Goal: Task Accomplishment & Management: Use online tool/utility

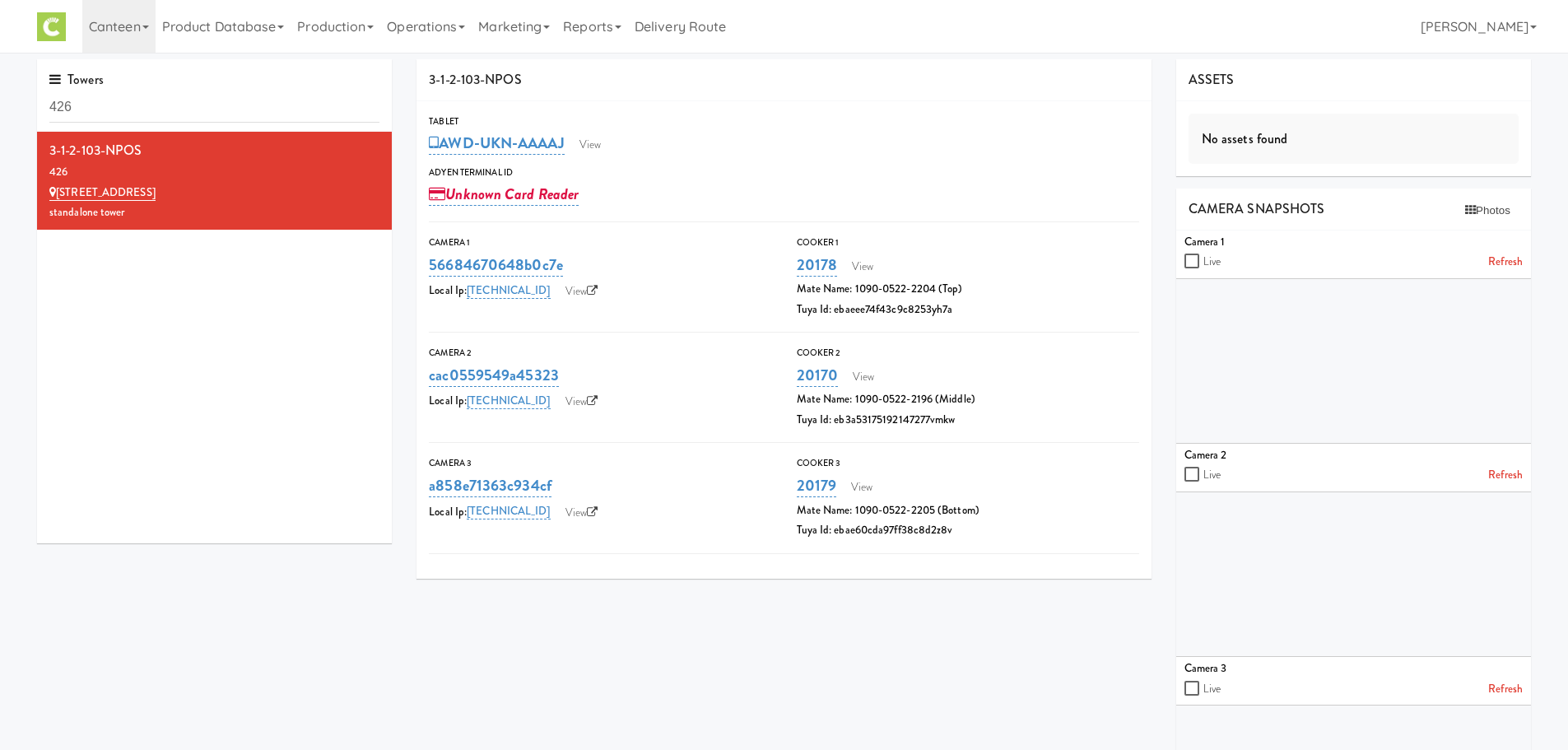
click at [108, 23] on link "Canteen" at bounding box center [119, 26] width 73 height 53
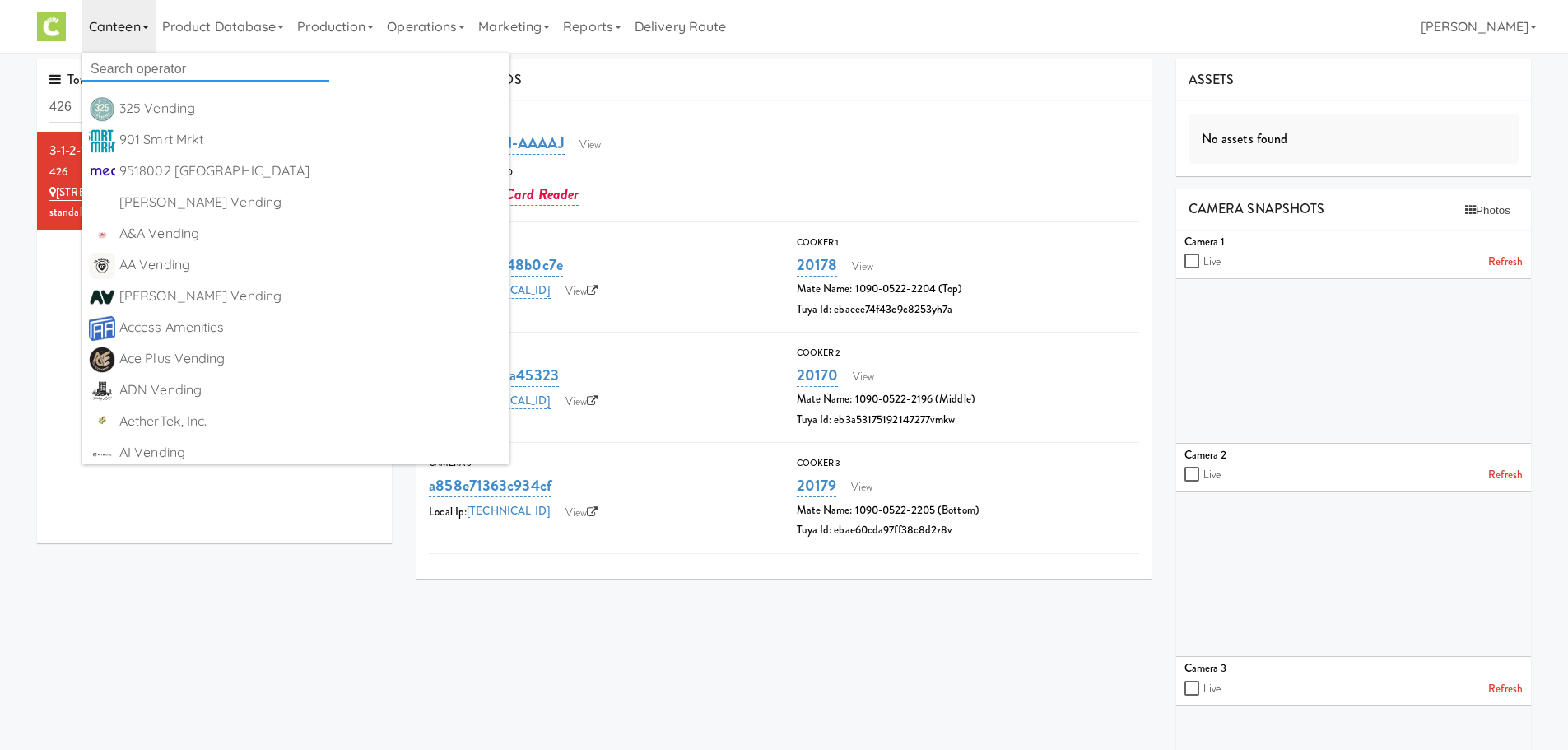
click at [139, 71] on input "text" at bounding box center [206, 69] width 247 height 25
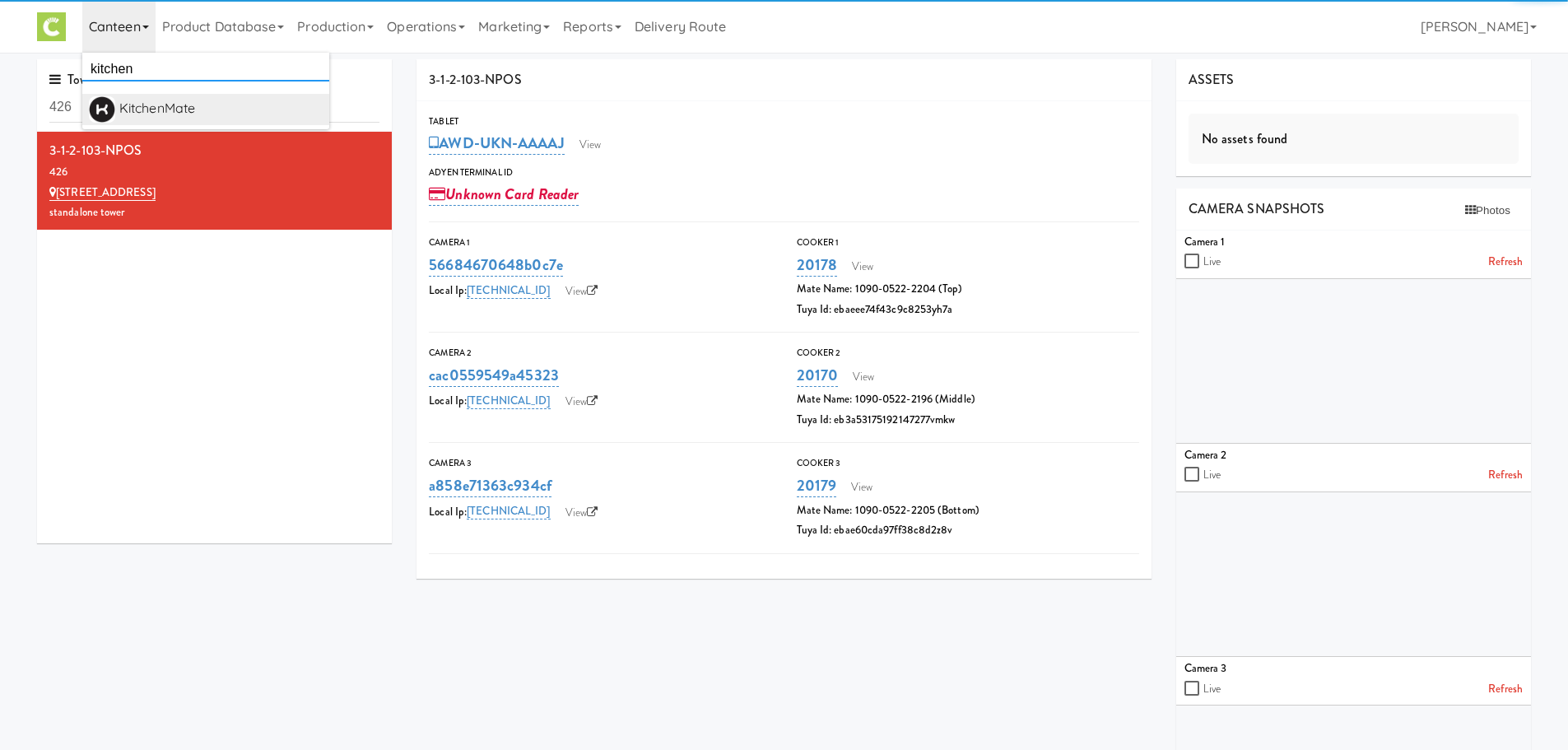
type input "kitchen"
click at [169, 104] on div "KitchenMate" at bounding box center [220, 108] width 204 height 25
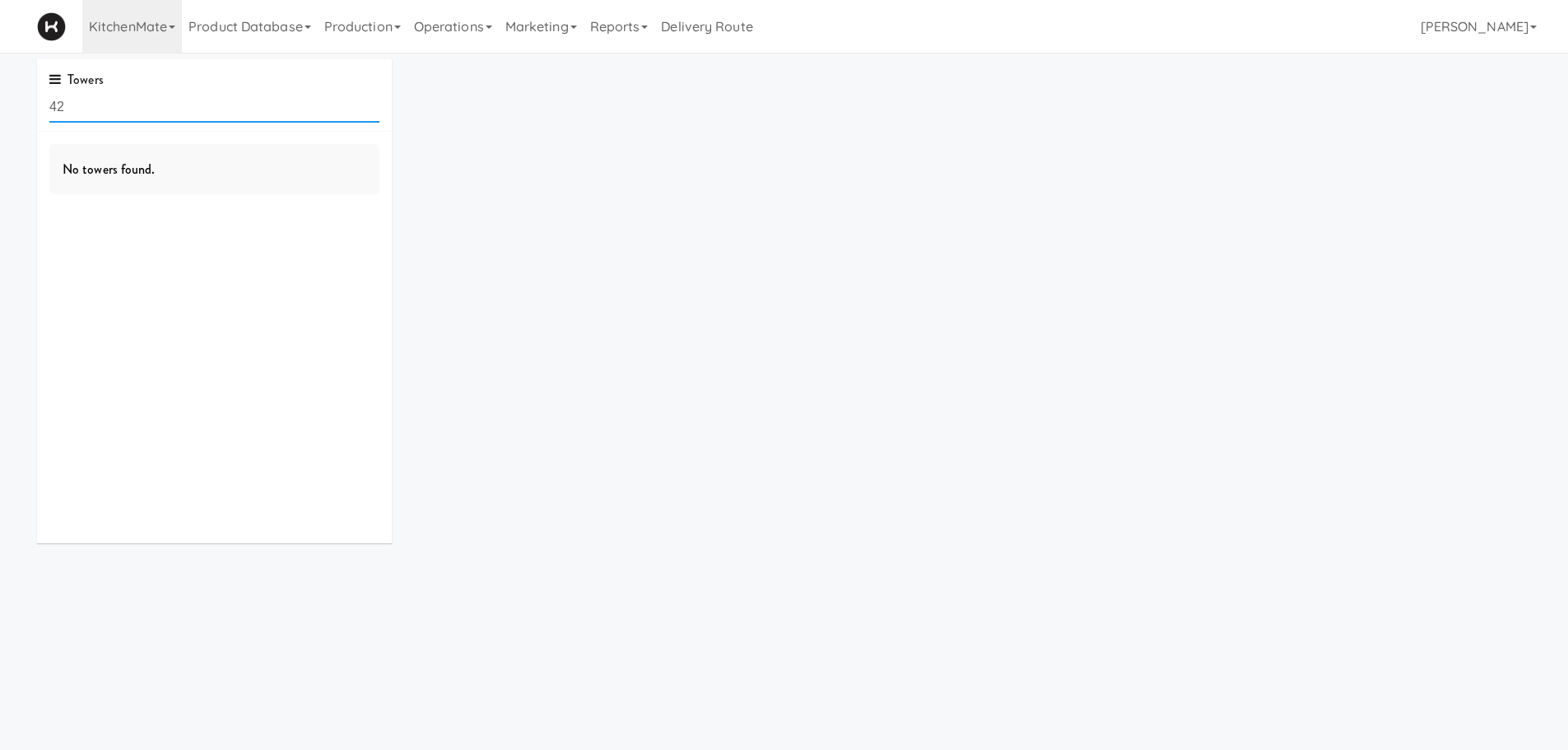
type input "4"
click at [470, 35] on link "Operations" at bounding box center [453, 26] width 91 height 53
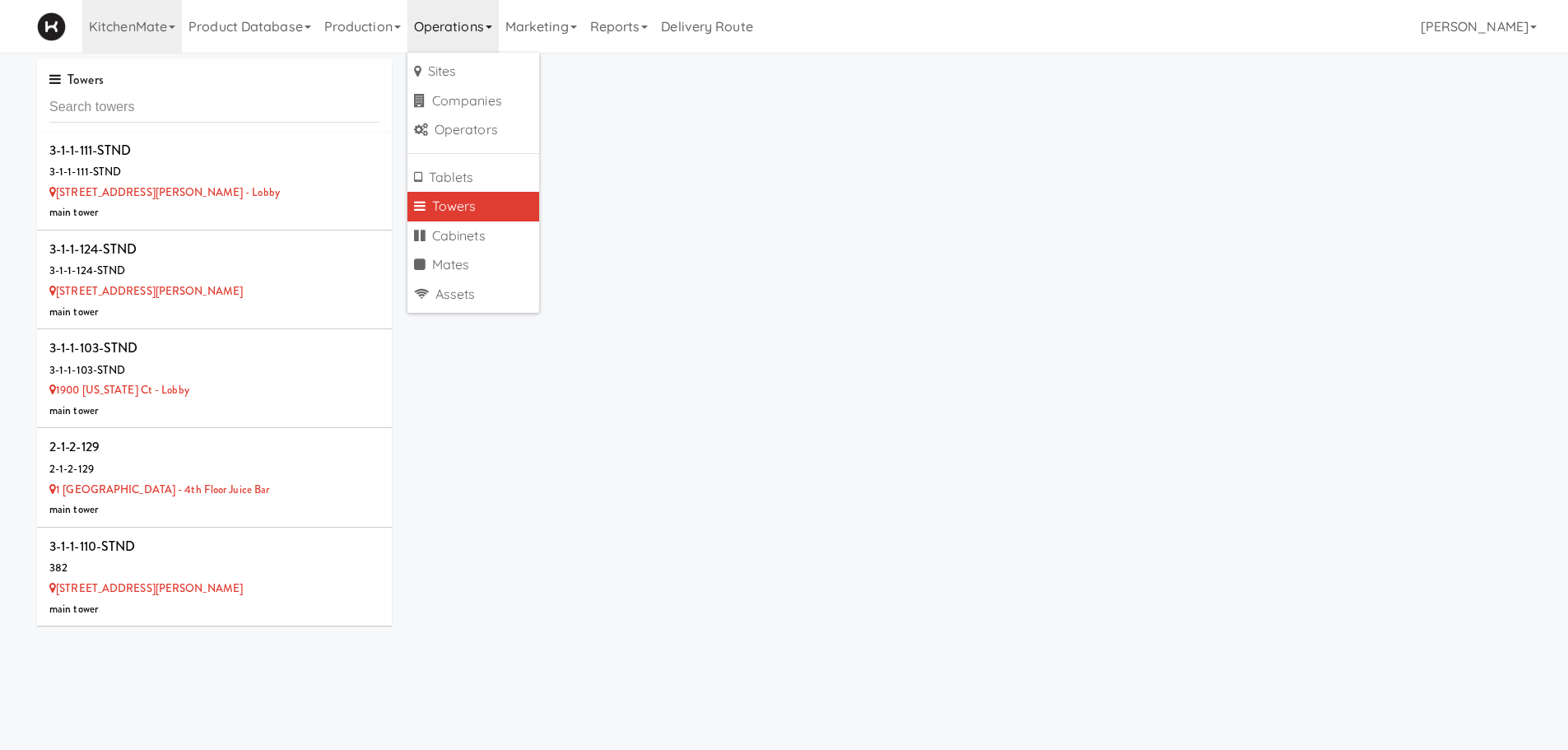
click at [472, 205] on link "Towers" at bounding box center [473, 207] width 132 height 30
click at [217, 190] on div "100 Sheppard Ave - Lobby" at bounding box center [214, 193] width 330 height 21
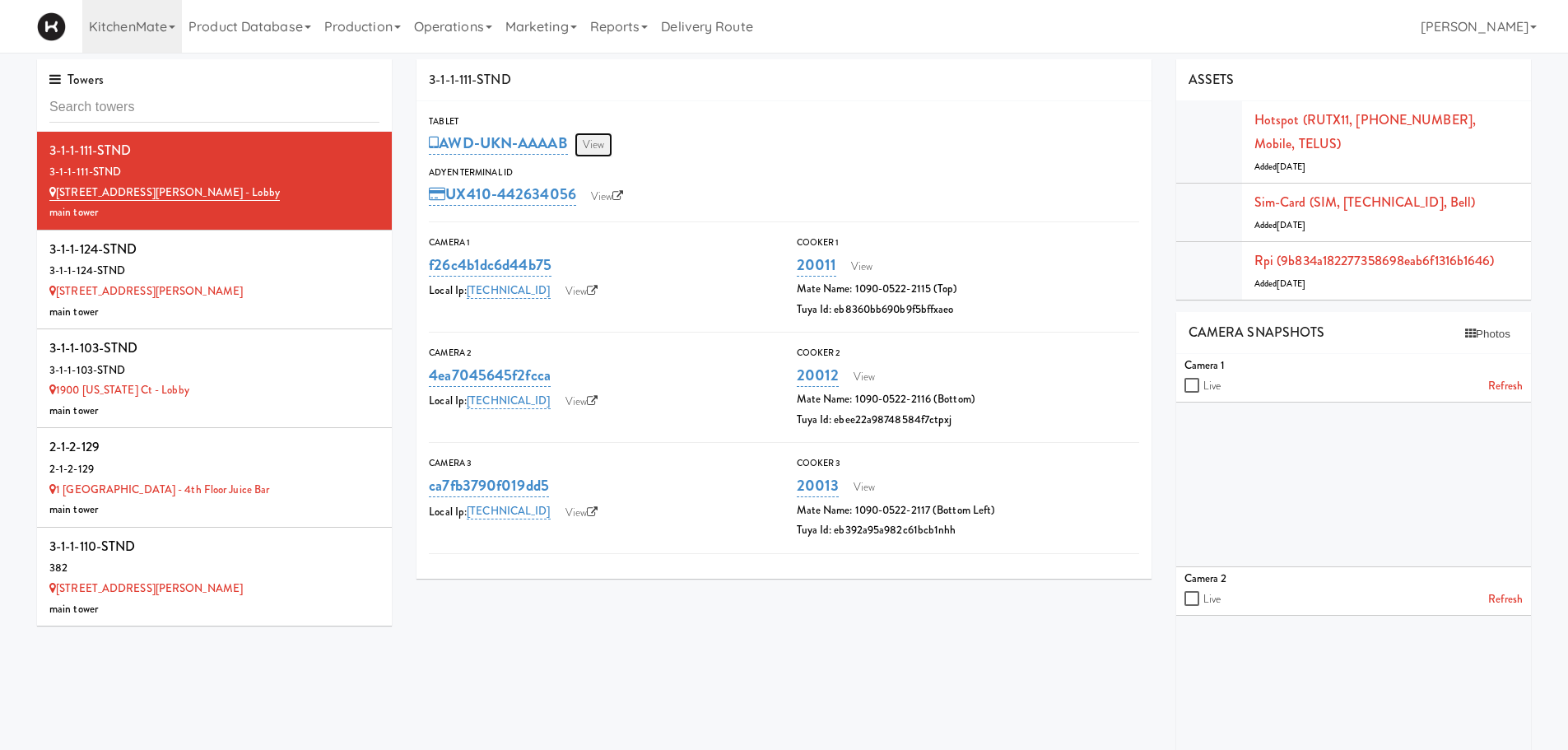
click at [600, 145] on link "View" at bounding box center [594, 144] width 38 height 25
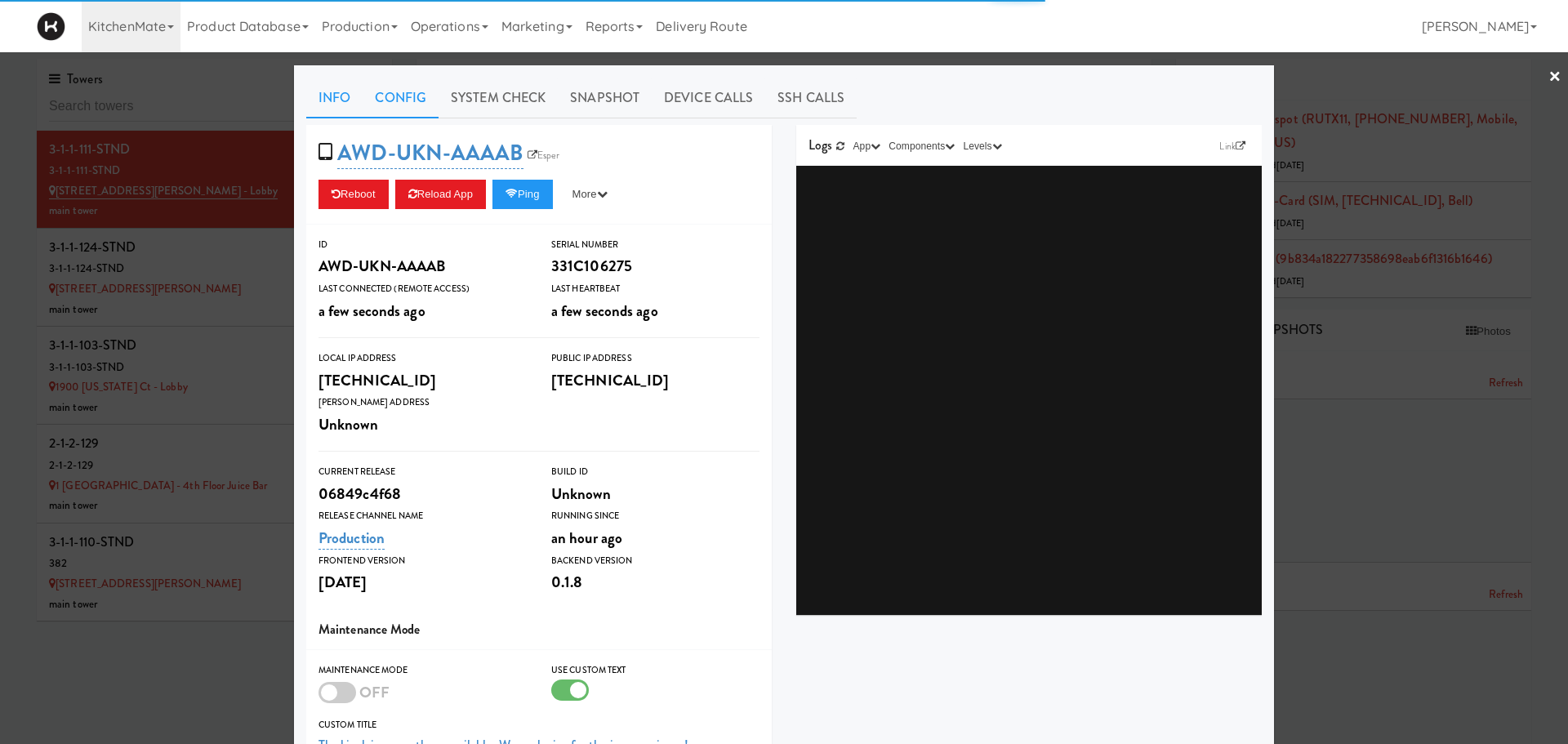
click at [408, 93] on link "Config" at bounding box center [400, 98] width 76 height 40
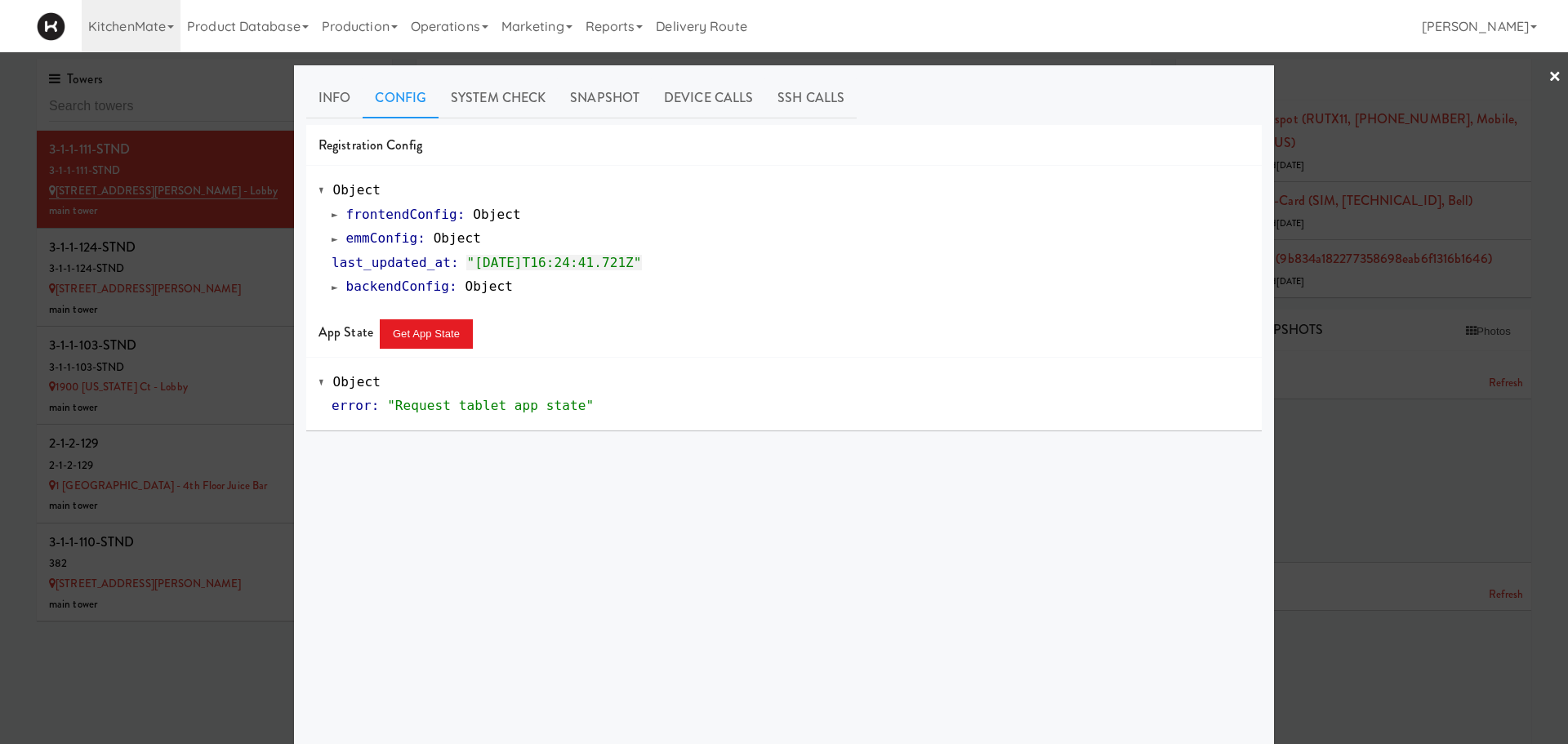
click at [332, 242] on span at bounding box center [335, 238] width 7 height 12
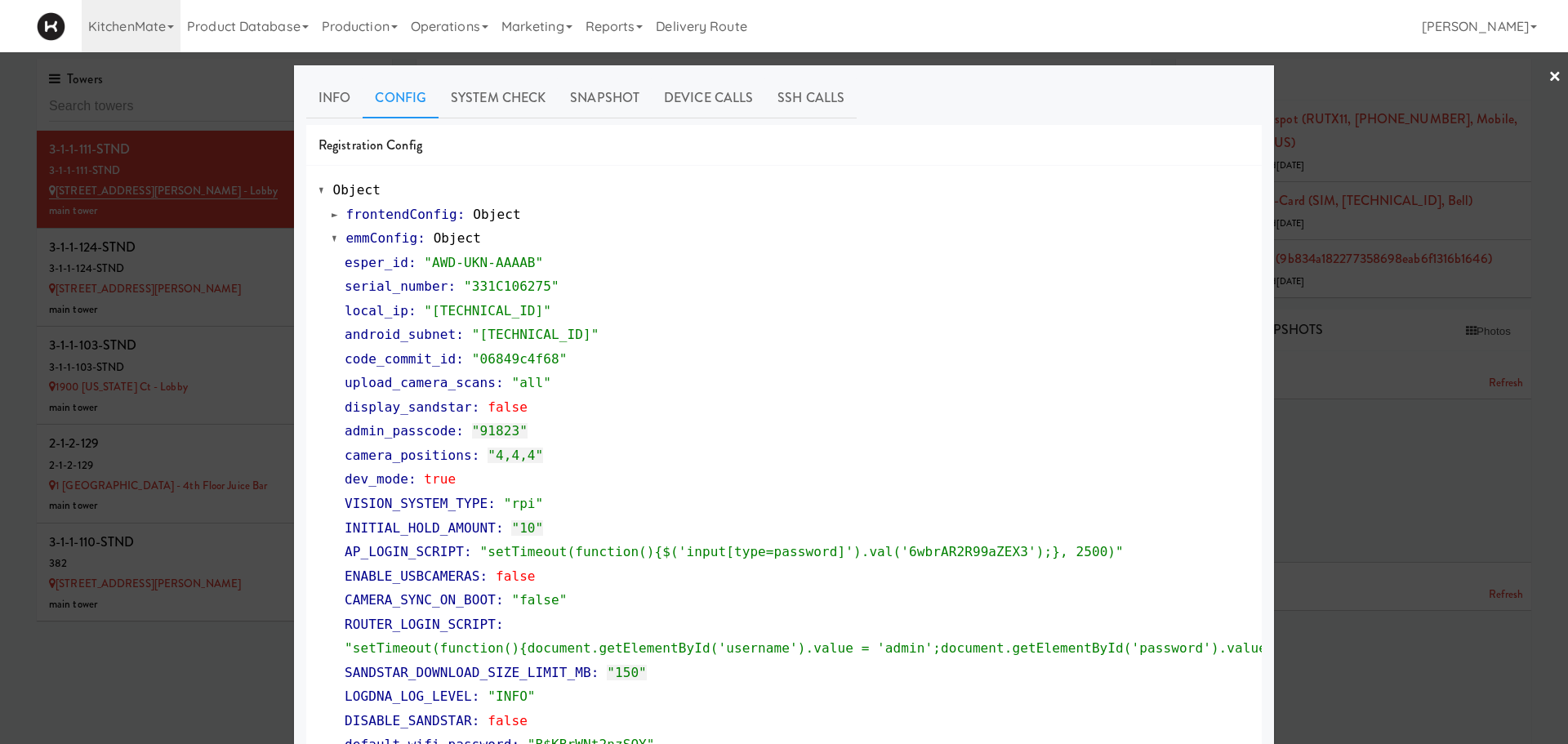
drag, startPoint x: 410, startPoint y: 51, endPoint x: 261, endPoint y: 190, distance: 203.8
click at [410, 51] on link "Operations" at bounding box center [449, 26] width 91 height 52
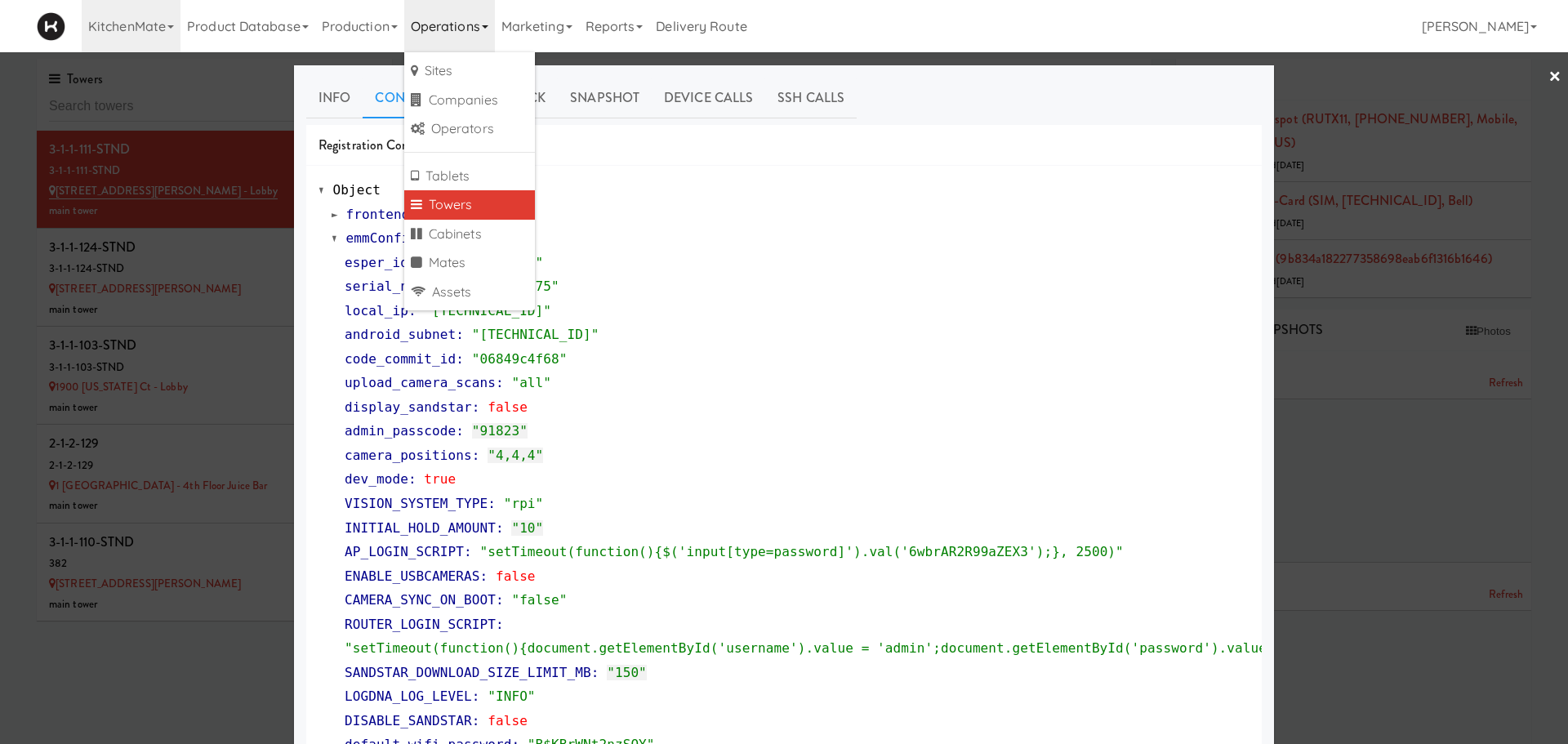
click at [210, 173] on div at bounding box center [784, 372] width 1568 height 744
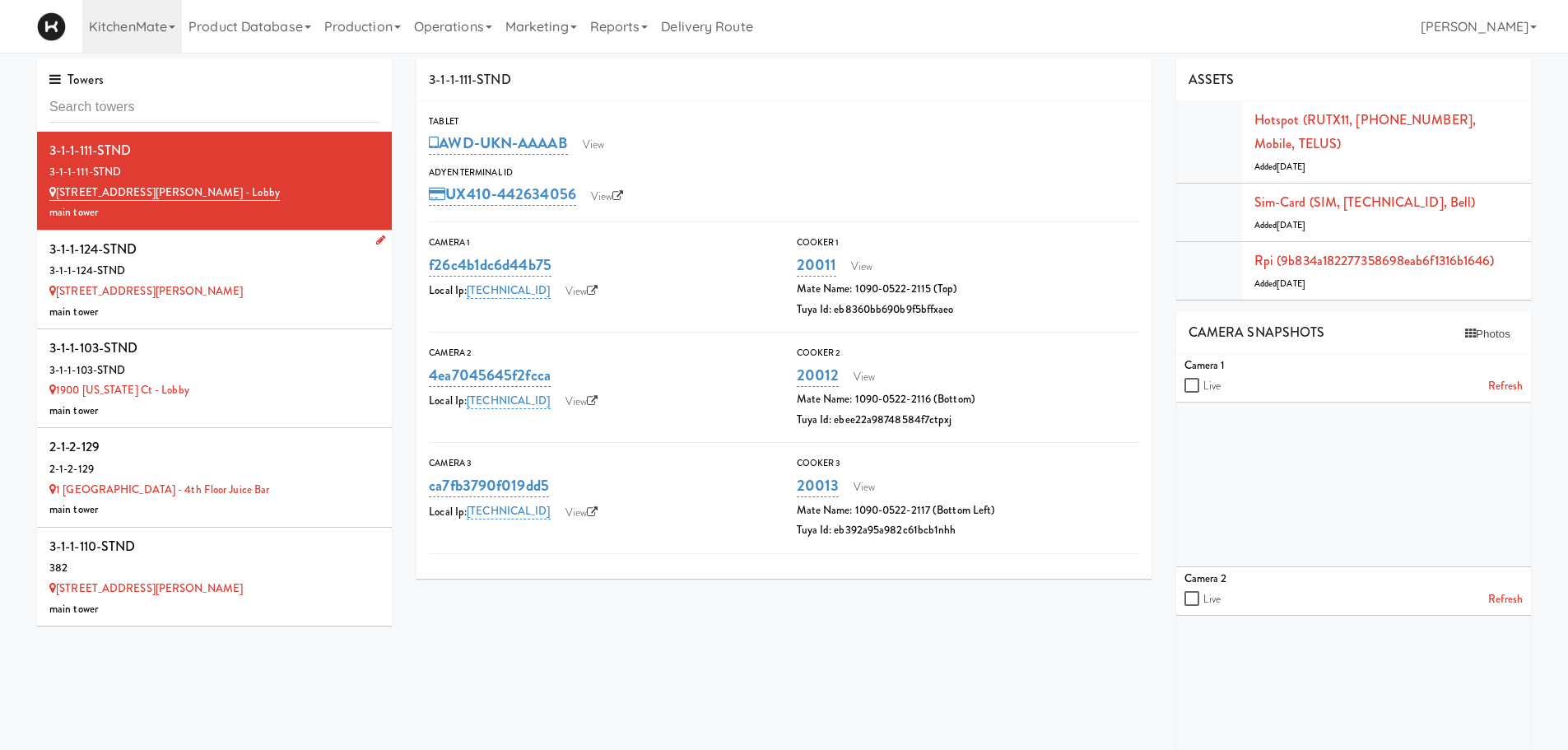
click at [224, 293] on div "110 Sheppard Ave E" at bounding box center [214, 292] width 330 height 21
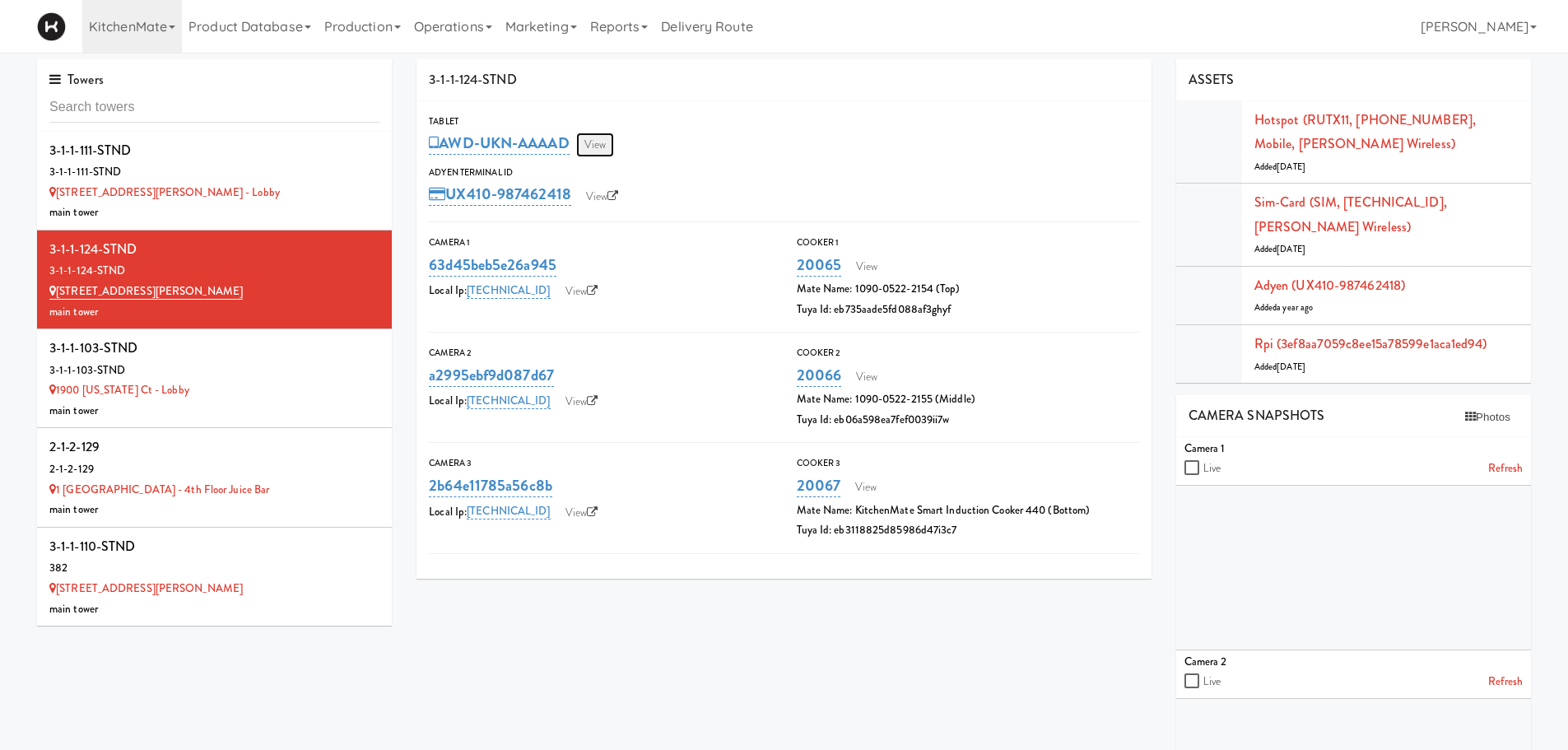
click at [598, 145] on link "View" at bounding box center [595, 144] width 38 height 25
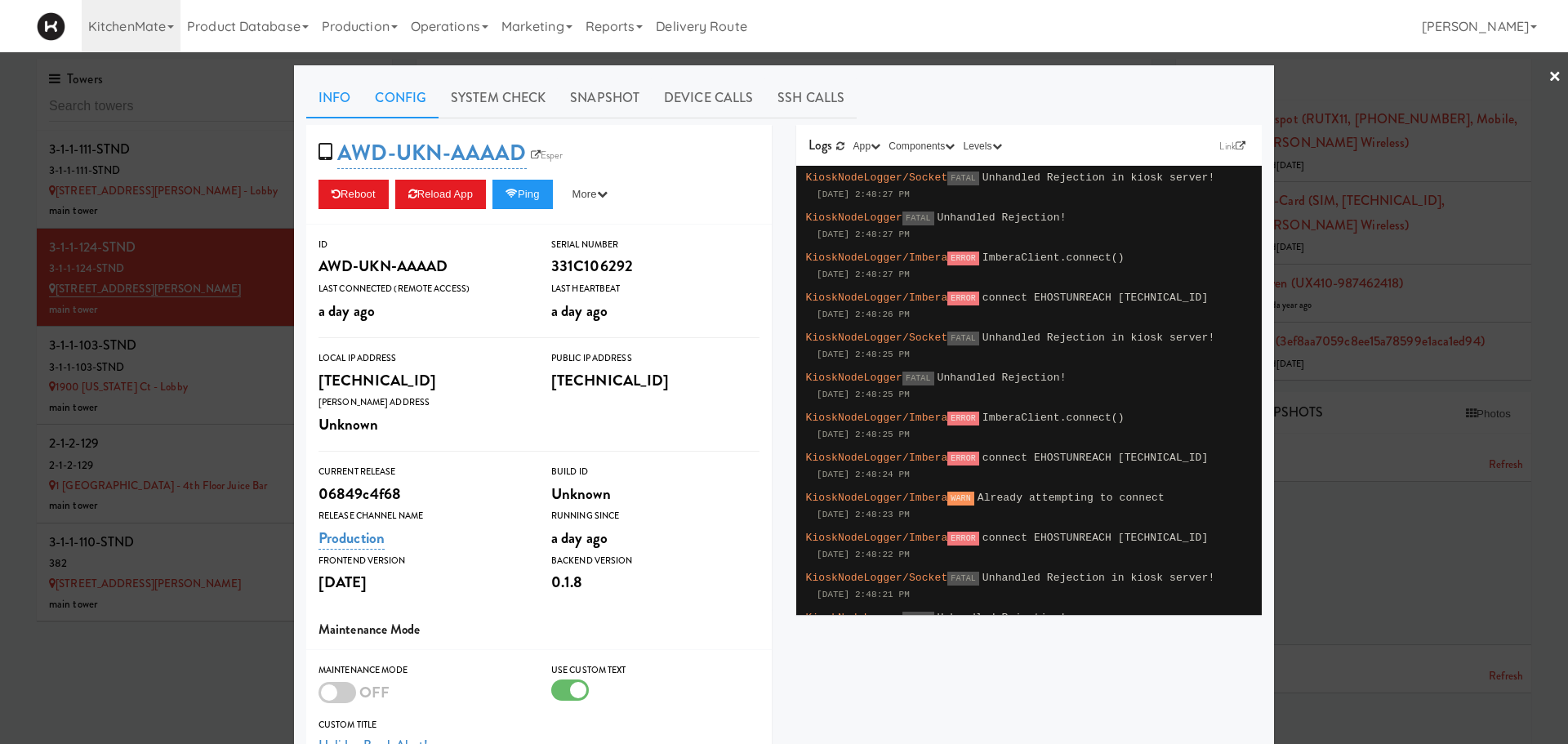
click at [399, 100] on link "Config" at bounding box center [400, 98] width 76 height 40
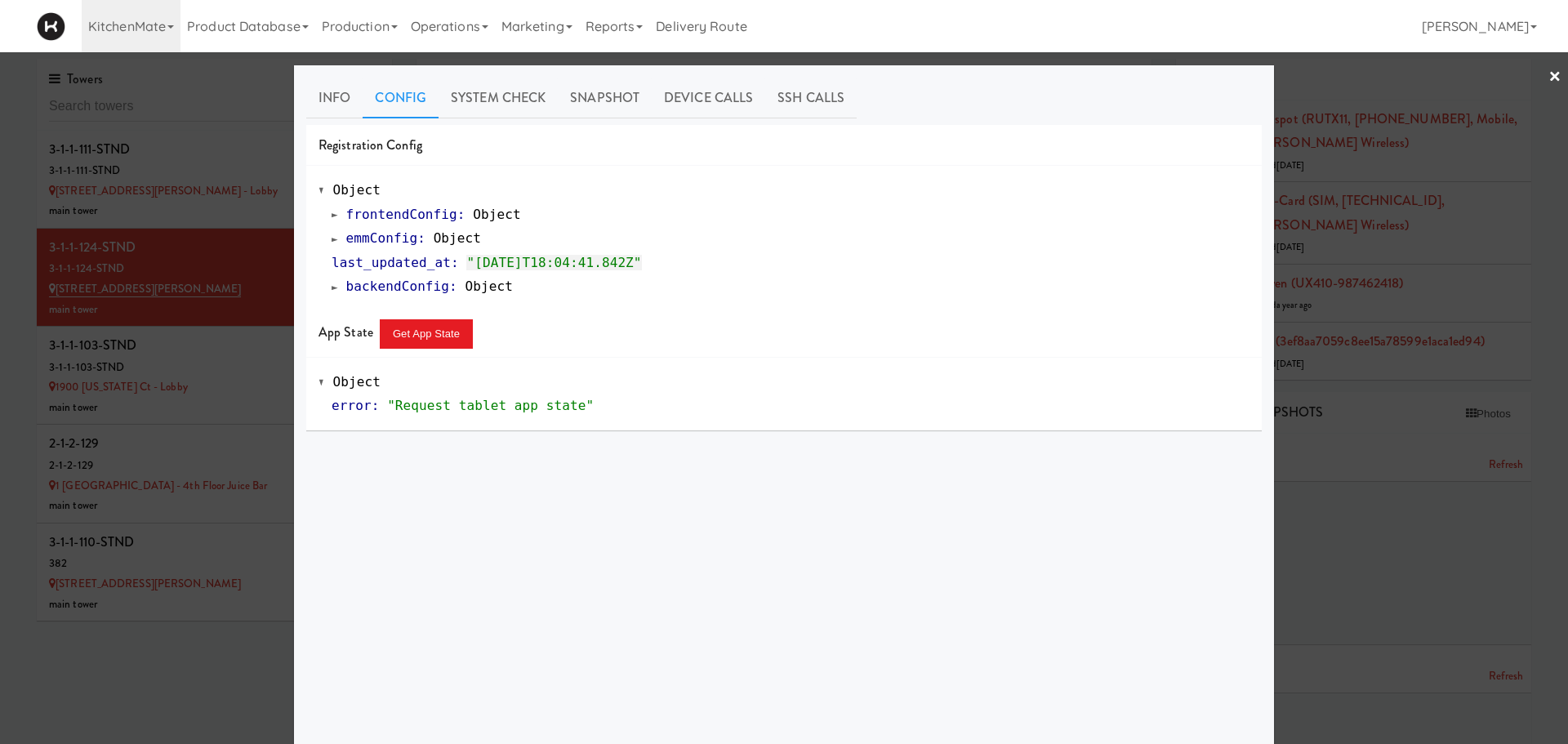
click at [332, 236] on span at bounding box center [335, 238] width 7 height 12
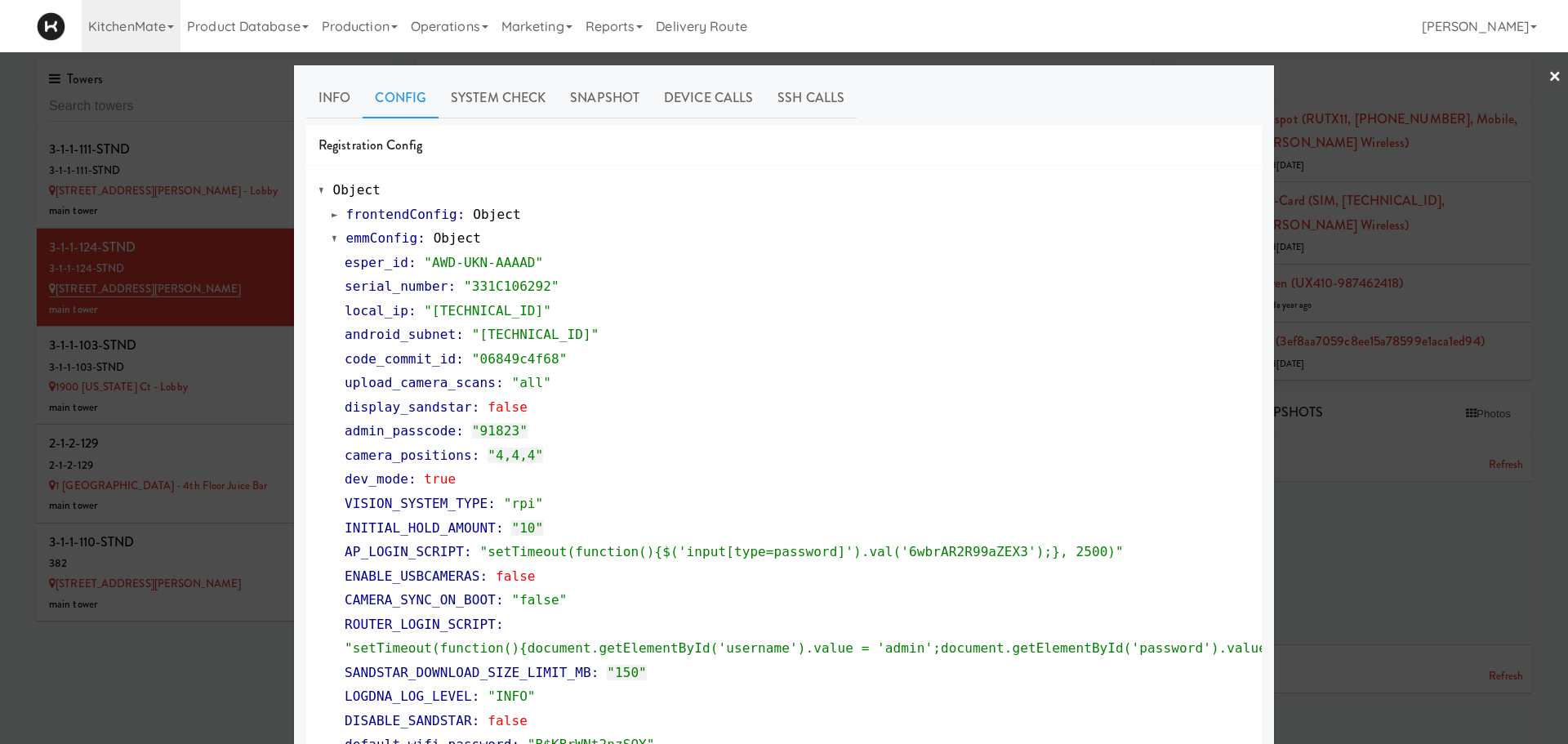
click at [188, 337] on div at bounding box center [784, 372] width 1568 height 744
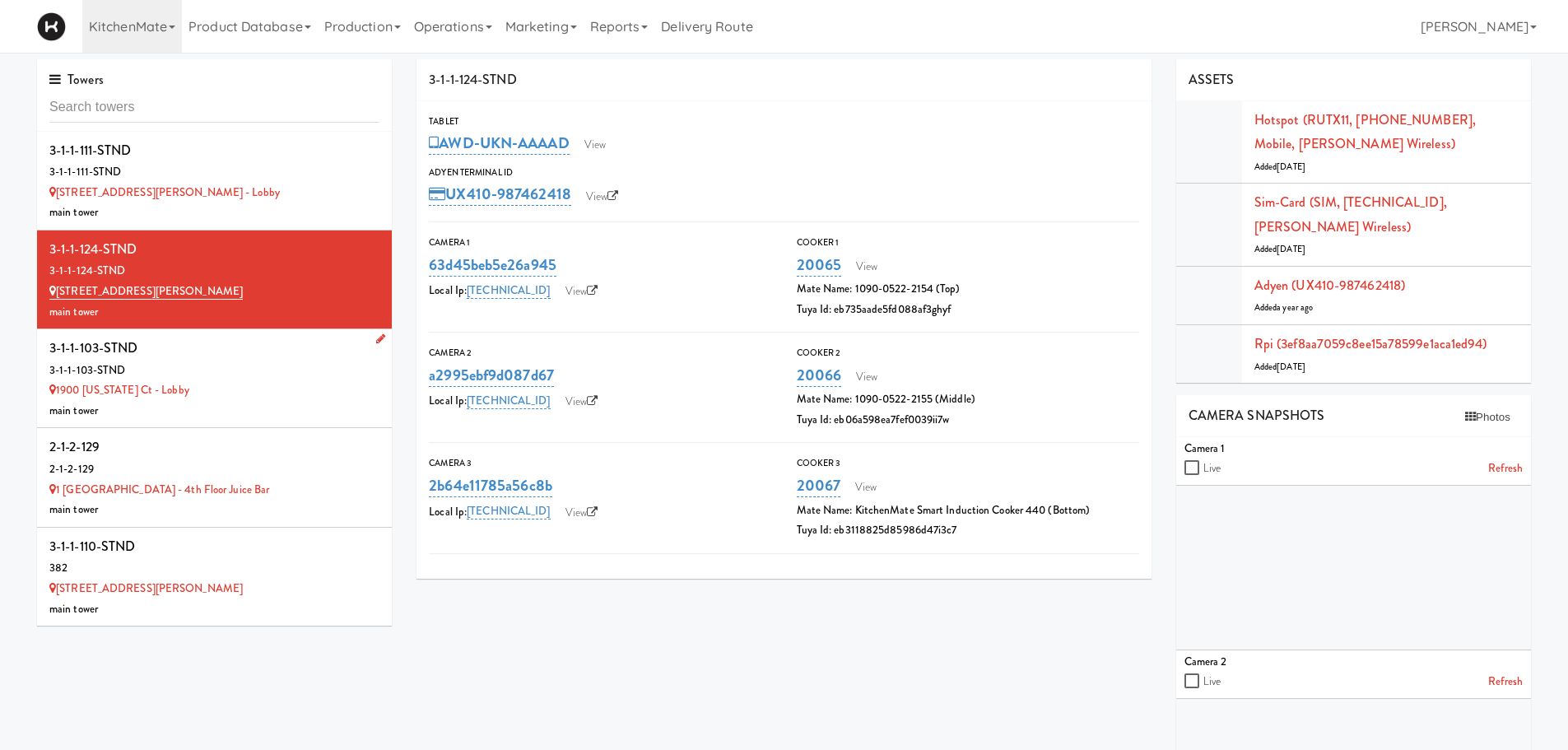
click at [203, 372] on div "3-1-1-103-STND" at bounding box center [214, 371] width 330 height 21
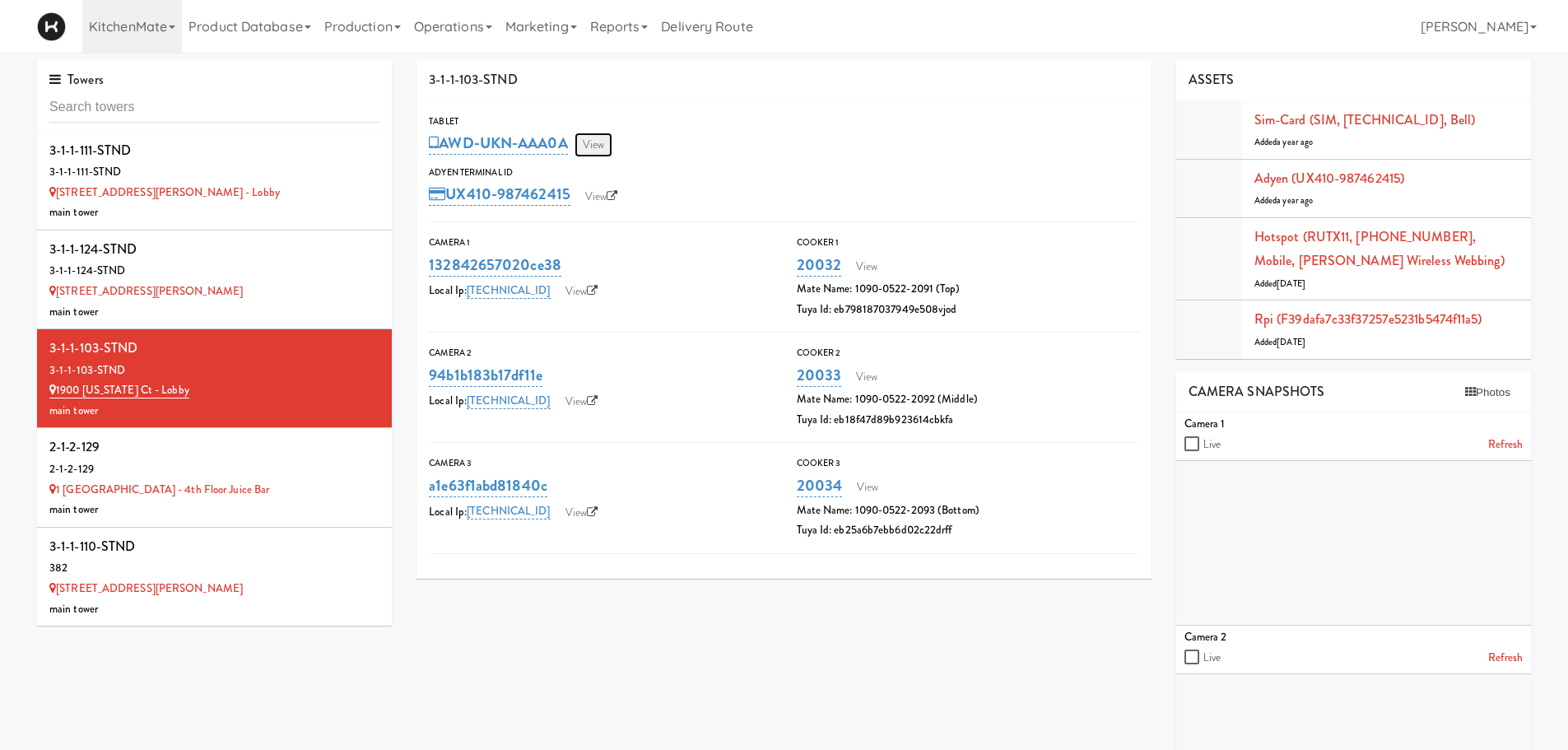
click at [602, 148] on link "View" at bounding box center [594, 144] width 38 height 25
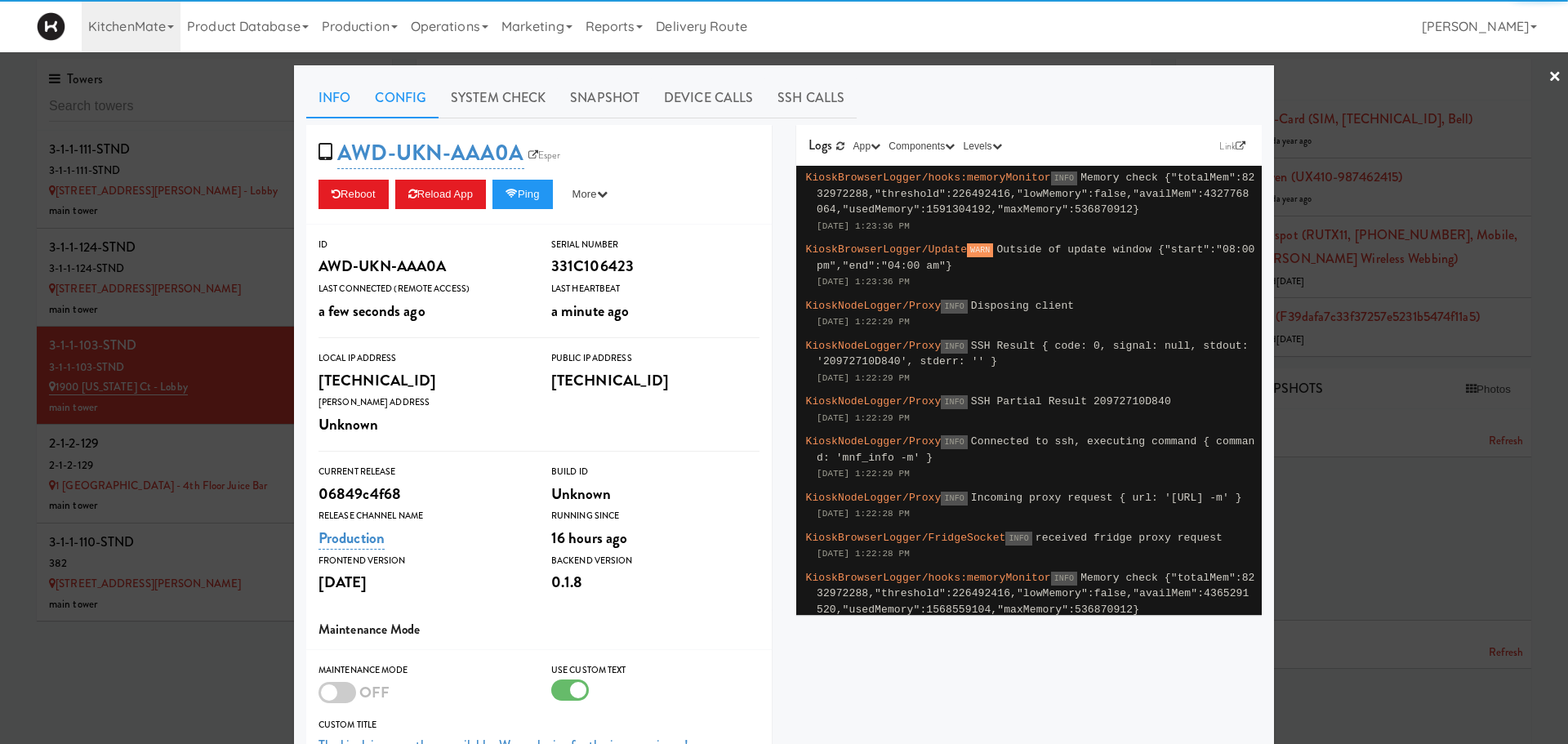
click at [389, 91] on link "Config" at bounding box center [400, 98] width 76 height 40
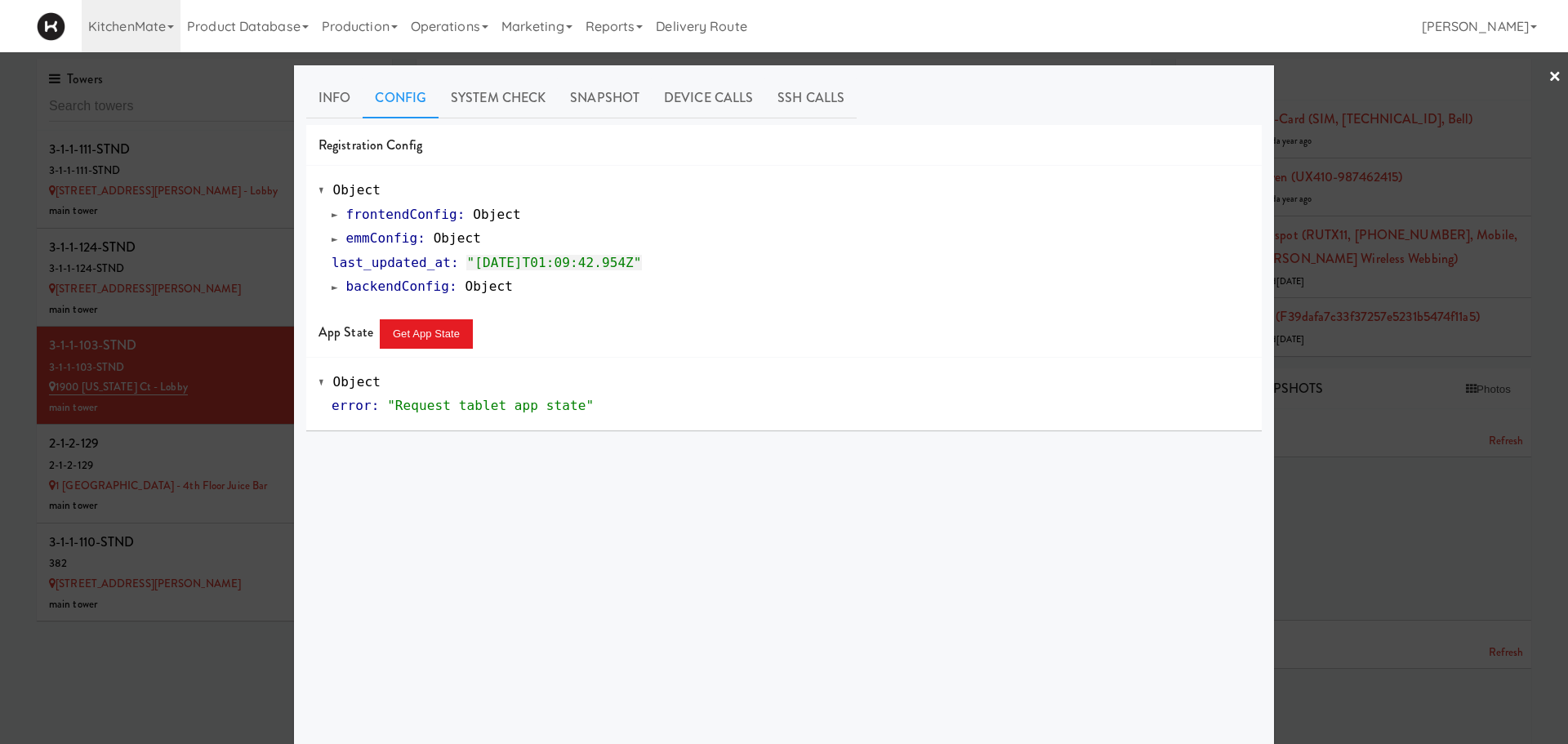
click at [332, 235] on span at bounding box center [335, 238] width 7 height 12
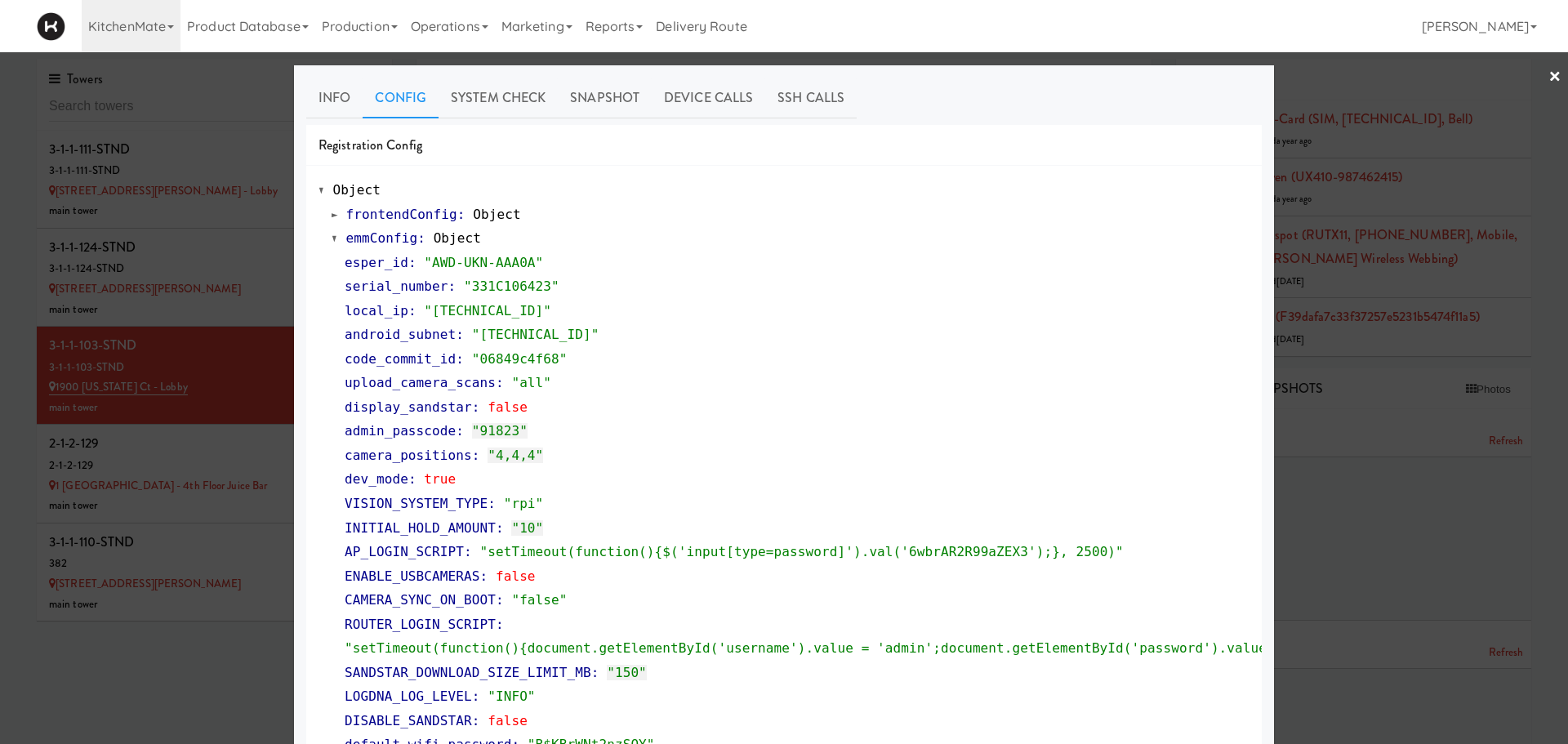
click at [225, 509] on div at bounding box center [784, 372] width 1568 height 744
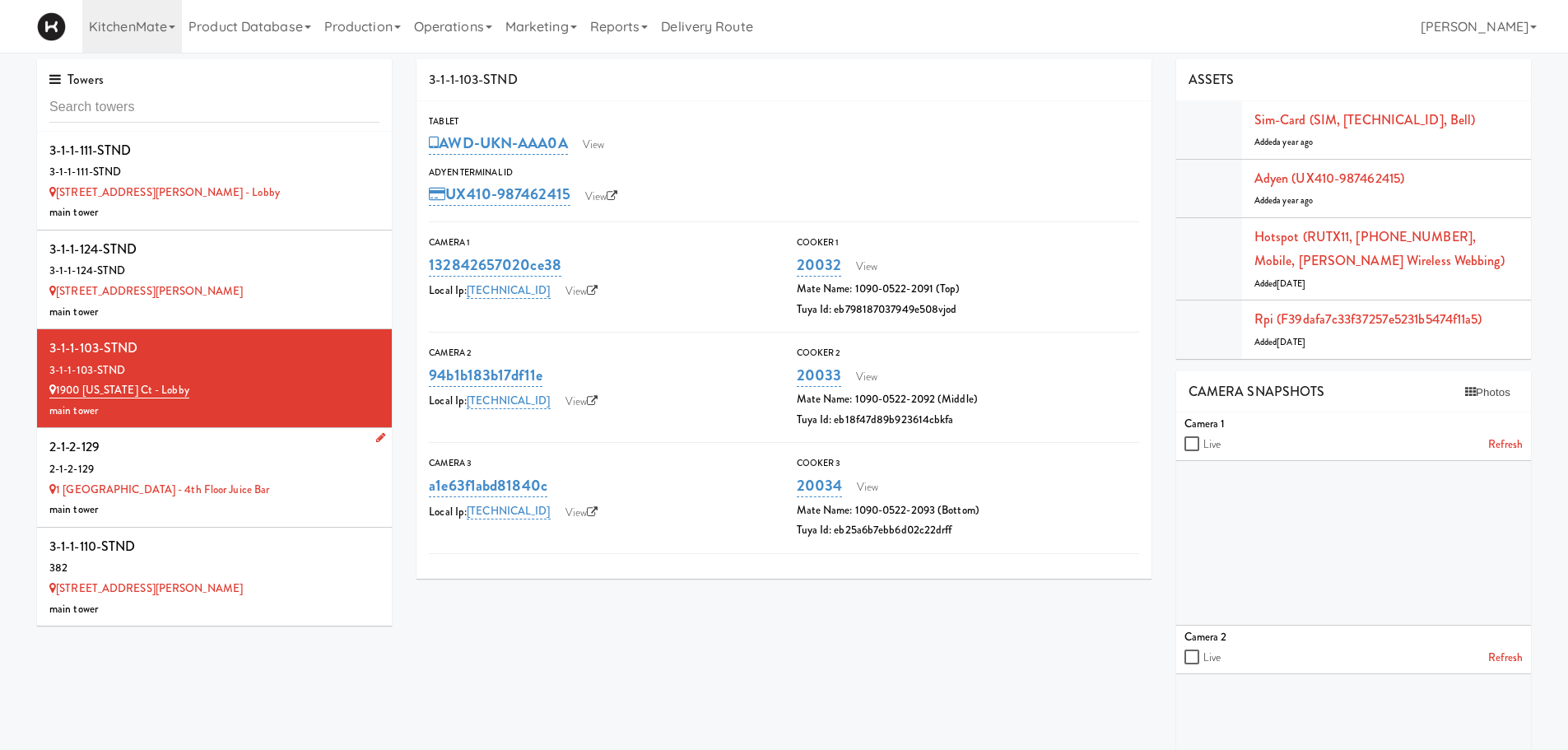
click at [247, 460] on div "2-1-2-129" at bounding box center [214, 470] width 330 height 21
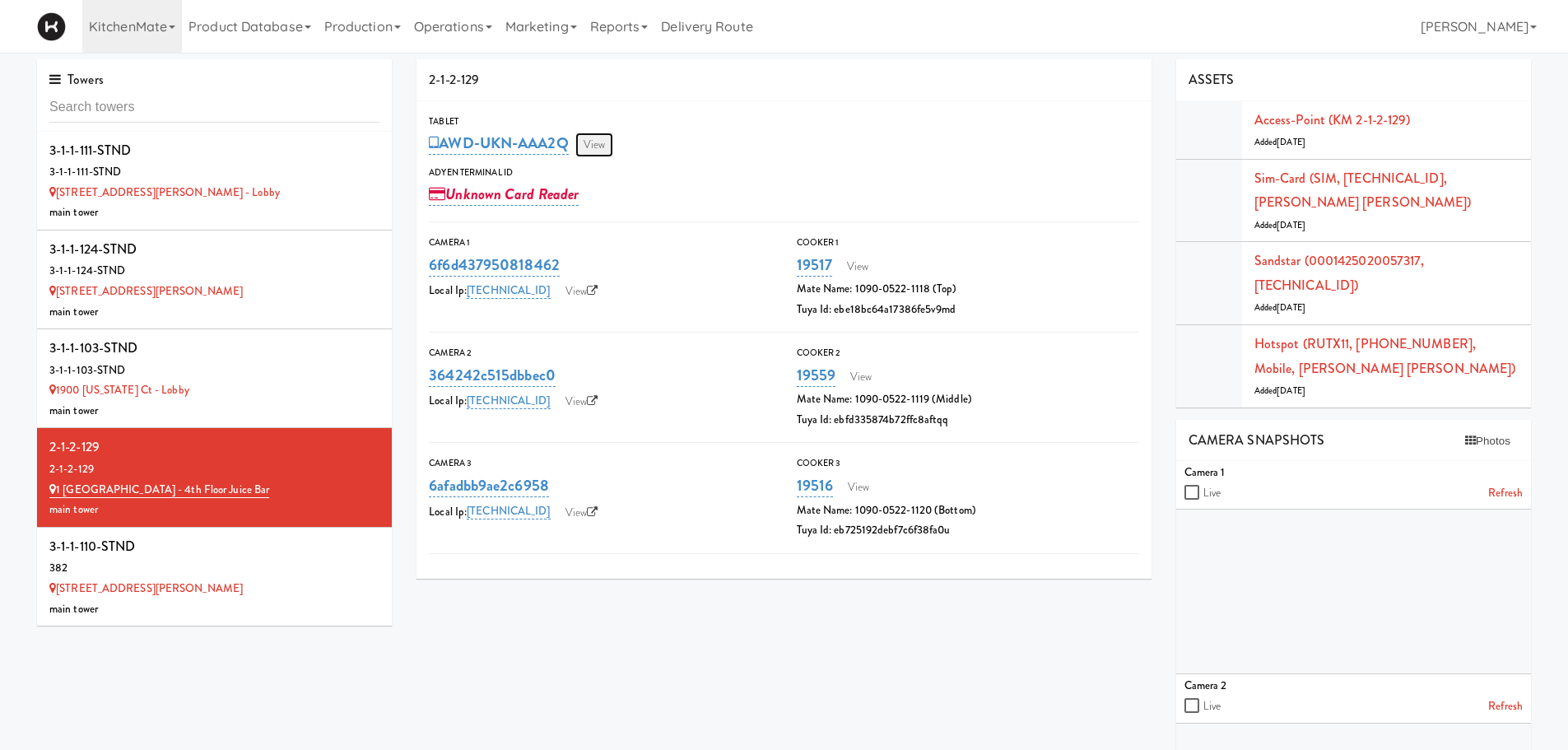
click at [589, 148] on link "View" at bounding box center [595, 144] width 38 height 25
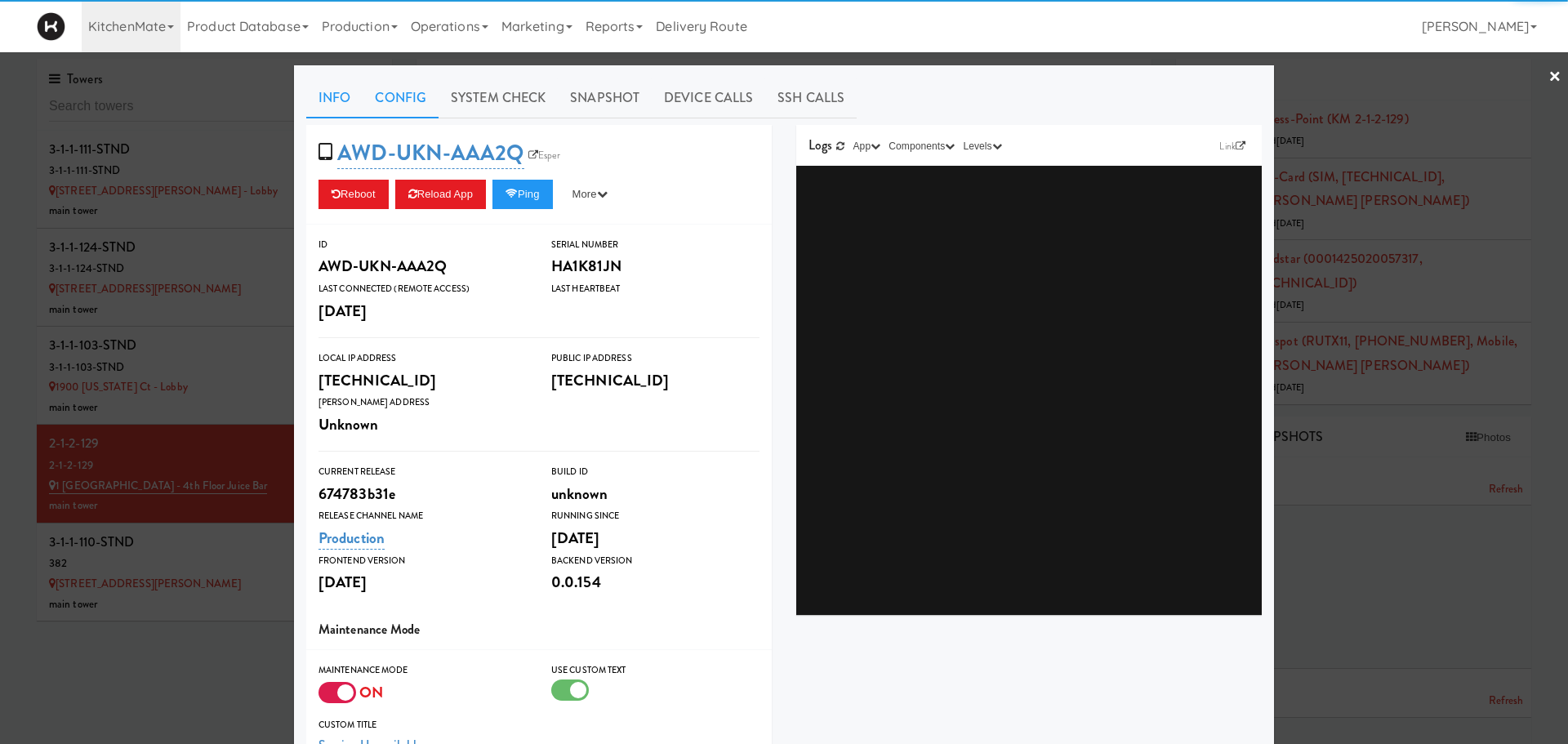
click at [371, 101] on link "Config" at bounding box center [400, 98] width 76 height 40
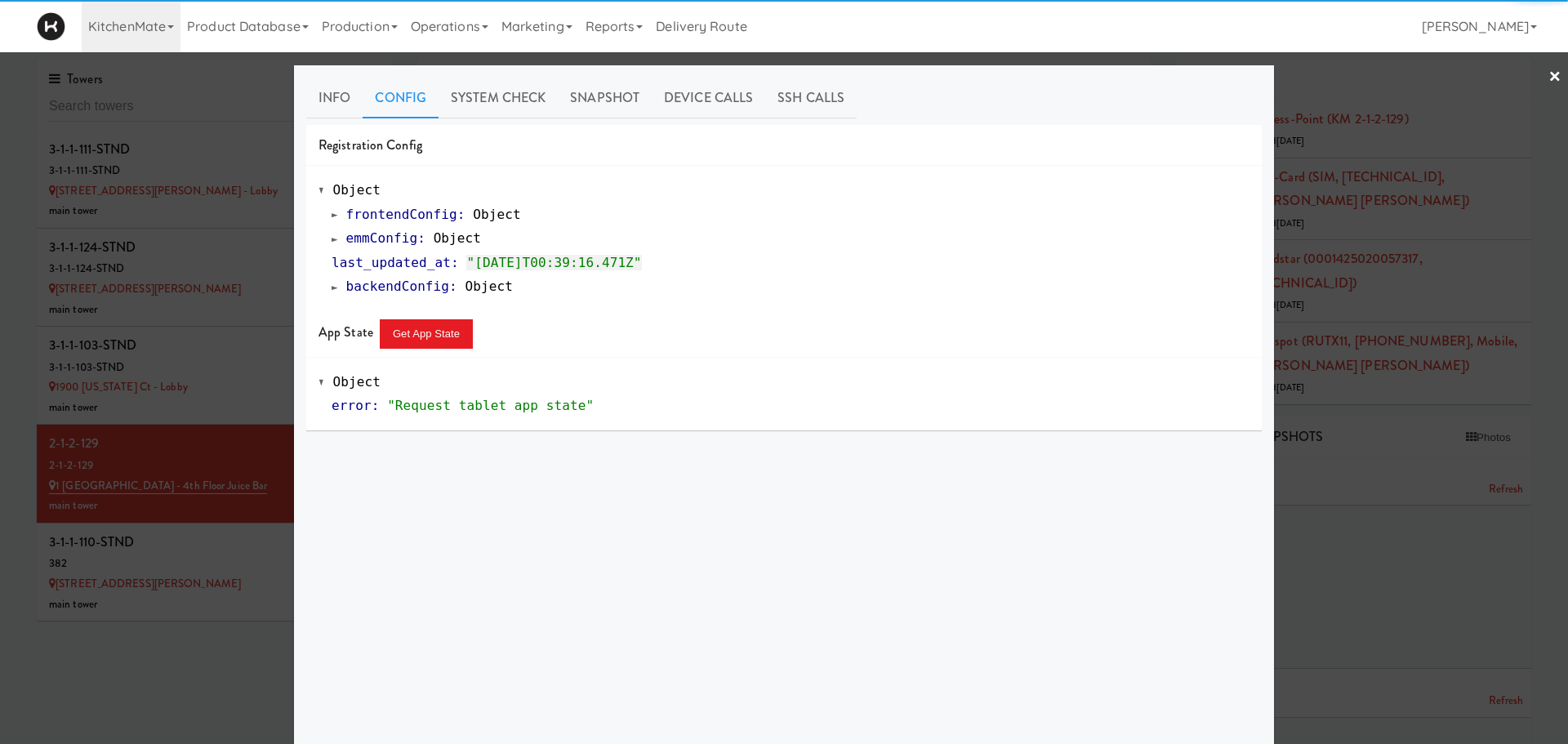
click at [322, 236] on div "frontendConfig : Object emmConfig : Object last_updated_at : "2024-02-14T00:39:…" at bounding box center [783, 251] width 931 height 97
click at [332, 242] on span at bounding box center [335, 238] width 7 height 12
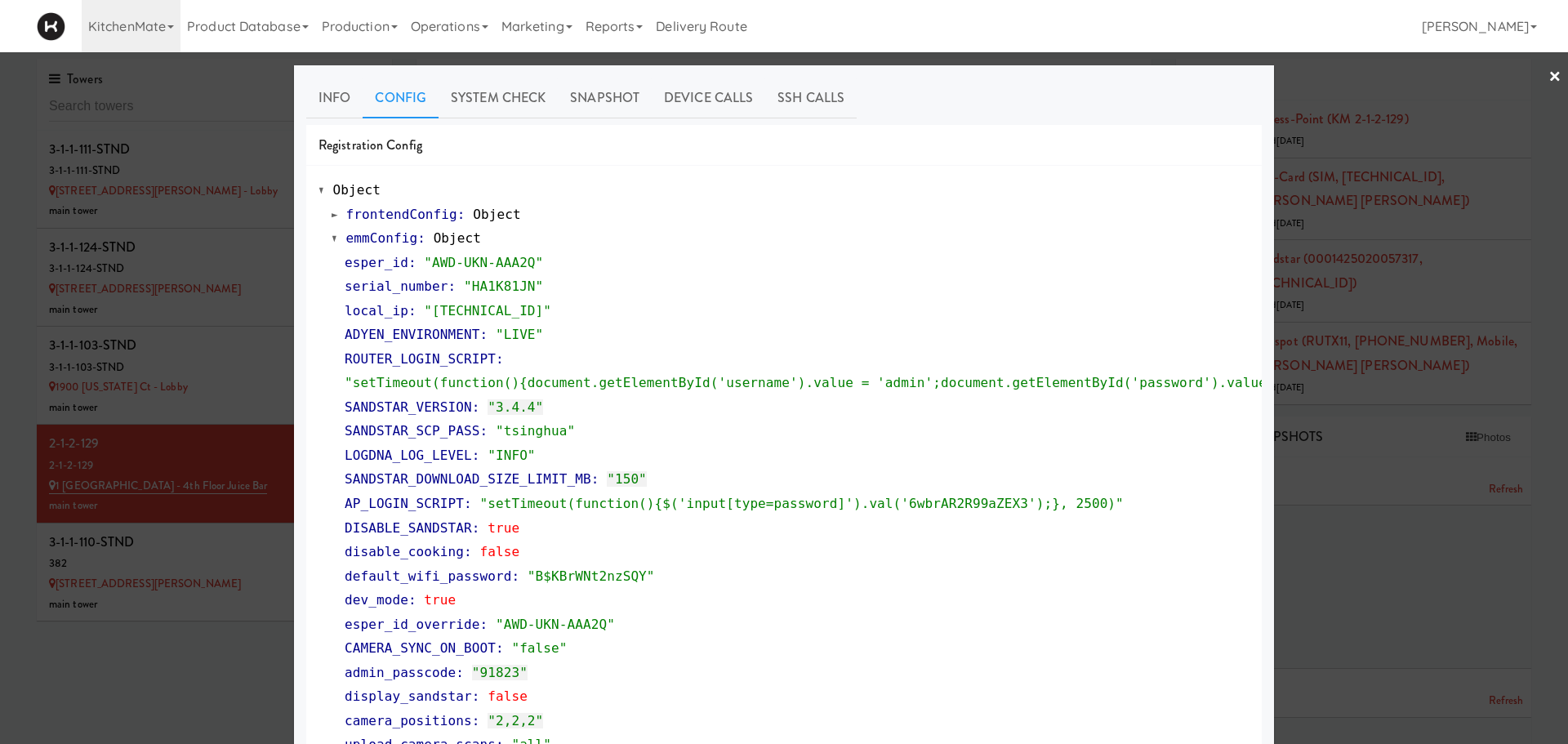
click at [1548, 69] on link "×" at bounding box center [1554, 77] width 13 height 50
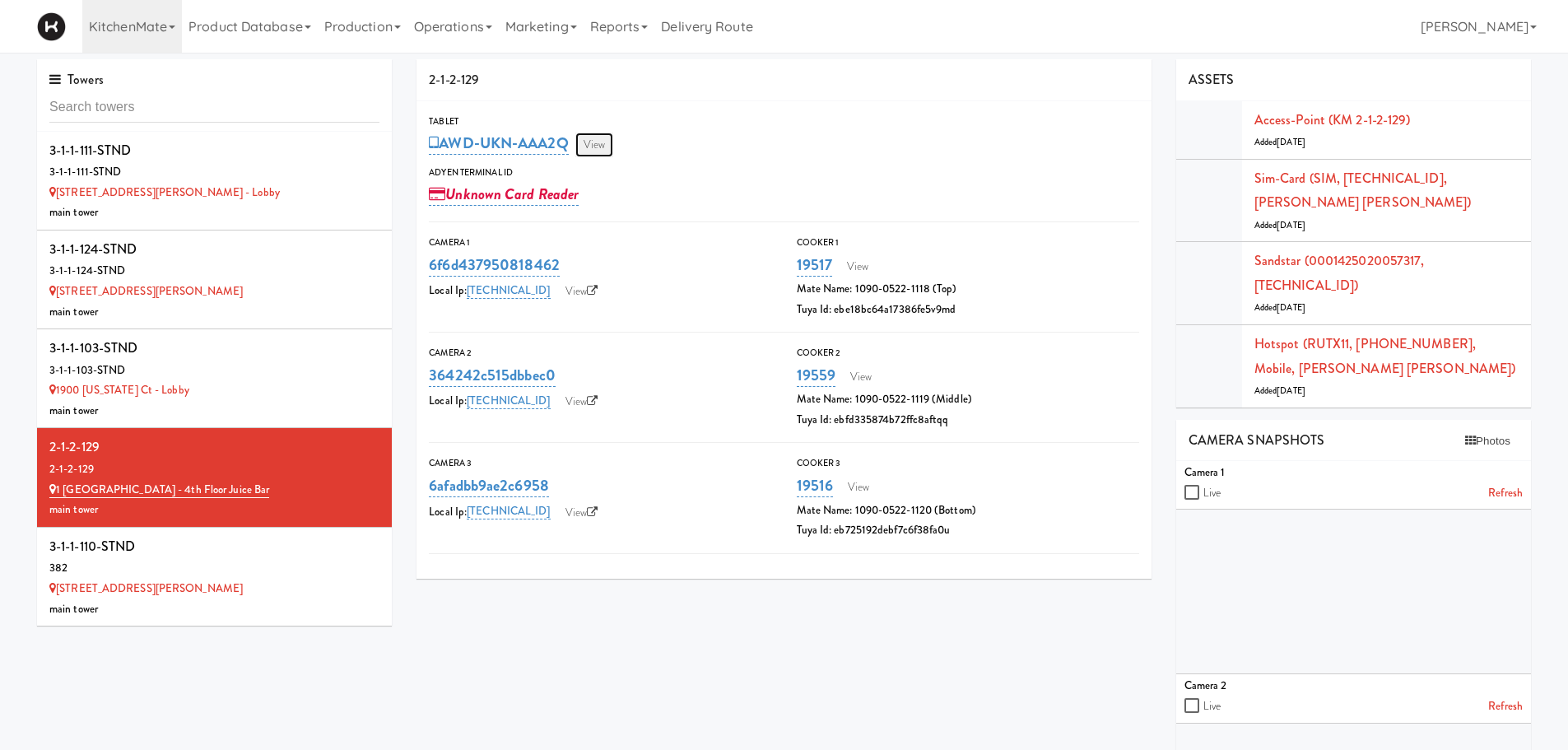
click at [593, 142] on link "View" at bounding box center [595, 144] width 38 height 25
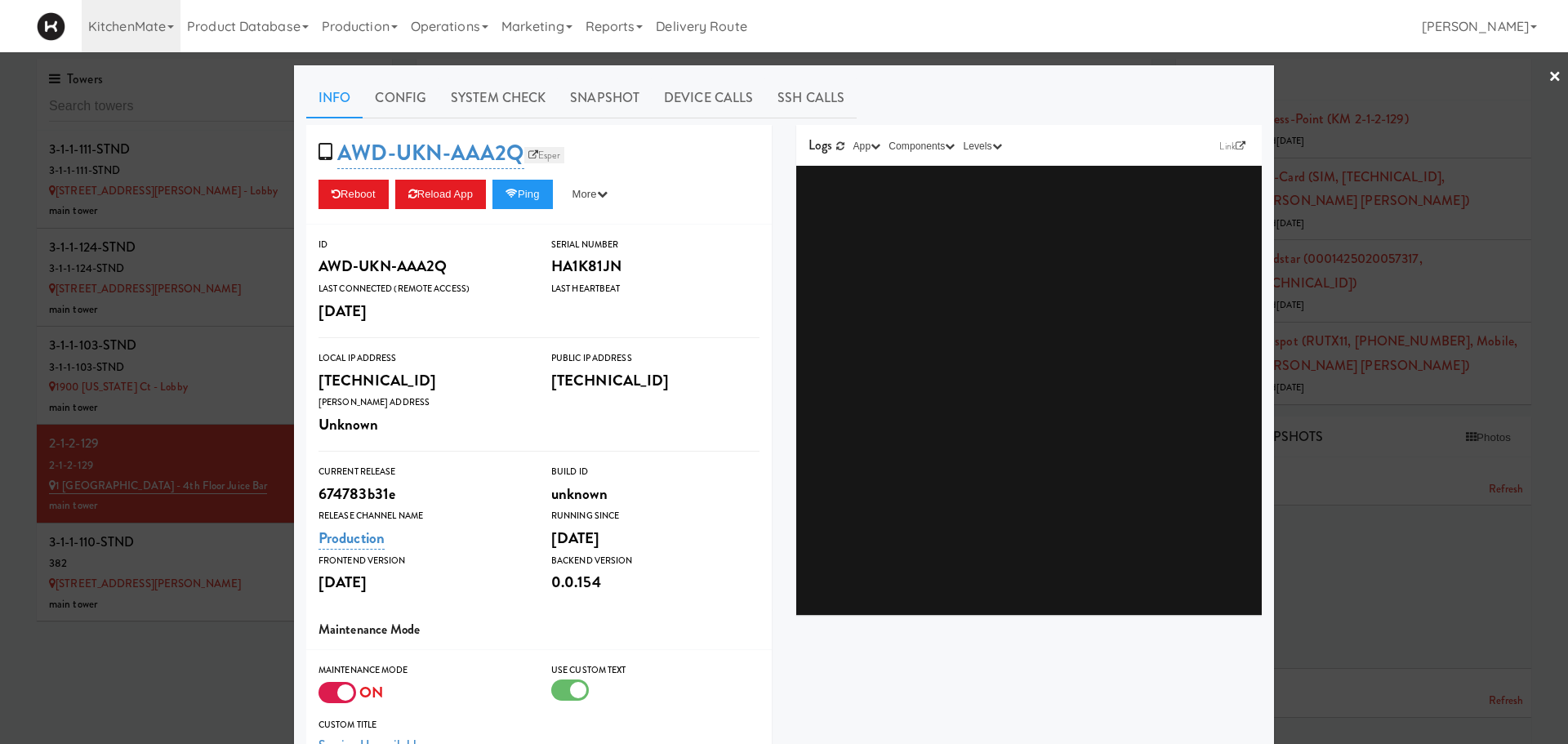
click at [549, 156] on link "Esper" at bounding box center [544, 155] width 40 height 17
click at [445, 194] on button "Reload App" at bounding box center [440, 194] width 91 height 30
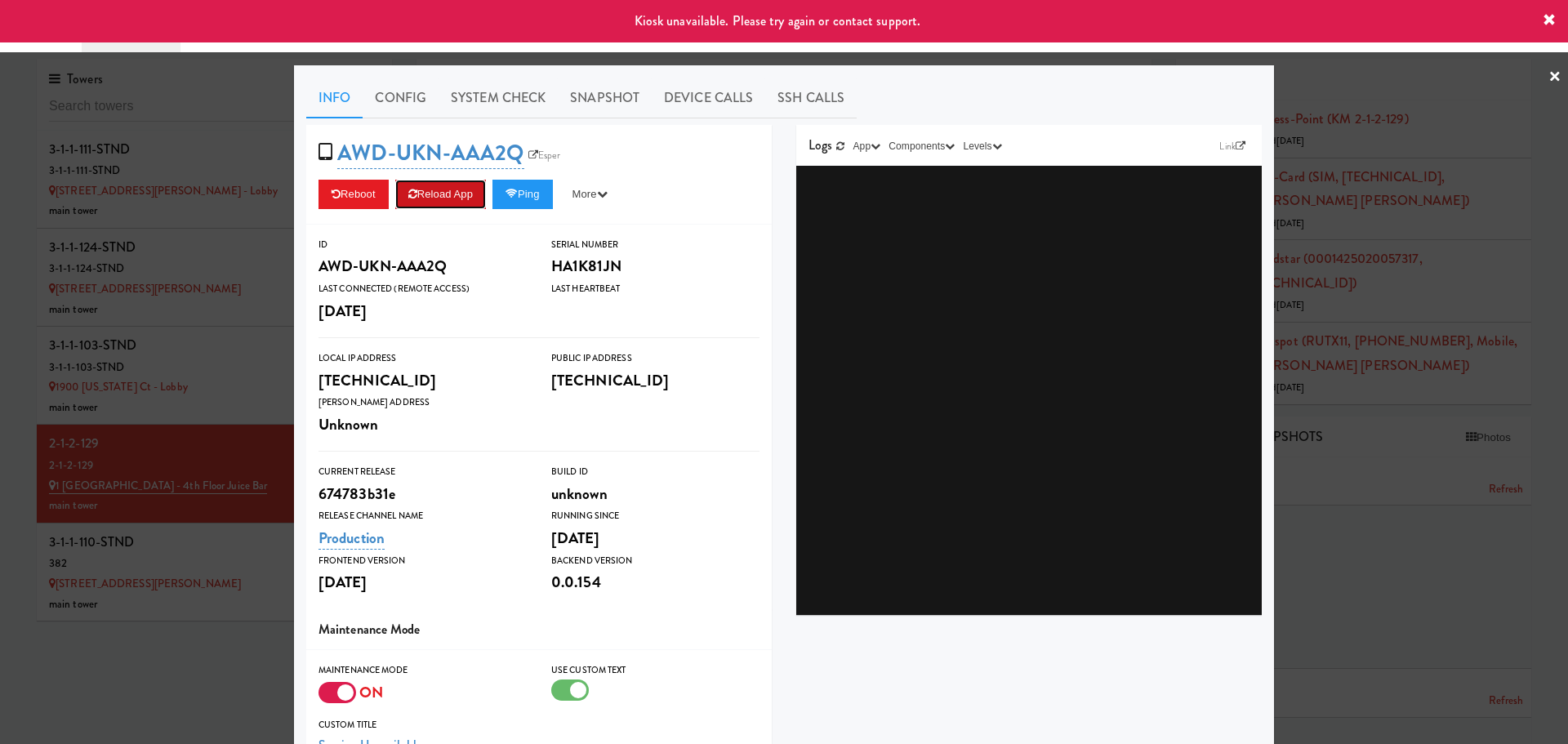
click at [445, 194] on button "Reload App" at bounding box center [440, 194] width 91 height 30
click at [1548, 73] on link "×" at bounding box center [1554, 77] width 13 height 50
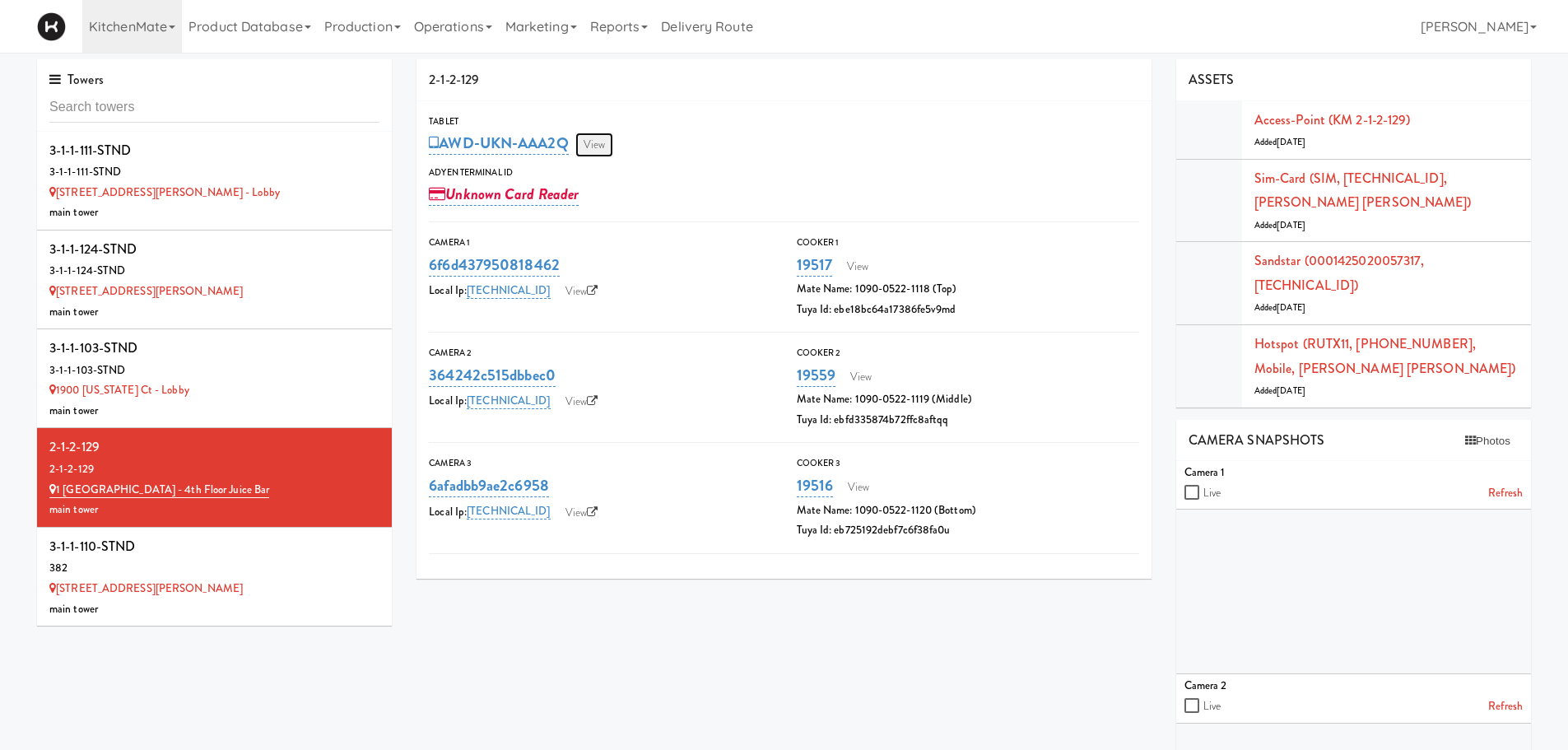
click at [599, 140] on link "View" at bounding box center [595, 144] width 38 height 25
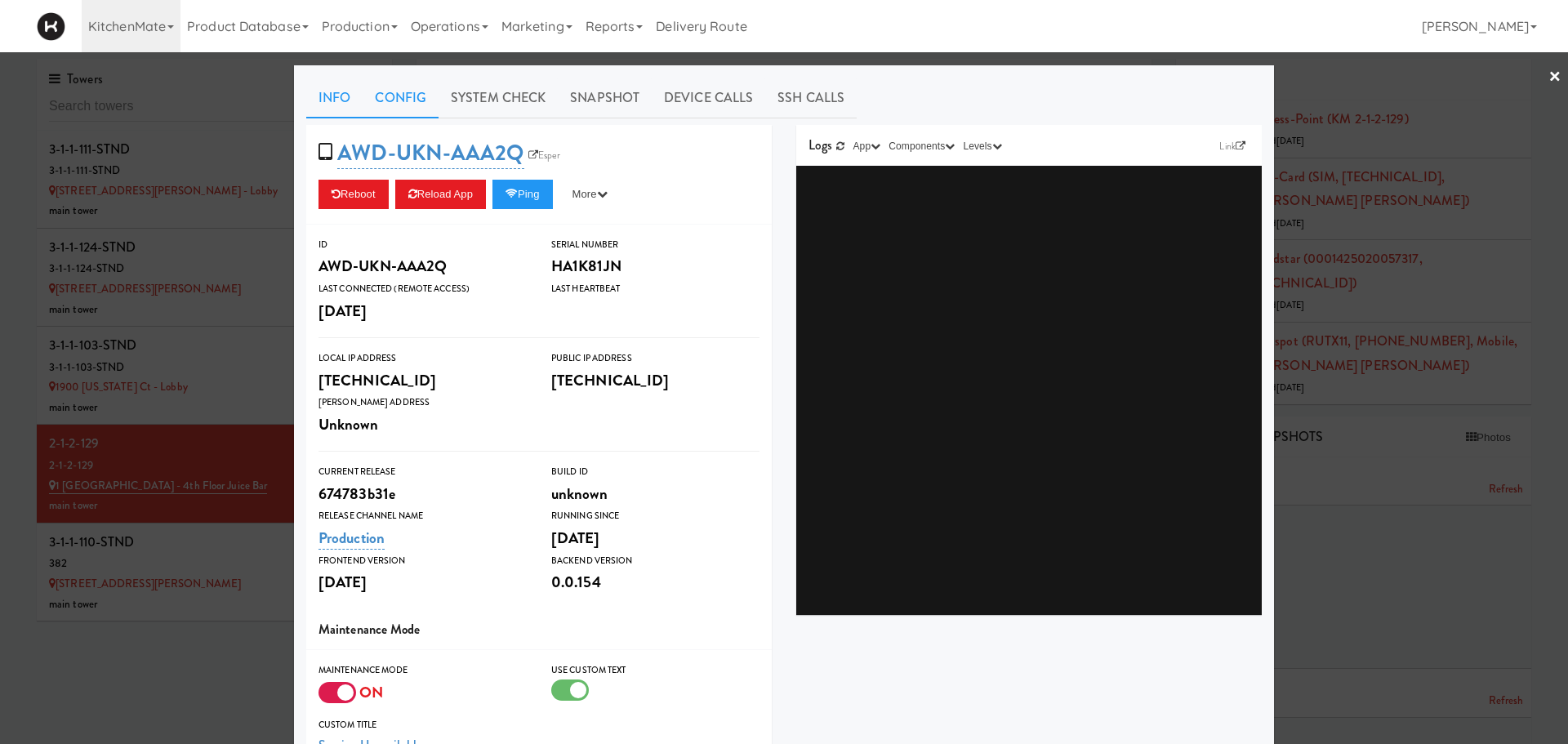
click at [385, 94] on link "Config" at bounding box center [400, 98] width 76 height 40
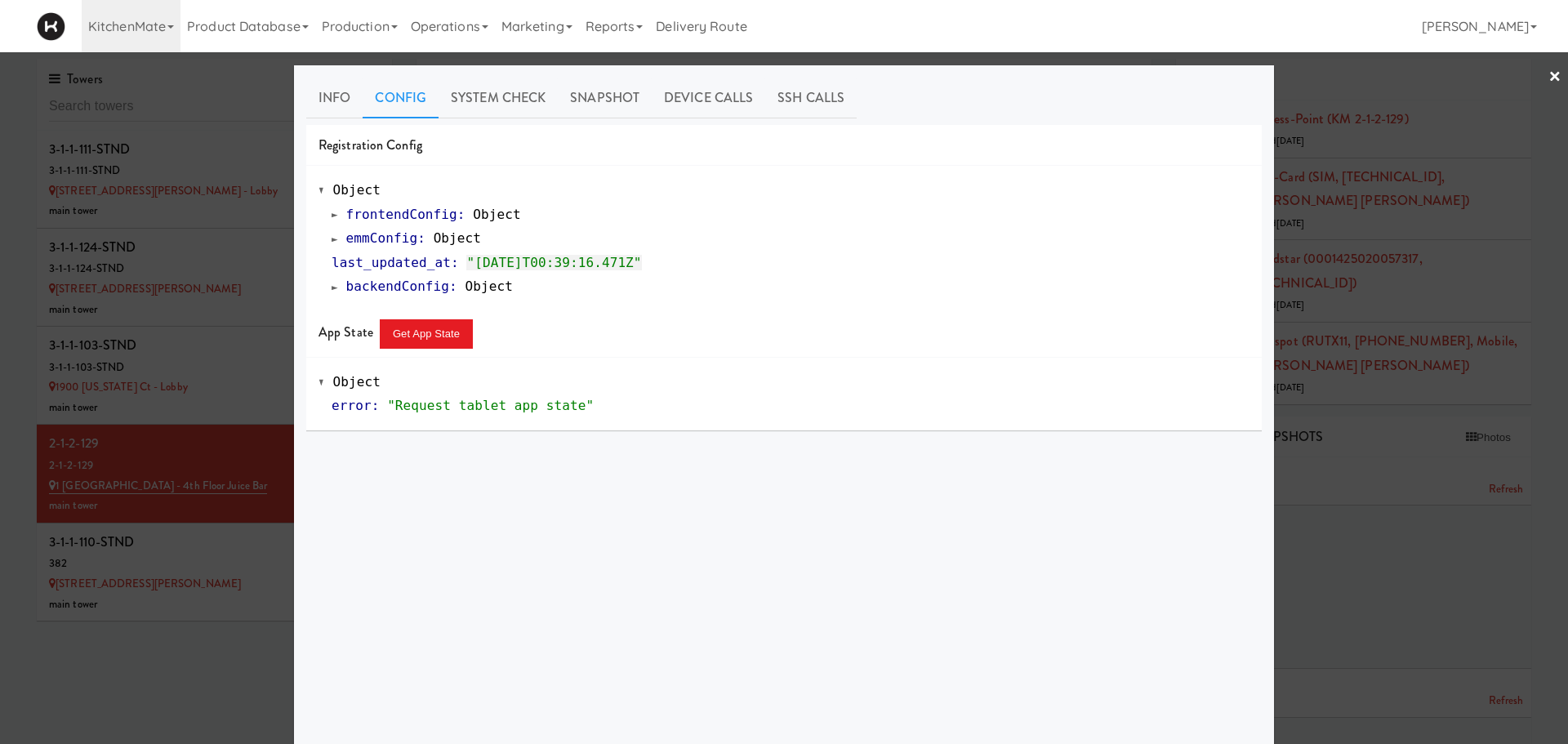
click at [332, 237] on span at bounding box center [335, 238] width 7 height 12
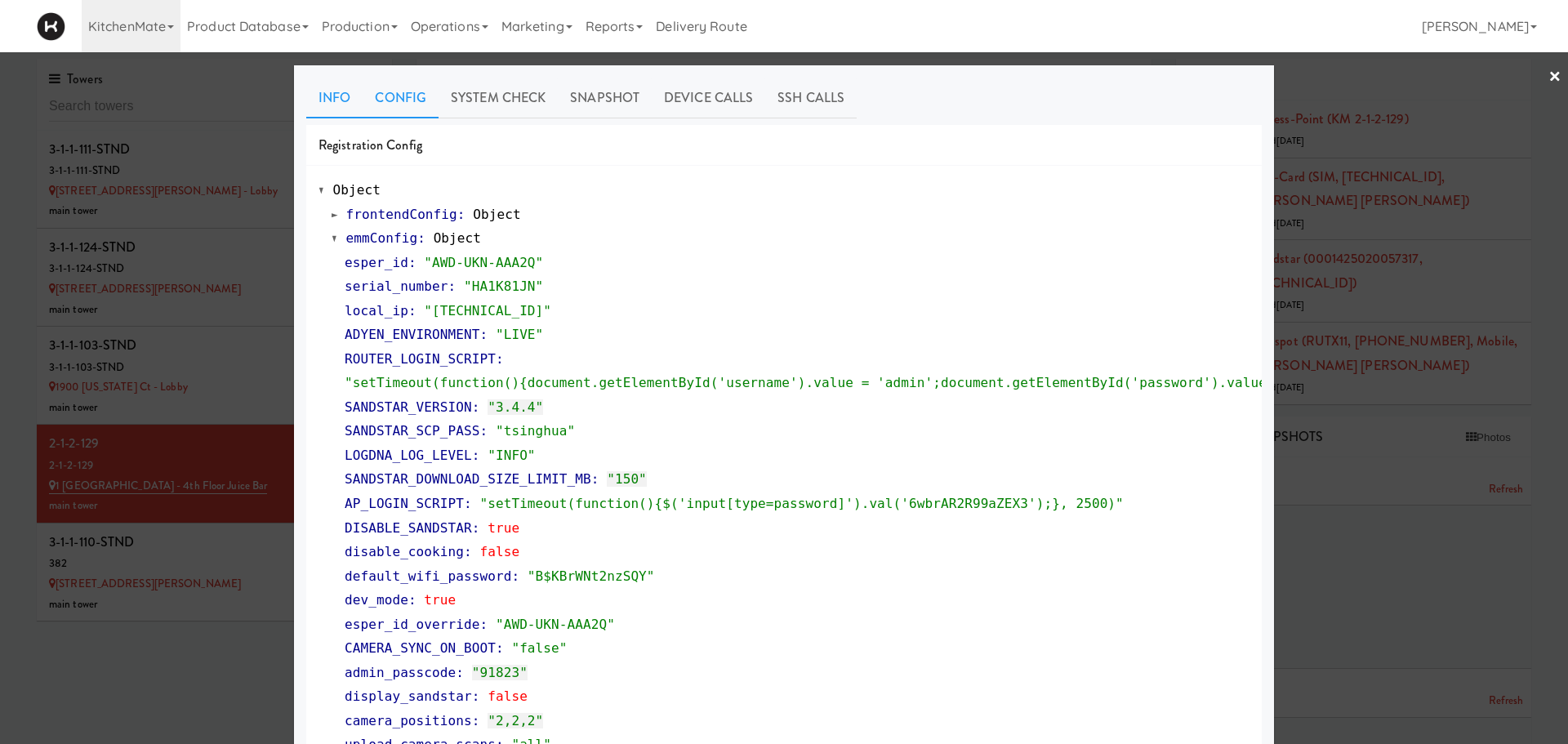
click at [340, 89] on link "Info" at bounding box center [334, 98] width 56 height 40
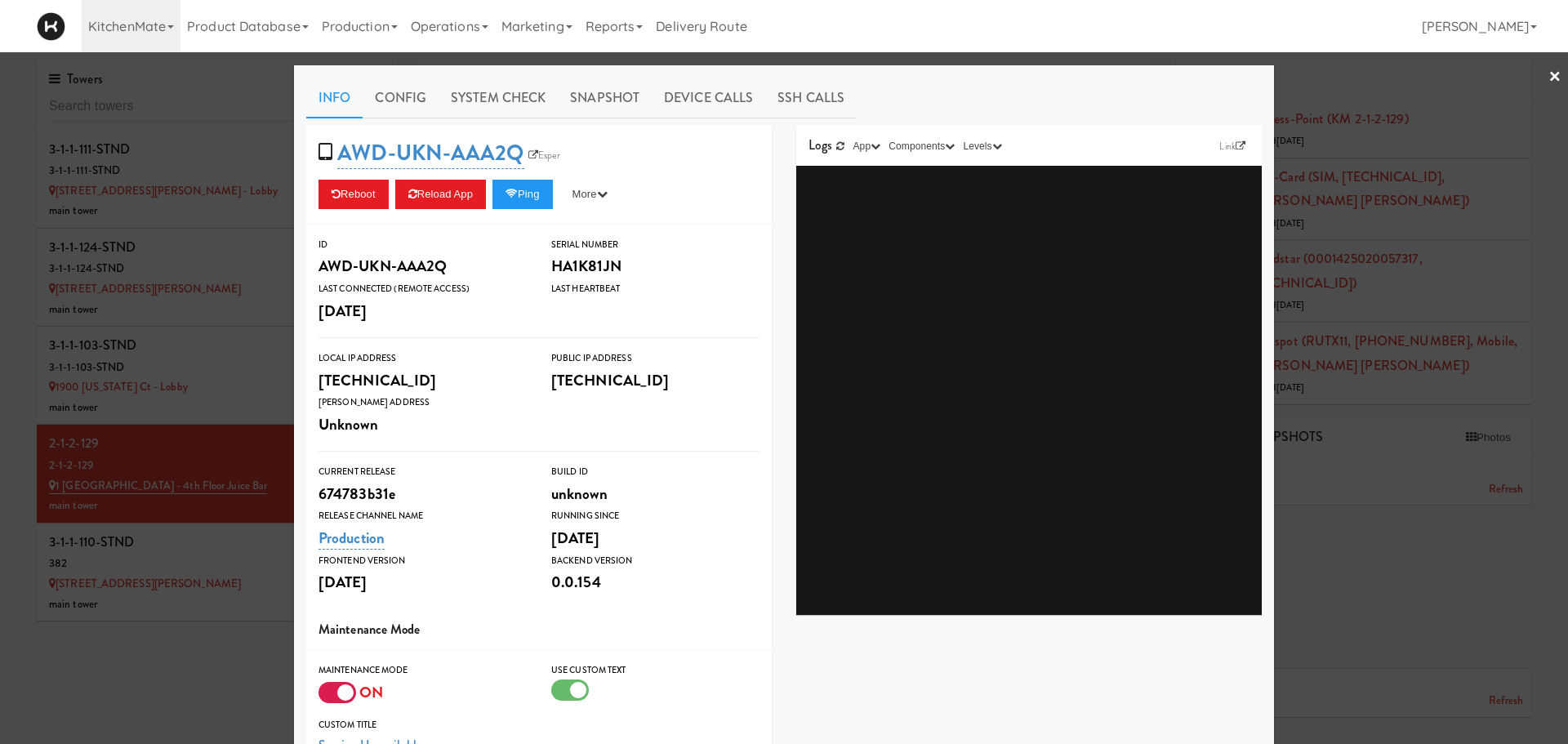
click at [1433, 426] on div at bounding box center [784, 372] width 1568 height 744
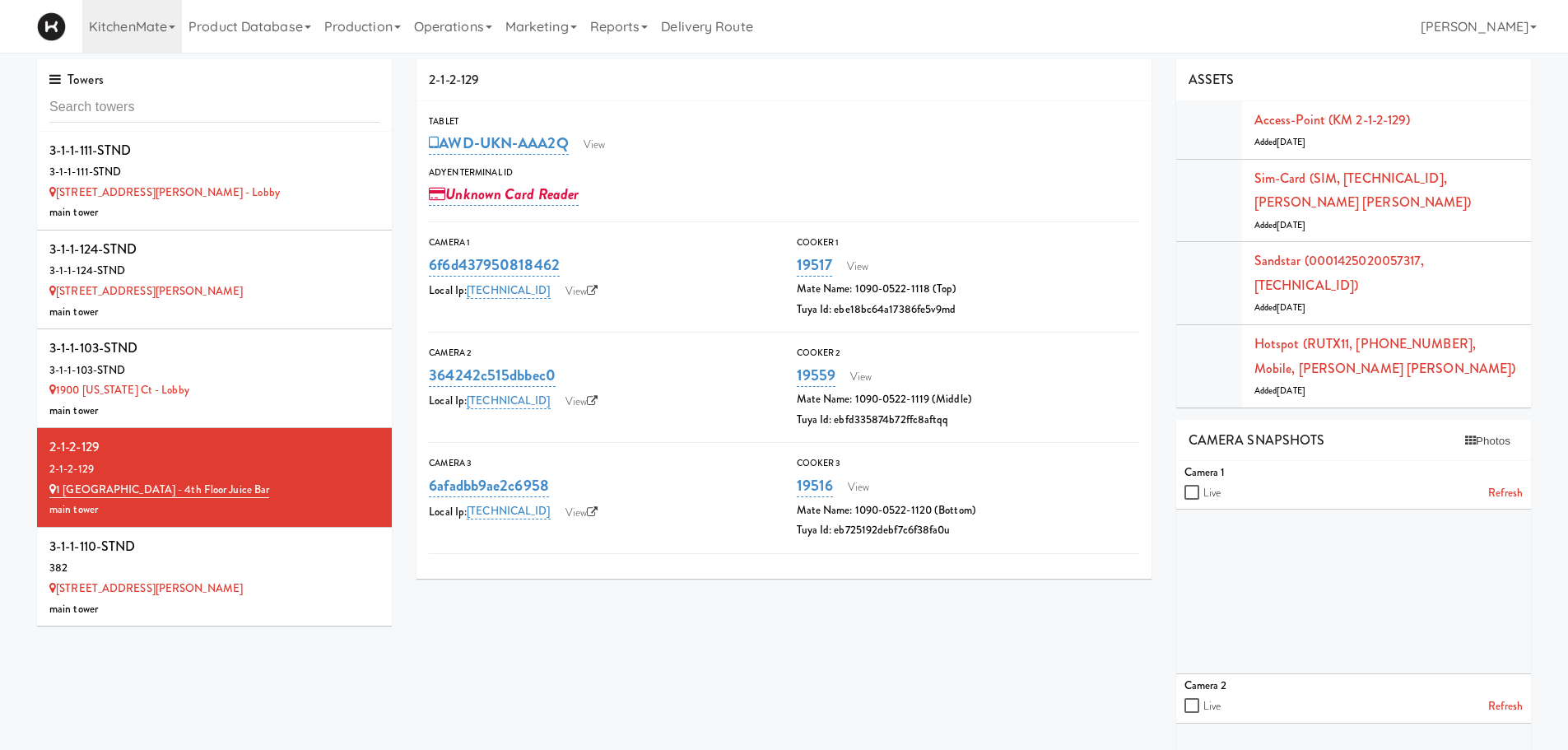
drag, startPoint x: 1567, startPoint y: 385, endPoint x: 1569, endPoint y: 279, distance: 106.0
click at [1568, 279] on html "Okay Okay Select date: previous 2025-Sep next Su Mo Tu We Th Fr Sa 31 1 2 3 4 5…" at bounding box center [784, 375] width 1568 height 750
click at [594, 147] on link "View" at bounding box center [595, 144] width 38 height 25
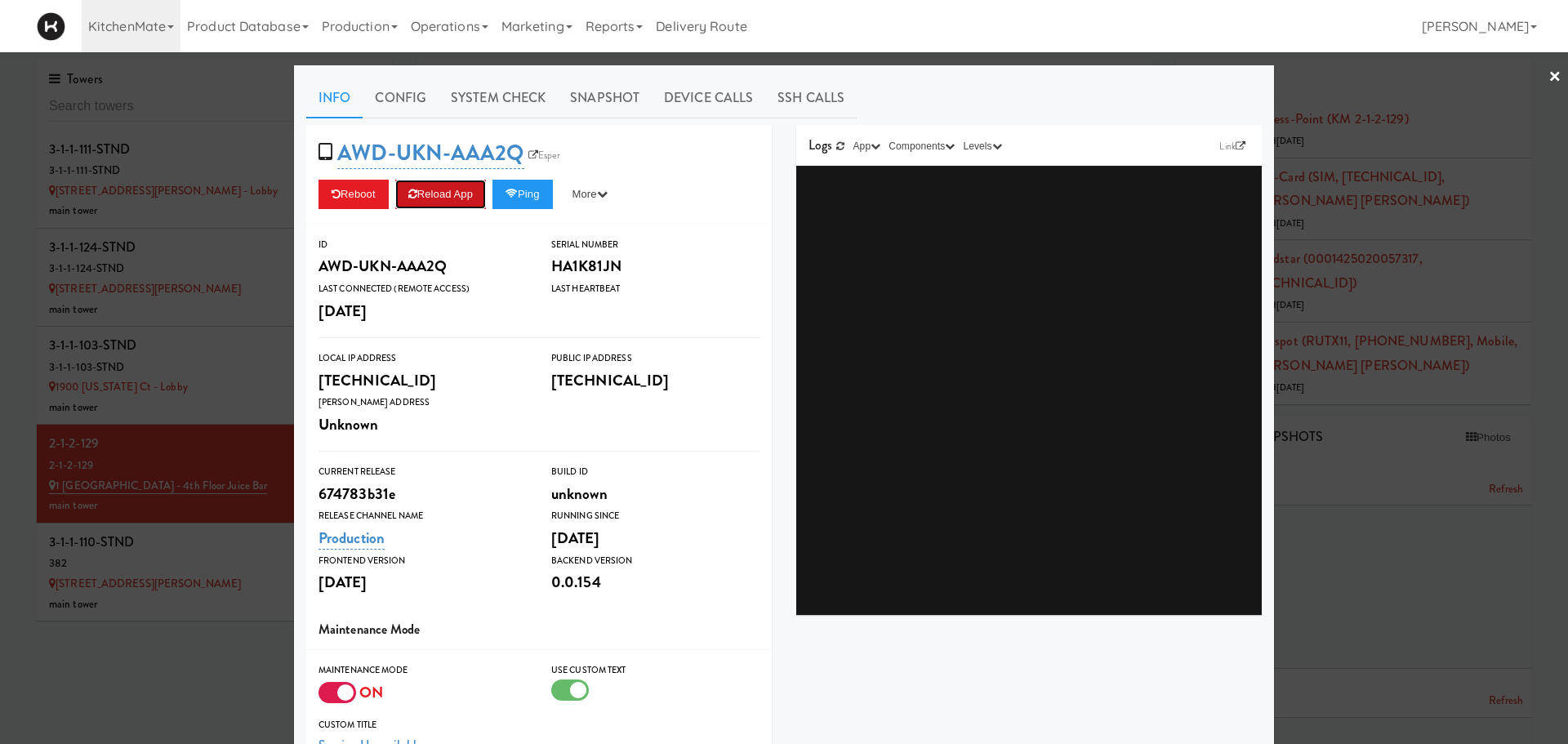
click at [429, 189] on button "Reload App" at bounding box center [440, 194] width 91 height 30
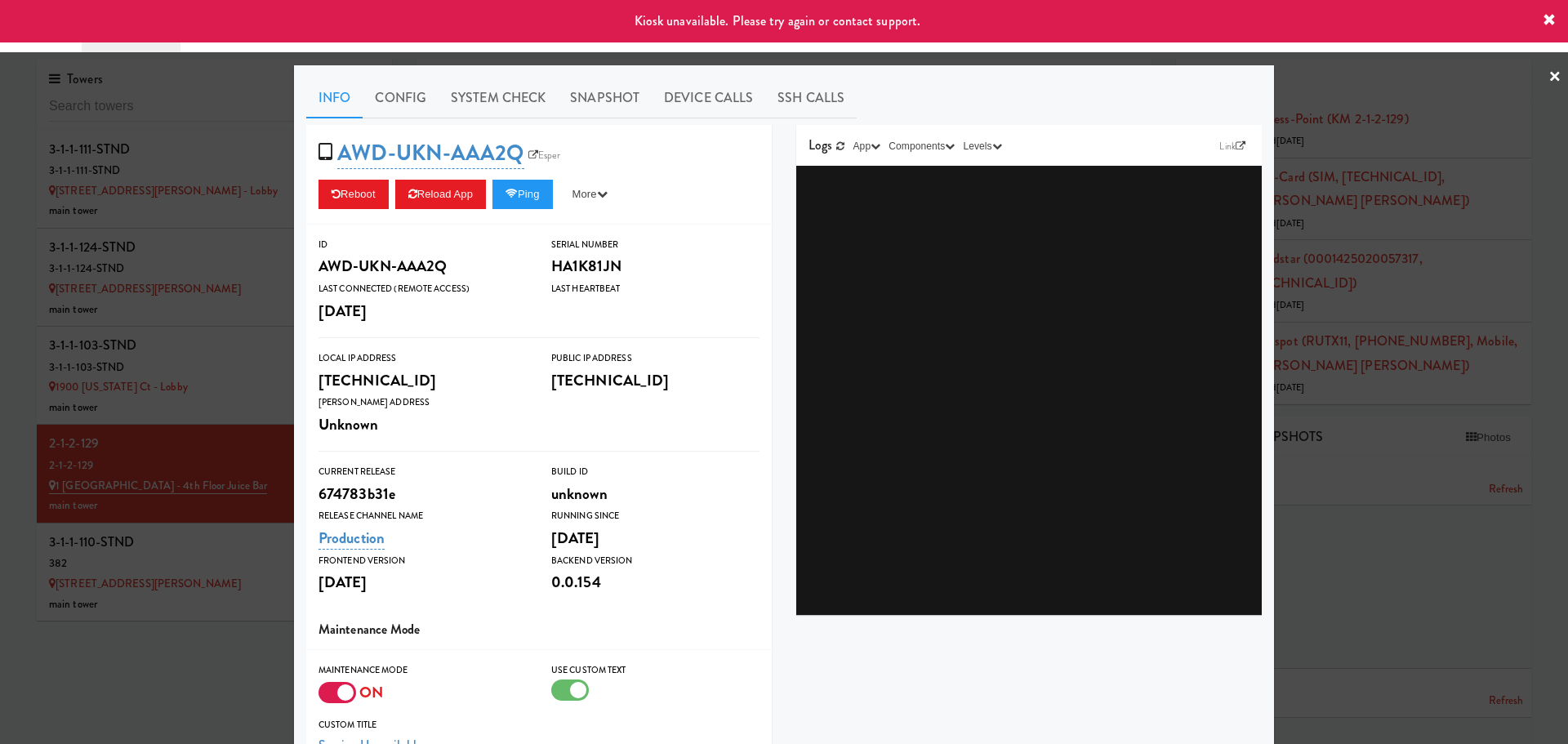
click at [133, 658] on div at bounding box center [784, 372] width 1568 height 744
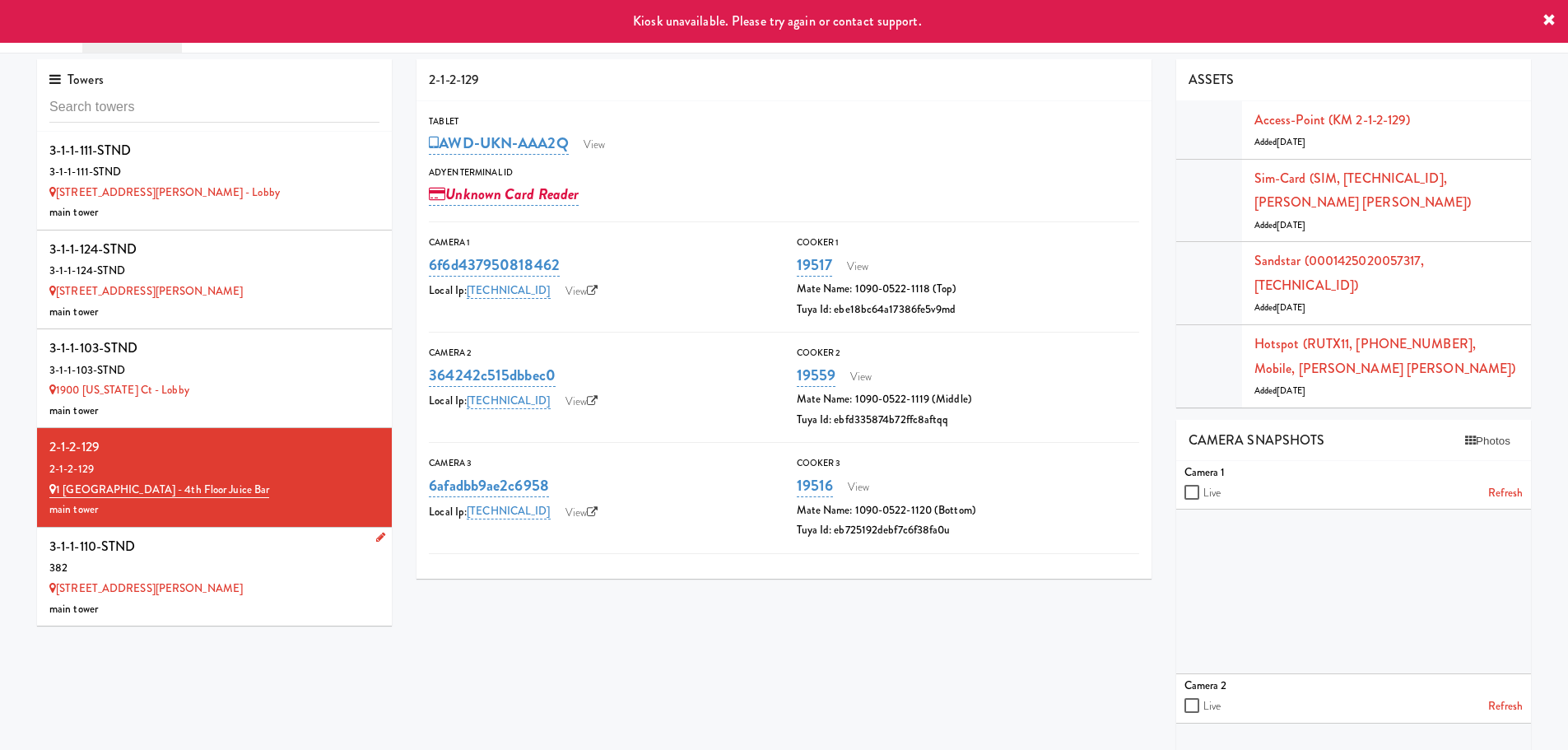
click at [174, 600] on div "main tower" at bounding box center [214, 610] width 330 height 21
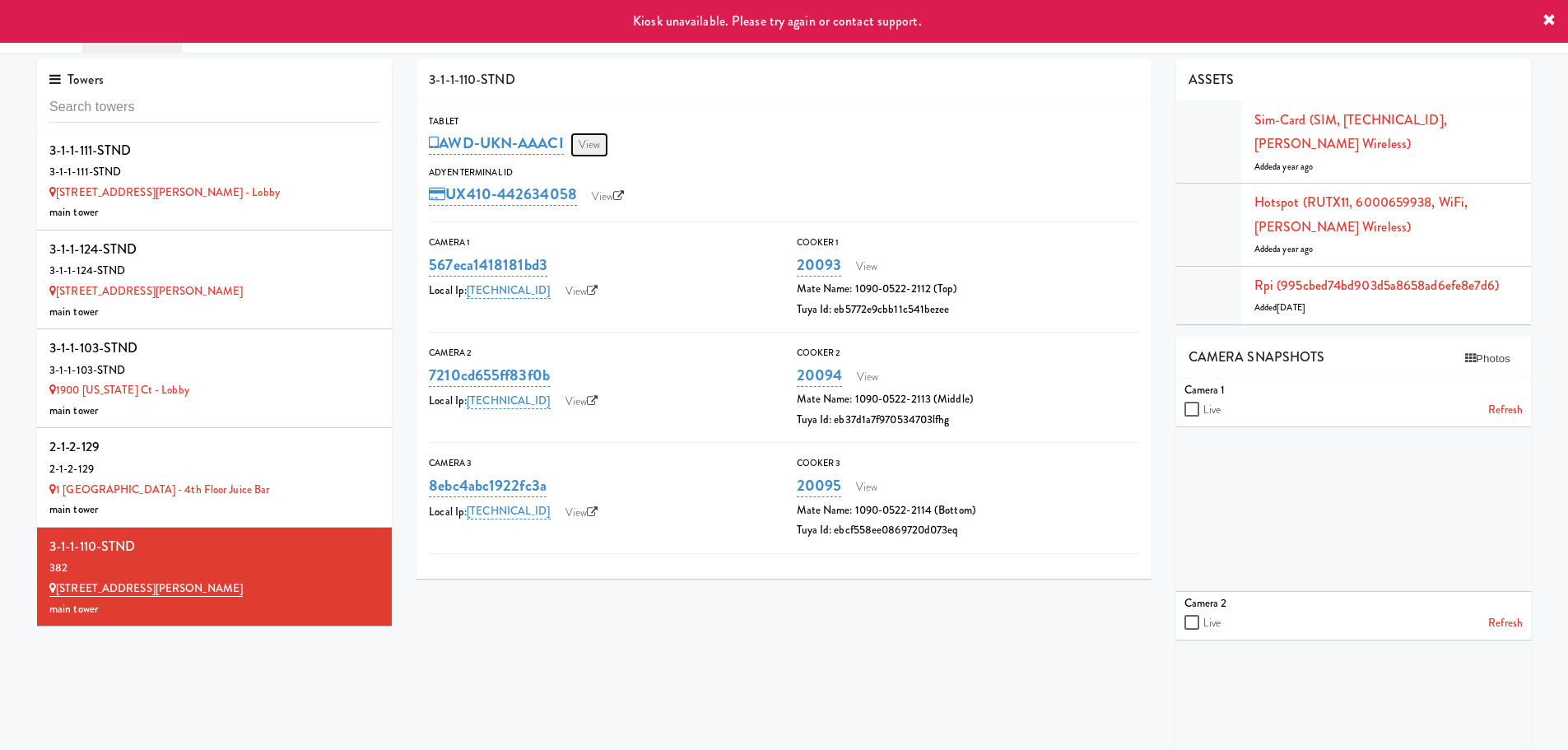
click at [595, 147] on link "View" at bounding box center [590, 144] width 38 height 25
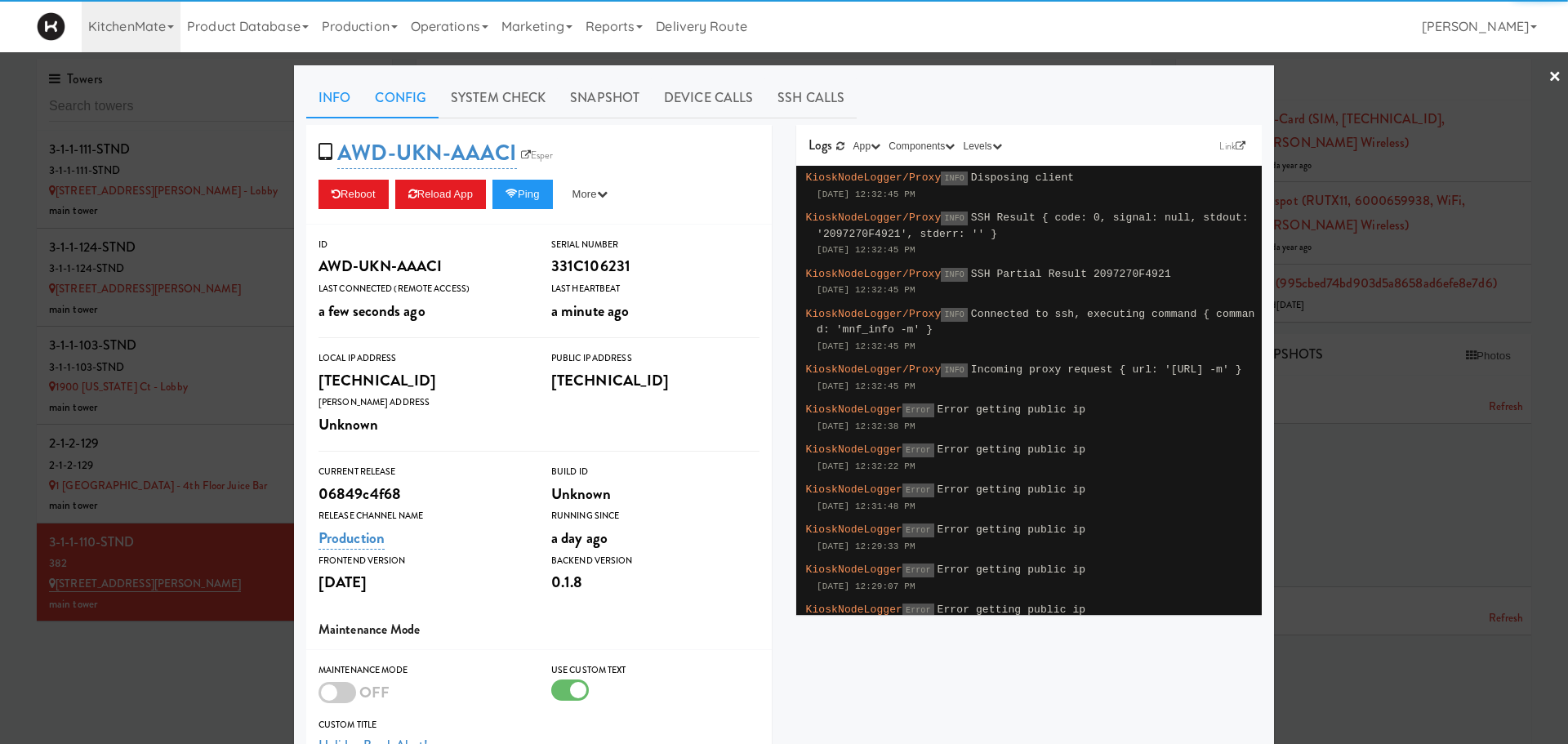
click at [398, 106] on link "Config" at bounding box center [400, 98] width 76 height 40
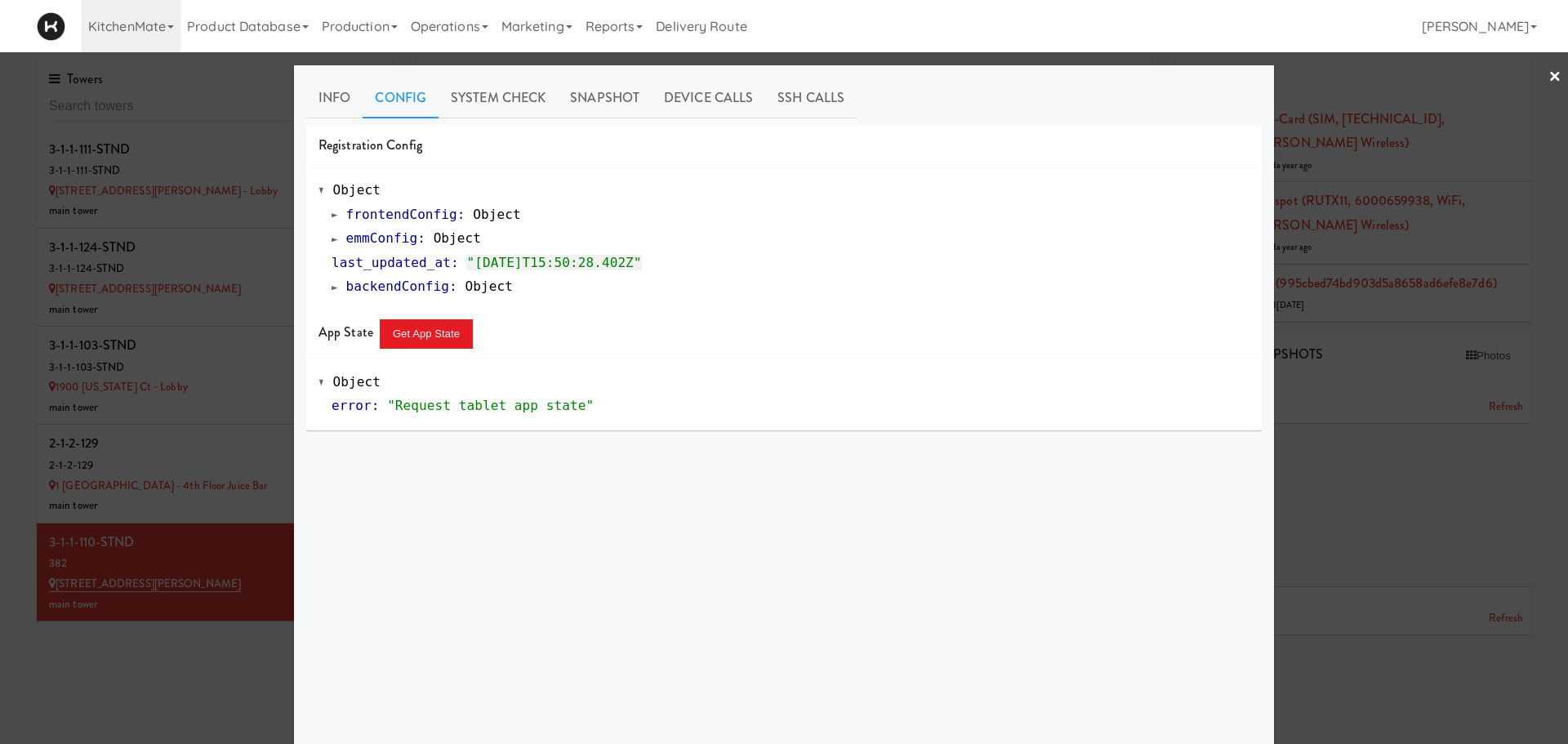
click at [332, 241] on span at bounding box center [335, 238] width 7 height 12
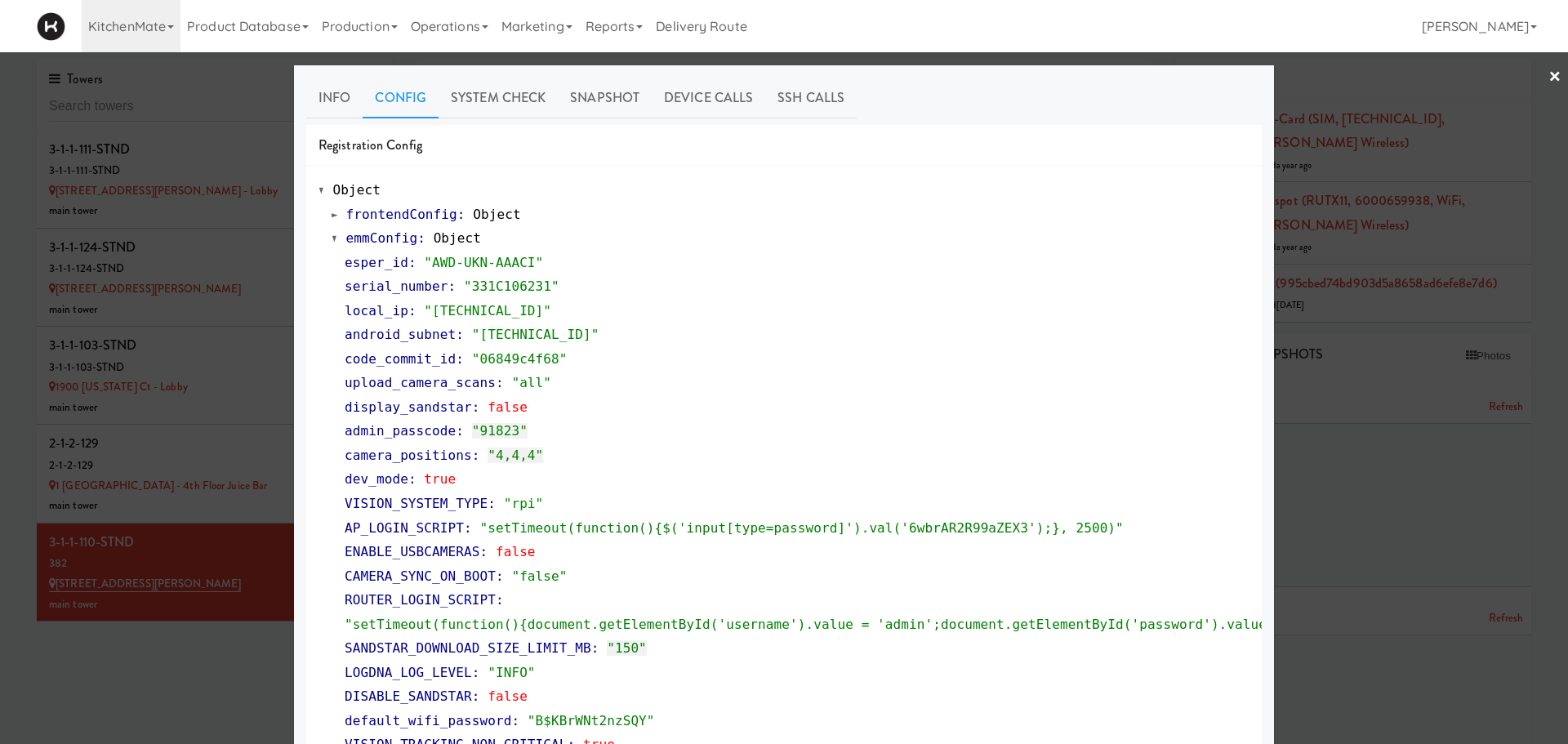
click at [214, 604] on div at bounding box center [784, 372] width 1568 height 744
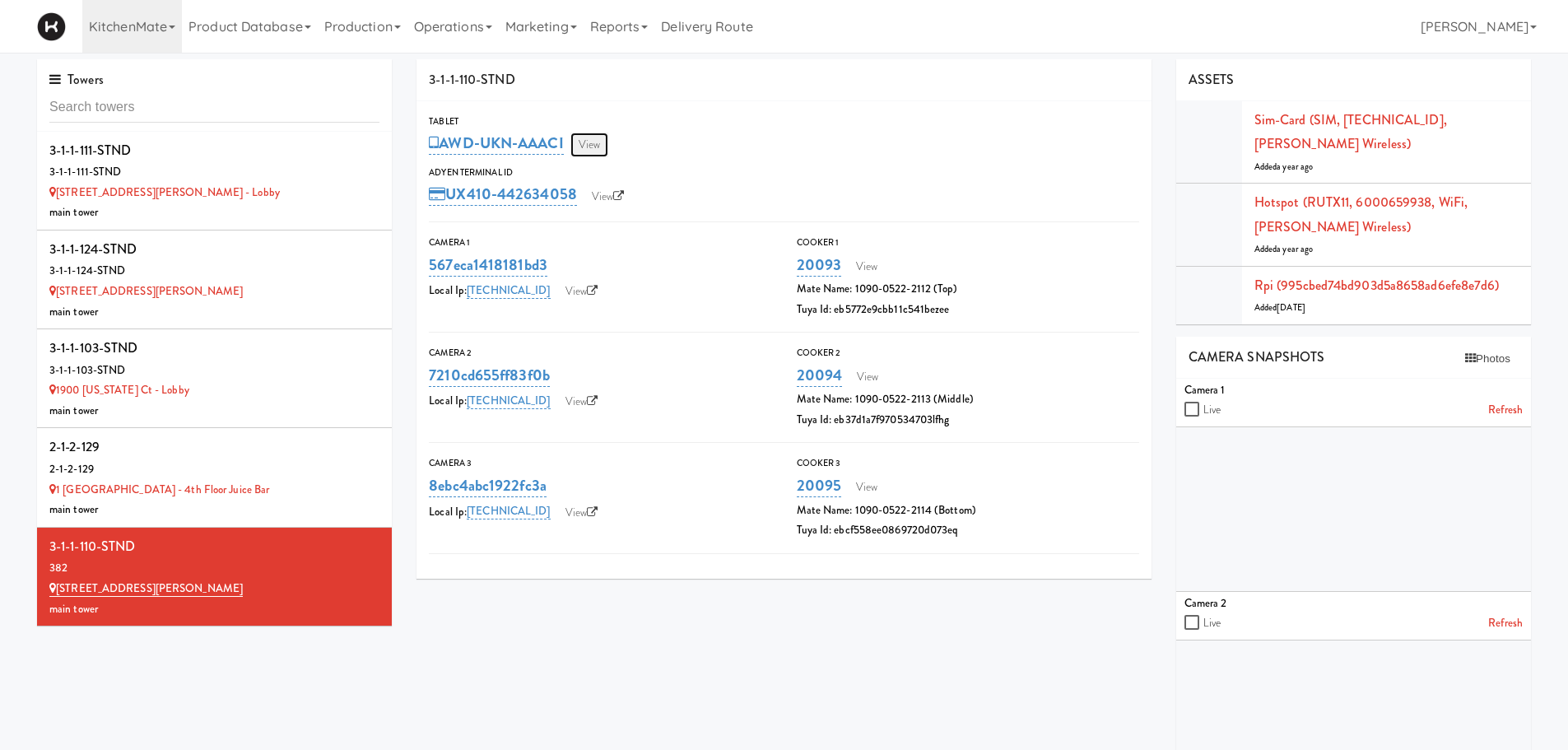
click at [592, 137] on link "View" at bounding box center [590, 144] width 38 height 25
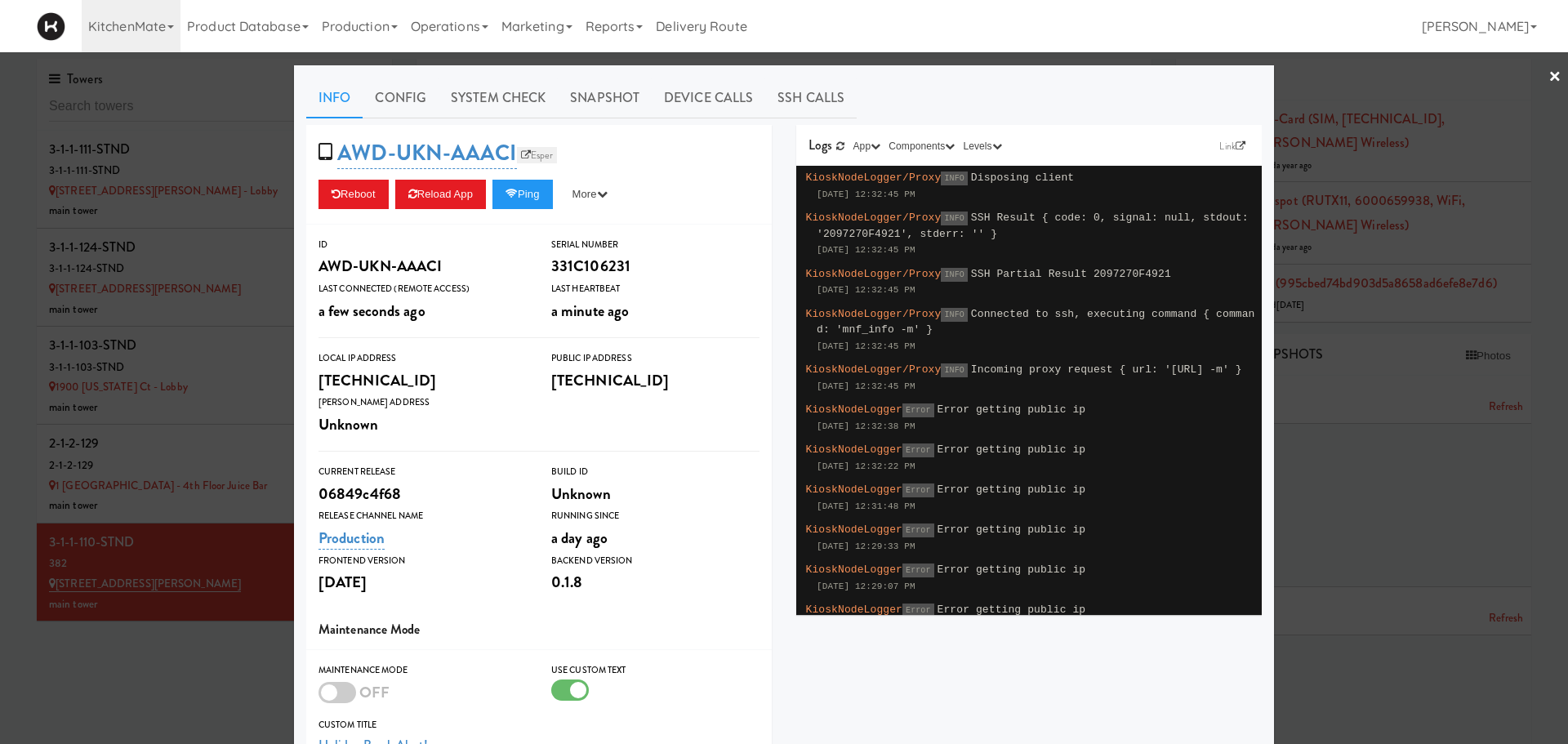
click at [535, 156] on link "Esper" at bounding box center [537, 155] width 40 height 17
click at [400, 89] on link "Config" at bounding box center [400, 98] width 76 height 40
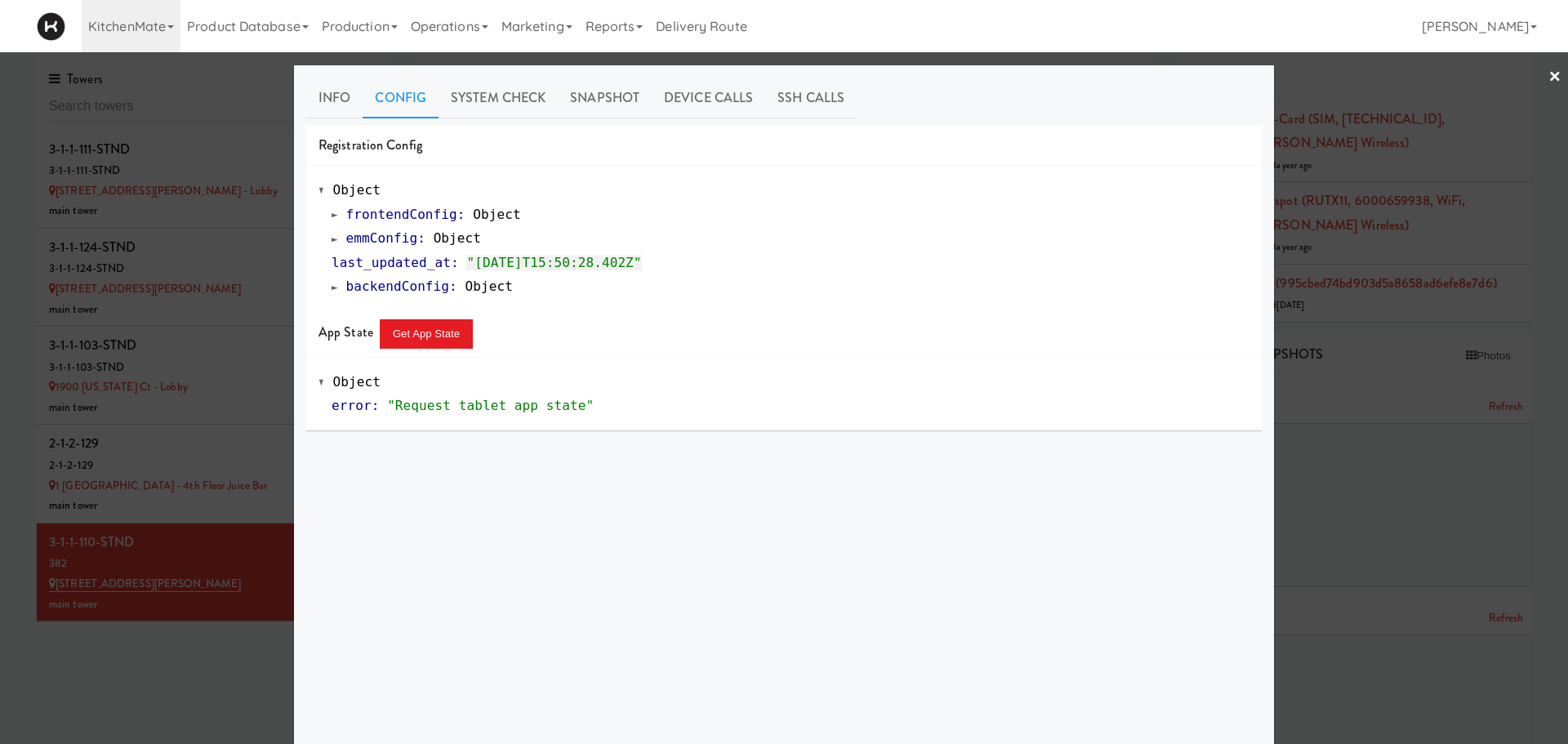
click at [332, 237] on link "emmConfig : Object" at bounding box center [407, 238] width 150 height 16
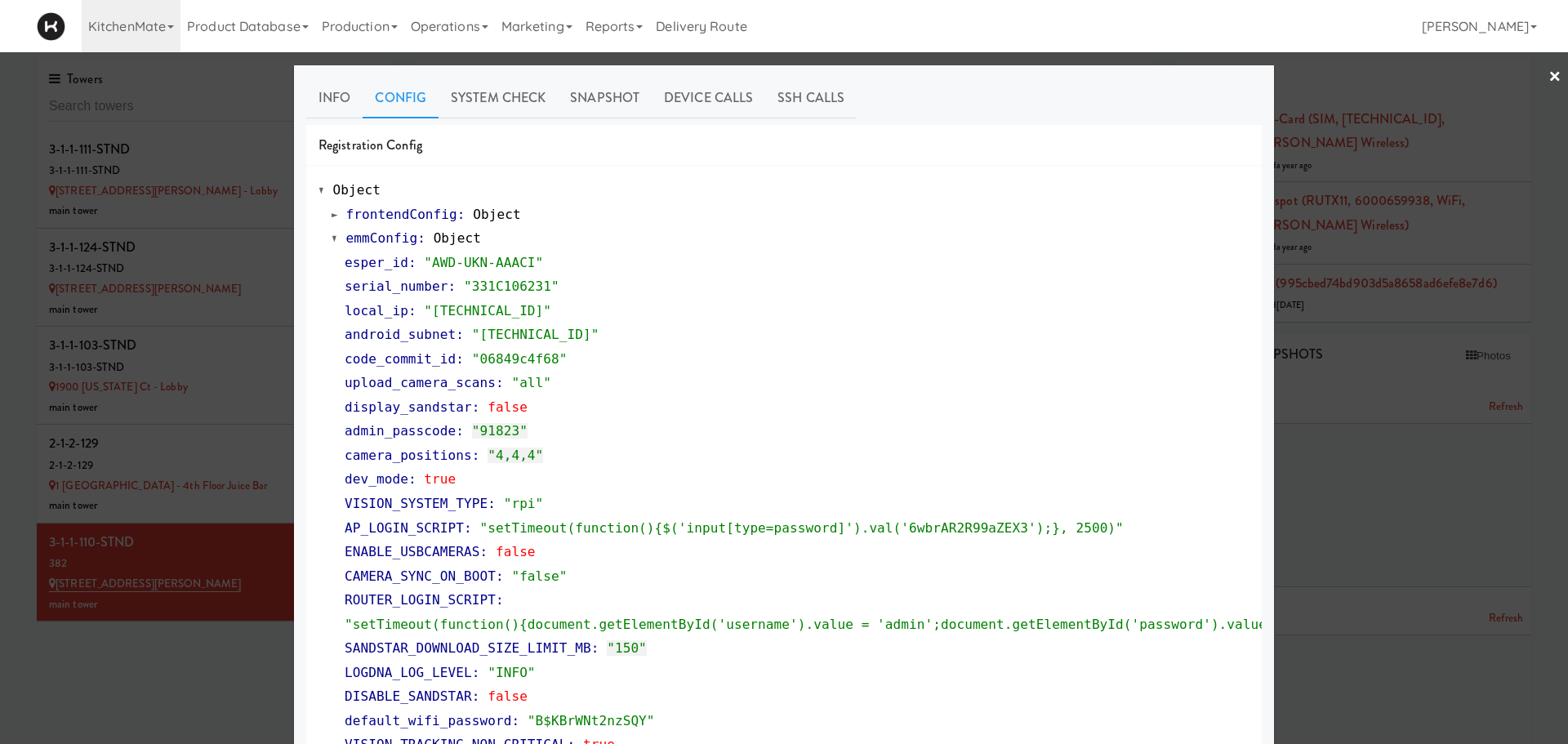
click at [332, 238] on span at bounding box center [335, 238] width 7 height 12
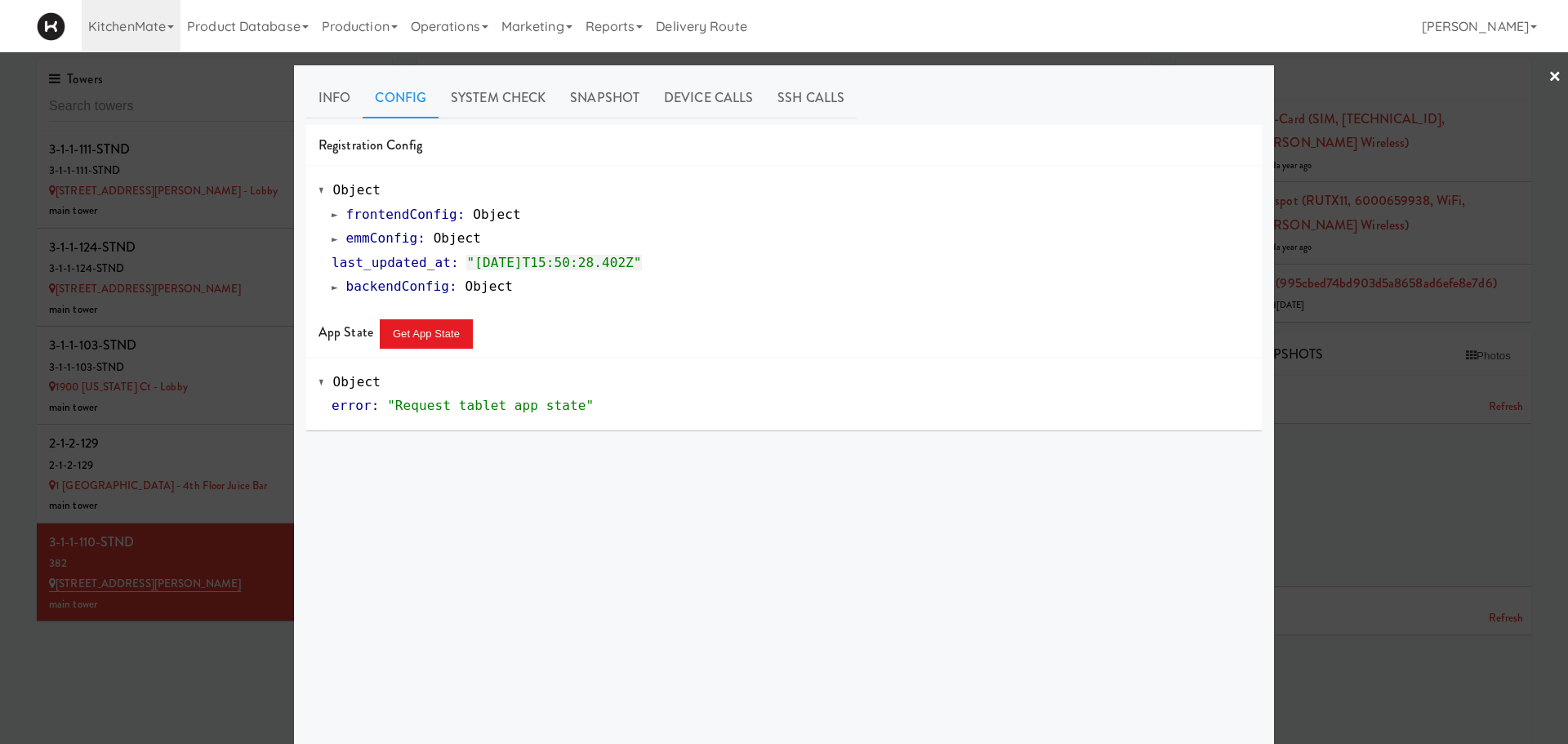
click at [245, 289] on div at bounding box center [784, 372] width 1568 height 744
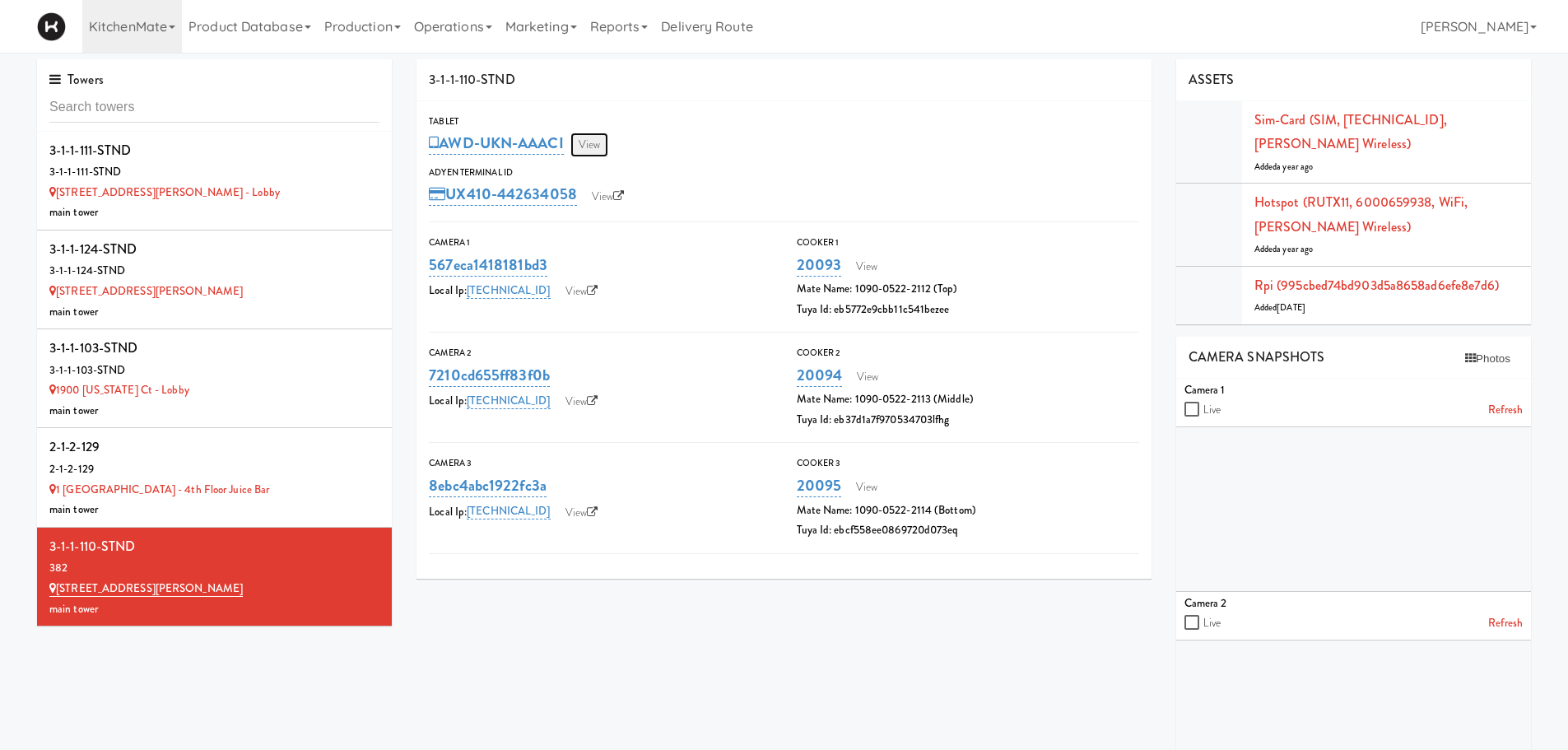
click at [602, 140] on link "View" at bounding box center [590, 144] width 38 height 25
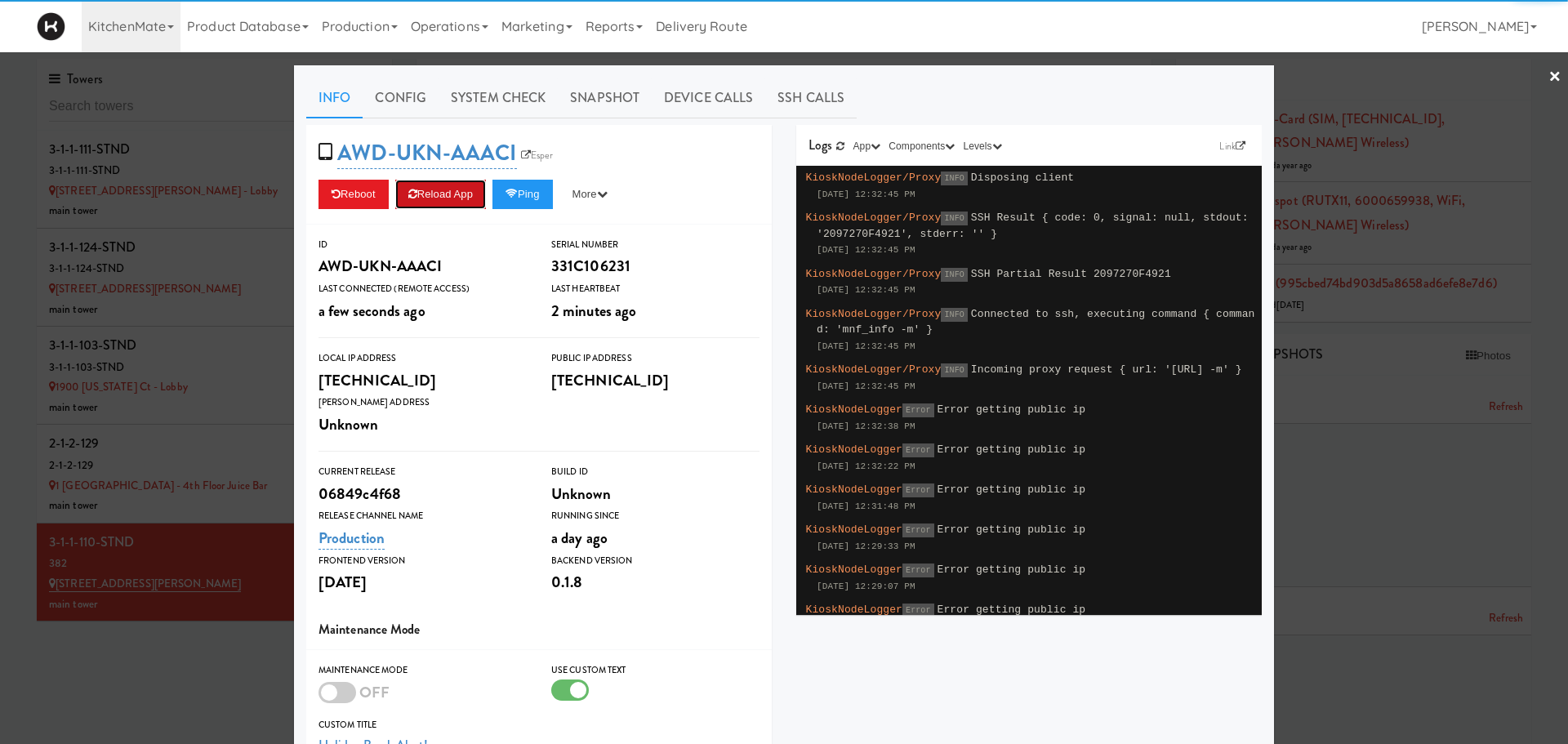
click at [423, 199] on button "Reload App" at bounding box center [440, 194] width 91 height 30
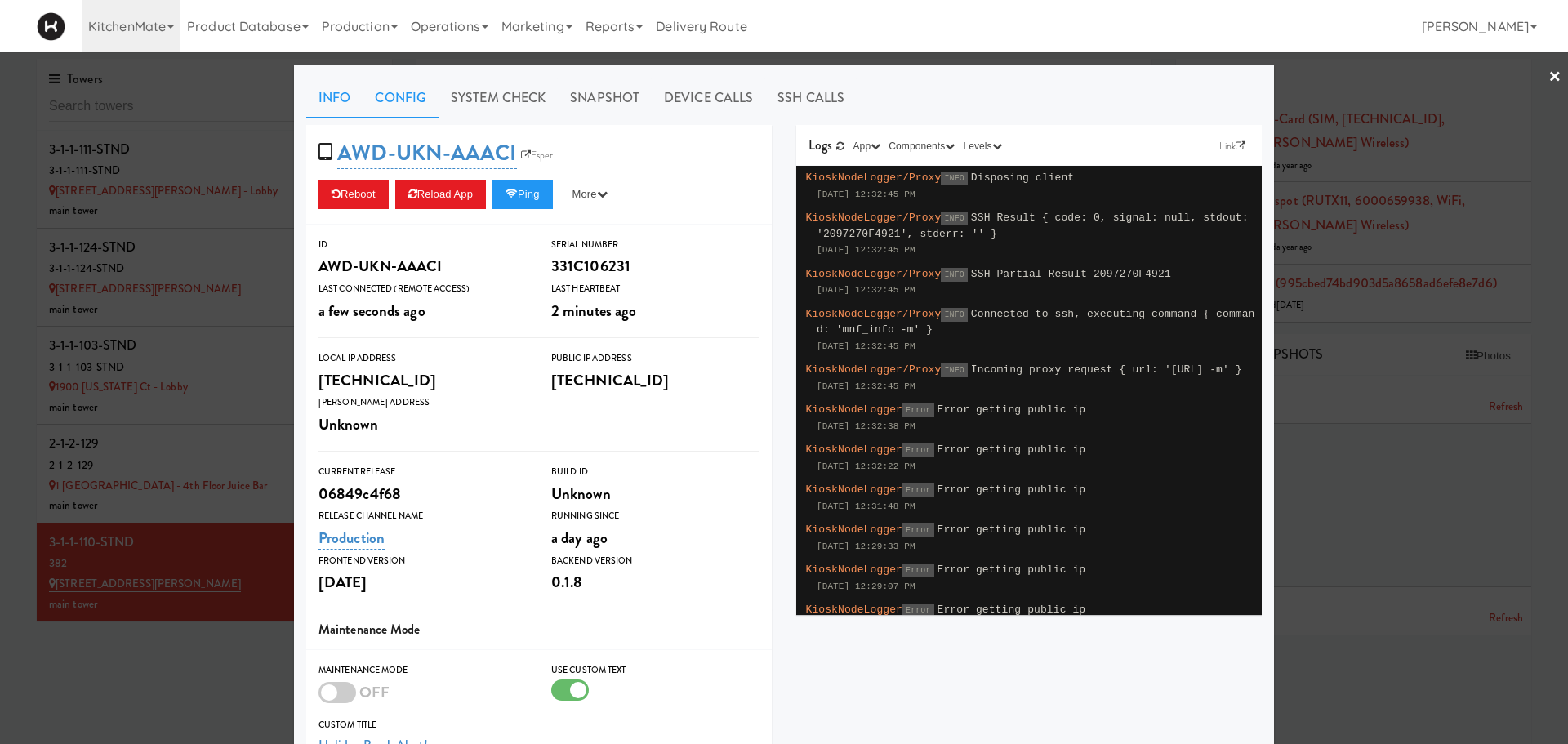
click at [399, 101] on link "Config" at bounding box center [400, 98] width 76 height 40
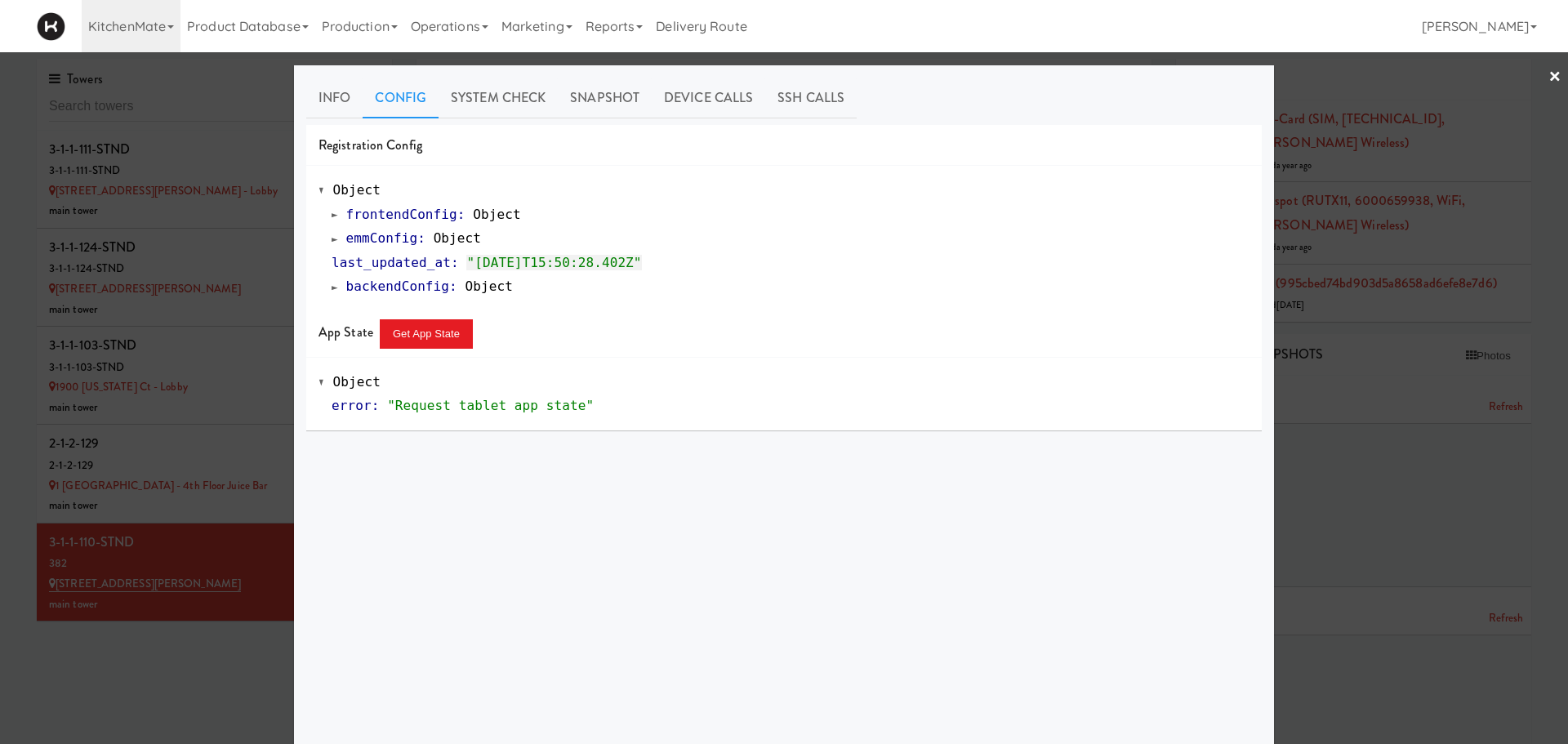
click at [332, 243] on span at bounding box center [335, 238] width 7 height 12
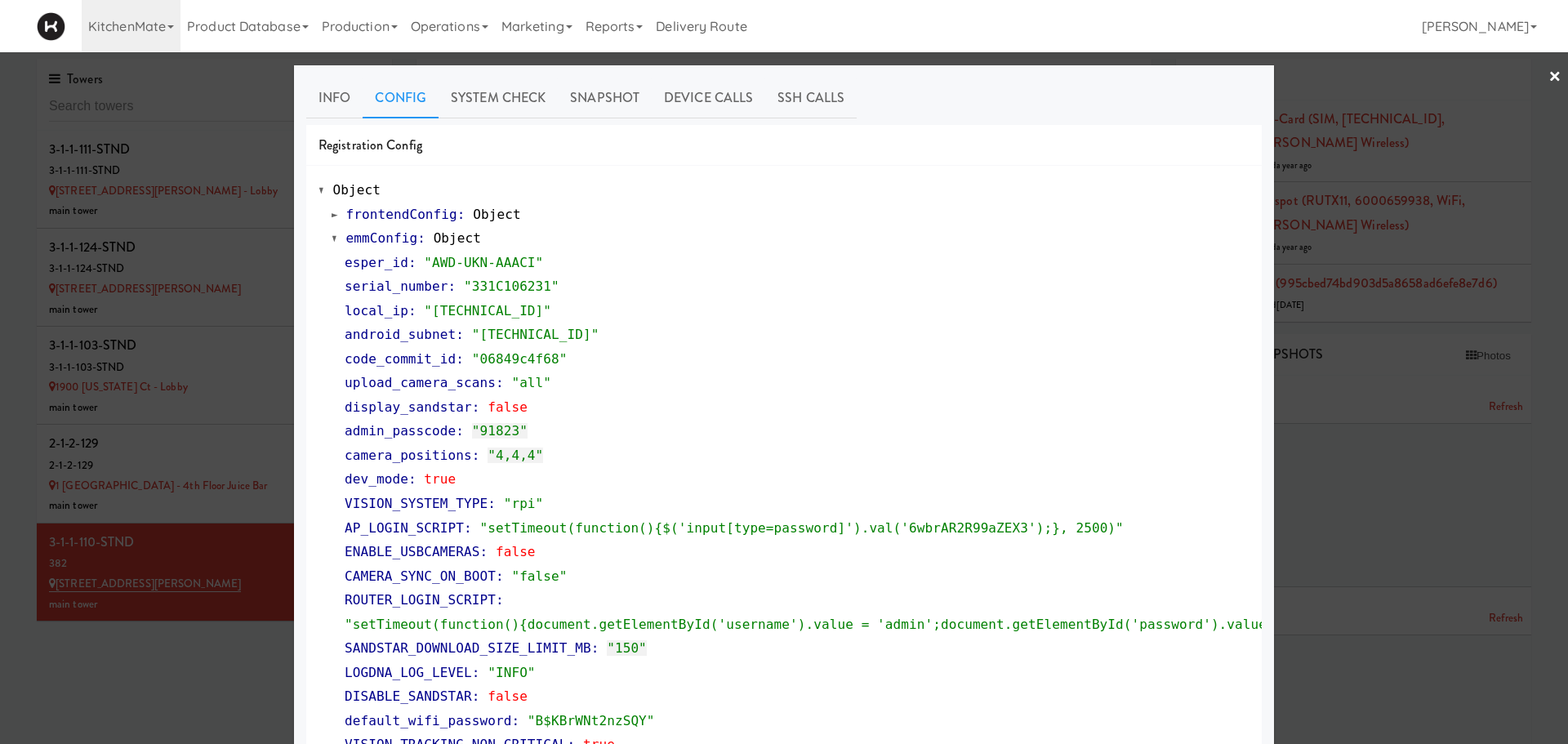
click at [1548, 79] on link "×" at bounding box center [1554, 77] width 13 height 50
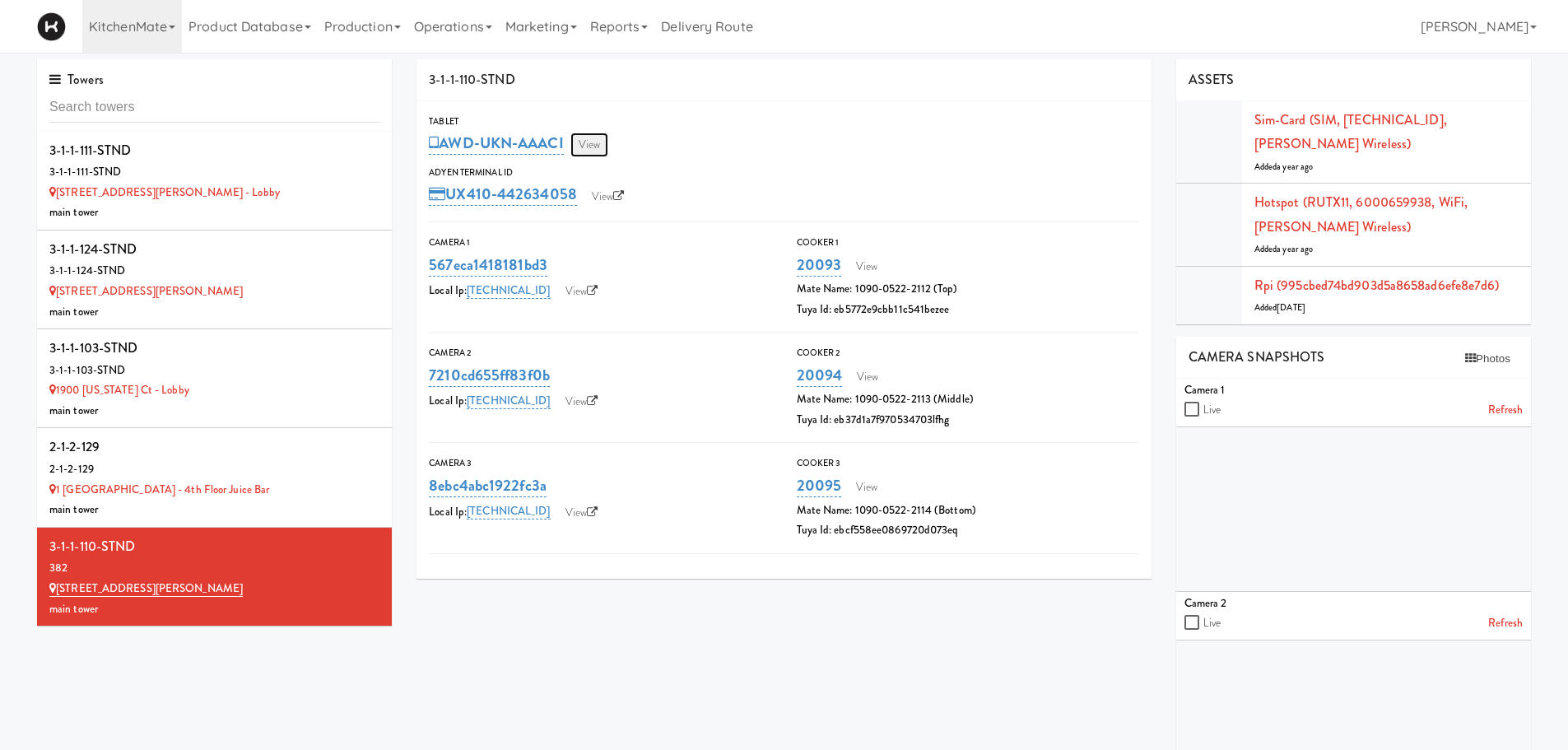
click at [590, 142] on link "View" at bounding box center [590, 144] width 38 height 25
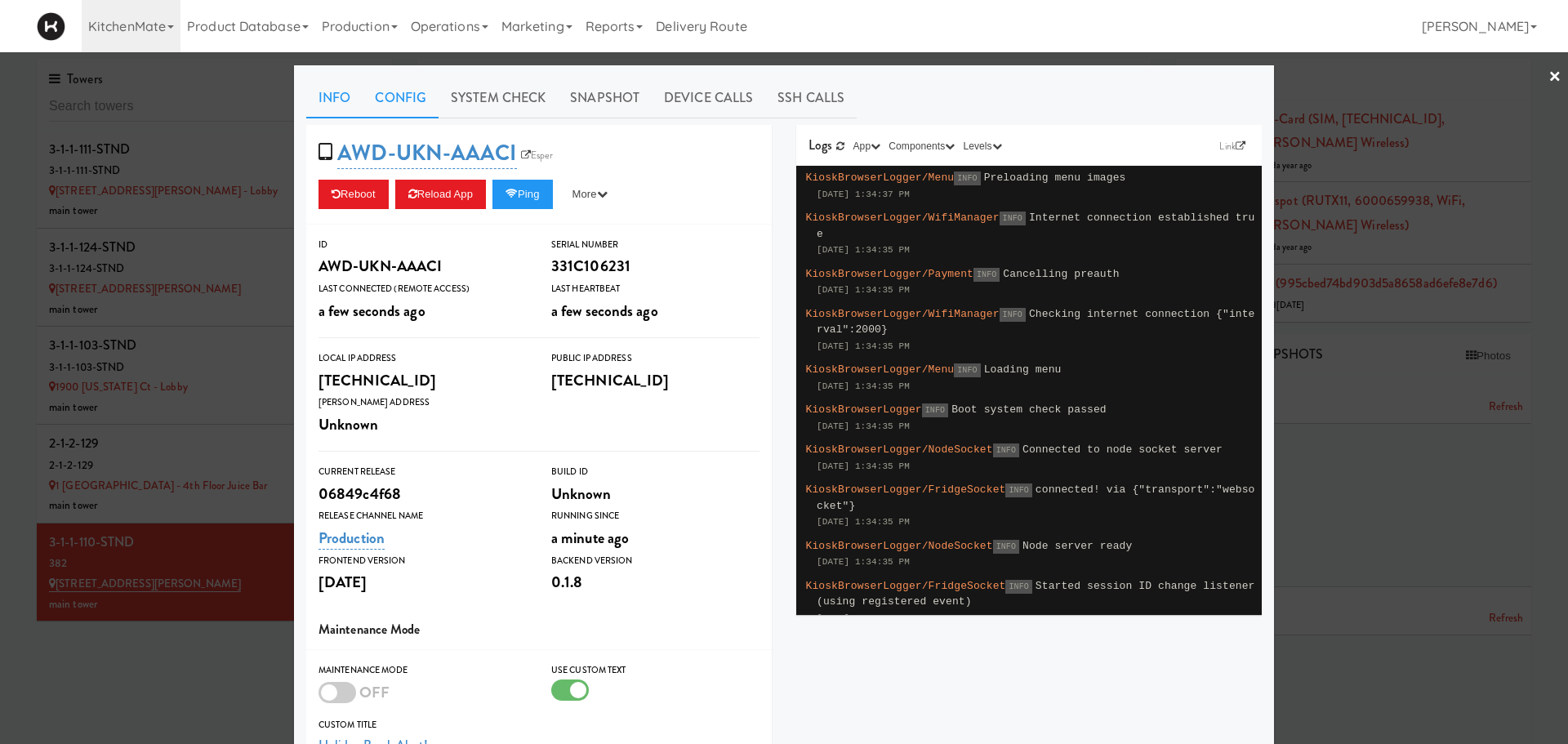
click at [404, 98] on link "Config" at bounding box center [400, 98] width 76 height 40
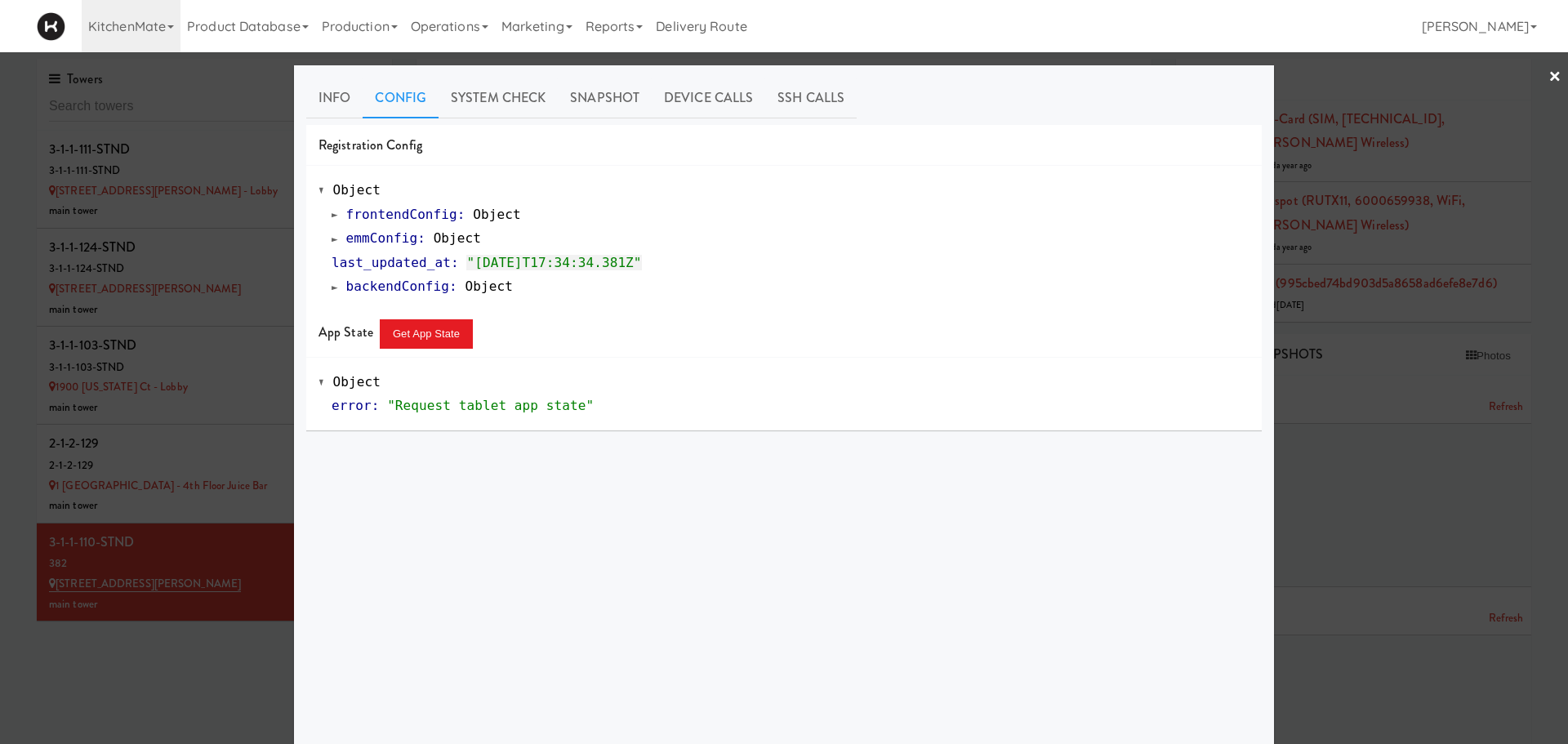
click at [332, 240] on span at bounding box center [335, 238] width 7 height 12
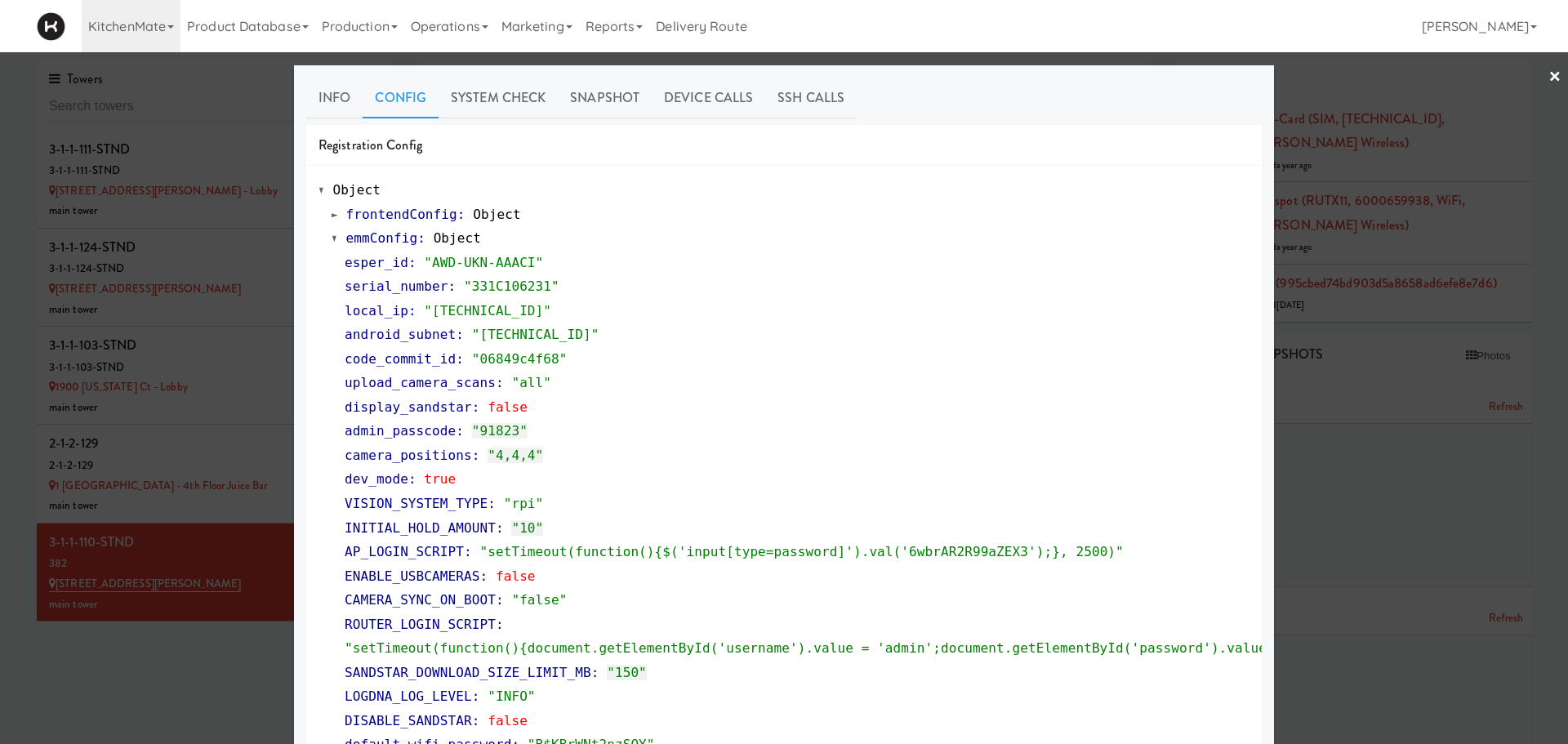
click at [1548, 76] on link "×" at bounding box center [1554, 77] width 13 height 50
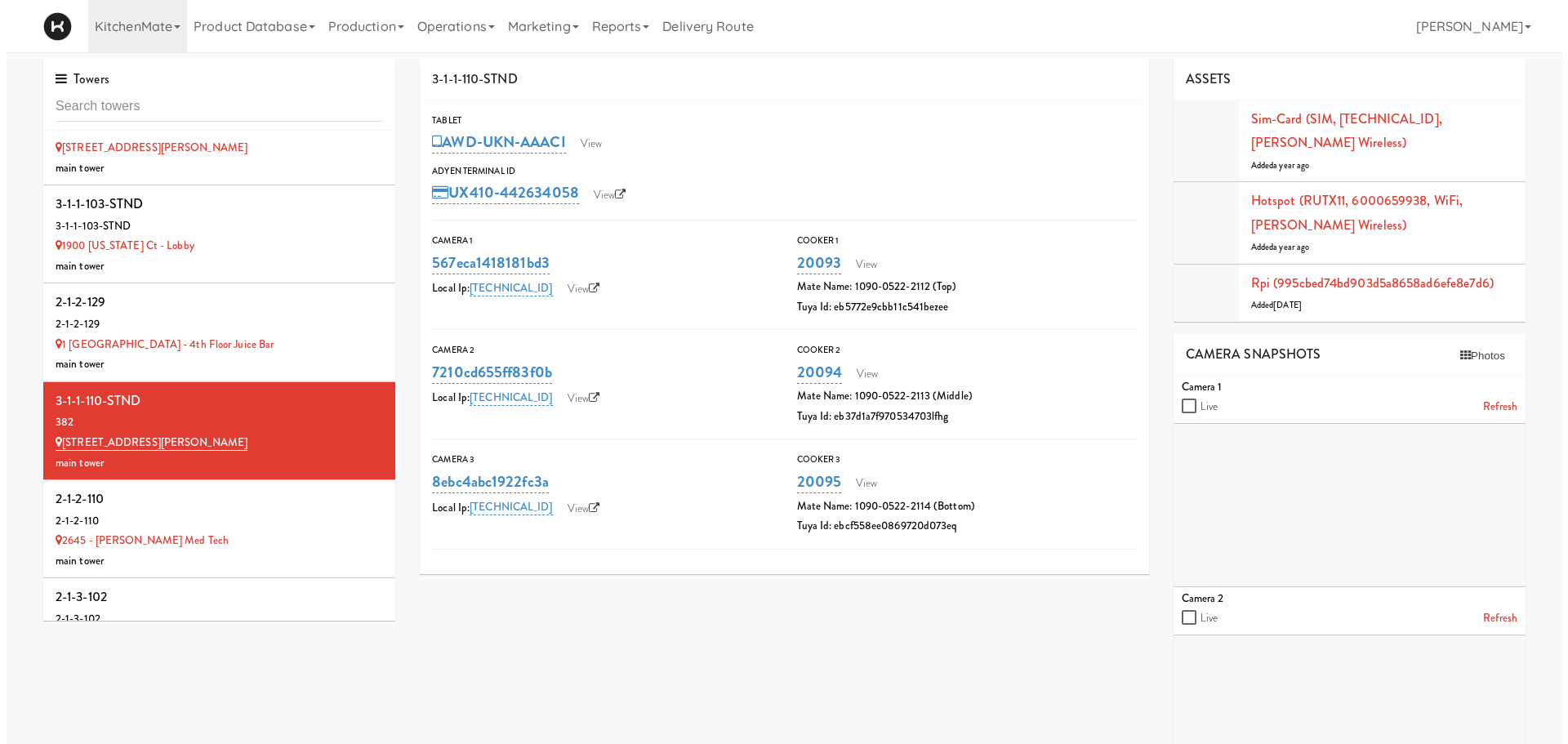
scroll to position [196, 0]
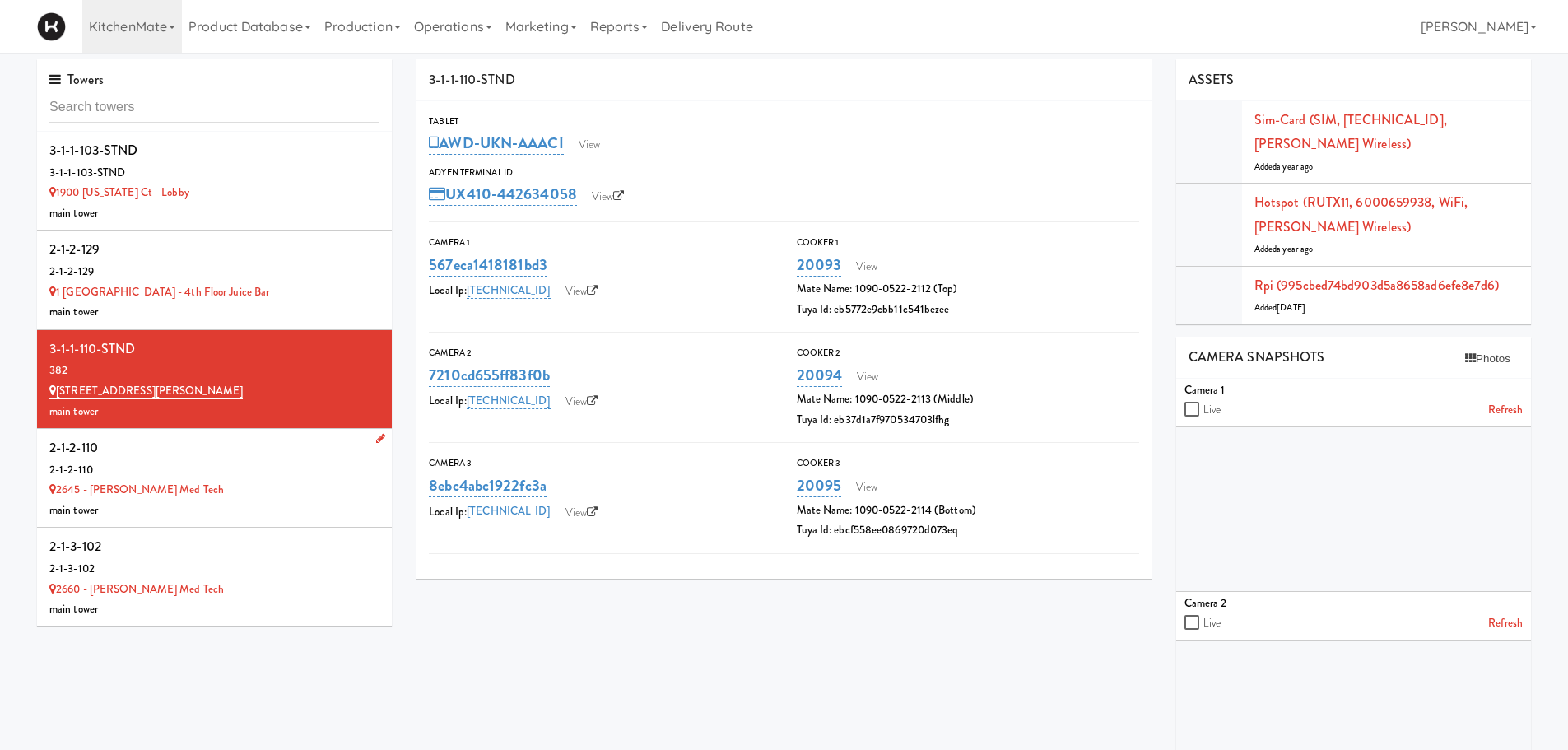
click at [241, 465] on div "2-1-2-110" at bounding box center [214, 470] width 330 height 21
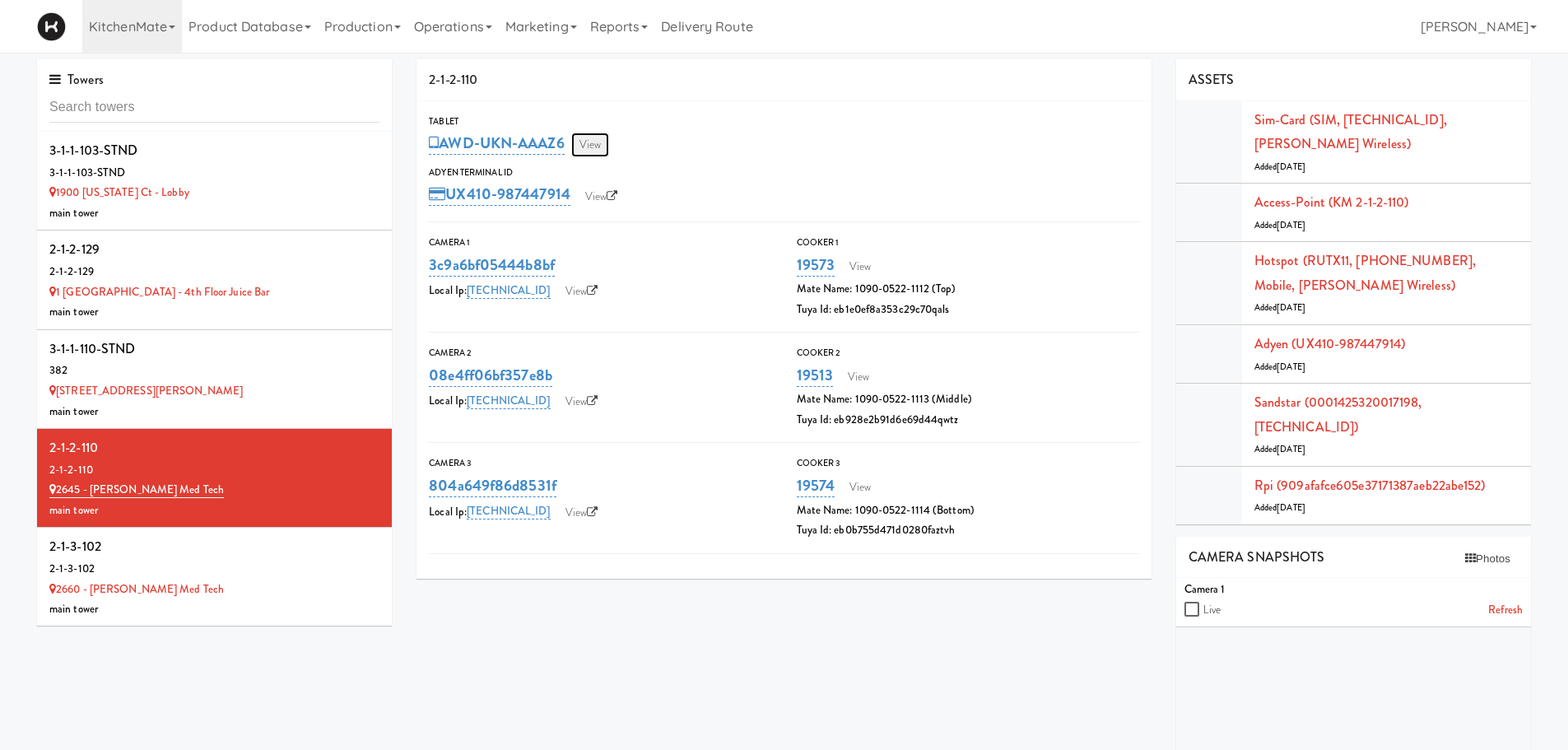
click at [588, 145] on link "View" at bounding box center [590, 144] width 38 height 25
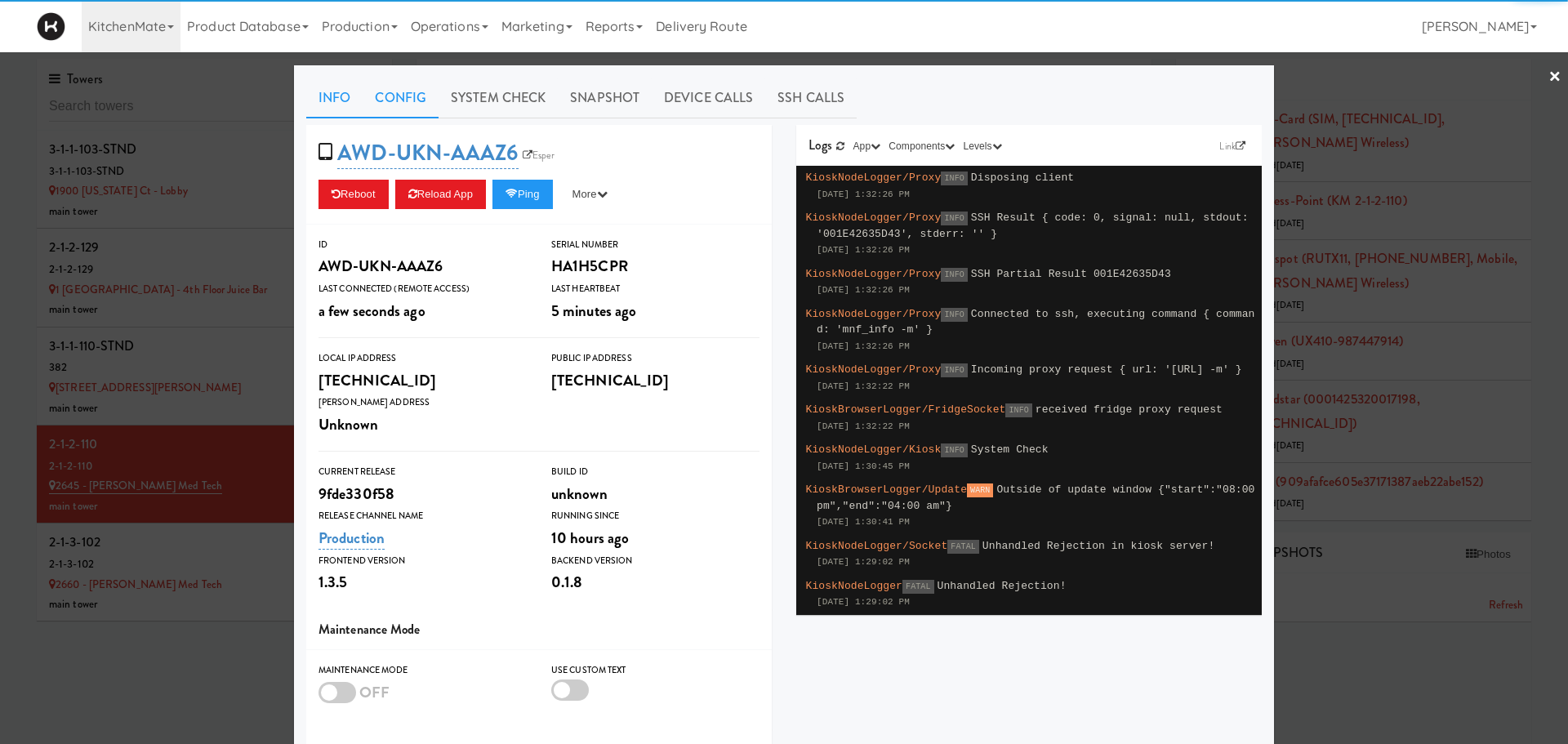
click at [401, 104] on link "Config" at bounding box center [400, 98] width 76 height 40
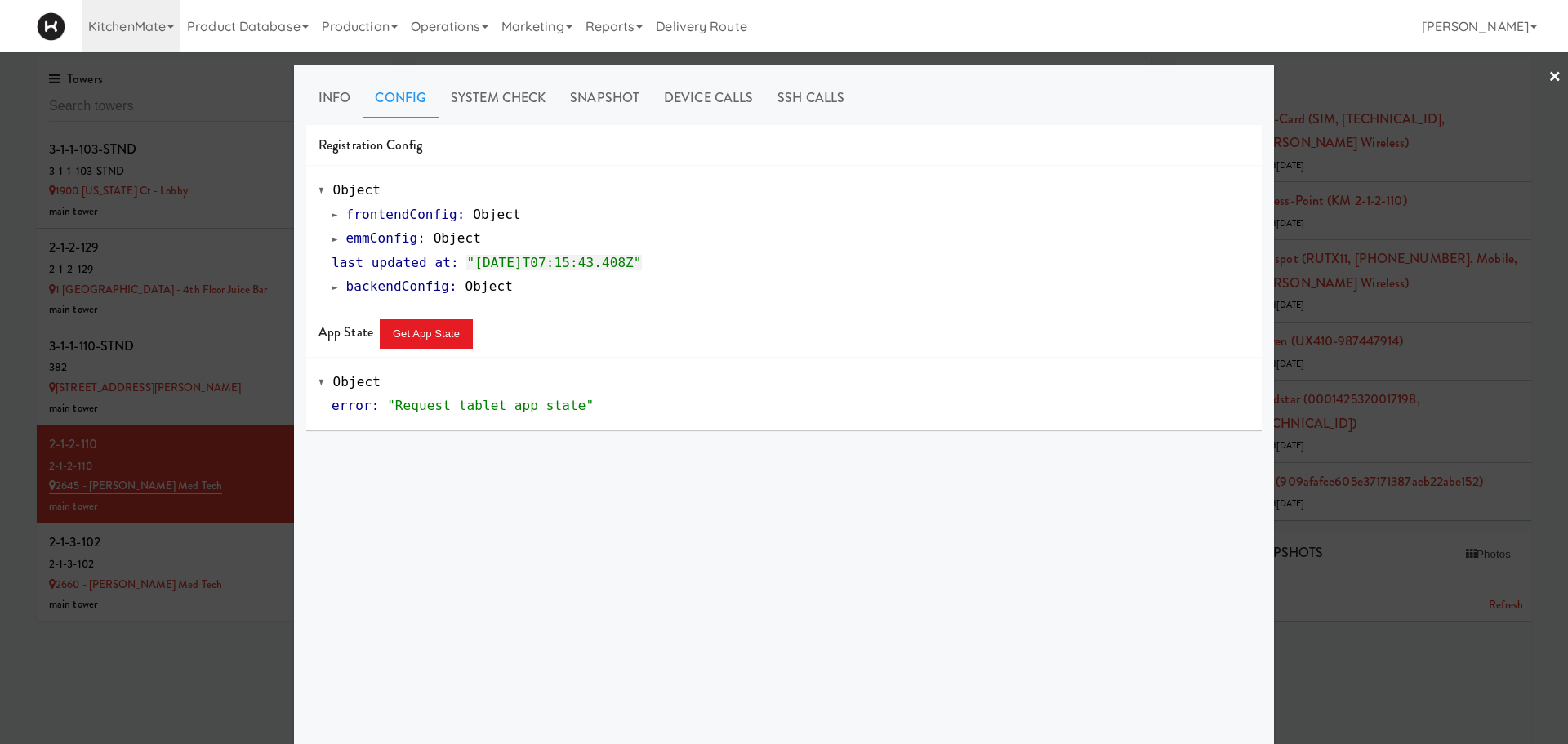
click at [332, 237] on span at bounding box center [335, 238] width 7 height 12
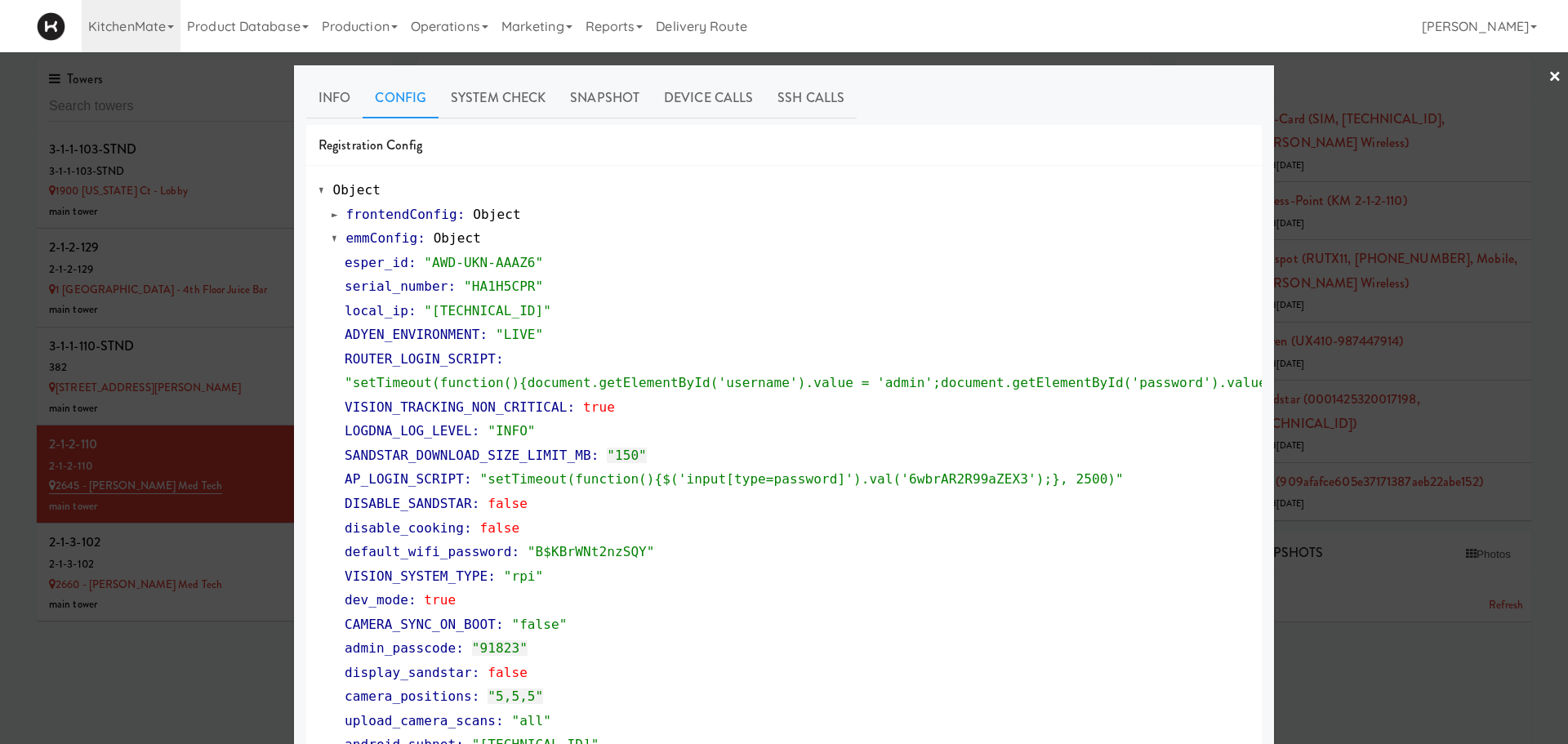
click at [1548, 79] on link "×" at bounding box center [1554, 77] width 13 height 50
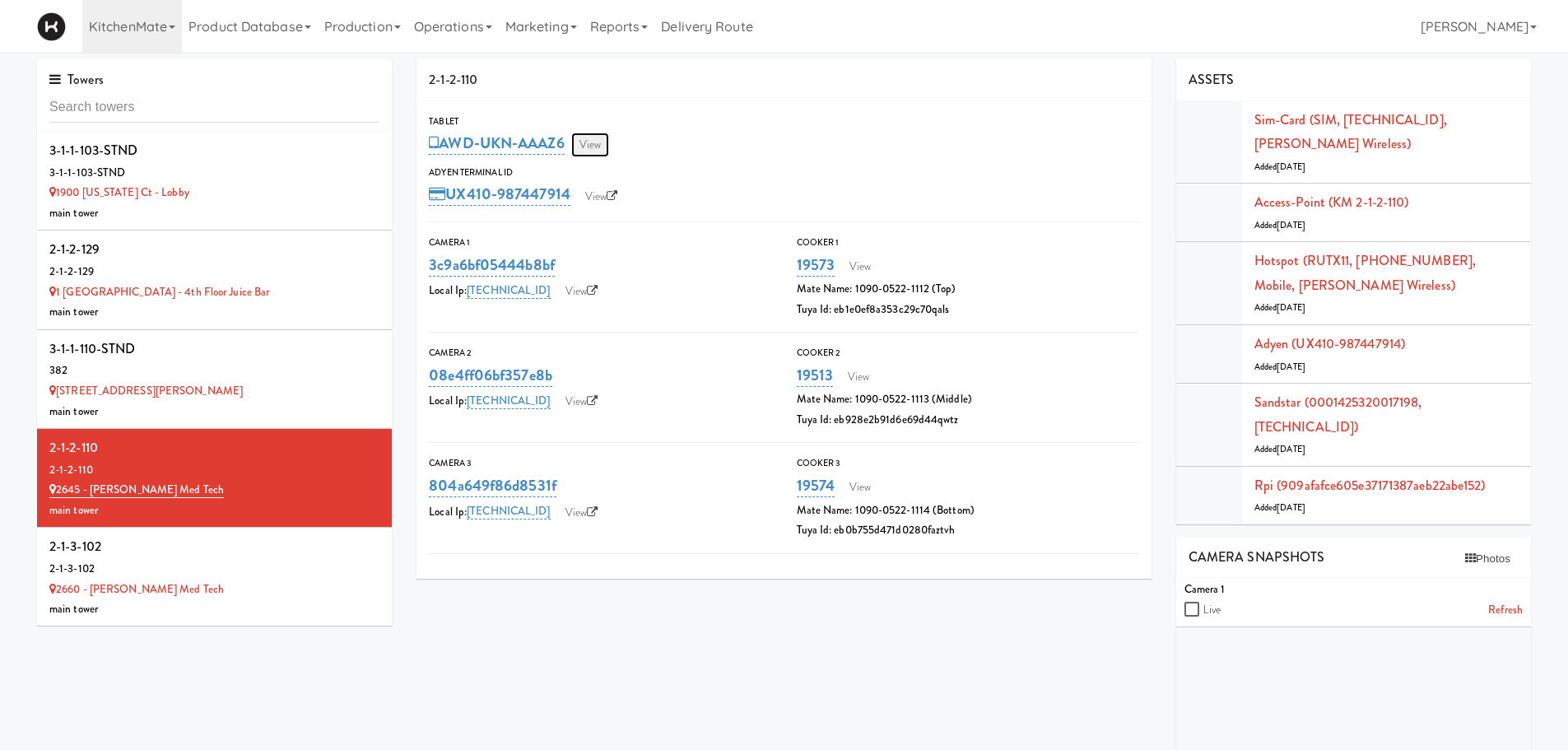
click at [589, 148] on link "View" at bounding box center [590, 144] width 38 height 25
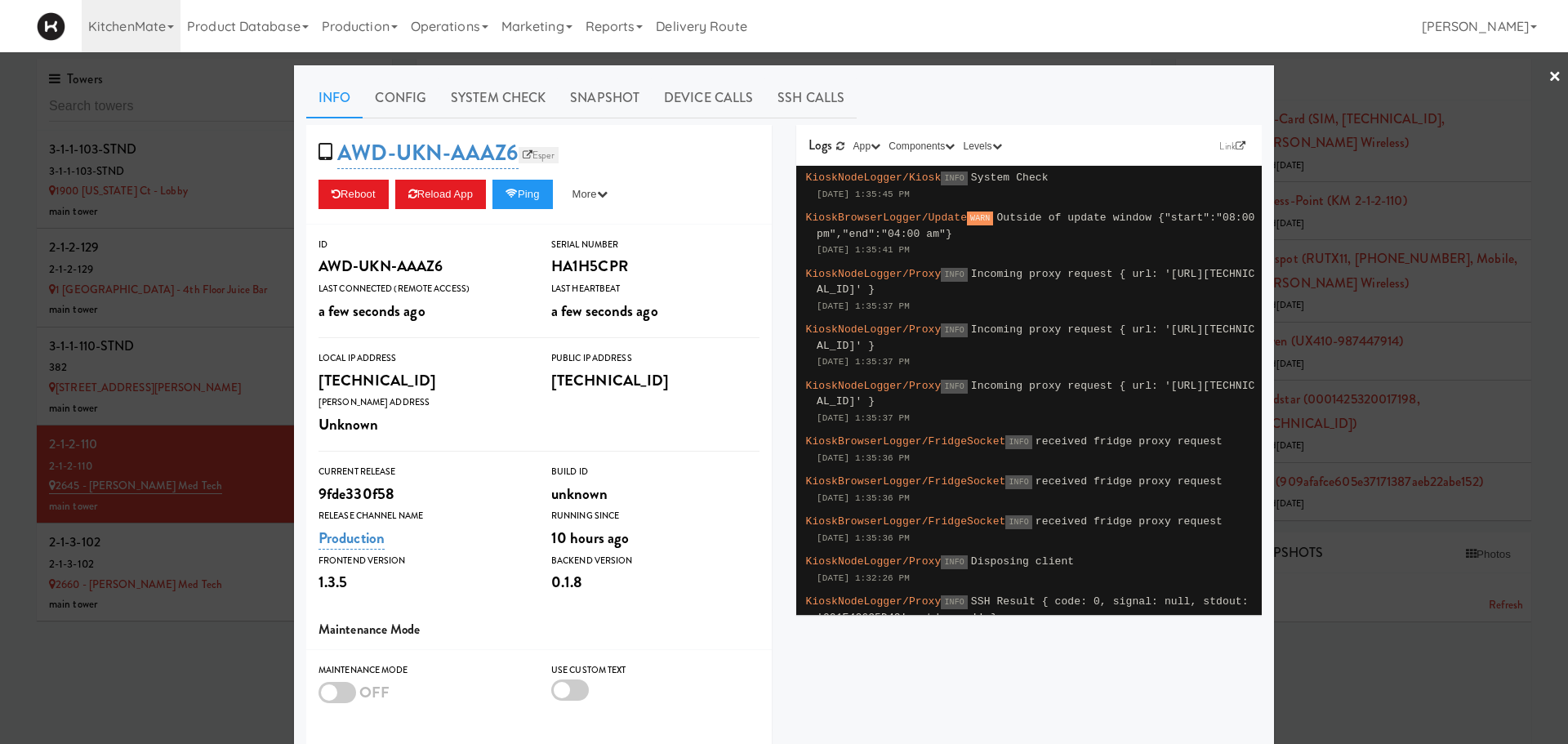
click at [527, 154] on link "Esper" at bounding box center [538, 155] width 40 height 17
click at [414, 198] on button "Reload App" at bounding box center [440, 194] width 91 height 30
click at [410, 93] on link "Config" at bounding box center [400, 98] width 76 height 40
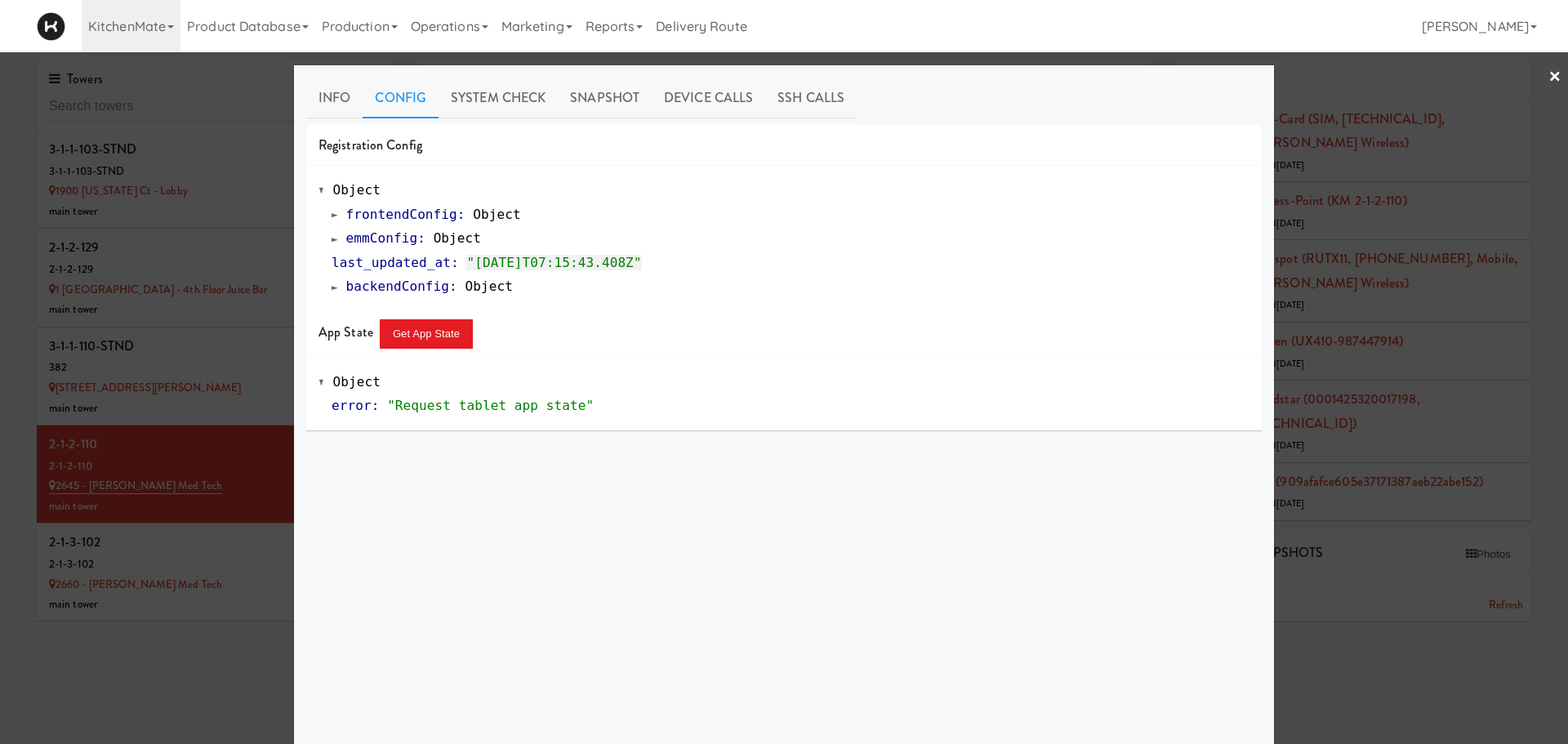
click at [332, 239] on link "emmConfig : Object" at bounding box center [407, 238] width 150 height 16
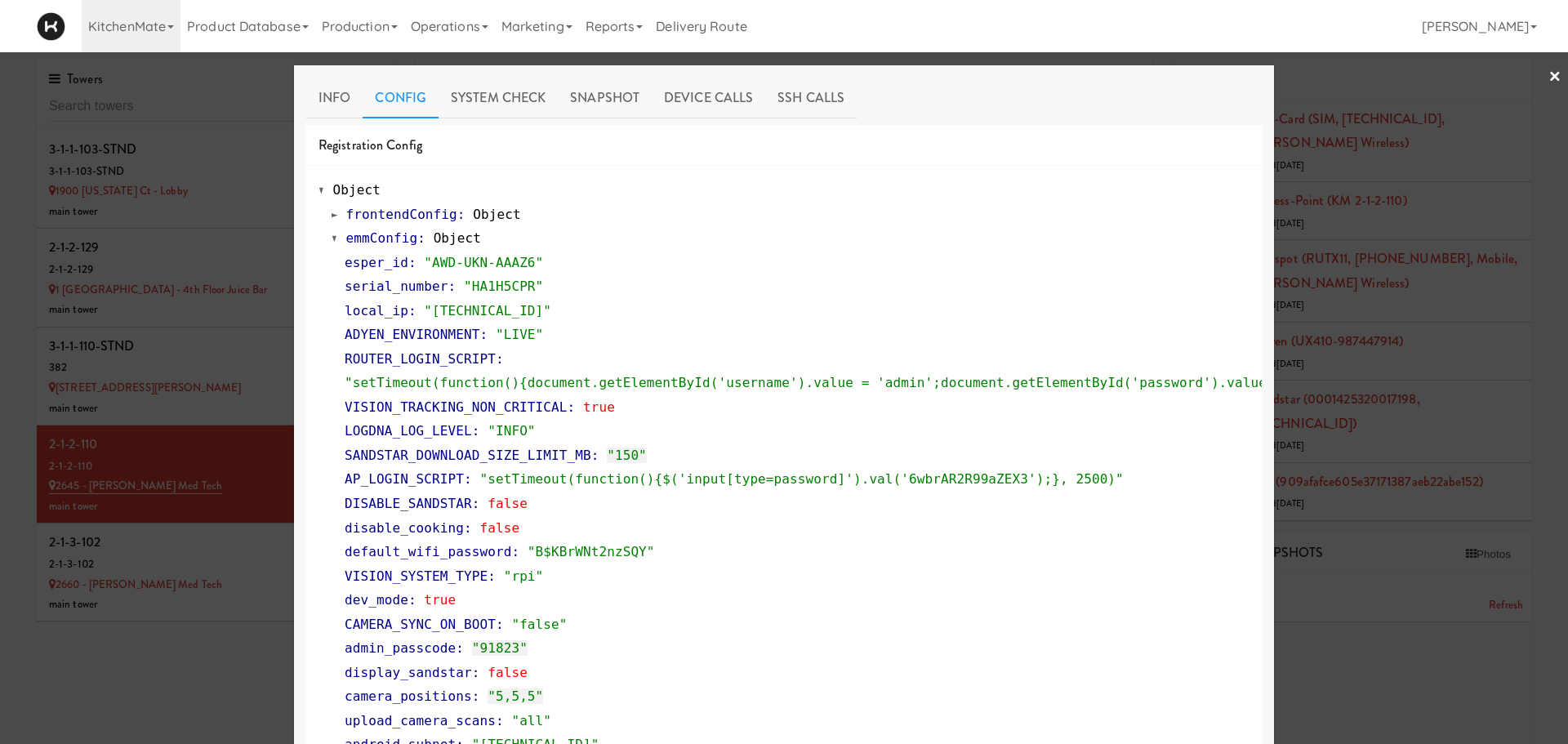
click at [640, 320] on div "local_ip : "192.168.1.227"" at bounding box center [797, 310] width 905 height 25
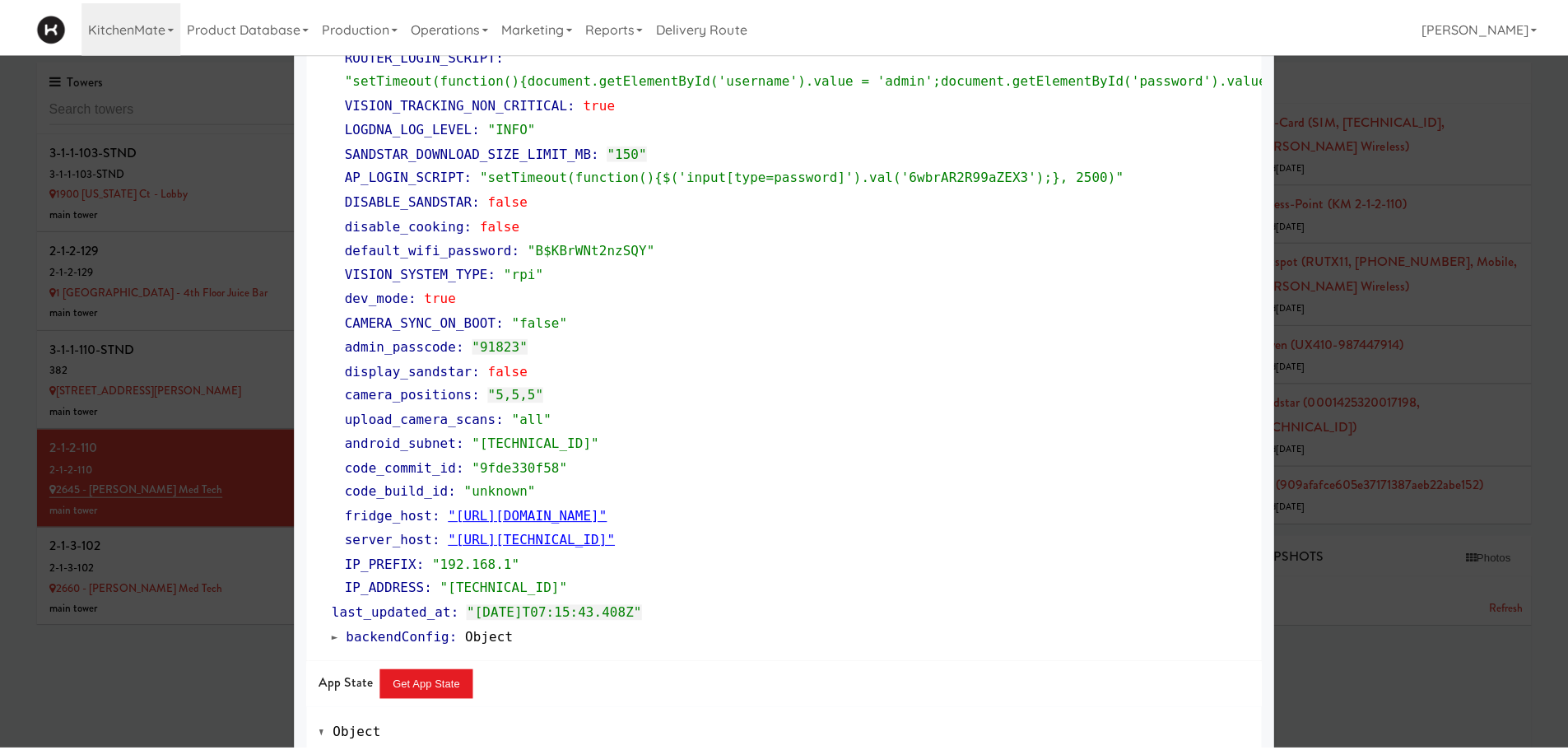
scroll to position [353, 0]
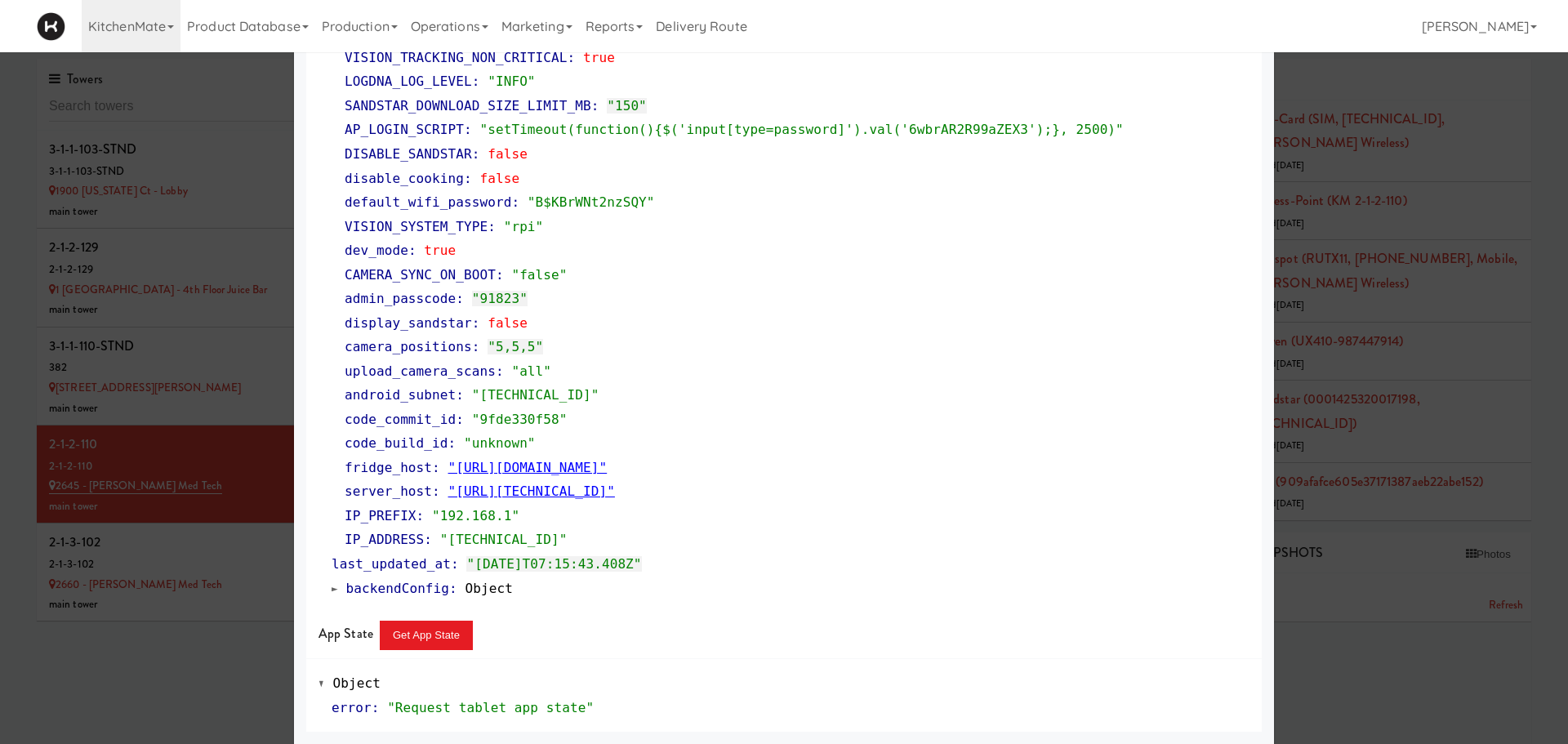
click at [1359, 267] on div at bounding box center [784, 372] width 1568 height 744
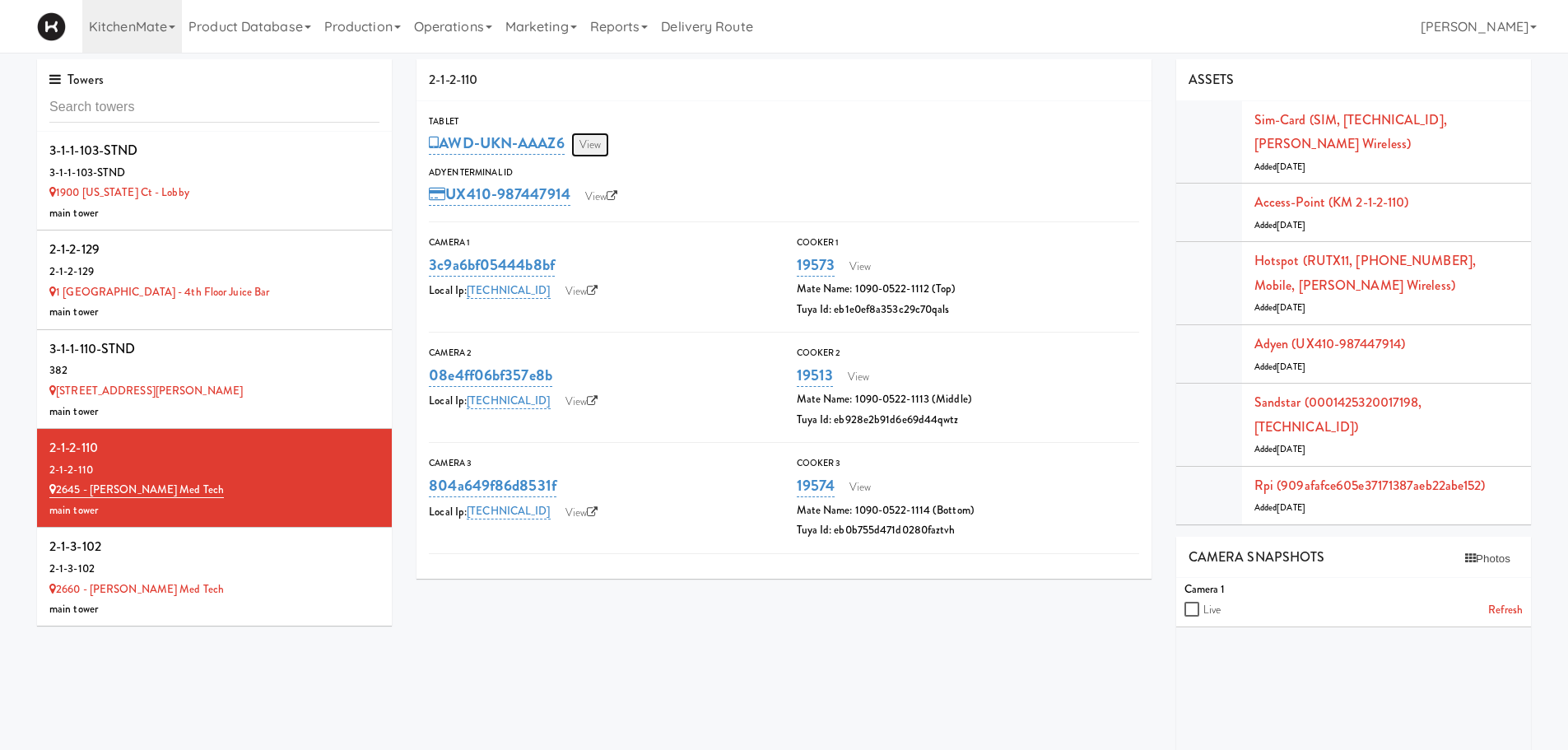
click at [597, 150] on link "View" at bounding box center [590, 144] width 38 height 25
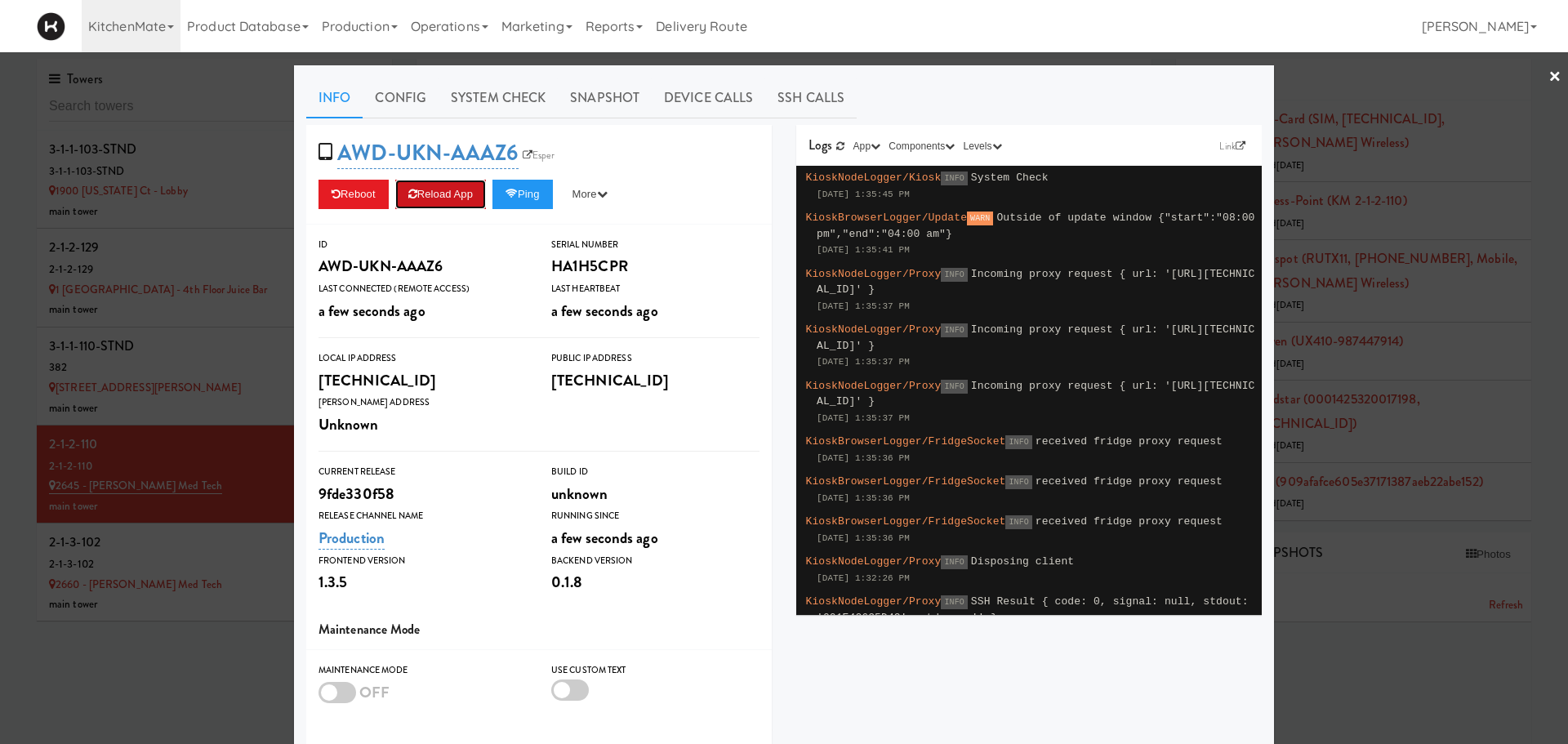
click at [425, 203] on button "Reload App" at bounding box center [440, 194] width 91 height 30
click at [390, 102] on link "Config" at bounding box center [400, 98] width 76 height 40
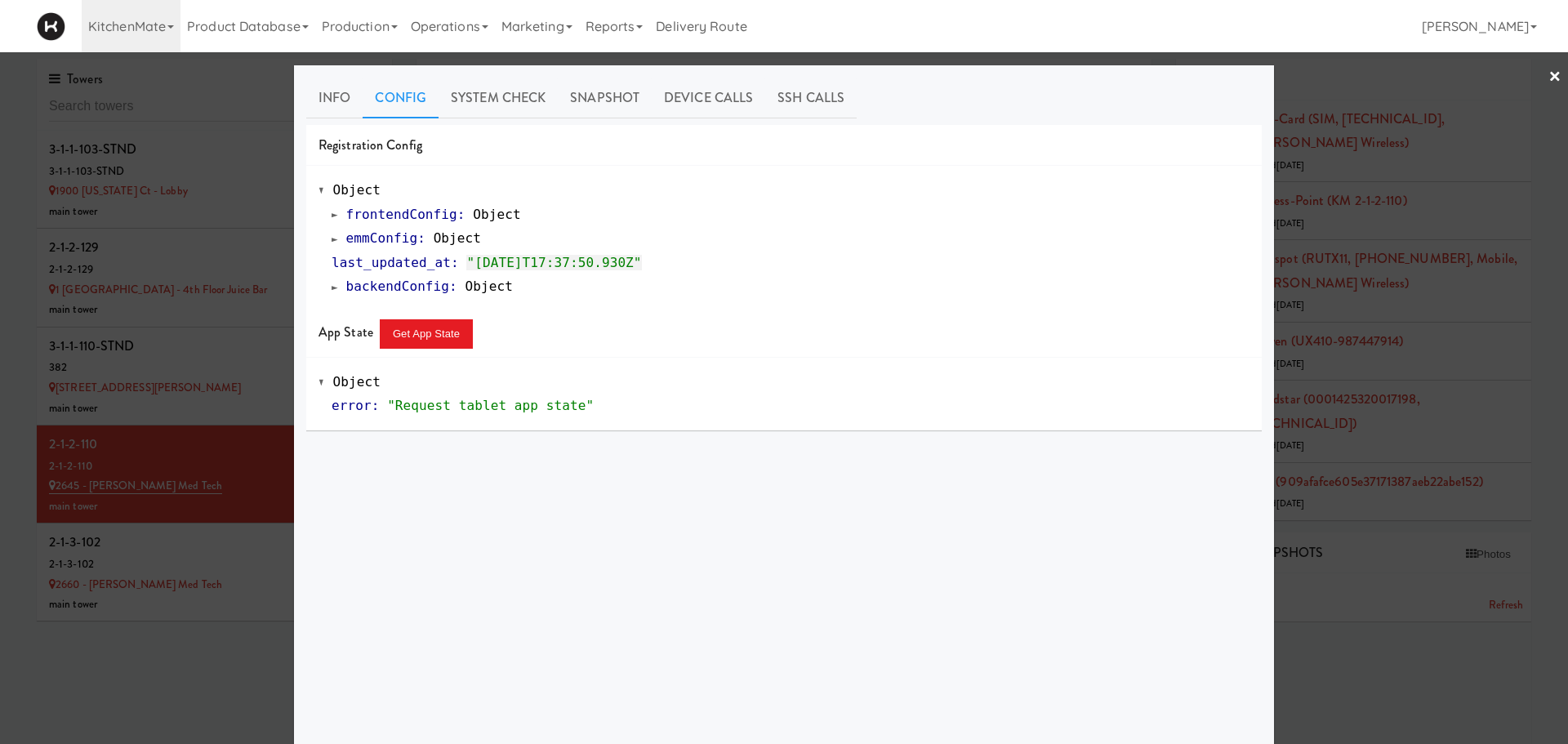
click at [332, 241] on span at bounding box center [335, 238] width 7 height 12
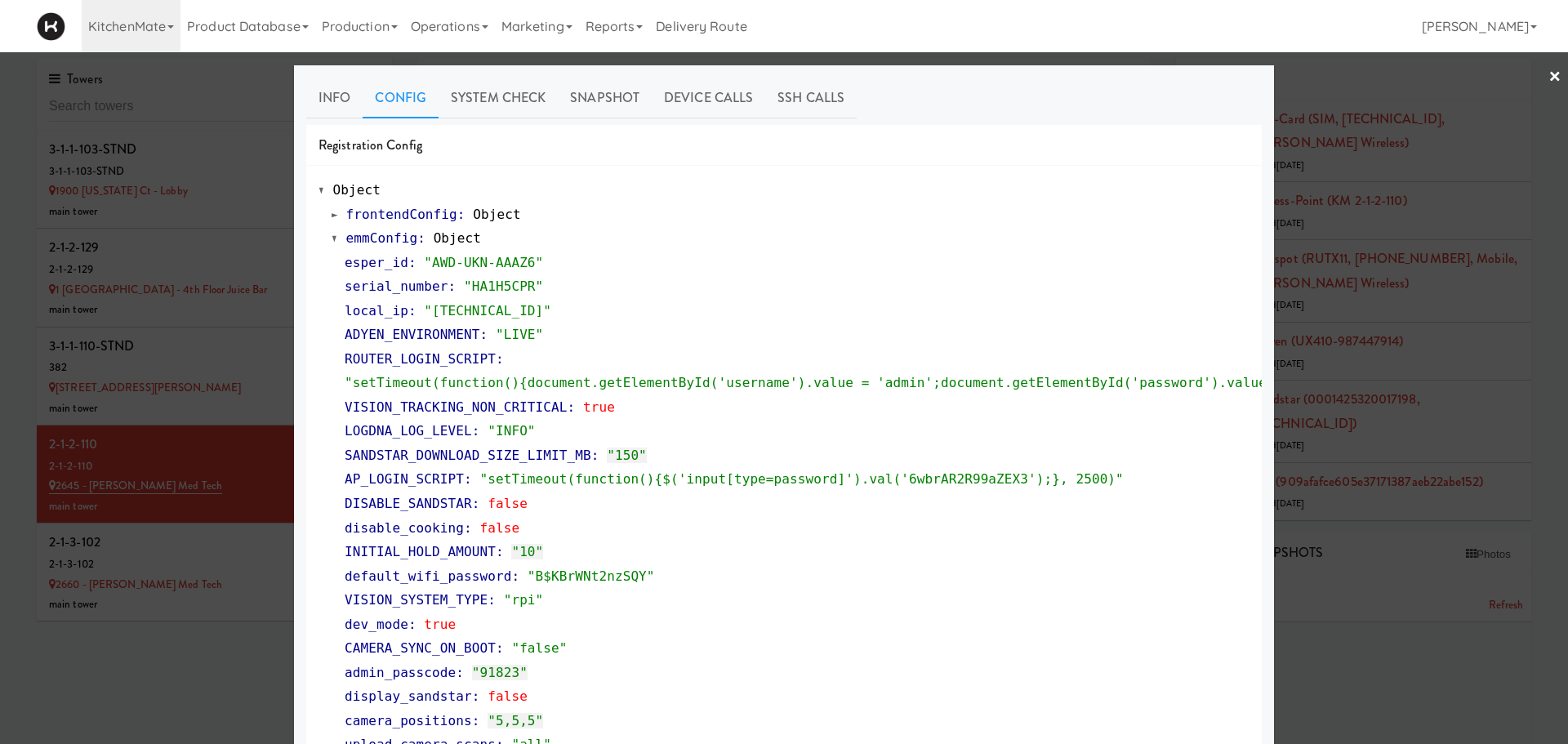
click at [193, 657] on div at bounding box center [784, 372] width 1568 height 744
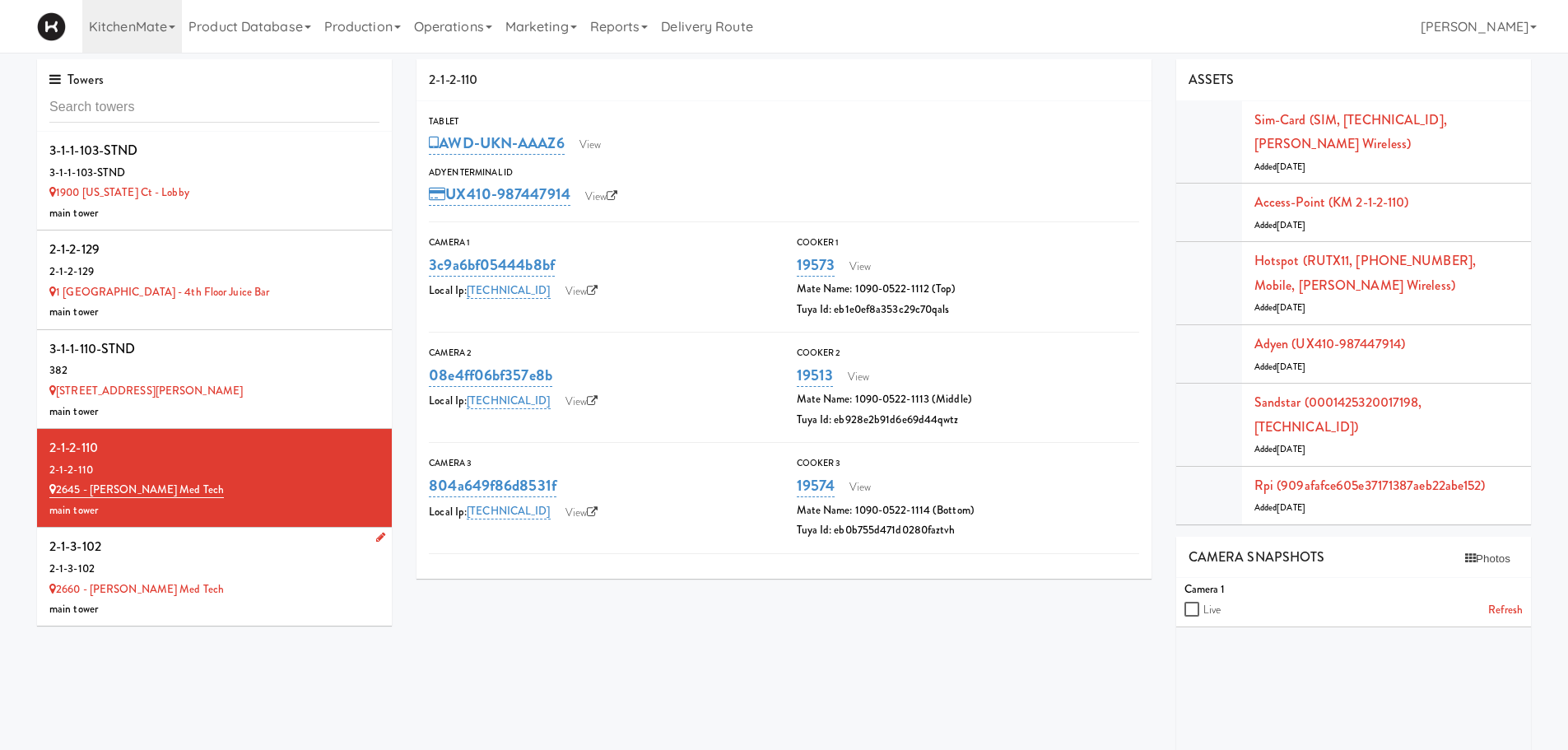
click at [342, 551] on div "2-1-3-102" at bounding box center [214, 546] width 330 height 25
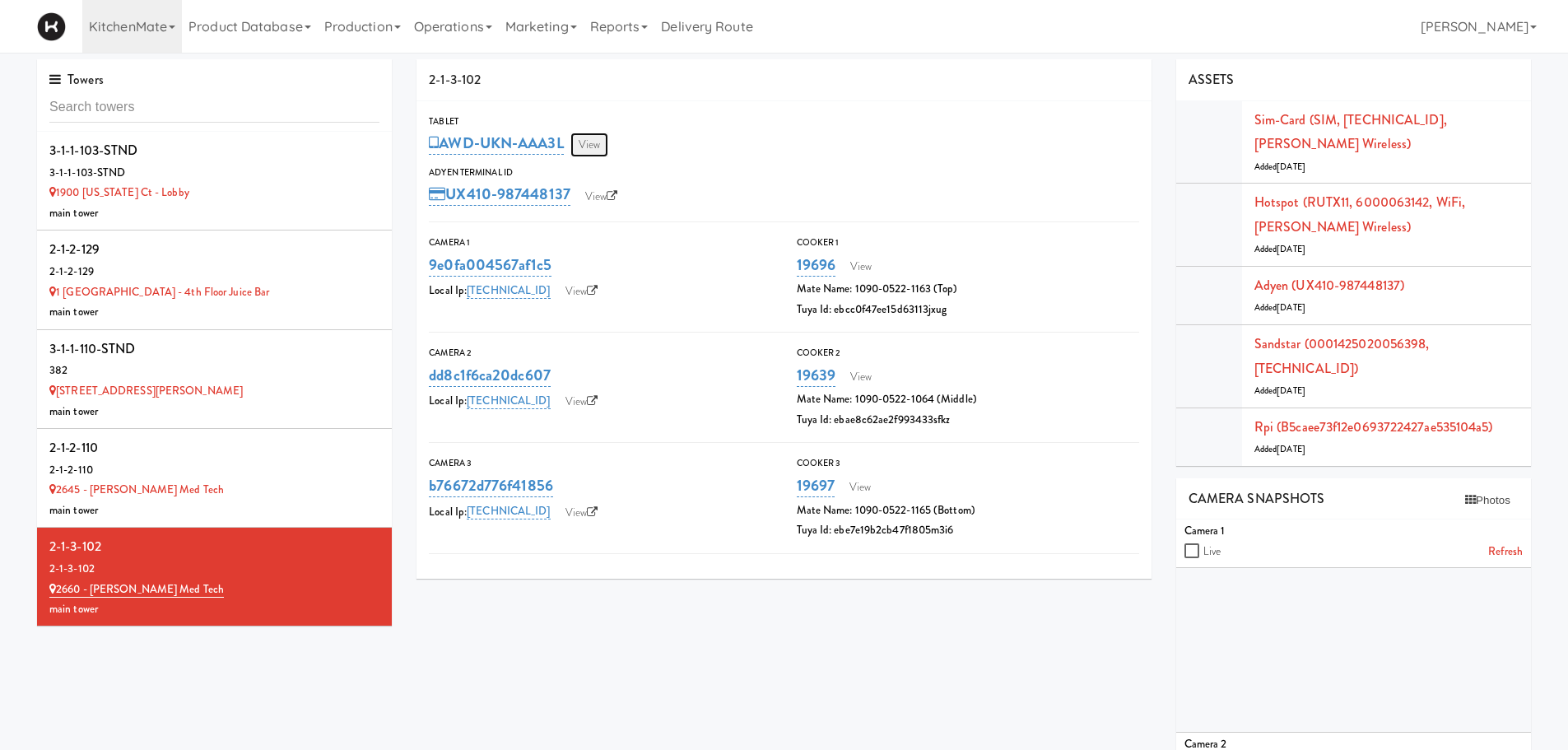
click at [597, 147] on link "View" at bounding box center [590, 144] width 38 height 25
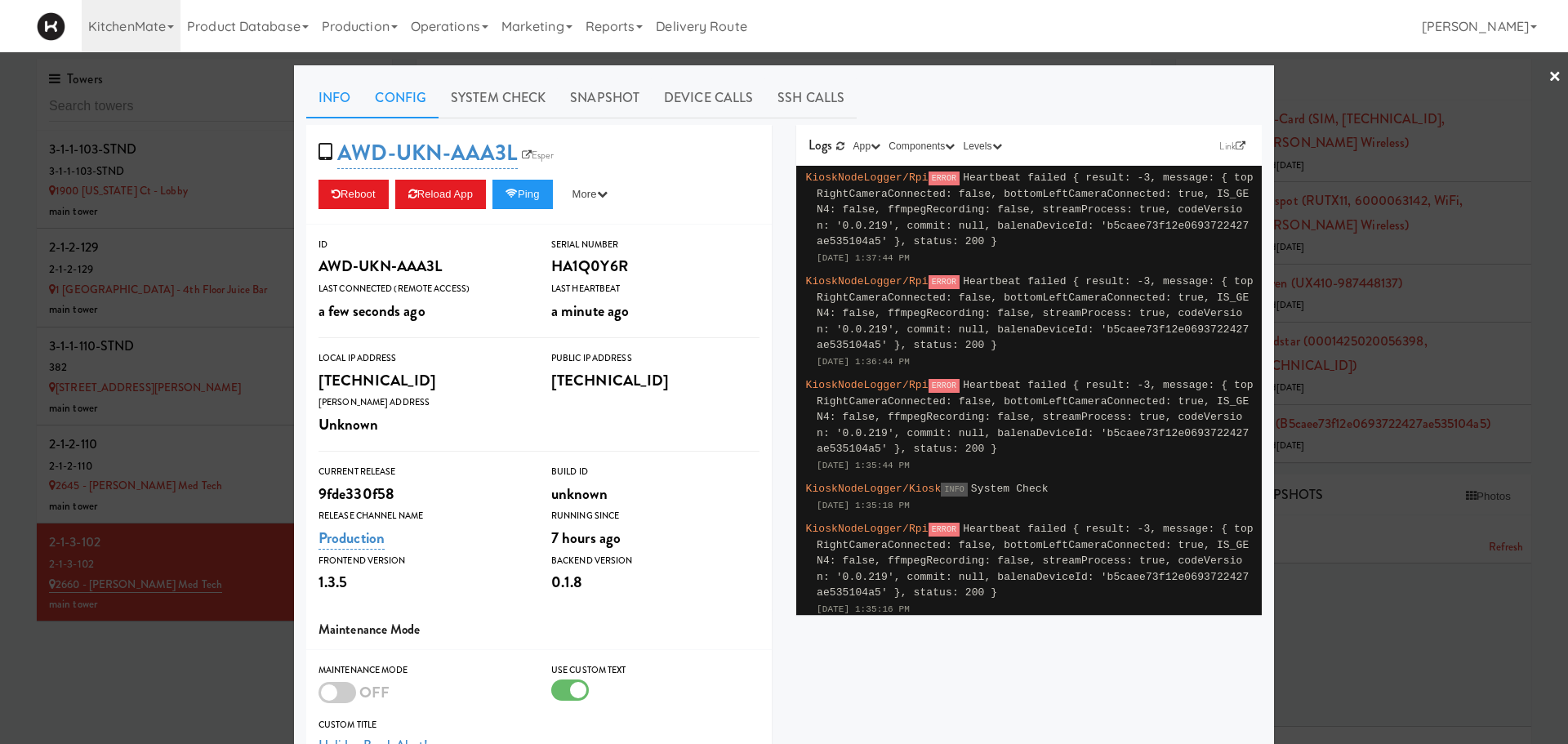
click at [414, 112] on link "Config" at bounding box center [400, 98] width 76 height 40
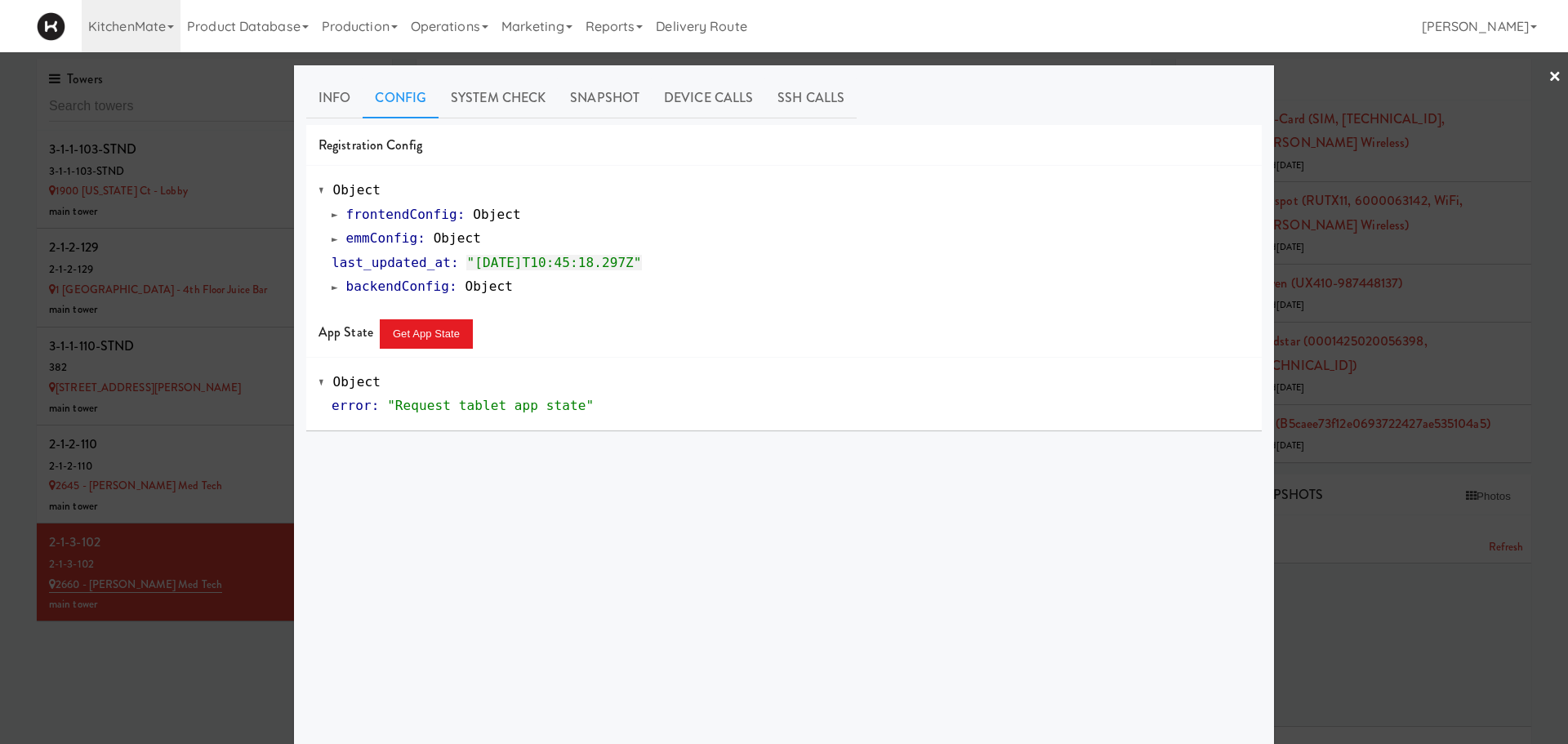
click at [332, 238] on span at bounding box center [335, 238] width 7 height 12
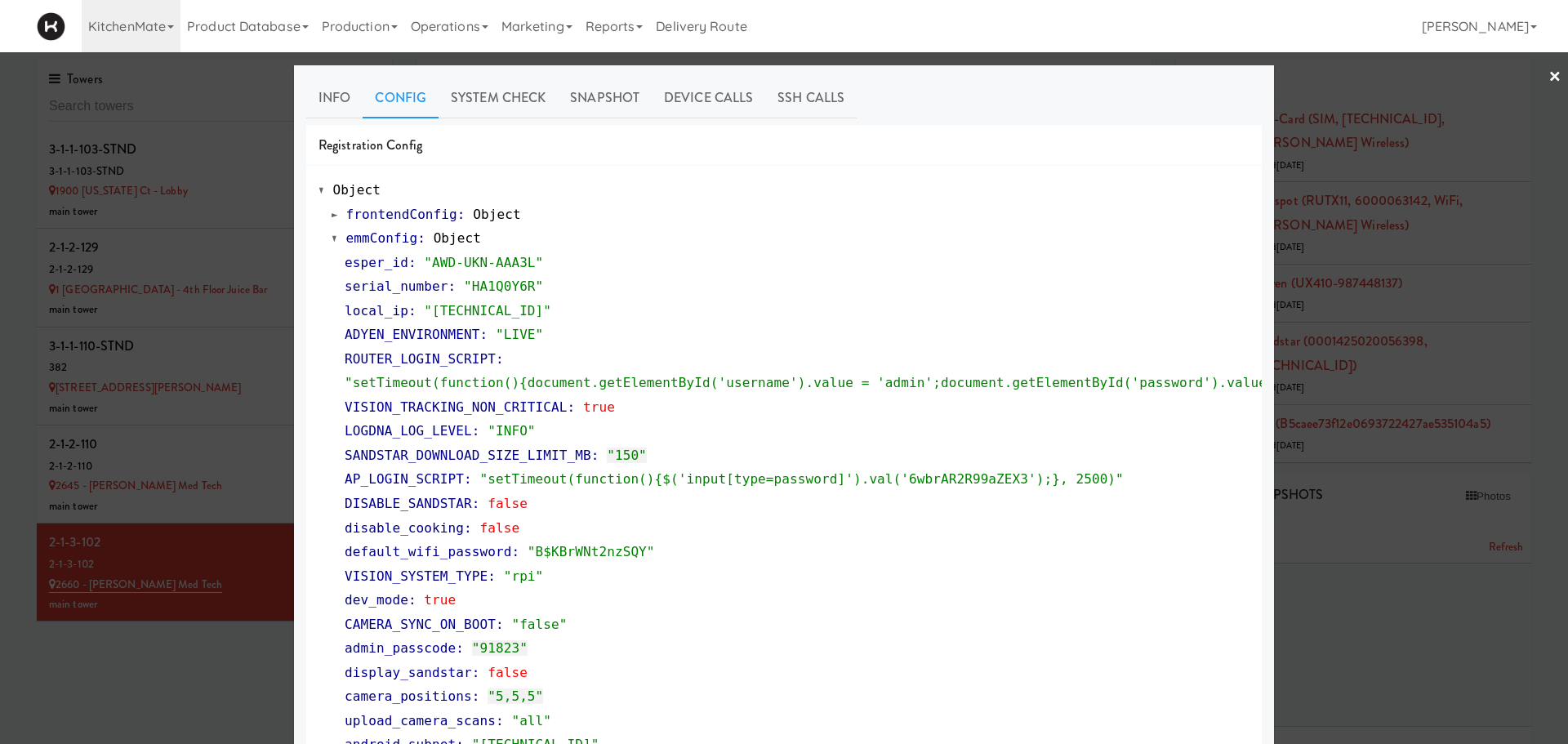
click at [1388, 189] on div at bounding box center [784, 372] width 1568 height 744
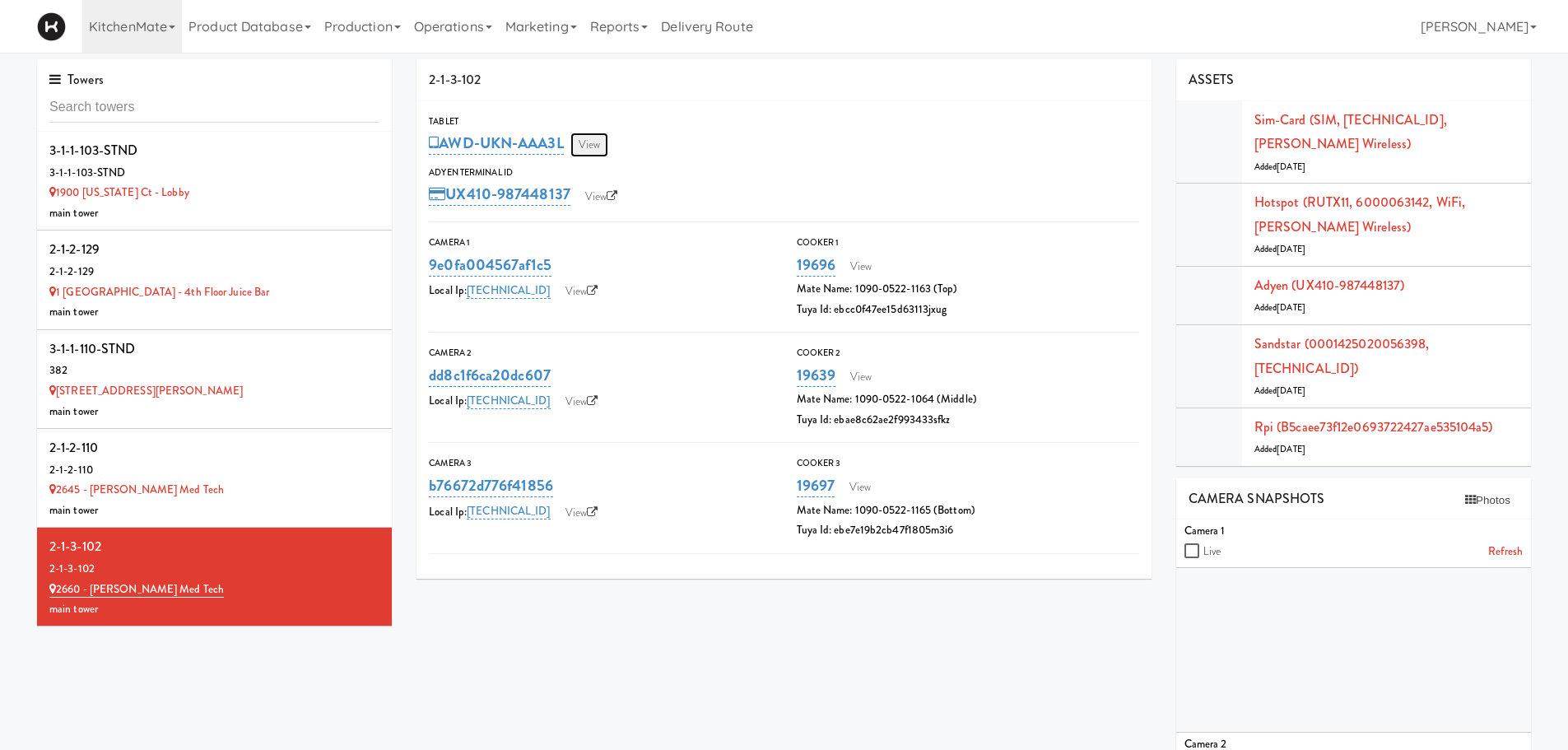
click at [600, 142] on link "View" at bounding box center [590, 144] width 38 height 25
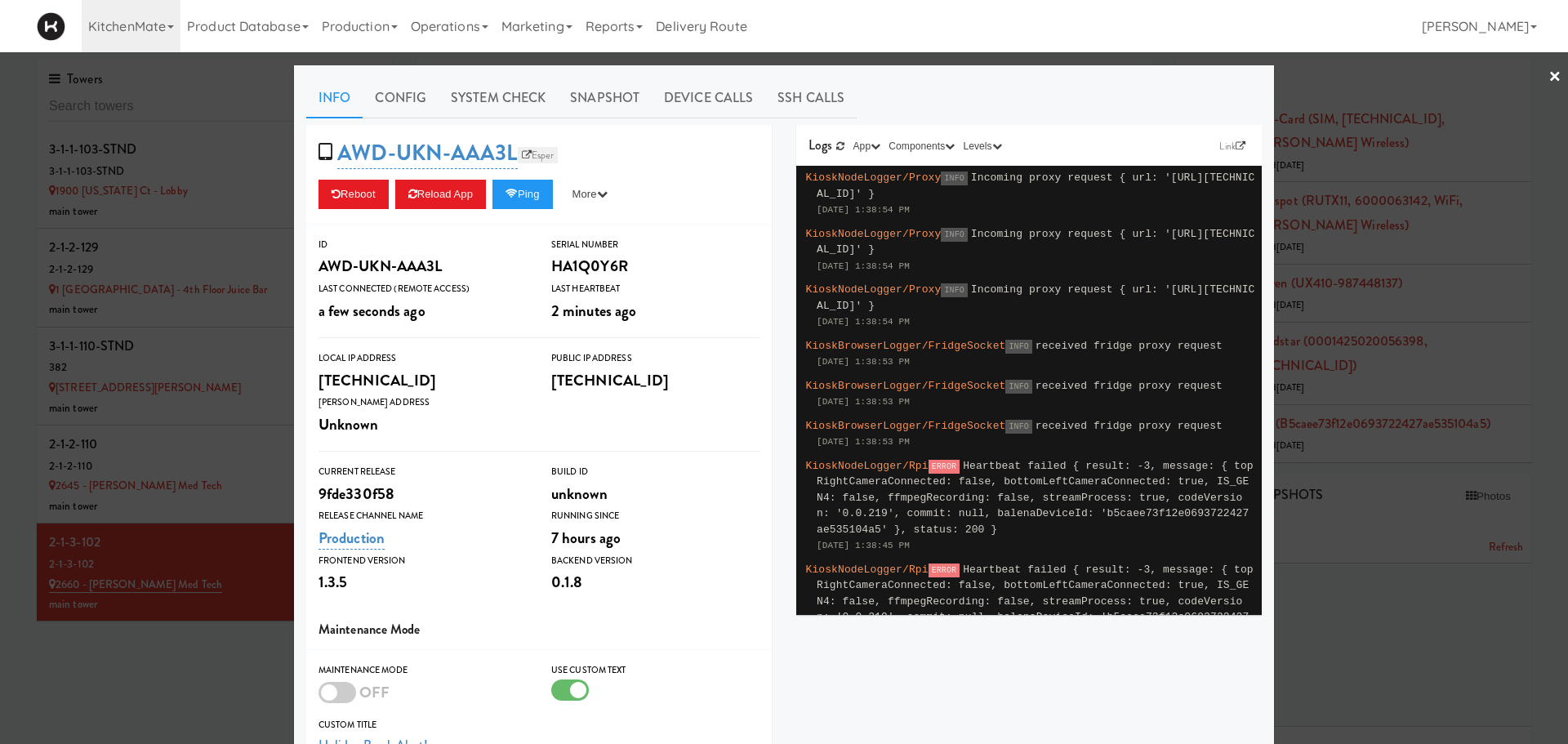
click at [524, 160] on link "Esper" at bounding box center [538, 155] width 40 height 17
click at [450, 192] on button "Reload App" at bounding box center [440, 194] width 91 height 30
click at [423, 187] on button "Reload App" at bounding box center [440, 194] width 91 height 30
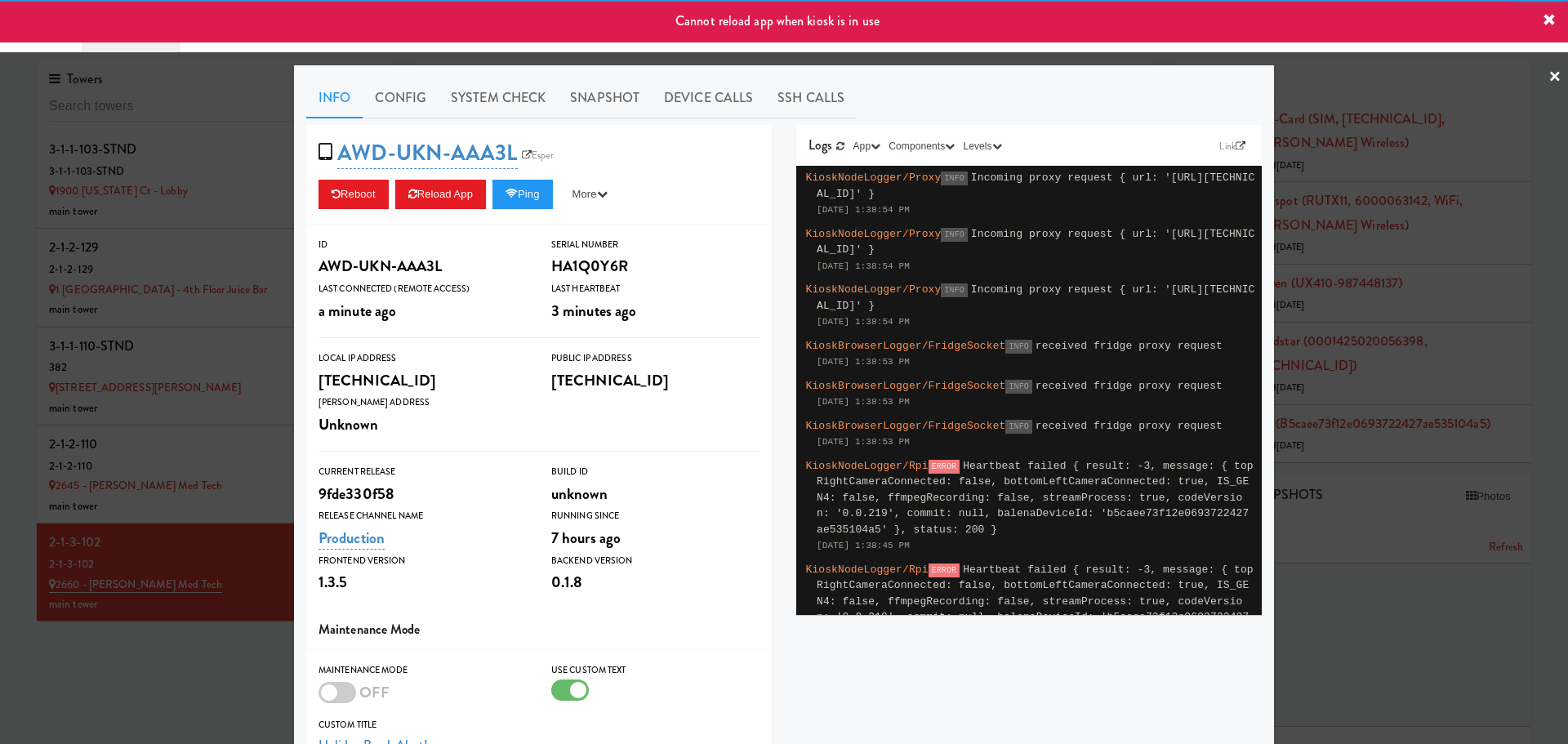
click at [115, 490] on div at bounding box center [784, 372] width 1568 height 744
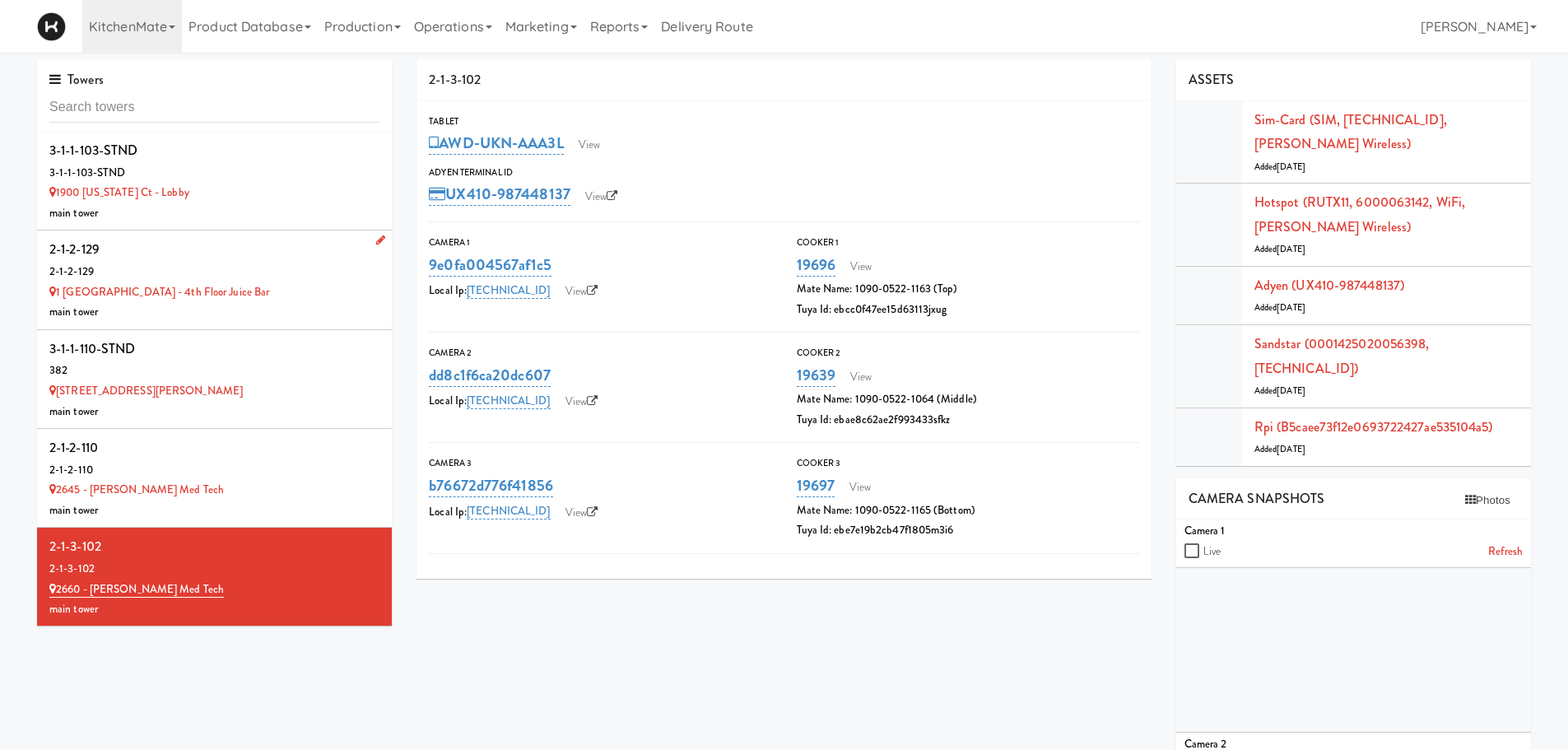
click at [280, 271] on div "2-1-2-129" at bounding box center [214, 272] width 330 height 21
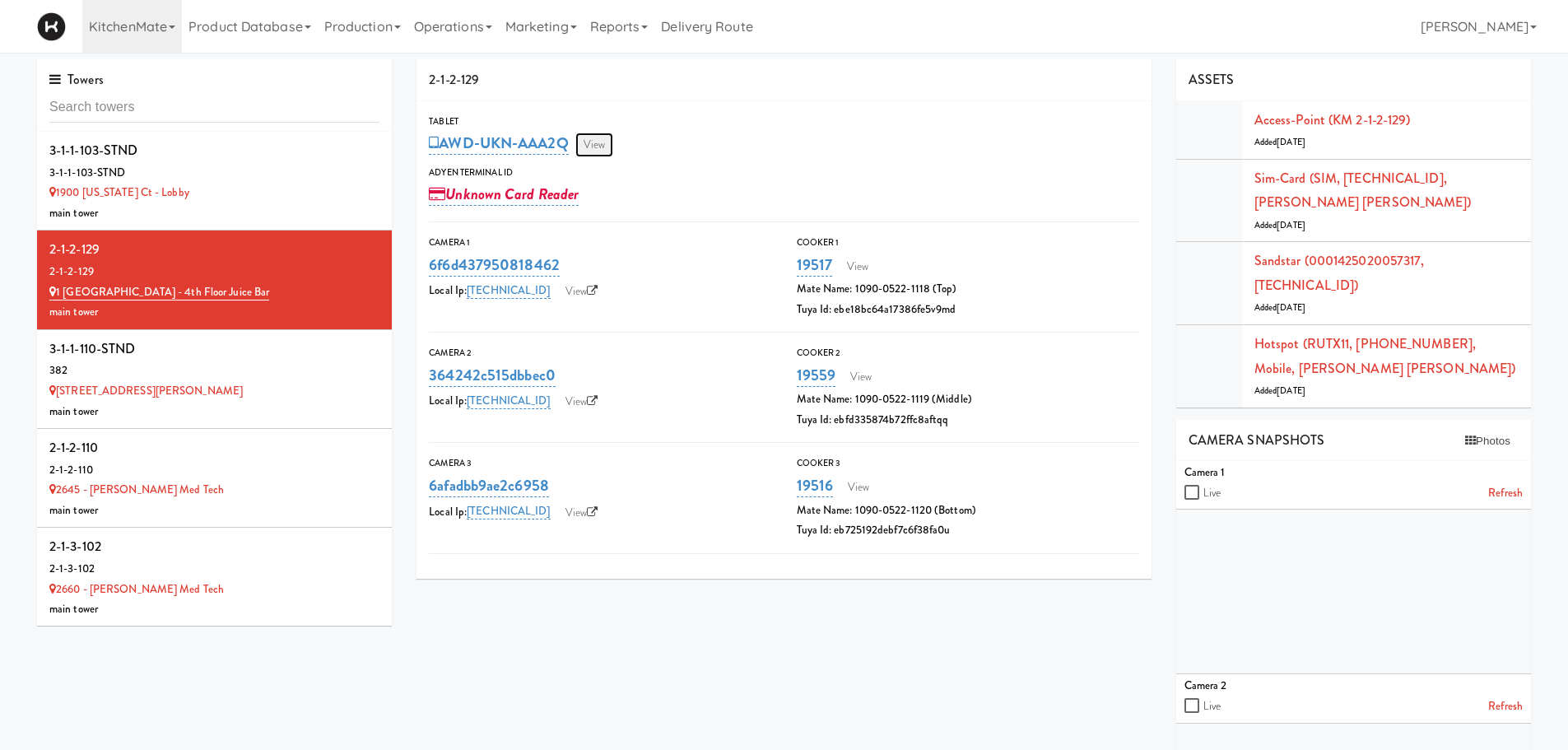
click at [598, 137] on link "View" at bounding box center [595, 144] width 38 height 25
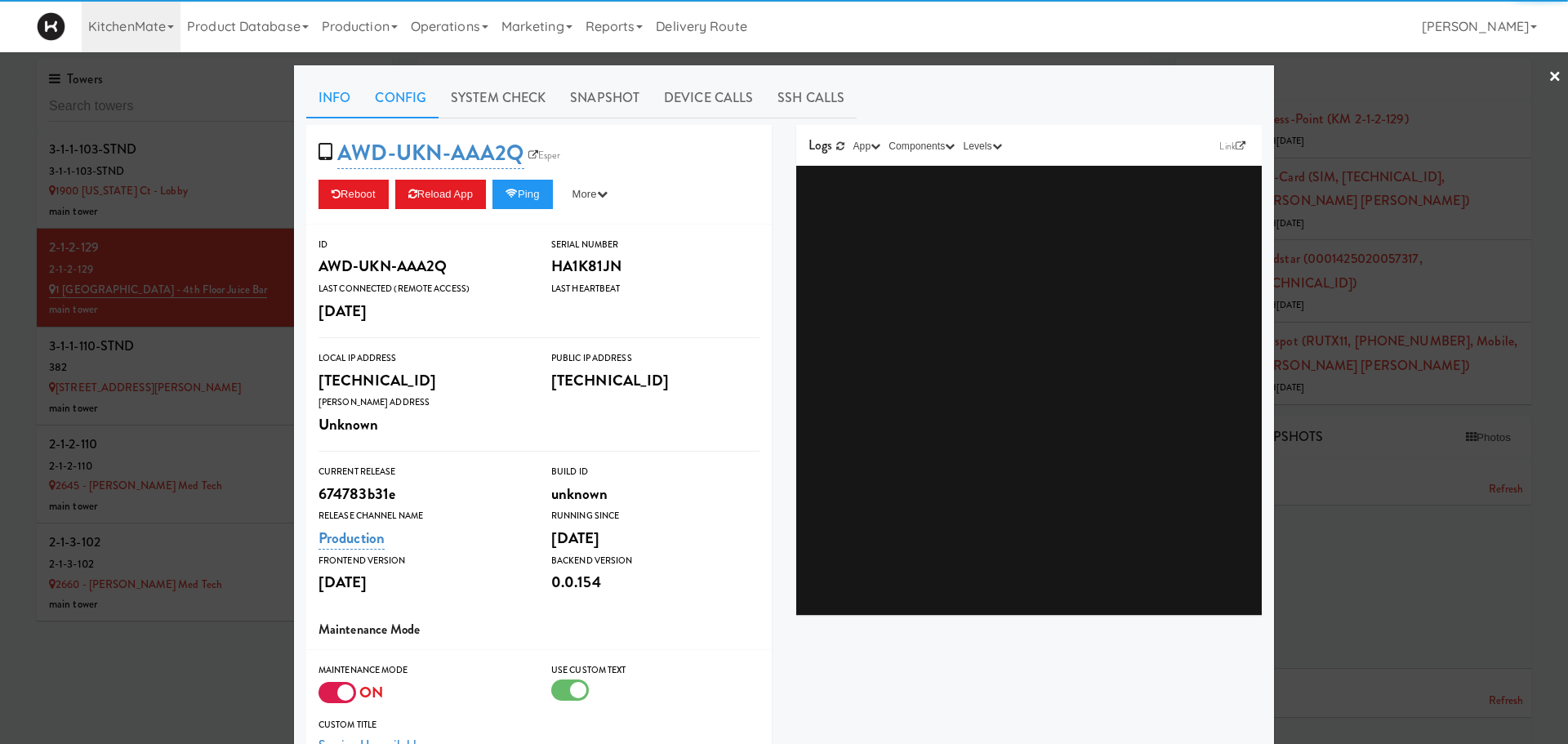
click at [399, 90] on link "Config" at bounding box center [400, 98] width 76 height 40
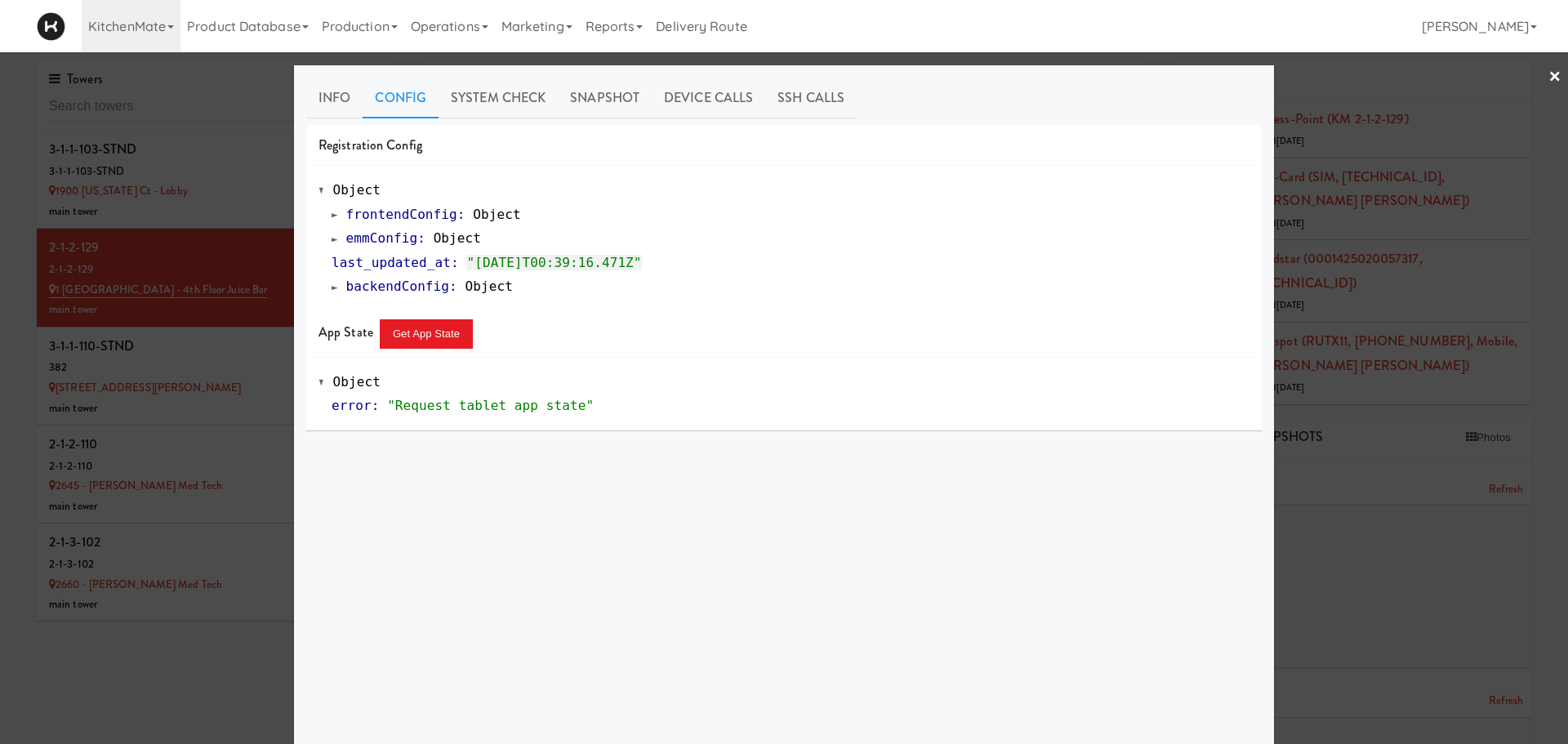
click at [323, 238] on div "frontendConfig : Object emmConfig : Object last_updated_at : "2024-02-14T00:39:…" at bounding box center [783, 251] width 931 height 97
click at [332, 238] on span at bounding box center [335, 238] width 7 height 12
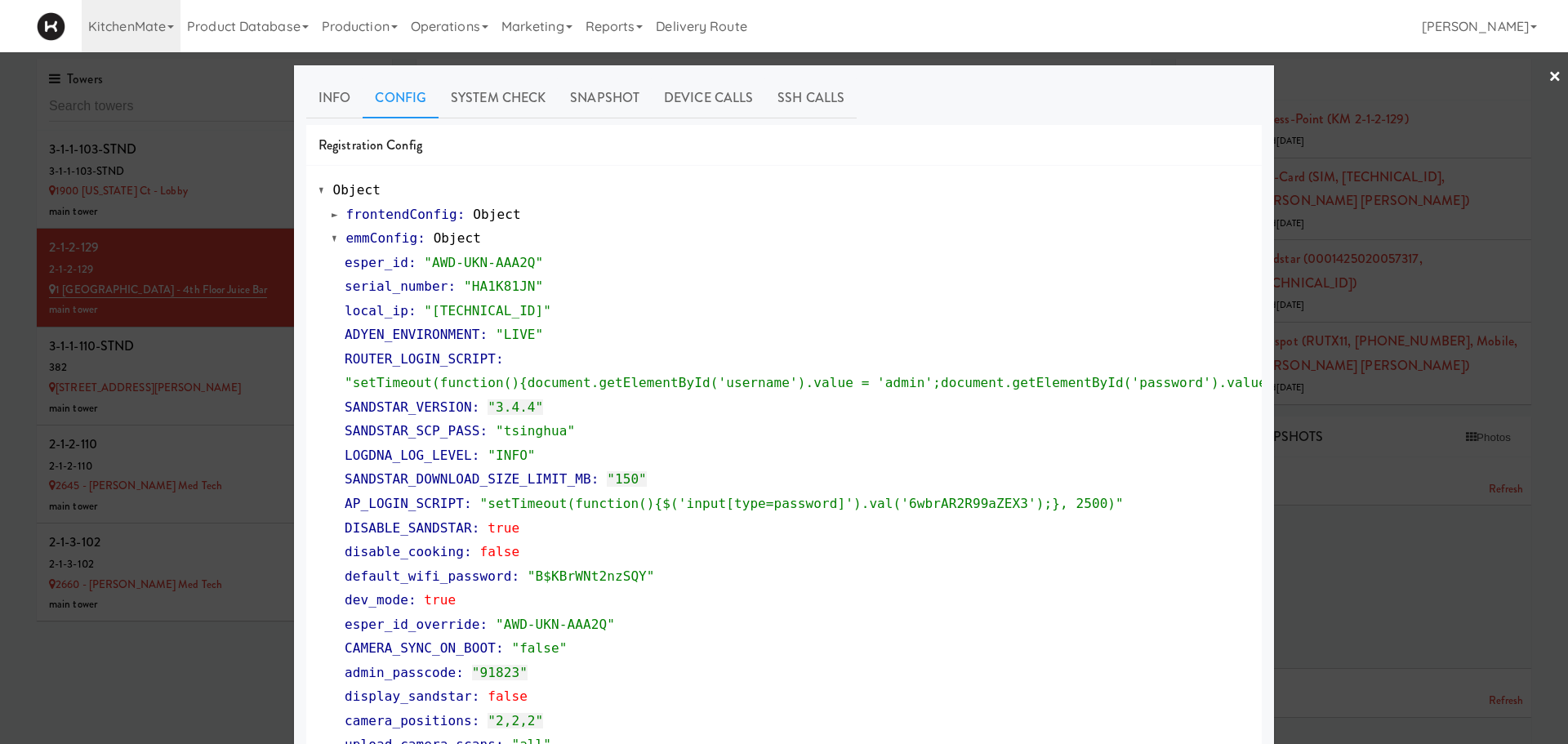
click at [219, 264] on div at bounding box center [784, 372] width 1568 height 744
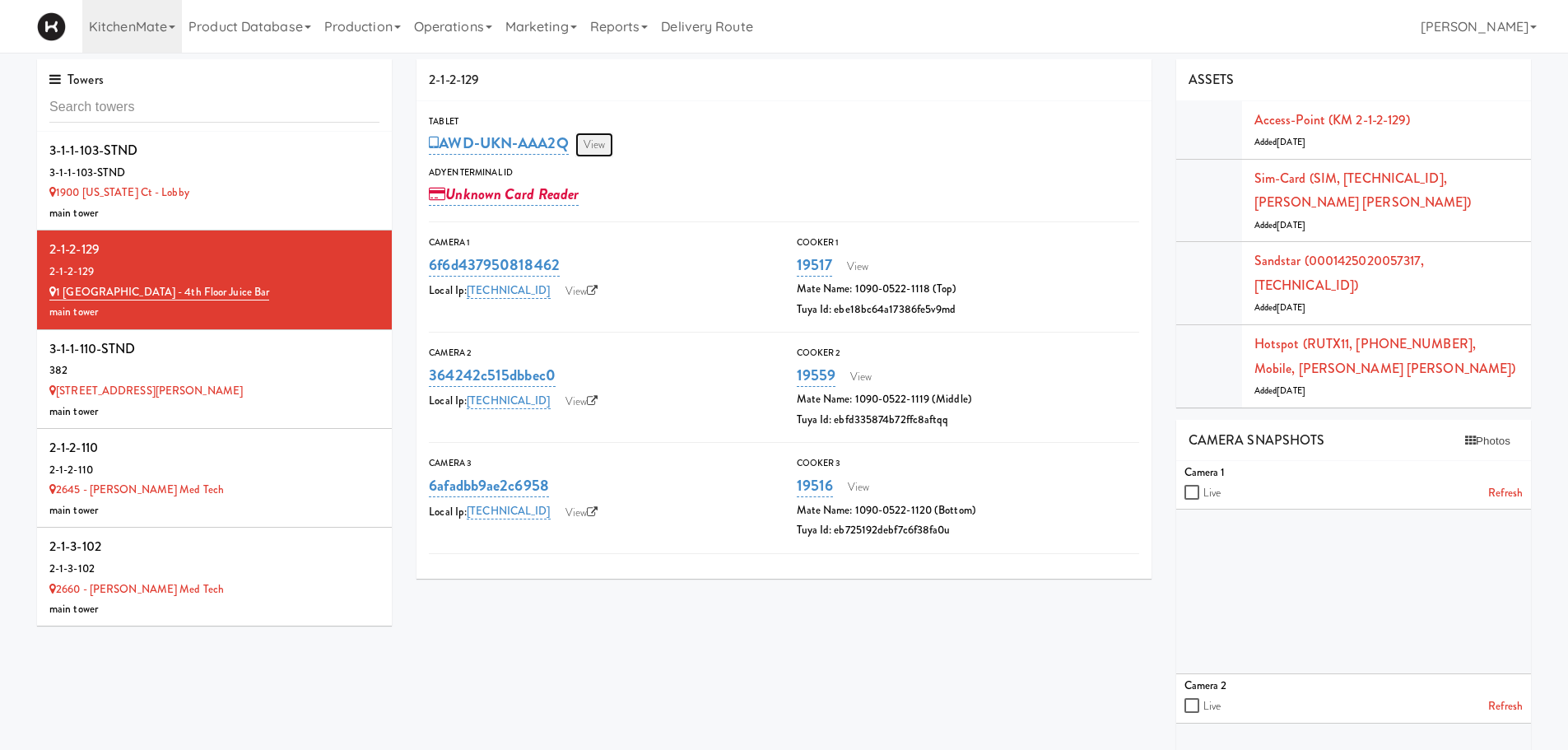
click at [592, 145] on link "View" at bounding box center [595, 144] width 38 height 25
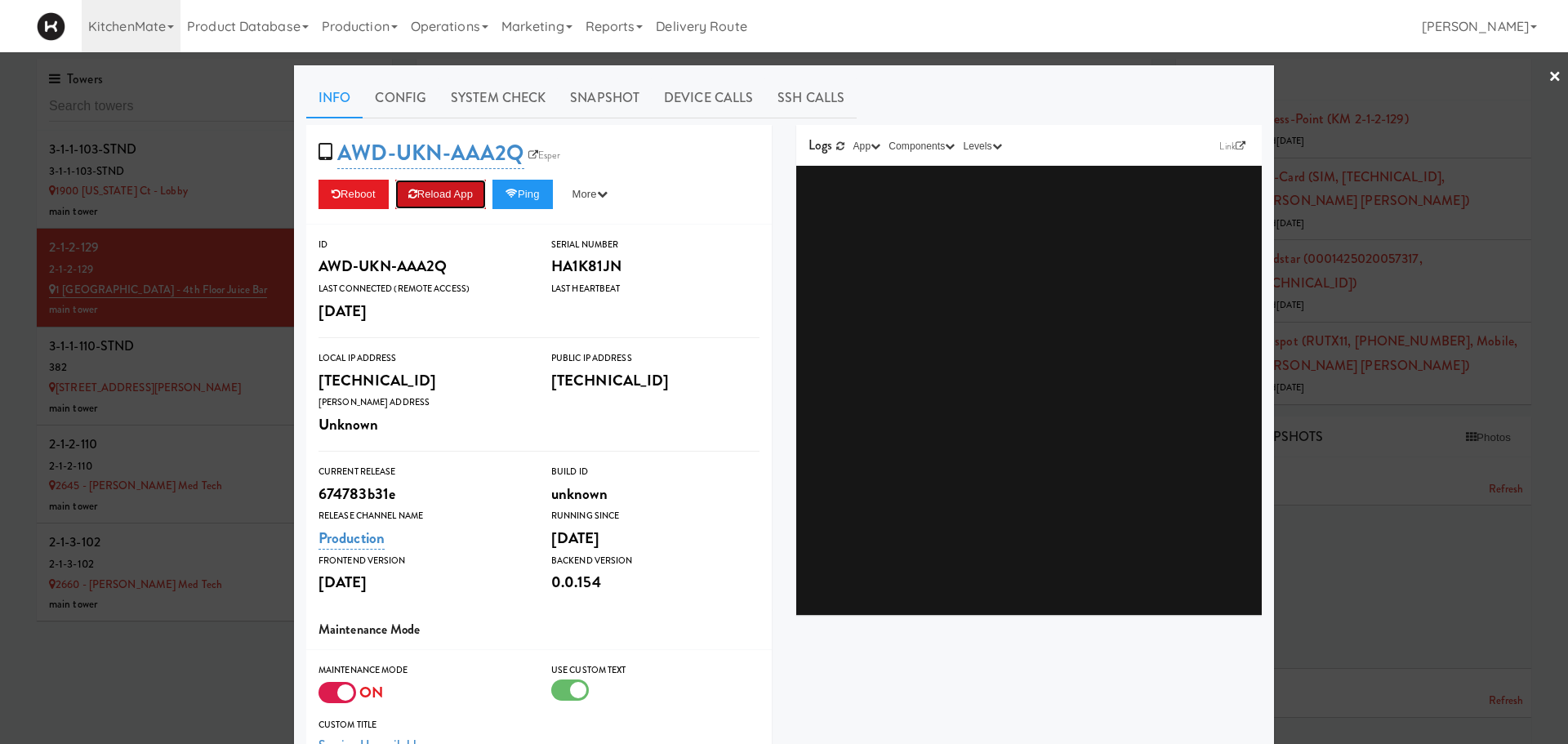
click at [461, 198] on button "Reload App" at bounding box center [440, 194] width 91 height 30
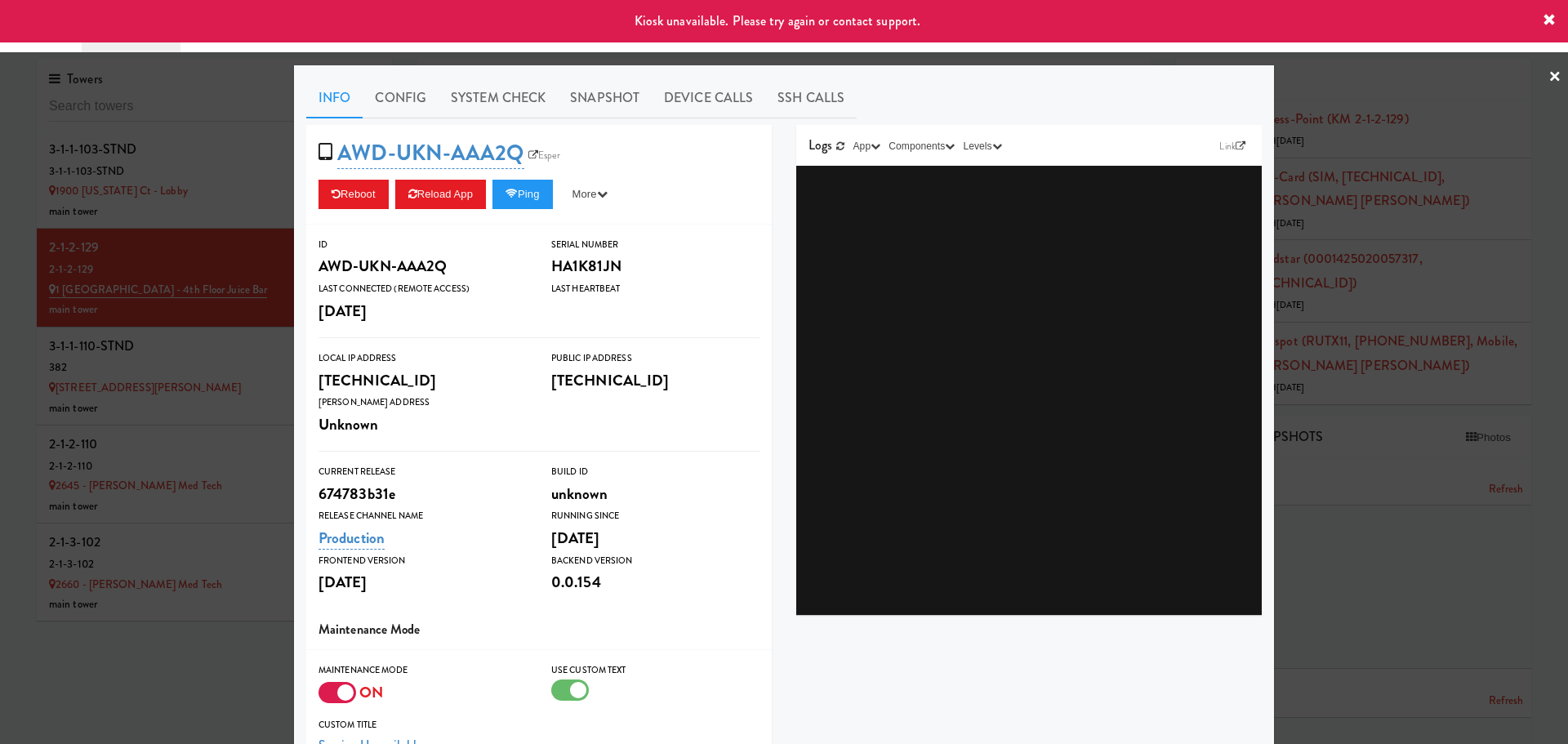
click at [1548, 70] on link "×" at bounding box center [1554, 77] width 13 height 50
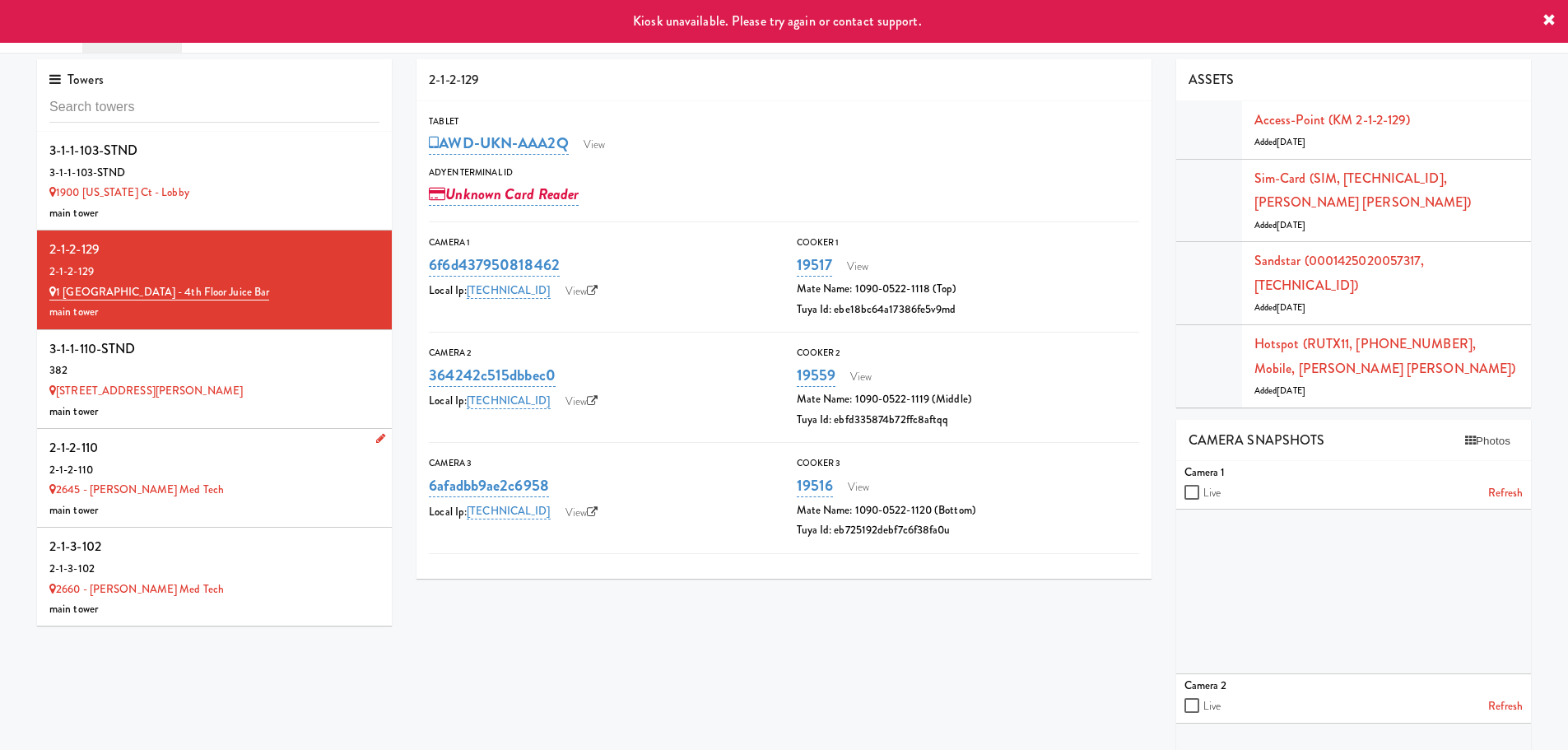
click at [272, 504] on div "main tower" at bounding box center [214, 511] width 330 height 21
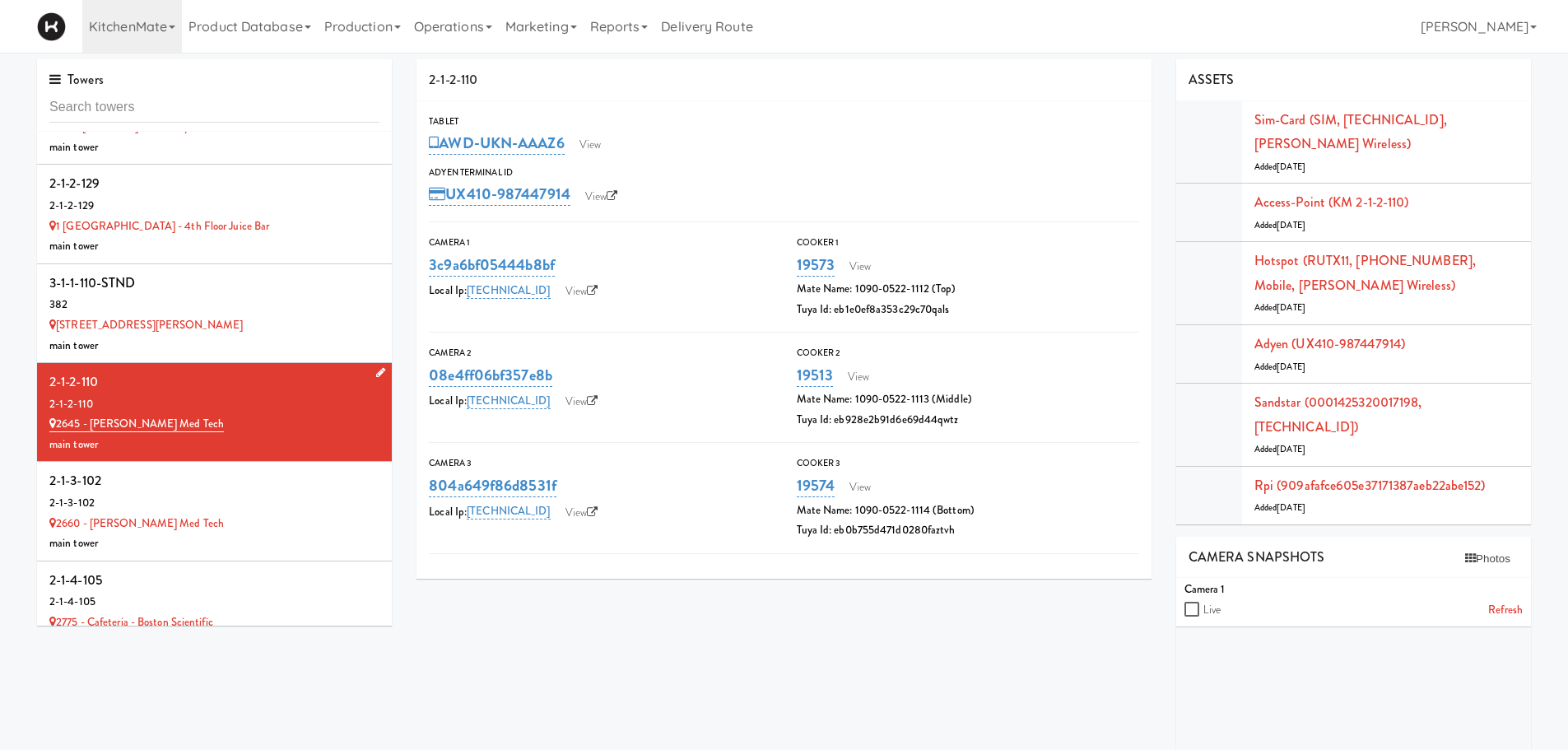
scroll to position [296, 0]
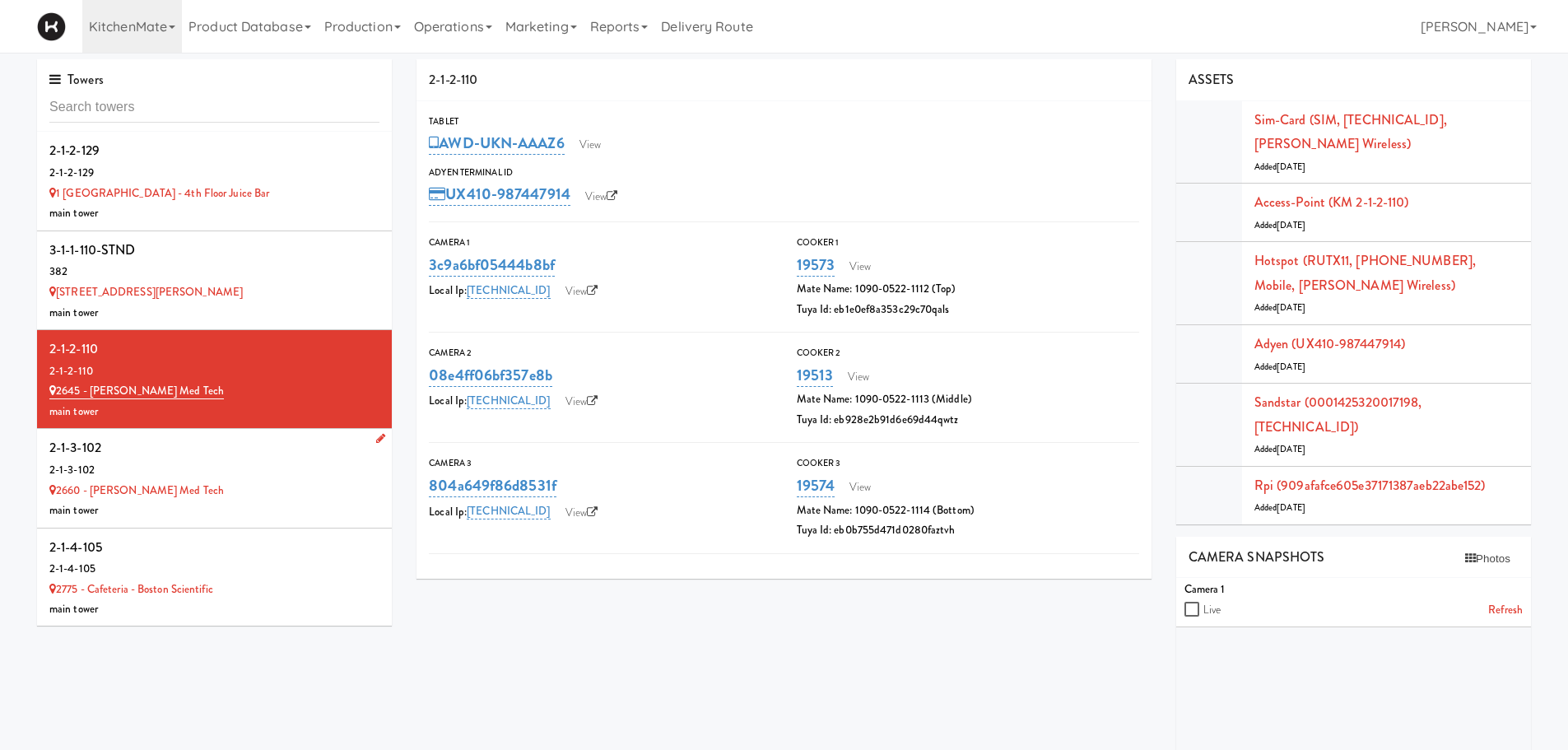
click at [275, 480] on div "2-1-3-102" at bounding box center [214, 470] width 330 height 21
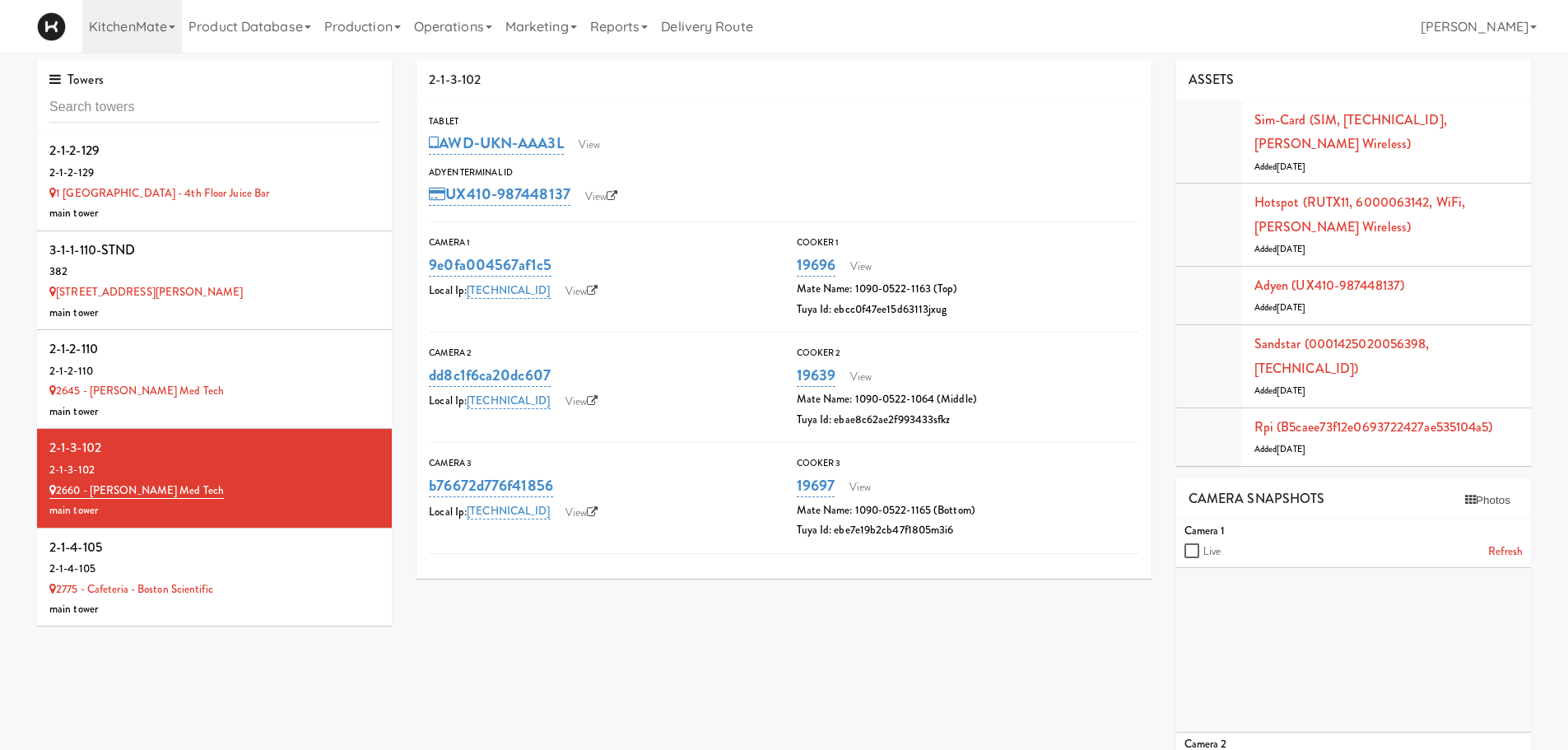
click at [635, 118] on div "Tablet" at bounding box center [784, 121] width 710 height 17
click at [590, 147] on link "View" at bounding box center [590, 144] width 38 height 25
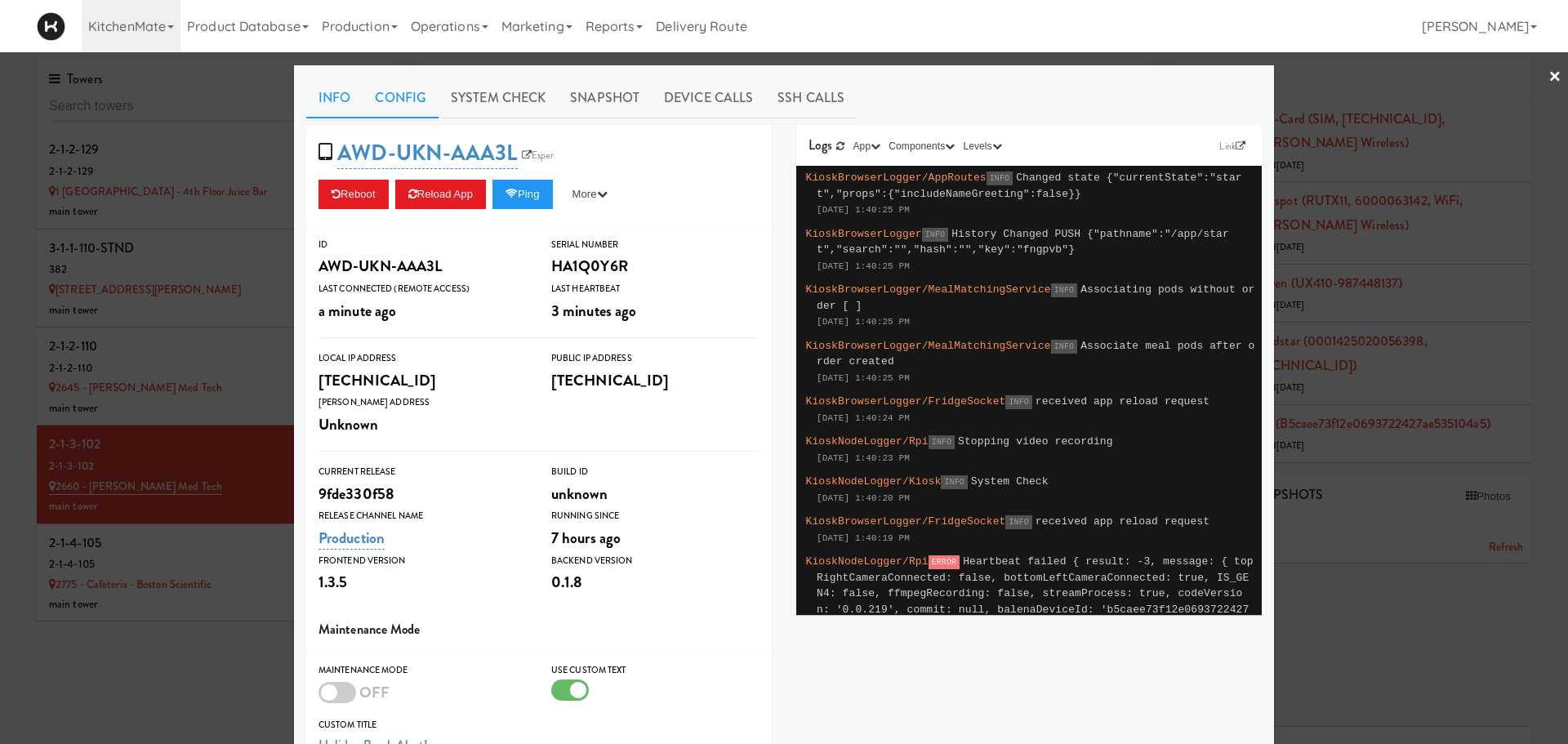
click at [398, 108] on link "Config" at bounding box center [400, 98] width 76 height 40
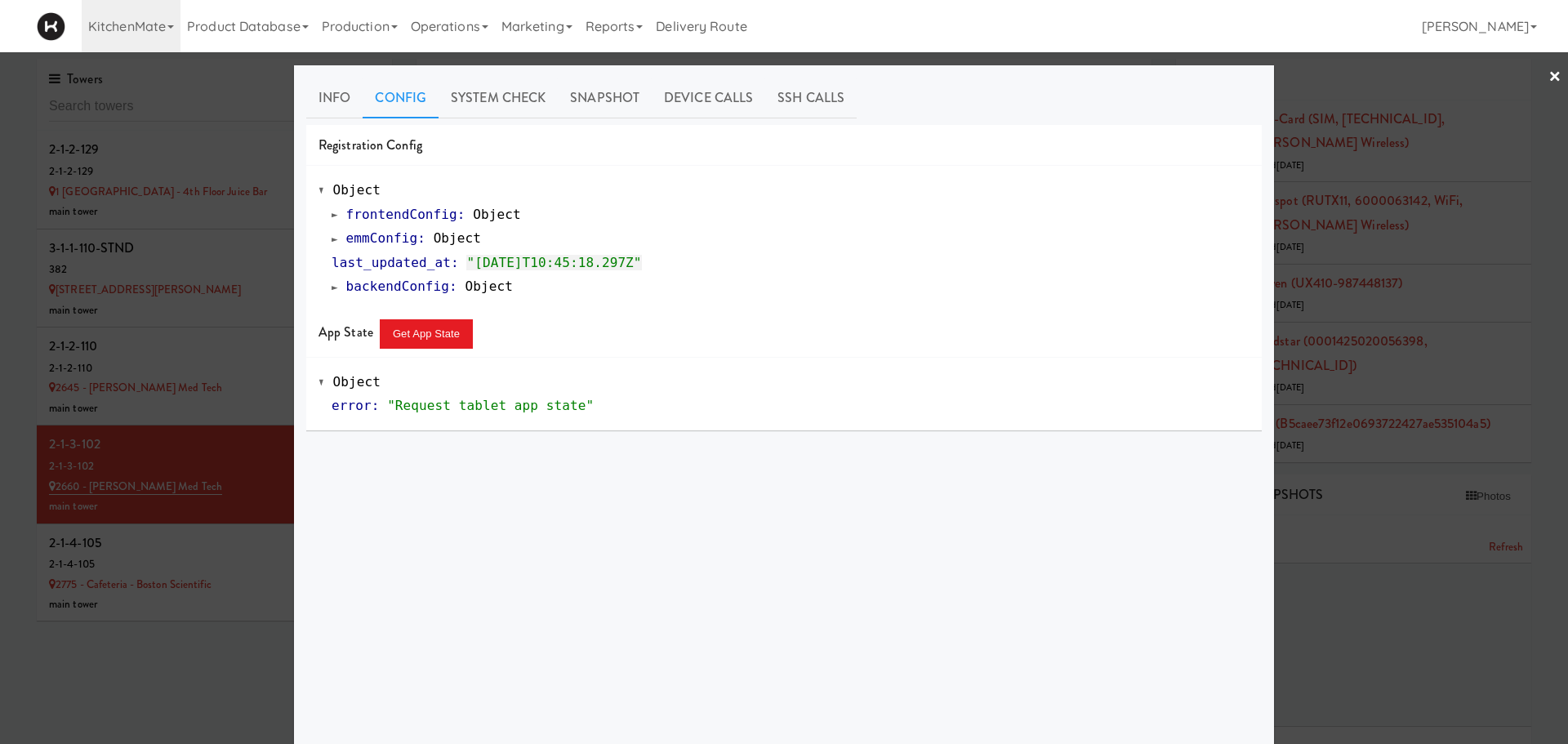
click at [332, 240] on span at bounding box center [335, 238] width 7 height 12
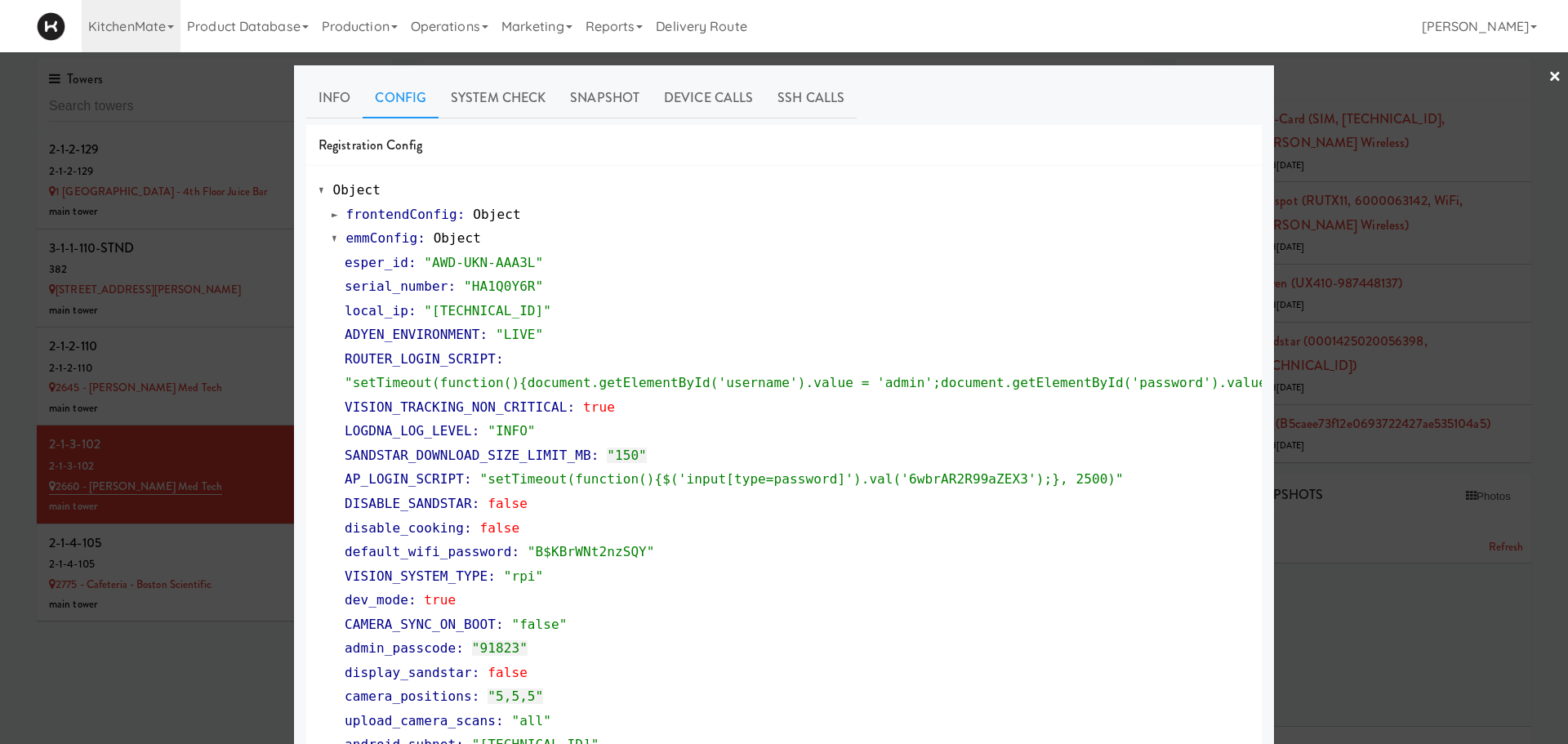
click at [332, 240] on span at bounding box center [335, 238] width 7 height 12
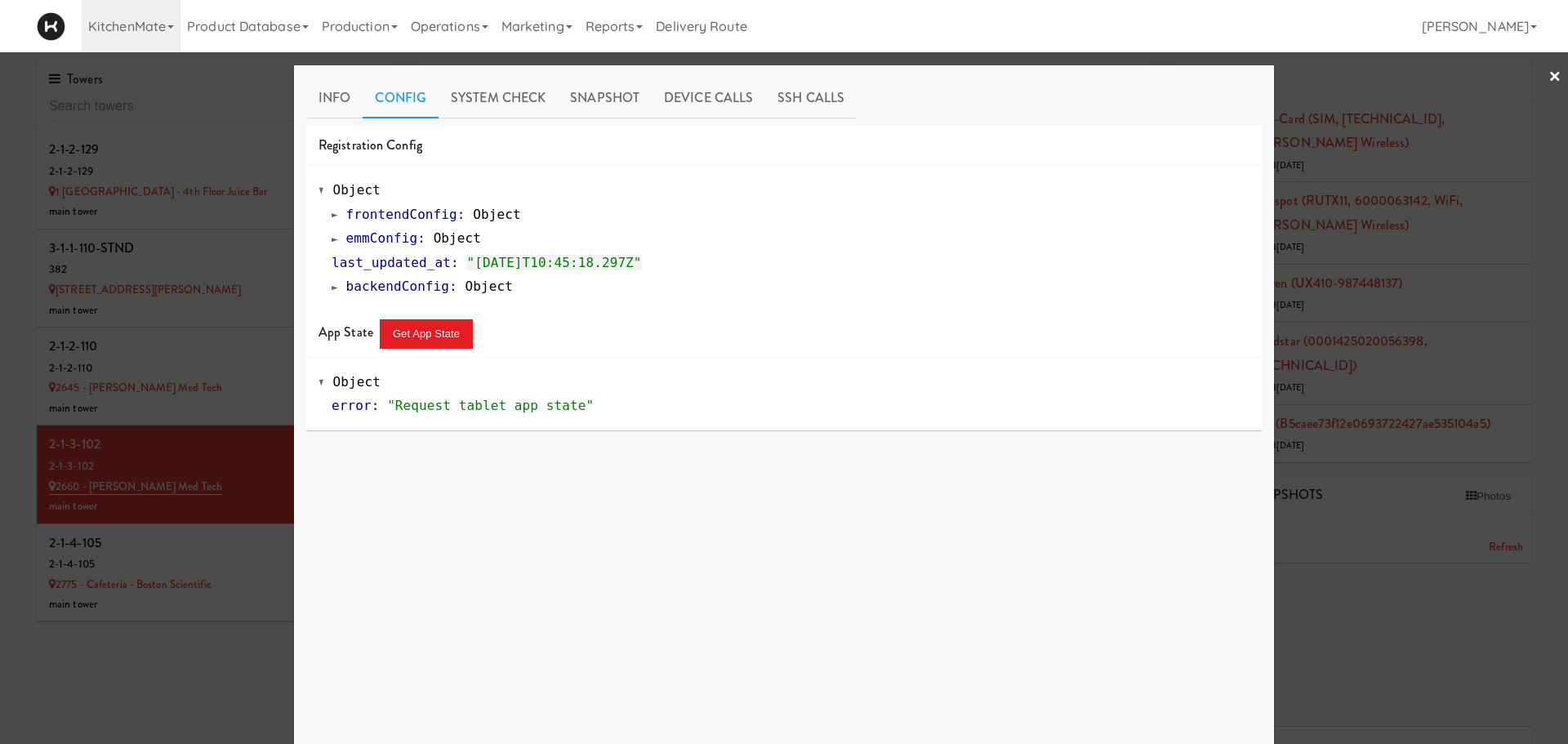
click at [1340, 217] on div at bounding box center [784, 372] width 1568 height 744
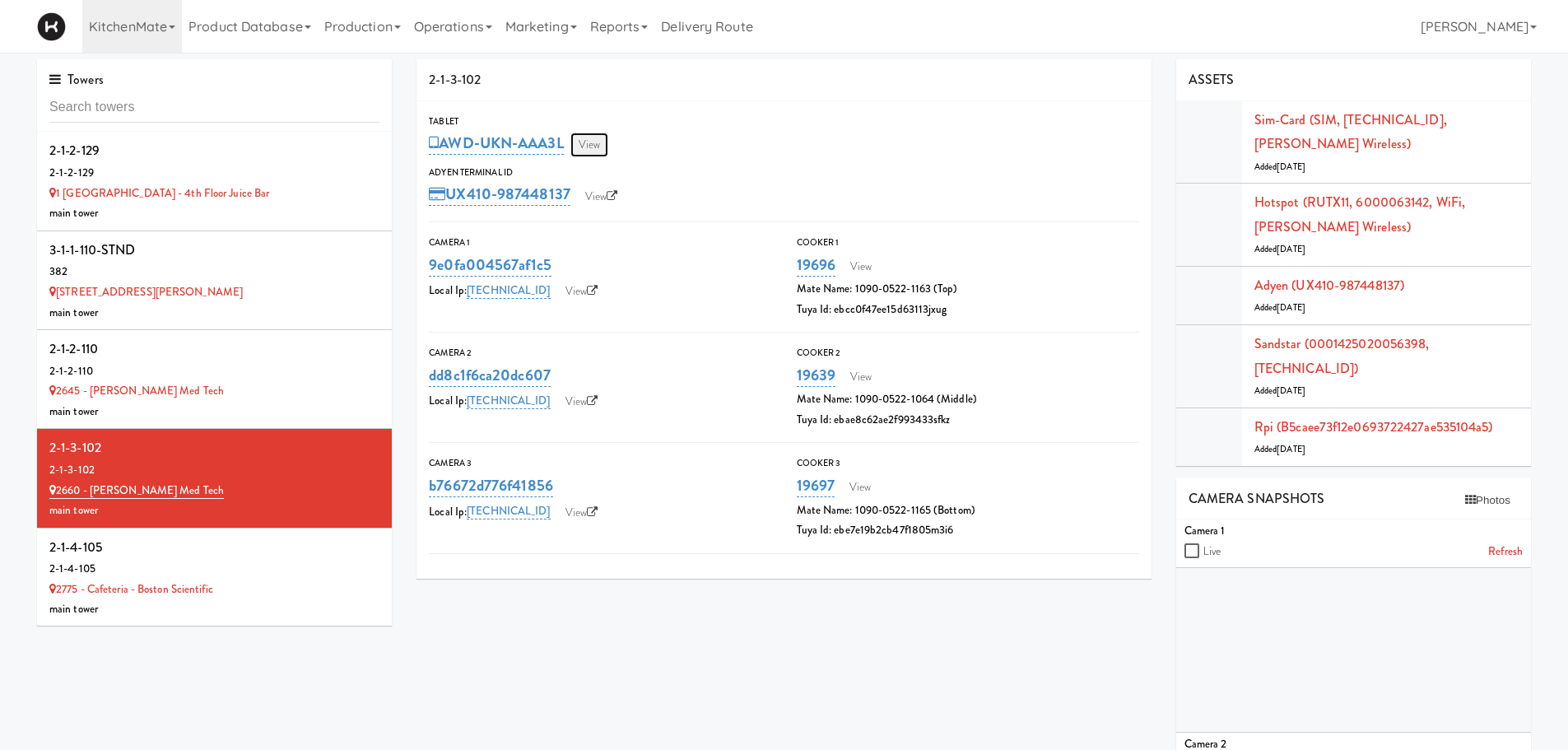
click at [587, 140] on link "View" at bounding box center [590, 144] width 38 height 25
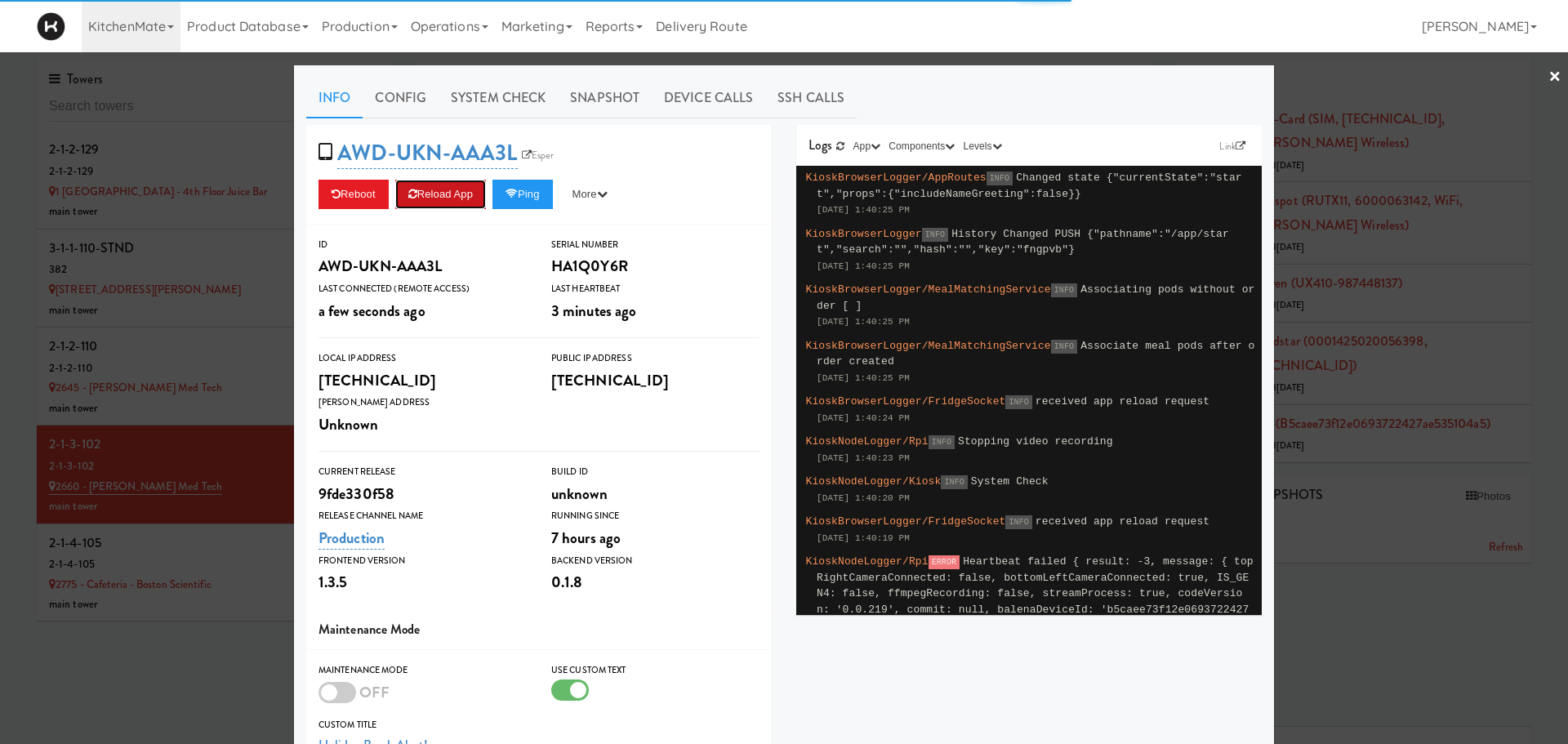
click at [444, 188] on button "Reload App" at bounding box center [440, 194] width 91 height 30
click at [446, 203] on button "Reload App" at bounding box center [440, 194] width 91 height 30
click at [225, 564] on div at bounding box center [784, 372] width 1568 height 744
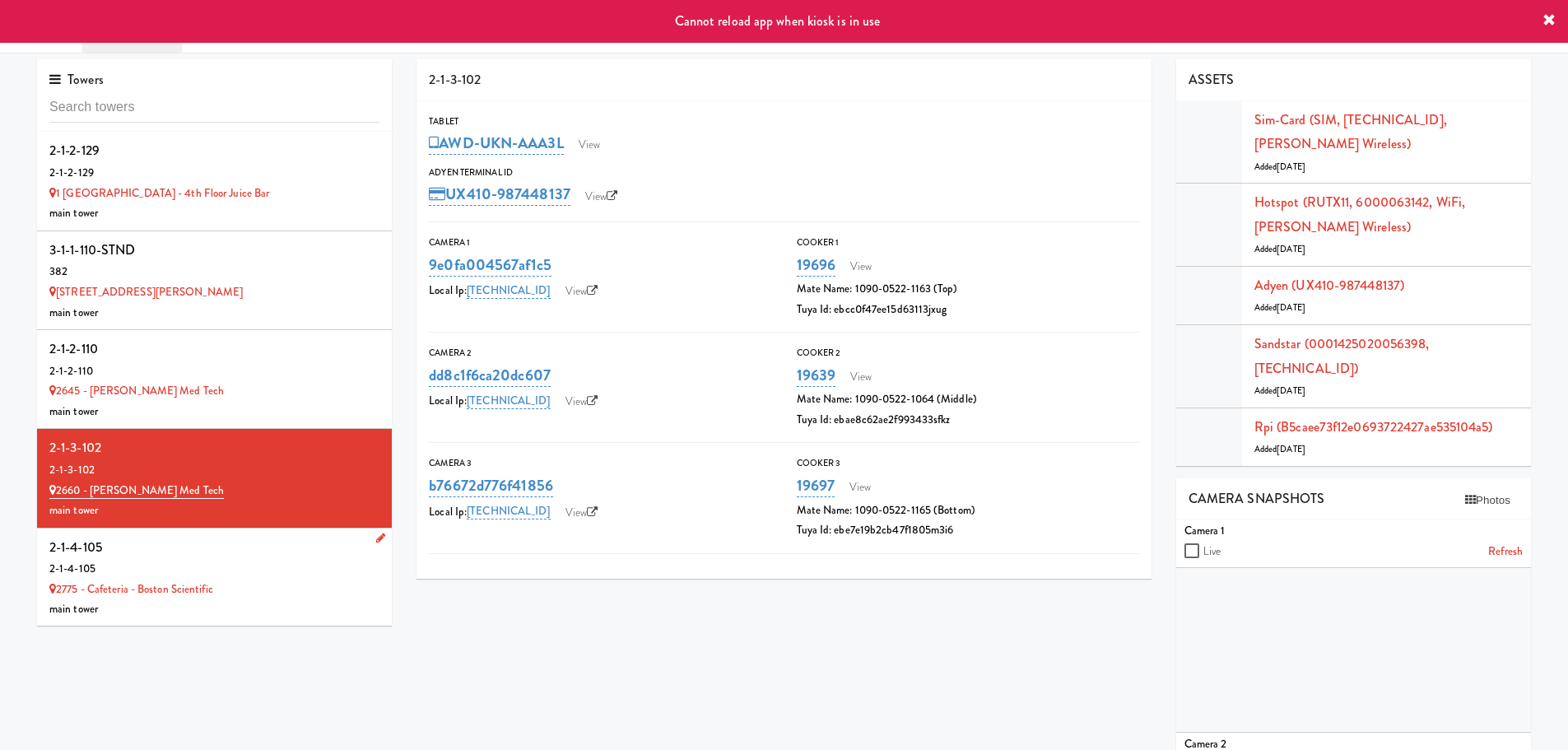
click at [226, 563] on div "2-1-4-105" at bounding box center [214, 569] width 330 height 21
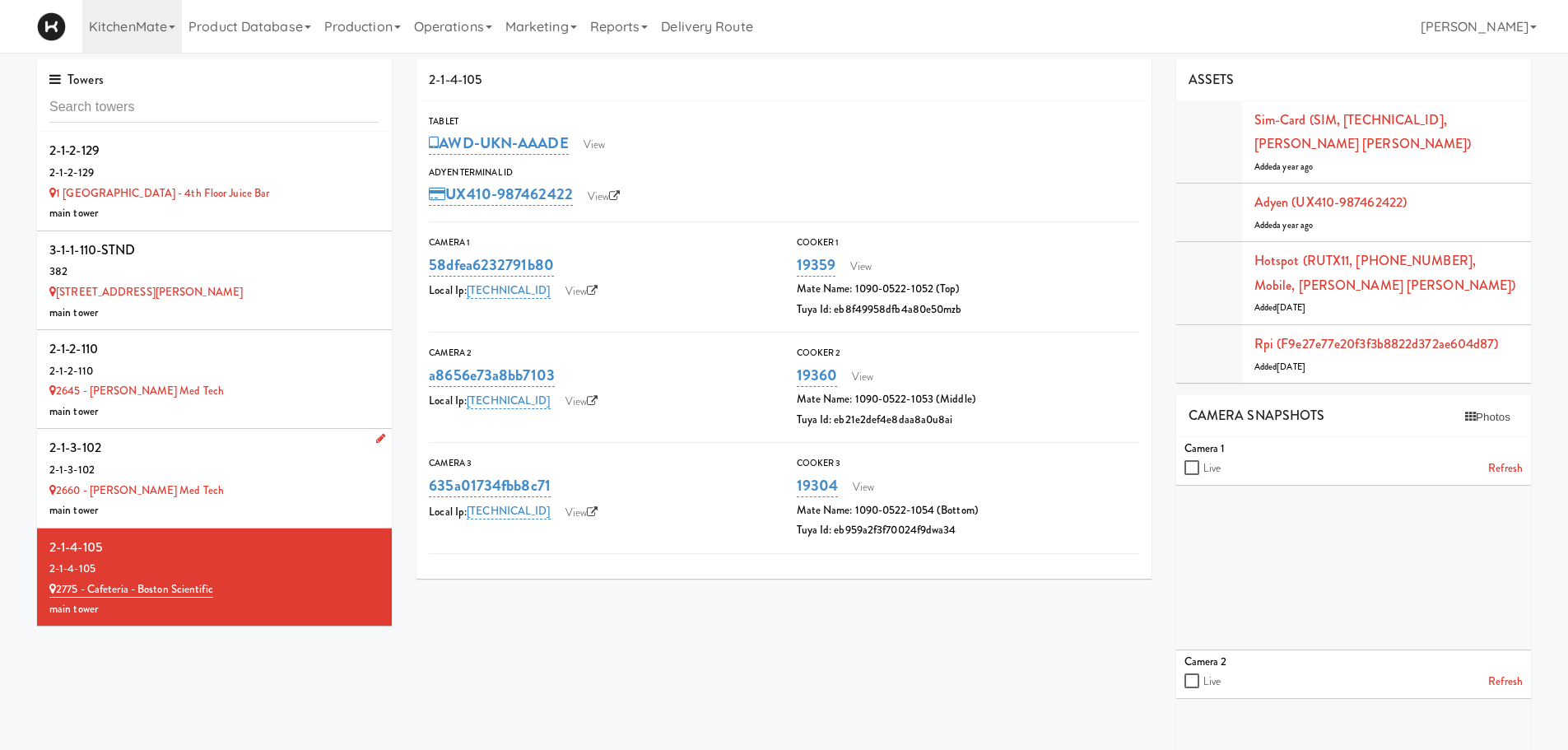
click at [272, 485] on div "2660 - Baylis Med Tech" at bounding box center [214, 491] width 330 height 21
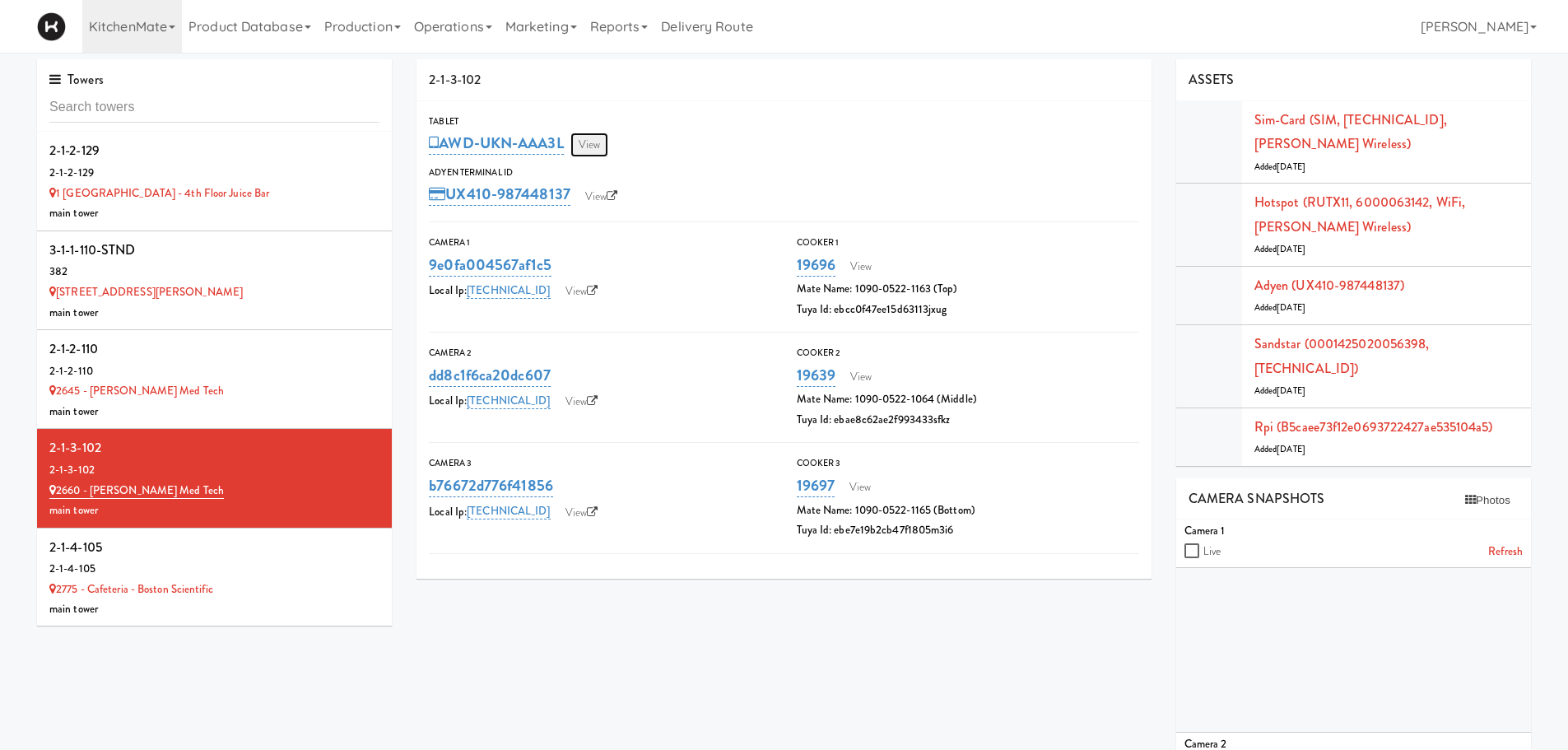
click at [594, 150] on link "View" at bounding box center [590, 144] width 38 height 25
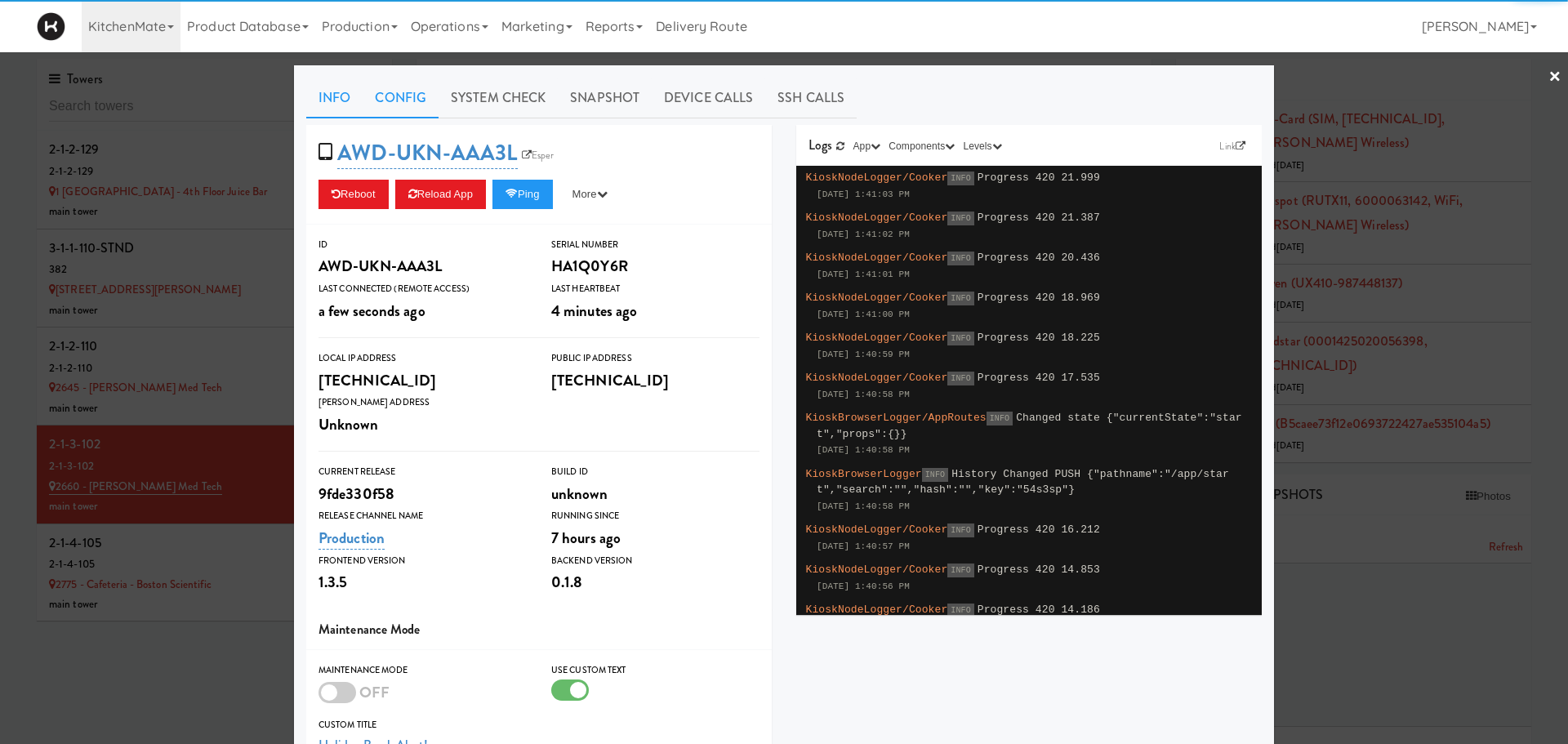
click at [405, 104] on link "Config" at bounding box center [400, 98] width 76 height 40
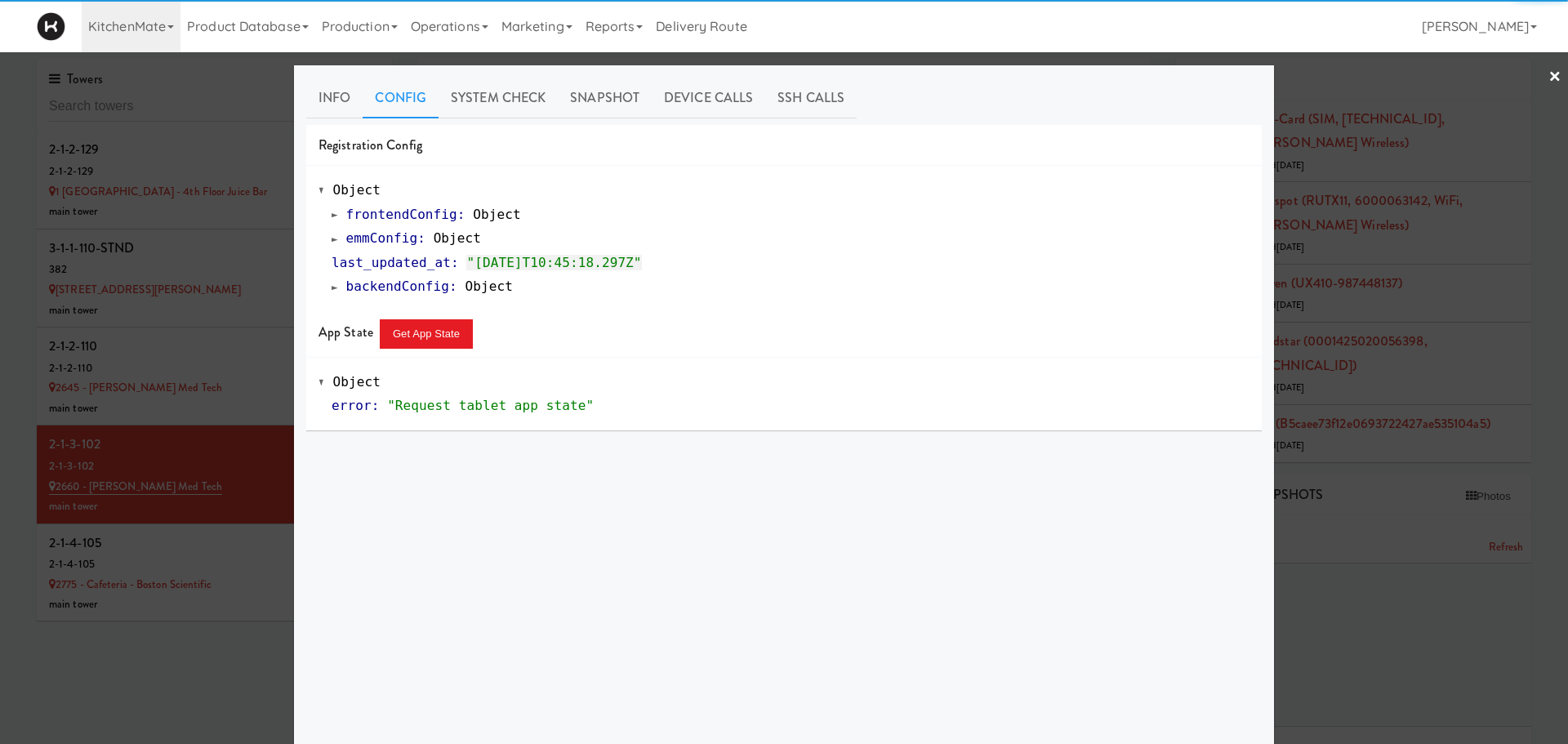
click at [332, 240] on span at bounding box center [335, 238] width 7 height 12
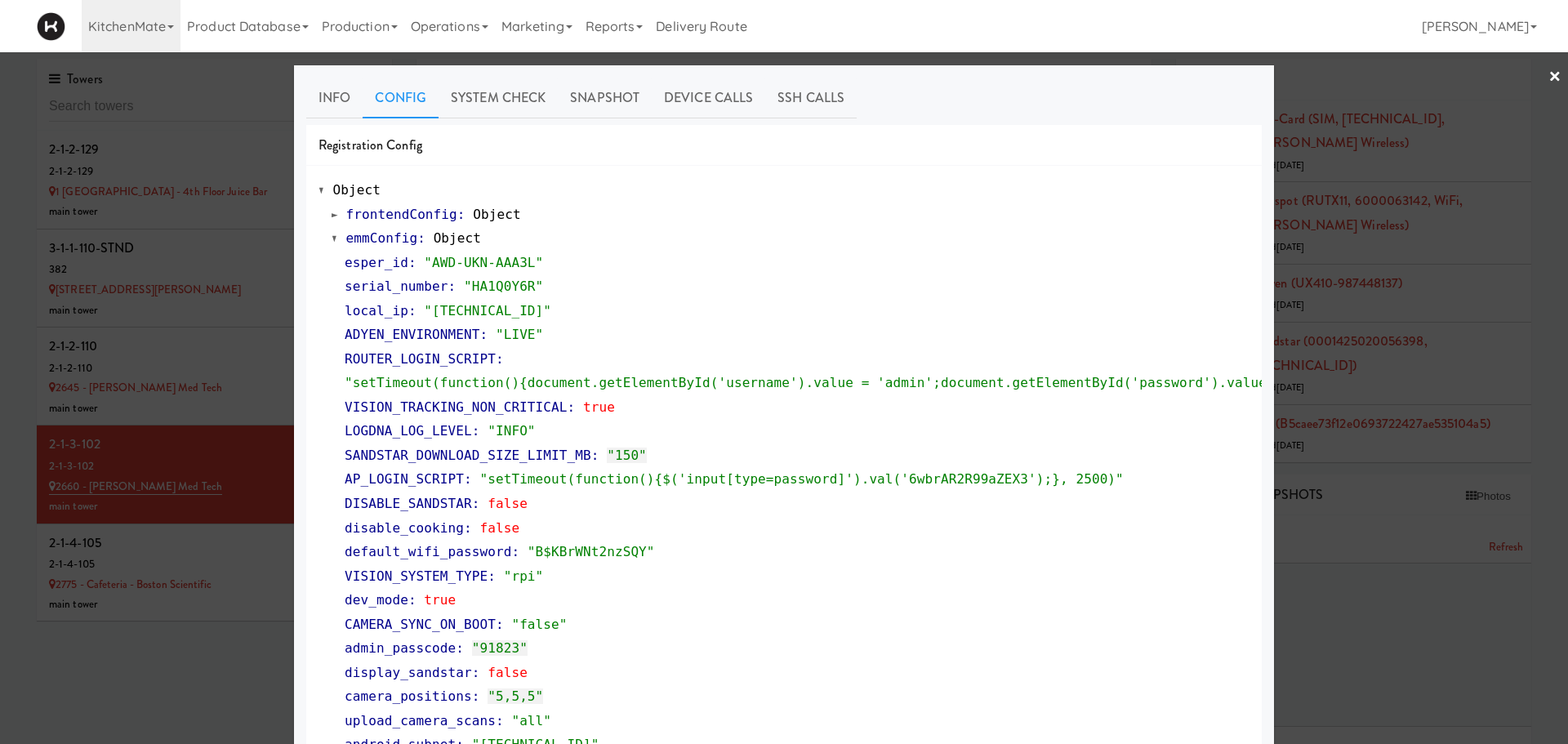
click at [332, 240] on span at bounding box center [335, 238] width 7 height 12
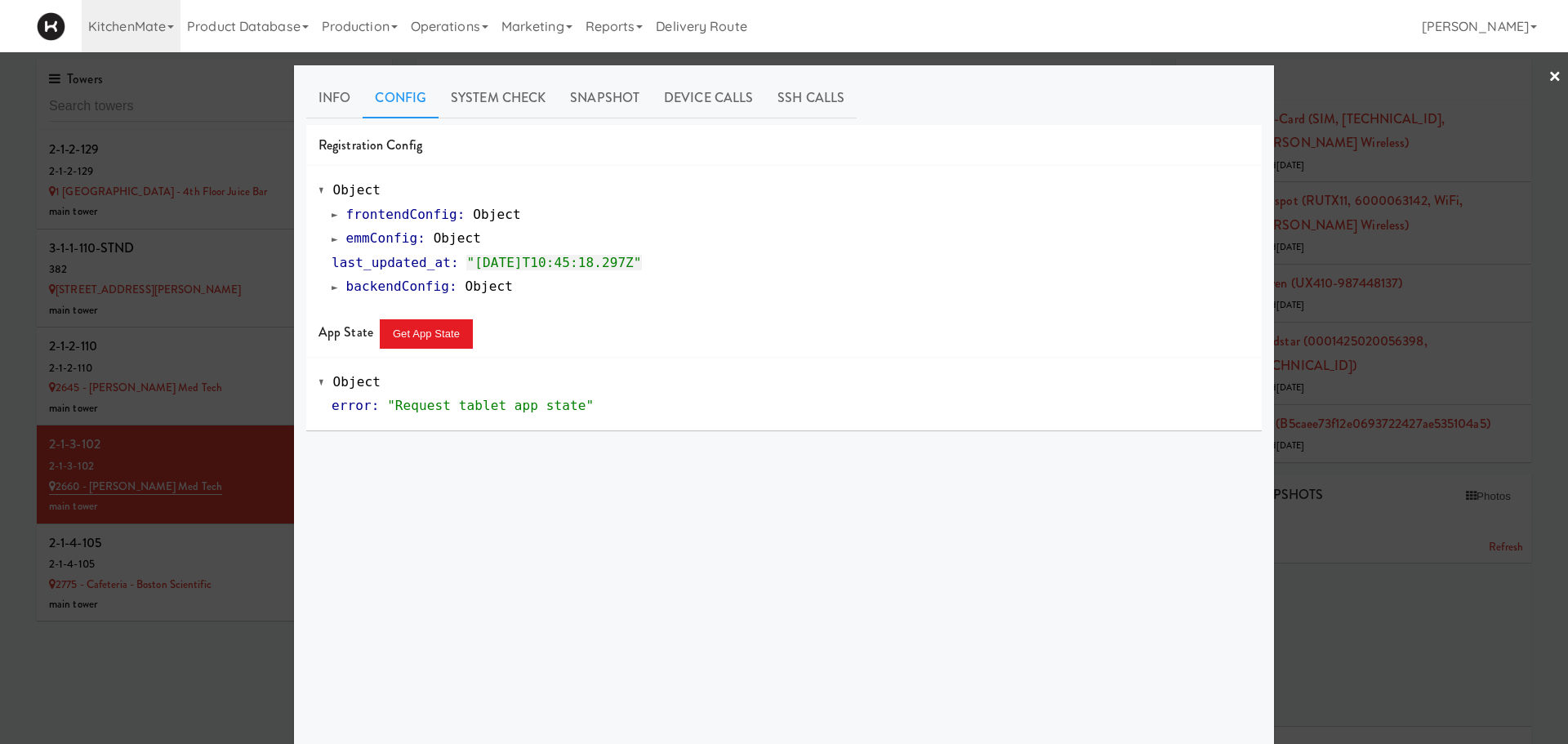
click at [255, 276] on div at bounding box center [784, 372] width 1568 height 744
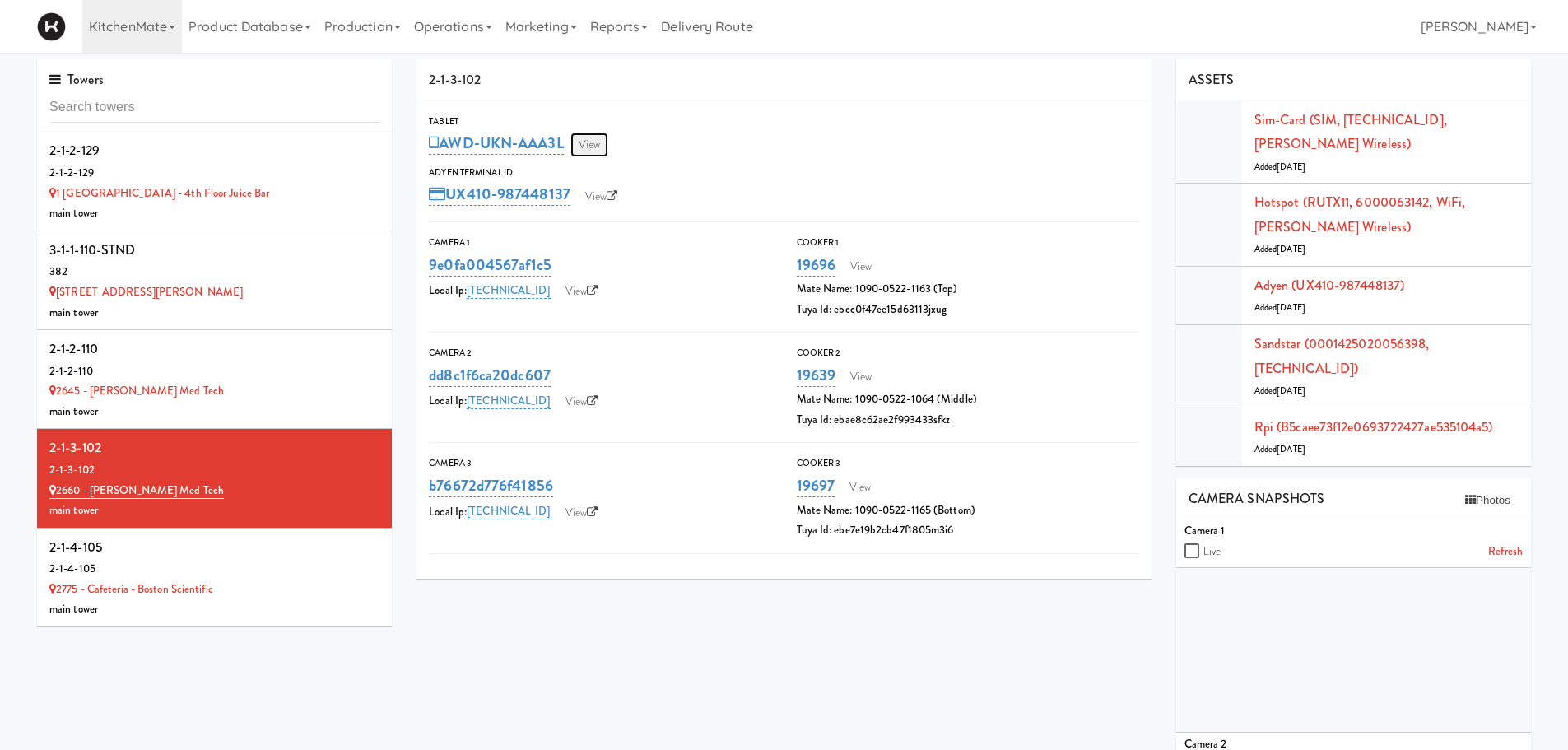
click at [593, 142] on link "View" at bounding box center [590, 144] width 38 height 25
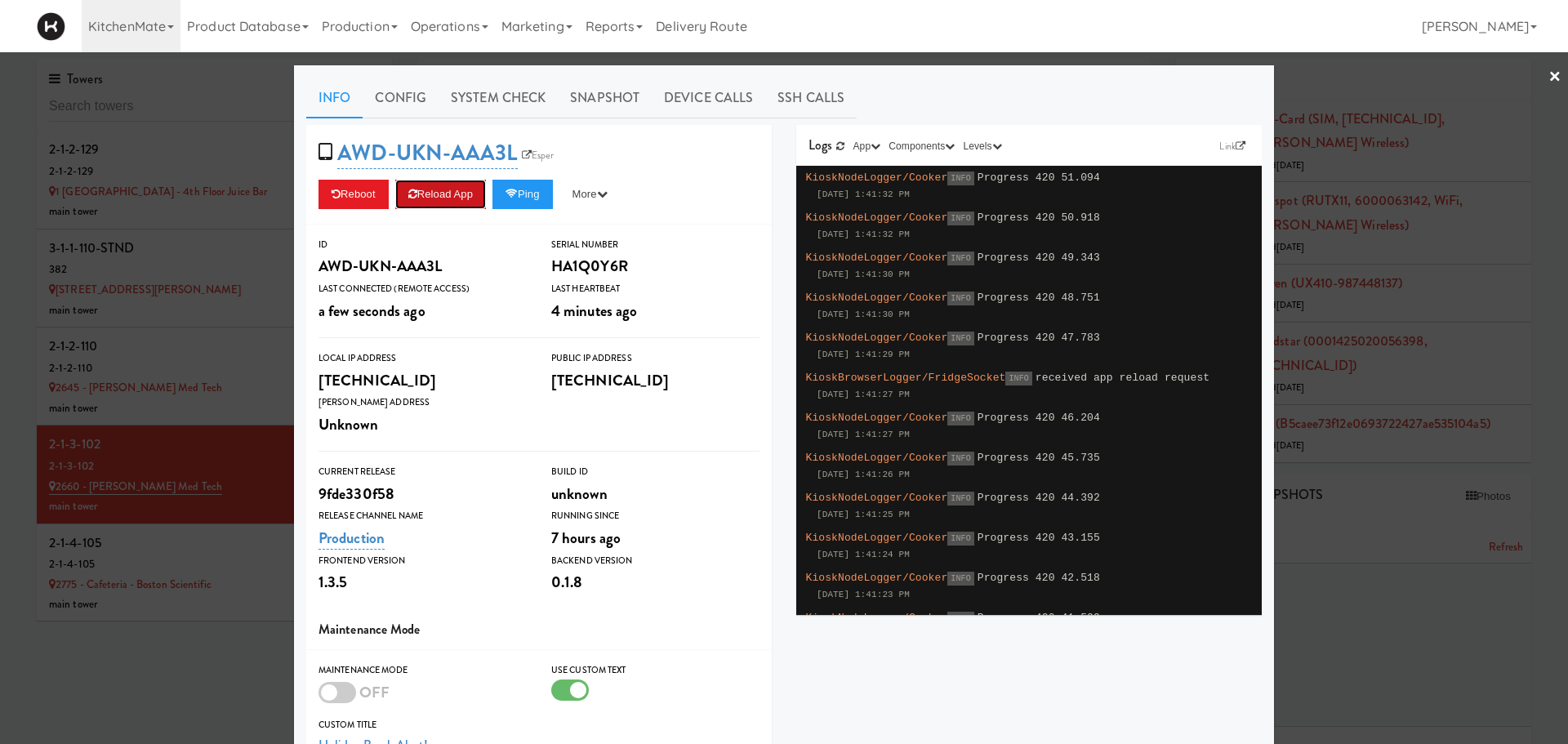
click at [432, 203] on button "Reload App" at bounding box center [440, 194] width 91 height 30
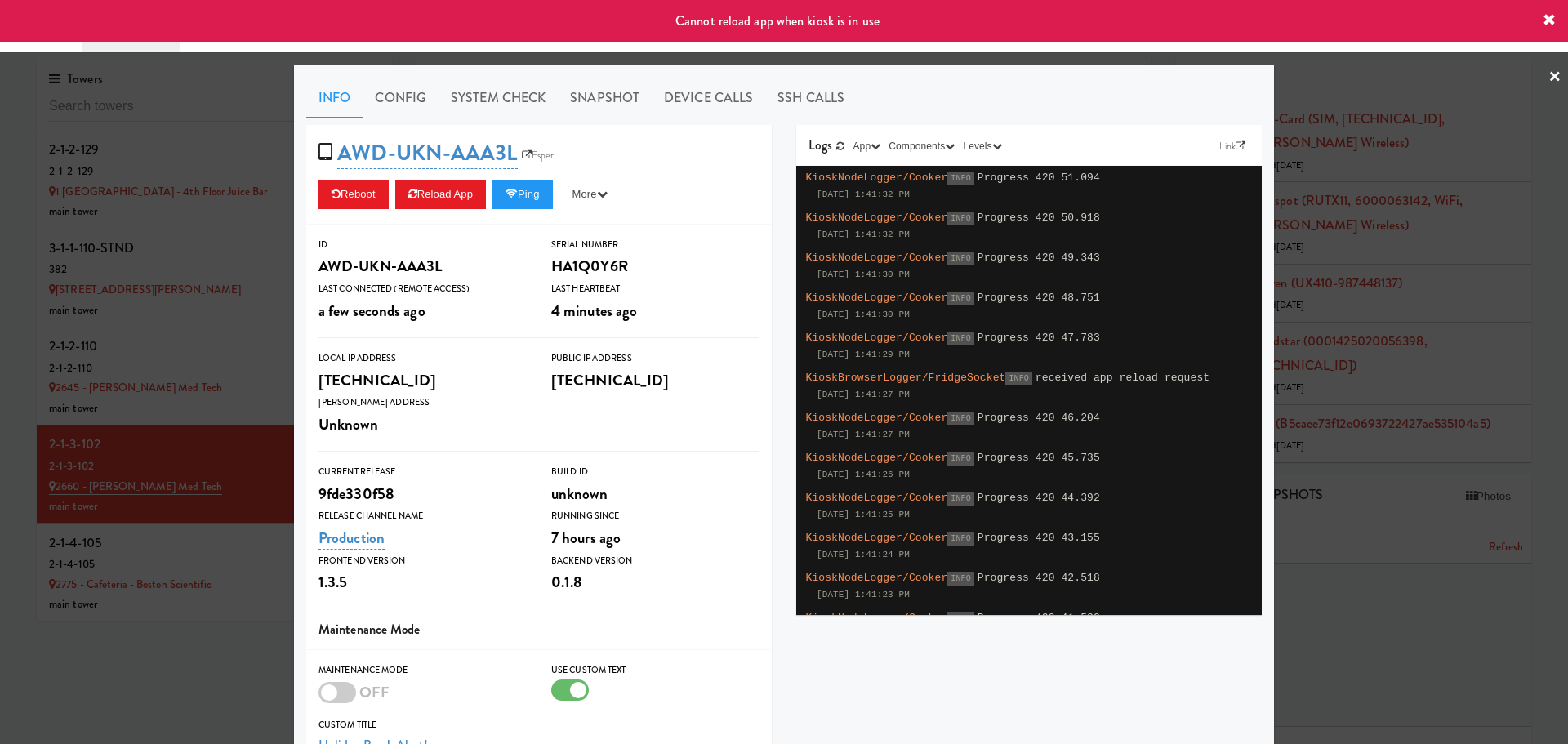
click at [154, 546] on div at bounding box center [784, 372] width 1568 height 744
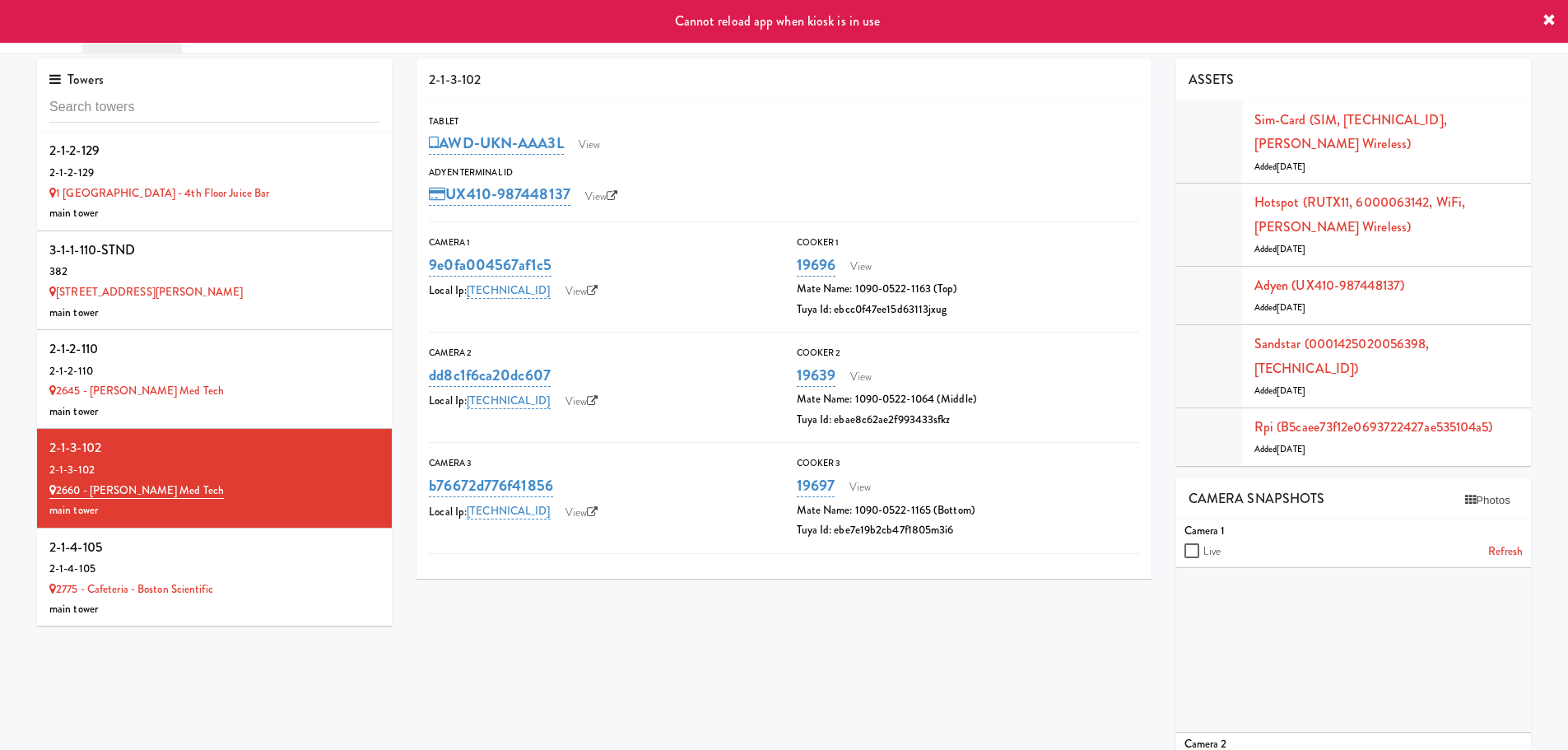
click at [155, 550] on div "2-1-4-105" at bounding box center [214, 547] width 330 height 25
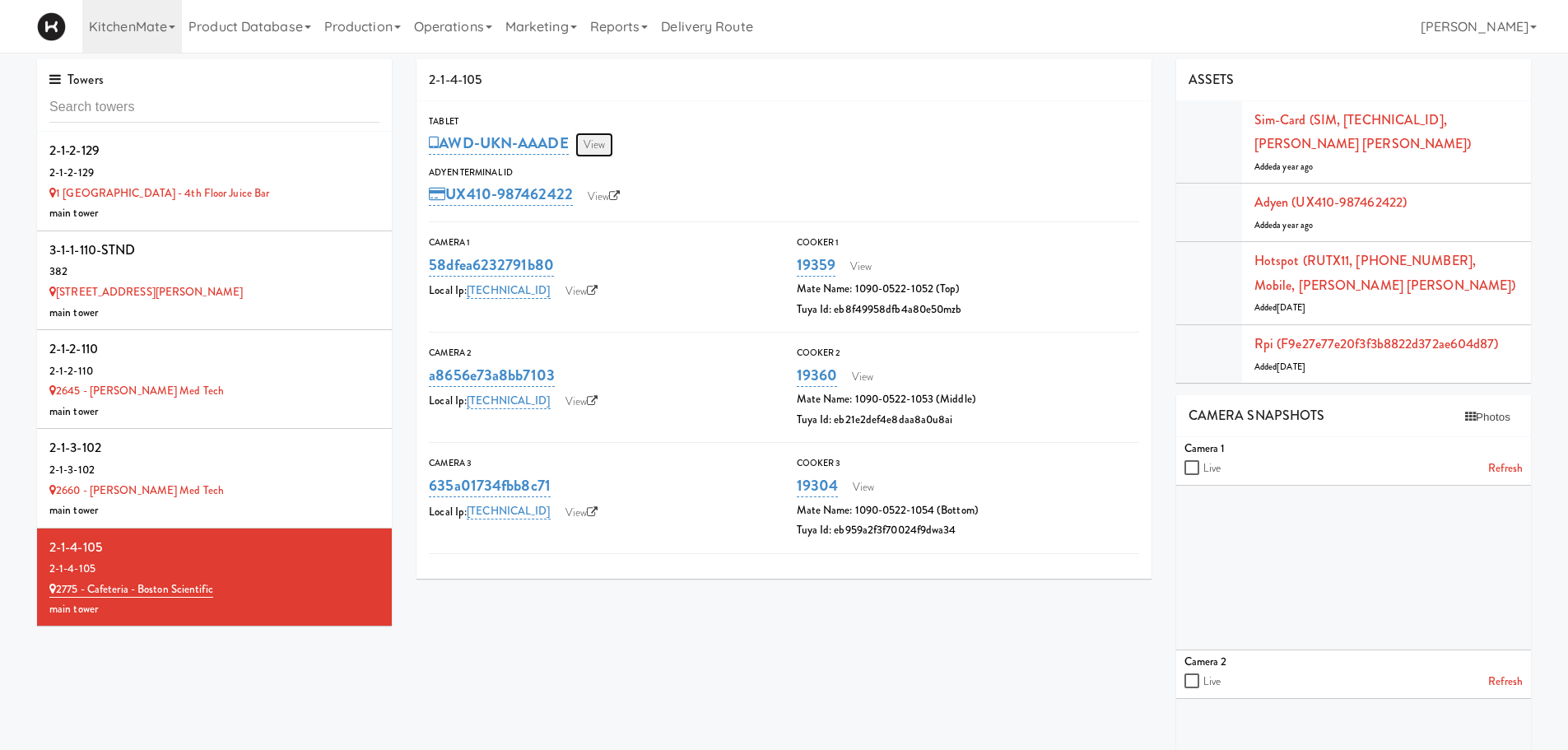
click at [609, 143] on link "View" at bounding box center [595, 144] width 38 height 25
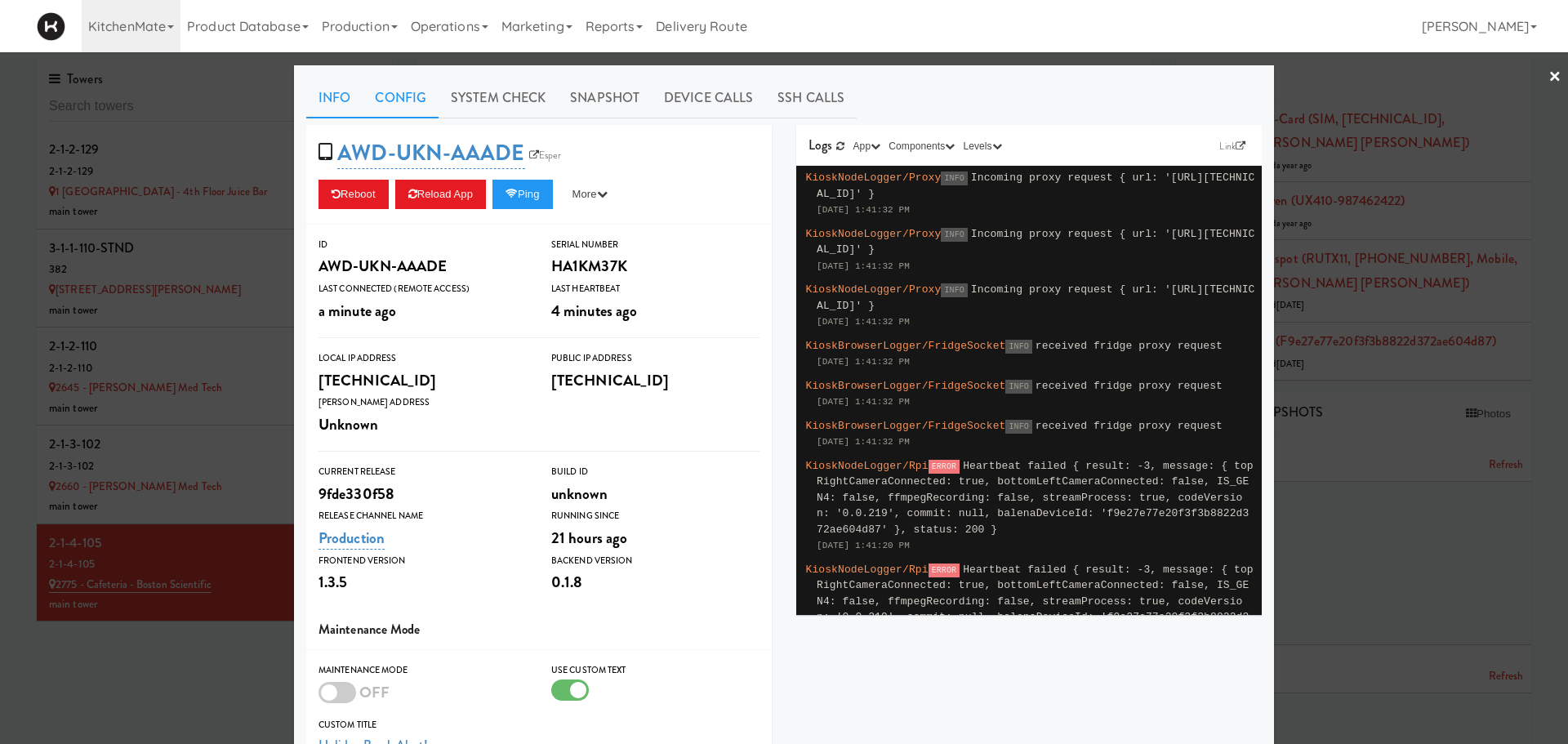
click at [406, 112] on link "Config" at bounding box center [400, 98] width 76 height 40
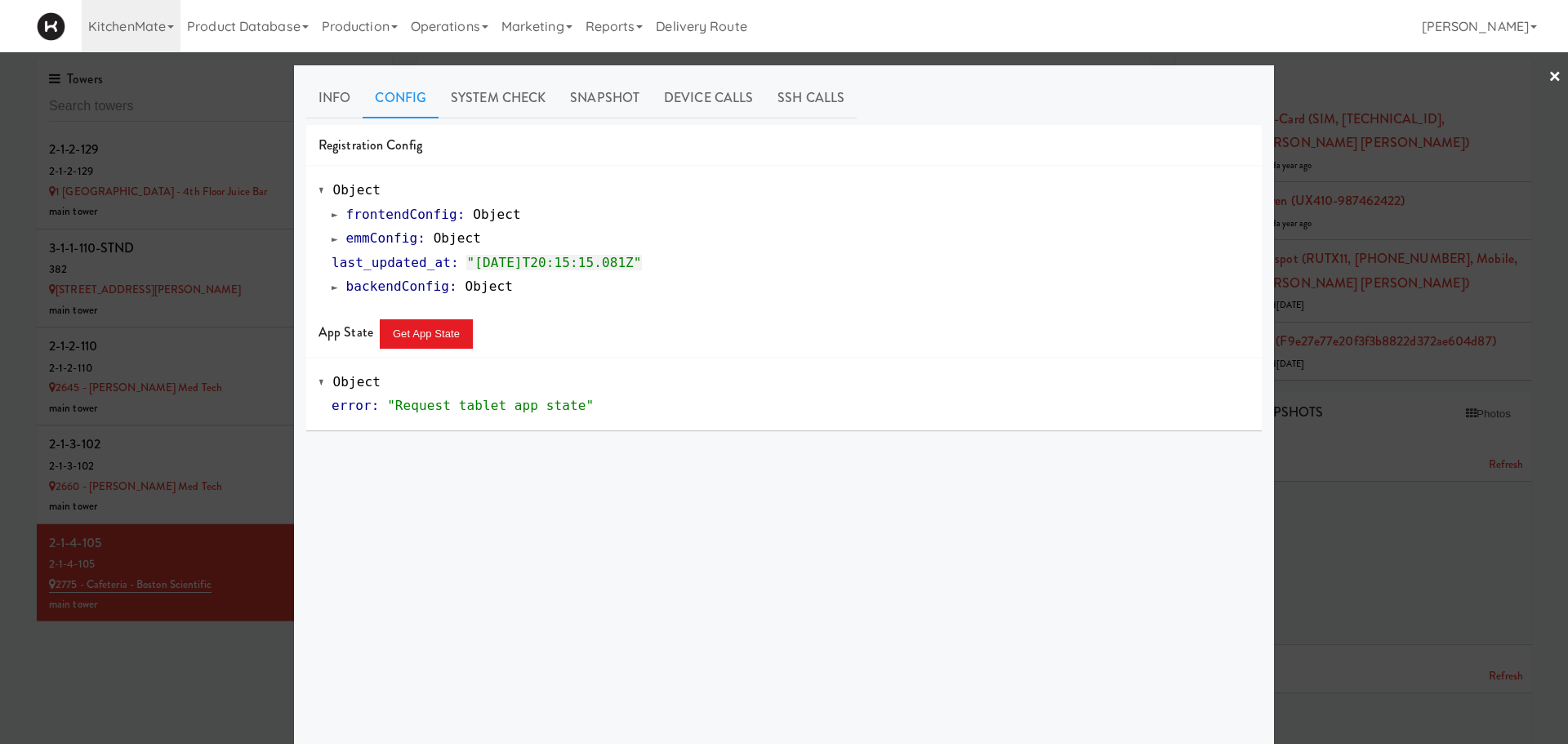
click at [332, 234] on span at bounding box center [335, 238] width 7 height 12
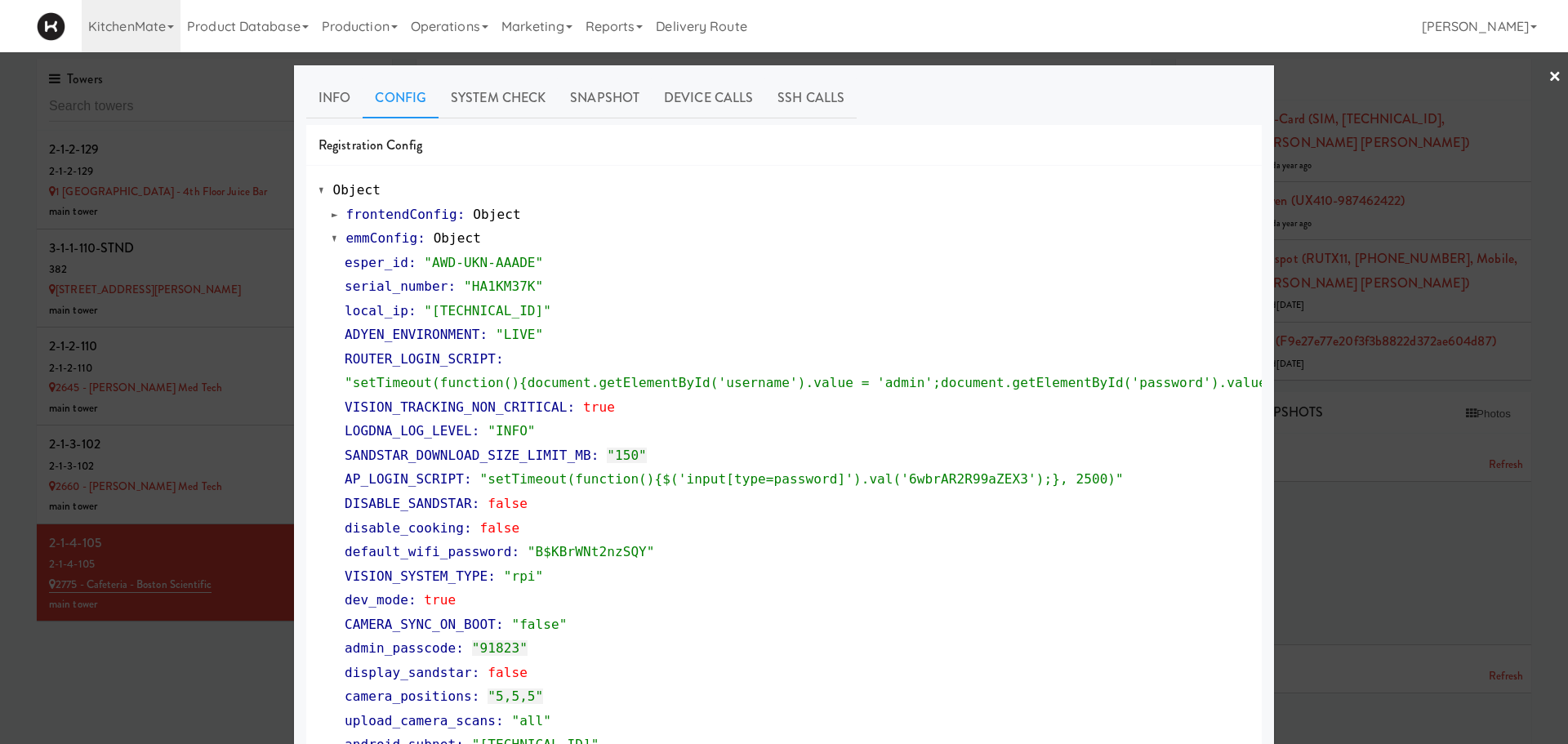
click at [1338, 230] on div at bounding box center [784, 372] width 1568 height 744
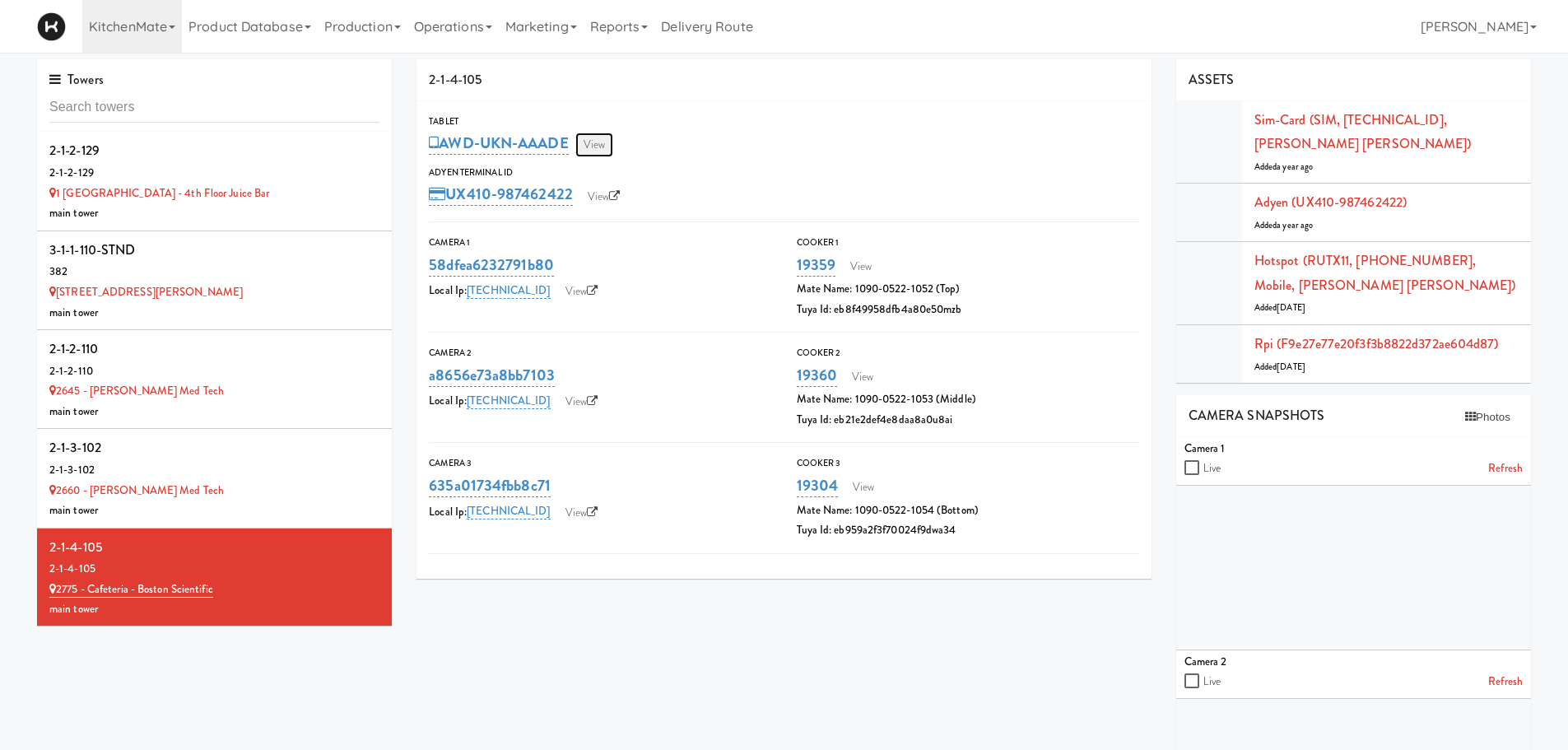
click at [605, 140] on link "View" at bounding box center [595, 144] width 38 height 25
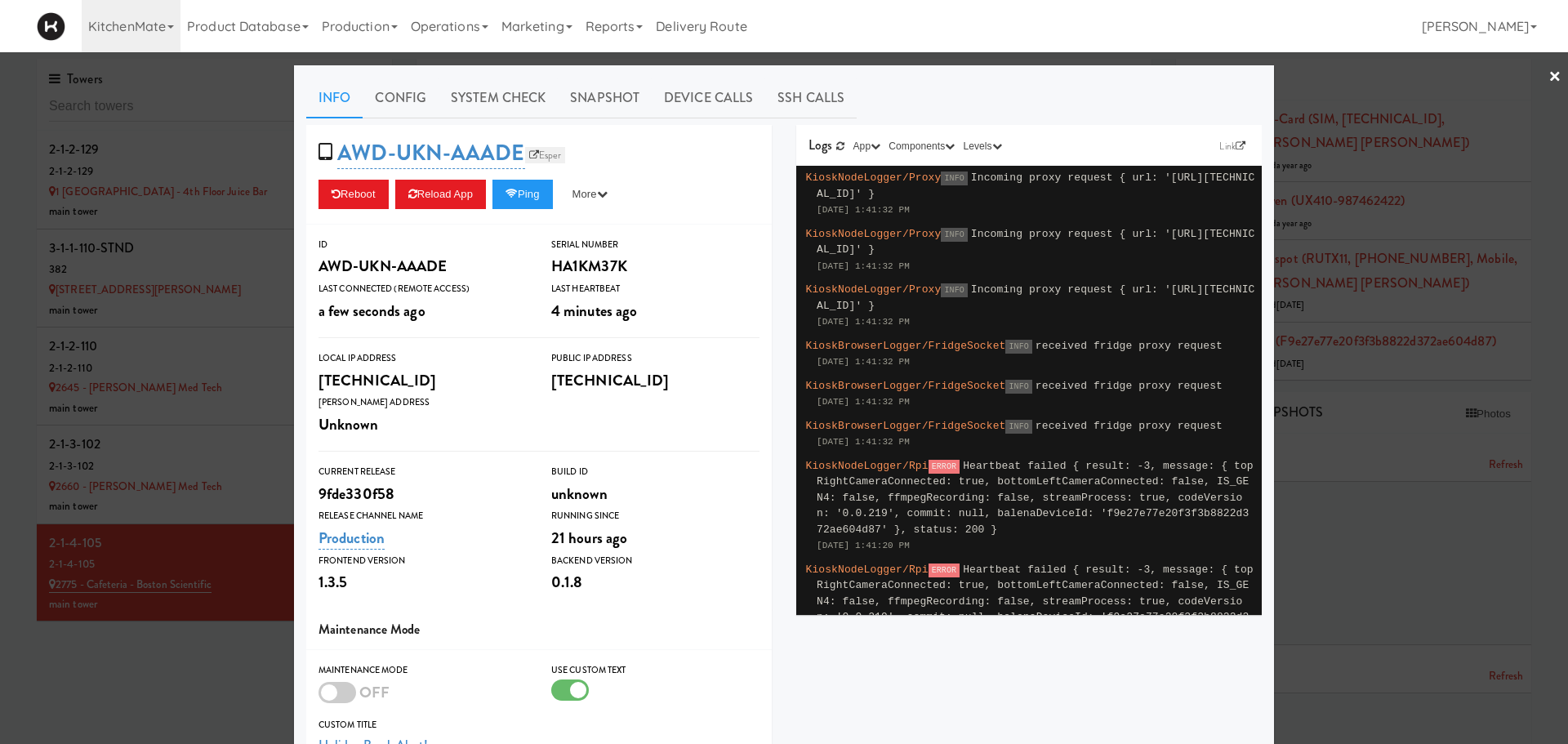
click at [547, 153] on link "Esper" at bounding box center [545, 155] width 40 height 17
click at [434, 203] on button "Reload App" at bounding box center [440, 194] width 91 height 30
click at [390, 98] on link "Config" at bounding box center [400, 98] width 76 height 40
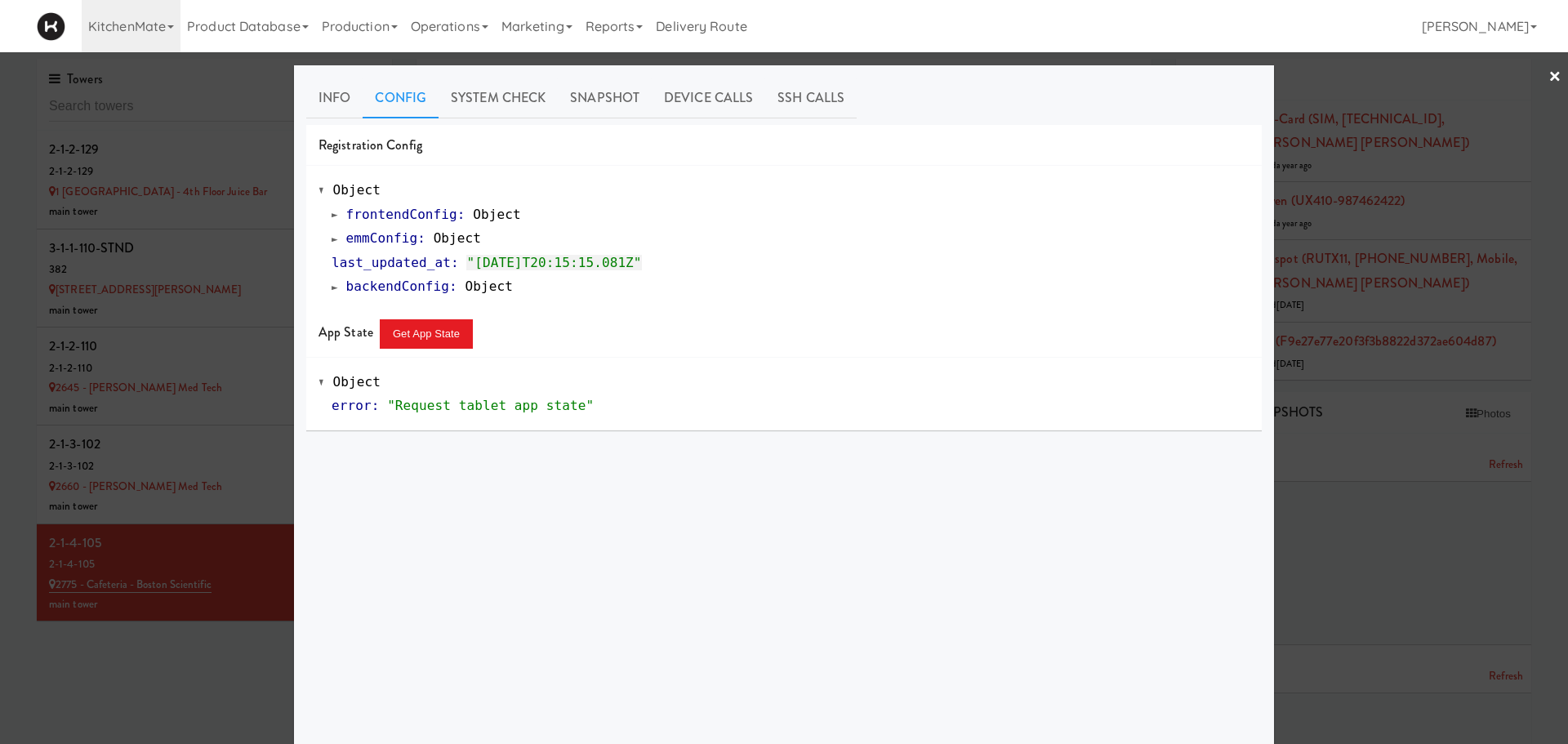
click at [322, 242] on div "frontendConfig : Object emmConfig : Object last_updated_at : "2025-09-29T20:15:…" at bounding box center [783, 251] width 931 height 97
click at [332, 237] on span at bounding box center [335, 238] width 7 height 12
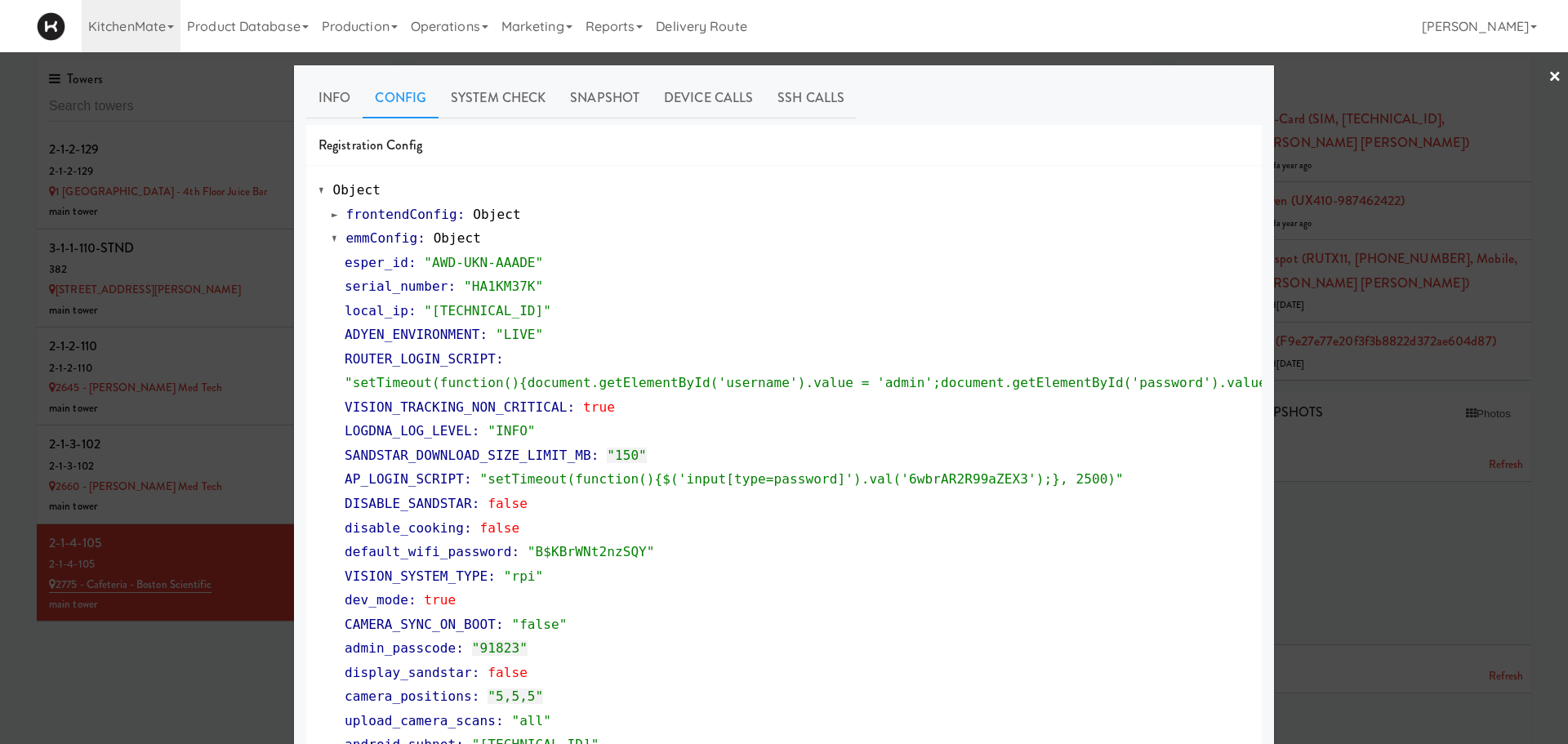
click at [332, 237] on span at bounding box center [335, 238] width 7 height 12
click at [1409, 231] on div at bounding box center [784, 372] width 1568 height 744
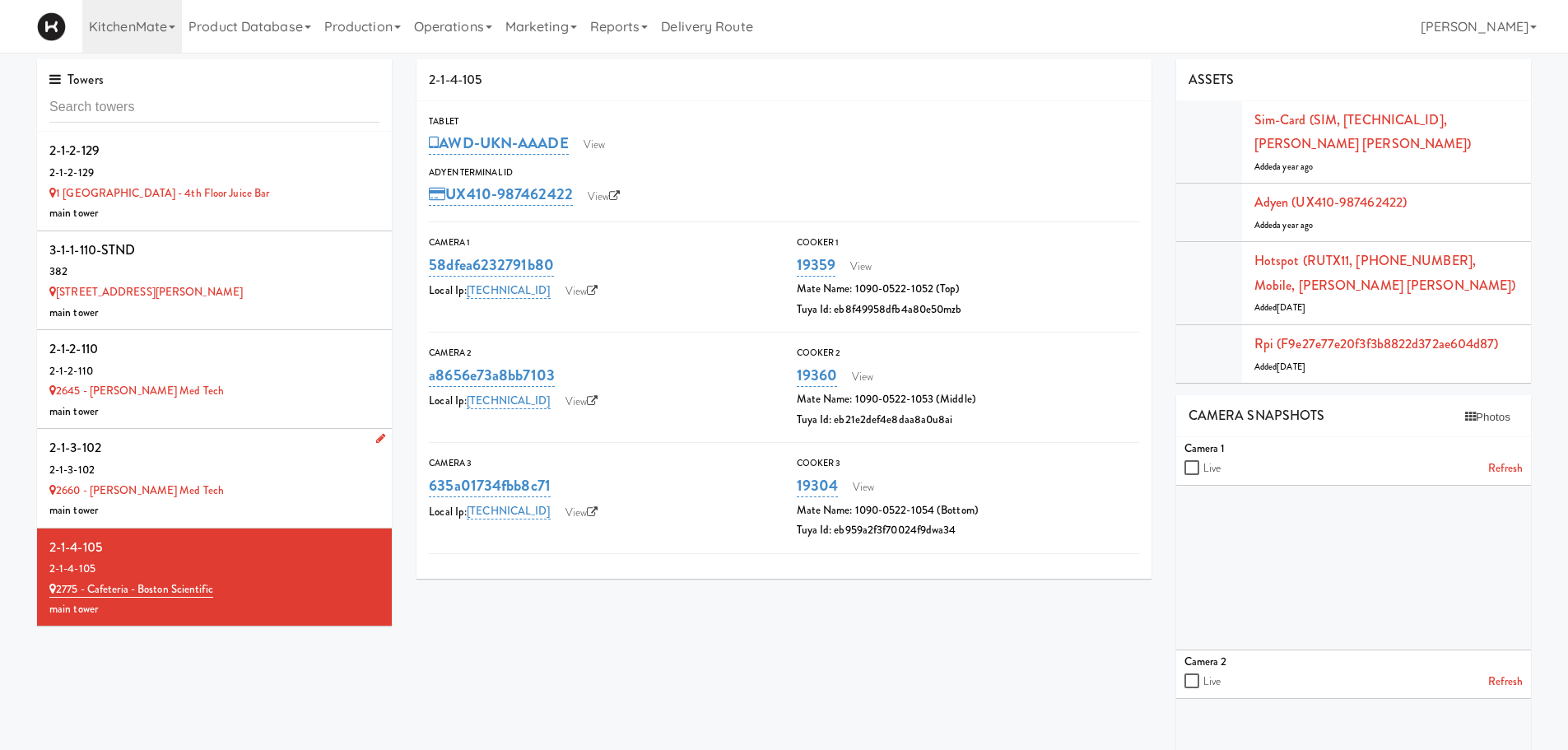
click at [233, 450] on div "2-1-3-102" at bounding box center [214, 448] width 330 height 25
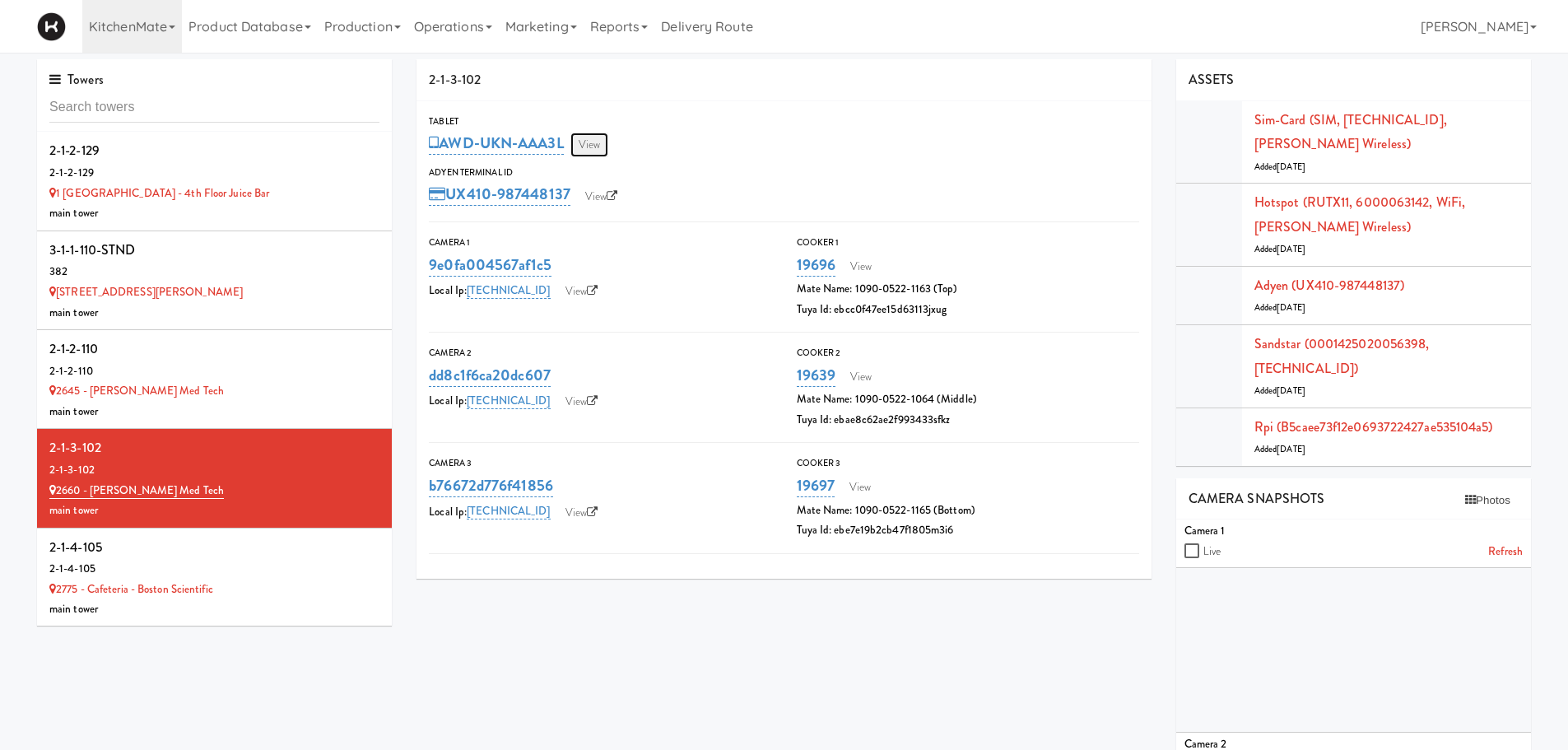
click at [604, 137] on link "View" at bounding box center [590, 144] width 38 height 25
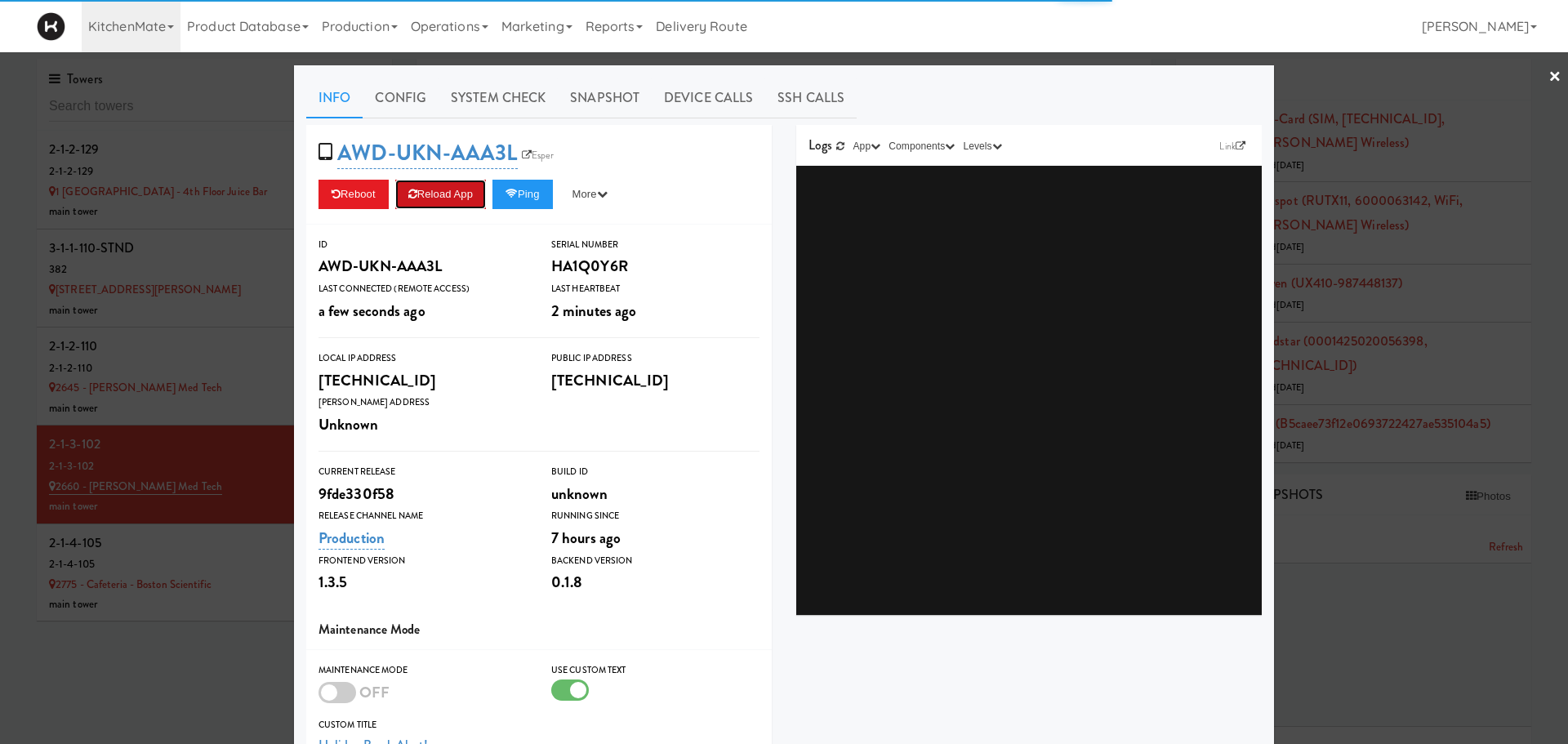
click at [422, 198] on button "Reload App" at bounding box center [440, 194] width 91 height 30
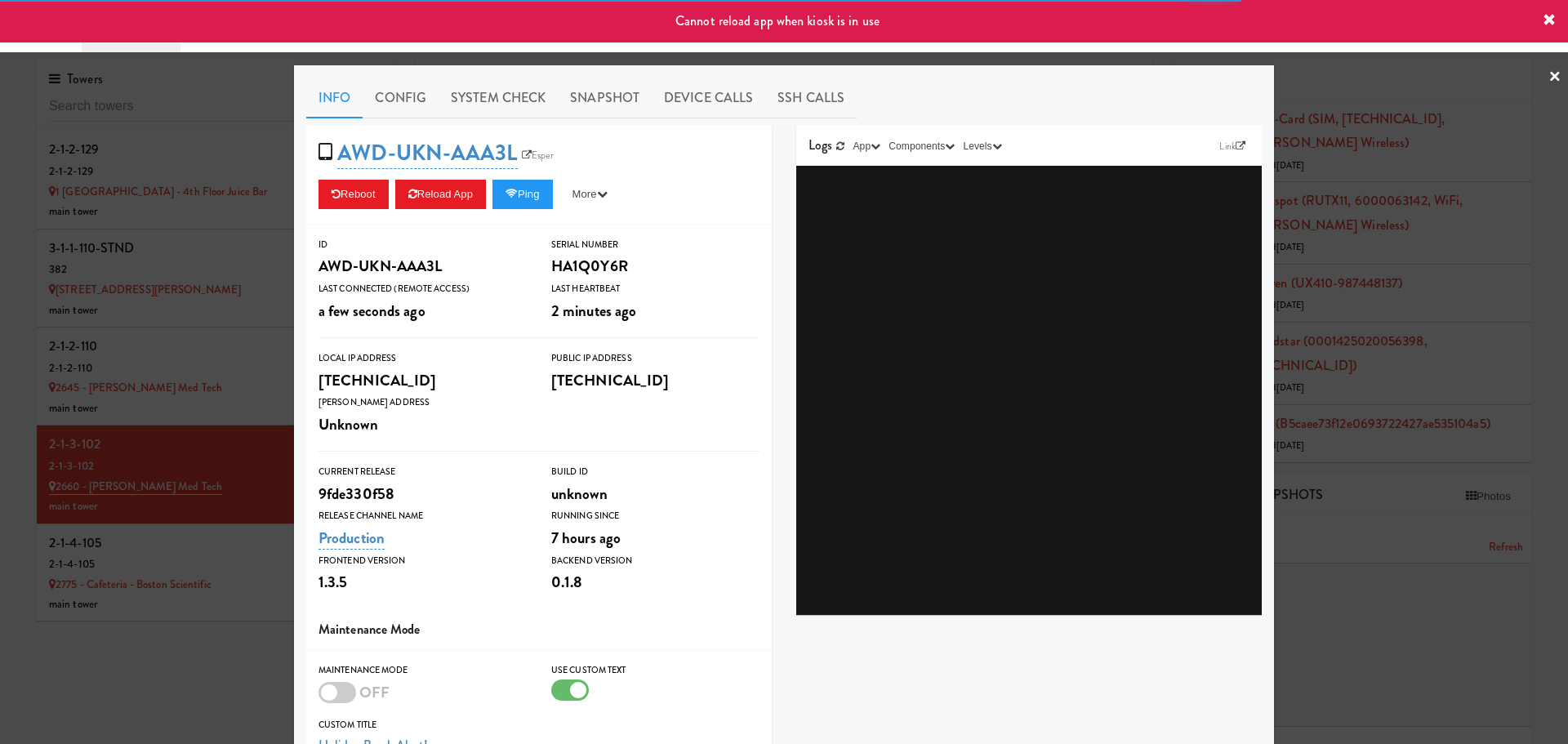
click at [165, 549] on div at bounding box center [784, 372] width 1568 height 744
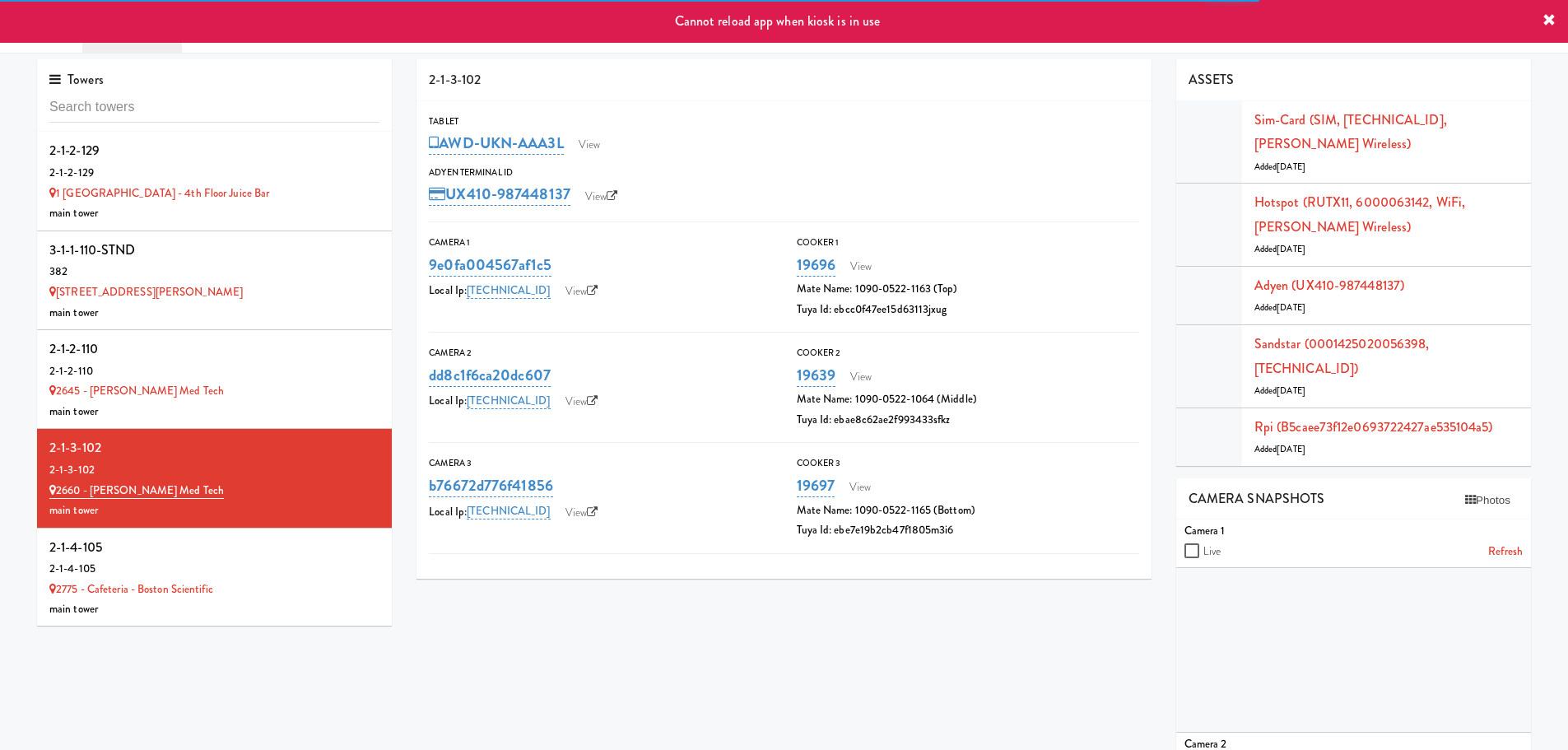
click at [167, 553] on div "2-1-4-105" at bounding box center [214, 547] width 330 height 25
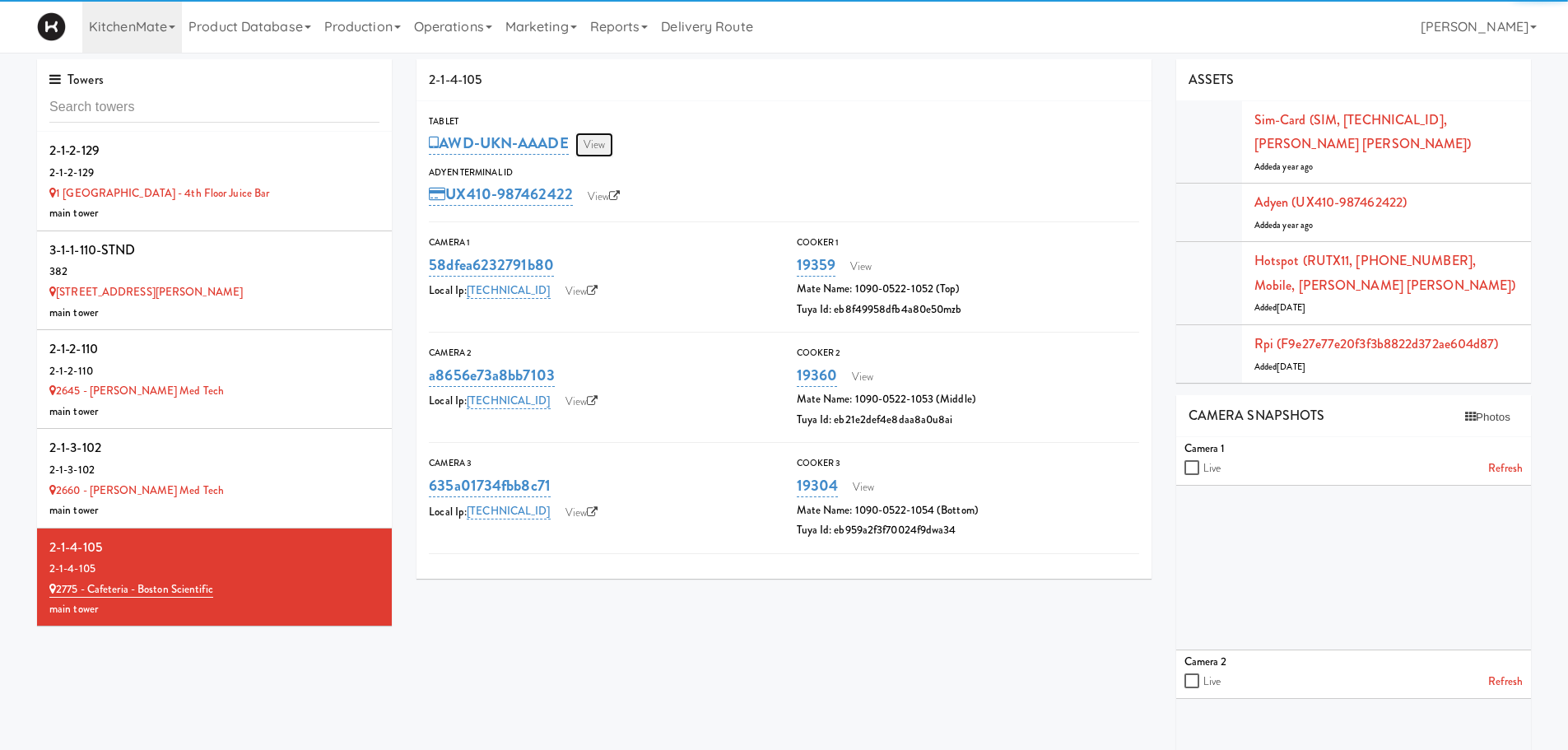
click at [600, 144] on link "View" at bounding box center [595, 144] width 38 height 25
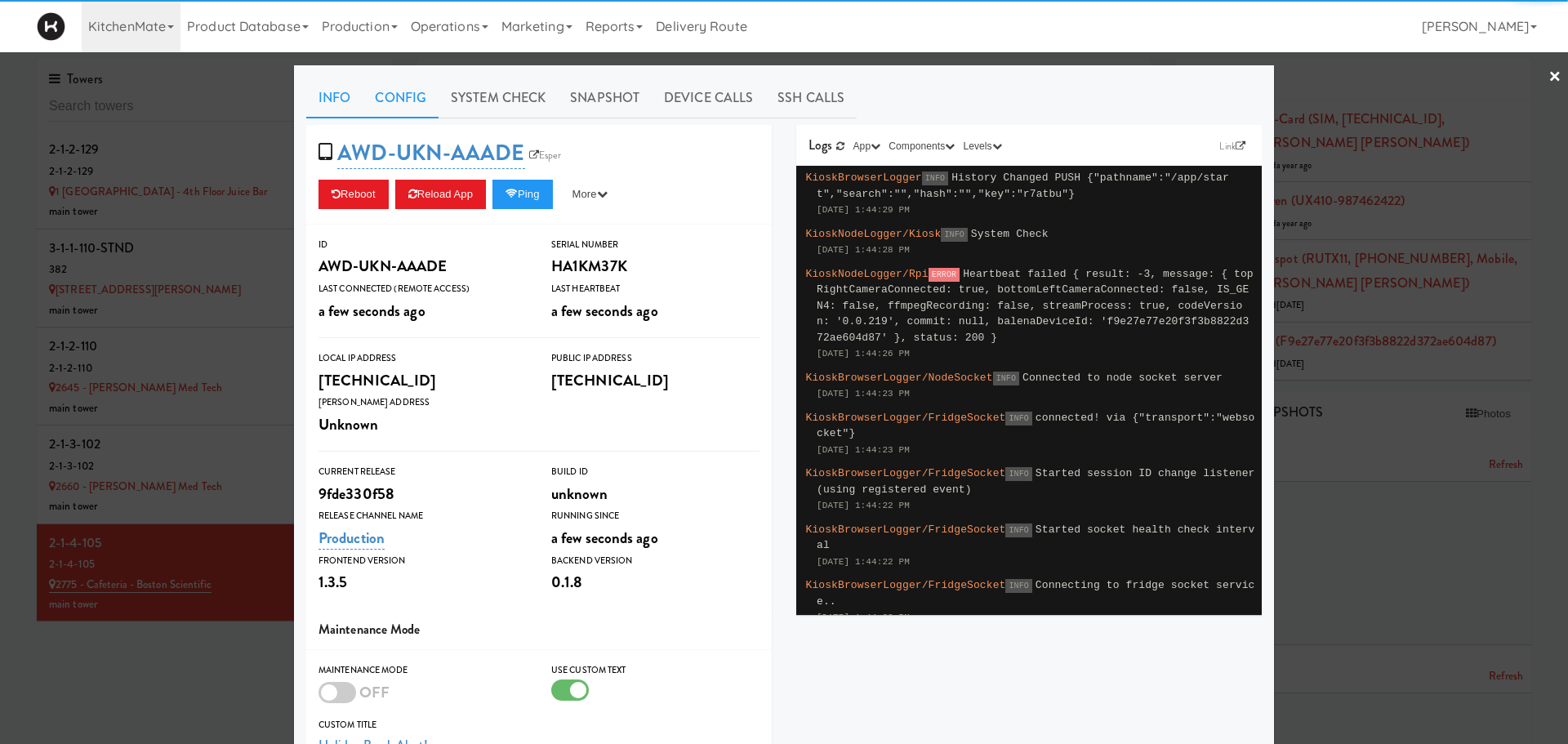
click at [374, 116] on link "Config" at bounding box center [400, 98] width 76 height 40
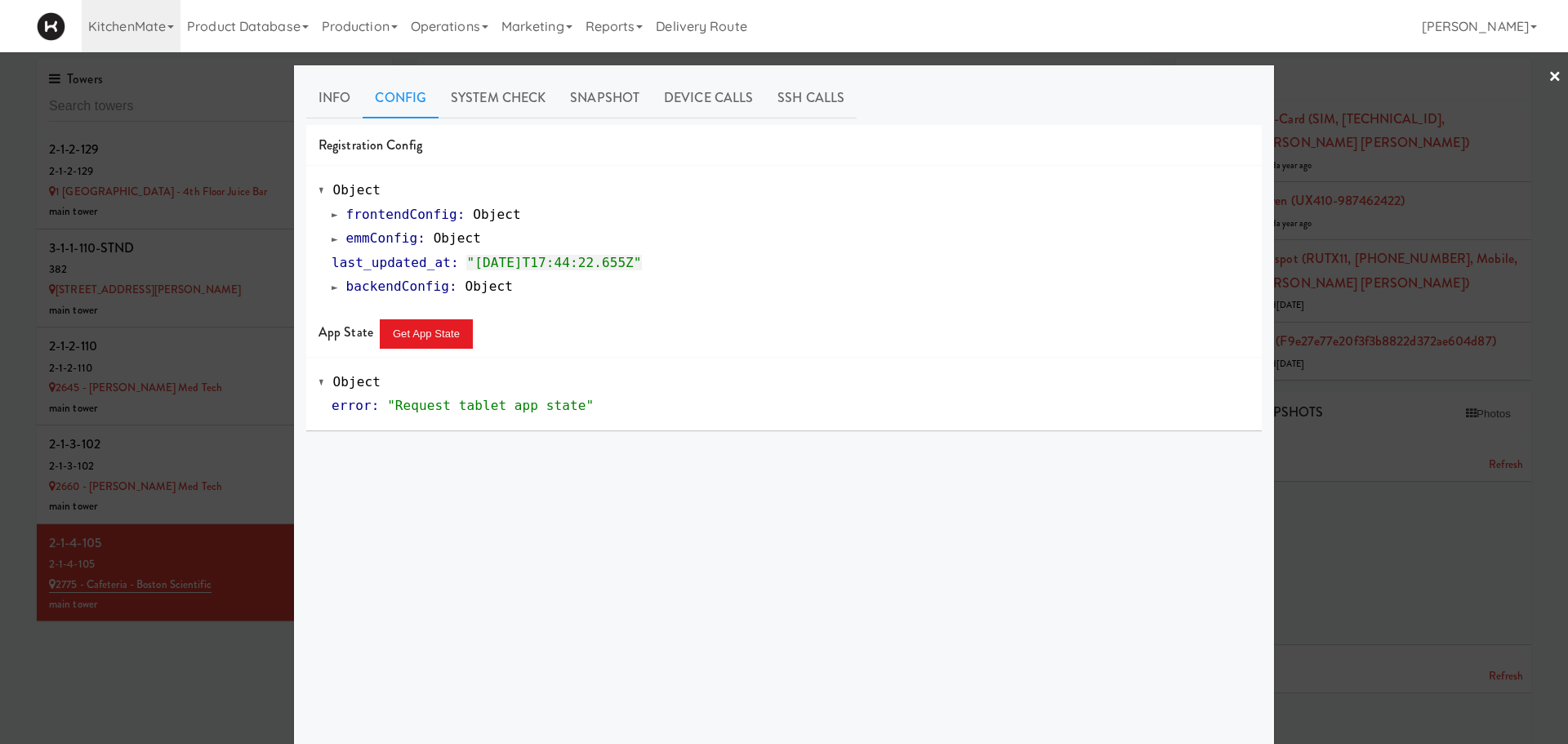
click at [332, 242] on span at bounding box center [335, 238] width 7 height 12
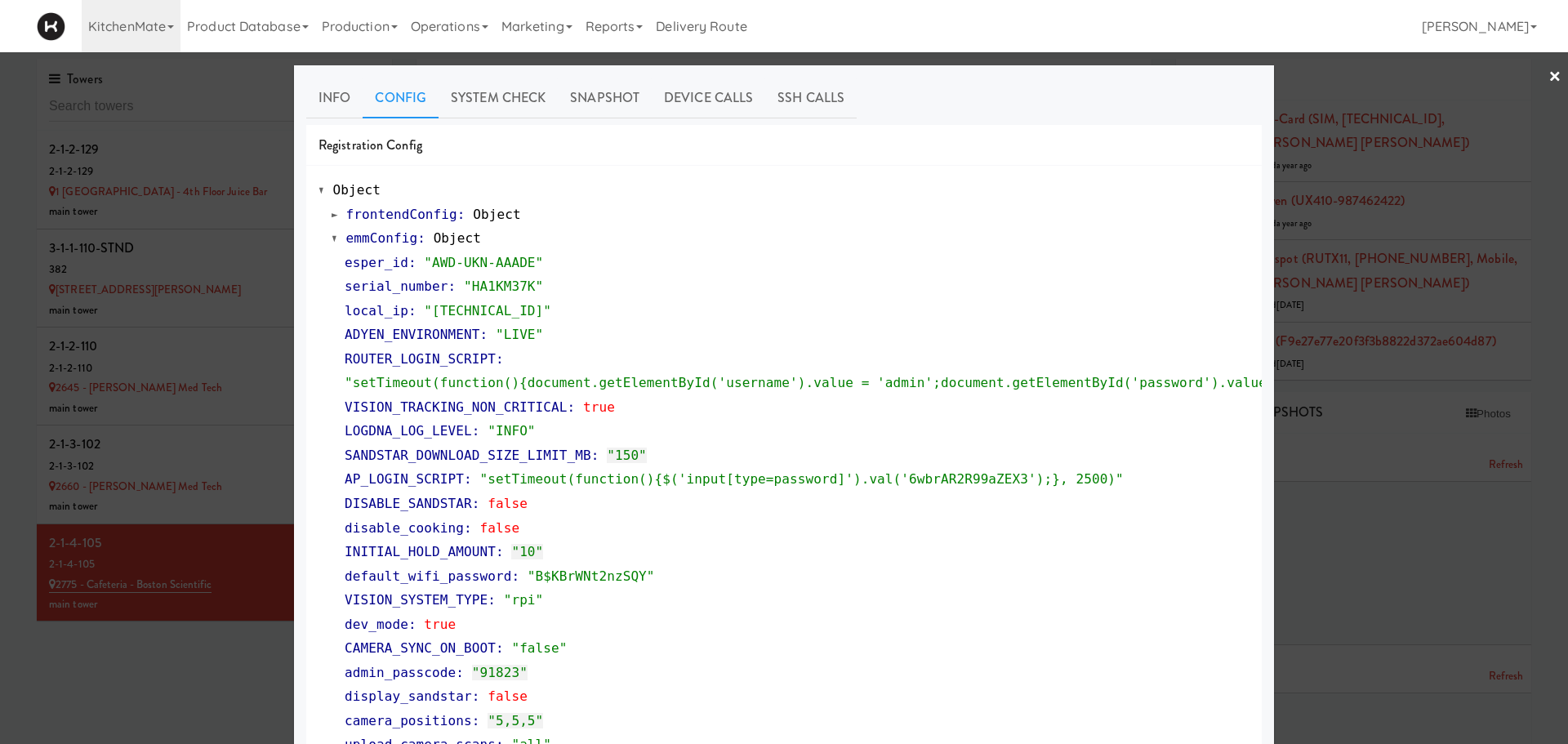
click at [1498, 172] on div at bounding box center [784, 372] width 1568 height 744
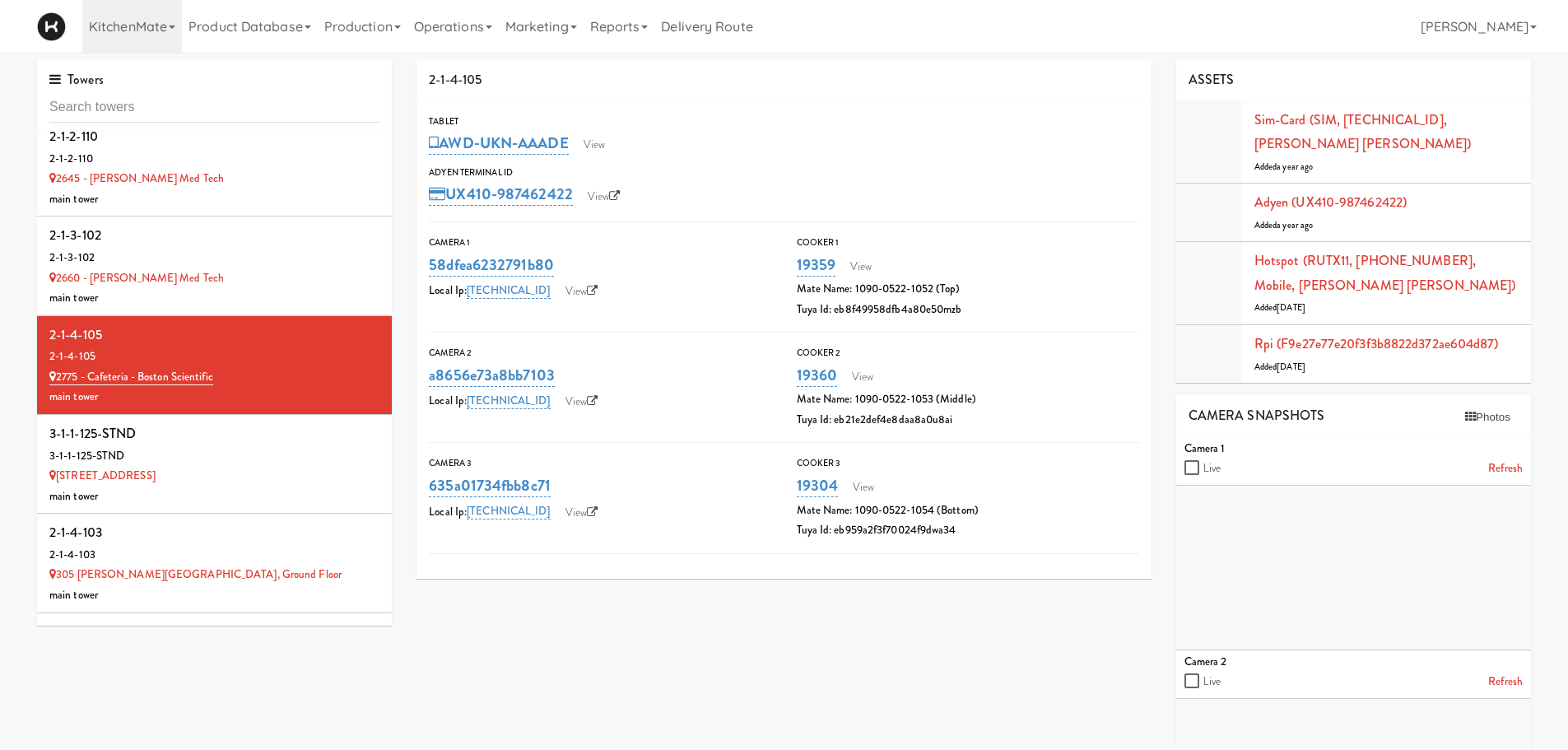
scroll to position [517, 0]
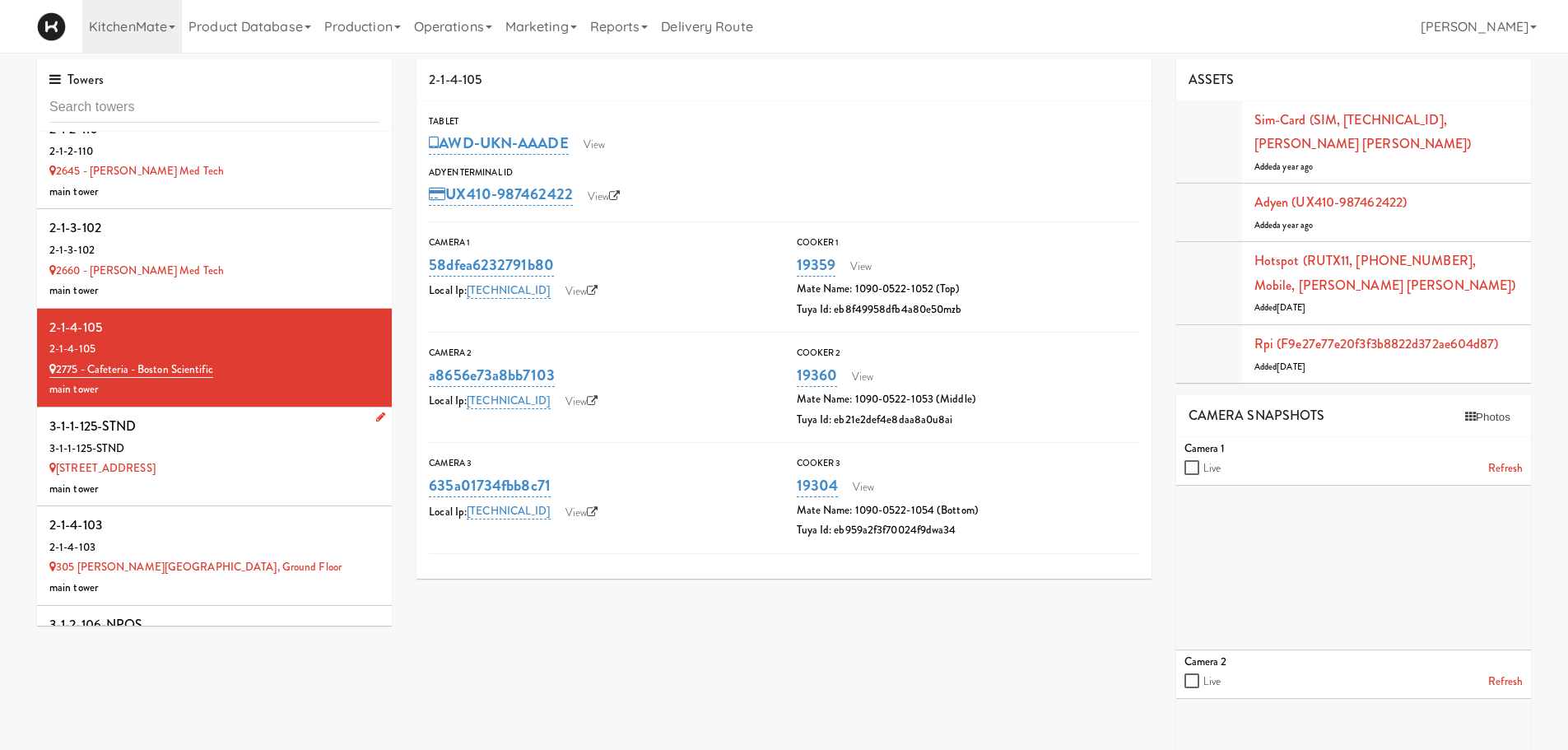
click at [221, 447] on div "3-1-1-125-STND" at bounding box center [214, 449] width 330 height 21
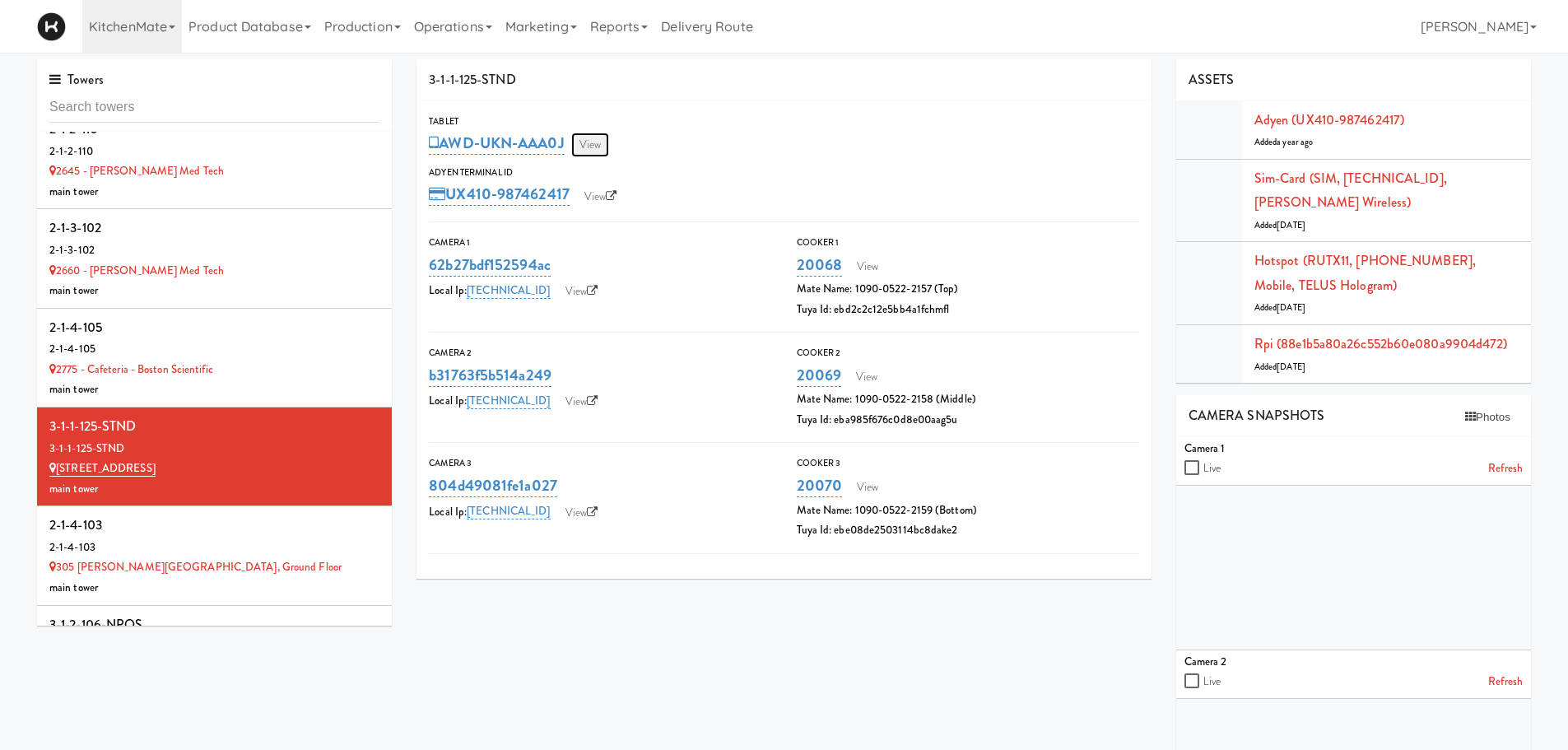
click at [598, 147] on link "View" at bounding box center [590, 144] width 38 height 25
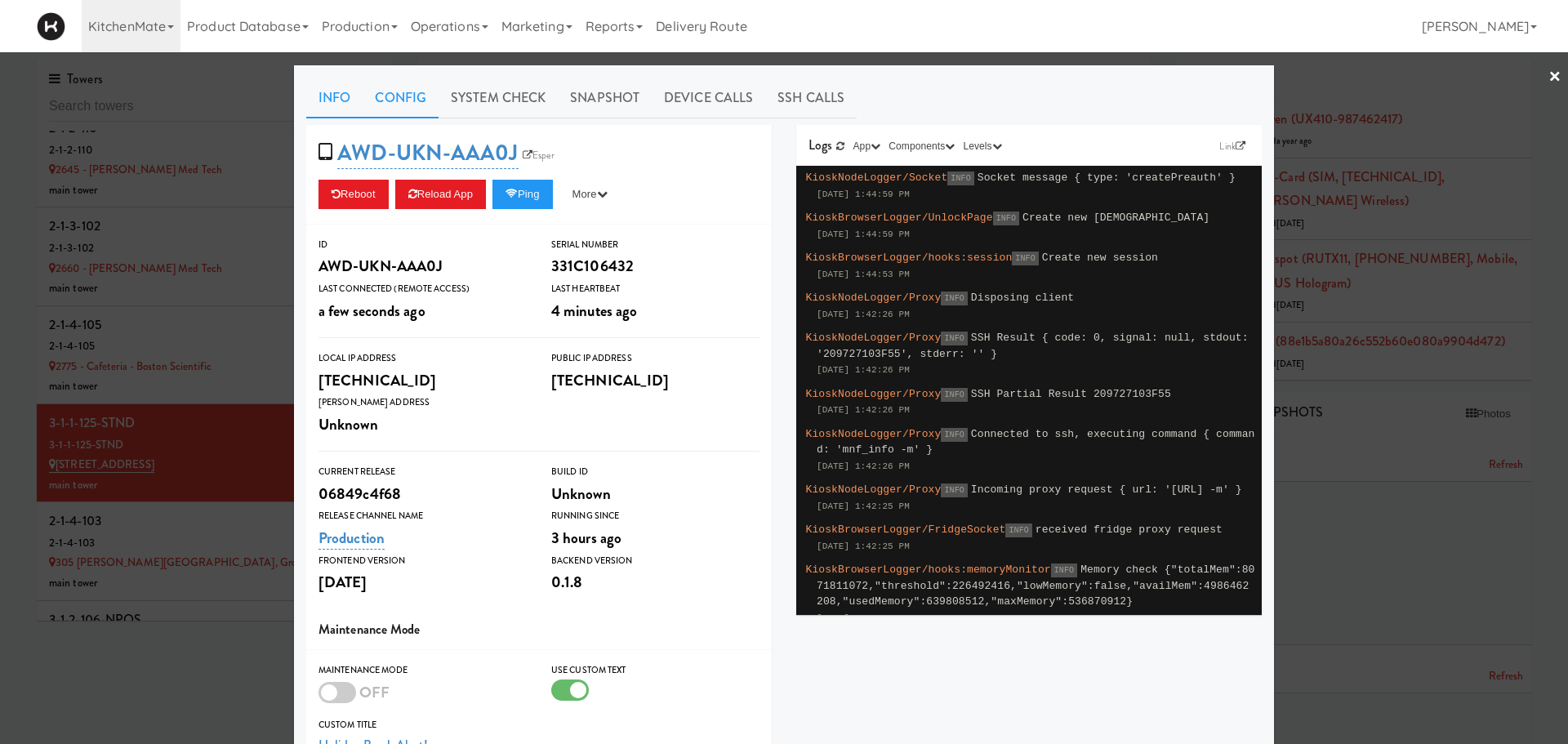
click at [394, 89] on link "Config" at bounding box center [400, 98] width 76 height 40
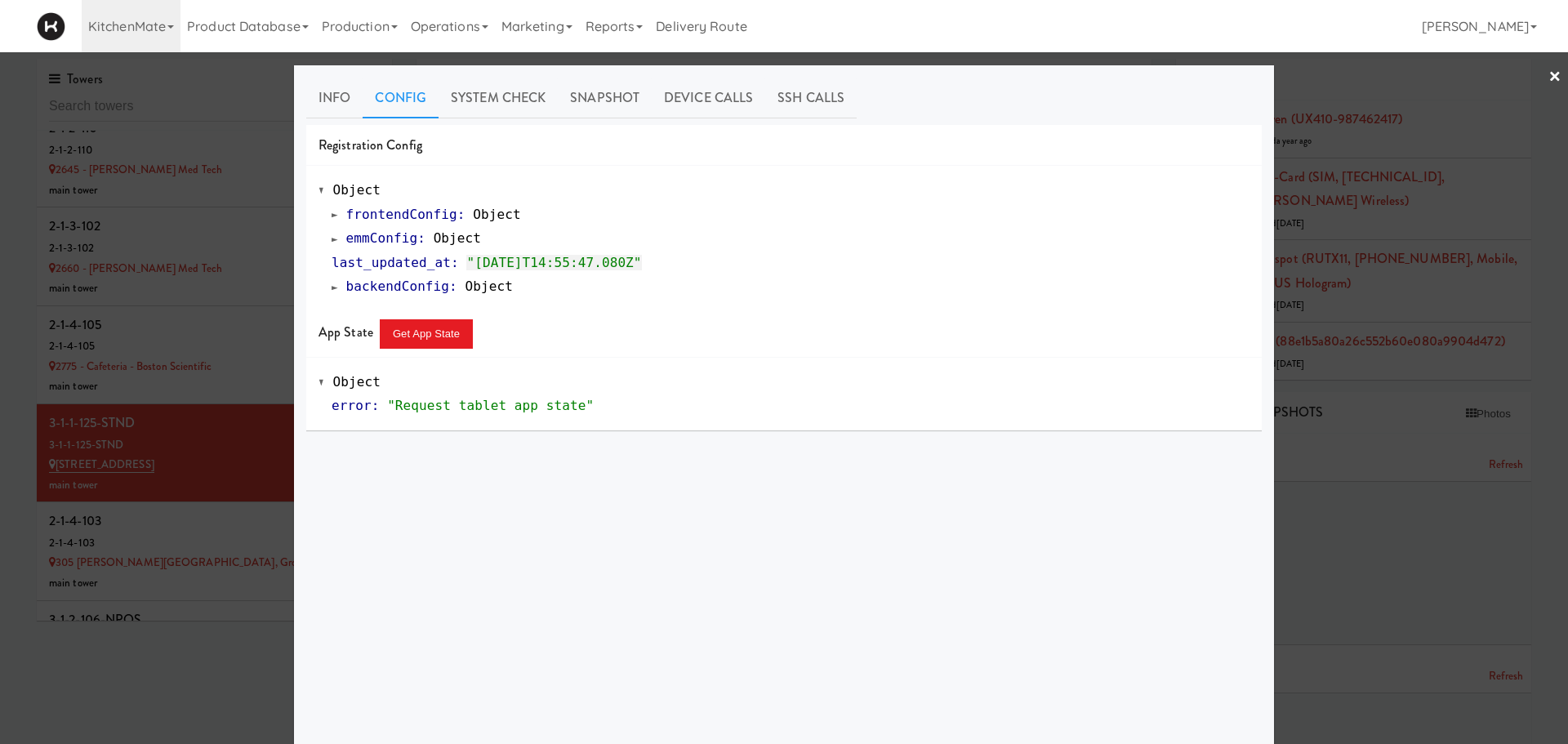
click at [332, 238] on span at bounding box center [335, 238] width 7 height 12
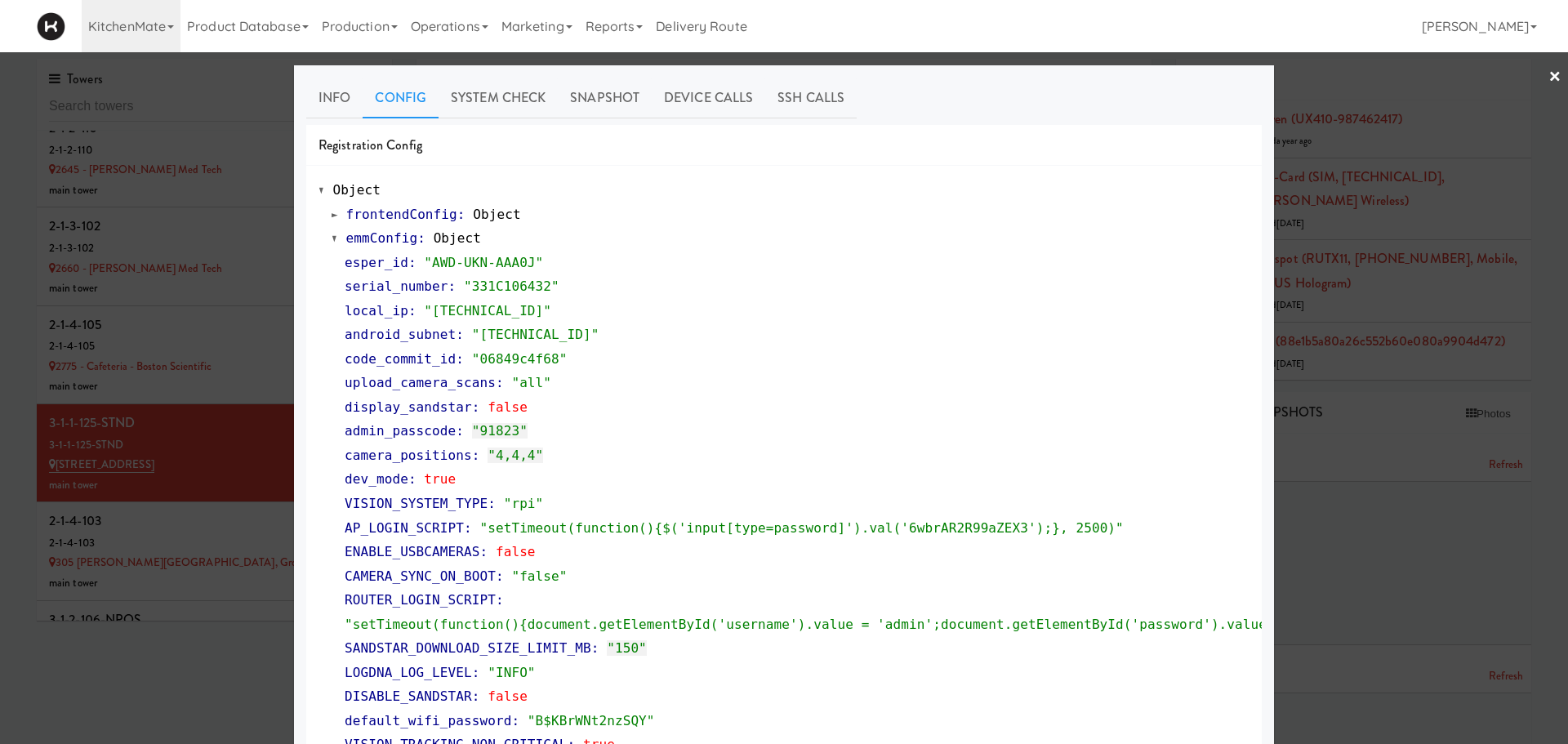
click at [1346, 131] on div at bounding box center [784, 372] width 1568 height 744
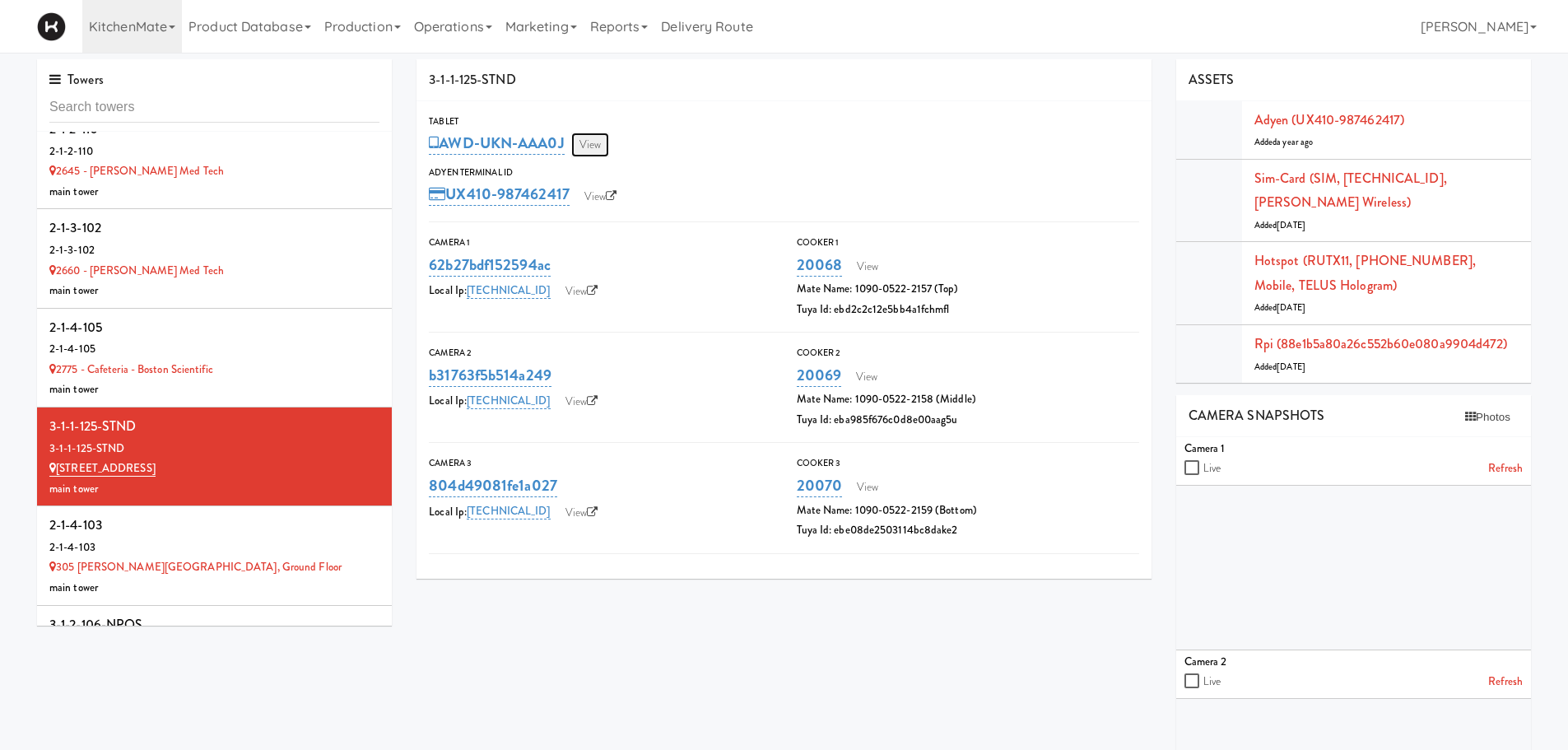
click at [598, 141] on link "View" at bounding box center [590, 144] width 38 height 25
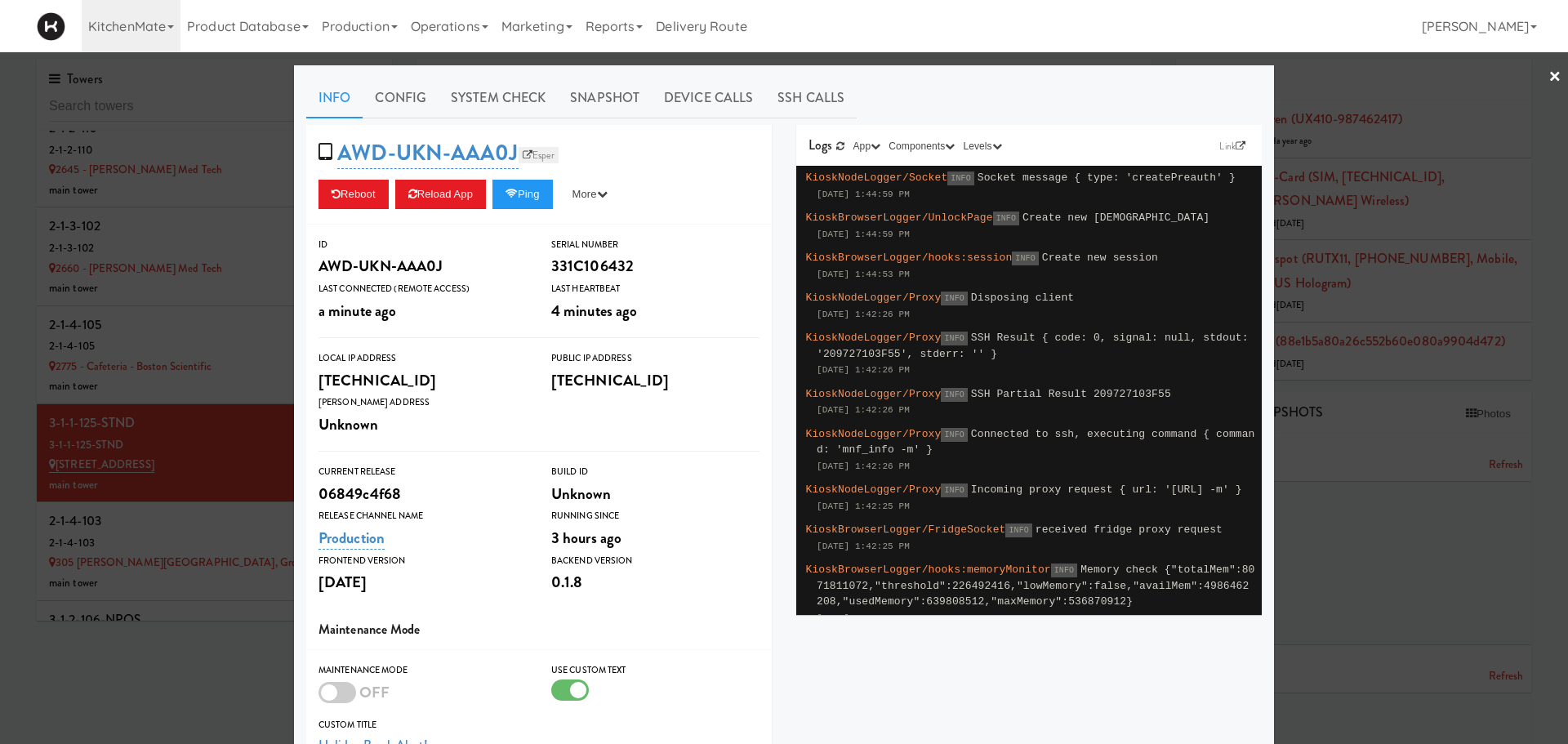
click at [522, 149] on link "Esper" at bounding box center [538, 155] width 40 height 17
click at [425, 204] on button "Reload App" at bounding box center [440, 194] width 91 height 30
click at [164, 244] on div at bounding box center [784, 372] width 1568 height 744
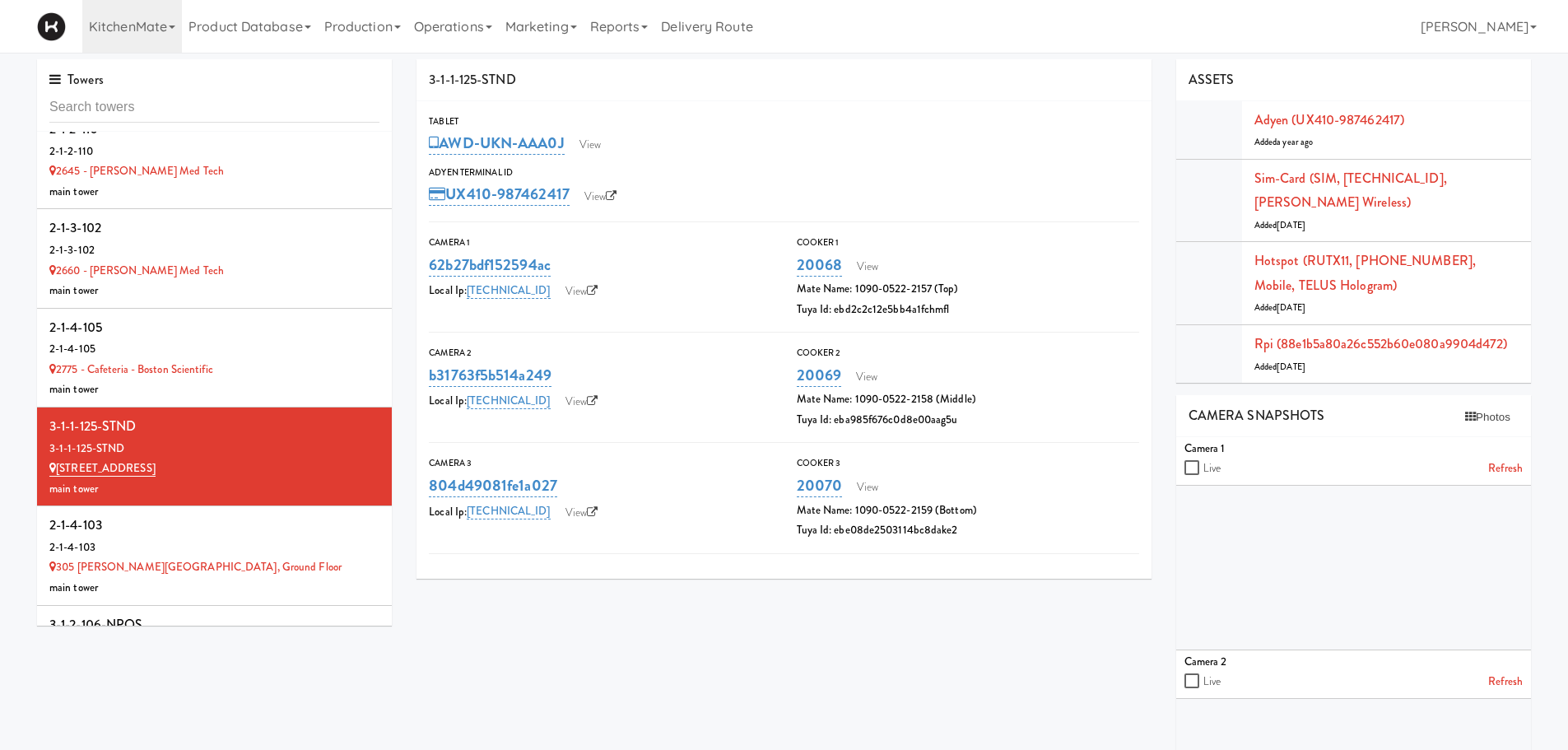
click at [166, 246] on div "2-1-3-102" at bounding box center [214, 250] width 330 height 21
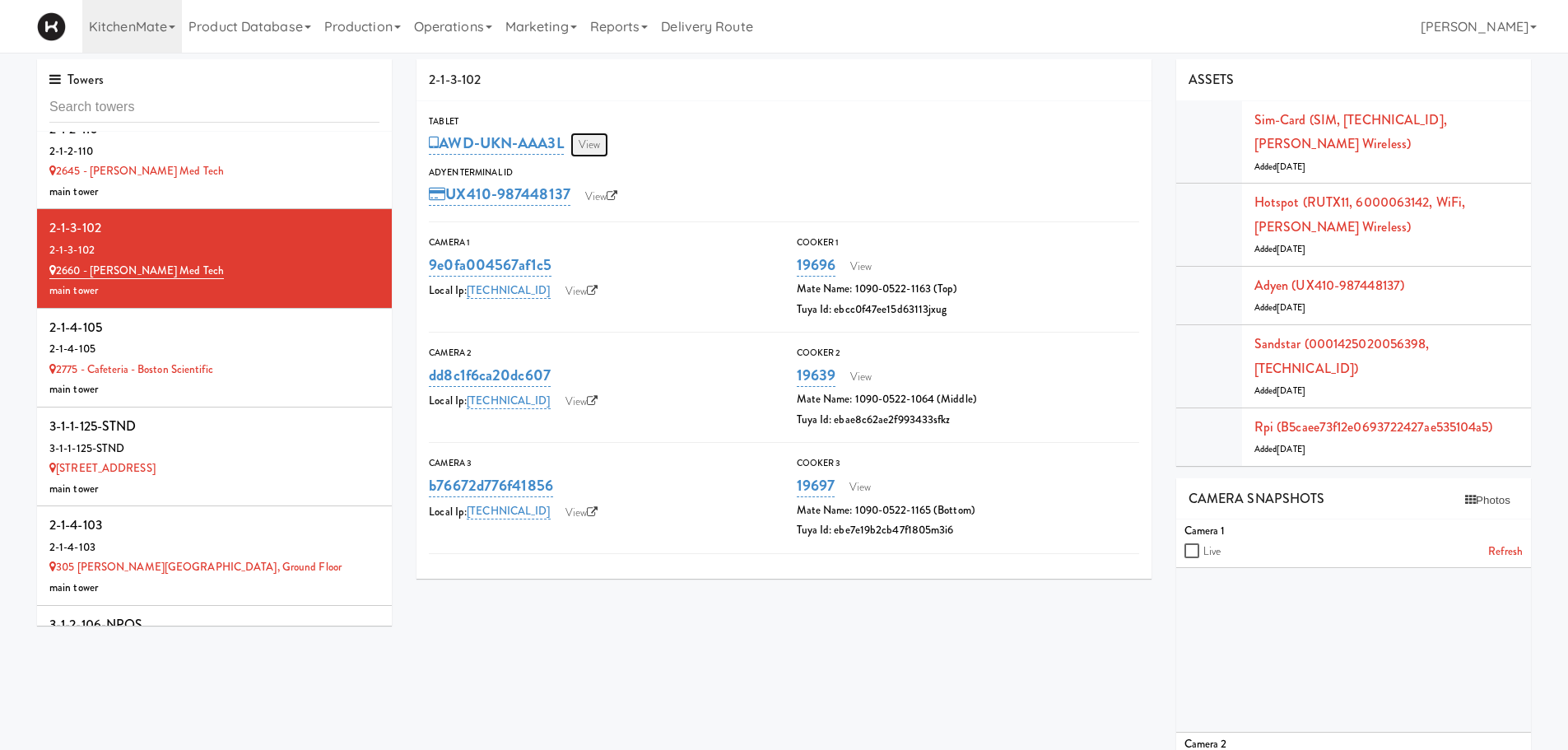
click at [577, 152] on link "View" at bounding box center [590, 144] width 38 height 25
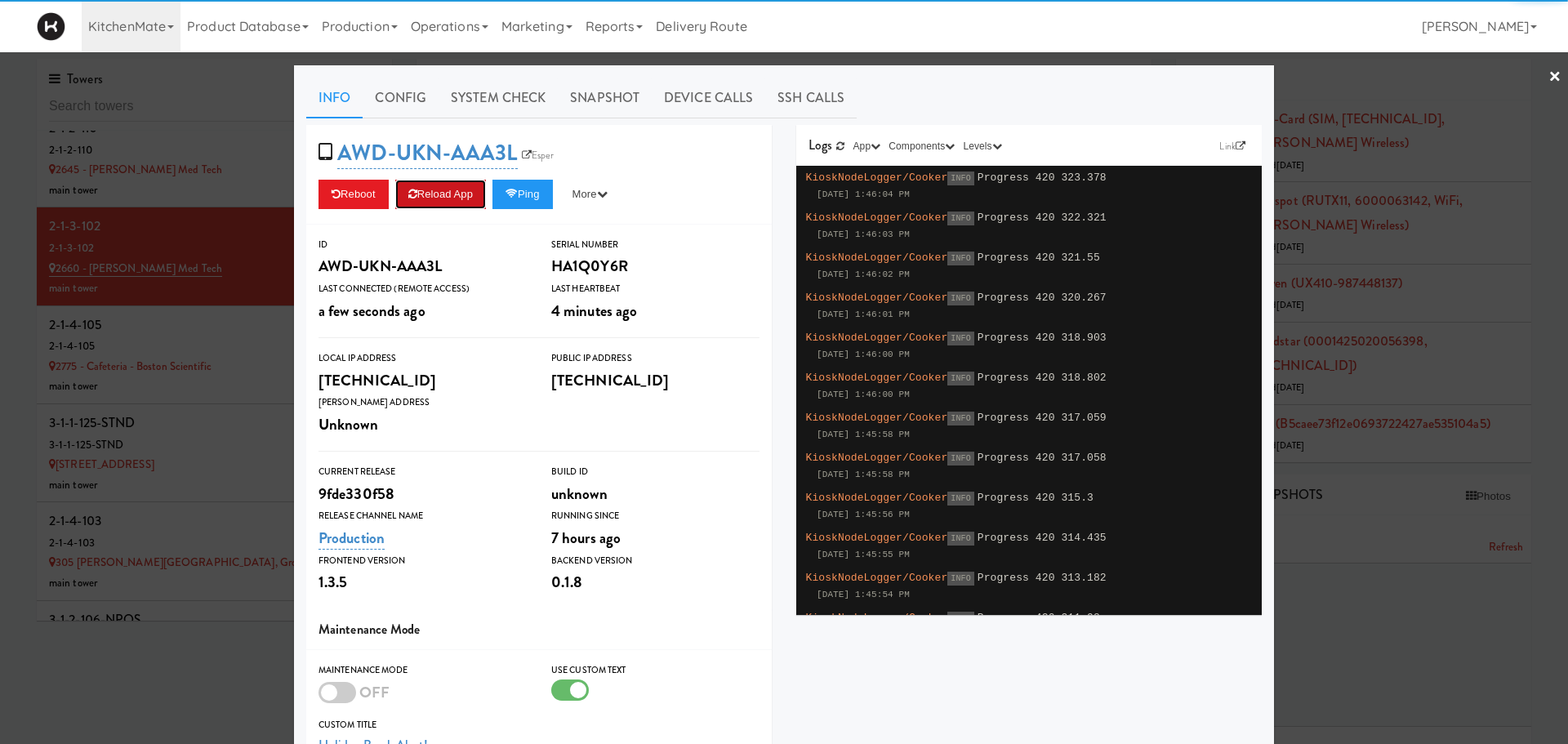
click at [436, 189] on button "Reload App" at bounding box center [440, 194] width 91 height 30
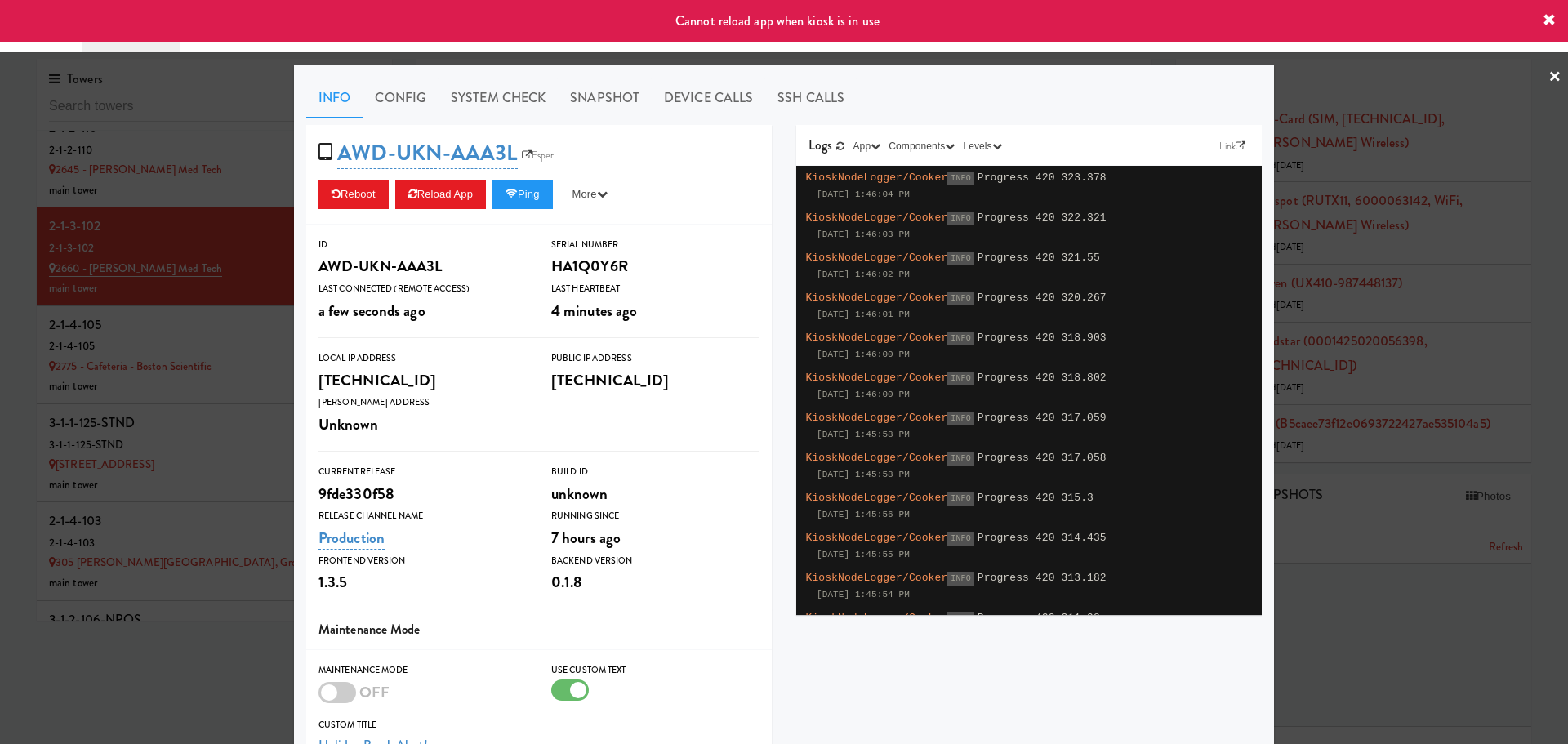
click at [1548, 78] on link "×" at bounding box center [1554, 77] width 13 height 50
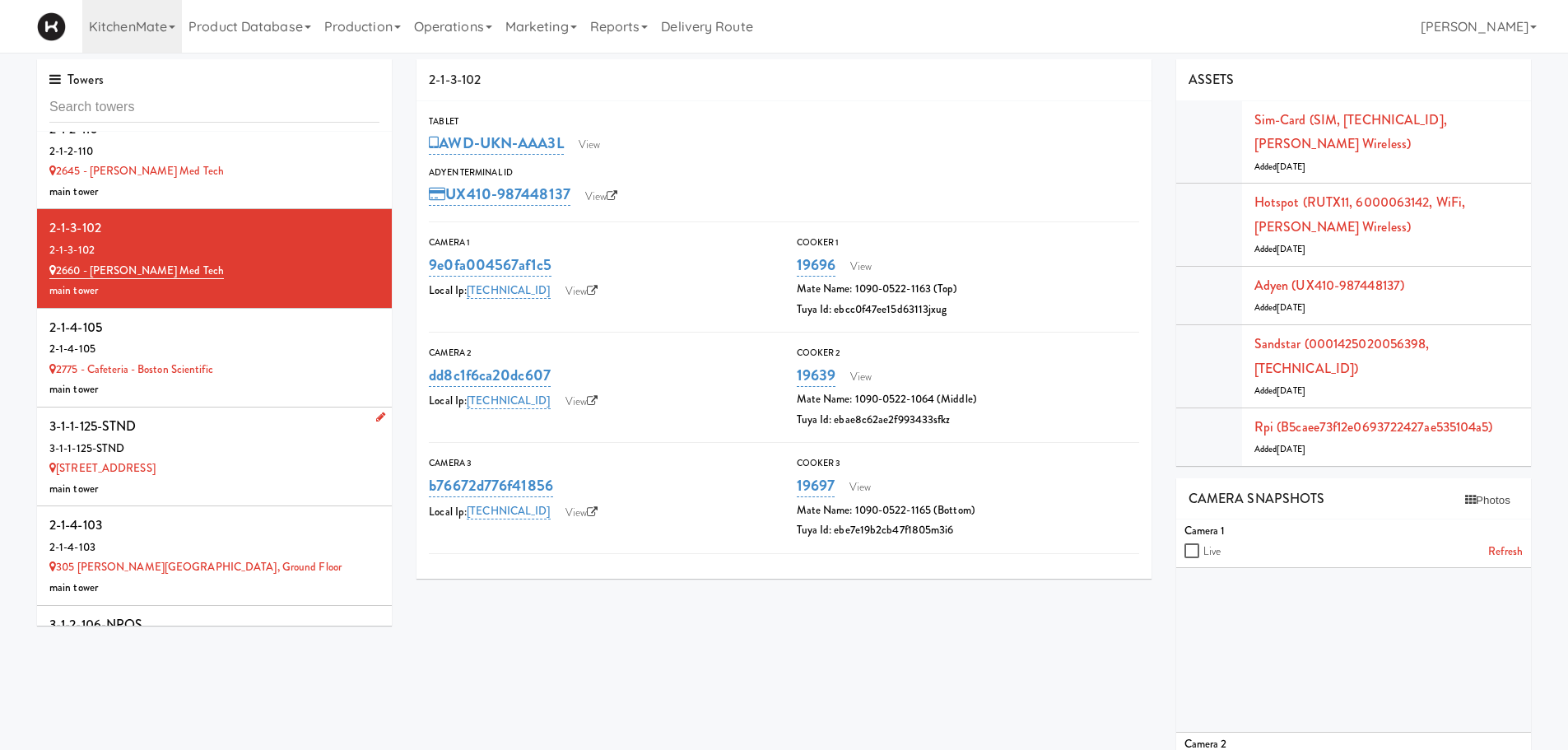
click at [266, 450] on div "3-1-1-125-STND" at bounding box center [214, 449] width 330 height 21
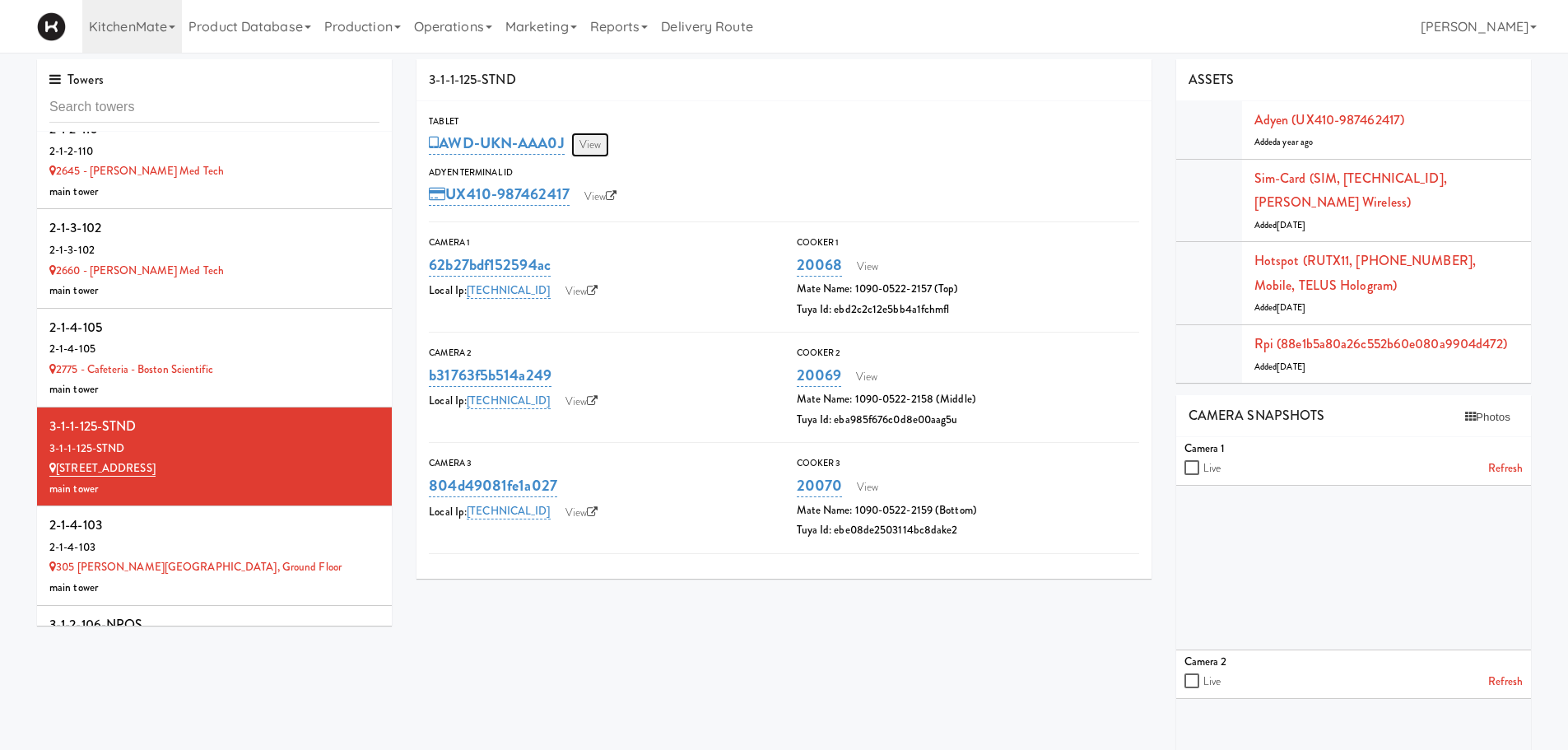
click at [600, 146] on link "View" at bounding box center [590, 144] width 38 height 25
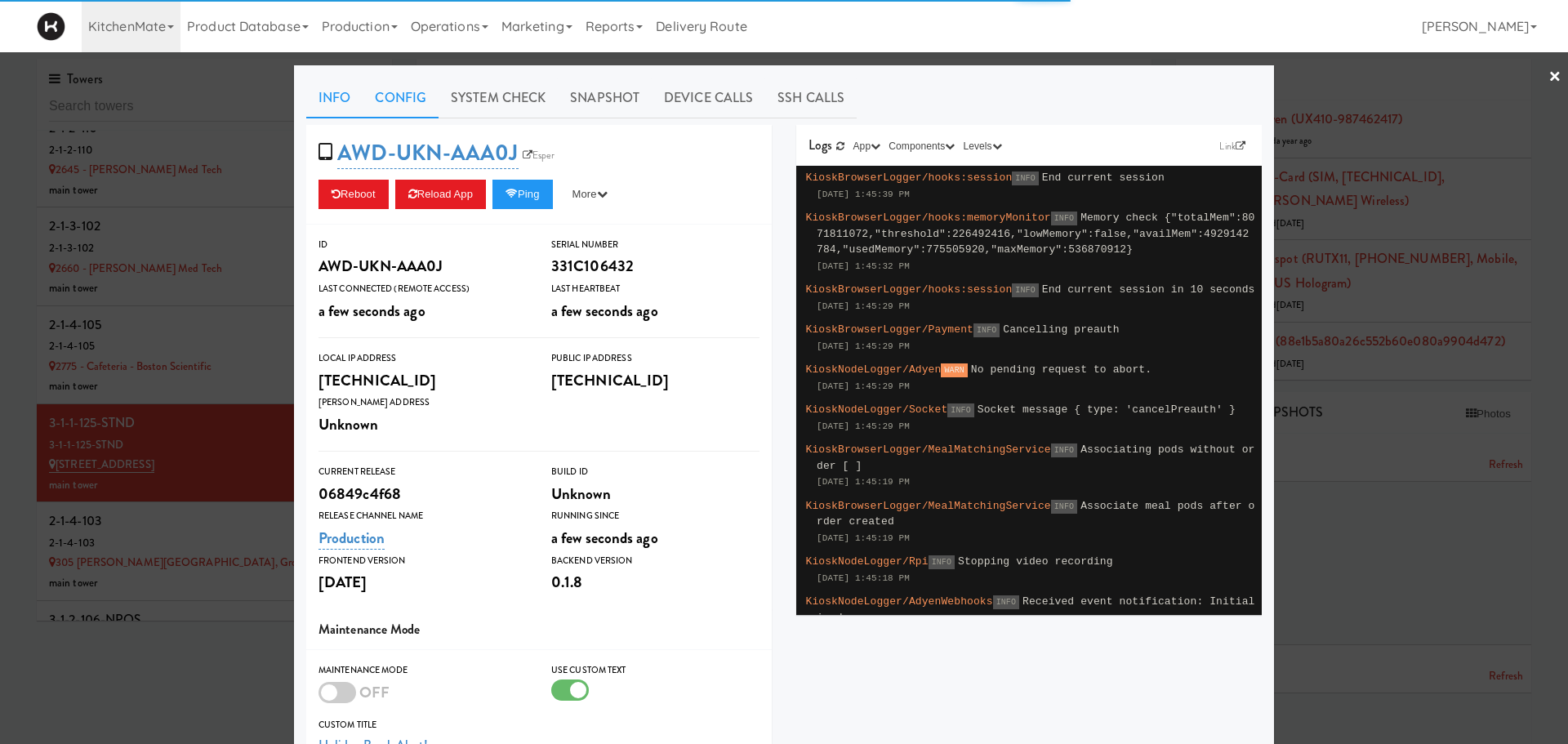
click at [378, 93] on link "Config" at bounding box center [400, 98] width 76 height 40
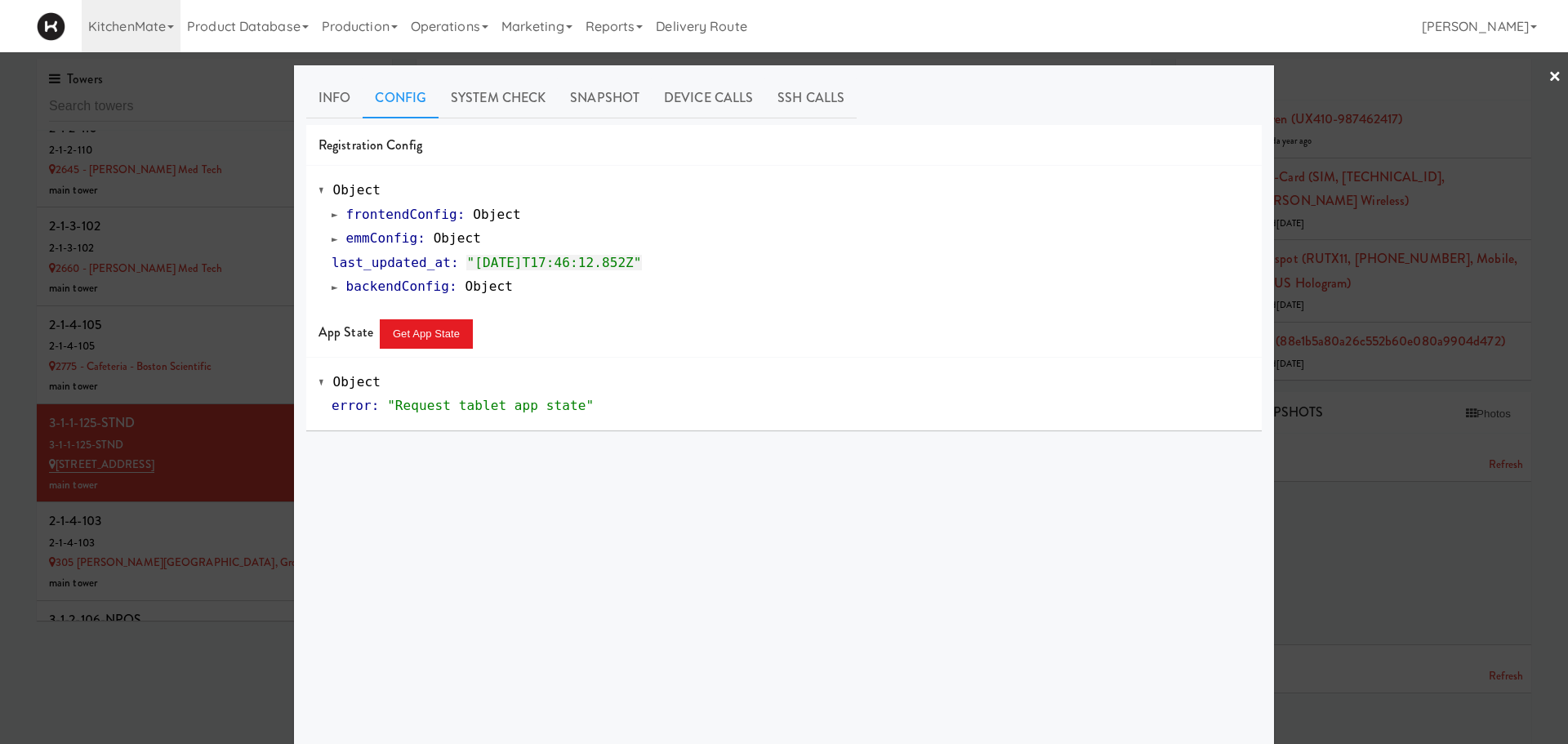
click at [322, 237] on div "frontendConfig : Object emmConfig : Object last_updated_at : "2025-09-30T17:46:…" at bounding box center [783, 251] width 931 height 97
click at [332, 238] on span at bounding box center [335, 238] width 7 height 12
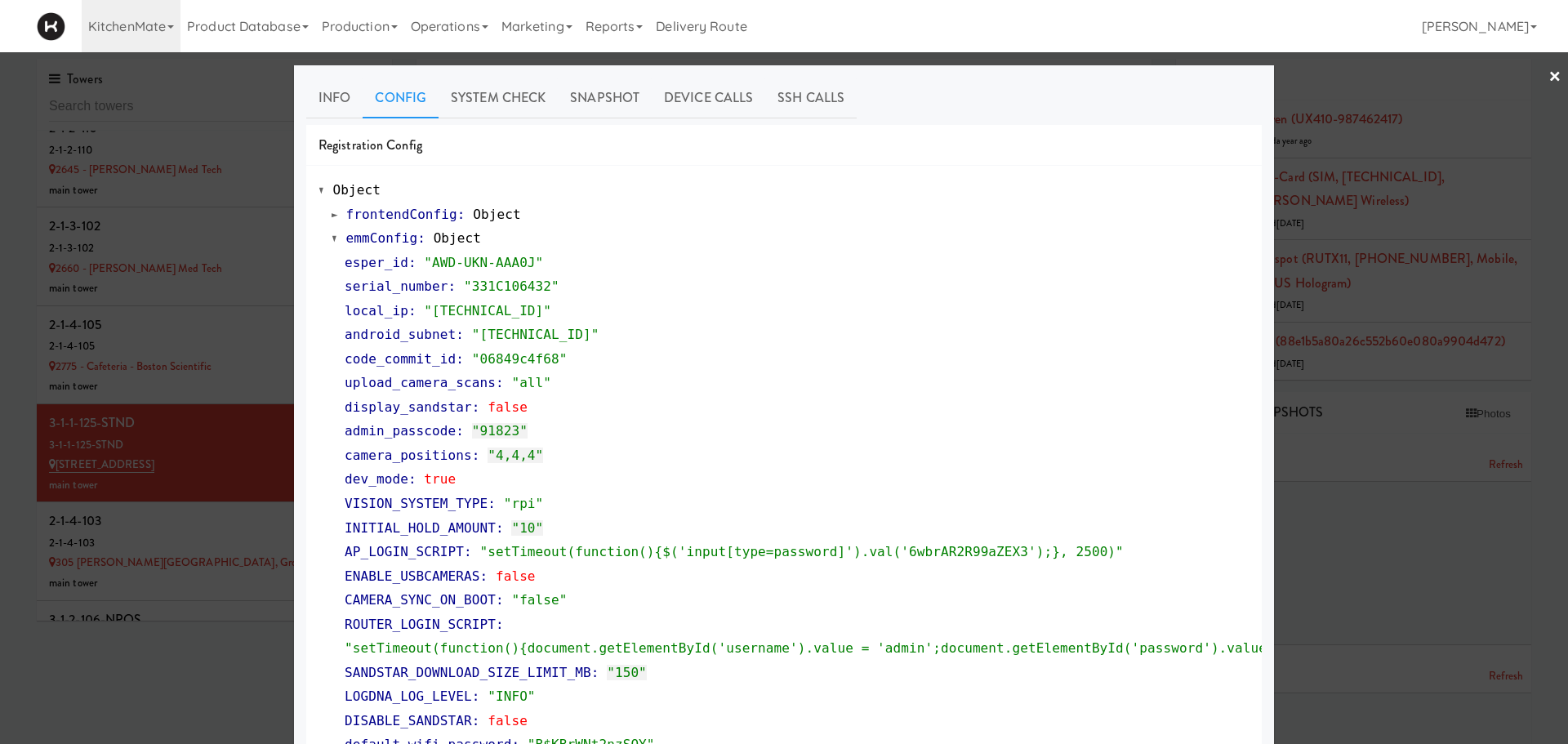
click at [208, 509] on div at bounding box center [784, 372] width 1568 height 744
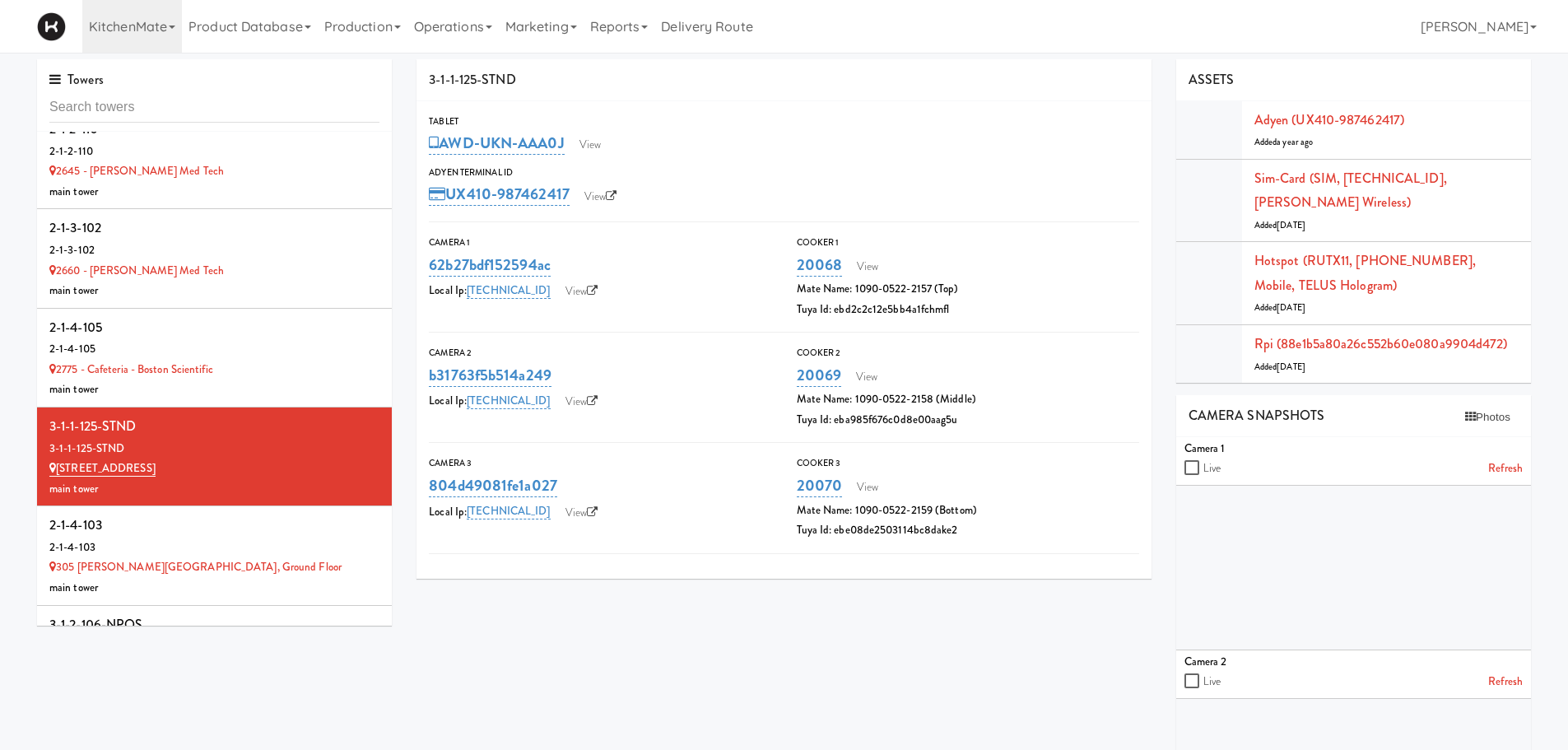
click at [210, 514] on div "2-1-4-103" at bounding box center [214, 525] width 330 height 25
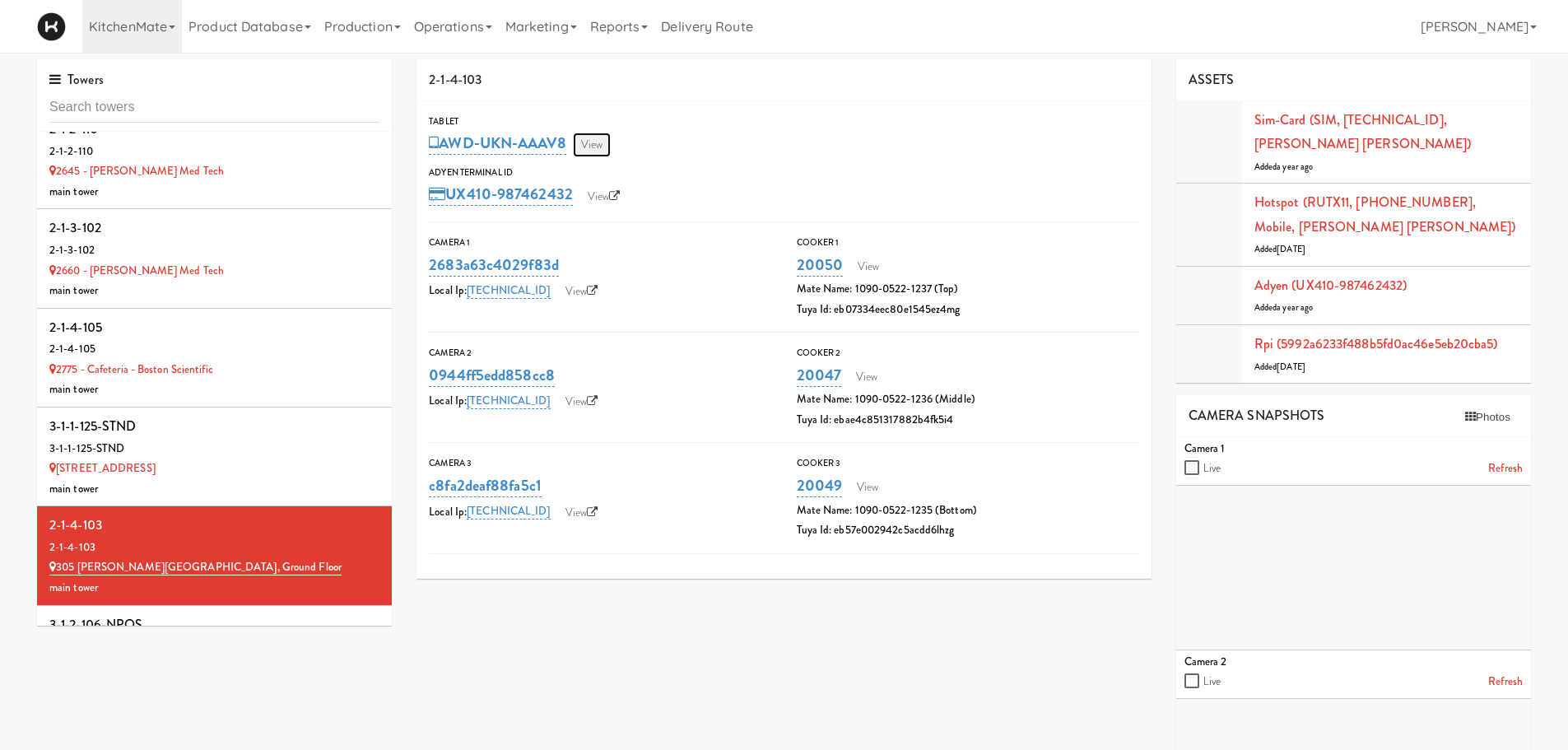
click at [599, 144] on link "View" at bounding box center [592, 144] width 38 height 25
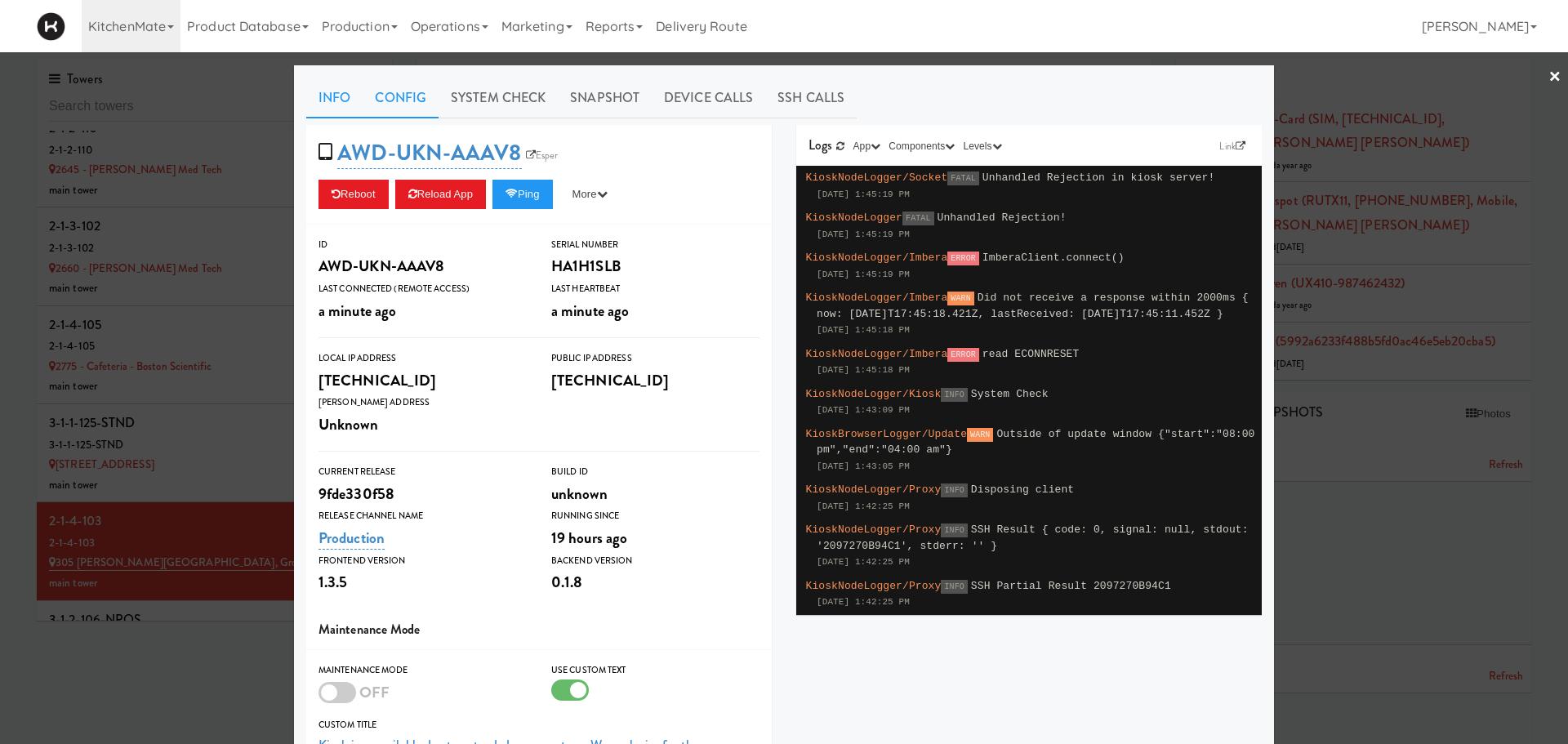
click at [404, 94] on link "Config" at bounding box center [400, 98] width 76 height 40
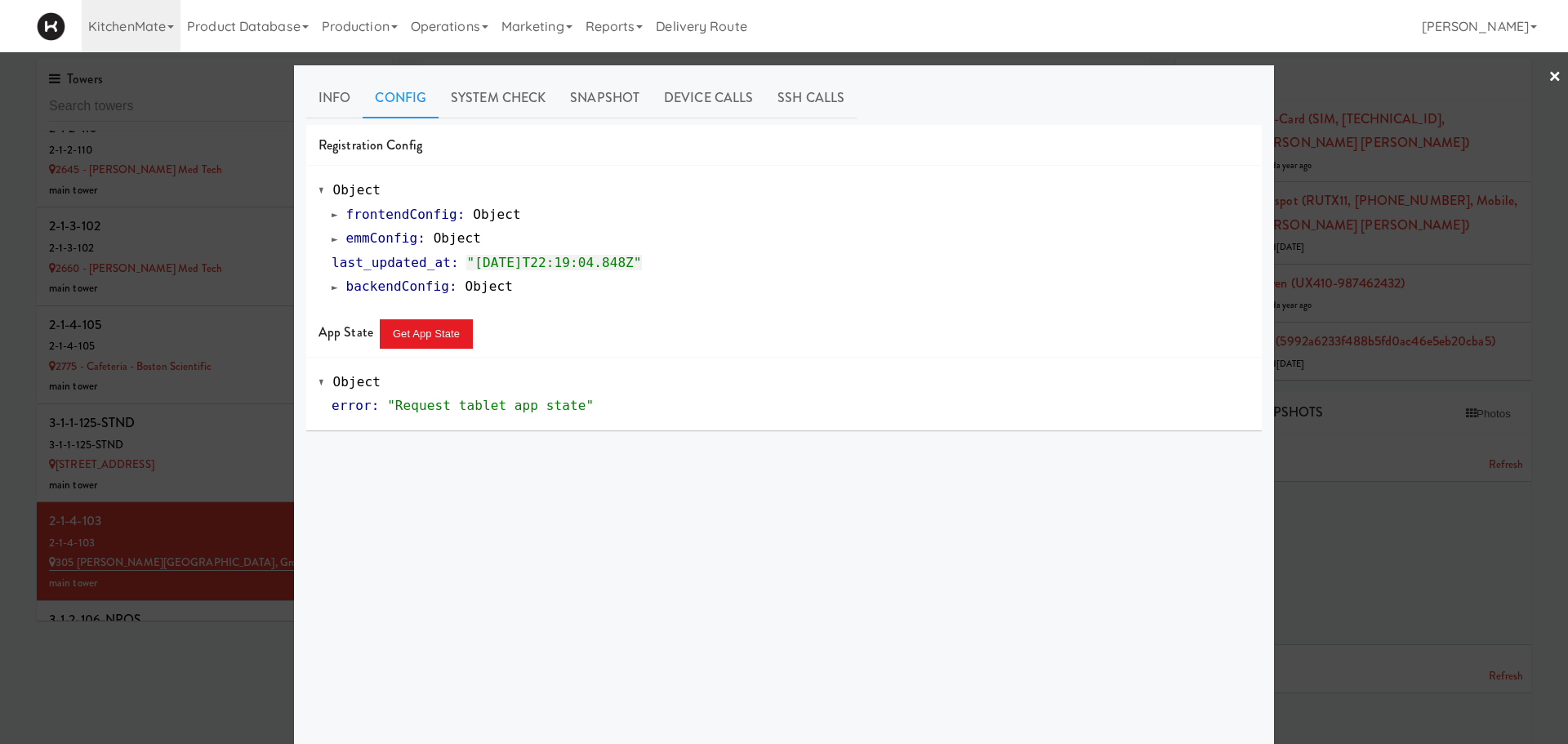
click at [332, 242] on span at bounding box center [335, 238] width 7 height 12
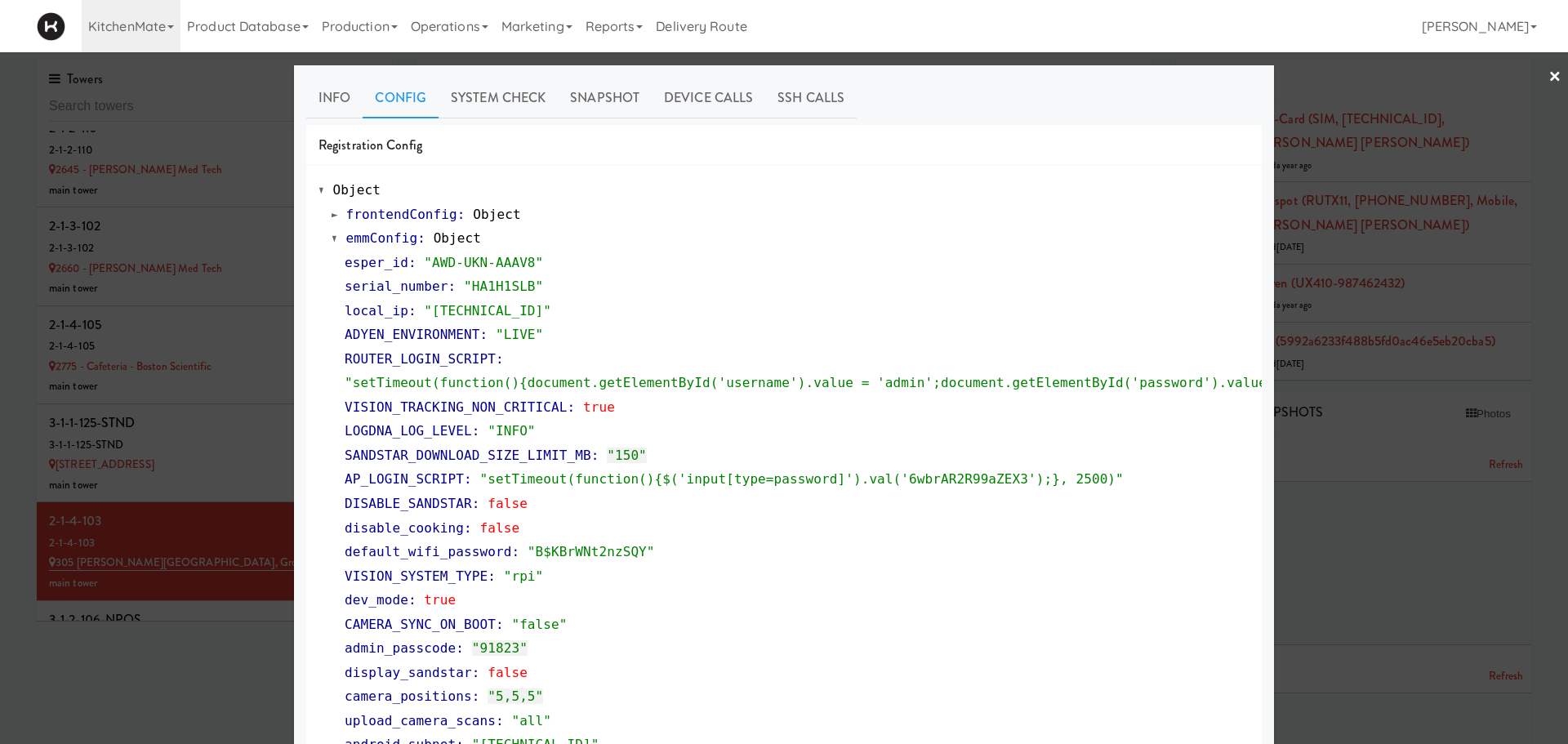
click at [1300, 295] on div at bounding box center [784, 372] width 1568 height 744
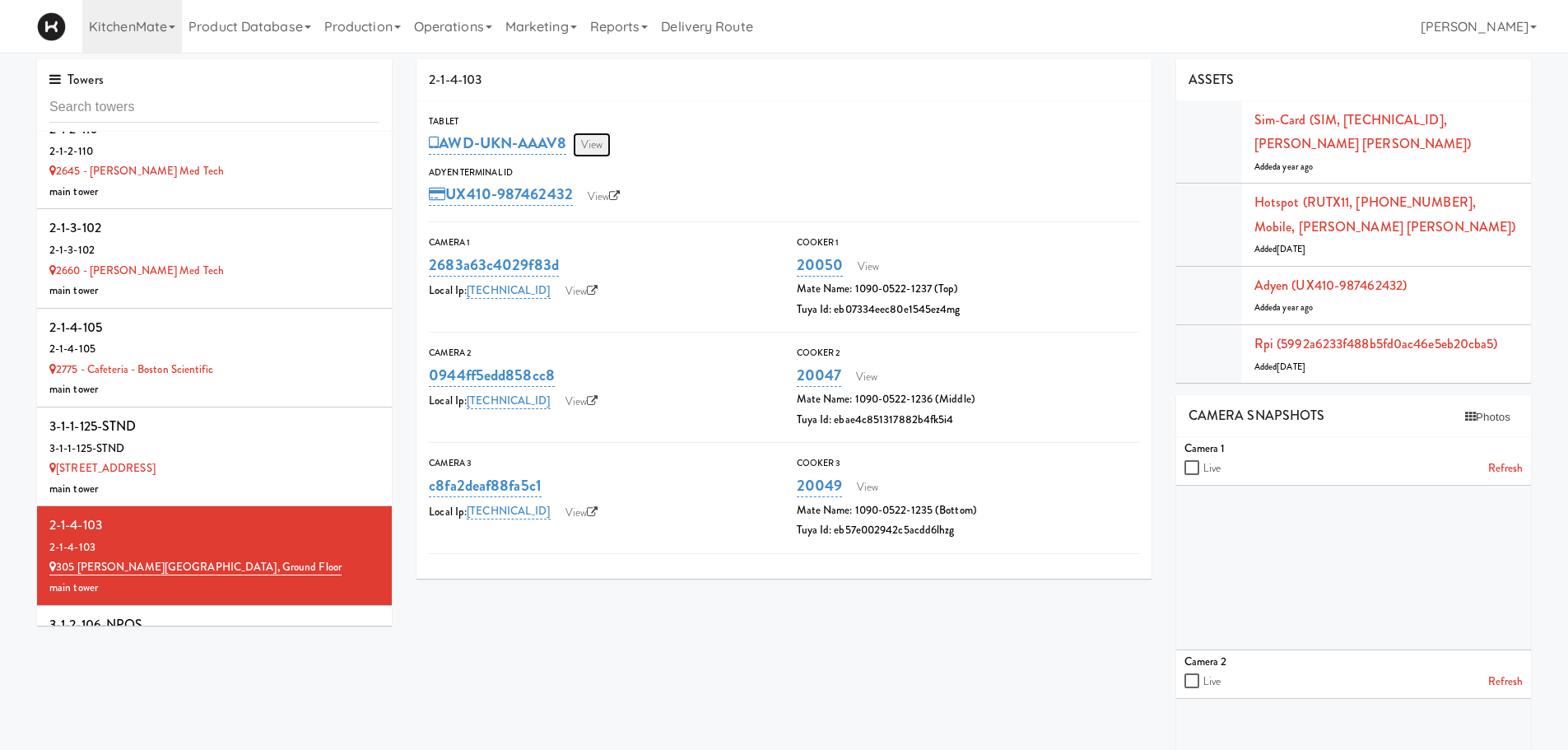
click at [598, 144] on link "View" at bounding box center [592, 144] width 38 height 25
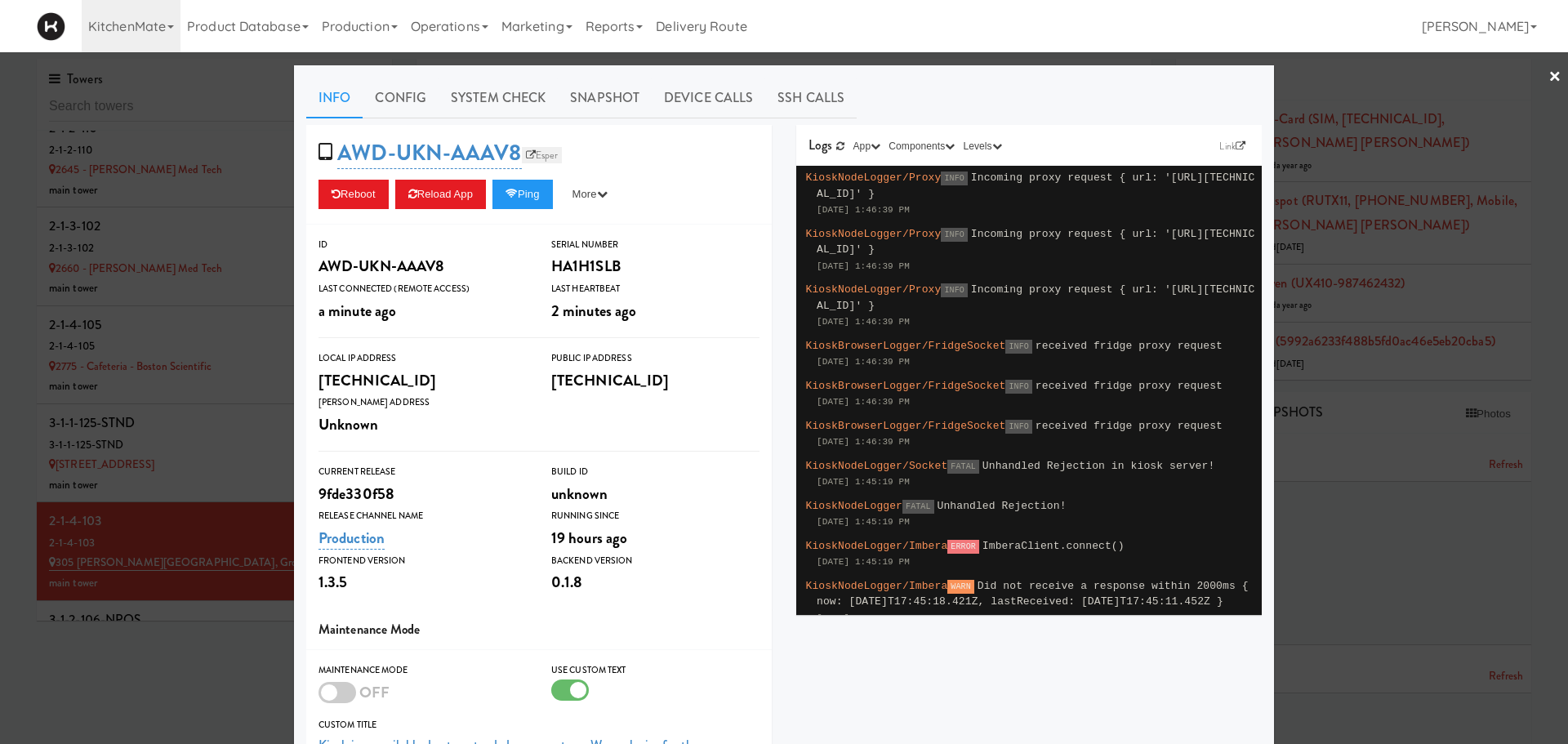
click at [542, 157] on link "Esper" at bounding box center [542, 155] width 40 height 17
drag, startPoint x: 236, startPoint y: 190, endPoint x: 380, endPoint y: 174, distance: 144.9
click at [236, 190] on div at bounding box center [784, 372] width 1568 height 744
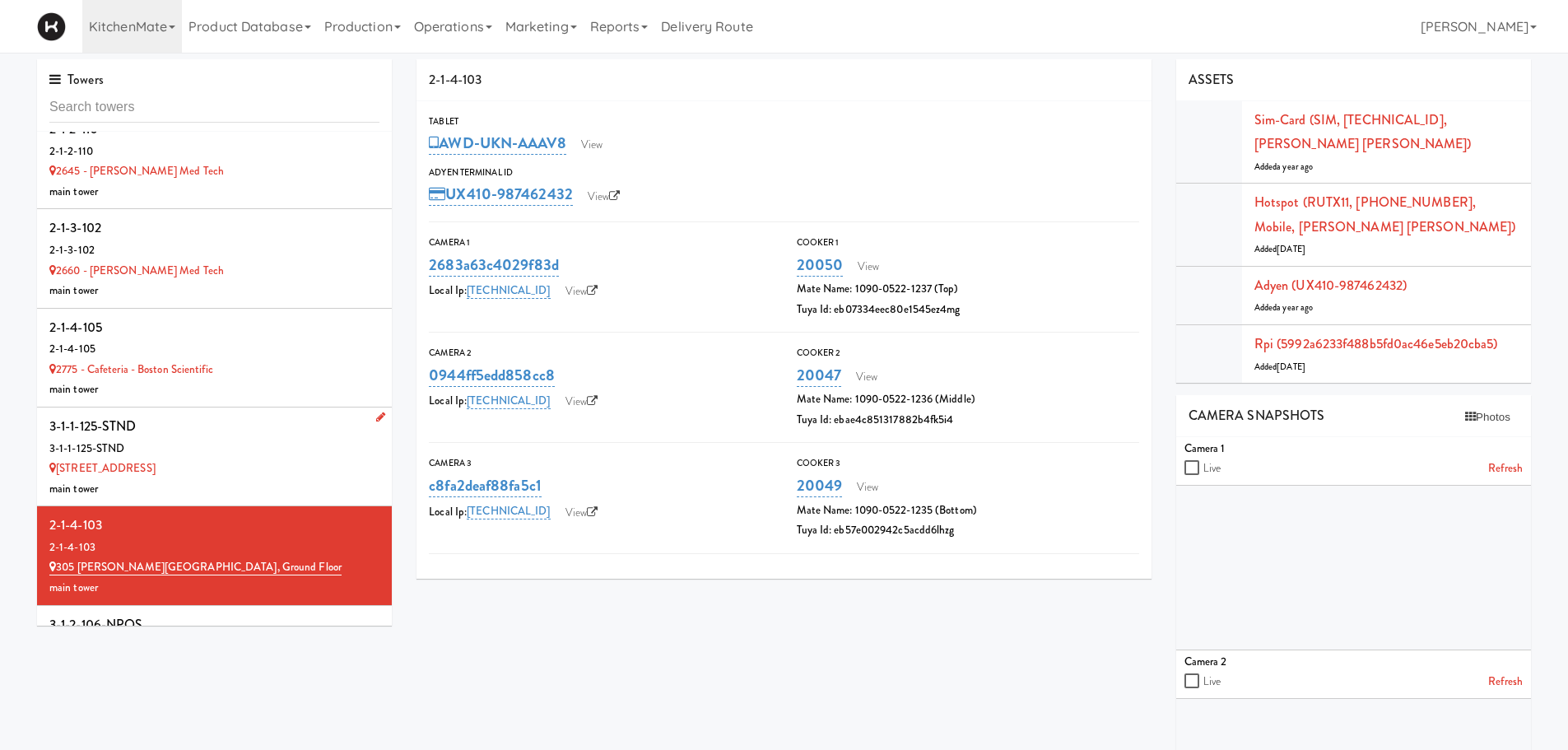
click at [275, 433] on div "3-1-1-125-STND" at bounding box center [214, 426] width 330 height 25
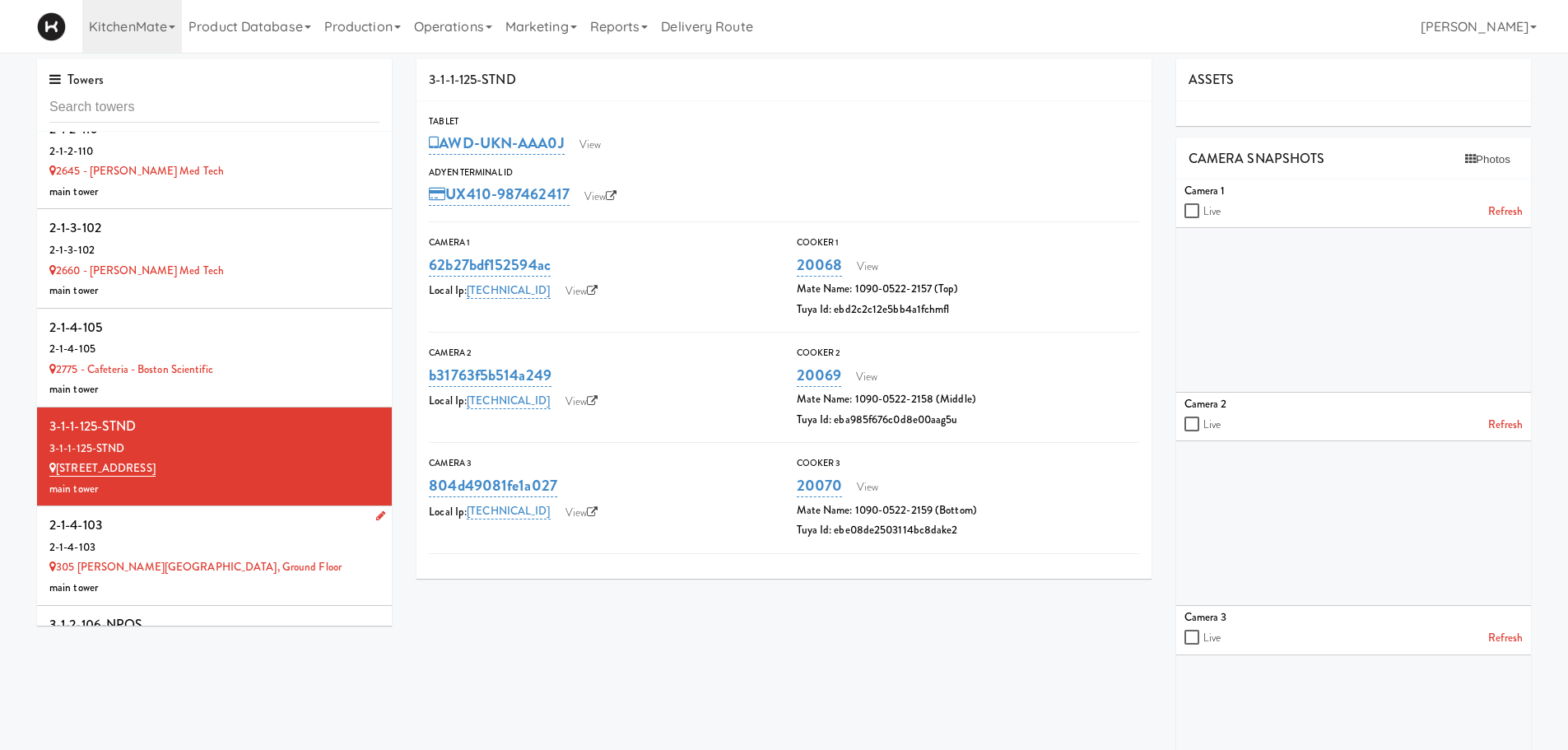
click at [248, 527] on div "2-1-4-103" at bounding box center [214, 525] width 330 height 25
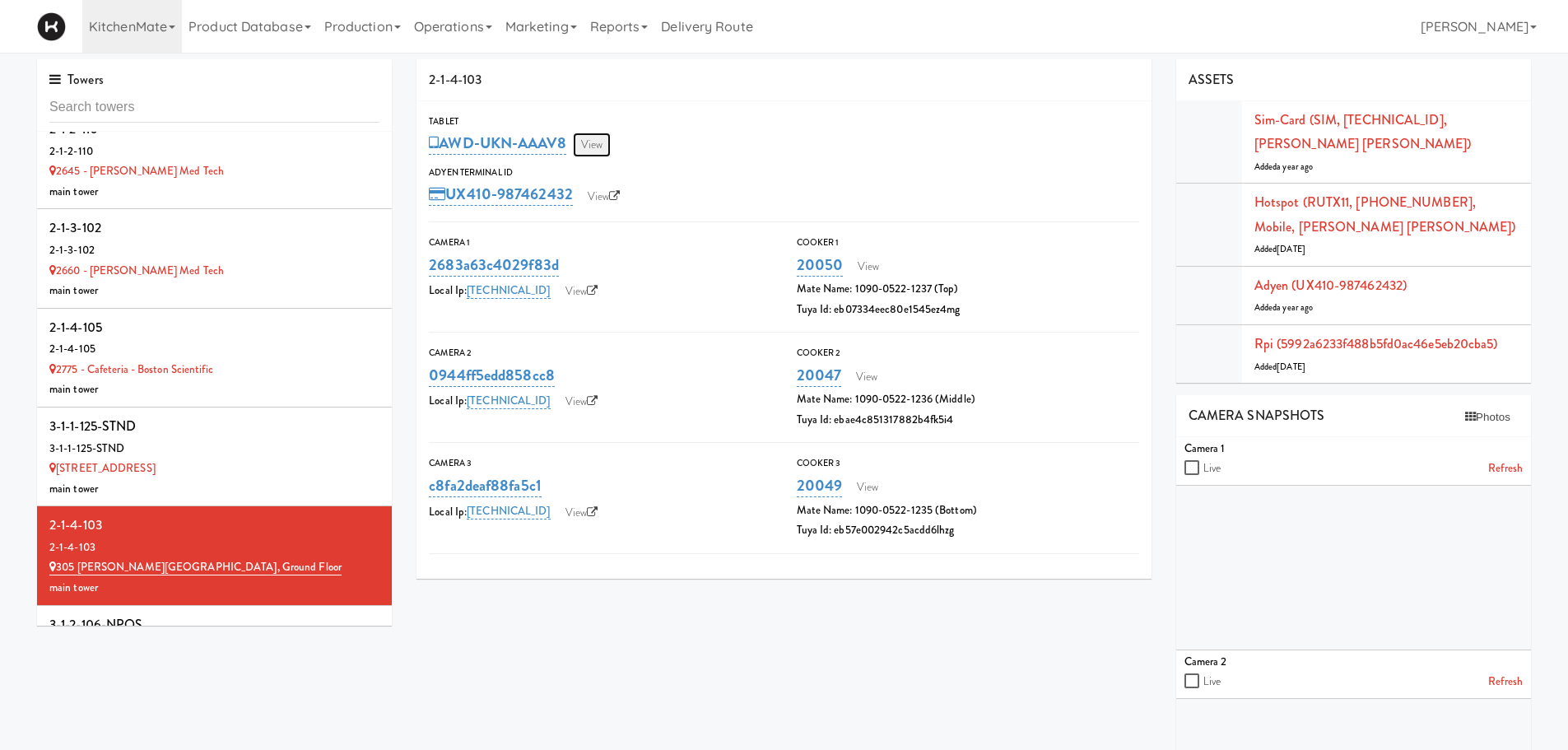
click at [608, 147] on link "View" at bounding box center [592, 144] width 38 height 25
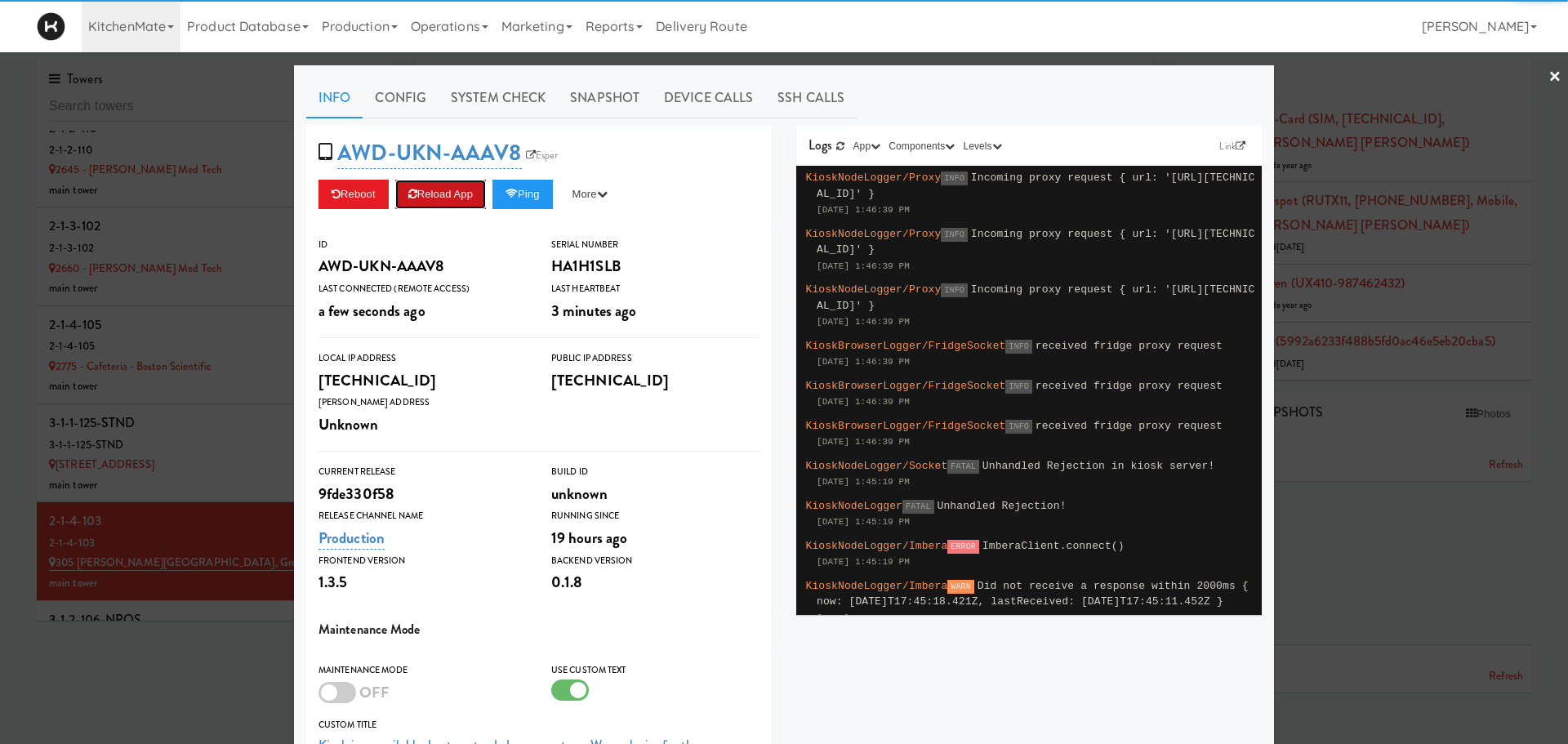
click at [414, 191] on button "Reload App" at bounding box center [440, 194] width 91 height 30
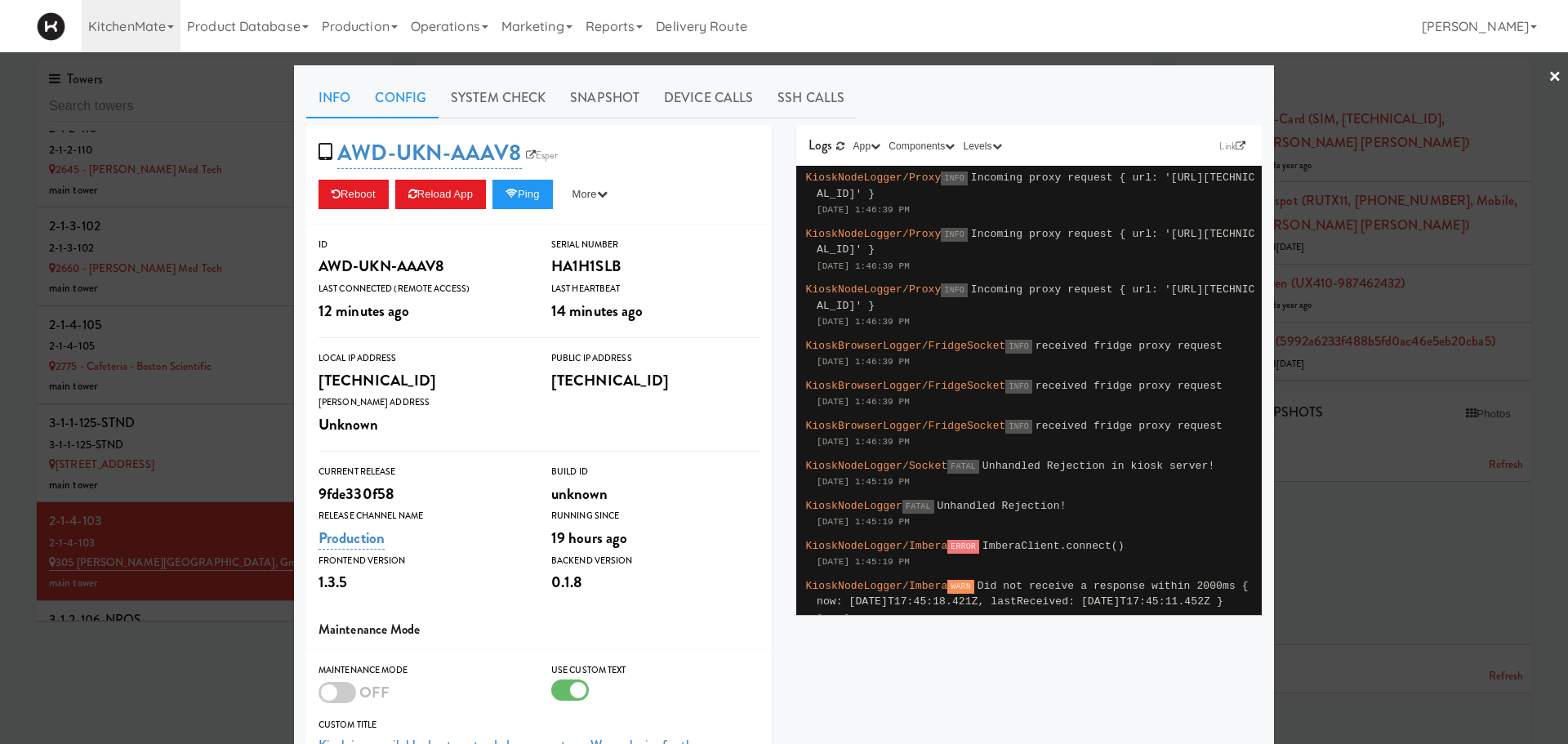
click at [401, 96] on link "Config" at bounding box center [400, 98] width 76 height 40
click at [401, 98] on link "Config" at bounding box center [400, 98] width 76 height 40
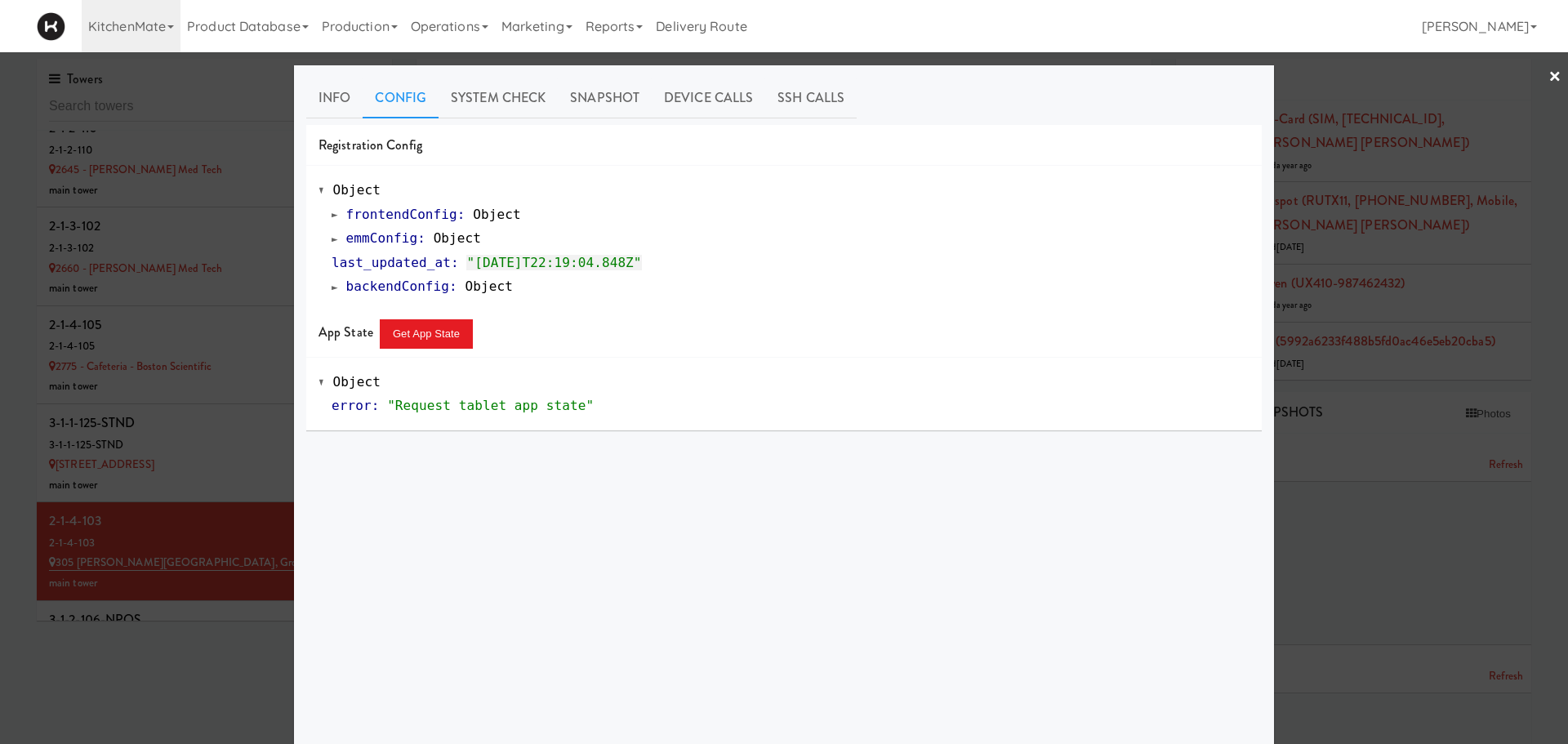
click at [332, 241] on span at bounding box center [335, 238] width 7 height 12
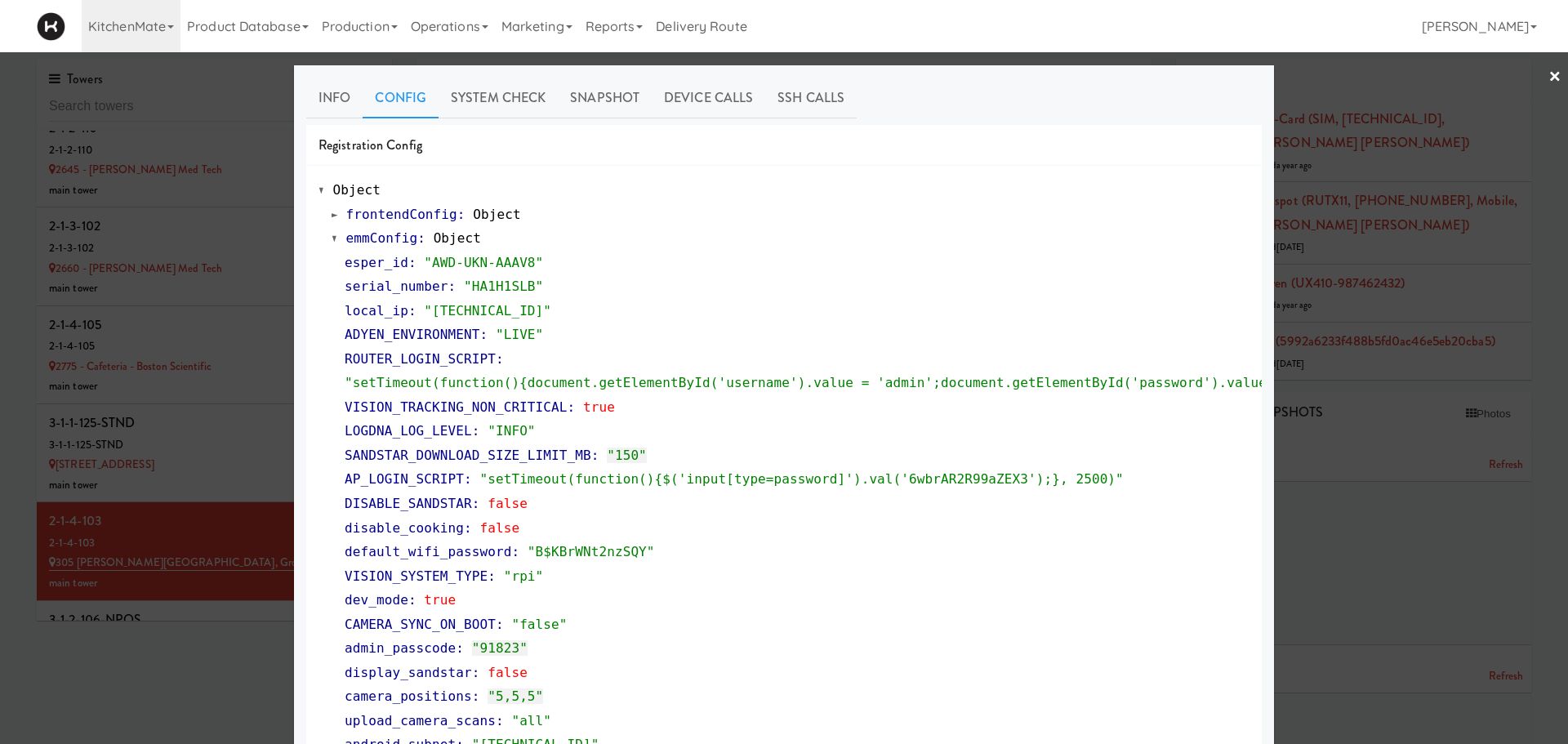
click at [251, 475] on div at bounding box center [784, 372] width 1568 height 744
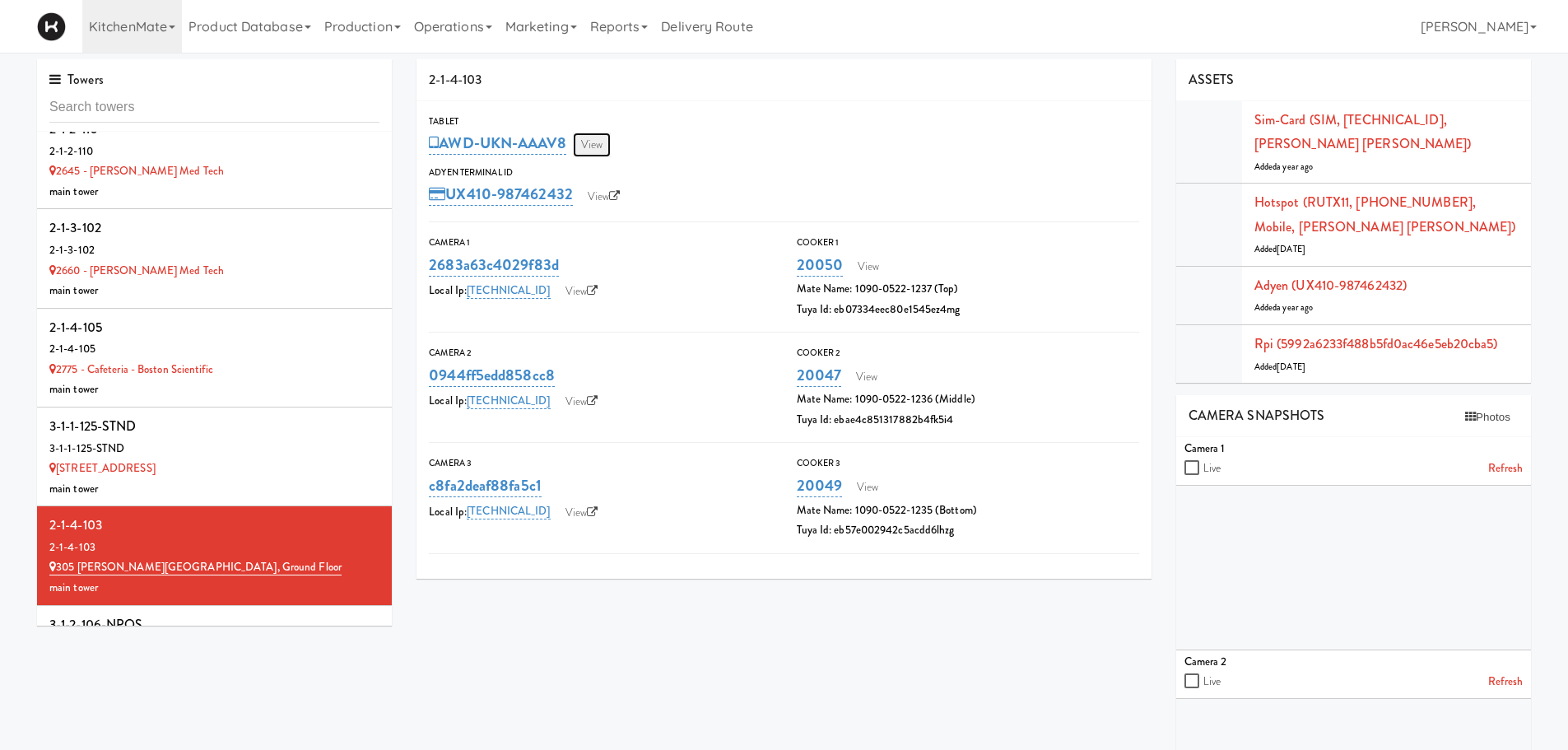
click at [606, 142] on link "View" at bounding box center [592, 144] width 38 height 25
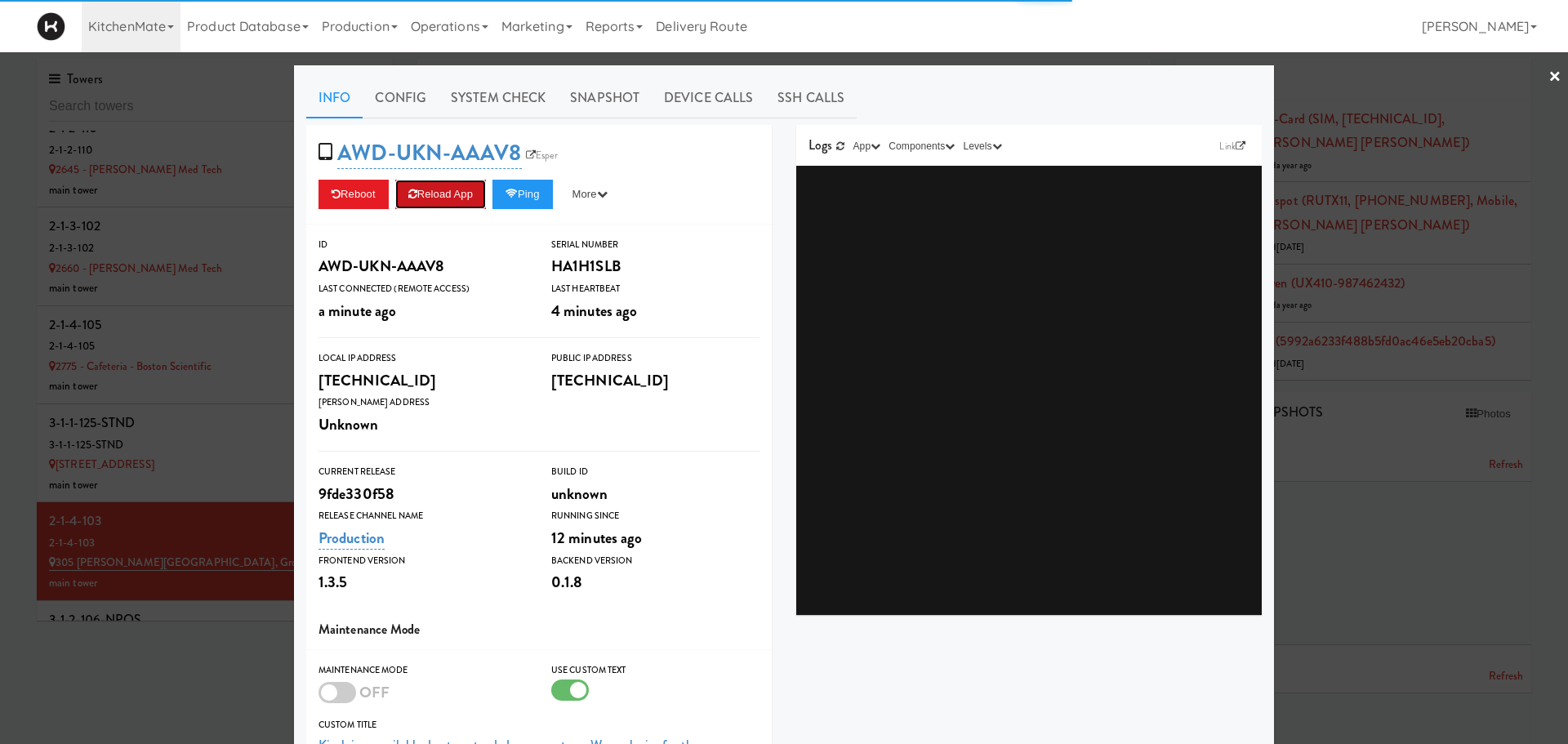
click at [409, 189] on icon at bounding box center [413, 194] width 9 height 11
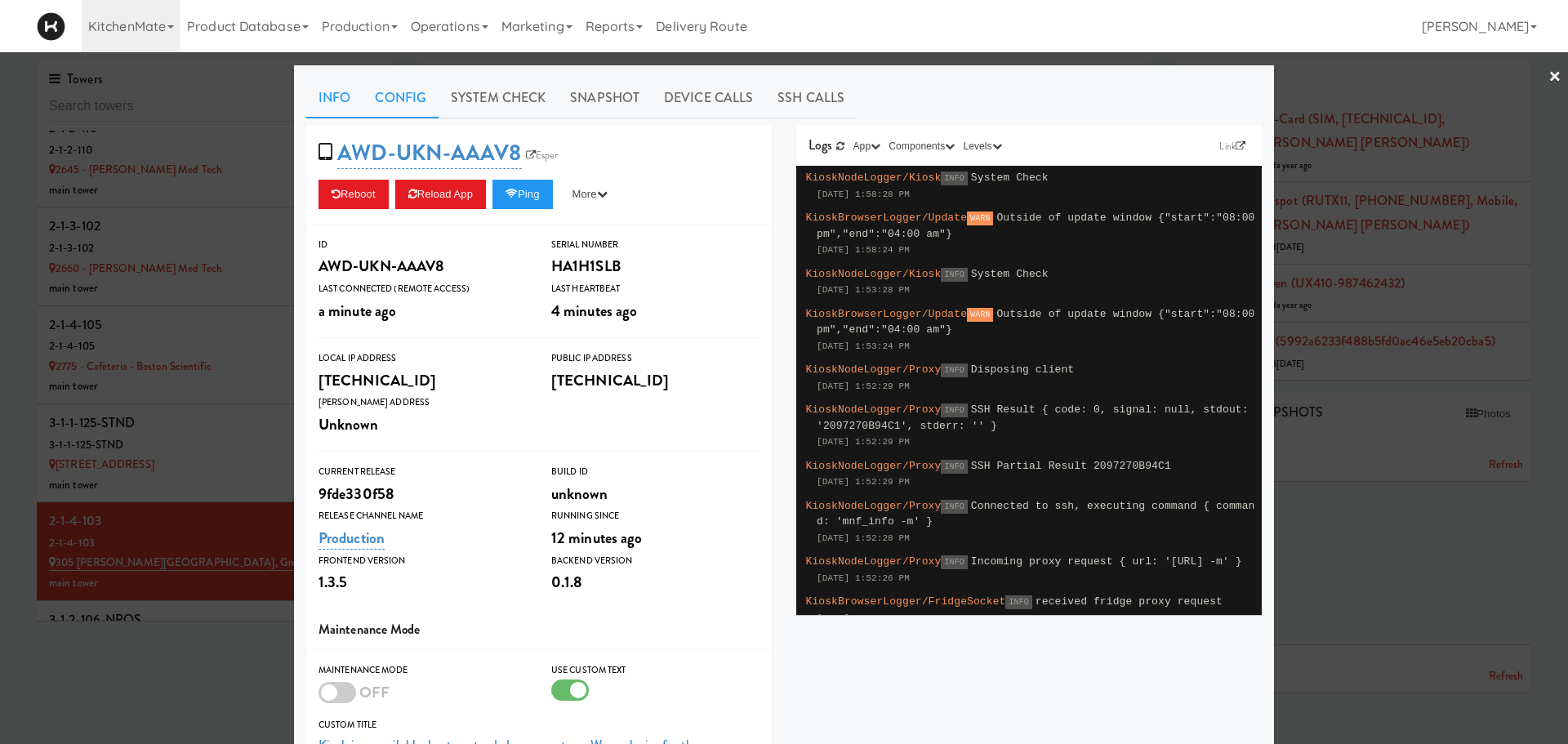
click at [406, 105] on link "Config" at bounding box center [400, 98] width 76 height 40
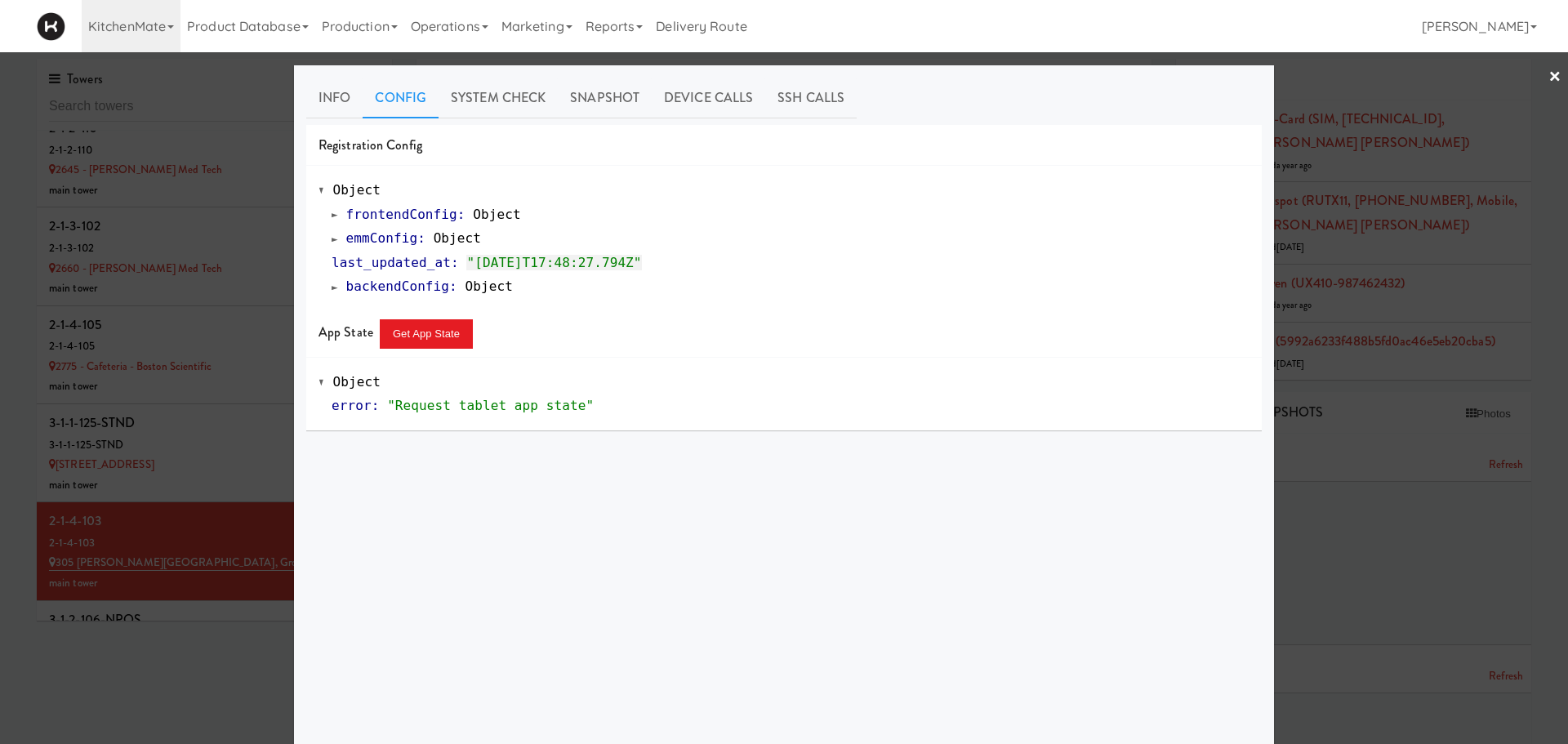
click at [324, 245] on div "frontendConfig : Object emmConfig : Object last_updated_at : "2025-09-30T17:48:…" at bounding box center [783, 251] width 931 height 97
click at [332, 240] on span at bounding box center [335, 238] width 7 height 12
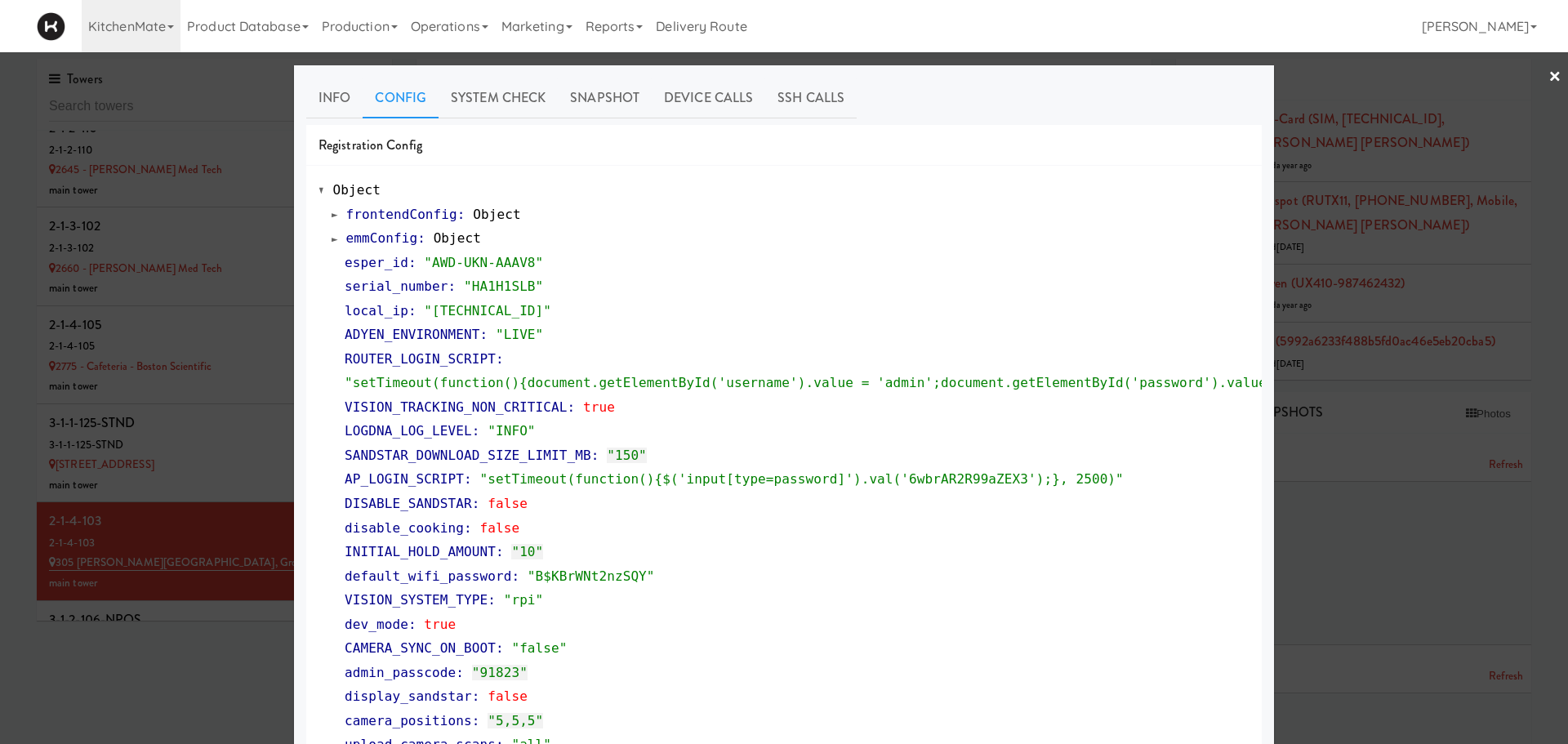
click at [1466, 264] on div at bounding box center [784, 372] width 1568 height 744
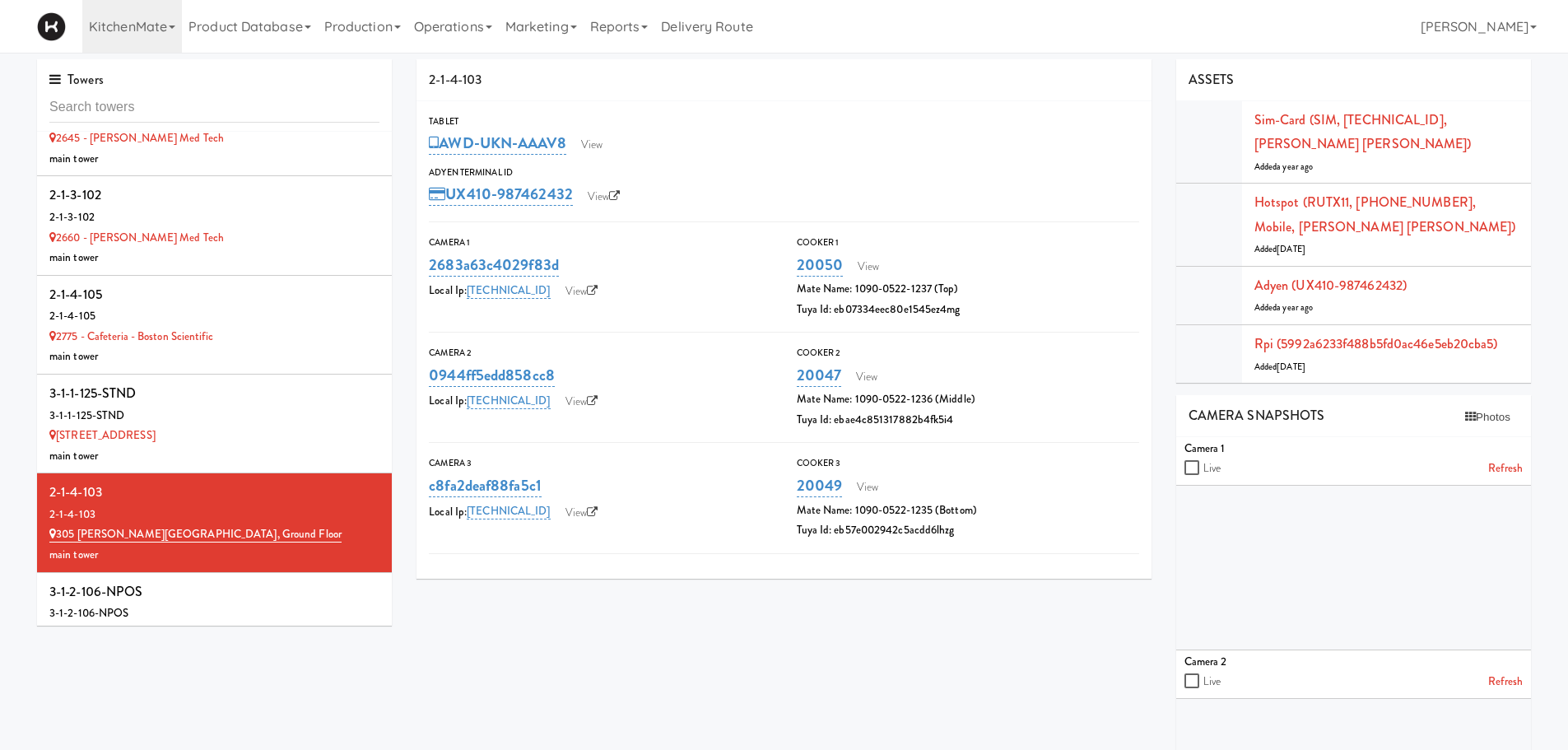
scroll to position [582, 0]
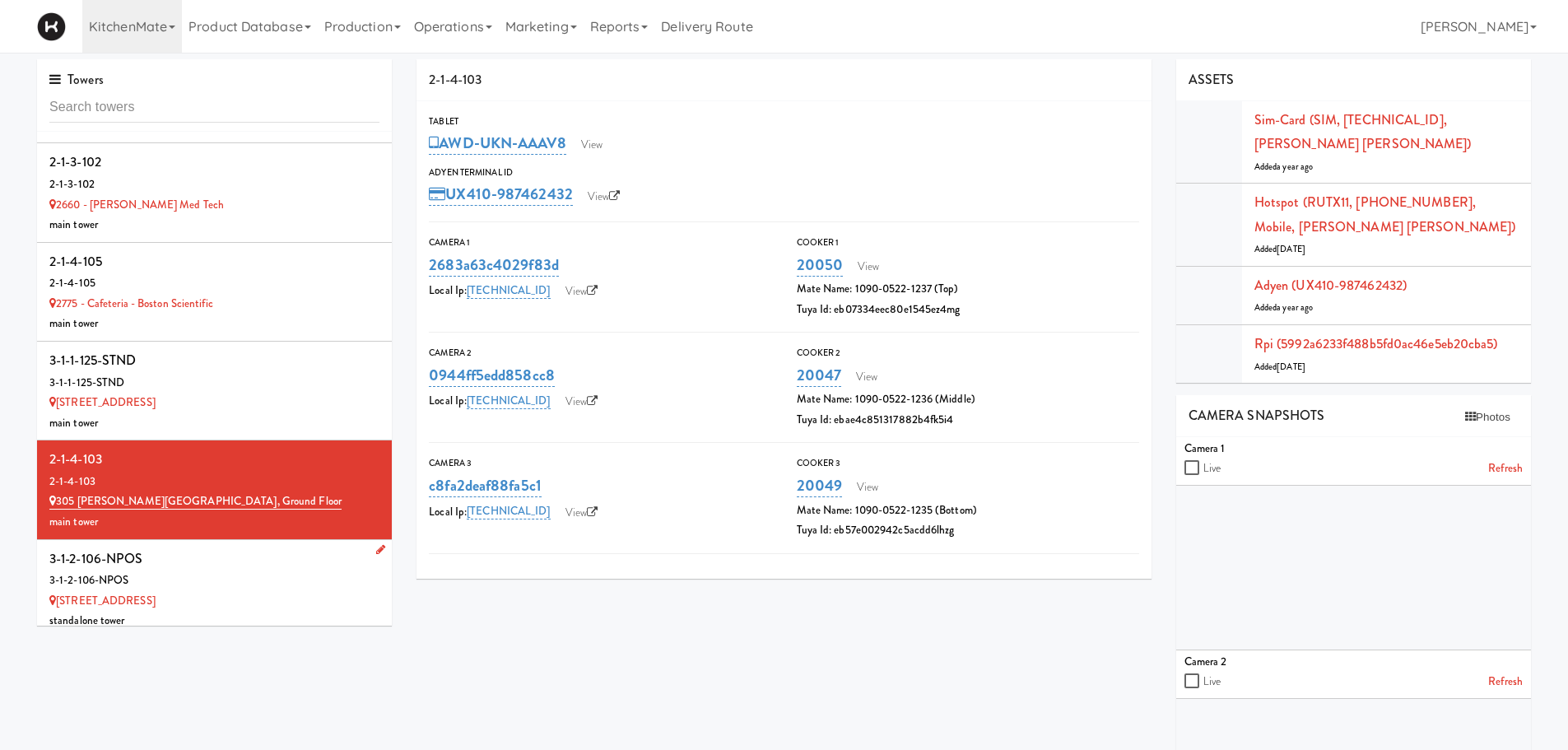
click at [177, 555] on div "3-1-2-106-NPOS" at bounding box center [214, 558] width 330 height 25
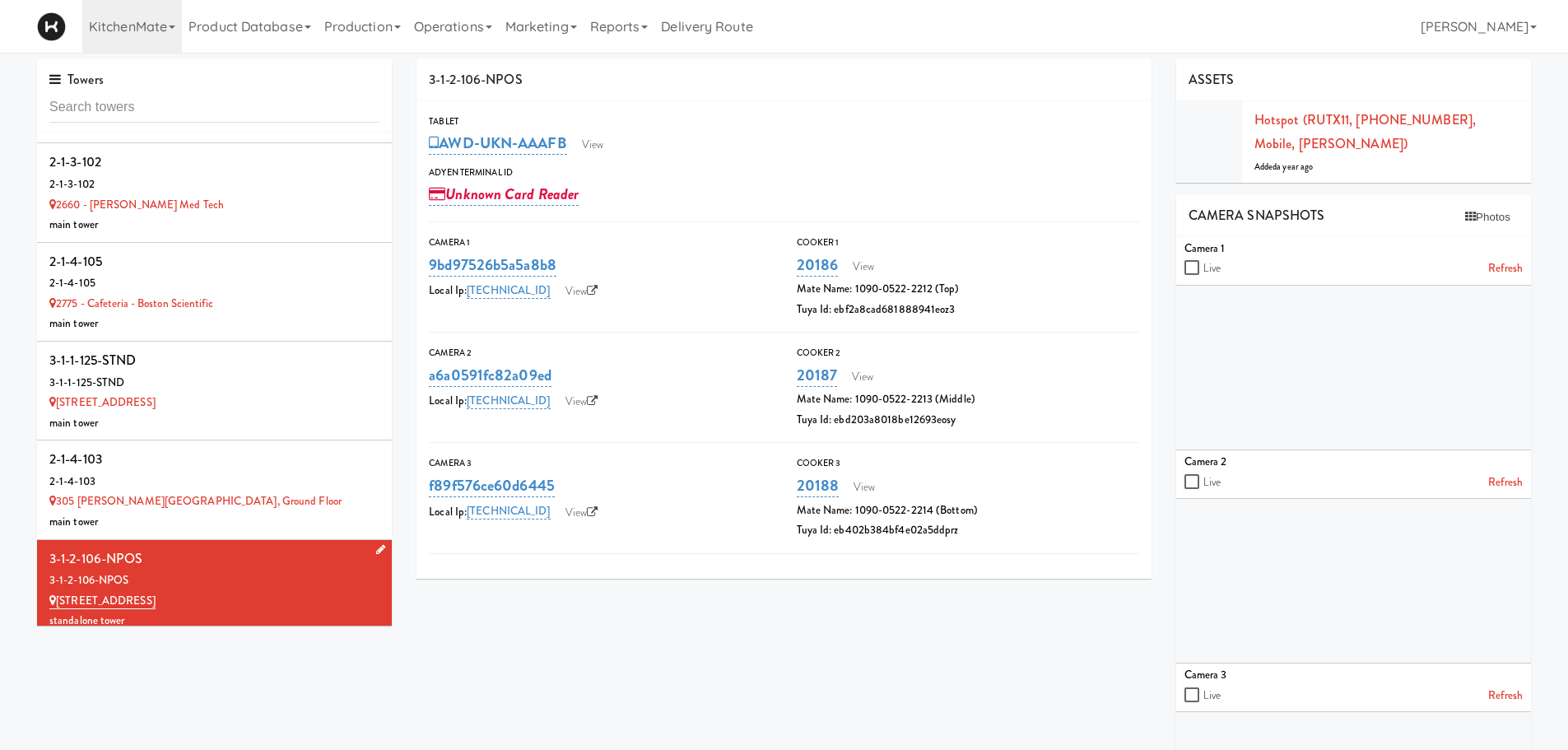
drag, startPoint x: 177, startPoint y: 555, endPoint x: 45, endPoint y: 548, distance: 132.2
click at [45, 548] on li "3-1-2-106-NPOS 3-1-2-106-NPOS 315 Front St - Fridge standalone tower" at bounding box center [214, 589] width 355 height 98
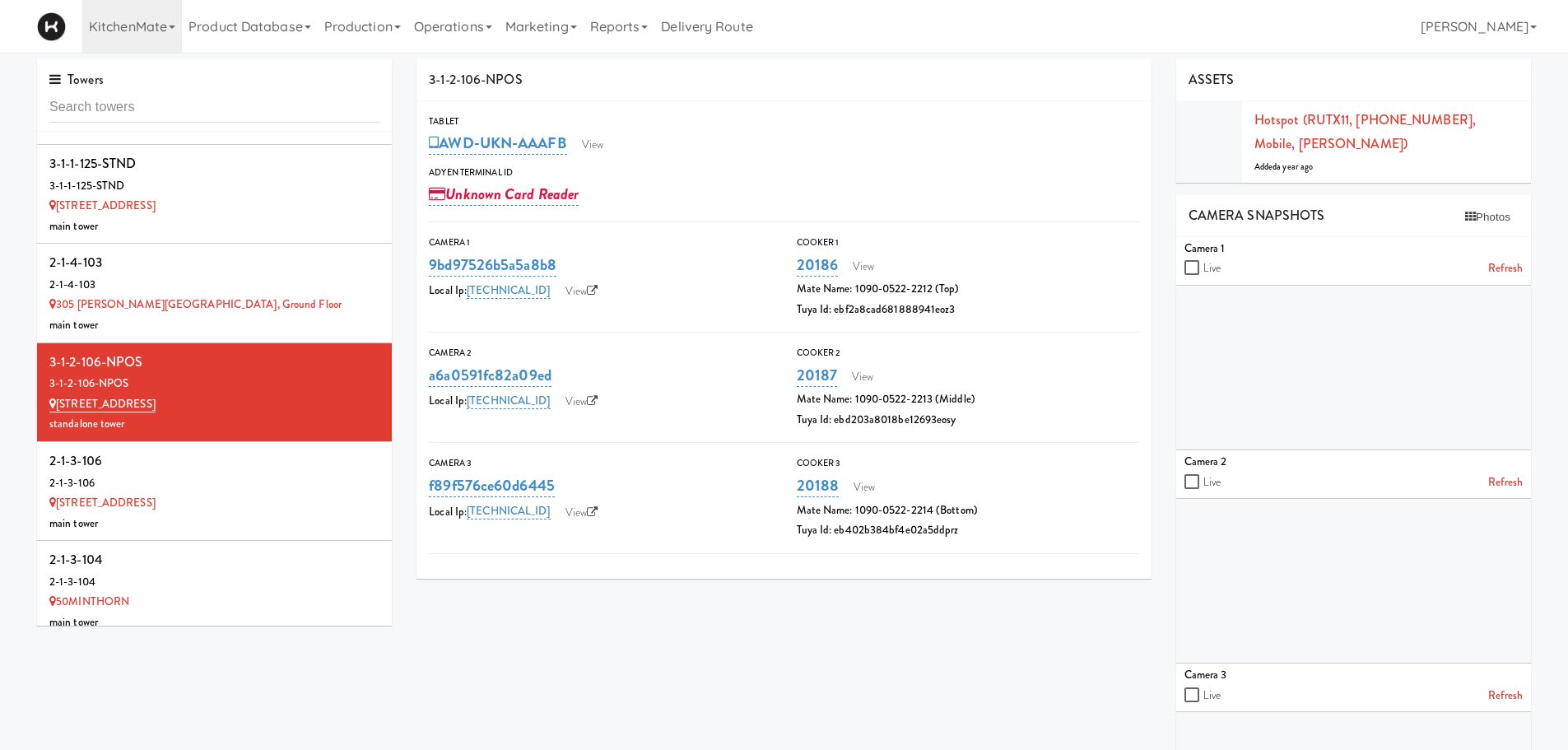
scroll to position [913, 0]
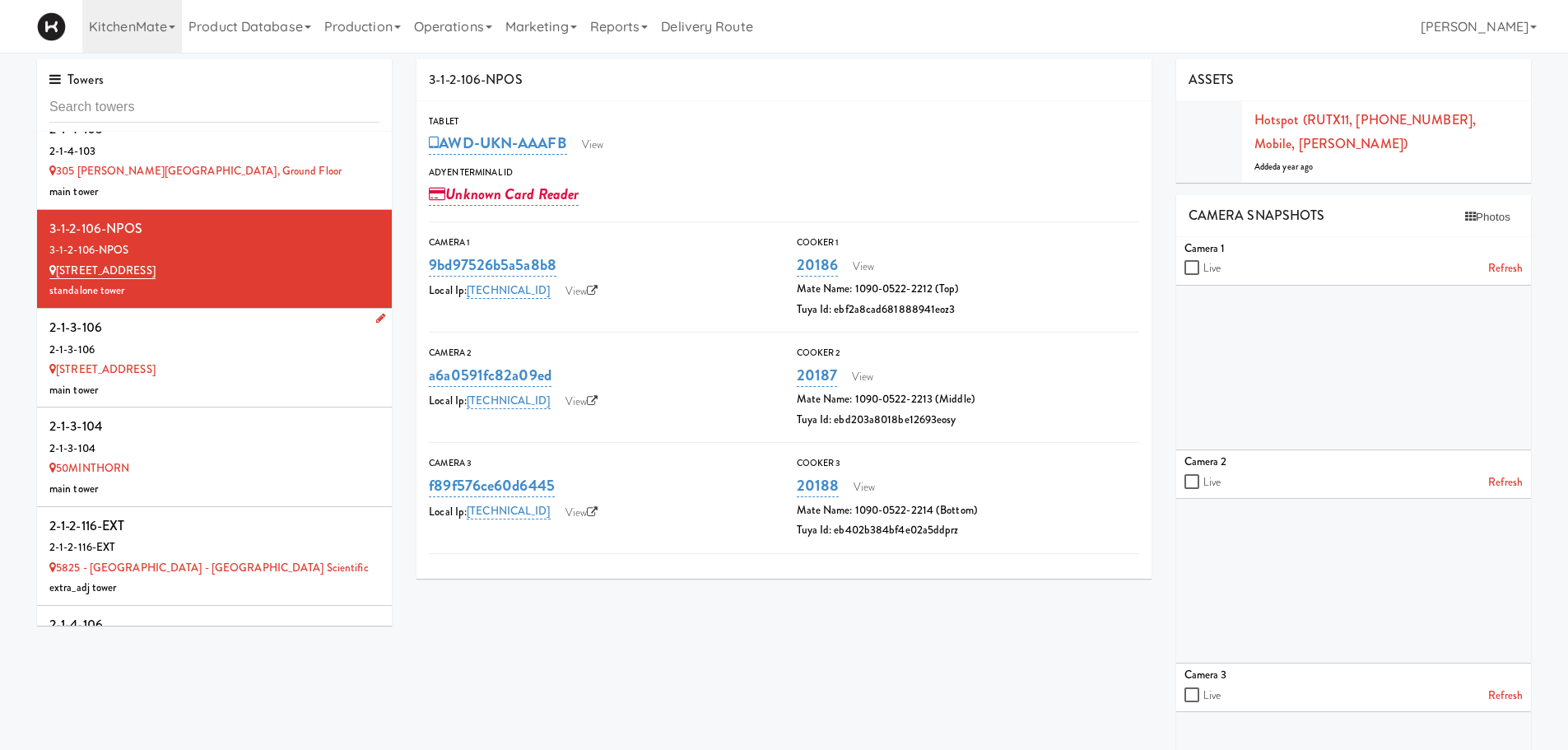
click at [255, 392] on div "main tower" at bounding box center [214, 390] width 330 height 21
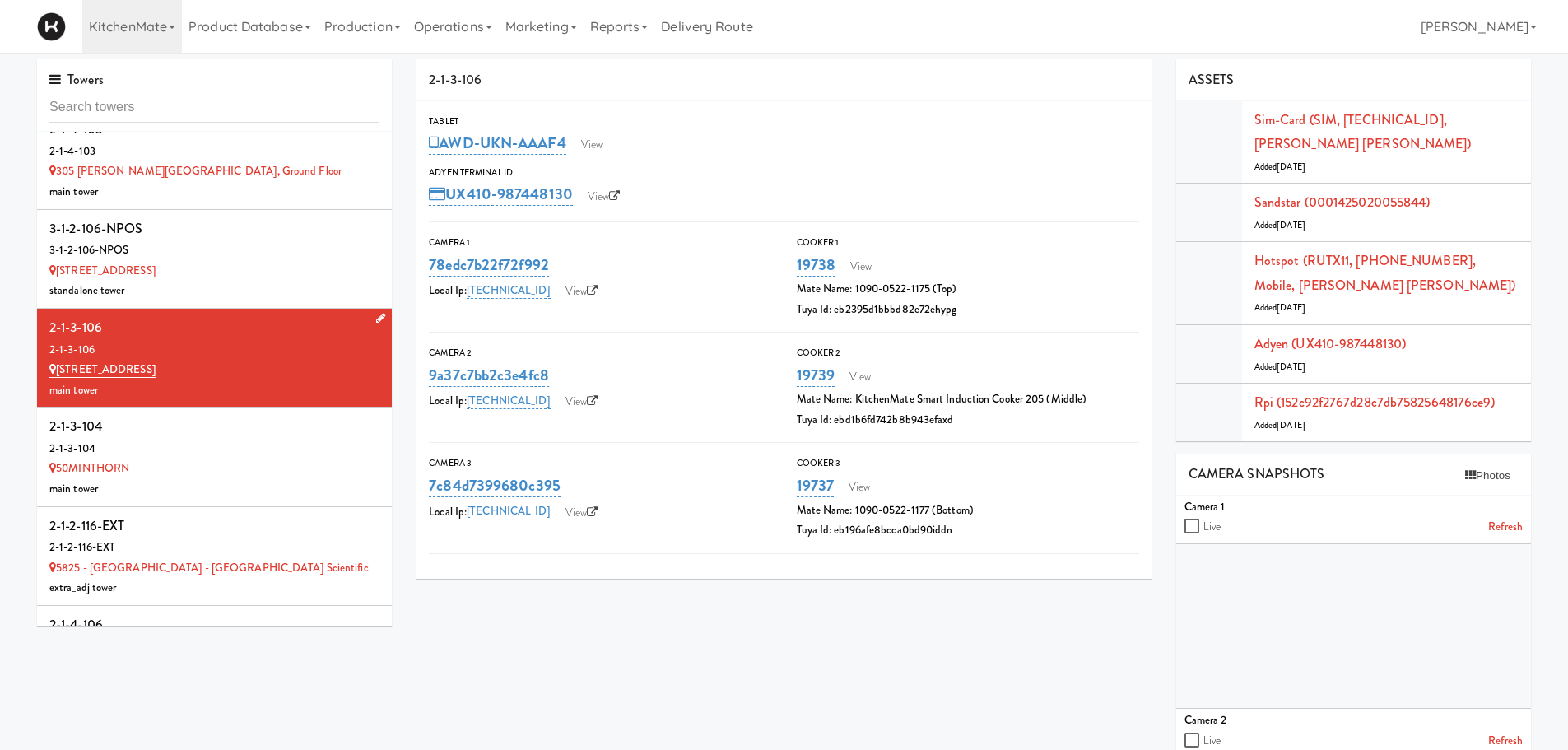
drag, startPoint x: 115, startPoint y: 323, endPoint x: 43, endPoint y: 323, distance: 72.0
click at [43, 323] on li "2-1-3-106 2-1-3-106 5035 South Service Road main tower" at bounding box center [214, 358] width 355 height 98
copy div "2-1-3-106"
click at [600, 150] on link "View" at bounding box center [592, 144] width 38 height 25
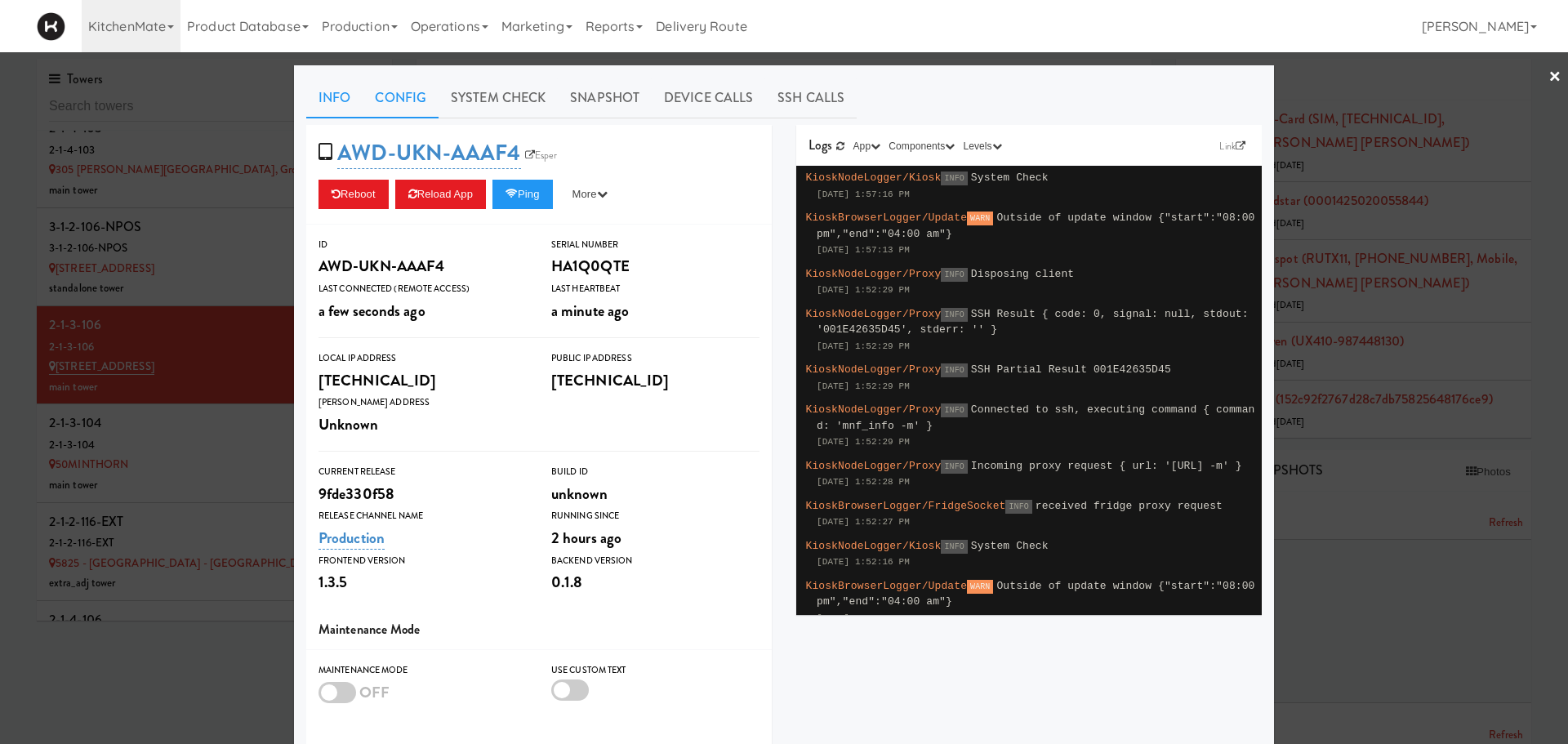
click at [386, 100] on link "Config" at bounding box center [400, 98] width 76 height 40
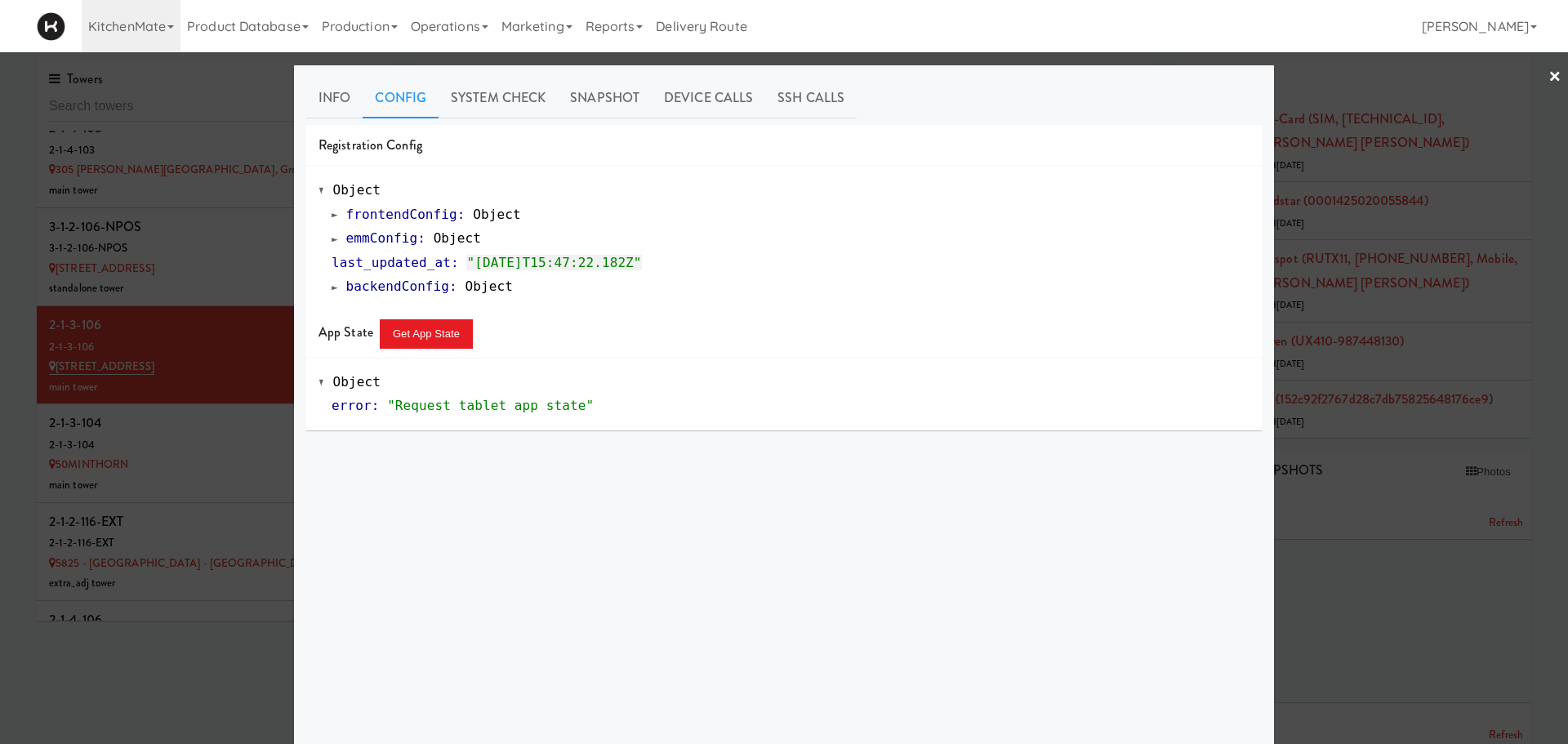
click at [332, 231] on link "emmConfig : Object" at bounding box center [407, 238] width 150 height 16
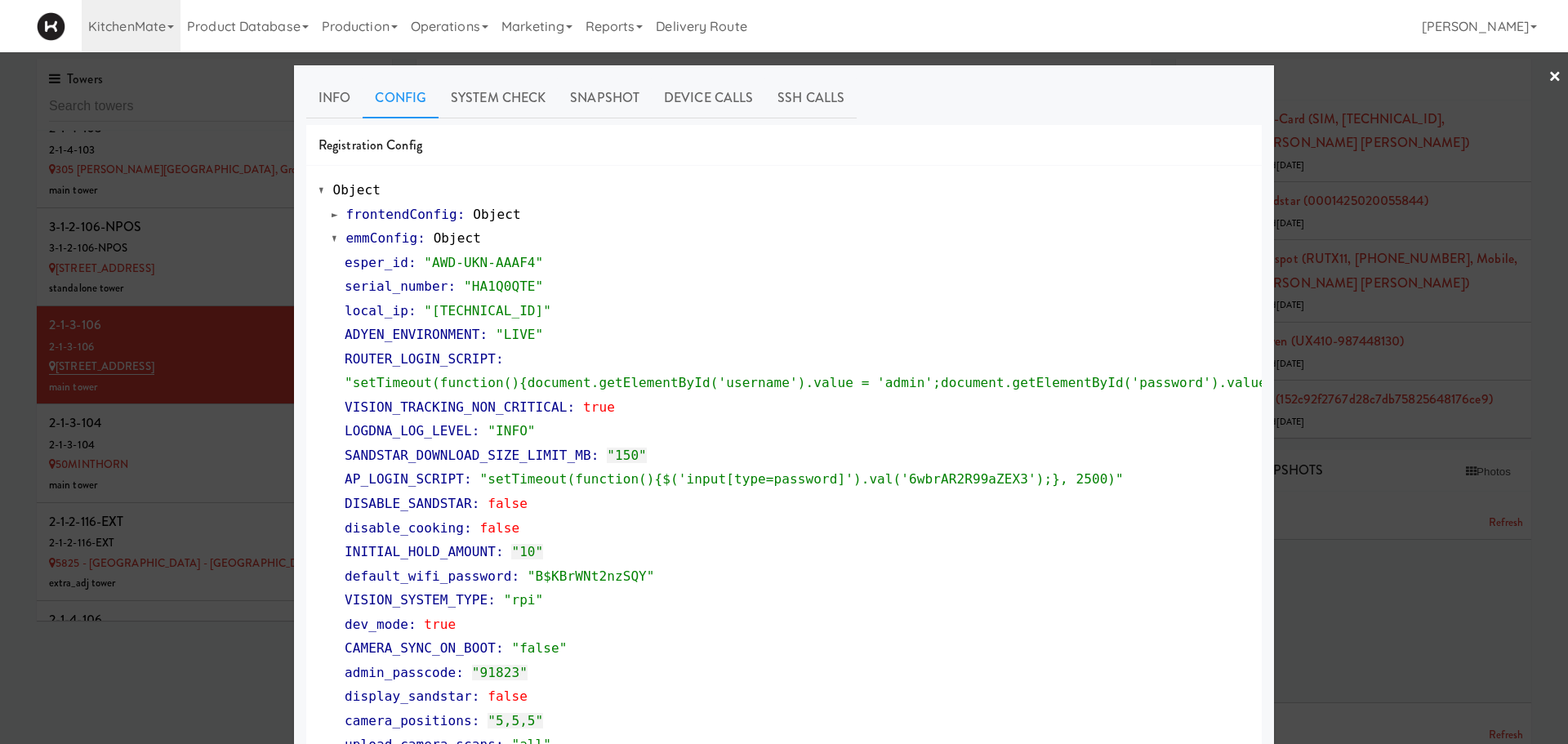
click at [157, 456] on div at bounding box center [784, 372] width 1568 height 744
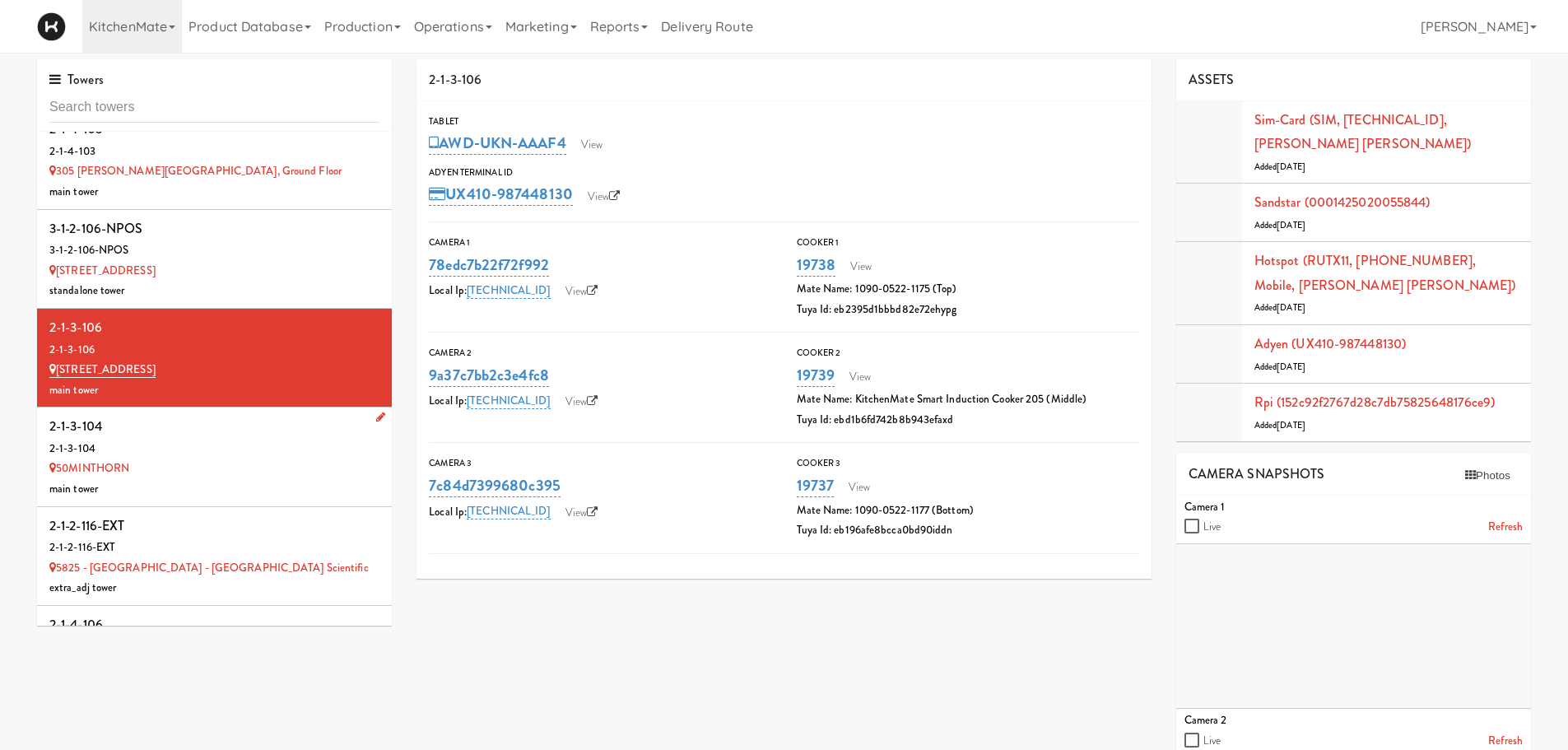
drag, startPoint x: 118, startPoint y: 429, endPoint x: 45, endPoint y: 424, distance: 73.2
click at [45, 424] on li "2-1-3-104 2-1-3-104 50MINTHORN main tower" at bounding box center [214, 456] width 355 height 98
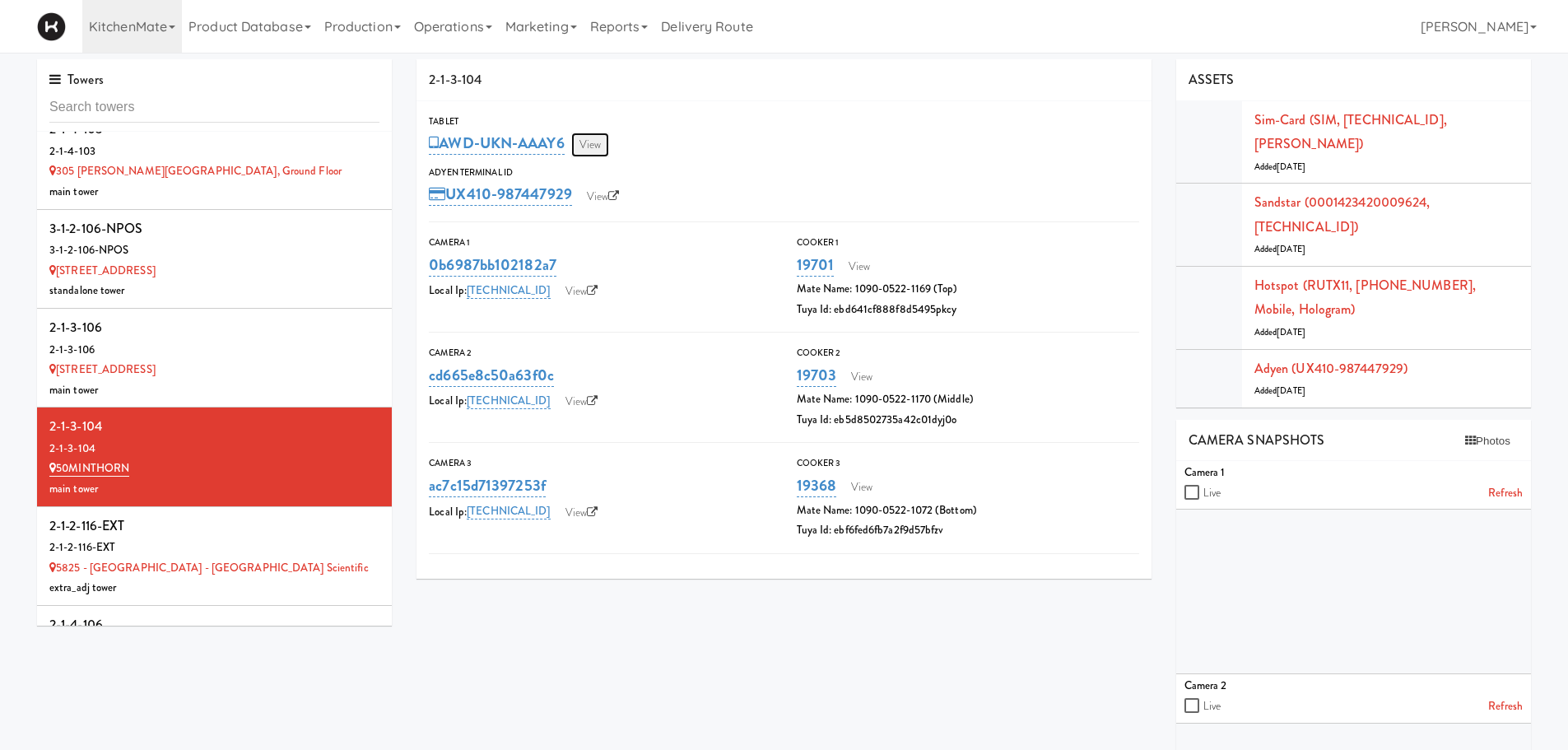
click at [601, 143] on link "View" at bounding box center [590, 144] width 38 height 25
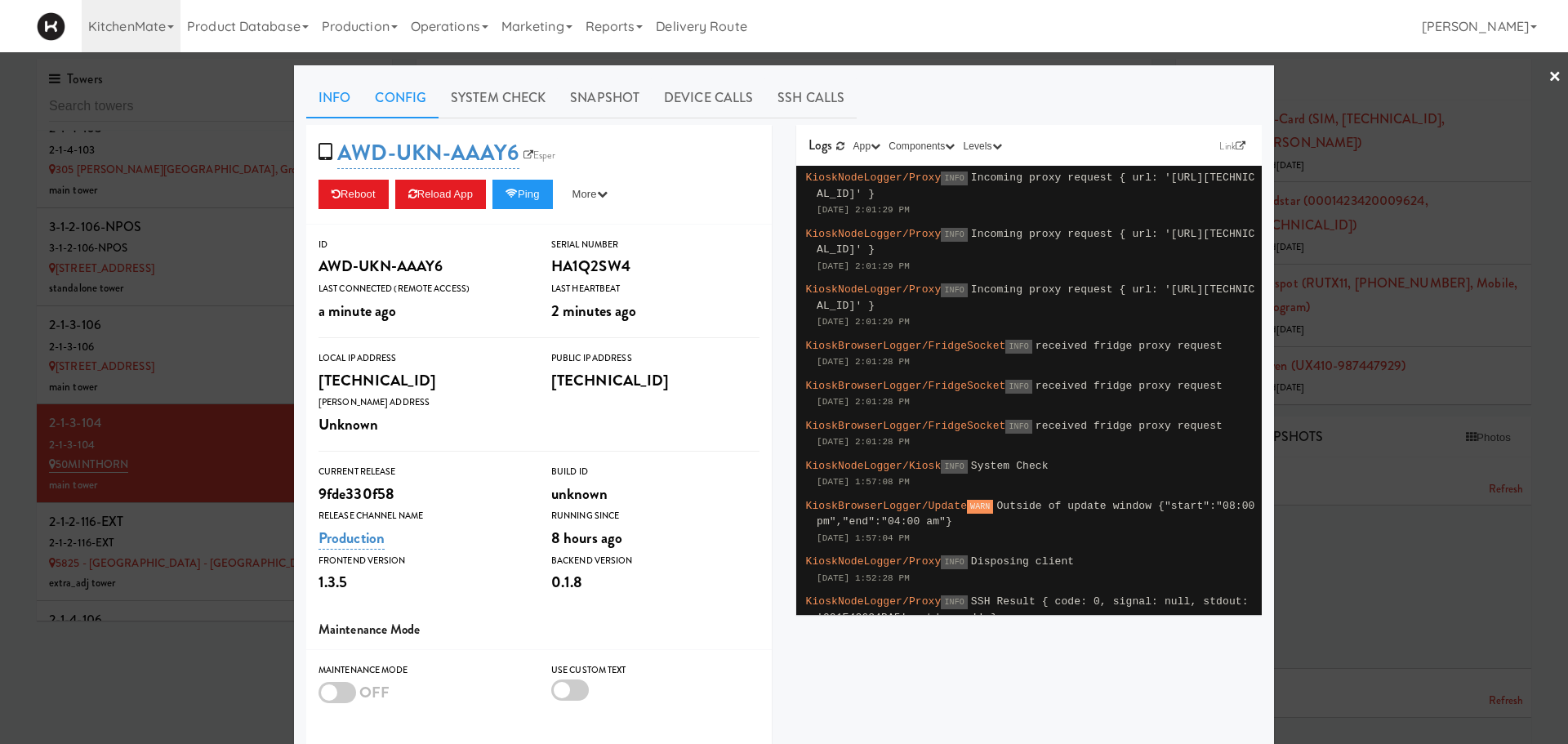
click at [404, 98] on link "Config" at bounding box center [400, 98] width 76 height 40
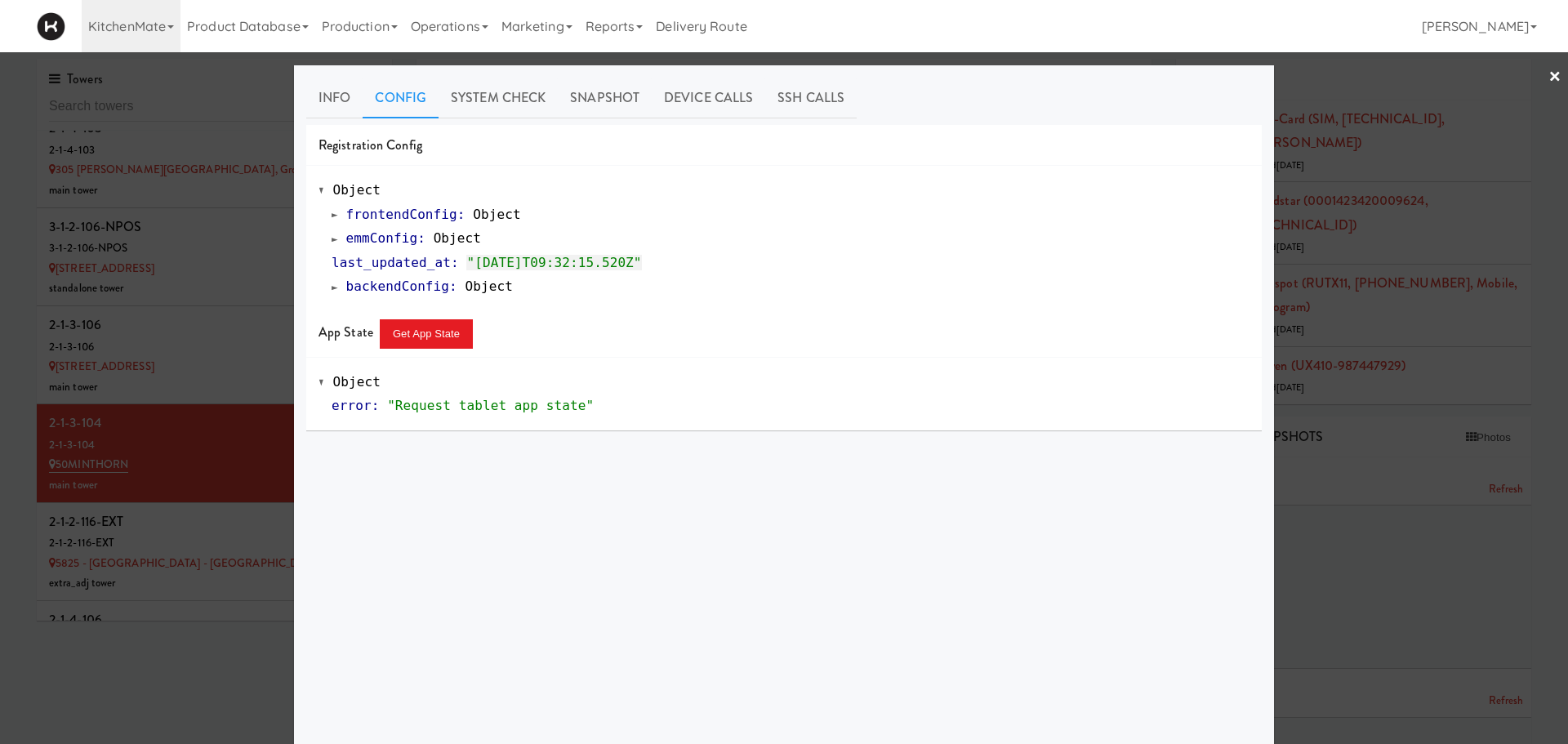
click at [332, 239] on span at bounding box center [335, 238] width 7 height 12
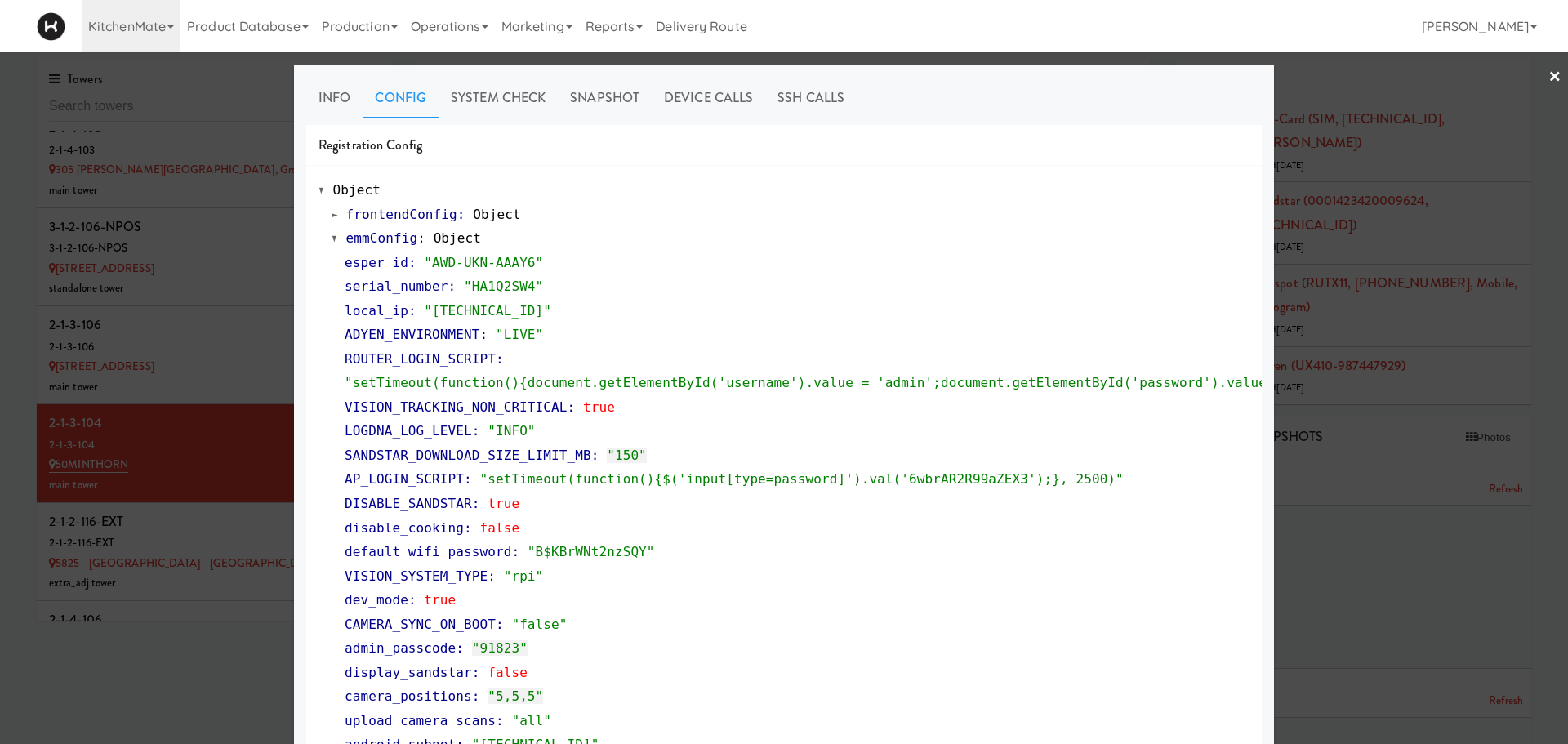
click at [1435, 142] on div at bounding box center [784, 372] width 1568 height 744
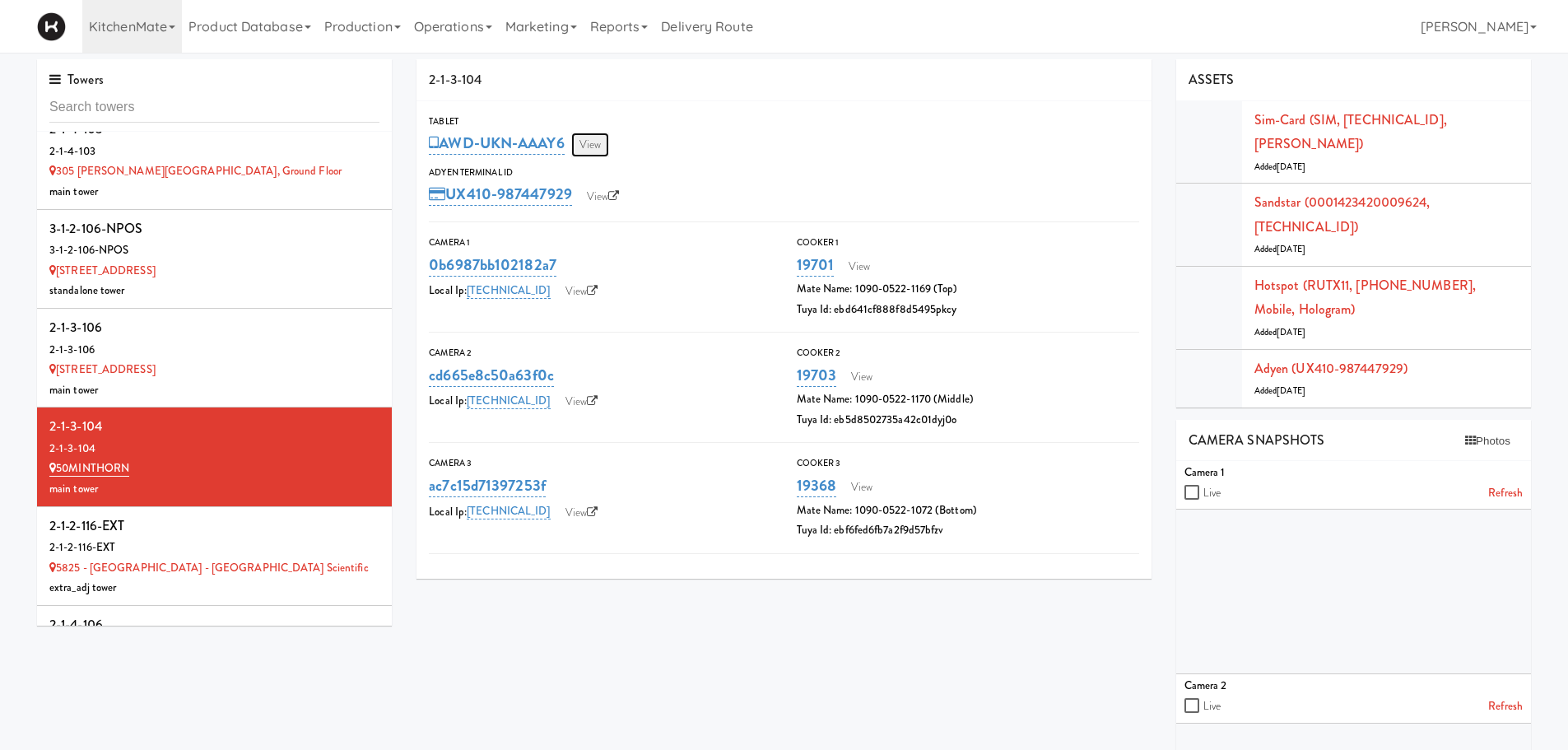
click at [590, 148] on link "View" at bounding box center [590, 144] width 38 height 25
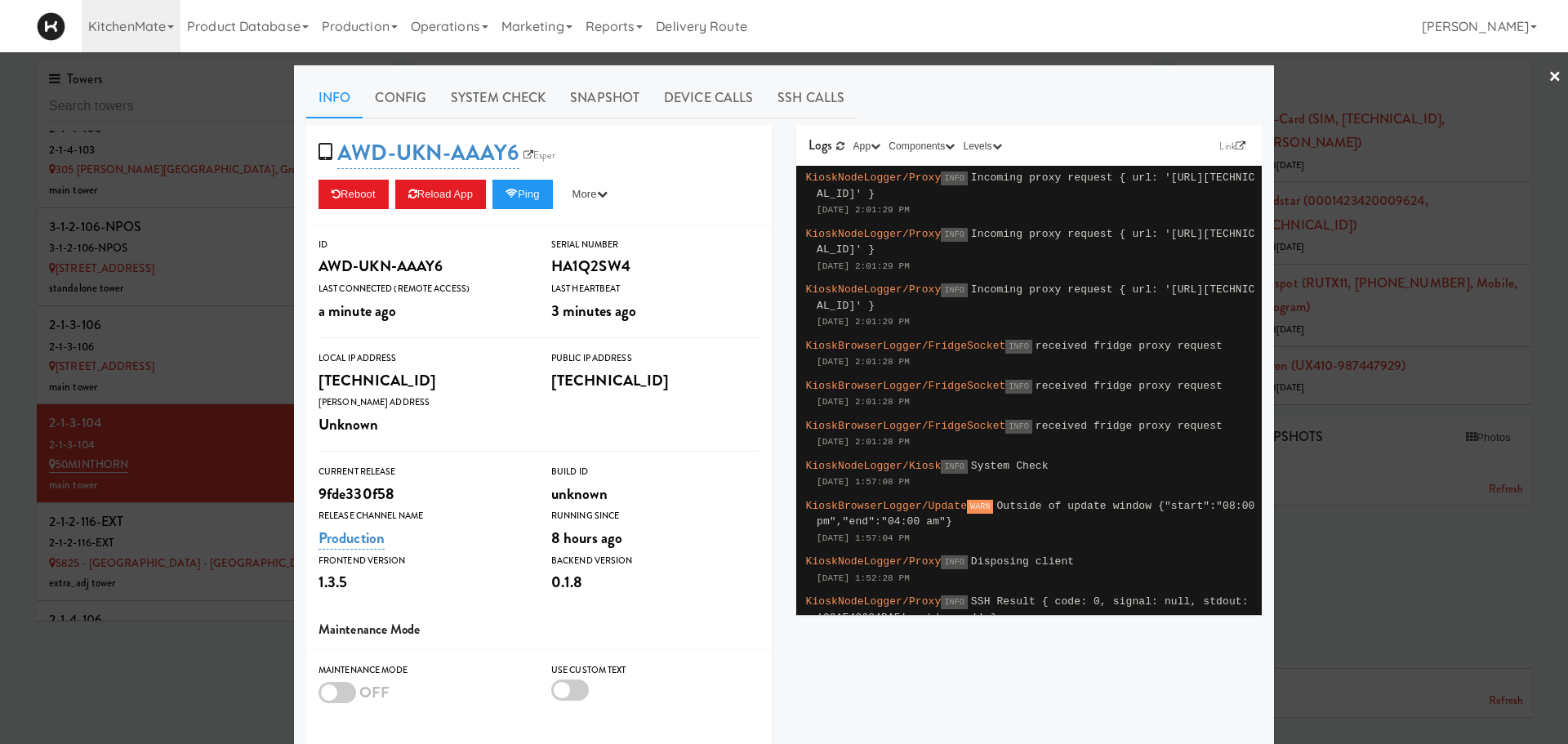
click at [548, 165] on span "AWD-UKN-AAAY6 Esper" at bounding box center [441, 153] width 247 height 32
click at [533, 160] on link "Esper" at bounding box center [539, 155] width 40 height 17
click at [163, 223] on div at bounding box center [784, 372] width 1568 height 744
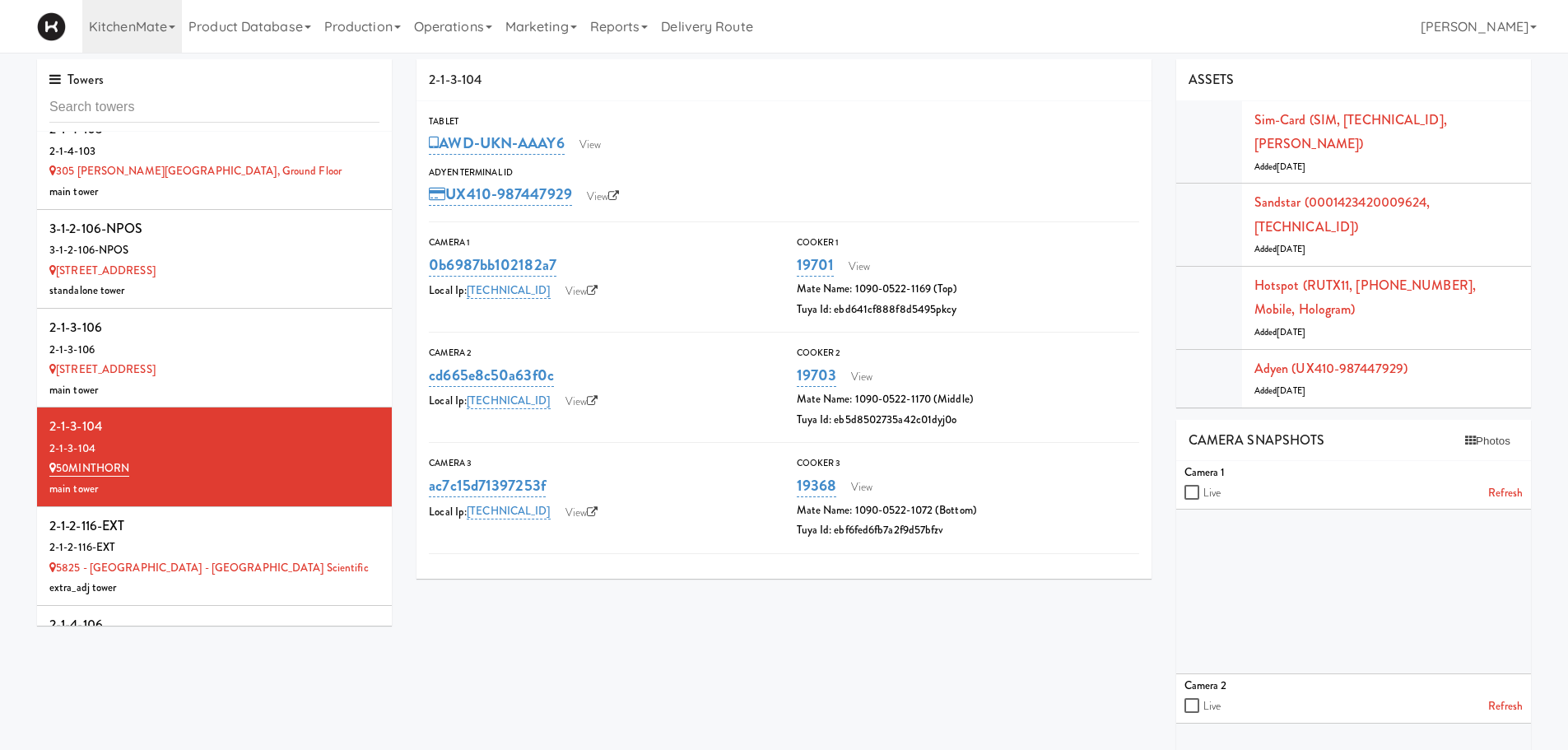
click at [165, 225] on div "3-1-2-106-NPOS" at bounding box center [214, 228] width 330 height 25
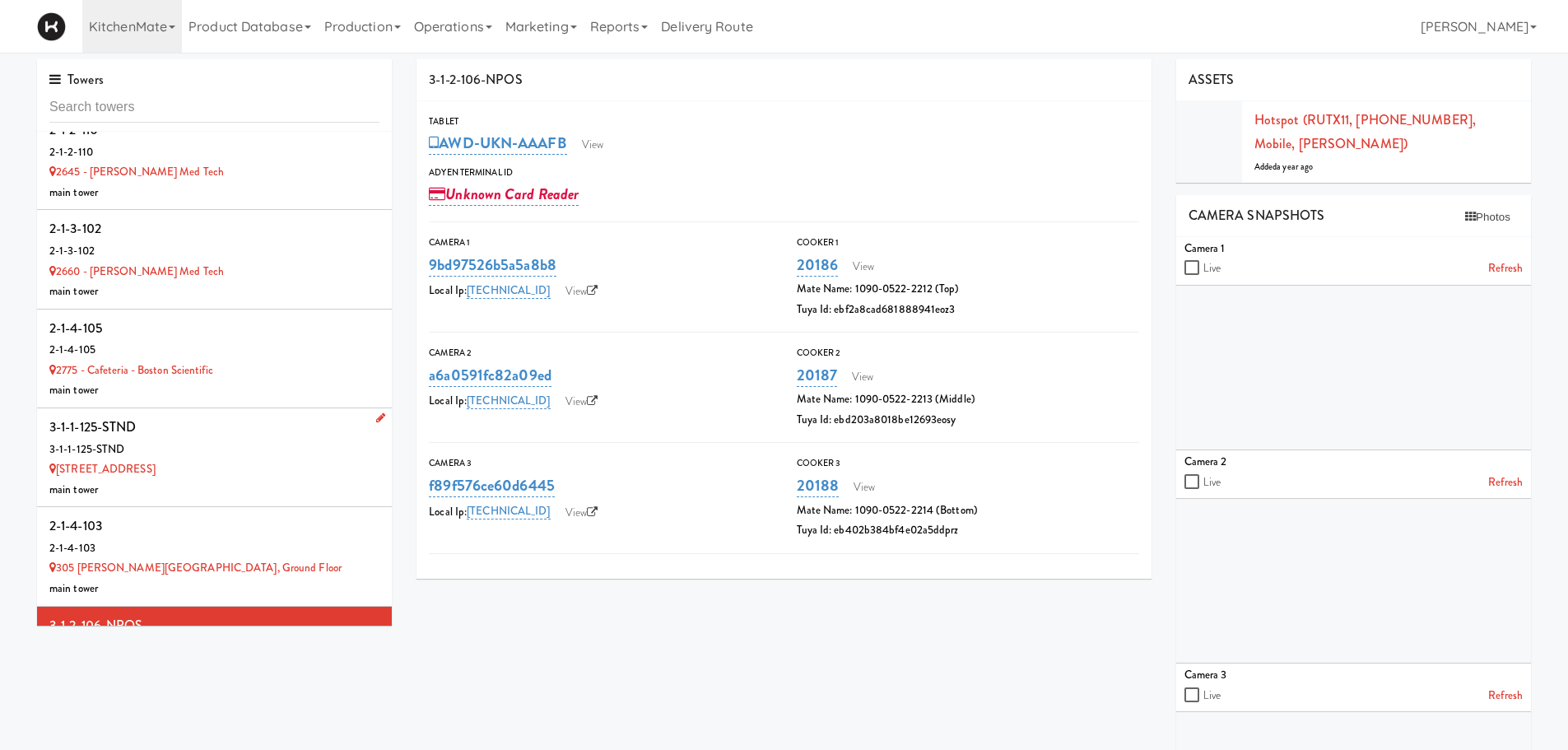
scroll to position [518, 0]
click at [220, 251] on div "2-1-3-102" at bounding box center [214, 249] width 330 height 21
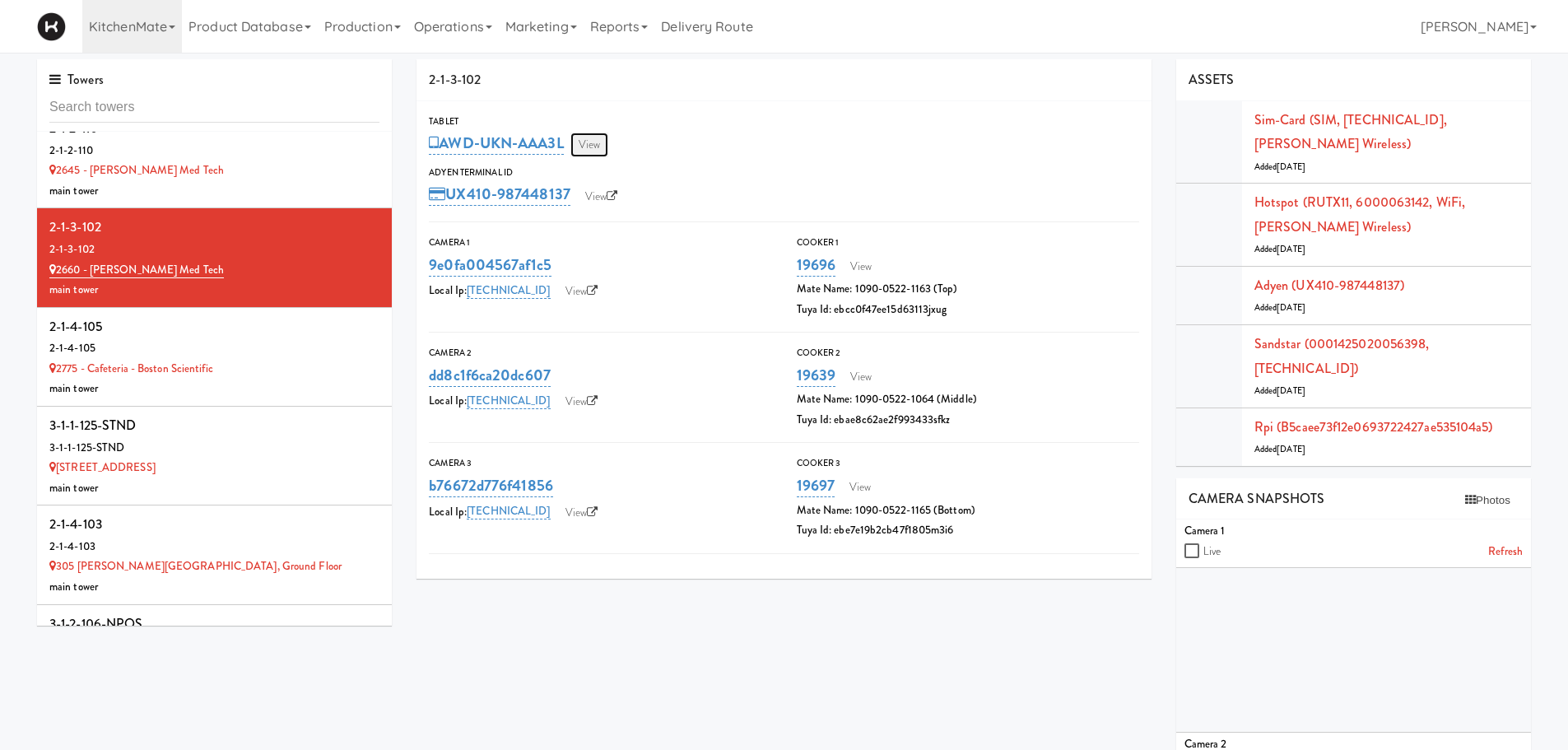
click at [585, 150] on link "View" at bounding box center [590, 144] width 38 height 25
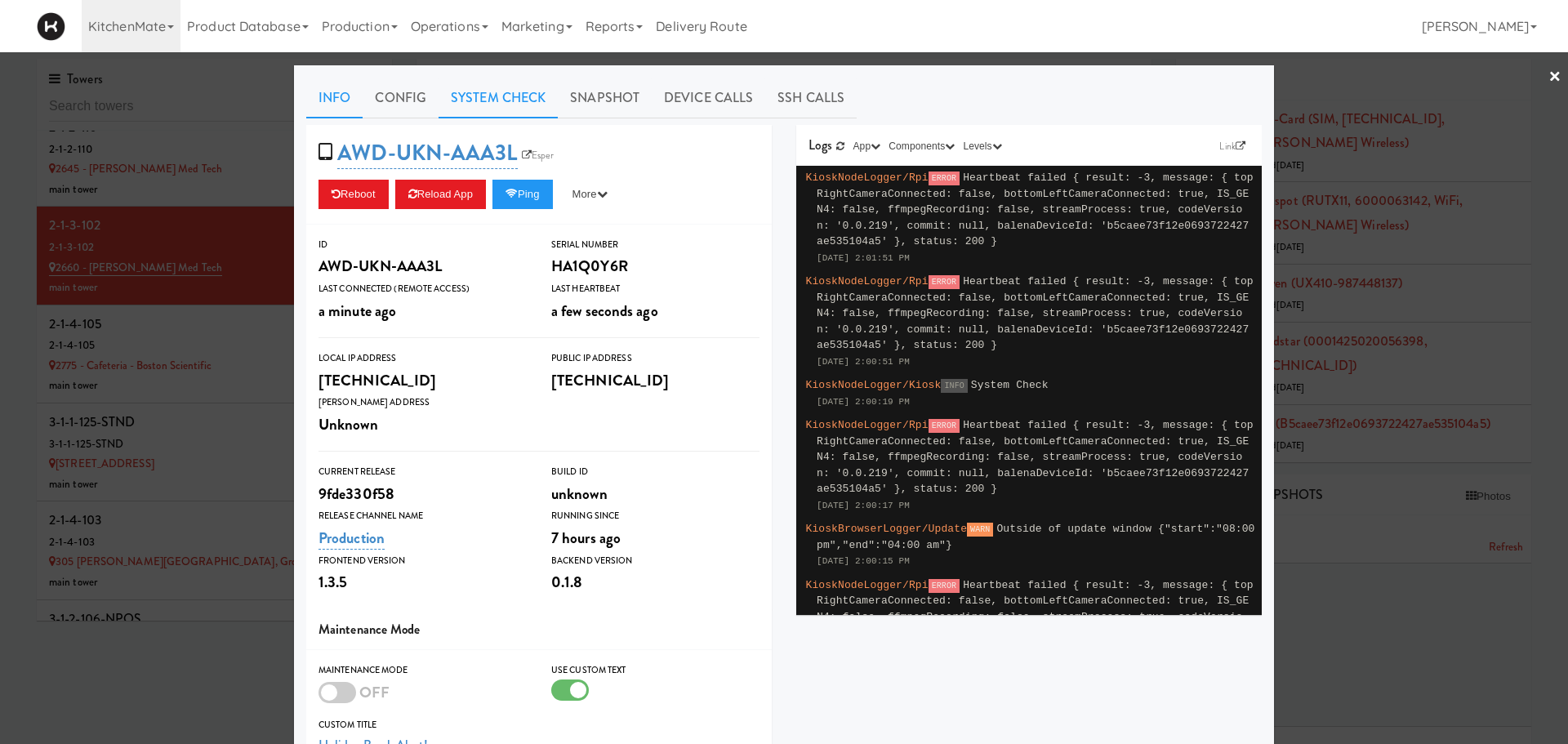
click at [473, 98] on link "System Check" at bounding box center [497, 98] width 119 height 40
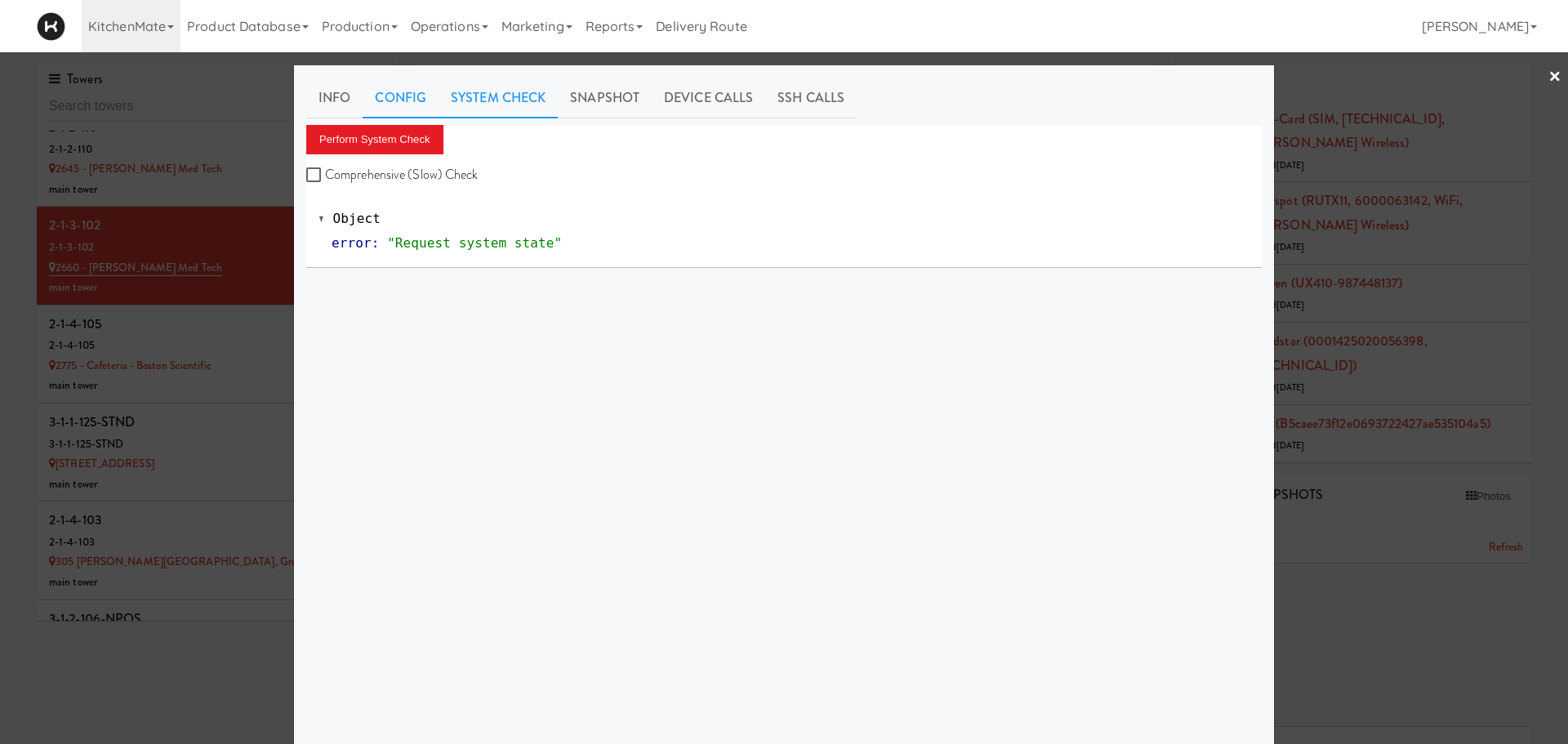
click at [375, 86] on link "Config" at bounding box center [400, 98] width 76 height 40
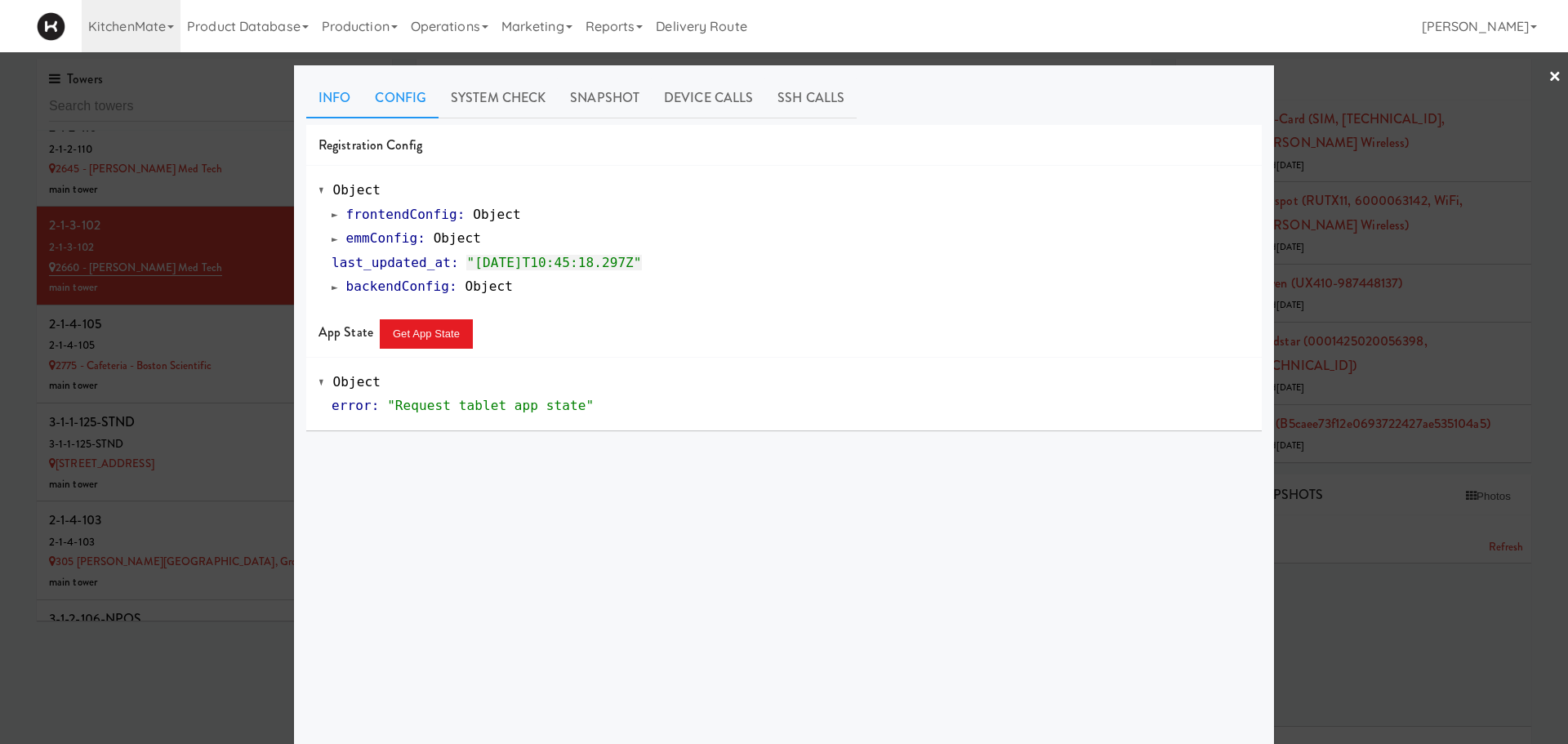
click at [330, 97] on link "Info" at bounding box center [334, 98] width 56 height 40
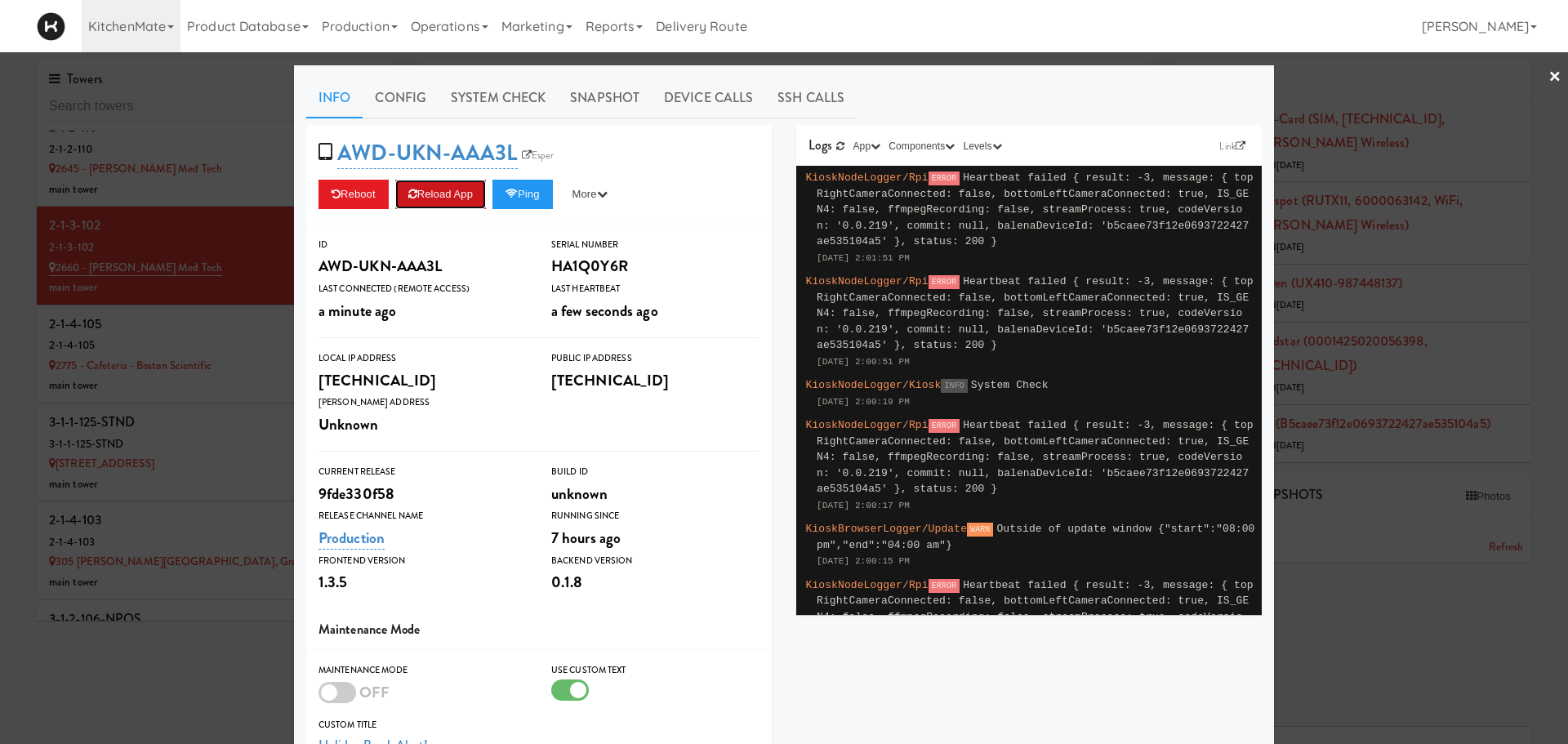
click at [459, 202] on button "Reload App" at bounding box center [440, 194] width 91 height 30
click at [380, 98] on link "Config" at bounding box center [400, 98] width 76 height 40
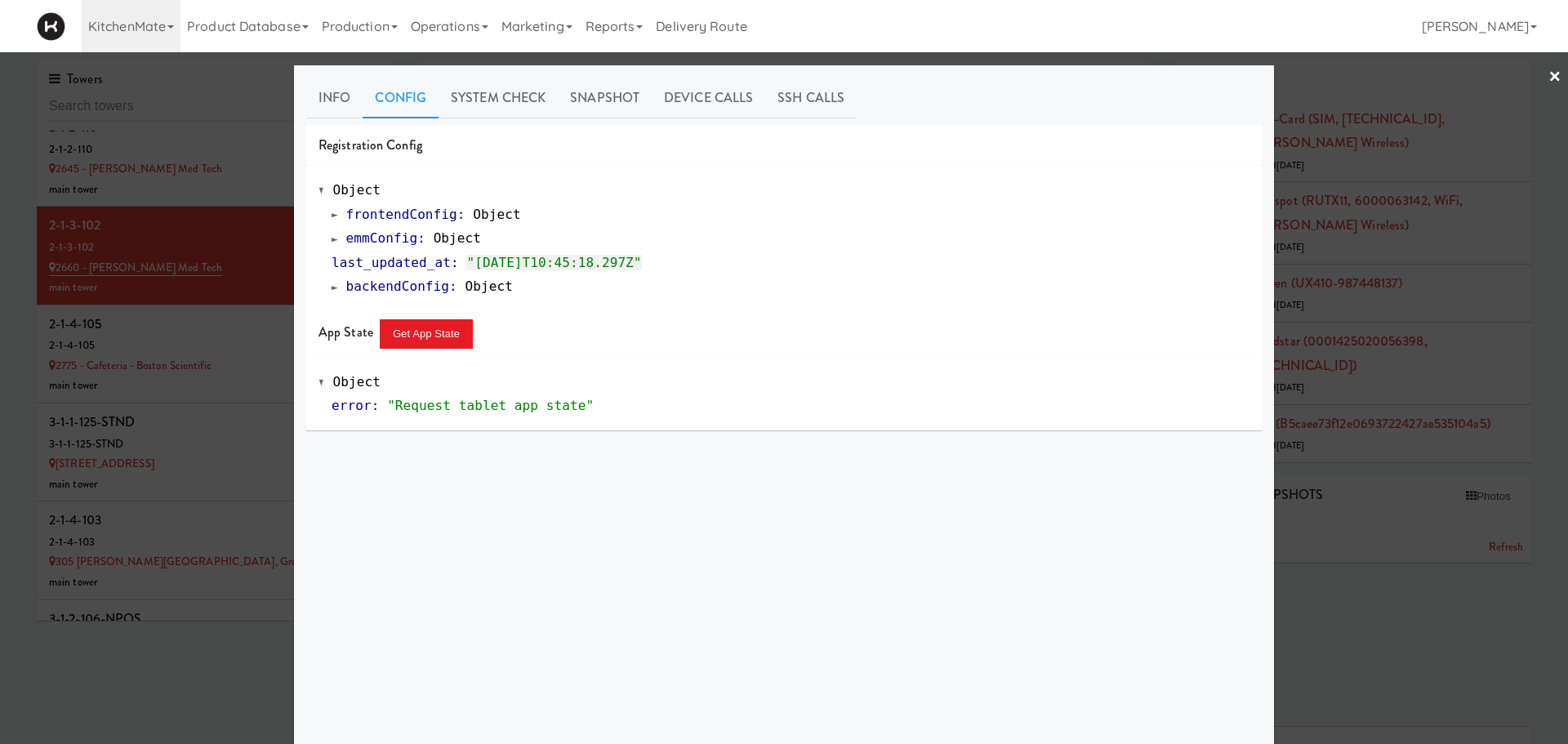
click at [332, 241] on link "emmConfig : Object" at bounding box center [407, 238] width 150 height 16
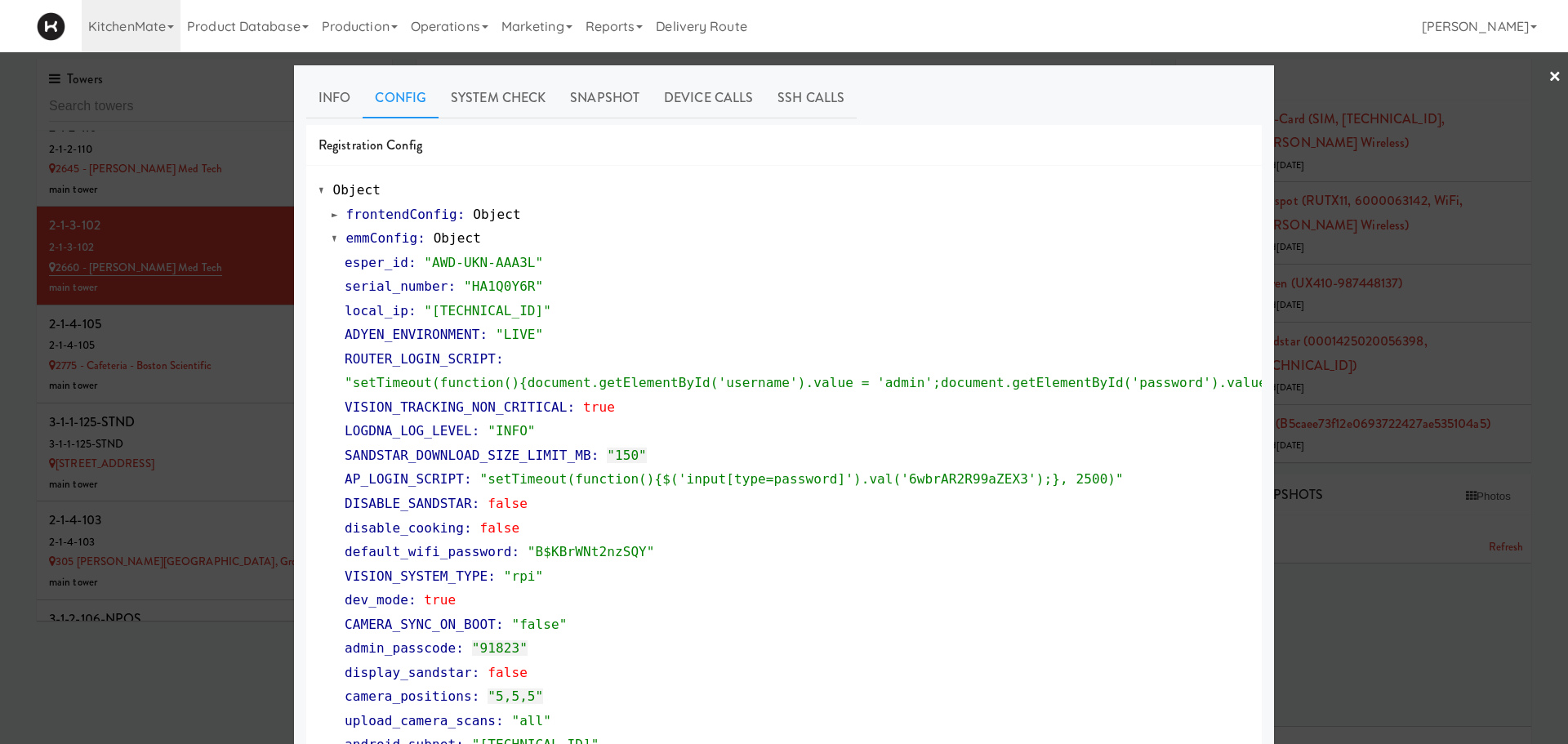
click at [1380, 226] on div at bounding box center [784, 372] width 1568 height 744
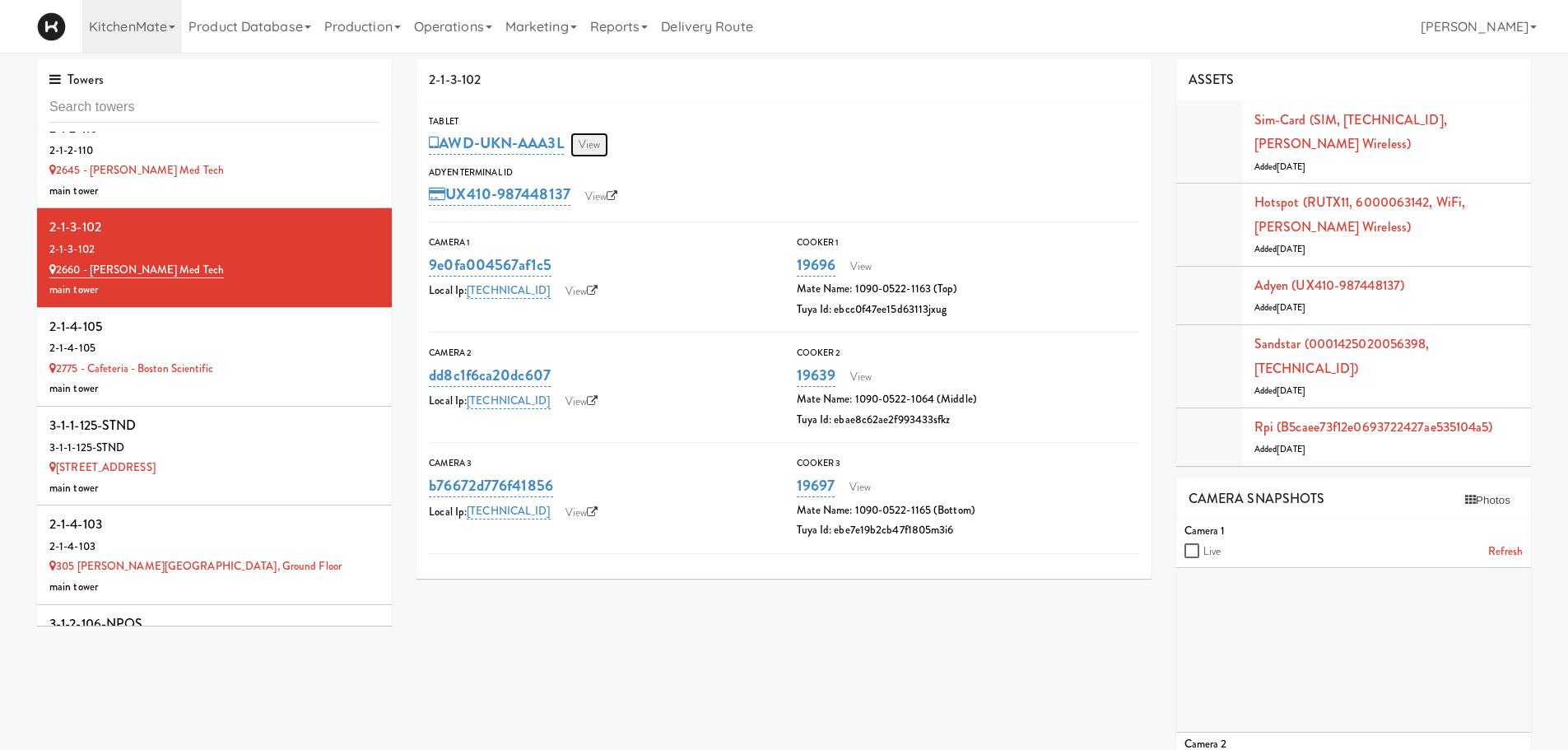
click at [599, 144] on link "View" at bounding box center [590, 144] width 38 height 25
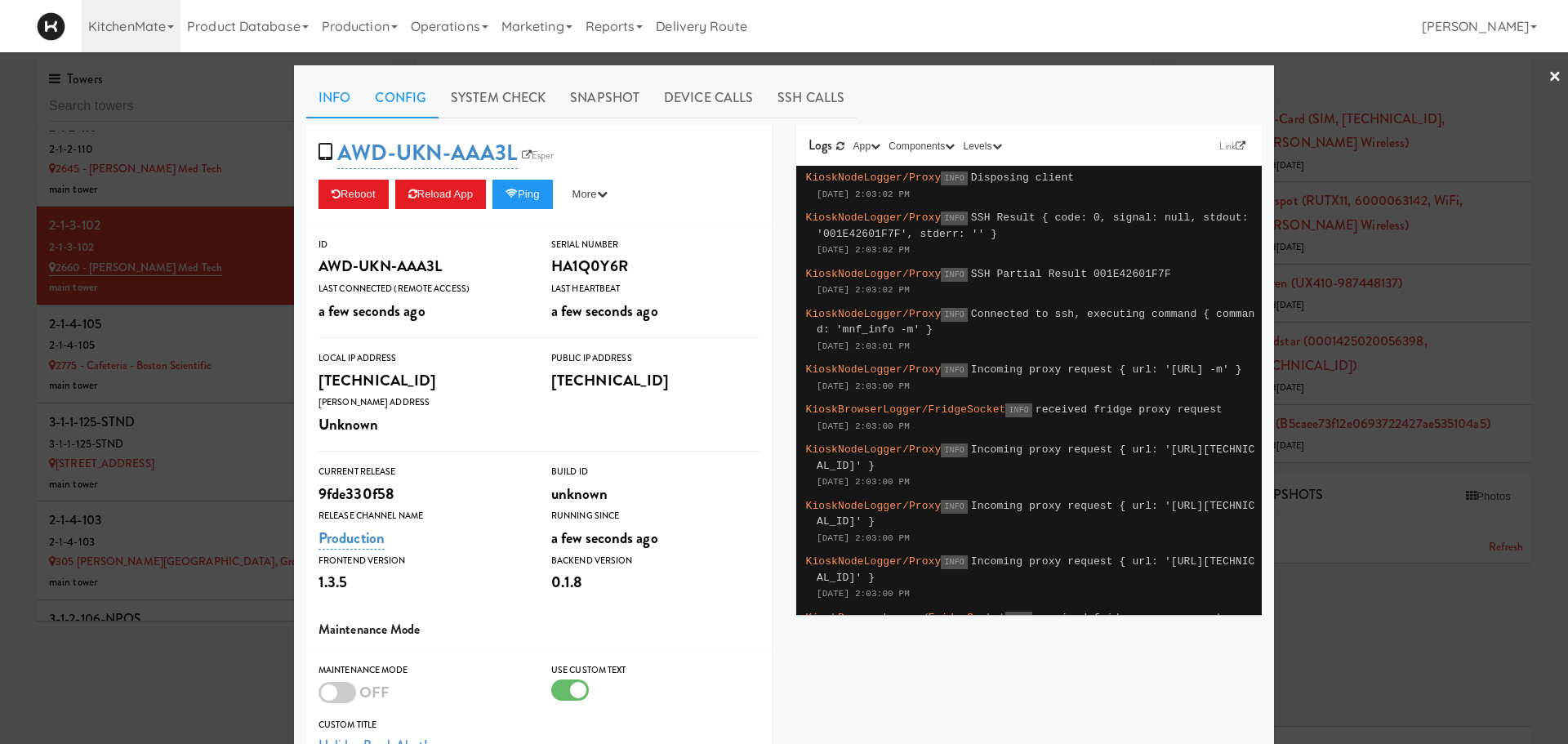
click at [393, 104] on link "Config" at bounding box center [400, 98] width 76 height 40
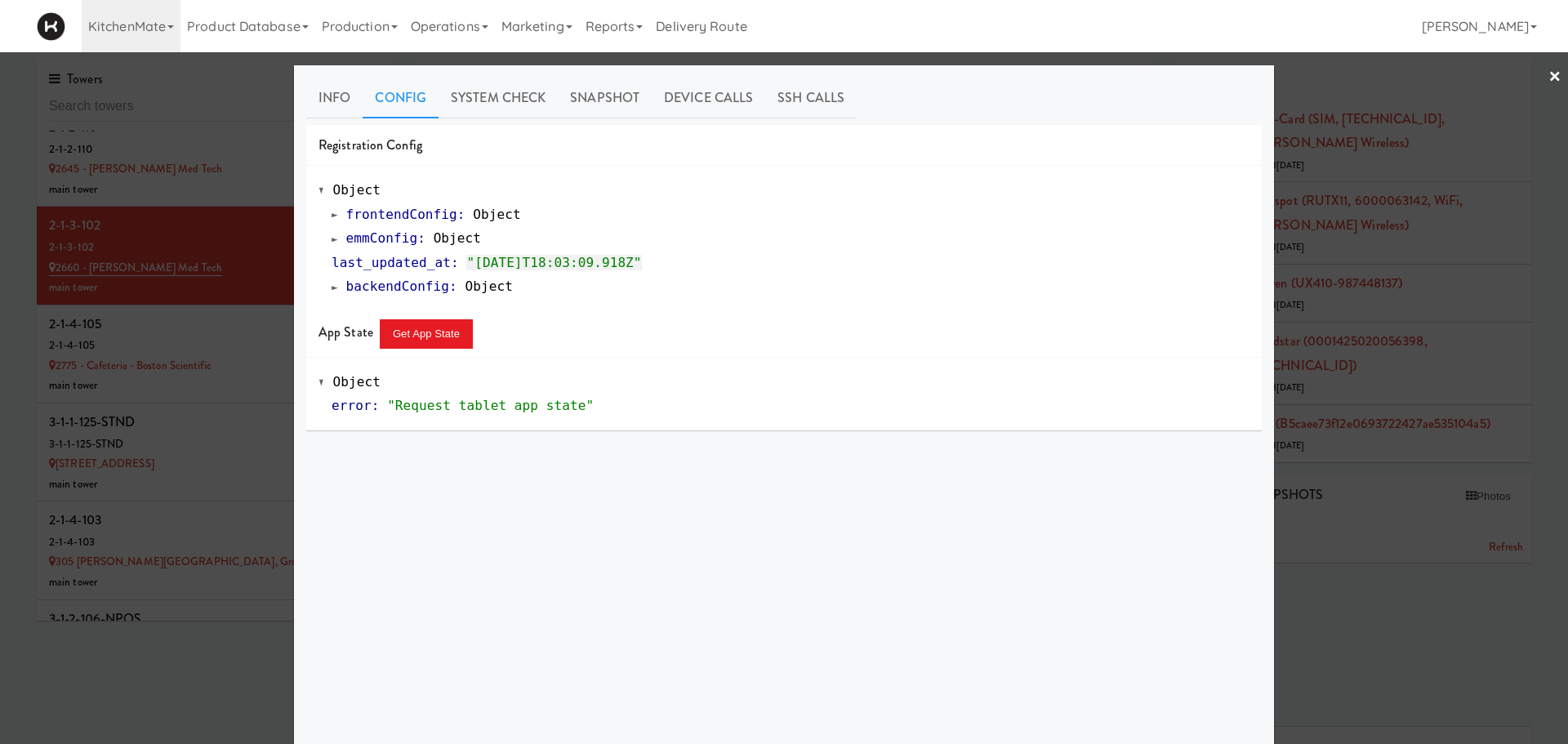
click at [332, 242] on span at bounding box center [335, 238] width 7 height 12
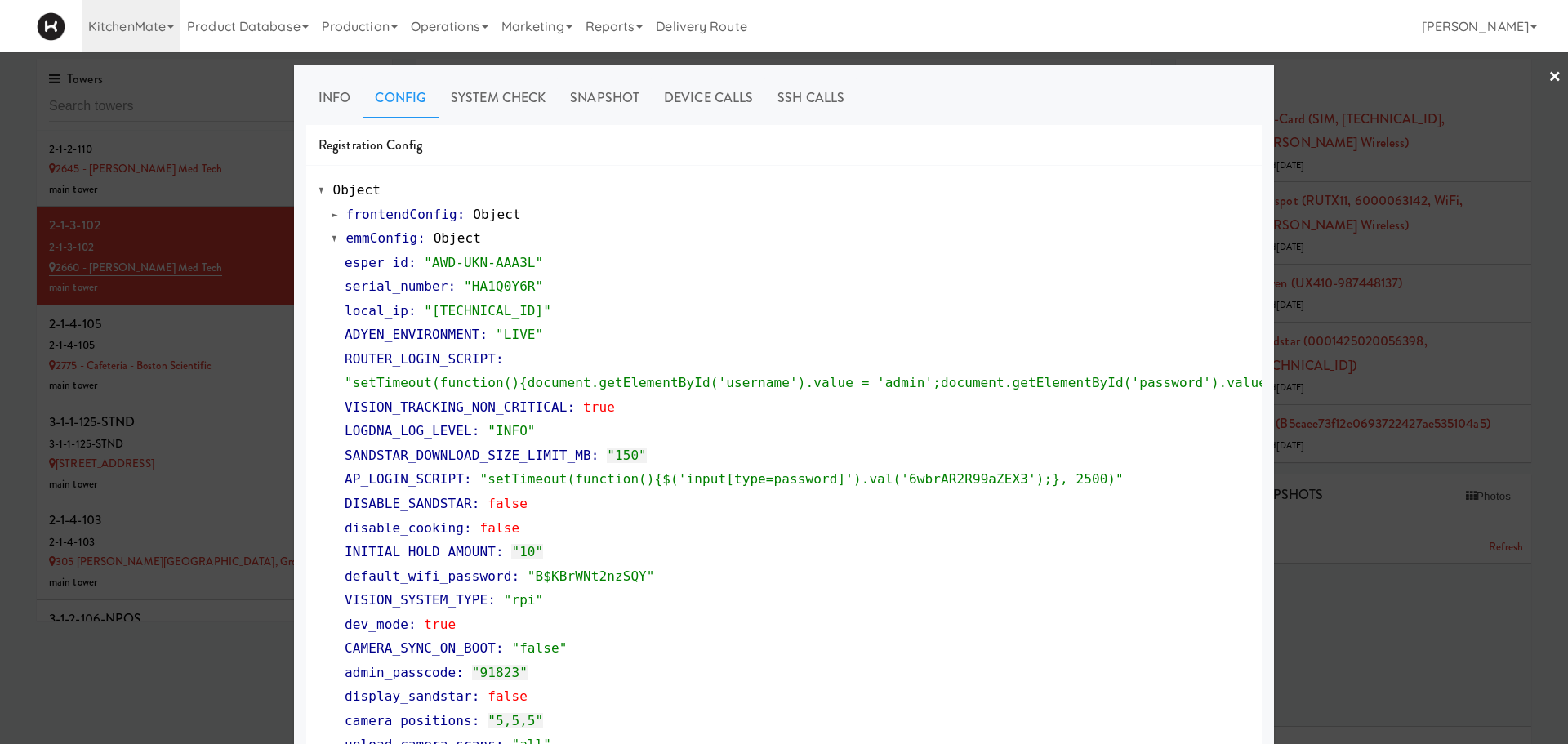
click at [1405, 241] on div at bounding box center [784, 372] width 1568 height 744
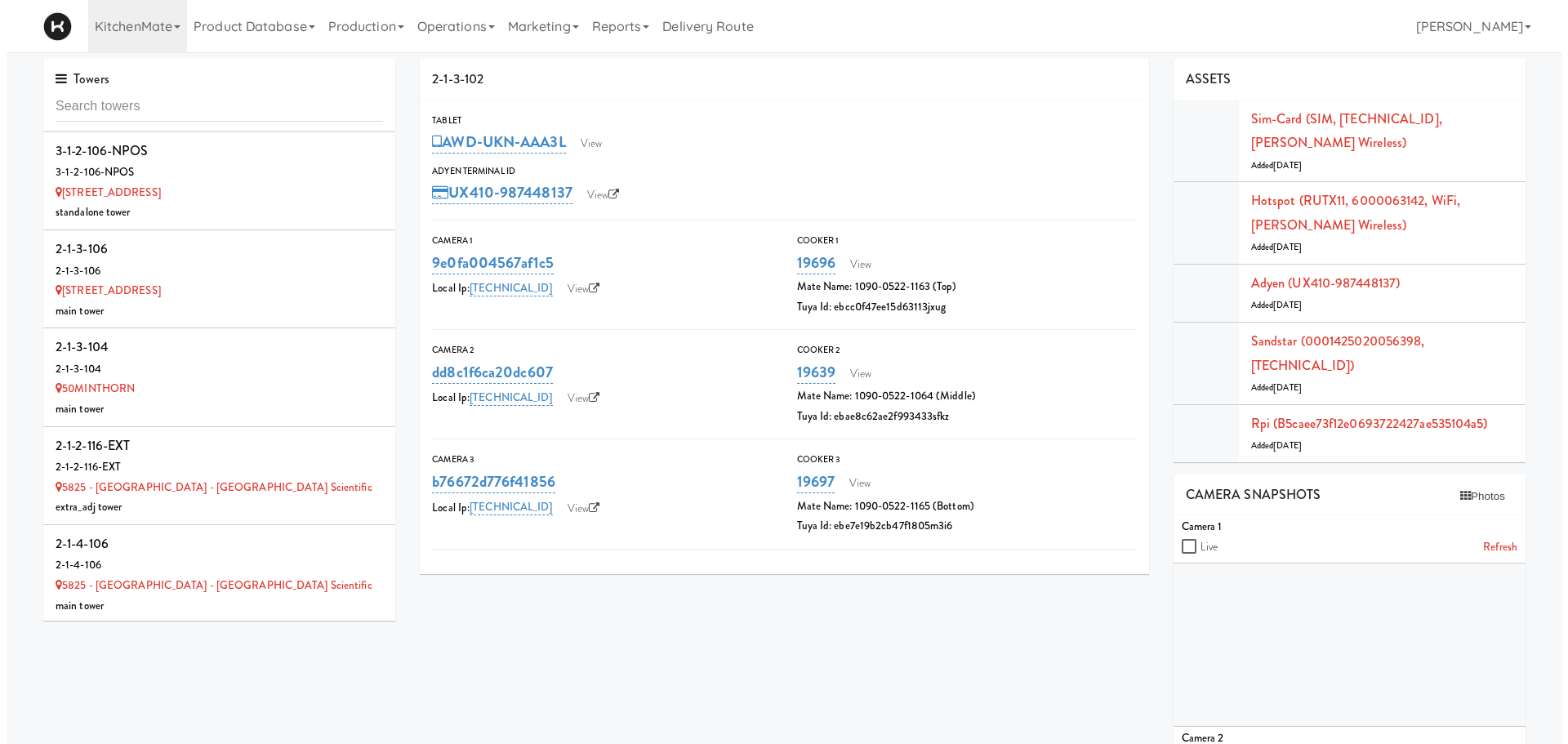
scroll to position [1134, 0]
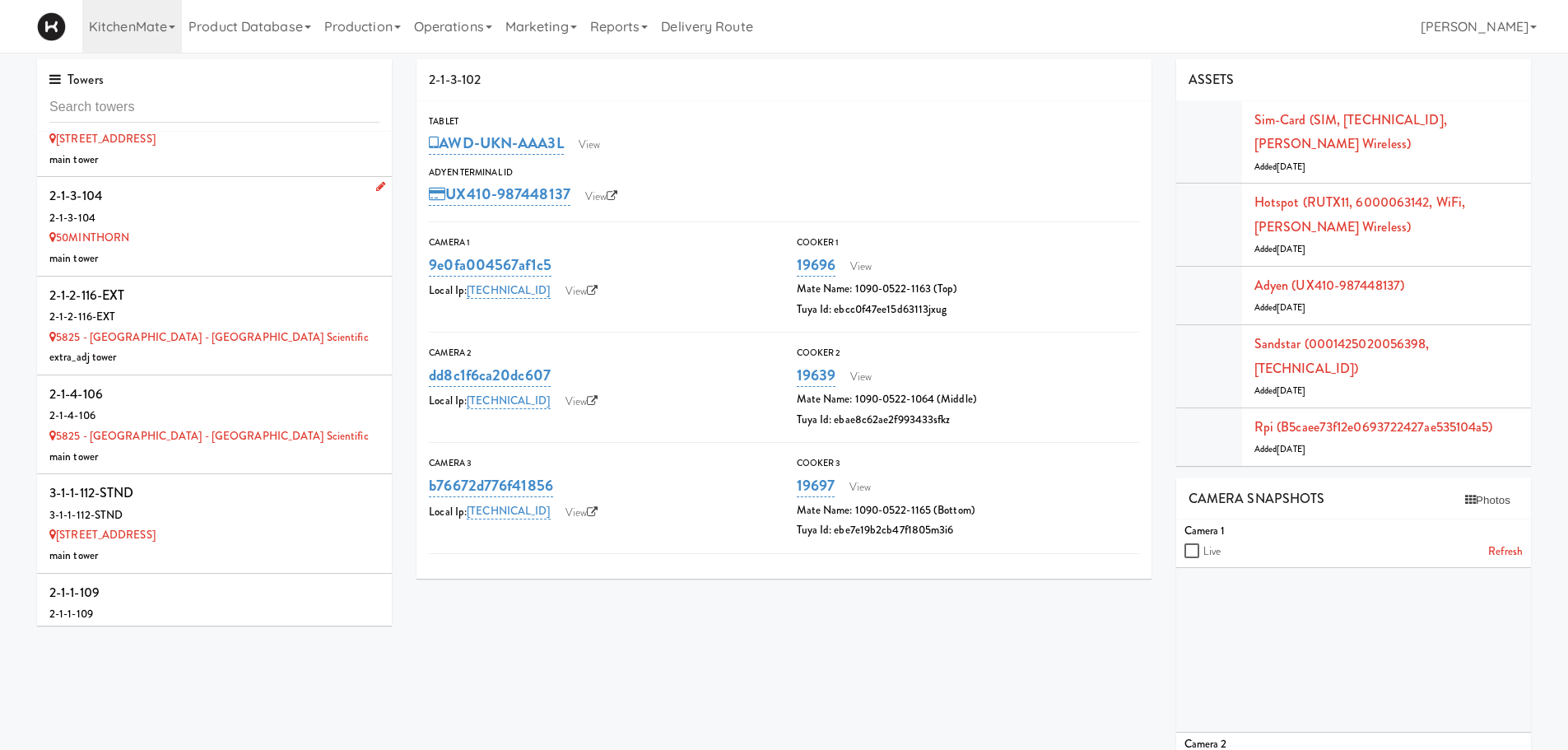
click at [238, 232] on div "50MINTHORN" at bounding box center [214, 238] width 330 height 21
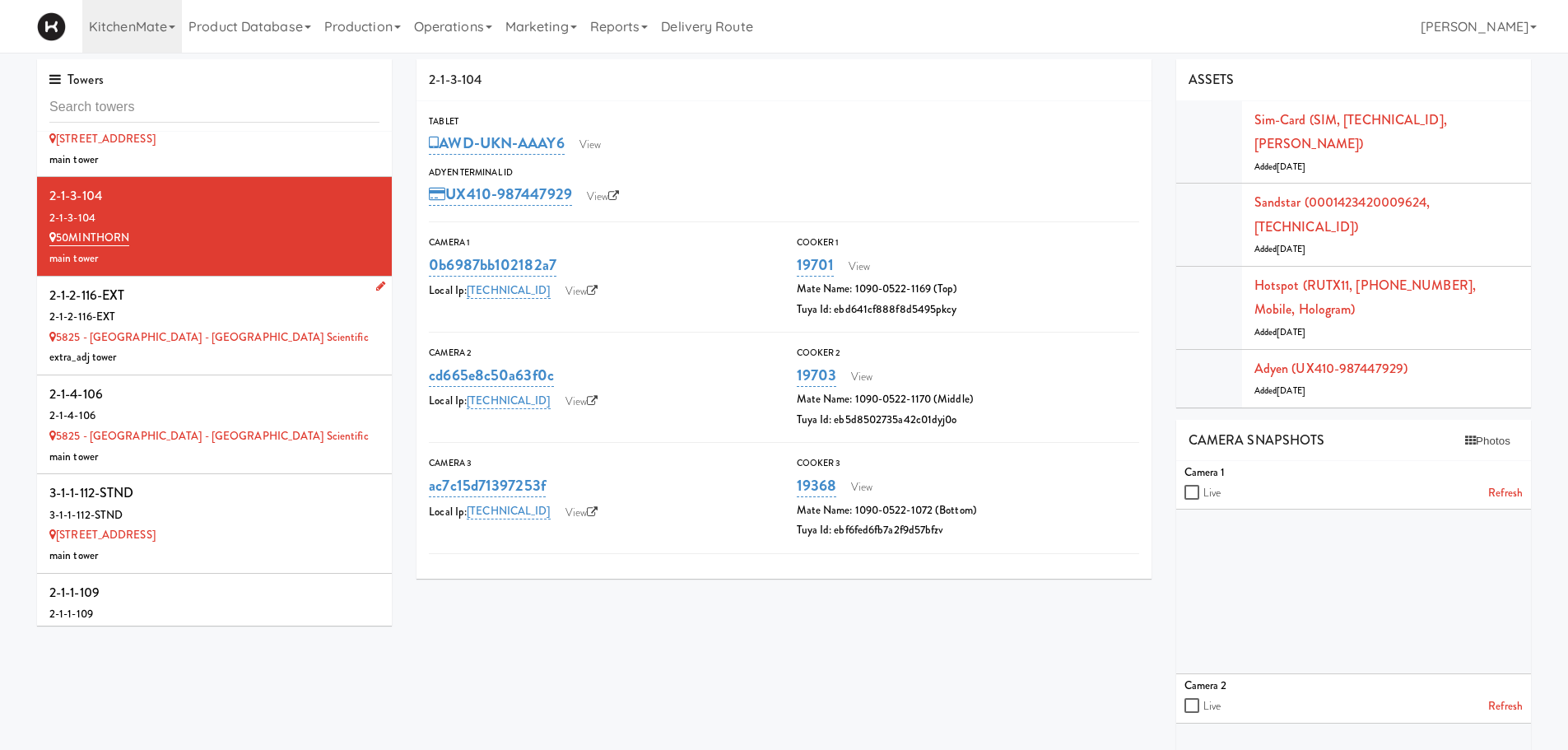
click at [315, 350] on div "extra_adj tower" at bounding box center [214, 358] width 330 height 21
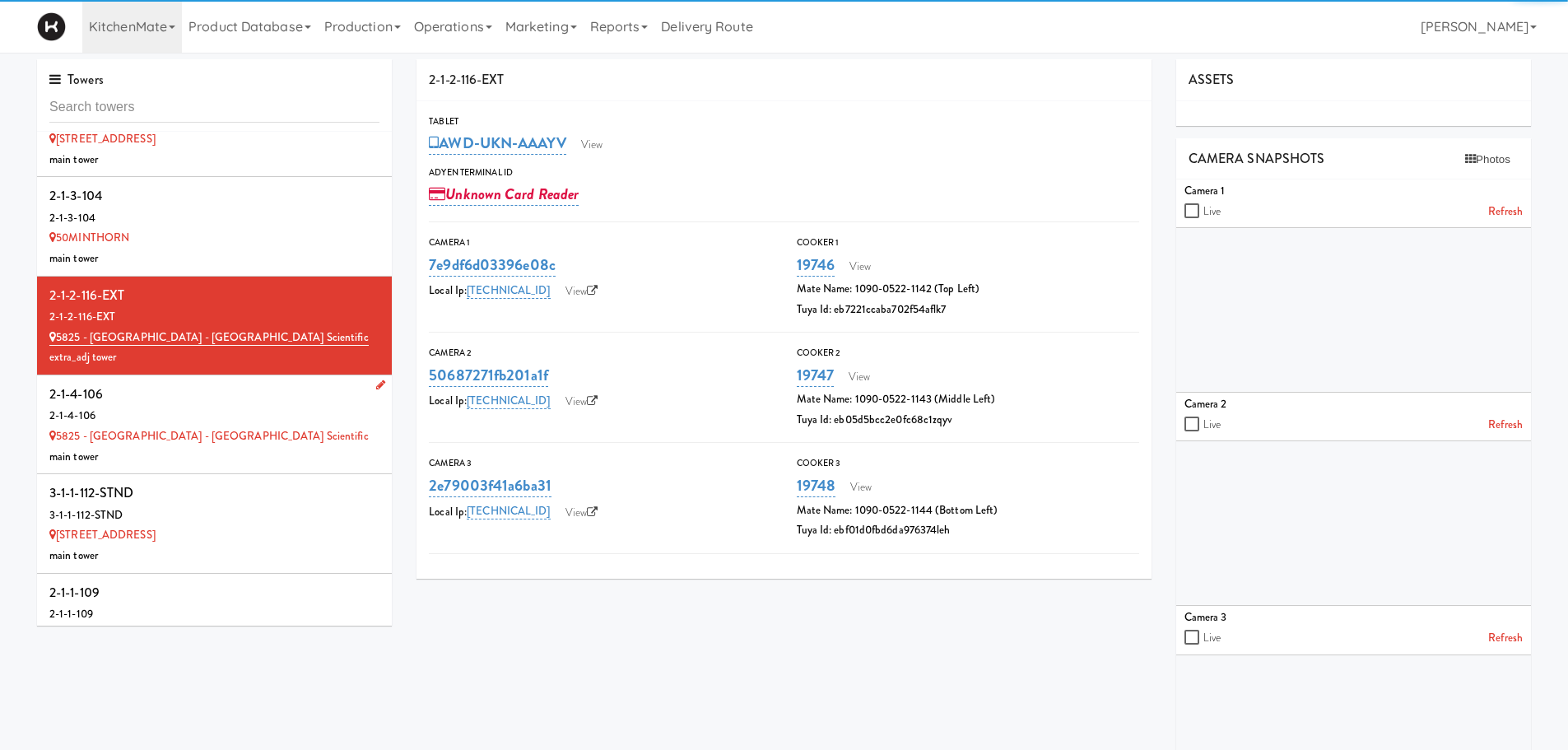
click at [316, 437] on div "5825 - Creekside Commons - Boston Scientific" at bounding box center [214, 436] width 330 height 21
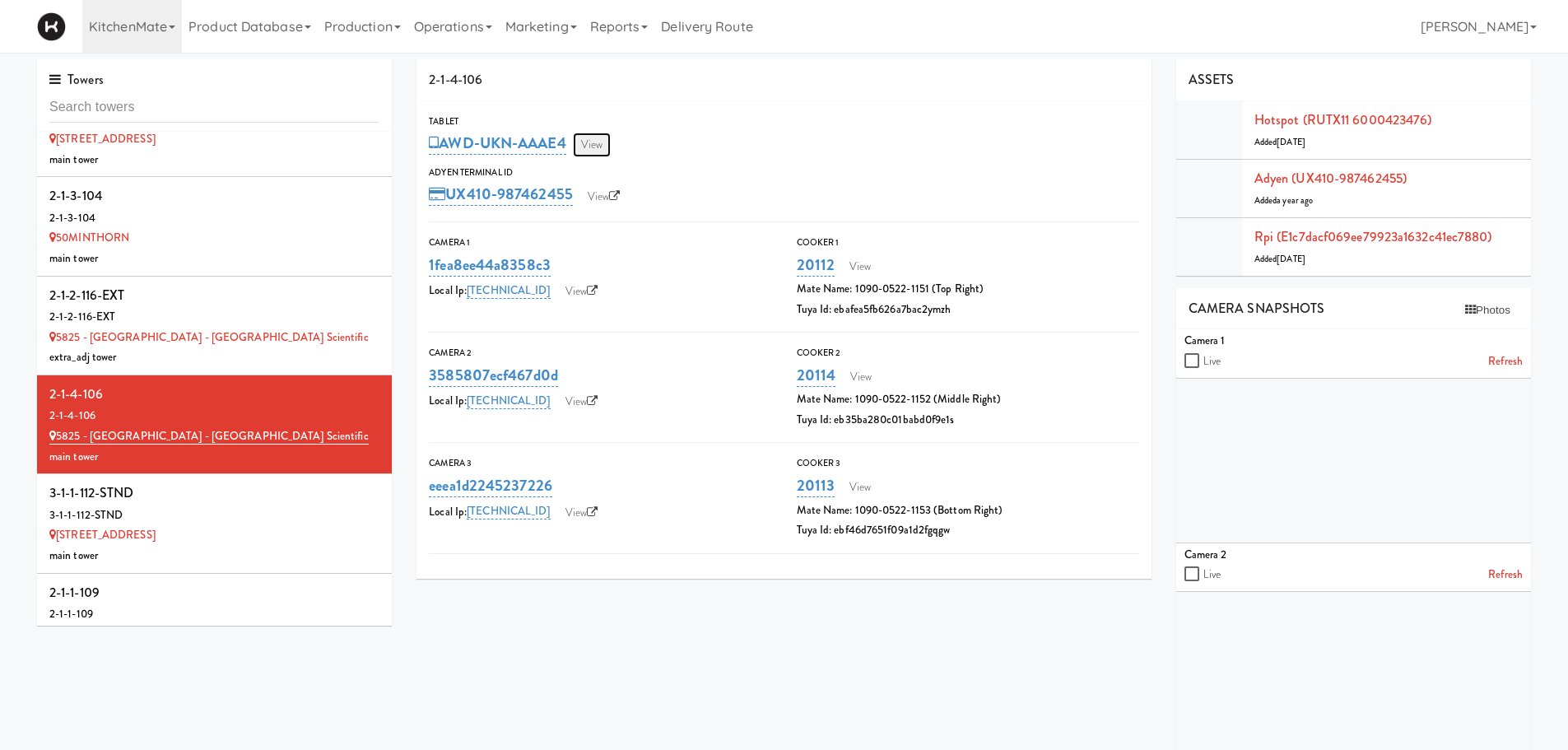
click at [590, 148] on link "View" at bounding box center [592, 144] width 38 height 25
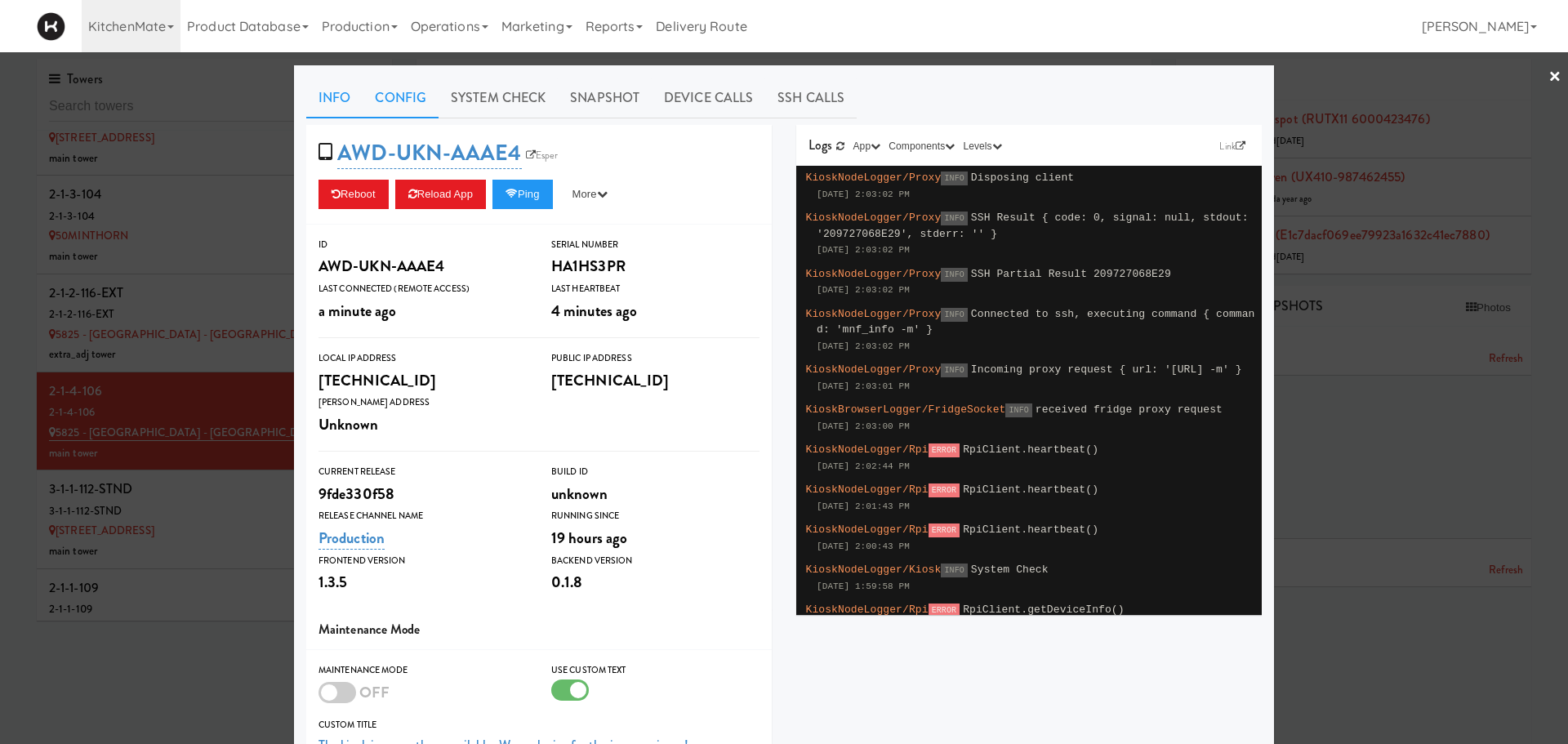
click at [371, 100] on link "Config" at bounding box center [400, 98] width 76 height 40
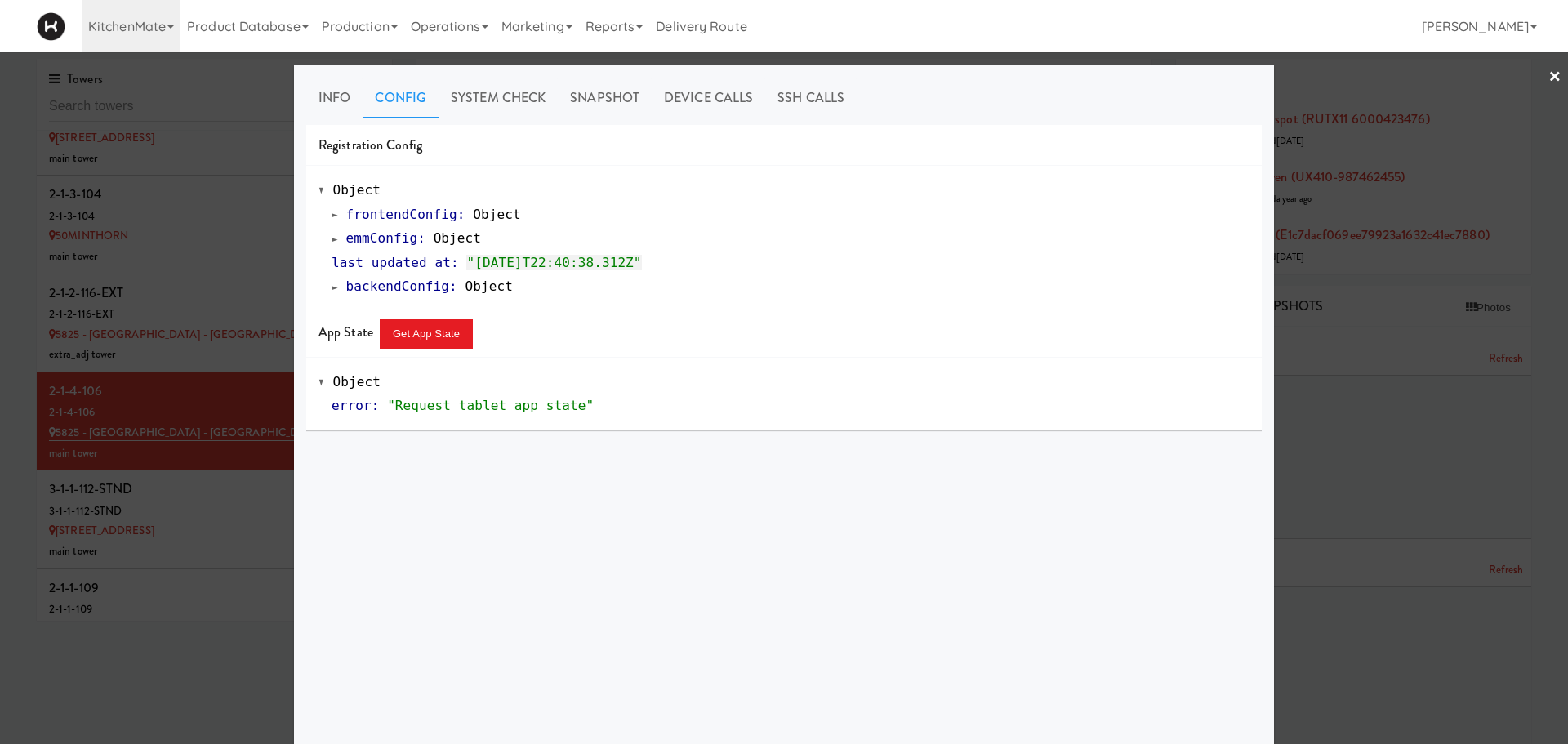
click at [321, 241] on div "frontendConfig : Object emmConfig : Object last_updated_at : "2025-09-29T22:40:…" at bounding box center [783, 251] width 931 height 97
click at [332, 240] on span at bounding box center [335, 238] width 7 height 12
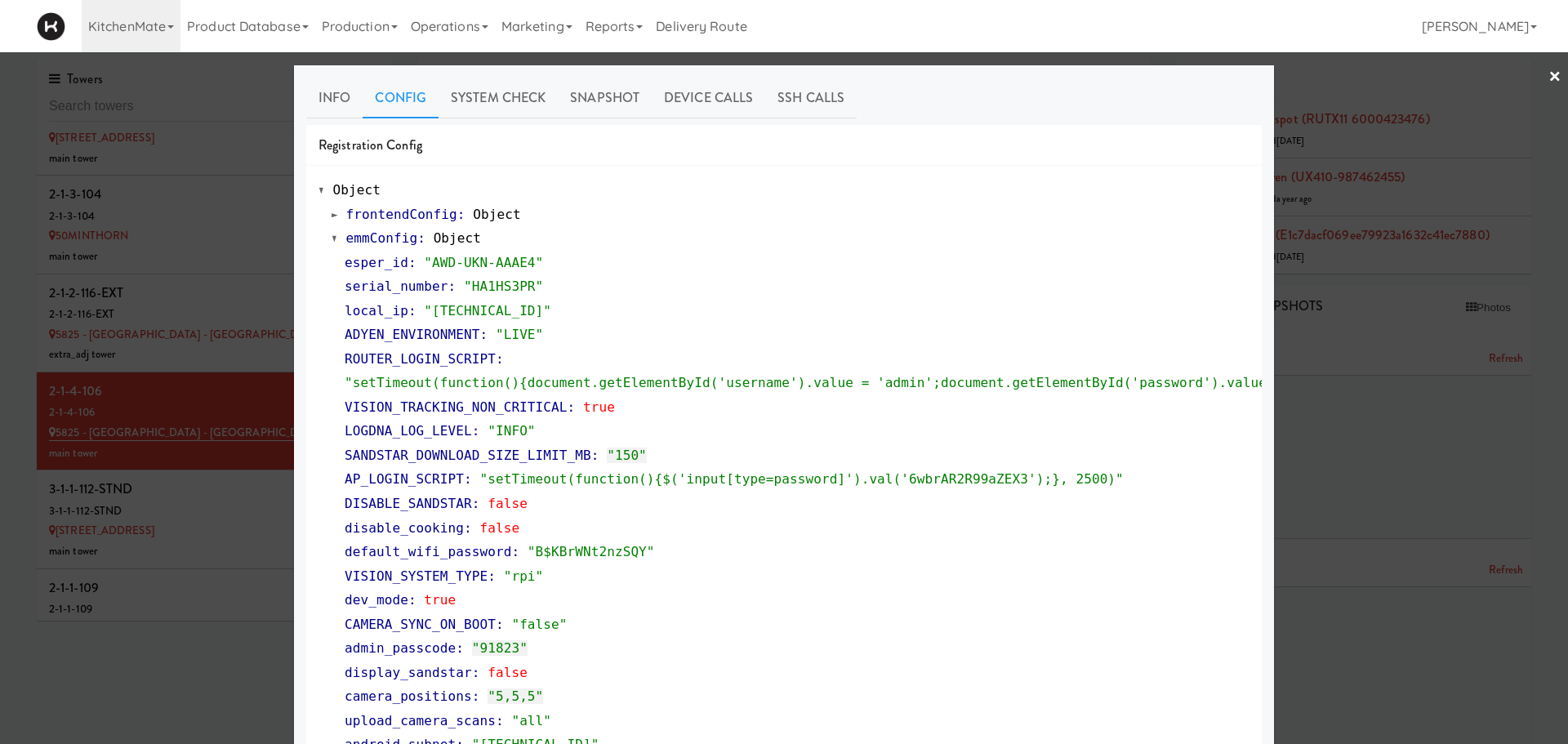
click at [1424, 220] on div at bounding box center [784, 372] width 1568 height 744
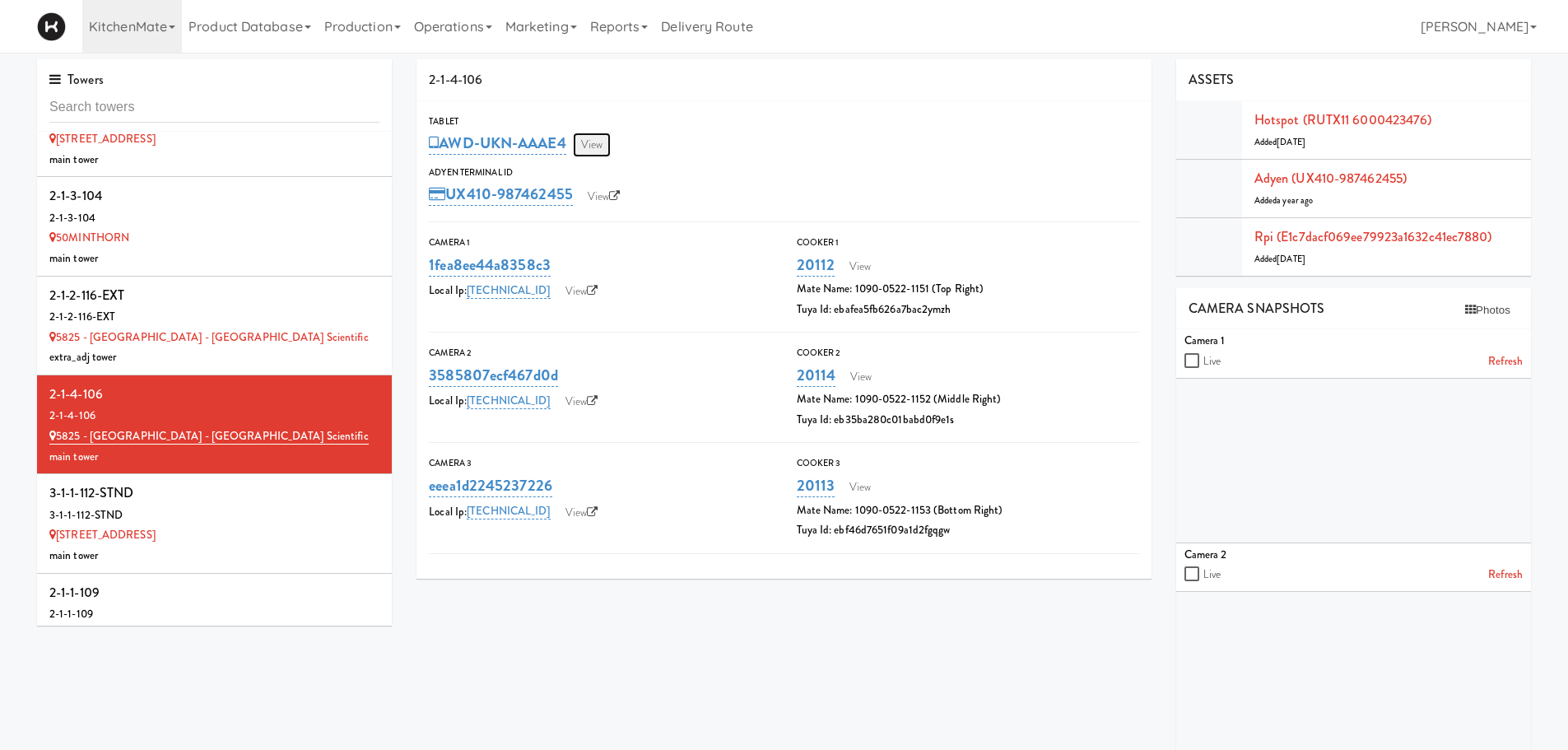
click at [593, 142] on link "View" at bounding box center [592, 144] width 38 height 25
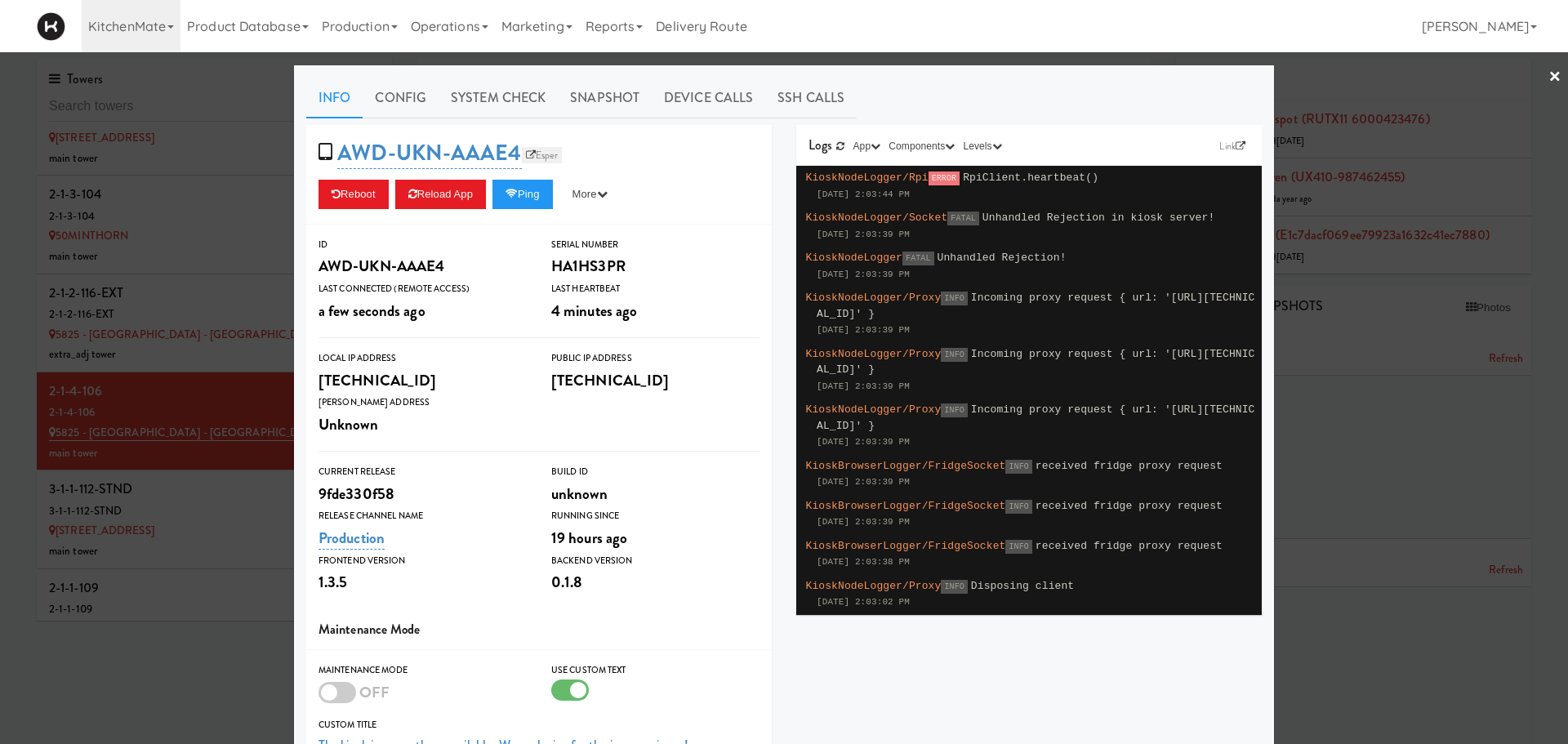
click at [539, 150] on link "Esper" at bounding box center [542, 155] width 40 height 17
click at [432, 198] on button "Reload App" at bounding box center [440, 194] width 91 height 30
click at [430, 203] on button "Reload App" at bounding box center [440, 194] width 91 height 30
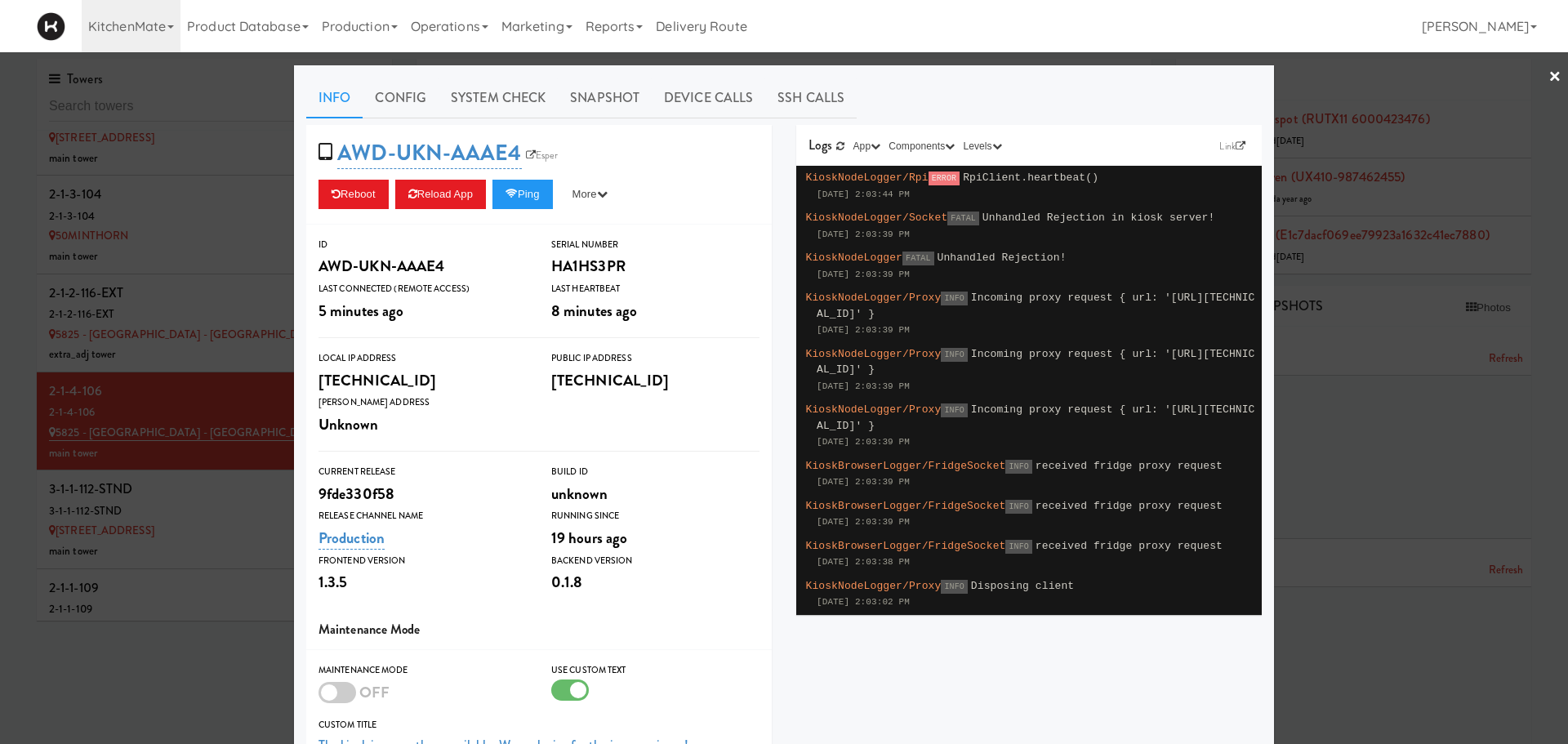
click at [176, 532] on div at bounding box center [784, 372] width 1568 height 744
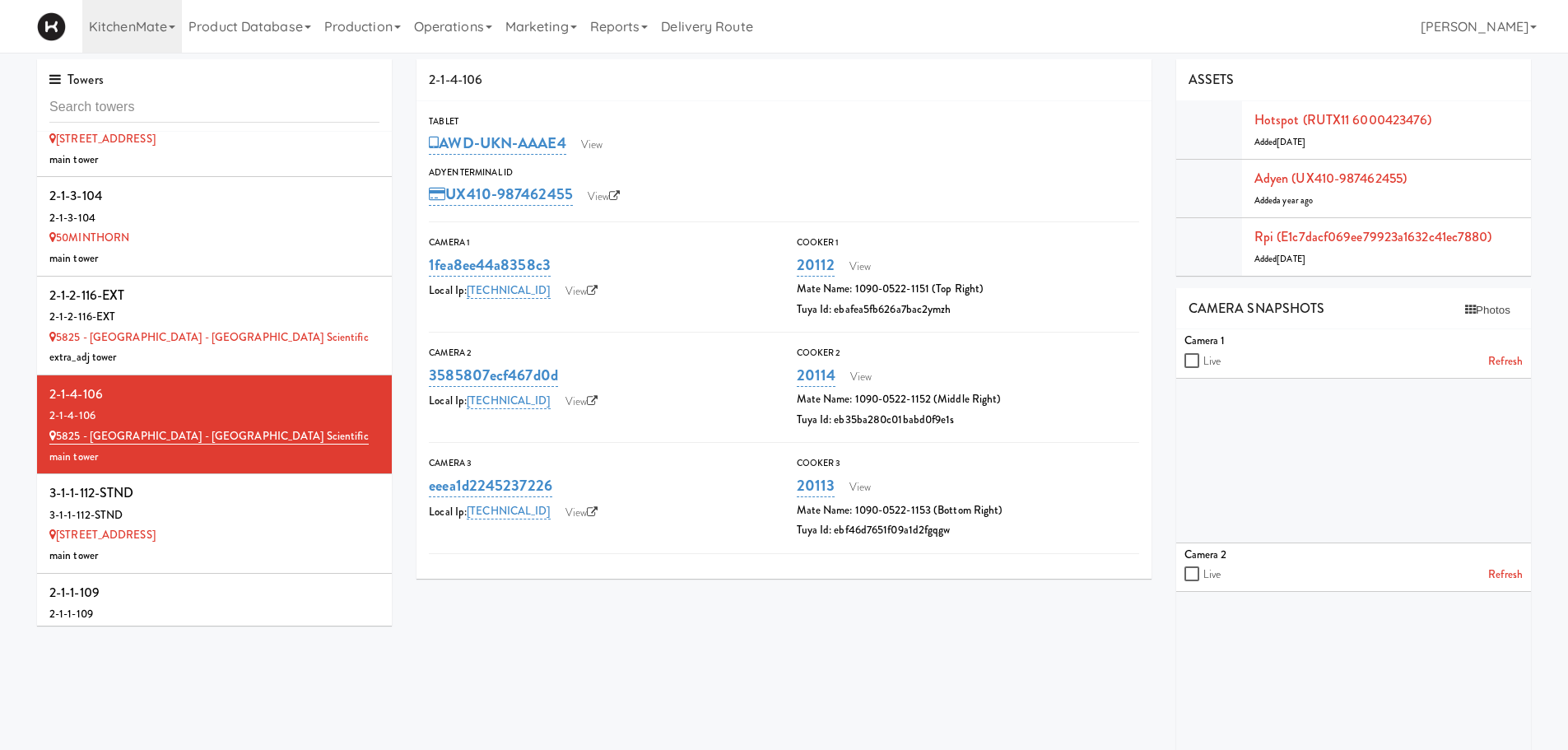
click at [178, 536] on div "5995 Avebury Road" at bounding box center [214, 535] width 330 height 21
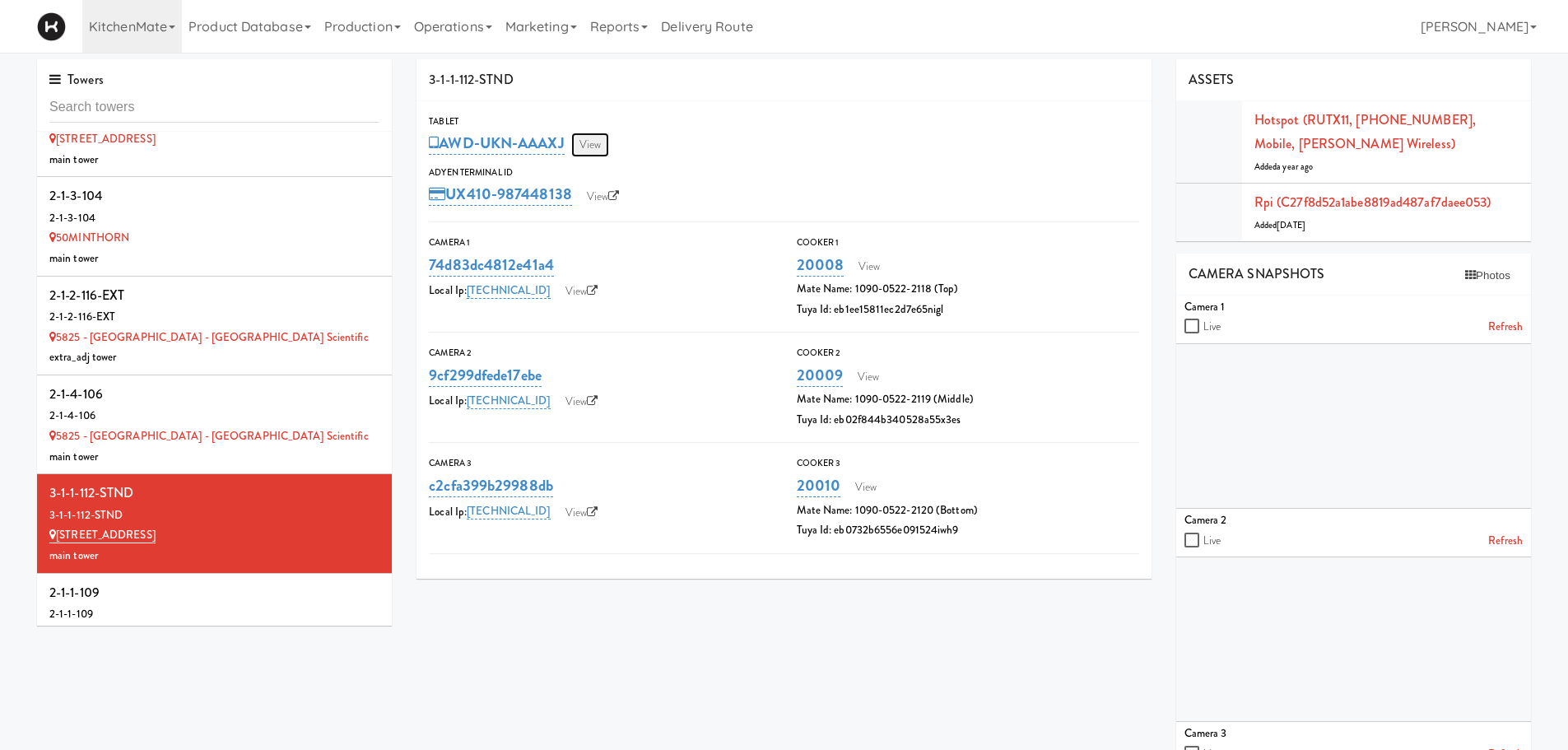
click at [597, 149] on link "View" at bounding box center [590, 144] width 38 height 25
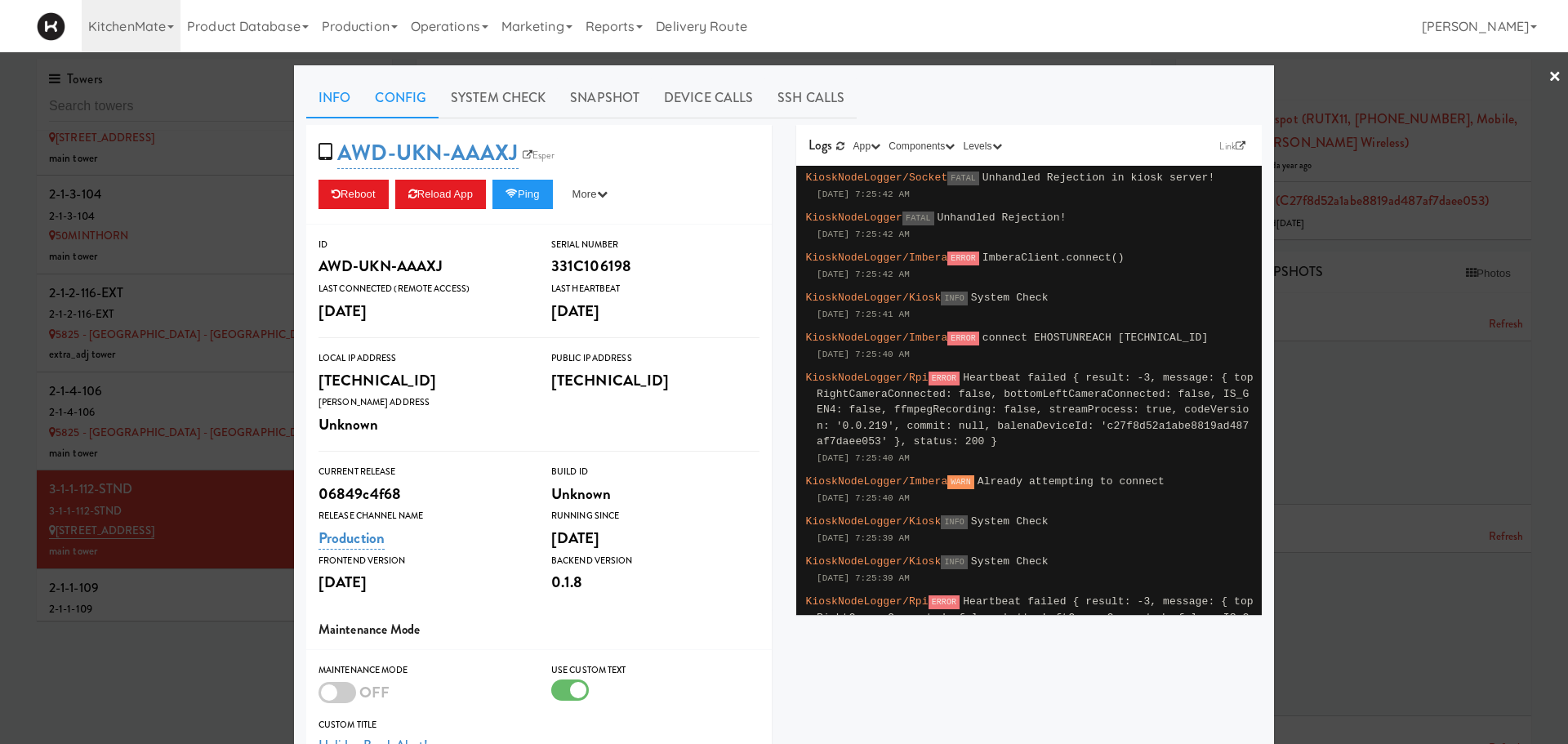
click at [404, 101] on link "Config" at bounding box center [400, 98] width 76 height 40
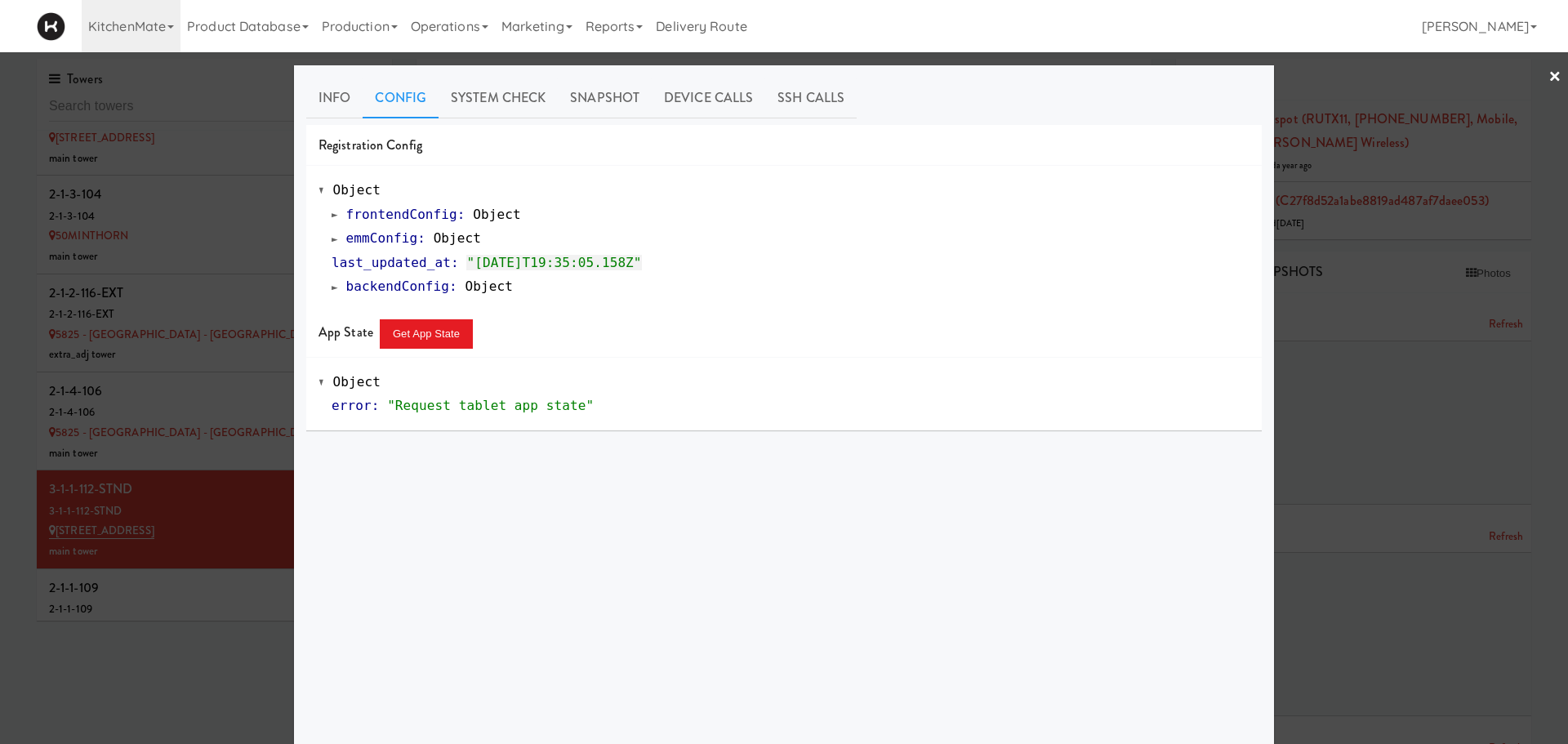
click at [332, 242] on span at bounding box center [335, 238] width 7 height 12
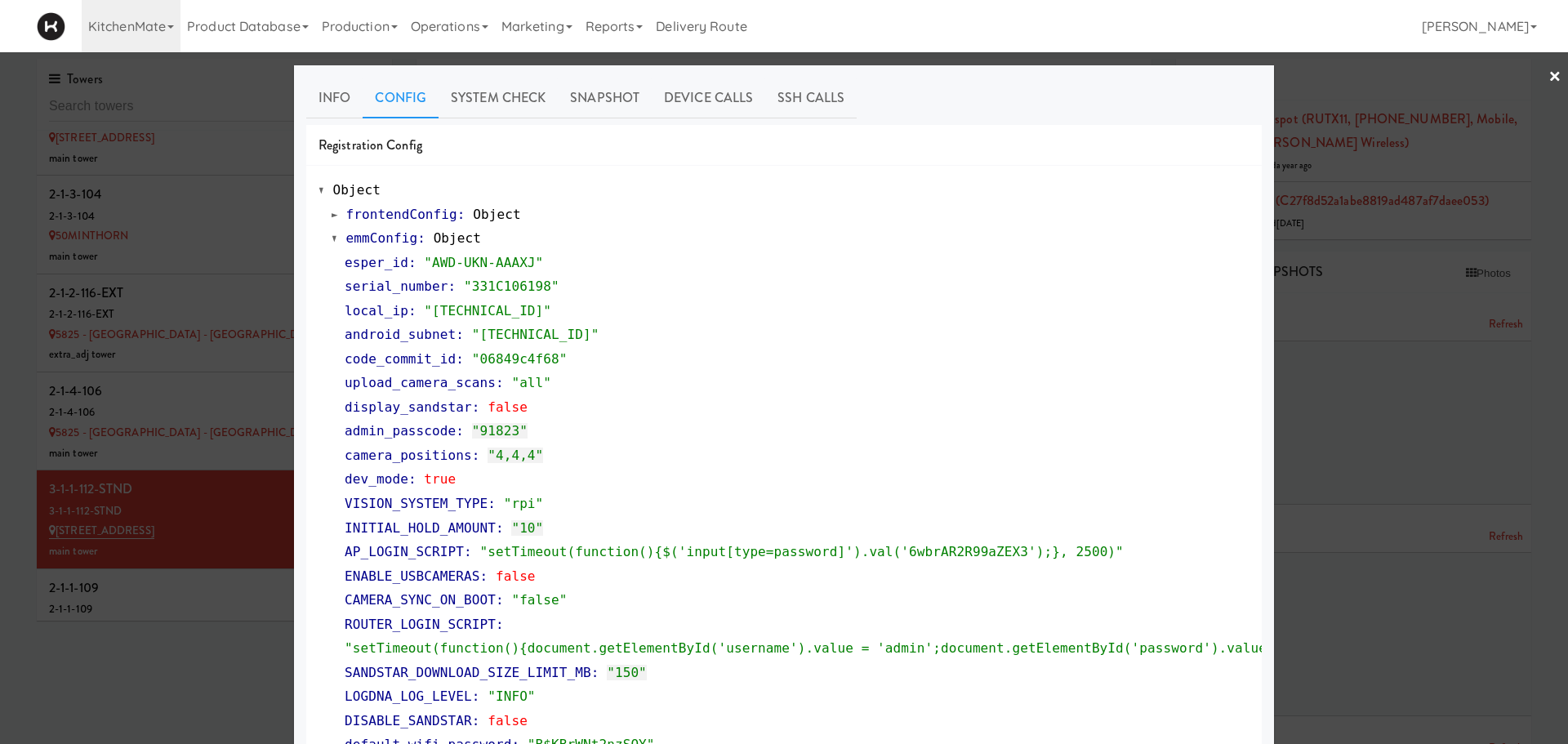
click at [208, 587] on div at bounding box center [784, 372] width 1568 height 744
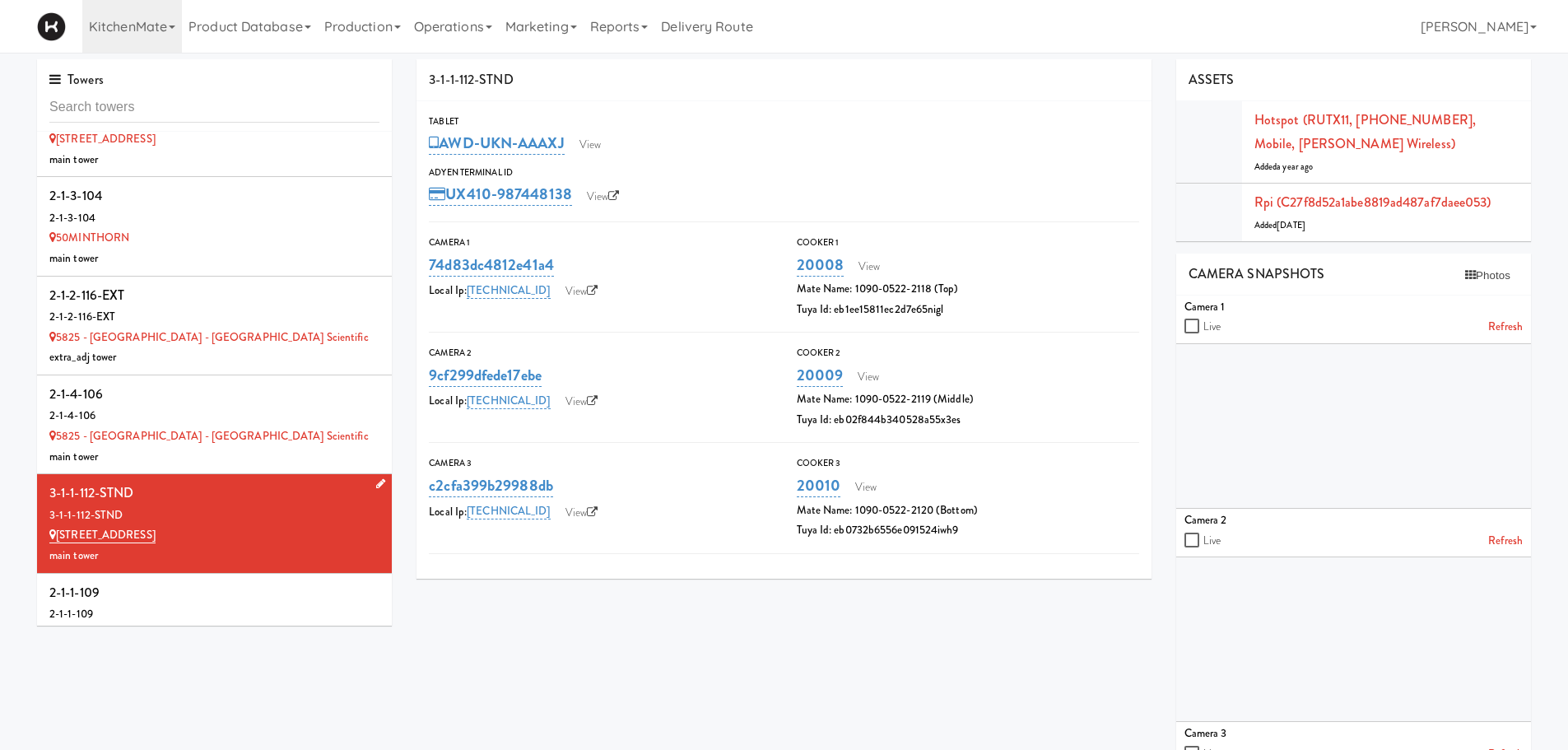
click at [263, 506] on div "3-1-1-112-STND" at bounding box center [214, 516] width 330 height 21
click at [610, 147] on link "View" at bounding box center [590, 144] width 38 height 25
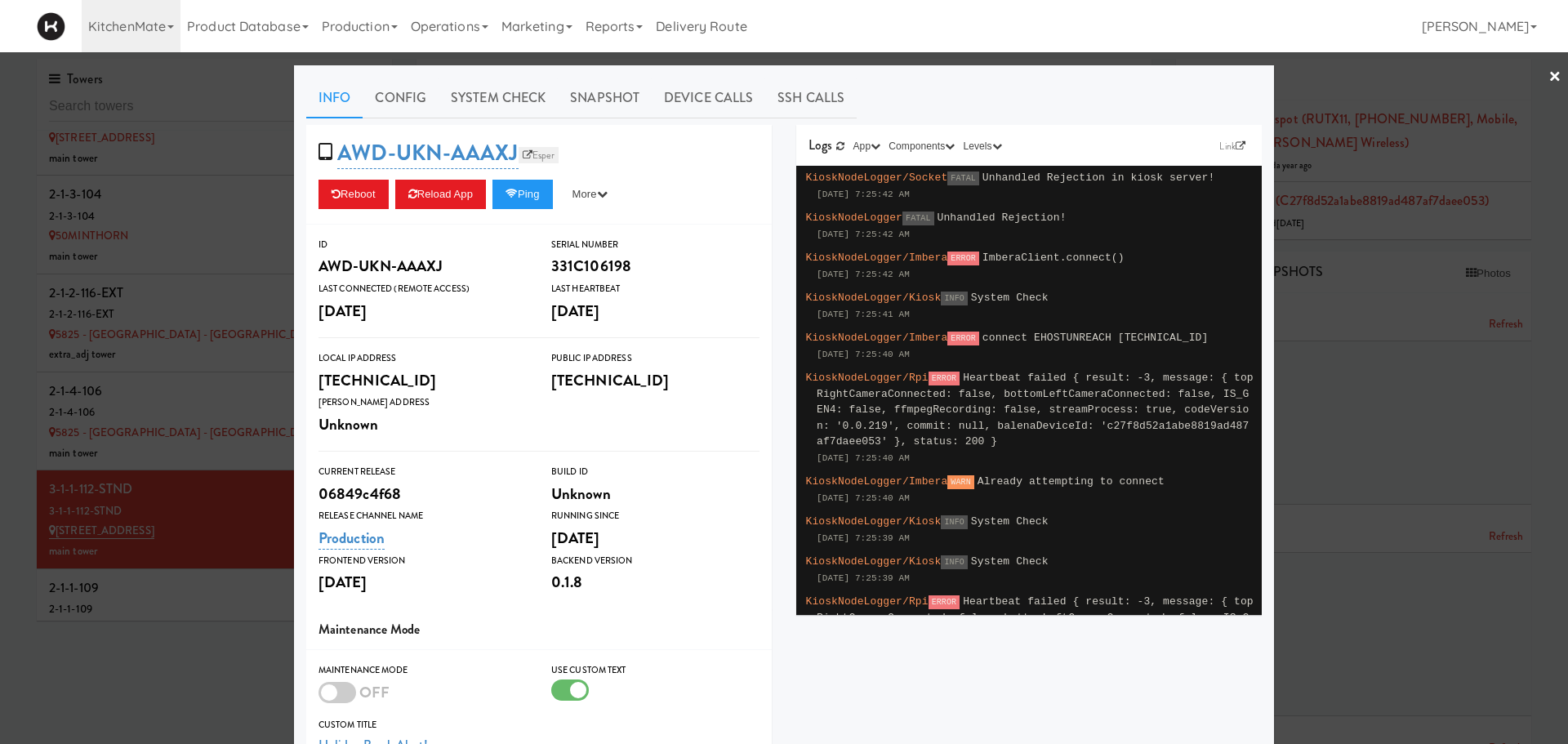
click at [537, 159] on link "Esper" at bounding box center [538, 155] width 40 height 17
click at [158, 409] on div at bounding box center [784, 372] width 1568 height 744
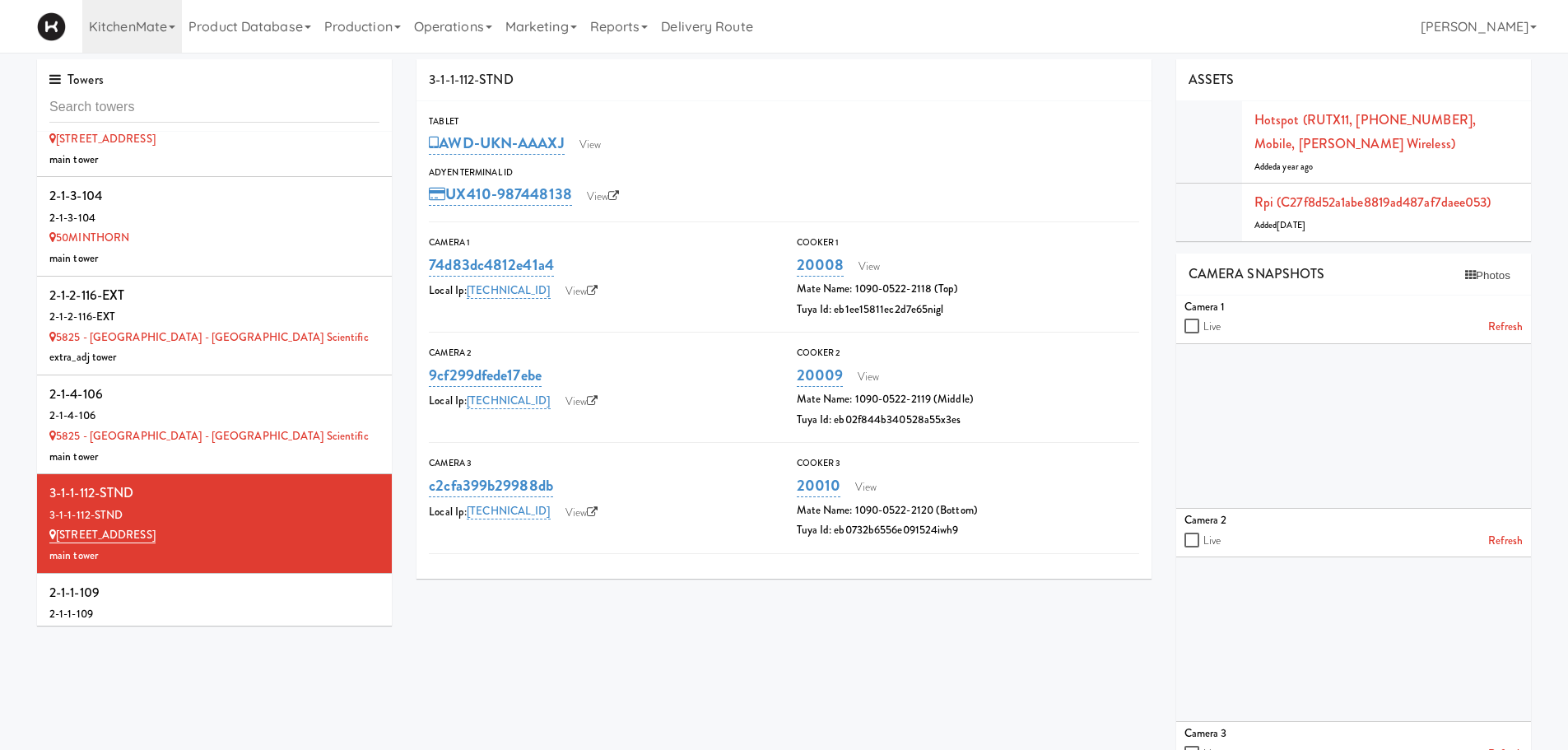
click at [159, 412] on div "2-1-4-106" at bounding box center [214, 416] width 330 height 21
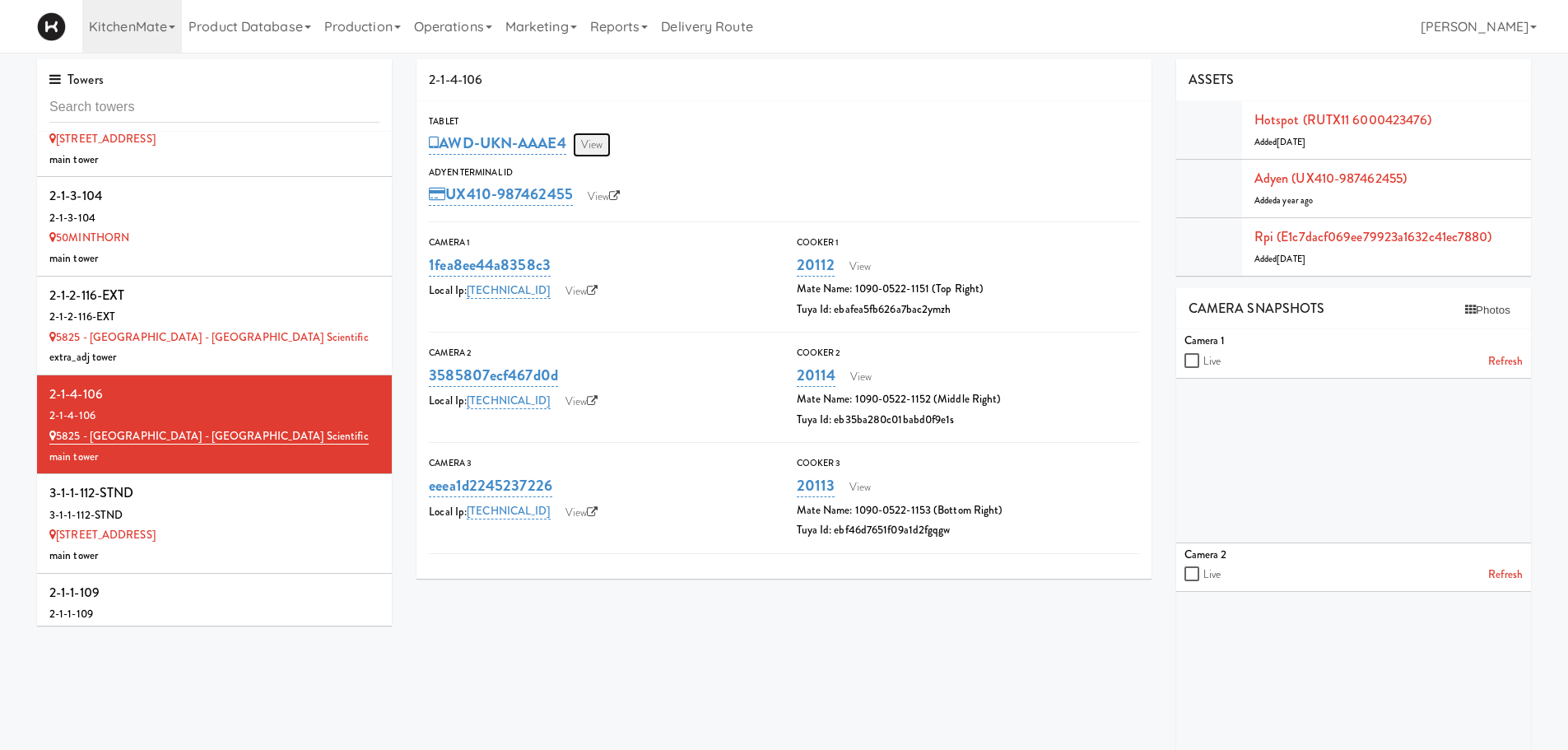
click at [602, 148] on link "View" at bounding box center [592, 144] width 38 height 25
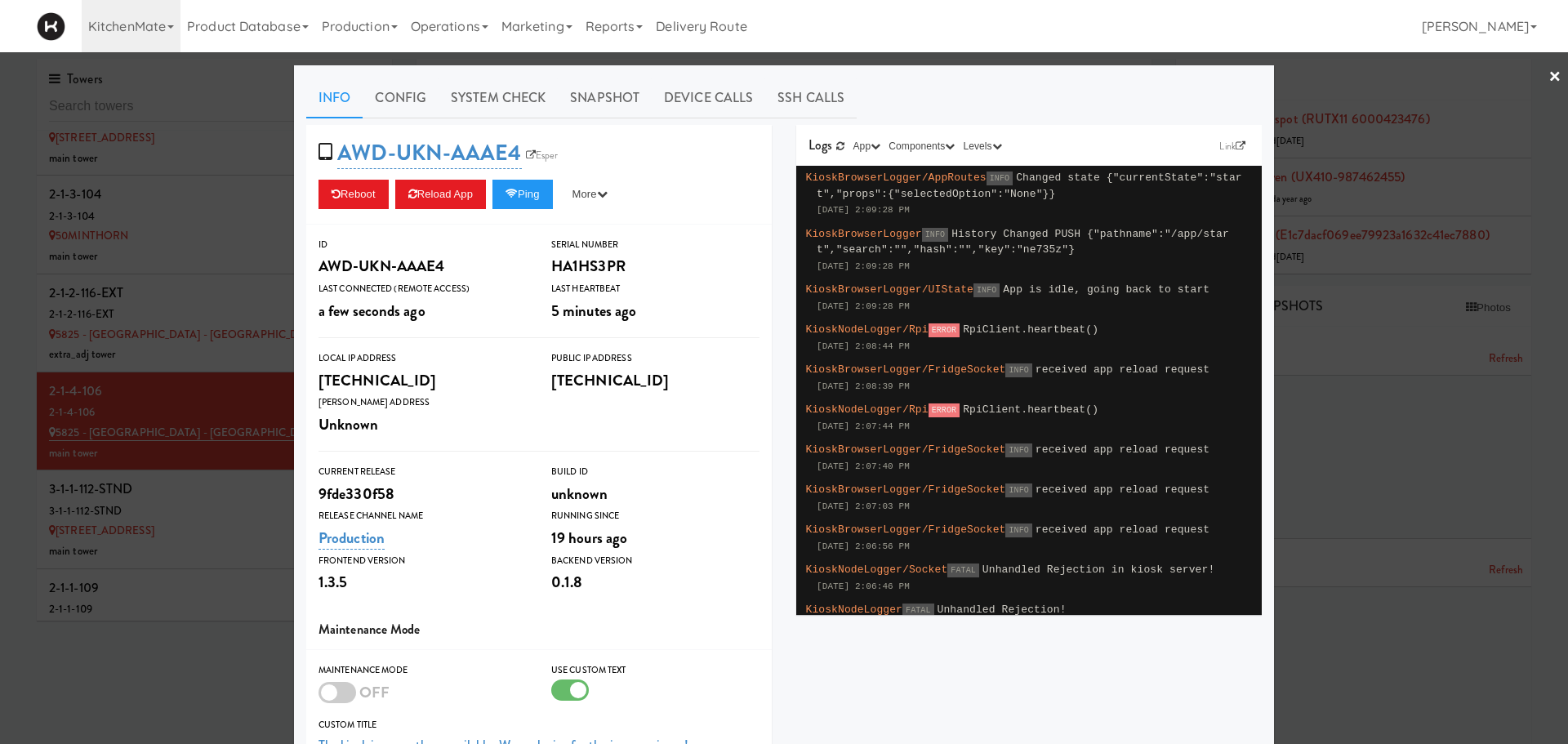
click at [433, 215] on div "AWD-UKN-AAAE4 Esper Reboot Reload App Ping More Ping Server Restart Server Forc…" at bounding box center [539, 174] width 466 height 100
click at [440, 204] on button "Reload App" at bounding box center [440, 194] width 91 height 30
click at [1406, 101] on div at bounding box center [784, 372] width 1568 height 744
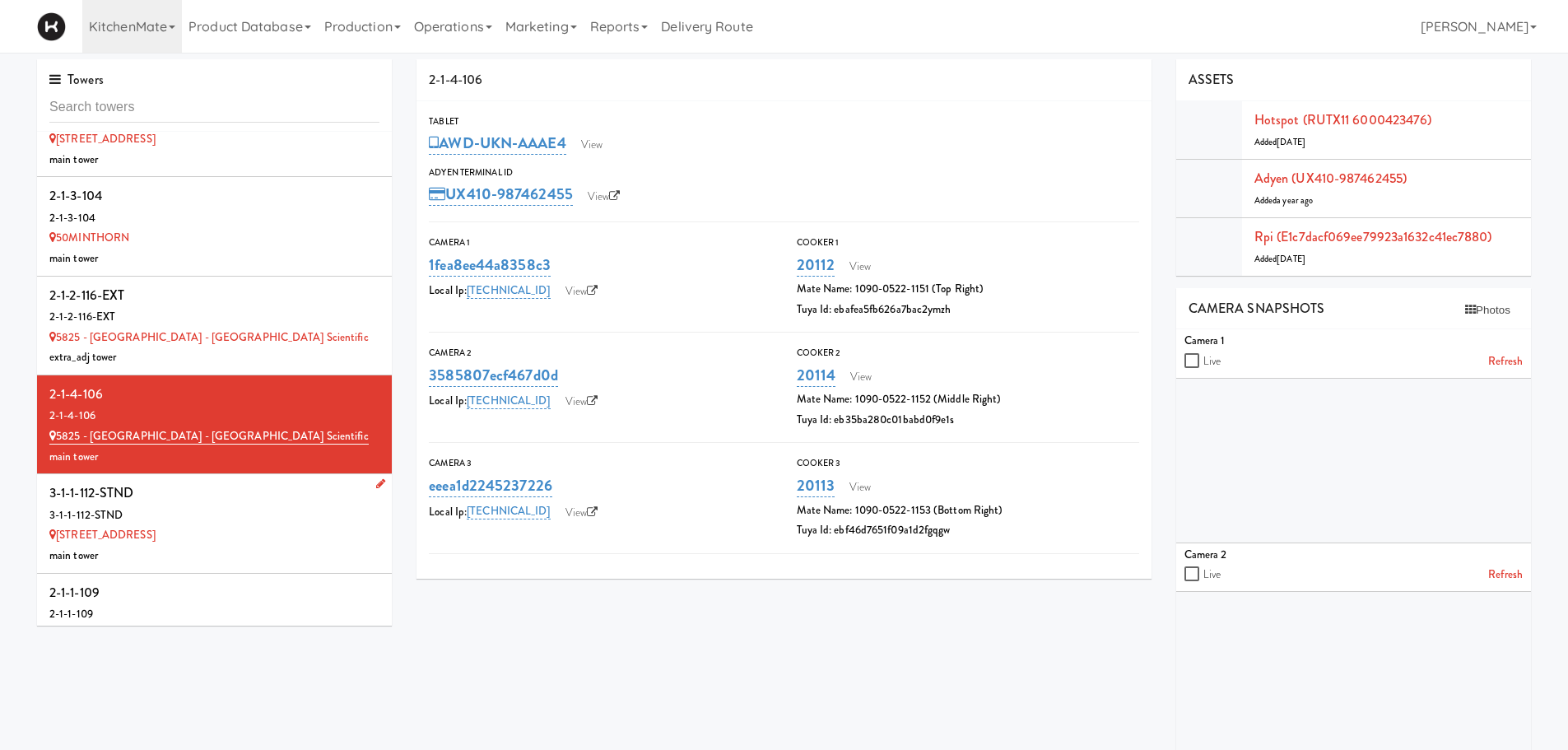
click at [214, 514] on div "3-1-1-112-STND" at bounding box center [214, 516] width 330 height 21
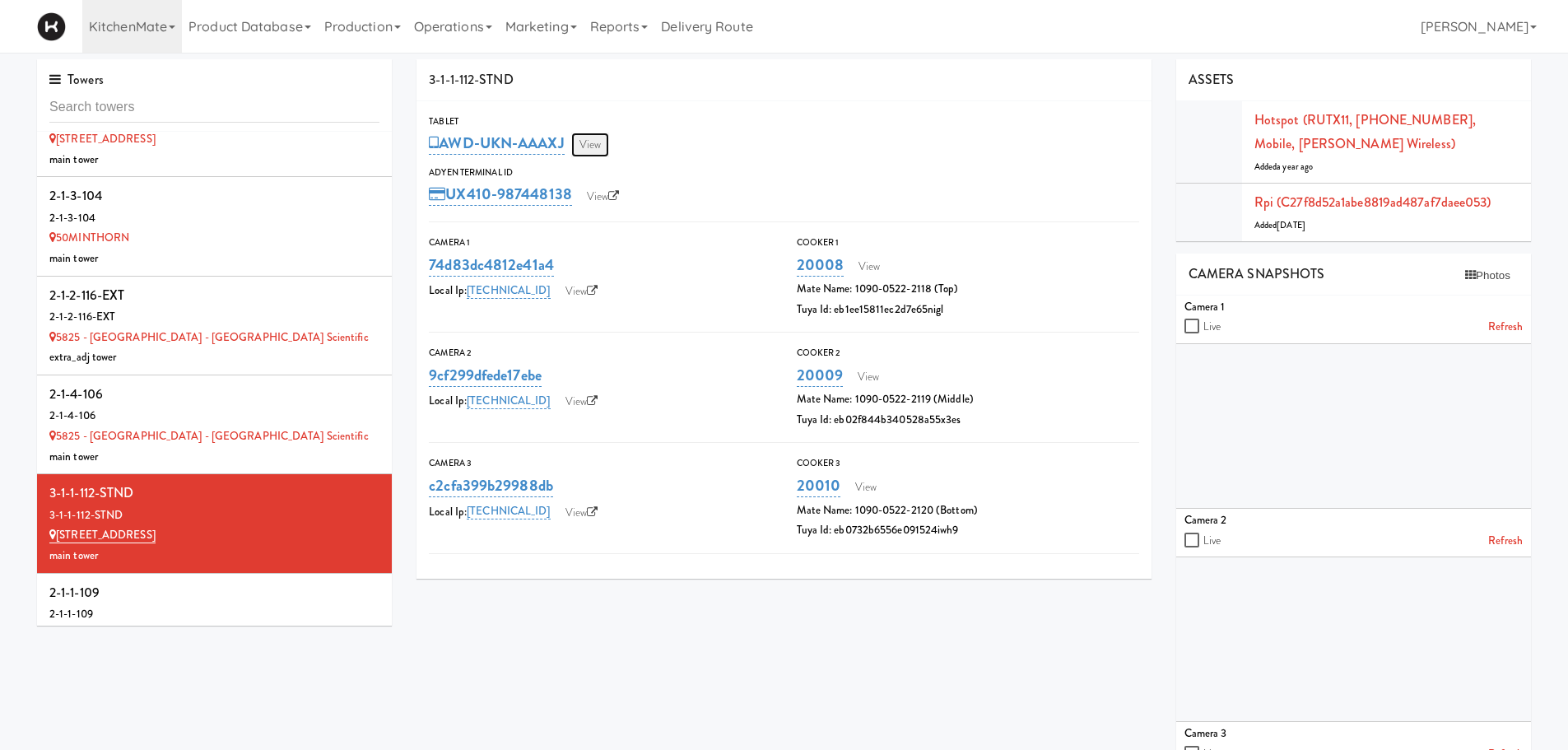
click at [600, 145] on link "View" at bounding box center [590, 144] width 38 height 25
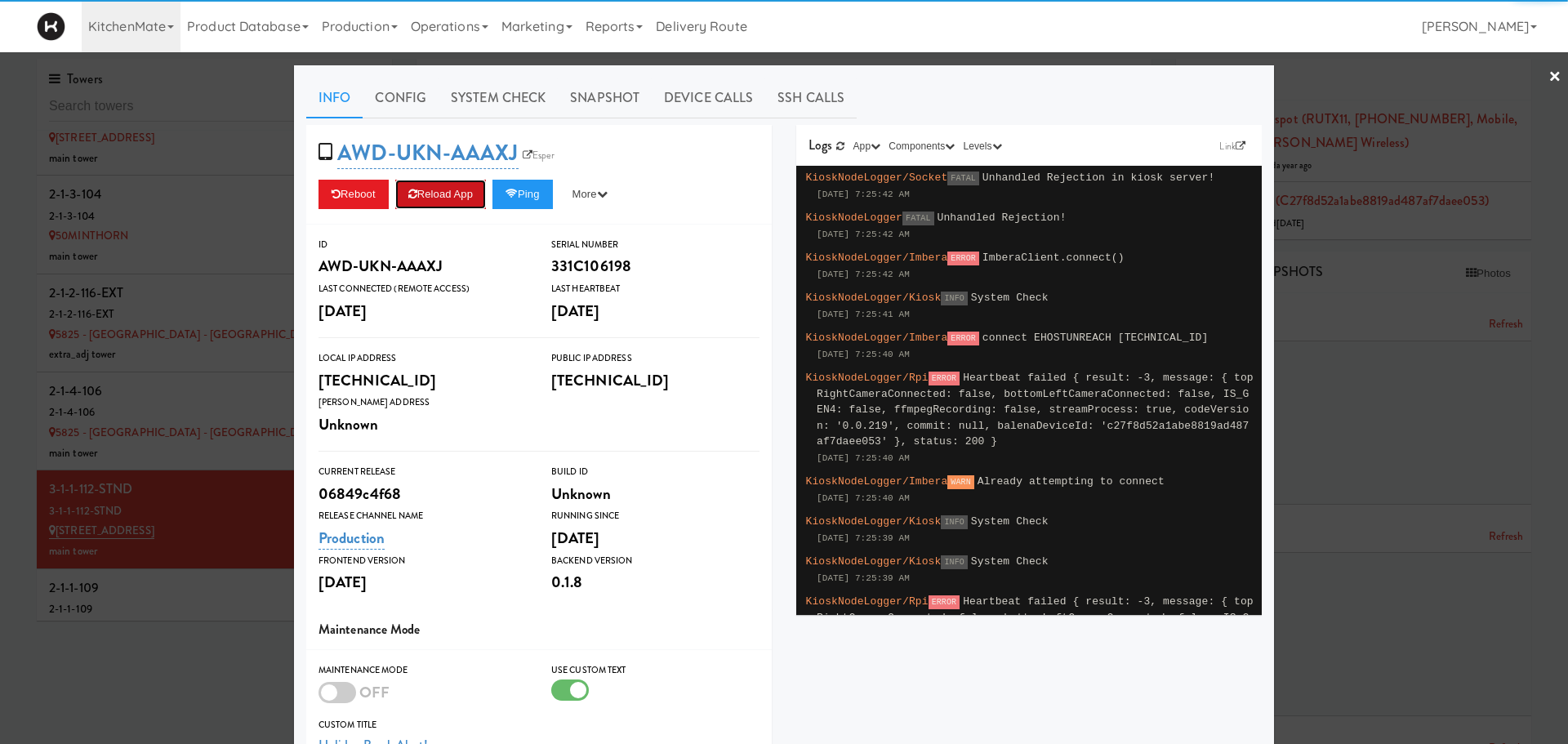
click at [437, 195] on button "Reload App" at bounding box center [440, 194] width 91 height 30
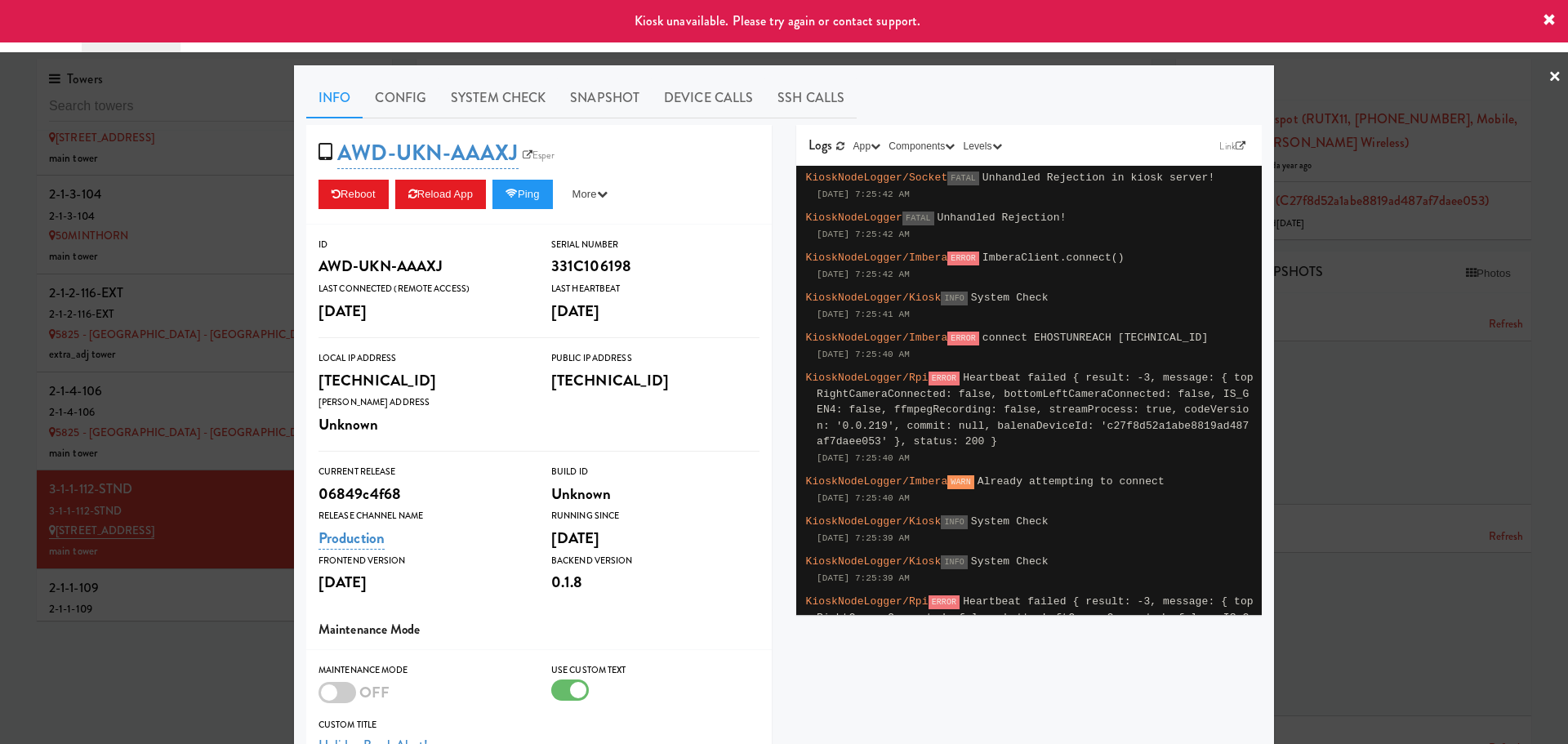
click at [187, 405] on div at bounding box center [784, 372] width 1568 height 744
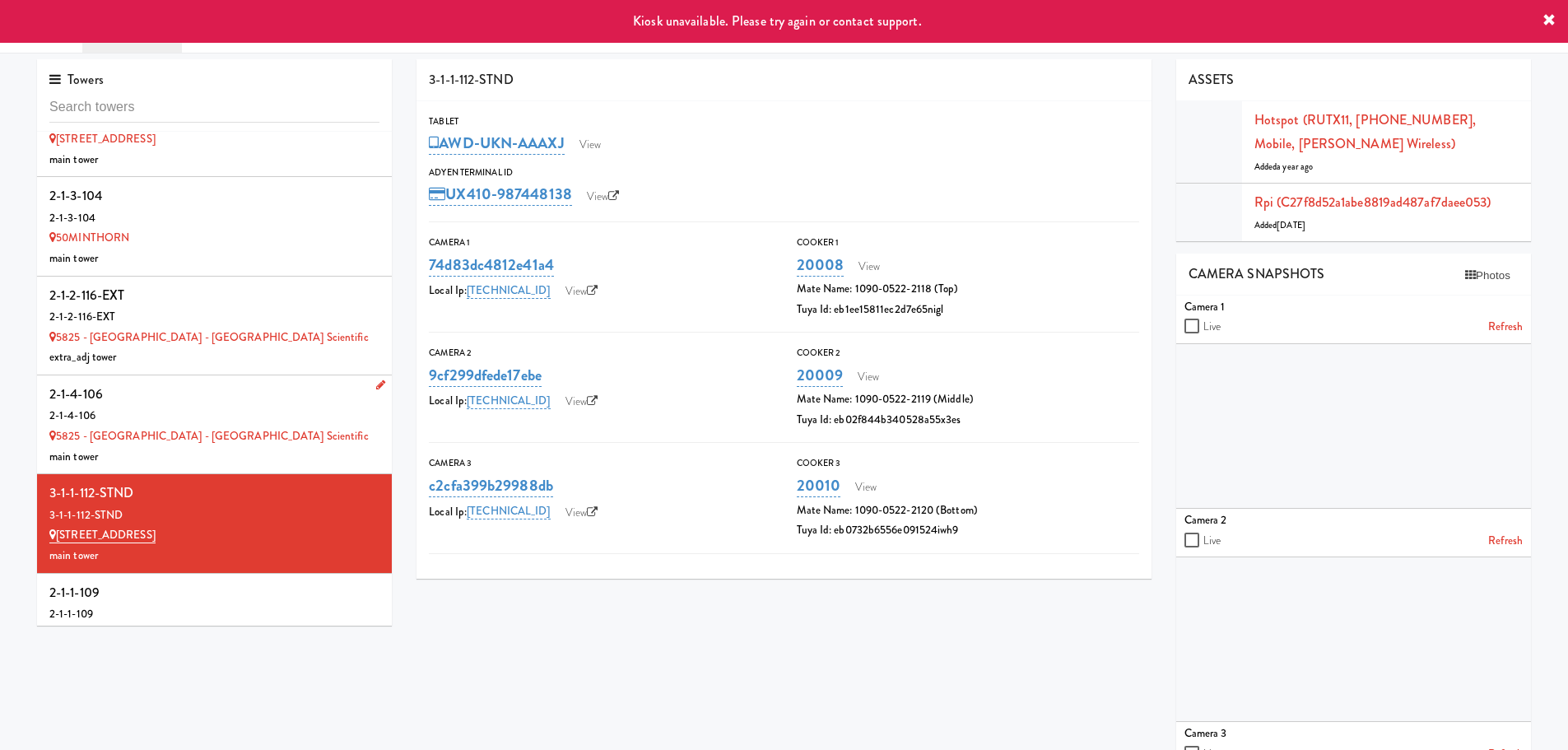
click at [200, 399] on div "2-1-4-106" at bounding box center [214, 394] width 330 height 25
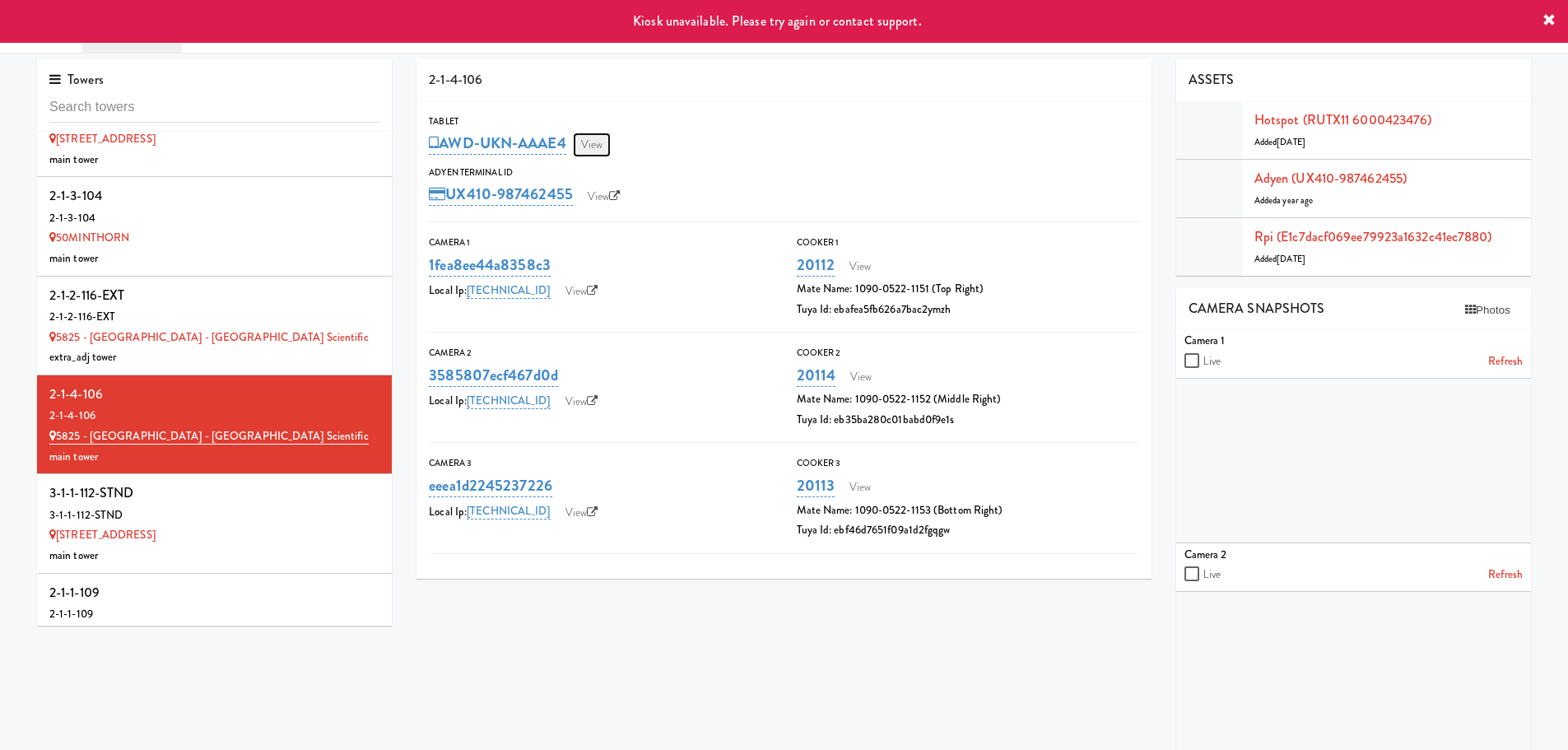
click at [591, 144] on link "View" at bounding box center [592, 144] width 38 height 25
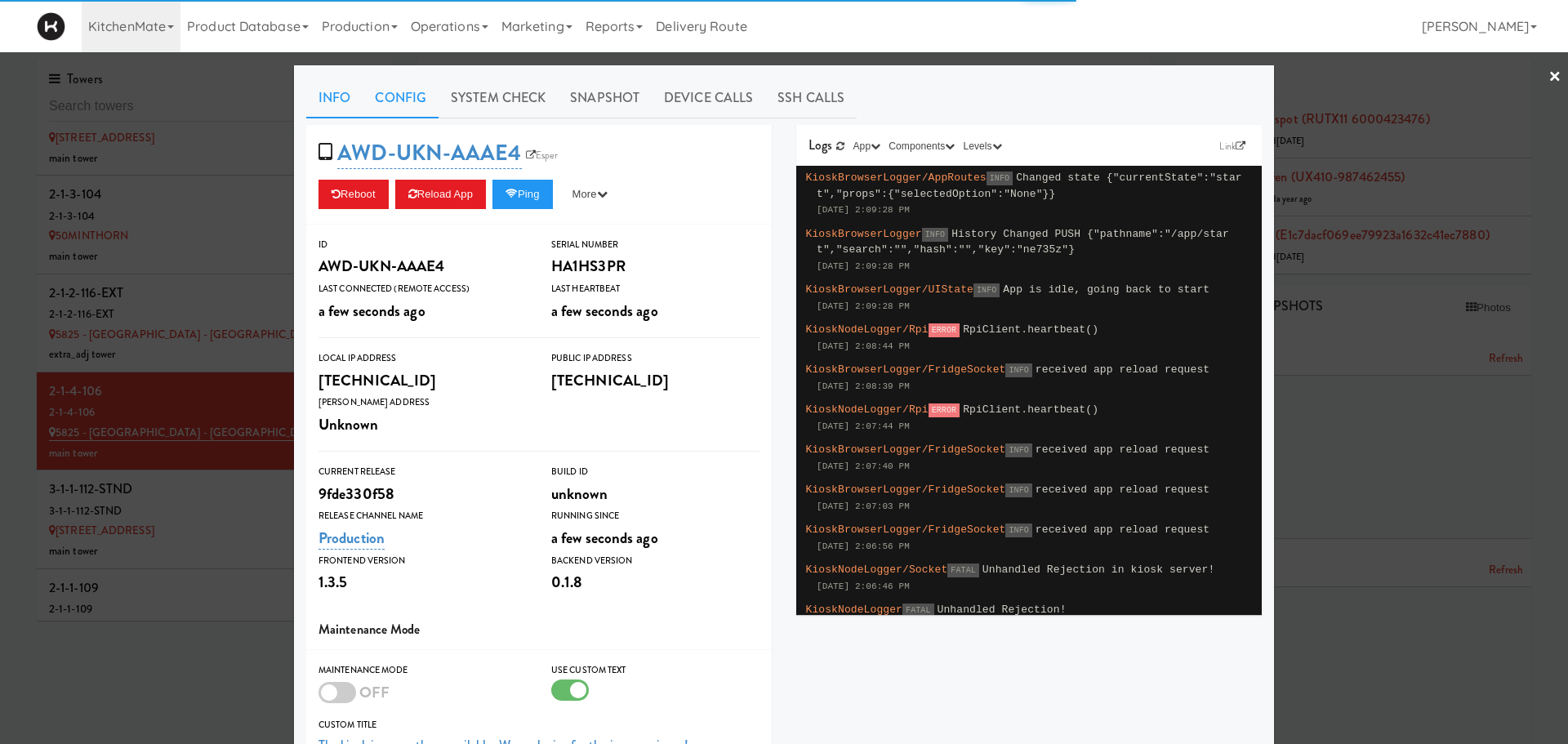
click at [401, 97] on link "Config" at bounding box center [400, 98] width 76 height 40
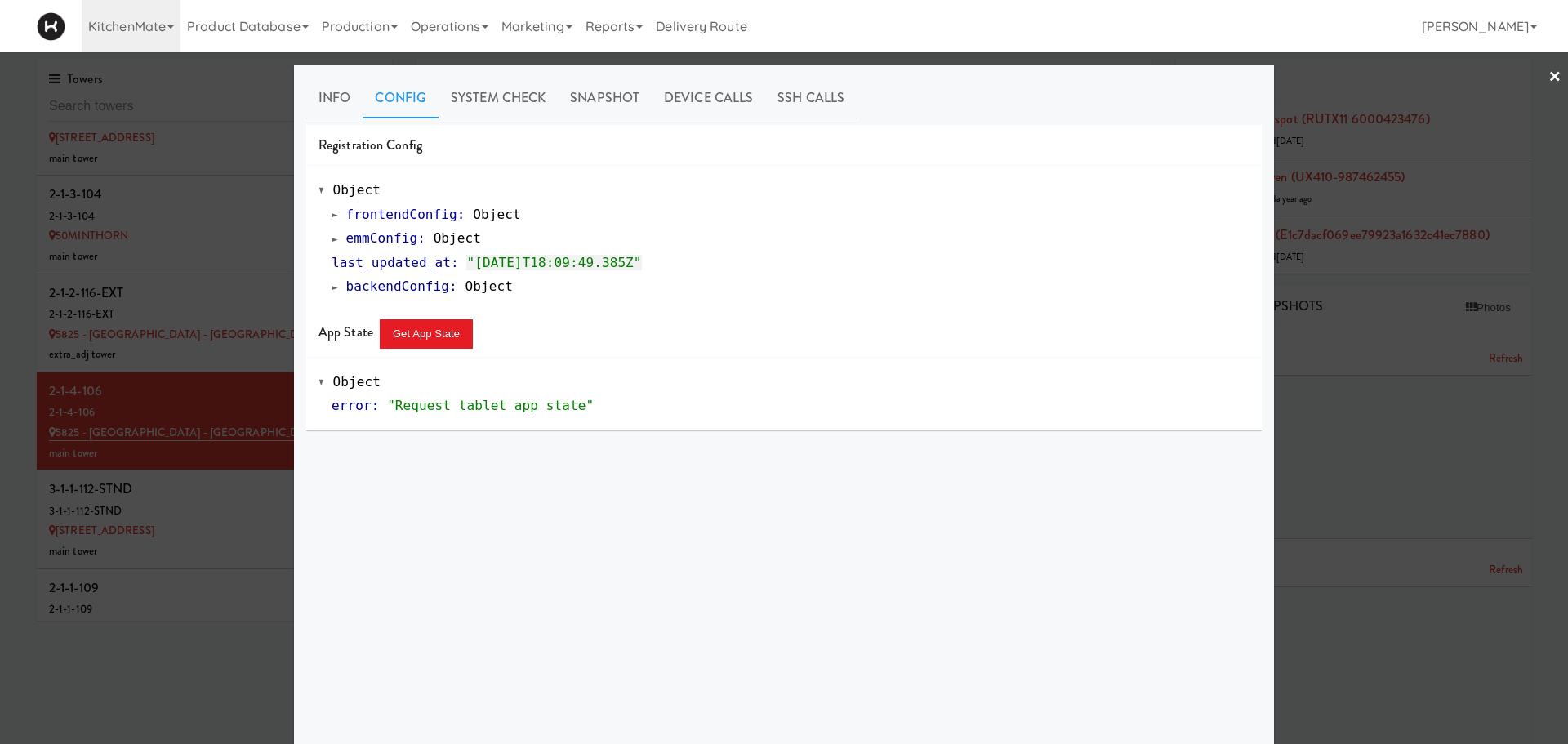
click at [333, 237] on link "emmConfig : Object" at bounding box center [407, 238] width 150 height 16
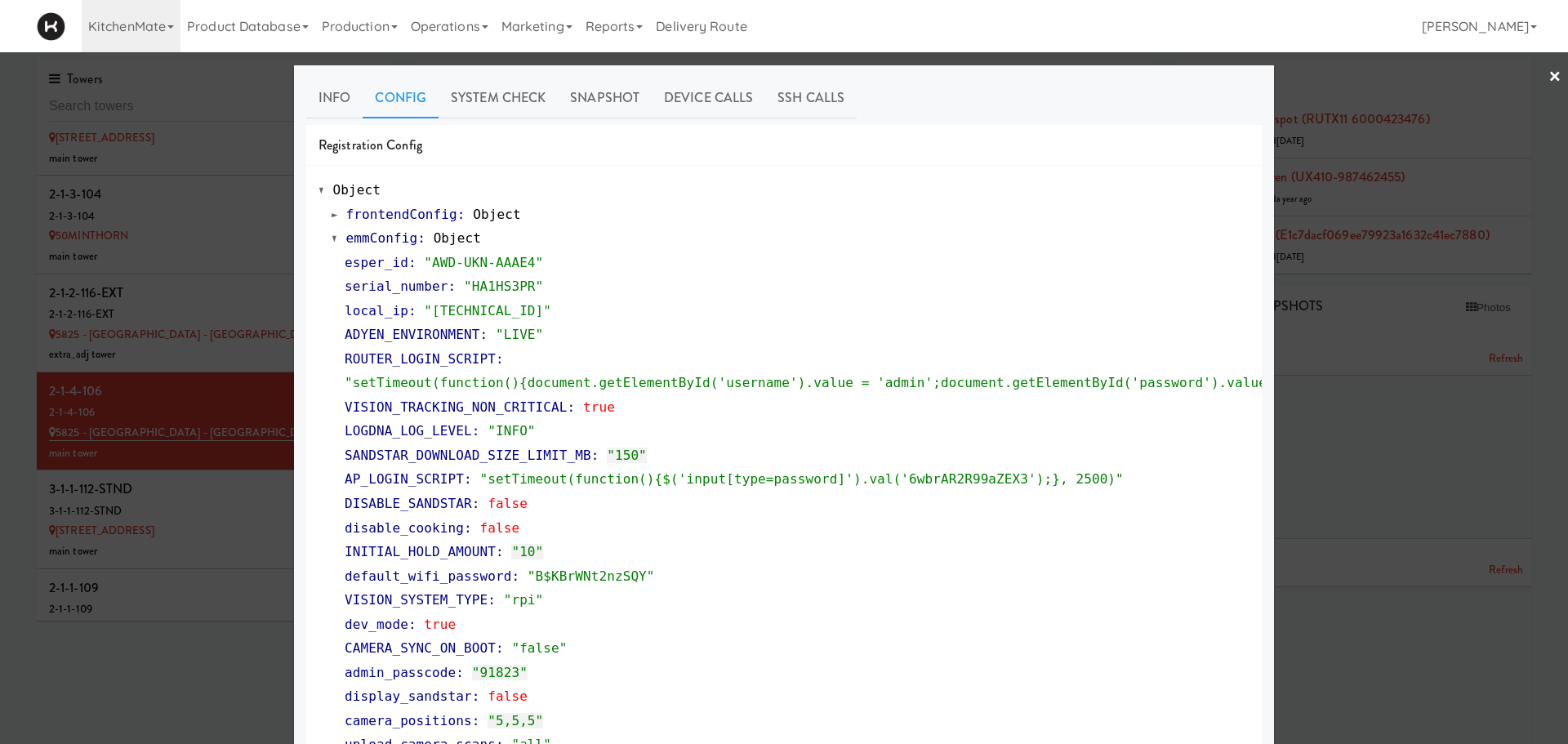
click at [233, 514] on div at bounding box center [784, 372] width 1568 height 744
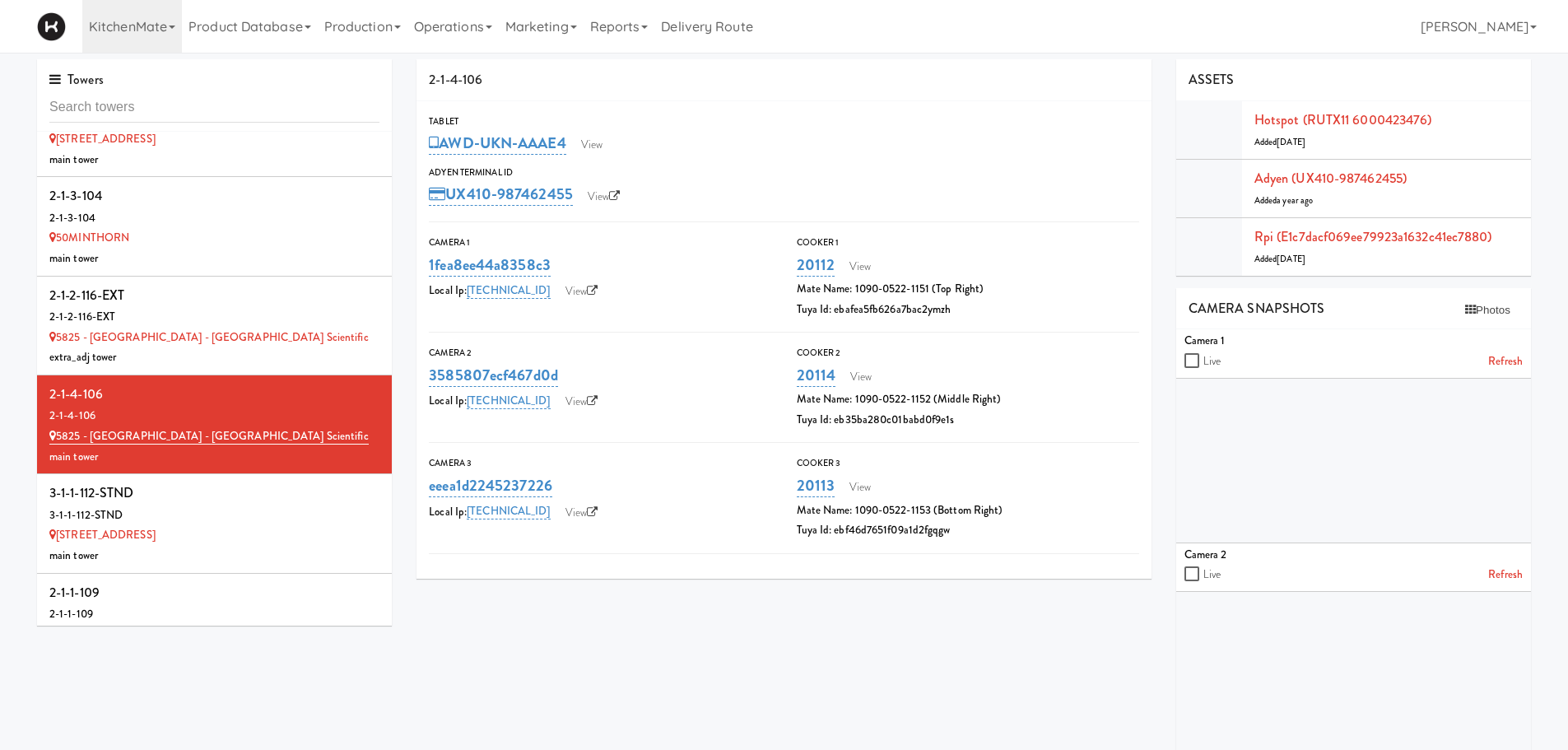
click at [235, 519] on div "3-1-1-112-STND" at bounding box center [214, 516] width 330 height 21
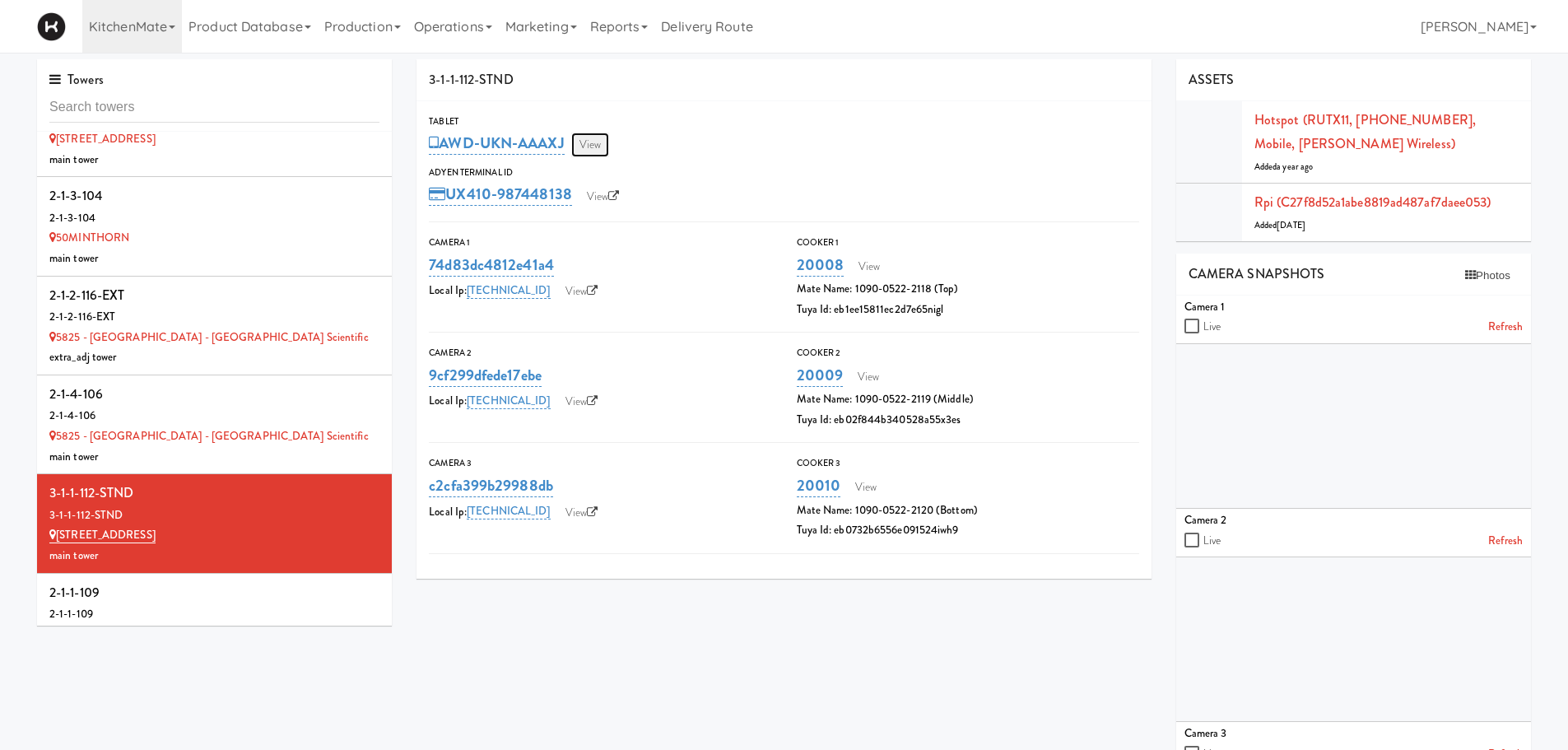
click at [603, 148] on link "View" at bounding box center [590, 144] width 38 height 25
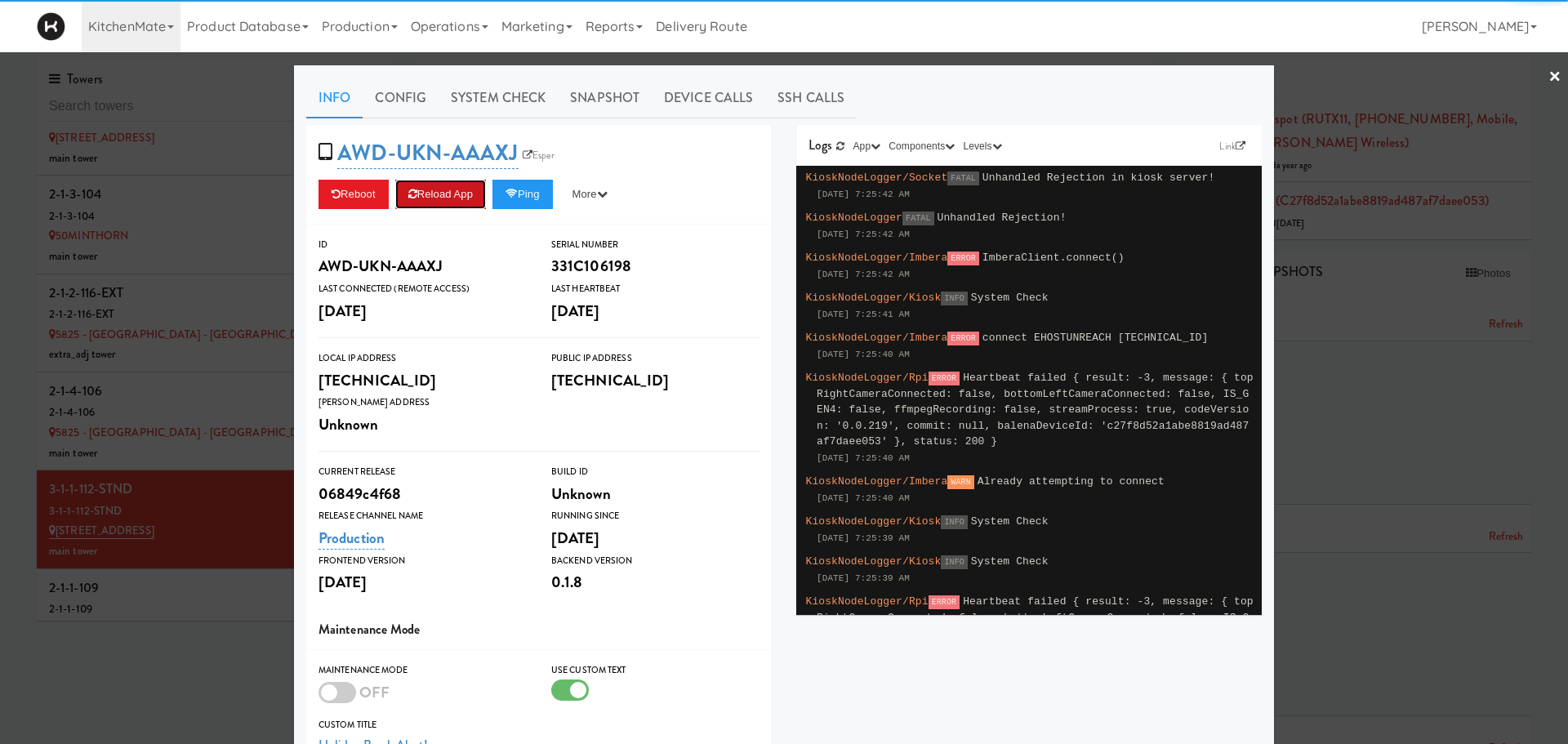
click at [445, 193] on button "Reload App" at bounding box center [440, 194] width 91 height 30
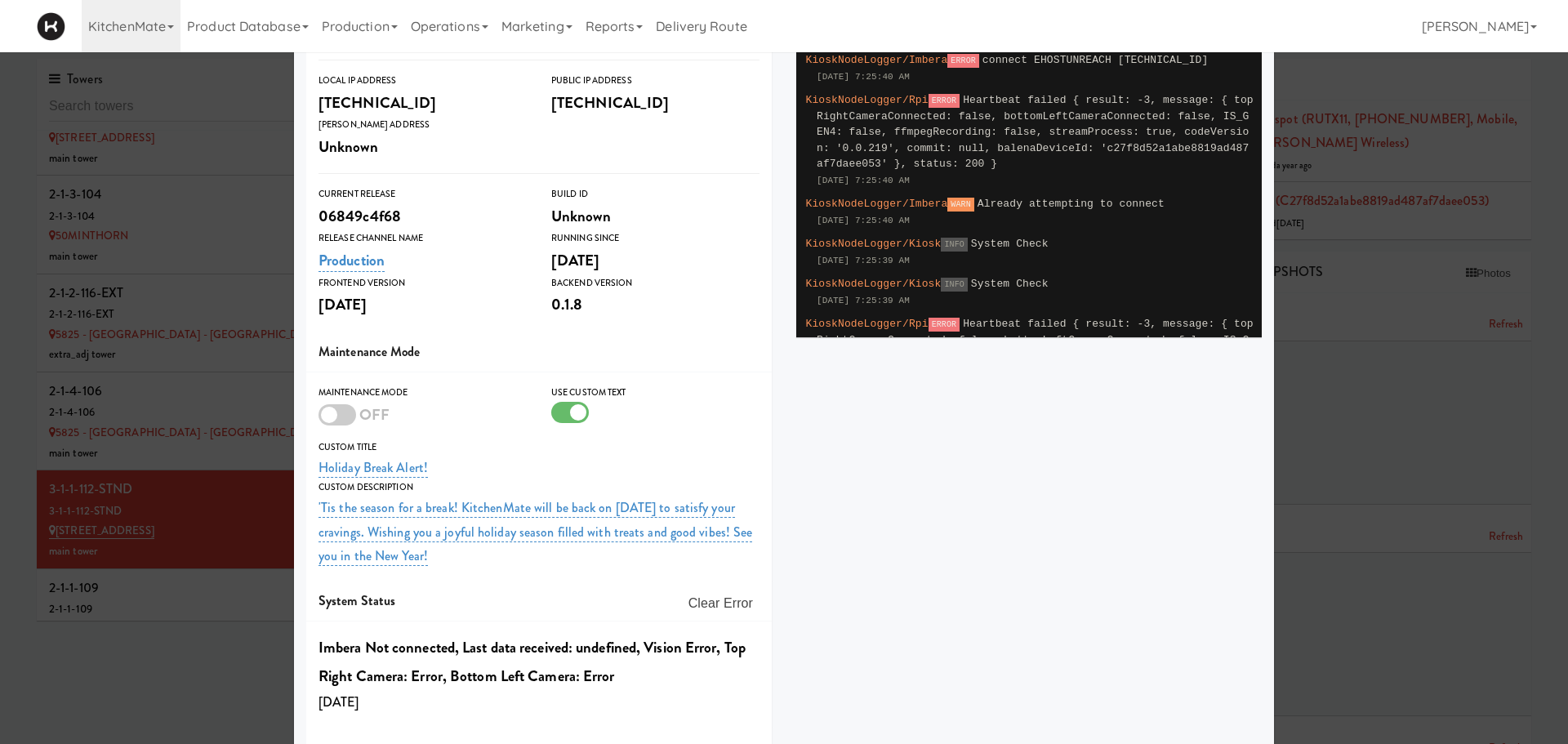
scroll to position [327, 0]
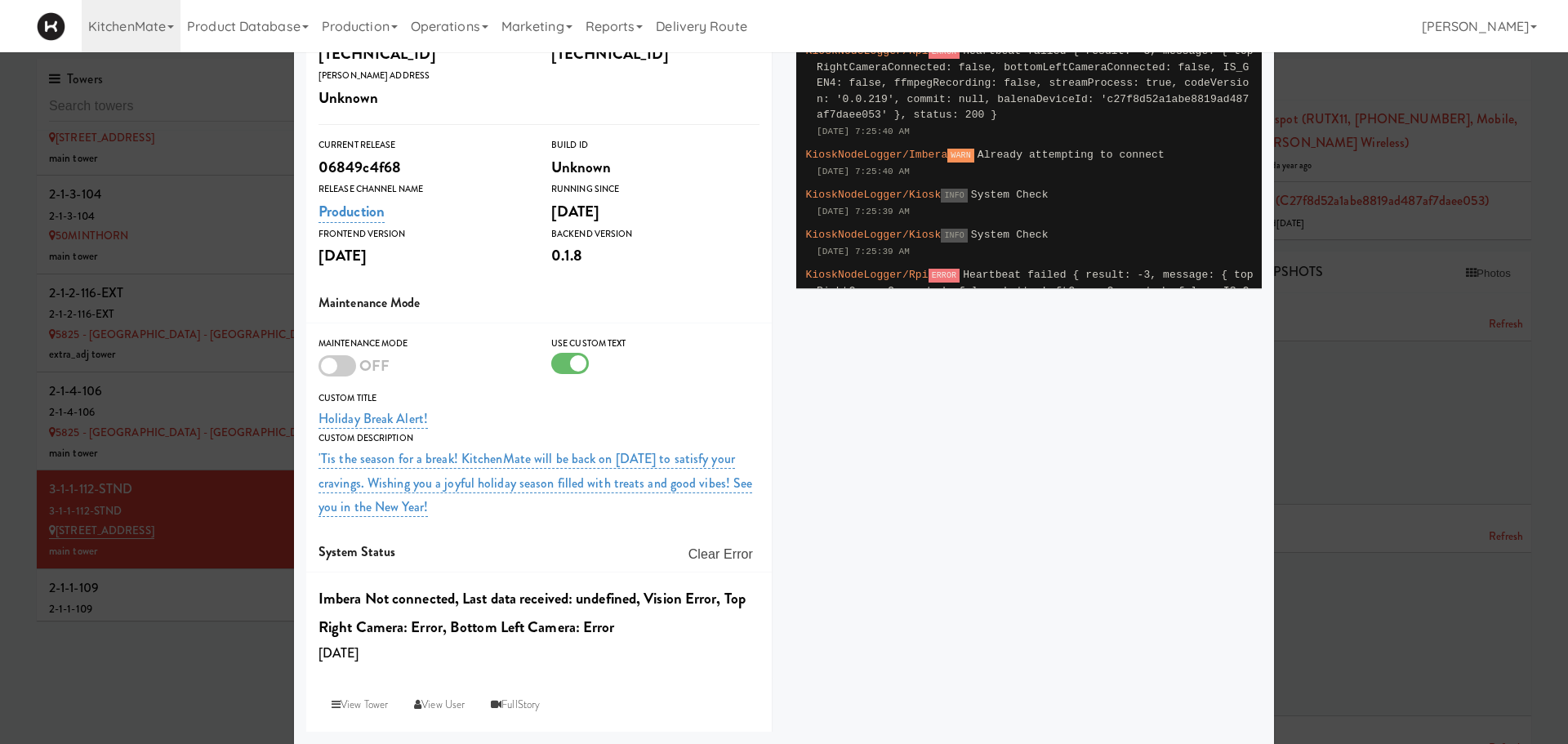
click at [871, 385] on div "AWD-UKN-AAAXJ Esper Reboot Reload App Ping More Ping Server Restart Server Forc…" at bounding box center [783, 265] width 980 height 934
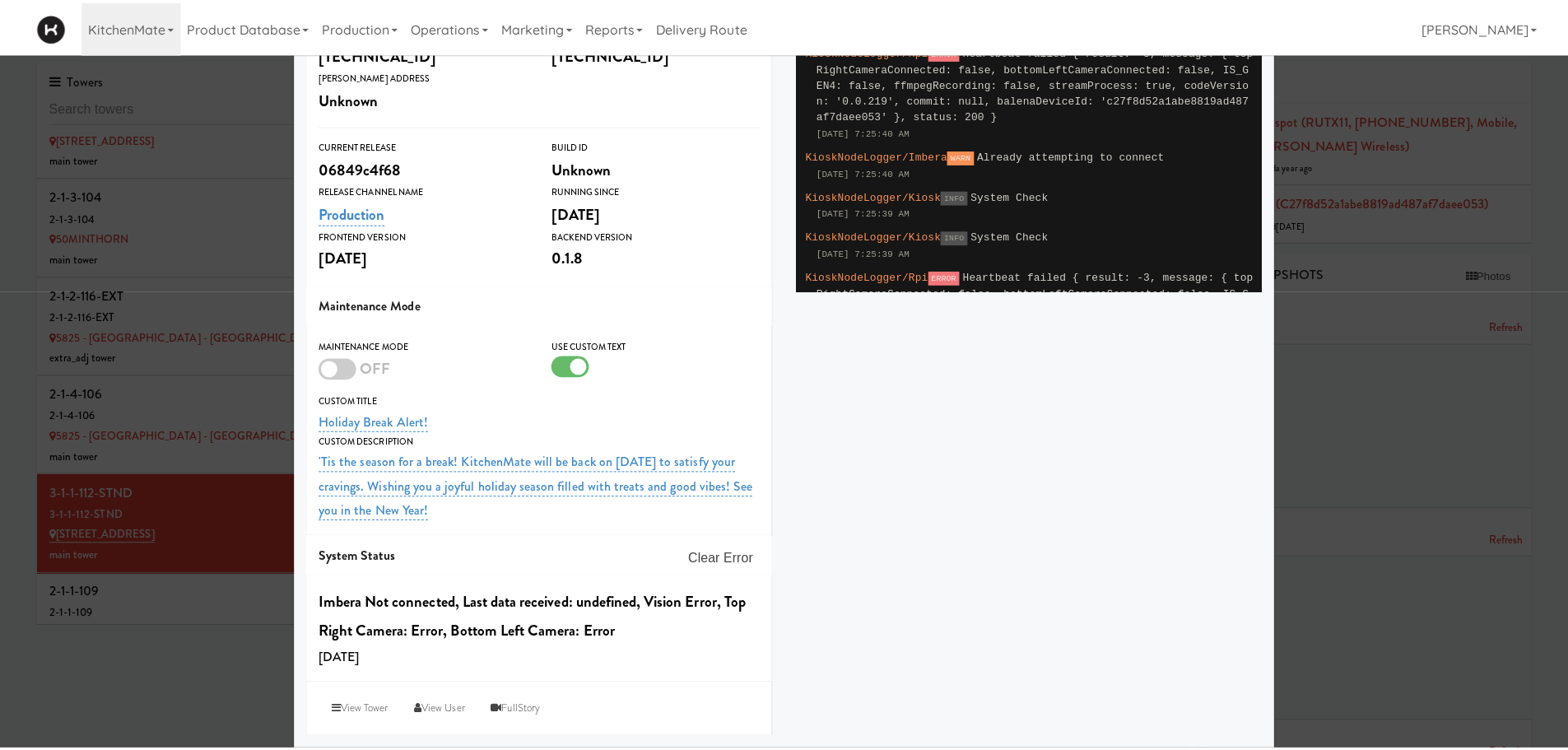
scroll to position [0, 0]
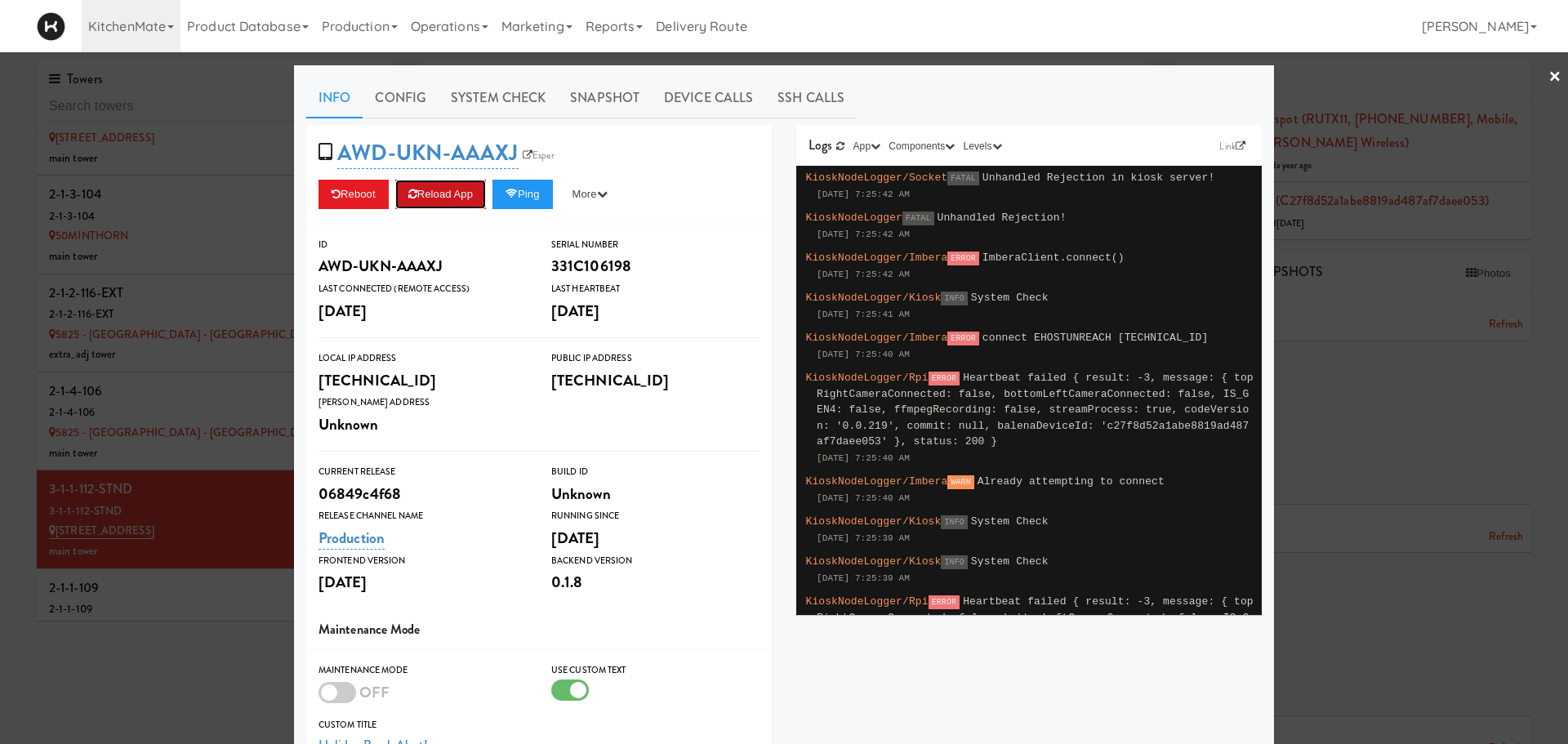
click at [420, 194] on button "Reload App" at bounding box center [440, 194] width 91 height 30
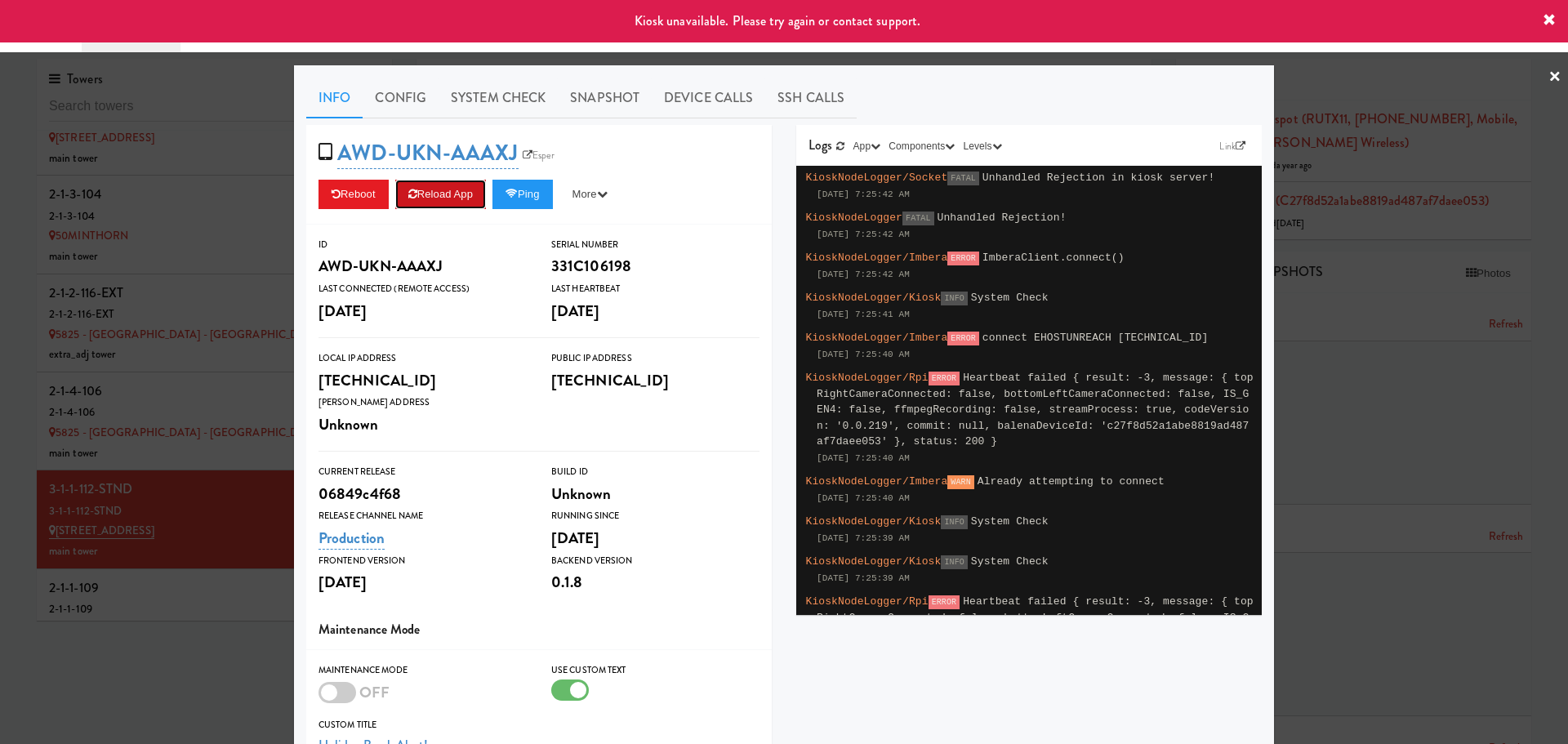
click at [420, 194] on button "Reload App" at bounding box center [440, 194] width 91 height 30
click at [203, 590] on div at bounding box center [784, 372] width 1568 height 744
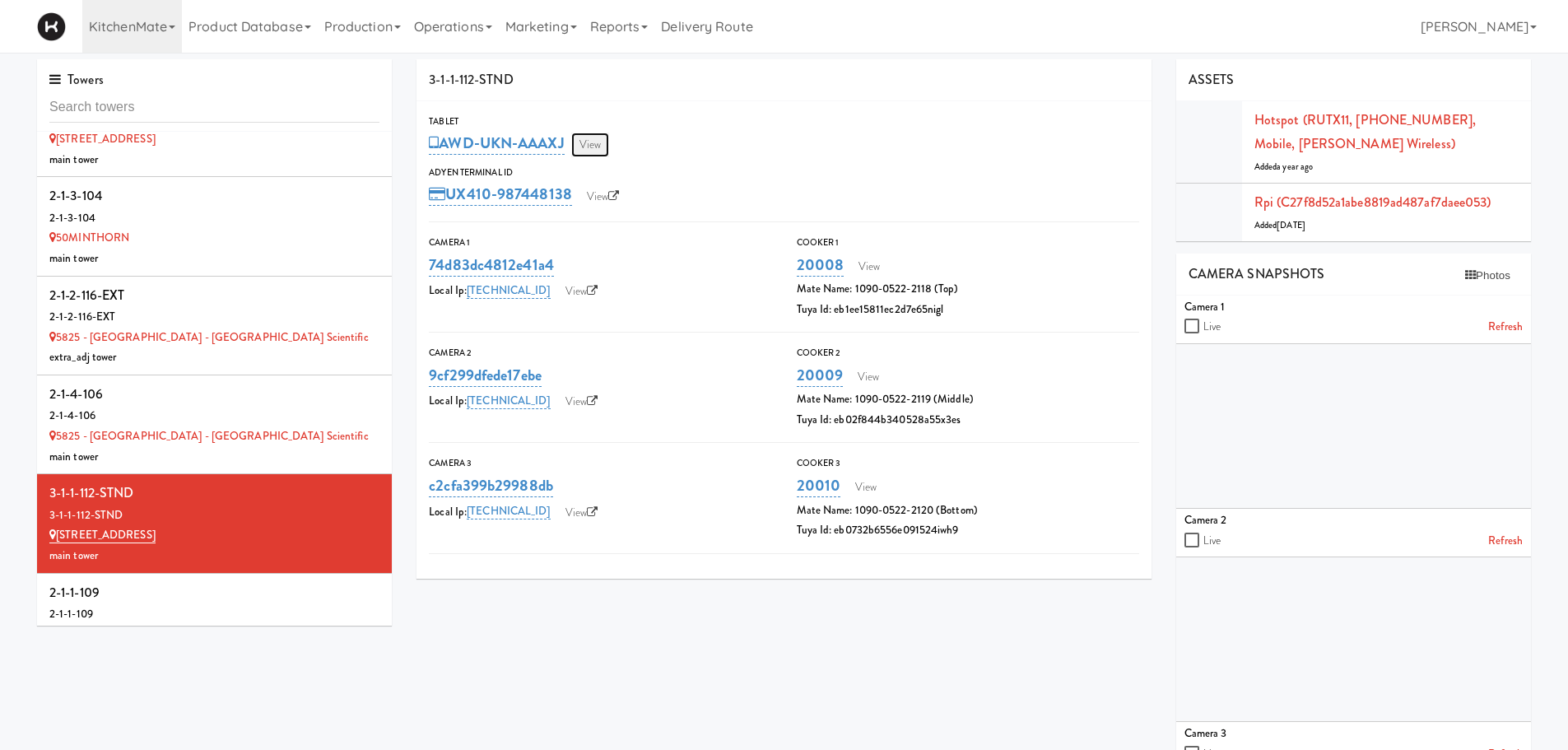
click at [601, 137] on link "View" at bounding box center [590, 144] width 38 height 25
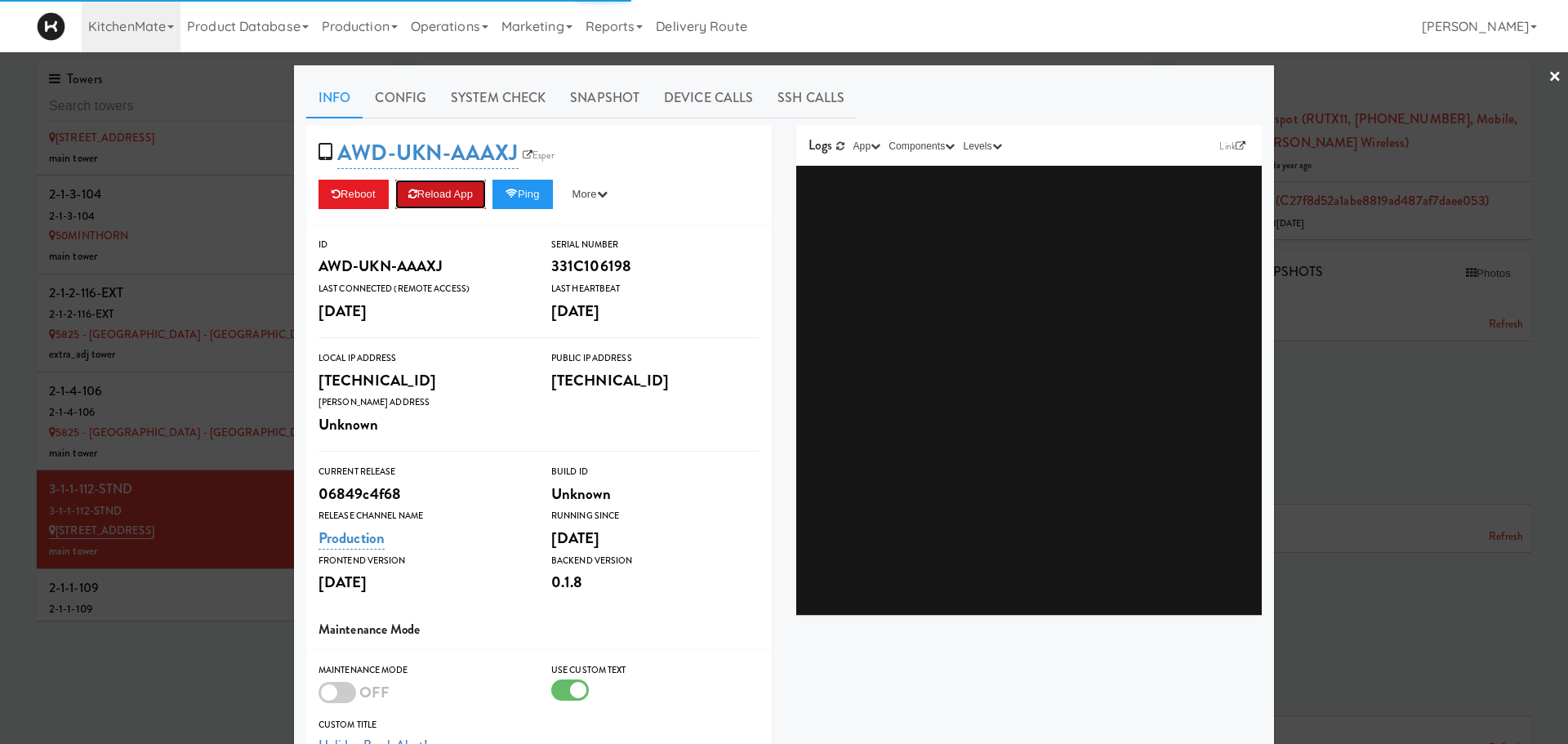
click at [446, 185] on button "Reload App" at bounding box center [440, 194] width 91 height 30
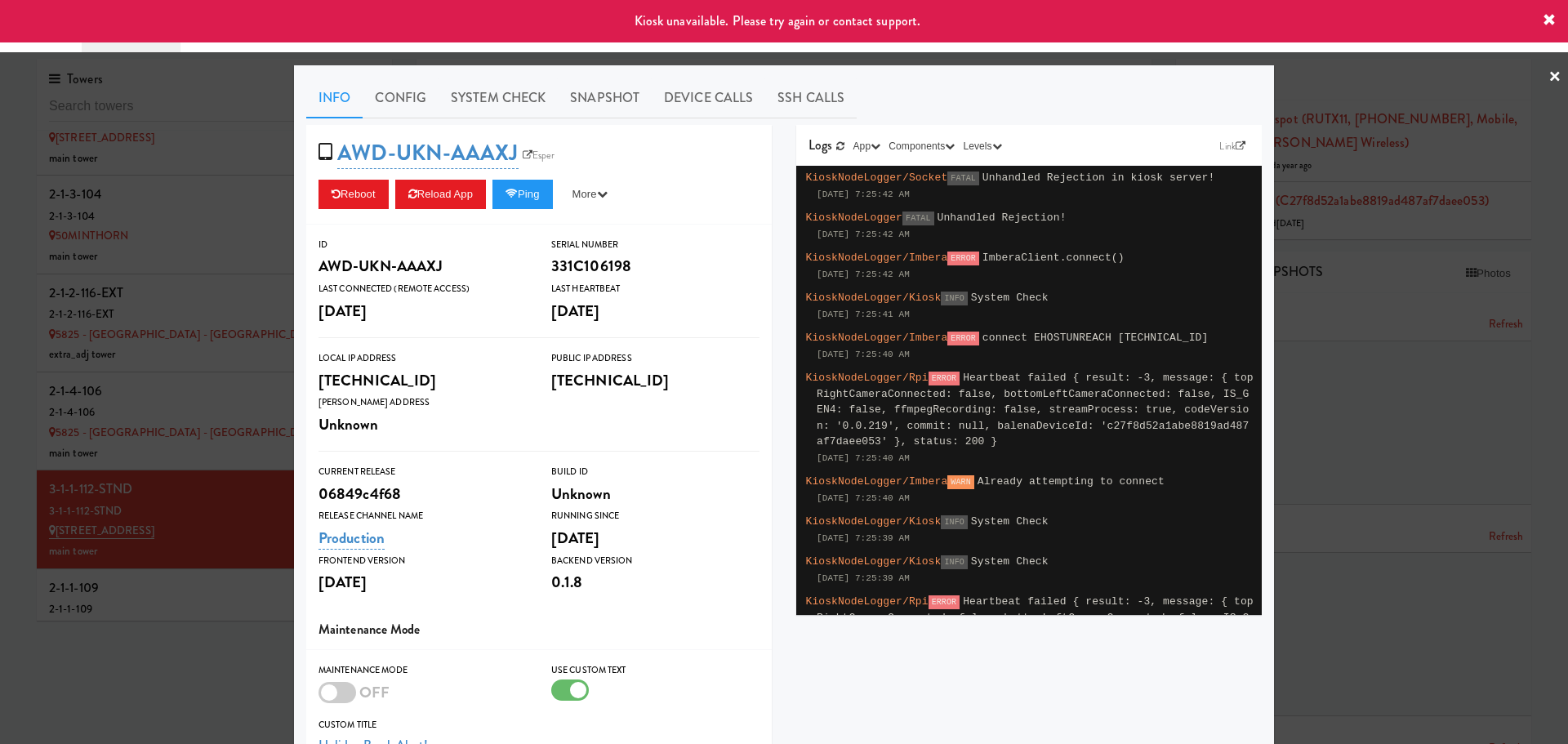
click at [153, 624] on div at bounding box center [784, 372] width 1568 height 744
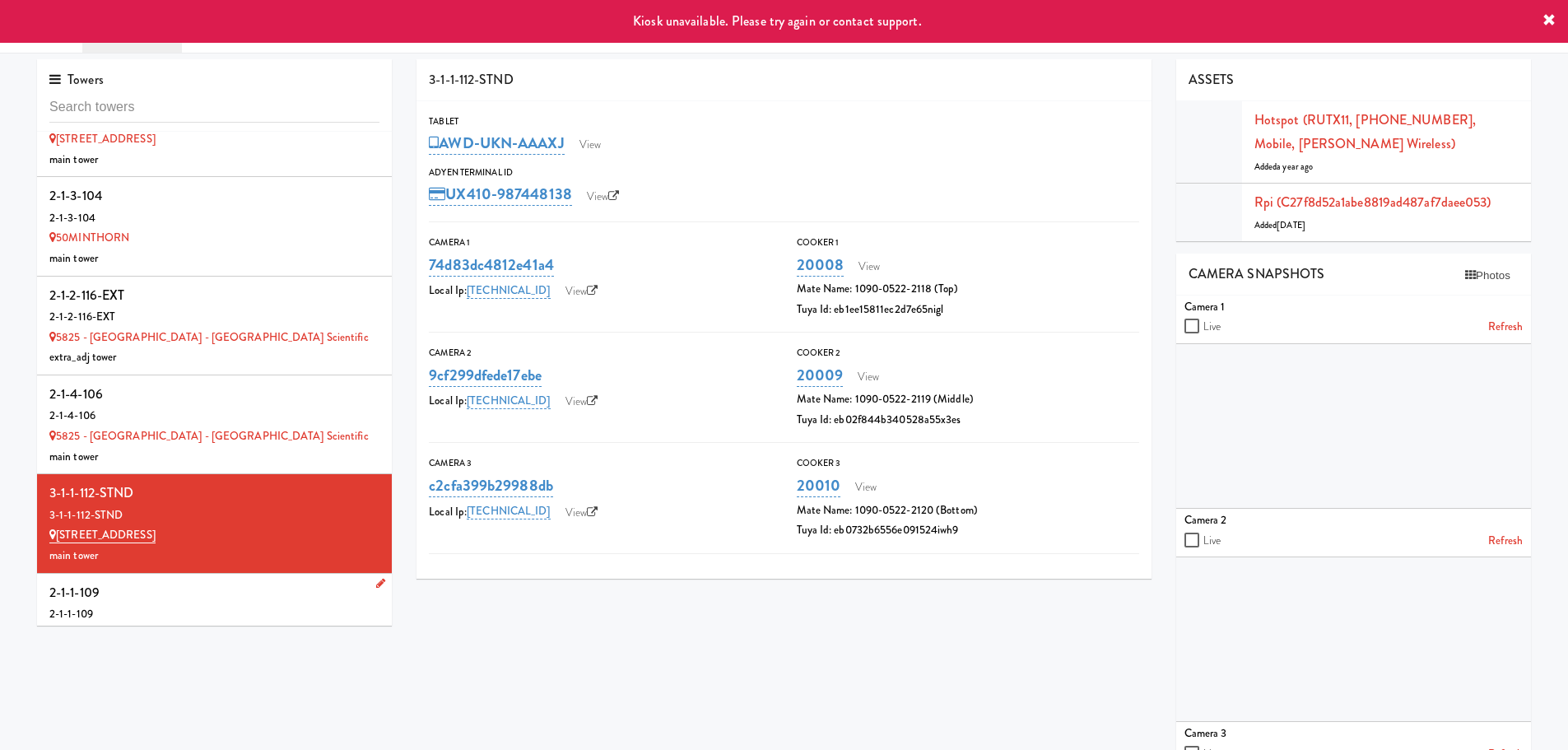
click at [209, 584] on div "2-1-1-109" at bounding box center [214, 592] width 330 height 25
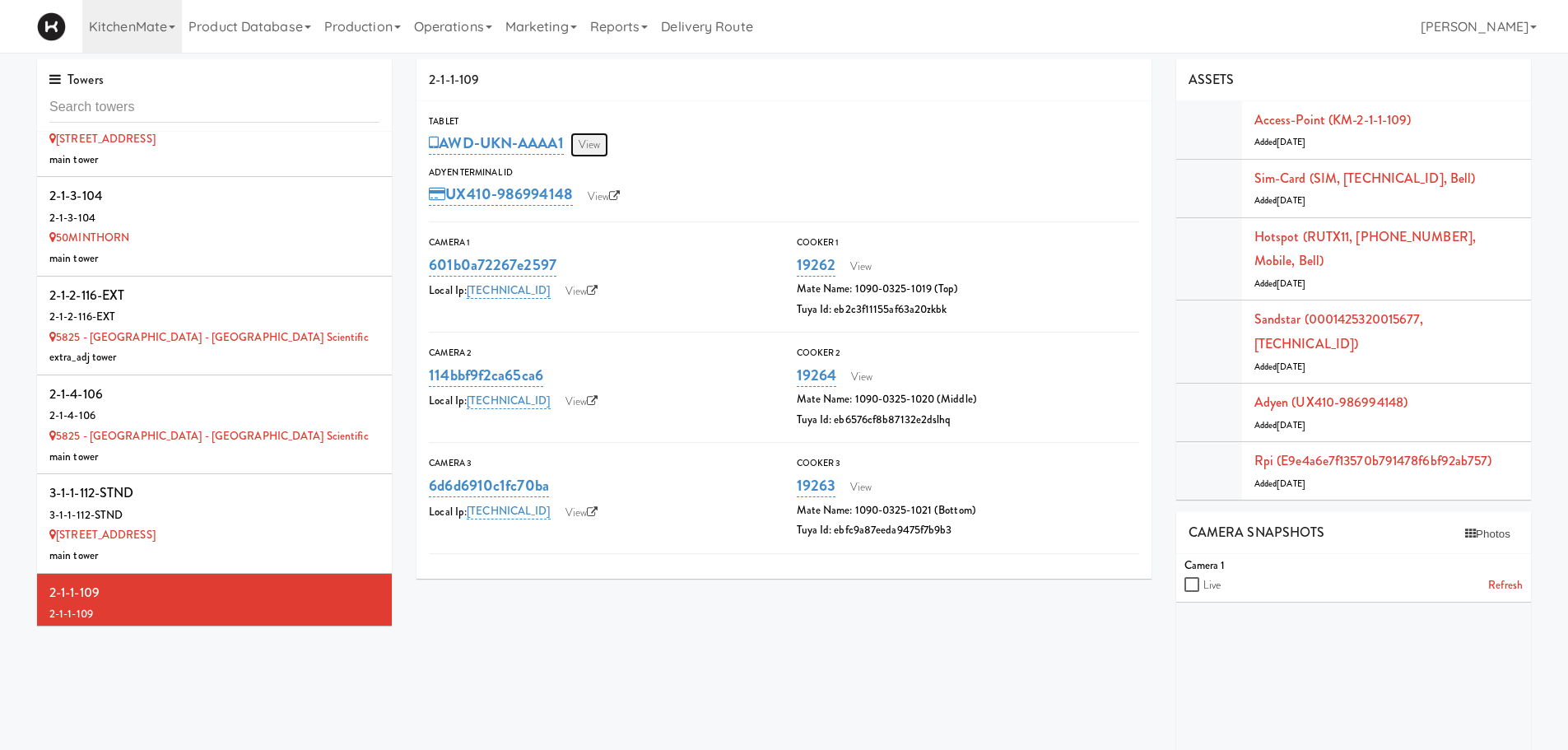
click at [600, 148] on link "View" at bounding box center [590, 144] width 38 height 25
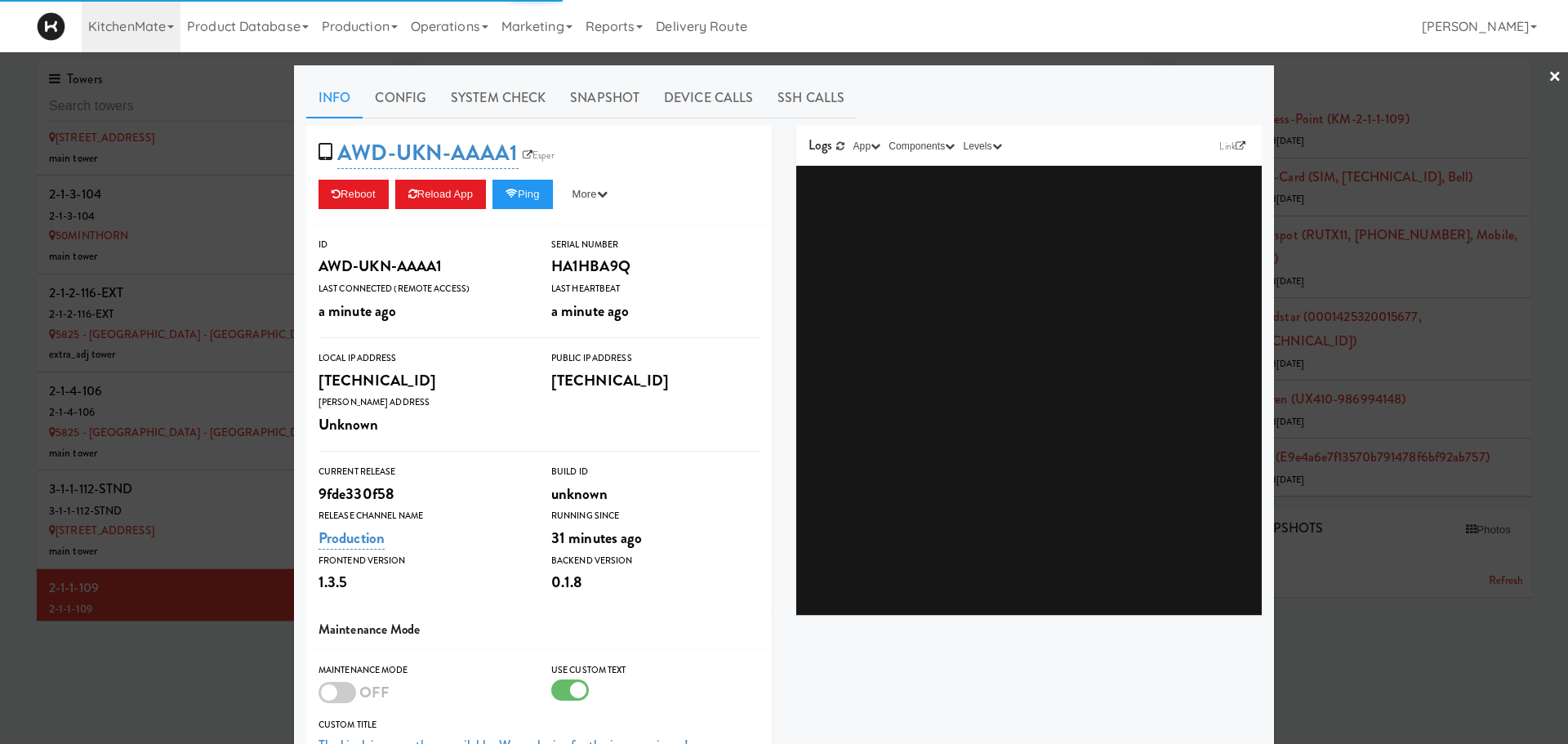
click at [384, 308] on span "a minute ago" at bounding box center [357, 310] width 78 height 22
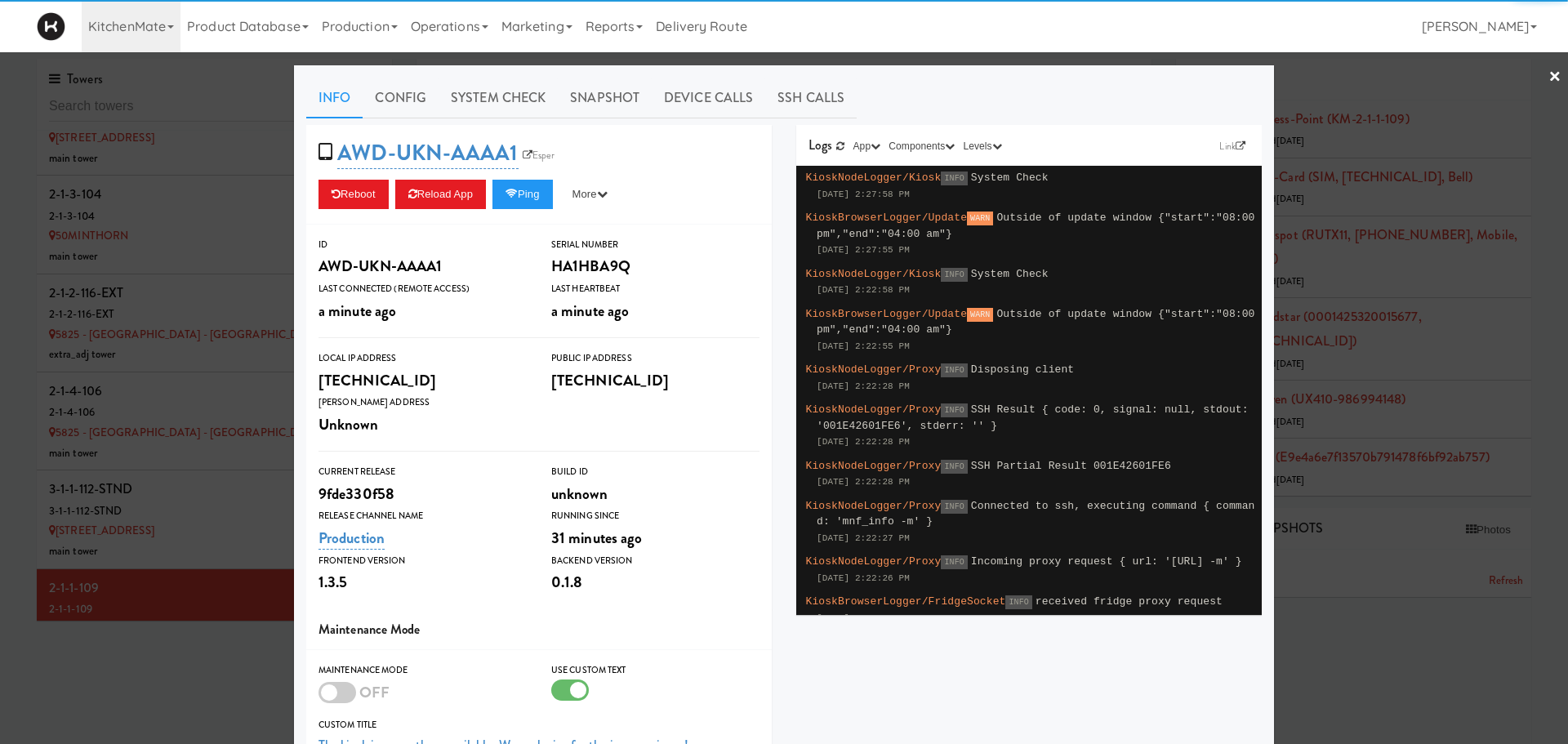
click at [256, 216] on div at bounding box center [784, 372] width 1568 height 744
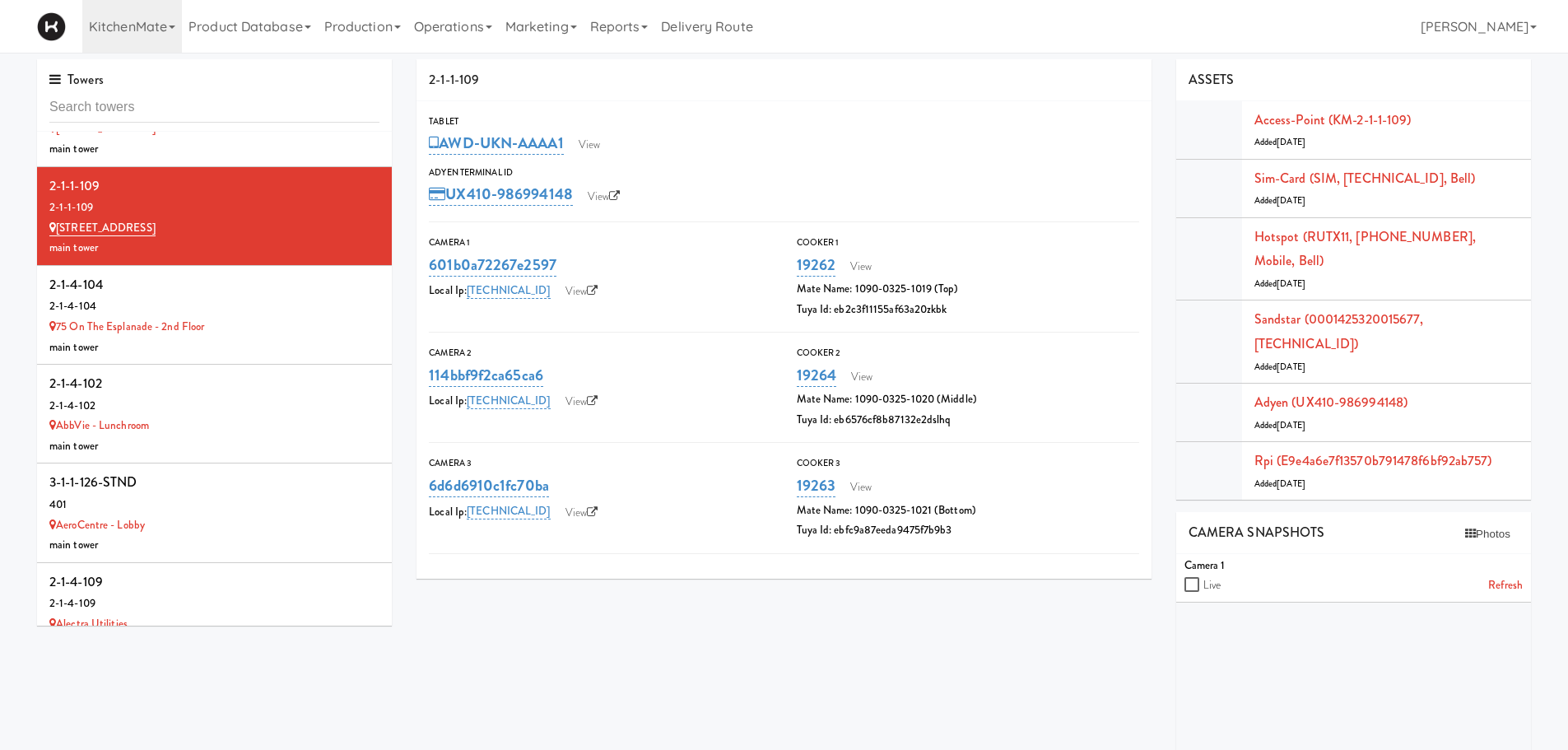
scroll to position [1515, 0]
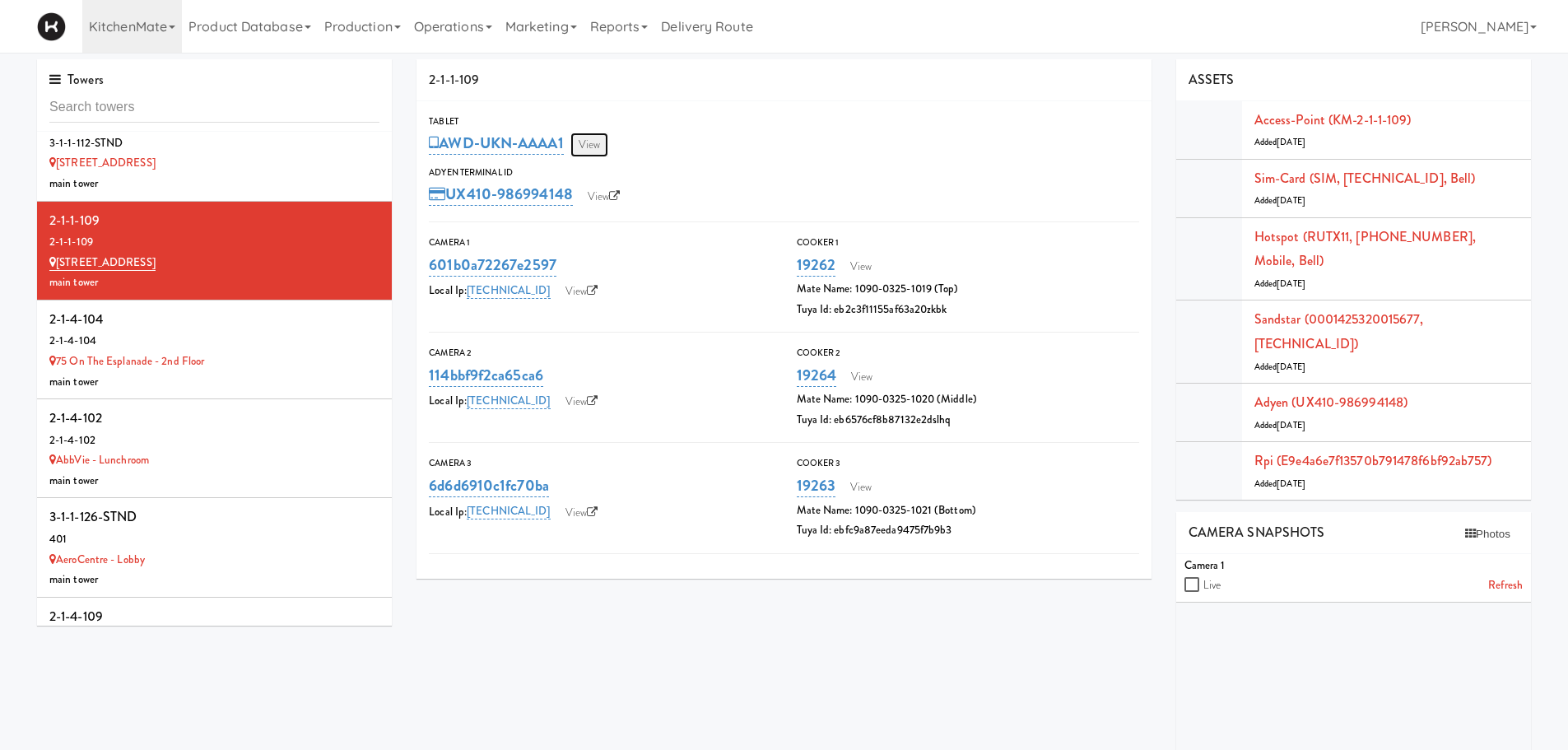
click at [594, 136] on link "View" at bounding box center [590, 144] width 38 height 25
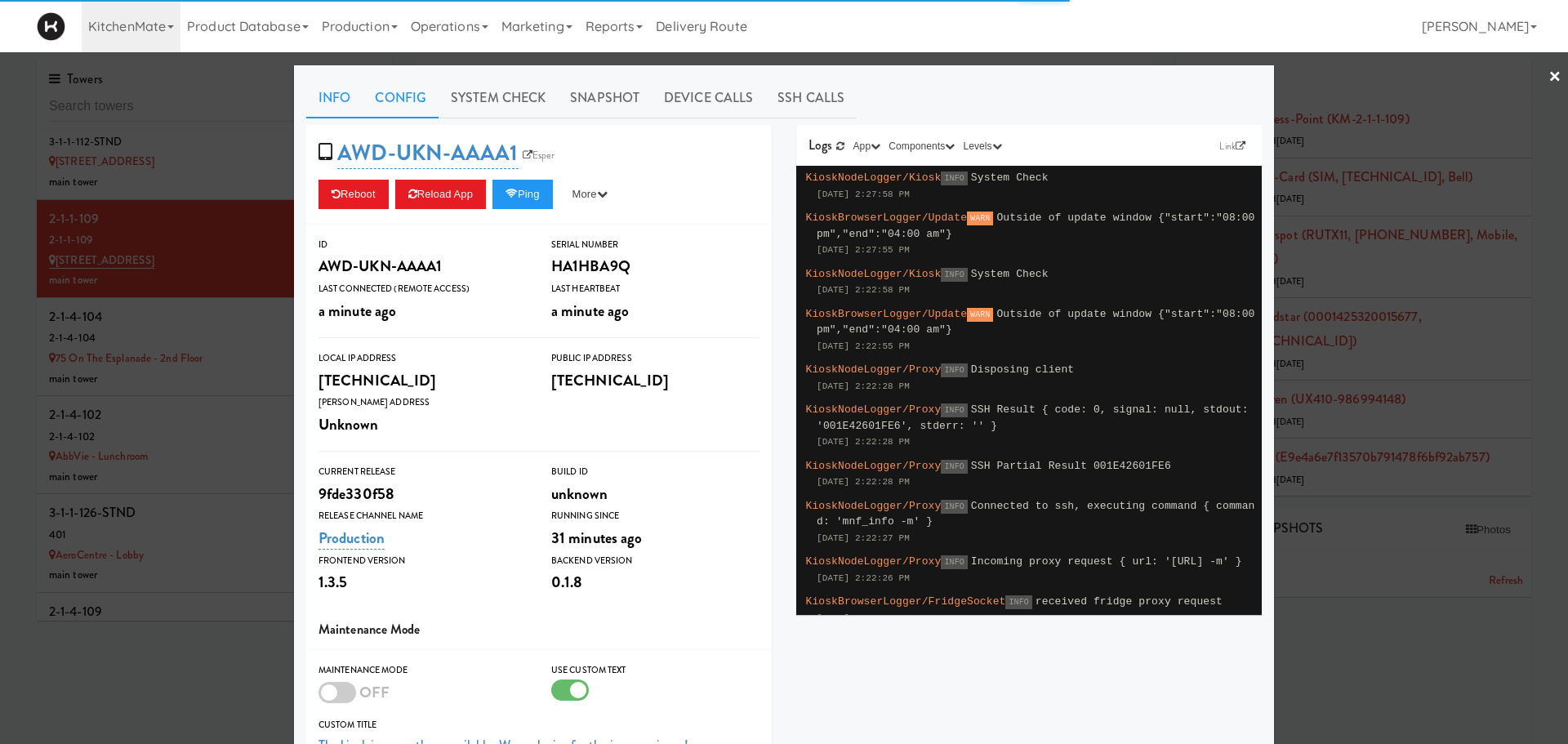
click at [375, 96] on link "Config" at bounding box center [400, 98] width 76 height 40
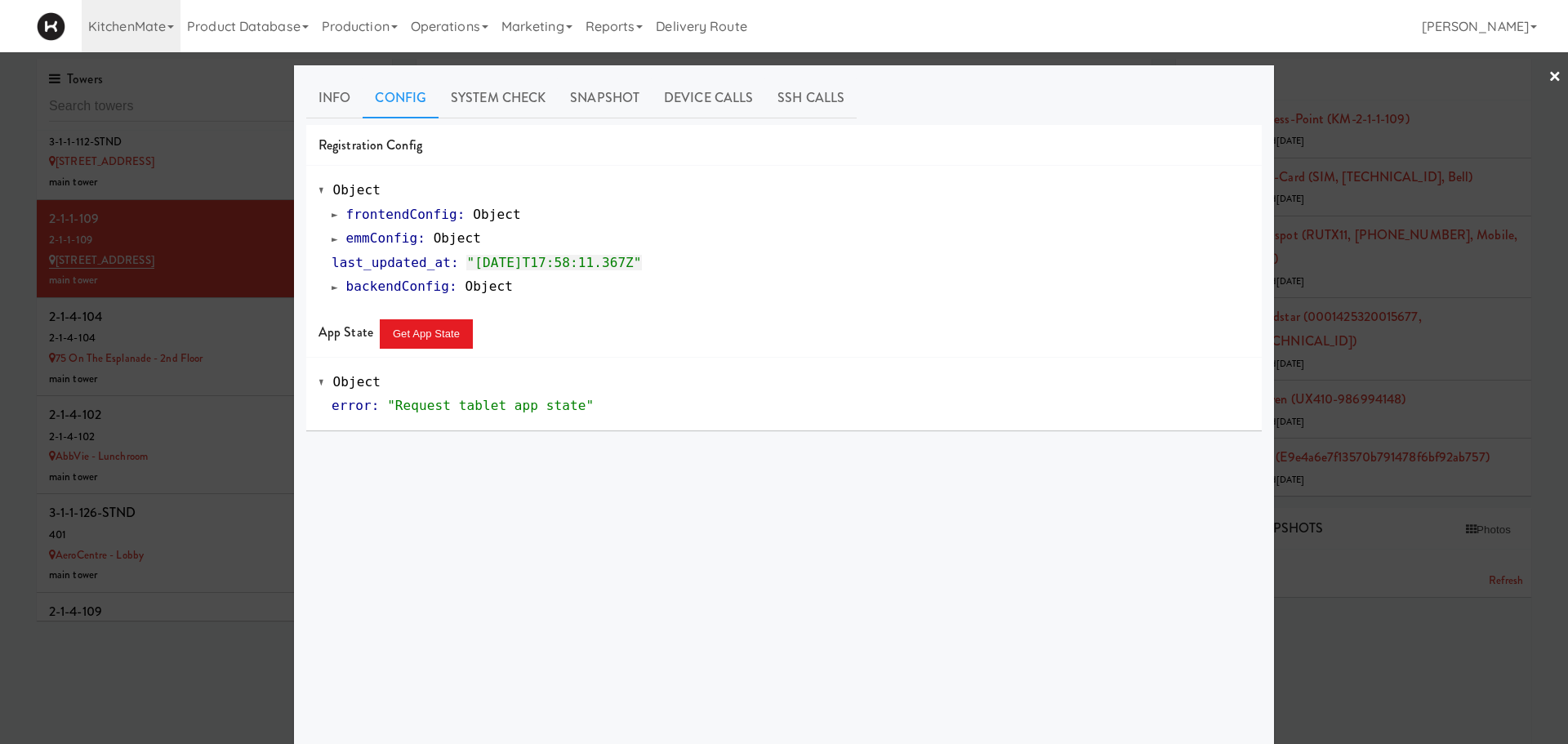
click at [332, 245] on span at bounding box center [335, 238] width 7 height 12
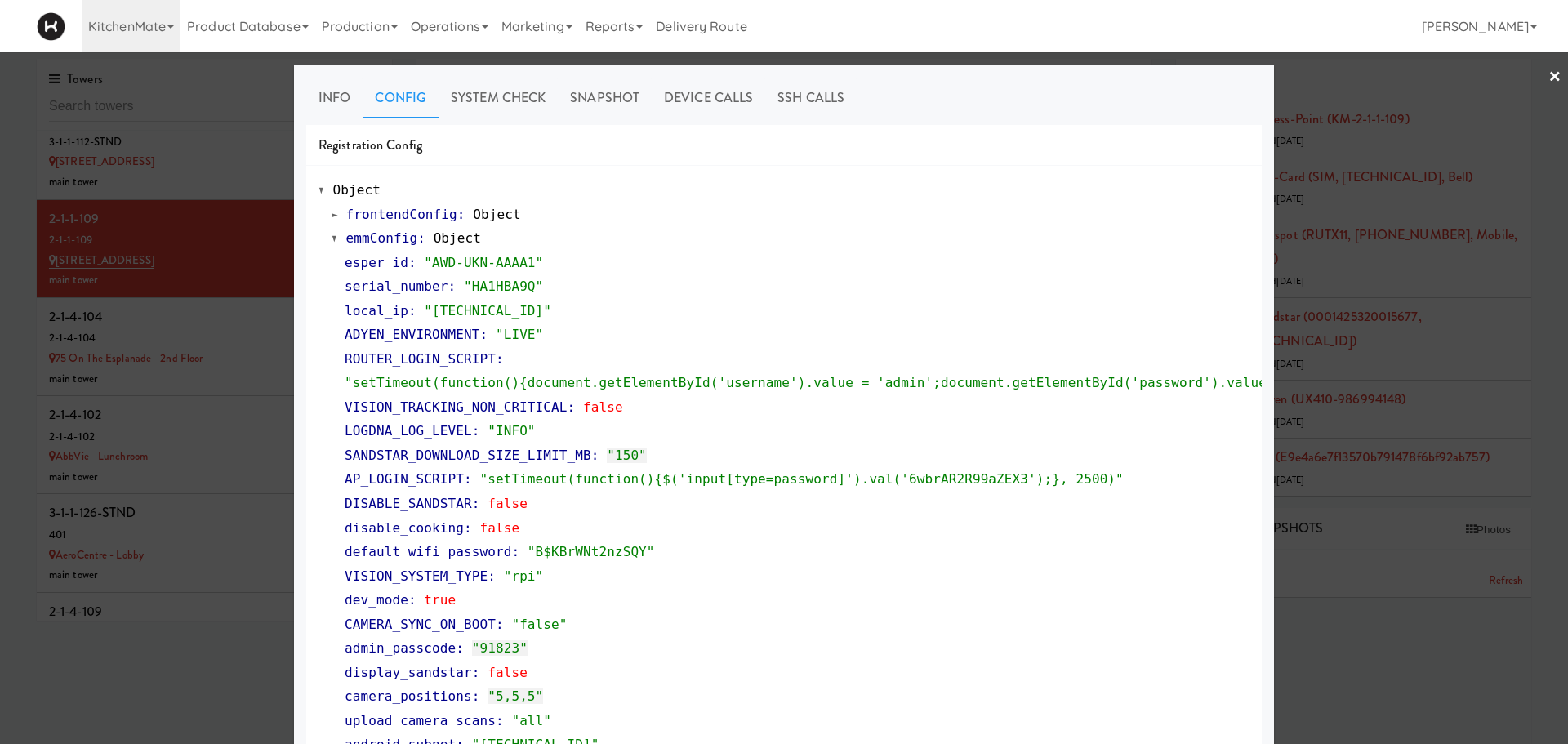
click at [236, 239] on div at bounding box center [784, 372] width 1568 height 744
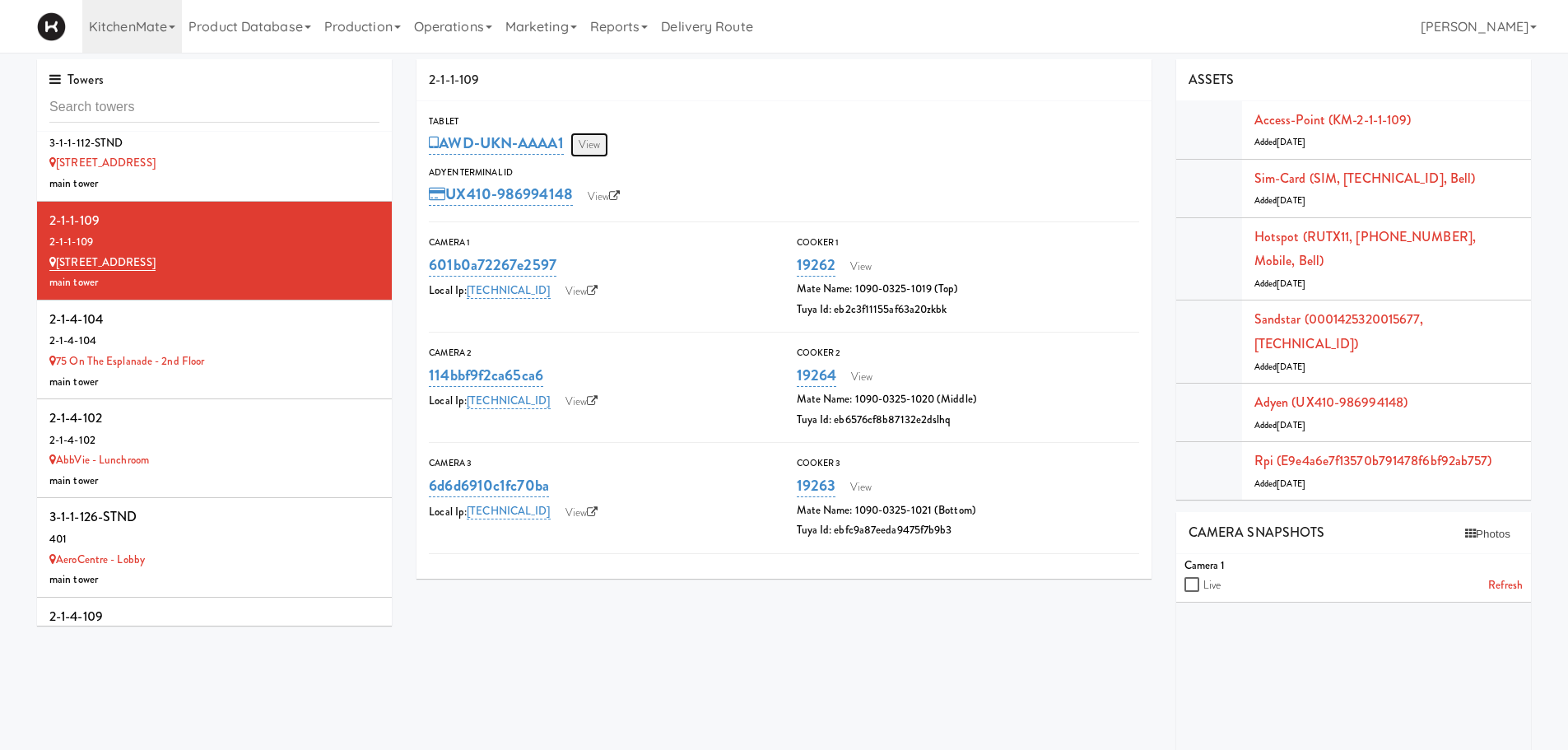
click at [597, 141] on link "View" at bounding box center [590, 144] width 38 height 25
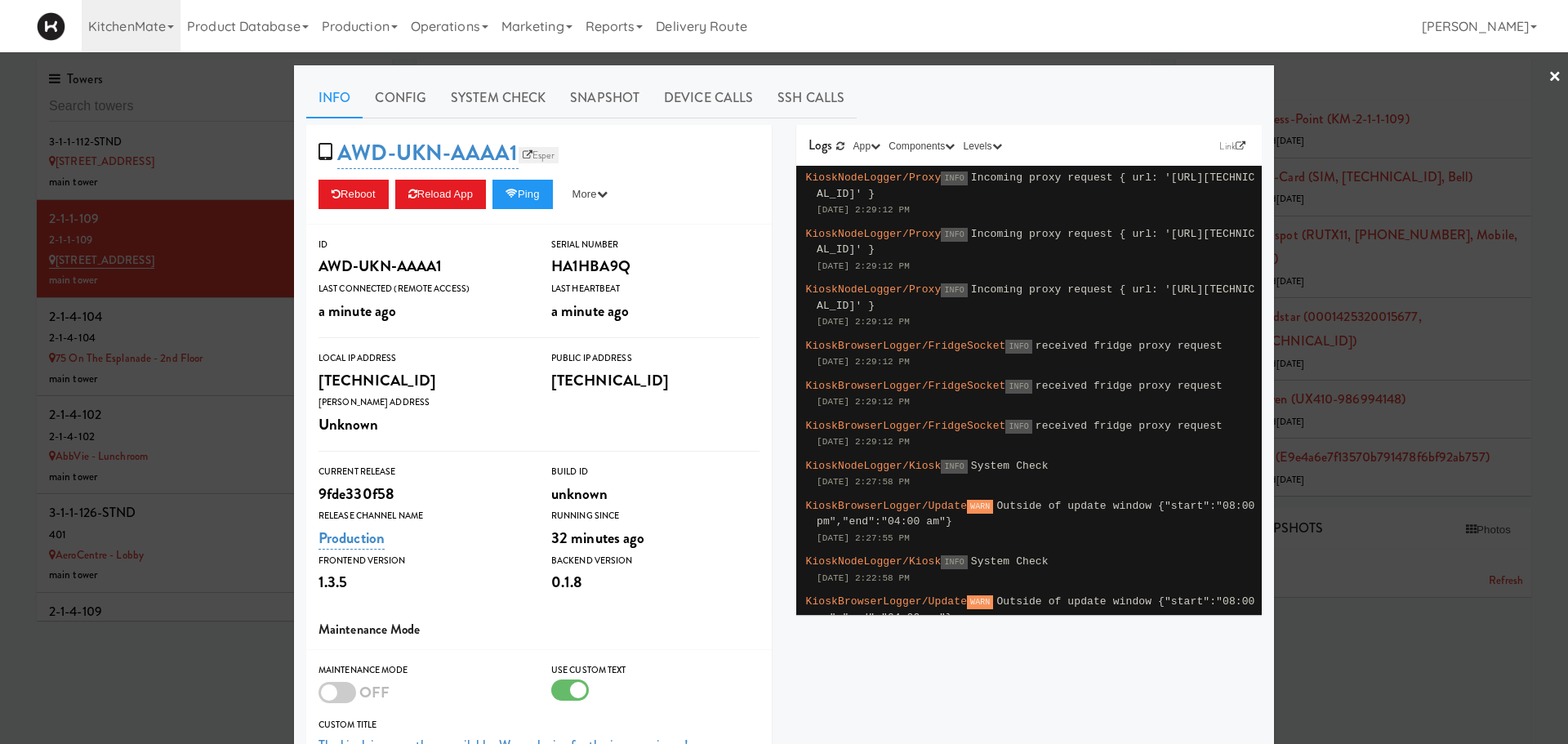
click at [538, 161] on link "Esper" at bounding box center [538, 155] width 40 height 17
click at [542, 157] on link "Esper" at bounding box center [538, 155] width 40 height 17
click at [183, 171] on div at bounding box center [784, 372] width 1568 height 744
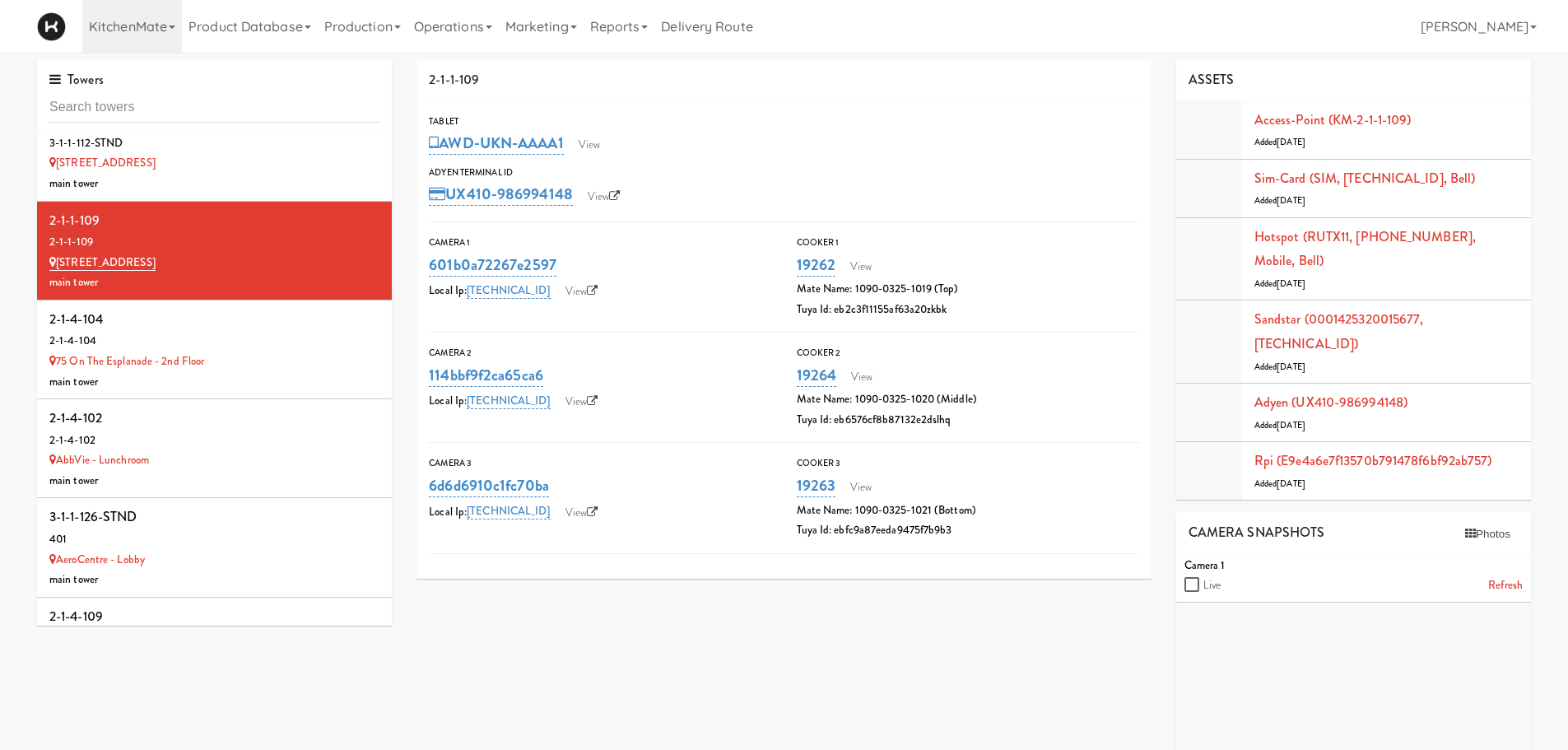
click at [185, 174] on div "main tower" at bounding box center [214, 184] width 330 height 21
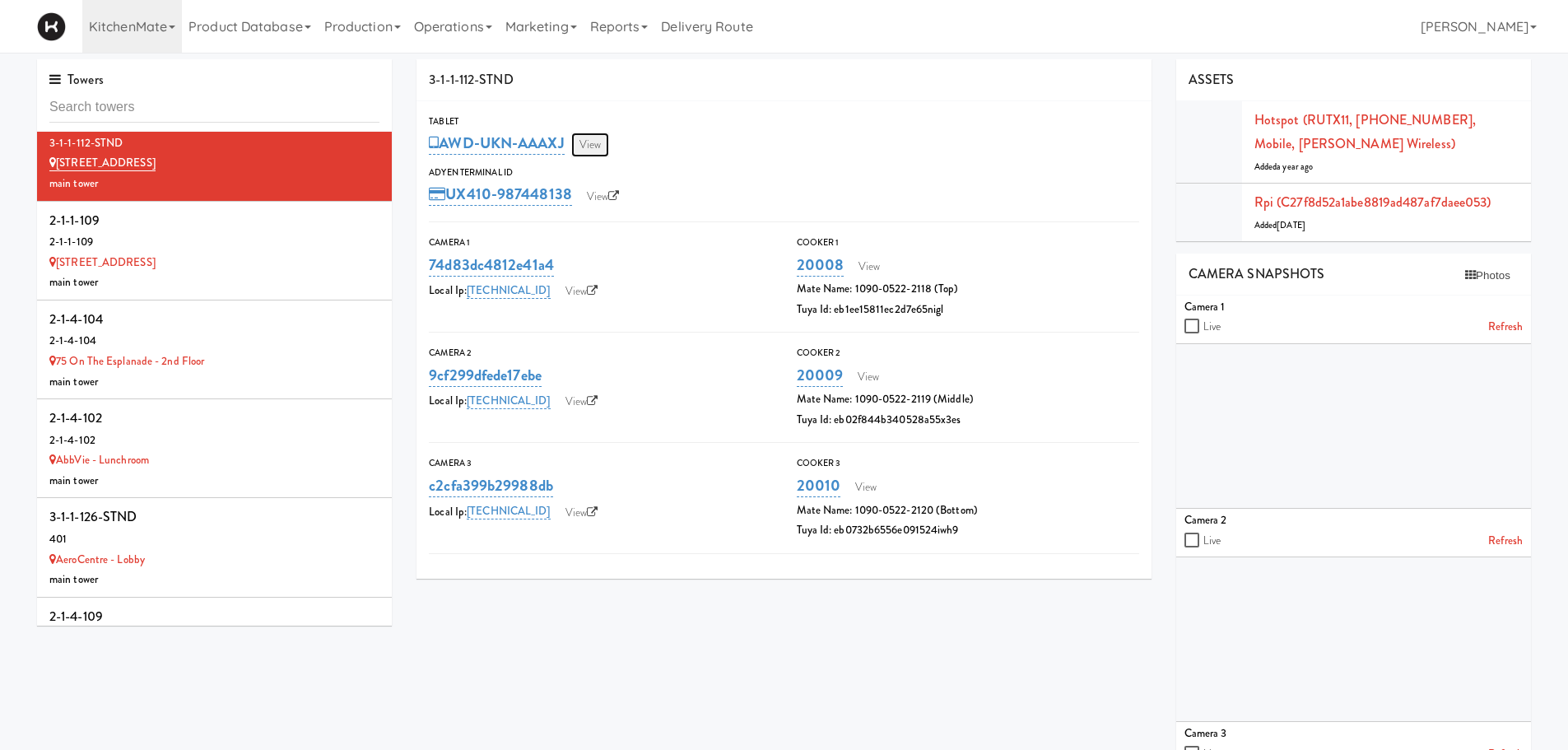
click at [597, 156] on link "View" at bounding box center [590, 144] width 38 height 25
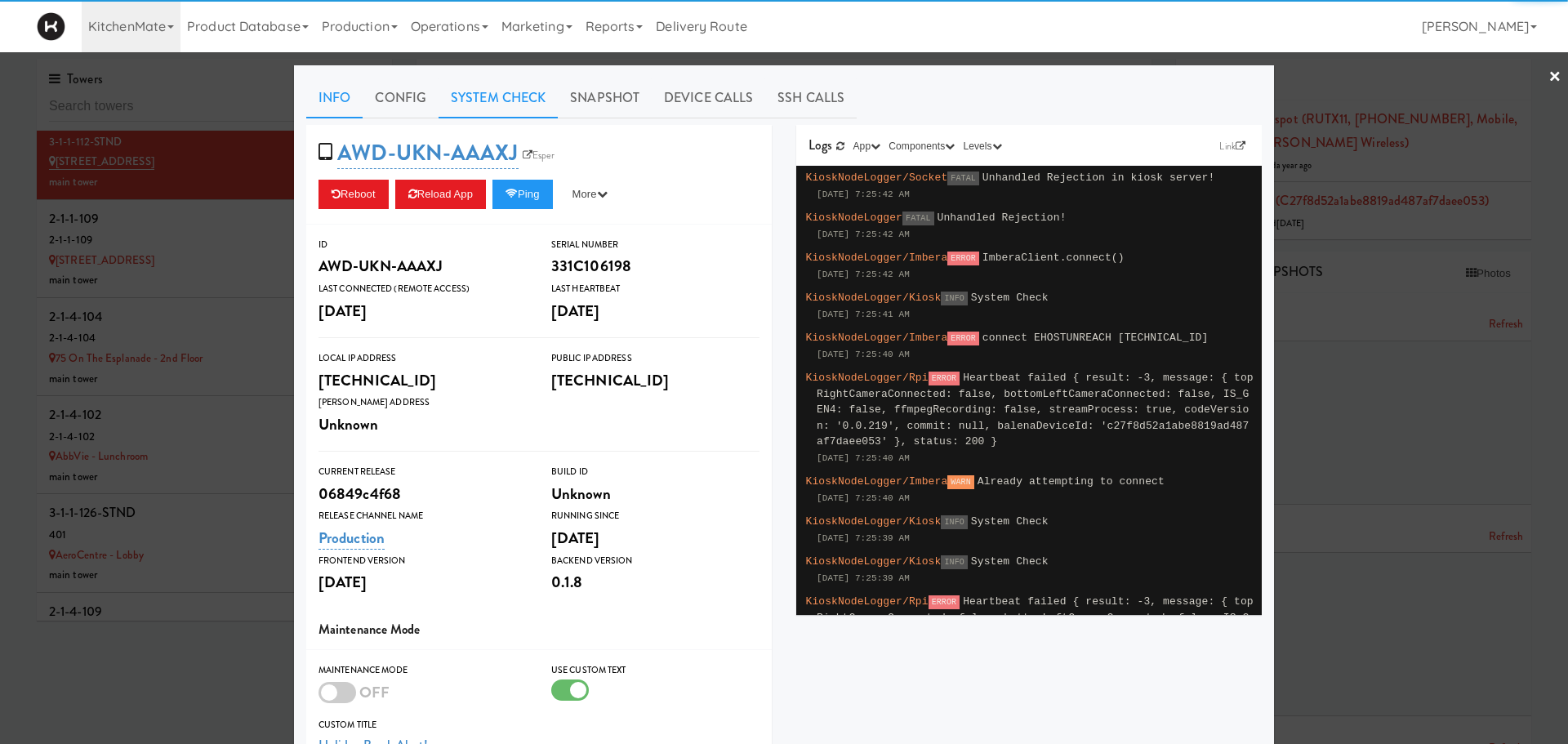
click at [506, 101] on link "System Check" at bounding box center [497, 98] width 119 height 40
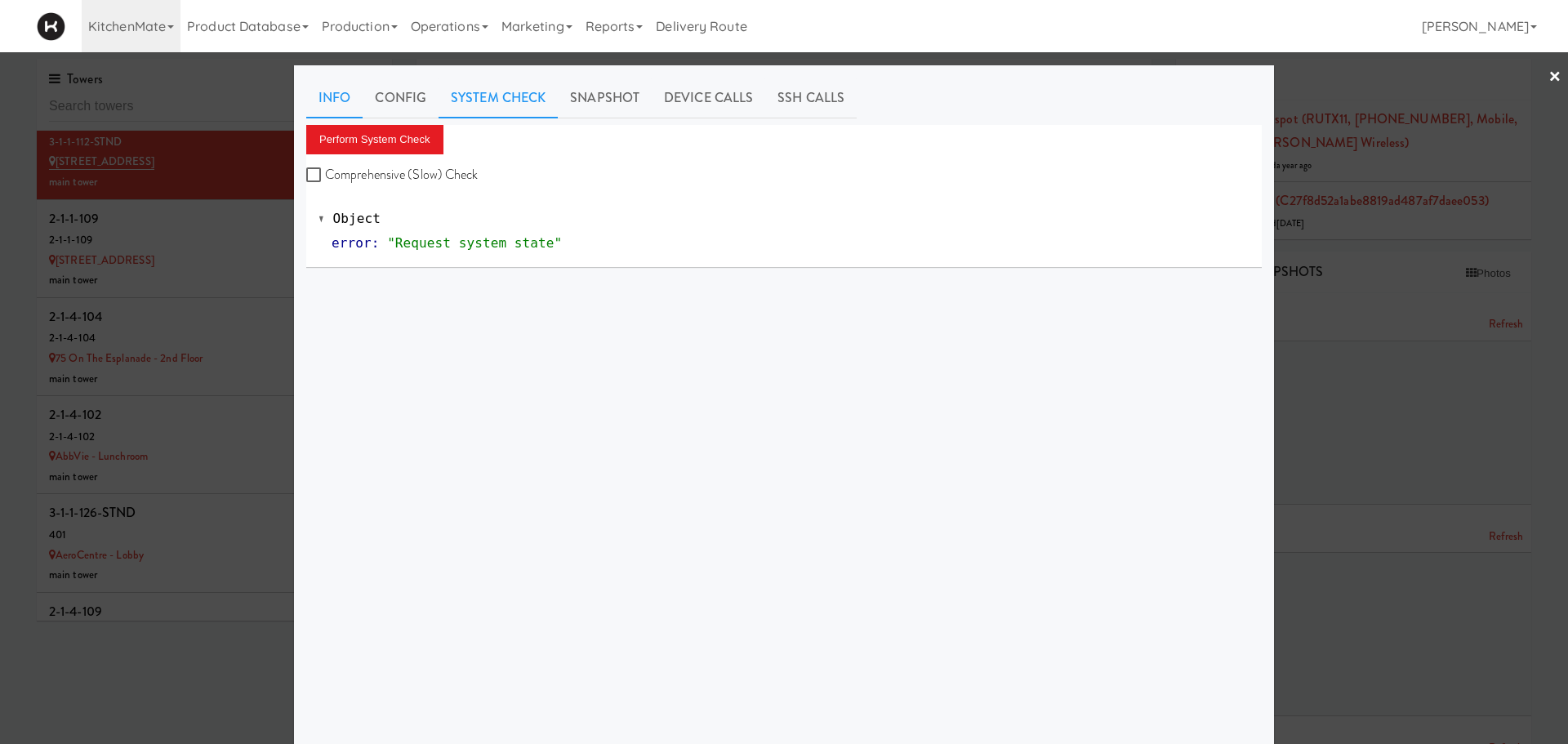
click at [309, 102] on link "Info" at bounding box center [334, 98] width 56 height 40
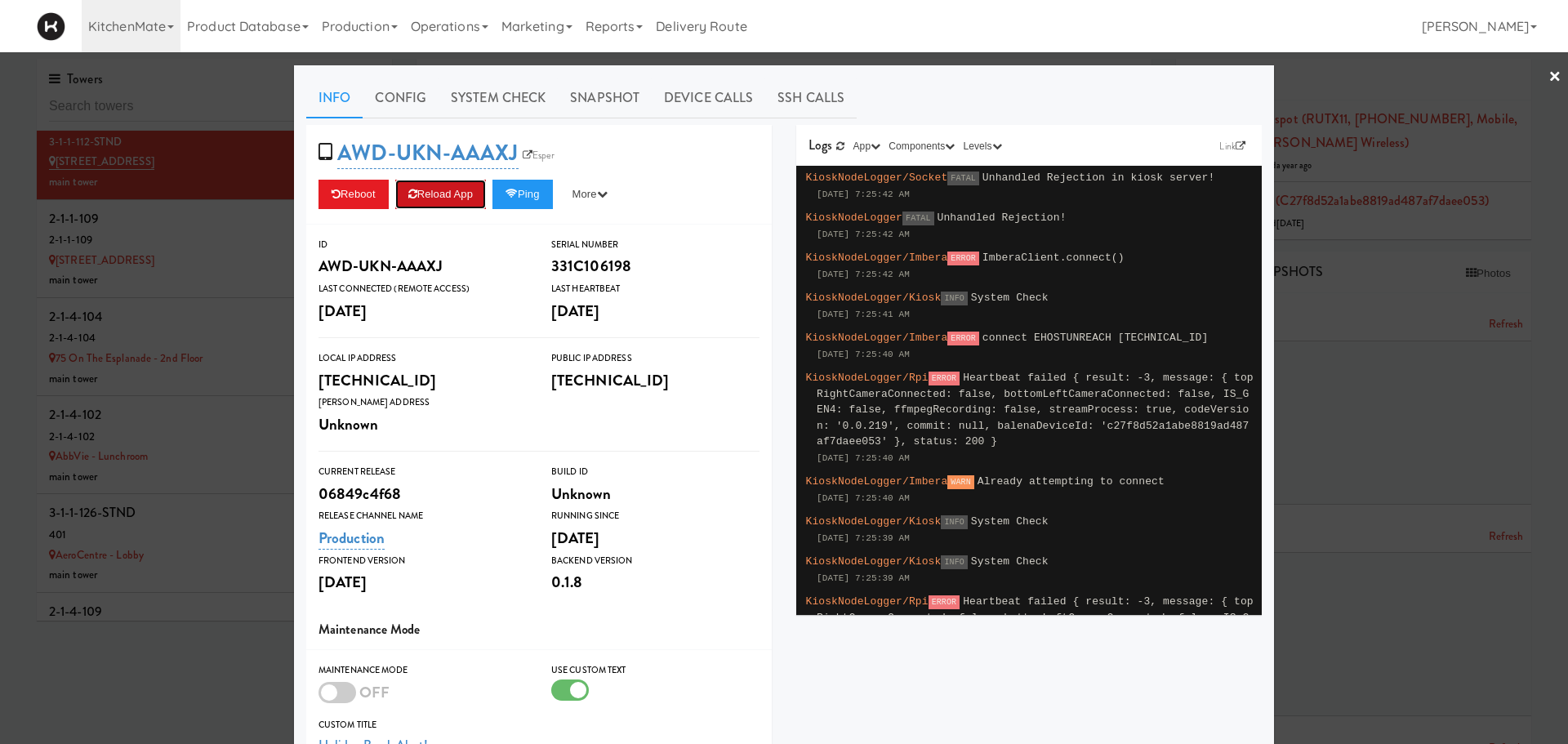
click at [439, 207] on button "Reload App" at bounding box center [440, 194] width 91 height 30
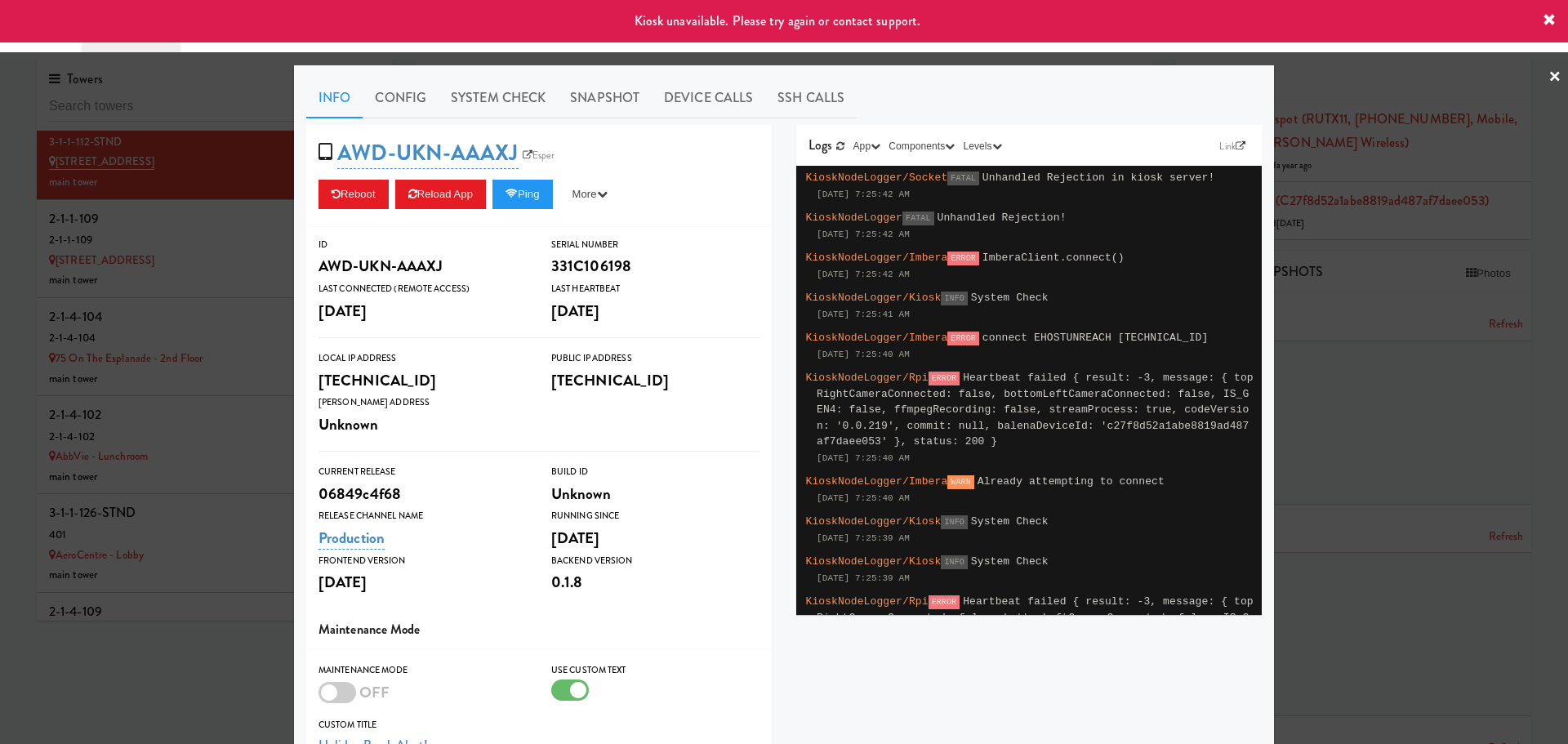
click at [249, 223] on div at bounding box center [784, 372] width 1568 height 744
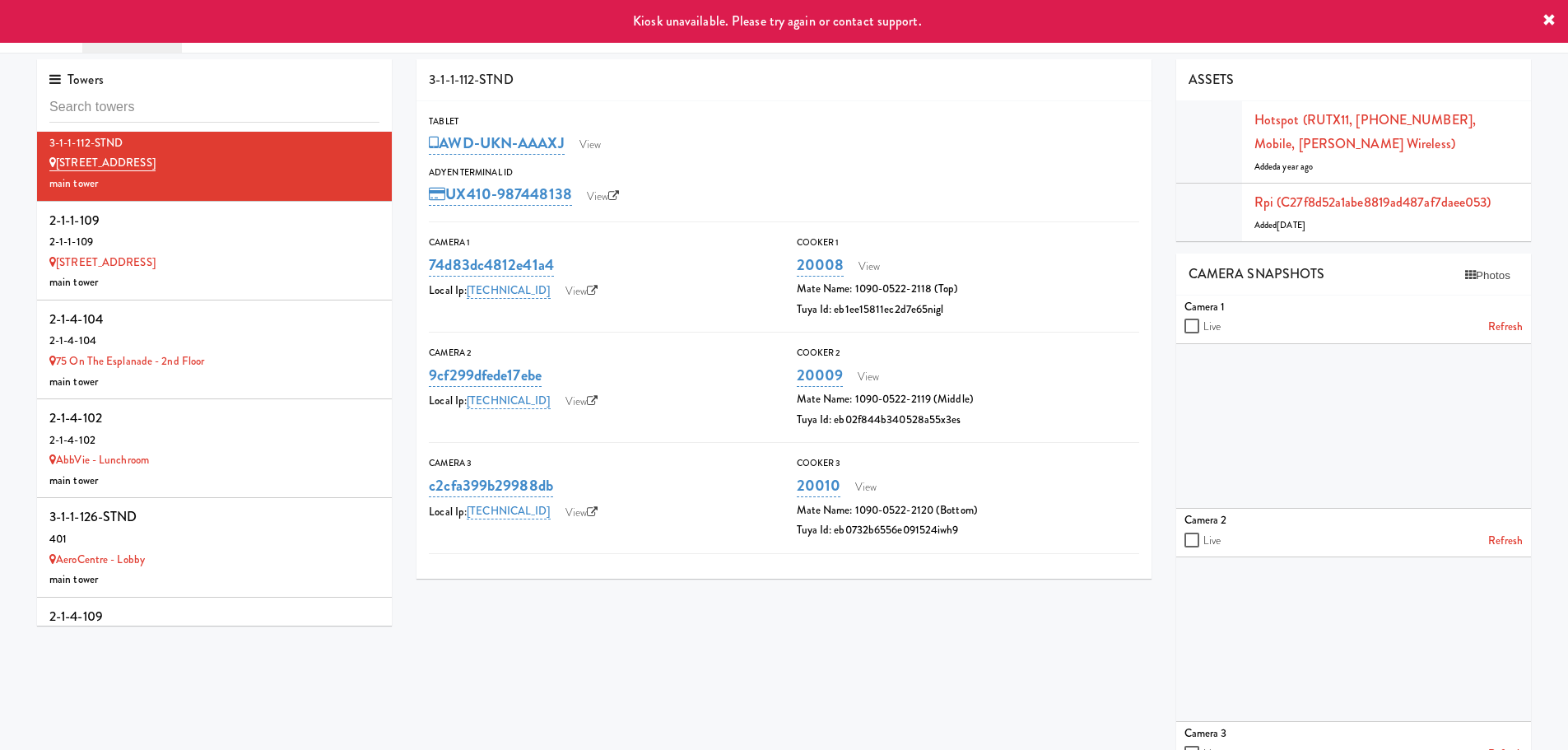
click at [251, 225] on div "2-1-1-109" at bounding box center [214, 221] width 330 height 25
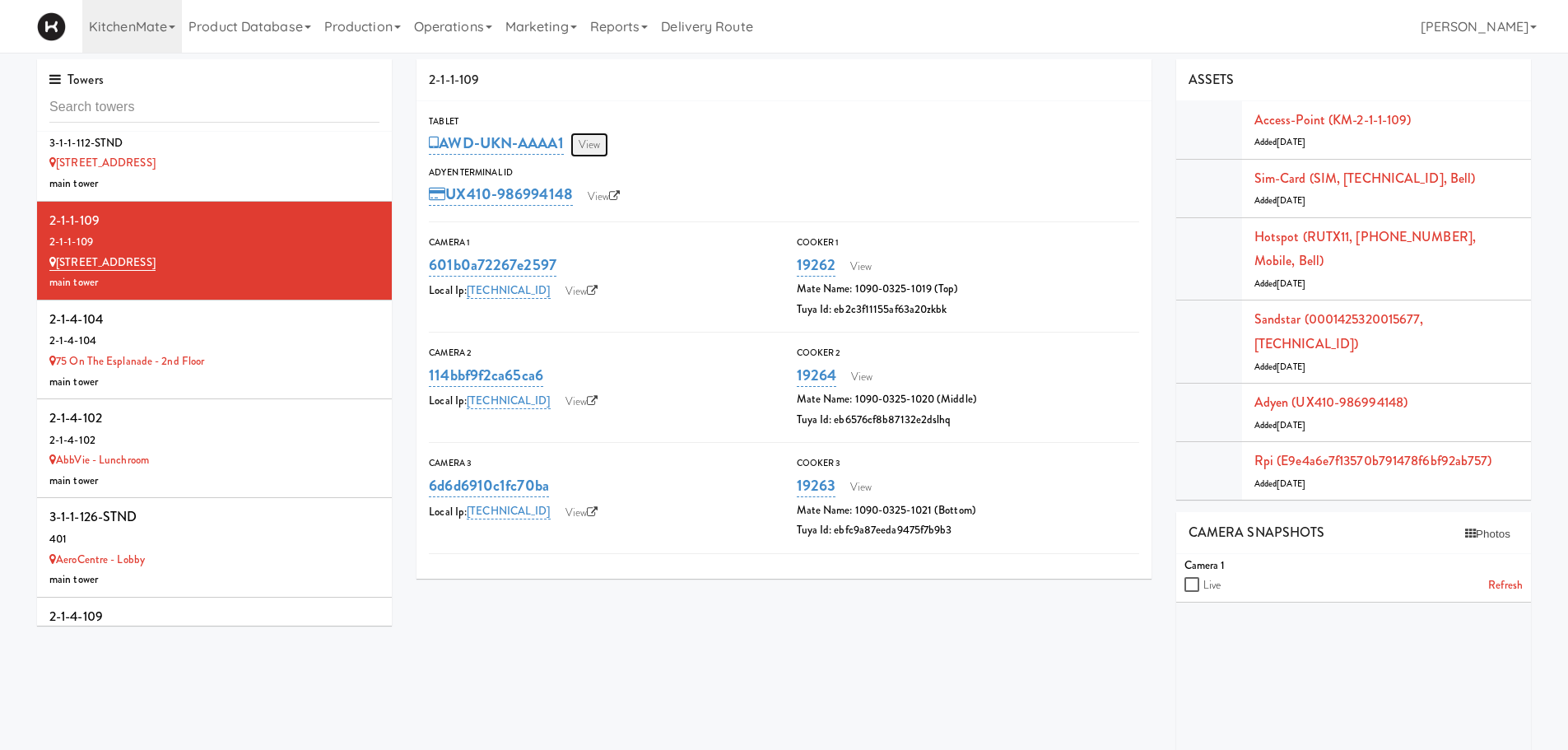
click at [594, 141] on link "View" at bounding box center [590, 144] width 38 height 25
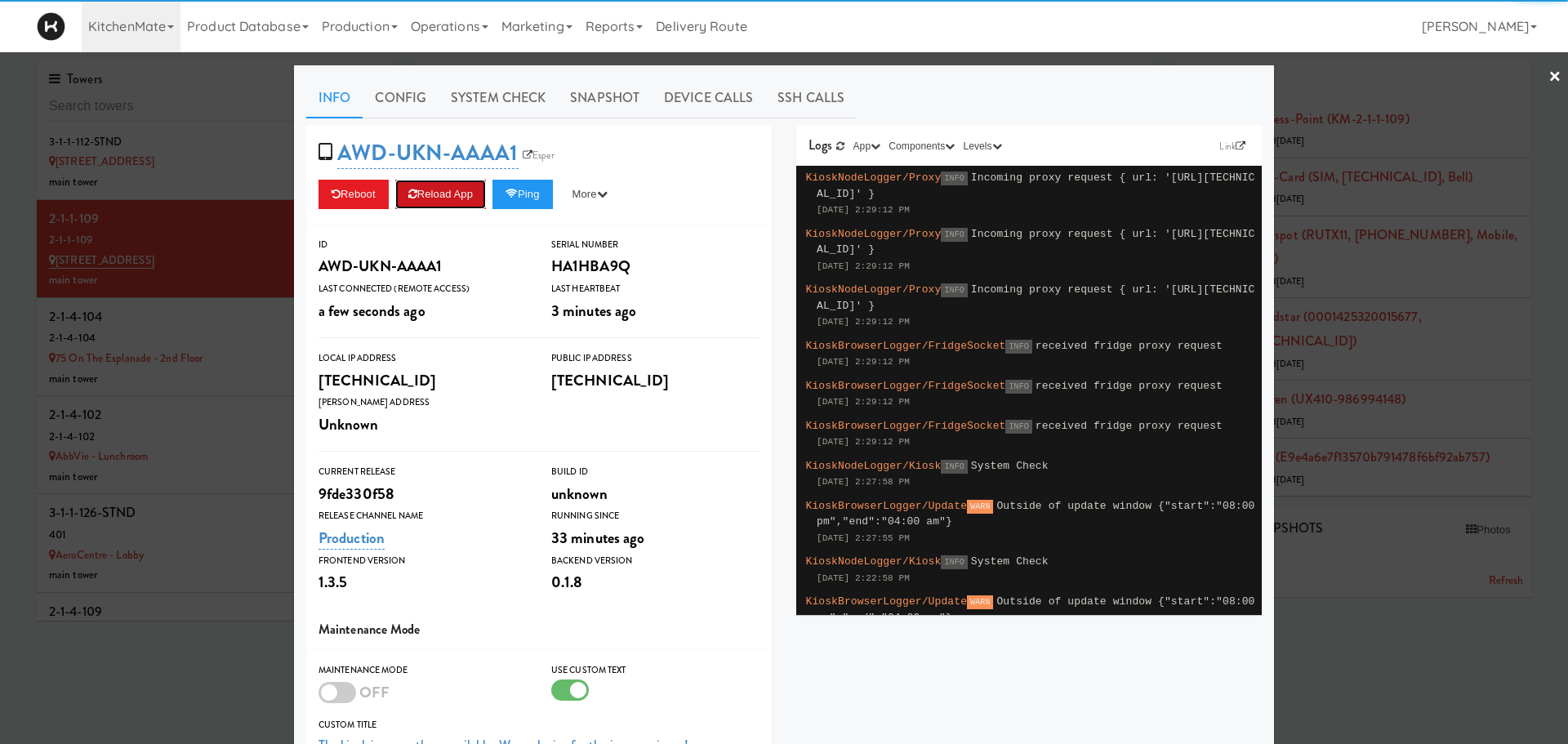
click at [427, 198] on button "Reload App" at bounding box center [440, 194] width 91 height 30
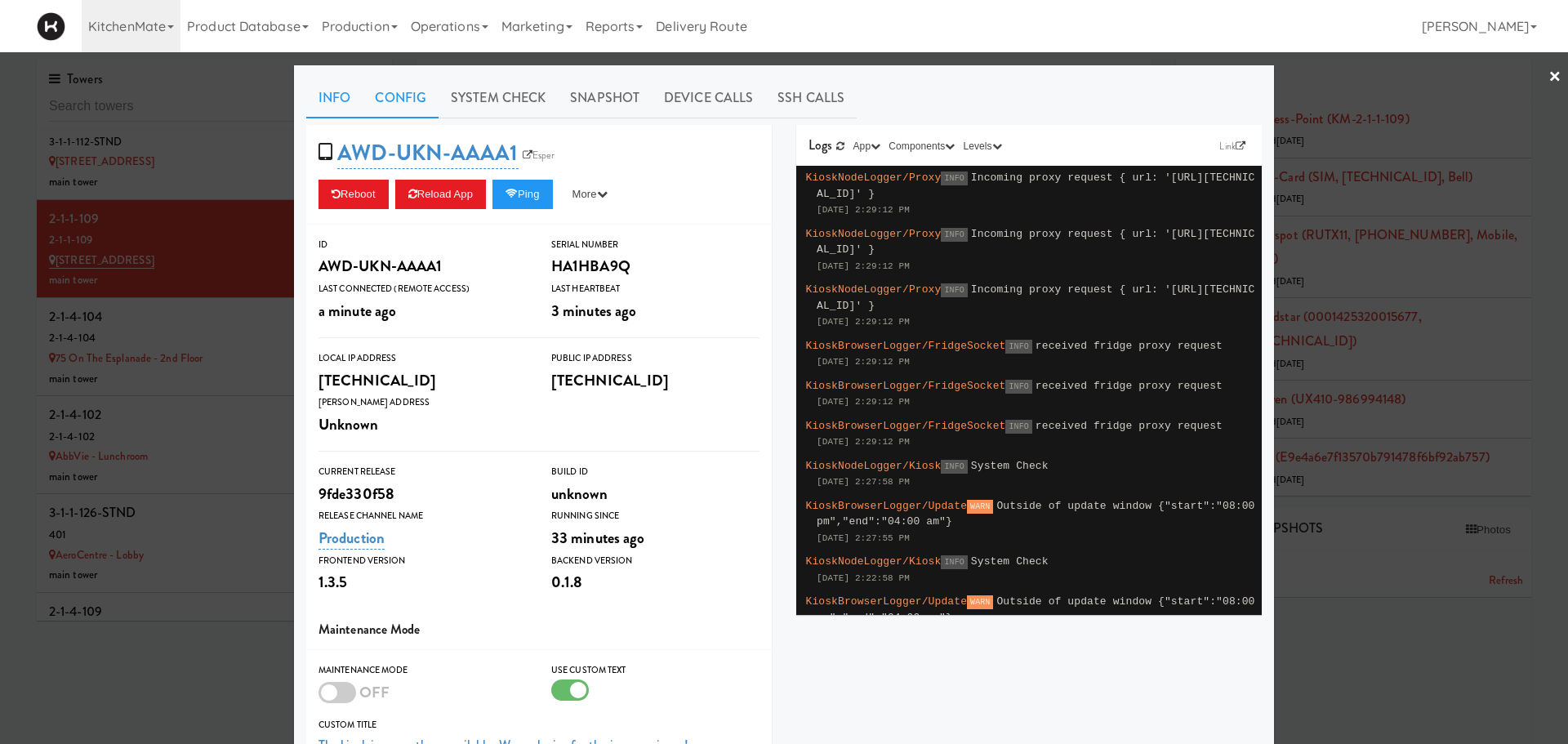
click at [400, 100] on link "Config" at bounding box center [400, 98] width 76 height 40
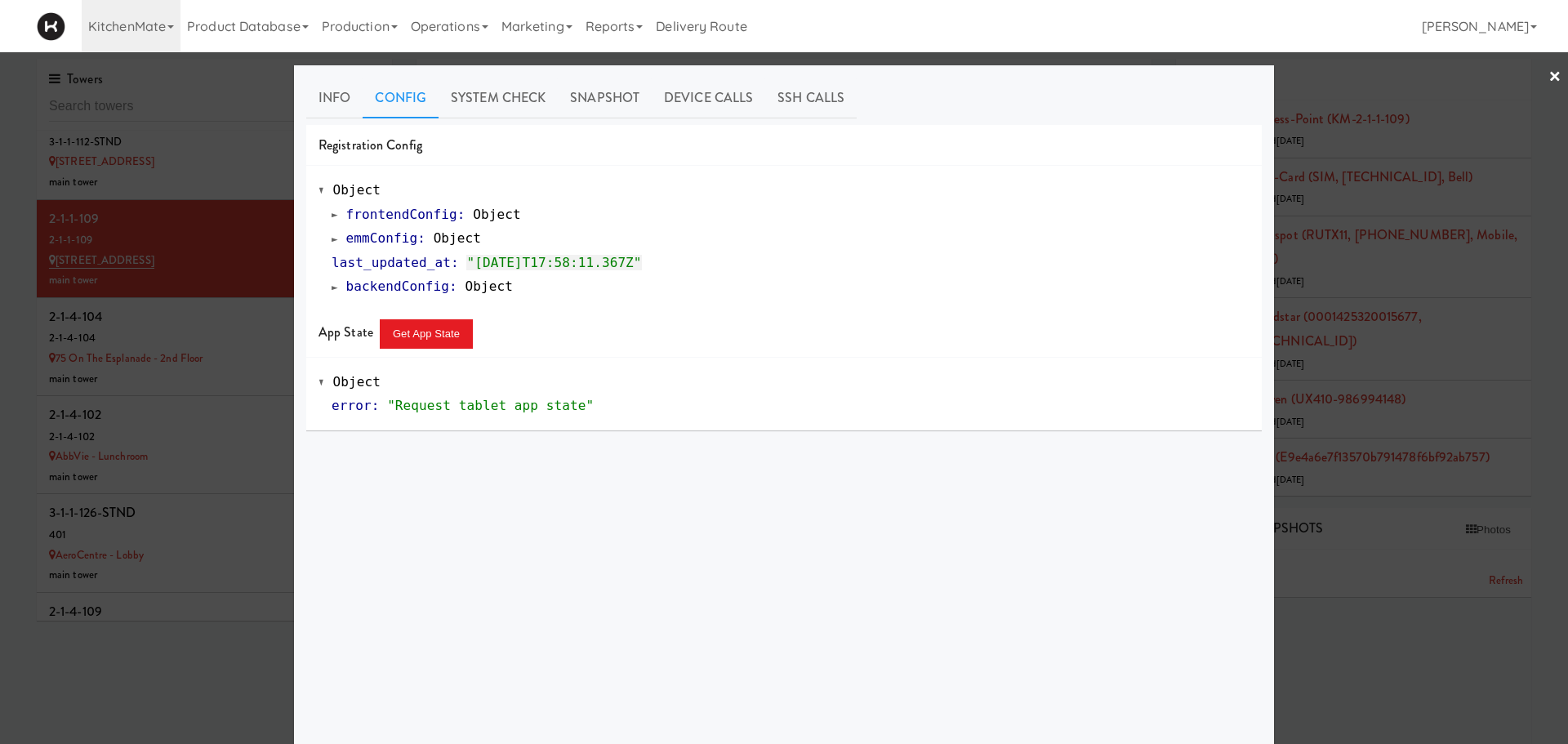
click at [332, 238] on link "emmConfig : Object" at bounding box center [407, 238] width 150 height 16
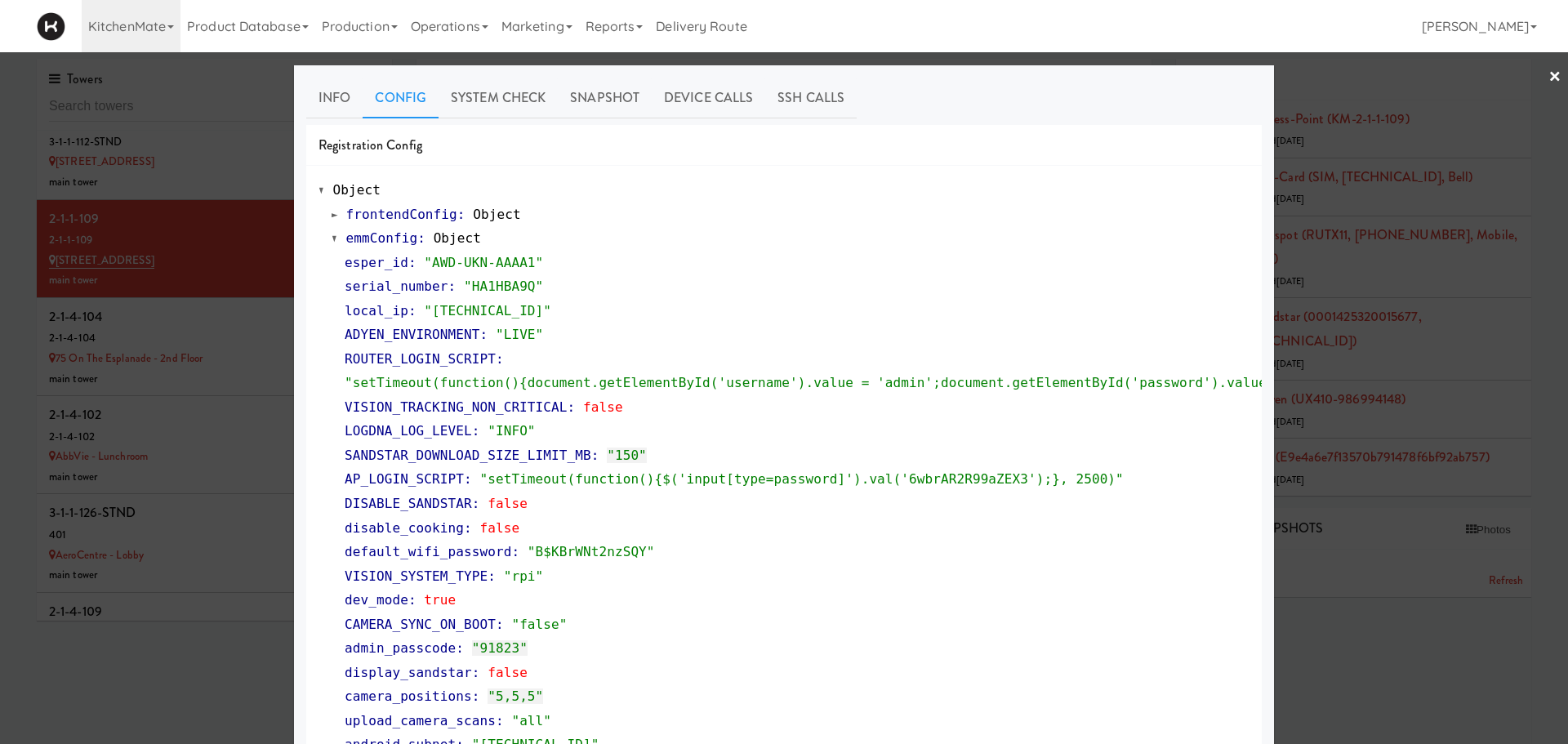
click at [268, 474] on div at bounding box center [784, 372] width 1568 height 744
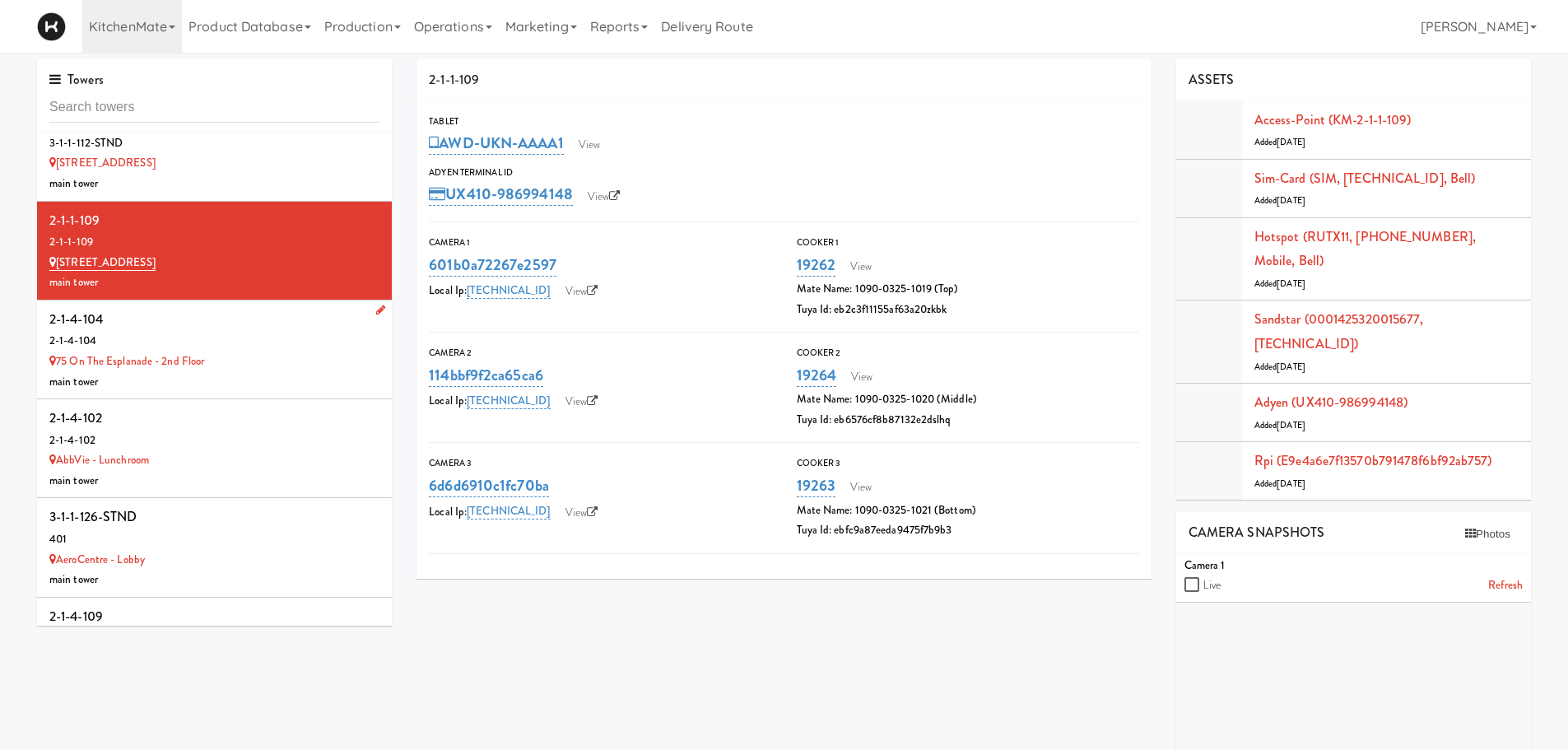
click at [214, 388] on div "main tower" at bounding box center [214, 382] width 330 height 21
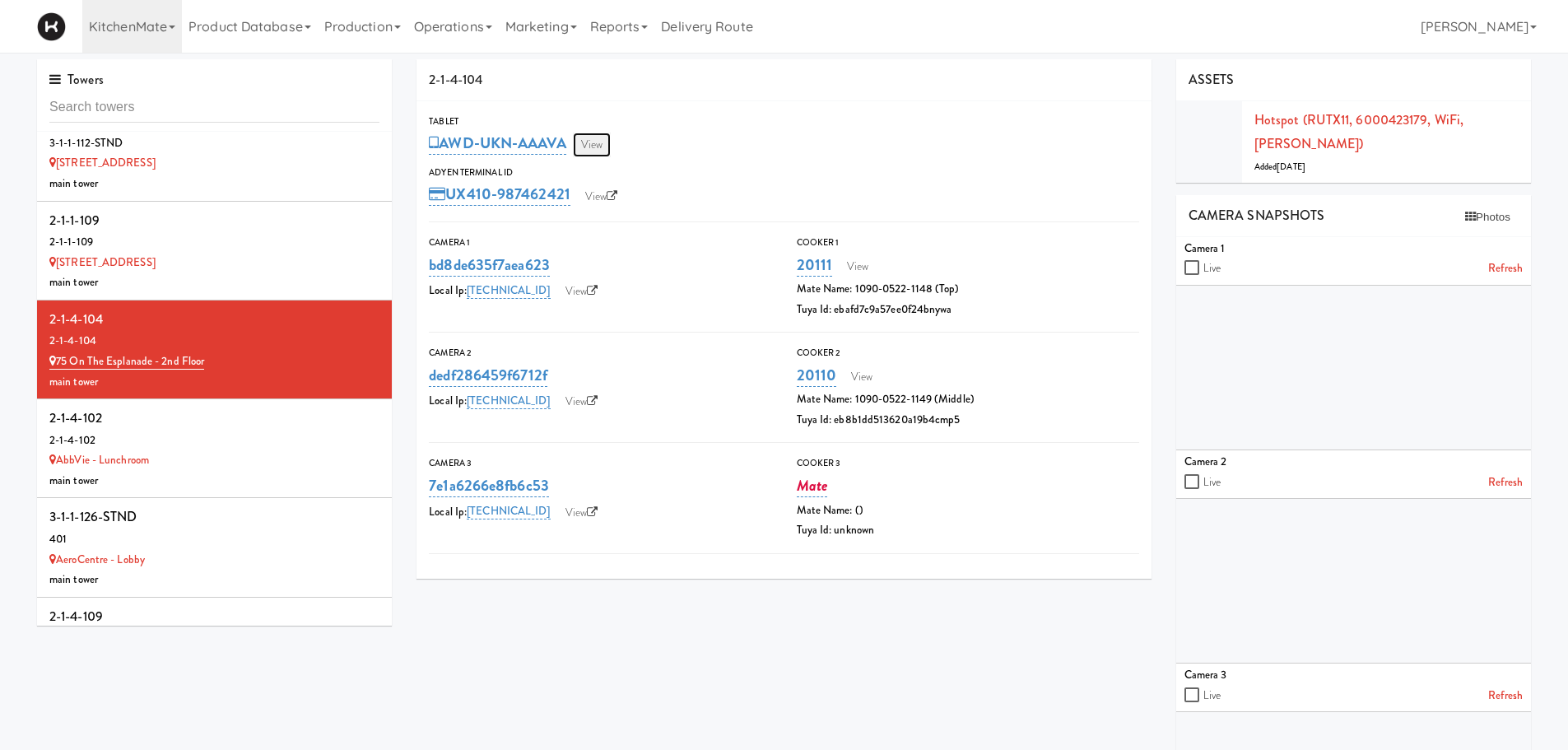
click at [604, 139] on link "View" at bounding box center [592, 144] width 38 height 25
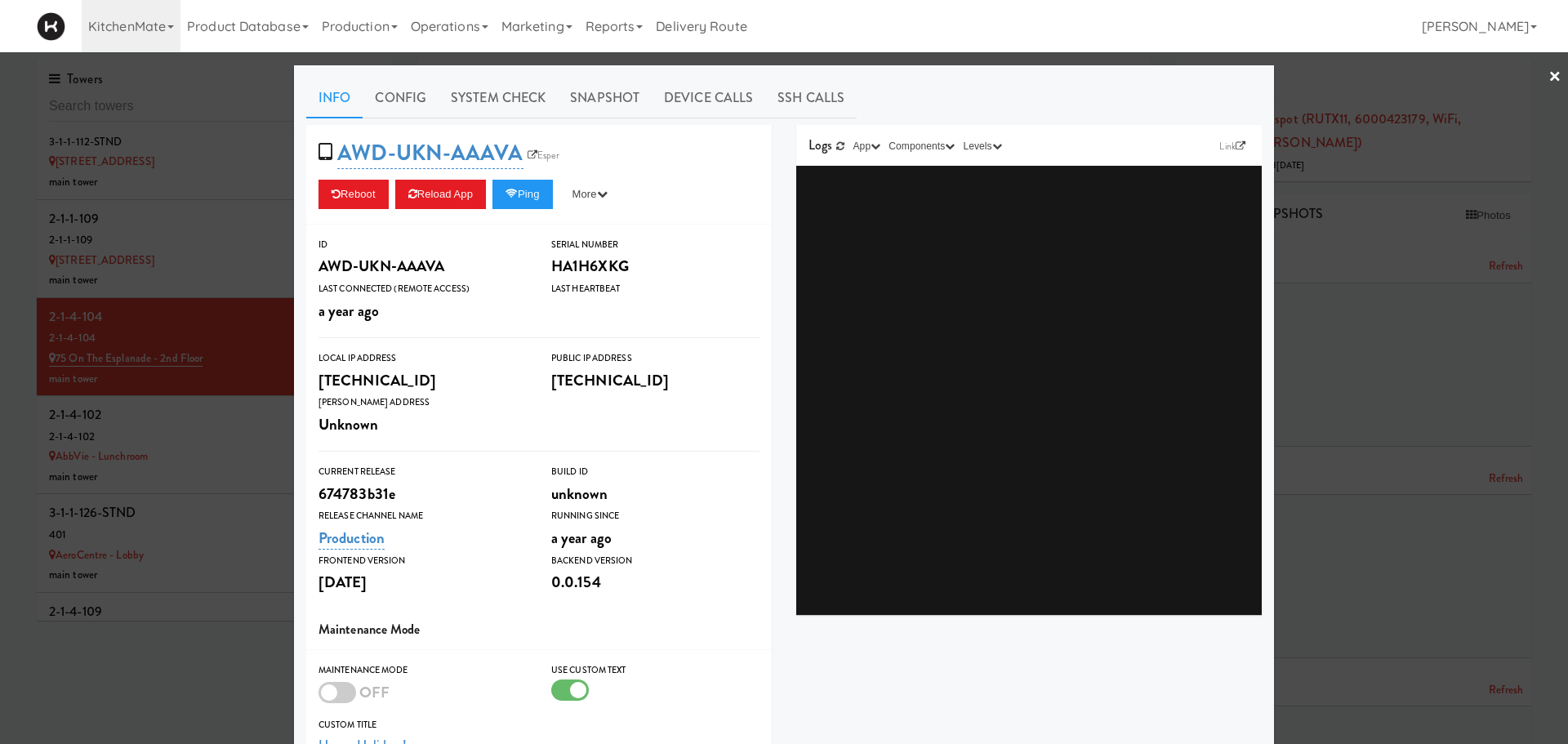
click at [150, 231] on div at bounding box center [784, 372] width 1568 height 744
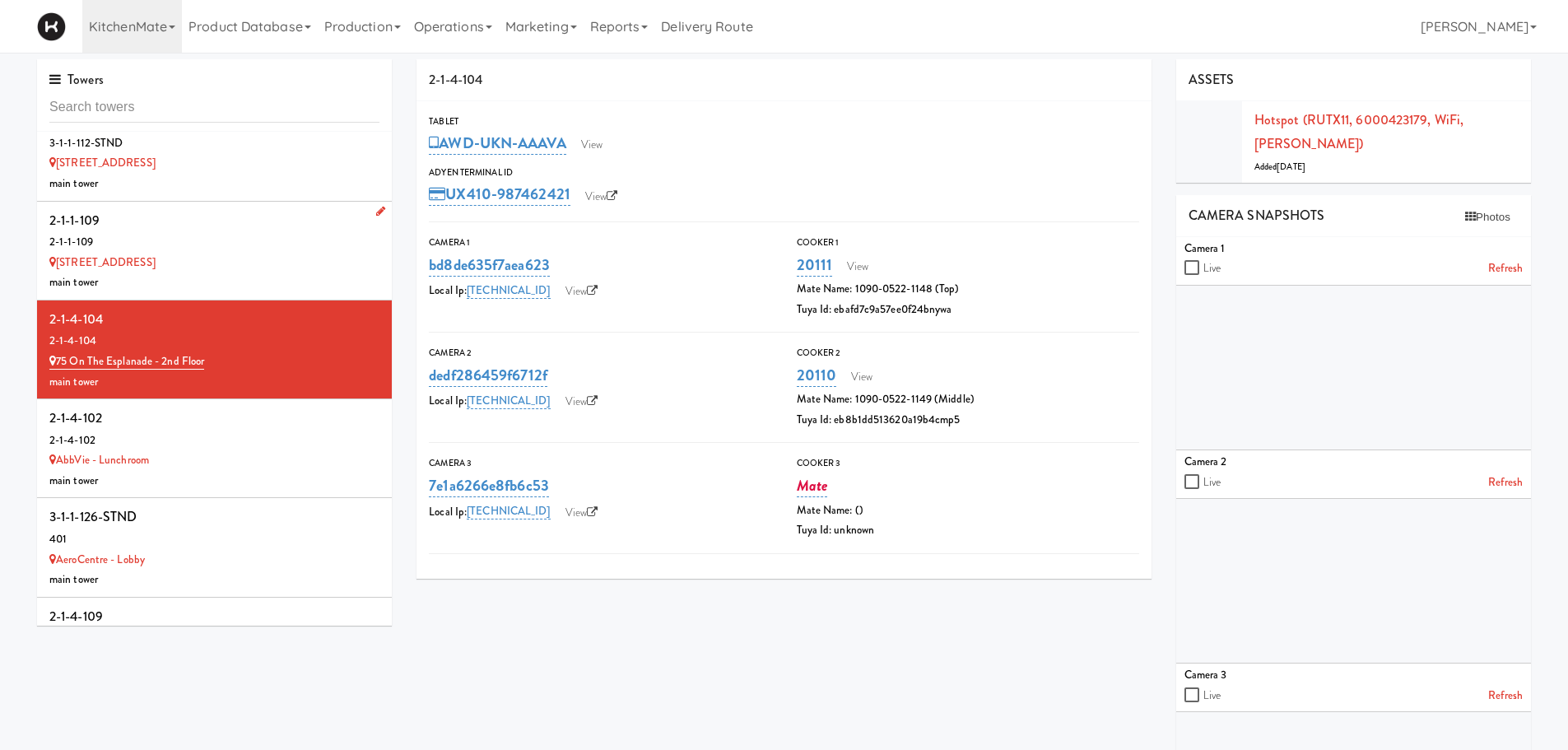
click at [177, 220] on div "2-1-1-109" at bounding box center [214, 221] width 330 height 25
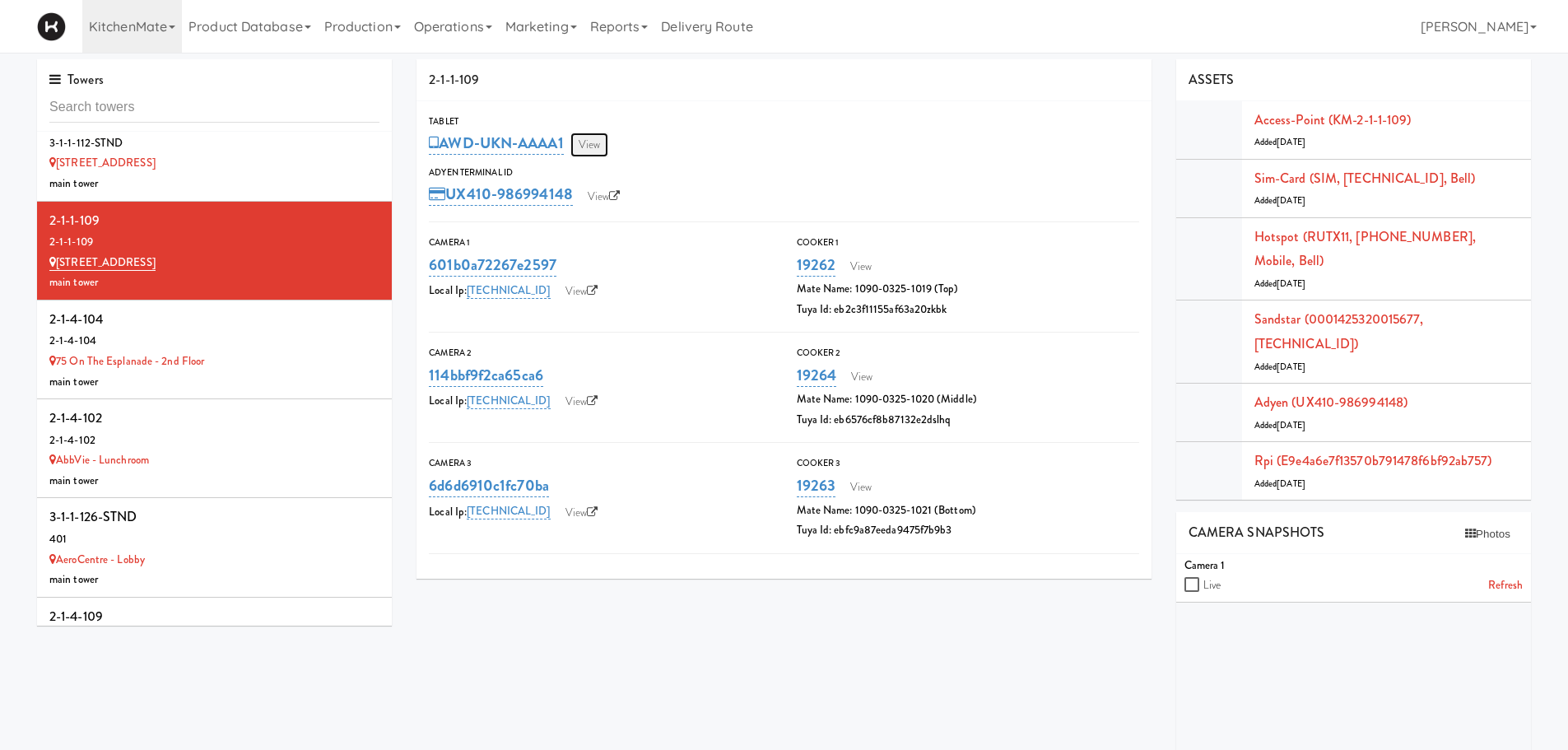
click at [605, 155] on link "View" at bounding box center [590, 144] width 38 height 25
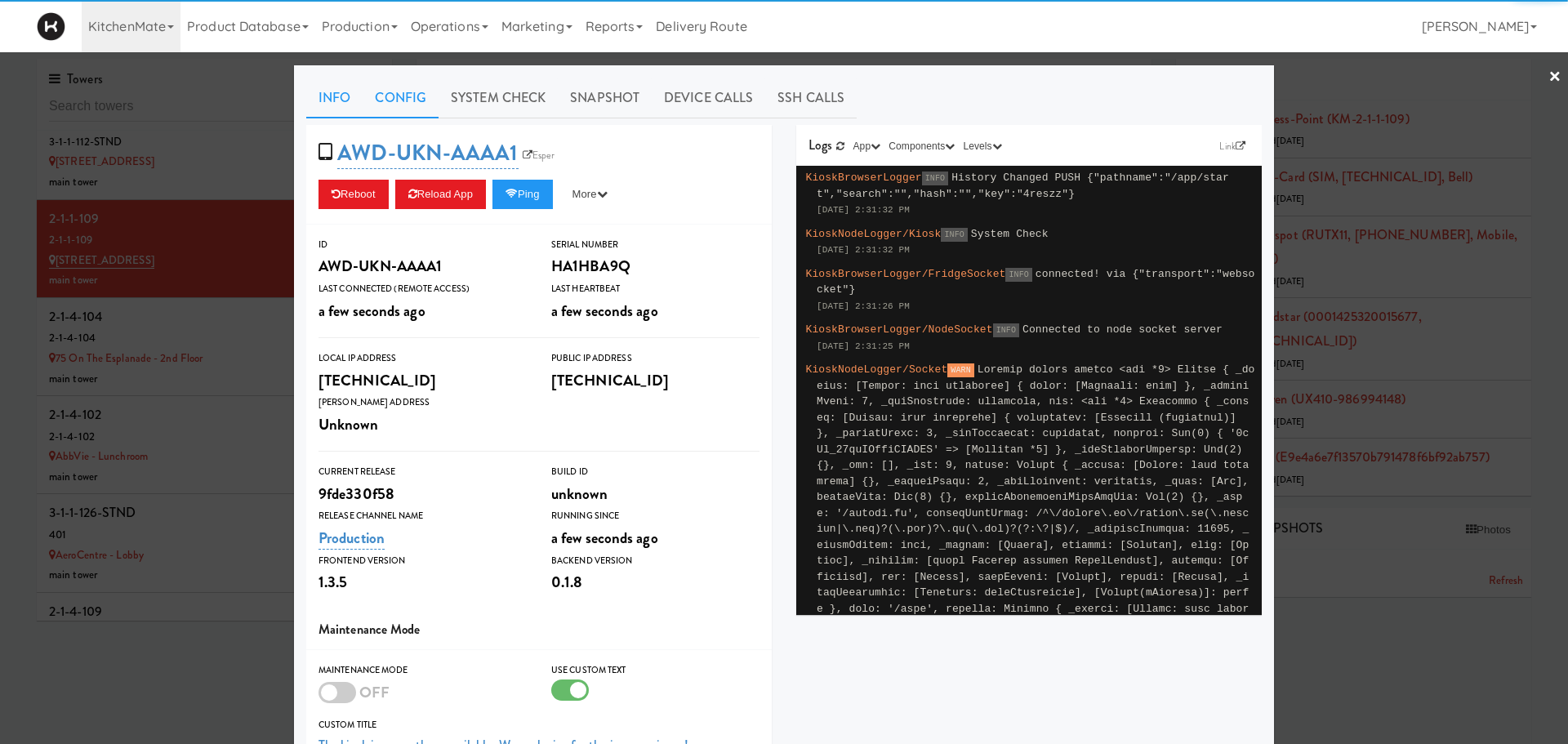
click at [386, 98] on link "Config" at bounding box center [400, 98] width 76 height 40
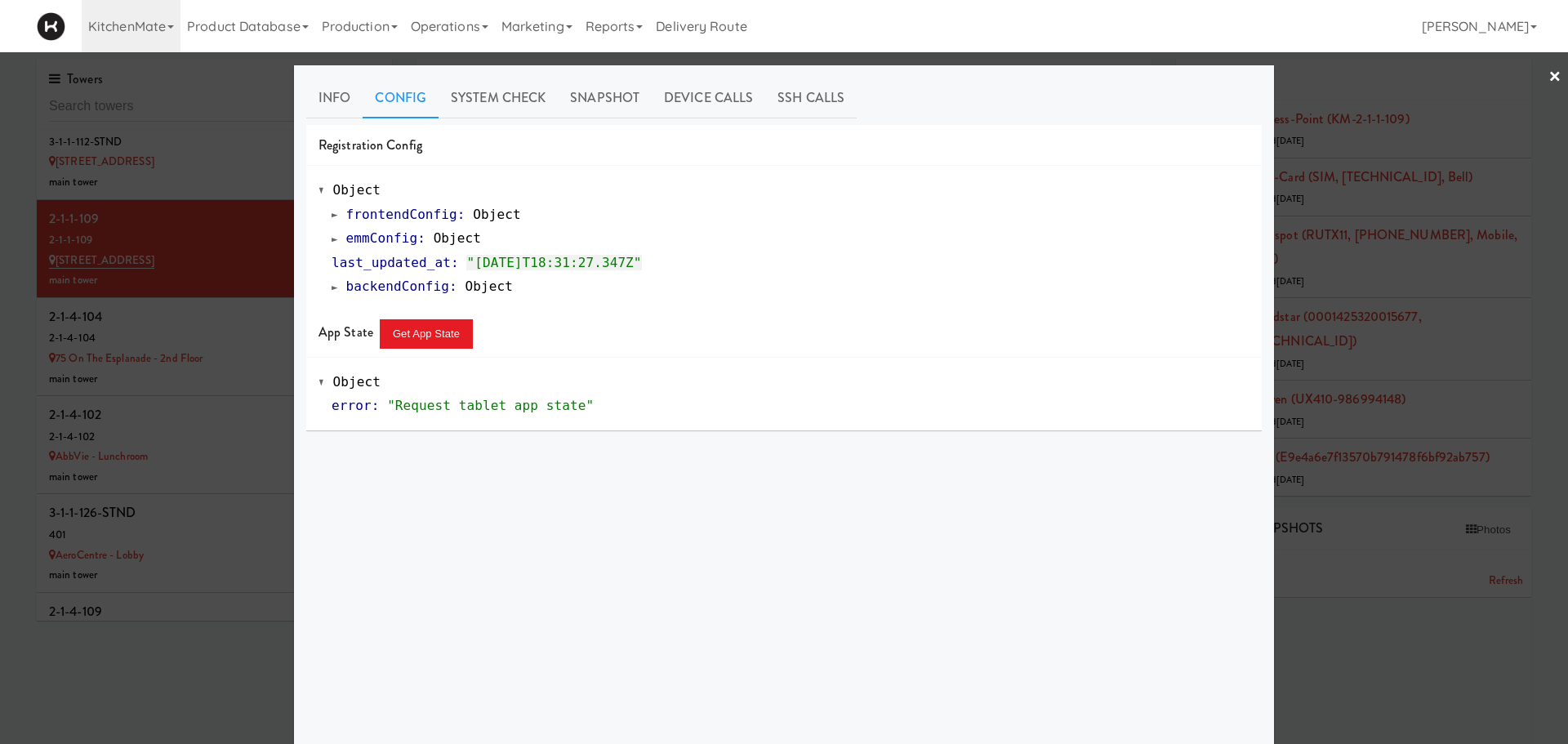
click at [332, 238] on span at bounding box center [335, 238] width 7 height 12
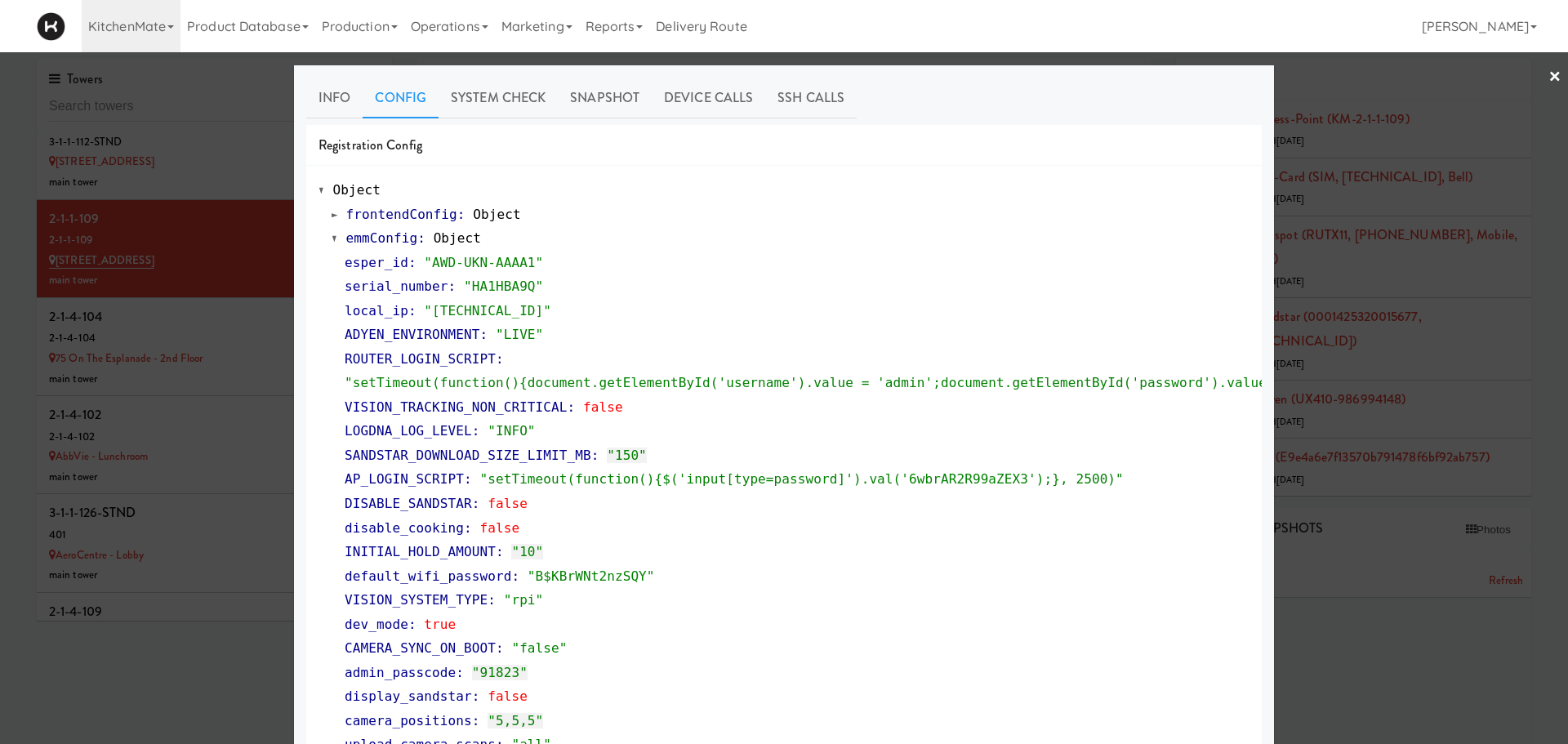
click at [202, 331] on div at bounding box center [784, 372] width 1568 height 744
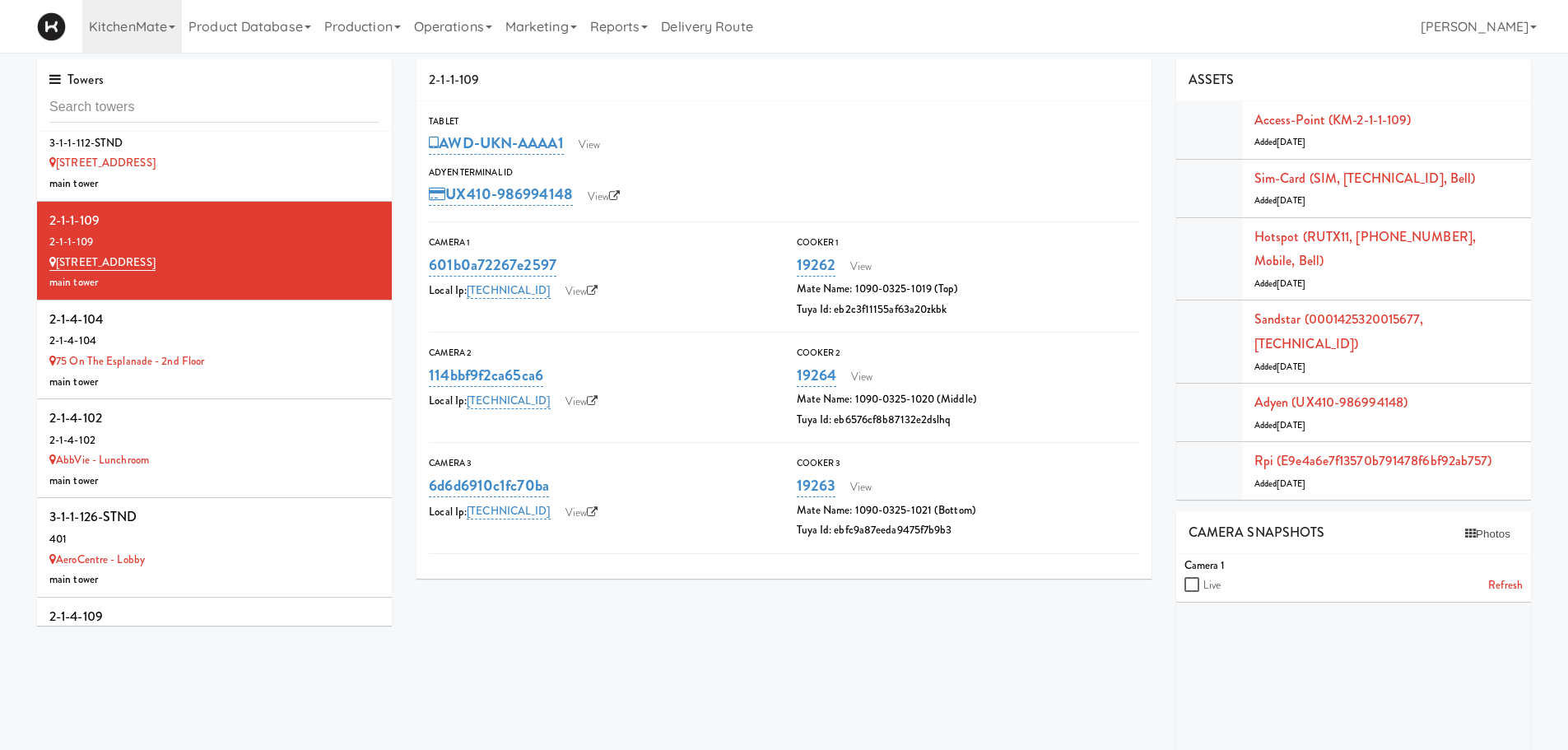
click at [204, 334] on div "2-1-4-104" at bounding box center [214, 341] width 330 height 21
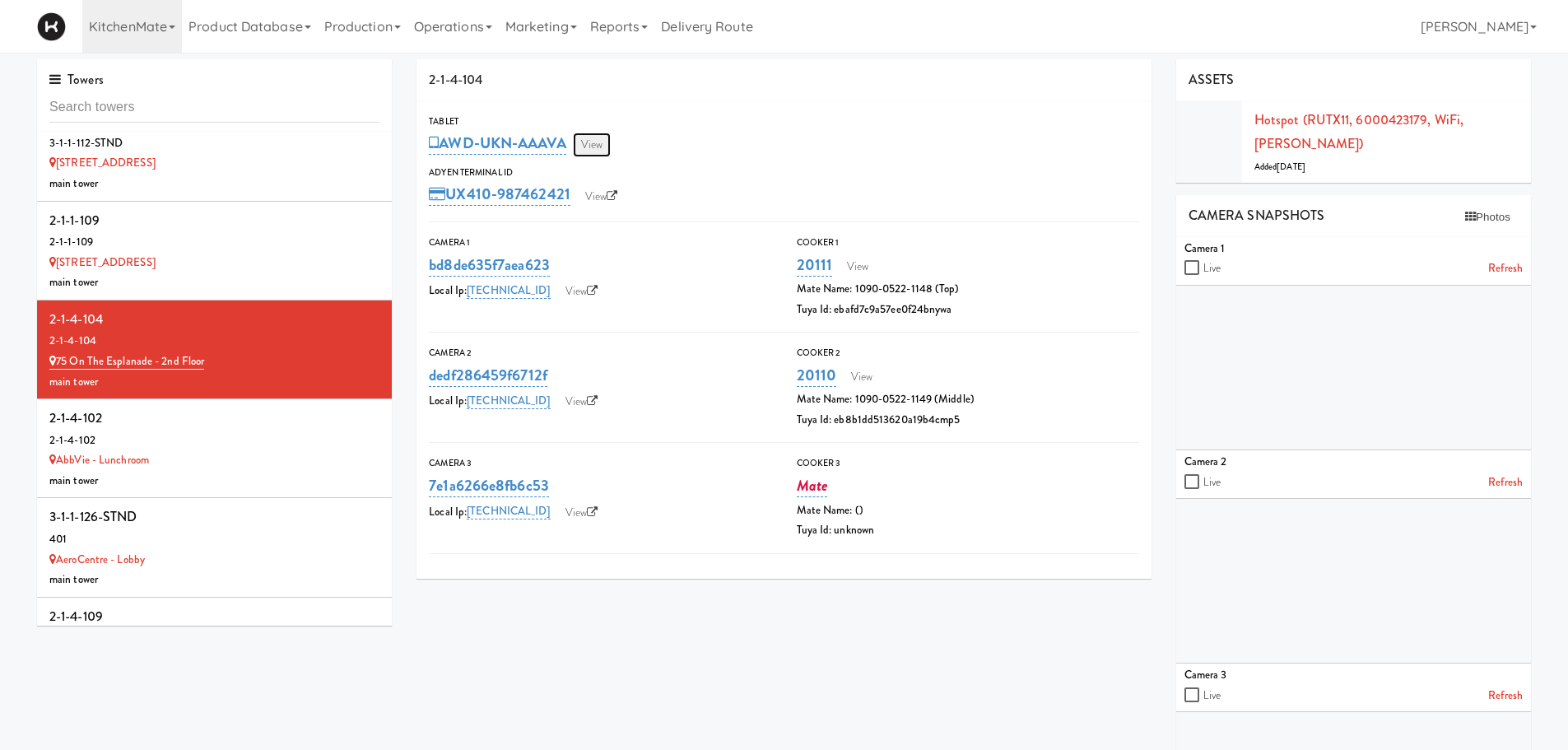
click at [597, 142] on link "View" at bounding box center [592, 144] width 38 height 25
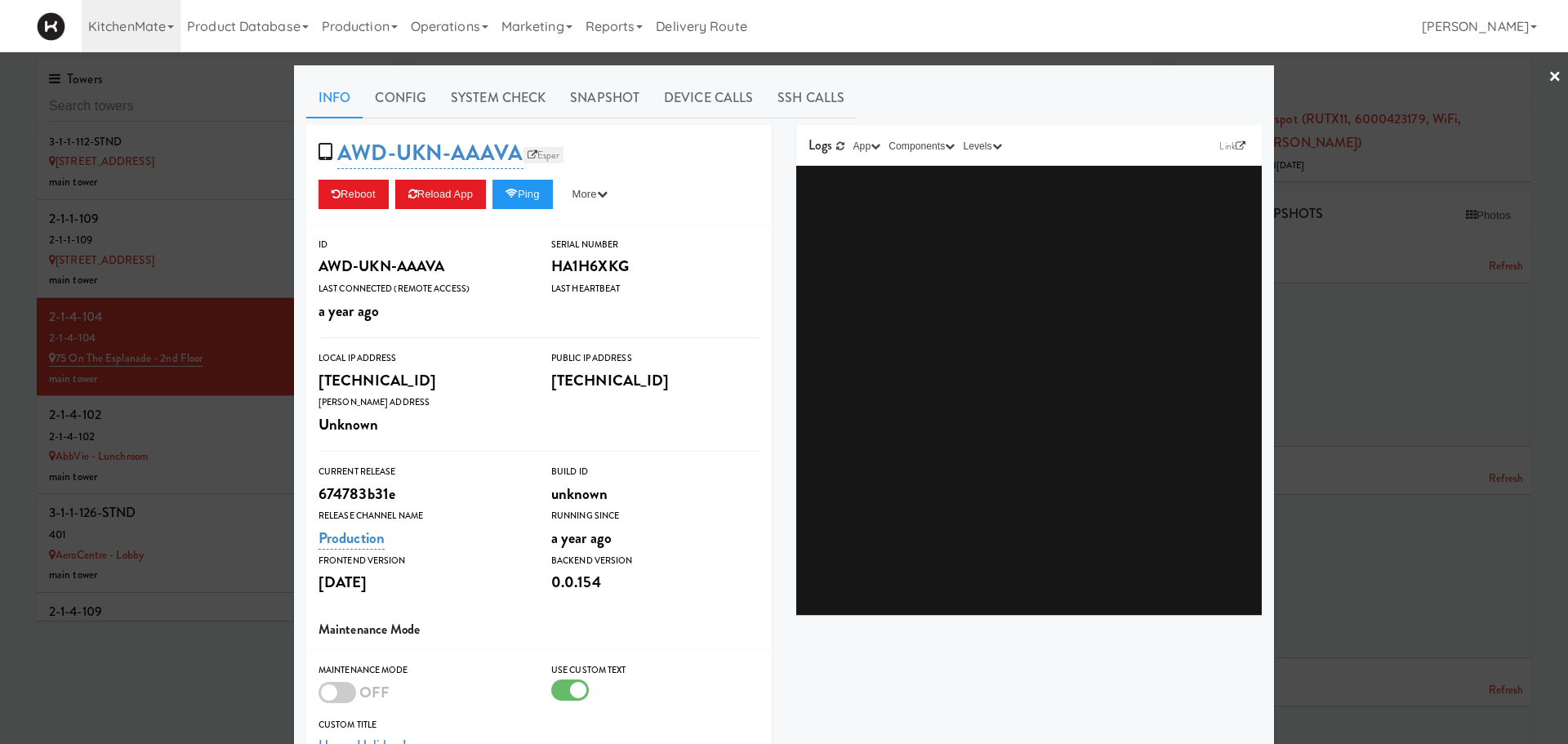
click at [533, 156] on link "Esper" at bounding box center [543, 155] width 40 height 17
click at [439, 203] on button "Reload App" at bounding box center [440, 194] width 91 height 30
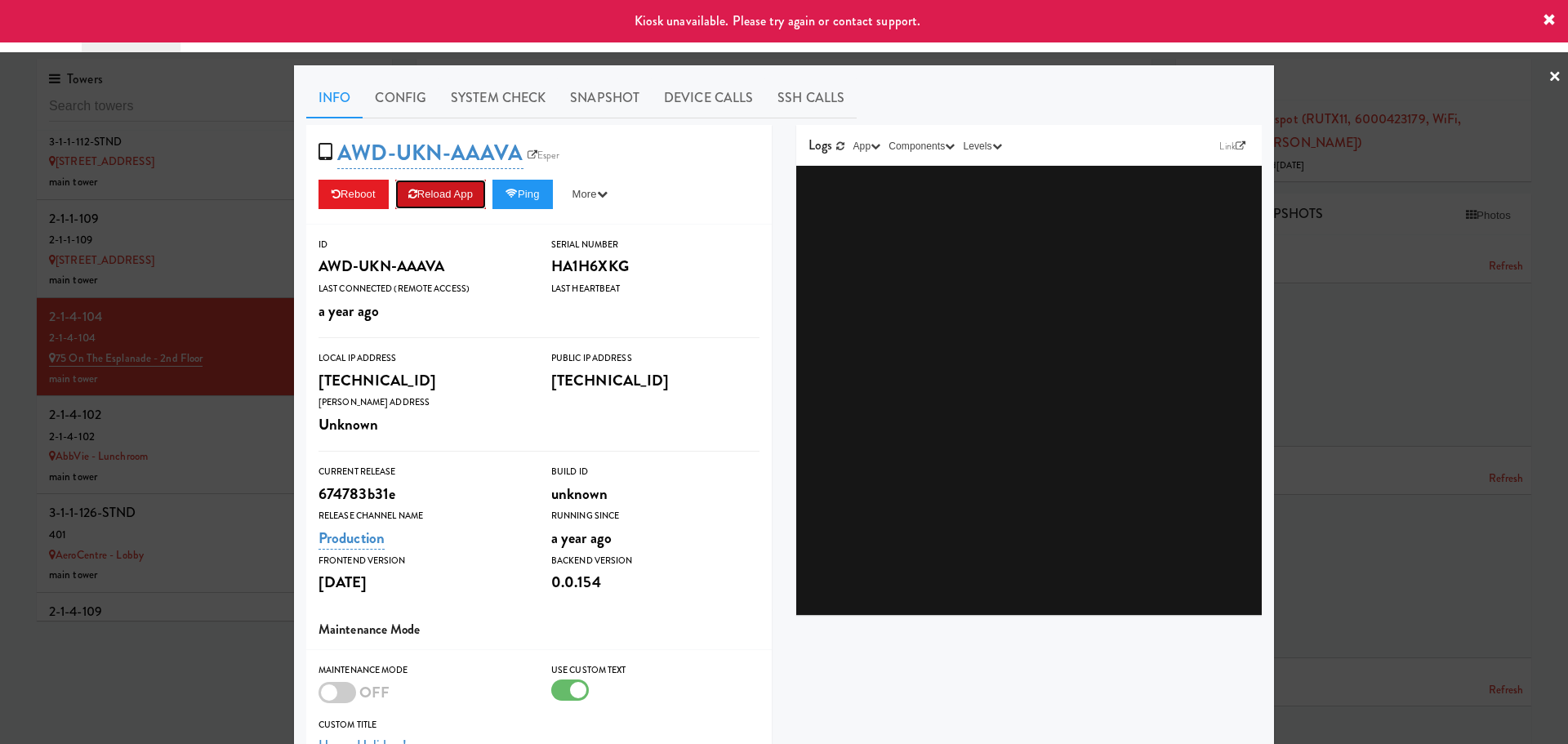
click at [439, 203] on button "Reload App" at bounding box center [440, 194] width 91 height 30
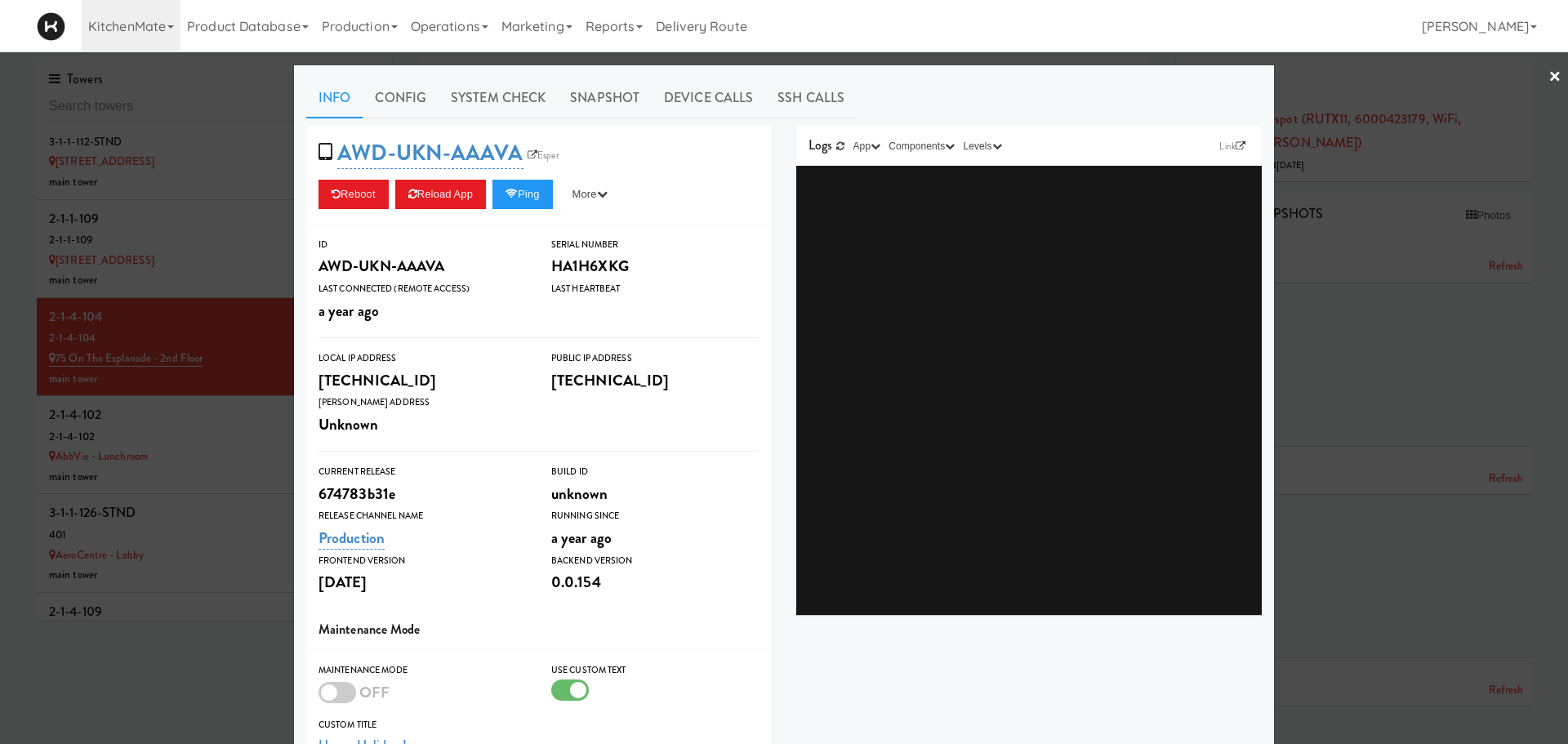
click at [1548, 71] on link "×" at bounding box center [1554, 77] width 13 height 50
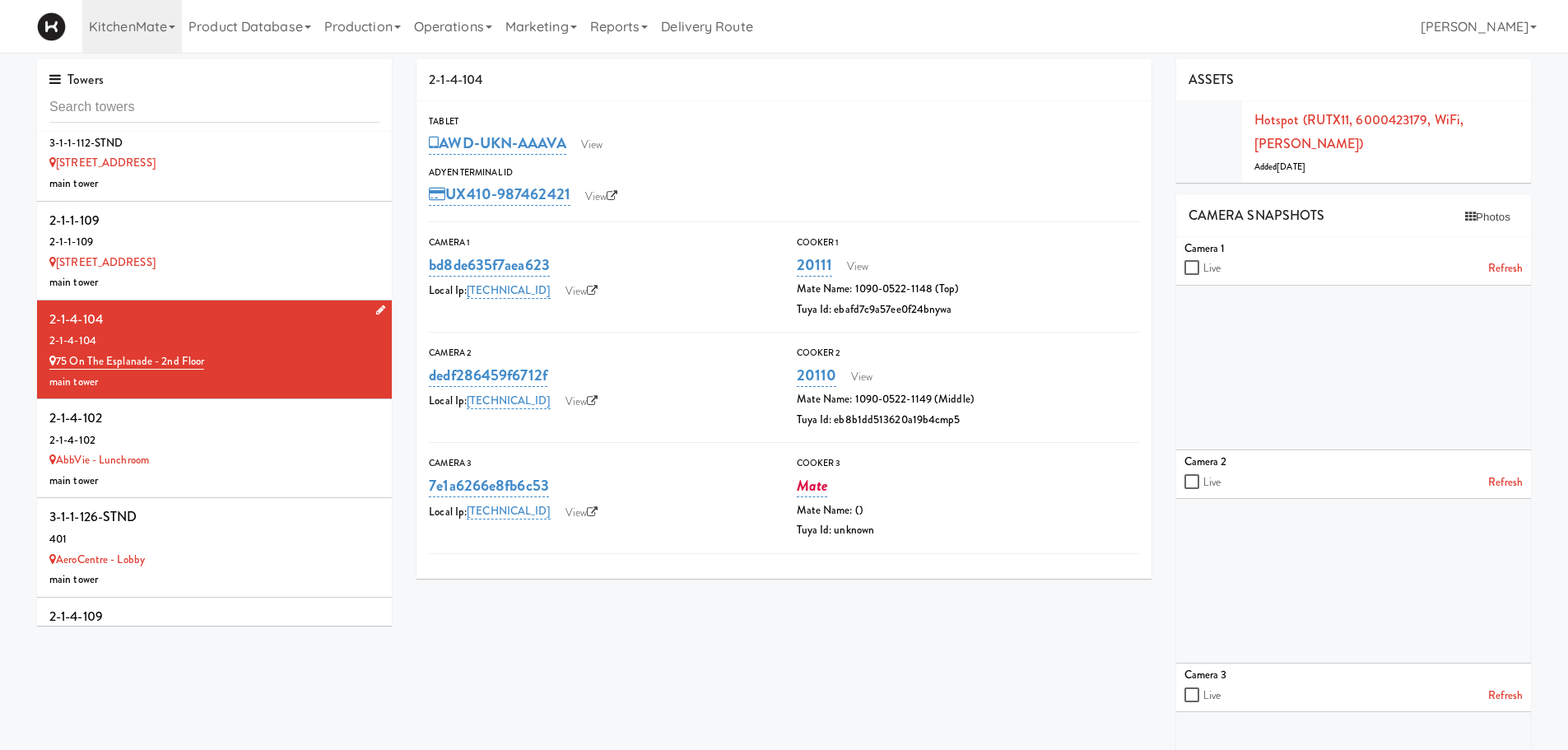
click at [157, 330] on div "2-1-4-104" at bounding box center [214, 319] width 330 height 25
click at [603, 147] on link "View" at bounding box center [592, 144] width 38 height 25
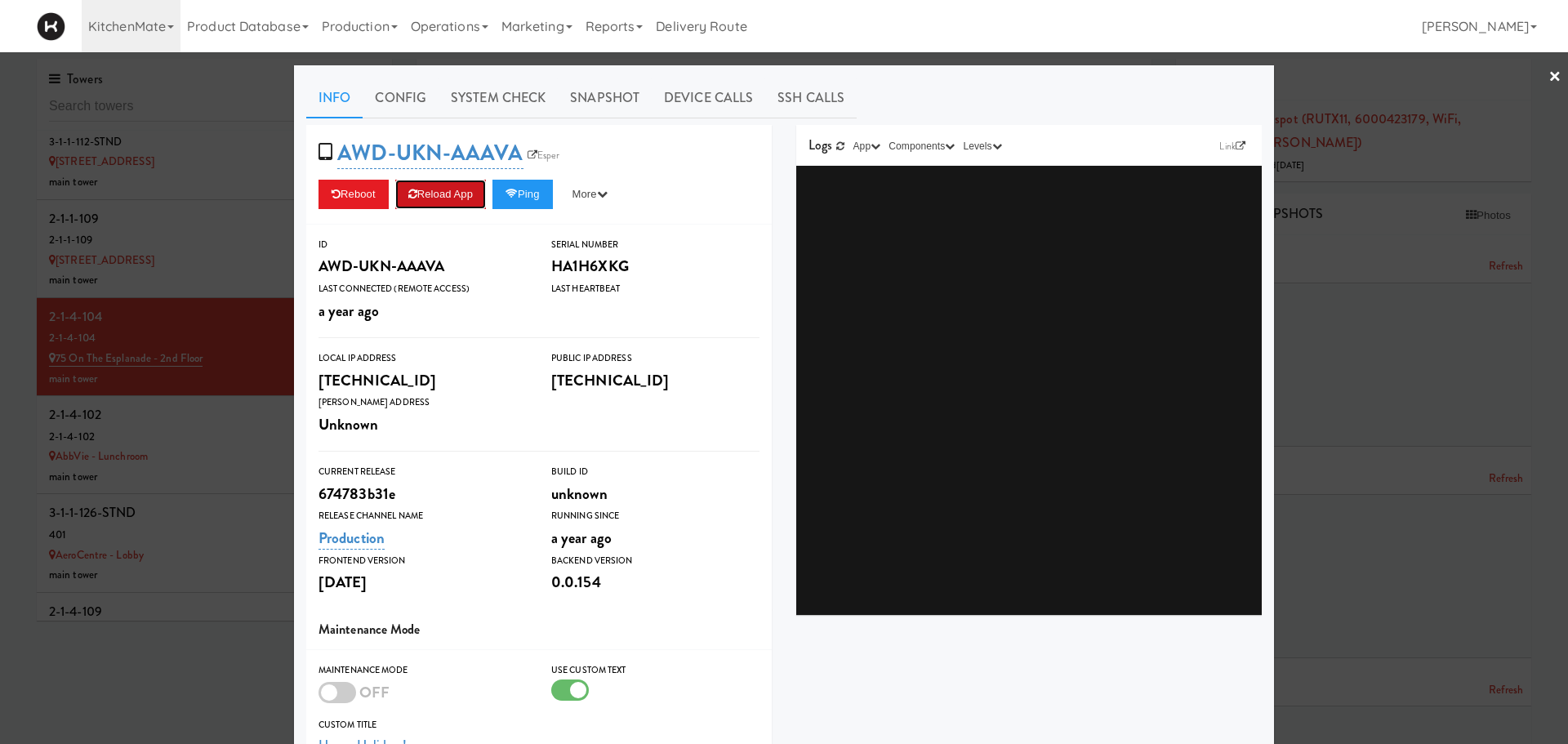
click at [438, 206] on button "Reload App" at bounding box center [440, 194] width 91 height 30
click at [209, 416] on div at bounding box center [784, 372] width 1568 height 744
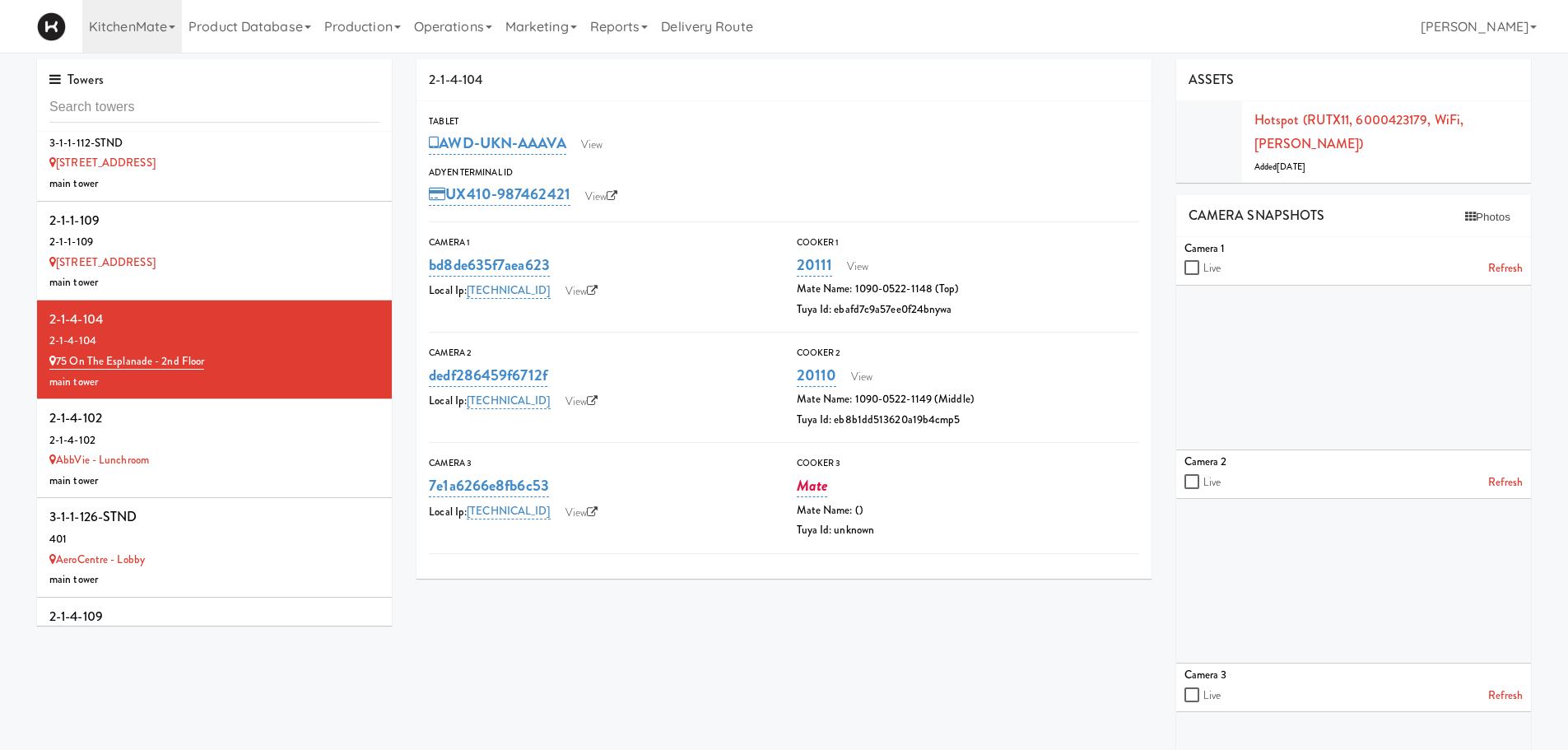
click at [211, 419] on div "2-1-4-102" at bounding box center [214, 418] width 330 height 25
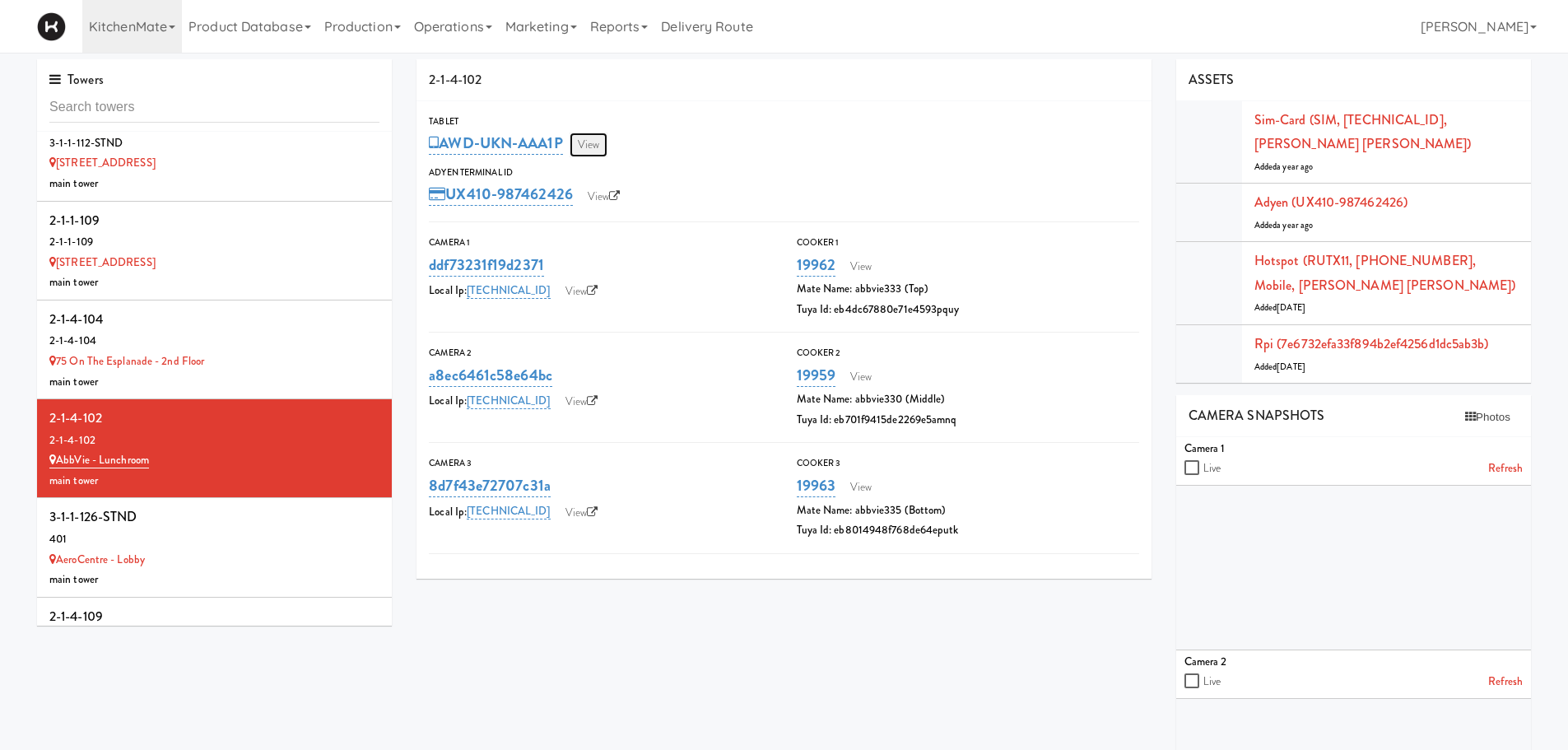
click at [598, 143] on link "View" at bounding box center [589, 144] width 38 height 25
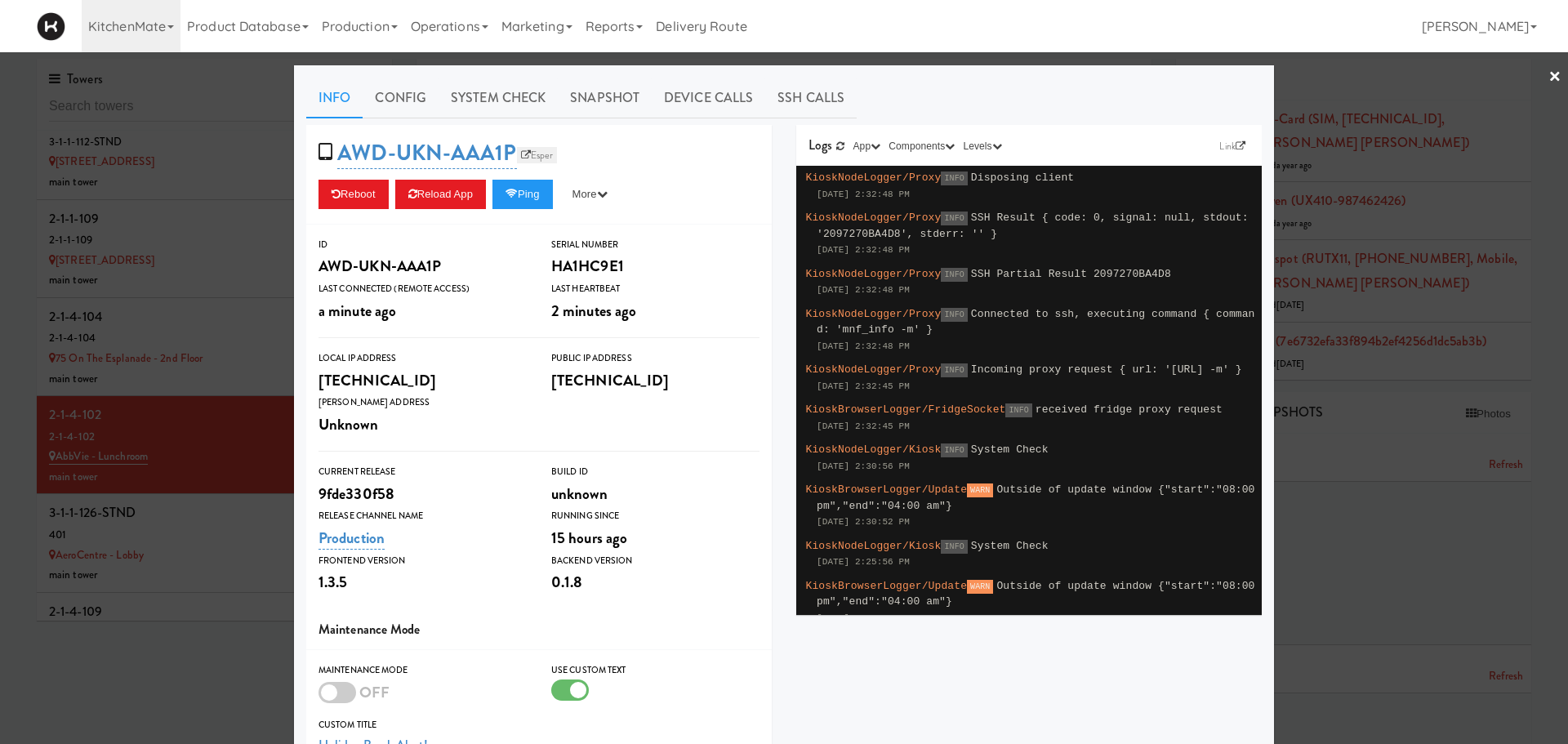
click at [523, 151] on link "Esper" at bounding box center [537, 155] width 40 height 17
click at [419, 198] on button "Reload App" at bounding box center [440, 194] width 91 height 30
click at [387, 105] on link "Config" at bounding box center [400, 98] width 76 height 40
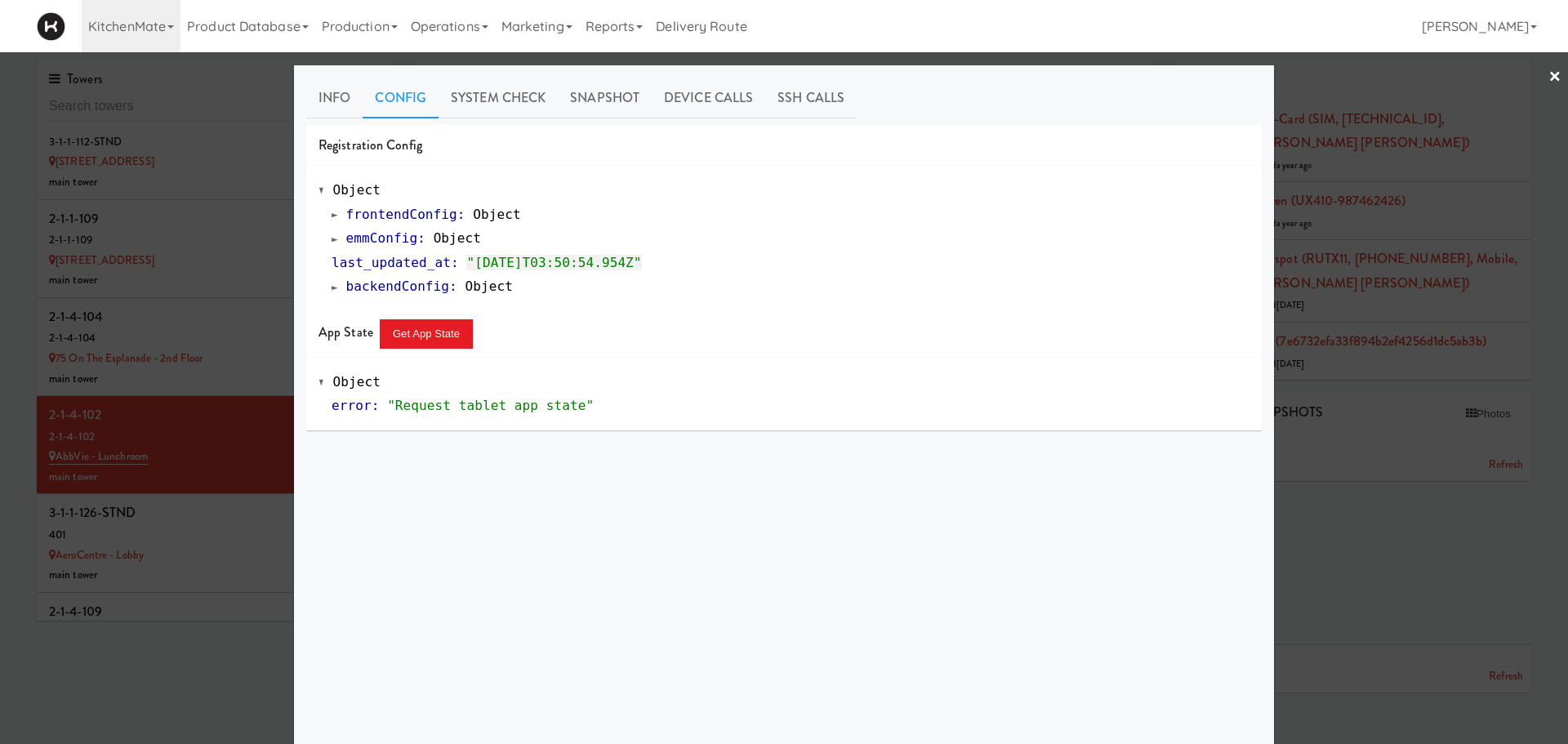
click at [332, 240] on span at bounding box center [335, 238] width 7 height 12
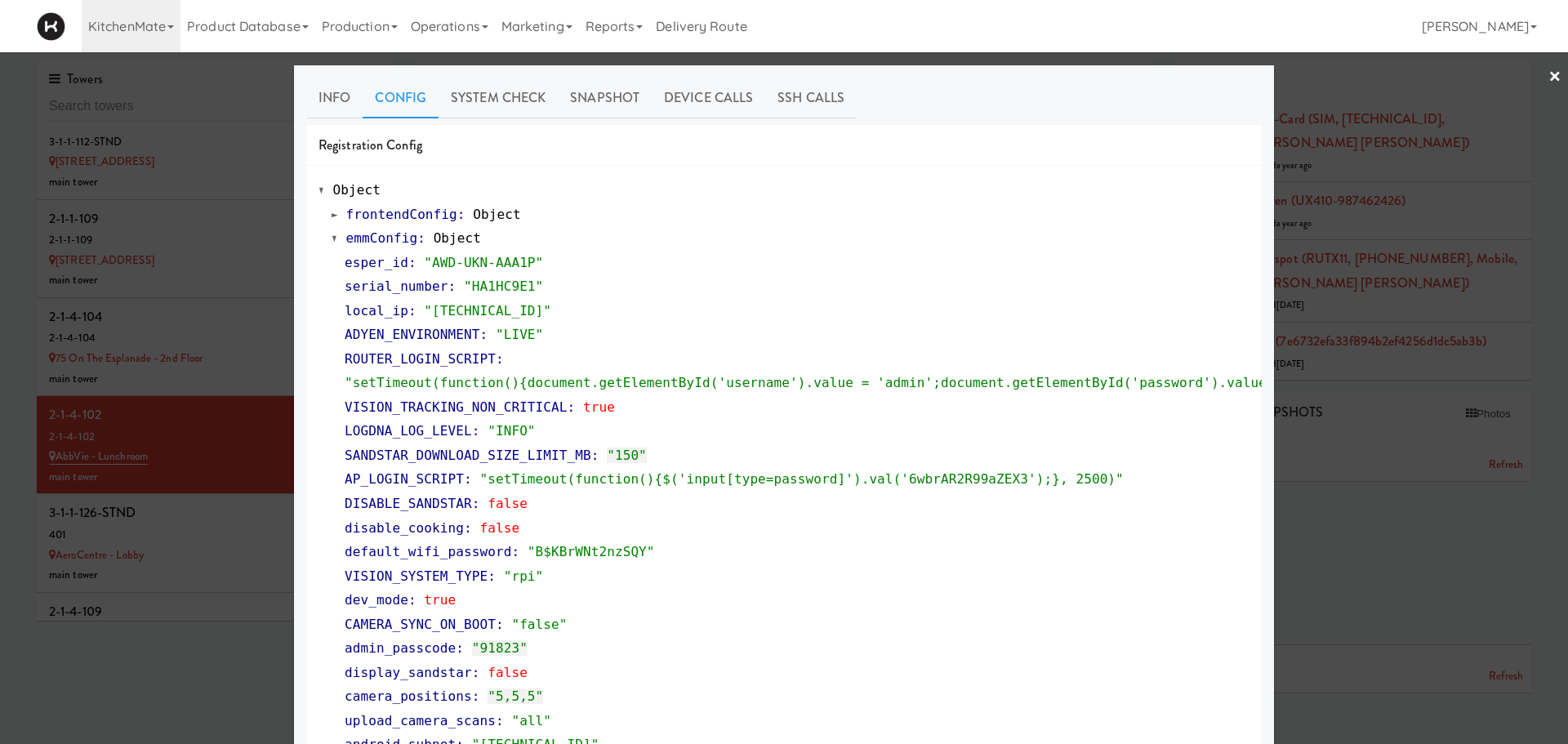
click at [267, 594] on div at bounding box center [784, 372] width 1568 height 744
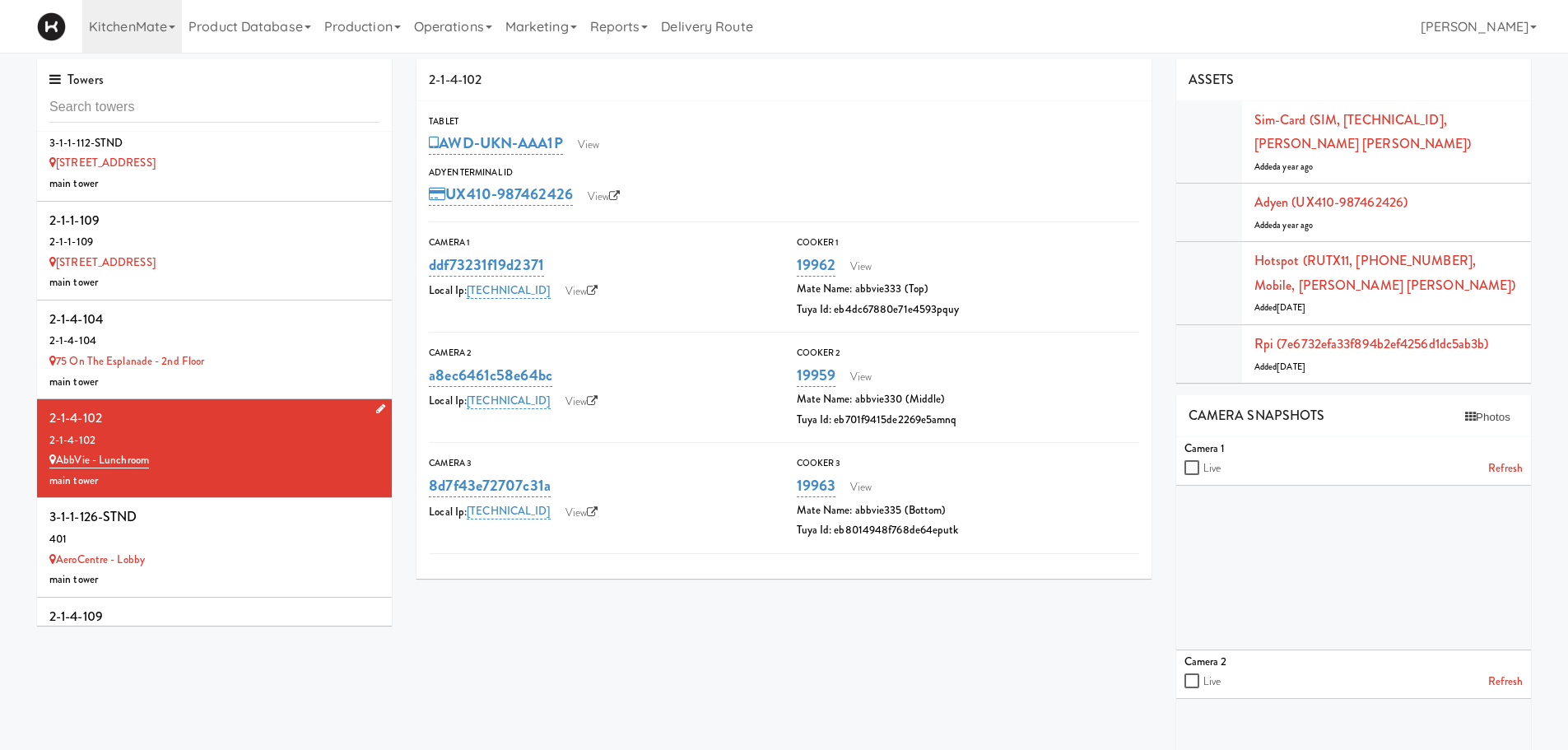
click at [257, 436] on div "2-1-4-102" at bounding box center [214, 441] width 330 height 21
click at [598, 135] on link "View" at bounding box center [589, 144] width 38 height 25
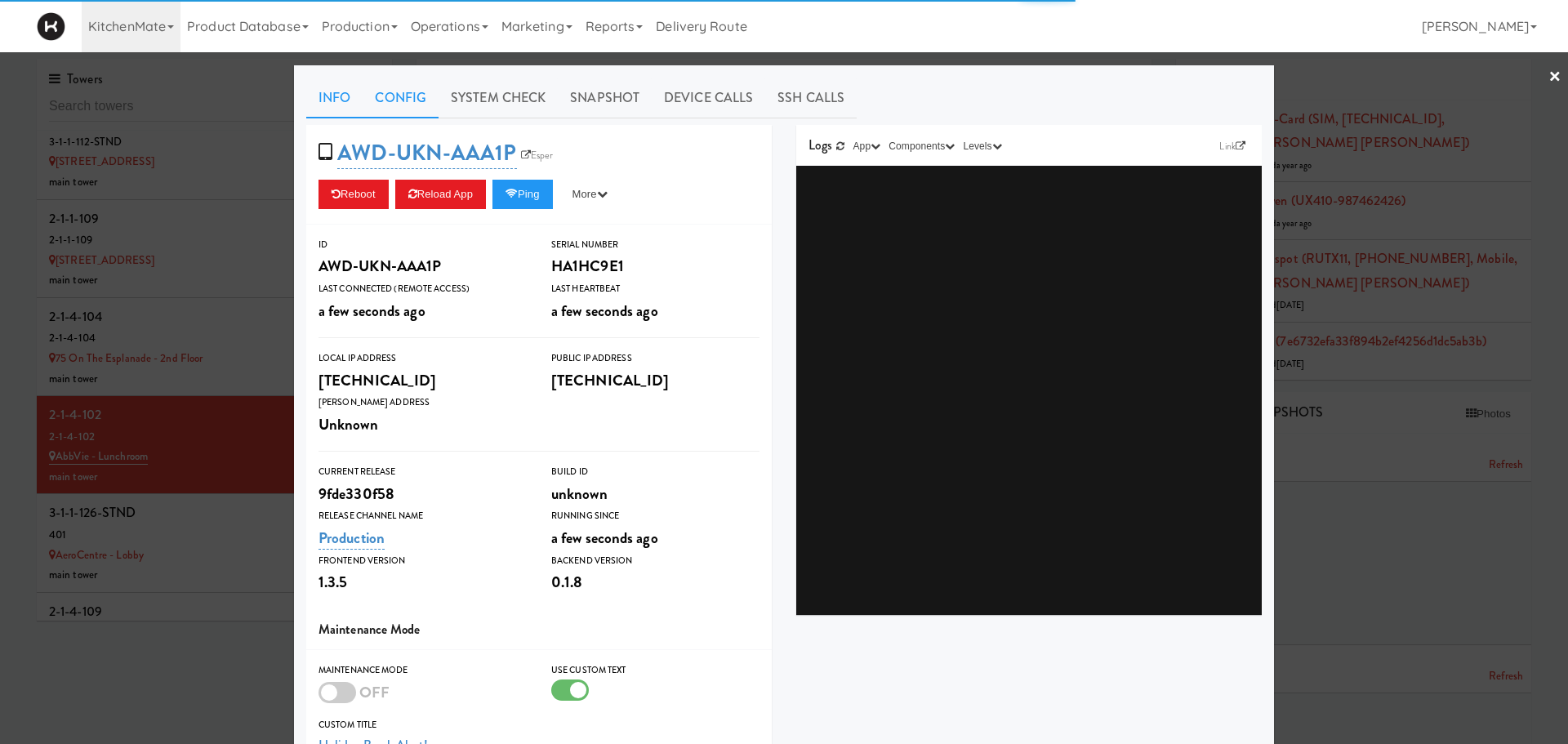
click at [397, 98] on link "Config" at bounding box center [400, 98] width 76 height 40
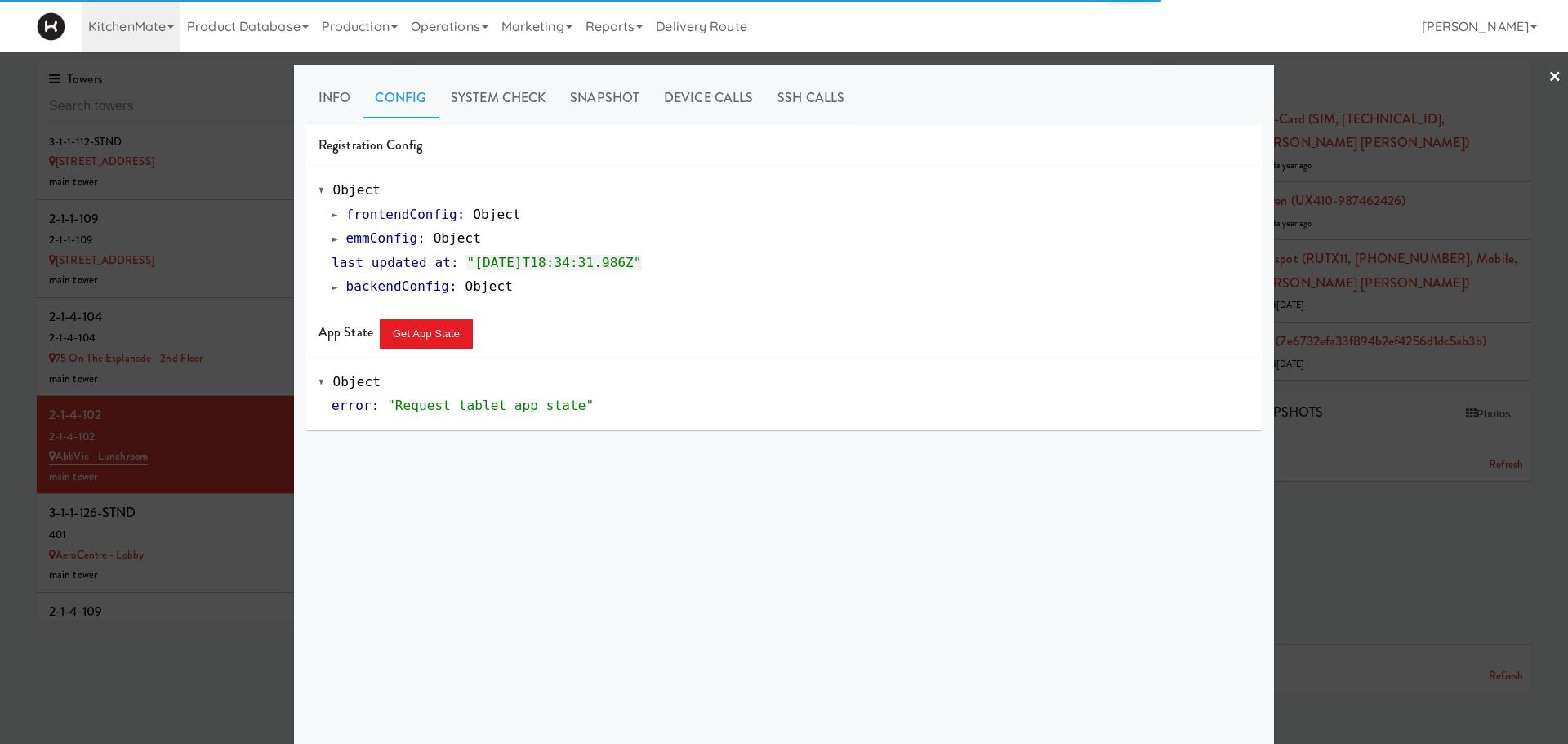
click at [332, 241] on span at bounding box center [335, 238] width 7 height 12
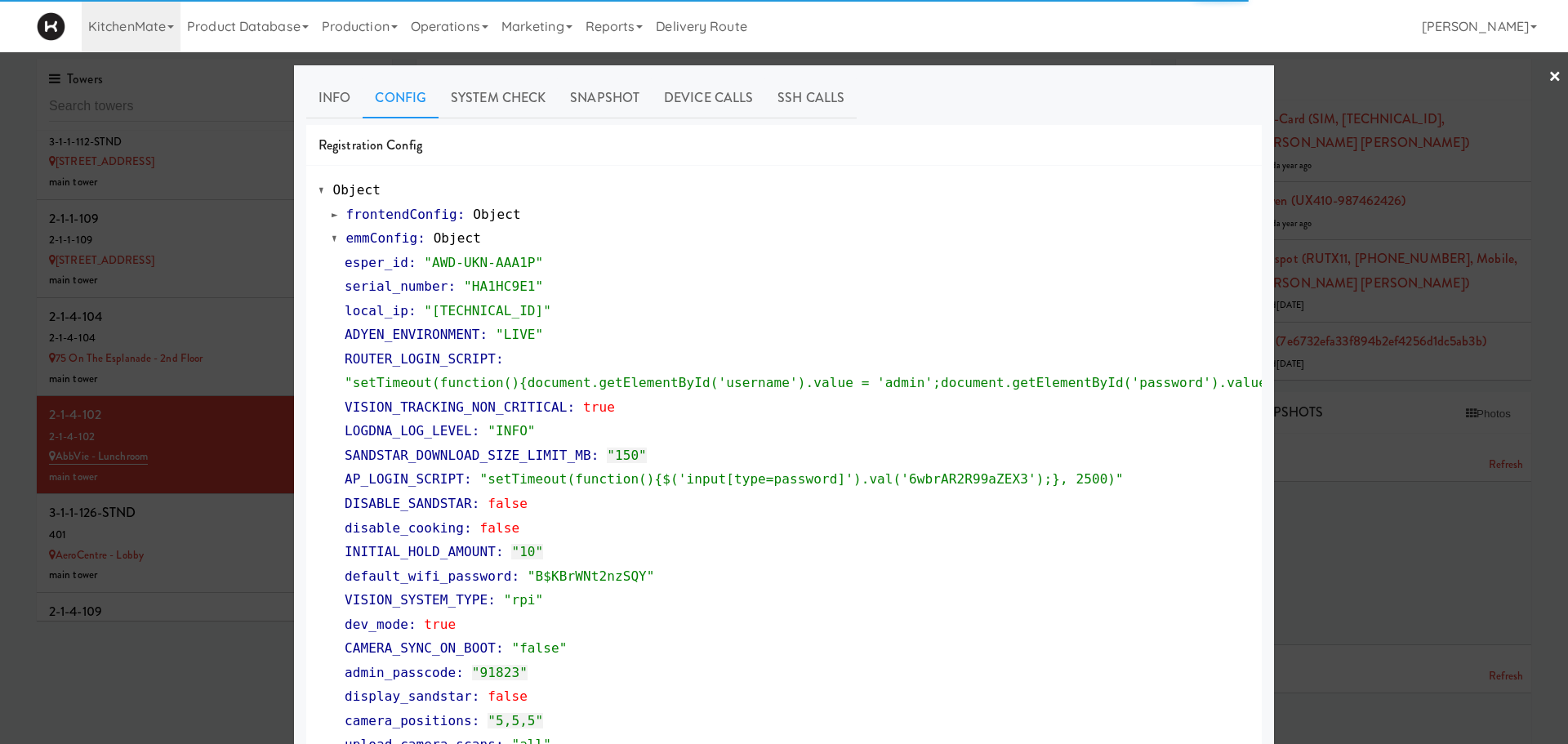
click at [193, 539] on div at bounding box center [784, 372] width 1568 height 744
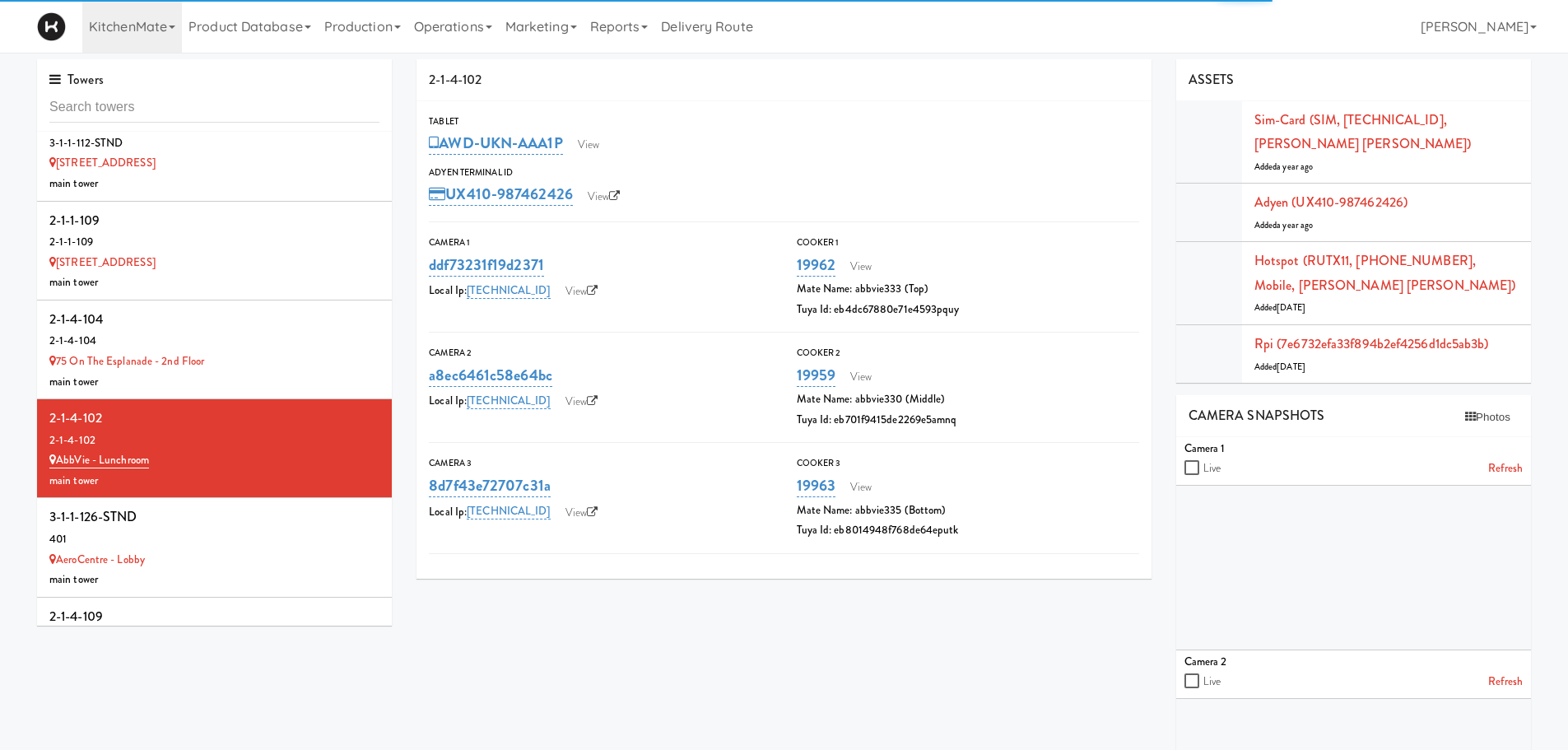
click at [195, 543] on div "401" at bounding box center [214, 539] width 330 height 21
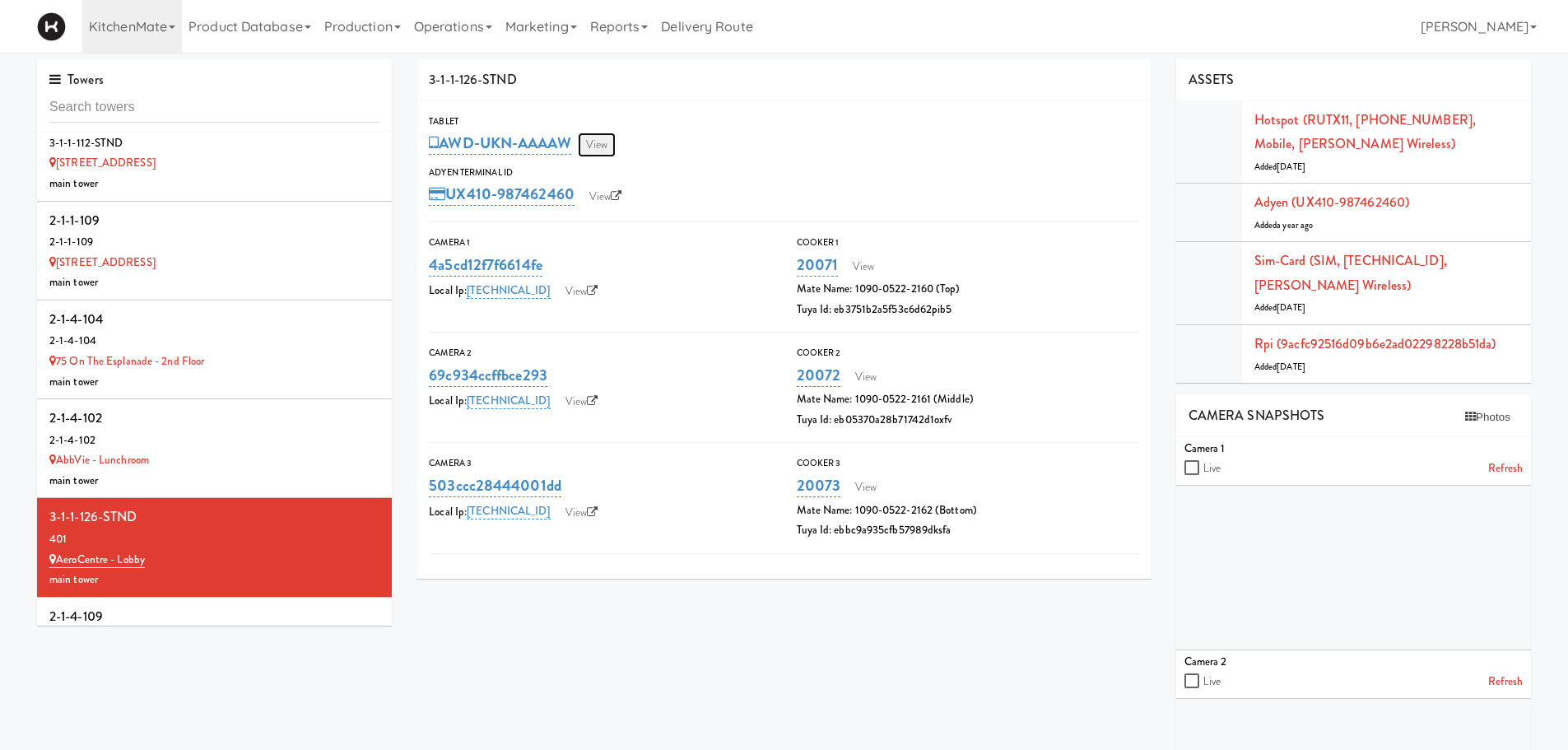
click at [589, 147] on link "View" at bounding box center [597, 144] width 38 height 25
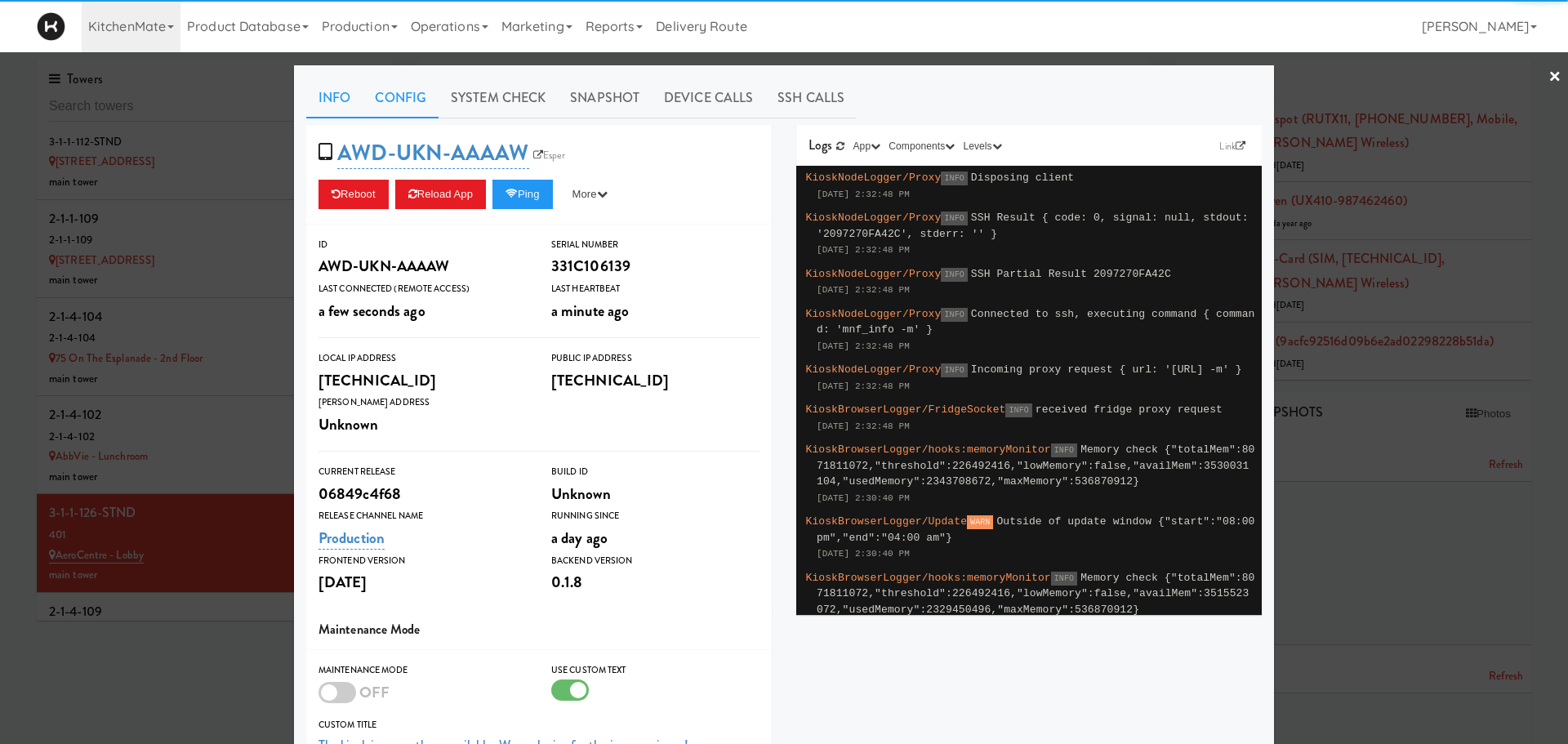
click at [402, 100] on link "Config" at bounding box center [400, 98] width 76 height 40
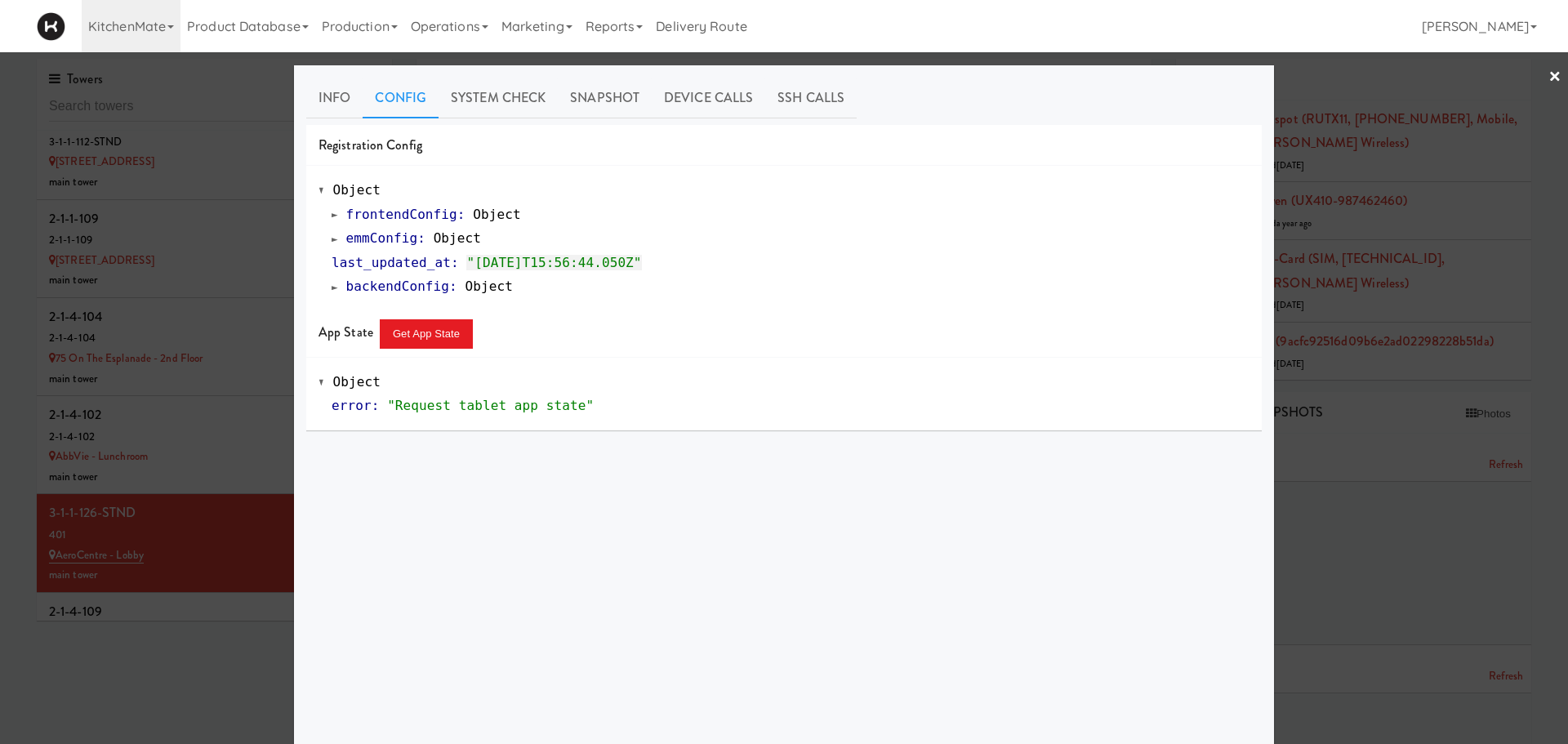
click at [332, 241] on span at bounding box center [335, 238] width 7 height 12
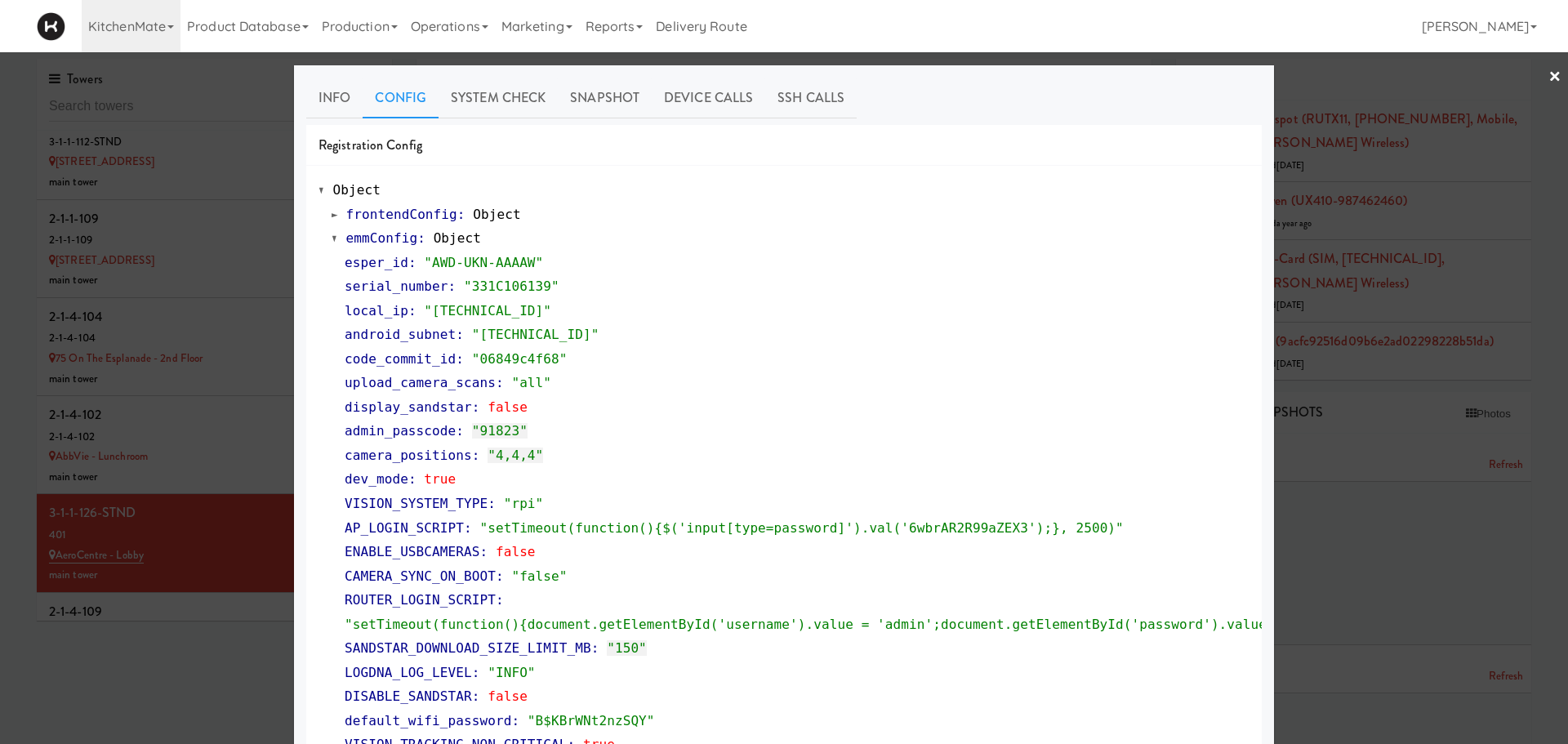
click at [332, 241] on span at bounding box center [335, 238] width 7 height 12
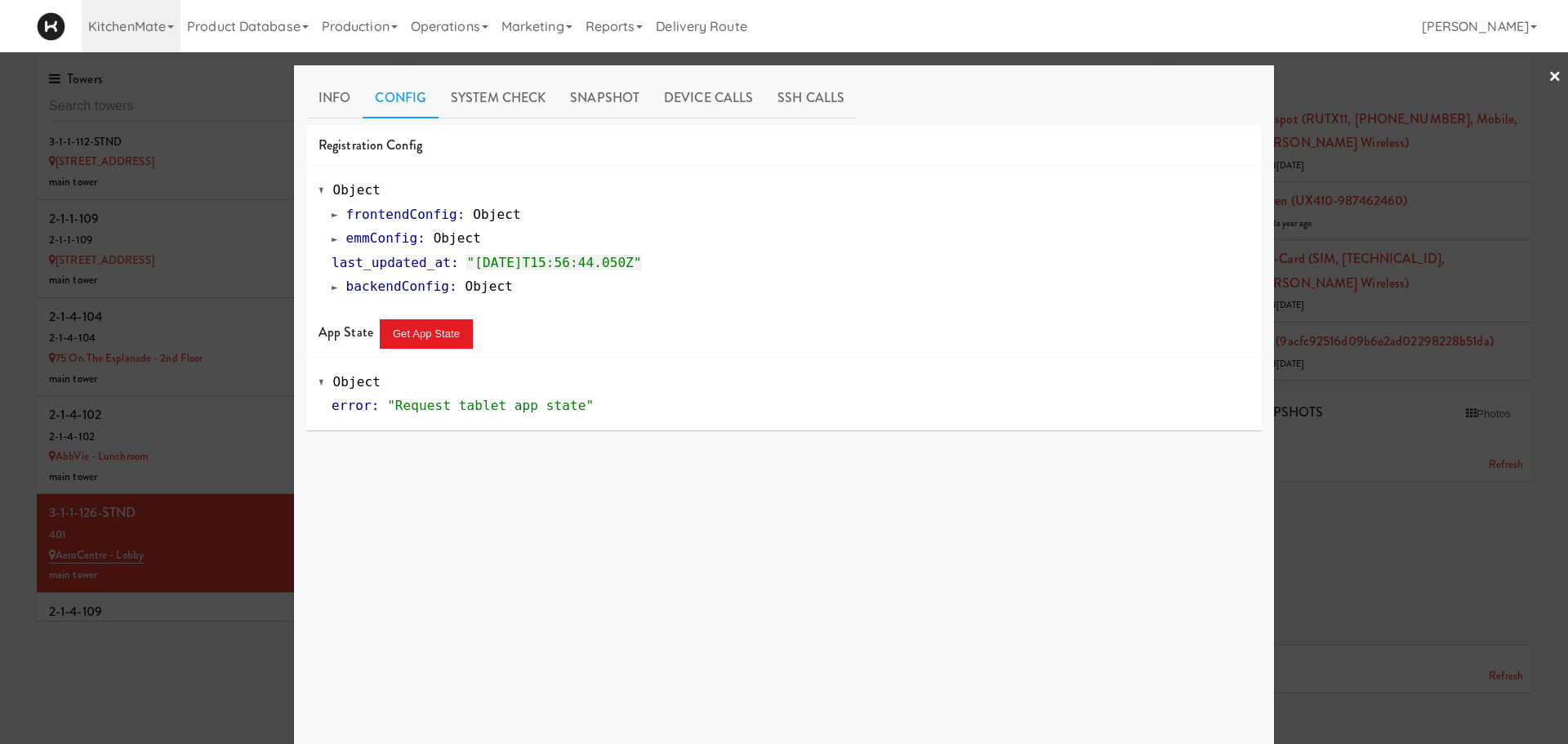
click at [1548, 82] on link "×" at bounding box center [1554, 77] width 13 height 50
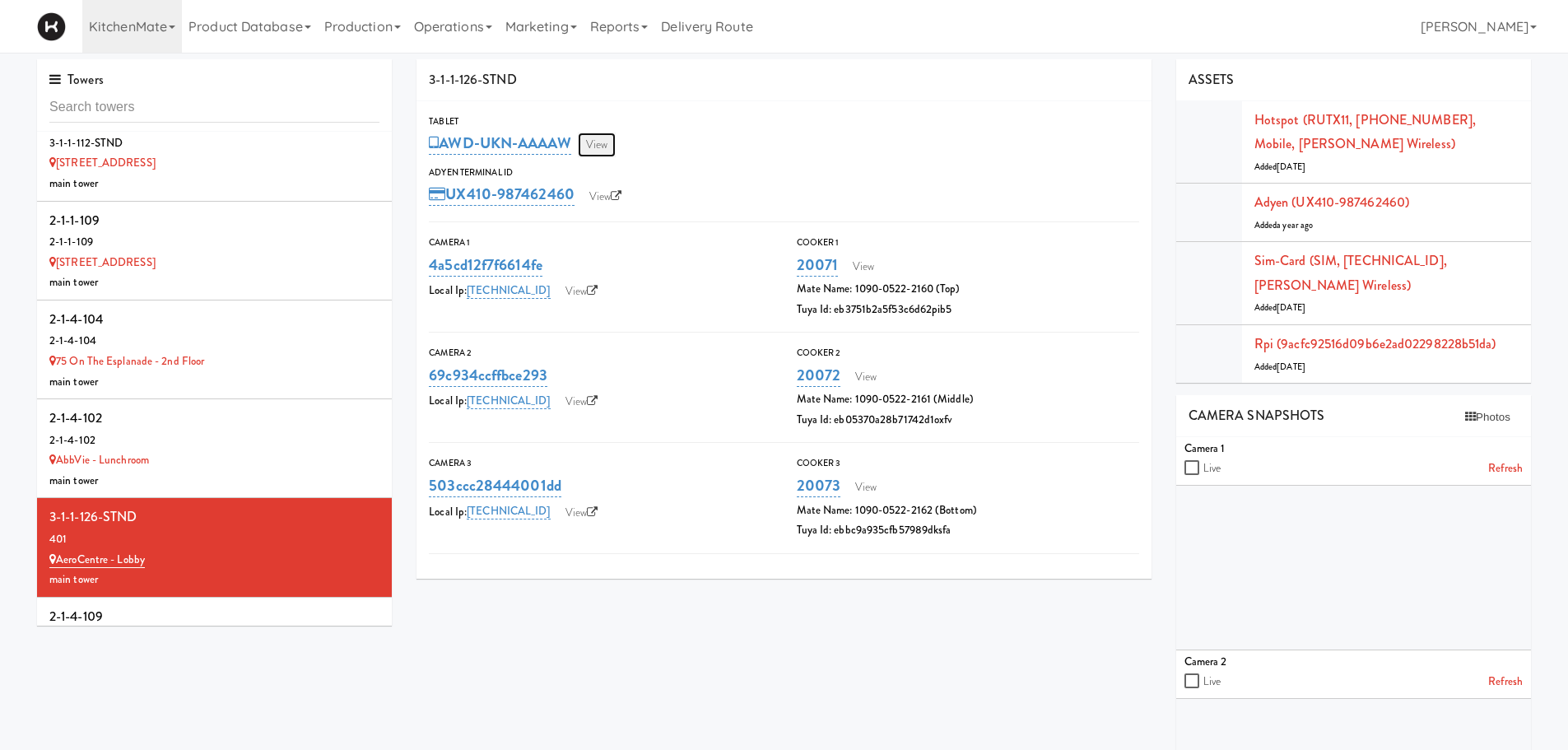
click at [605, 143] on link "View" at bounding box center [597, 144] width 38 height 25
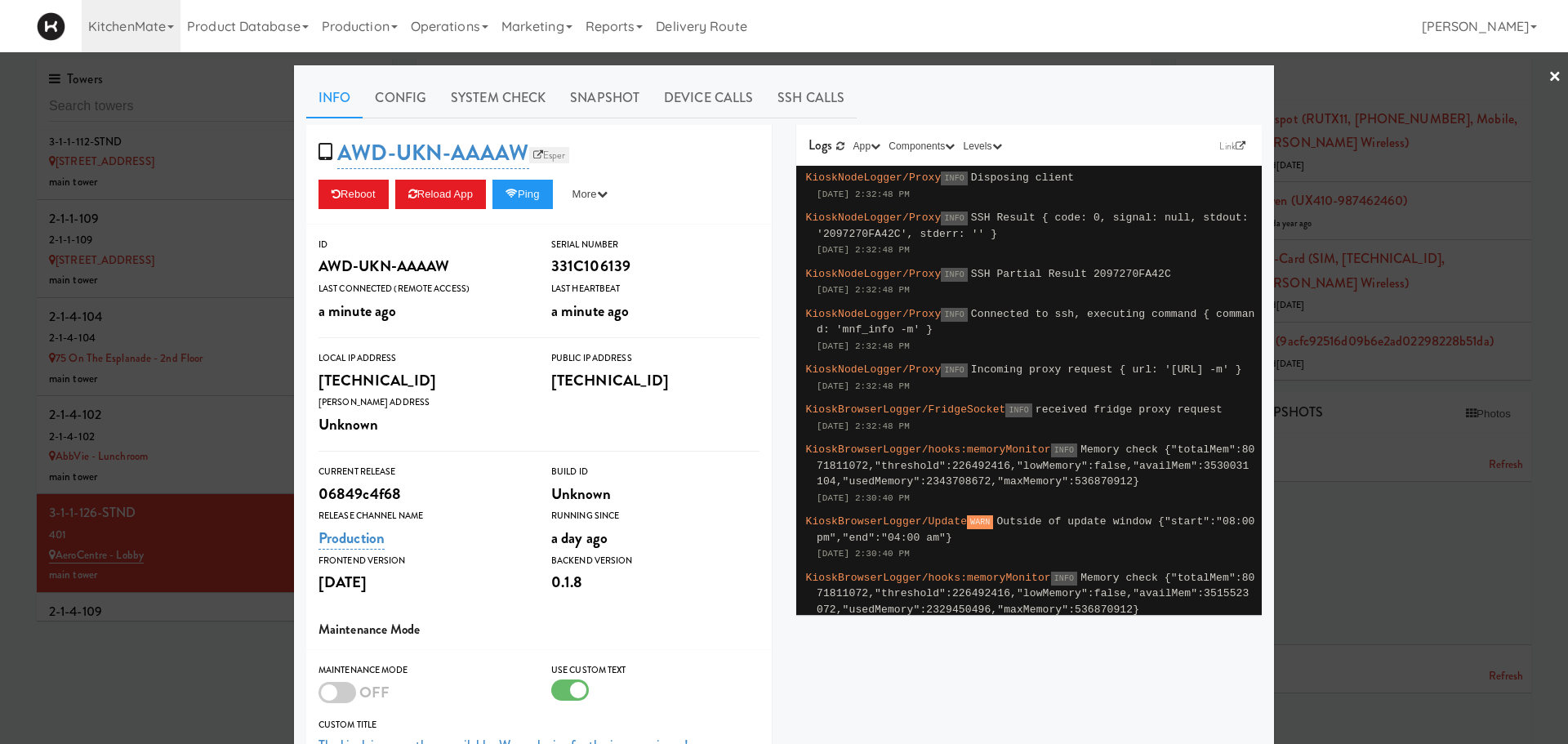
click at [539, 149] on link "Esper" at bounding box center [549, 155] width 40 height 17
click at [439, 191] on button "Reload App" at bounding box center [440, 194] width 91 height 30
click at [393, 94] on link "Config" at bounding box center [400, 98] width 76 height 40
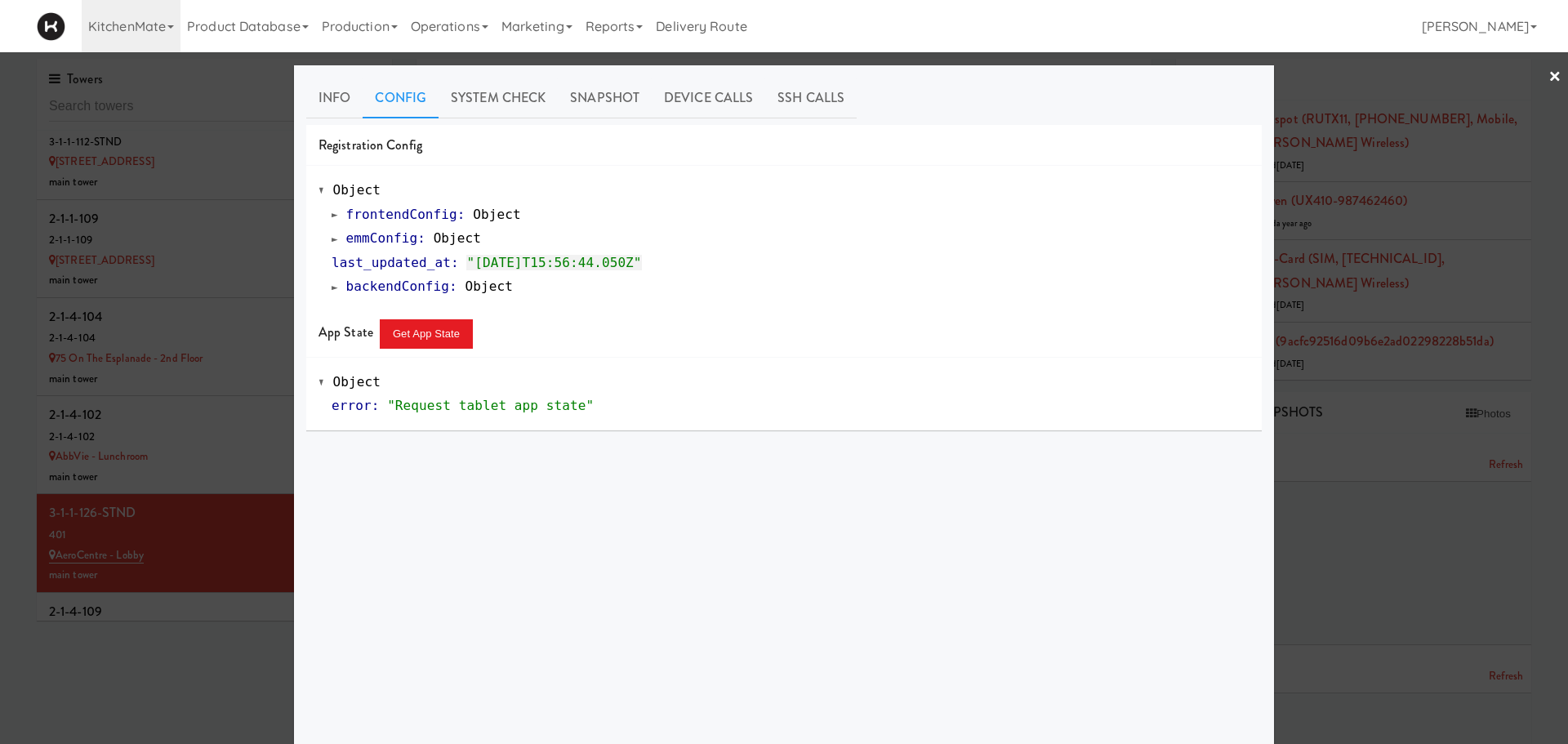
click at [332, 240] on span at bounding box center [335, 238] width 7 height 12
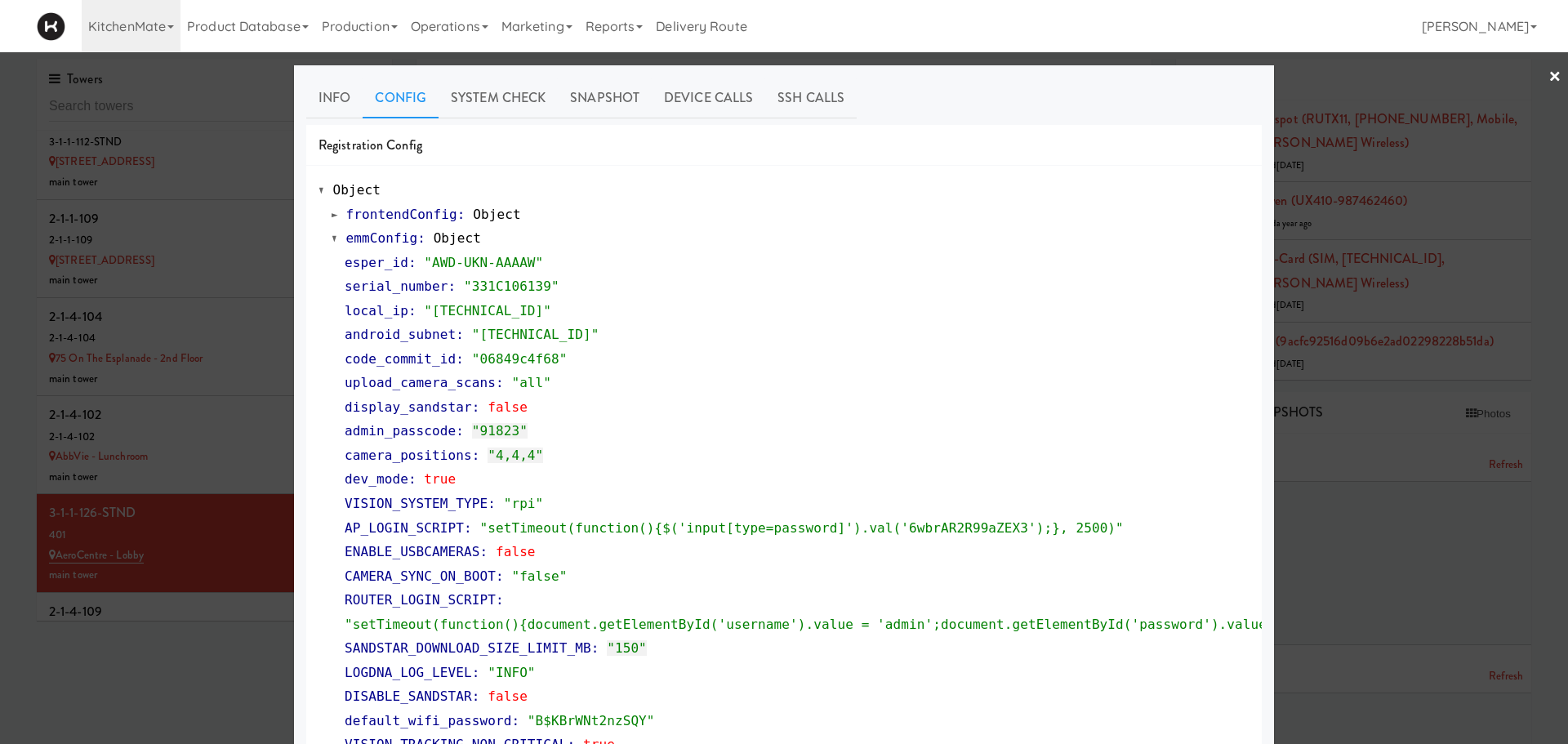
click at [332, 240] on span at bounding box center [335, 238] width 7 height 12
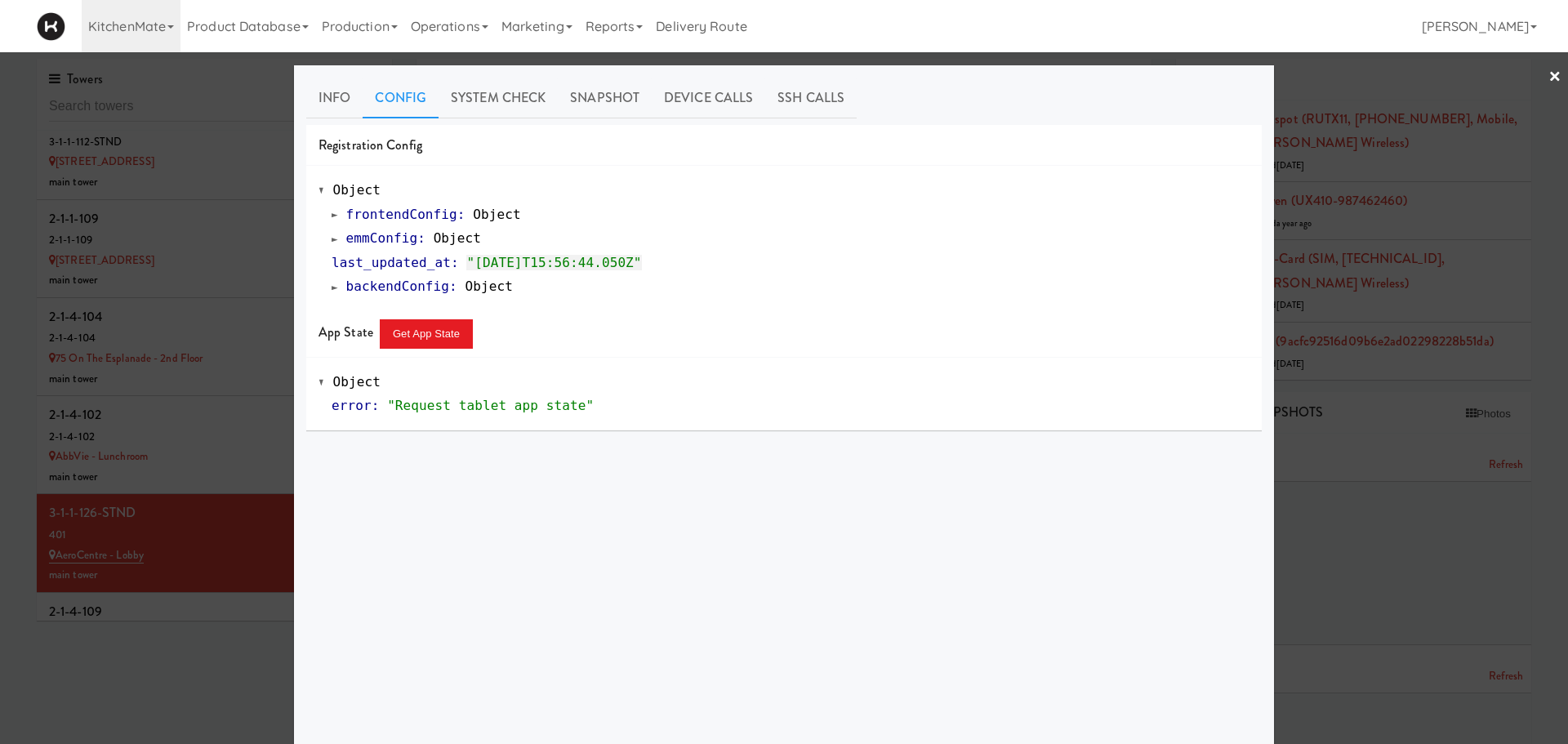
click at [246, 384] on div at bounding box center [784, 372] width 1568 height 744
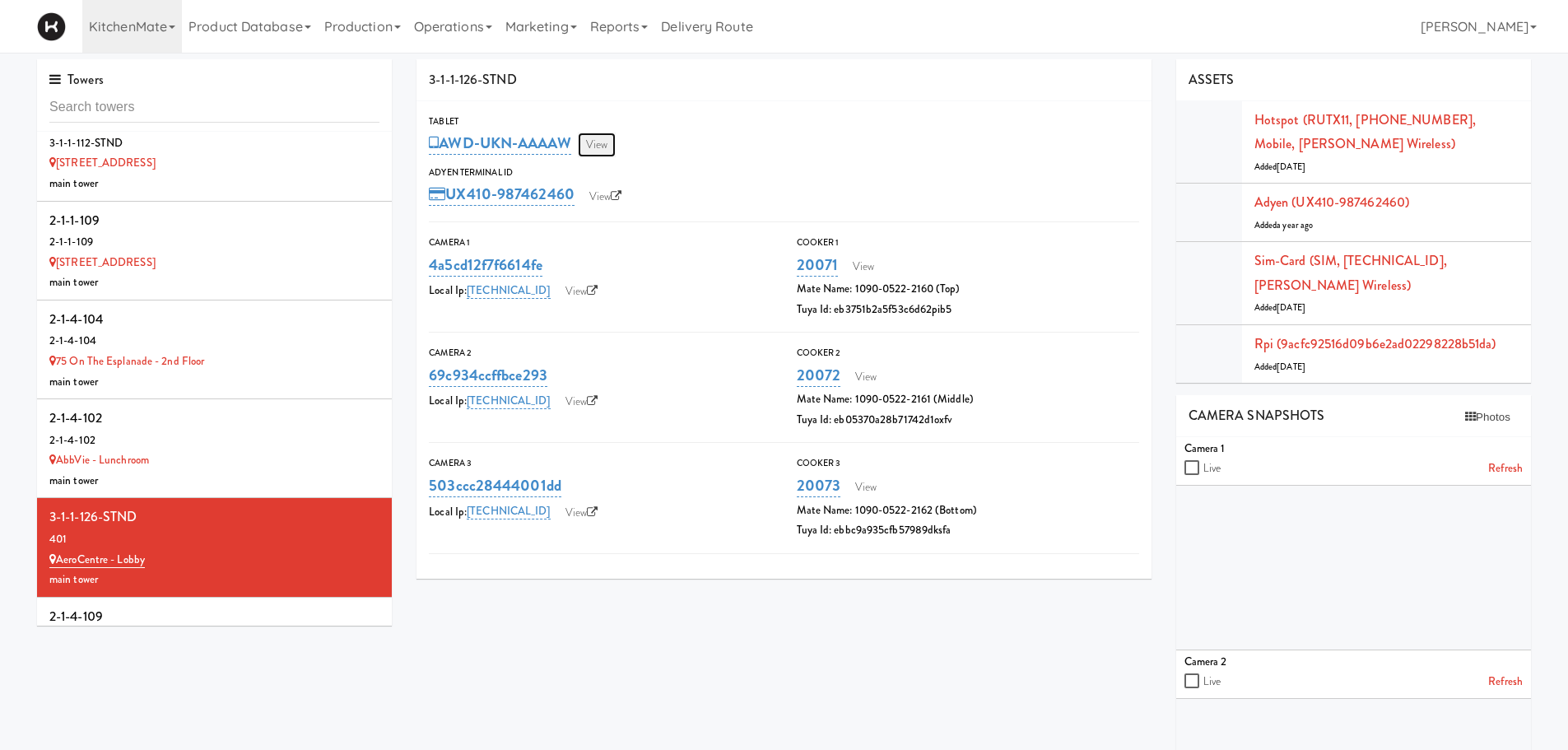
click at [613, 144] on link "View" at bounding box center [597, 144] width 38 height 25
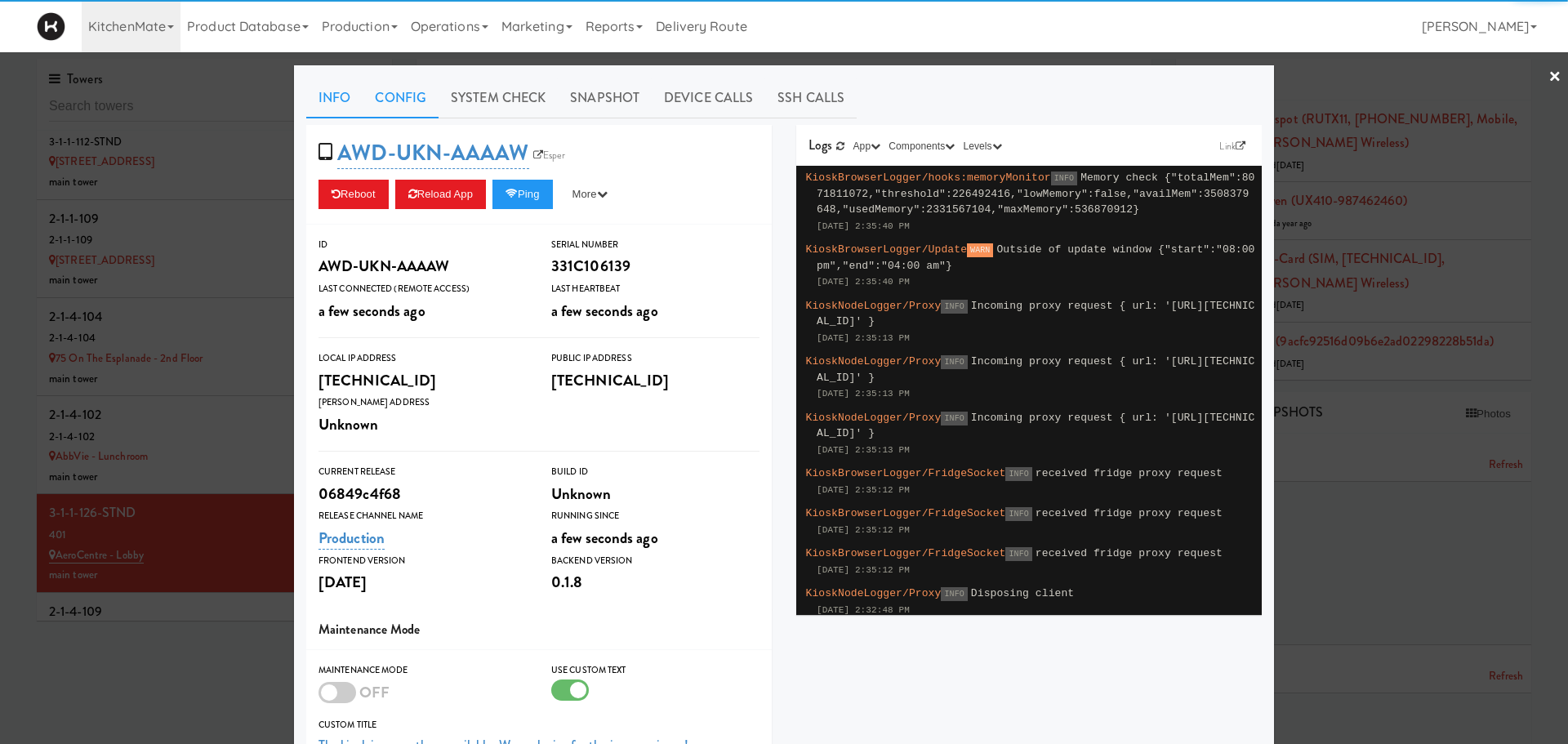
click at [397, 105] on link "Config" at bounding box center [400, 98] width 76 height 40
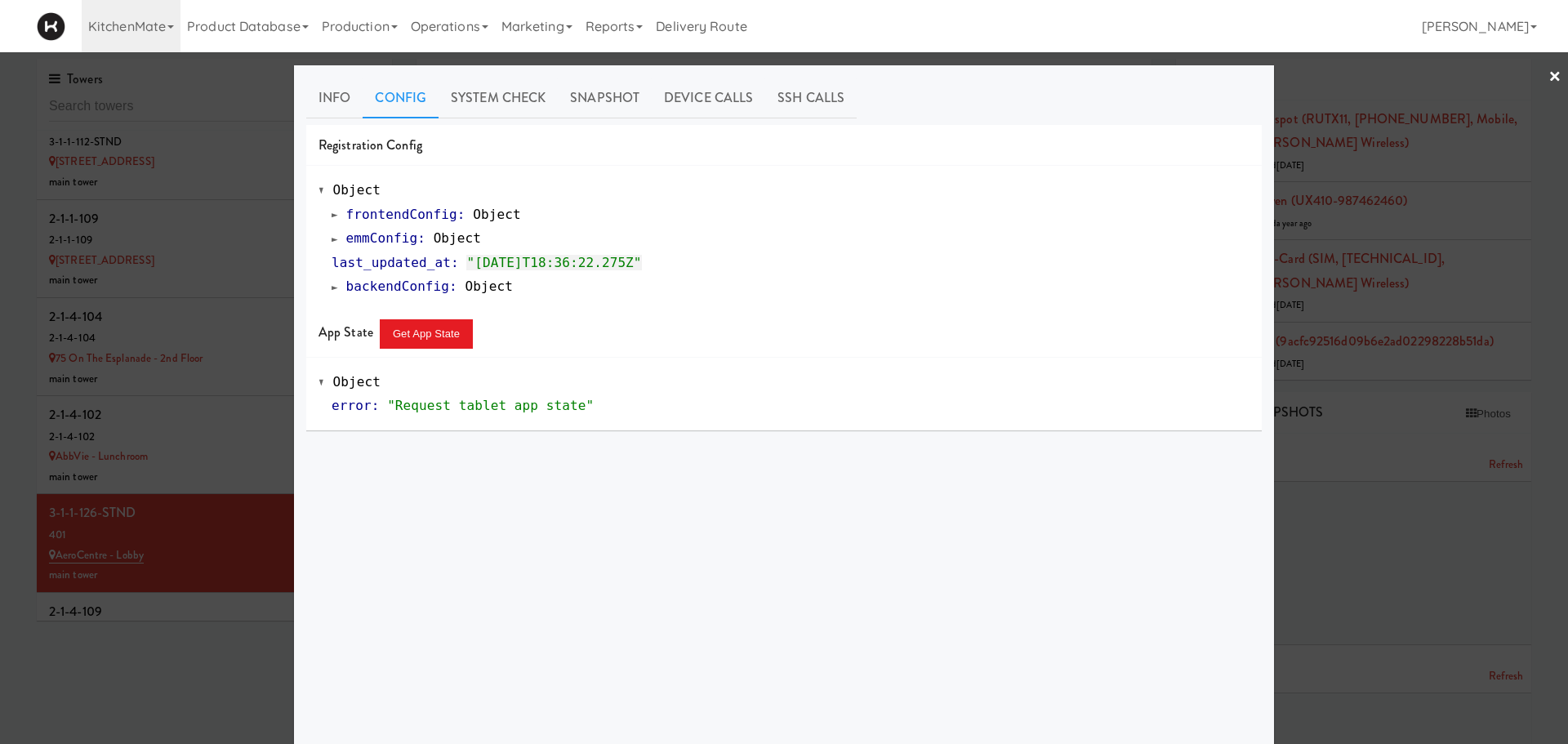
click at [332, 241] on span at bounding box center [335, 238] width 7 height 12
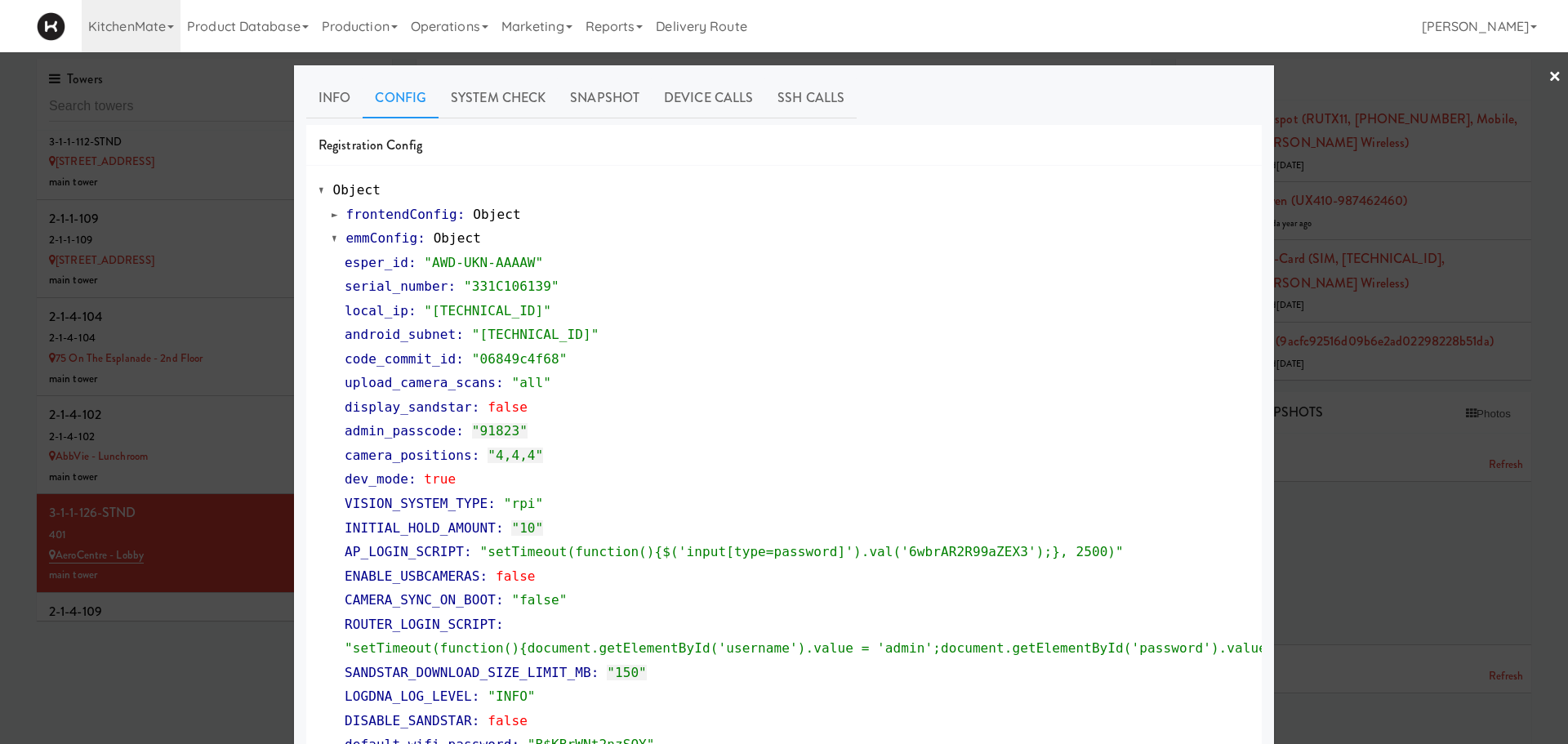
click at [158, 626] on div at bounding box center [784, 372] width 1568 height 744
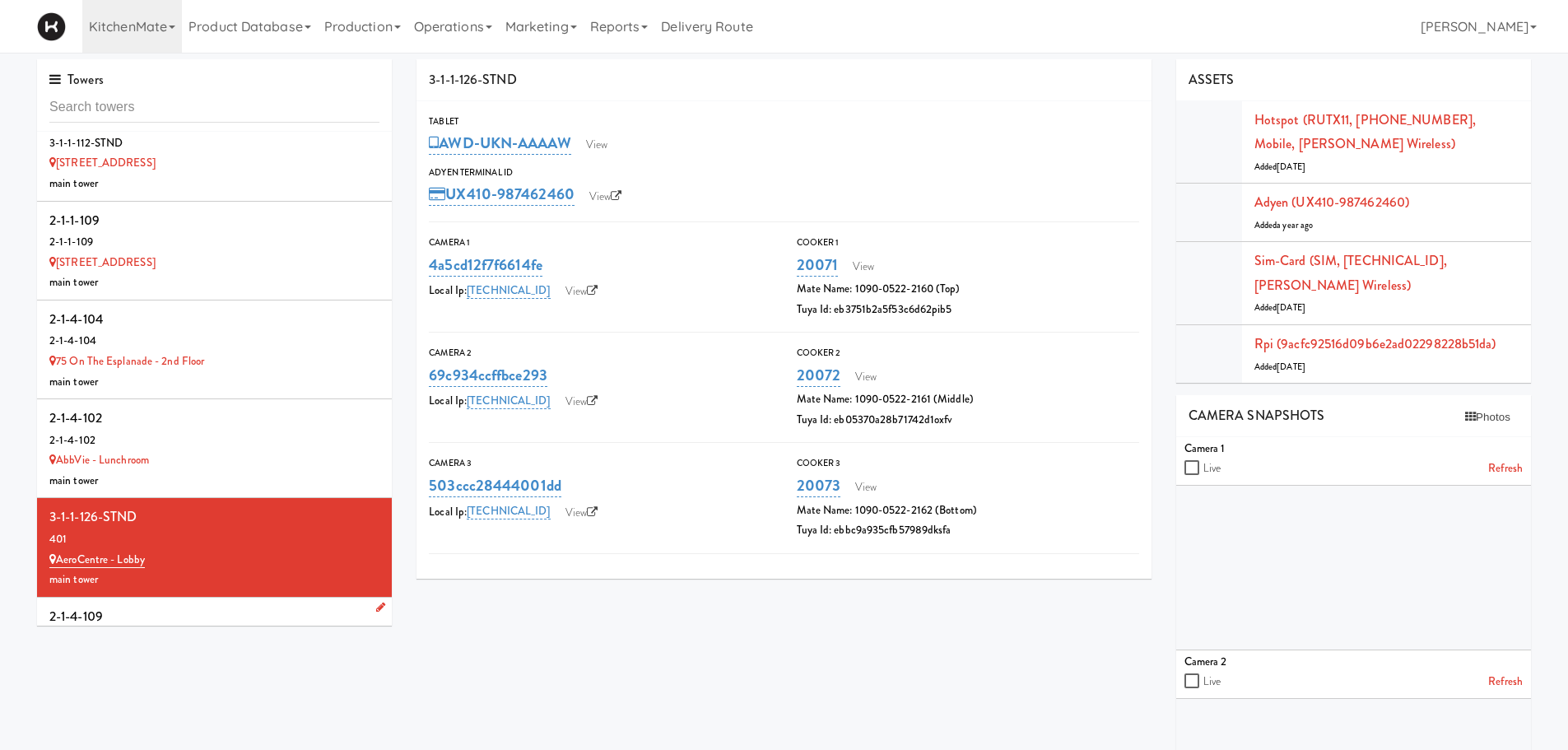
click at [195, 610] on div "2-1-4-109" at bounding box center [214, 617] width 330 height 25
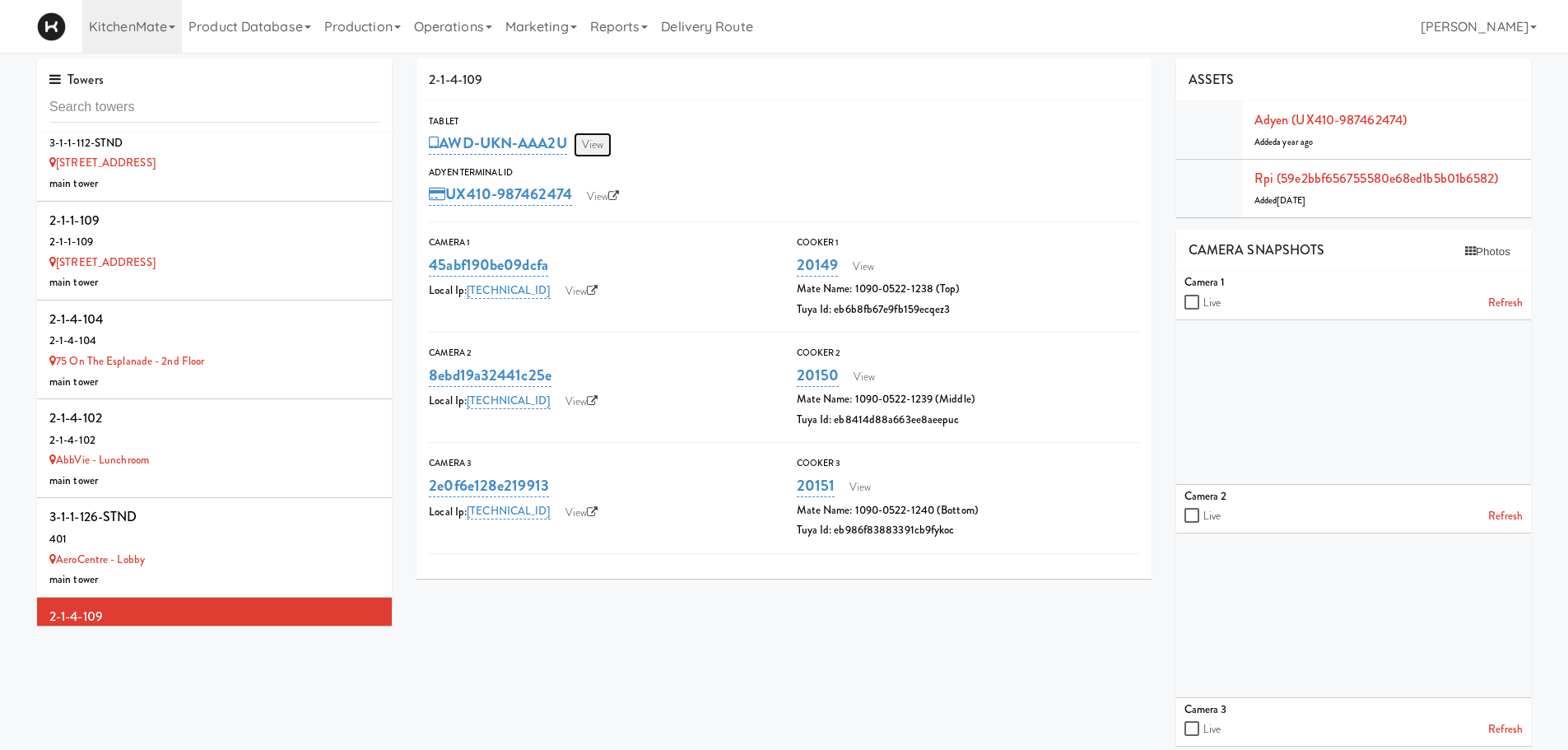
click at [599, 145] on link "View" at bounding box center [593, 144] width 38 height 25
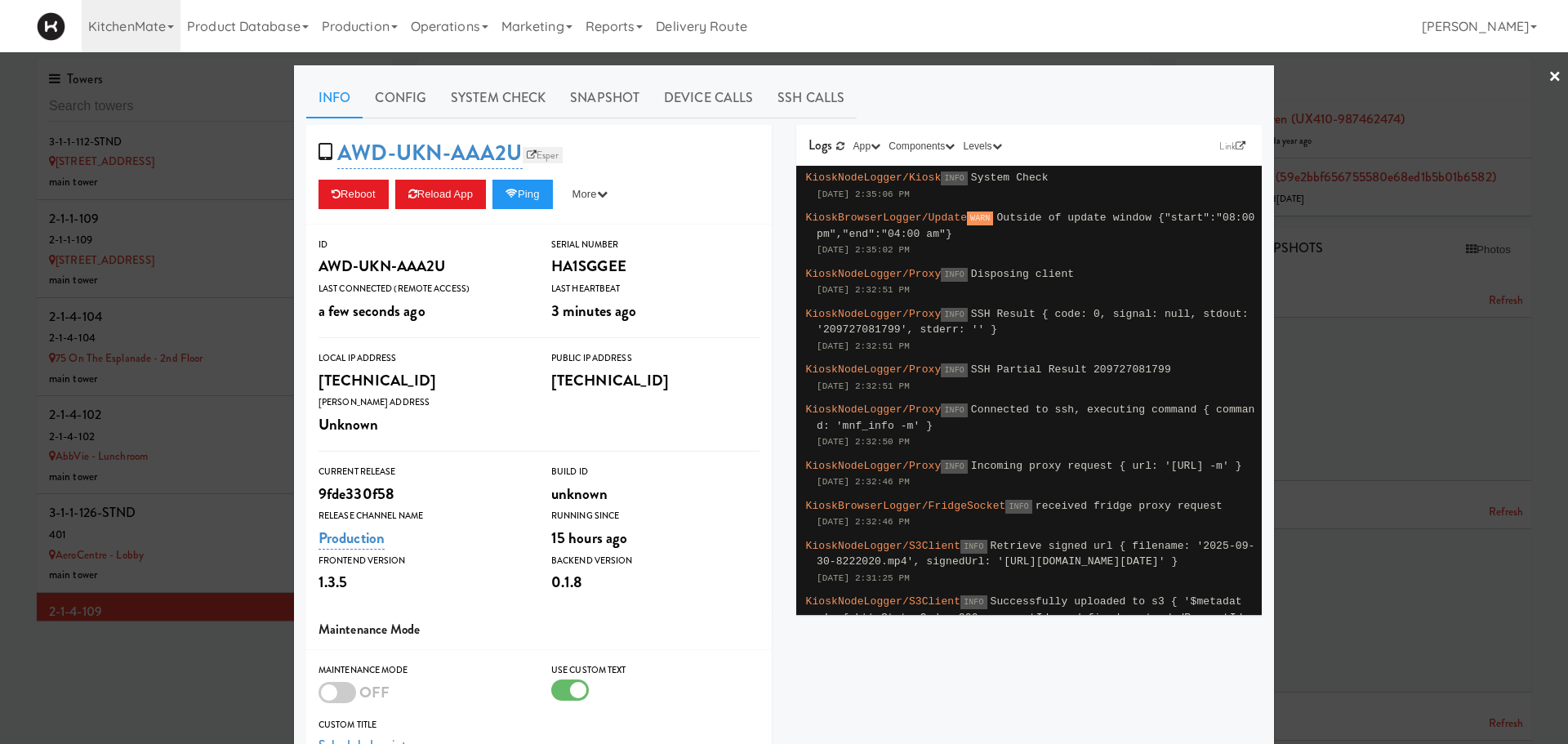
click at [543, 153] on link "Esper" at bounding box center [543, 155] width 40 height 17
click at [430, 185] on button "Reload App" at bounding box center [440, 194] width 91 height 30
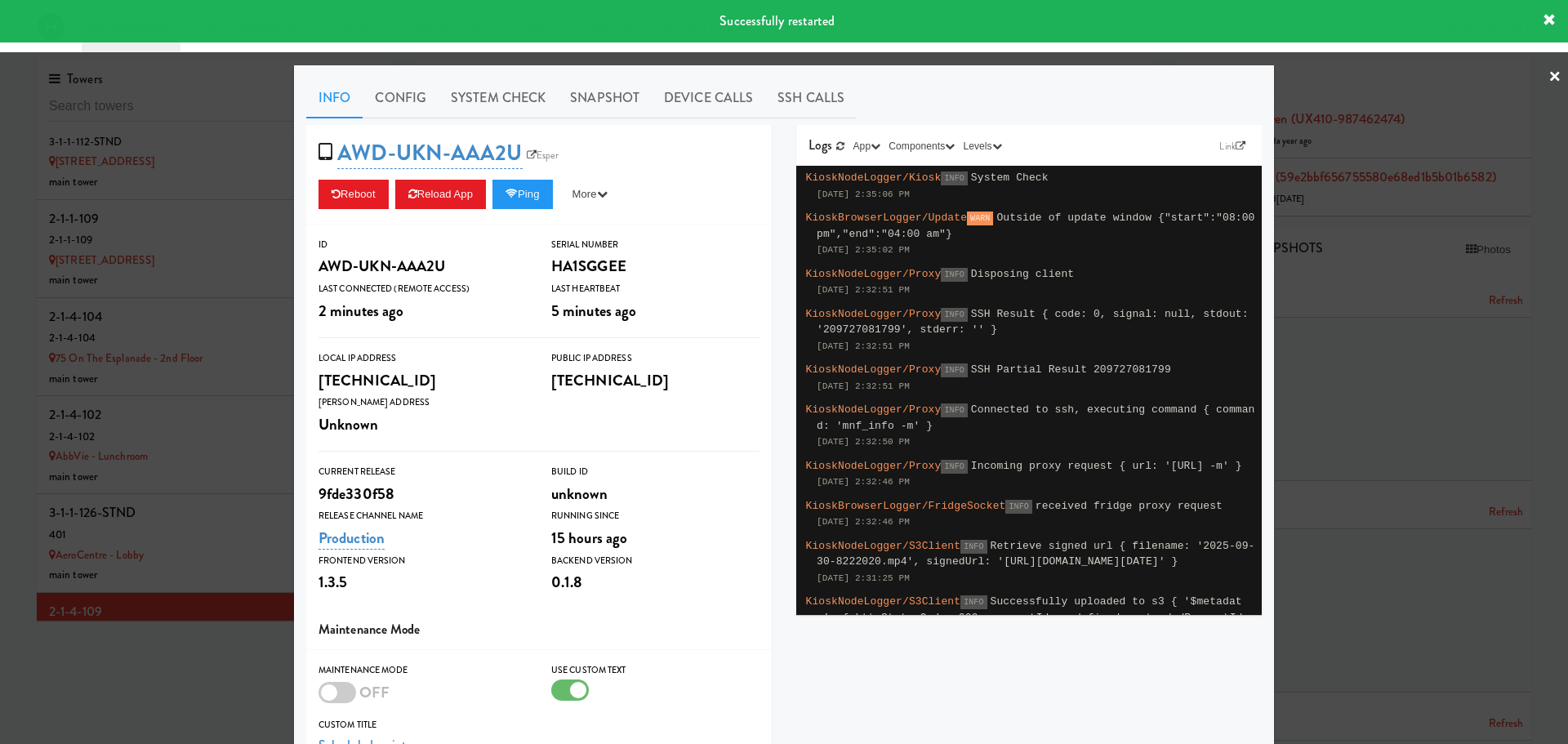
click at [260, 269] on div at bounding box center [784, 372] width 1568 height 744
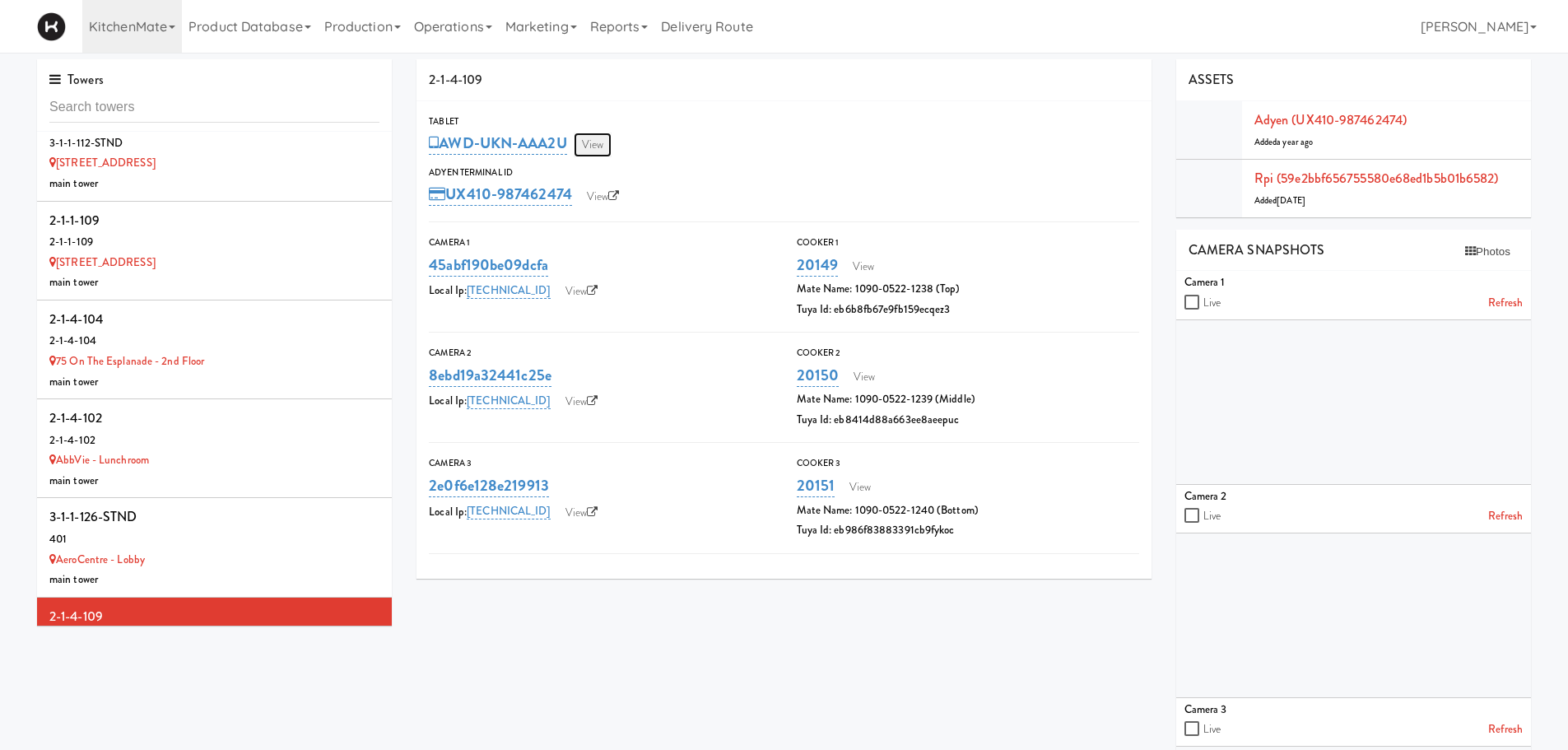
click at [587, 144] on link "View" at bounding box center [593, 144] width 38 height 25
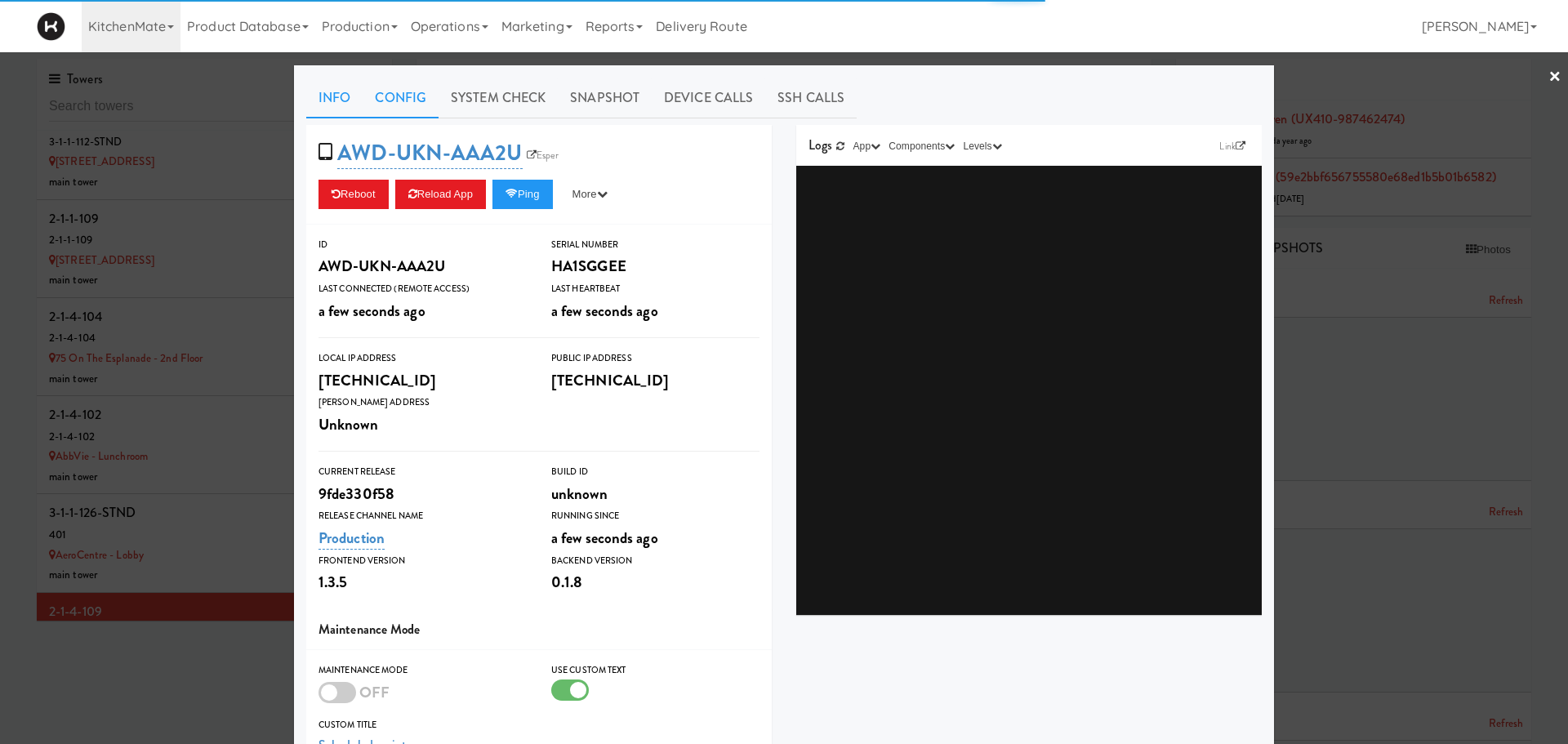
click at [396, 101] on link "Config" at bounding box center [400, 98] width 76 height 40
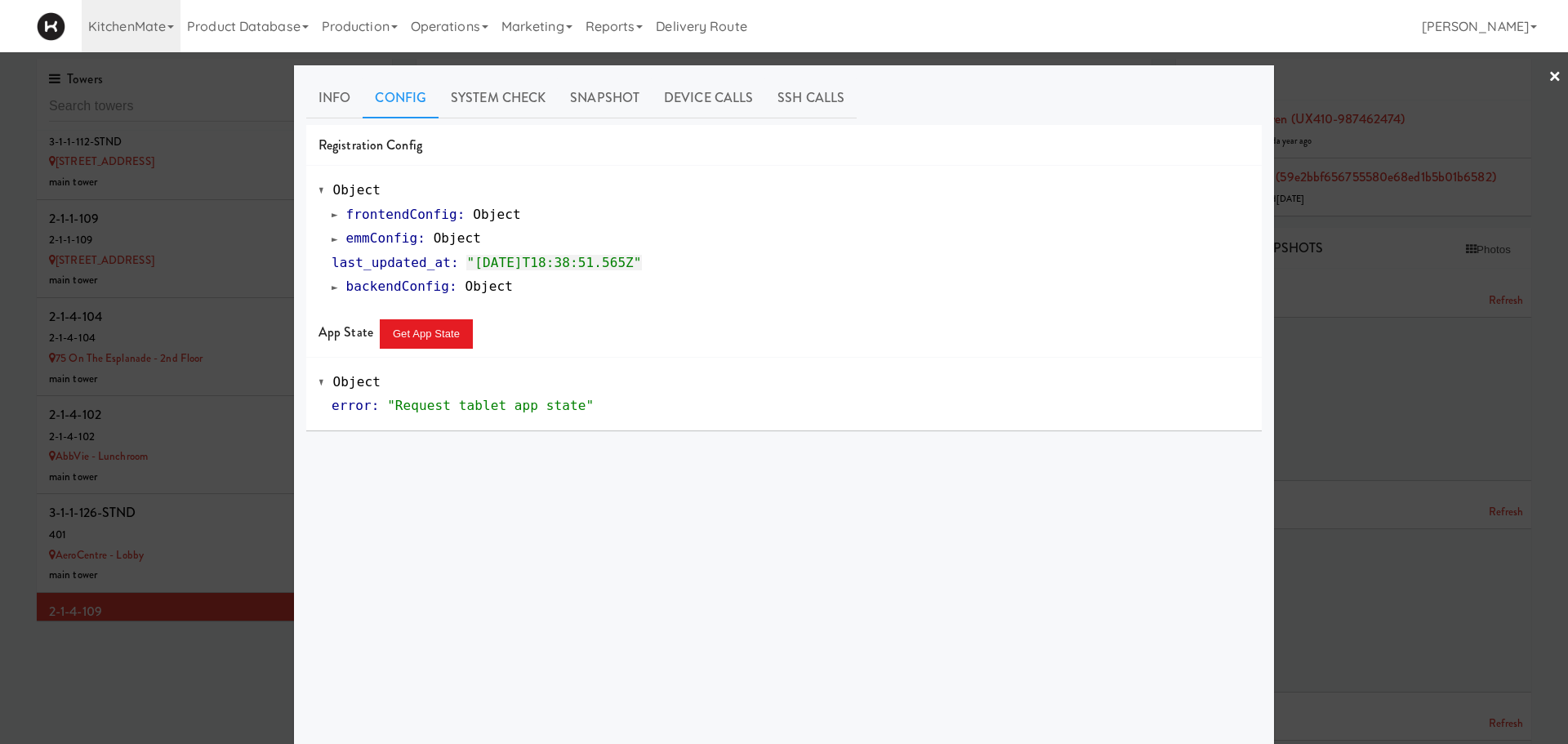
click at [332, 240] on span at bounding box center [335, 238] width 7 height 12
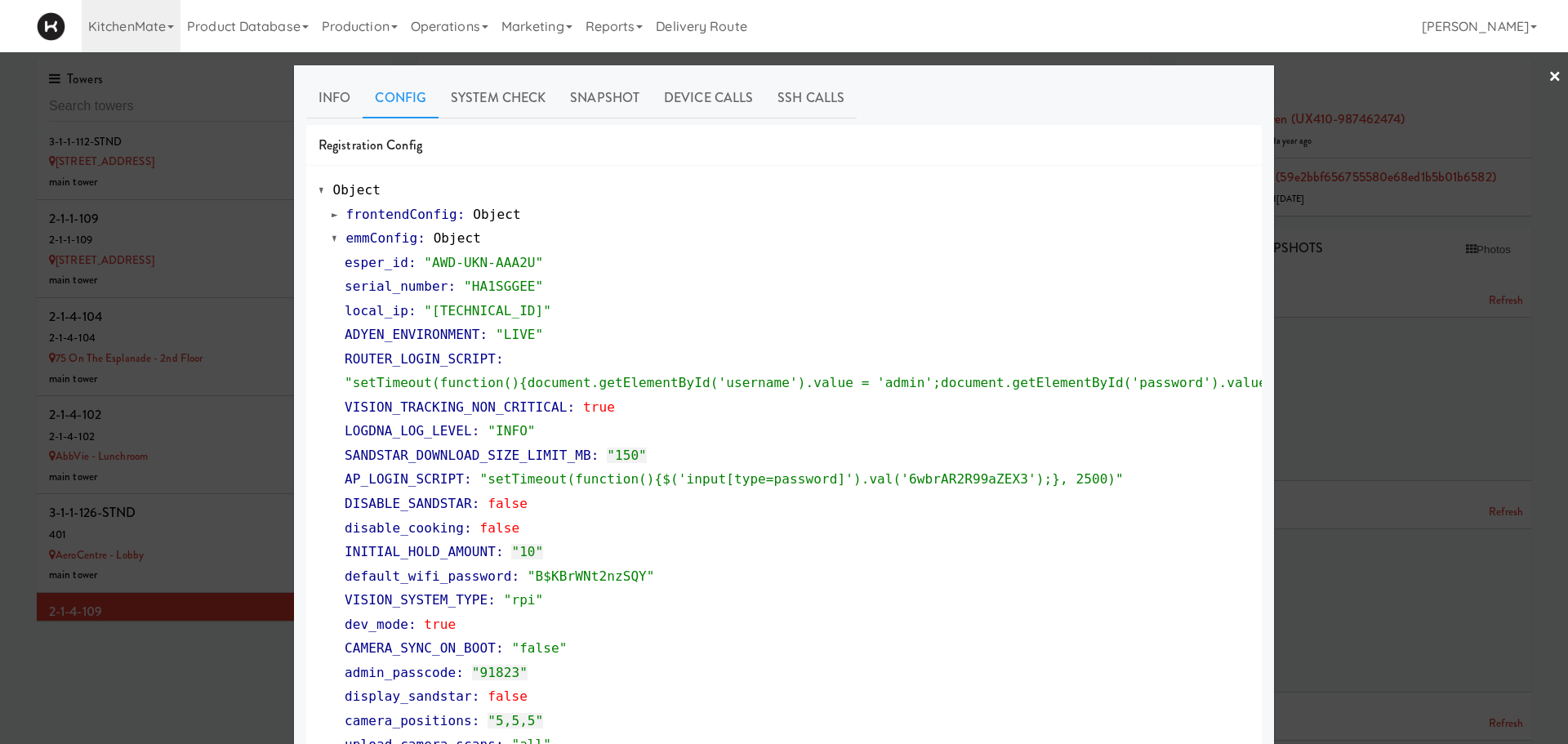
click at [181, 551] on div at bounding box center [784, 372] width 1568 height 744
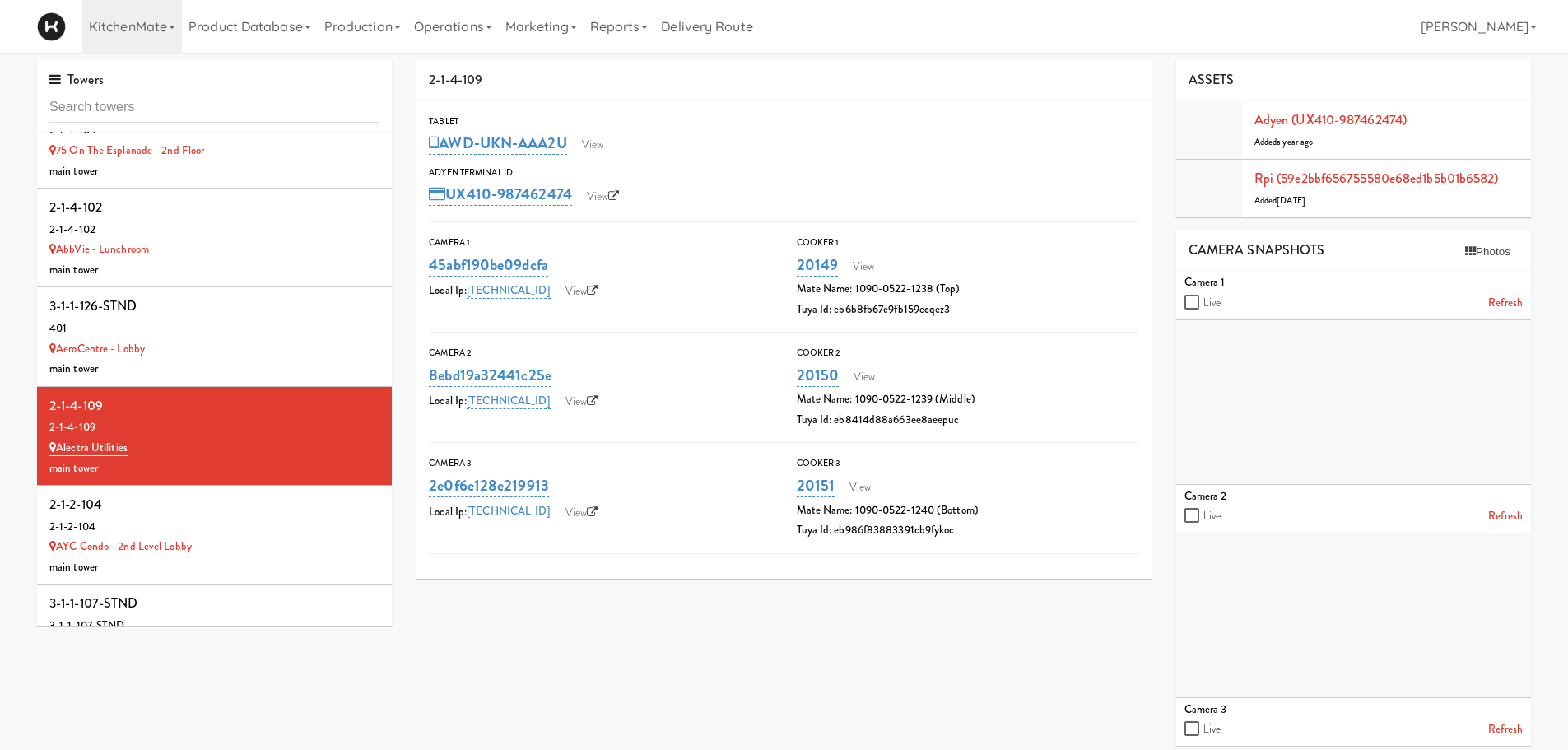
scroll to position [1761, 0]
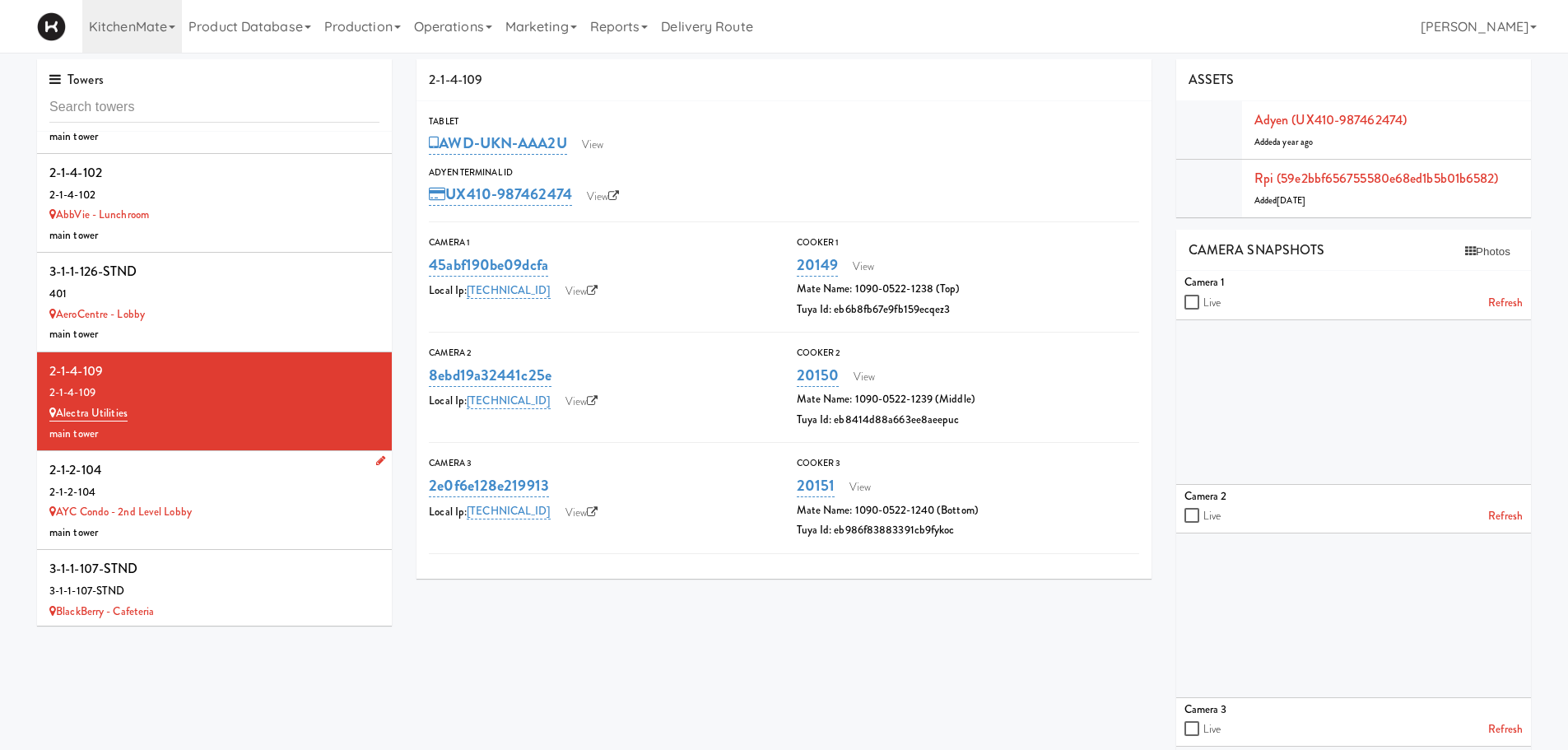
click at [247, 477] on div "2-1-2-104" at bounding box center [214, 470] width 330 height 25
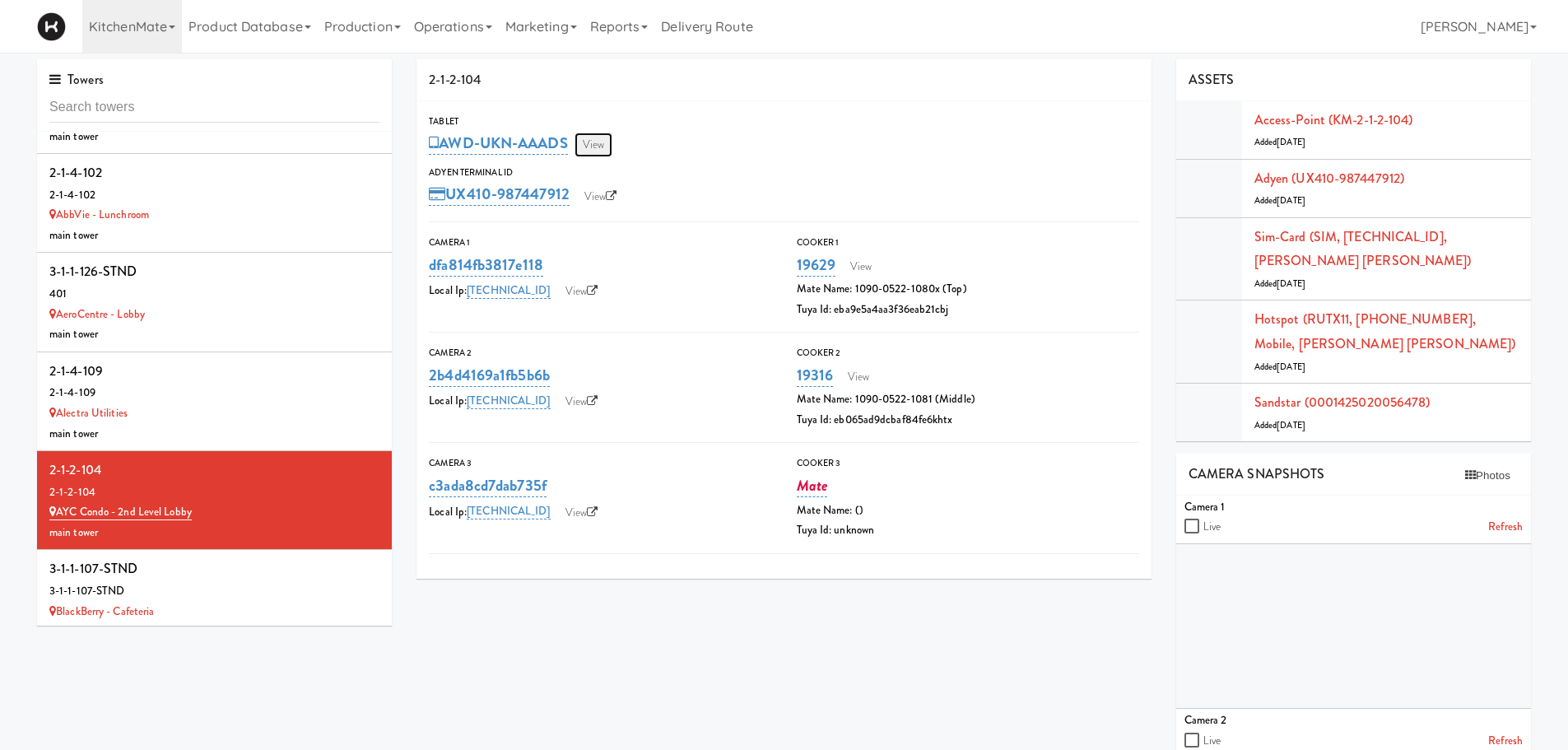
click at [600, 138] on link "View" at bounding box center [594, 144] width 38 height 25
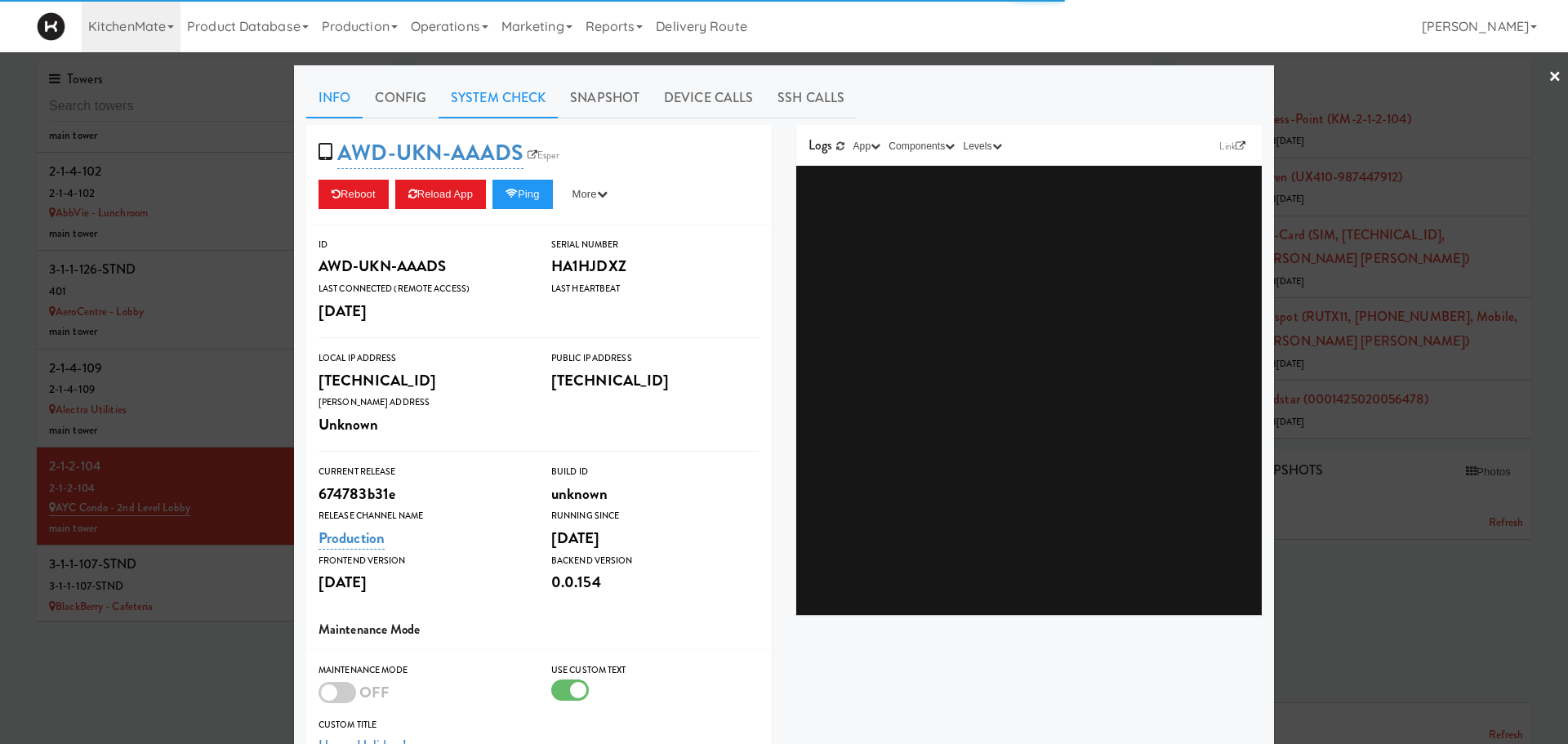
click at [461, 100] on link "System Check" at bounding box center [497, 98] width 119 height 40
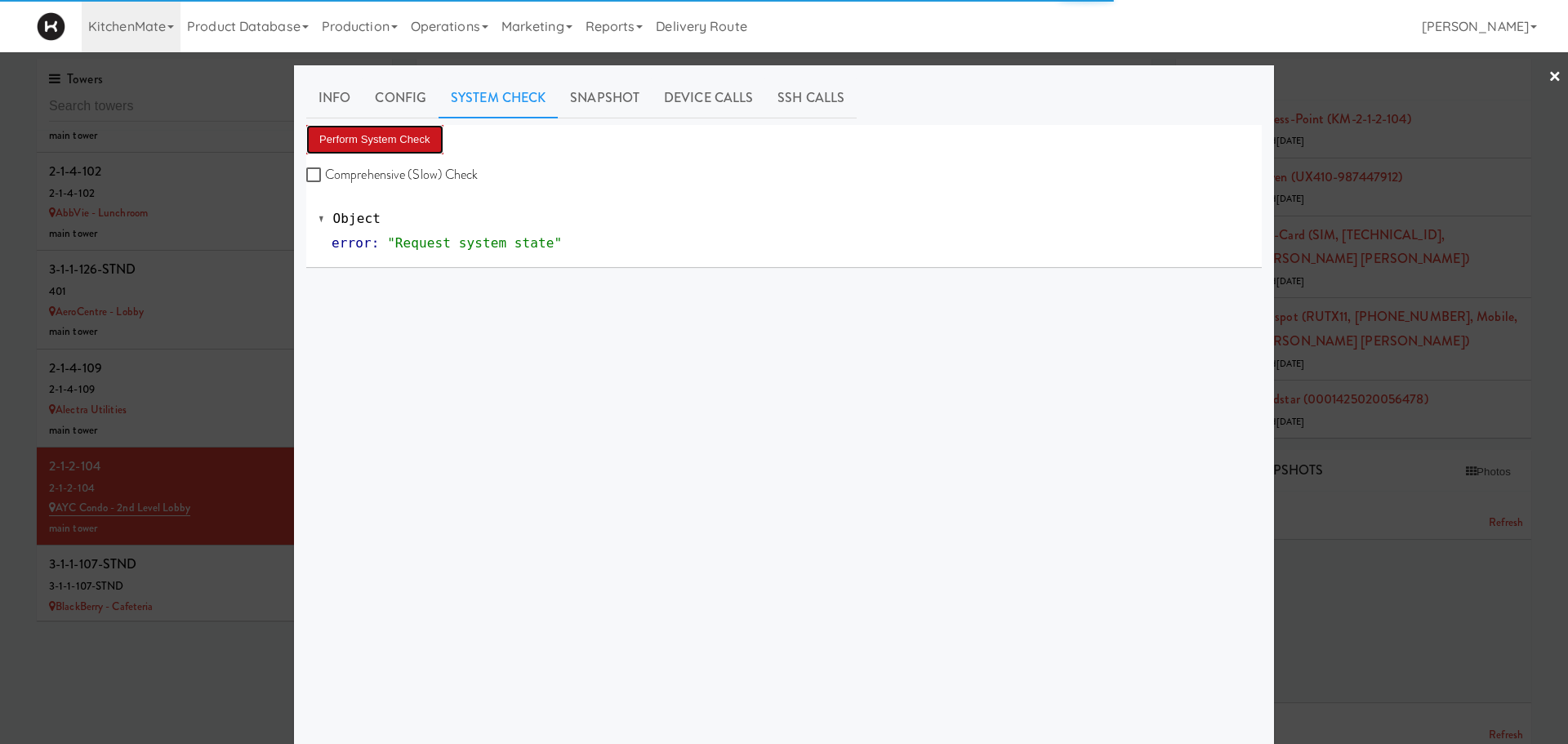
click at [381, 127] on button "Perform System Check" at bounding box center [374, 140] width 137 height 30
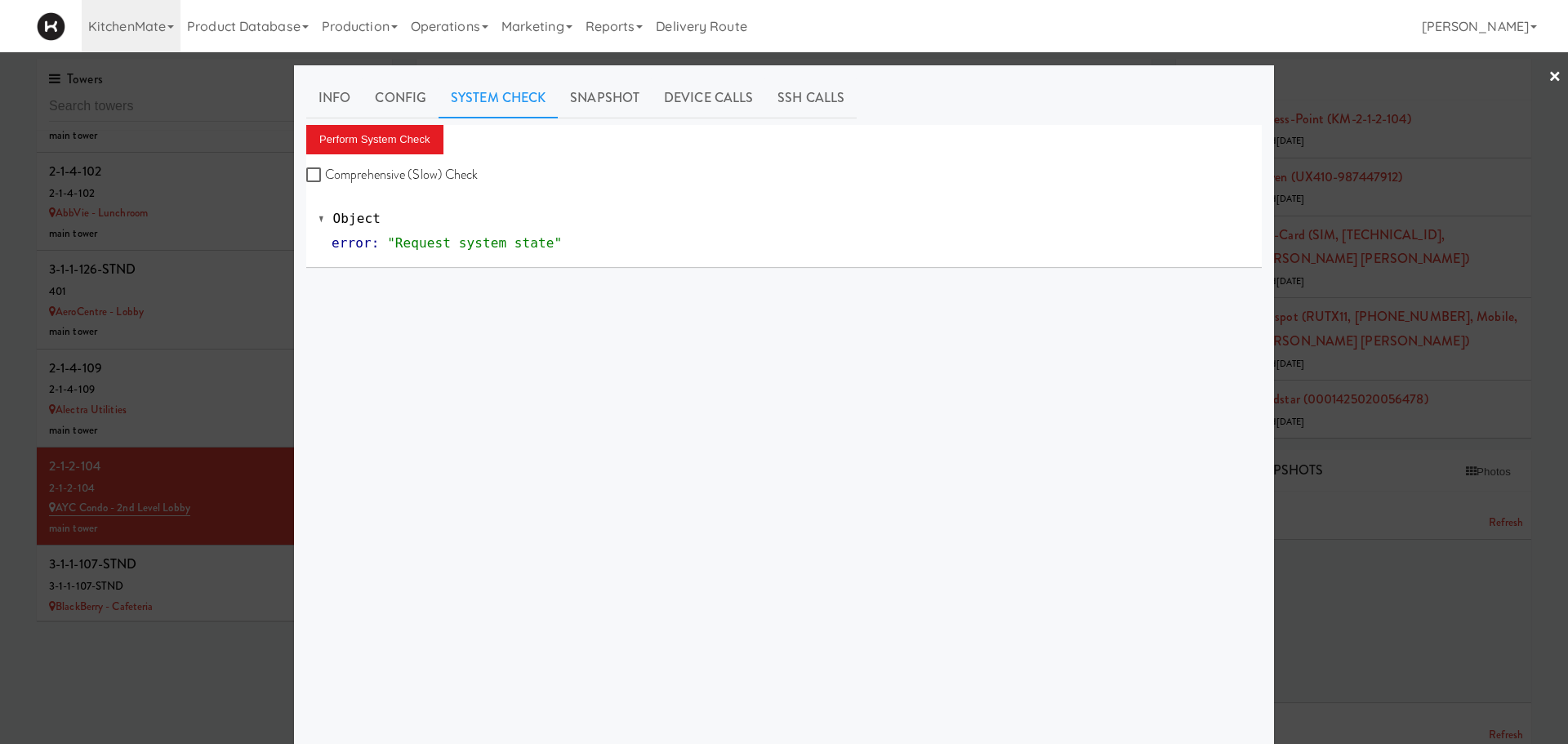
click at [193, 568] on div at bounding box center [784, 372] width 1568 height 744
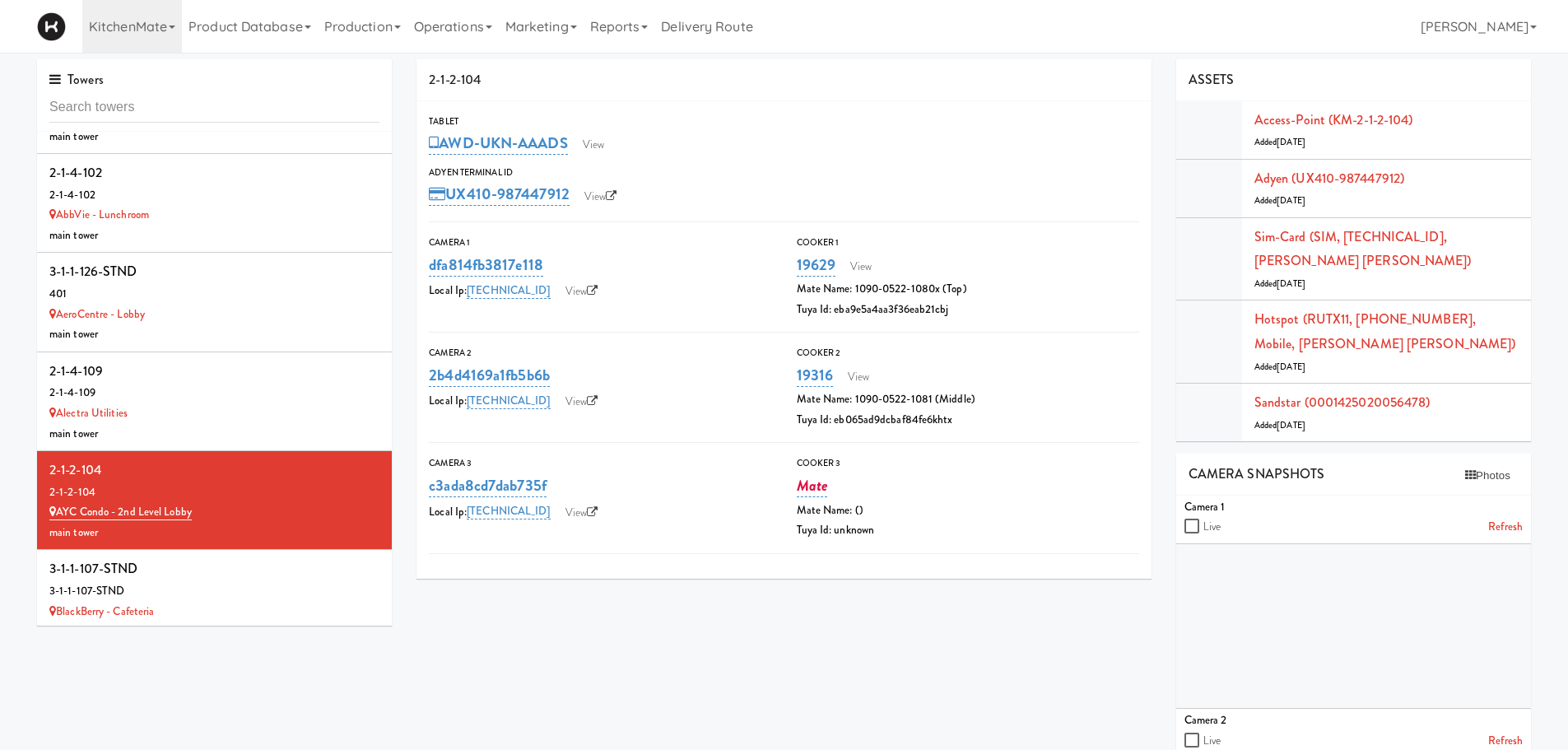
click at [195, 572] on div "3-1-1-107-STND" at bounding box center [214, 568] width 330 height 25
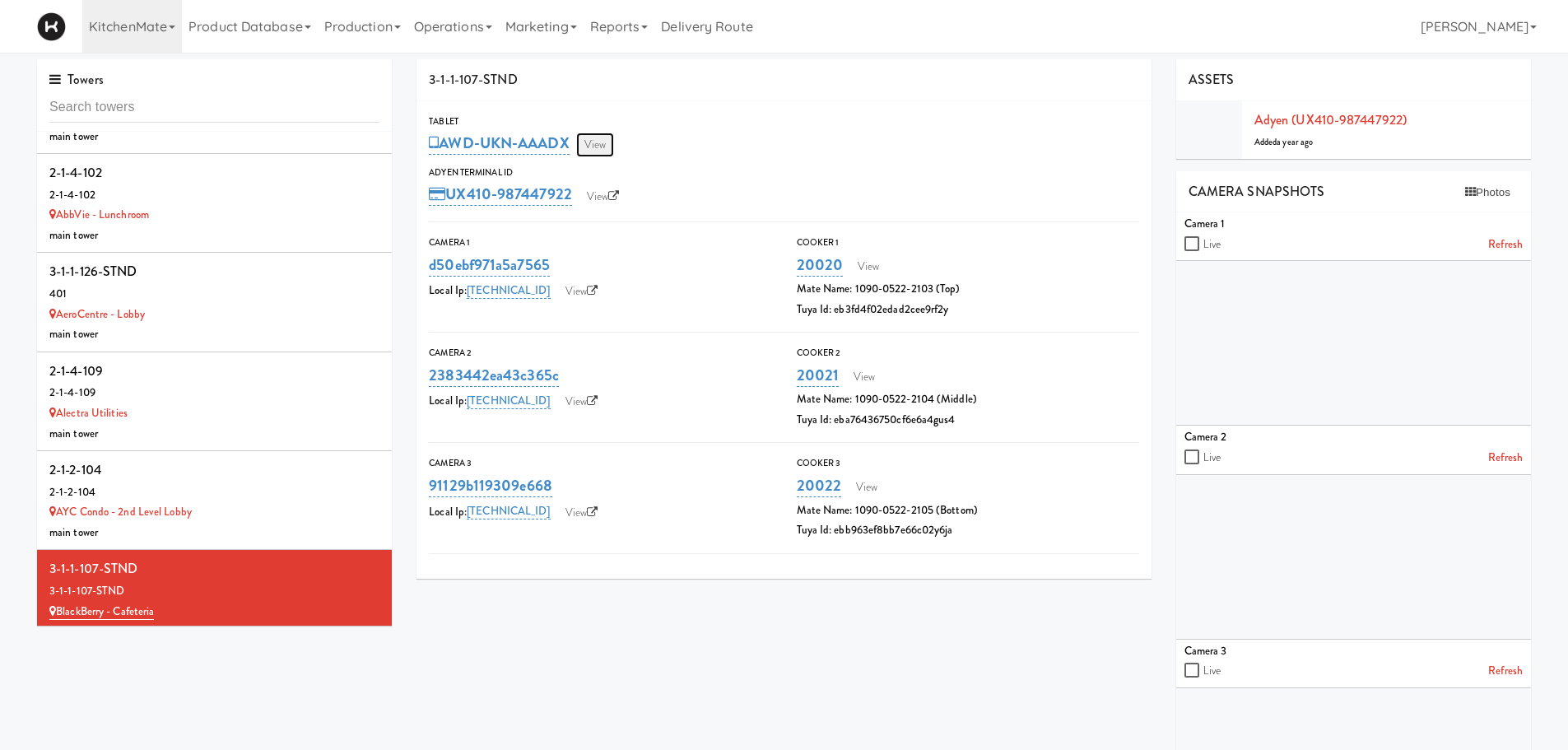
click at [595, 145] on link "View" at bounding box center [595, 144] width 38 height 25
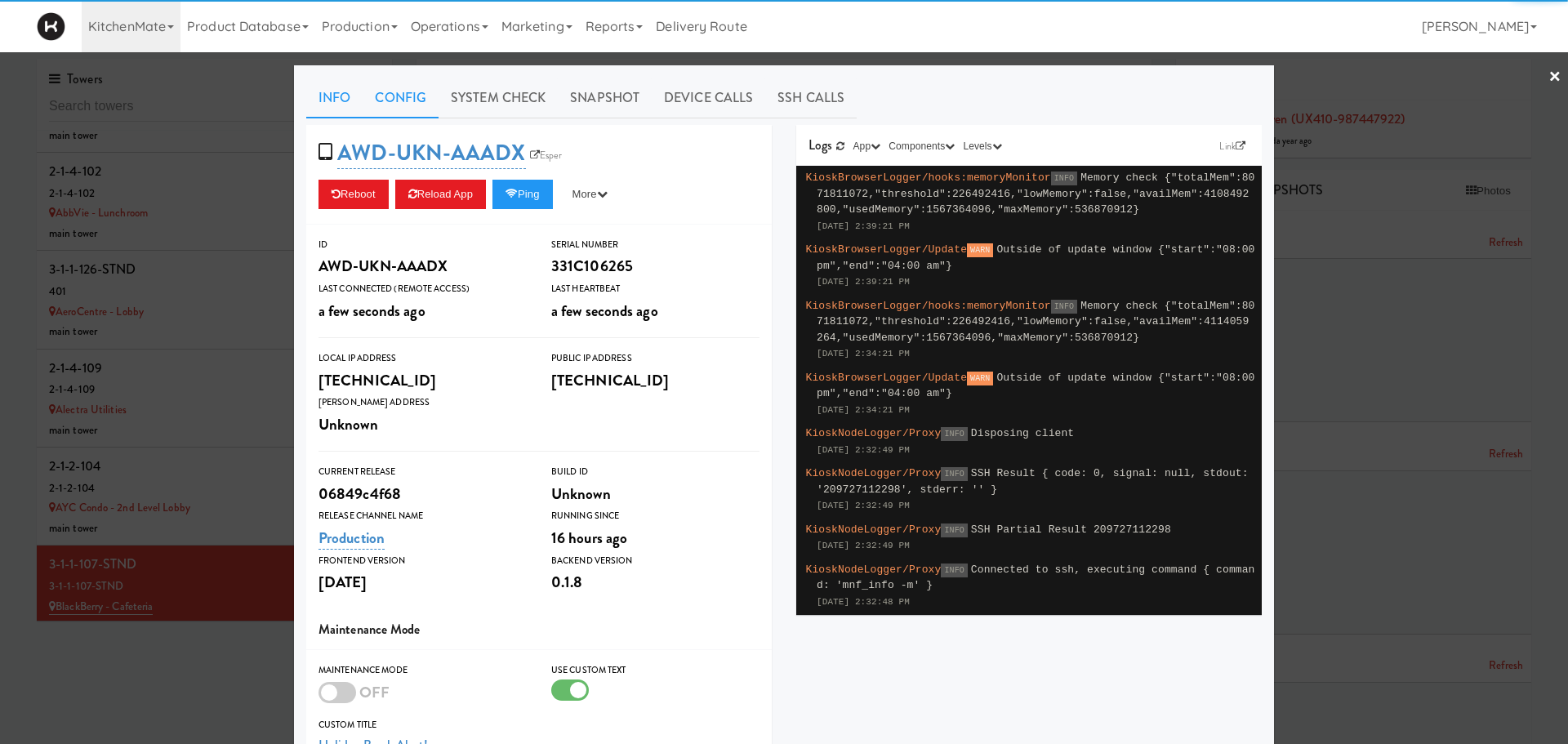
click at [380, 102] on link "Config" at bounding box center [400, 98] width 76 height 40
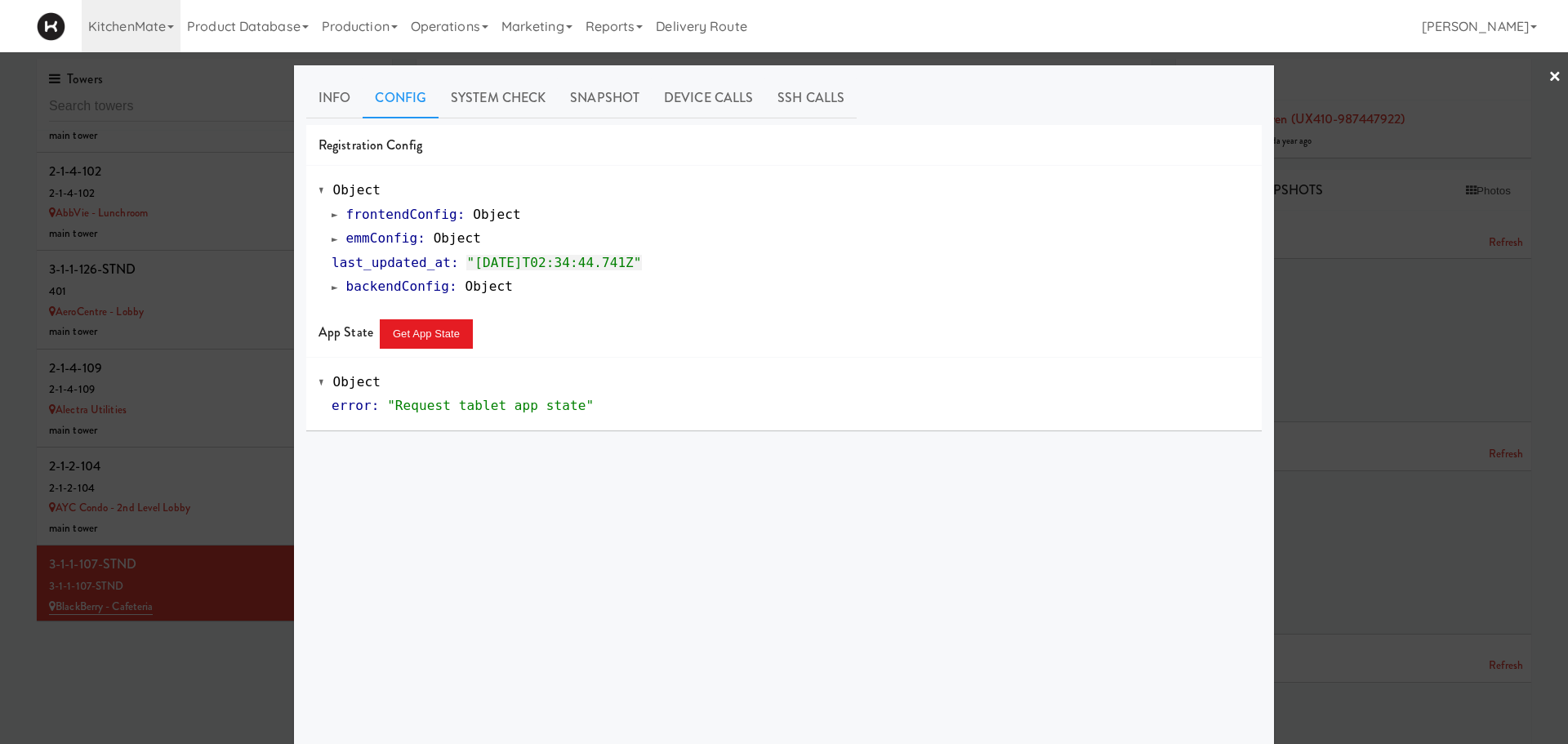
click at [332, 241] on span at bounding box center [335, 238] width 7 height 12
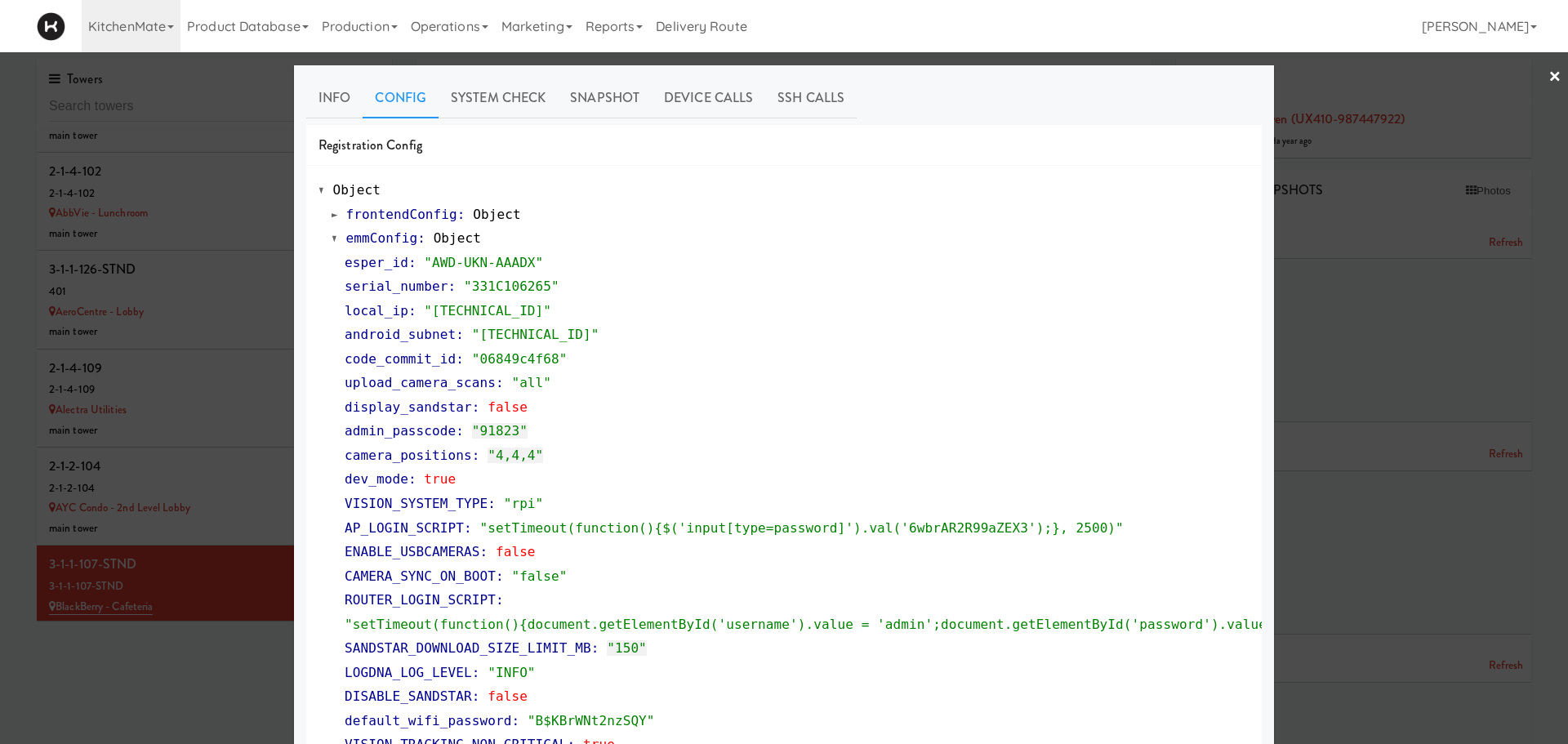
click at [332, 241] on span at bounding box center [335, 238] width 7 height 12
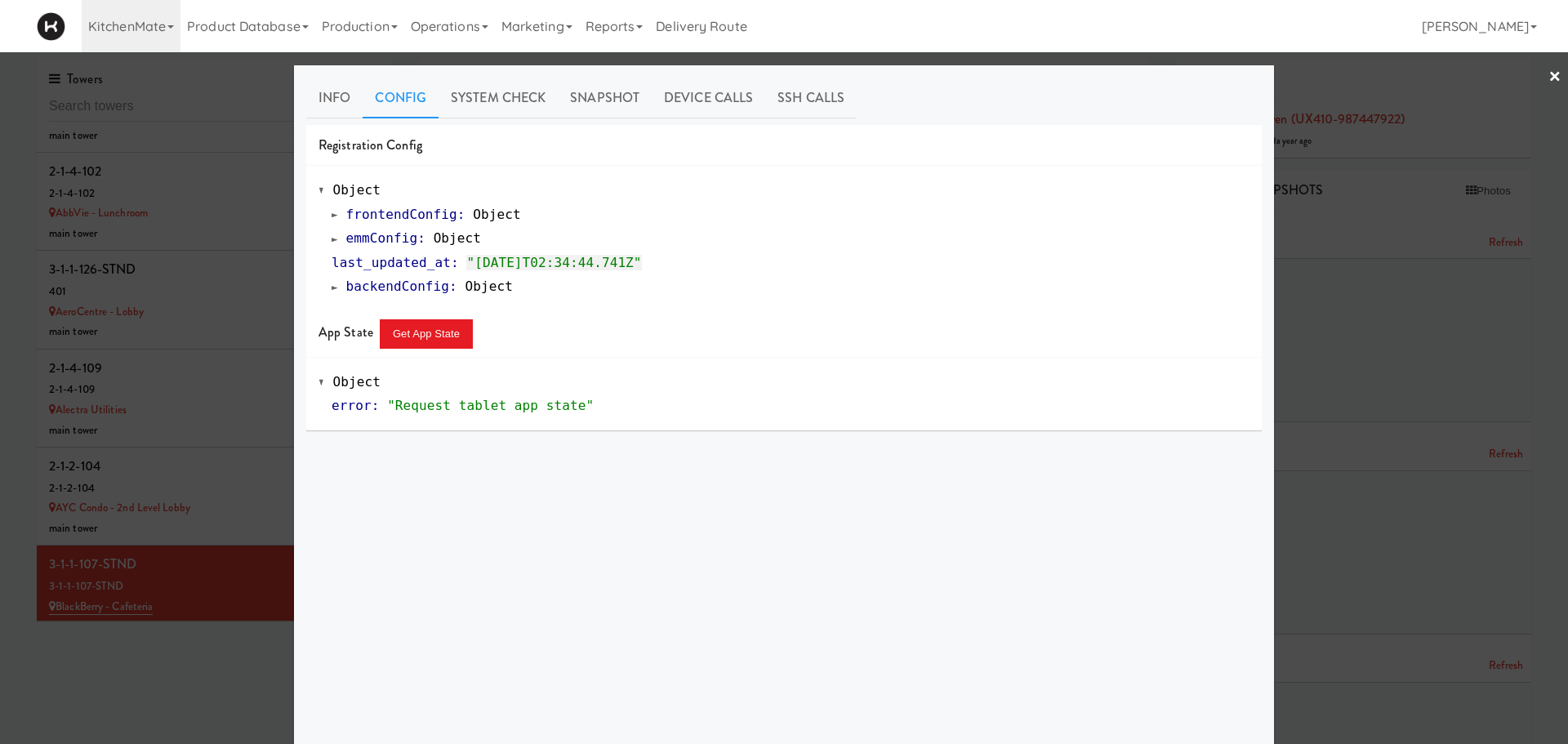
click at [1549, 80] on div at bounding box center [784, 372] width 1568 height 744
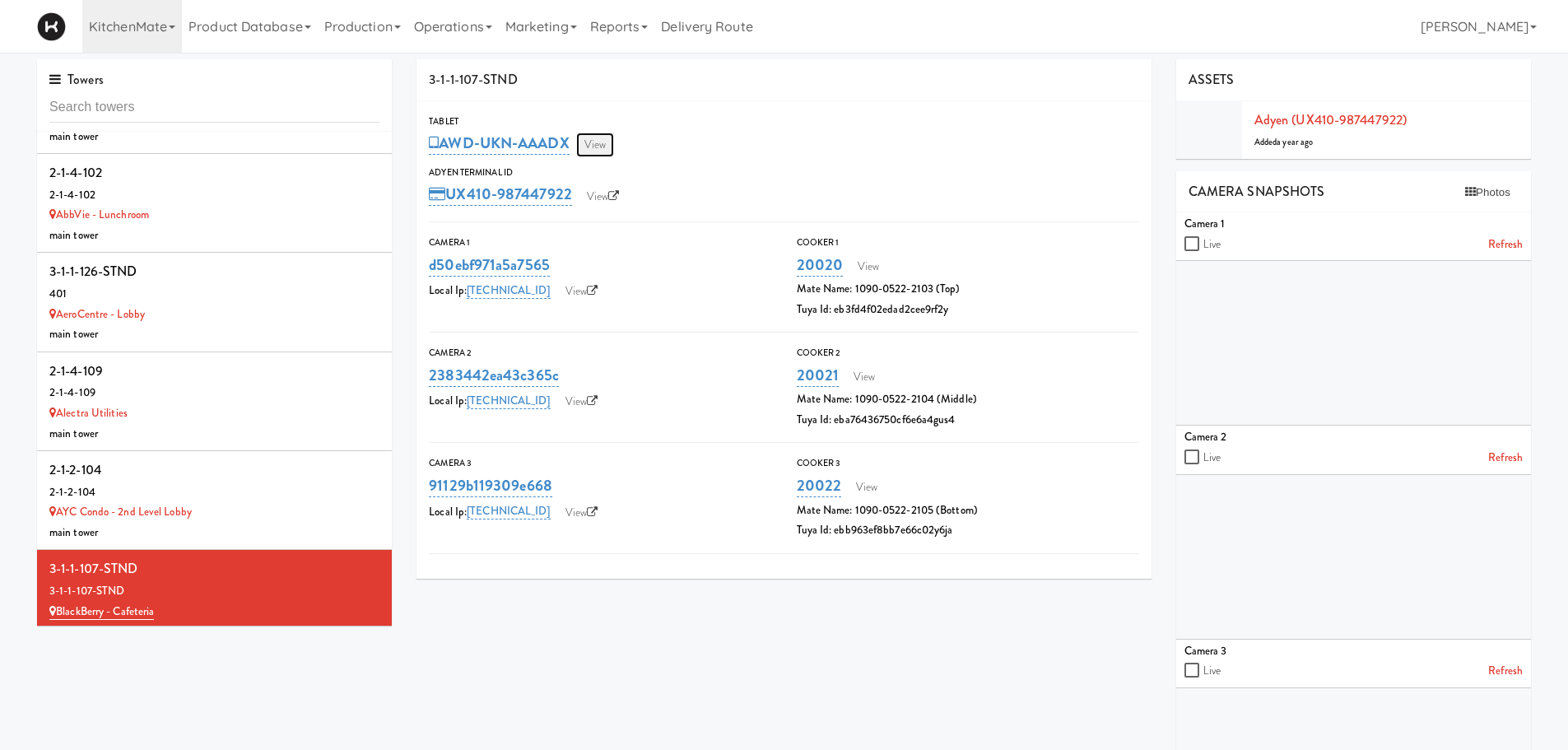
click at [610, 142] on link "View" at bounding box center [595, 144] width 38 height 25
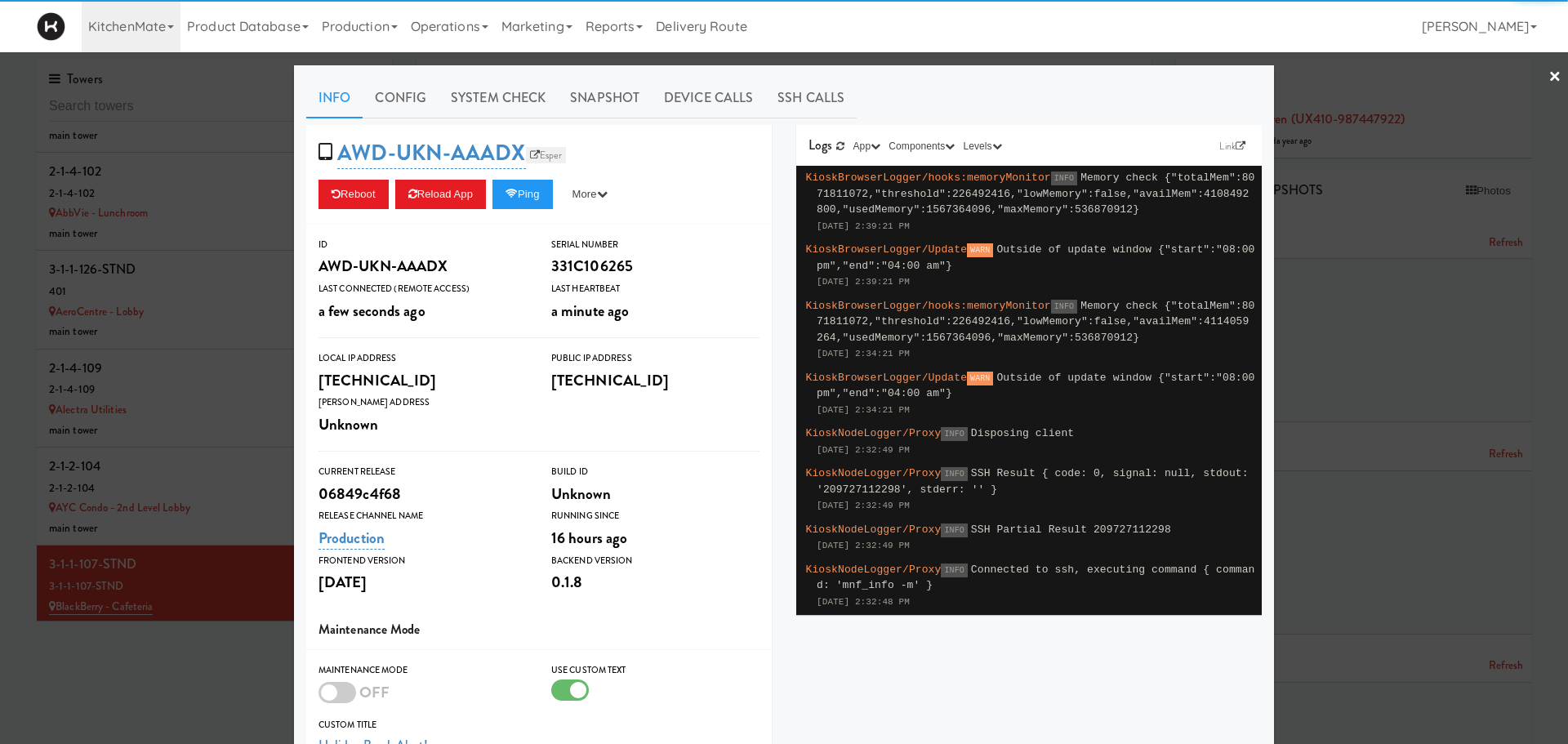
click at [533, 151] on link "Esper" at bounding box center [546, 155] width 40 height 17
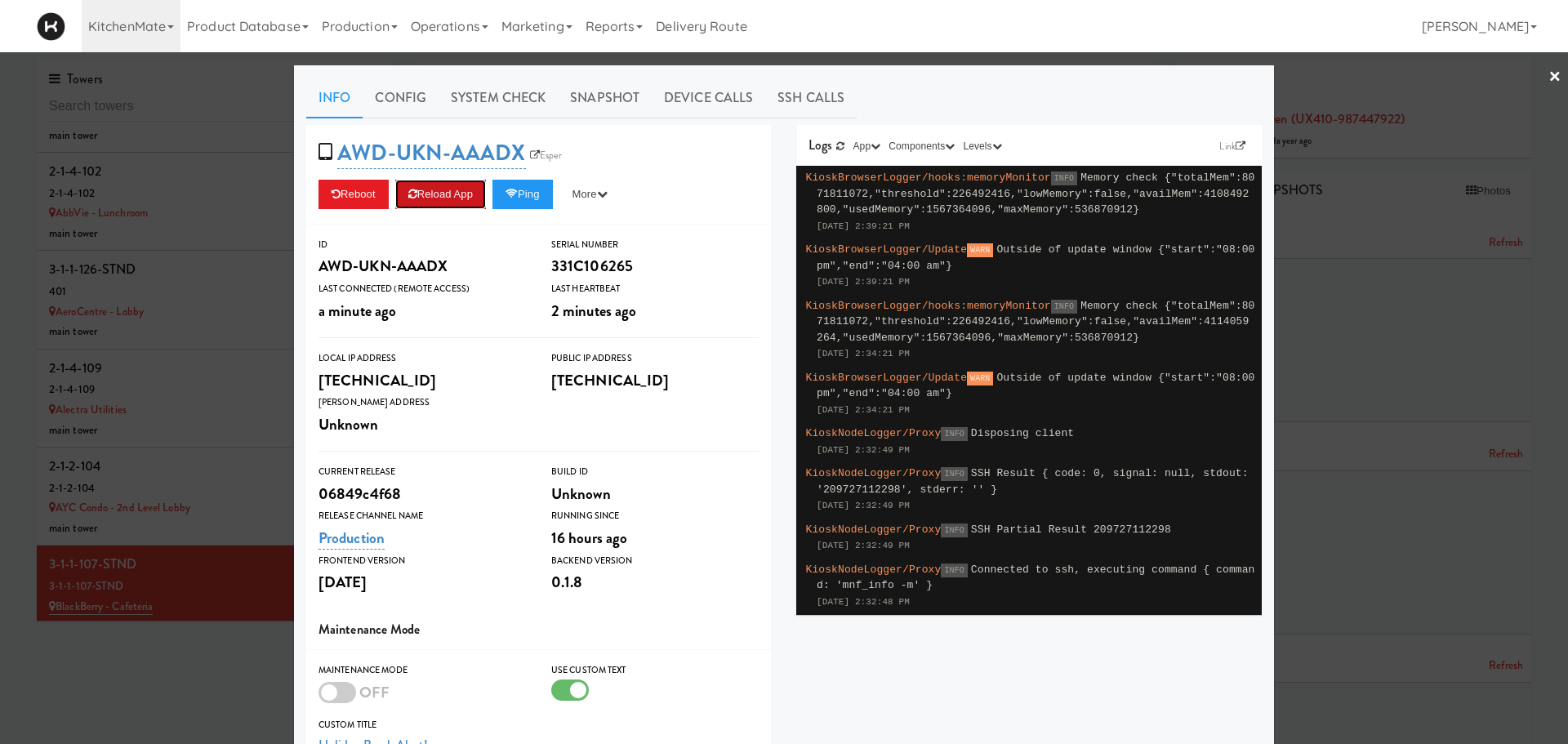
click at [425, 198] on button "Reload App" at bounding box center [440, 194] width 91 height 30
click at [253, 390] on div at bounding box center [784, 372] width 1568 height 744
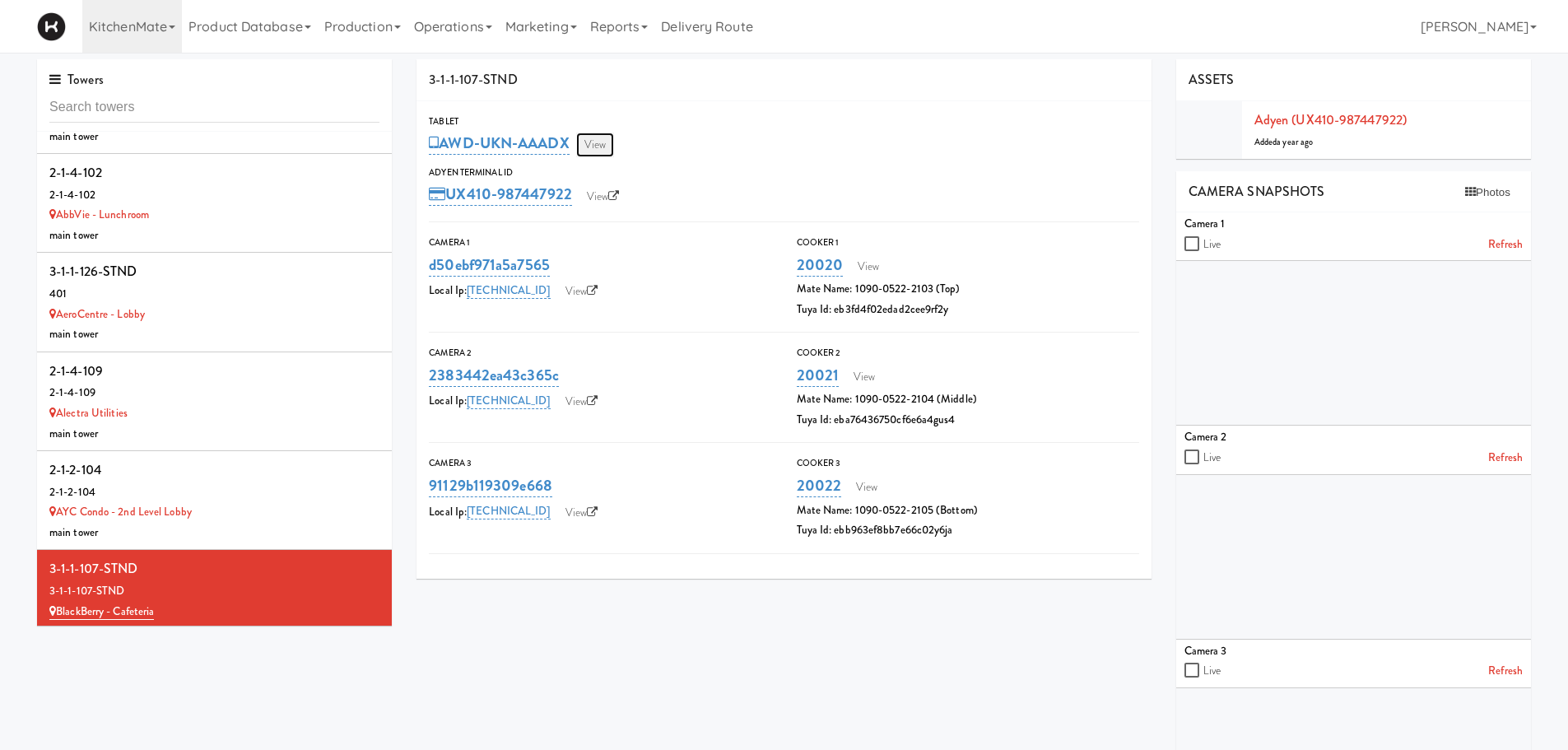
click at [594, 146] on link "View" at bounding box center [595, 144] width 38 height 25
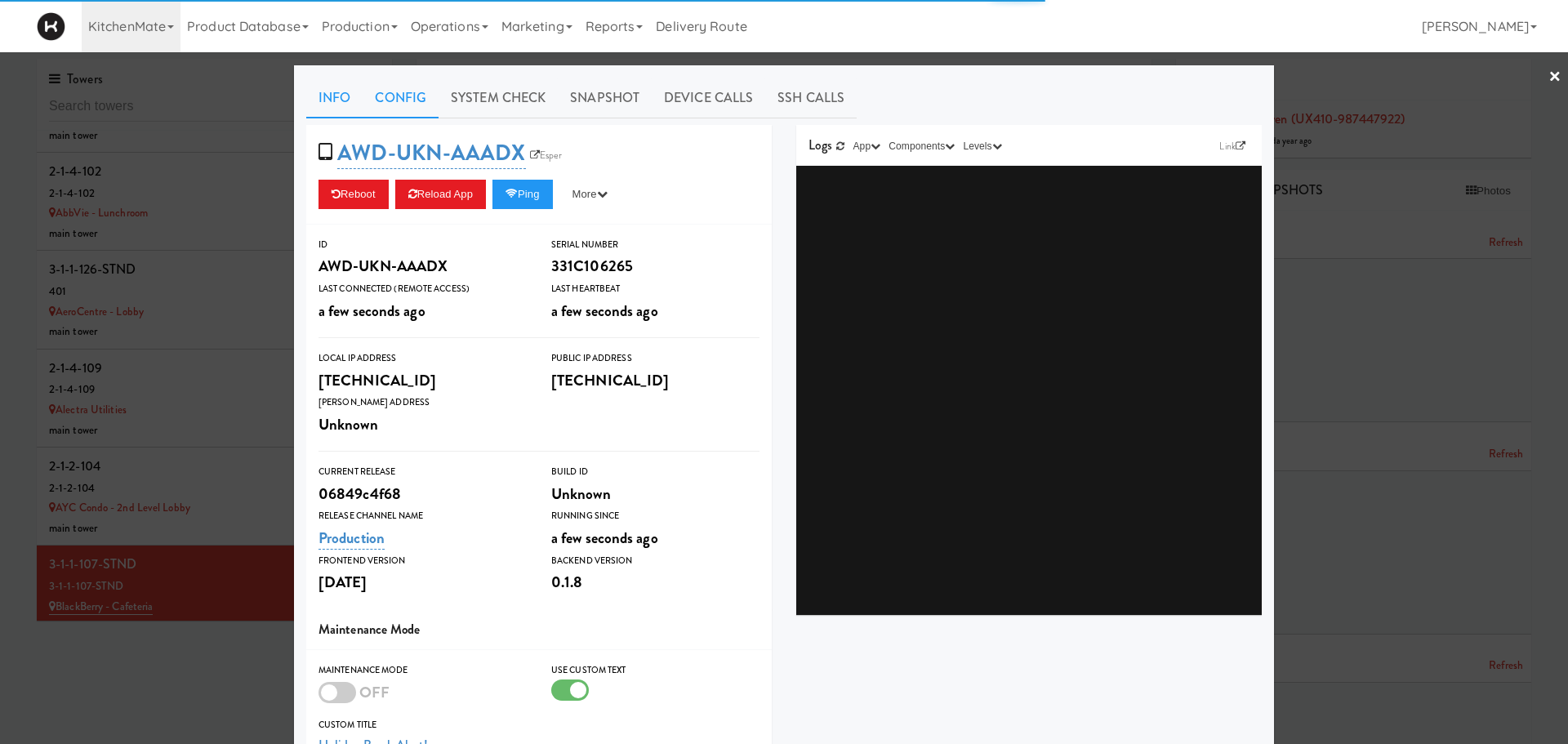
click at [415, 99] on link "Config" at bounding box center [400, 98] width 76 height 40
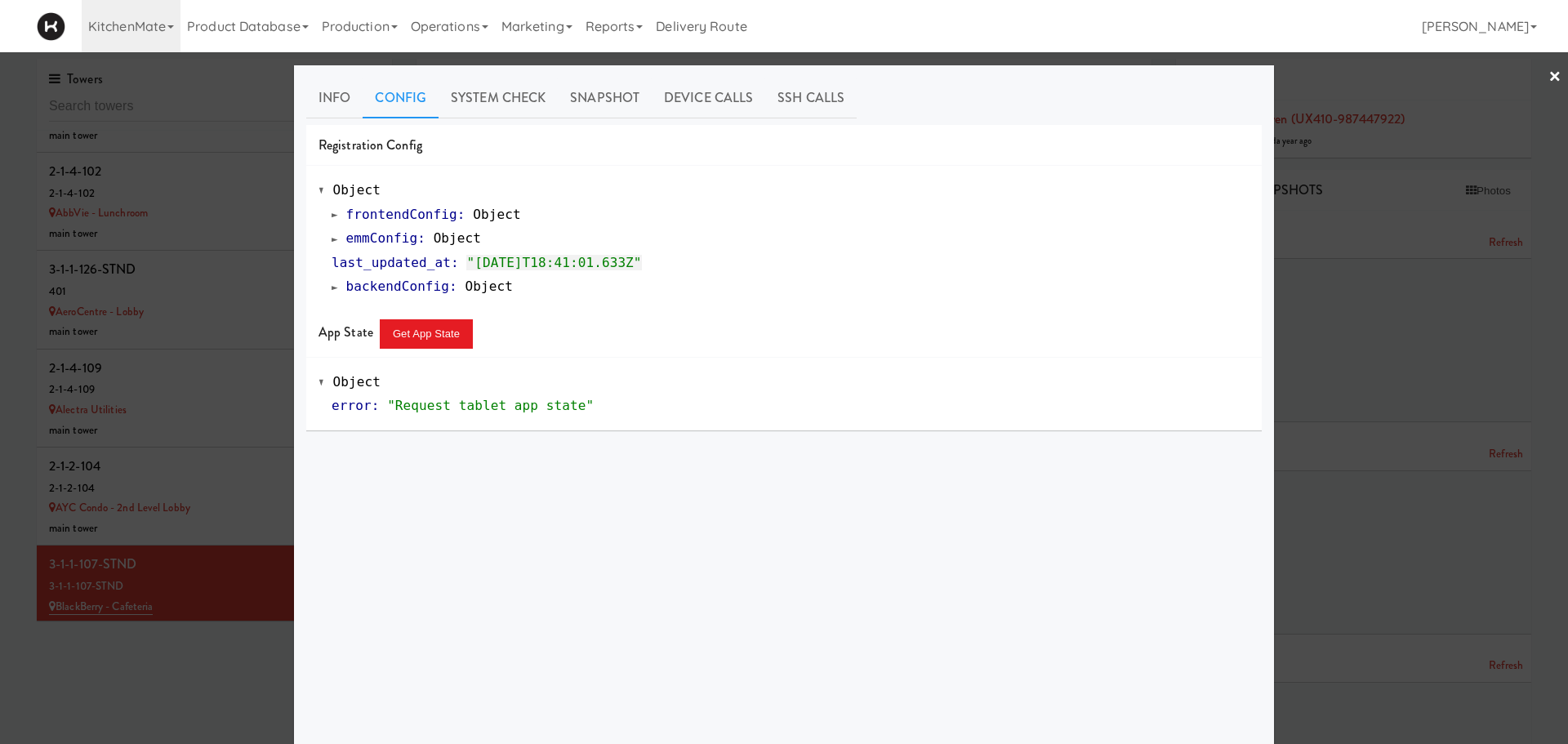
click at [332, 236] on span at bounding box center [335, 238] width 7 height 12
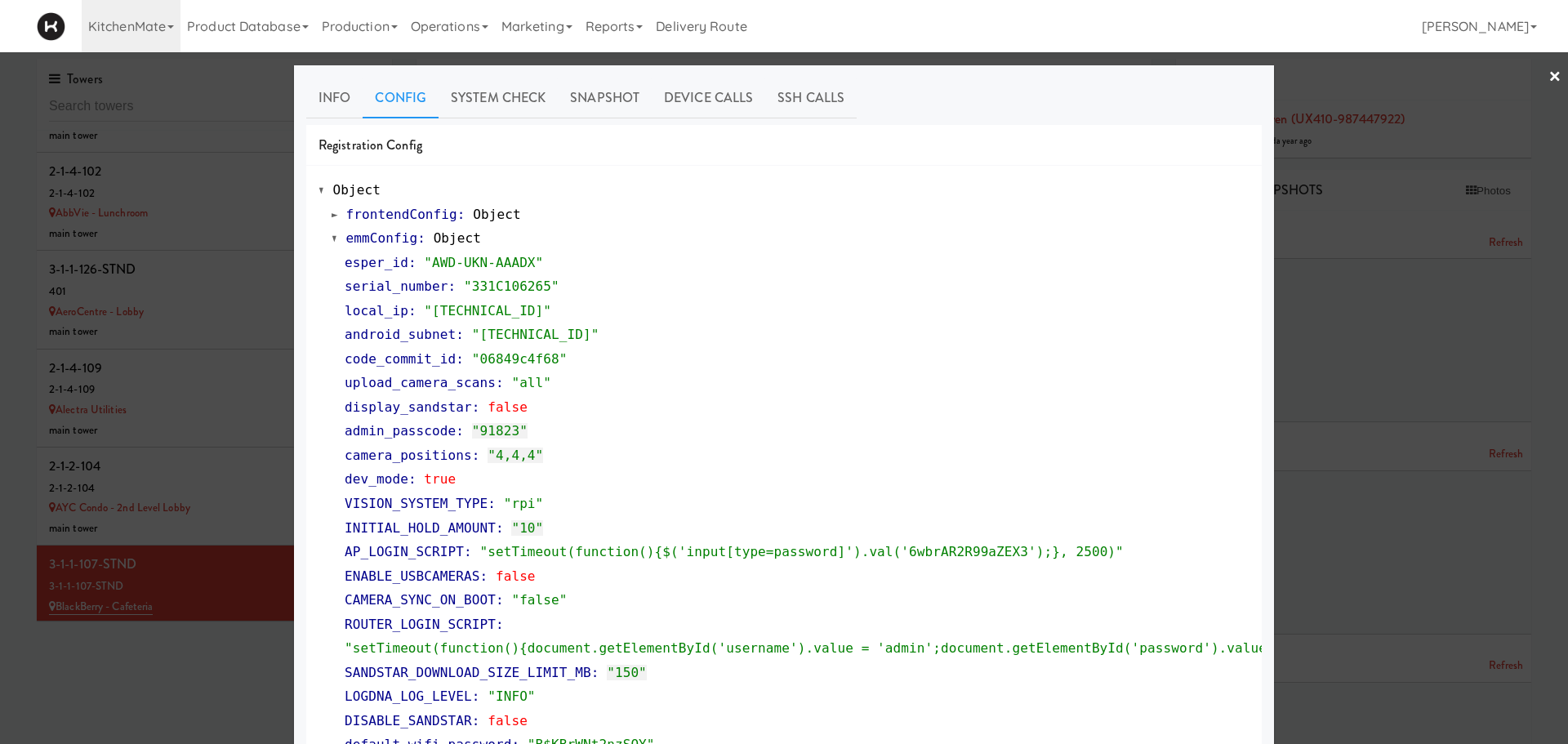
click at [116, 670] on div at bounding box center [784, 372] width 1568 height 744
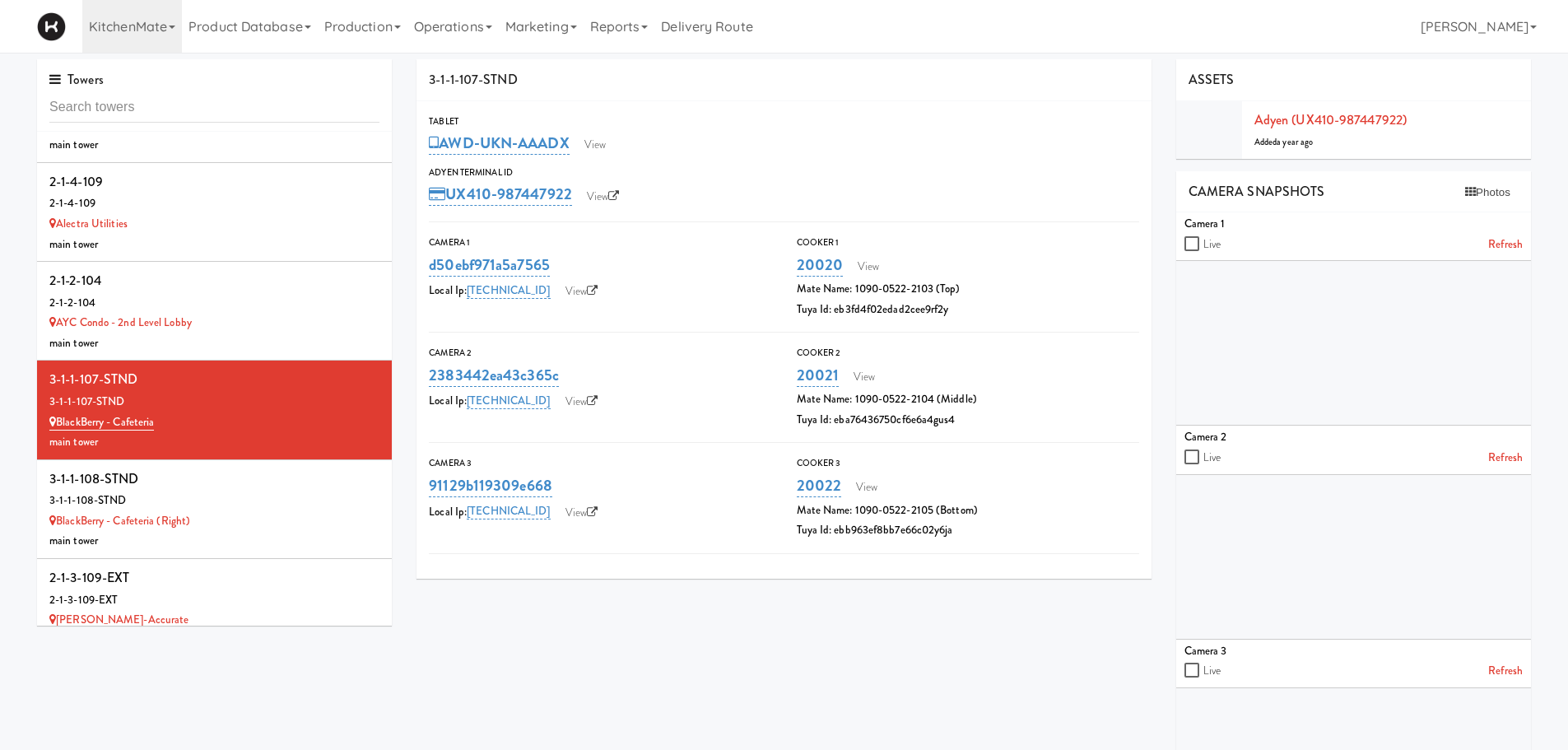
scroll to position [1958, 0]
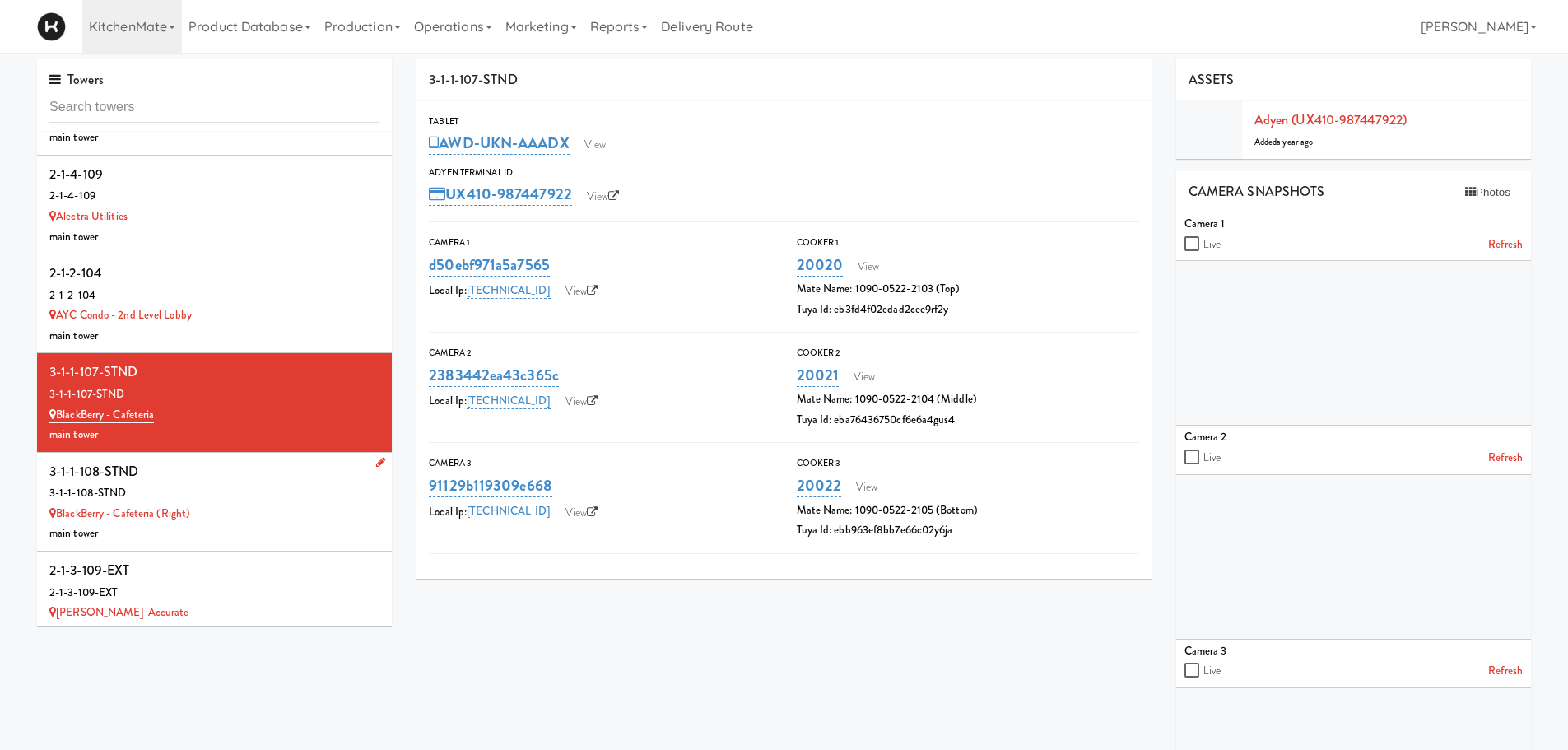
click at [264, 506] on div "BlackBerry - Cafeteria (Right)" at bounding box center [214, 514] width 330 height 21
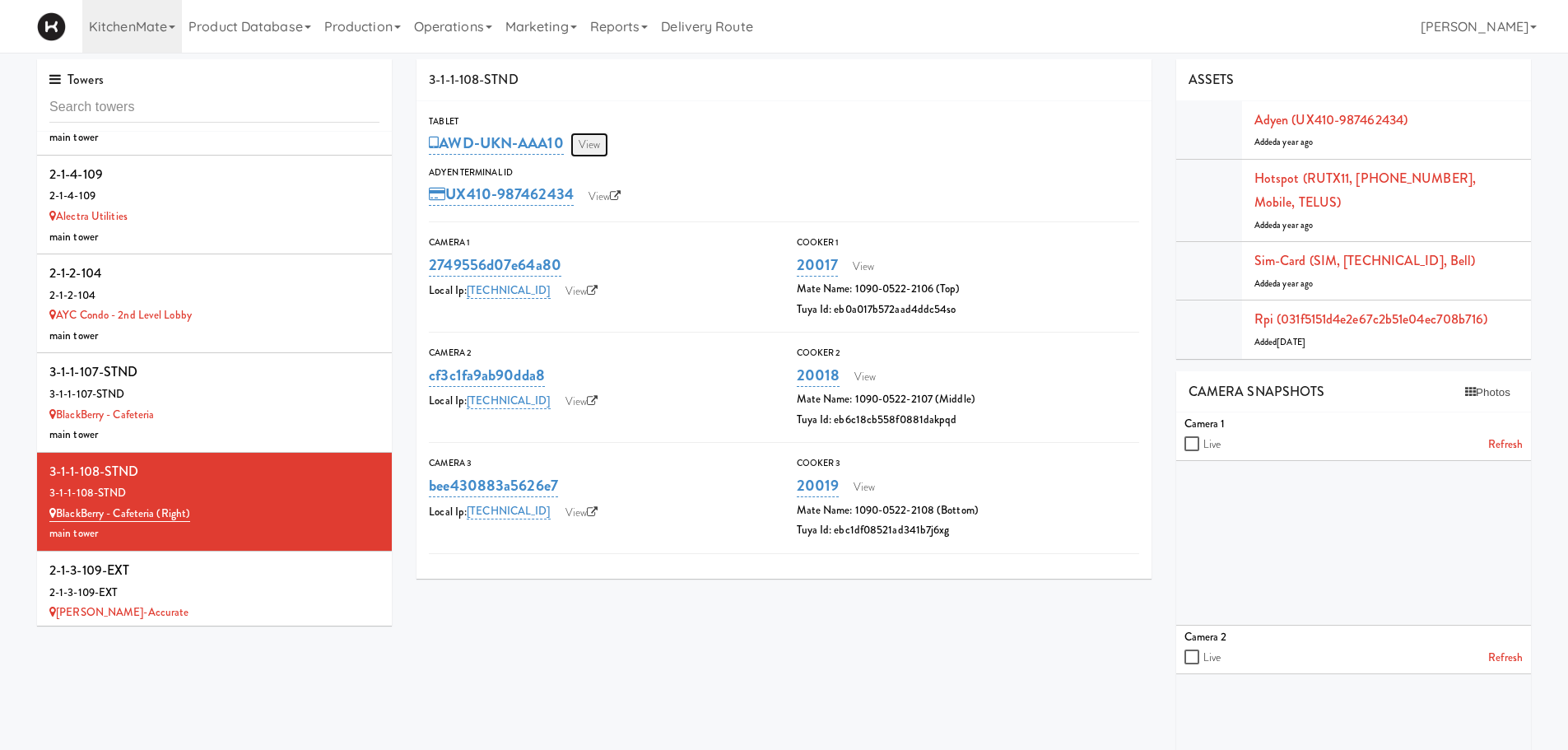
click at [593, 142] on link "View" at bounding box center [590, 144] width 38 height 25
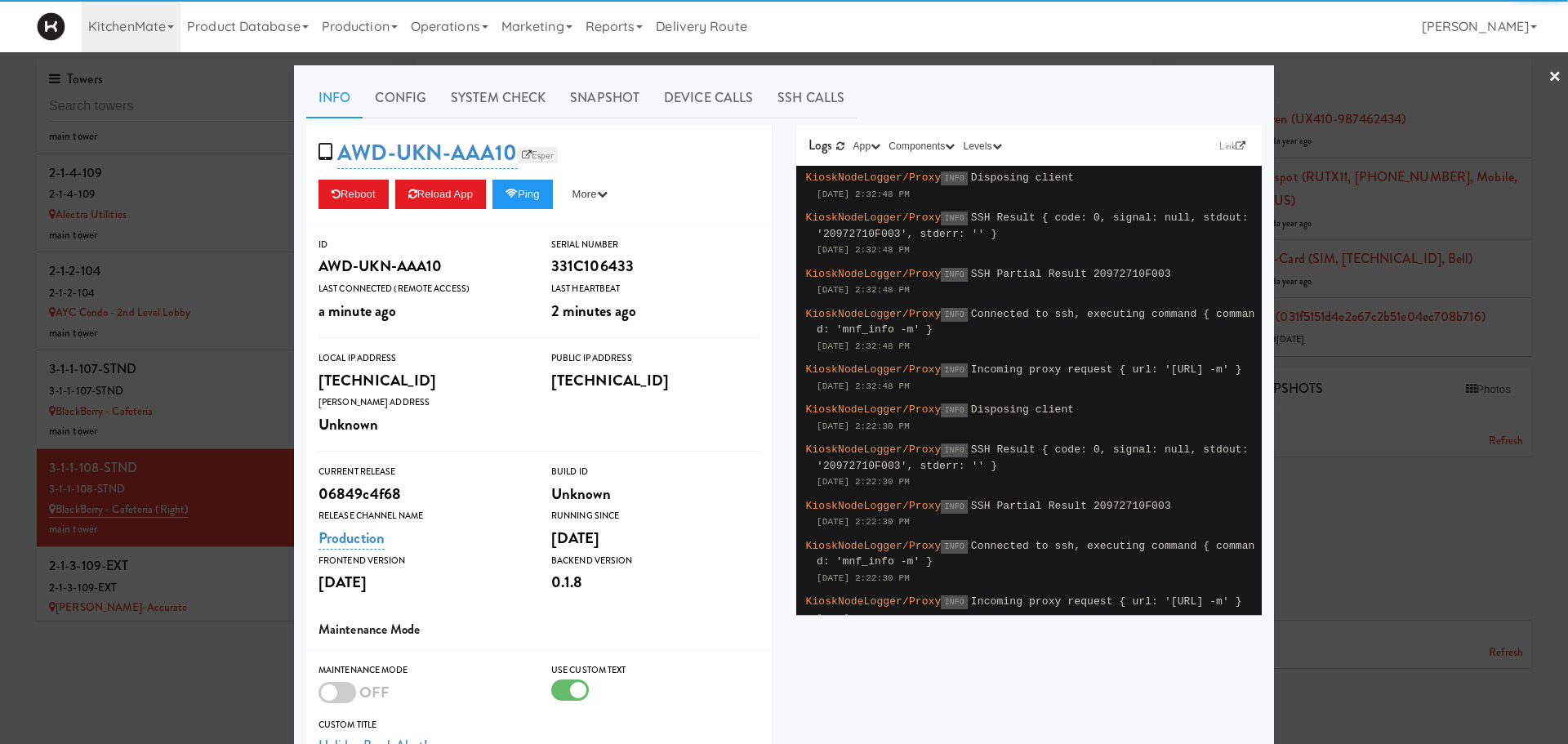
click at [536, 152] on link "Esper" at bounding box center [538, 155] width 40 height 17
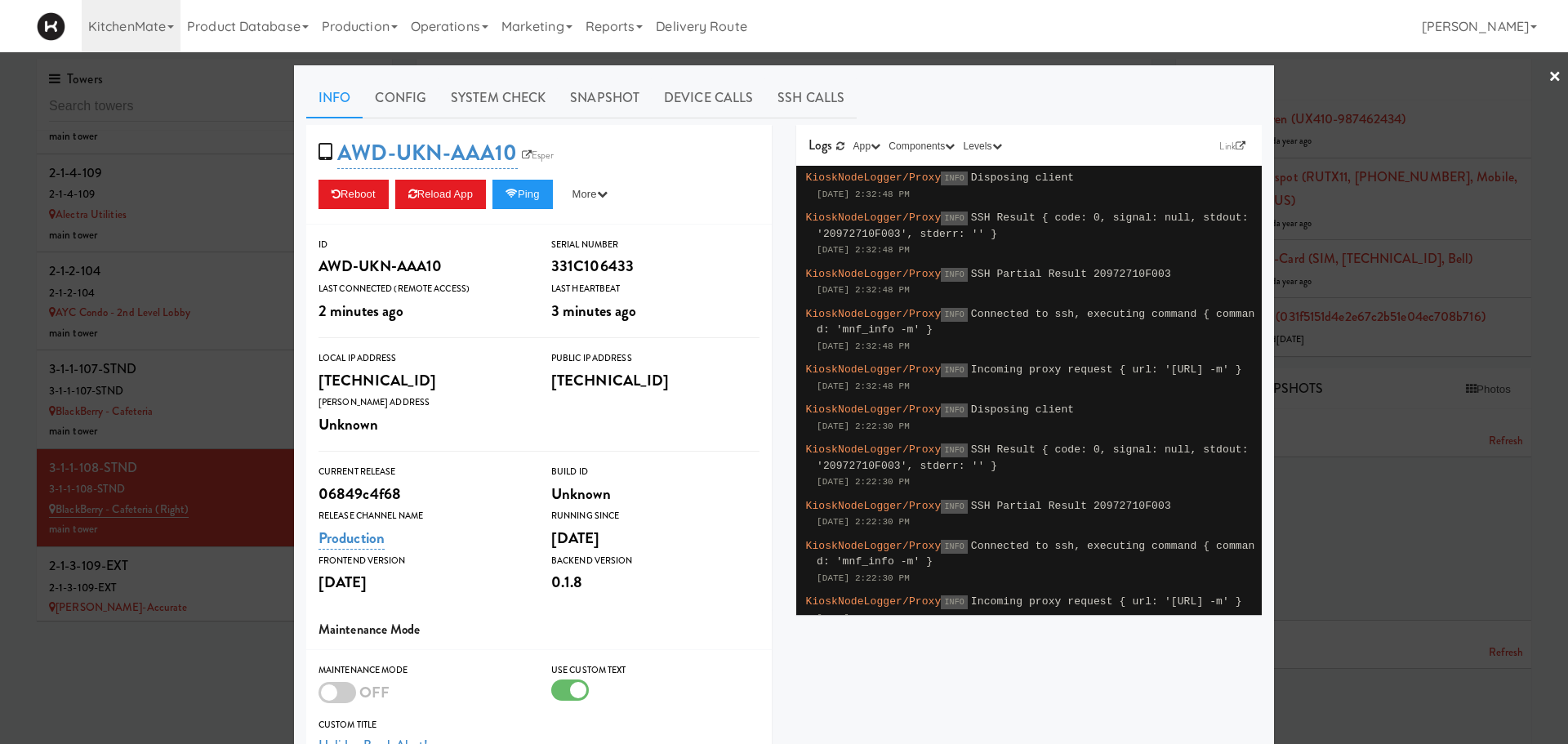
click at [438, 216] on div "AWD-UKN-AAA10 Esper Reboot Reload App Ping More Ping Server Restart Server Forc…" at bounding box center [539, 174] width 466 height 100
click at [456, 199] on button "Reload App" at bounding box center [440, 194] width 91 height 30
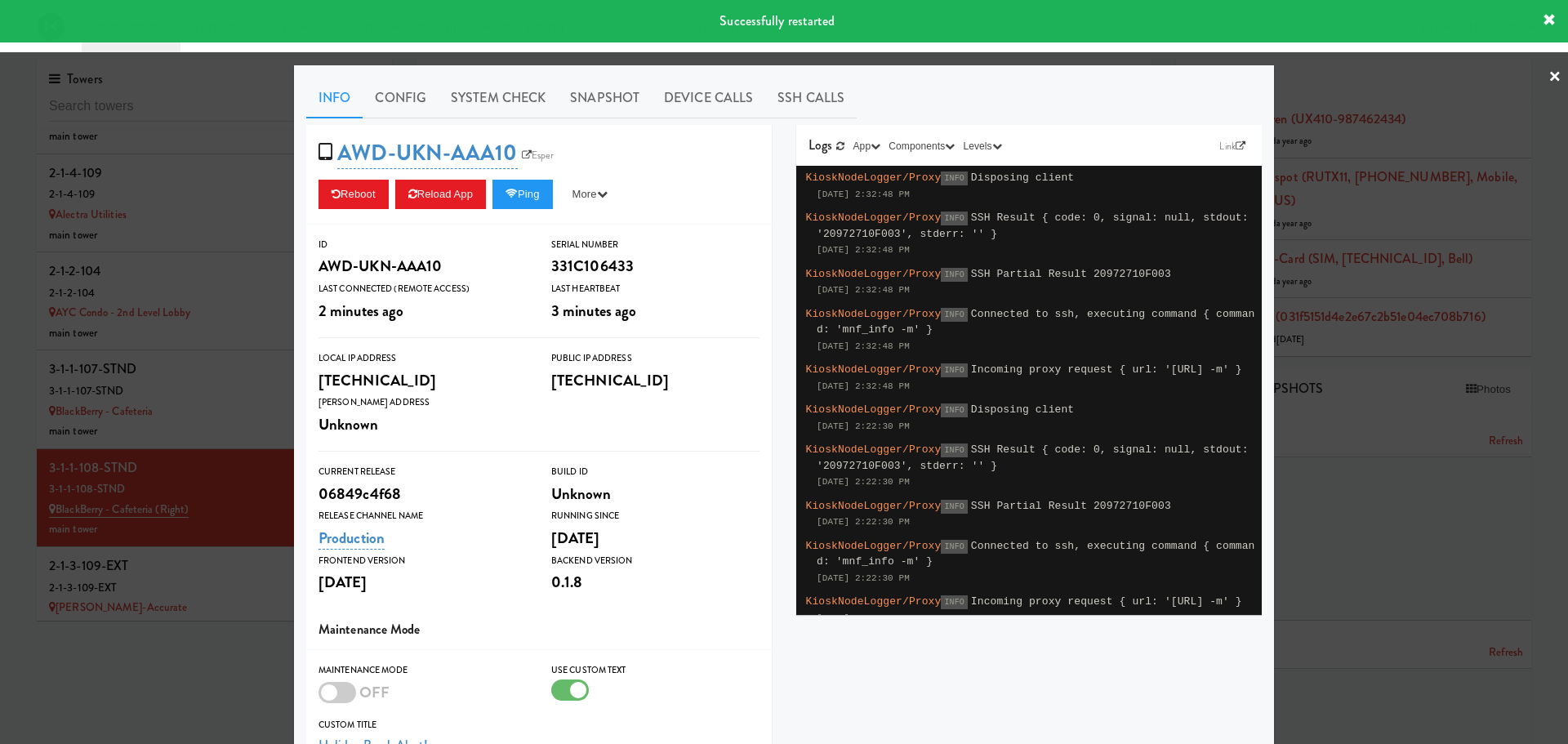
click at [221, 203] on div at bounding box center [784, 372] width 1568 height 744
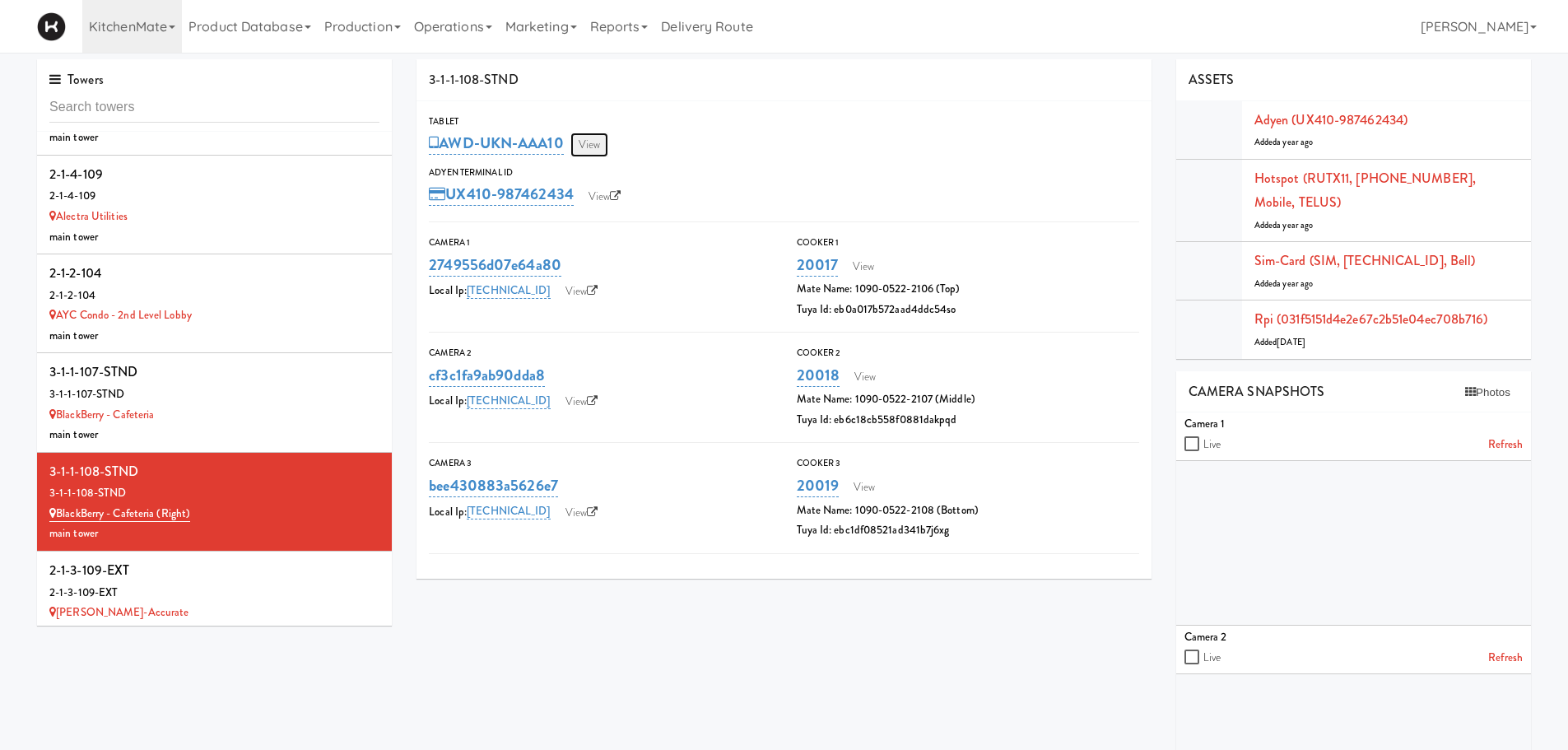
click at [585, 142] on link "View" at bounding box center [590, 144] width 38 height 25
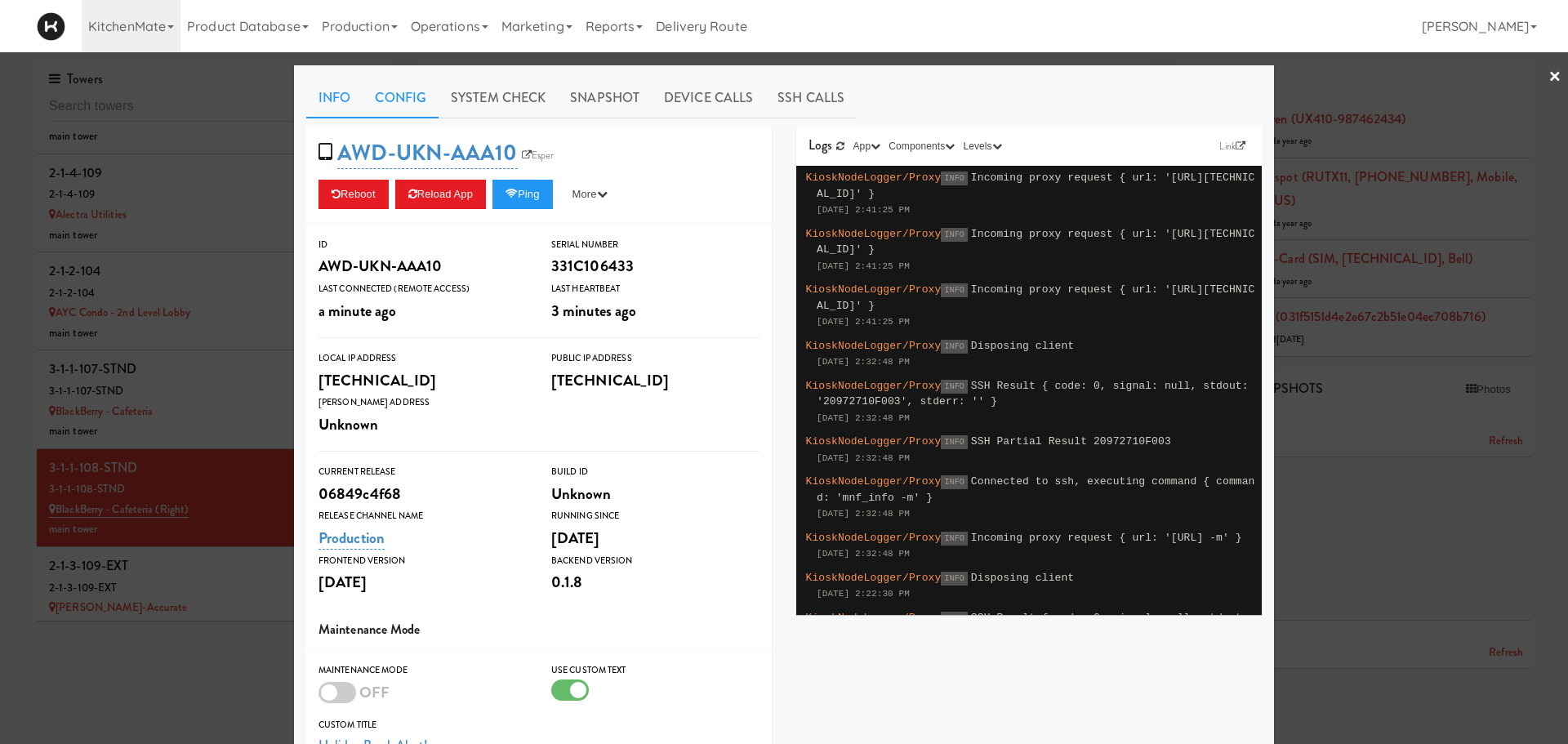
click at [389, 104] on link "Config" at bounding box center [400, 98] width 76 height 40
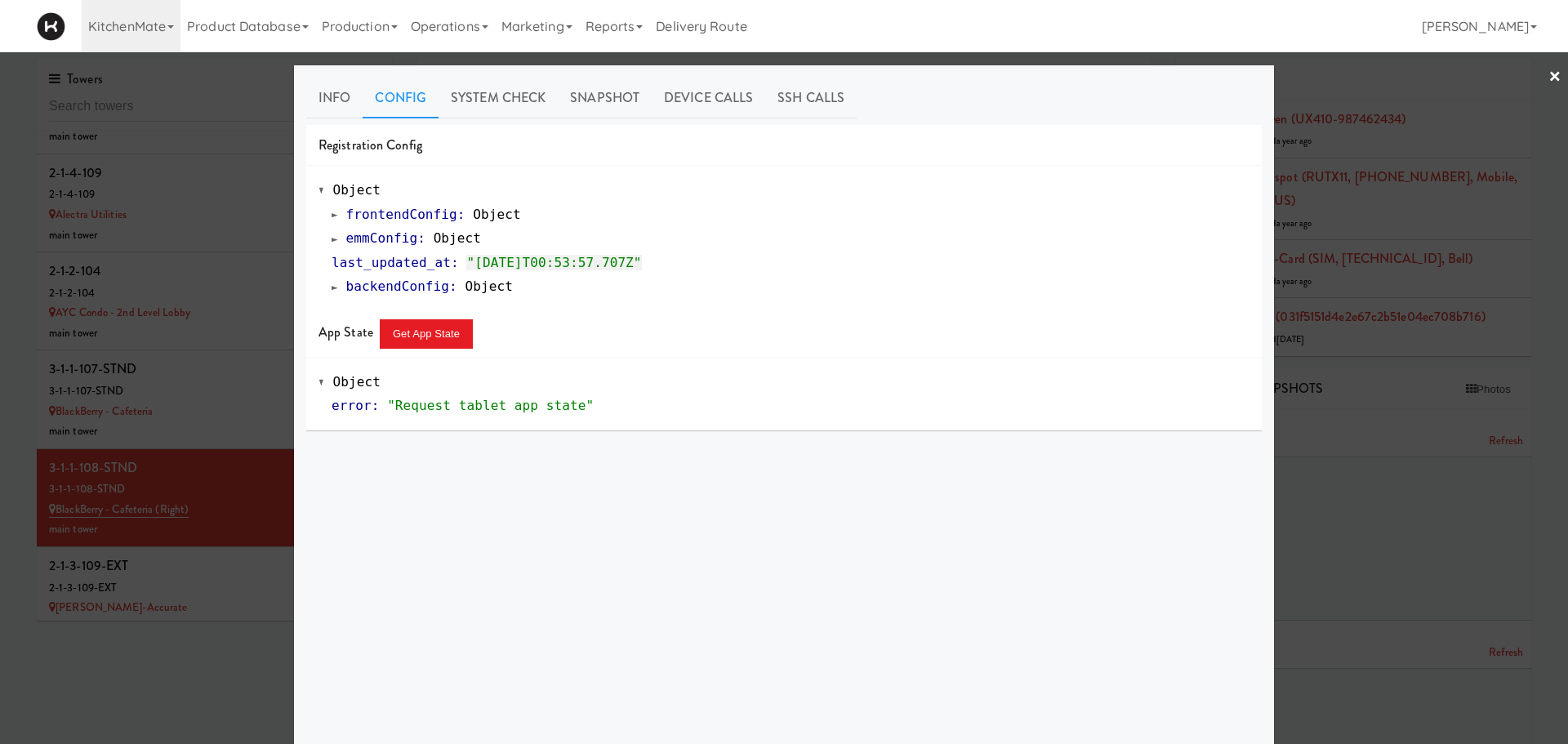
click at [332, 240] on span at bounding box center [335, 238] width 7 height 12
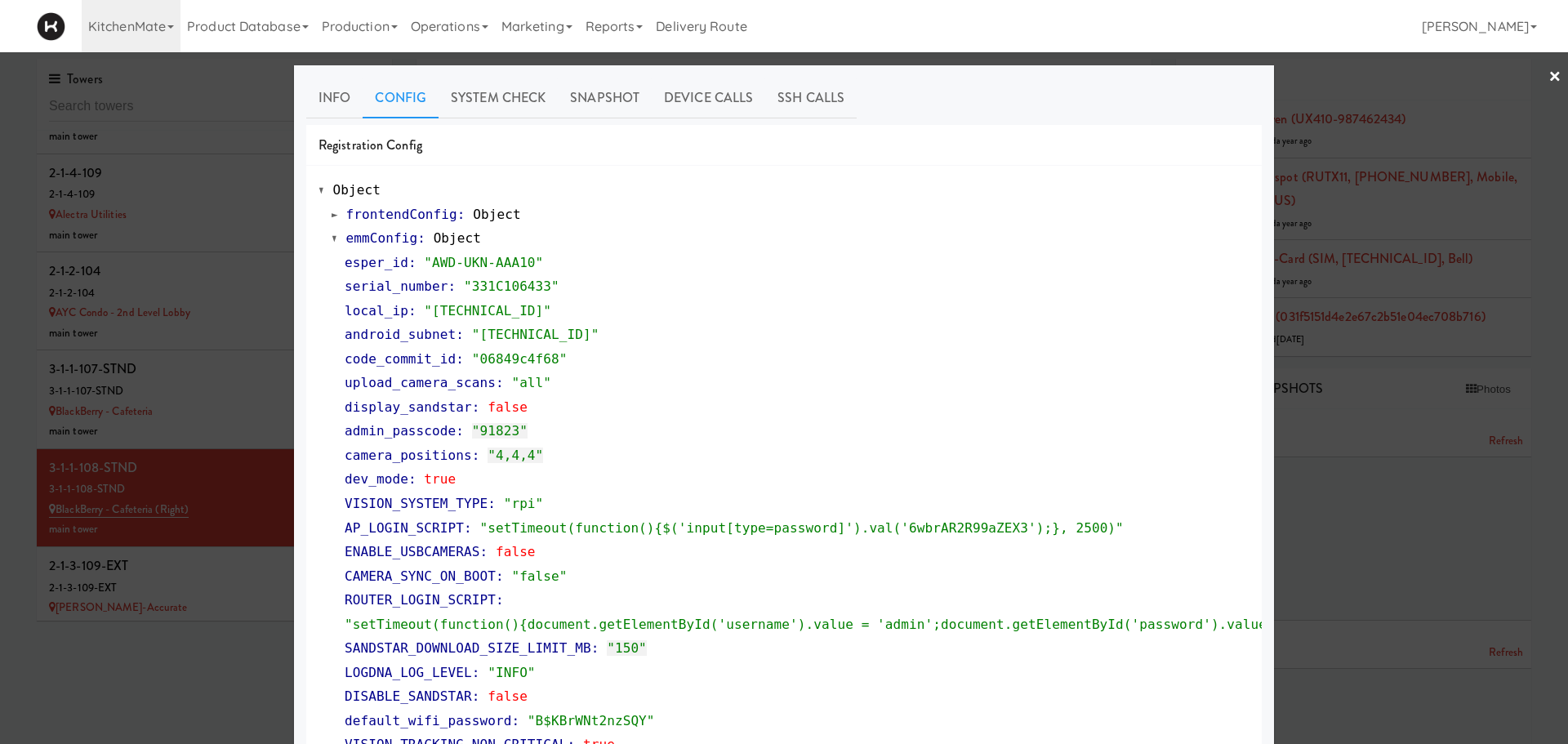
click at [271, 292] on div at bounding box center [784, 372] width 1568 height 744
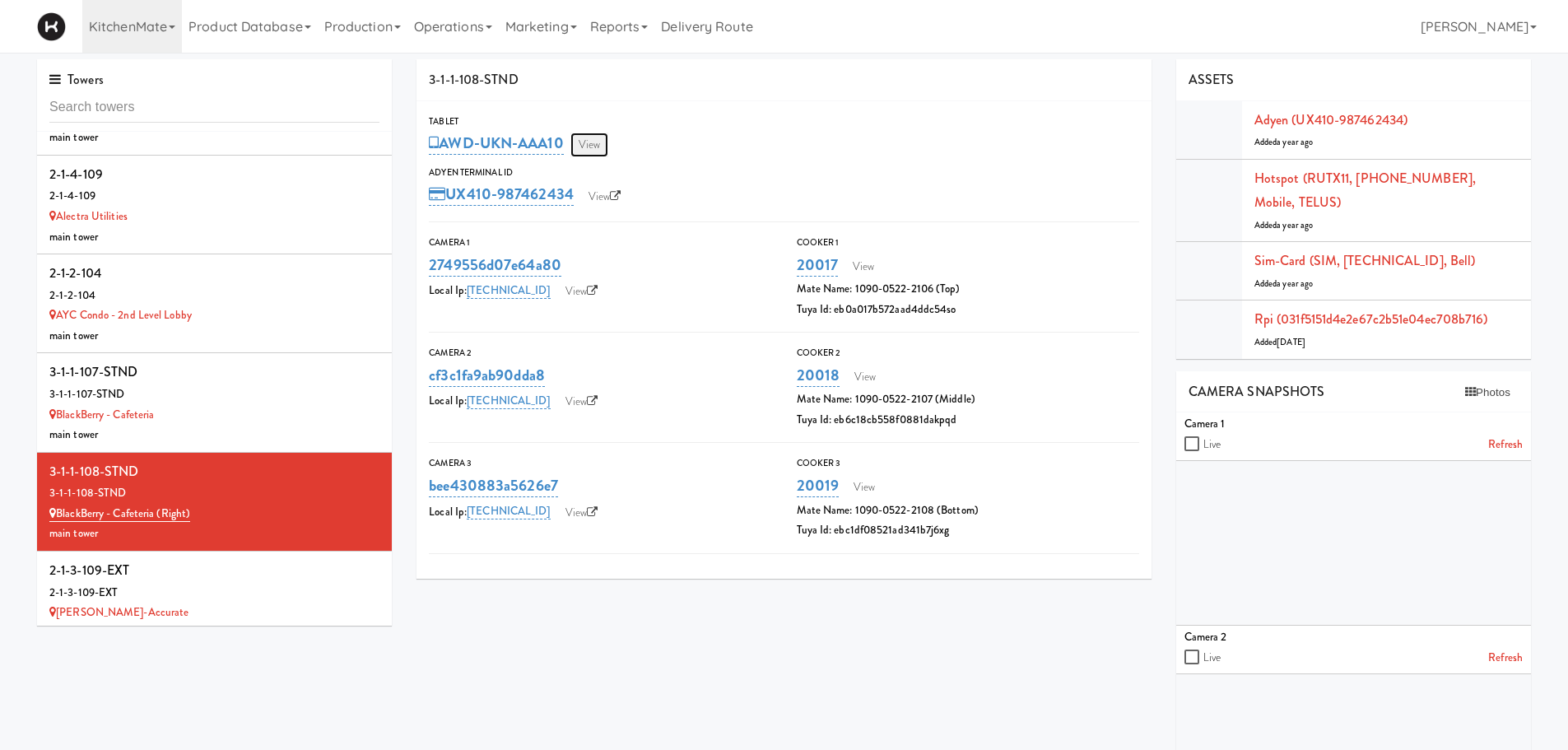
click at [596, 147] on link "View" at bounding box center [590, 144] width 38 height 25
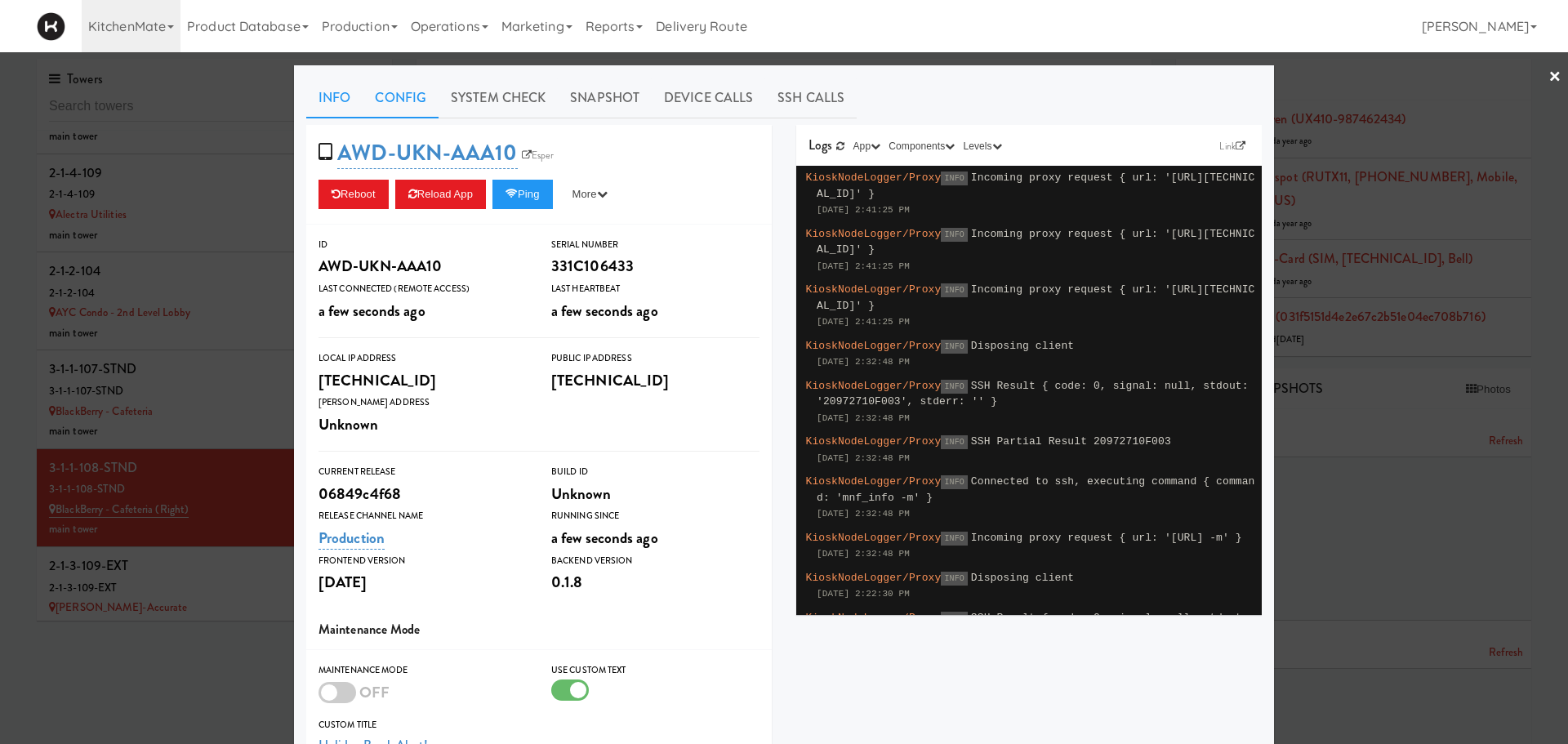
click at [382, 111] on link "Config" at bounding box center [400, 98] width 76 height 40
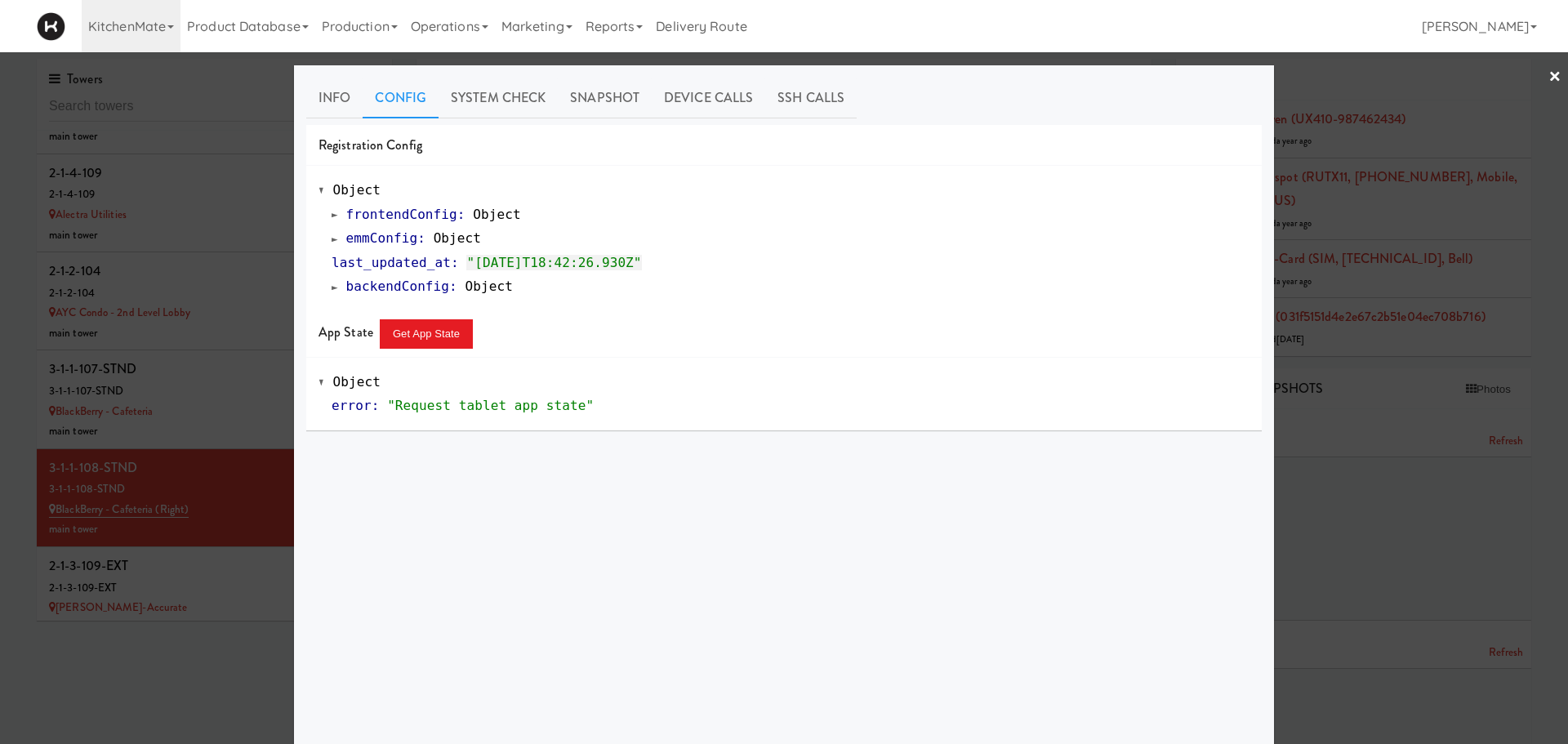
click at [332, 244] on span at bounding box center [335, 238] width 7 height 12
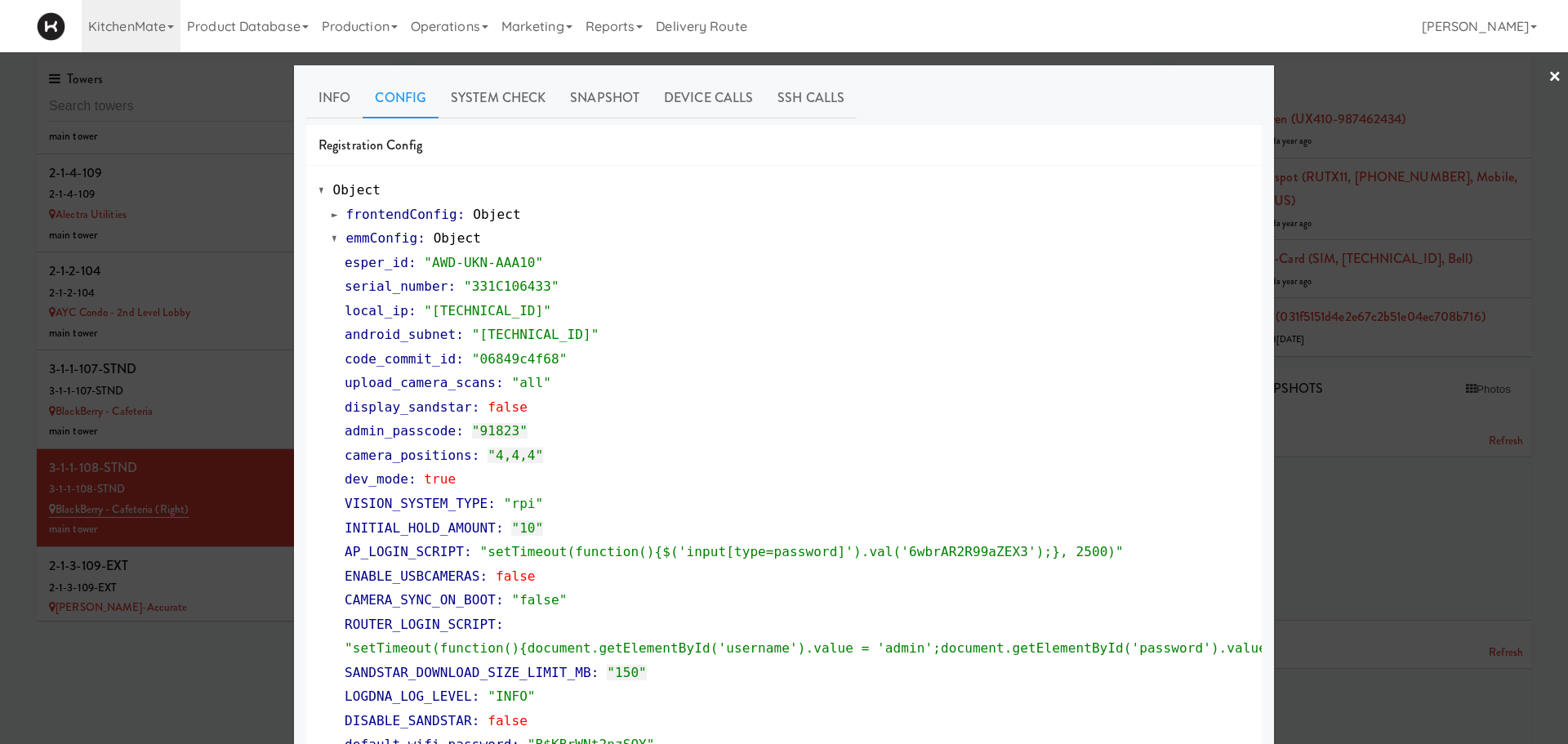
click at [164, 606] on div at bounding box center [784, 372] width 1568 height 744
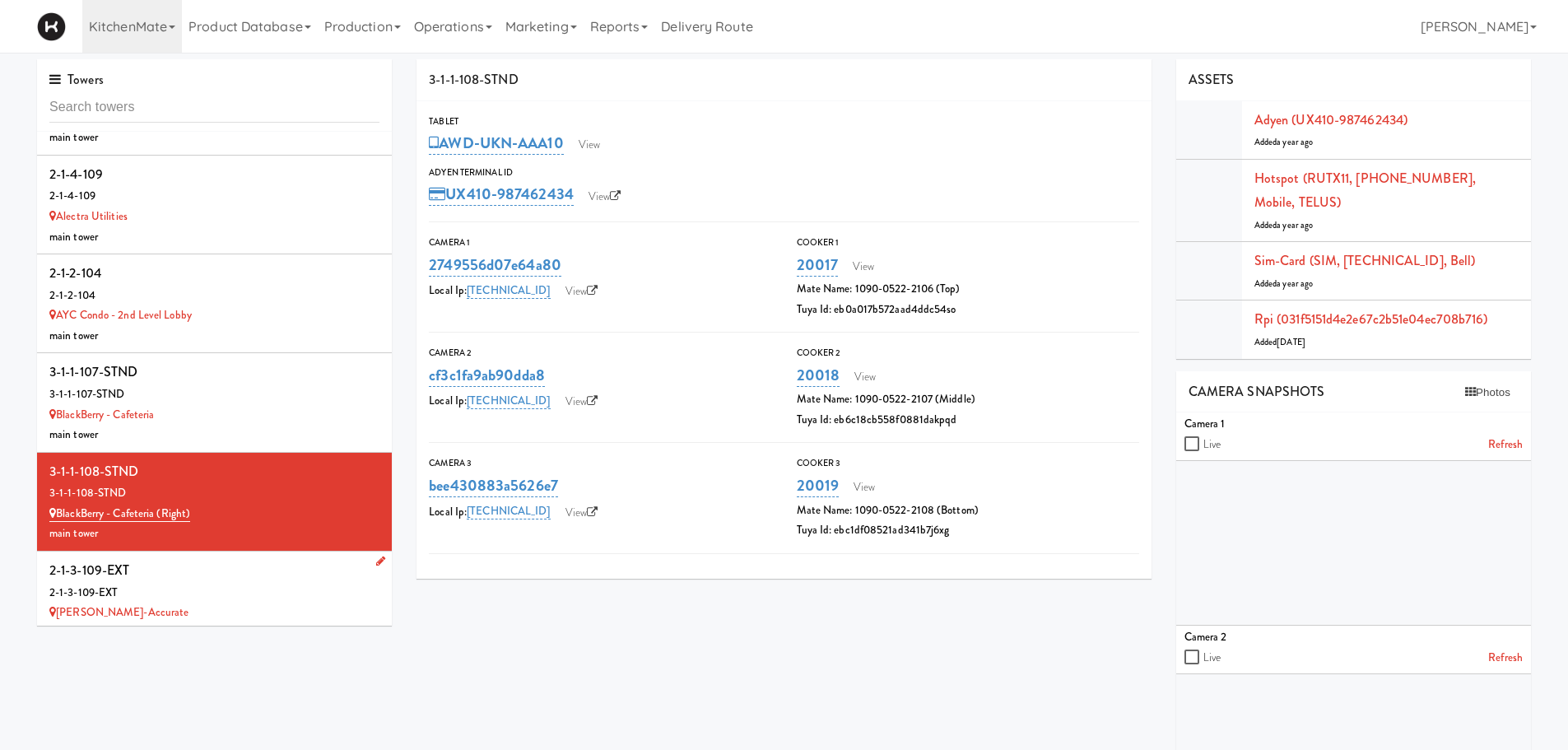
click at [184, 604] on div "Bothwell-Accurate" at bounding box center [214, 613] width 330 height 21
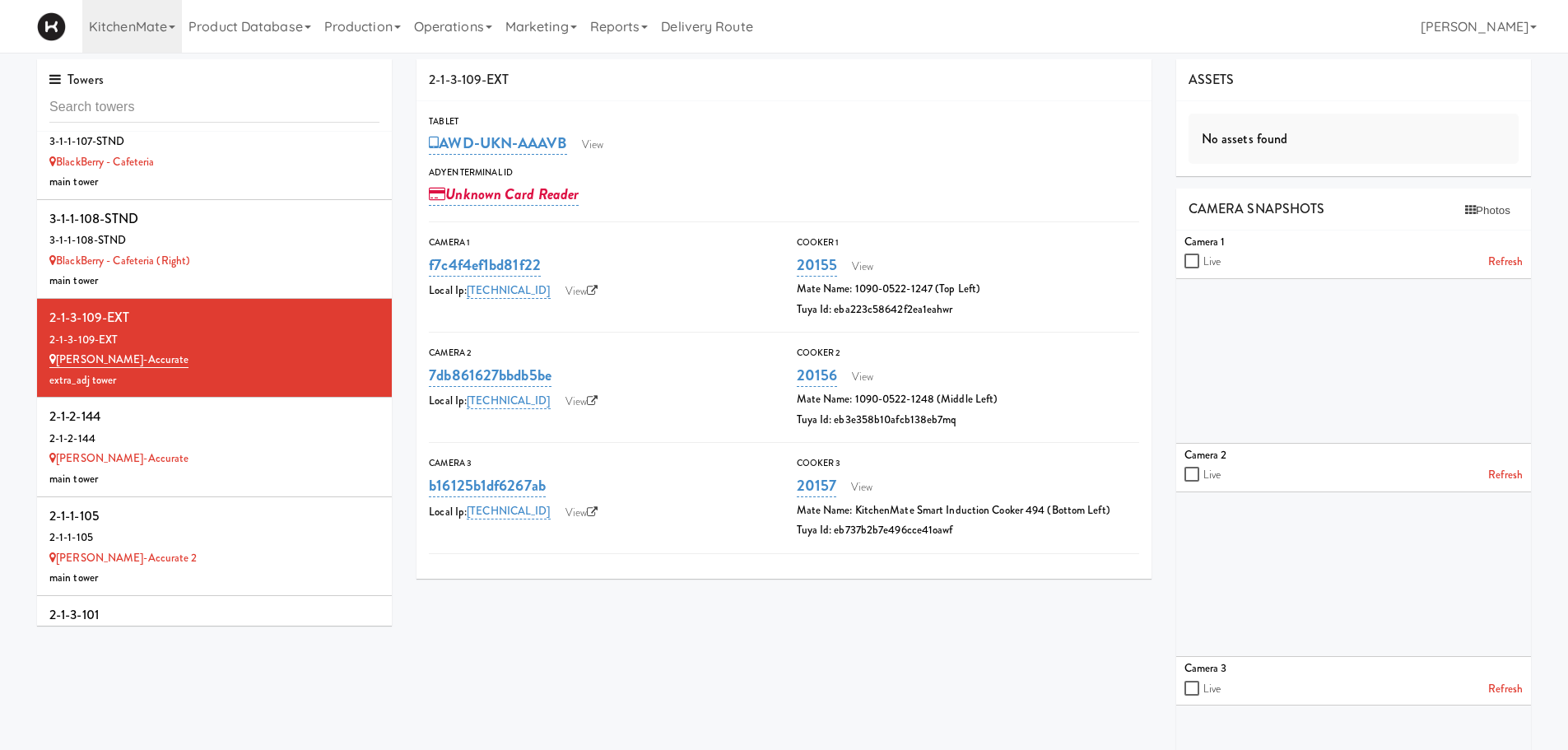
scroll to position [2221, 0]
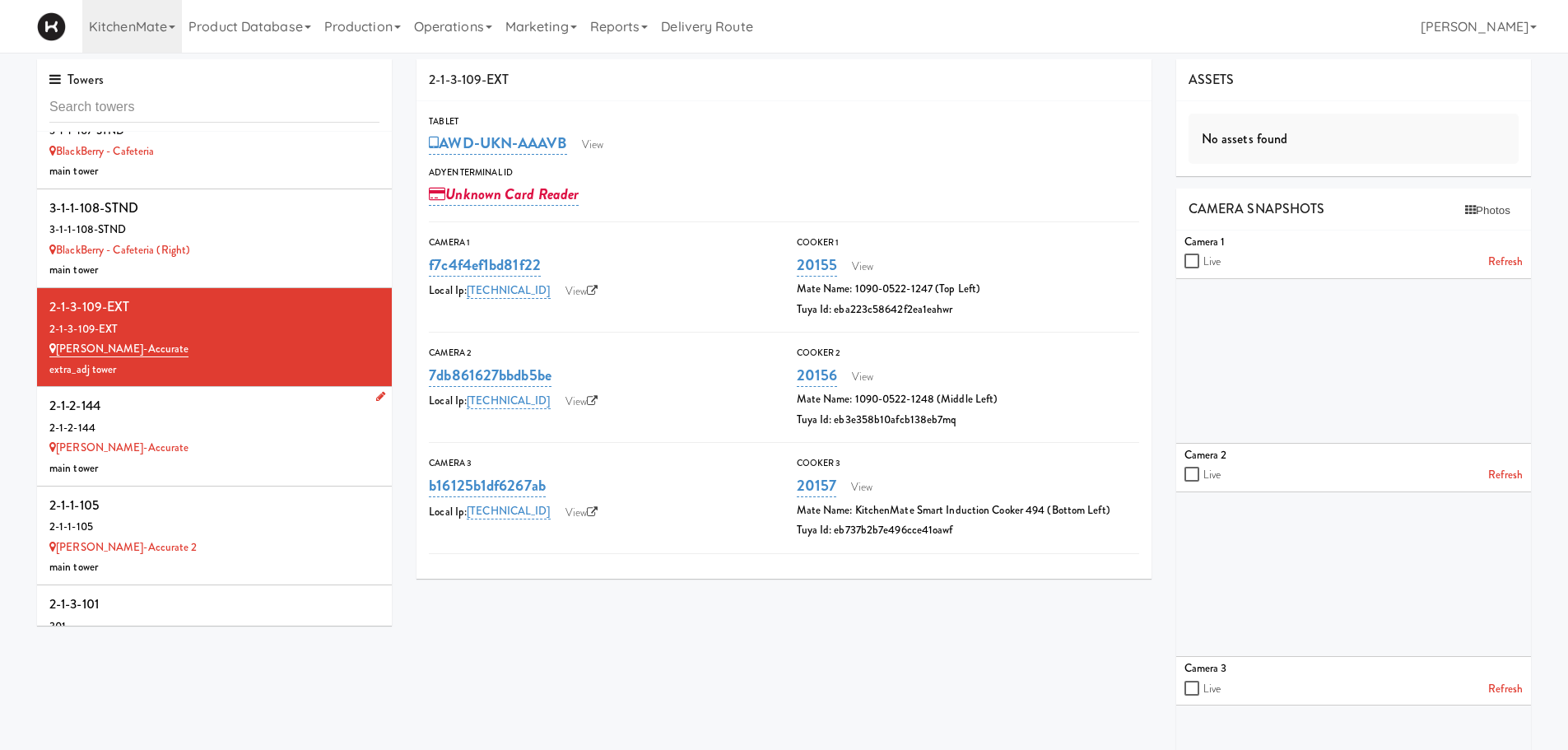
click at [179, 449] on div "Bothwell-Accurate" at bounding box center [214, 448] width 330 height 21
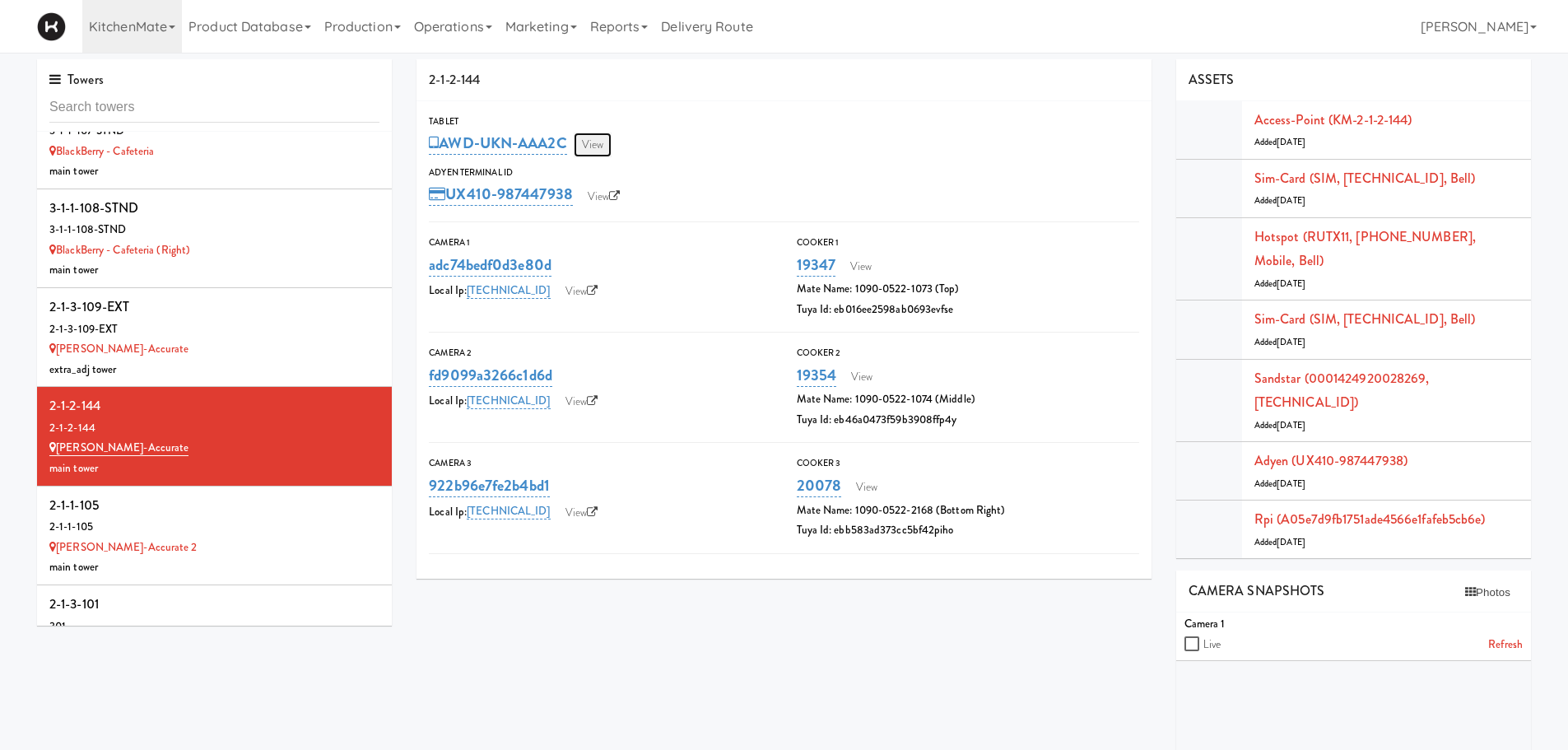
click at [609, 138] on link "View" at bounding box center [593, 144] width 38 height 25
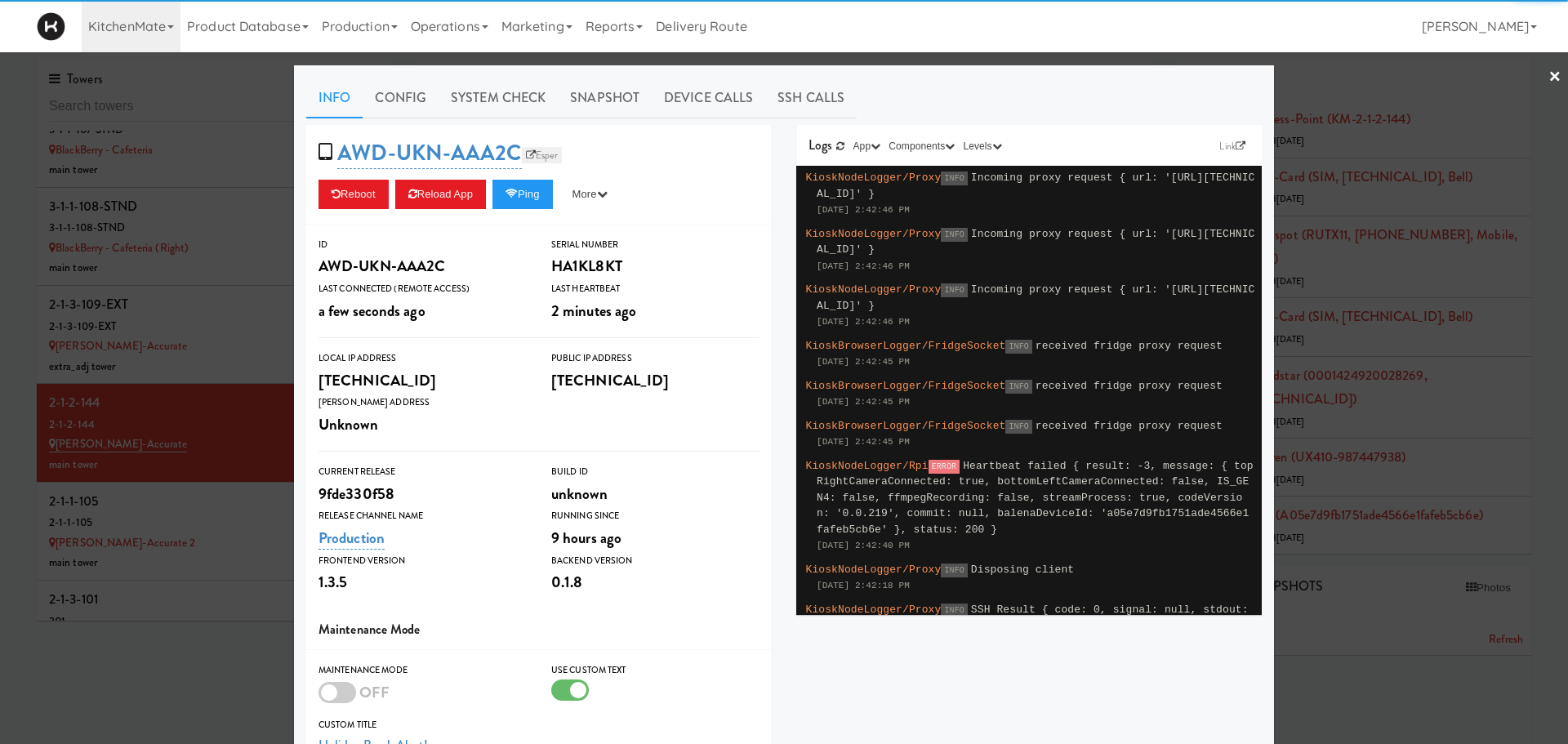
click at [525, 163] on link "Esper" at bounding box center [542, 155] width 40 height 17
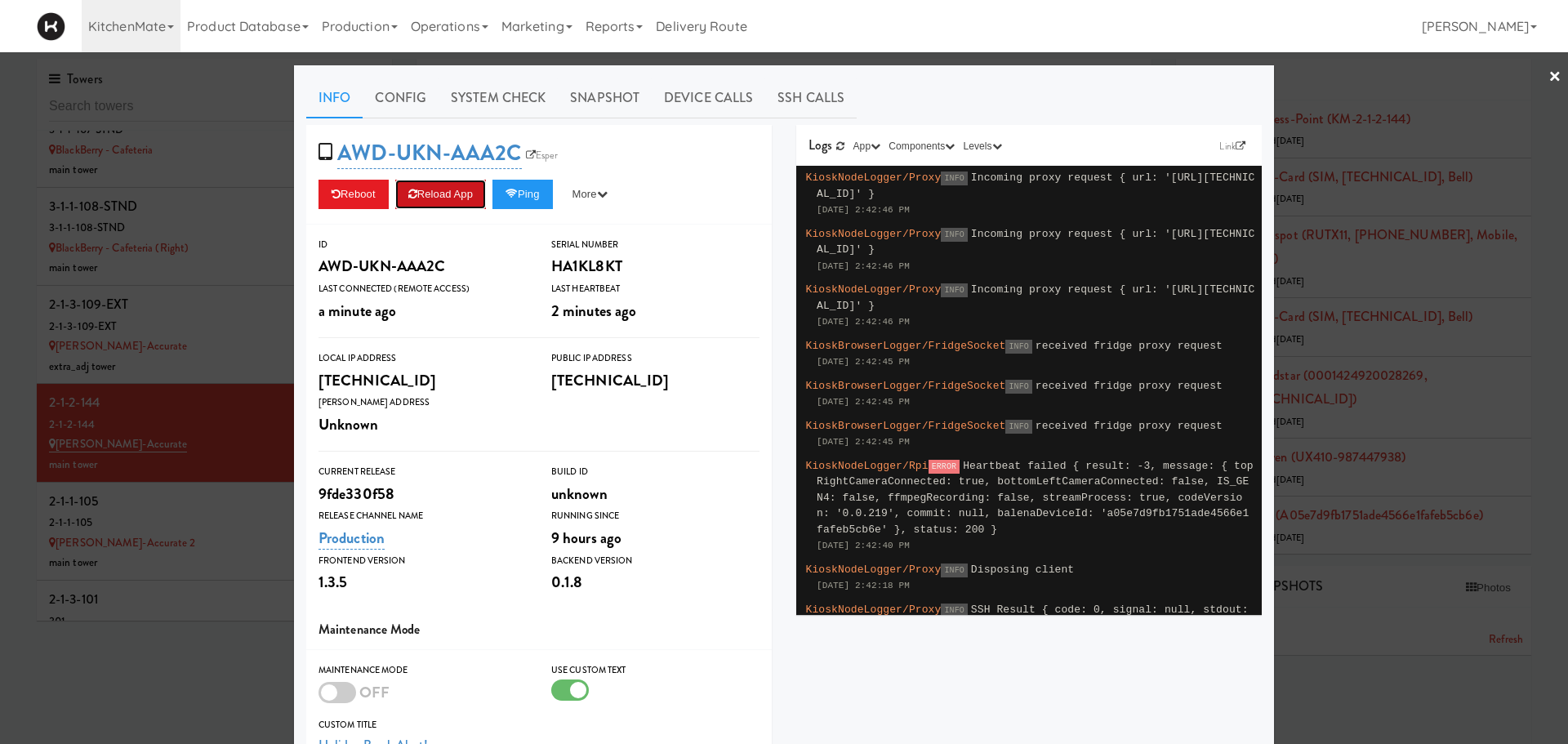
click at [469, 196] on button "Reload App" at bounding box center [440, 194] width 91 height 30
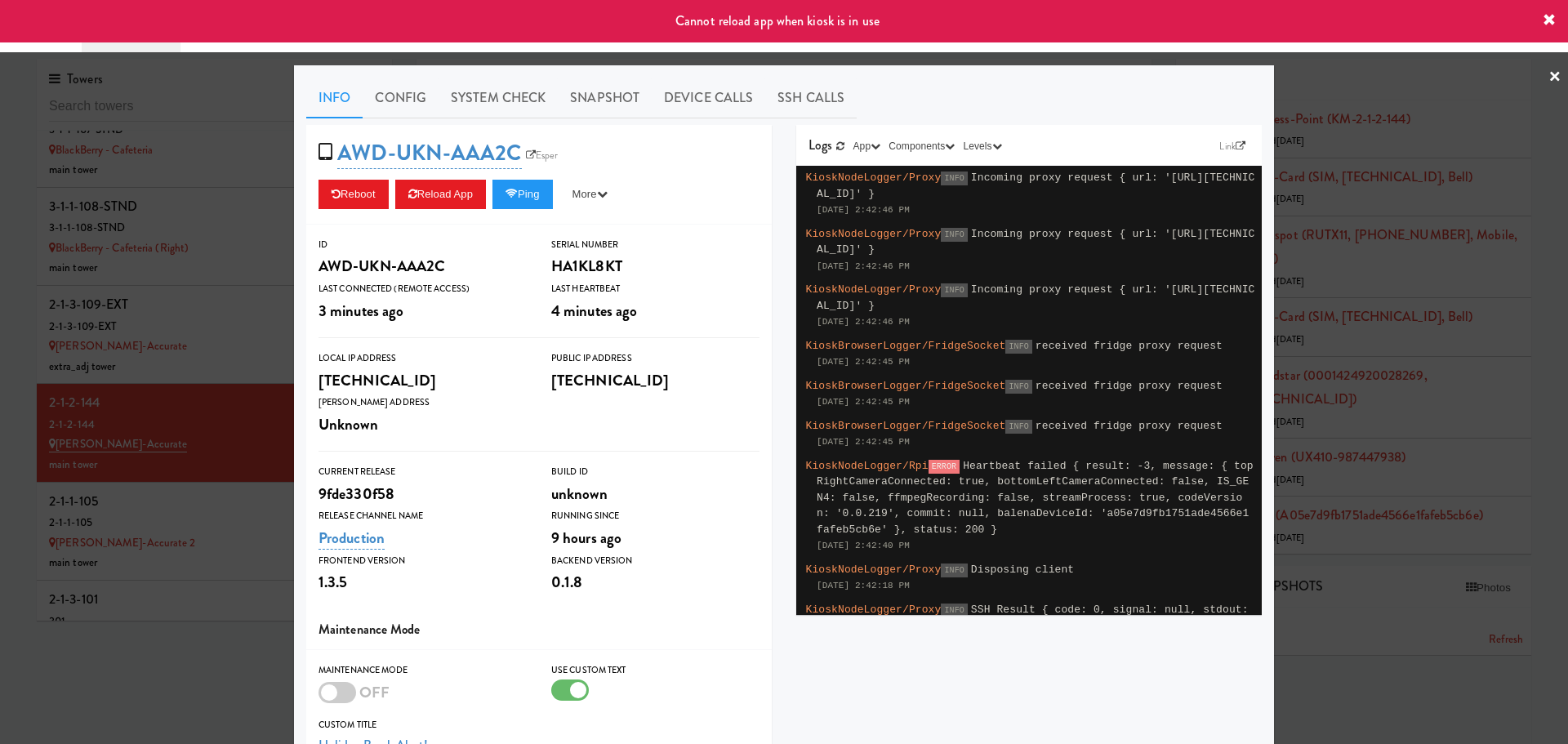
click at [225, 324] on div at bounding box center [784, 372] width 1568 height 744
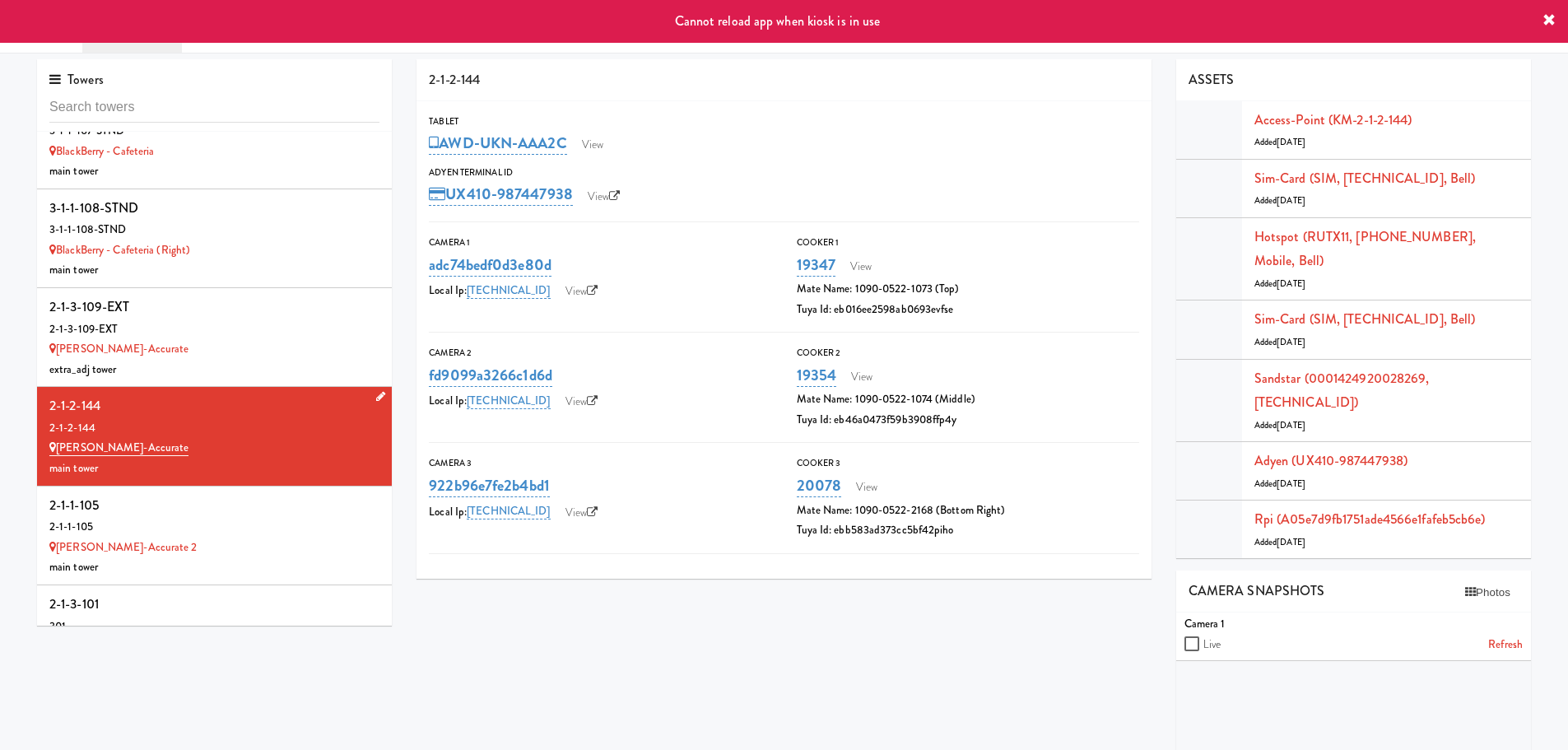
click at [192, 428] on div "2-1-2-144" at bounding box center [214, 428] width 330 height 21
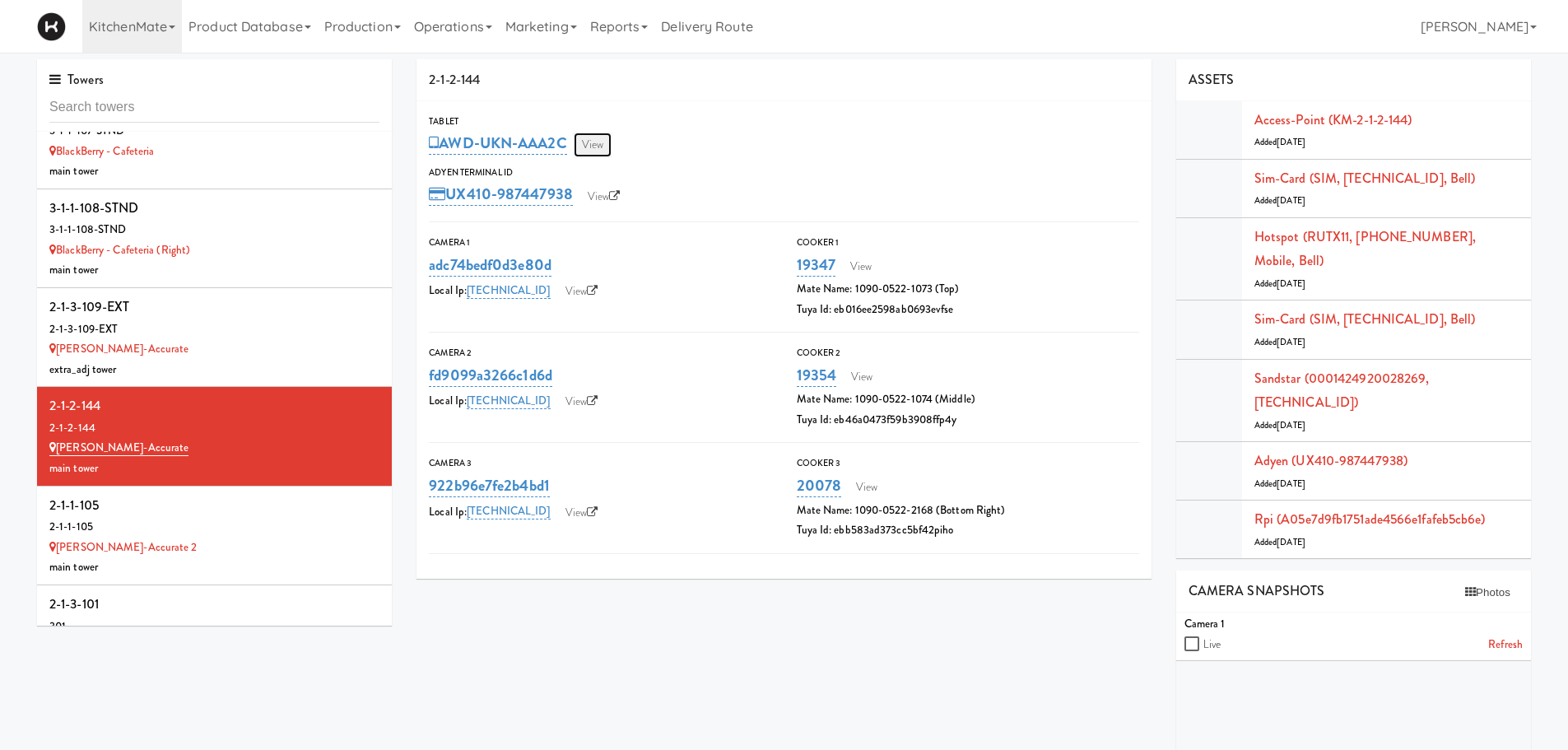
click at [587, 142] on link "View" at bounding box center [593, 144] width 38 height 25
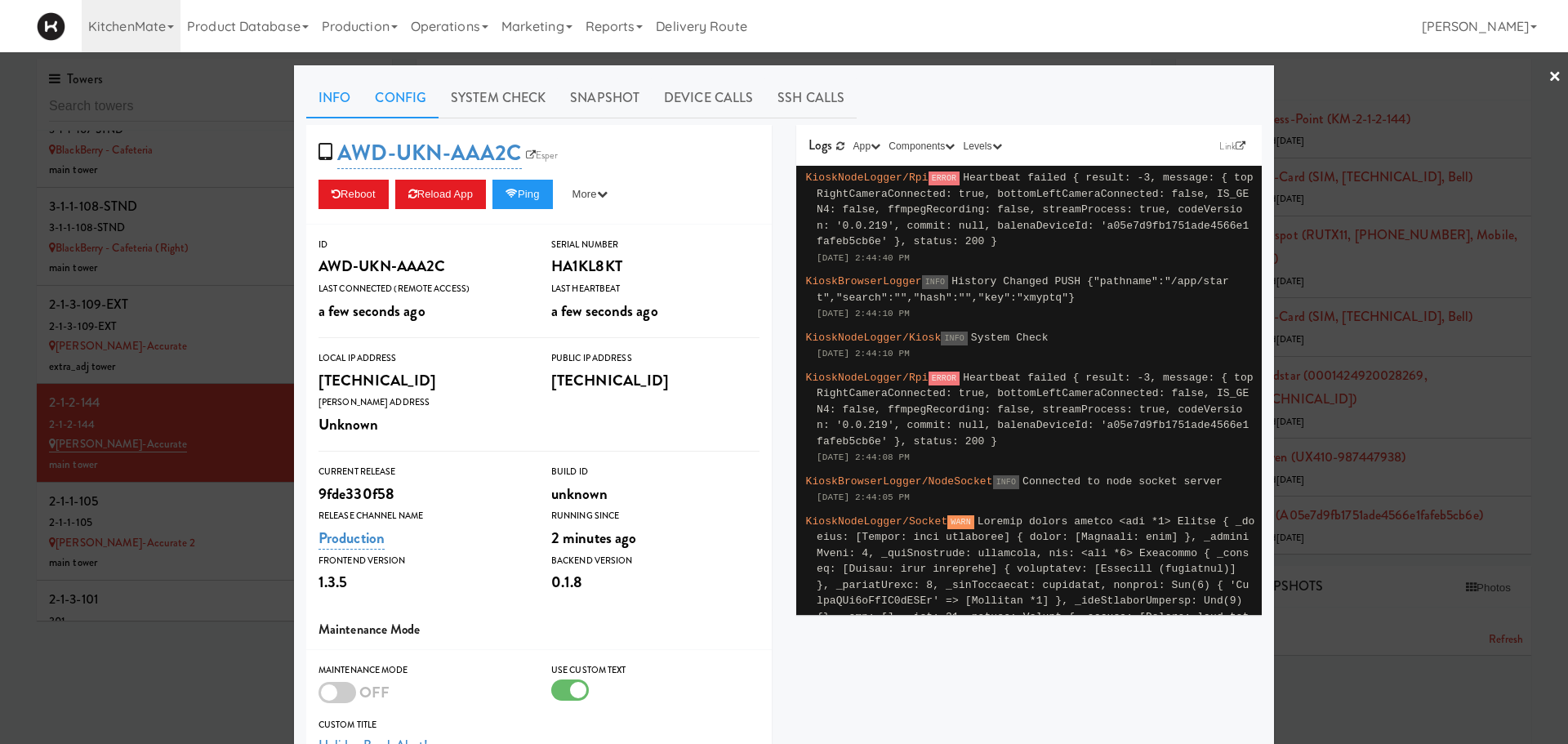
click at [399, 93] on link "Config" at bounding box center [400, 98] width 76 height 40
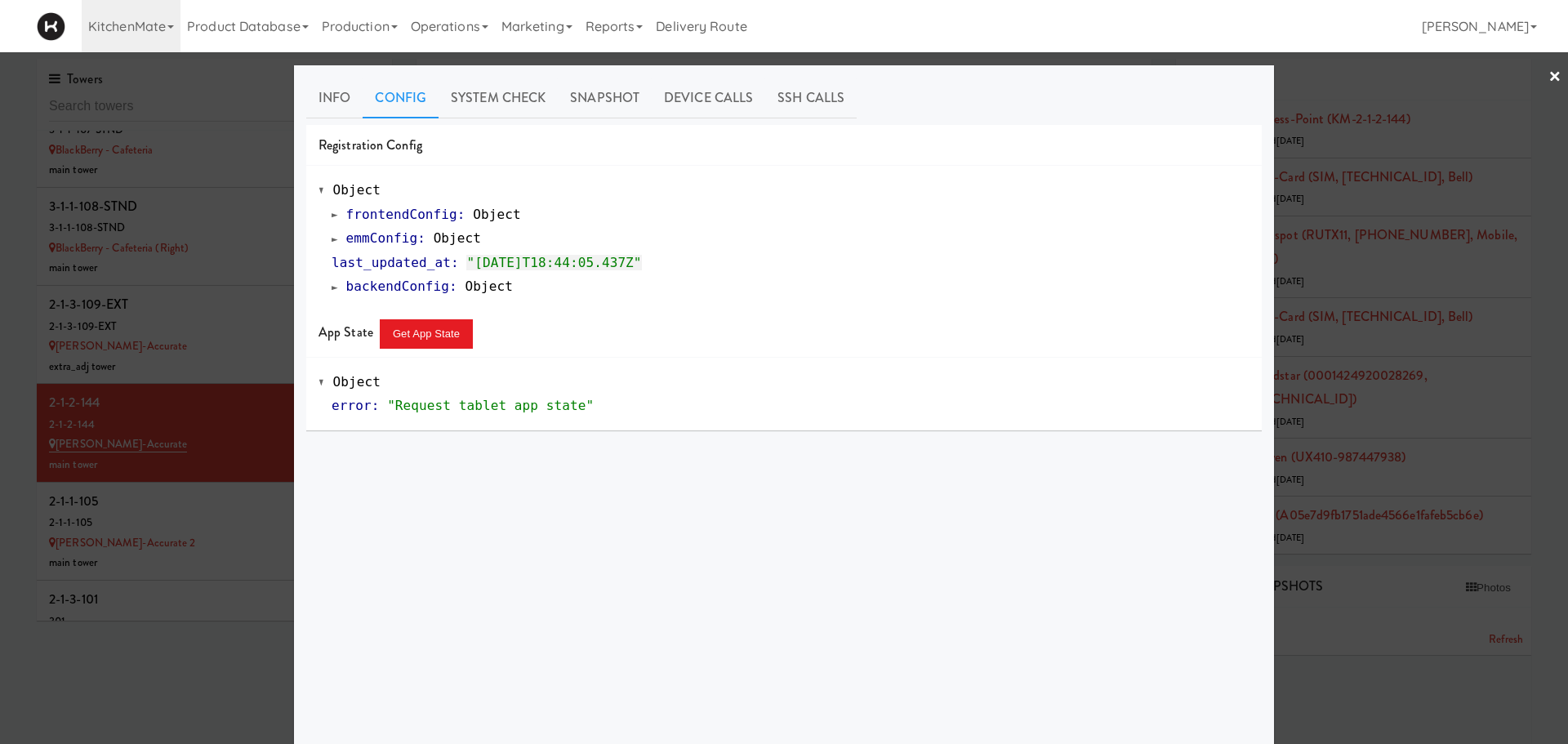
click at [332, 240] on span at bounding box center [335, 238] width 7 height 12
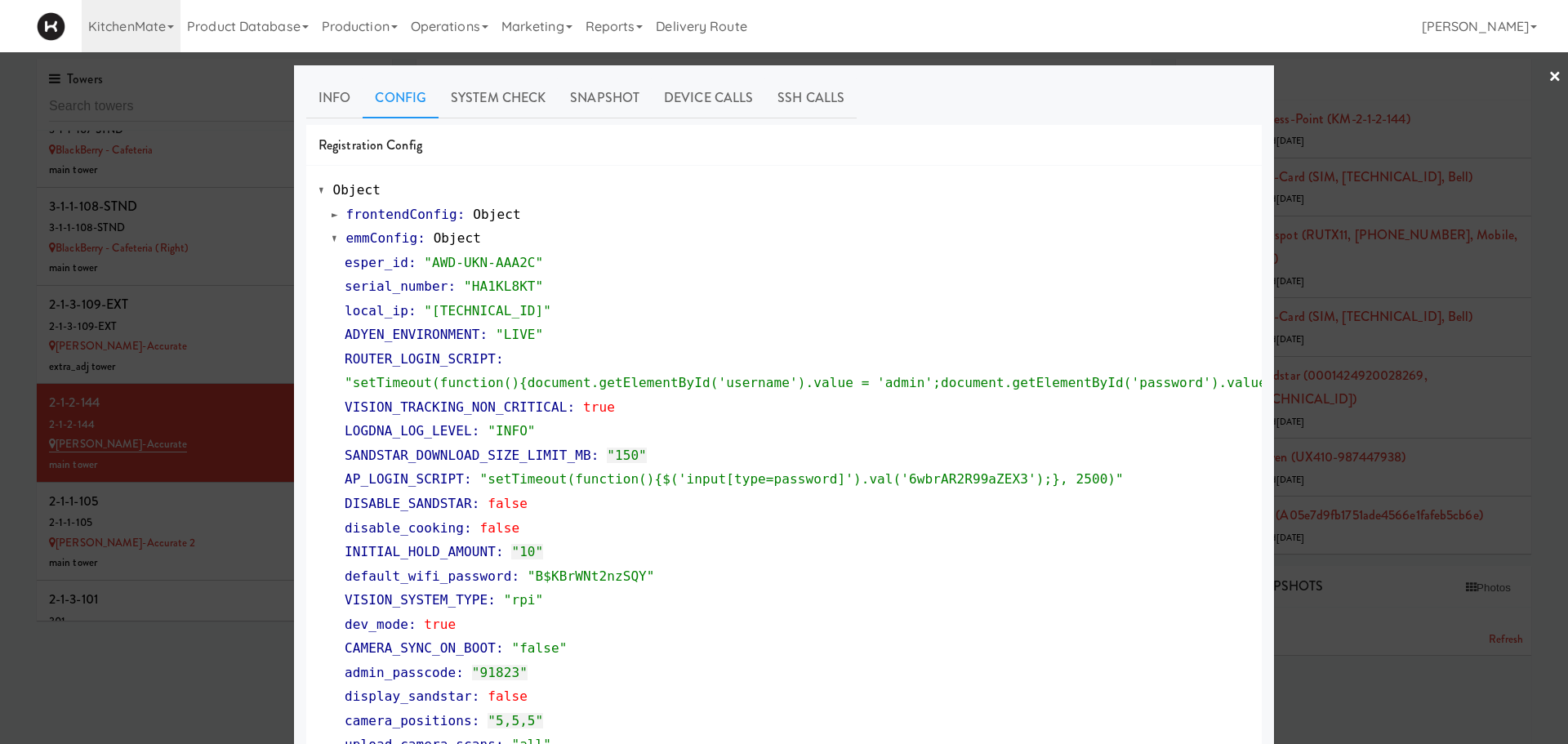
click at [201, 527] on div at bounding box center [784, 372] width 1568 height 744
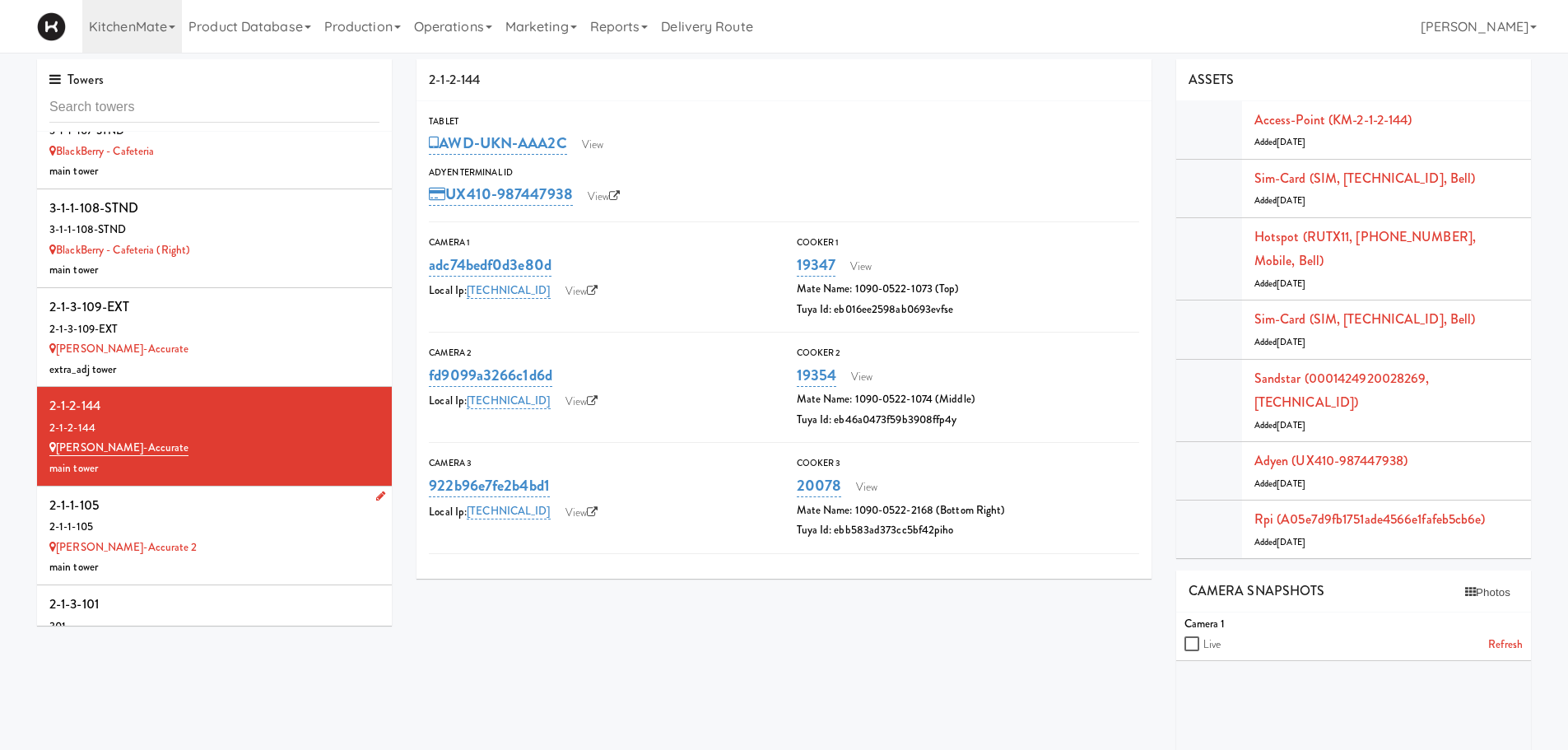
click at [228, 541] on div "Bothwell-Accurate 2" at bounding box center [214, 547] width 330 height 21
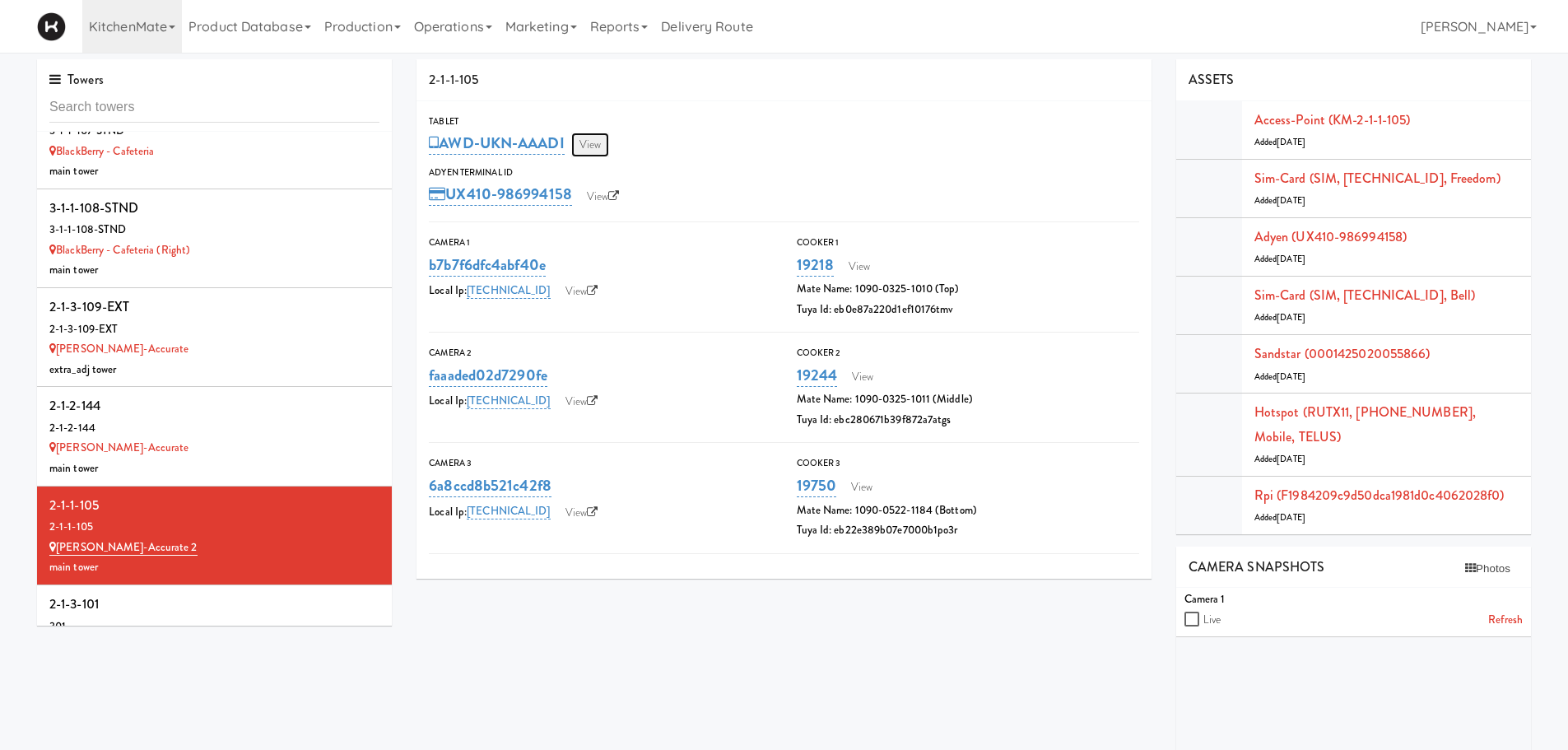
click at [594, 141] on link "View" at bounding box center [590, 144] width 38 height 25
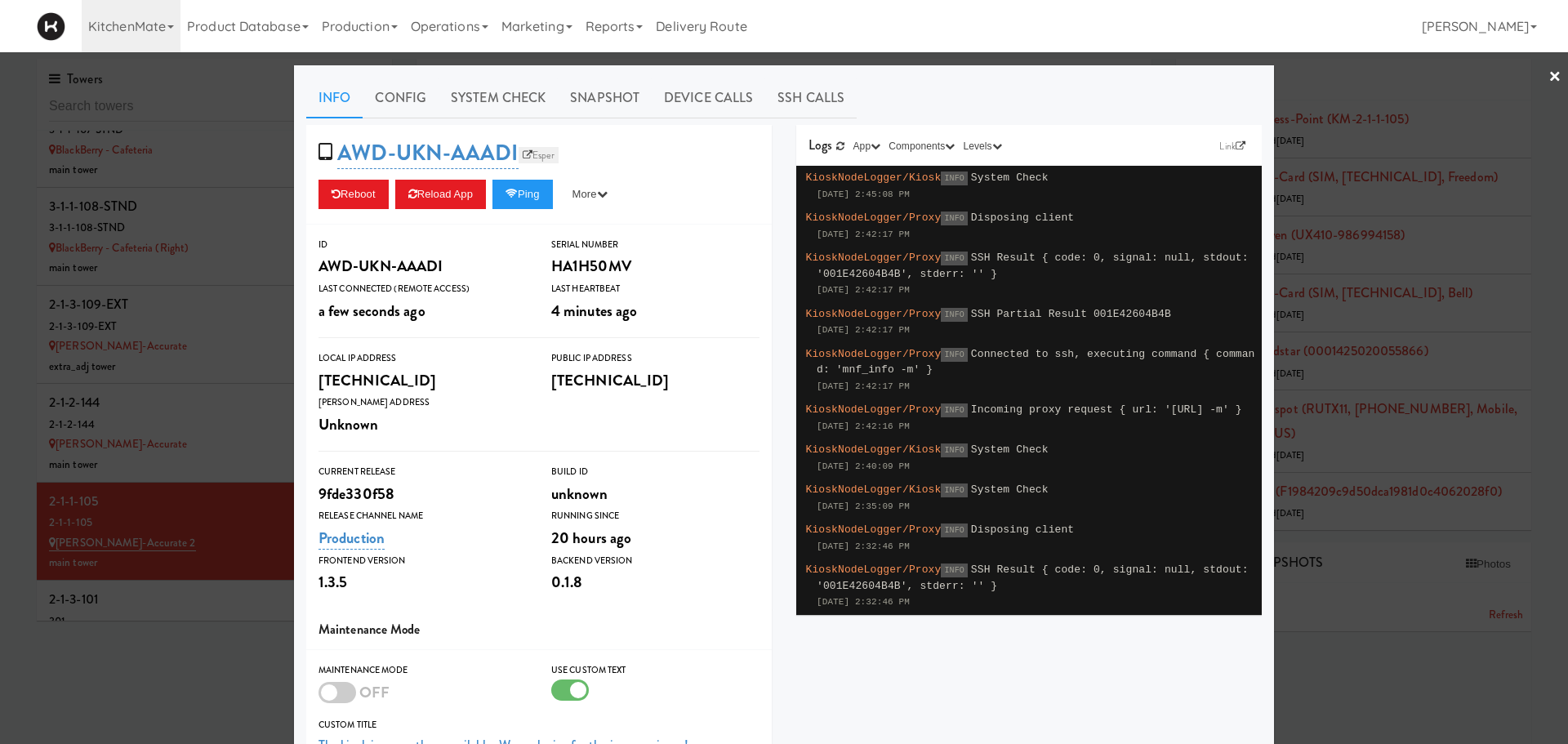
click at [548, 147] on link "Esper" at bounding box center [538, 155] width 40 height 17
click at [446, 185] on button "Reload App" at bounding box center [440, 194] width 91 height 30
click at [408, 101] on link "Config" at bounding box center [400, 98] width 76 height 40
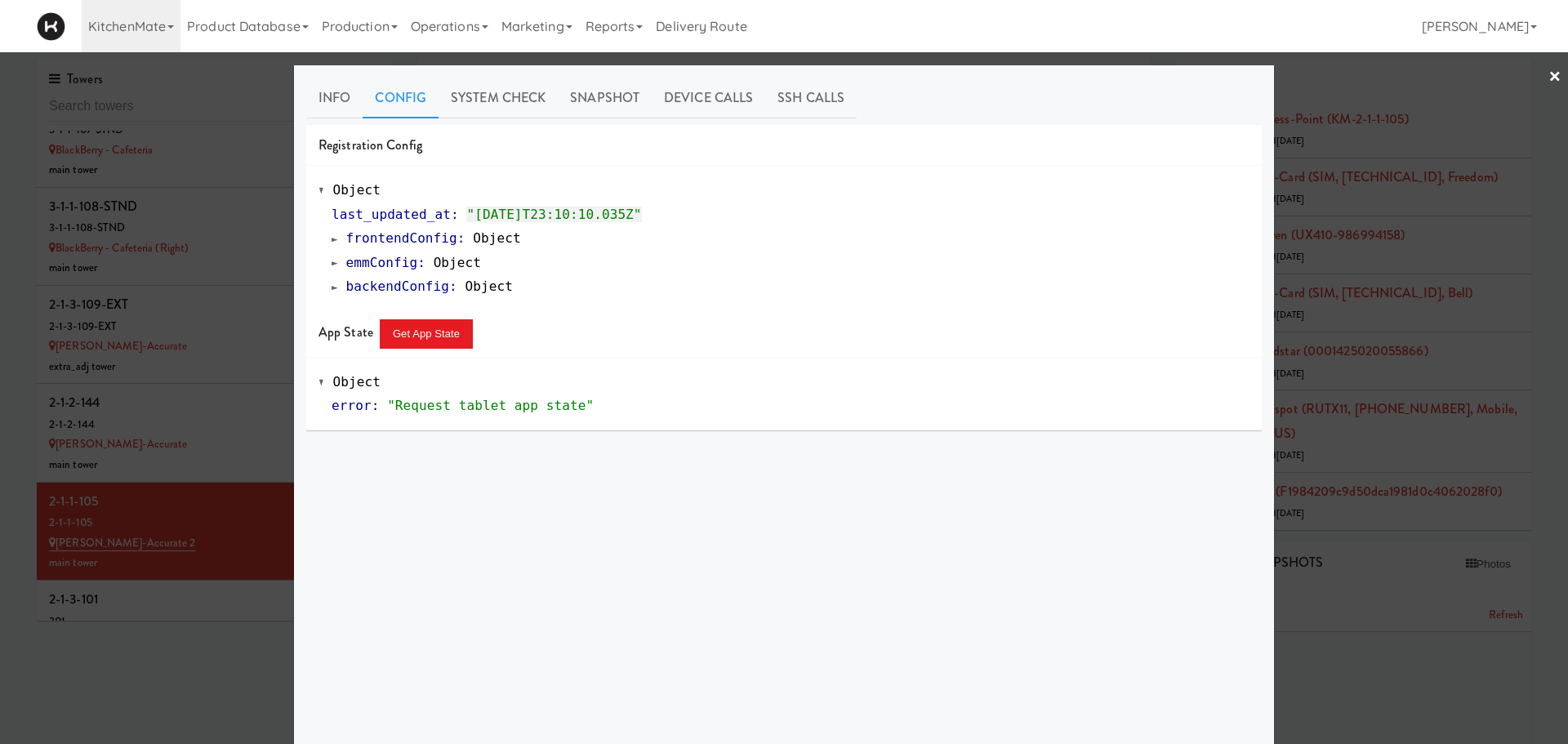
click at [332, 262] on span at bounding box center [335, 262] width 7 height 12
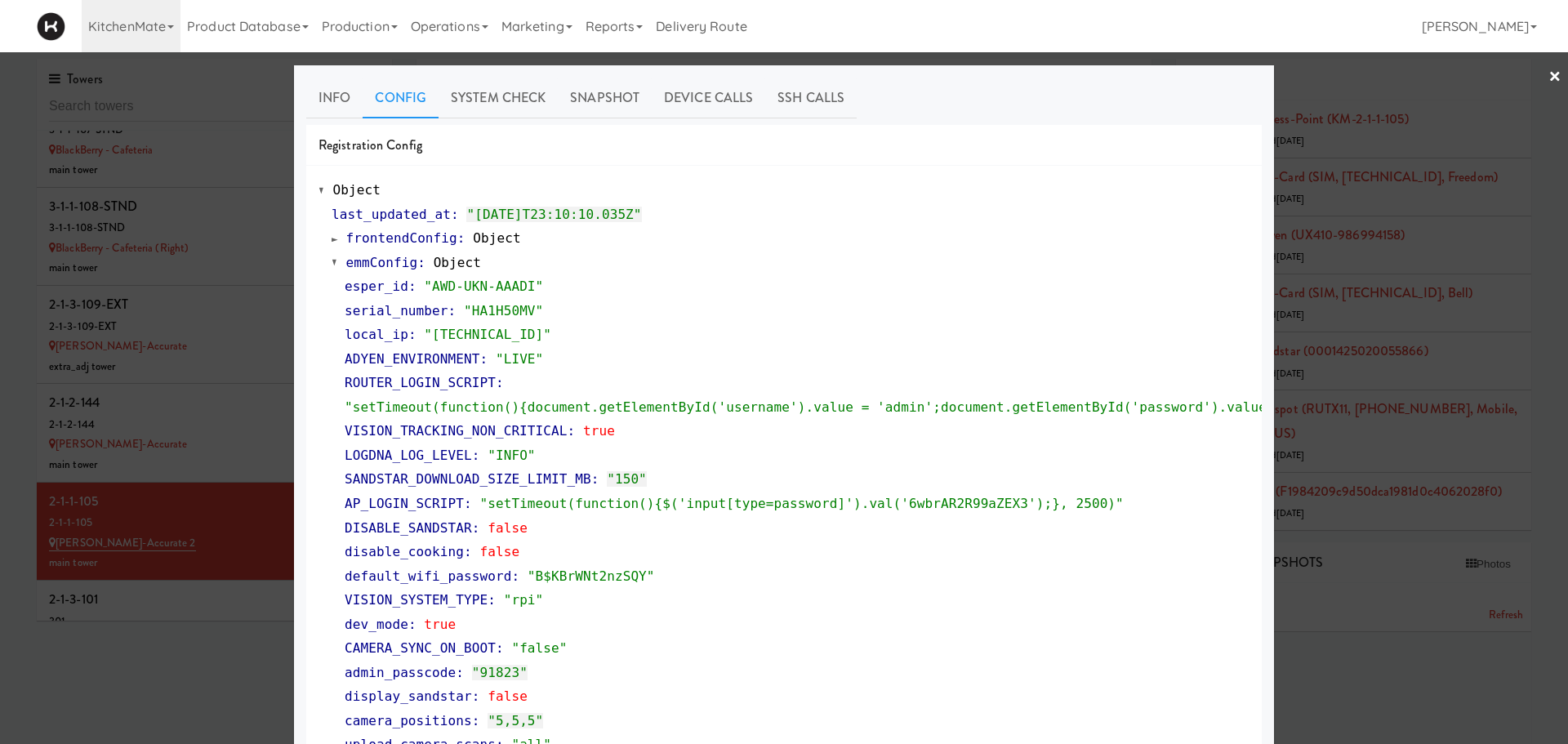
click at [332, 262] on span at bounding box center [335, 262] width 7 height 12
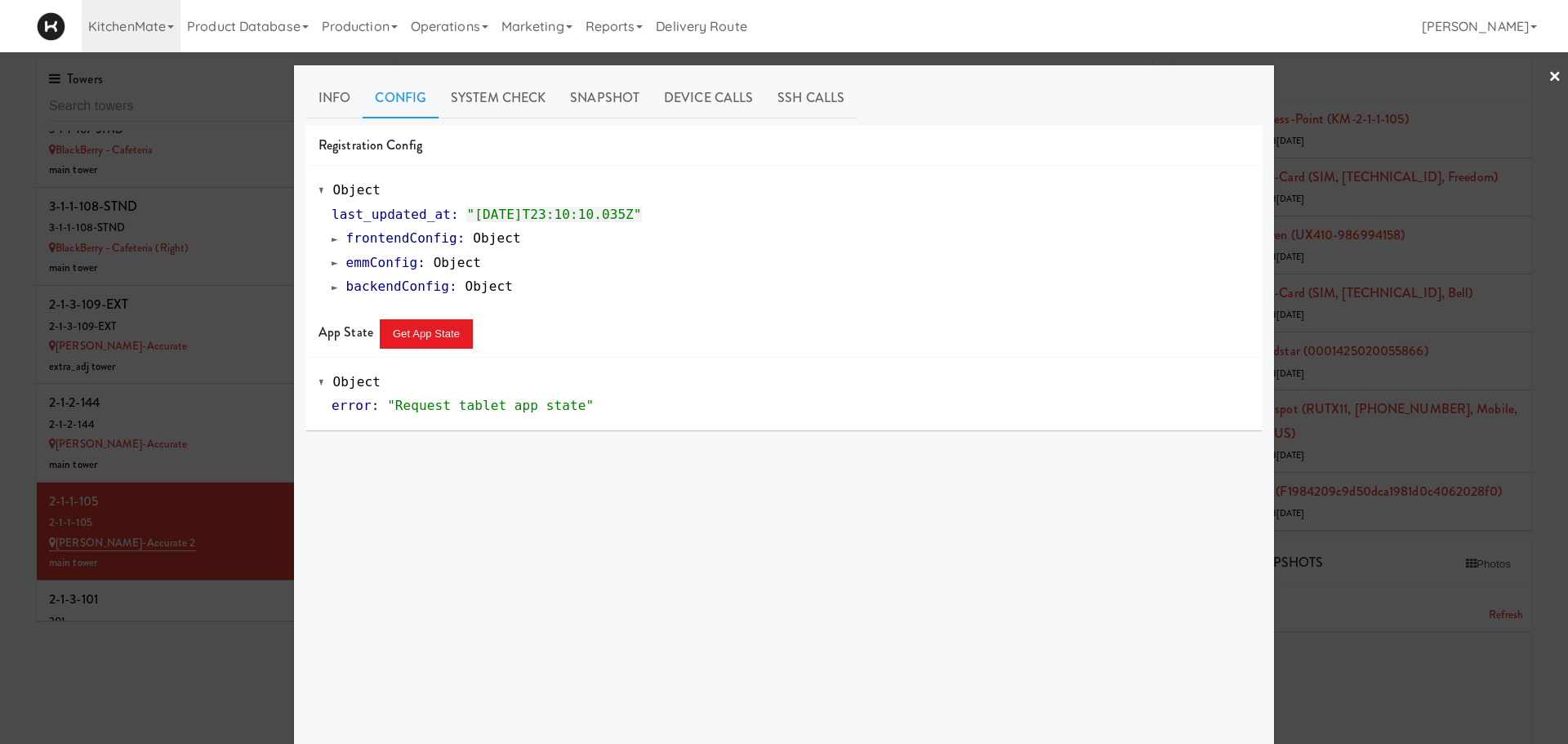
click at [171, 401] on div at bounding box center [784, 372] width 1568 height 744
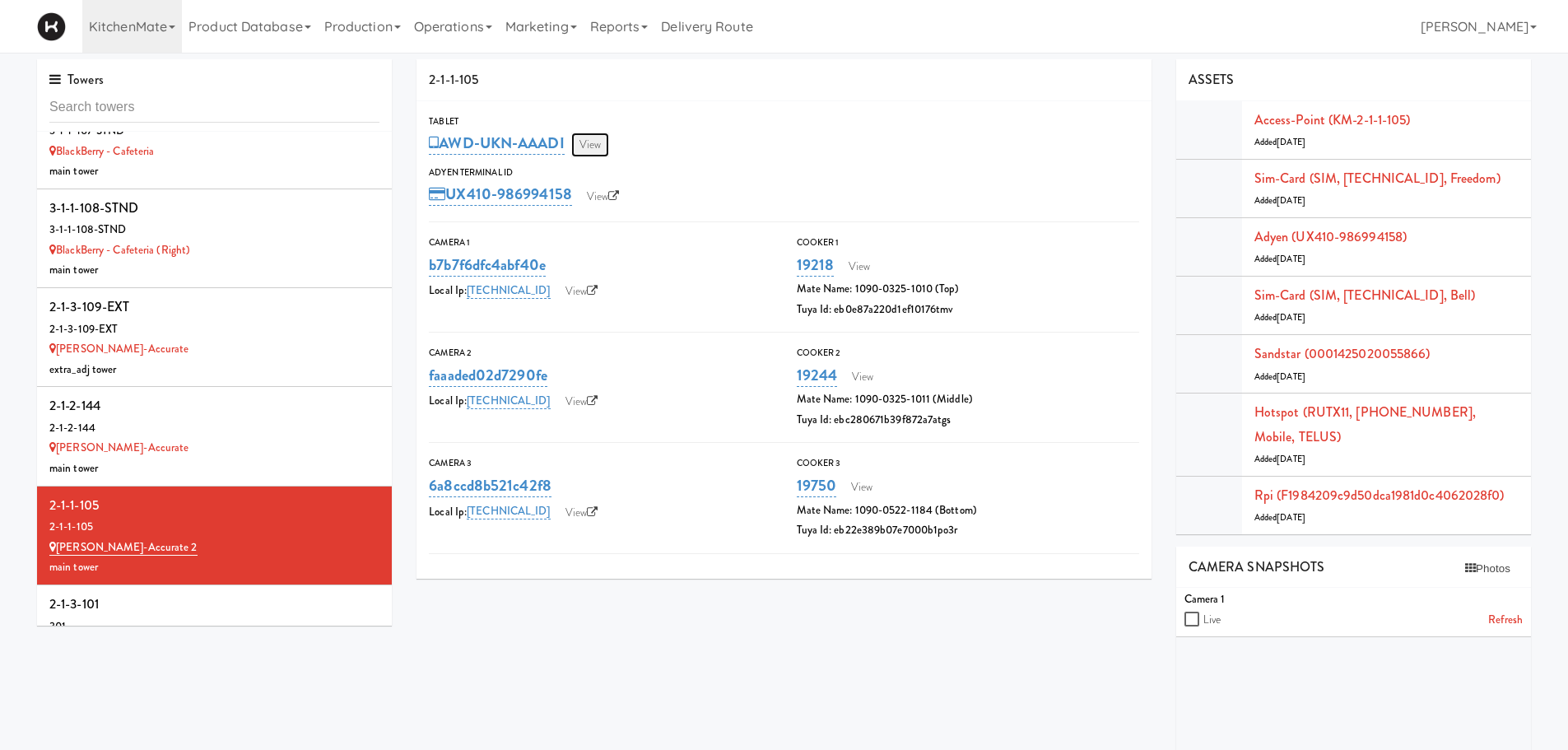
click at [598, 137] on link "View" at bounding box center [590, 144] width 38 height 25
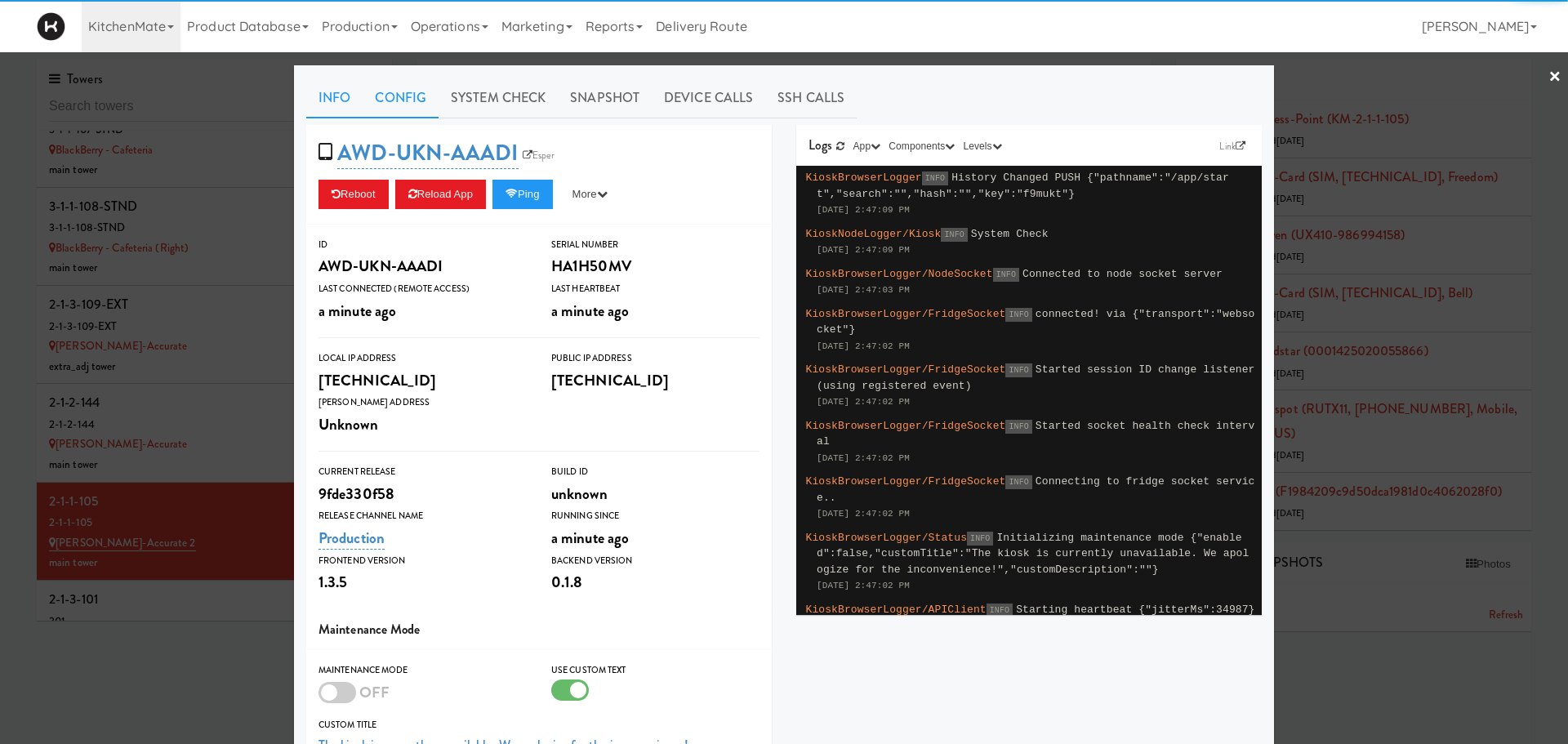
click at [403, 106] on link "Config" at bounding box center [400, 98] width 76 height 40
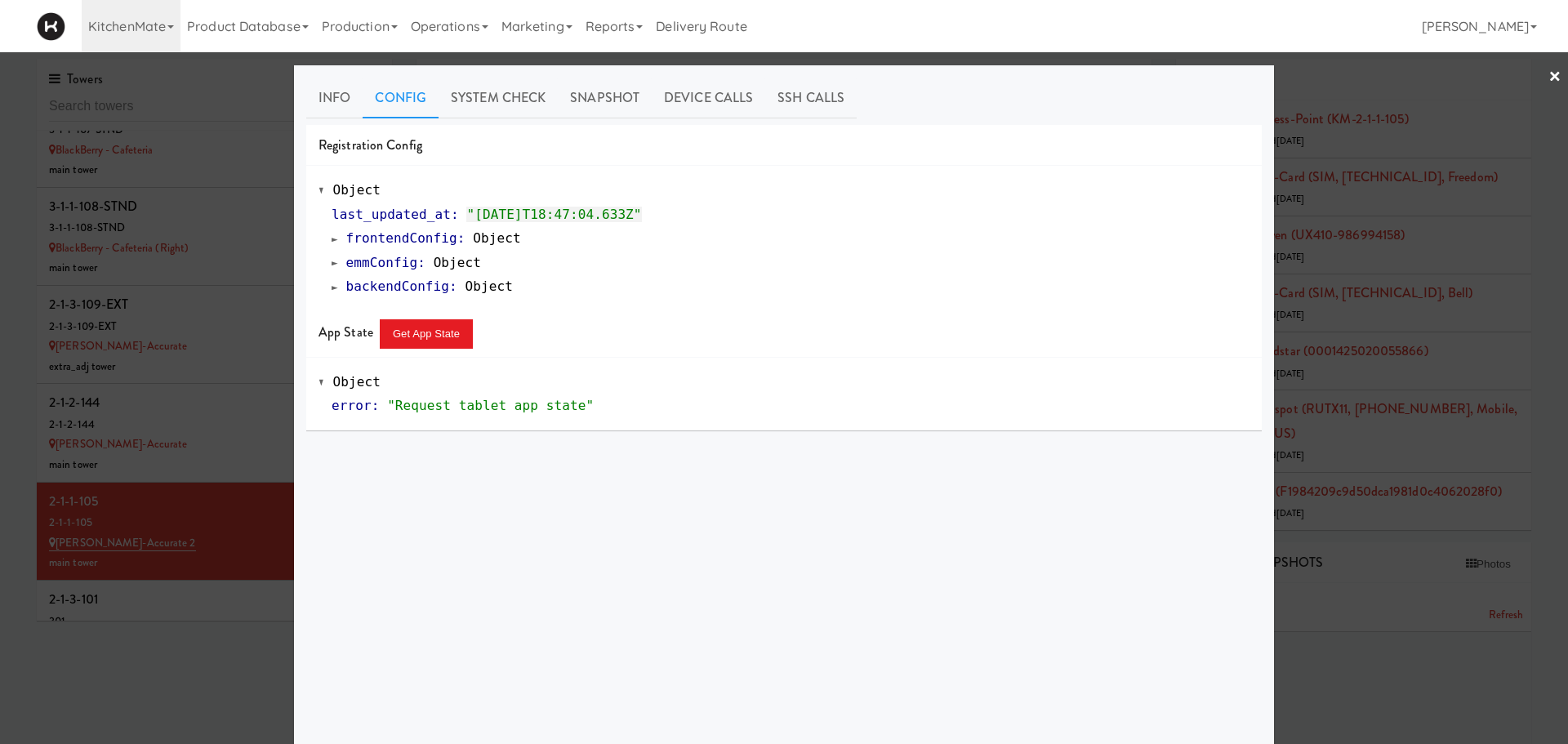
click at [332, 263] on span at bounding box center [335, 262] width 7 height 12
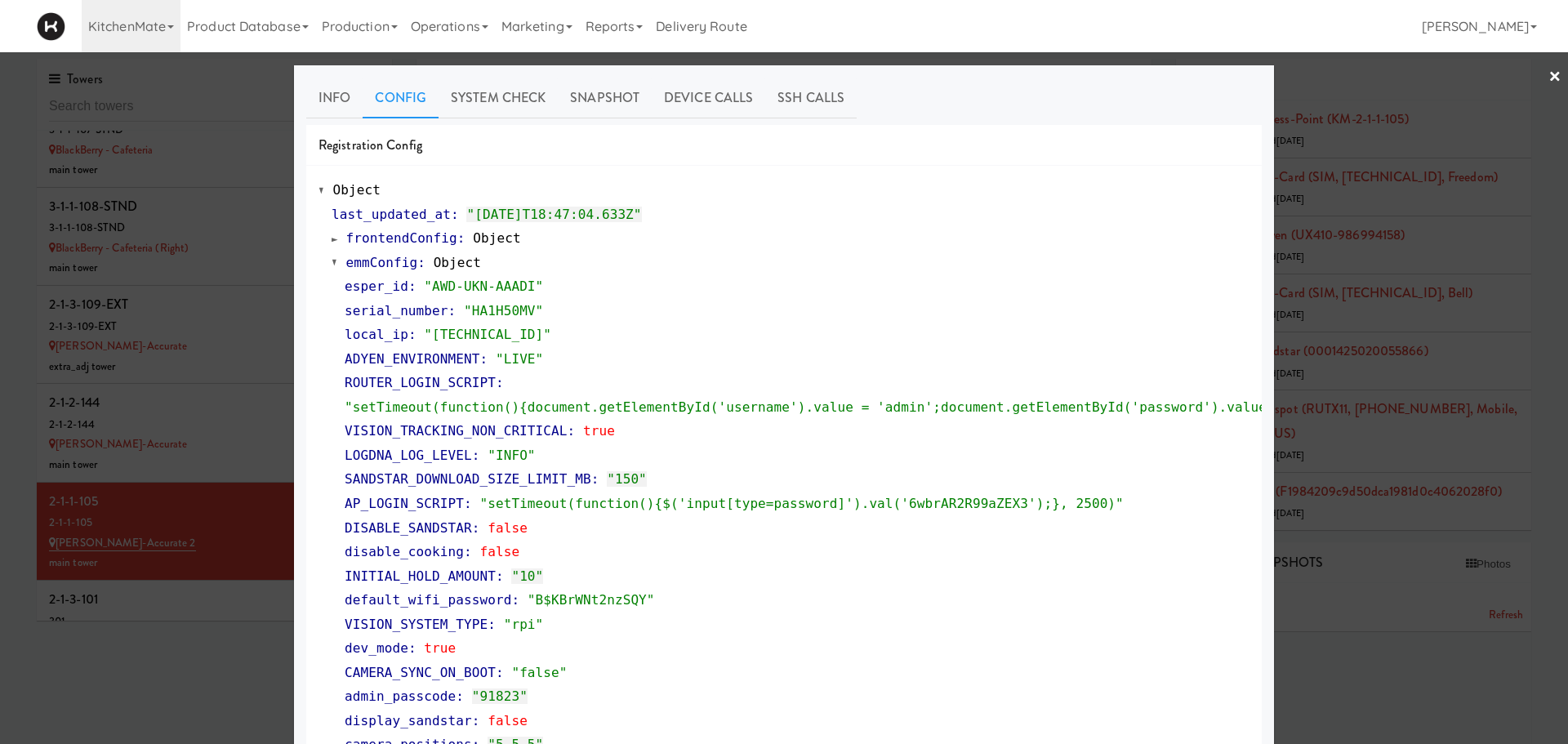
click at [194, 495] on div at bounding box center [784, 372] width 1568 height 744
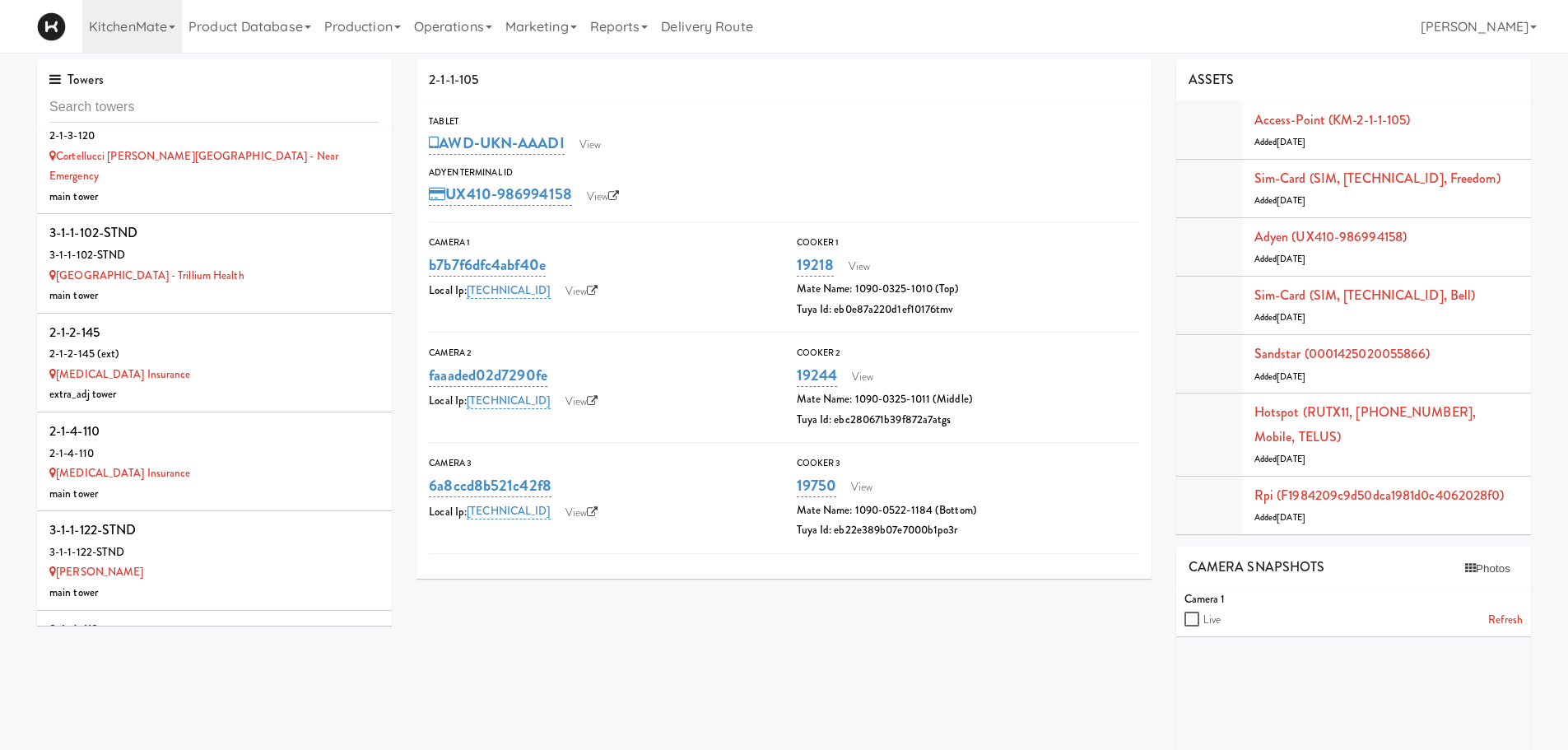
scroll to position [3240, 0]
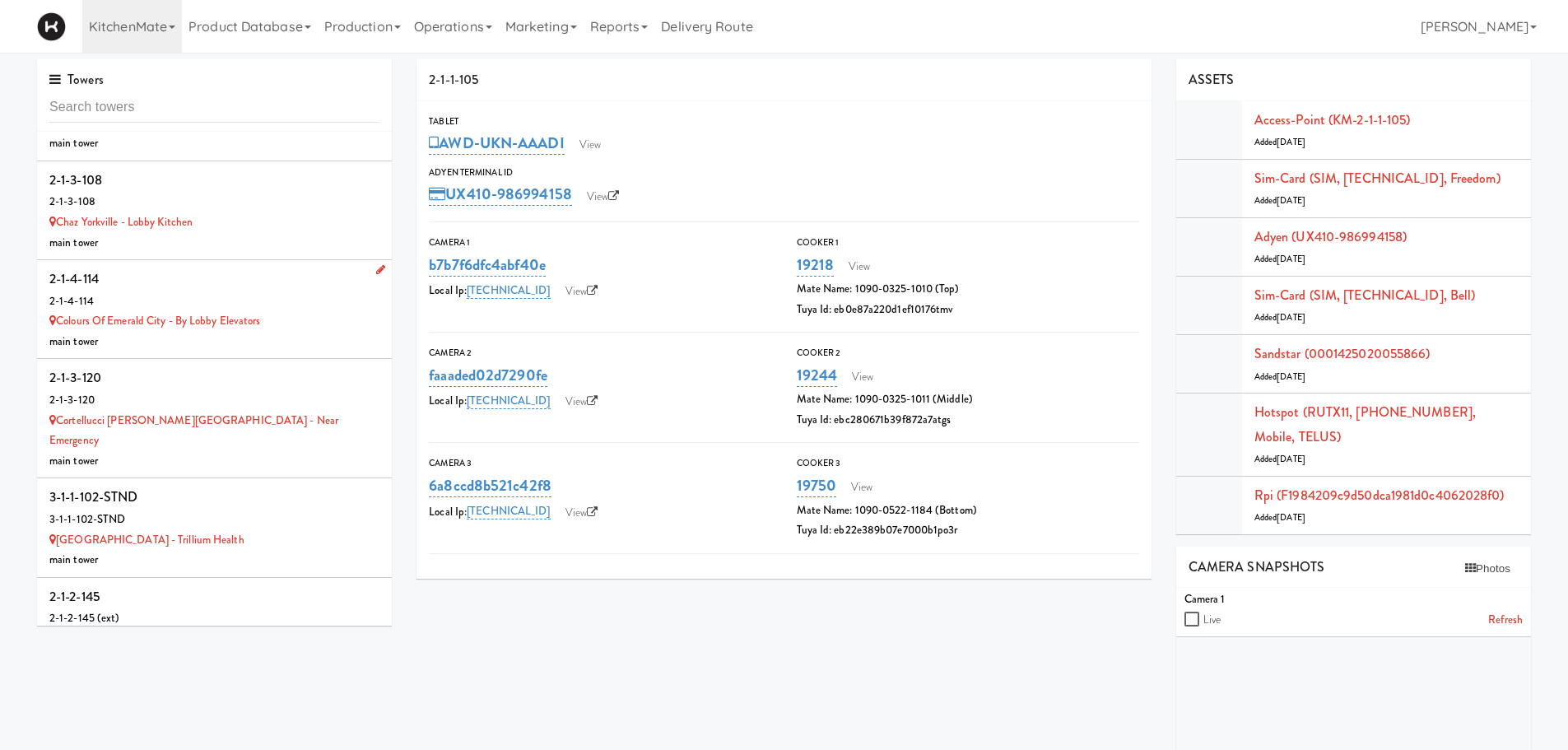
click at [354, 265] on li "2-1-4-114 2-1-4-114 Colours of Emerald City - by Lobby Elevators main tower" at bounding box center [214, 309] width 355 height 98
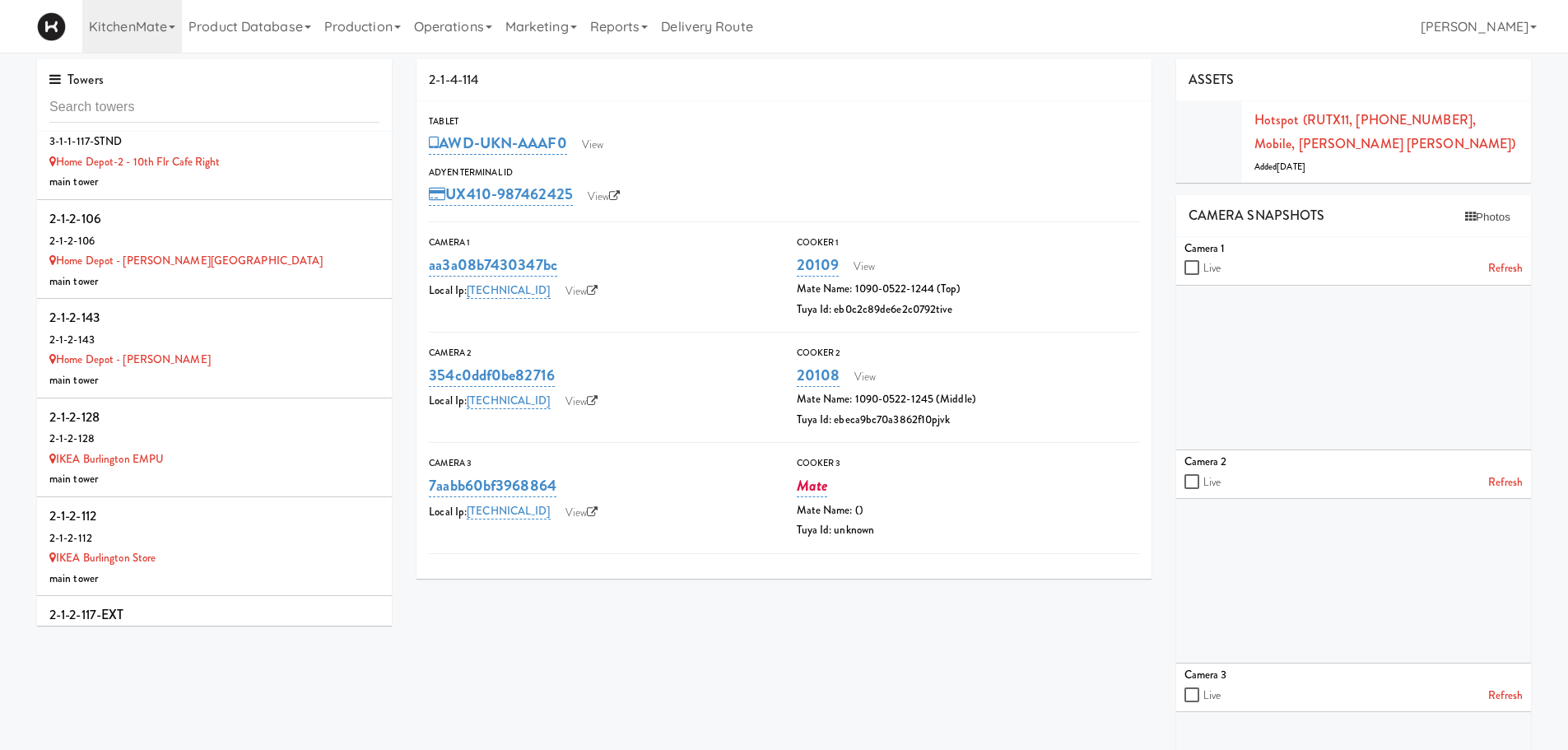
scroll to position [4803, 0]
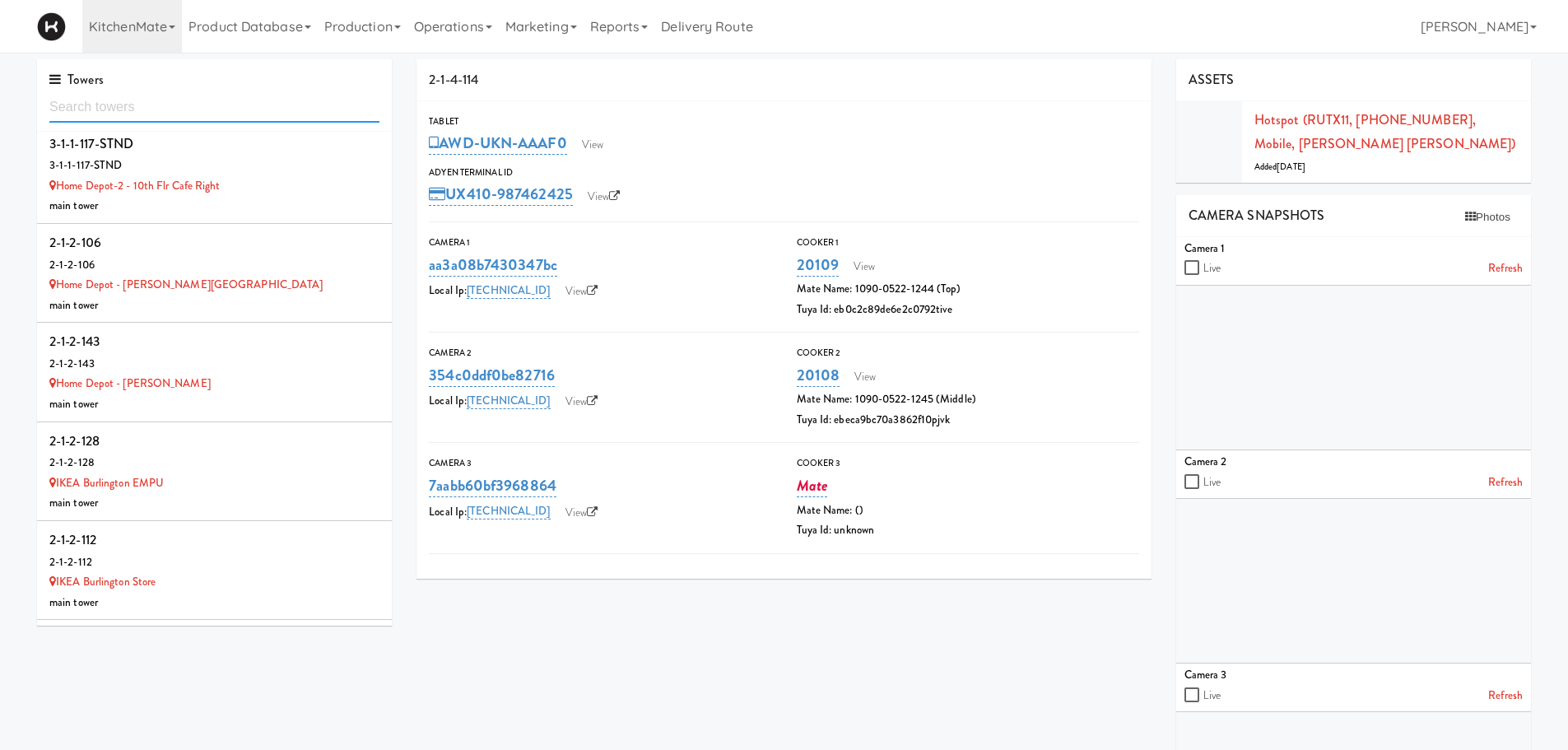
click at [108, 106] on input "text" at bounding box center [214, 107] width 330 height 31
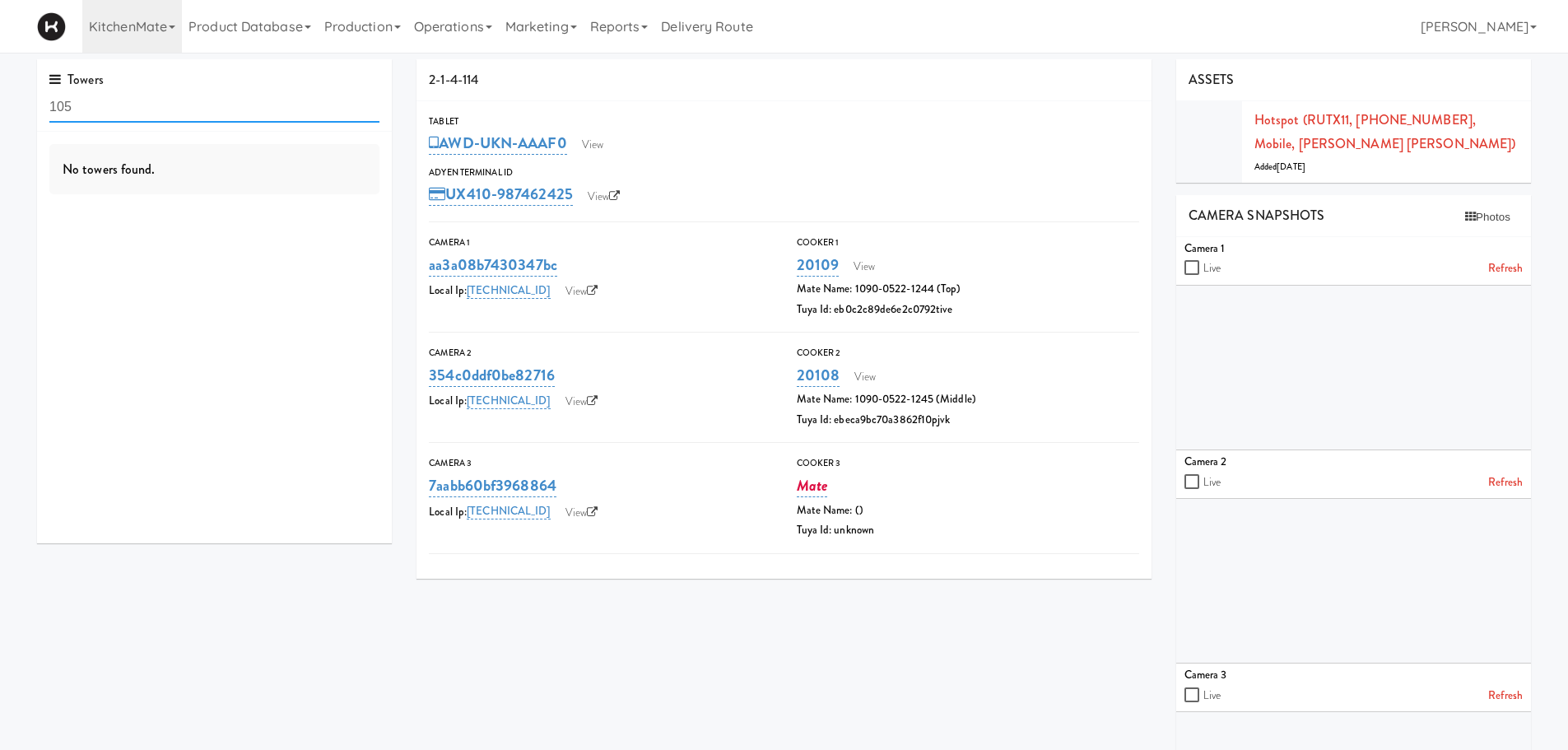
scroll to position [0, 0]
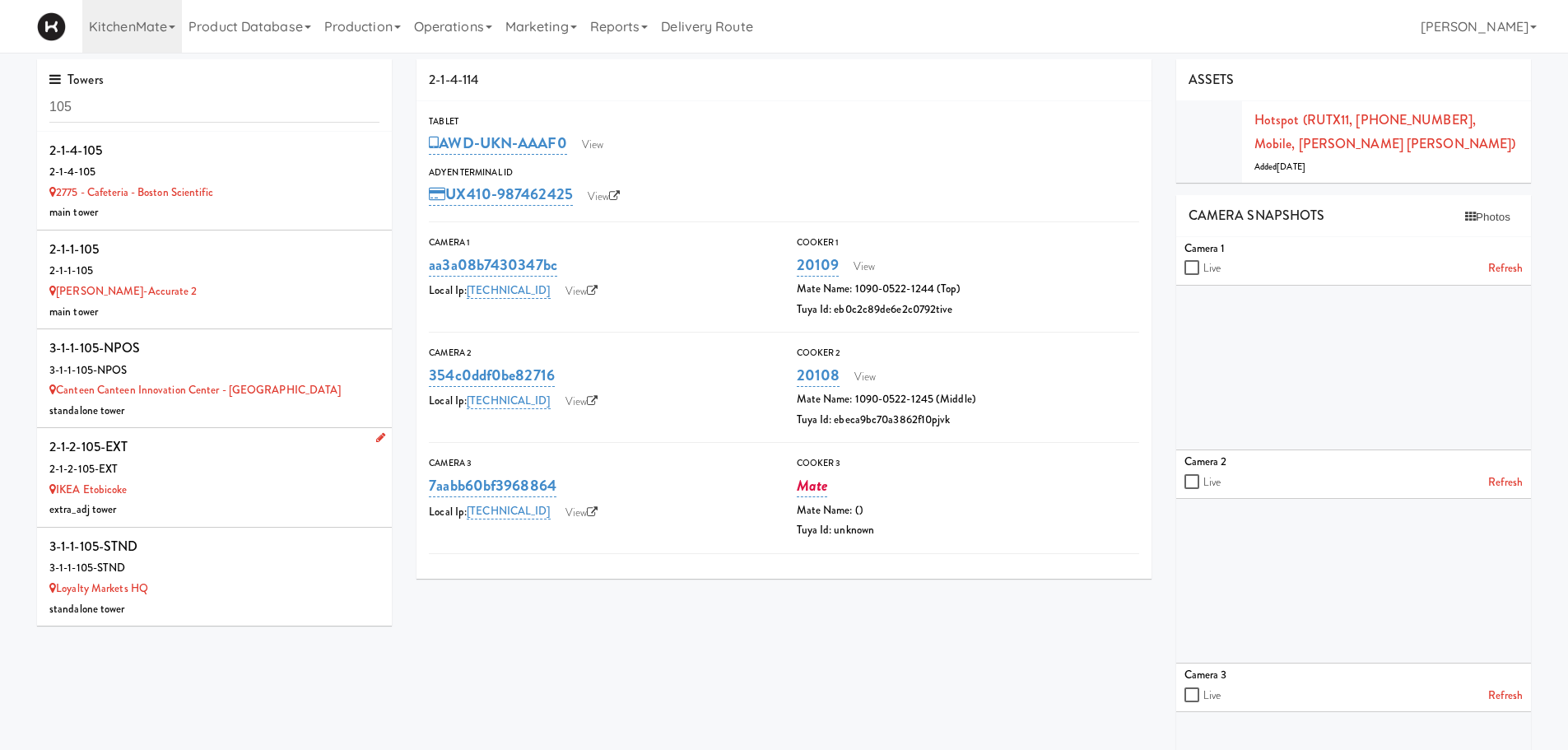
click at [297, 469] on div "2-1-2-105-EXT" at bounding box center [214, 470] width 330 height 21
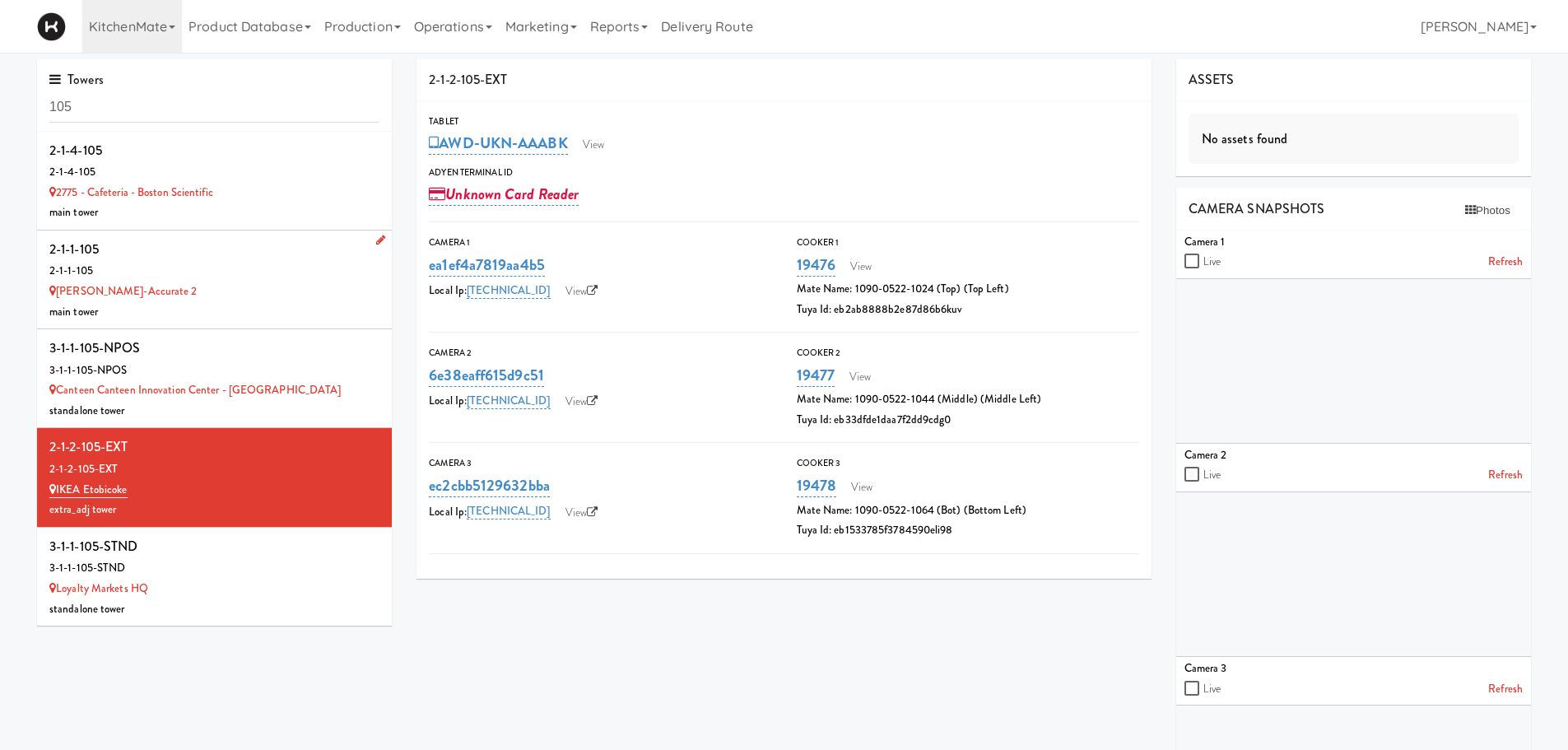
click at [190, 257] on div "2-1-1-105" at bounding box center [214, 249] width 330 height 25
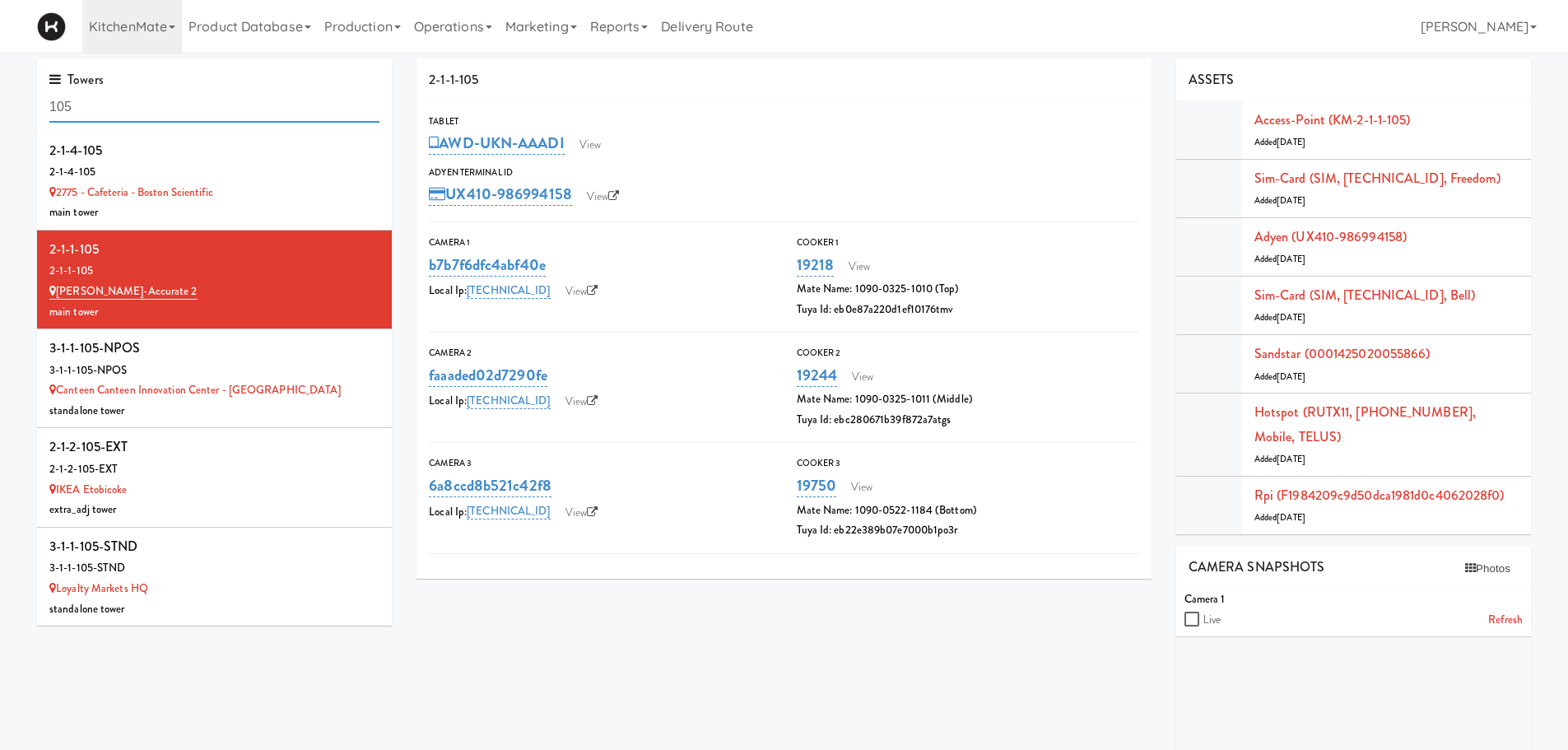
click at [132, 114] on input "105" at bounding box center [214, 107] width 330 height 31
type input "1"
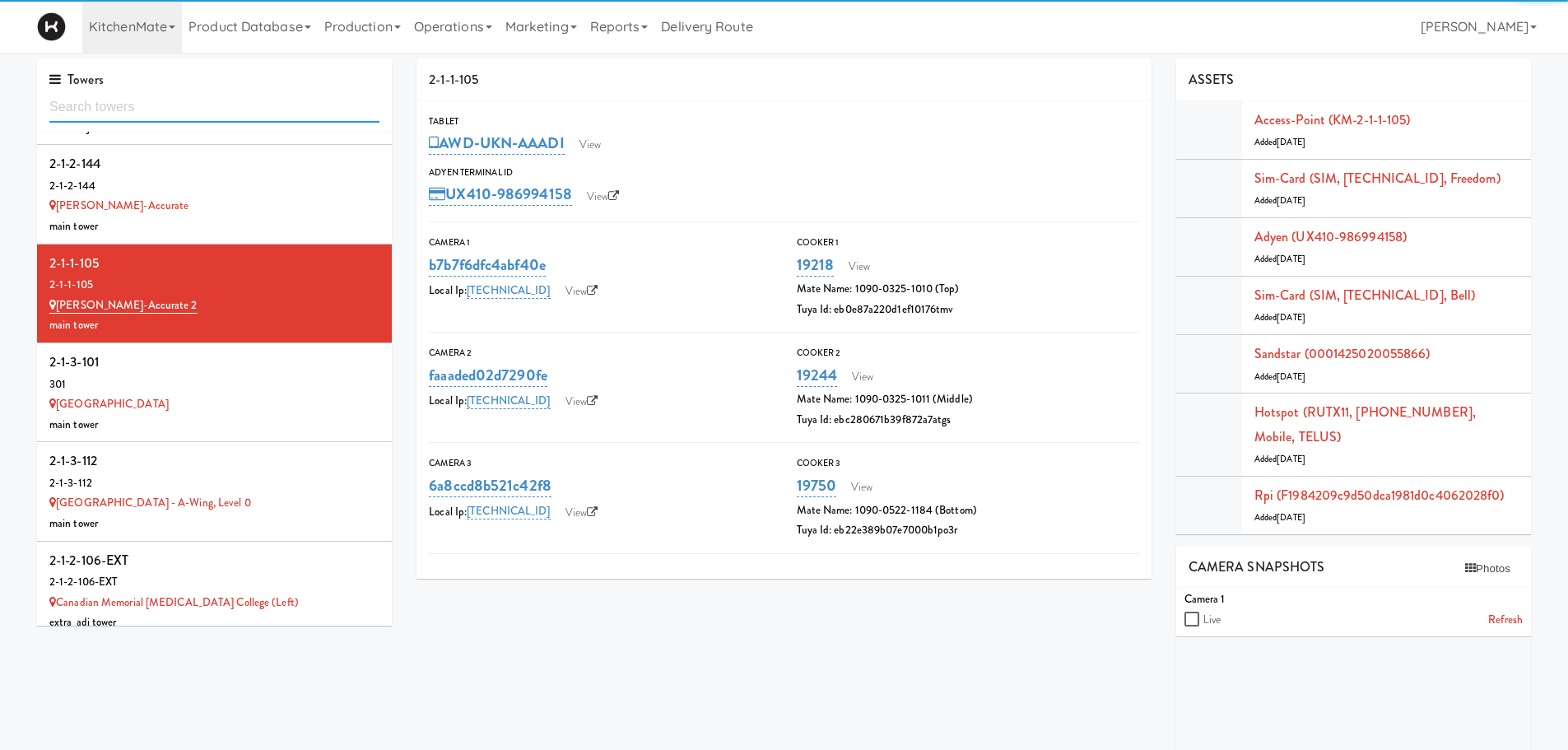
scroll to position [2621, 0]
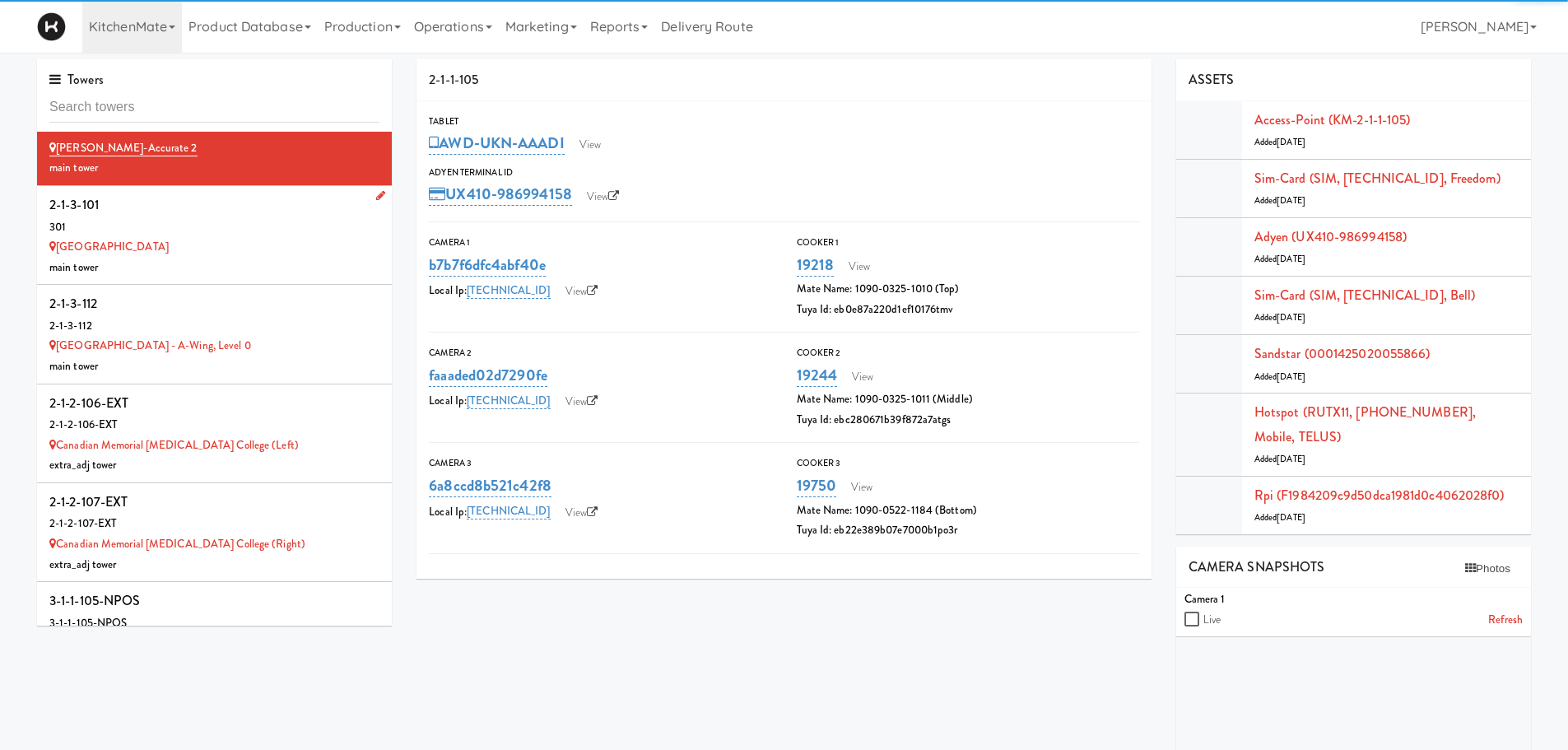
click at [202, 243] on div "Cafe Valleywood" at bounding box center [214, 247] width 330 height 21
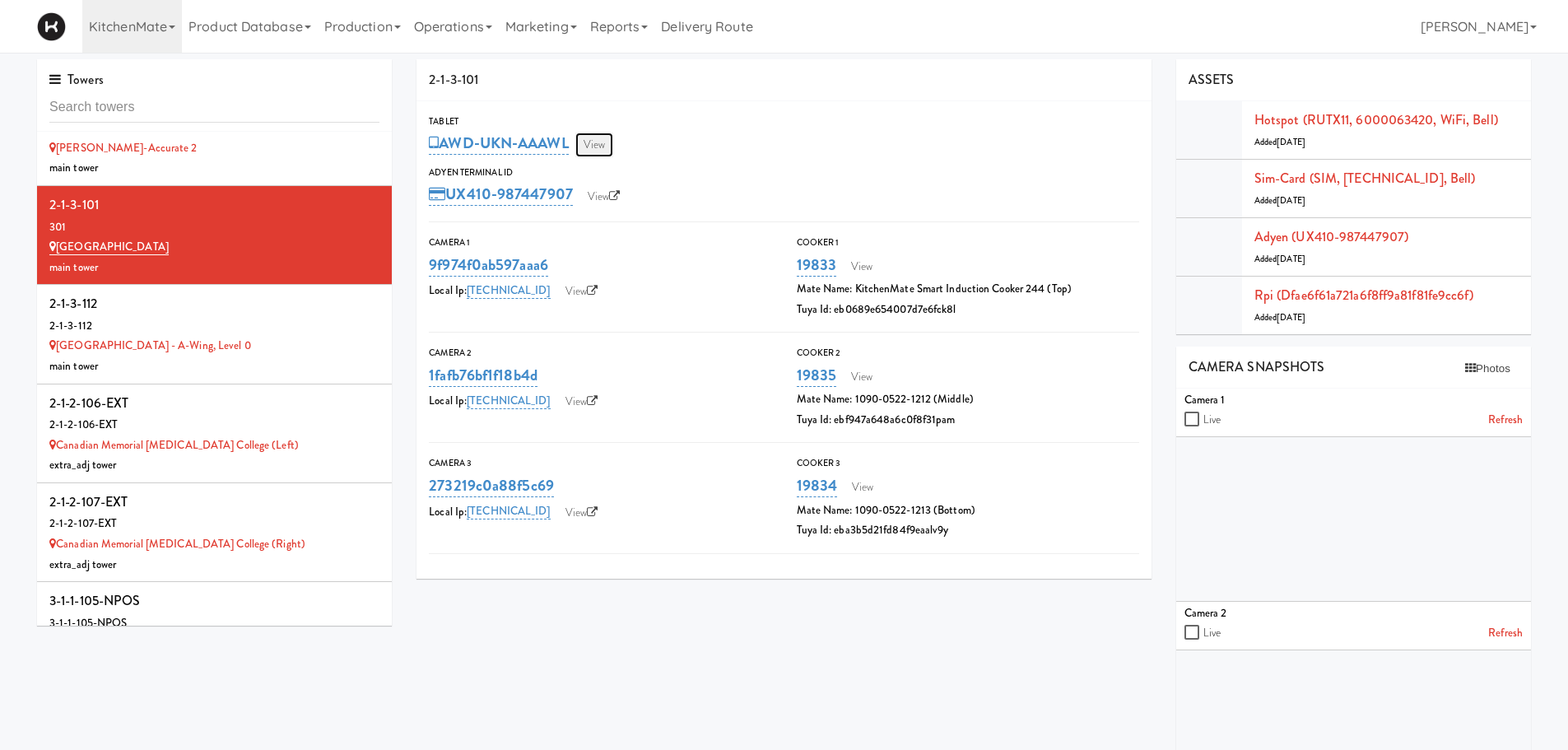
click at [600, 145] on link "View" at bounding box center [595, 144] width 38 height 25
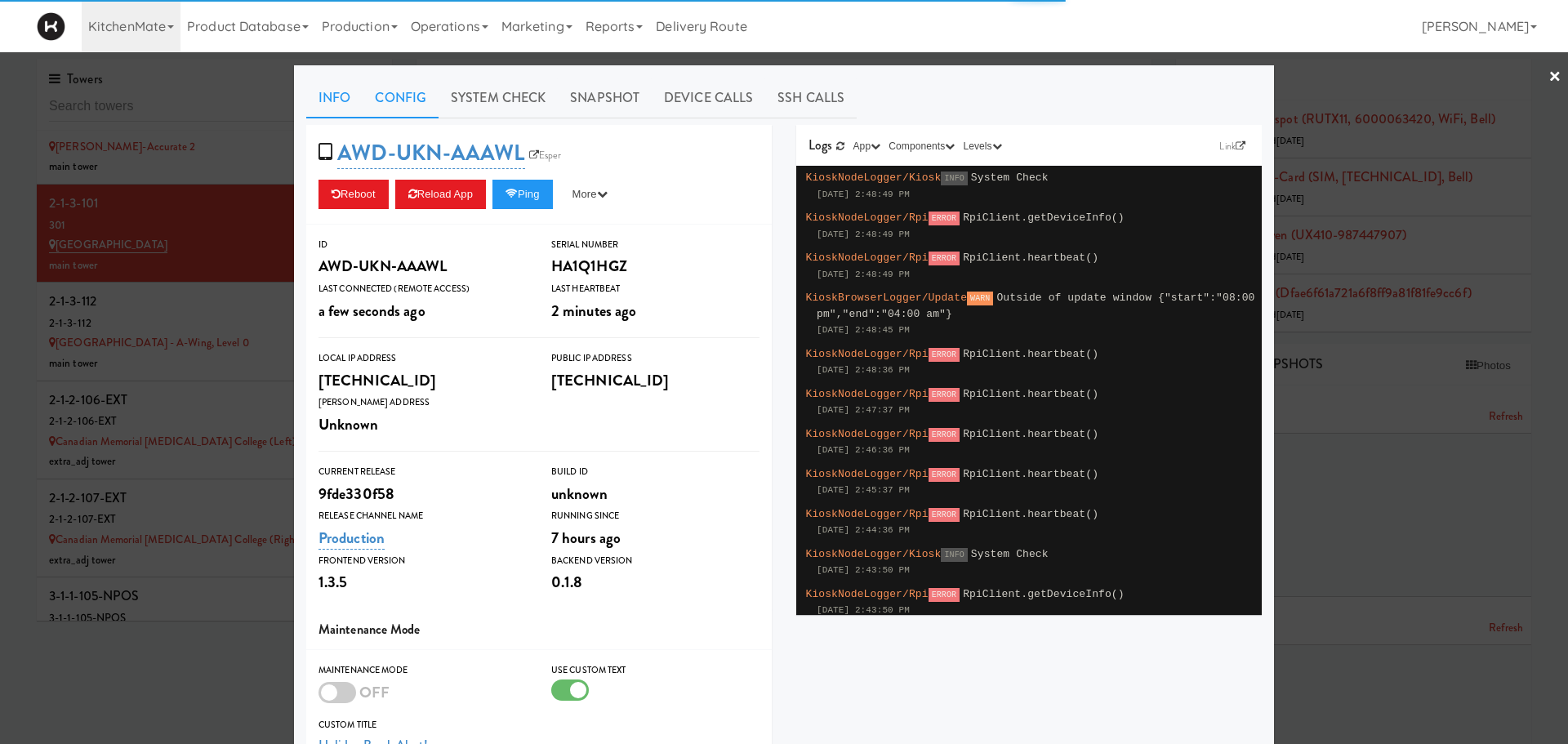
click at [389, 98] on link "Config" at bounding box center [400, 98] width 76 height 40
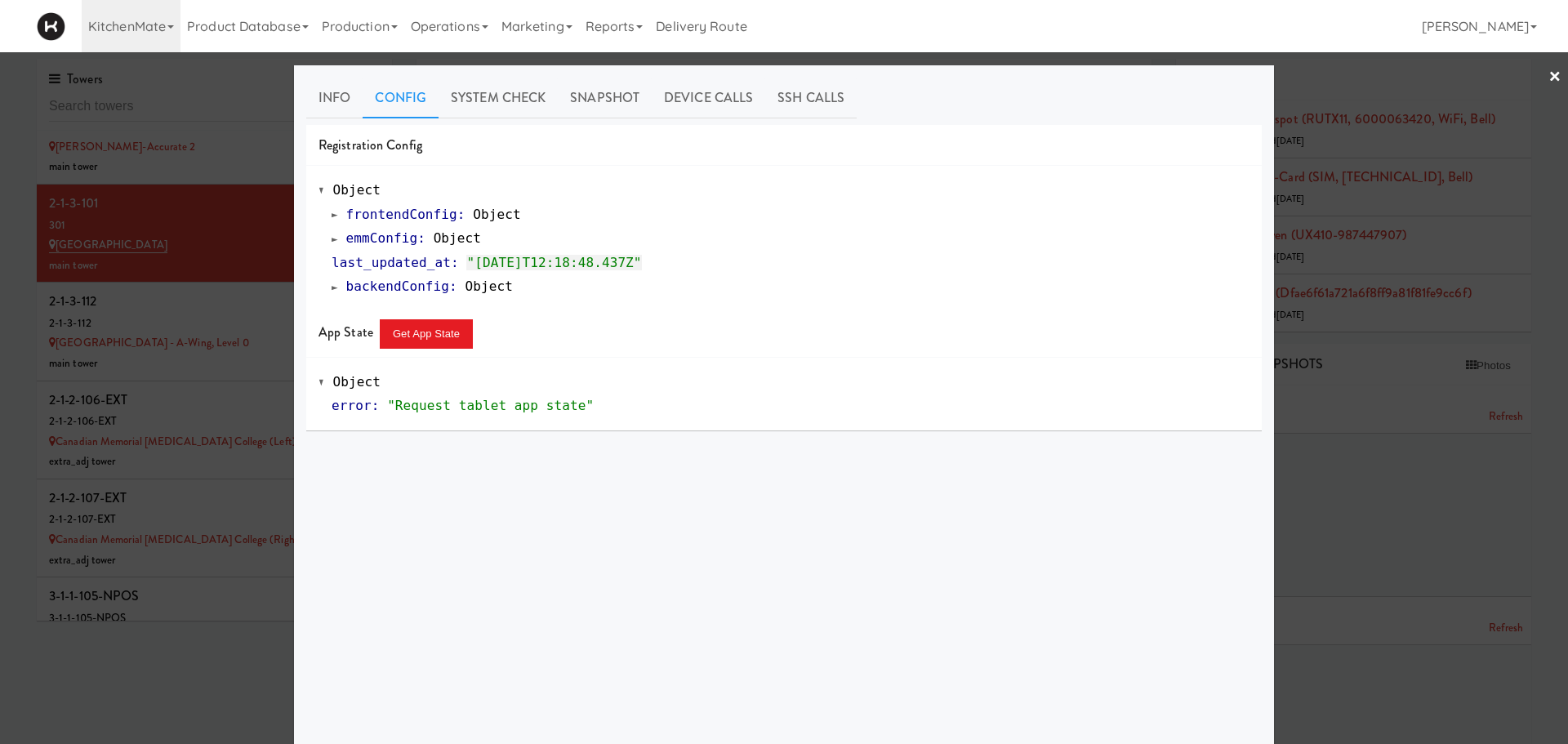
click at [332, 237] on span at bounding box center [335, 238] width 7 height 12
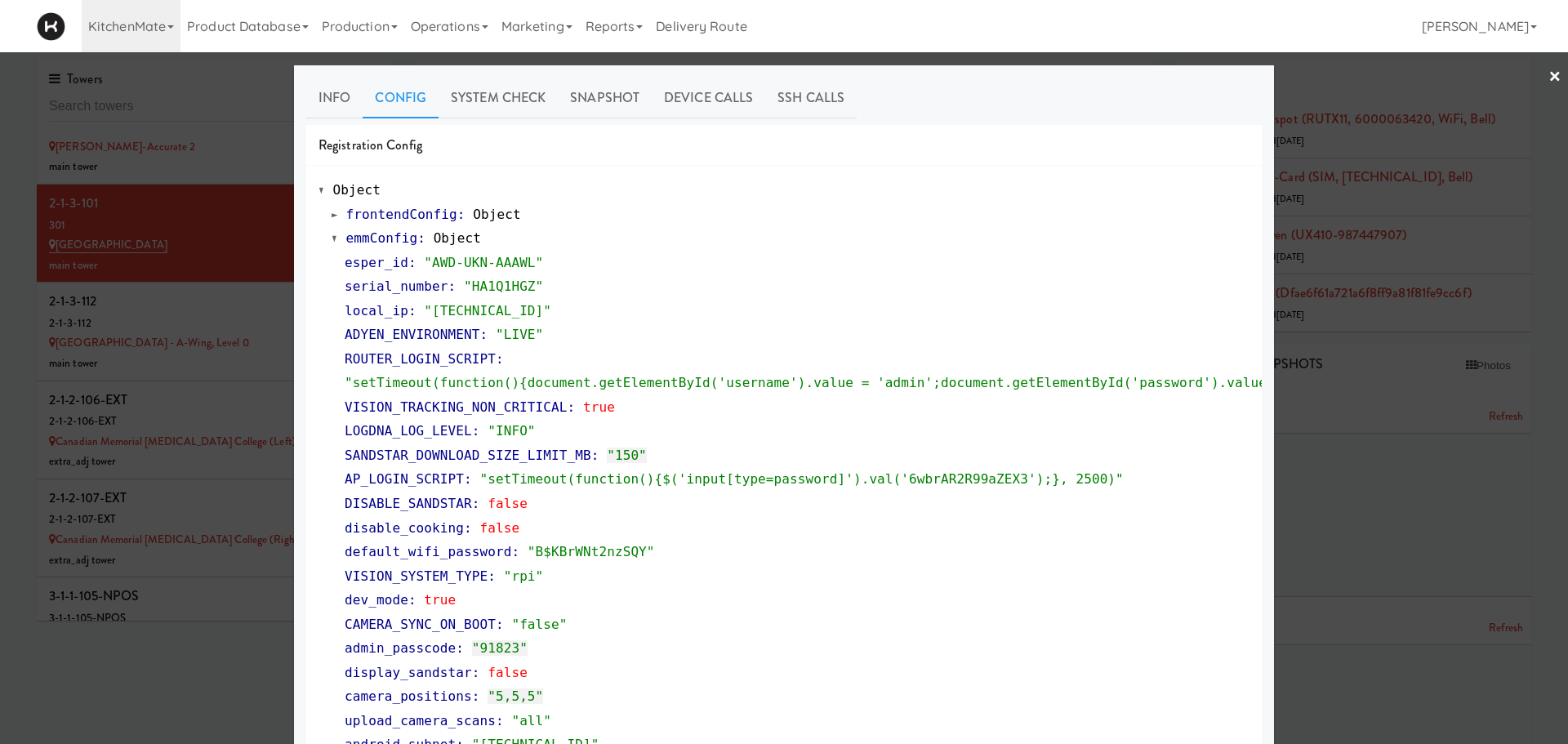
click at [159, 299] on div at bounding box center [784, 372] width 1568 height 744
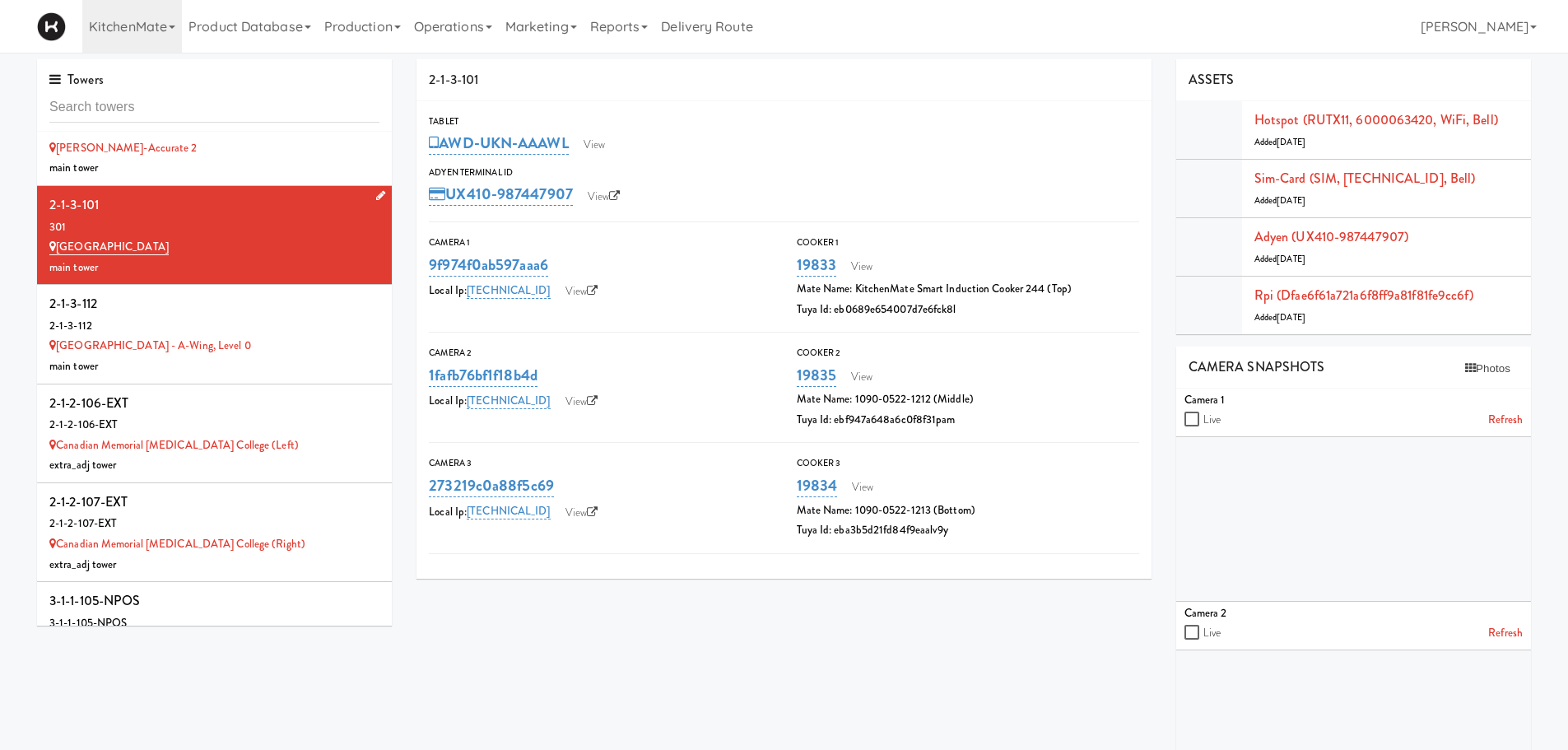
click at [206, 210] on div "2-1-3-101" at bounding box center [214, 205] width 330 height 25
click at [606, 157] on link "View" at bounding box center [595, 144] width 38 height 25
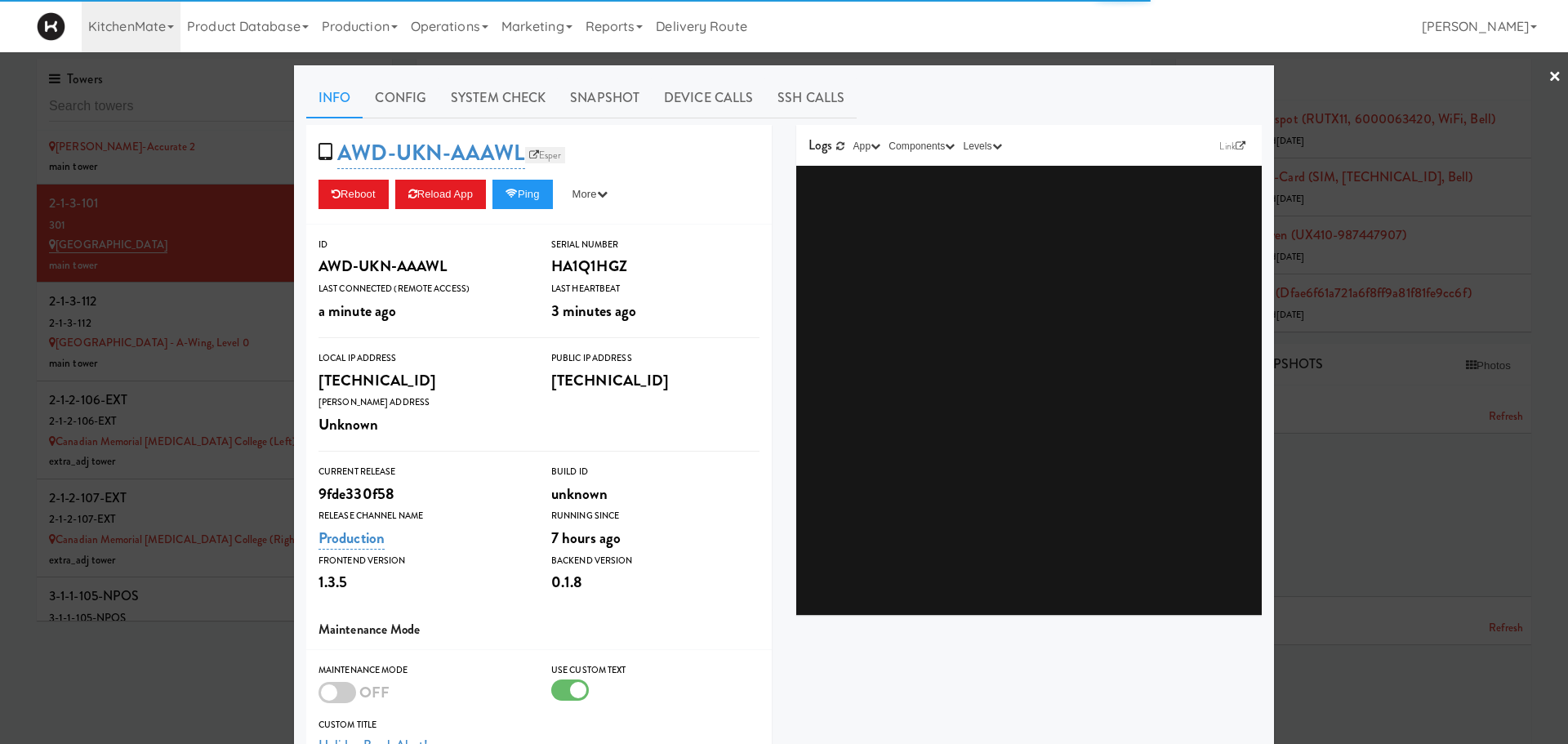
click at [525, 160] on link "Esper" at bounding box center [545, 155] width 40 height 17
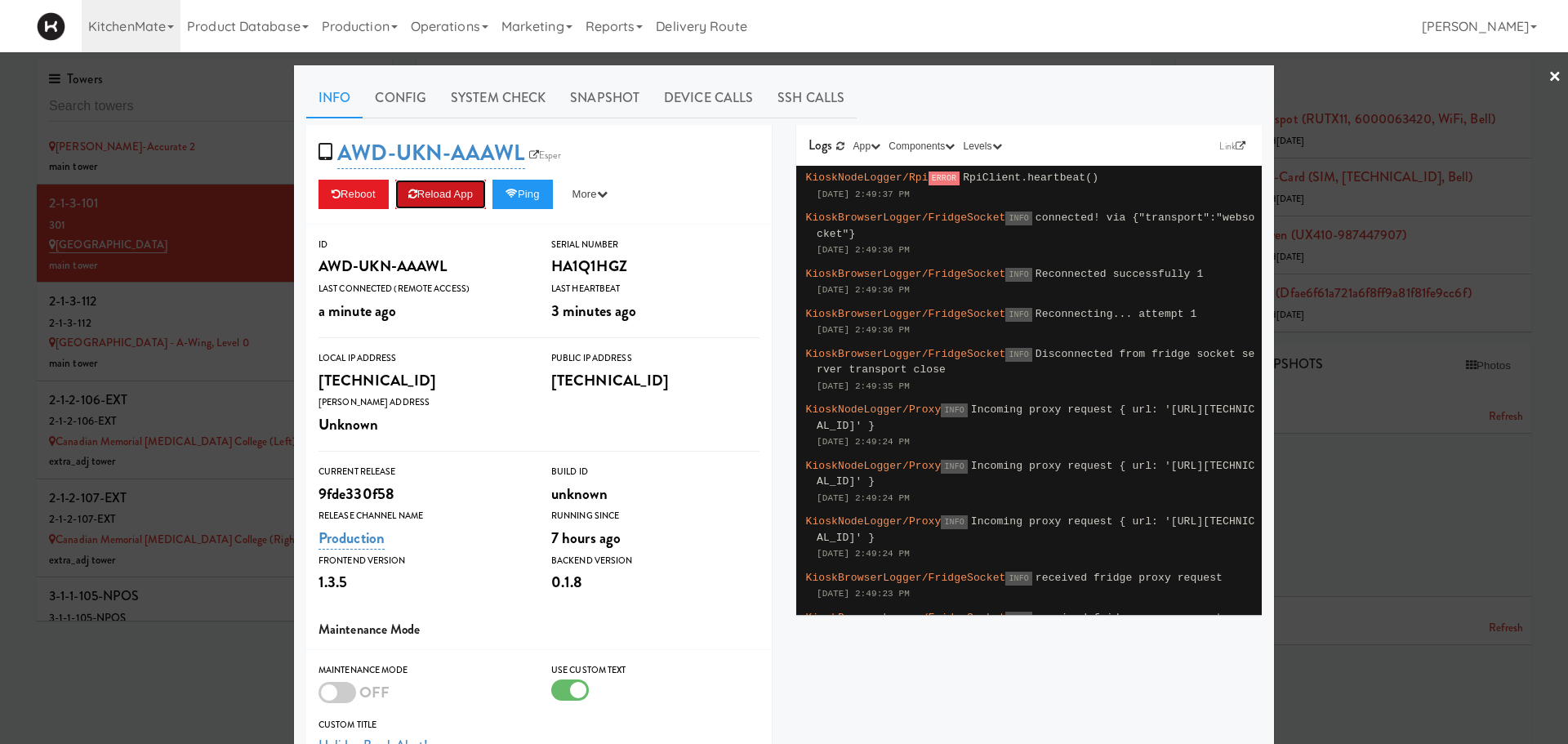
click at [409, 191] on icon at bounding box center [413, 194] width 9 height 11
click at [203, 317] on div at bounding box center [784, 372] width 1568 height 744
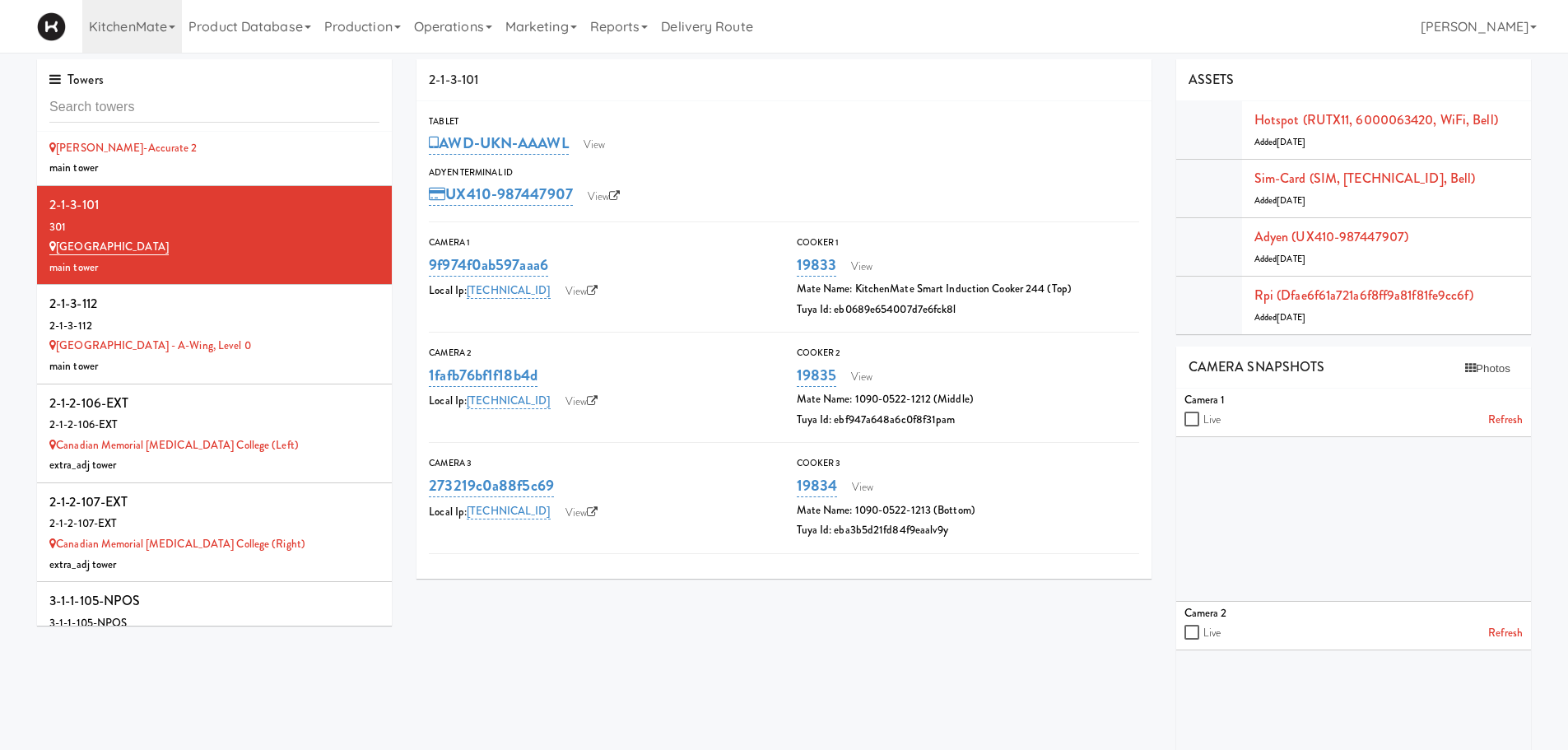
click at [205, 320] on div "2-1-3-112" at bounding box center [214, 326] width 330 height 21
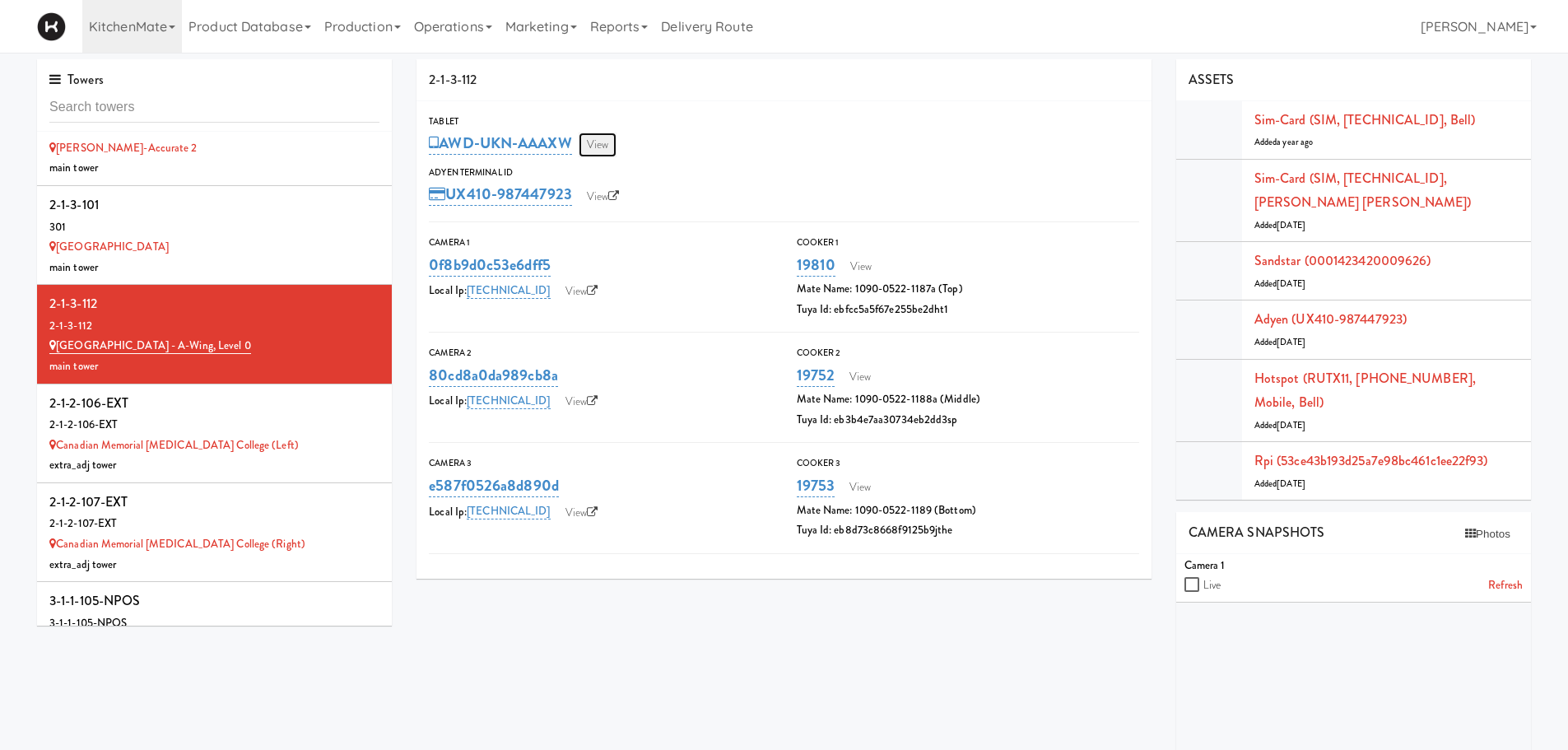
click at [614, 145] on link "View" at bounding box center [598, 144] width 38 height 25
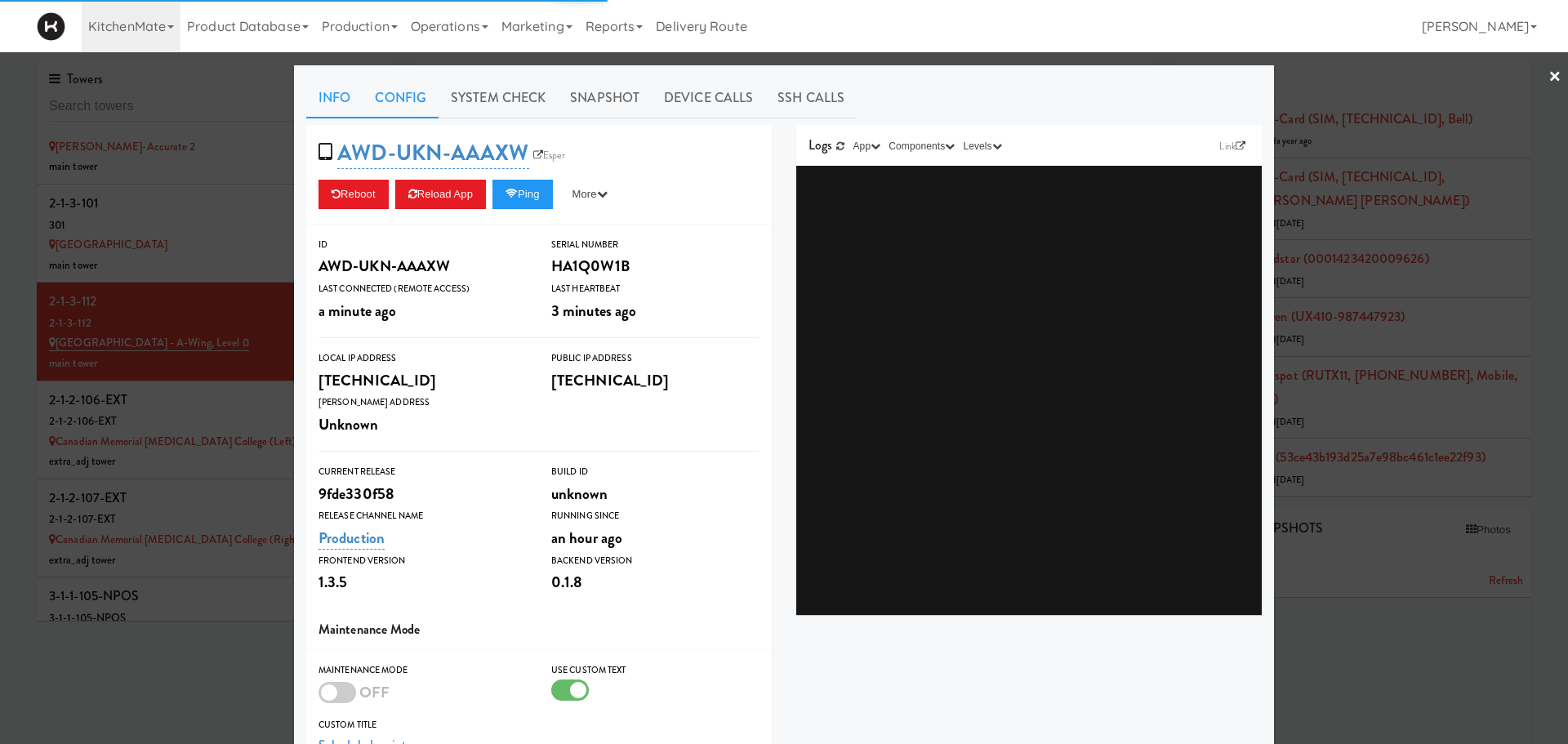
click at [389, 89] on link "Config" at bounding box center [400, 98] width 76 height 40
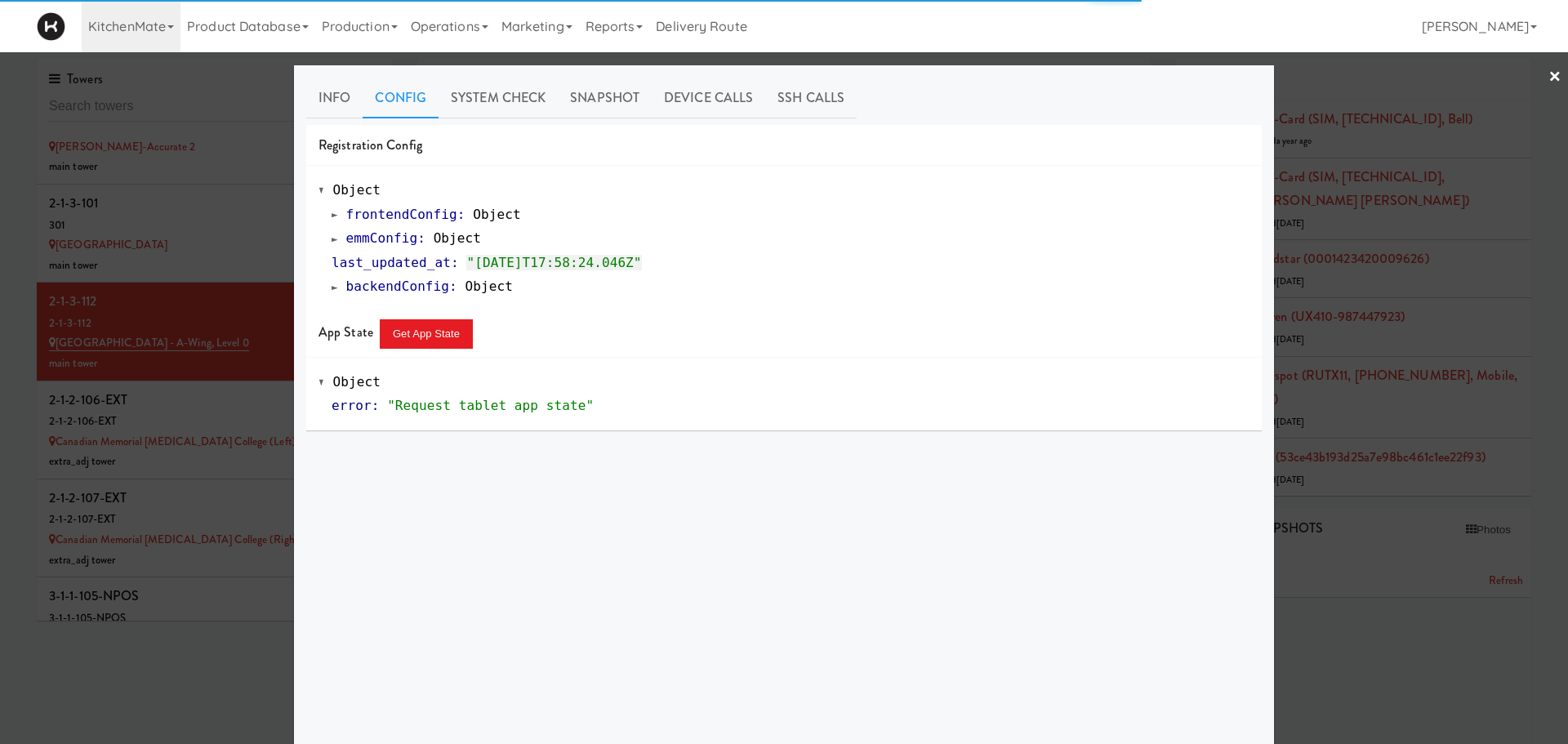
click at [332, 242] on span at bounding box center [335, 238] width 7 height 12
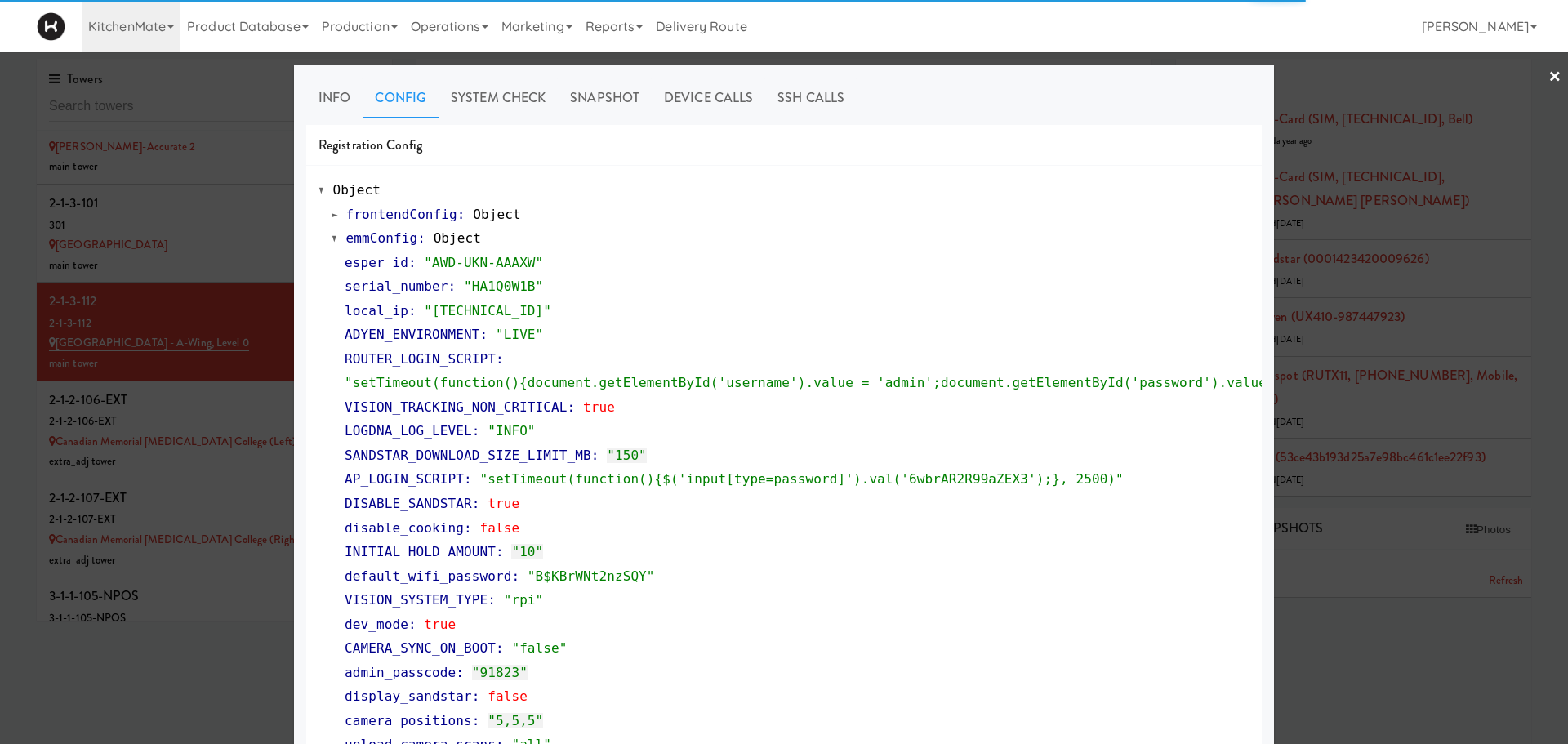
click at [237, 400] on div at bounding box center [784, 372] width 1568 height 744
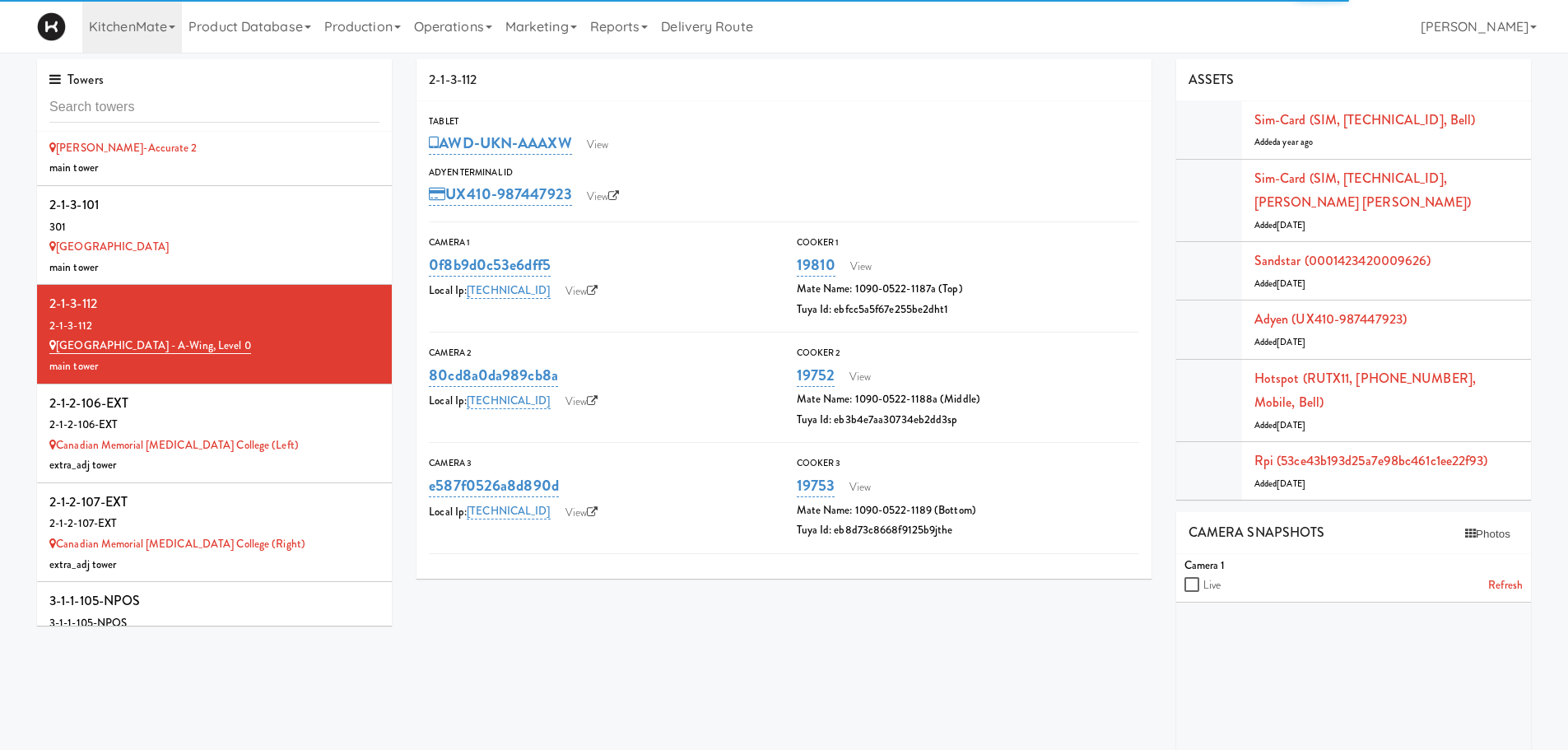
click at [239, 403] on div "2-1-2-106-EXT" at bounding box center [214, 403] width 330 height 25
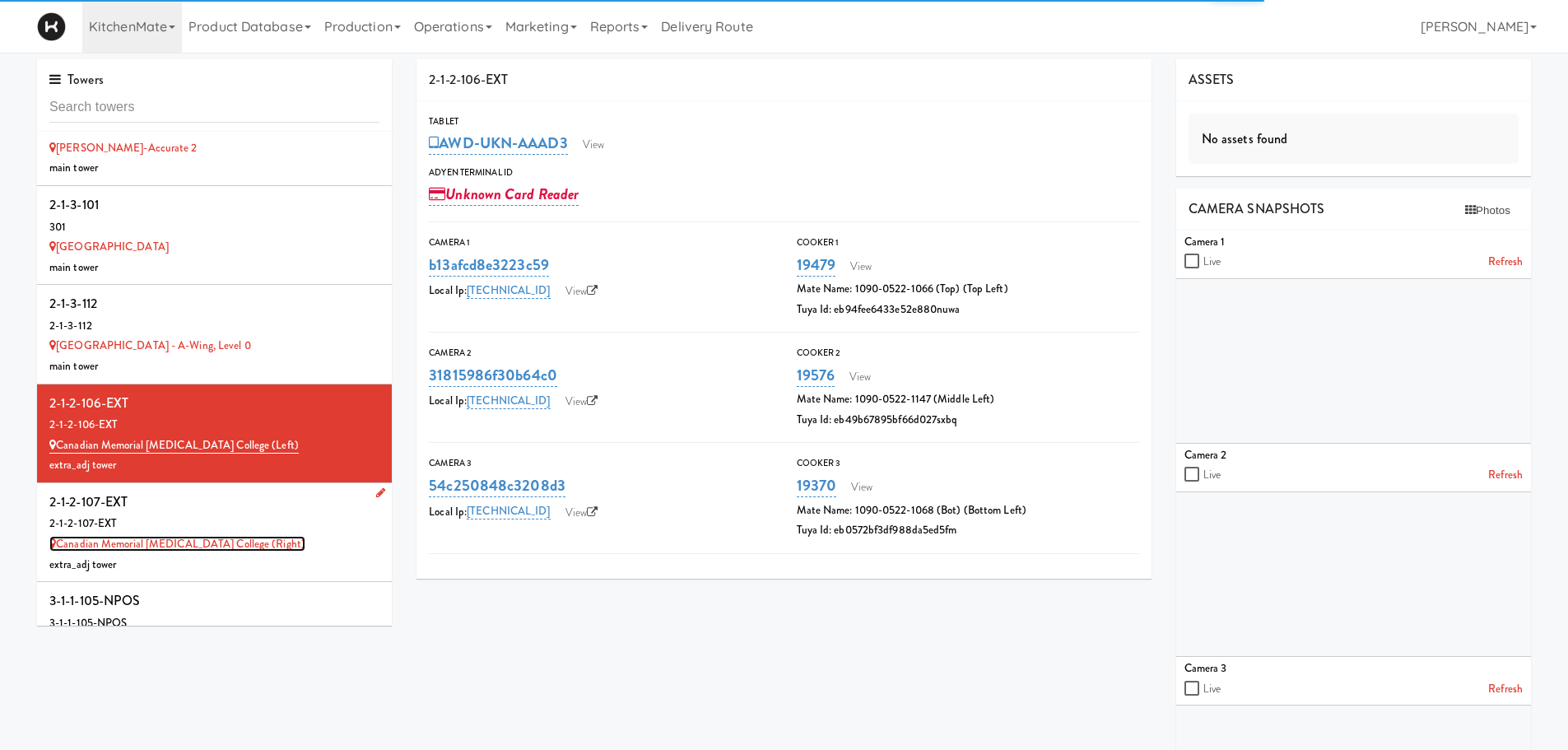
click at [263, 547] on link "Canadian Memorial Chiropractic College (Right)" at bounding box center [178, 544] width 256 height 16
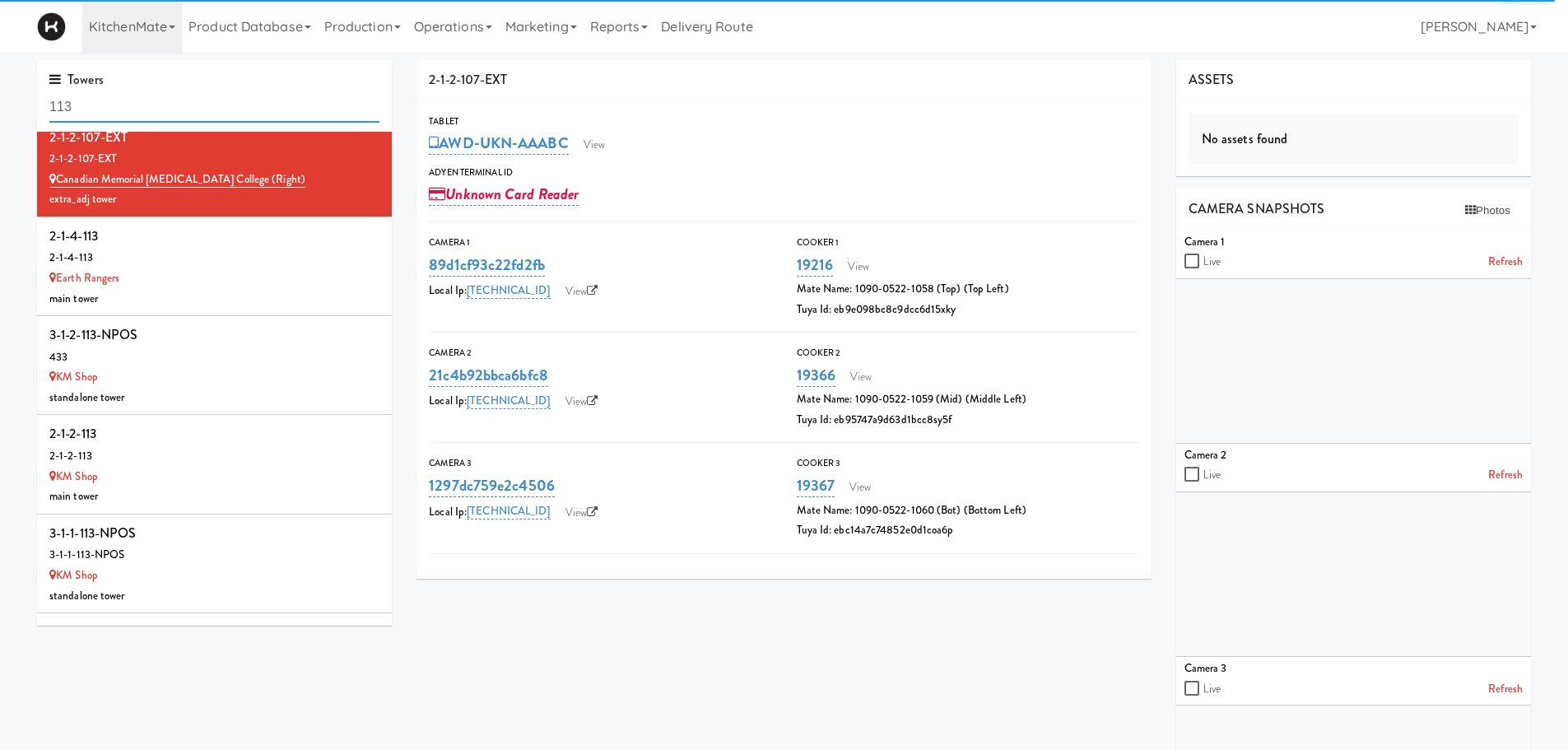
scroll to position [8, 0]
type input "1"
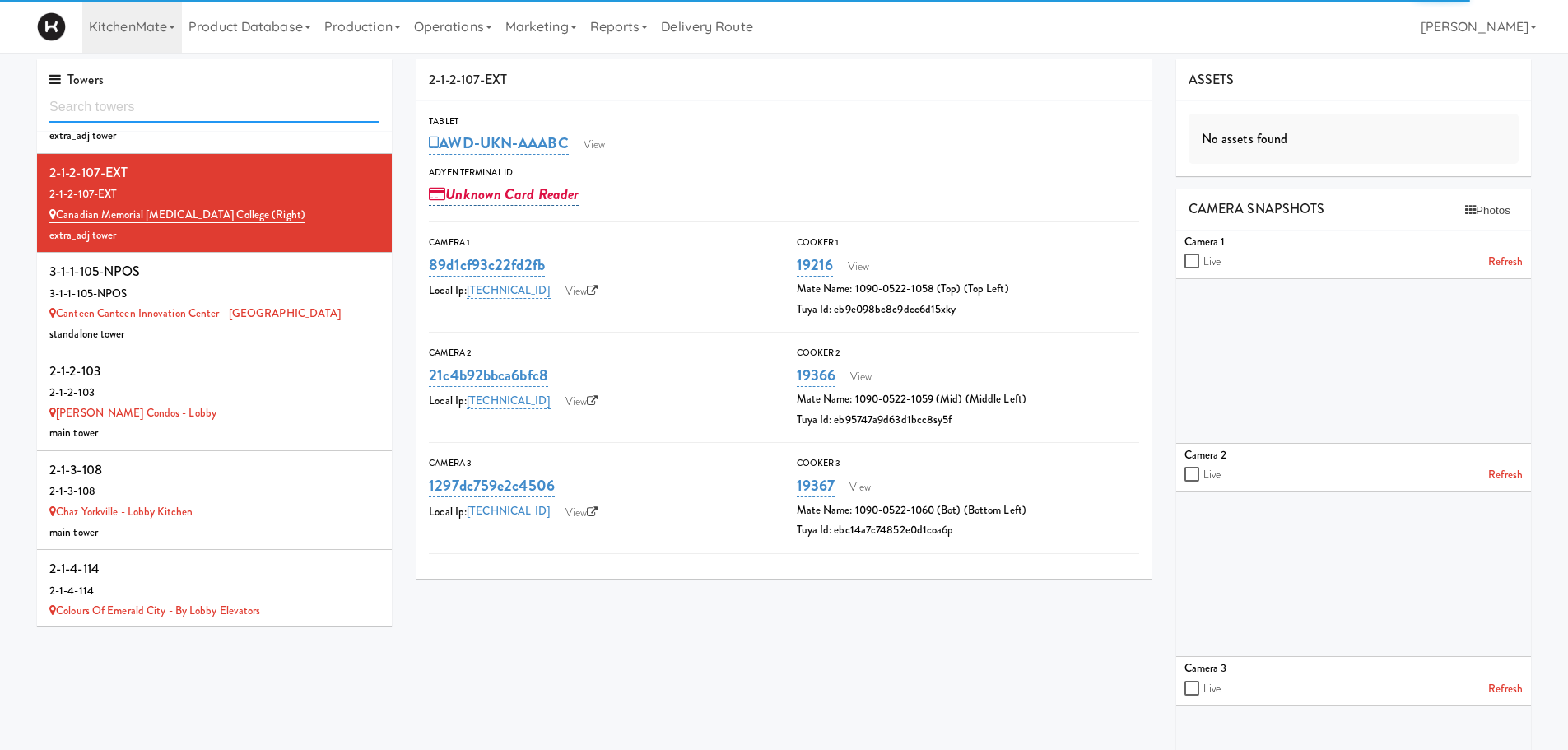
scroll to position [3017, 0]
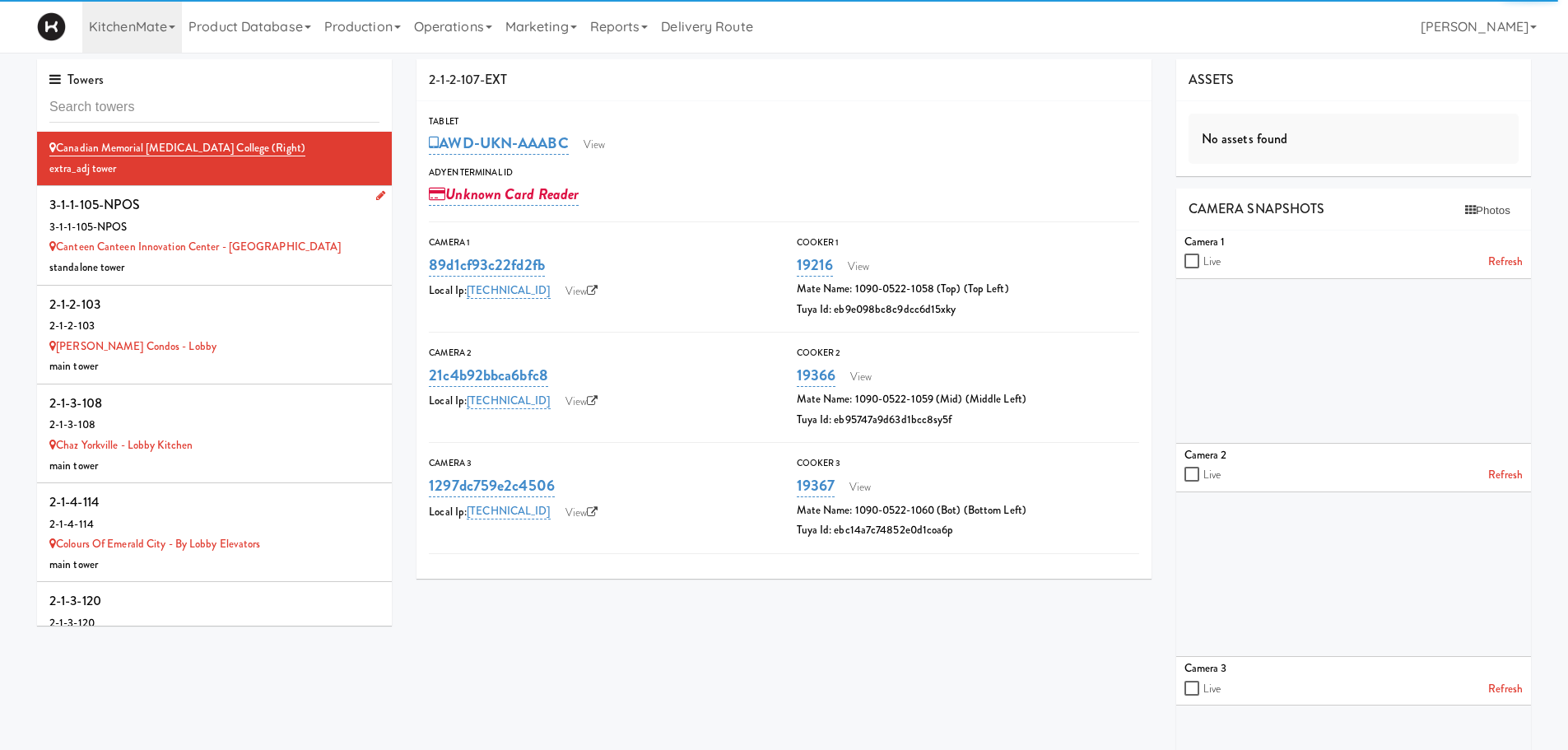
click at [320, 252] on div "Canteen Canteen Innovation Center - Charlotte" at bounding box center [214, 247] width 330 height 21
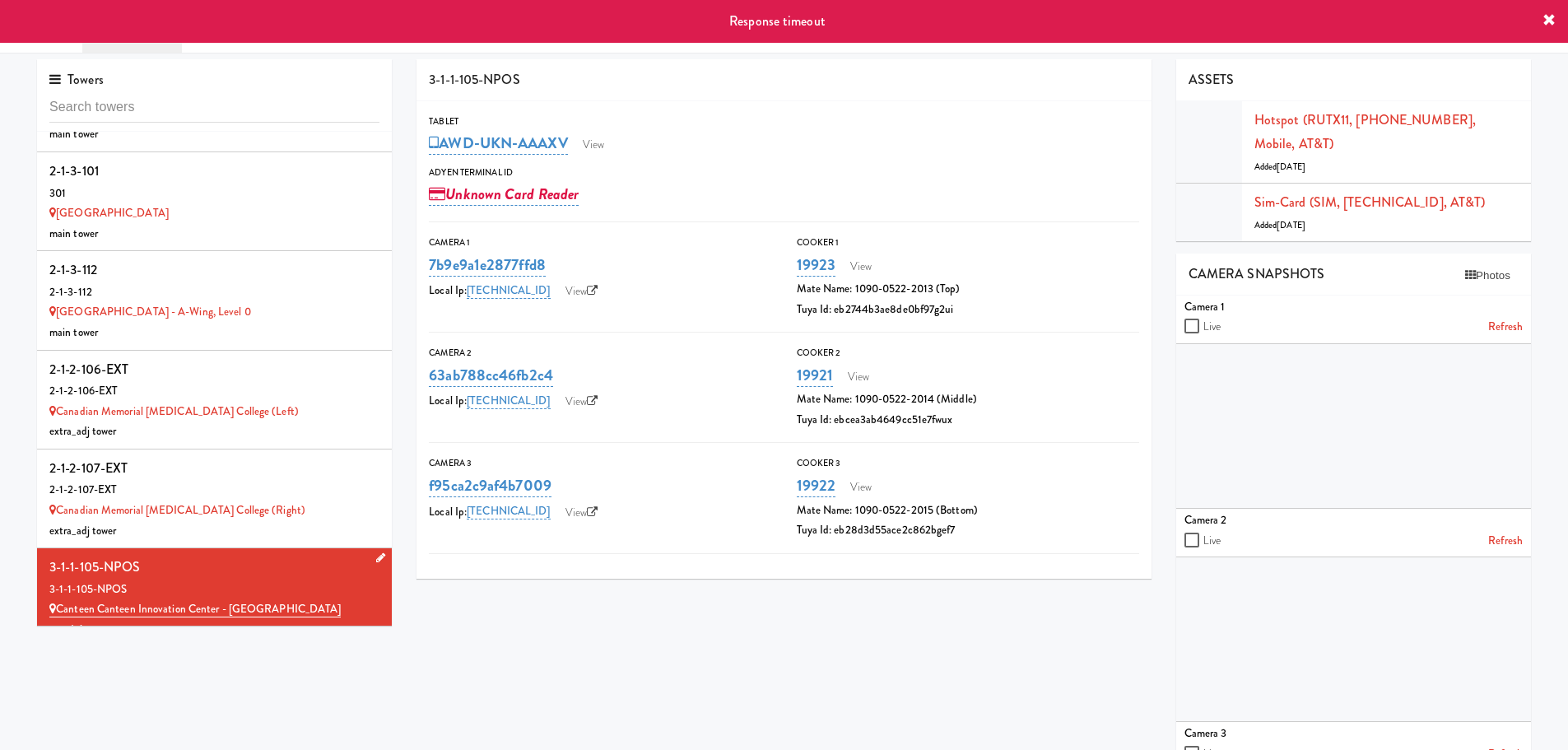
scroll to position [2687, 0]
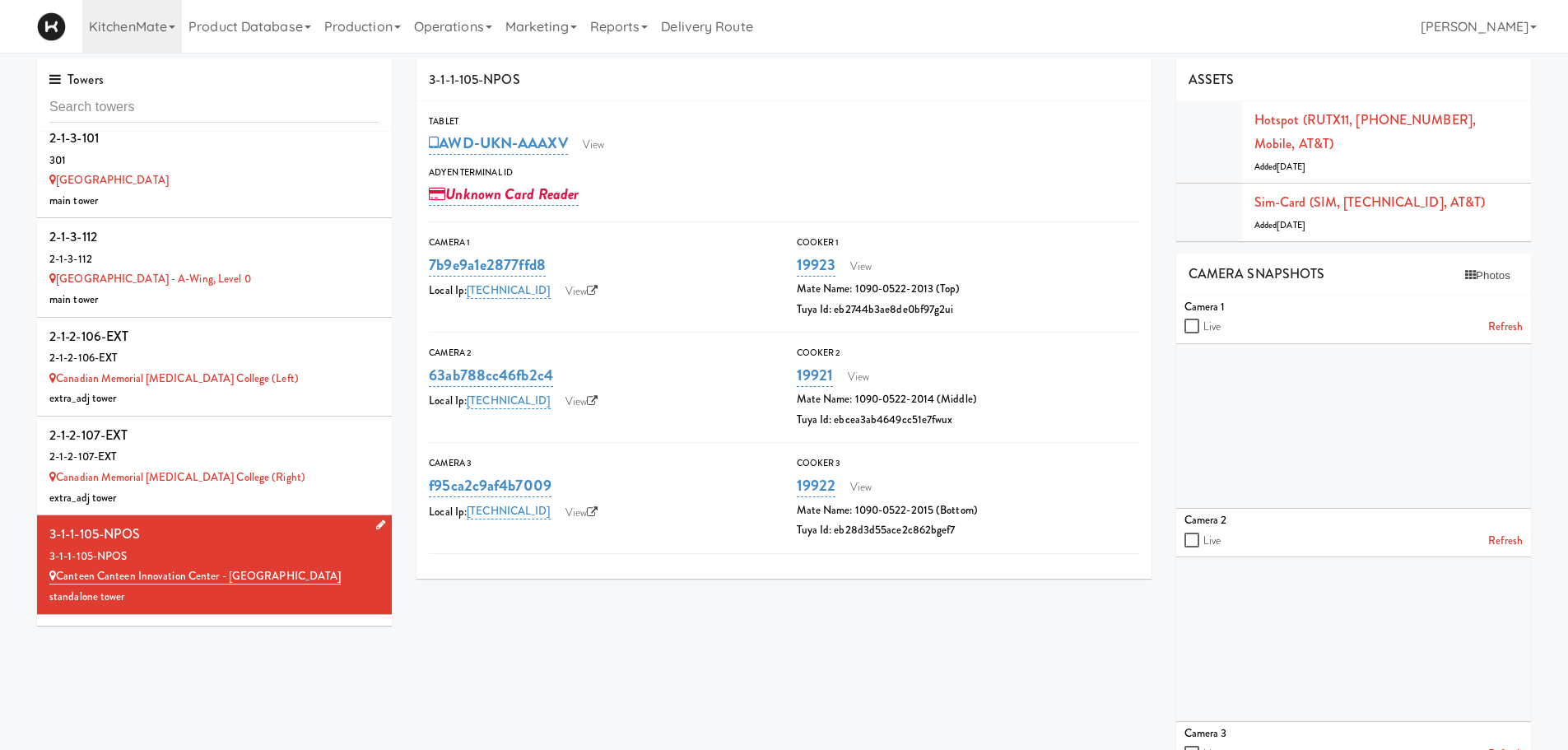
click at [320, 252] on div "2-1-3-112" at bounding box center [214, 259] width 330 height 21
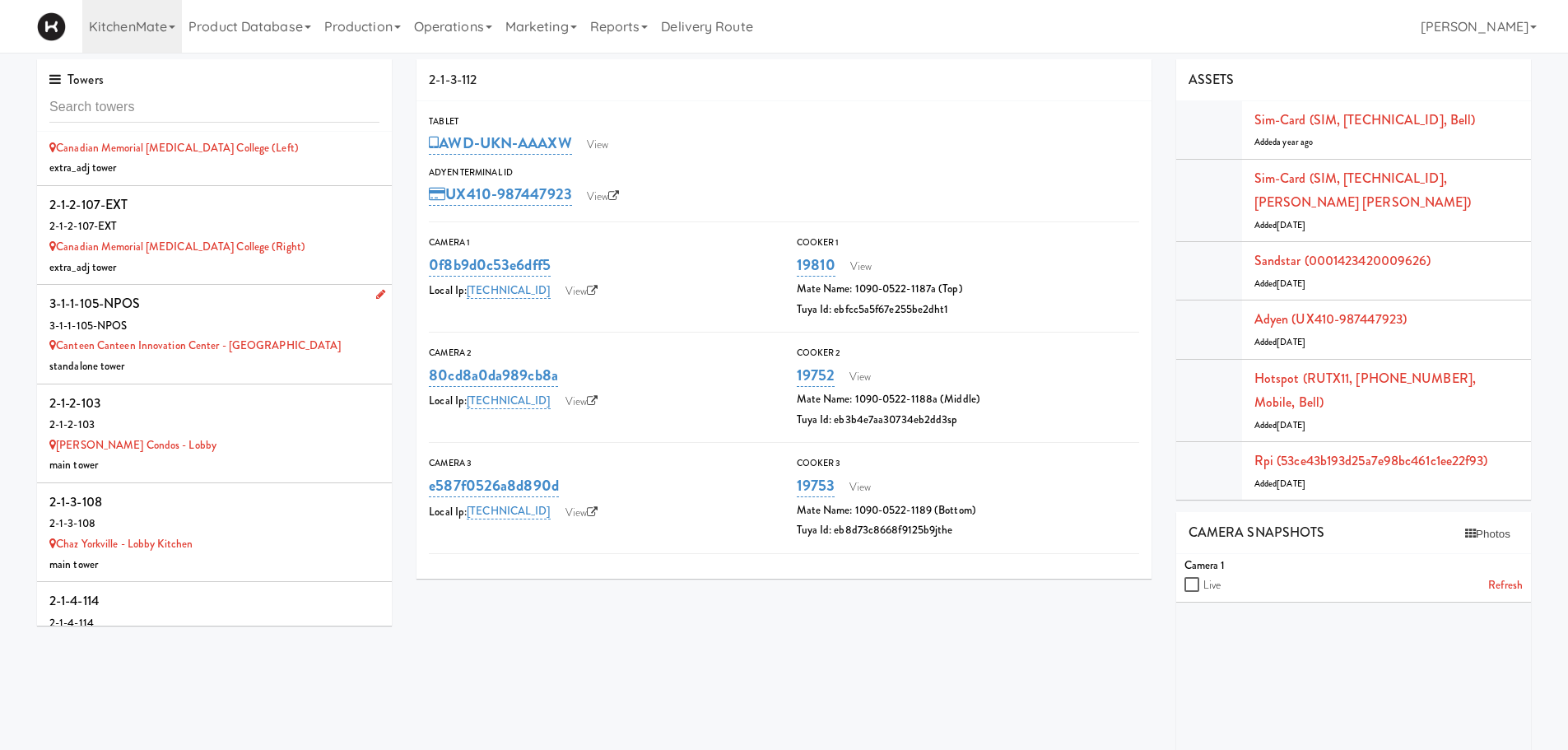
scroll to position [2951, 0]
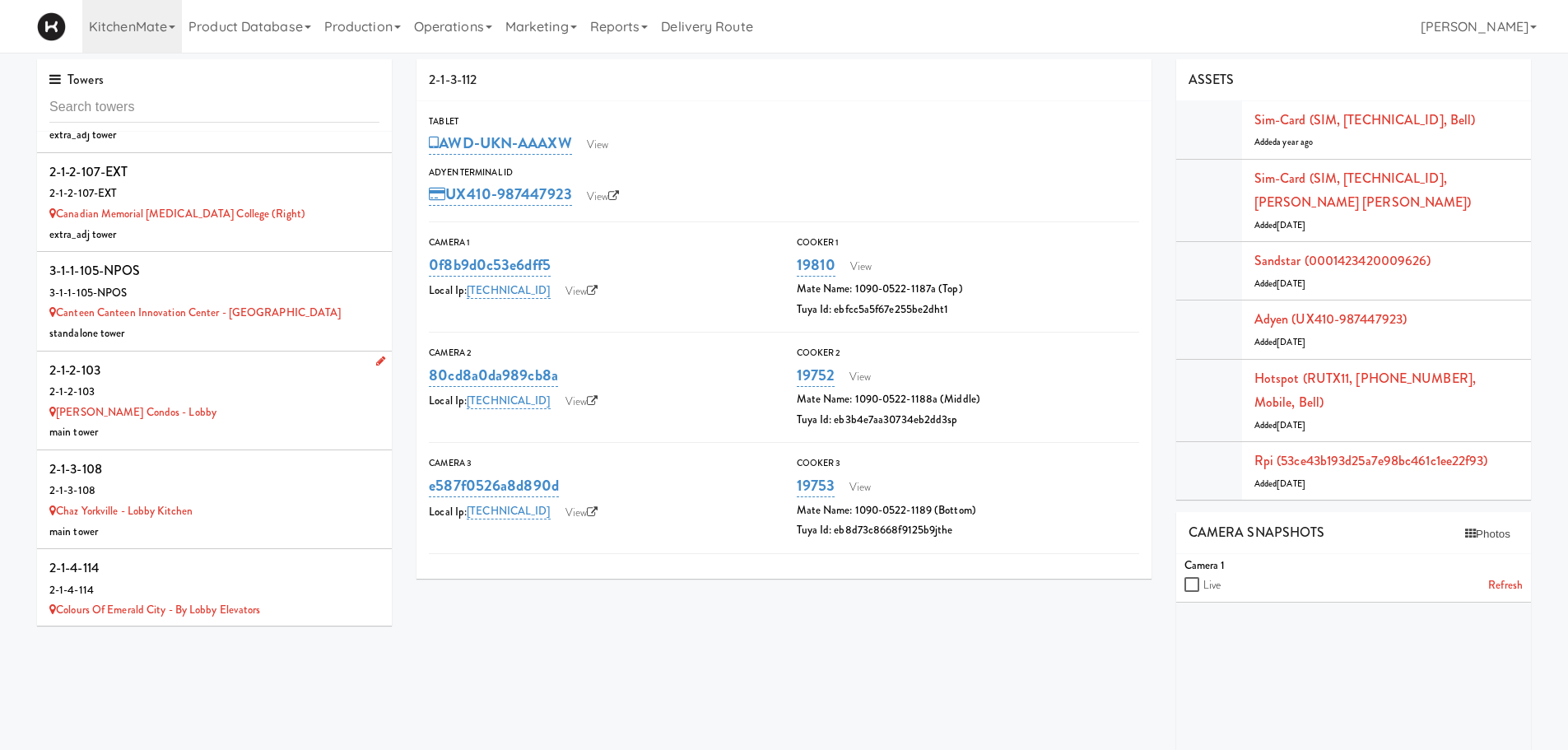
click at [282, 381] on div "2-1-2-103" at bounding box center [214, 371] width 330 height 25
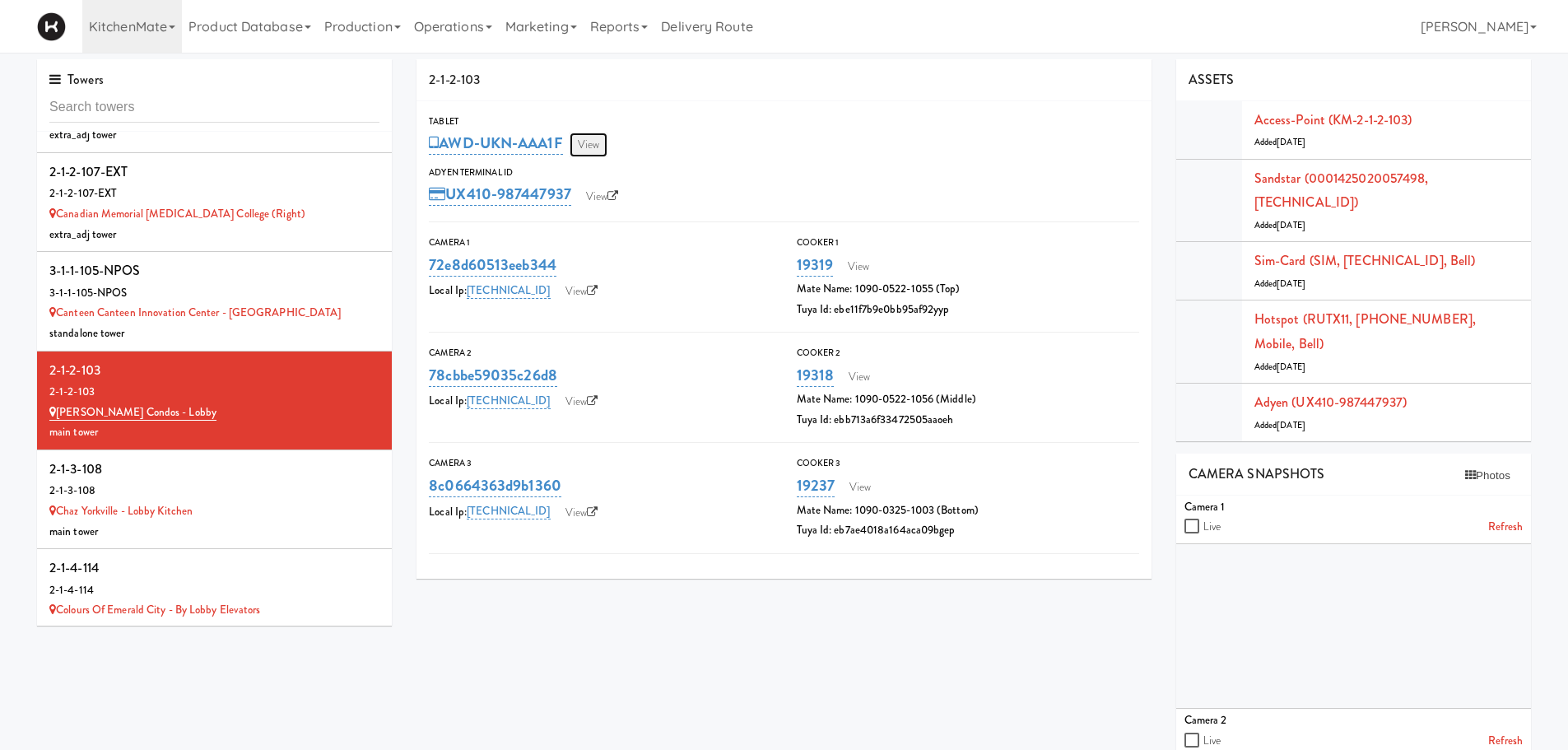
click at [596, 150] on link "View" at bounding box center [589, 144] width 38 height 25
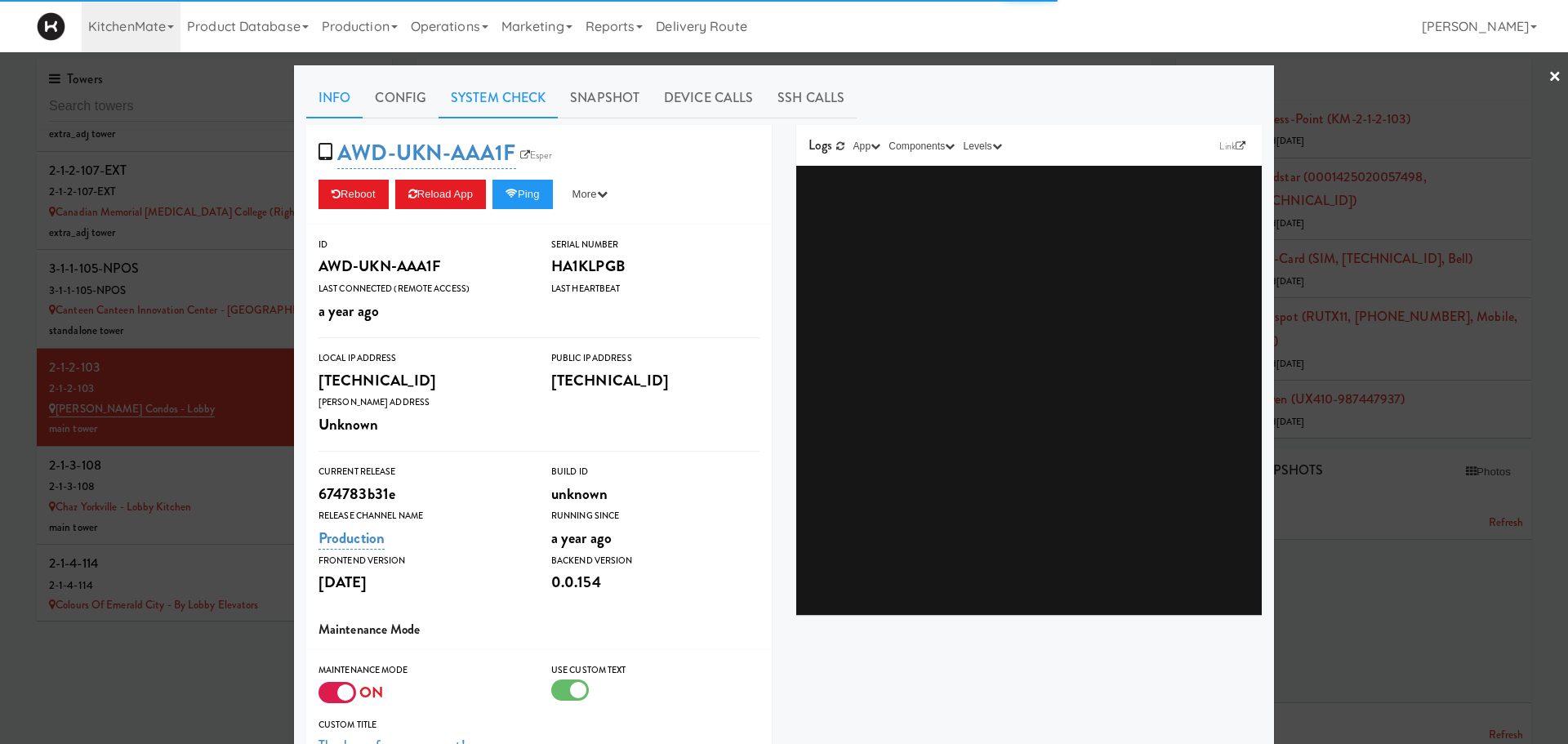
click at [512, 96] on link "System Check" at bounding box center [497, 98] width 119 height 40
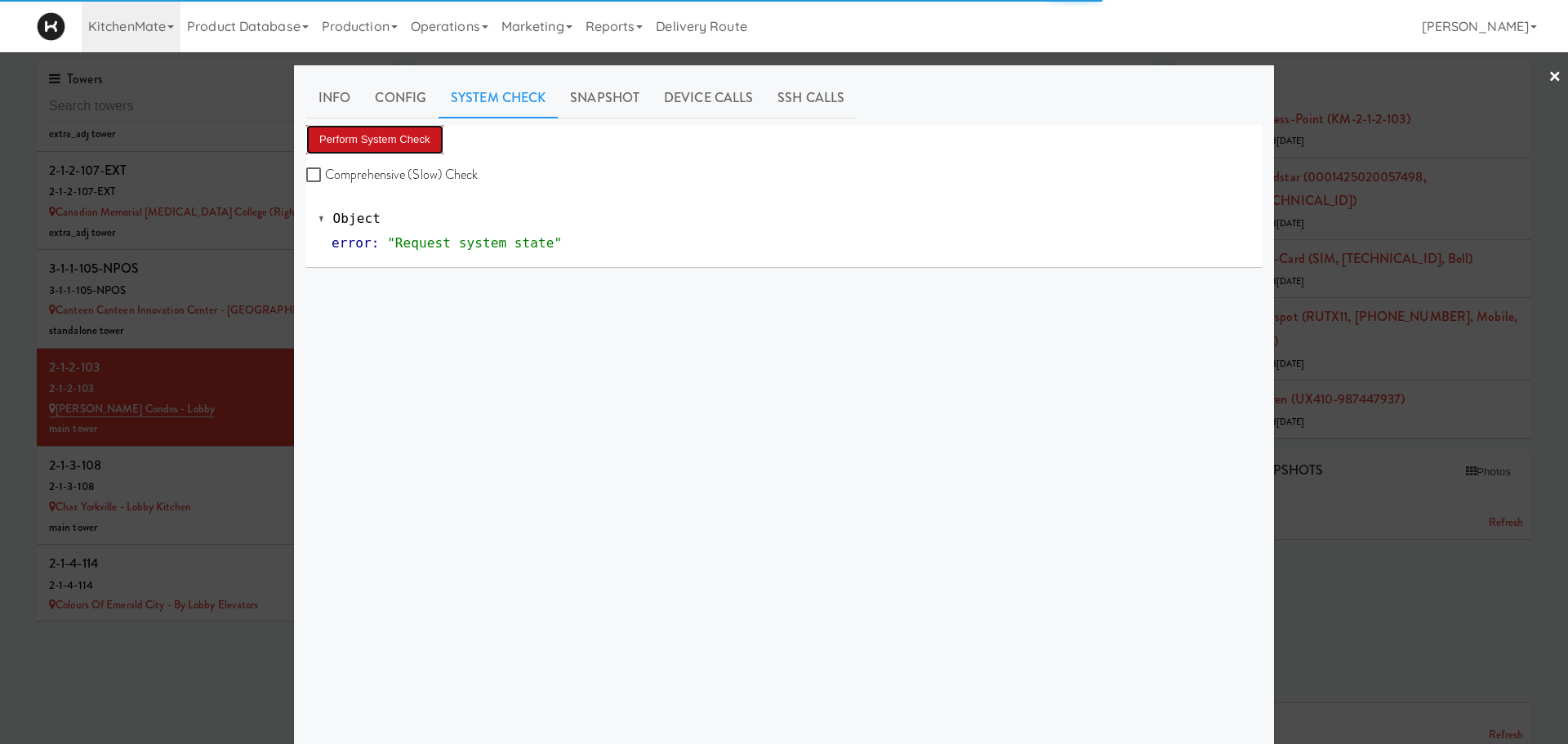
click at [389, 131] on button "Perform System Check" at bounding box center [374, 140] width 137 height 30
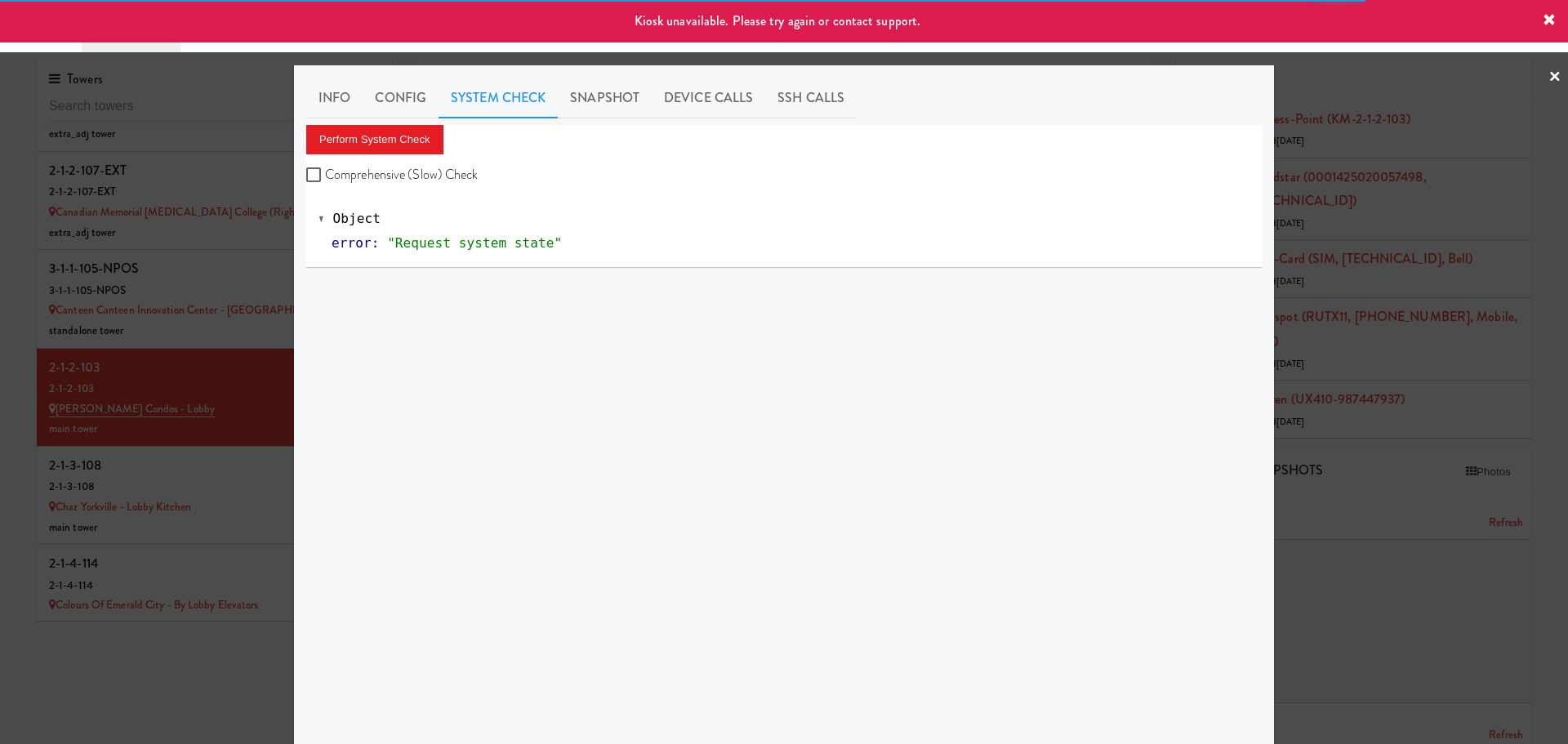
click at [222, 461] on div at bounding box center [784, 372] width 1568 height 744
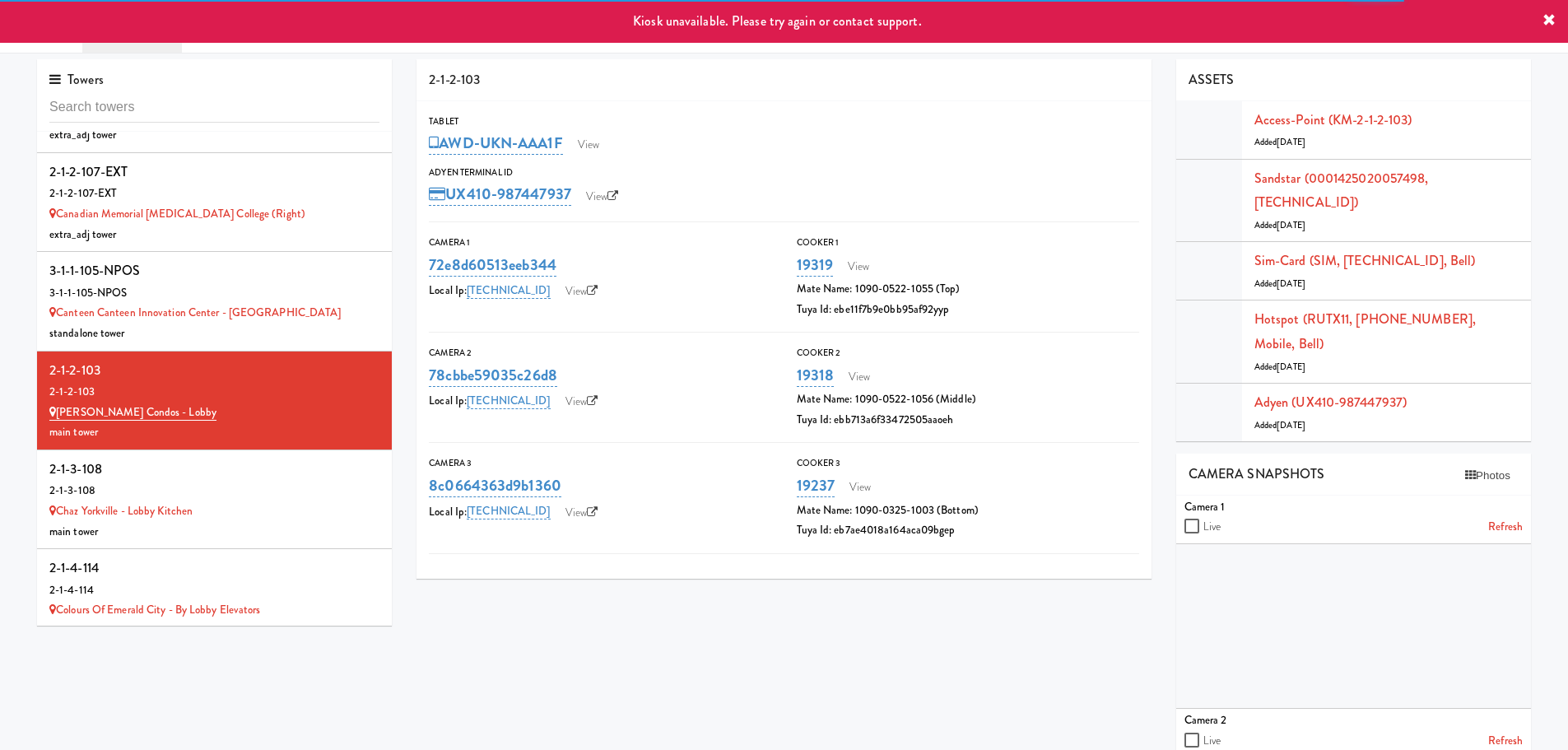
click at [223, 465] on div "2-1-3-108" at bounding box center [214, 469] width 330 height 25
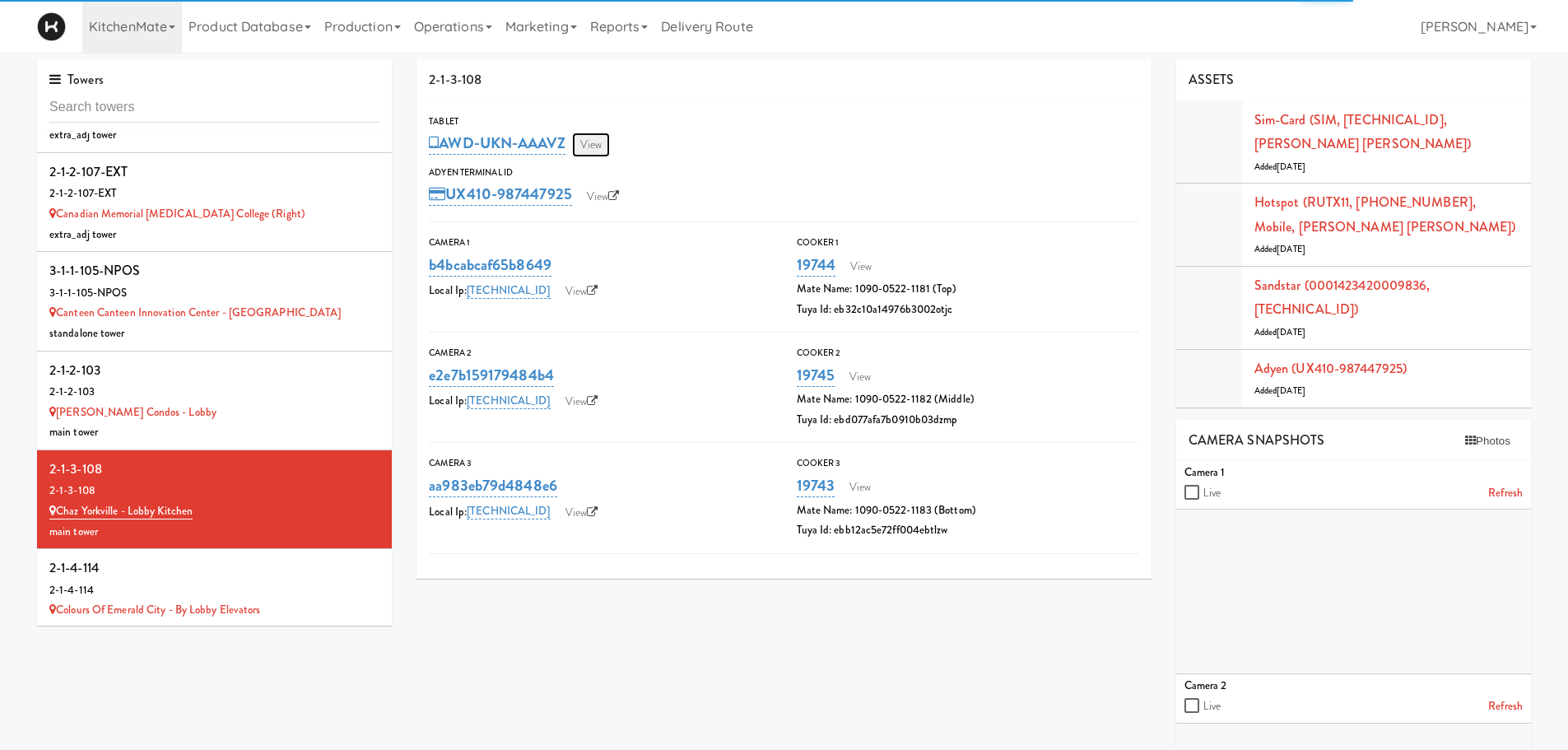
click at [583, 139] on link "View" at bounding box center [591, 144] width 38 height 25
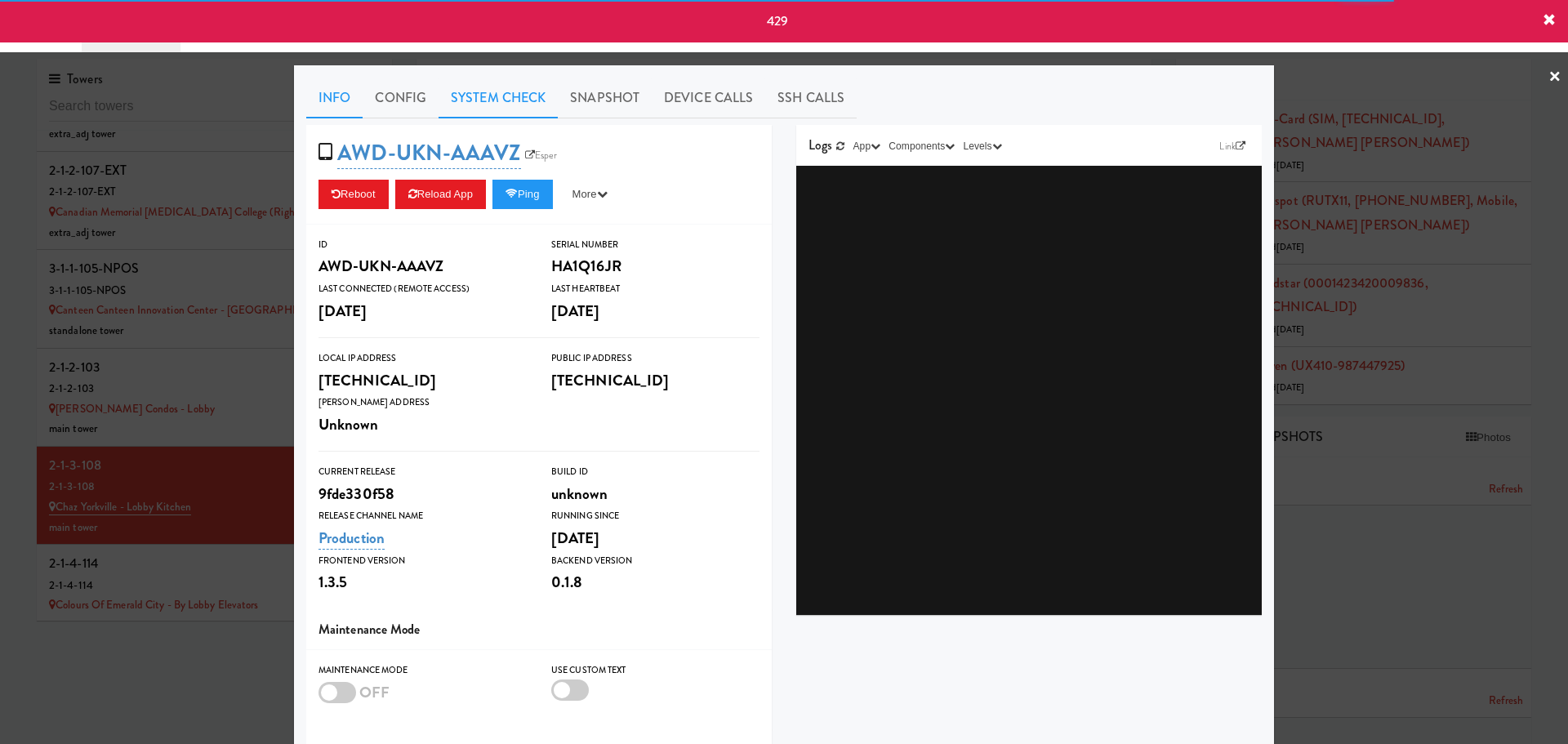
click at [467, 101] on link "System Check" at bounding box center [497, 98] width 119 height 40
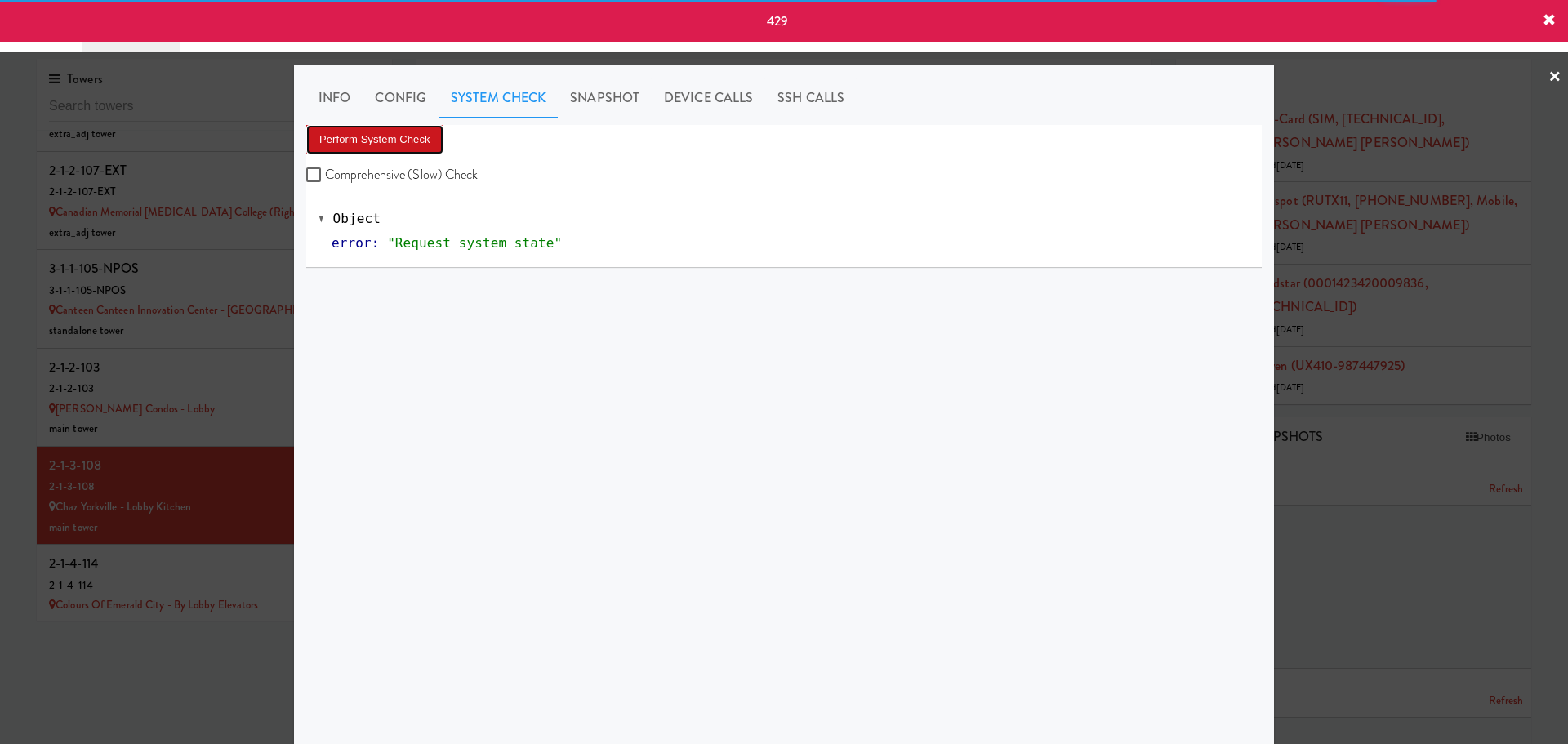
click at [380, 144] on button "Perform System Check" at bounding box center [374, 140] width 137 height 30
click at [1549, 7] on div "Kiosk unavailable. Please try again or contact support." at bounding box center [784, 21] width 1568 height 42
click at [1549, 18] on icon at bounding box center [1548, 20] width 13 height 13
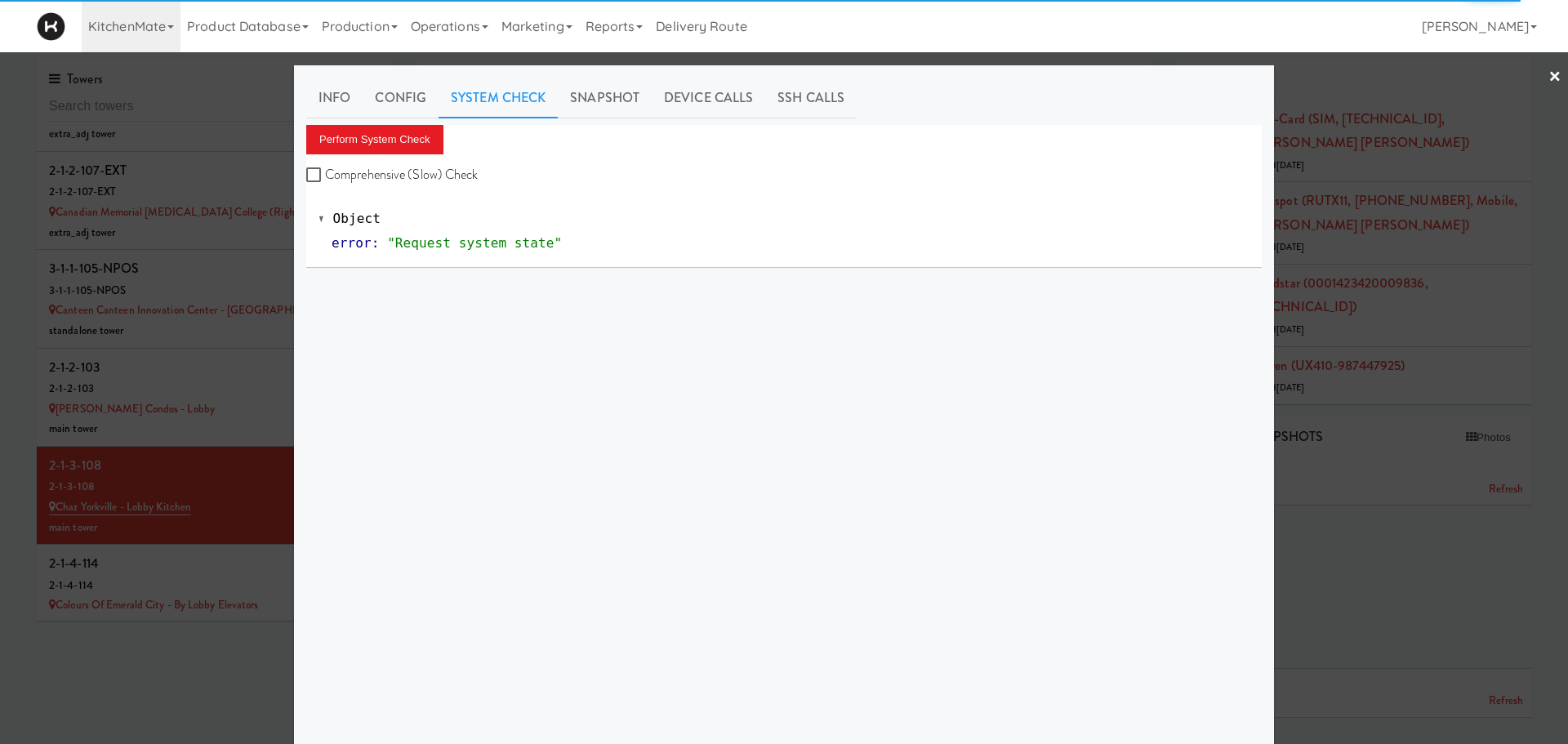
click at [156, 575] on div at bounding box center [784, 372] width 1568 height 744
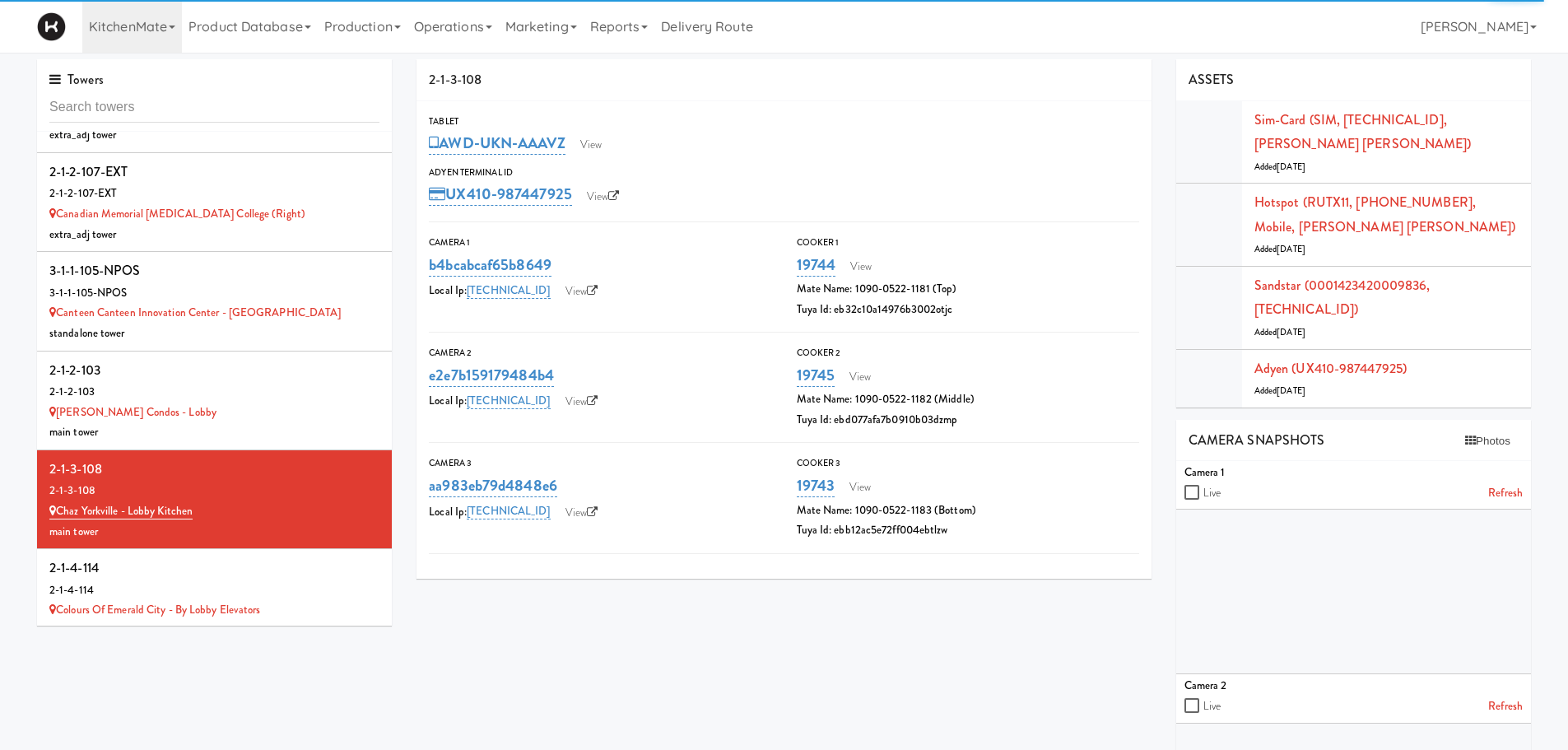
click at [157, 579] on div "2-1-4-114" at bounding box center [214, 568] width 330 height 25
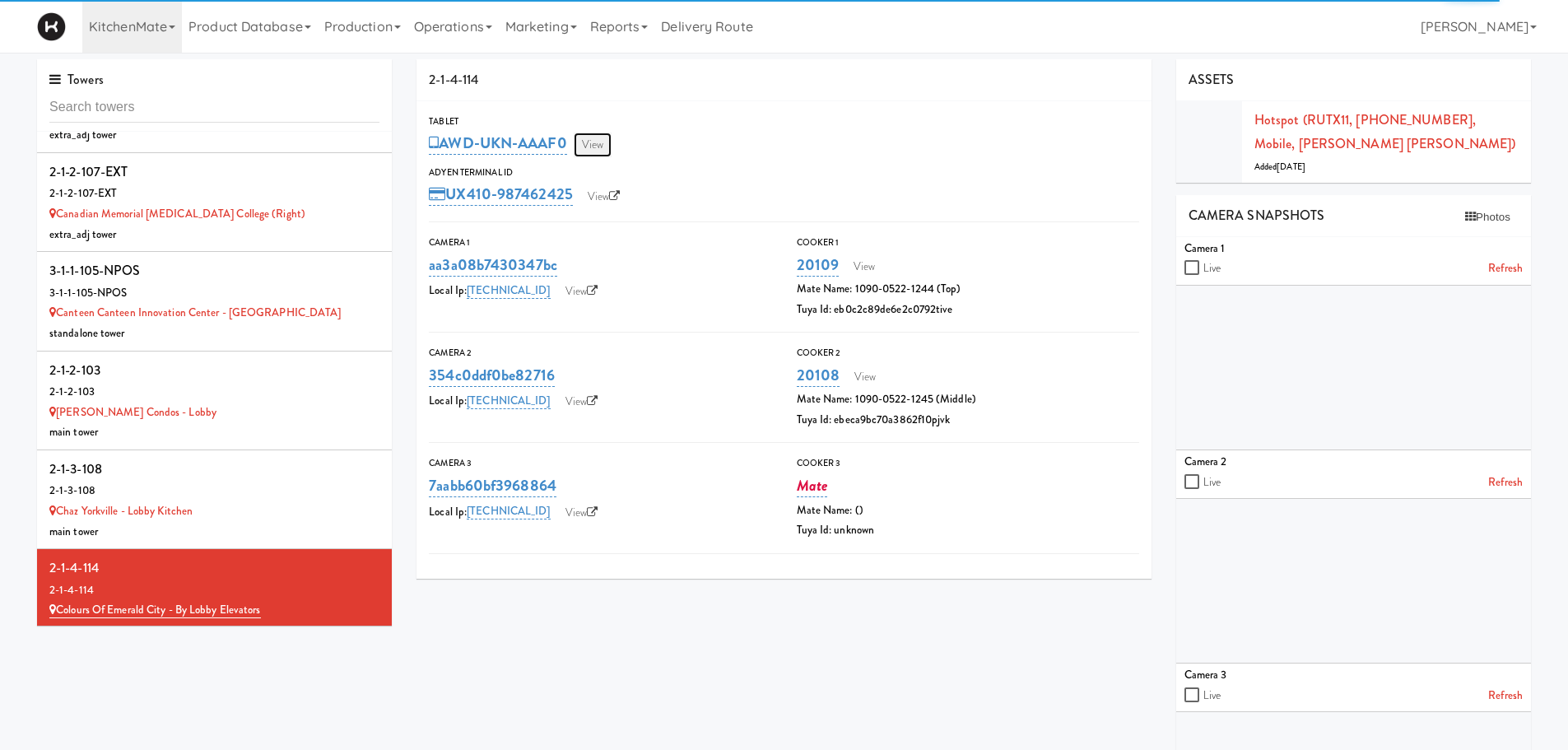
click at [598, 147] on link "View" at bounding box center [593, 144] width 38 height 25
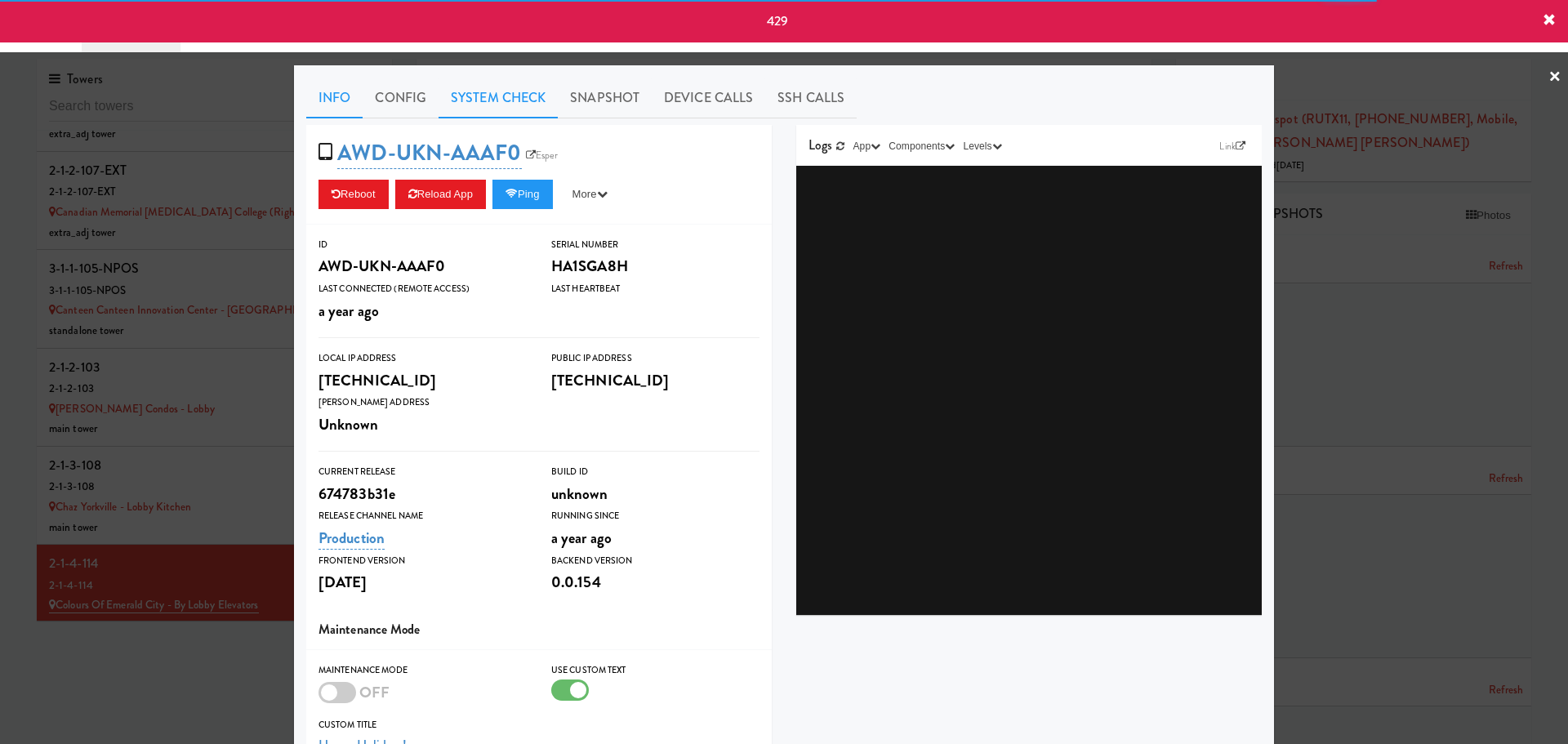
click at [494, 92] on link "System Check" at bounding box center [497, 98] width 119 height 40
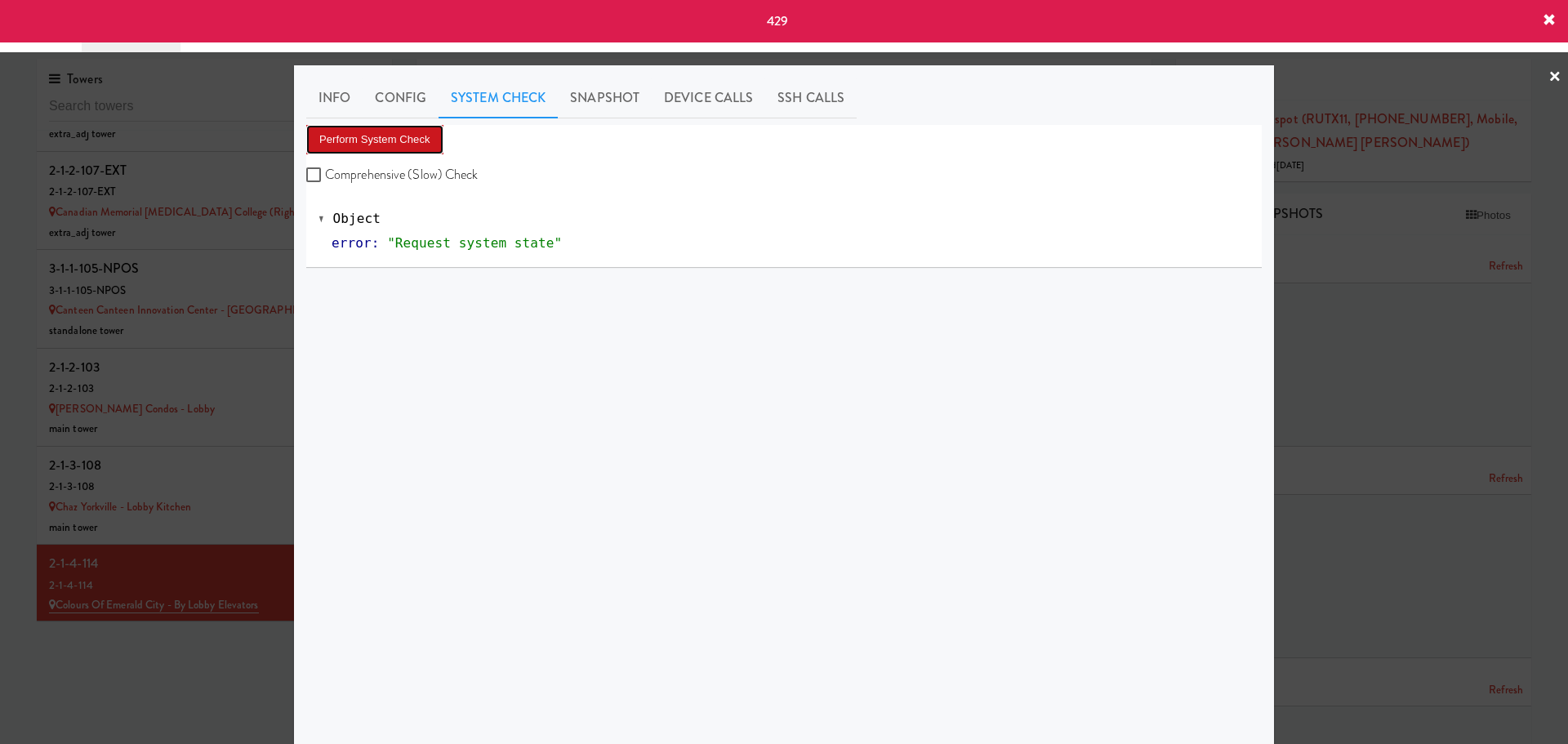
click at [317, 136] on button "Perform System Check" at bounding box center [374, 140] width 137 height 30
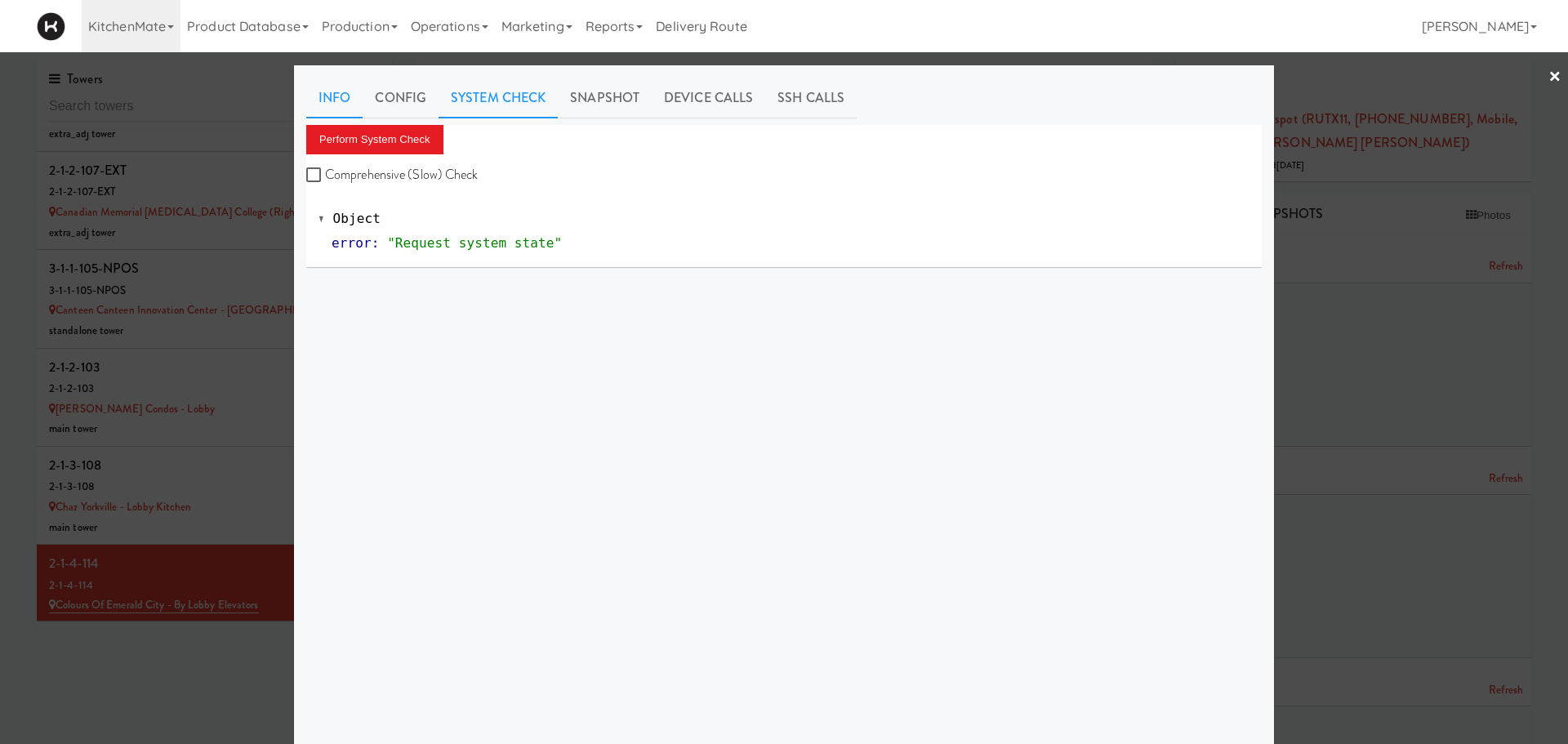
click at [337, 94] on link "Info" at bounding box center [334, 98] width 56 height 40
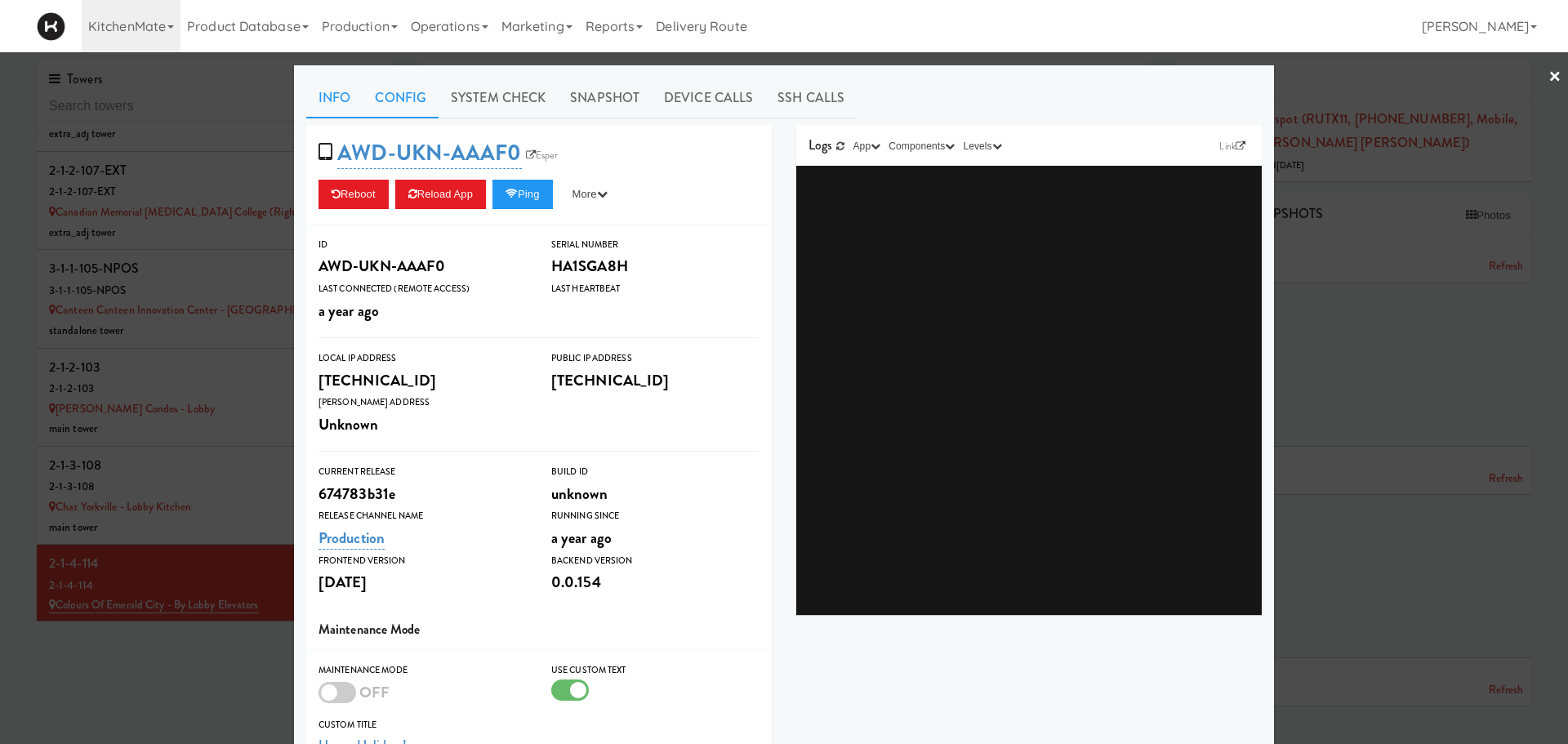
click at [392, 97] on link "Config" at bounding box center [400, 98] width 76 height 40
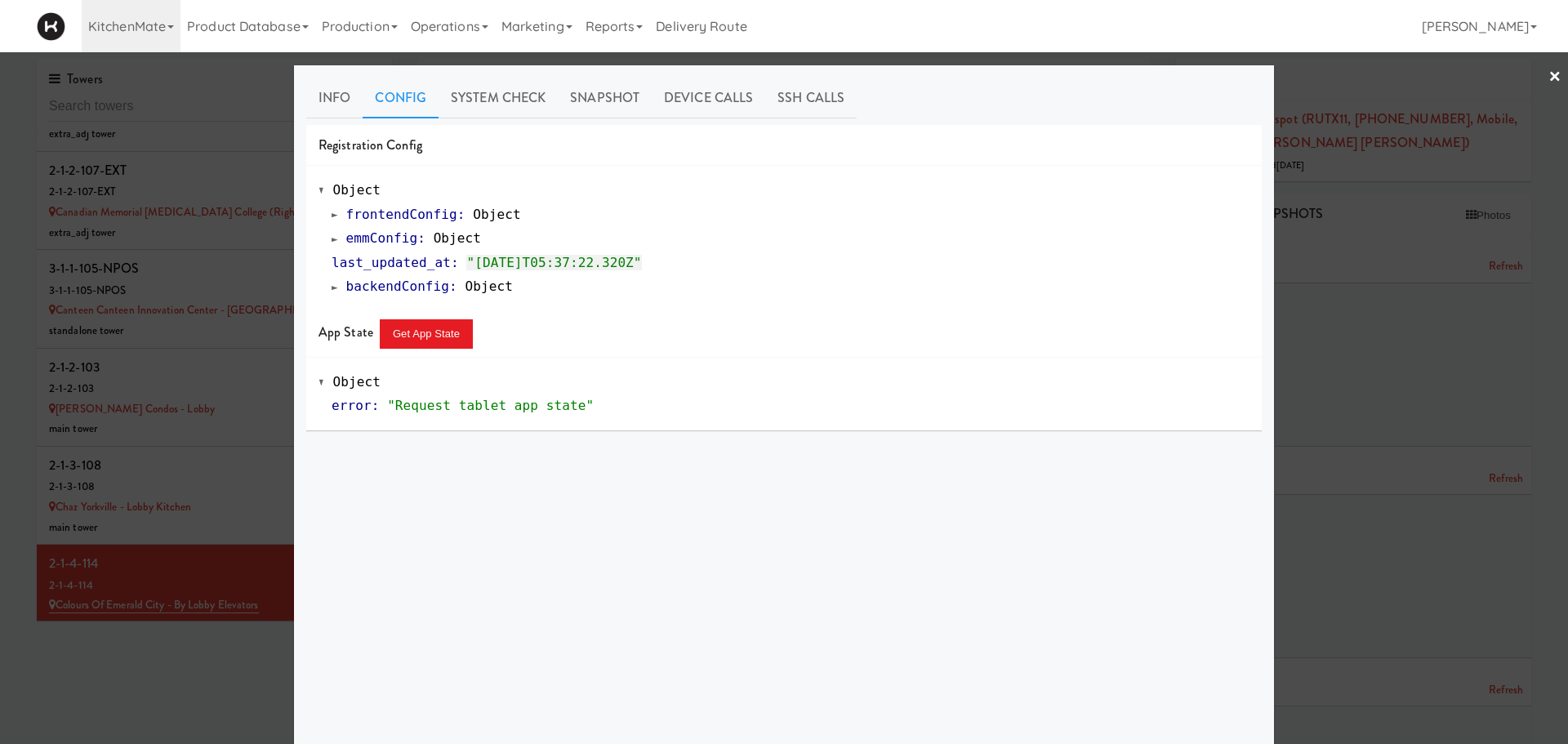
click at [332, 240] on span at bounding box center [335, 238] width 7 height 12
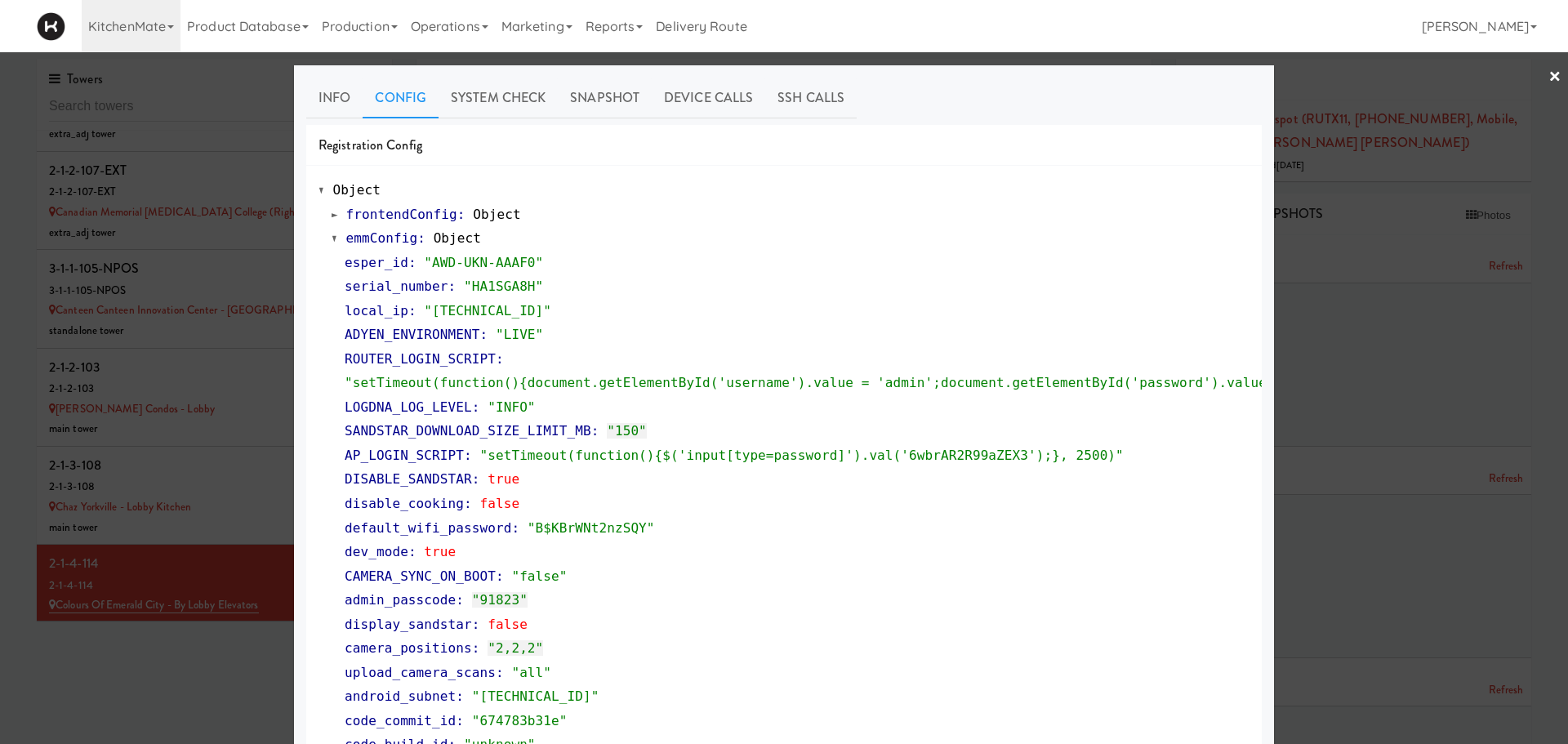
click at [332, 240] on span at bounding box center [335, 238] width 7 height 12
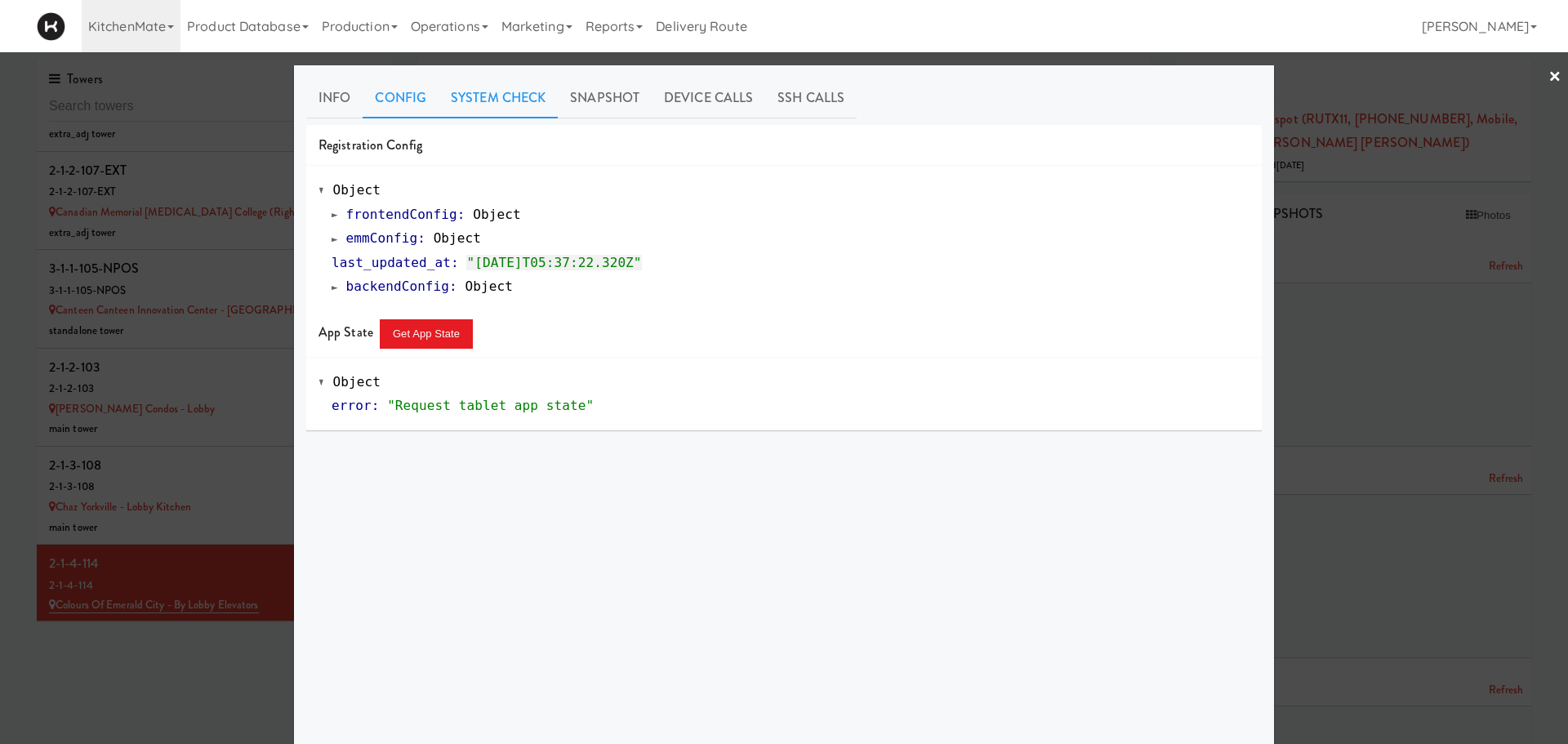
click at [516, 101] on link "System Check" at bounding box center [497, 98] width 119 height 40
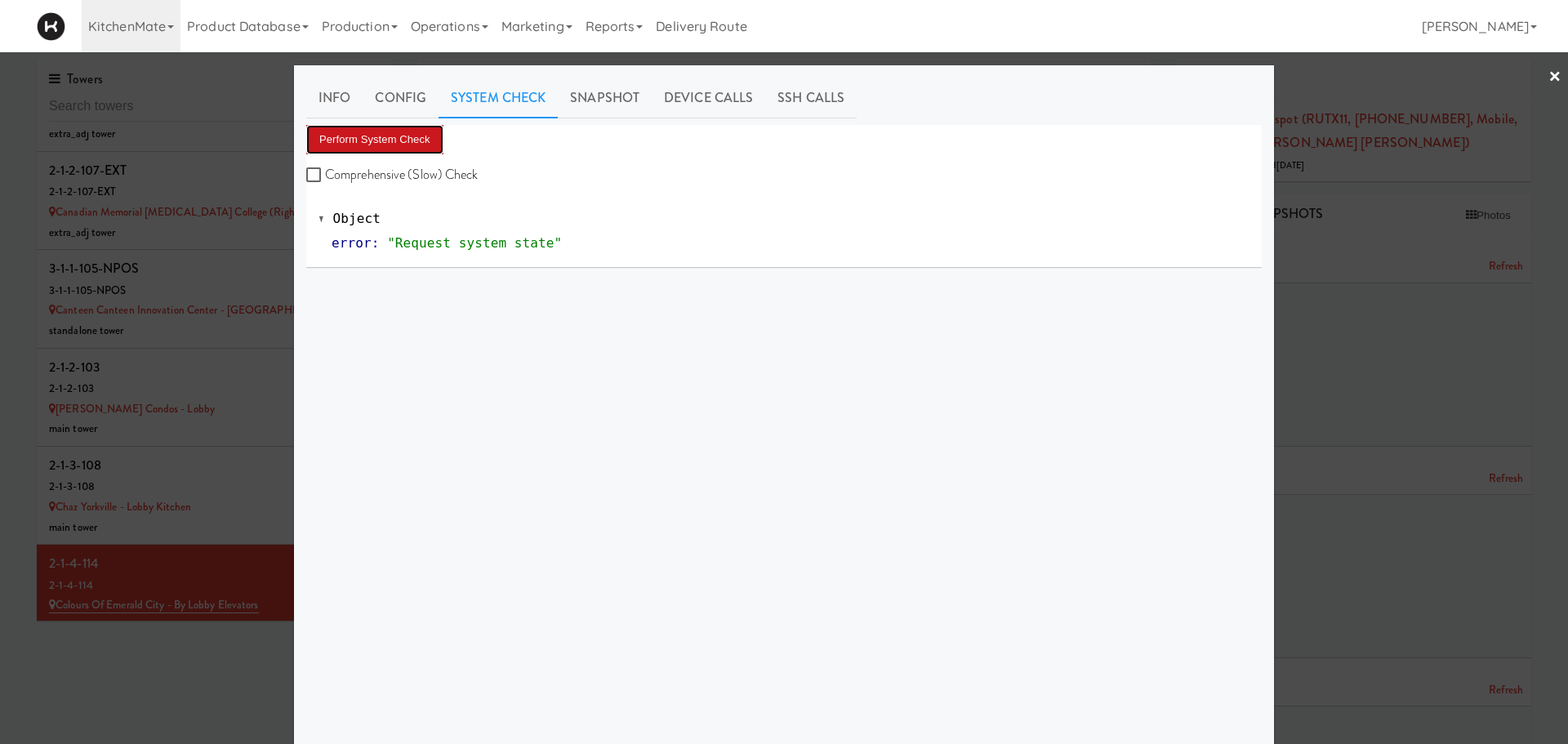
click at [397, 141] on button "Perform System Check" at bounding box center [374, 140] width 137 height 30
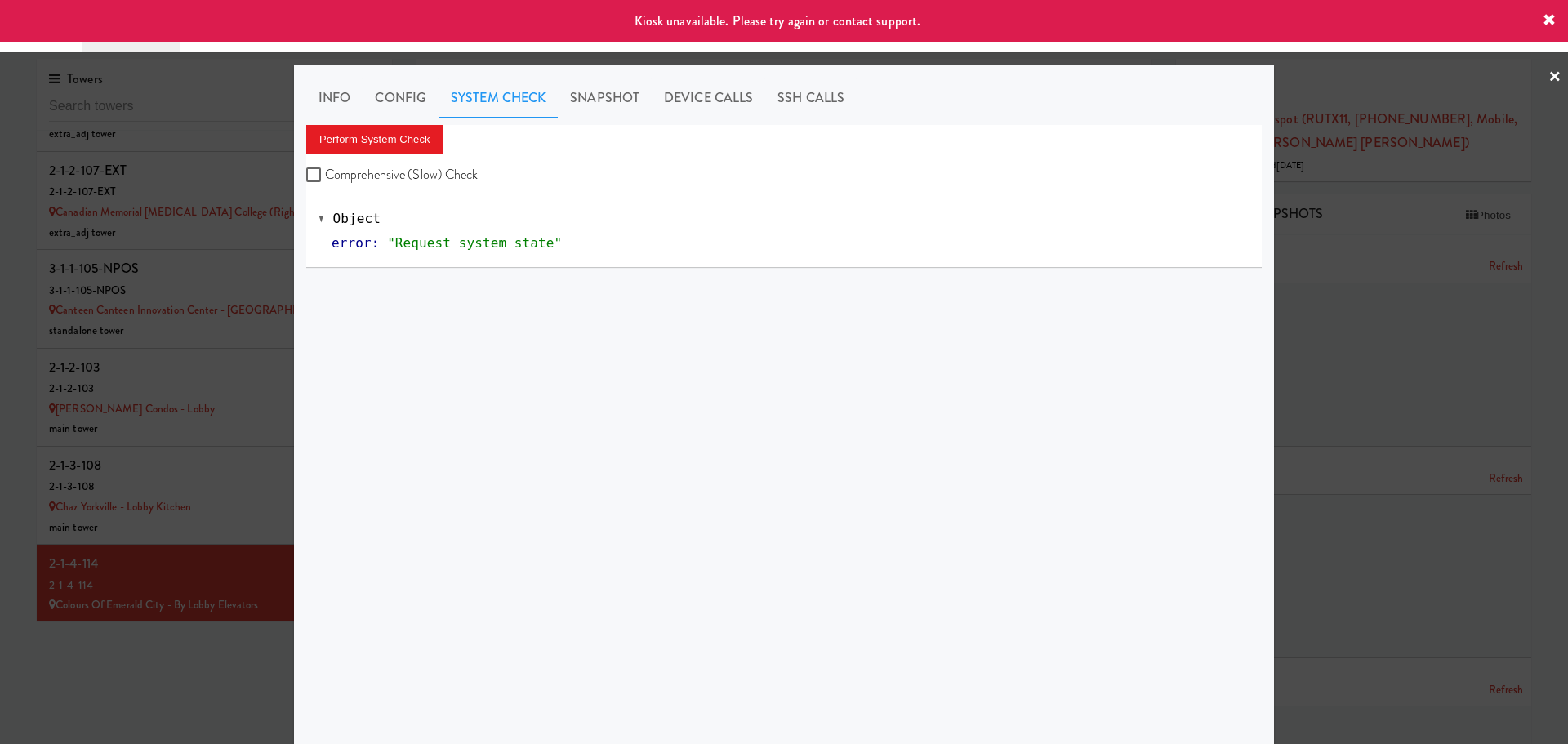
click at [149, 557] on div at bounding box center [784, 372] width 1568 height 744
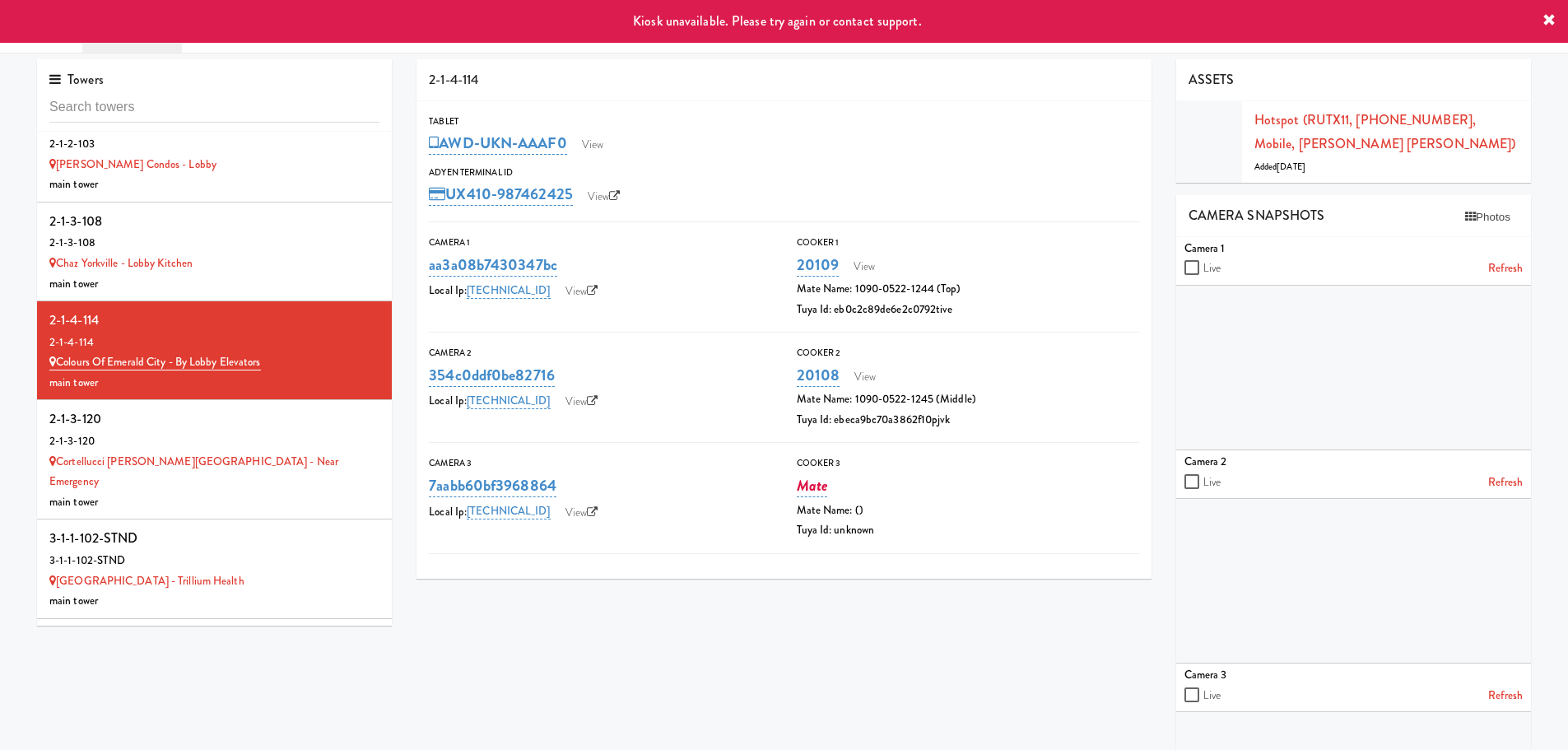
scroll to position [3204, 0]
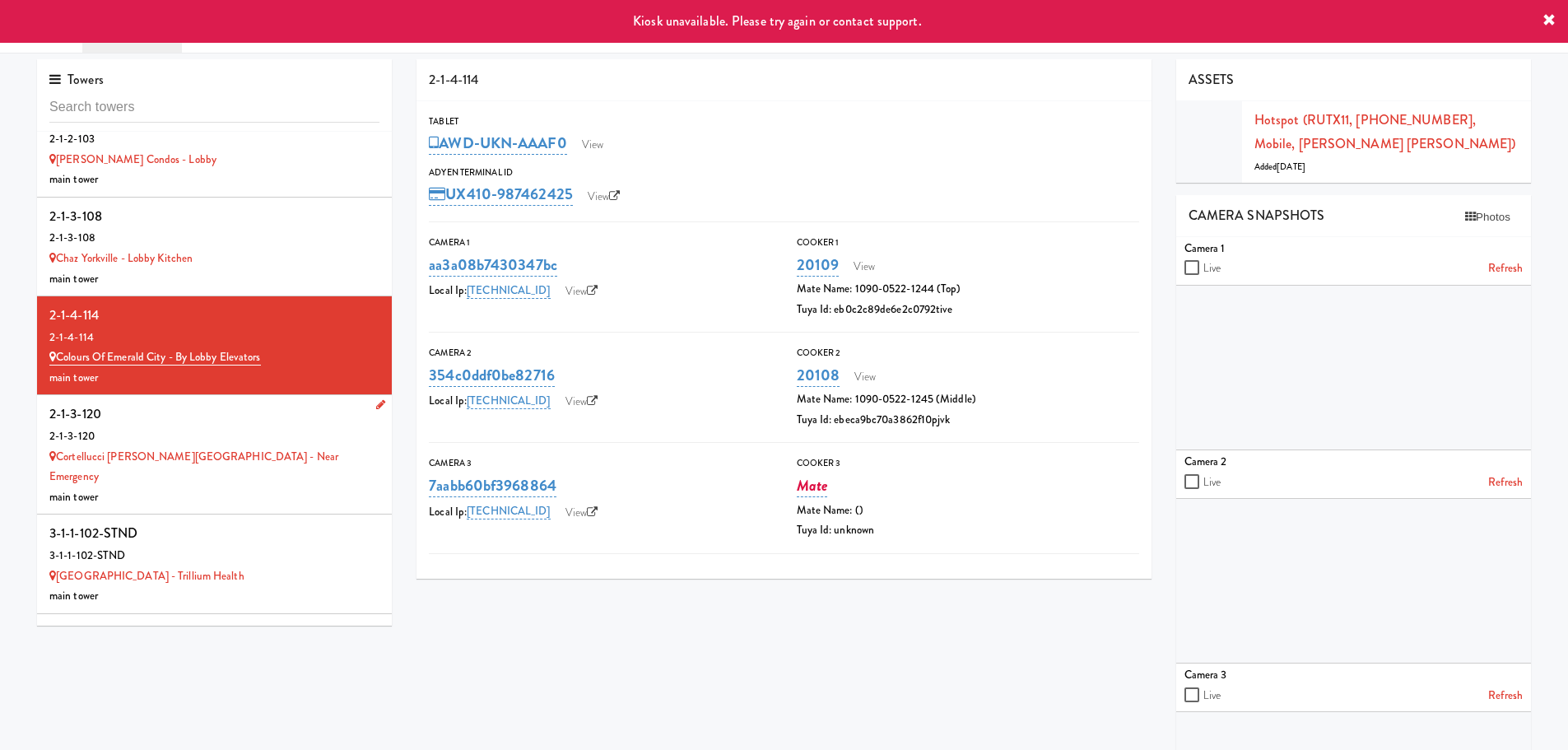
click at [287, 441] on div "2-1-3-120" at bounding box center [214, 436] width 330 height 21
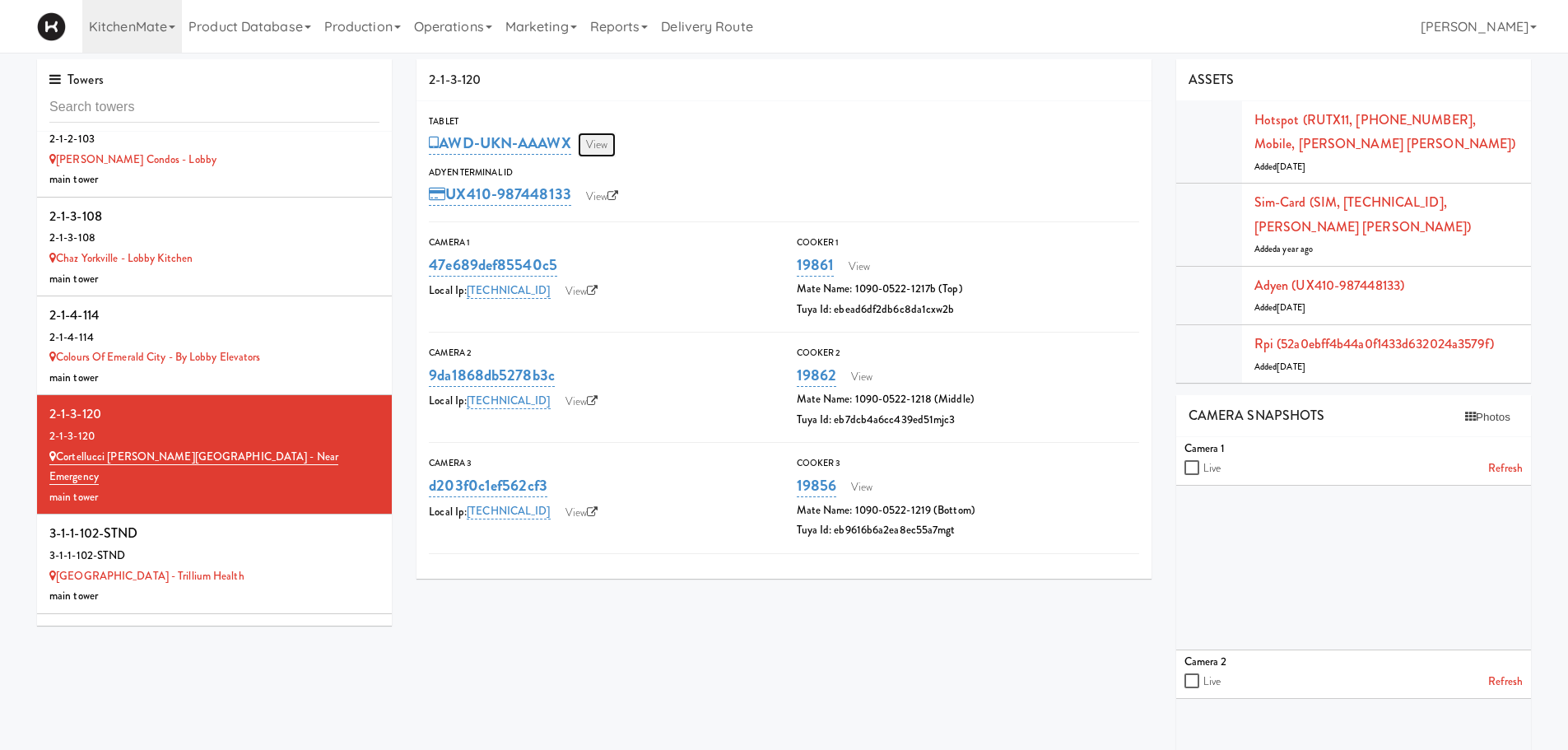
click at [590, 142] on link "View" at bounding box center [597, 144] width 38 height 25
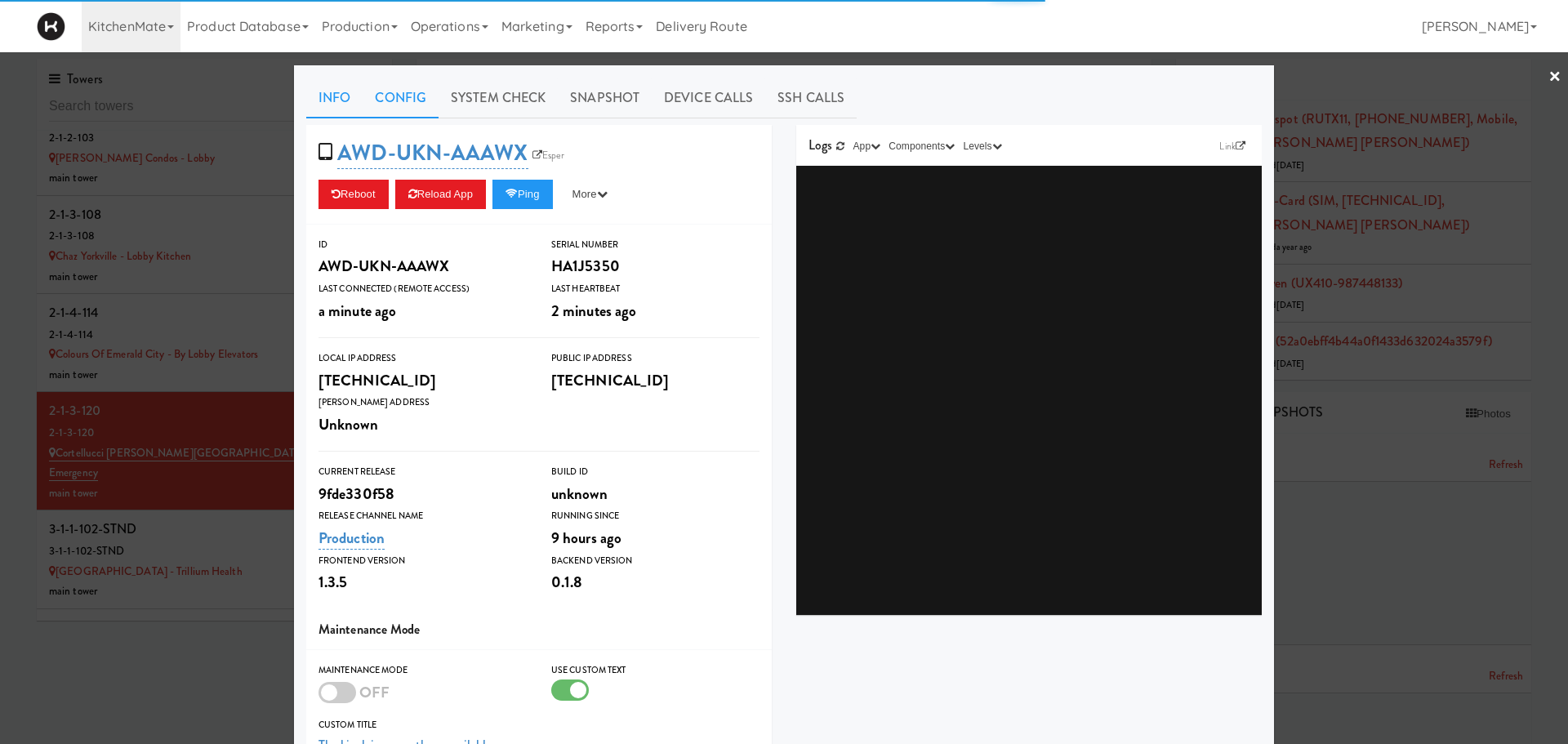
click at [385, 103] on link "Config" at bounding box center [400, 98] width 76 height 40
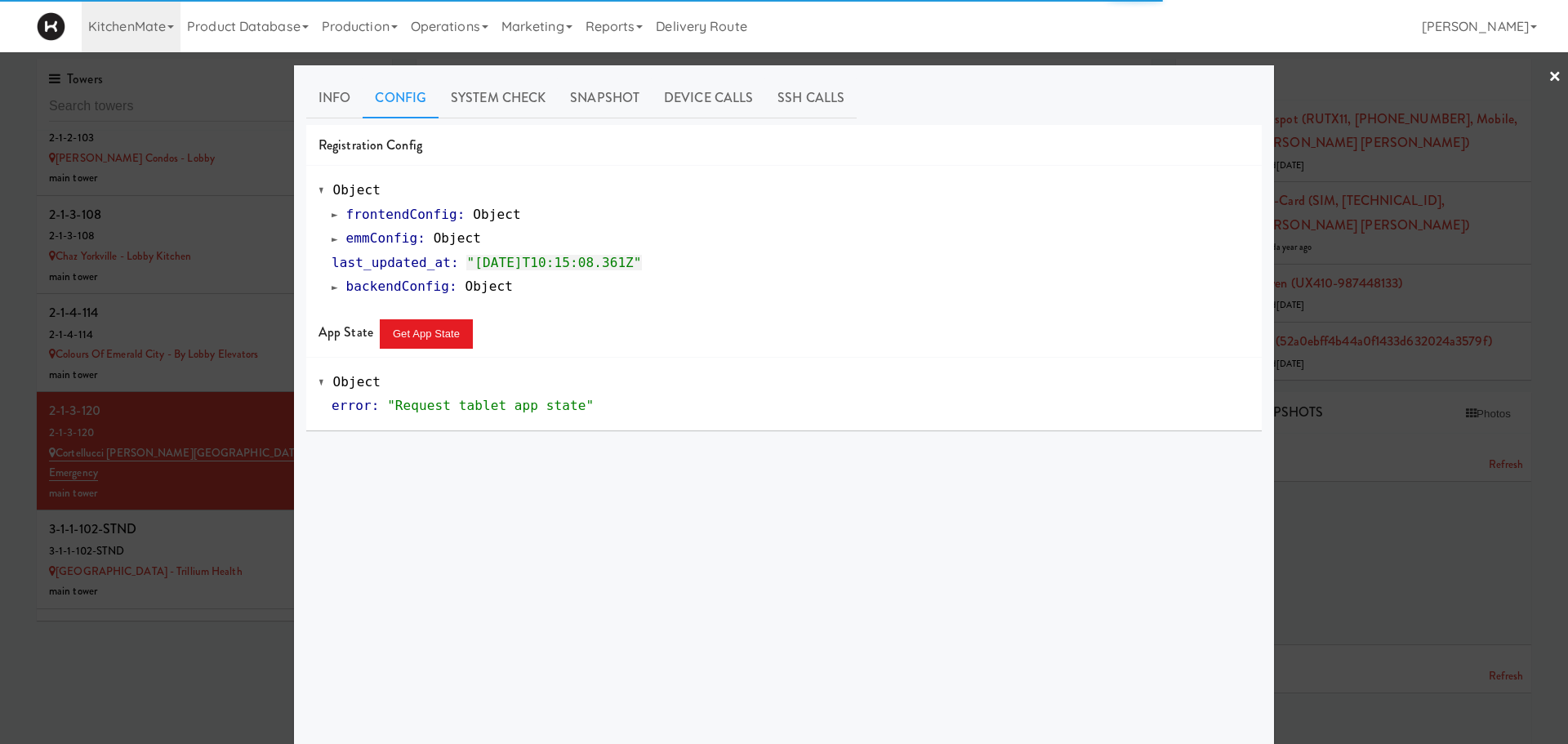
click at [332, 242] on span at bounding box center [335, 238] width 7 height 12
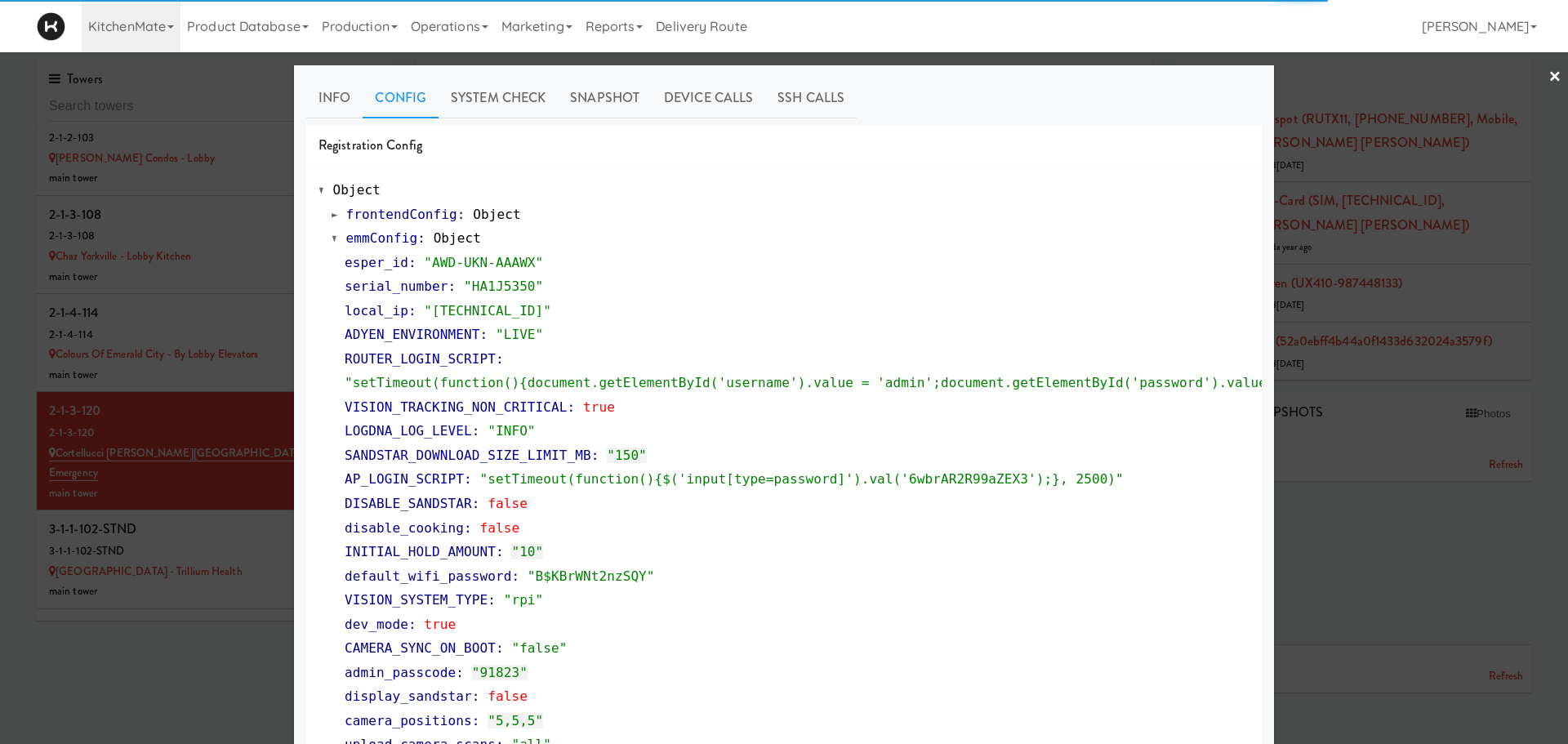
click at [116, 427] on div at bounding box center [784, 372] width 1568 height 744
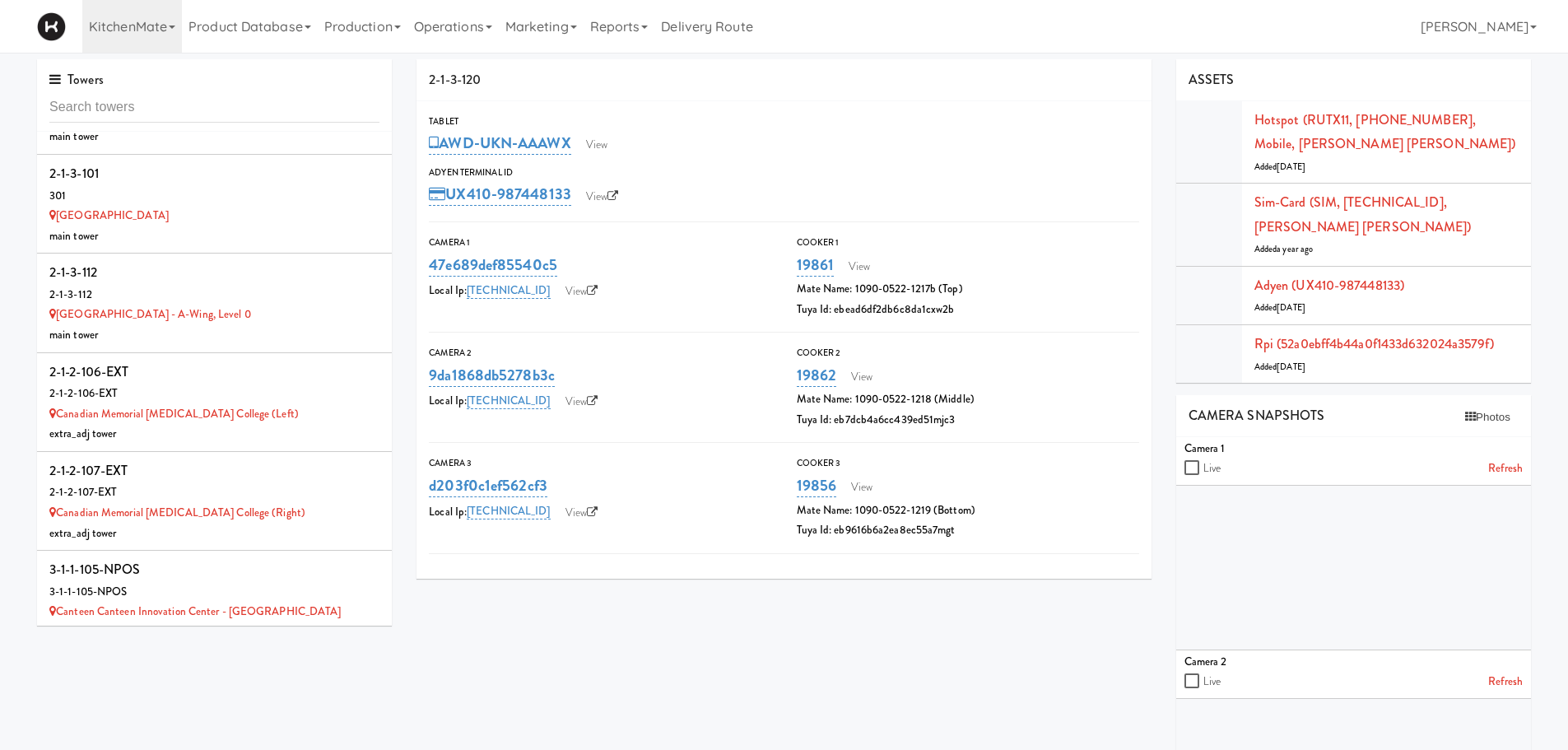
scroll to position [2665, 0]
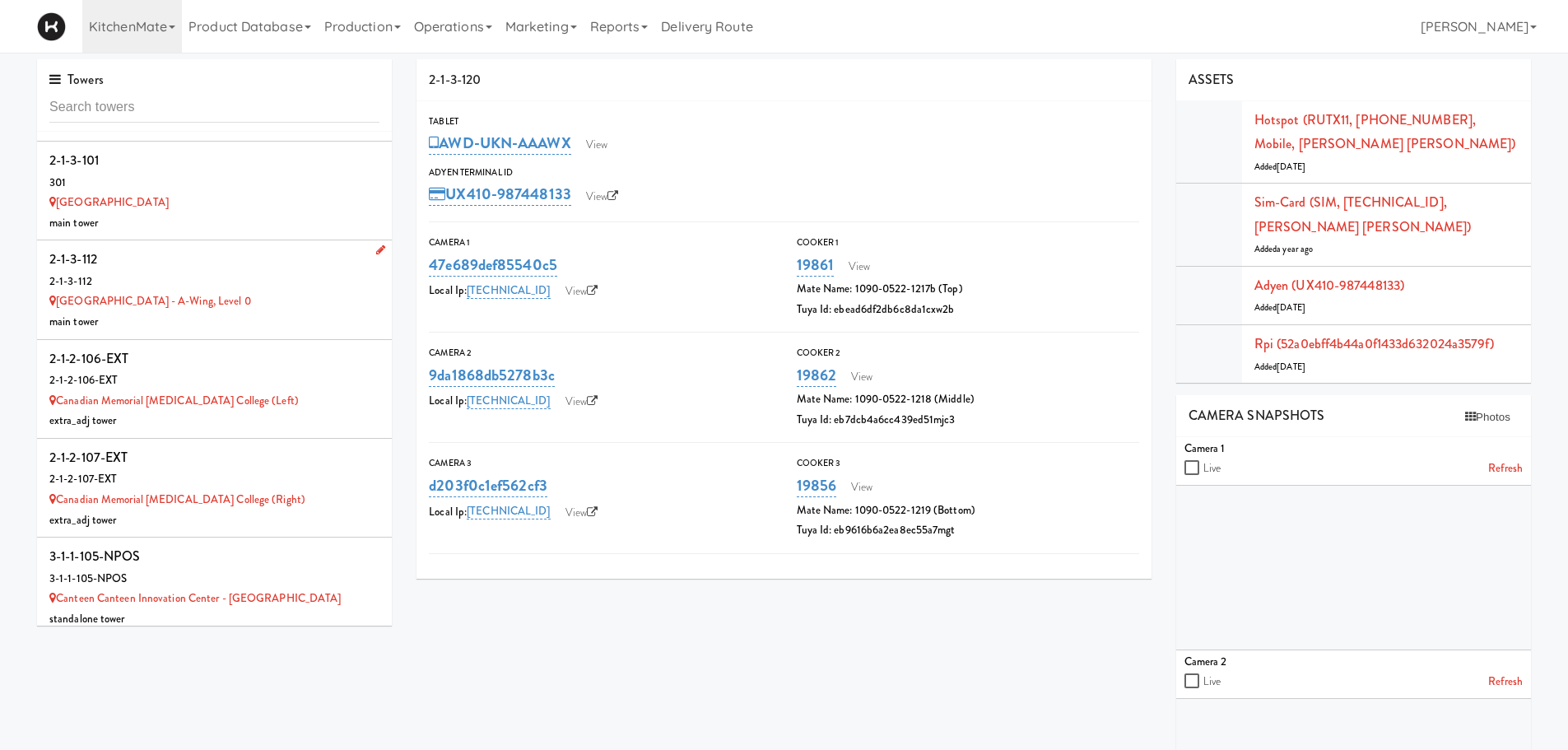
click at [257, 249] on div "2-1-3-112" at bounding box center [214, 259] width 330 height 25
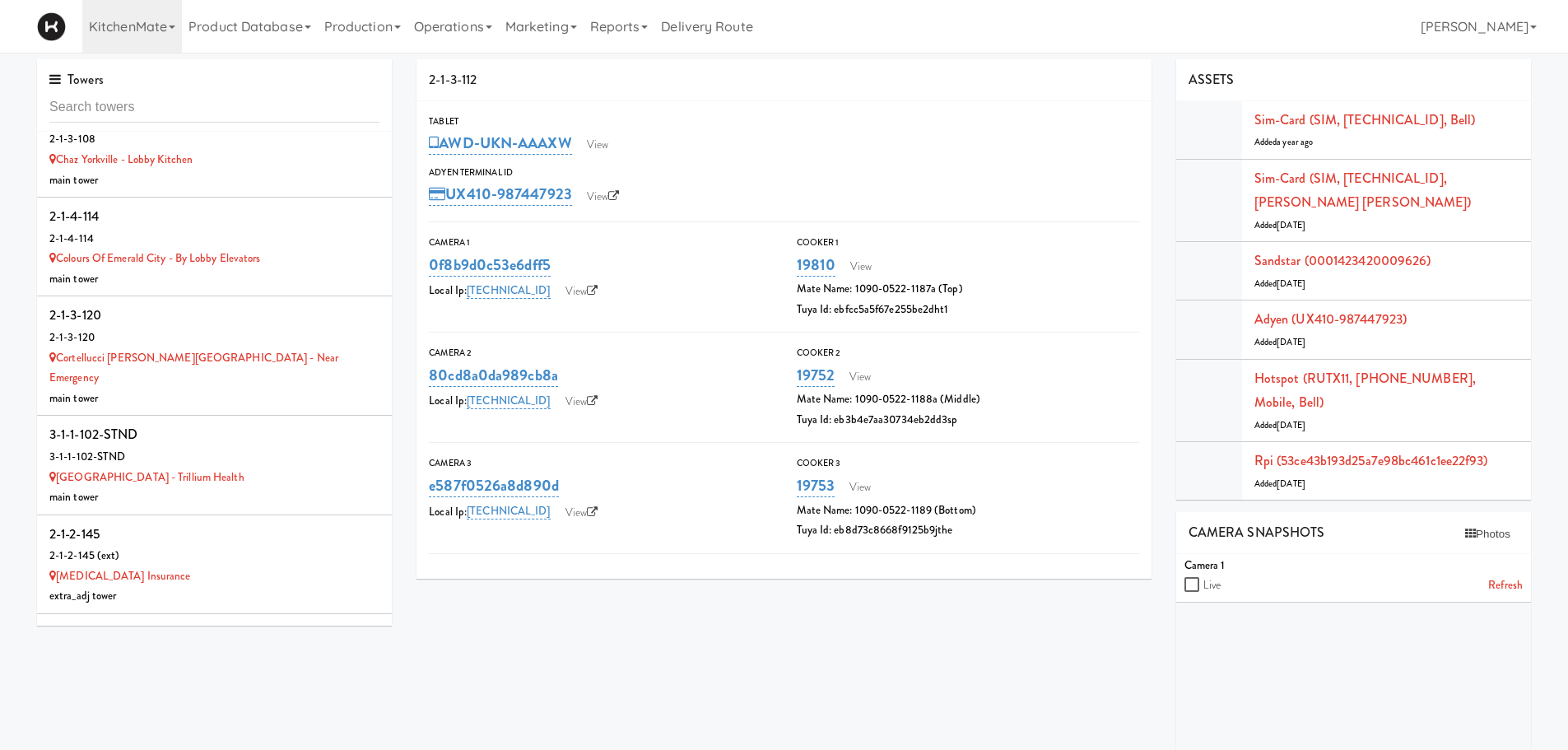
scroll to position [3324, 0]
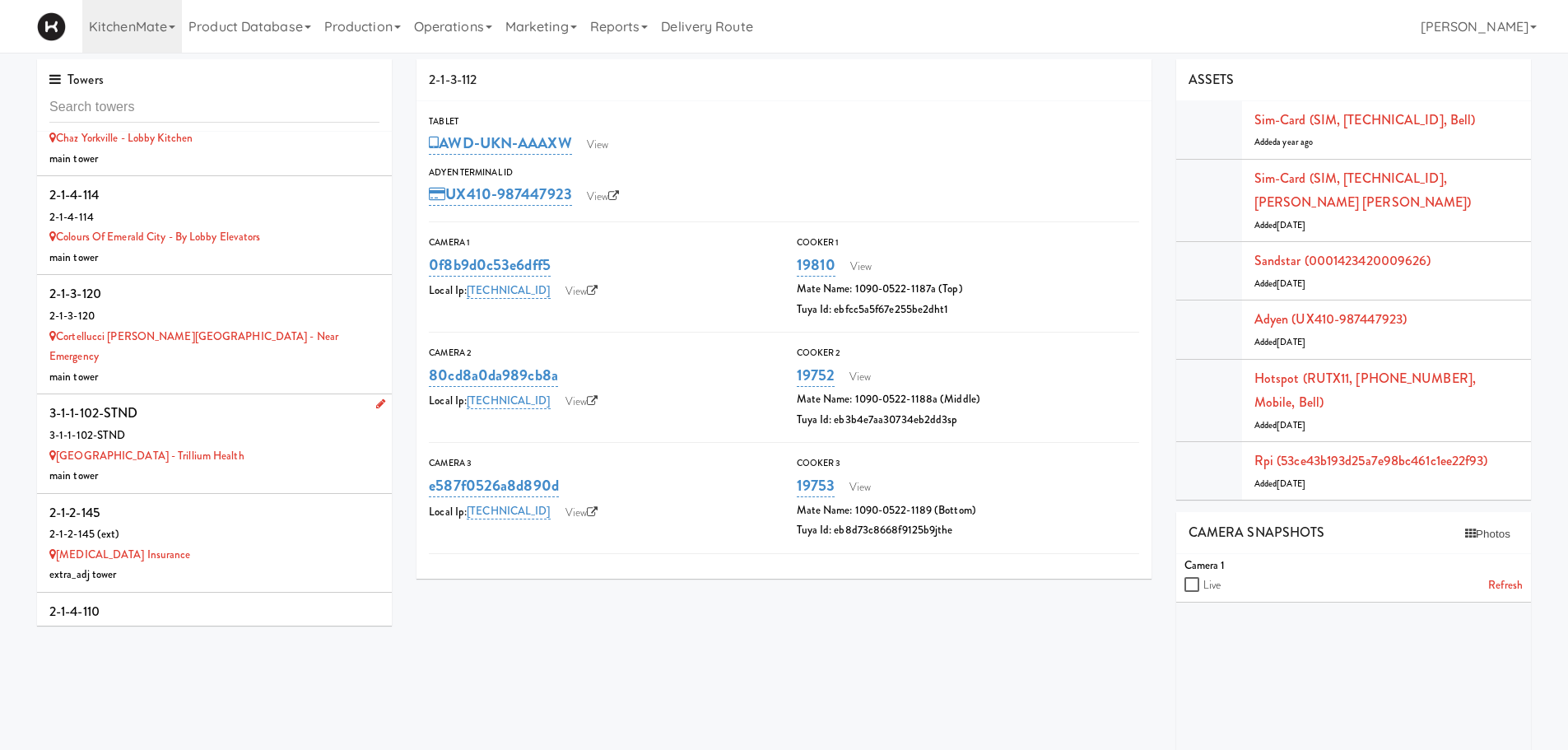
click at [224, 426] on div "3-1-1-102-STND" at bounding box center [214, 436] width 330 height 21
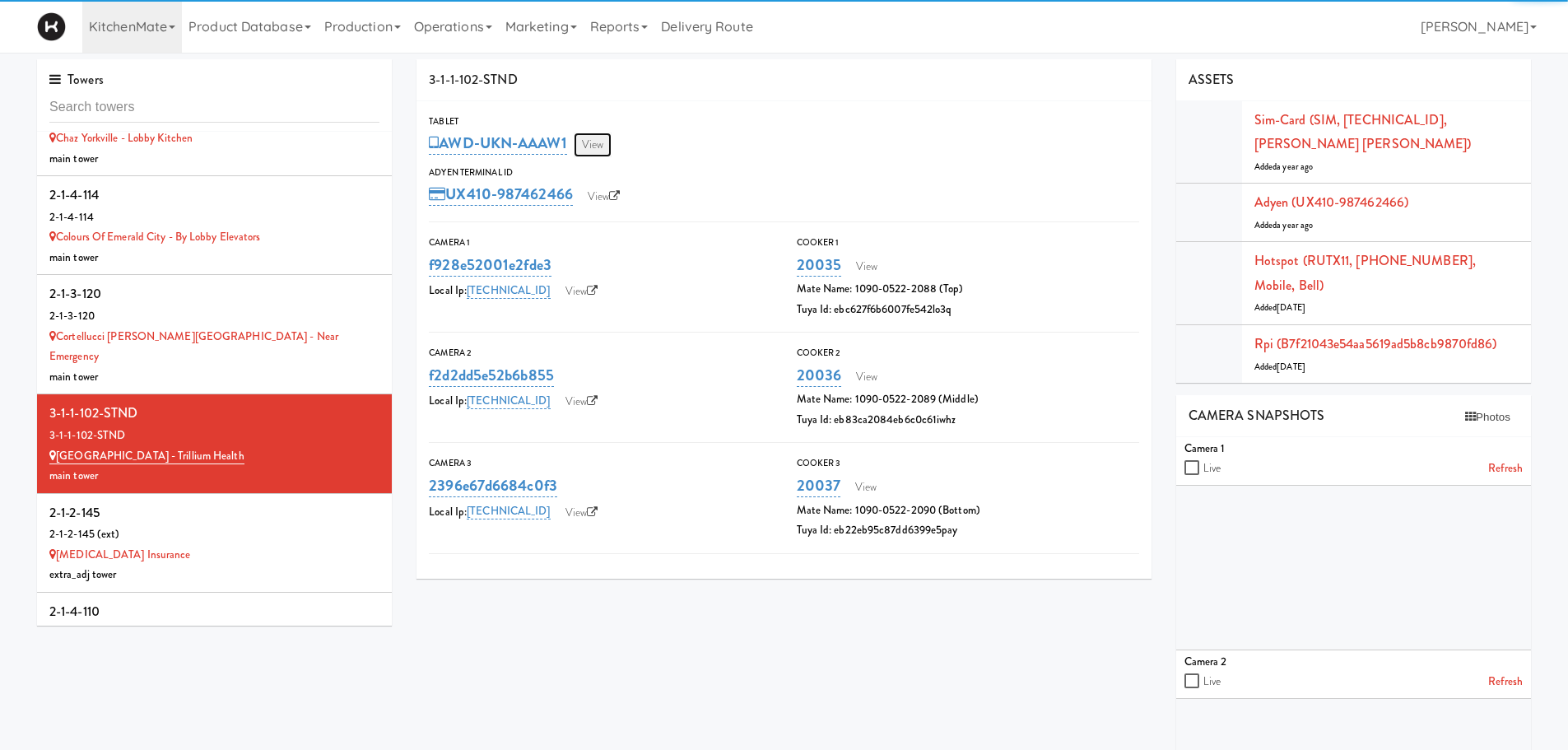
click at [585, 143] on link "View" at bounding box center [593, 144] width 38 height 25
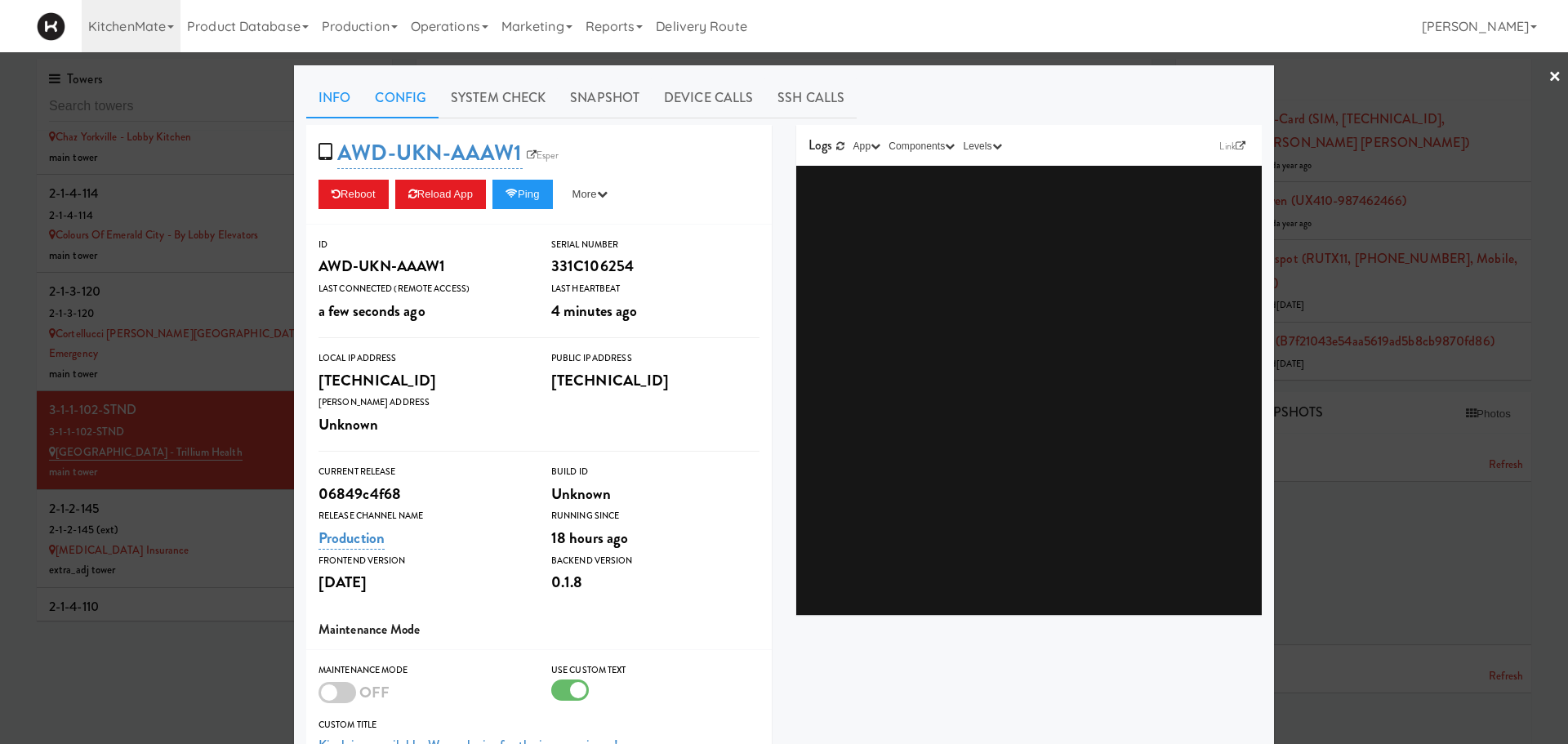
click at [399, 107] on link "Config" at bounding box center [400, 98] width 76 height 40
click at [397, 92] on link "Config" at bounding box center [400, 98] width 76 height 40
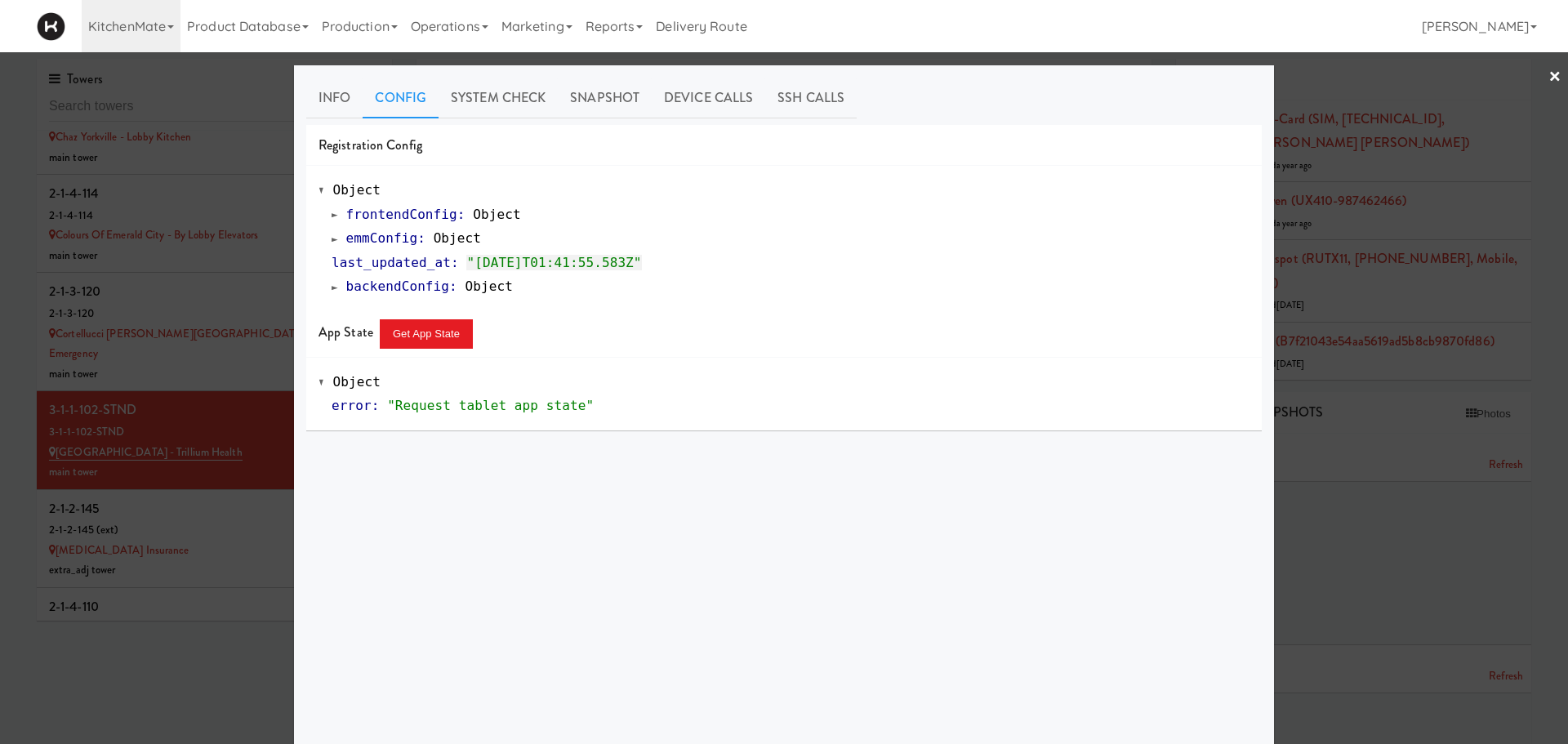
click at [332, 239] on span at bounding box center [335, 238] width 7 height 12
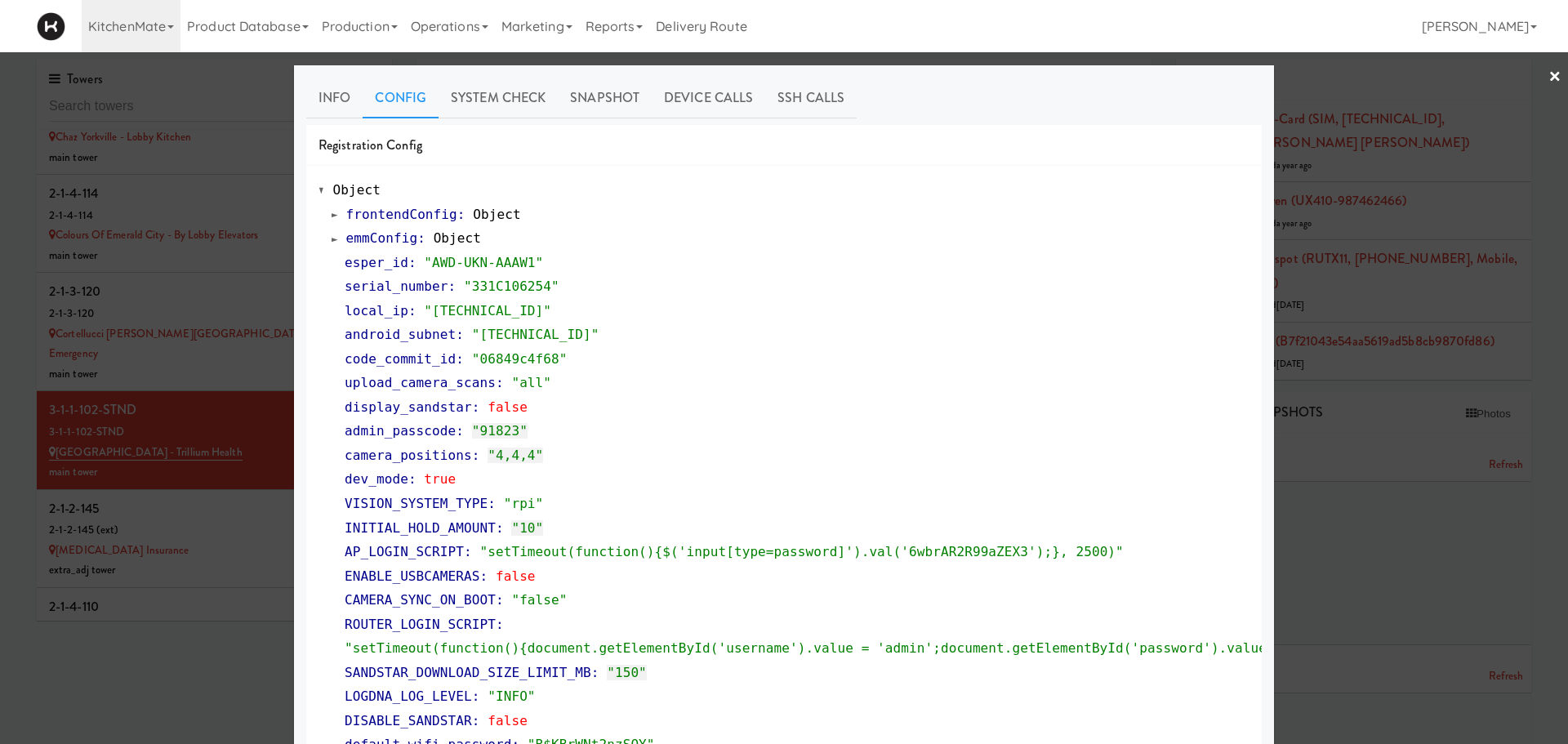
click at [168, 551] on div at bounding box center [784, 372] width 1568 height 744
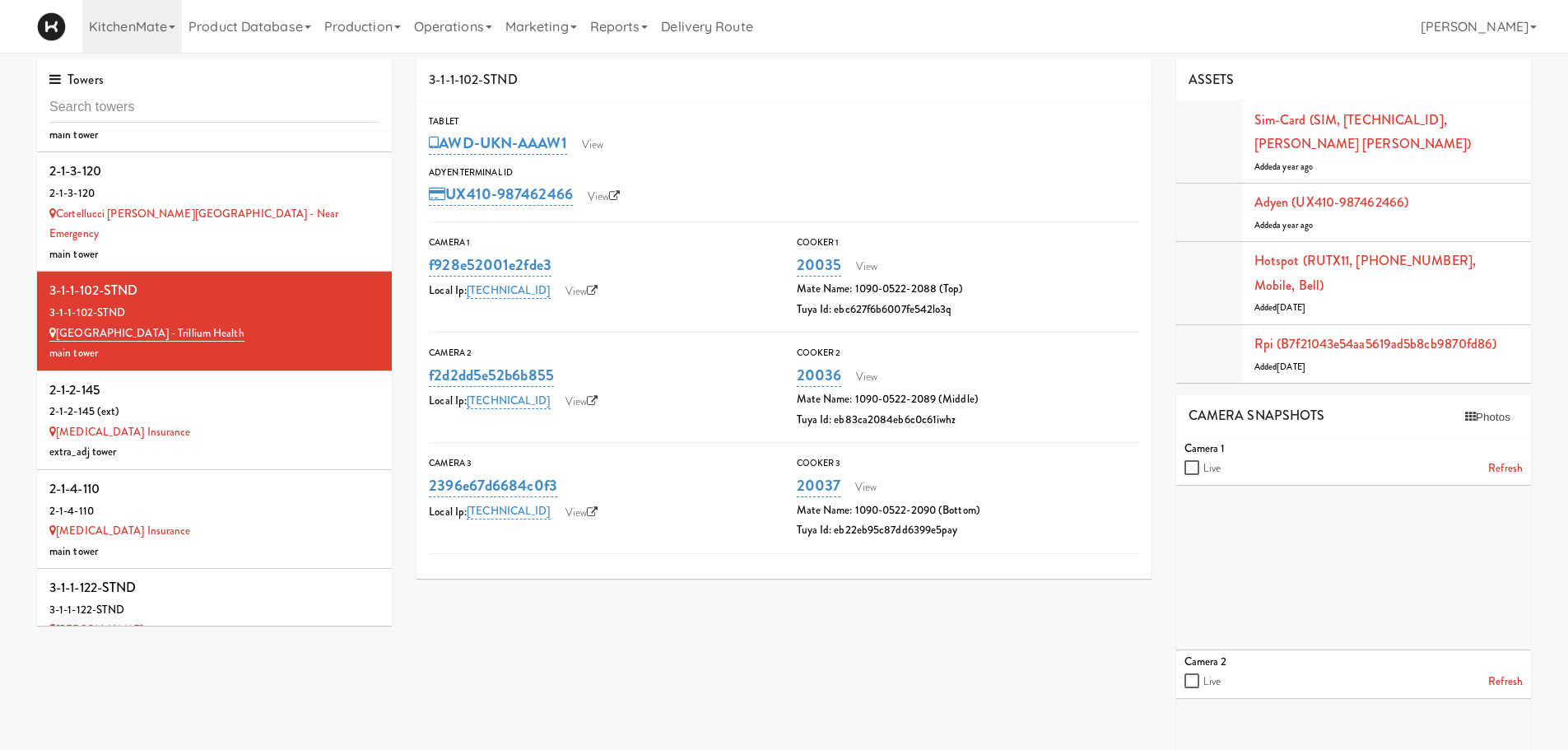
scroll to position [3456, 0]
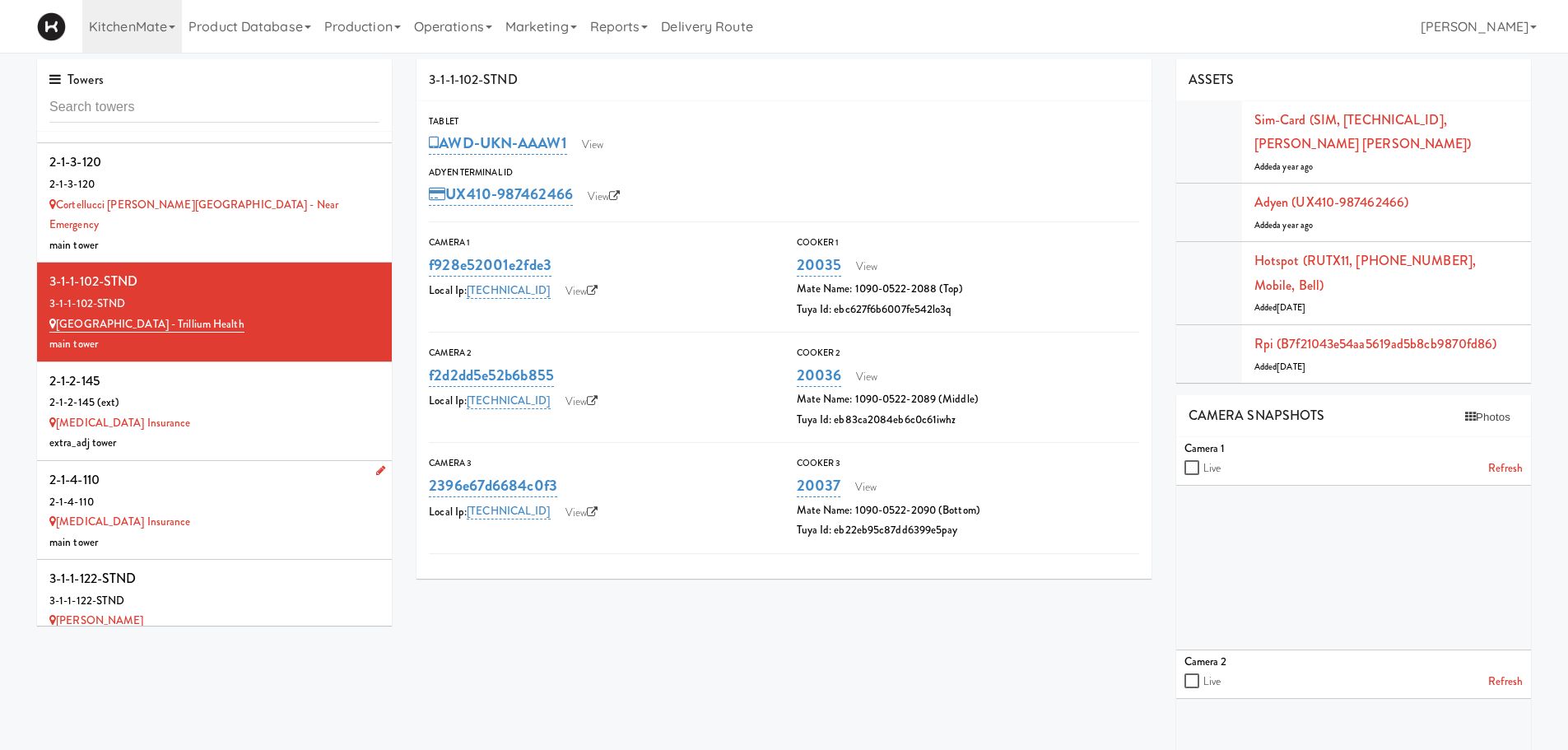
click at [175, 493] on div "2-1-4-110" at bounding box center [214, 503] width 330 height 21
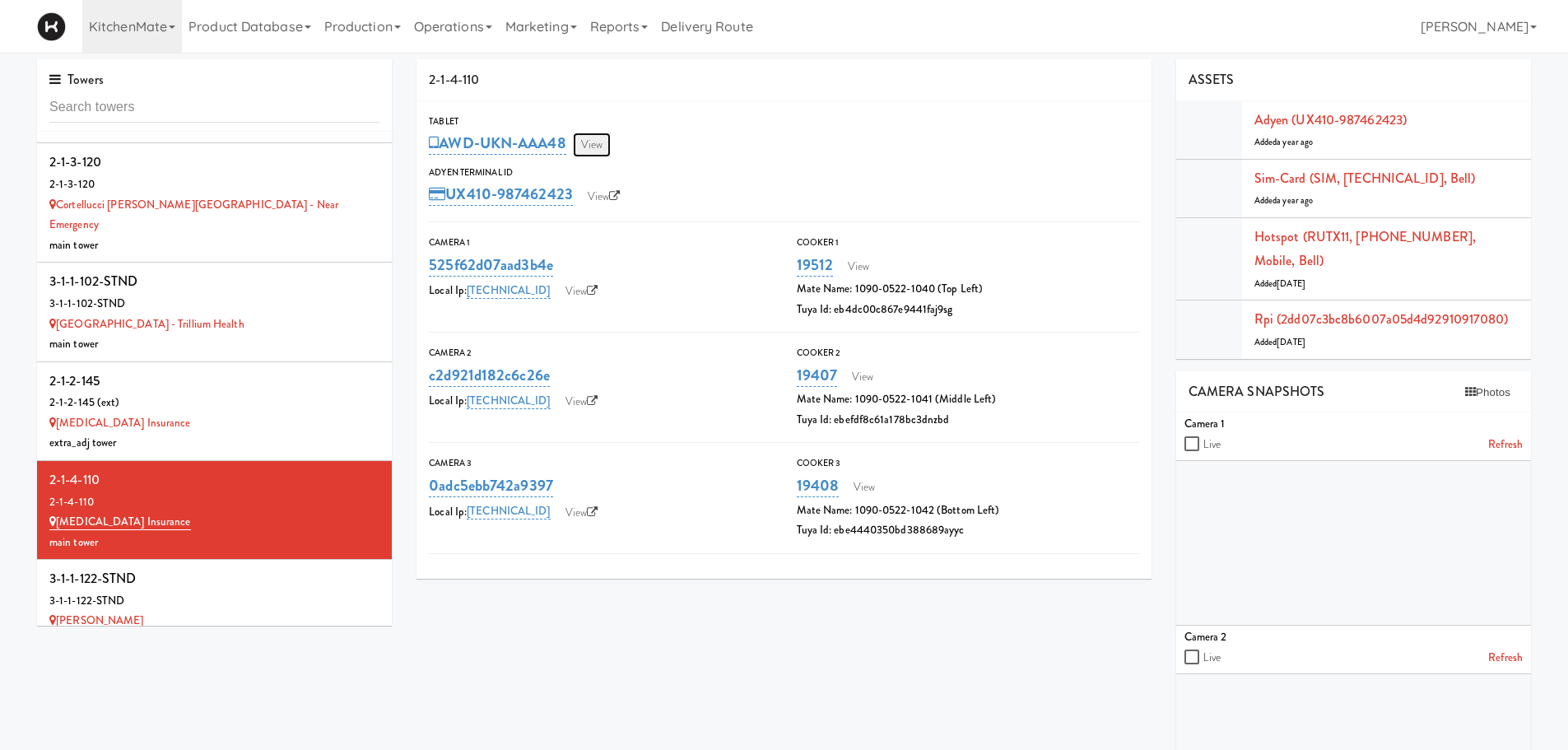
click at [604, 146] on link "View" at bounding box center [592, 144] width 38 height 25
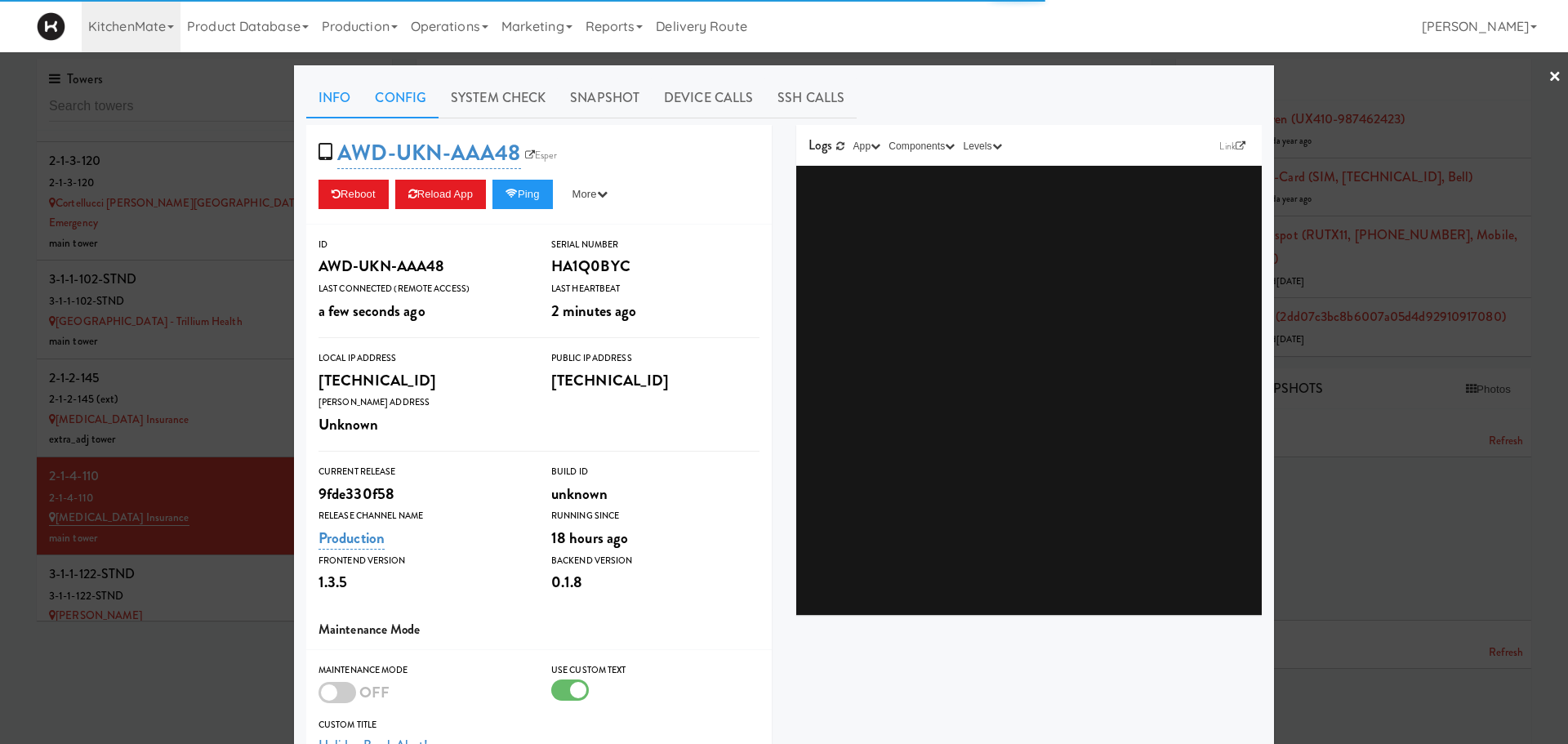
click at [392, 104] on link "Config" at bounding box center [400, 98] width 76 height 40
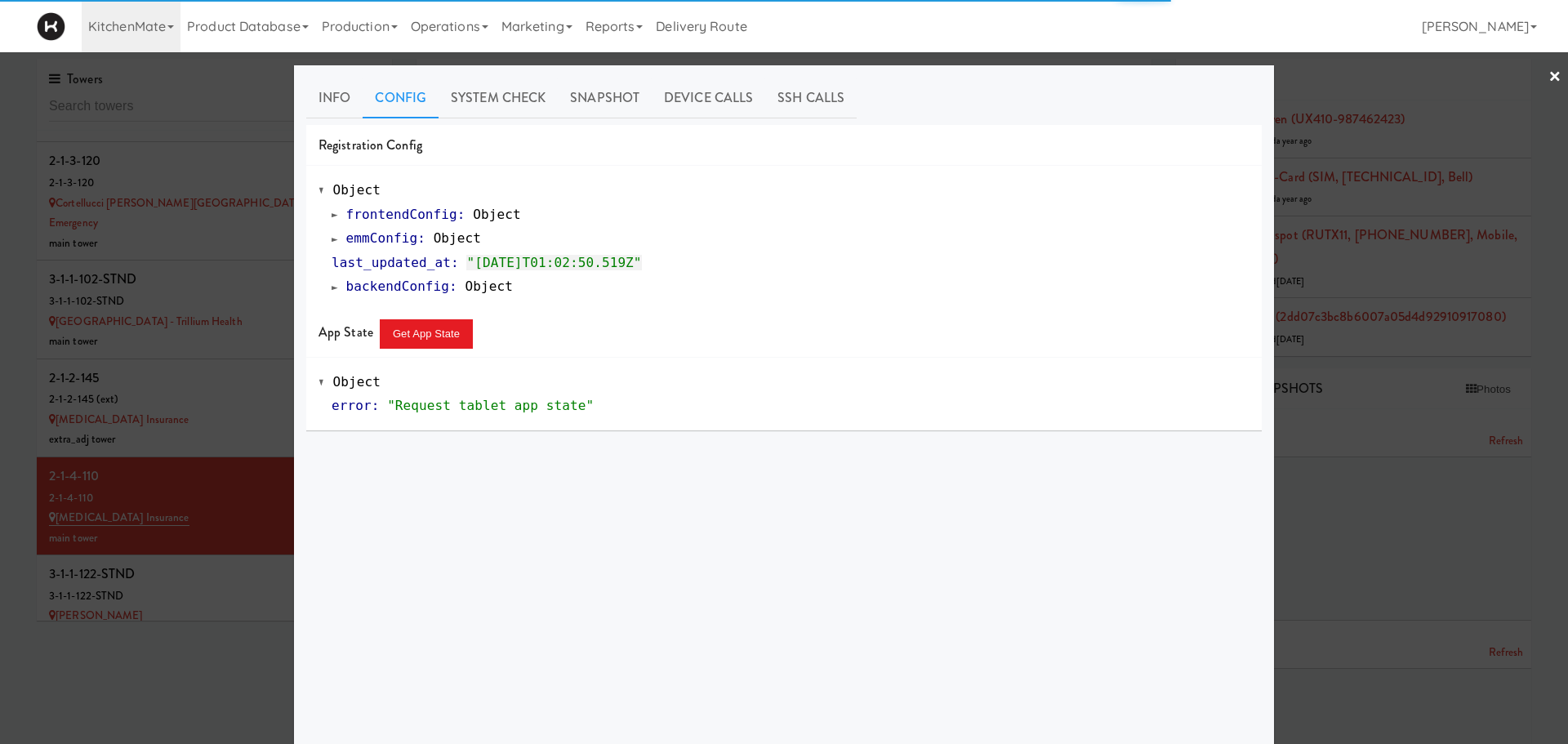
click at [332, 237] on span at bounding box center [335, 238] width 7 height 12
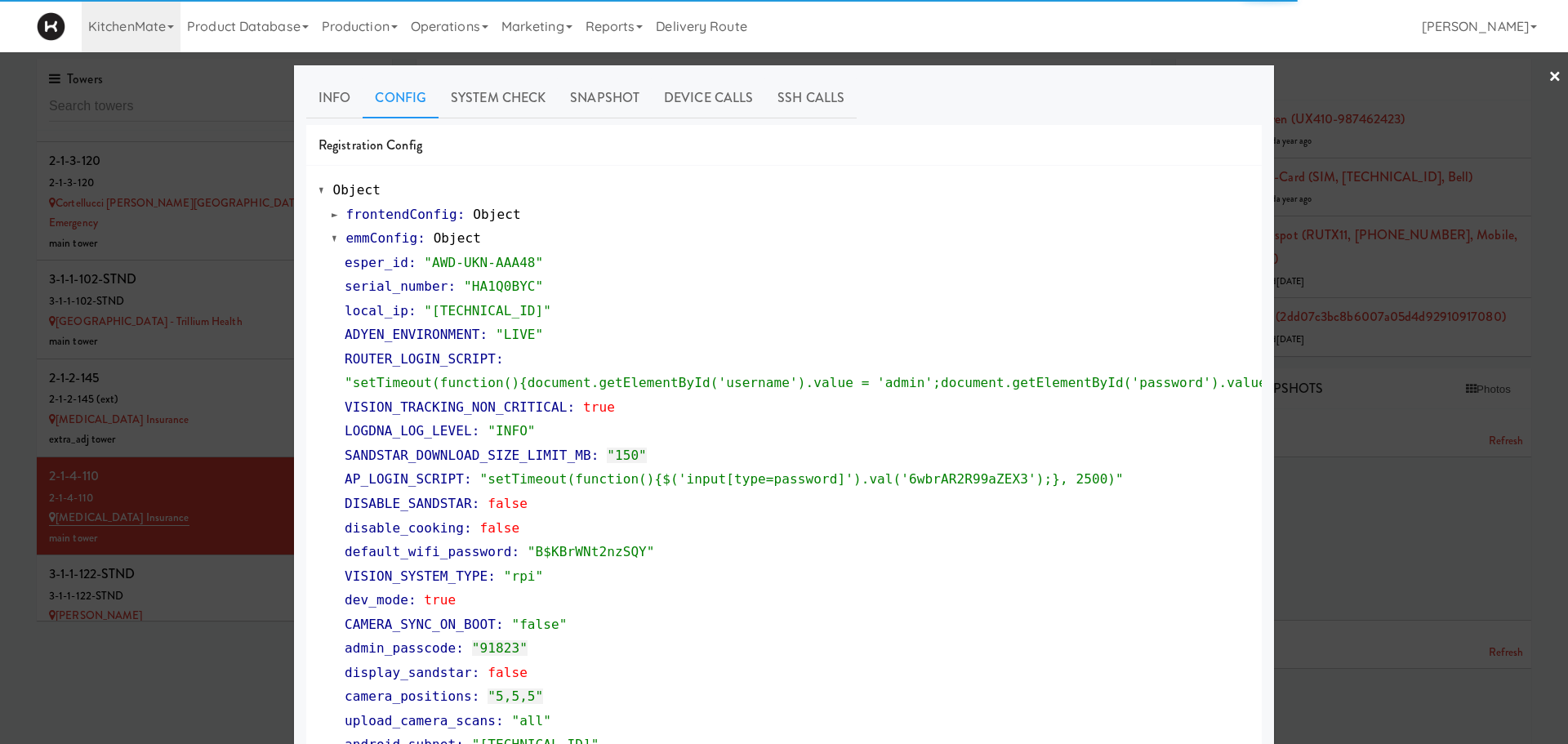
click at [332, 237] on span at bounding box center [335, 238] width 7 height 12
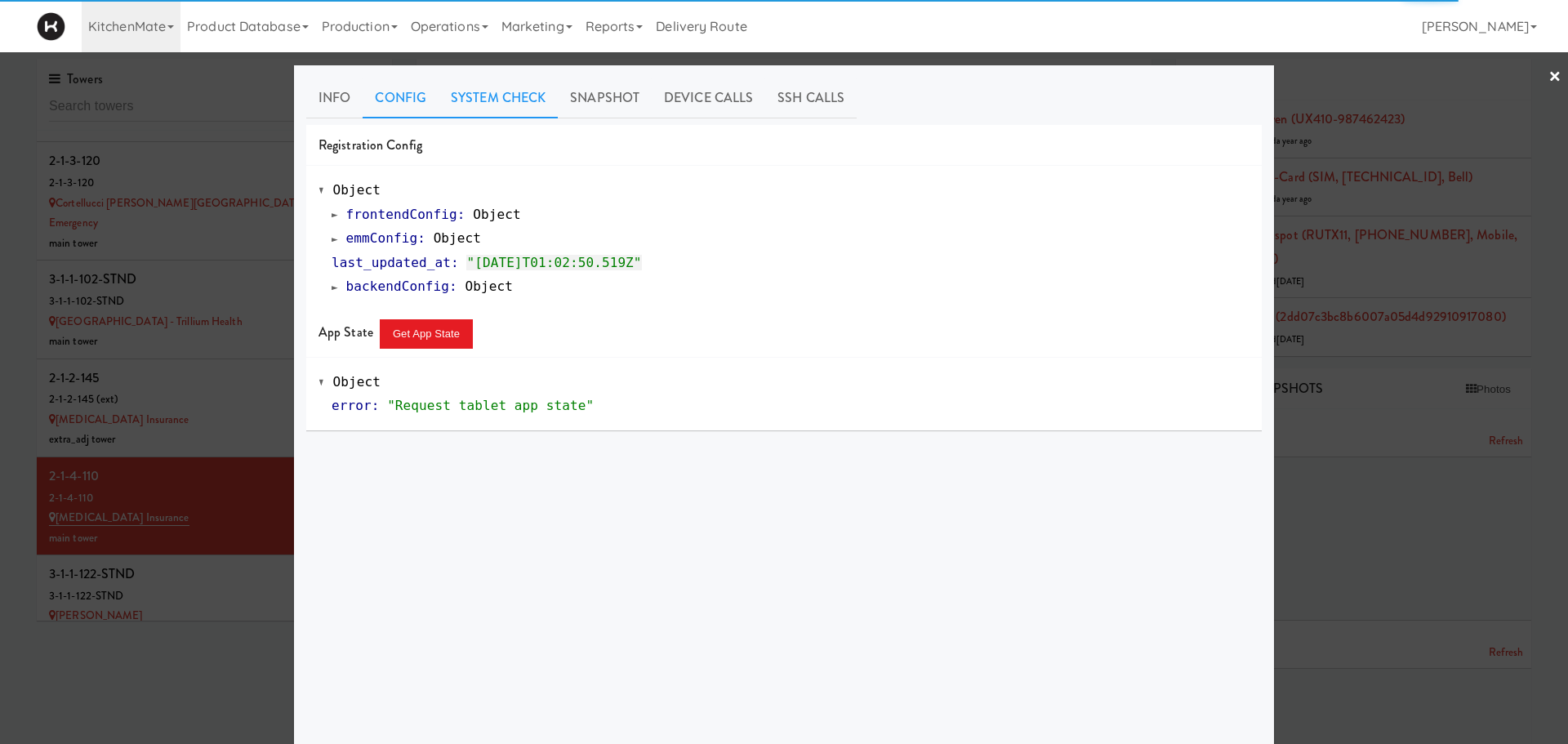
click at [490, 110] on link "System Check" at bounding box center [497, 98] width 119 height 40
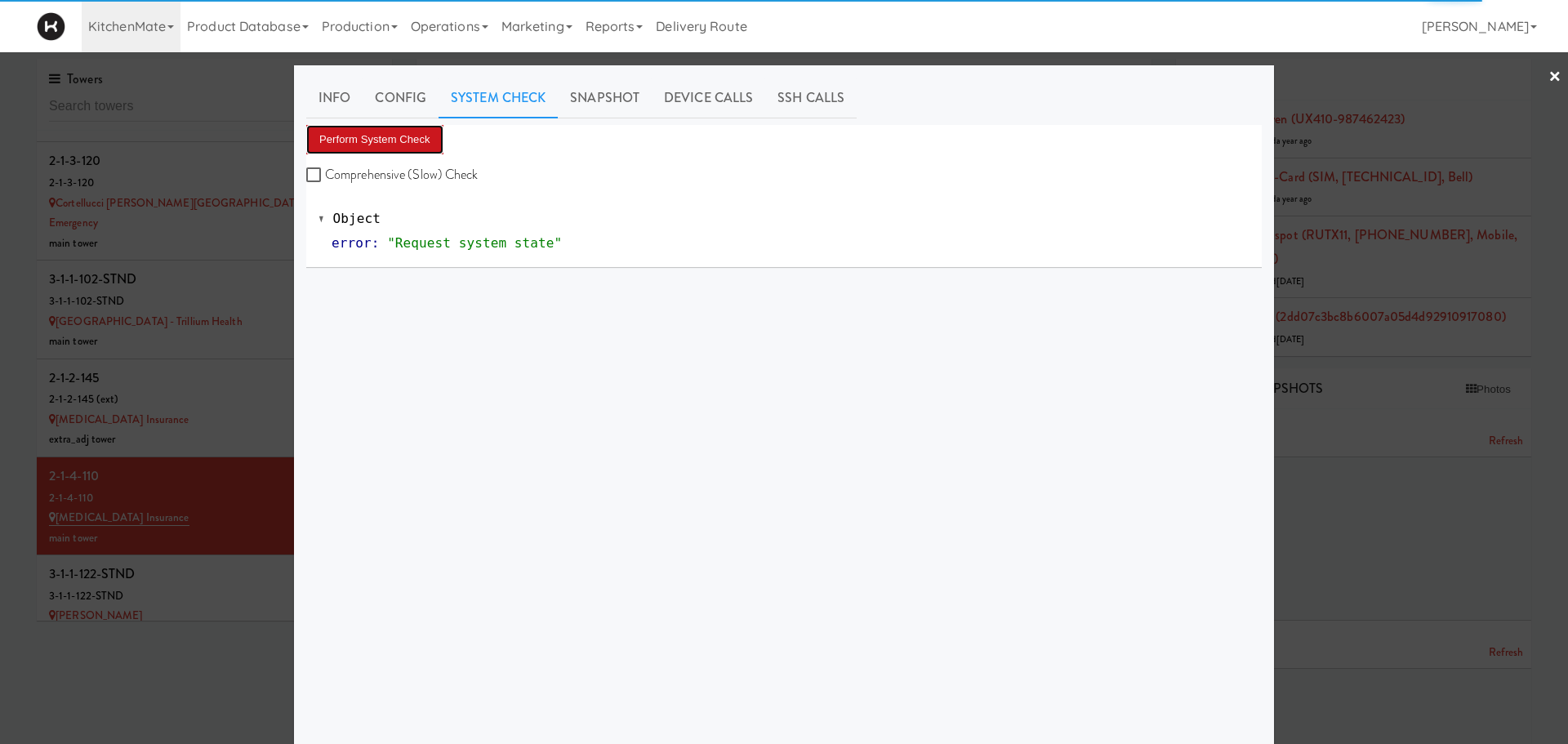
click at [415, 127] on button "Perform System Check" at bounding box center [374, 140] width 137 height 30
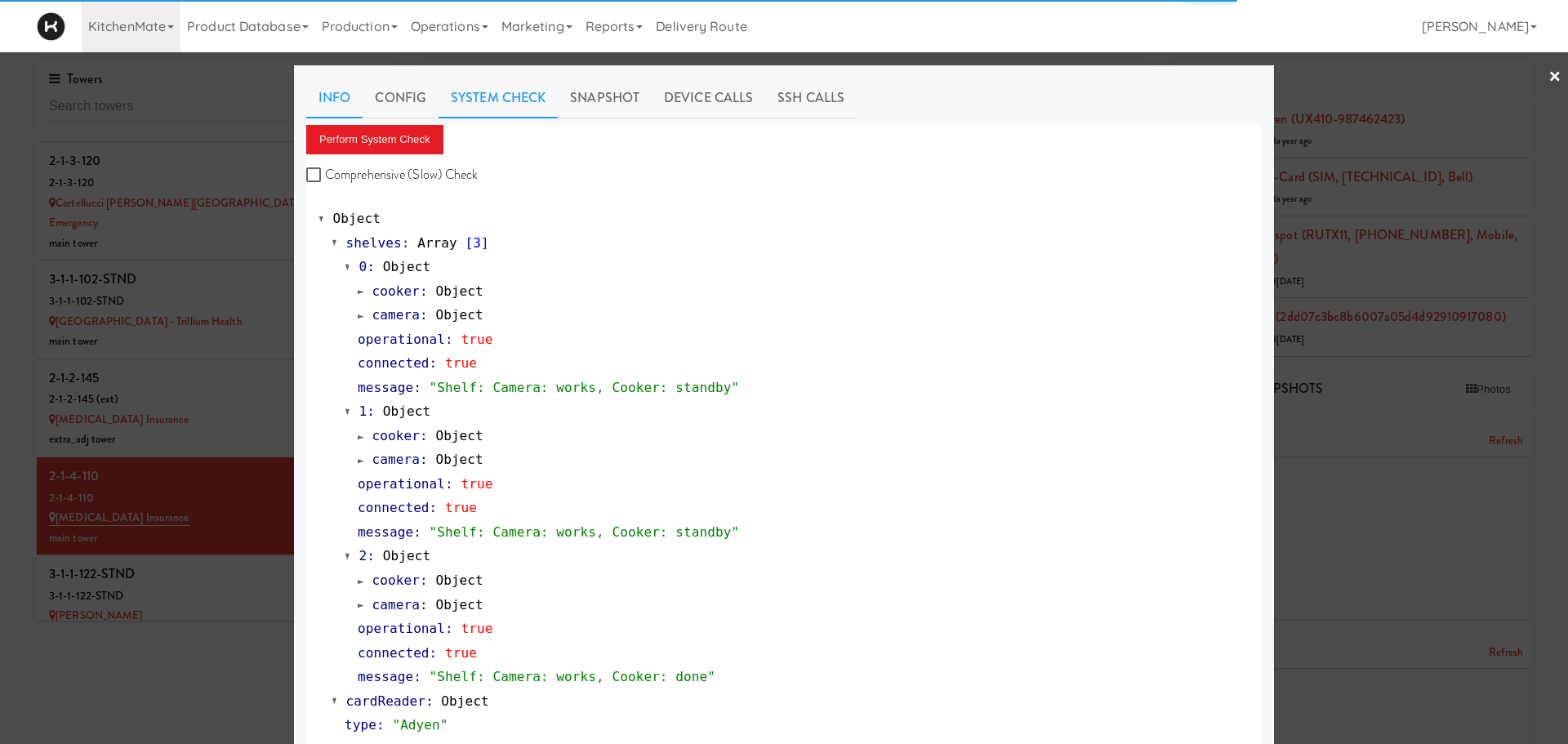
click at [333, 87] on link "Info" at bounding box center [334, 98] width 56 height 40
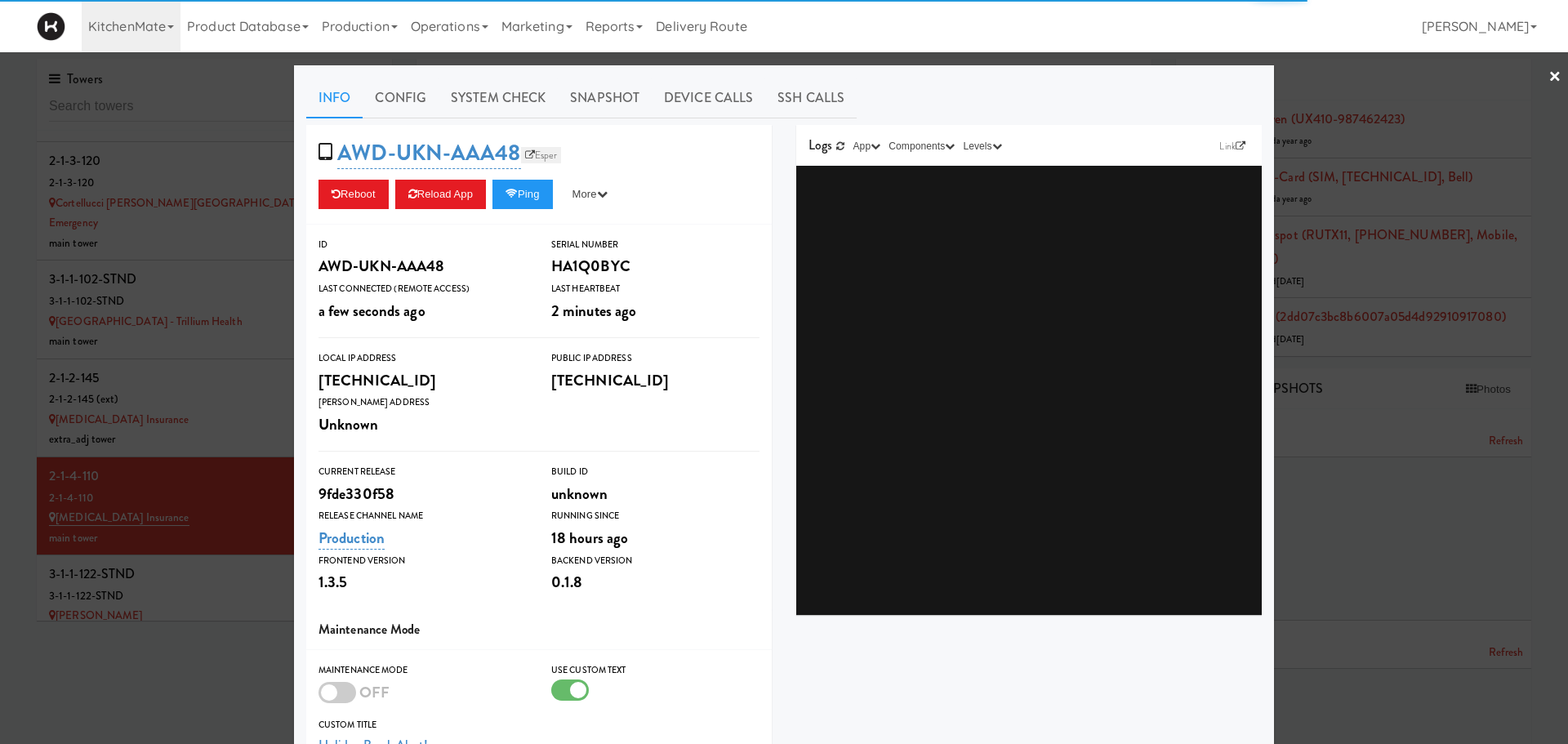
click at [525, 157] on icon at bounding box center [530, 156] width 10 height 10
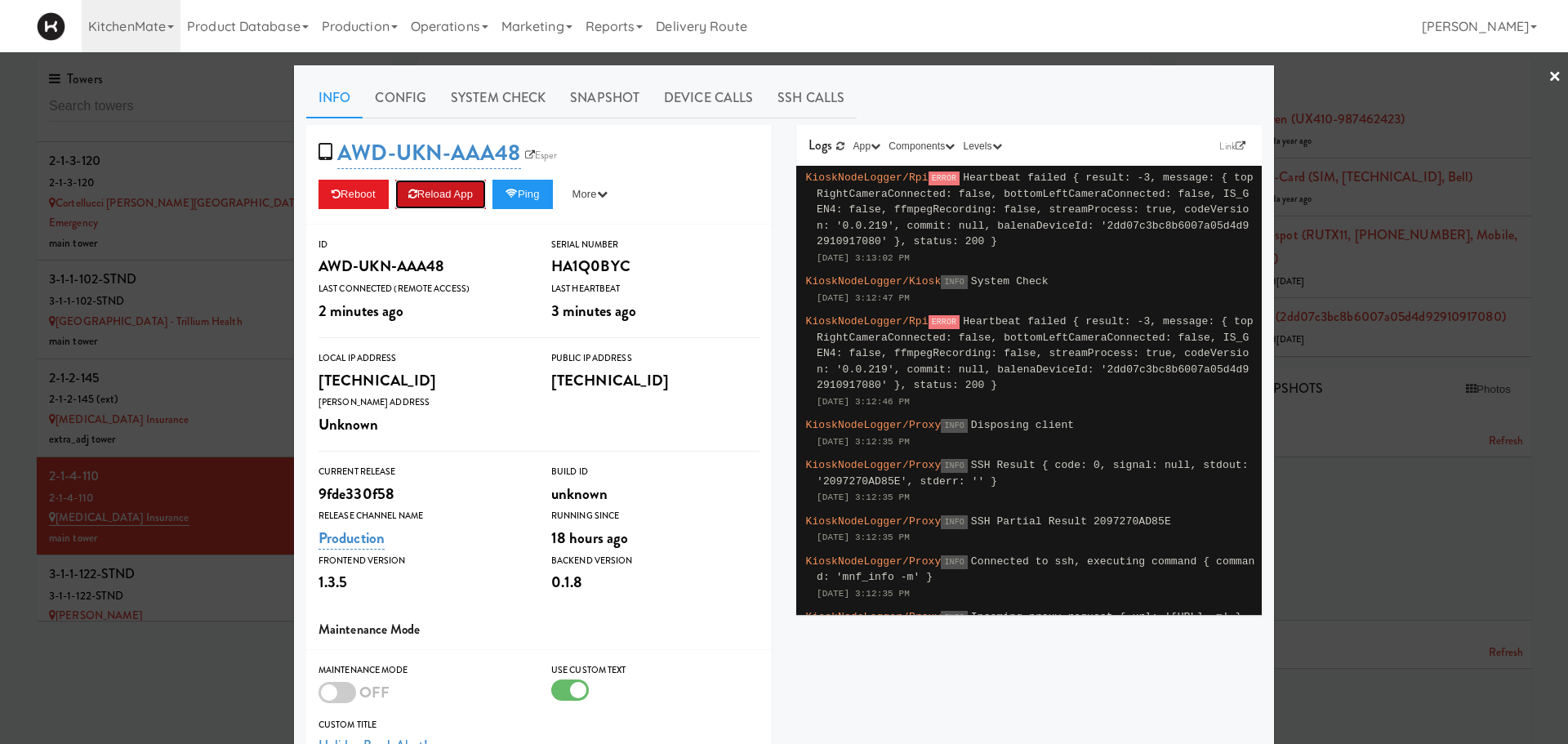
click at [452, 195] on button "Reload App" at bounding box center [440, 194] width 91 height 30
click at [453, 191] on button "Reload App" at bounding box center [440, 194] width 91 height 30
click at [426, 208] on button "Reload App" at bounding box center [440, 194] width 91 height 30
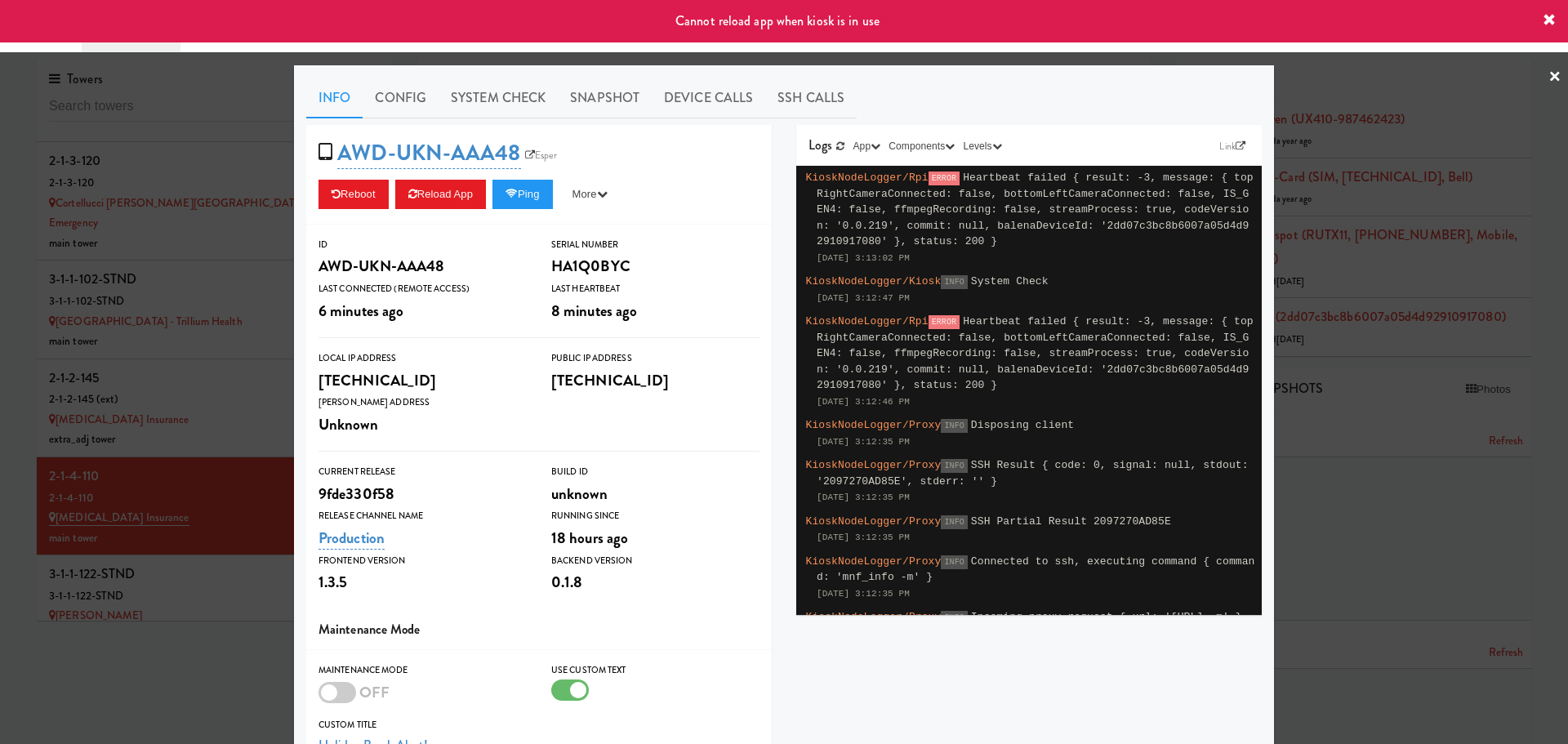
click at [182, 592] on div at bounding box center [784, 372] width 1568 height 744
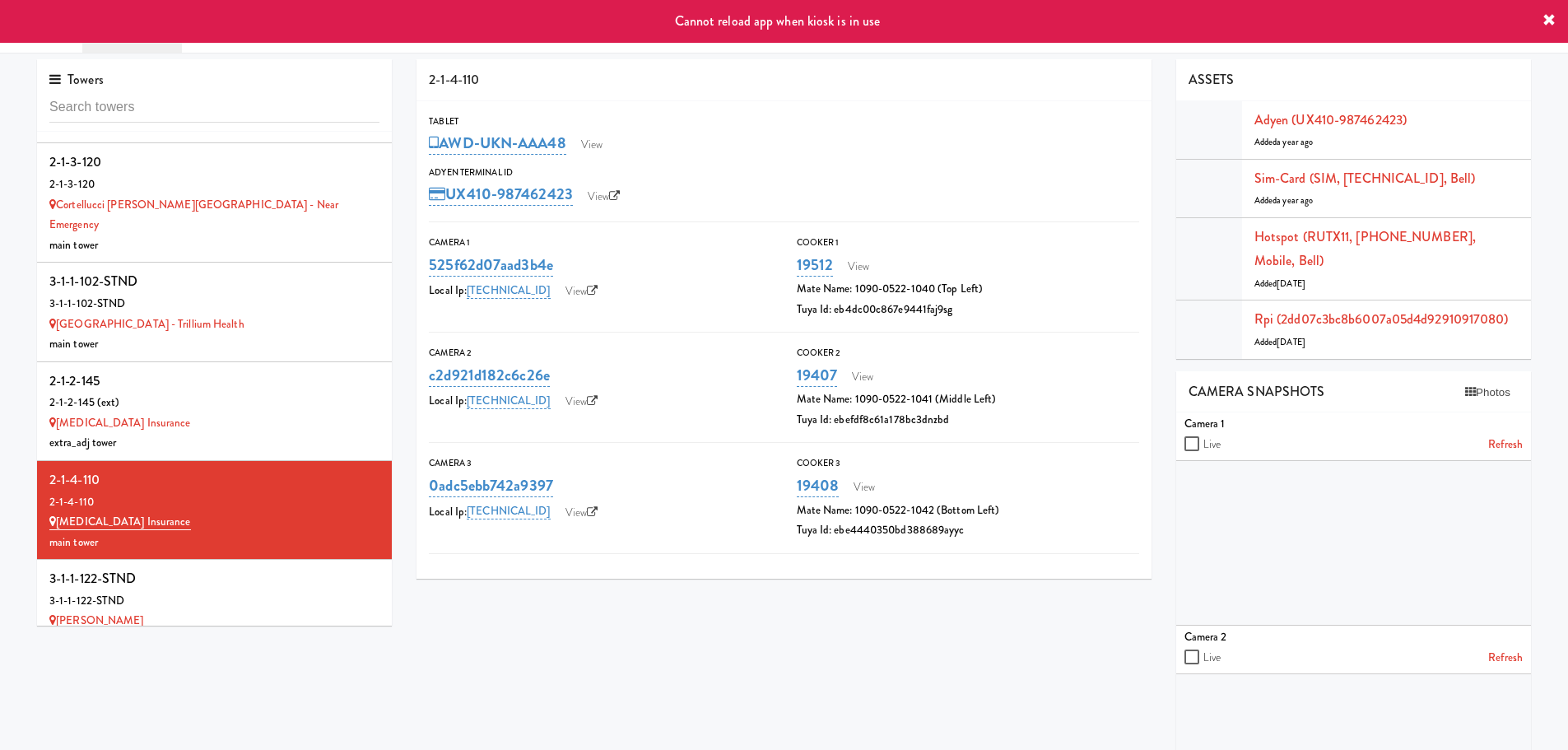
click at [184, 611] on div "Desjardins" at bounding box center [214, 621] width 330 height 21
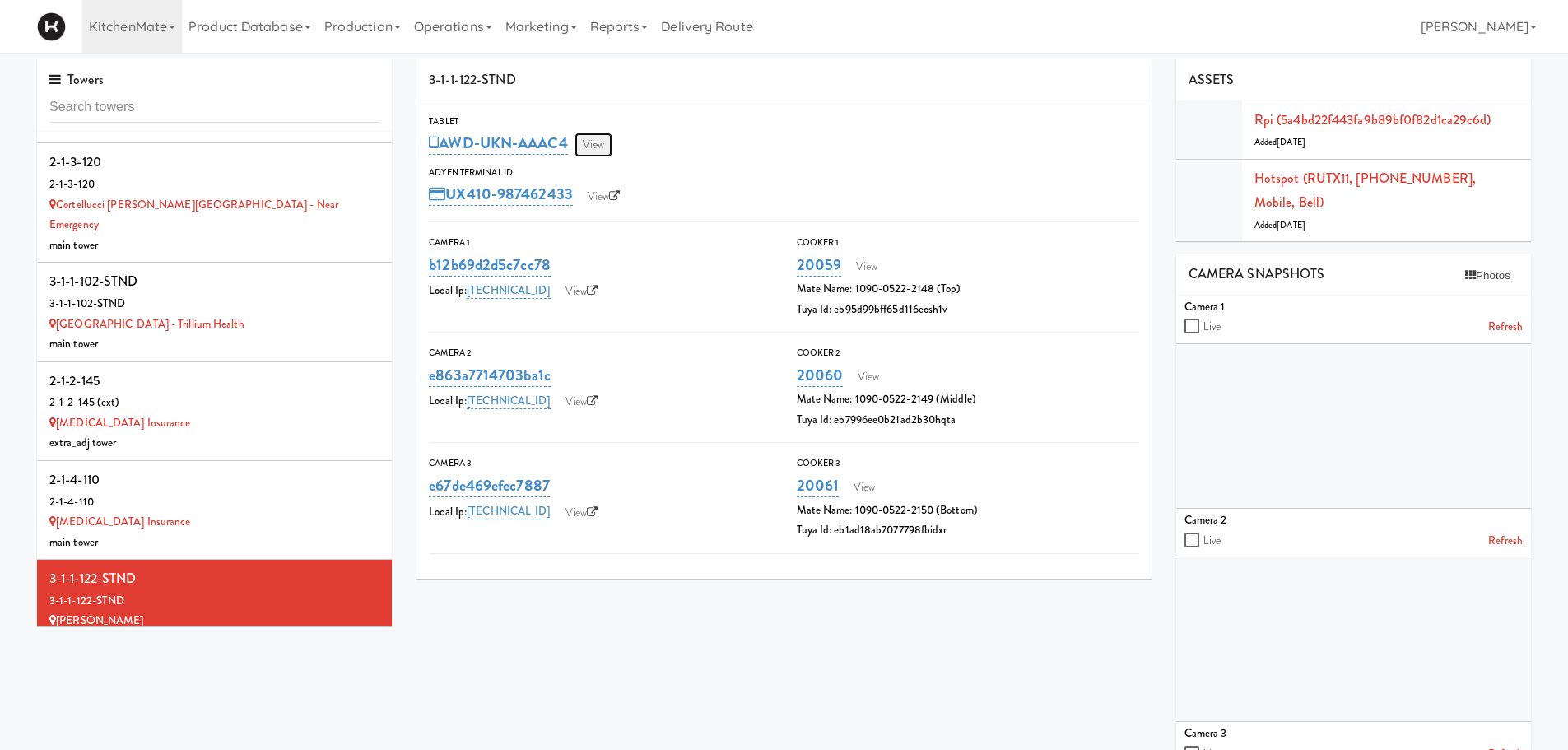
click at [589, 142] on link "View" at bounding box center [594, 144] width 38 height 25
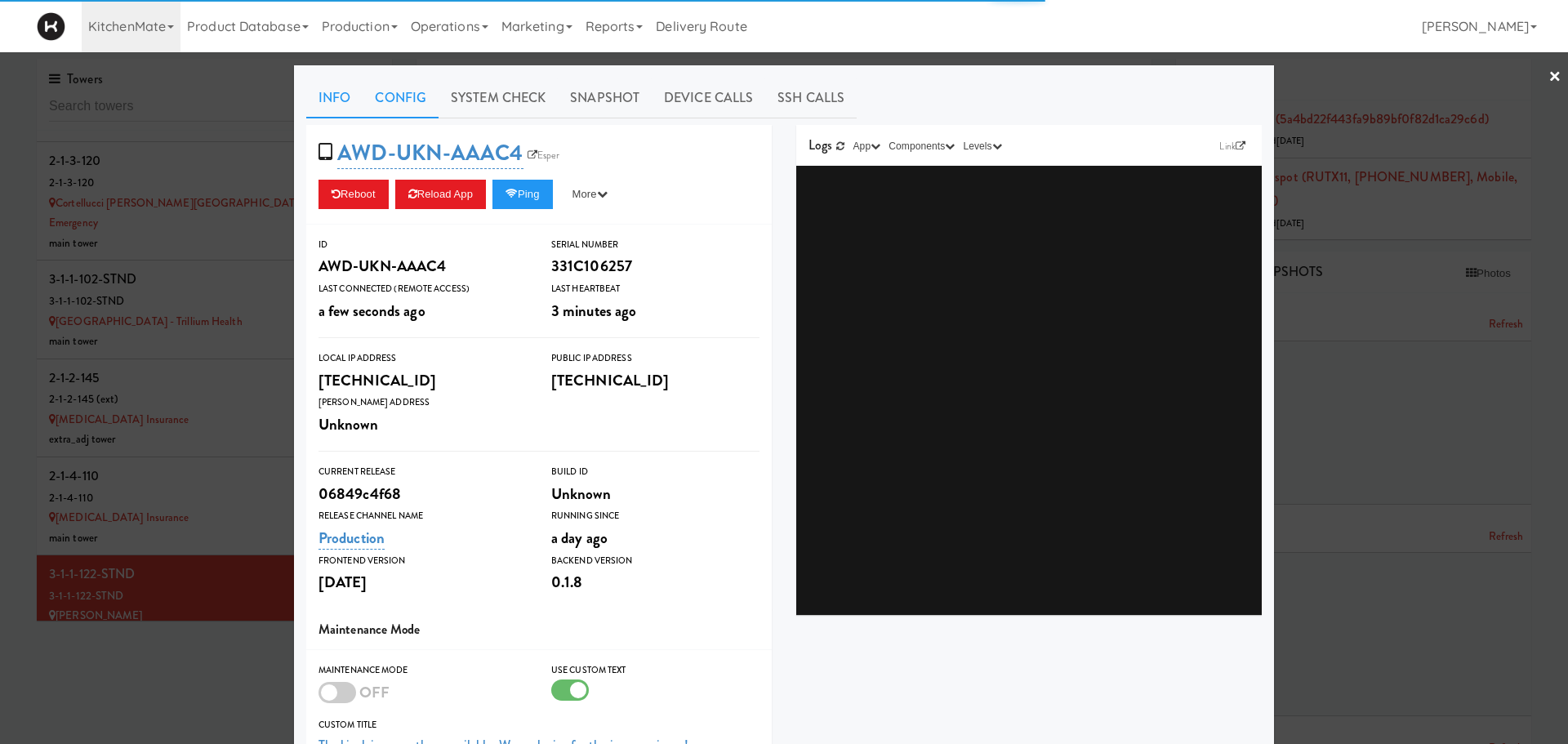
click at [376, 92] on link "Config" at bounding box center [400, 98] width 76 height 40
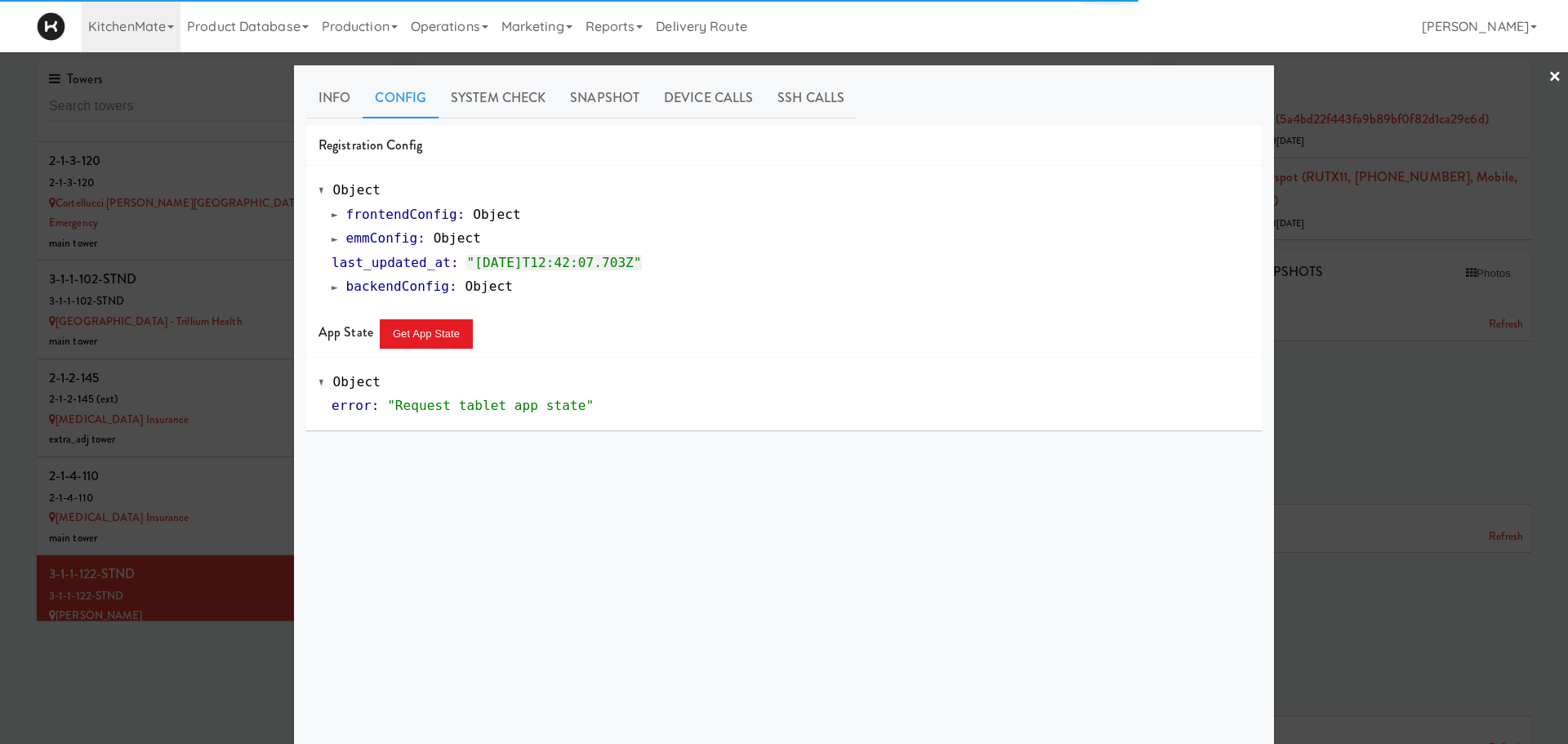
click at [322, 242] on div "frontendConfig : Object emmConfig : Object last_updated_at : "2025-09-29T12:42:…" at bounding box center [783, 251] width 931 height 97
click at [332, 241] on span at bounding box center [335, 238] width 7 height 12
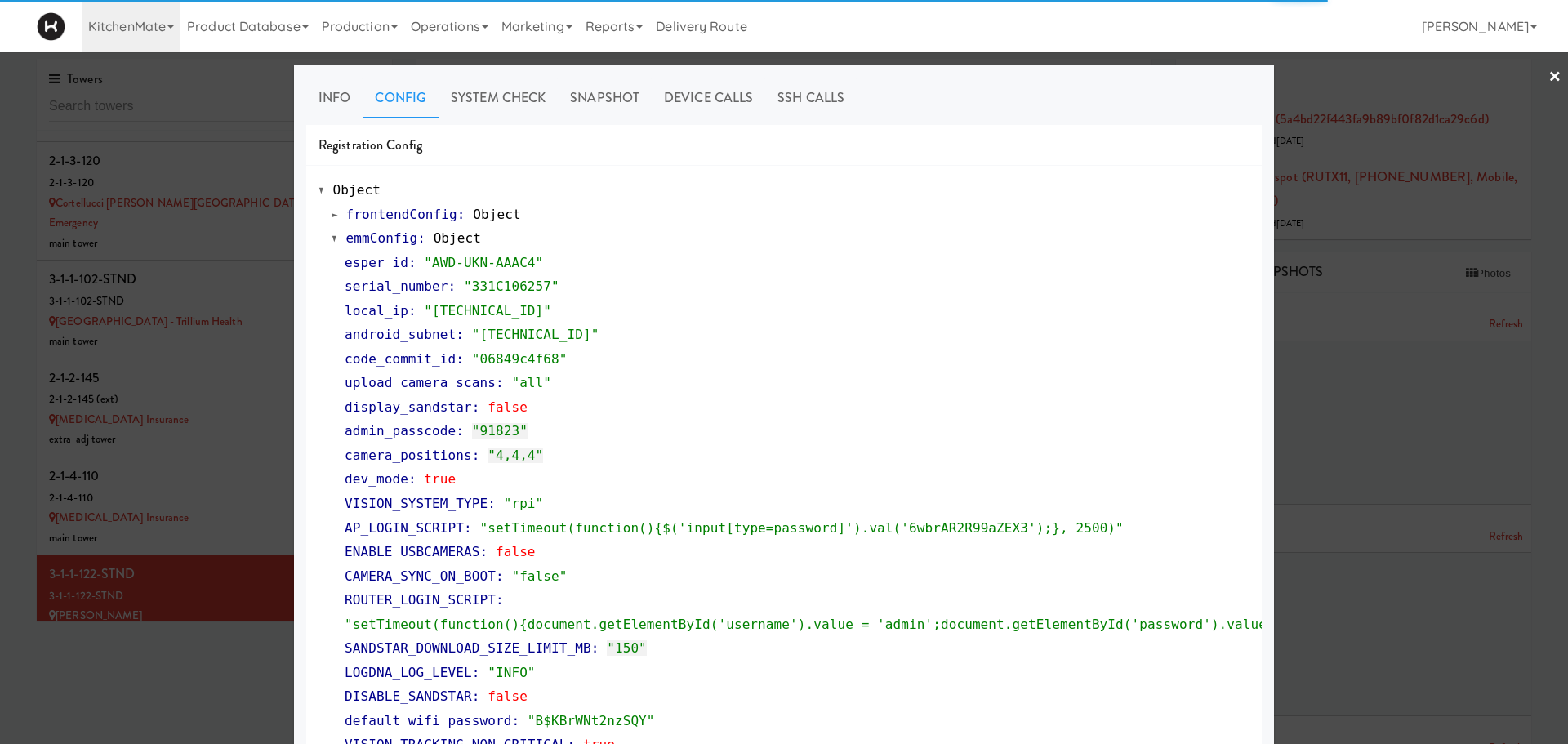
click at [332, 241] on span at bounding box center [335, 238] width 7 height 12
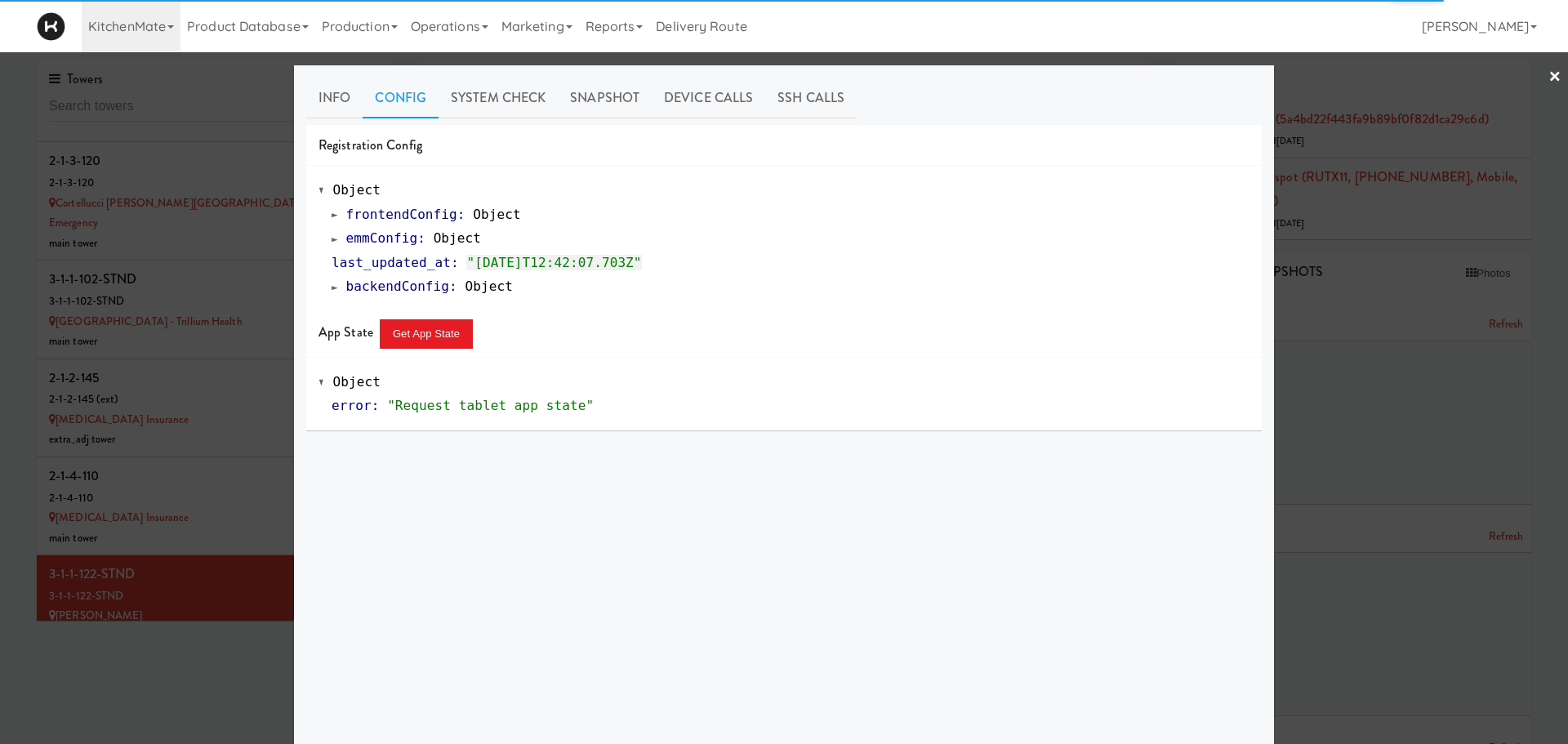
click at [1548, 70] on link "×" at bounding box center [1554, 77] width 13 height 50
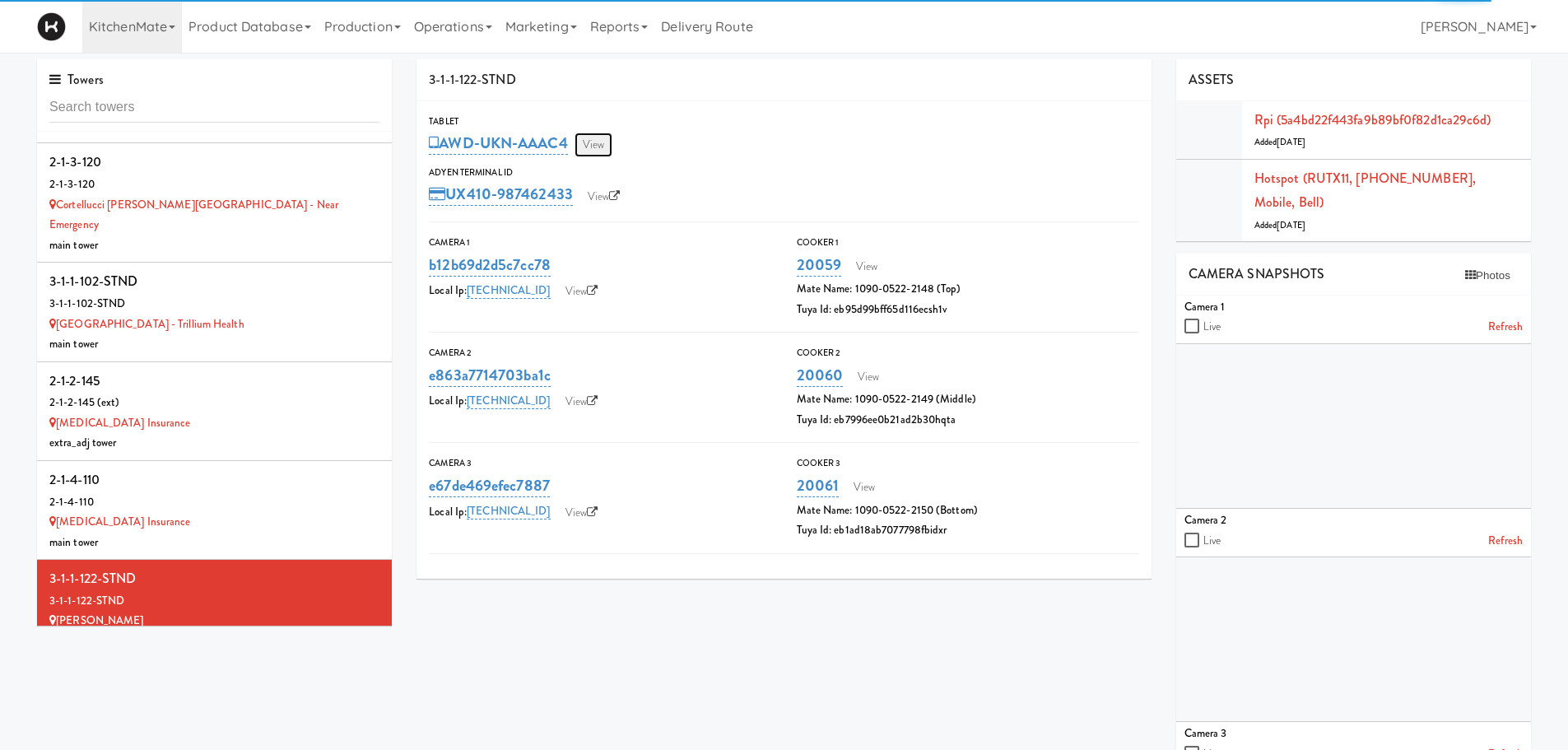
click at [602, 134] on link "View" at bounding box center [594, 144] width 38 height 25
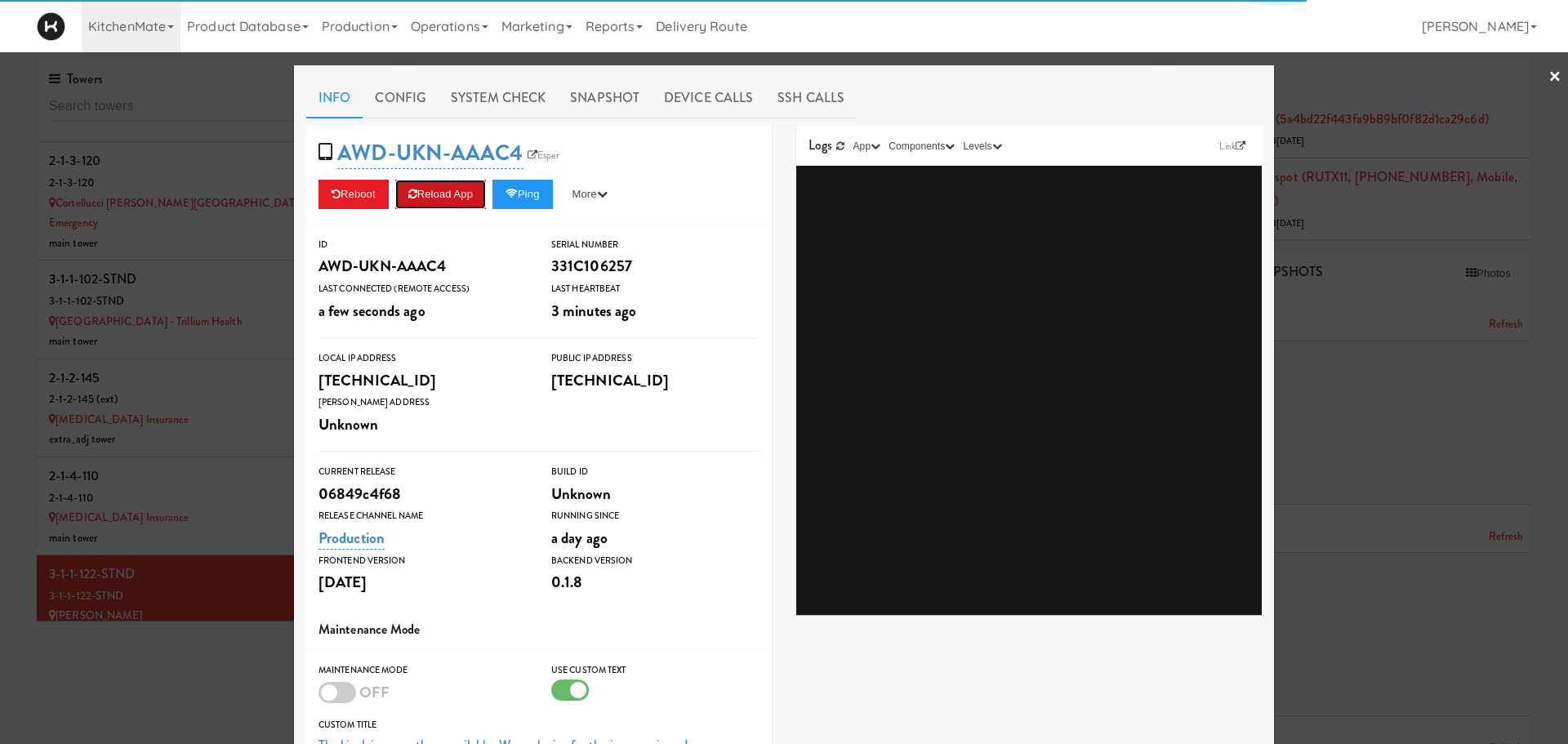
click at [433, 193] on button "Reload App" at bounding box center [440, 194] width 91 height 30
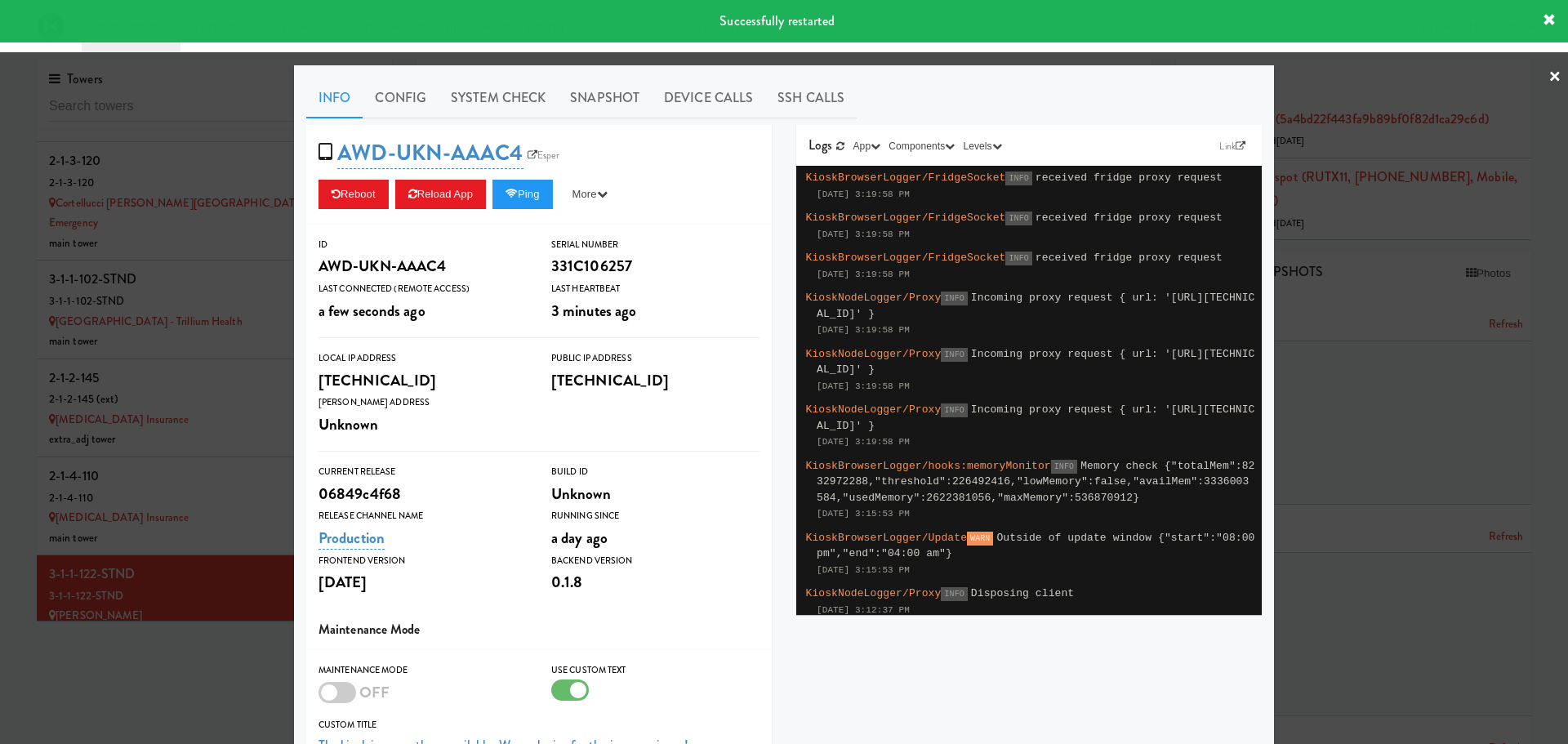
click at [127, 485] on div at bounding box center [784, 372] width 1568 height 744
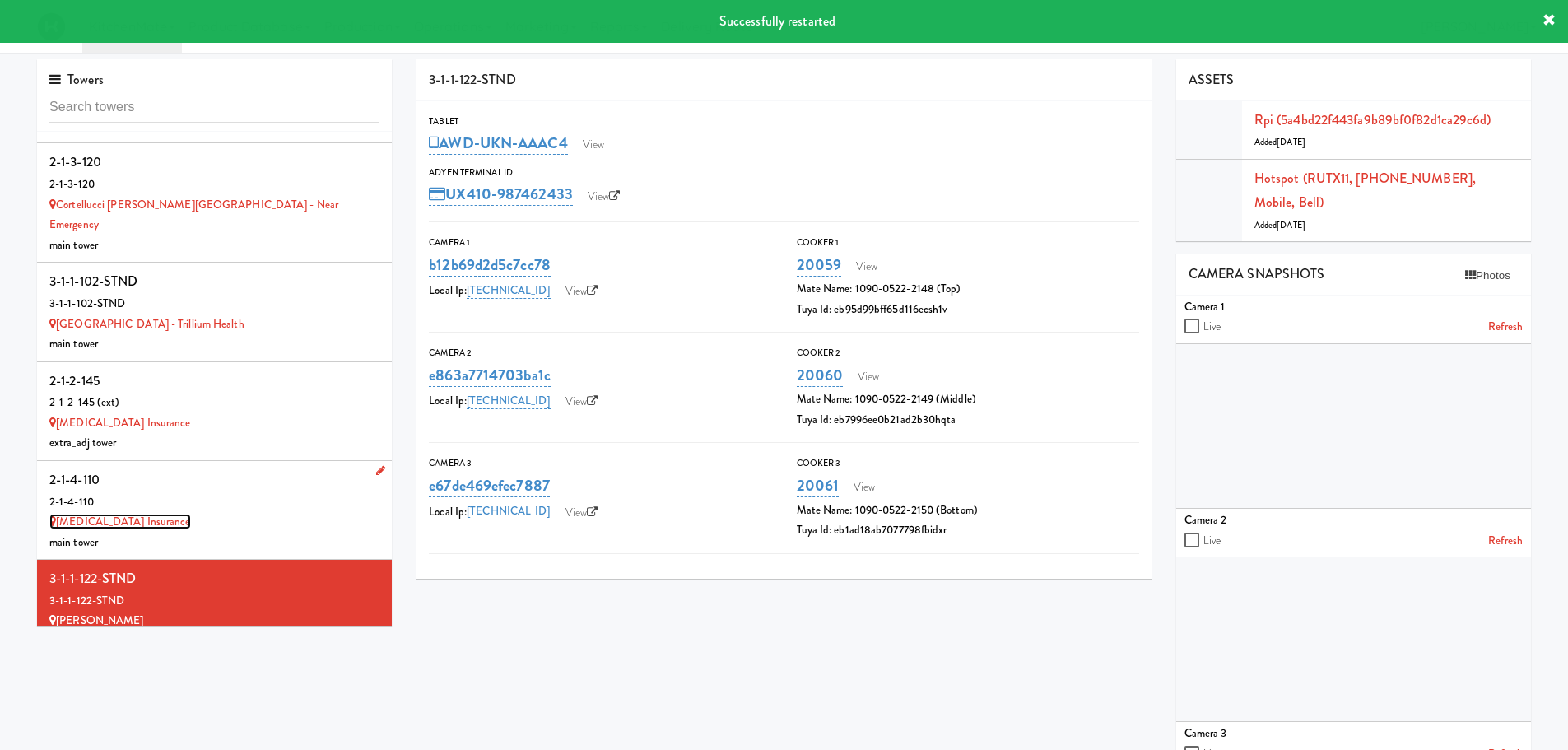
click at [116, 514] on link "Definity Insurance" at bounding box center [120, 522] width 142 height 16
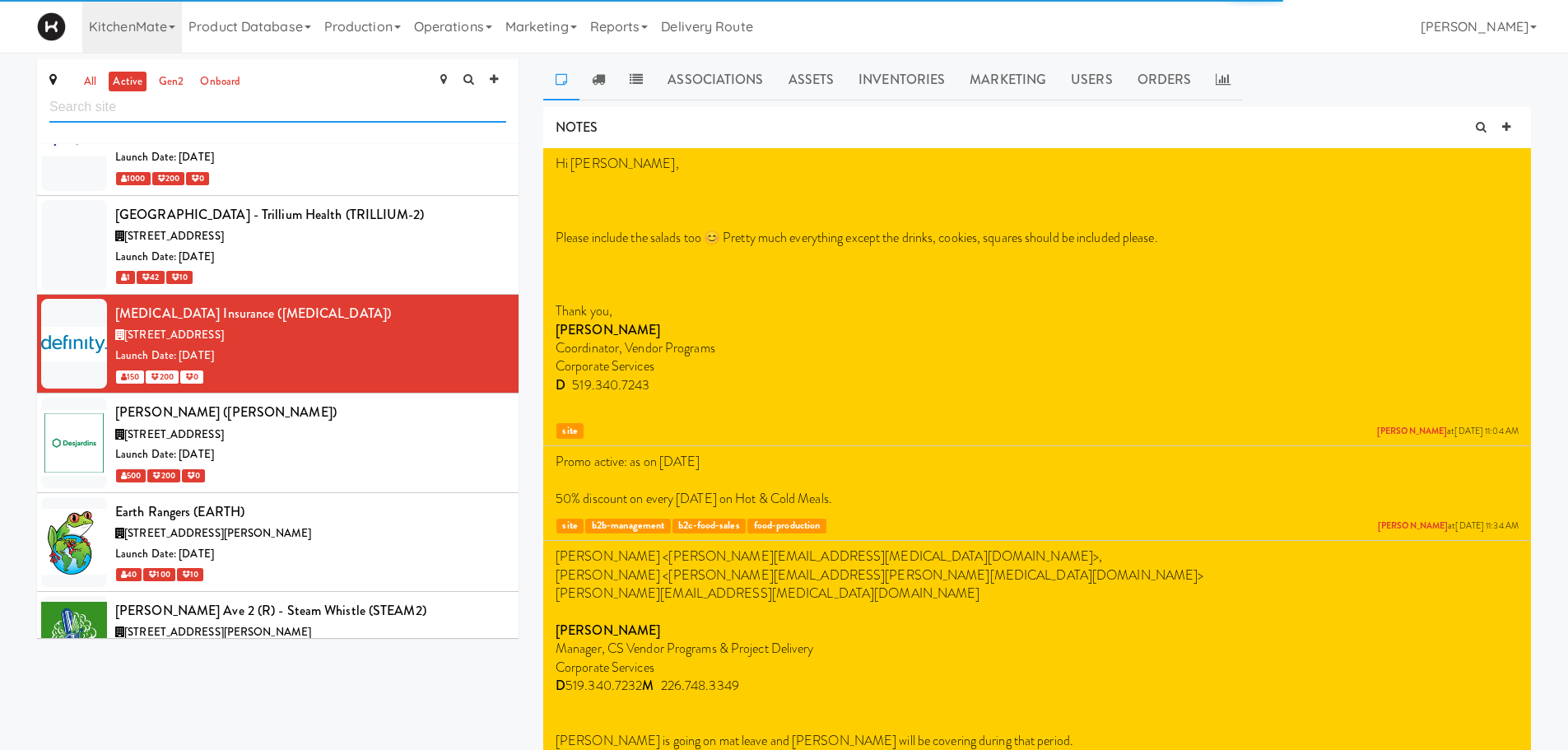
scroll to position [2788, 0]
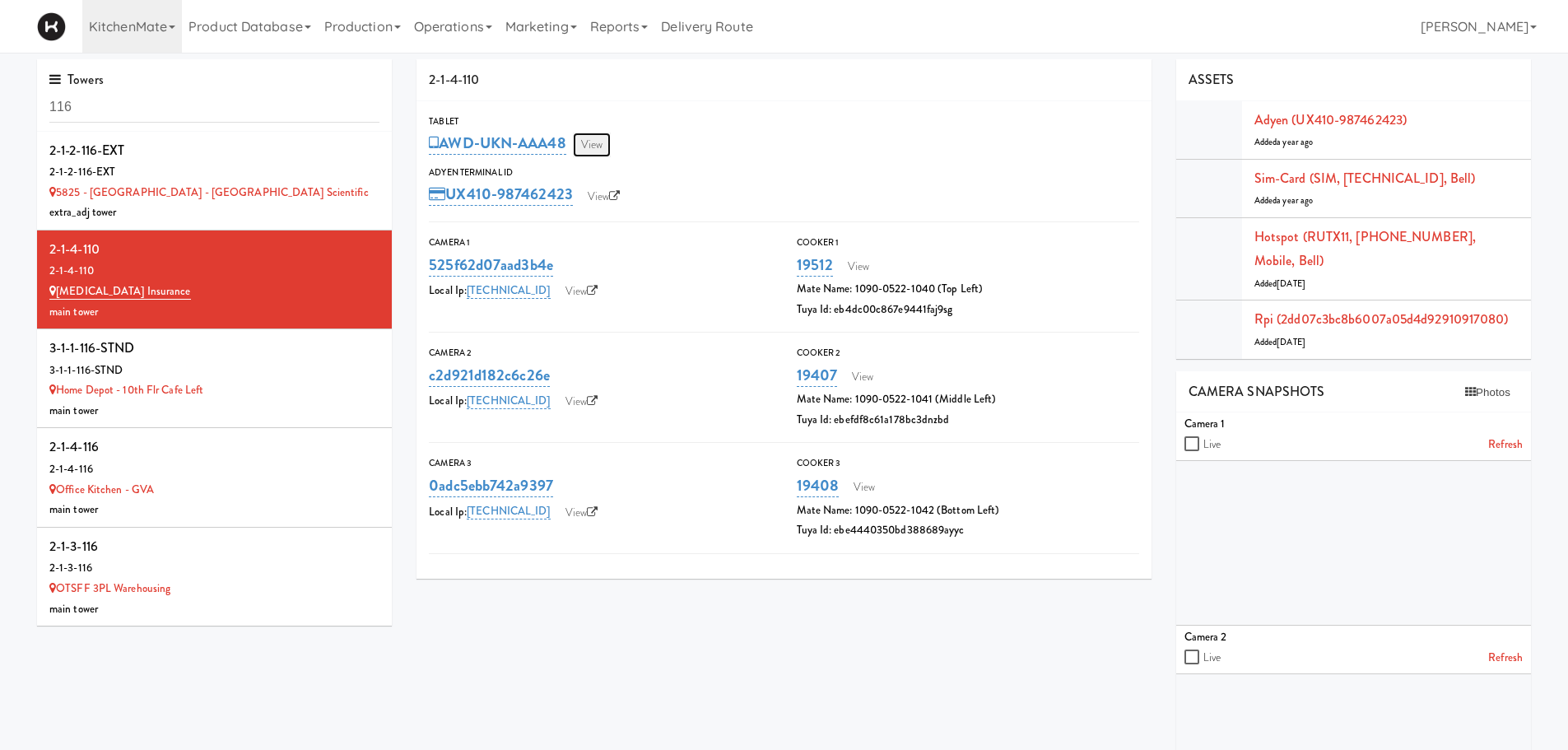
click at [598, 144] on link "View" at bounding box center [592, 144] width 38 height 25
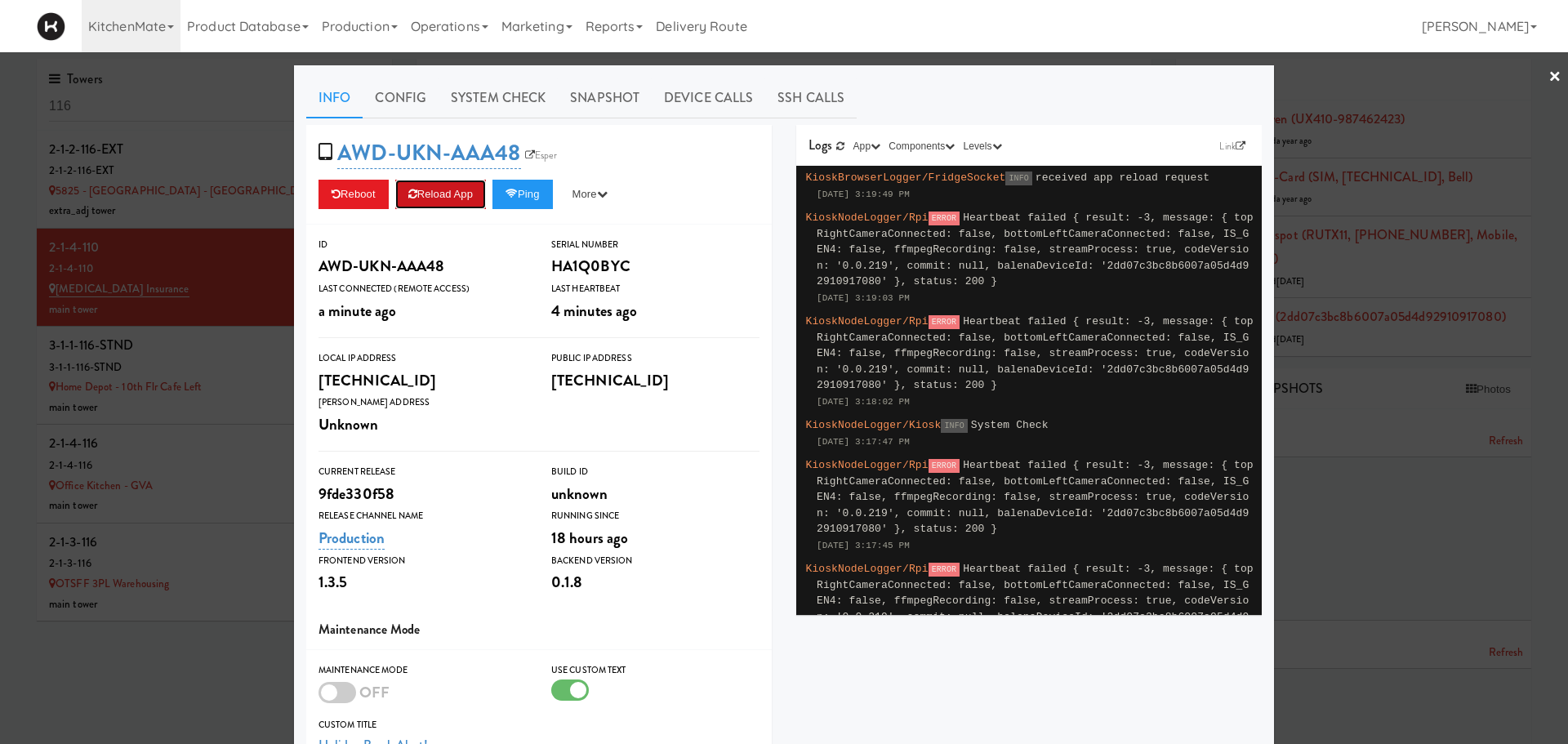
click at [442, 193] on button "Reload App" at bounding box center [440, 194] width 91 height 30
click at [193, 342] on div at bounding box center [784, 372] width 1568 height 744
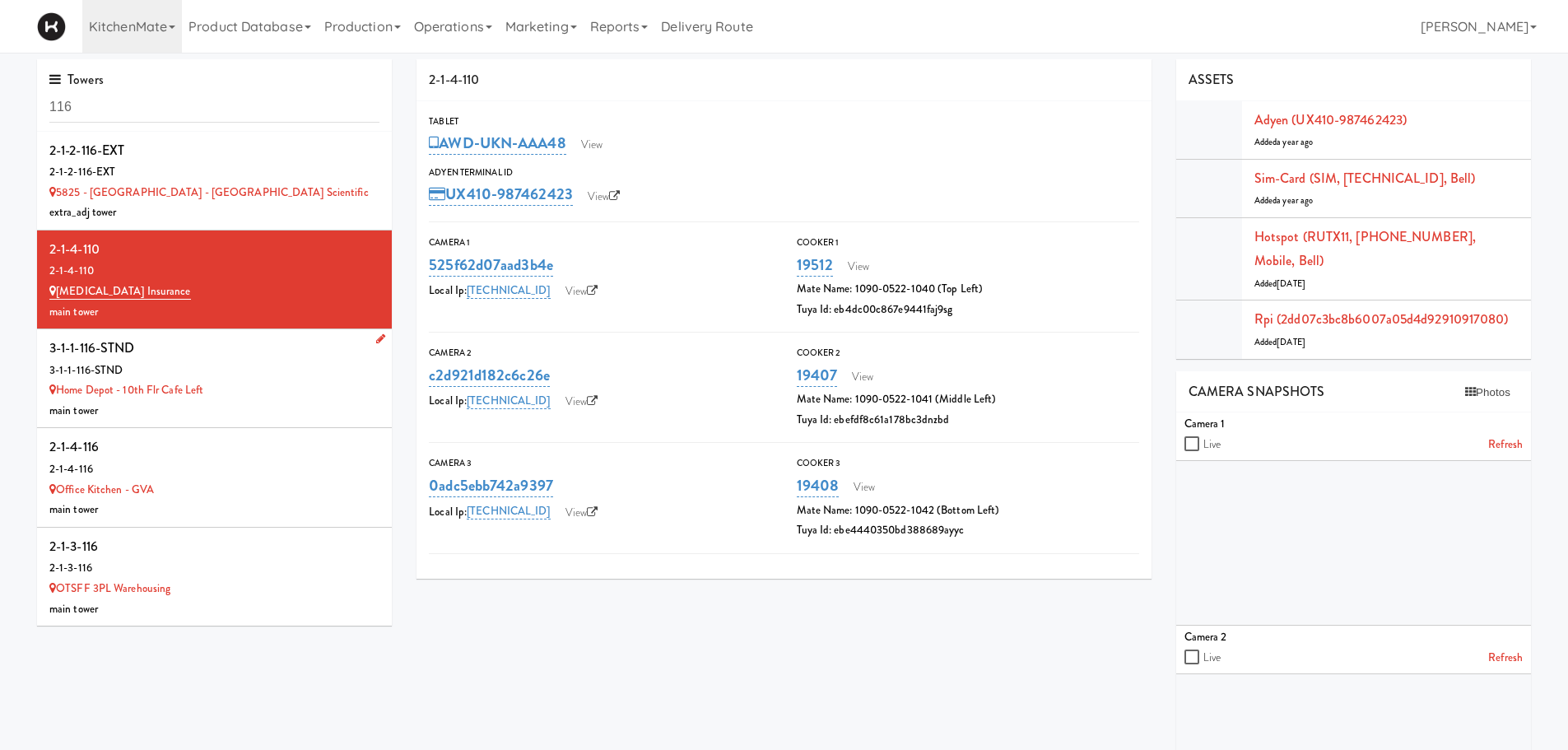
click at [195, 354] on div "3-1-1-116-STND" at bounding box center [214, 348] width 330 height 25
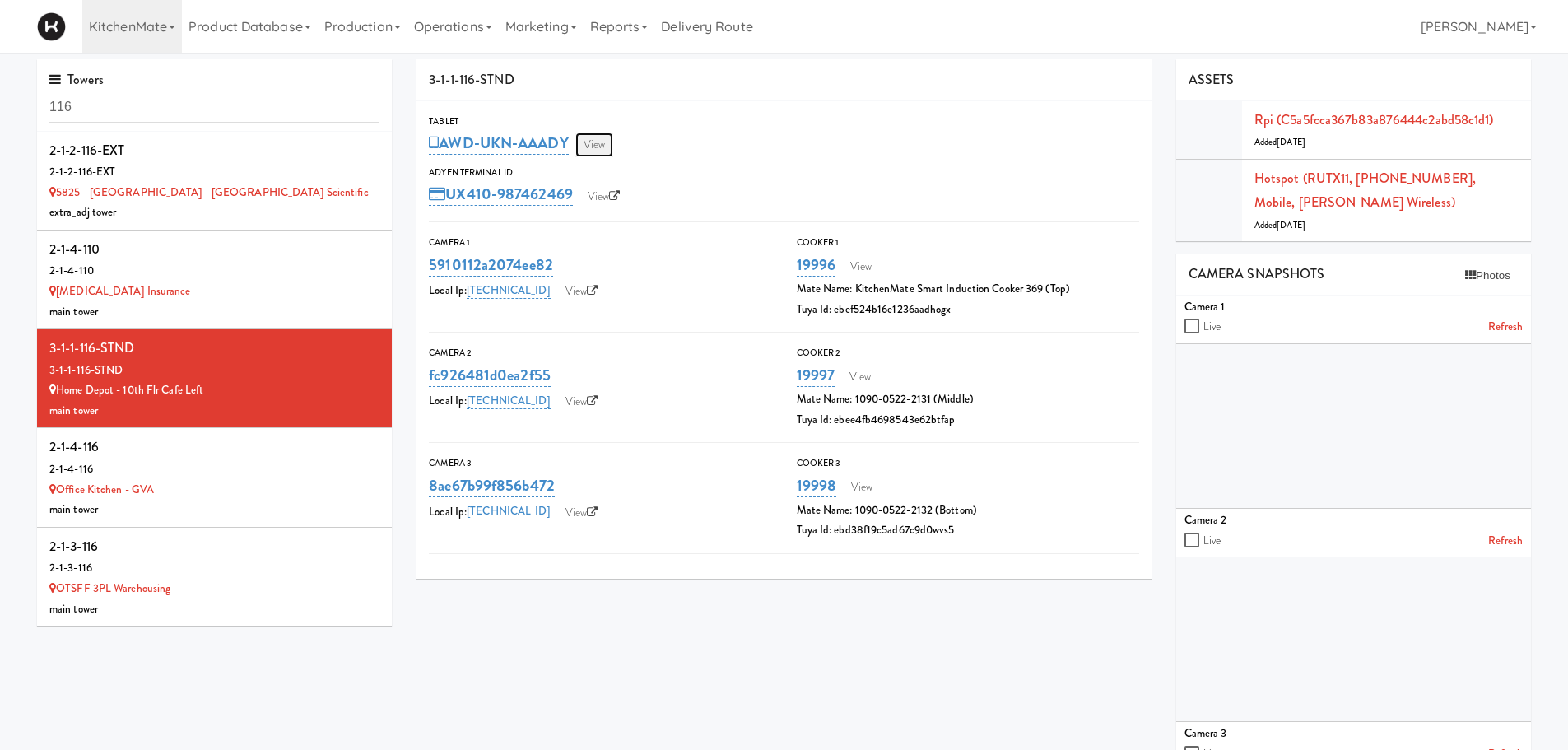
click at [600, 145] on link "View" at bounding box center [595, 144] width 38 height 25
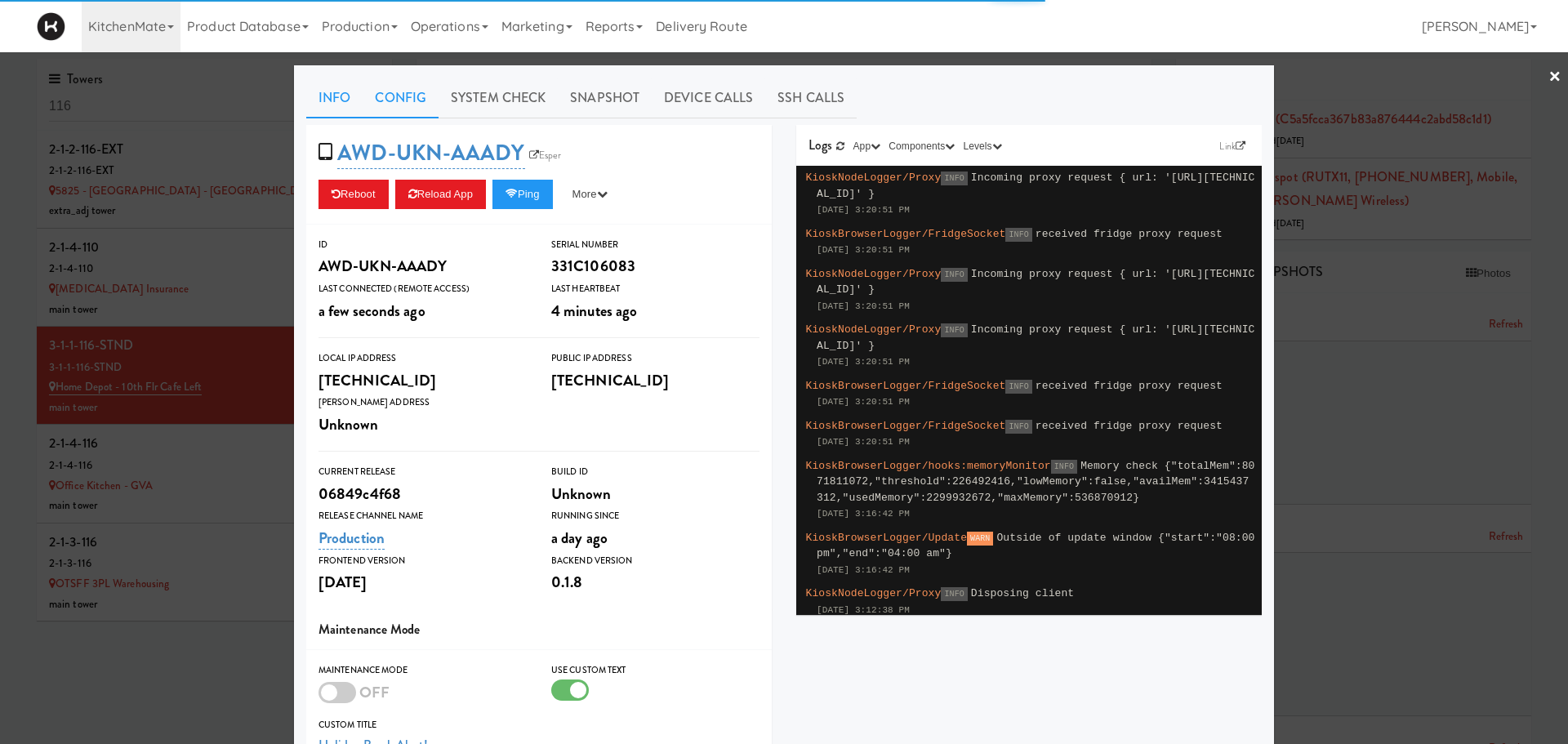
click at [401, 92] on link "Config" at bounding box center [400, 98] width 76 height 40
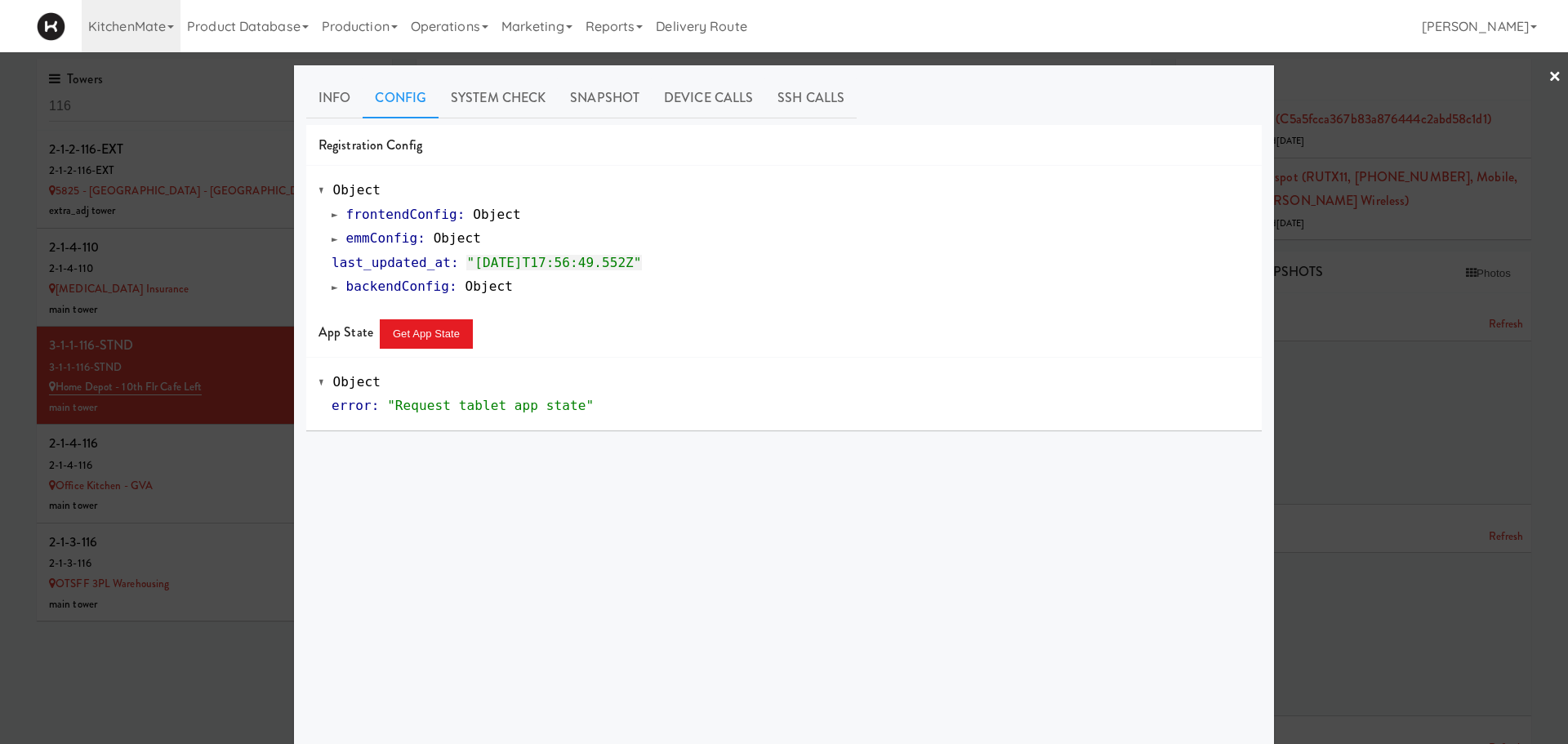
click at [332, 241] on link "emmConfig : Object" at bounding box center [407, 238] width 150 height 16
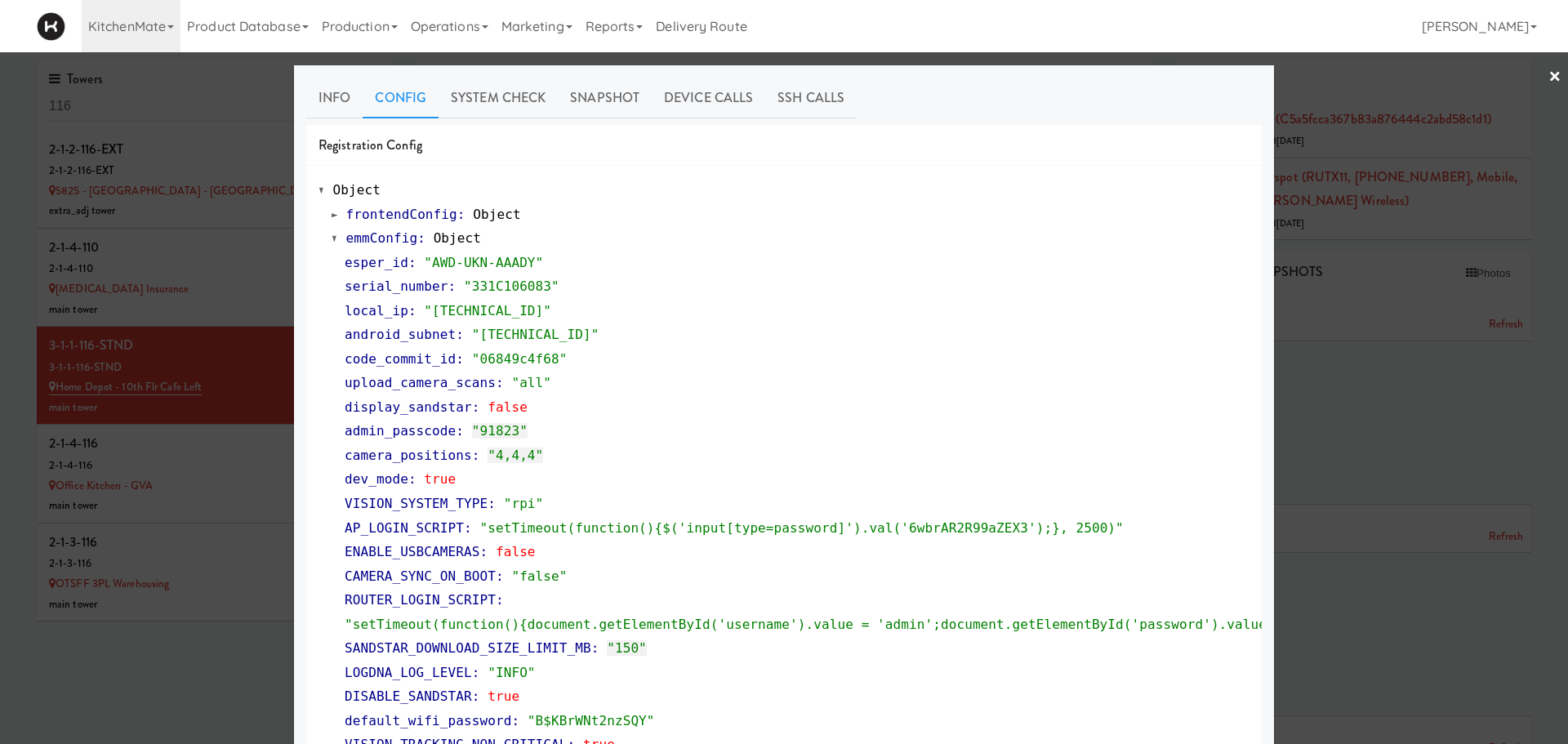
click at [332, 241] on span at bounding box center [335, 238] width 7 height 12
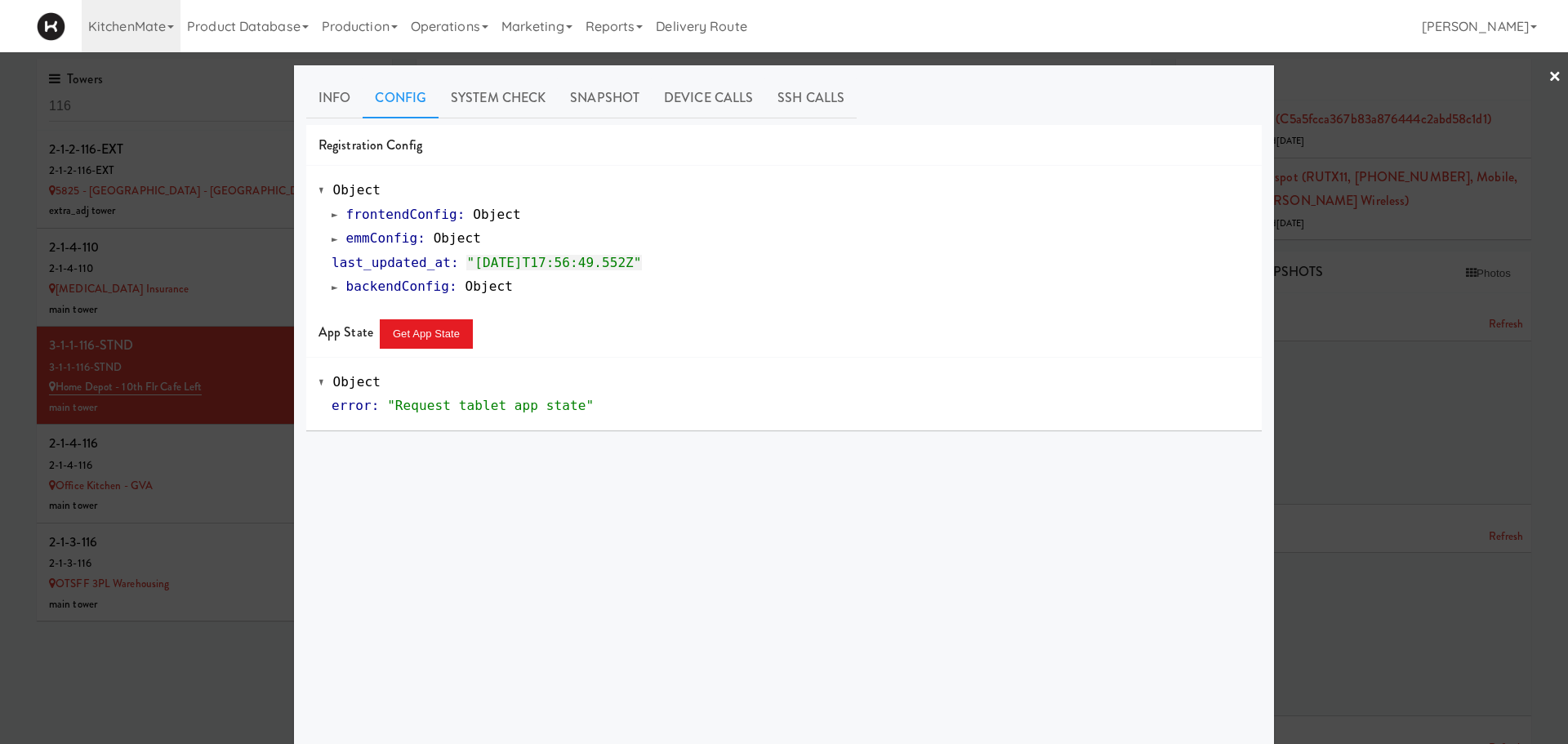
click at [1417, 72] on div at bounding box center [784, 372] width 1568 height 744
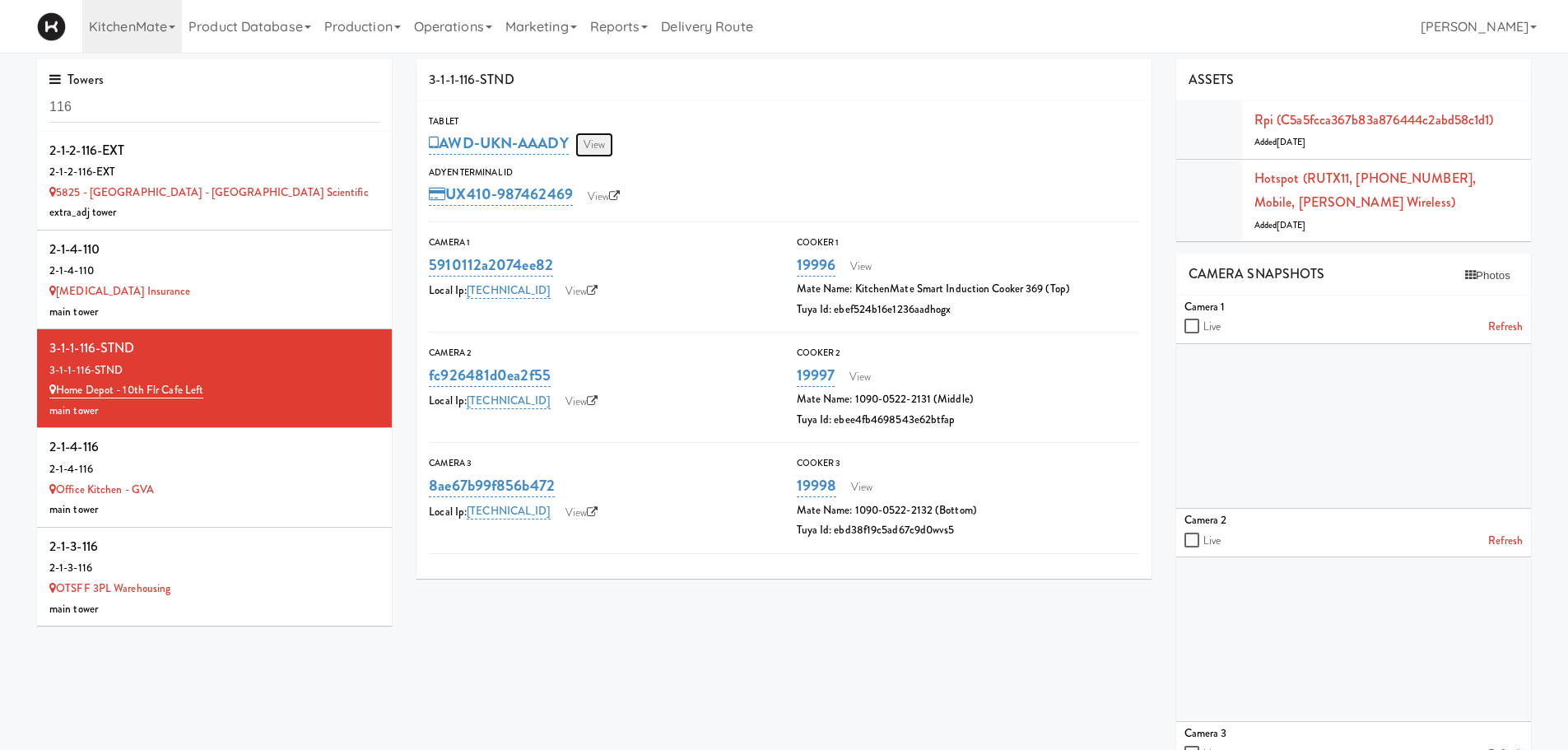
click at [595, 152] on link "View" at bounding box center [595, 144] width 38 height 25
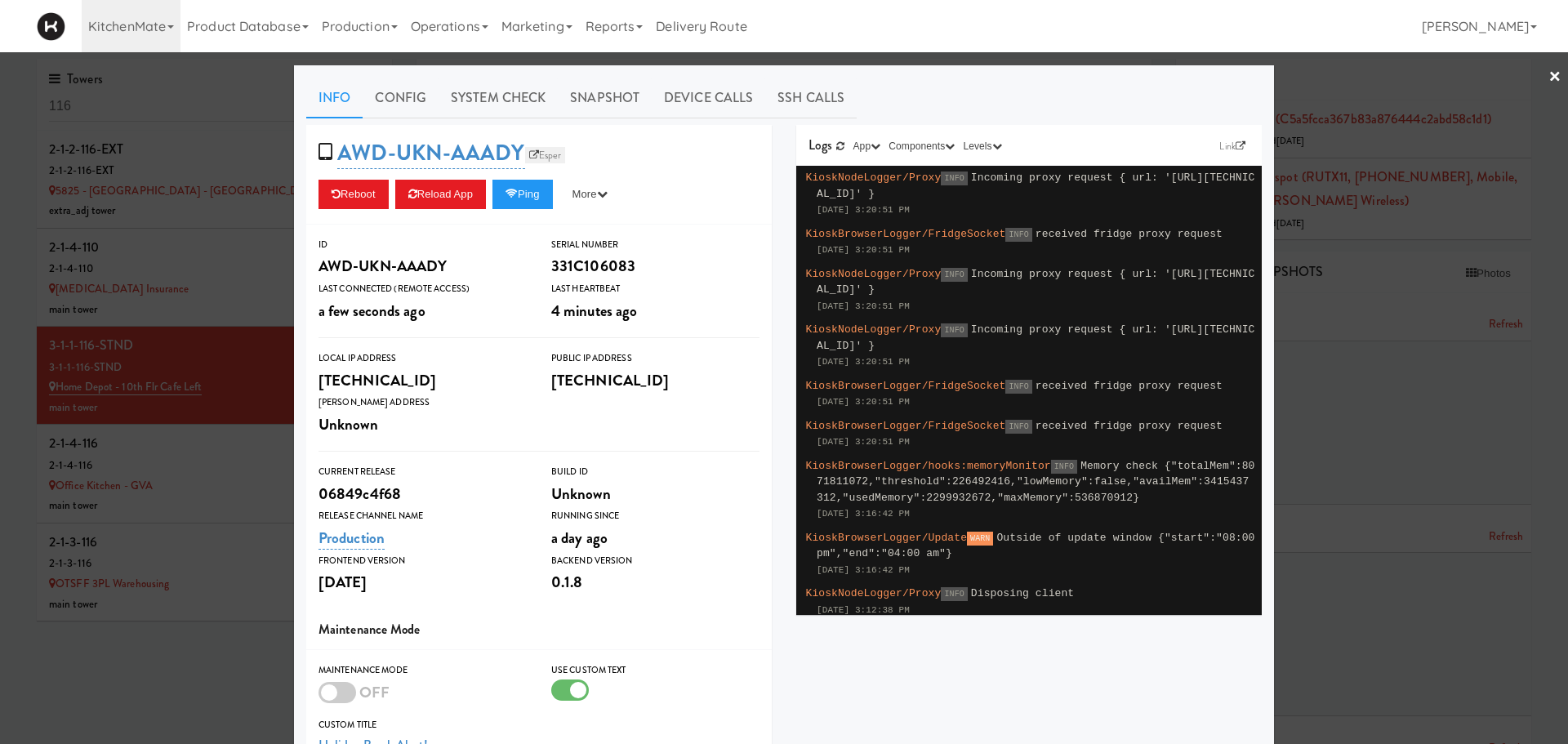
click at [529, 158] on icon at bounding box center [534, 156] width 10 height 10
click at [464, 190] on button "Reload App" at bounding box center [440, 194] width 91 height 30
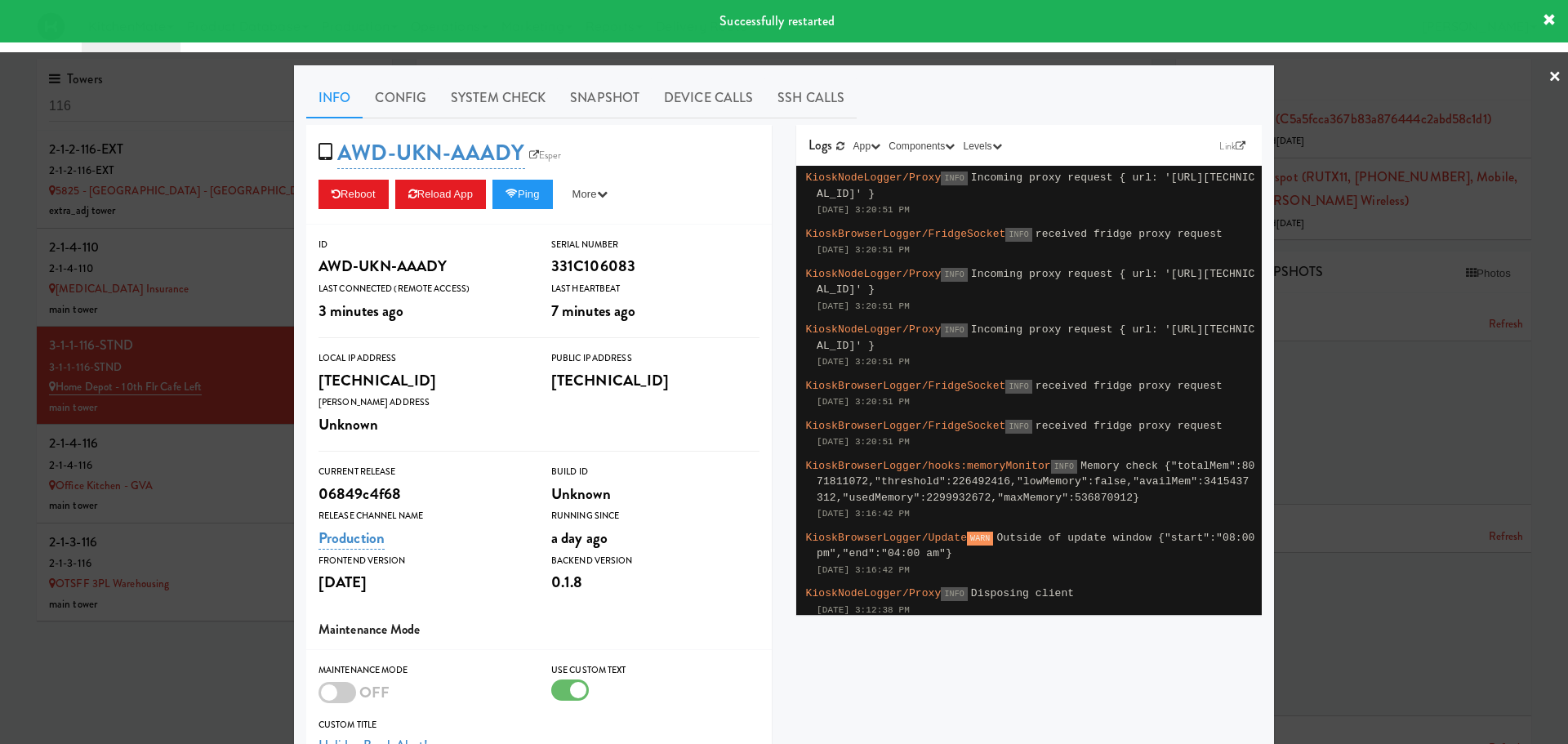
click at [53, 303] on div at bounding box center [784, 372] width 1568 height 744
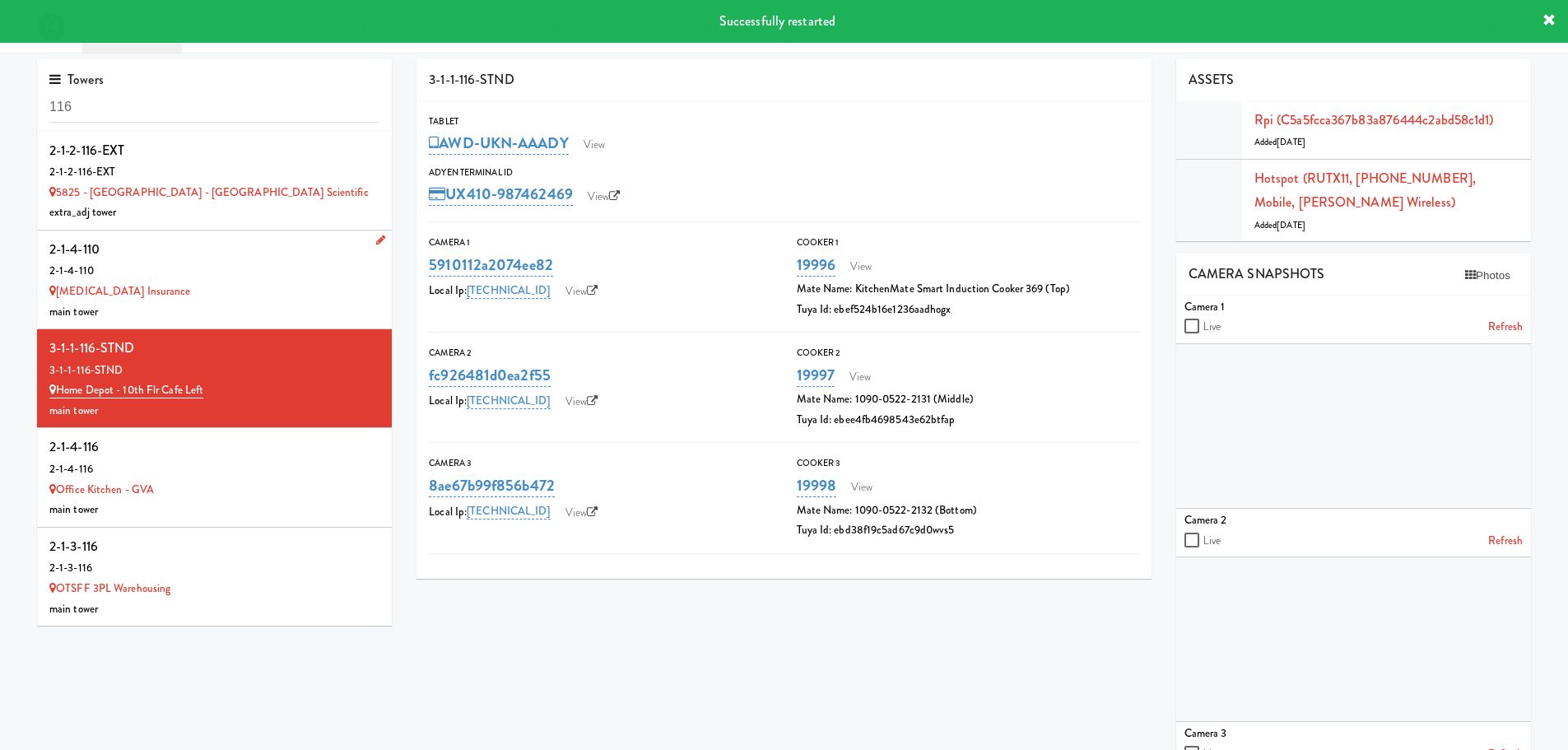
click at [233, 276] on div "2-1-4-110" at bounding box center [214, 271] width 330 height 21
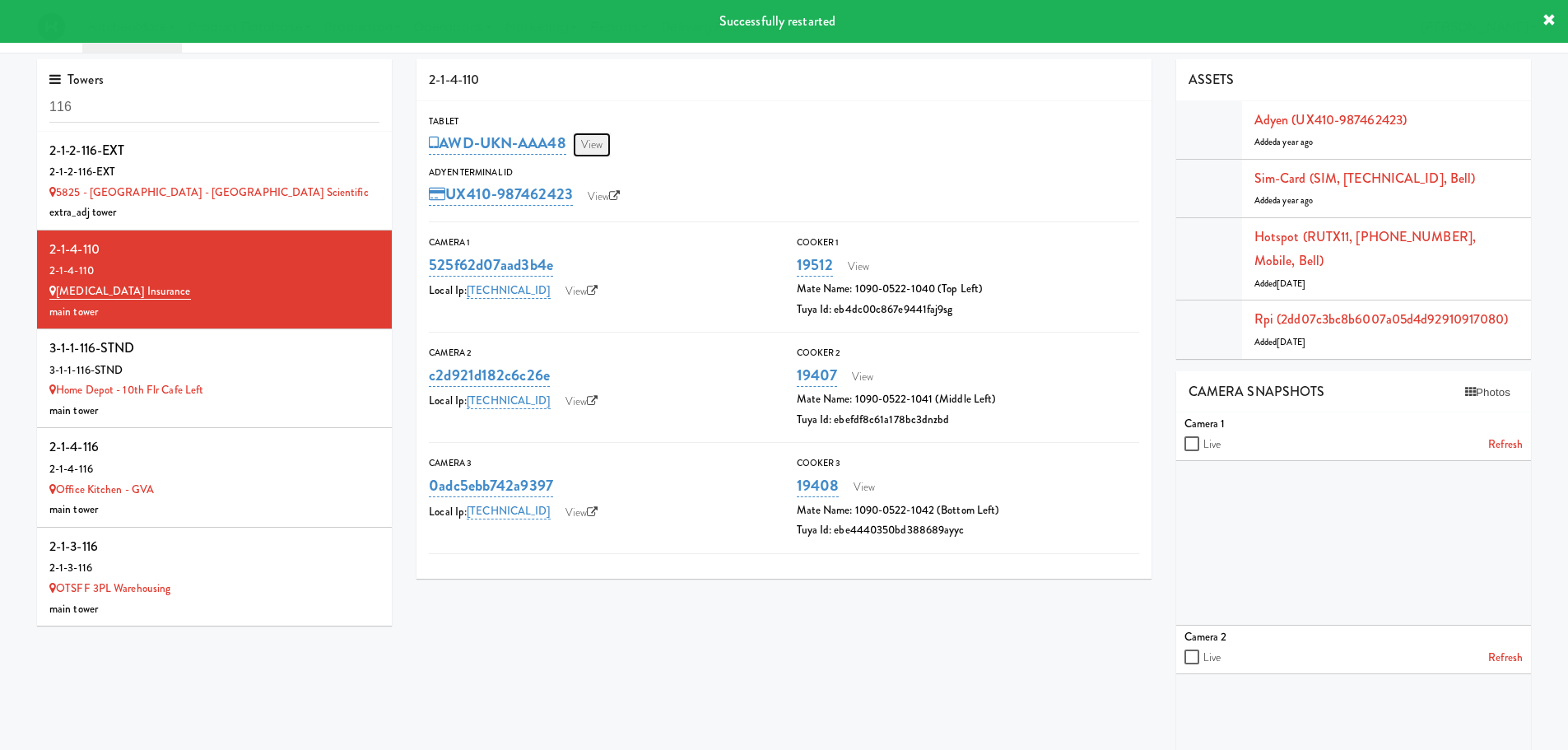
click at [585, 146] on link "View" at bounding box center [592, 144] width 38 height 25
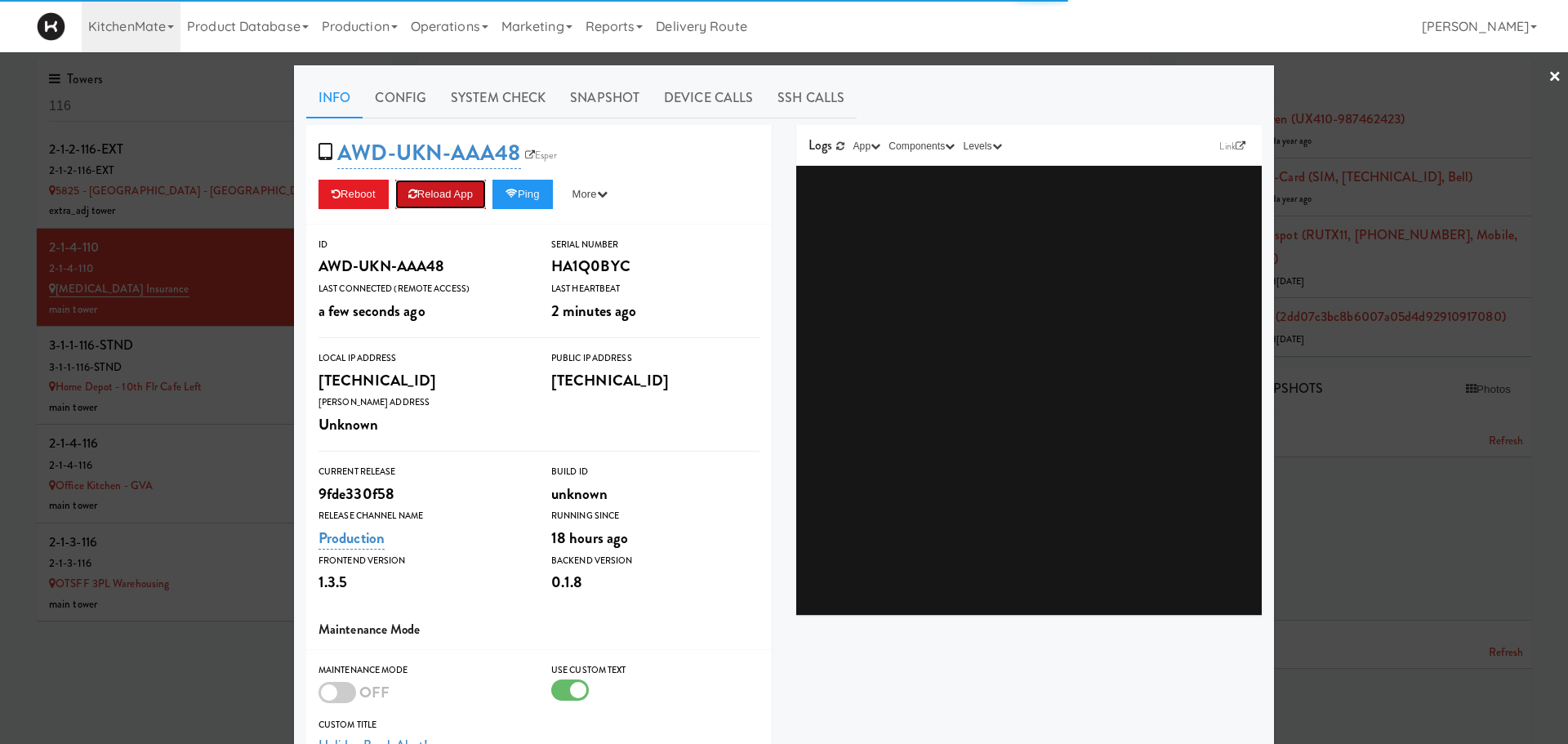
click at [433, 191] on button "Reload App" at bounding box center [440, 194] width 91 height 30
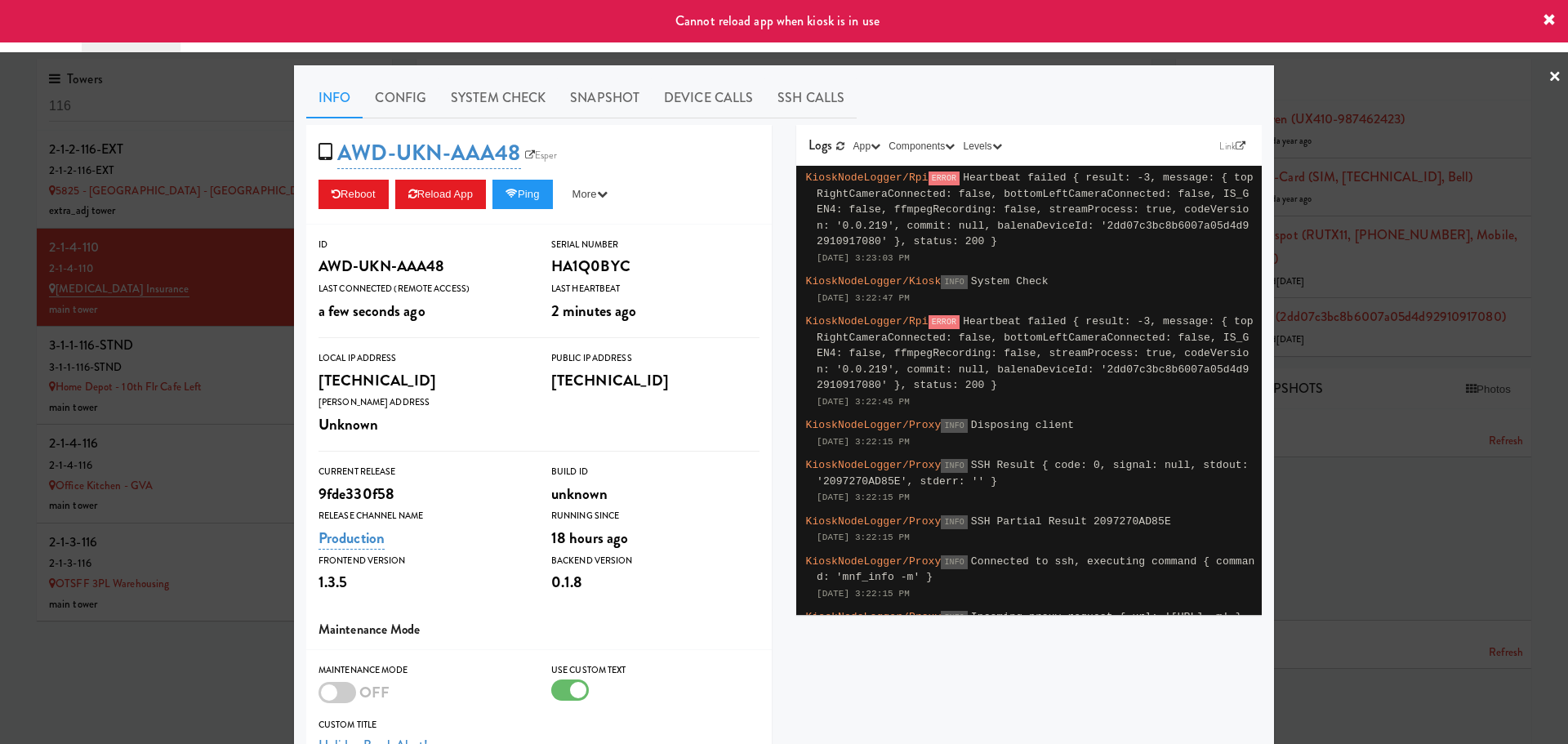
click at [208, 348] on div at bounding box center [784, 372] width 1568 height 744
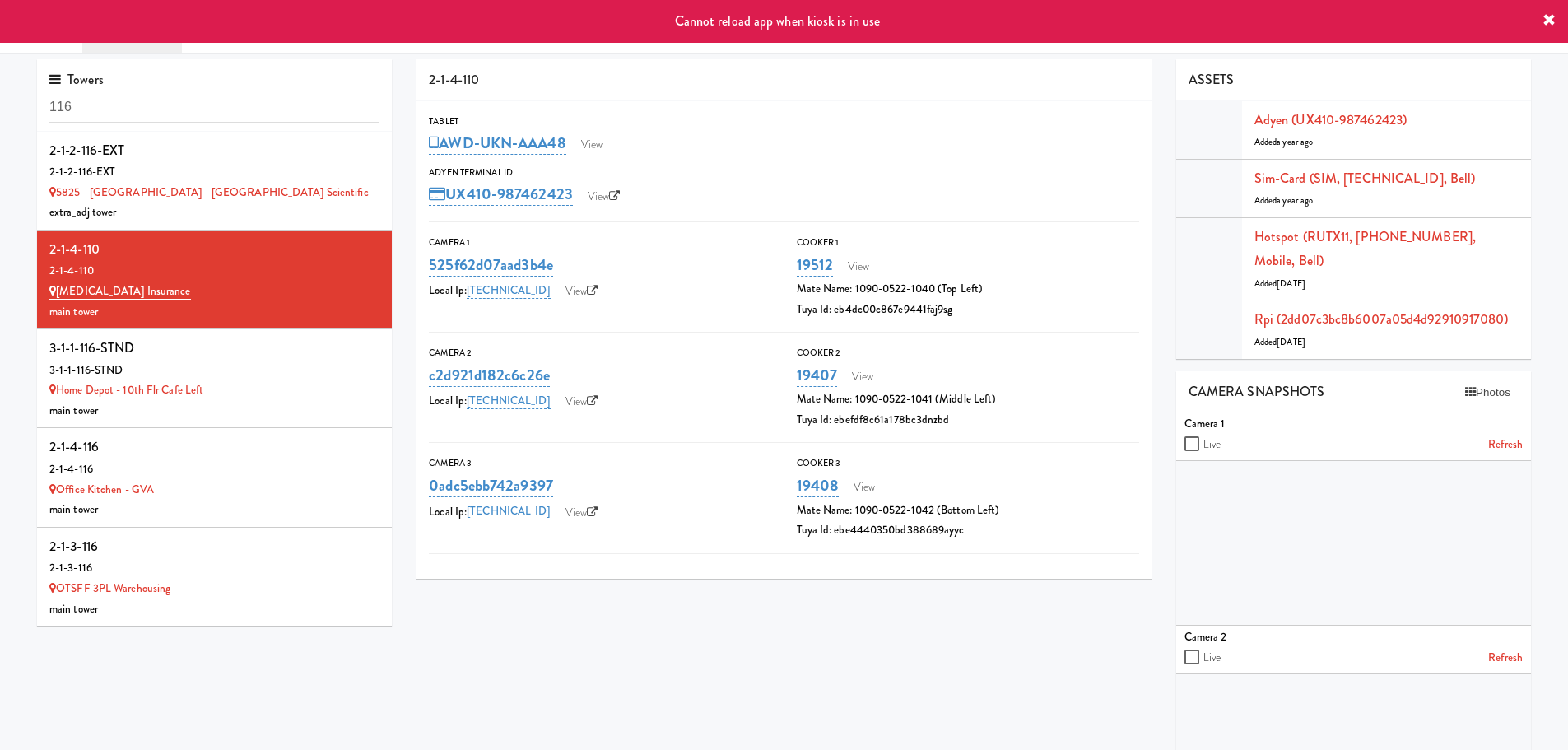
click at [210, 351] on div "3-1-1-116-STND" at bounding box center [214, 348] width 330 height 25
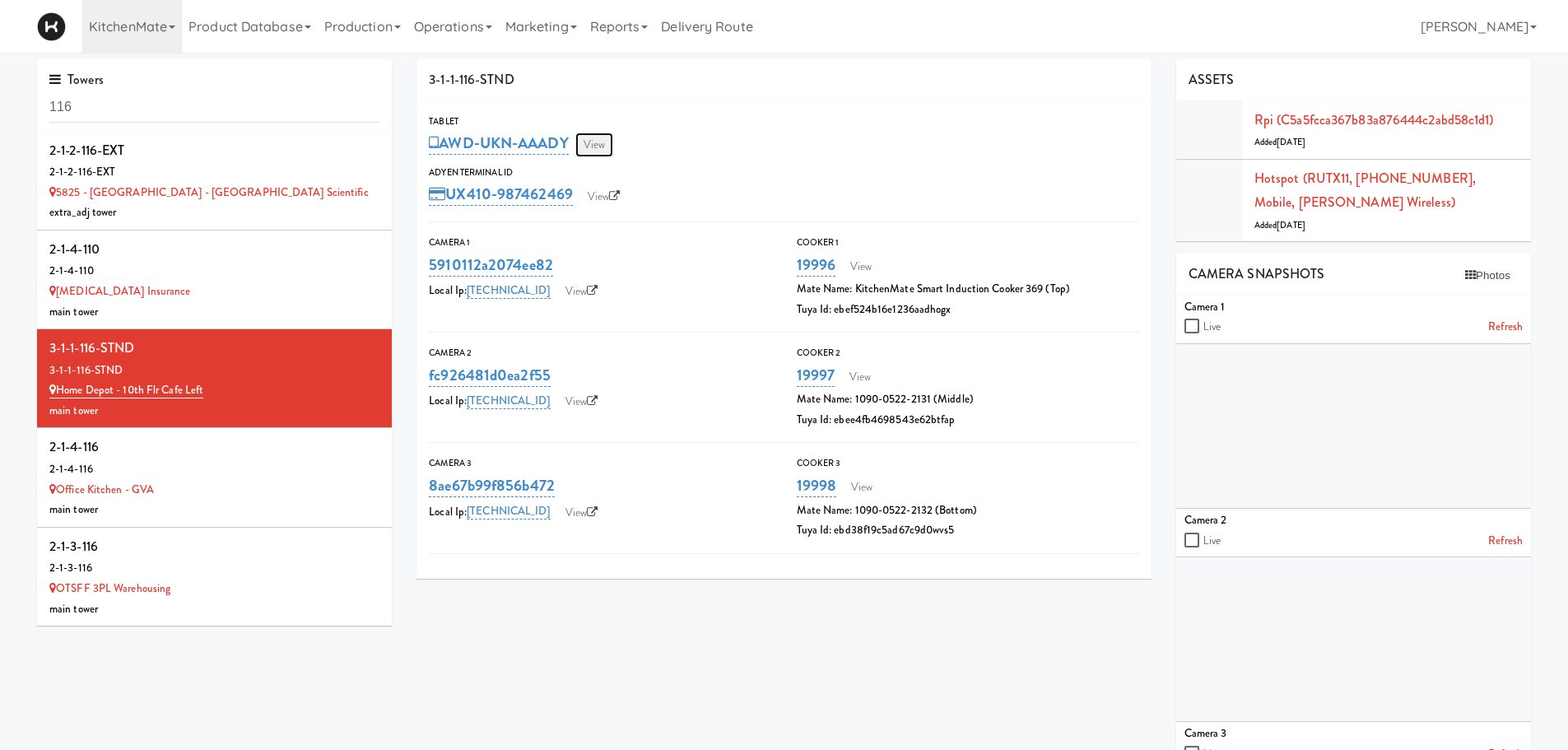
click at [605, 152] on link "View" at bounding box center [595, 144] width 38 height 25
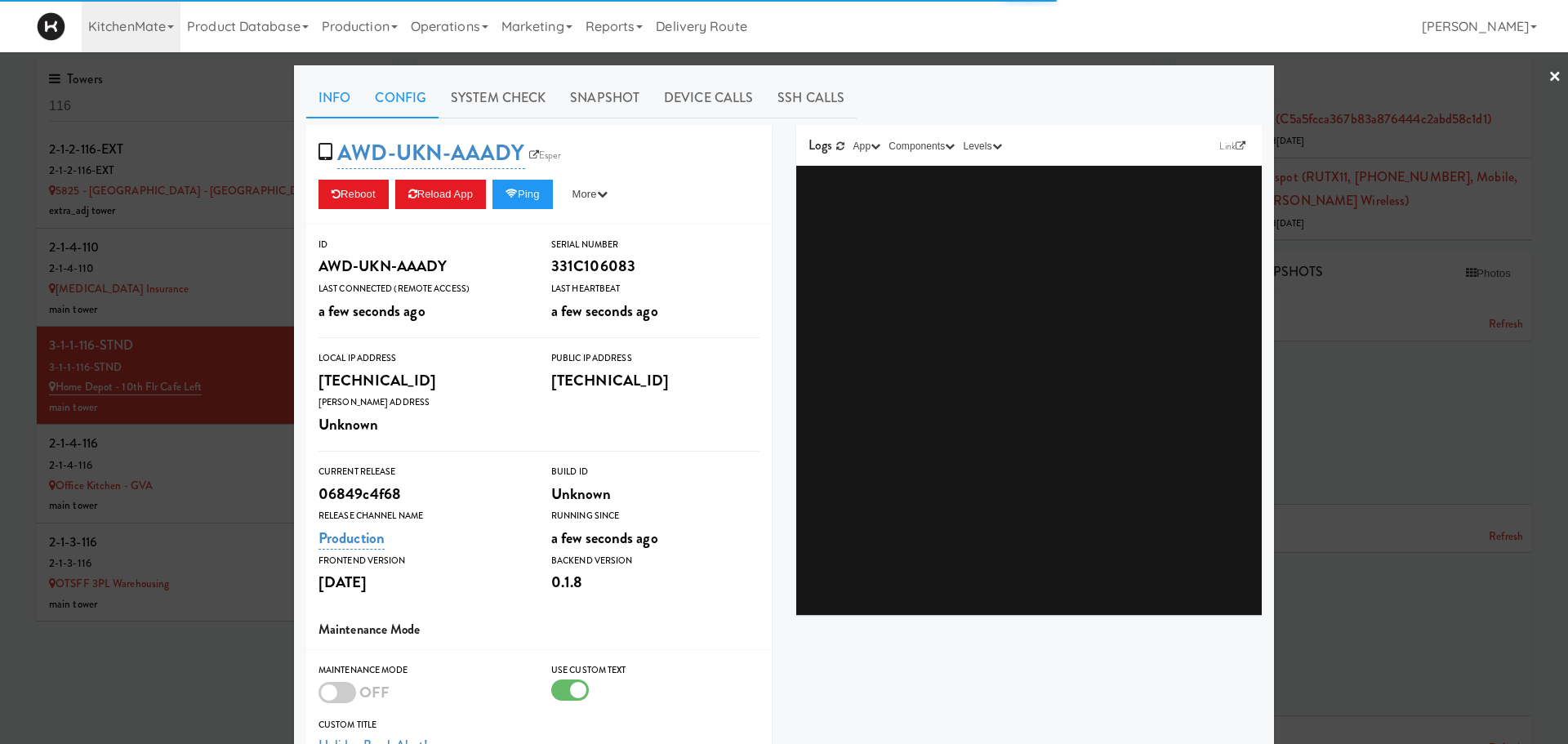
click at [394, 100] on link "Config" at bounding box center [400, 98] width 76 height 40
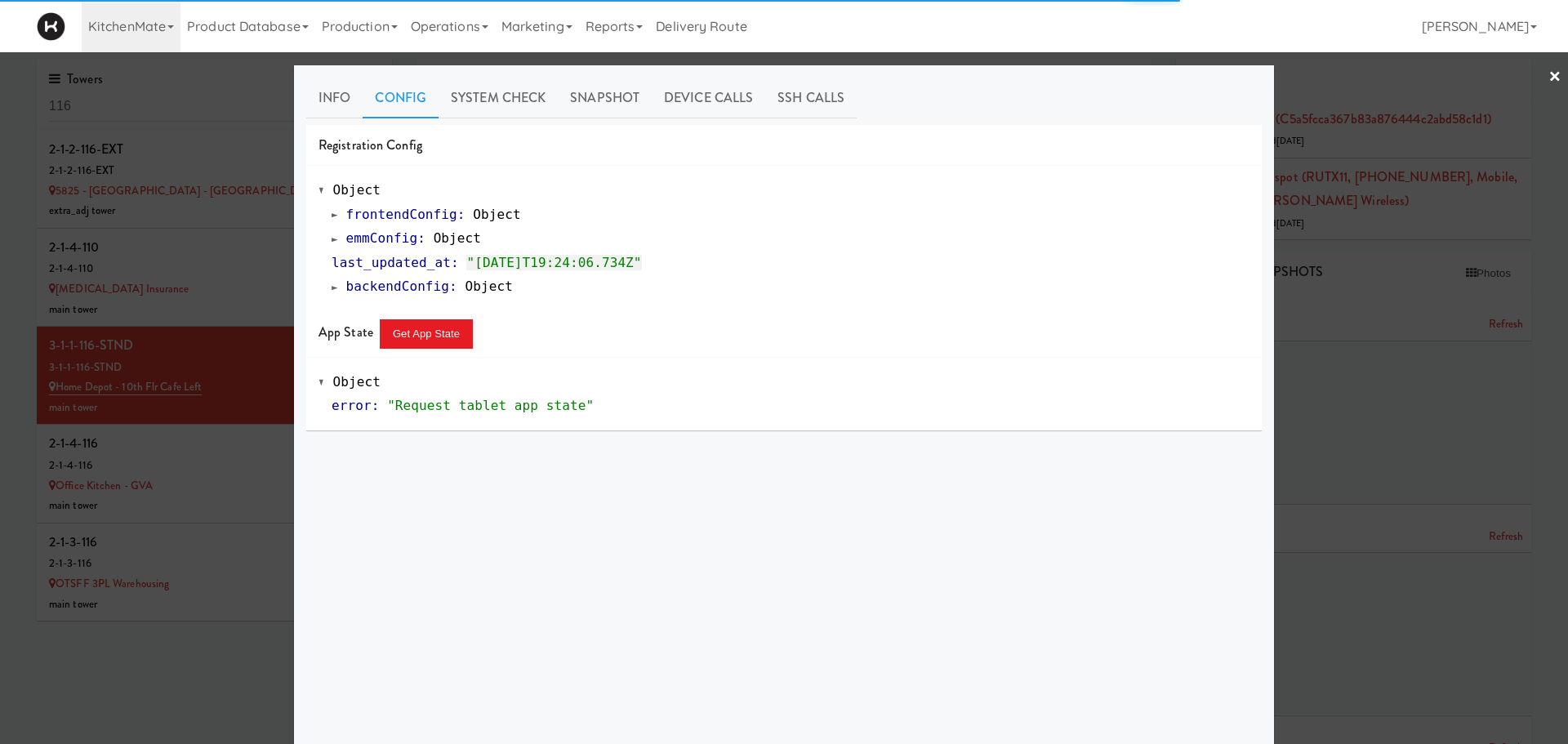
click at [332, 237] on span at bounding box center [335, 238] width 7 height 12
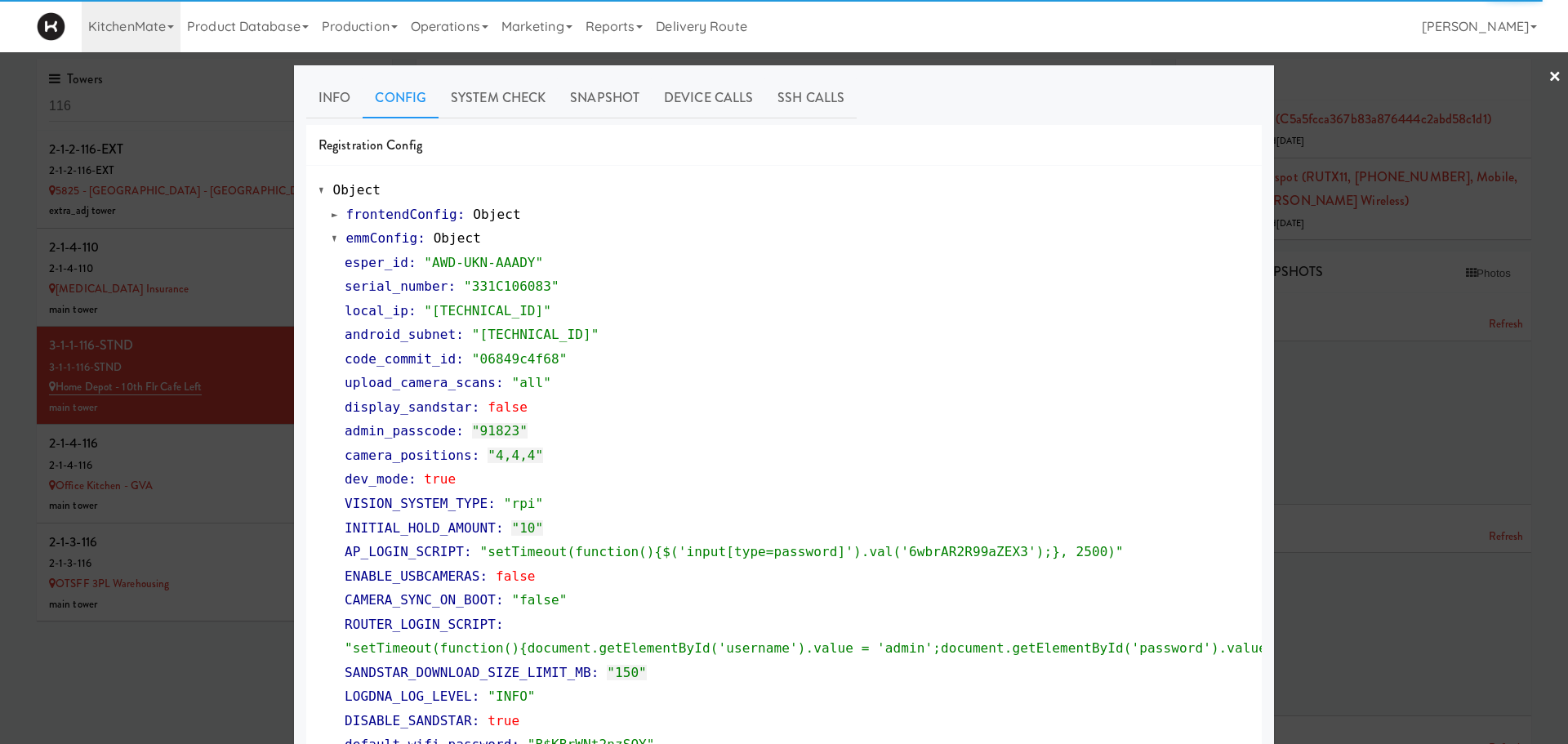
click at [163, 436] on div at bounding box center [784, 372] width 1568 height 744
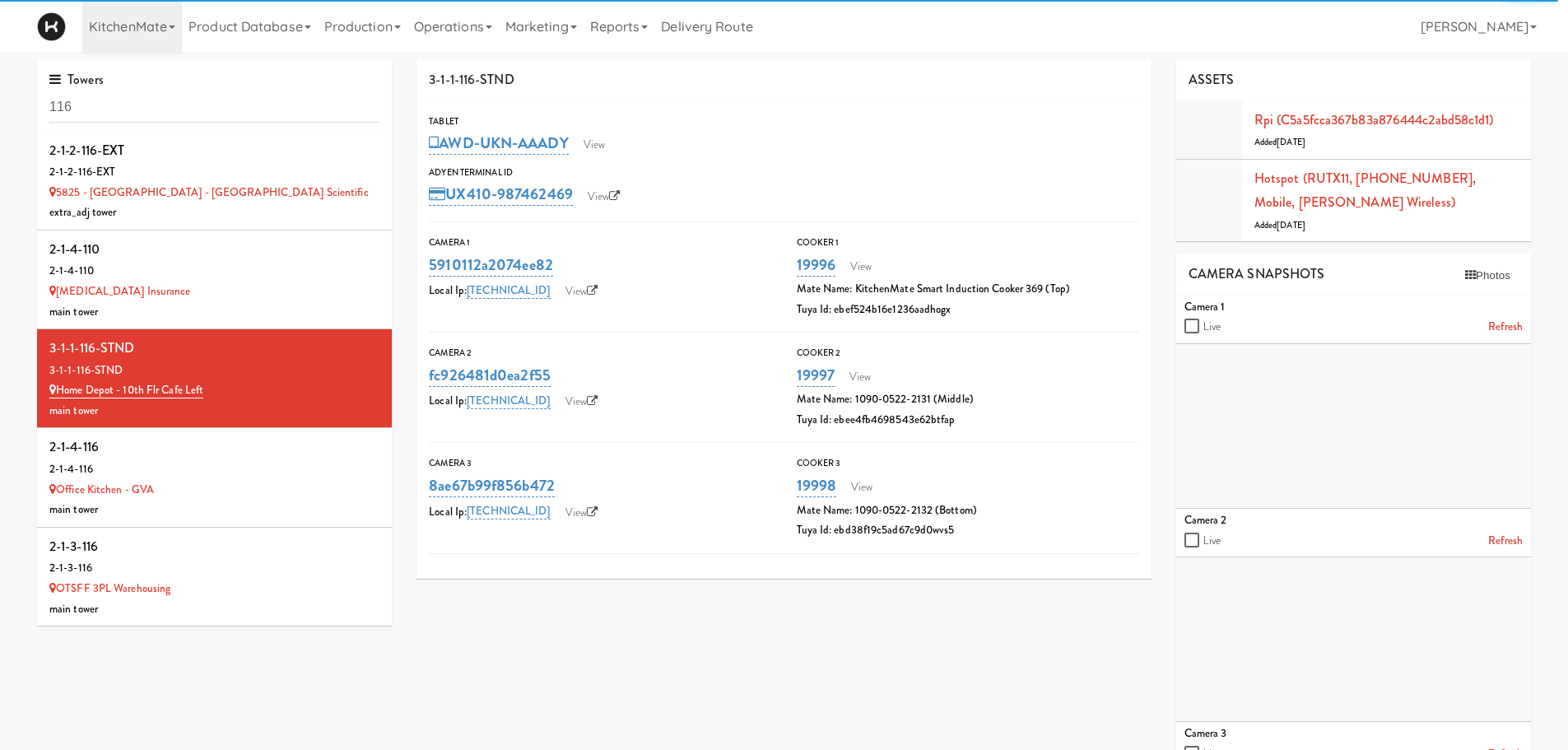
click at [165, 439] on div "2-1-4-116" at bounding box center [214, 447] width 330 height 25
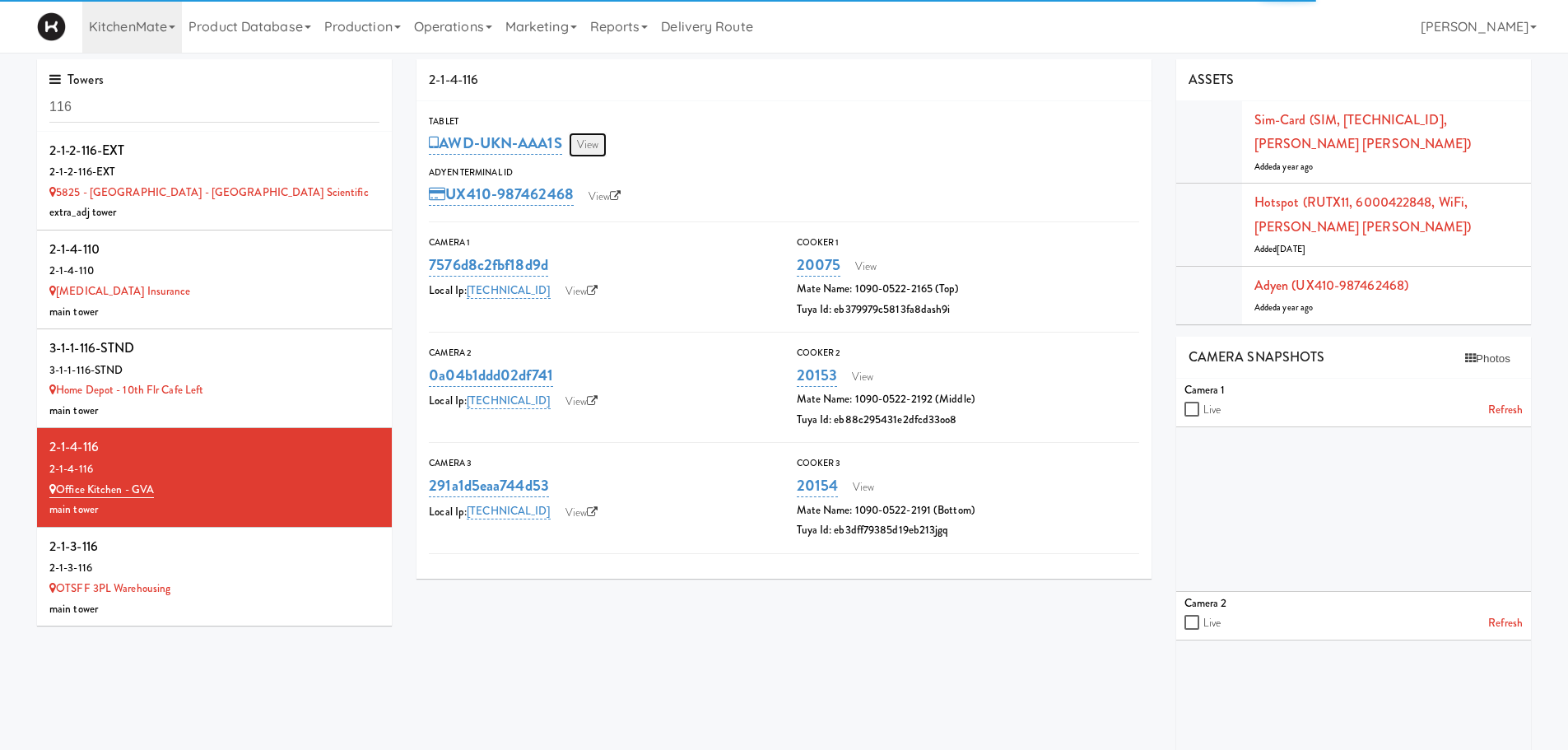
click at [594, 149] on link "View" at bounding box center [588, 144] width 38 height 25
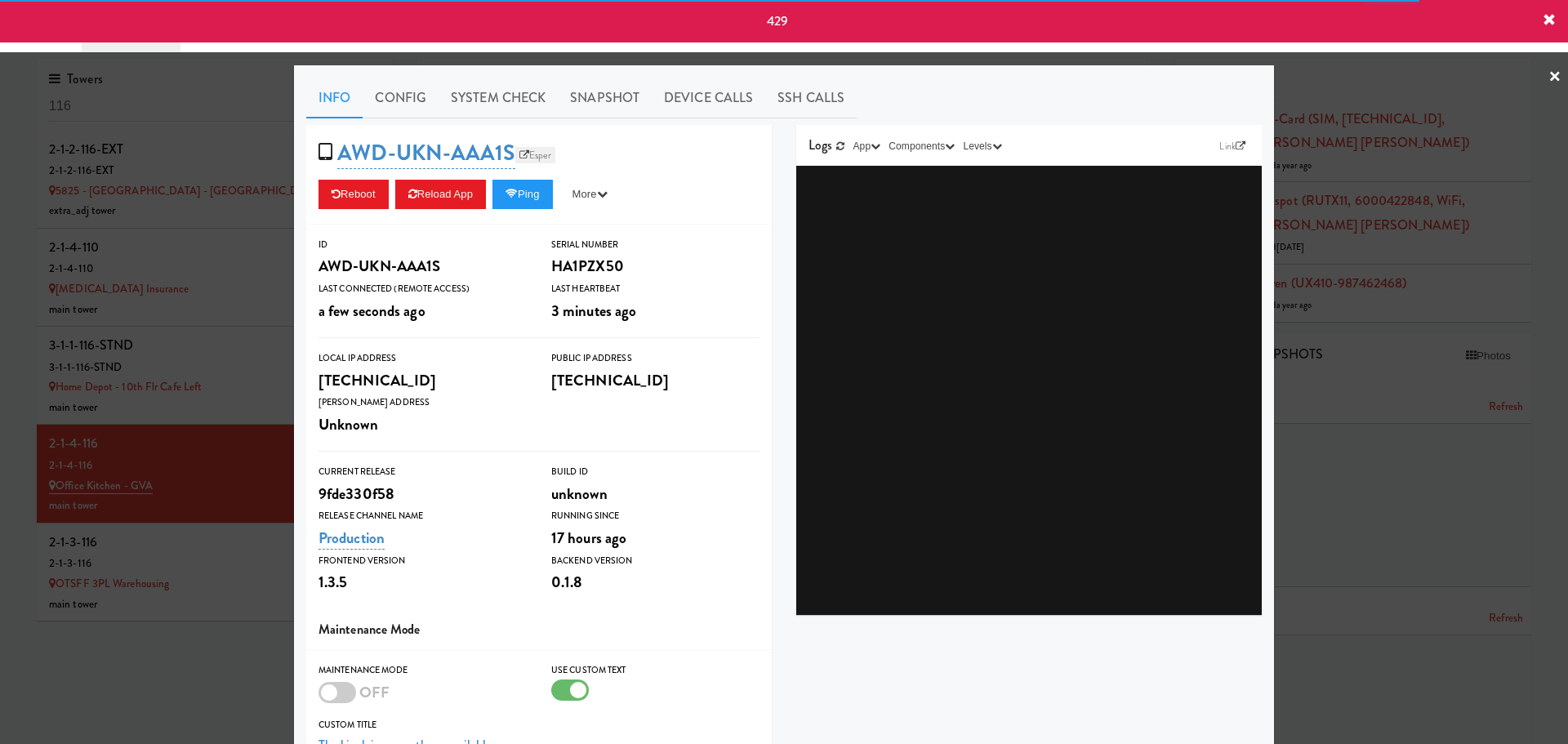
click at [523, 154] on link "Esper" at bounding box center [535, 155] width 40 height 17
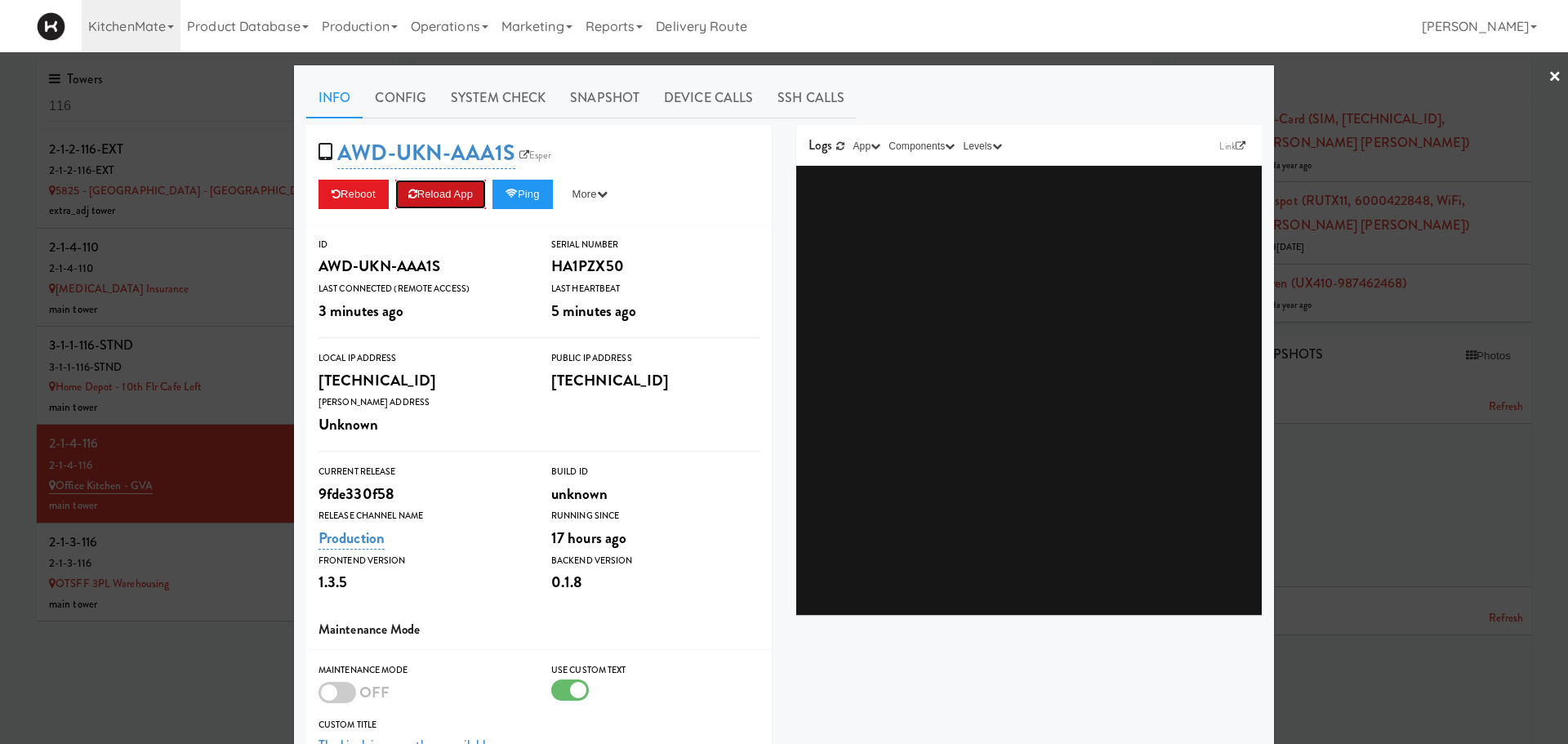
click at [419, 200] on button "Reload App" at bounding box center [440, 194] width 91 height 30
click at [275, 250] on div at bounding box center [784, 372] width 1568 height 744
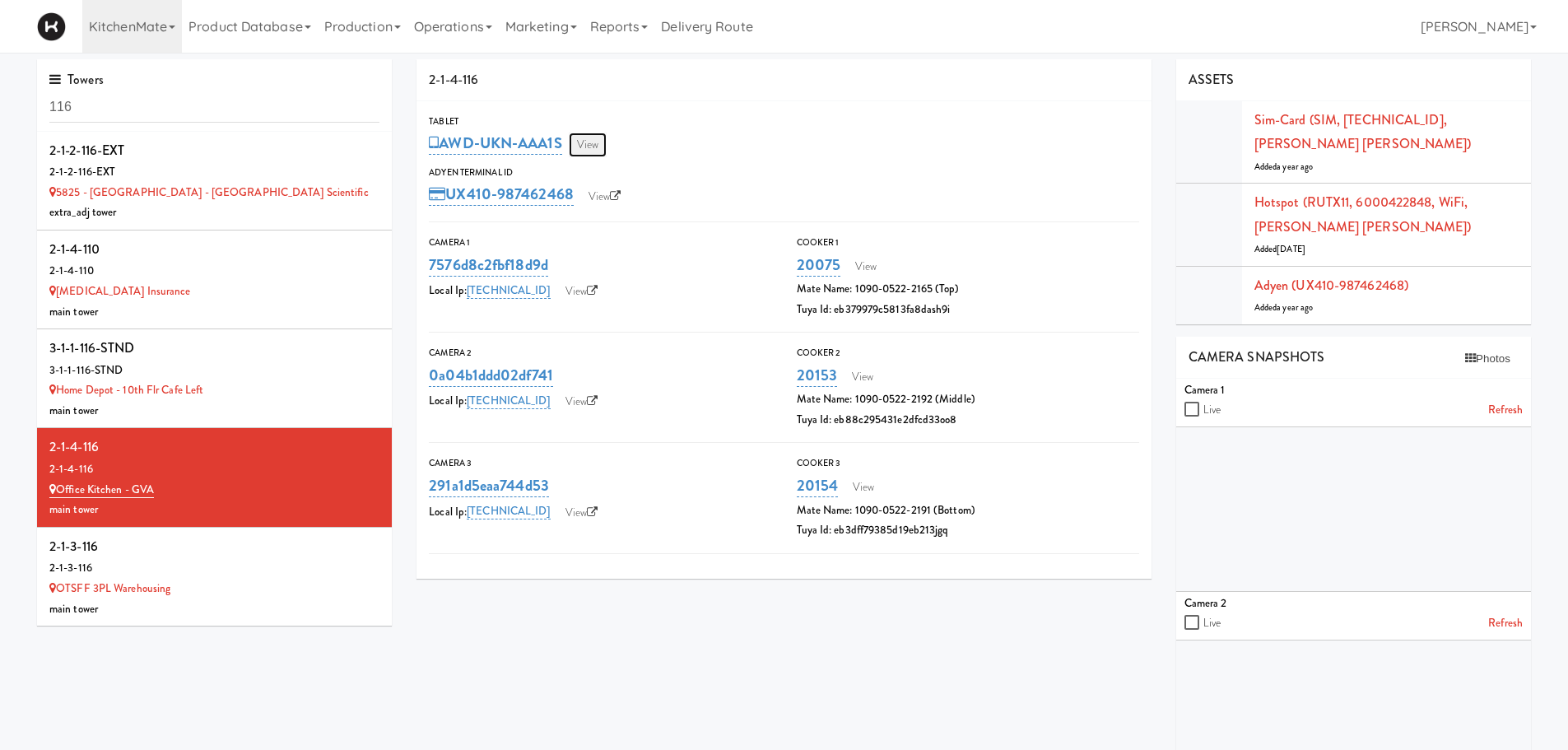
click at [594, 147] on link "View" at bounding box center [588, 144] width 38 height 25
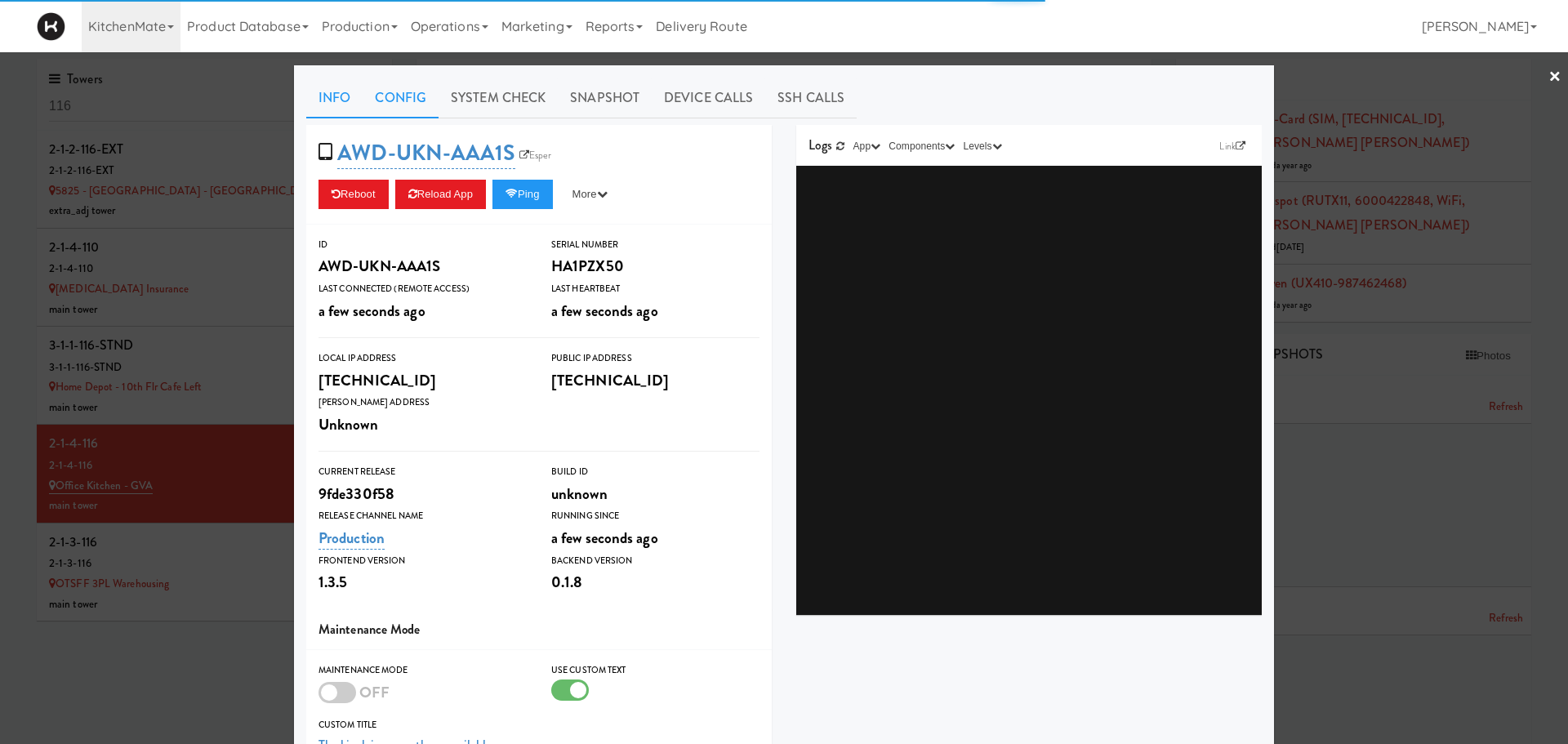
click at [392, 103] on link "Config" at bounding box center [400, 98] width 76 height 40
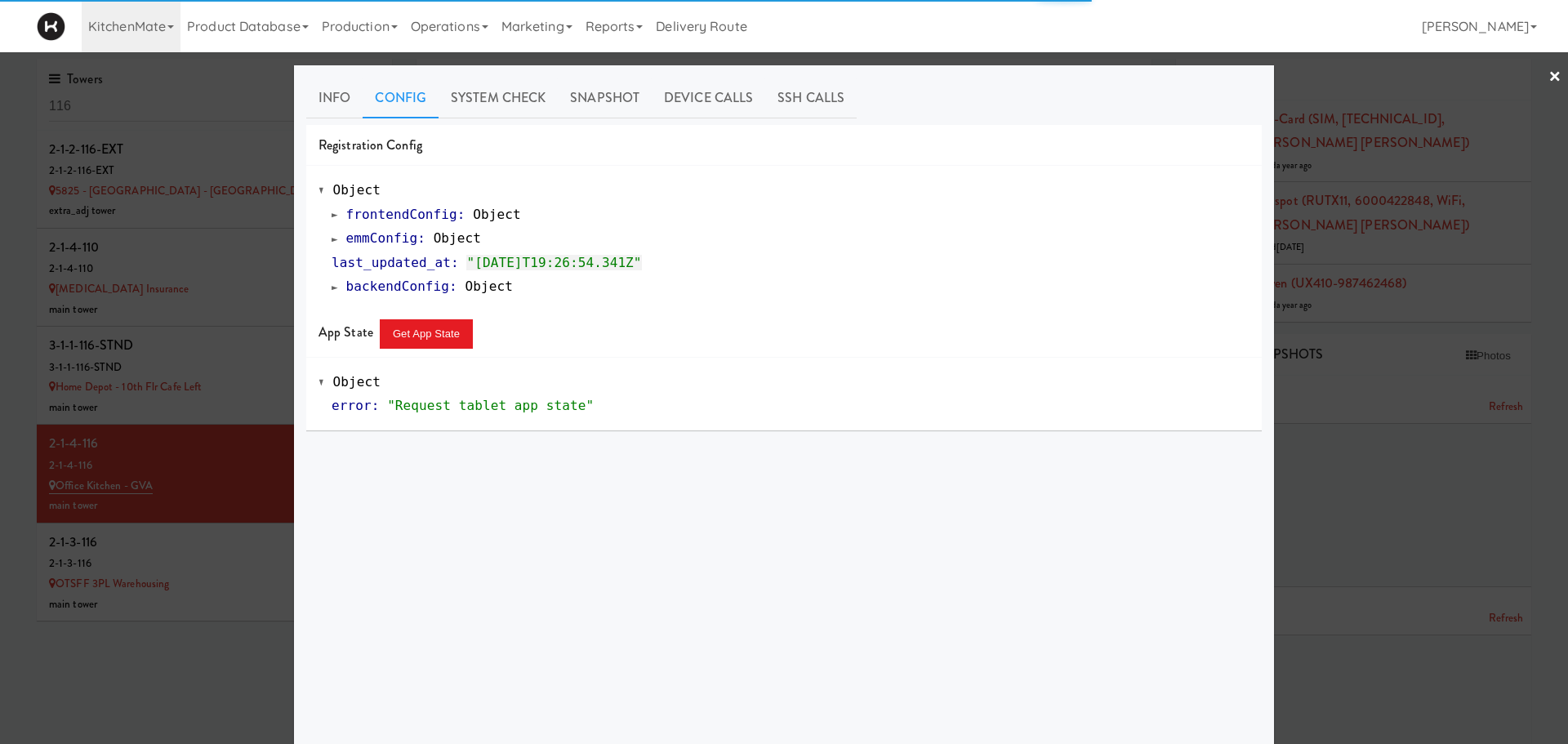
click at [324, 238] on div "frontendConfig : Object emmConfig : Object last_updated_at : "2025-09-30T19:26:…" at bounding box center [783, 251] width 931 height 97
click at [334, 243] on link "emmConfig : Object" at bounding box center [407, 238] width 150 height 16
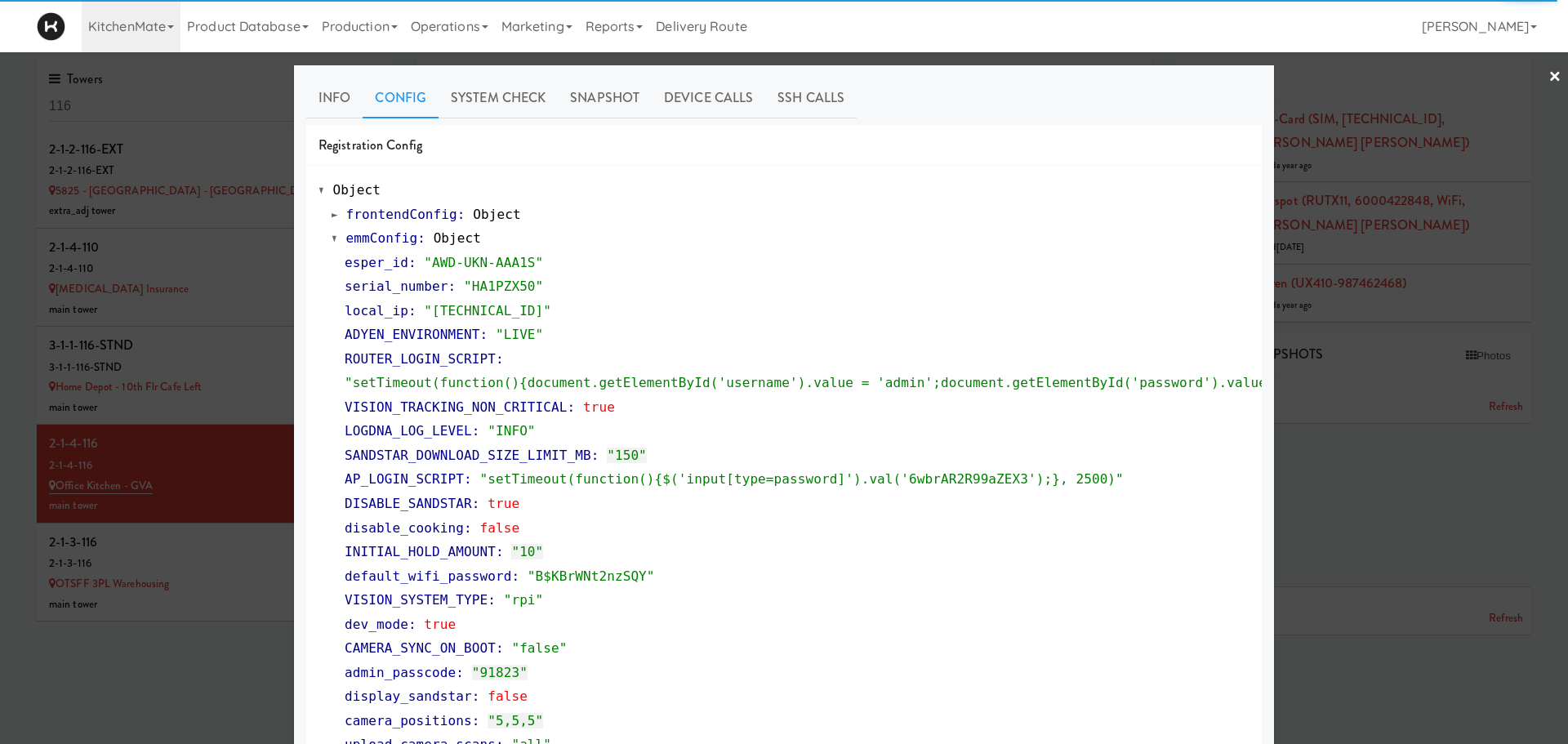
click at [185, 368] on div at bounding box center [784, 372] width 1568 height 744
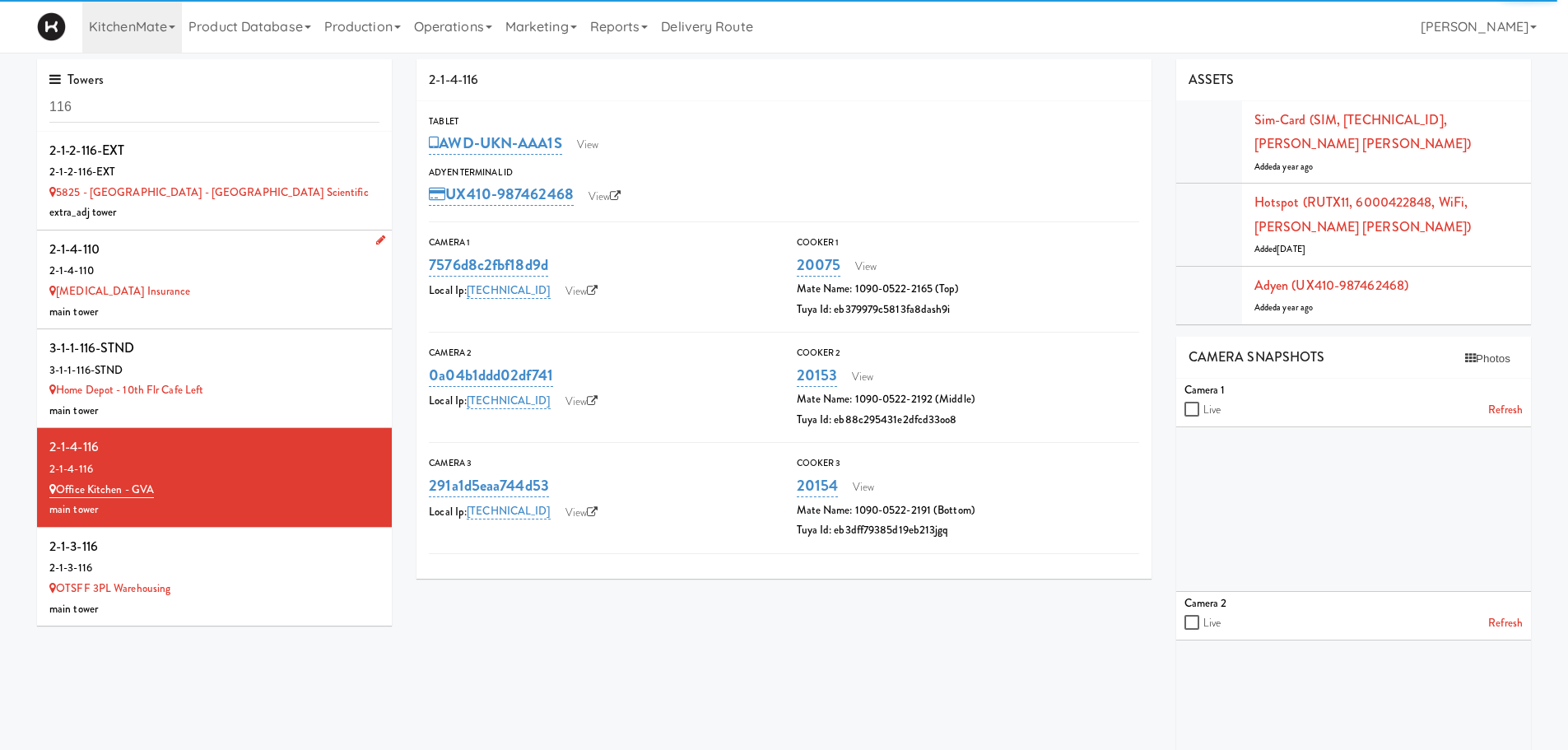
click at [226, 280] on div "2-1-4-110" at bounding box center [214, 271] width 330 height 21
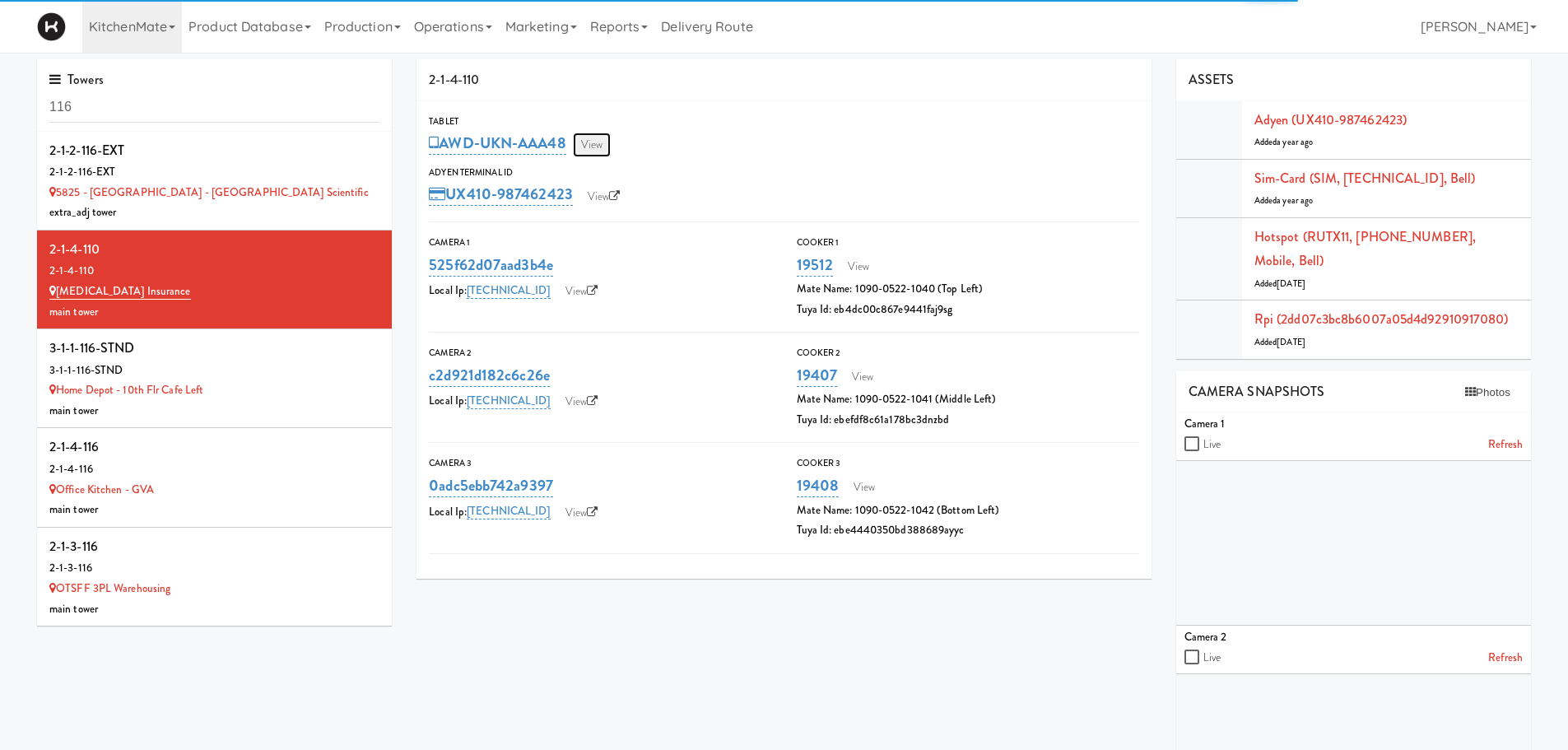
click at [589, 152] on link "View" at bounding box center [592, 144] width 38 height 25
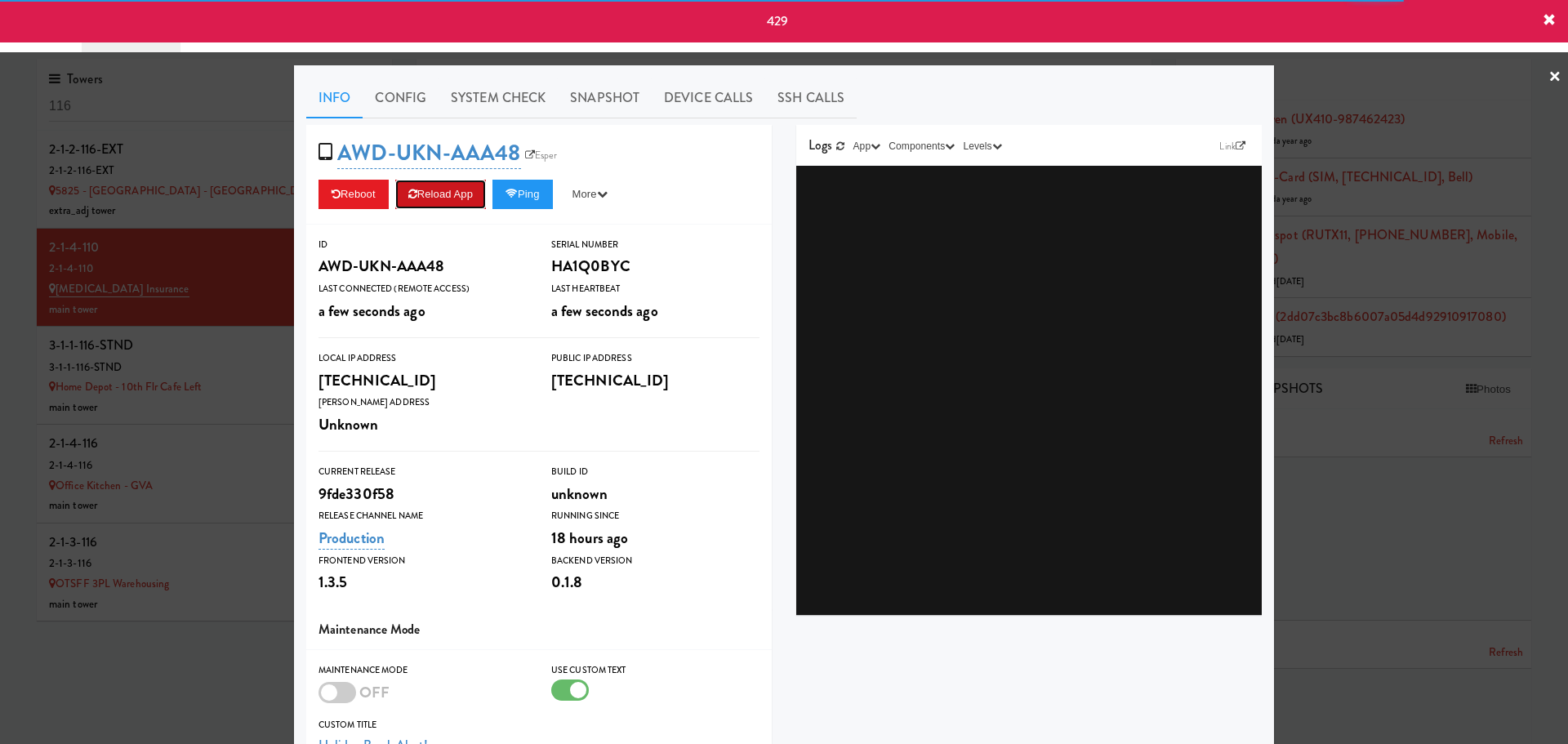
click at [432, 189] on button "Reload App" at bounding box center [440, 194] width 91 height 30
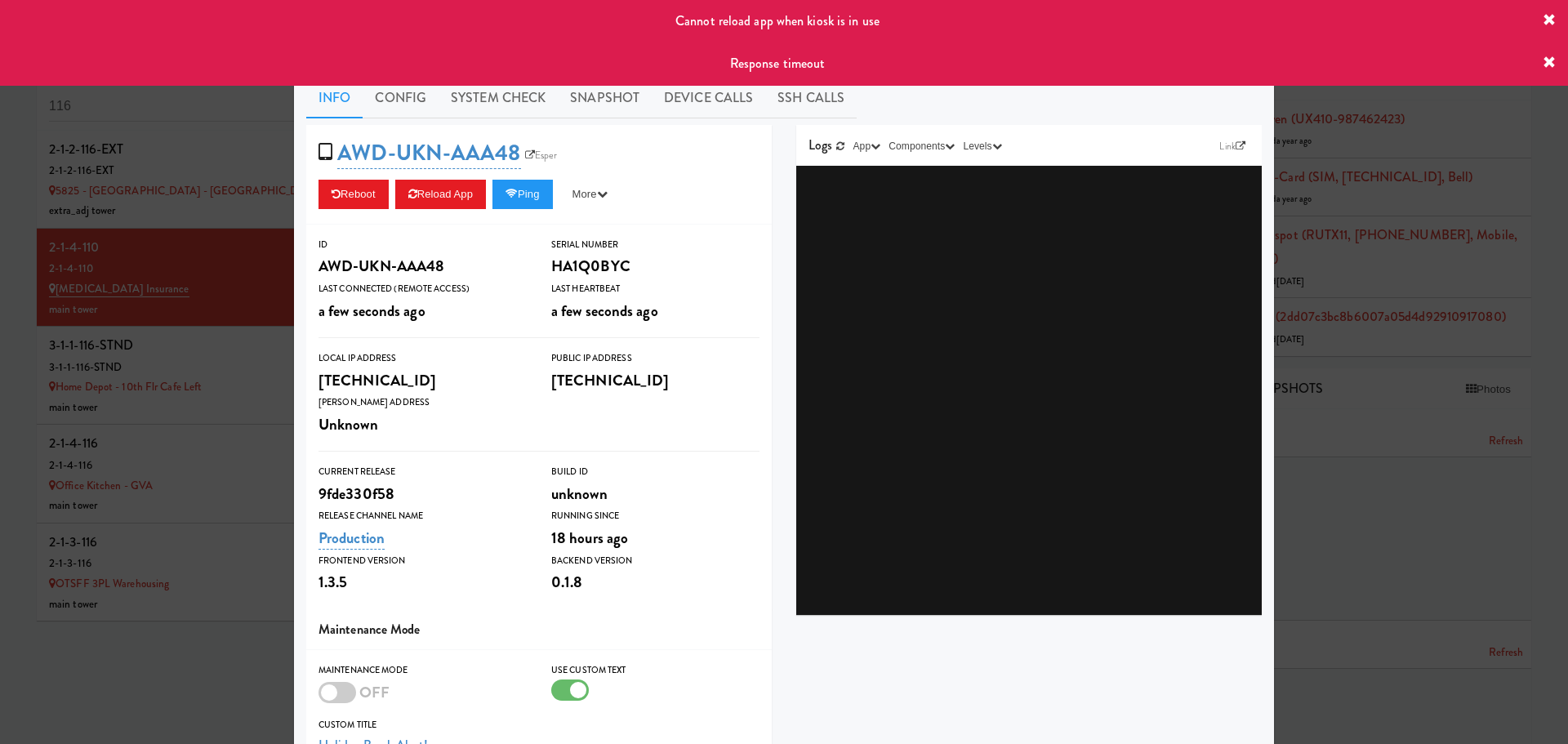
click at [1546, 60] on icon at bounding box center [1548, 62] width 13 height 13
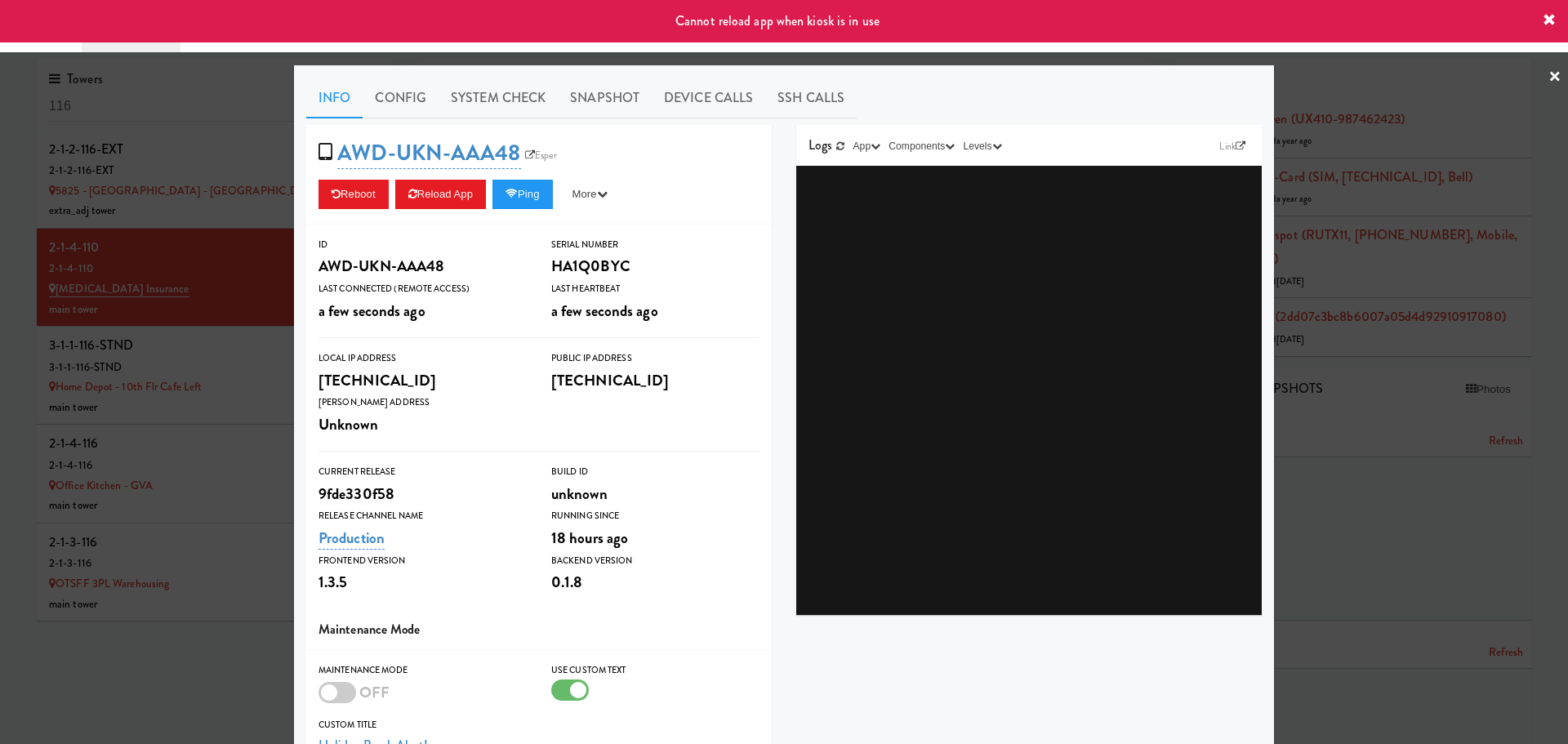
click at [1550, 21] on icon at bounding box center [1548, 20] width 13 height 13
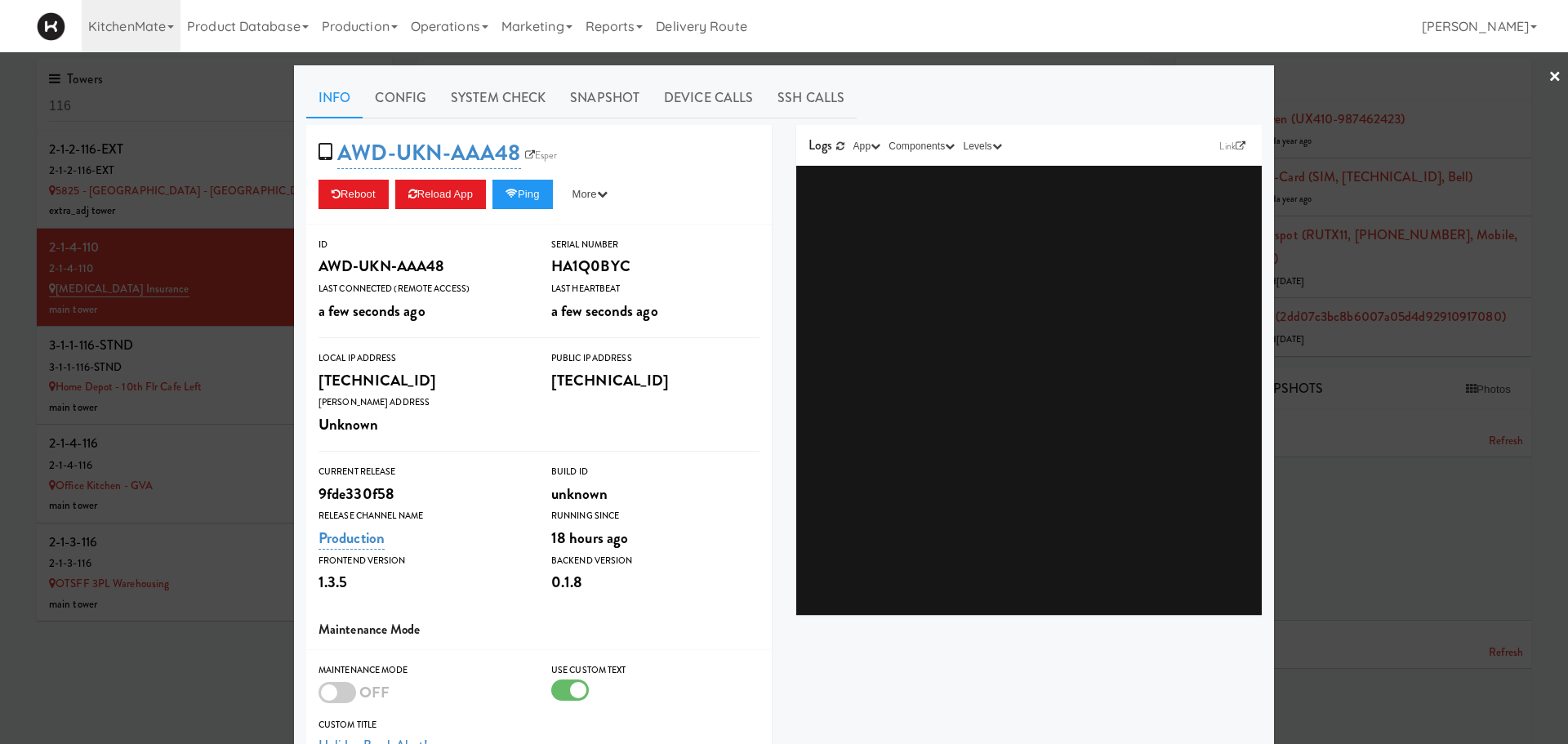
click at [96, 412] on div at bounding box center [784, 372] width 1568 height 744
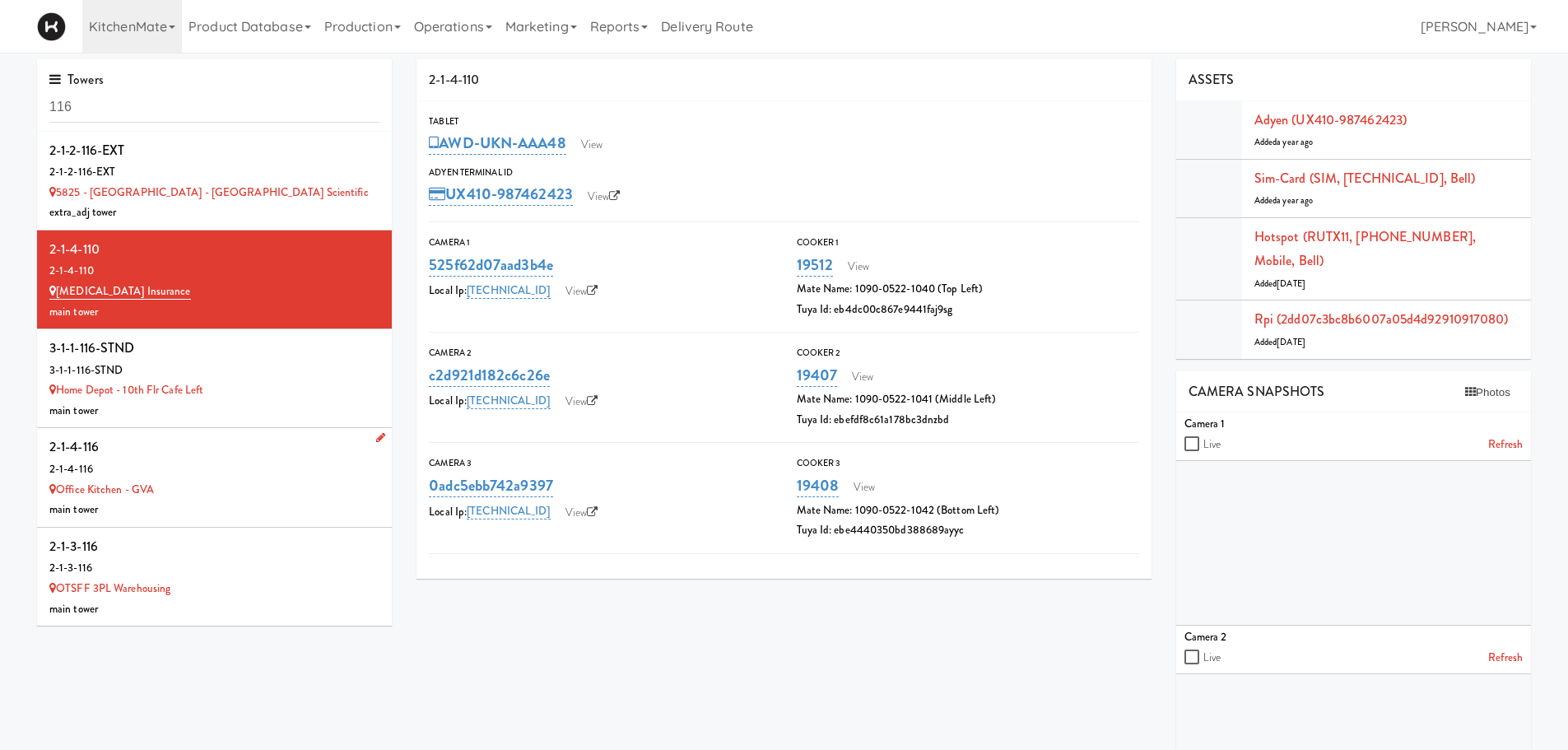
click at [167, 467] on div "2-1-4-116" at bounding box center [214, 470] width 330 height 21
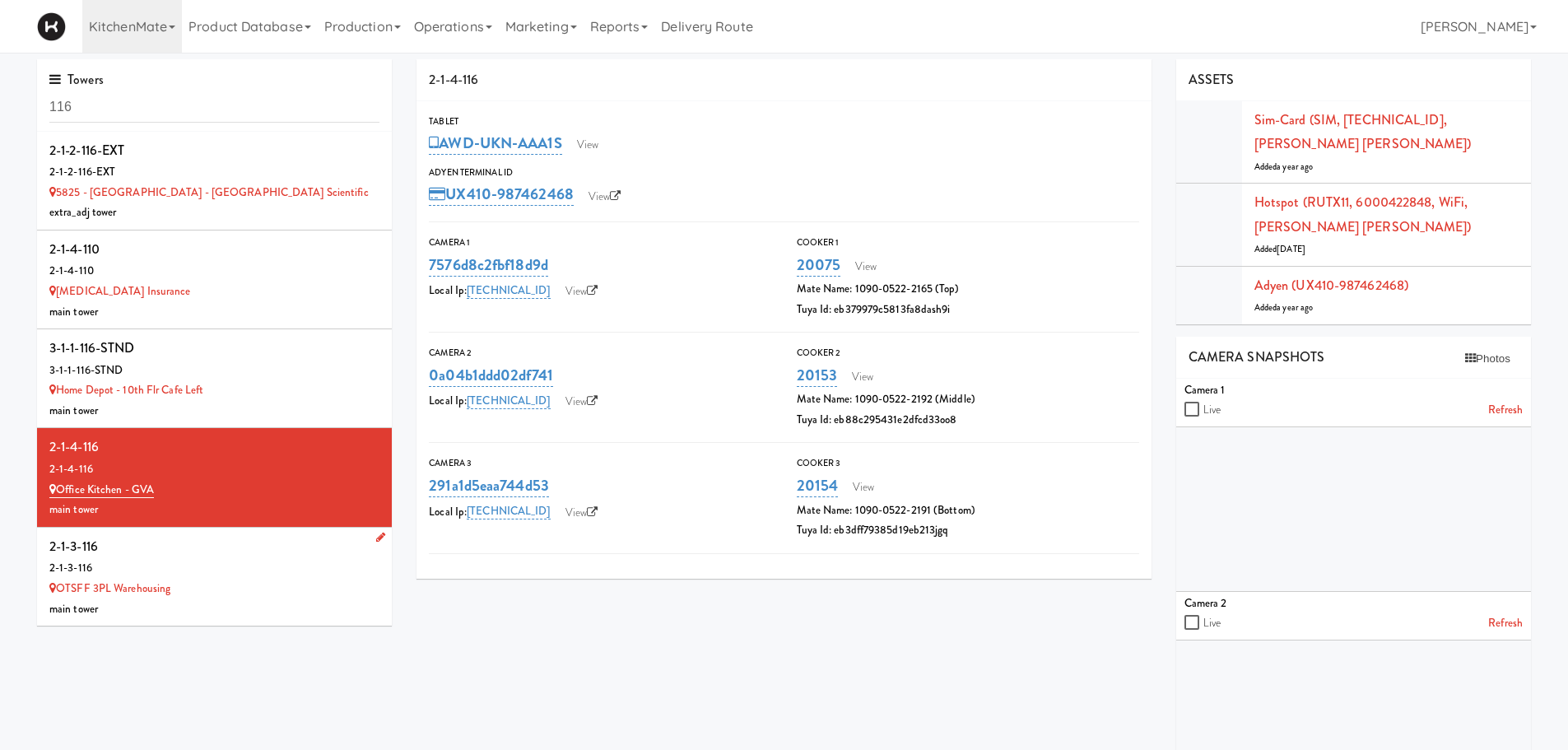
click at [221, 559] on div "2-1-3-116" at bounding box center [214, 568] width 330 height 21
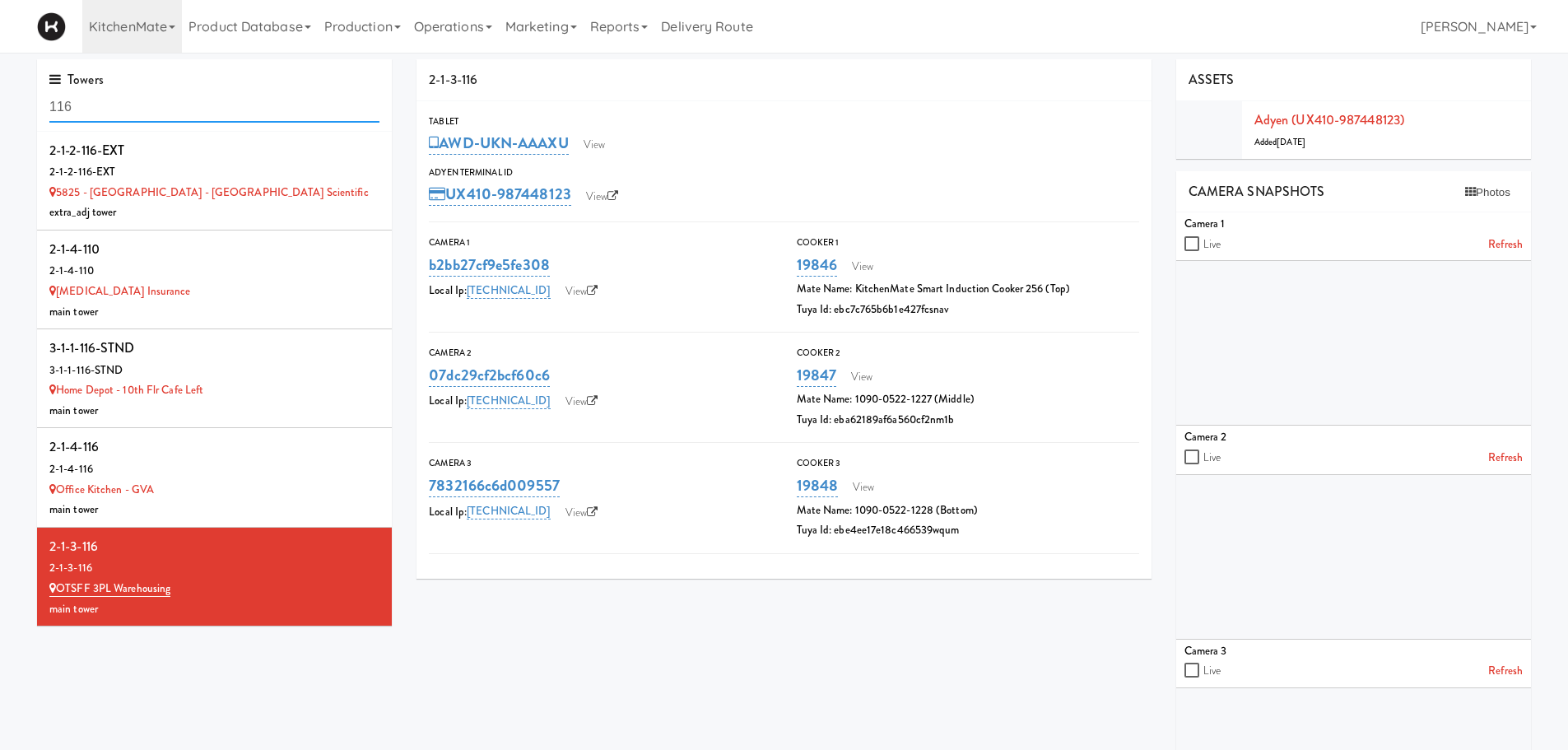
click at [94, 109] on input "116" at bounding box center [214, 107] width 330 height 31
type input "1"
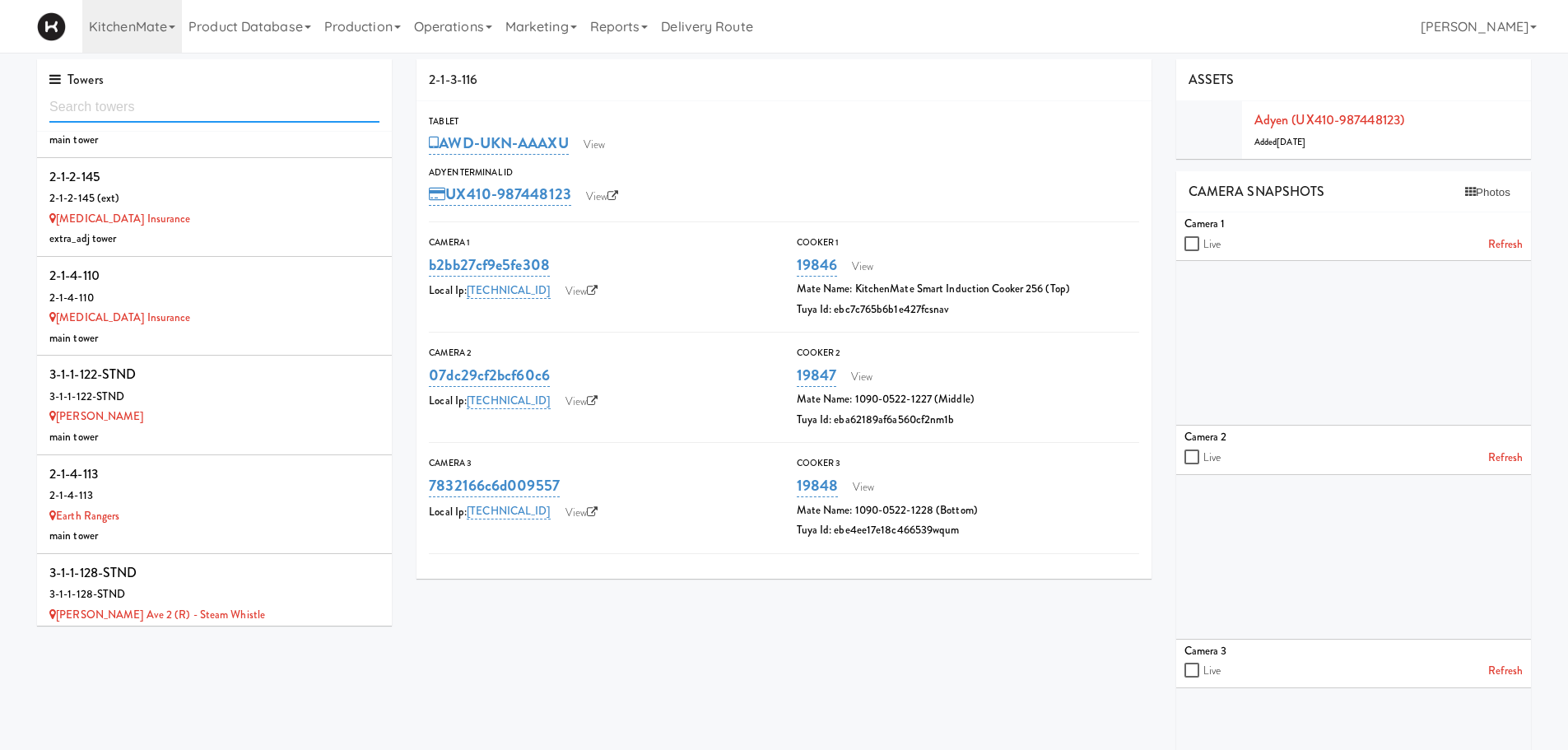
scroll to position [3654, 0]
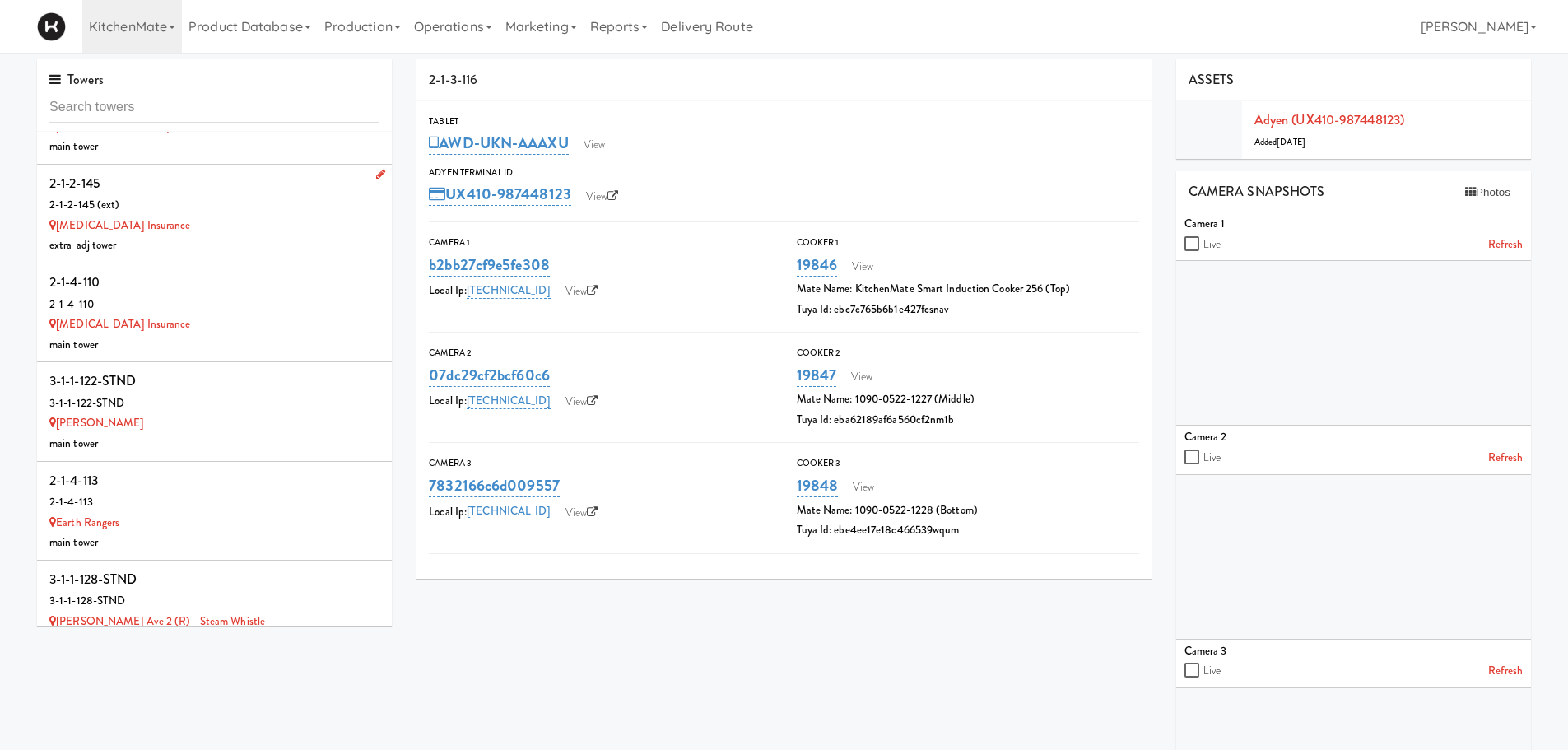
click at [292, 195] on div "2-1-2-145 (ext)" at bounding box center [214, 205] width 330 height 21
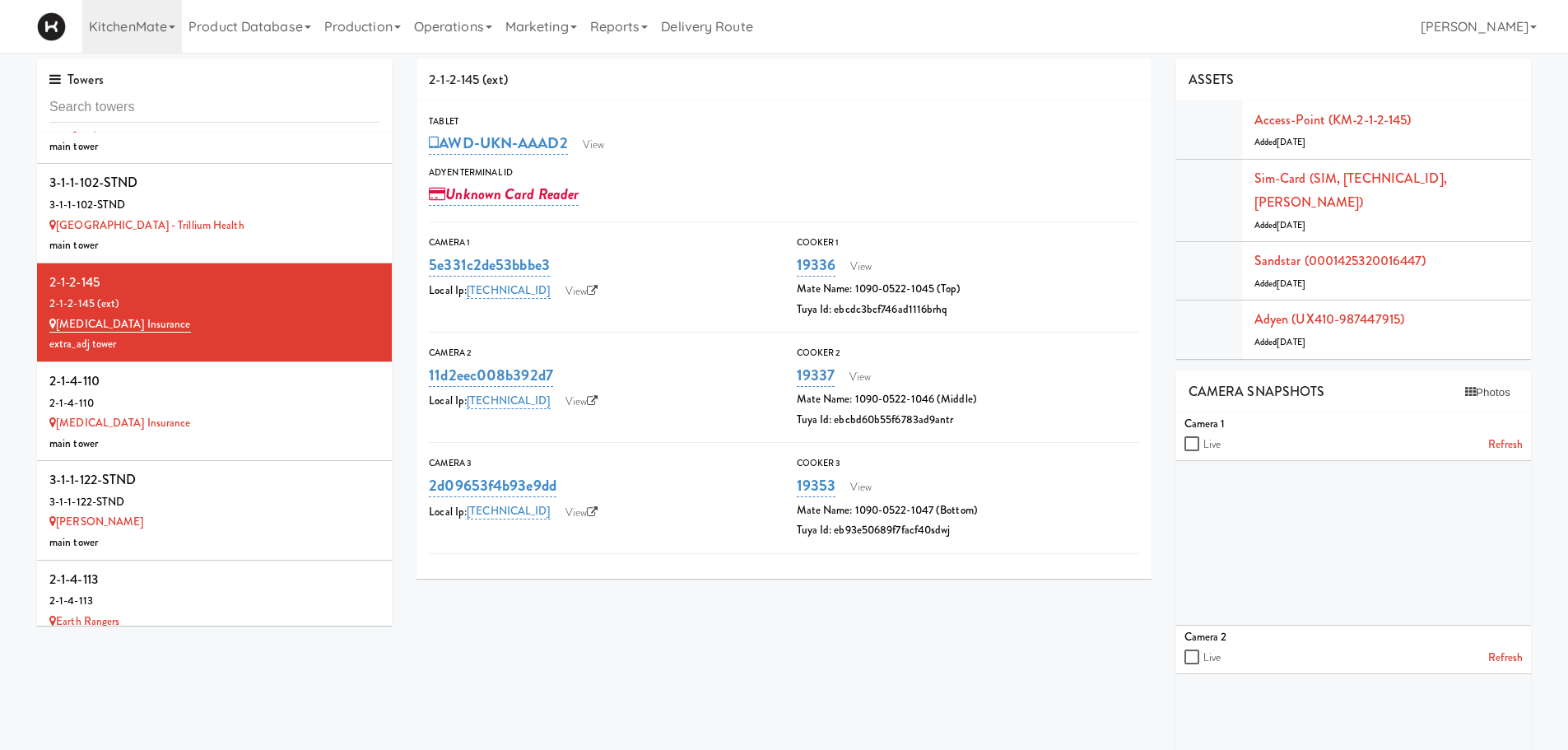
scroll to position [3643, 0]
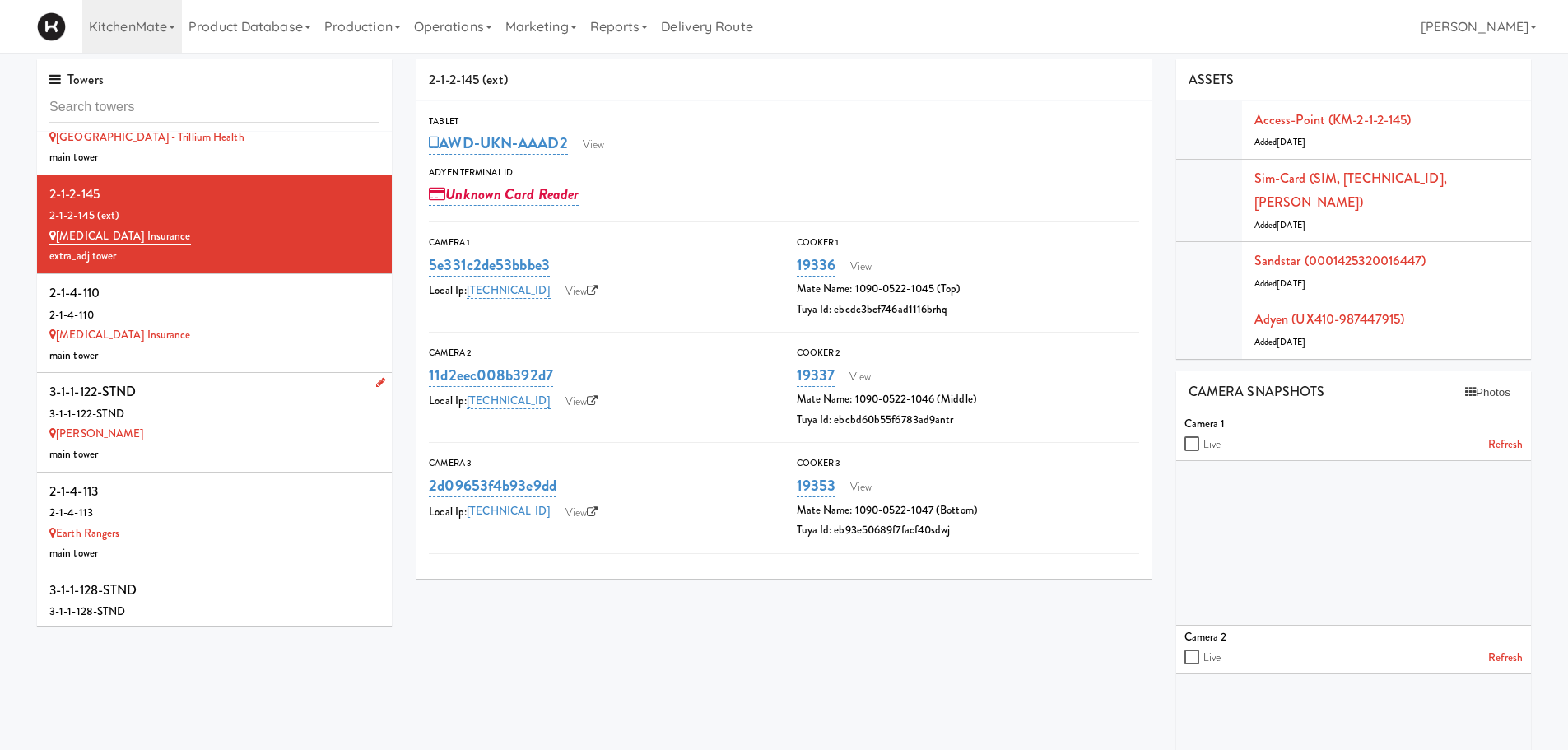
click at [255, 379] on div "3-1-1-122-STND" at bounding box center [214, 391] width 330 height 25
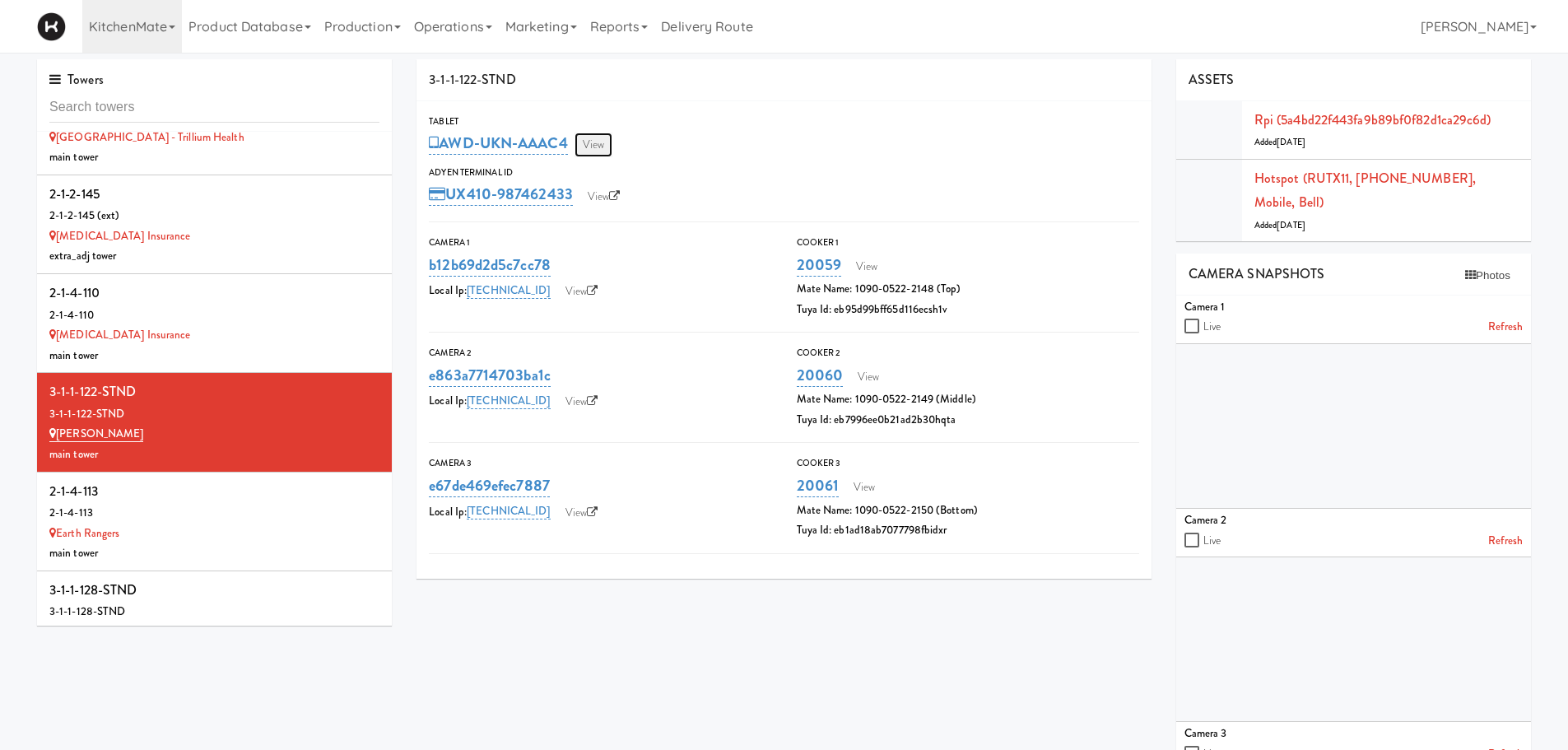
click at [597, 147] on link "View" at bounding box center [594, 144] width 38 height 25
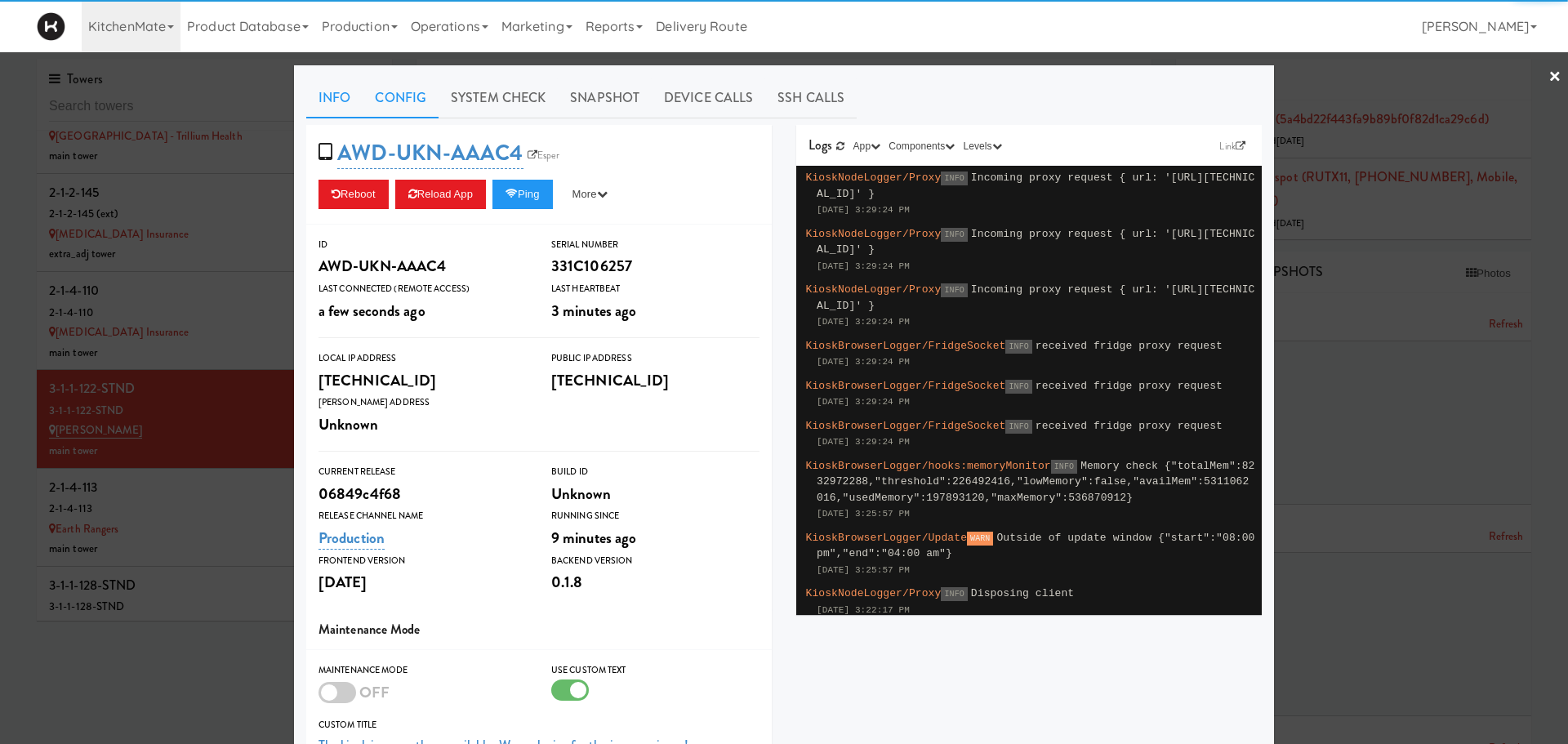
click at [384, 110] on link "Config" at bounding box center [400, 98] width 76 height 40
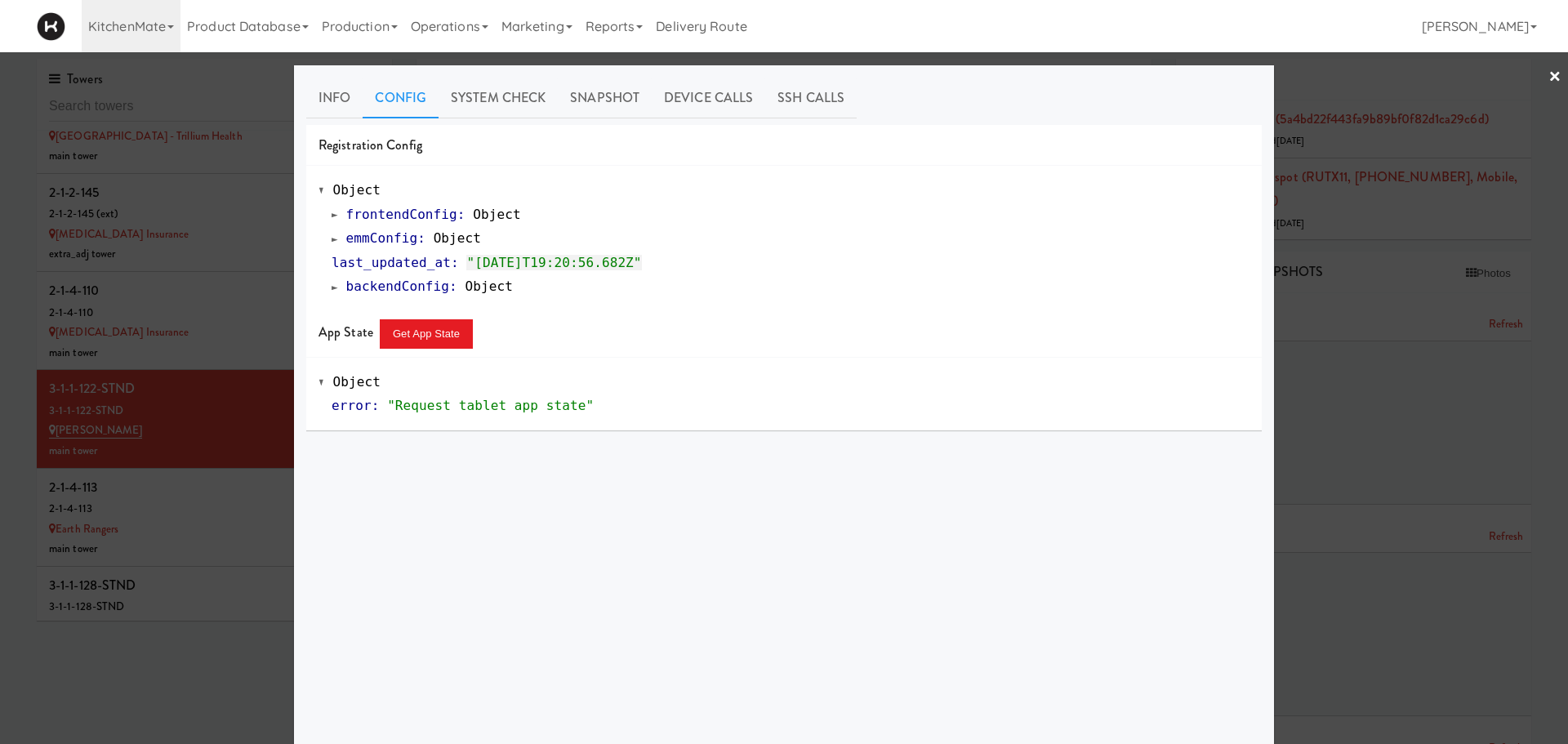
click at [332, 243] on link "emmConfig : Object" at bounding box center [407, 238] width 150 height 16
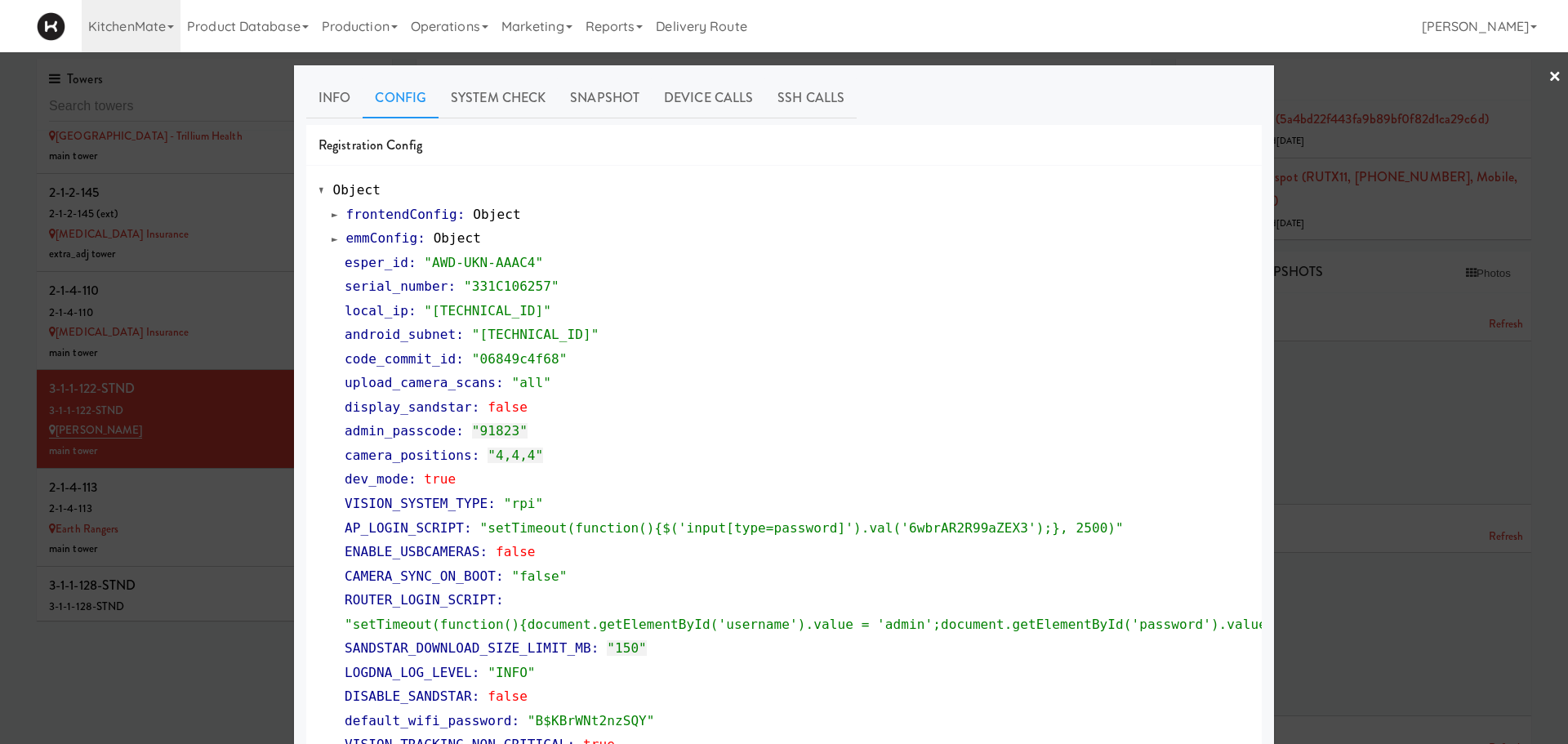
click at [218, 387] on div at bounding box center [784, 372] width 1568 height 744
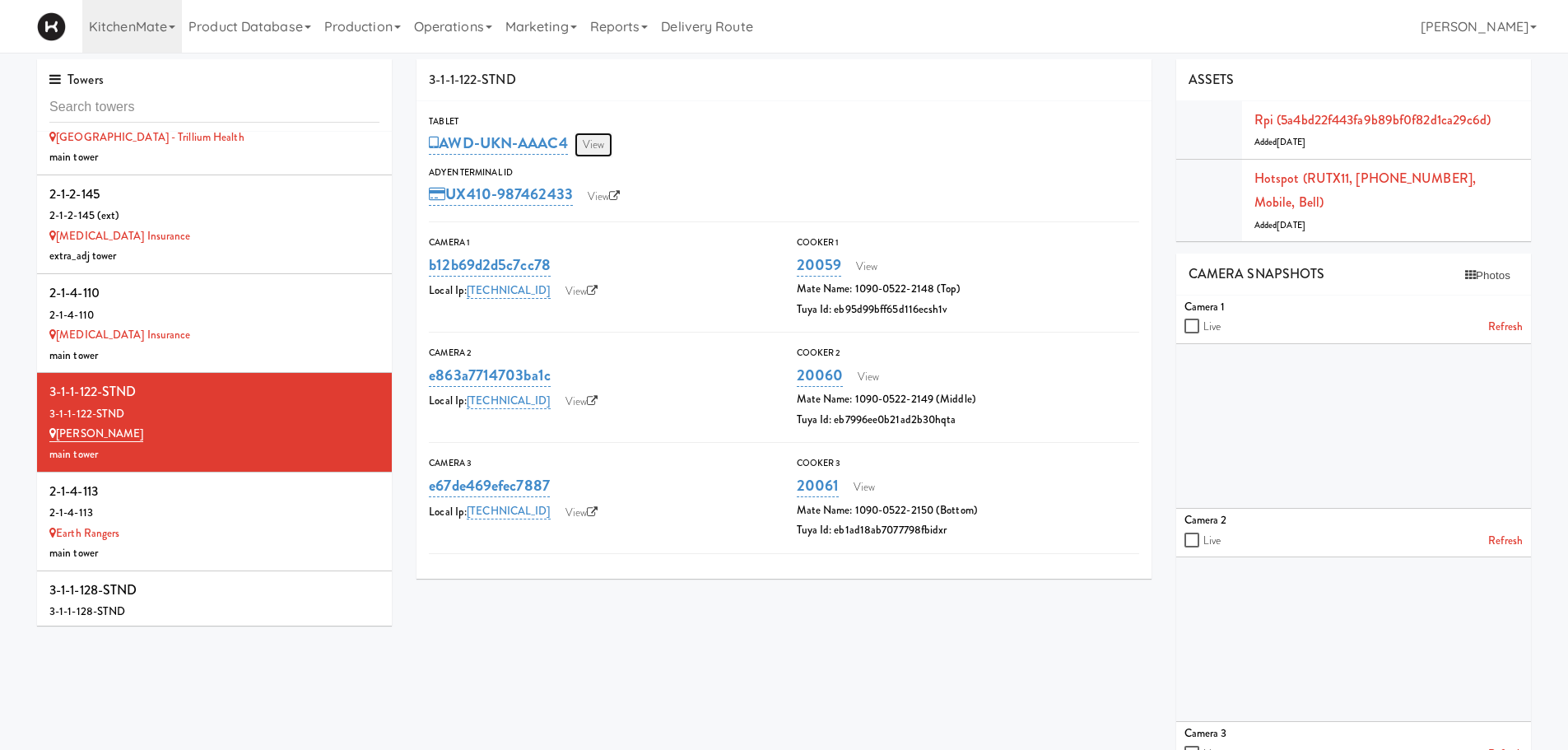
click at [605, 142] on link "View" at bounding box center [594, 144] width 38 height 25
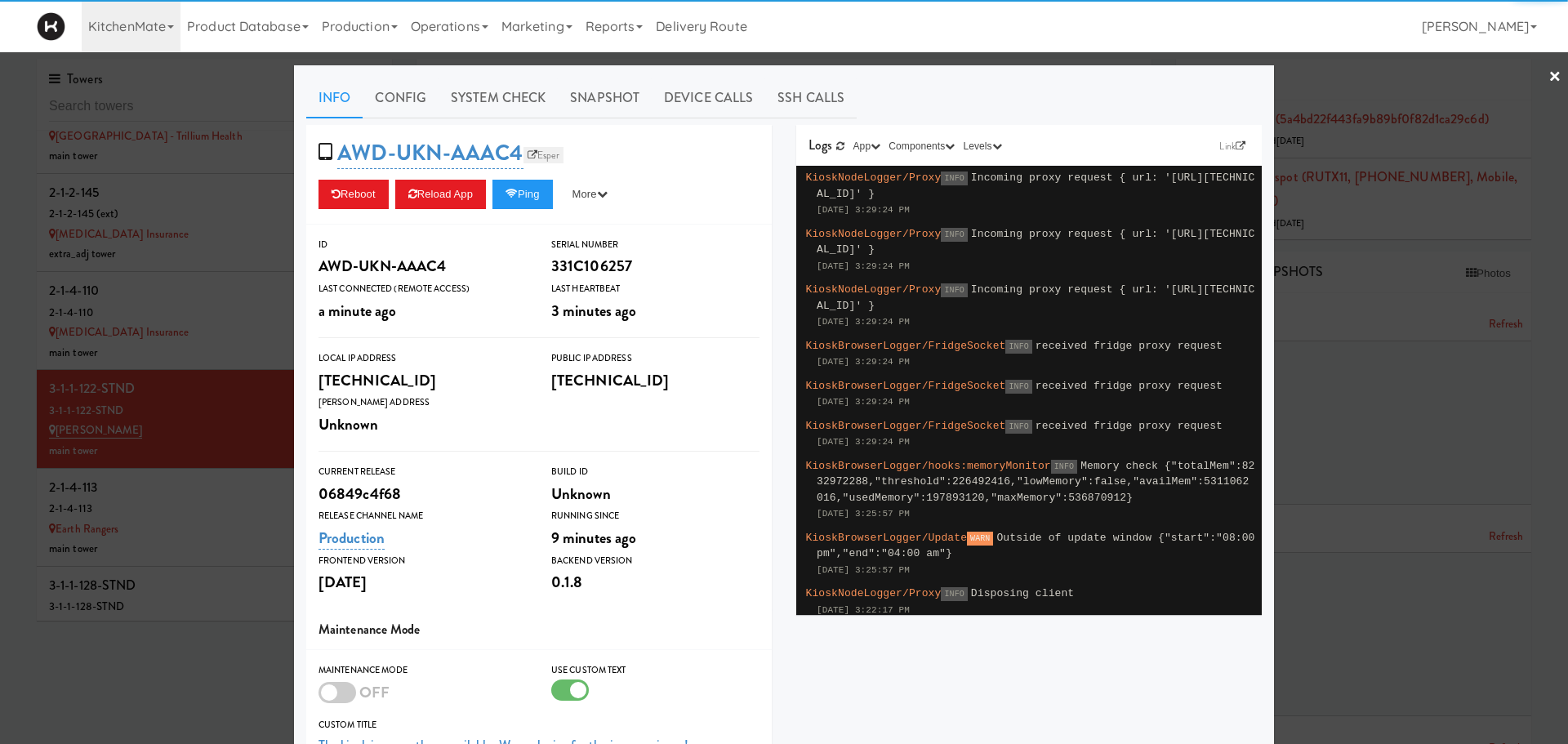
click at [529, 157] on link "Esper" at bounding box center [543, 155] width 40 height 17
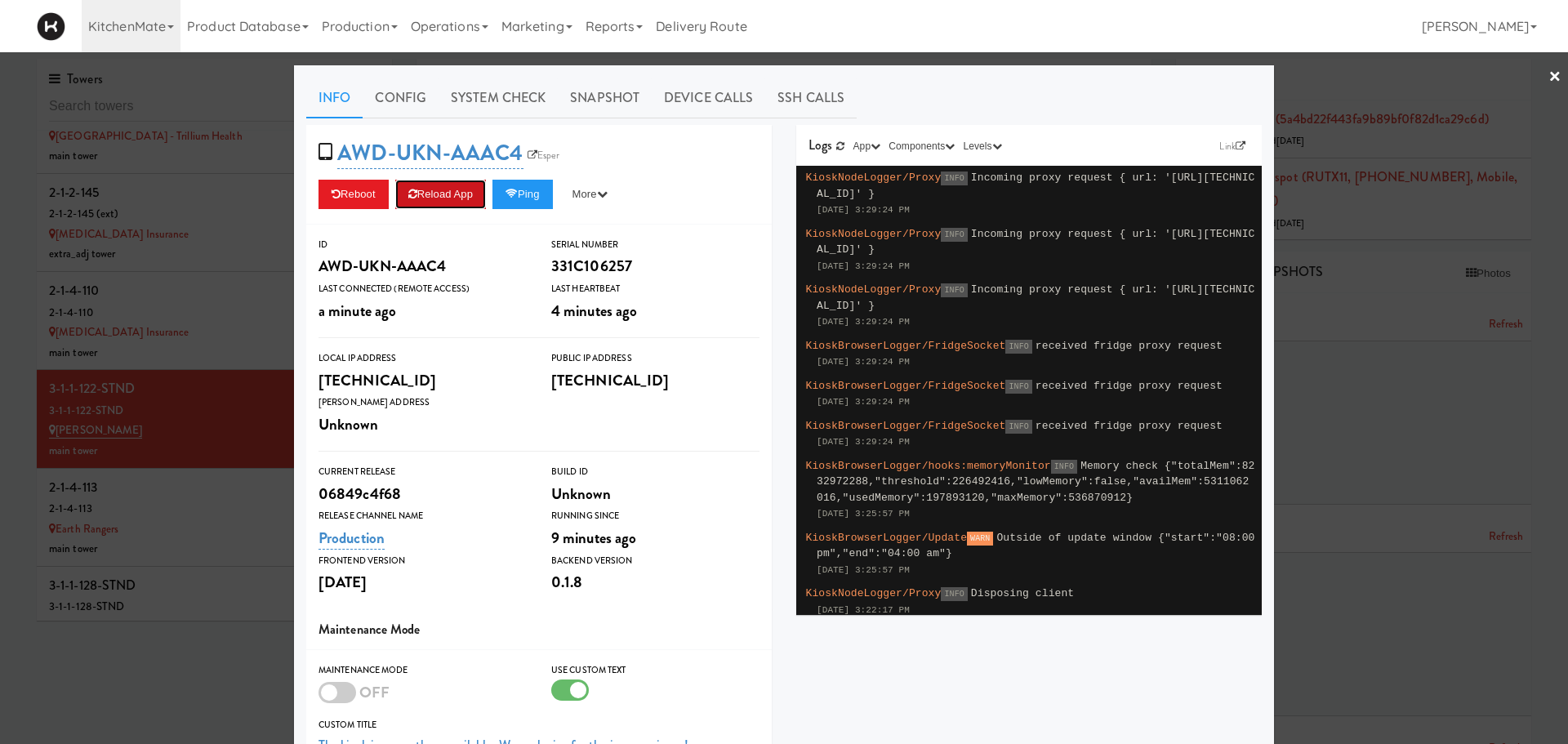
click at [426, 193] on button "Reload App" at bounding box center [440, 194] width 91 height 30
click at [390, 98] on link "Config" at bounding box center [400, 98] width 76 height 40
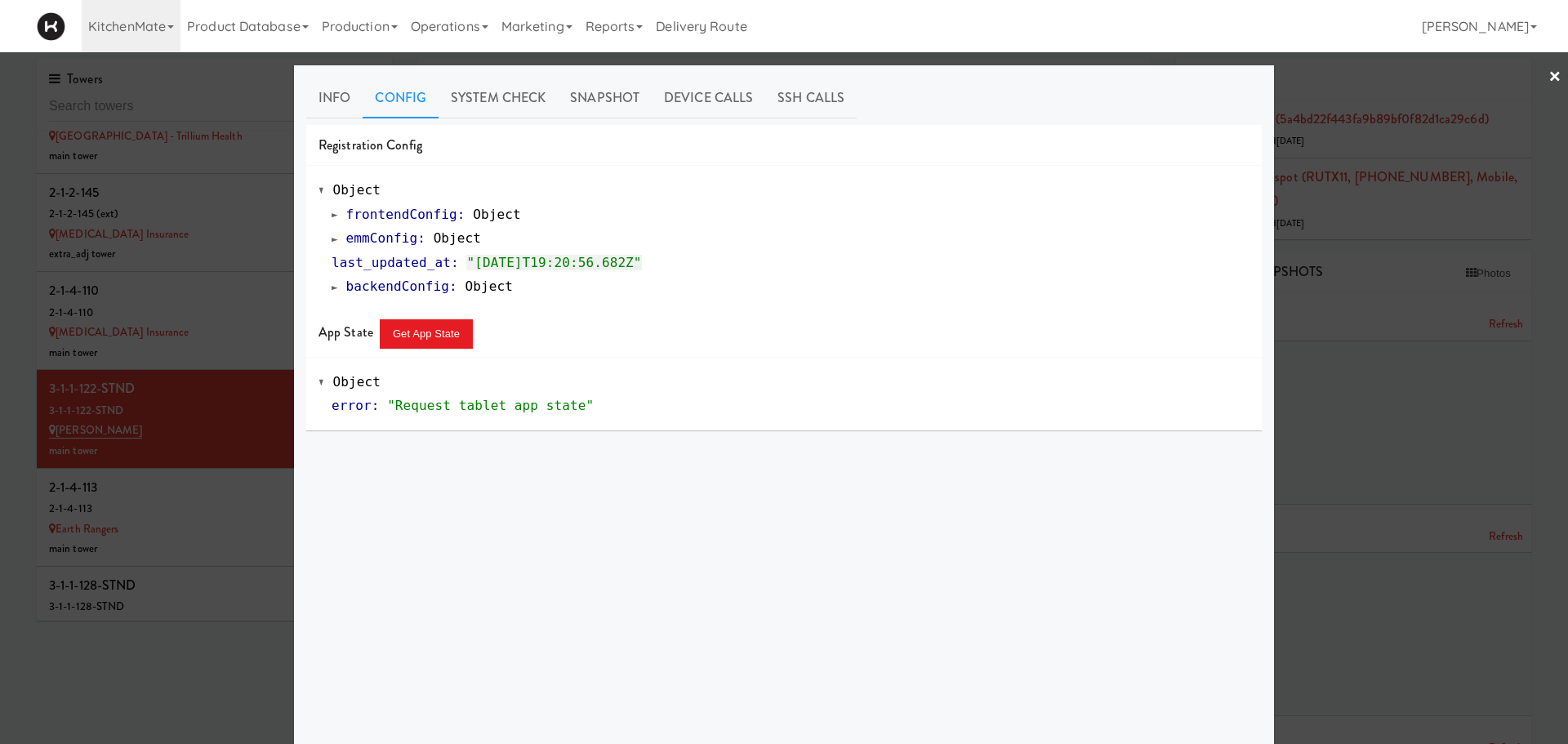
click at [334, 238] on link "emmConfig : Object" at bounding box center [407, 238] width 150 height 16
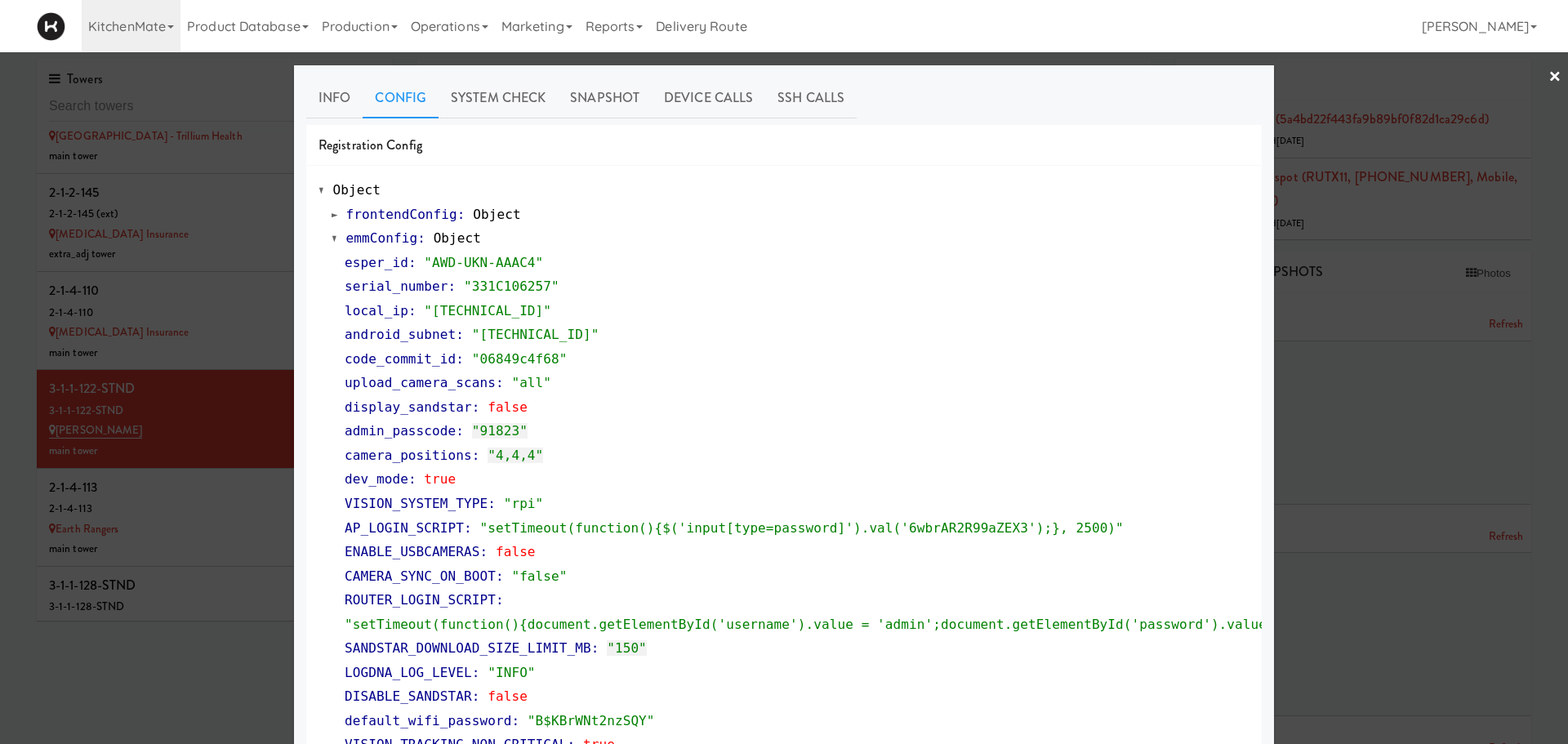
click at [334, 238] on span at bounding box center [335, 238] width 7 height 12
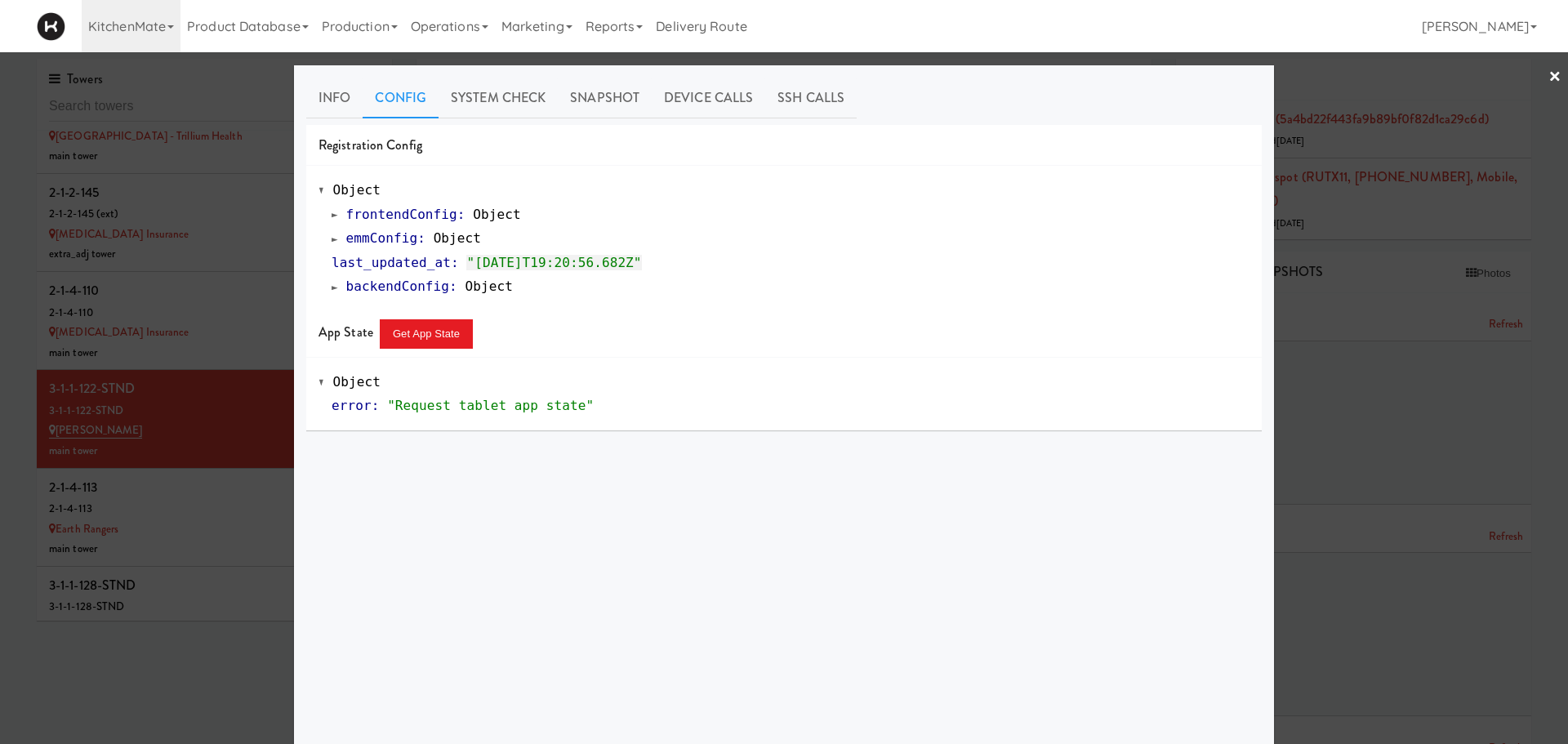
click at [205, 411] on div at bounding box center [784, 372] width 1568 height 744
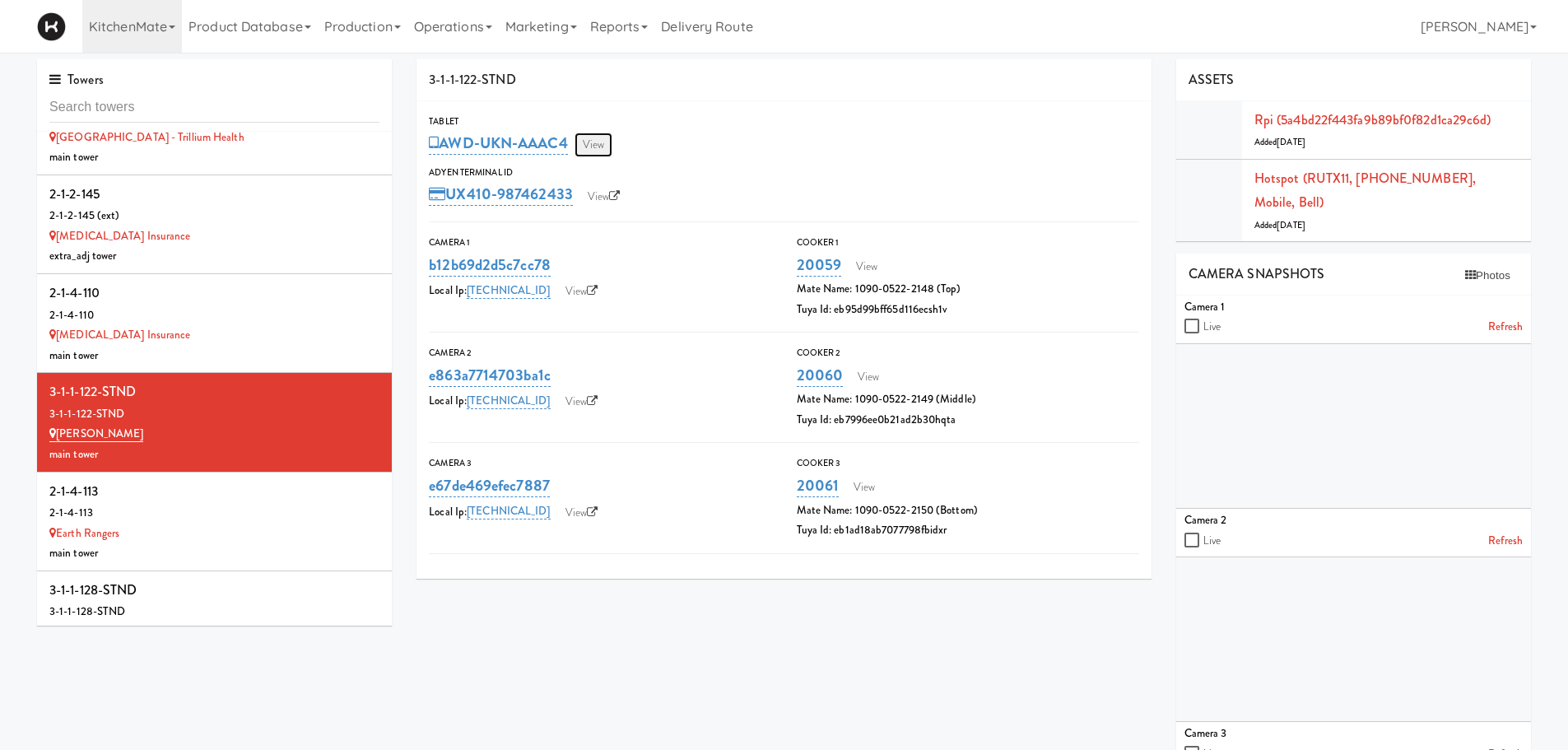
click at [601, 142] on link "View" at bounding box center [594, 144] width 38 height 25
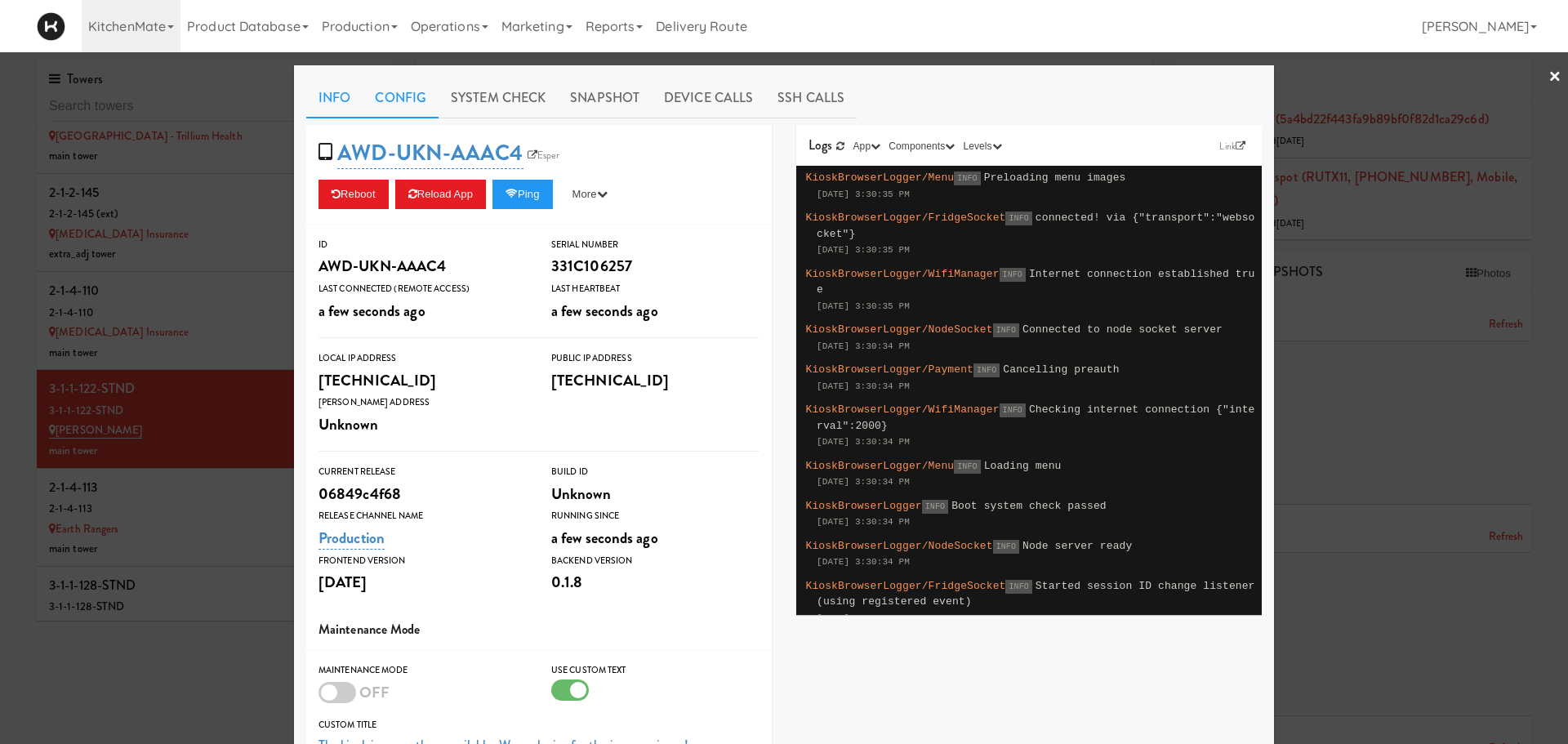
click at [384, 97] on link "Config" at bounding box center [400, 98] width 76 height 40
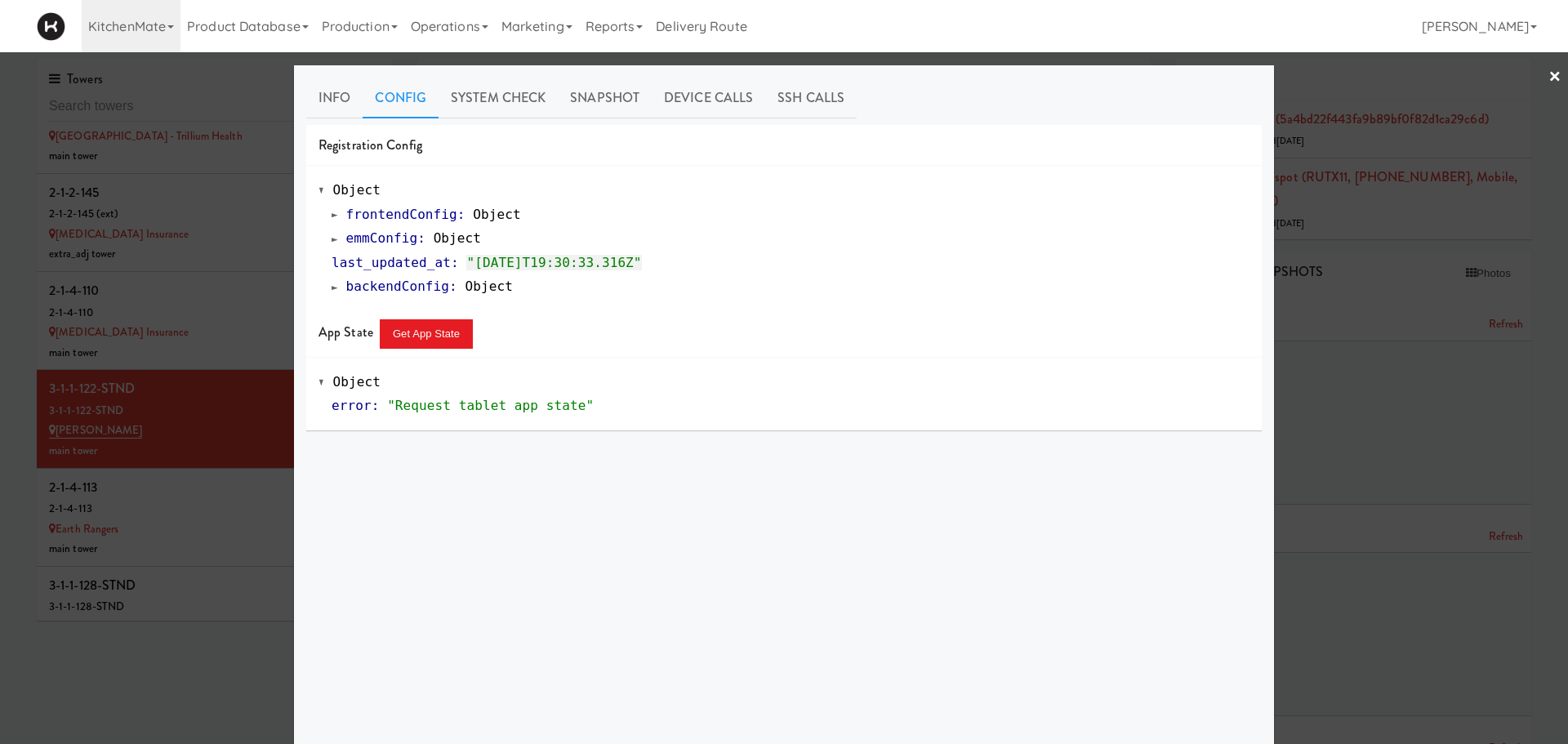
click at [332, 239] on span at bounding box center [335, 238] width 7 height 12
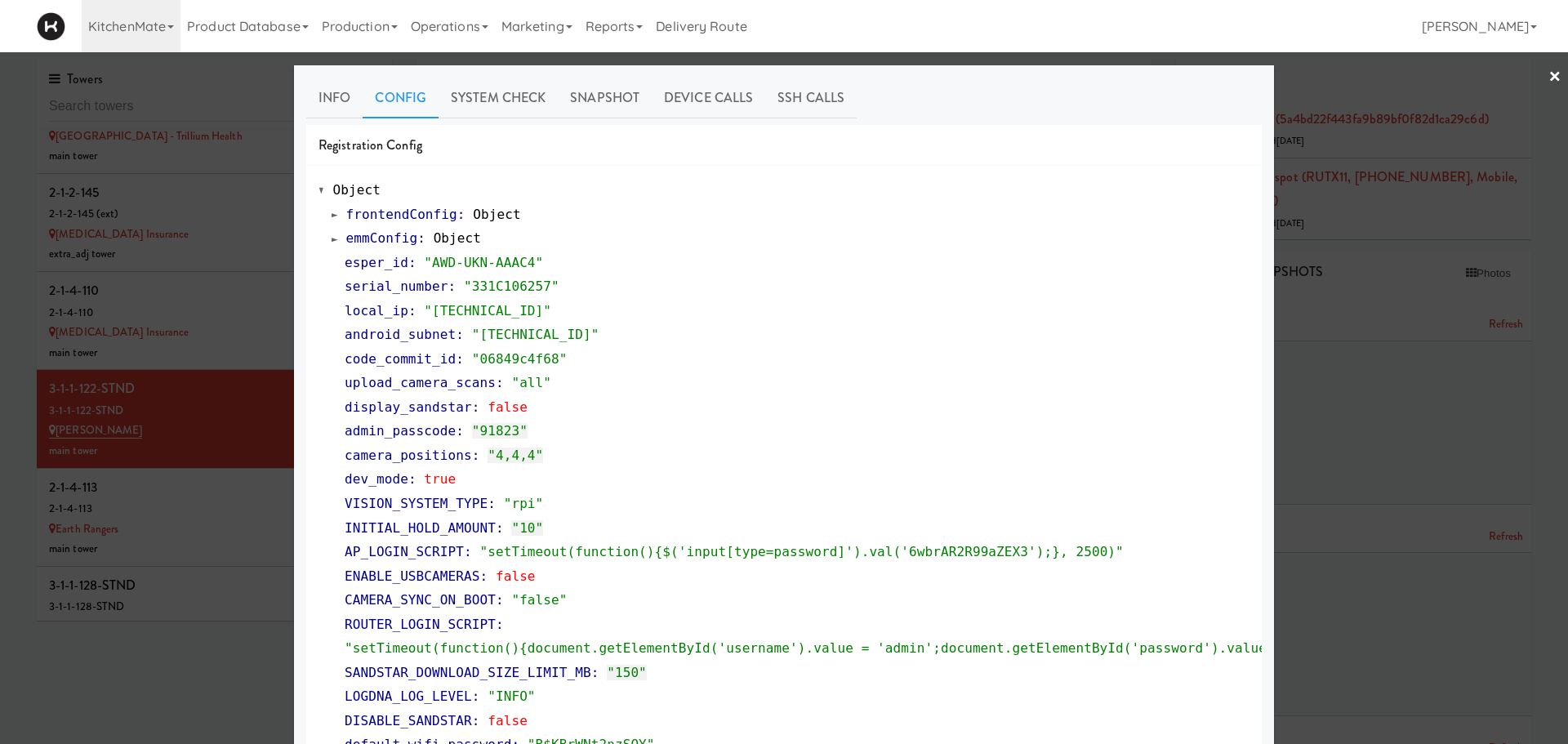
click at [332, 239] on span at bounding box center [335, 238] width 7 height 12
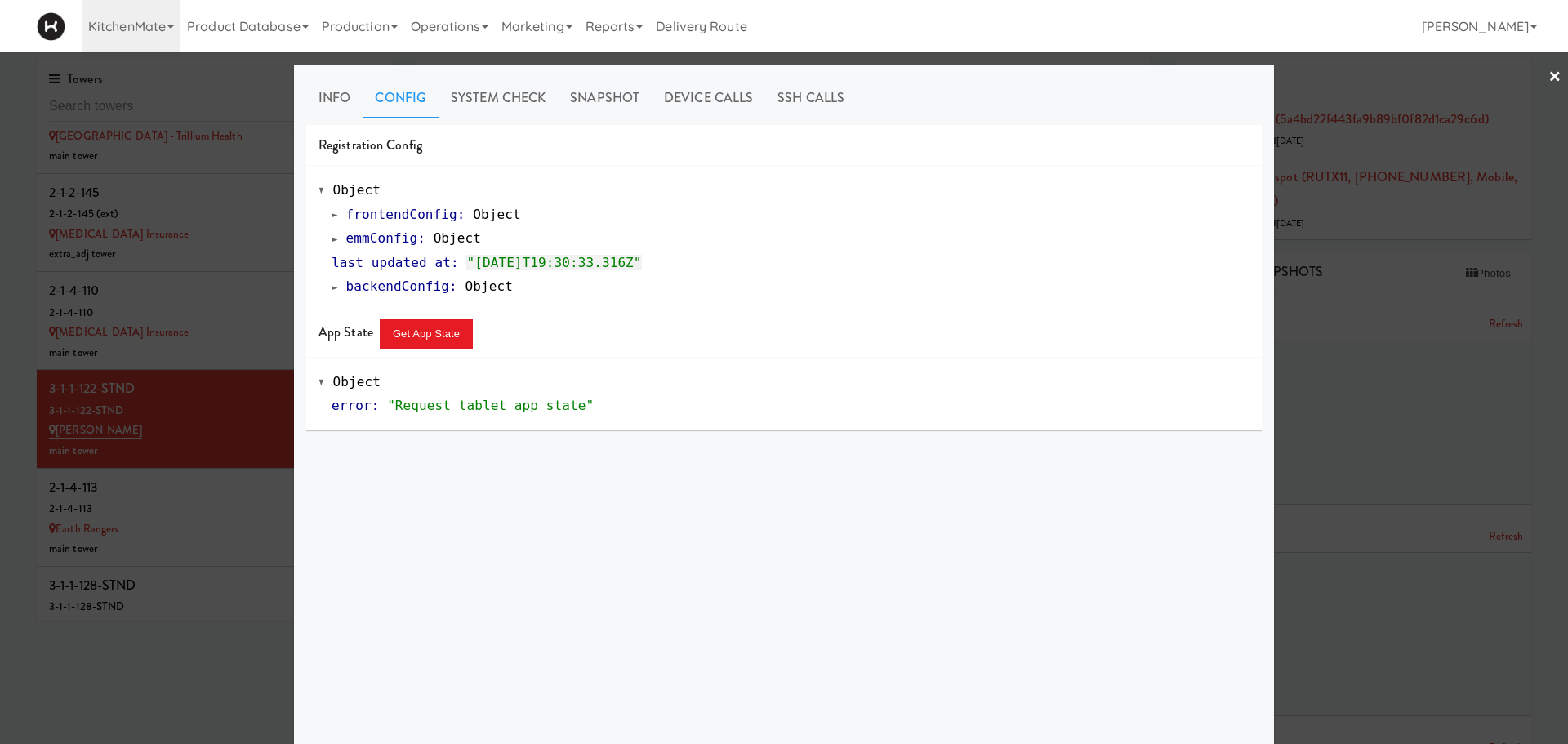
click at [169, 488] on div at bounding box center [784, 372] width 1568 height 744
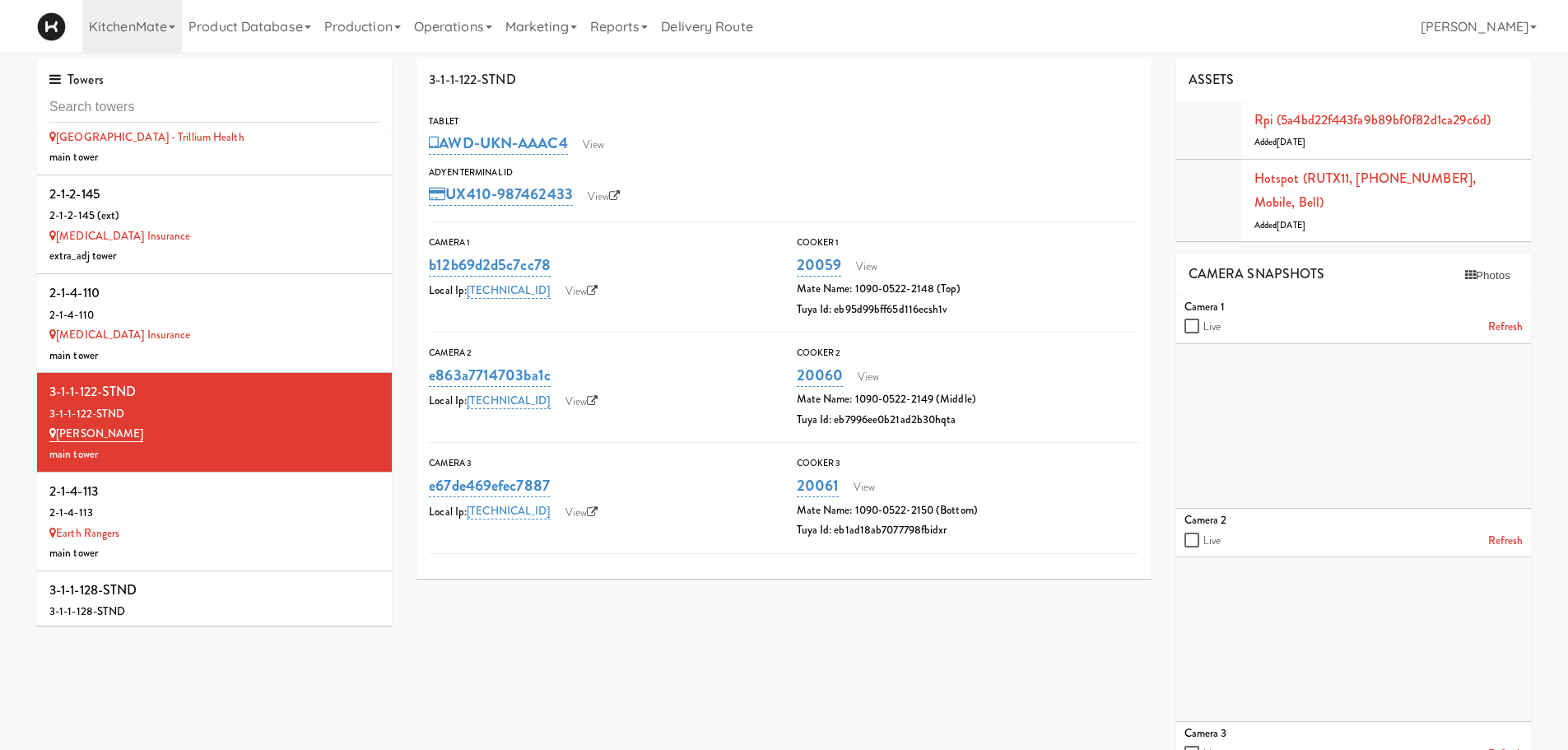
click at [171, 504] on div "2-1-4-113" at bounding box center [214, 514] width 330 height 21
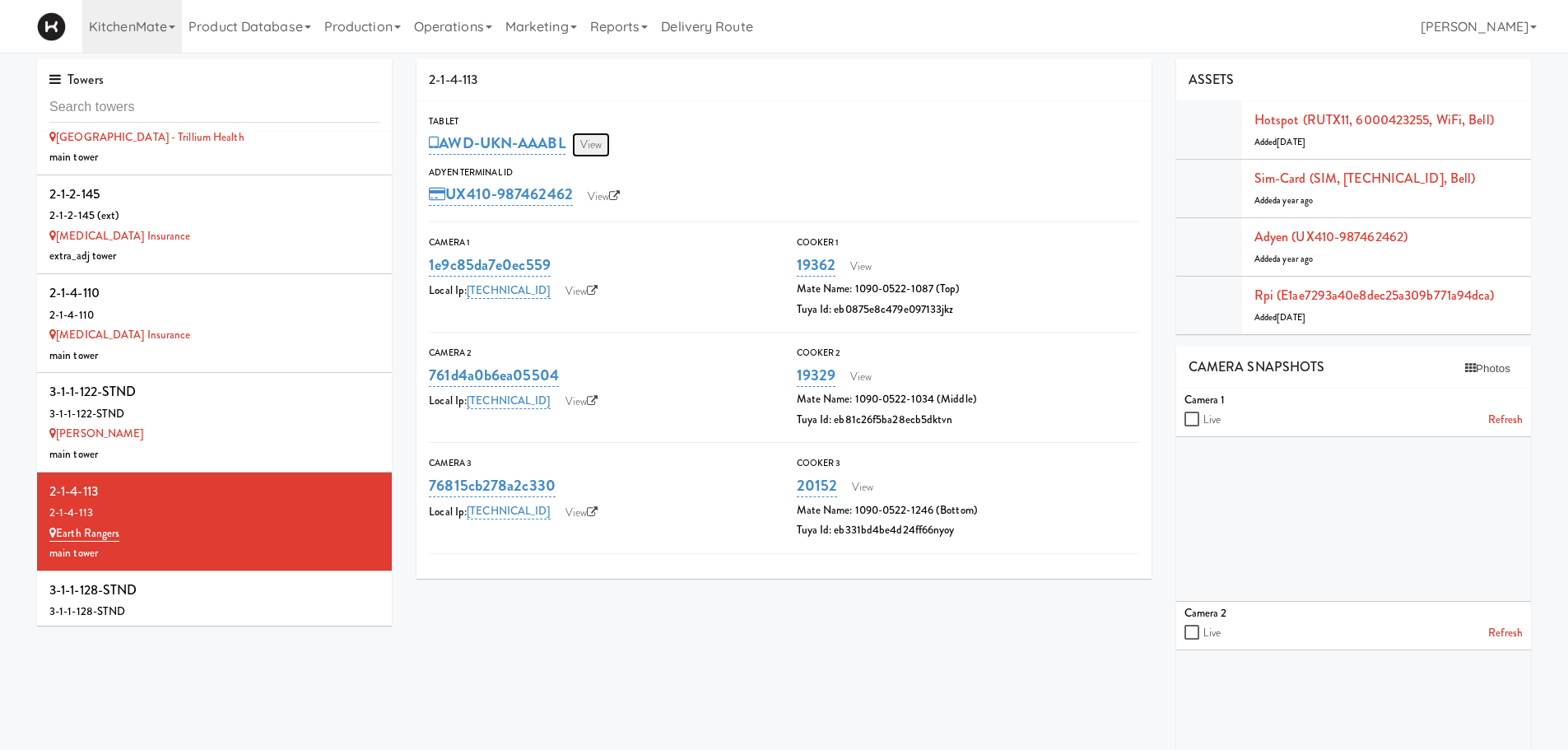
click at [596, 146] on link "View" at bounding box center [591, 144] width 38 height 25
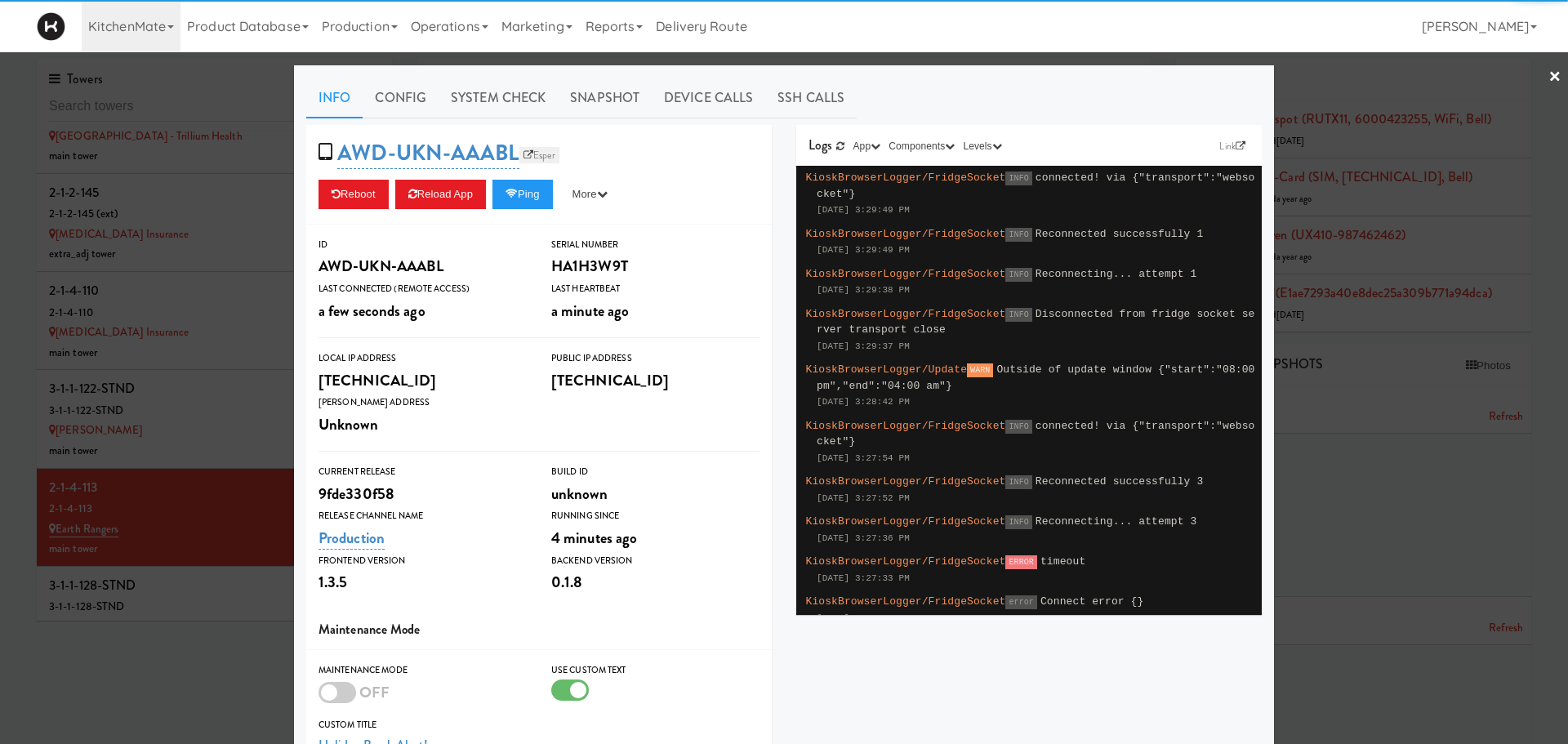
click at [536, 158] on link "Esper" at bounding box center [539, 155] width 40 height 17
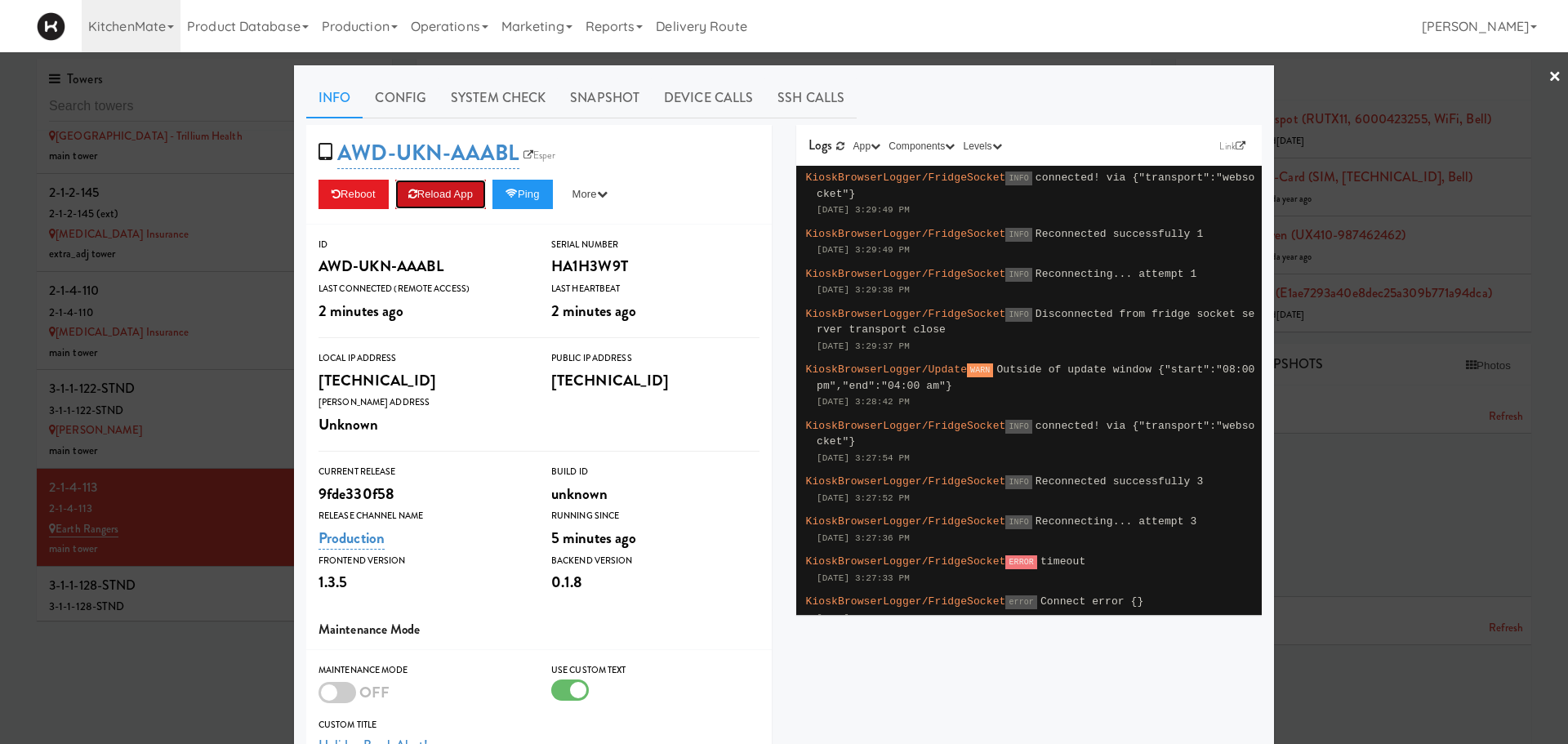
click at [404, 186] on button "Reload App" at bounding box center [440, 194] width 91 height 30
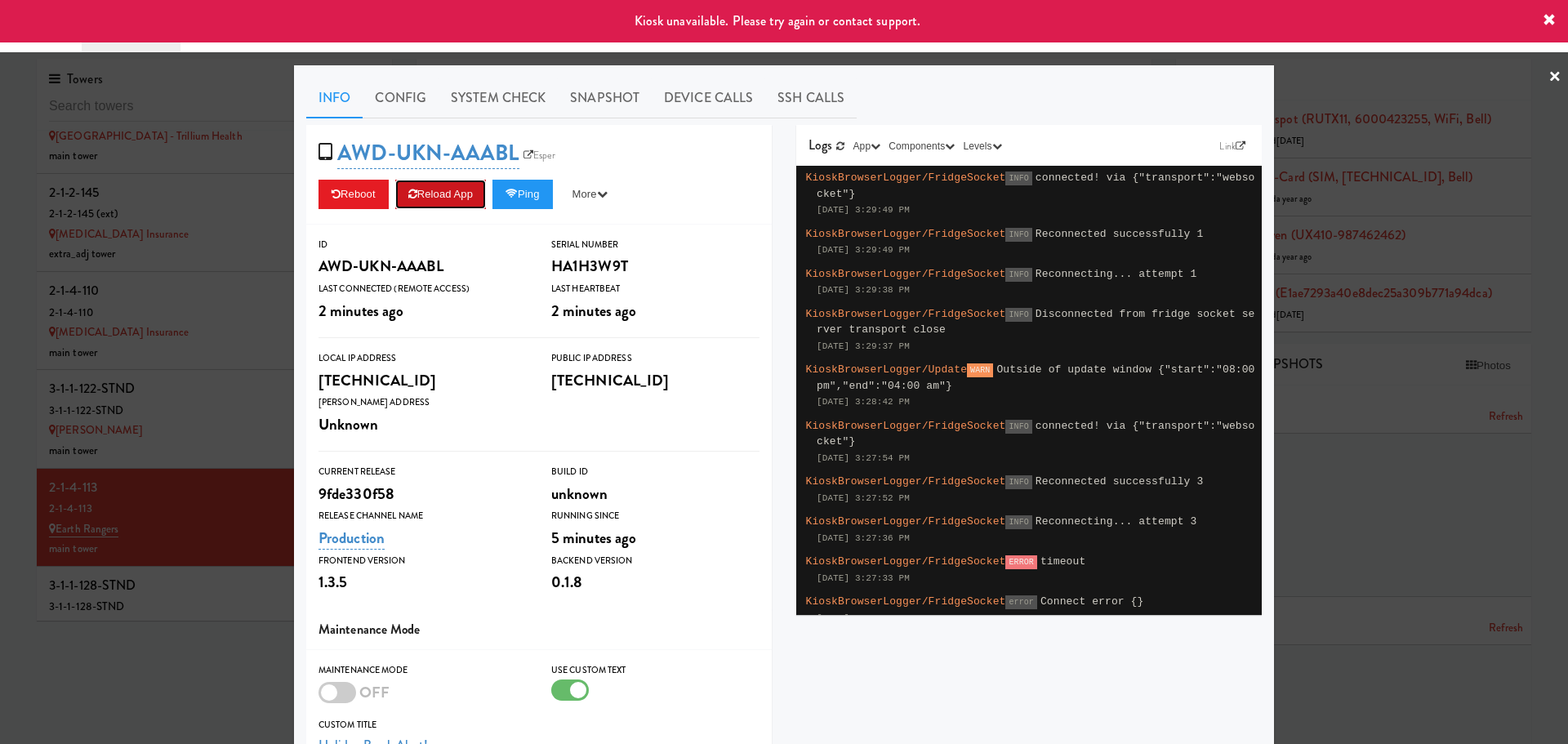
click at [404, 186] on button "Reload App" at bounding box center [440, 194] width 91 height 30
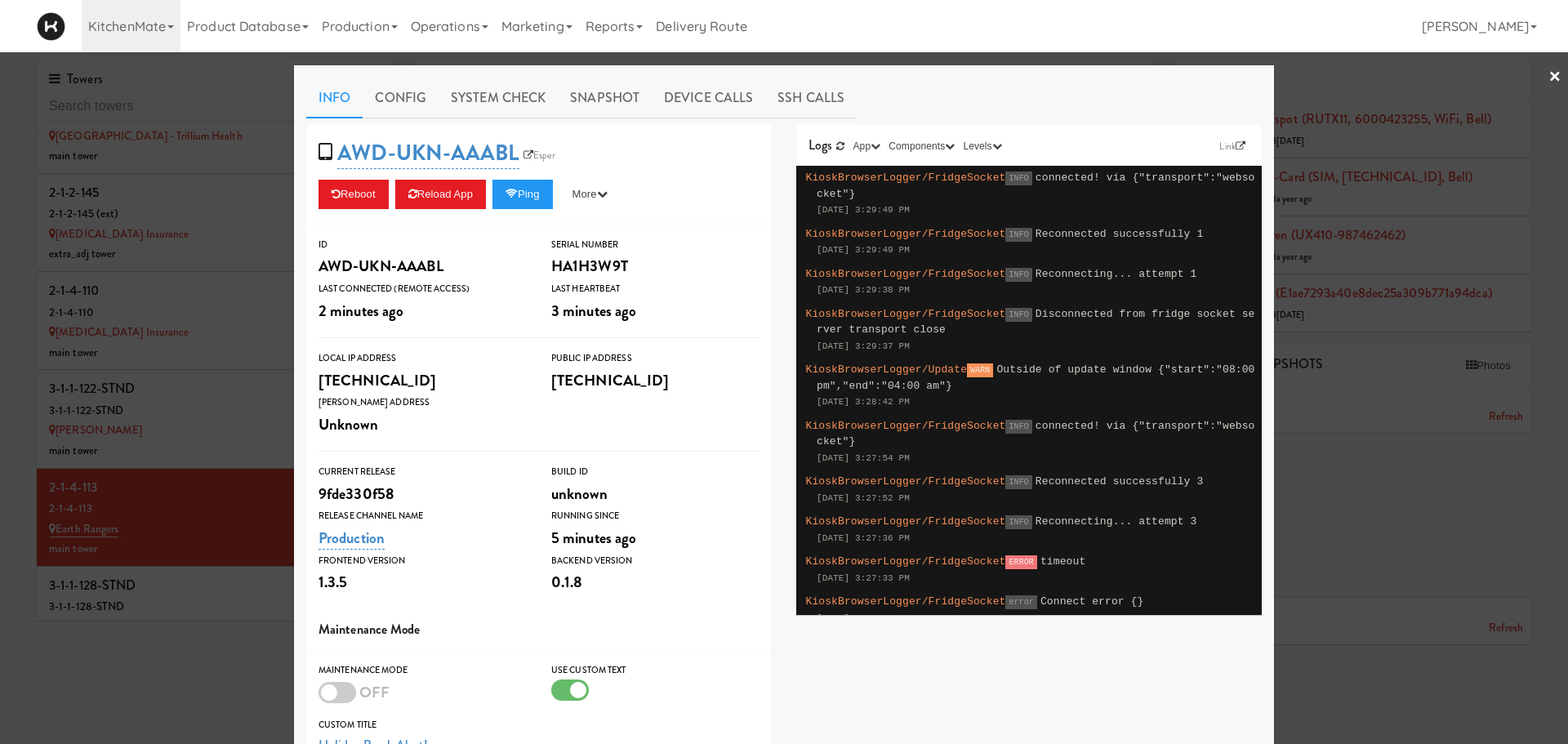
click at [186, 301] on div at bounding box center [784, 372] width 1568 height 744
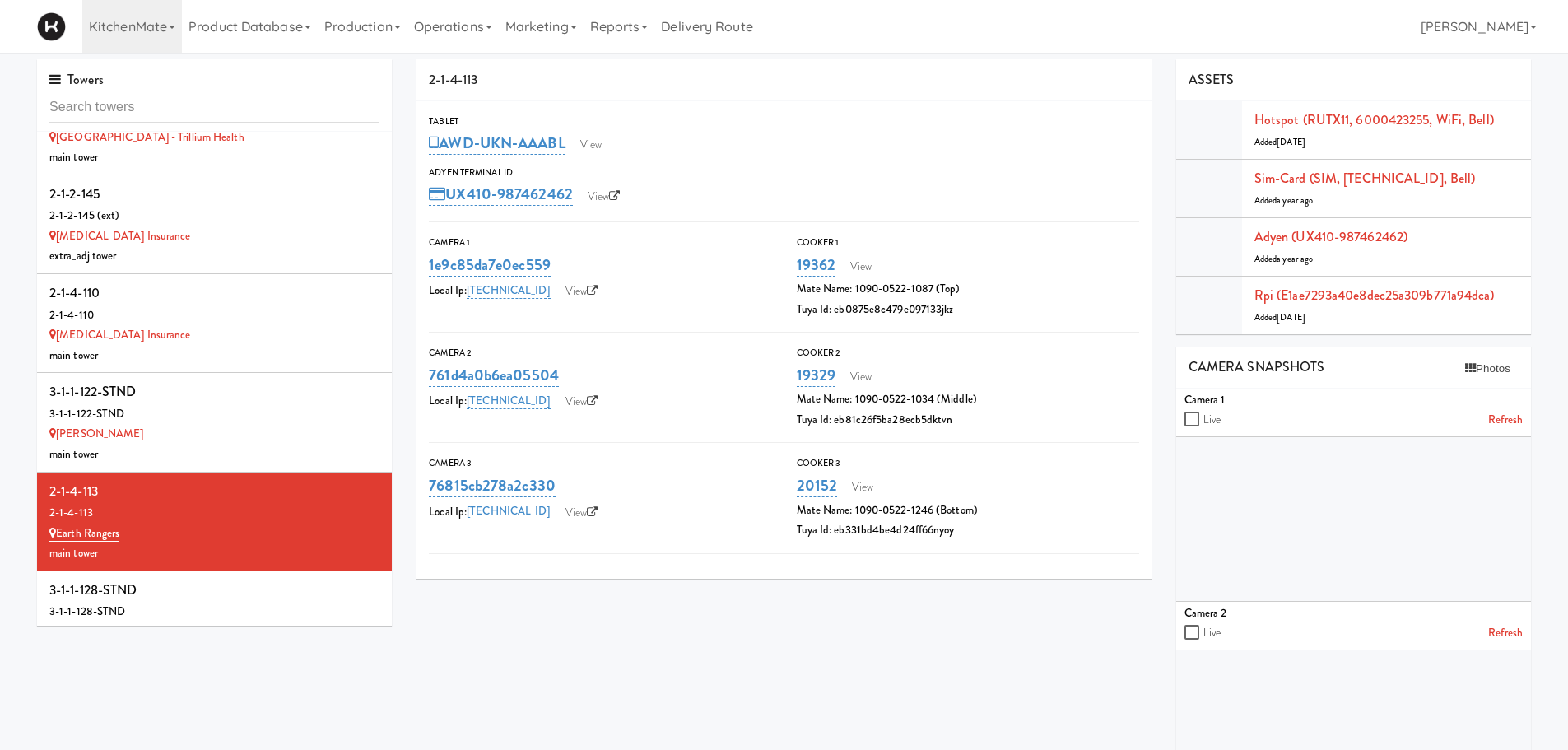
click at [188, 306] on div "2-1-4-110" at bounding box center [214, 316] width 330 height 21
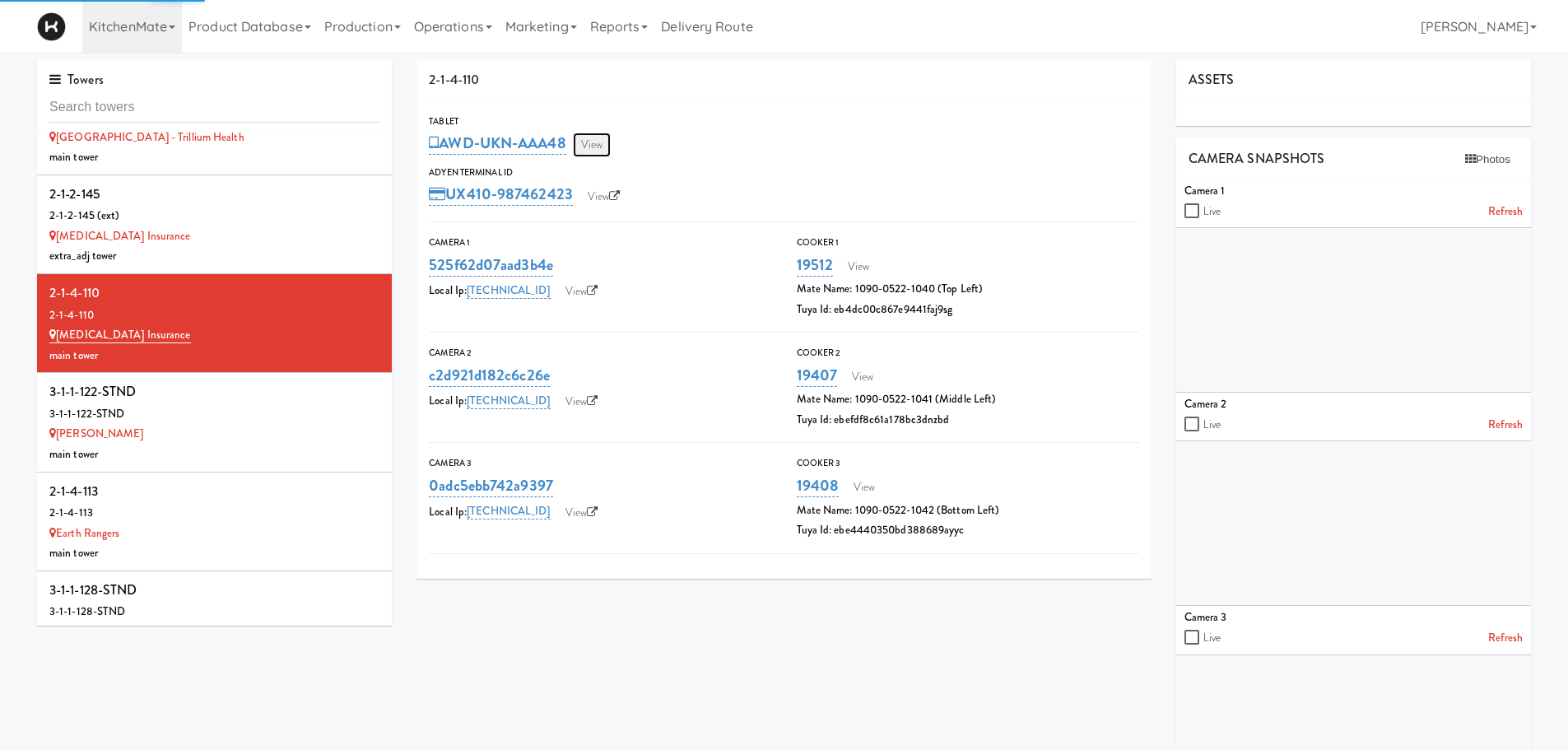
click at [596, 142] on link "View" at bounding box center [592, 144] width 38 height 25
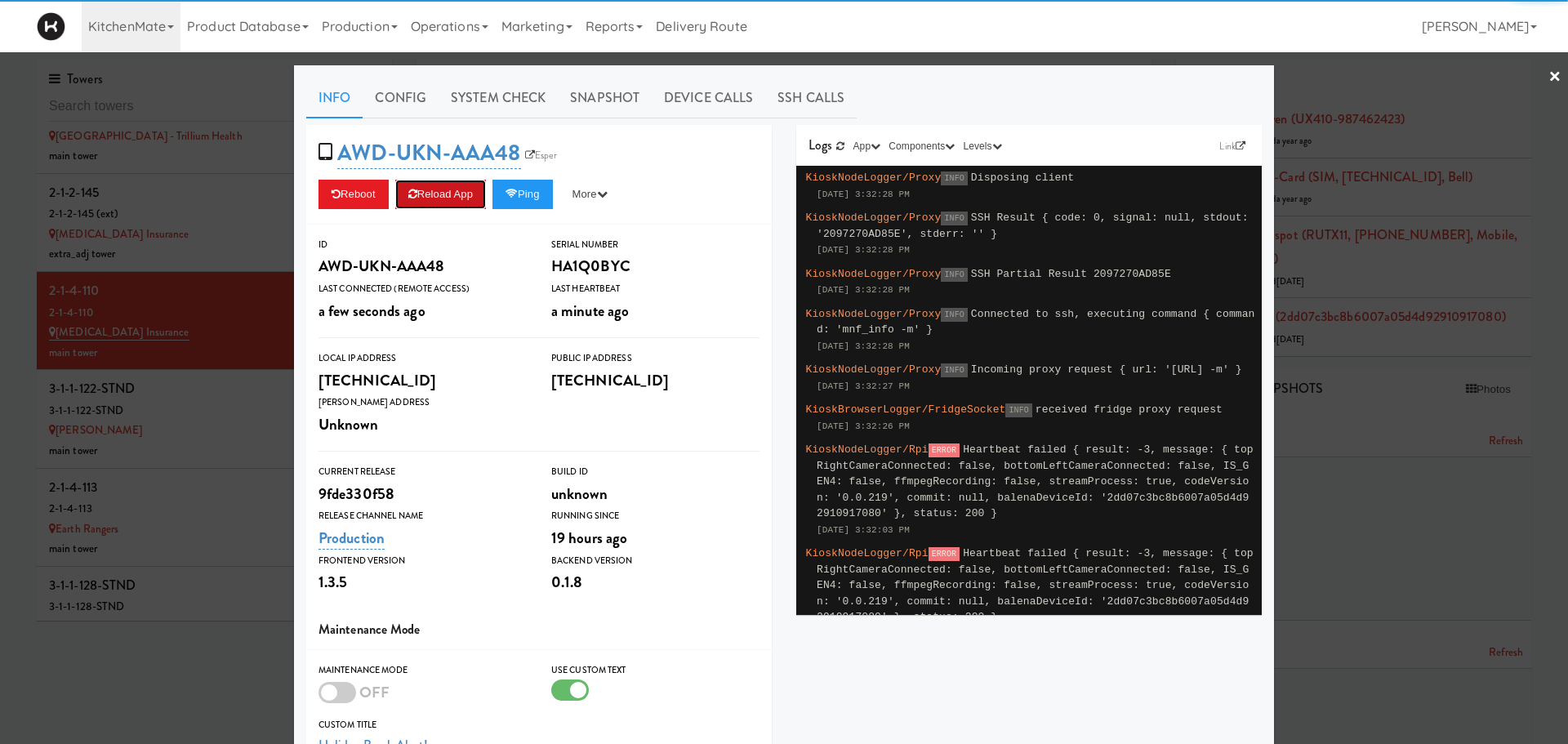
click at [437, 203] on button "Reload App" at bounding box center [440, 194] width 91 height 30
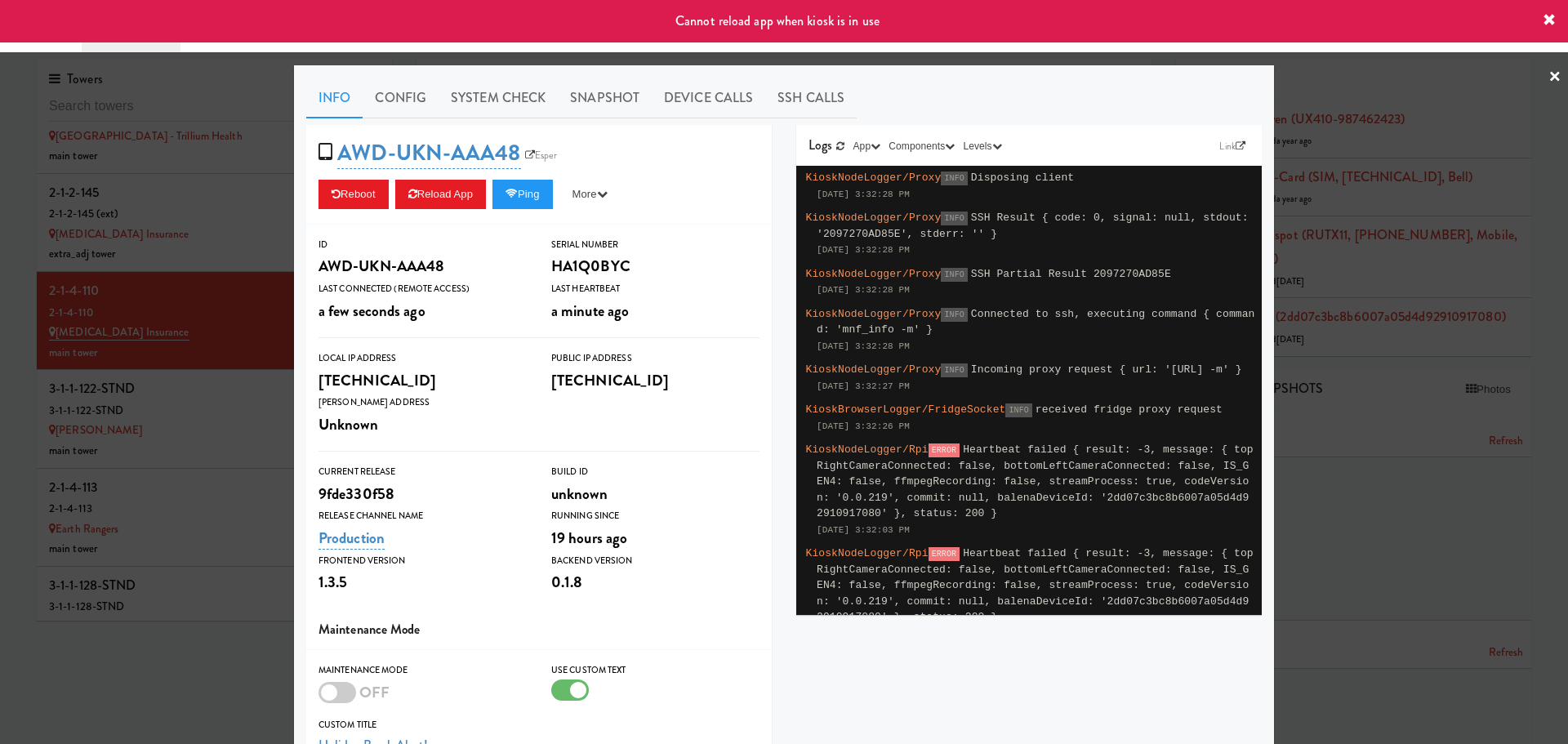
click at [122, 503] on div at bounding box center [784, 372] width 1568 height 744
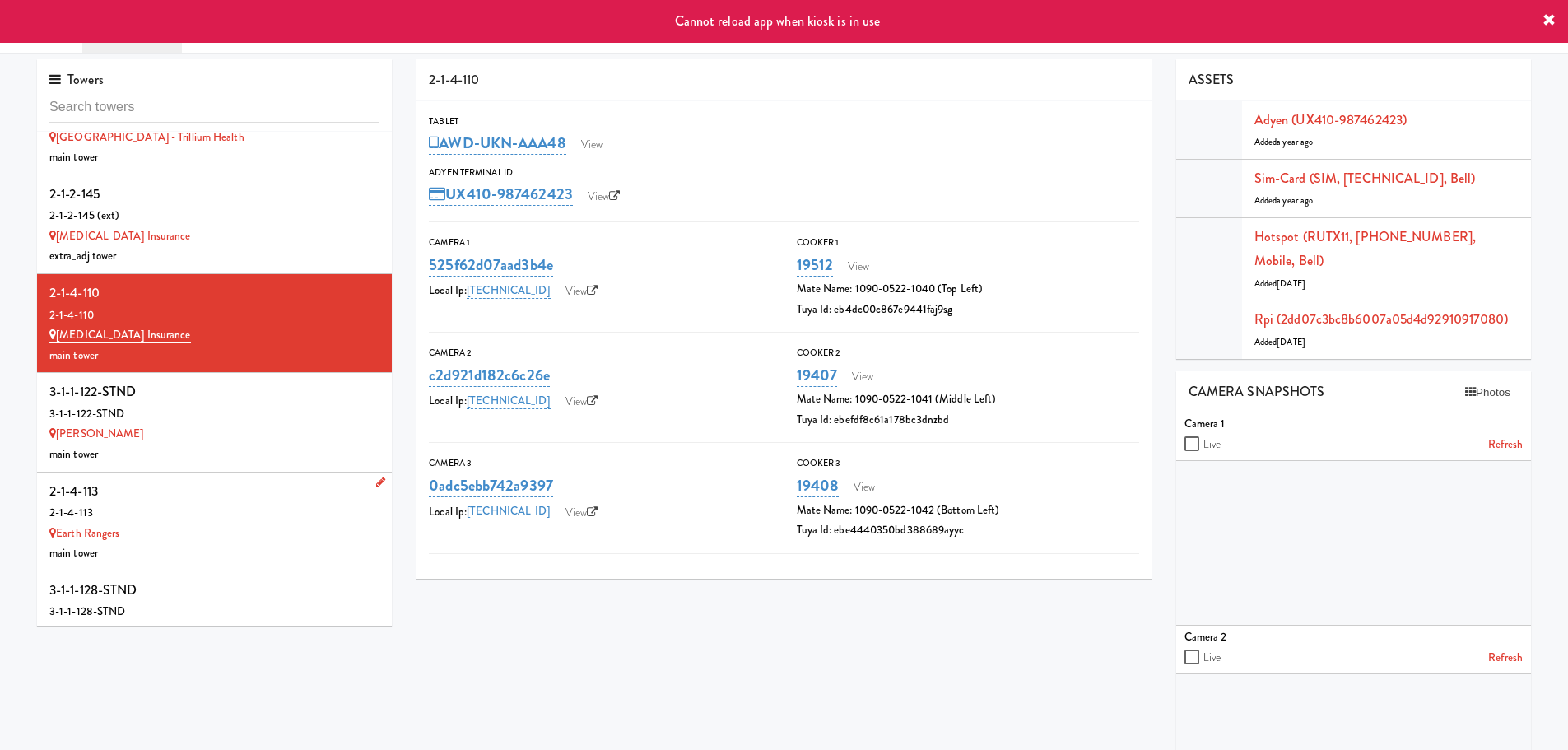
click at [123, 524] on div "Earth Rangers" at bounding box center [214, 533] width 330 height 21
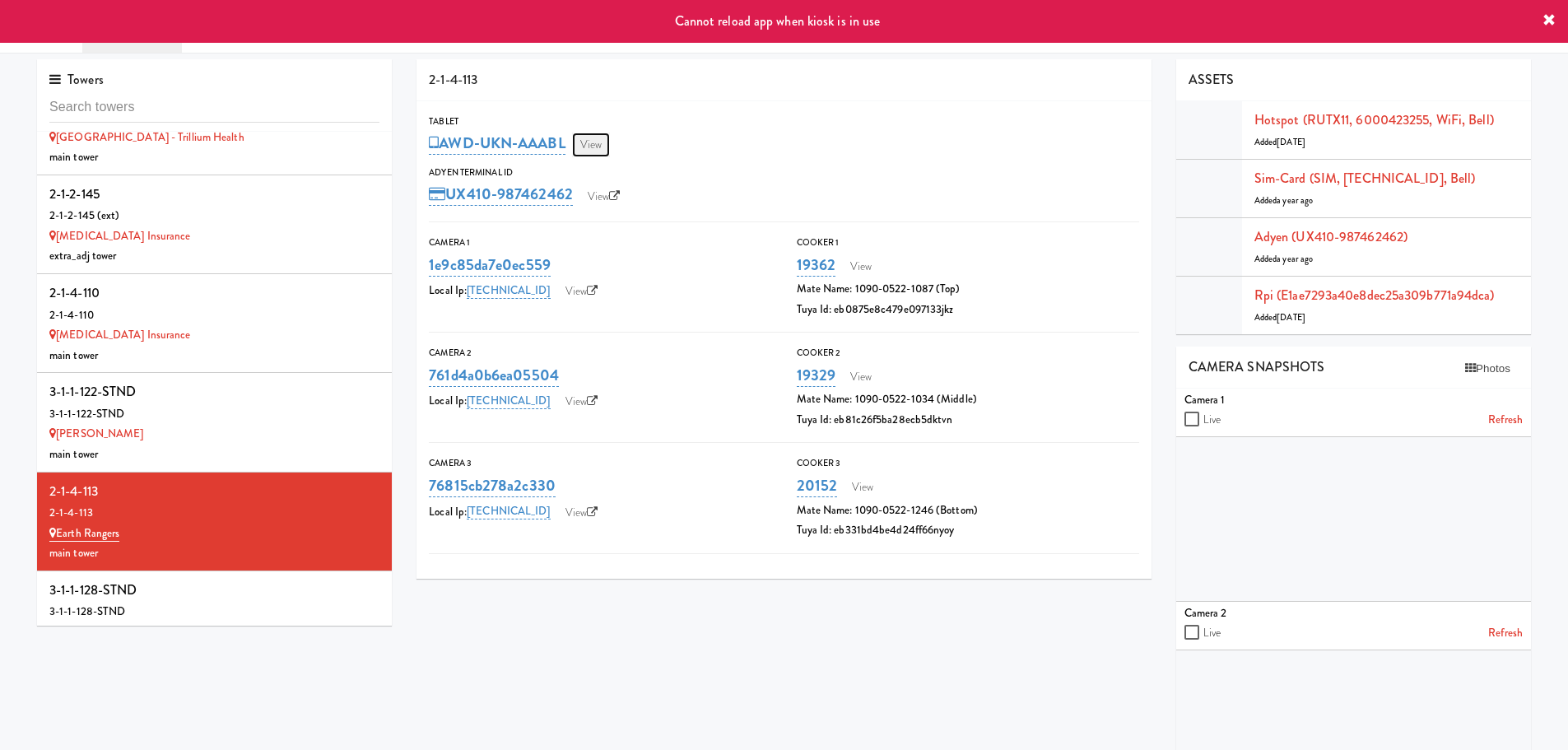
click at [600, 146] on link "View" at bounding box center [591, 144] width 38 height 25
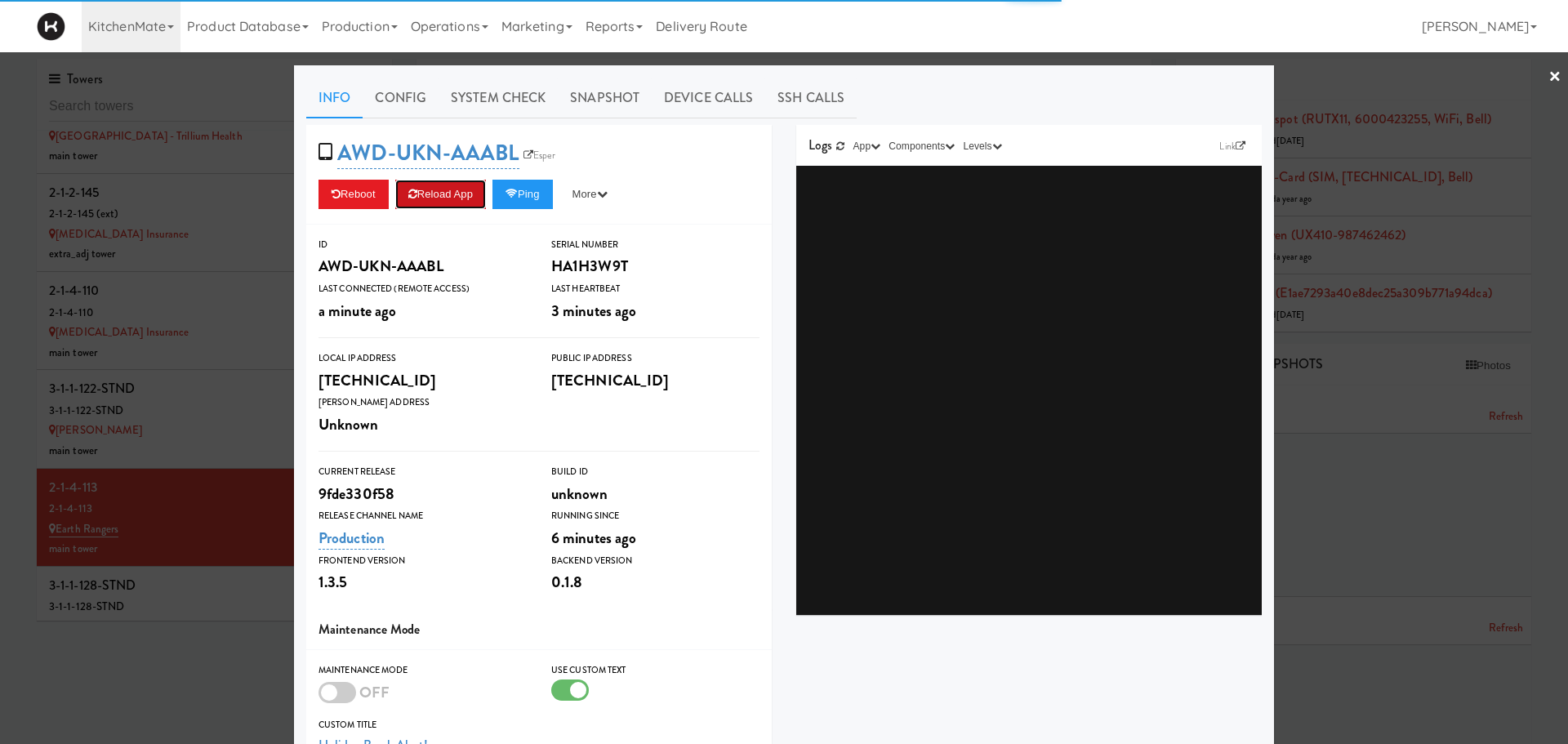
click at [443, 194] on button "Reload App" at bounding box center [440, 194] width 91 height 30
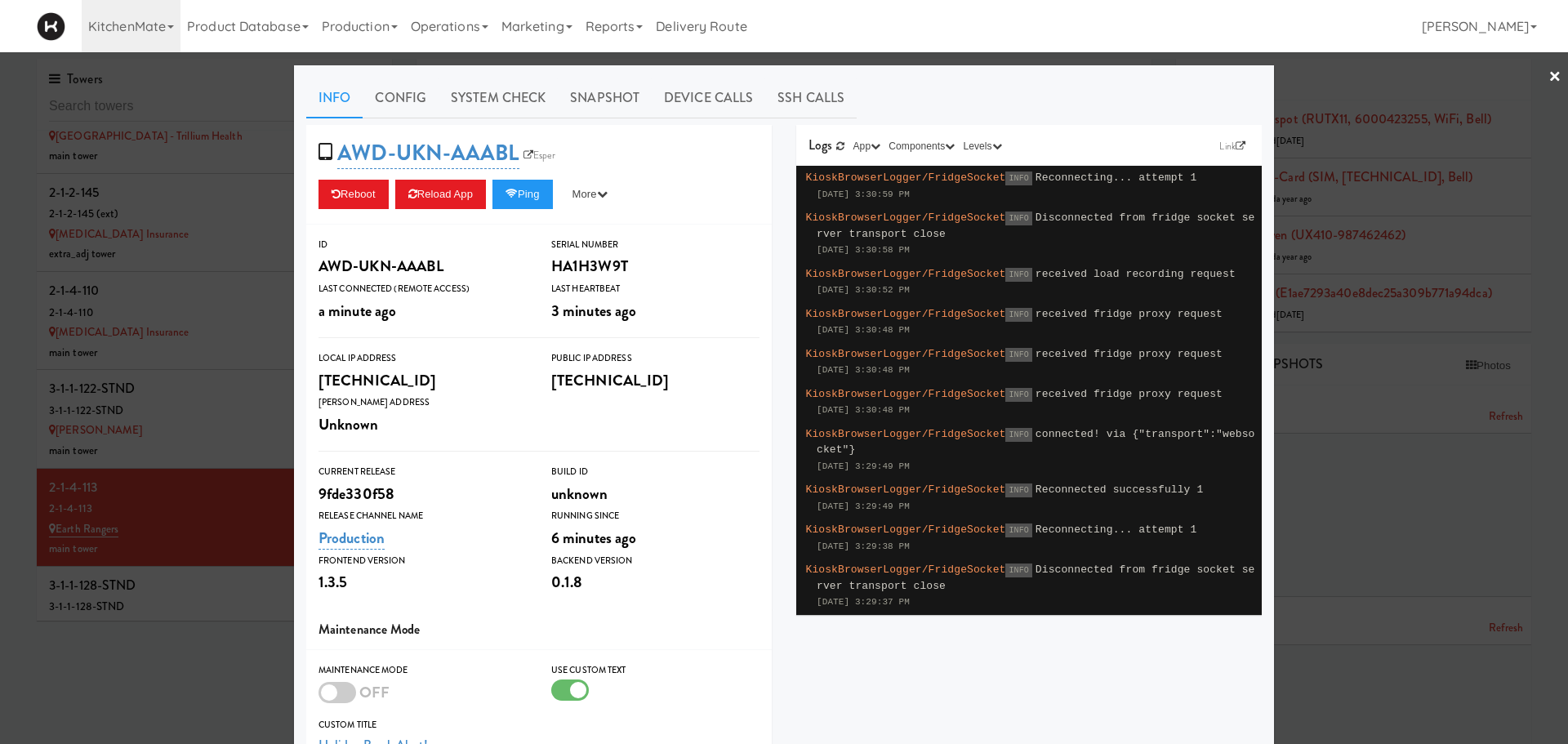
click at [187, 559] on div at bounding box center [784, 372] width 1568 height 744
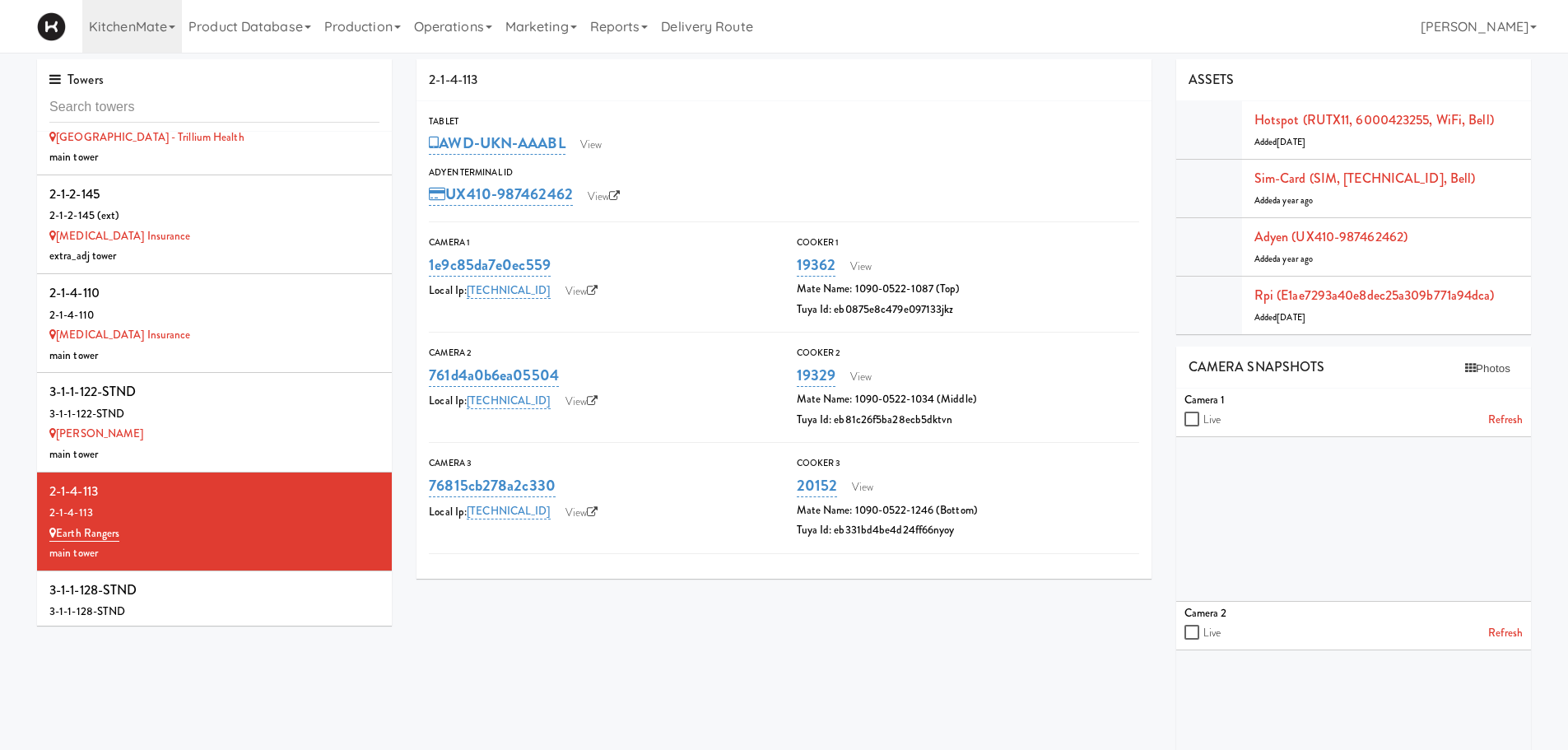
click at [189, 578] on div "3-1-1-128-STND" at bounding box center [214, 590] width 330 height 25
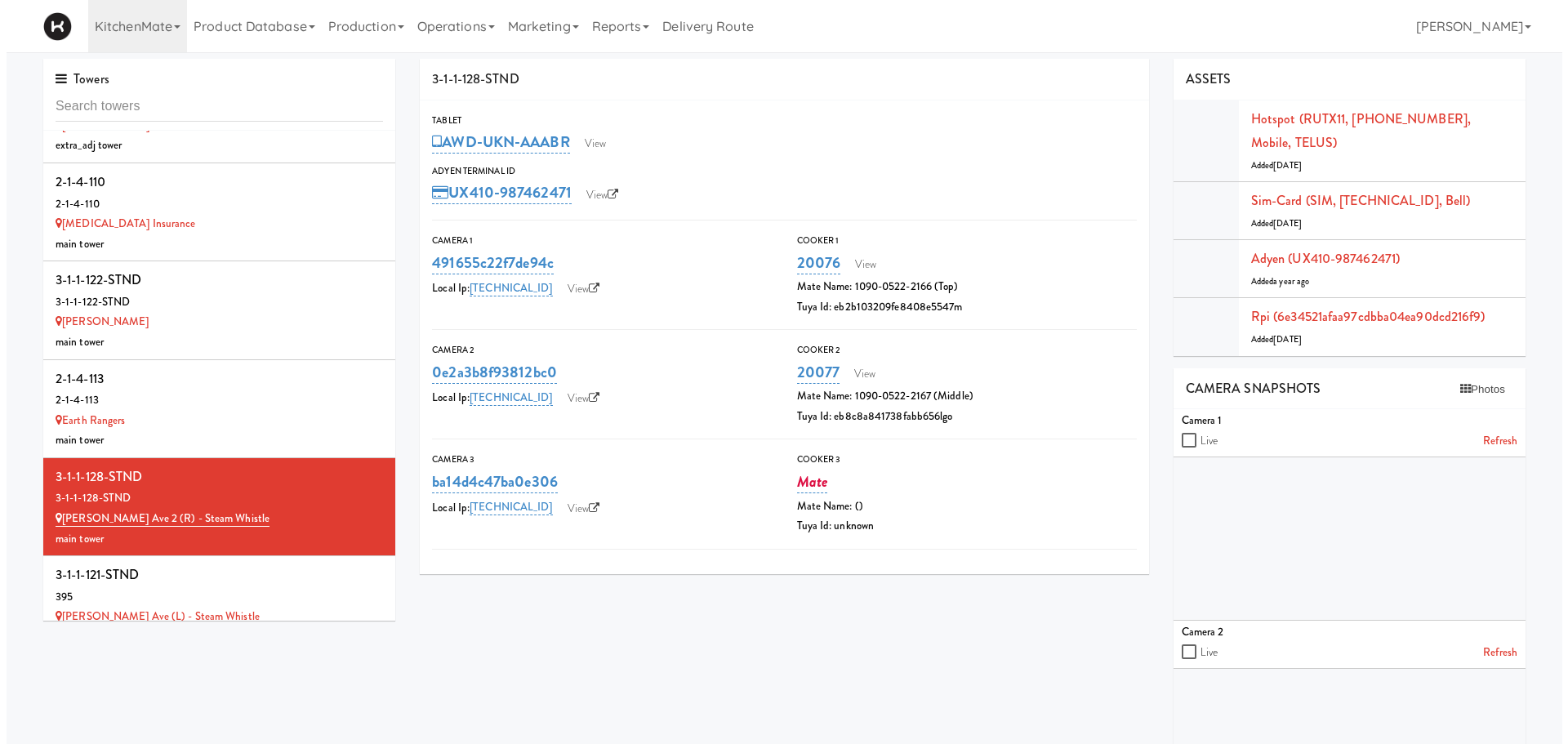
scroll to position [3788, 0]
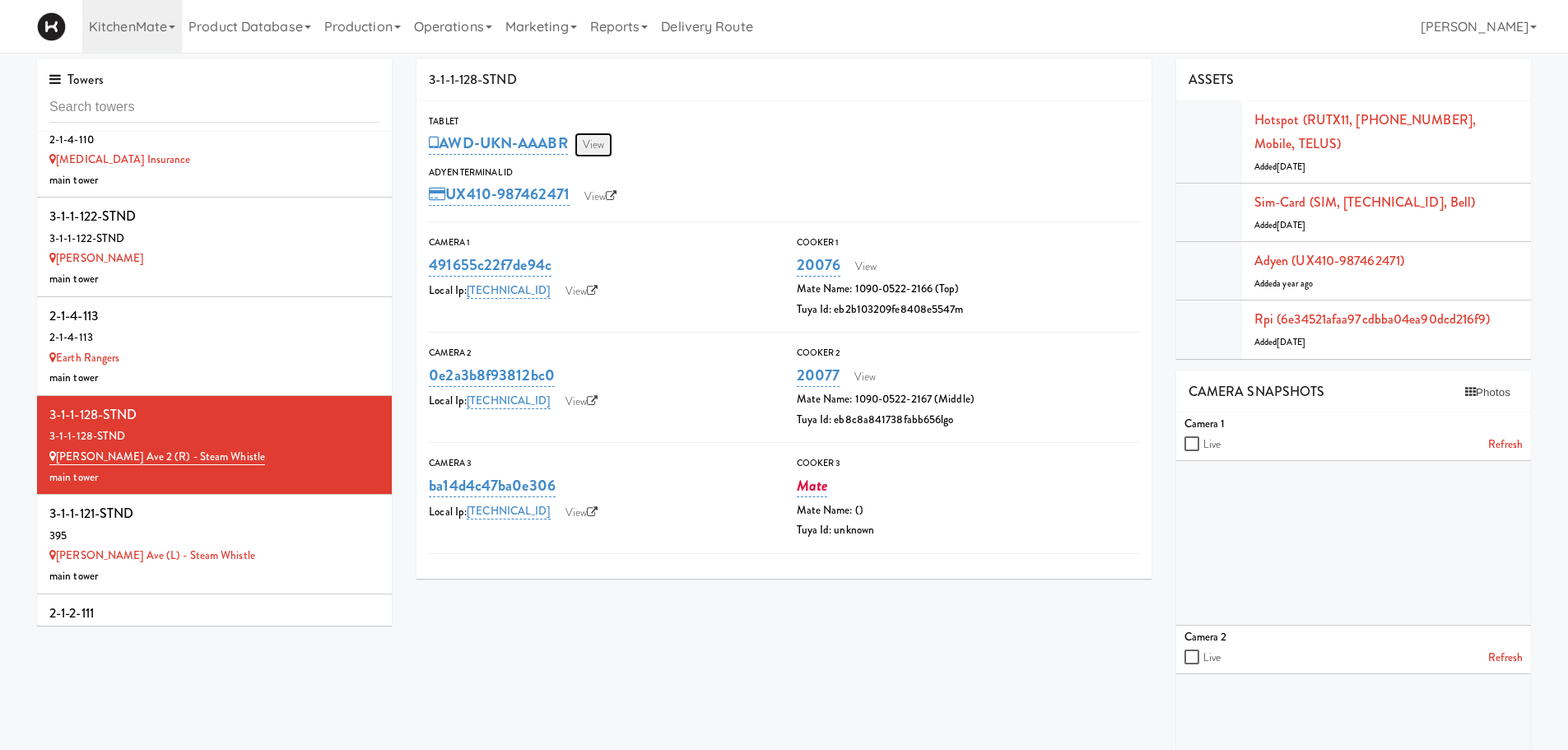
click at [601, 145] on link "View" at bounding box center [594, 144] width 38 height 25
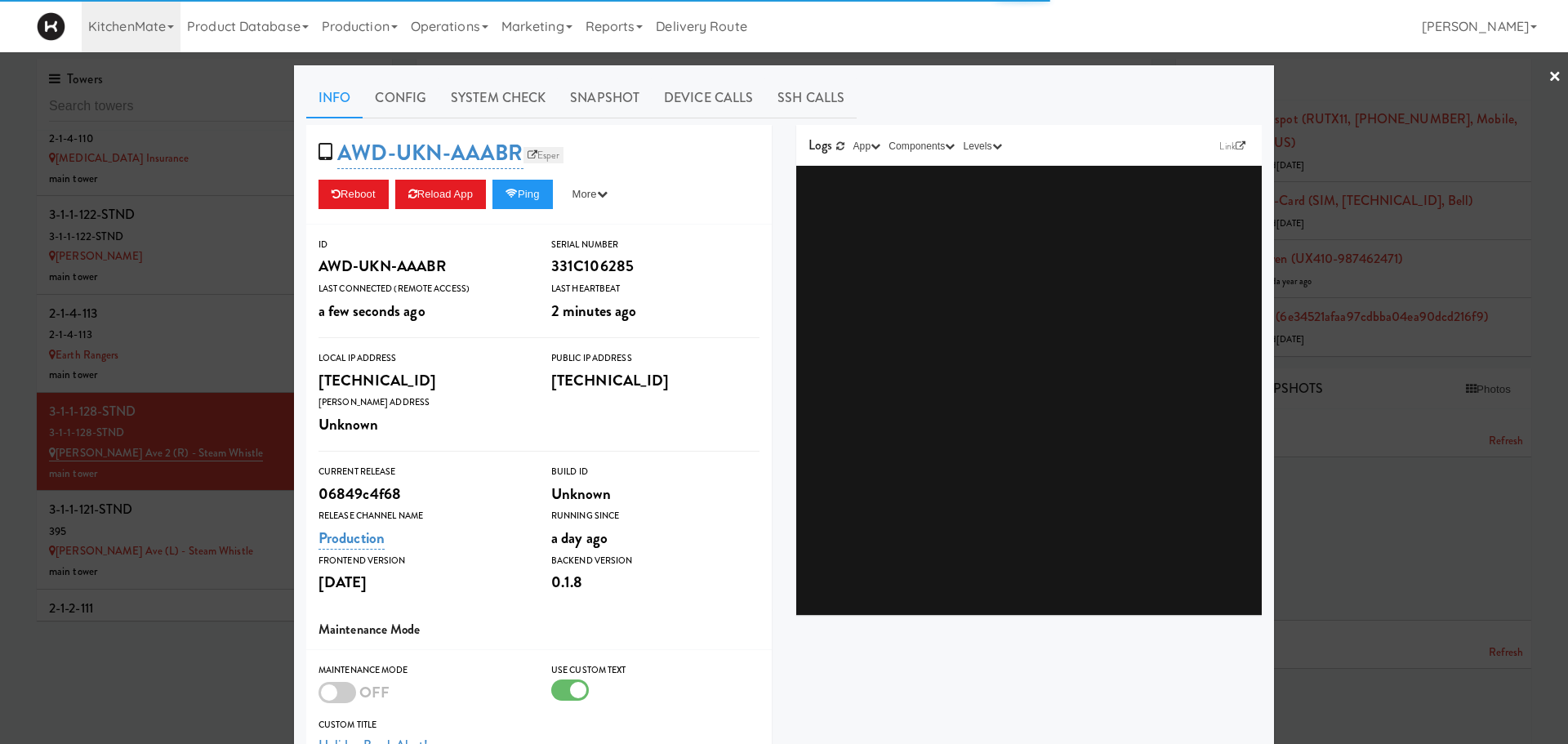
click at [538, 155] on link "Esper" at bounding box center [543, 155] width 40 height 17
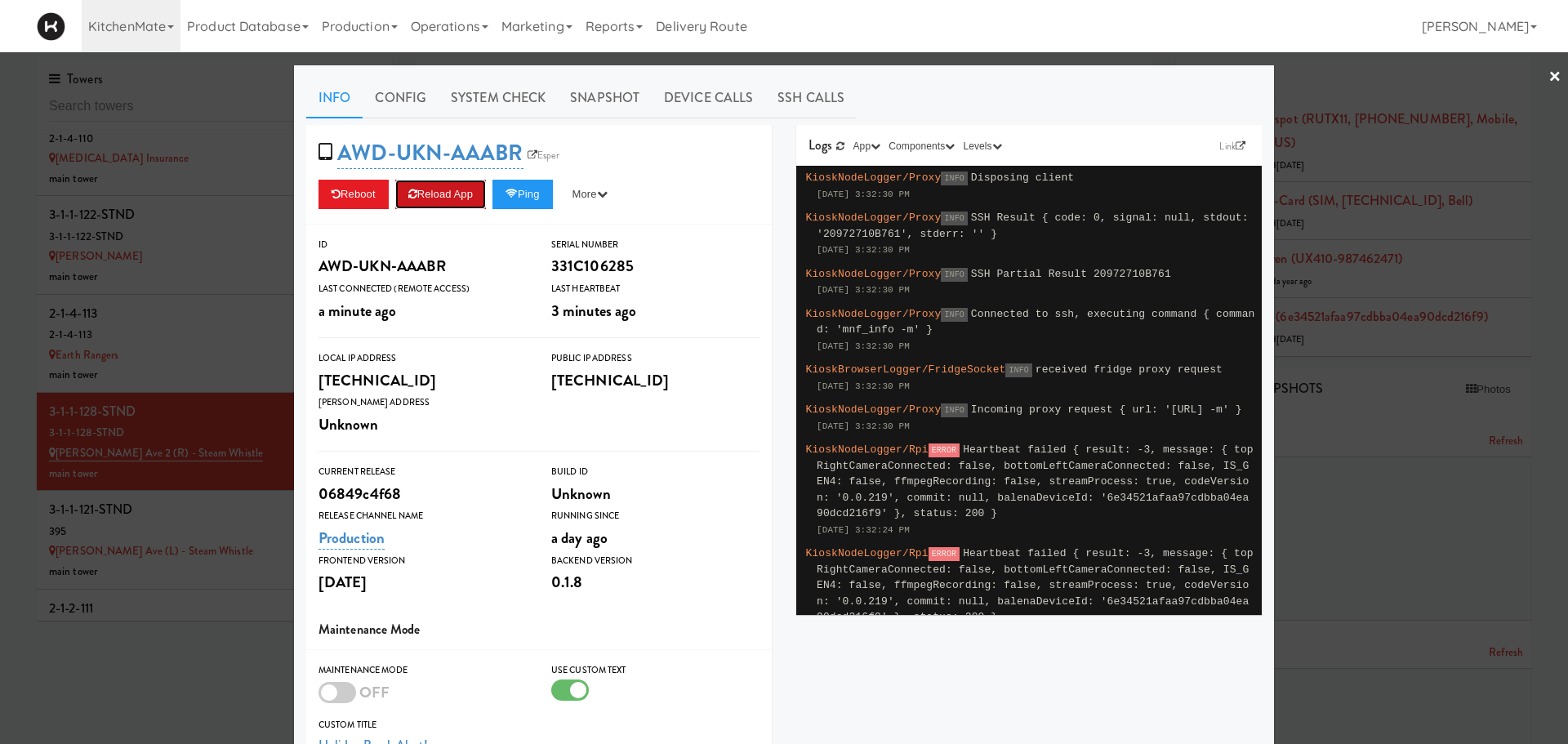
click at [424, 183] on button "Reload App" at bounding box center [440, 194] width 91 height 30
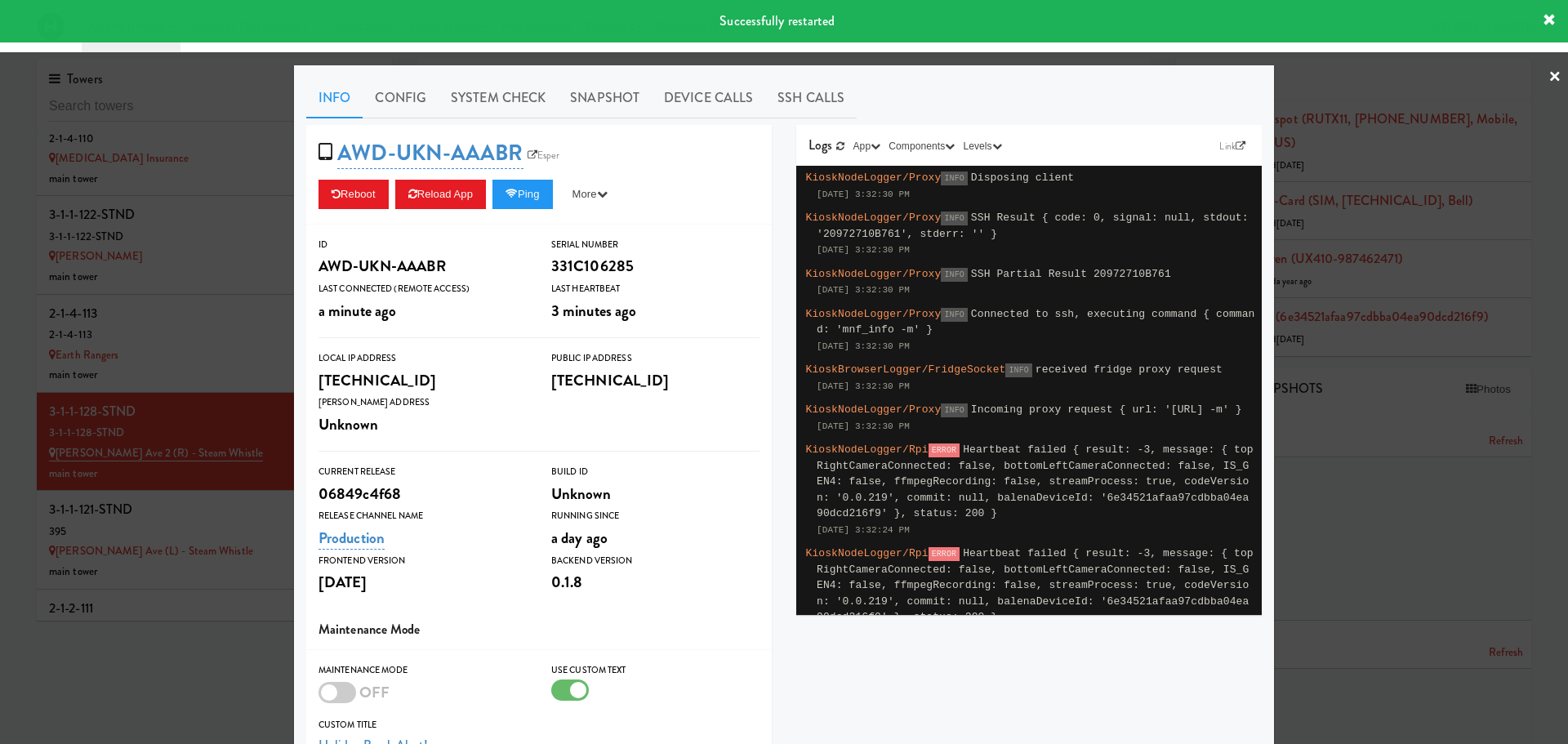
click at [220, 384] on div at bounding box center [784, 372] width 1568 height 744
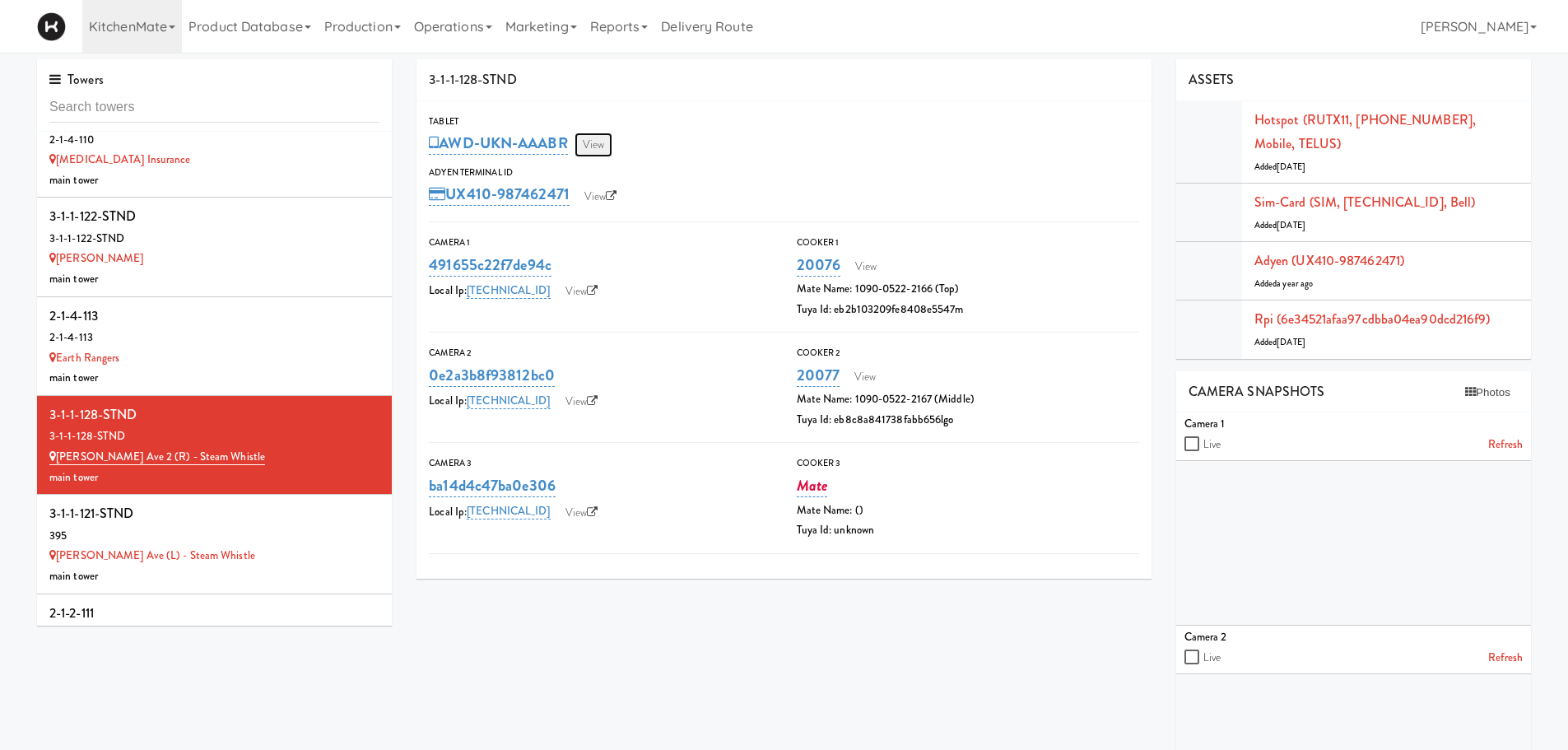
click at [596, 144] on link "View" at bounding box center [594, 144] width 38 height 25
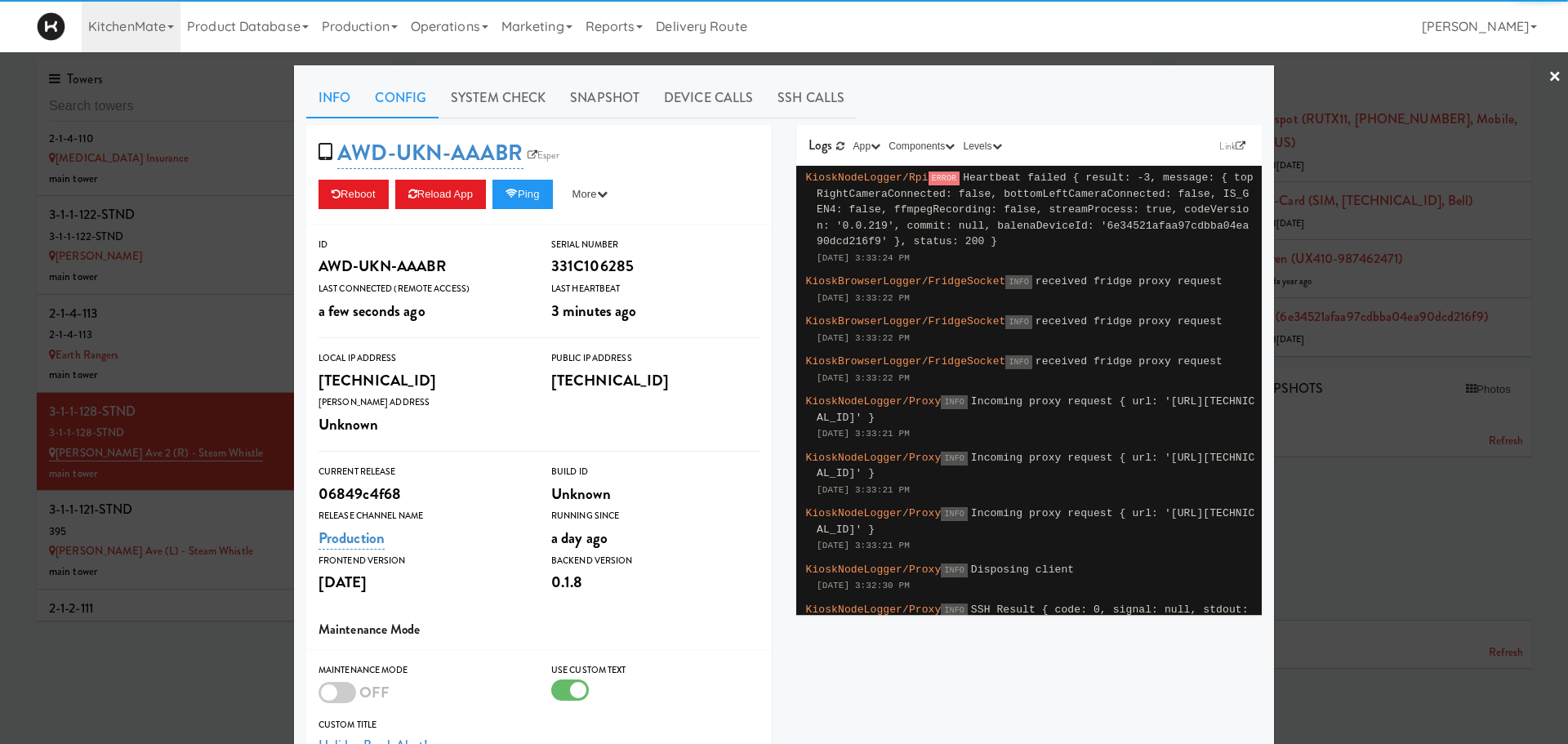
click at [394, 99] on link "Config" at bounding box center [400, 98] width 76 height 40
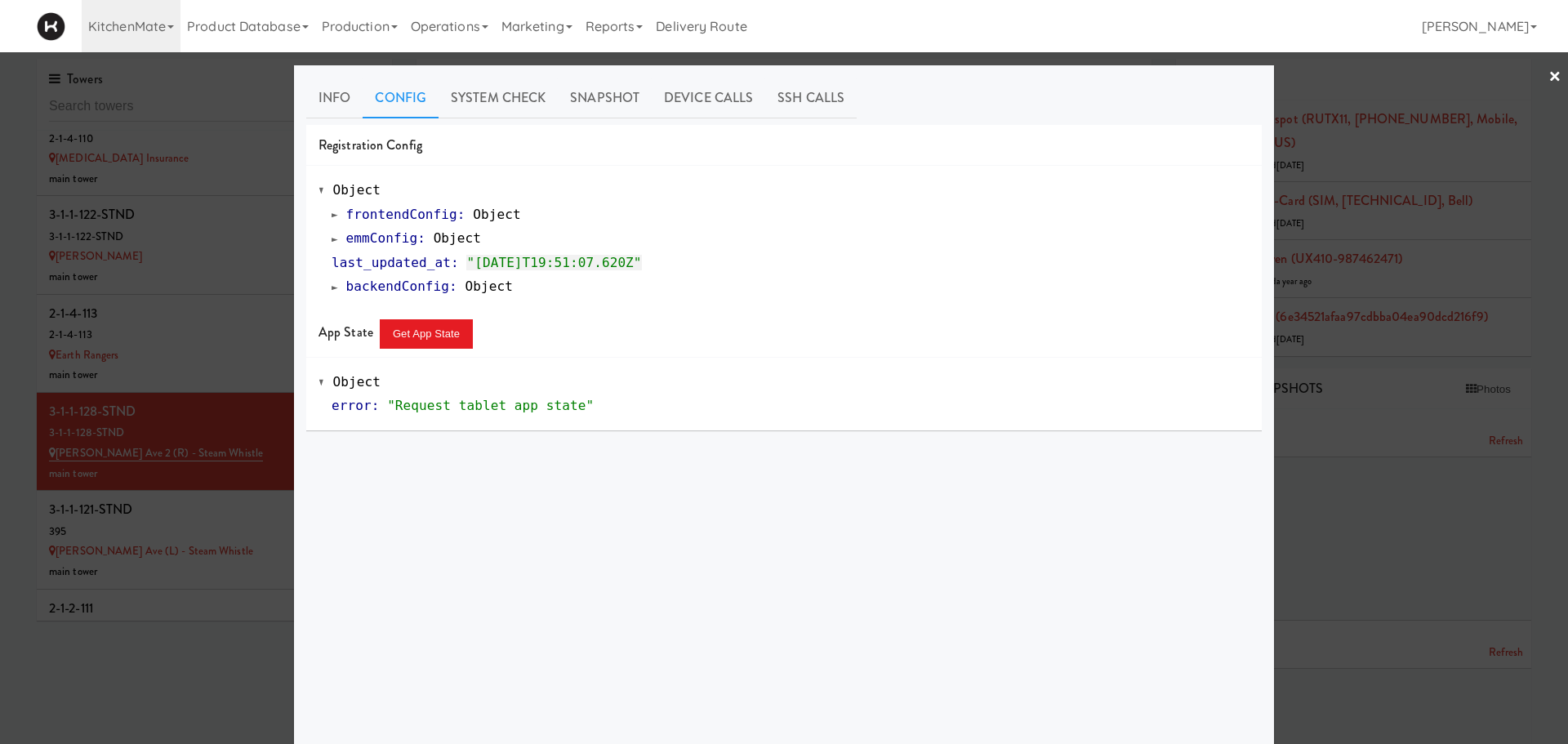
click at [332, 246] on div "emmConfig : Object" at bounding box center [791, 238] width 918 height 25
click at [332, 243] on span at bounding box center [335, 238] width 7 height 12
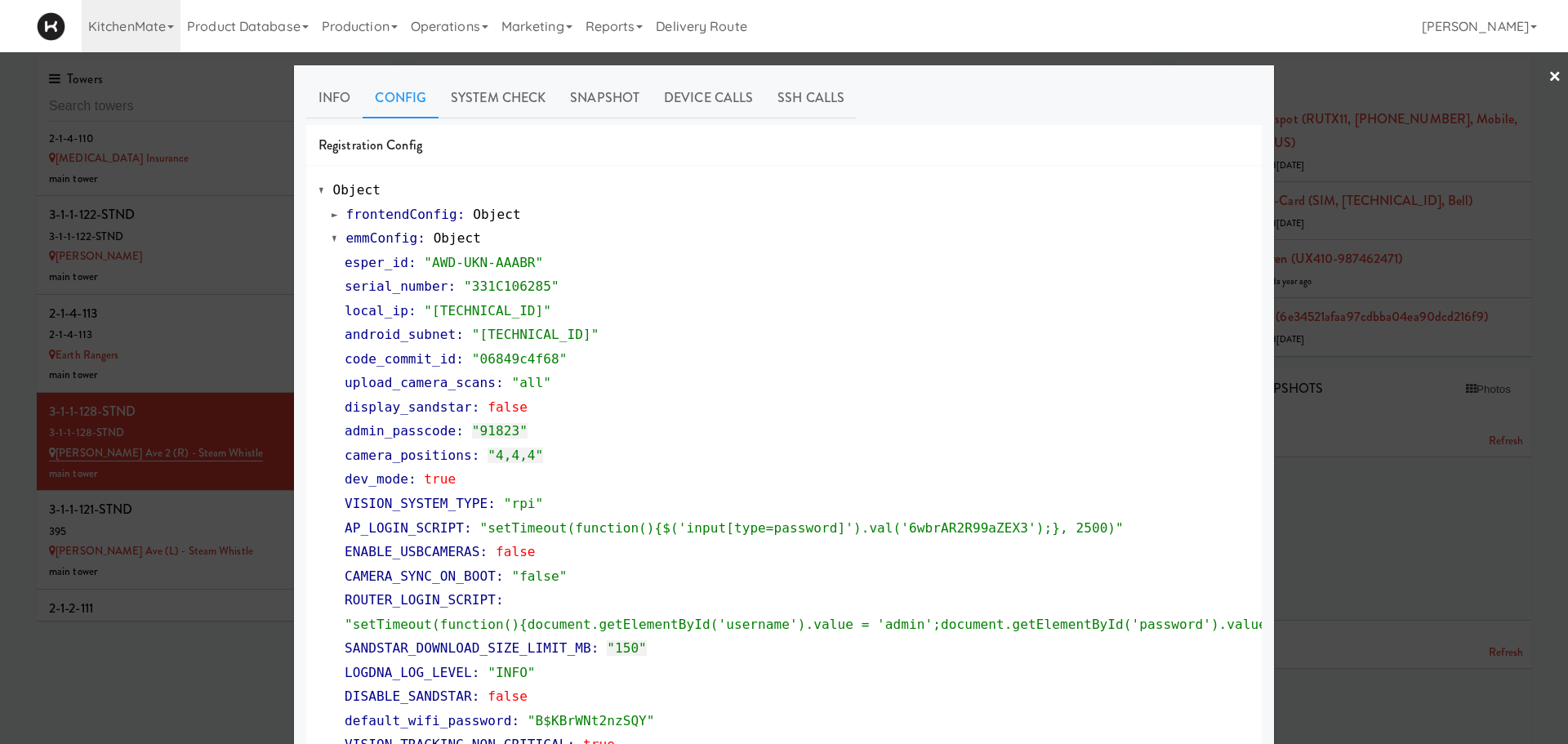
click at [332, 243] on span at bounding box center [335, 238] width 7 height 12
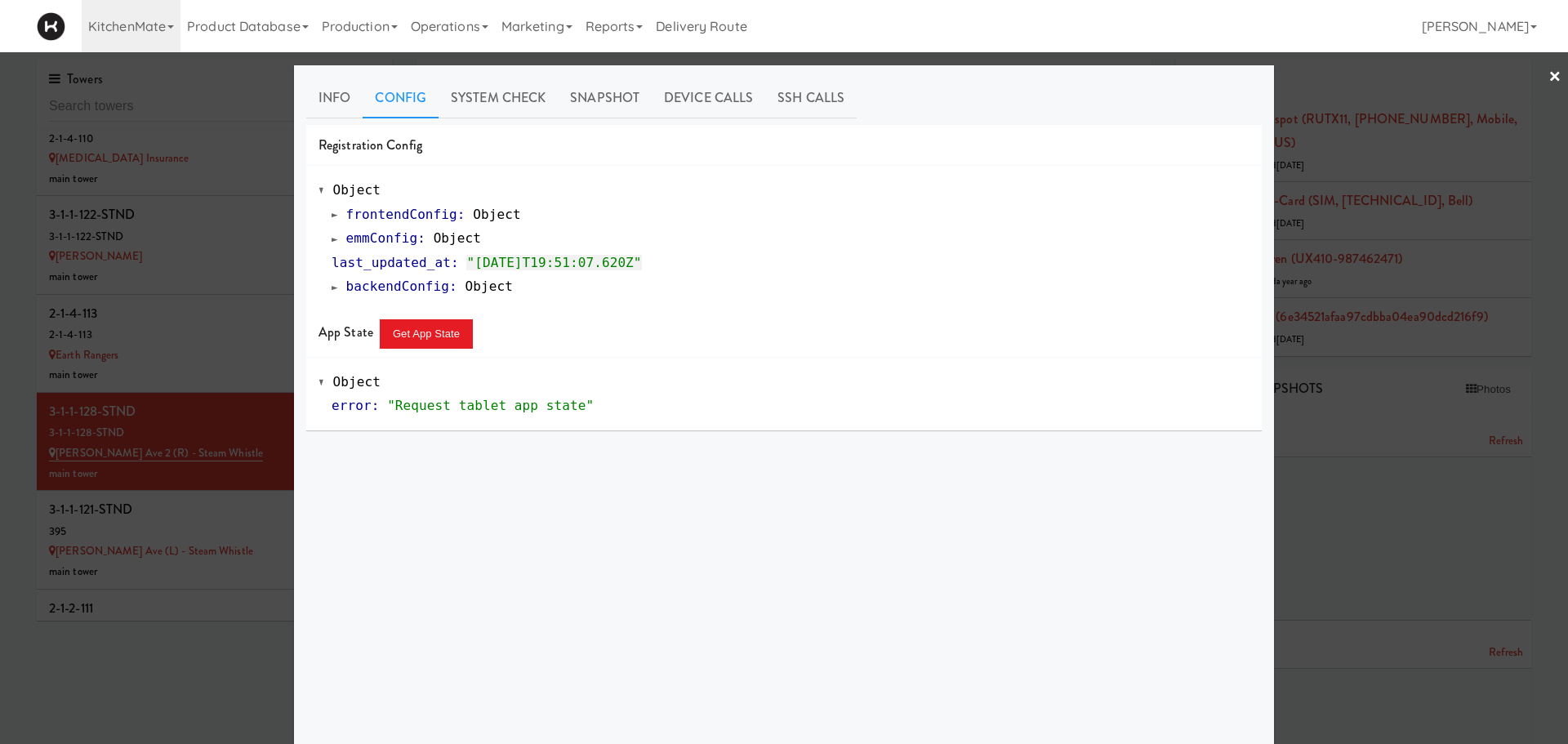
click at [191, 391] on div at bounding box center [784, 372] width 1568 height 744
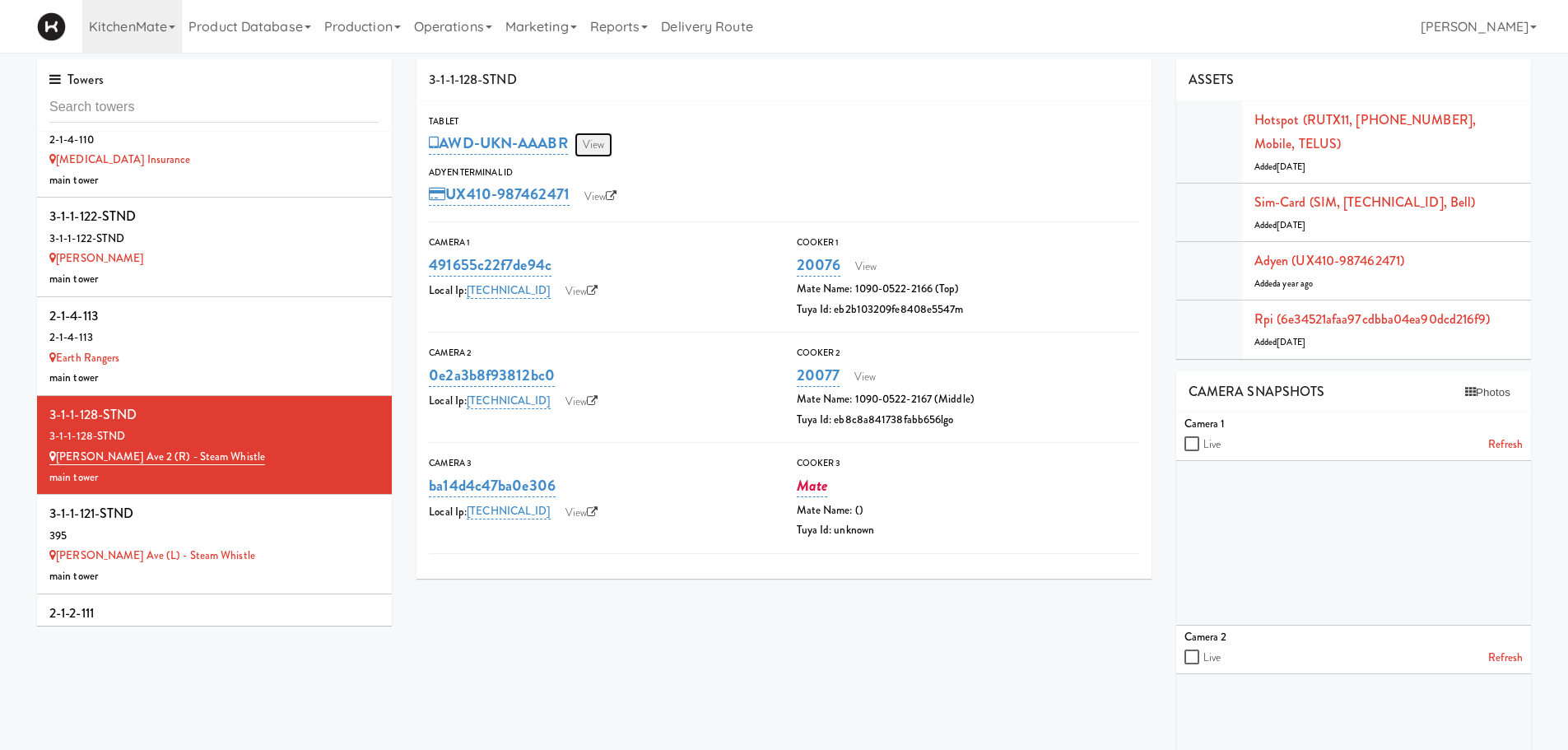
click at [604, 149] on link "View" at bounding box center [594, 144] width 38 height 25
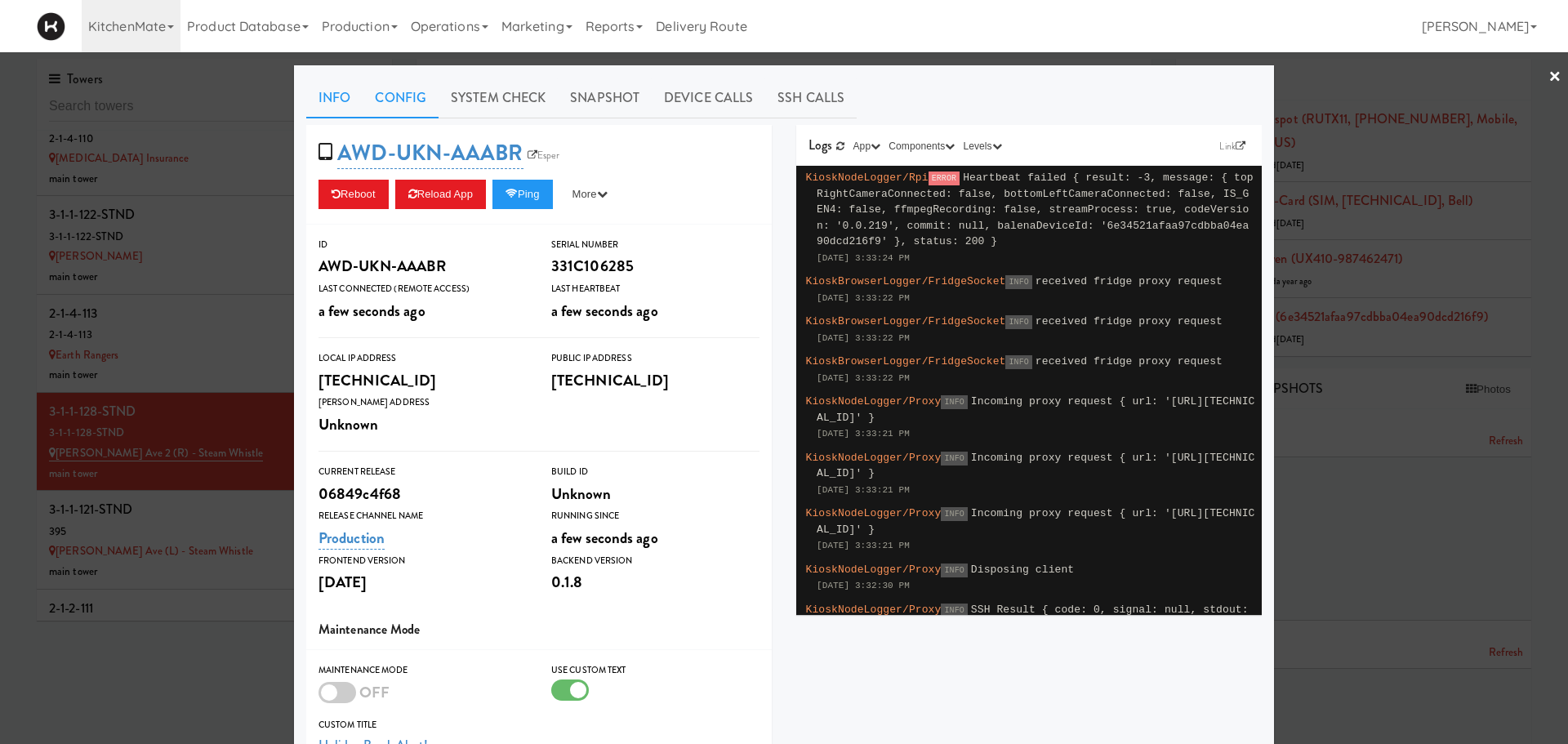
click at [392, 98] on link "Config" at bounding box center [400, 98] width 76 height 40
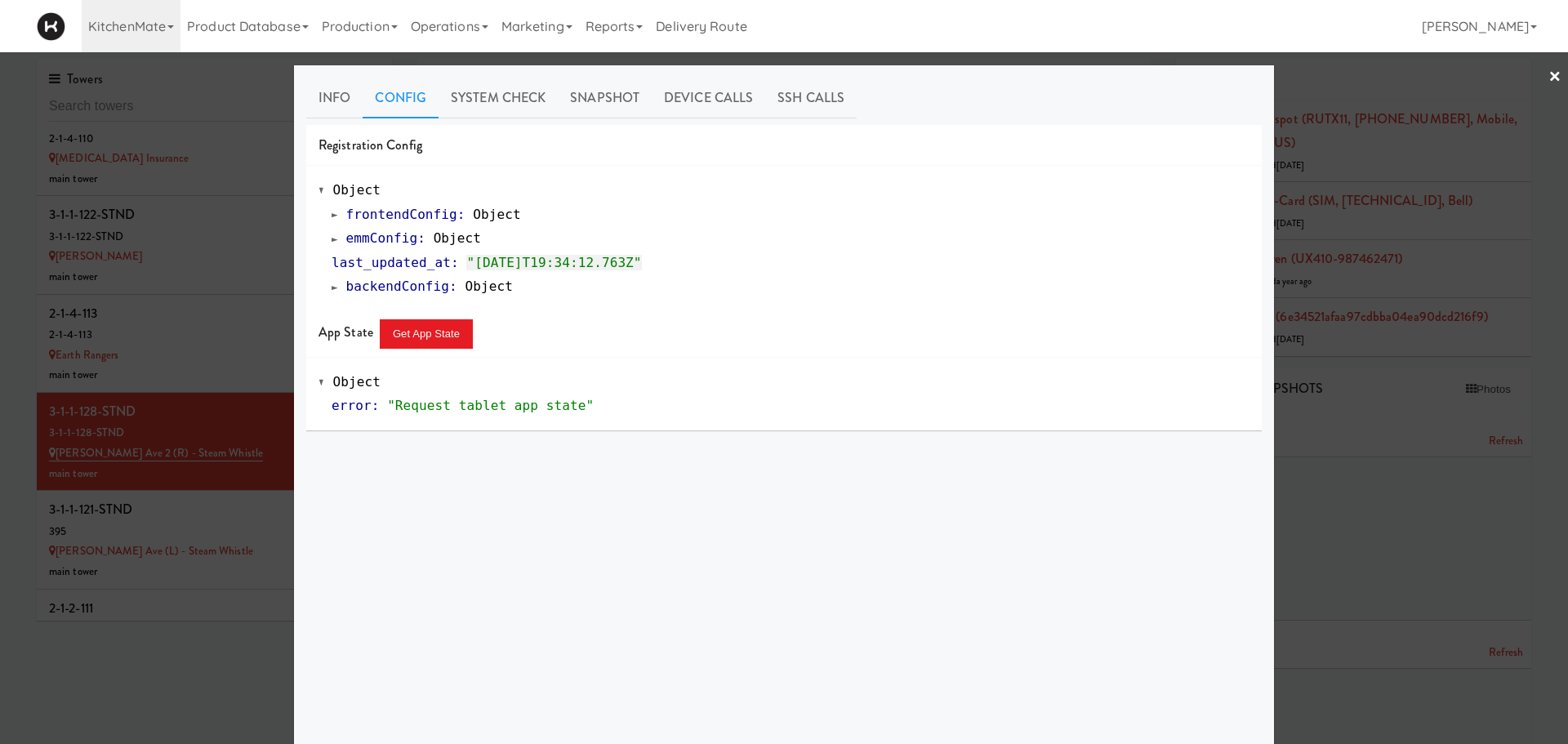
click at [332, 238] on span at bounding box center [335, 238] width 7 height 12
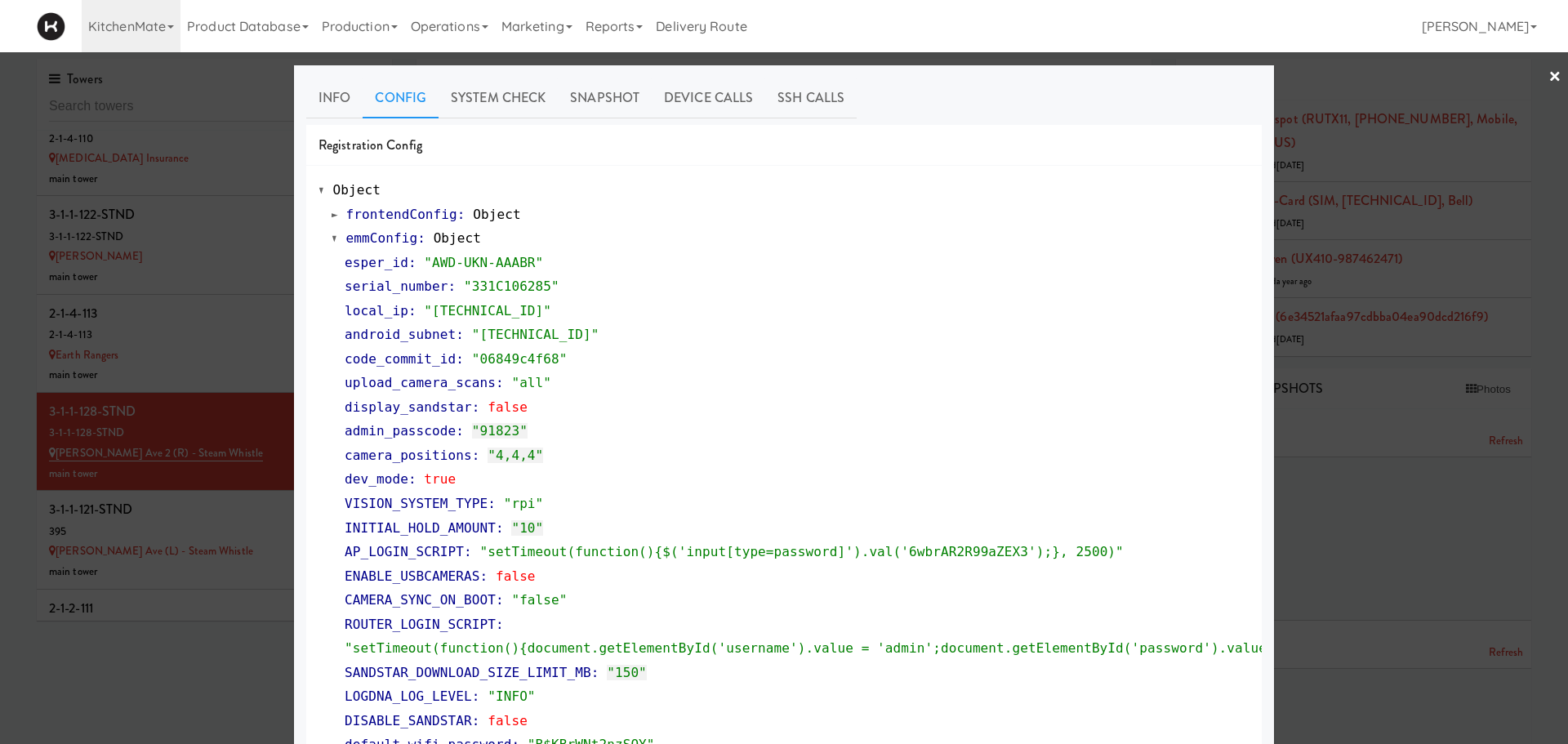
click at [332, 238] on span at bounding box center [335, 238] width 7 height 12
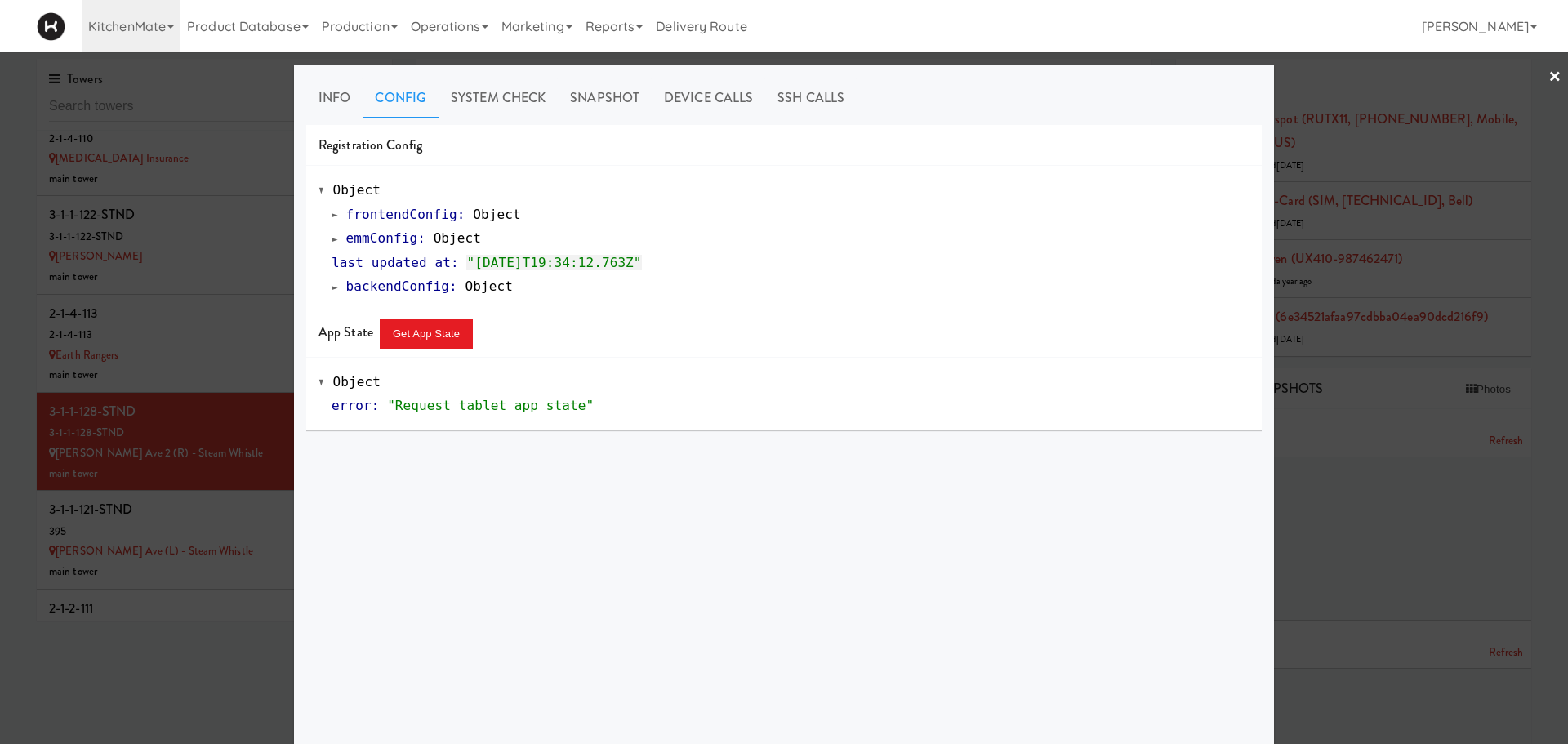
click at [221, 533] on div at bounding box center [784, 372] width 1568 height 744
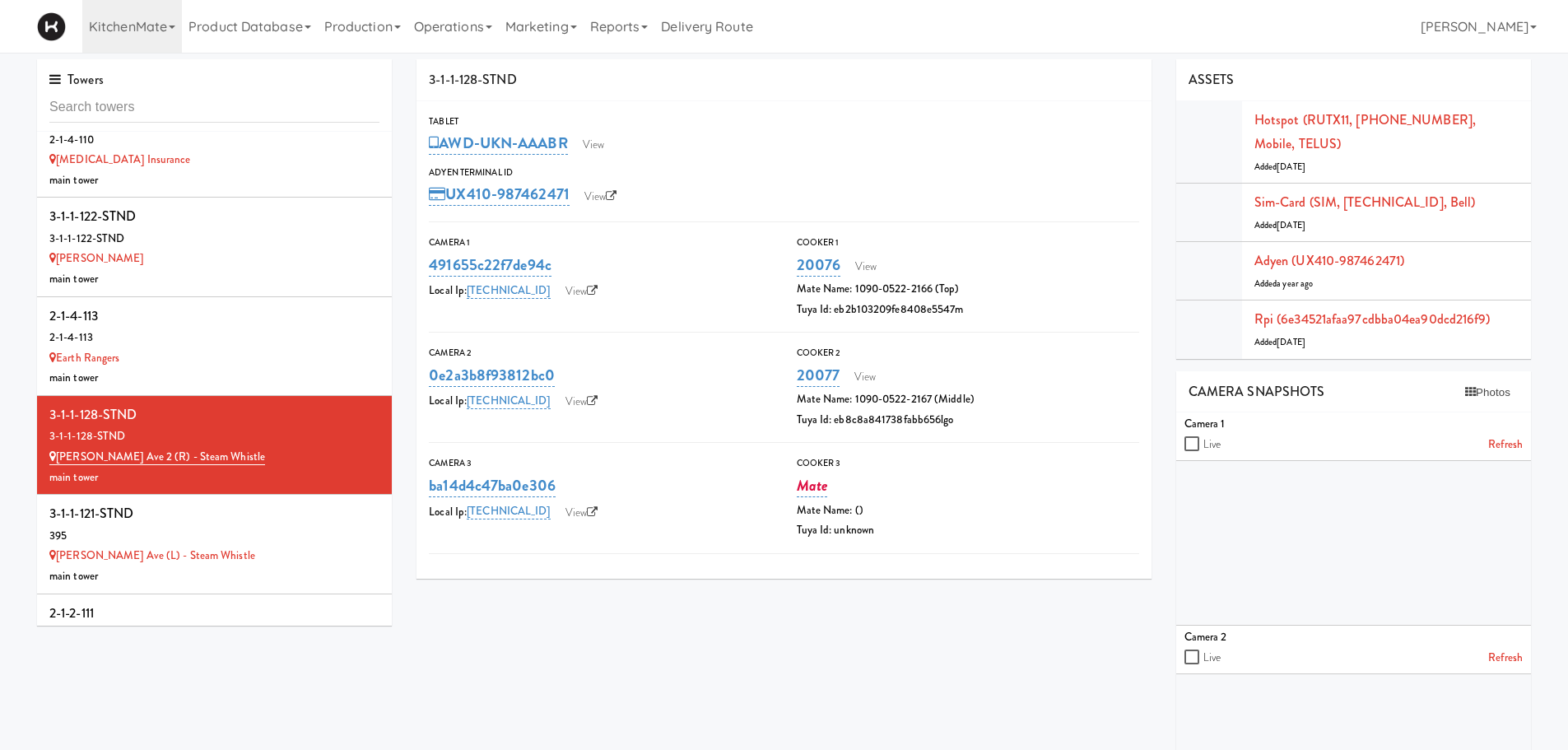
click at [222, 546] on div "Evans Ave (L) - Steam Whistle" at bounding box center [214, 556] width 330 height 21
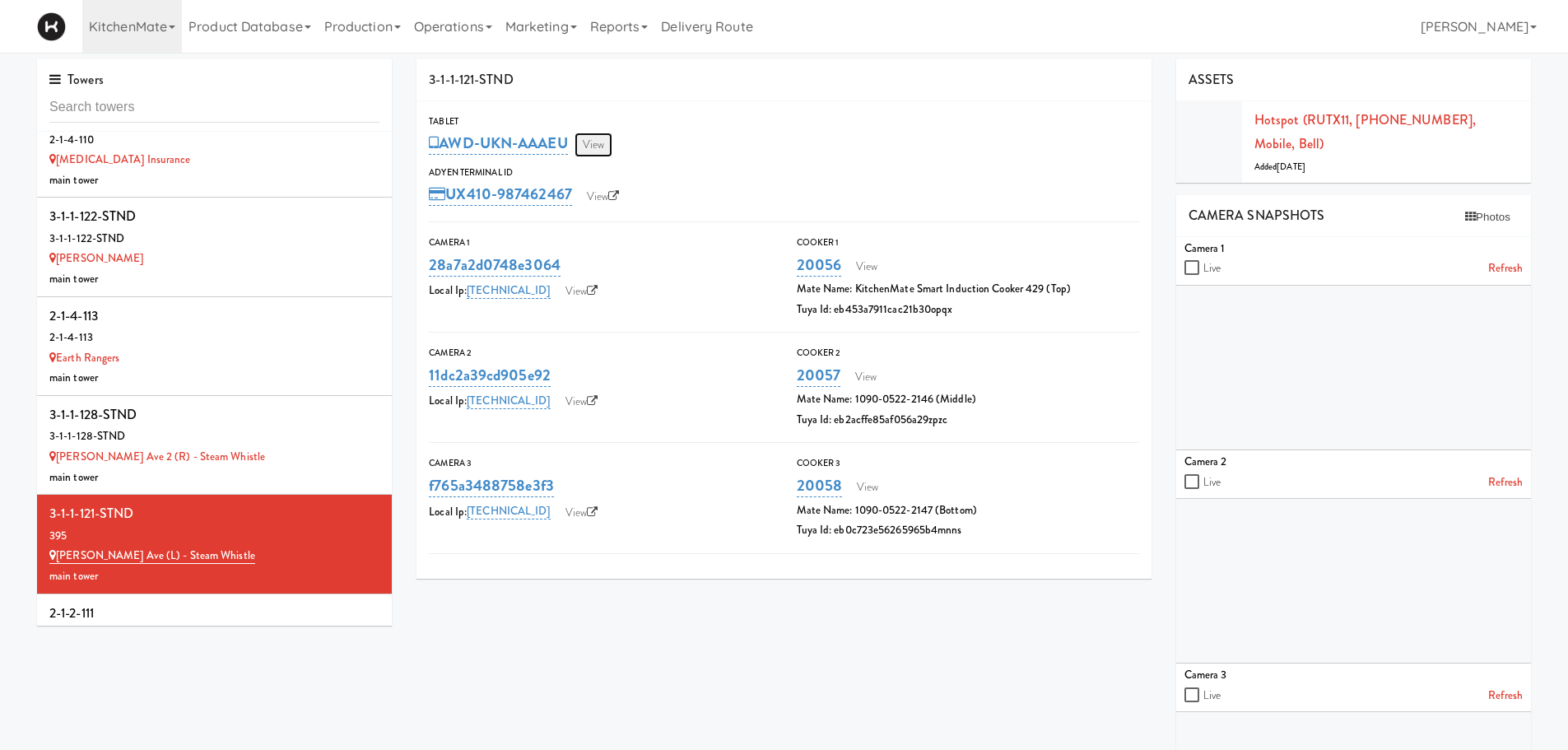
click at [602, 150] on link "View" at bounding box center [594, 144] width 38 height 25
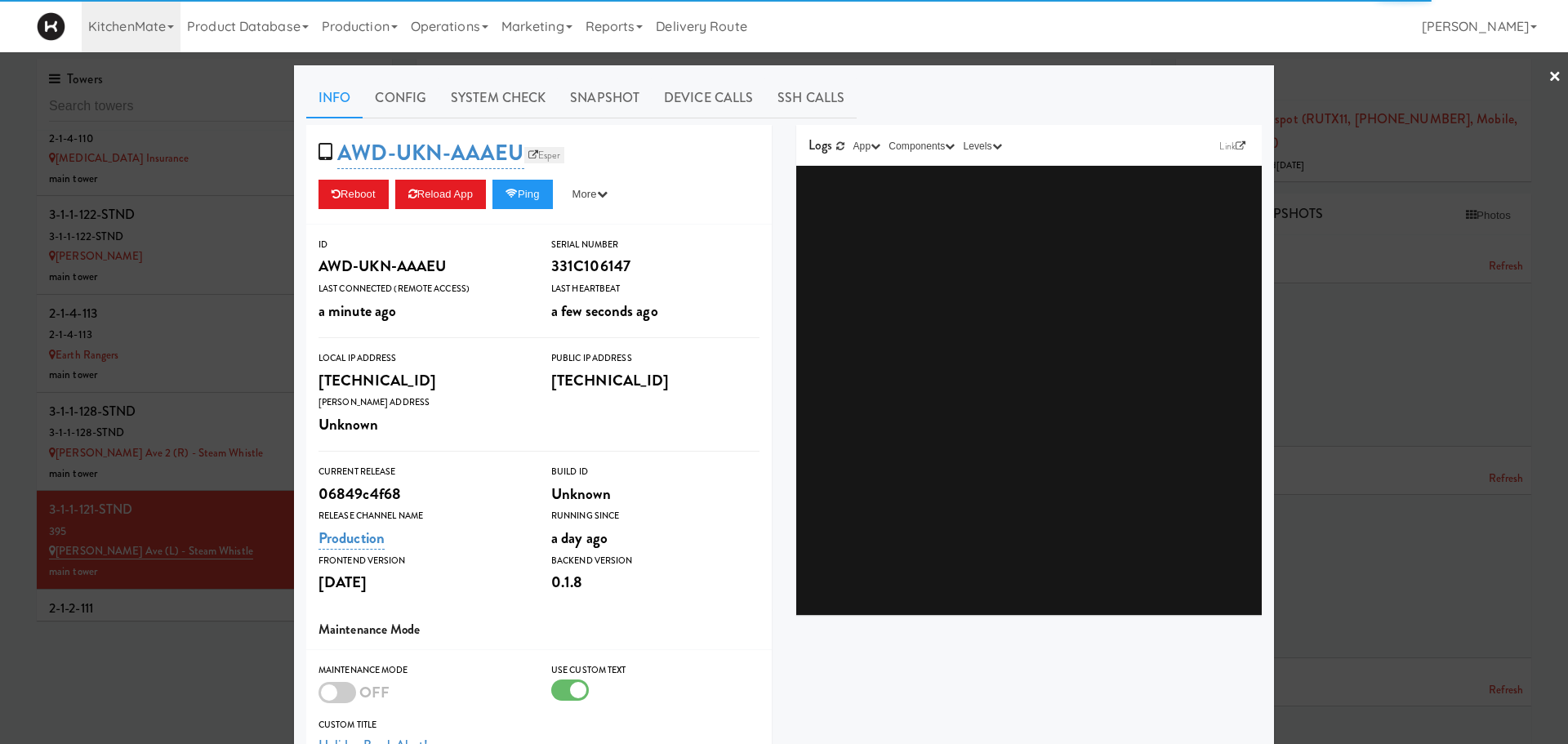
click at [539, 156] on link "Esper" at bounding box center [544, 155] width 40 height 17
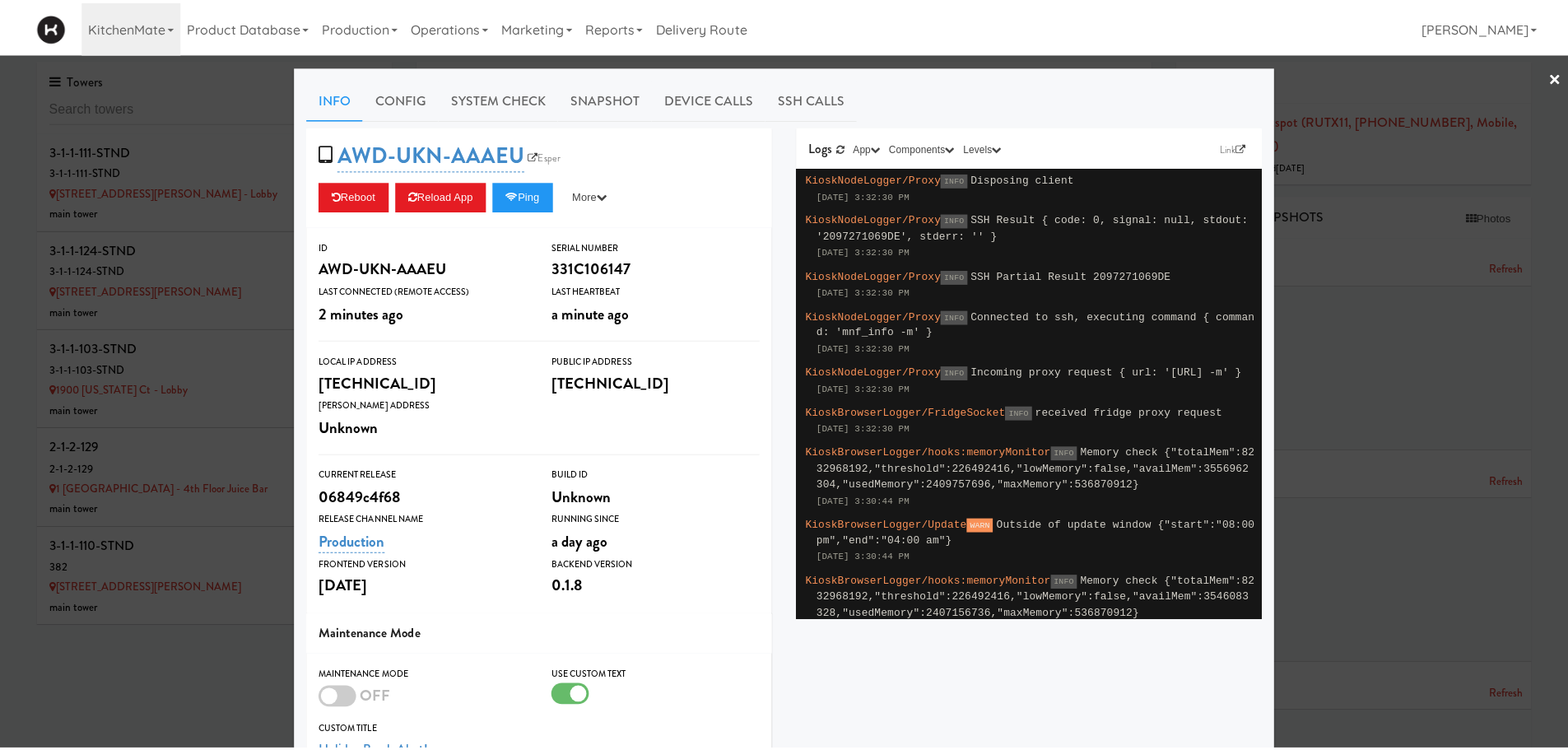
scroll to position [3819, 0]
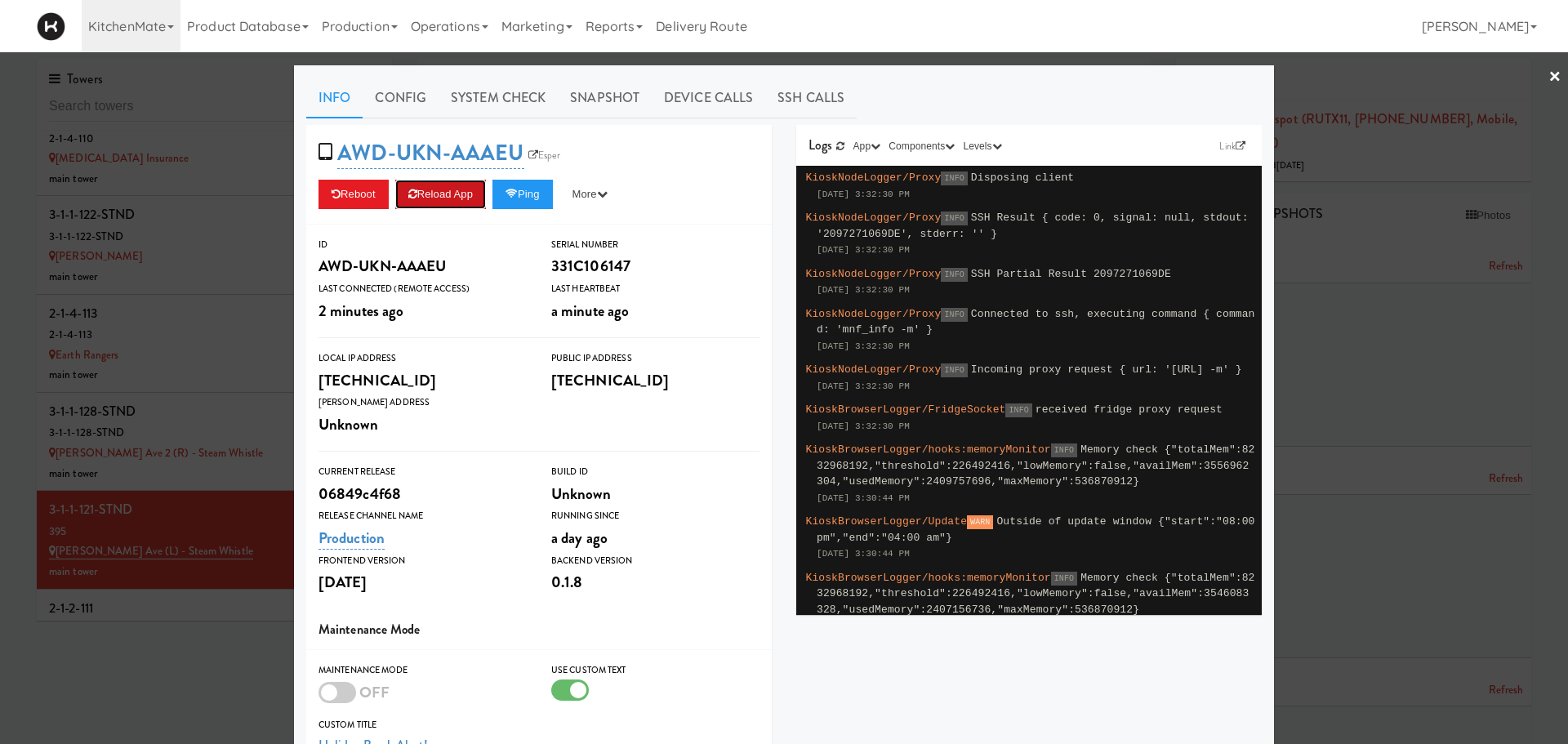
click at [442, 189] on button "Reload App" at bounding box center [440, 194] width 91 height 30
click at [171, 538] on div at bounding box center [784, 372] width 1568 height 744
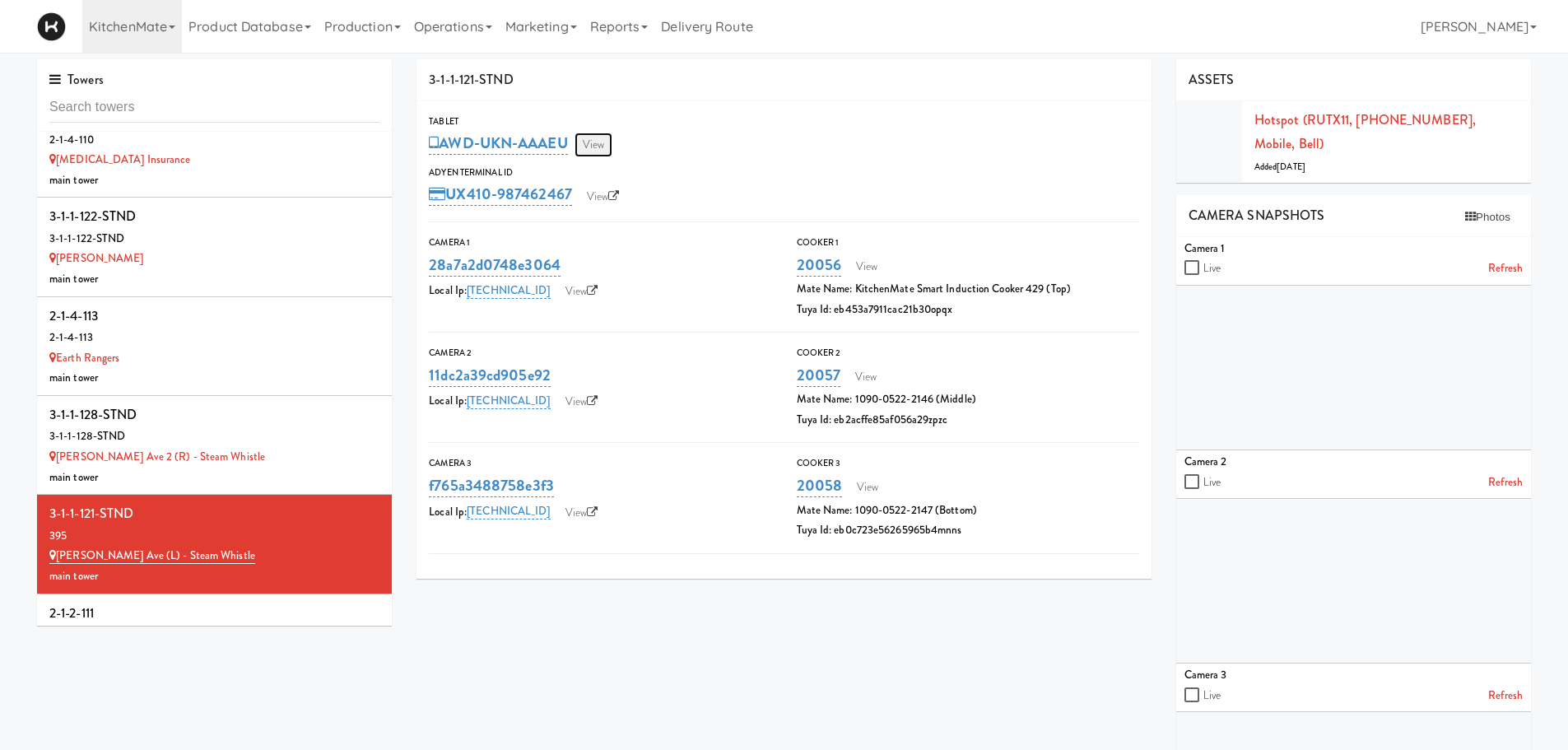
click at [591, 141] on link "View" at bounding box center [594, 144] width 38 height 25
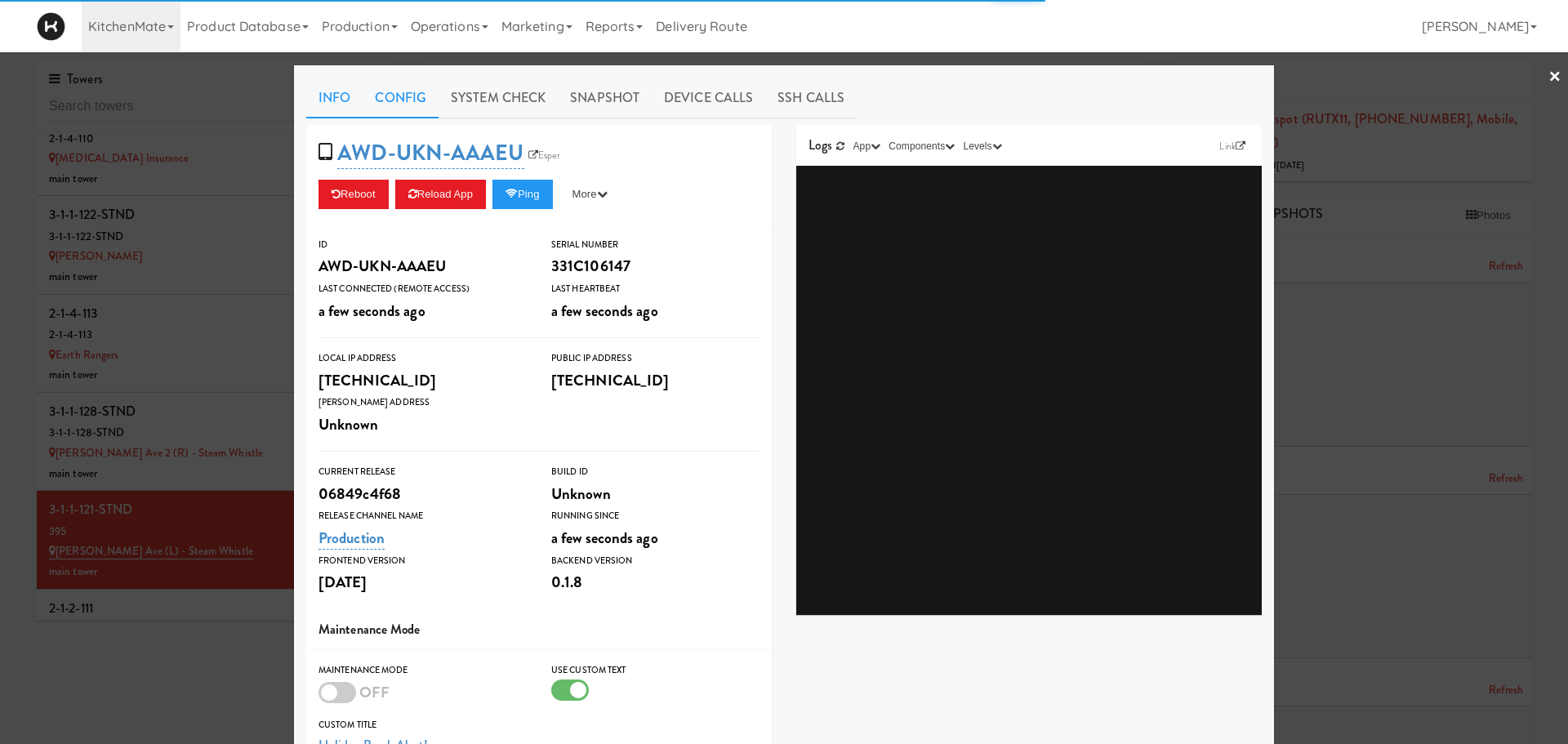
click at [399, 101] on link "Config" at bounding box center [400, 98] width 76 height 40
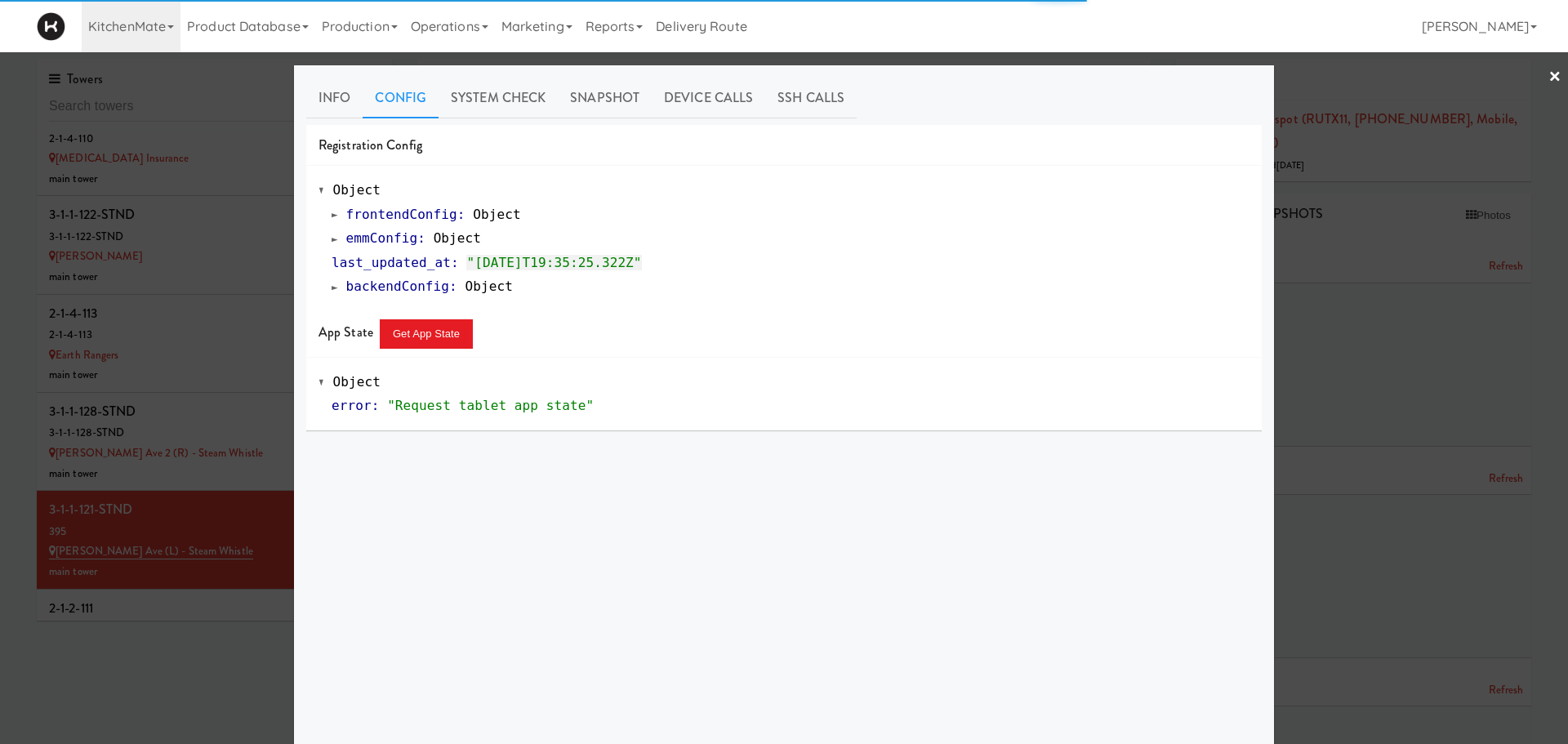
click at [332, 241] on span at bounding box center [335, 238] width 7 height 12
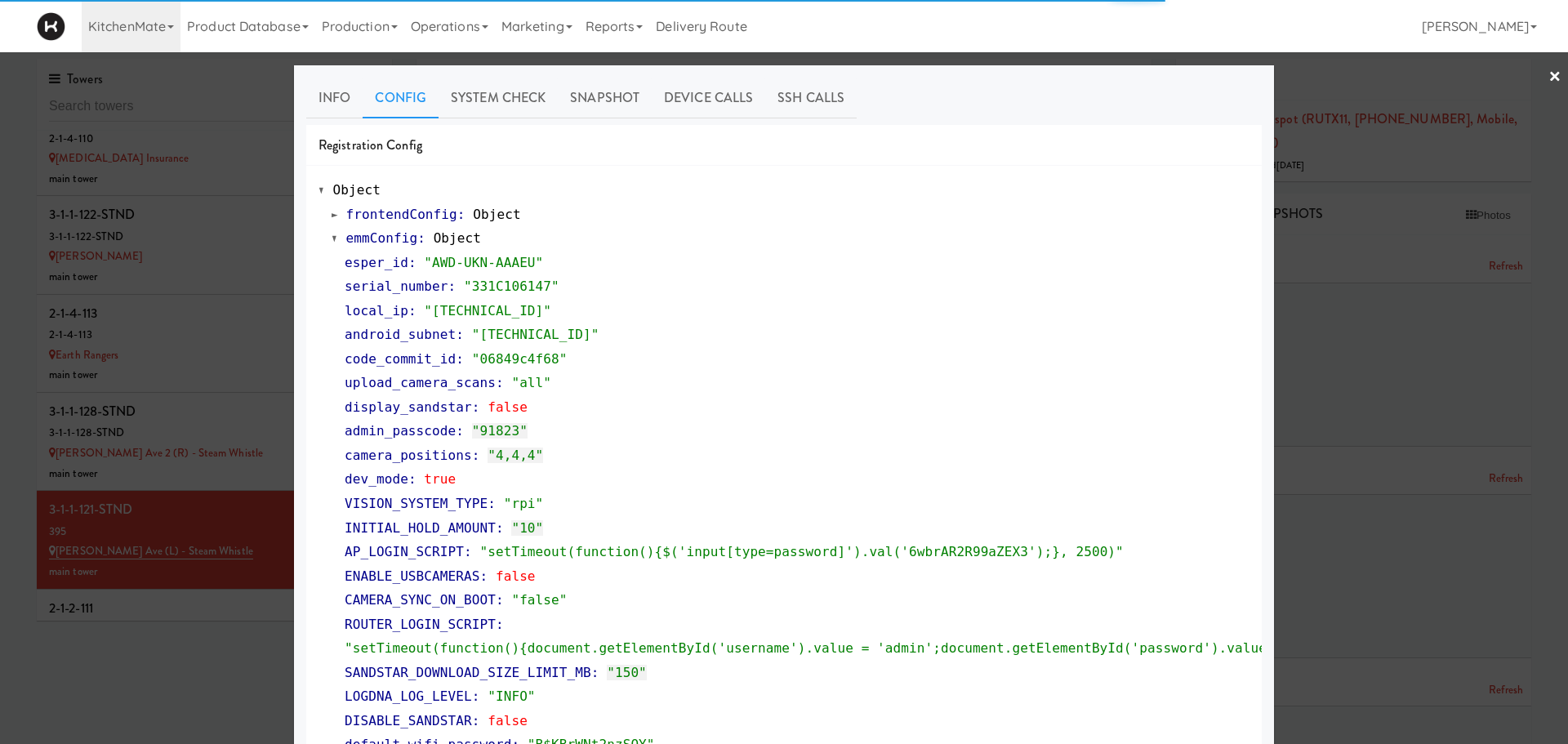
click at [332, 241] on span at bounding box center [335, 238] width 7 height 12
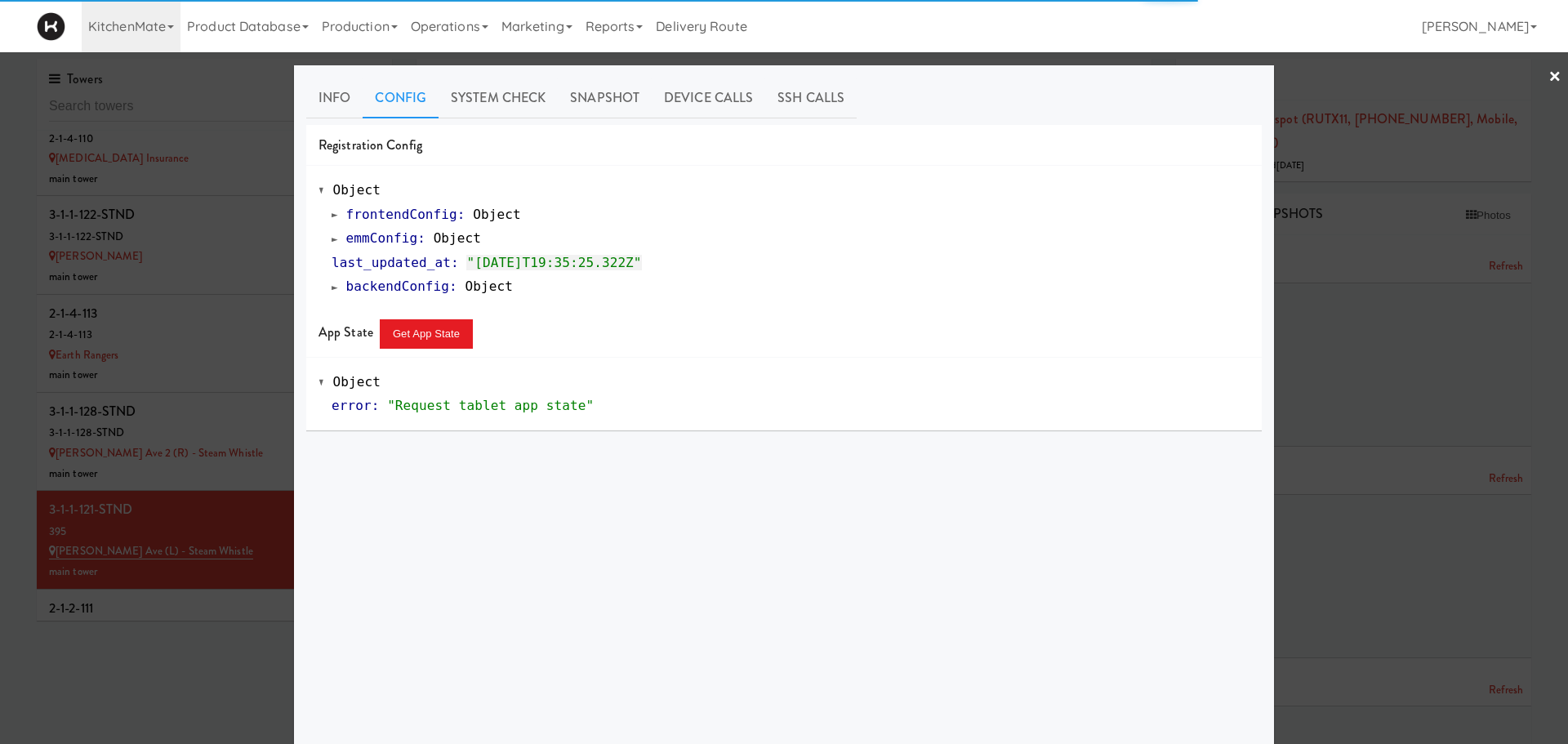
click at [227, 589] on div at bounding box center [784, 372] width 1568 height 744
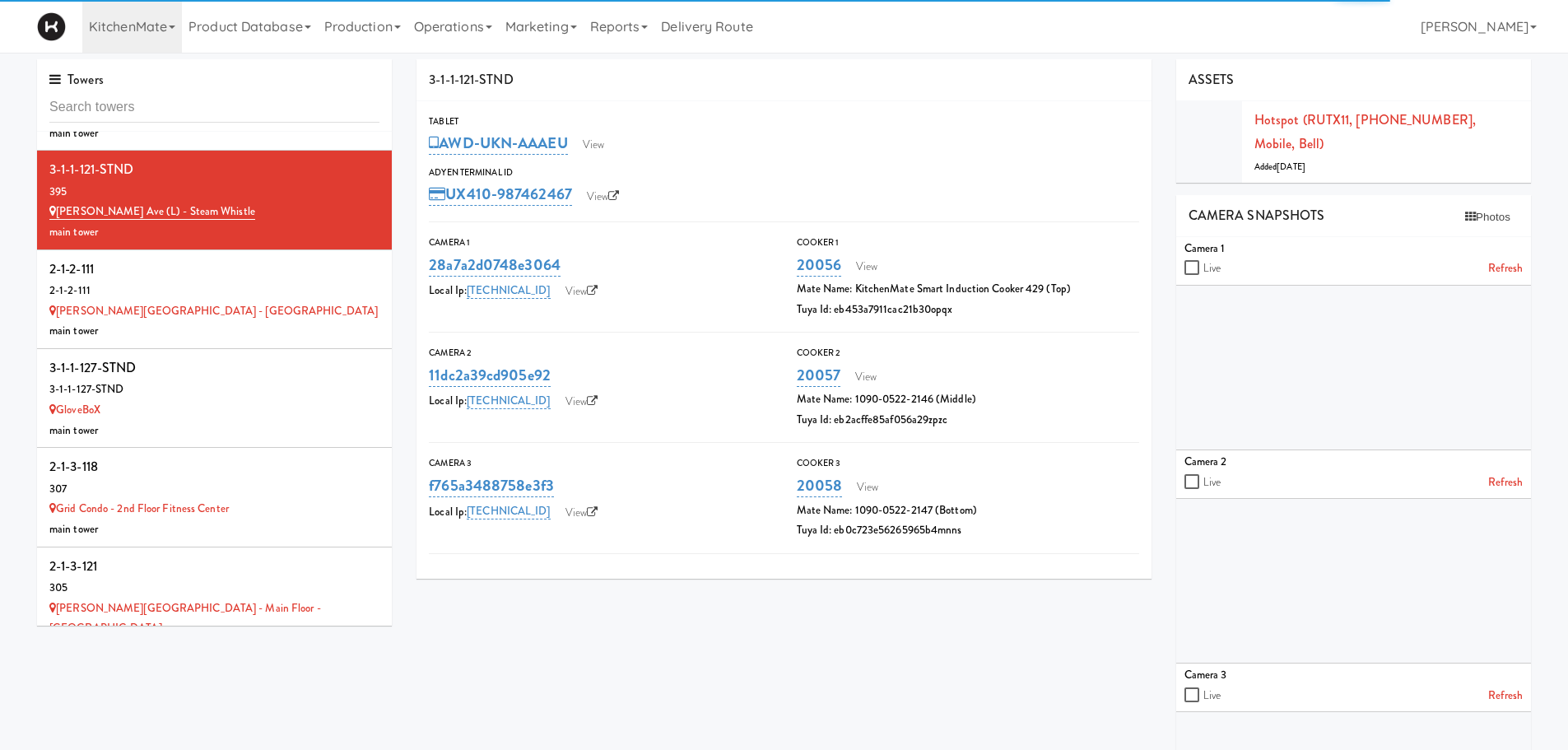
scroll to position [4170, 0]
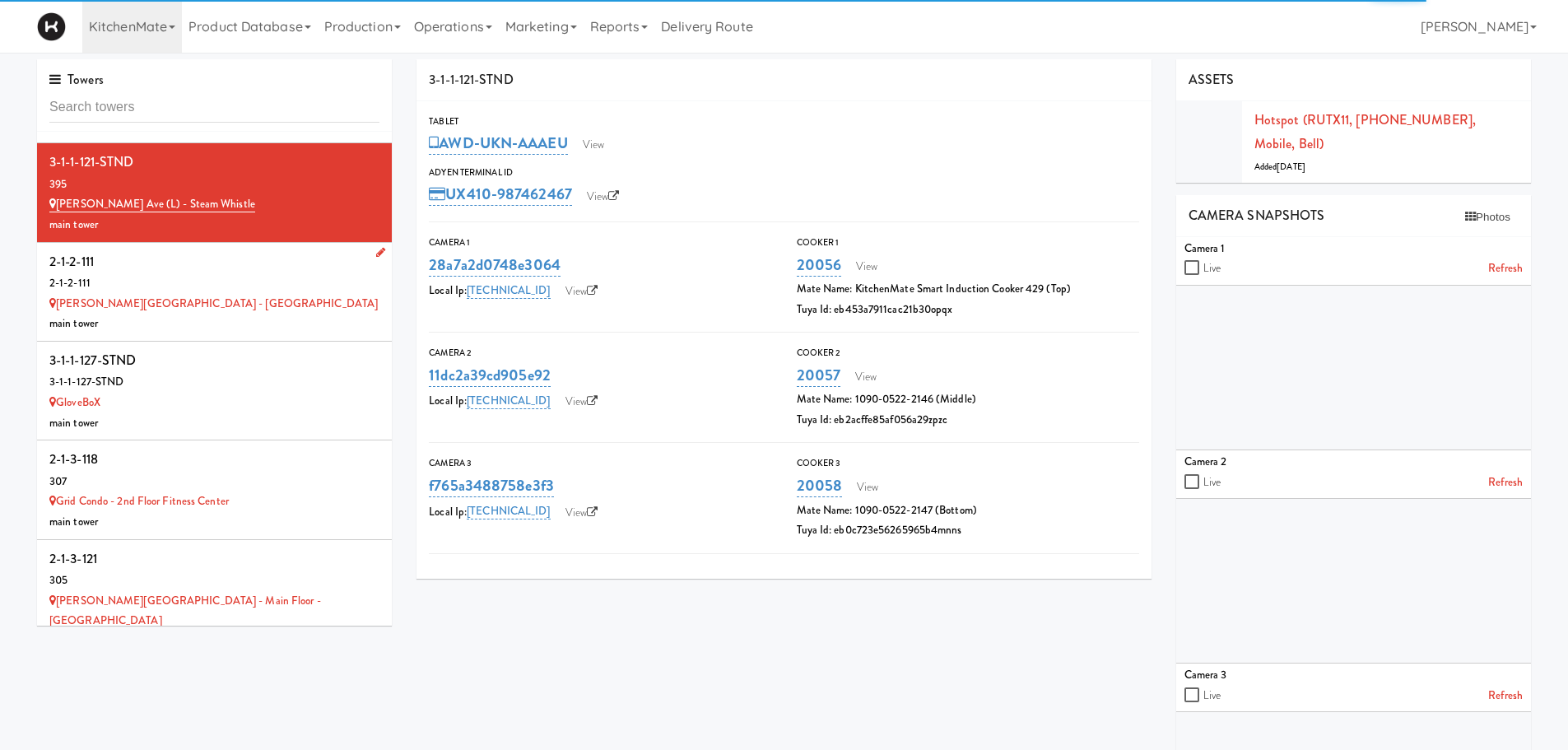
click at [185, 273] on div "2-1-2-111" at bounding box center [214, 283] width 330 height 21
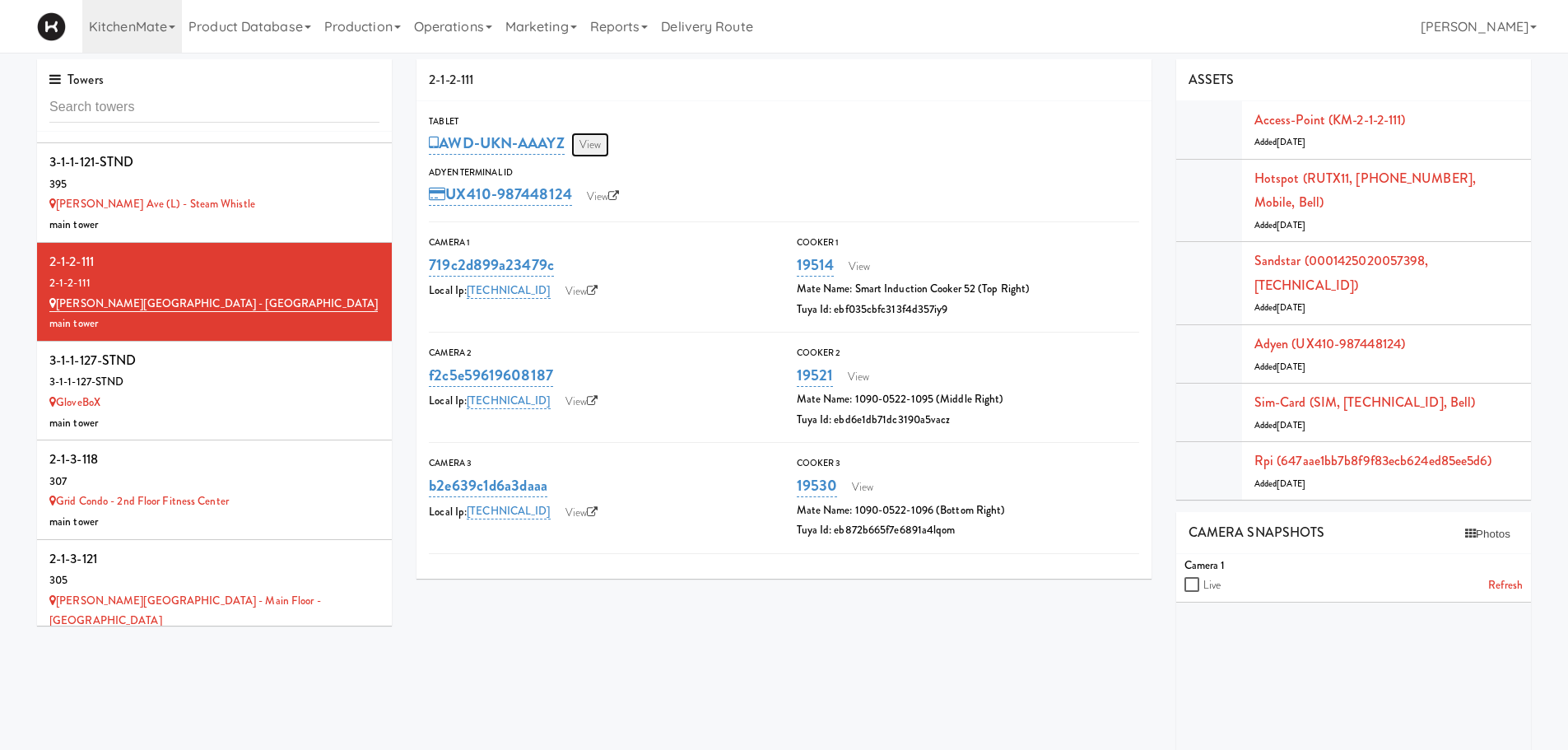
click at [596, 137] on link "View" at bounding box center [590, 144] width 38 height 25
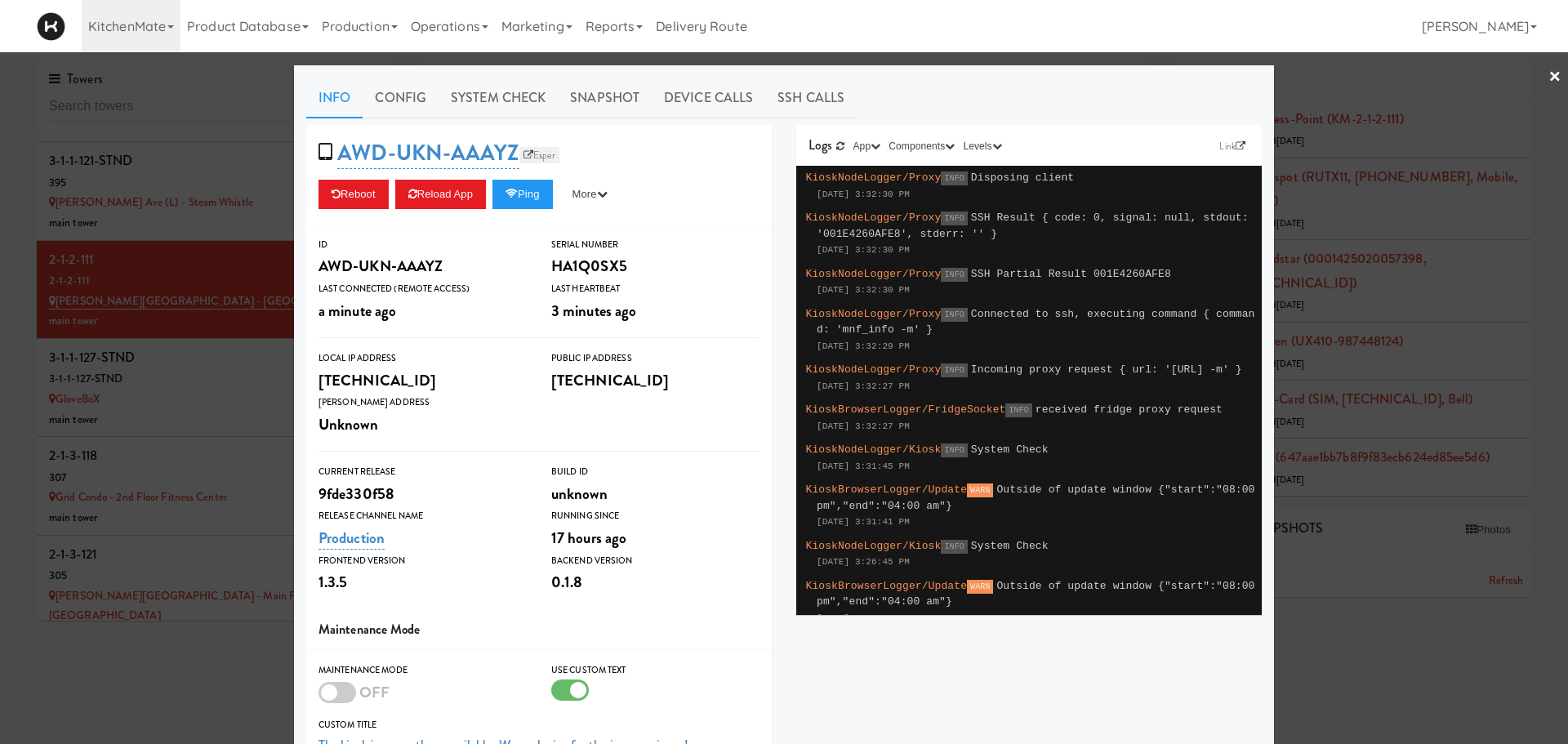
click at [541, 156] on link "Esper" at bounding box center [539, 155] width 40 height 17
click at [427, 179] on button "Reload App" at bounding box center [440, 194] width 91 height 30
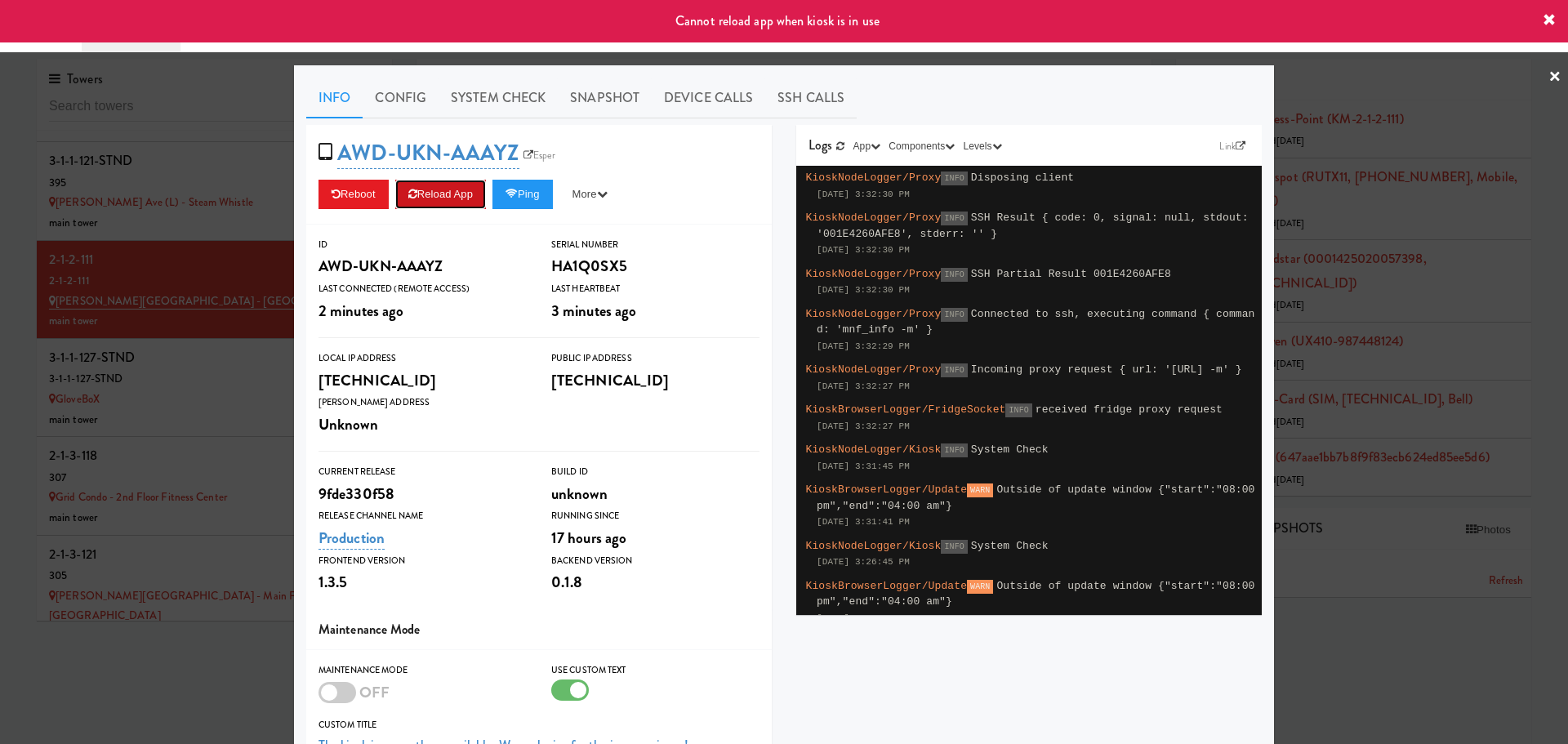
click at [429, 192] on button "Reload App" at bounding box center [440, 194] width 91 height 30
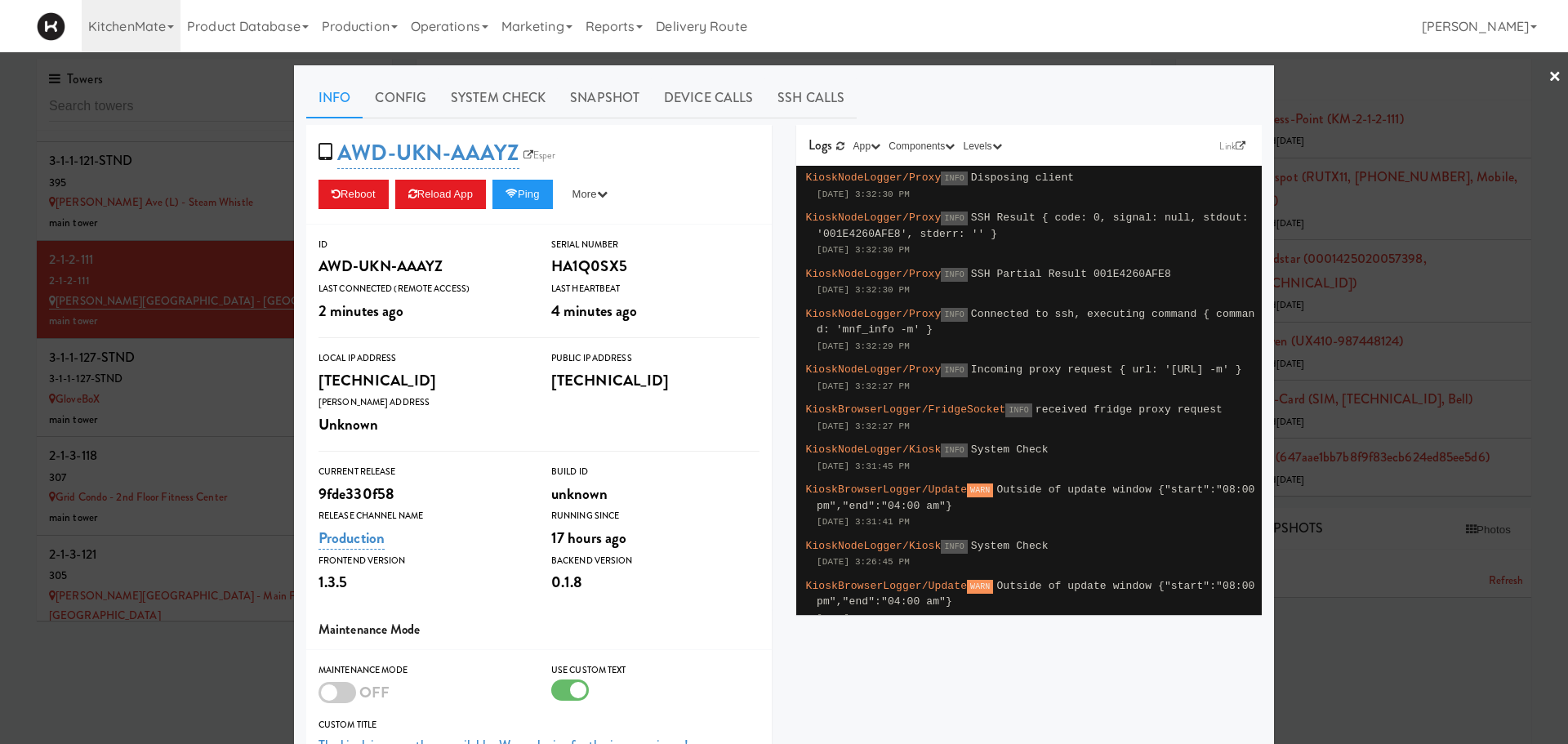
click at [138, 367] on div at bounding box center [784, 372] width 1568 height 744
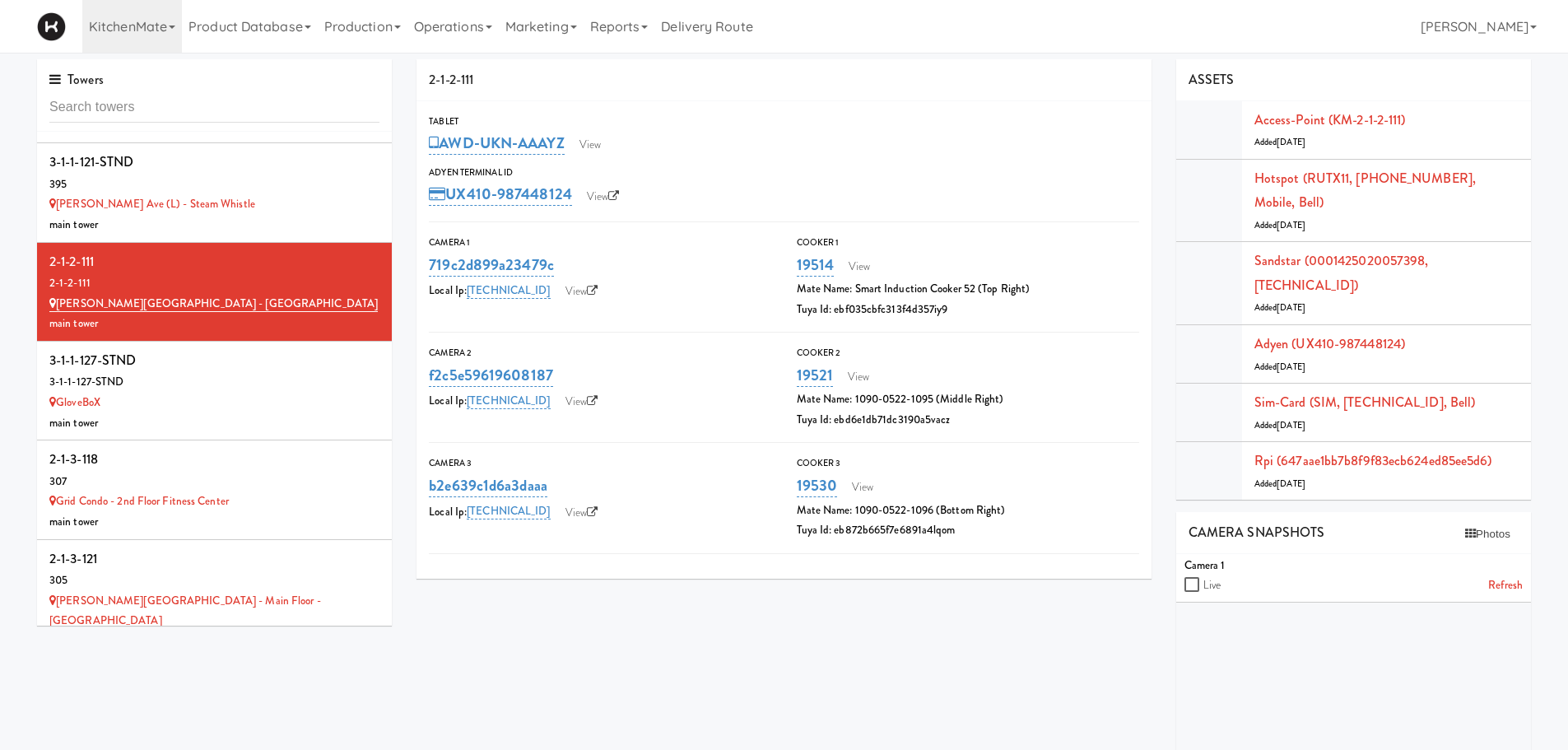
click at [139, 373] on div "3-1-1-127-STND" at bounding box center [214, 382] width 330 height 21
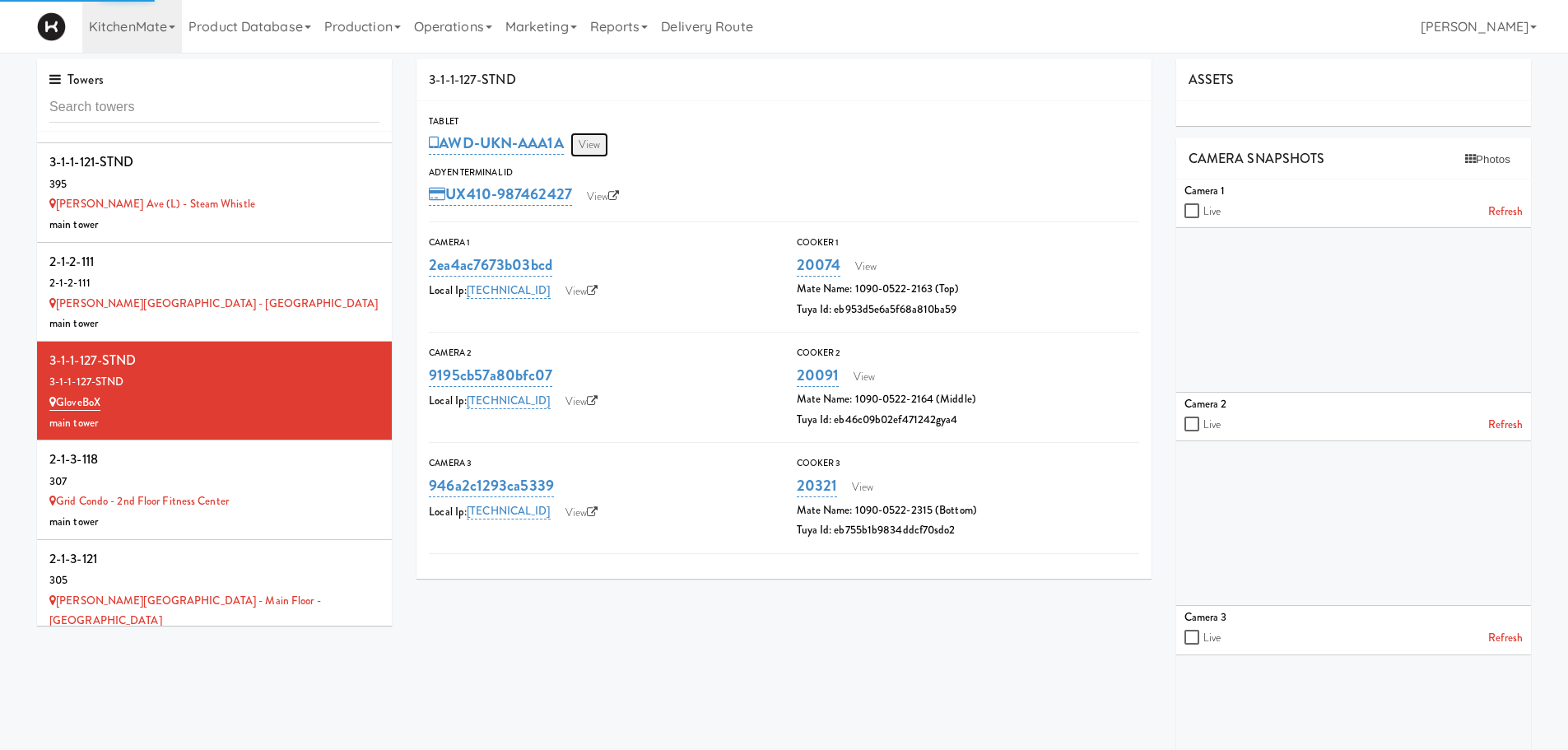
click at [590, 151] on link "View" at bounding box center [590, 144] width 38 height 25
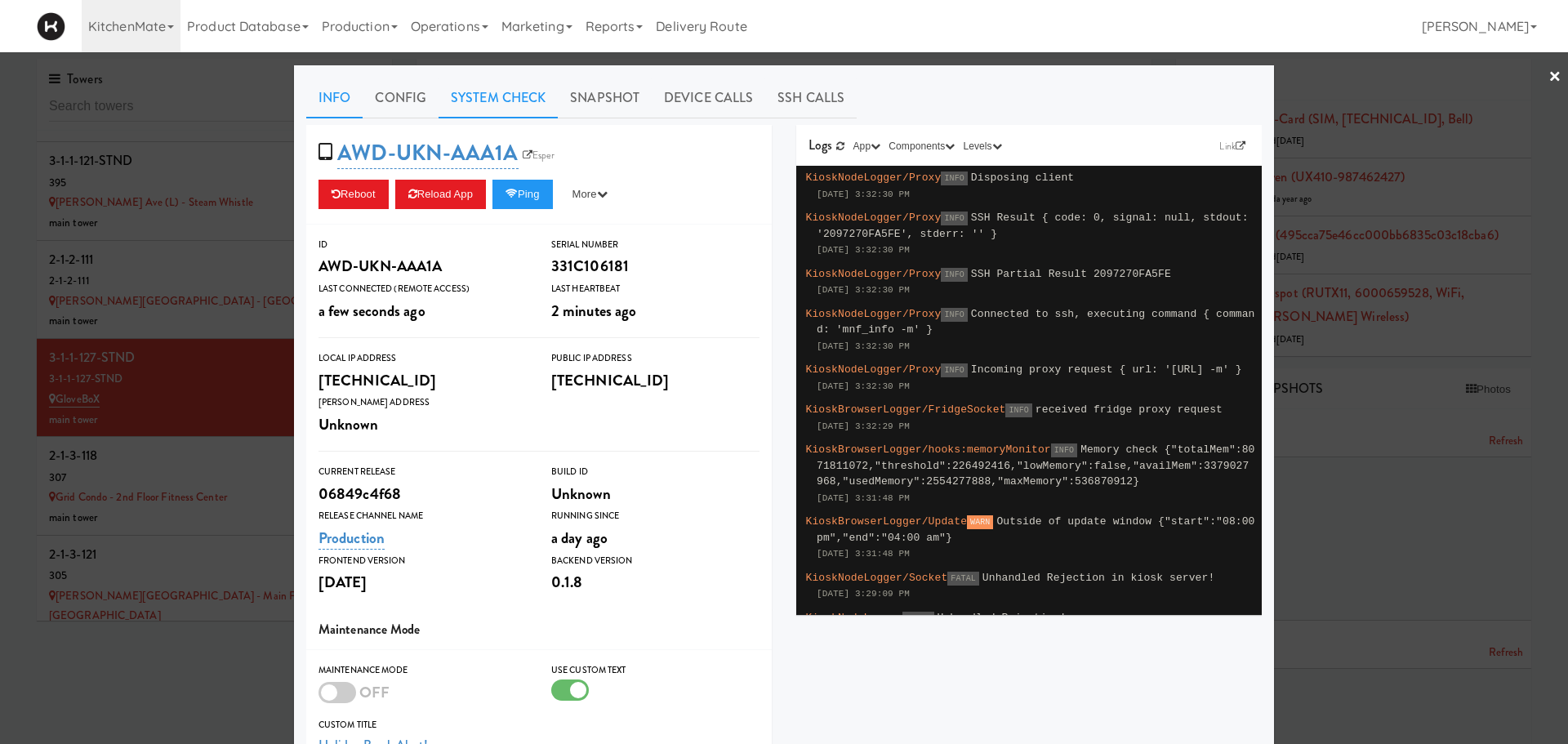
click at [480, 101] on link "System Check" at bounding box center [497, 98] width 119 height 40
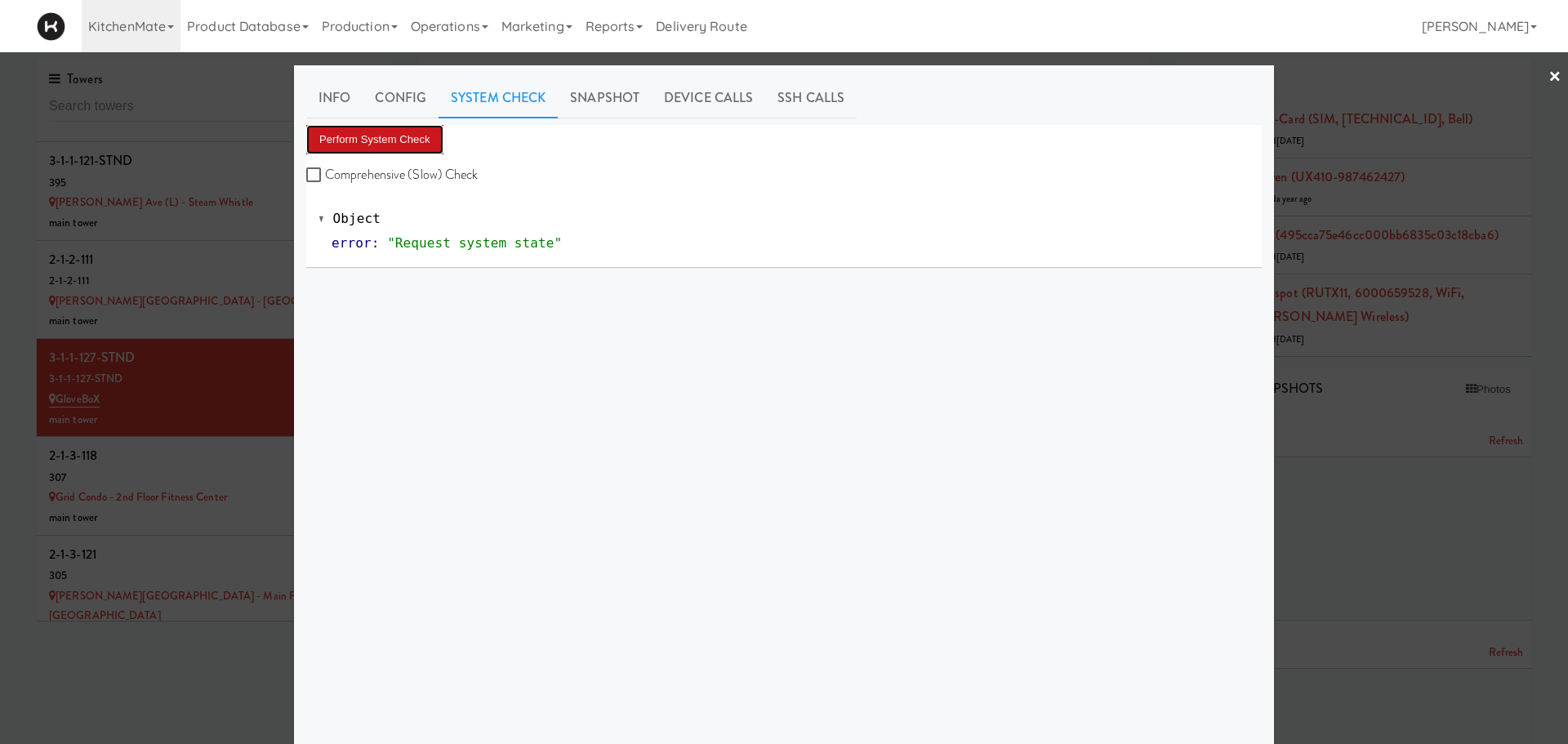
click at [406, 139] on button "Perform System Check" at bounding box center [374, 140] width 137 height 30
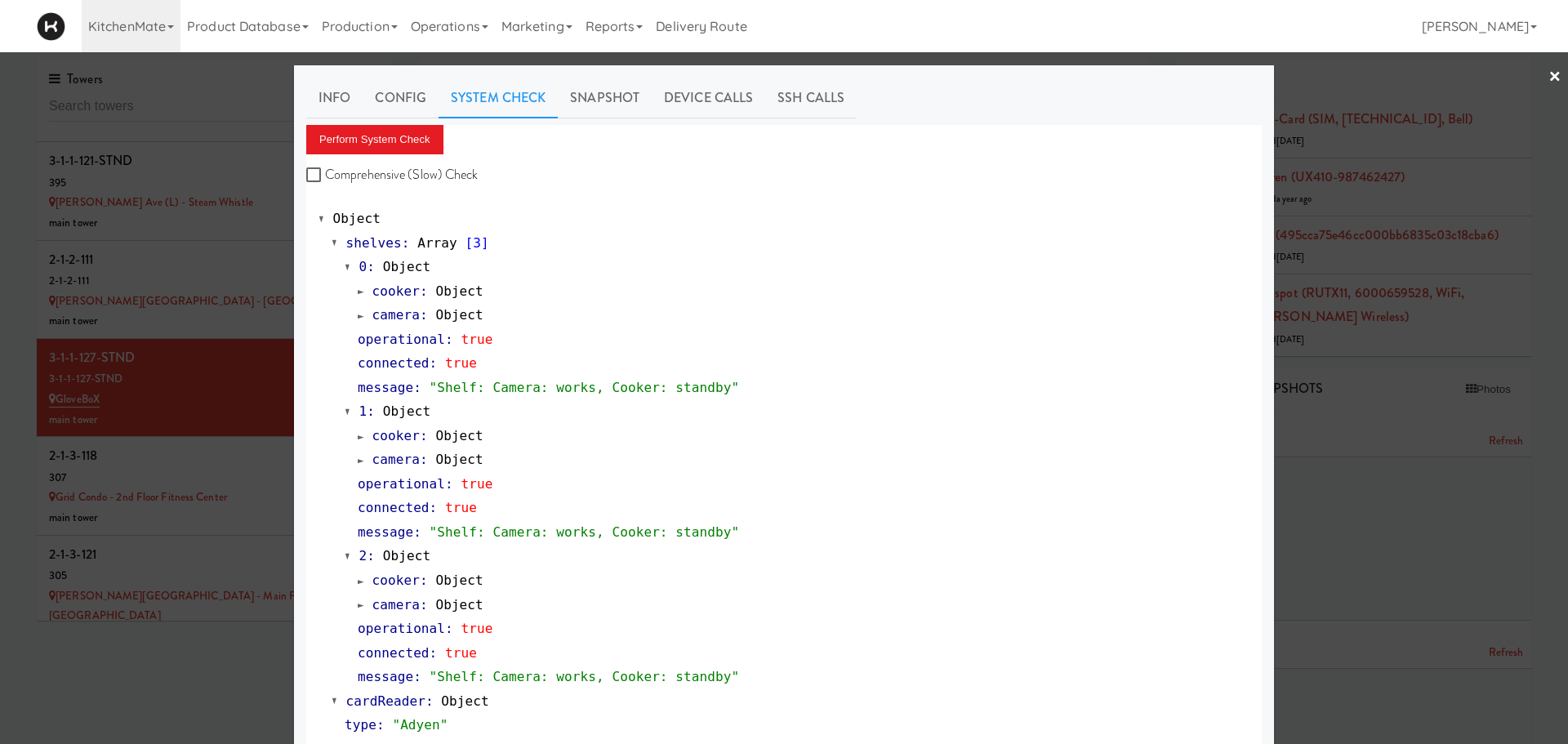
drag, startPoint x: 406, startPoint y: 139, endPoint x: 170, endPoint y: 361, distance: 324.0
click at [170, 361] on div at bounding box center [784, 372] width 1568 height 744
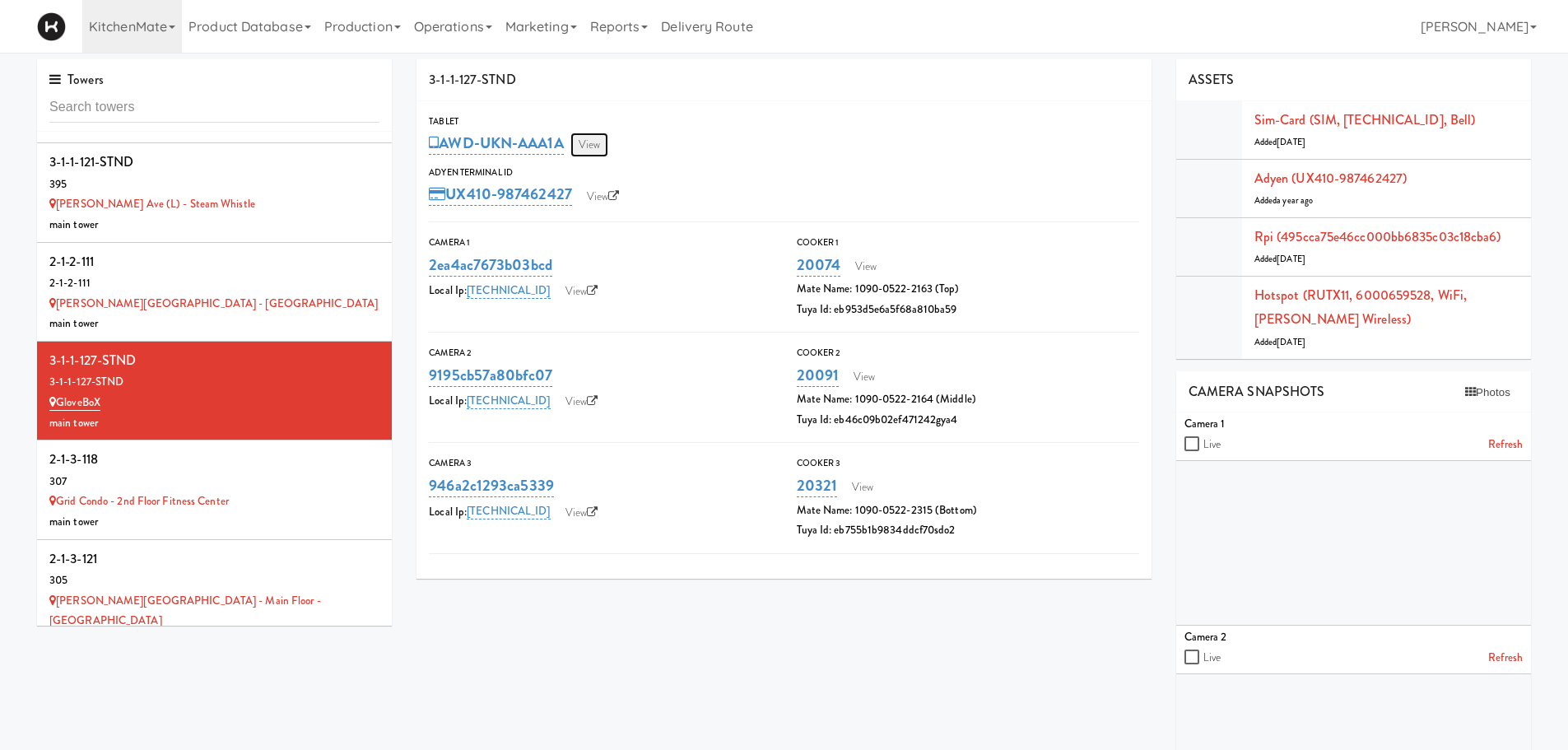
click at [605, 143] on link "View" at bounding box center [590, 144] width 38 height 25
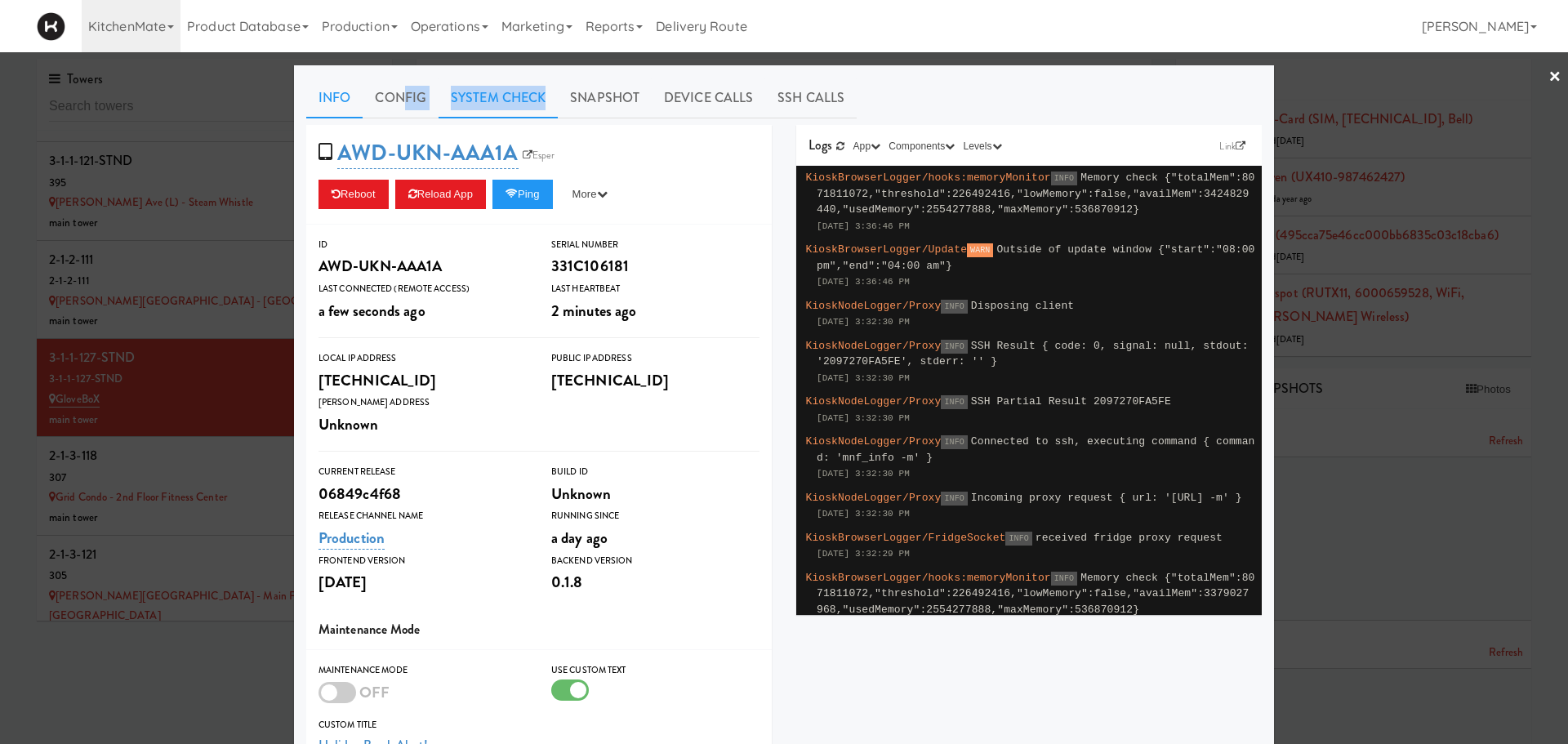
drag, startPoint x: 394, startPoint y: 103, endPoint x: 546, endPoint y: 105, distance: 152.0
click at [546, 105] on ul "Info Config System Check Snapshot Device Calls SSH Calls" at bounding box center [784, 98] width 955 height 40
click at [529, 151] on link "Esper" at bounding box center [538, 155] width 40 height 17
click at [436, 196] on button "Reload App" at bounding box center [440, 194] width 91 height 30
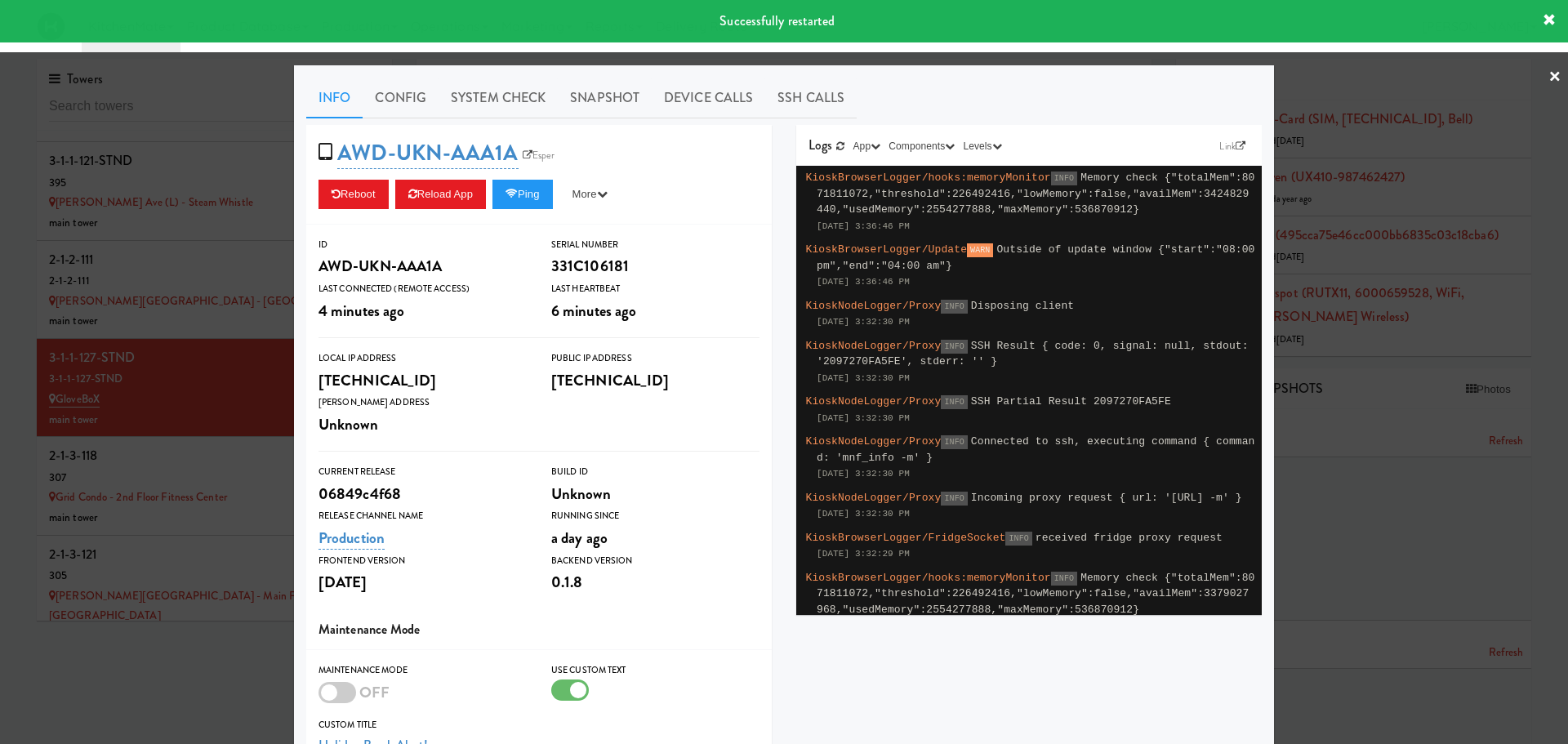
click at [266, 240] on div at bounding box center [784, 372] width 1568 height 744
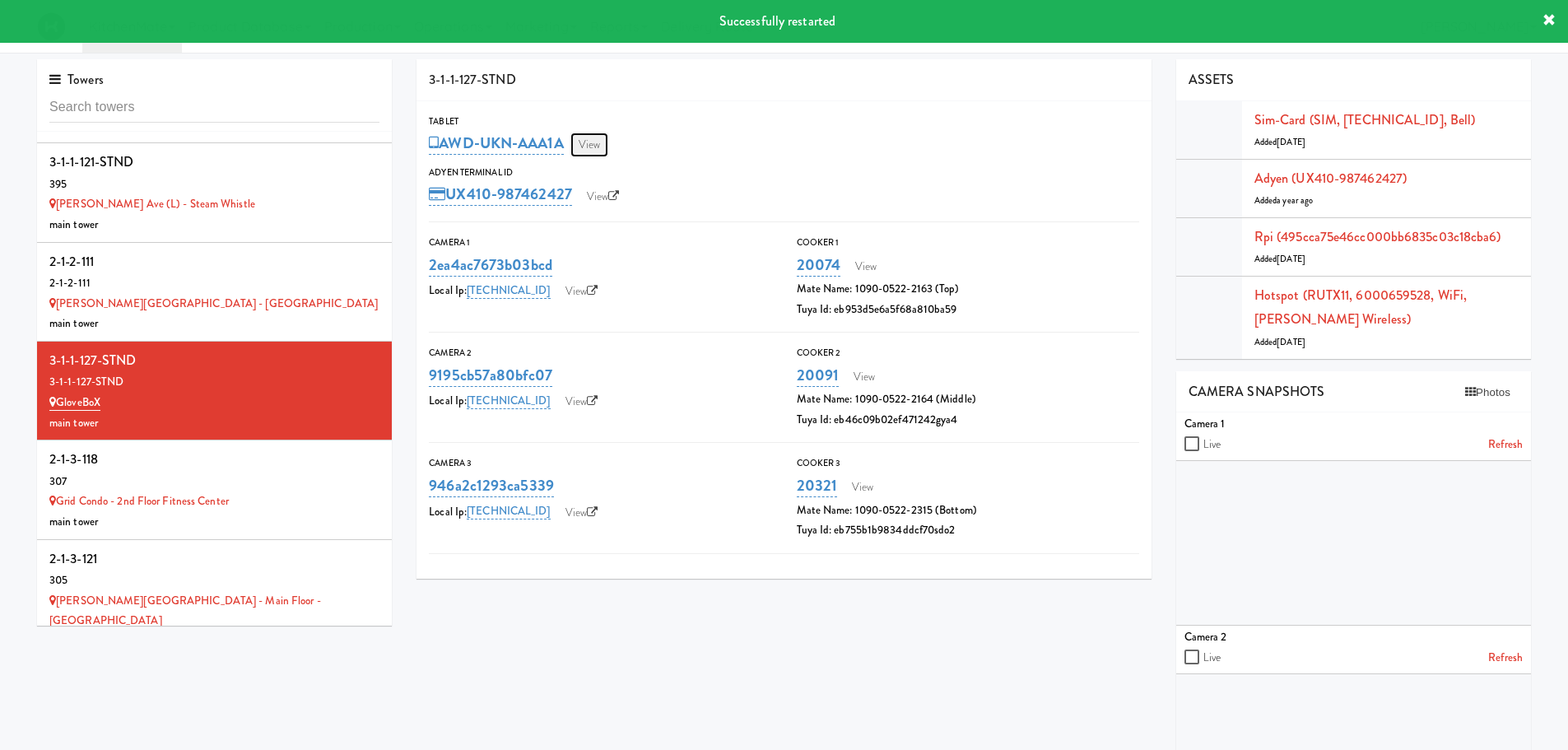
click at [595, 143] on link "View" at bounding box center [590, 144] width 38 height 25
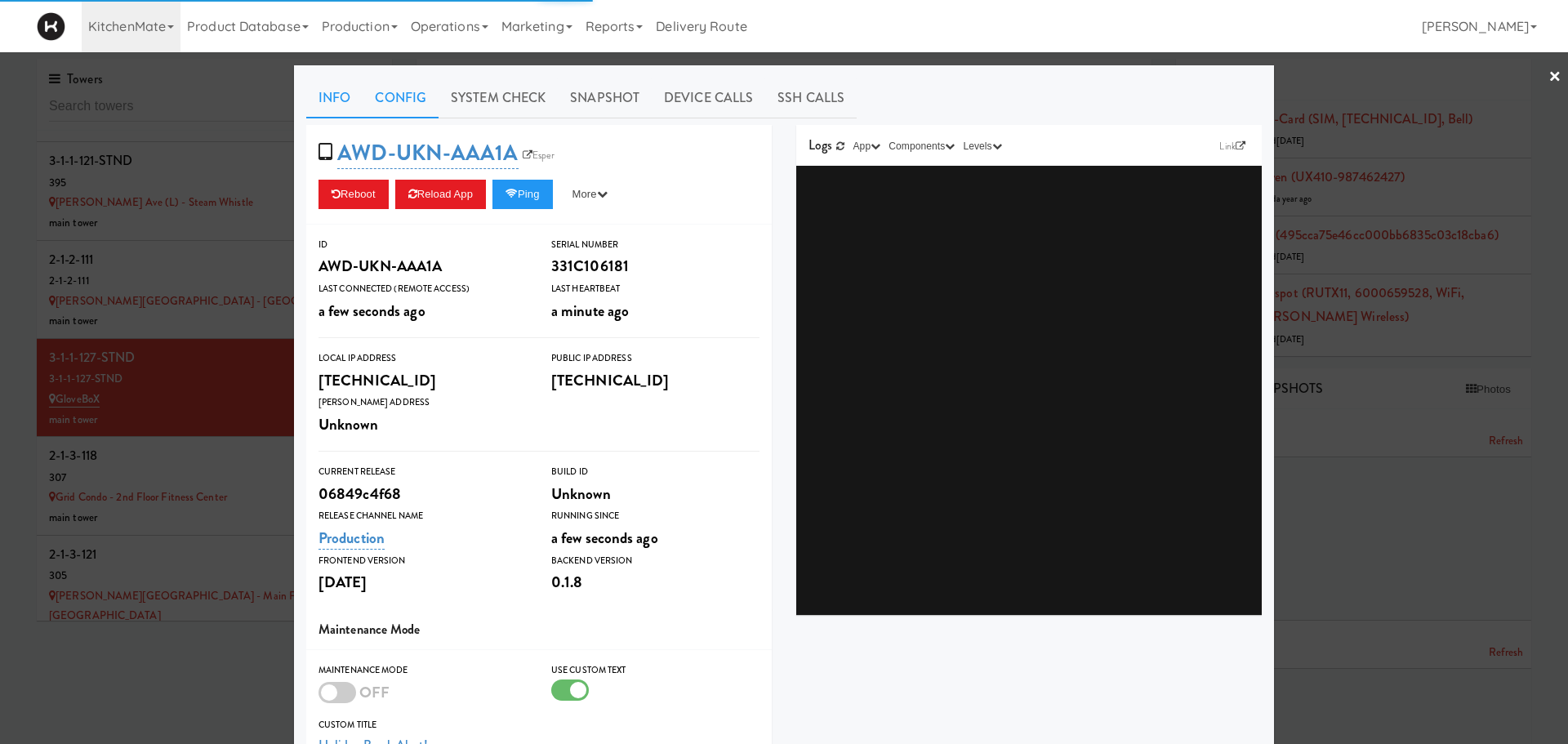
click at [401, 101] on link "Config" at bounding box center [400, 98] width 76 height 40
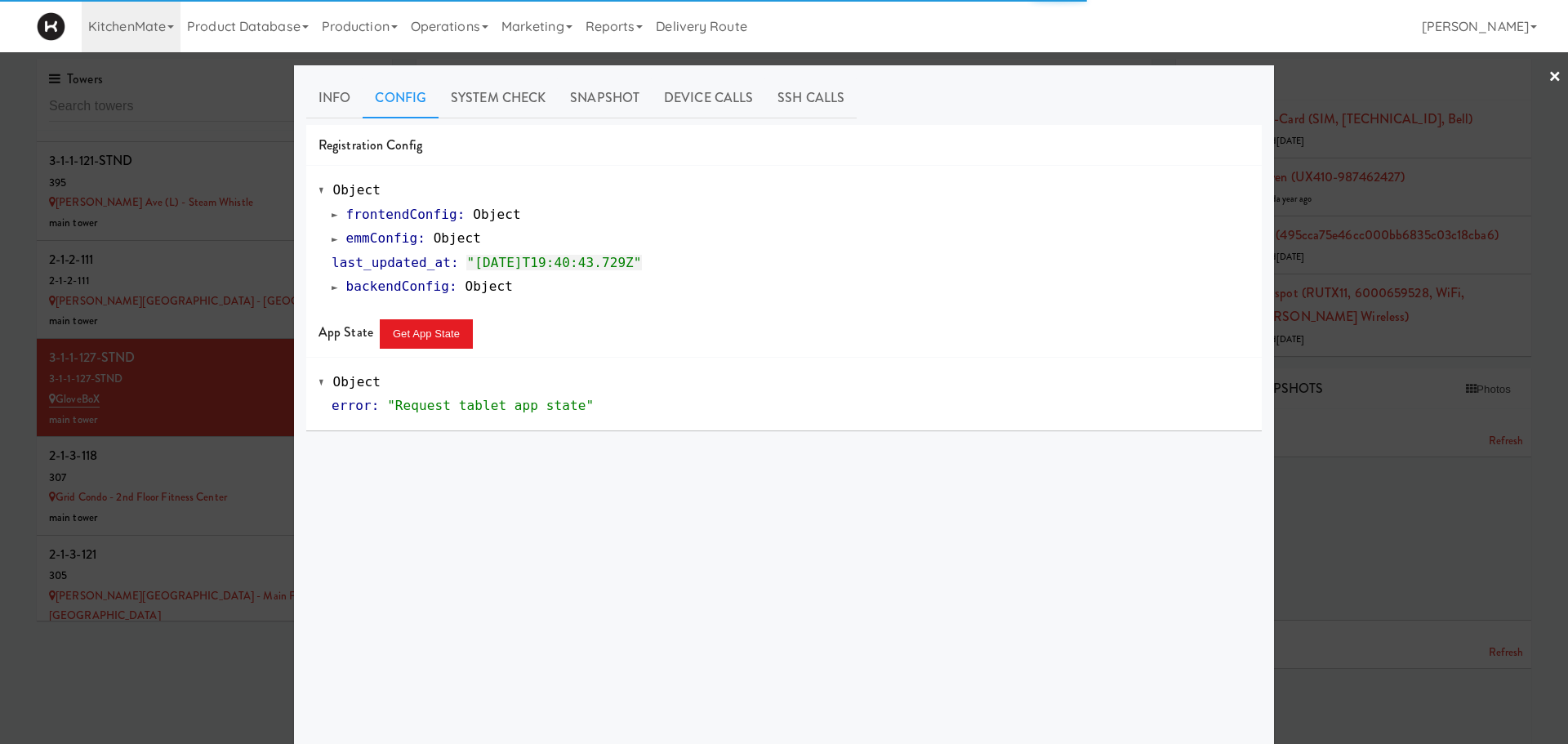
click at [332, 238] on span at bounding box center [335, 238] width 7 height 12
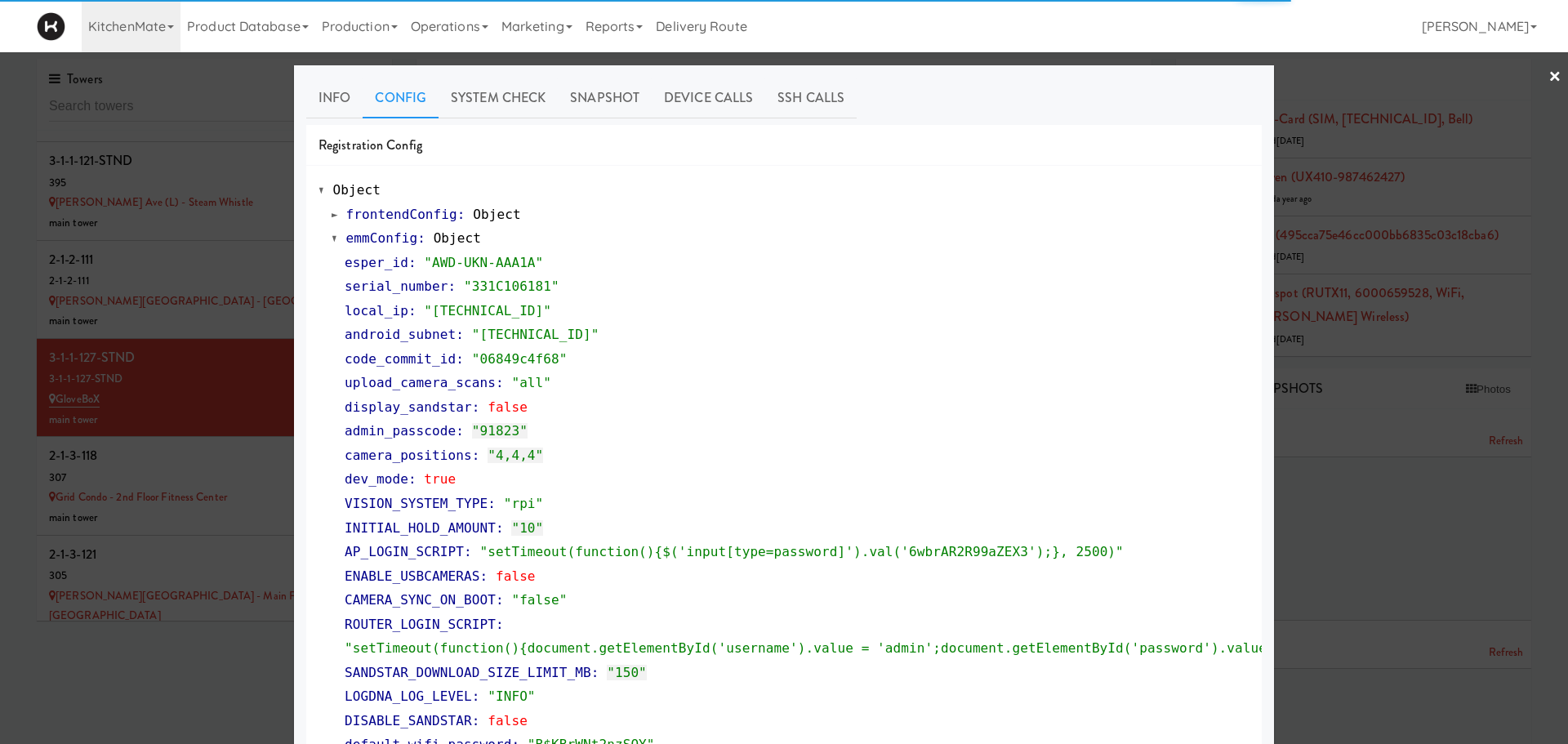
click at [254, 442] on div at bounding box center [784, 372] width 1568 height 744
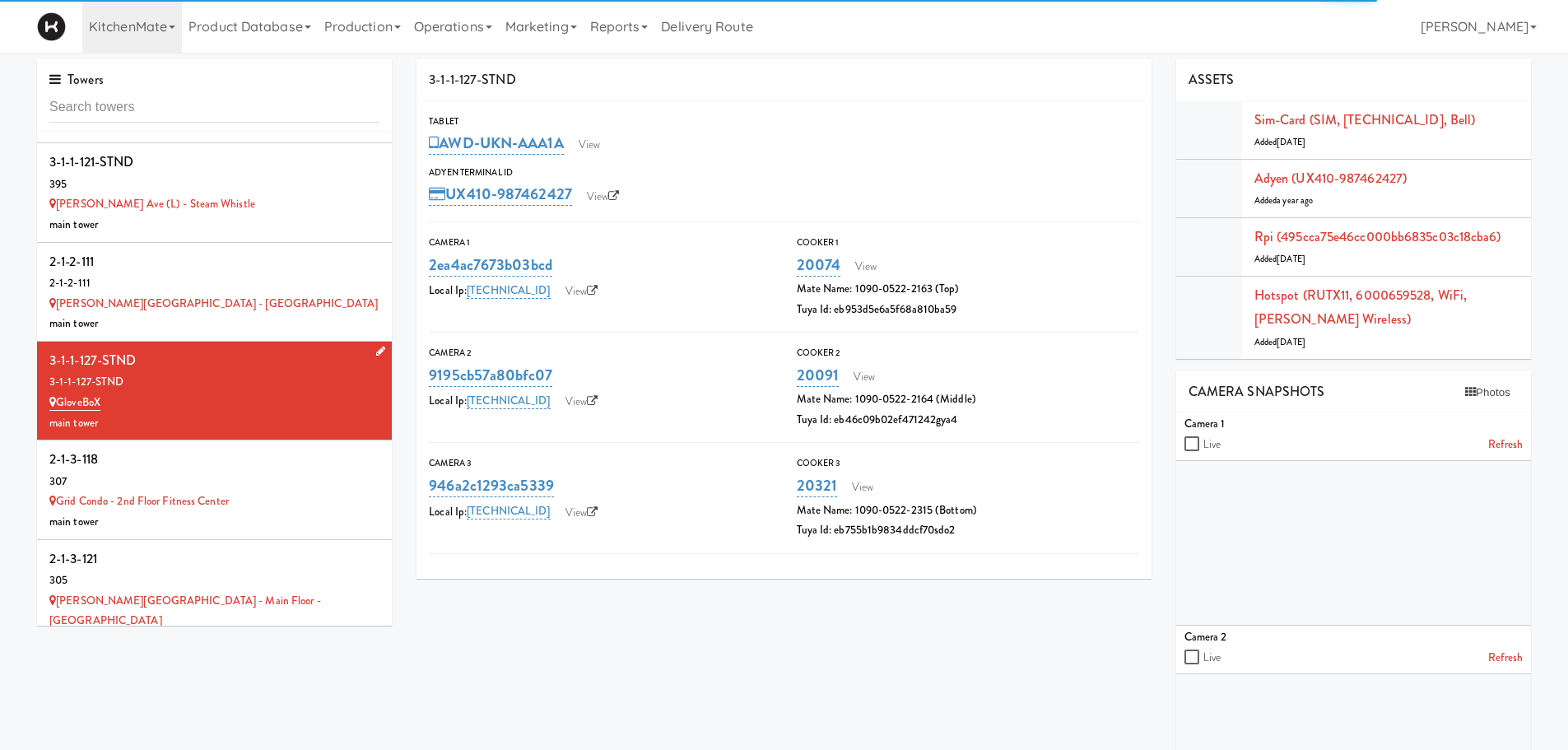
click at [261, 342] on li "3-1-1-127-STND 3-1-1-127-STND GloveBoX main tower" at bounding box center [214, 390] width 355 height 98
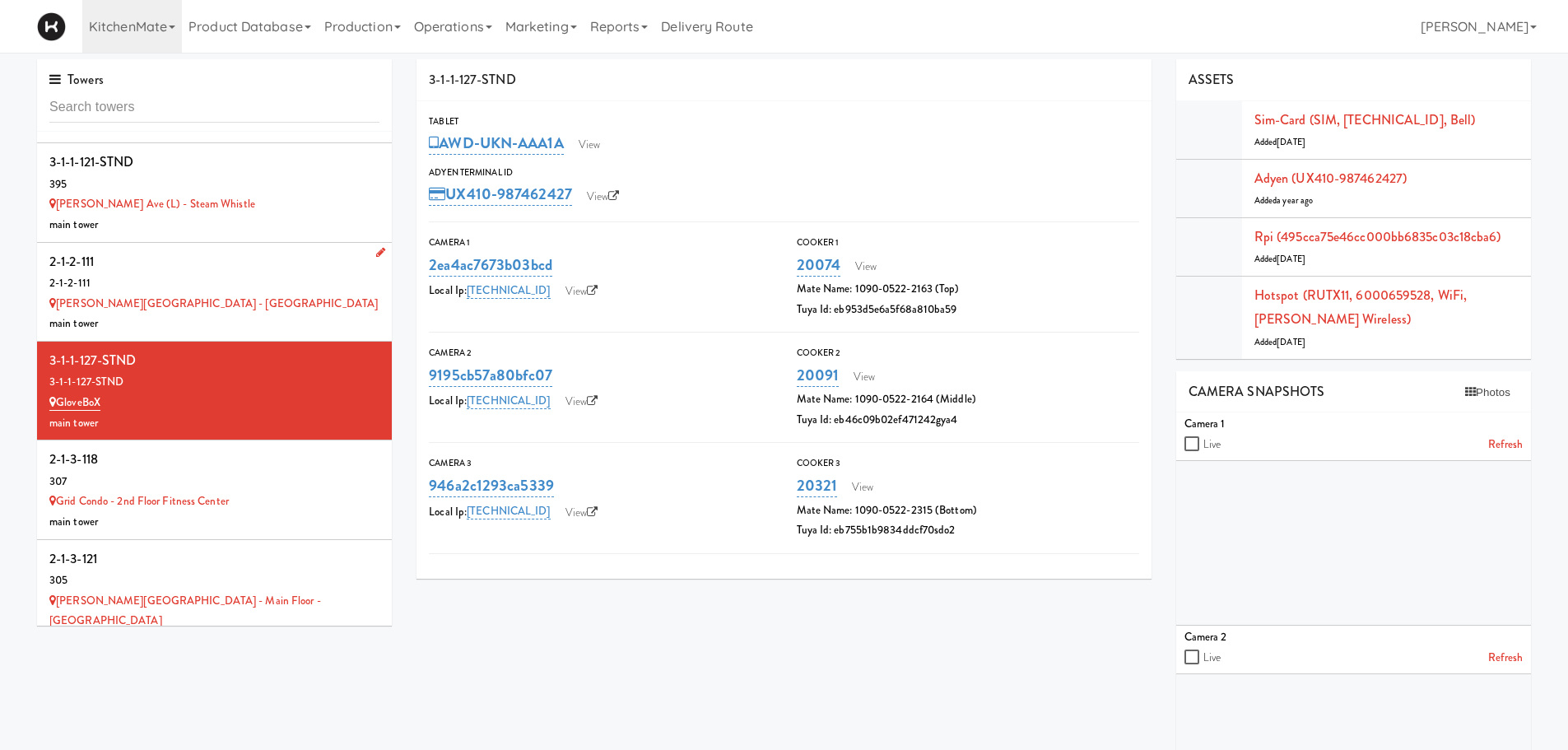
click at [283, 249] on div "2-1-2-111" at bounding box center [214, 261] width 330 height 25
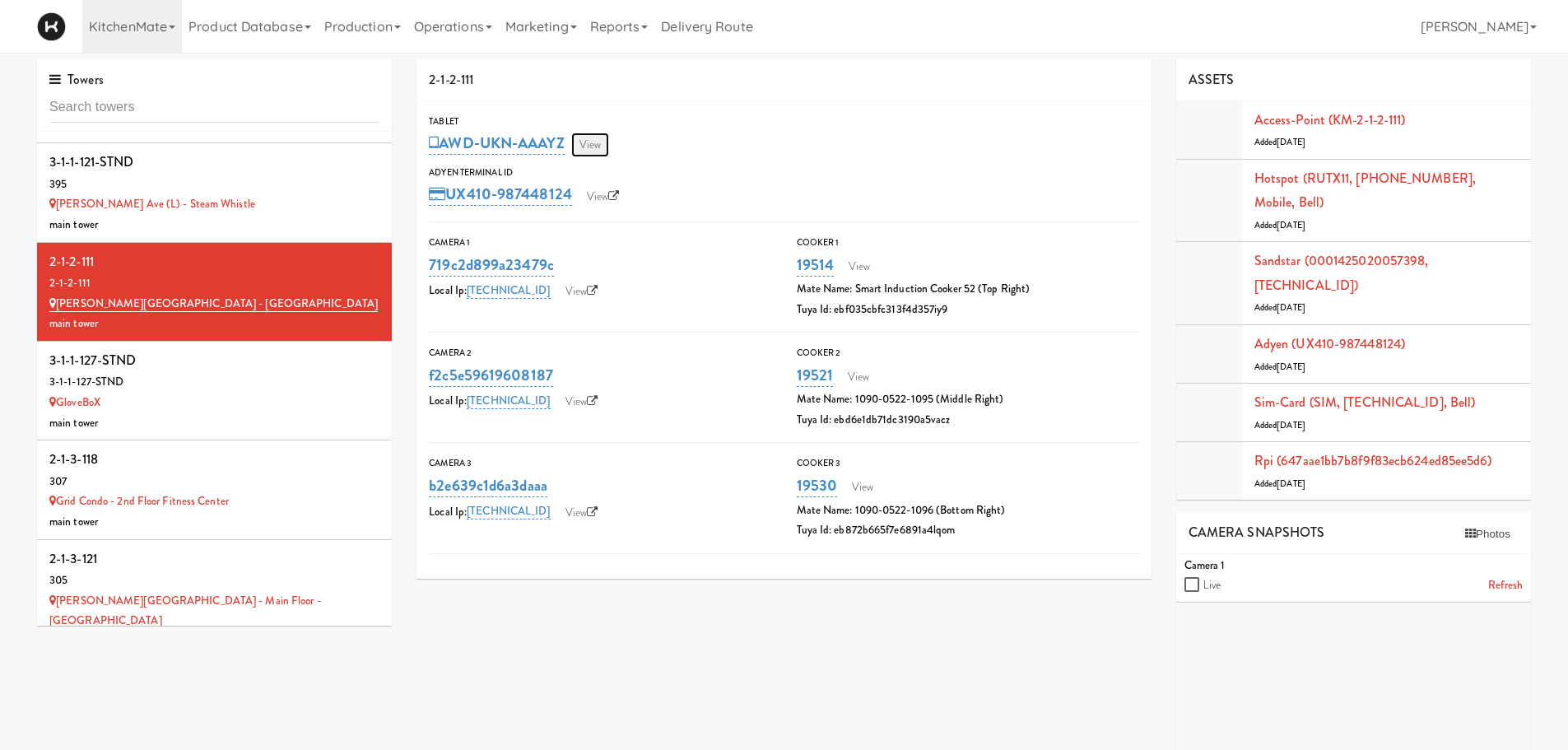
click at [589, 146] on link "View" at bounding box center [590, 144] width 38 height 25
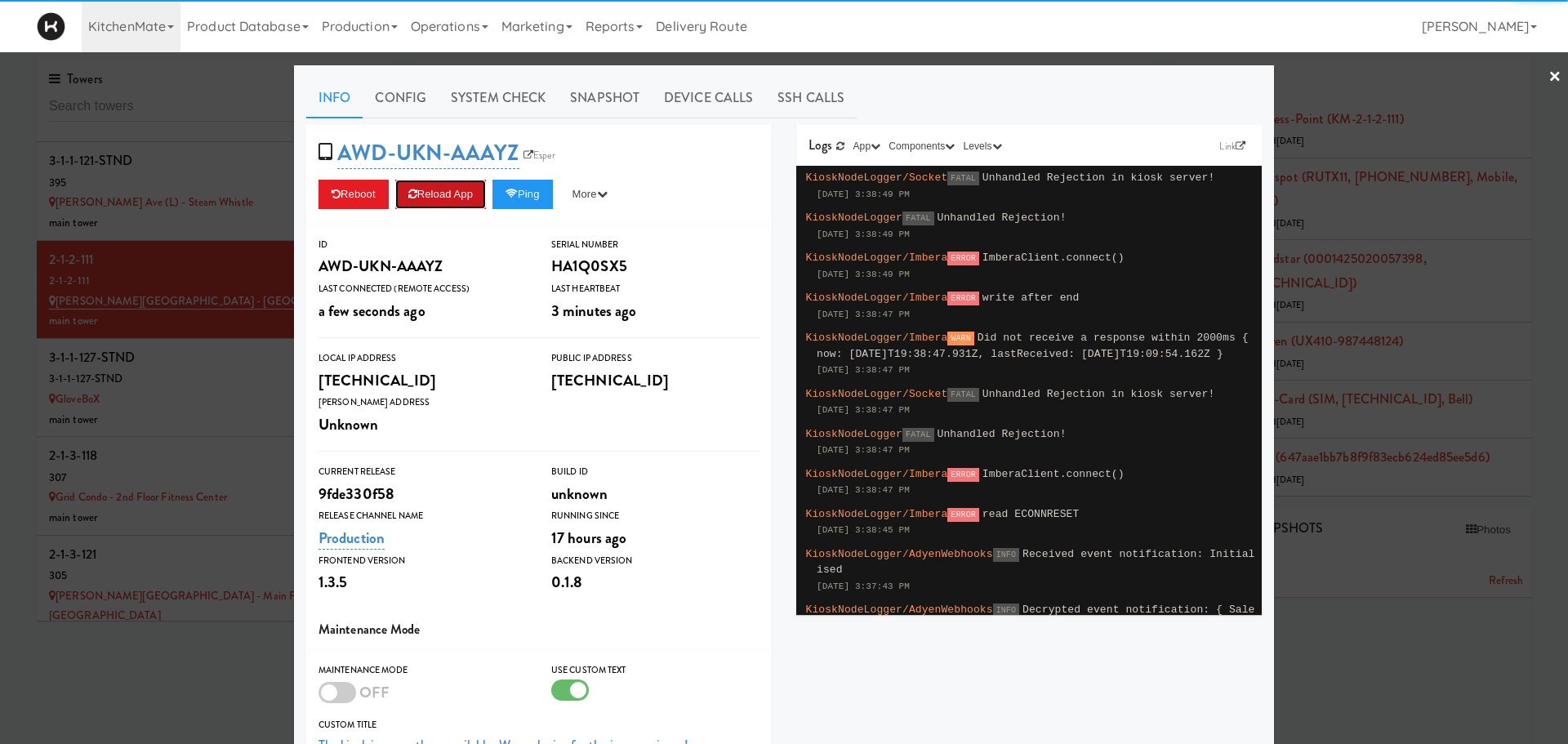
click at [455, 189] on button "Reload App" at bounding box center [440, 194] width 91 height 30
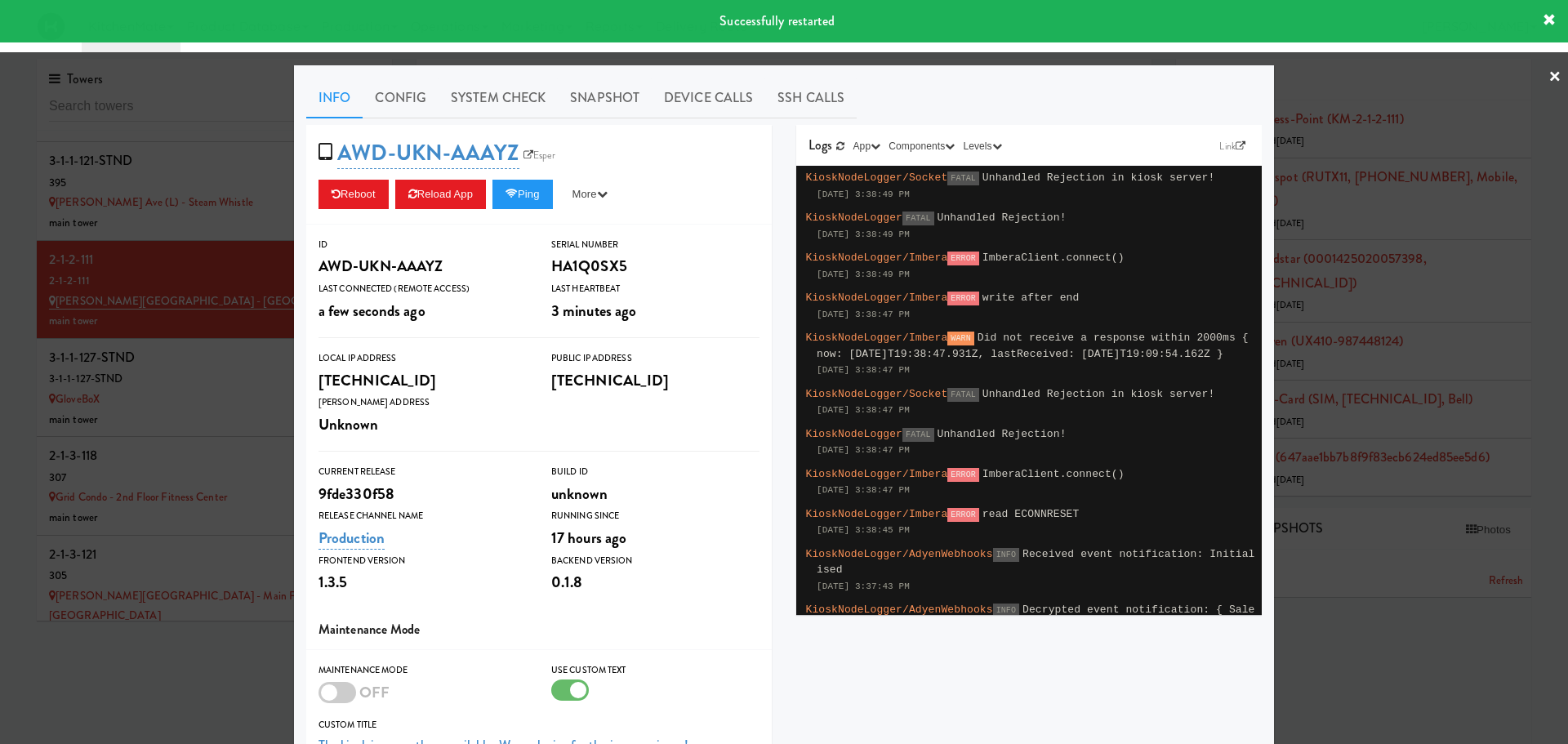
click at [236, 358] on div at bounding box center [784, 372] width 1568 height 744
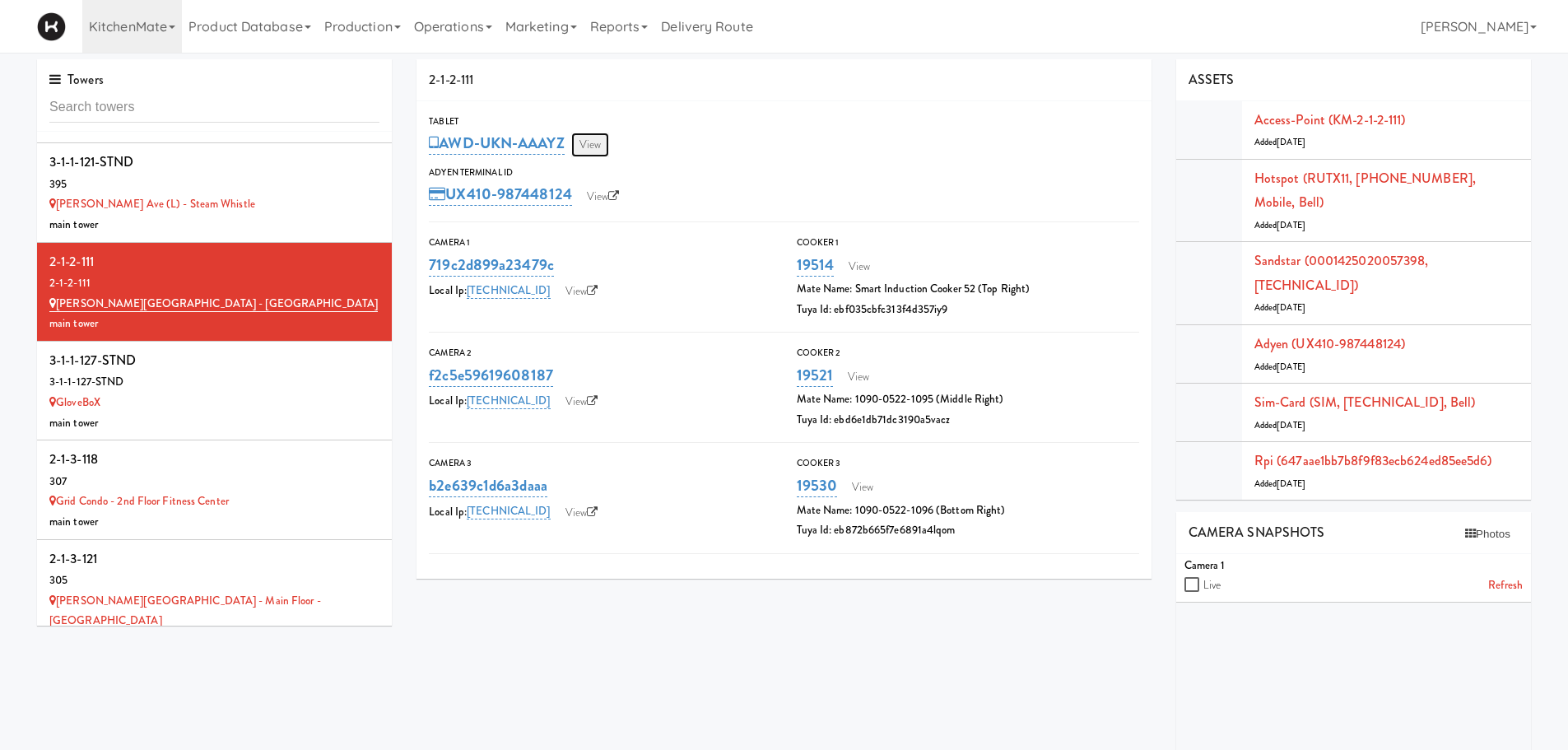
click at [597, 143] on link "View" at bounding box center [590, 144] width 38 height 25
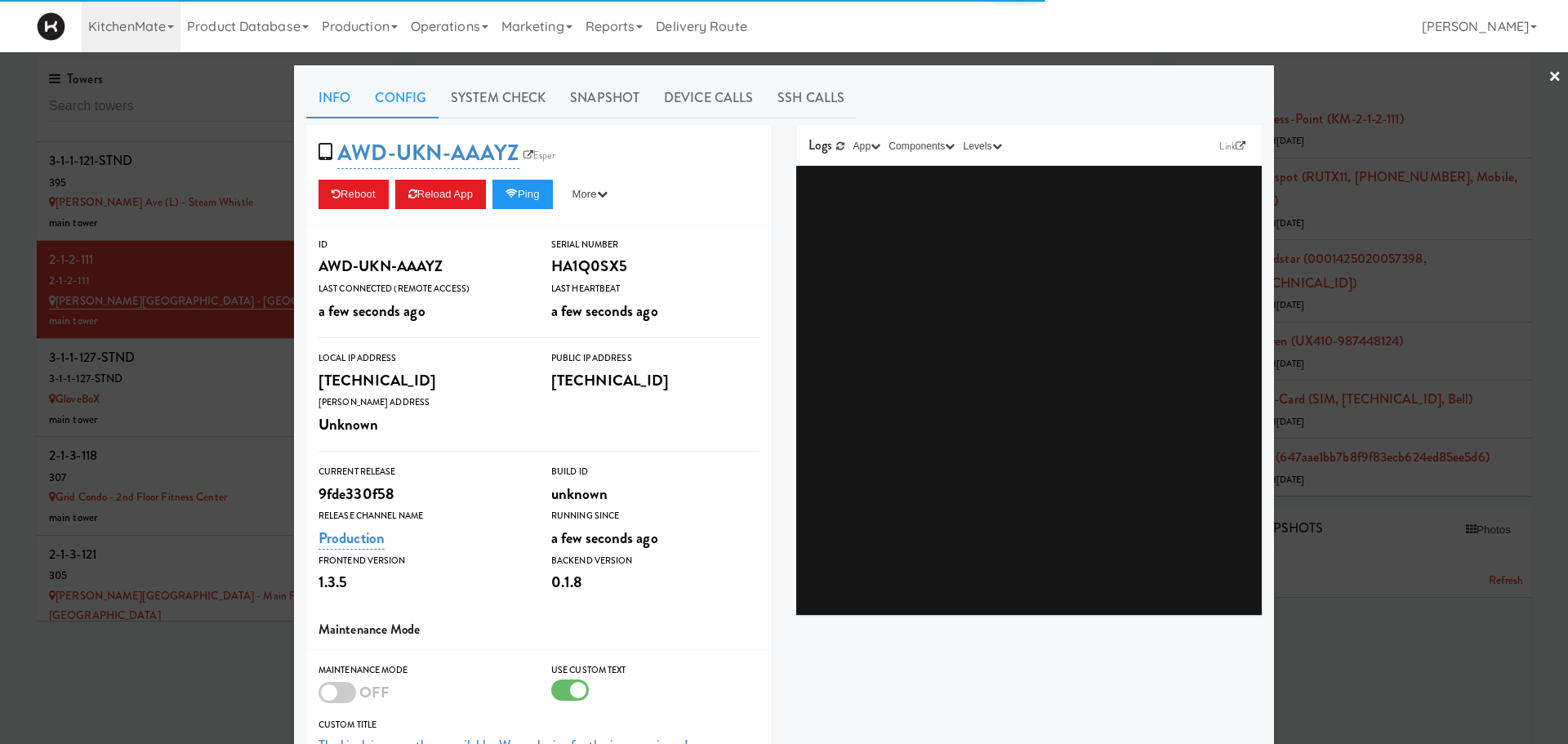
click at [377, 98] on link "Config" at bounding box center [400, 98] width 76 height 40
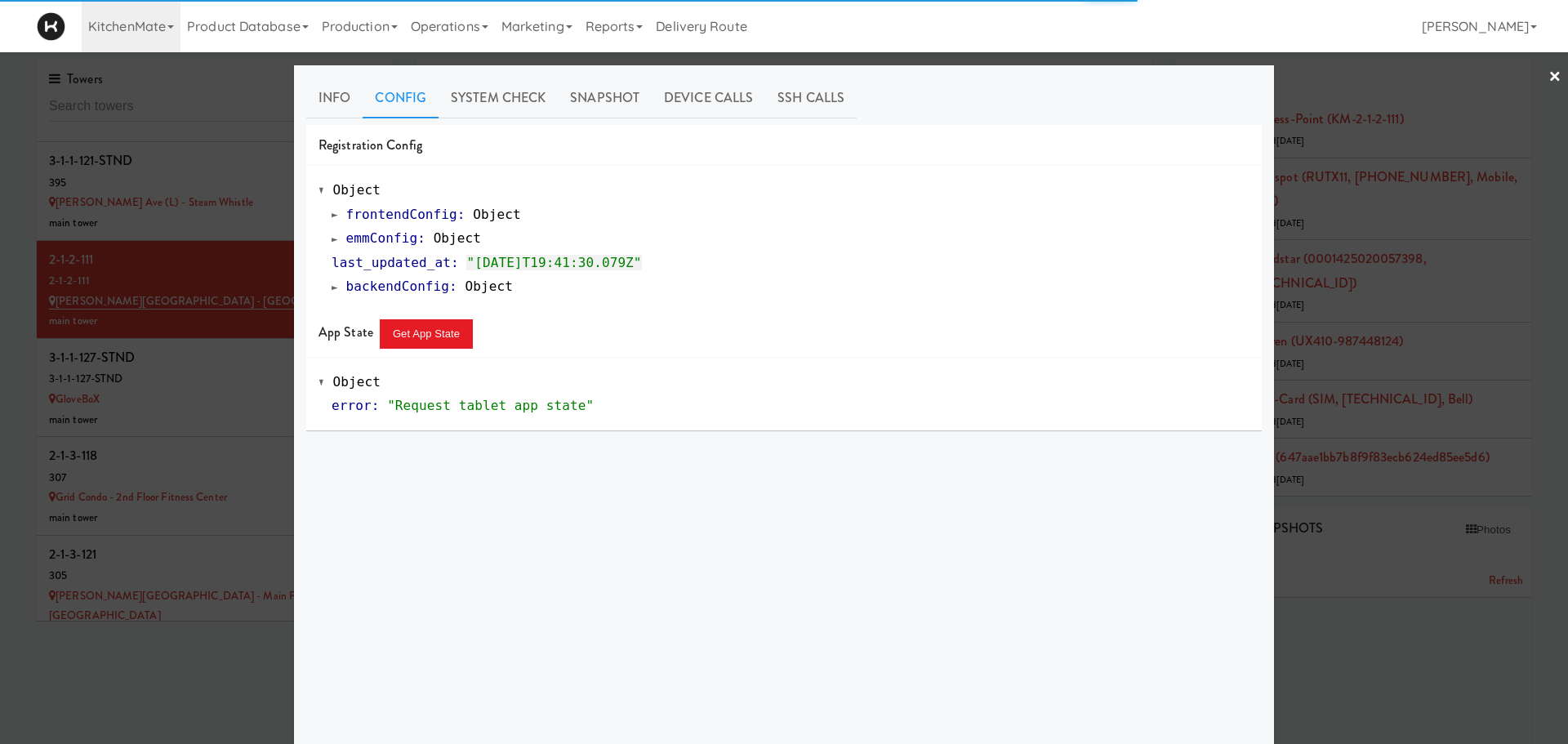
click at [332, 240] on span at bounding box center [335, 238] width 7 height 12
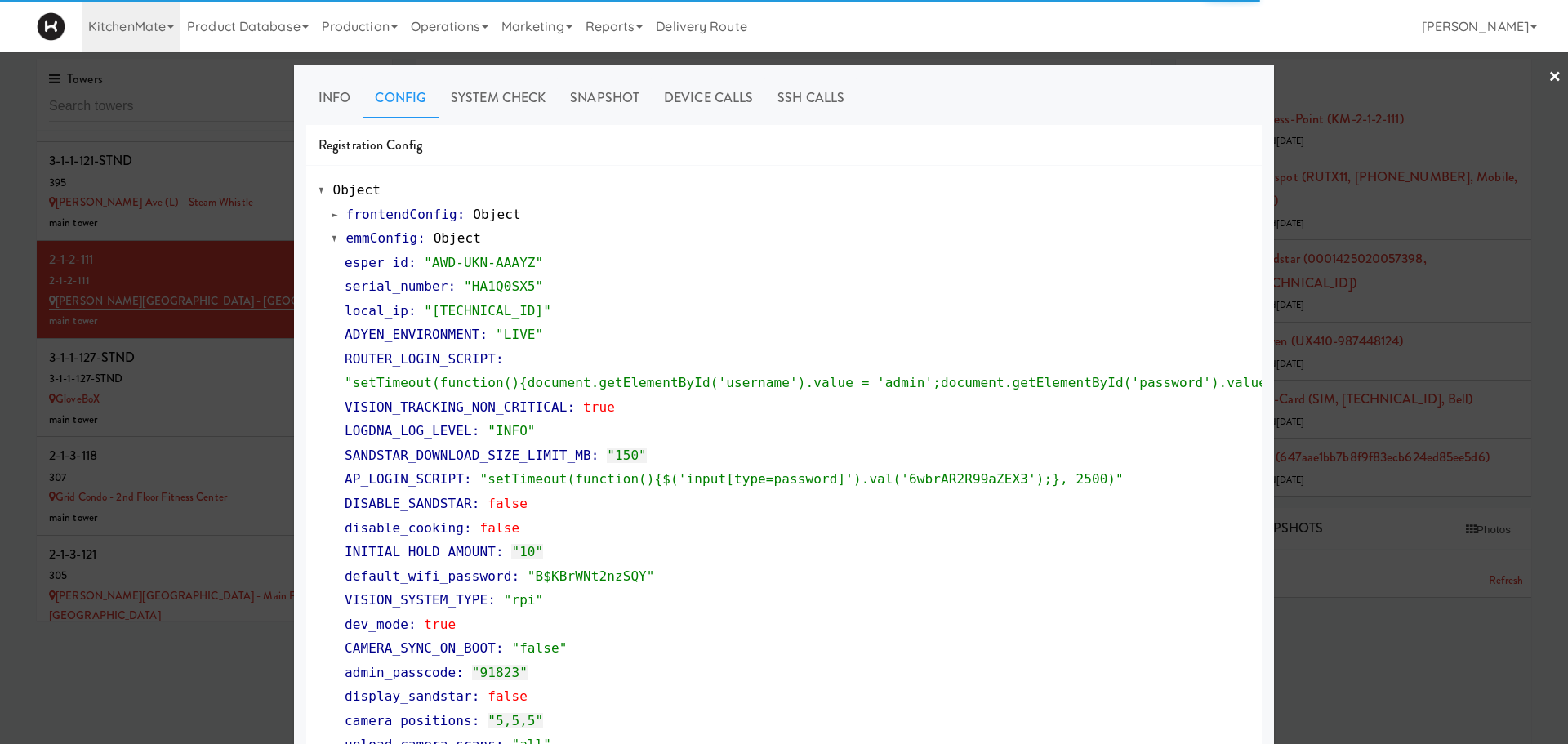
click at [189, 365] on div at bounding box center [784, 372] width 1568 height 744
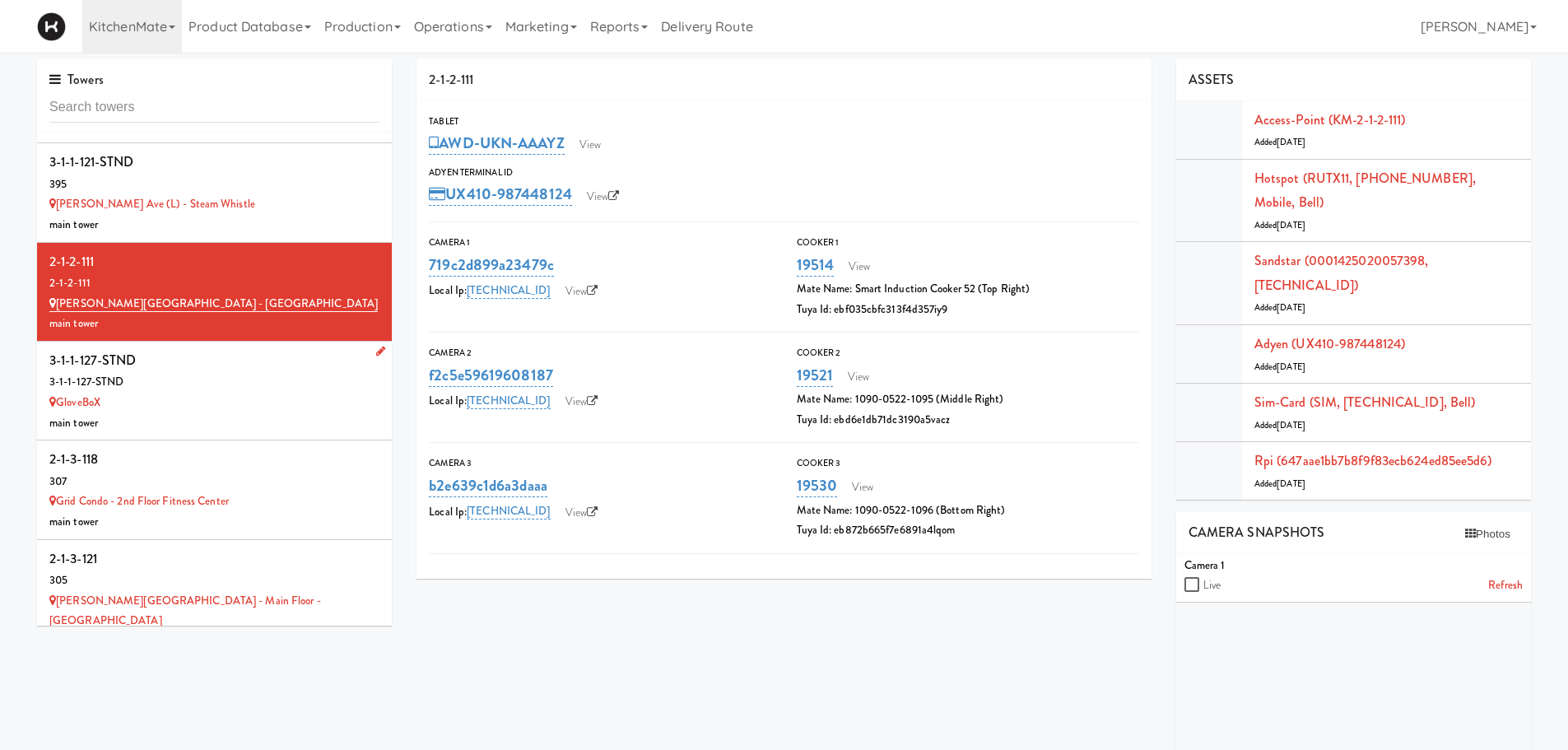
click at [270, 351] on div "3-1-1-127-STND" at bounding box center [214, 361] width 330 height 25
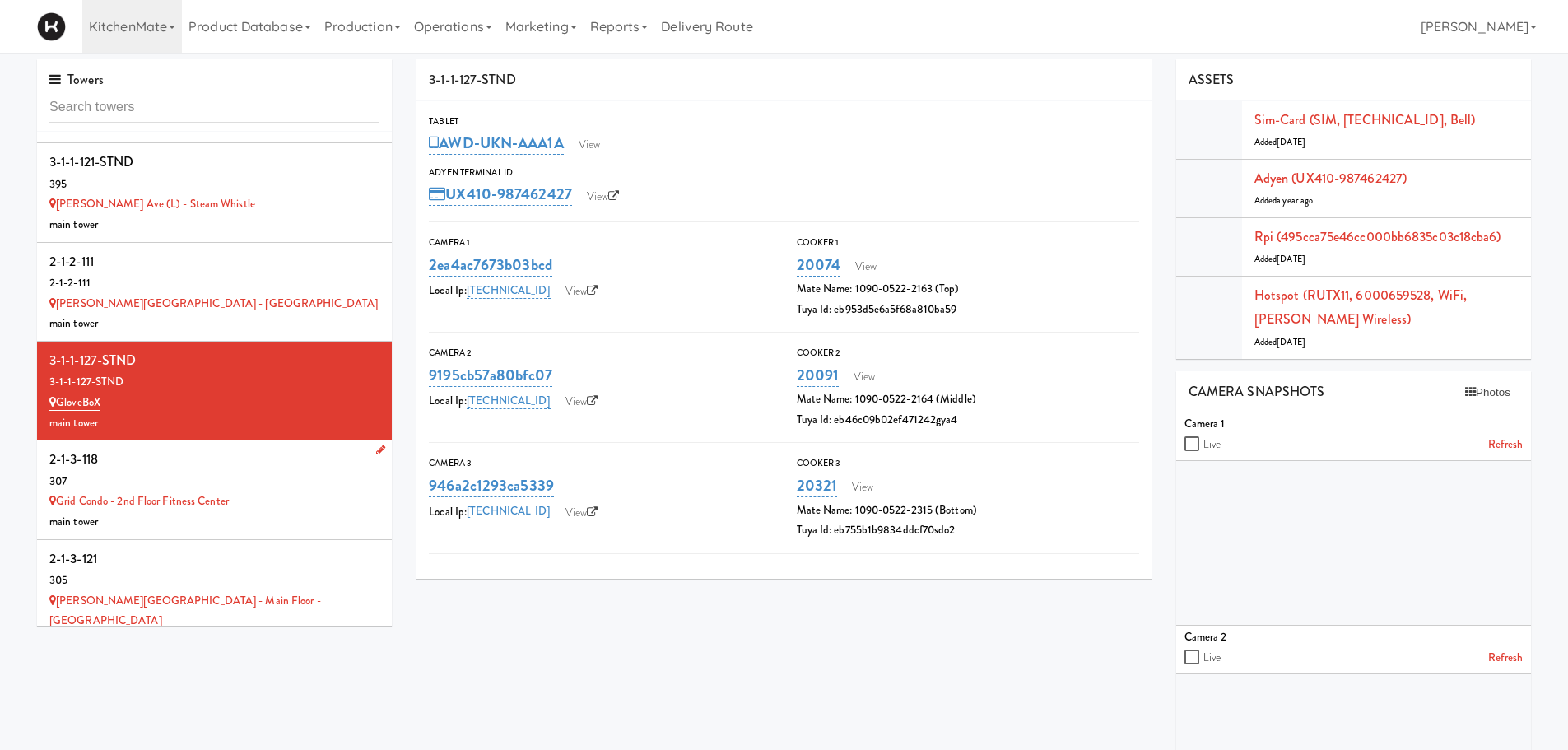
click at [277, 472] on div "307" at bounding box center [214, 482] width 330 height 21
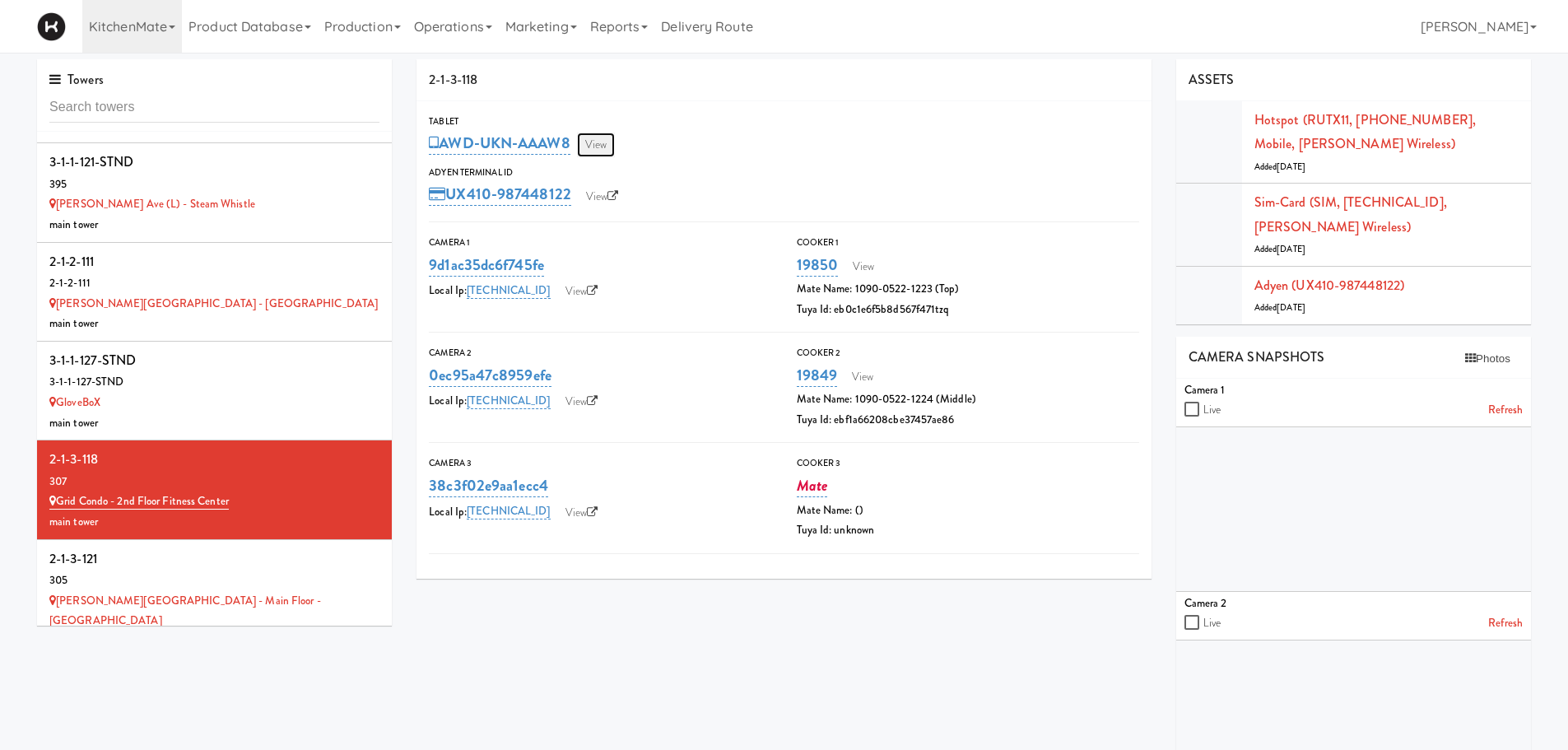
click at [598, 152] on link "View" at bounding box center [596, 144] width 38 height 25
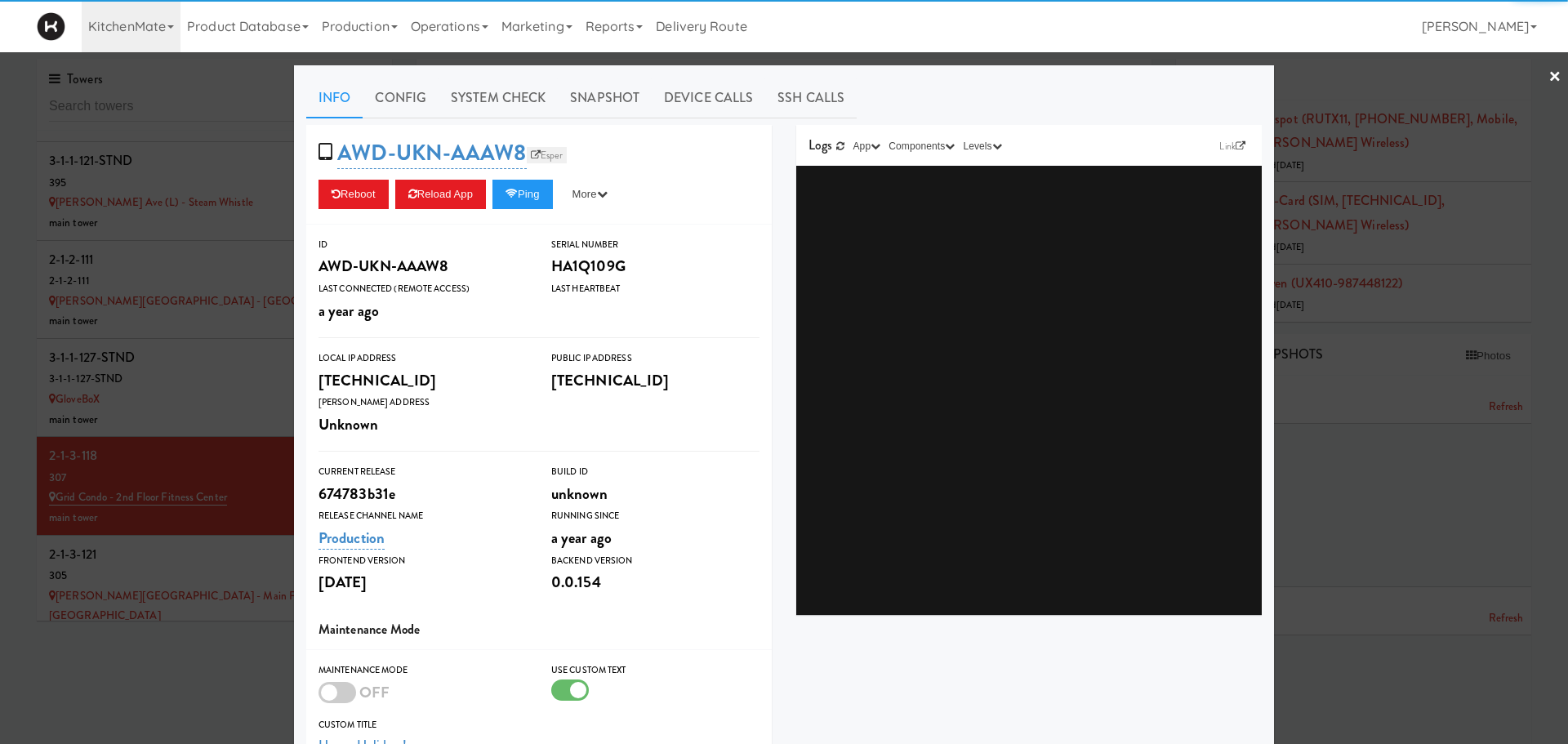
click at [532, 152] on icon at bounding box center [536, 156] width 10 height 10
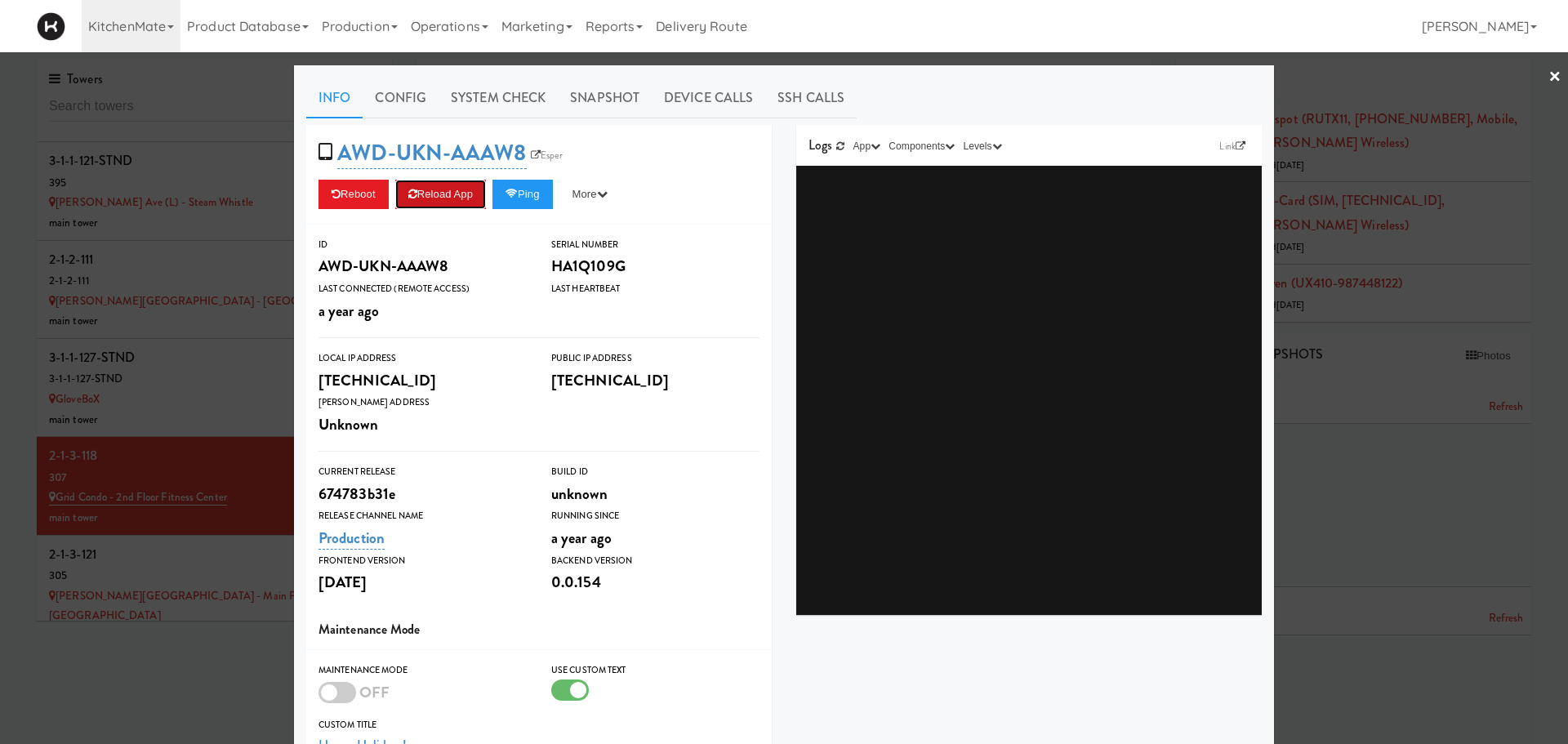
click at [446, 189] on button "Reload App" at bounding box center [440, 194] width 91 height 30
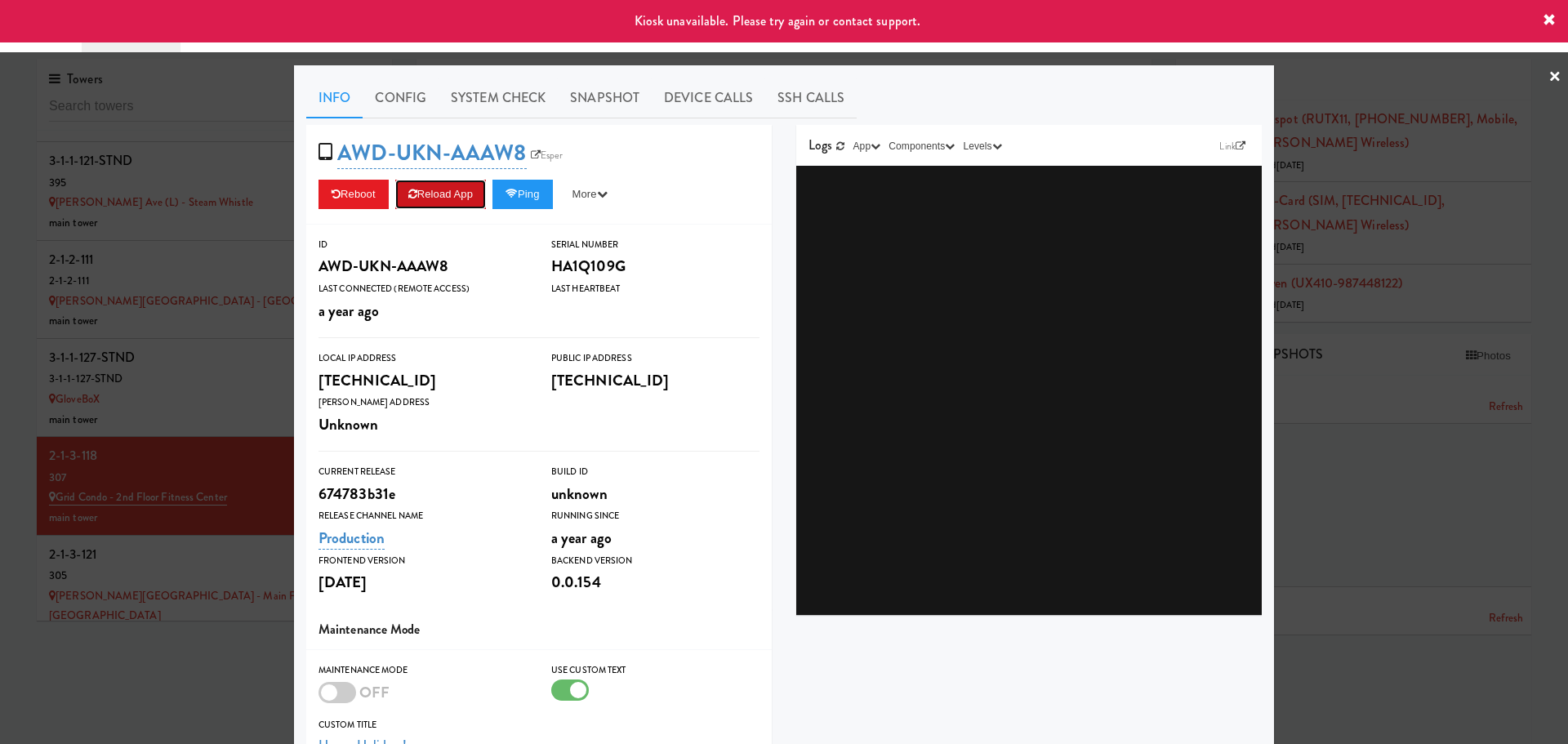
click at [446, 189] on button "Reload App" at bounding box center [440, 194] width 91 height 30
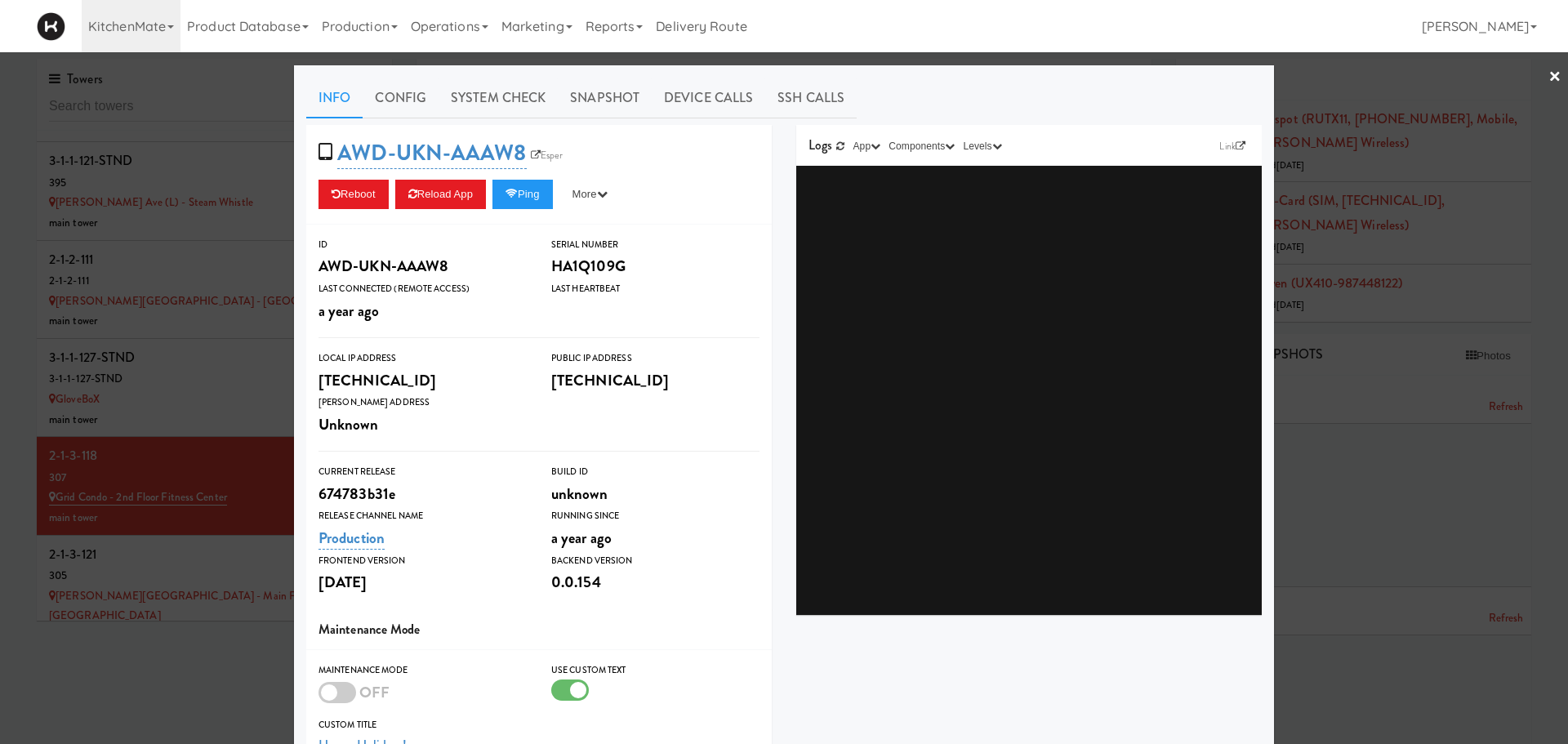
click at [236, 557] on div at bounding box center [784, 372] width 1568 height 744
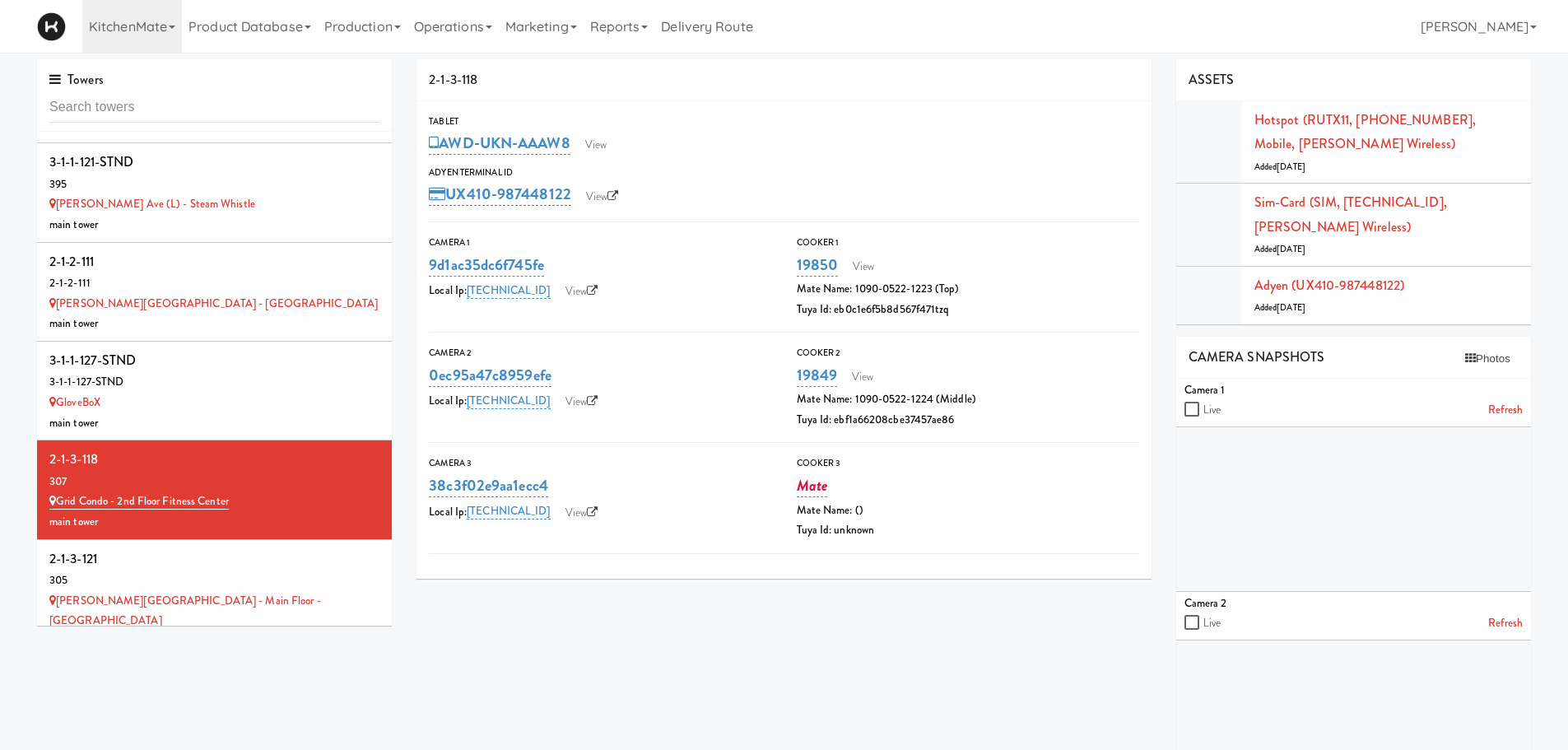
click at [238, 571] on div "305" at bounding box center [214, 581] width 330 height 21
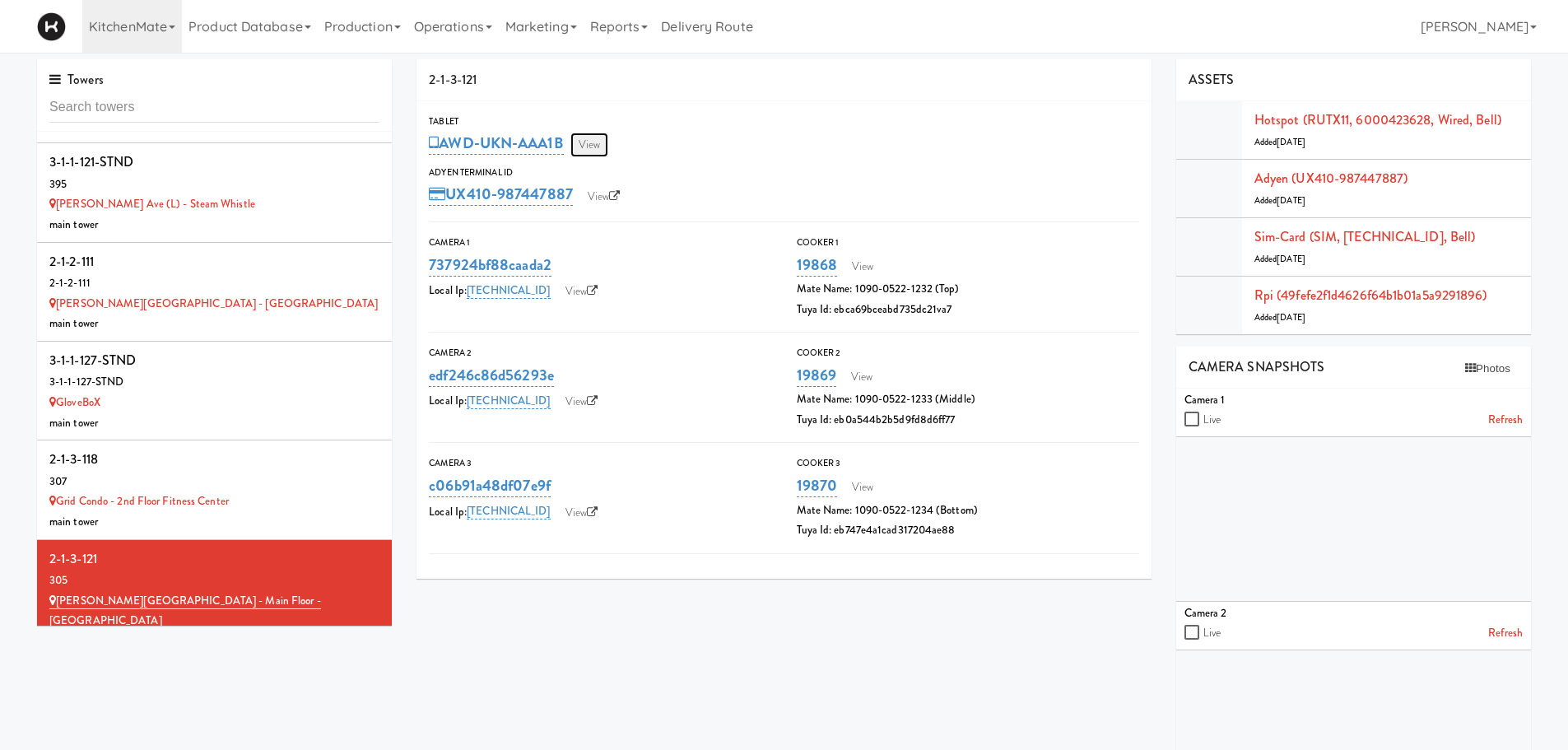
click at [594, 136] on link "View" at bounding box center [590, 144] width 38 height 25
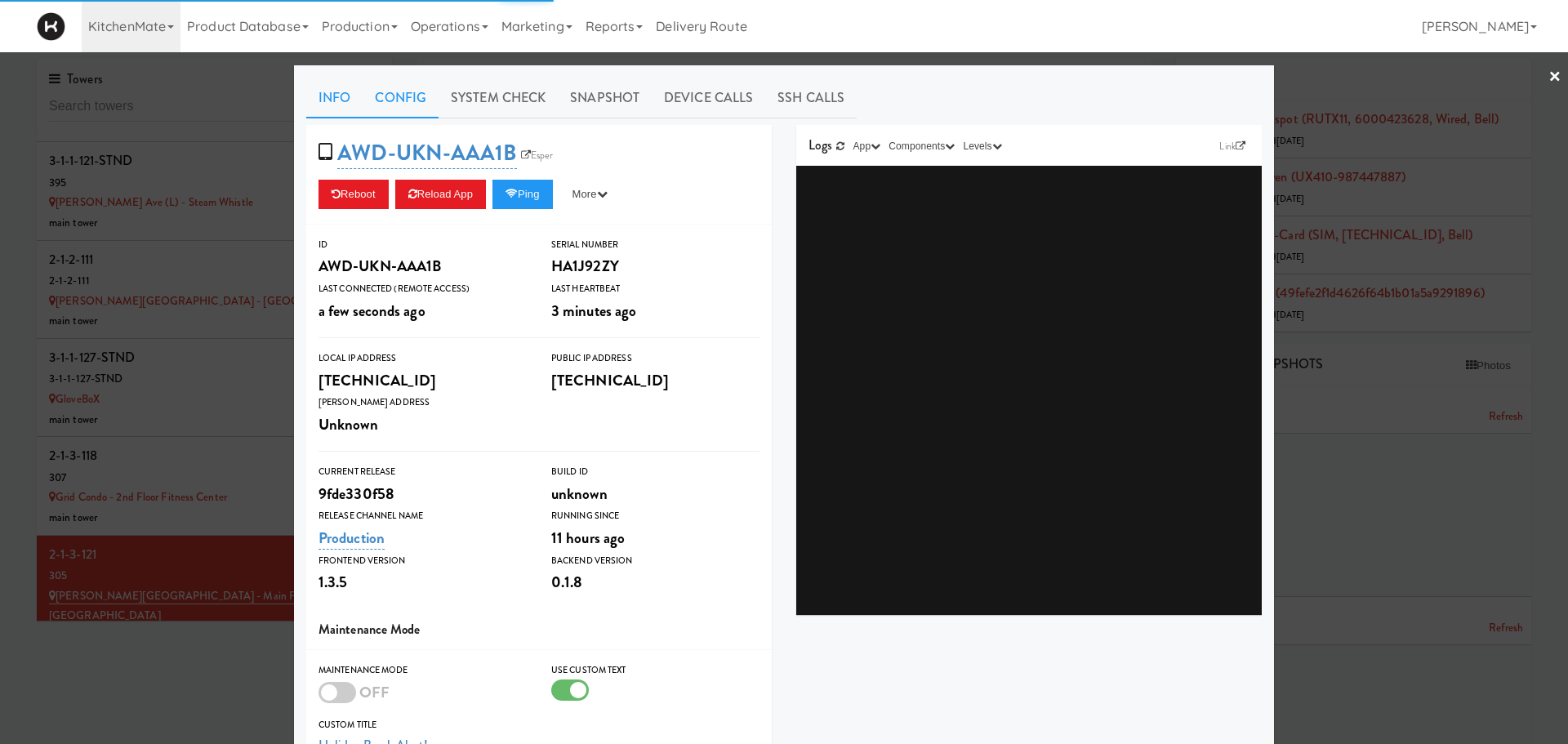
click at [383, 103] on link "Config" at bounding box center [400, 98] width 76 height 40
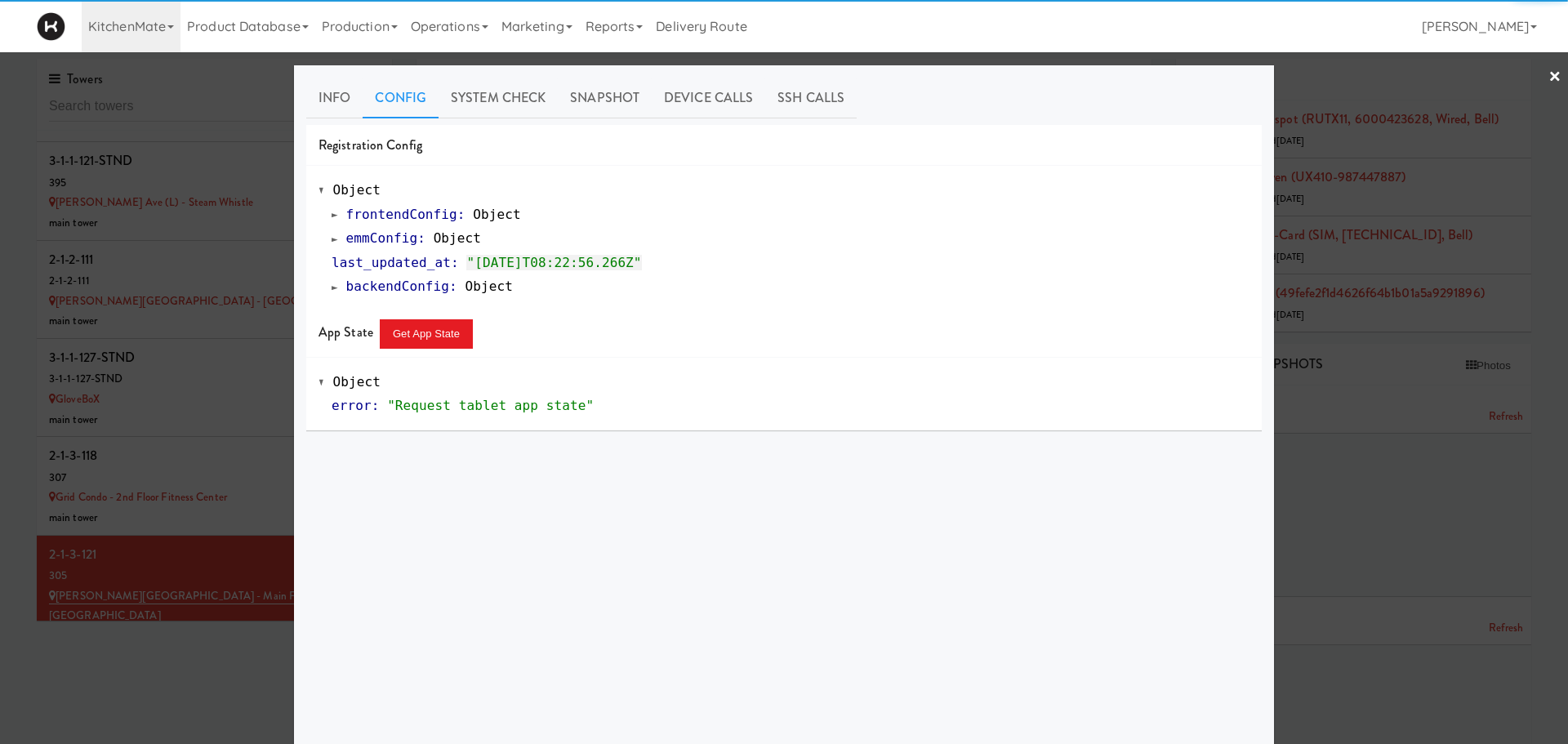
click at [332, 241] on span at bounding box center [335, 238] width 7 height 12
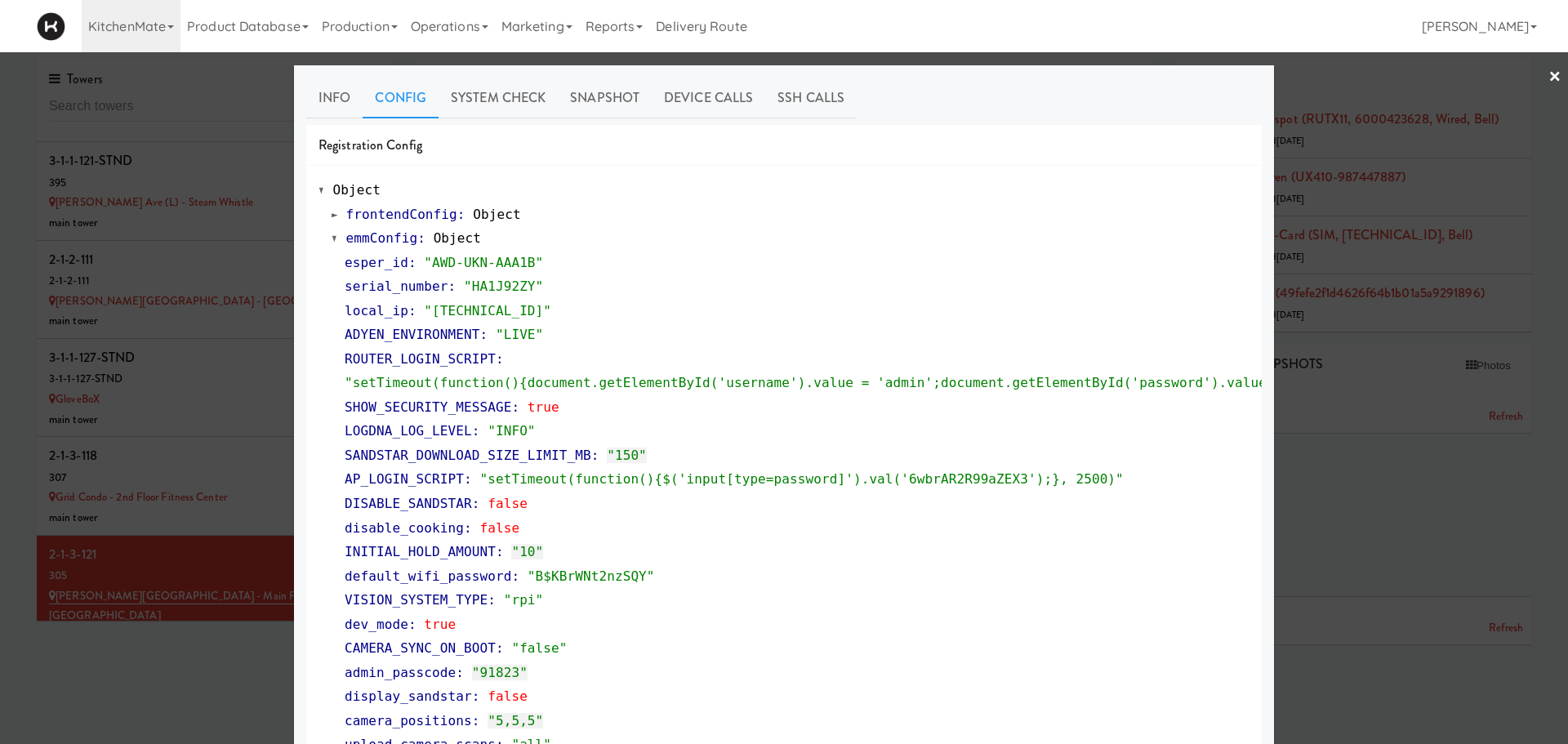
click at [332, 241] on span at bounding box center [335, 238] width 7 height 12
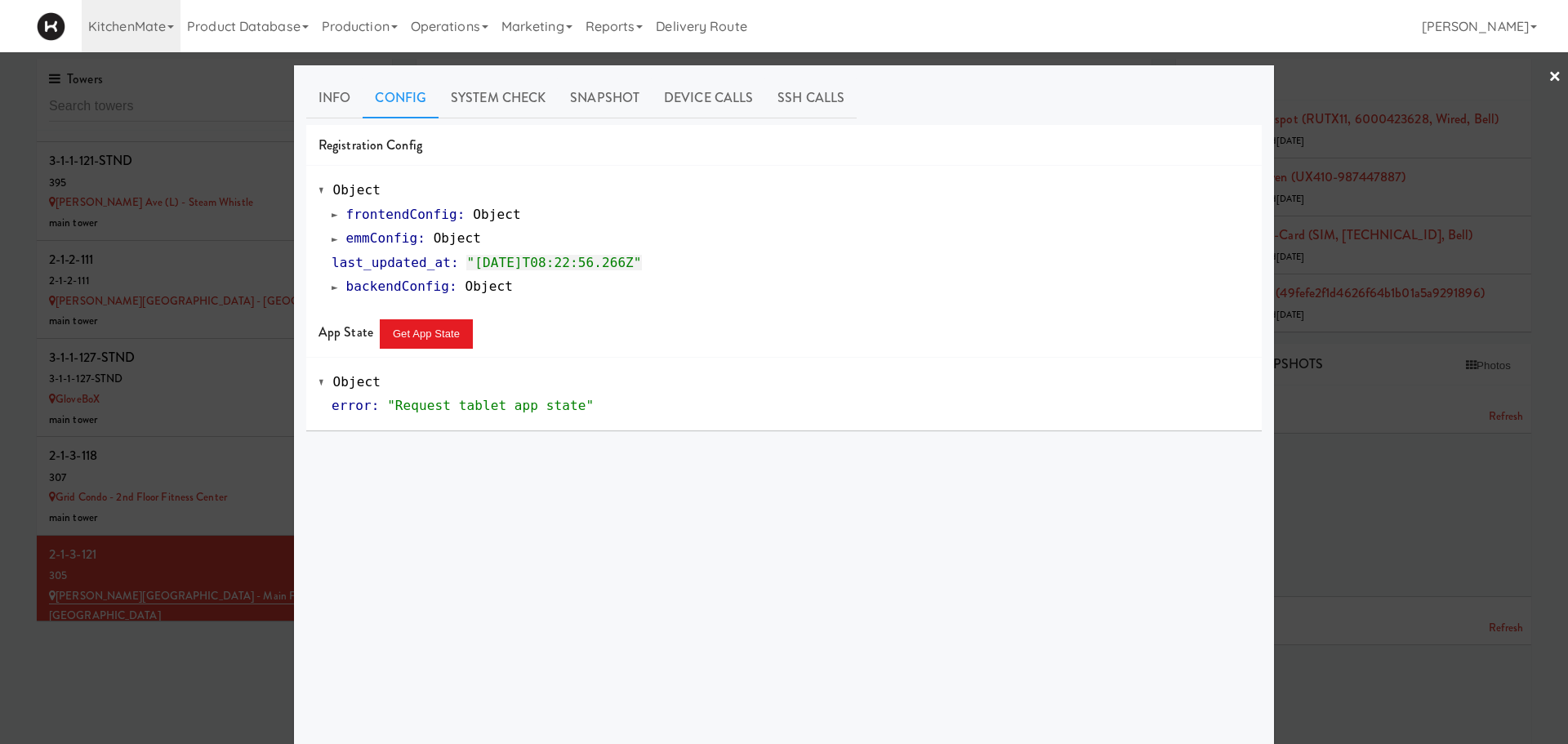
click at [169, 552] on div at bounding box center [784, 372] width 1568 height 744
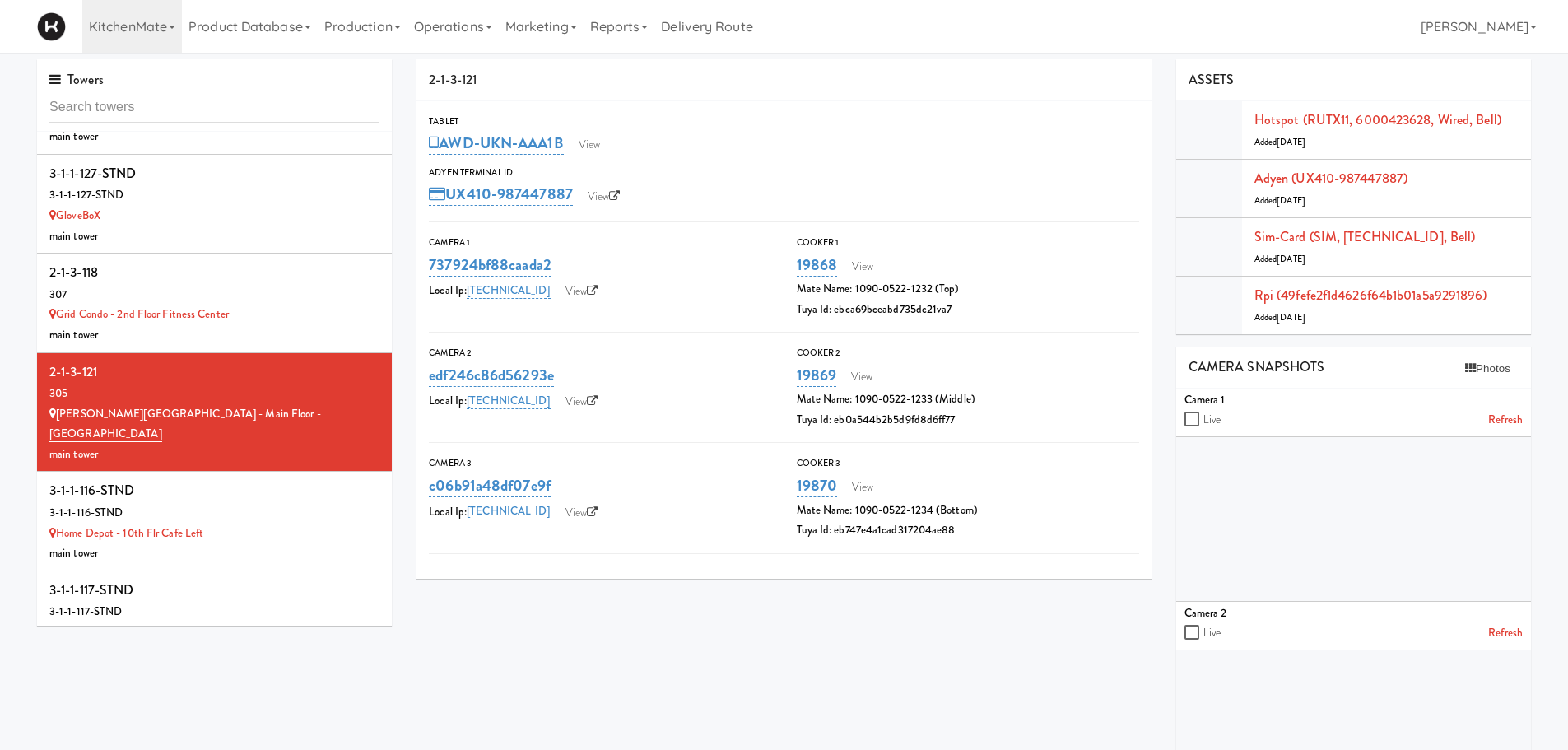
scroll to position [4401, 0]
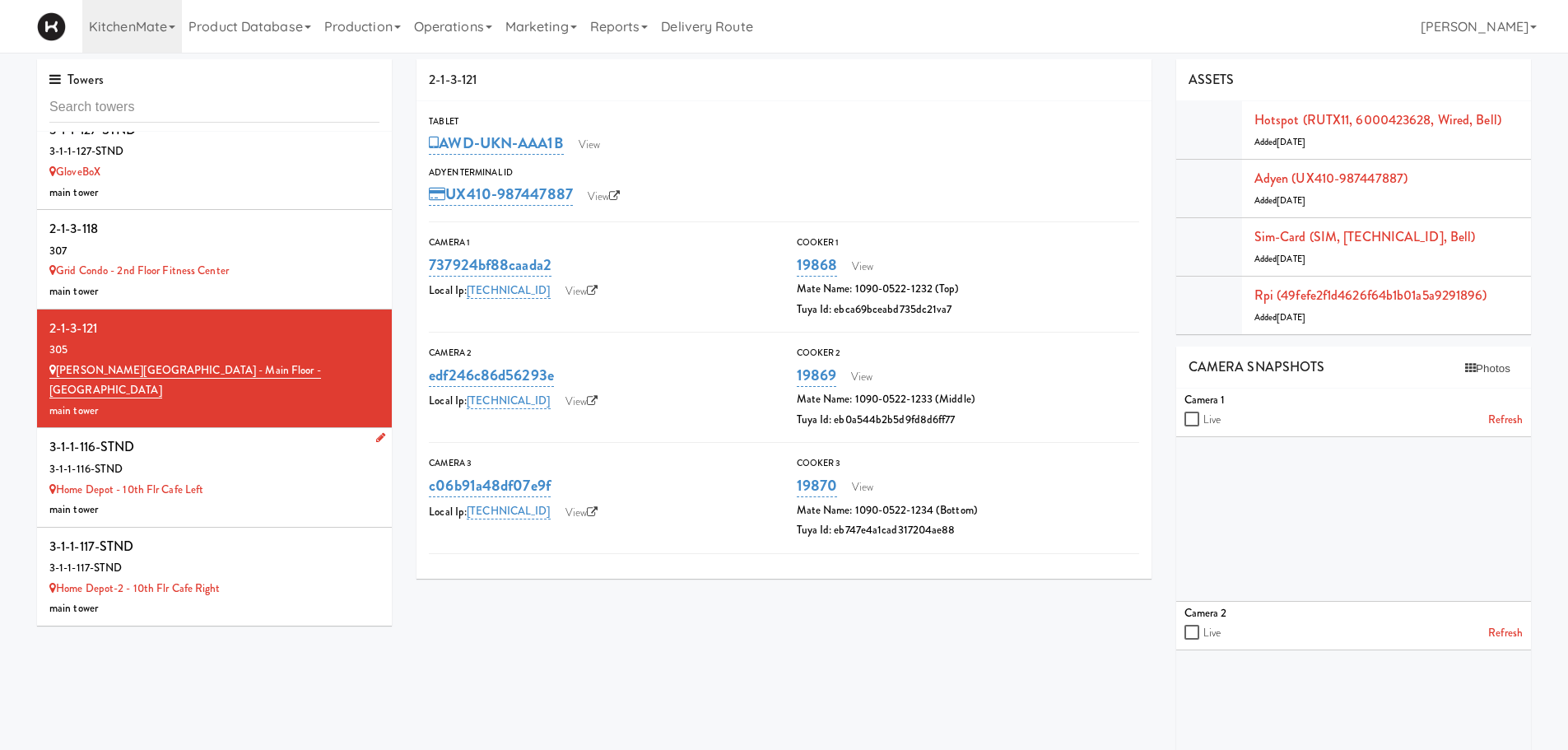
click at [238, 460] on div "3-1-1-116-STND" at bounding box center [214, 470] width 330 height 21
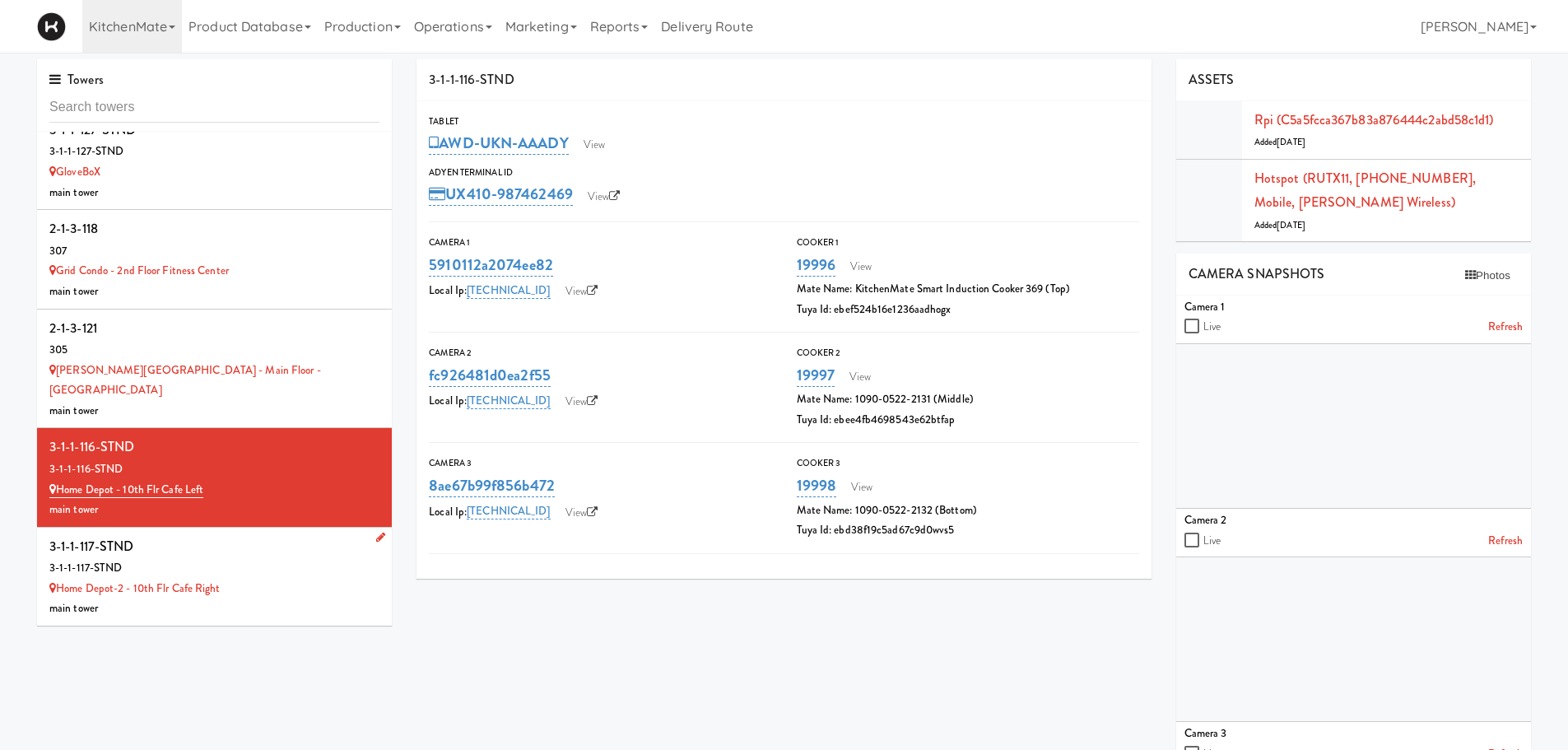
click at [322, 534] on div "3-1-1-117-STND" at bounding box center [214, 546] width 330 height 25
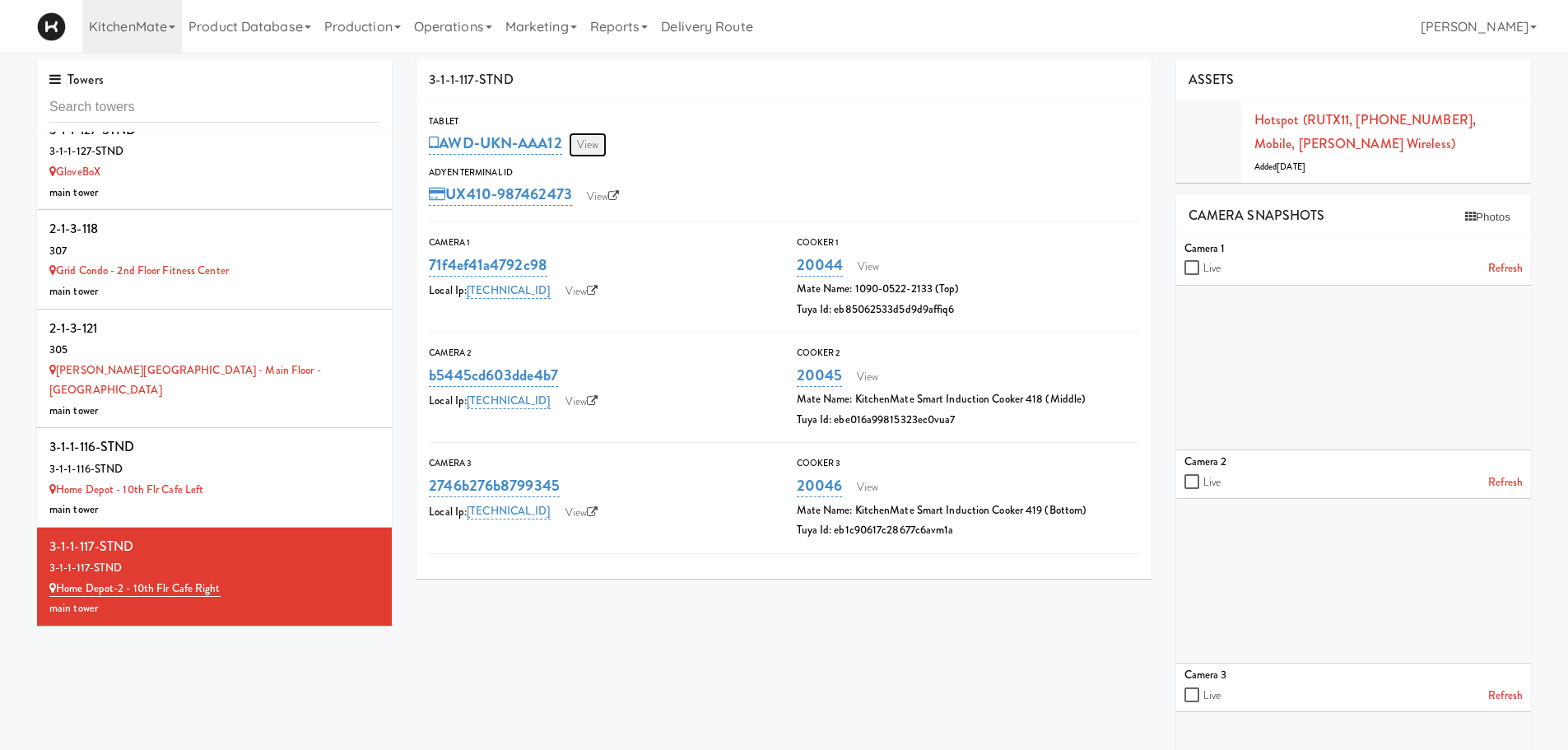
click at [590, 141] on link "View" at bounding box center [588, 144] width 38 height 25
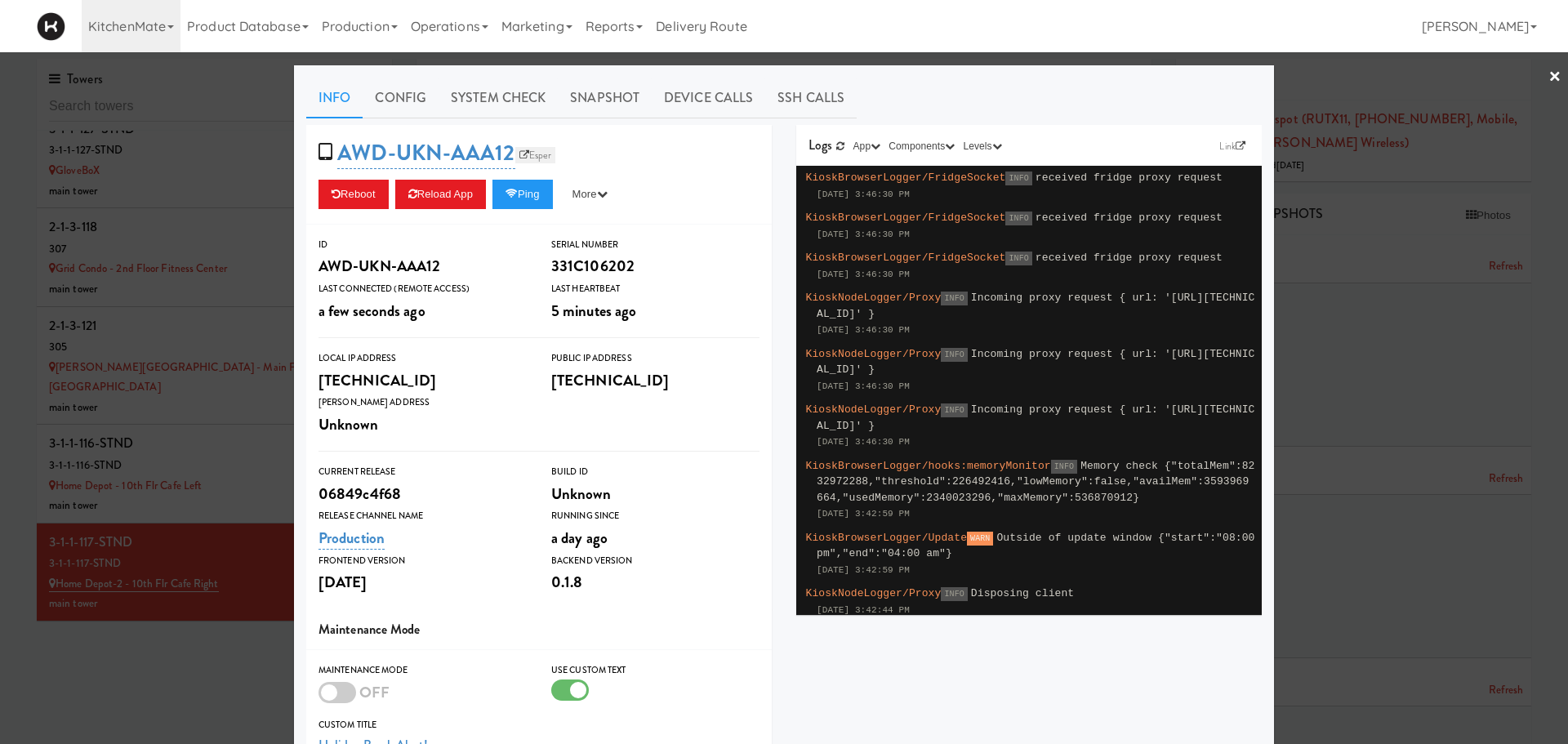
click at [530, 156] on link "Esper" at bounding box center [535, 155] width 40 height 17
click at [456, 186] on button "Reload App" at bounding box center [440, 194] width 91 height 30
click at [253, 308] on div at bounding box center [784, 372] width 1568 height 744
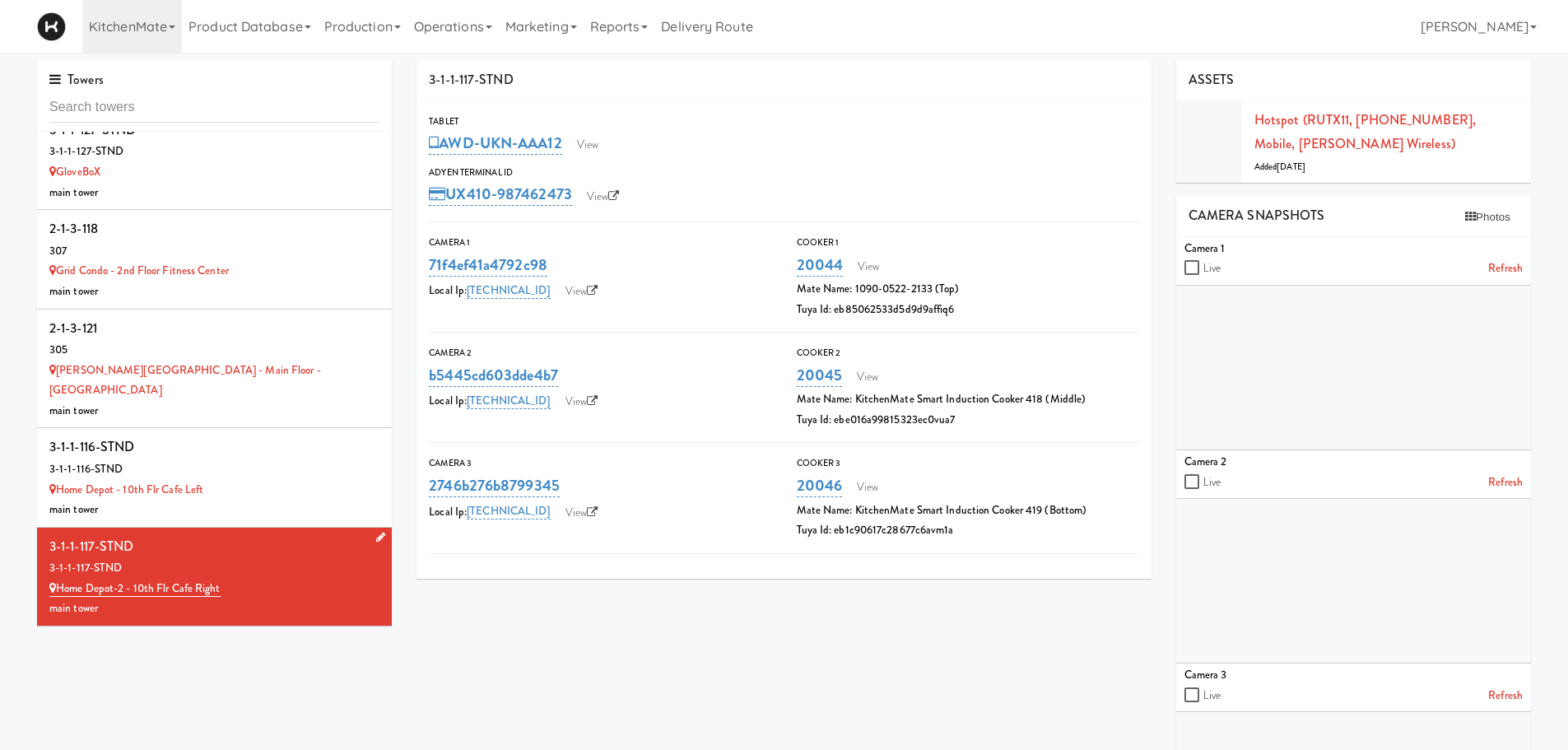
click at [231, 534] on div "3-1-1-117-STND" at bounding box center [214, 546] width 330 height 25
click at [585, 146] on link "View" at bounding box center [588, 144] width 38 height 25
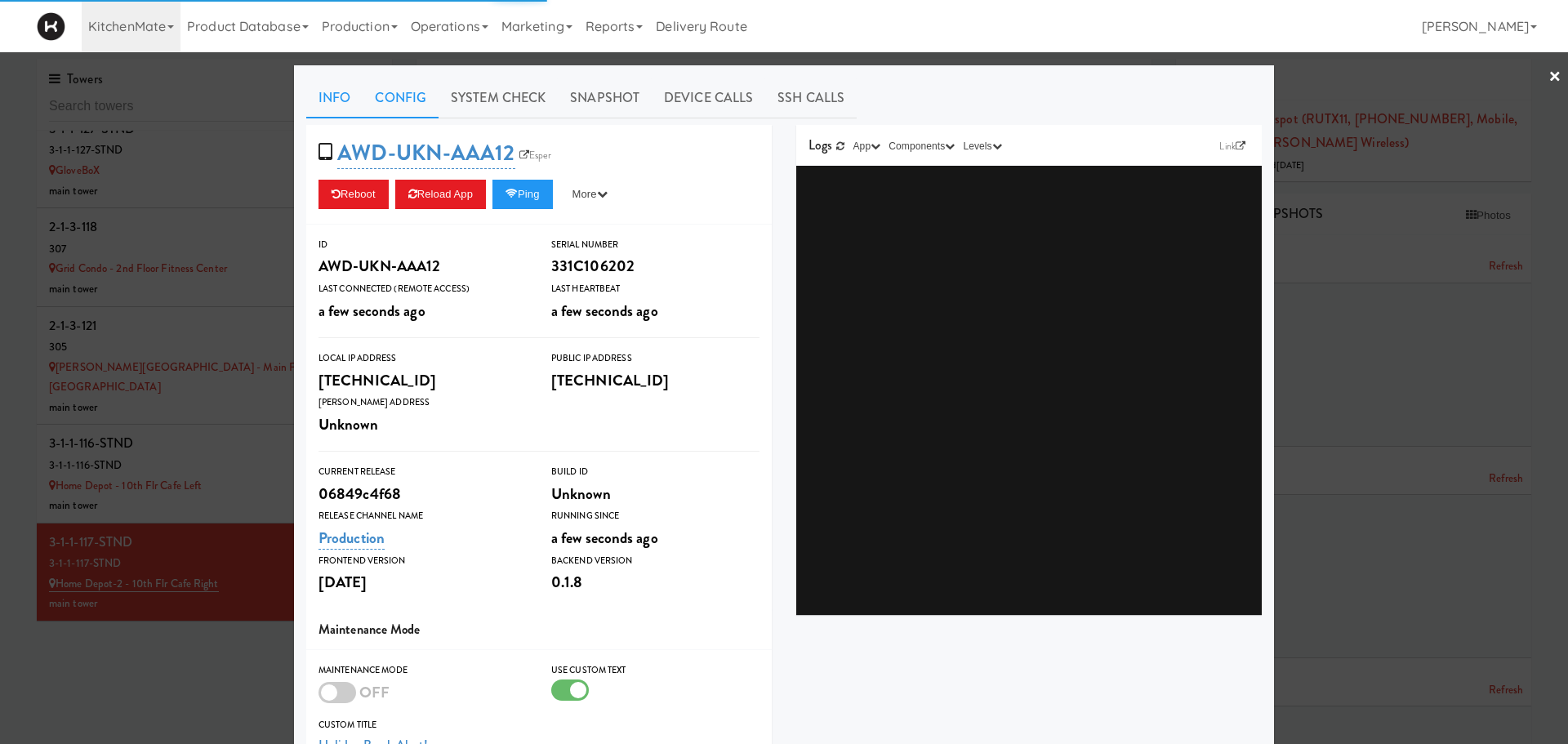
click at [391, 102] on link "Config" at bounding box center [400, 98] width 76 height 40
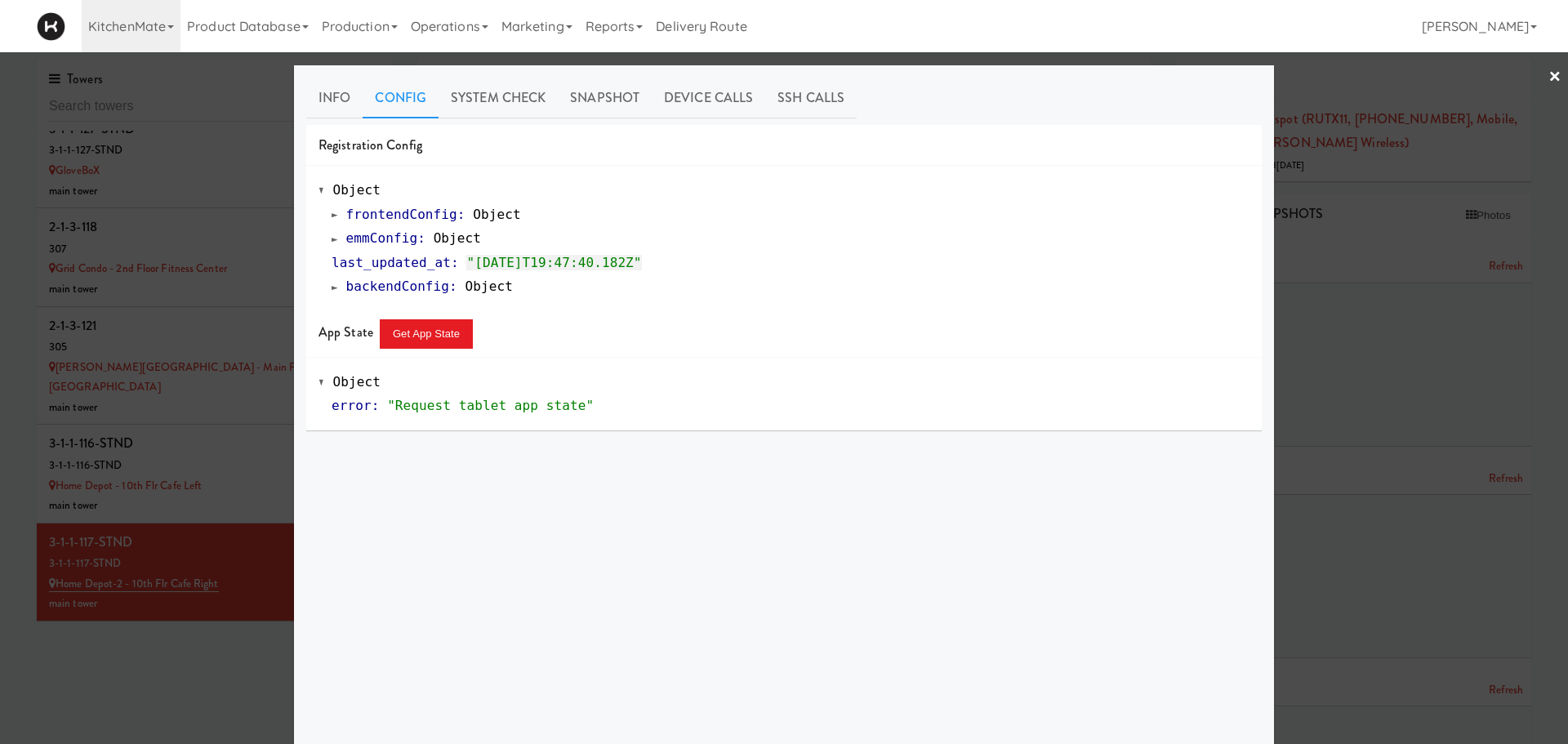
click at [324, 239] on div "frontendConfig : Object emmConfig : Object last_updated_at : "2025-09-30T19:47:…" at bounding box center [783, 251] width 931 height 97
click at [332, 240] on span at bounding box center [335, 238] width 7 height 12
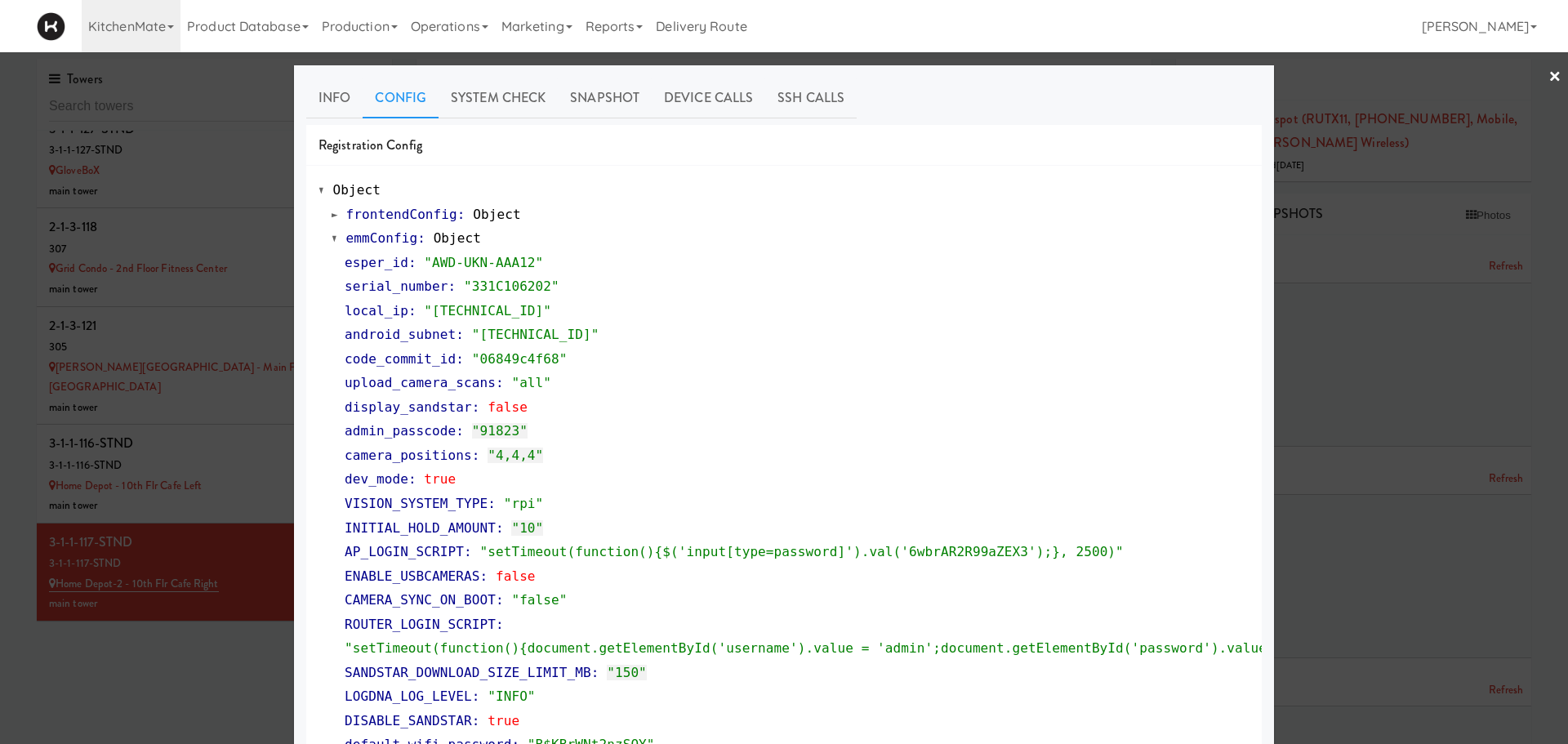
click at [185, 612] on div at bounding box center [784, 372] width 1568 height 744
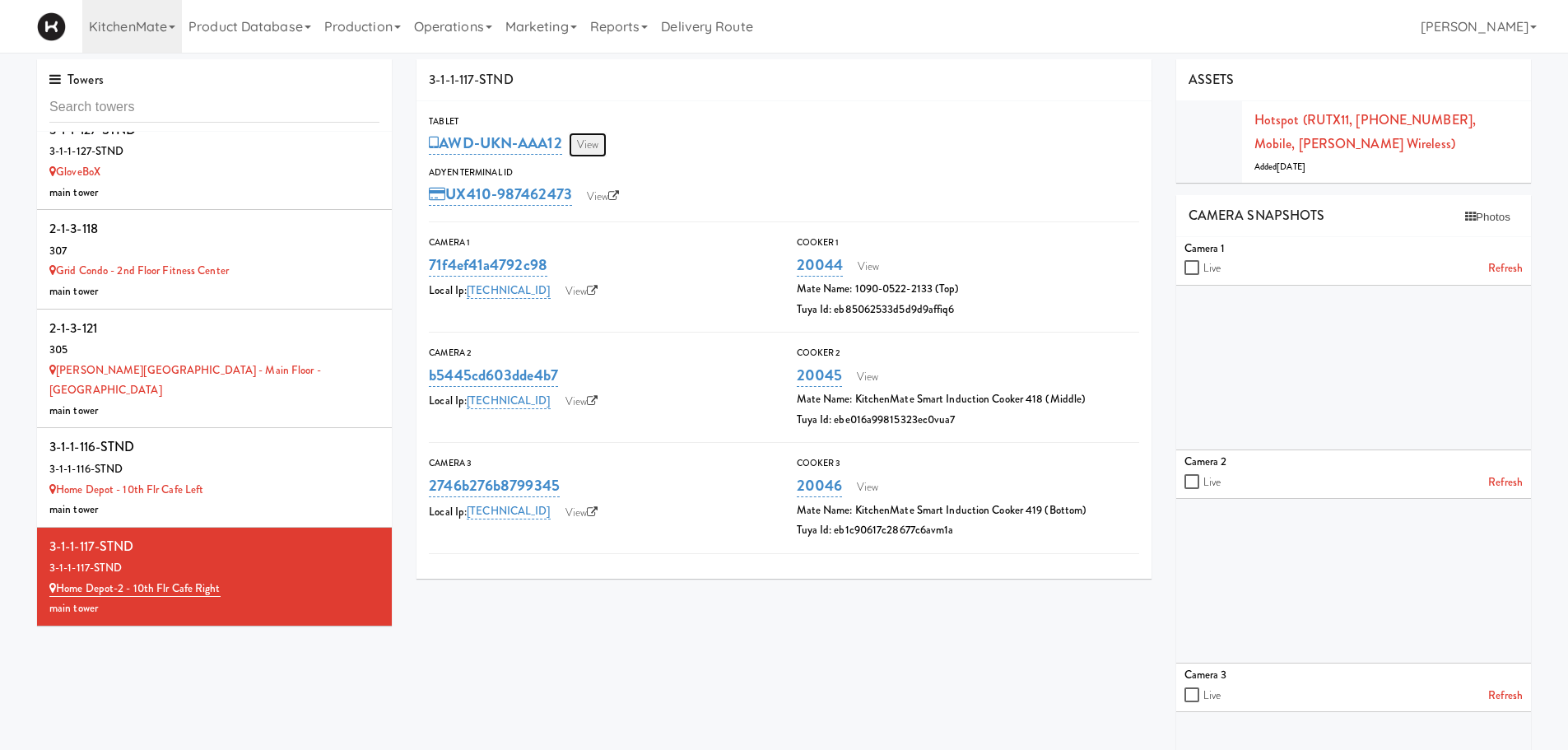
click at [590, 142] on link "View" at bounding box center [588, 144] width 38 height 25
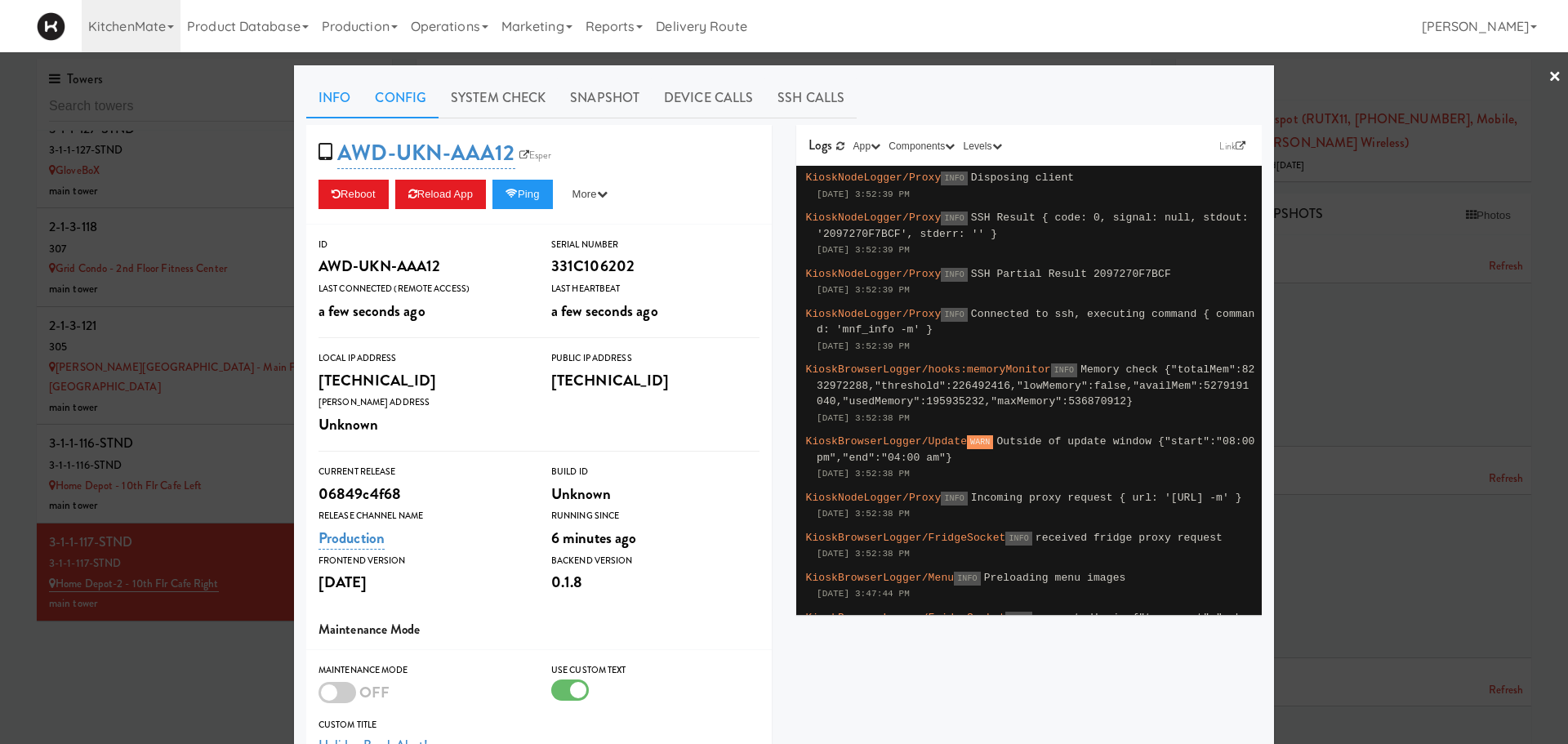
click at [398, 117] on link "Config" at bounding box center [400, 98] width 76 height 40
click at [395, 102] on link "Config" at bounding box center [400, 98] width 76 height 40
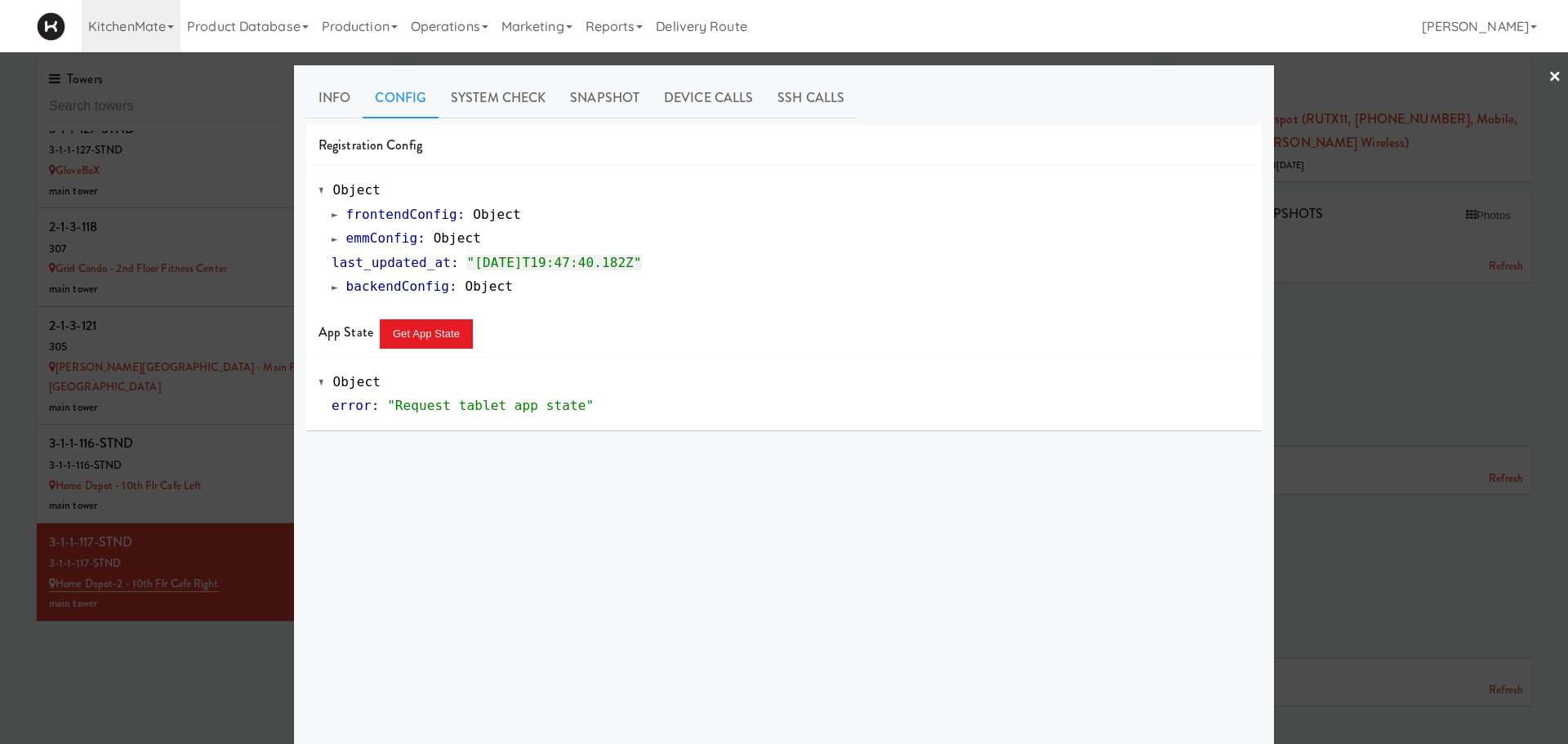
click at [332, 237] on span at bounding box center [335, 238] width 7 height 12
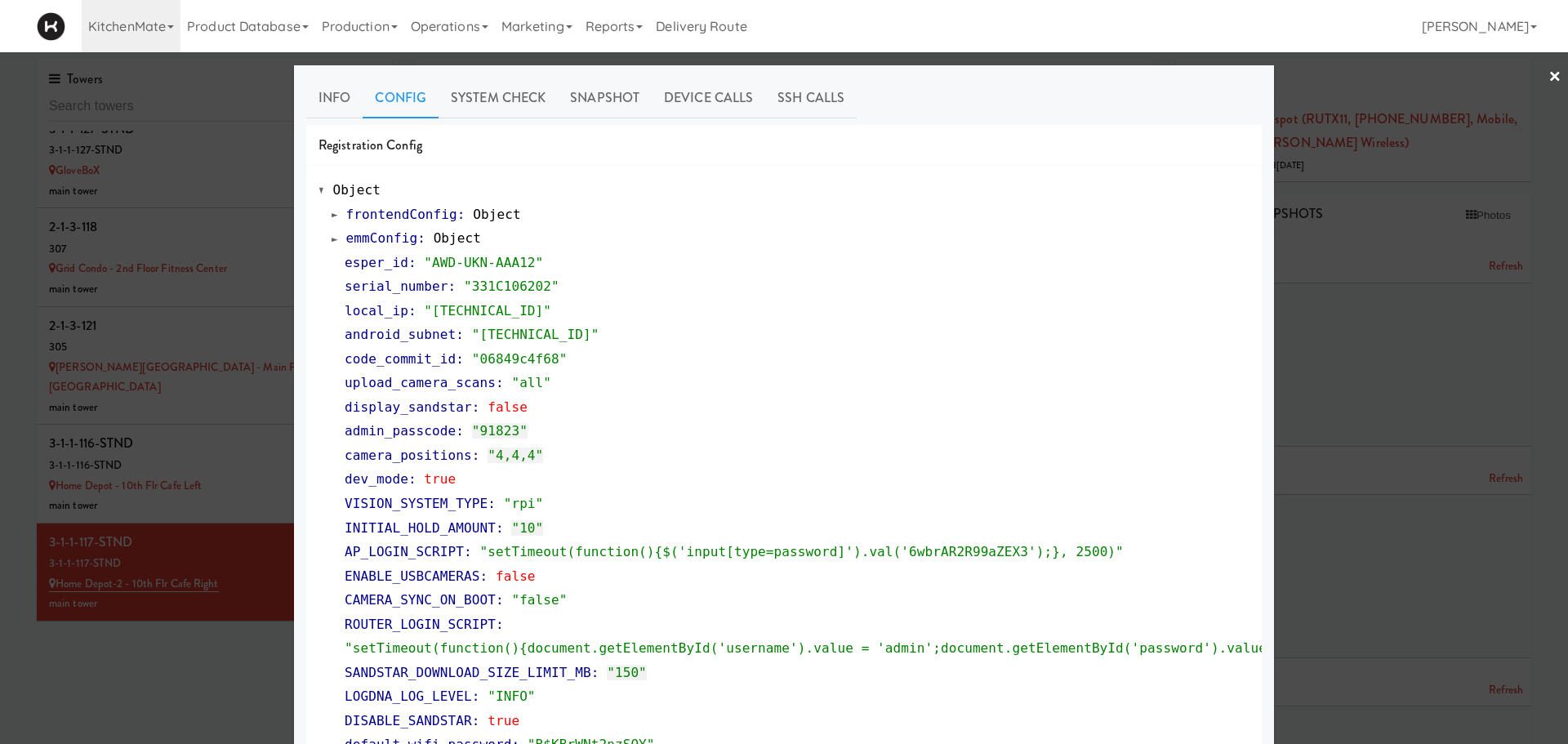
click at [1354, 252] on div at bounding box center [784, 372] width 1568 height 744
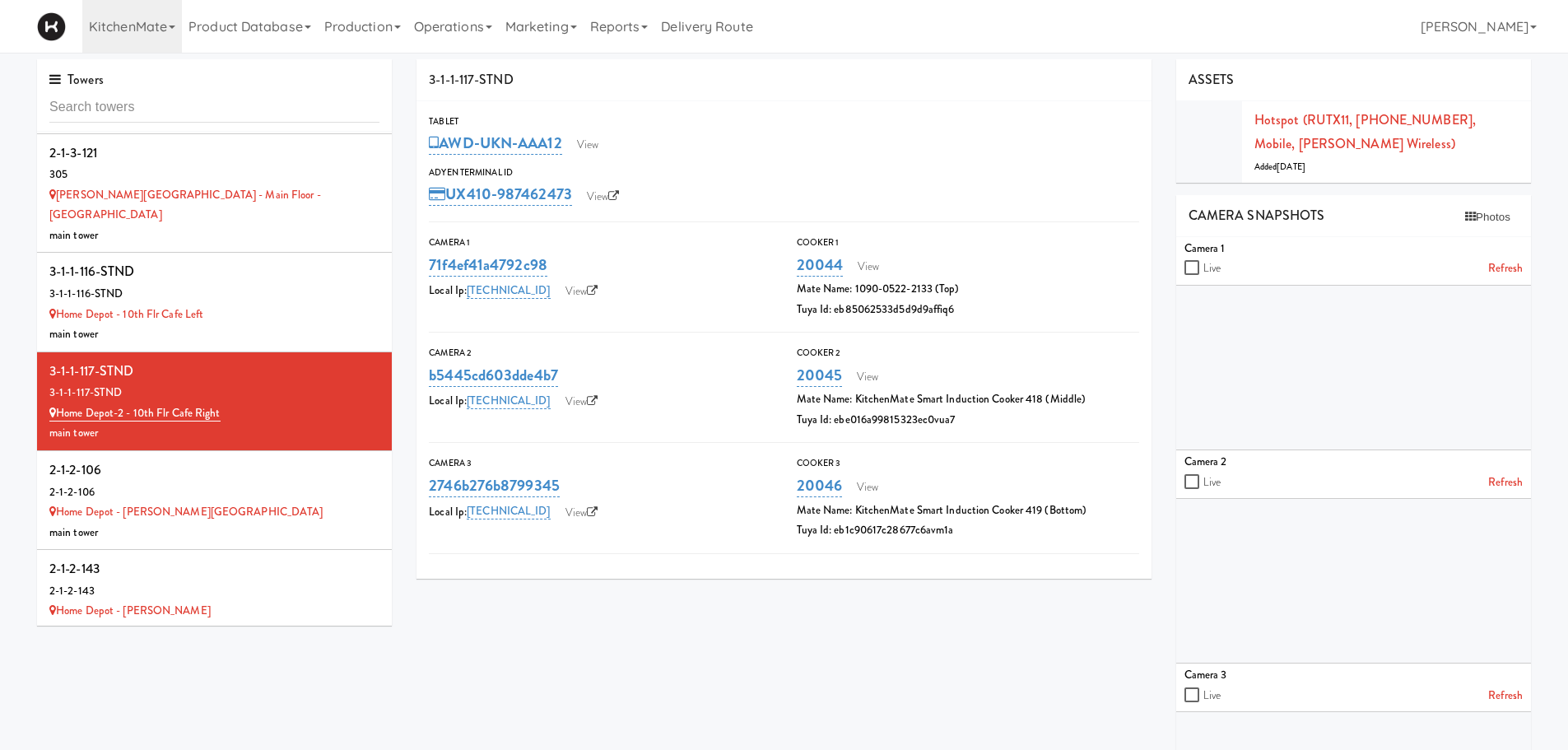
scroll to position [4598, 0]
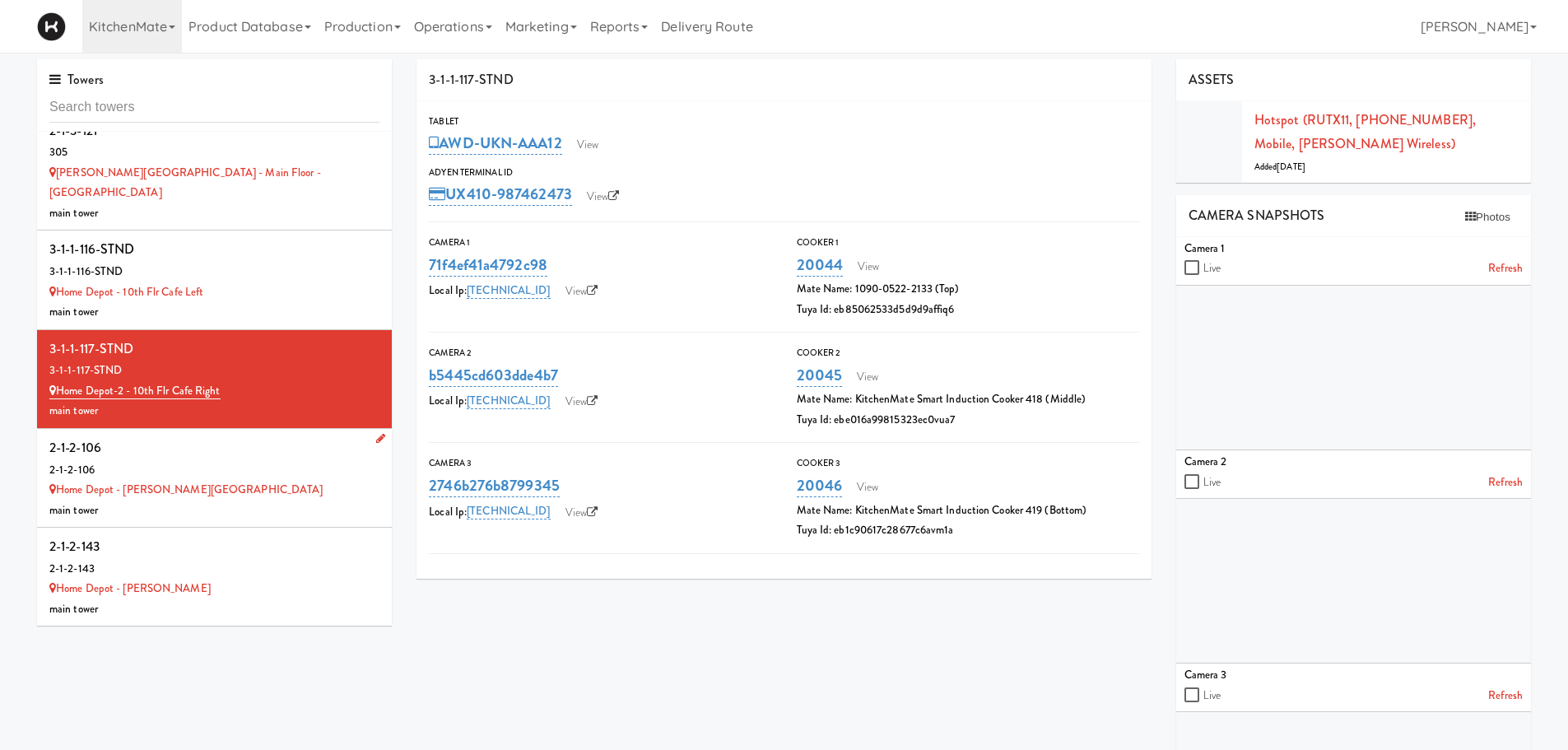
click at [225, 460] on div "2-1-2-106" at bounding box center [214, 470] width 330 height 21
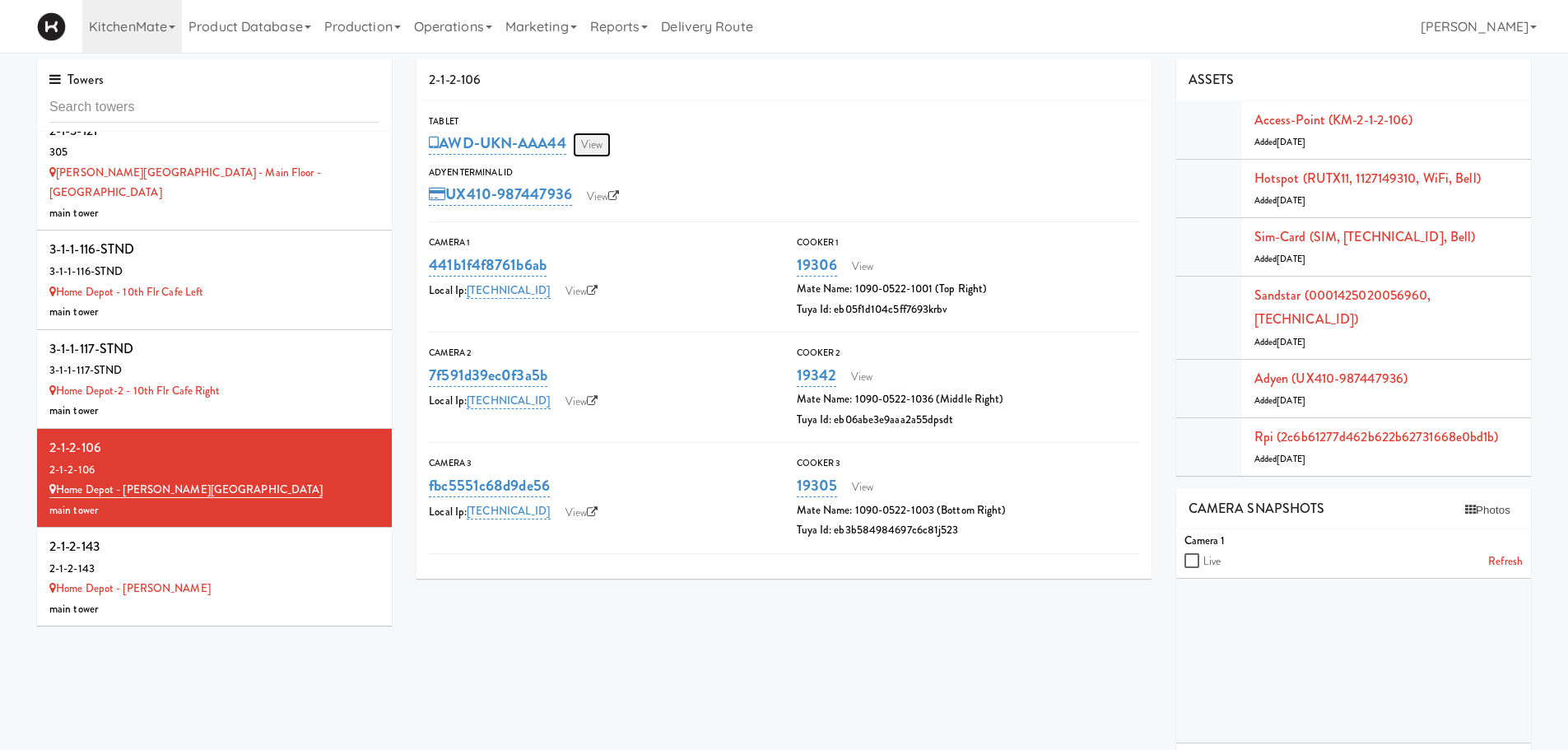
click at [600, 132] on link "View" at bounding box center [592, 144] width 38 height 25
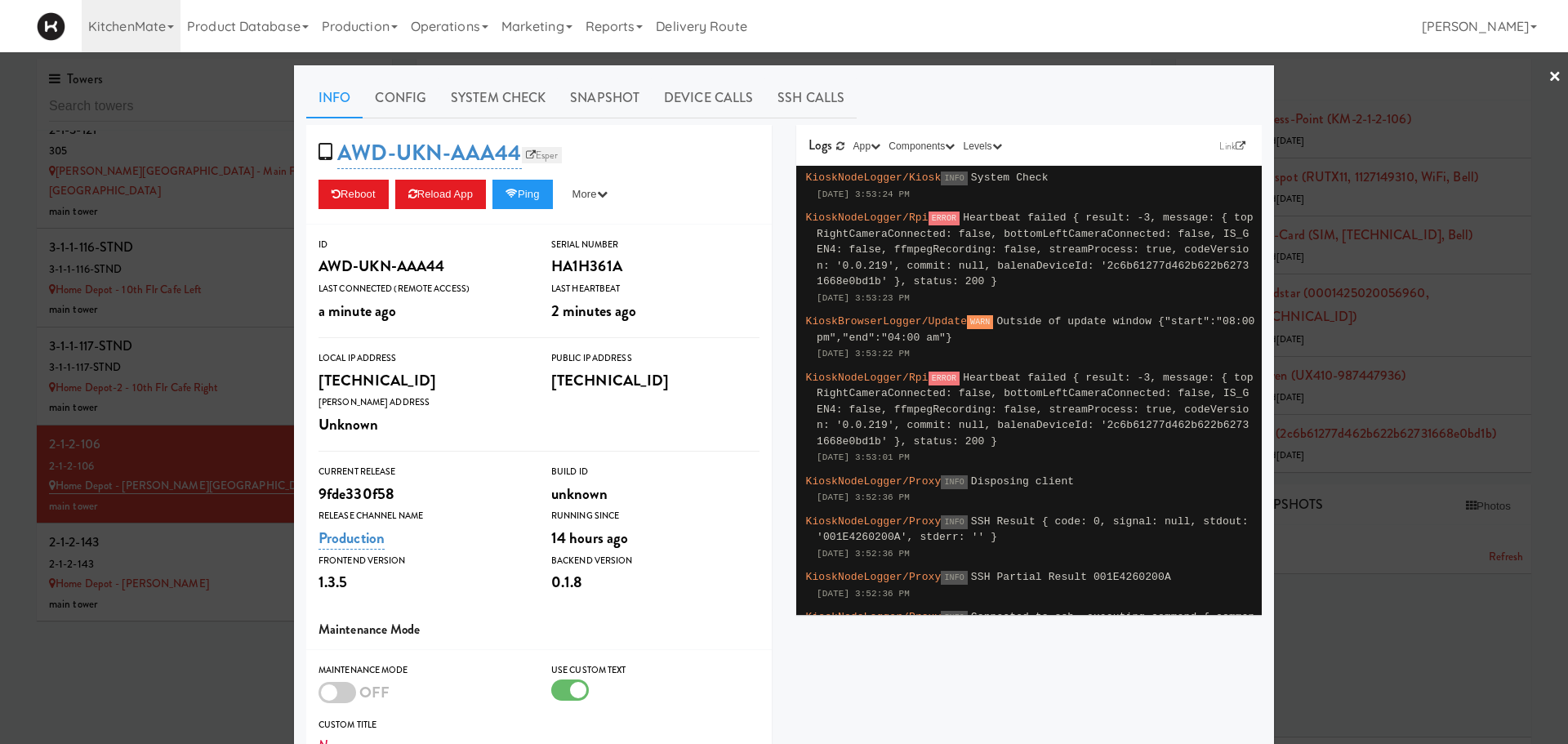
click at [547, 160] on link "Esper" at bounding box center [542, 155] width 40 height 17
click at [442, 204] on button "Reload App" at bounding box center [440, 194] width 91 height 30
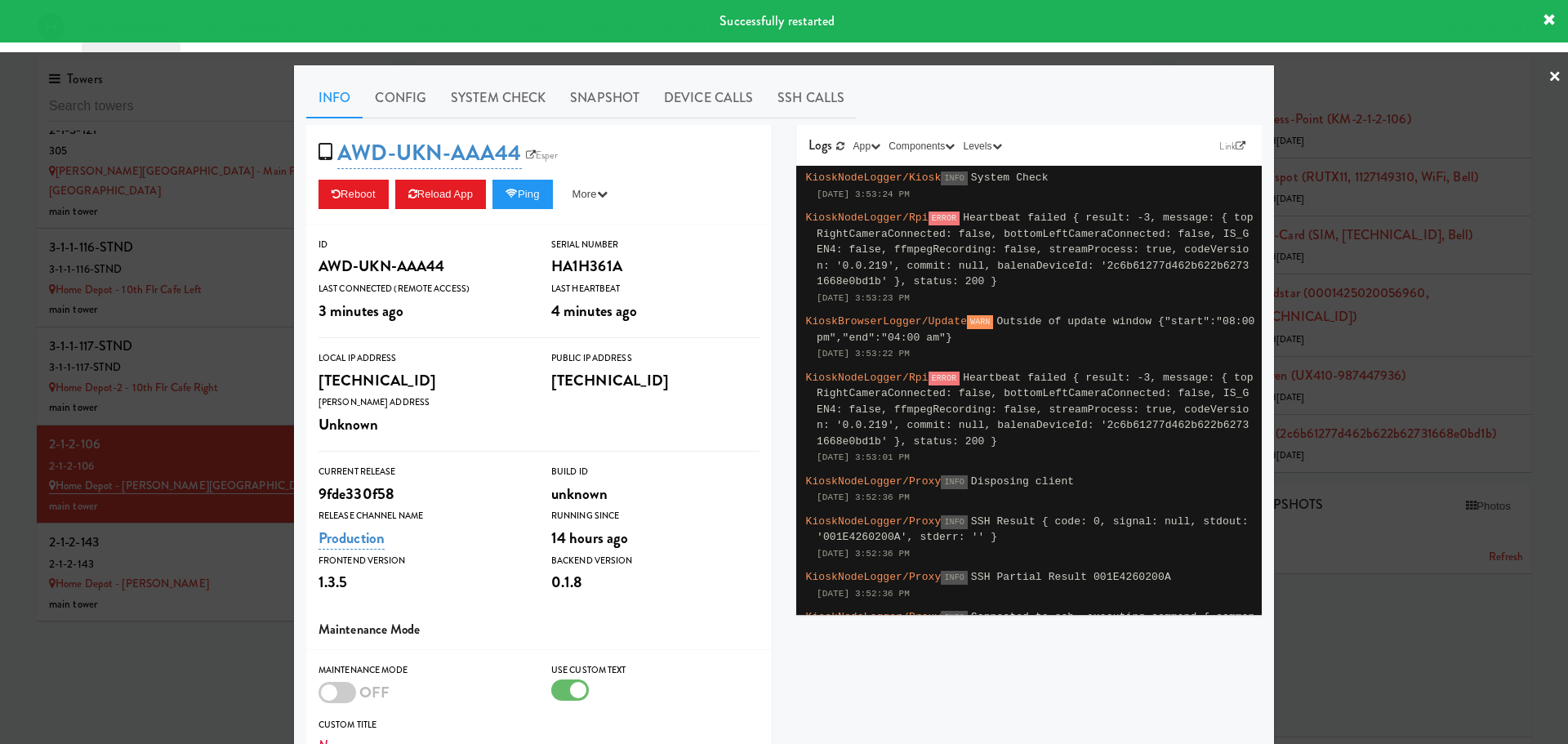
click at [228, 438] on div at bounding box center [784, 372] width 1568 height 744
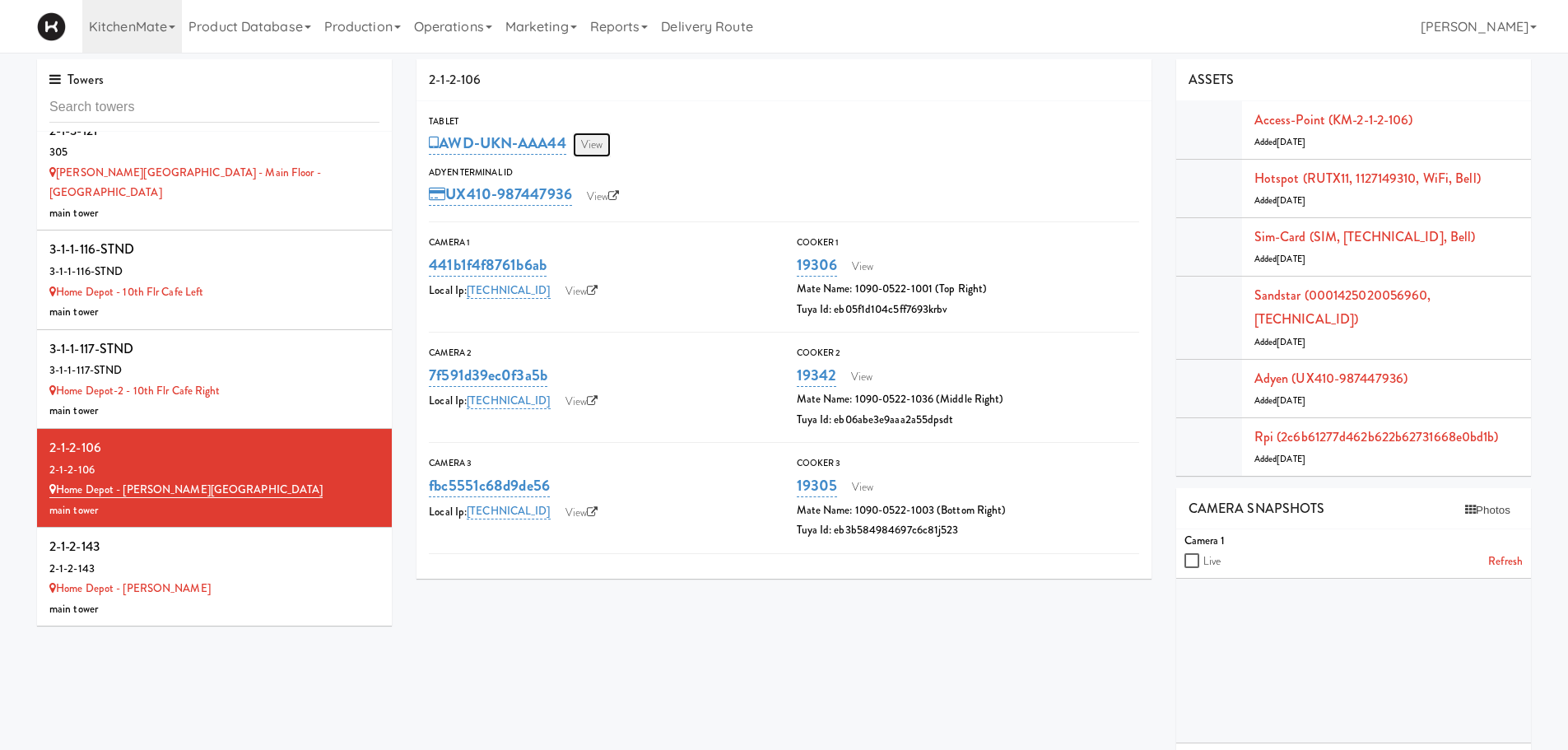
click at [594, 143] on link "View" at bounding box center [592, 144] width 38 height 25
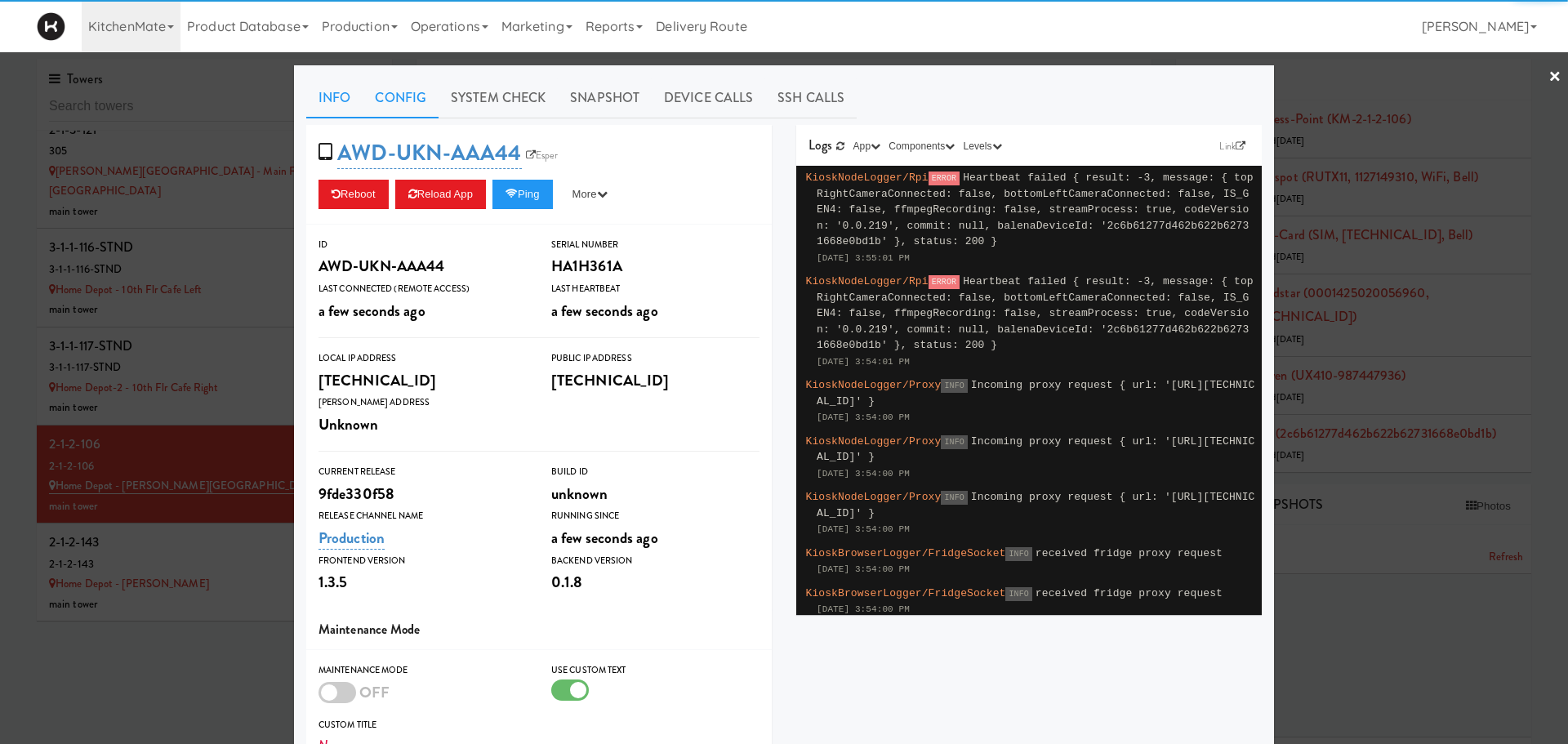
click at [412, 107] on link "Config" at bounding box center [400, 98] width 76 height 40
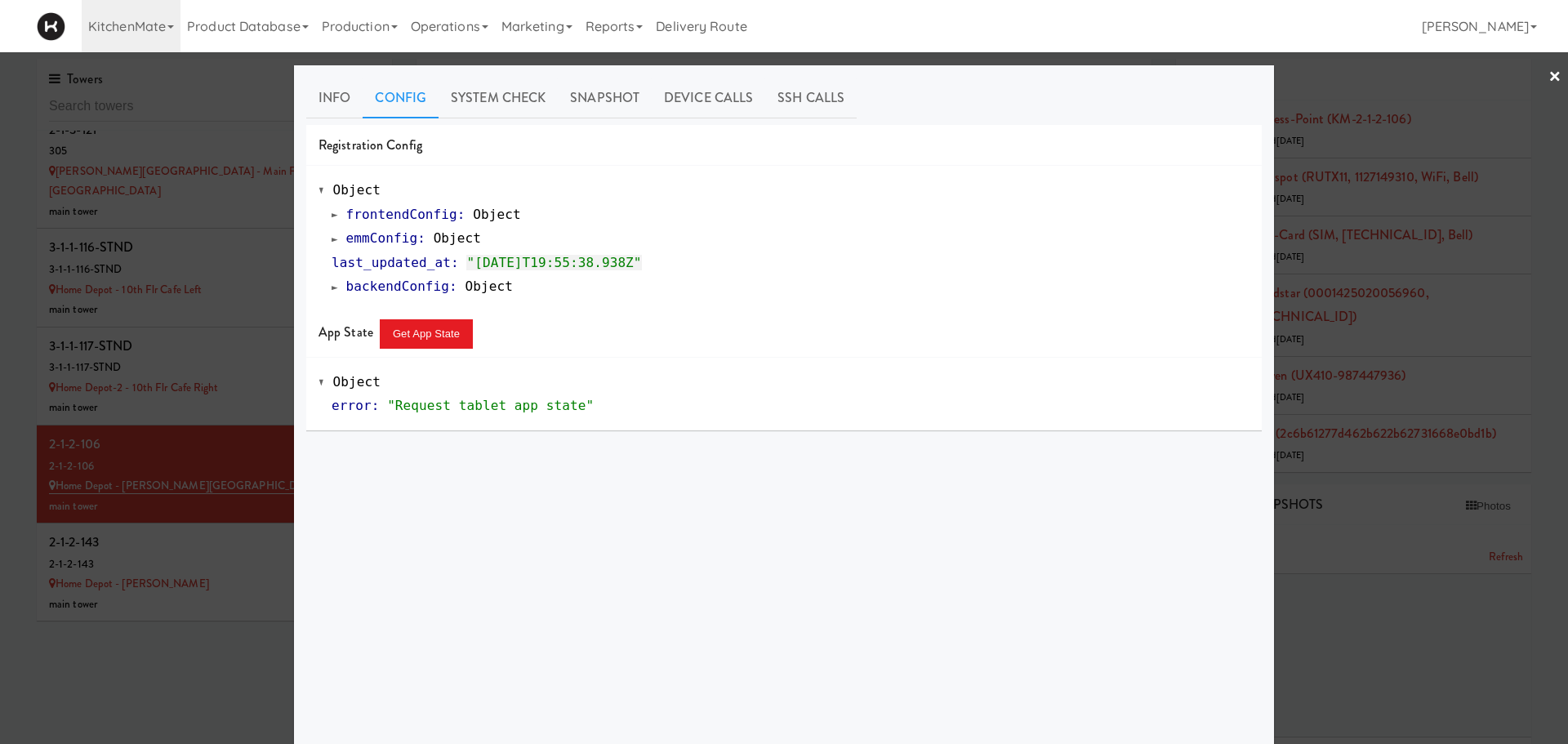
click at [332, 243] on span at bounding box center [335, 238] width 7 height 12
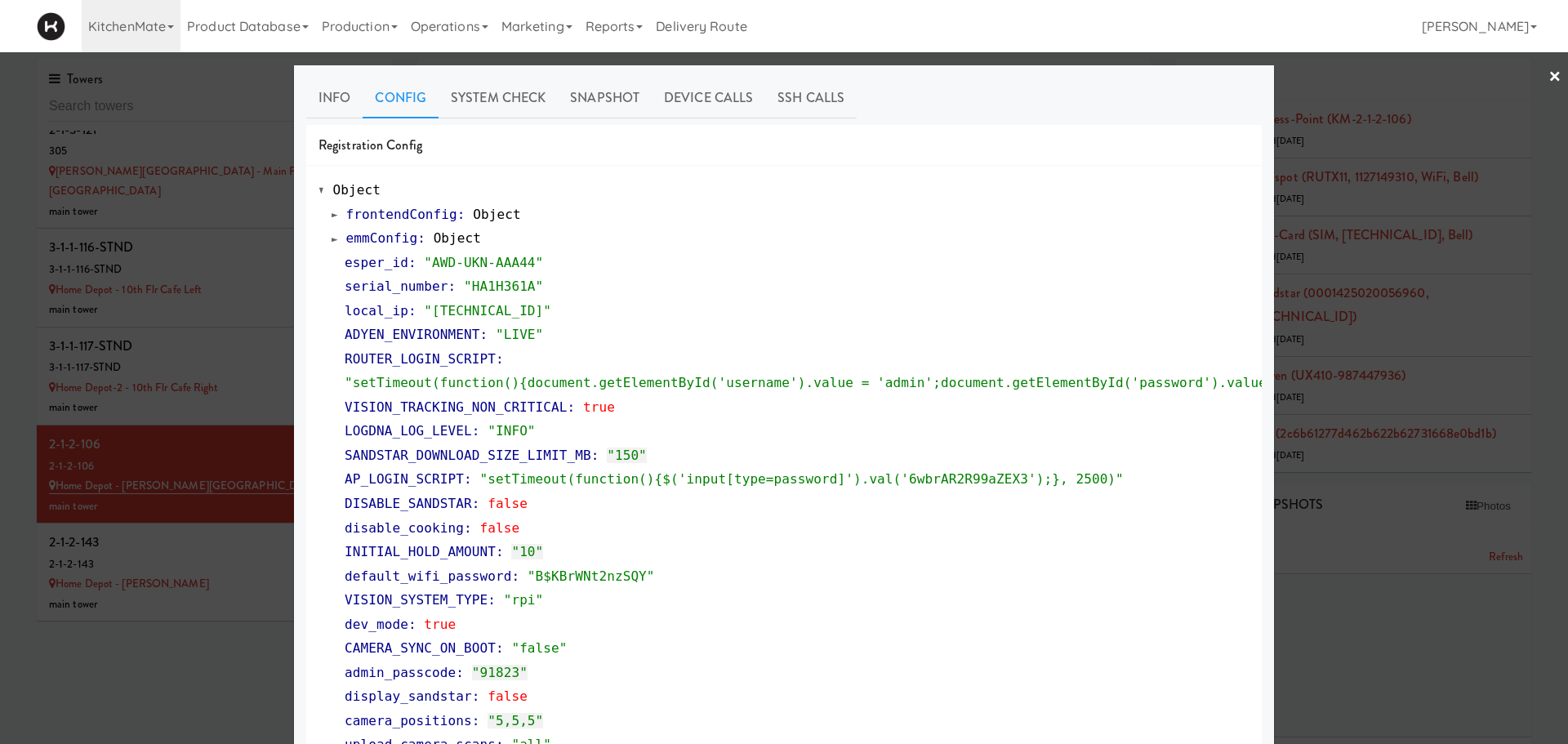
click at [332, 243] on span at bounding box center [335, 238] width 7 height 12
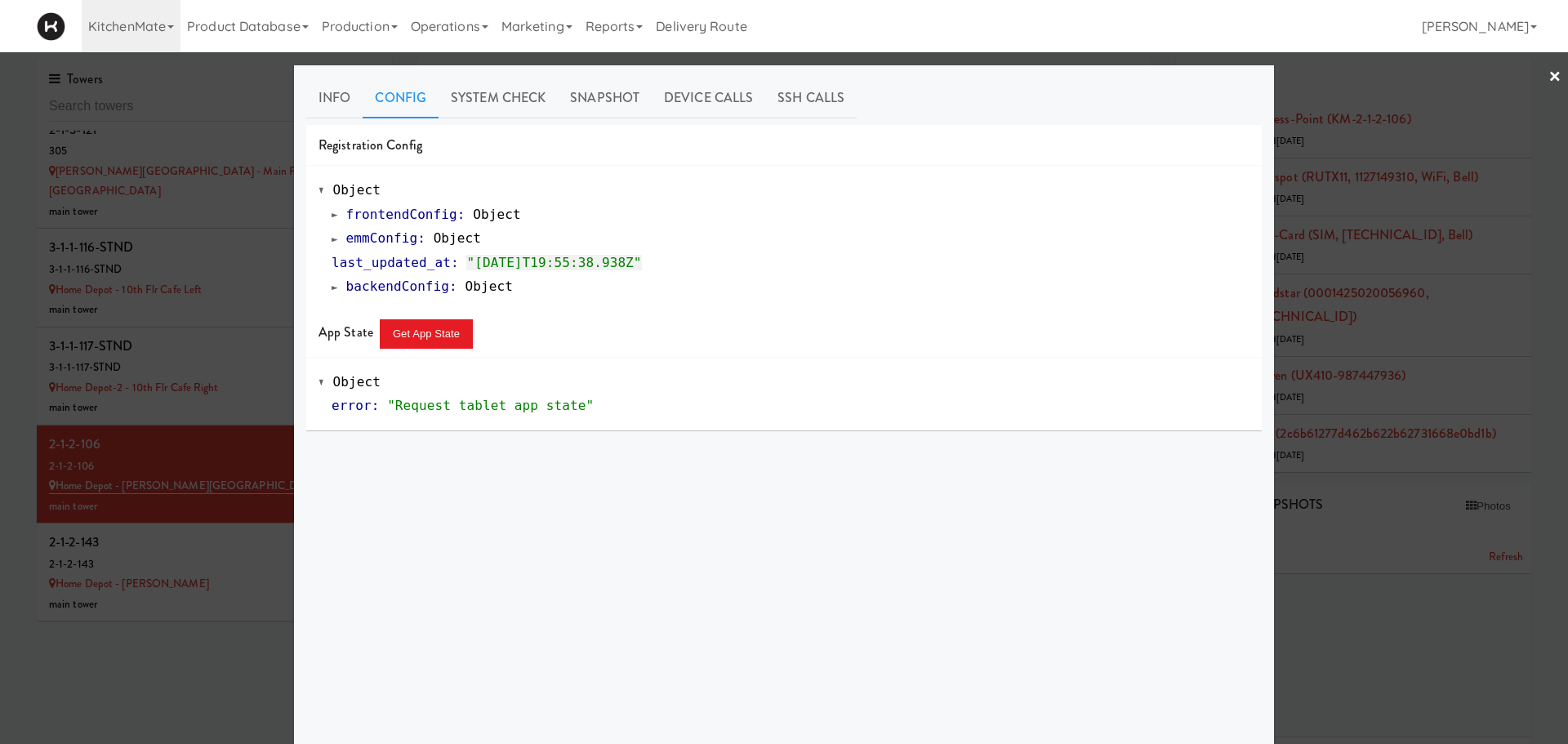
click at [222, 495] on div at bounding box center [784, 372] width 1568 height 744
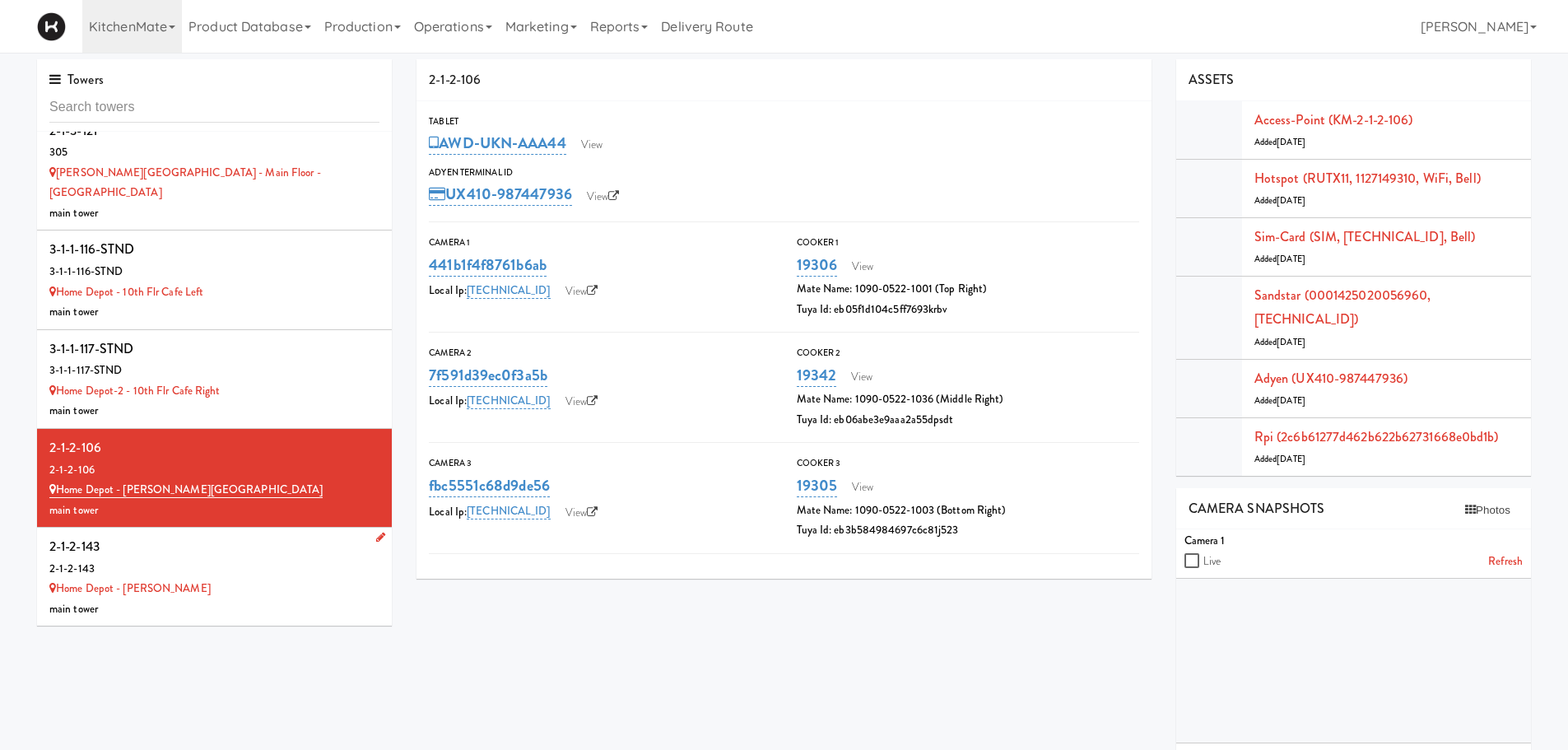
click at [231, 534] on div "2-1-2-143" at bounding box center [214, 546] width 330 height 25
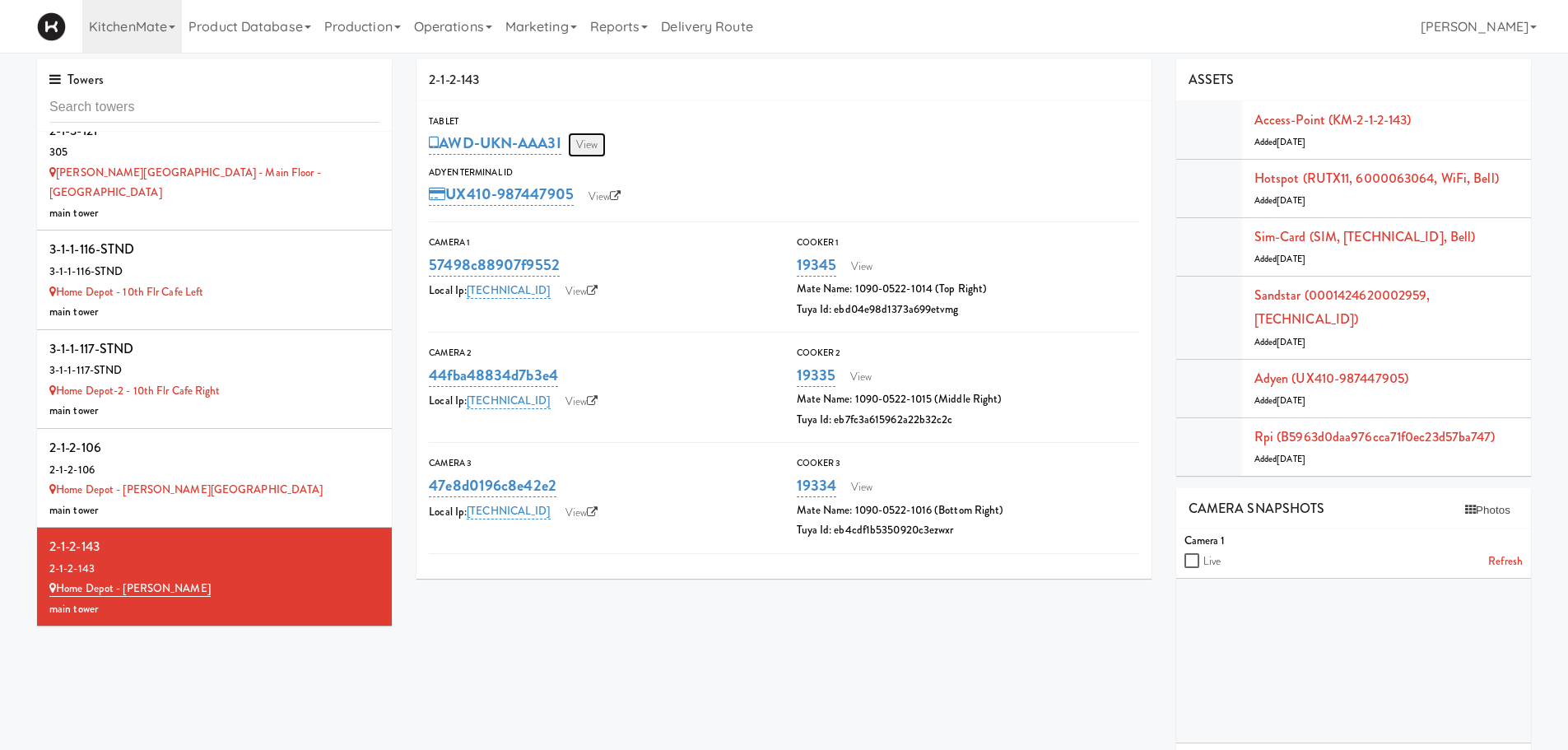
click at [594, 138] on link "View" at bounding box center [587, 144] width 38 height 25
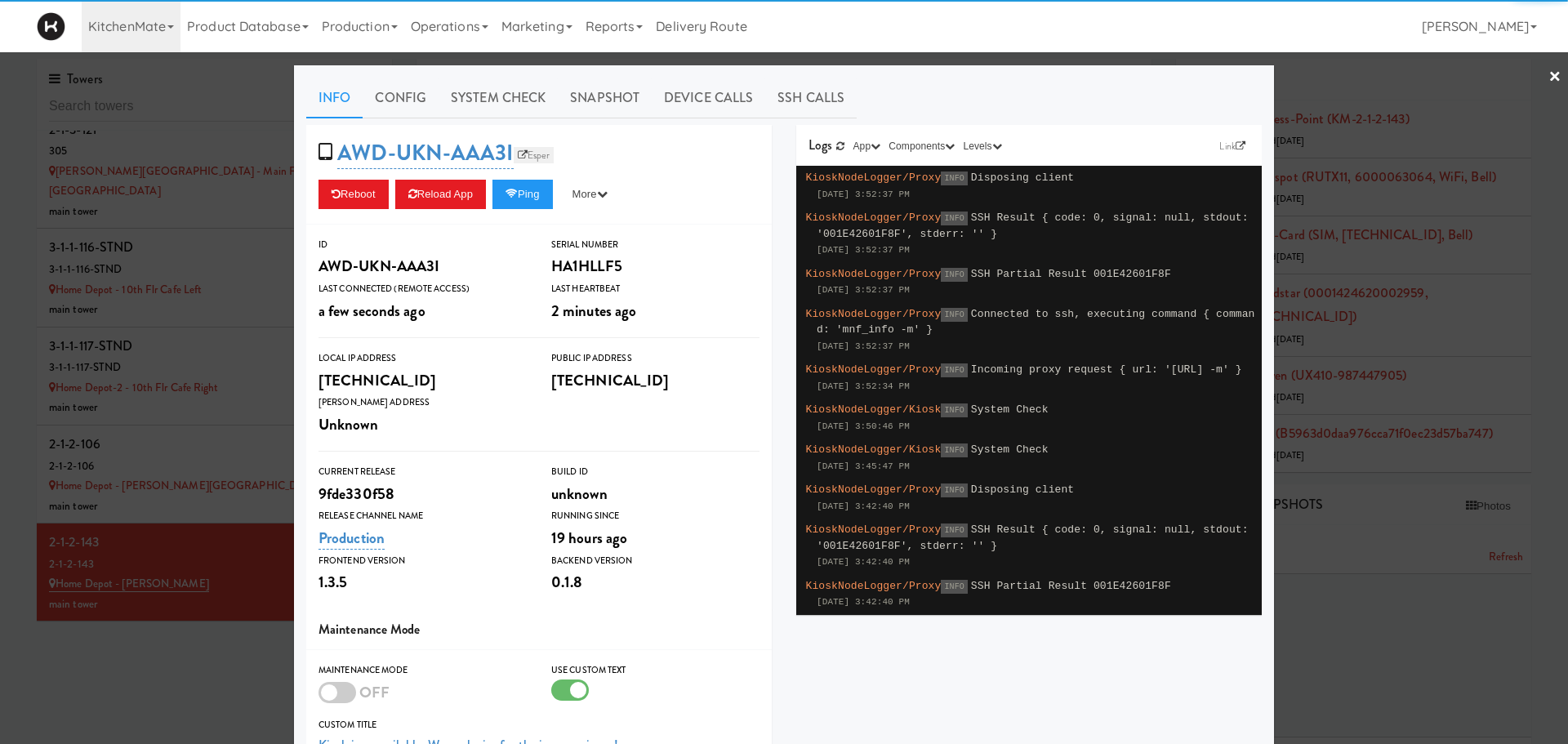
click at [535, 162] on link "Esper" at bounding box center [533, 155] width 40 height 17
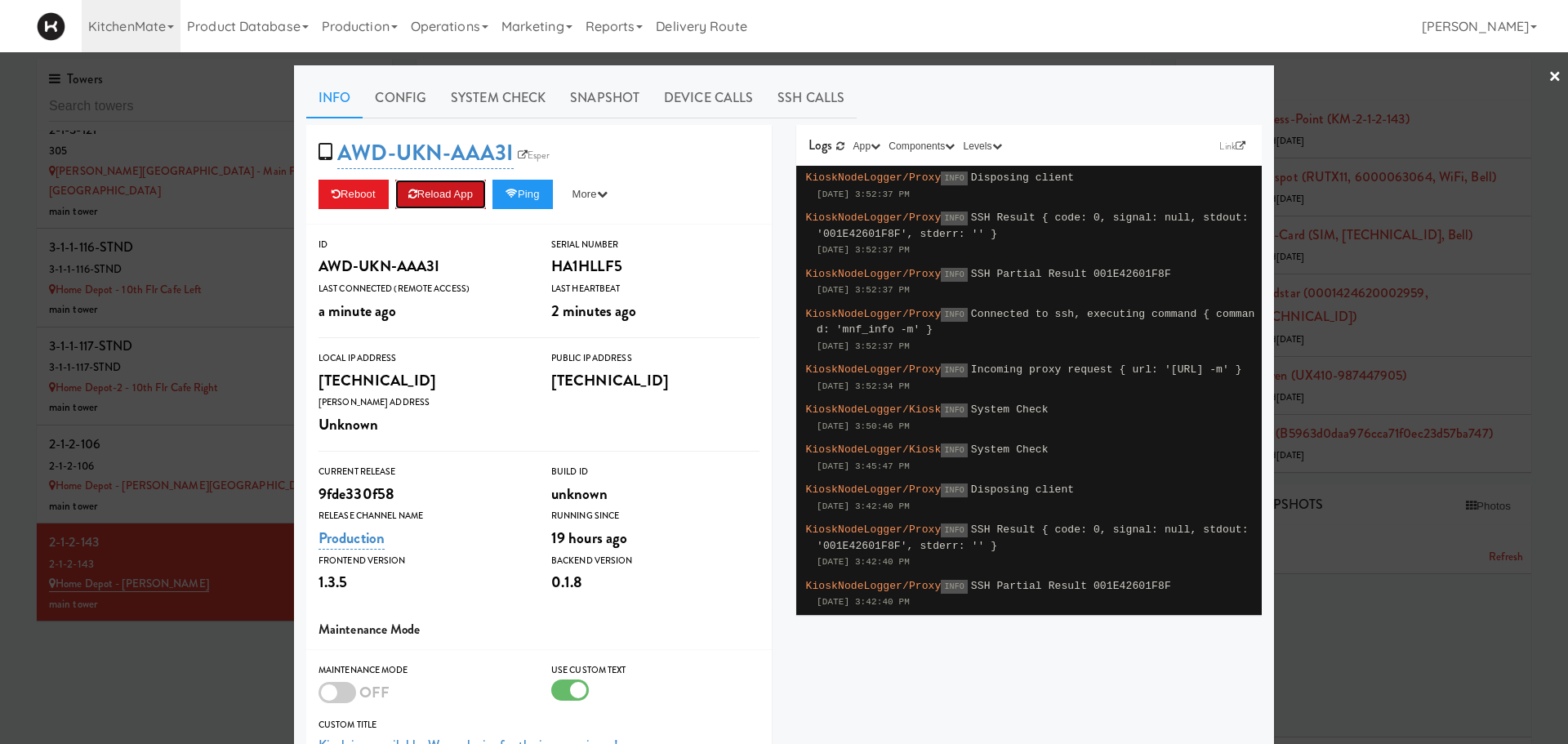
click at [437, 196] on button "Reload App" at bounding box center [440, 194] width 91 height 30
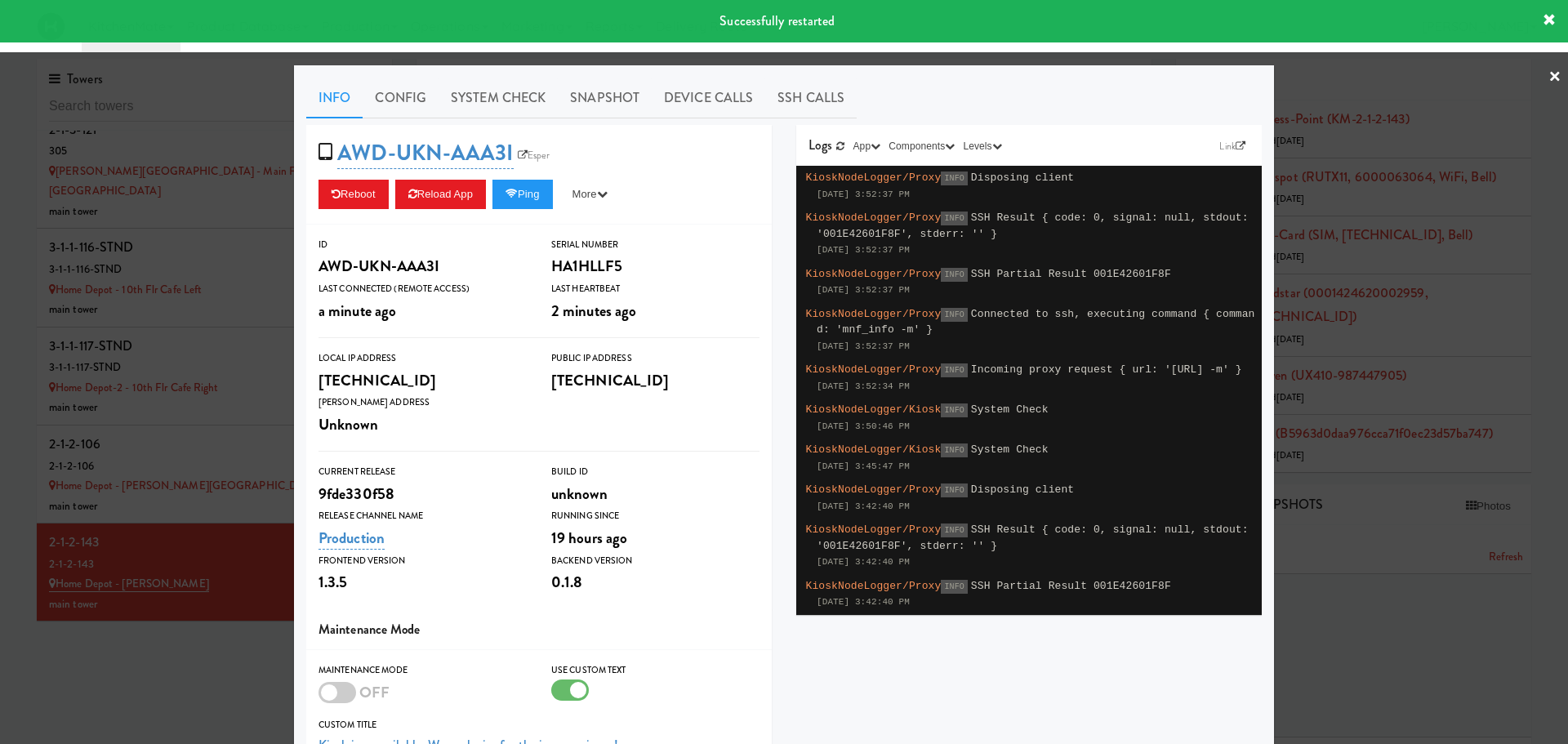
click at [194, 514] on div at bounding box center [784, 372] width 1568 height 744
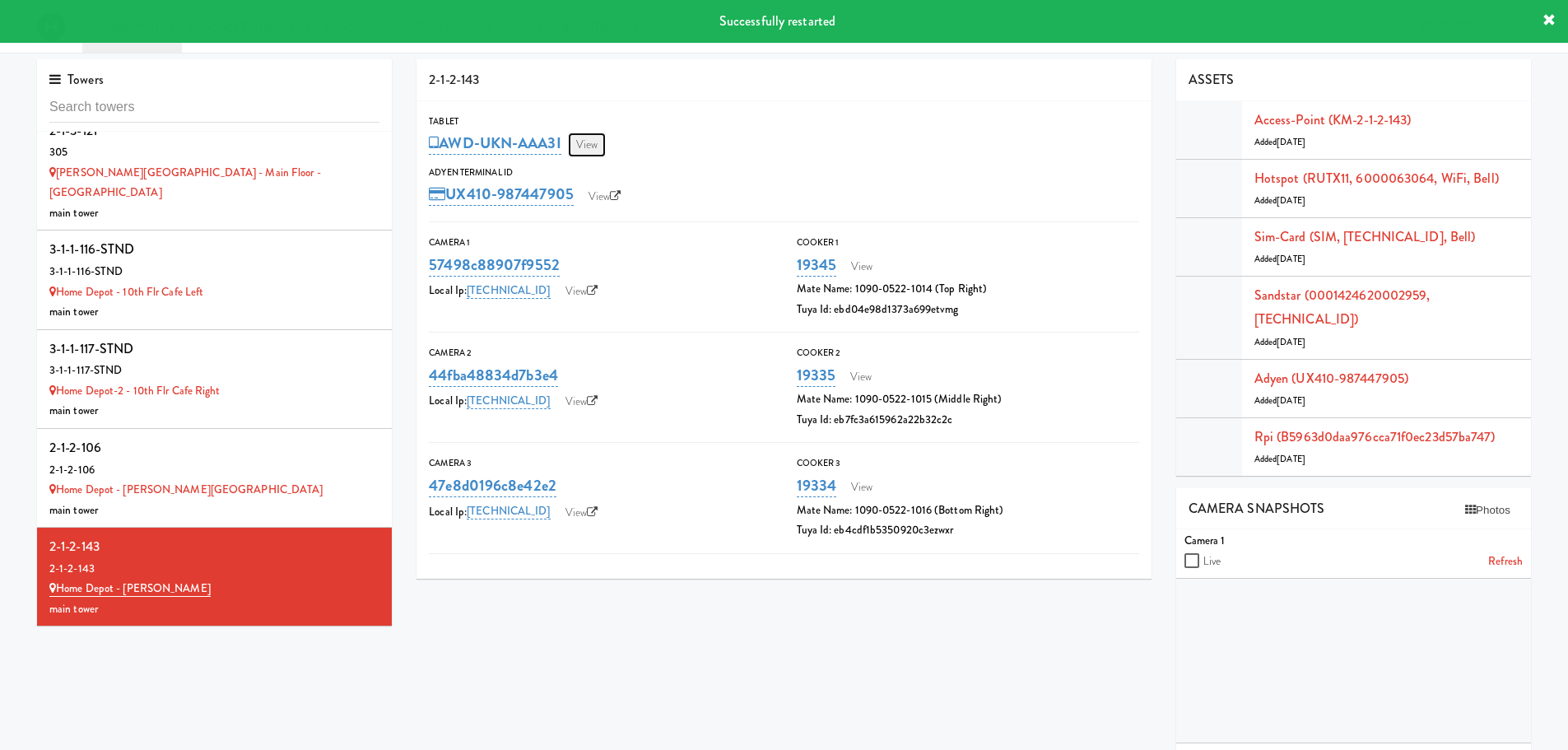
click at [593, 146] on link "View" at bounding box center [587, 144] width 38 height 25
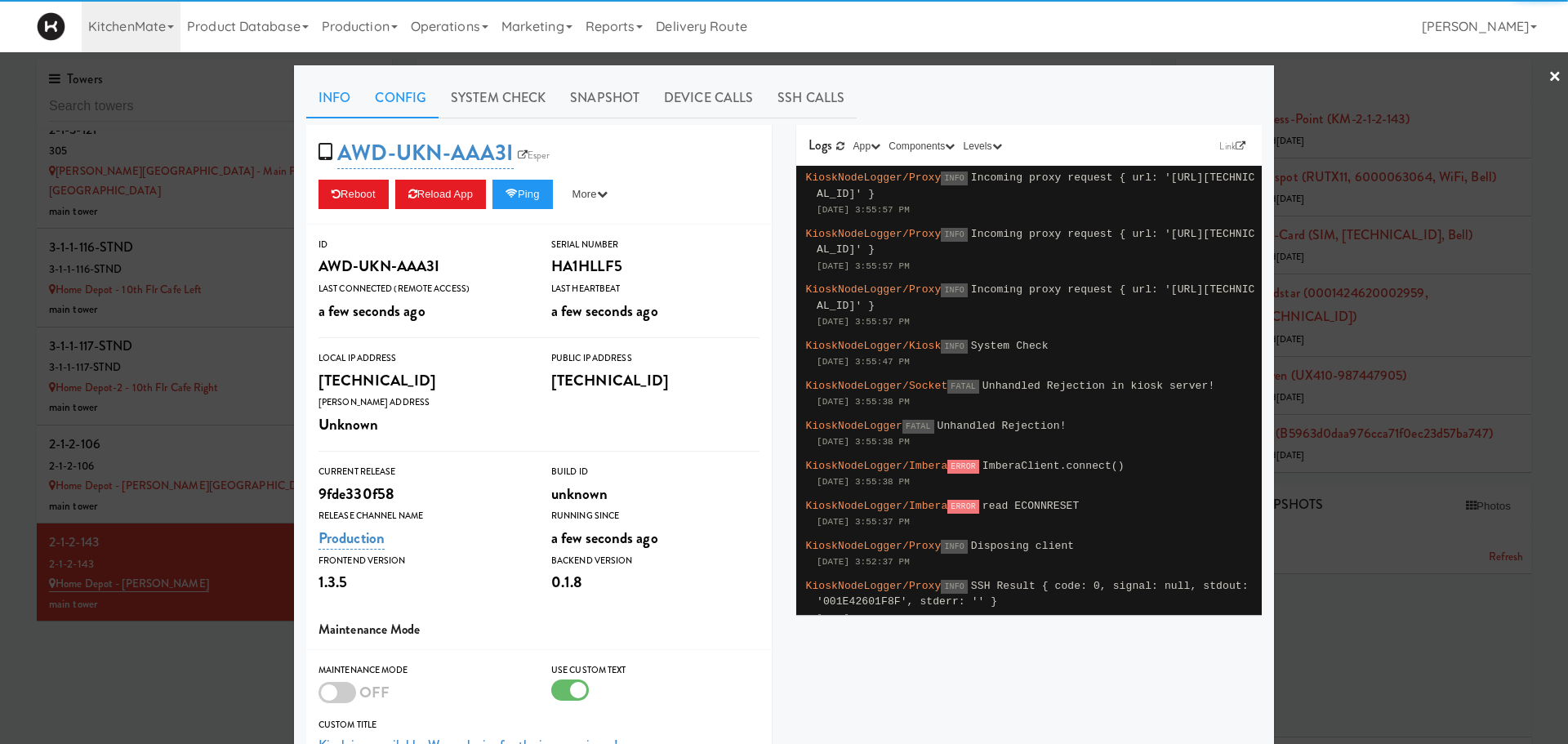
click at [415, 107] on link "Config" at bounding box center [400, 98] width 76 height 40
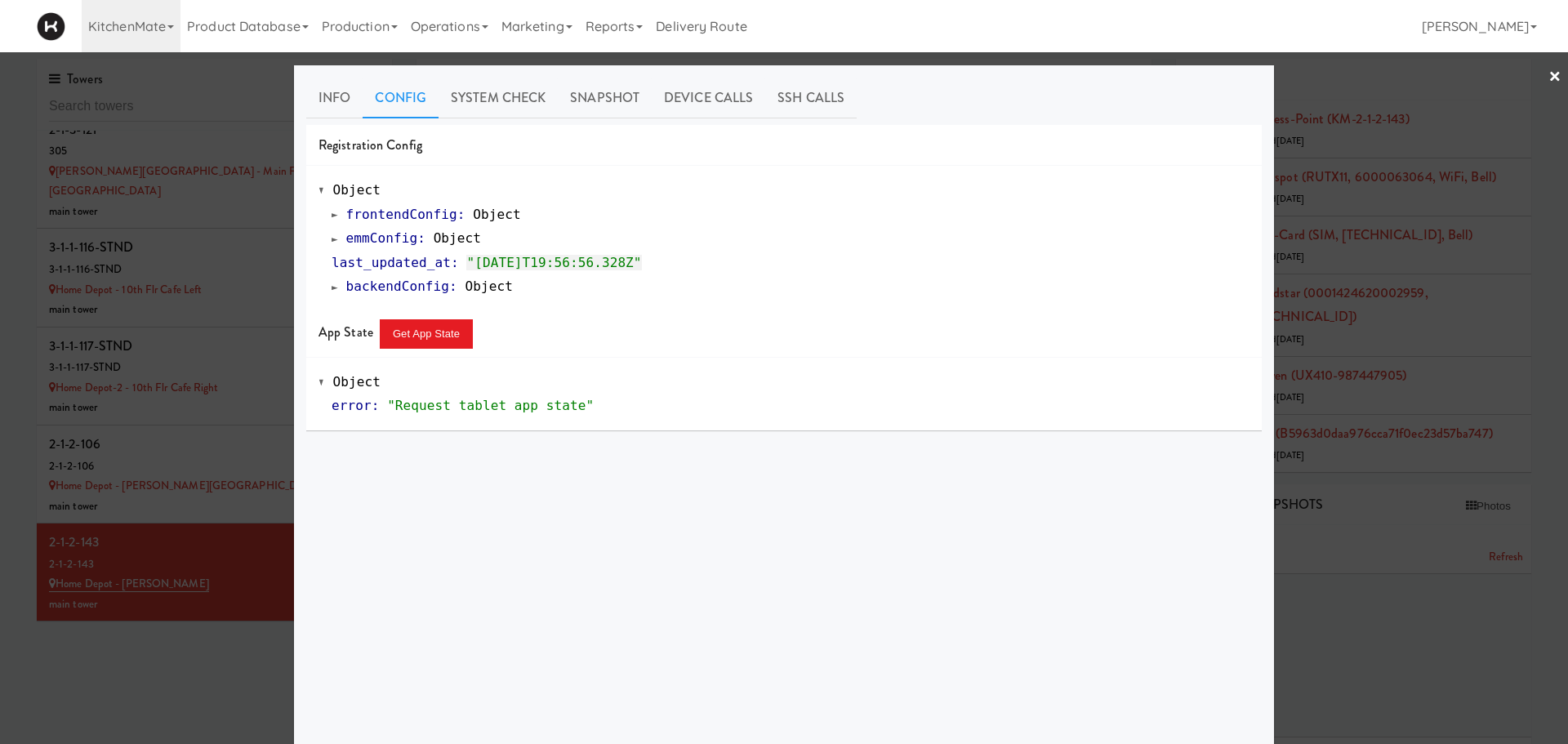
click at [322, 239] on div "frontendConfig : Object emmConfig : Object last_updated_at : "2025-09-30T19:56:…" at bounding box center [783, 251] width 931 height 97
click at [332, 241] on span at bounding box center [335, 238] width 7 height 12
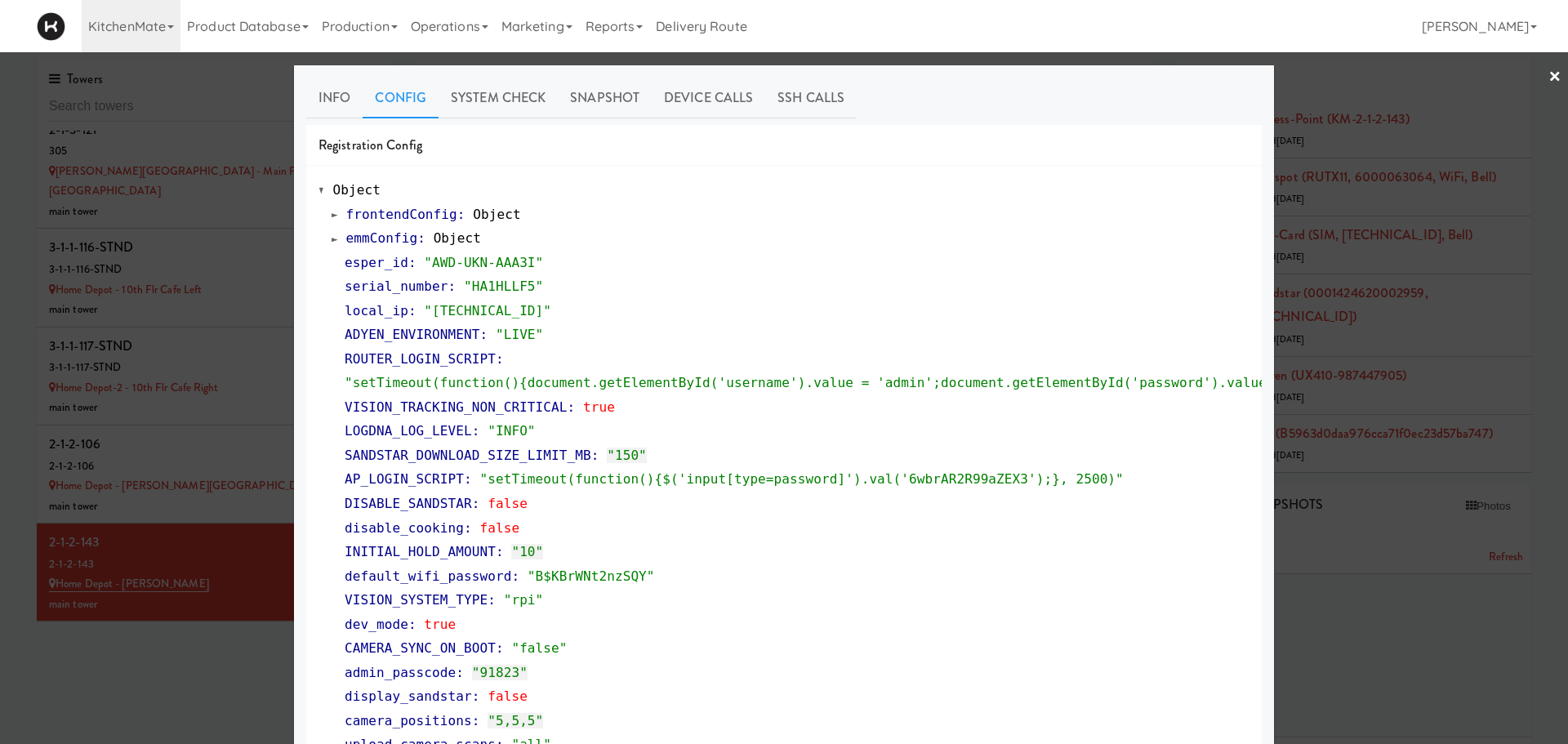
click at [332, 241] on span at bounding box center [335, 238] width 7 height 12
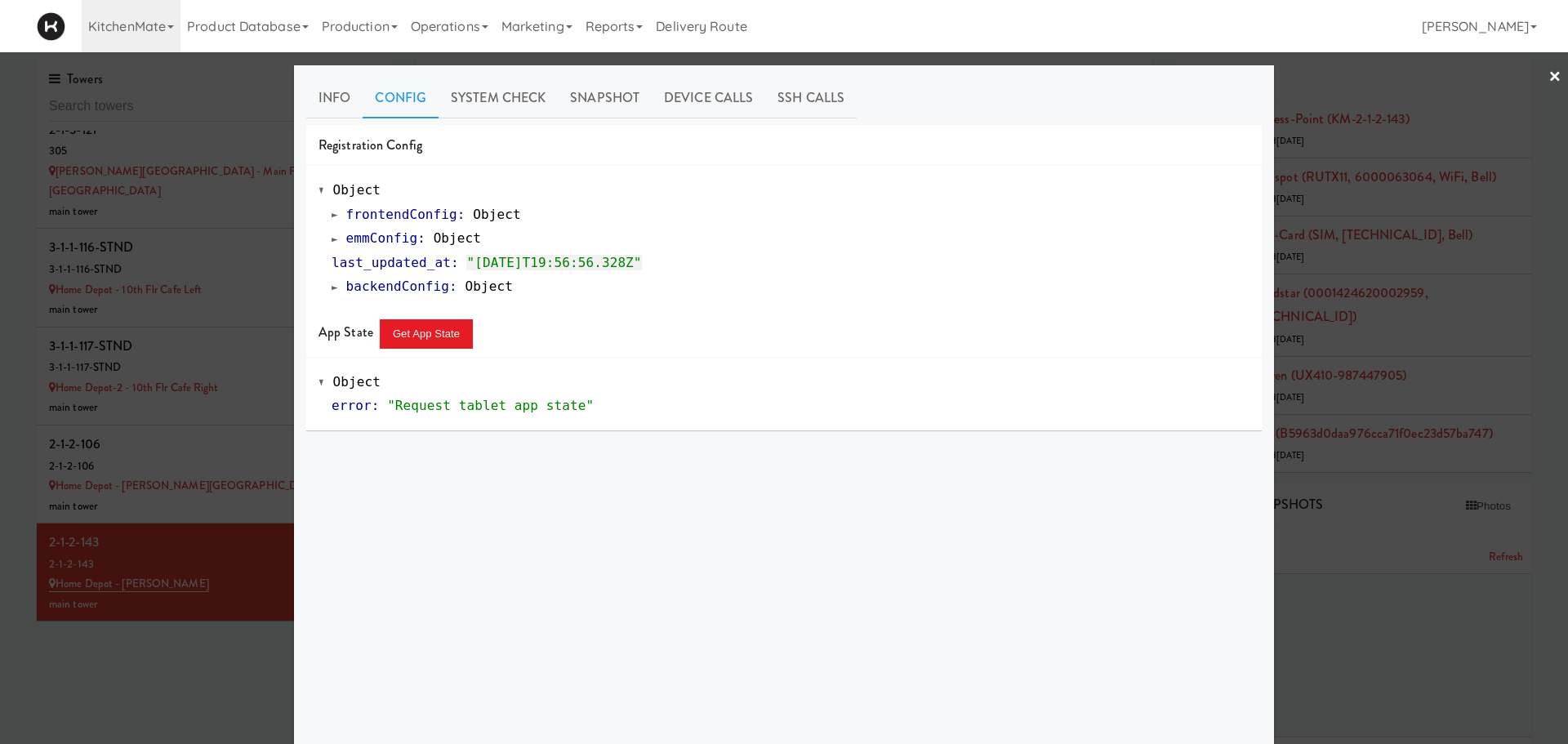
click at [196, 612] on div at bounding box center [784, 372] width 1568 height 744
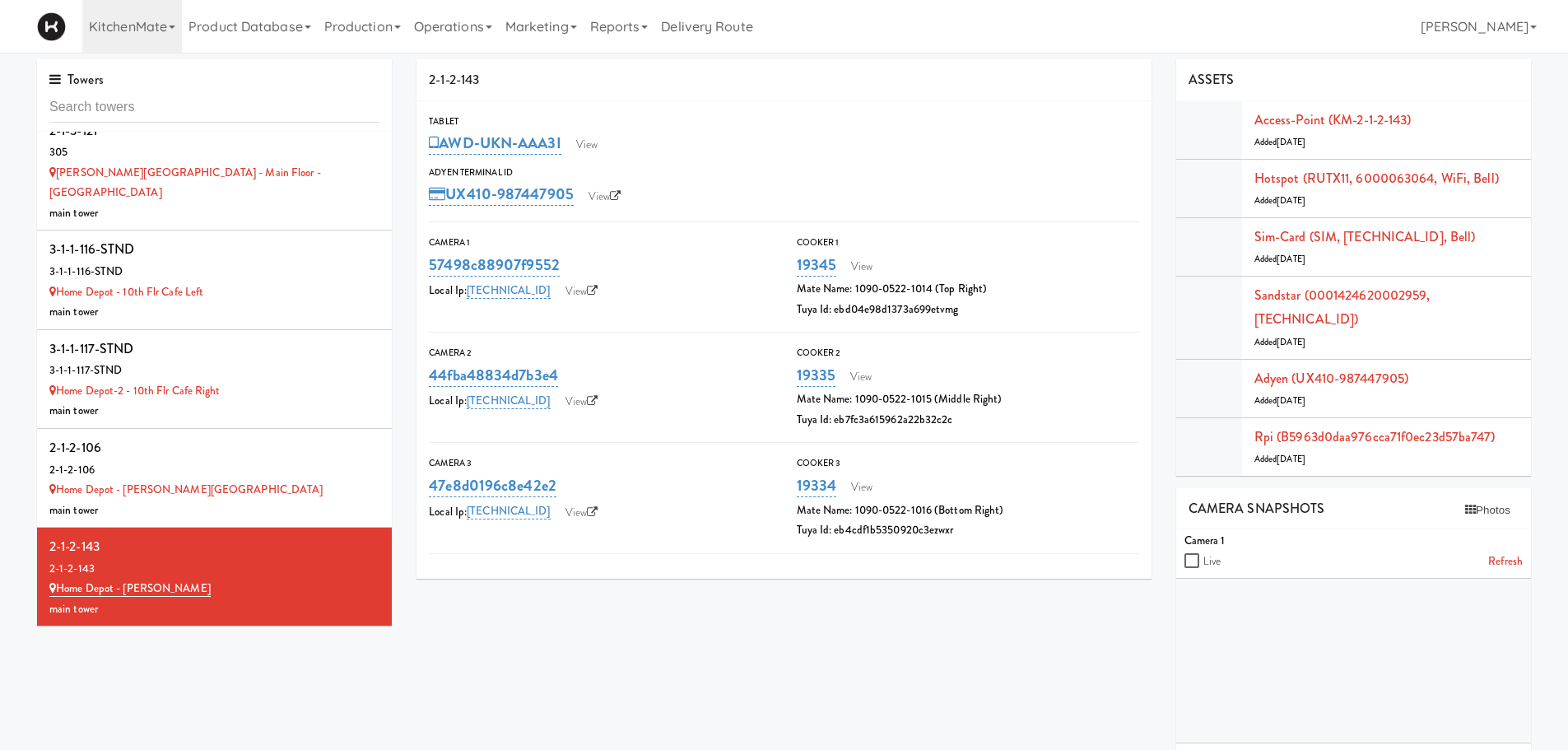
click at [198, 634] on div "2-1-2-128" at bounding box center [214, 646] width 330 height 25
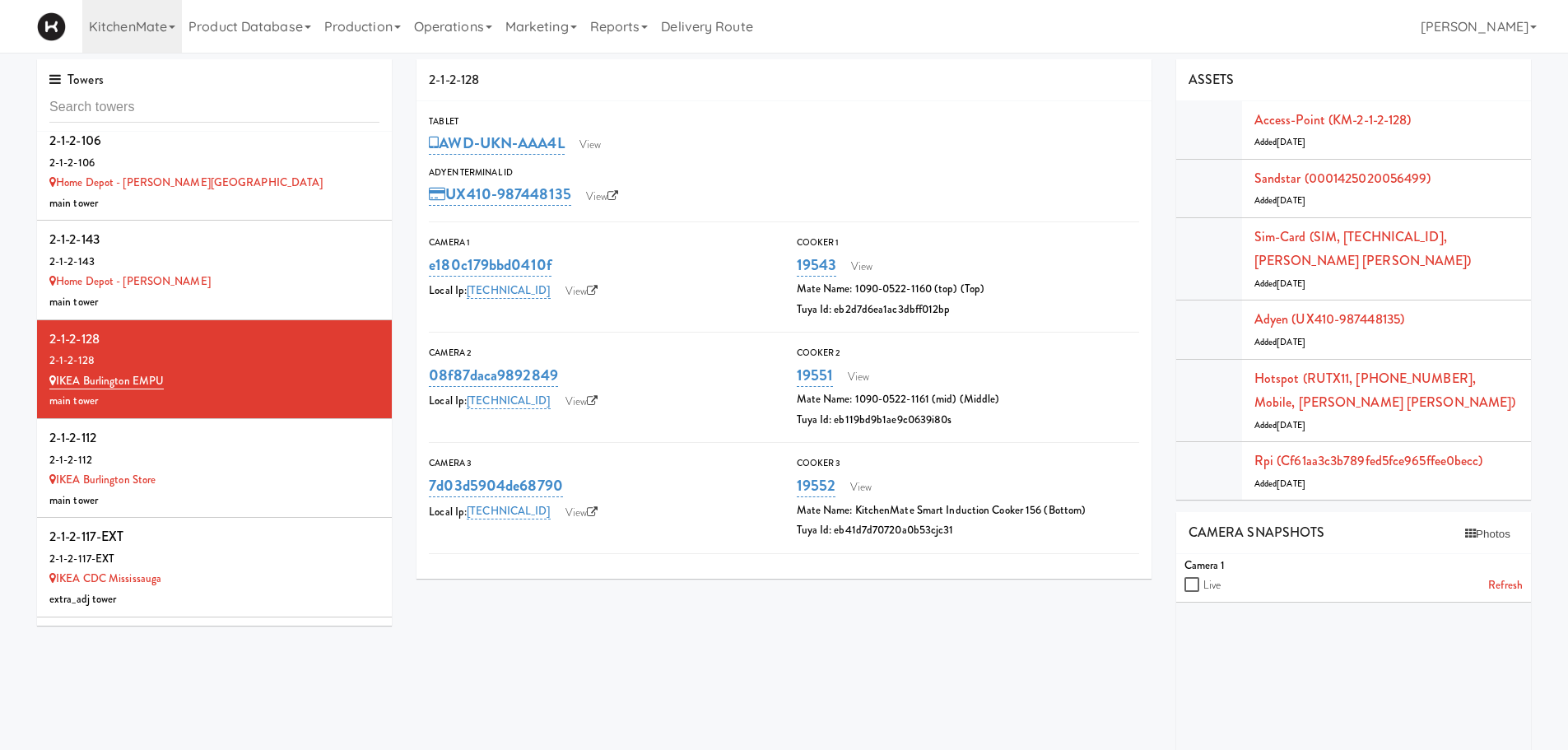
scroll to position [5026, 0]
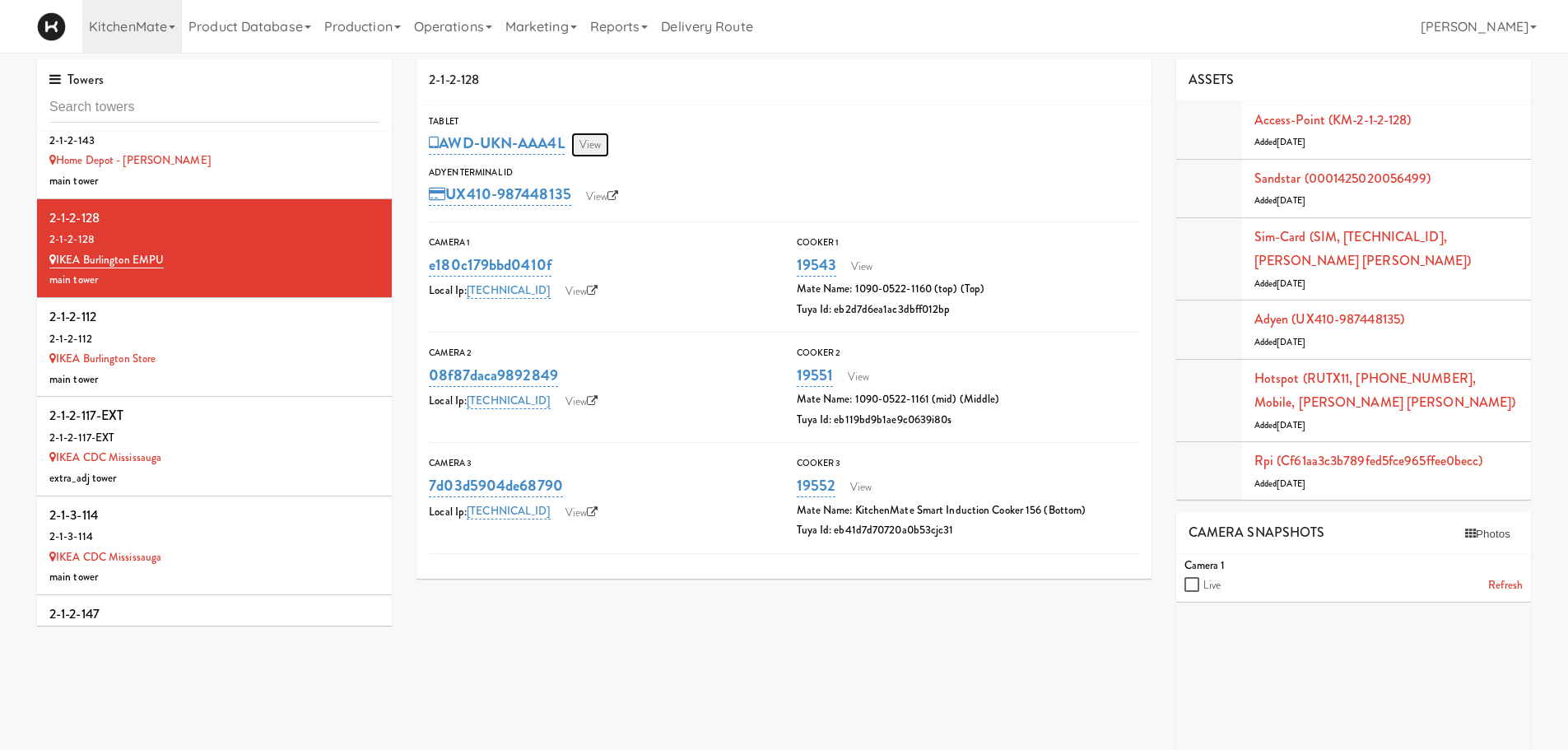
click at [603, 148] on link "View" at bounding box center [590, 144] width 38 height 25
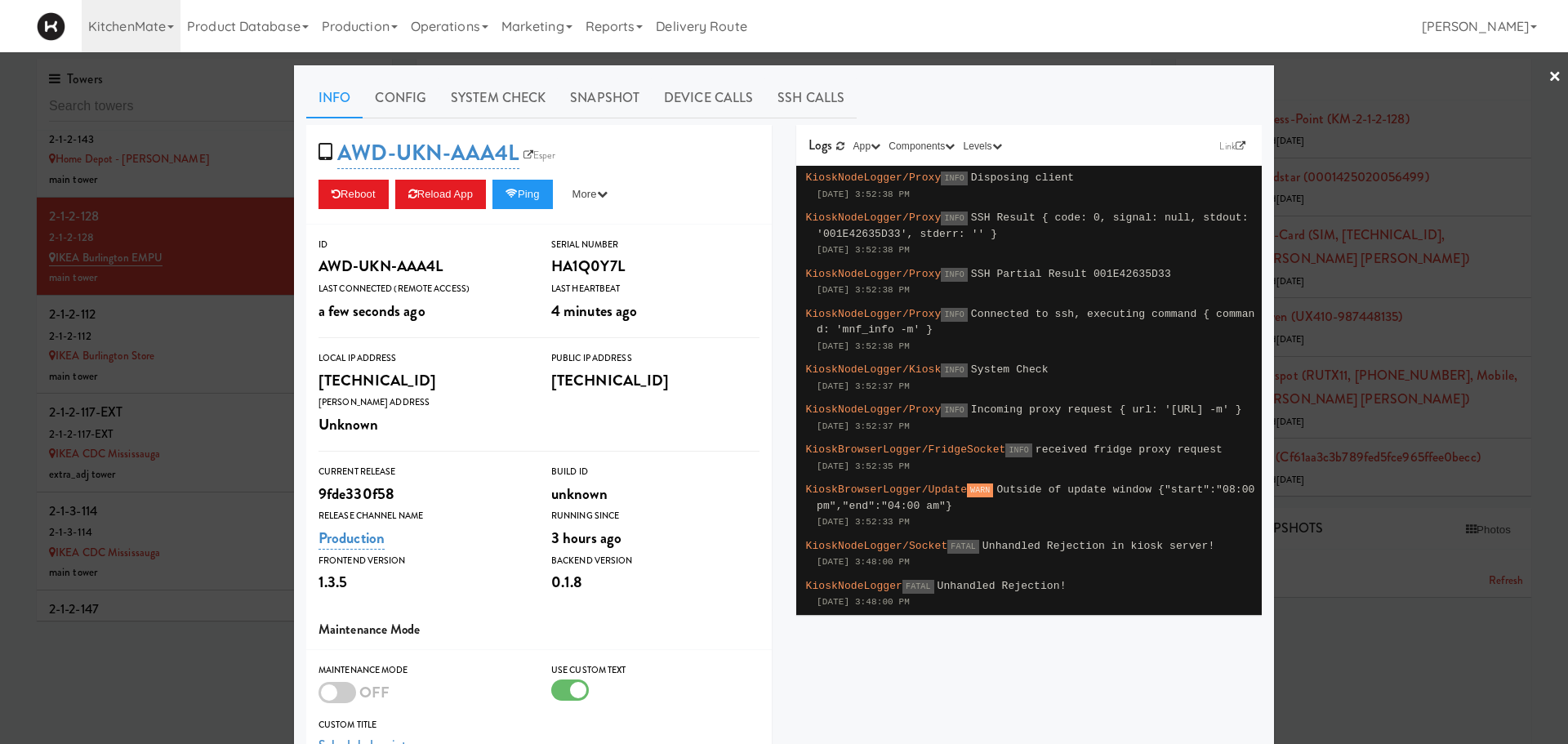
click at [531, 165] on span "AWD-UKN-AAA4L Esper" at bounding box center [441, 153] width 247 height 32
click at [537, 159] on link "Esper" at bounding box center [539, 155] width 40 height 17
click at [437, 193] on button "Reload App" at bounding box center [440, 194] width 91 height 30
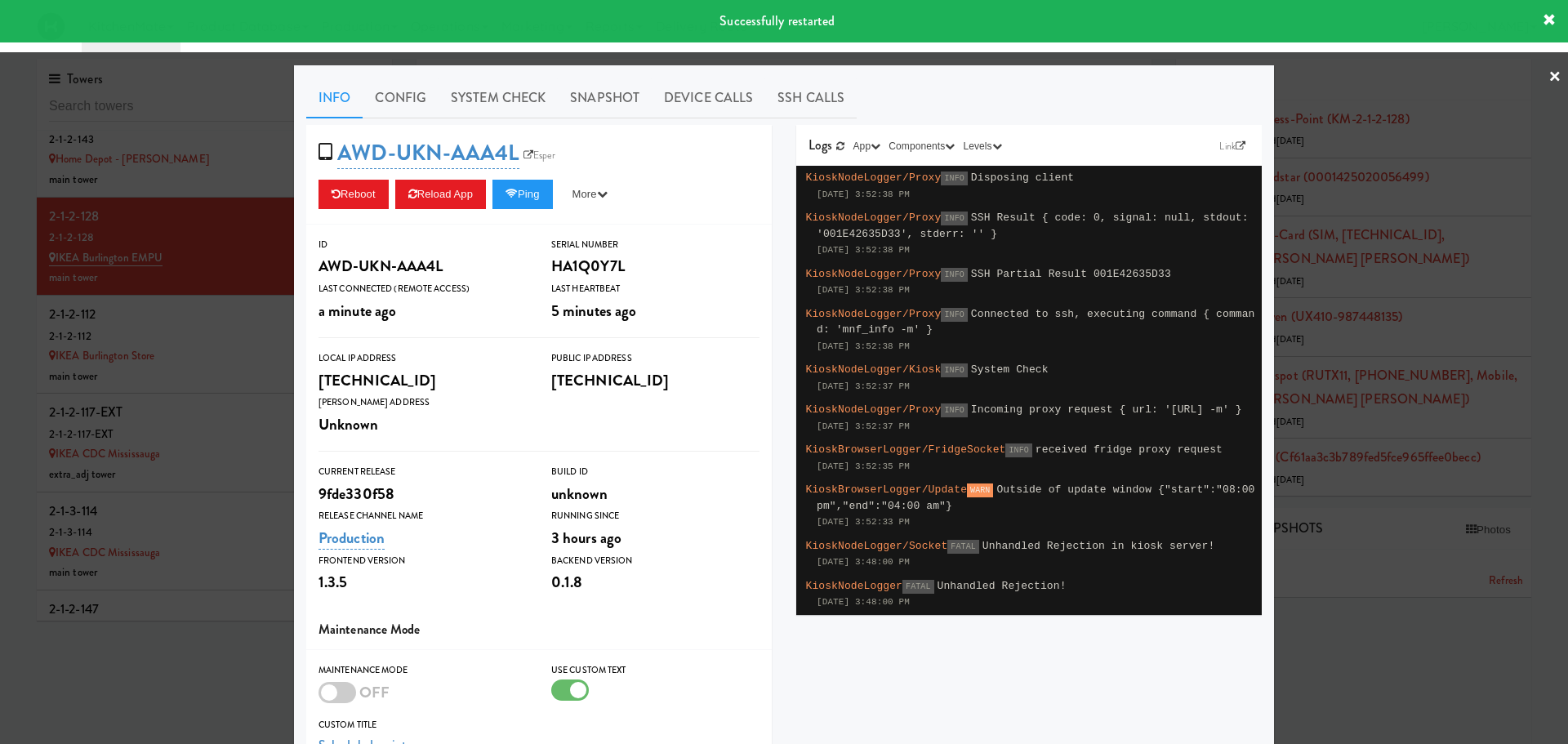
click at [217, 203] on div at bounding box center [784, 372] width 1568 height 744
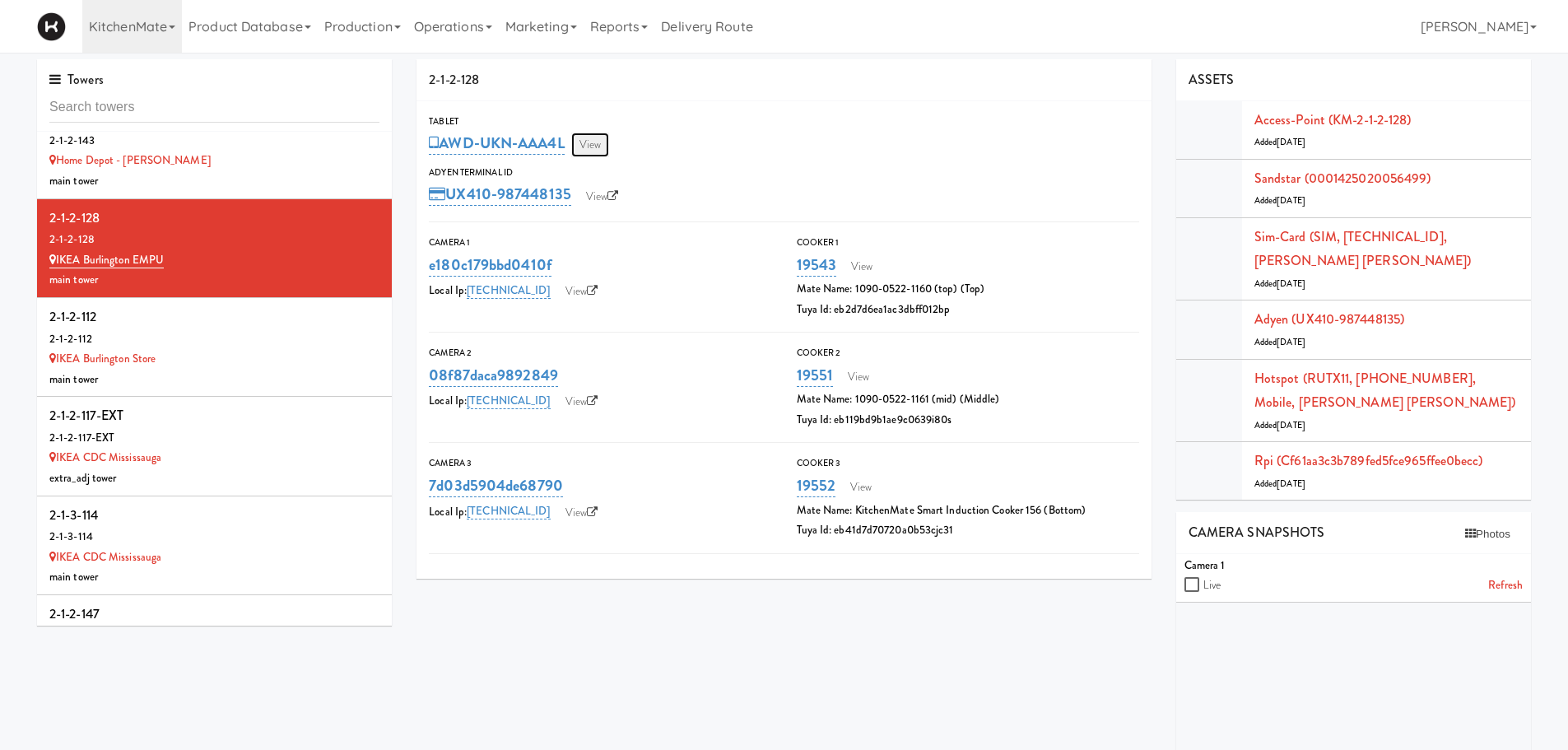
click at [590, 142] on link "View" at bounding box center [590, 144] width 38 height 25
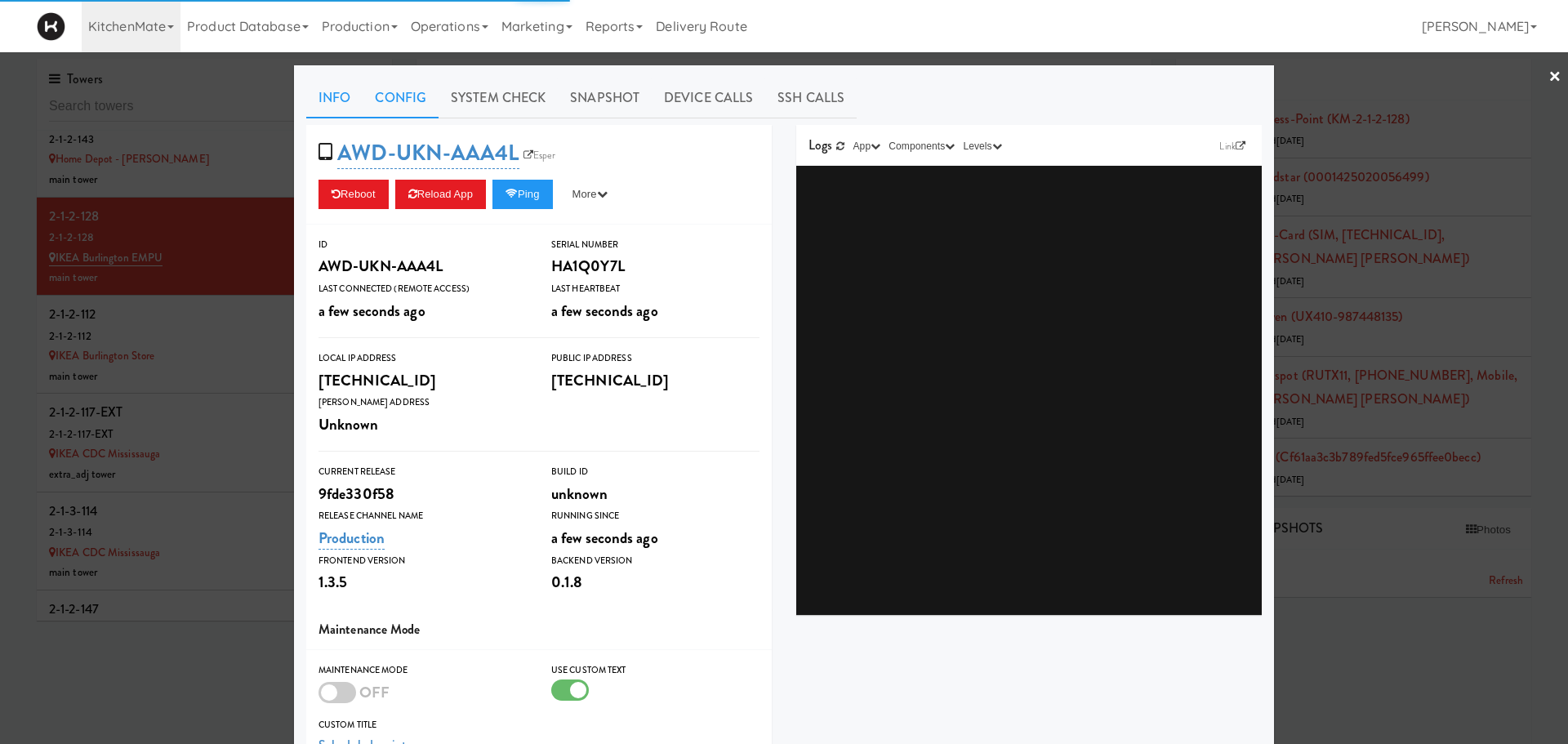
click at [414, 102] on link "Config" at bounding box center [400, 98] width 76 height 40
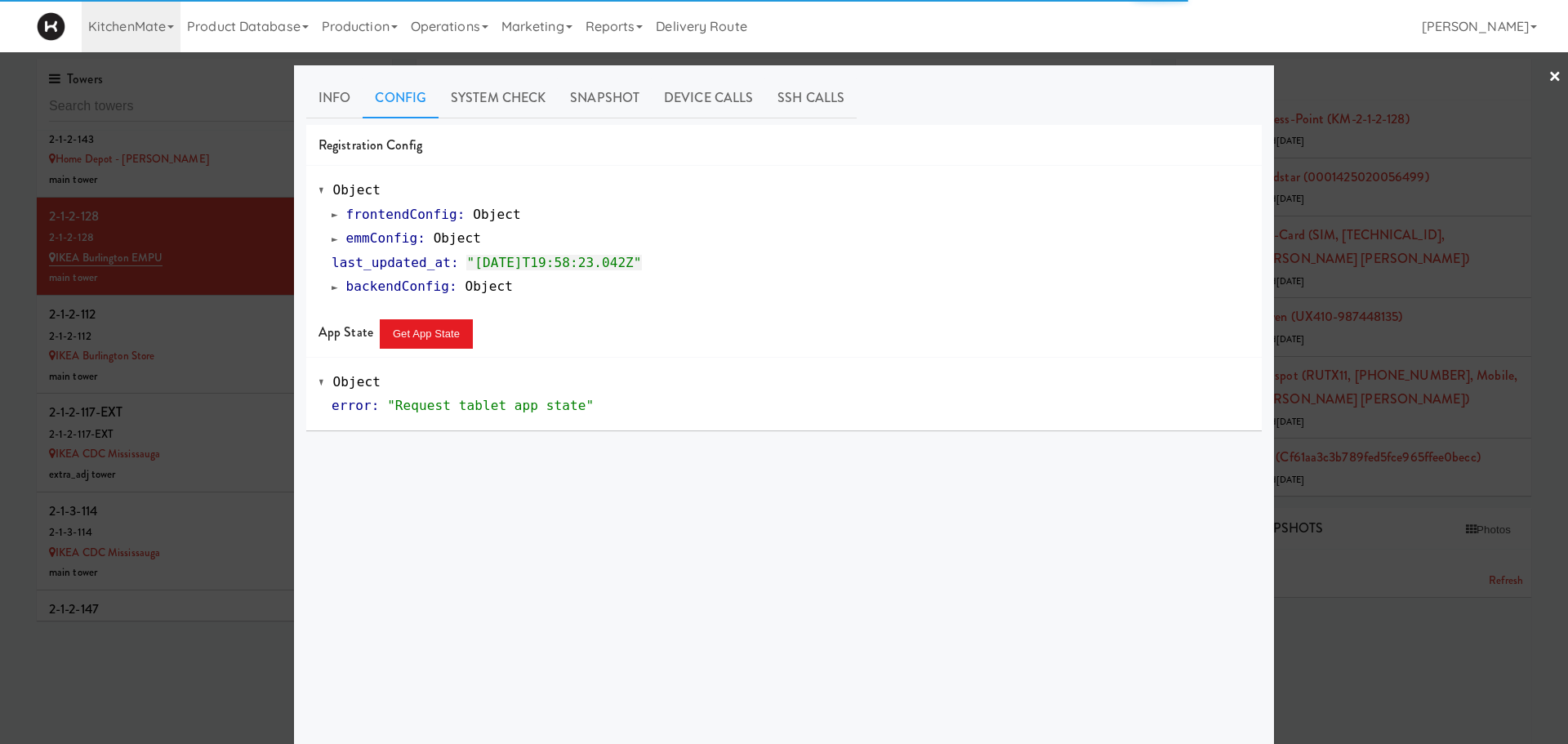
click at [332, 241] on span at bounding box center [335, 238] width 7 height 12
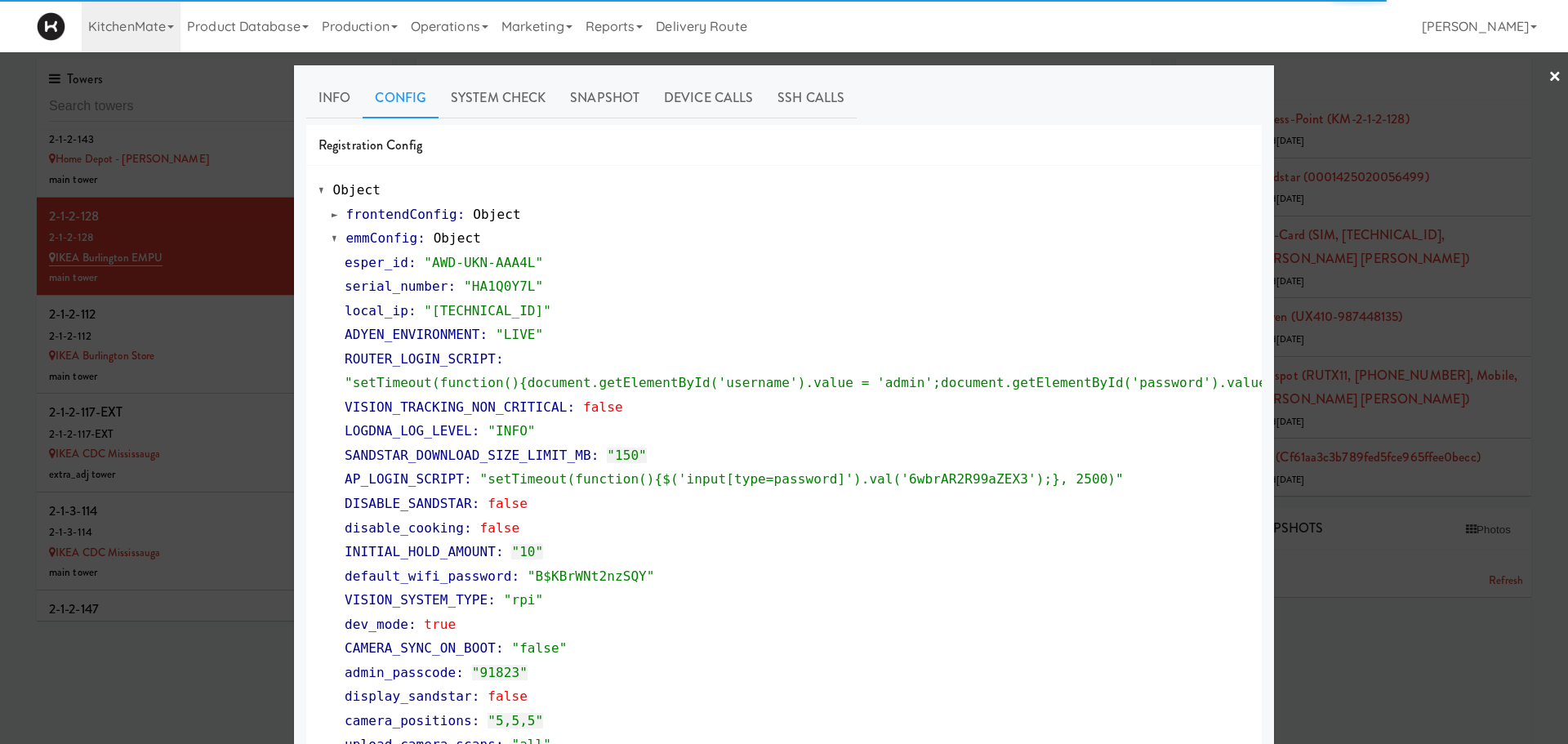
click at [332, 241] on span at bounding box center [335, 238] width 7 height 12
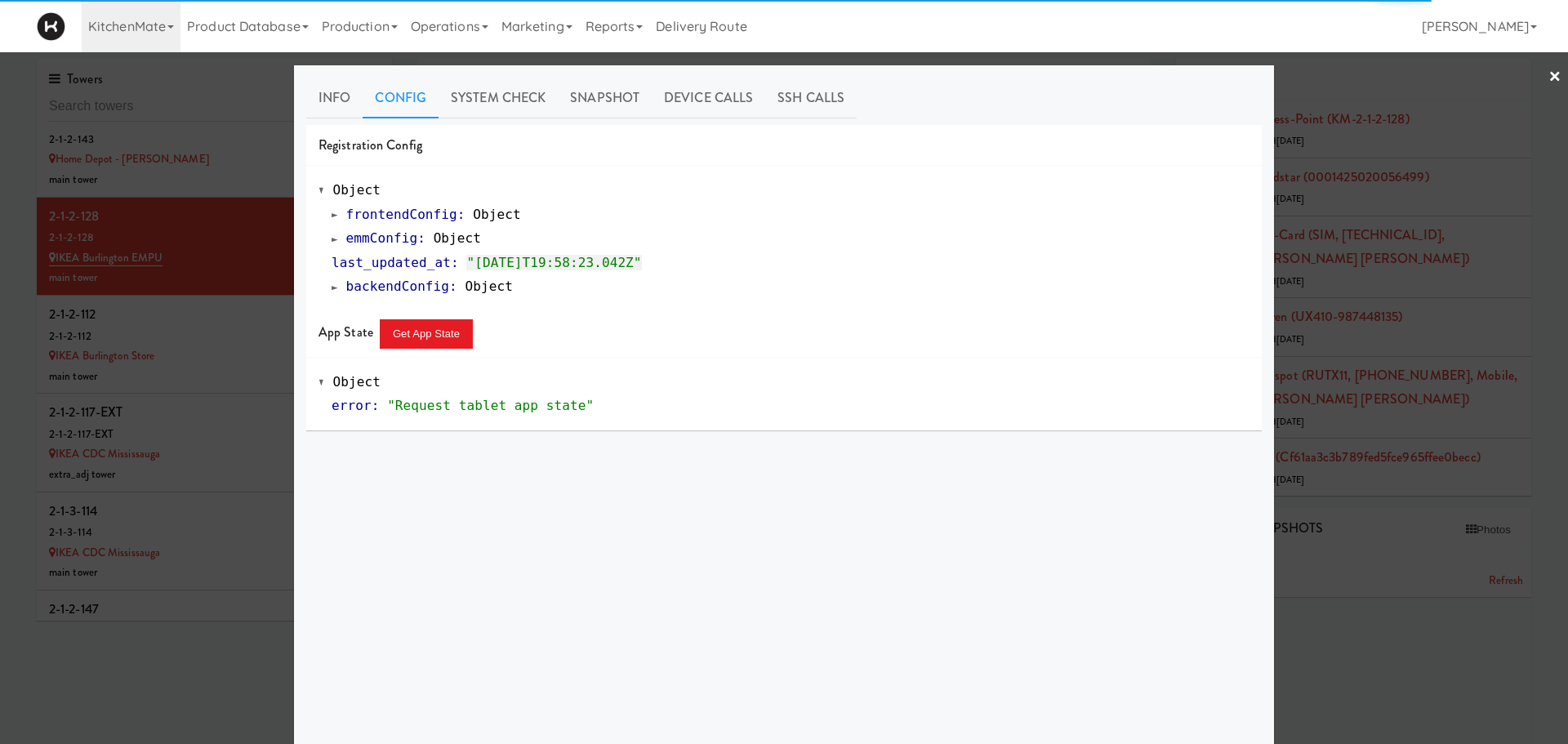
click at [246, 327] on div at bounding box center [784, 372] width 1568 height 744
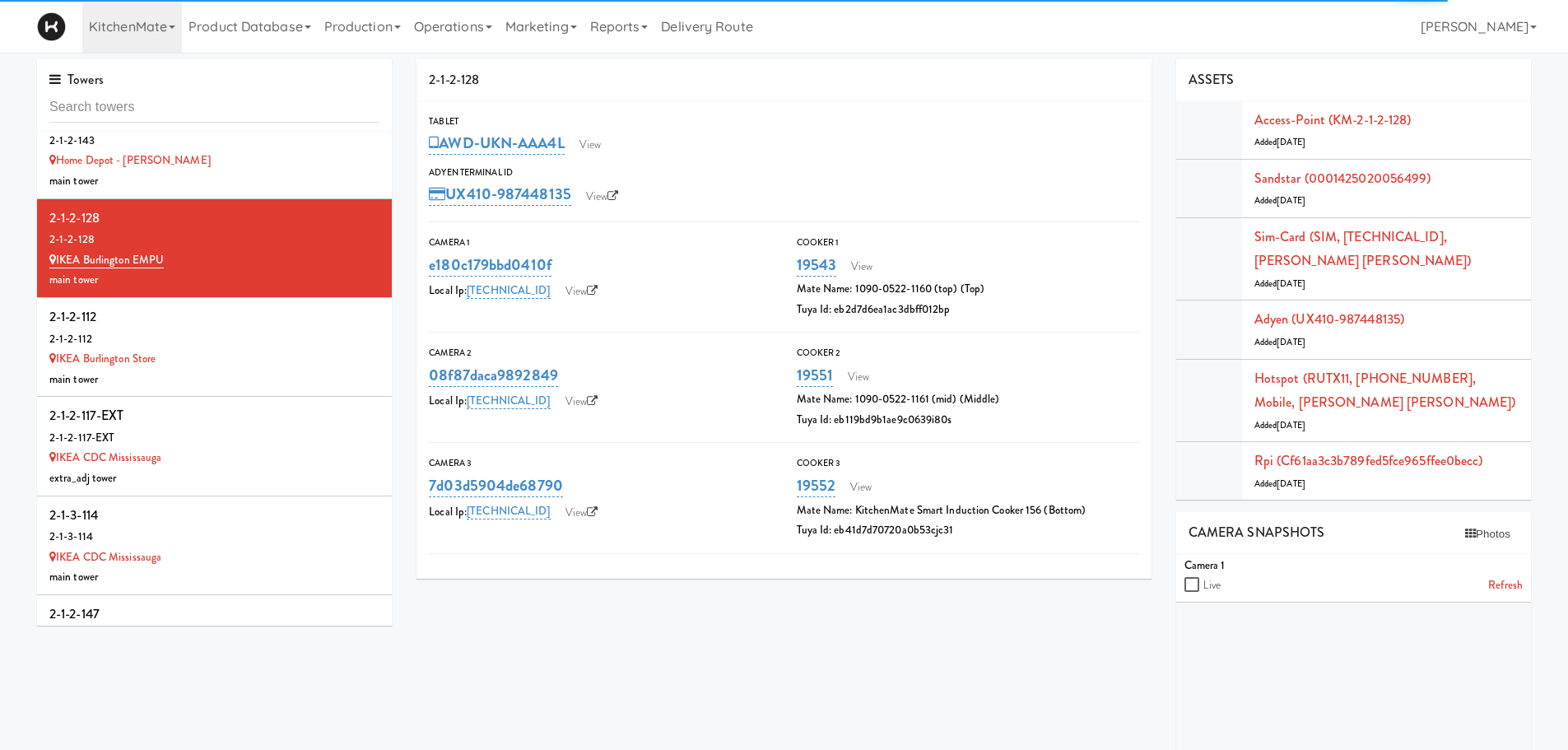
click at [248, 370] on div "main tower" at bounding box center [214, 379] width 330 height 21
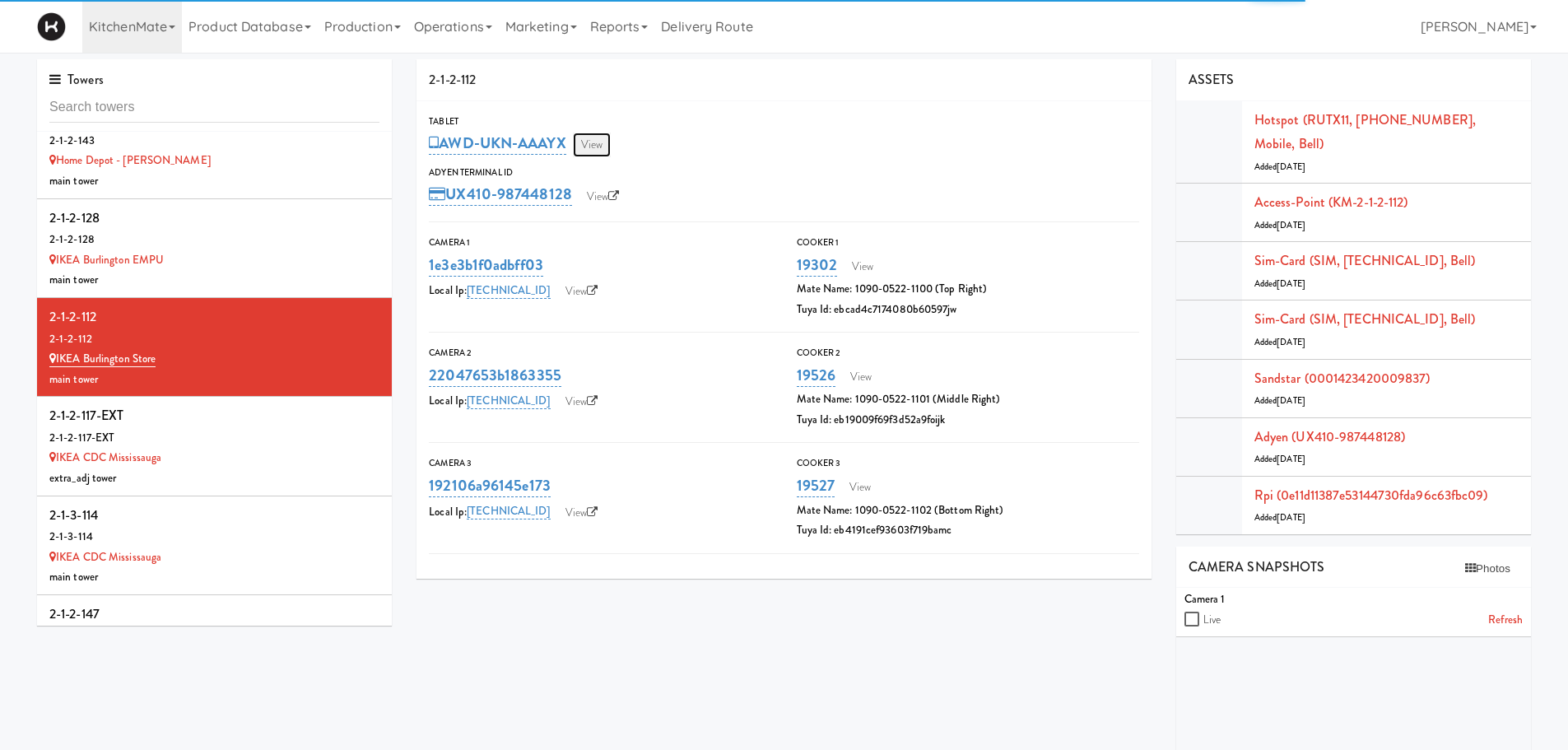
click at [601, 147] on link "View" at bounding box center [592, 144] width 38 height 25
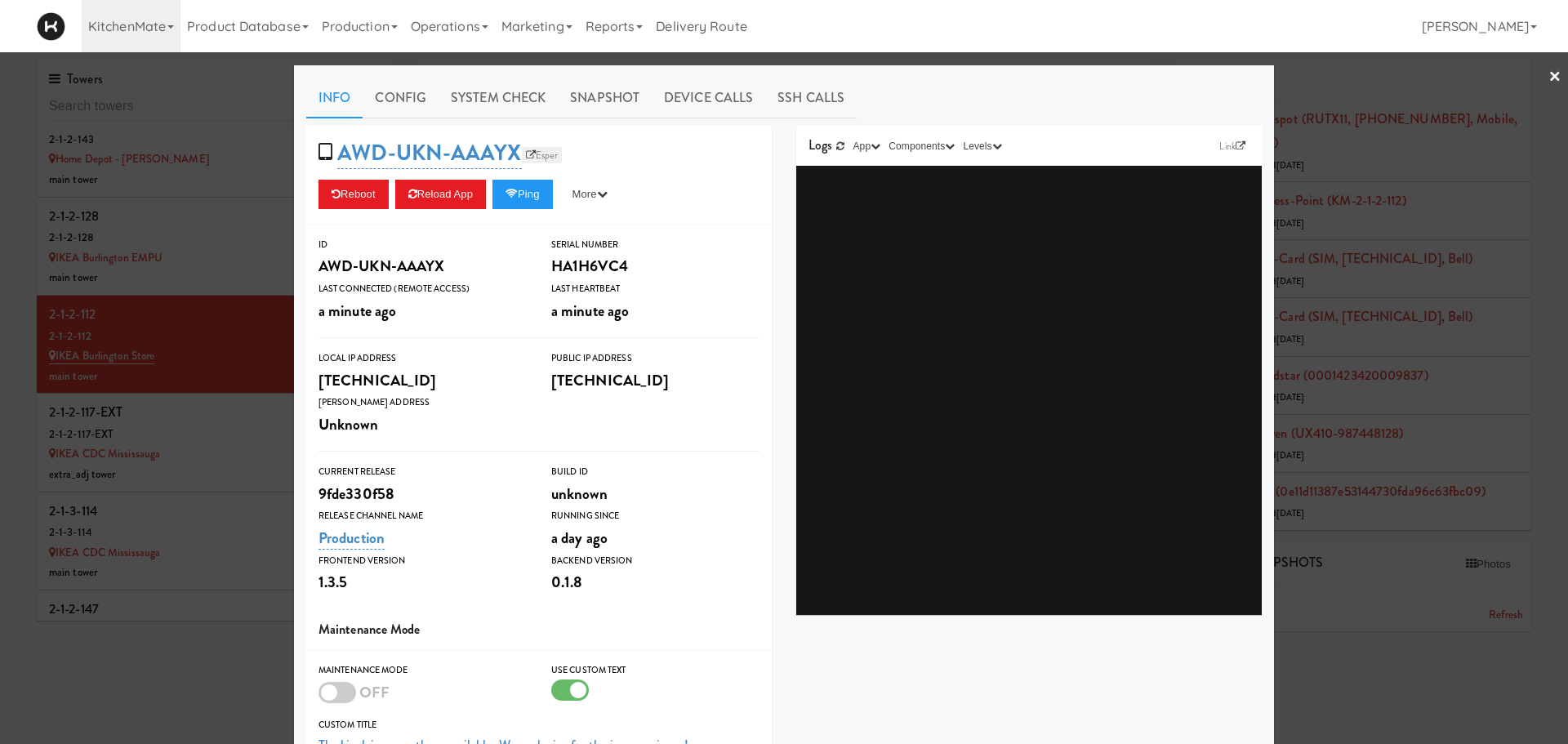
click at [528, 159] on link "Esper" at bounding box center [542, 155] width 40 height 17
click at [441, 189] on button "Reload App" at bounding box center [440, 194] width 91 height 30
click at [423, 194] on button "Reload App" at bounding box center [440, 194] width 91 height 30
click at [449, 184] on button "Reload App" at bounding box center [440, 194] width 91 height 30
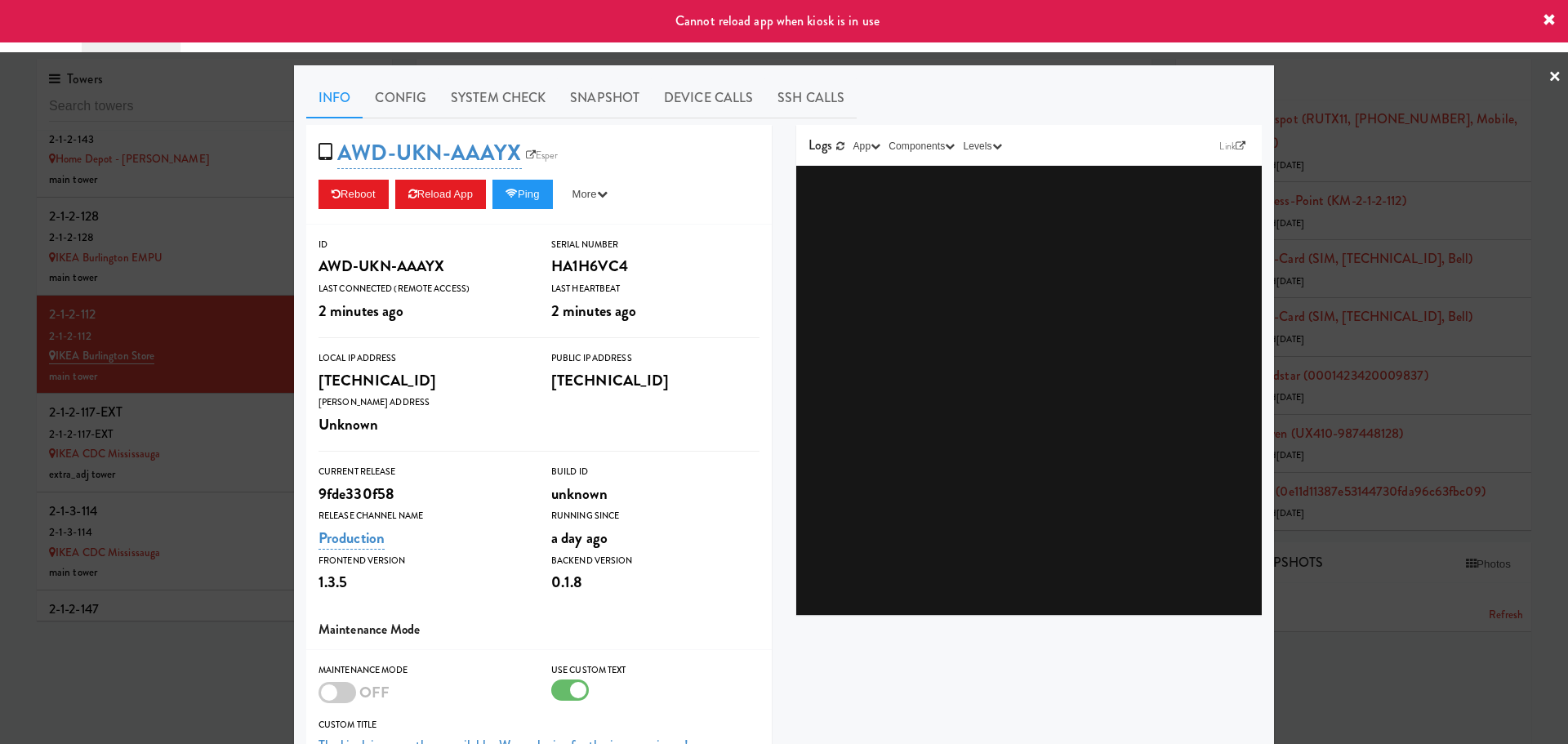
click at [215, 389] on div at bounding box center [784, 372] width 1568 height 744
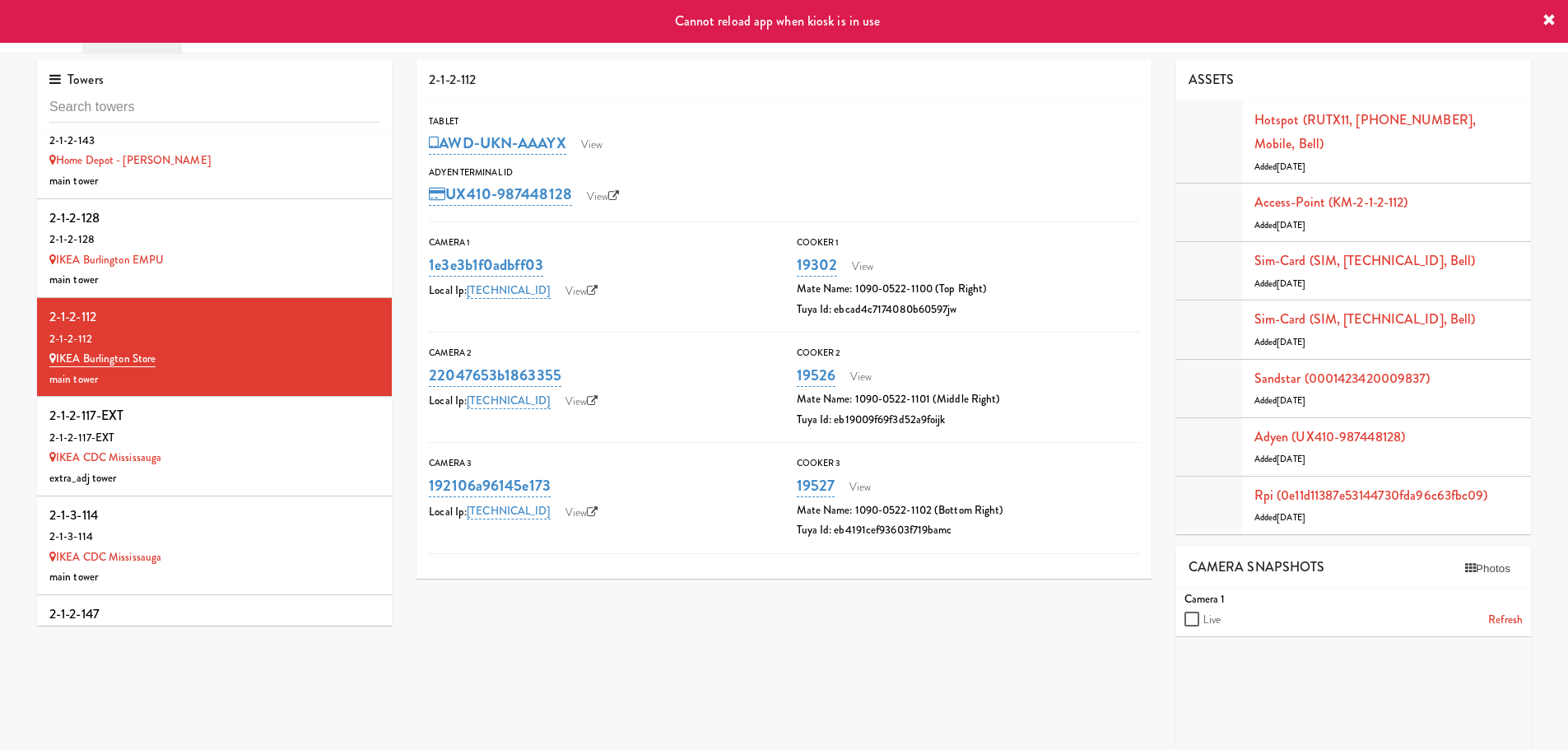
click at [216, 428] on div "2-1-2-117-EXT" at bounding box center [214, 438] width 330 height 21
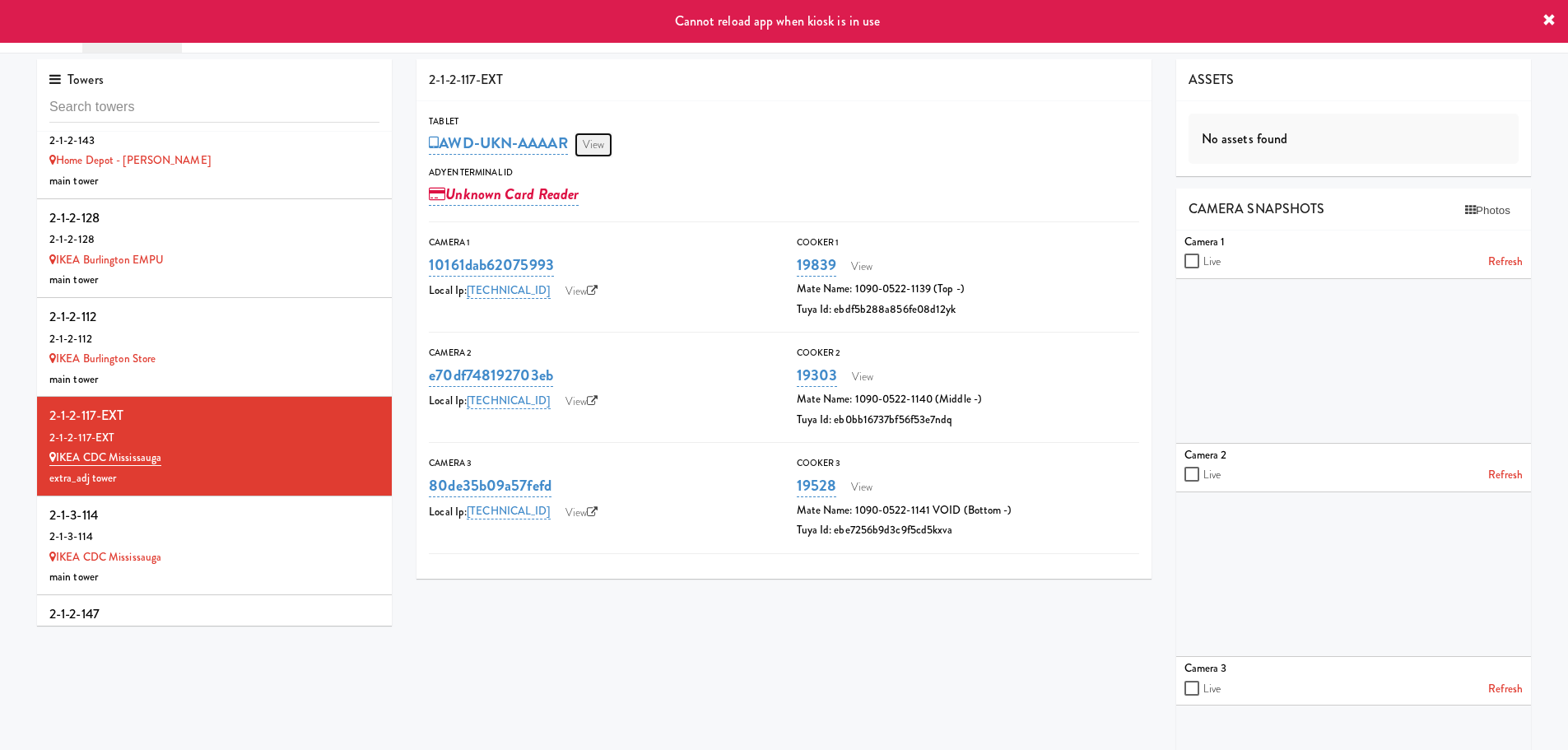
click at [611, 142] on link "View" at bounding box center [594, 144] width 38 height 25
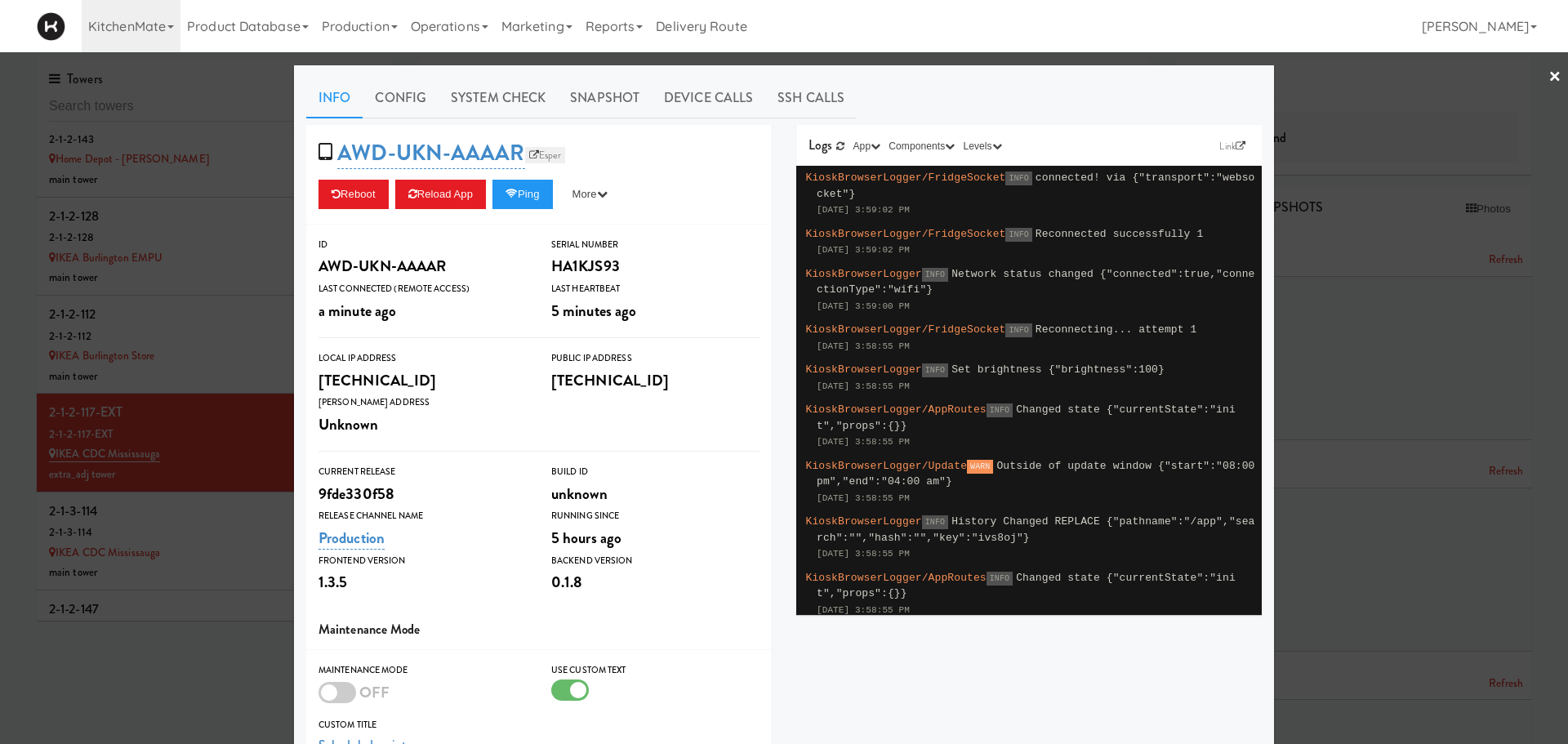
click at [551, 162] on link "Esper" at bounding box center [545, 155] width 40 height 17
click at [207, 494] on div at bounding box center [784, 372] width 1568 height 744
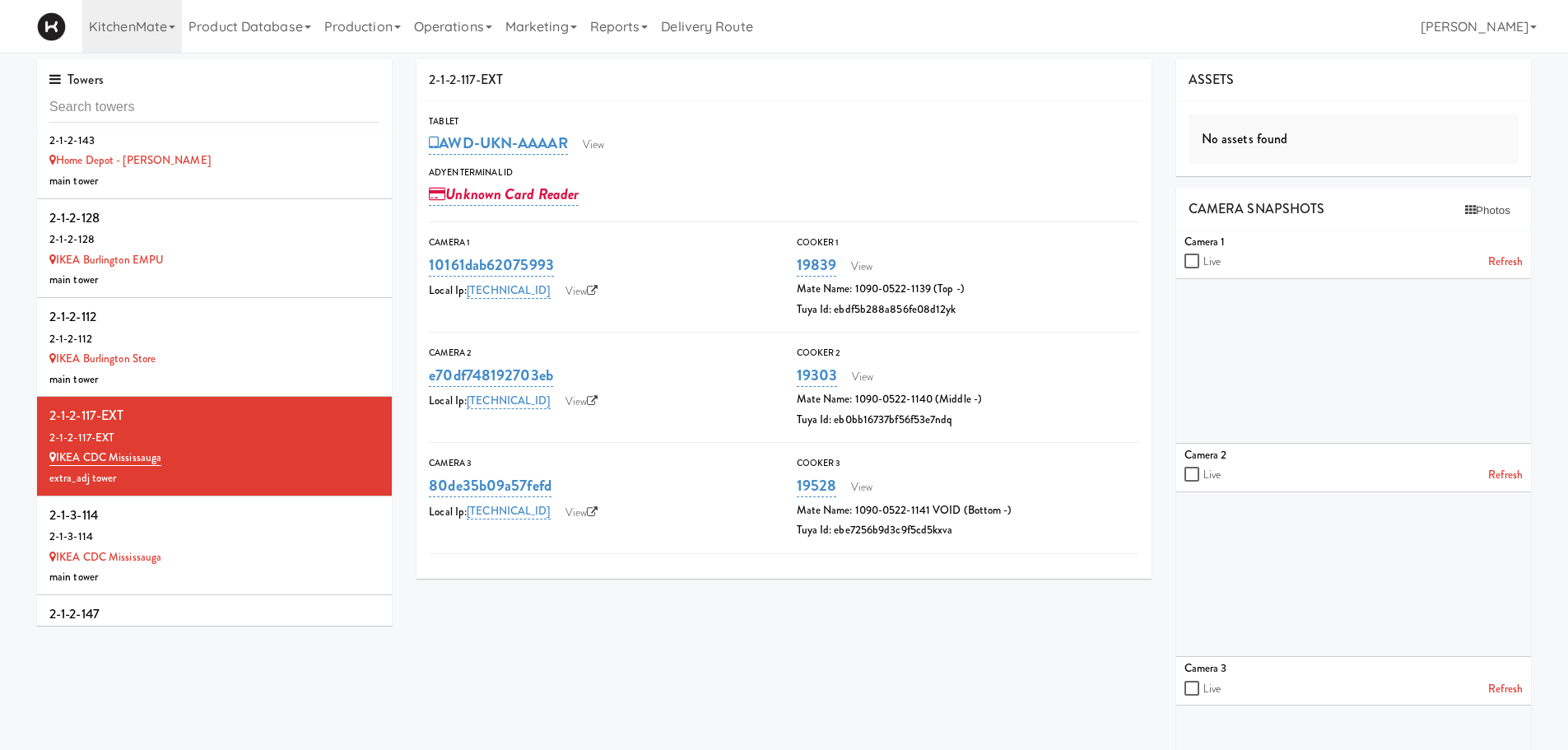
click at [209, 527] on div "2-1-3-114" at bounding box center [214, 537] width 330 height 21
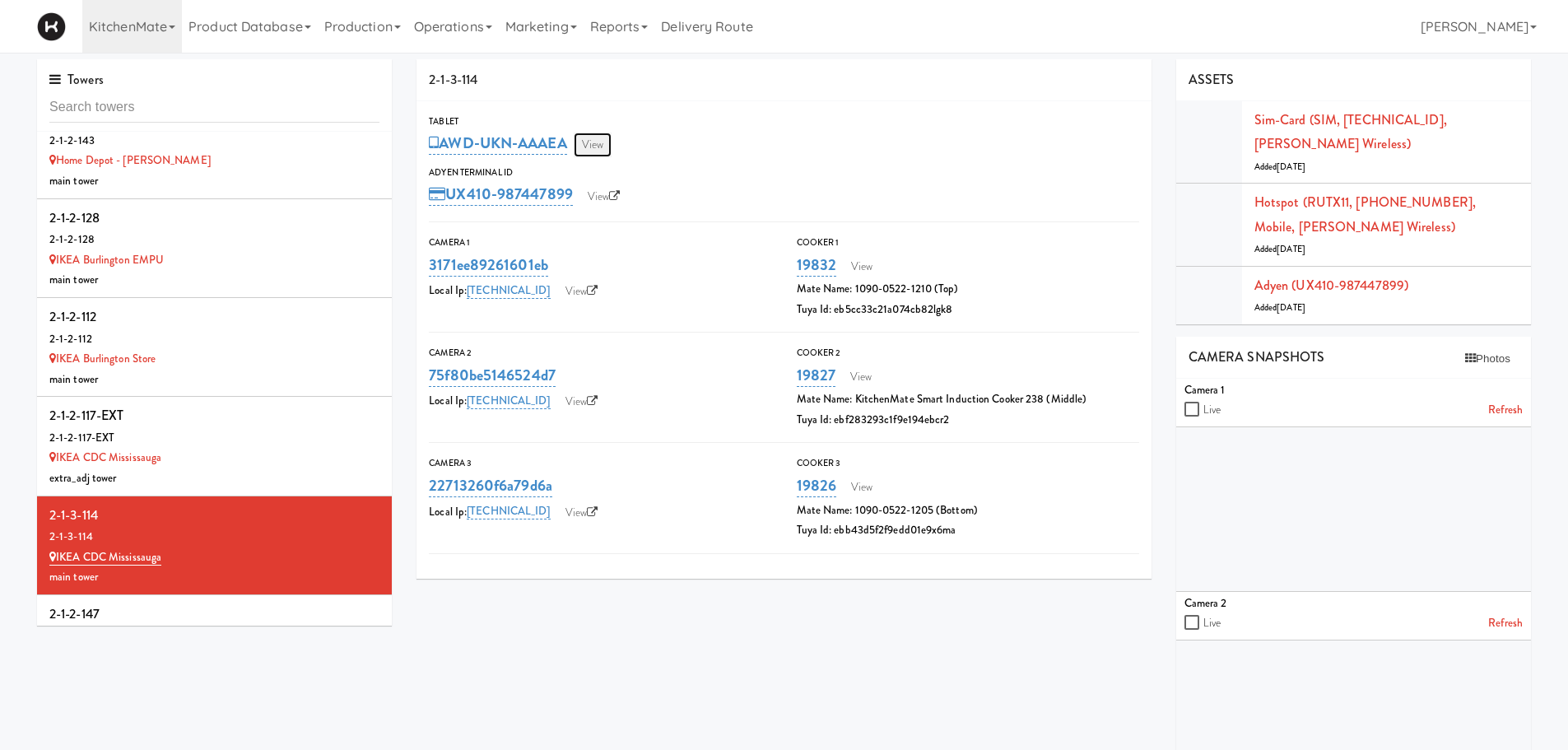
click at [604, 142] on link "View" at bounding box center [593, 144] width 38 height 25
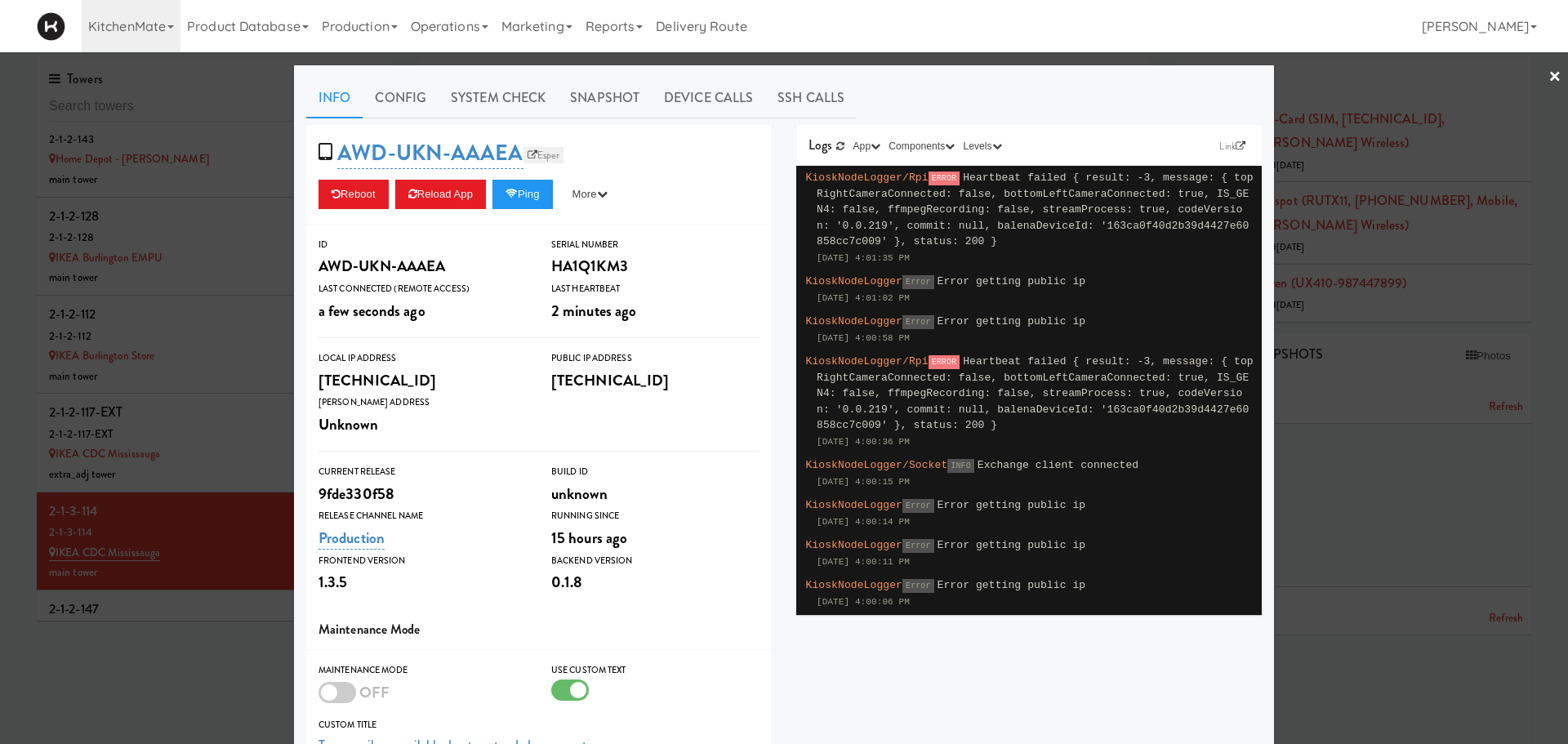
click at [544, 160] on link "Esper" at bounding box center [543, 155] width 40 height 17
click at [425, 213] on div "AWD-UKN-AAAEA Esper Reboot Reload App Ping More Ping Server Restart Server Forc…" at bounding box center [539, 174] width 466 height 100
click at [438, 197] on button "Reload App" at bounding box center [440, 194] width 91 height 30
click at [225, 270] on div at bounding box center [784, 372] width 1568 height 744
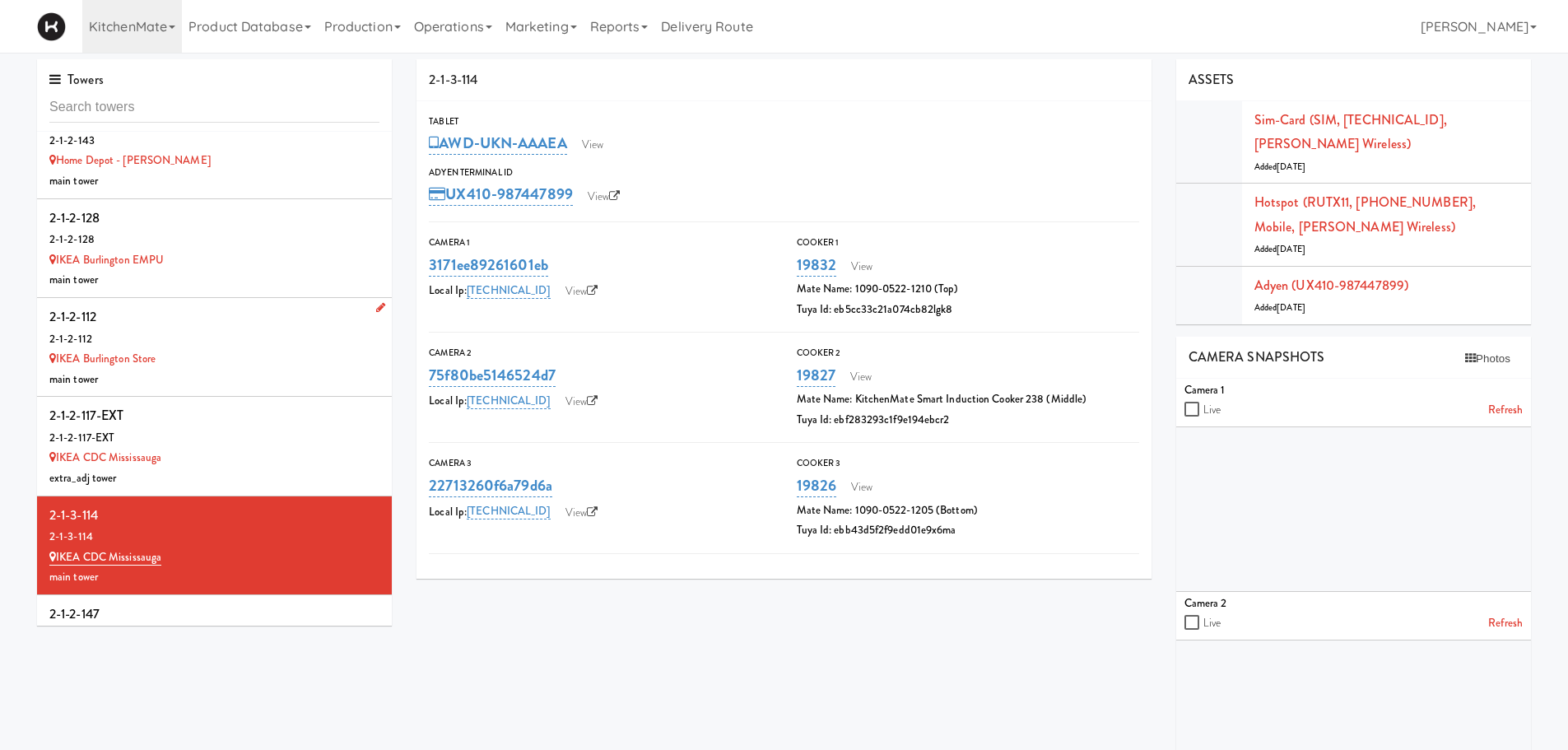
click at [226, 305] on div "2-1-2-112" at bounding box center [214, 317] width 330 height 25
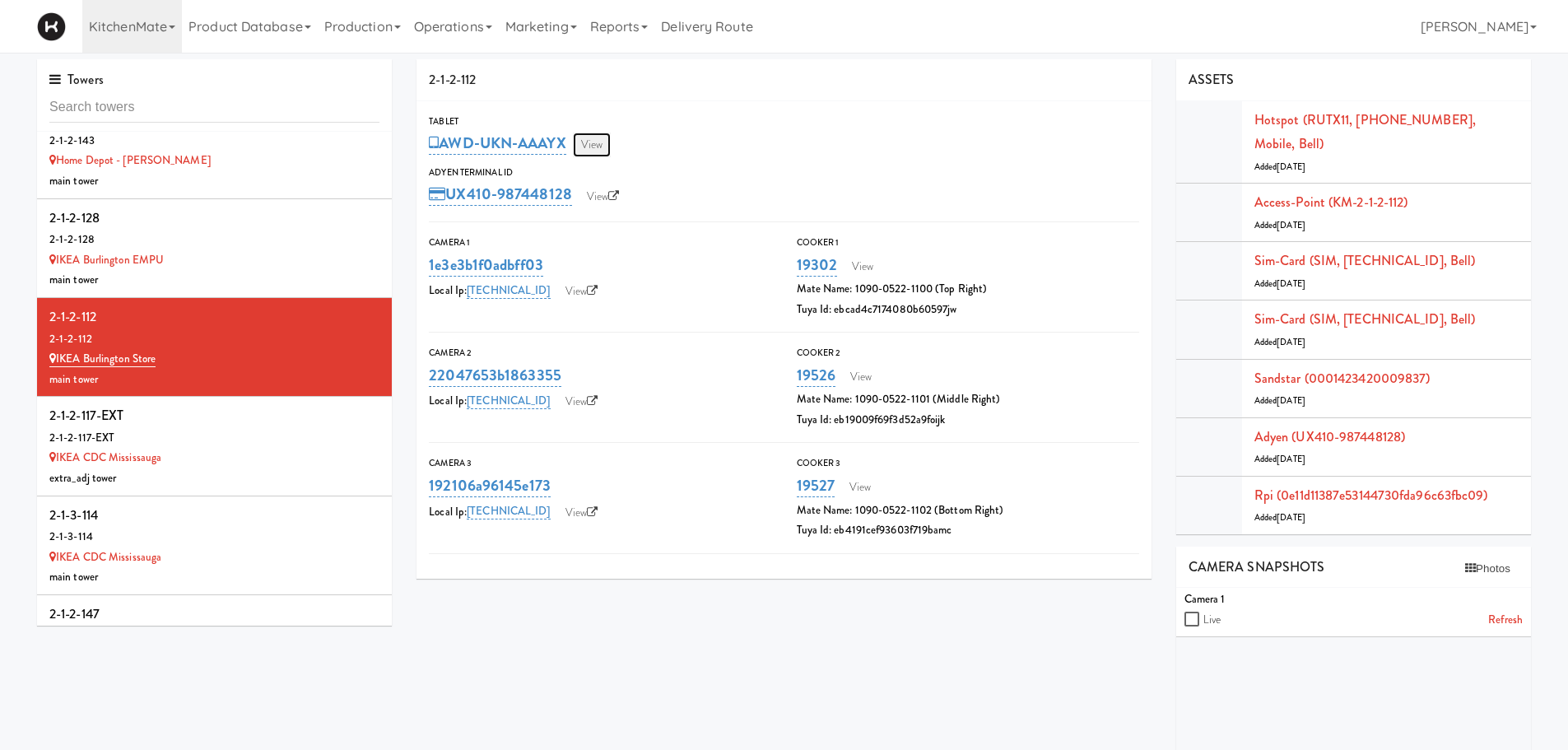
click at [600, 144] on link "View" at bounding box center [592, 144] width 38 height 25
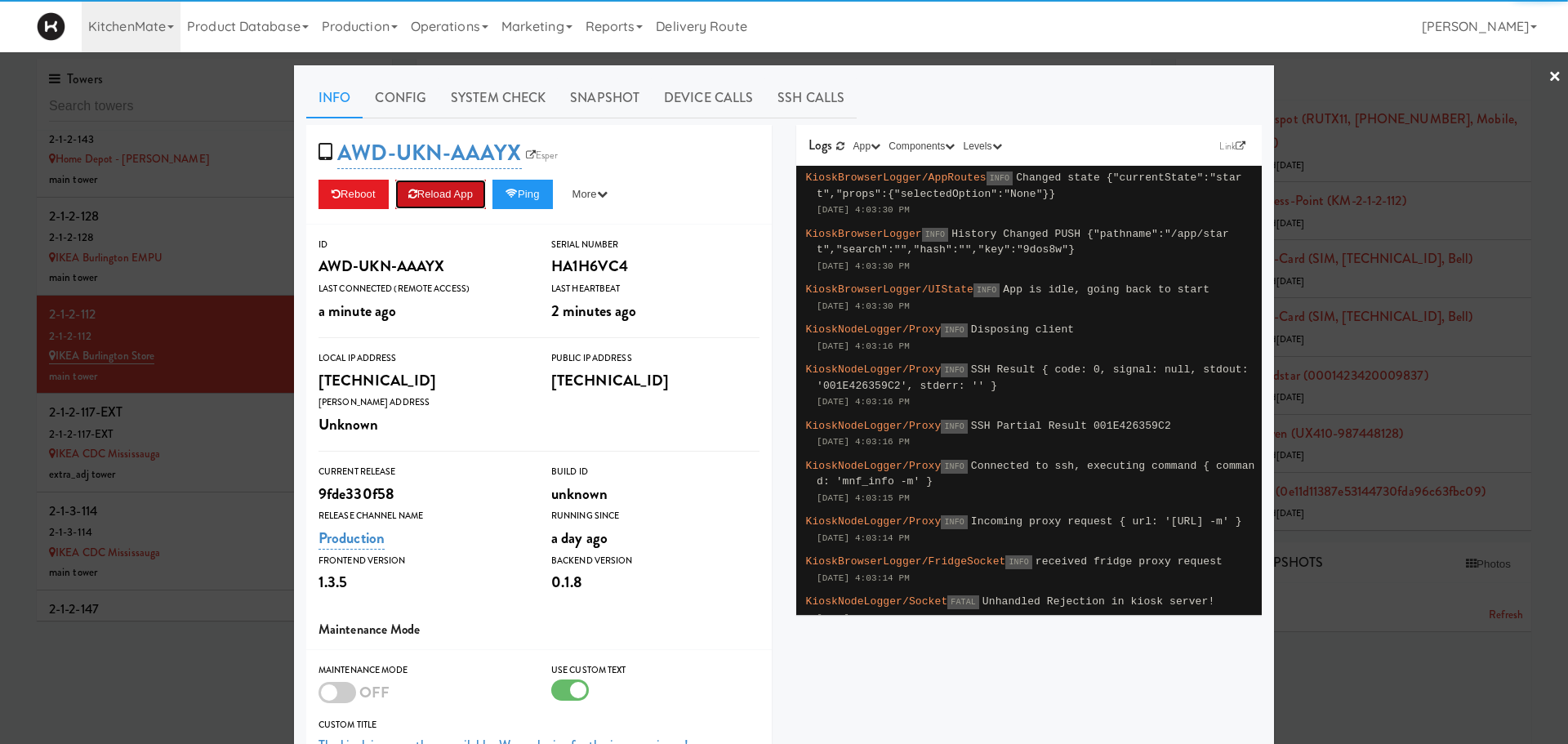
click at [455, 179] on button "Reload App" at bounding box center [440, 194] width 91 height 30
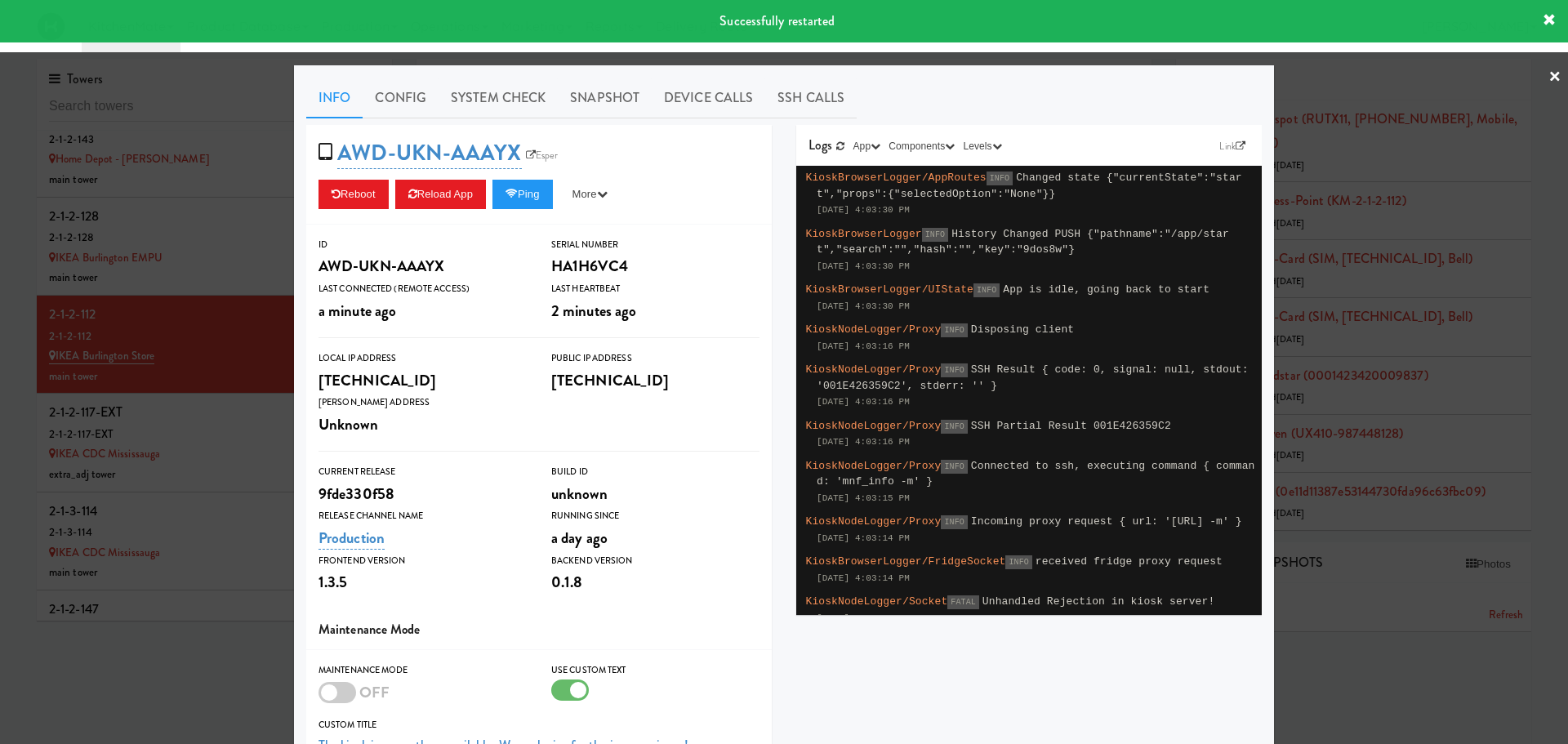
click at [217, 320] on div at bounding box center [784, 372] width 1568 height 744
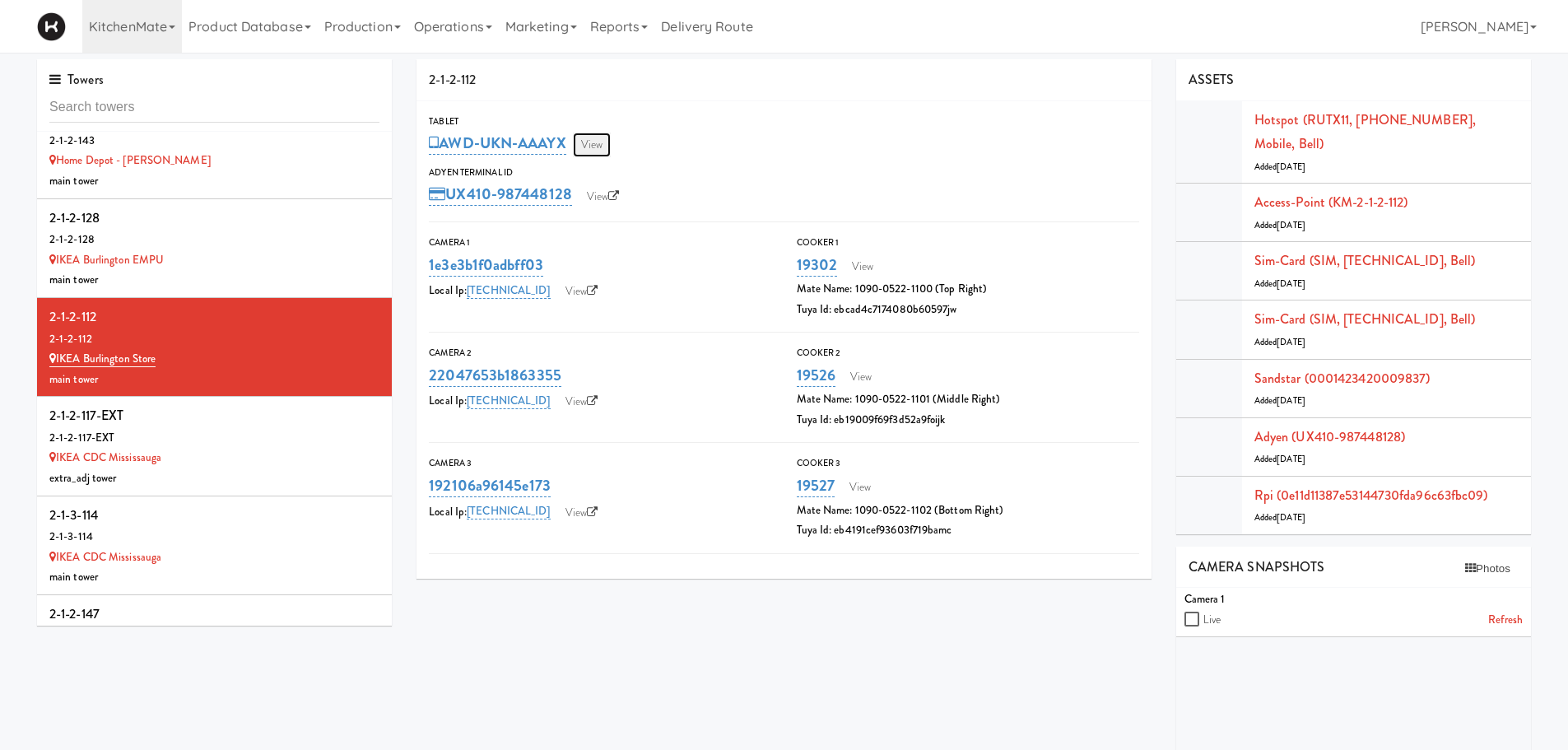
click at [602, 142] on link "View" at bounding box center [592, 144] width 38 height 25
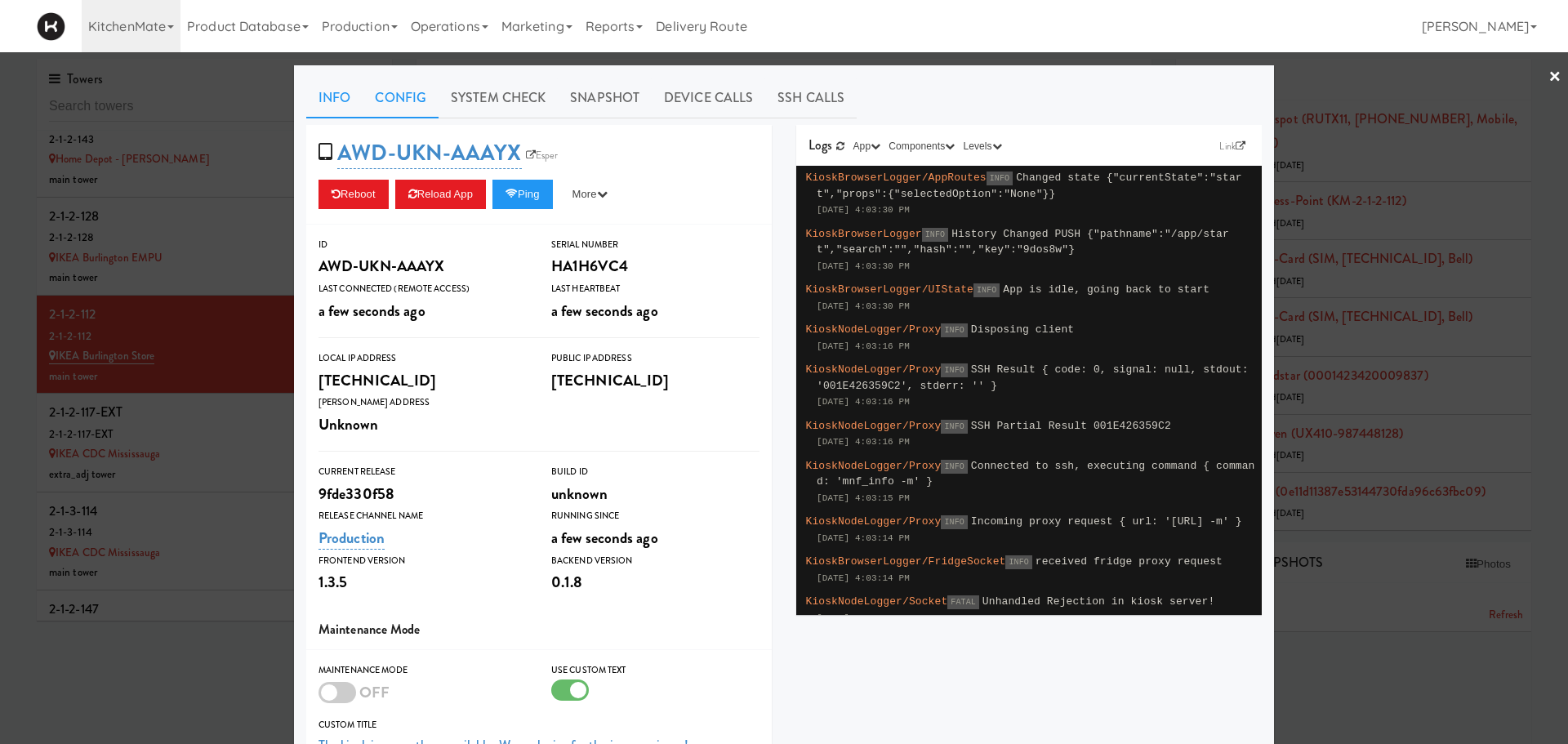
click at [389, 89] on link "Config" at bounding box center [400, 98] width 76 height 40
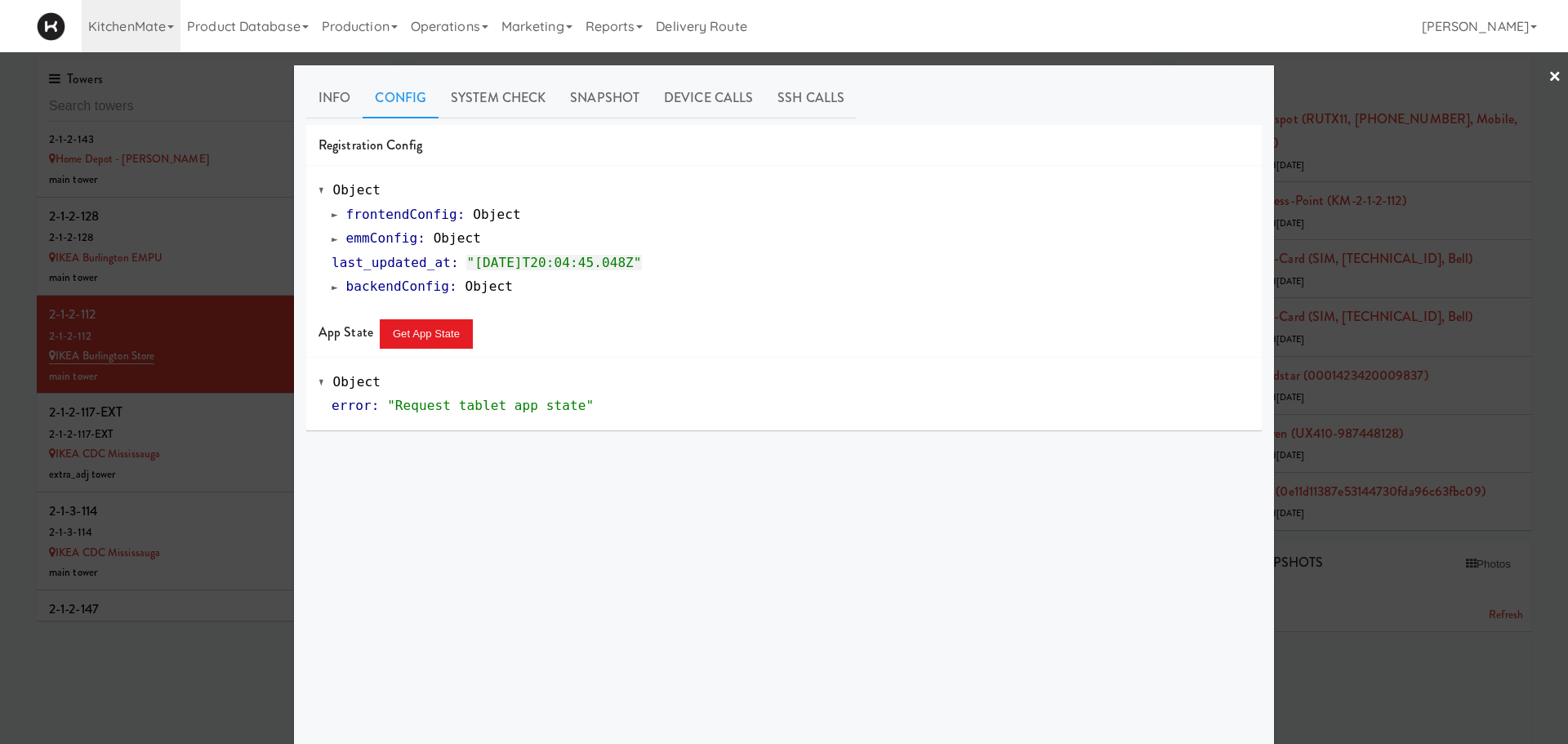
click at [323, 242] on div "frontendConfig : Object emmConfig : Object last_updated_at : "2025-09-30T20:04:…" at bounding box center [783, 251] width 931 height 97
click at [332, 241] on span at bounding box center [335, 238] width 7 height 12
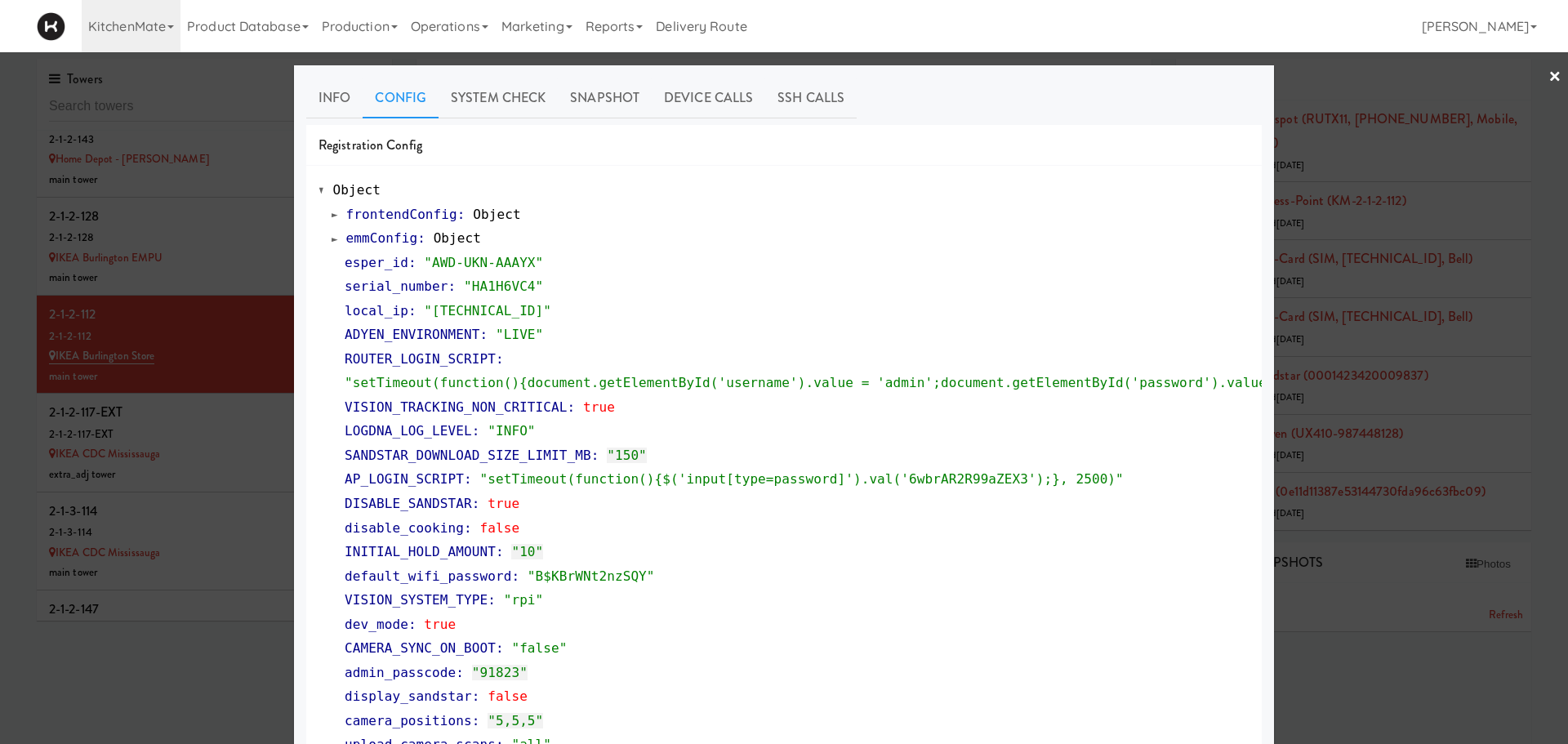
click at [332, 241] on span at bounding box center [335, 238] width 7 height 12
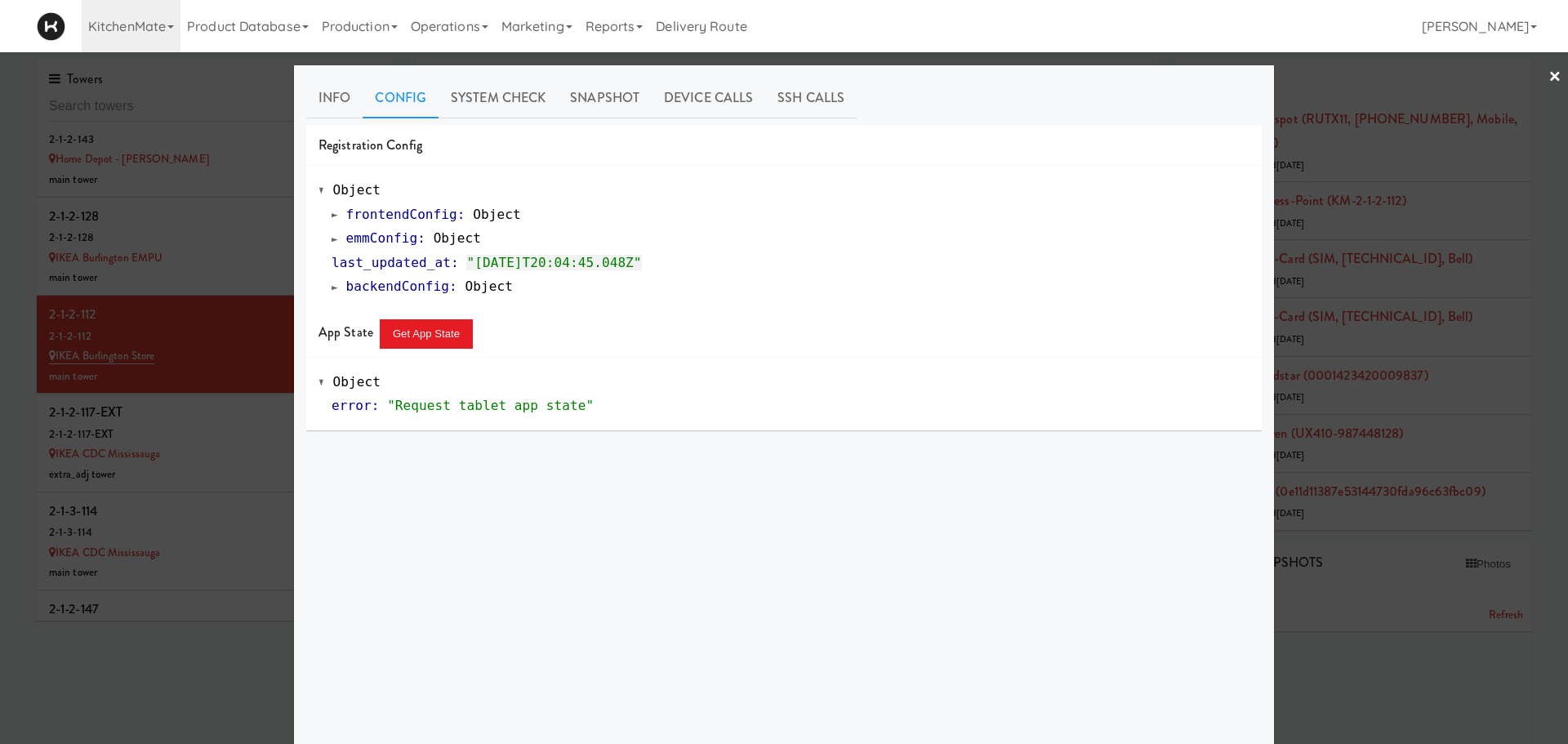
click at [283, 505] on div at bounding box center [784, 372] width 1568 height 744
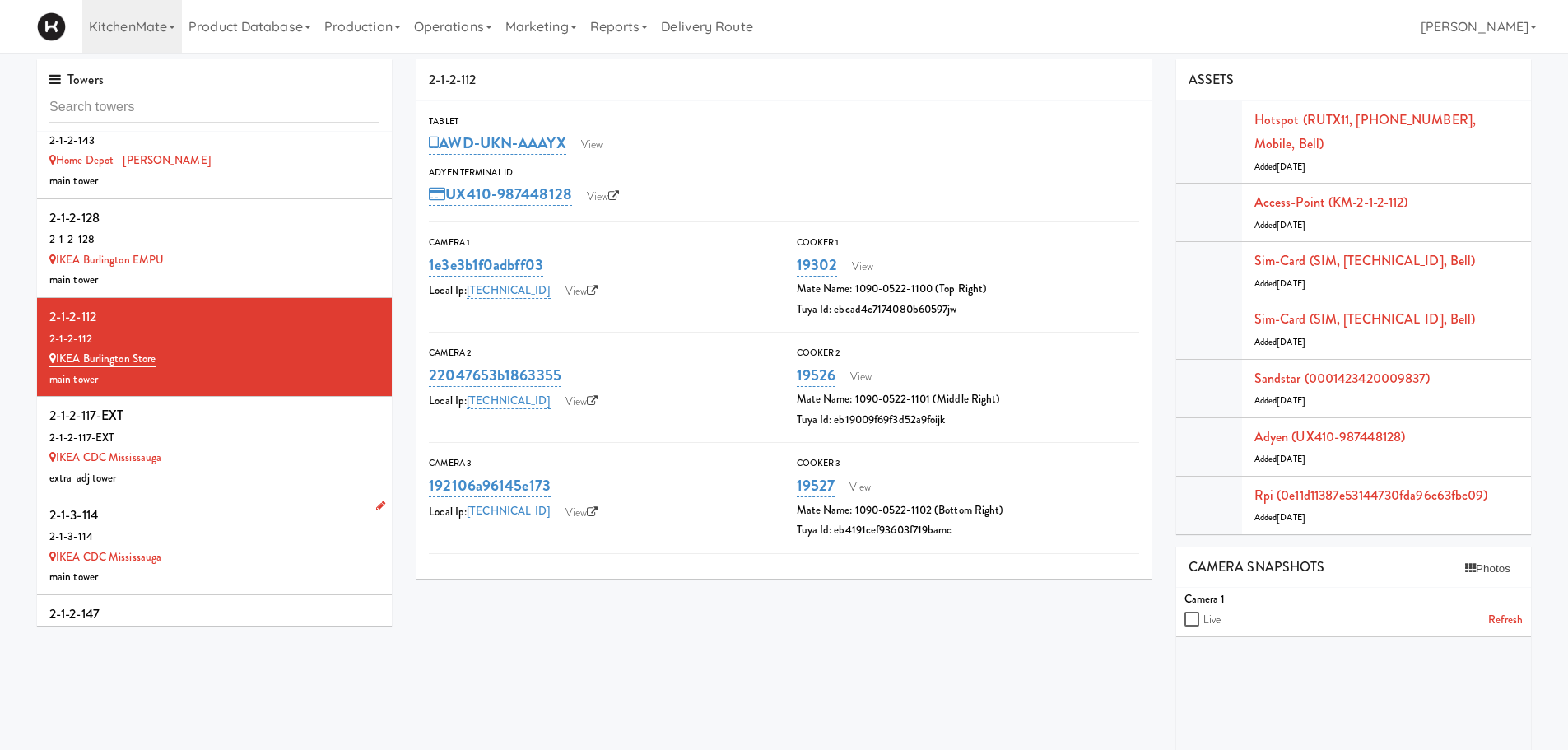
click at [258, 547] on div "IKEA CDC Mississauga" at bounding box center [214, 557] width 330 height 21
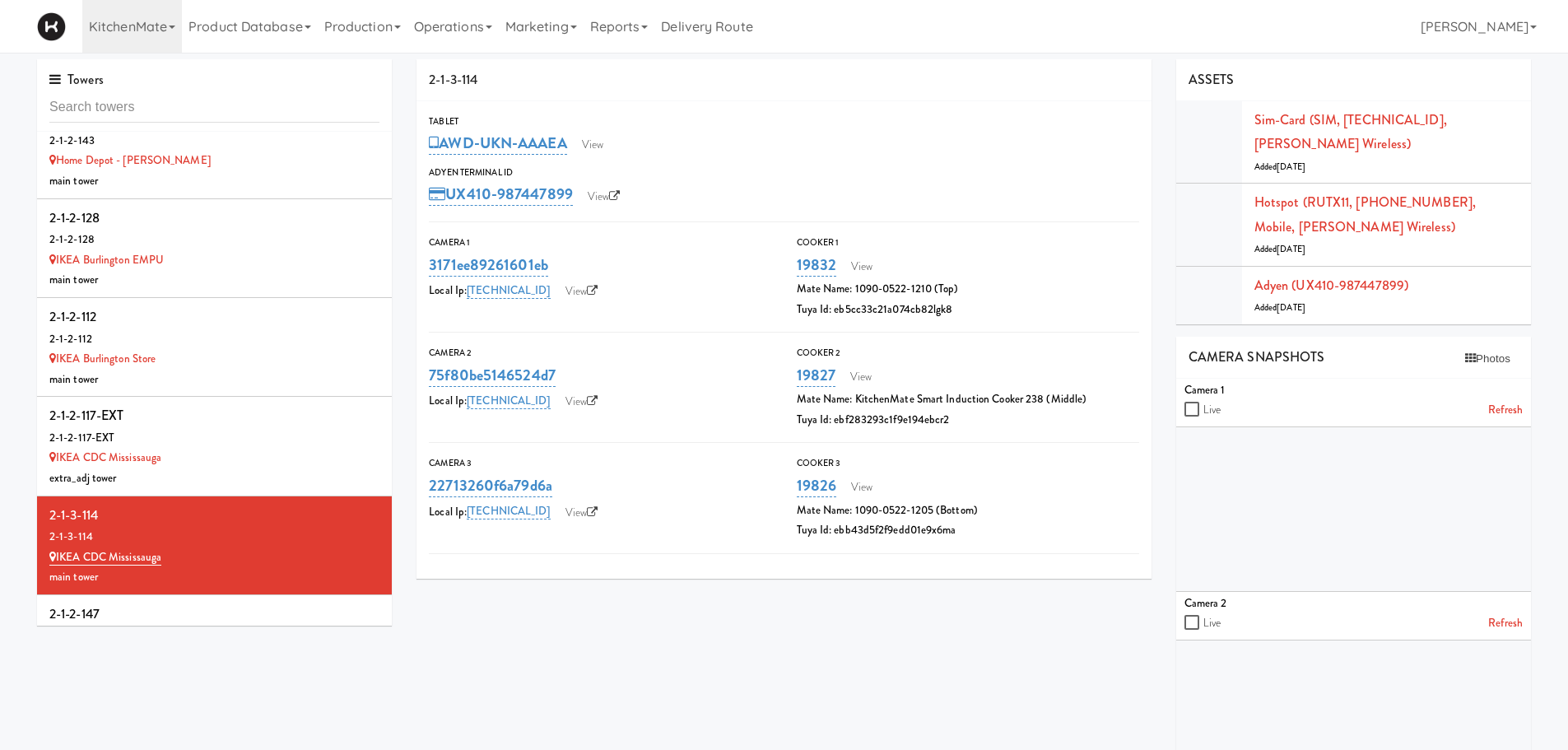
click at [622, 142] on div "AWD-UKN-AAAEA View" at bounding box center [784, 143] width 710 height 28
click at [600, 142] on link "View" at bounding box center [593, 144] width 38 height 25
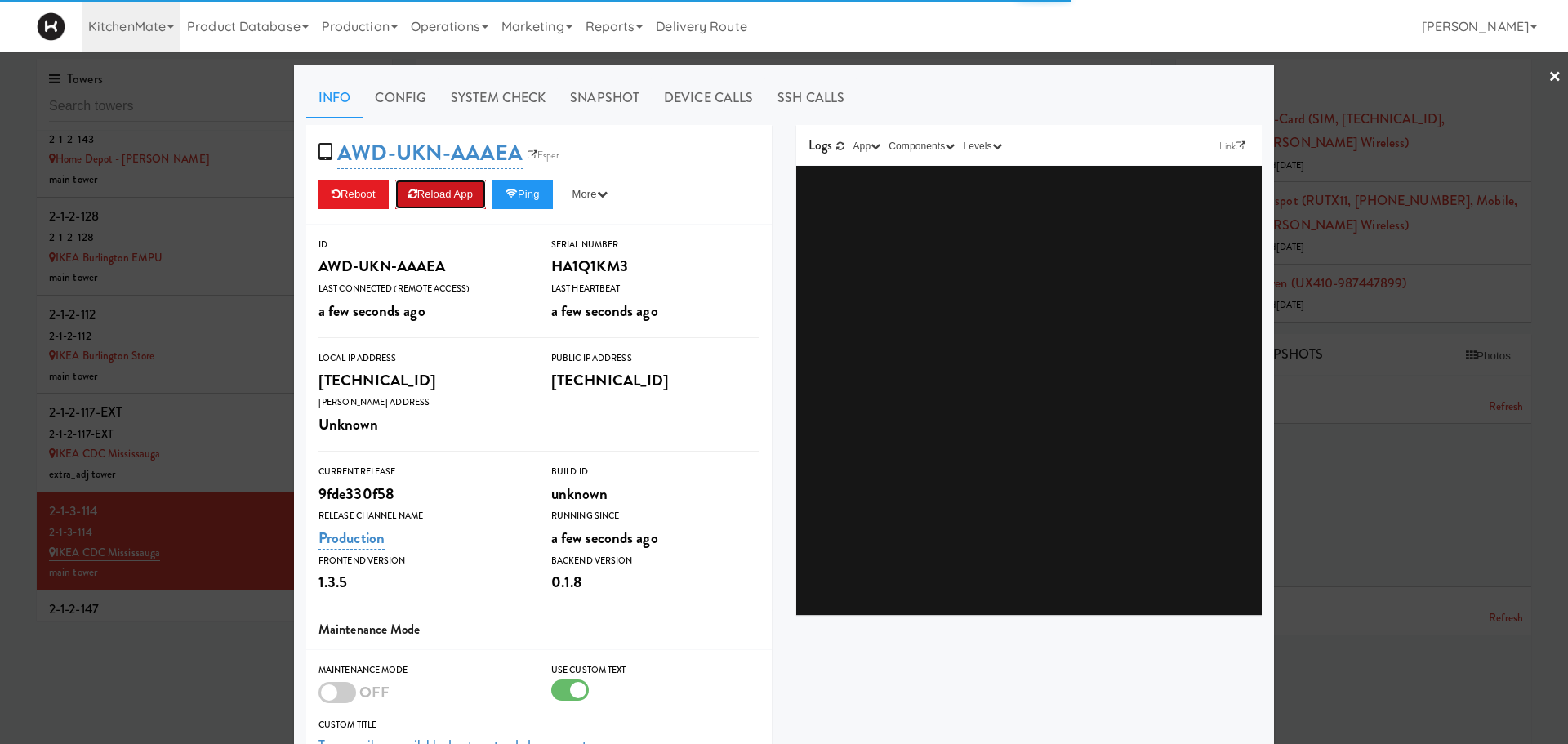
click at [440, 195] on button "Reload App" at bounding box center [440, 194] width 91 height 30
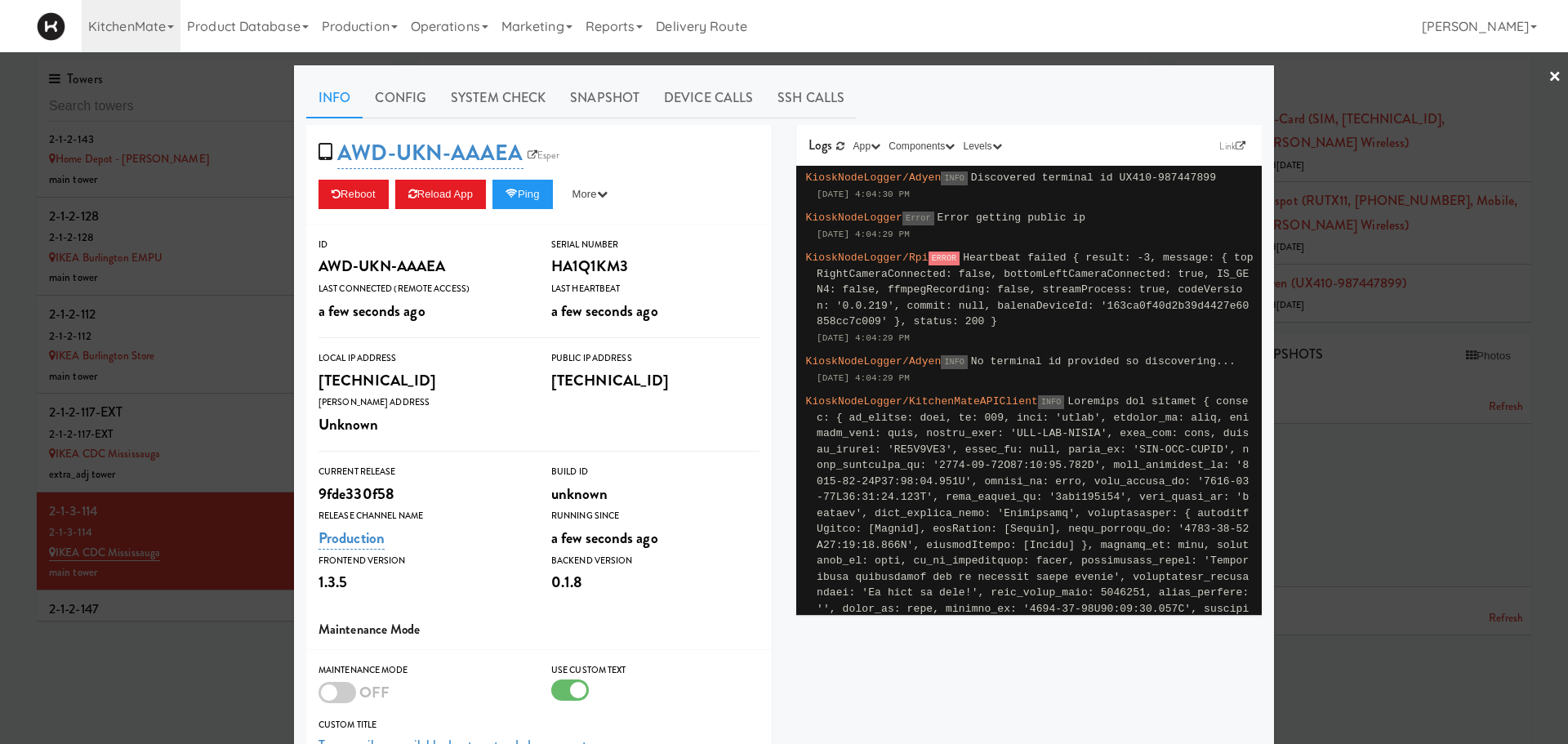
click at [189, 603] on div at bounding box center [784, 372] width 1568 height 744
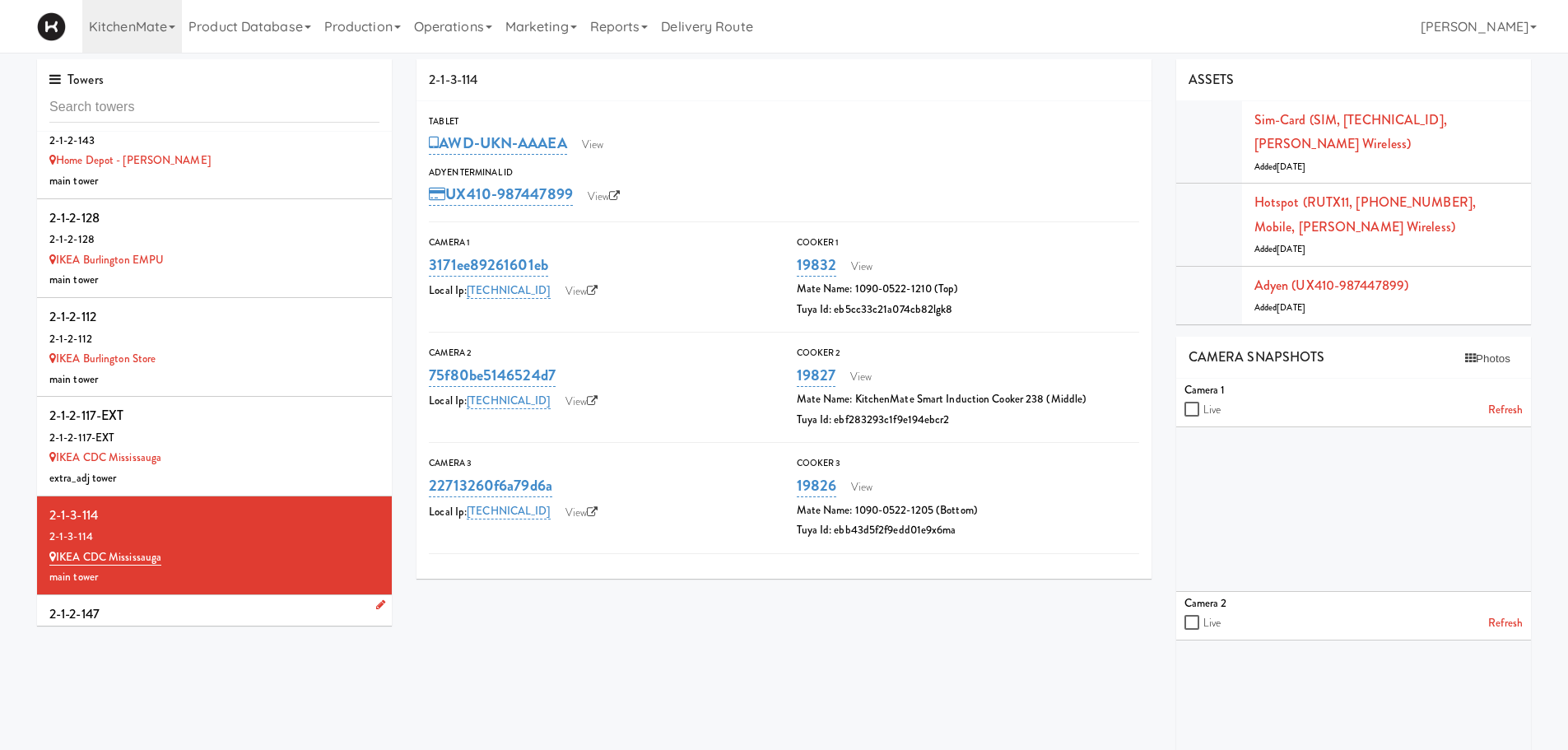
click at [233, 602] on div "2-1-2-147" at bounding box center [214, 614] width 330 height 25
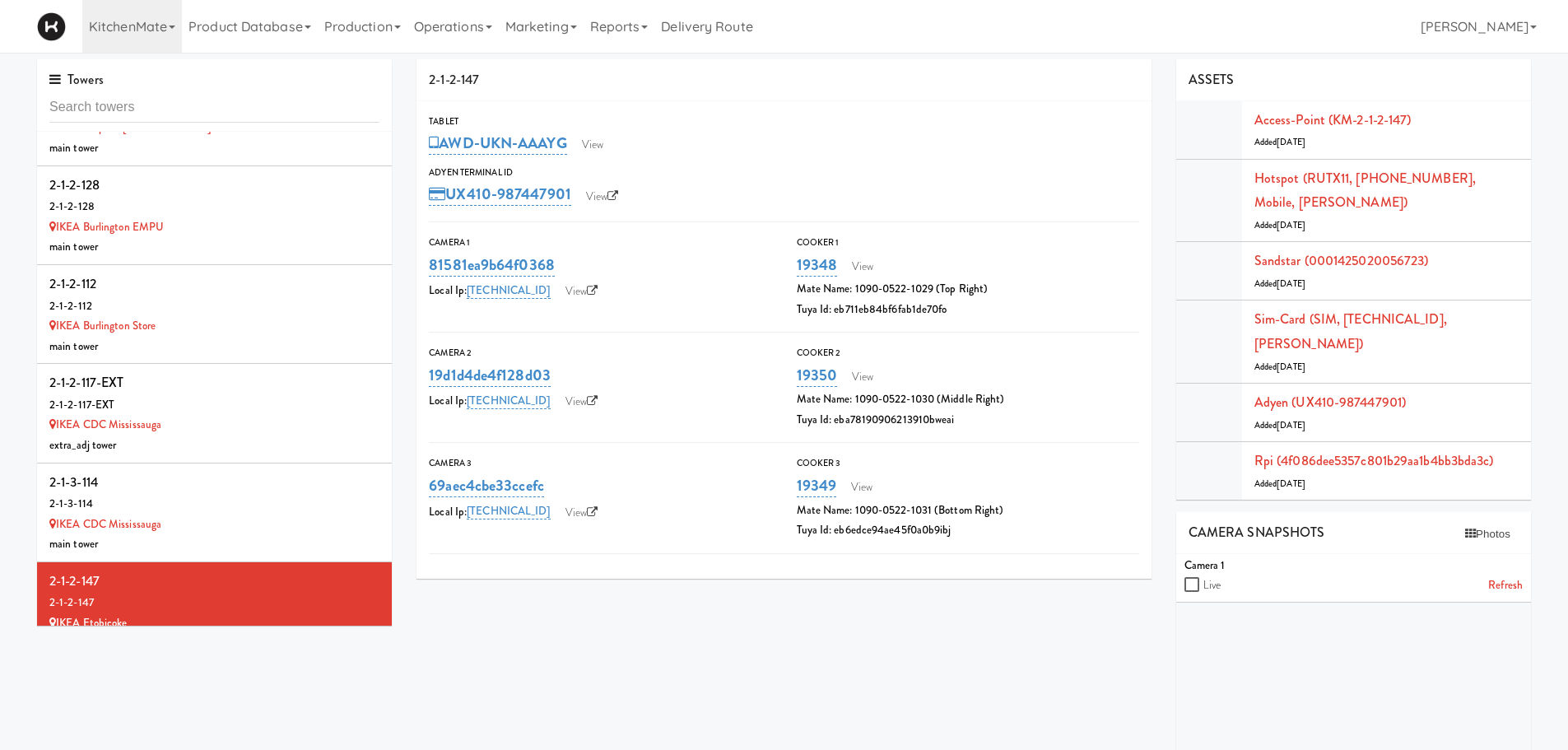
scroll to position [5104, 0]
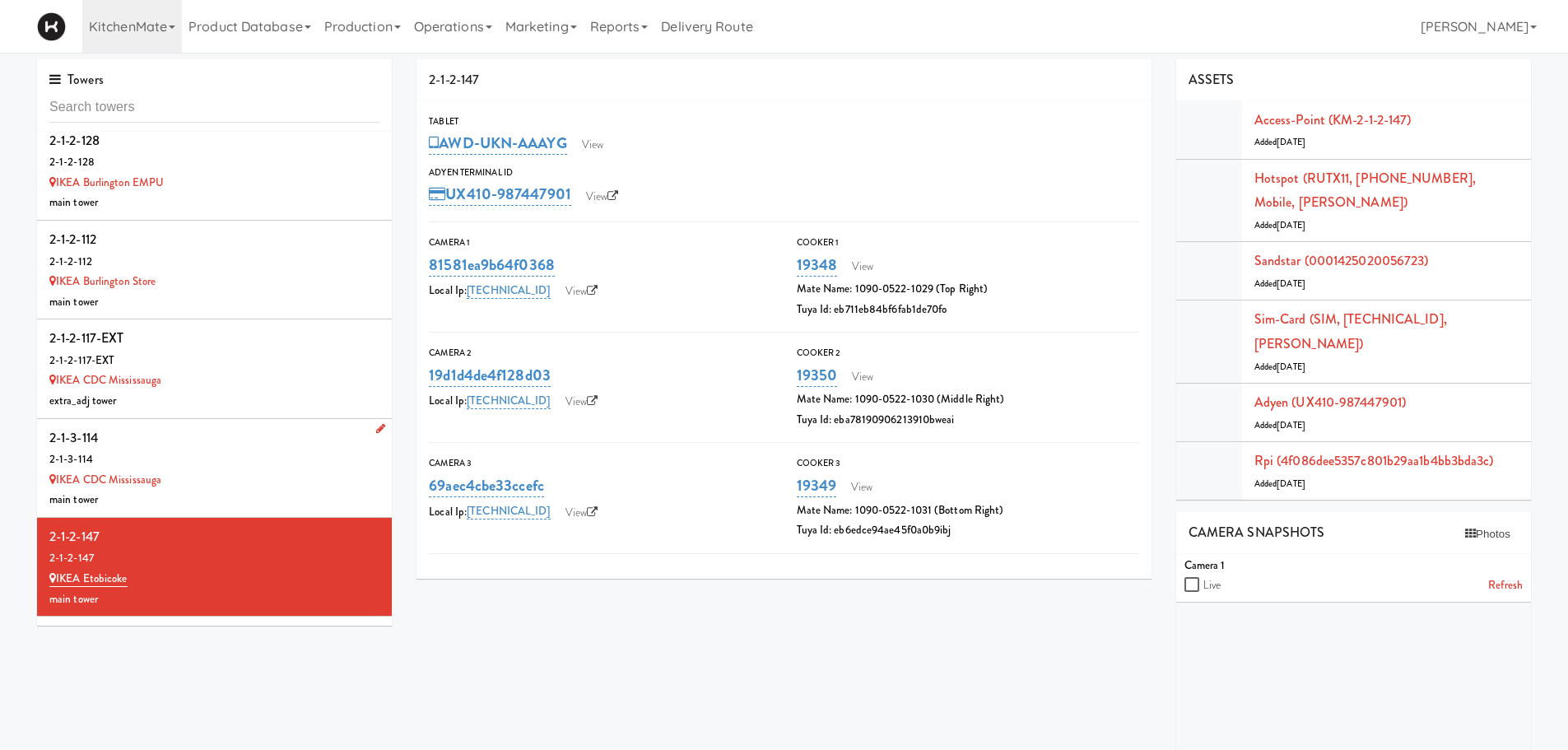
click at [202, 426] on div "2-1-3-114" at bounding box center [214, 438] width 330 height 25
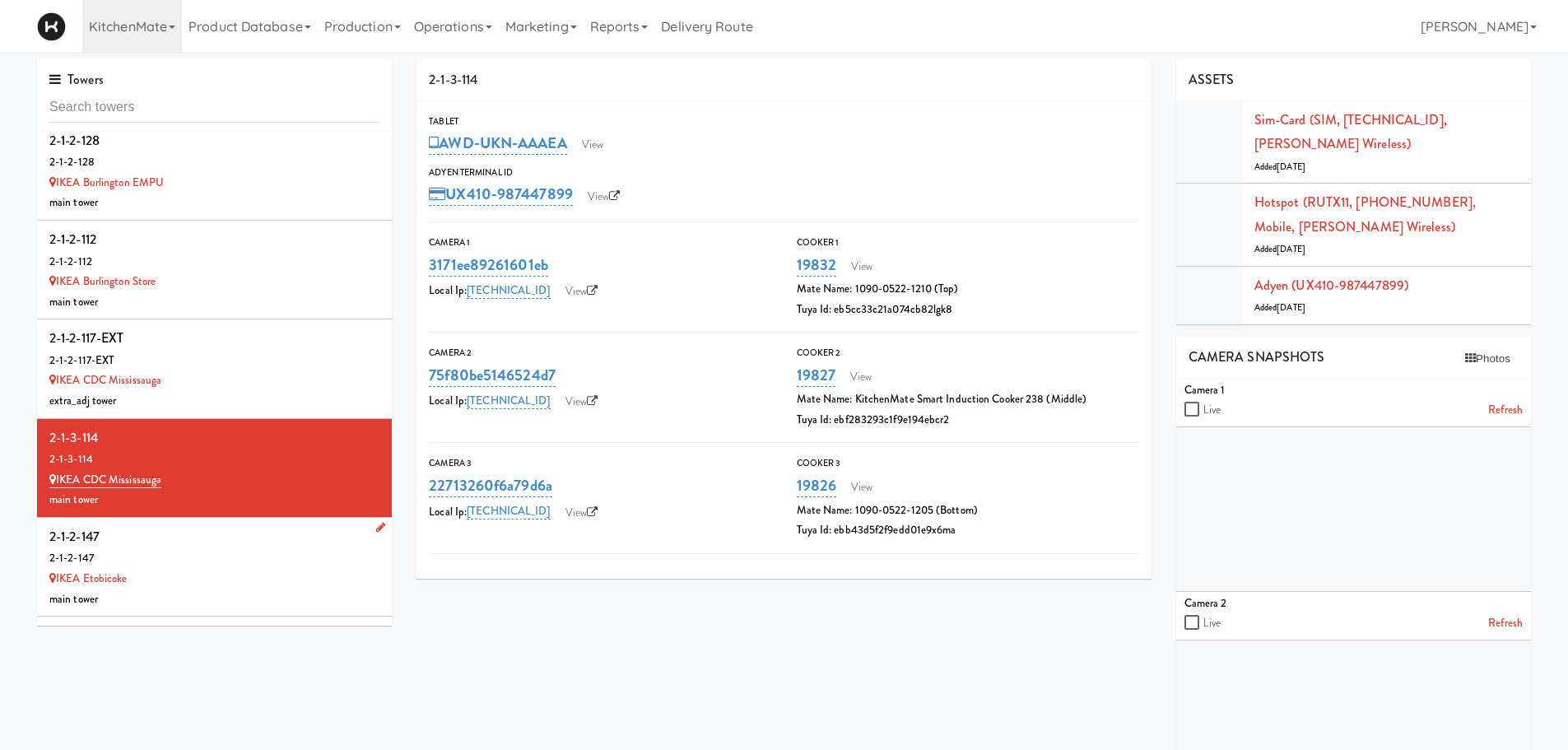
click at [233, 525] on div "2-1-2-147" at bounding box center [214, 536] width 330 height 25
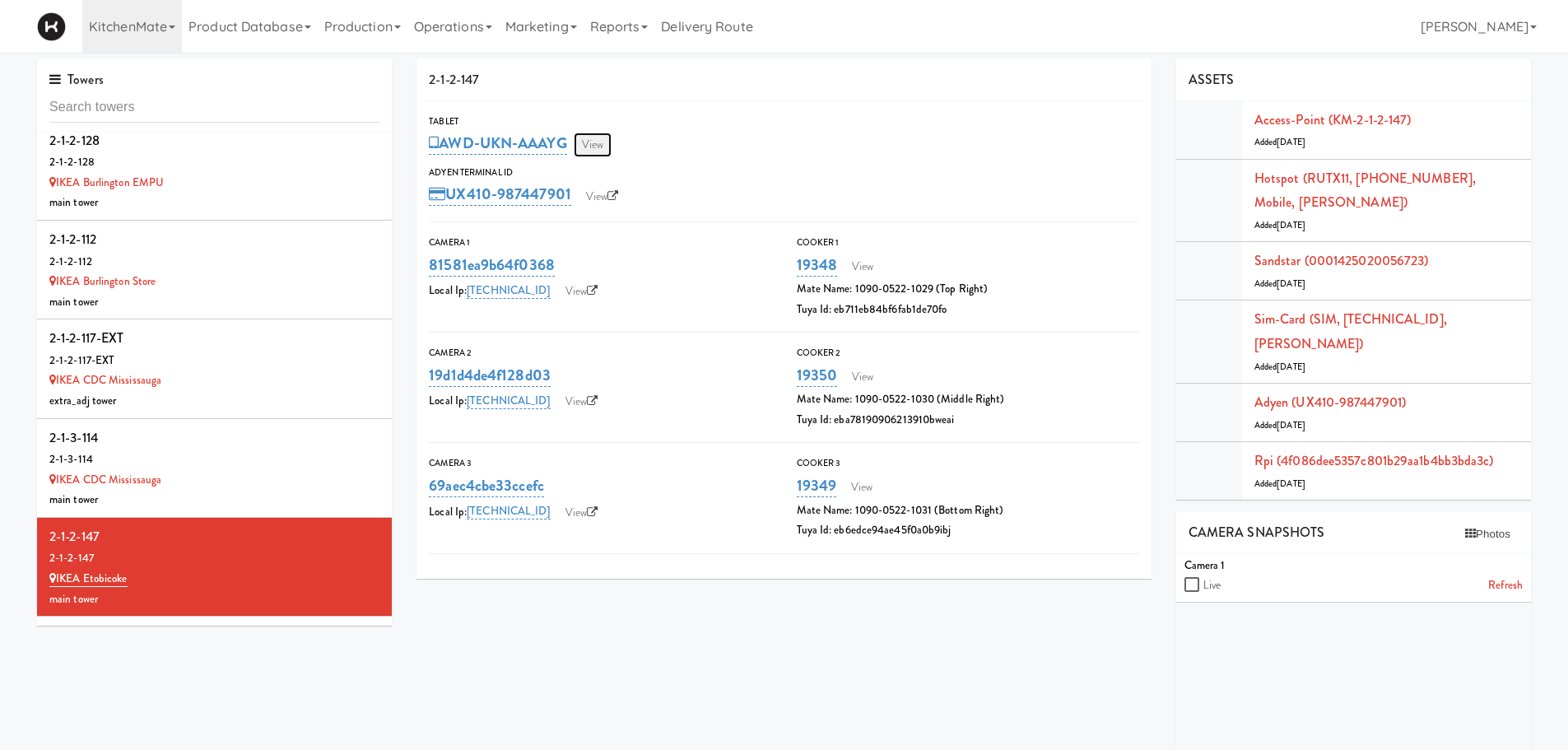
click at [594, 146] on link "View" at bounding box center [593, 144] width 38 height 25
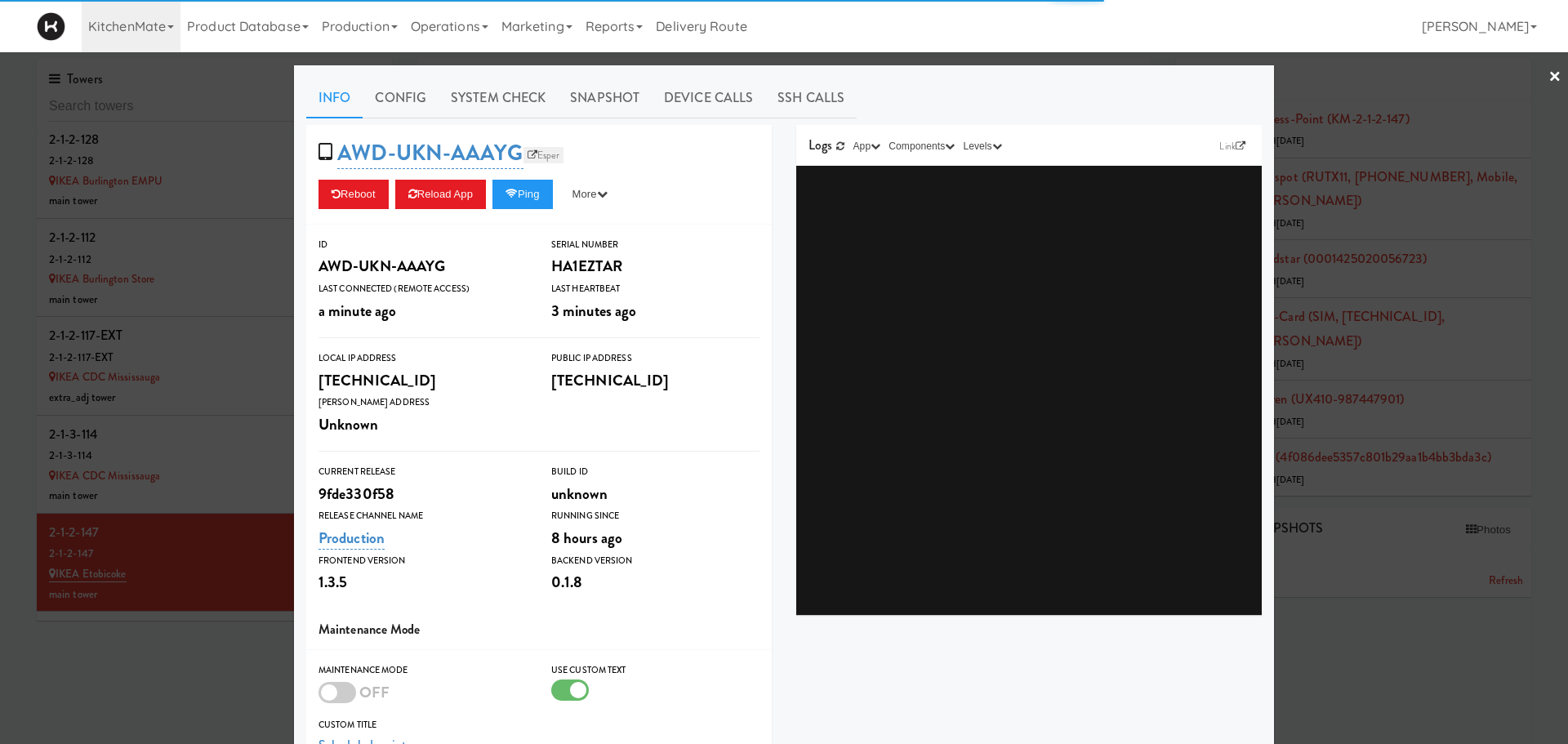
click at [547, 161] on link "Esper" at bounding box center [543, 155] width 40 height 17
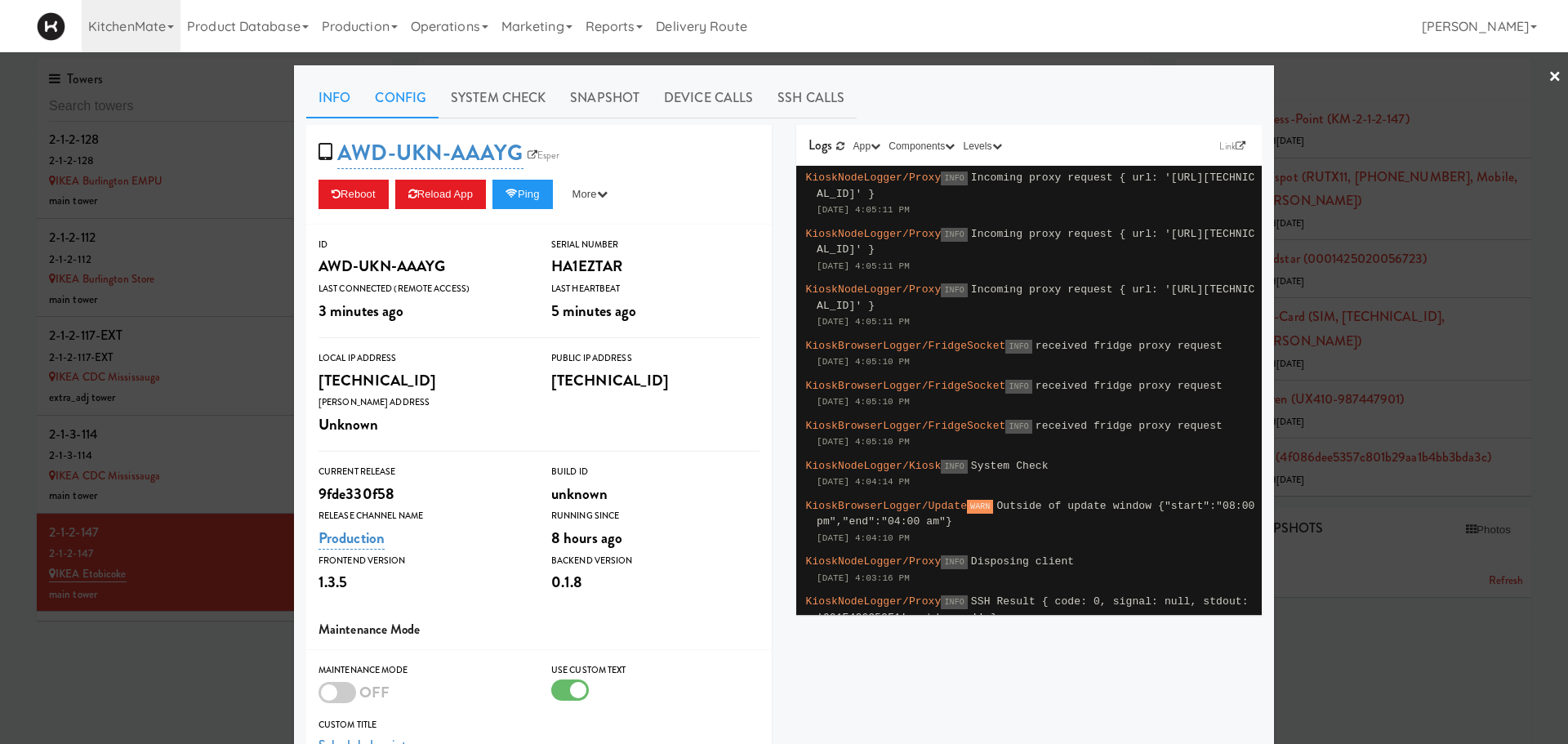
click at [371, 107] on link "Config" at bounding box center [400, 98] width 76 height 40
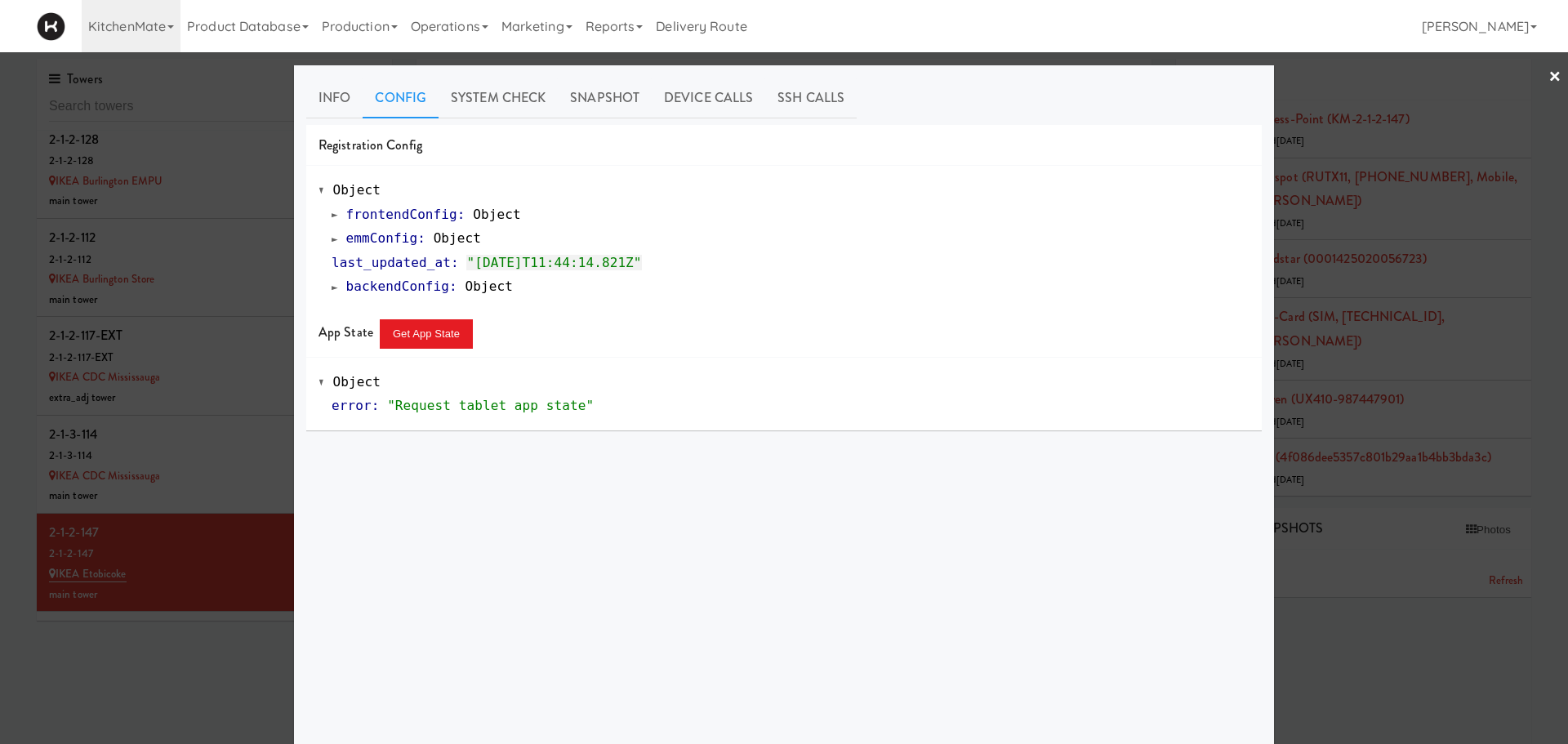
click at [332, 244] on span at bounding box center [335, 238] width 7 height 12
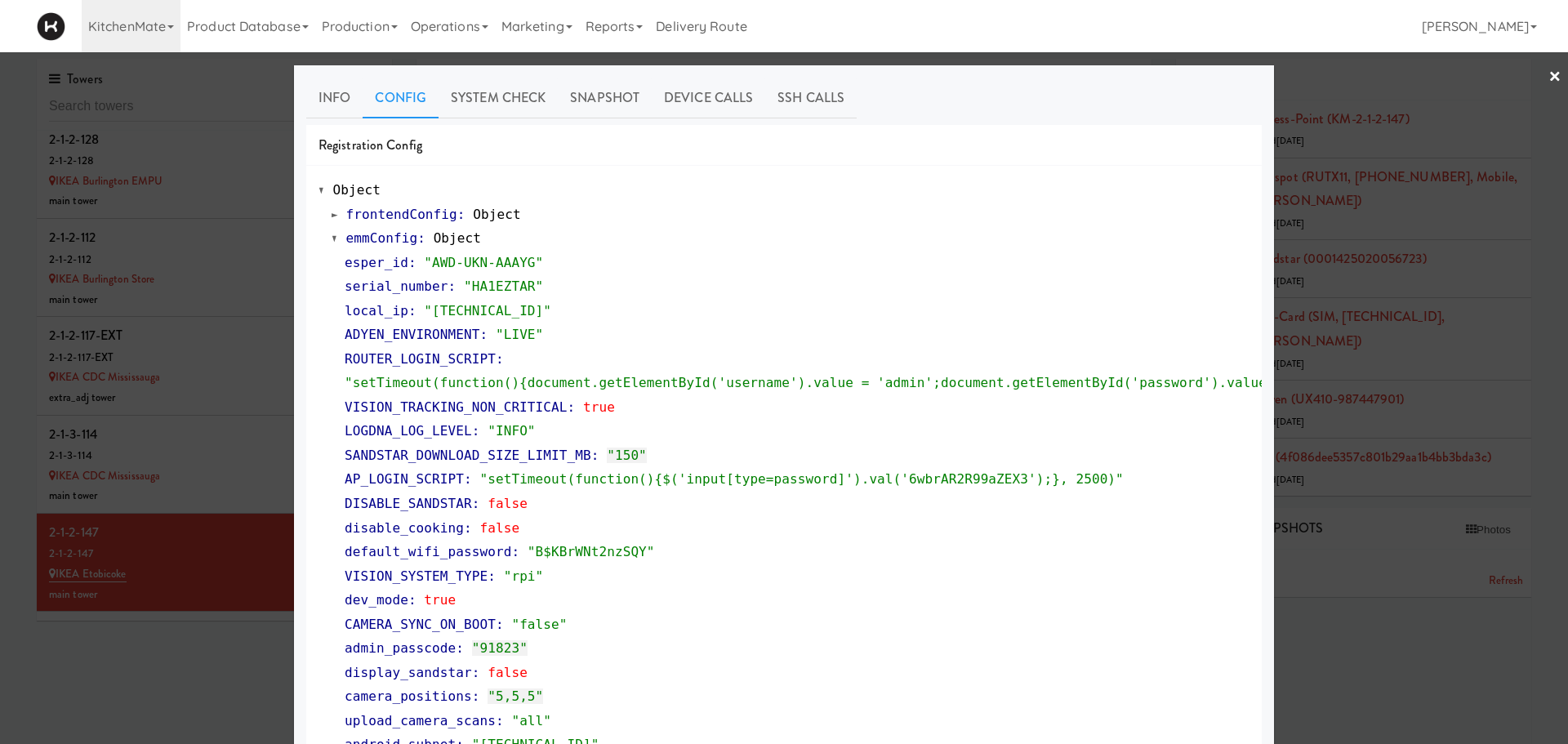
click at [332, 244] on span at bounding box center [335, 238] width 7 height 12
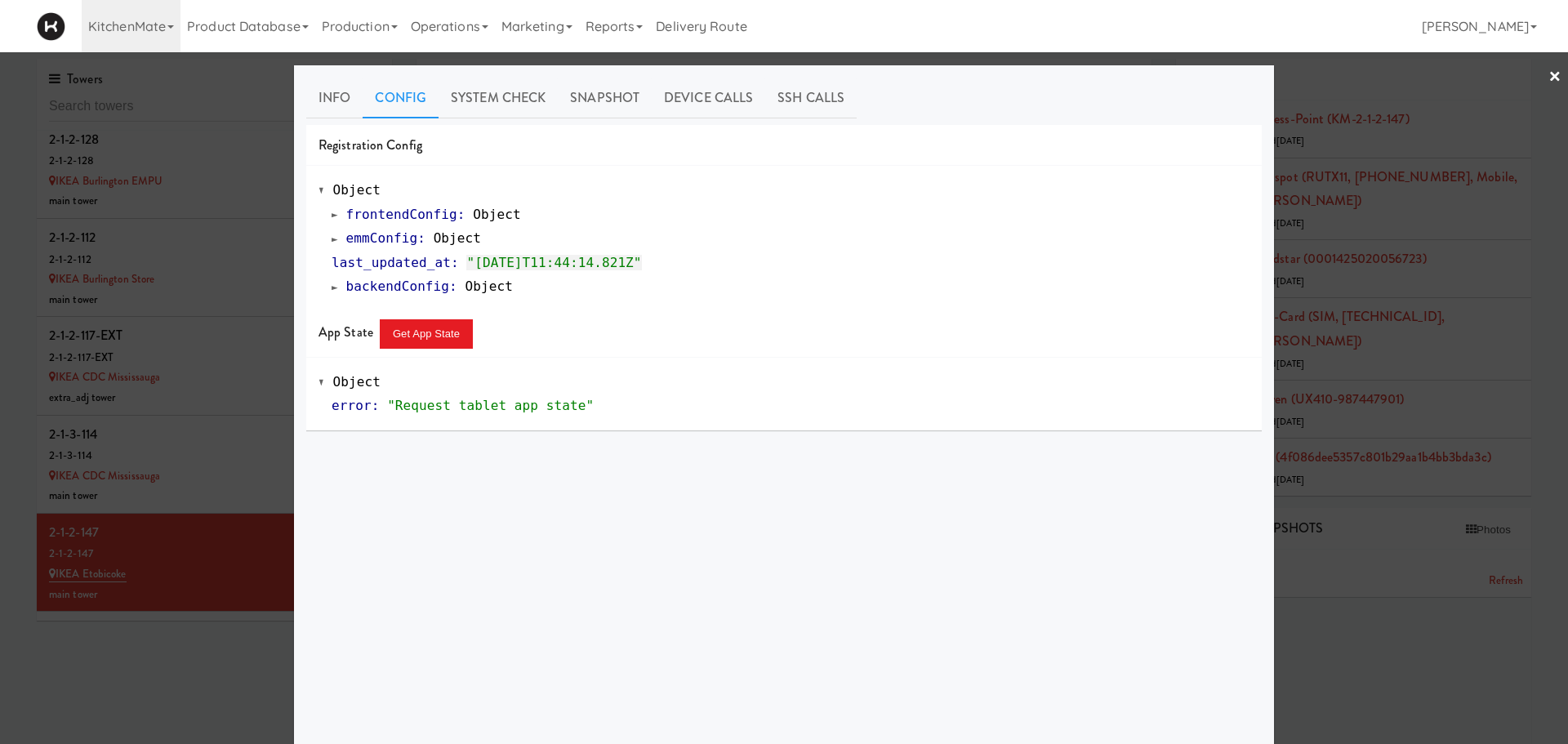
click at [237, 515] on div at bounding box center [784, 372] width 1568 height 744
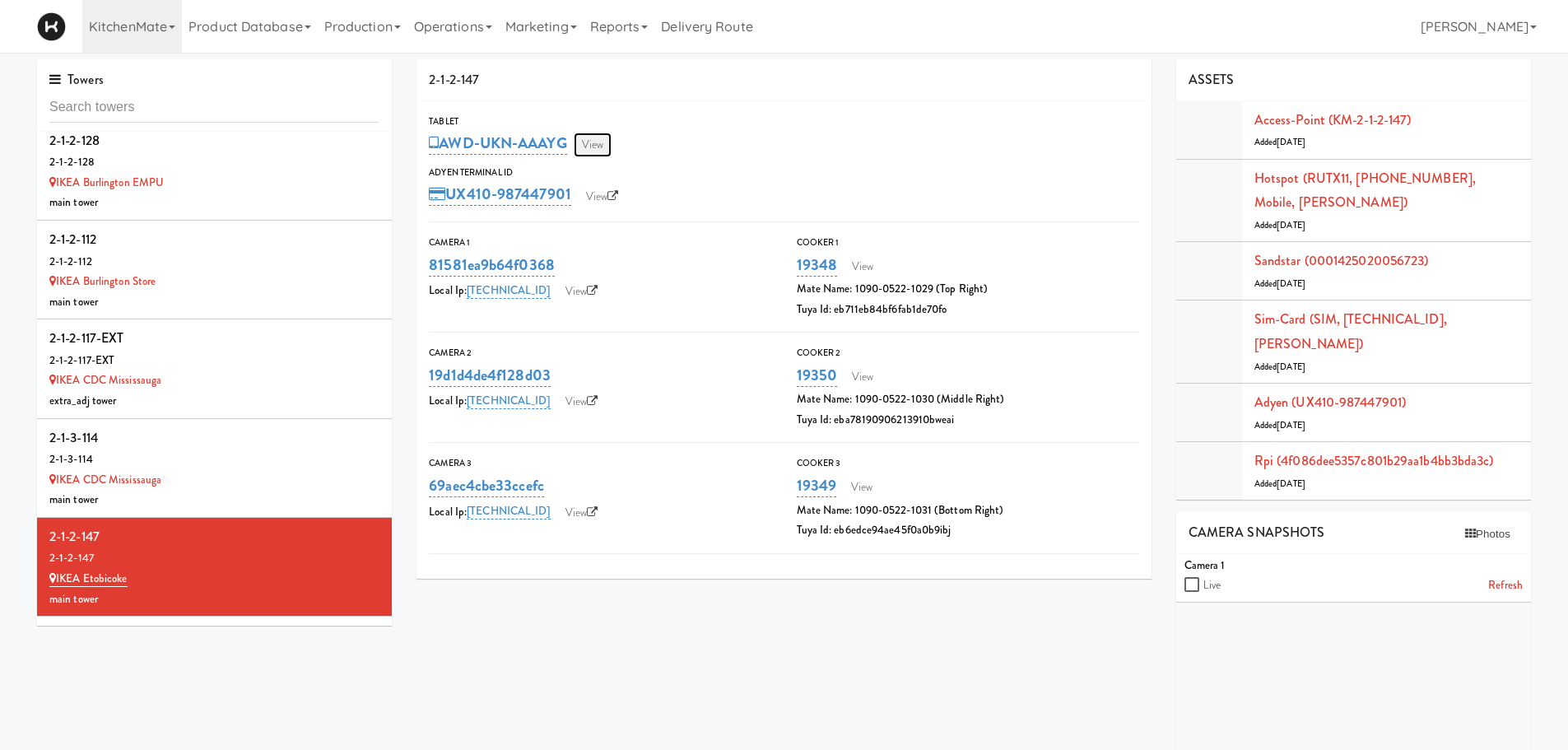
click at [599, 139] on link "View" at bounding box center [593, 144] width 38 height 25
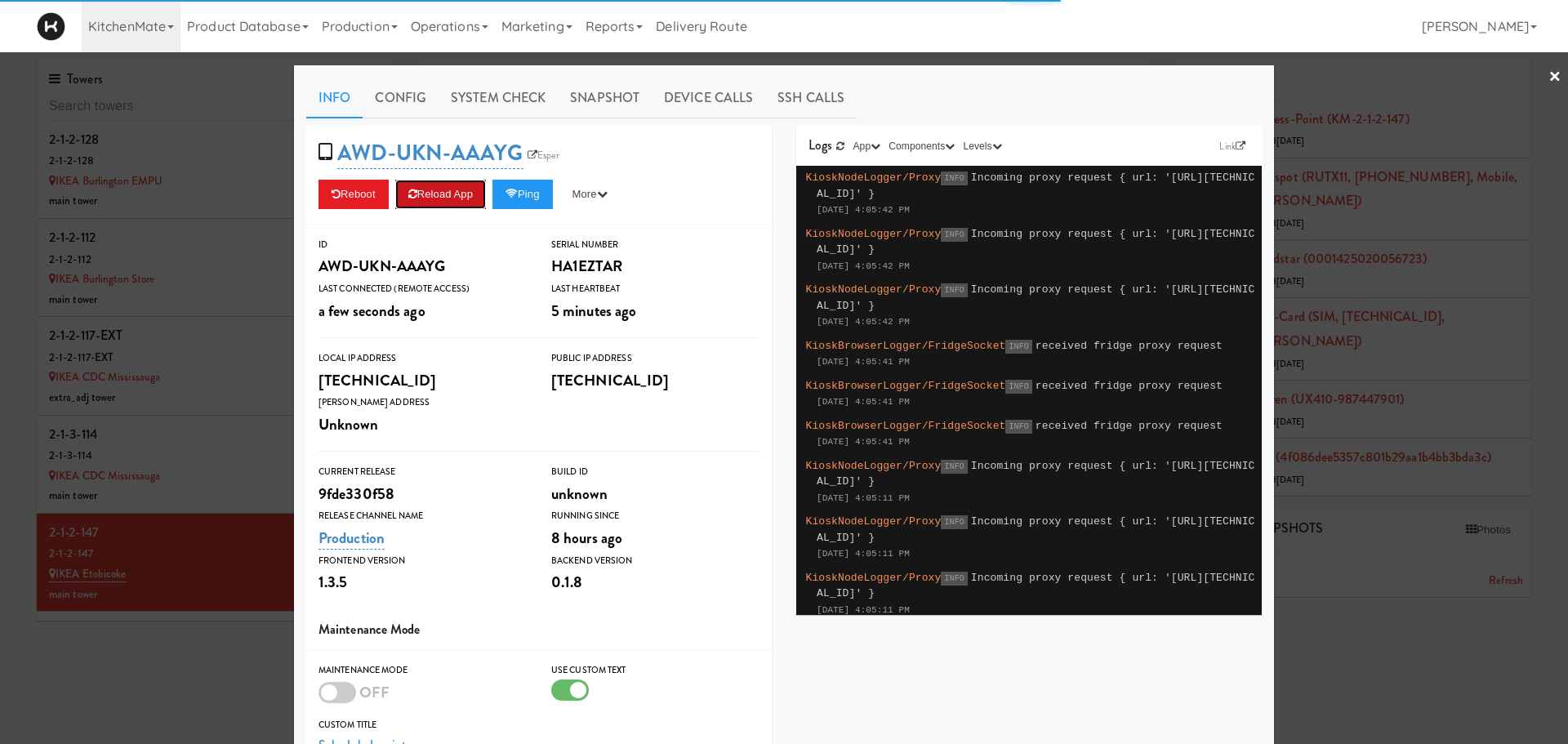
click at [446, 192] on button "Reload App" at bounding box center [440, 194] width 91 height 30
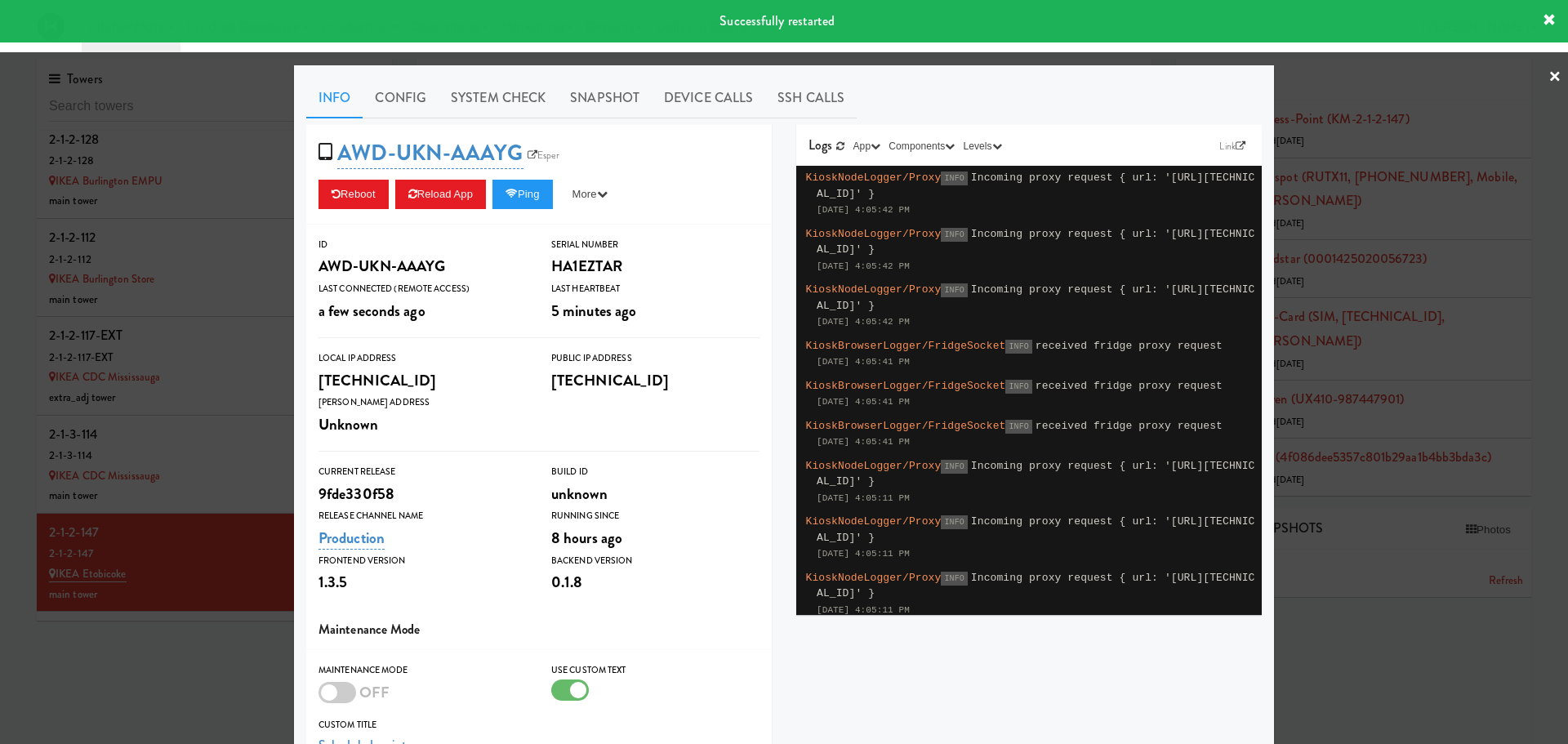
click at [229, 523] on div at bounding box center [784, 372] width 1568 height 744
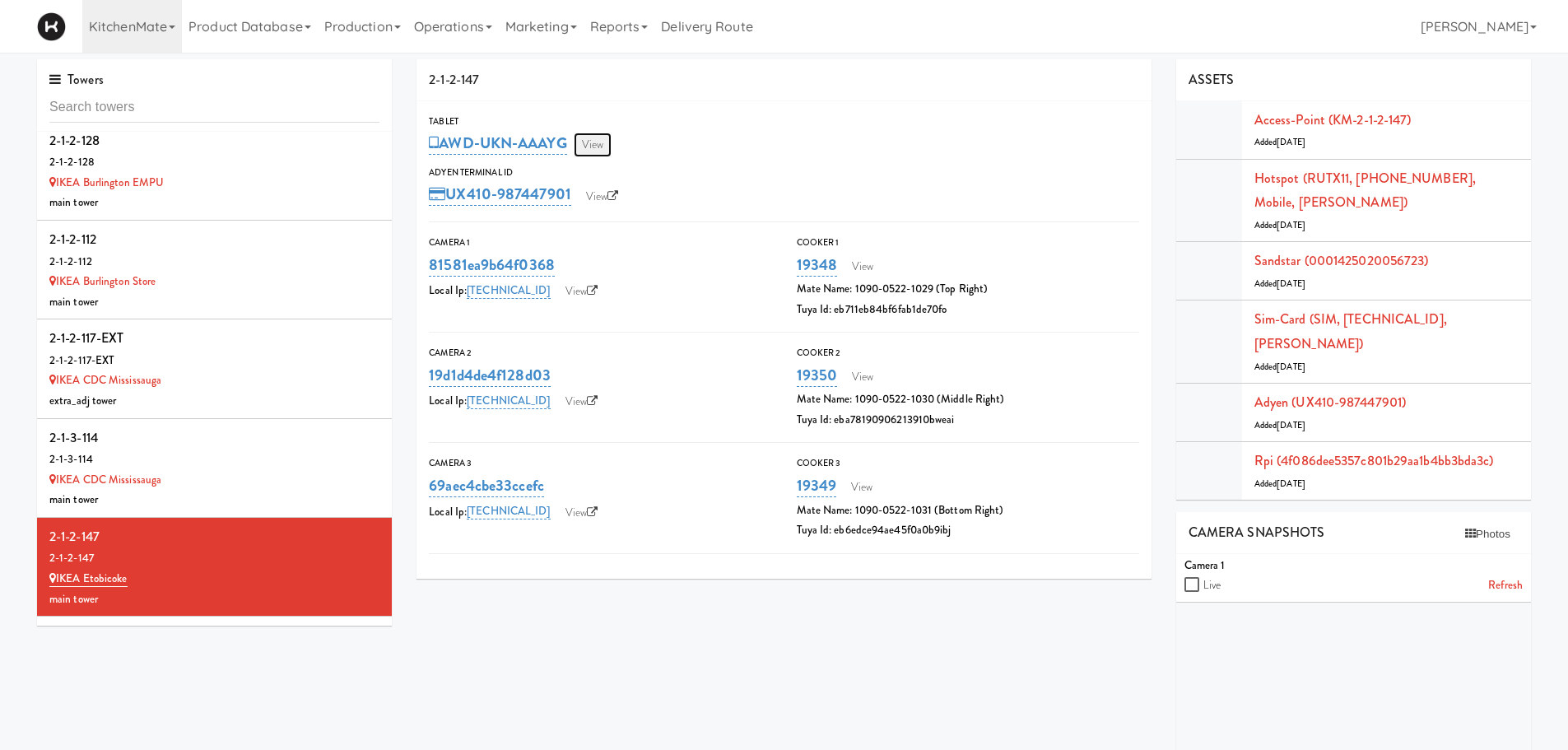
click at [595, 147] on link "View" at bounding box center [593, 144] width 38 height 25
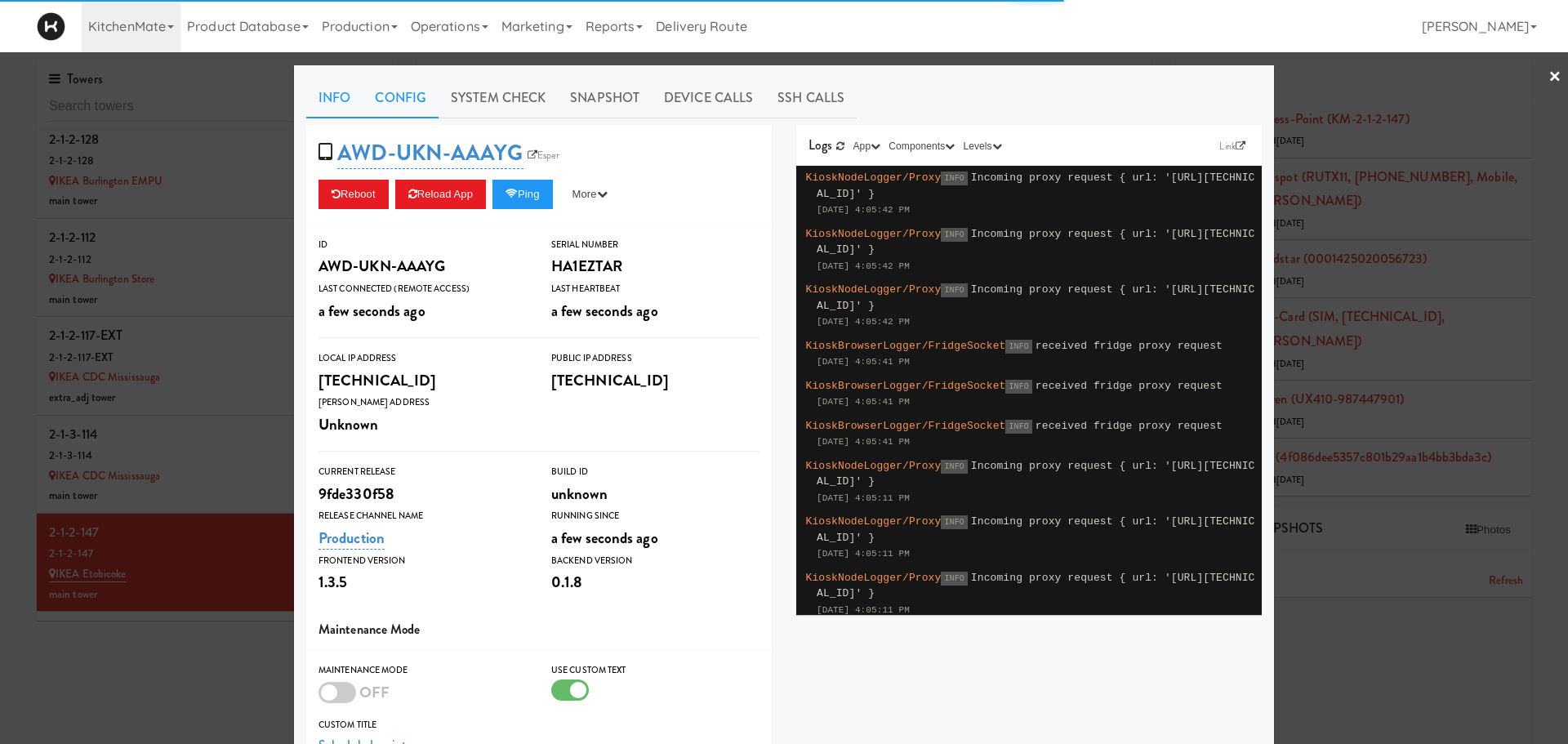
click at [389, 99] on link "Config" at bounding box center [400, 98] width 76 height 40
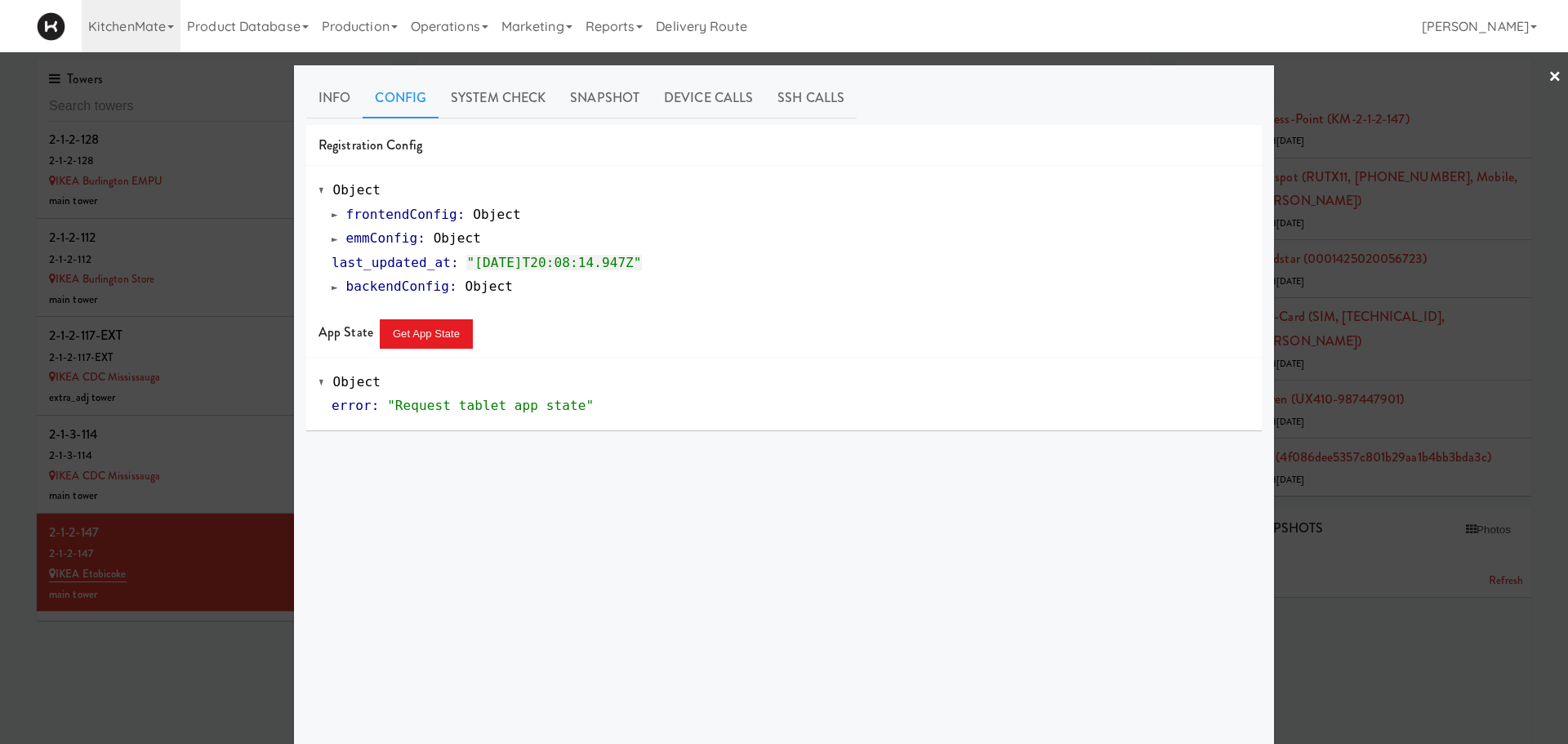
click at [332, 238] on span at bounding box center [335, 238] width 7 height 12
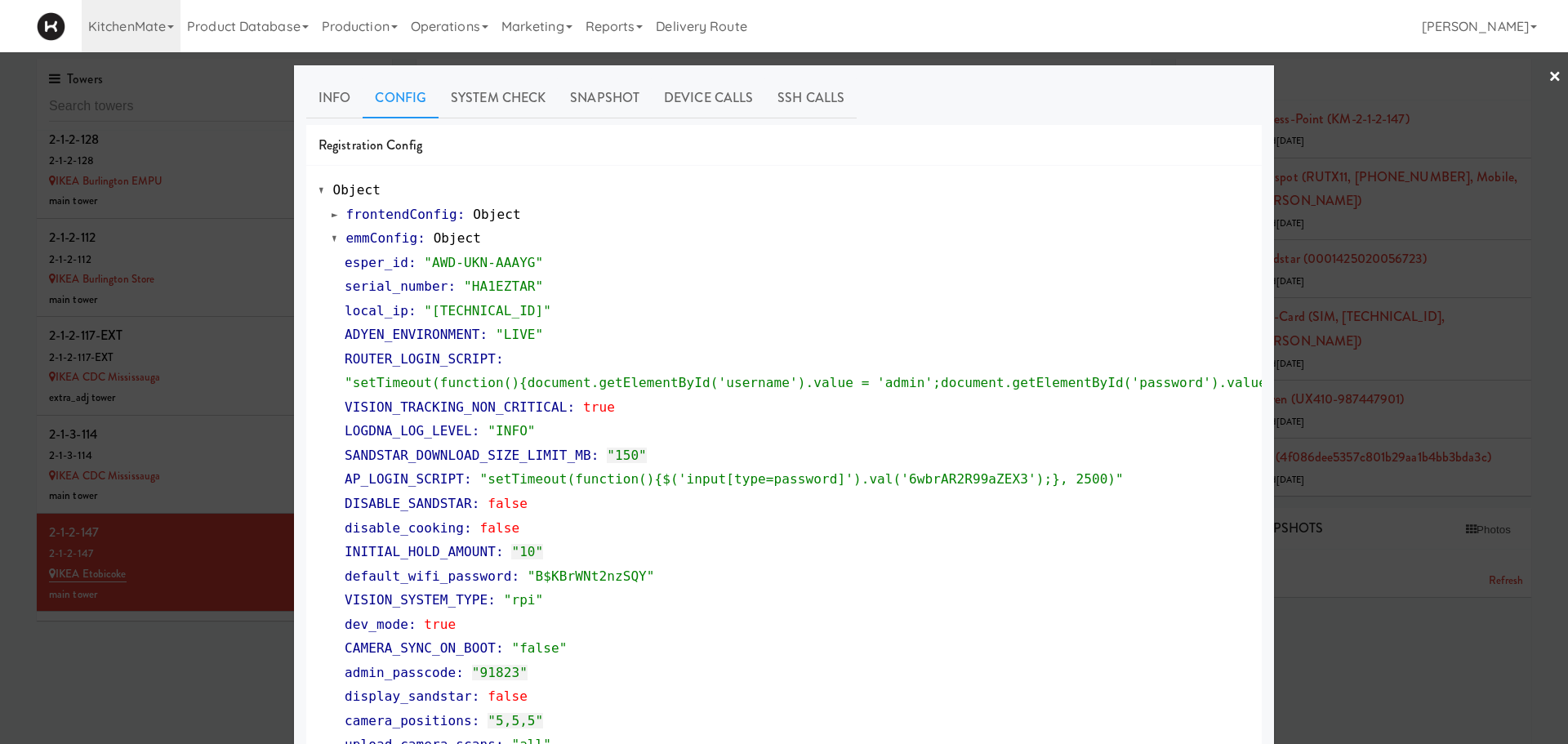
click at [332, 238] on span at bounding box center [335, 238] width 7 height 12
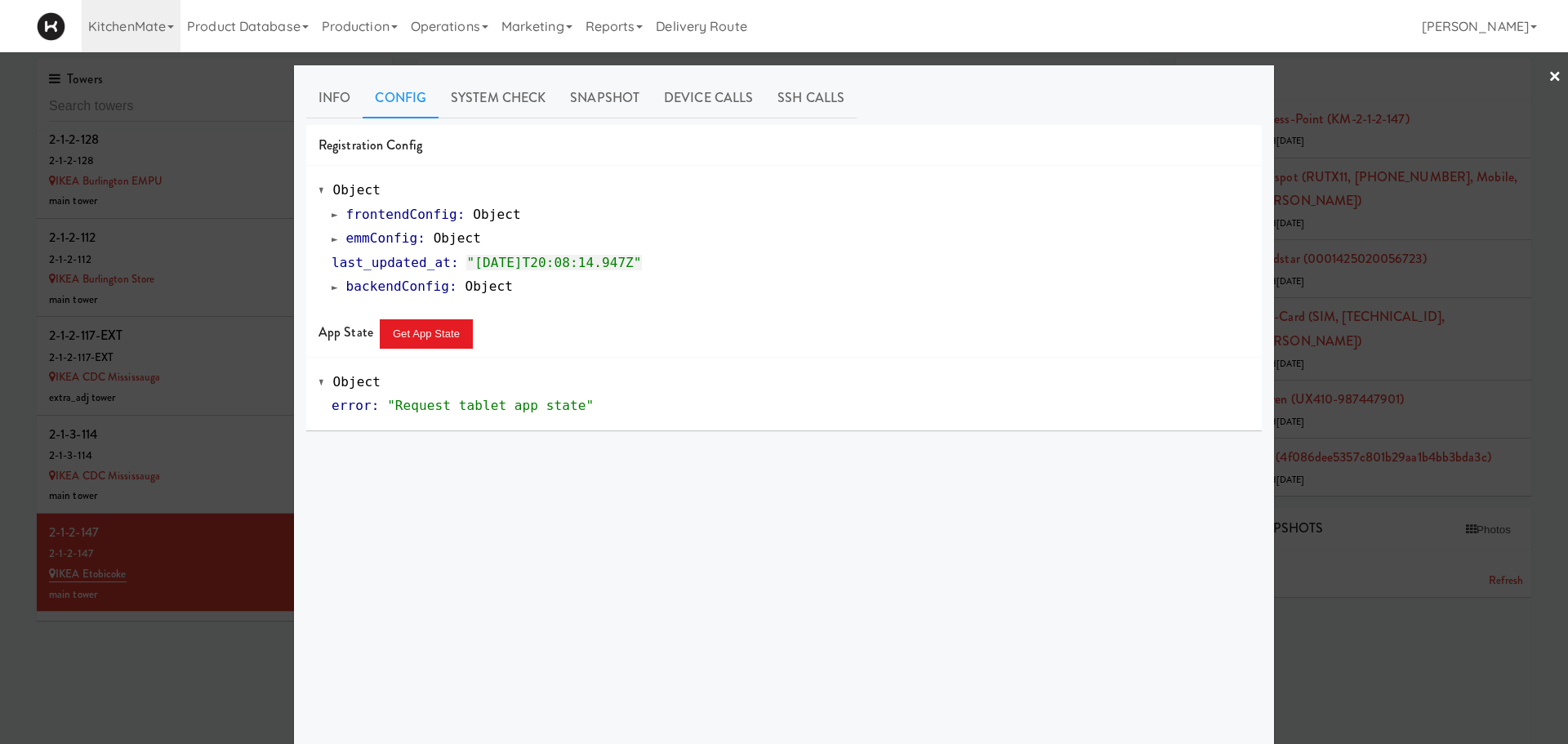
click at [202, 585] on div at bounding box center [784, 372] width 1568 height 744
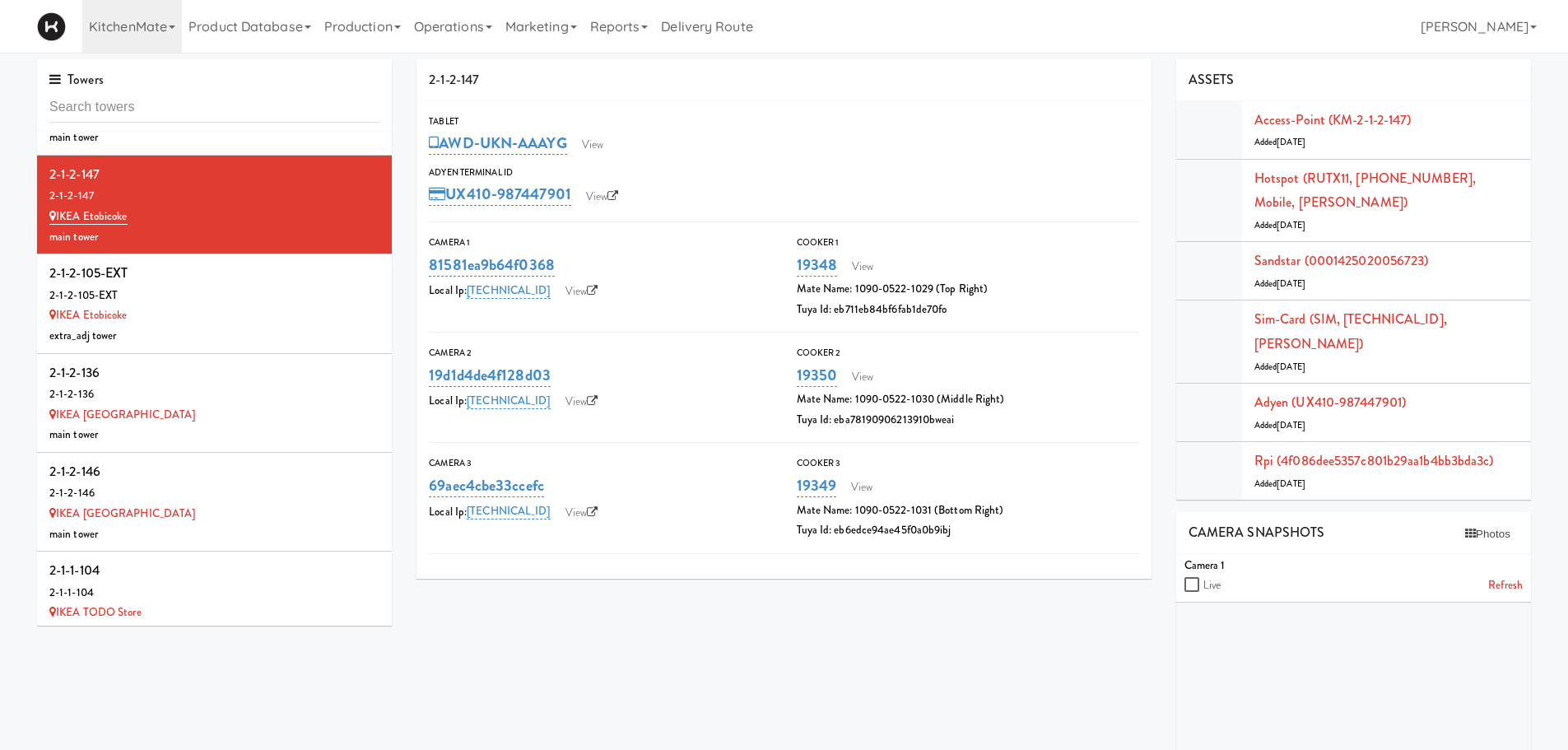
scroll to position [5487, 0]
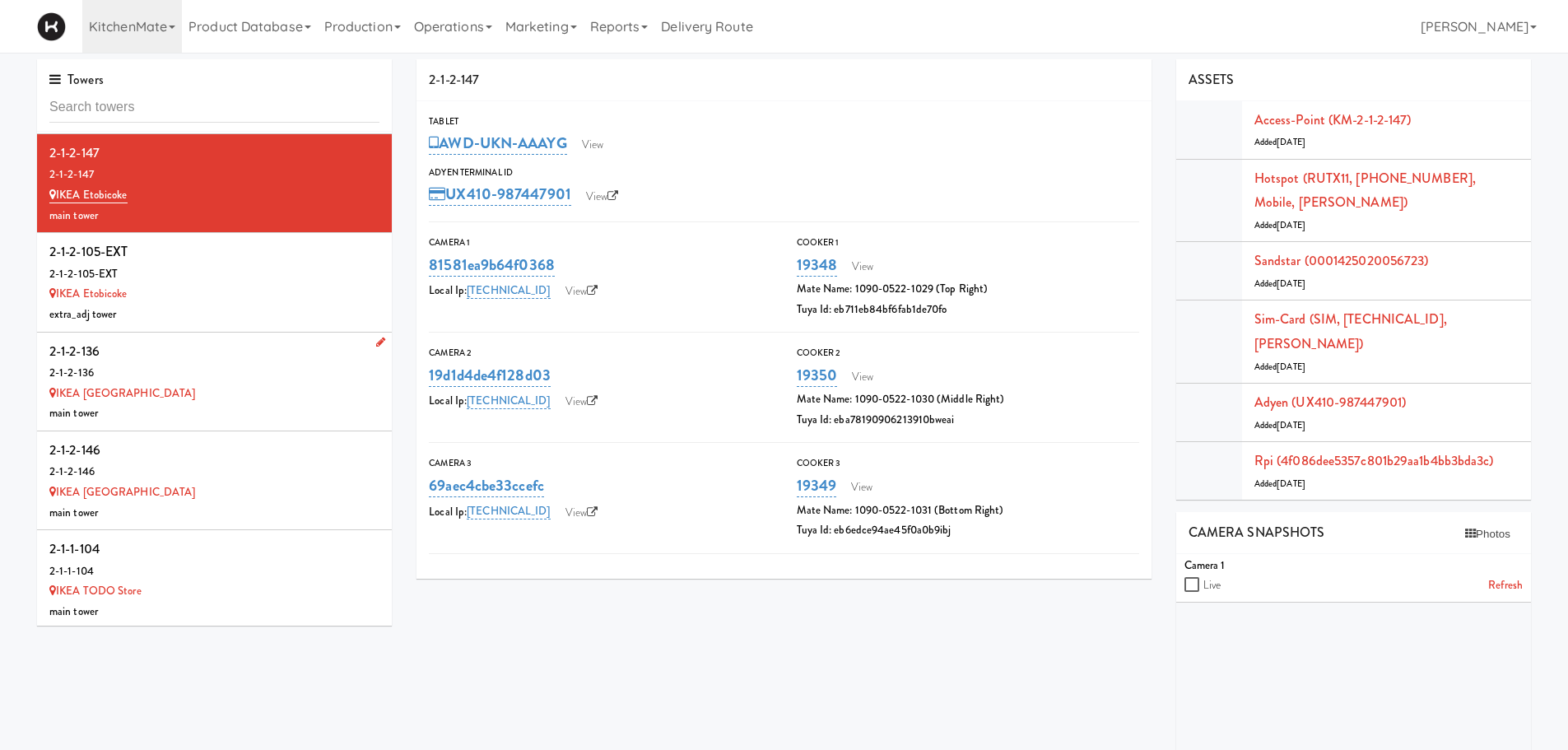
click at [190, 403] on div "main tower" at bounding box center [214, 413] width 330 height 21
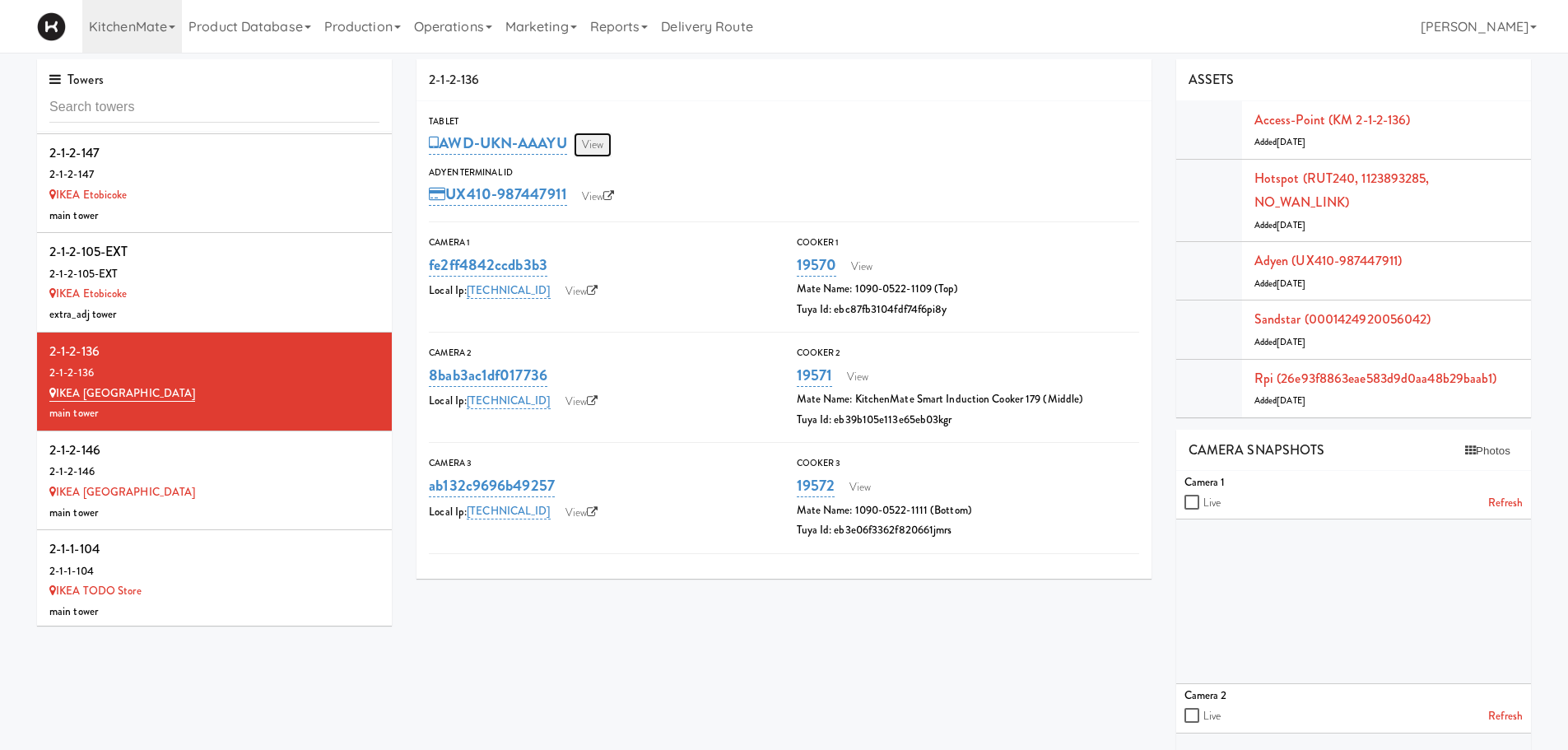
click at [594, 147] on link "View" at bounding box center [593, 144] width 38 height 25
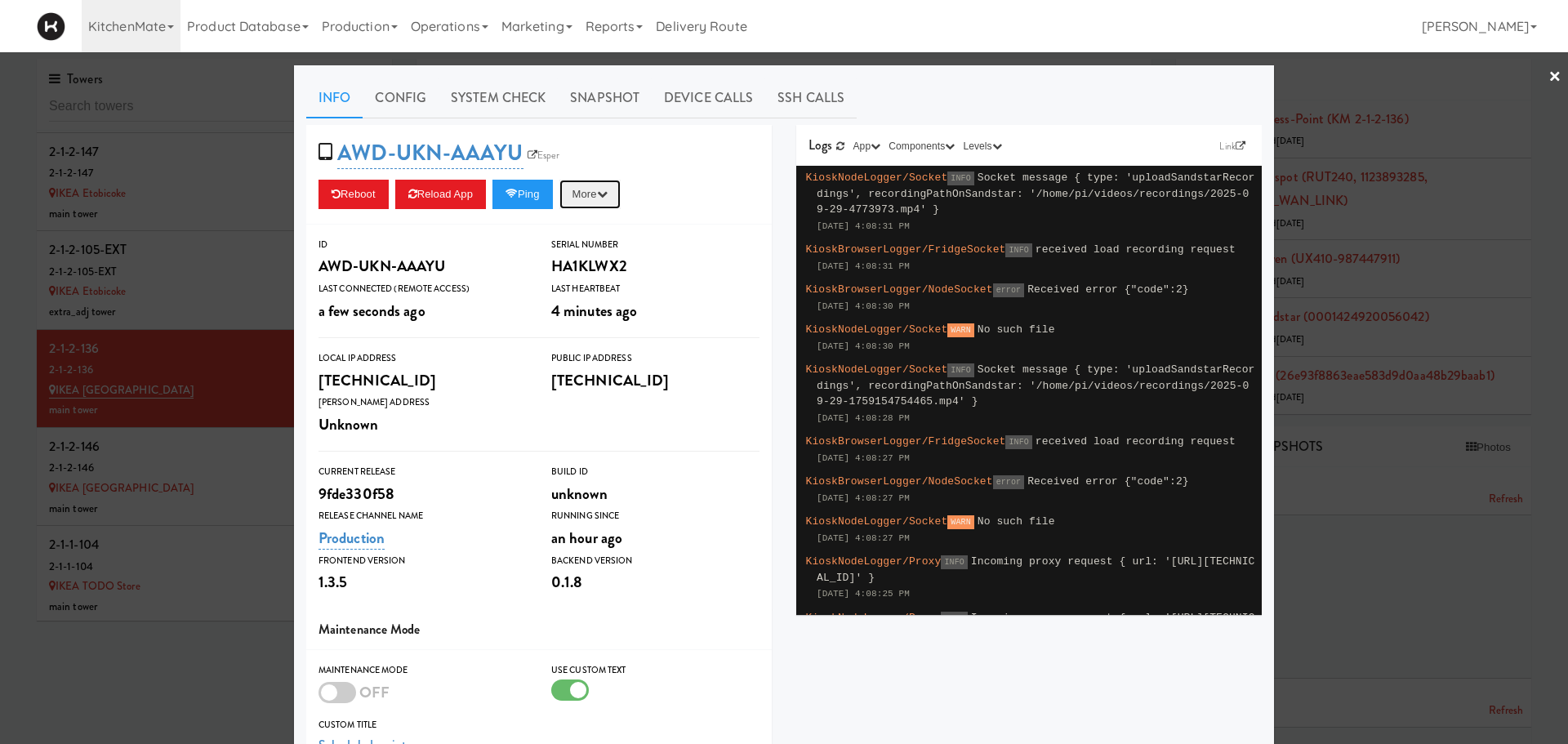
click at [606, 192] on icon "button" at bounding box center [602, 194] width 11 height 11
click at [547, 146] on span "AWD-UKN-AAAYU Esper" at bounding box center [443, 153] width 251 height 32
click at [549, 149] on link "Esper" at bounding box center [543, 155] width 40 height 17
click at [430, 190] on button "Reload App" at bounding box center [440, 194] width 91 height 30
click at [238, 334] on div at bounding box center [784, 372] width 1568 height 744
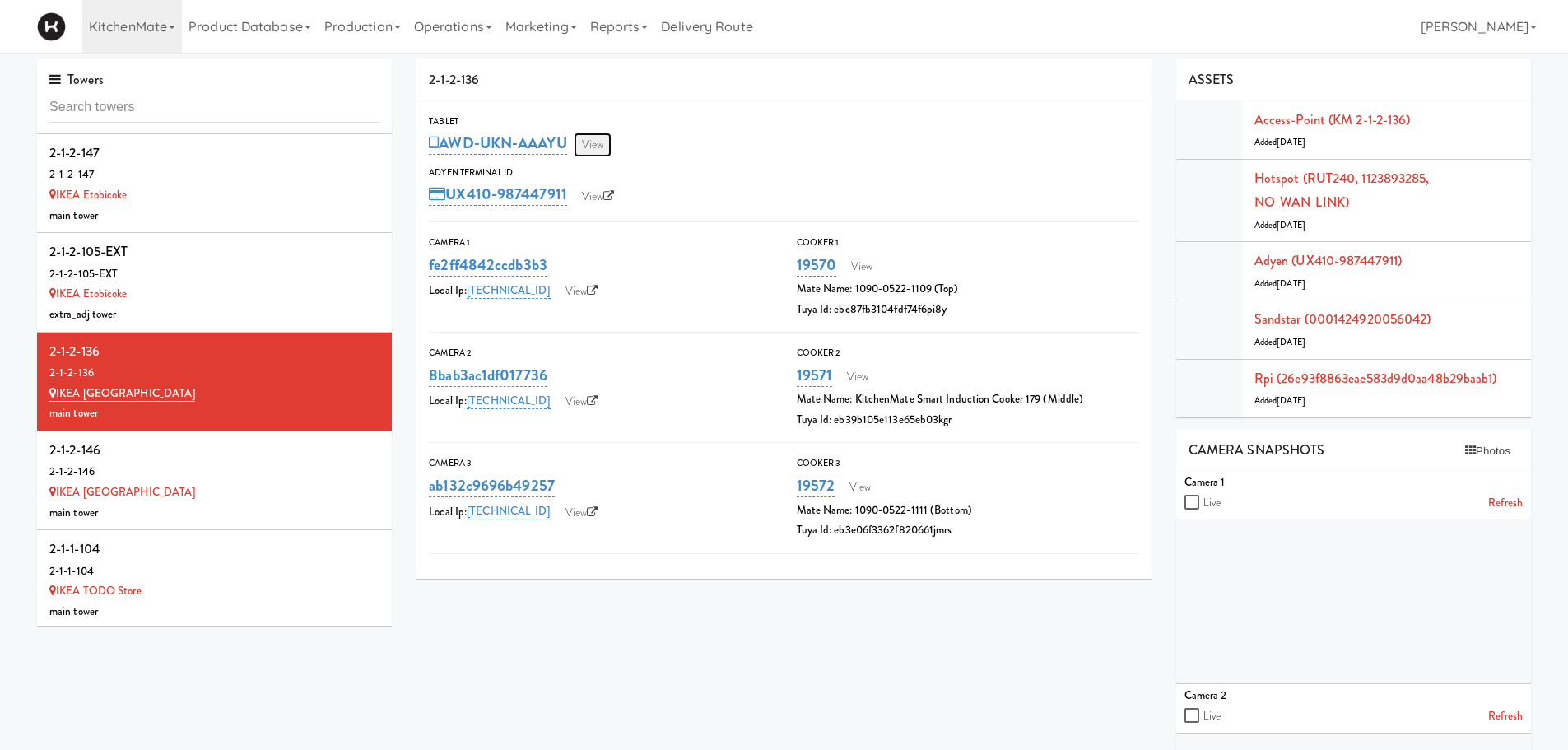
click at [592, 142] on link "View" at bounding box center [593, 144] width 38 height 25
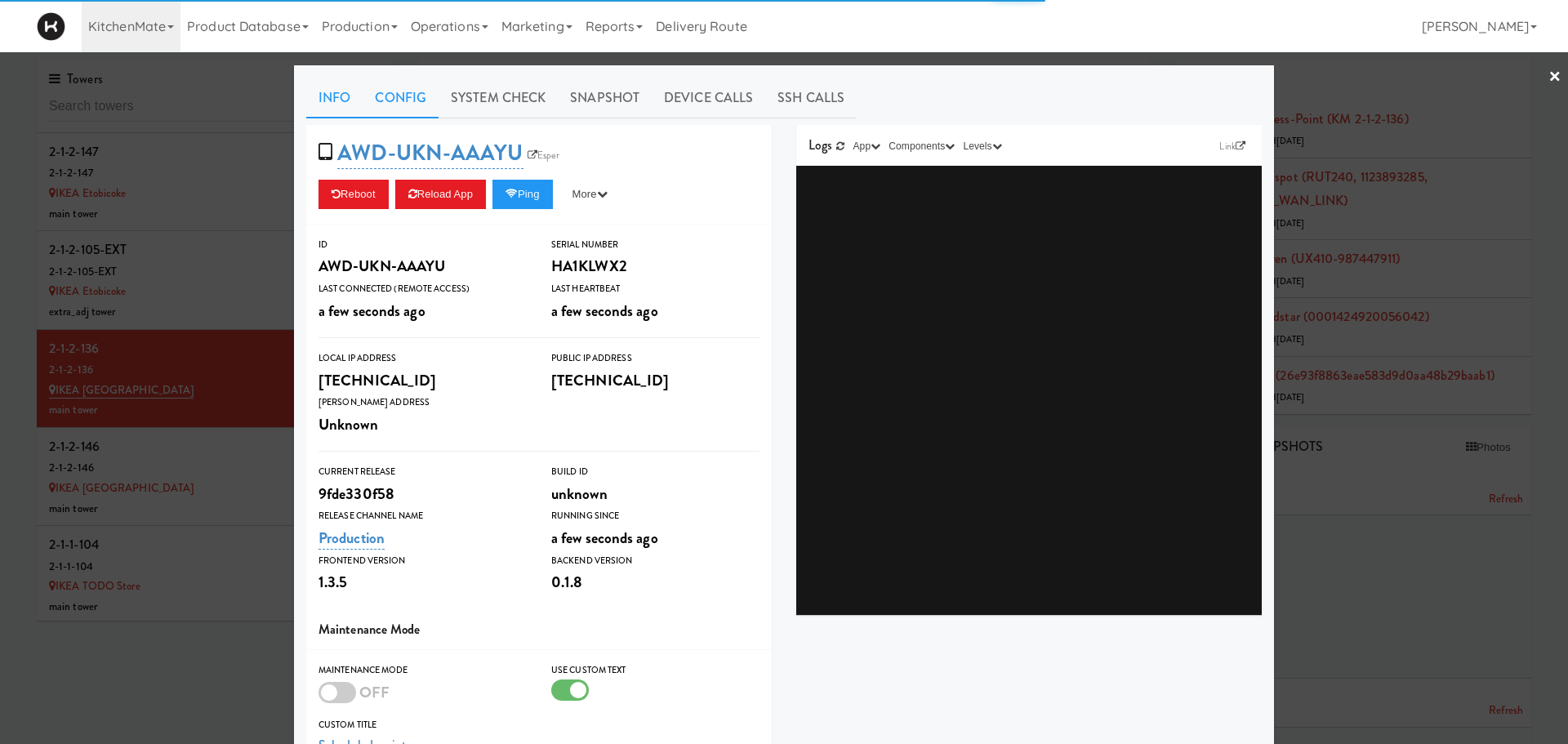
click at [404, 96] on link "Config" at bounding box center [400, 98] width 76 height 40
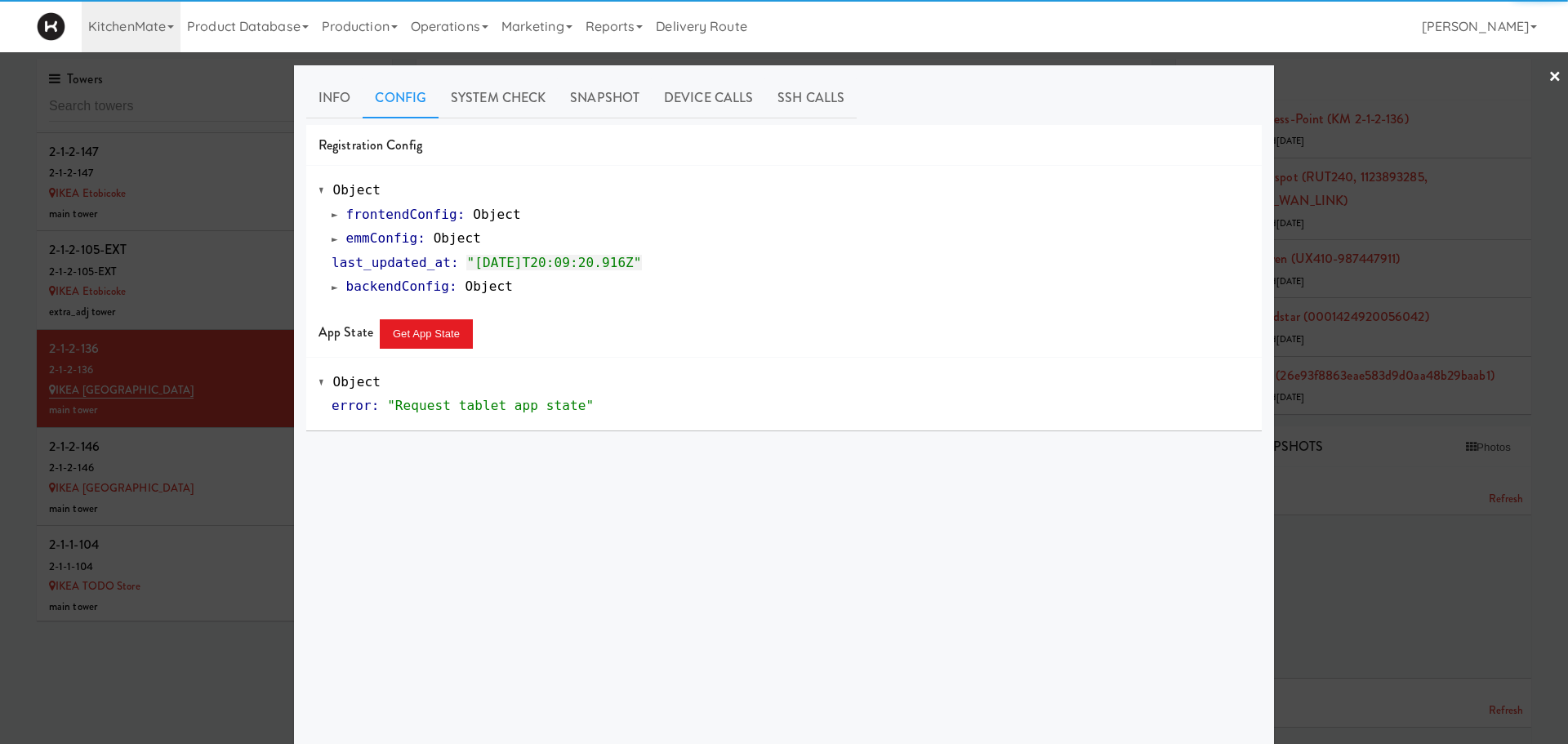
click at [324, 237] on div "frontendConfig : Object emmConfig : Object last_updated_at : "2025-09-30T20:09:…" at bounding box center [783, 251] width 931 height 97
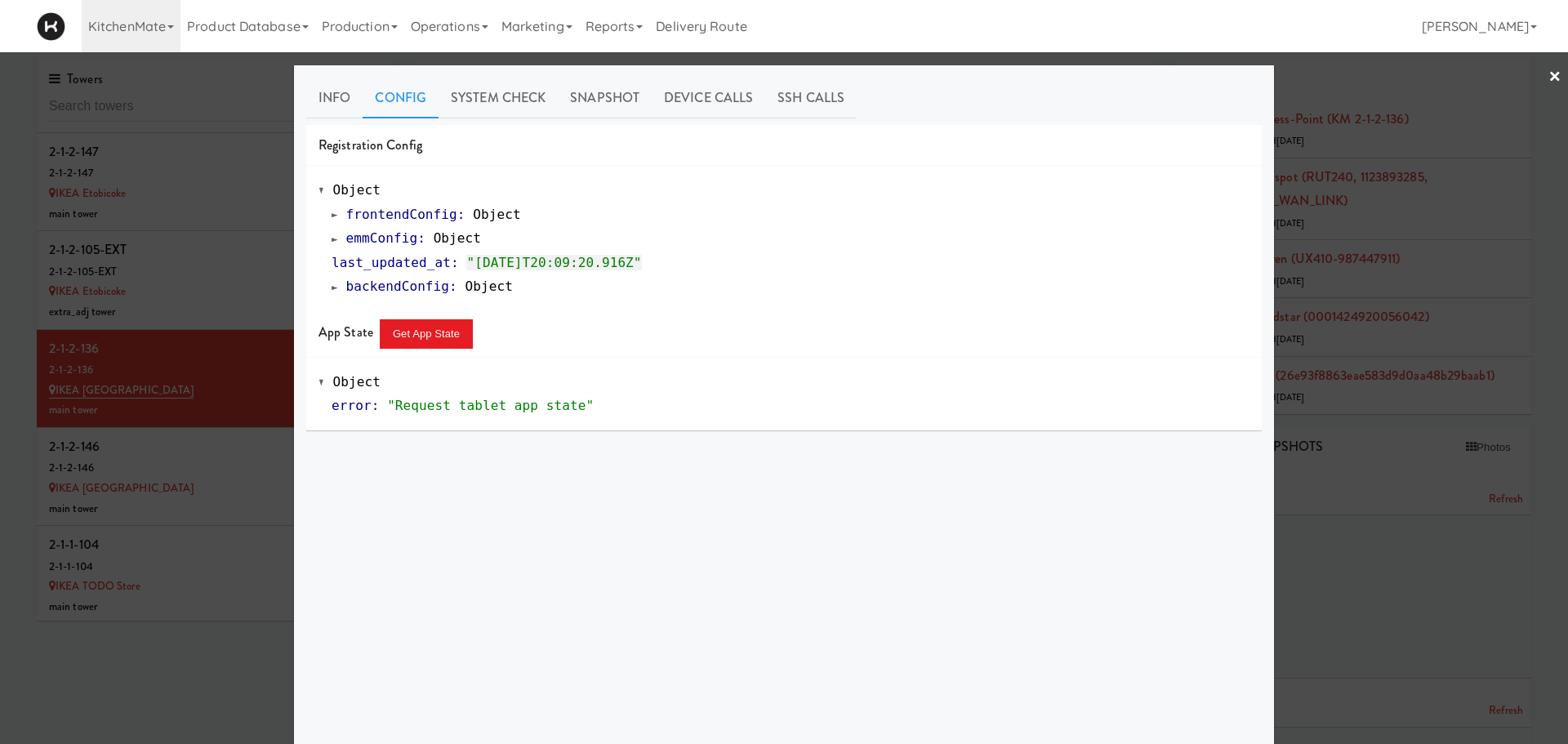
click at [332, 241] on span at bounding box center [335, 238] width 7 height 12
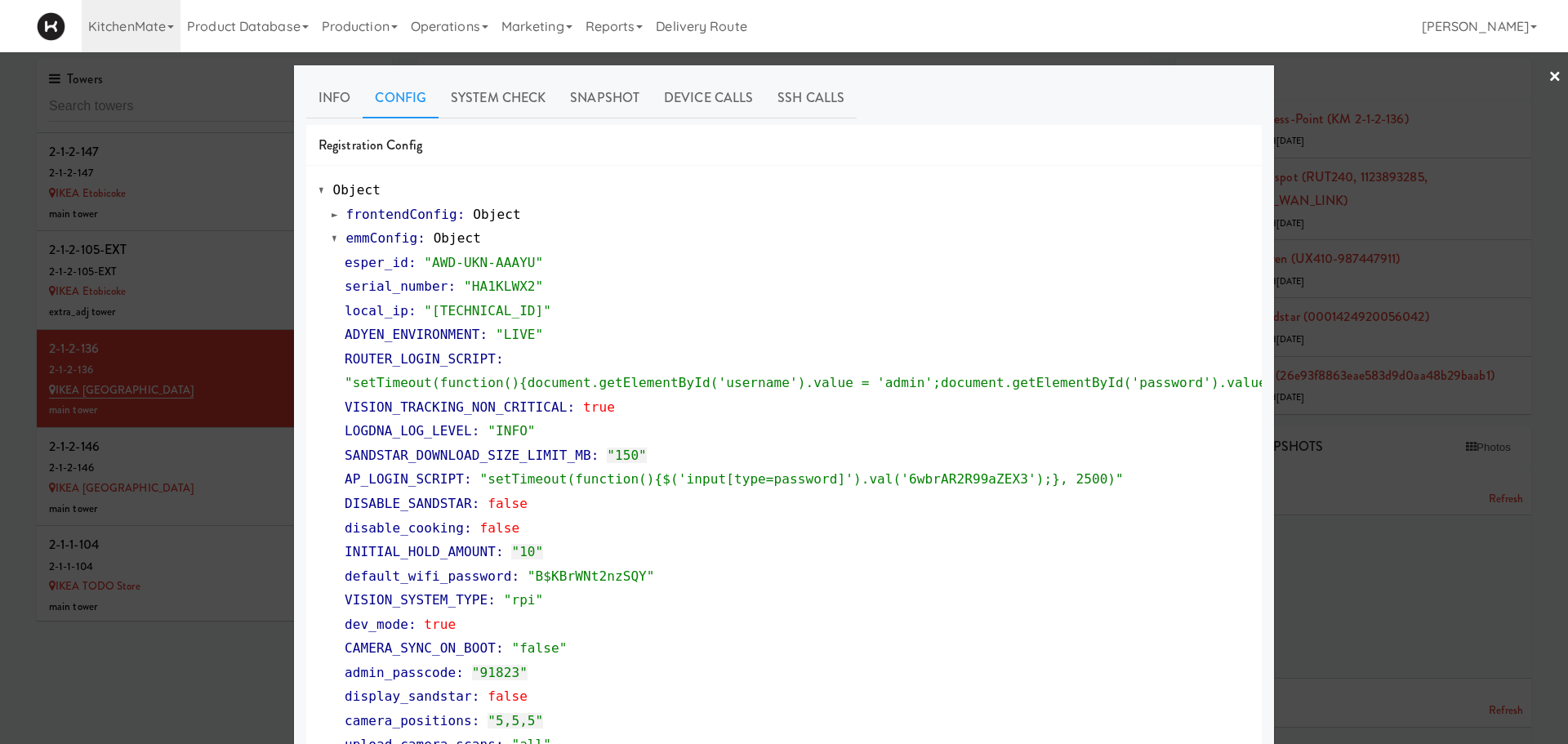
click at [332, 241] on span at bounding box center [335, 238] width 7 height 12
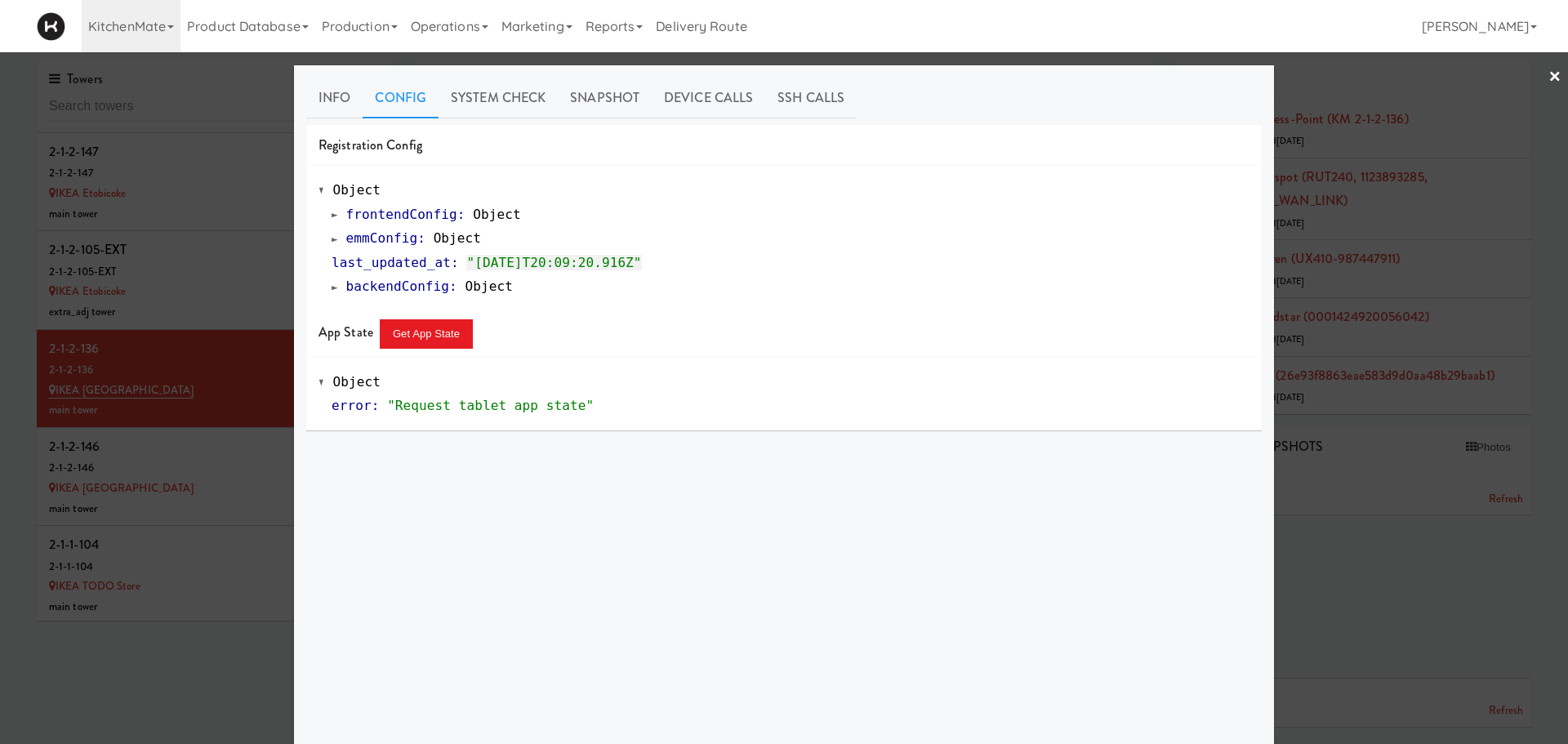
click at [182, 471] on div at bounding box center [784, 372] width 1568 height 744
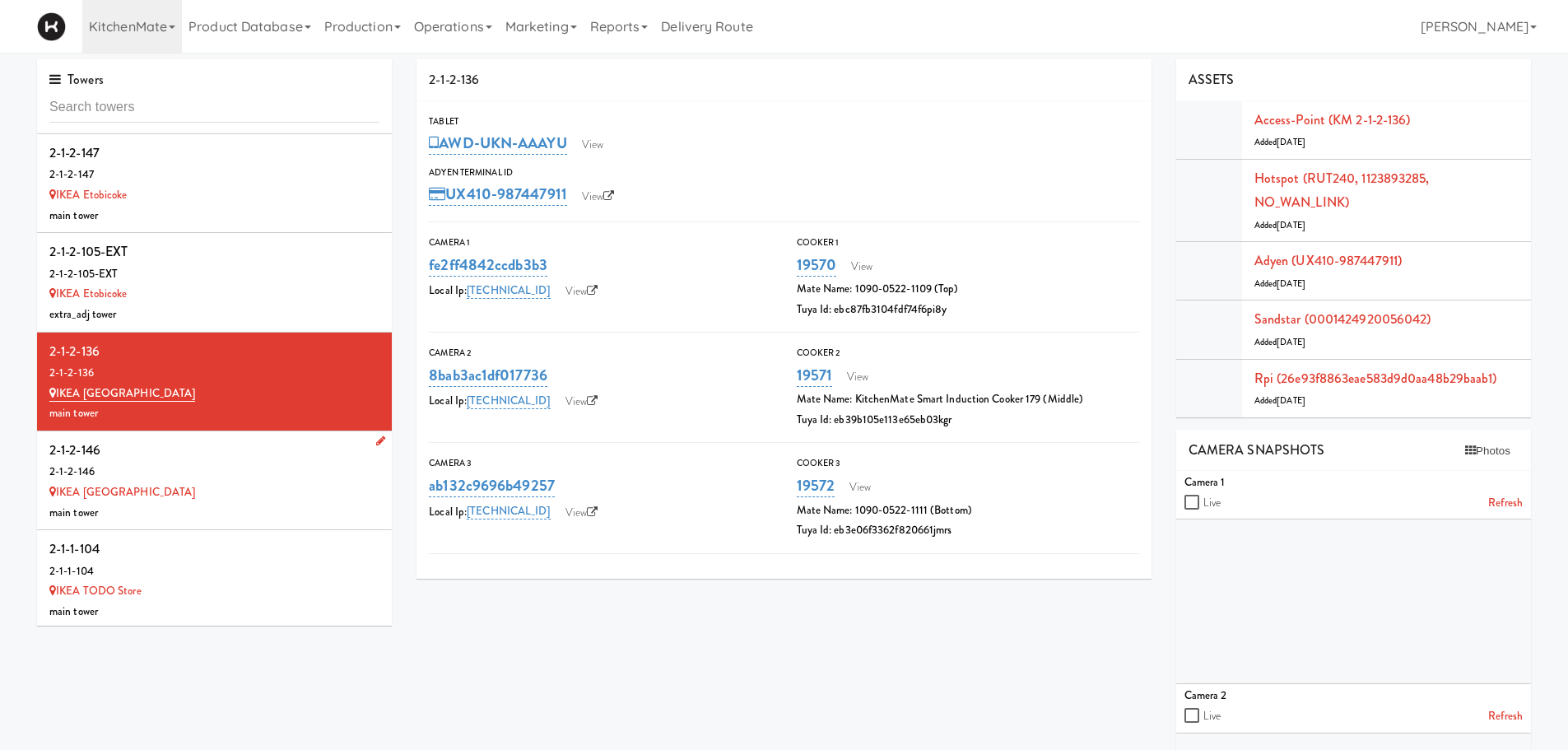
click at [288, 462] on div "2-1-2-146" at bounding box center [214, 472] width 330 height 21
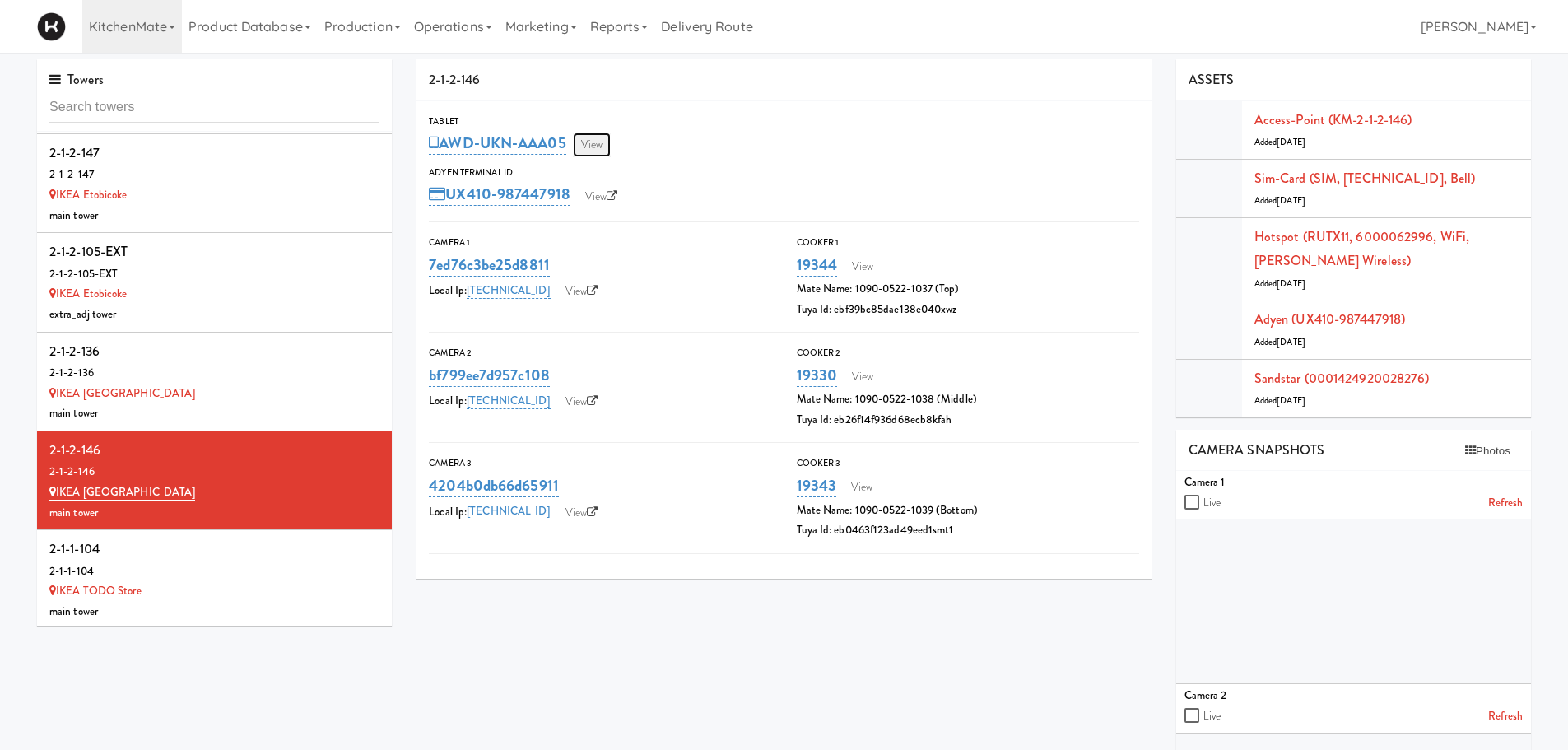
click at [598, 145] on link "View" at bounding box center [592, 144] width 38 height 25
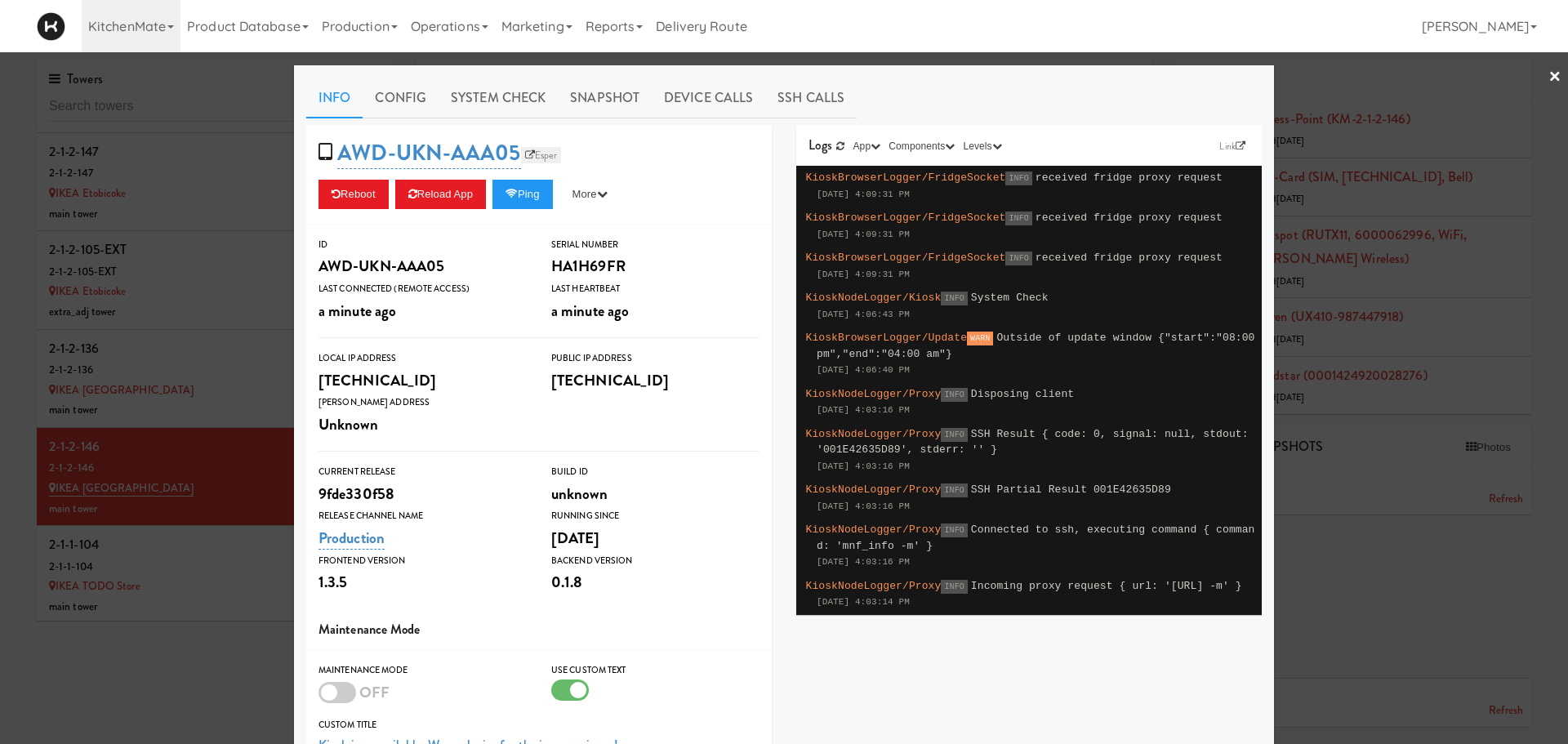
click at [540, 156] on link "Esper" at bounding box center [541, 155] width 40 height 17
click at [437, 193] on button "Reload App" at bounding box center [440, 194] width 91 height 30
click at [161, 419] on div at bounding box center [784, 372] width 1568 height 744
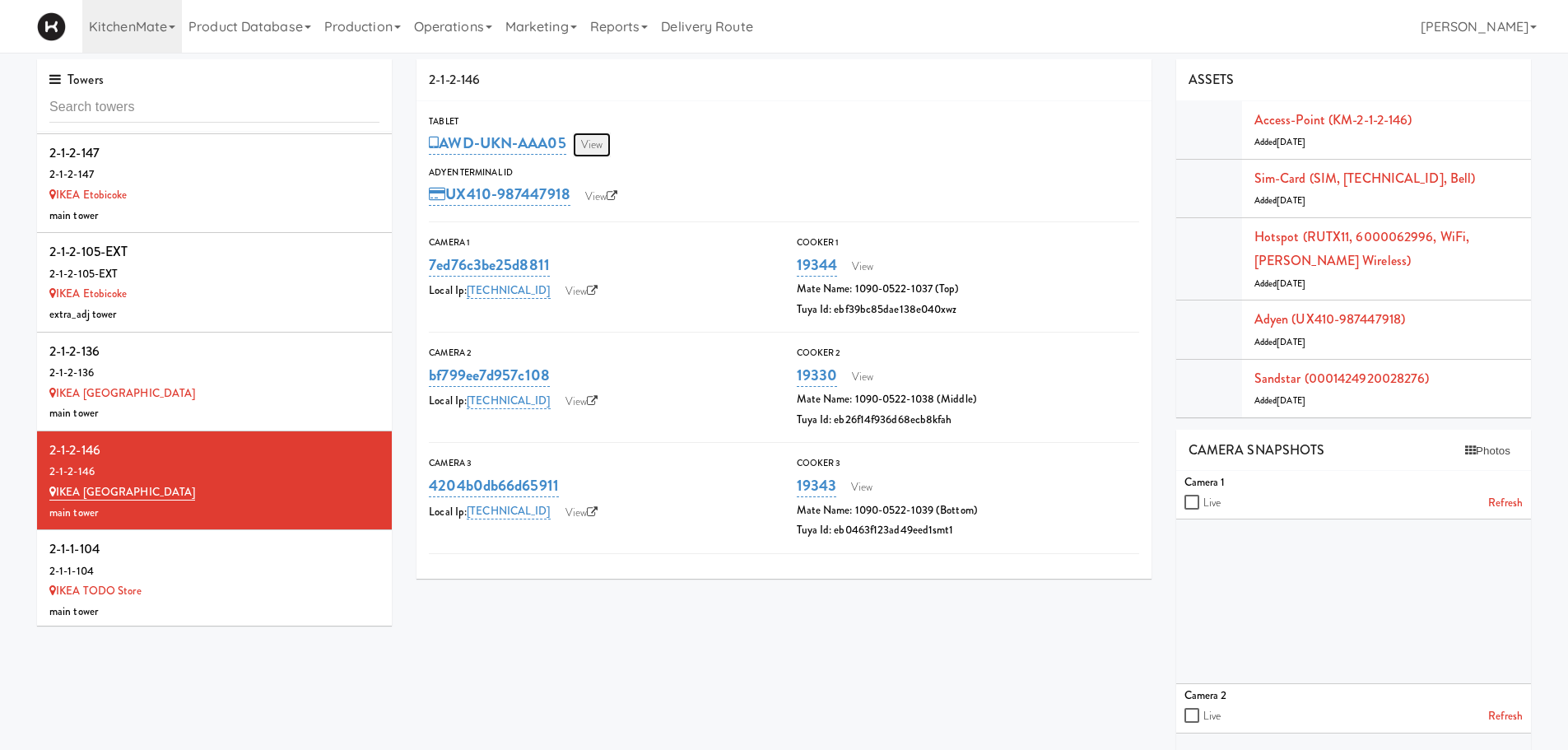
click at [590, 147] on link "View" at bounding box center [592, 144] width 38 height 25
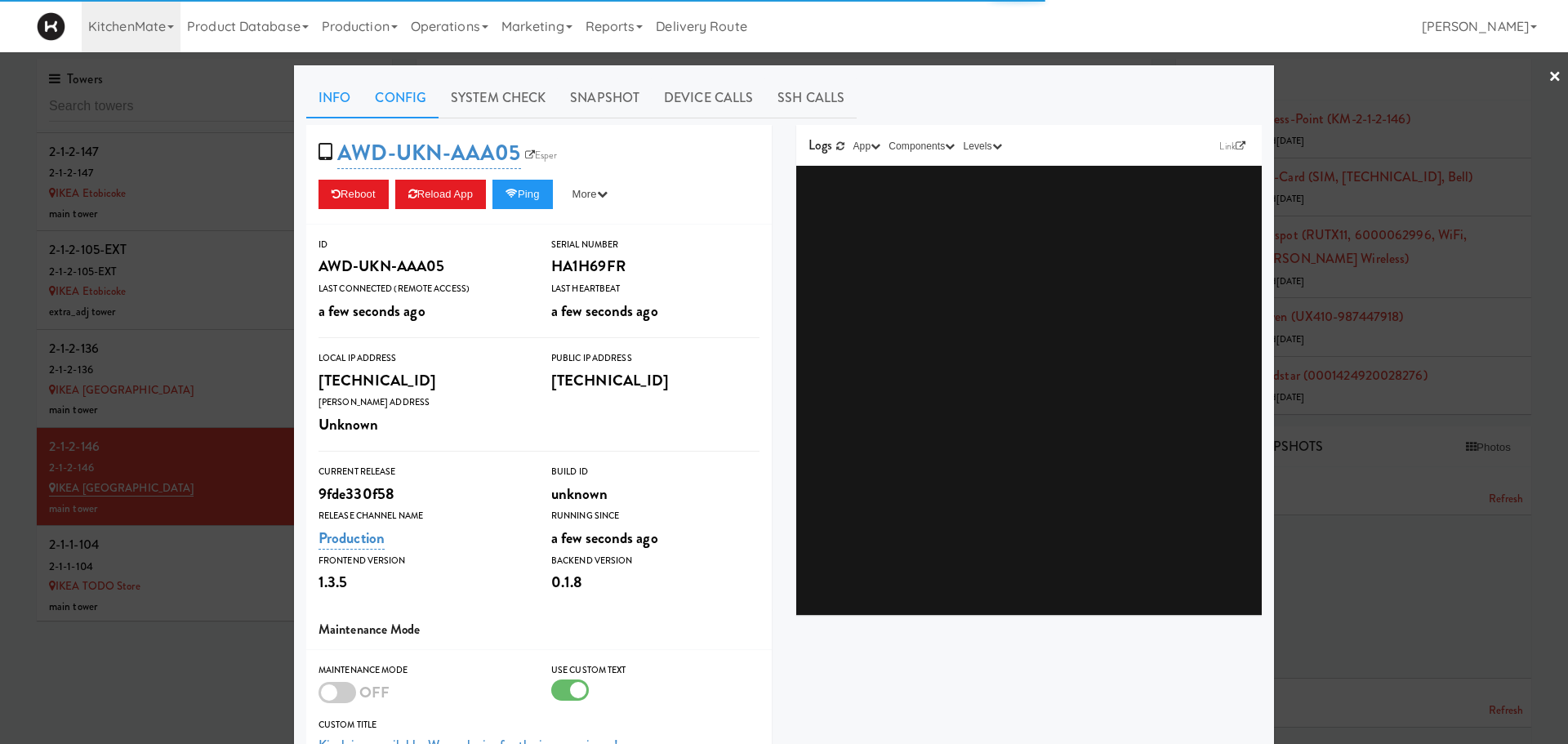
click at [394, 96] on link "Config" at bounding box center [400, 98] width 76 height 40
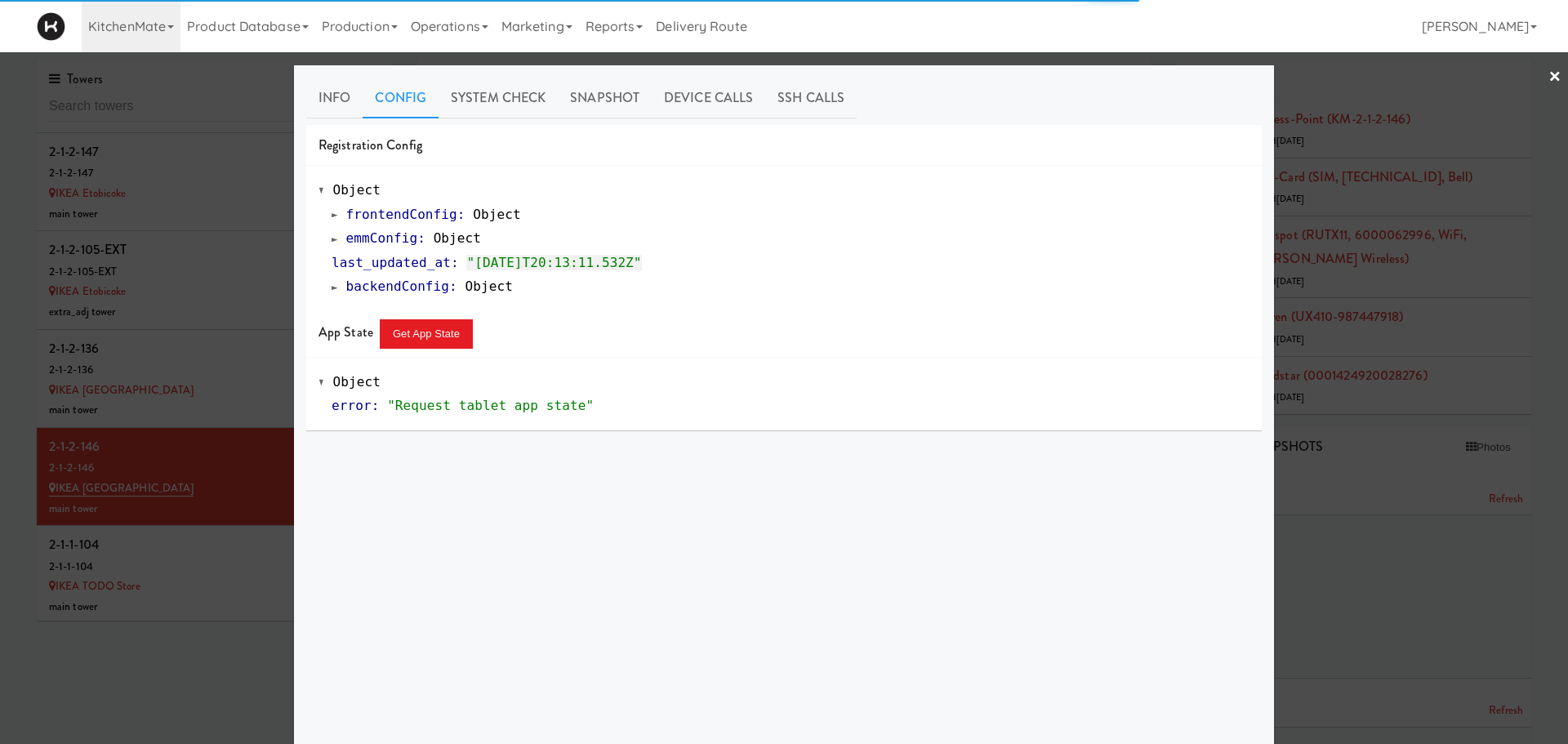
click at [332, 237] on span at bounding box center [335, 238] width 7 height 12
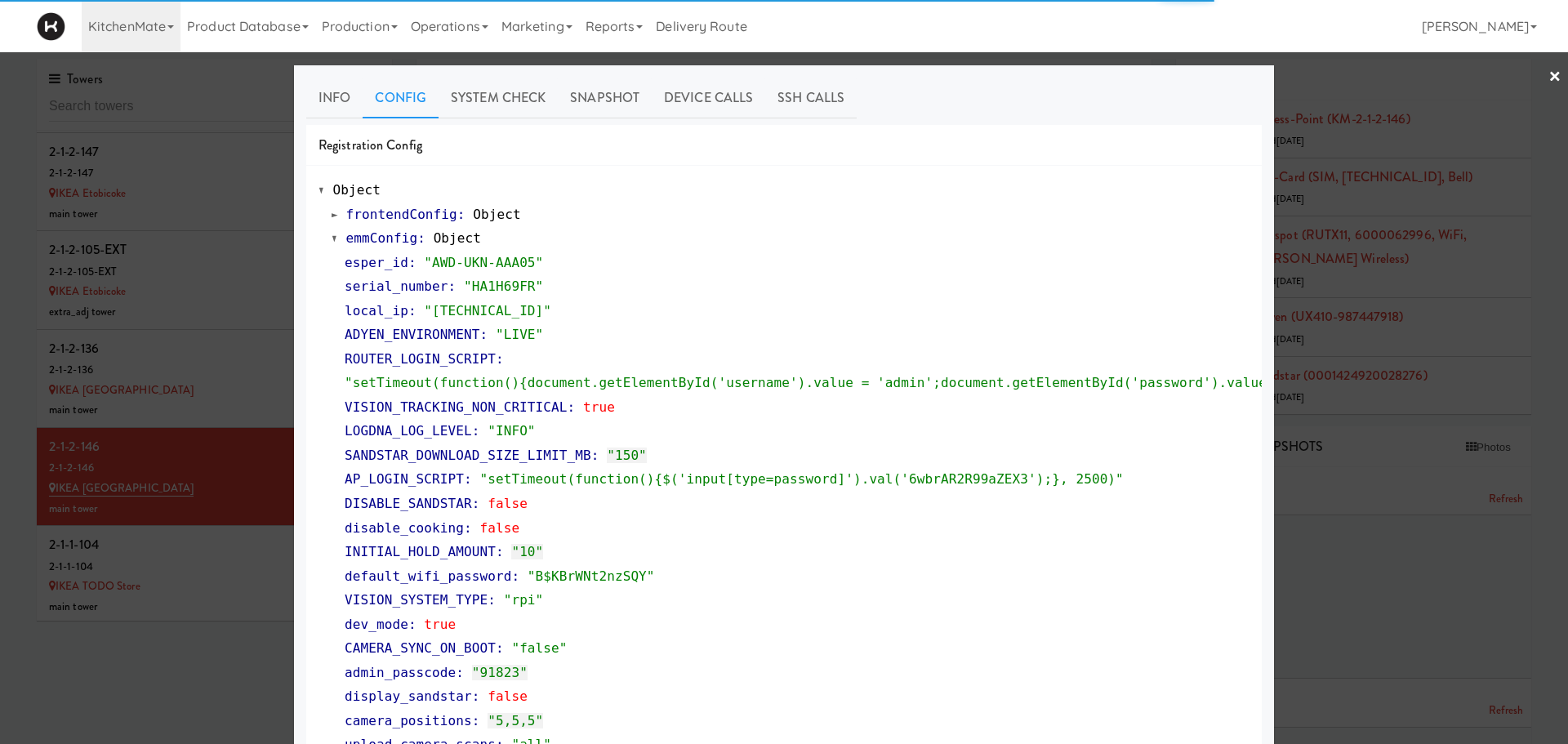
click at [332, 237] on span at bounding box center [335, 238] width 7 height 12
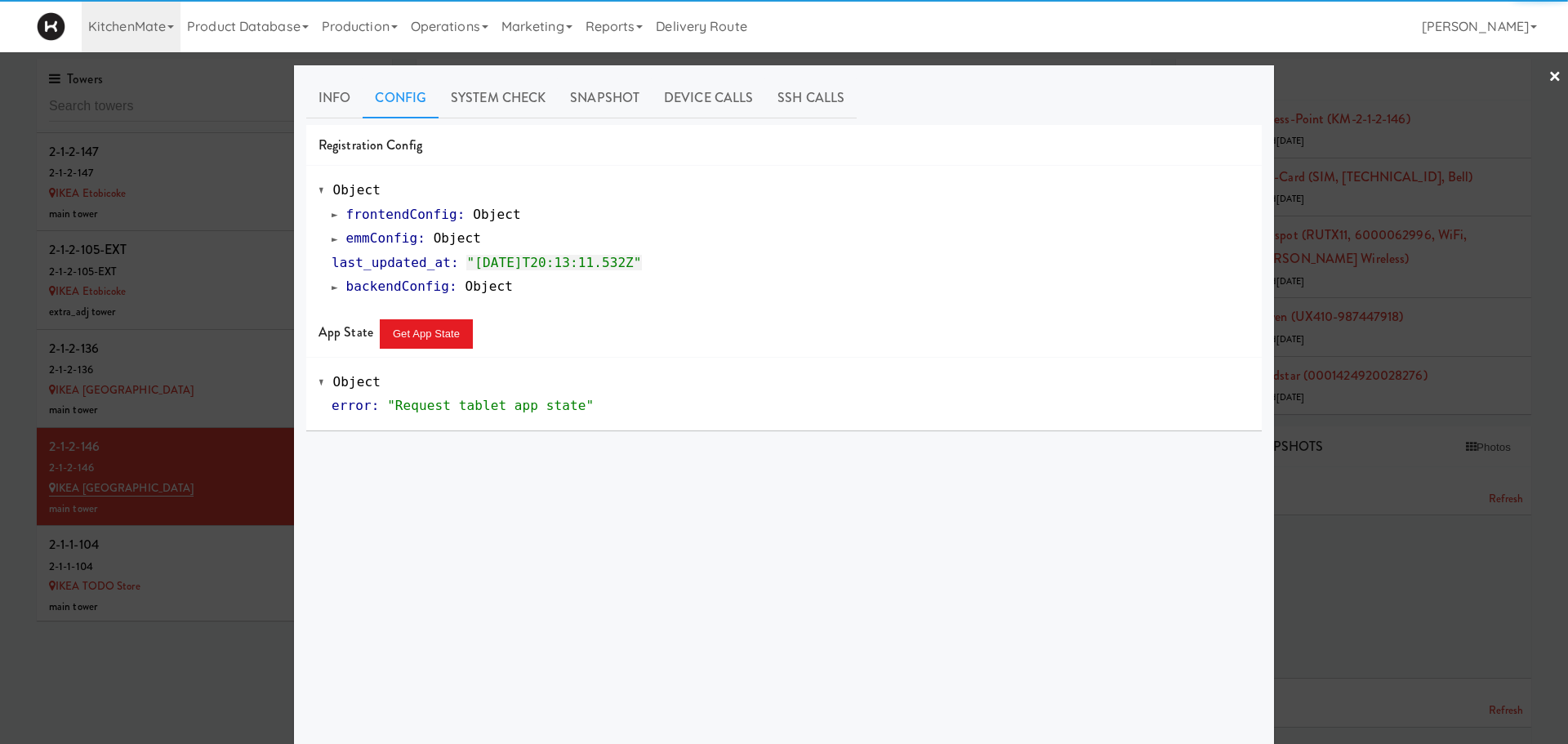
click at [175, 532] on div at bounding box center [784, 372] width 1568 height 744
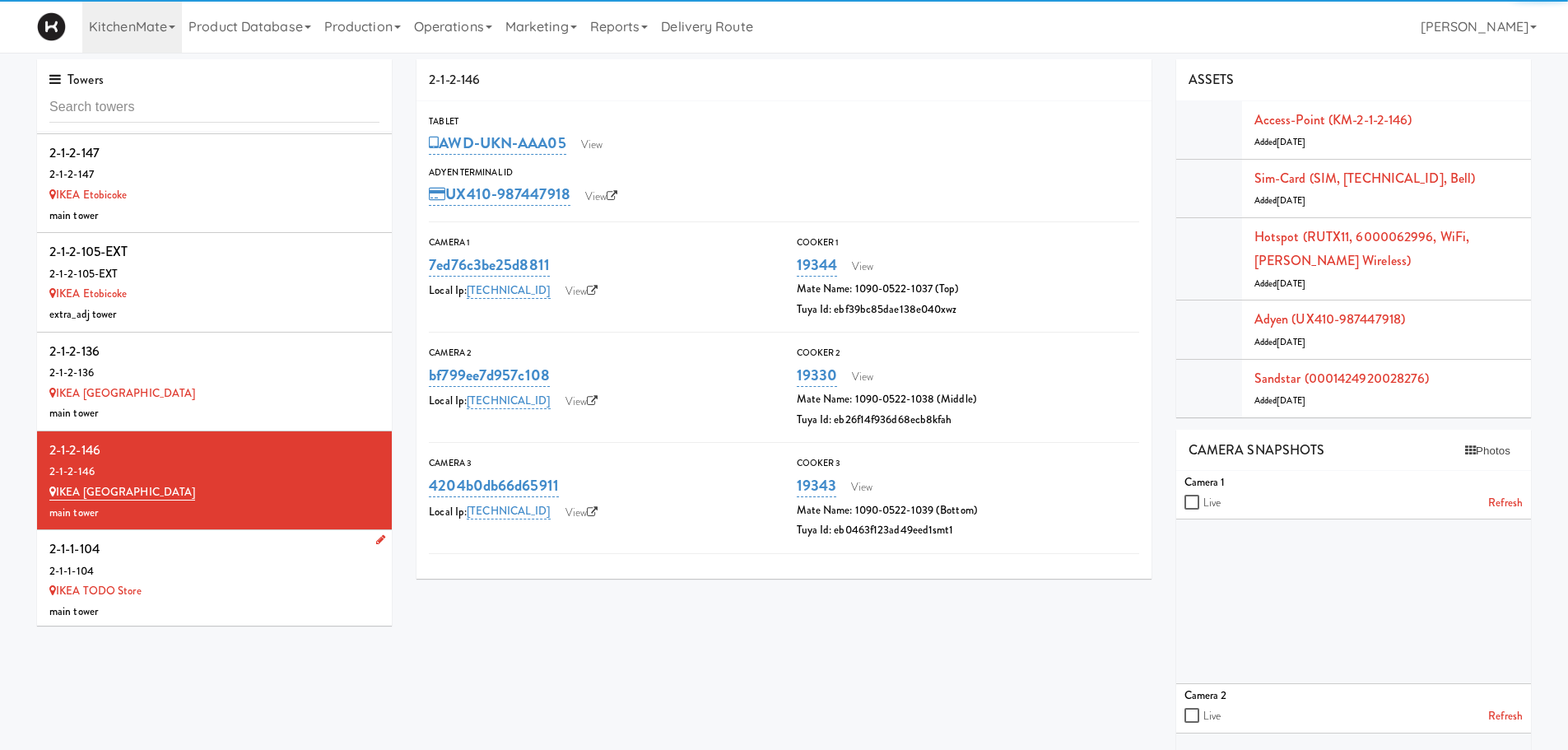
click at [177, 561] on div "2-1-1-104" at bounding box center [214, 571] width 330 height 21
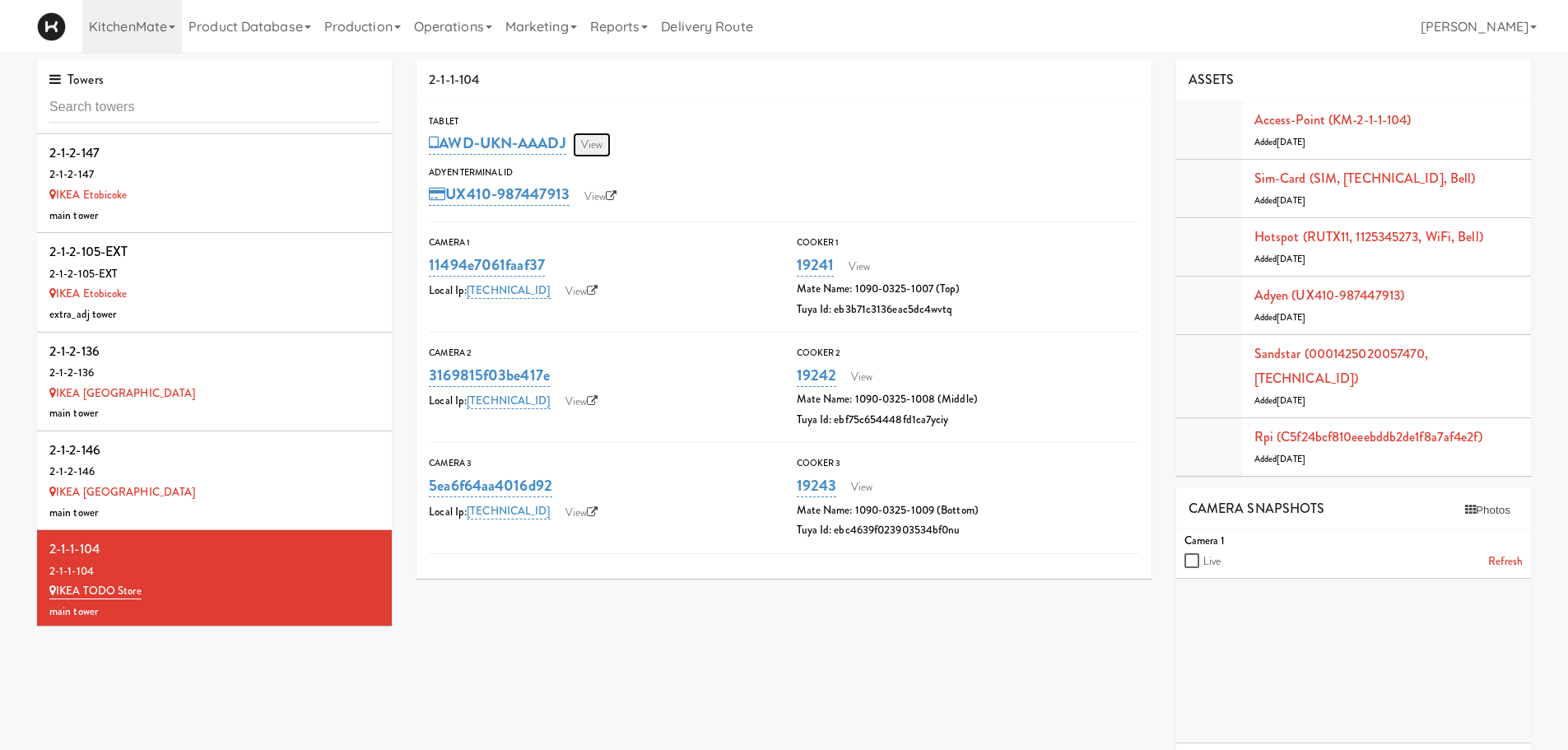
click at [606, 149] on link "View" at bounding box center [592, 144] width 38 height 25
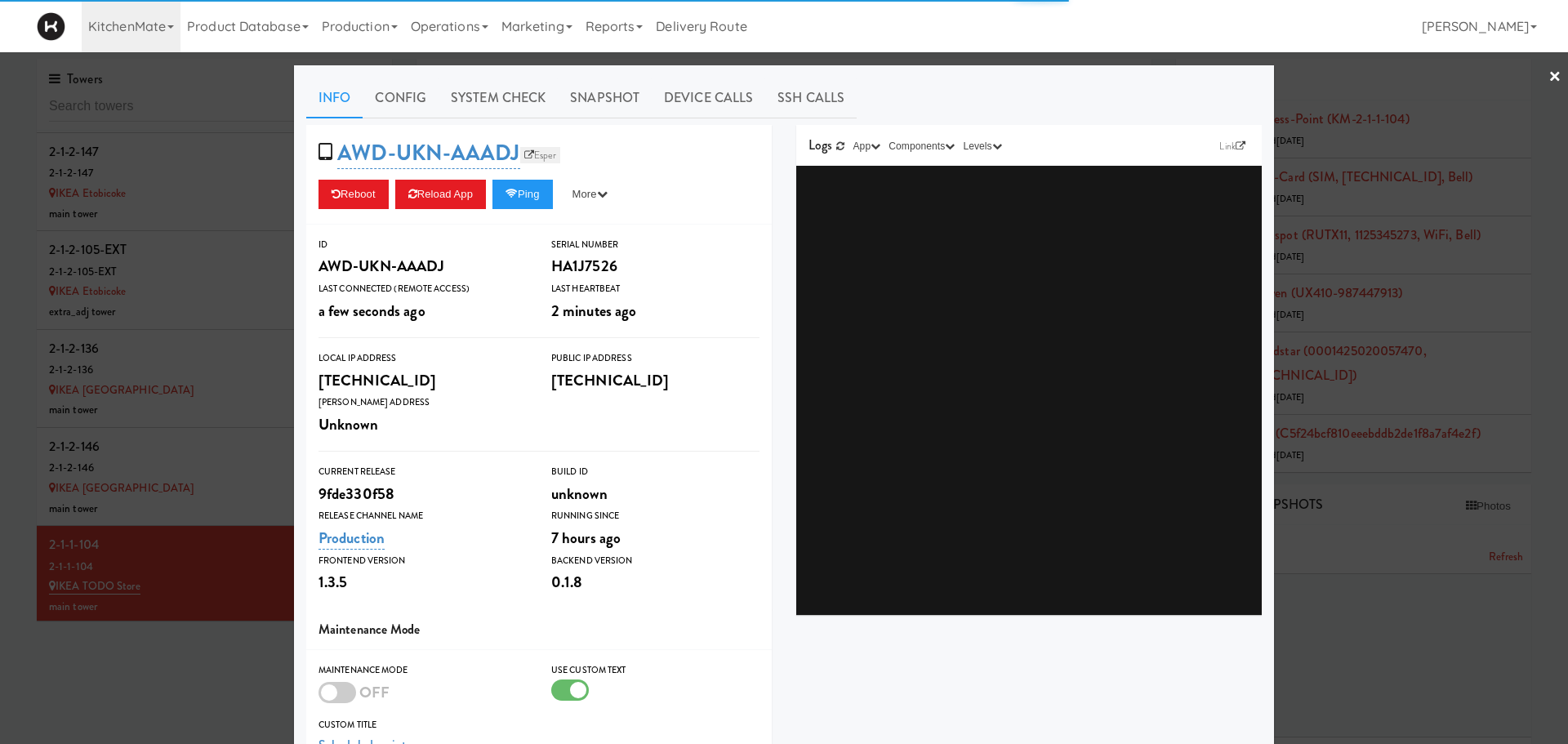
click at [524, 154] on icon at bounding box center [529, 156] width 10 height 10
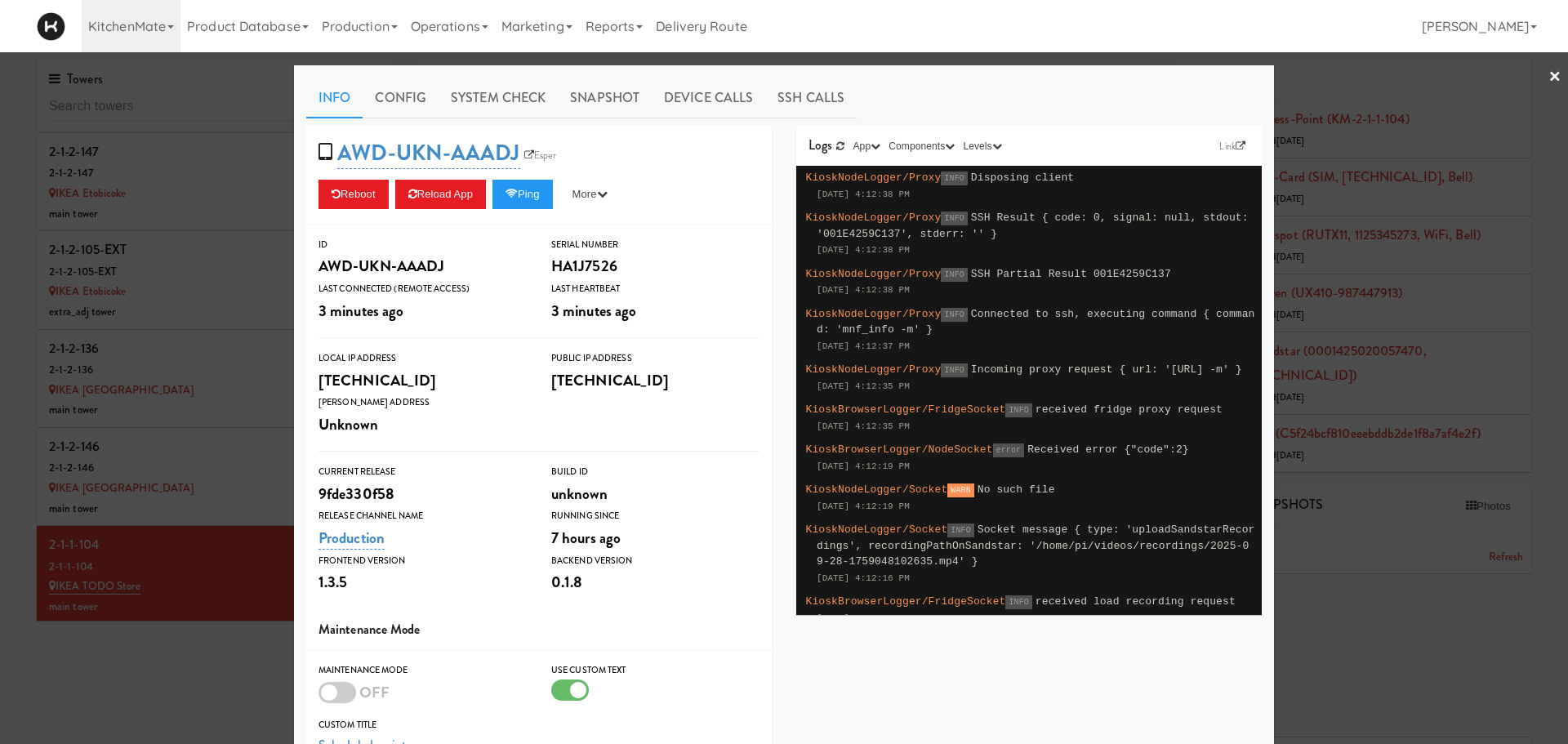
click at [251, 601] on div at bounding box center [784, 372] width 1568 height 744
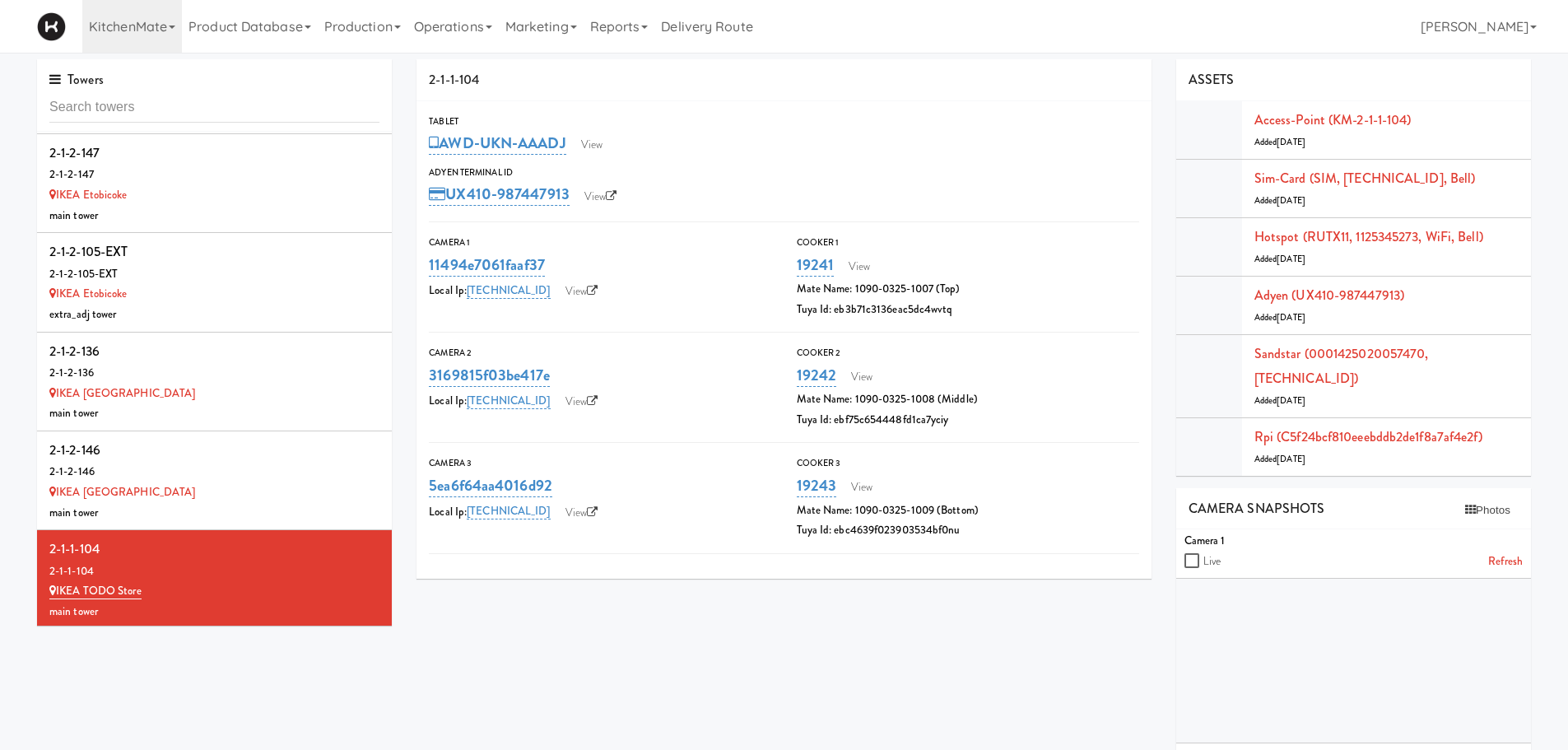
click at [253, 636] on div "2-1-3-115" at bounding box center [214, 648] width 330 height 25
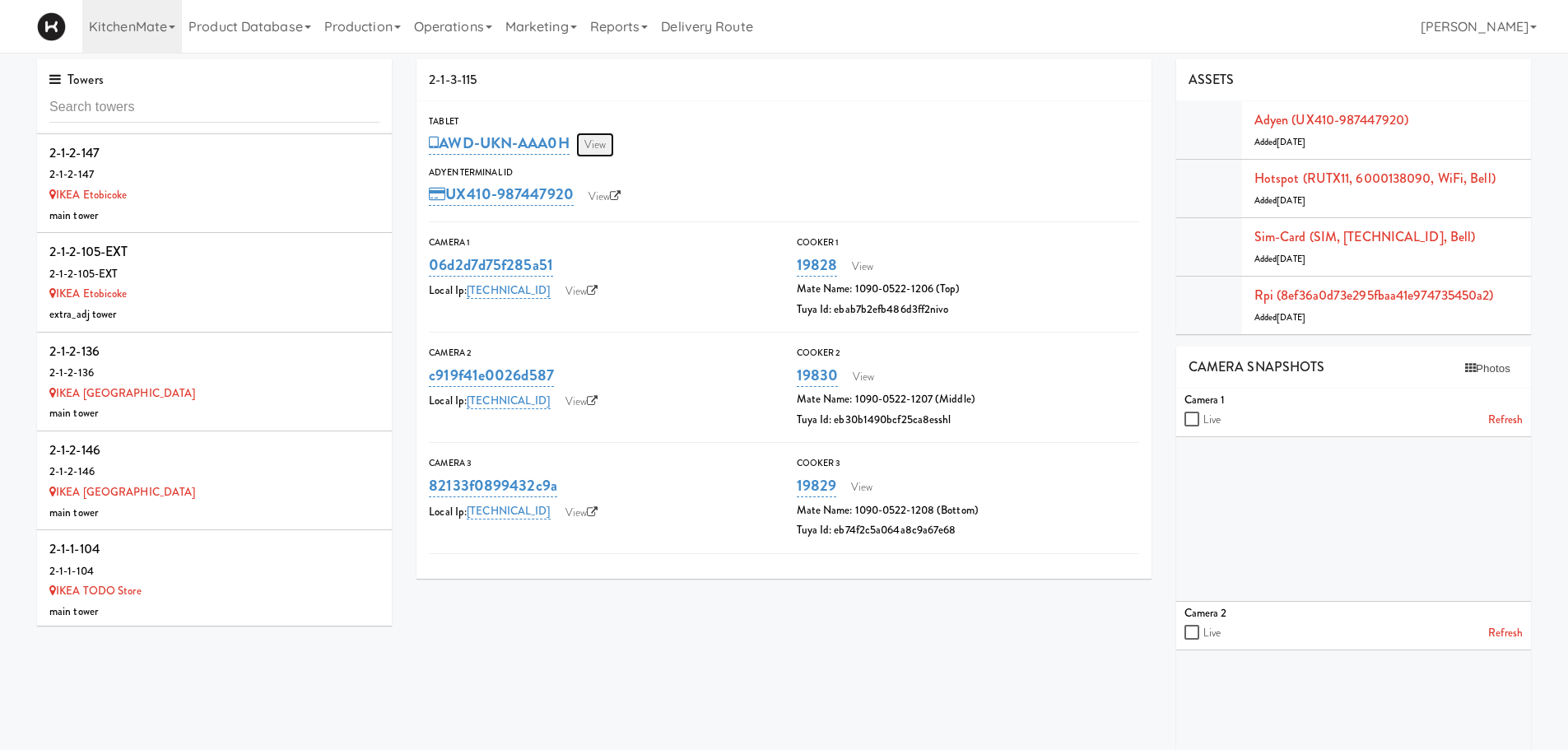
click at [590, 140] on link "View" at bounding box center [595, 144] width 38 height 25
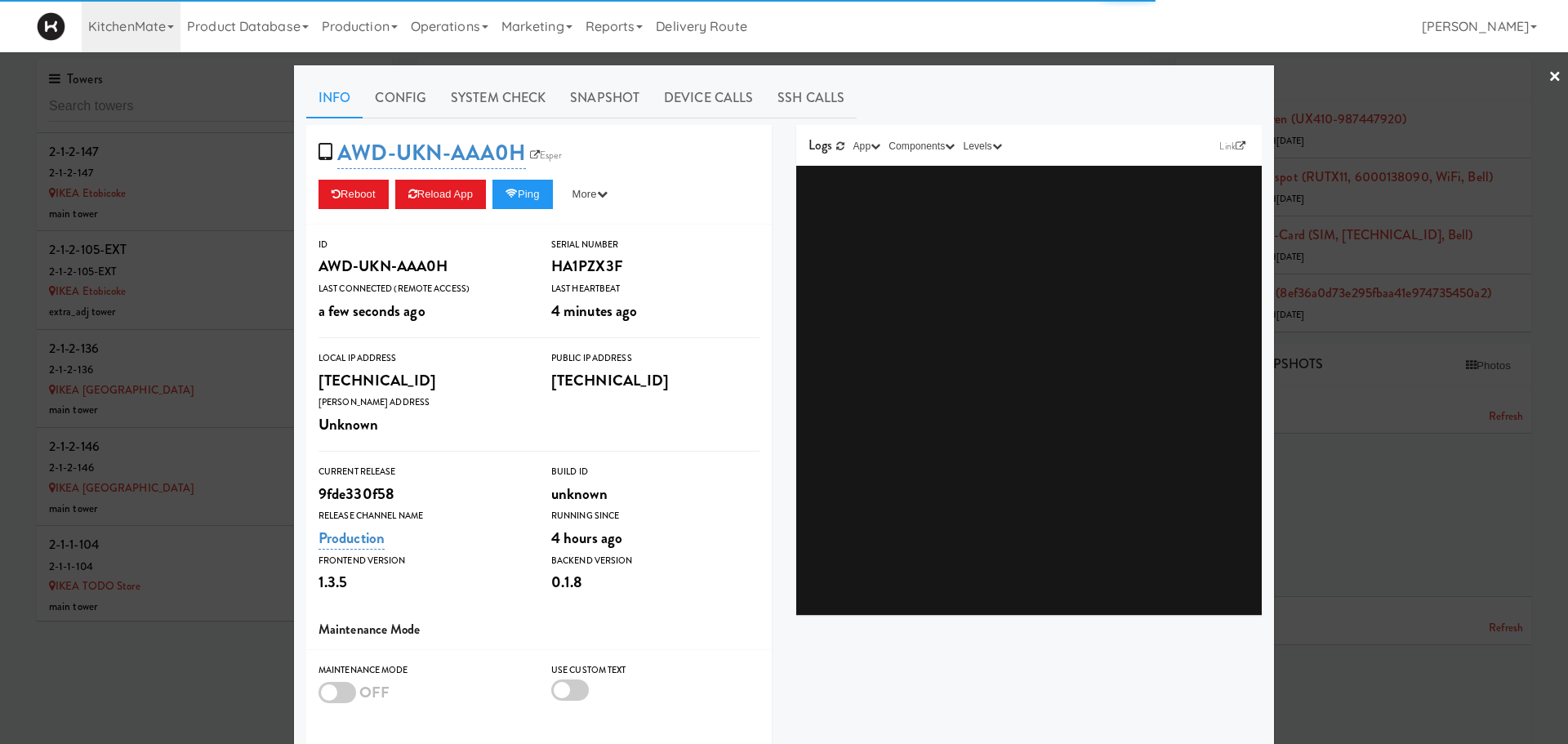
click at [542, 146] on span "AWD-UKN-AAA0H Esper" at bounding box center [445, 153] width 254 height 32
click at [547, 152] on link "Esper" at bounding box center [546, 155] width 40 height 17
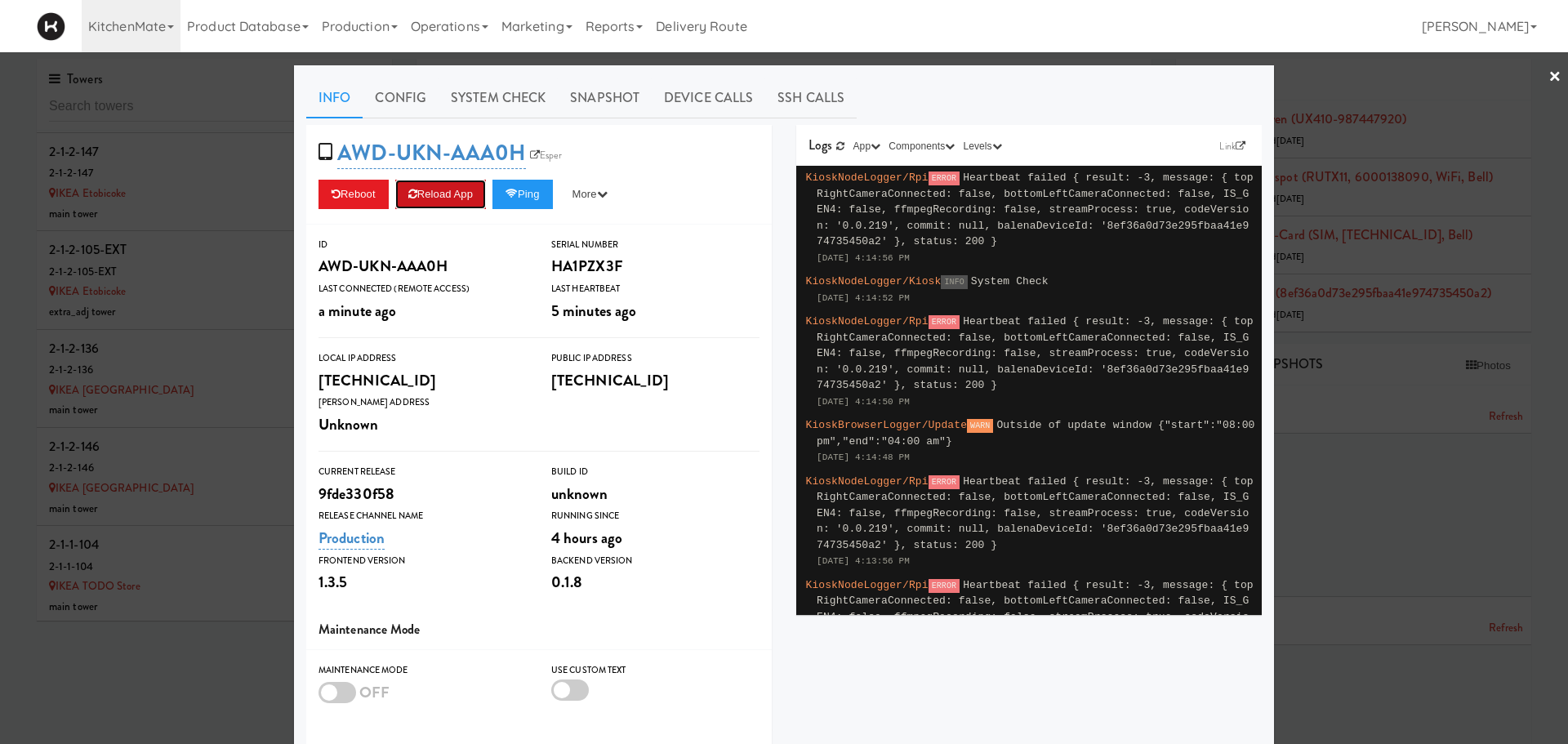
click at [422, 201] on button "Reload App" at bounding box center [440, 194] width 91 height 30
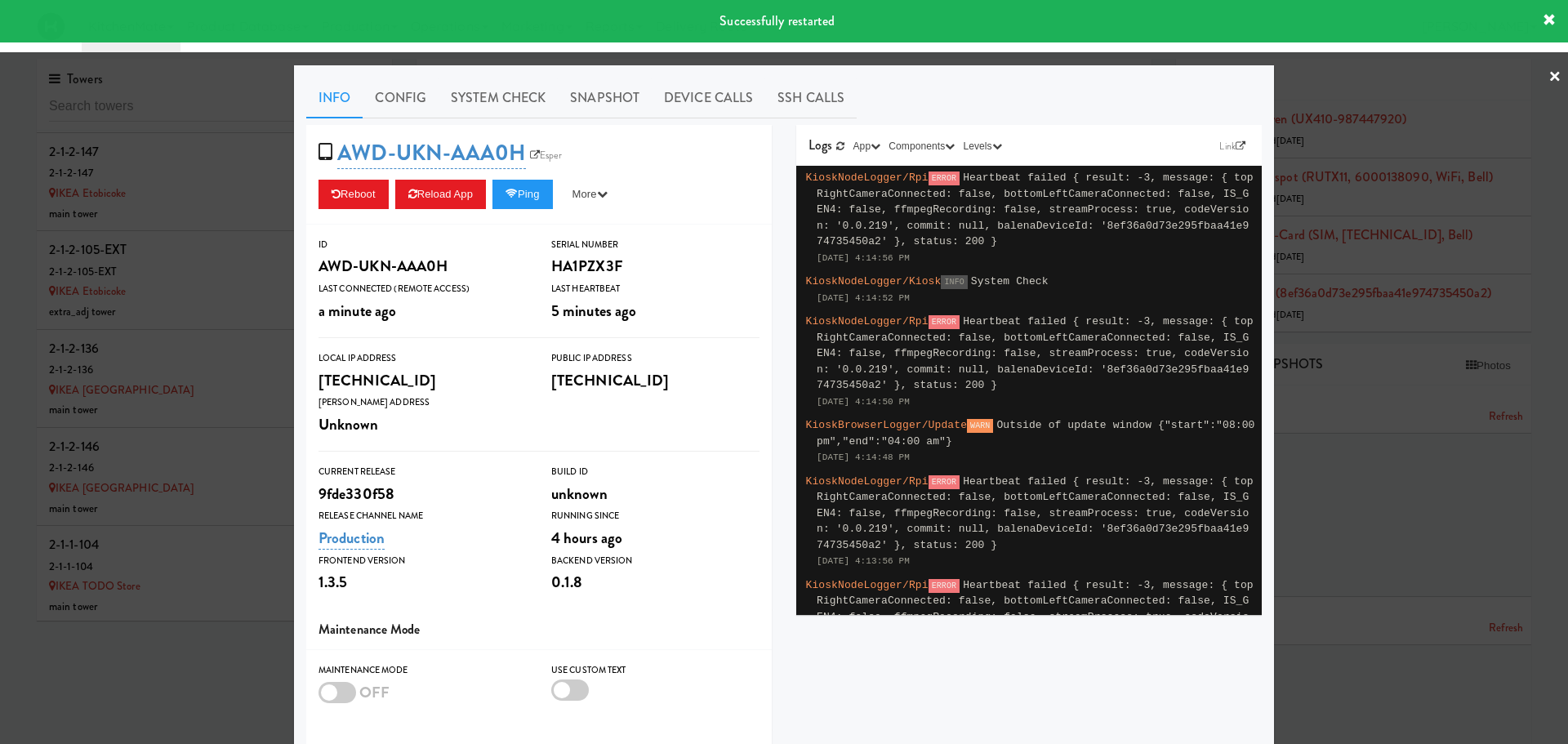
click at [137, 614] on div at bounding box center [784, 372] width 1568 height 744
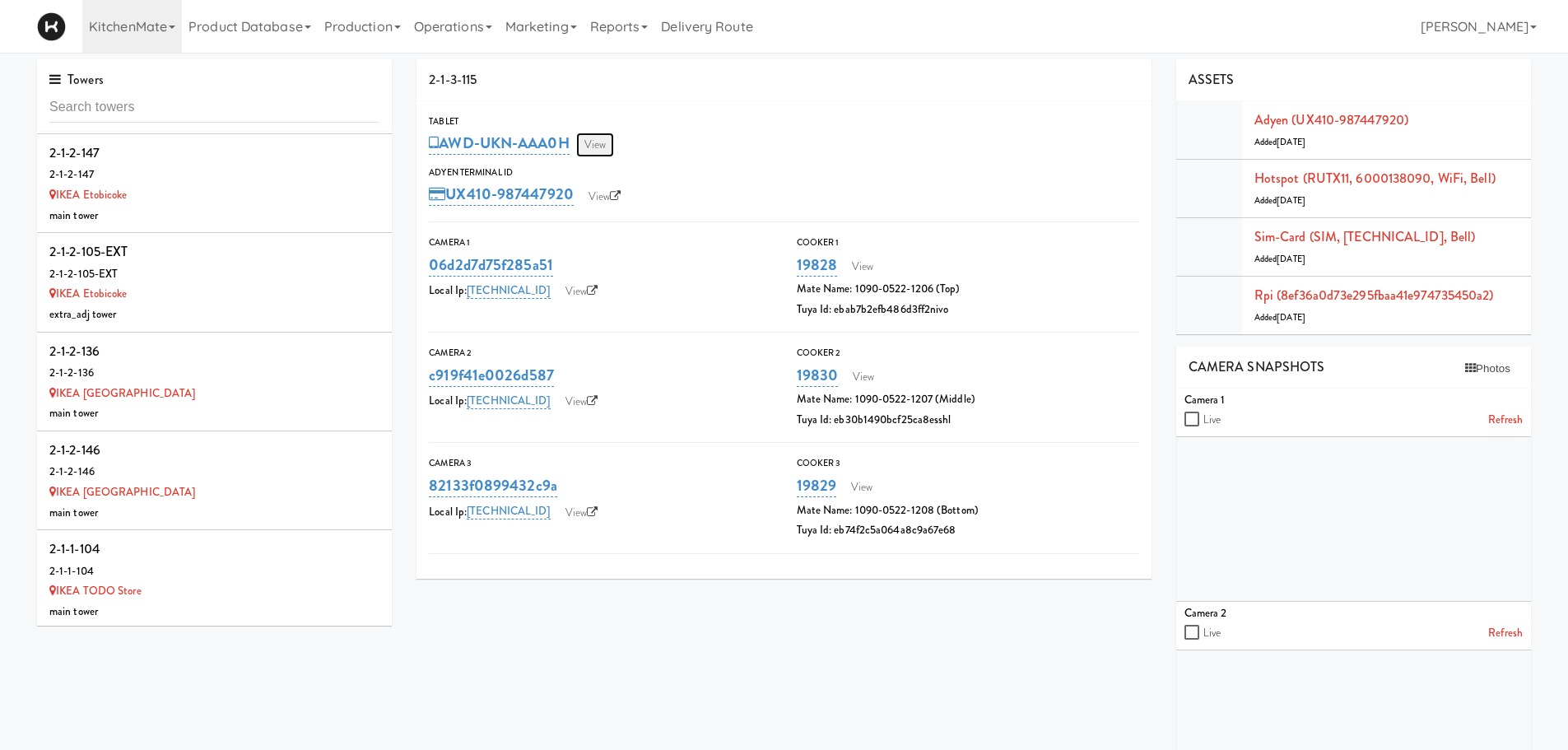
click at [595, 138] on link "View" at bounding box center [595, 144] width 38 height 25
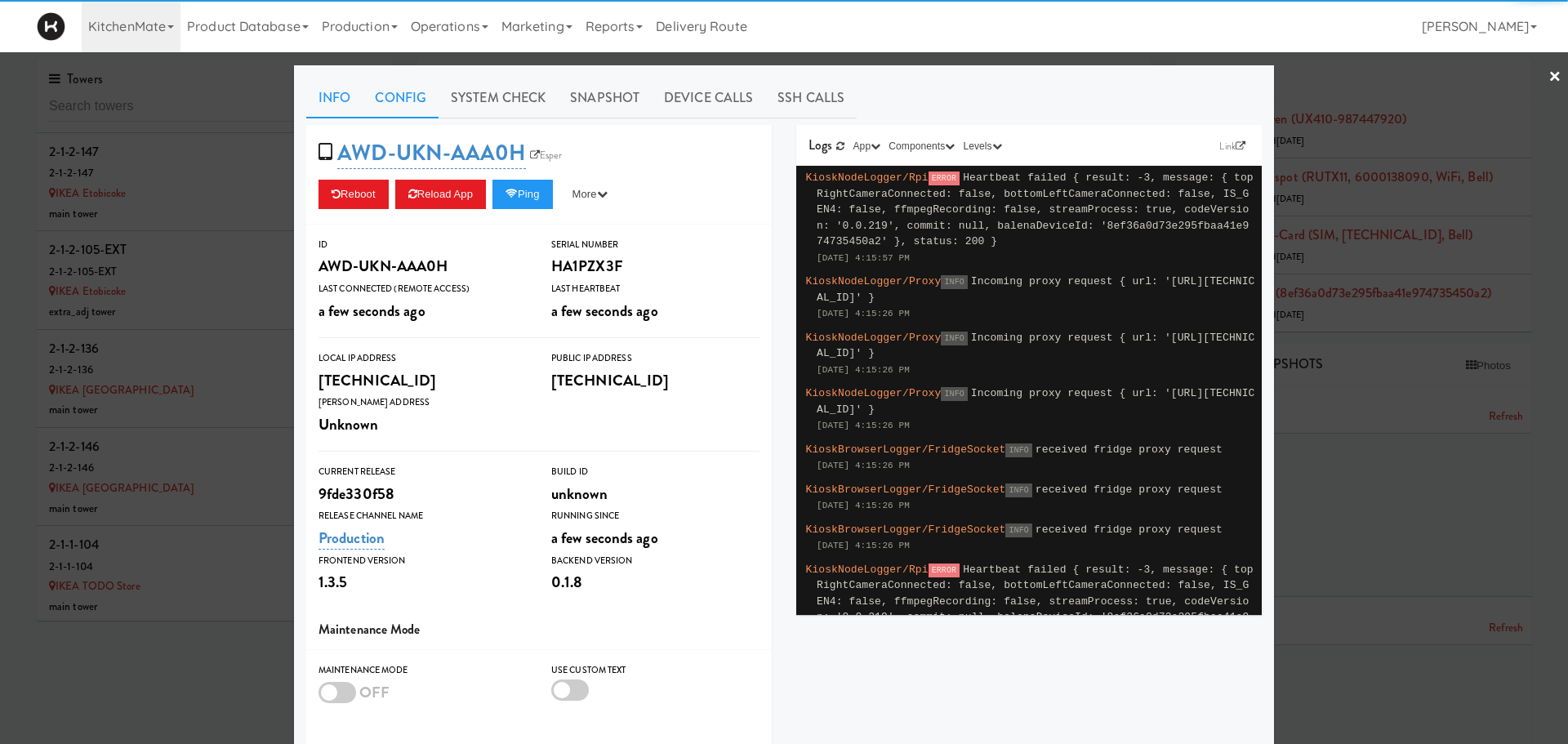
click at [397, 104] on link "Config" at bounding box center [400, 98] width 76 height 40
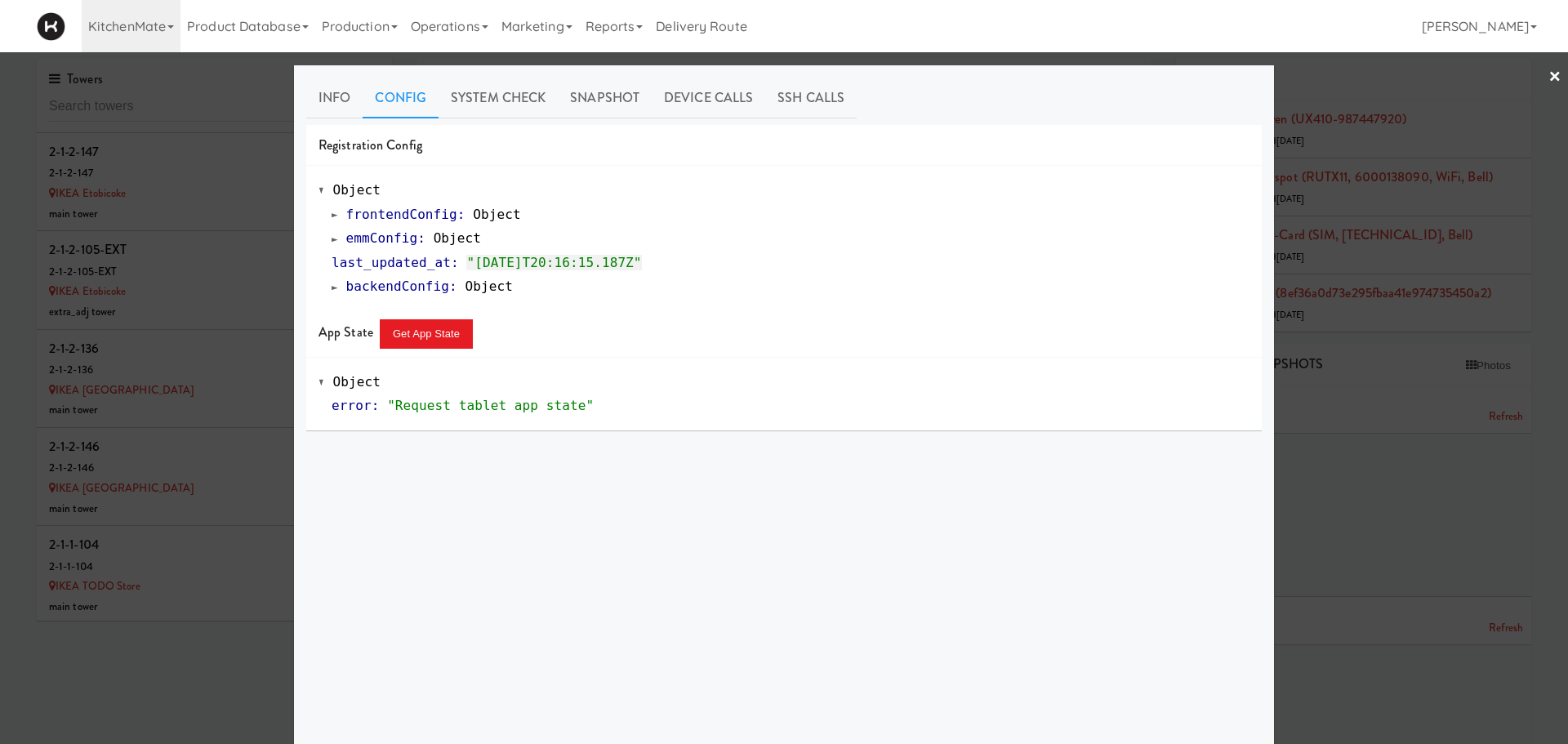
click at [332, 237] on span at bounding box center [335, 238] width 7 height 12
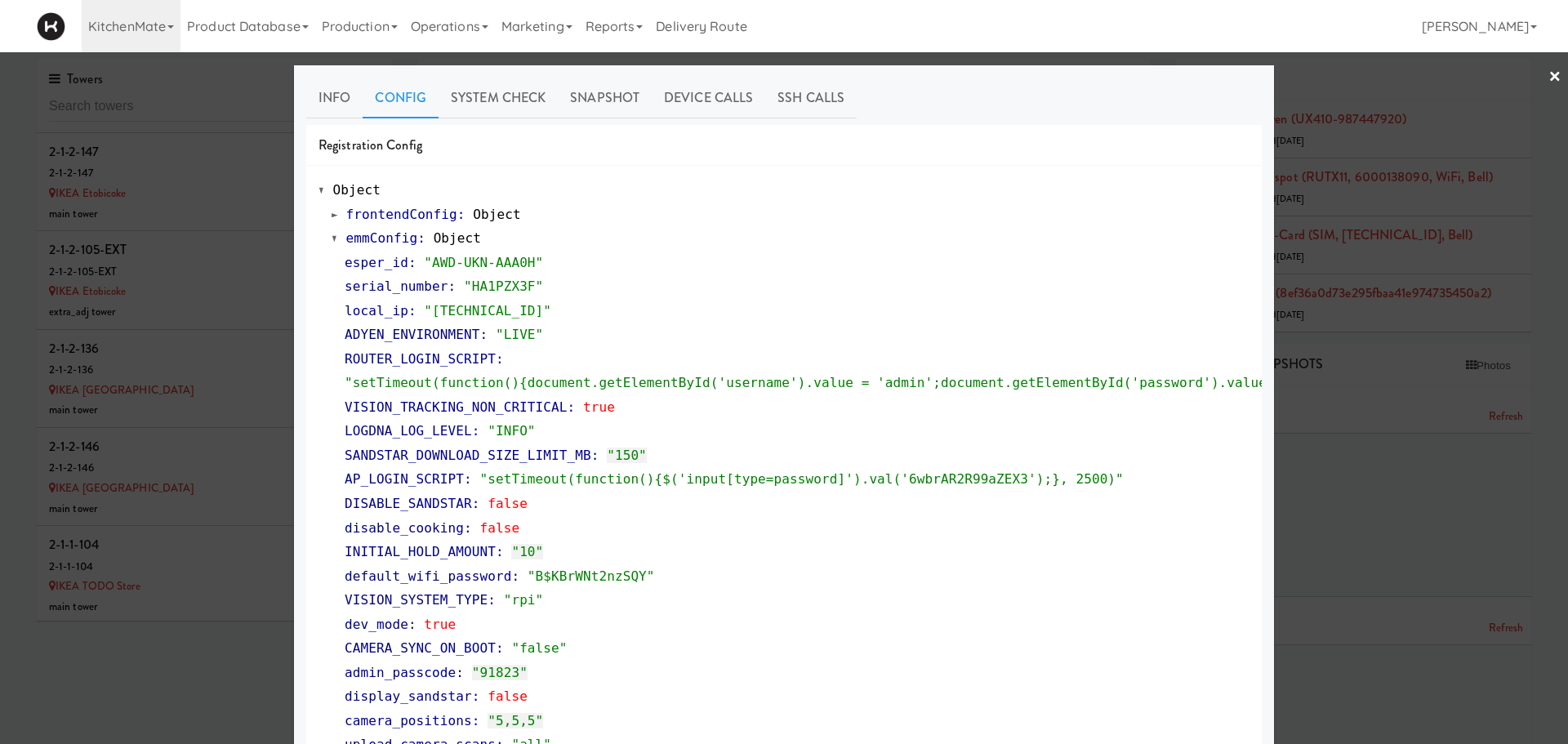
click at [332, 237] on span at bounding box center [335, 238] width 7 height 12
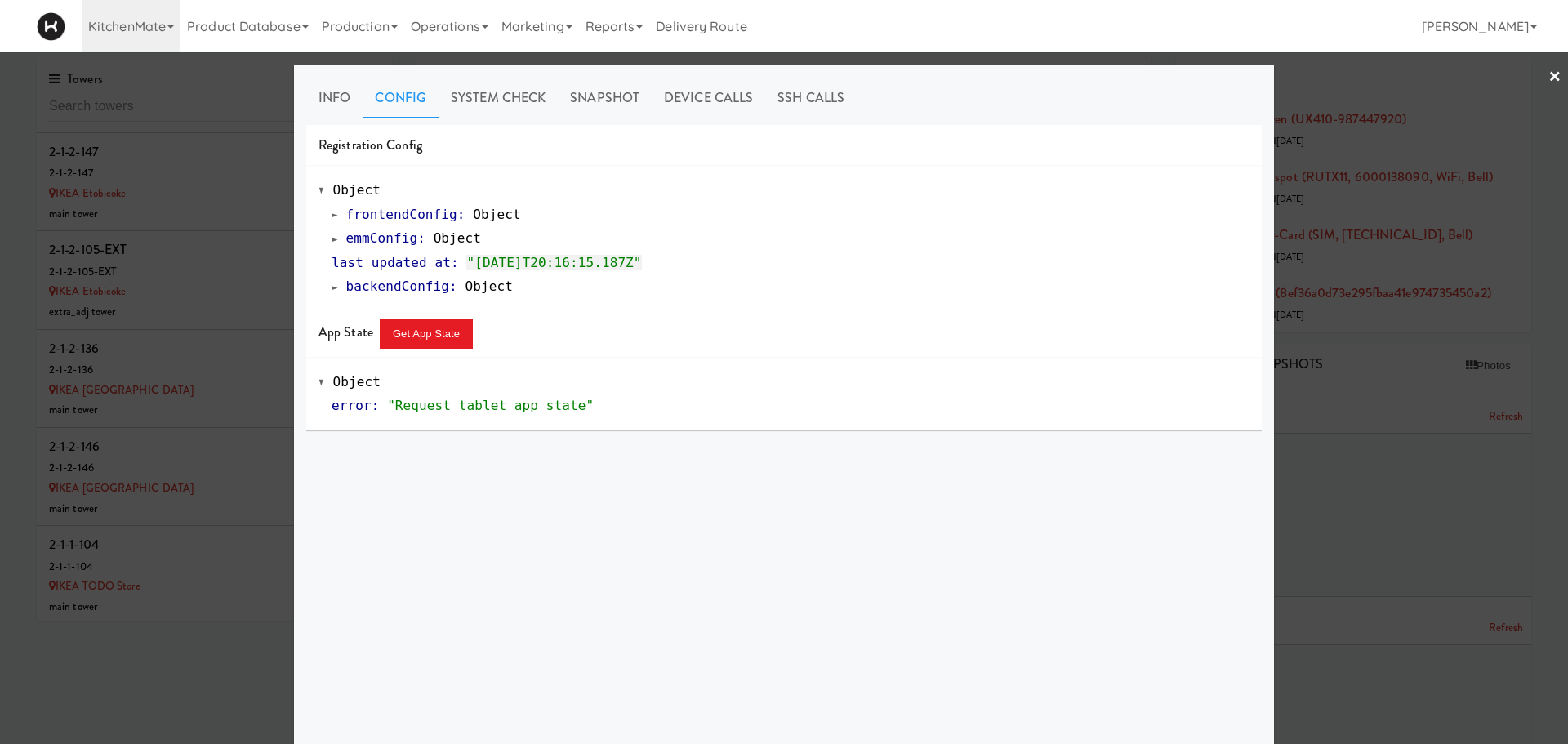
click at [178, 594] on div at bounding box center [784, 372] width 1568 height 744
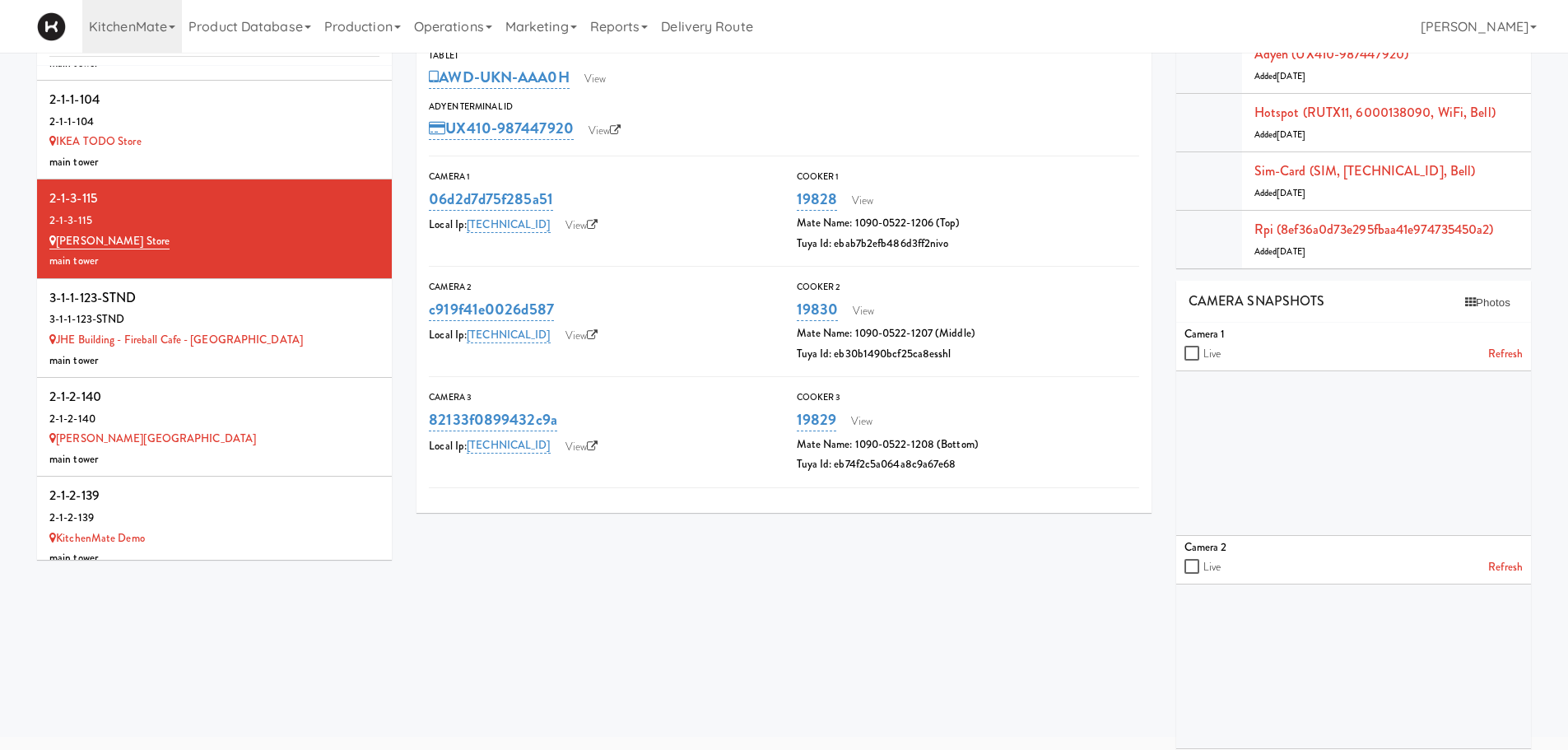
scroll to position [5905, 0]
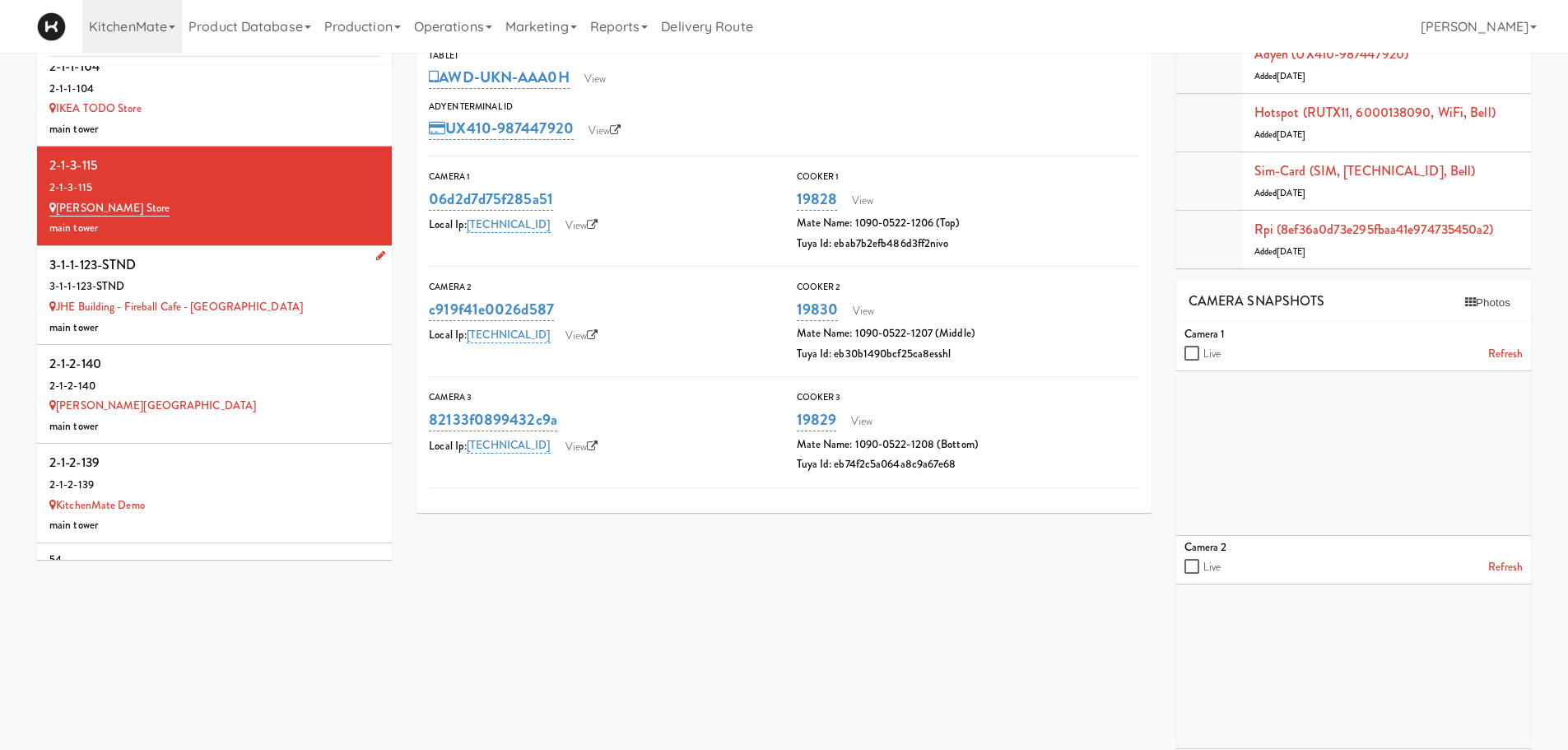
click at [301, 253] on div "3-1-1-123-STND" at bounding box center [214, 265] width 330 height 25
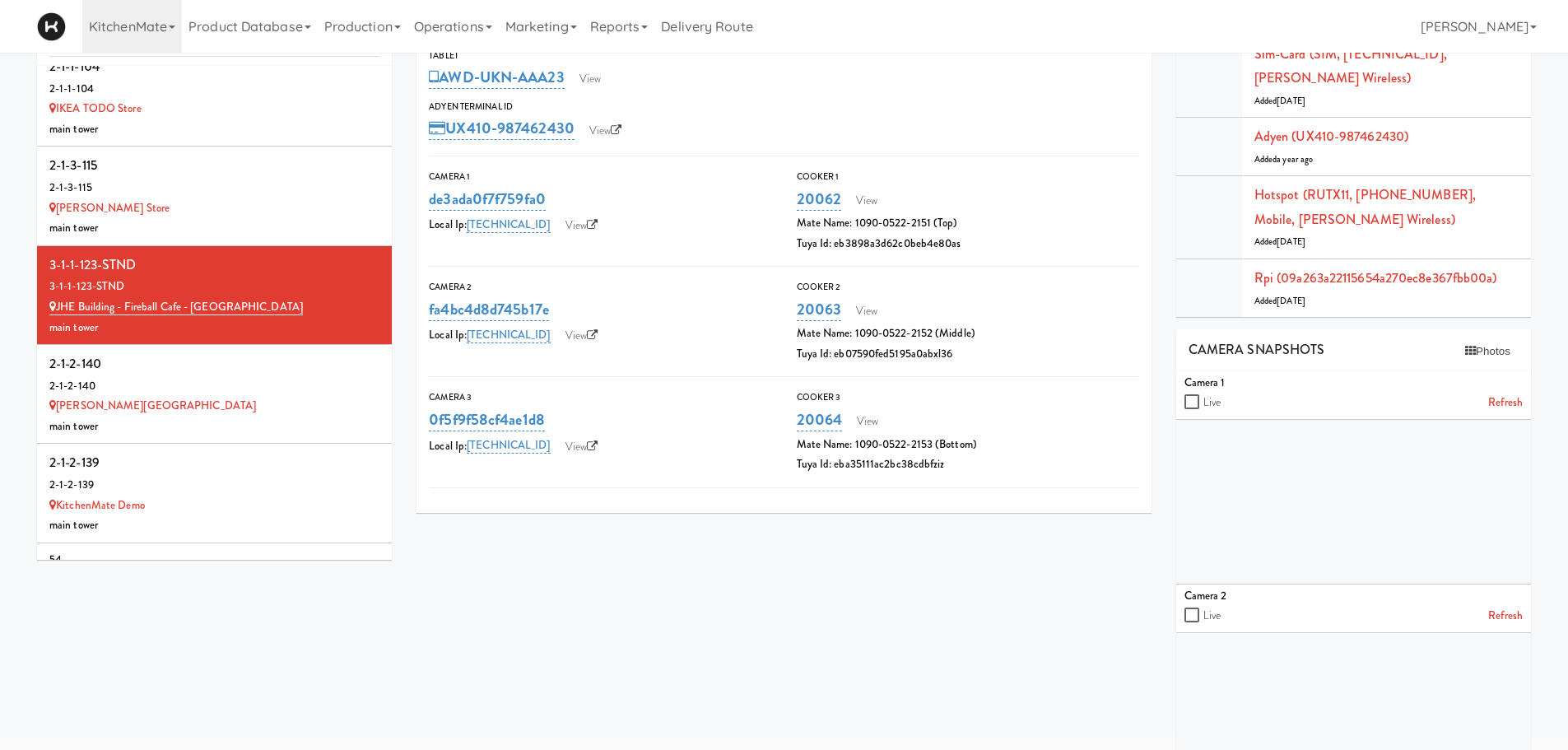
click at [671, 108] on div "Adyen Terminal Id" at bounding box center [784, 106] width 710 height 17
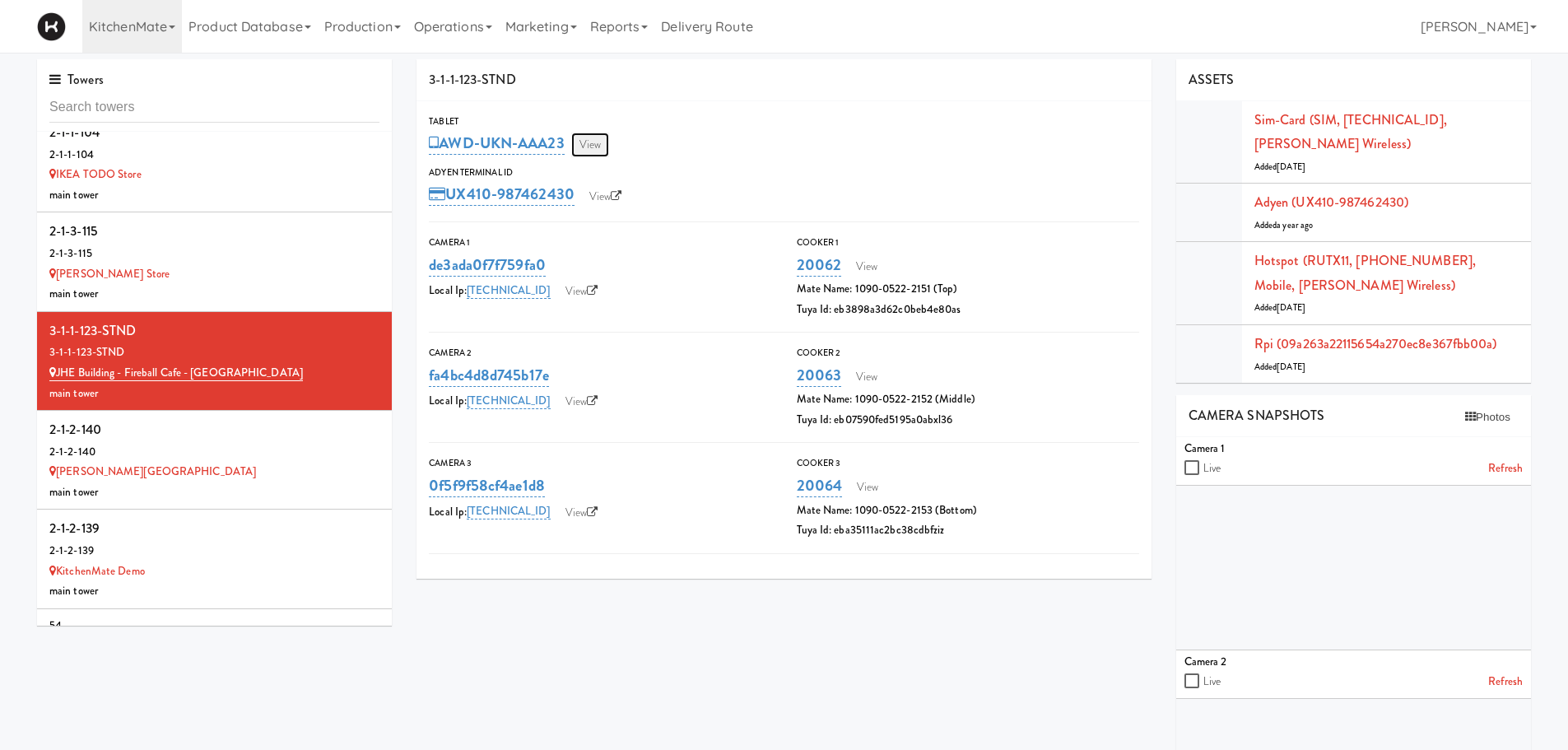
click at [595, 146] on link "View" at bounding box center [590, 144] width 38 height 25
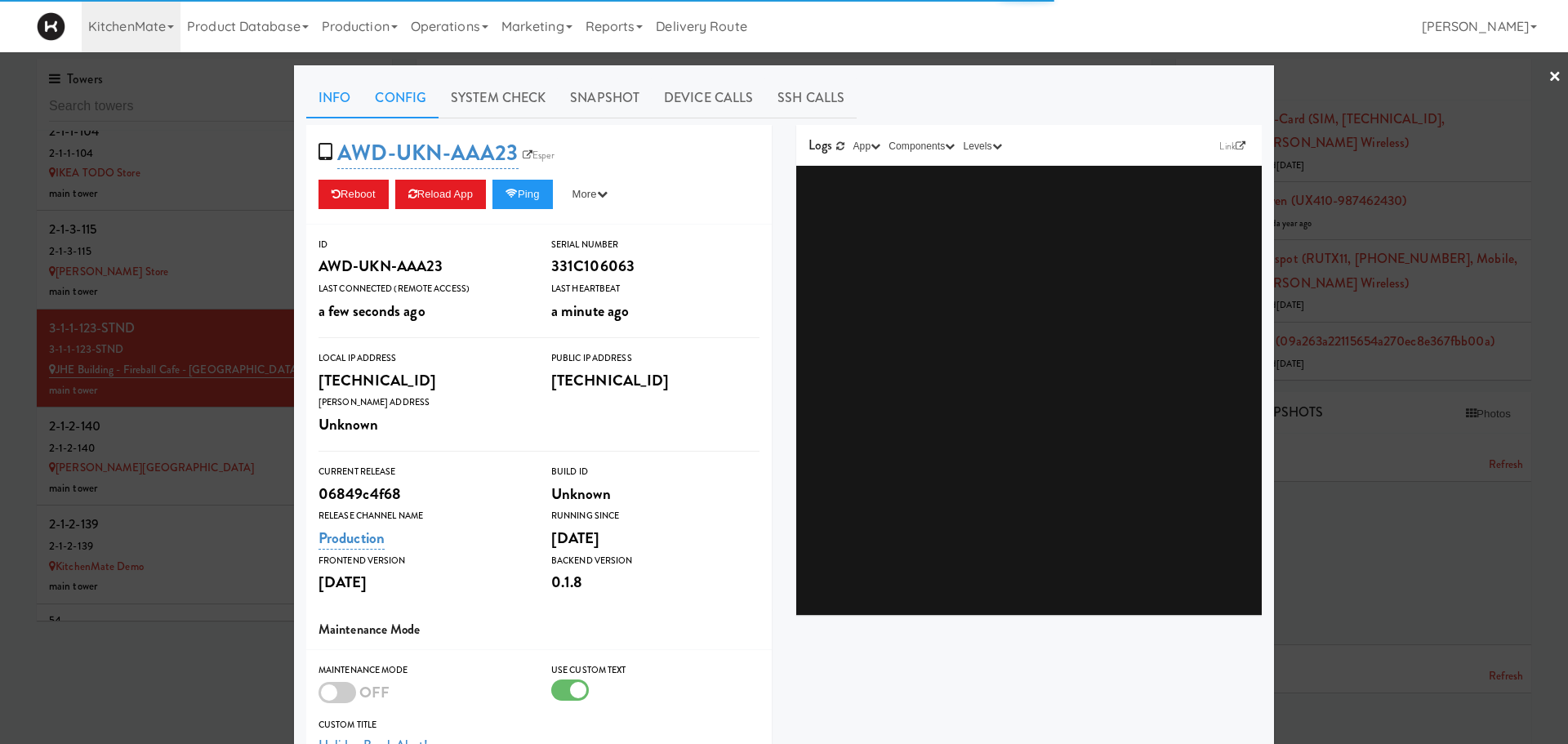
click at [366, 103] on link "Config" at bounding box center [400, 98] width 76 height 40
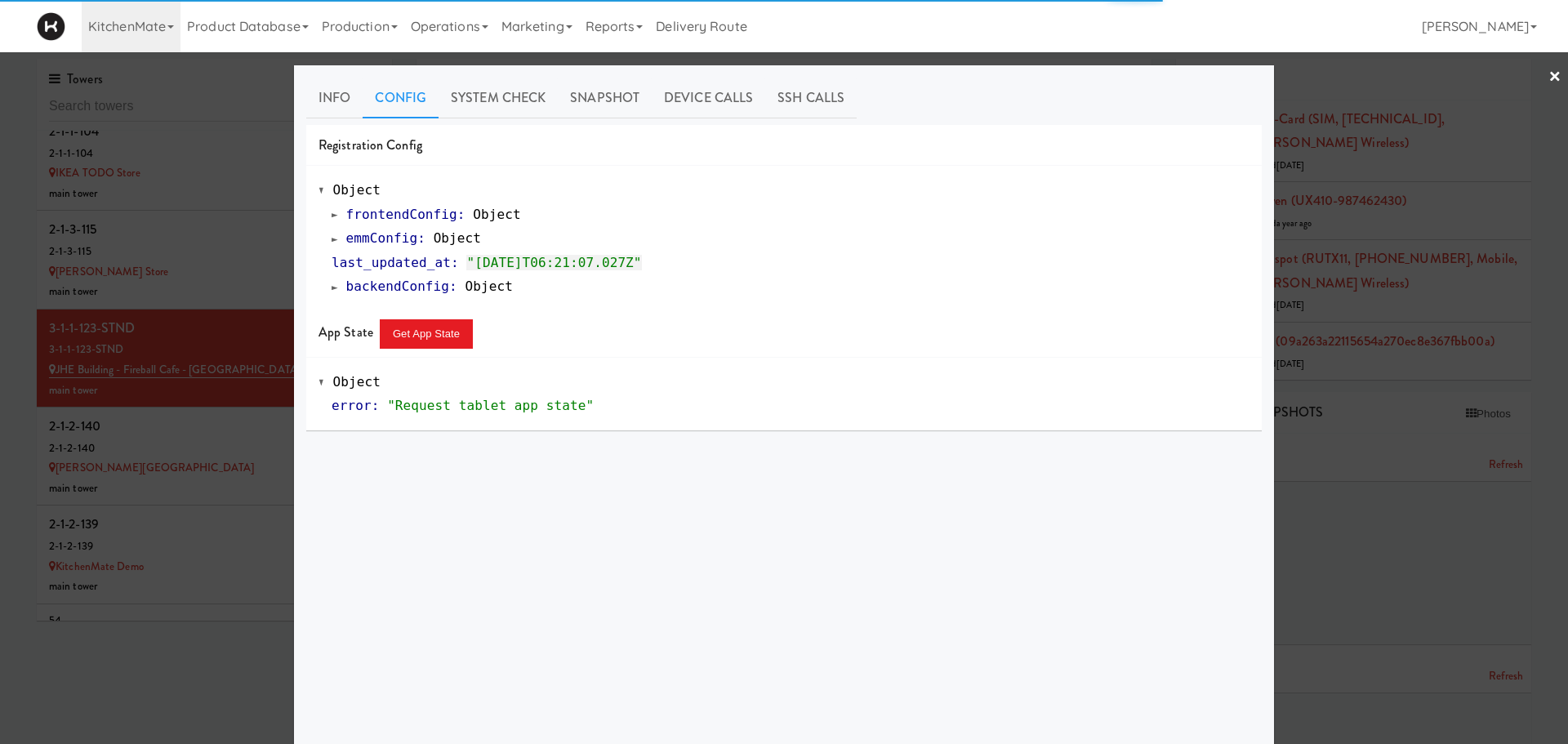
click at [332, 239] on span at bounding box center [335, 238] width 7 height 12
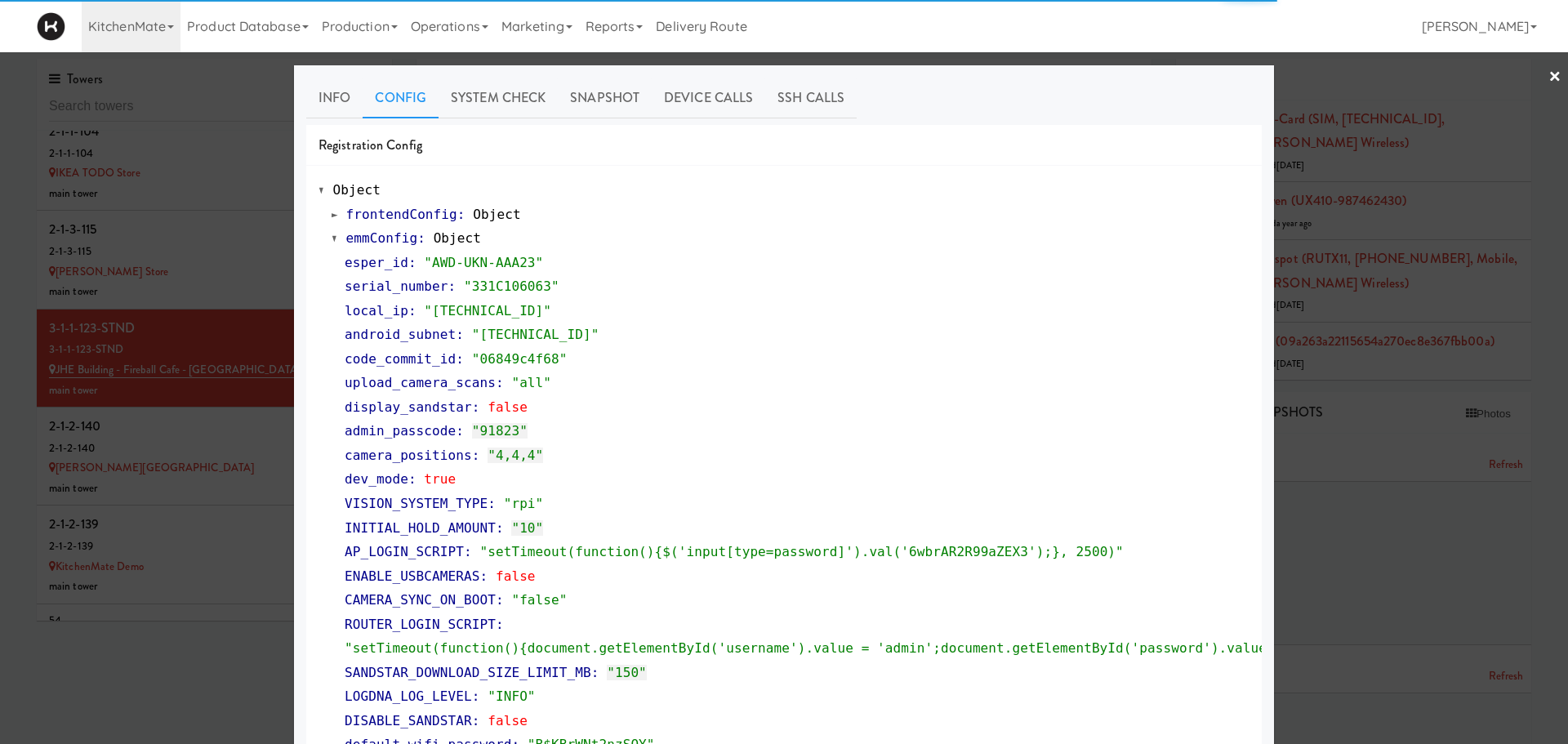
click at [332, 239] on span at bounding box center [335, 238] width 7 height 12
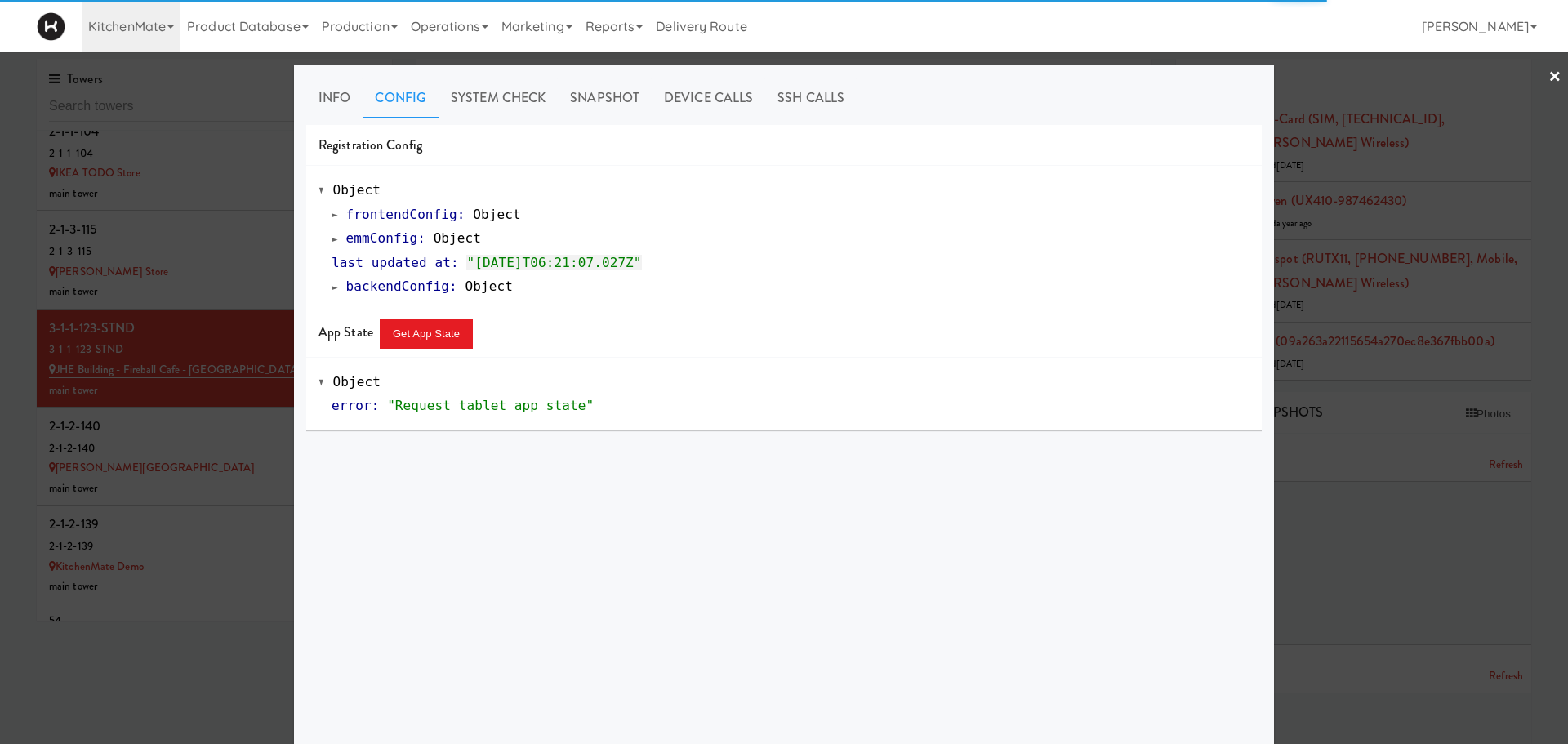
click at [155, 513] on div at bounding box center [784, 372] width 1568 height 744
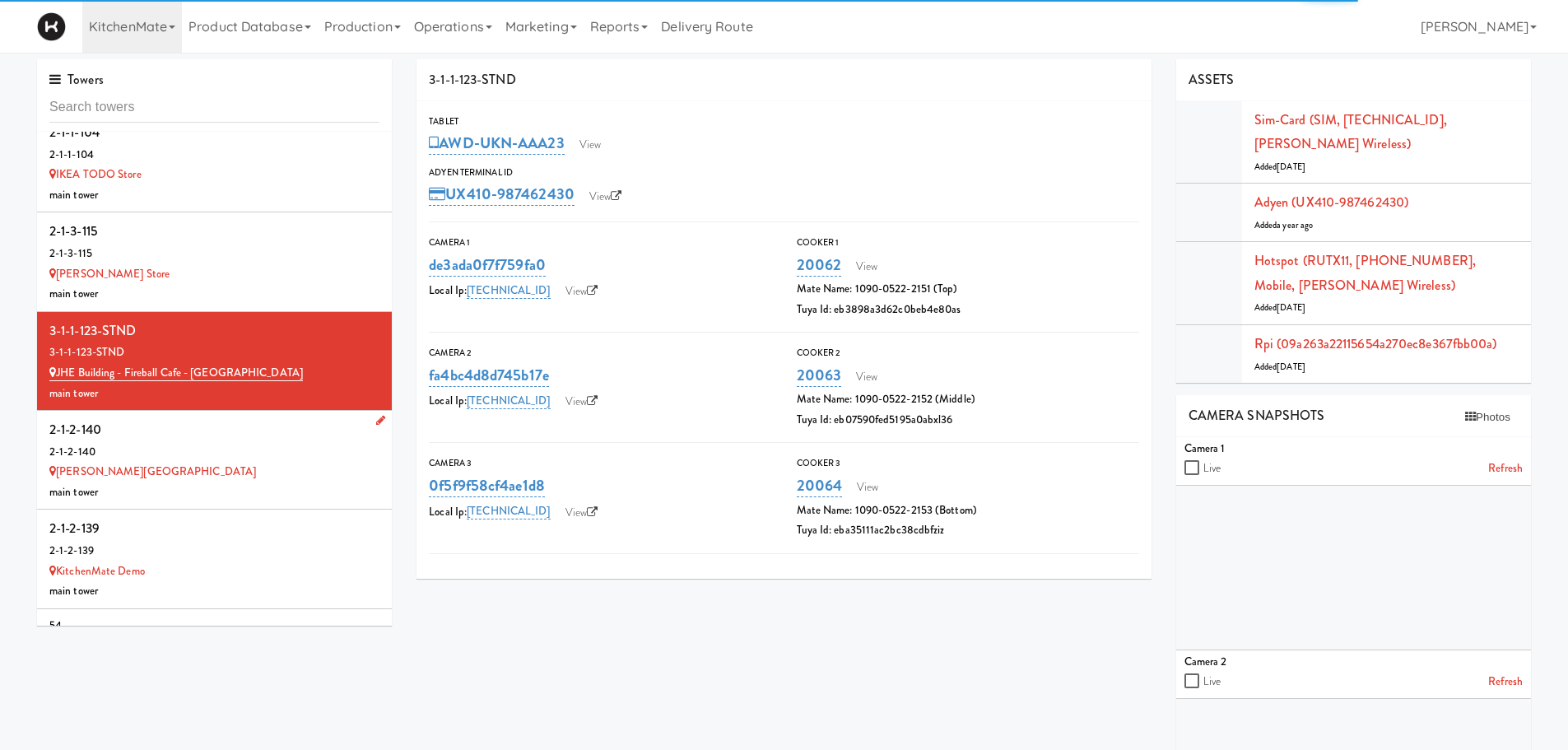
click at [207, 442] on div "2-1-2-140" at bounding box center [214, 452] width 330 height 21
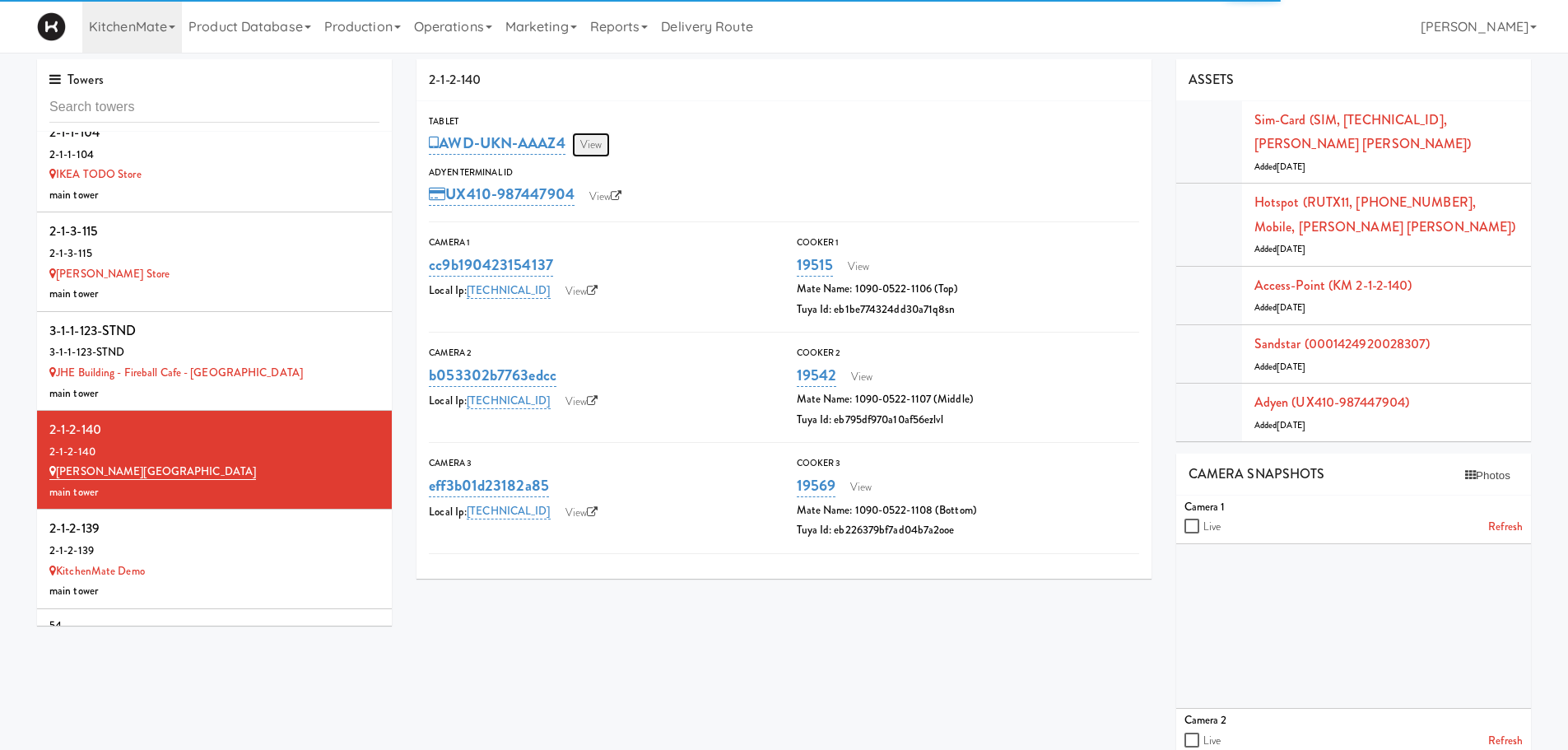
click at [590, 137] on link "View" at bounding box center [591, 144] width 38 height 25
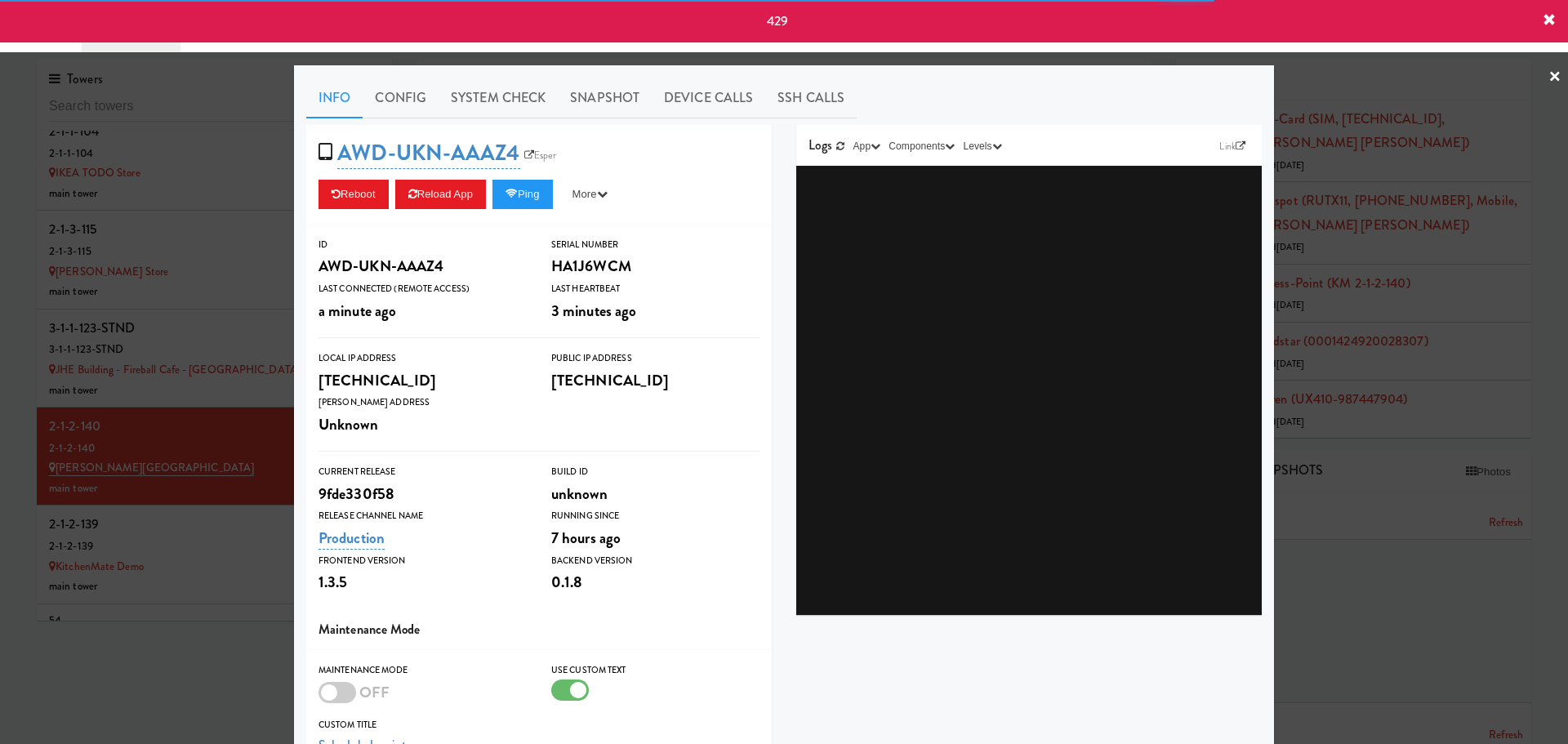
click at [253, 283] on div at bounding box center [784, 372] width 1568 height 744
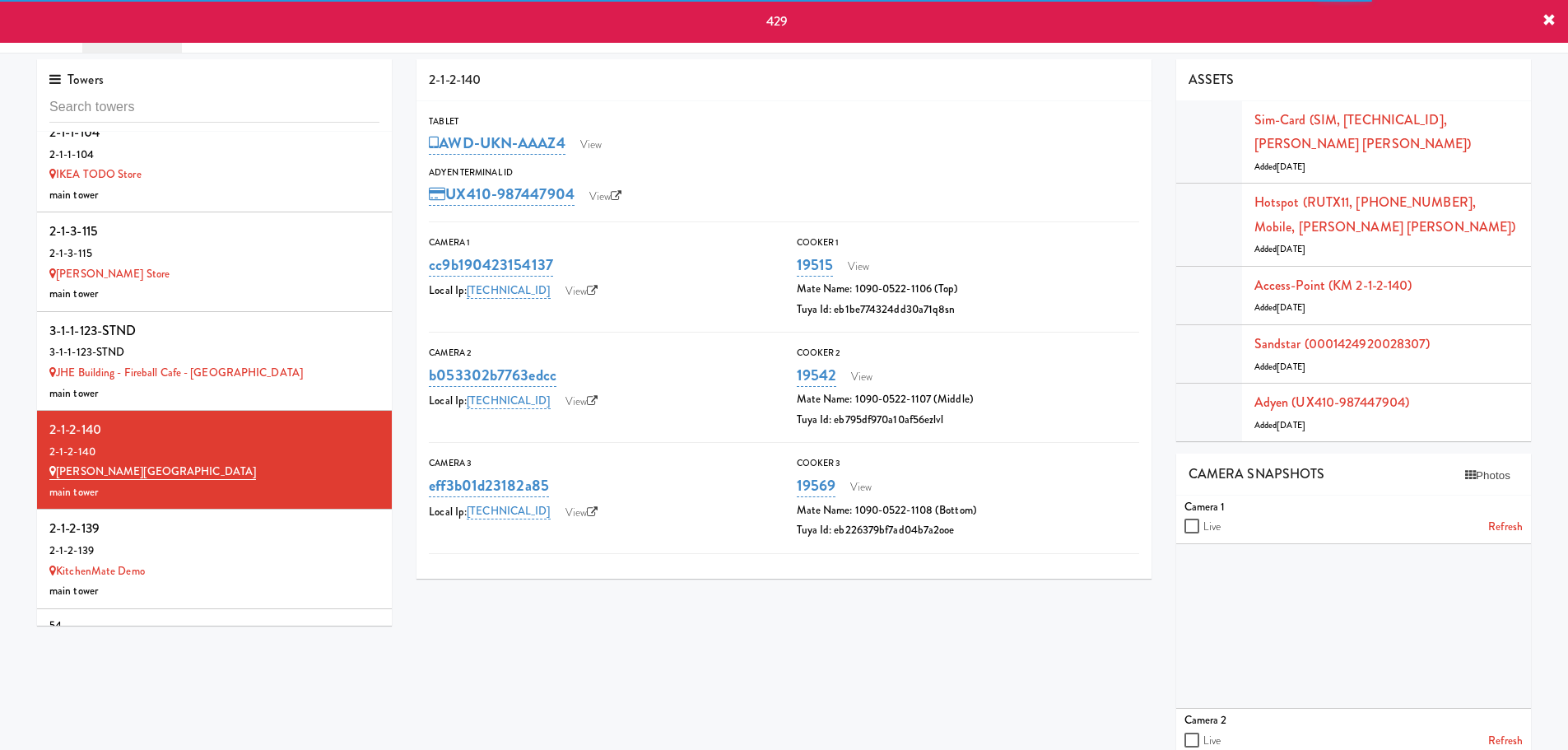
click at [255, 319] on div "3-1-1-123-STND" at bounding box center [214, 331] width 330 height 25
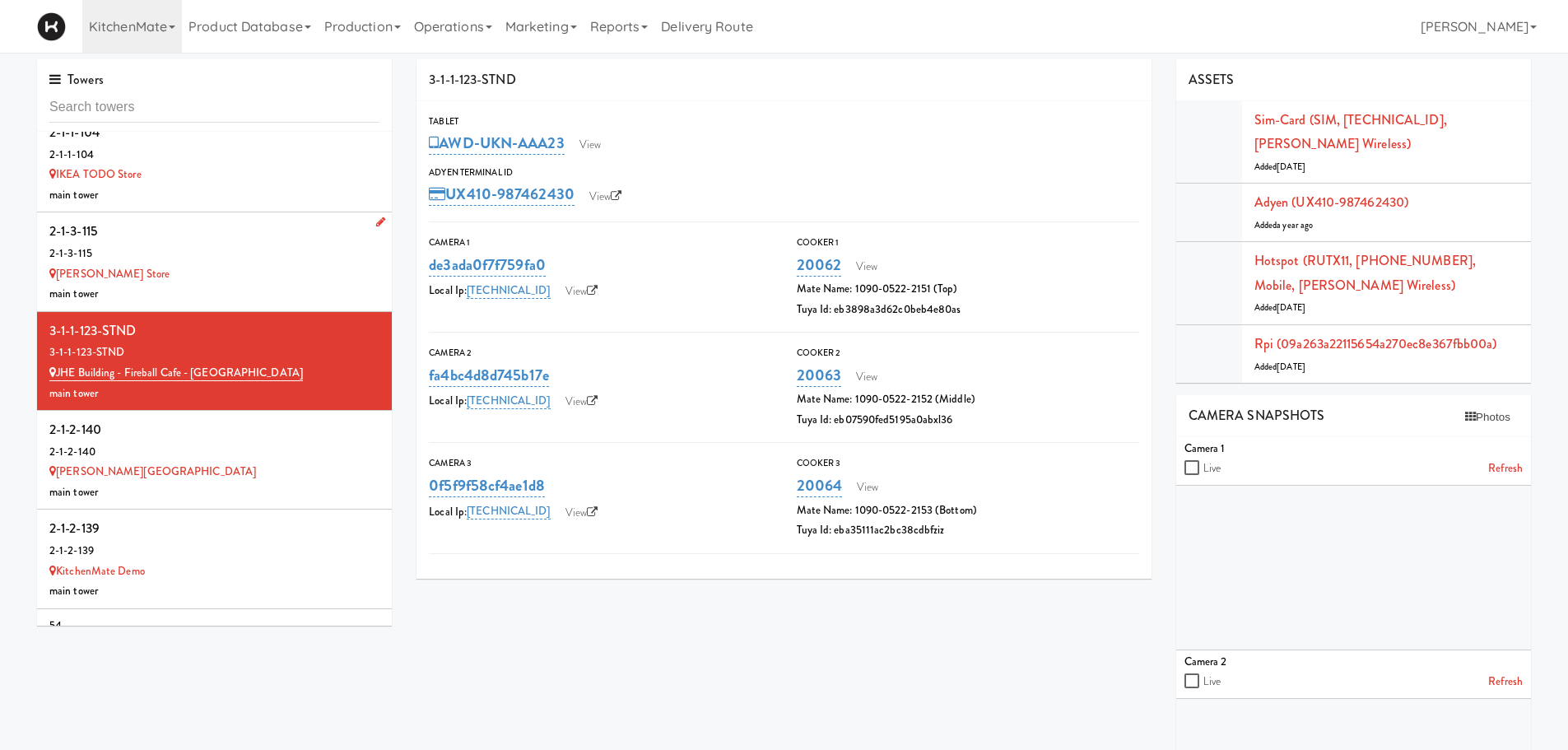
click at [287, 243] on div "2-1-3-115" at bounding box center [214, 253] width 330 height 21
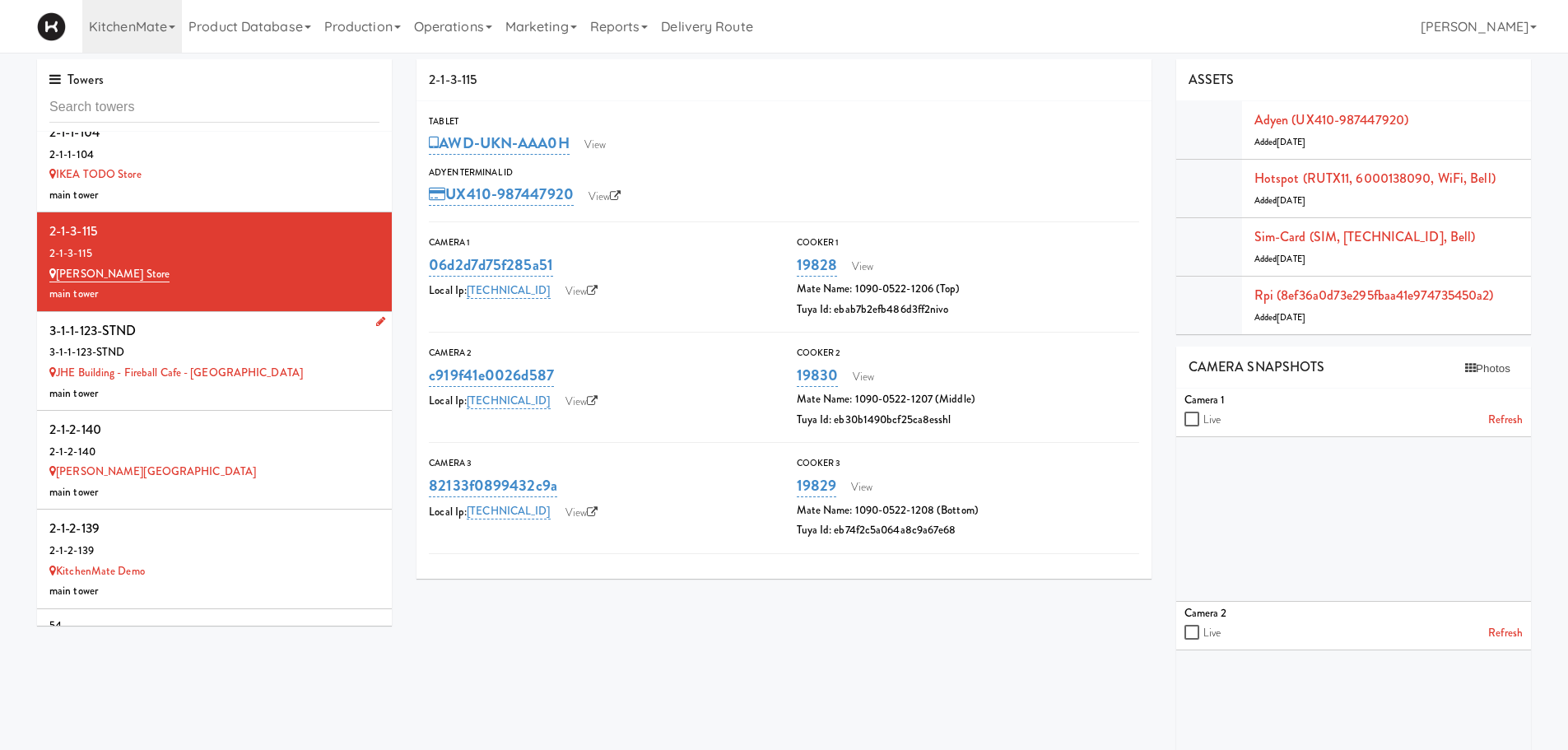
click at [274, 383] on div "main tower" at bounding box center [214, 393] width 330 height 21
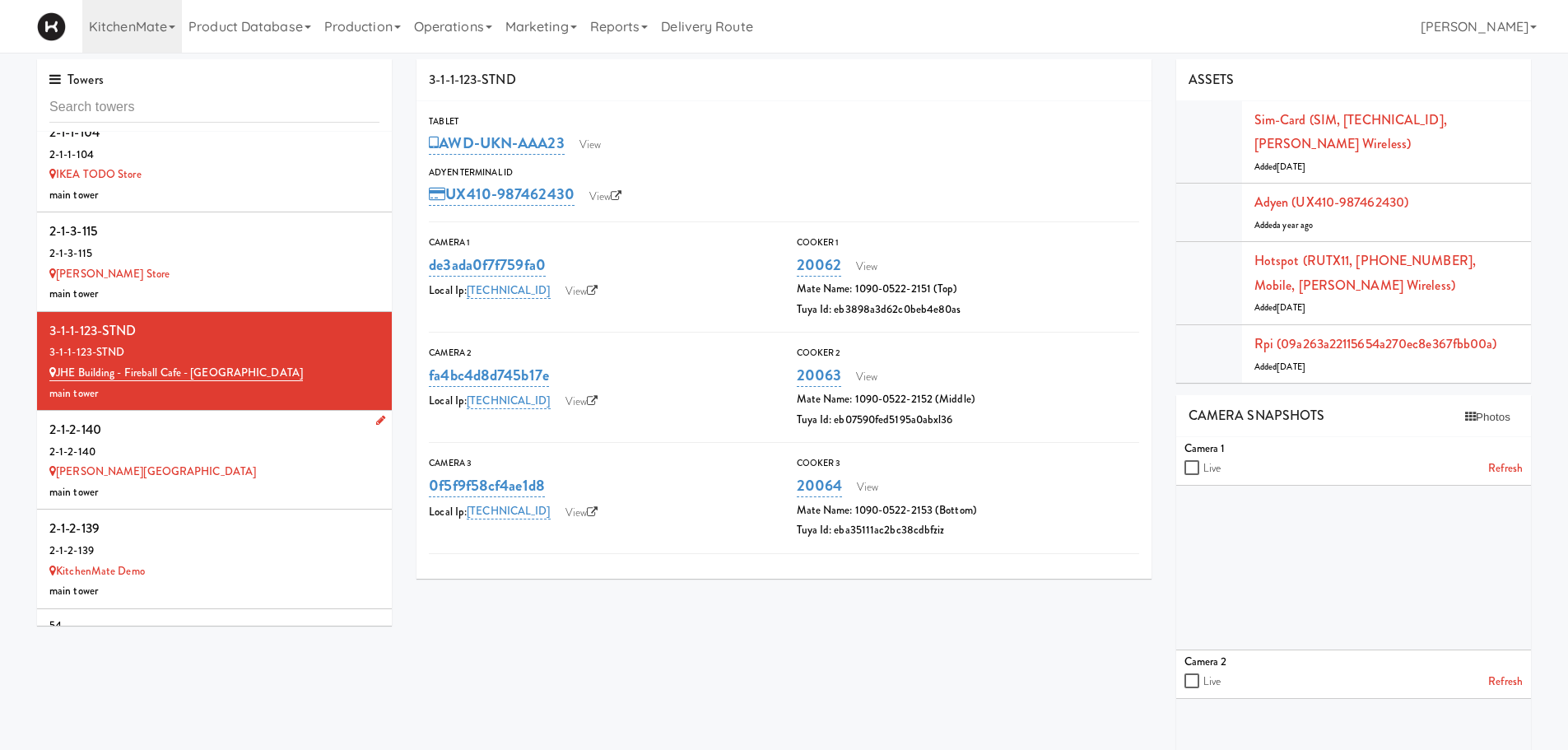
click at [275, 442] on div "2-1-2-140" at bounding box center [214, 452] width 330 height 21
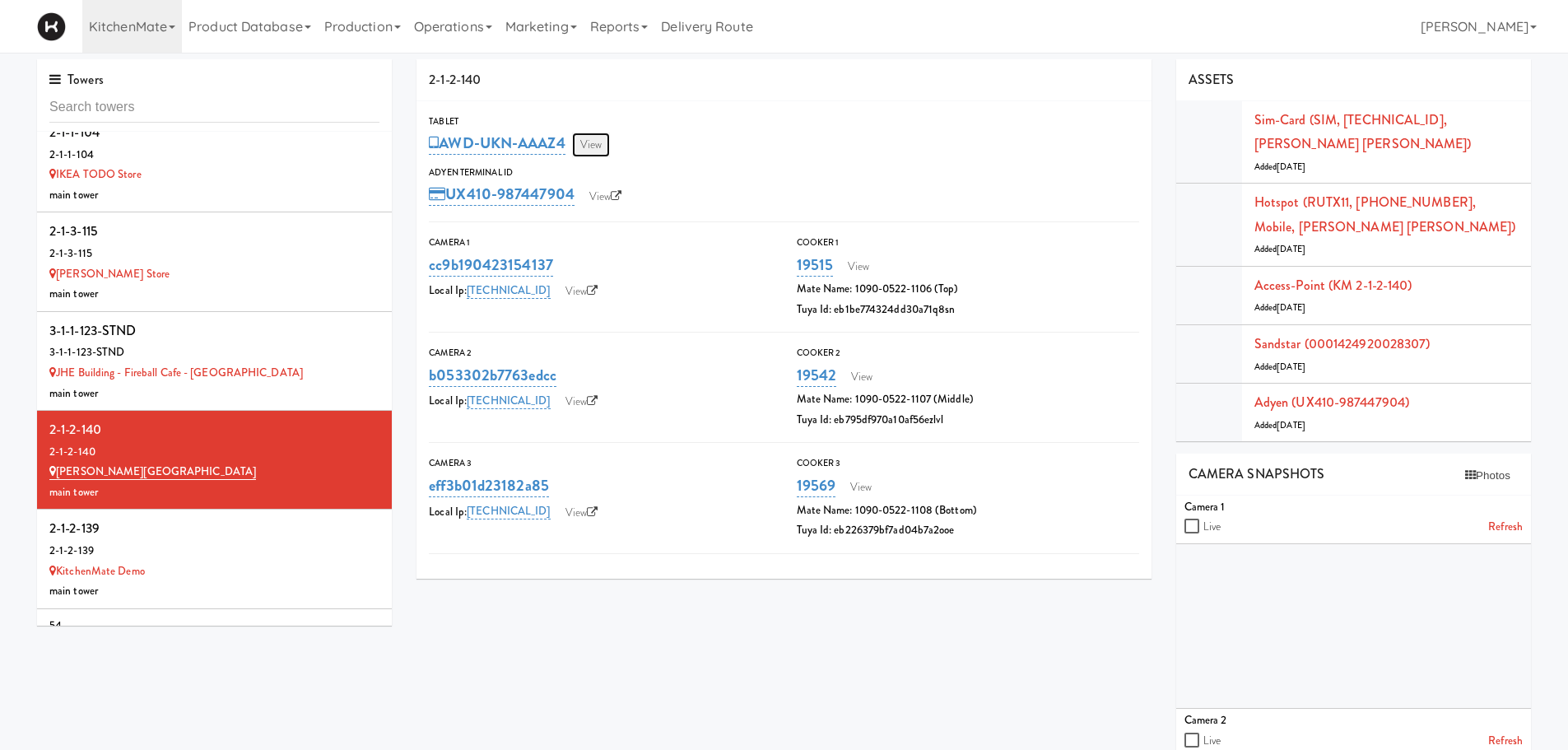
click at [595, 139] on link "View" at bounding box center [591, 144] width 38 height 25
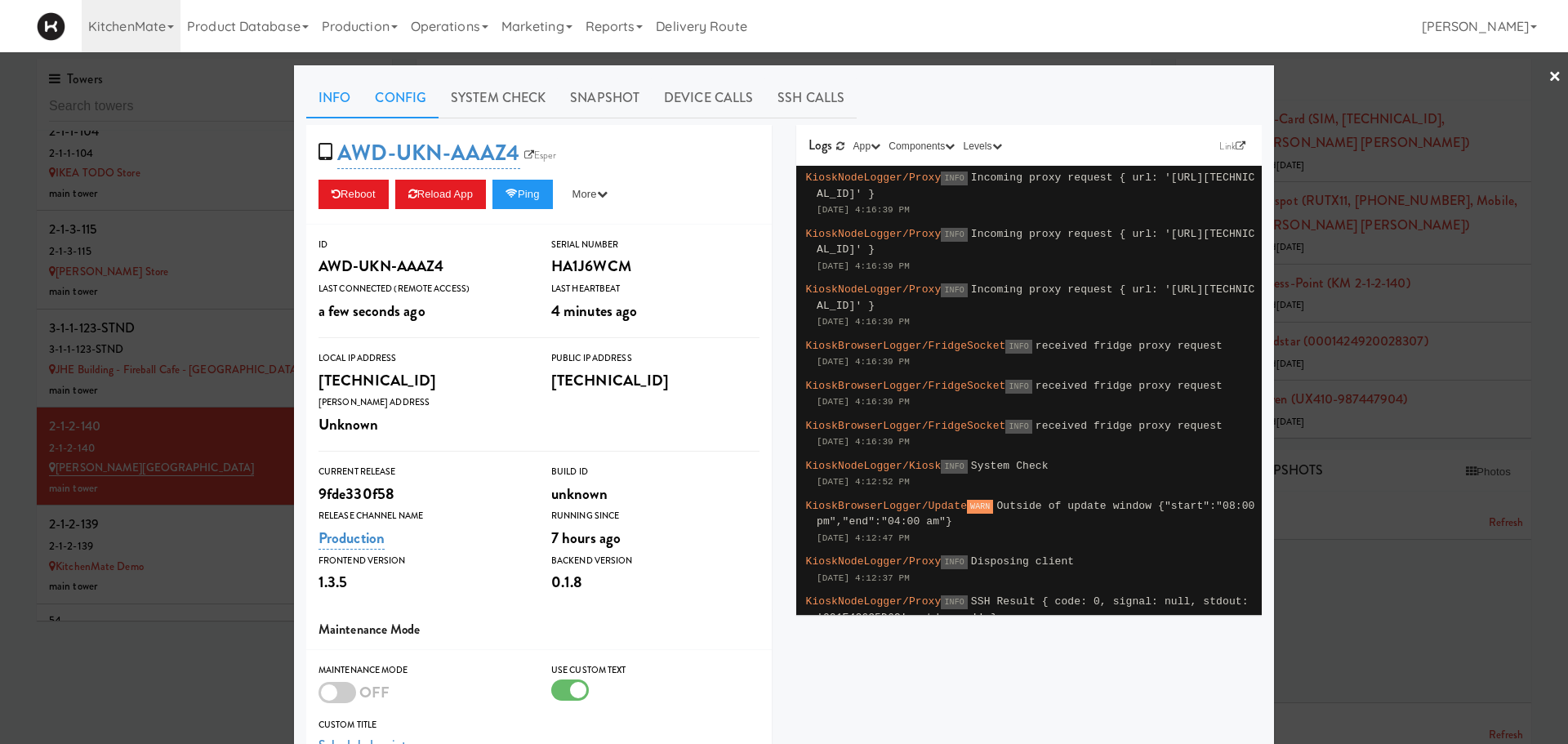
click at [390, 103] on link "Config" at bounding box center [400, 98] width 76 height 40
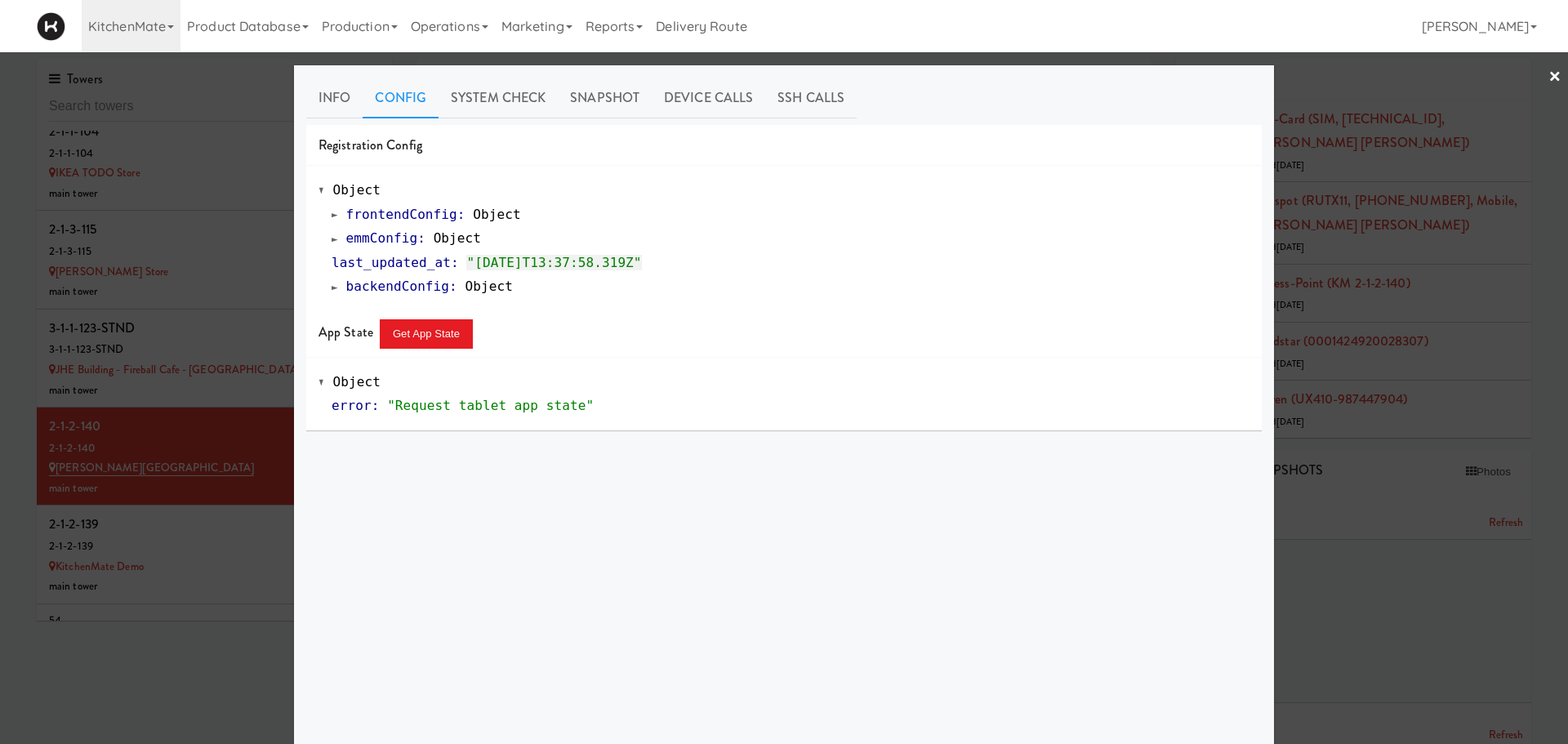
click at [322, 243] on div "frontendConfig : Object emmConfig : Object last_updated_at : "2025-09-30T13:37:…" at bounding box center [783, 251] width 931 height 97
click at [332, 243] on span at bounding box center [335, 238] width 7 height 12
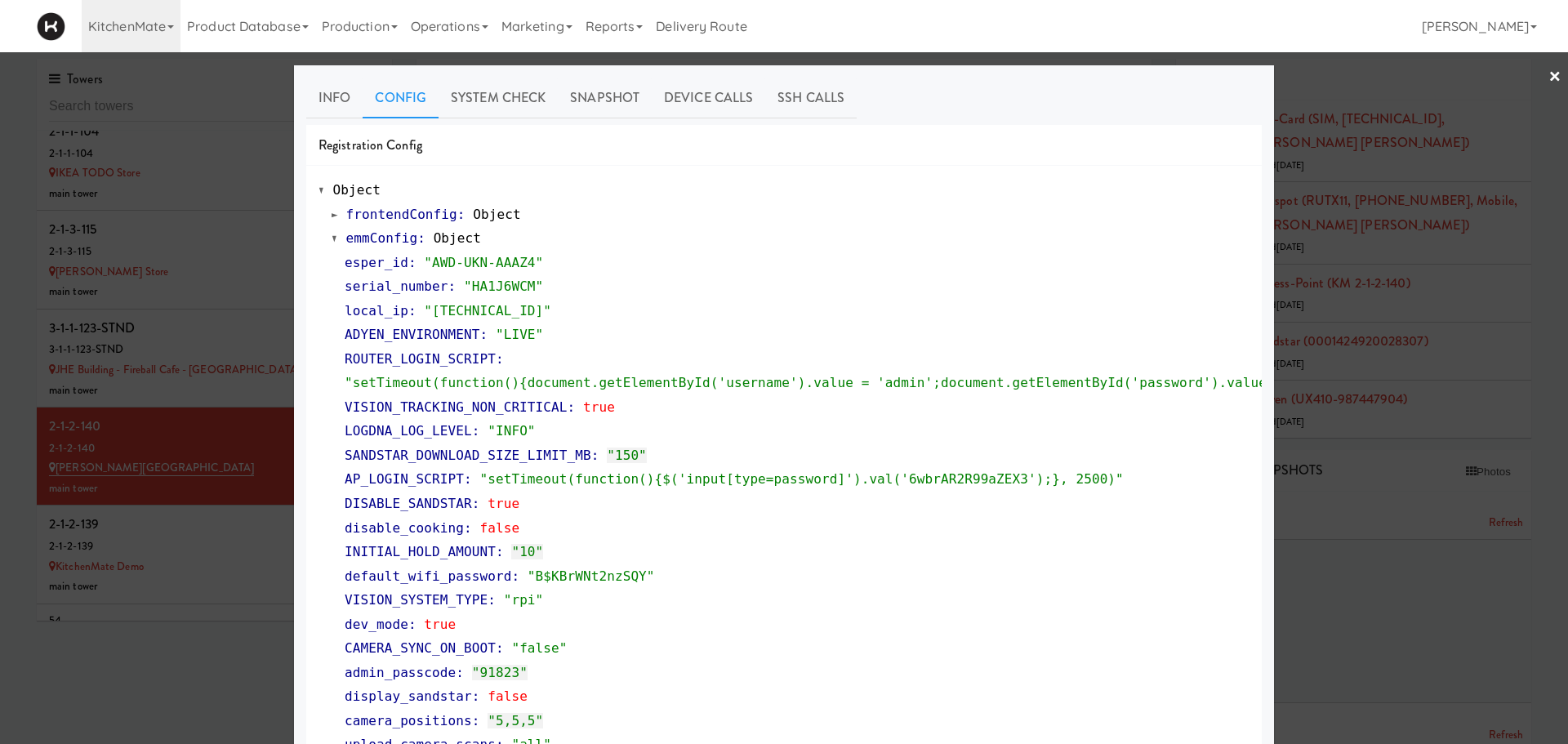
click at [192, 374] on div at bounding box center [784, 372] width 1568 height 744
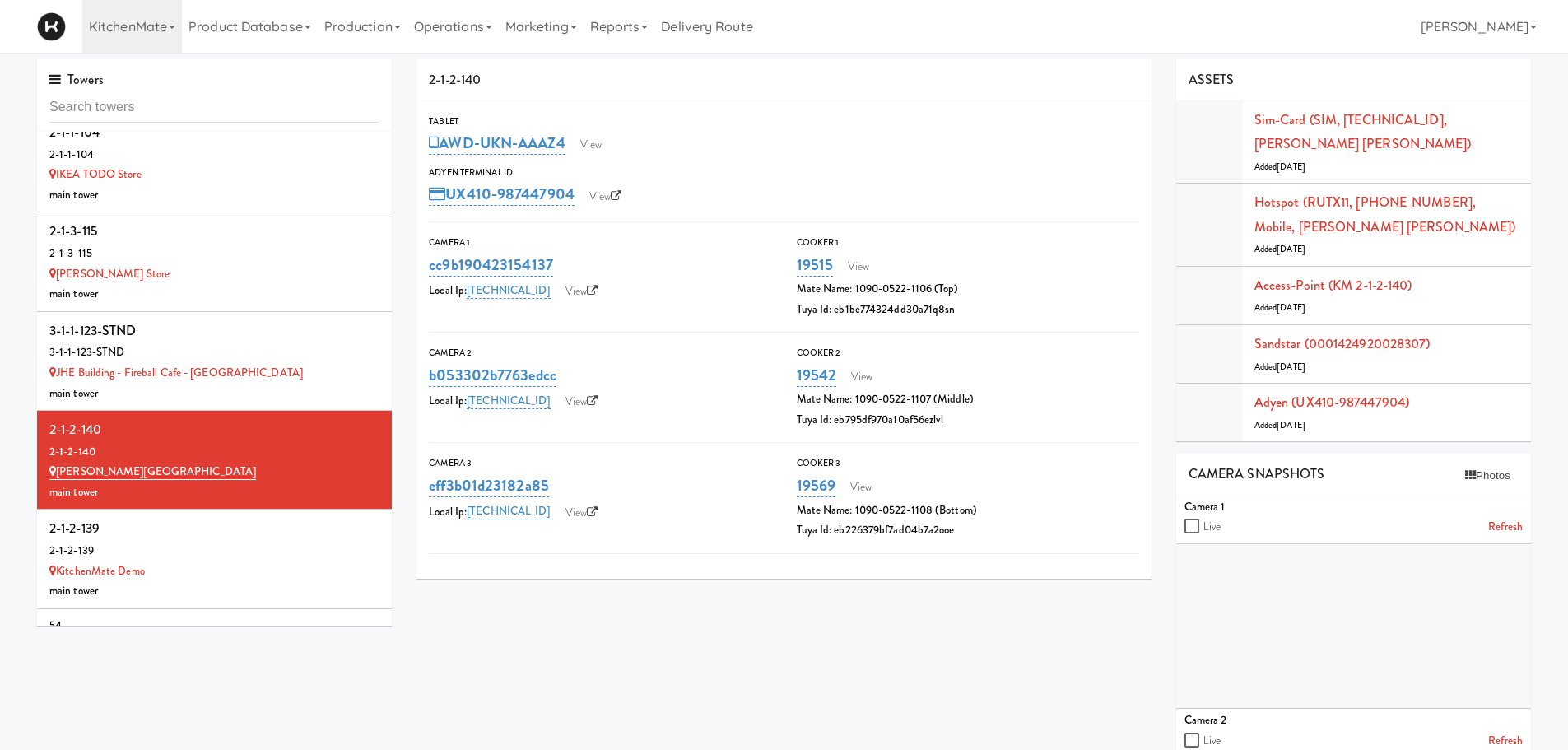
click at [590, 158] on div "Tablet AWD-UKN-AAAZ4 View Adyen Terminal Id UX410-987447904 View" at bounding box center [784, 161] width 735 height 95
click at [594, 145] on link "View" at bounding box center [591, 144] width 38 height 25
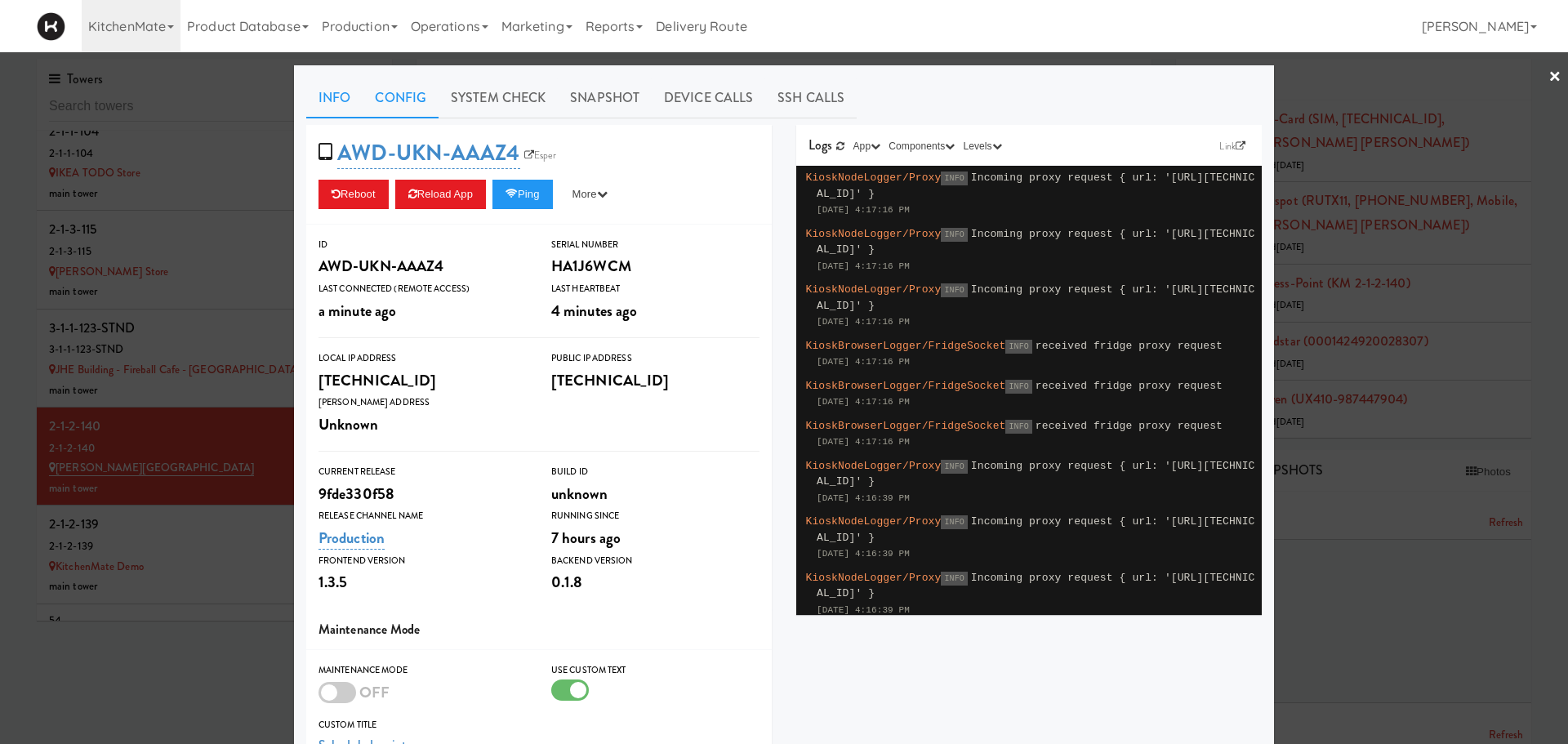
click at [405, 93] on link "Config" at bounding box center [400, 98] width 76 height 40
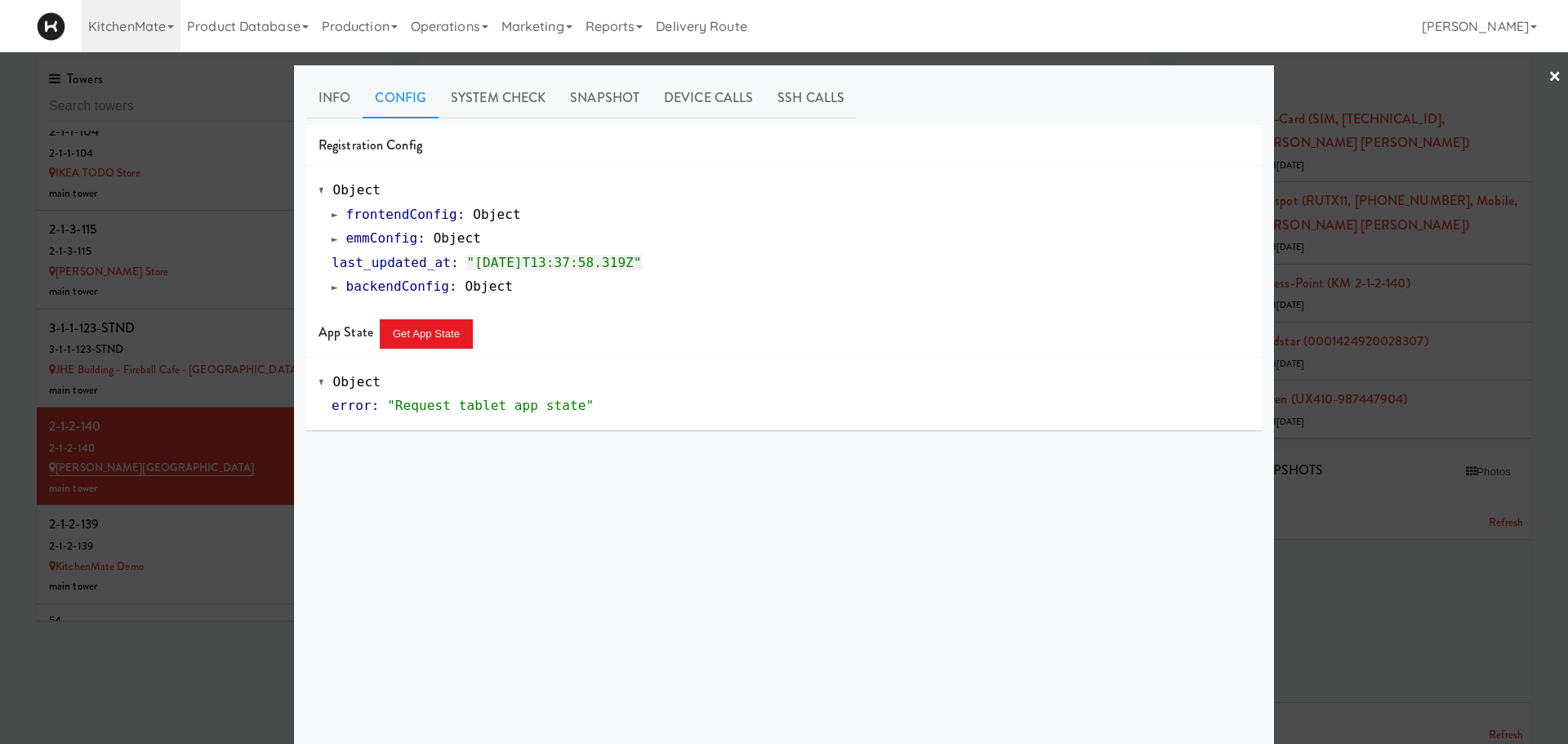
click at [332, 238] on span at bounding box center [335, 238] width 7 height 12
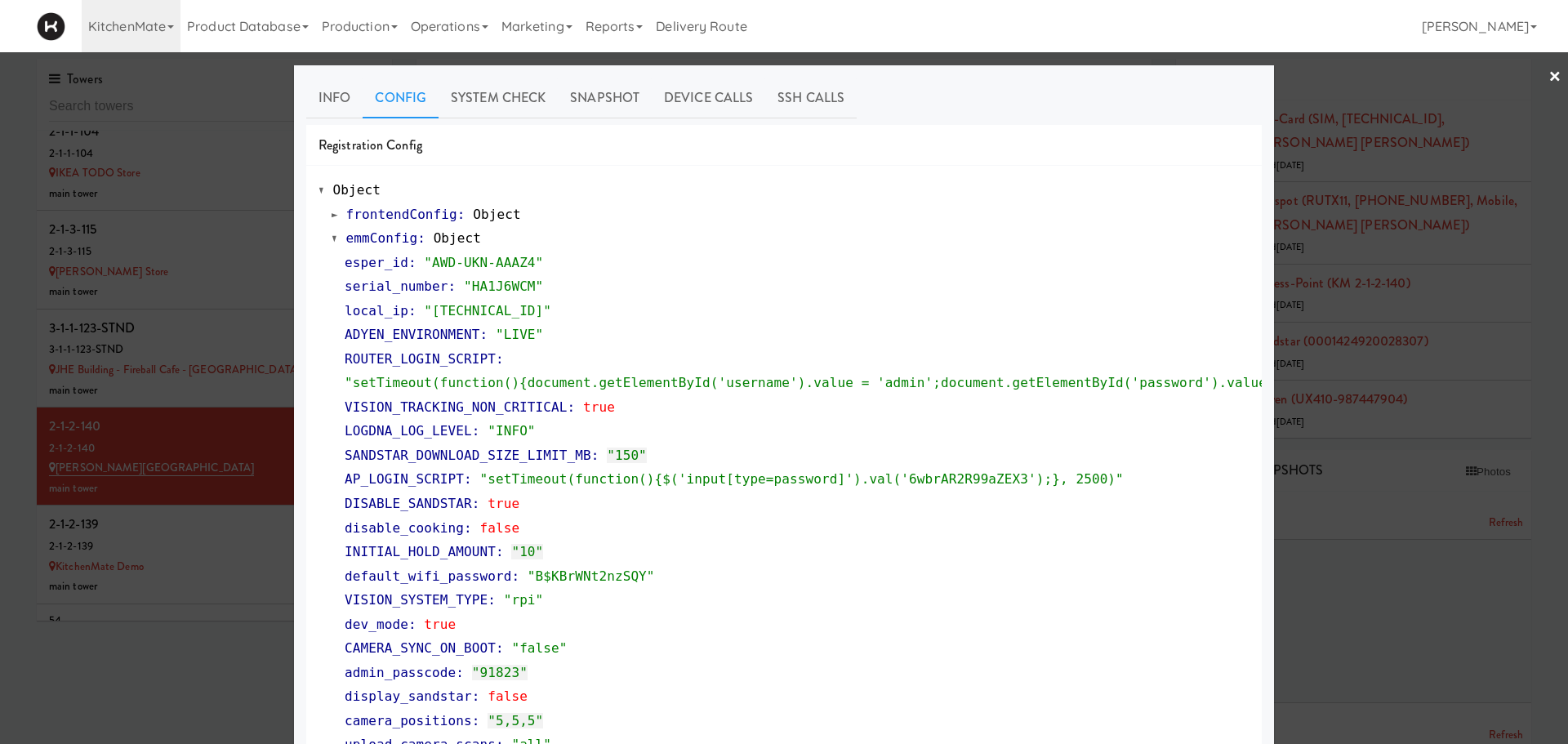
click at [332, 238] on span at bounding box center [335, 238] width 7 height 12
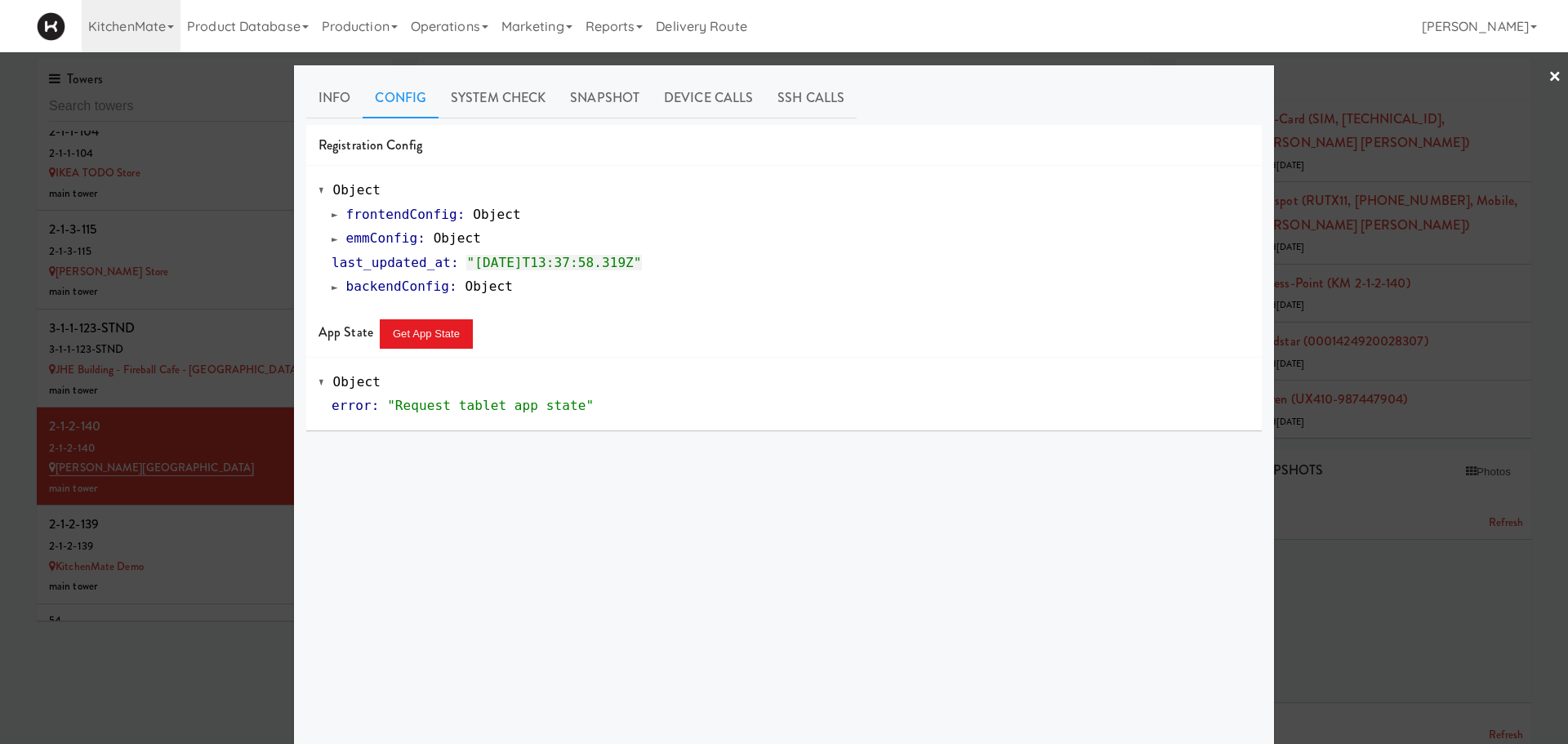
click at [227, 536] on div at bounding box center [784, 372] width 1568 height 744
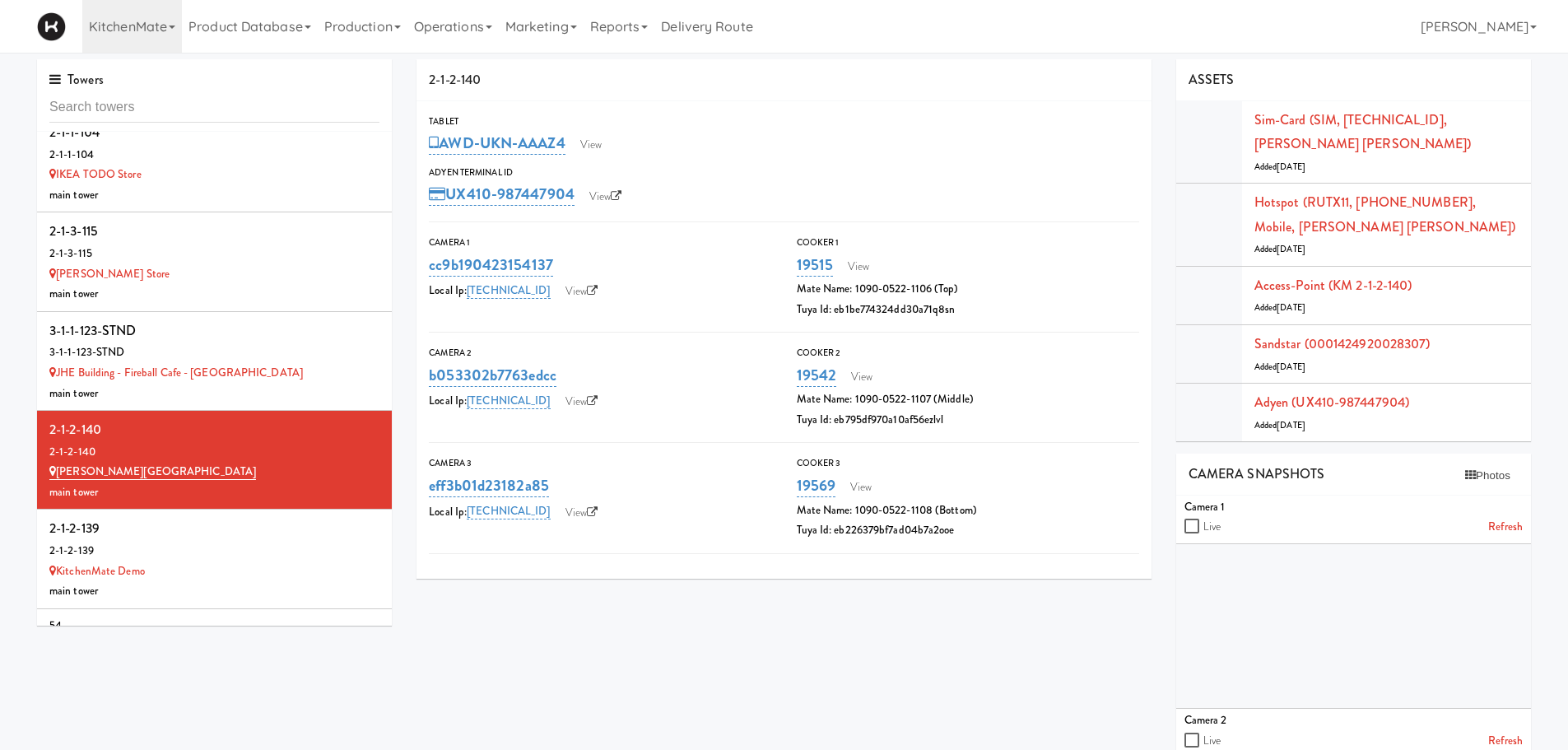
click at [228, 581] on div "main tower" at bounding box center [214, 591] width 330 height 21
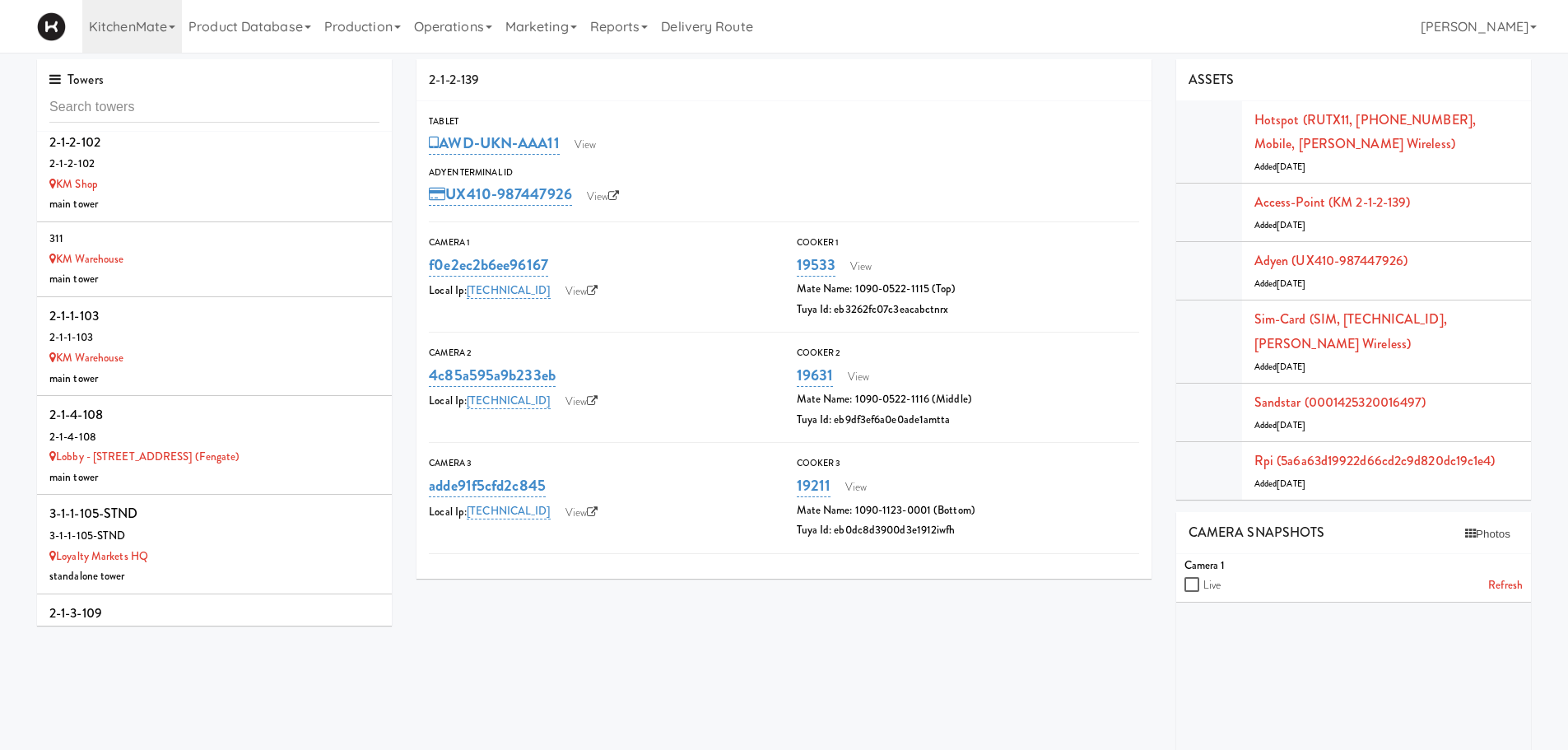
scroll to position [8309, 0]
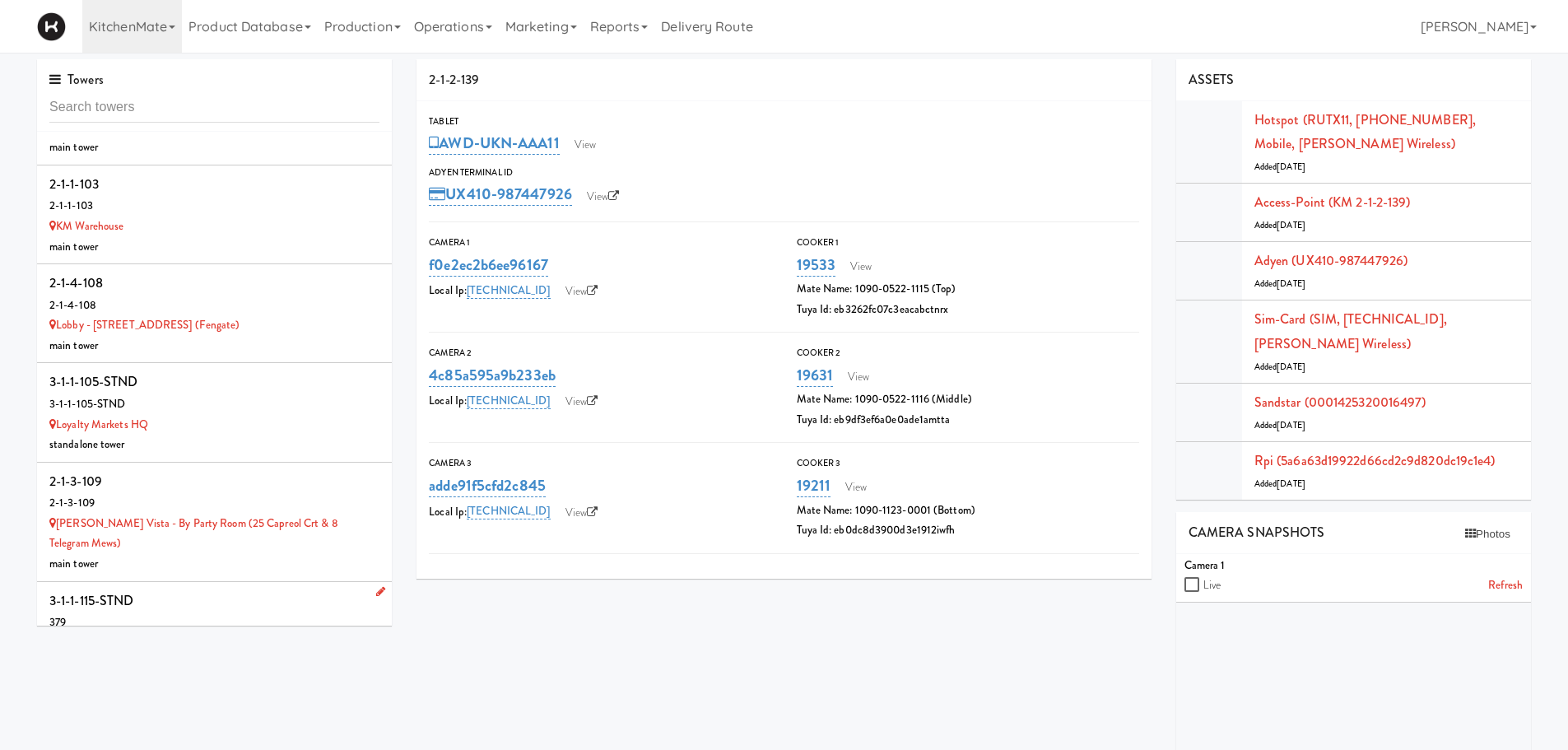
click at [301, 589] on div "3-1-1-115-STND" at bounding box center [214, 601] width 330 height 25
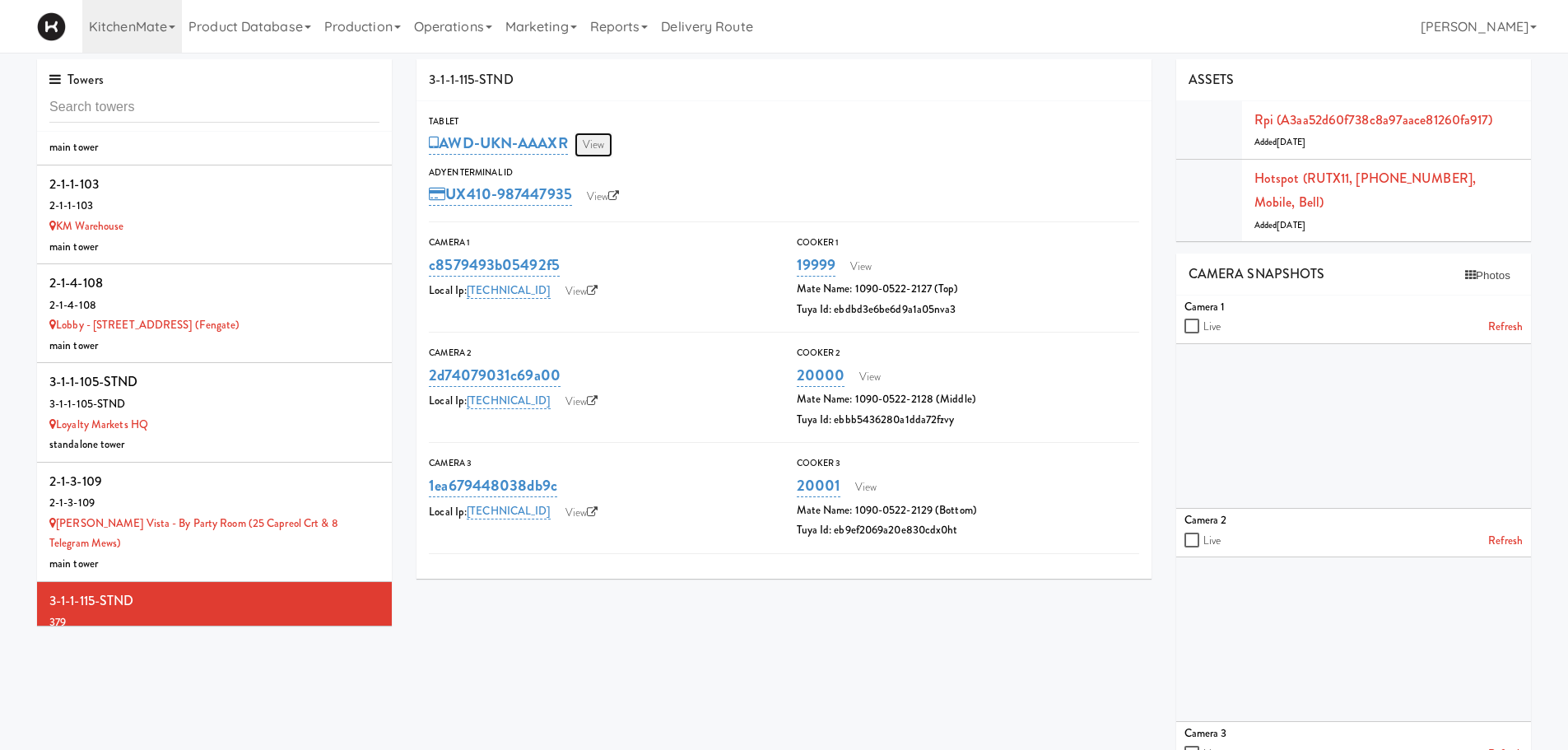
click at [600, 147] on link "View" at bounding box center [594, 144] width 38 height 25
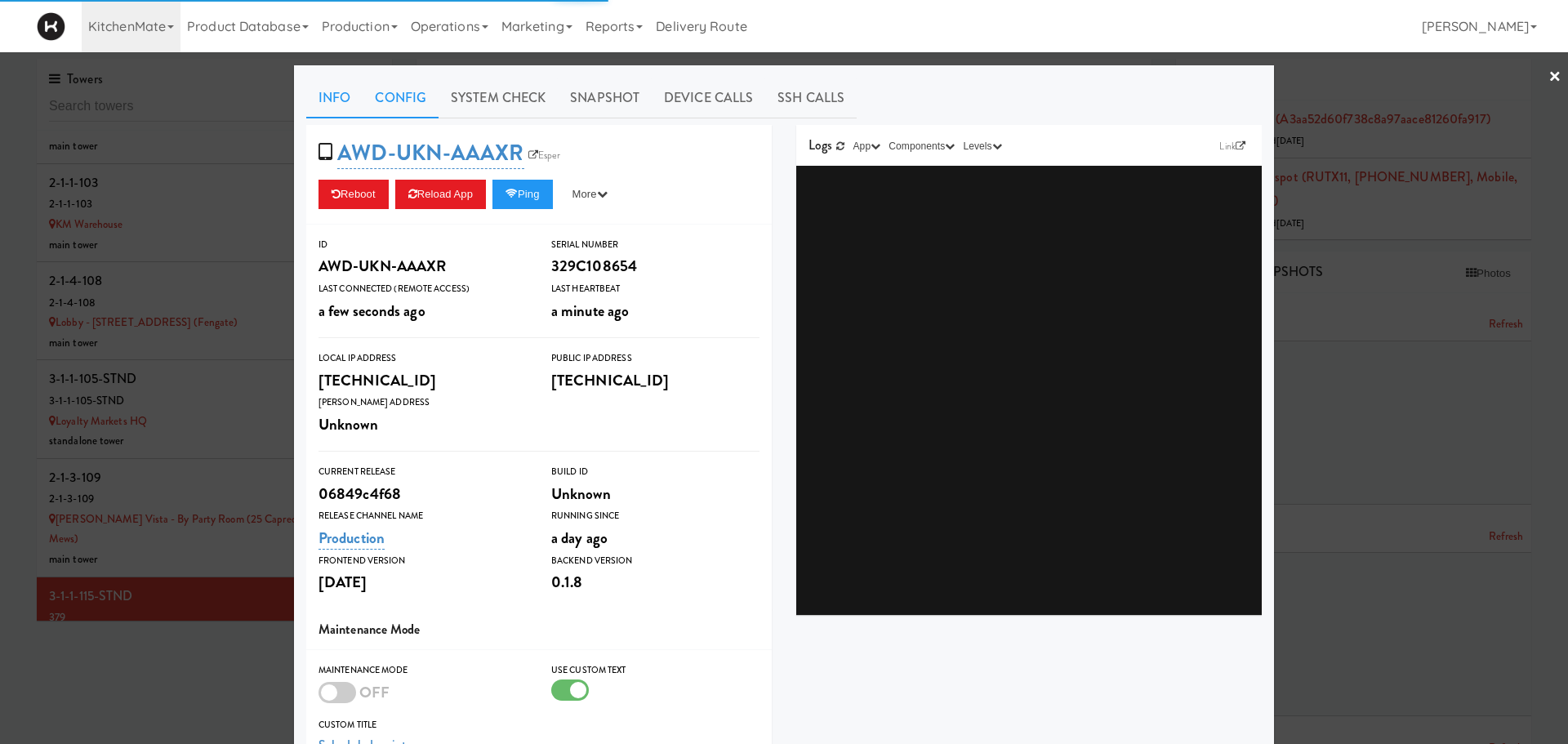
click at [396, 101] on link "Config" at bounding box center [400, 98] width 76 height 40
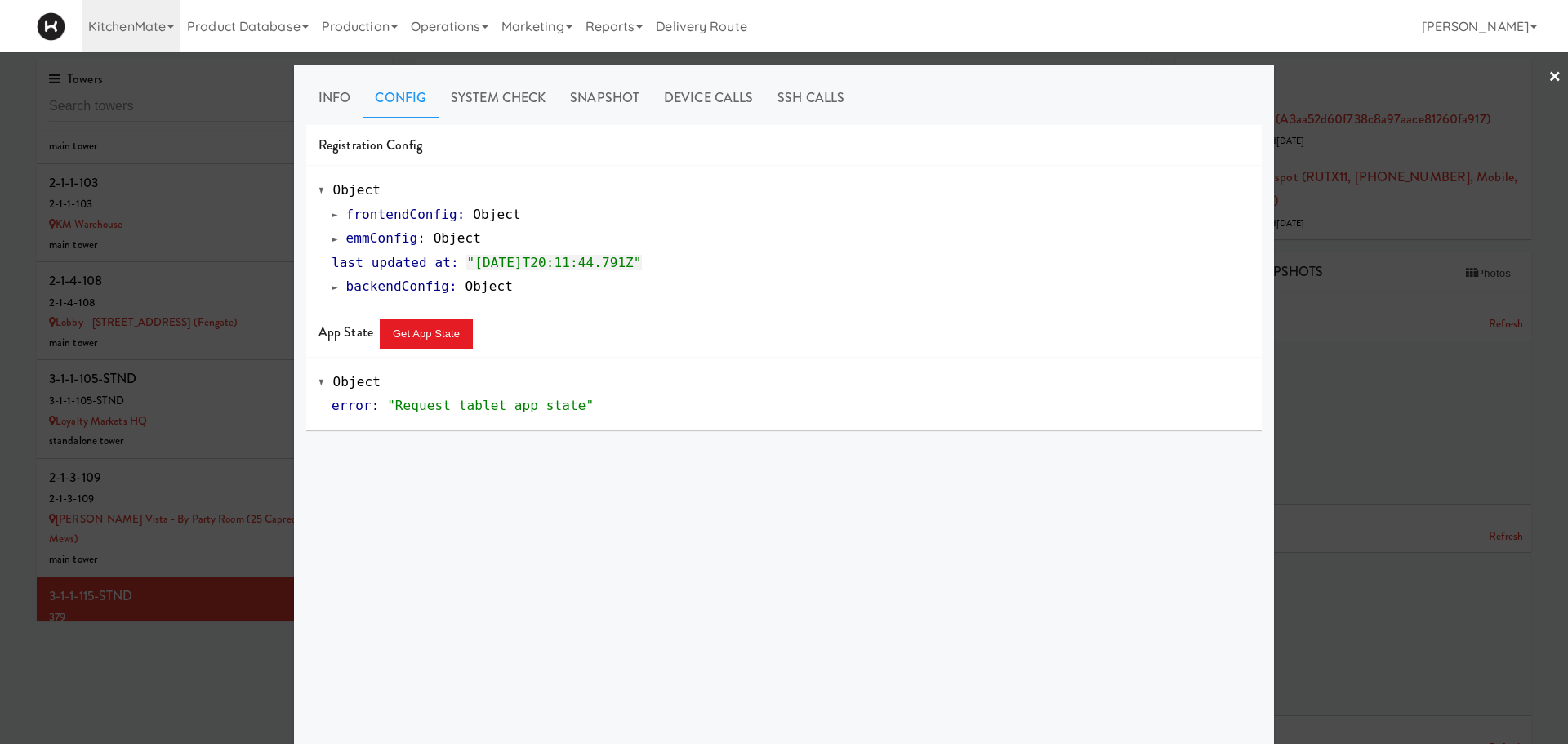
click at [332, 241] on span at bounding box center [335, 238] width 7 height 12
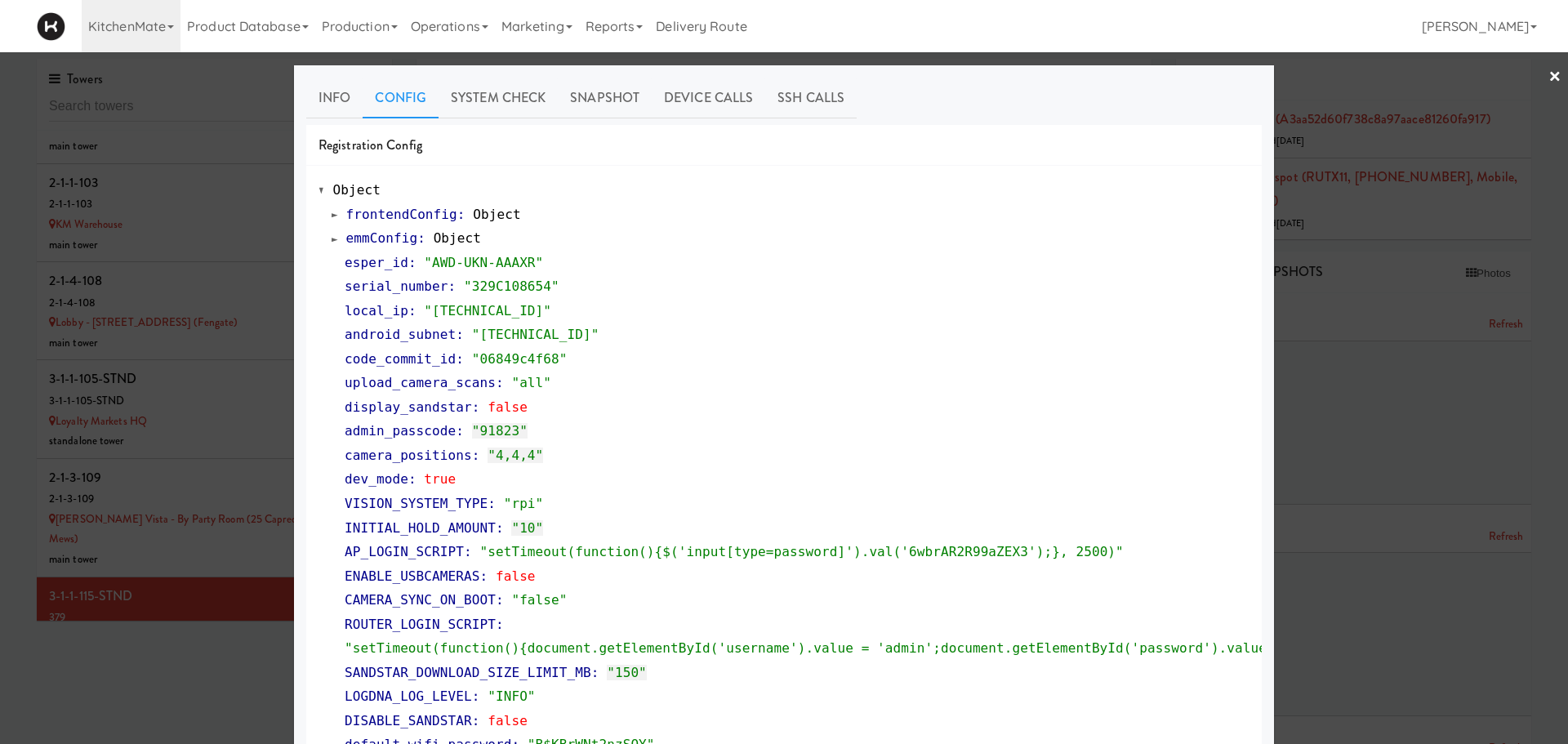
click at [227, 559] on div at bounding box center [784, 372] width 1568 height 744
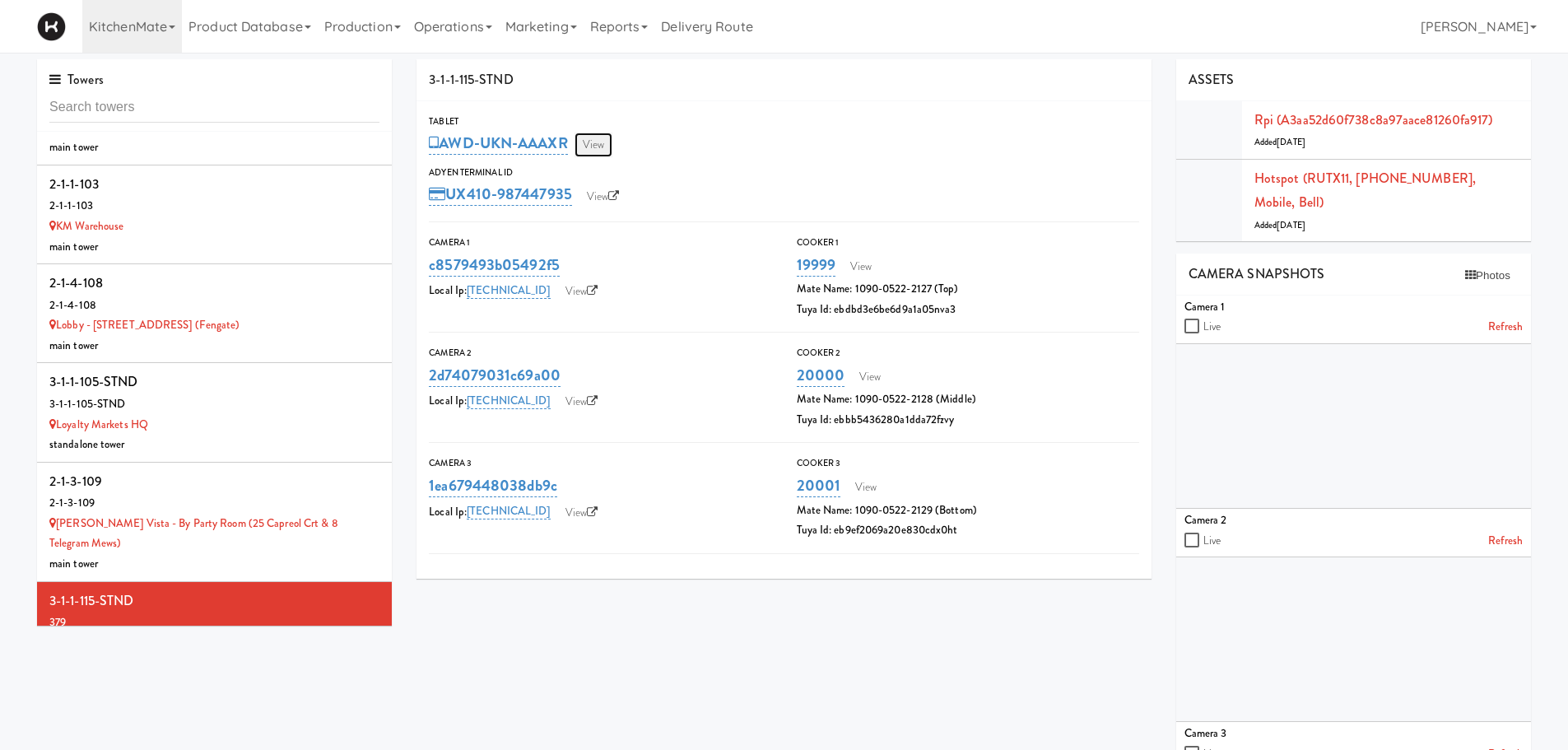
click at [596, 153] on link "View" at bounding box center [594, 144] width 38 height 25
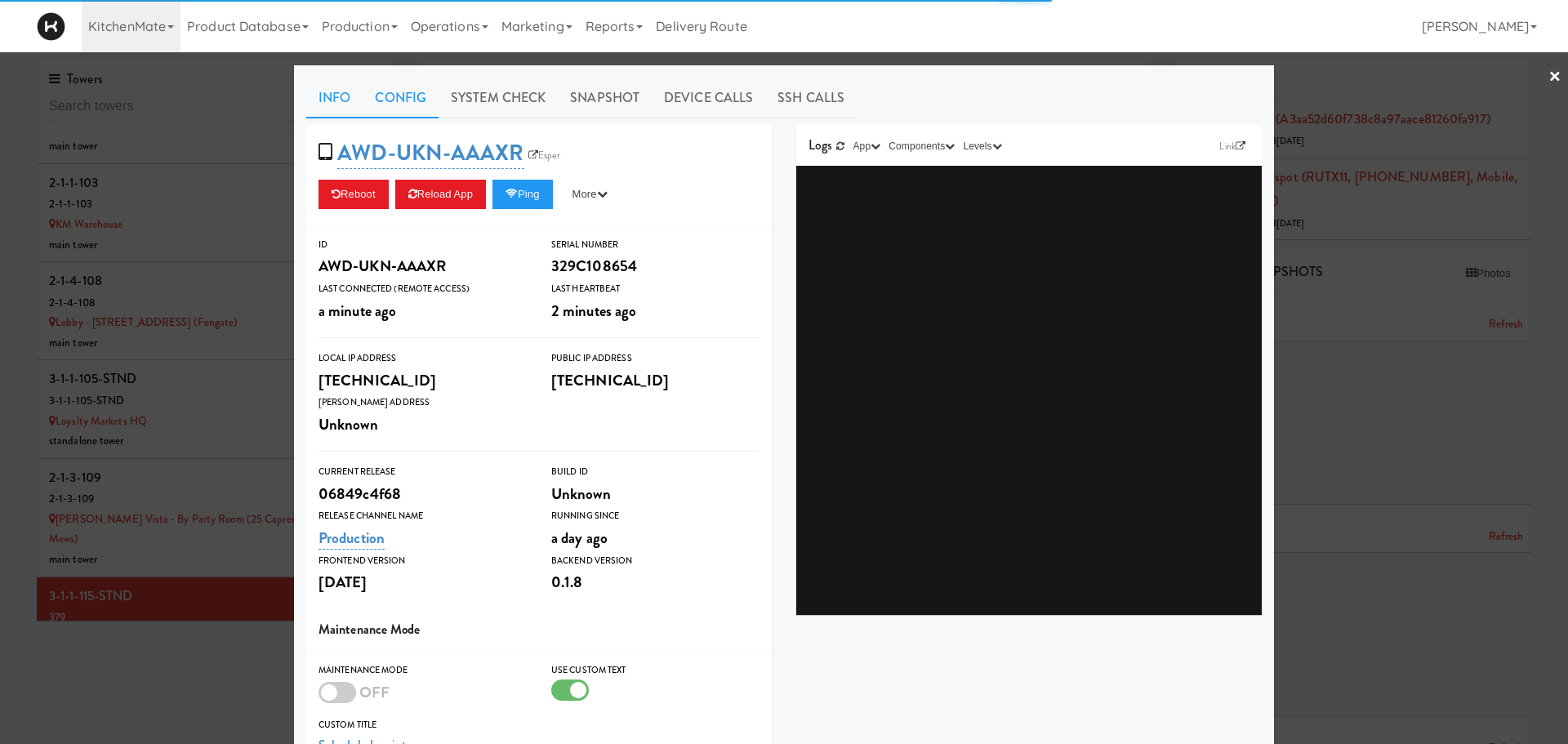
click at [422, 101] on link "Config" at bounding box center [400, 98] width 76 height 40
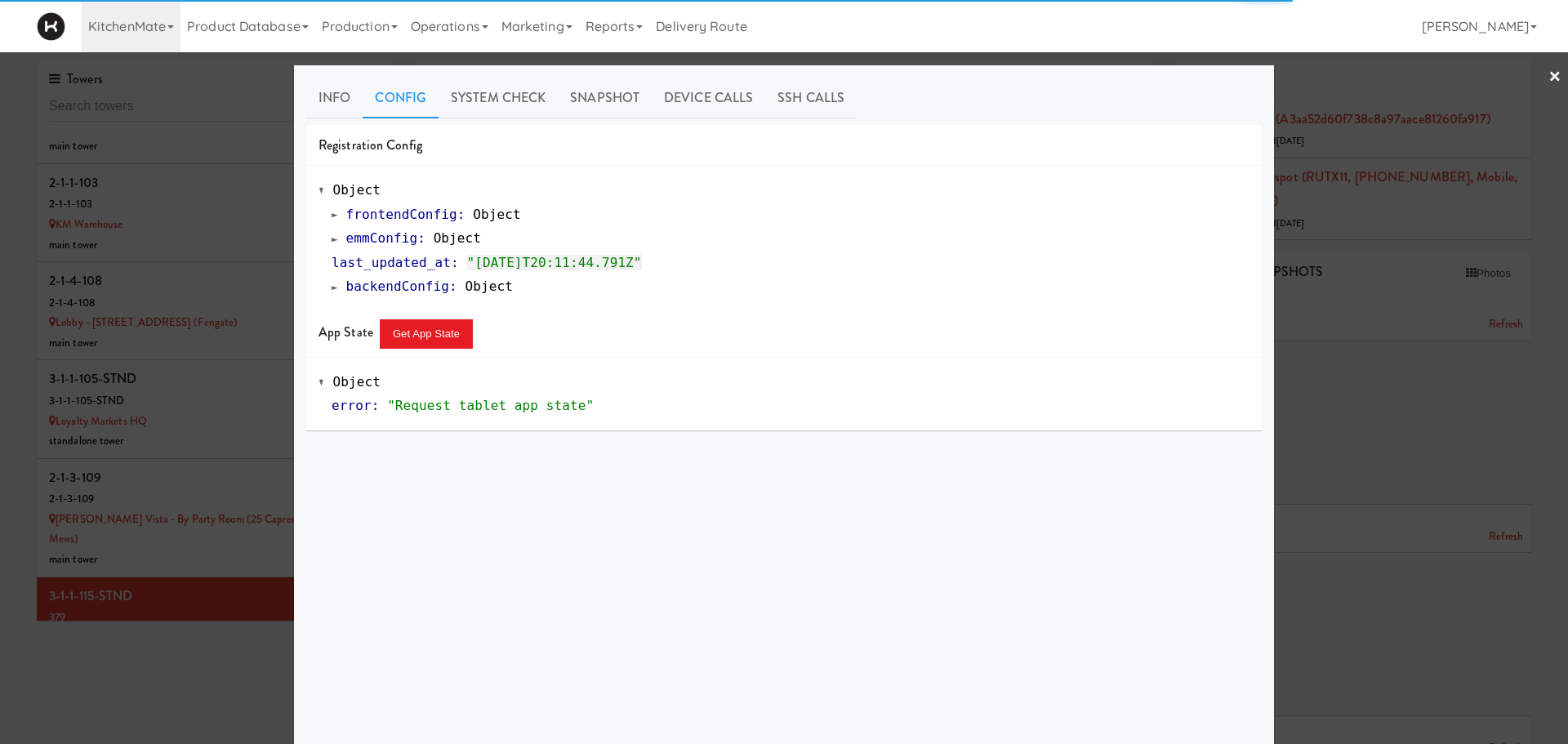
click at [332, 237] on span at bounding box center [335, 238] width 7 height 12
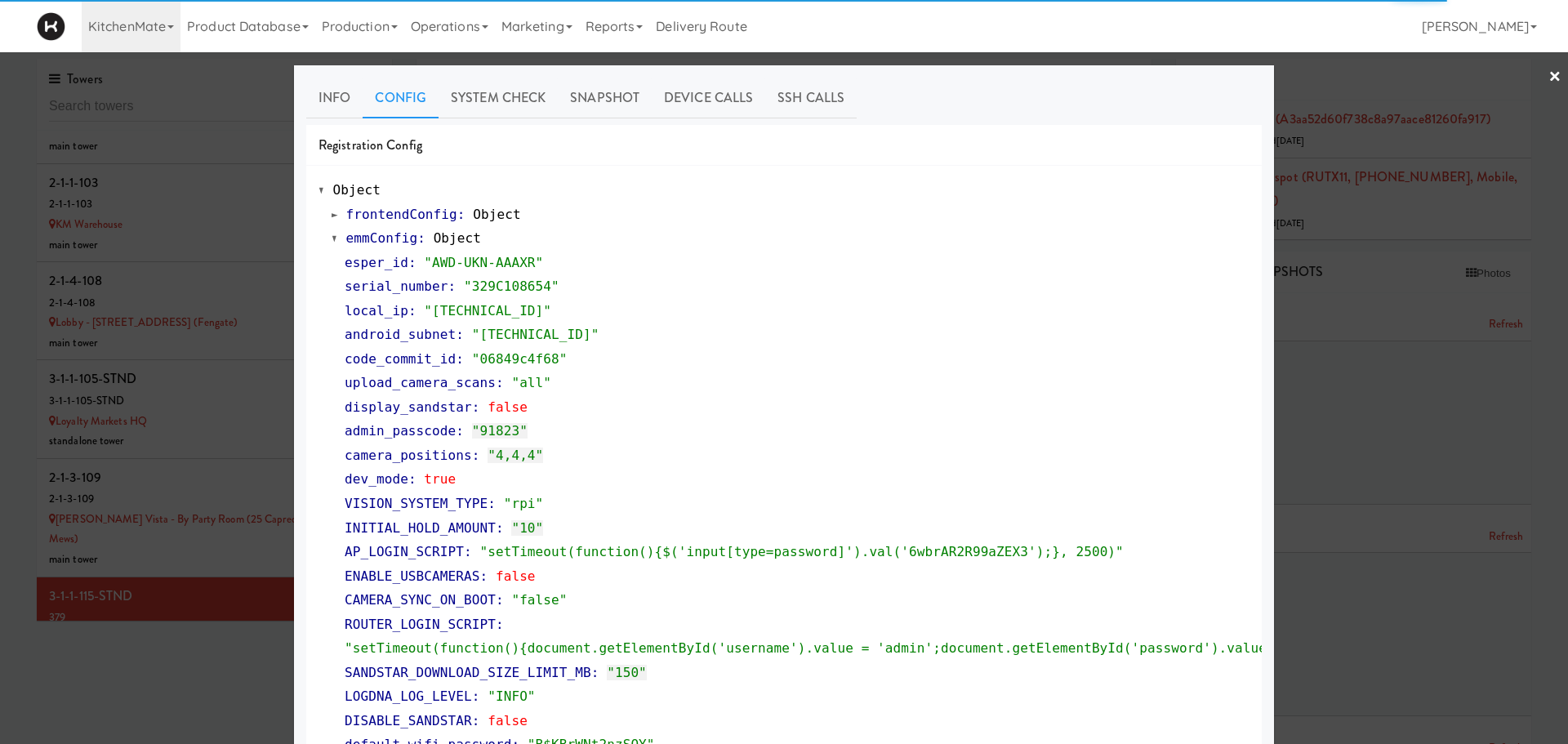
click at [332, 237] on span at bounding box center [335, 238] width 7 height 12
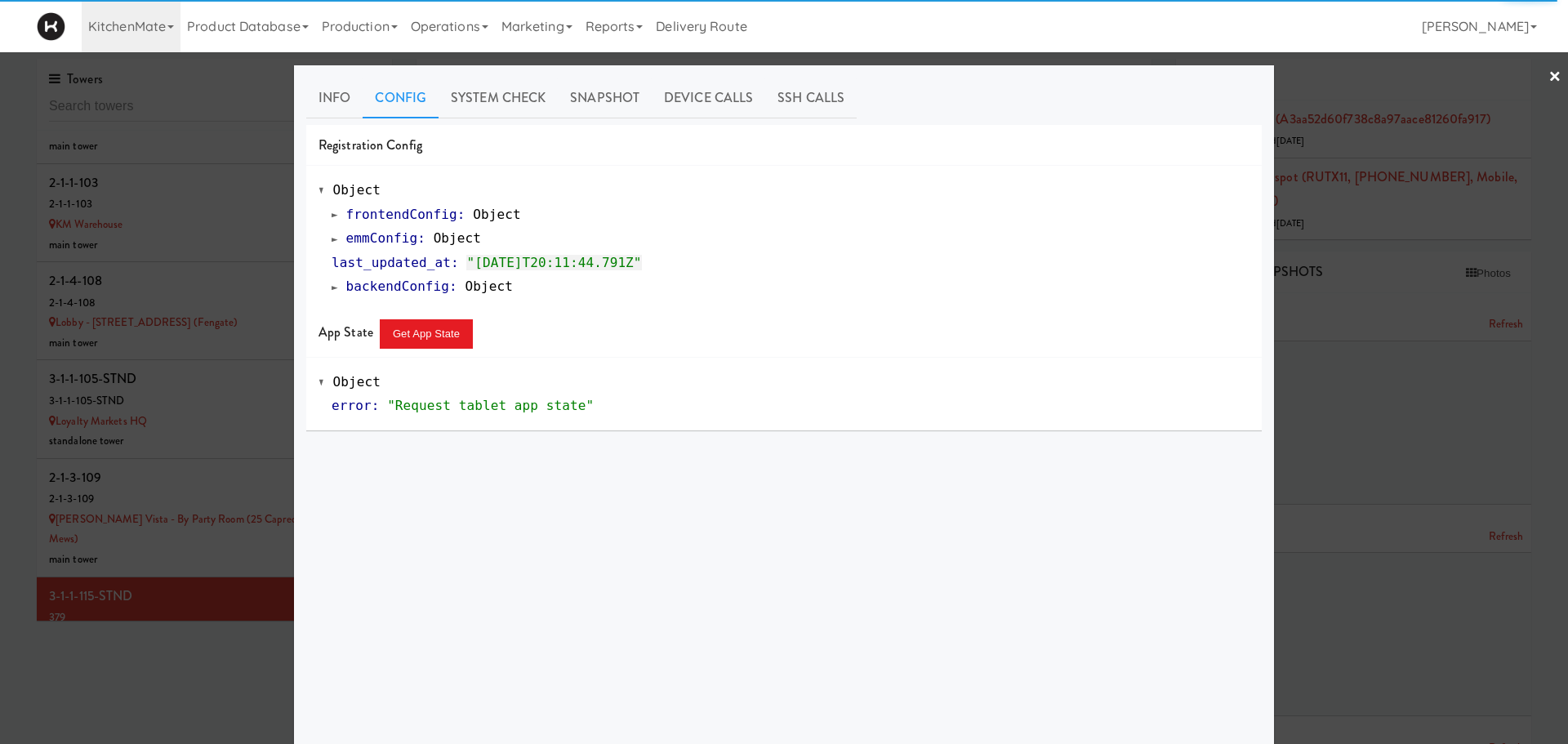
click at [149, 574] on div at bounding box center [784, 372] width 1568 height 744
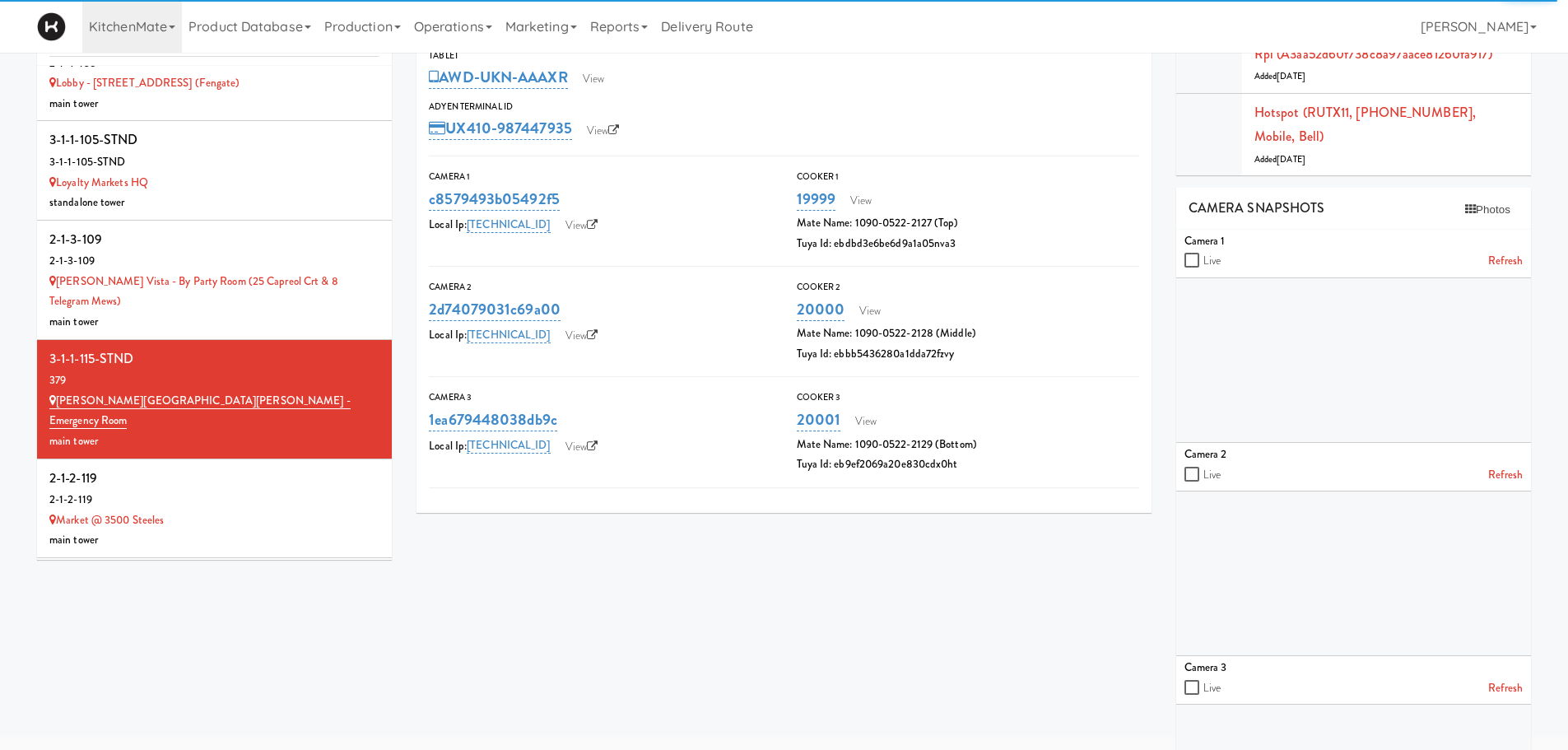
scroll to position [8529, 0]
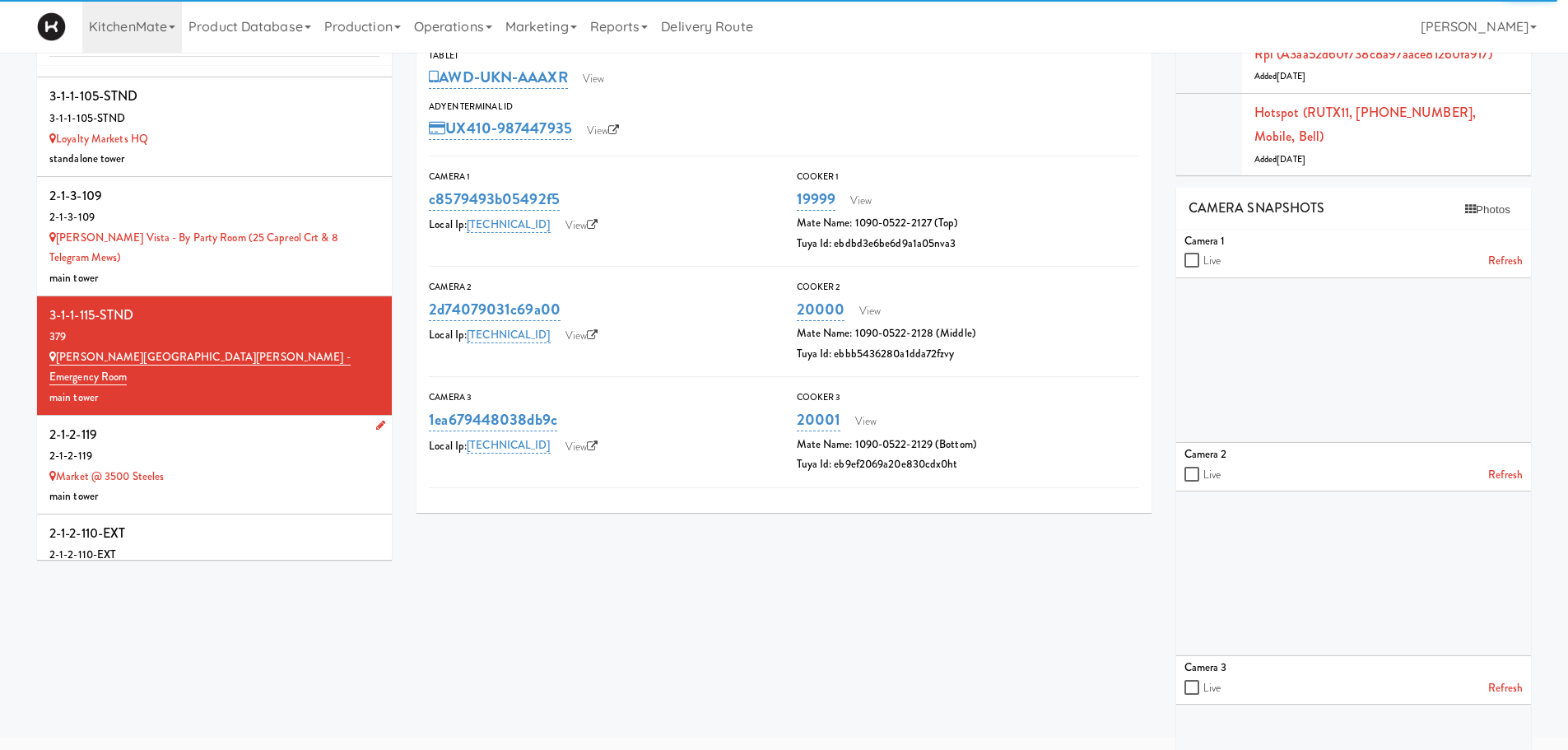
click at [245, 422] on div "2-1-2-119" at bounding box center [214, 434] width 330 height 25
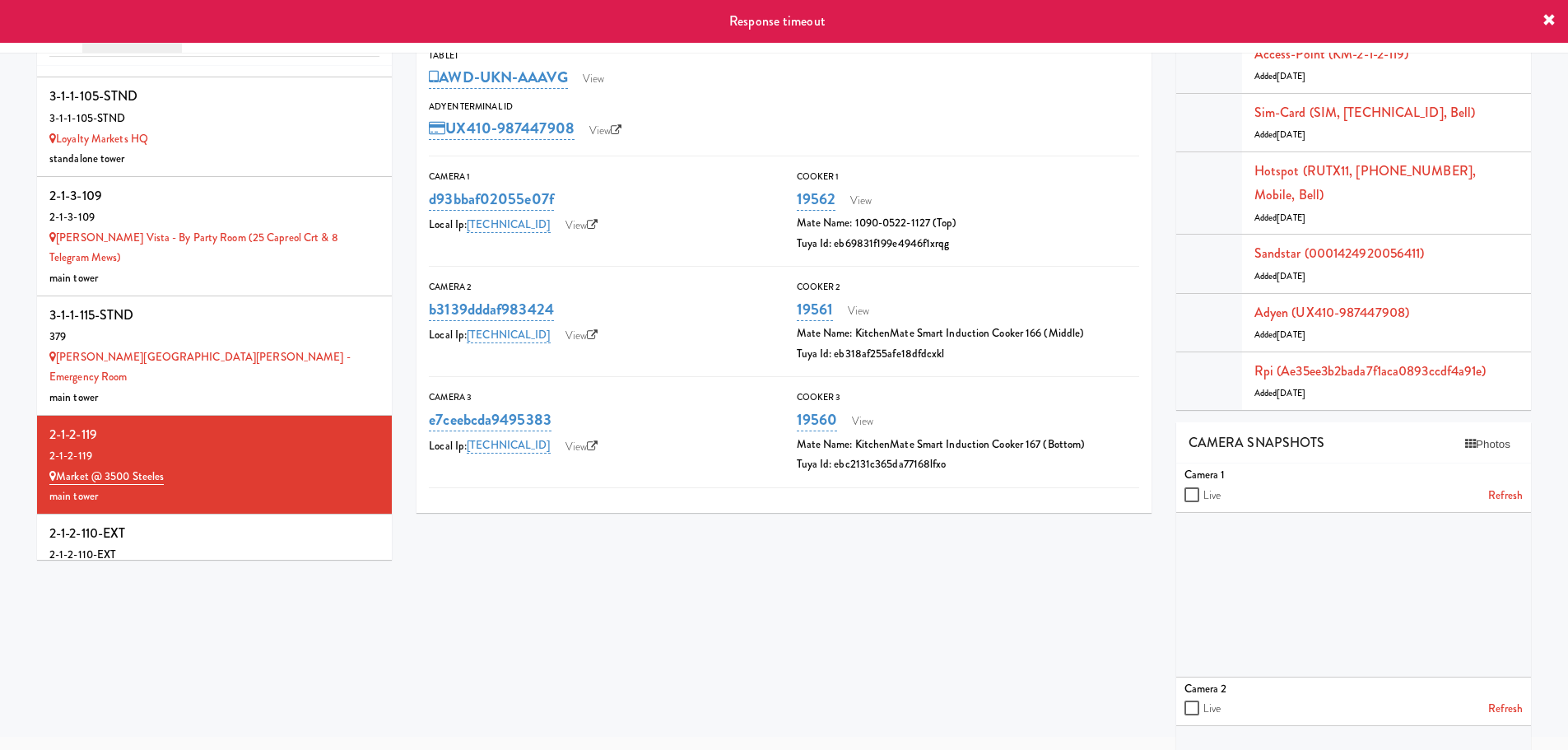
click at [1544, 23] on icon at bounding box center [1549, 20] width 13 height 13
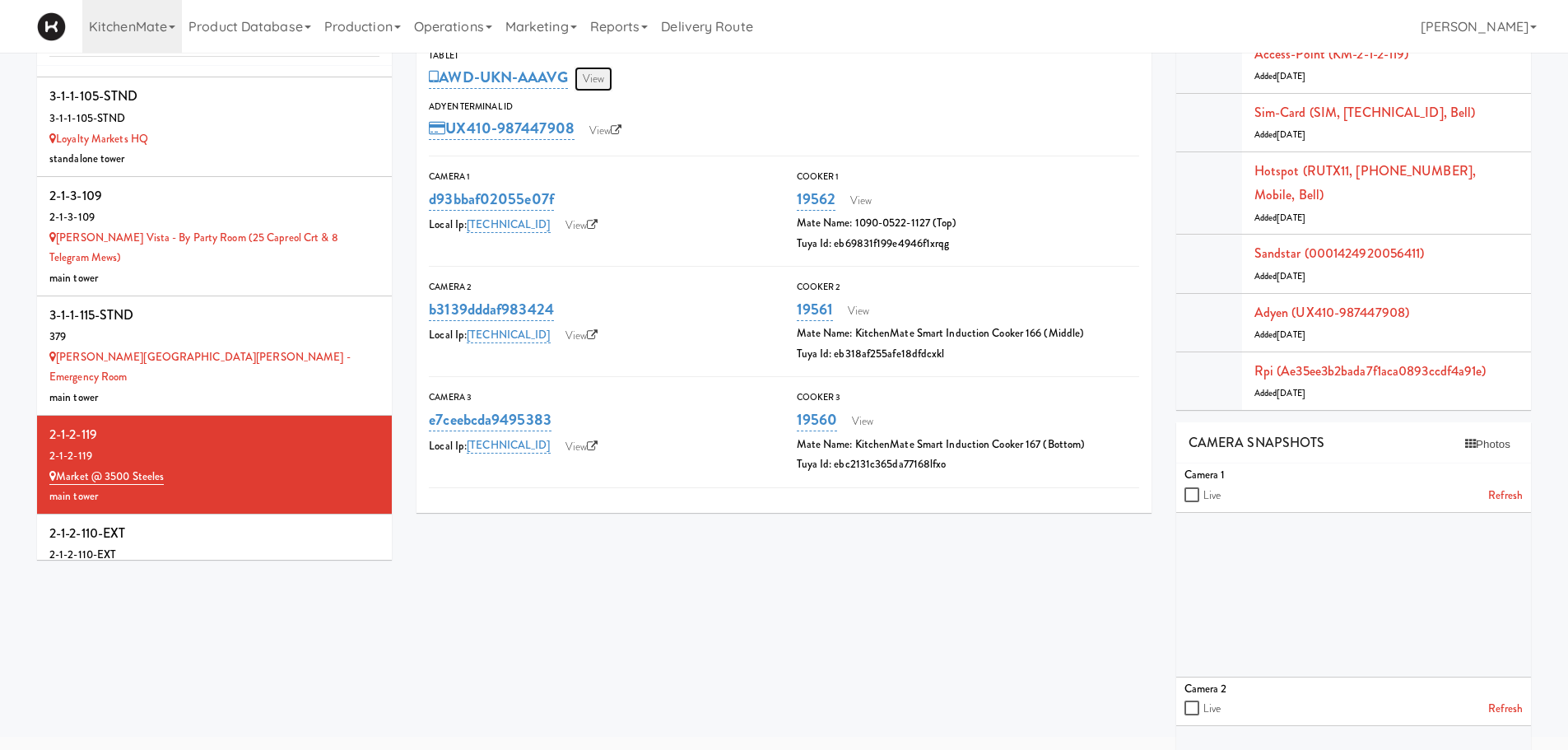
click at [598, 79] on link "View" at bounding box center [594, 78] width 38 height 25
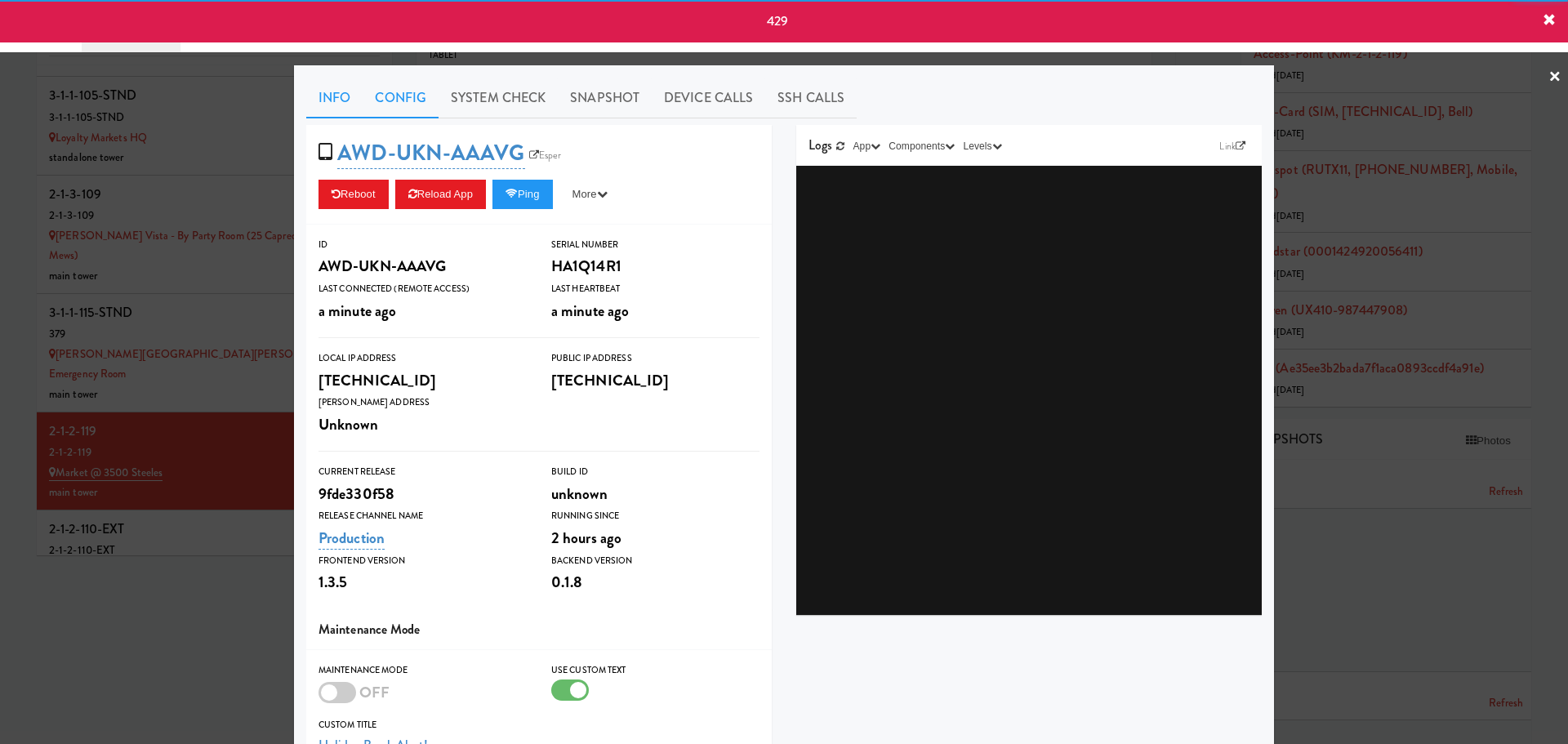
click at [382, 98] on link "Config" at bounding box center [400, 98] width 76 height 40
click at [395, 94] on link "Config" at bounding box center [400, 98] width 76 height 40
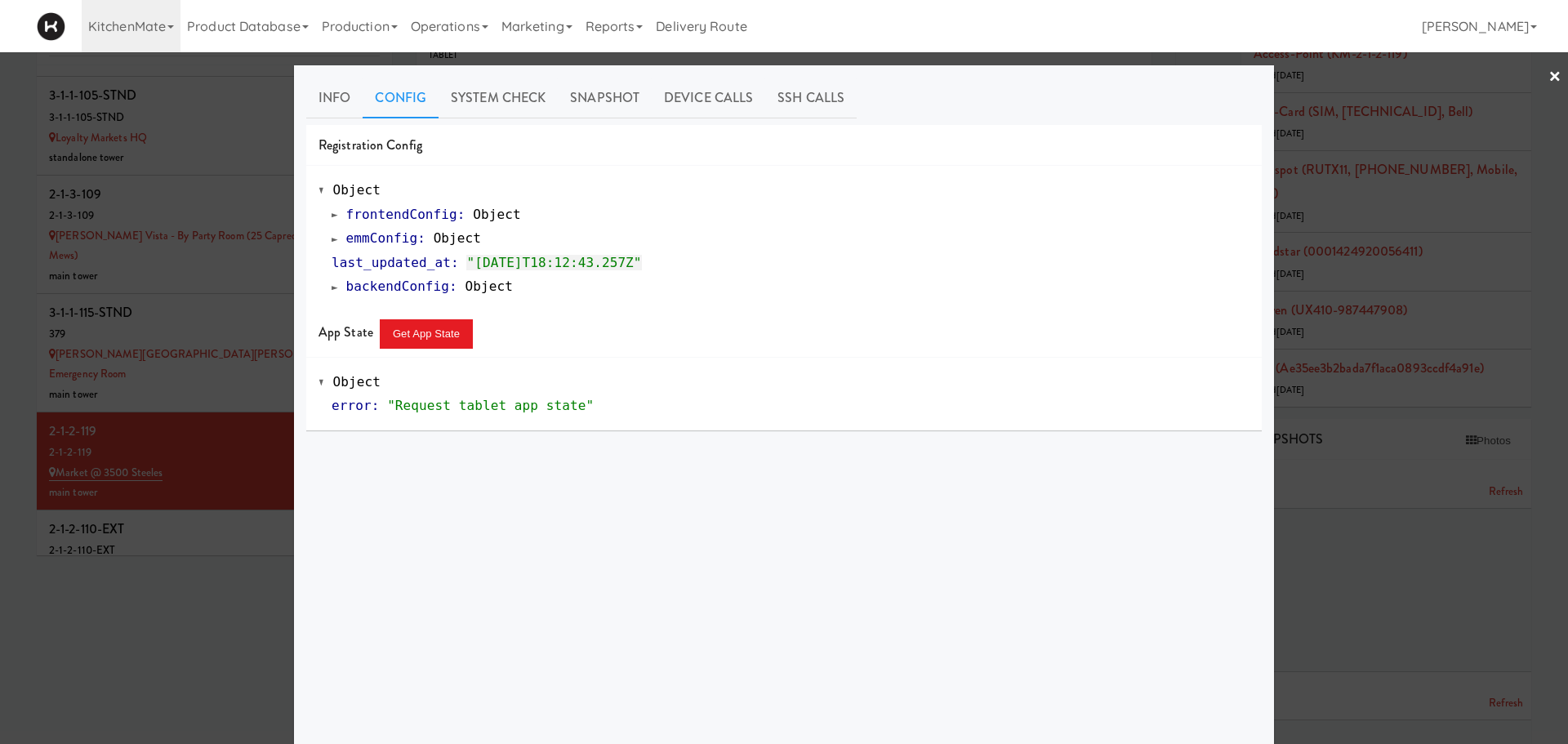
click at [332, 241] on span at bounding box center [335, 238] width 7 height 12
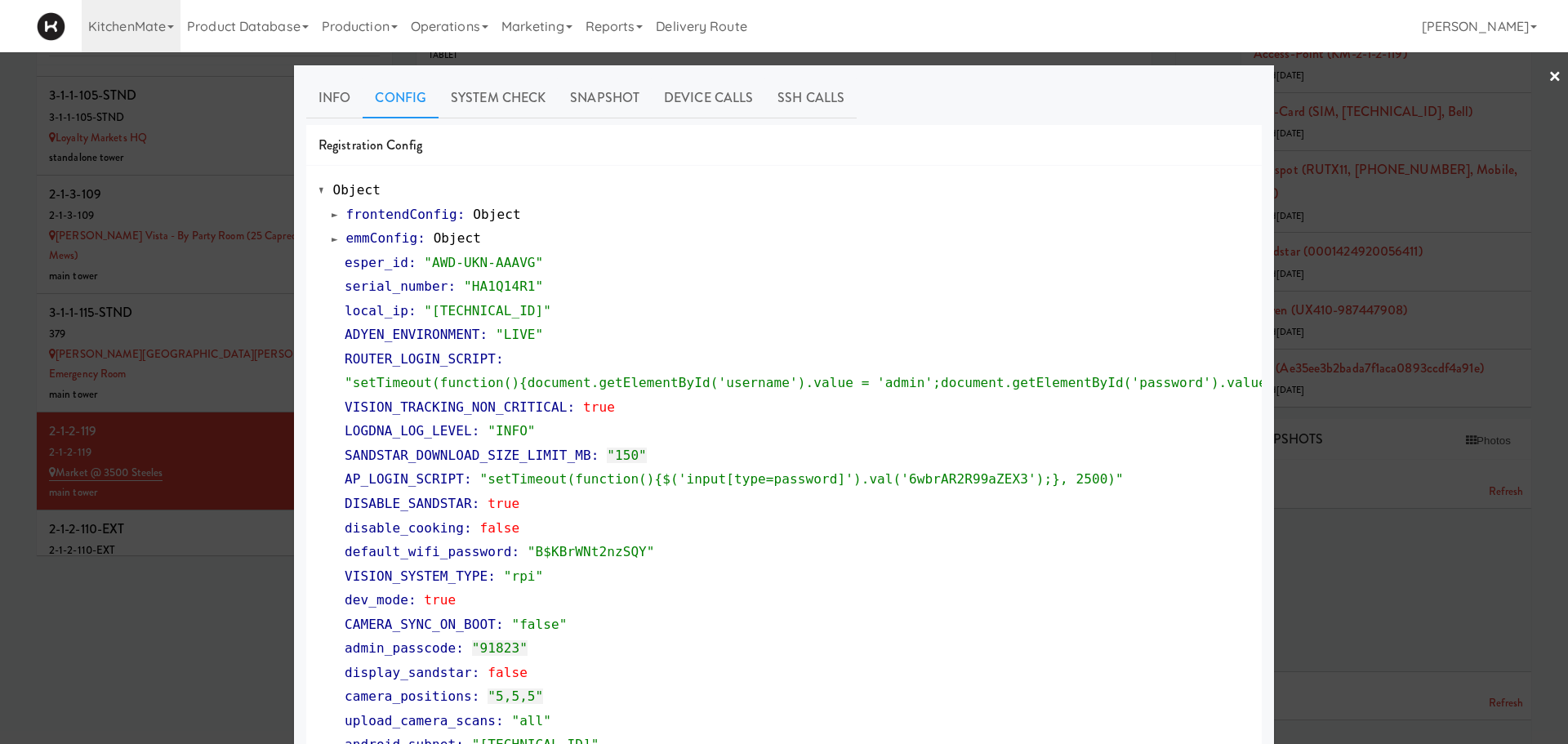
click at [332, 241] on span at bounding box center [335, 238] width 7 height 12
click at [1548, 80] on link "×" at bounding box center [1554, 77] width 13 height 50
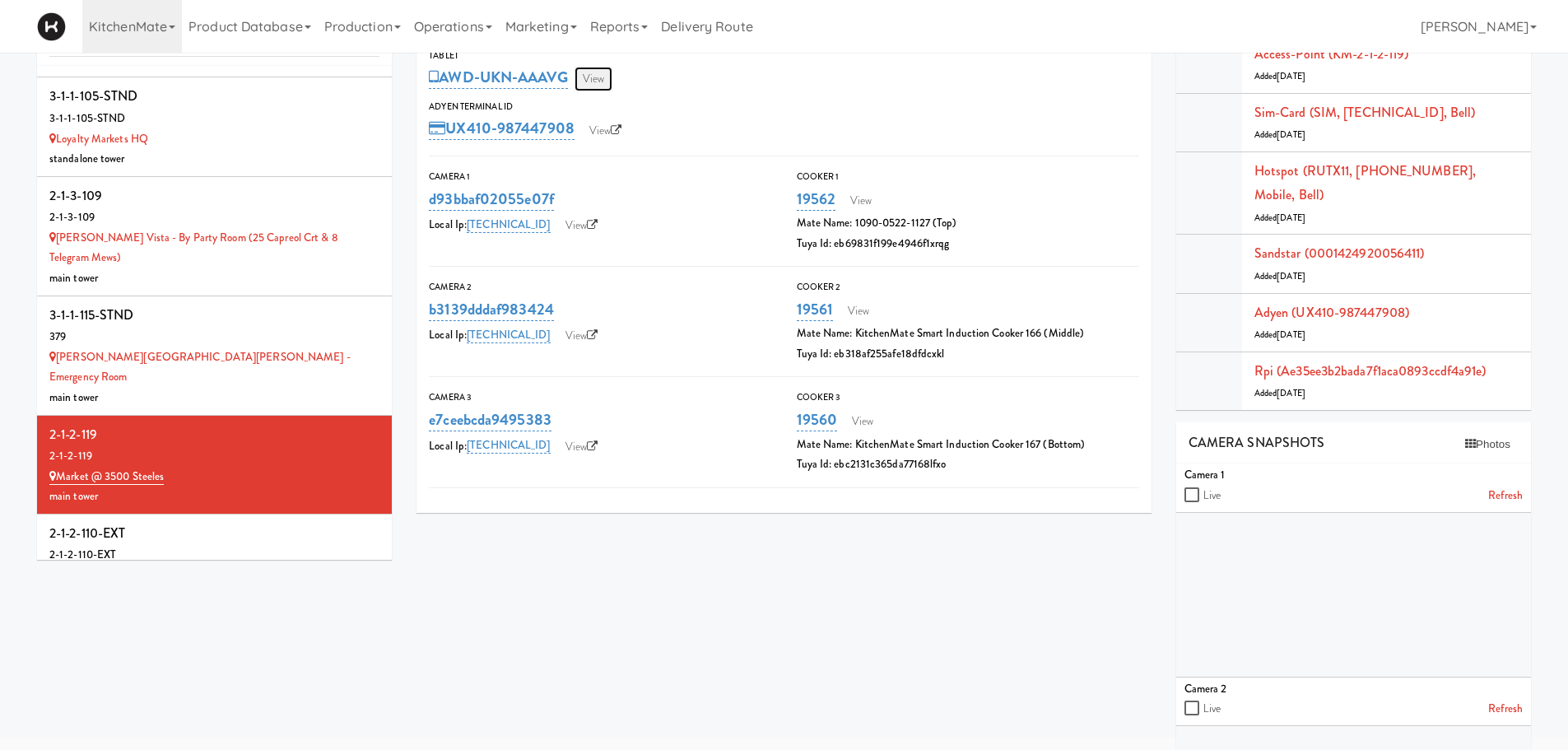
click at [591, 81] on link "View" at bounding box center [594, 78] width 38 height 25
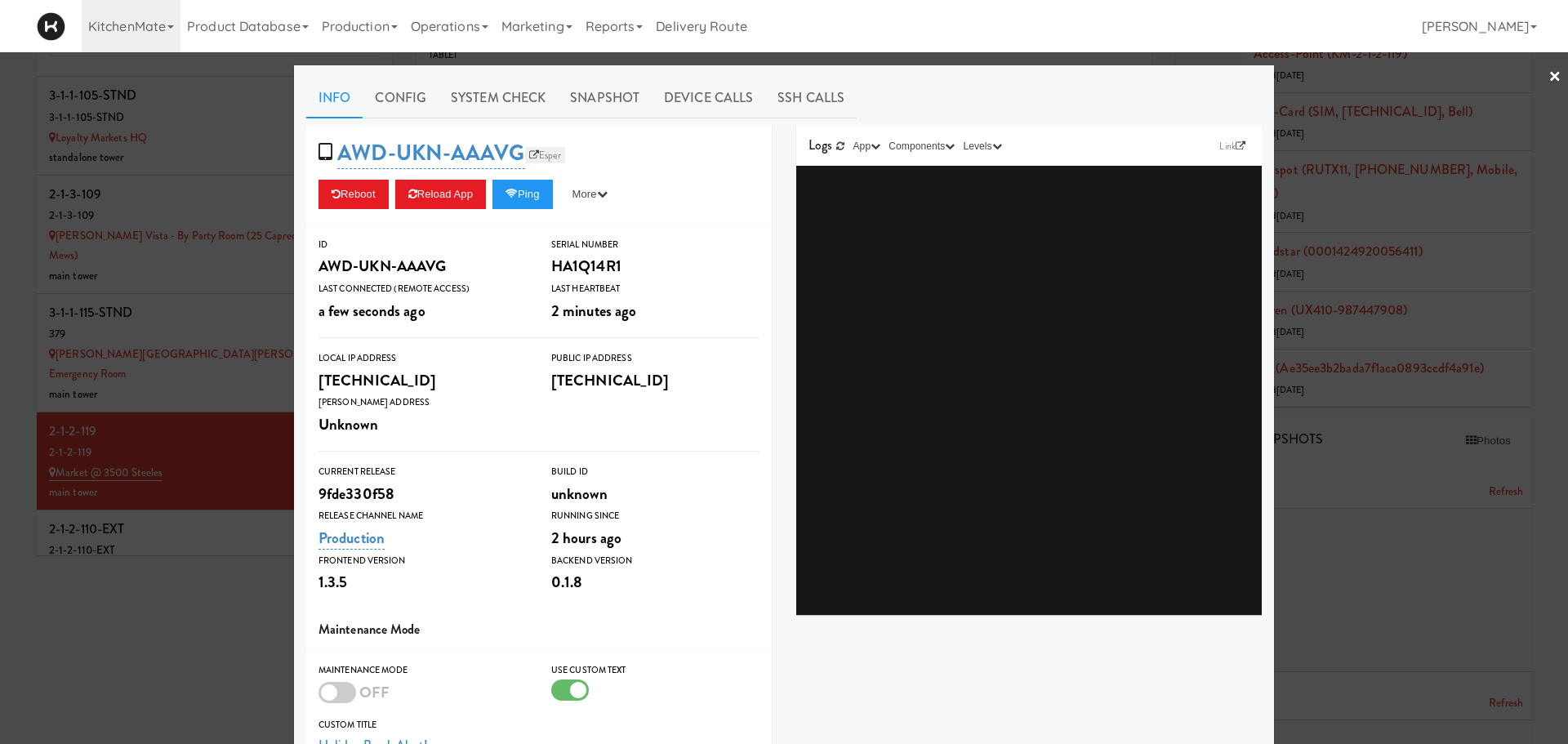
click at [544, 157] on link "Esper" at bounding box center [545, 155] width 40 height 17
click at [416, 203] on button "Reload App" at bounding box center [440, 194] width 91 height 30
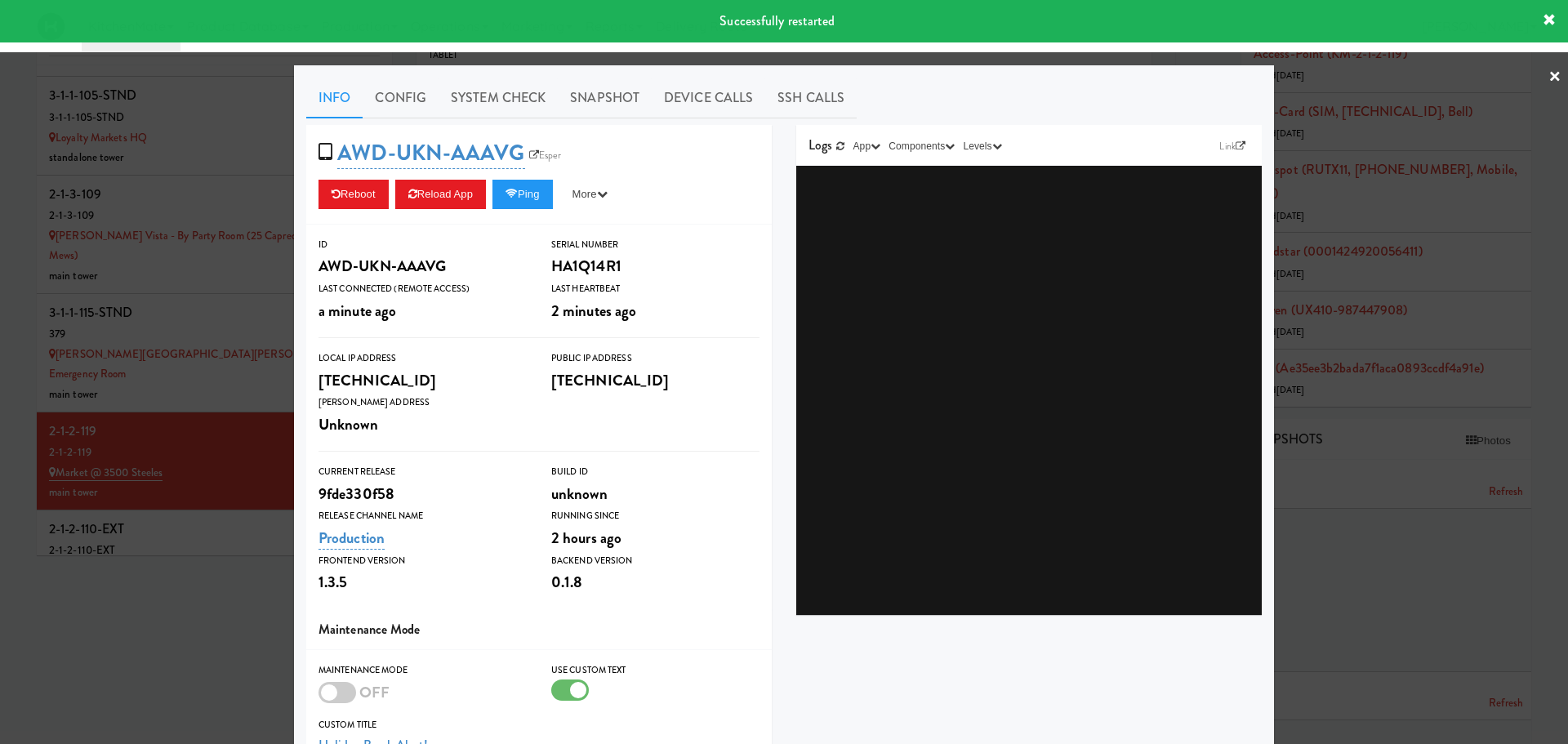
click at [169, 391] on div at bounding box center [784, 372] width 1568 height 744
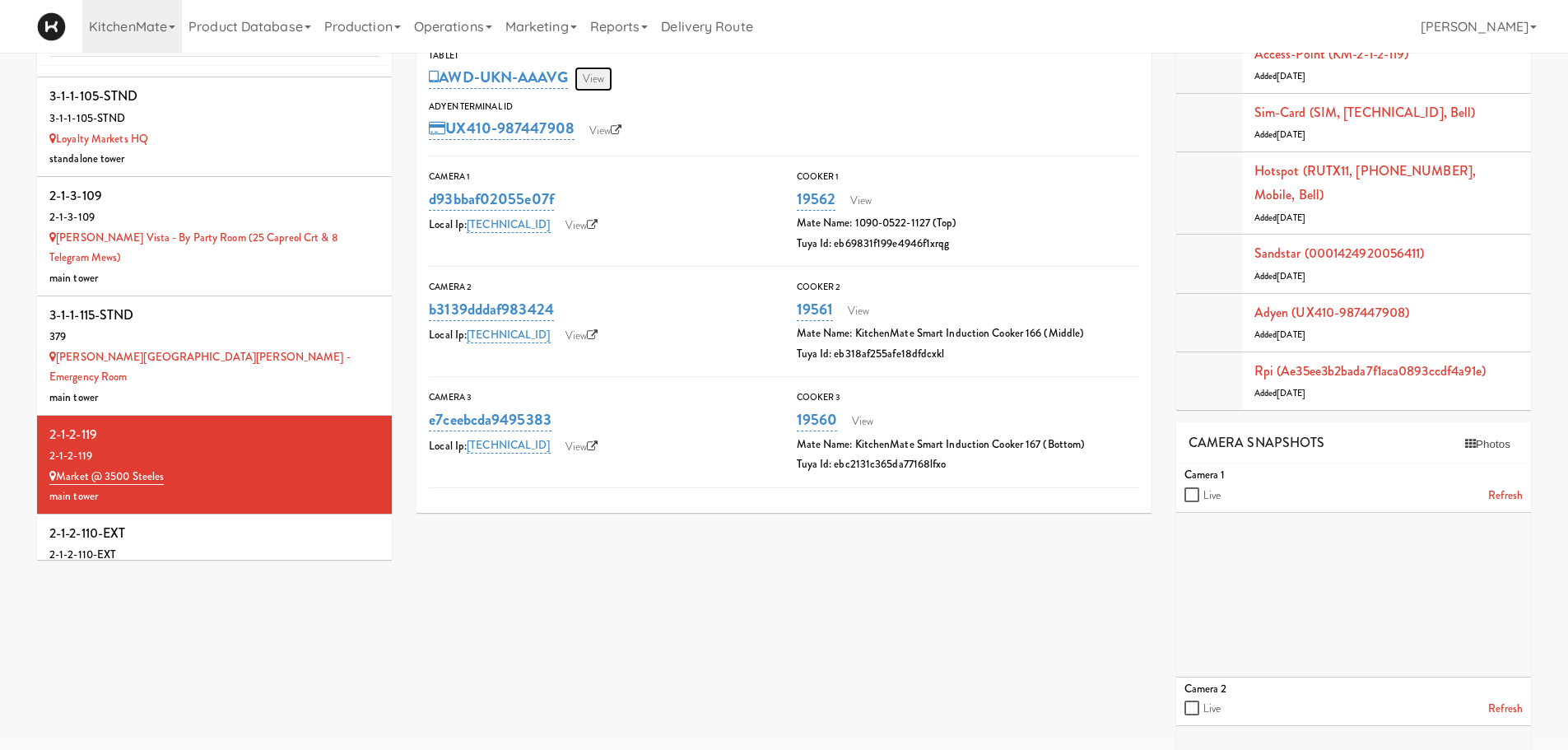
click at [609, 79] on link "View" at bounding box center [594, 78] width 38 height 25
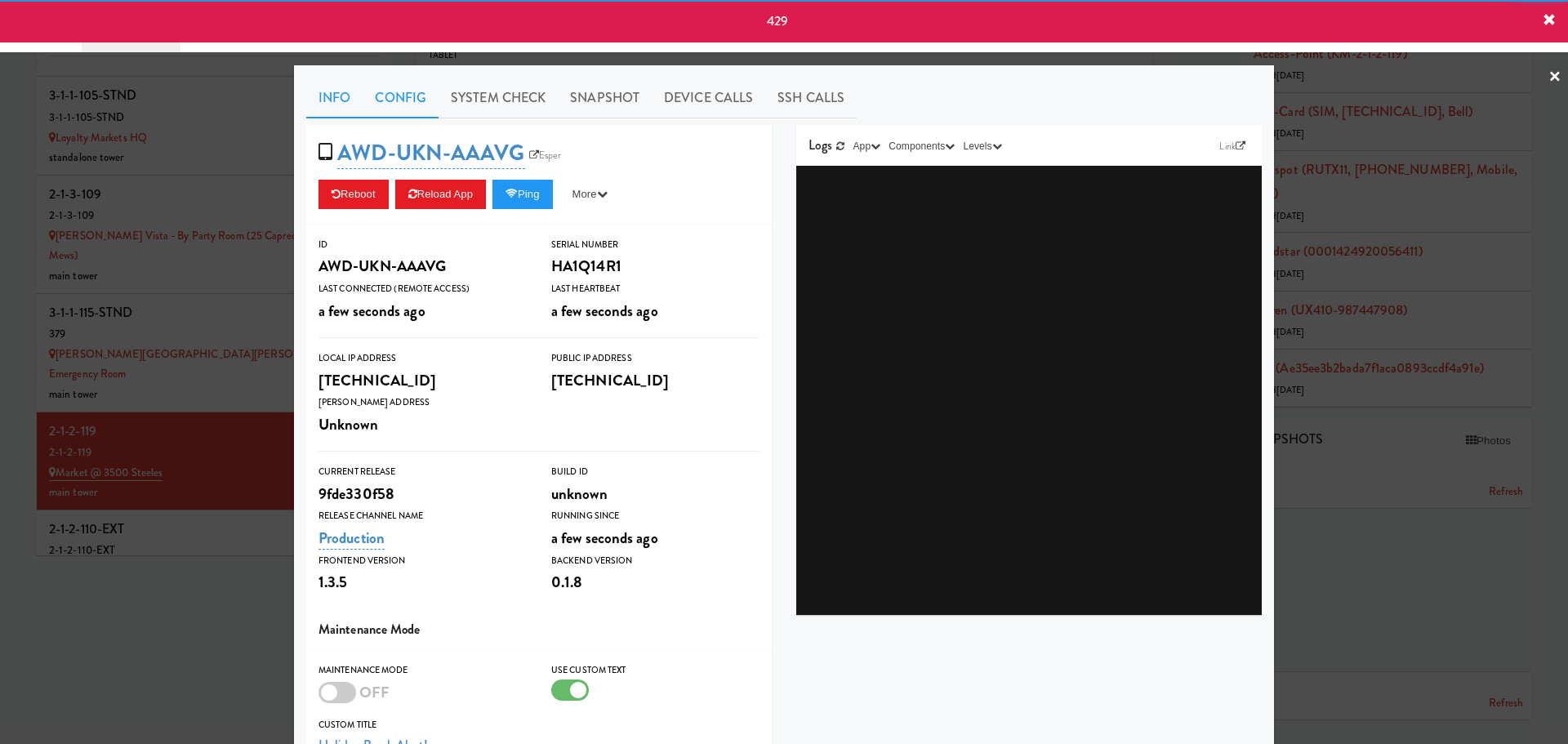
click at [389, 107] on link "Config" at bounding box center [400, 98] width 76 height 40
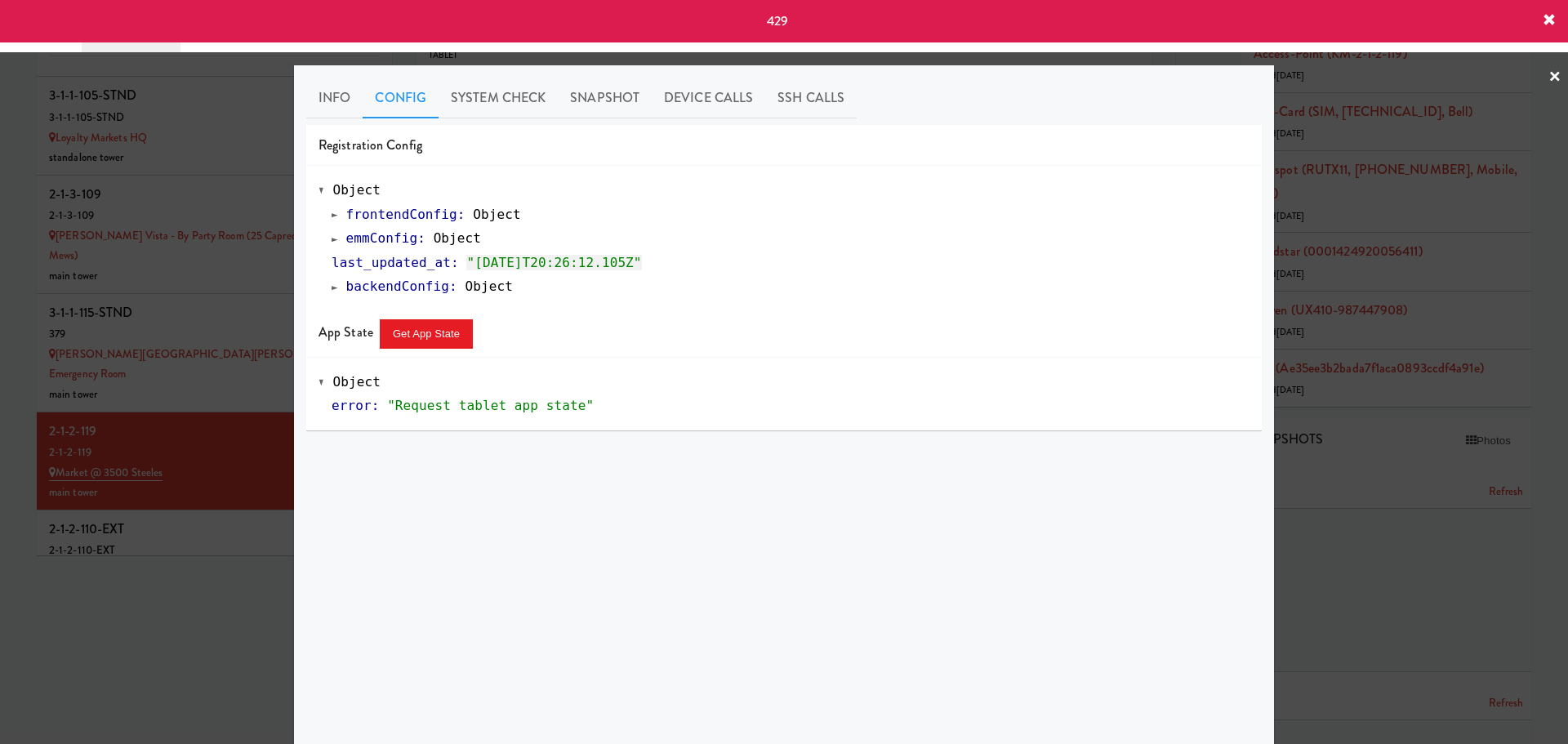
click at [332, 239] on span at bounding box center [335, 238] width 7 height 12
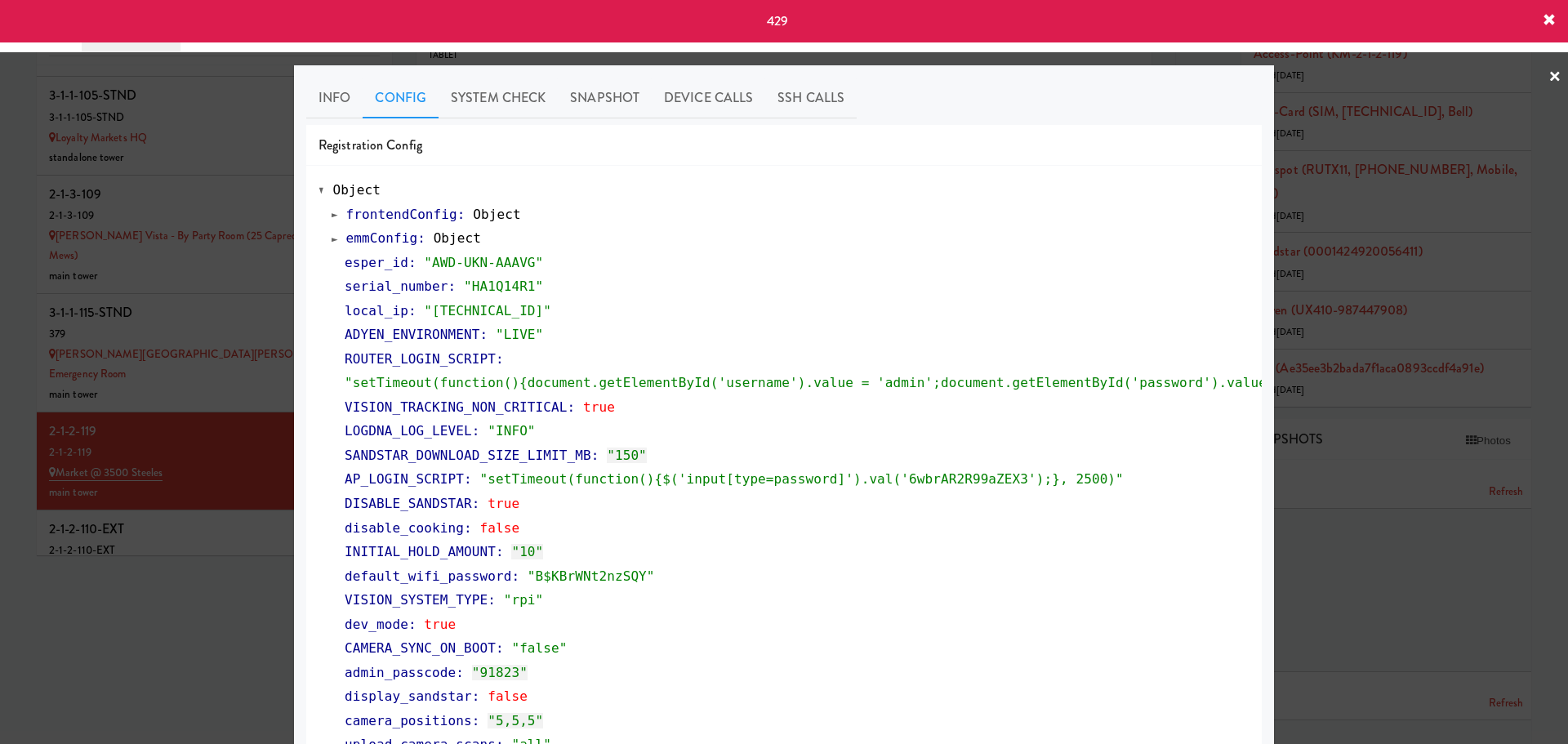
click at [332, 239] on span at bounding box center [335, 238] width 7 height 12
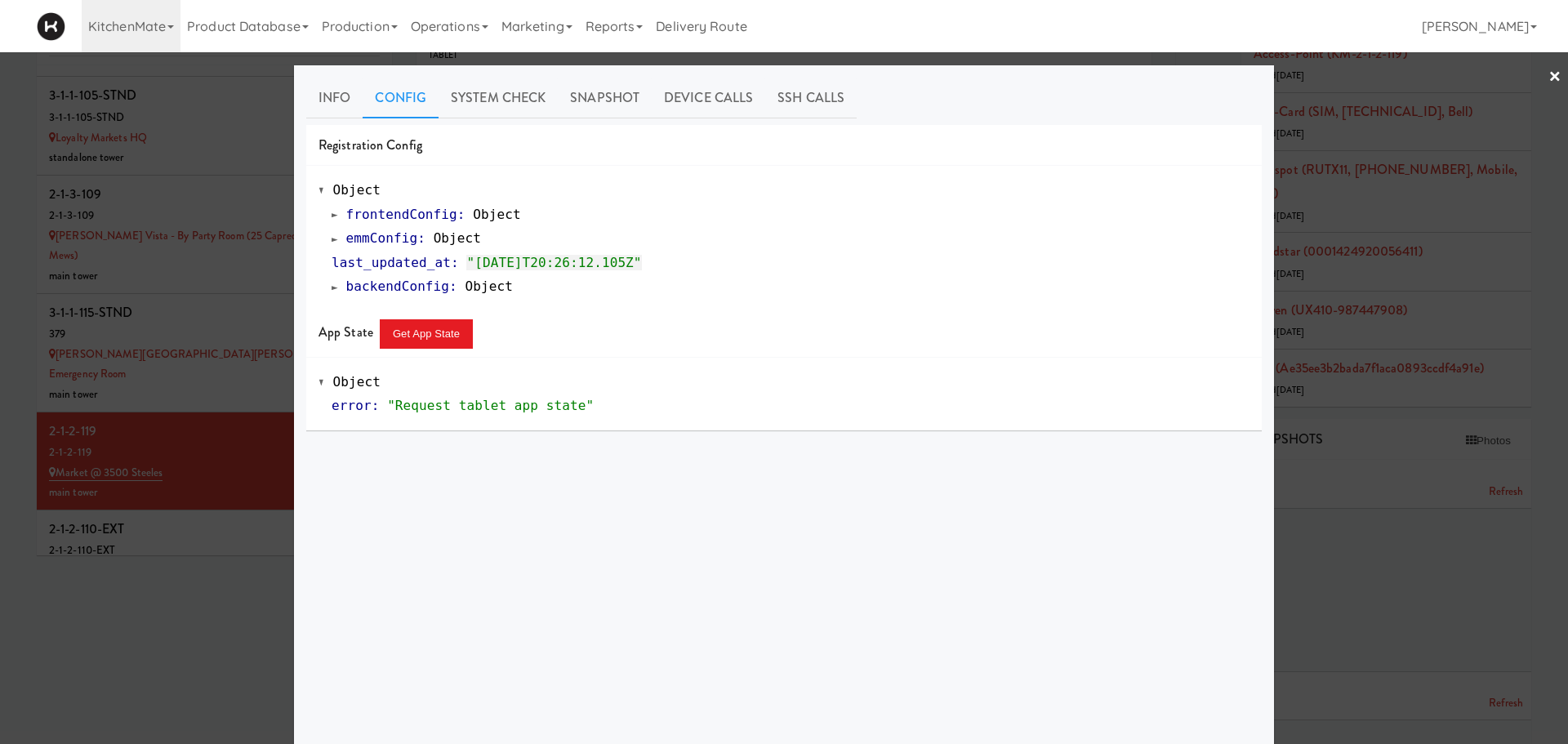
click at [332, 244] on span at bounding box center [335, 238] width 7 height 12
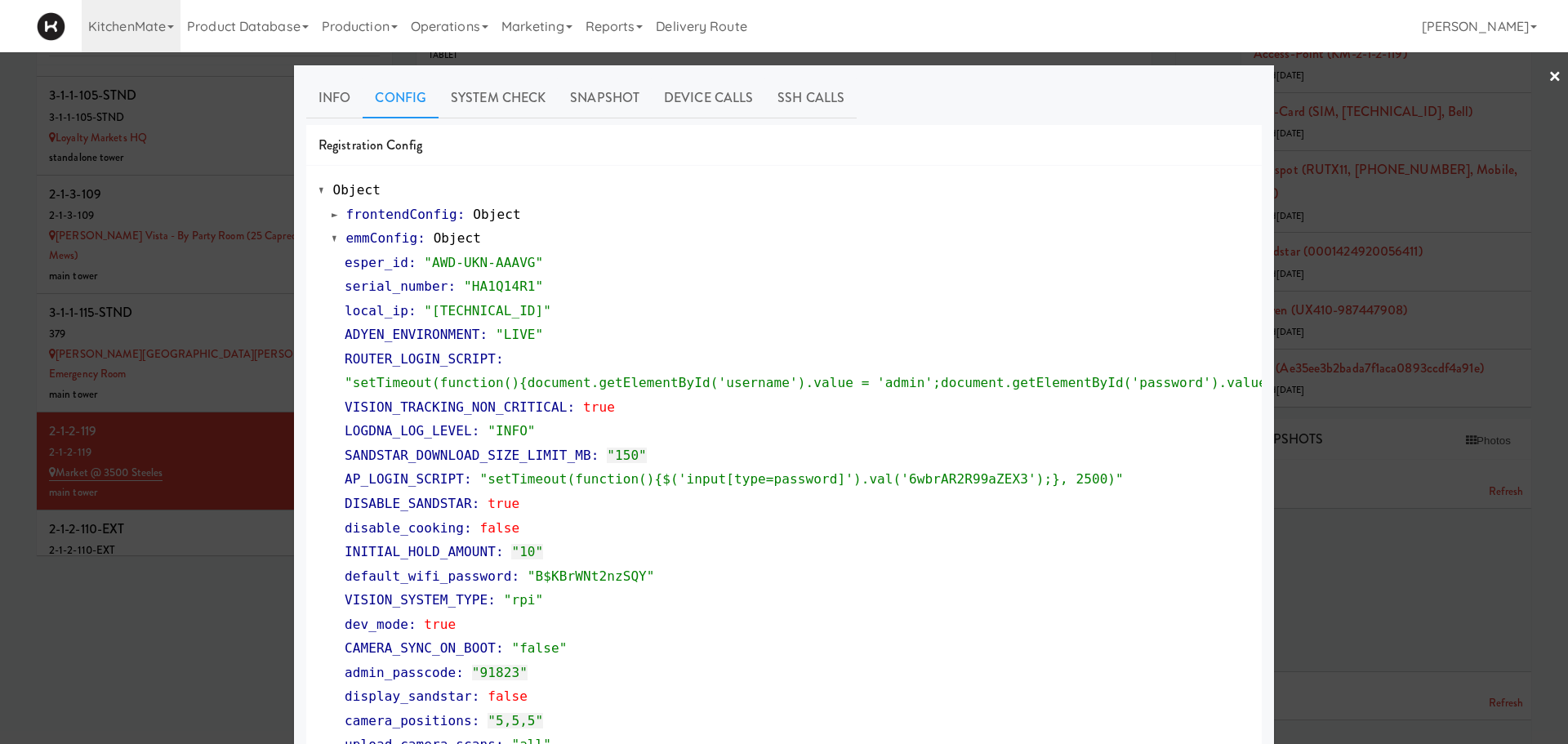
click at [332, 240] on span at bounding box center [335, 238] width 7 height 12
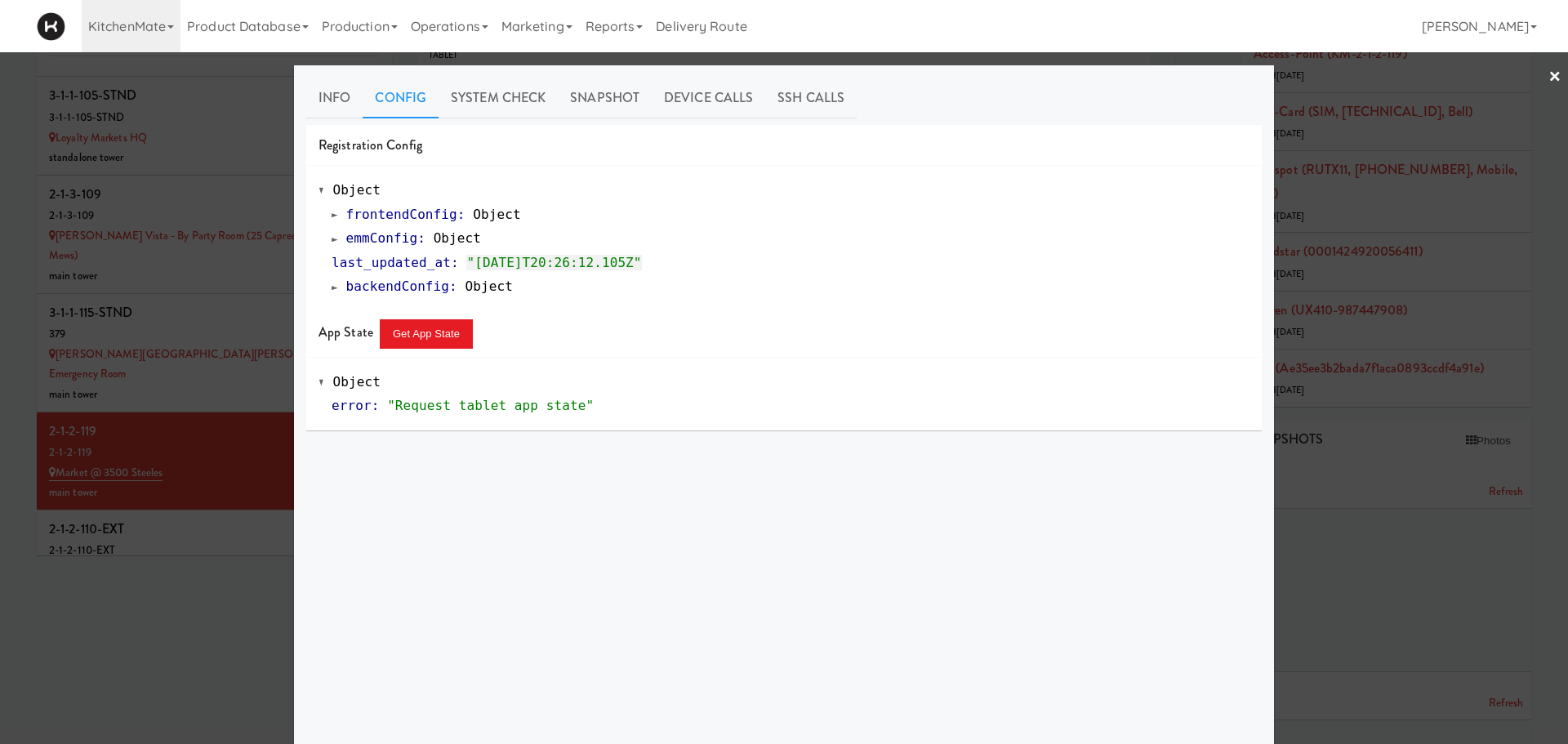
click at [157, 446] on div at bounding box center [784, 372] width 1568 height 744
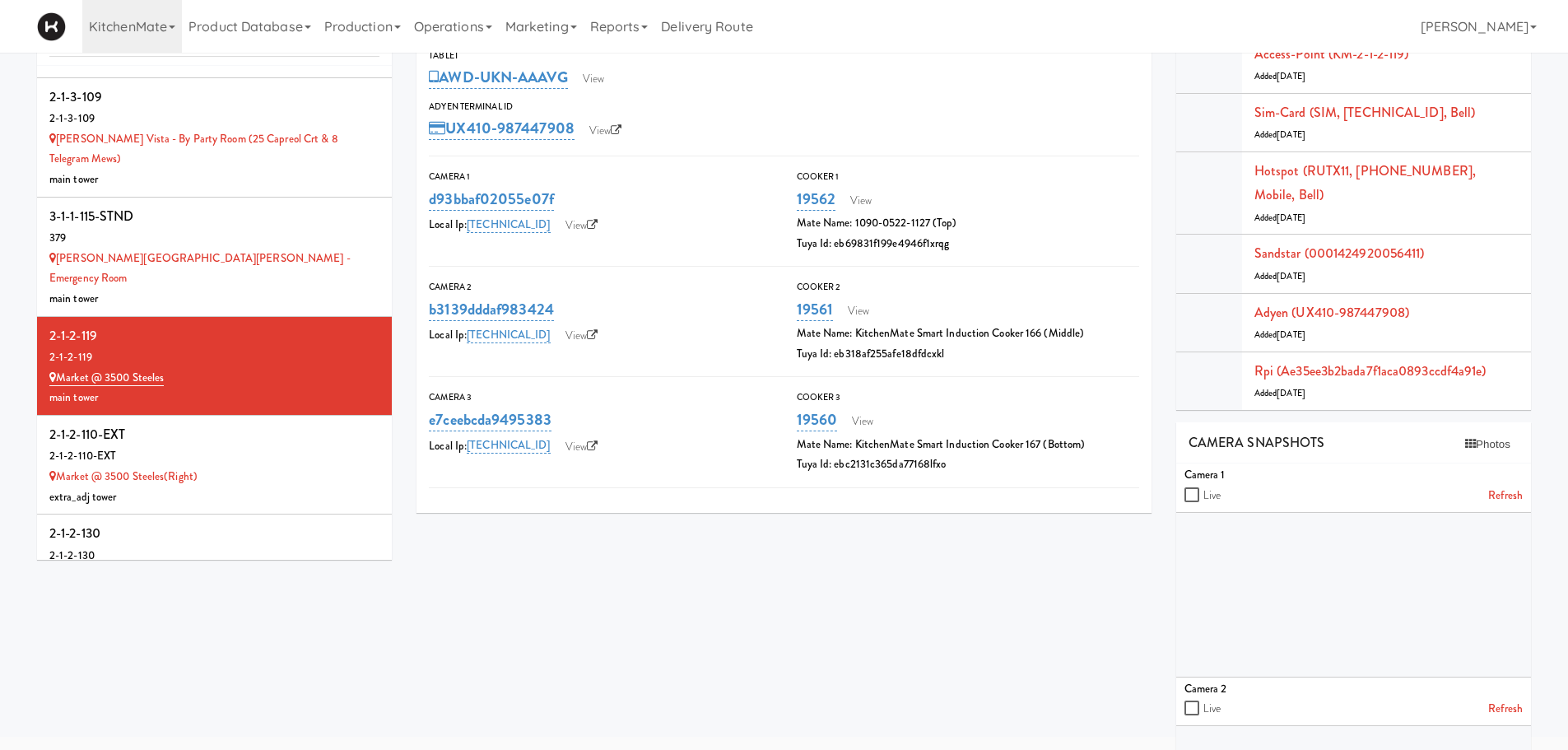
scroll to position [8683, 0]
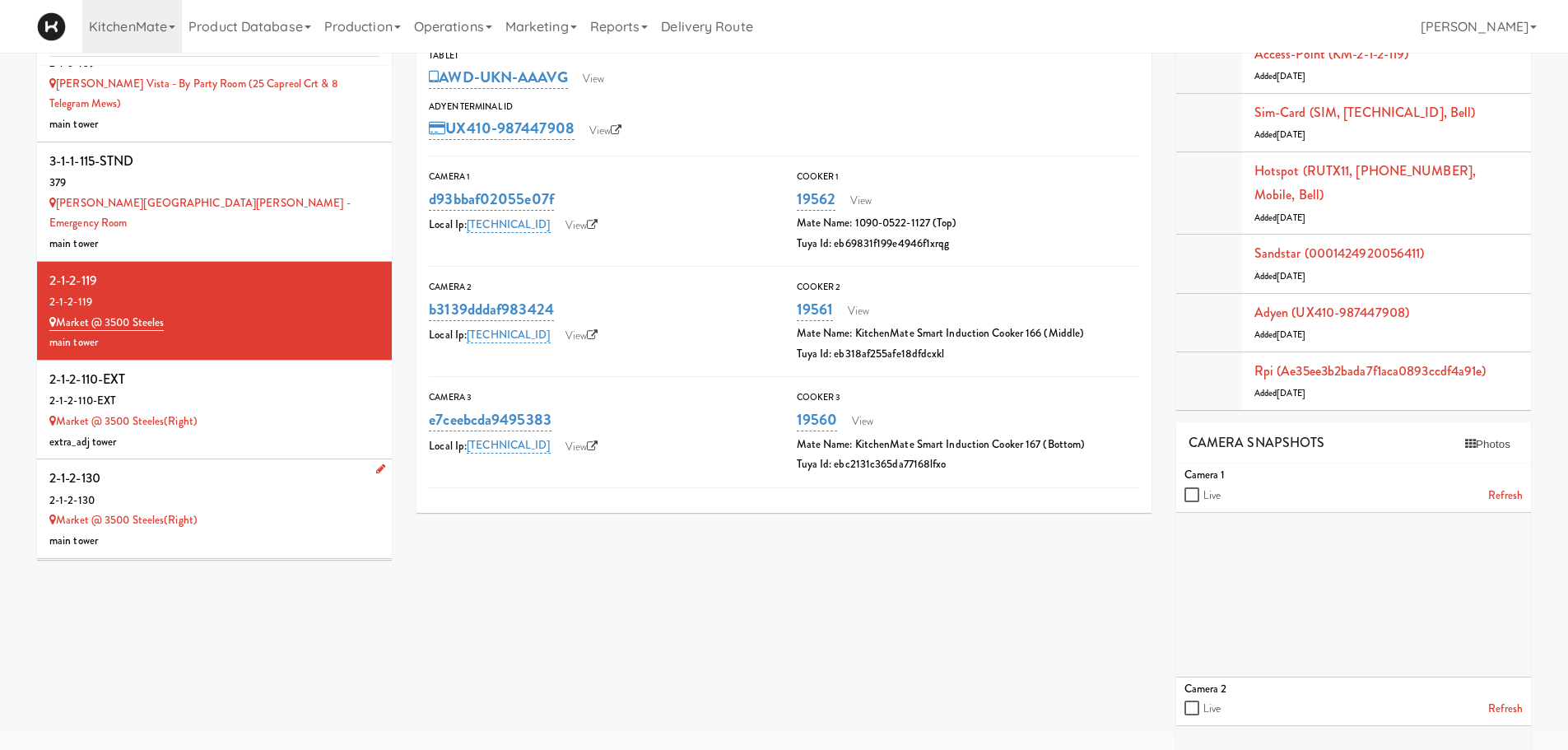
click at [218, 491] on div "2-1-2-130" at bounding box center [214, 501] width 330 height 21
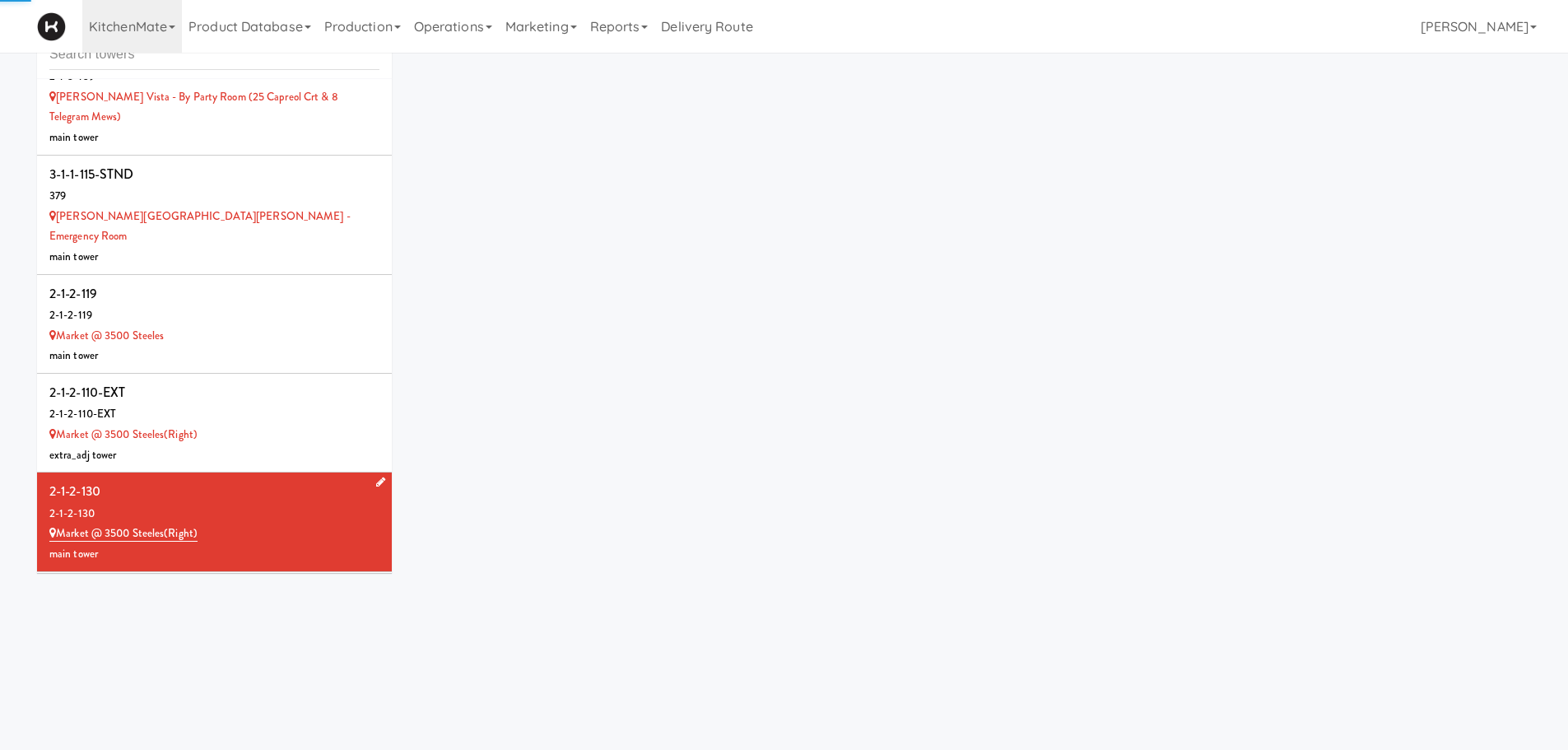
scroll to position [66, 0]
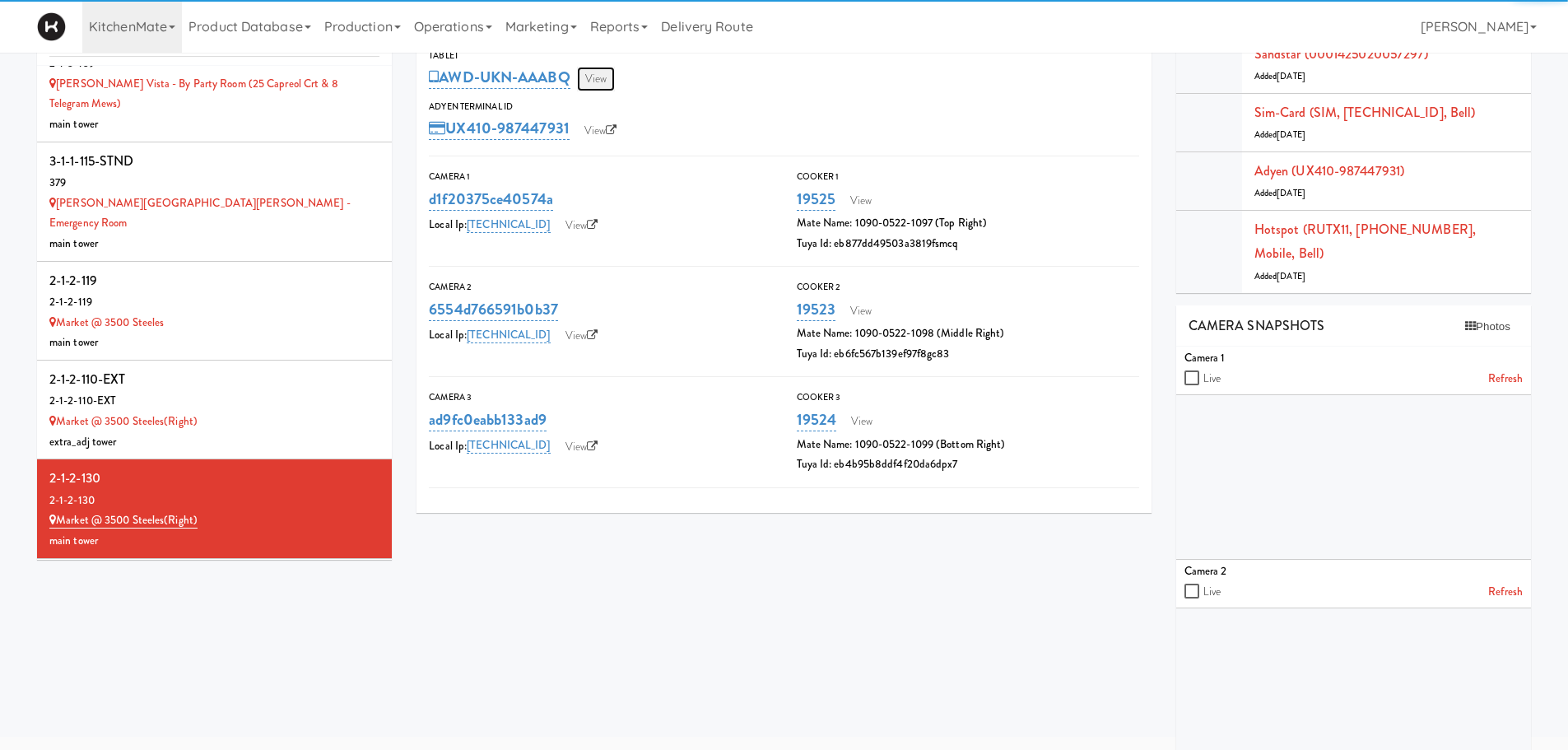
click at [600, 78] on link "View" at bounding box center [596, 78] width 38 height 25
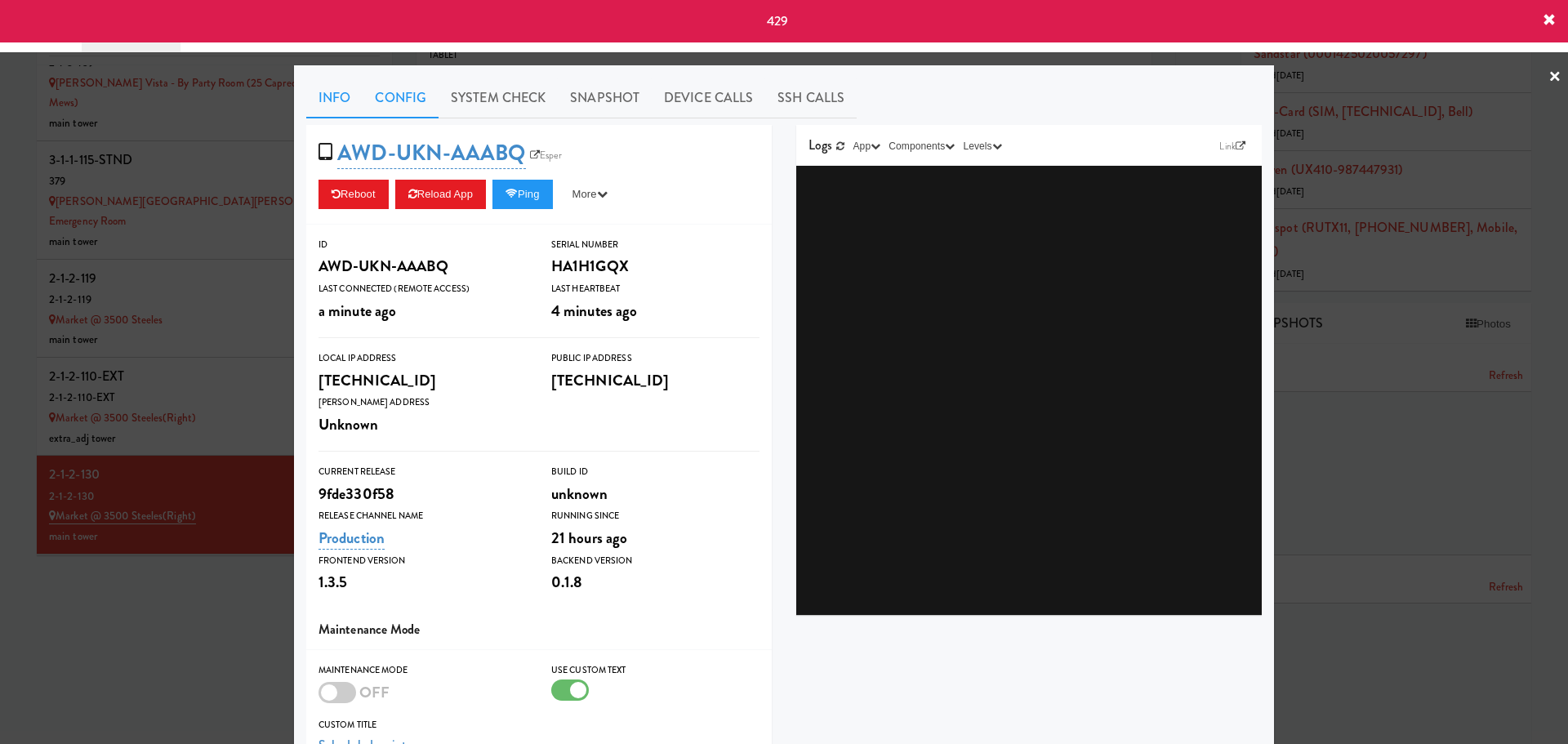
click at [385, 115] on link "Config" at bounding box center [400, 98] width 76 height 40
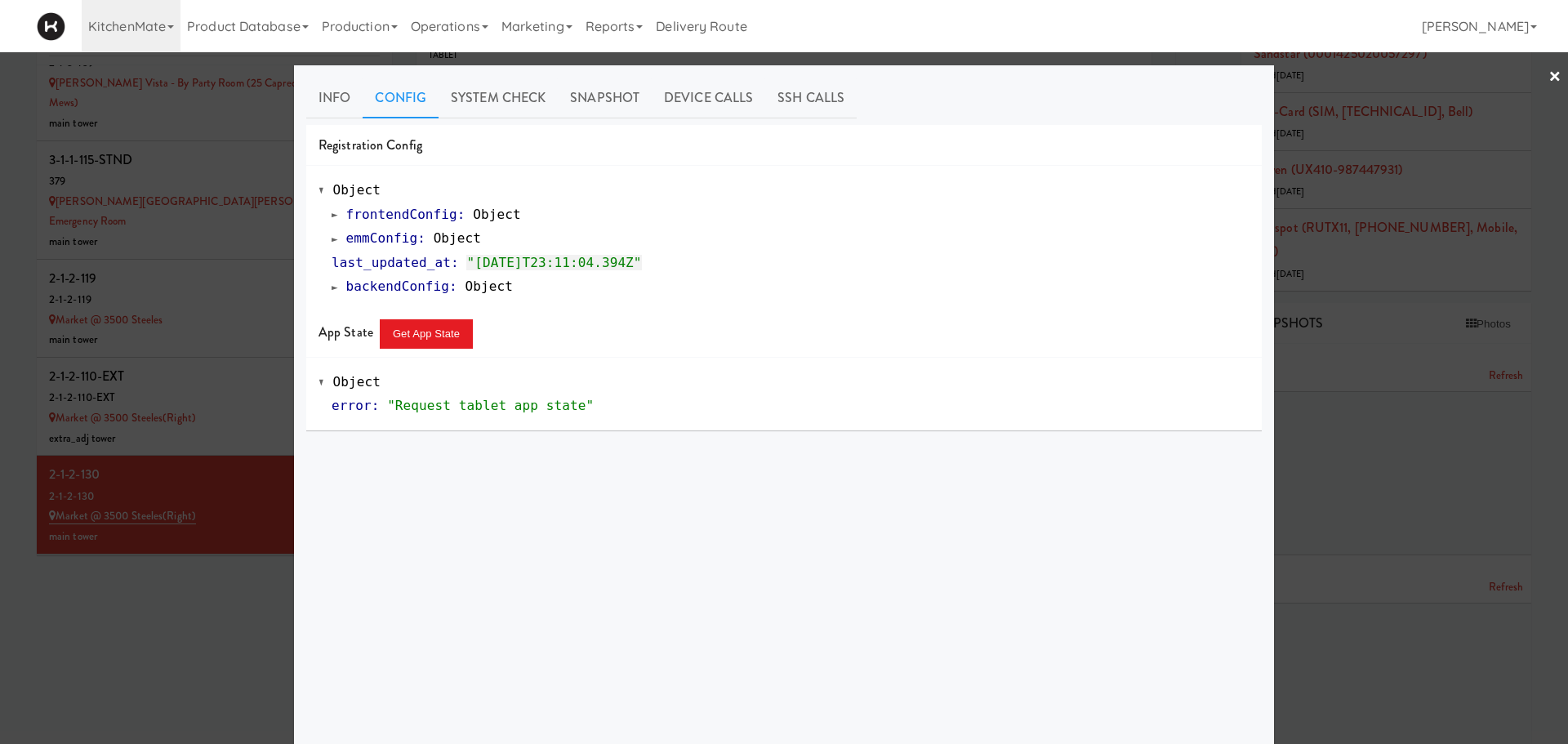
click at [1551, 74] on div at bounding box center [784, 372] width 1568 height 744
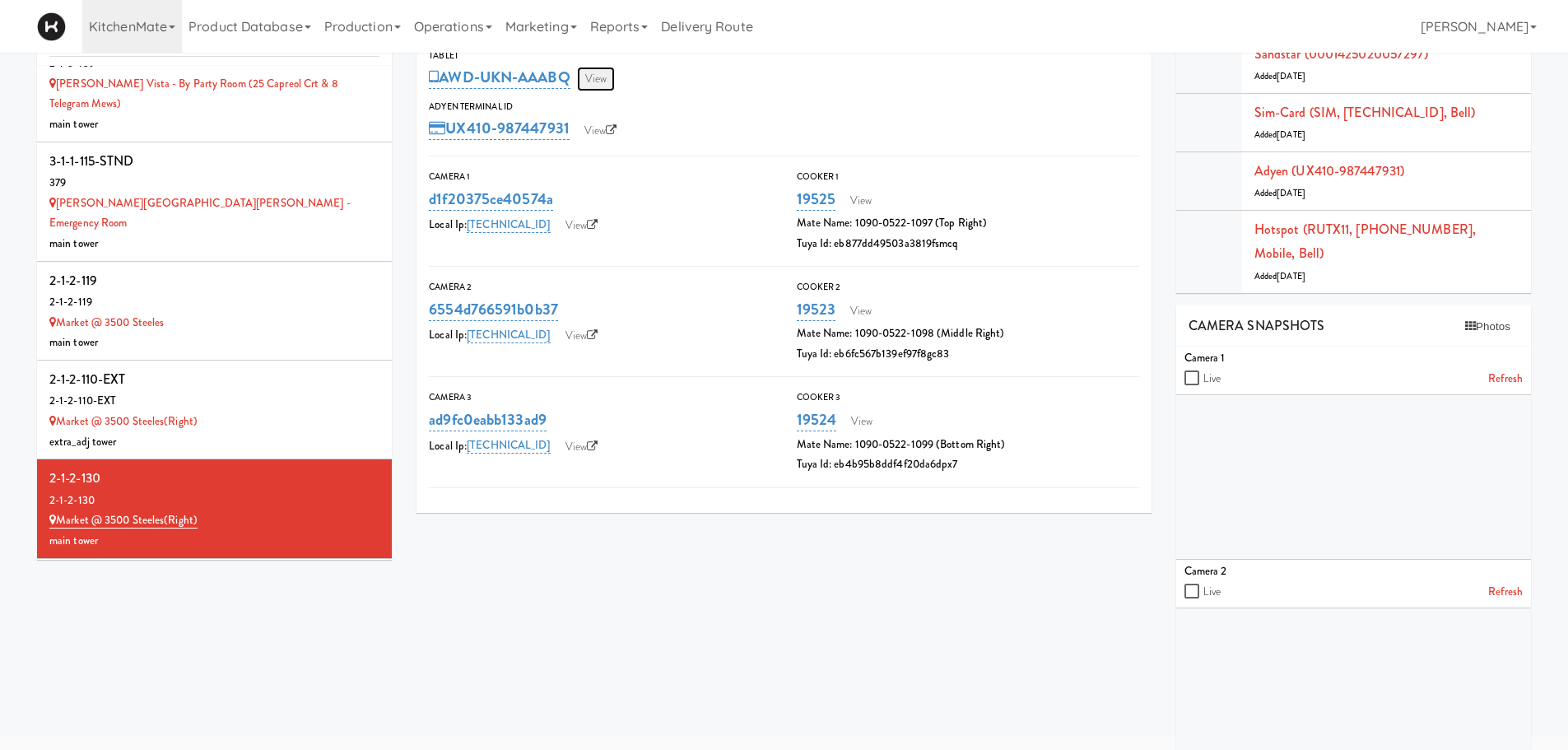
click at [597, 81] on link "View" at bounding box center [596, 78] width 38 height 25
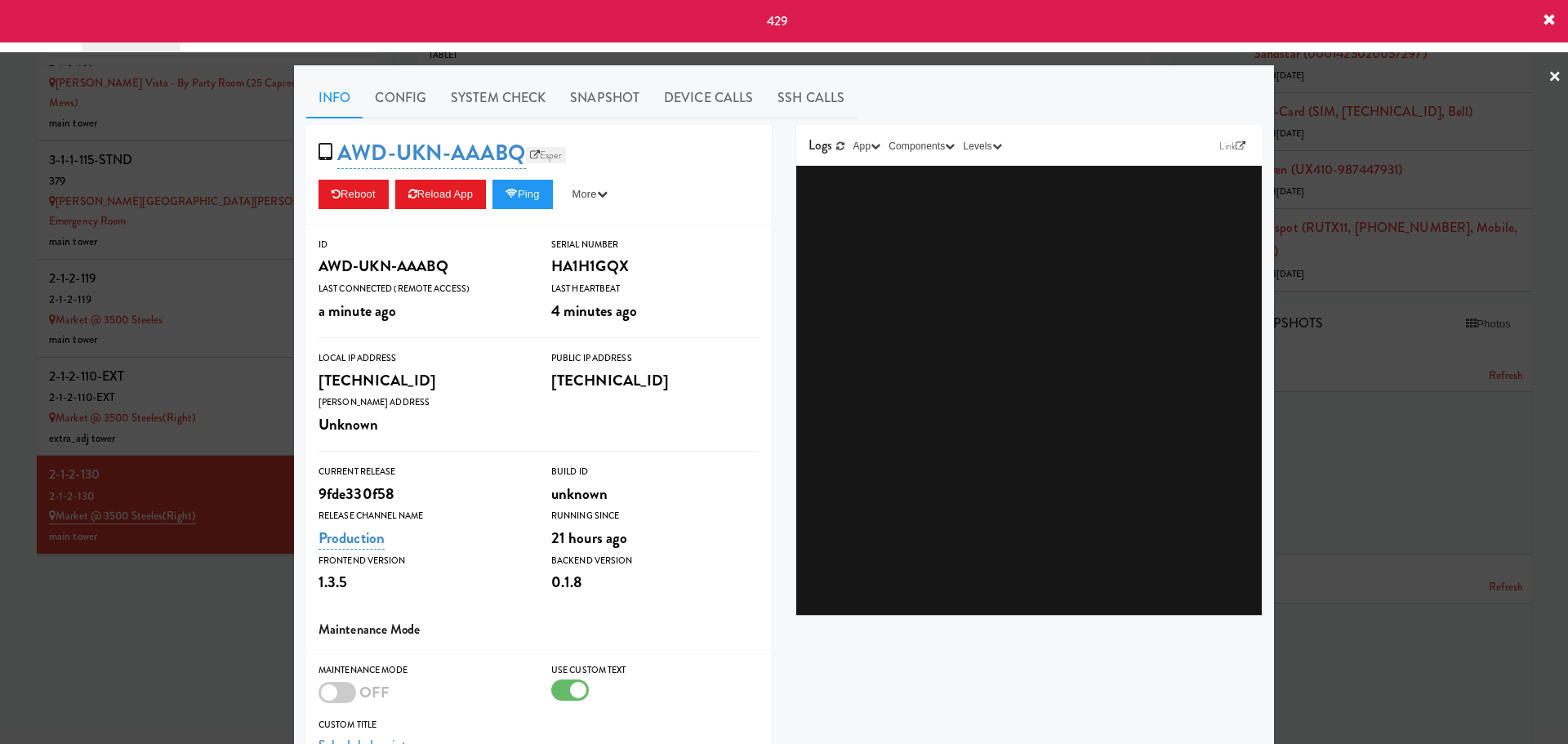
click at [532, 153] on link "Esper" at bounding box center [546, 155] width 40 height 17
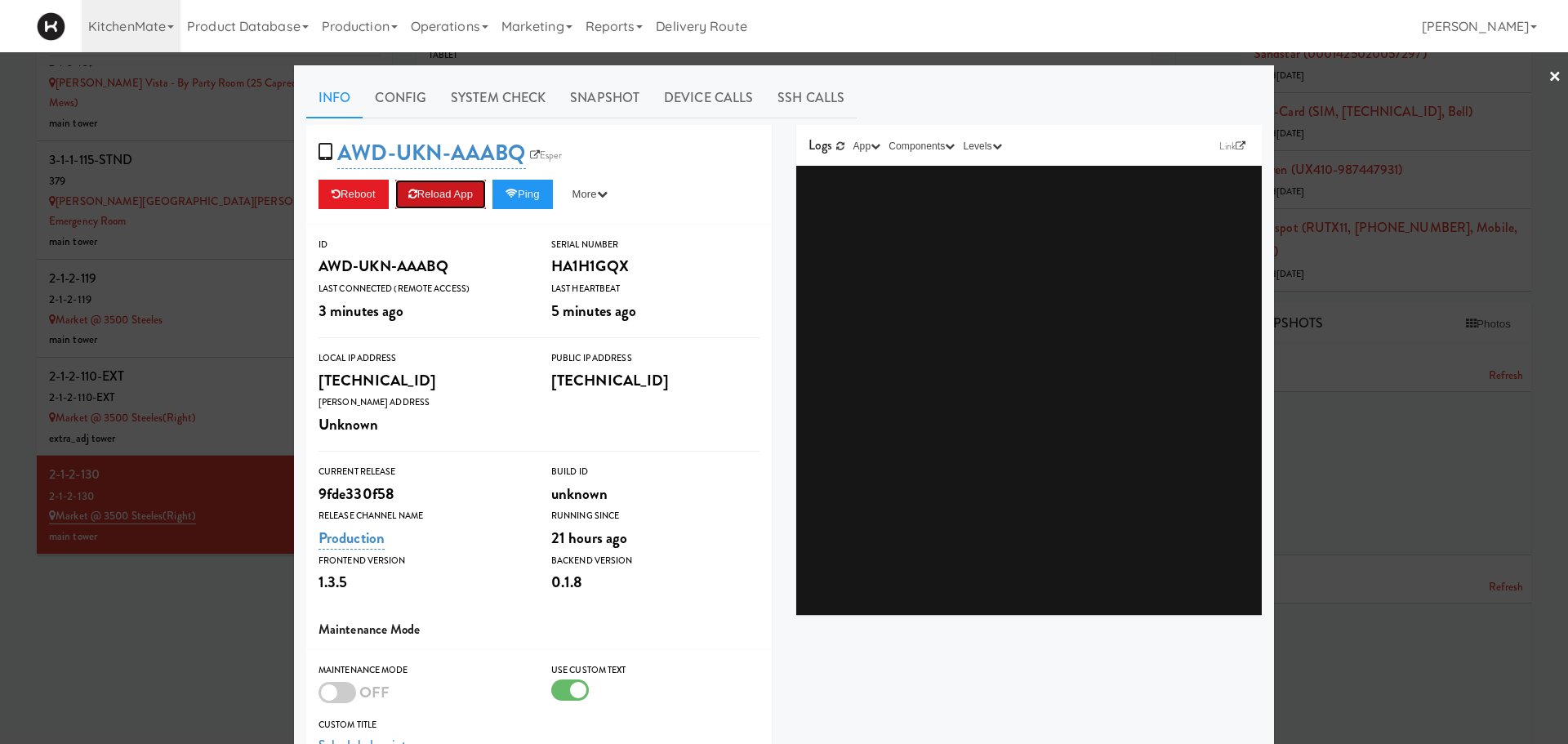
click at [447, 197] on button "Reload App" at bounding box center [440, 194] width 91 height 30
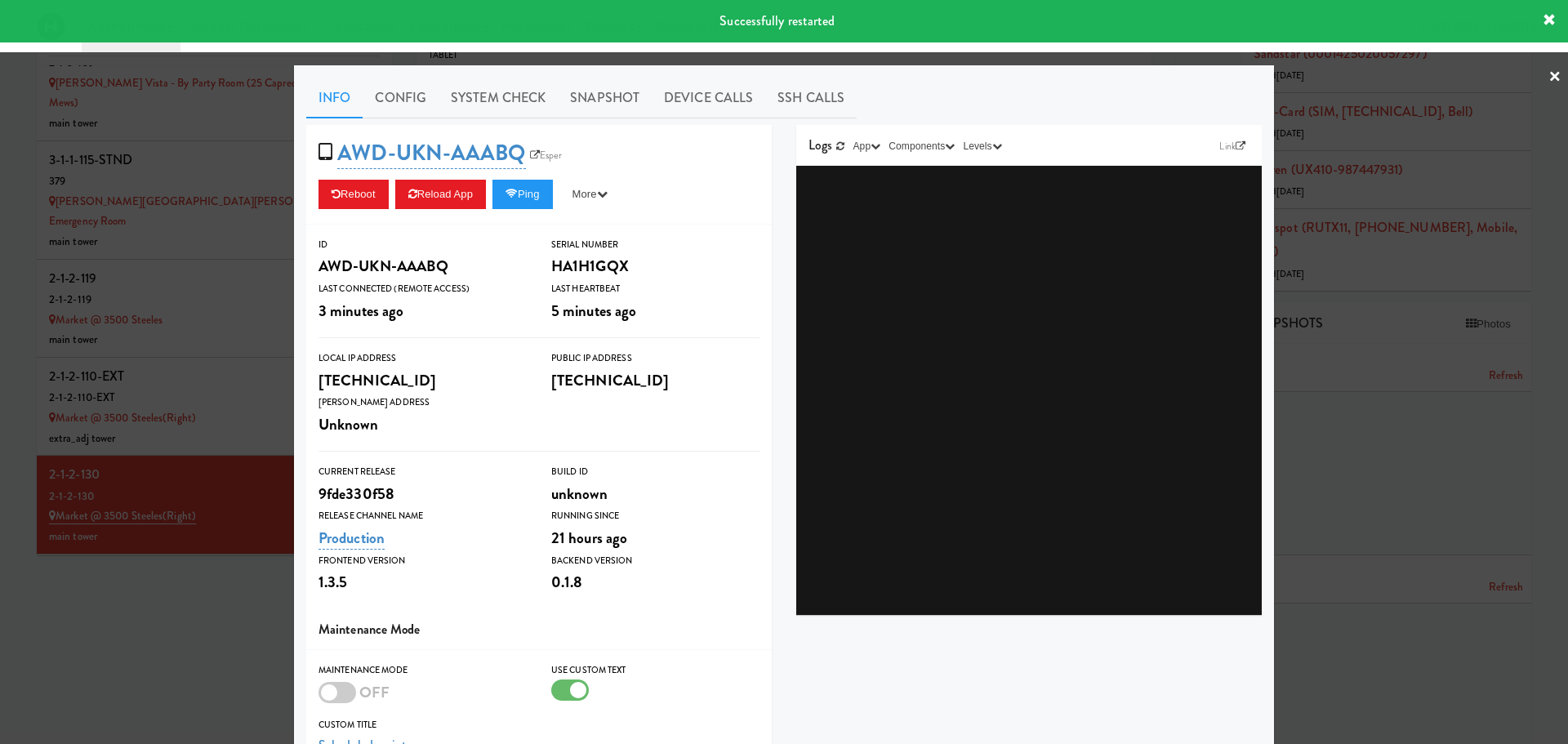
click at [156, 392] on div at bounding box center [784, 372] width 1568 height 744
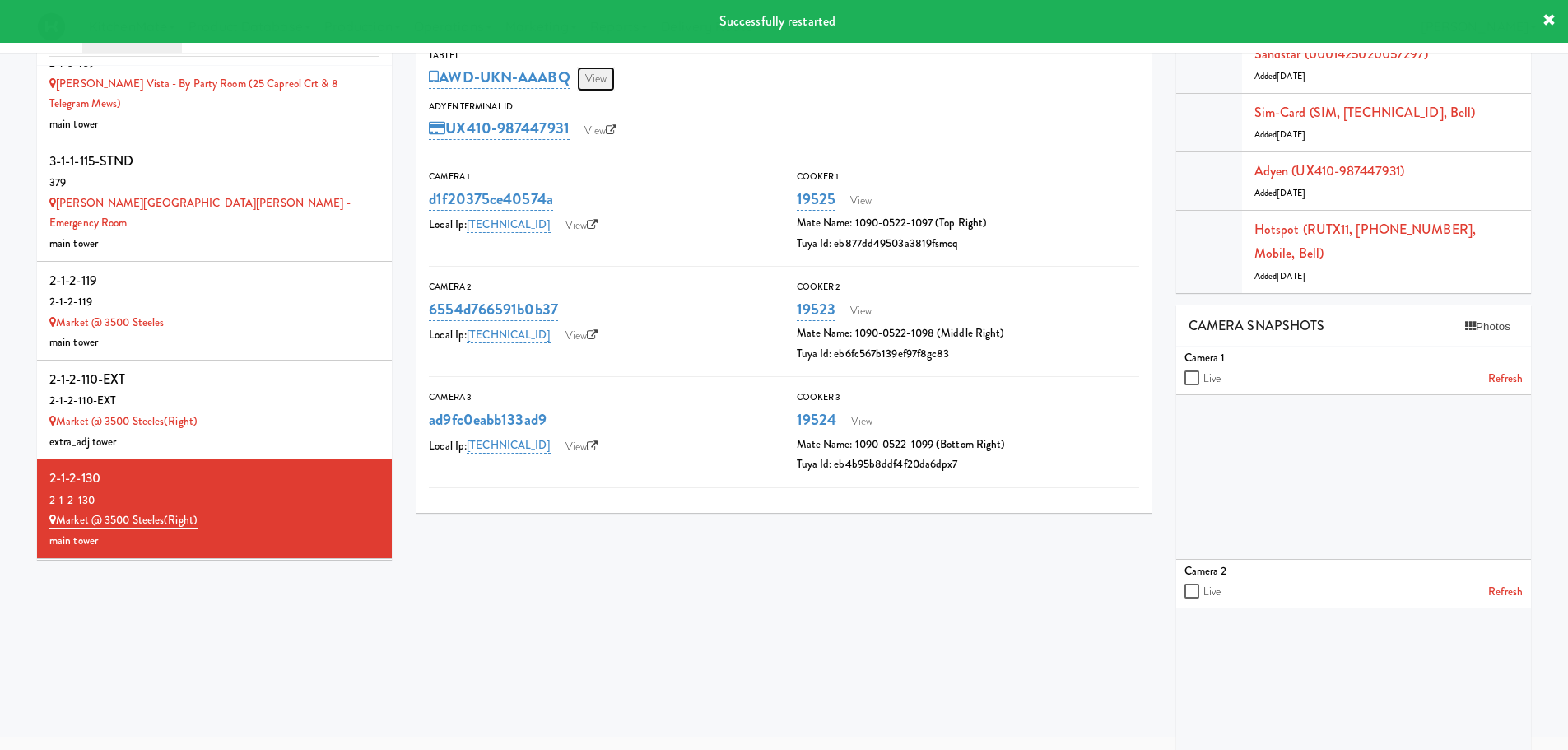
click at [606, 79] on link "View" at bounding box center [596, 78] width 38 height 25
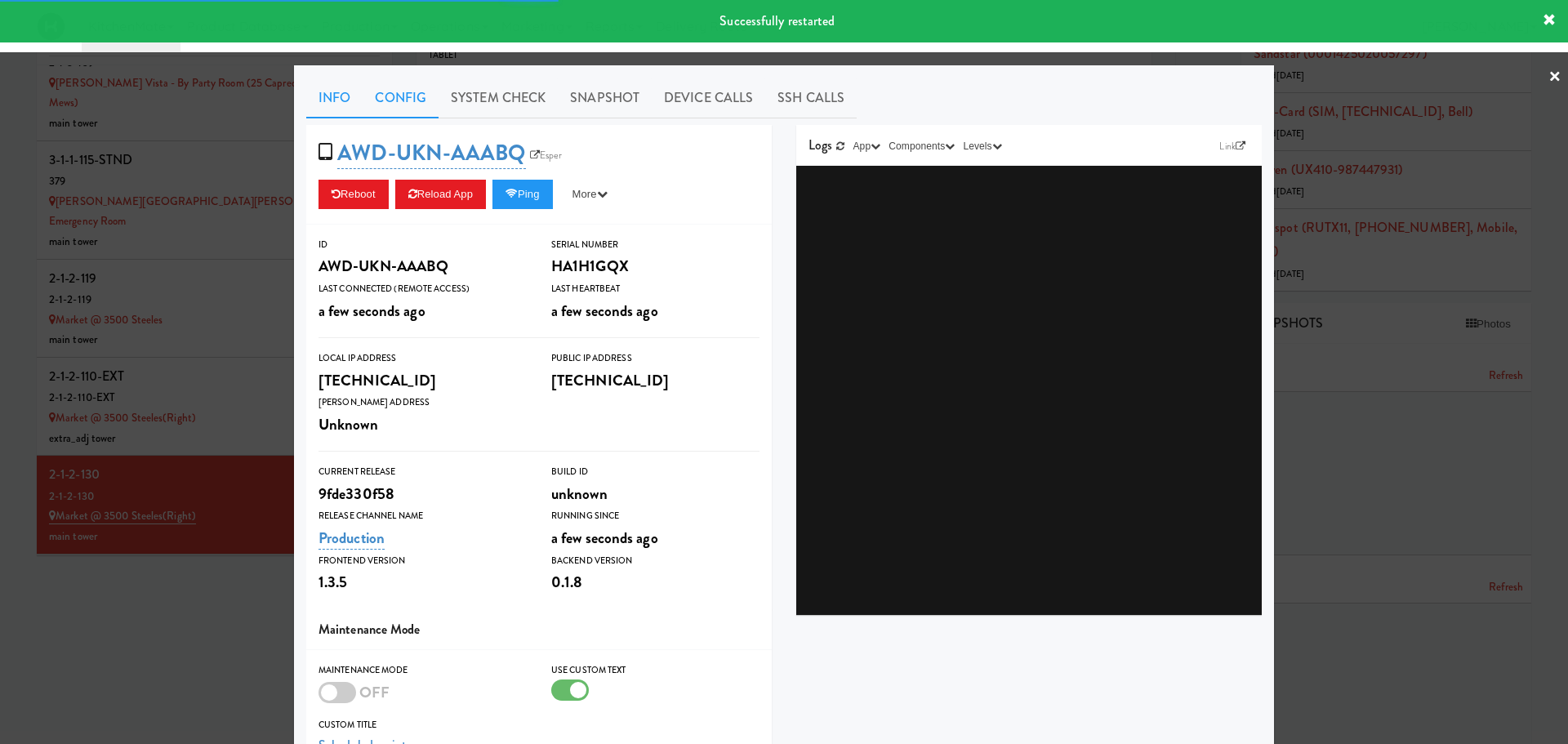
click at [407, 107] on link "Config" at bounding box center [400, 98] width 76 height 40
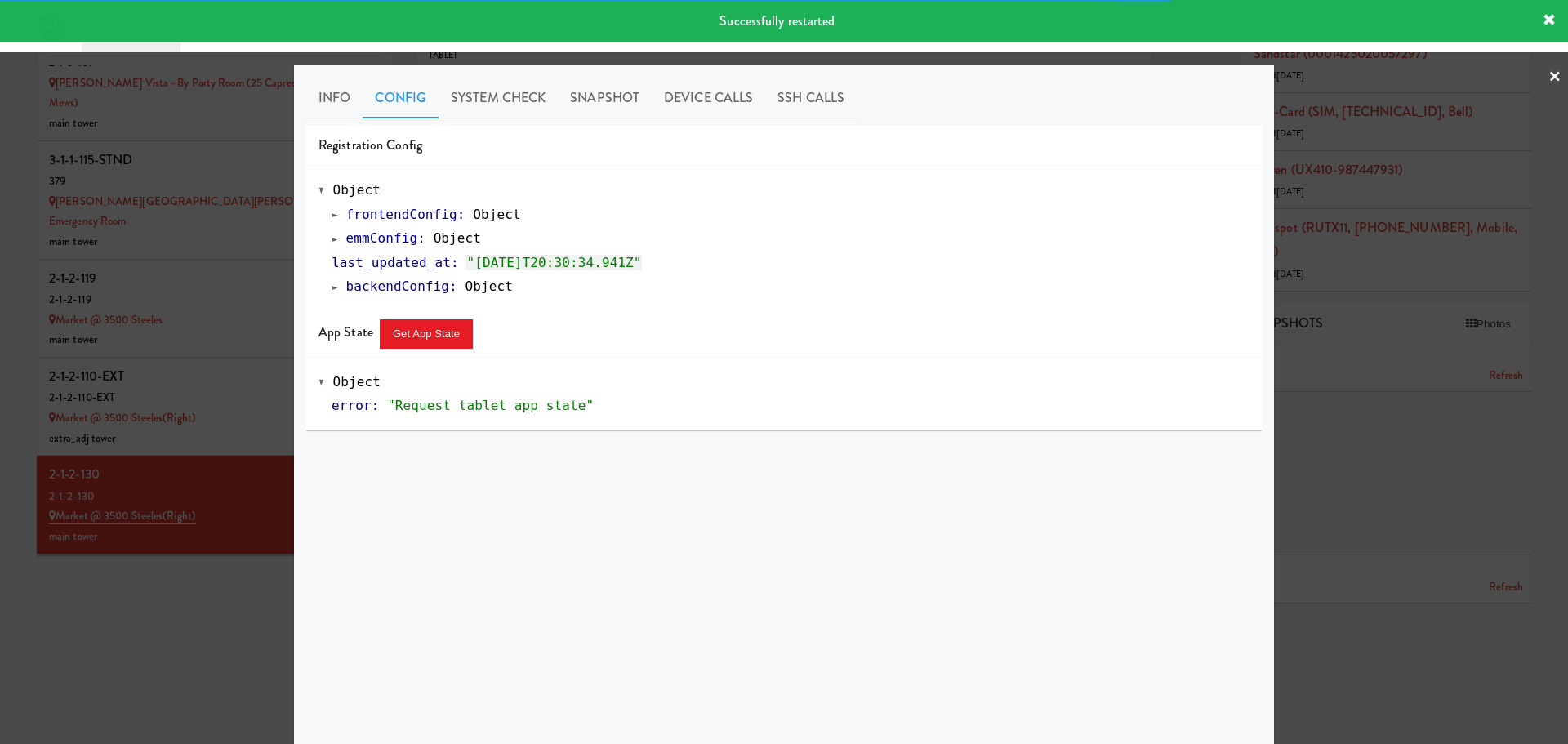
click at [332, 241] on span at bounding box center [335, 238] width 7 height 12
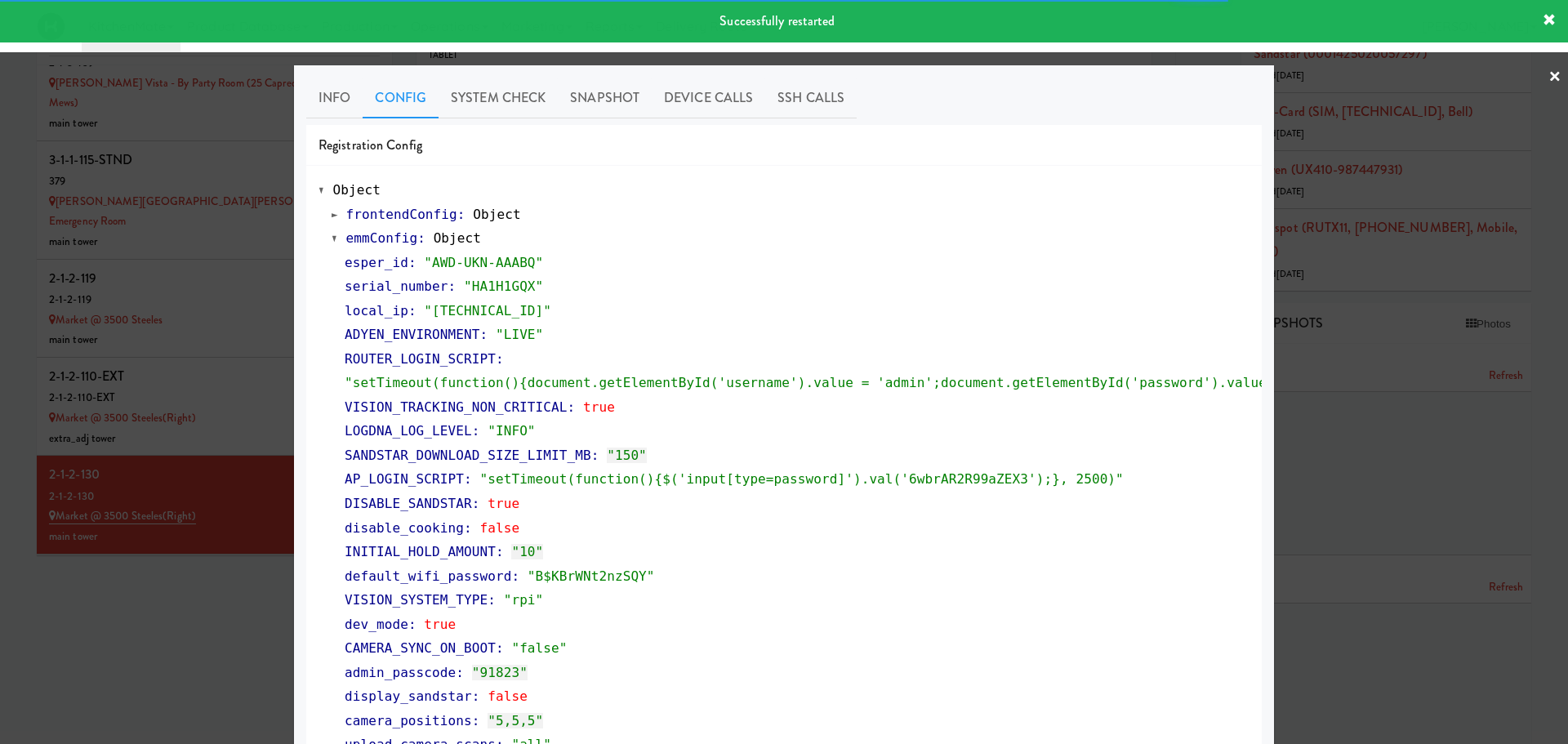
click at [332, 241] on span at bounding box center [335, 238] width 7 height 12
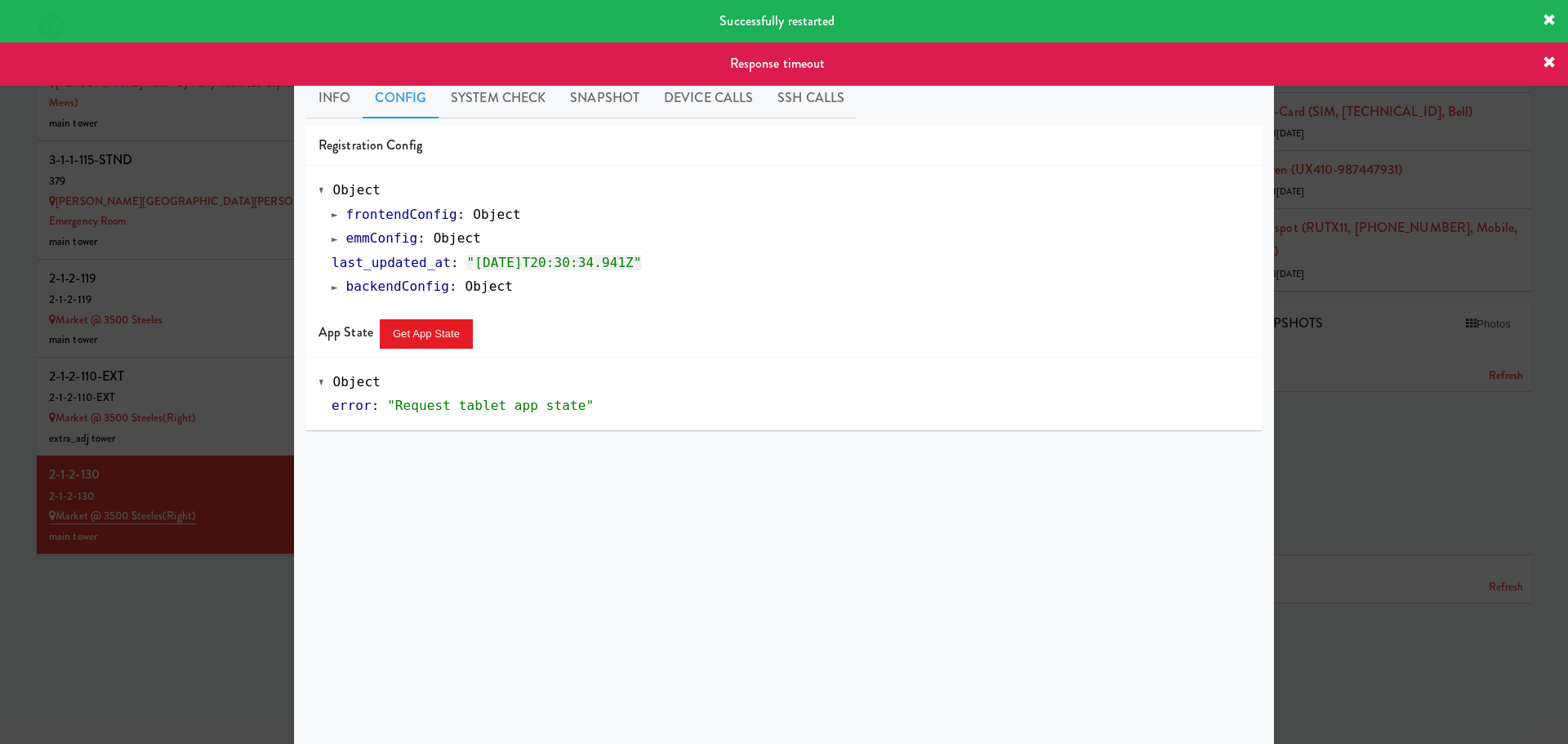
click at [324, 241] on div "frontendConfig : Object emmConfig : Object last_updated_at : "2025-09-30T20:30:…" at bounding box center [783, 251] width 931 height 97
click at [260, 500] on div at bounding box center [784, 372] width 1568 height 744
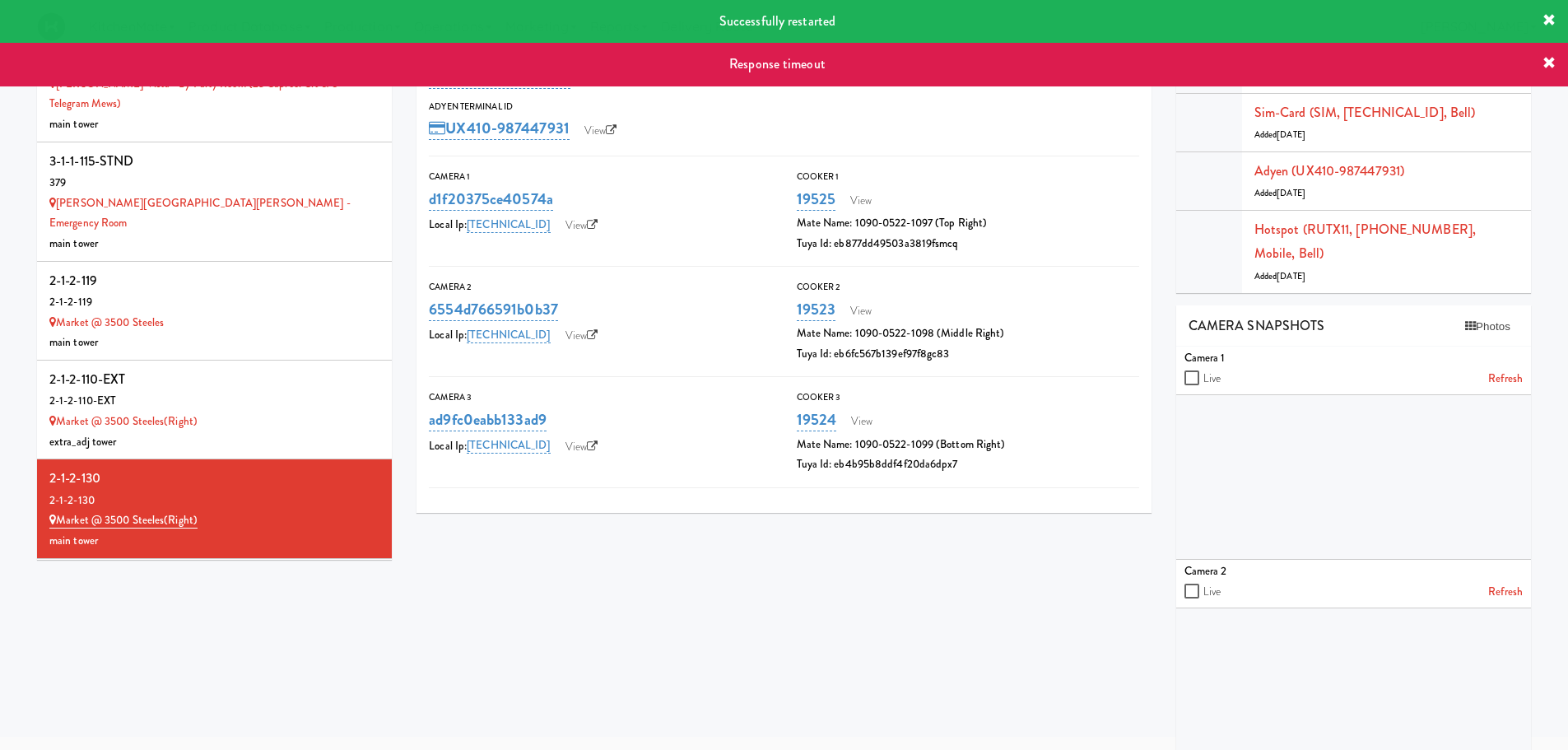
click at [262, 566] on div "3-1-1-120-STND" at bounding box center [214, 578] width 330 height 25
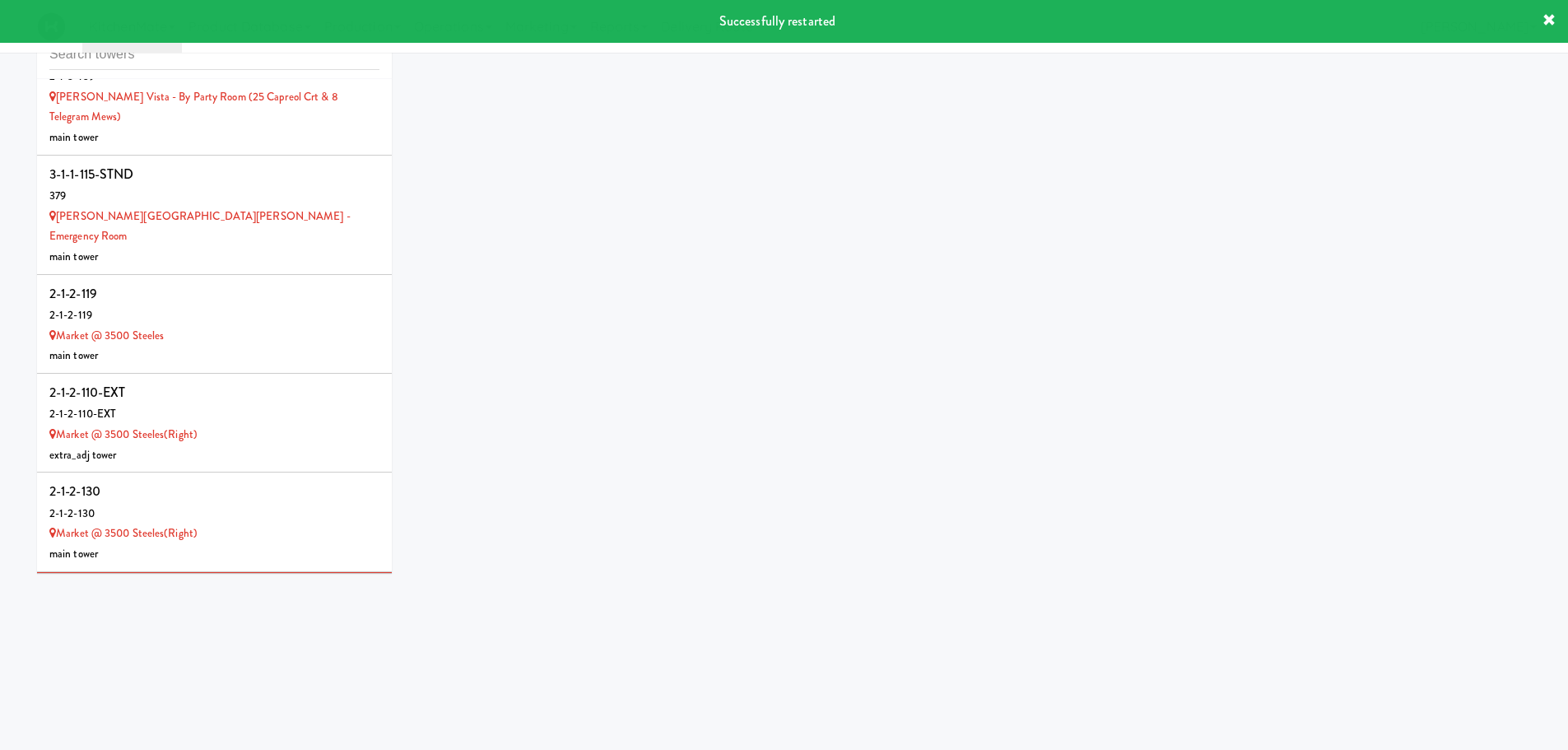
scroll to position [66, 0]
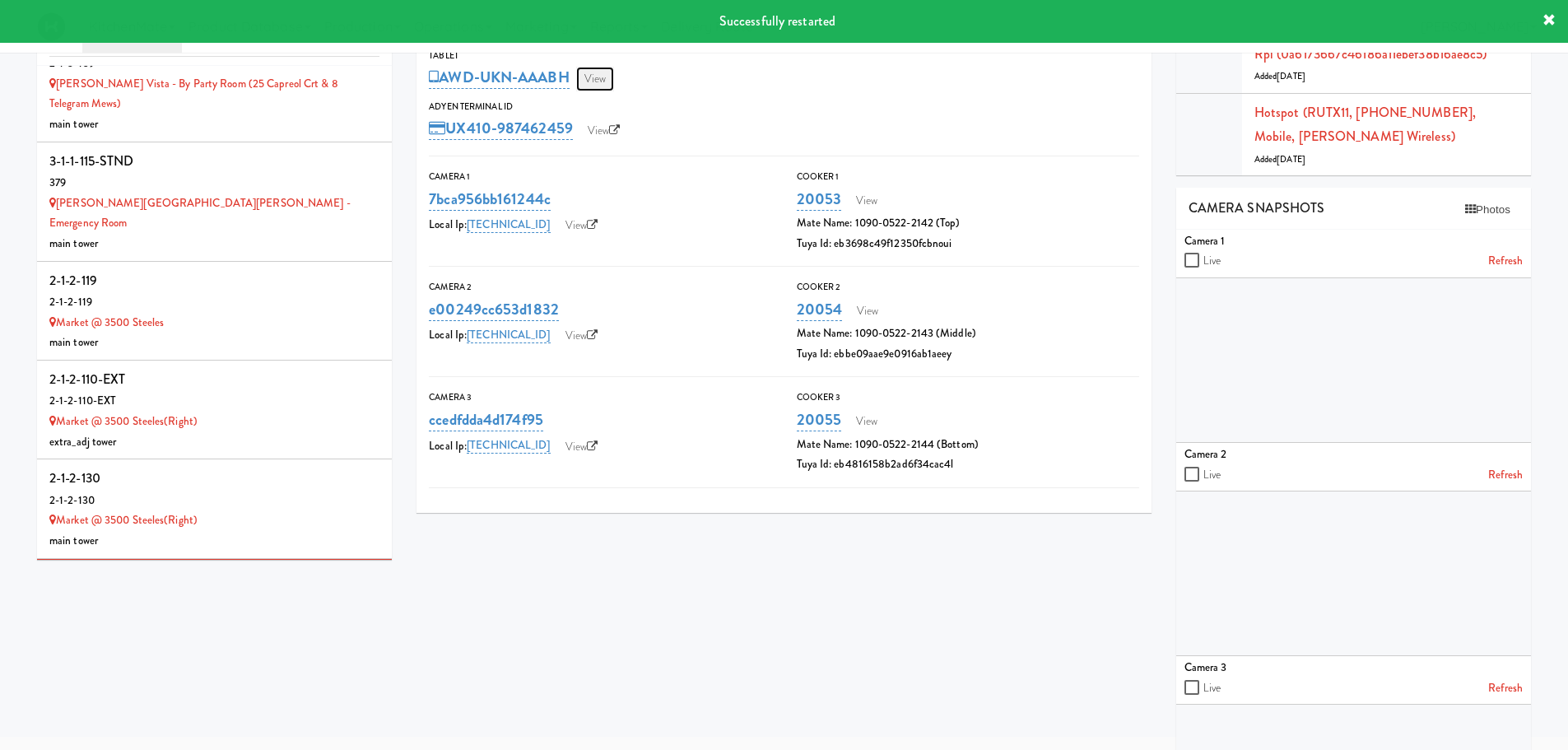
click at [604, 75] on link "View" at bounding box center [595, 78] width 38 height 25
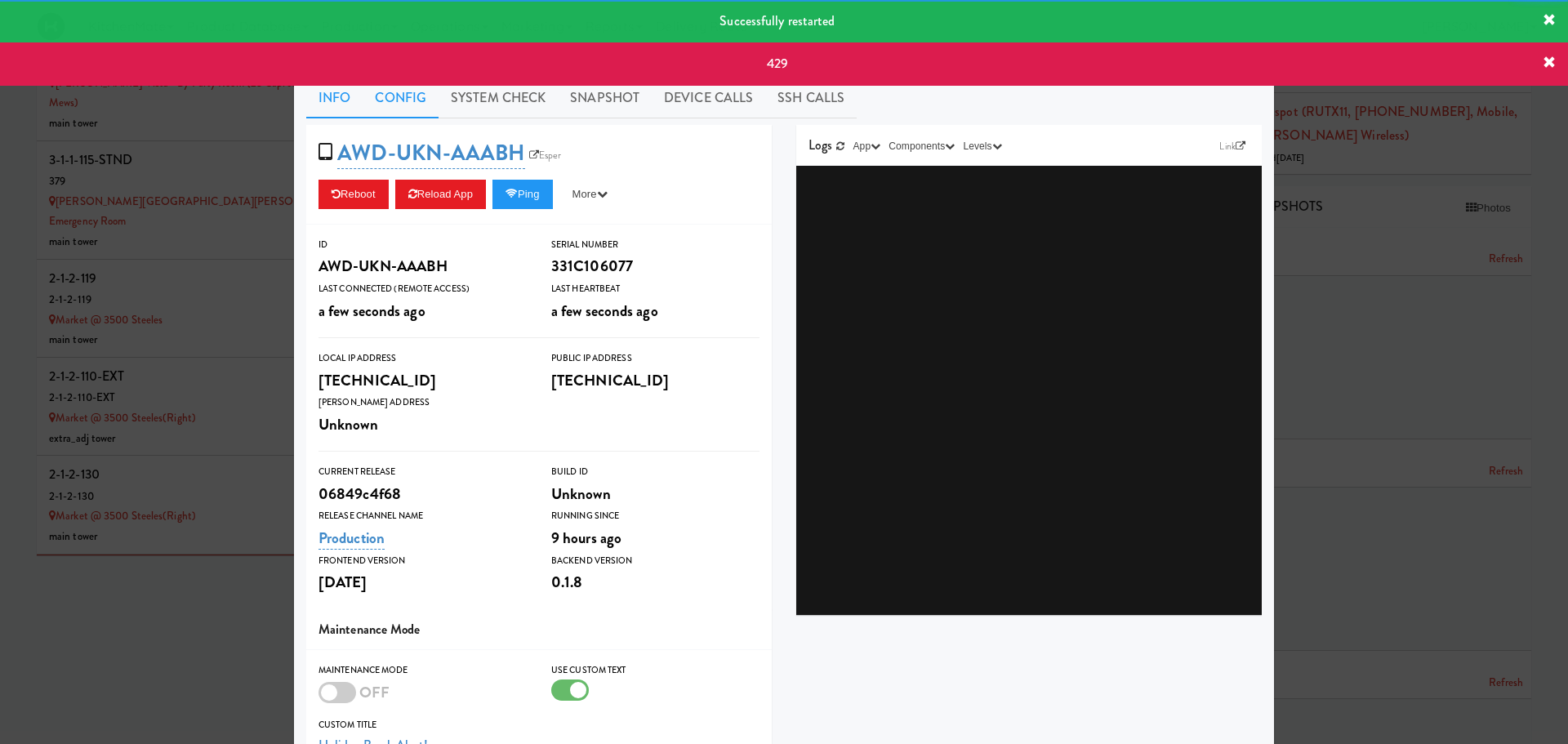
click at [390, 102] on link "Config" at bounding box center [400, 98] width 76 height 40
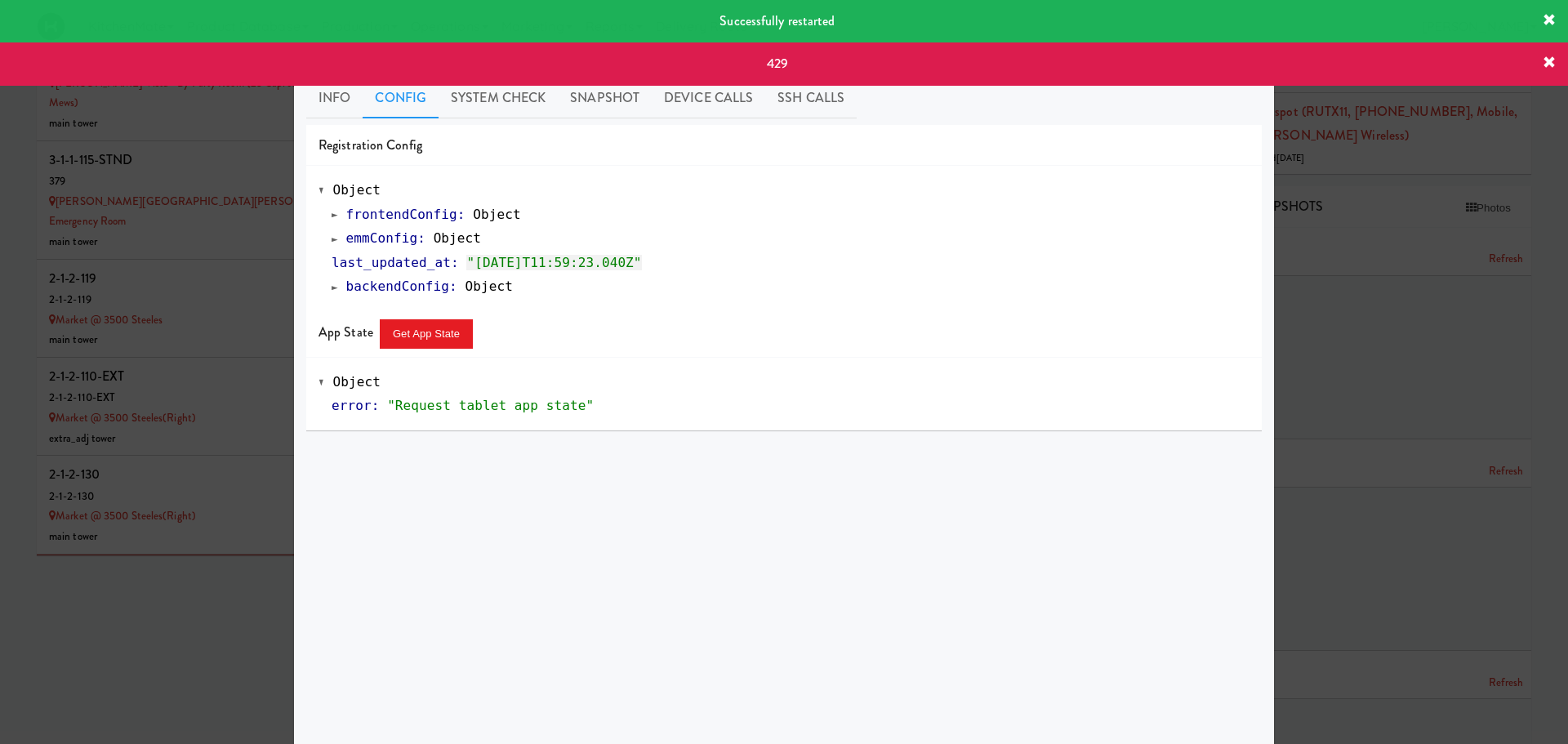
click at [332, 237] on span at bounding box center [335, 238] width 7 height 12
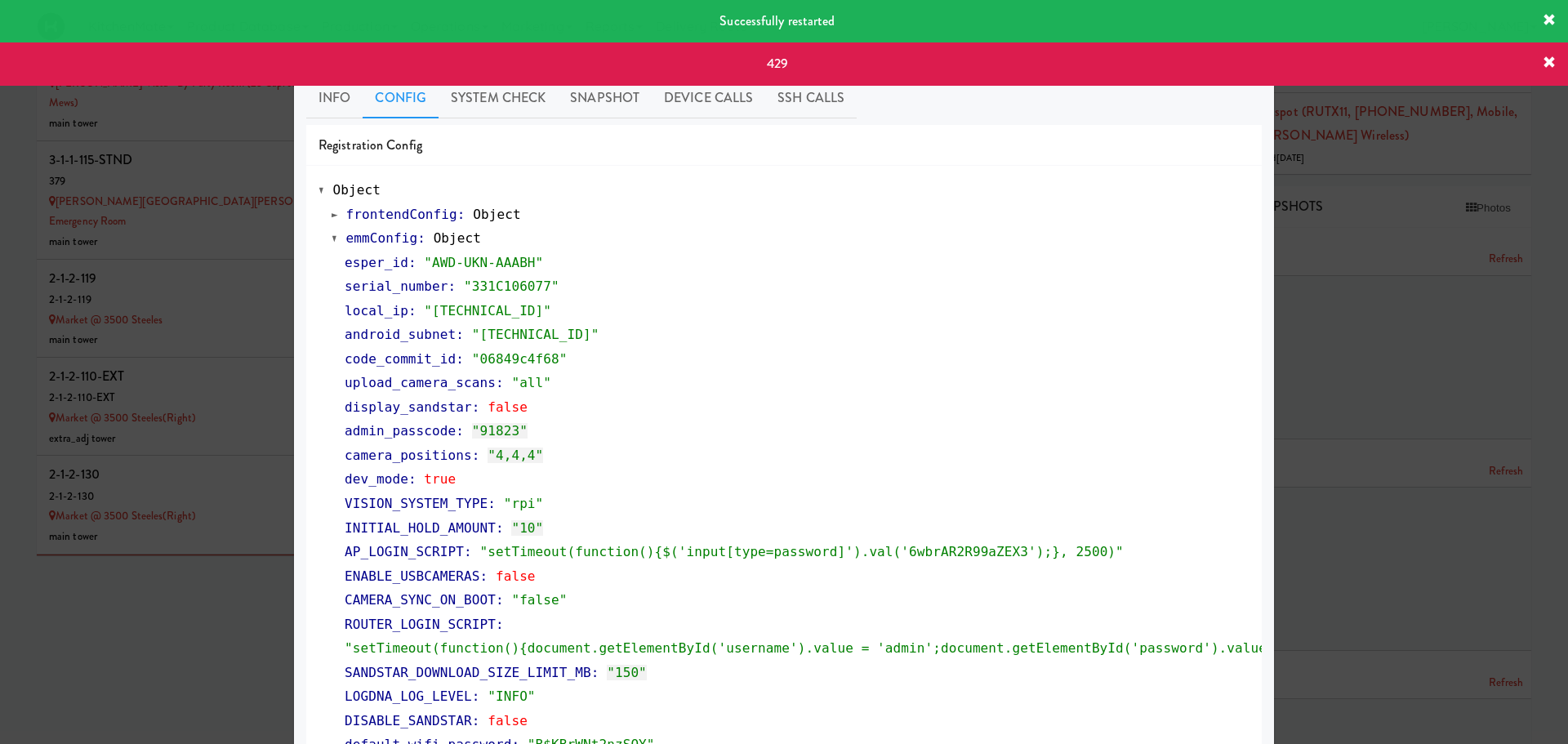
click at [332, 237] on span at bounding box center [335, 238] width 7 height 12
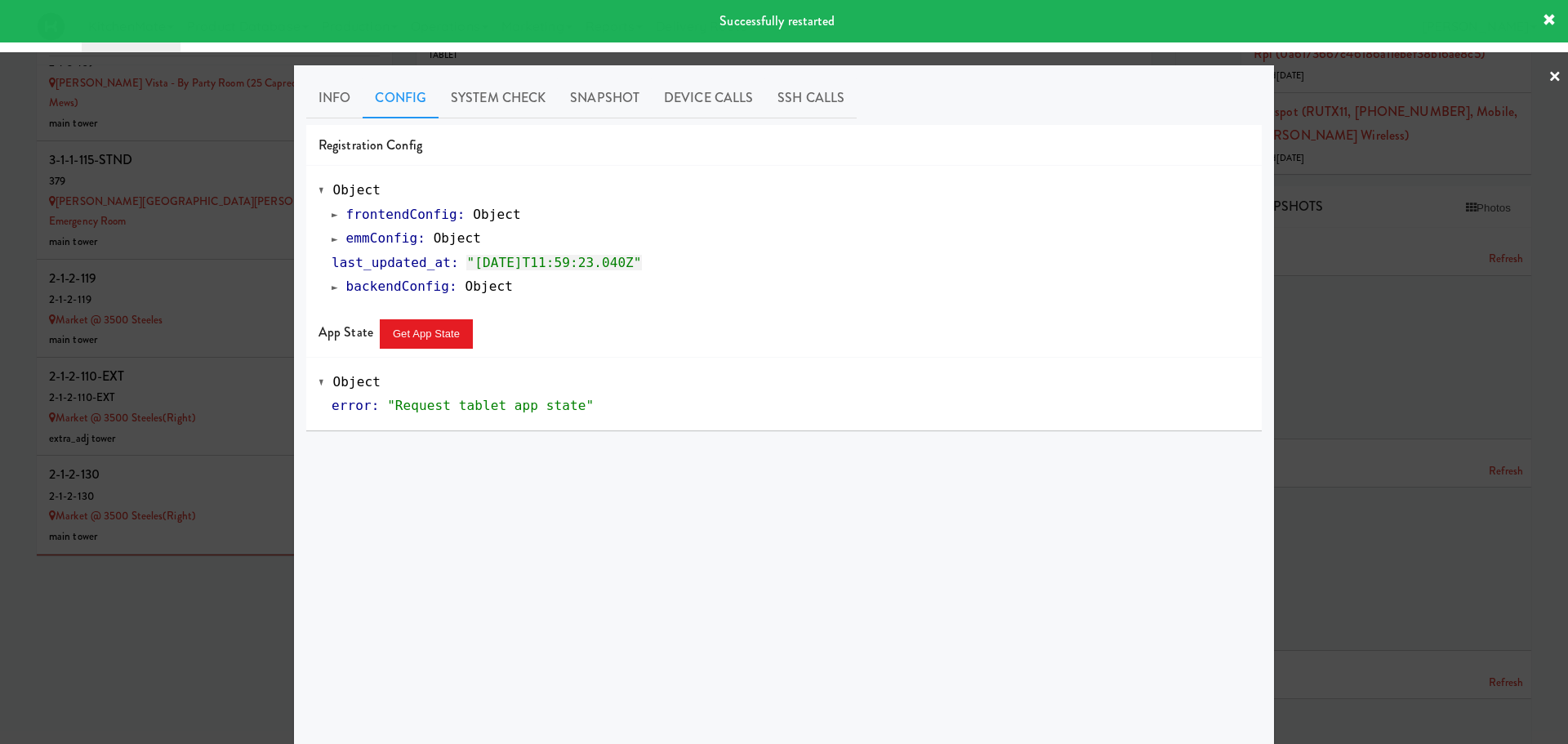
click at [176, 634] on div at bounding box center [784, 372] width 1568 height 744
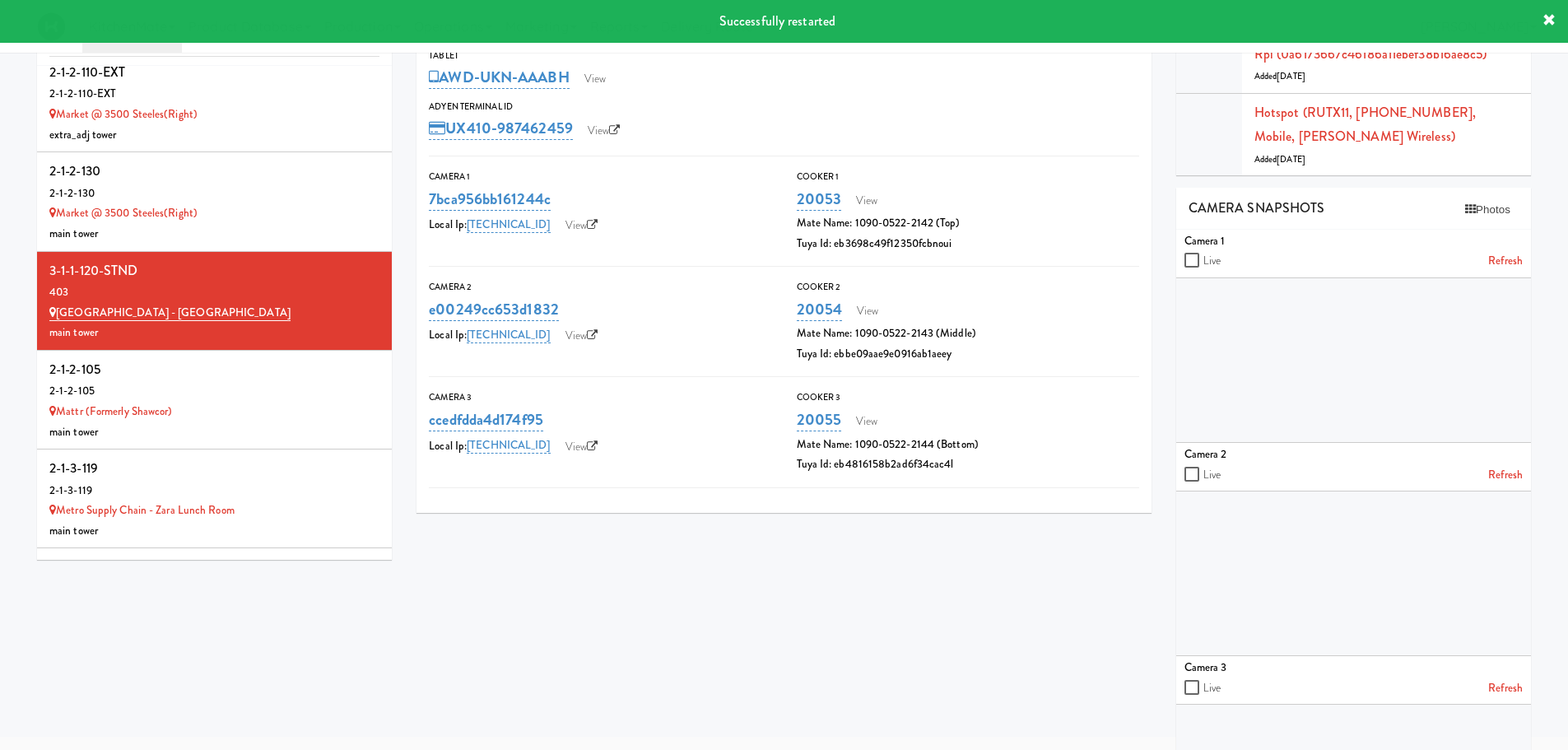
scroll to position [9001, 0]
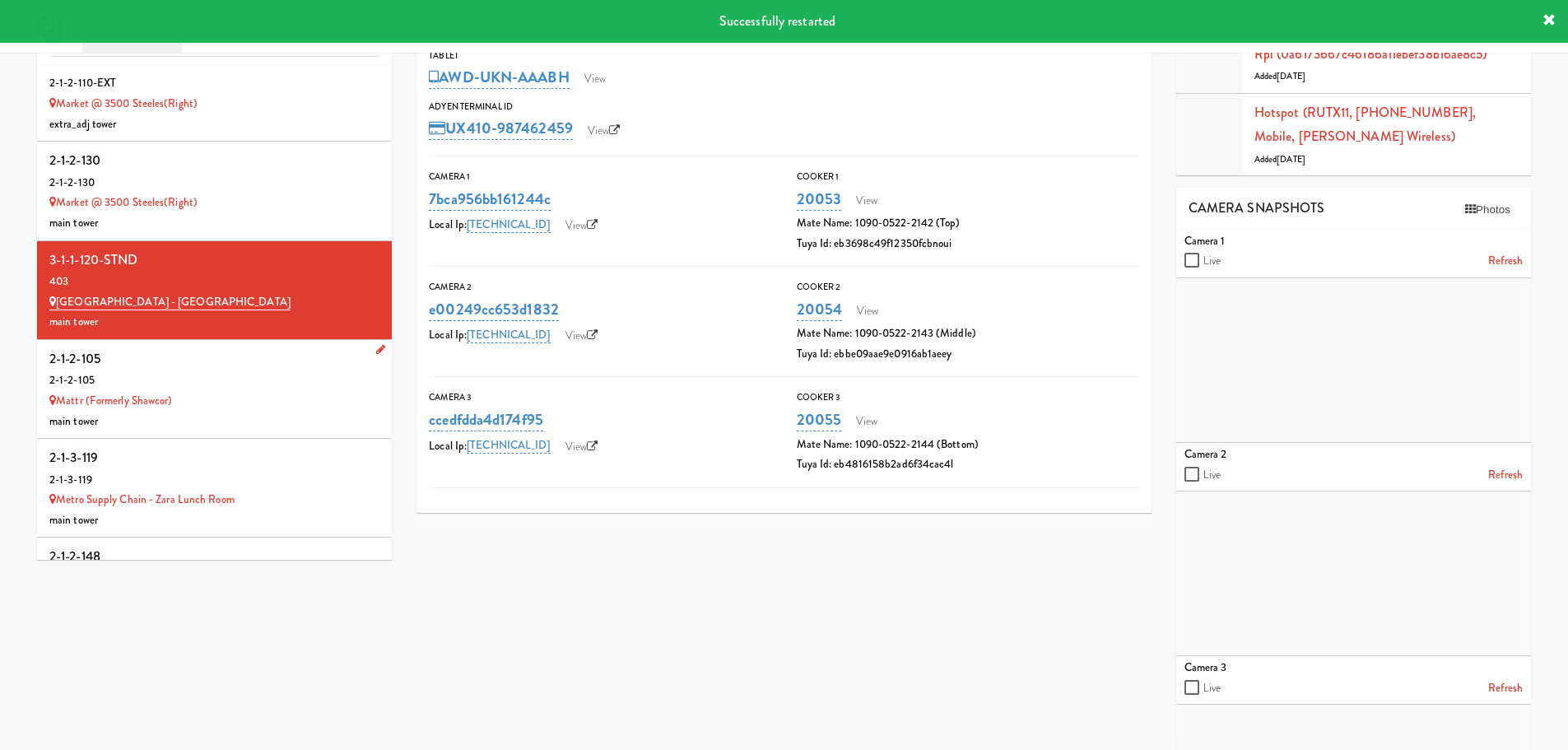
click at [244, 371] on div "2-1-2-105" at bounding box center [214, 380] width 330 height 21
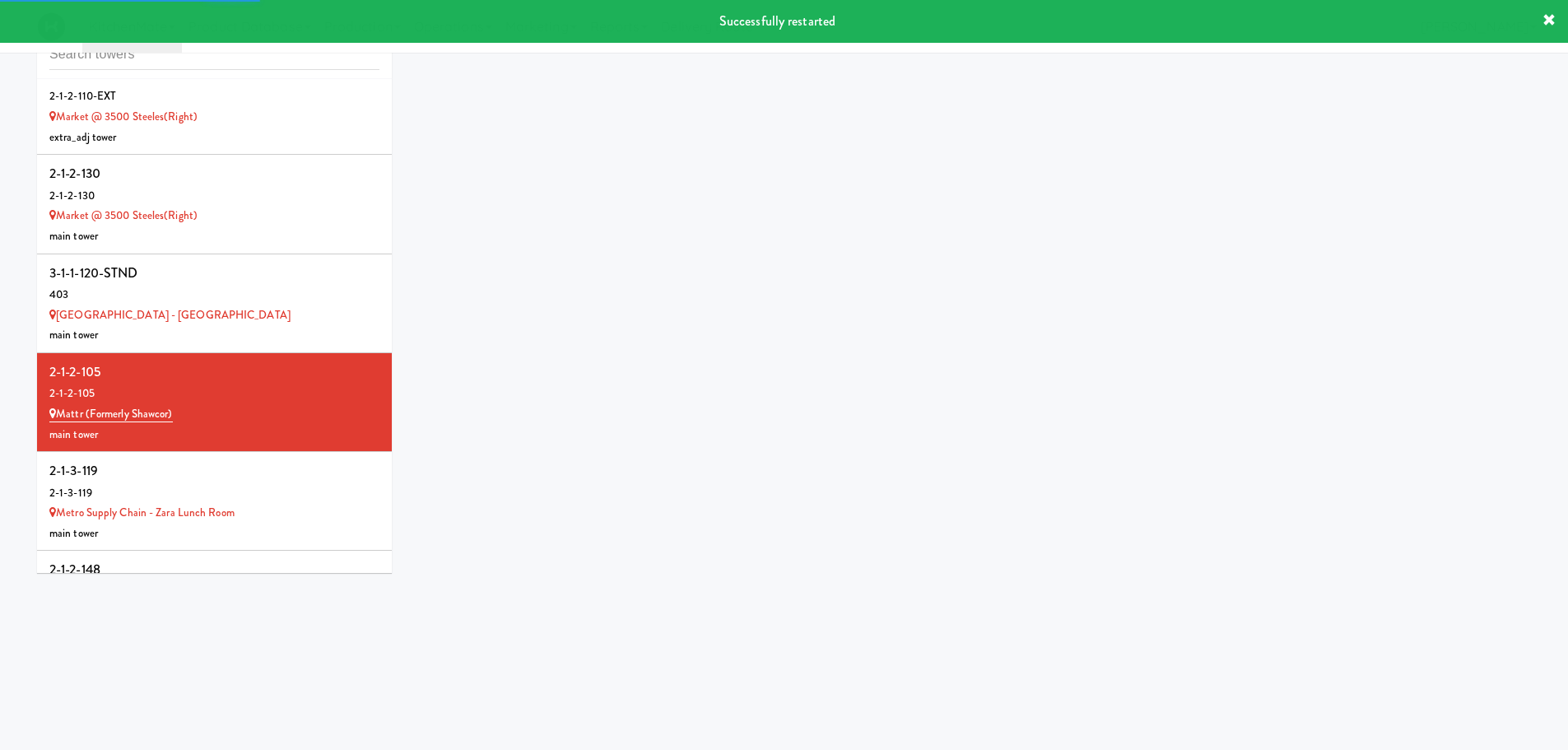
click at [676, 261] on div "Towers 3-1-1-111-STND 3-1-1-111-STND 100 Sheppard Ave - Lobby main tower 3-1-1-…" at bounding box center [784, 296] width 1519 height 579
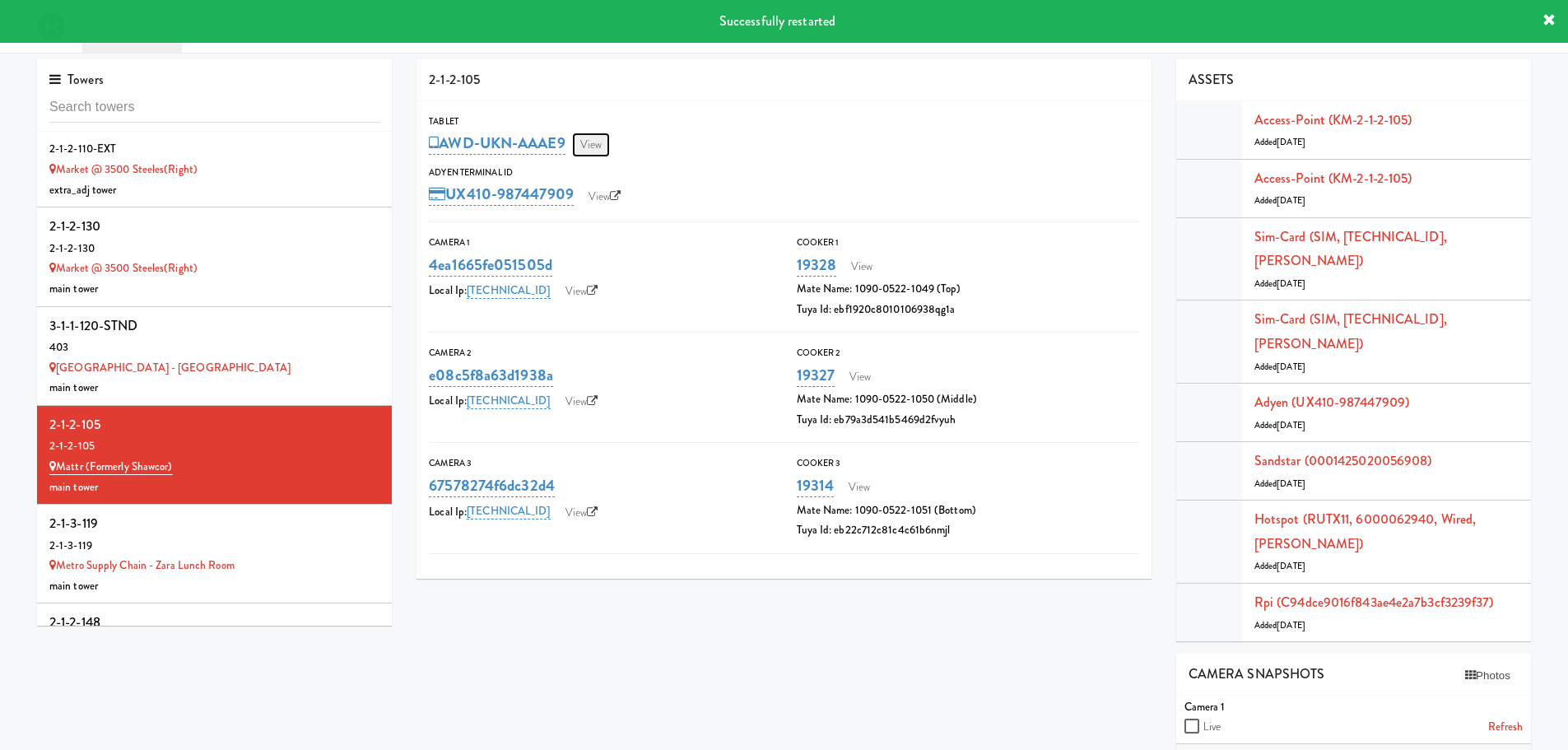
click at [607, 154] on link "View" at bounding box center [591, 144] width 38 height 25
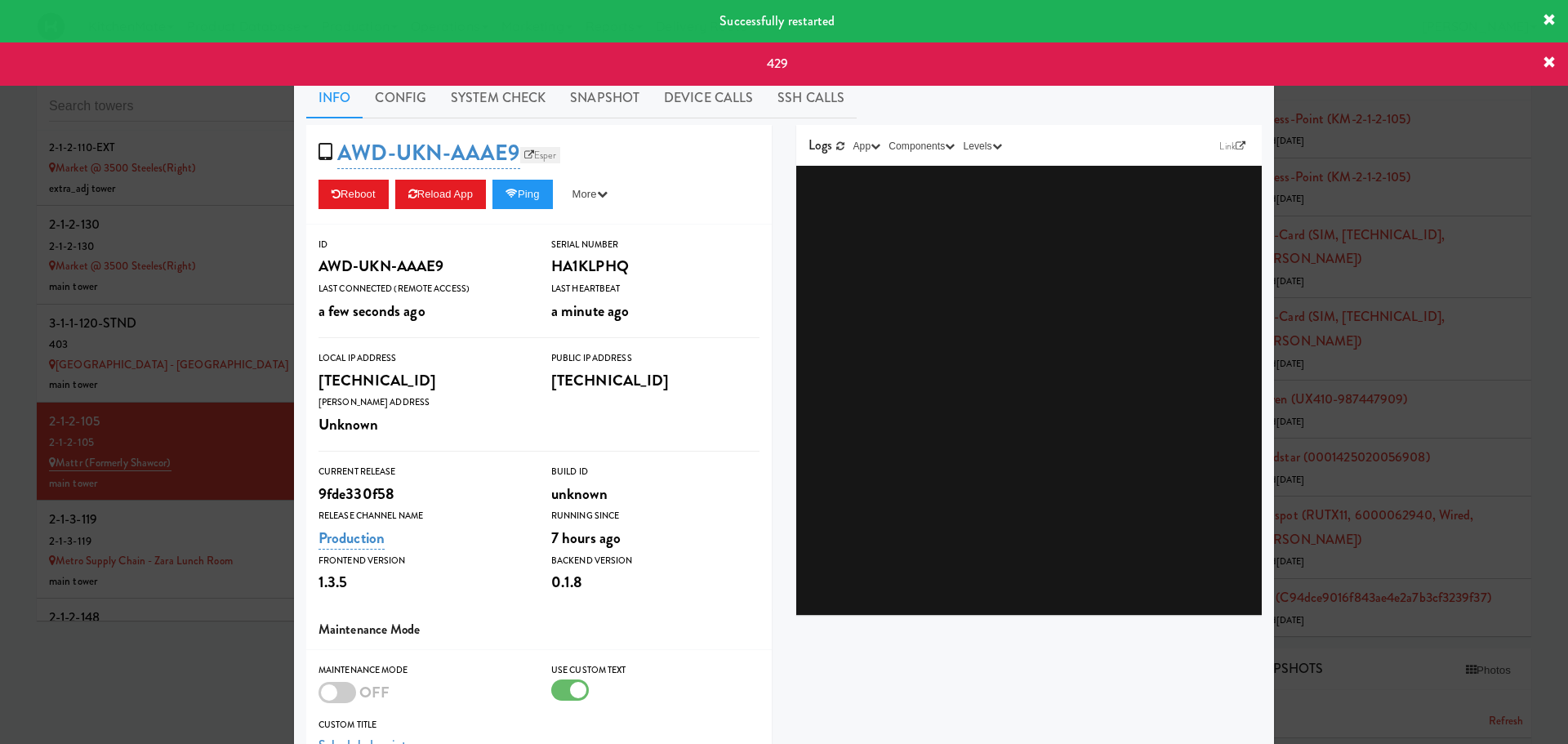
click at [532, 150] on link "Esper" at bounding box center [540, 155] width 40 height 17
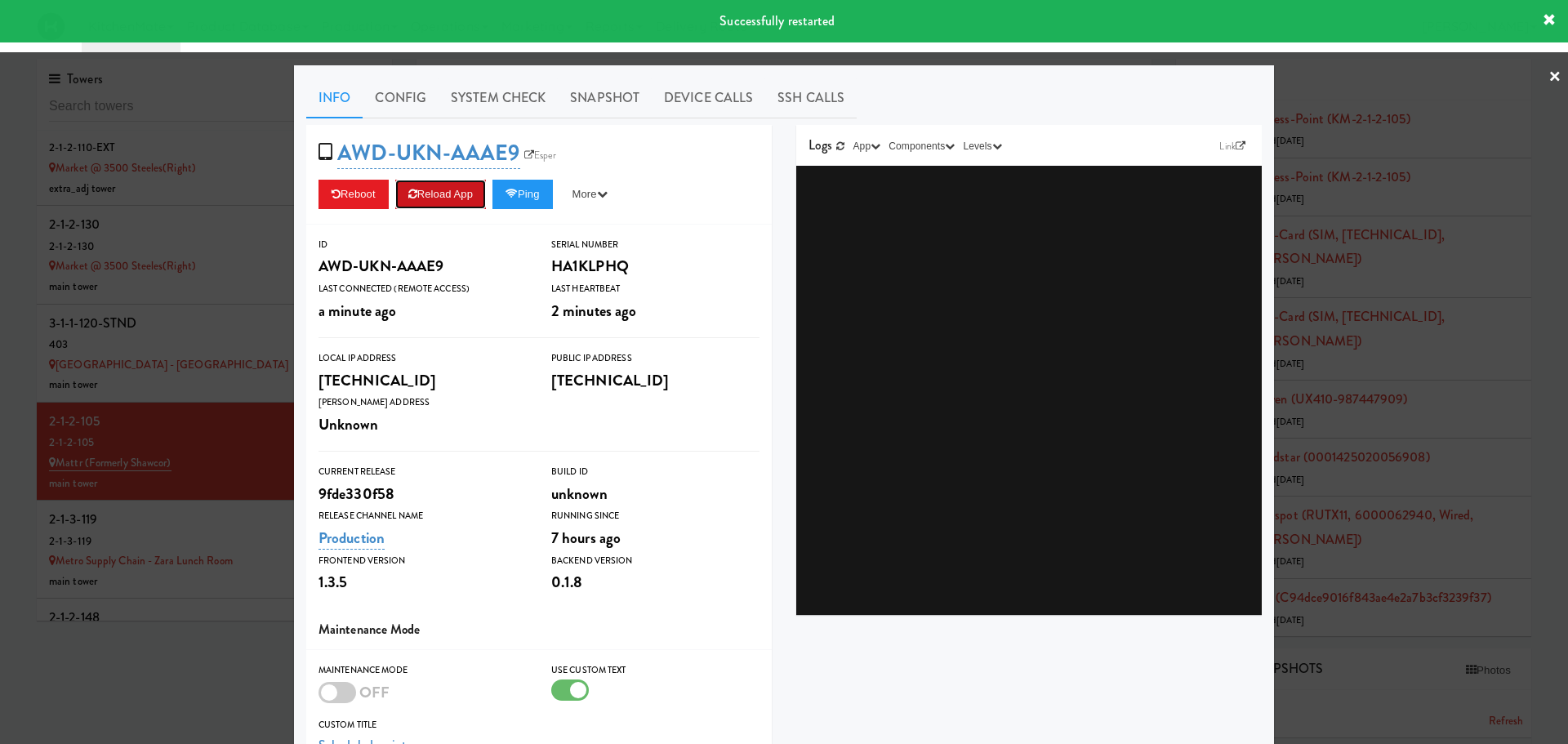
click at [426, 199] on button "Reload App" at bounding box center [440, 194] width 91 height 30
click at [437, 206] on button "Reload App" at bounding box center [440, 194] width 91 height 30
click at [388, 98] on link "Config" at bounding box center [400, 98] width 76 height 40
click at [418, 101] on link "Config" at bounding box center [400, 98] width 76 height 40
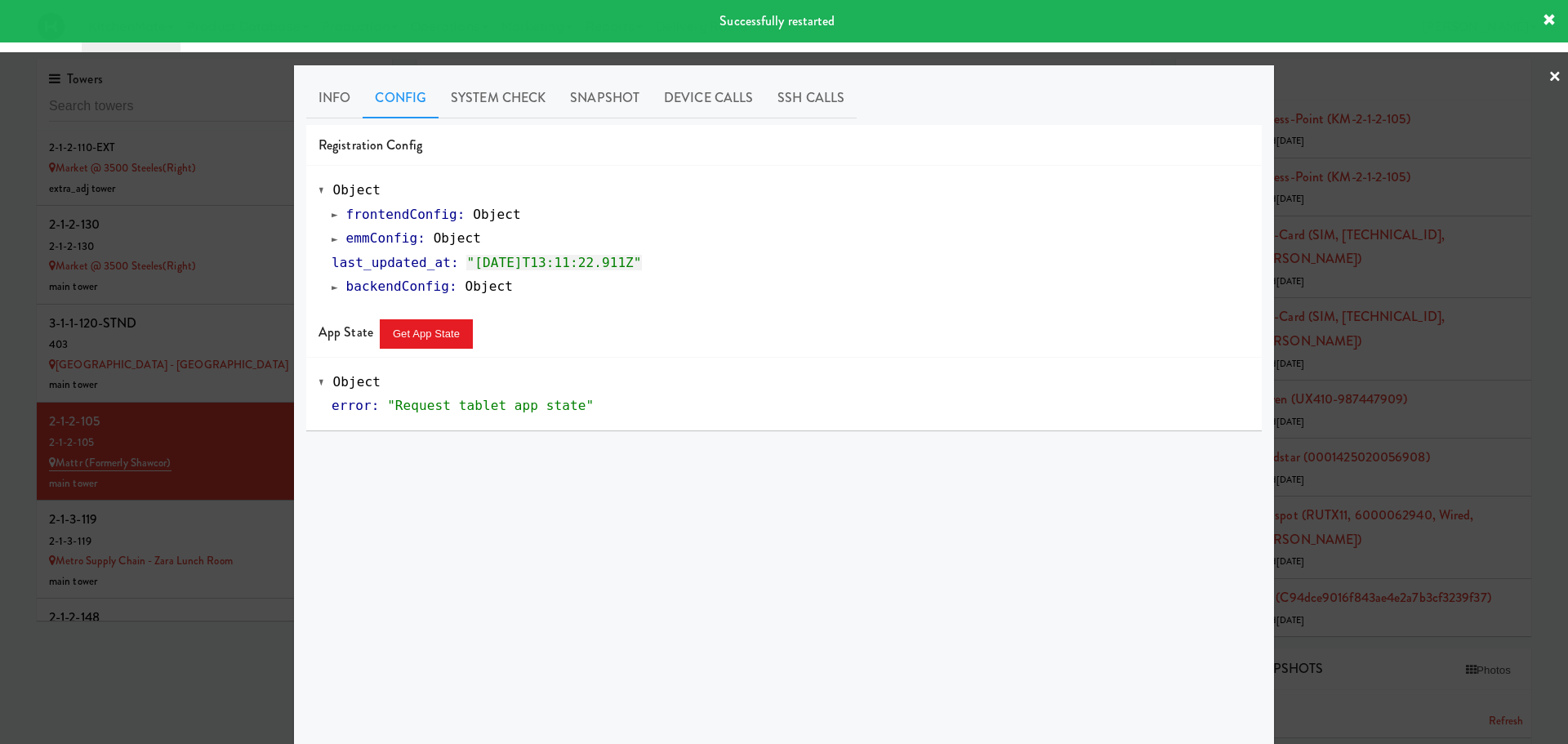
click at [332, 239] on span at bounding box center [335, 238] width 7 height 12
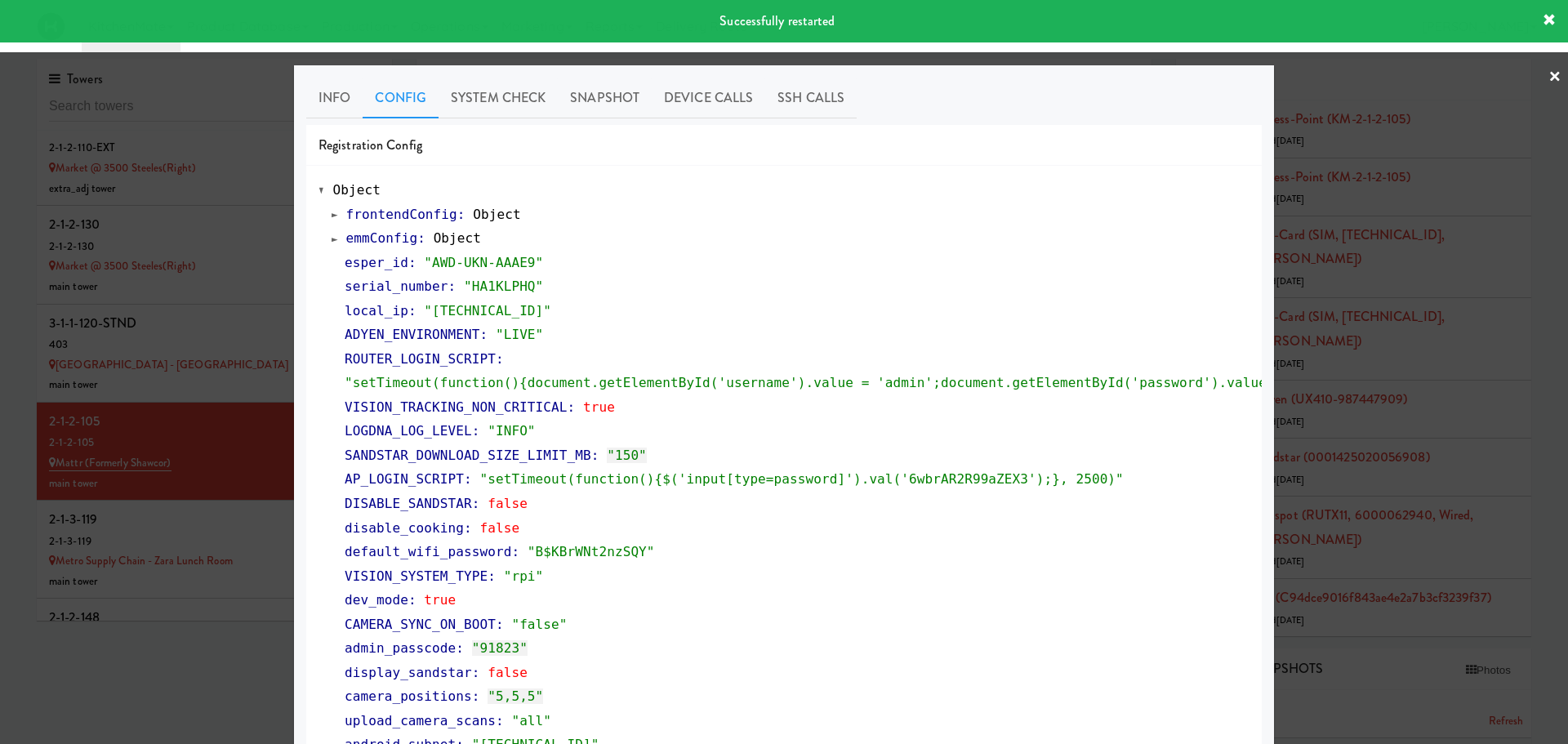
click at [211, 386] on div at bounding box center [784, 372] width 1568 height 744
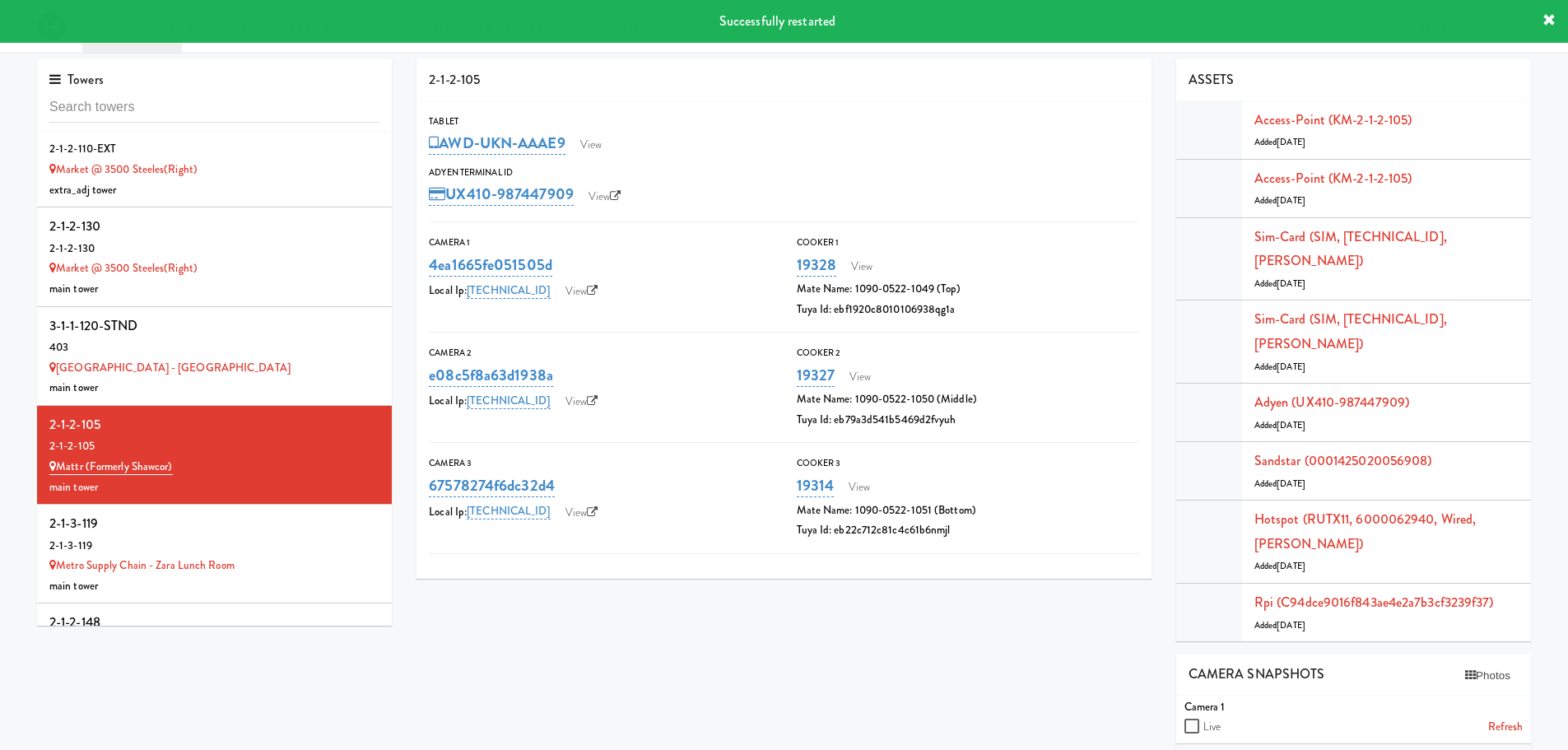
click at [1549, 19] on icon at bounding box center [1549, 20] width 13 height 13
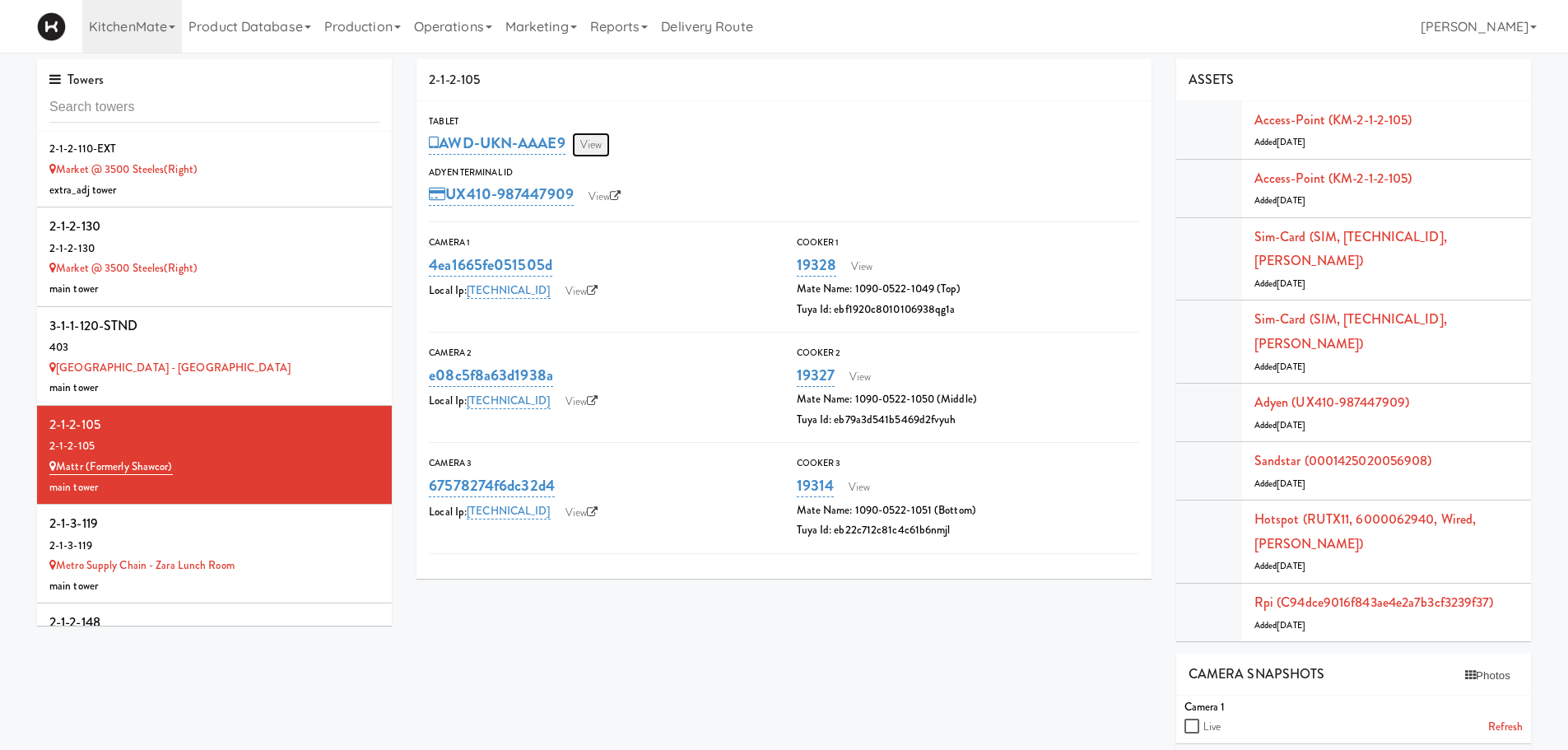
click at [597, 144] on link "View" at bounding box center [591, 144] width 38 height 25
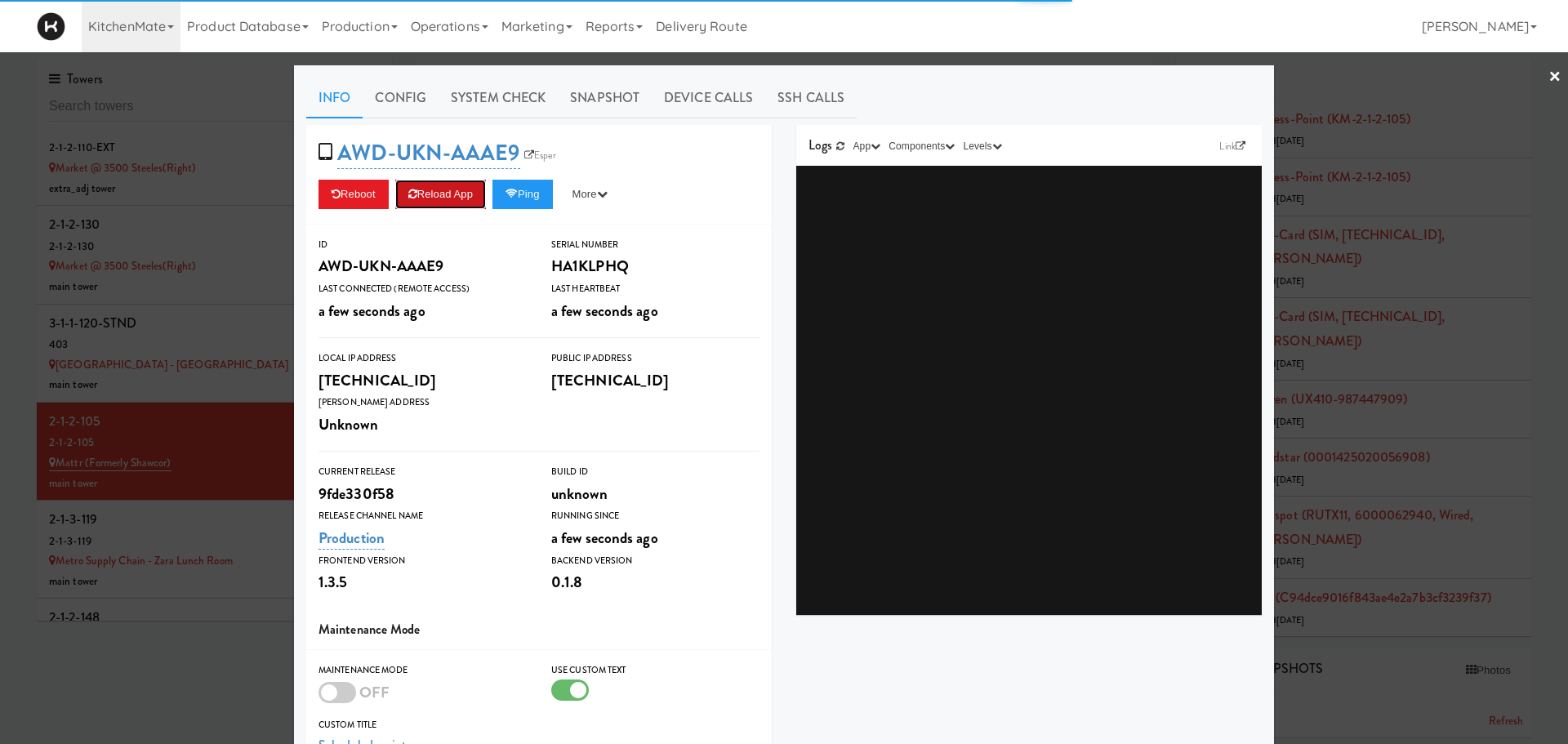
click at [443, 201] on button "Reload App" at bounding box center [440, 194] width 91 height 30
click at [156, 498] on div at bounding box center [784, 372] width 1568 height 744
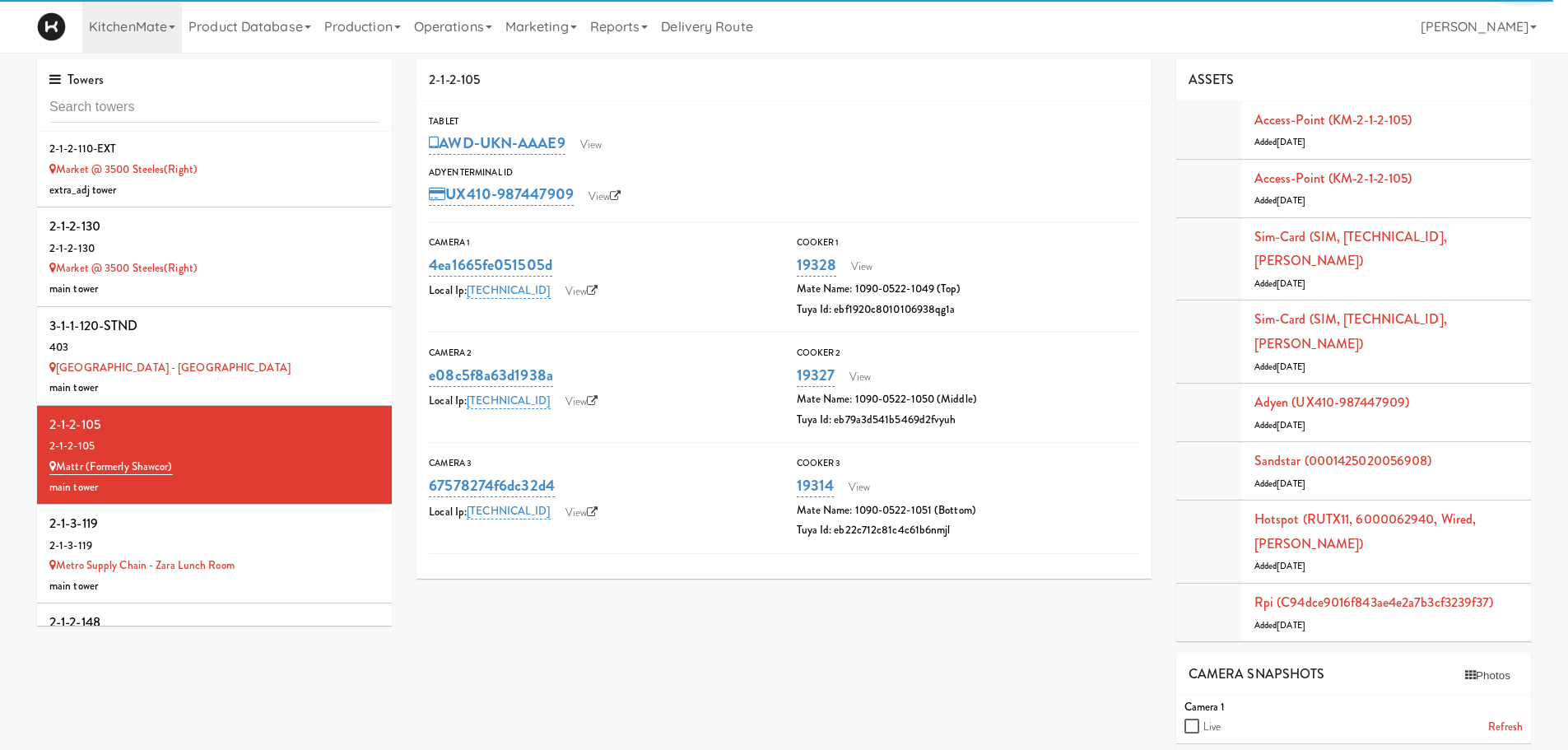
click at [157, 576] on div "main tower" at bounding box center [214, 586] width 330 height 21
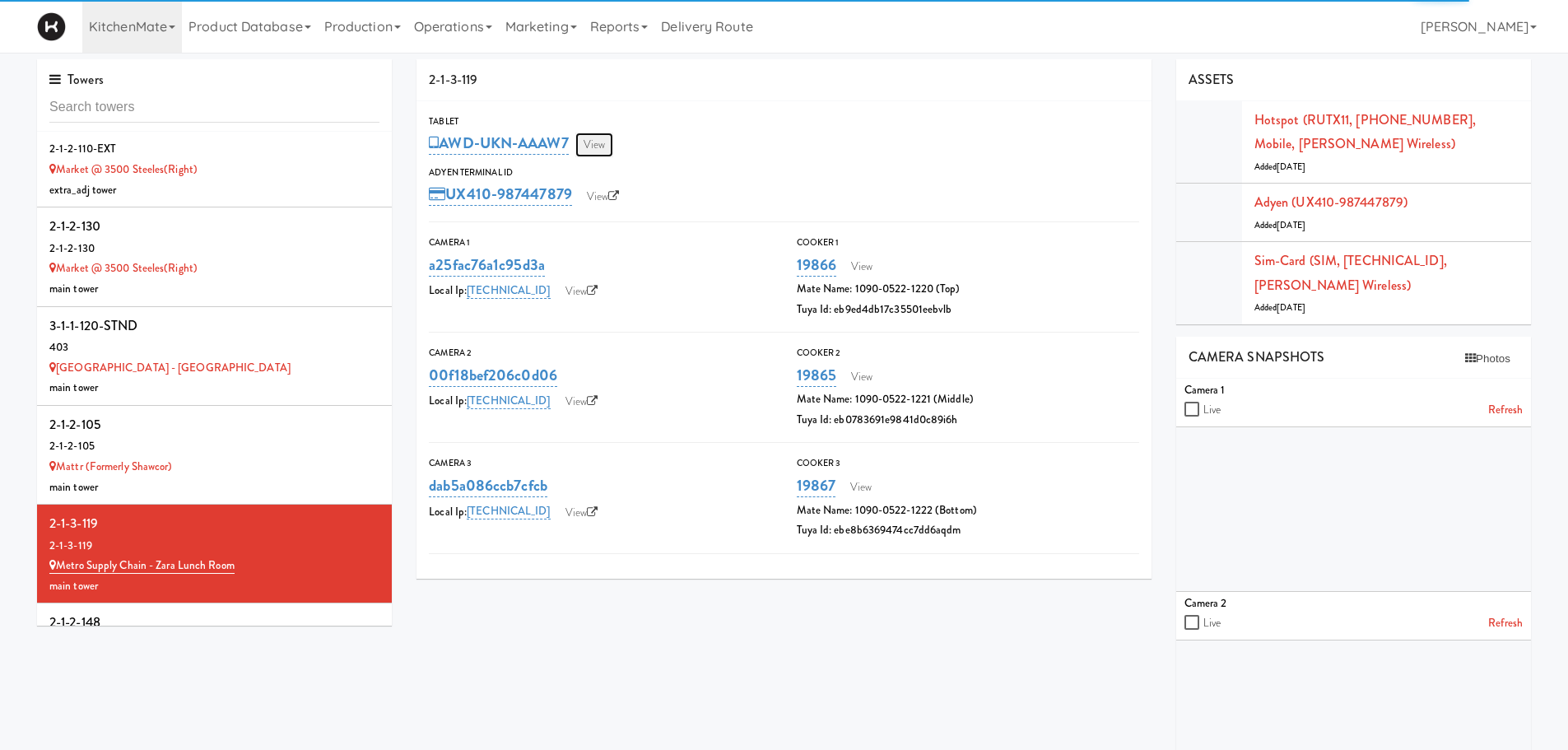
click at [614, 146] on link "View" at bounding box center [595, 144] width 38 height 25
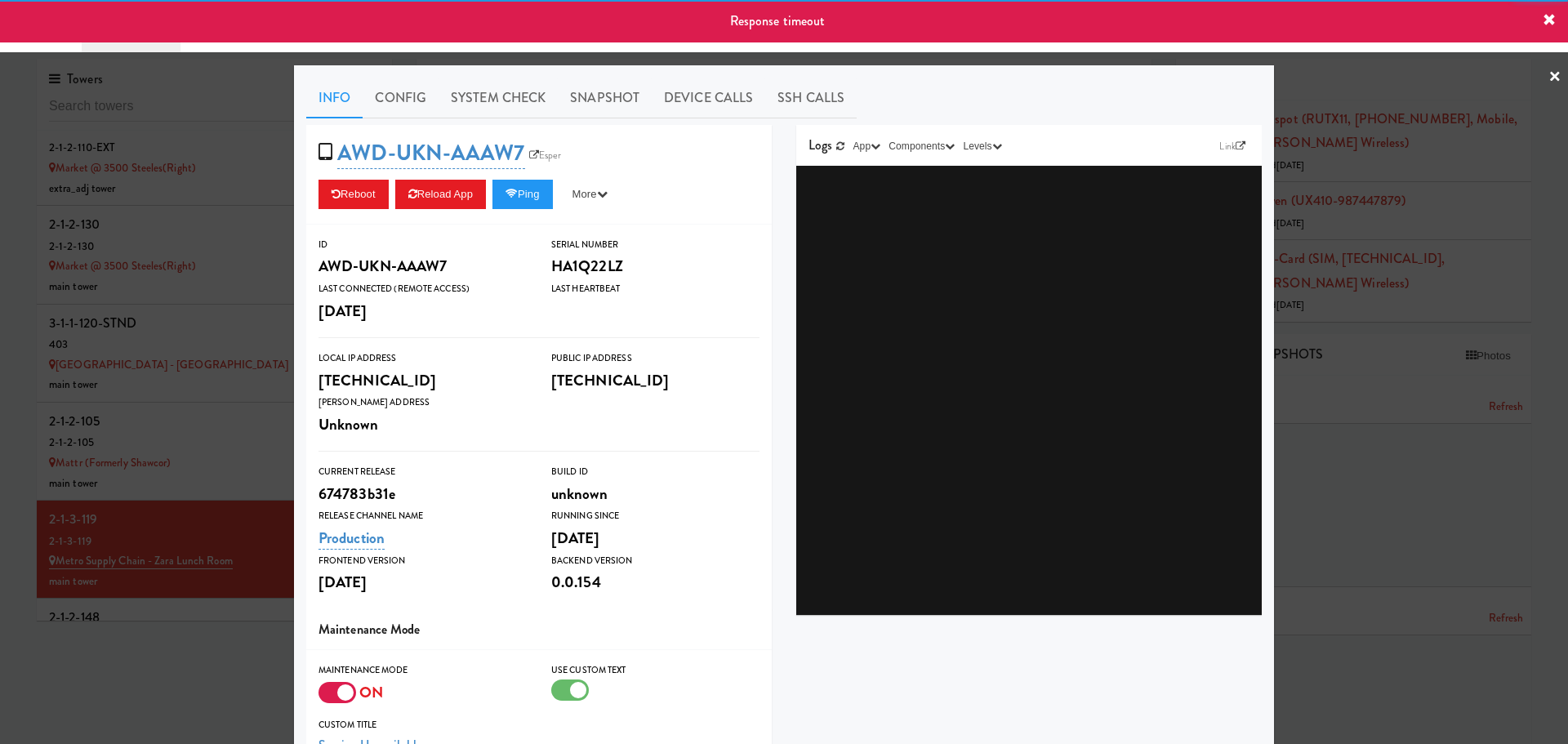
click at [1544, 22] on icon at bounding box center [1548, 20] width 13 height 13
click at [529, 156] on icon at bounding box center [534, 156] width 10 height 10
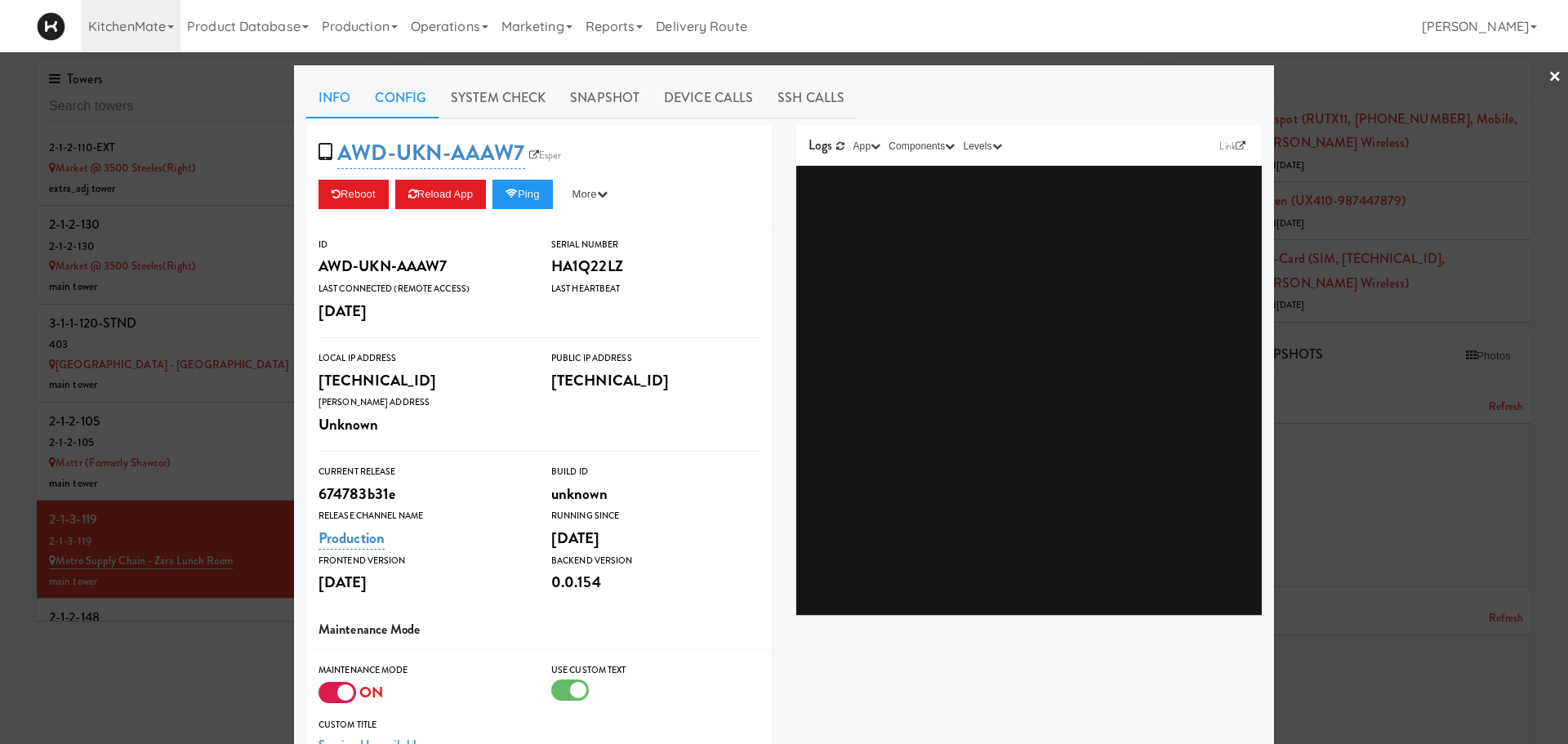
click at [395, 90] on link "Config" at bounding box center [400, 98] width 76 height 40
click at [414, 105] on link "Config" at bounding box center [400, 98] width 76 height 40
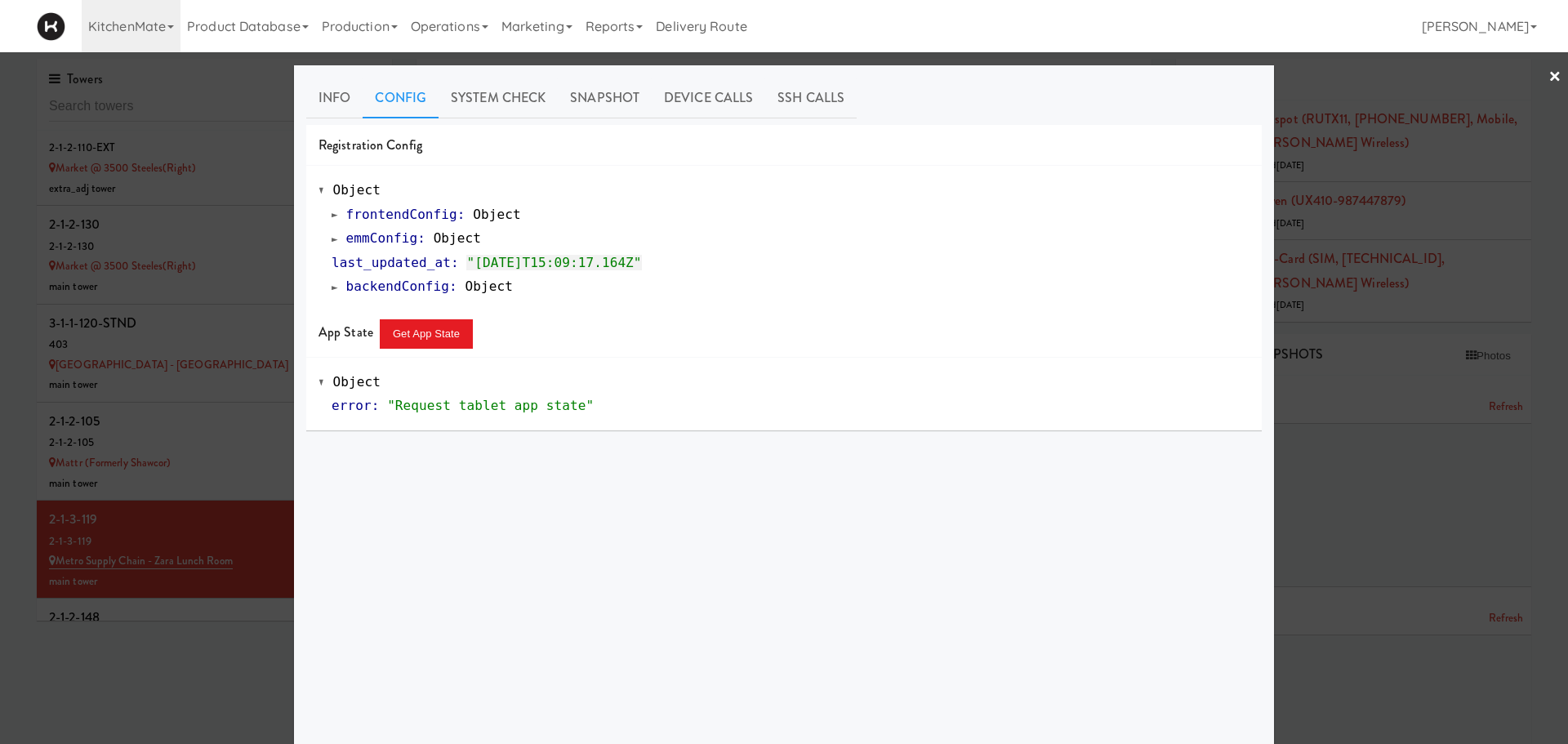
click at [333, 241] on link "emmConfig : Object" at bounding box center [407, 238] width 150 height 16
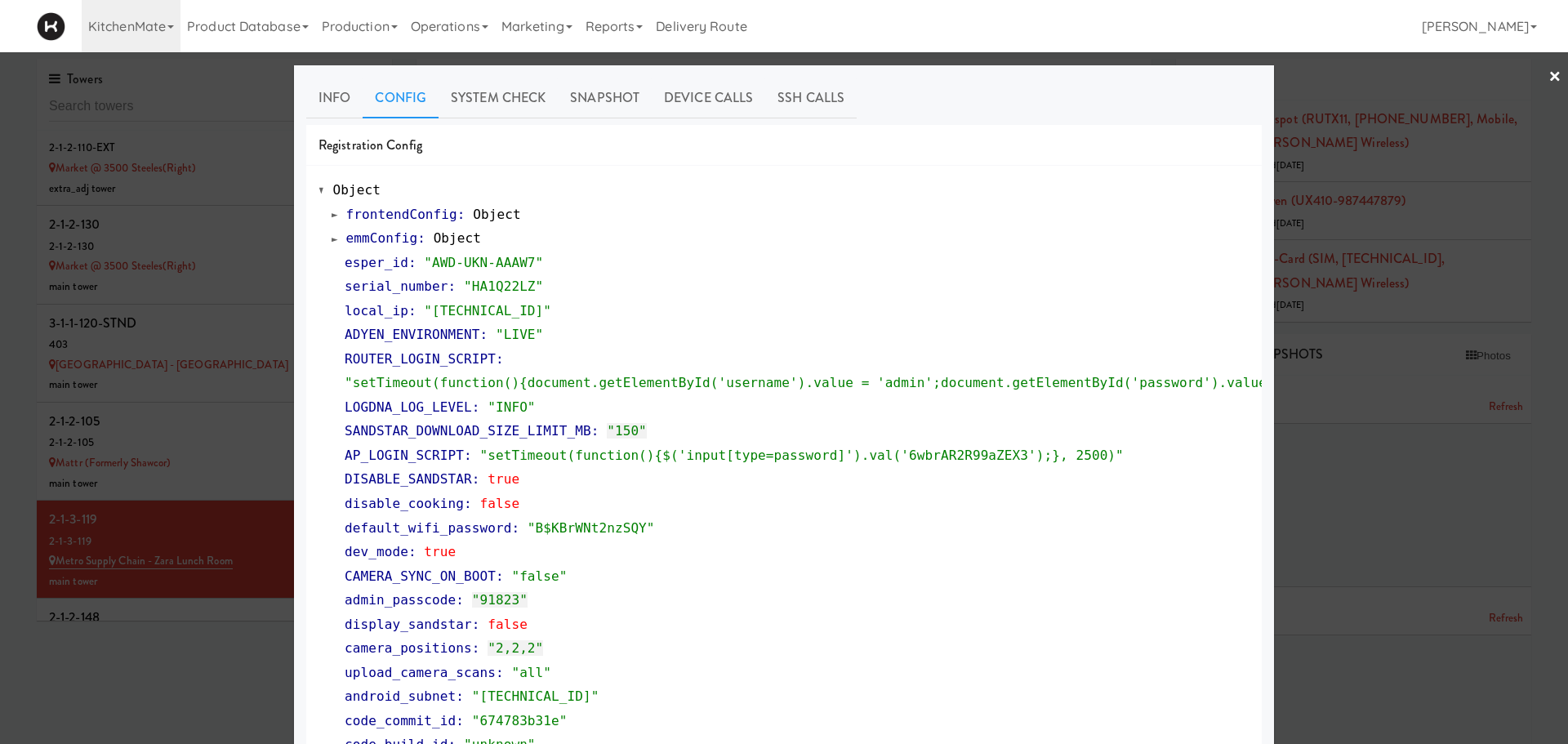
click at [336, 241] on link "emmConfig : Object" at bounding box center [407, 238] width 150 height 16
click at [188, 460] on div at bounding box center [784, 372] width 1568 height 744
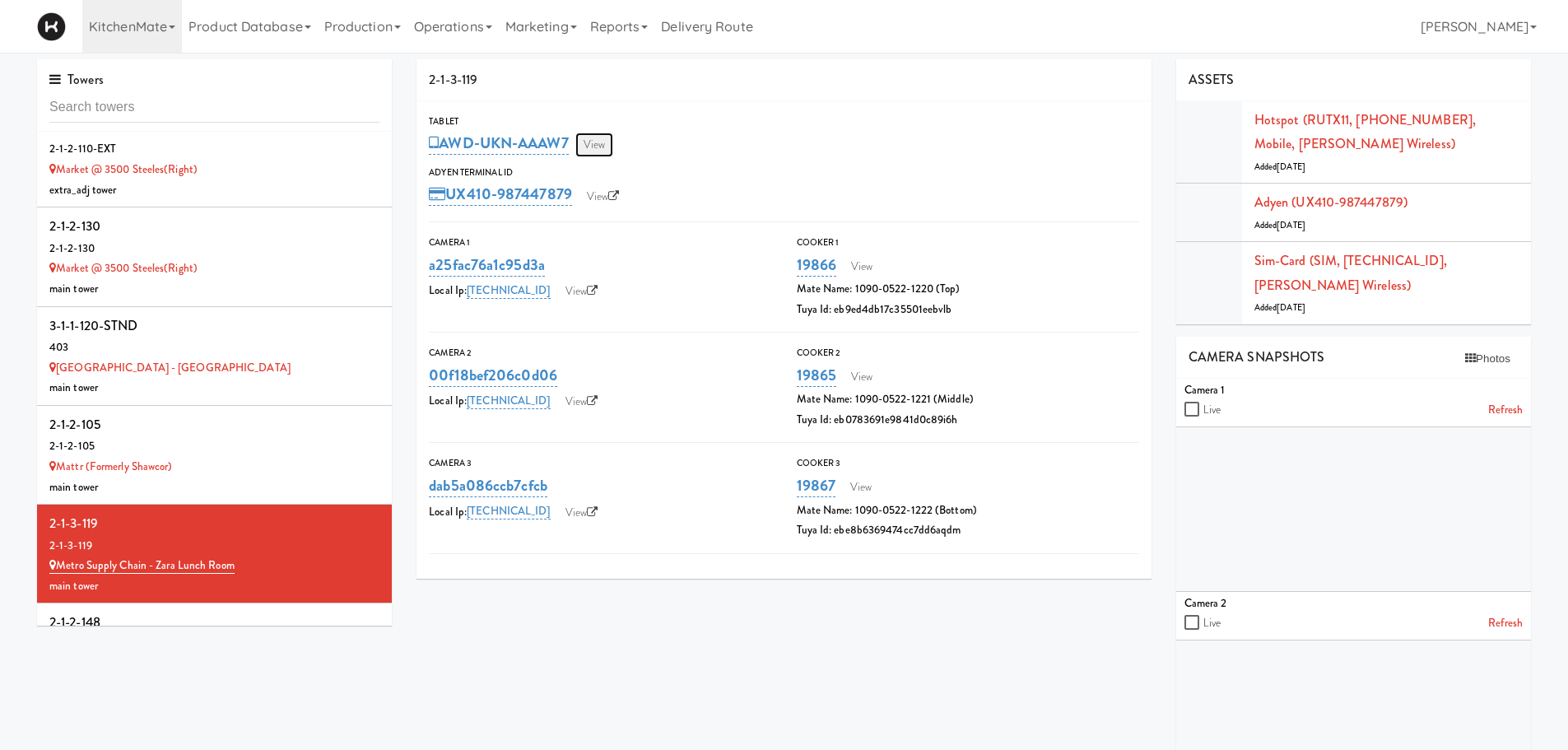
click at [597, 146] on link "View" at bounding box center [595, 144] width 38 height 25
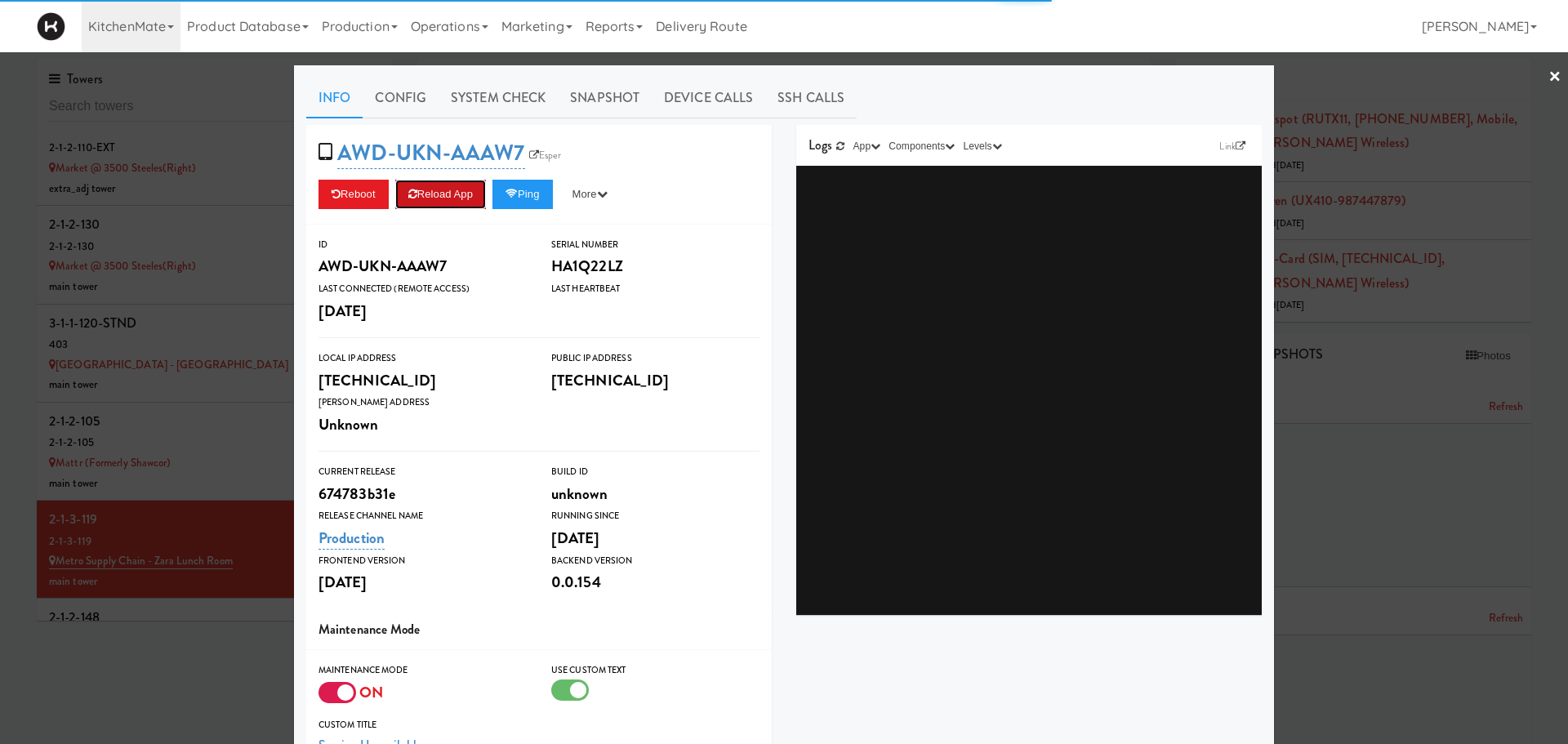
click at [446, 184] on button "Reload App" at bounding box center [440, 194] width 91 height 30
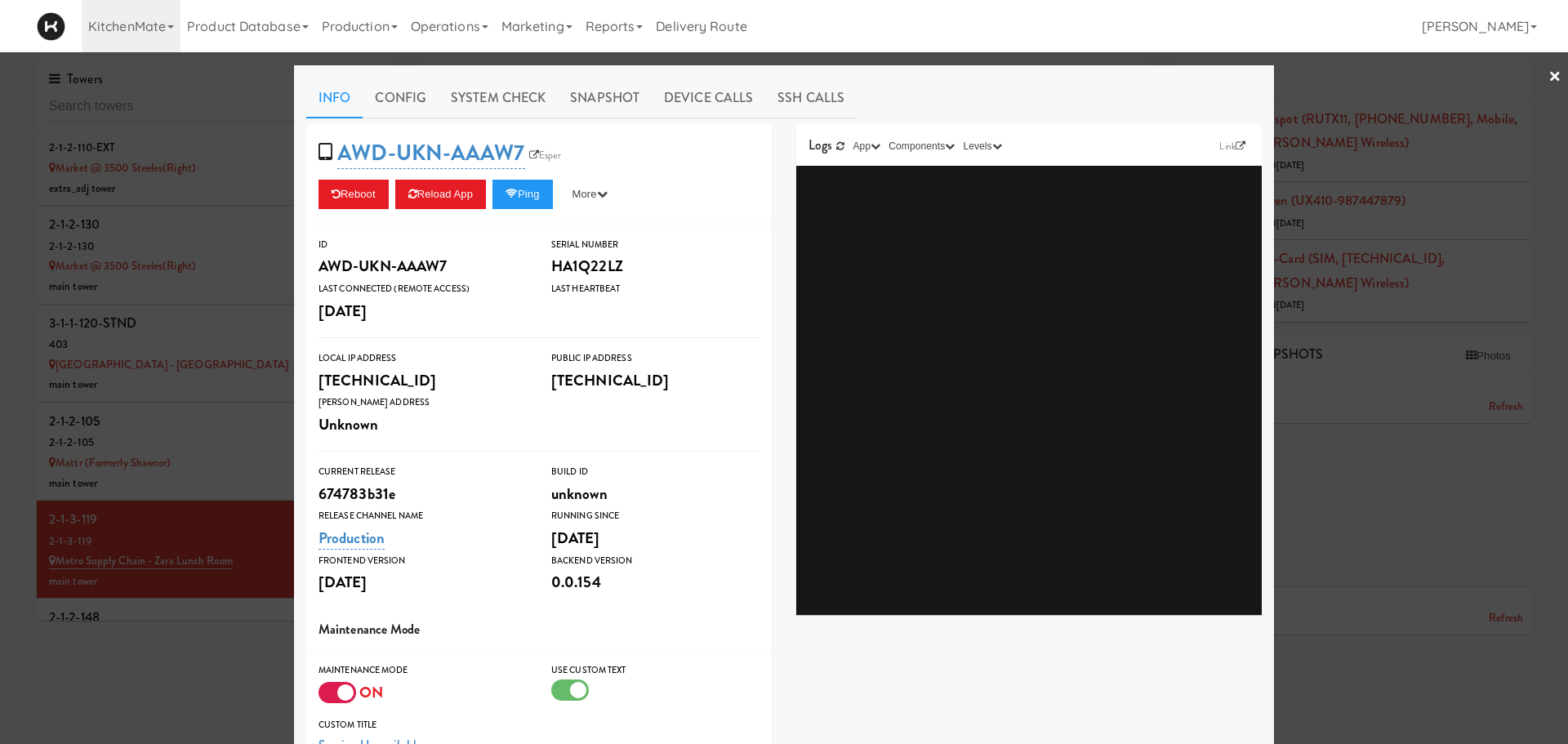
click at [181, 527] on div at bounding box center [784, 372] width 1568 height 744
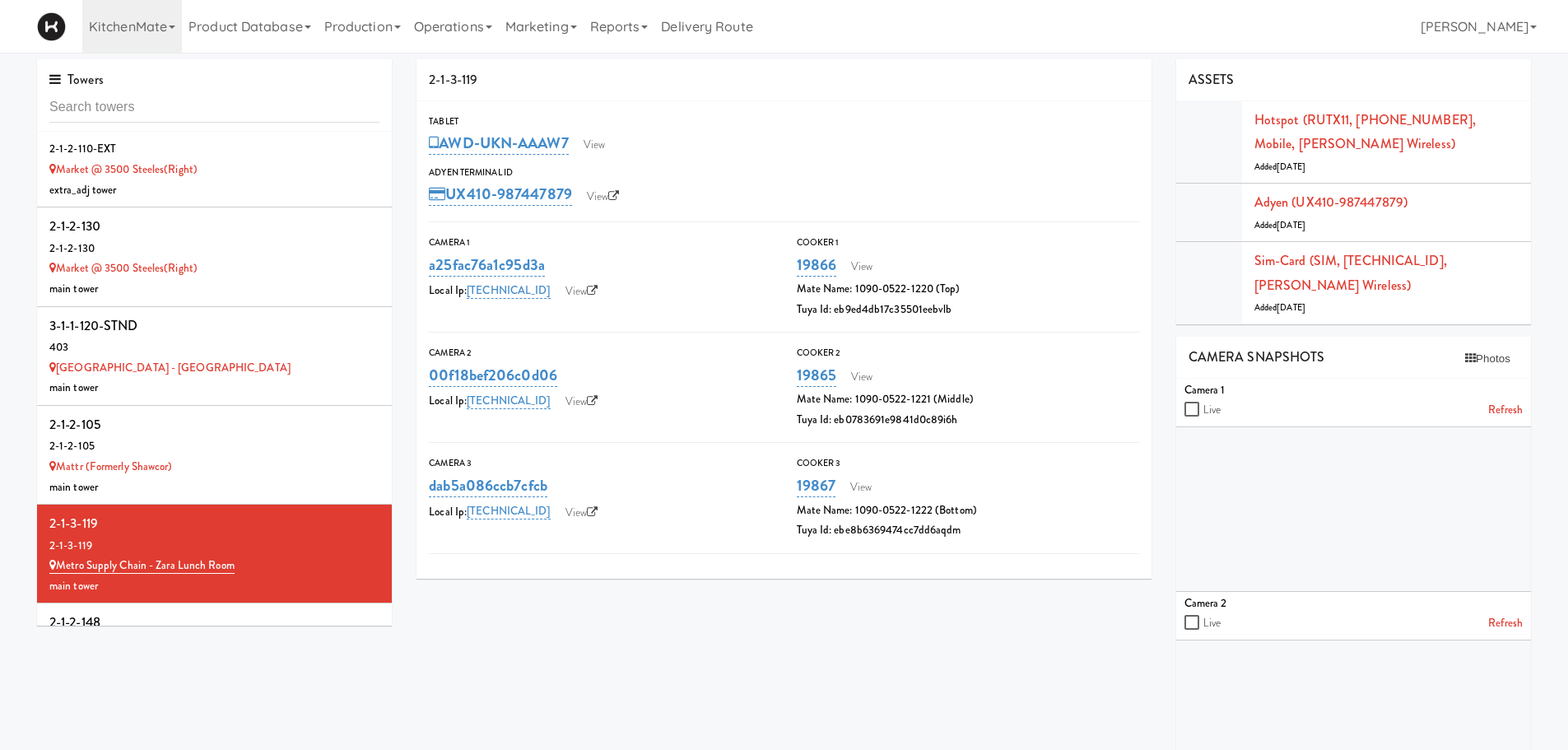
click at [183, 610] on div "2-1-2-148" at bounding box center [214, 622] width 330 height 25
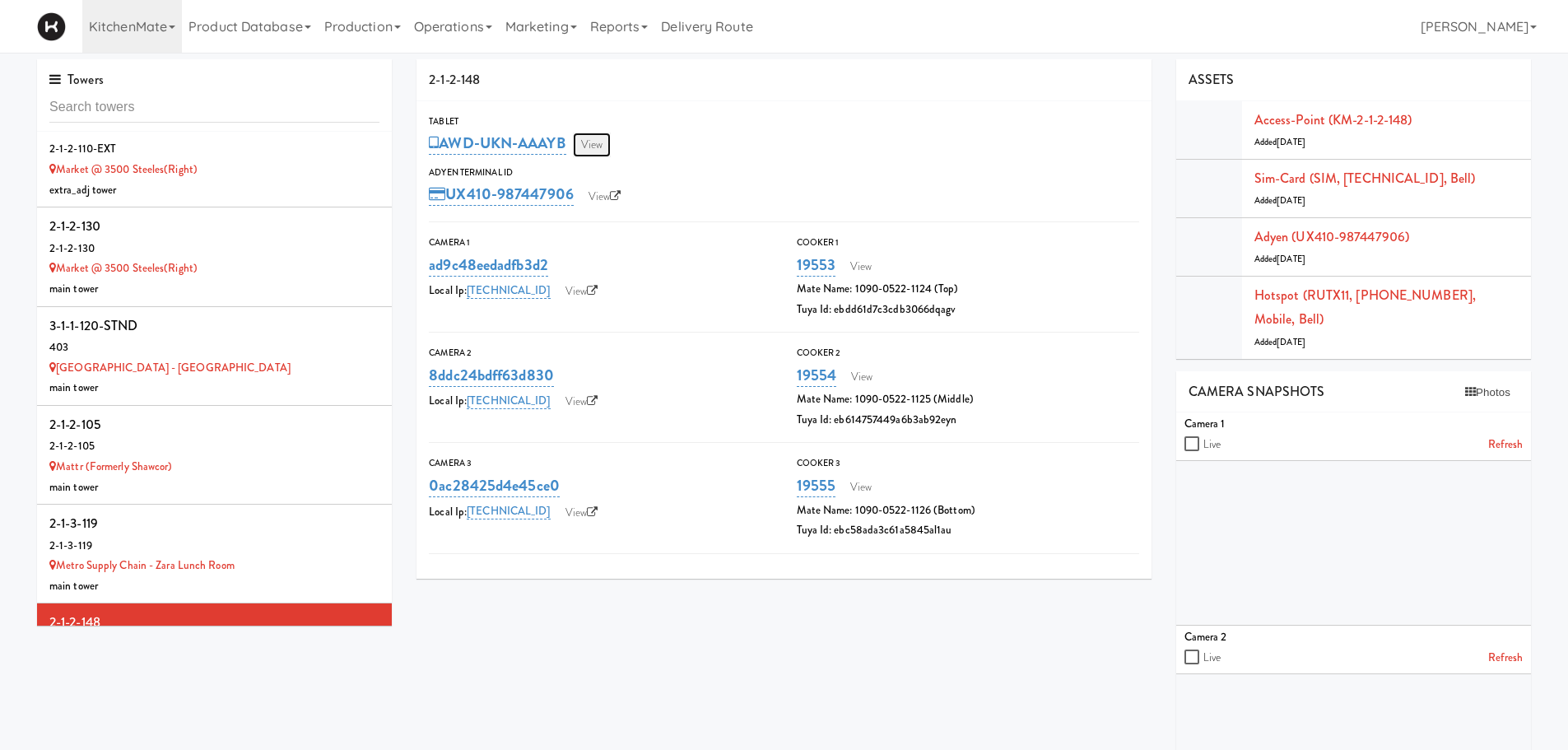
click at [606, 146] on link "View" at bounding box center [592, 144] width 38 height 25
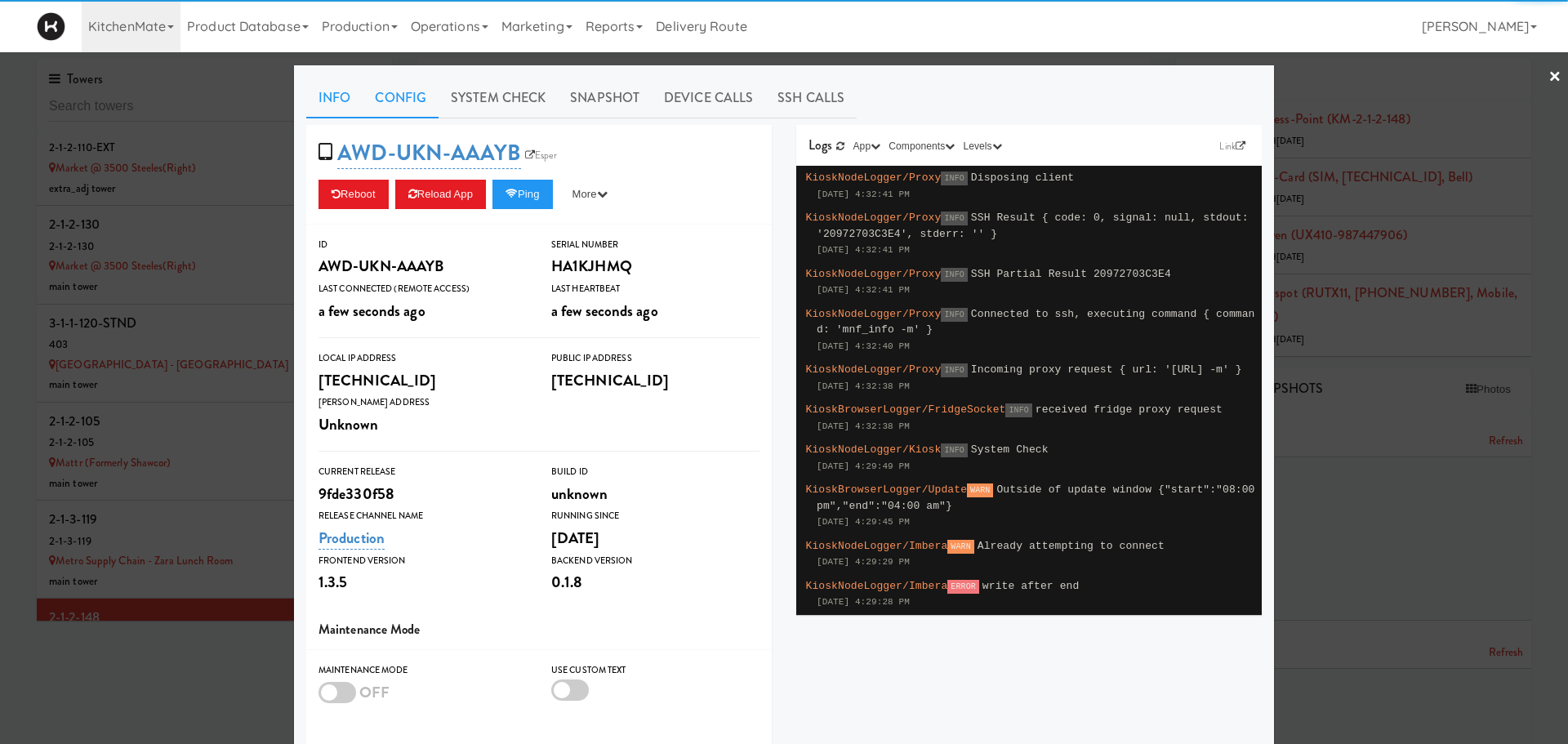
click at [395, 89] on link "Config" at bounding box center [400, 98] width 76 height 40
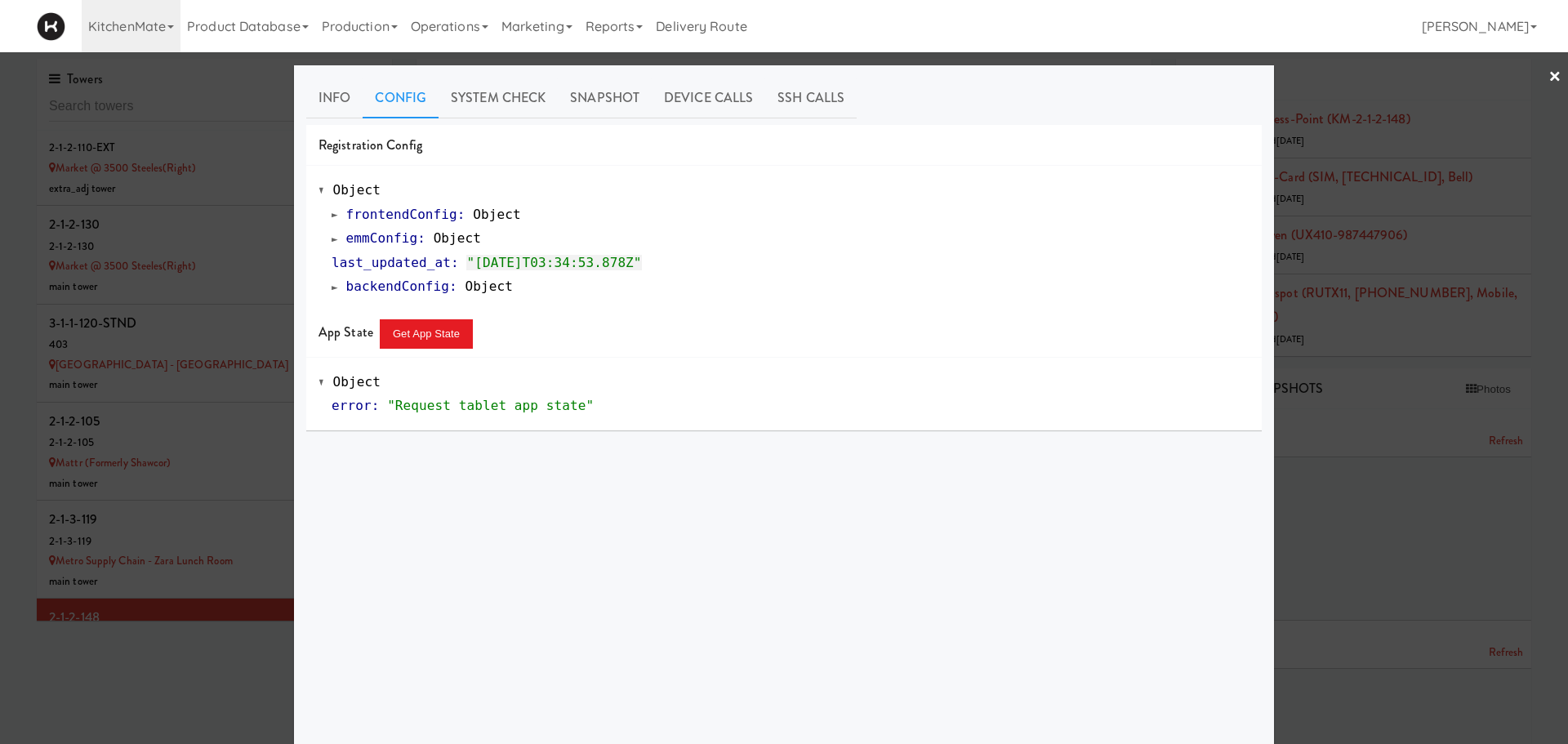
click at [322, 241] on div "frontendConfig : Object emmConfig : Object last_updated_at : "2025-09-29T03:34:…" at bounding box center [783, 251] width 931 height 97
click at [332, 241] on span at bounding box center [335, 238] width 7 height 12
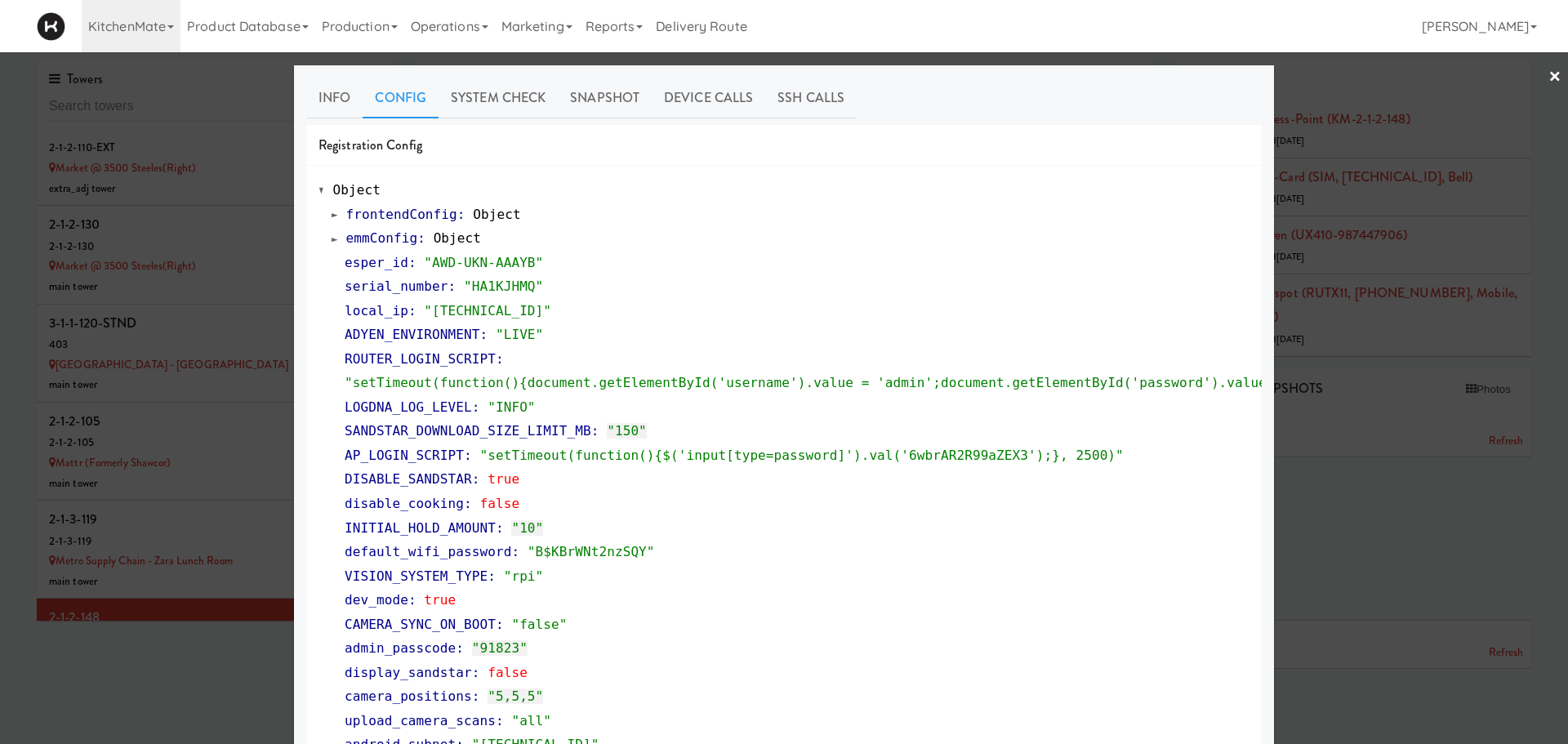
click at [332, 241] on span at bounding box center [335, 238] width 7 height 12
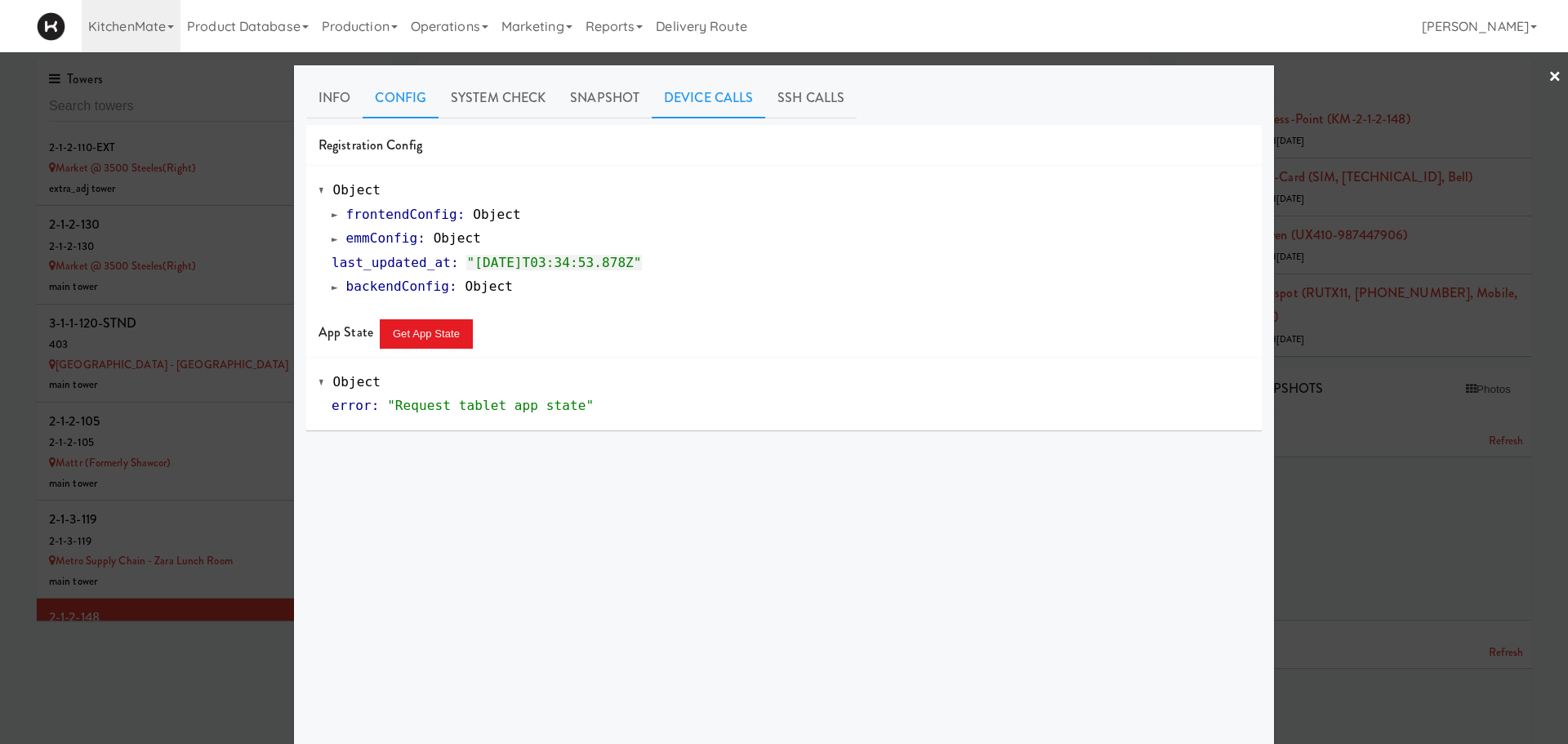
click at [724, 104] on link "Device Calls" at bounding box center [708, 98] width 113 height 40
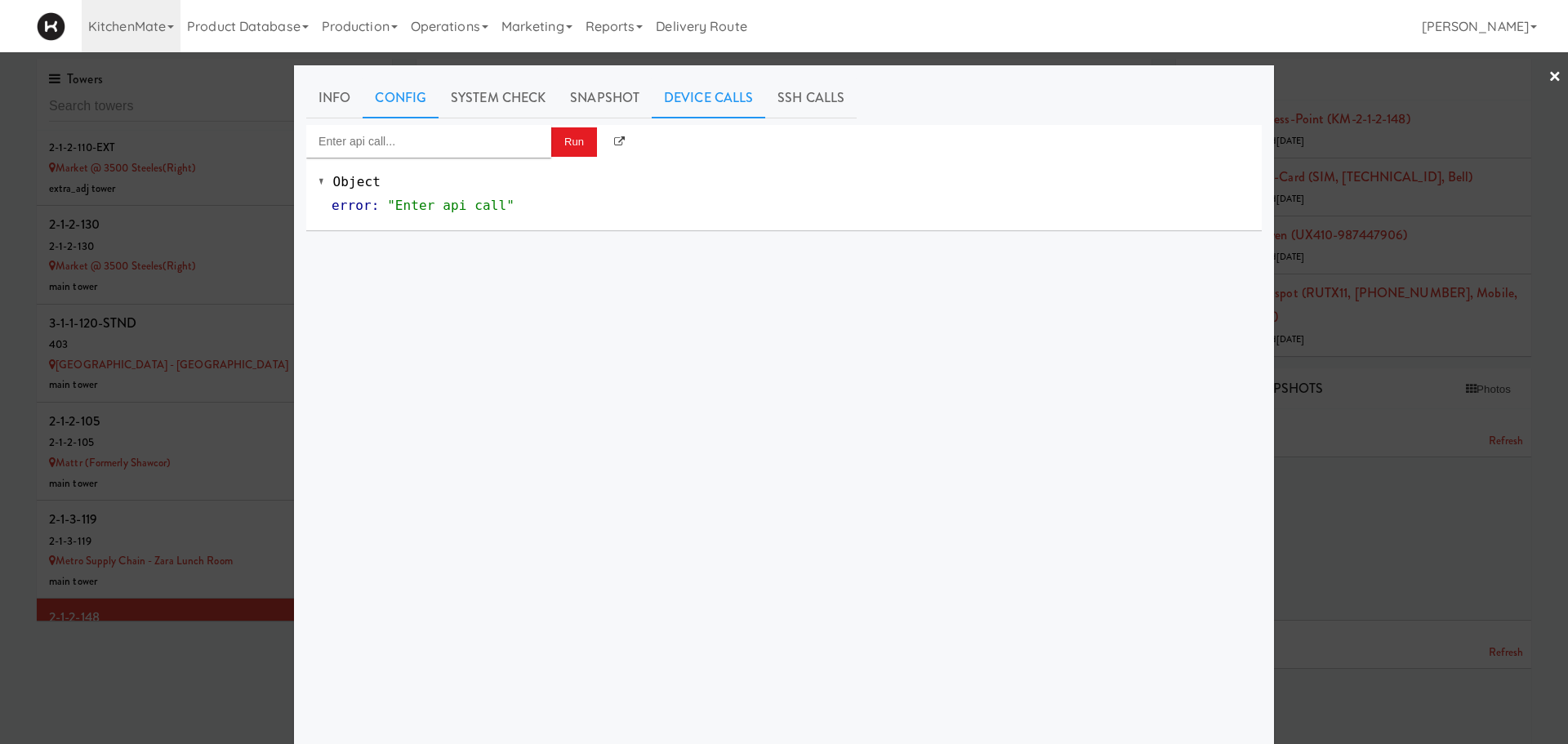
click at [396, 98] on link "Config" at bounding box center [400, 98] width 76 height 40
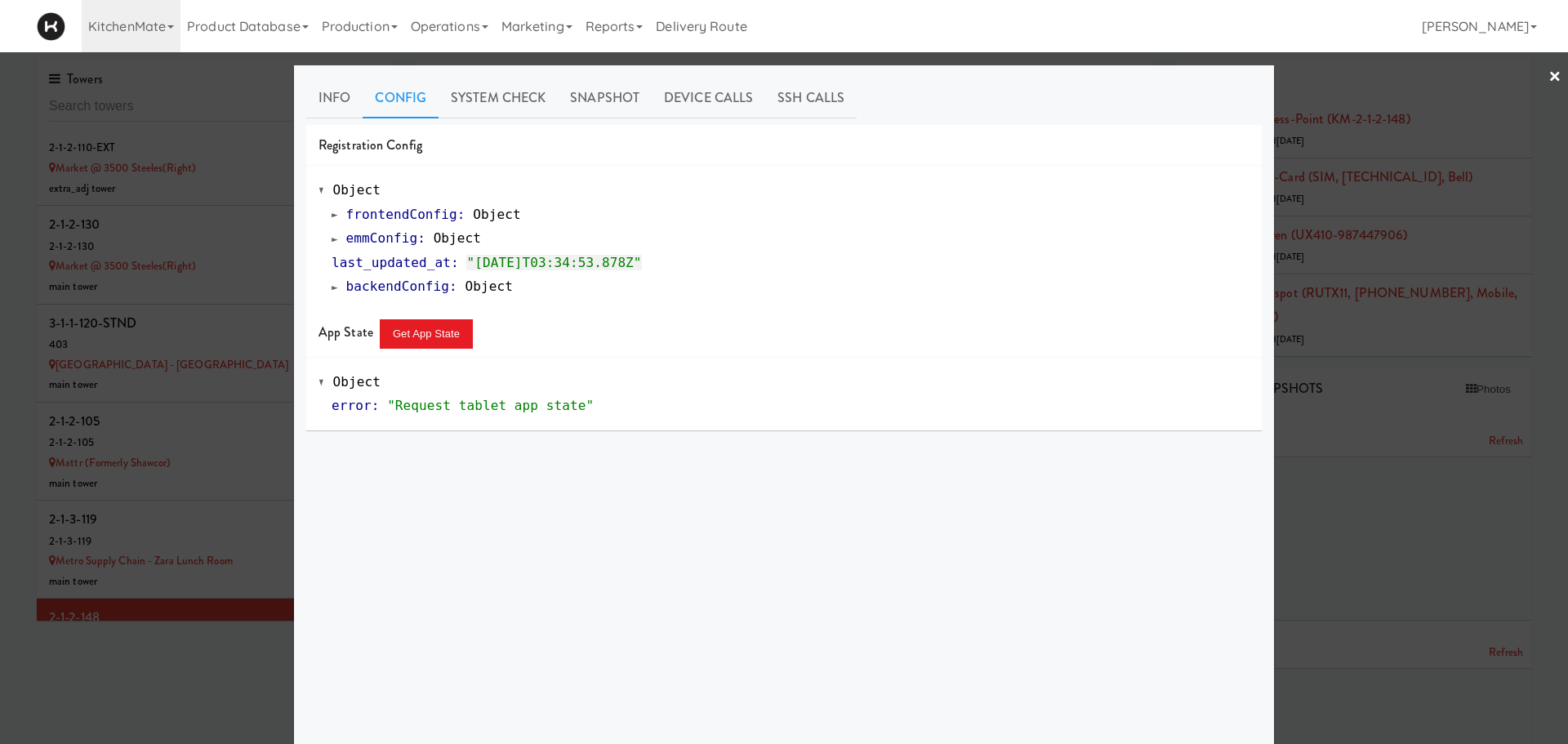
click at [179, 591] on div at bounding box center [784, 372] width 1568 height 744
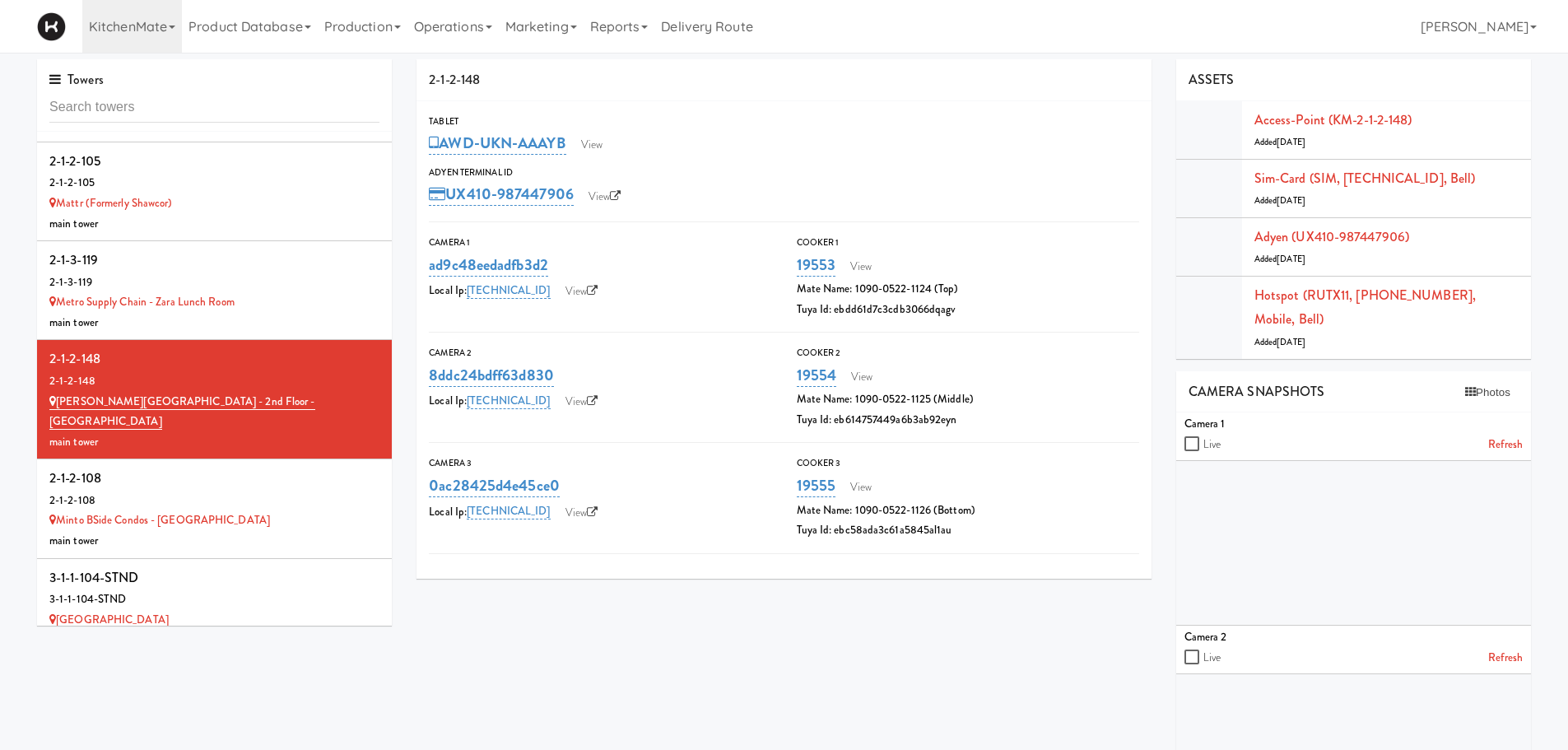
scroll to position [9287, 0]
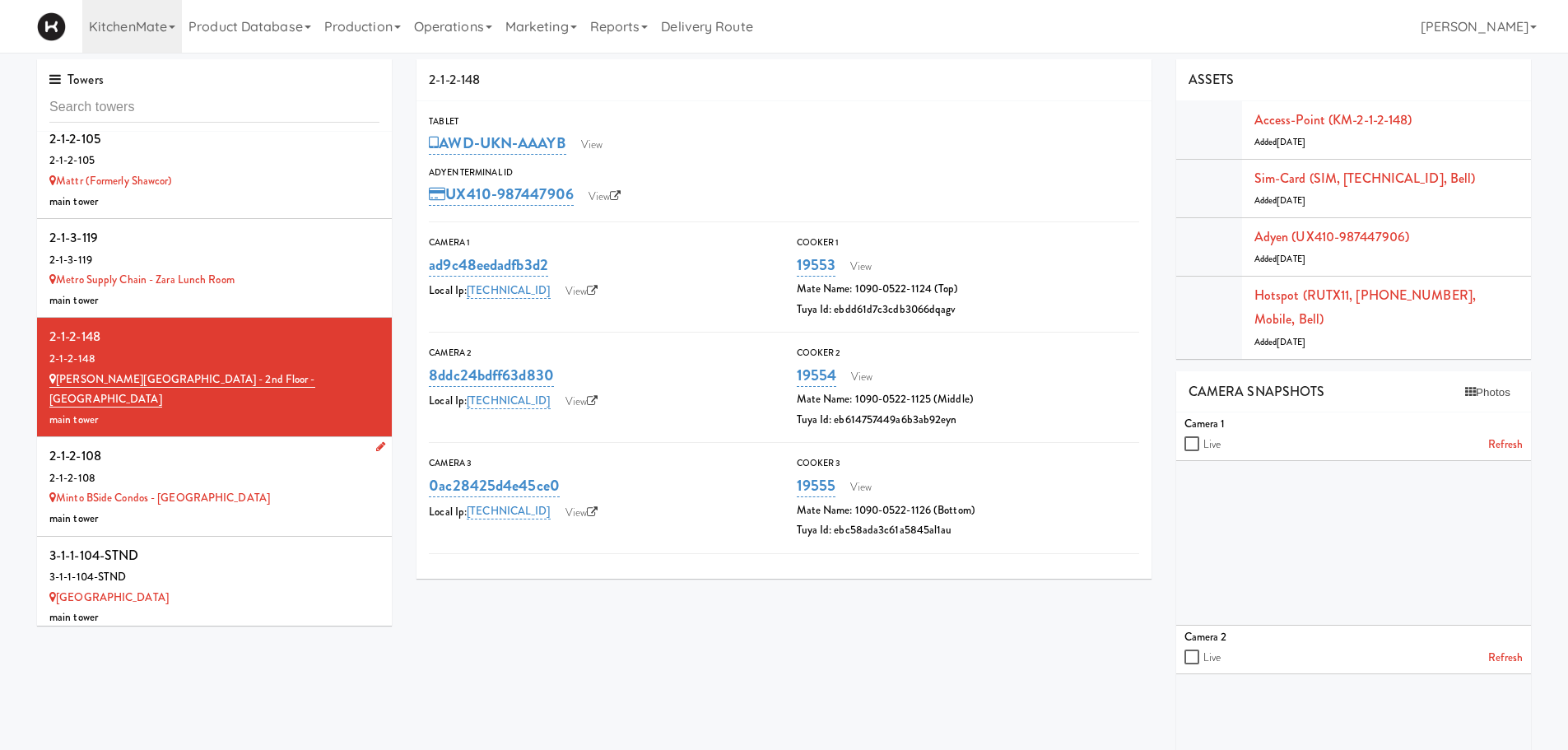
click at [272, 444] on div "2-1-2-108" at bounding box center [214, 456] width 330 height 25
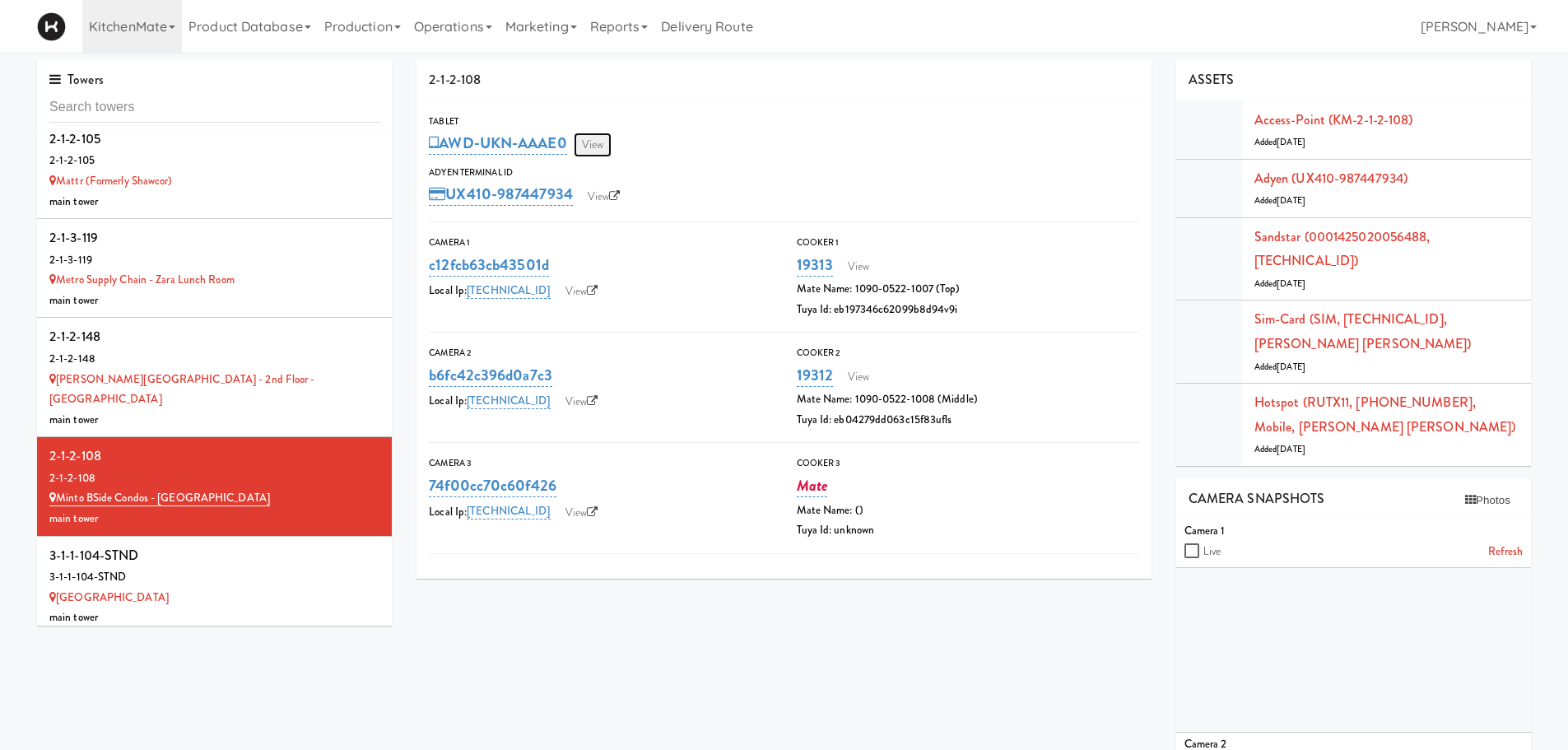
click at [595, 143] on link "View" at bounding box center [593, 144] width 38 height 25
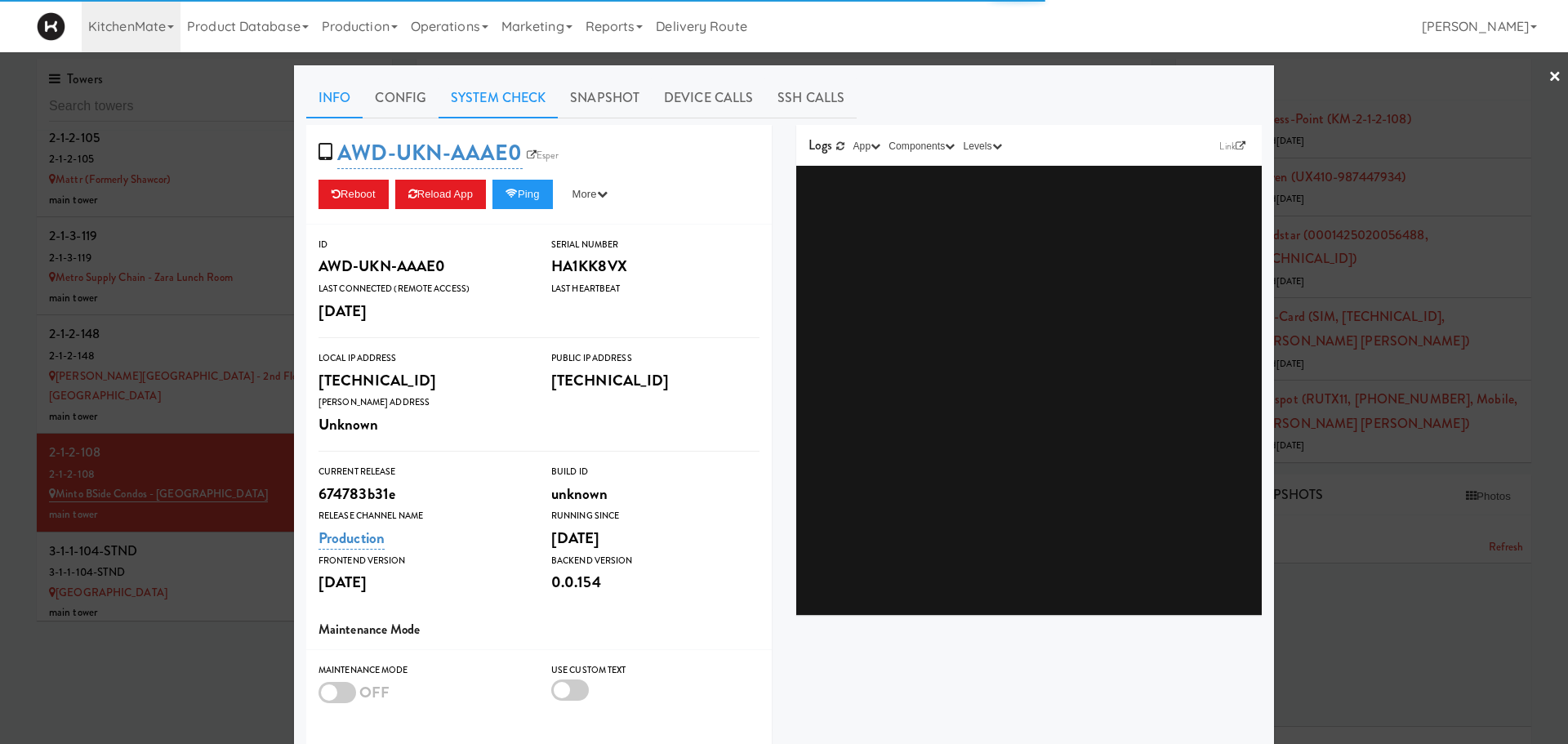
click at [523, 110] on link "System Check" at bounding box center [497, 98] width 119 height 40
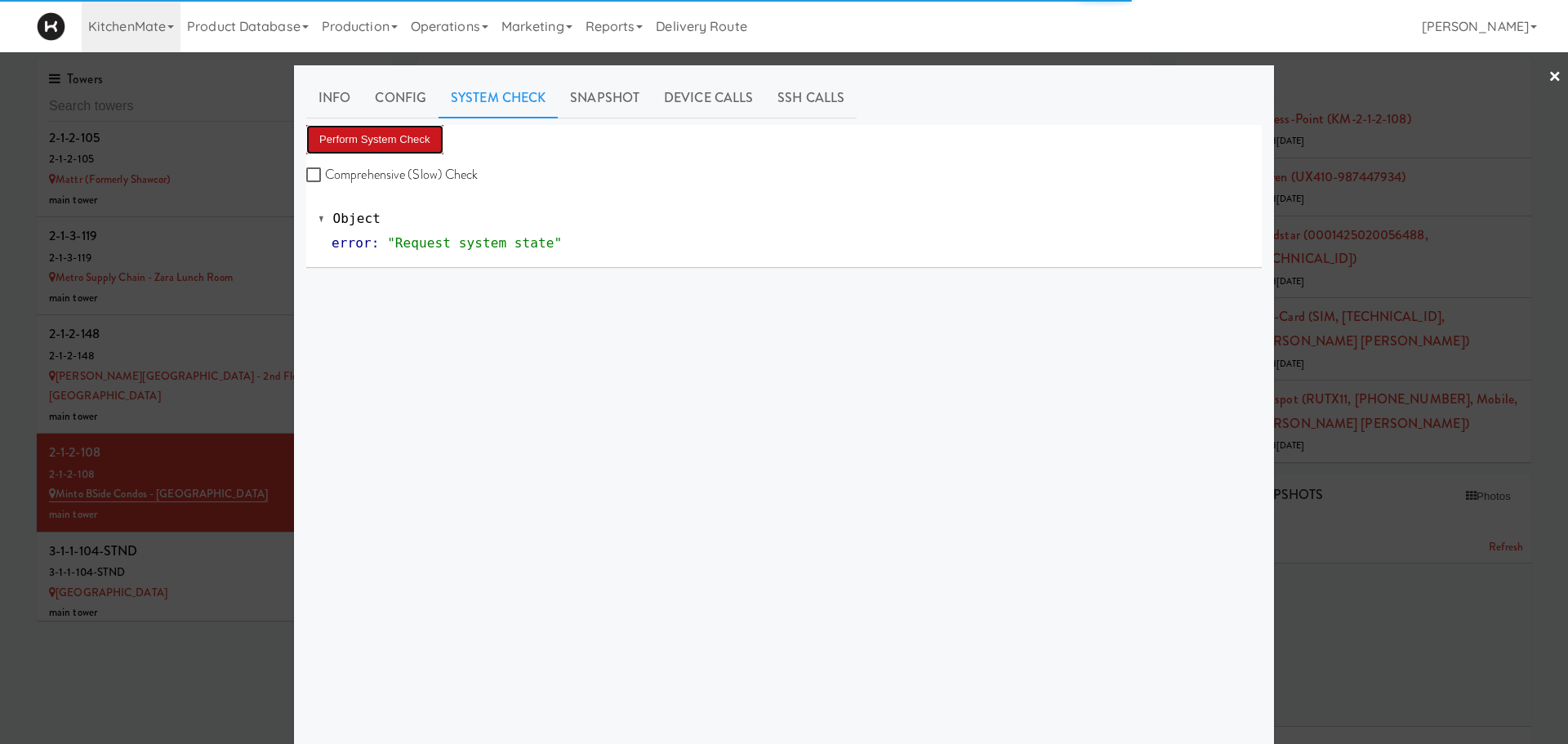
click at [347, 143] on button "Perform System Check" at bounding box center [374, 140] width 137 height 30
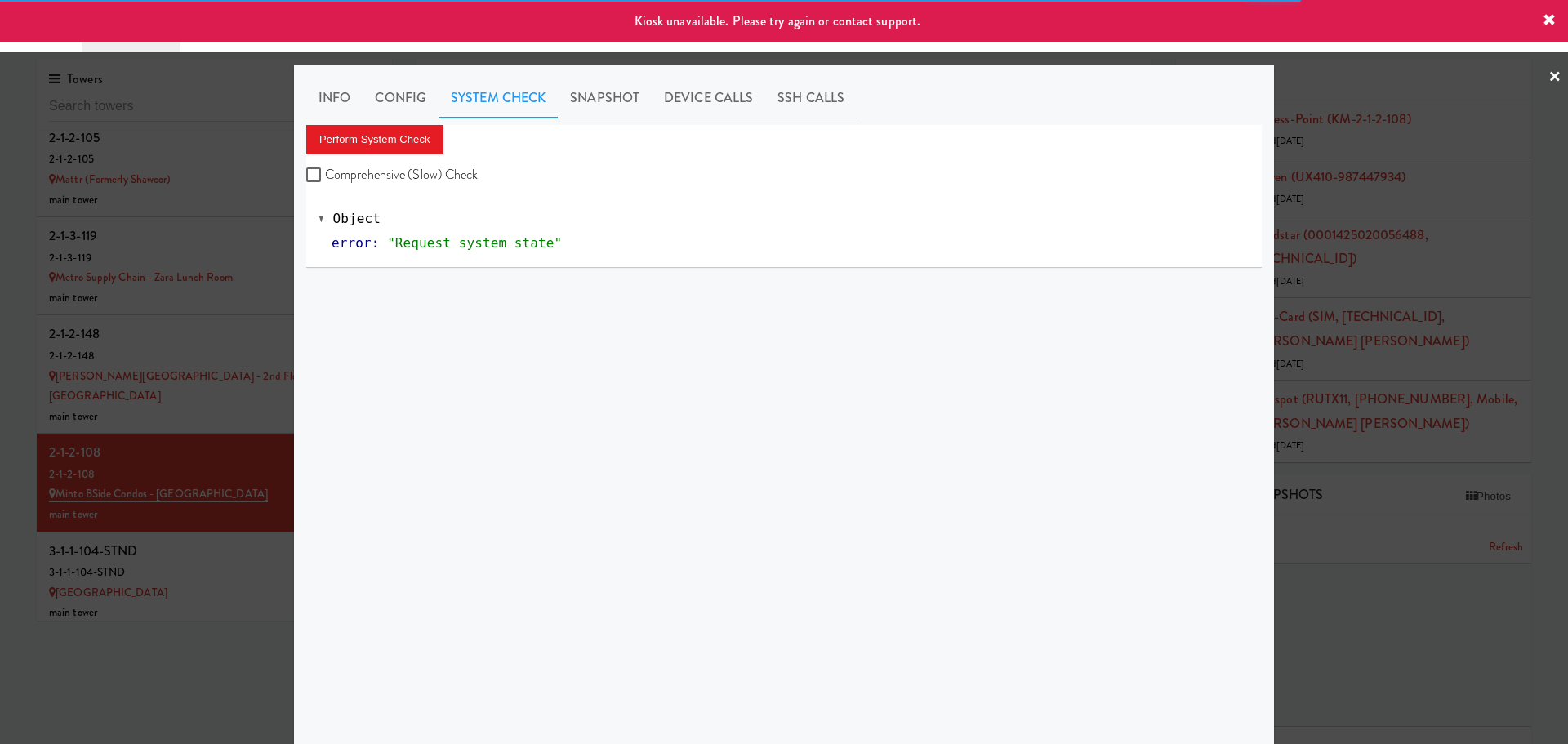
click at [162, 441] on div at bounding box center [784, 372] width 1568 height 744
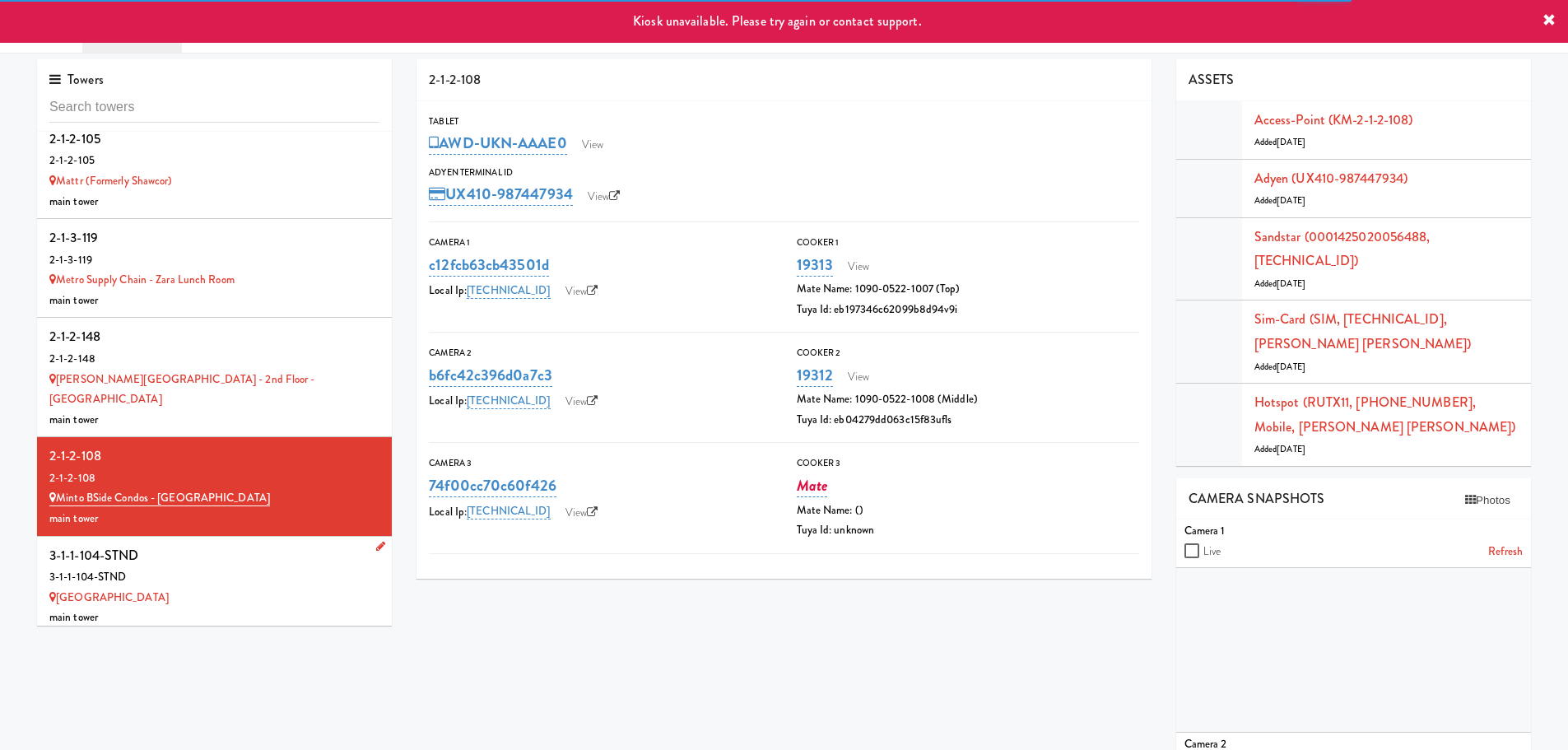
click at [163, 543] on div "3-1-1-104-STND" at bounding box center [214, 555] width 330 height 25
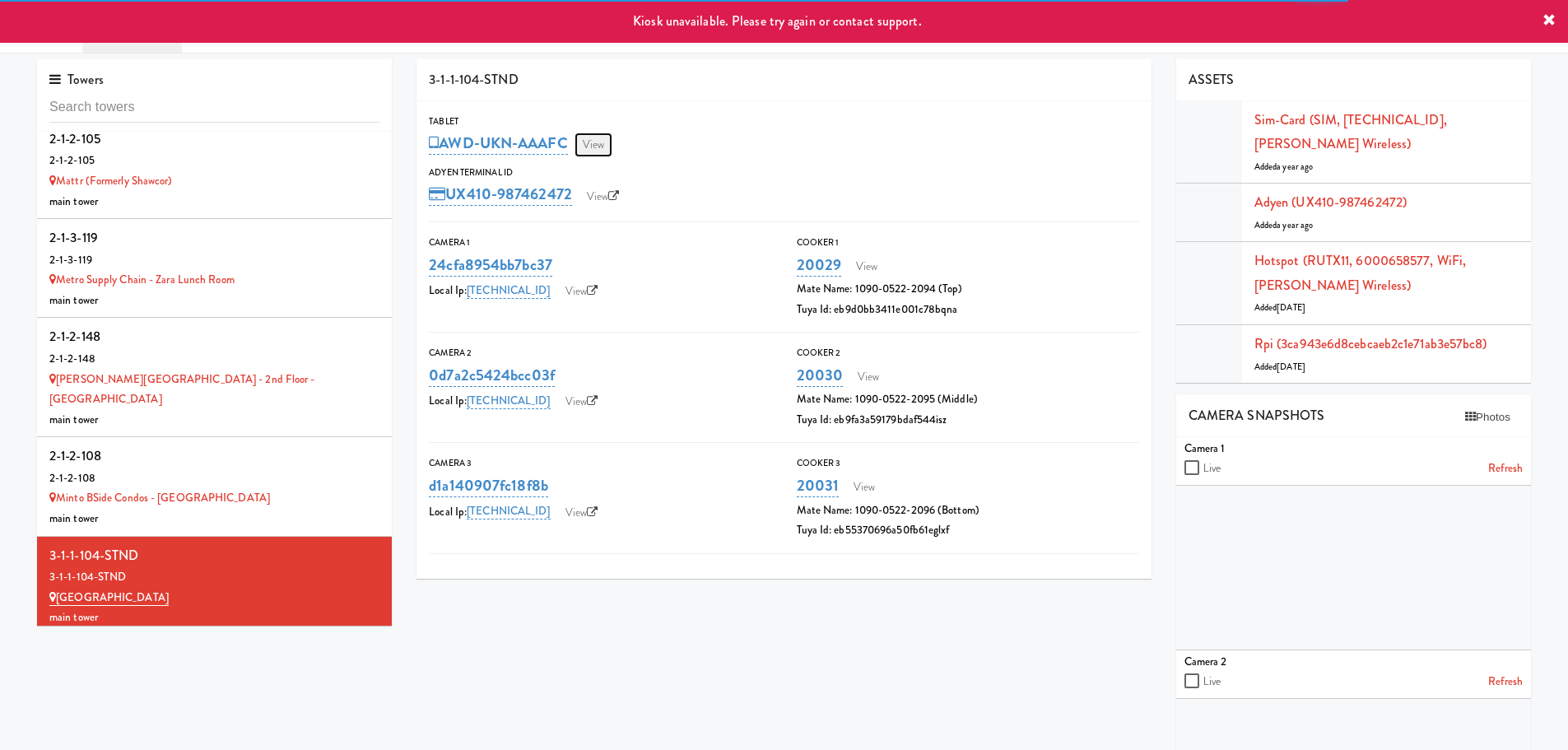
click at [604, 152] on link "View" at bounding box center [594, 144] width 38 height 25
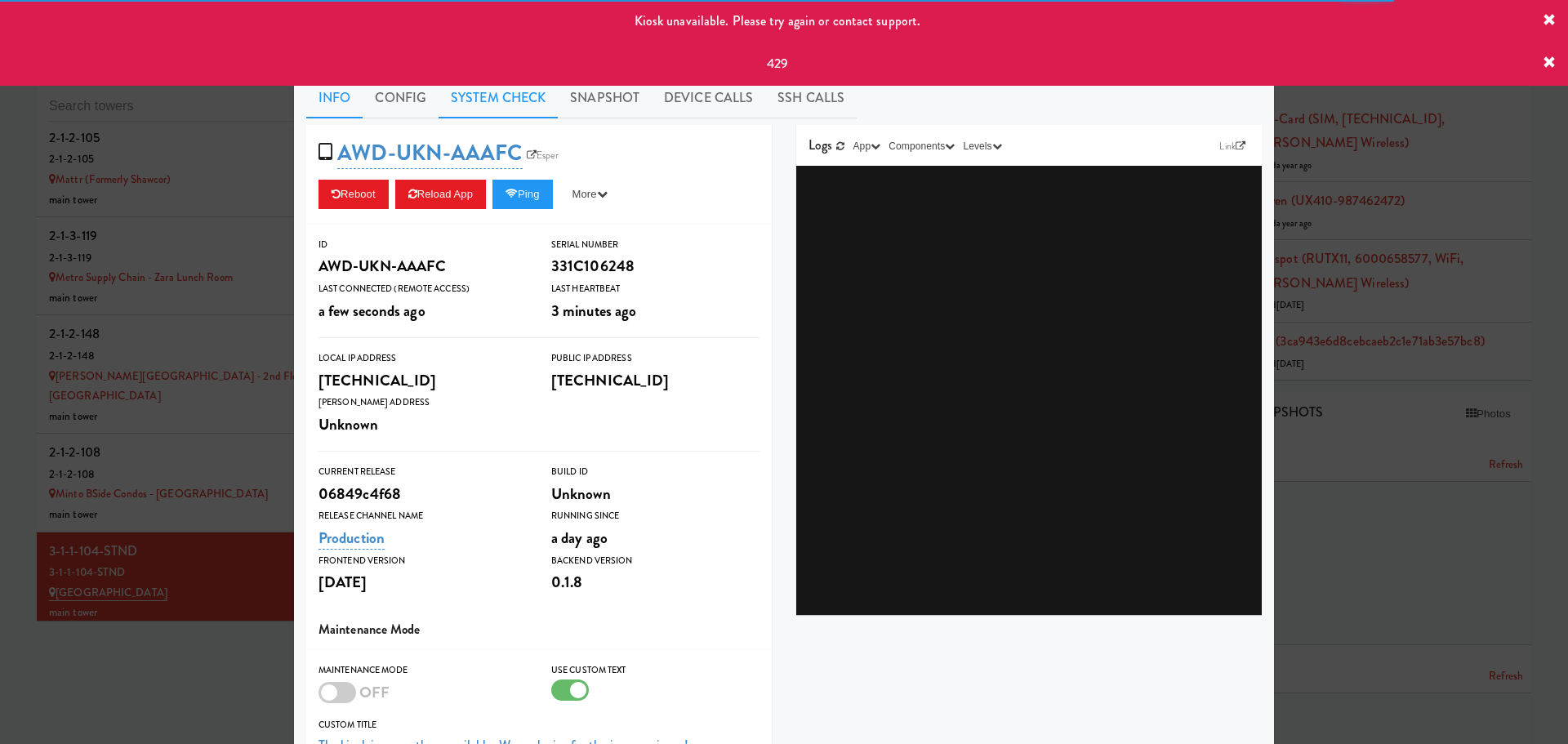
click at [471, 99] on link "System Check" at bounding box center [497, 98] width 119 height 40
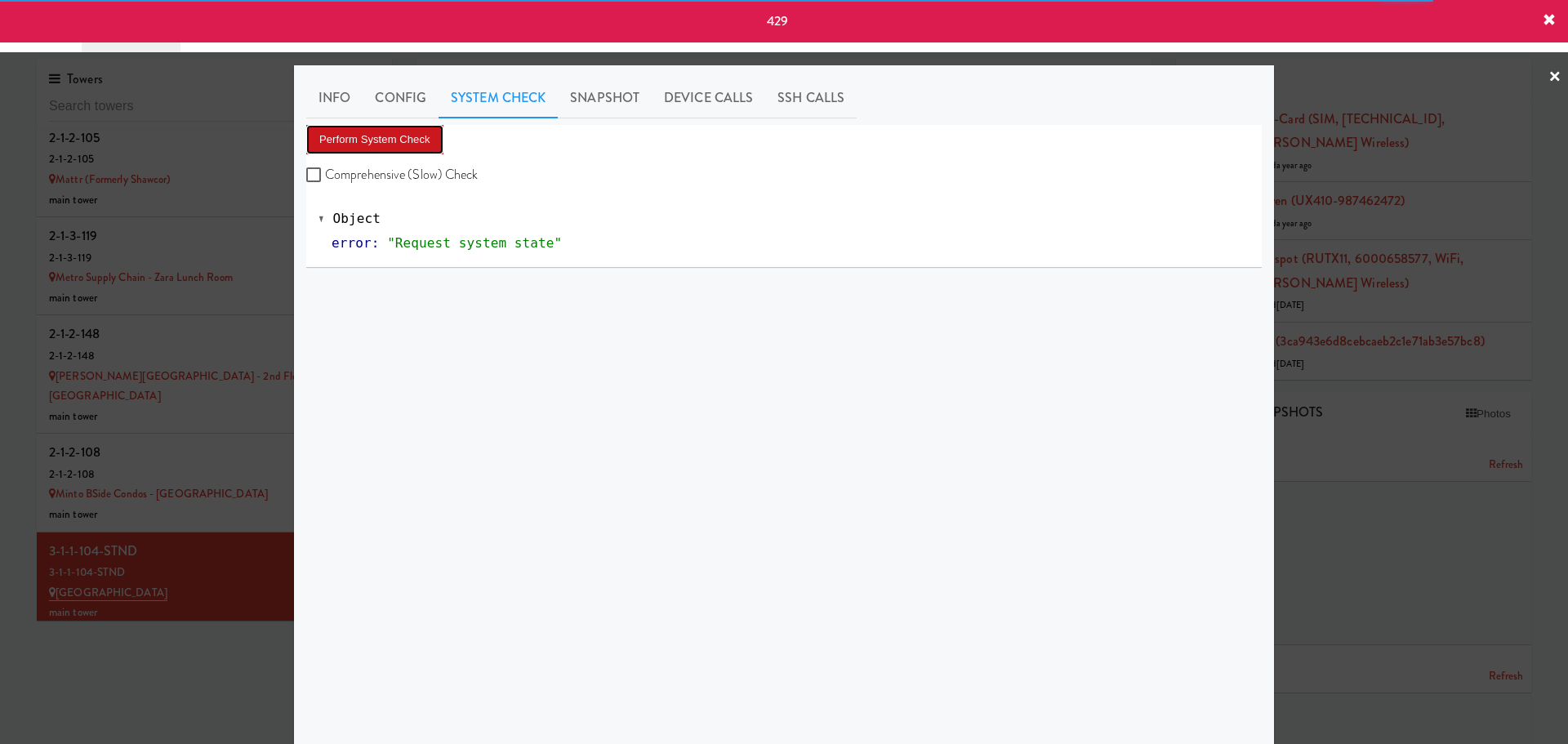
click at [396, 144] on button "Perform System Check" at bounding box center [374, 140] width 137 height 30
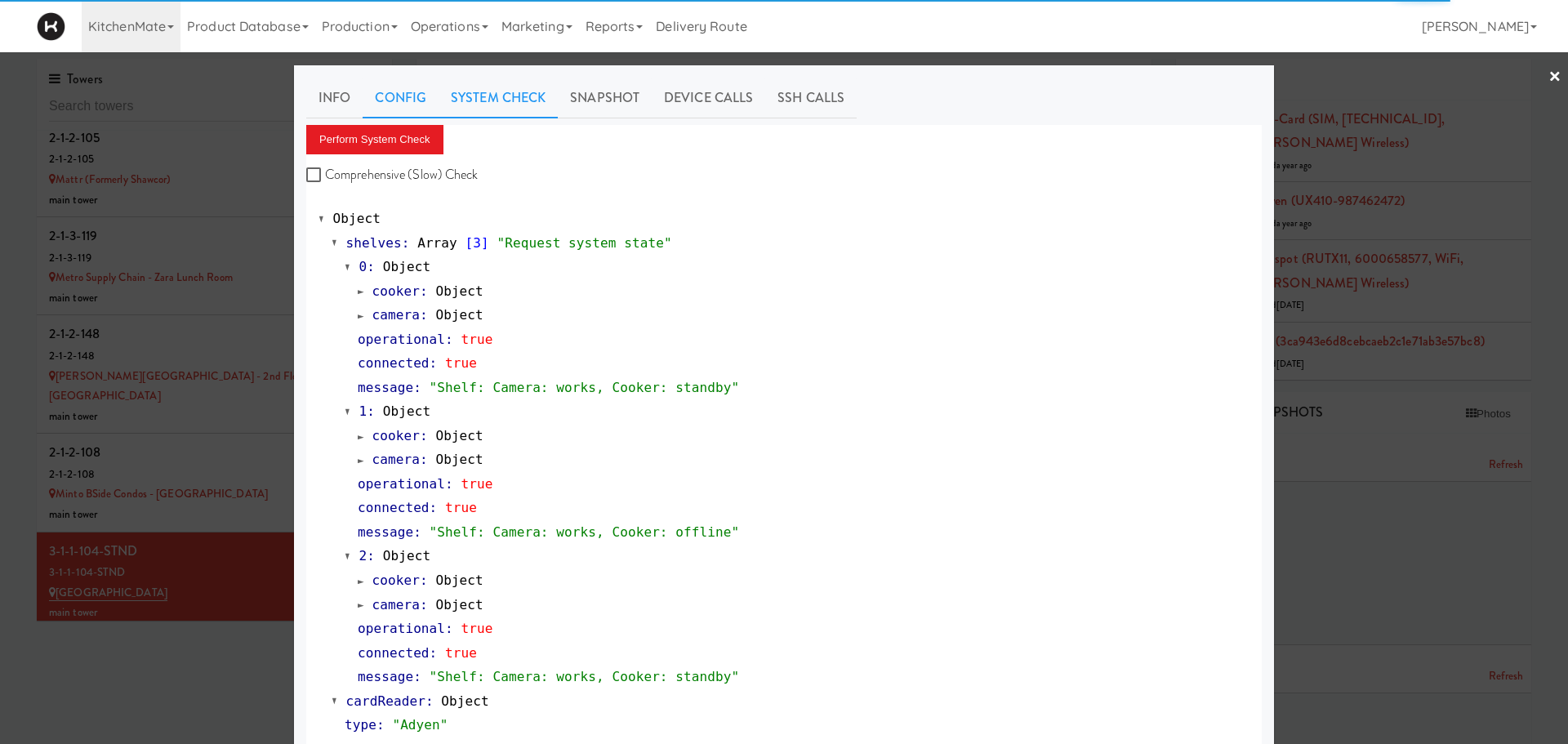
click at [412, 89] on link "Config" at bounding box center [400, 98] width 76 height 40
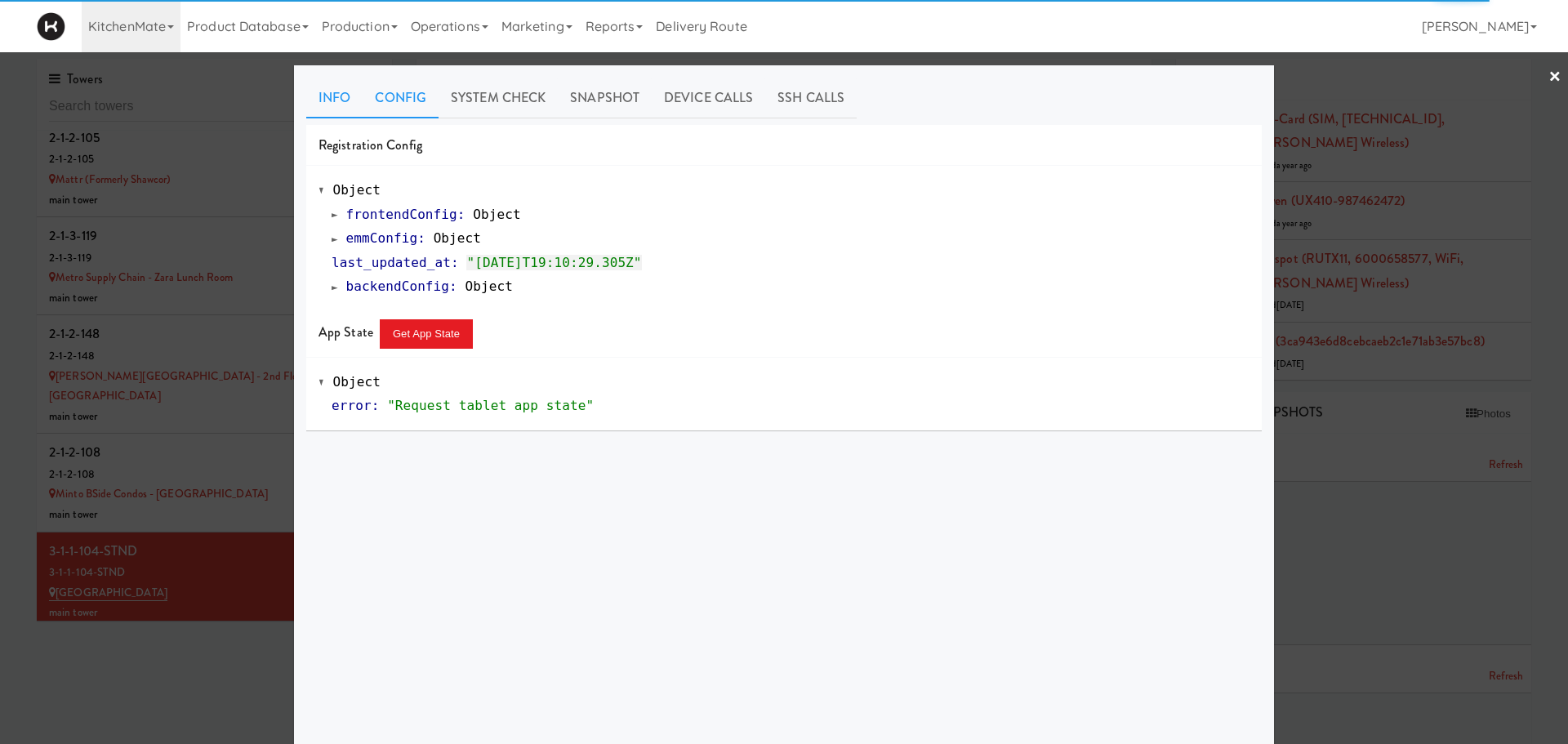
click at [322, 102] on link "Info" at bounding box center [334, 98] width 56 height 40
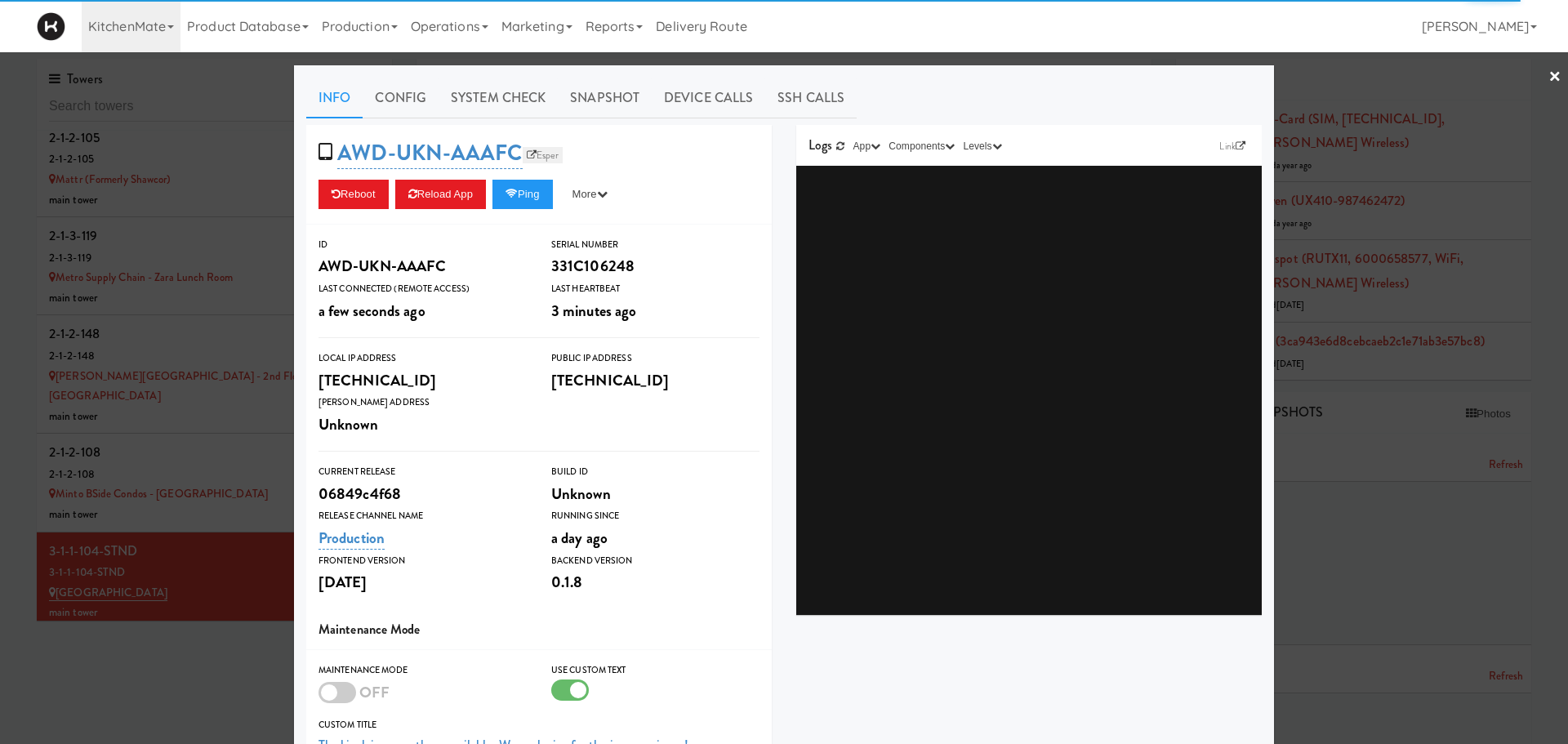
click at [542, 156] on link "Esper" at bounding box center [543, 155] width 40 height 17
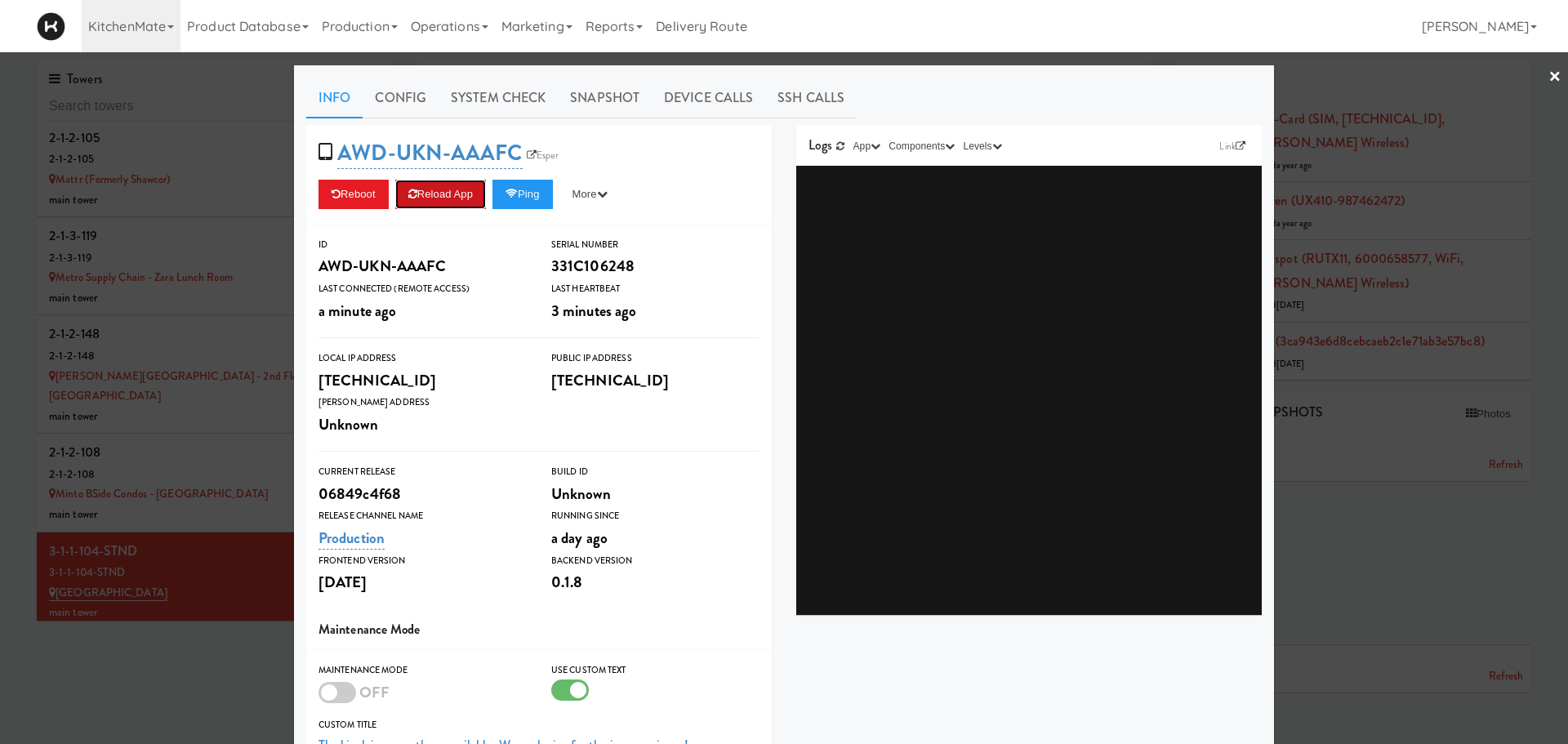
click at [458, 198] on button "Reload App" at bounding box center [440, 194] width 91 height 30
click at [170, 448] on div at bounding box center [784, 372] width 1568 height 744
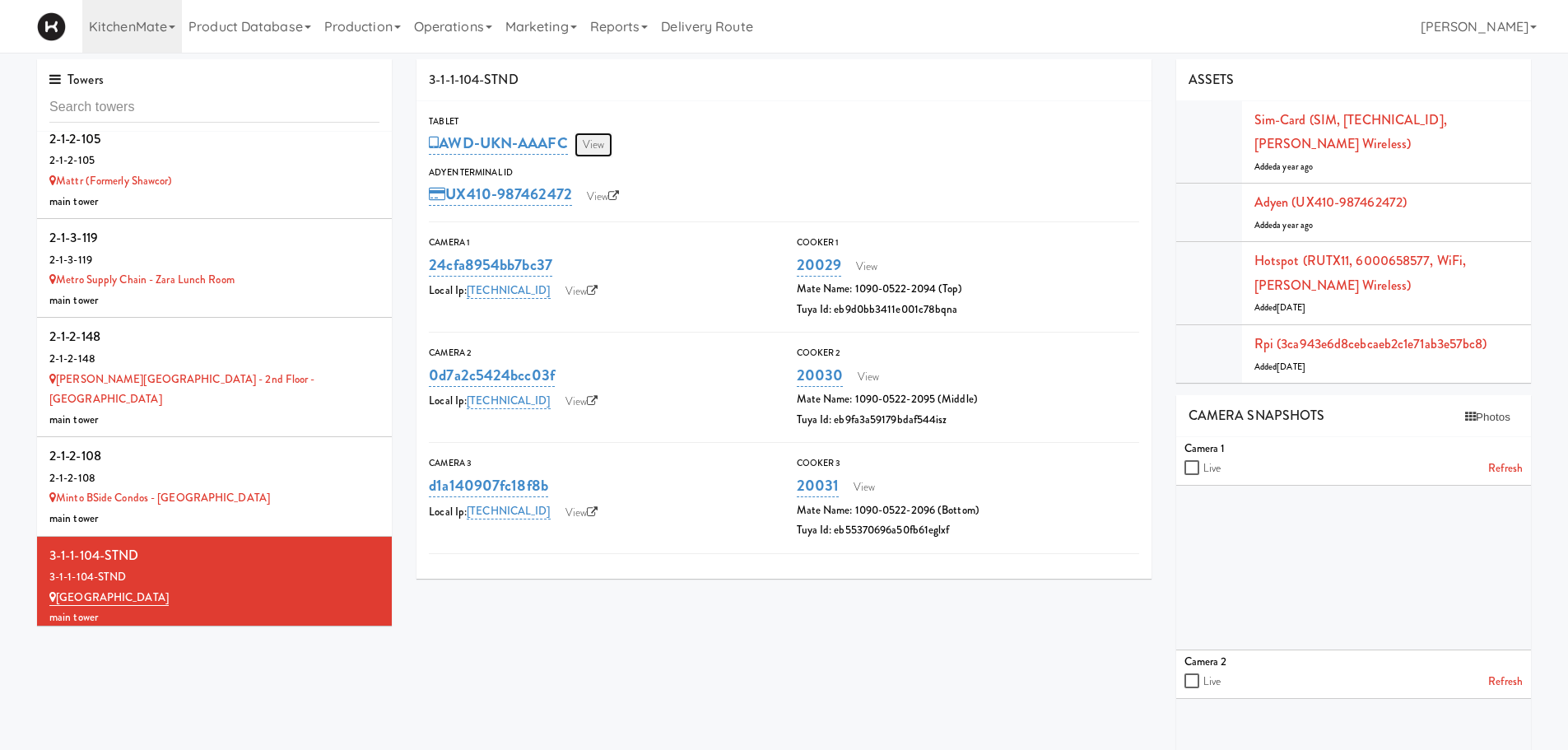
click at [600, 146] on link "View" at bounding box center [594, 144] width 38 height 25
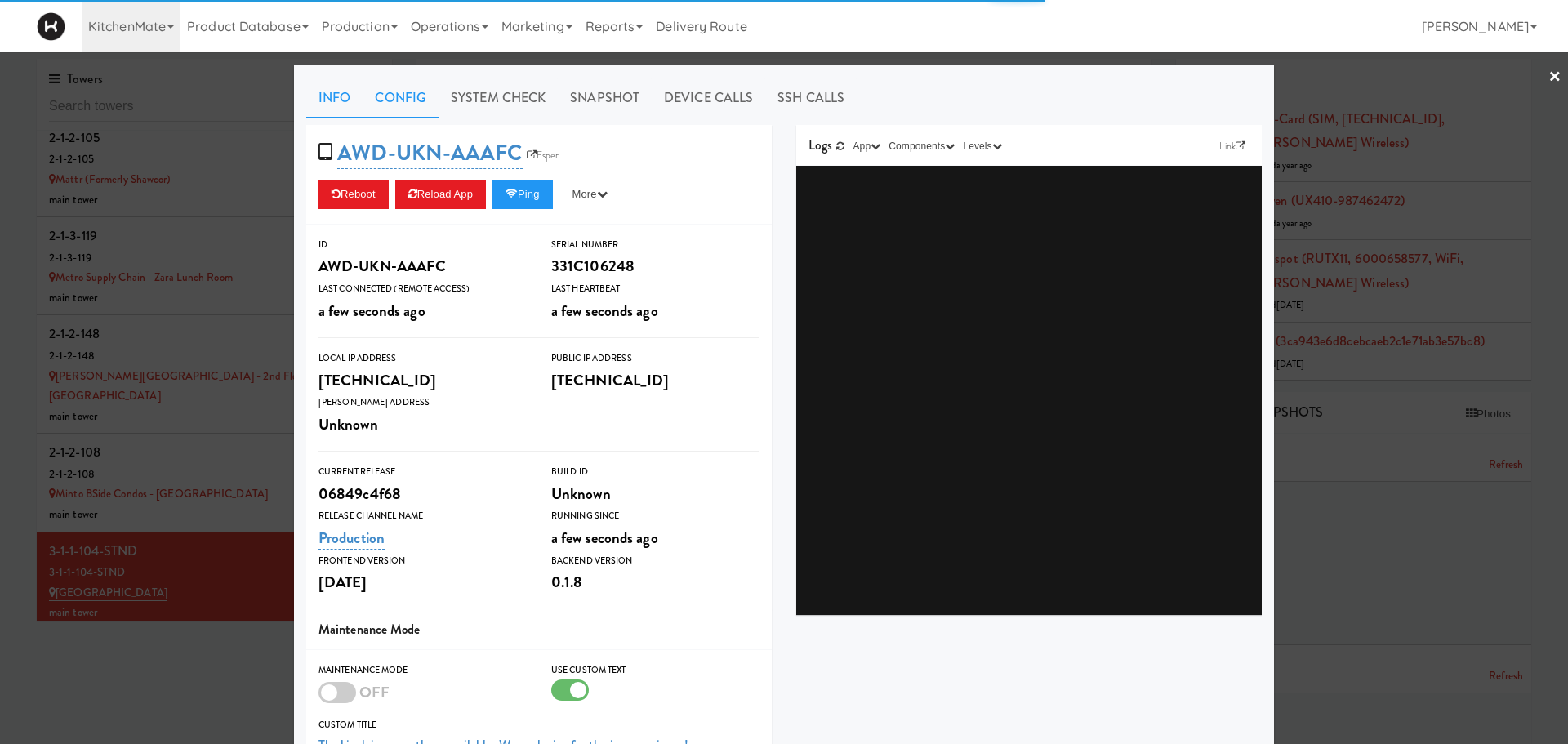
click at [390, 107] on link "Config" at bounding box center [400, 98] width 76 height 40
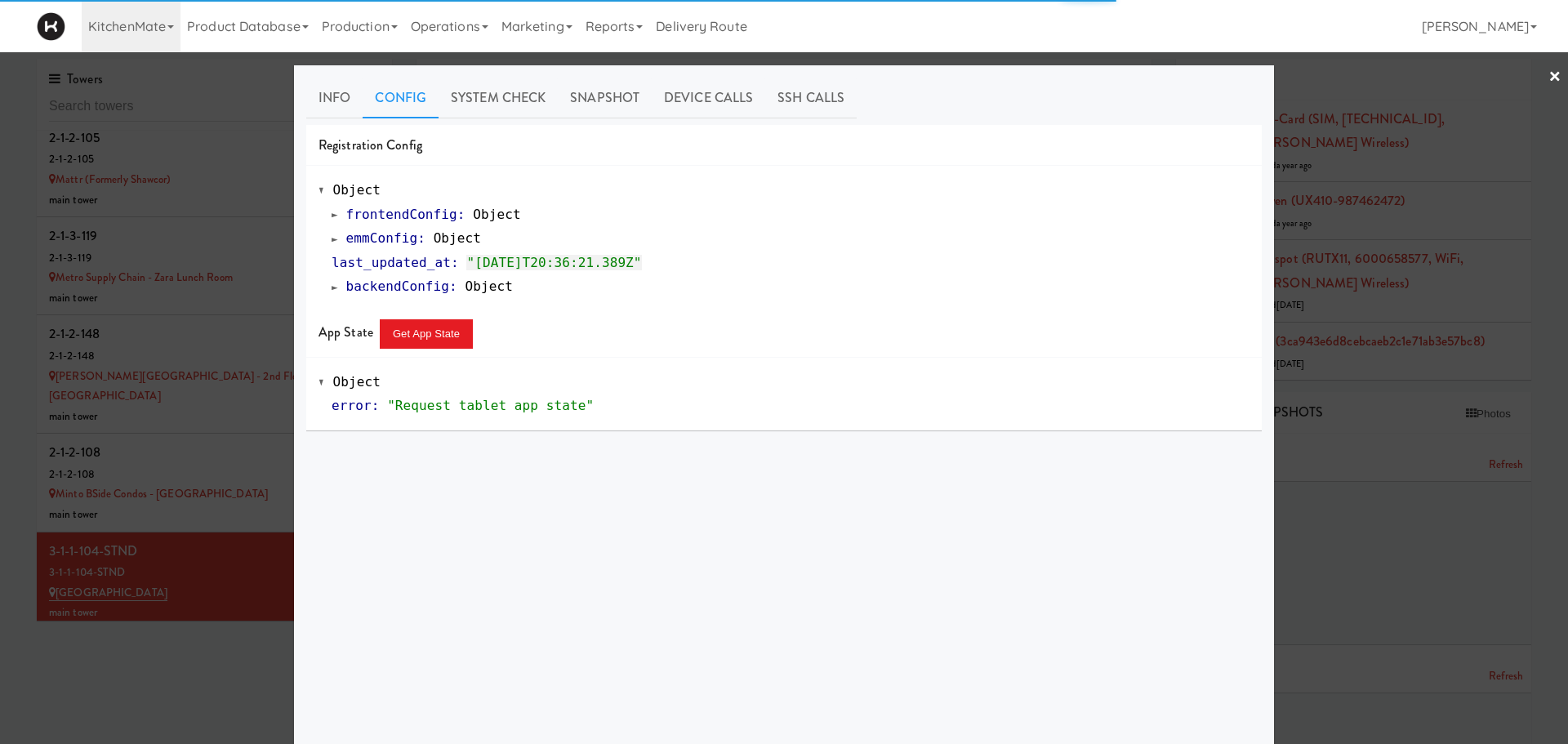
click at [332, 243] on span at bounding box center [335, 238] width 7 height 12
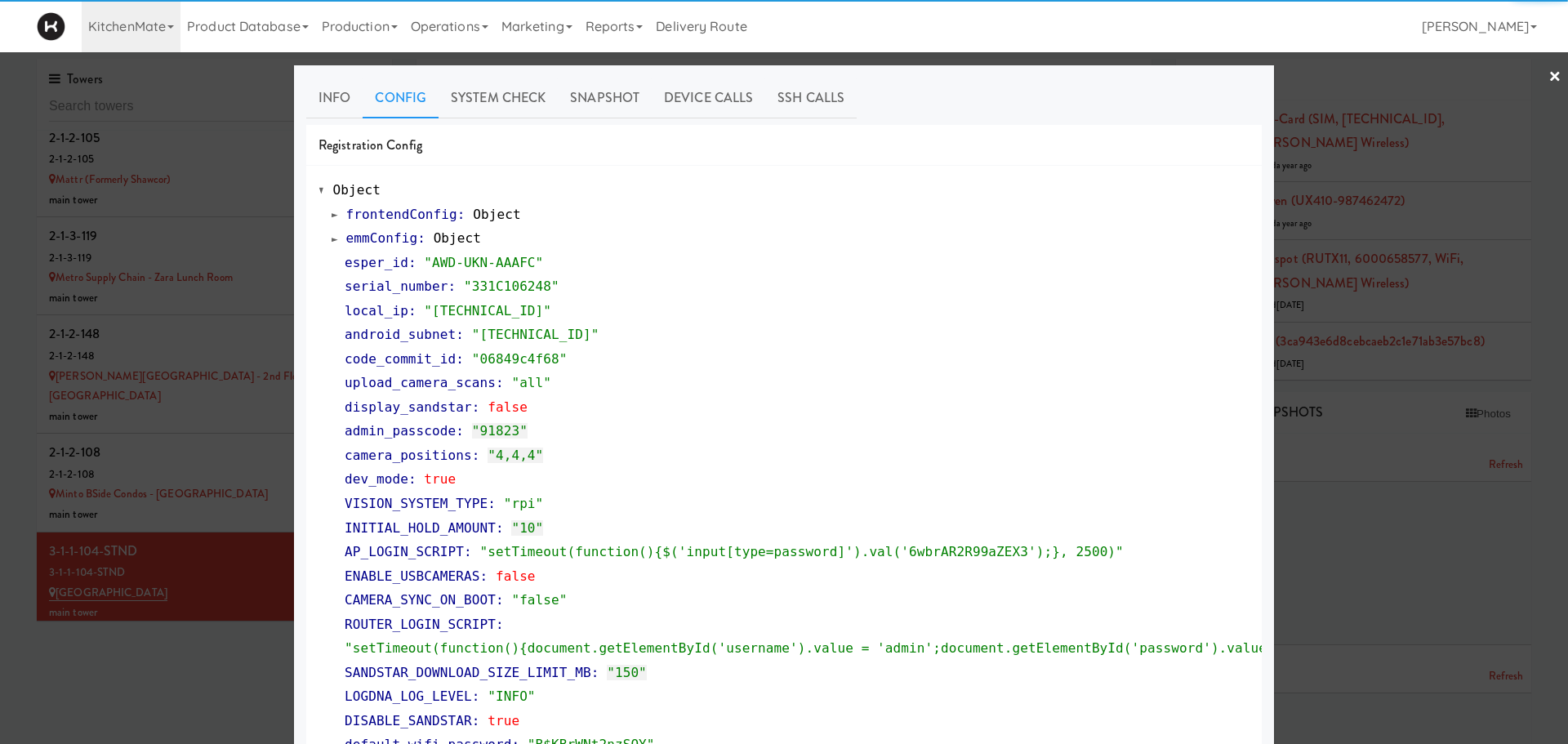
click at [332, 243] on span at bounding box center [335, 238] width 7 height 12
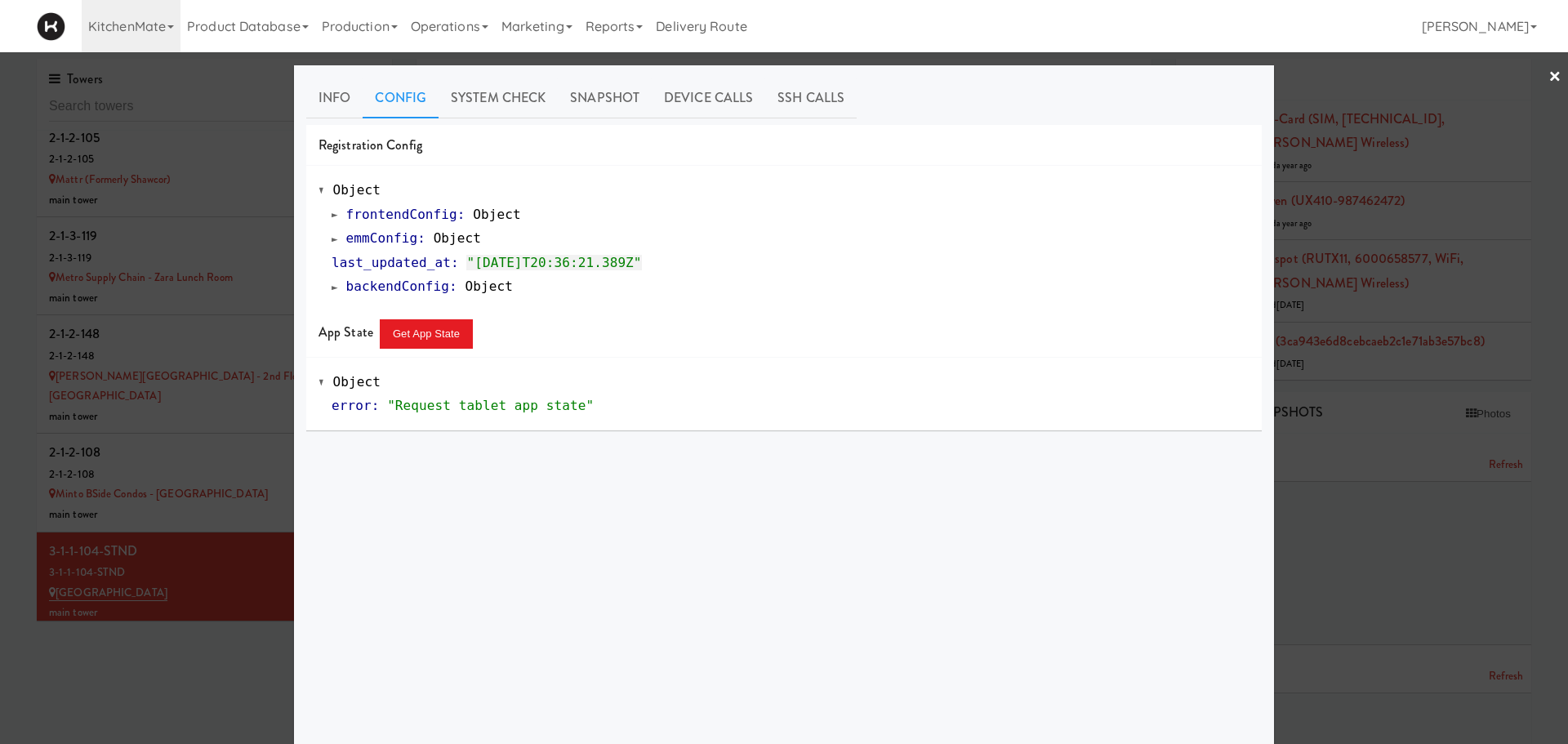
click at [189, 609] on div at bounding box center [784, 372] width 1568 height 744
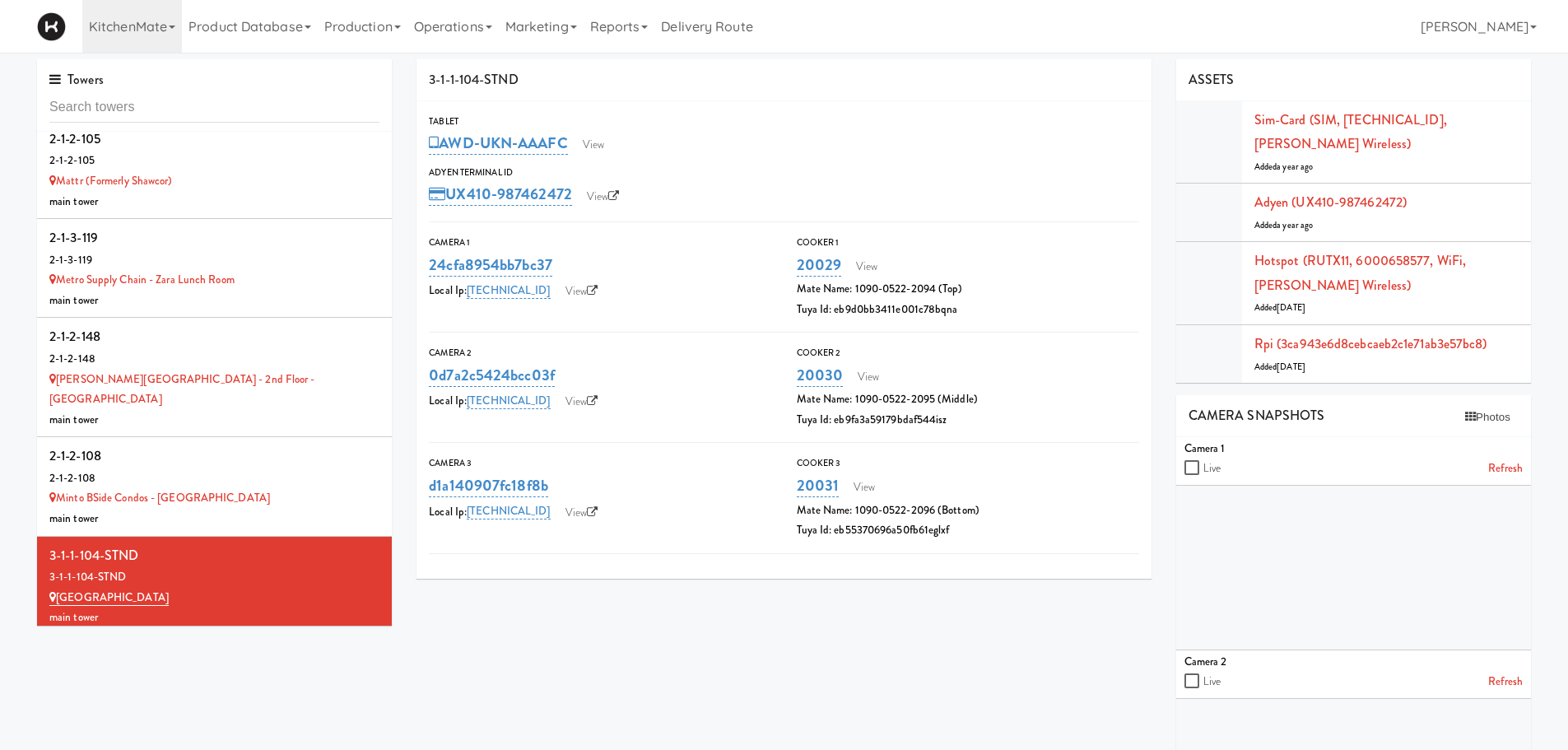
click at [191, 707] on div "main tower" at bounding box center [214, 717] width 330 height 21
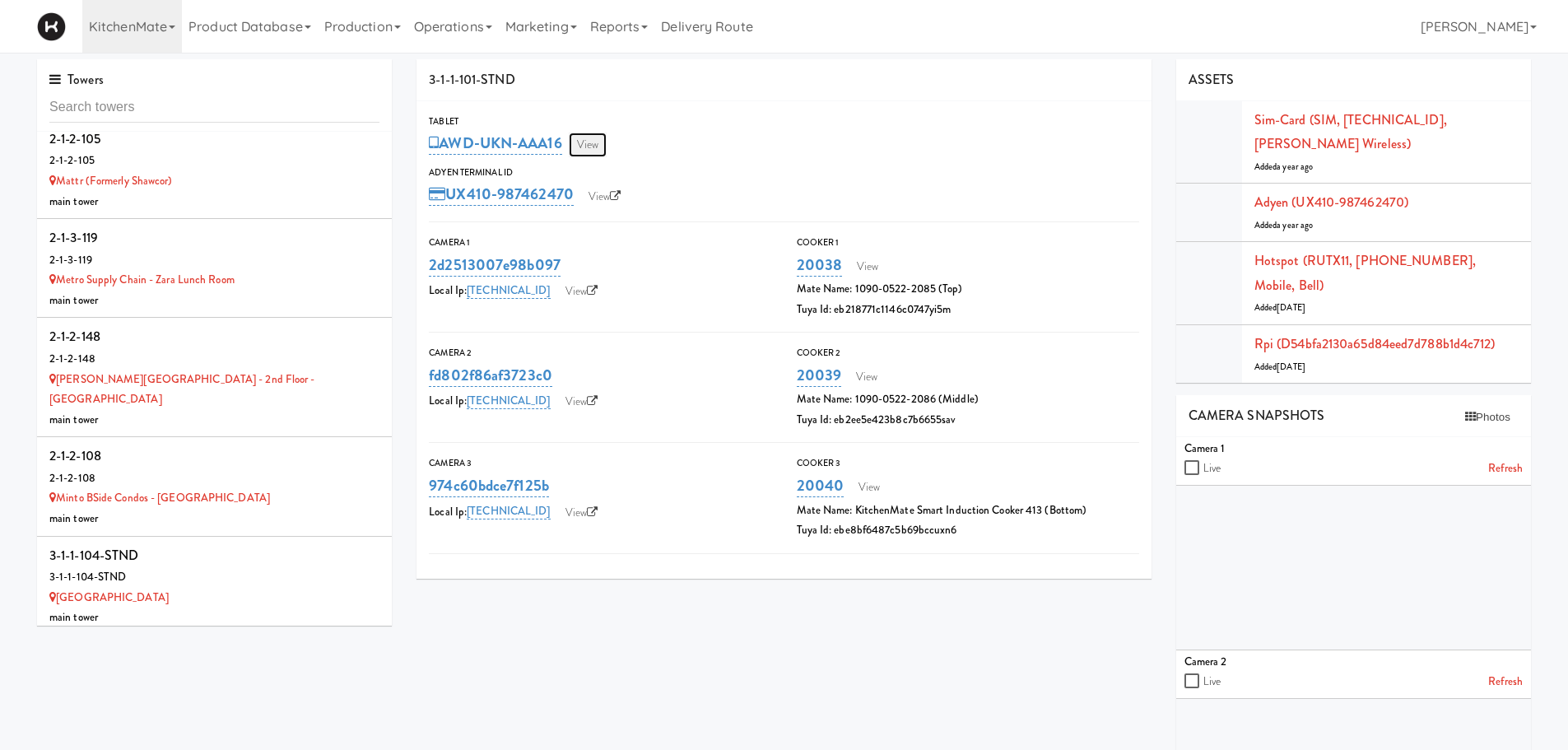
click at [588, 143] on link "View" at bounding box center [588, 144] width 38 height 25
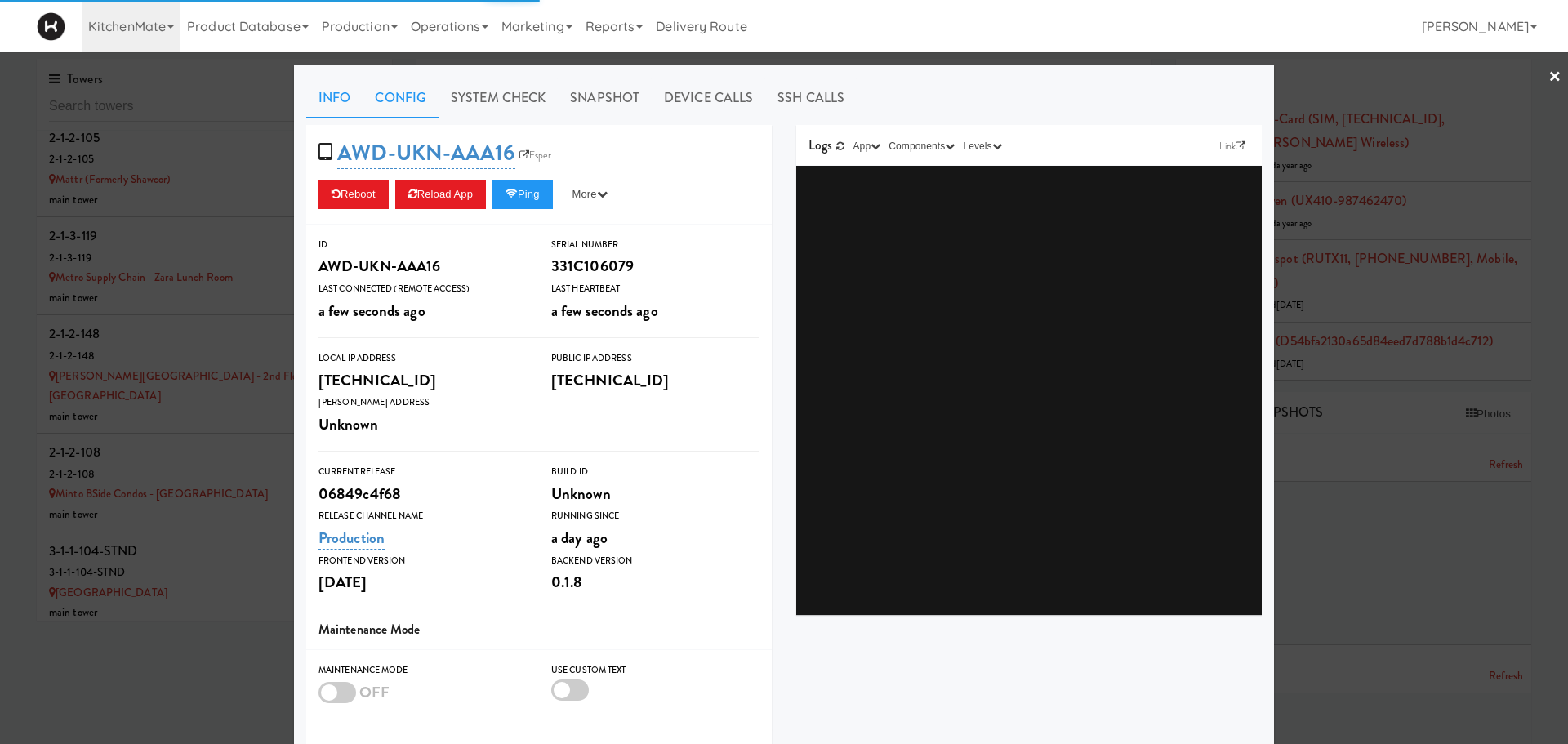
click at [403, 99] on link "Config" at bounding box center [400, 98] width 76 height 40
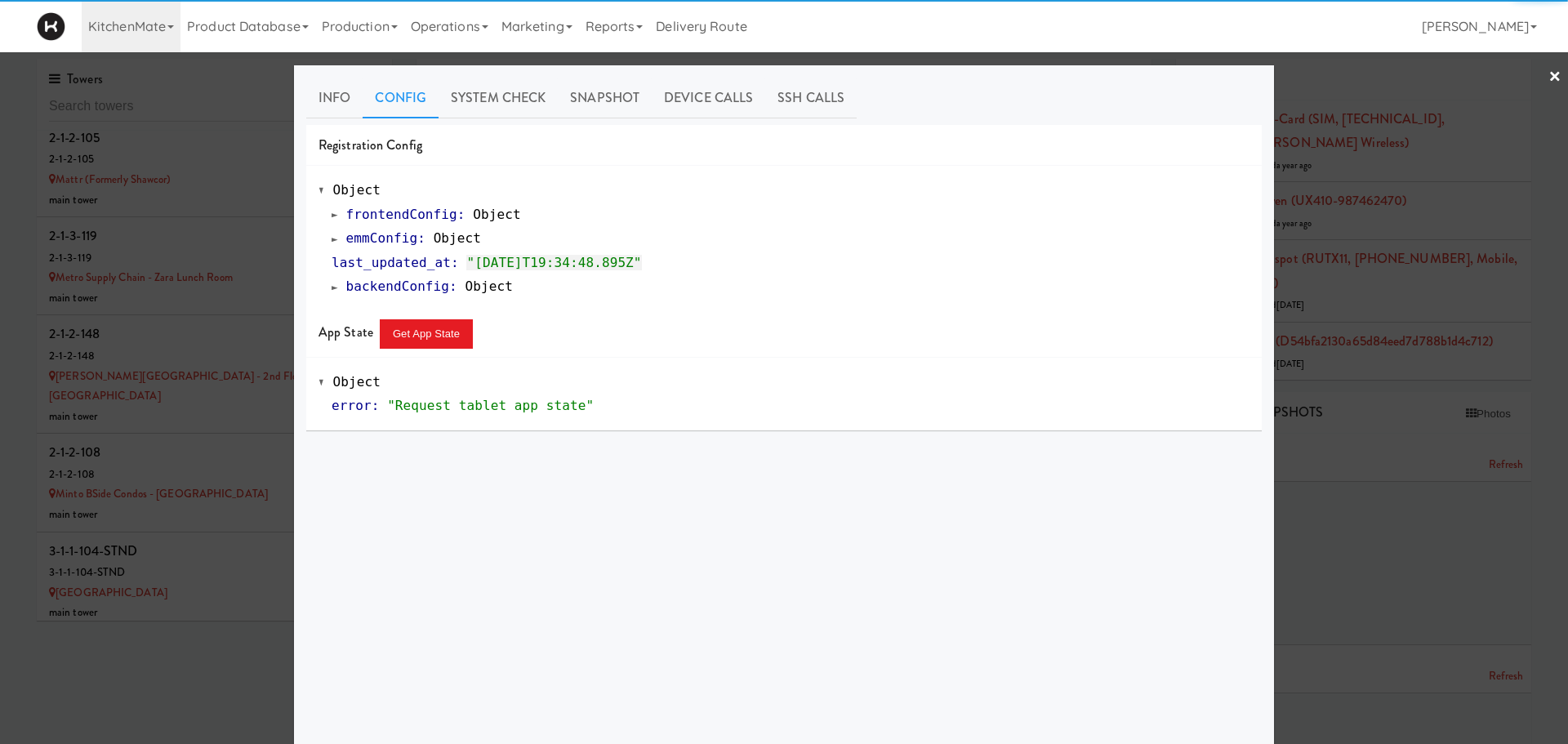
click at [332, 237] on span at bounding box center [335, 238] width 7 height 12
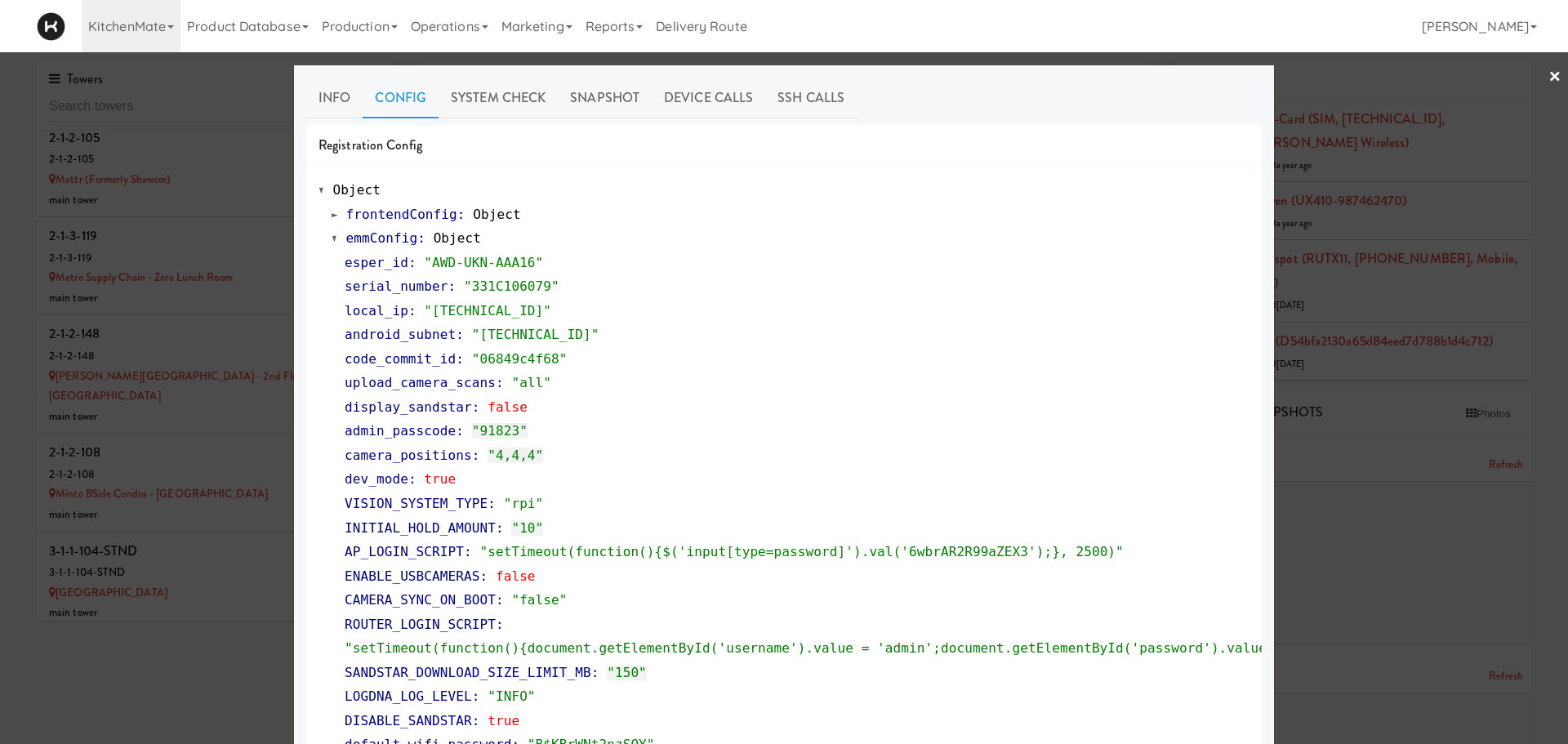
click at [99, 550] on div at bounding box center [784, 372] width 1568 height 744
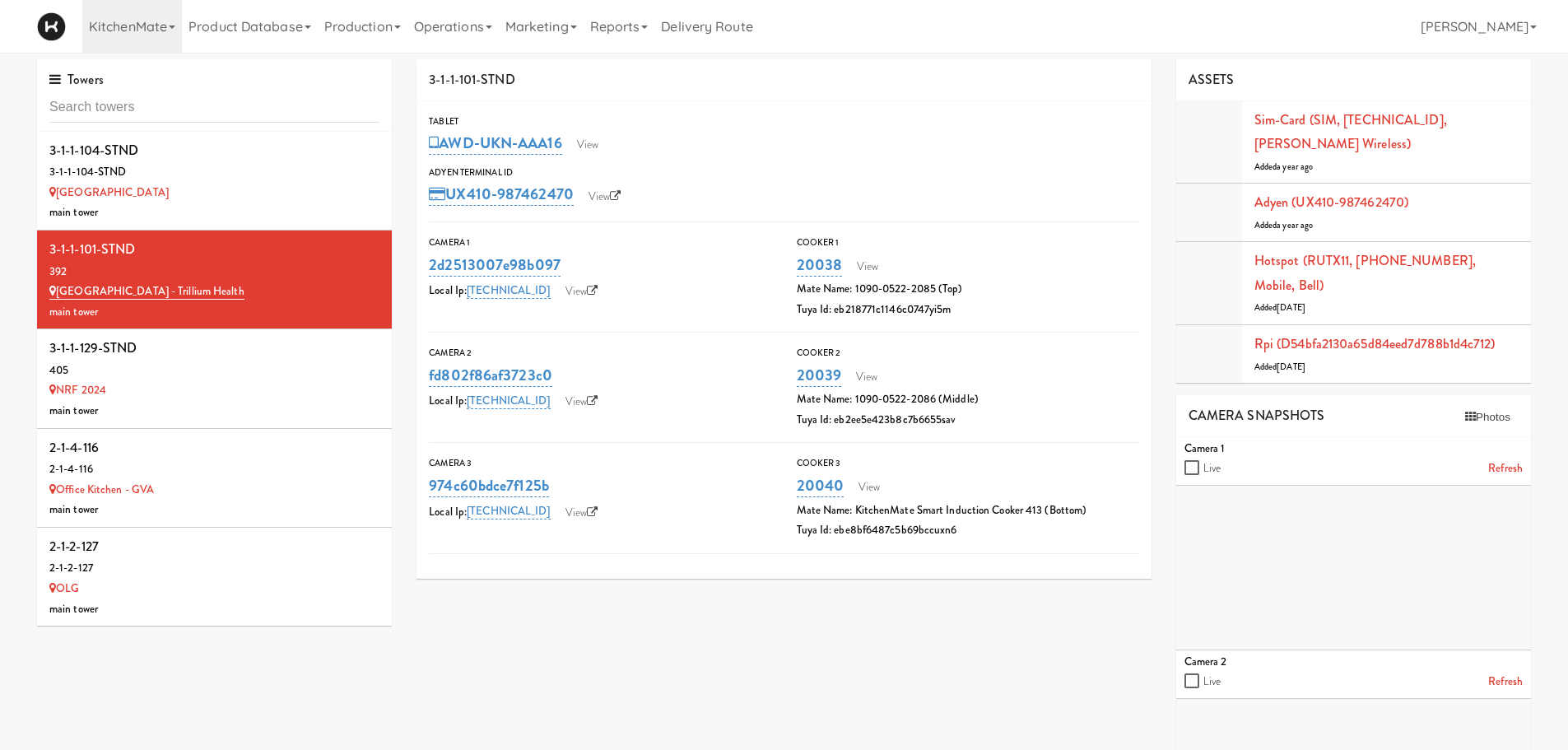
scroll to position [9703, 0]
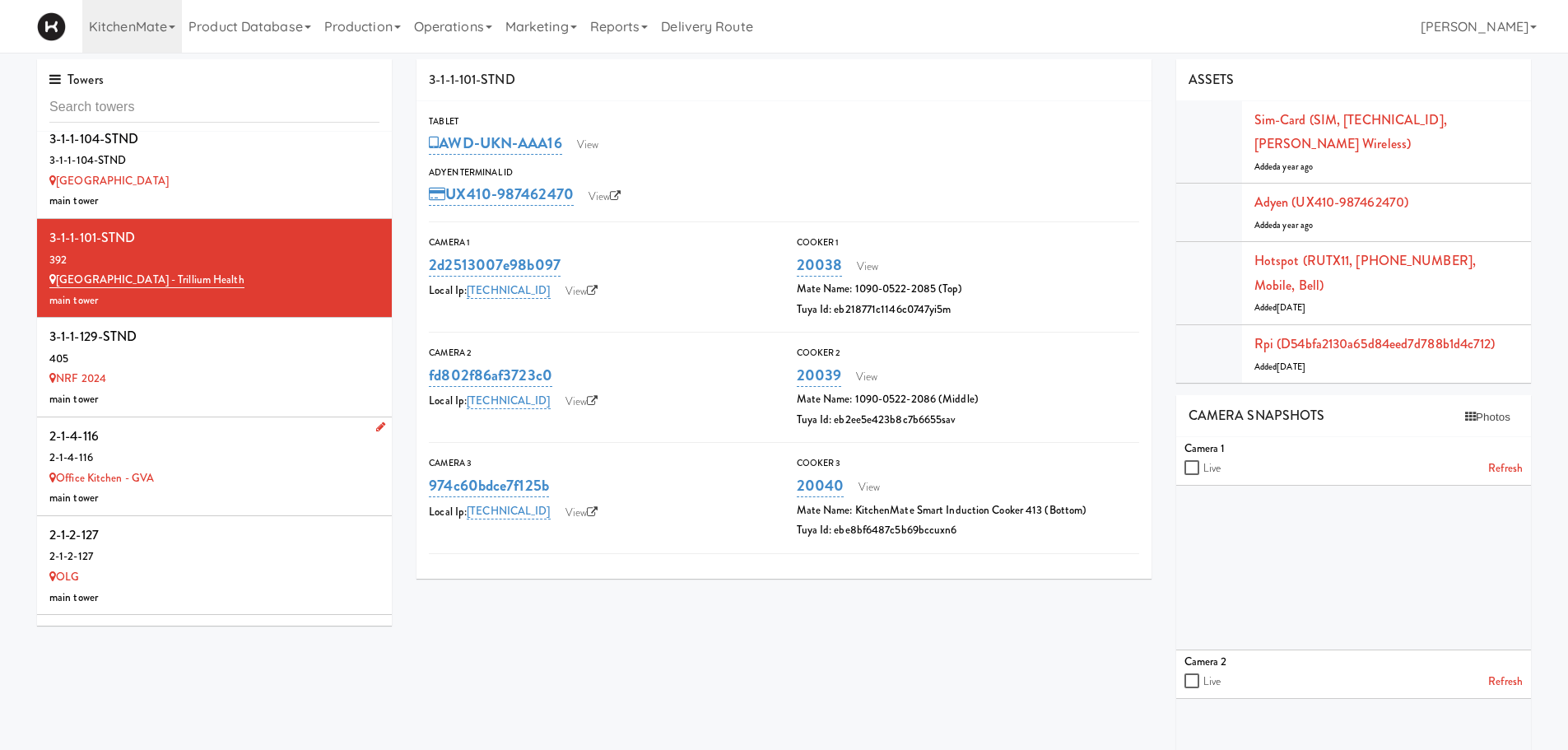
click at [235, 448] on div "2-1-4-116" at bounding box center [214, 458] width 330 height 21
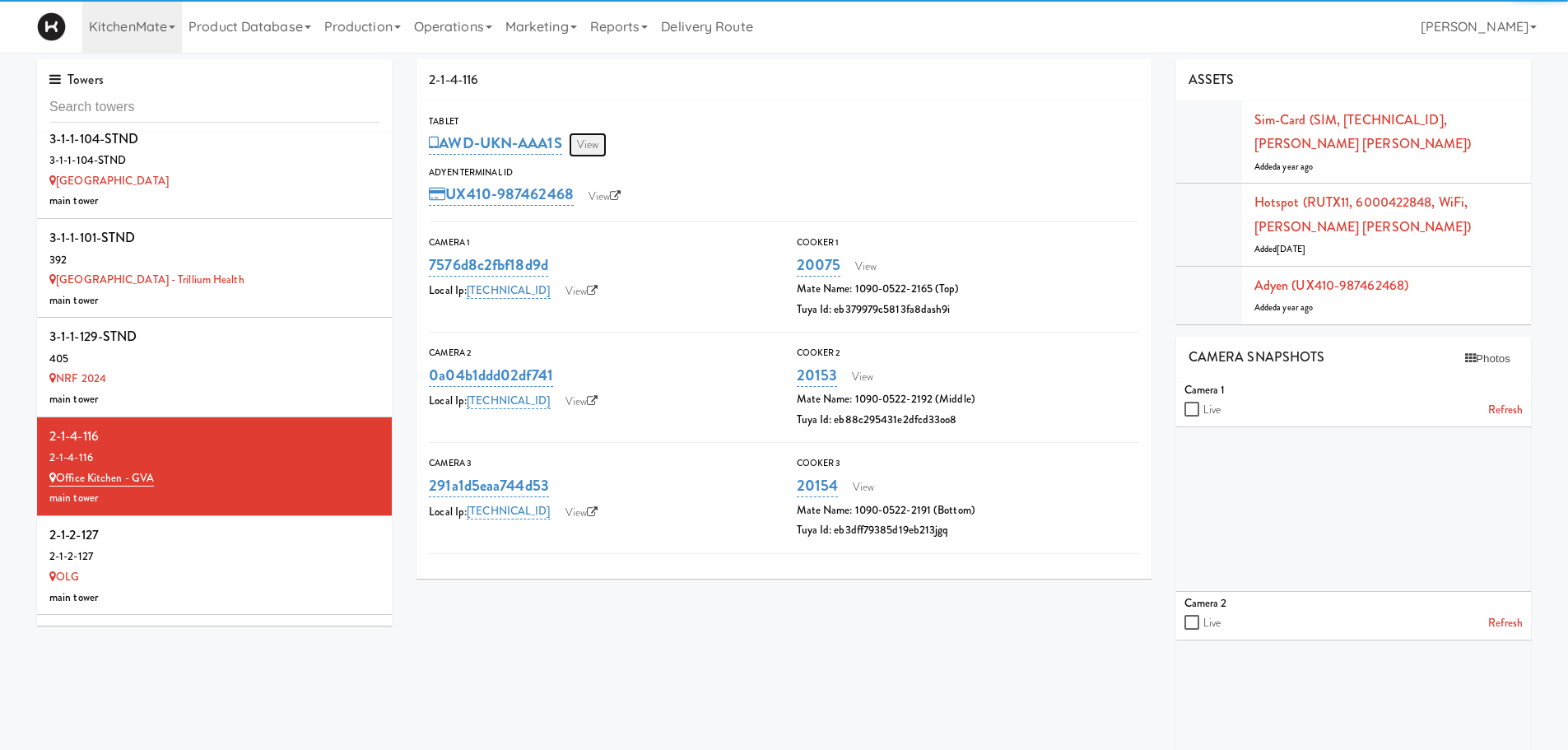
click at [595, 141] on link "View" at bounding box center [588, 144] width 38 height 25
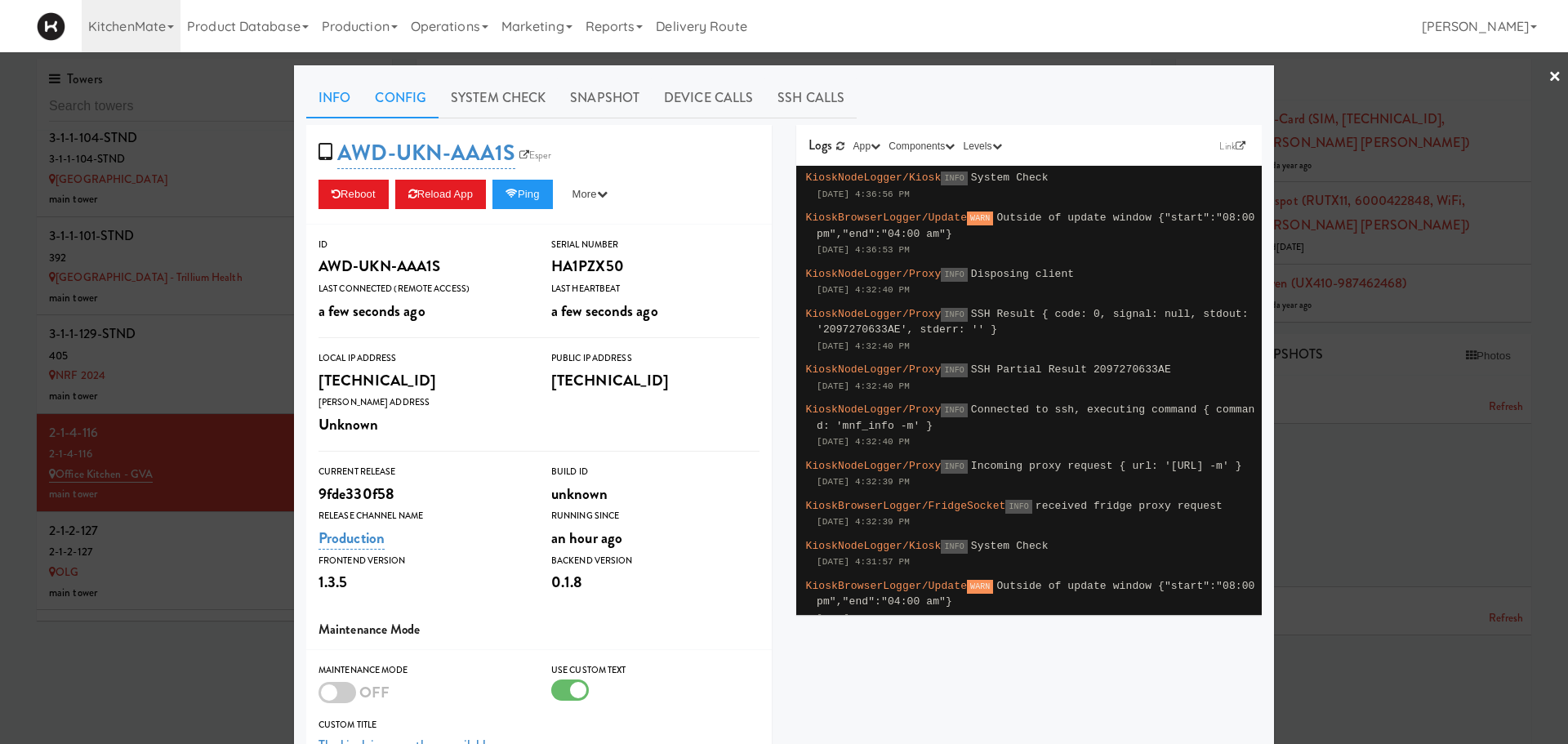
click at [395, 98] on link "Config" at bounding box center [400, 98] width 76 height 40
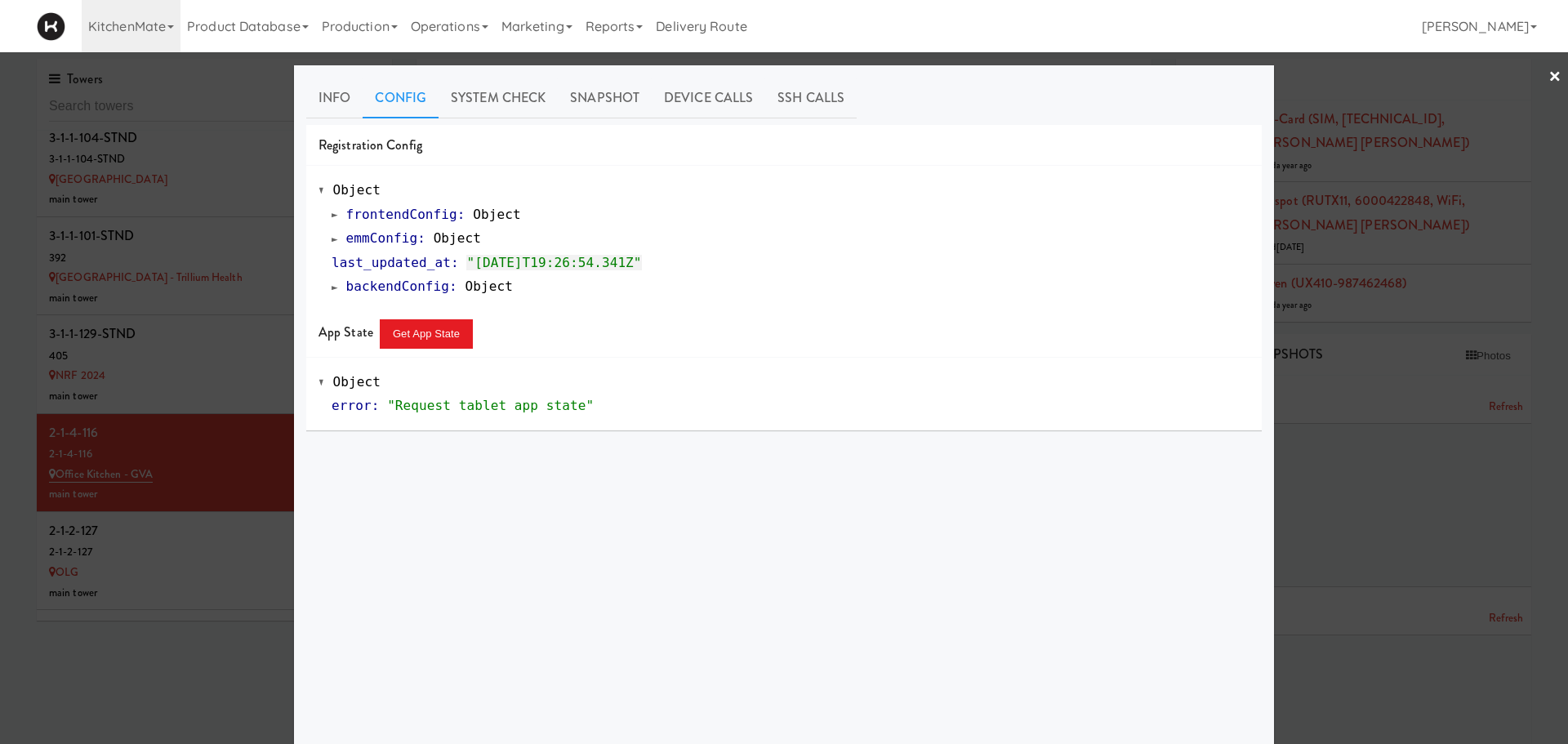
click at [332, 246] on div "emmConfig : Object" at bounding box center [791, 238] width 918 height 25
click at [332, 240] on span at bounding box center [335, 238] width 7 height 12
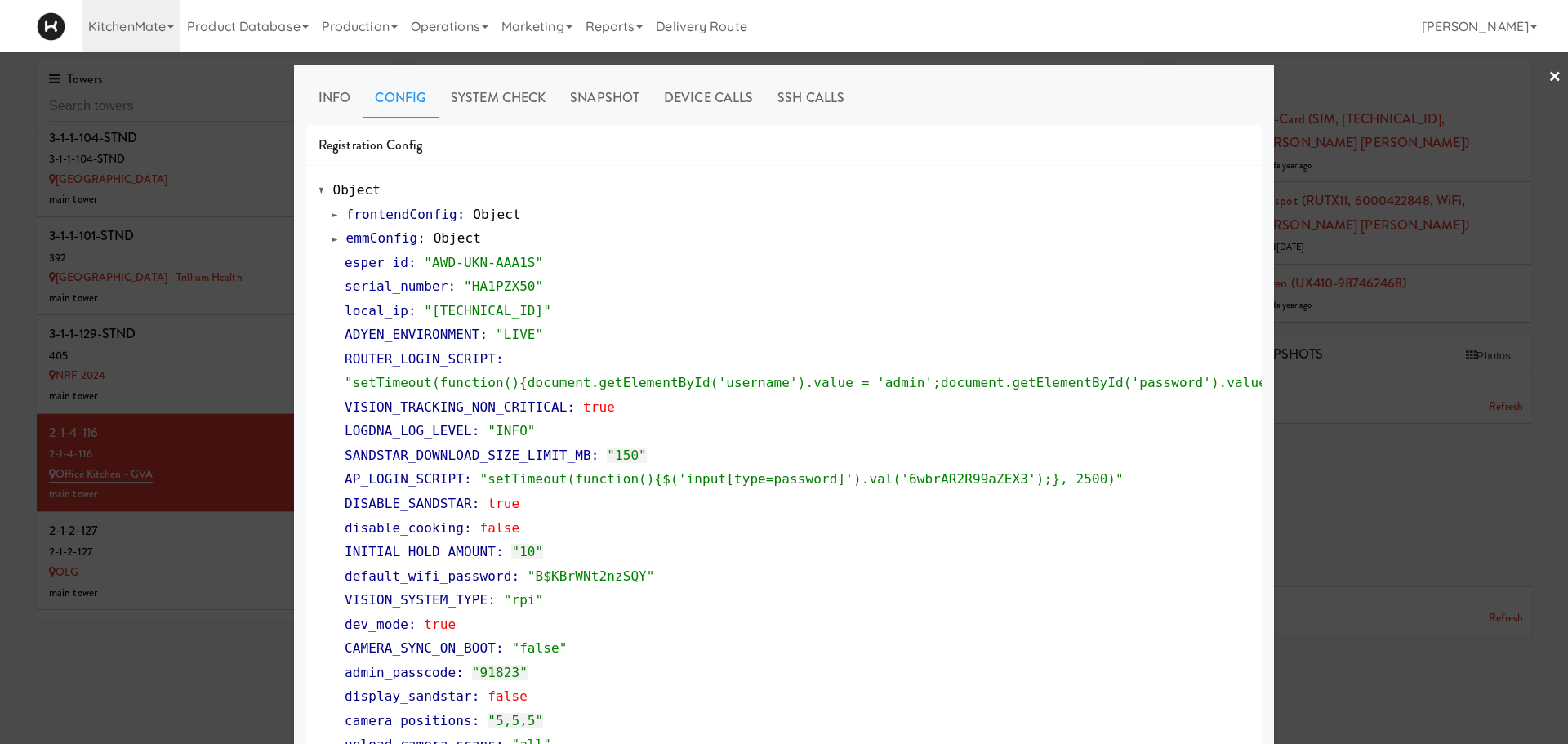
click at [332, 240] on span at bounding box center [335, 238] width 7 height 12
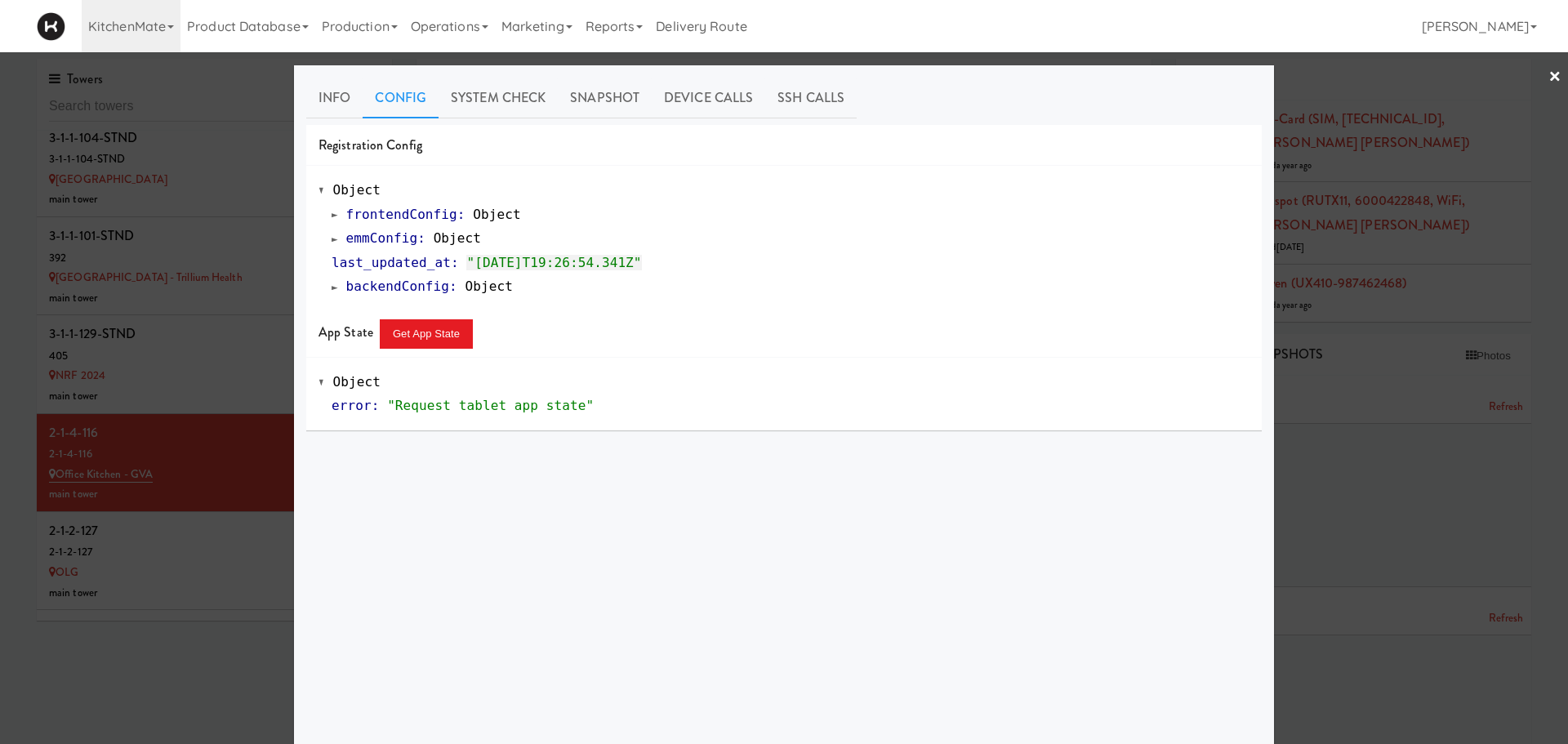
click at [169, 337] on div at bounding box center [784, 372] width 1568 height 744
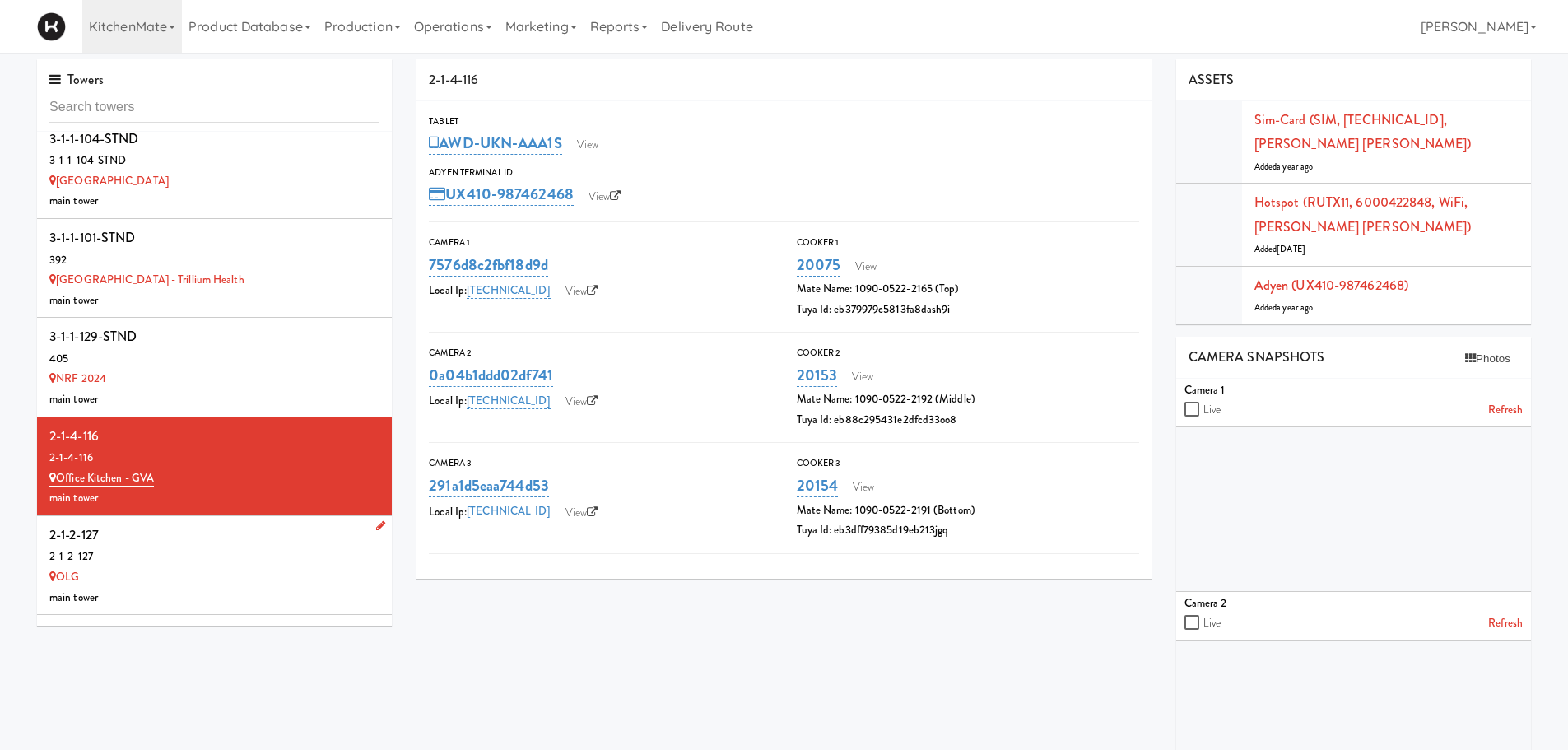
click at [212, 567] on div "OLG" at bounding box center [214, 577] width 330 height 21
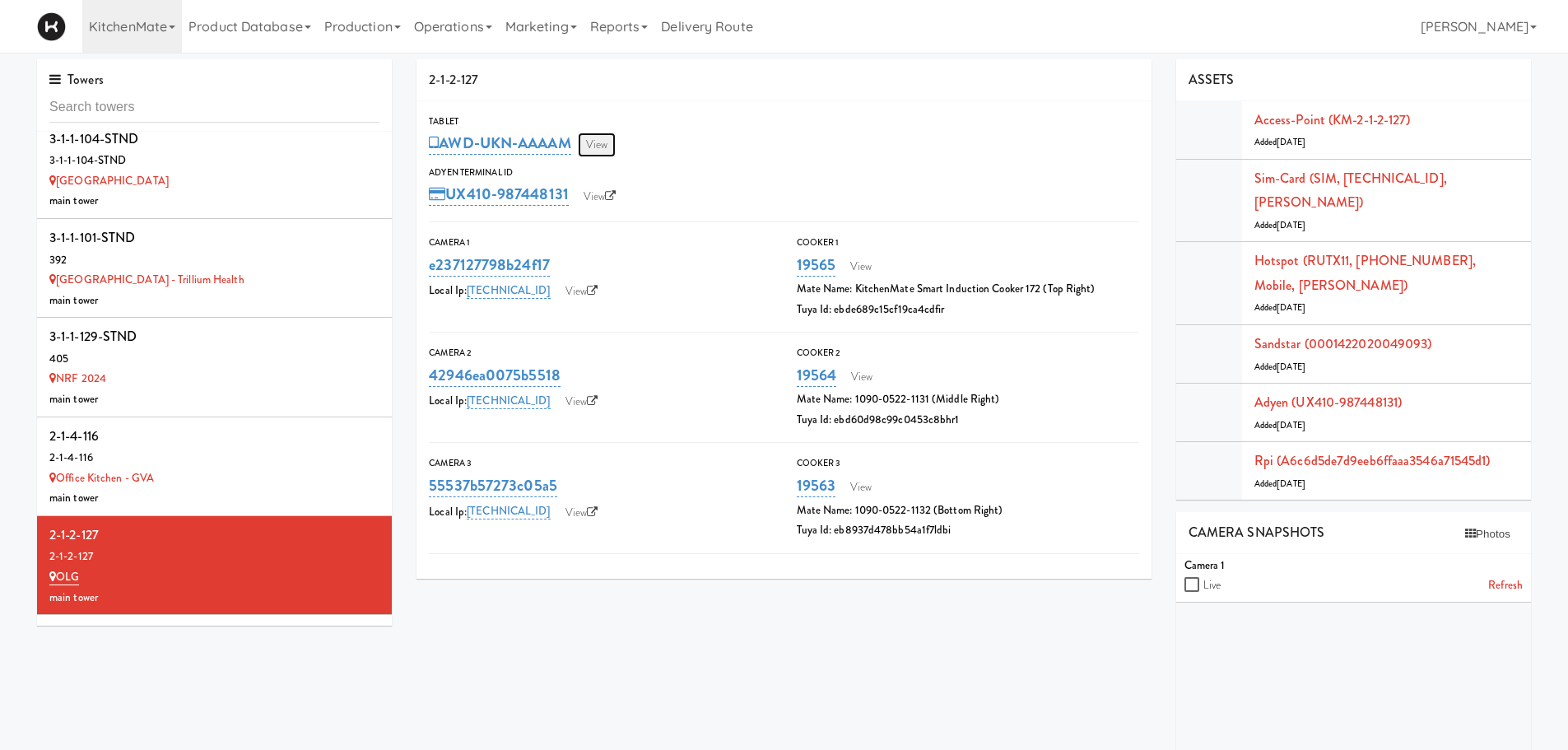
click at [588, 148] on link "View" at bounding box center [597, 144] width 38 height 25
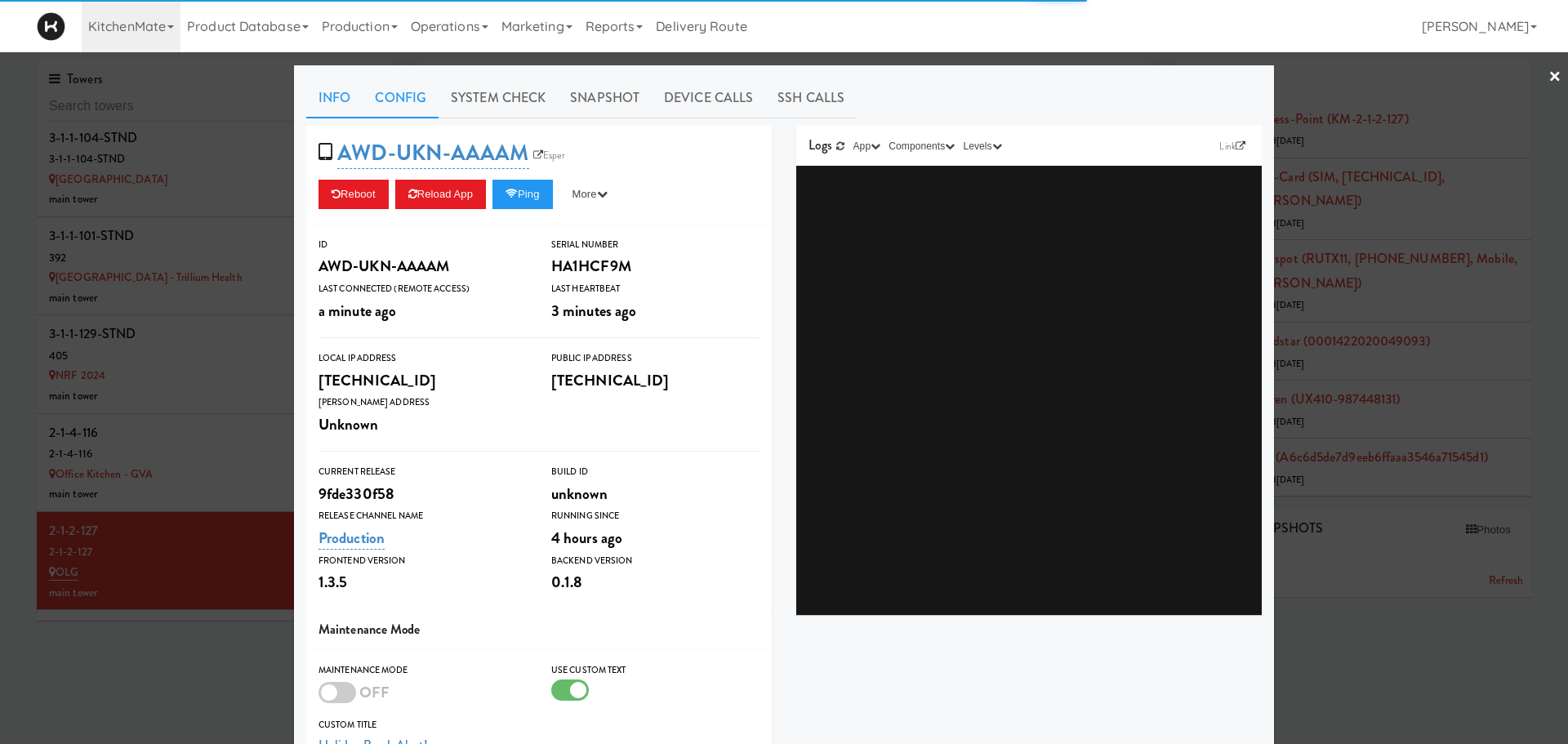
click at [394, 87] on link "Config" at bounding box center [400, 98] width 76 height 40
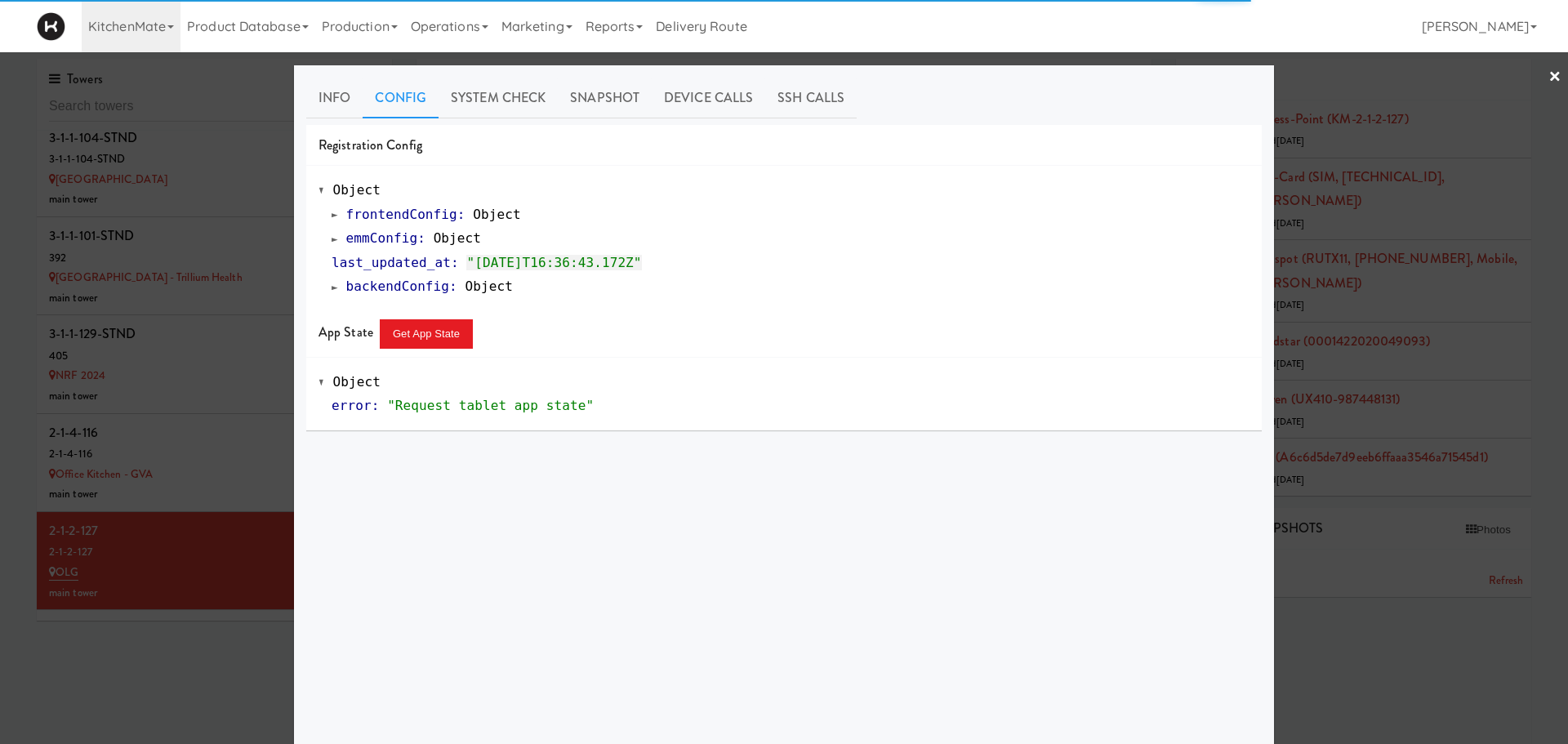
click at [333, 237] on link "emmConfig : Object" at bounding box center [407, 238] width 150 height 16
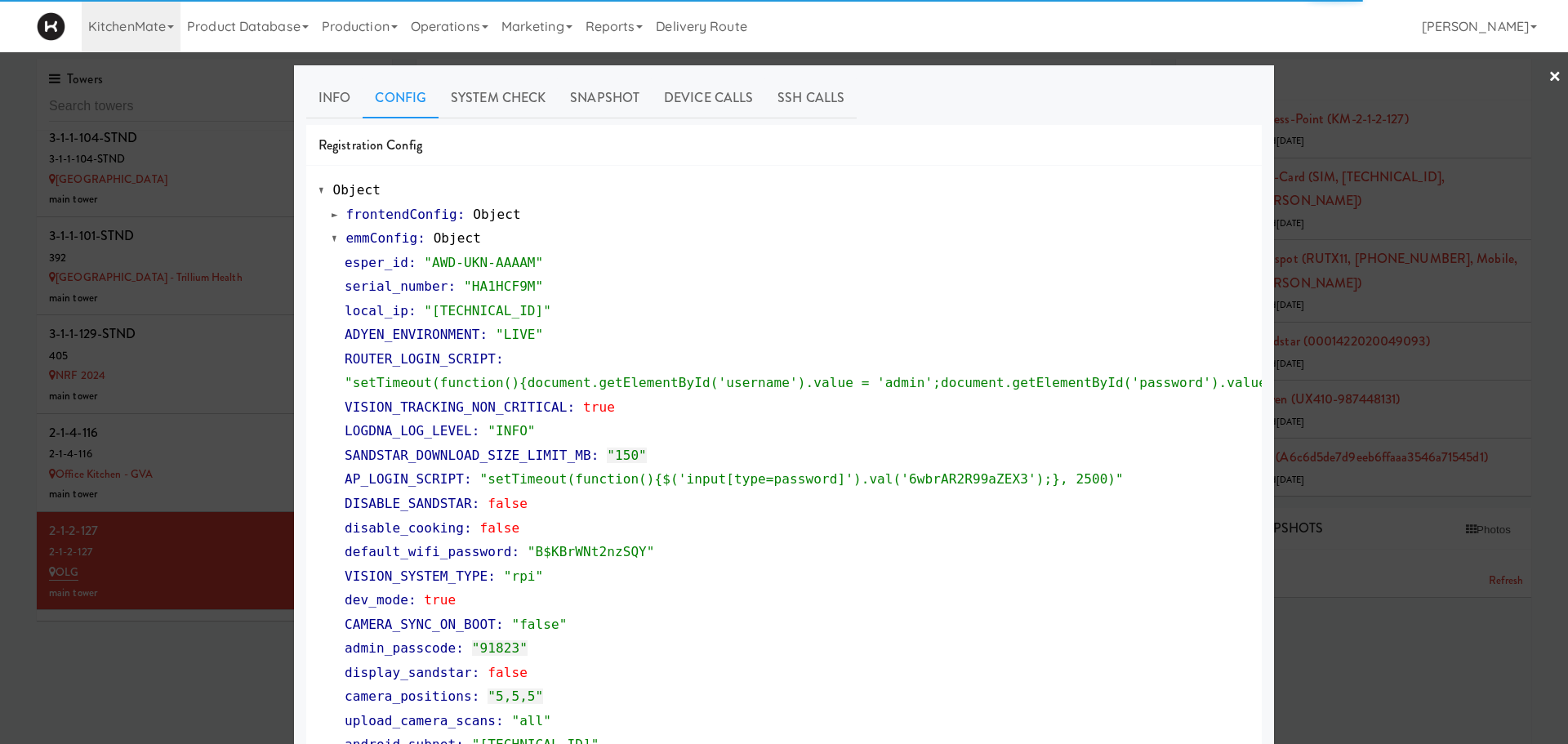
click at [333, 237] on span at bounding box center [335, 238] width 7 height 12
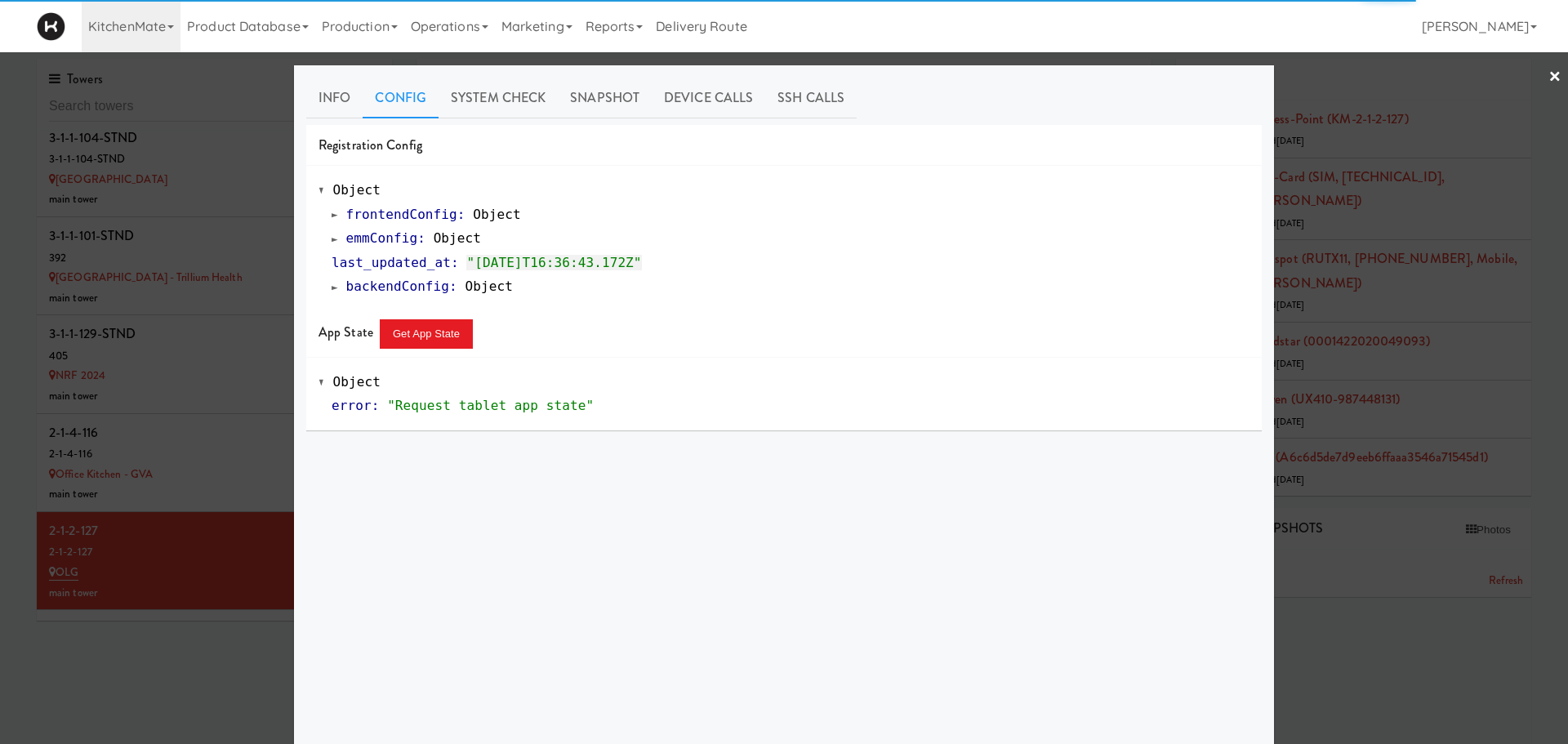
click at [192, 459] on div at bounding box center [784, 372] width 1568 height 744
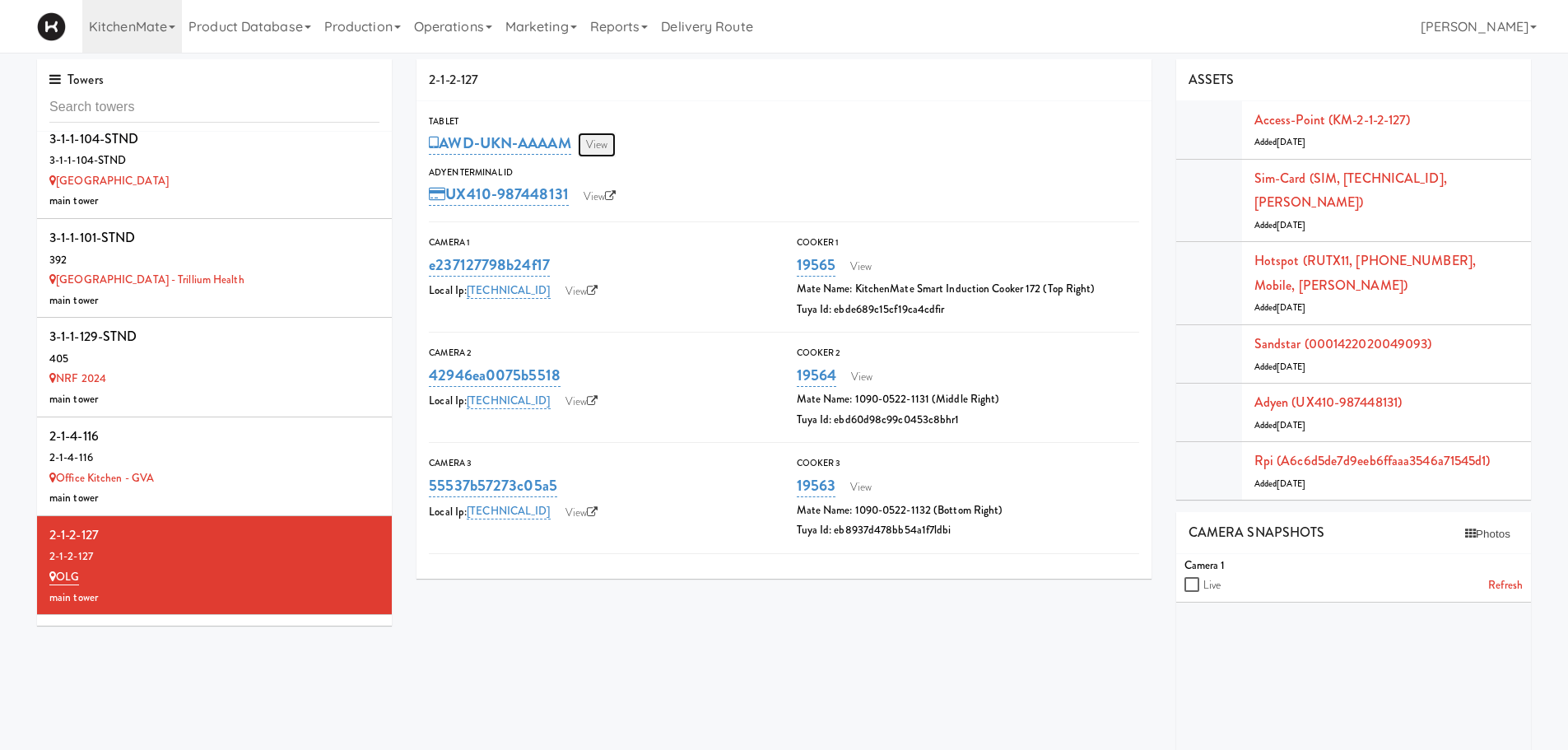
click at [604, 136] on link "View" at bounding box center [597, 144] width 38 height 25
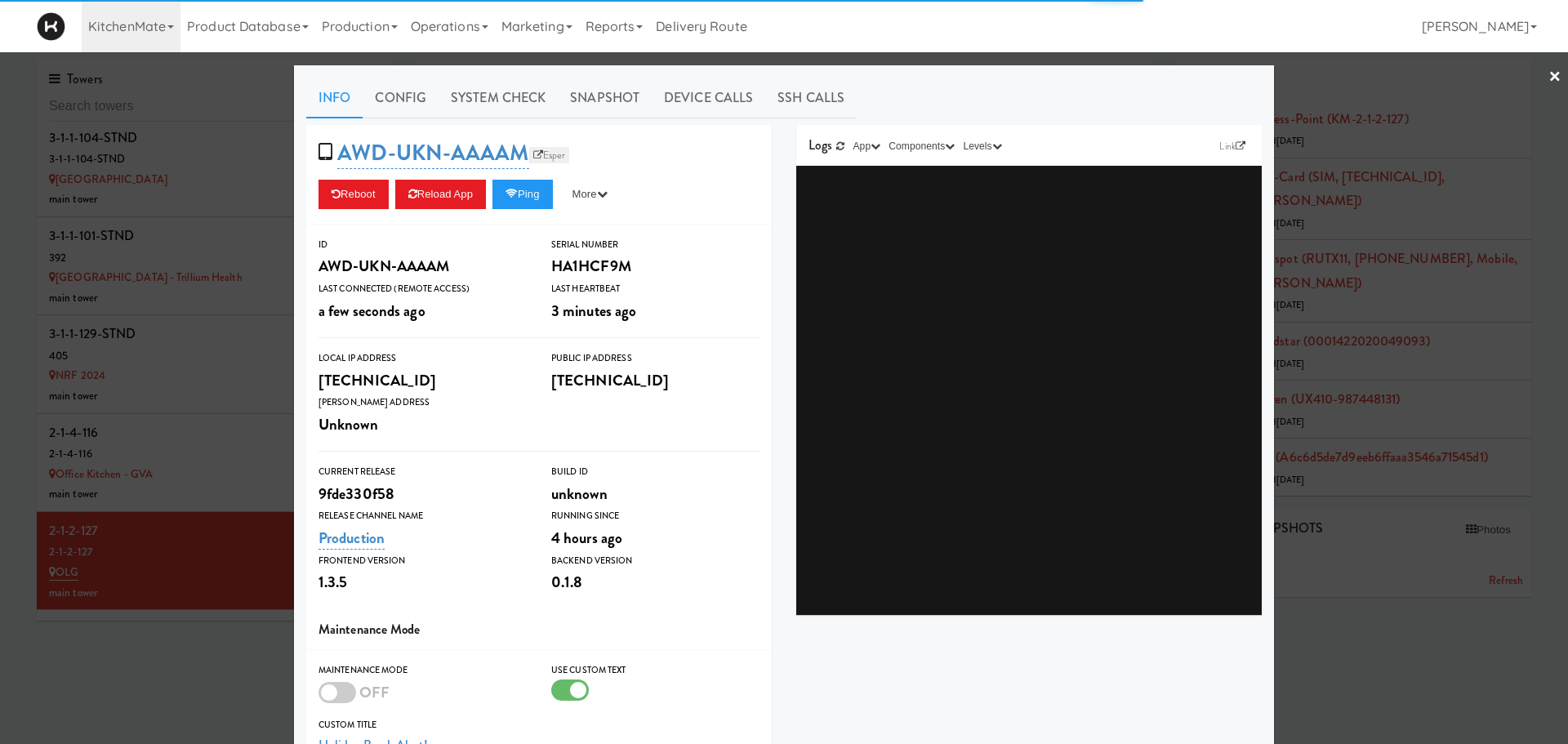
click at [552, 160] on link "Esper" at bounding box center [549, 155] width 40 height 17
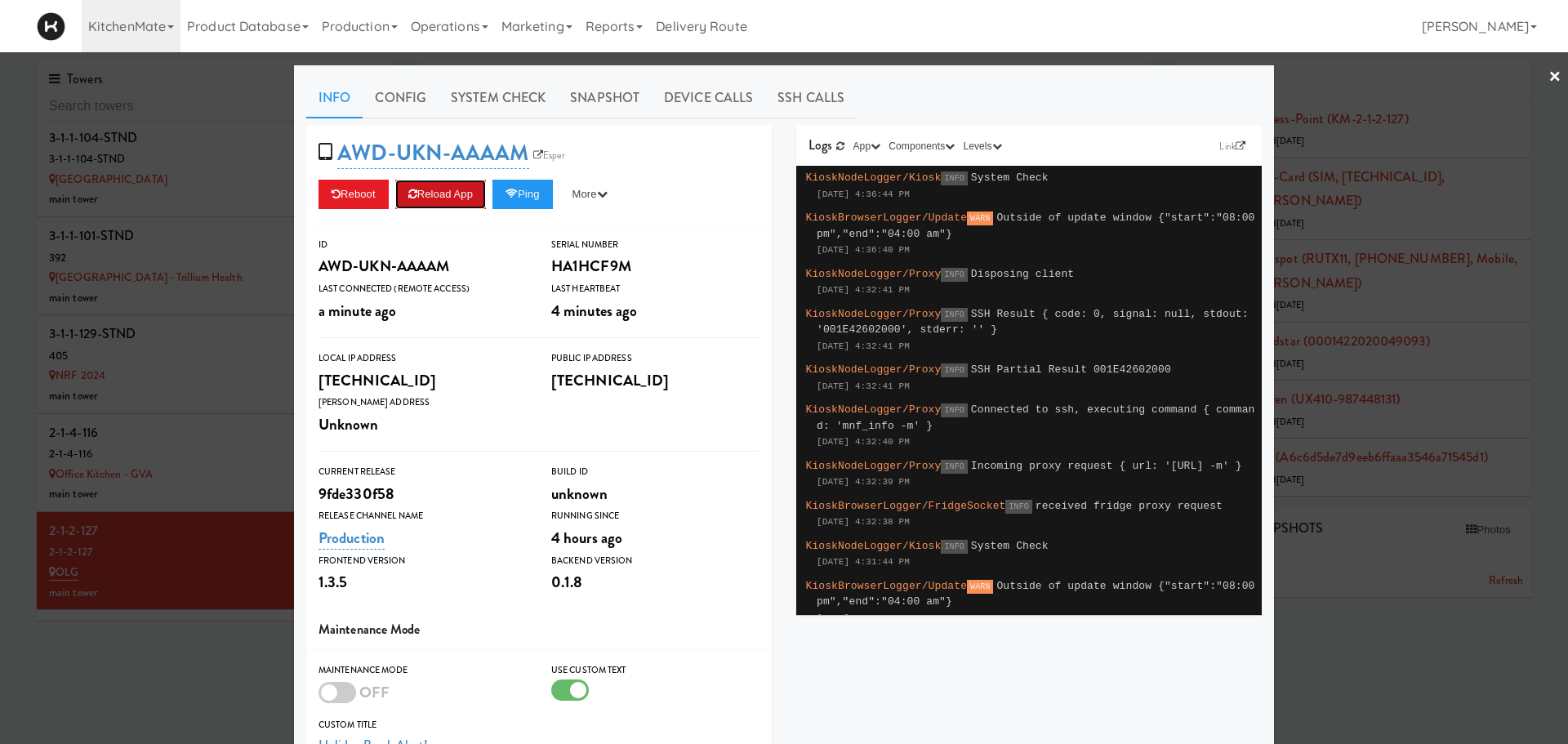
click at [434, 203] on button "Reload App" at bounding box center [440, 194] width 91 height 30
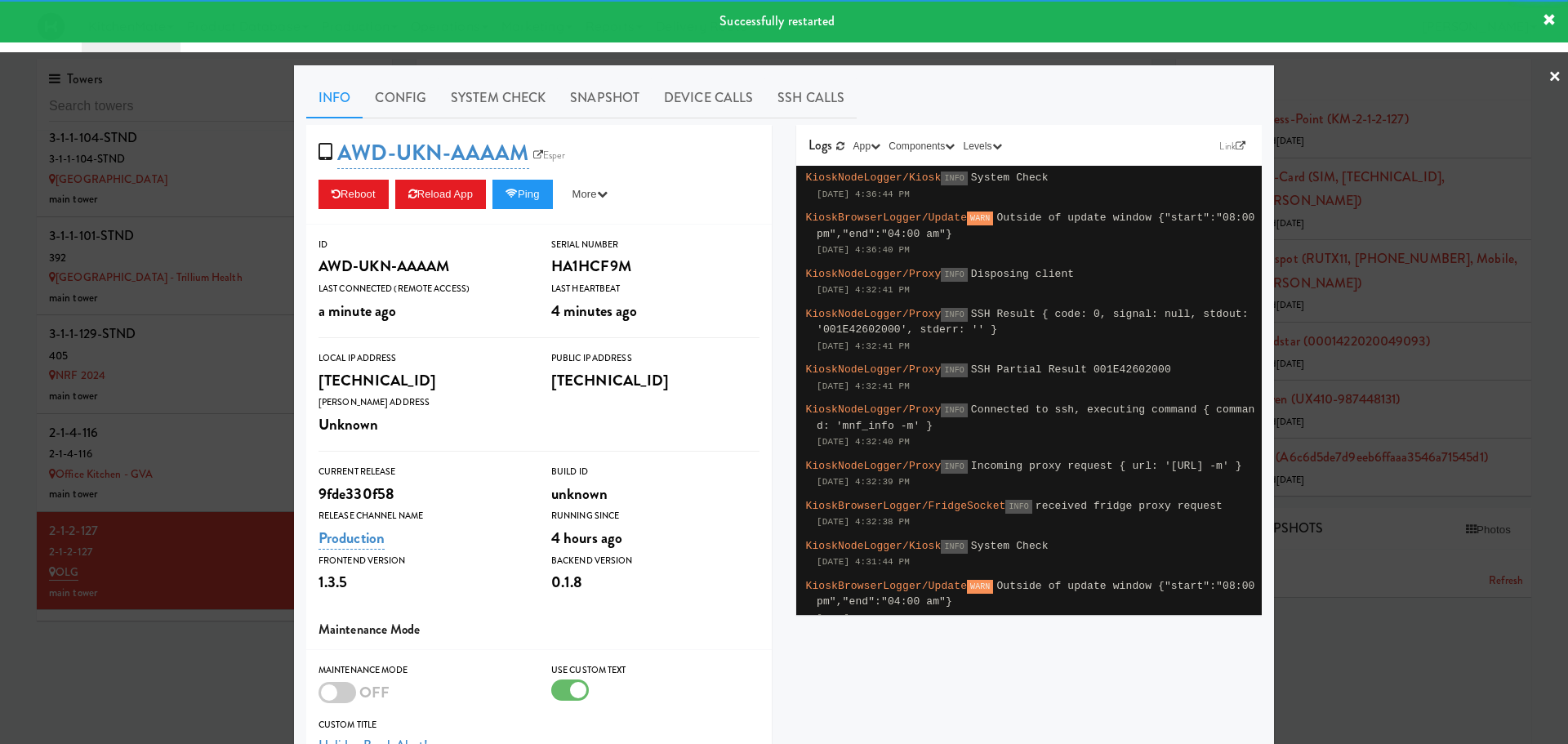
click at [169, 436] on div at bounding box center [784, 372] width 1568 height 744
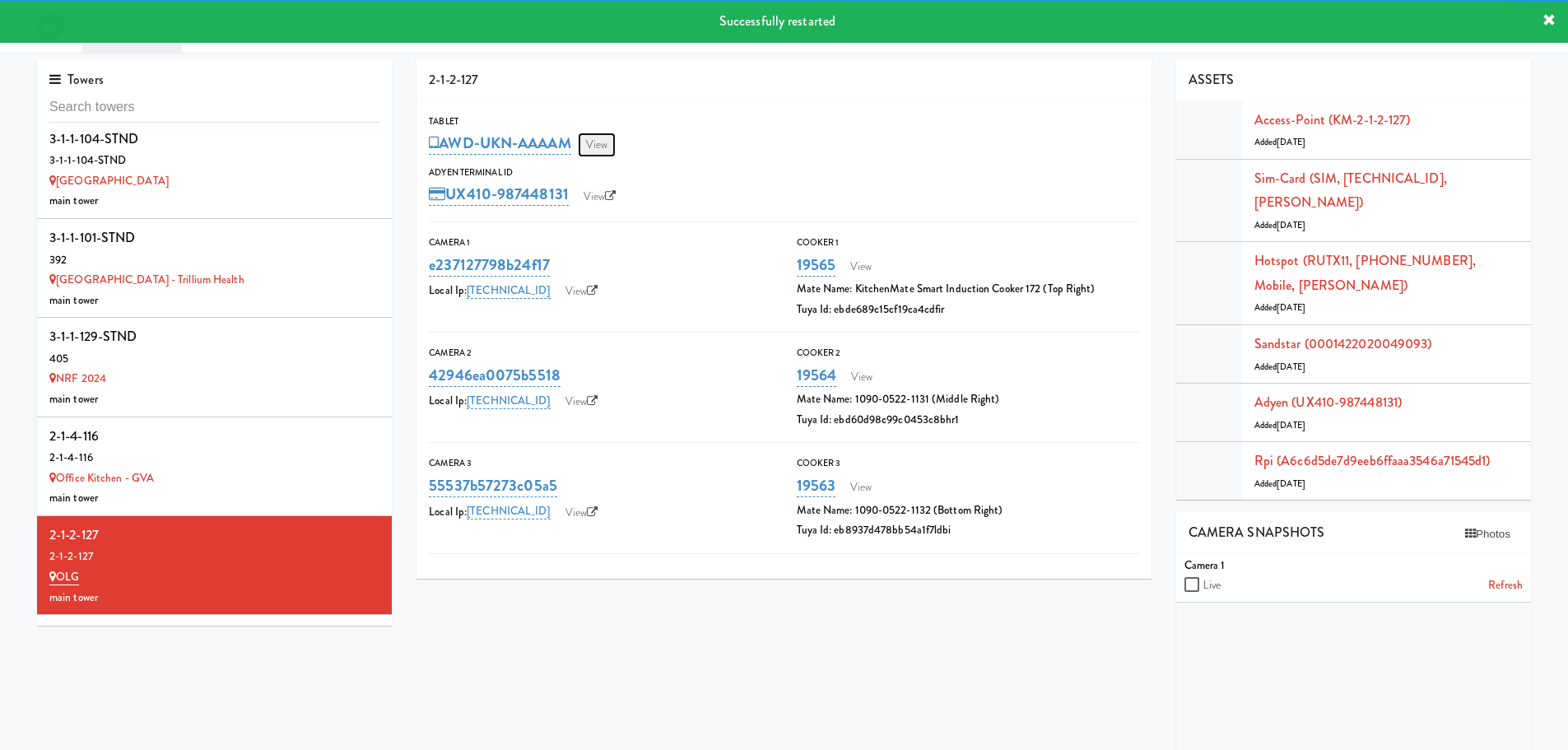
click at [606, 142] on link "View" at bounding box center [597, 144] width 38 height 25
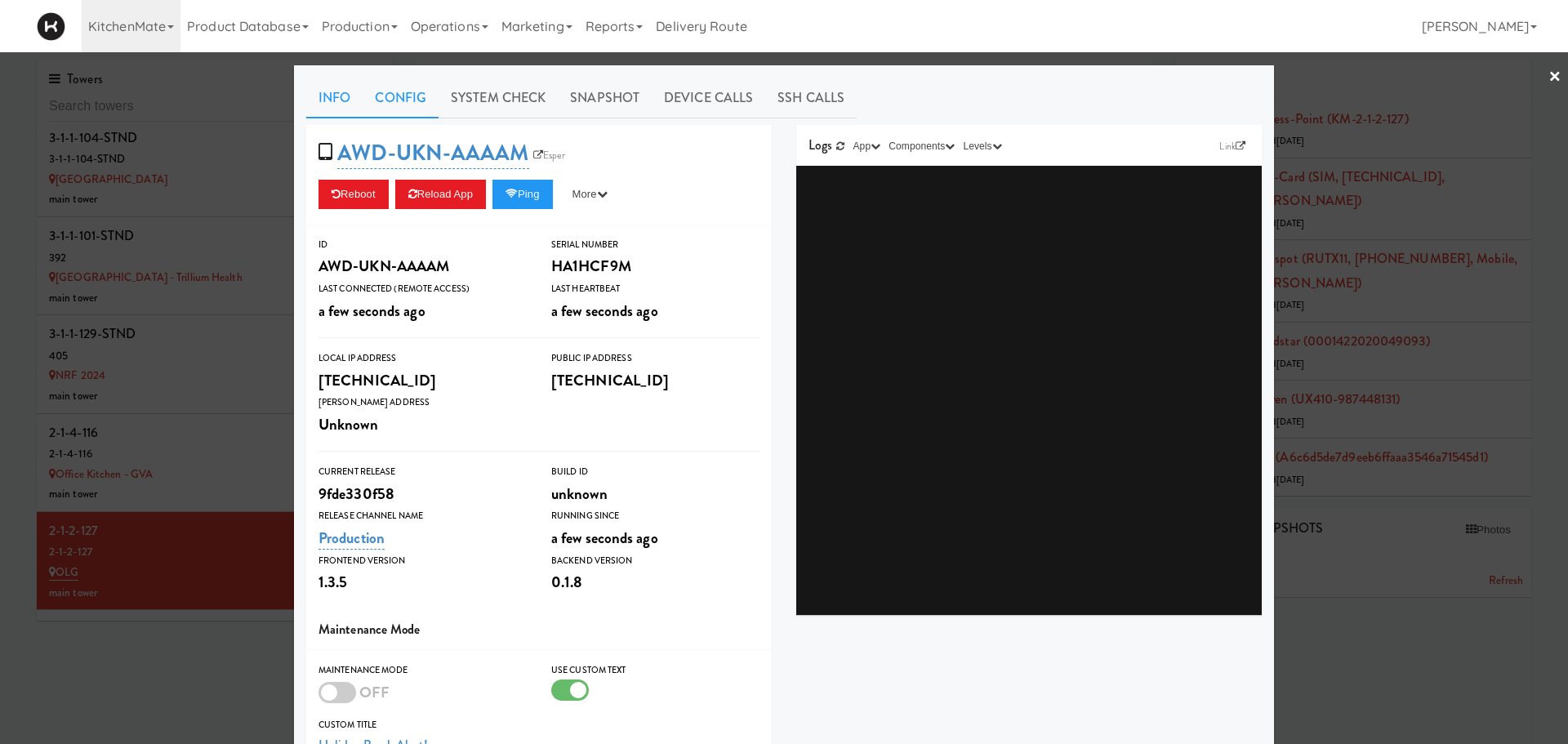
click at [396, 88] on link "Config" at bounding box center [400, 98] width 76 height 40
click at [384, 98] on link "Config" at bounding box center [400, 98] width 76 height 40
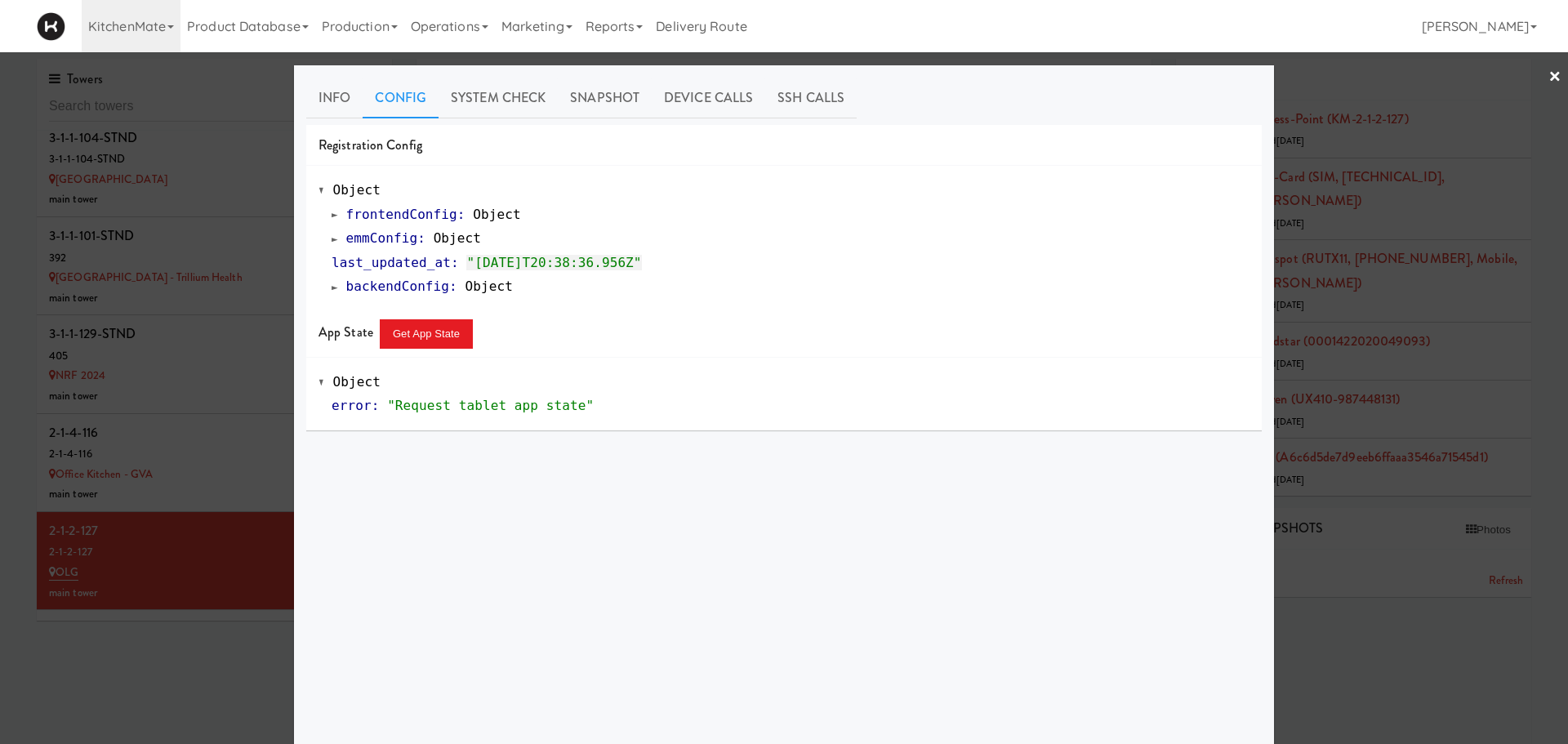
click at [332, 242] on span at bounding box center [335, 238] width 7 height 12
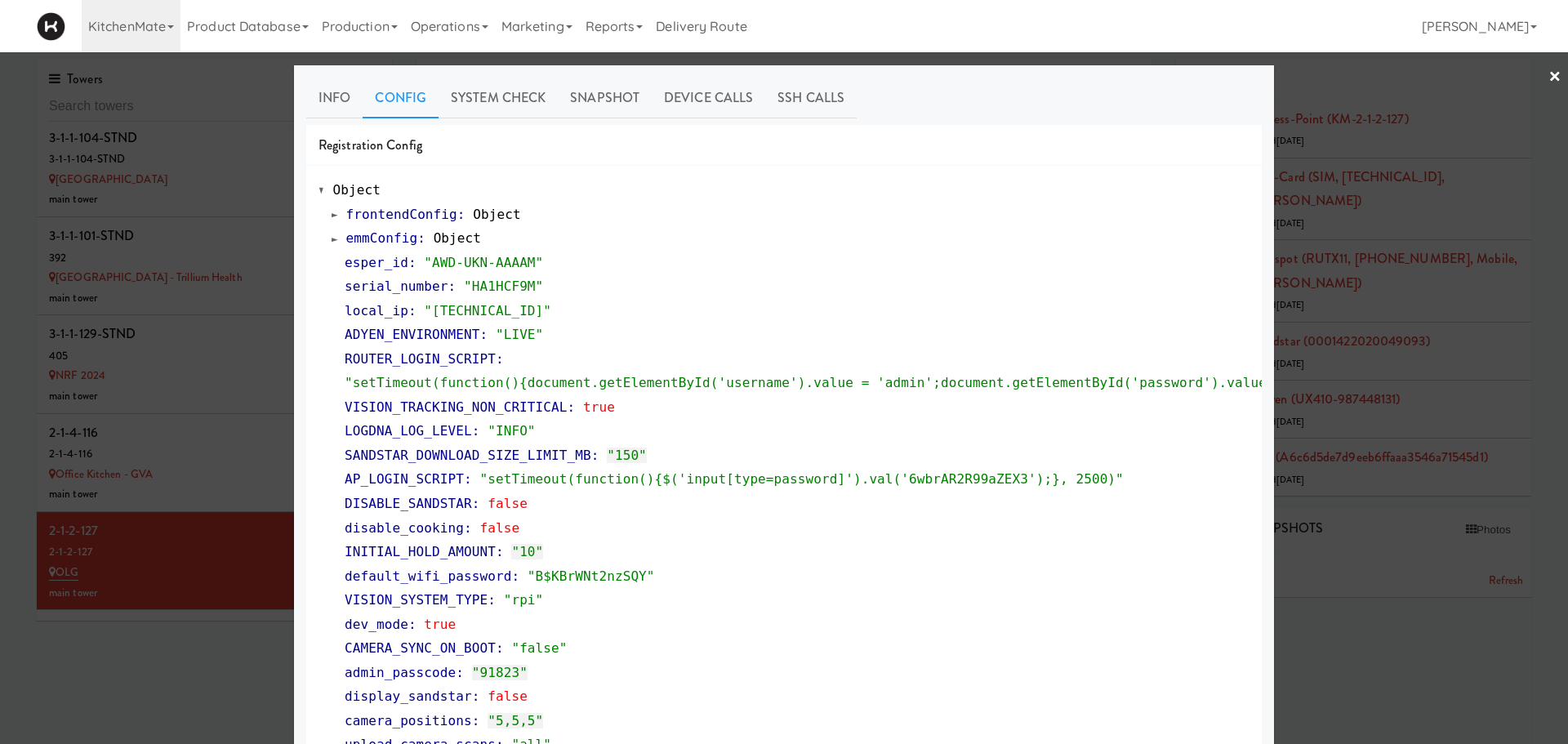
click at [332, 242] on span at bounding box center [335, 238] width 7 height 12
click at [198, 572] on div at bounding box center [784, 372] width 1568 height 744
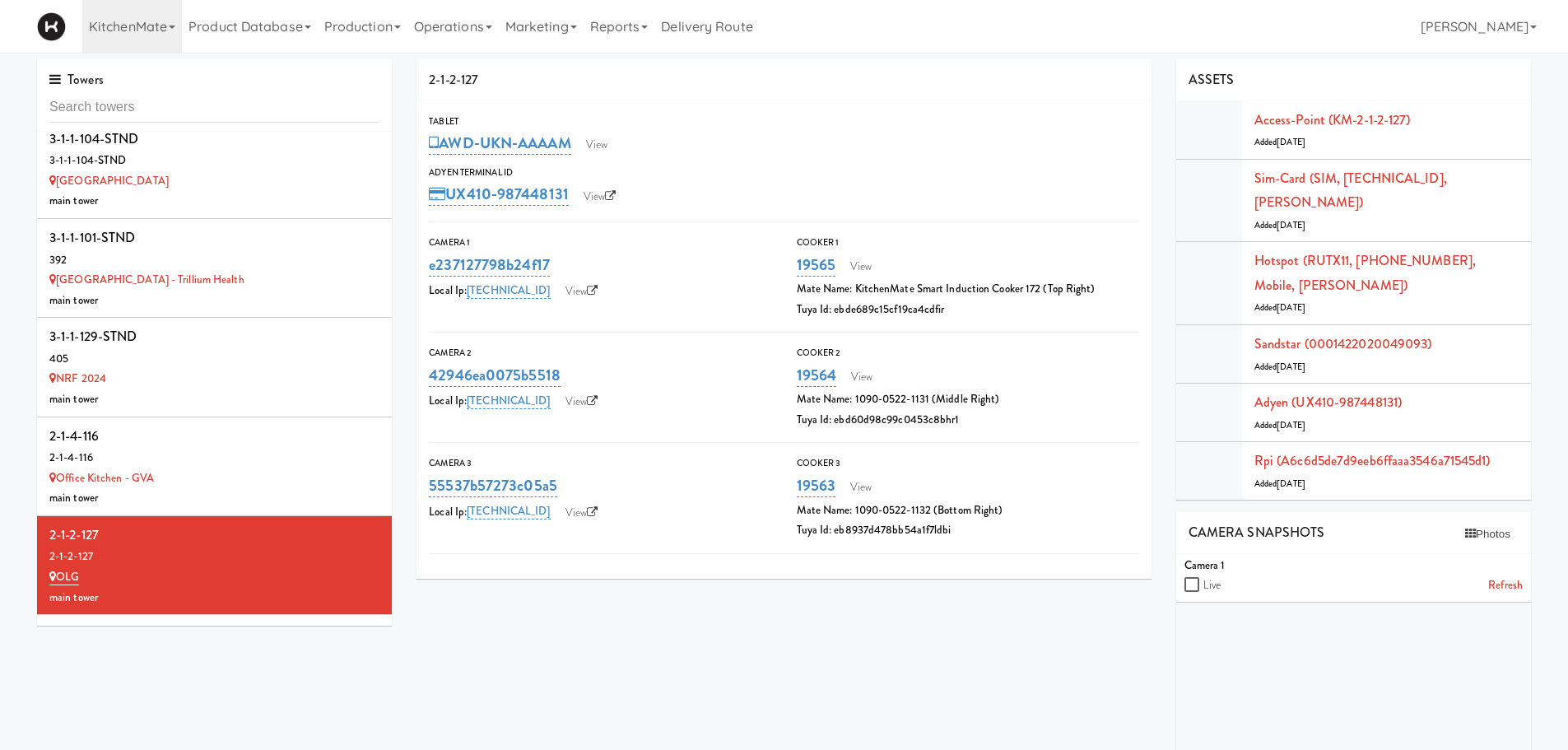
click at [200, 667] on div "OneEleven - Lunchroom" at bounding box center [214, 676] width 330 height 21
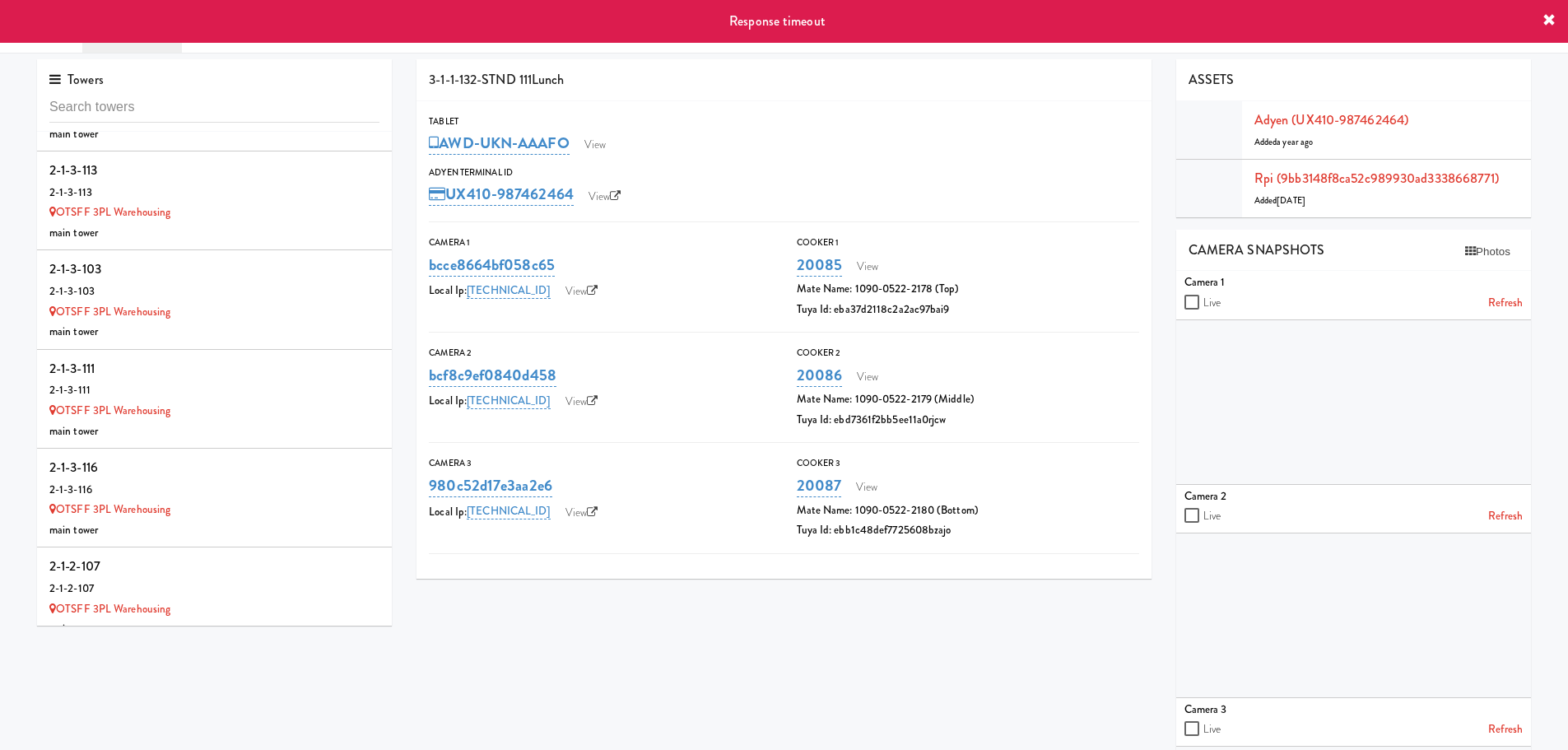
scroll to position [10032, 0]
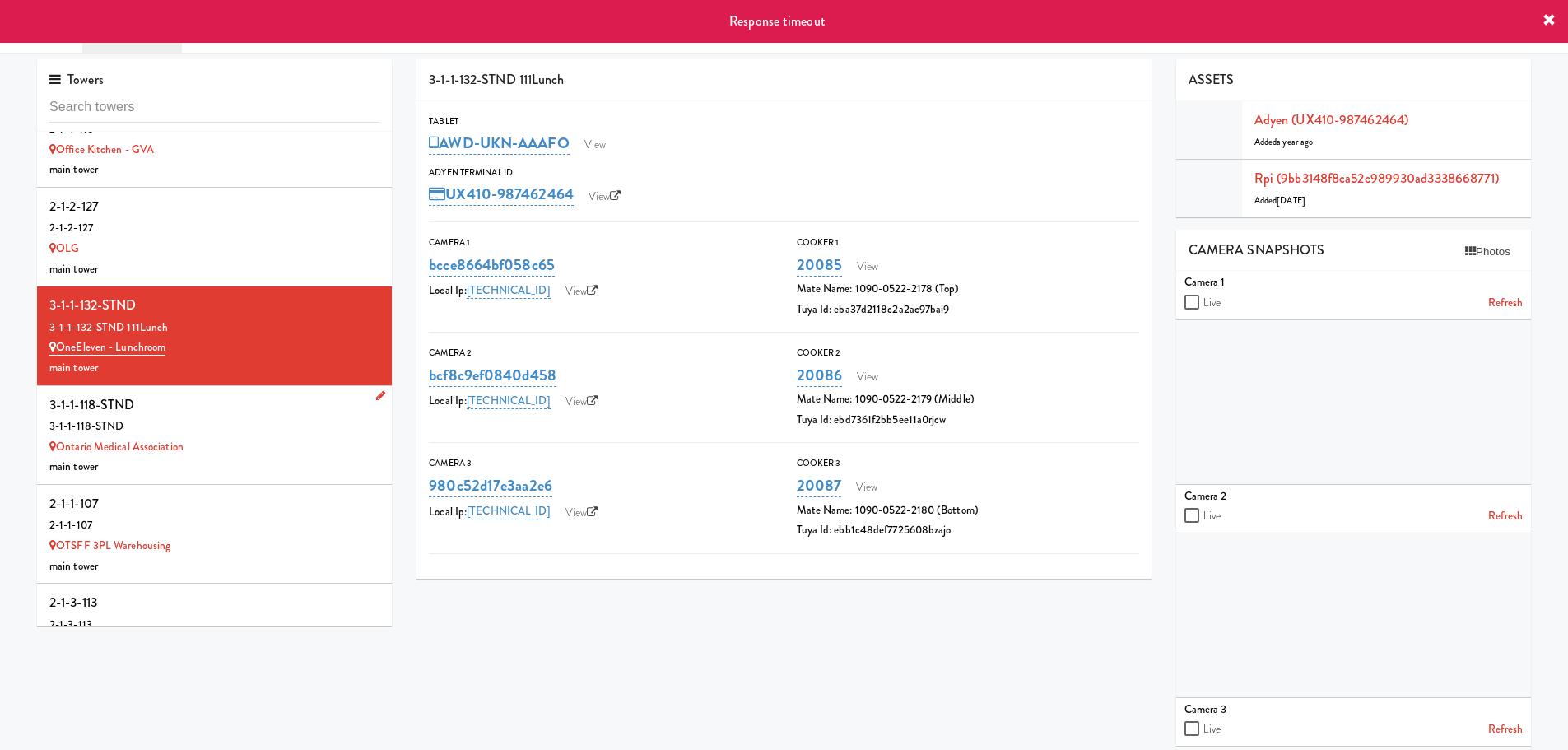
click at [221, 392] on div "3-1-1-118-STND" at bounding box center [214, 404] width 330 height 25
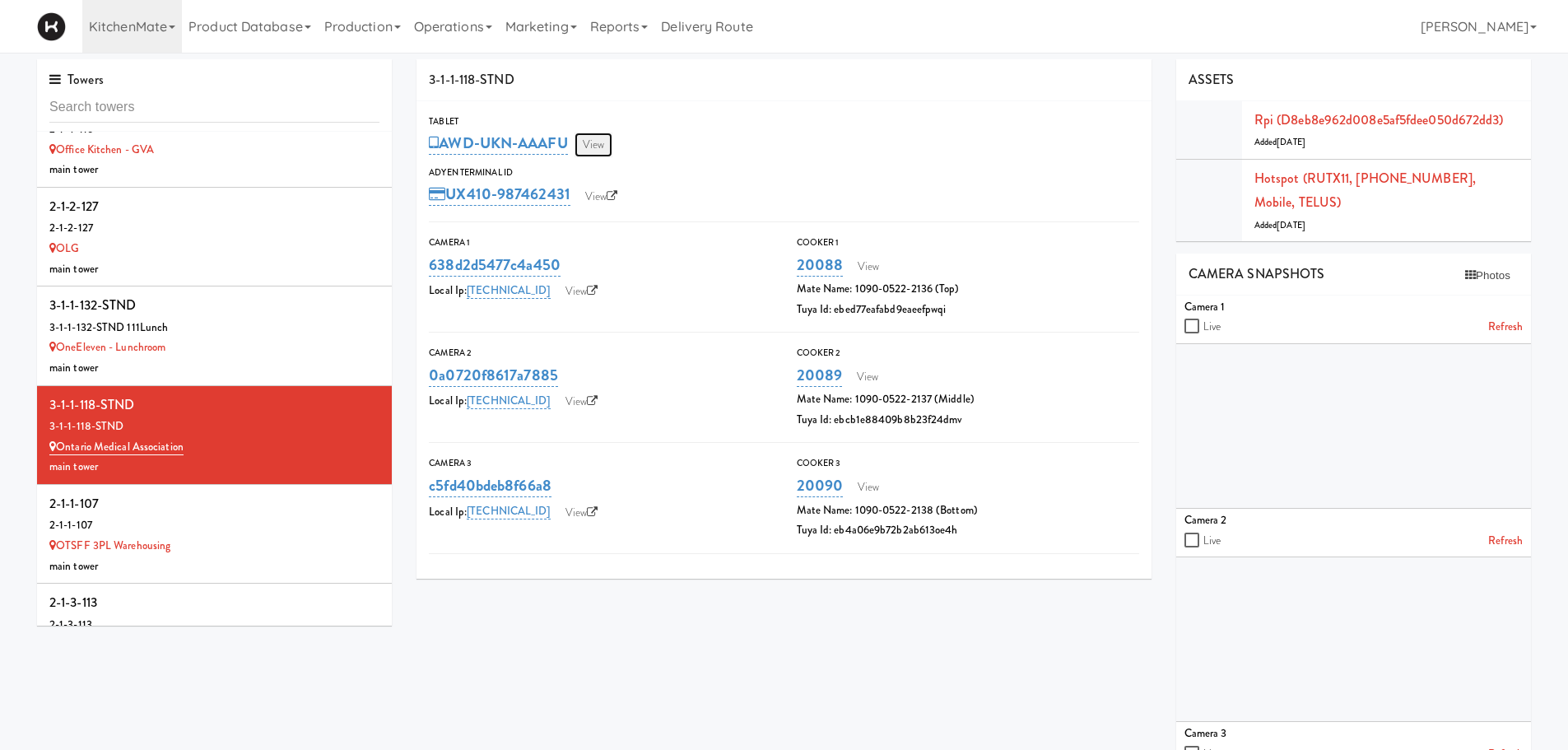
click at [601, 144] on link "View" at bounding box center [594, 144] width 38 height 25
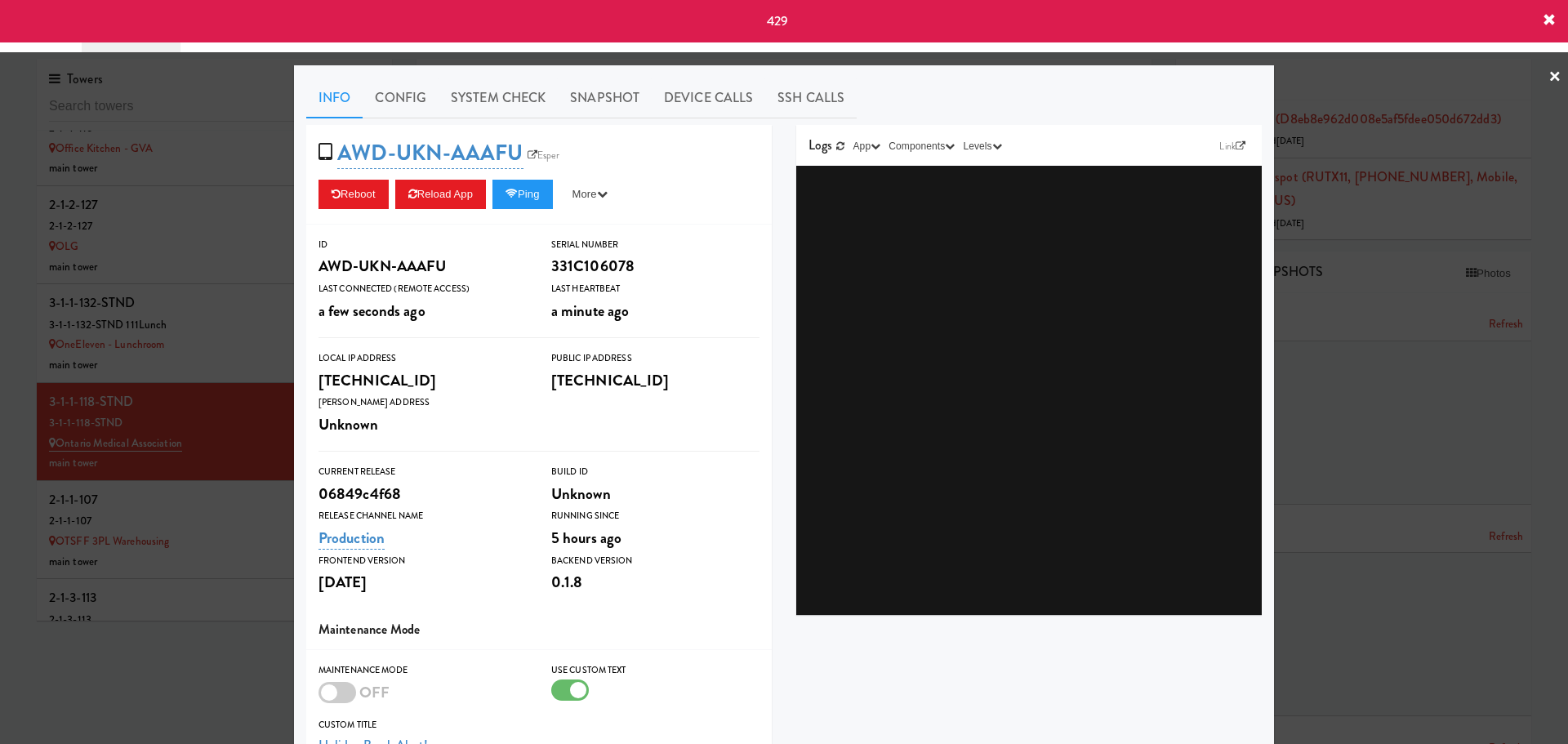
click at [1546, 22] on icon at bounding box center [1548, 20] width 13 height 13
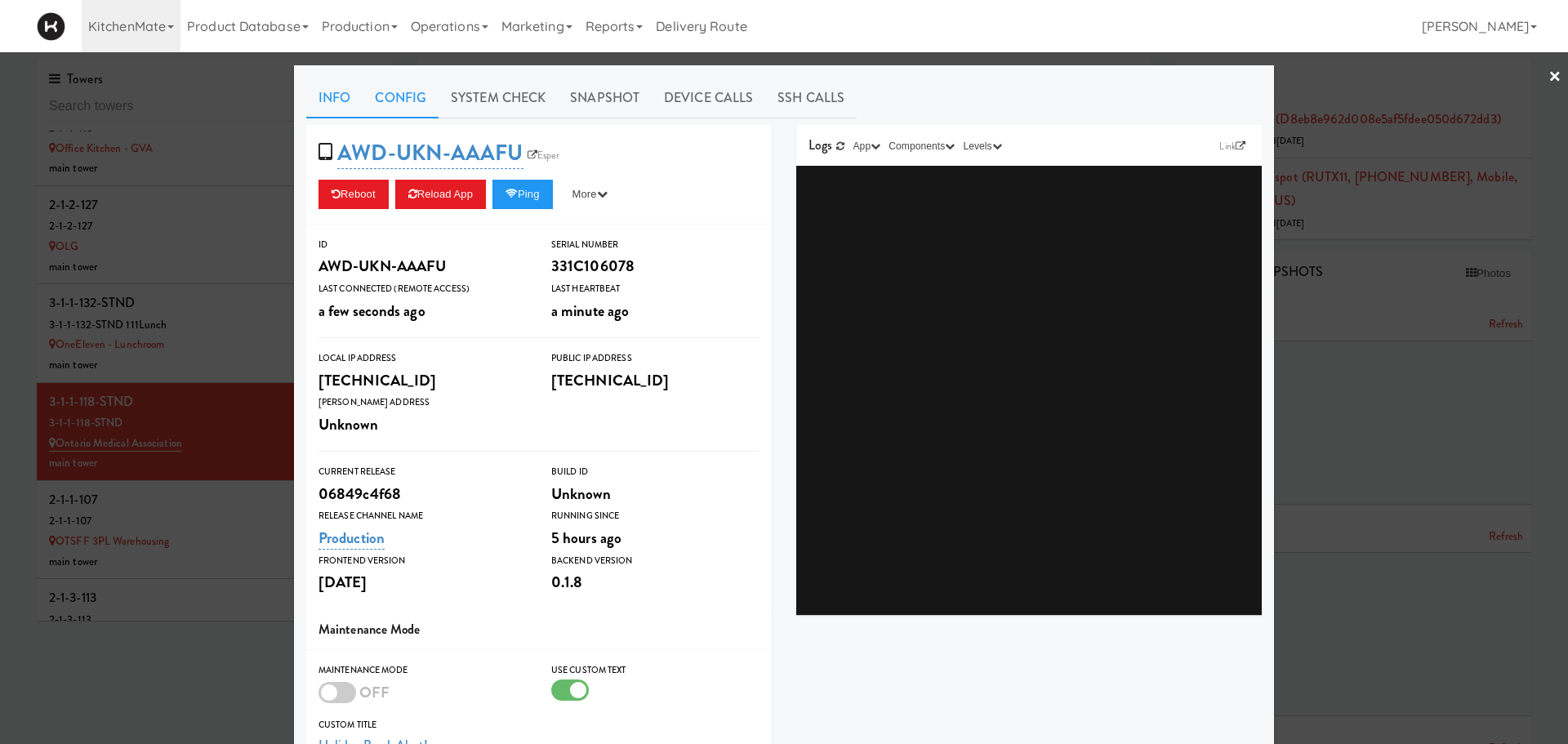
click at [405, 108] on link "Config" at bounding box center [400, 98] width 76 height 40
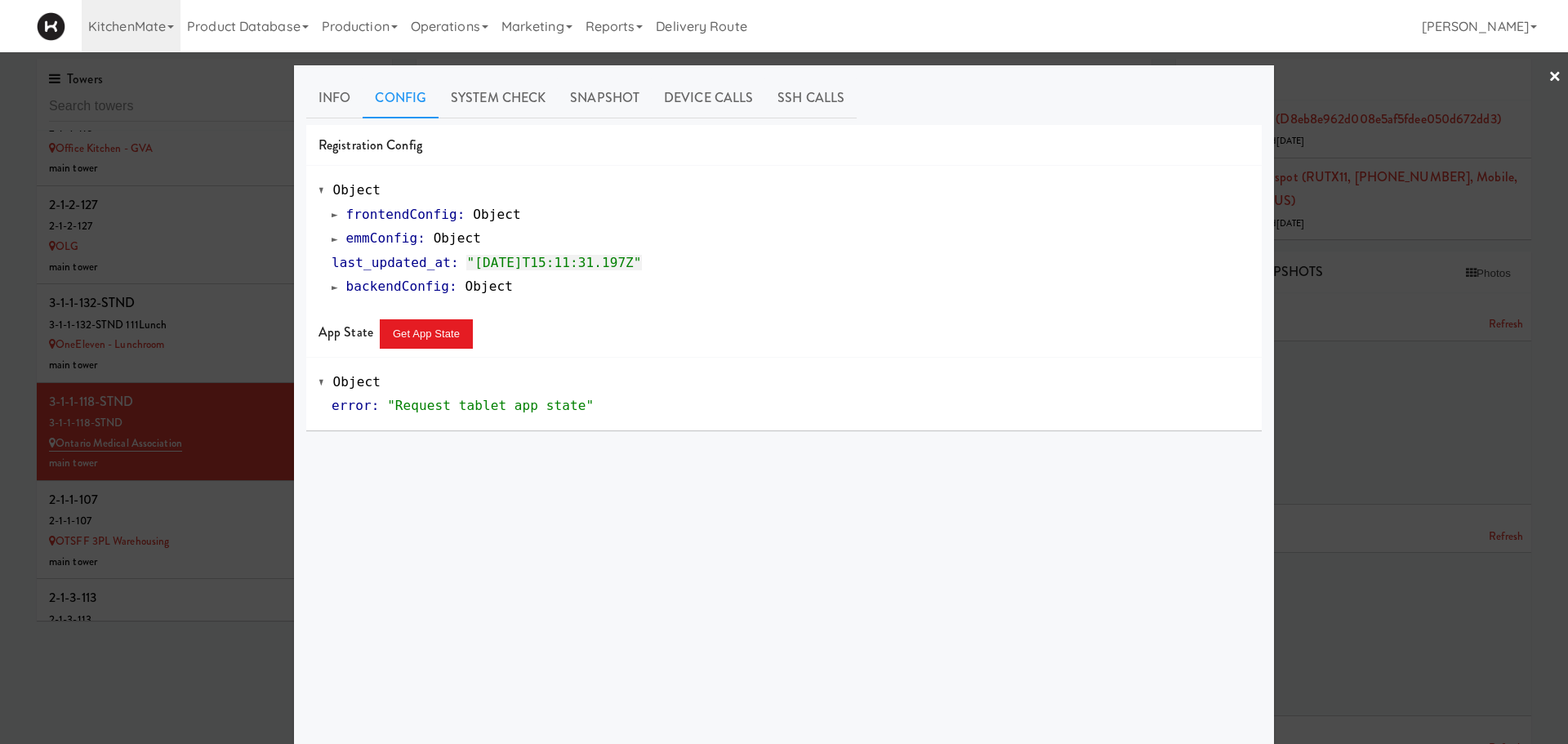
click at [332, 236] on span at bounding box center [335, 238] width 7 height 12
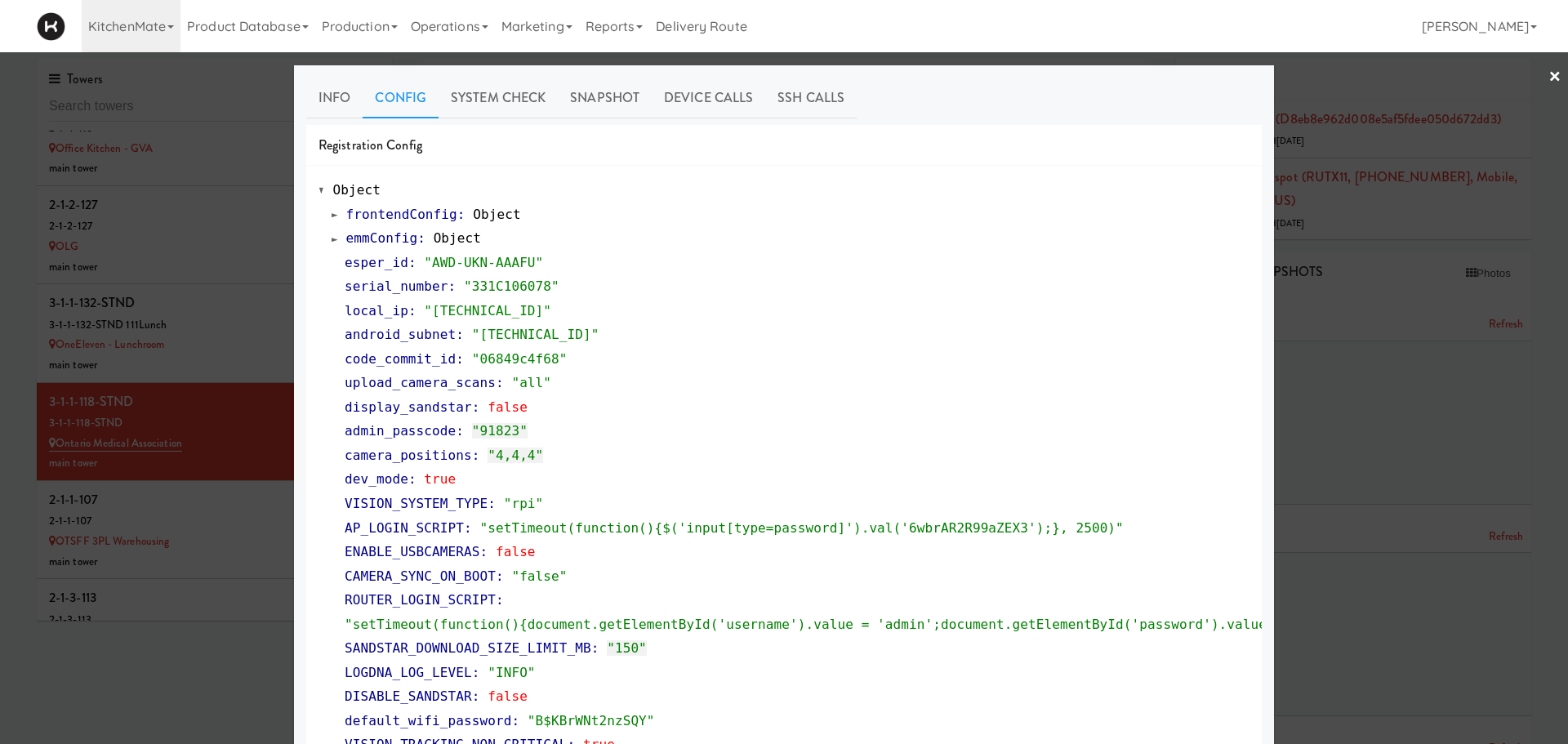
click at [332, 236] on span at bounding box center [335, 238] width 7 height 12
click at [226, 304] on div at bounding box center [784, 372] width 1568 height 744
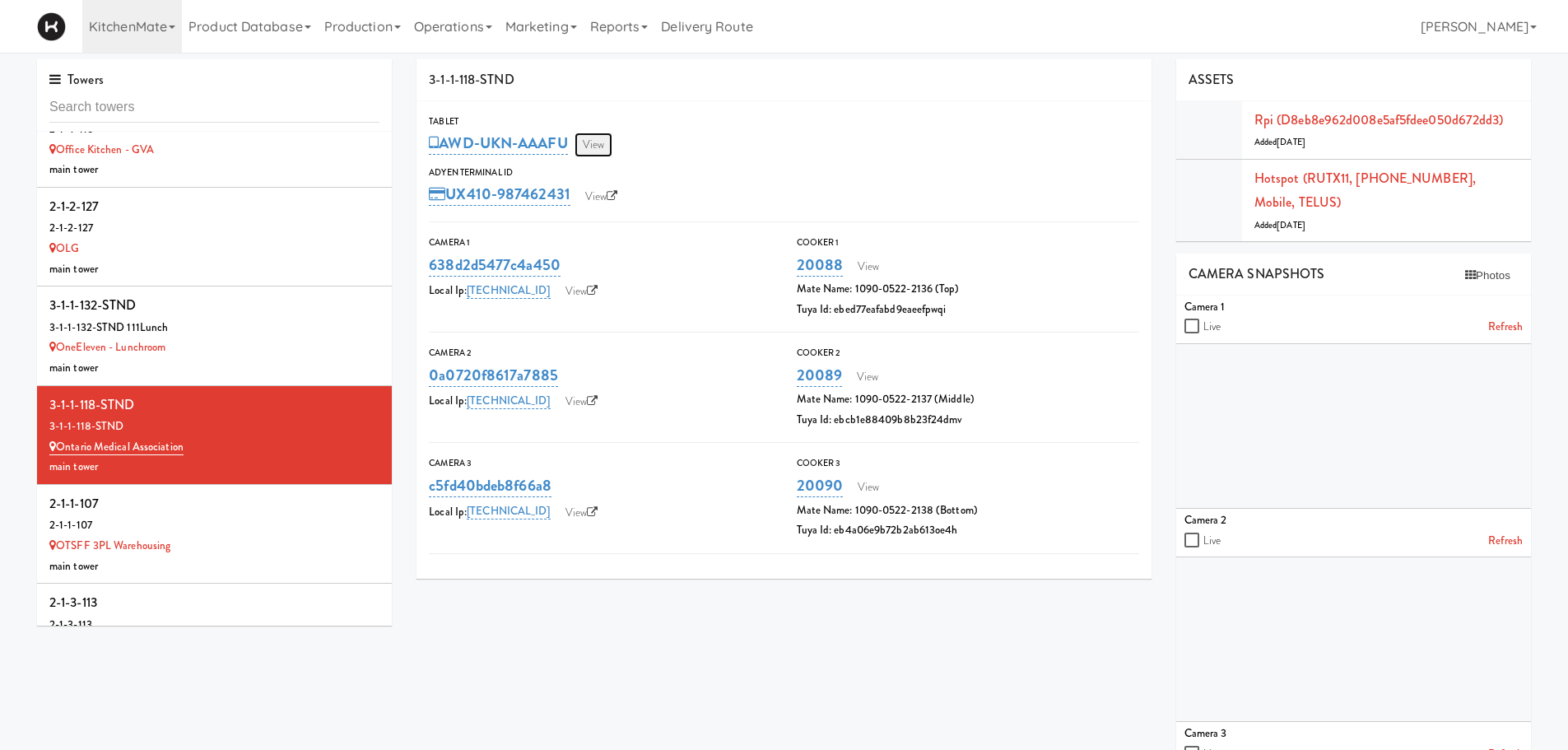
click at [587, 156] on link "View" at bounding box center [594, 144] width 38 height 25
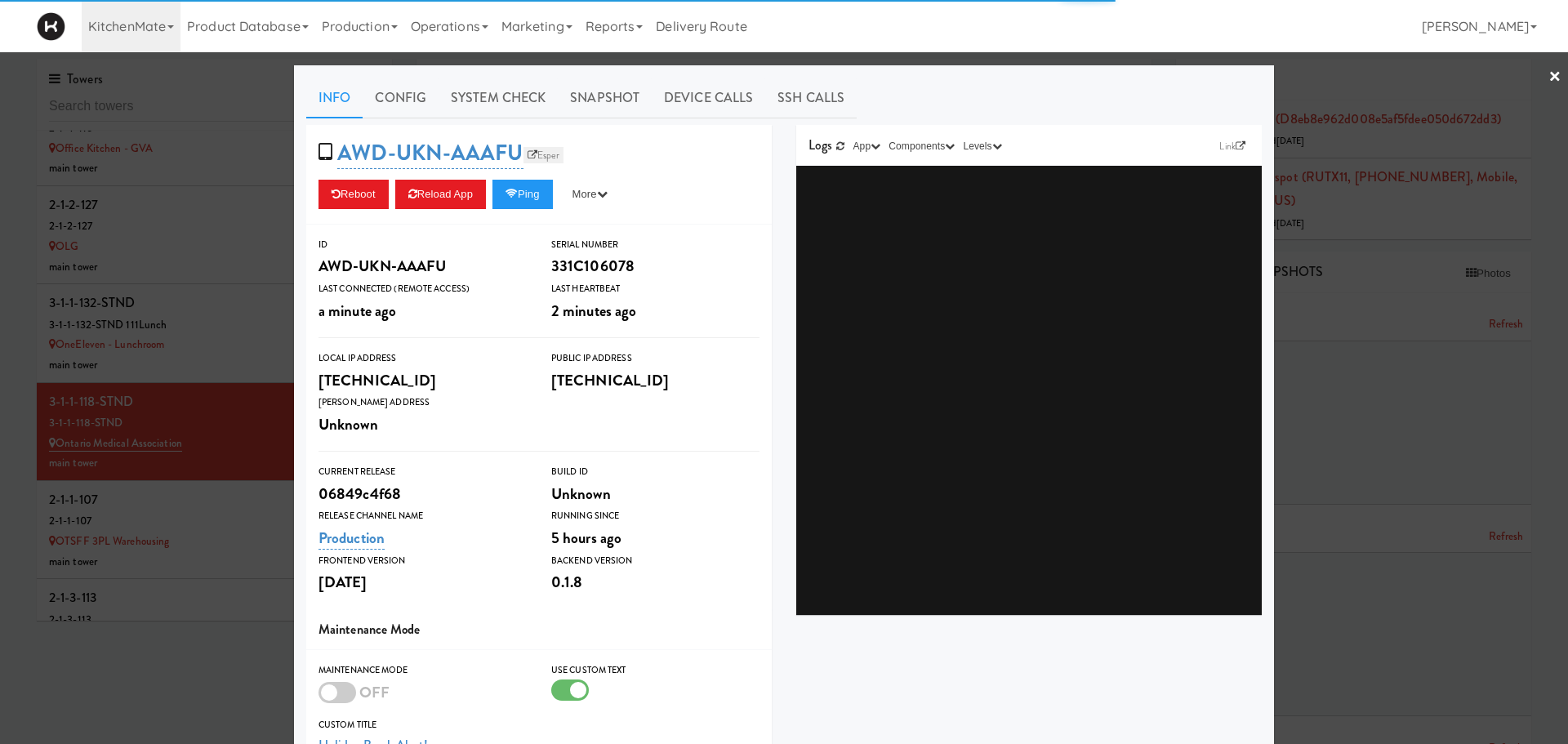
click at [538, 153] on link "Esper" at bounding box center [543, 155] width 40 height 17
click at [542, 163] on link "Esper" at bounding box center [543, 155] width 40 height 17
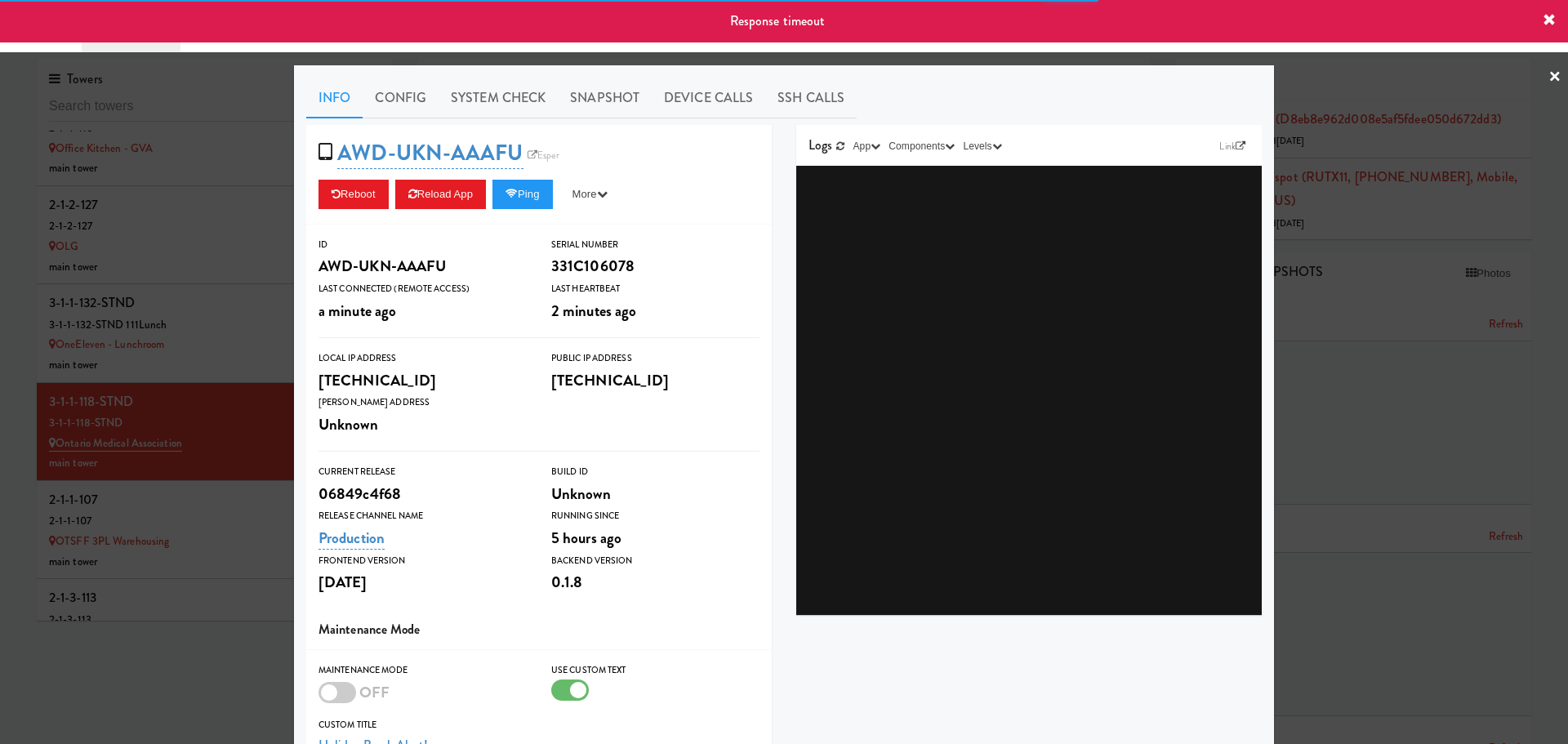
click at [1558, 22] on div "Response timeout" at bounding box center [784, 21] width 1568 height 42
click at [1556, 21] on div "Response timeout" at bounding box center [784, 21] width 1568 height 42
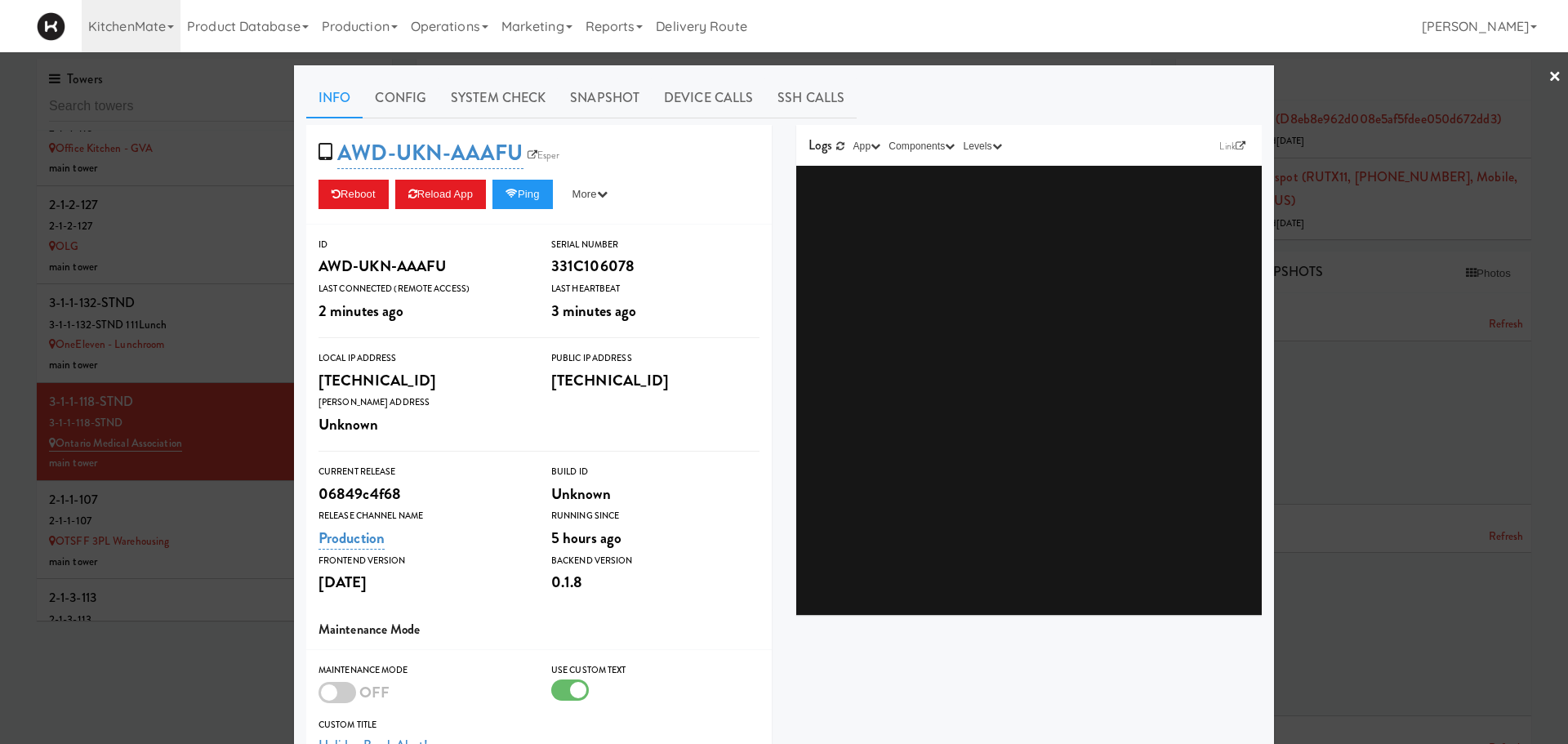
click at [239, 438] on div at bounding box center [784, 372] width 1568 height 744
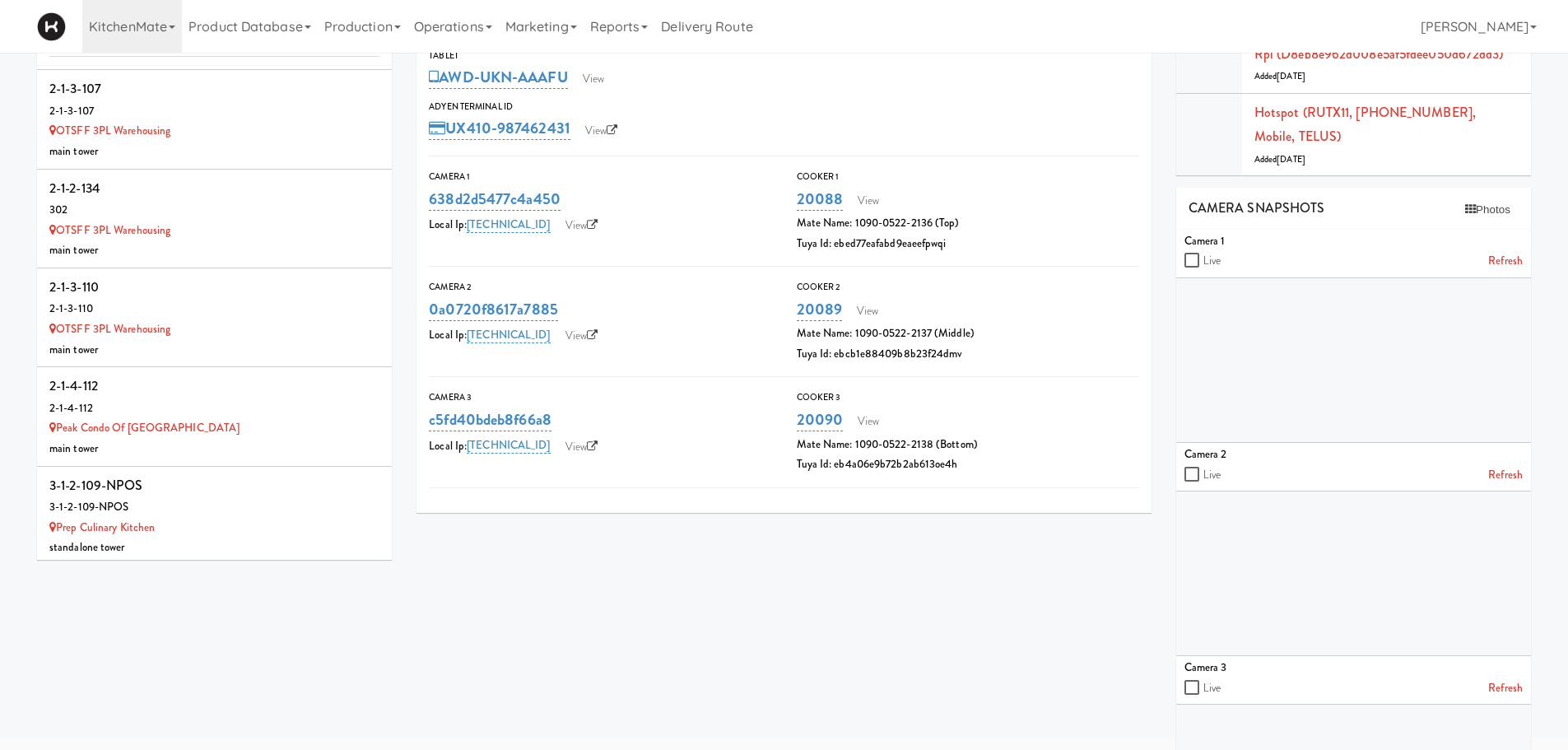
scroll to position [11503, 0]
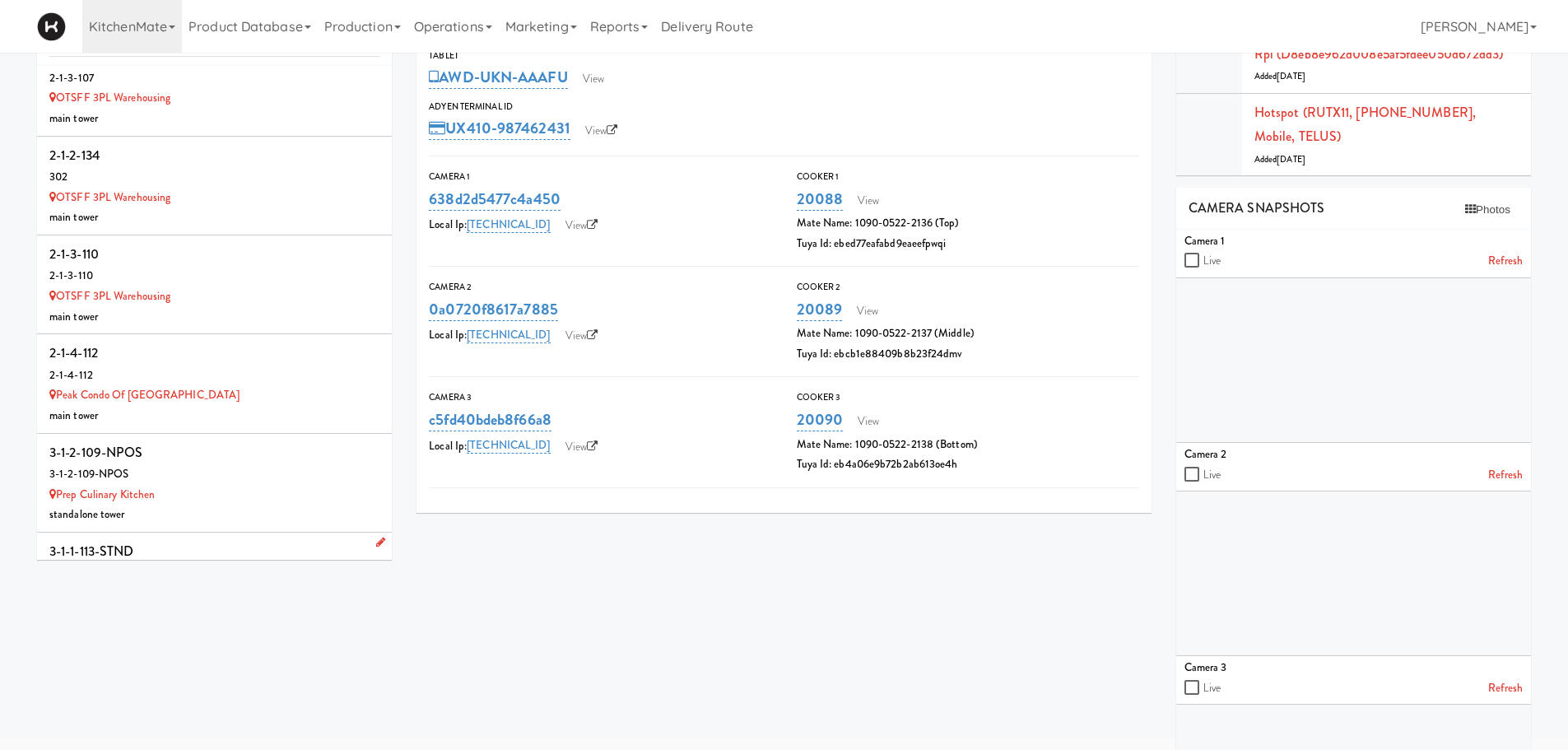
click at [247, 563] on div "381" at bounding box center [214, 573] width 330 height 21
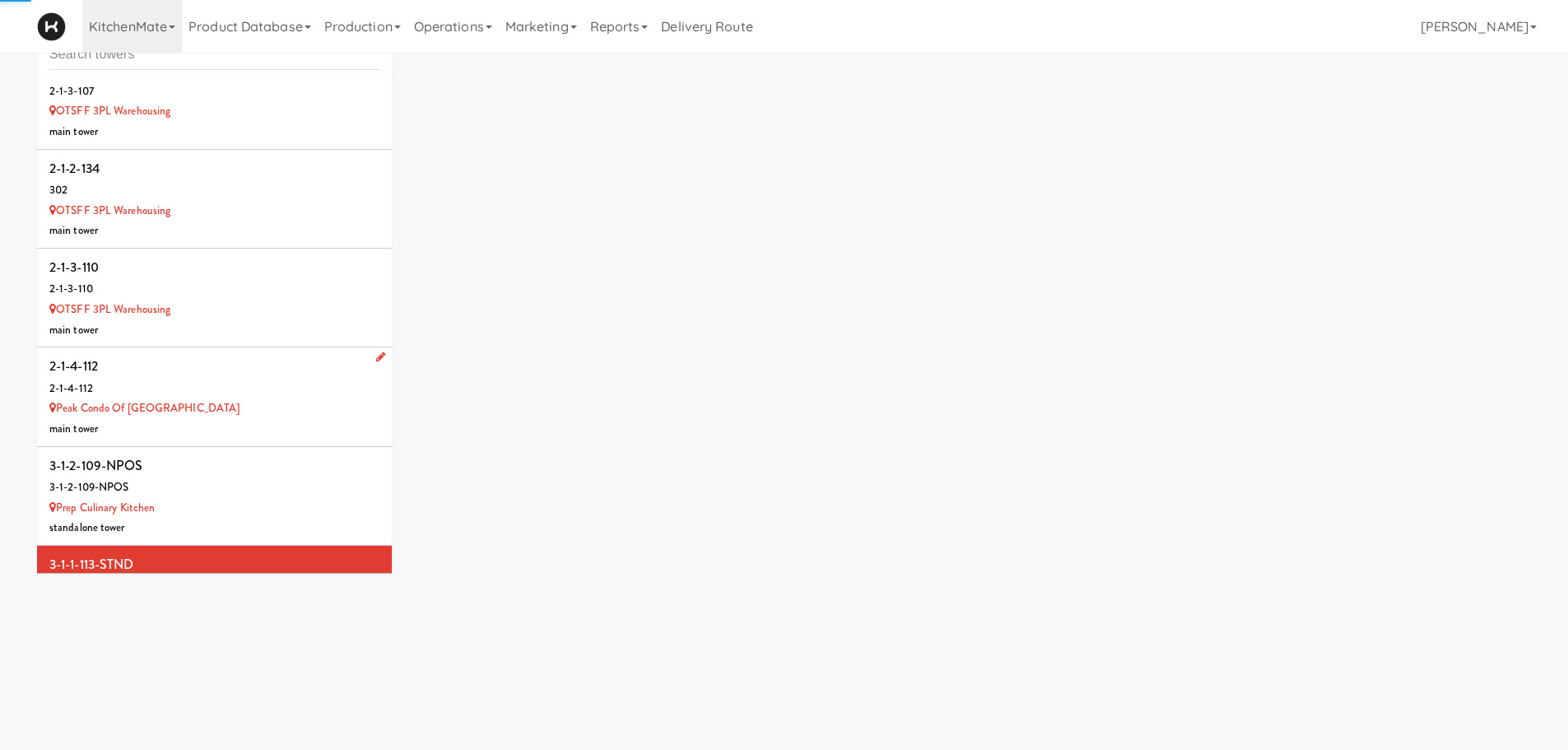
scroll to position [66, 0]
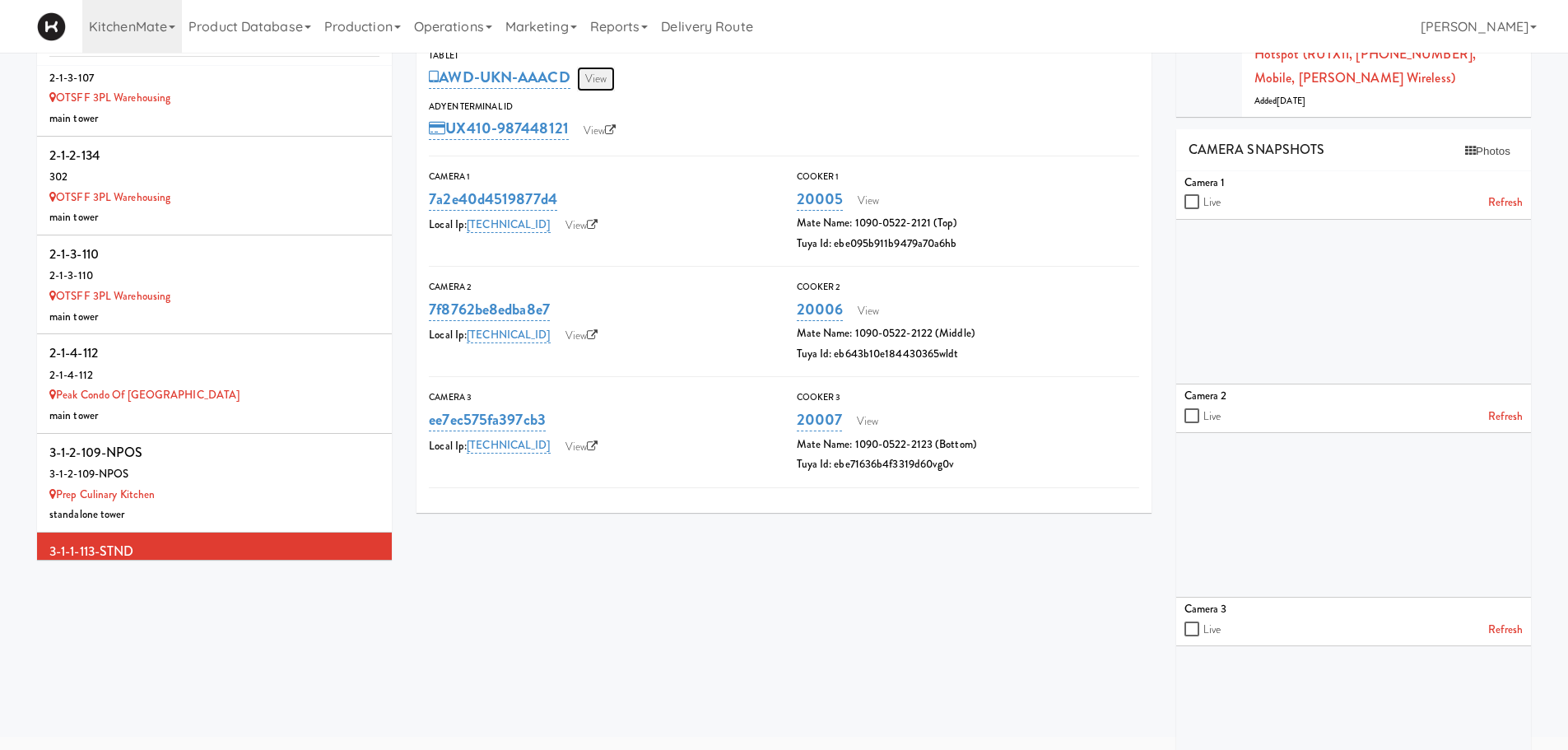
click at [610, 77] on link "View" at bounding box center [596, 78] width 38 height 25
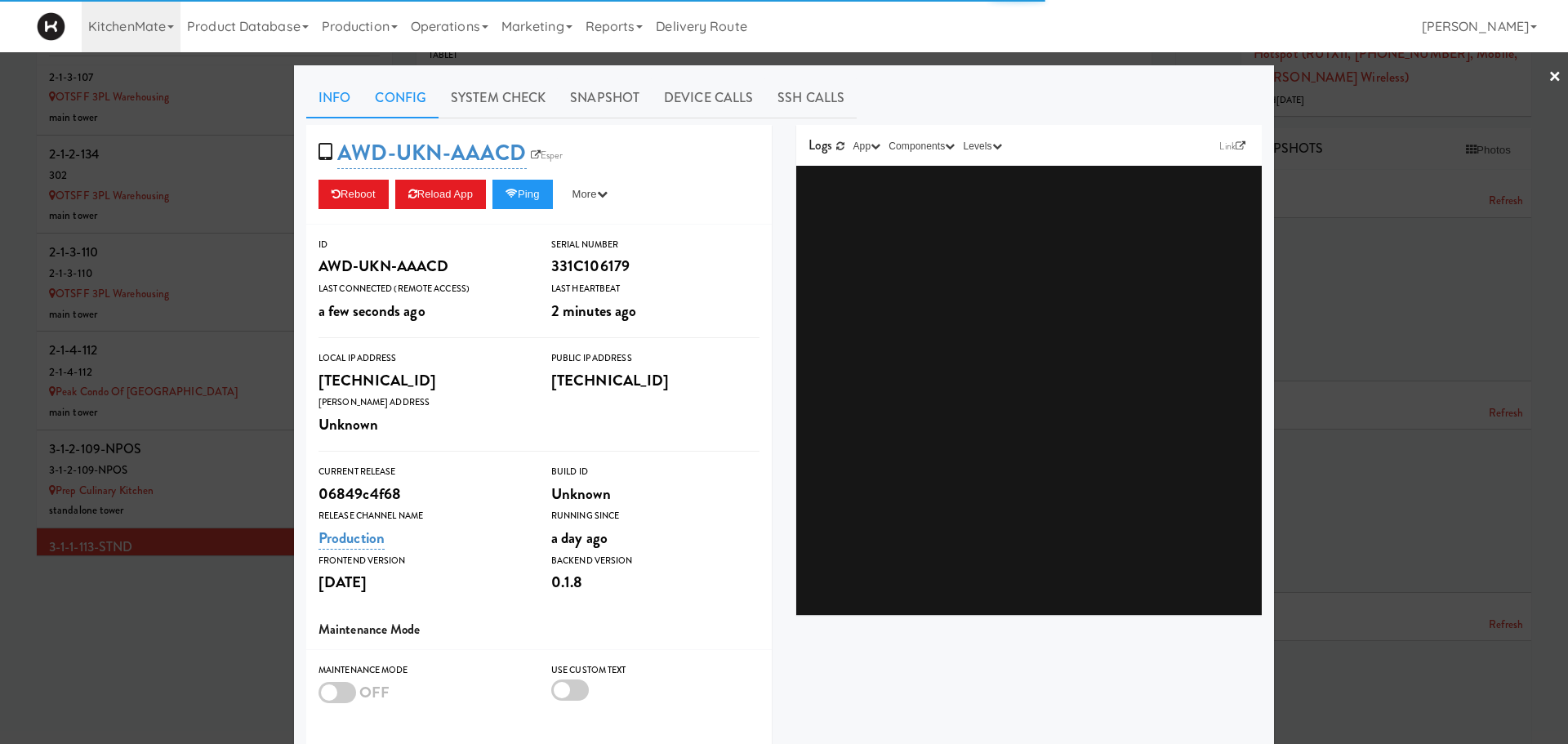
click at [406, 90] on link "Config" at bounding box center [400, 98] width 76 height 40
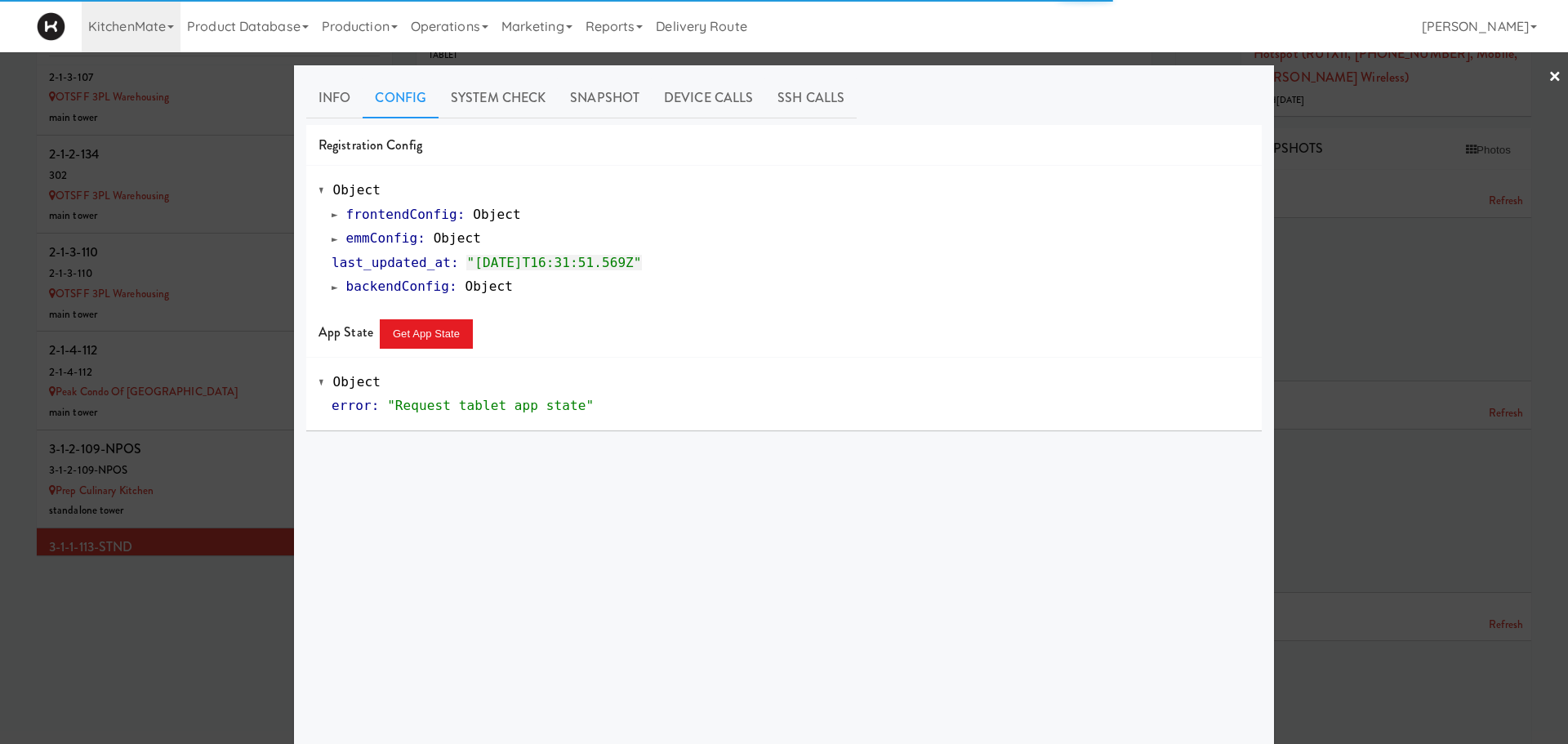
click at [332, 240] on span at bounding box center [335, 238] width 7 height 12
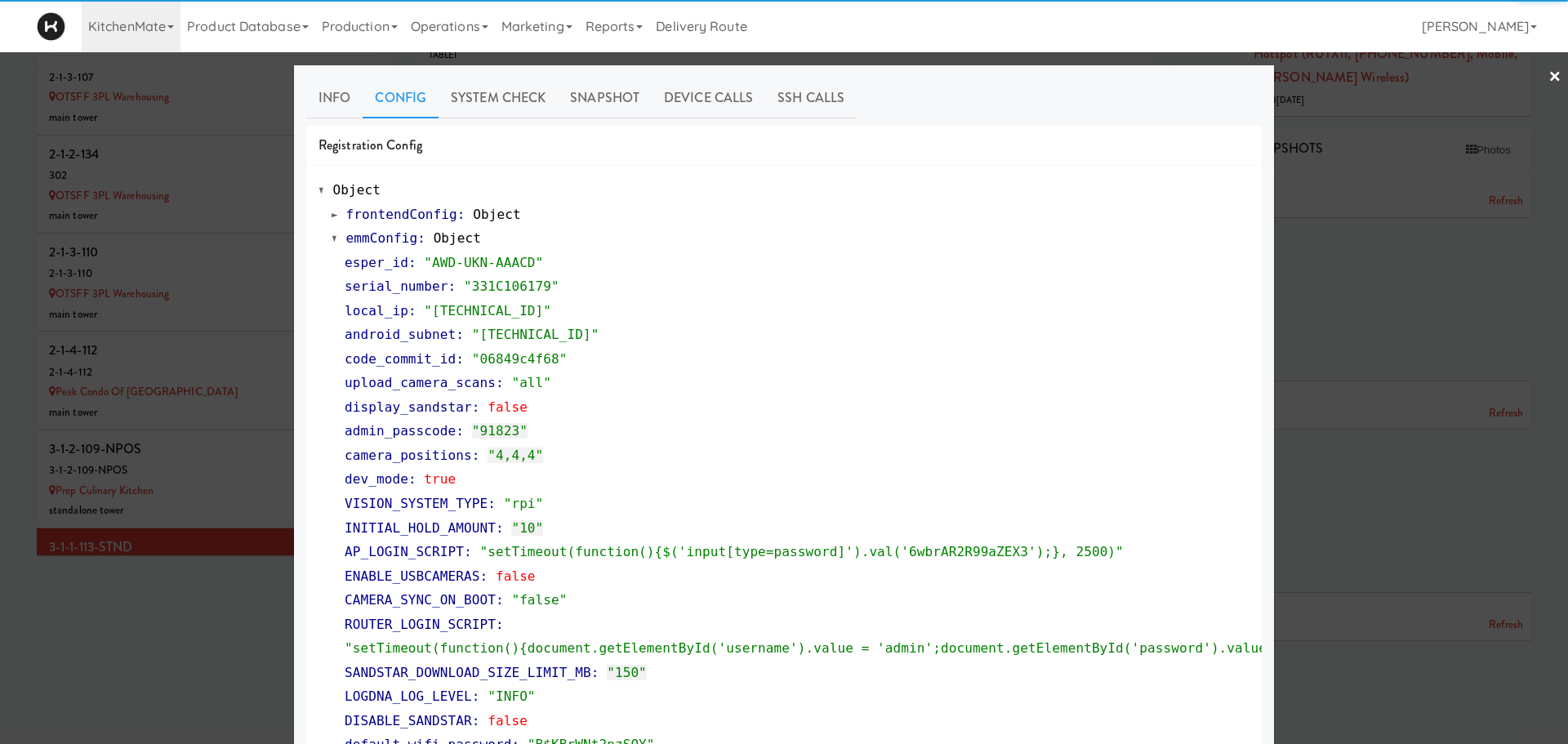
click at [237, 475] on div at bounding box center [784, 372] width 1568 height 744
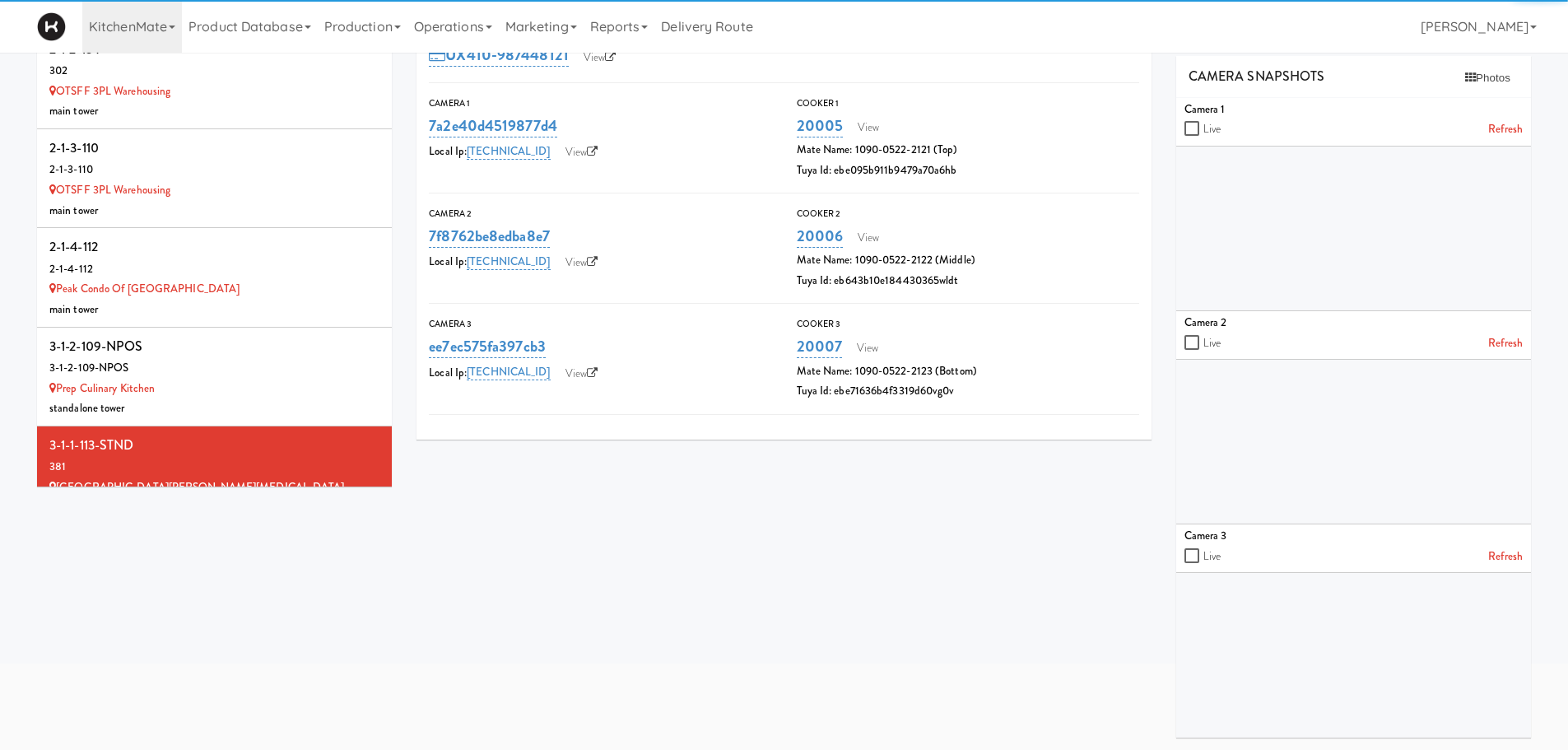
scroll to position [11679, 0]
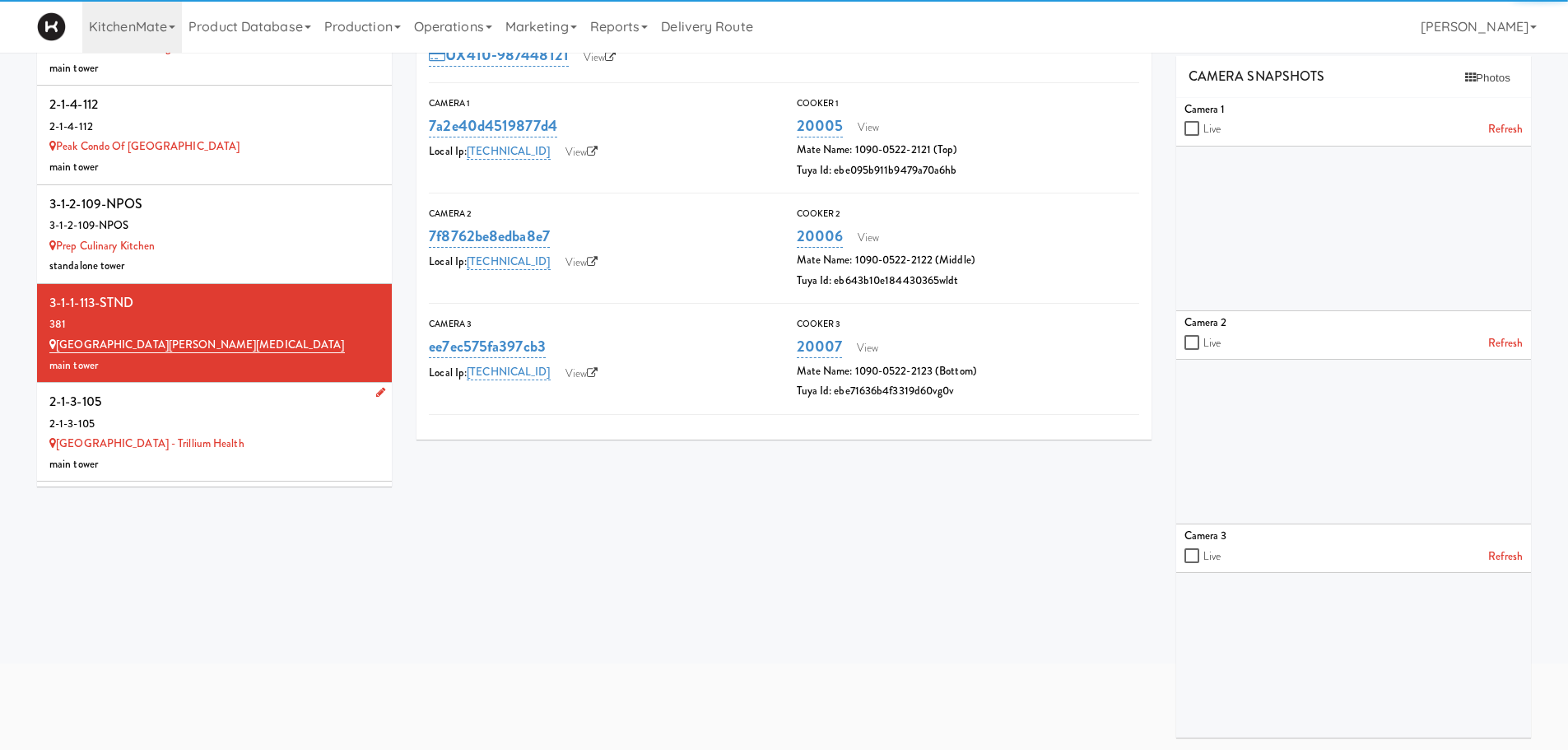
click at [238, 389] on div "2-1-3-105" at bounding box center [214, 401] width 330 height 25
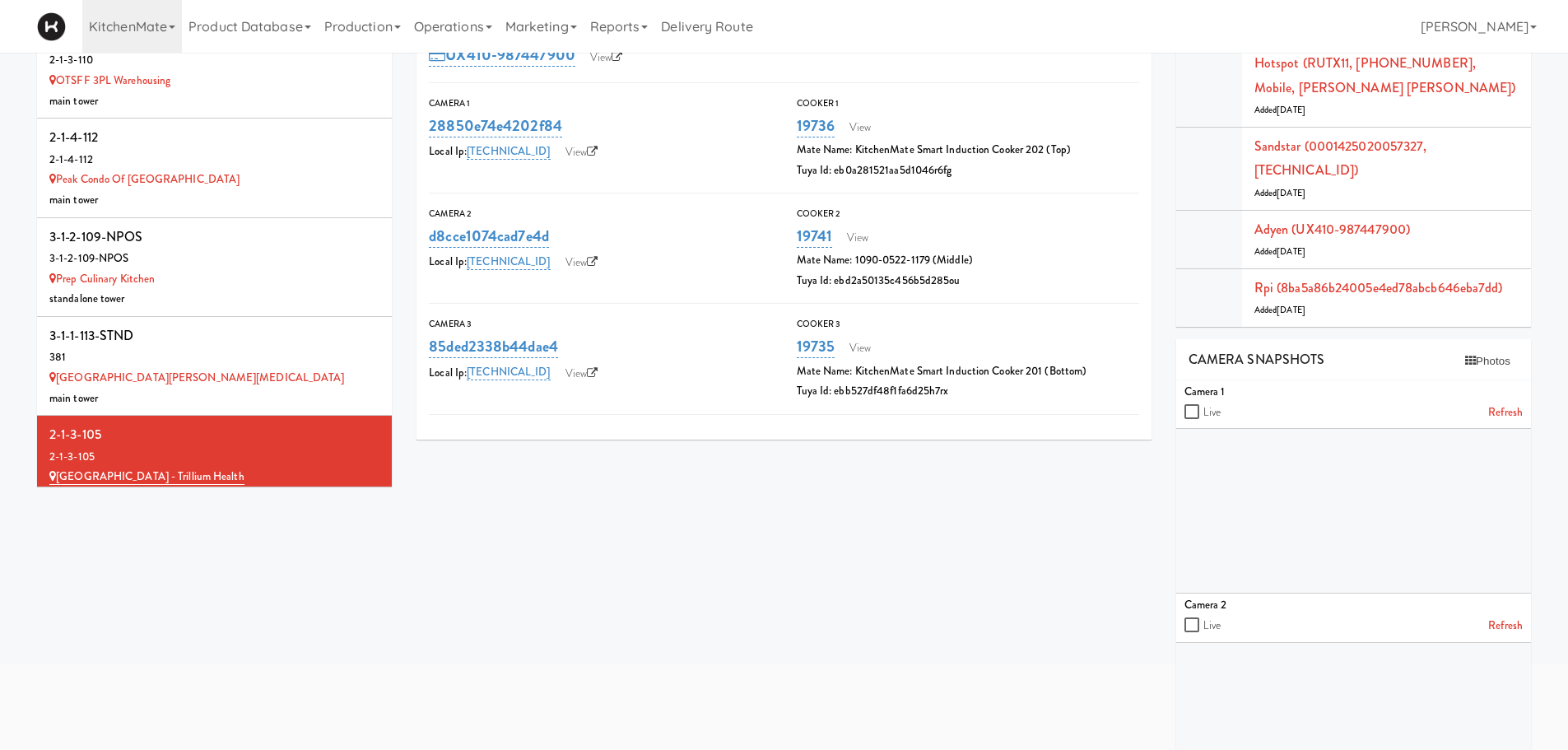
scroll to position [11614, 0]
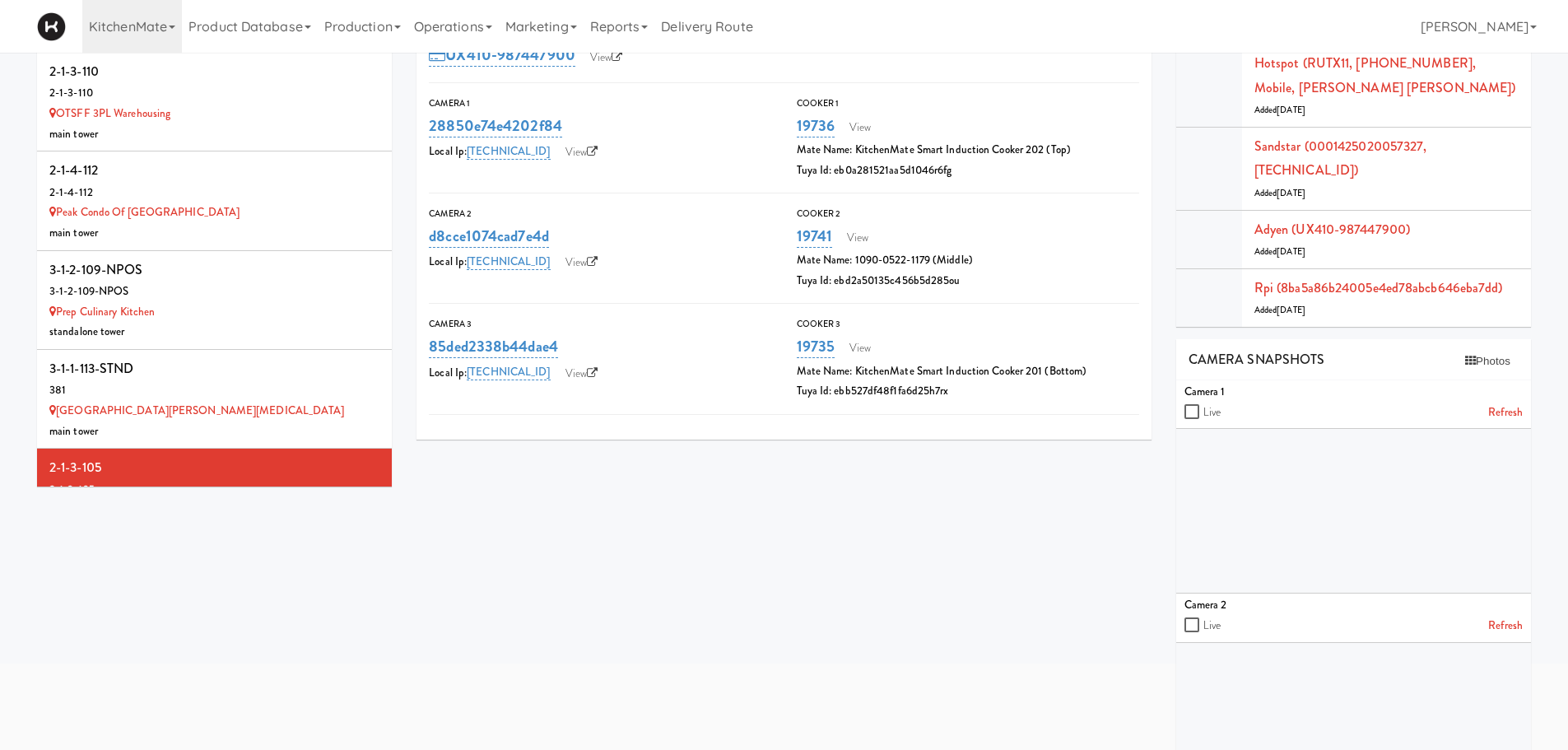
click at [690, 66] on div "UX410-987447900 View" at bounding box center [784, 55] width 710 height 28
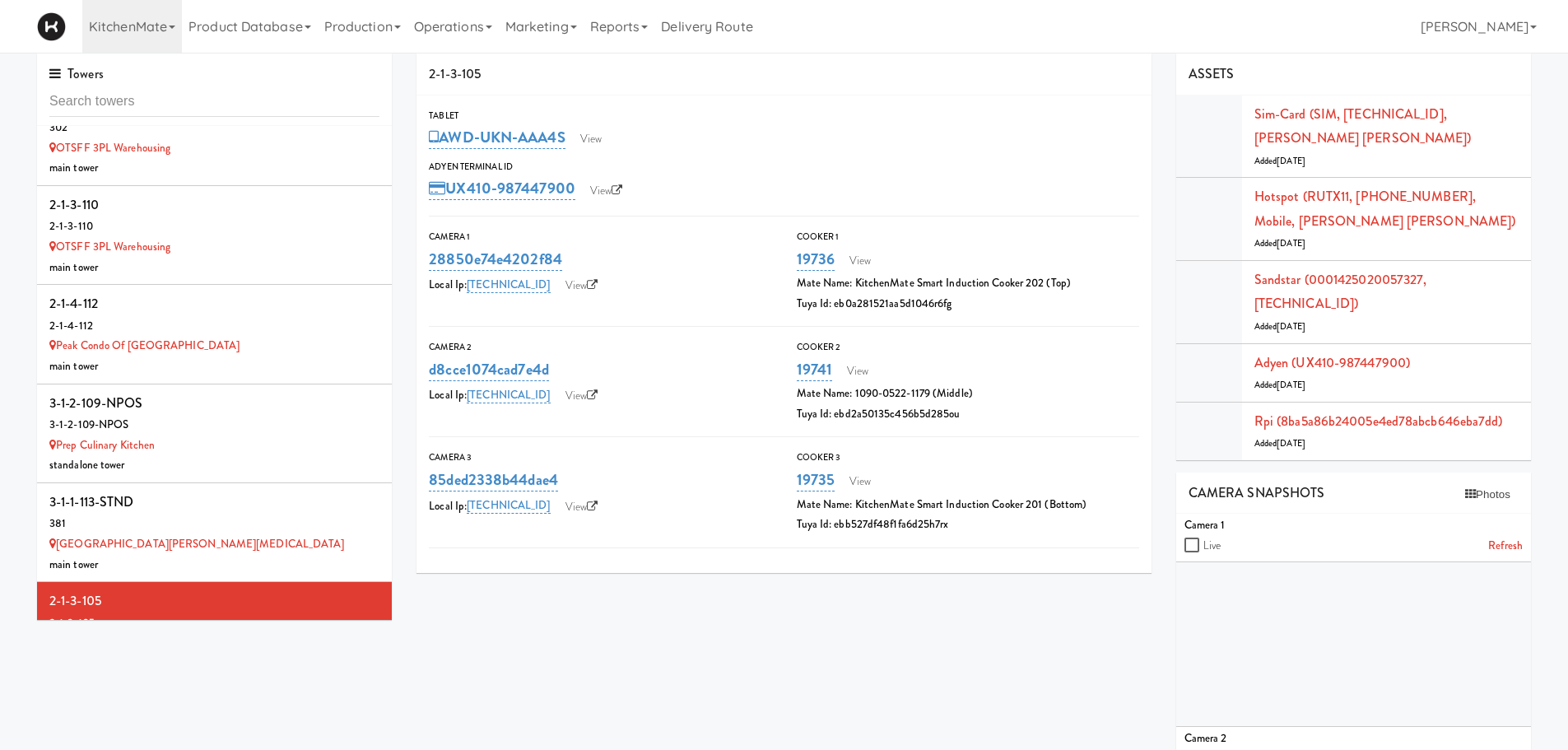
scroll to position [0, 0]
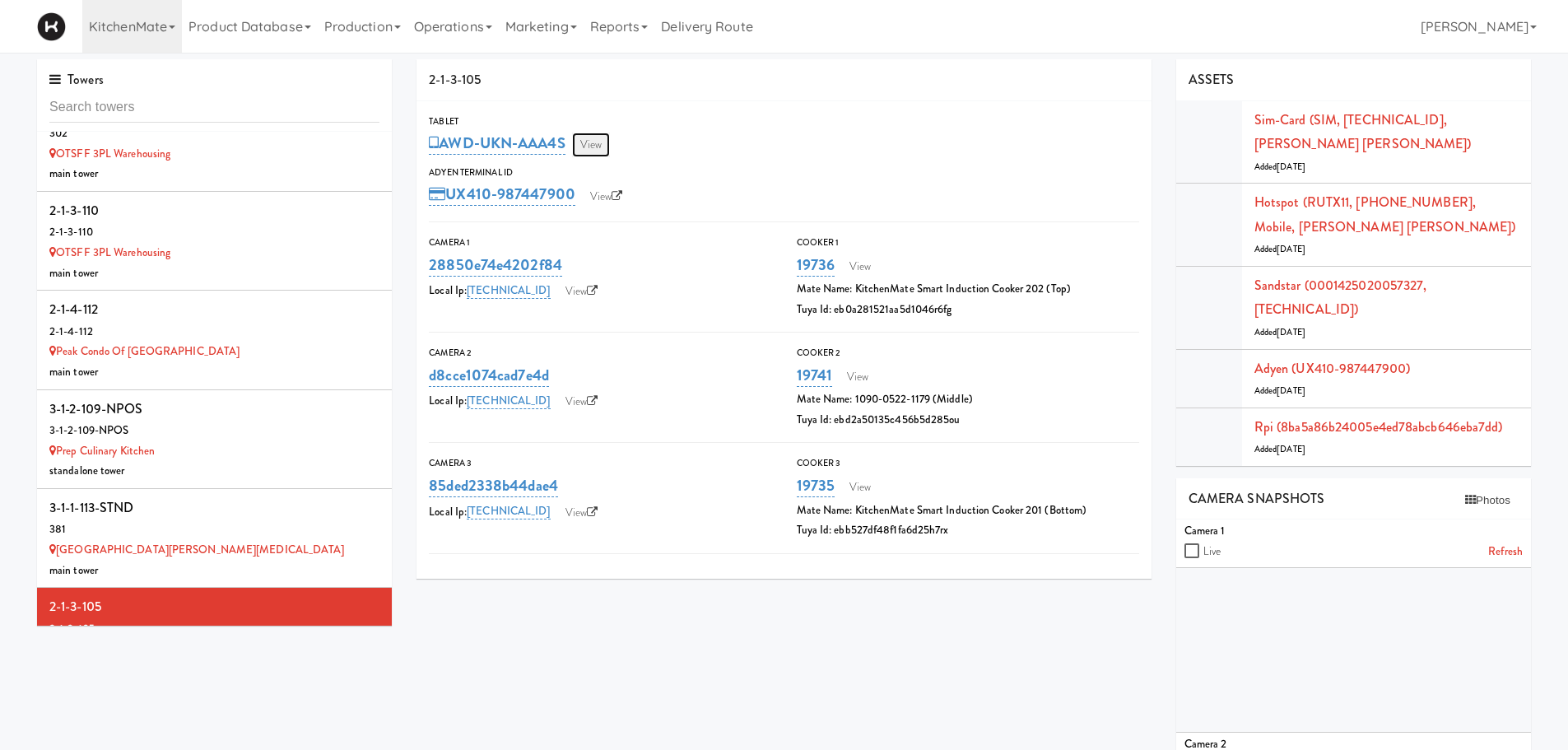
click at [593, 145] on link "View" at bounding box center [591, 144] width 38 height 25
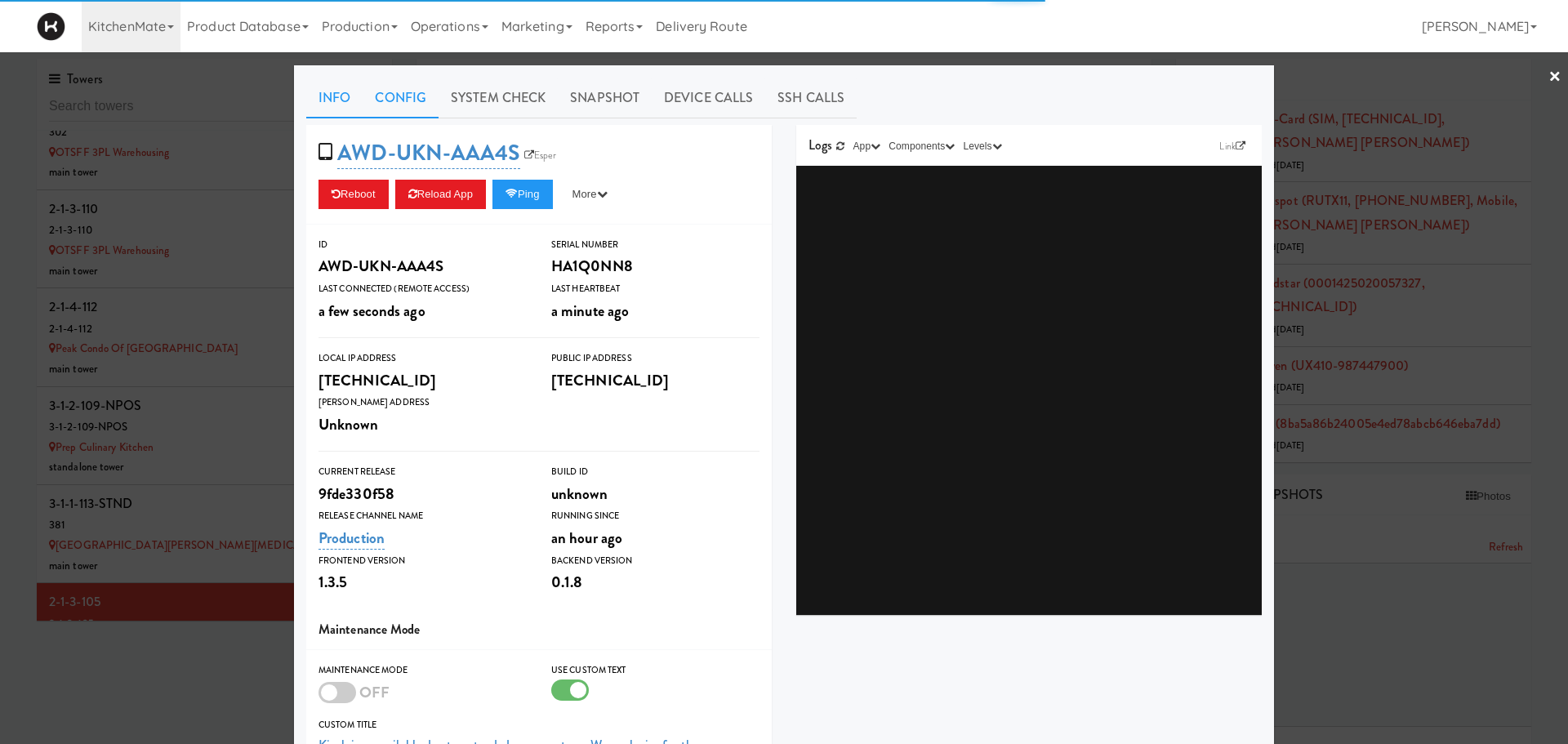
click at [391, 93] on link "Config" at bounding box center [400, 98] width 76 height 40
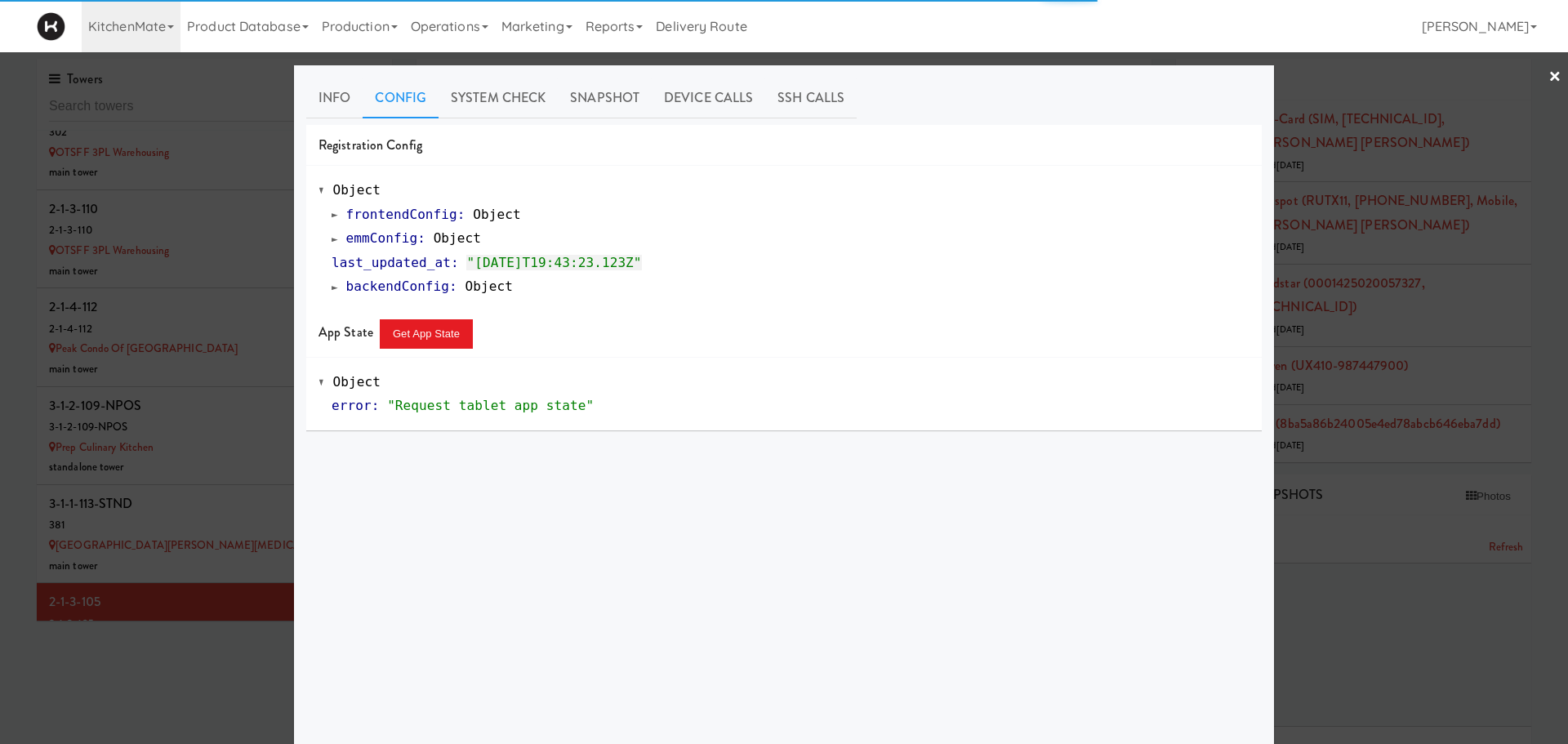
click at [332, 232] on link "emmConfig : Object" at bounding box center [407, 238] width 150 height 16
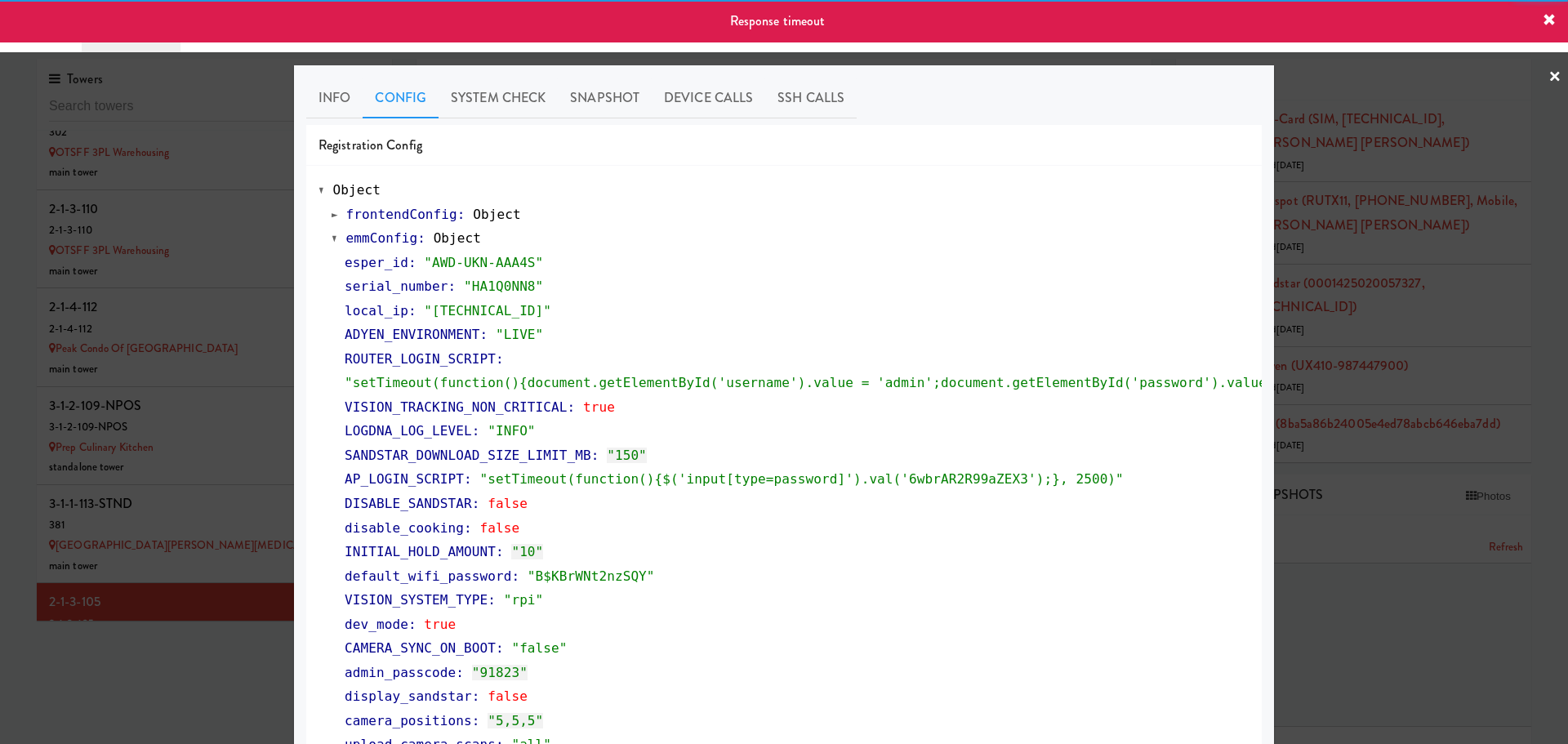
click at [209, 440] on div at bounding box center [784, 372] width 1568 height 744
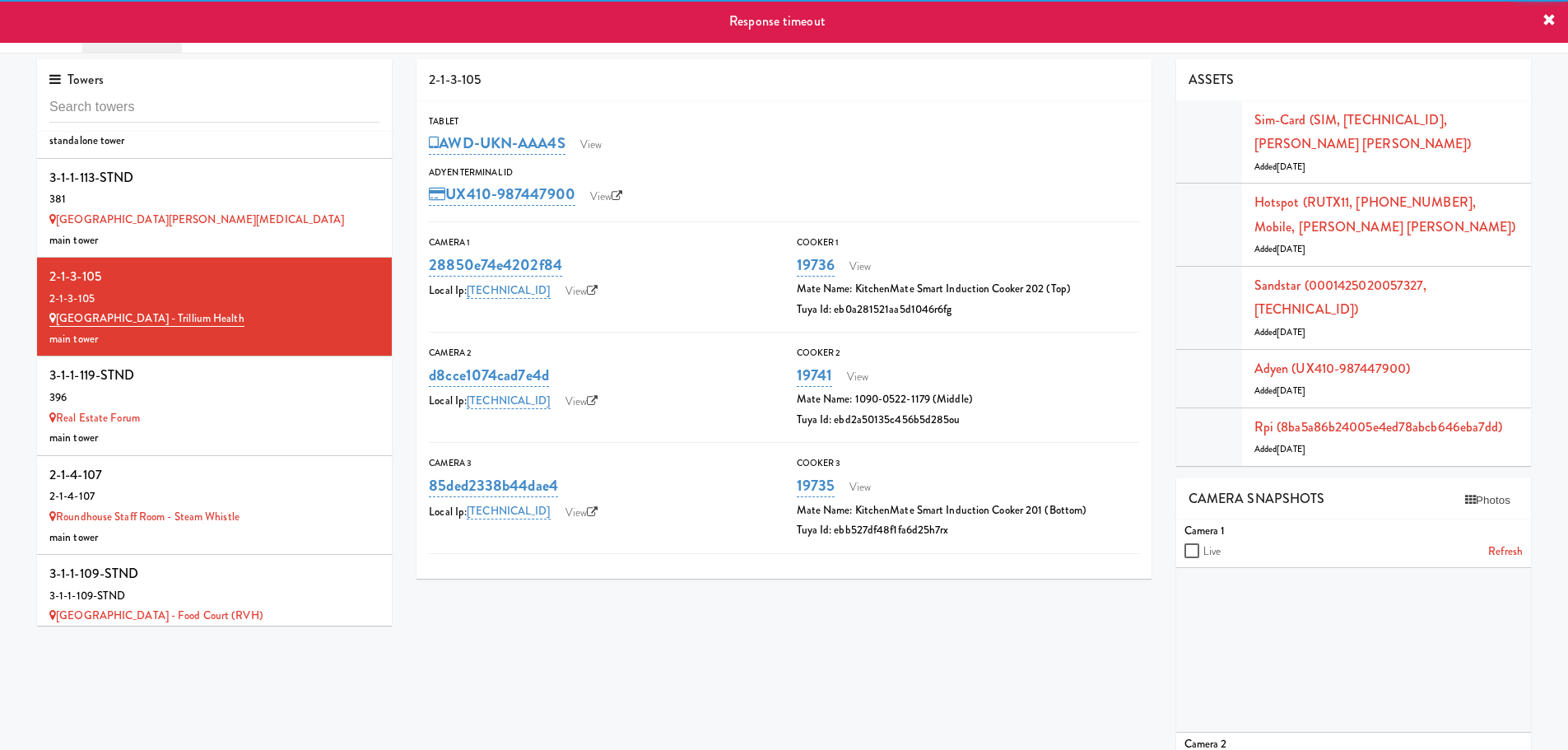
scroll to position [11953, 0]
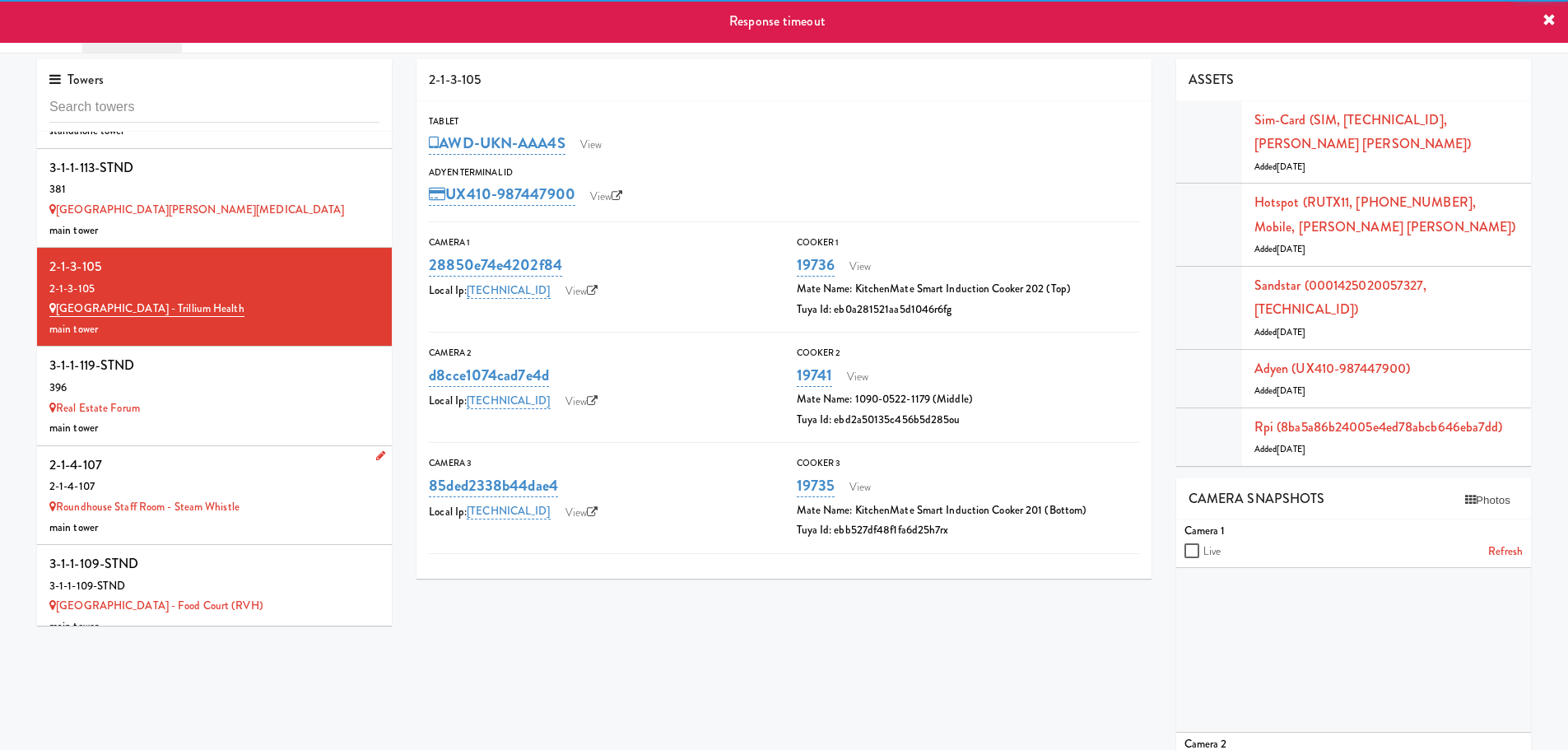
click at [249, 498] on div "Roundhouse Staff Room - Steam Whistle" at bounding box center [214, 508] width 330 height 21
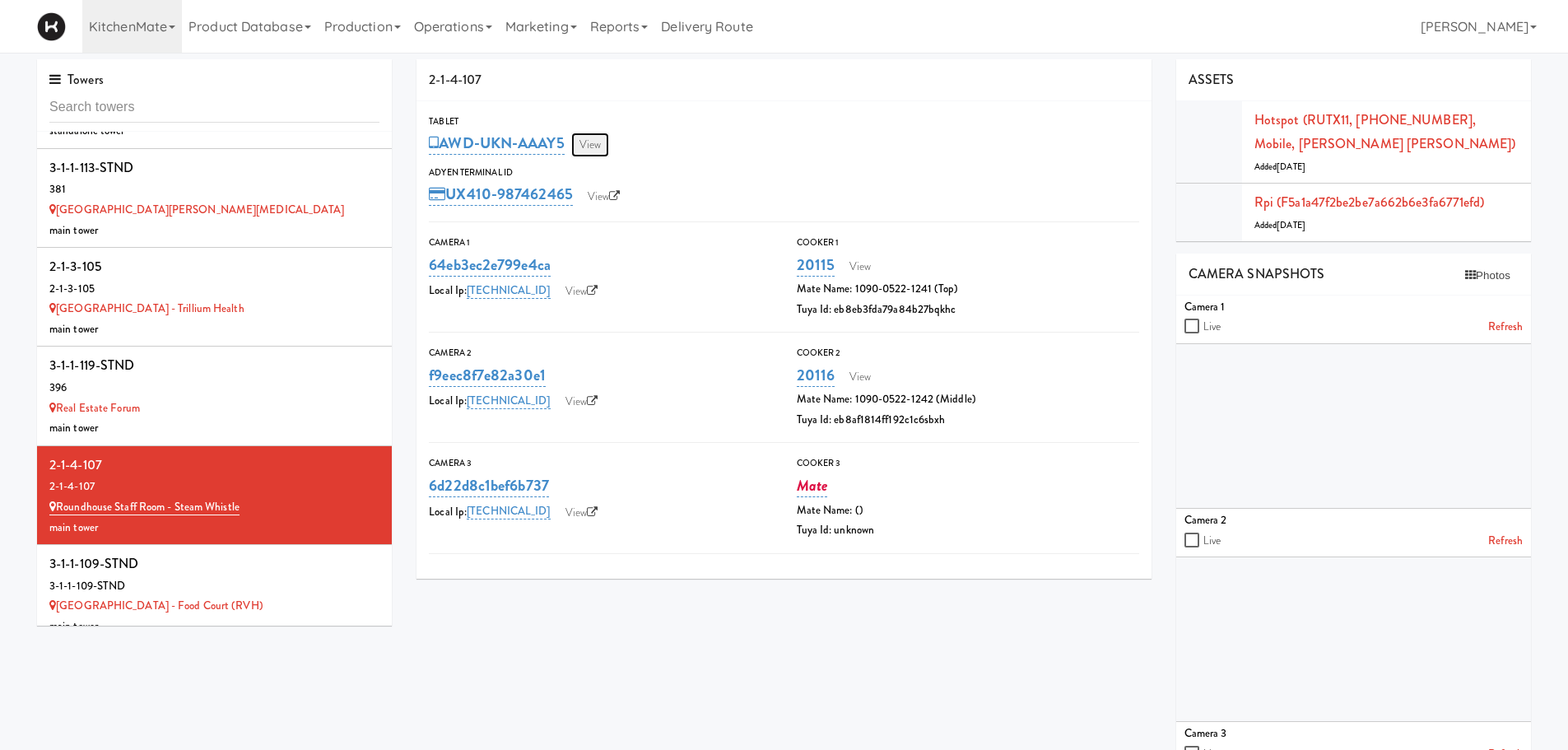
click at [610, 146] on link "View" at bounding box center [590, 144] width 38 height 25
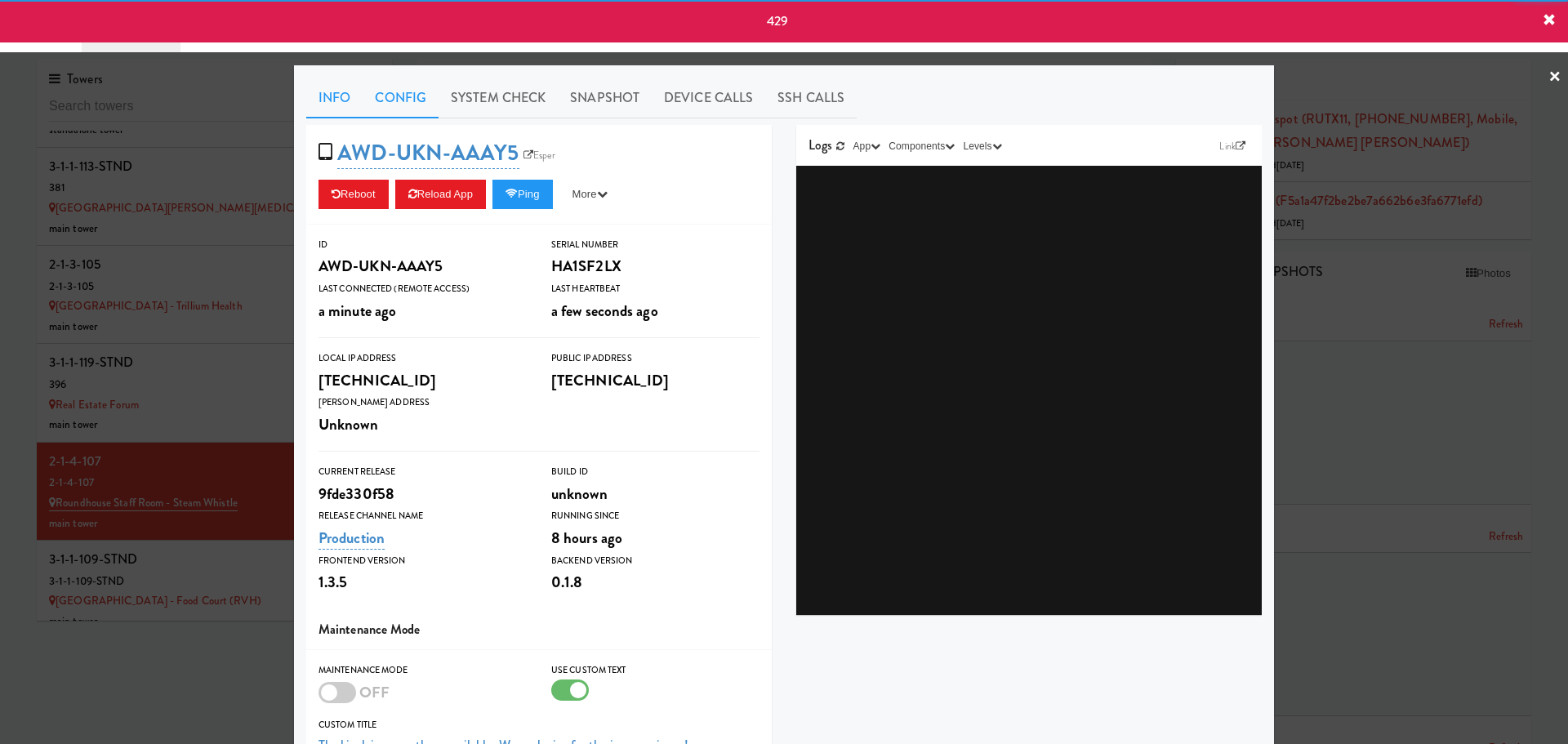
click at [382, 97] on link "Config" at bounding box center [400, 98] width 76 height 40
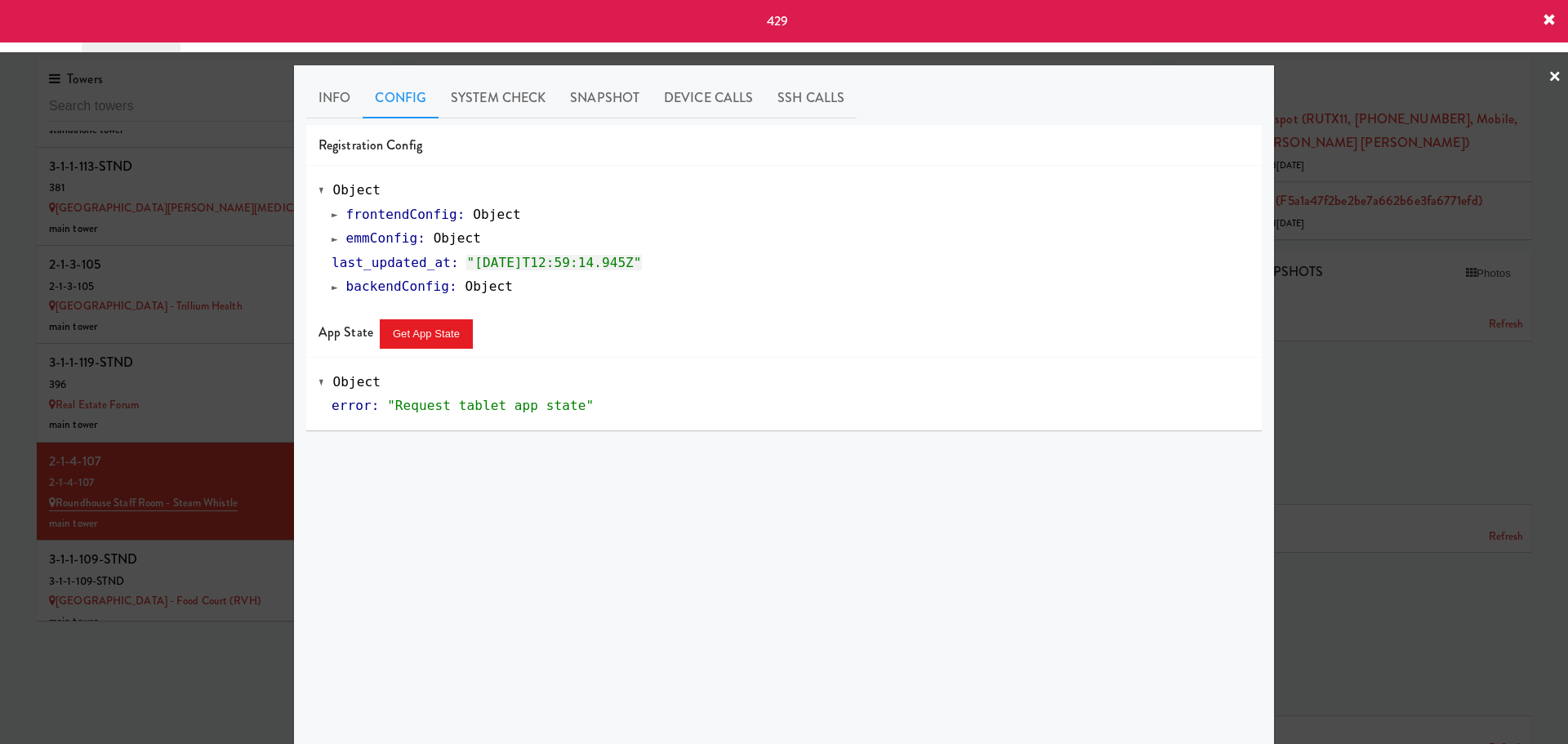
click at [332, 243] on span at bounding box center [335, 238] width 7 height 12
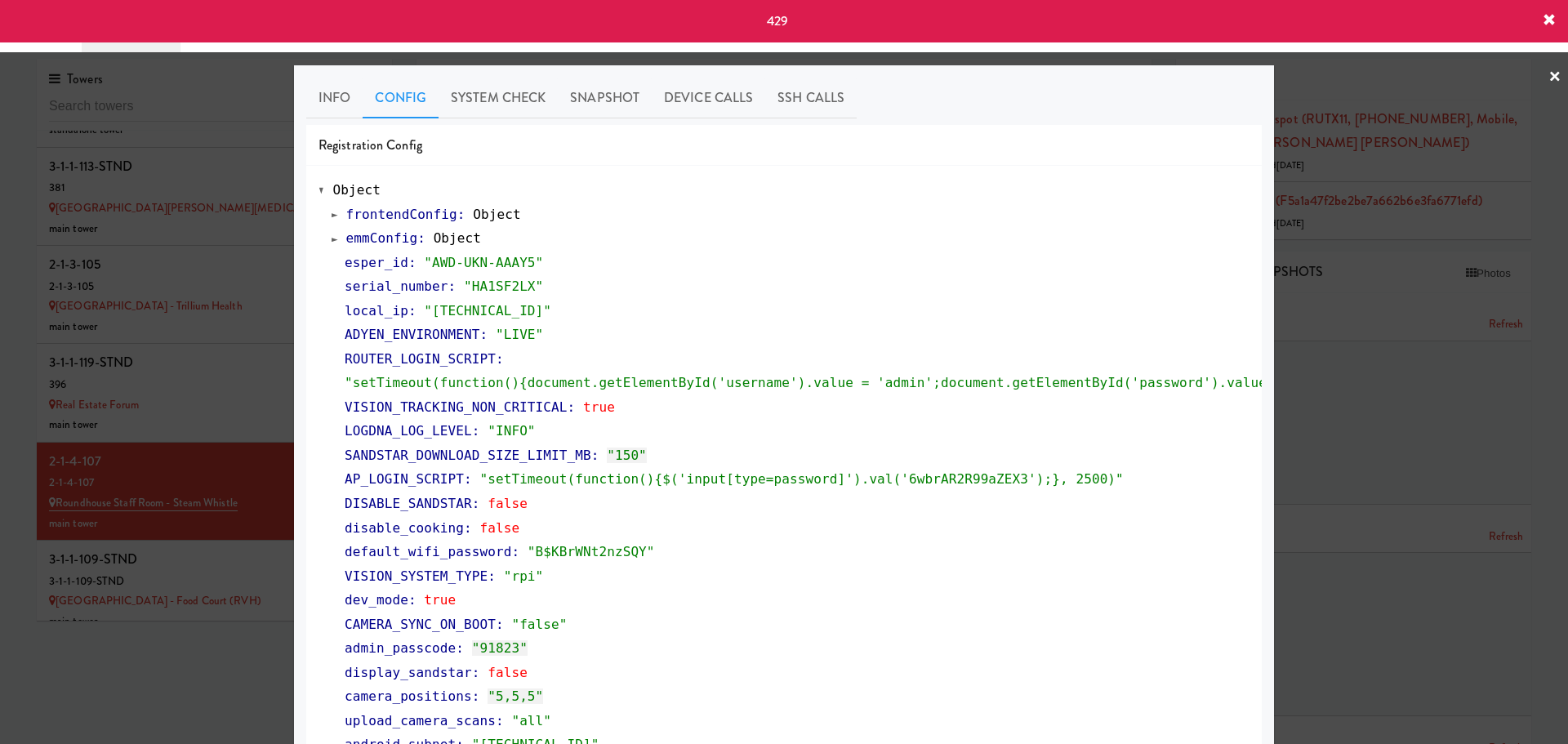
click at [332, 243] on span at bounding box center [335, 238] width 7 height 12
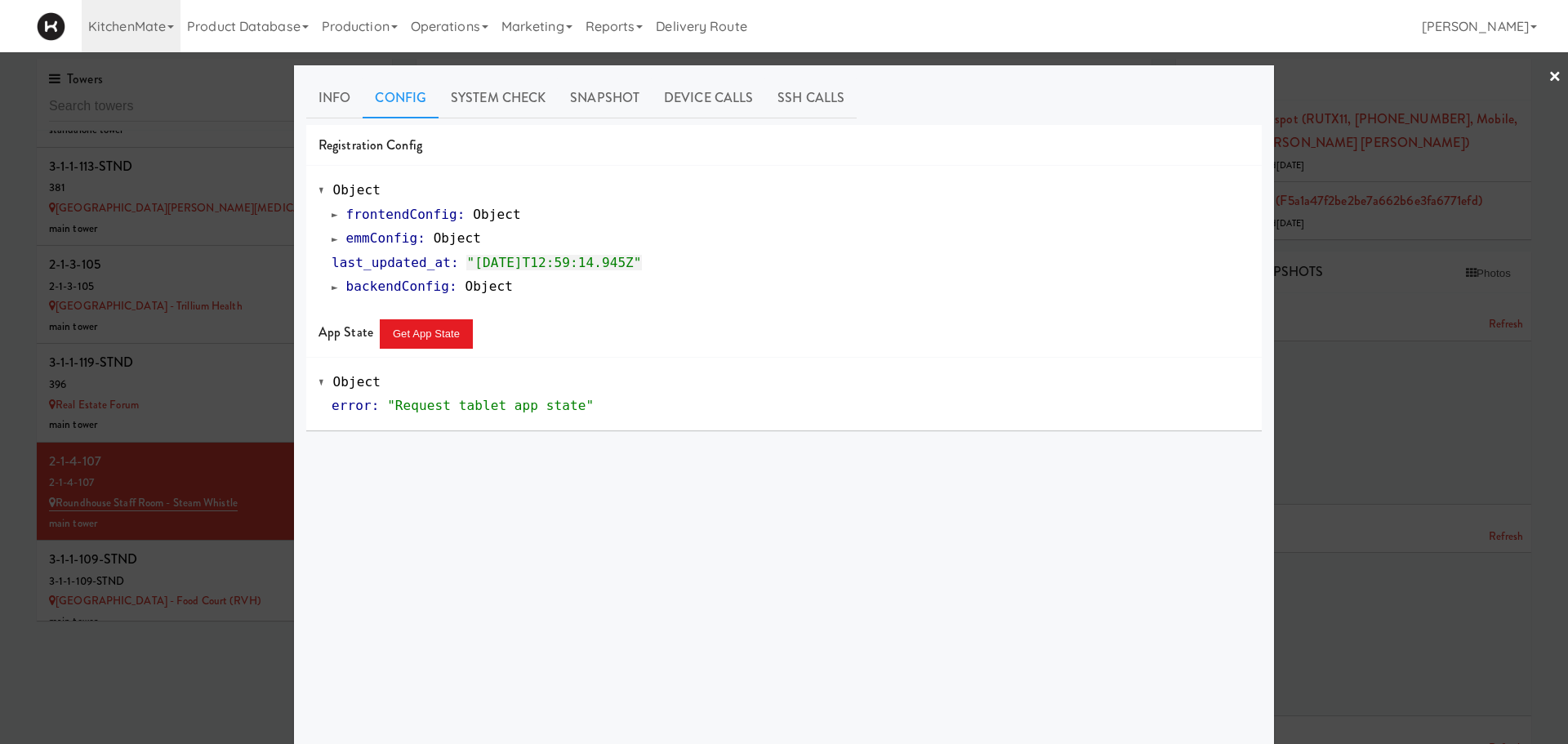
click at [175, 372] on div at bounding box center [784, 372] width 1568 height 744
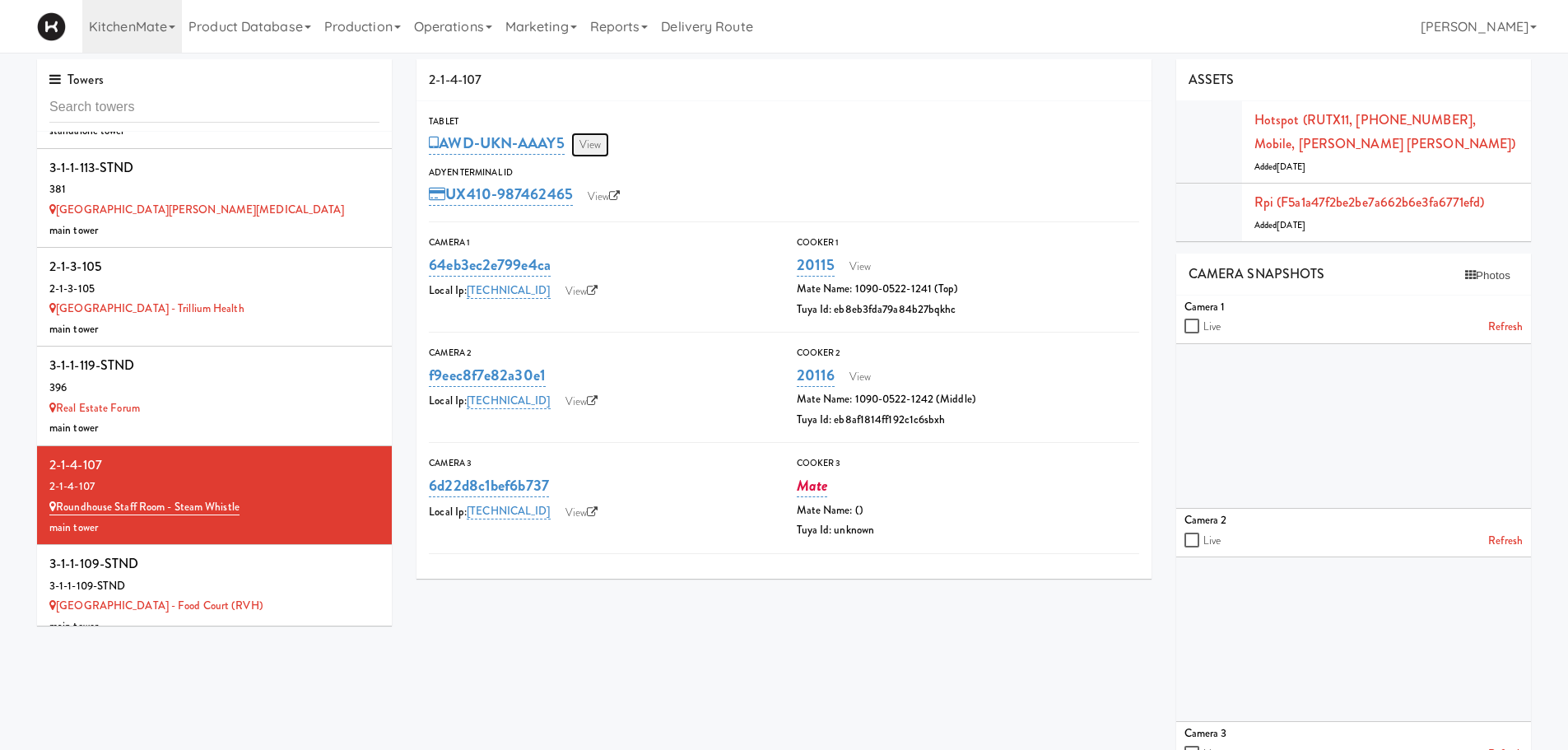
click at [587, 155] on link "View" at bounding box center [590, 144] width 38 height 25
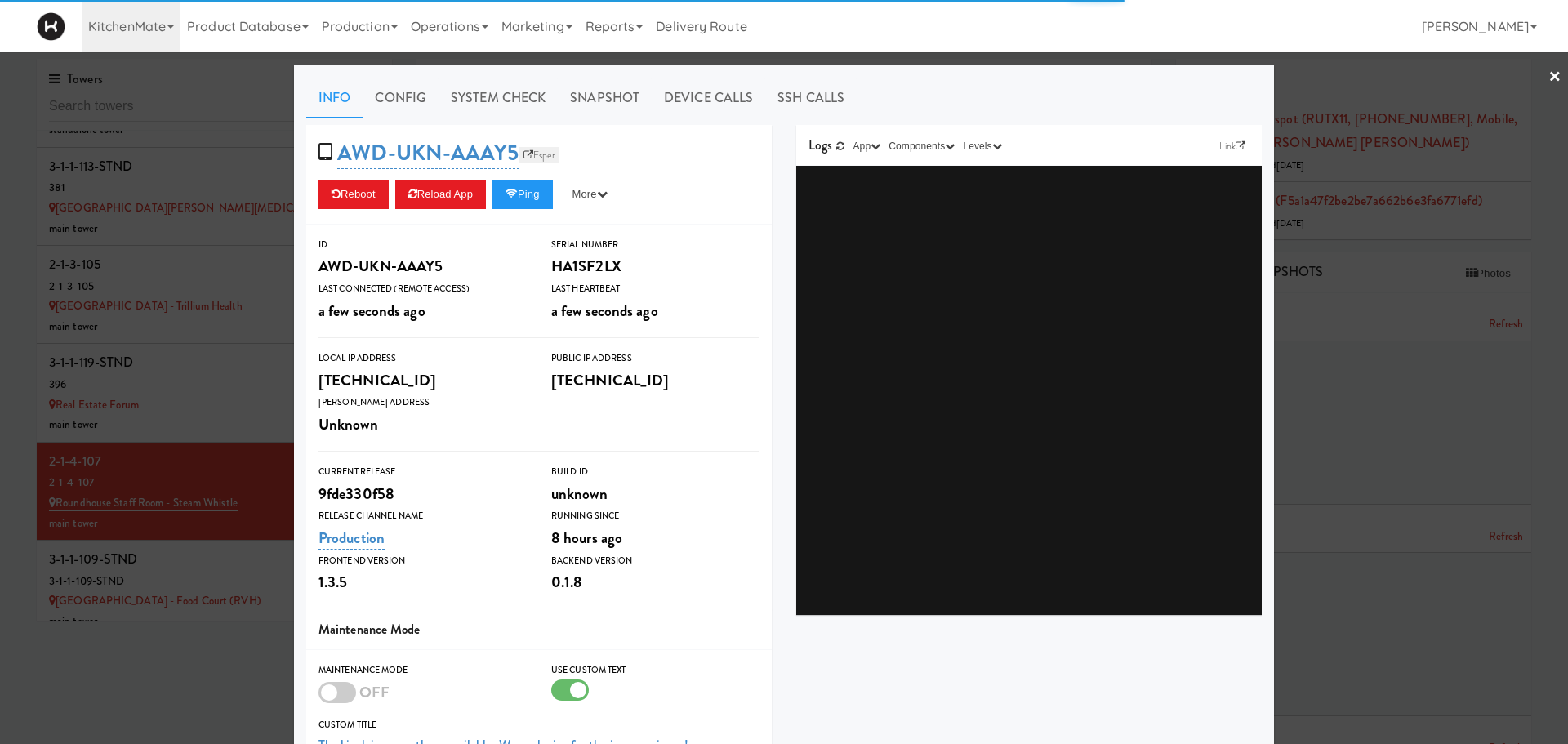
click at [543, 157] on link "Esper" at bounding box center [539, 155] width 40 height 17
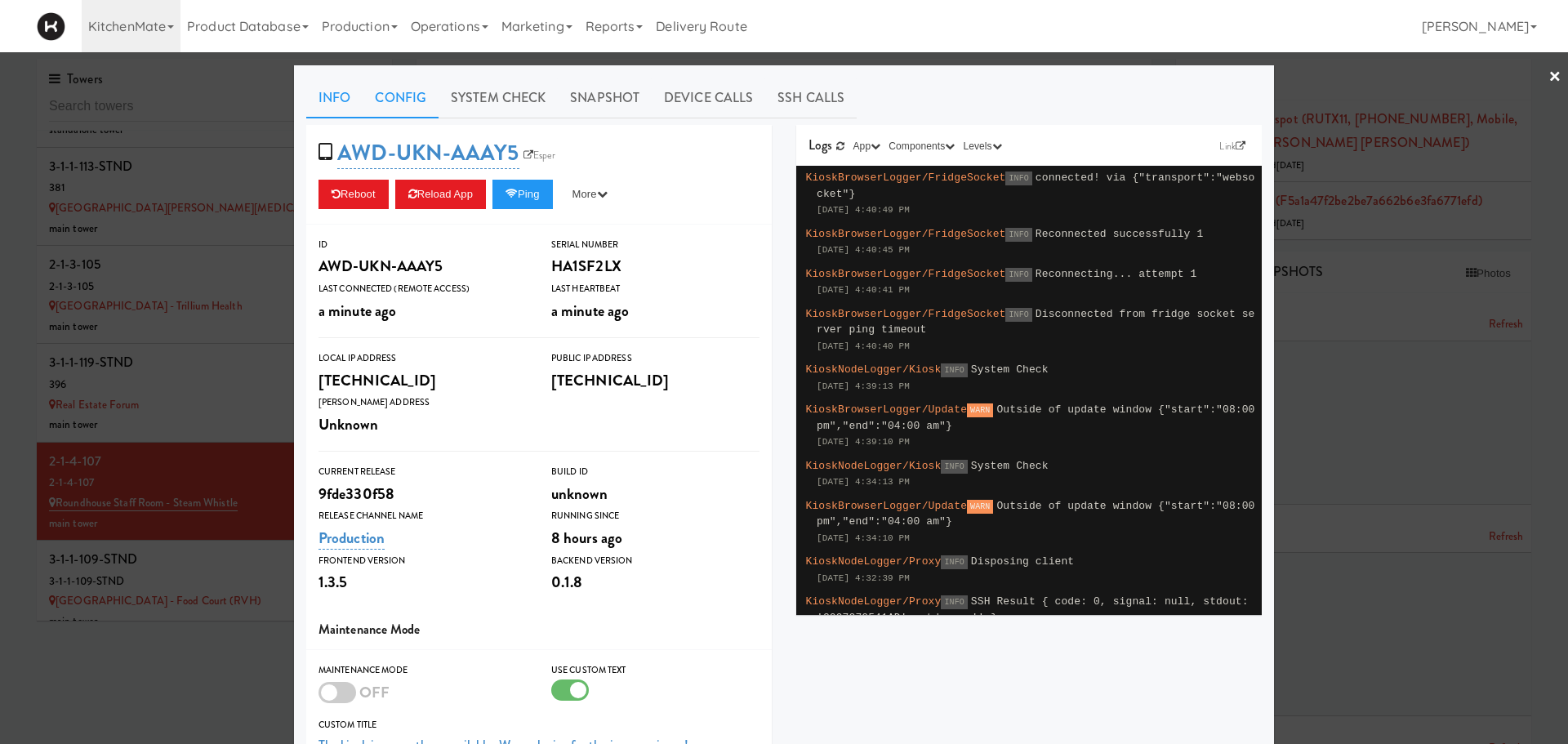
click at [395, 98] on link "Config" at bounding box center [400, 98] width 76 height 40
click at [449, 193] on button "Reload App" at bounding box center [440, 194] width 91 height 30
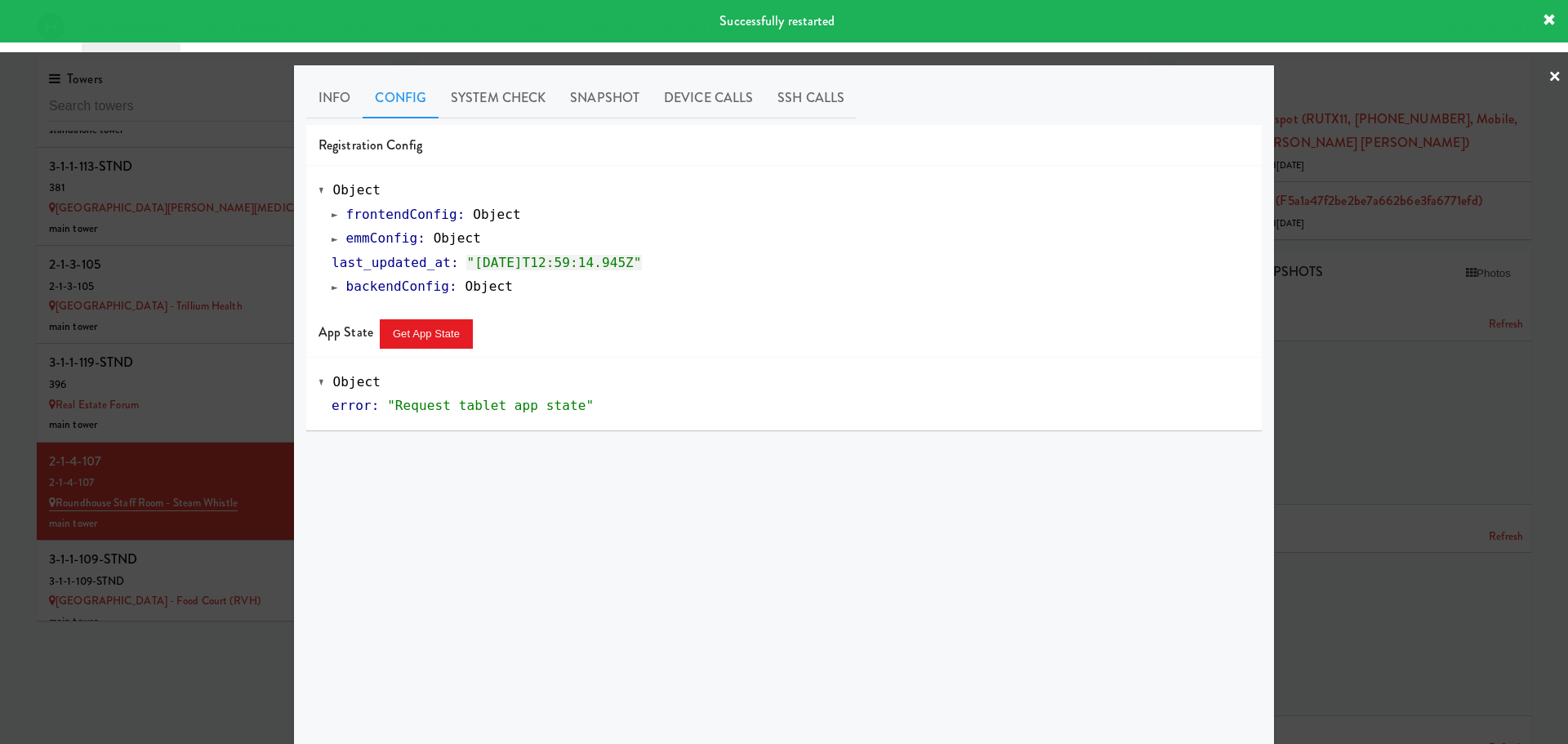
click at [332, 241] on span at bounding box center [335, 238] width 7 height 12
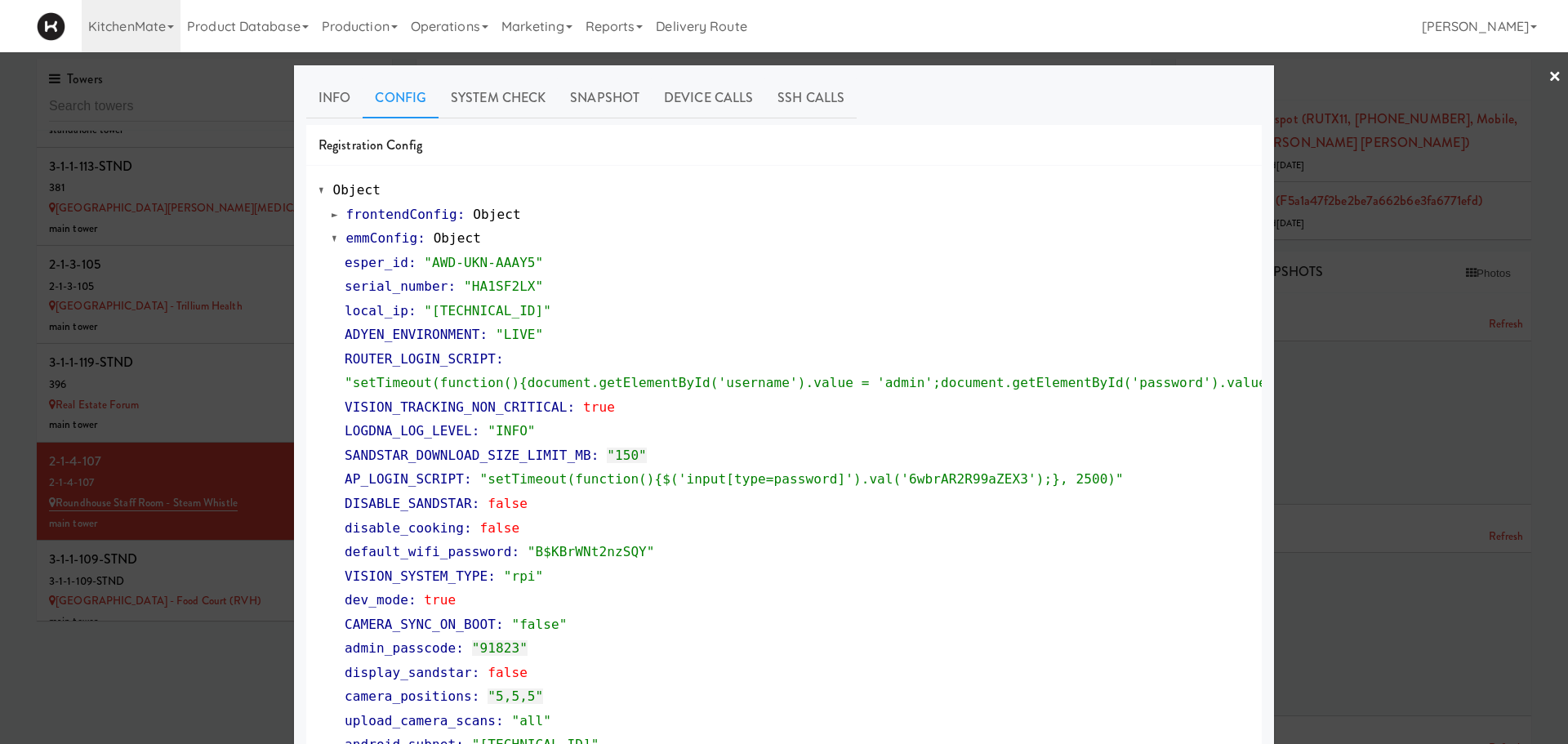
click at [166, 367] on div at bounding box center [784, 372] width 1568 height 744
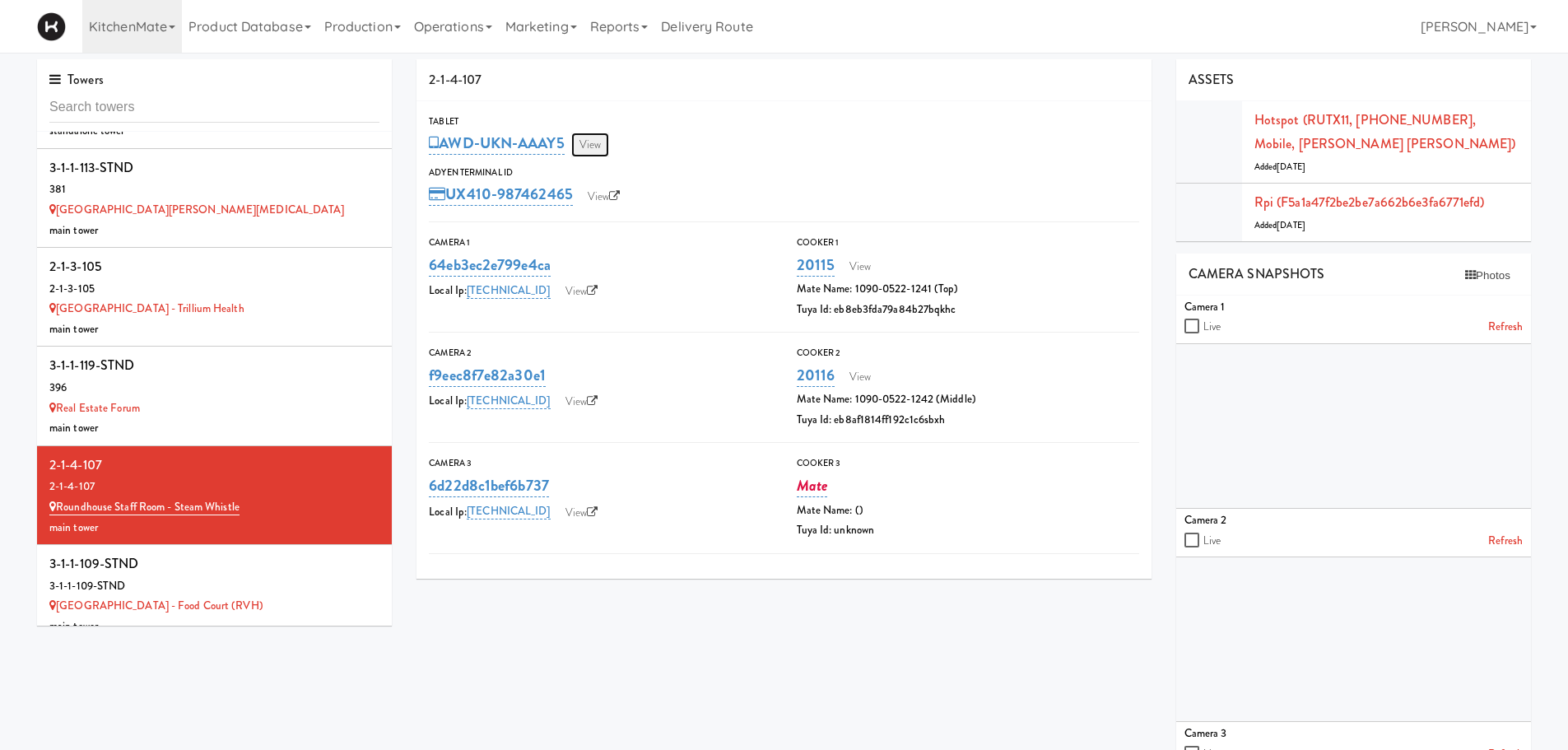
click at [595, 136] on link "View" at bounding box center [590, 144] width 38 height 25
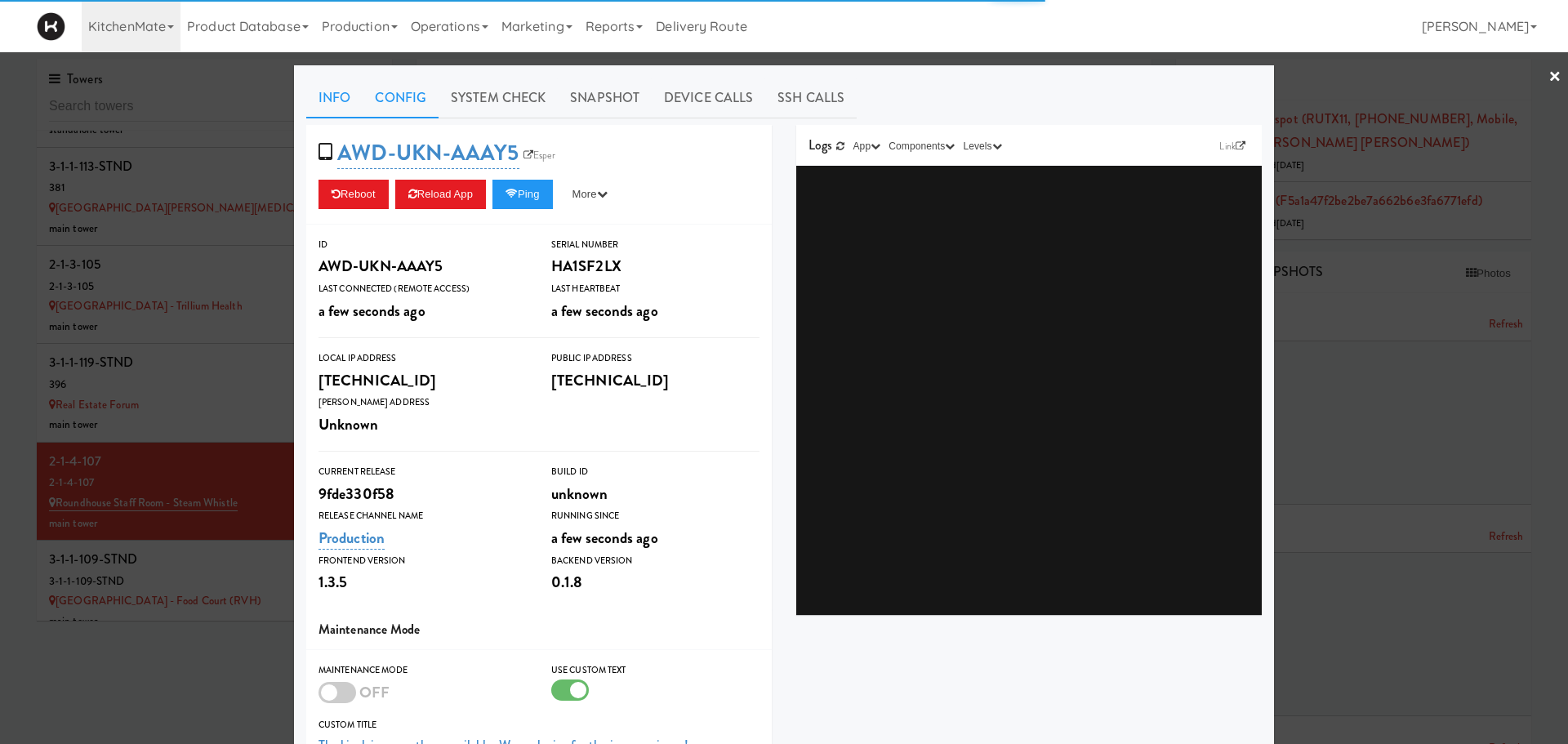
click at [381, 97] on link "Config" at bounding box center [400, 98] width 76 height 40
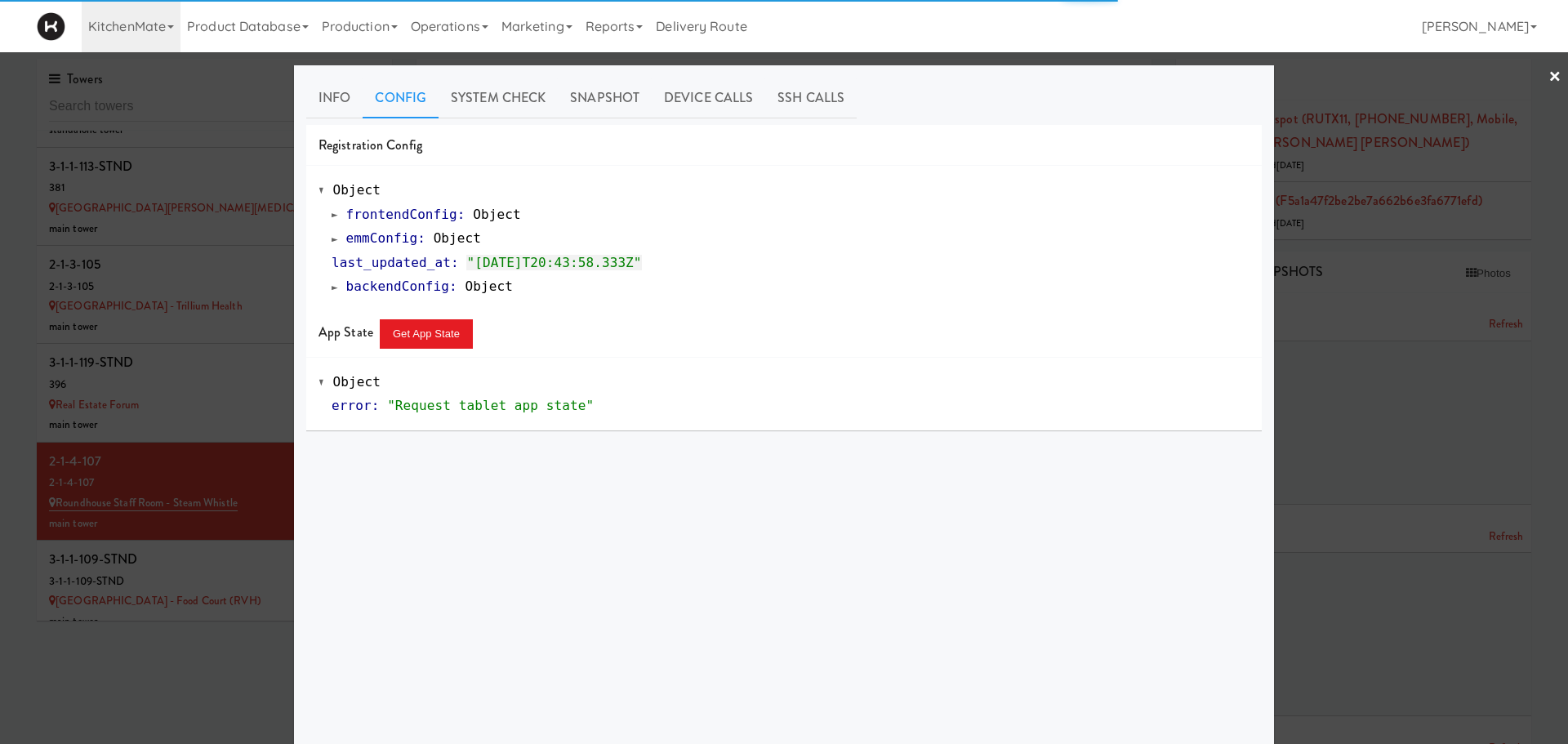
click at [332, 241] on span at bounding box center [335, 238] width 7 height 12
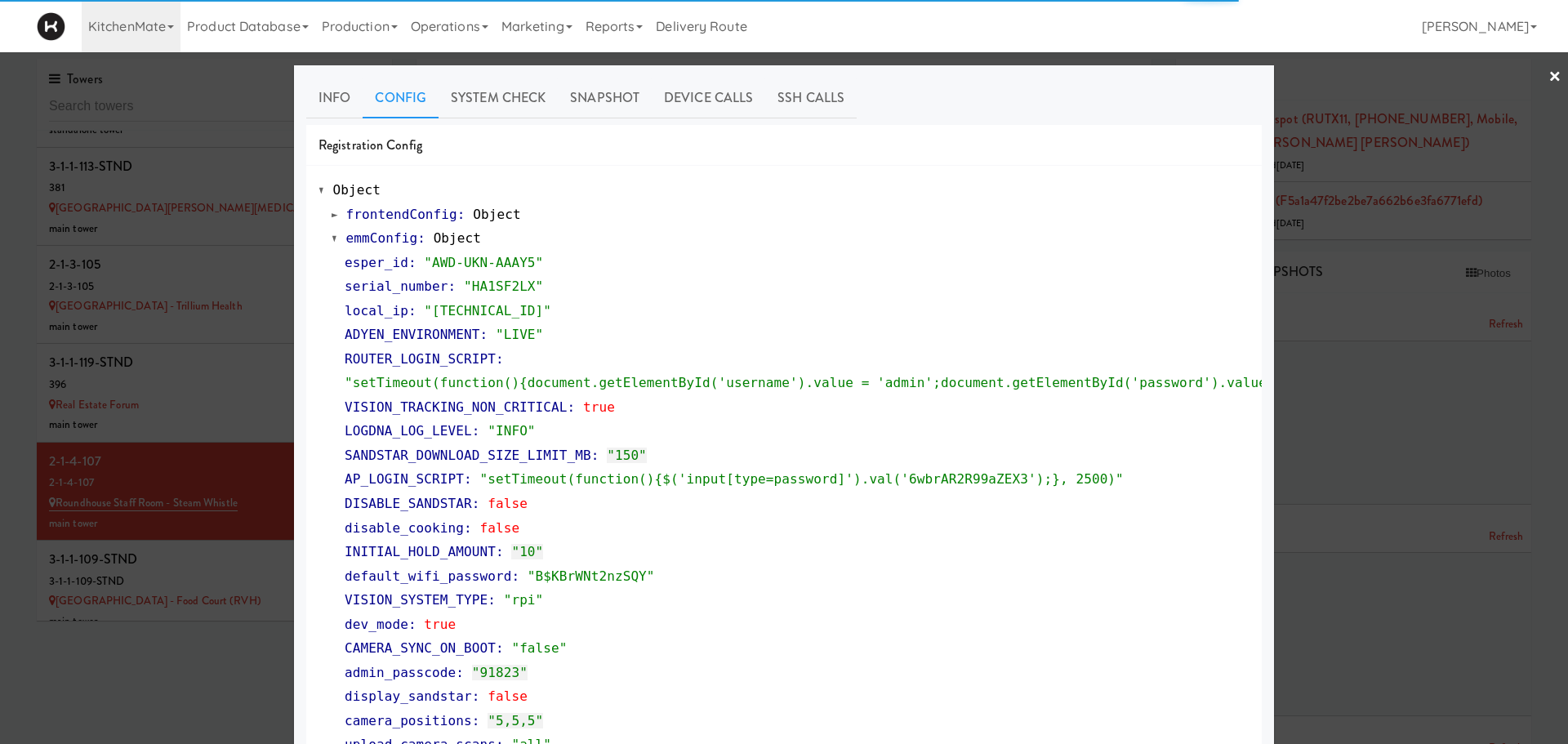
click at [332, 241] on span at bounding box center [335, 238] width 7 height 12
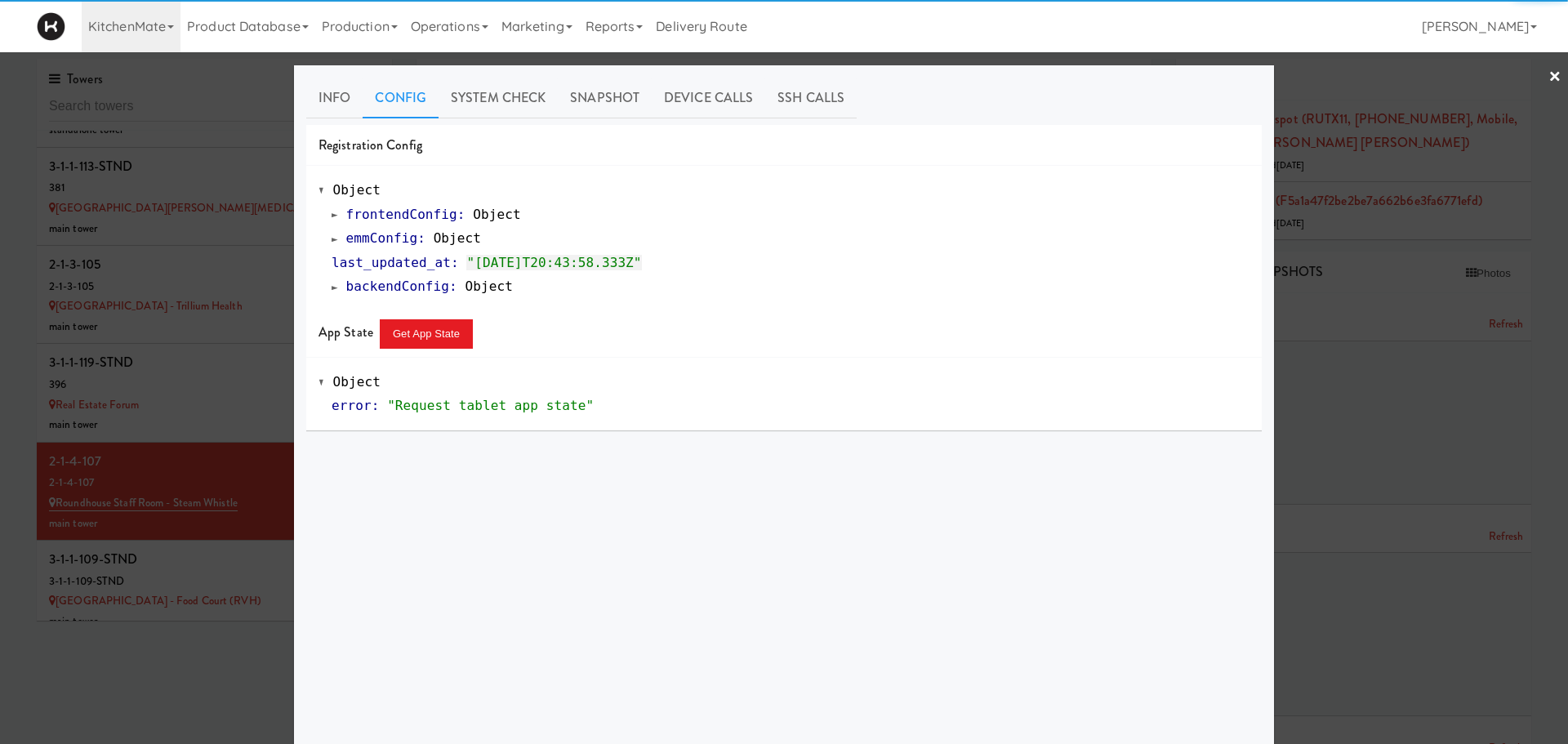
click at [240, 469] on div at bounding box center [784, 372] width 1568 height 744
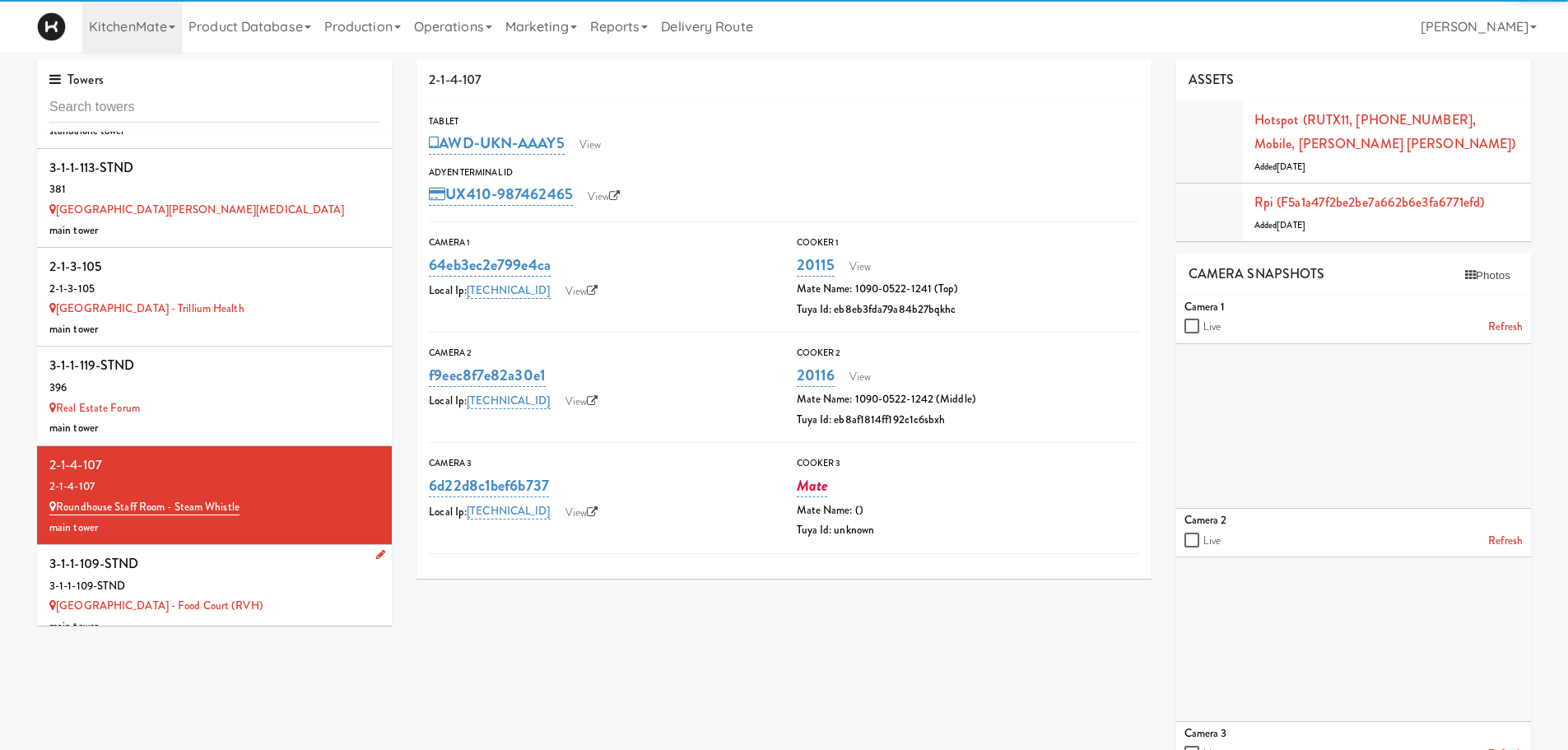
click at [229, 551] on div "3-1-1-109-STND" at bounding box center [214, 563] width 330 height 25
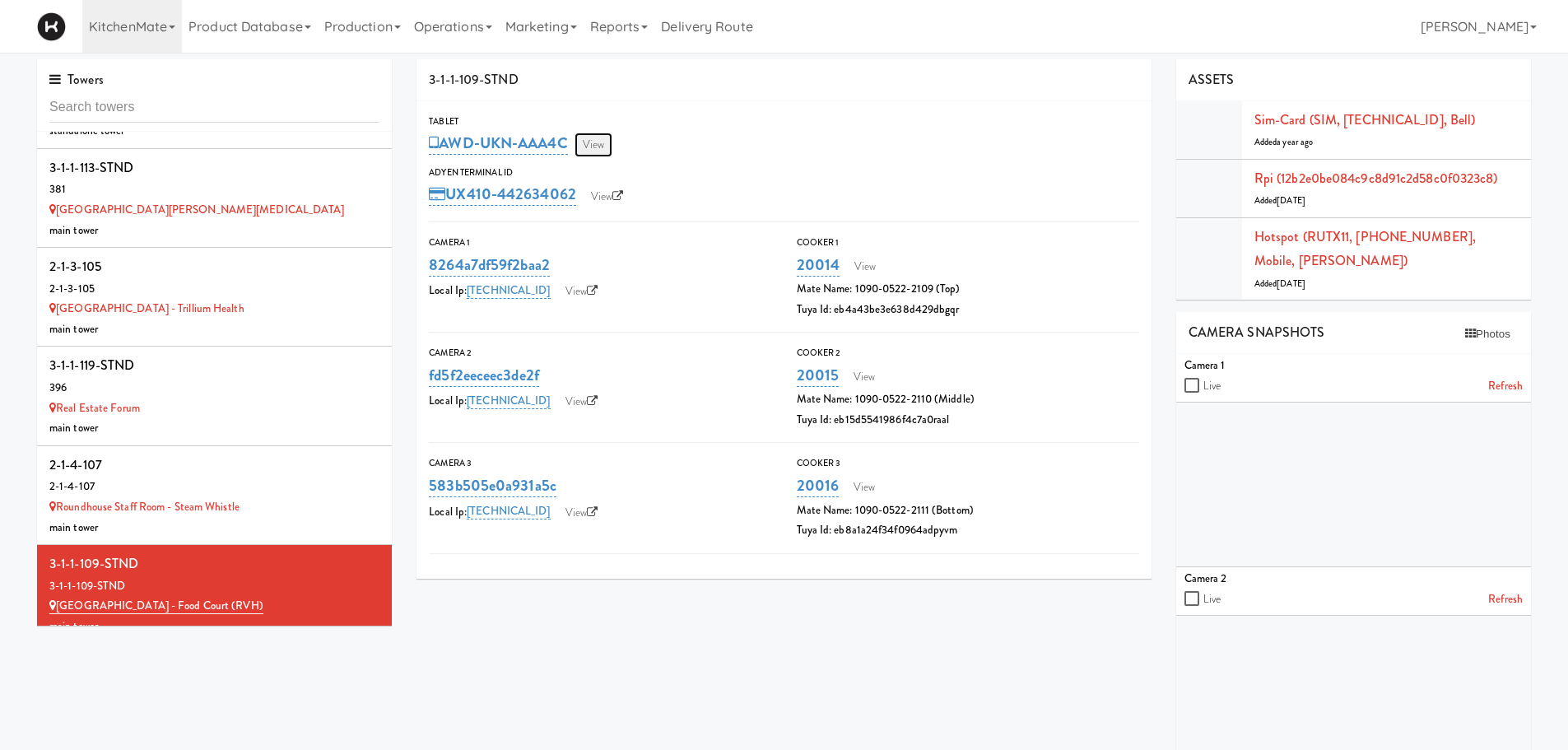
click at [593, 142] on link "View" at bounding box center [594, 144] width 38 height 25
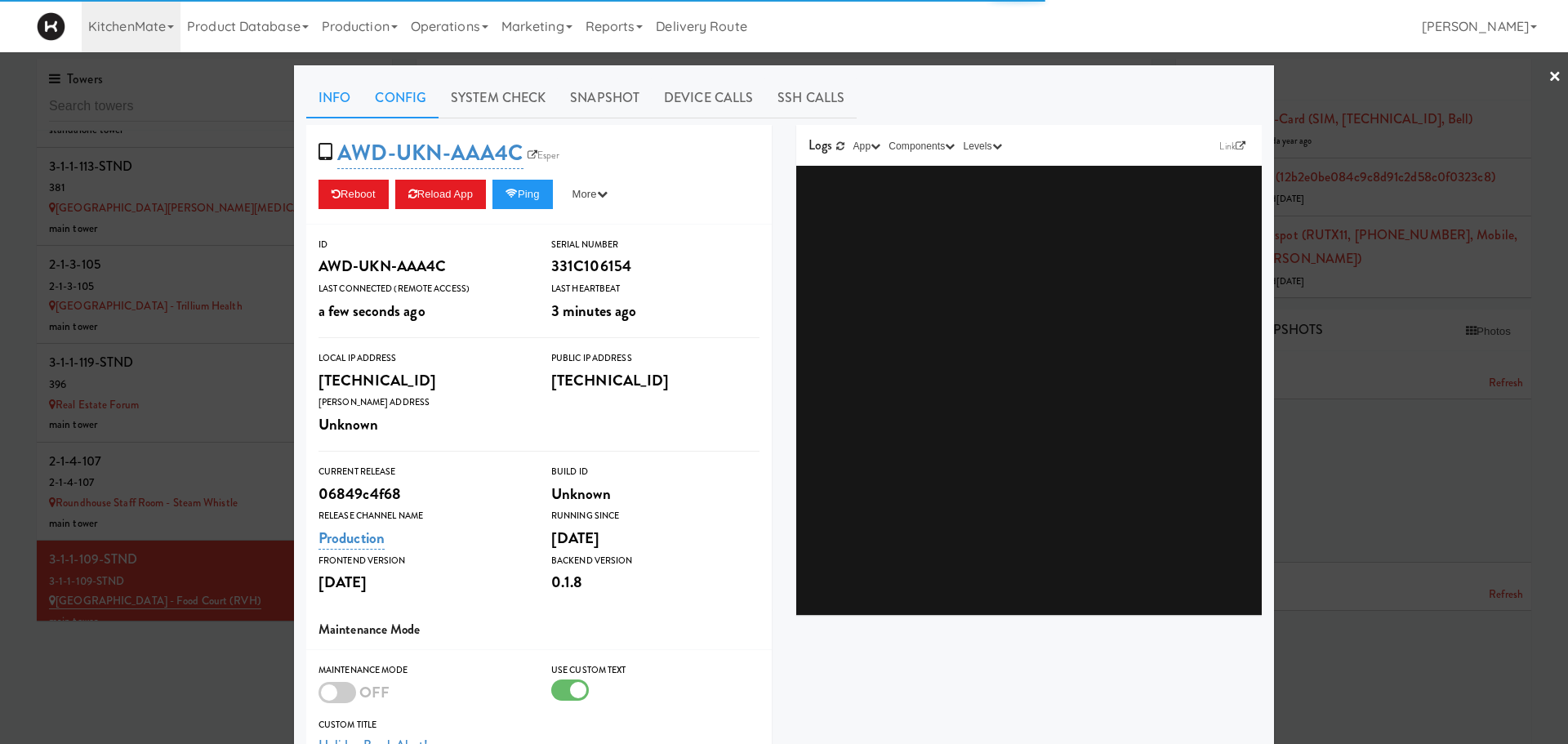
click at [392, 107] on link "Config" at bounding box center [400, 98] width 76 height 40
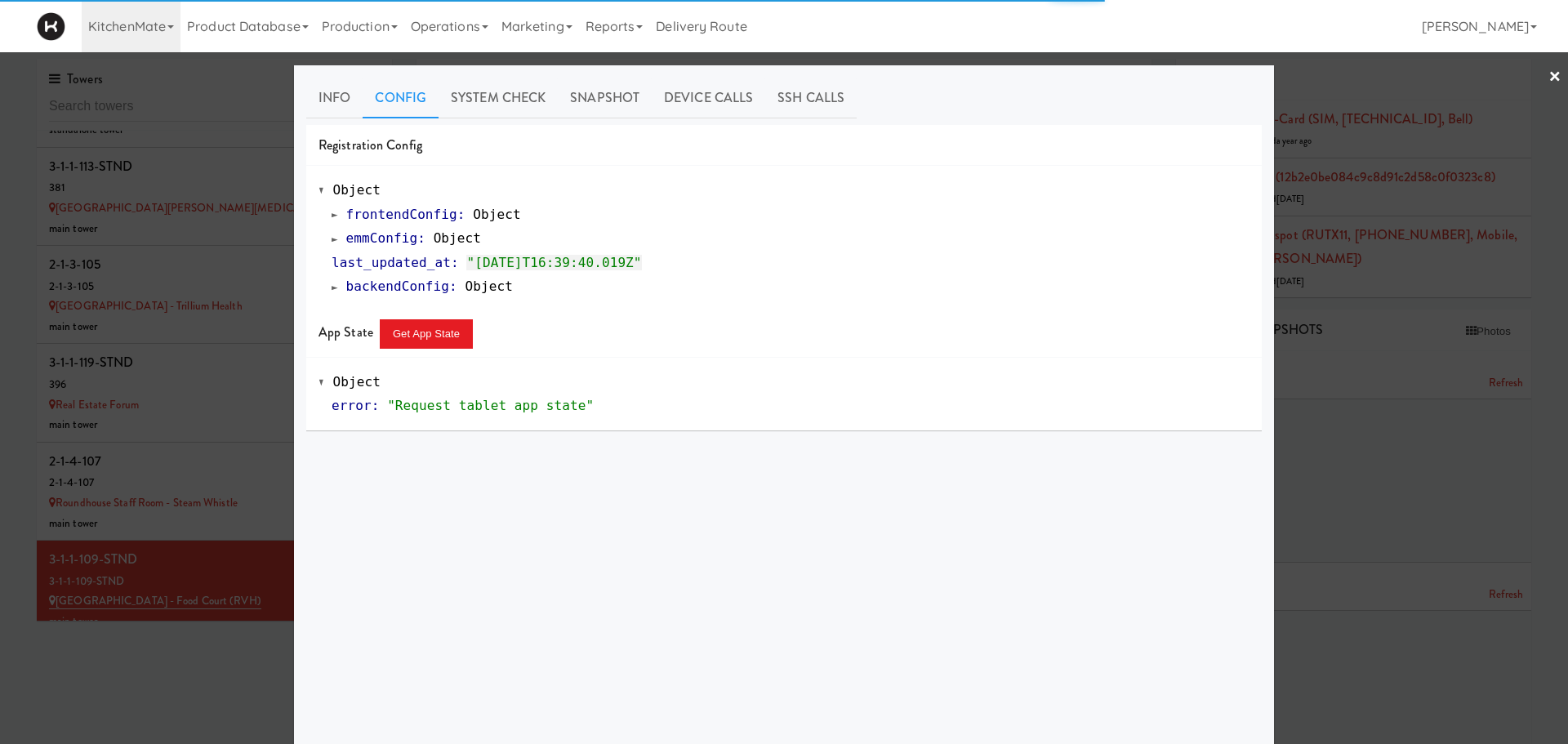
click at [332, 239] on span at bounding box center [335, 238] width 7 height 12
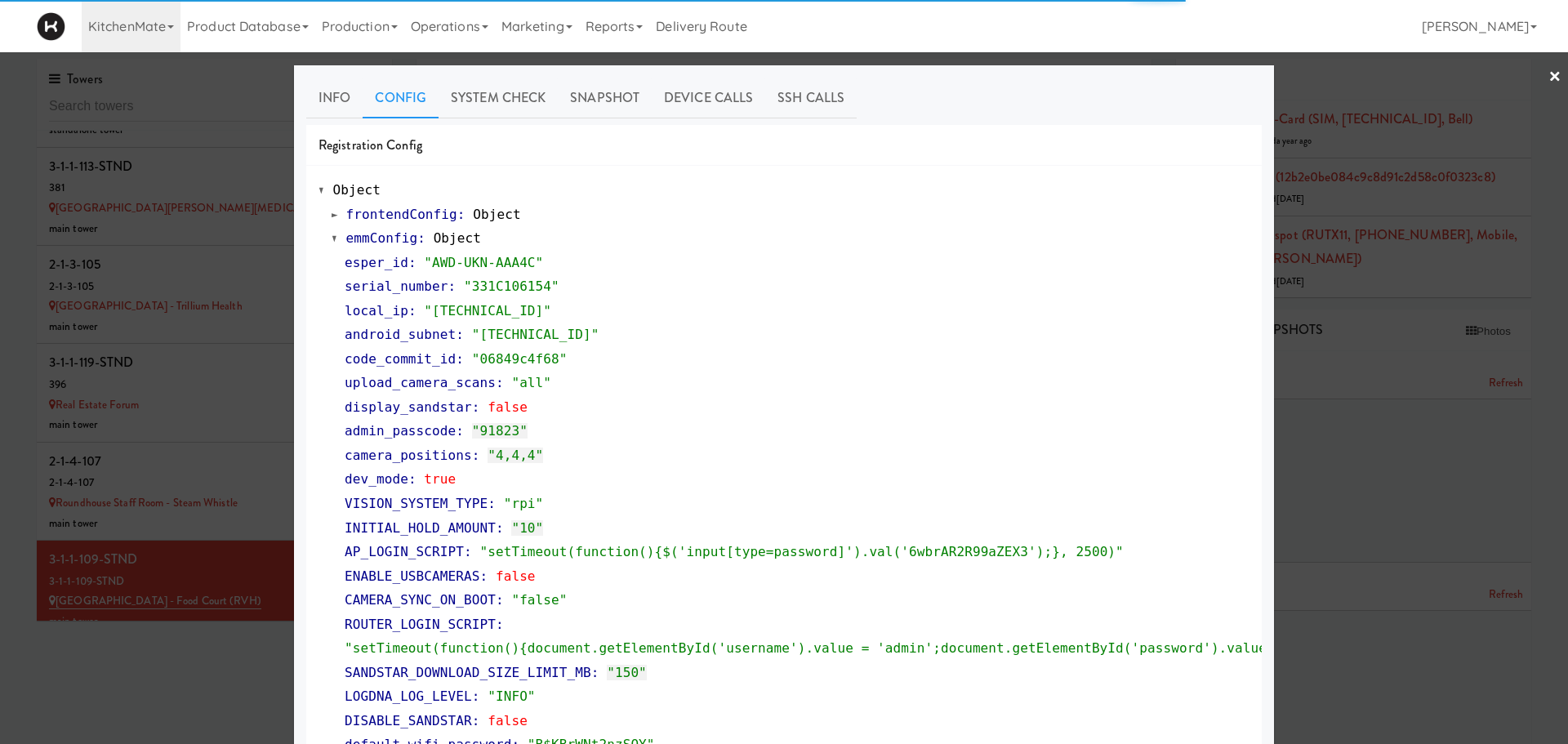
click at [332, 239] on span at bounding box center [335, 238] width 7 height 12
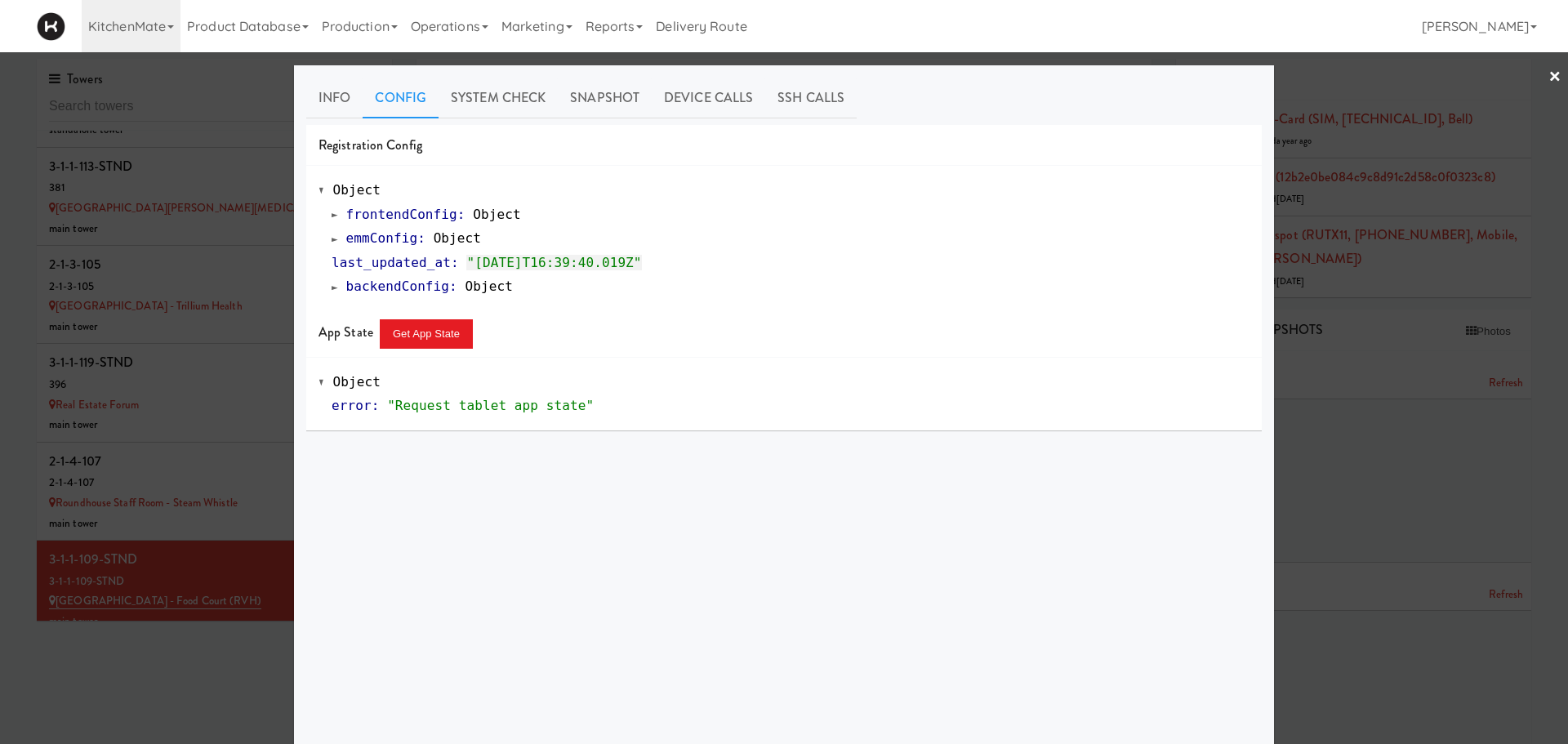
click at [218, 545] on div at bounding box center [784, 372] width 1568 height 744
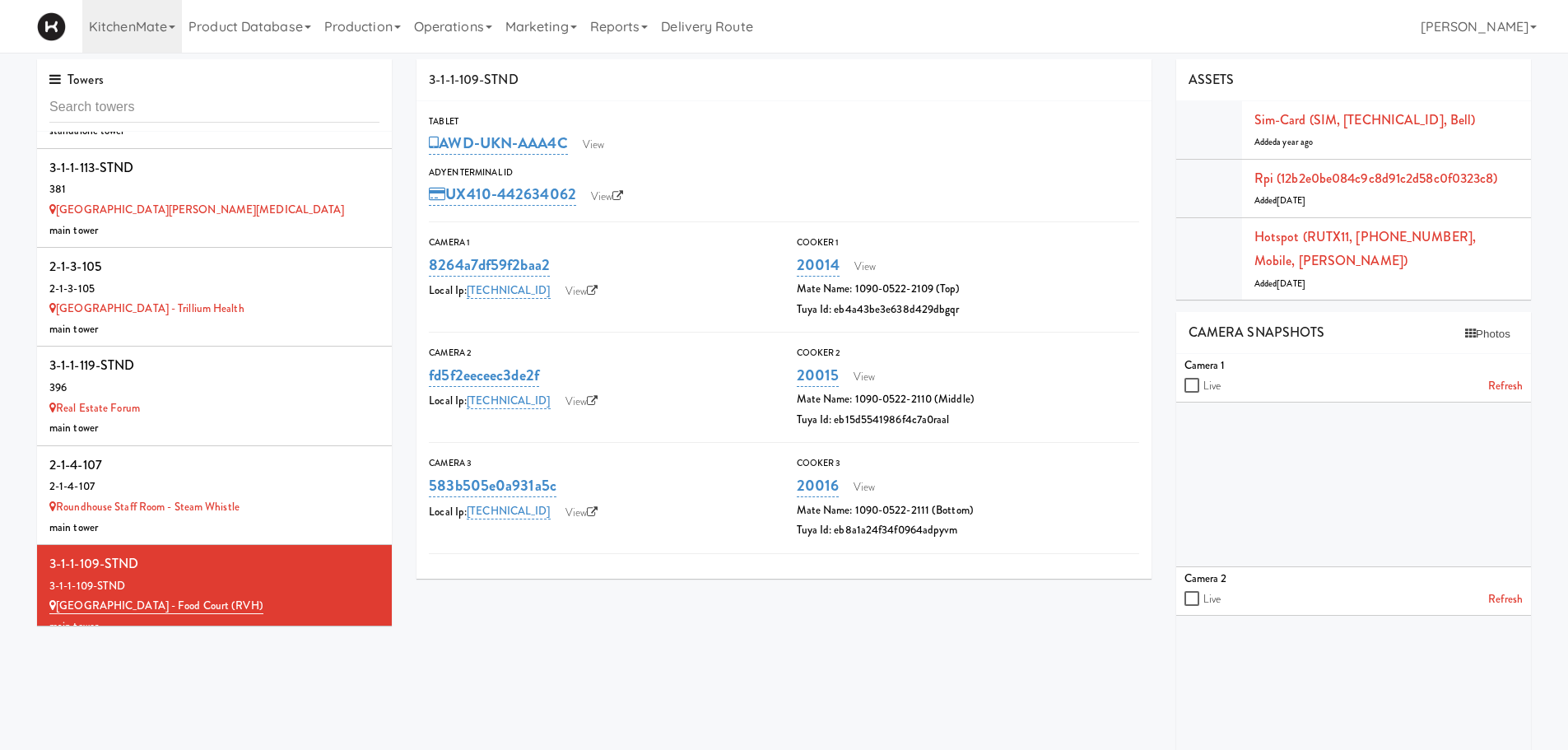
click at [221, 651] on div "2-1-2-133" at bounding box center [214, 663] width 330 height 25
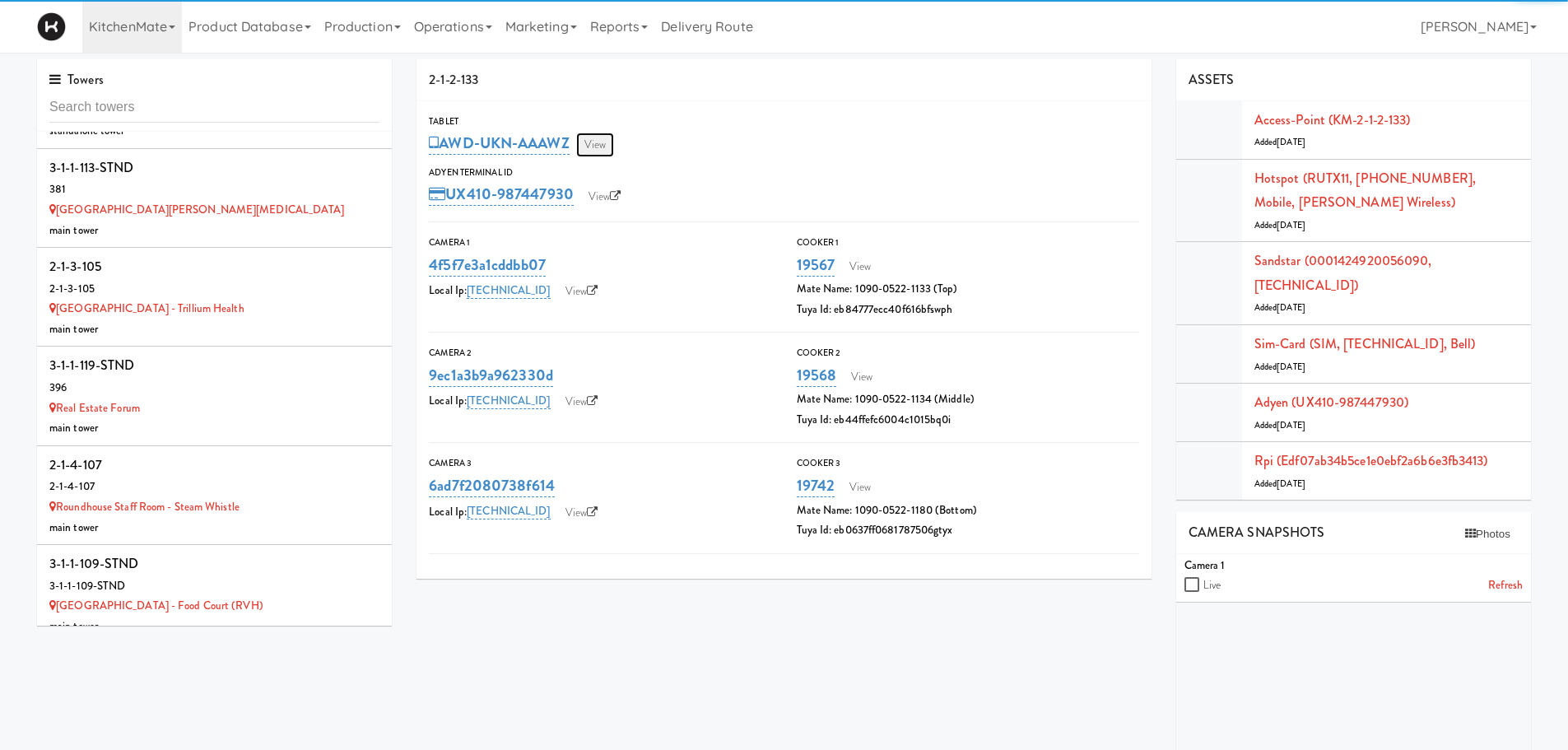
click at [596, 152] on link "View" at bounding box center [595, 144] width 38 height 25
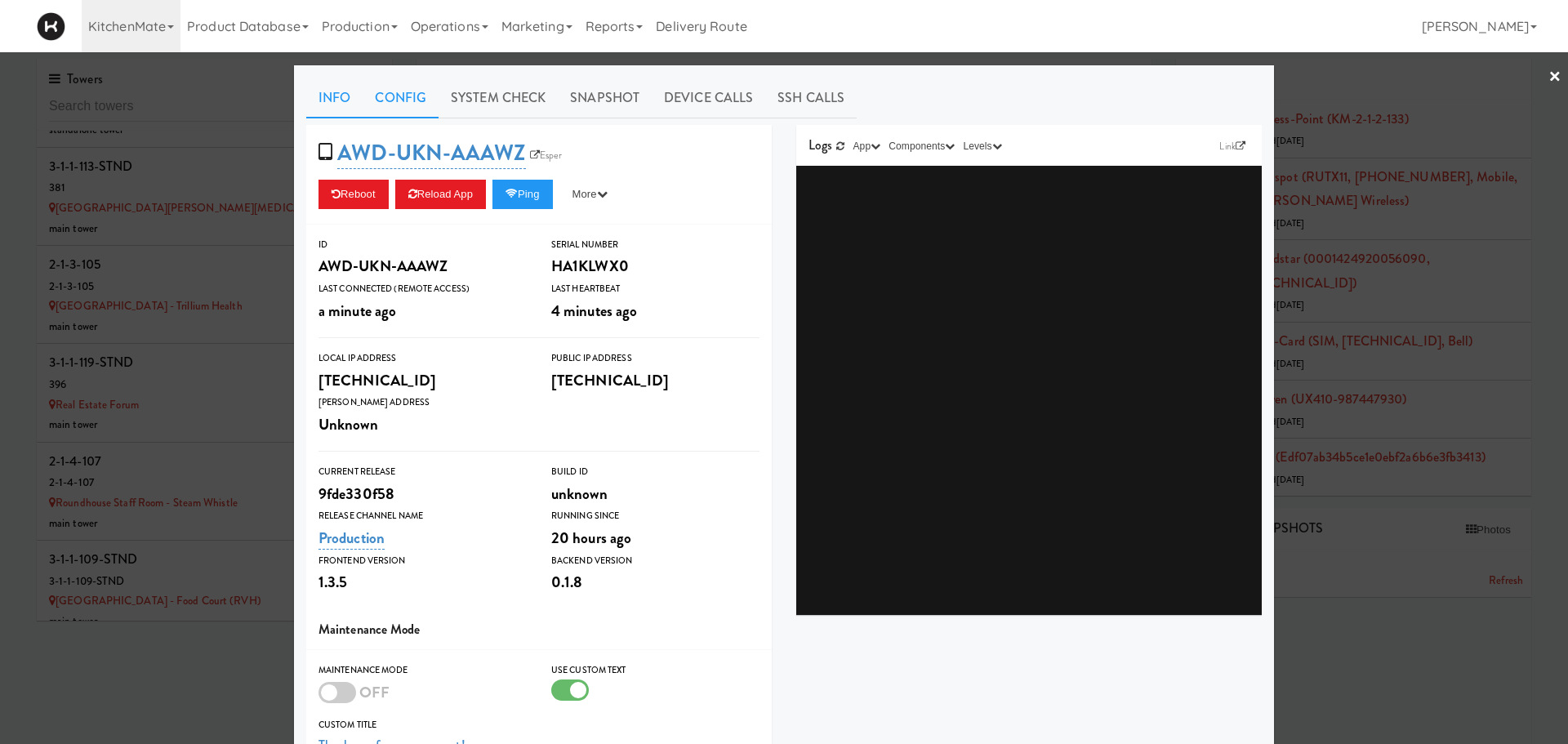
click at [380, 100] on link "Config" at bounding box center [400, 98] width 76 height 40
click at [424, 94] on link "Config" at bounding box center [400, 98] width 76 height 40
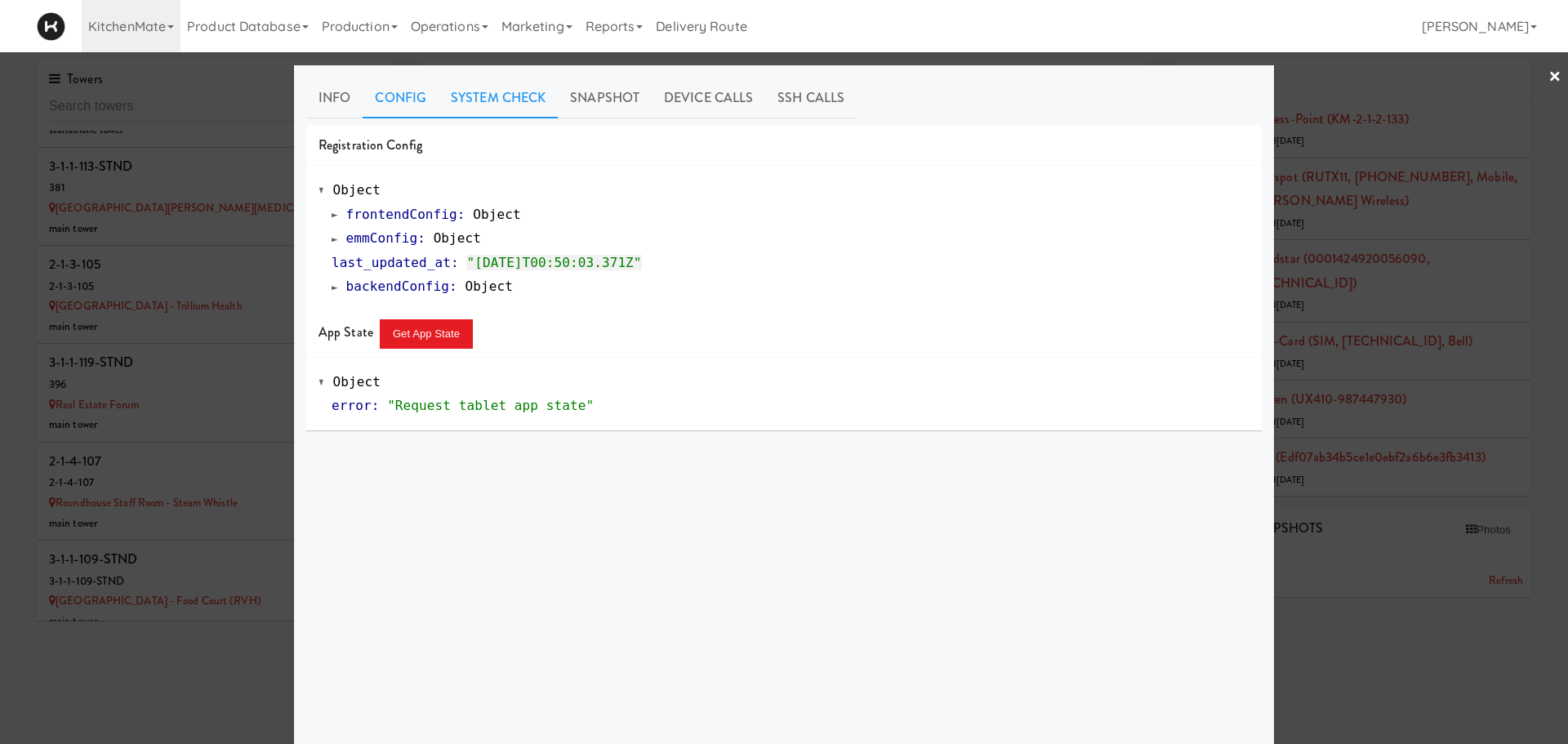
click at [494, 98] on link "System Check" at bounding box center [497, 98] width 119 height 40
click at [373, 80] on link "Config" at bounding box center [400, 98] width 76 height 40
click at [332, 232] on link "emmConfig : Object" at bounding box center [407, 238] width 150 height 16
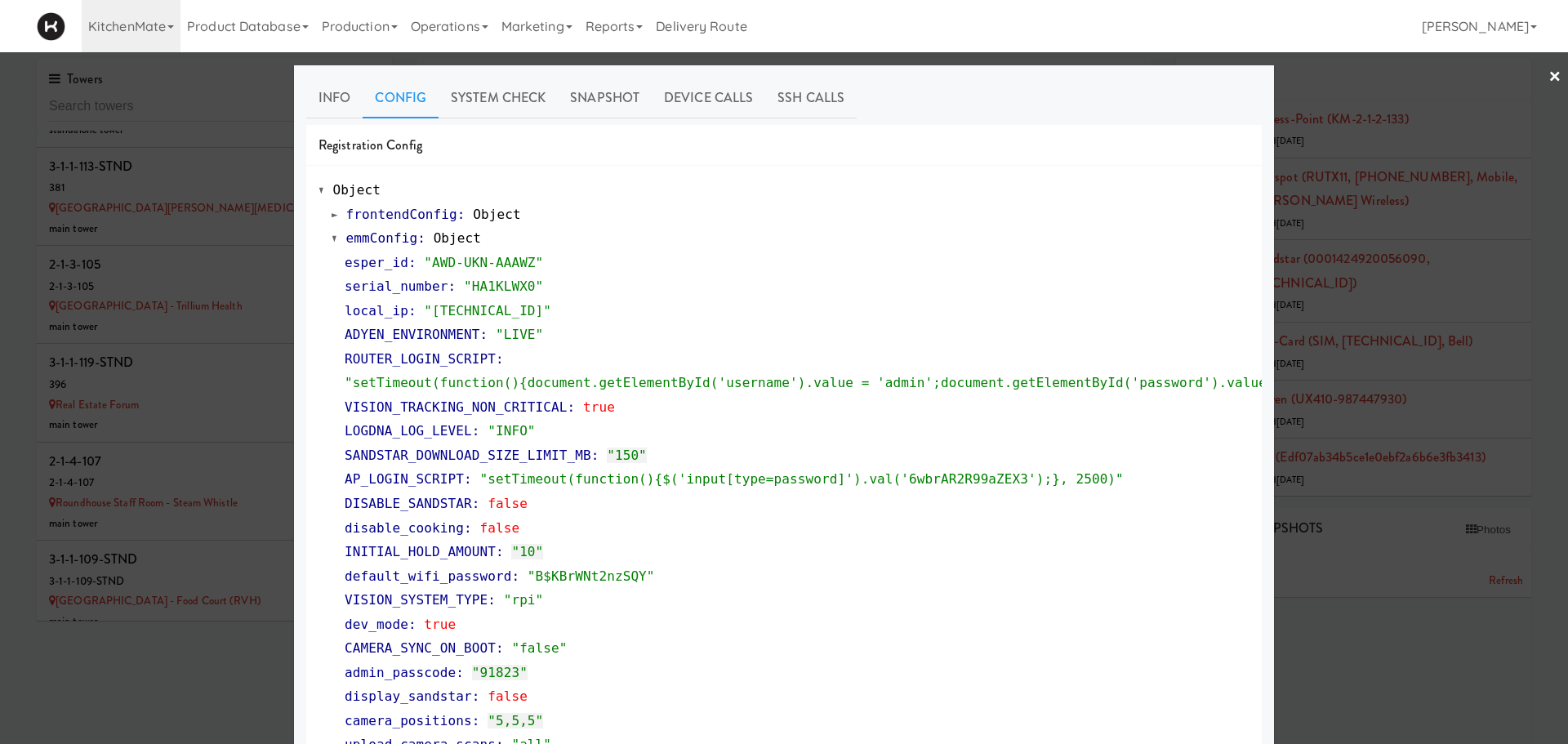
click at [249, 589] on div at bounding box center [784, 372] width 1568 height 744
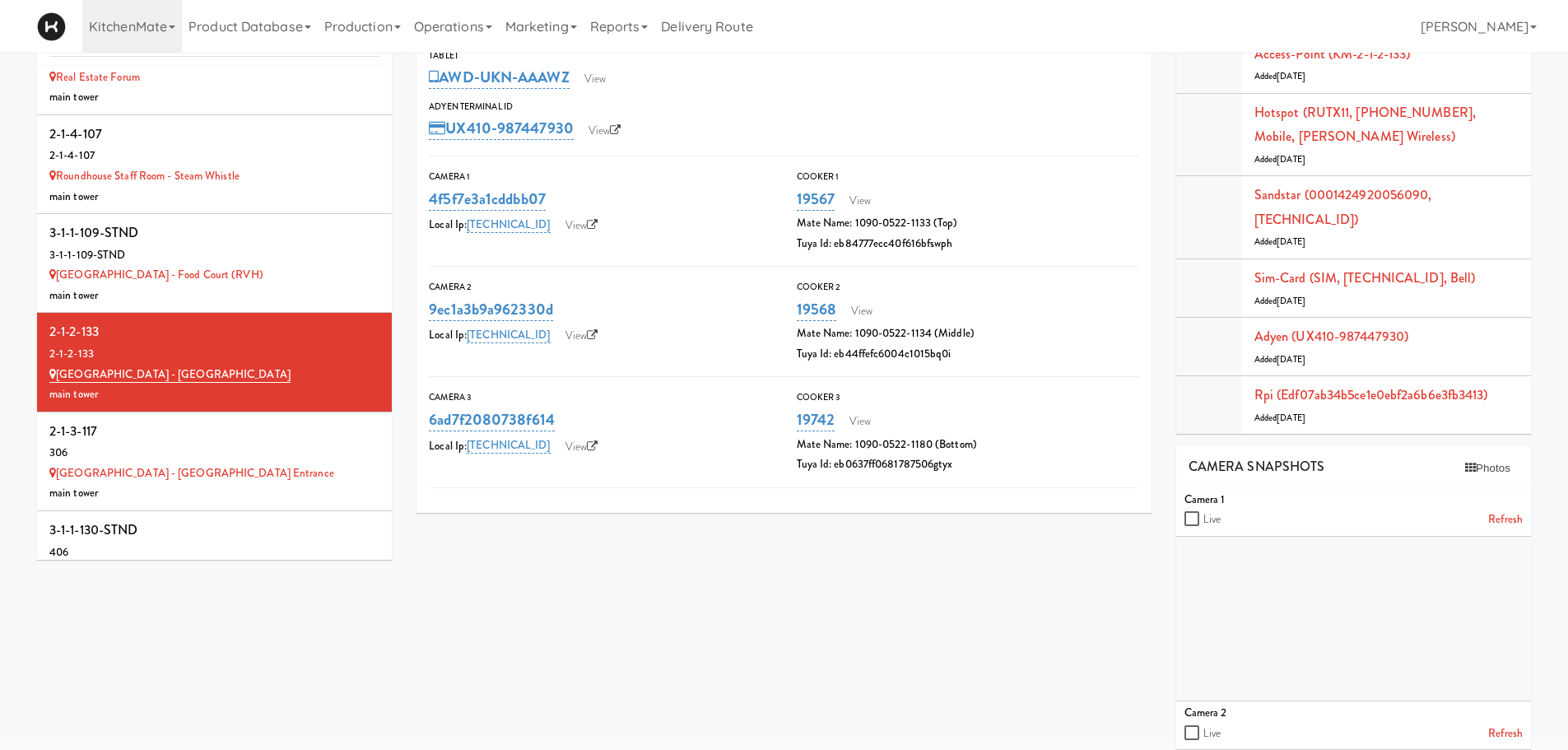
scroll to position [12227, 0]
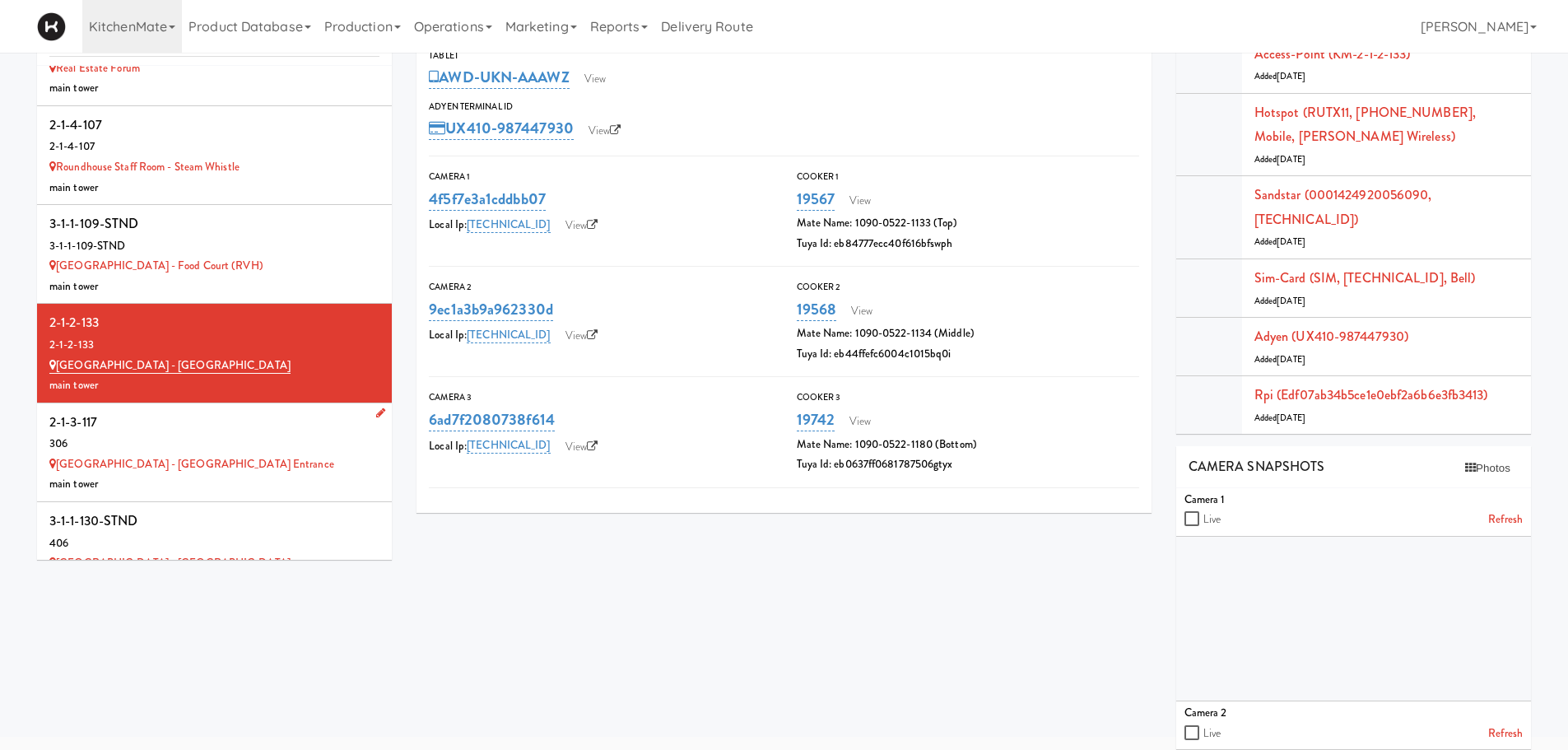
click at [320, 434] on div "306" at bounding box center [214, 444] width 330 height 21
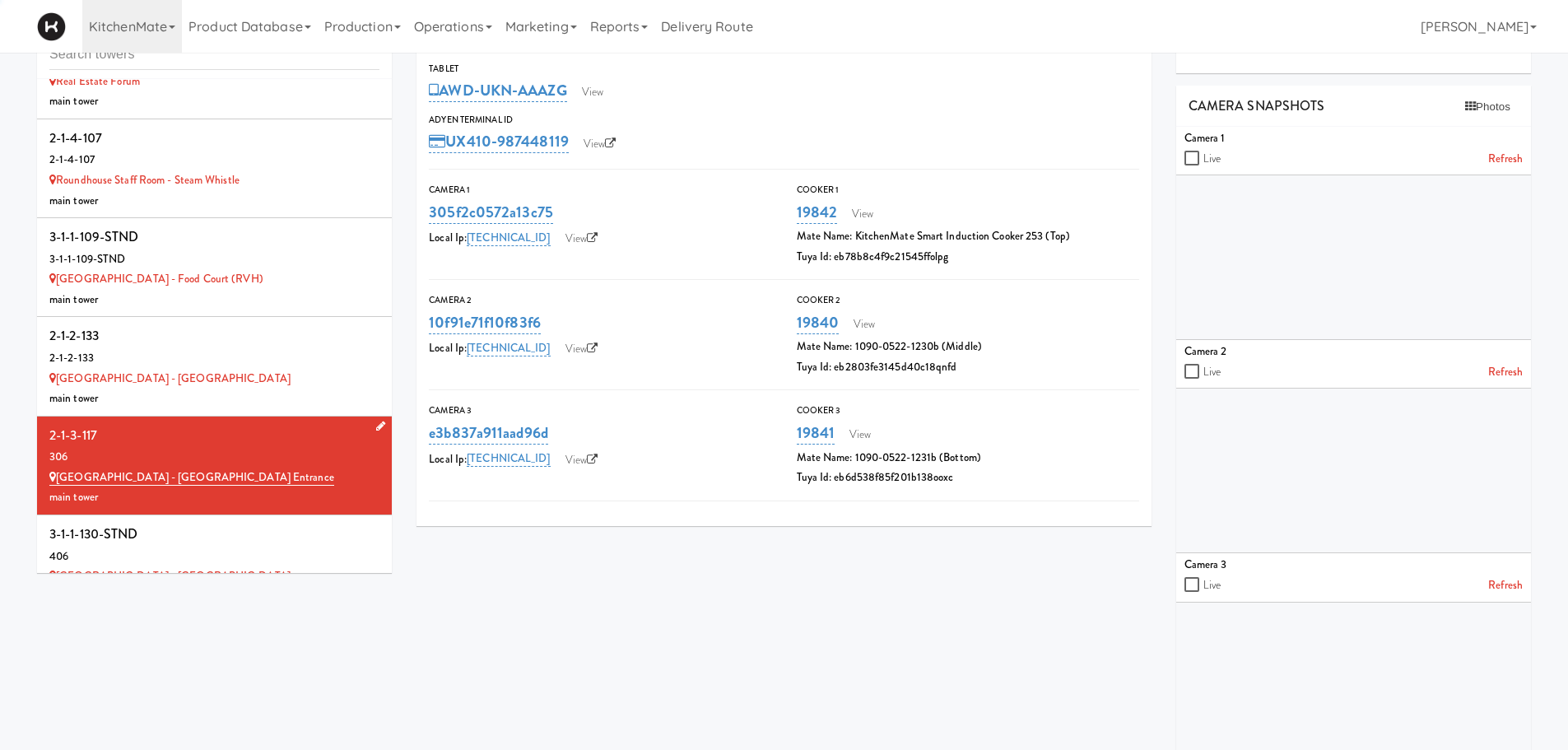
scroll to position [66, 0]
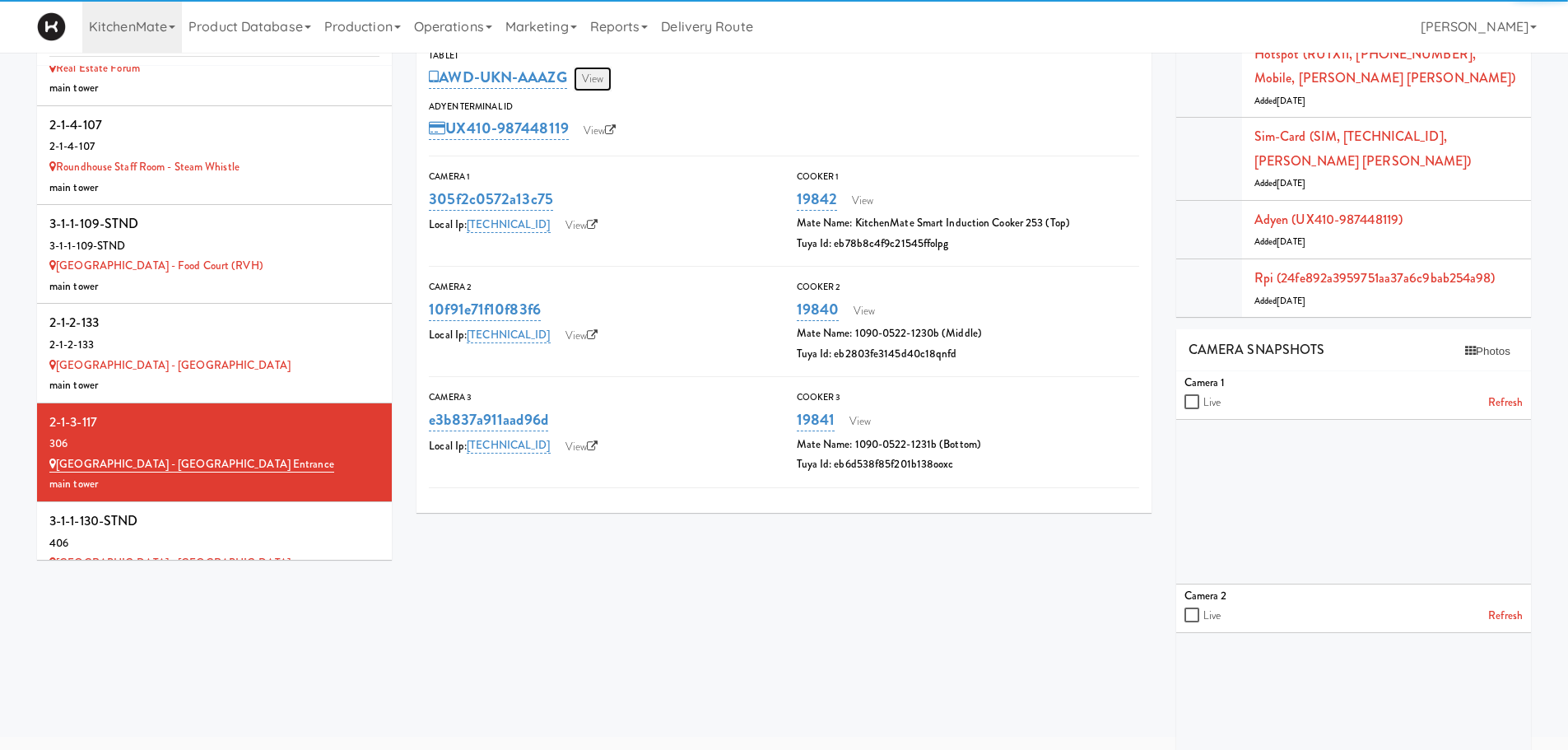
click at [604, 79] on link "View" at bounding box center [593, 78] width 38 height 25
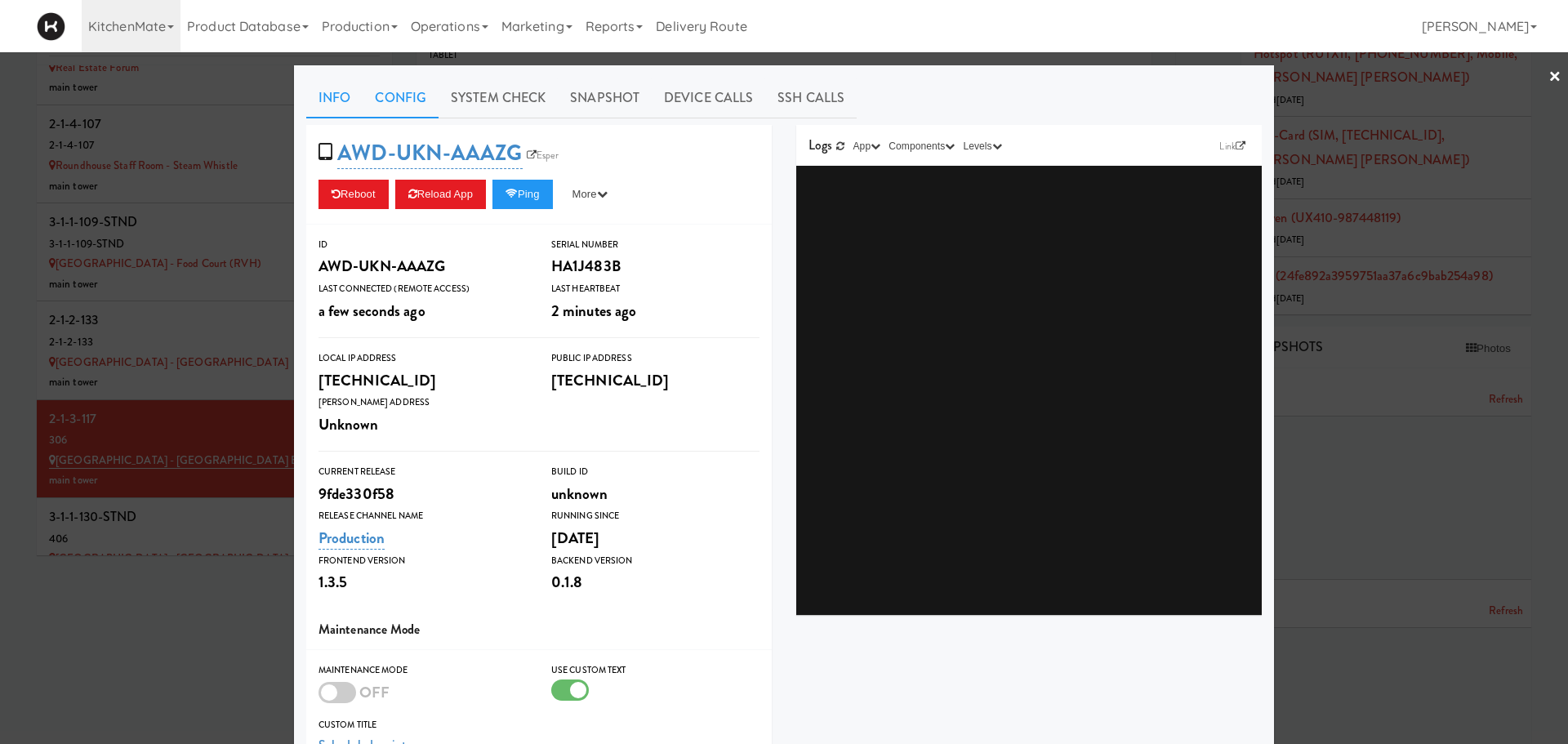
click at [394, 102] on link "Config" at bounding box center [400, 98] width 76 height 40
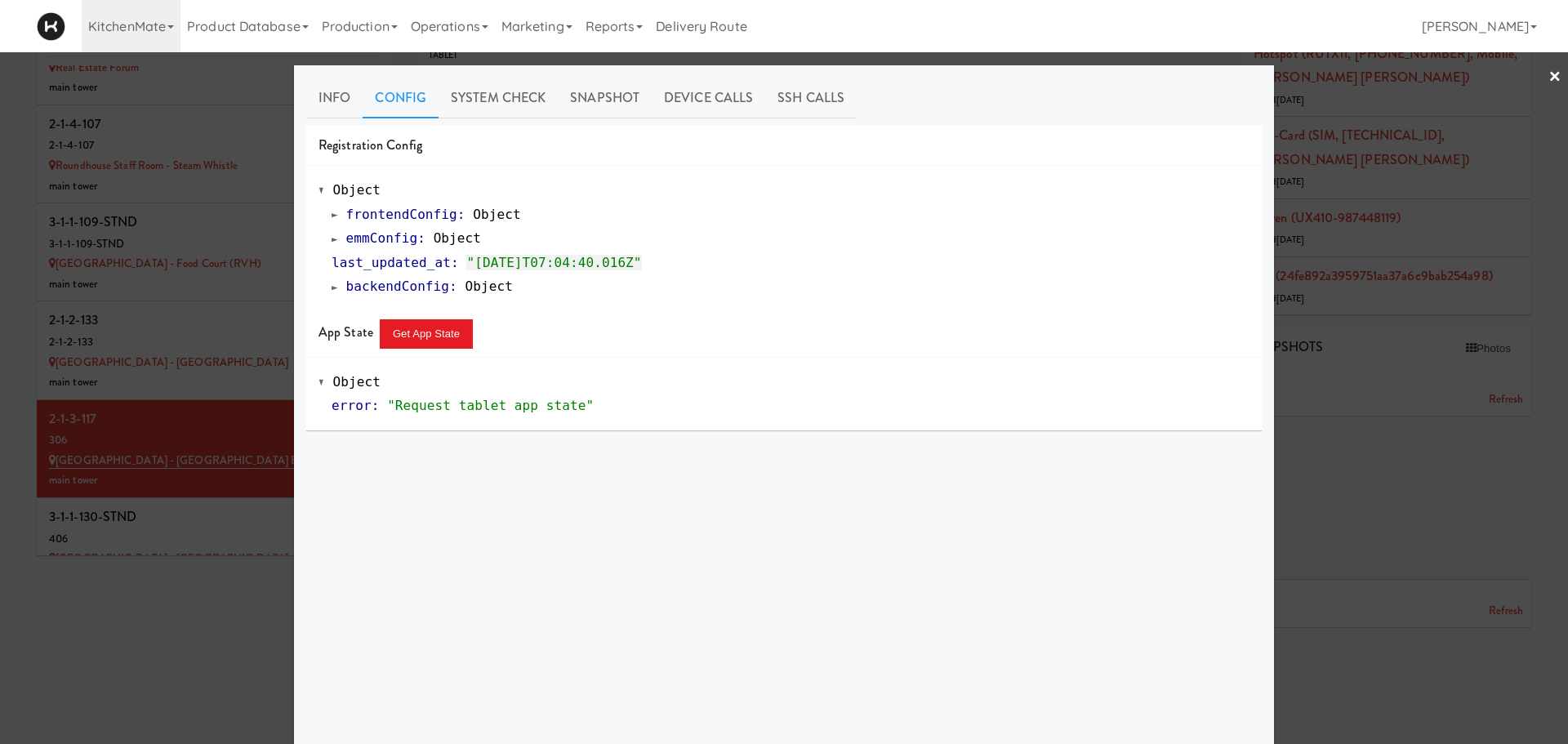
click at [332, 240] on span at bounding box center [335, 238] width 7 height 12
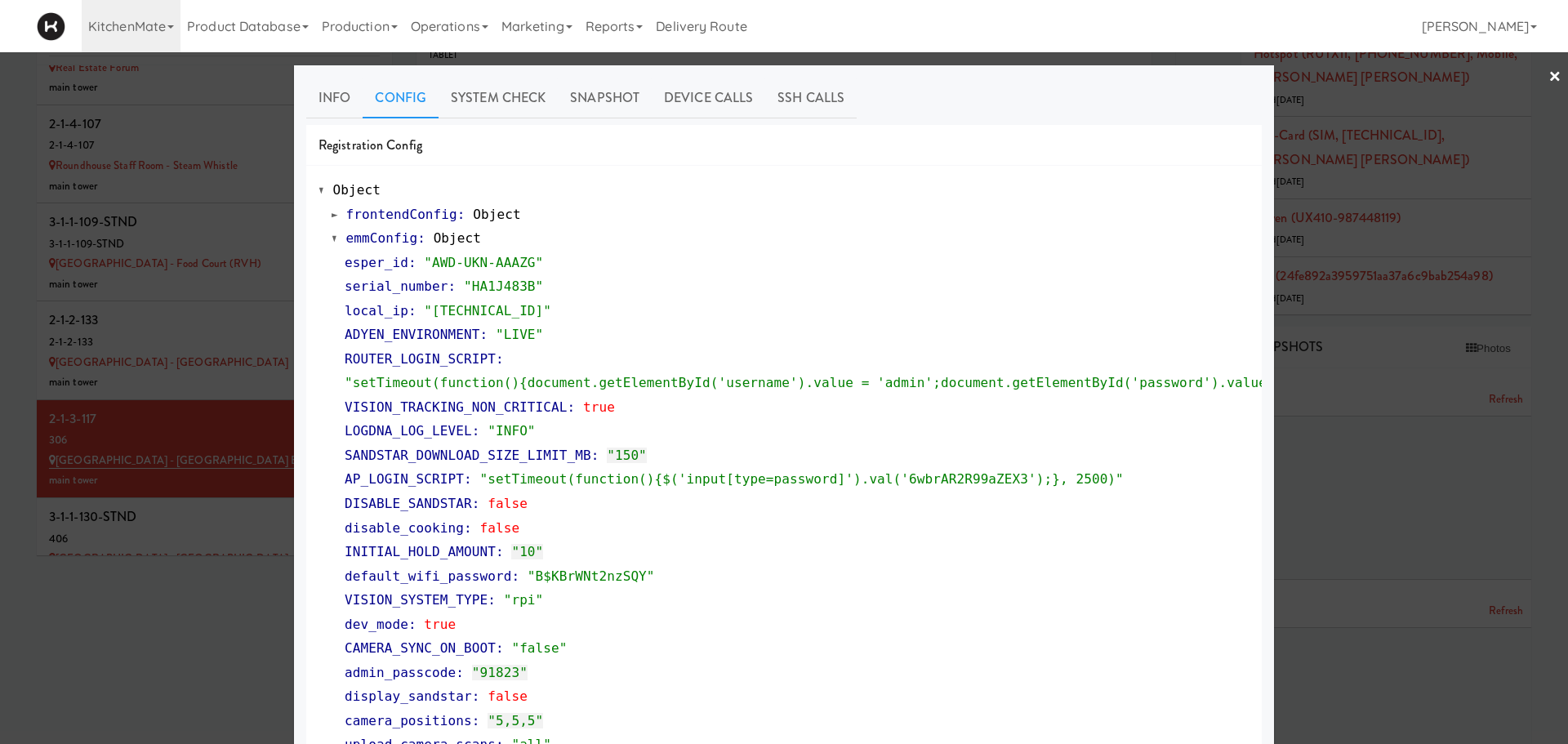
click at [230, 475] on div at bounding box center [784, 372] width 1568 height 744
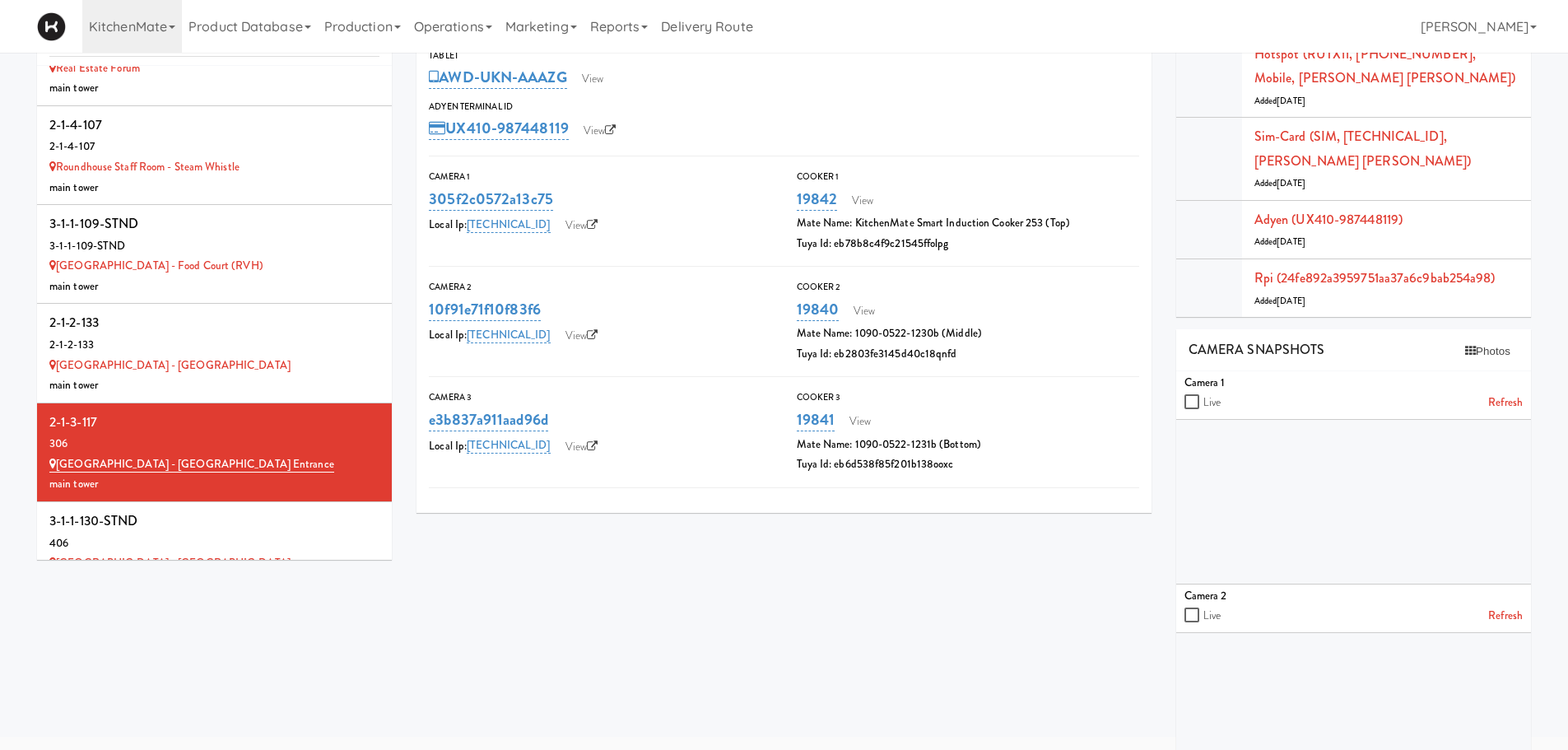
click at [232, 574] on div "main tower" at bounding box center [214, 584] width 330 height 21
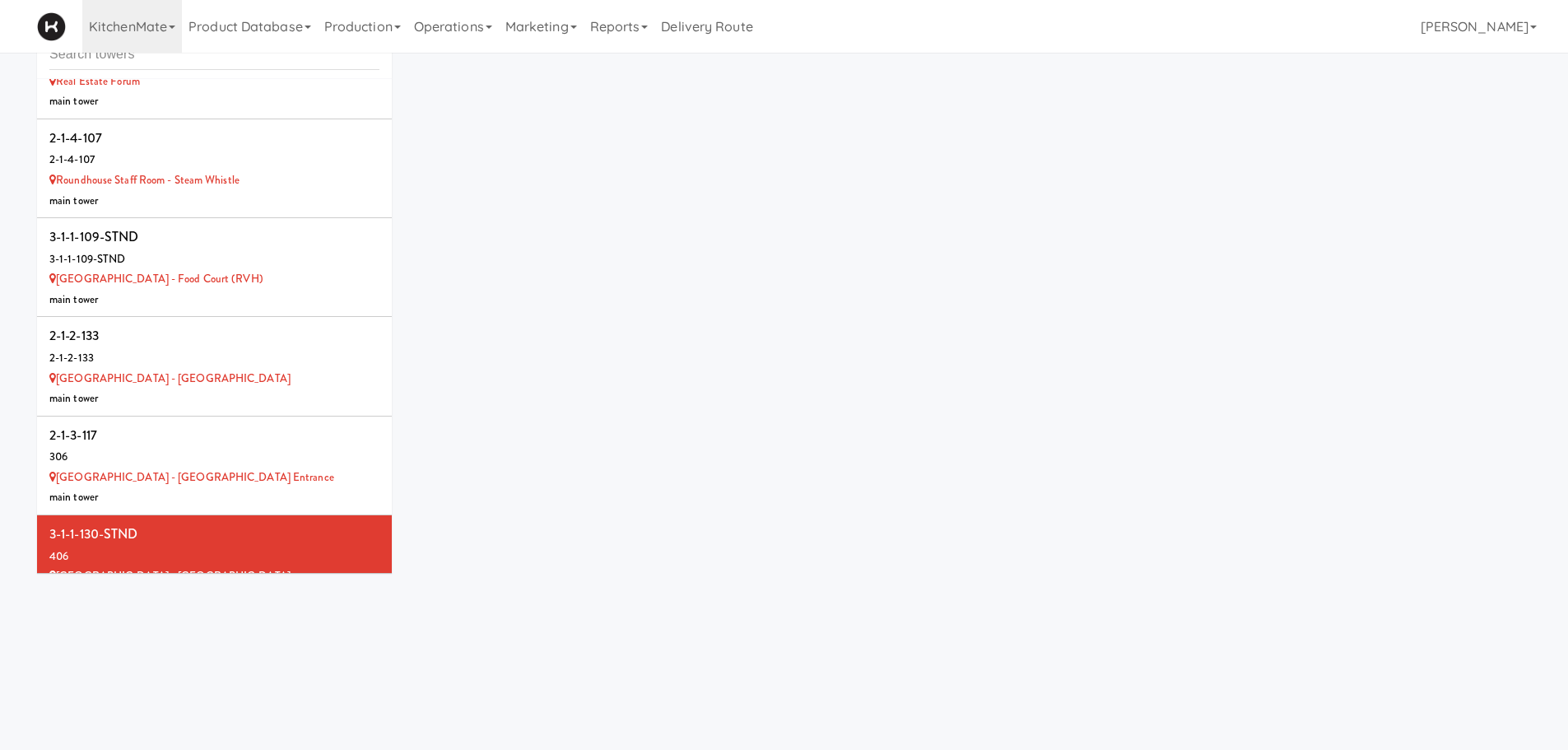
scroll to position [66, 0]
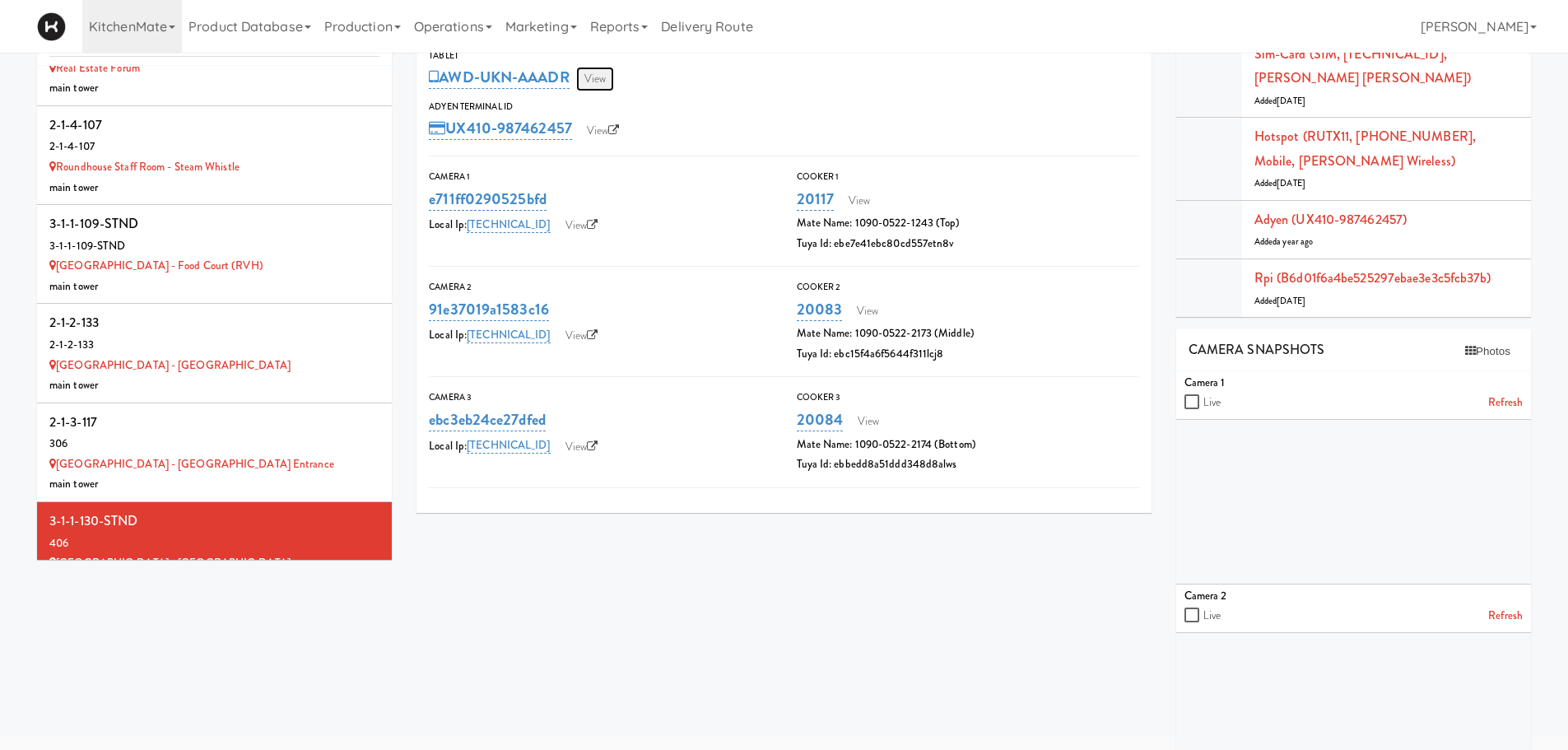
click at [606, 76] on link "View" at bounding box center [595, 78] width 38 height 25
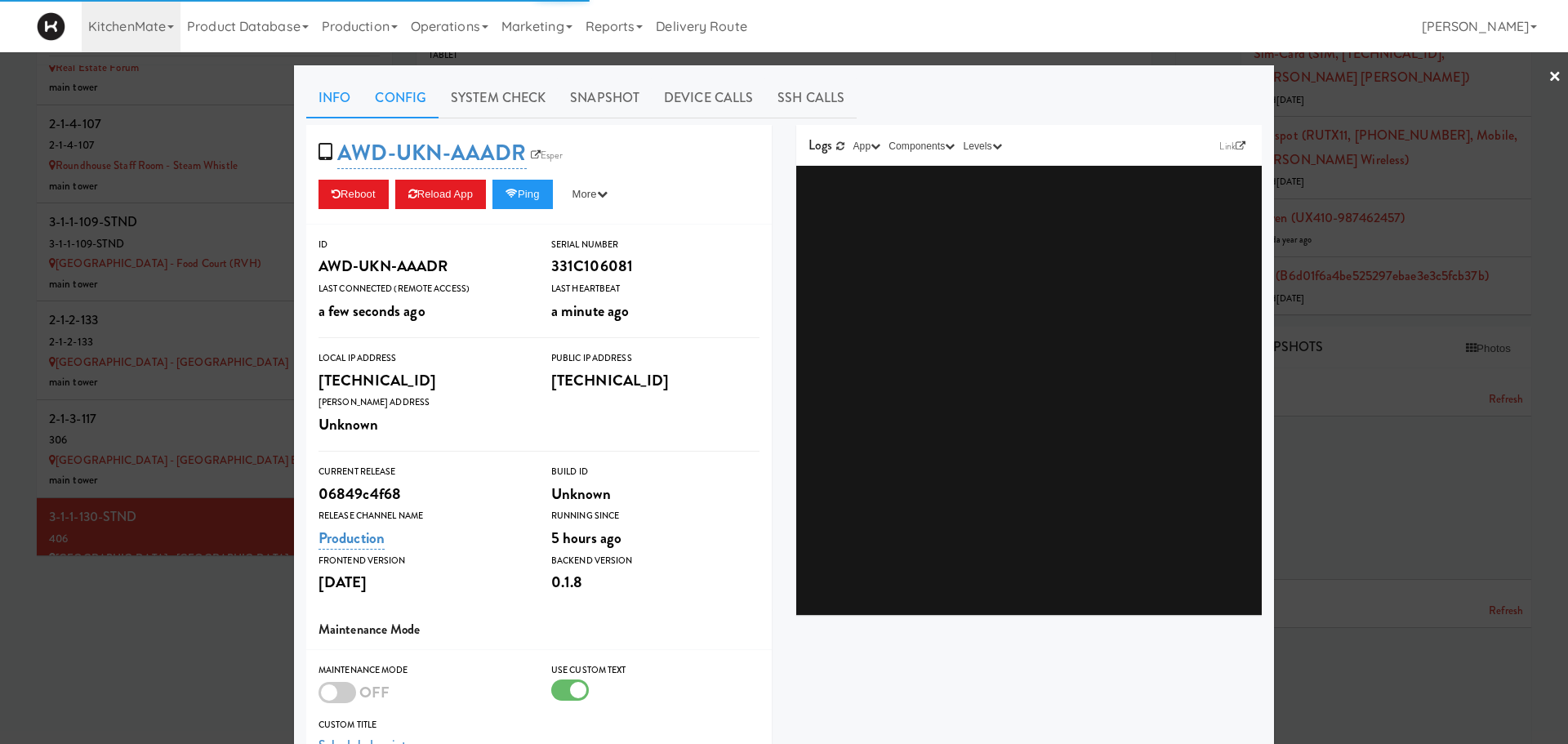
click at [393, 97] on link "Config" at bounding box center [400, 98] width 76 height 40
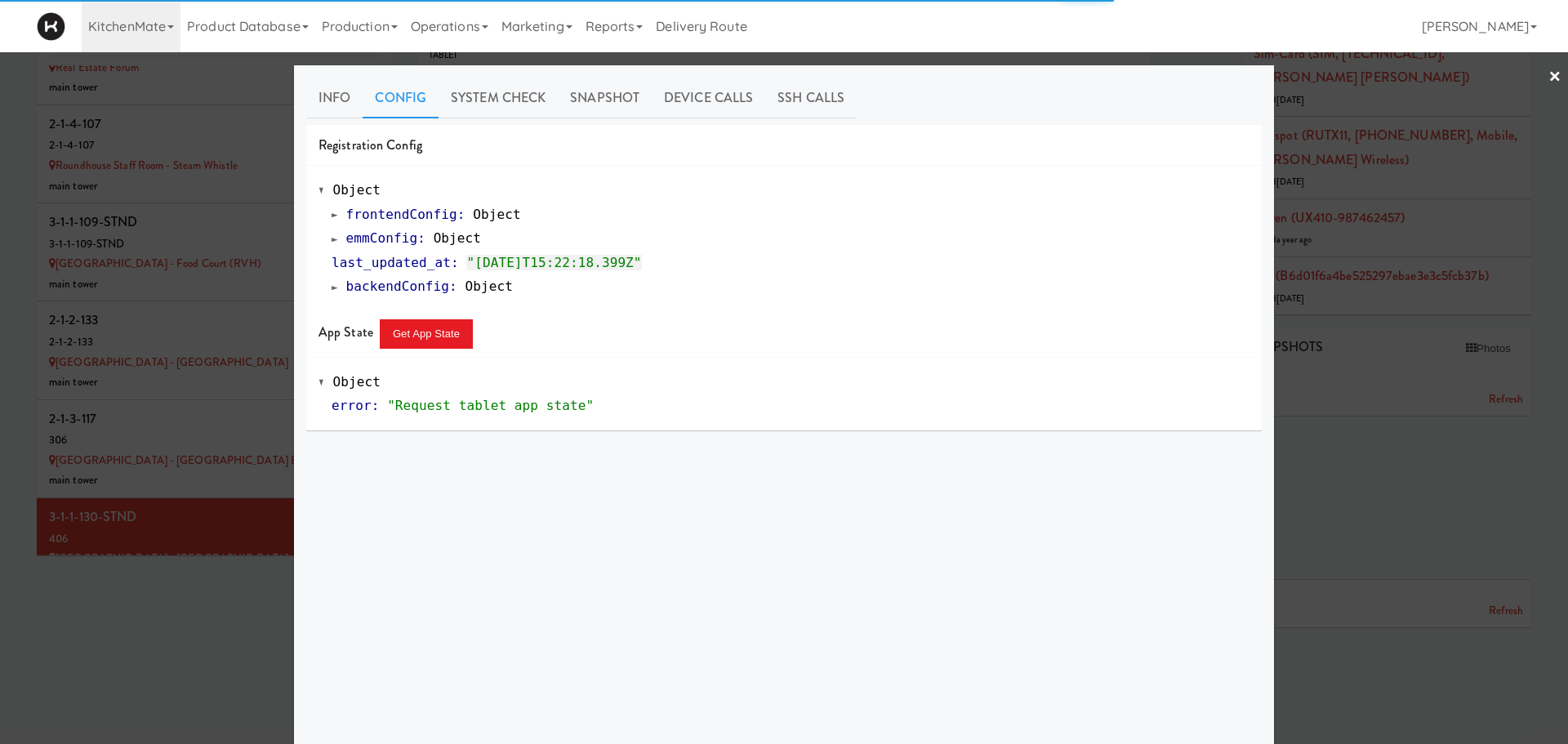
click at [332, 241] on span at bounding box center [335, 238] width 7 height 12
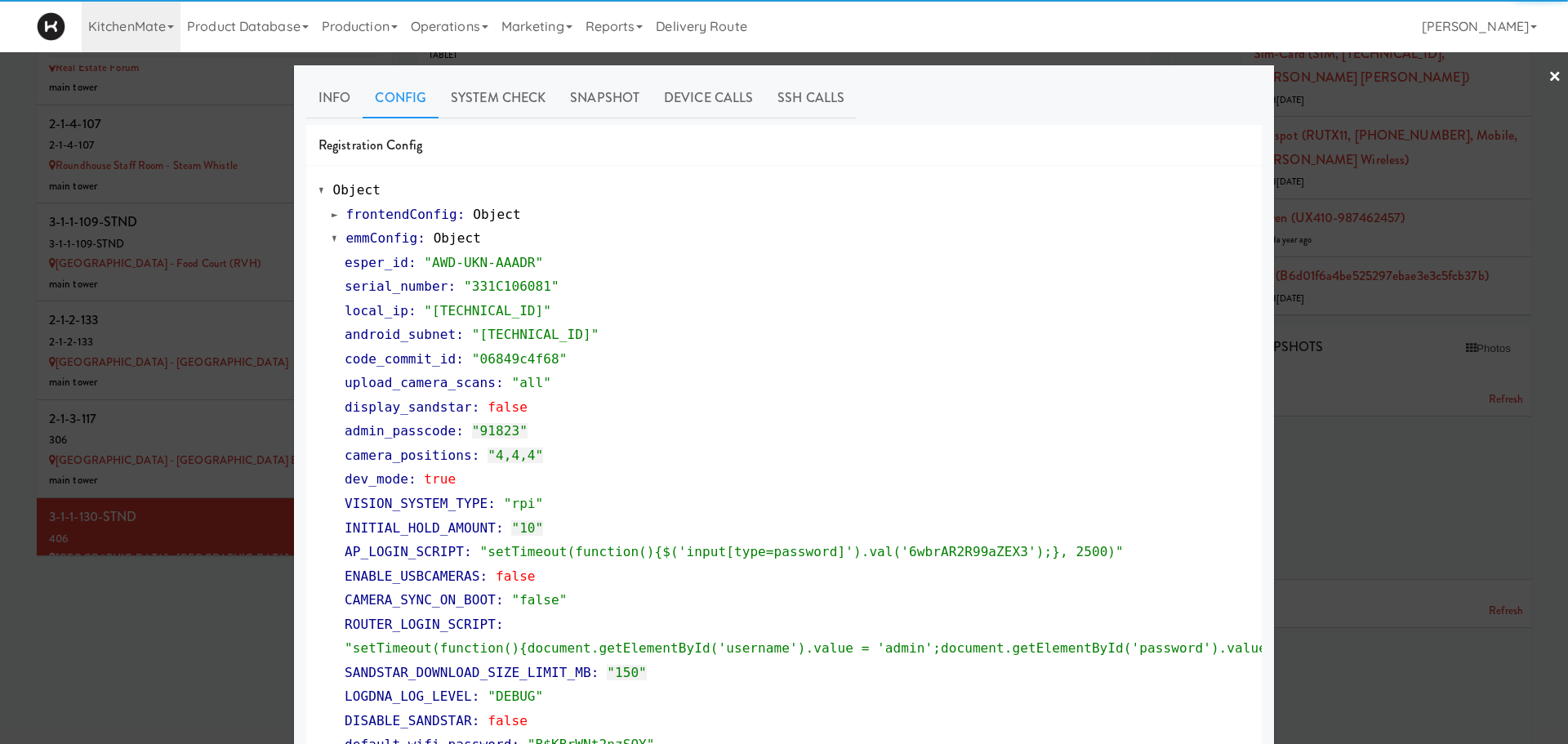
click at [198, 437] on div at bounding box center [784, 372] width 1568 height 744
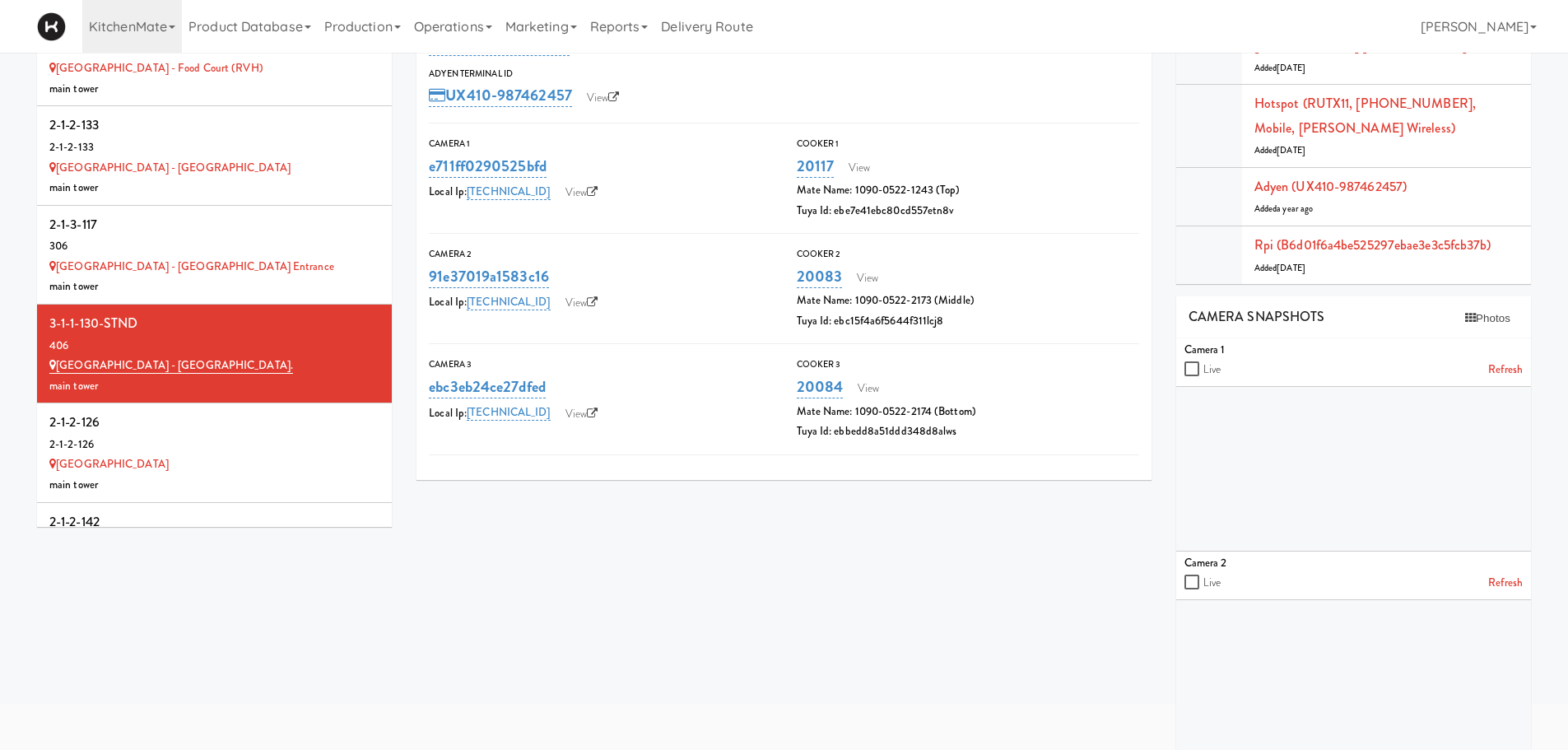
scroll to position [12525, 0]
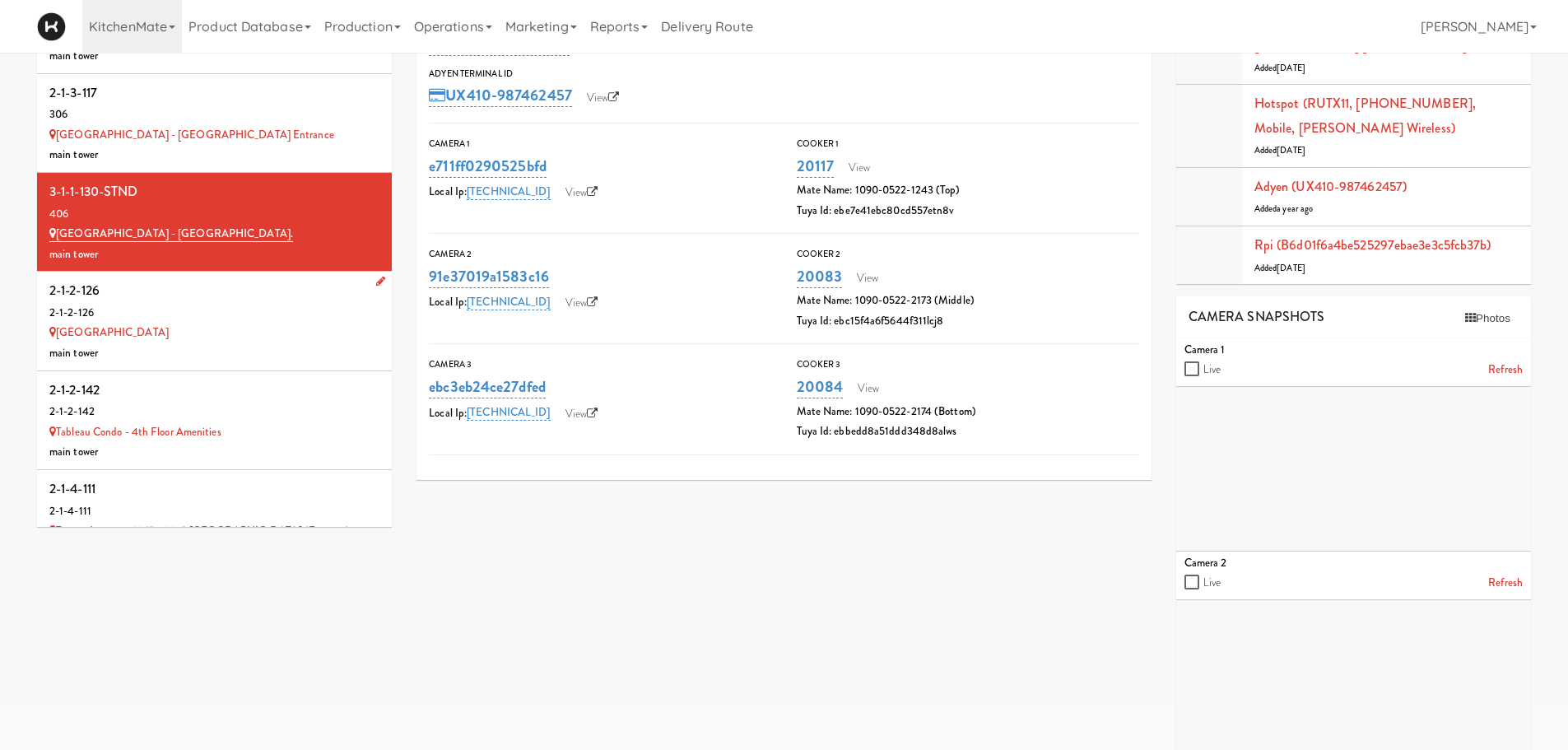
click at [291, 323] on div "St. Joseph's Health Centre" at bounding box center [214, 333] width 330 height 21
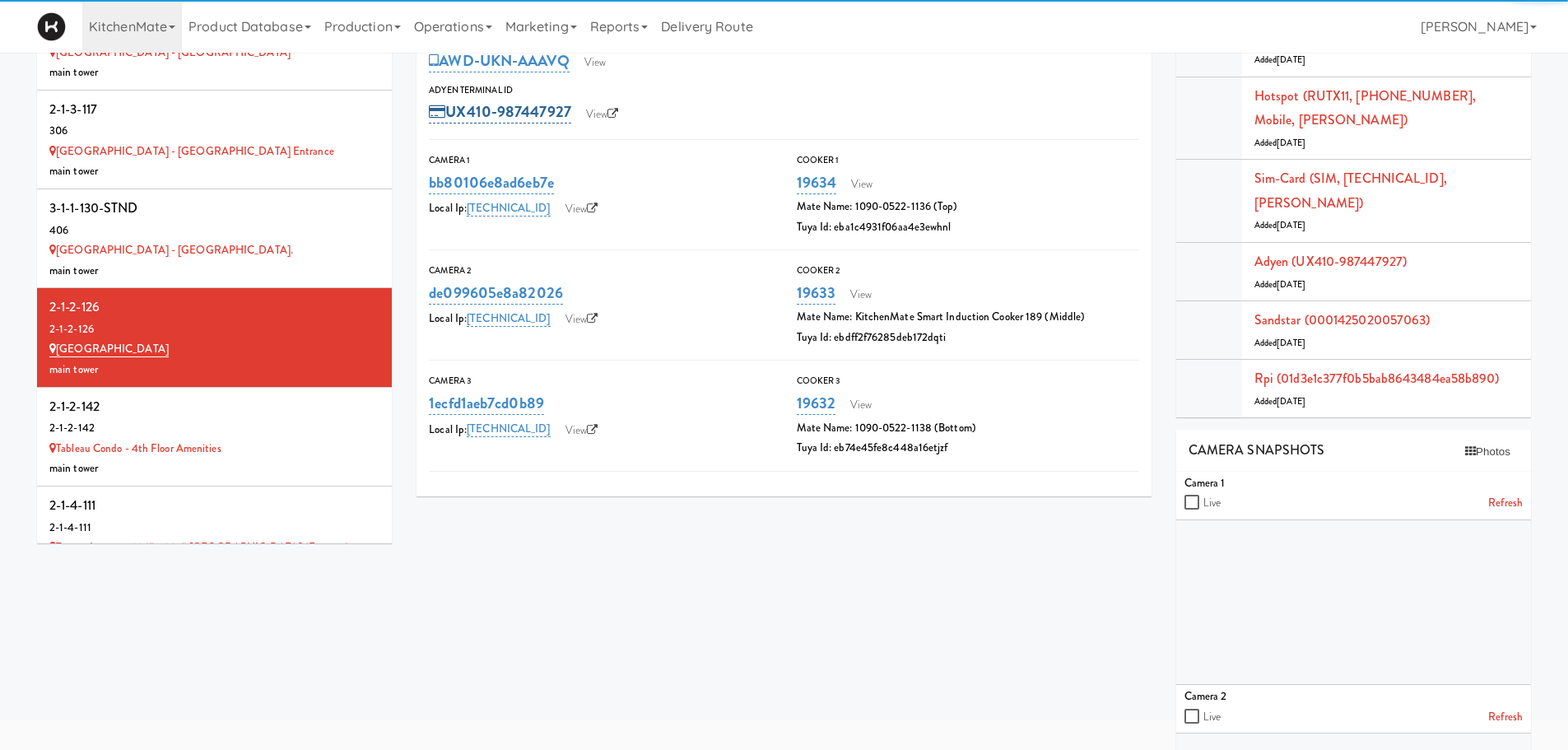
scroll to position [98, 0]
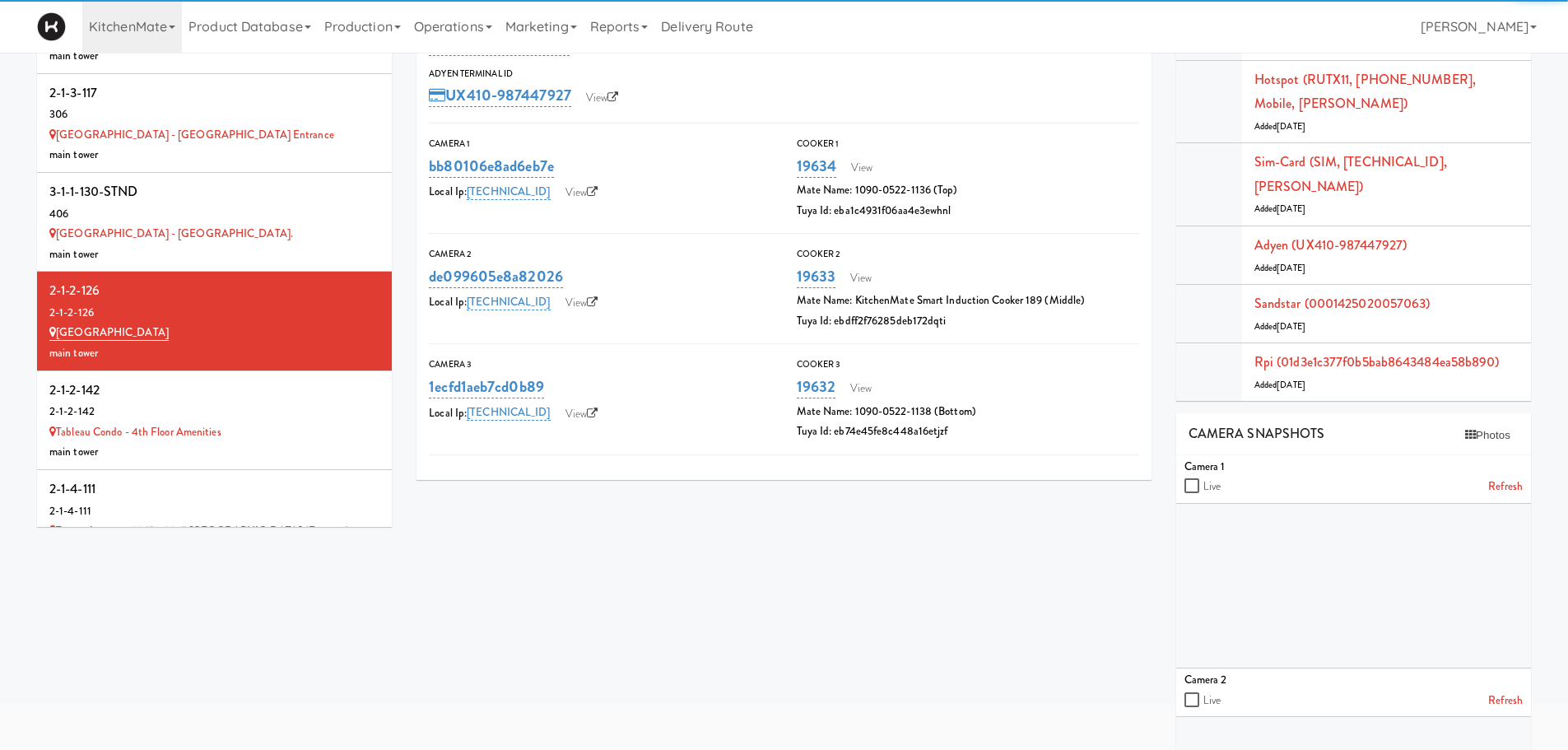
click at [445, 568] on div "2-1-2-126 Tablet AWD-UKN-AAAVQ View Adyen Terminal Id UX410-987447927 View Came…" at bounding box center [973, 533] width 1139 height 1147
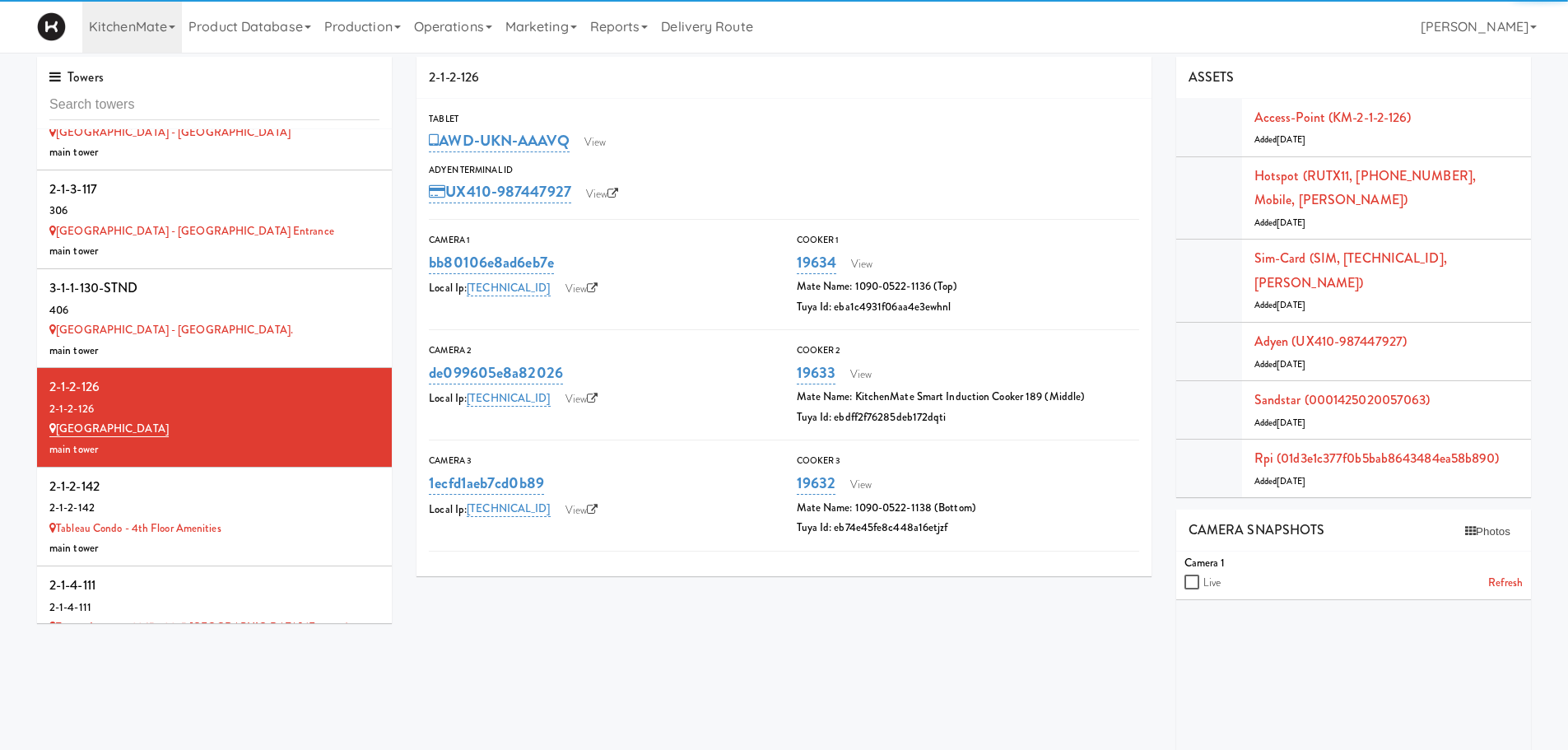
scroll to position [0, 0]
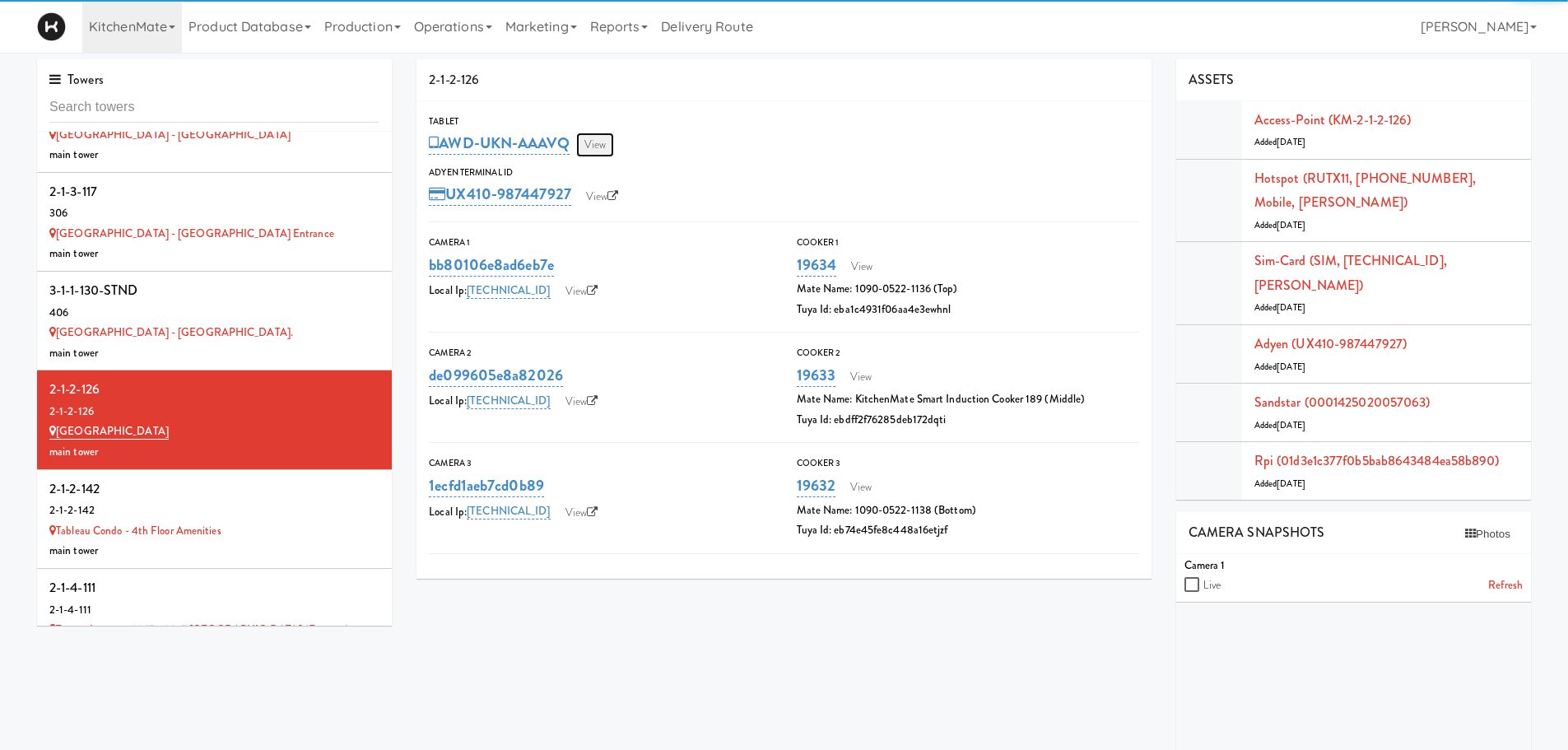
click at [598, 139] on link "View" at bounding box center [595, 144] width 38 height 25
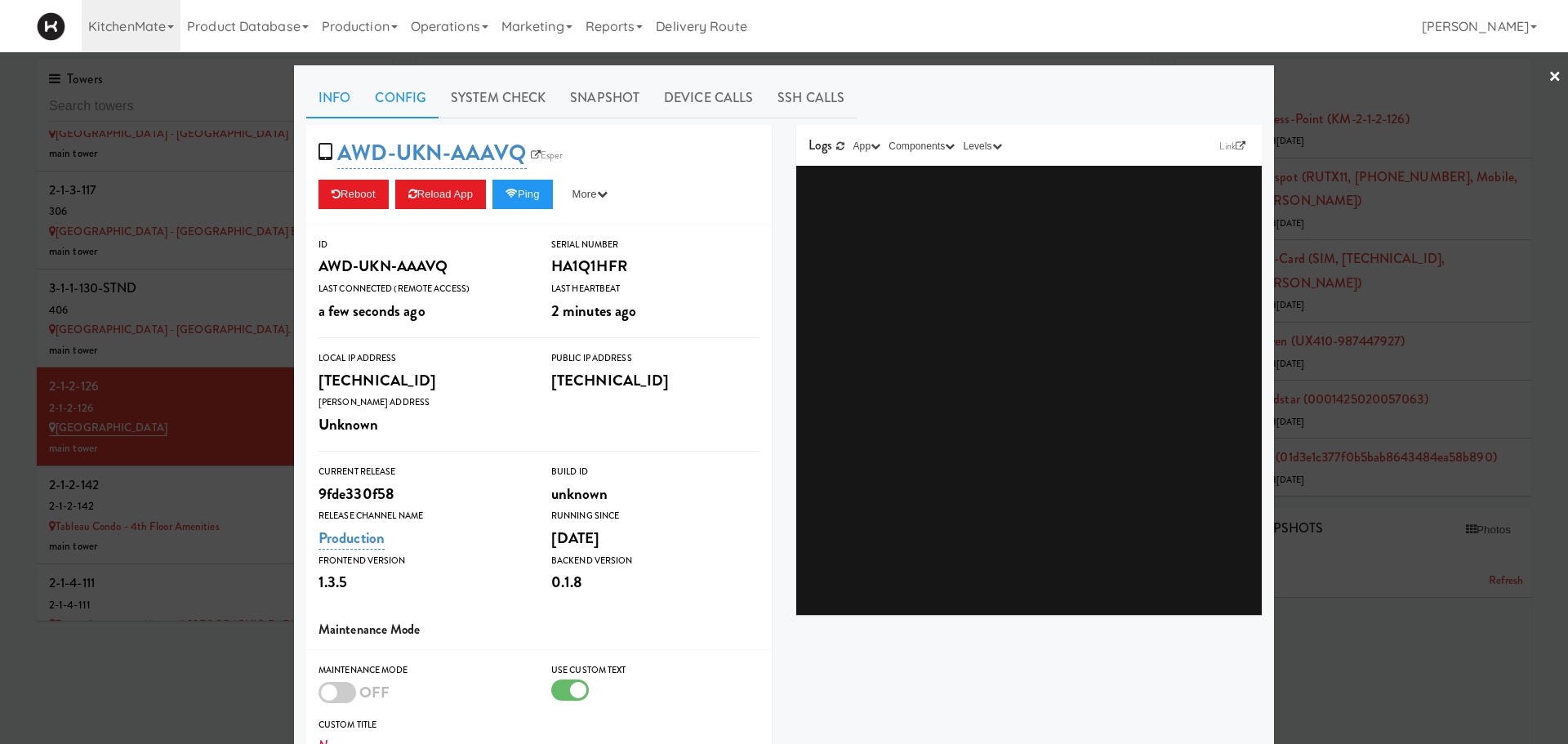
click at [416, 101] on link "Config" at bounding box center [400, 98] width 76 height 40
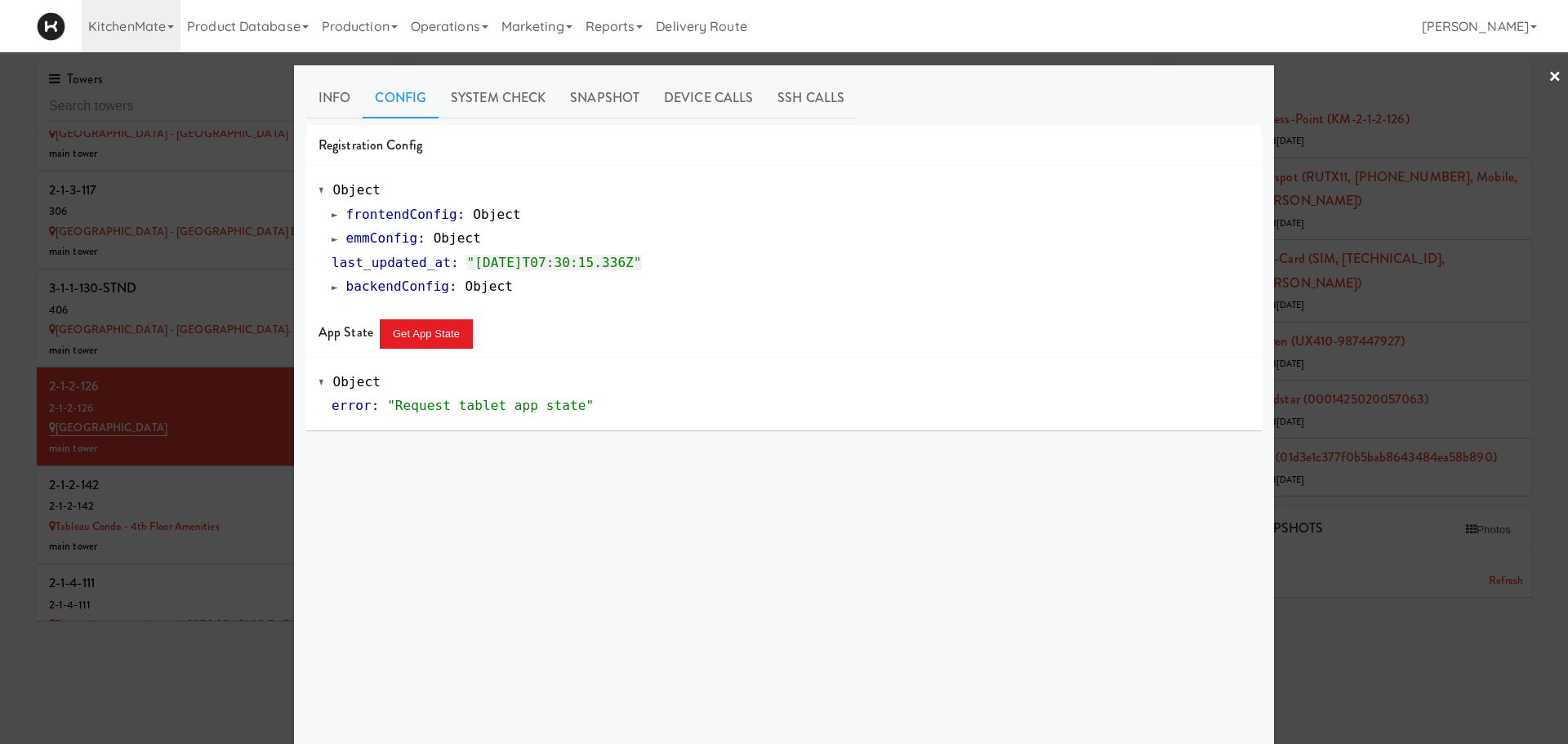
click at [332, 232] on div "emmConfig : Object" at bounding box center [791, 238] width 918 height 25
click at [332, 241] on span at bounding box center [335, 238] width 7 height 12
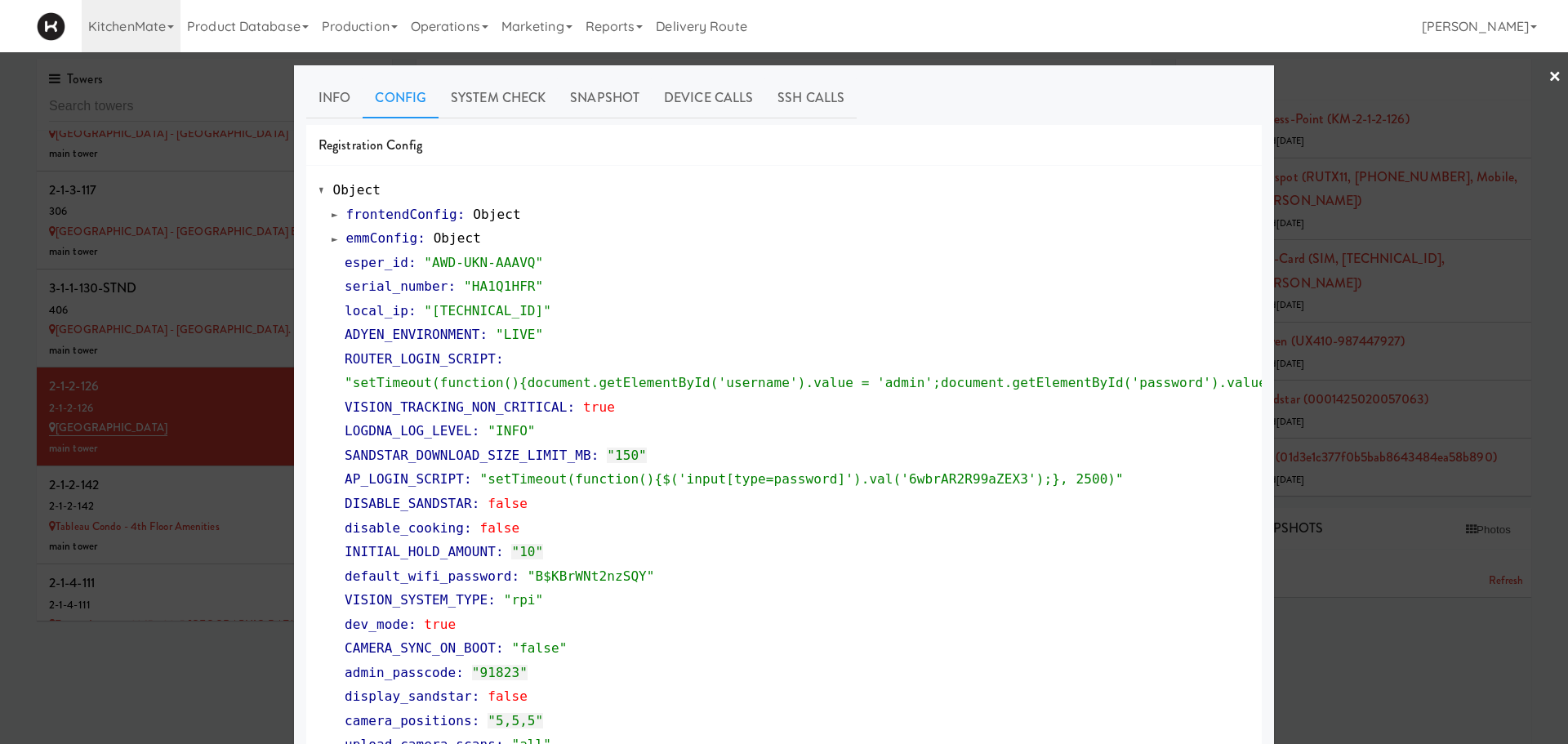
click at [130, 380] on div at bounding box center [784, 372] width 1568 height 744
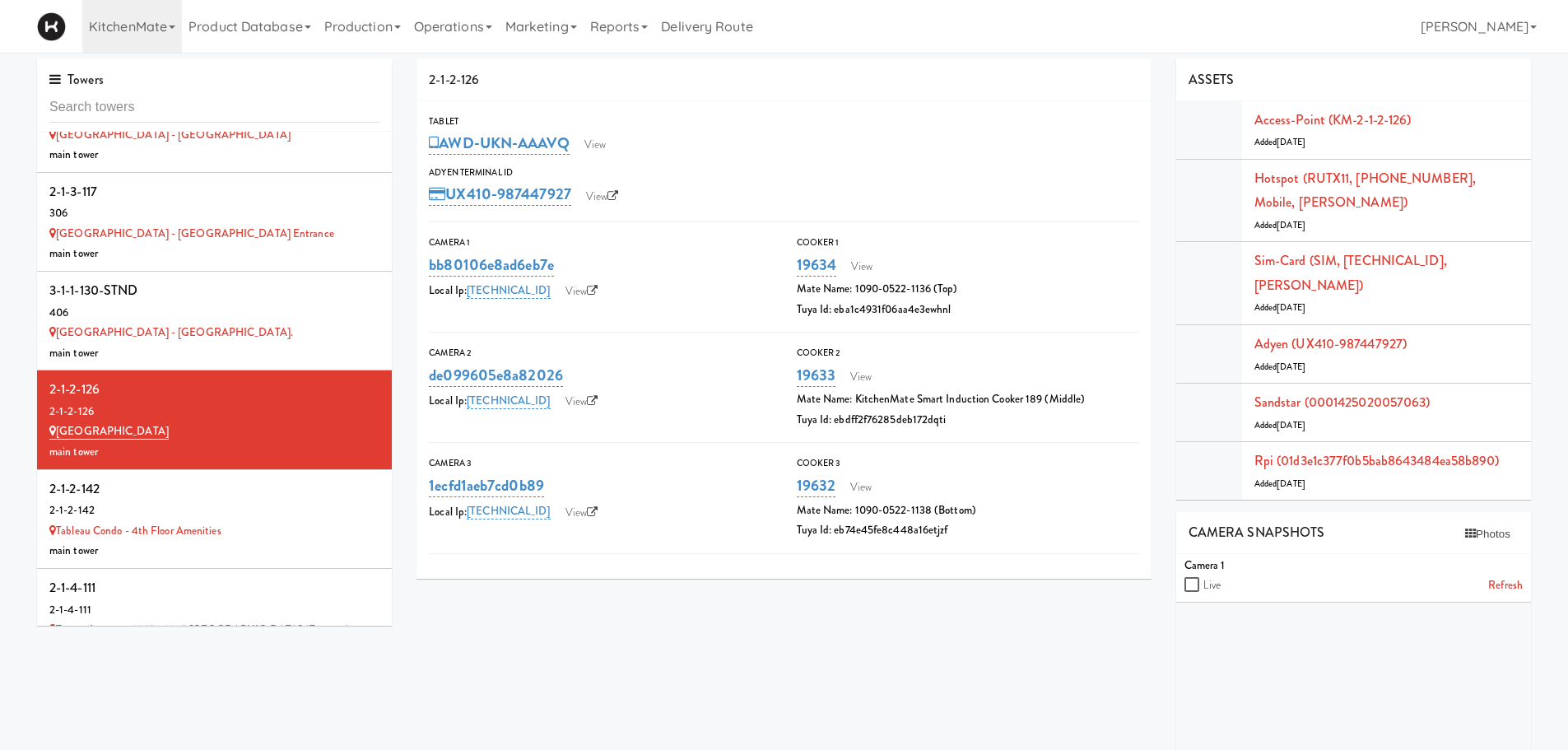
click at [131, 477] on div "2-1-2-142" at bounding box center [214, 489] width 330 height 25
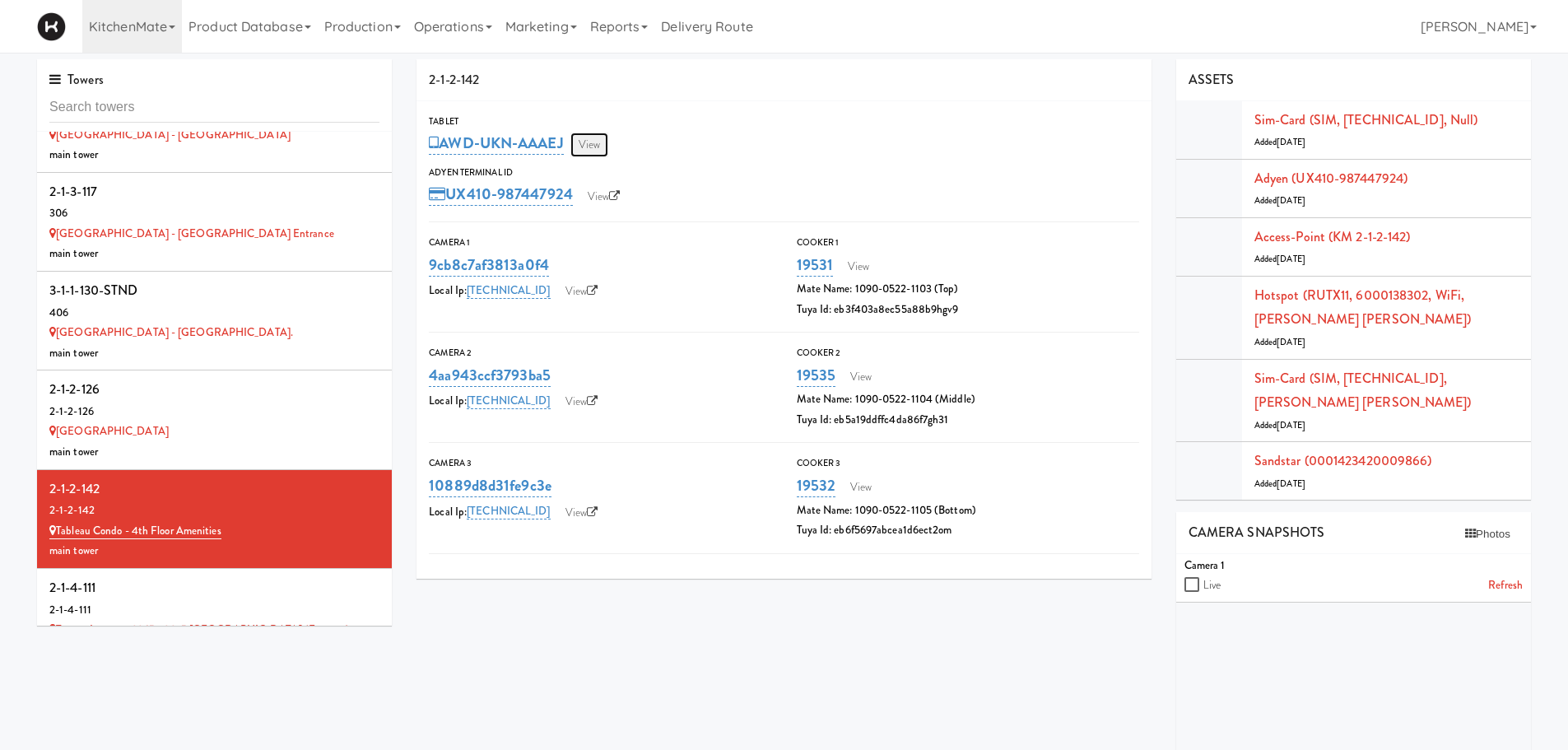
click at [598, 147] on link "View" at bounding box center [590, 144] width 38 height 25
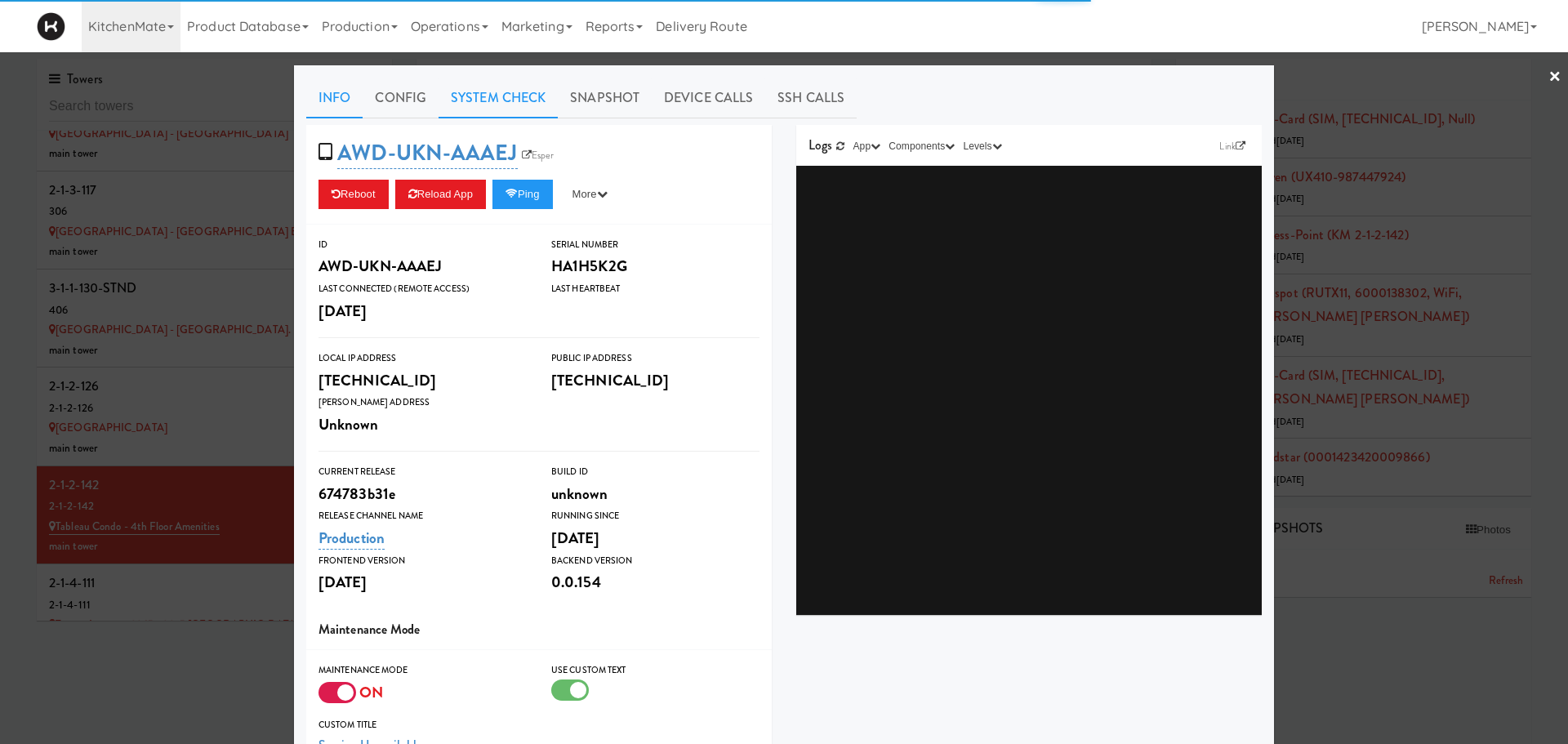
click at [469, 85] on link "System Check" at bounding box center [497, 98] width 119 height 40
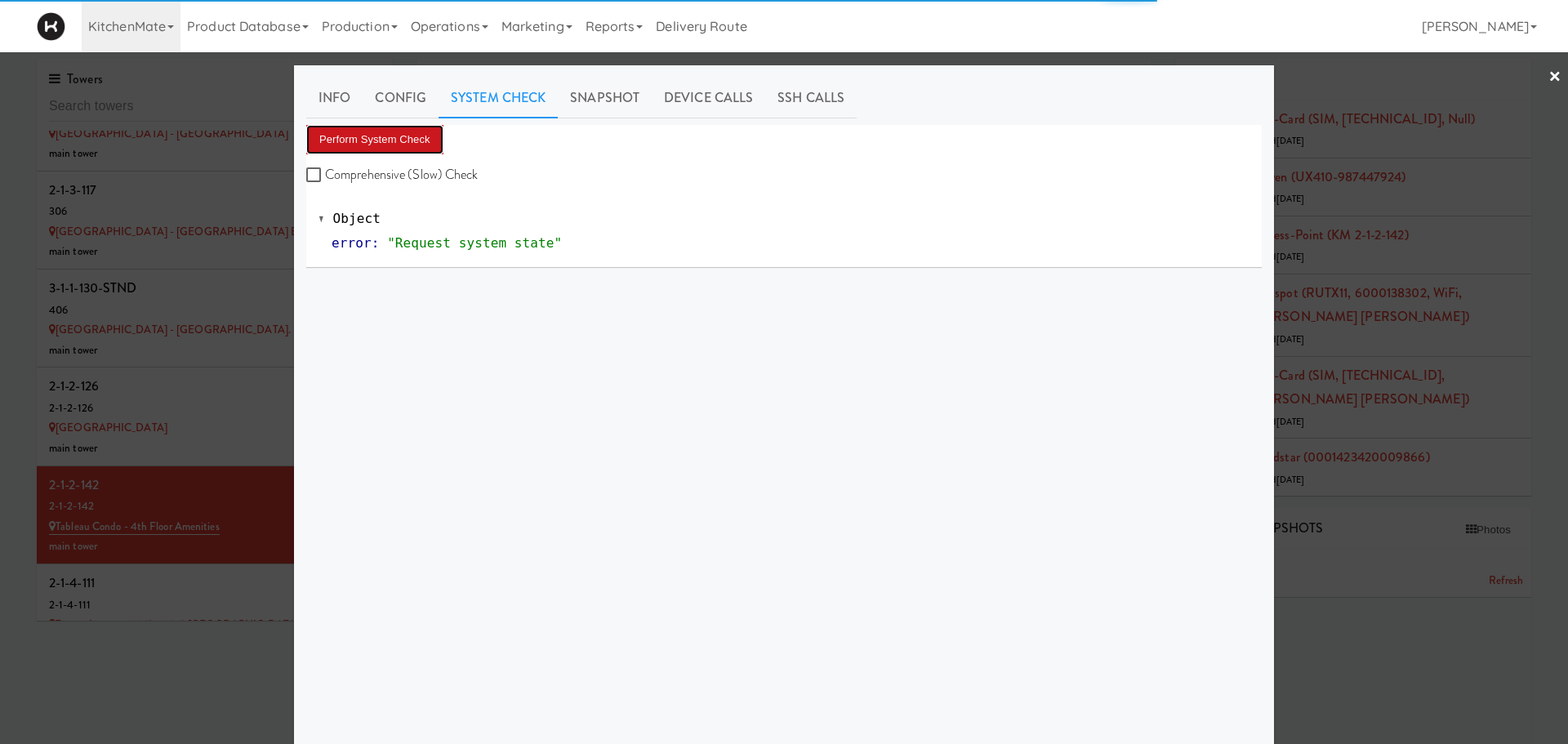
click at [386, 135] on button "Perform System Check" at bounding box center [374, 140] width 137 height 30
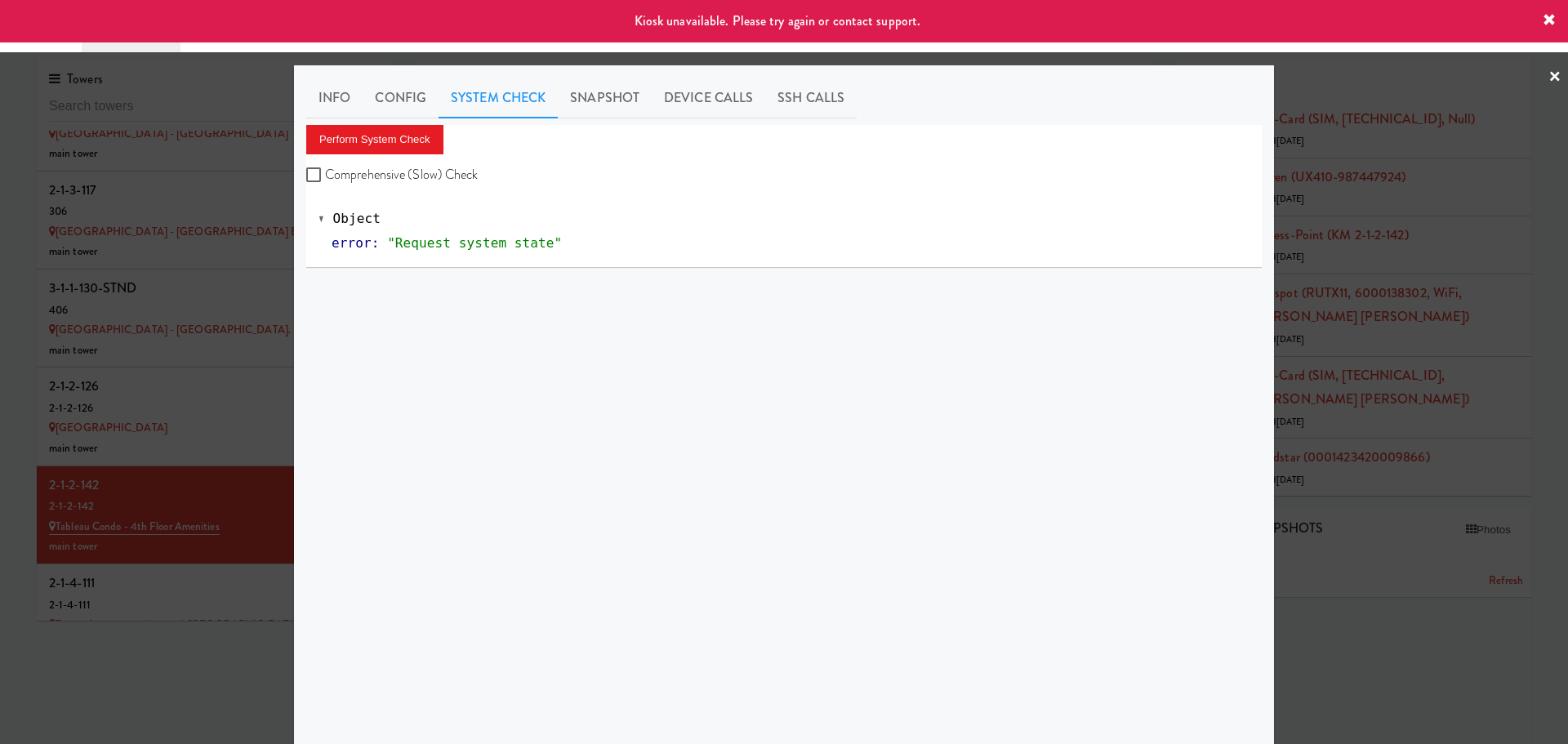
click at [164, 486] on div at bounding box center [784, 372] width 1568 height 744
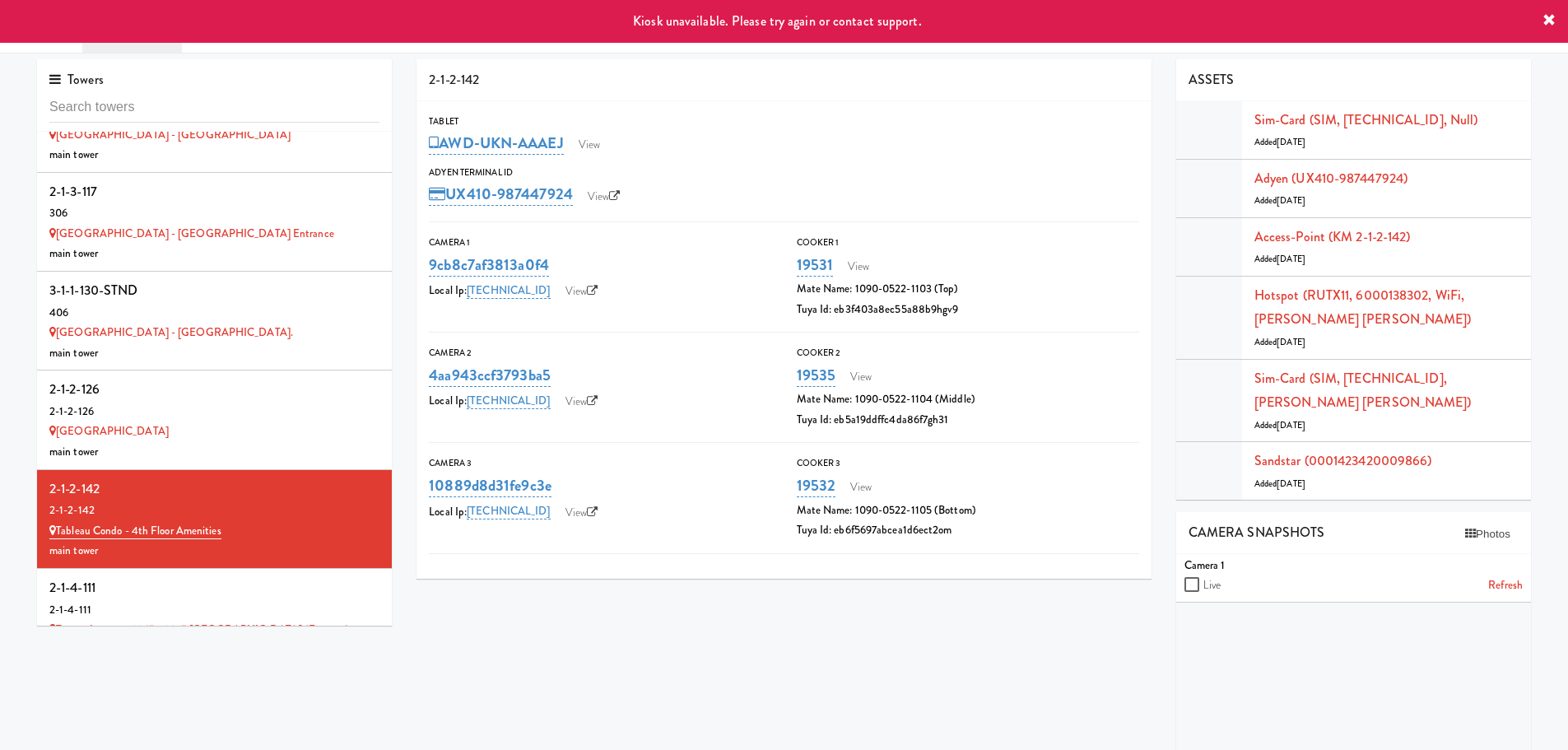
click at [166, 576] on div "2-1-4-111" at bounding box center [214, 588] width 330 height 25
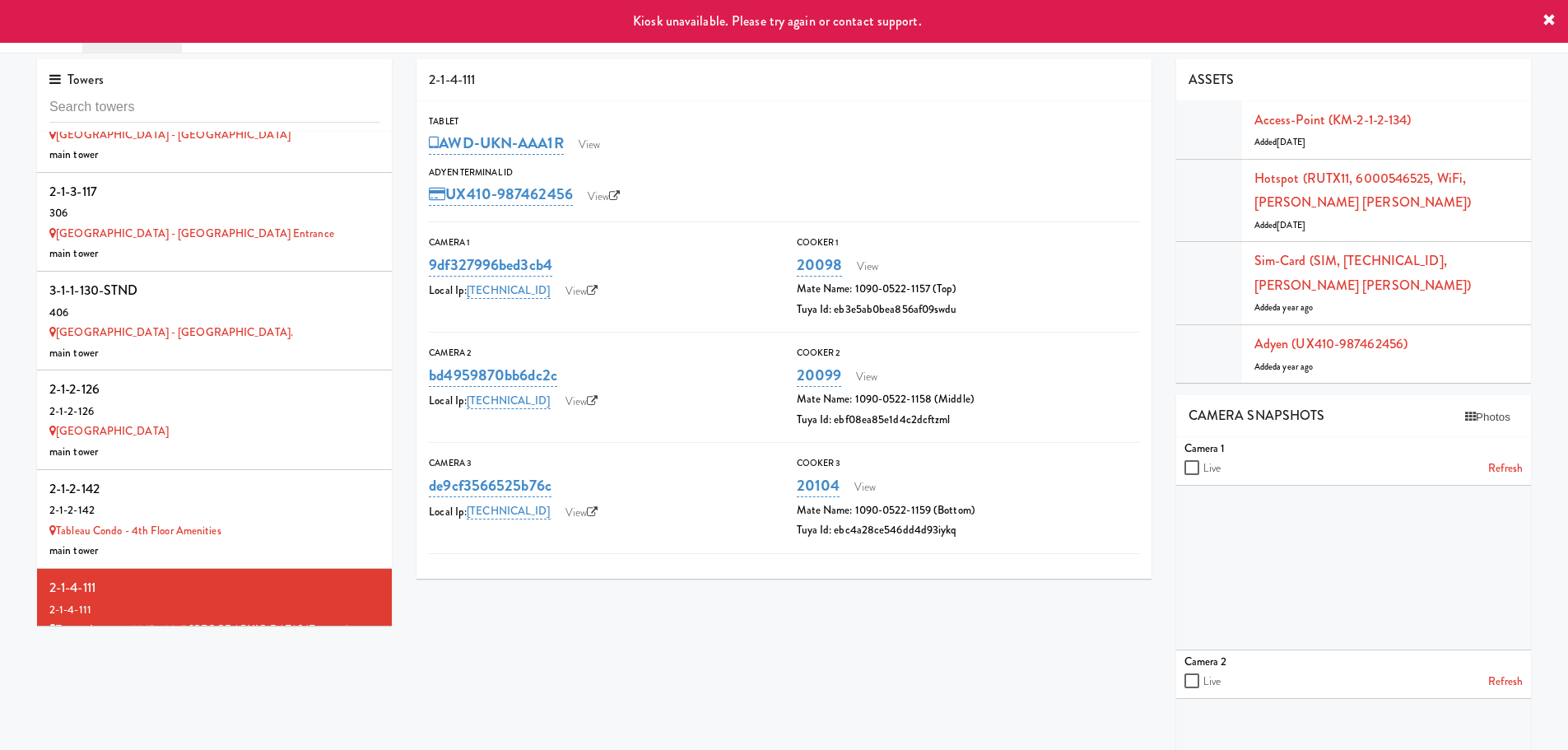
click at [170, 675] on div "2-1-2-109" at bounding box center [214, 686] width 330 height 25
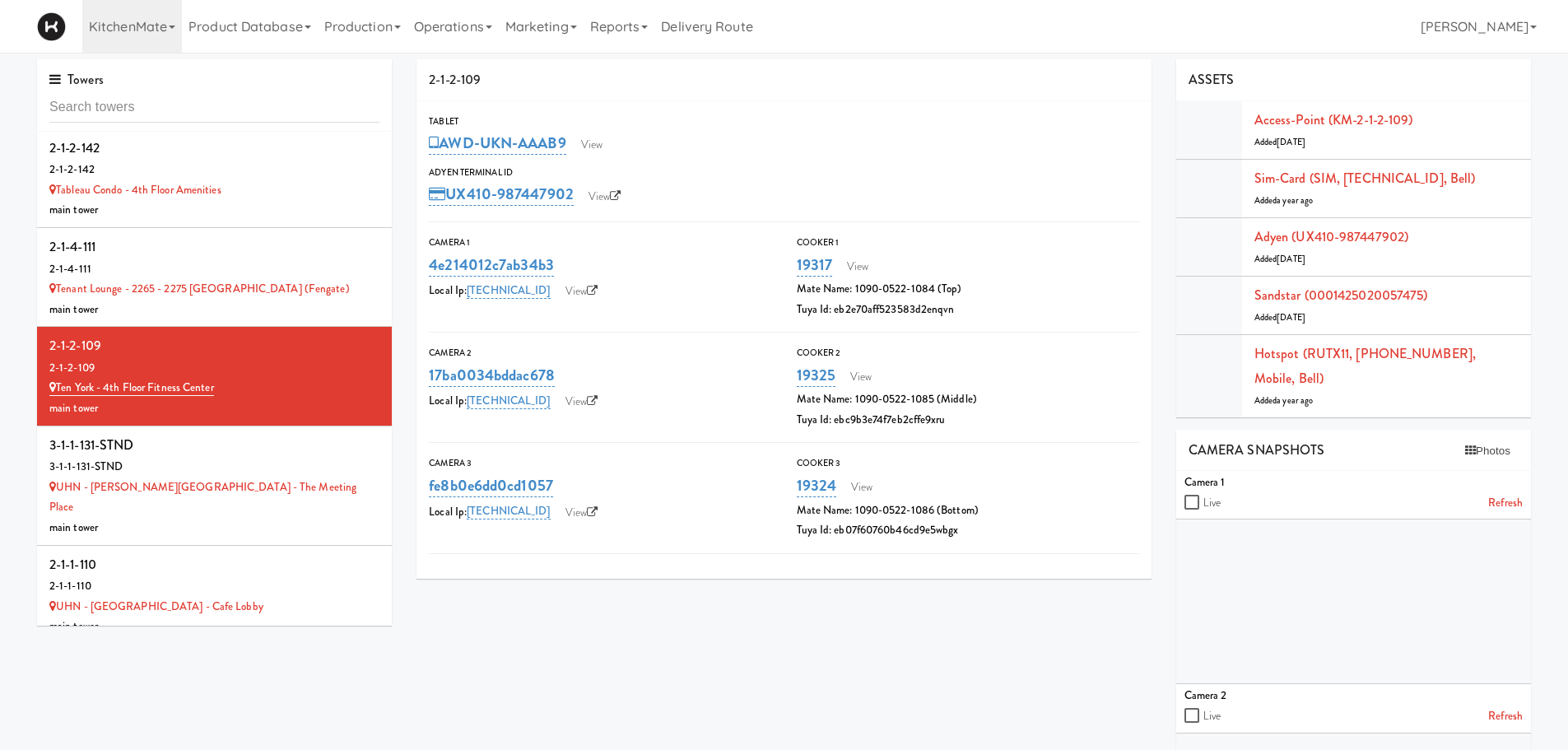
scroll to position [12898, 0]
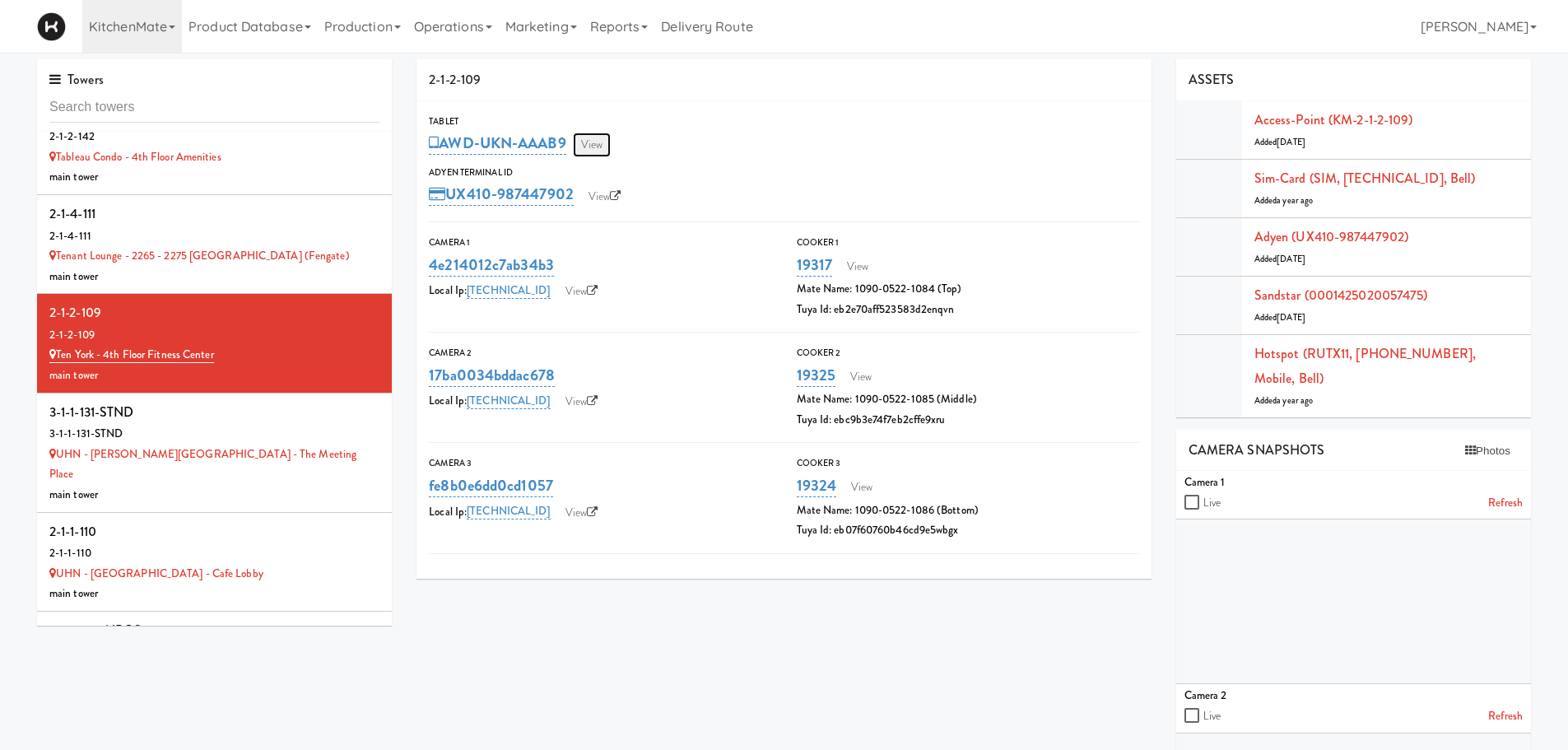
click at [592, 145] on link "View" at bounding box center [592, 144] width 38 height 25
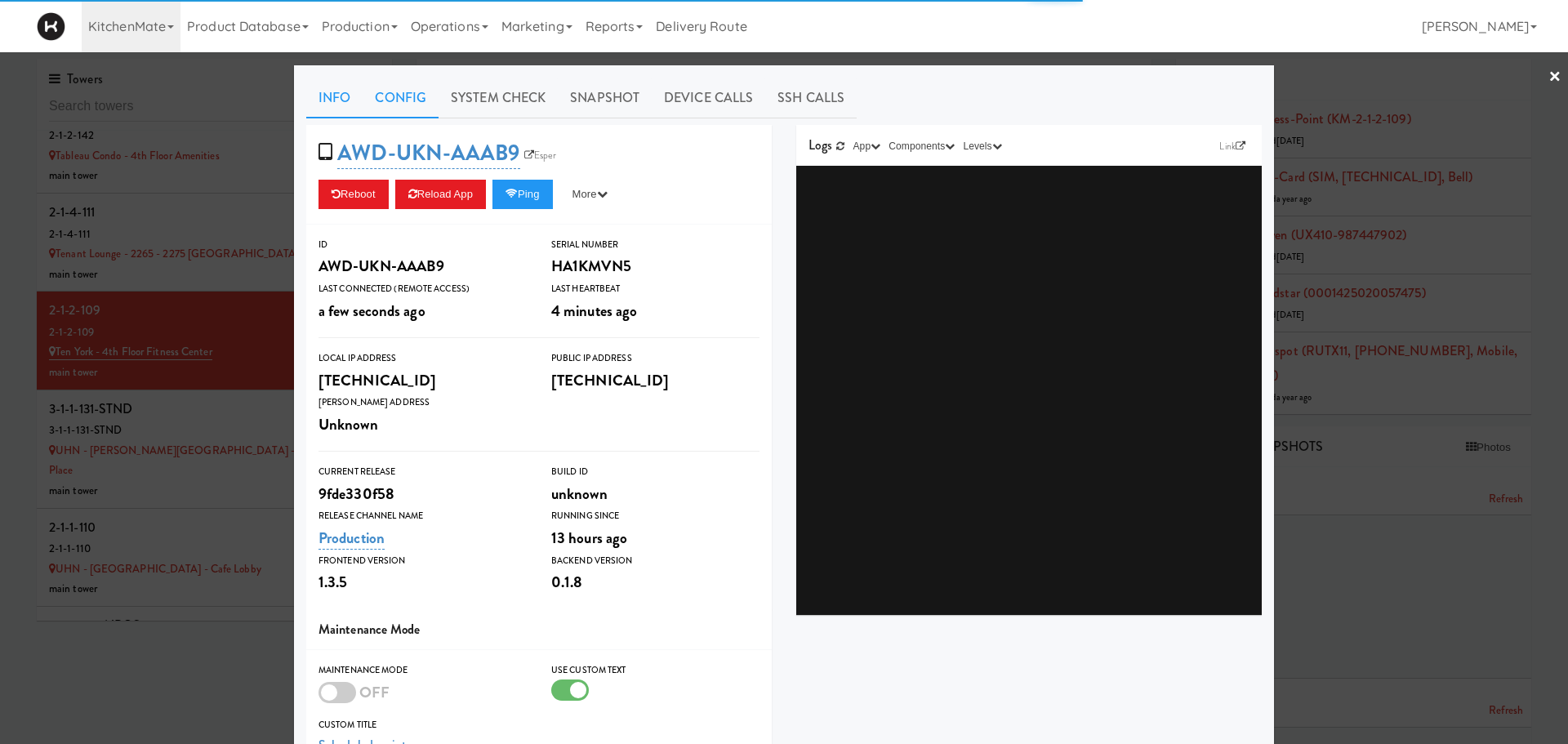
click at [390, 95] on link "Config" at bounding box center [400, 98] width 76 height 40
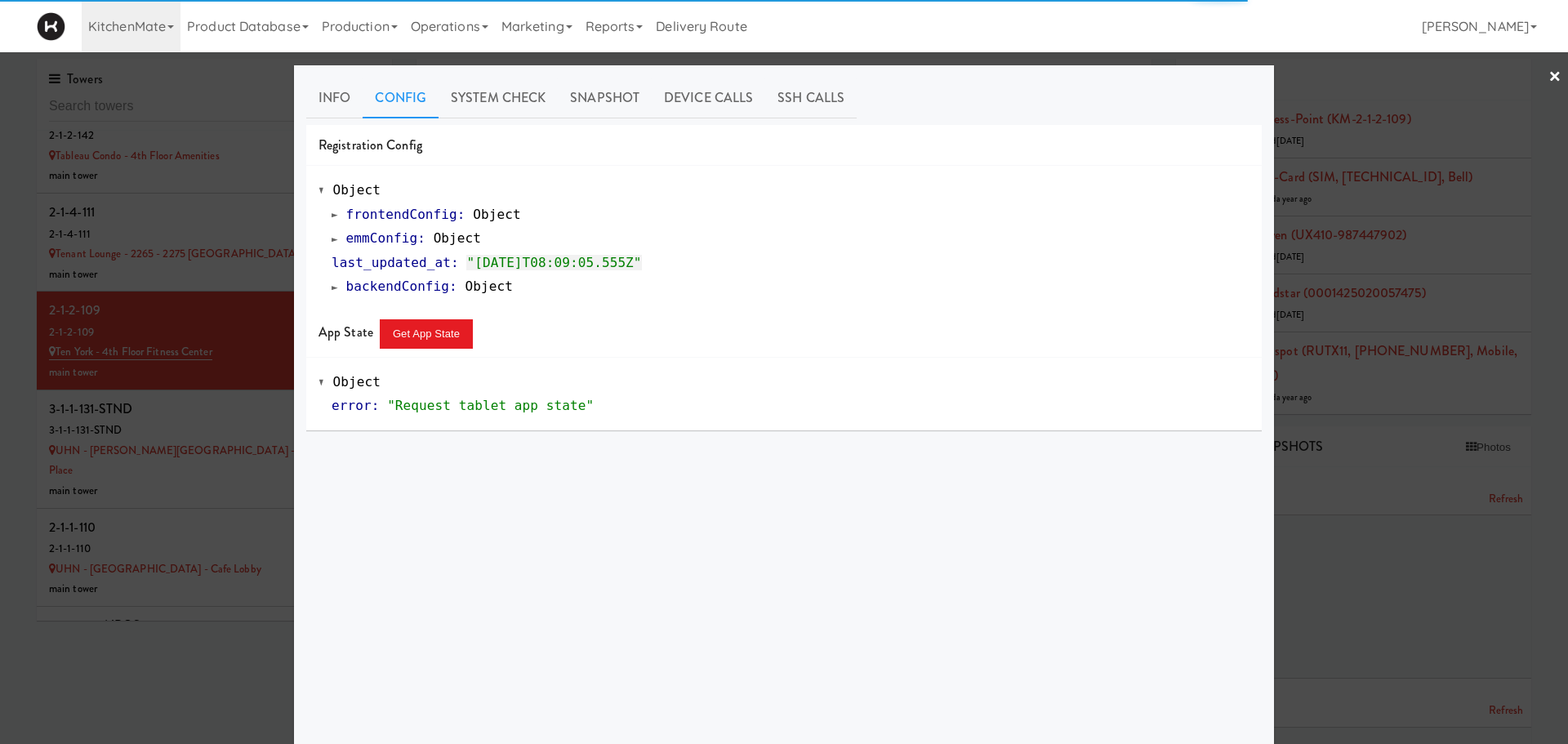
click at [332, 237] on span at bounding box center [335, 238] width 7 height 12
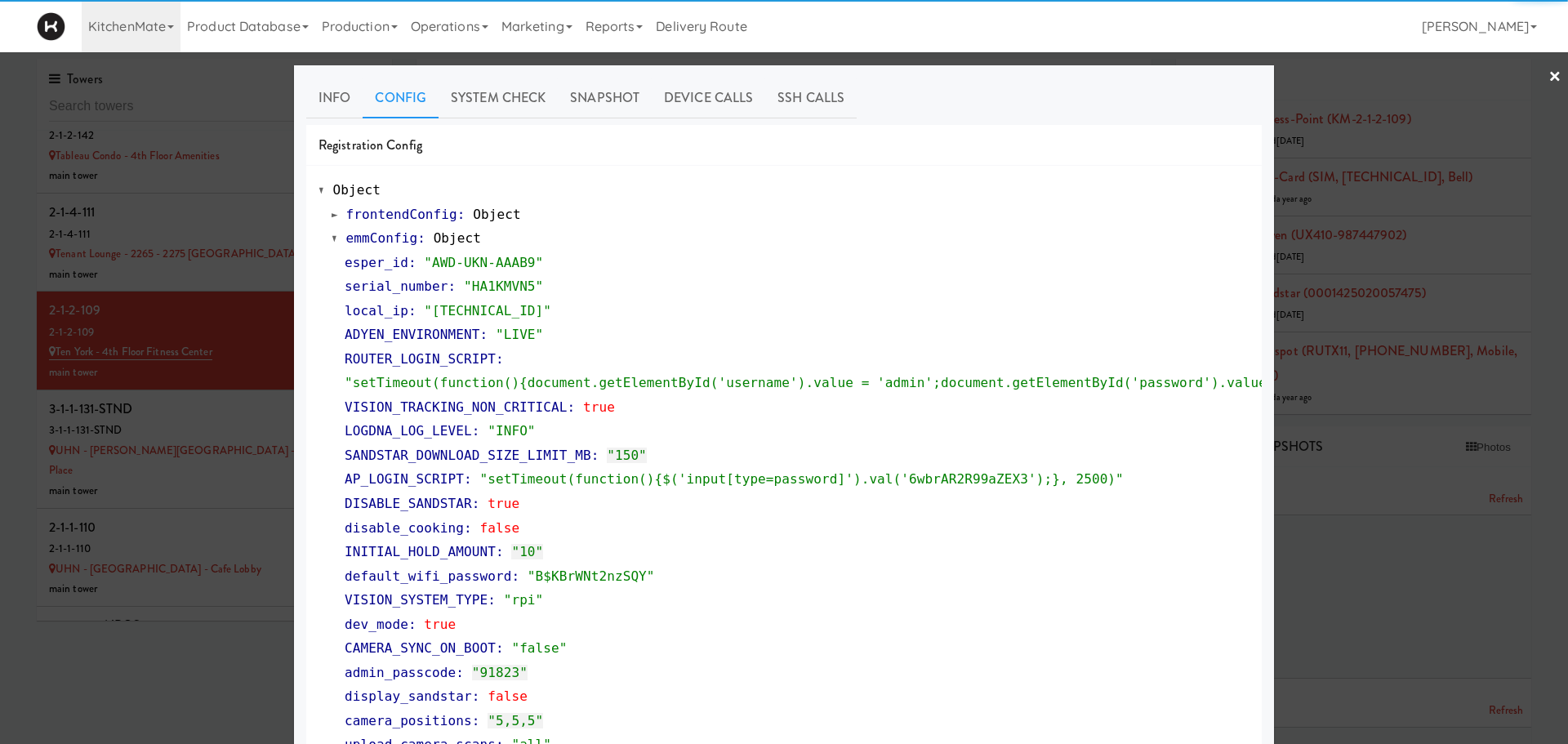
click at [332, 237] on span at bounding box center [335, 238] width 7 height 12
click at [148, 301] on div at bounding box center [784, 372] width 1568 height 744
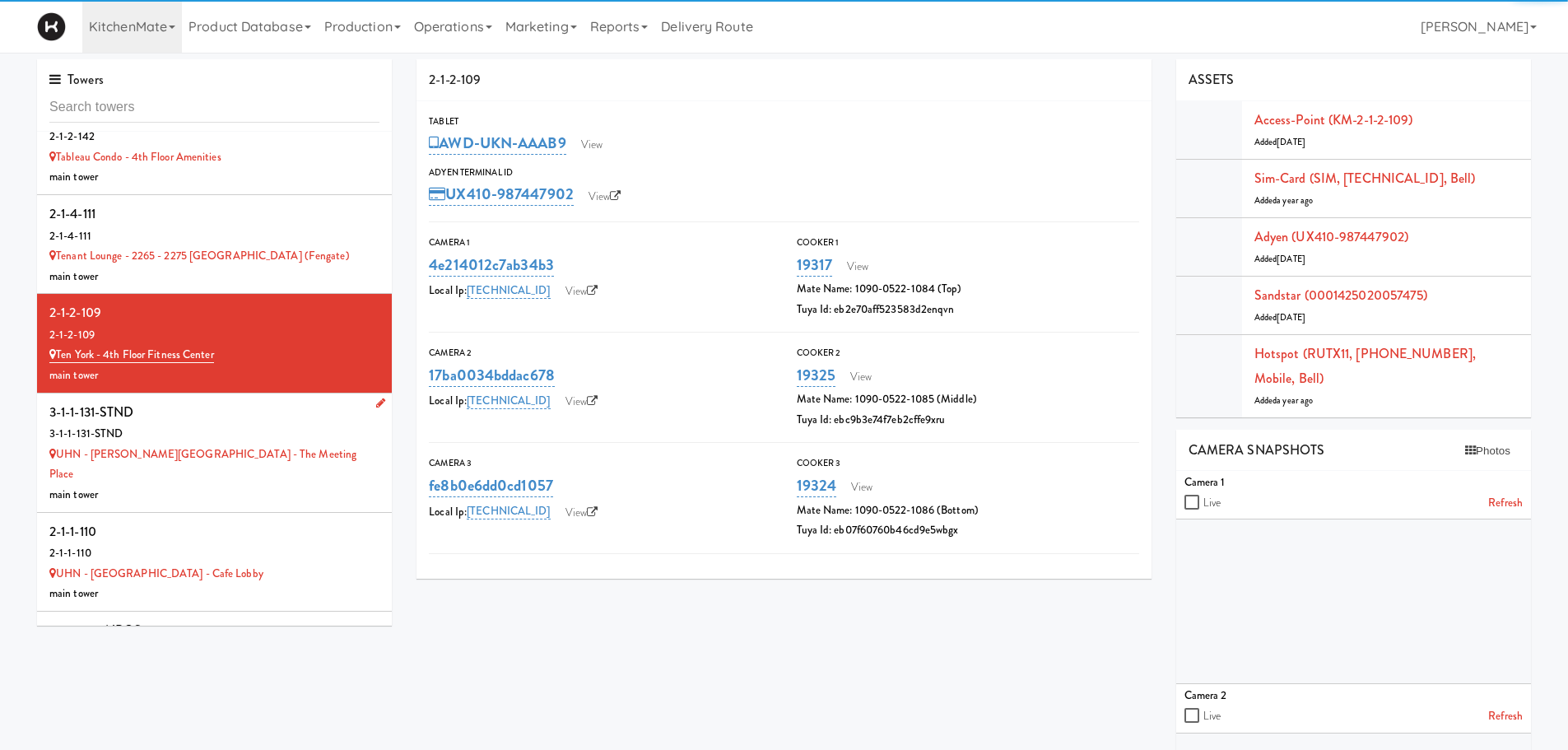
click at [222, 400] on div "3-1-1-131-STND" at bounding box center [214, 412] width 330 height 25
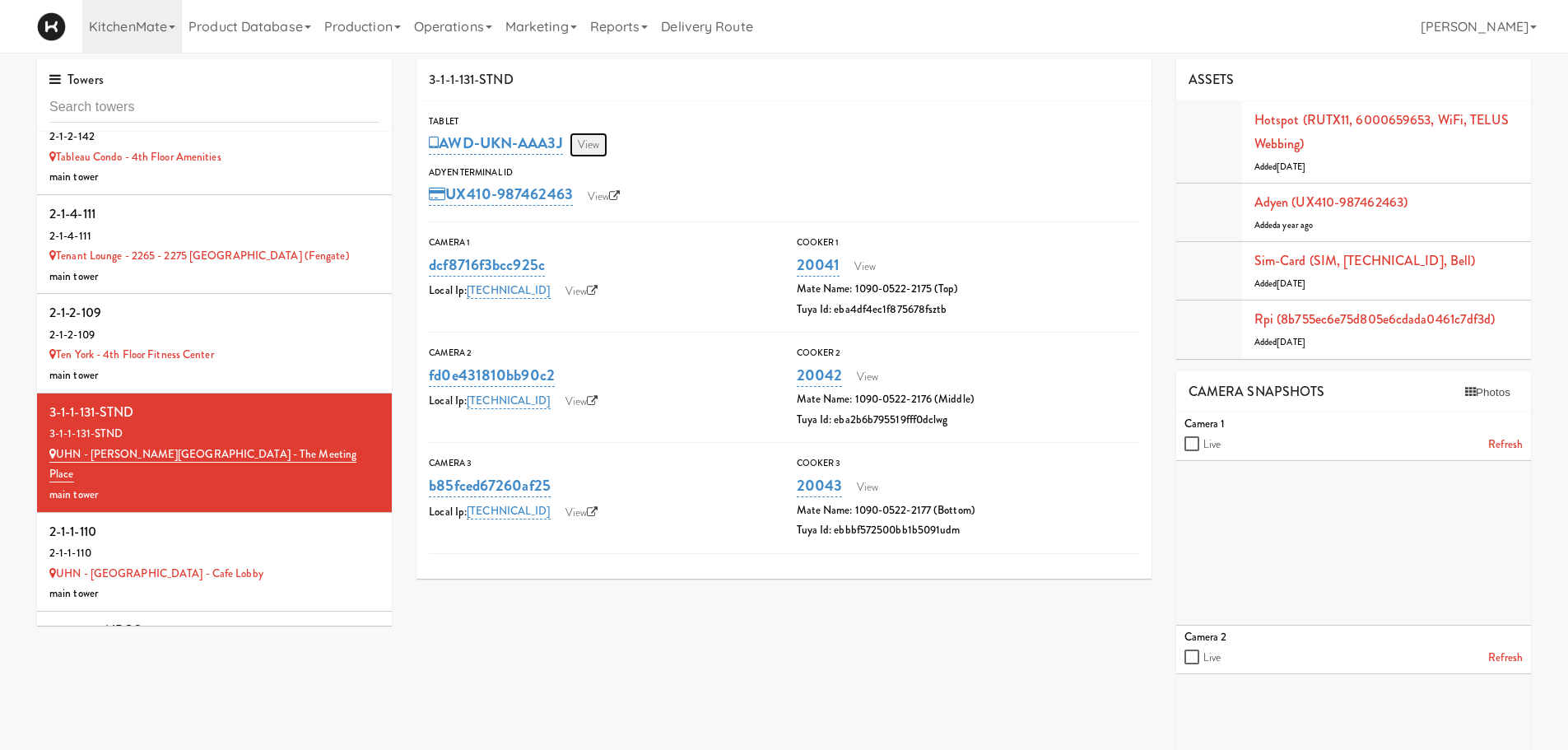
click at [598, 142] on link "View" at bounding box center [589, 144] width 38 height 25
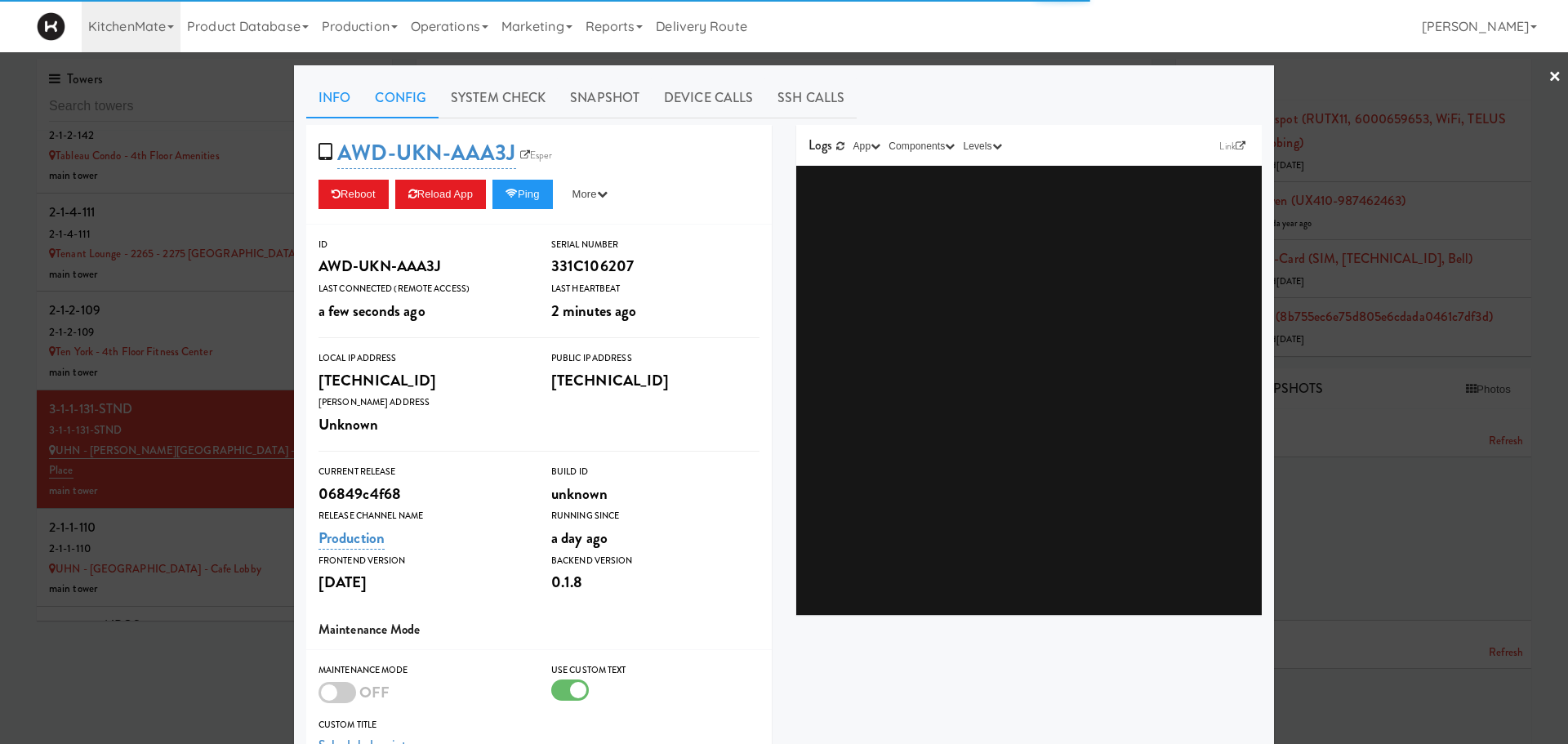
click at [408, 92] on link "Config" at bounding box center [400, 98] width 76 height 40
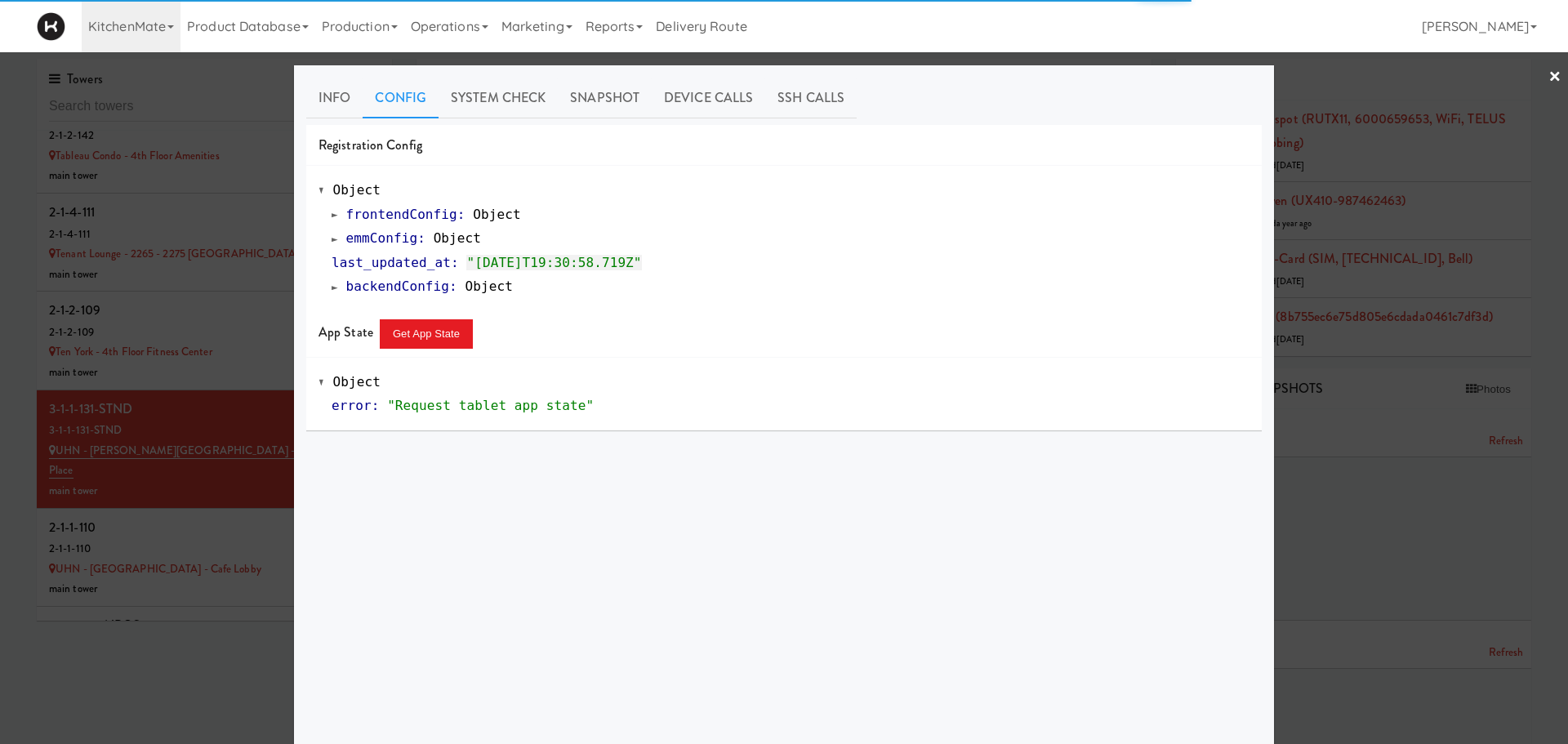
click at [332, 242] on span at bounding box center [335, 238] width 7 height 12
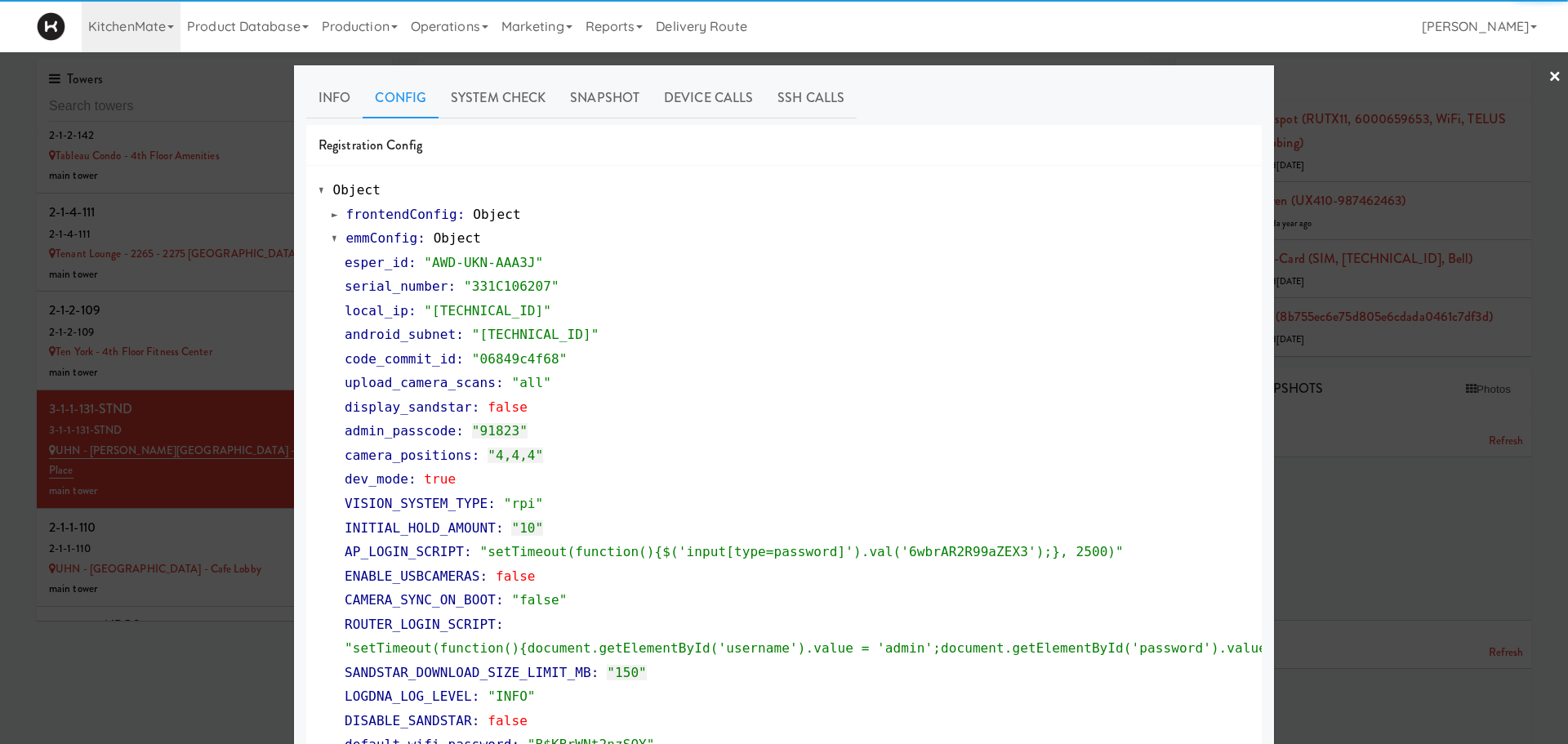
click at [332, 239] on span at bounding box center [335, 238] width 7 height 12
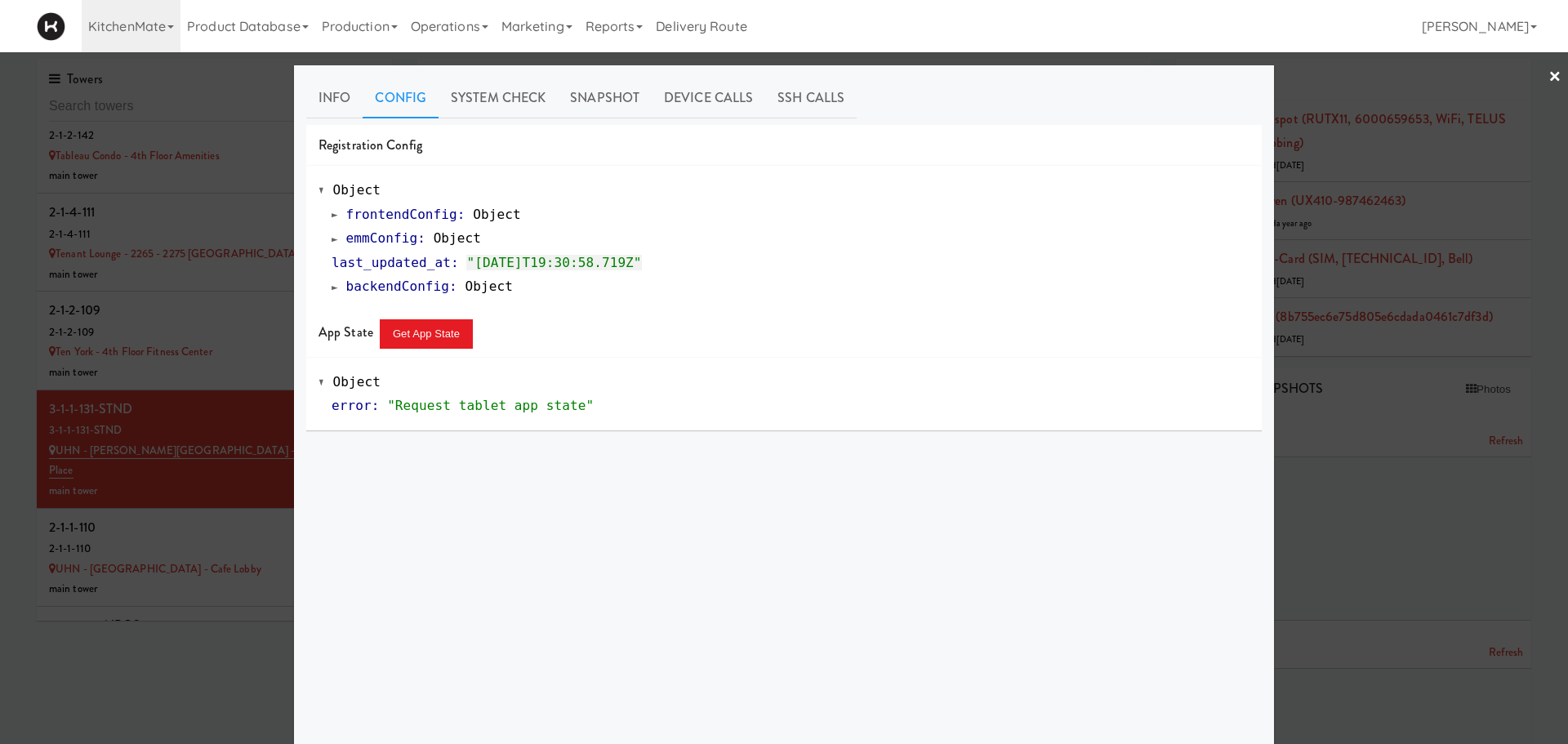
click at [169, 421] on div at bounding box center [784, 372] width 1568 height 744
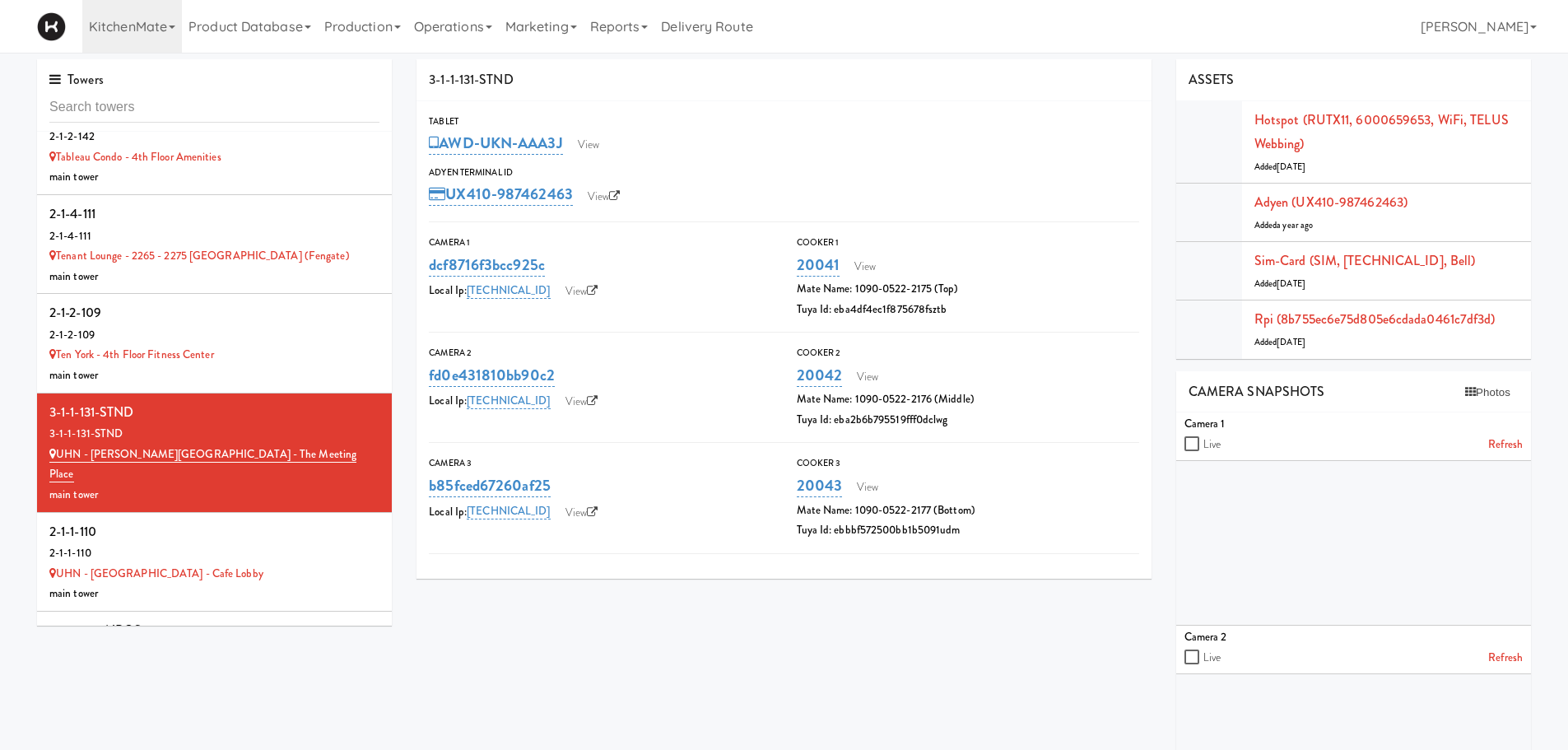
click at [171, 543] on div "2-1-1-110" at bounding box center [214, 553] width 330 height 21
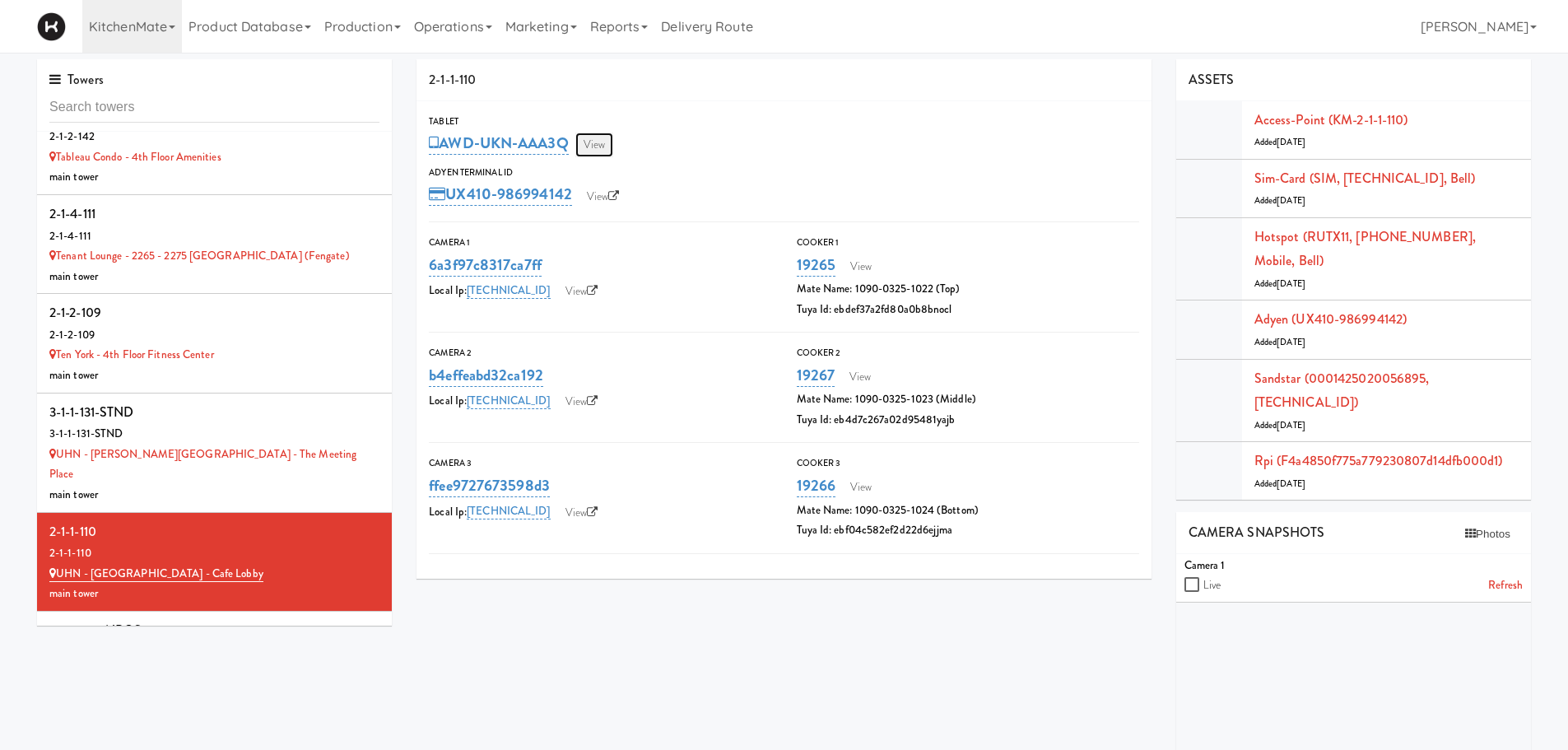
click at [600, 148] on link "View" at bounding box center [595, 144] width 38 height 25
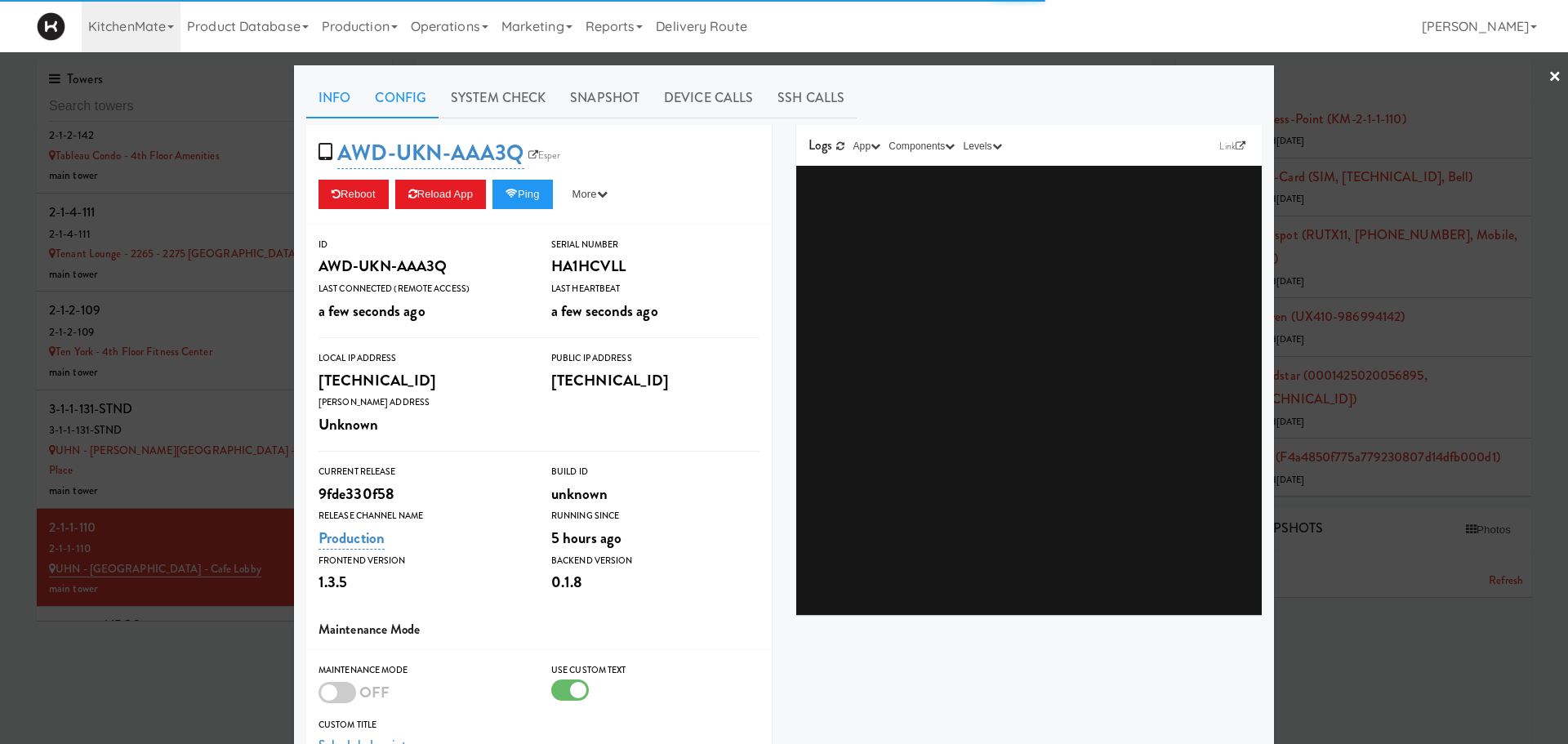
click at [391, 105] on link "Config" at bounding box center [400, 98] width 76 height 40
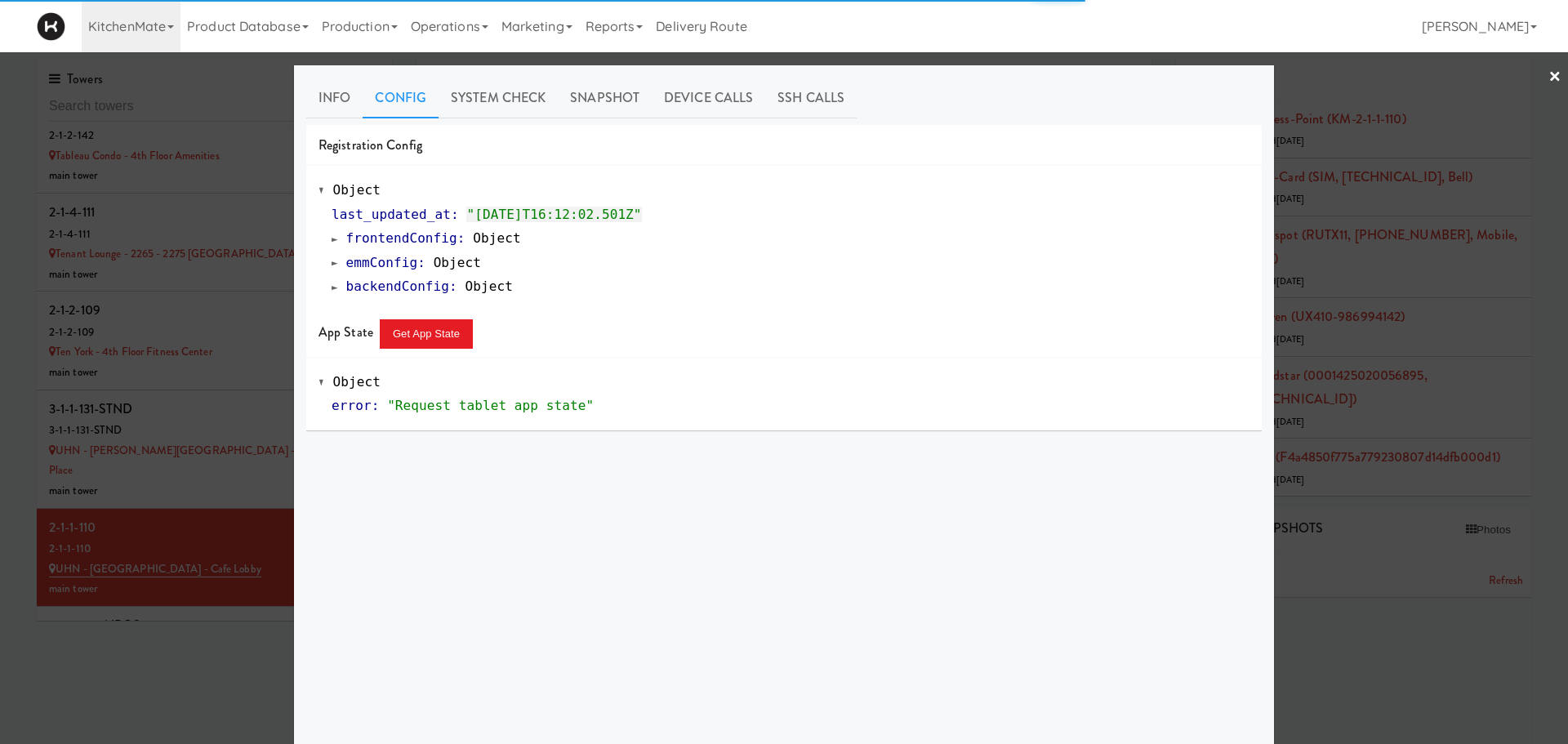
click at [332, 259] on span at bounding box center [335, 262] width 7 height 12
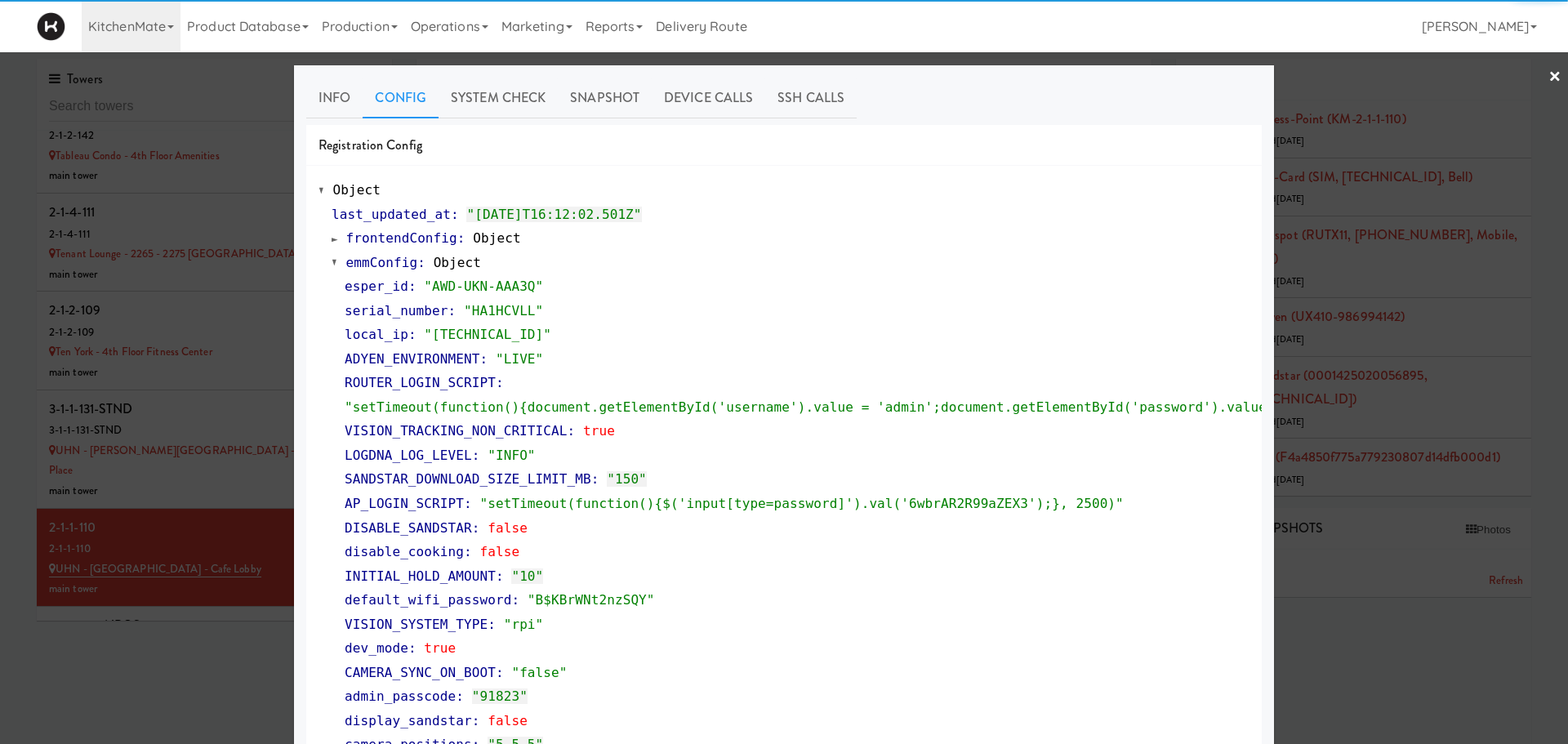
click at [156, 560] on div at bounding box center [784, 372] width 1568 height 744
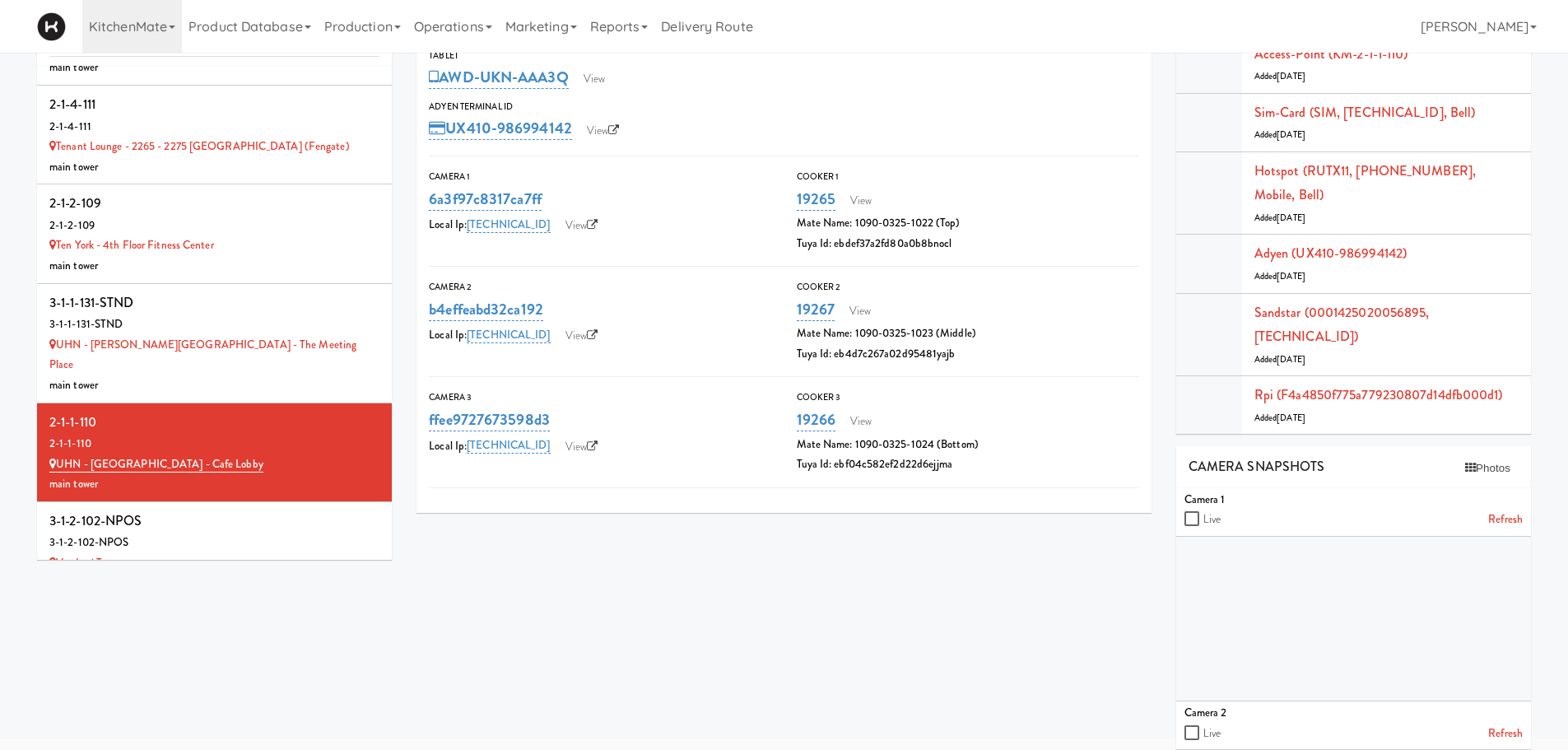
scroll to position [13059, 0]
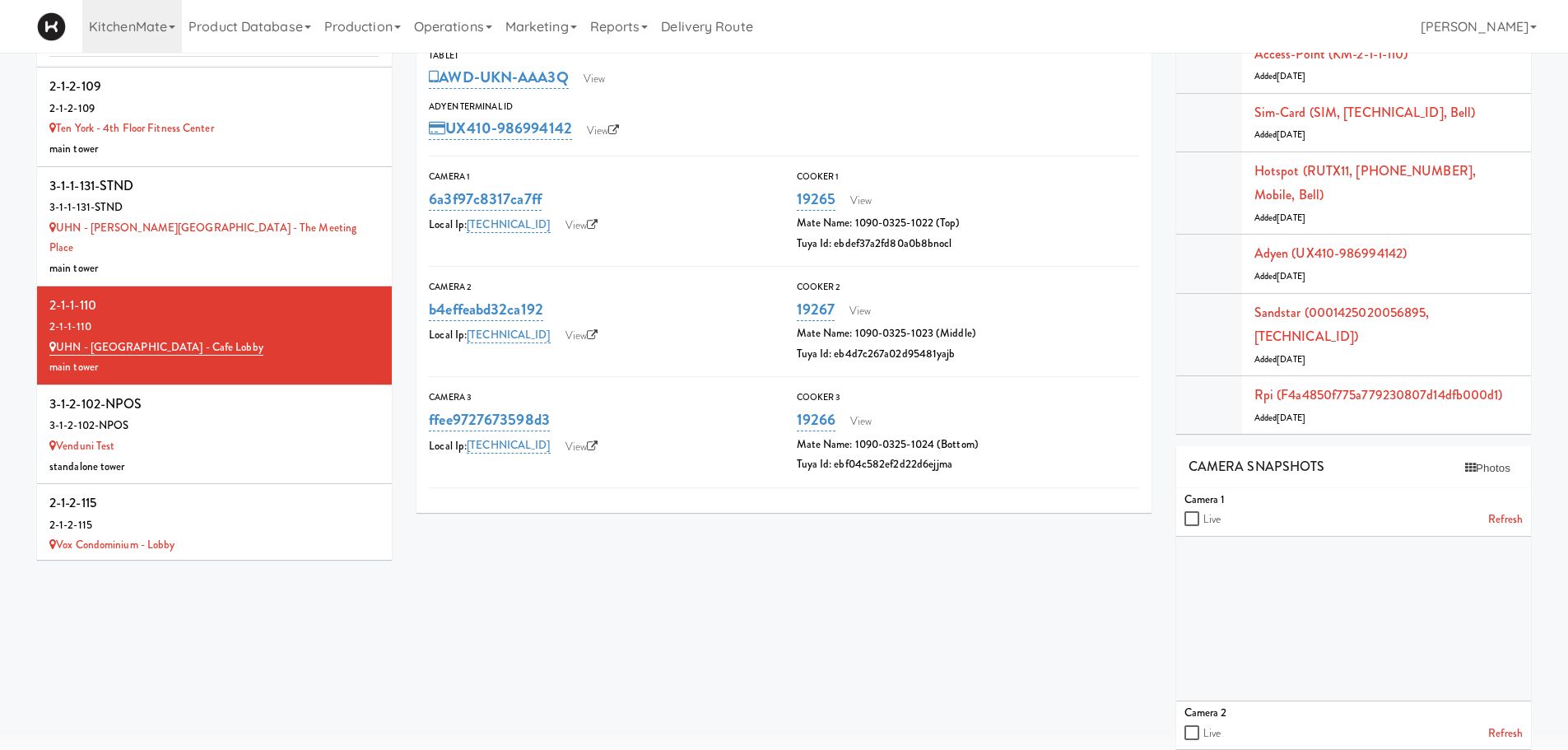
click at [218, 590] on div "2-1-4-115" at bounding box center [214, 602] width 330 height 25
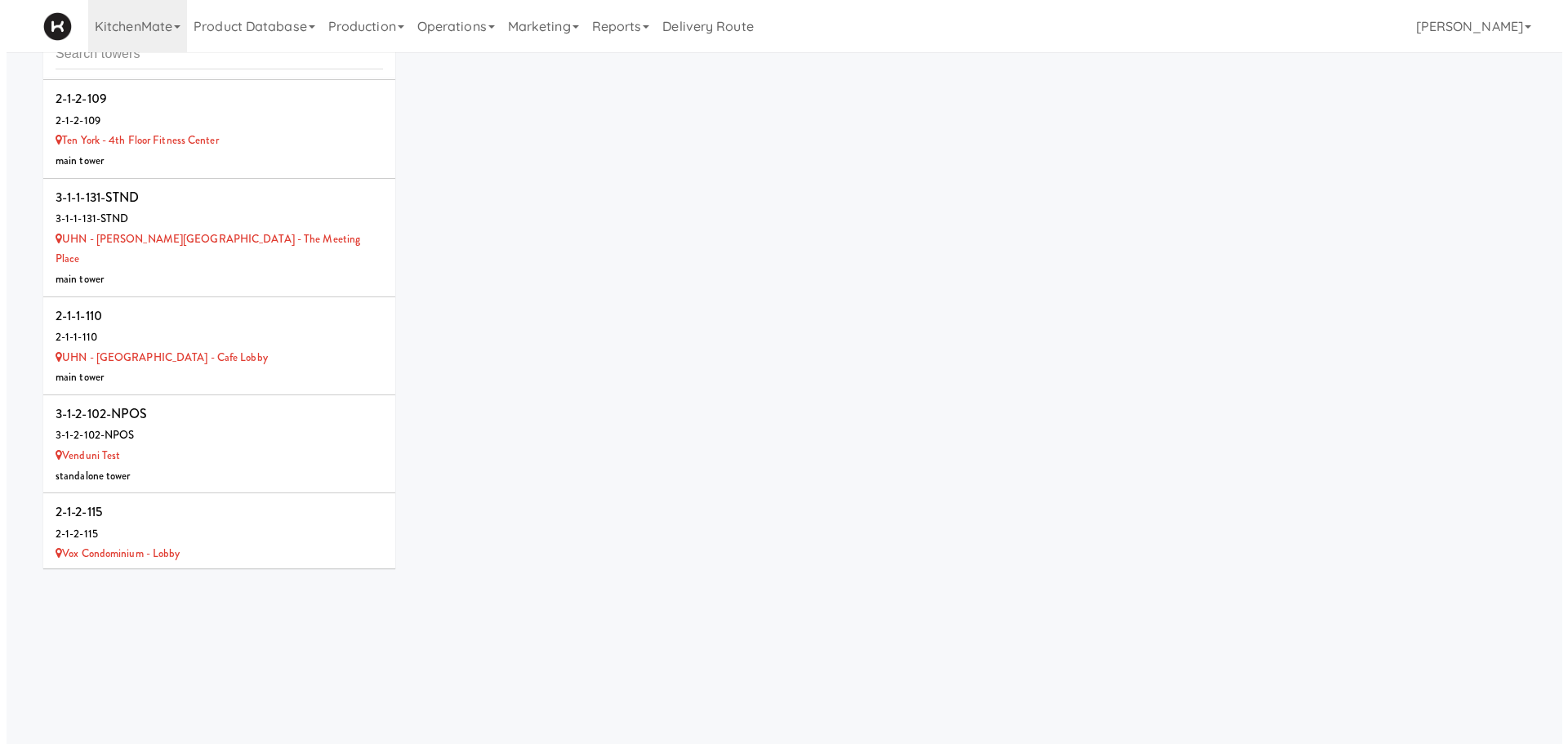
scroll to position [65, 0]
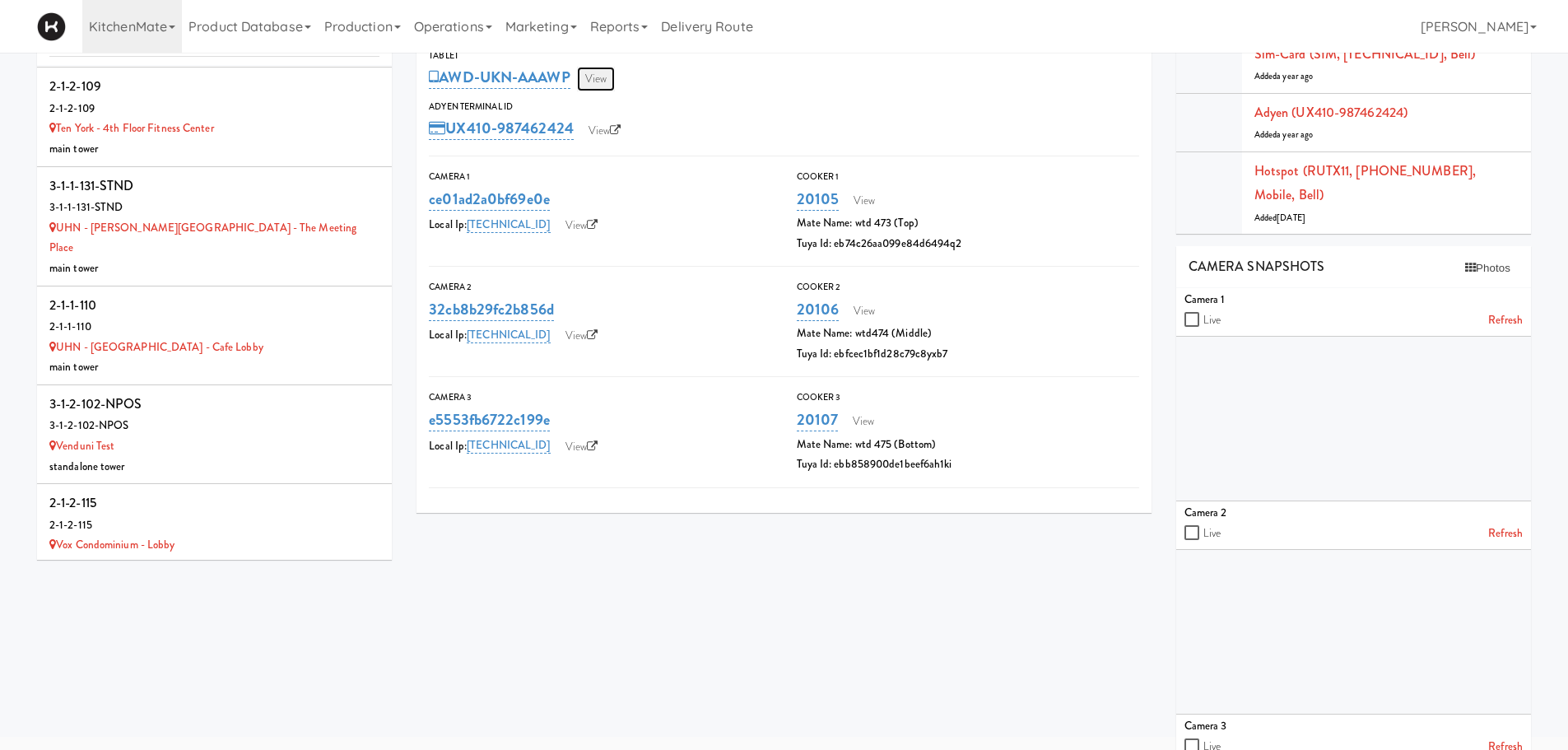
click at [593, 79] on link "View" at bounding box center [596, 78] width 38 height 25
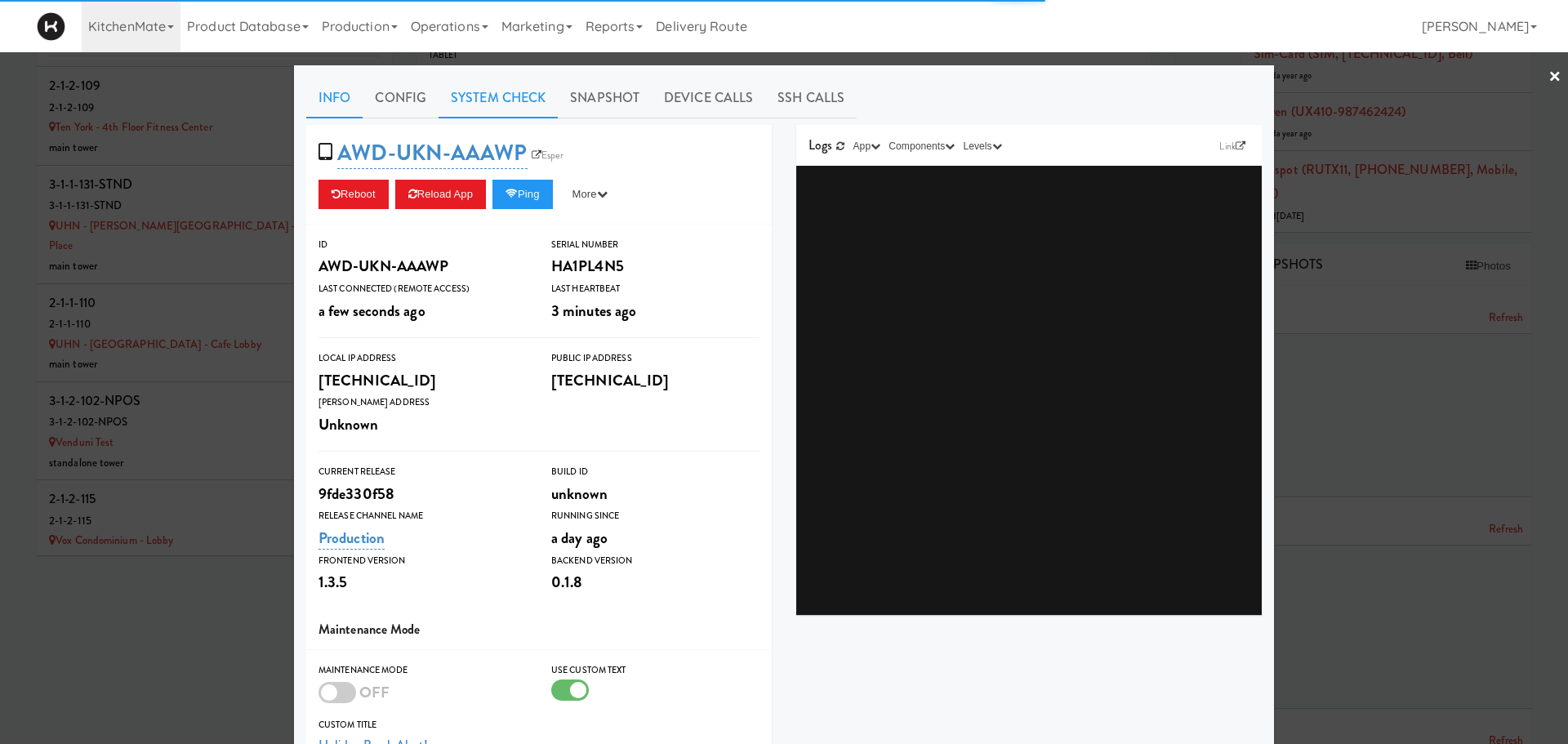
click at [490, 92] on link "System Check" at bounding box center [497, 98] width 119 height 40
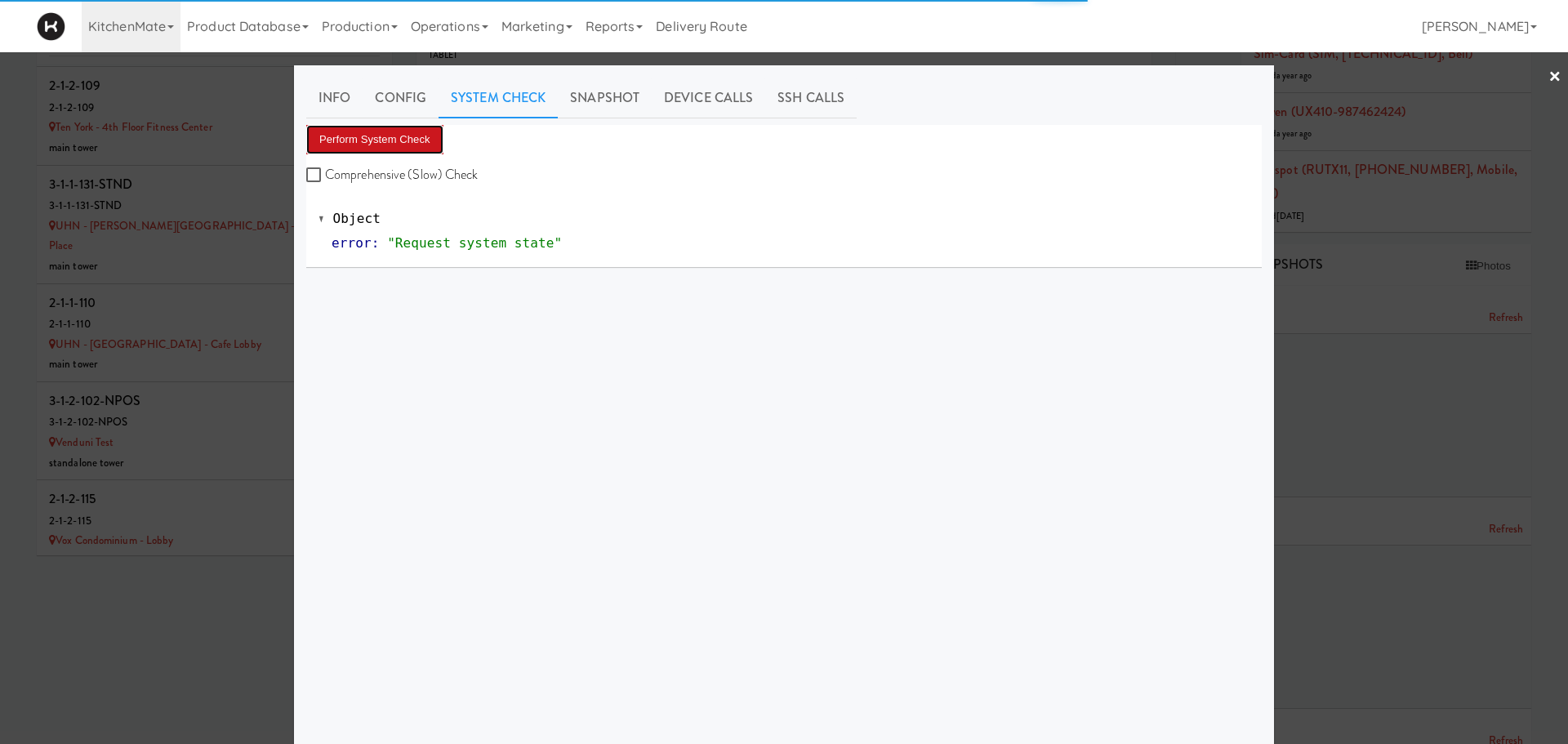
click at [395, 136] on button "Perform System Check" at bounding box center [374, 140] width 137 height 30
click at [399, 102] on link "Config" at bounding box center [400, 98] width 76 height 40
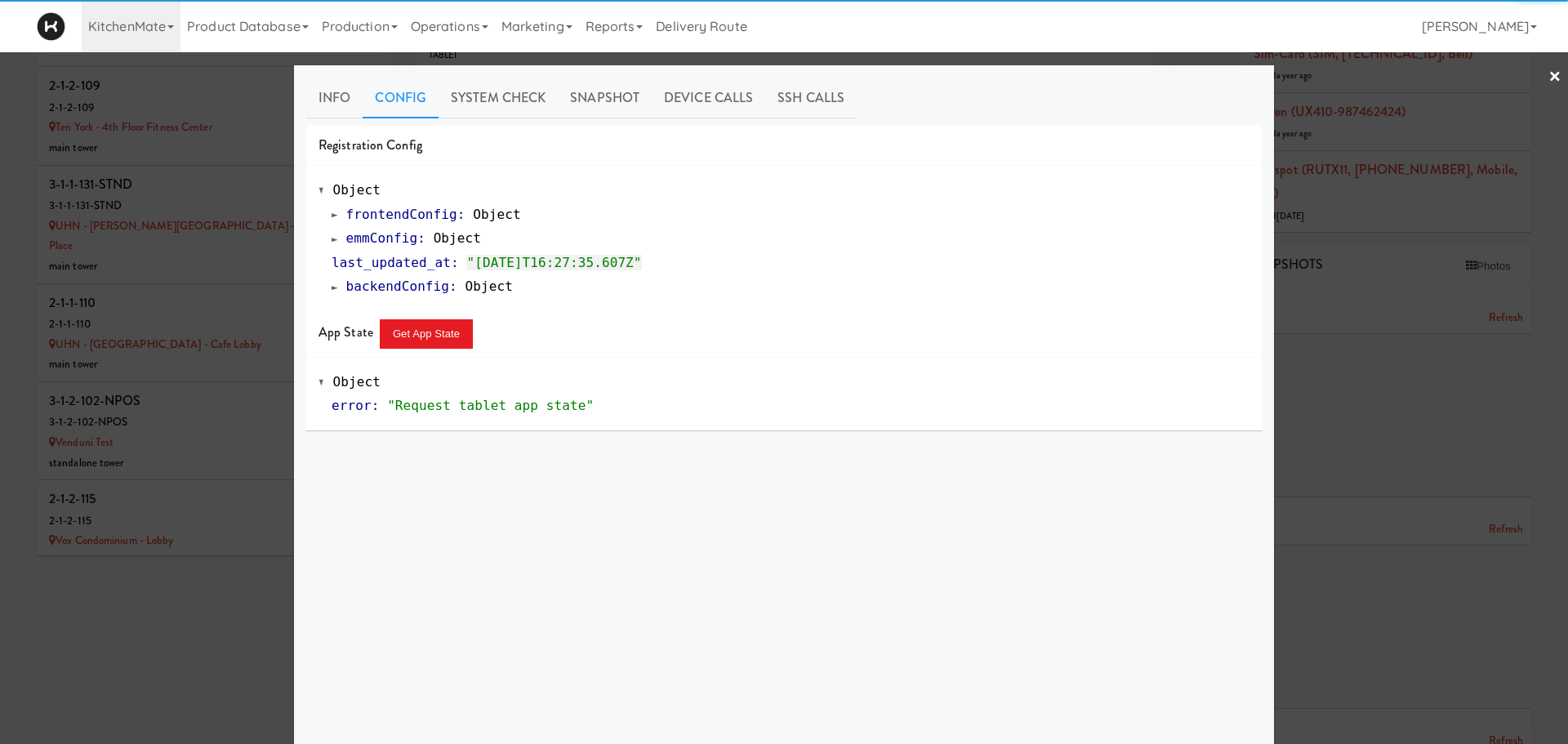
click at [332, 241] on span at bounding box center [335, 238] width 7 height 12
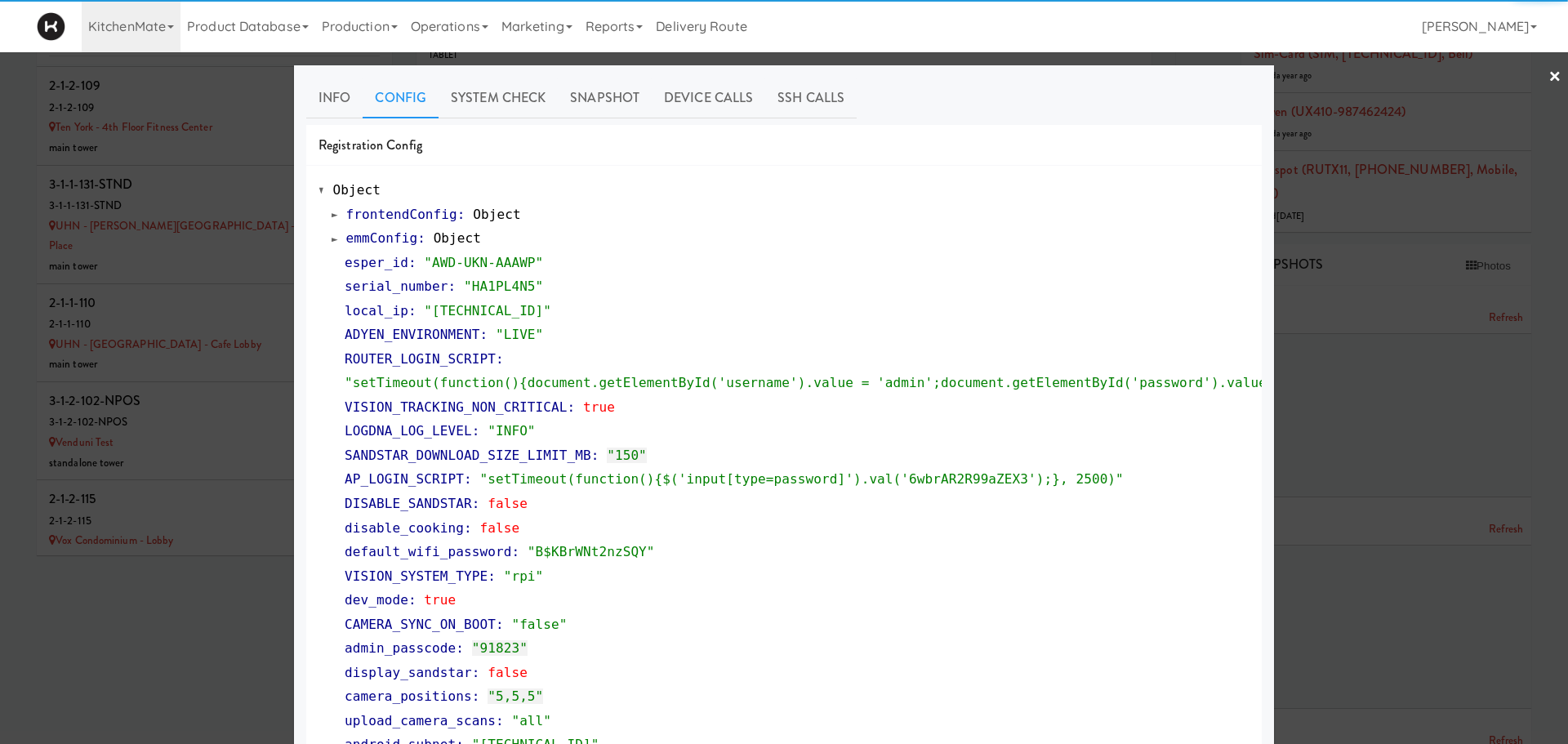
click at [332, 241] on span at bounding box center [335, 238] width 7 height 12
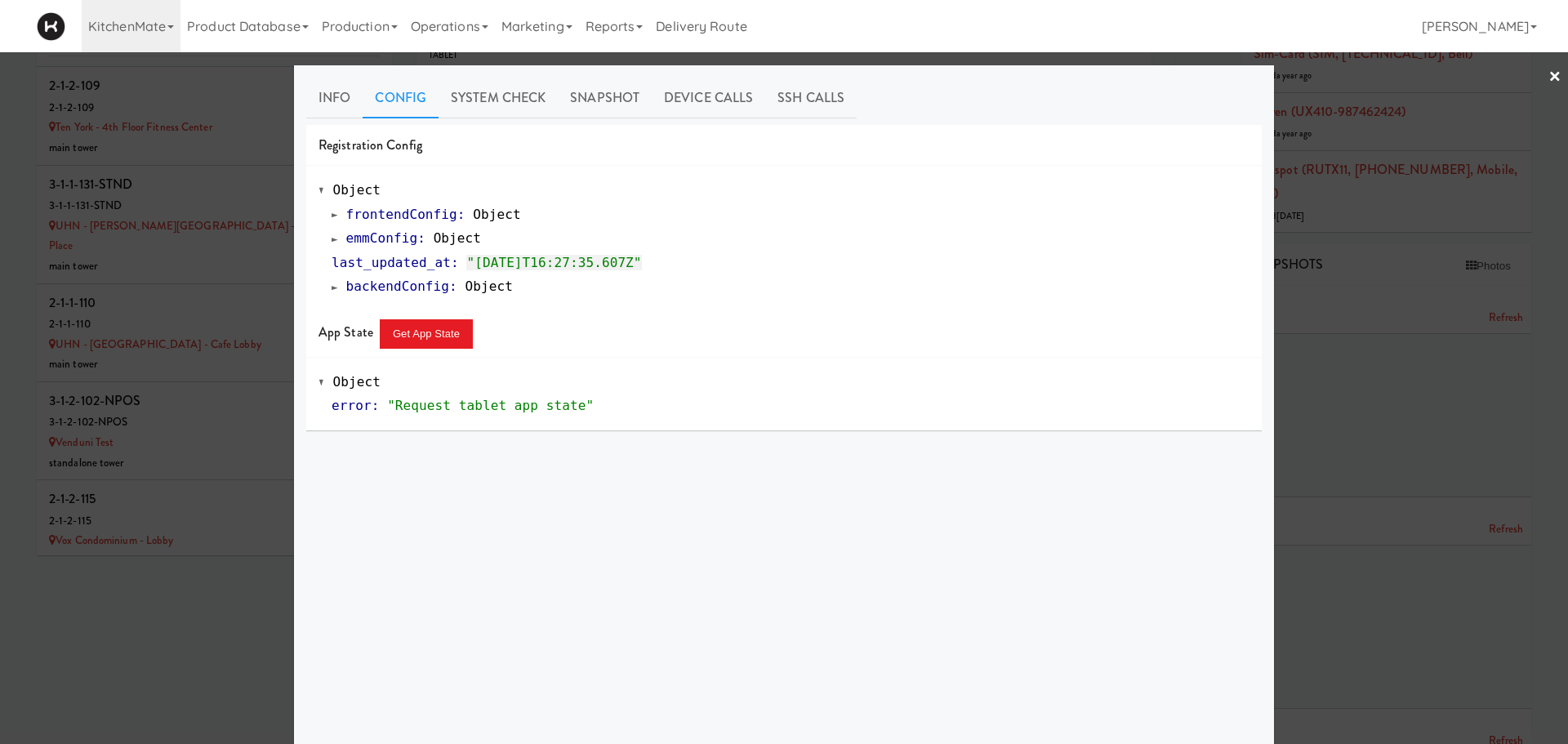
click at [198, 405] on div at bounding box center [784, 372] width 1568 height 744
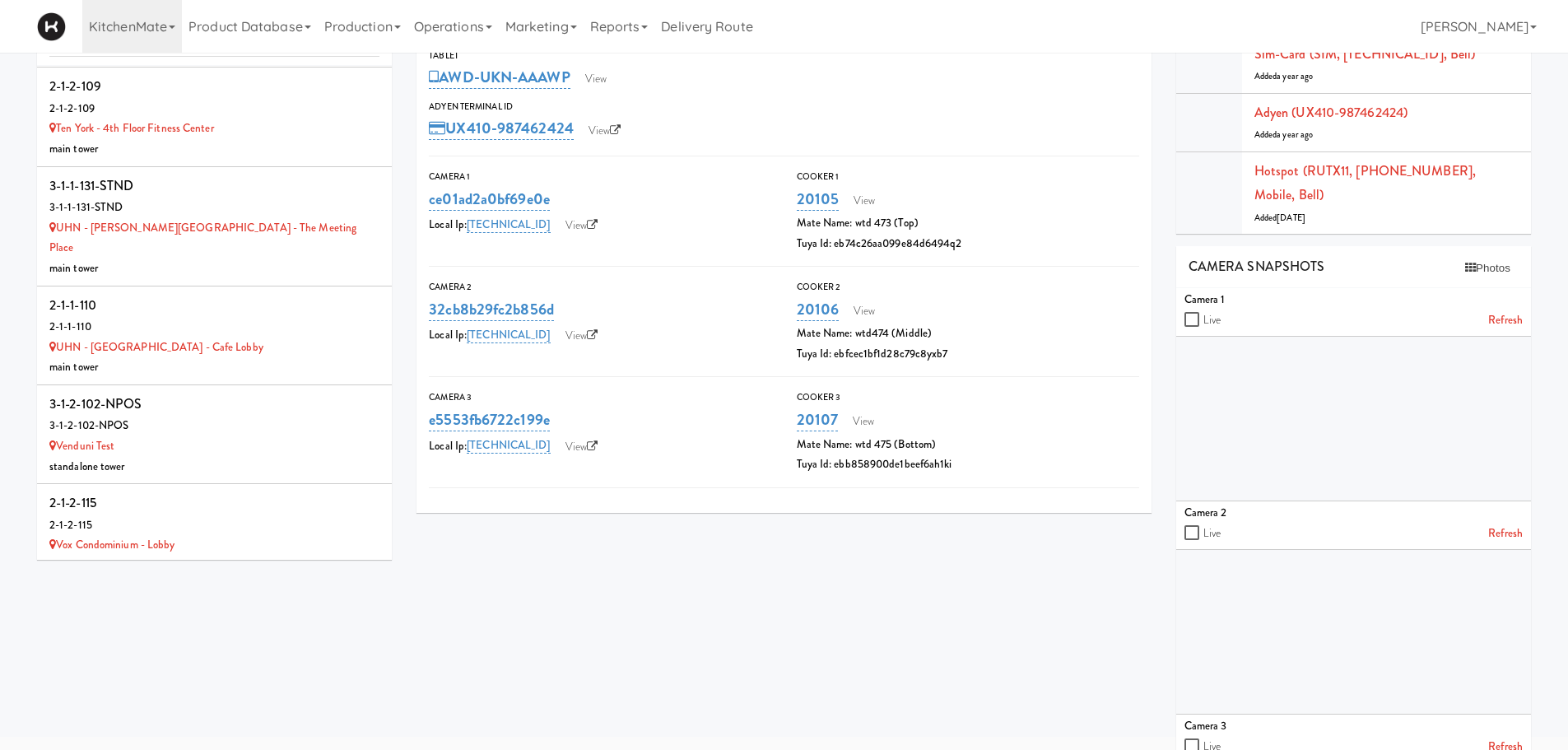
click at [202, 614] on div "2-1-4-115" at bounding box center [214, 624] width 330 height 21
click at [613, 76] on link "View" at bounding box center [596, 78] width 38 height 25
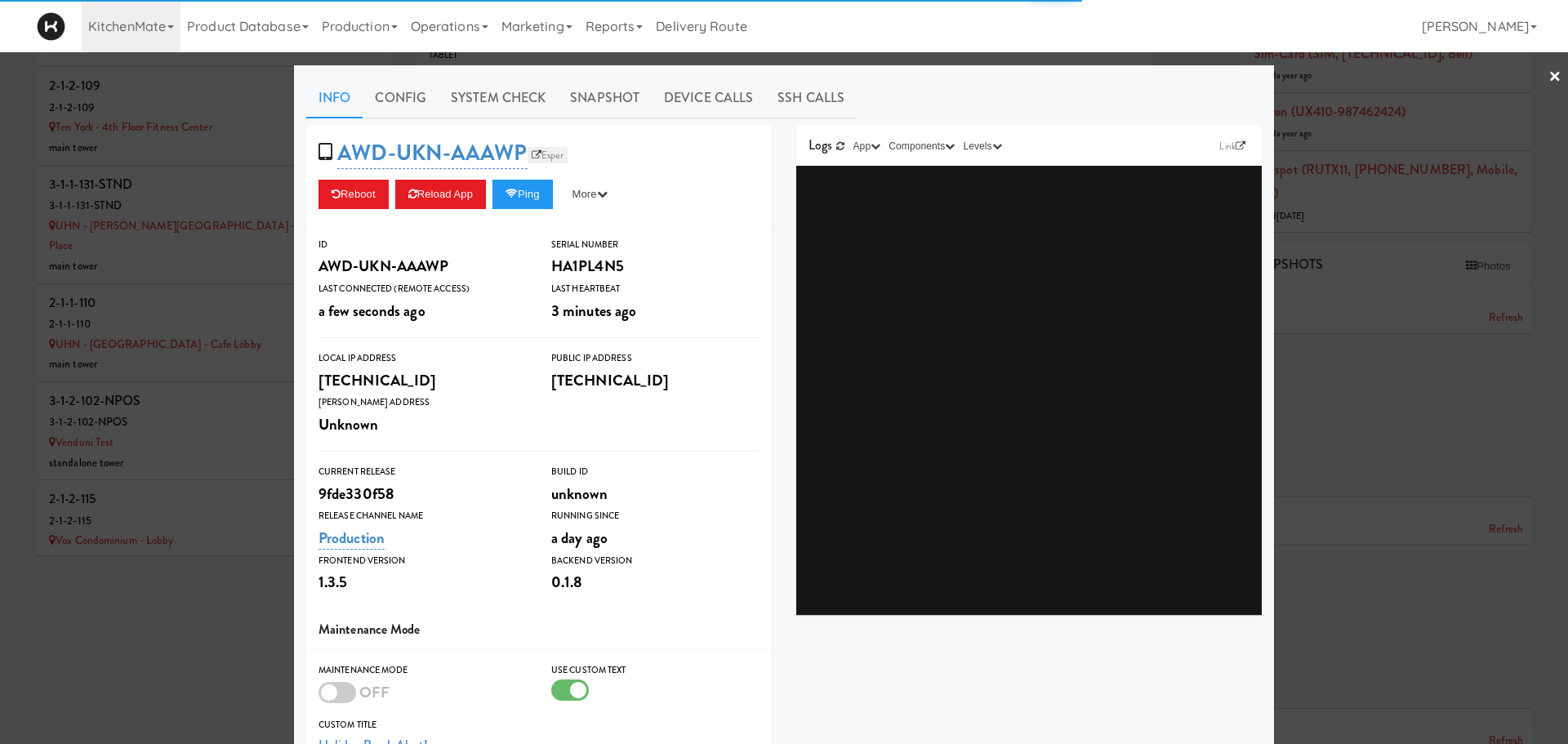
click at [555, 155] on link "Esper" at bounding box center [548, 155] width 40 height 17
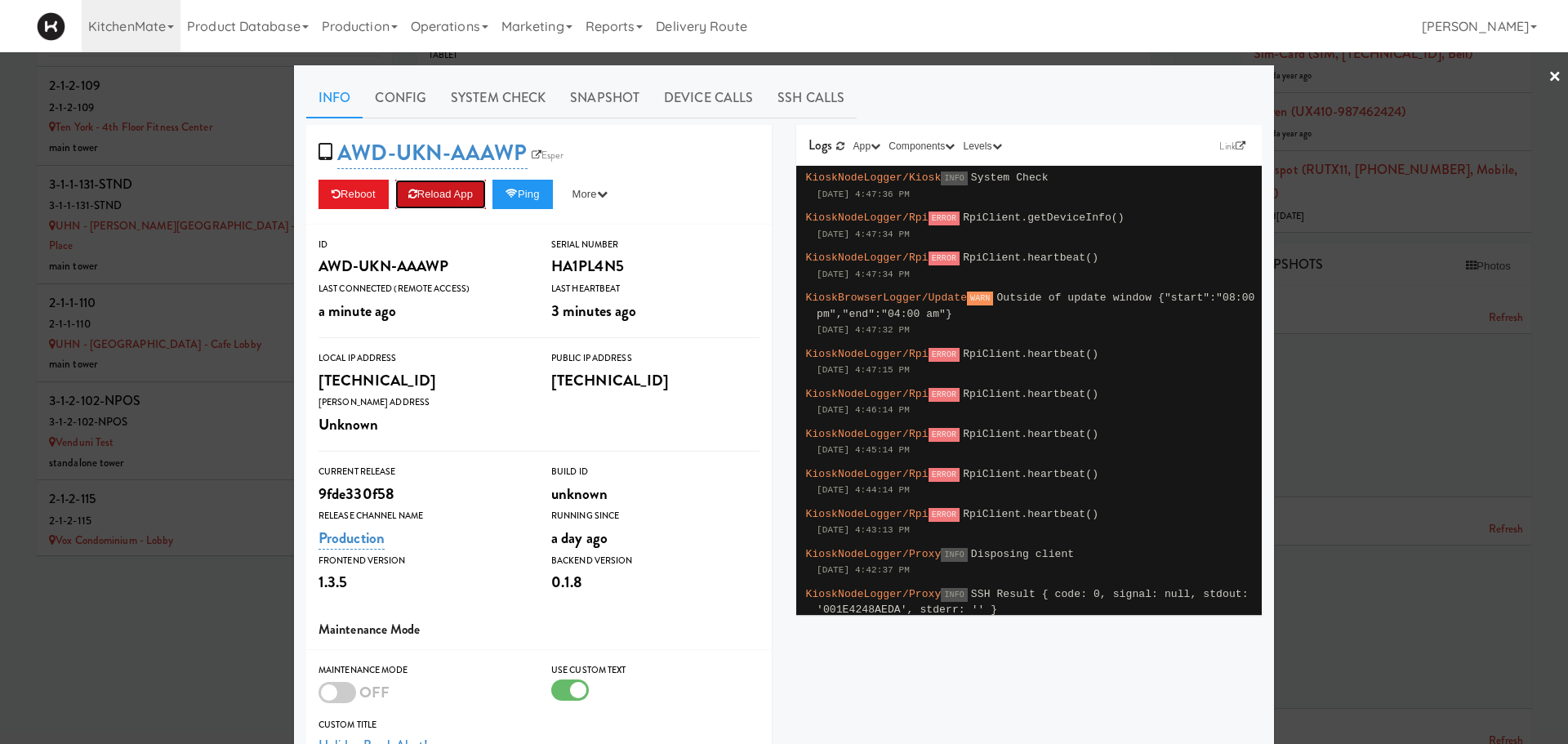
click at [476, 187] on button "Reload App" at bounding box center [440, 194] width 91 height 30
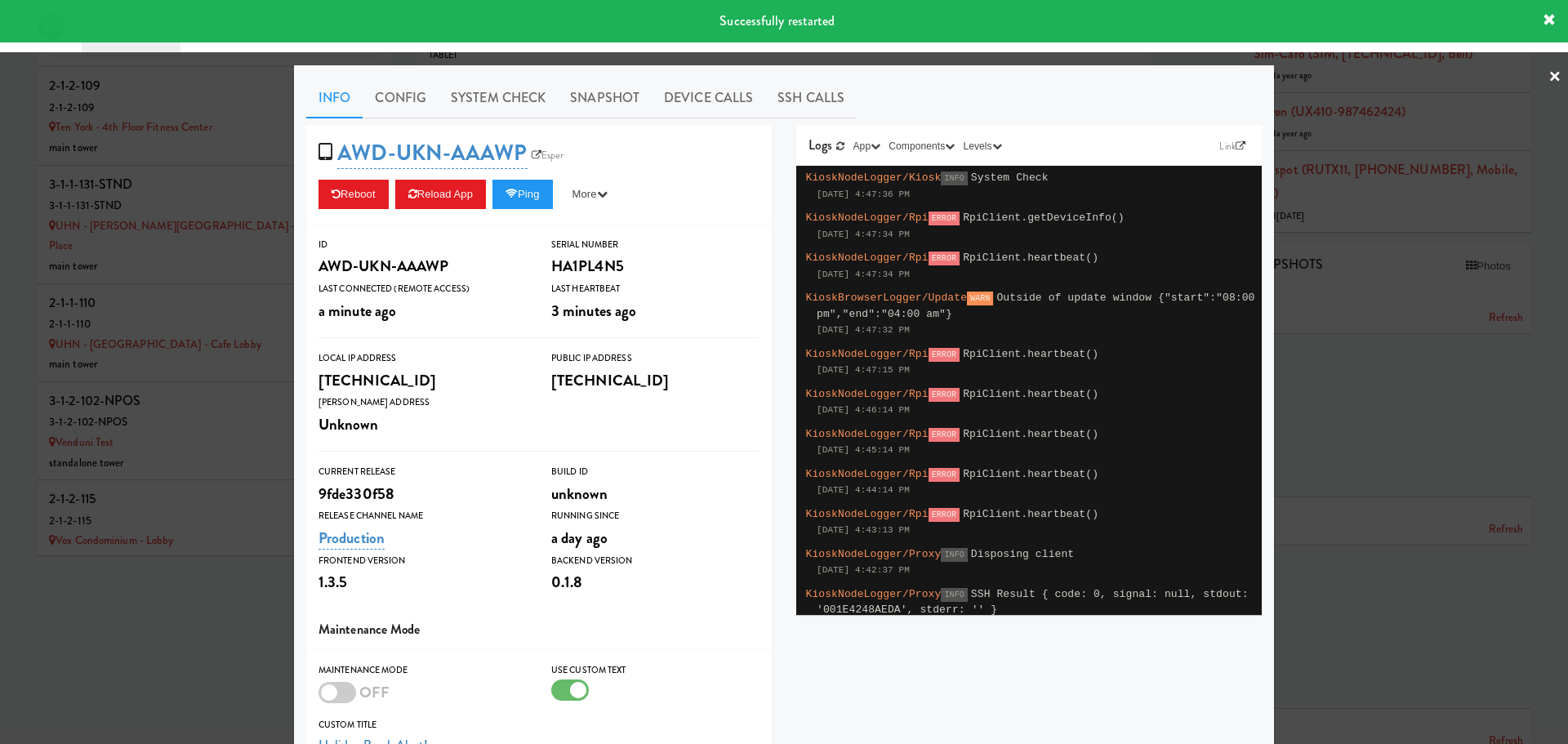
click at [151, 518] on div at bounding box center [784, 372] width 1568 height 744
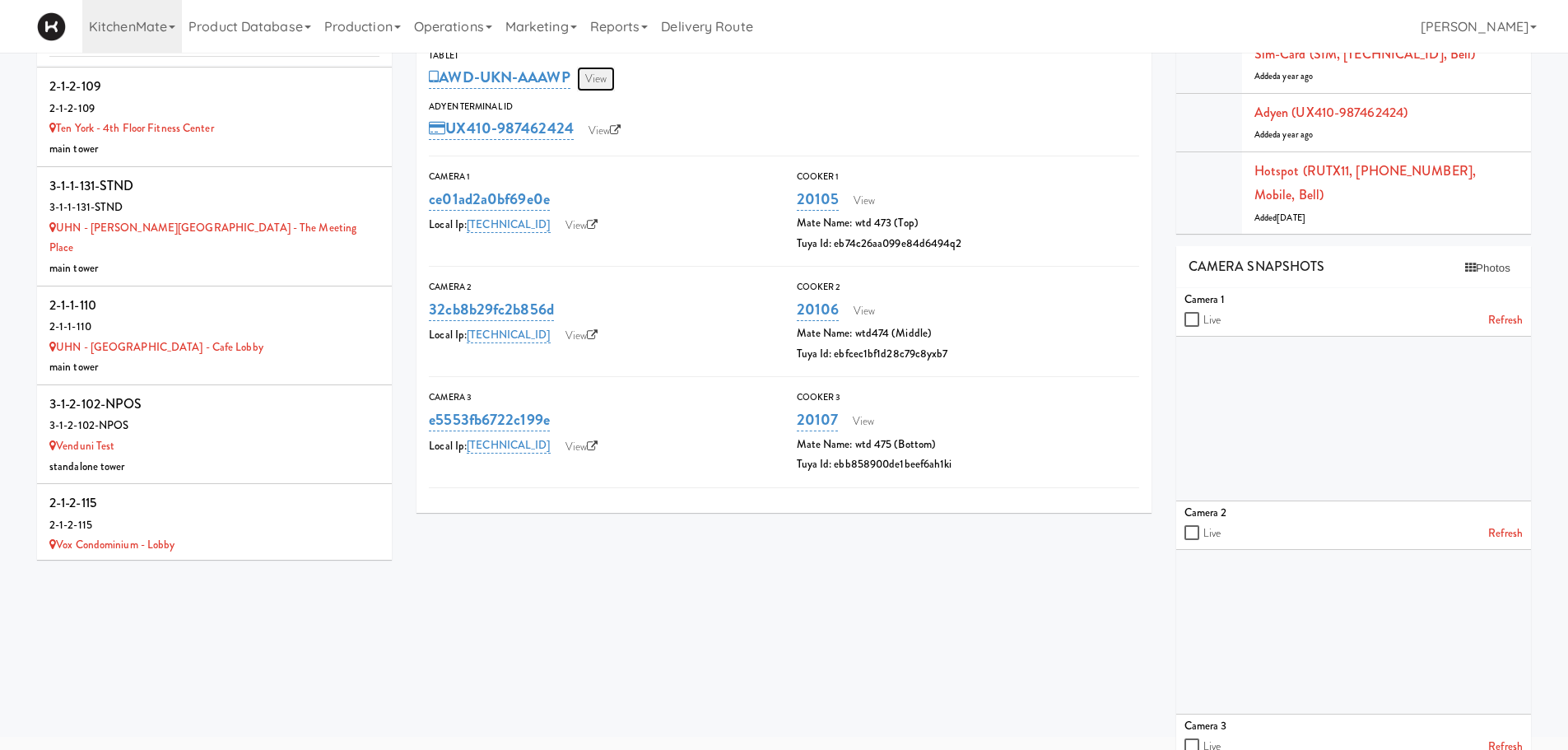
click at [614, 82] on link "View" at bounding box center [596, 78] width 38 height 25
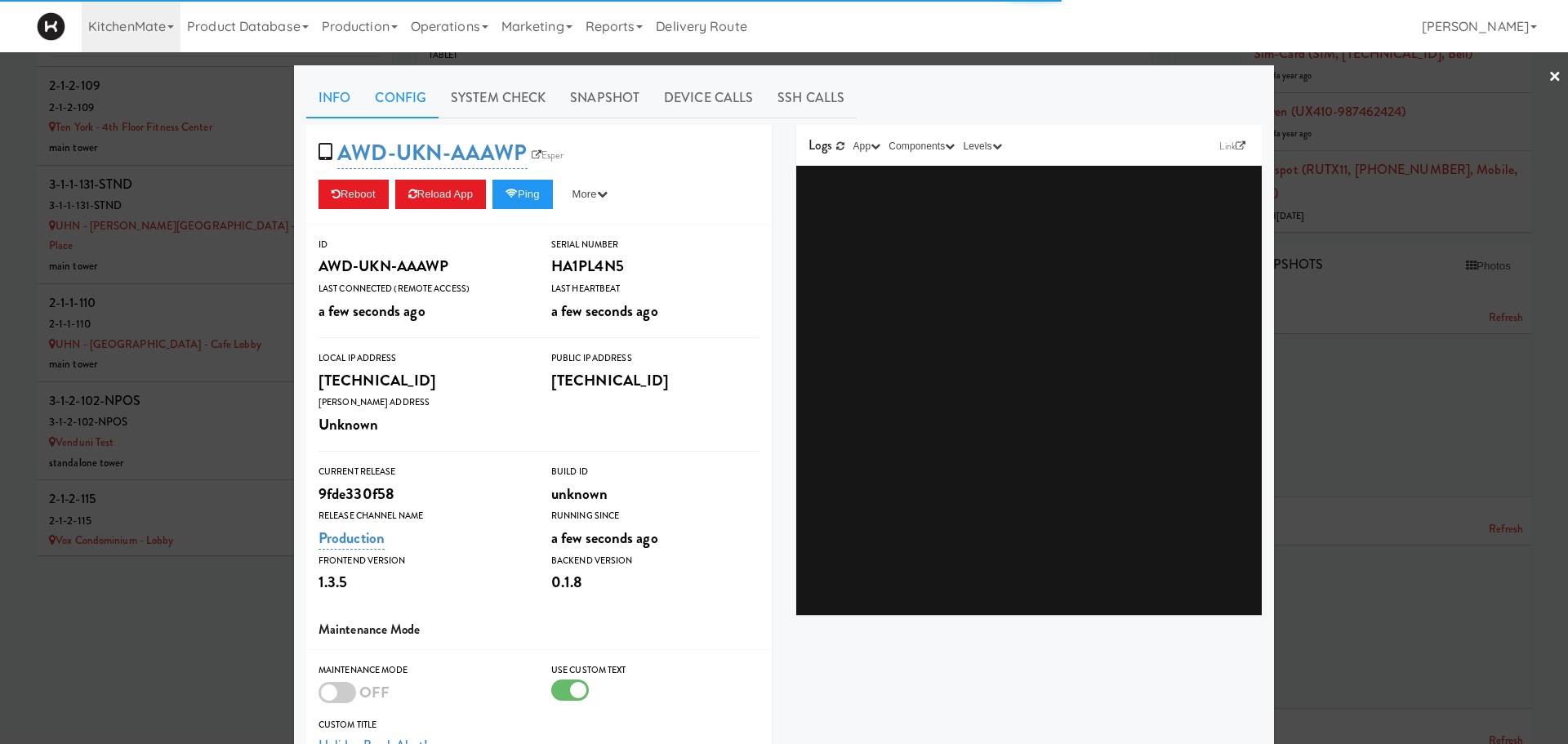
click at [425, 108] on link "Config" at bounding box center [400, 98] width 76 height 40
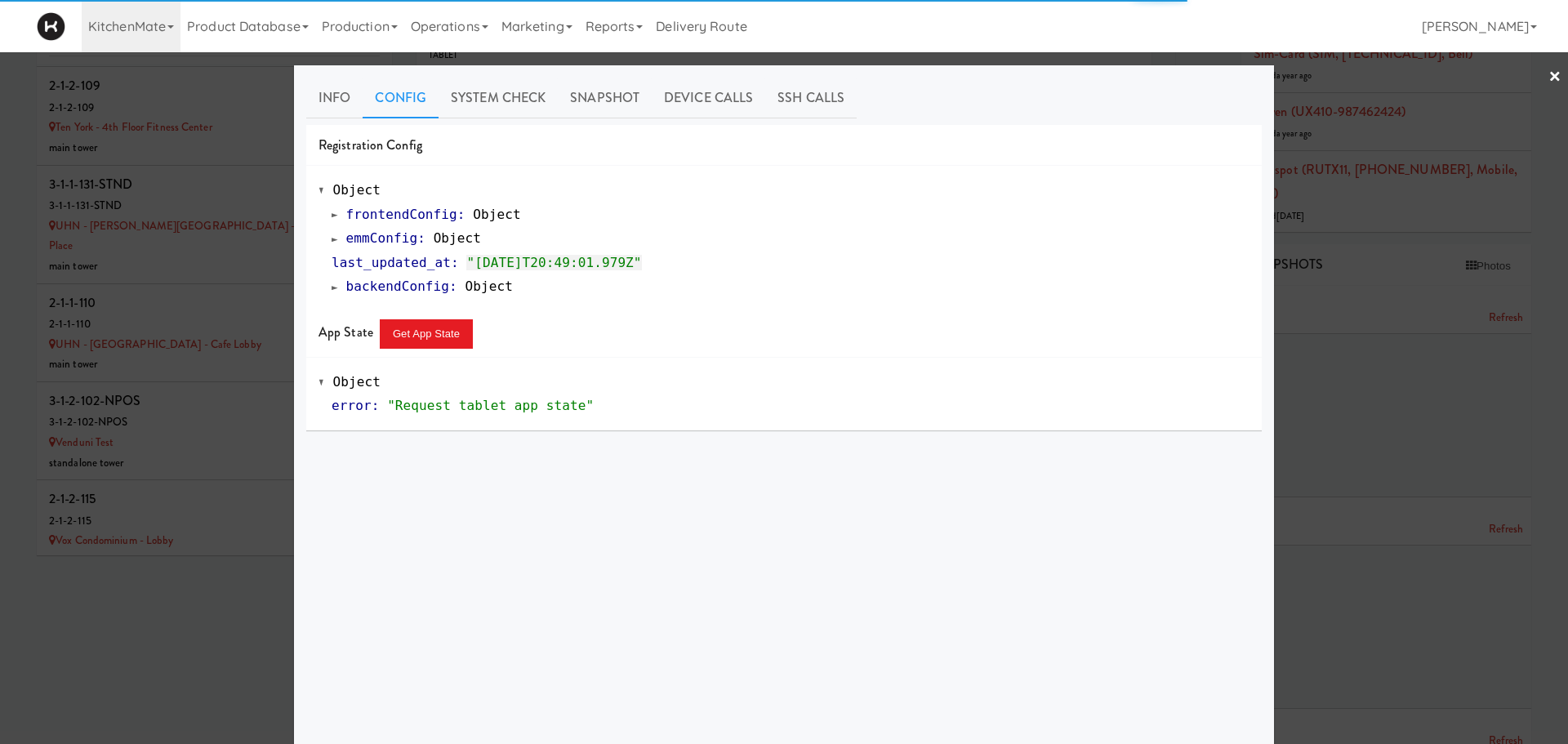
click at [332, 239] on span at bounding box center [335, 238] width 7 height 12
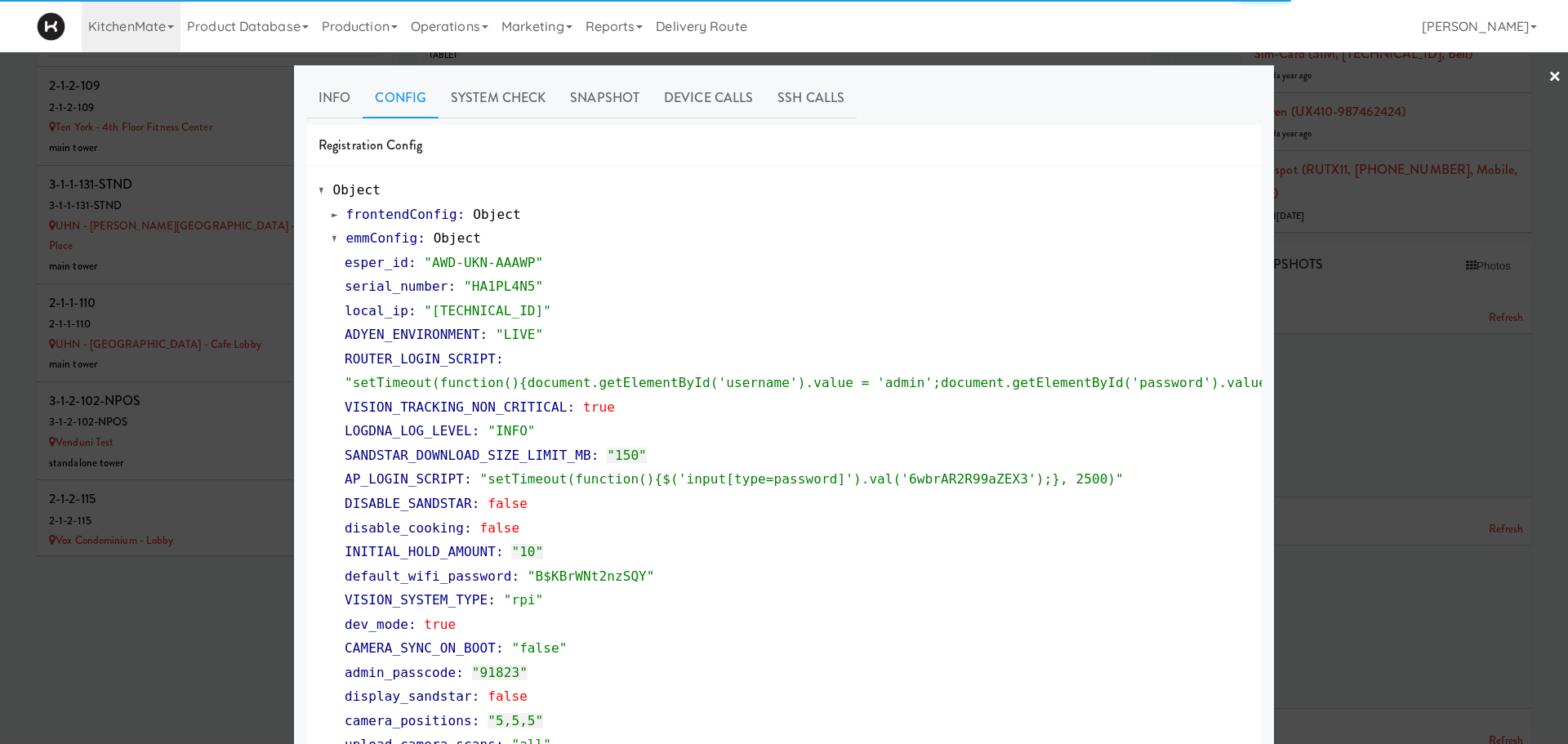
click at [332, 239] on span at bounding box center [335, 238] width 7 height 12
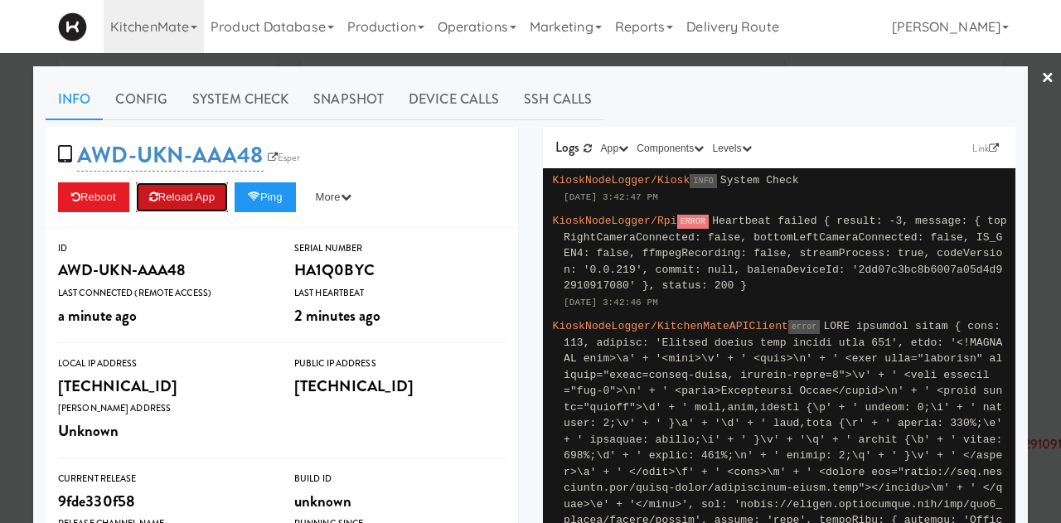
click at [172, 200] on button "Reload App" at bounding box center [182, 197] width 92 height 30
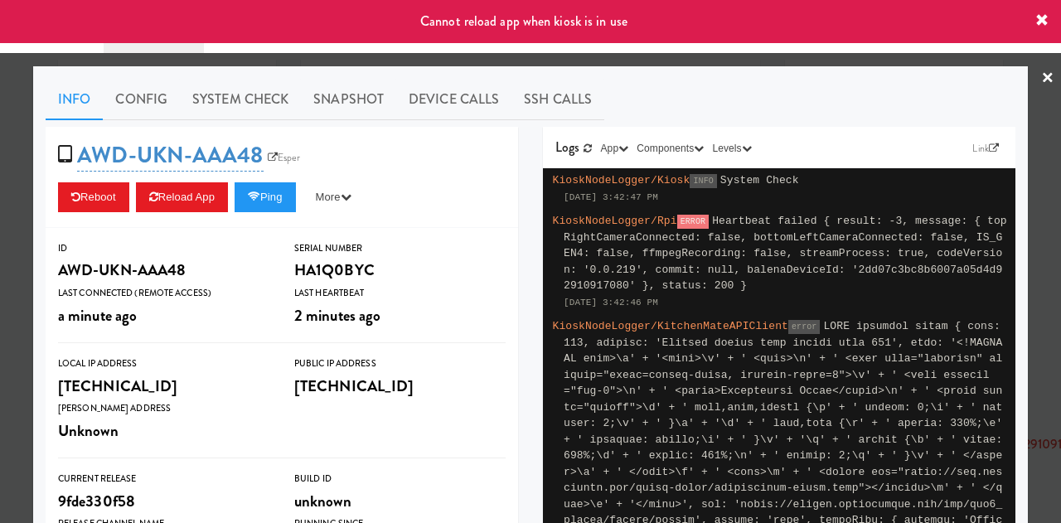
click at [1041, 76] on link "×" at bounding box center [1047, 78] width 13 height 51
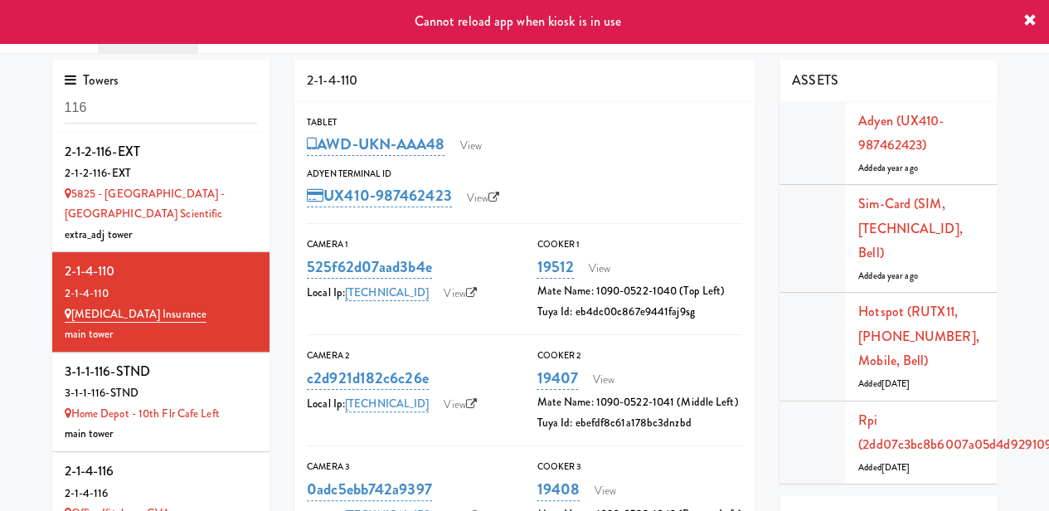
click at [1028, 24] on icon at bounding box center [1029, 20] width 13 height 13
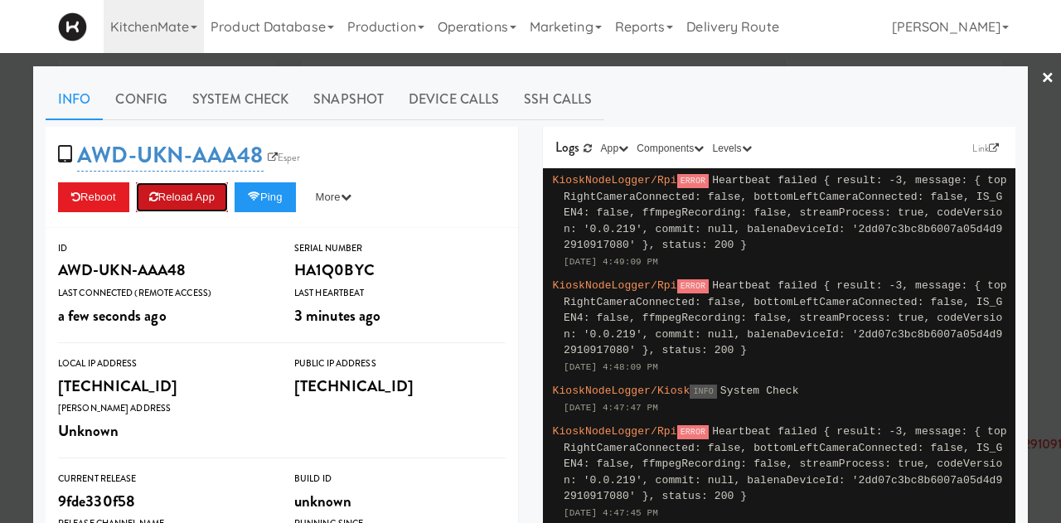
click at [177, 200] on button "Reload App" at bounding box center [182, 197] width 92 height 30
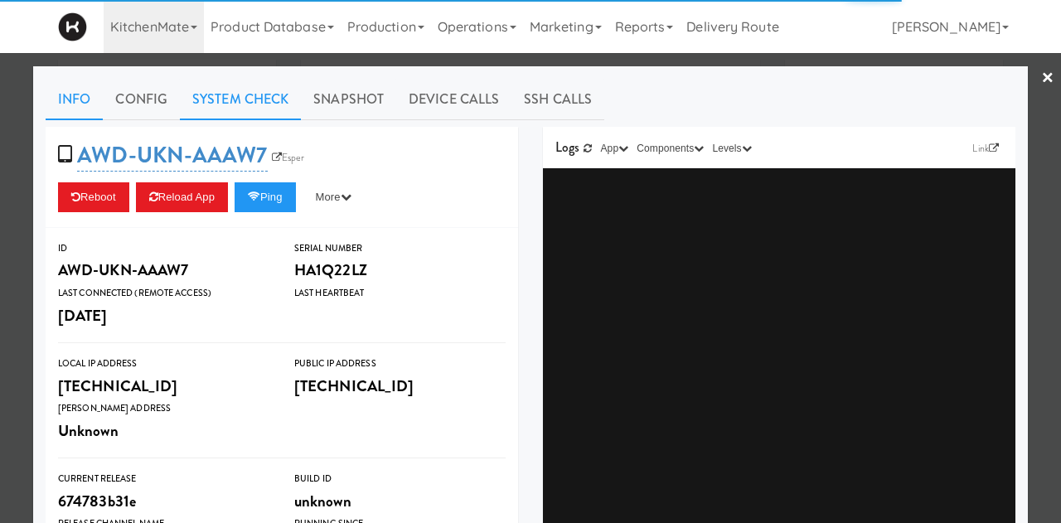
click at [242, 97] on link "System Check" at bounding box center [240, 99] width 121 height 41
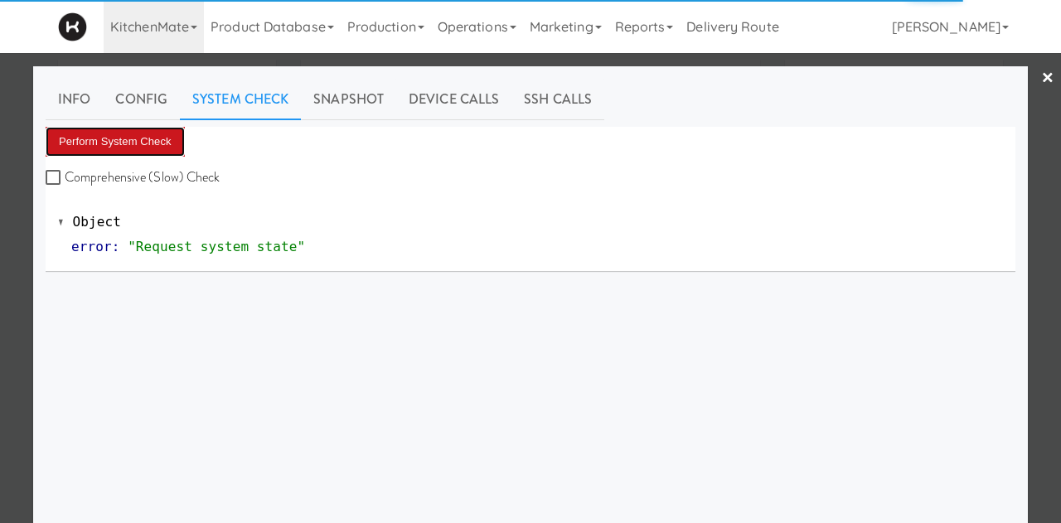
click at [138, 149] on button "Perform System Check" at bounding box center [115, 142] width 139 height 30
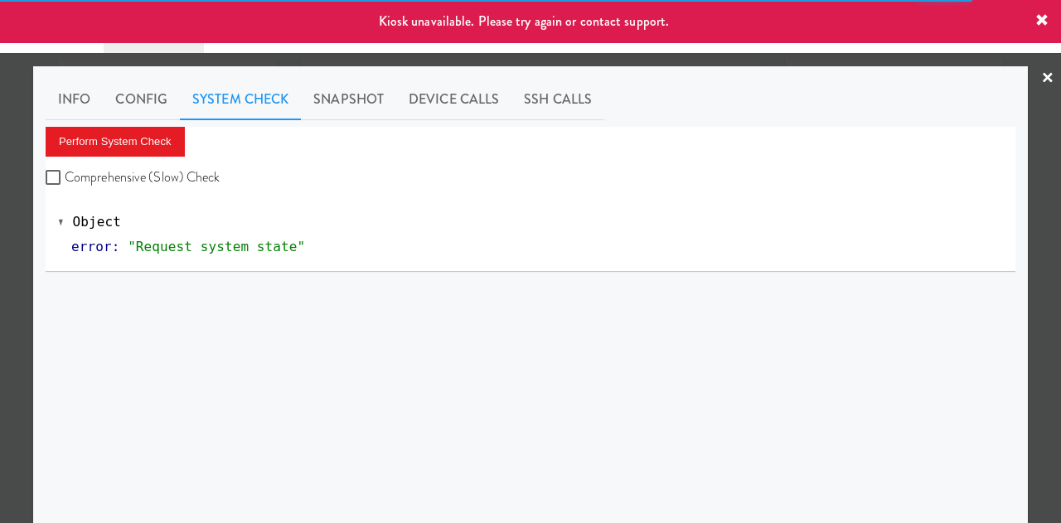
click at [1057, 12] on div "Kiosk unavailable. Please try again or contact support." at bounding box center [530, 21] width 1061 height 43
click at [1041, 82] on link "×" at bounding box center [1047, 78] width 13 height 51
